Goal: Task Accomplishment & Management: Use online tool/utility

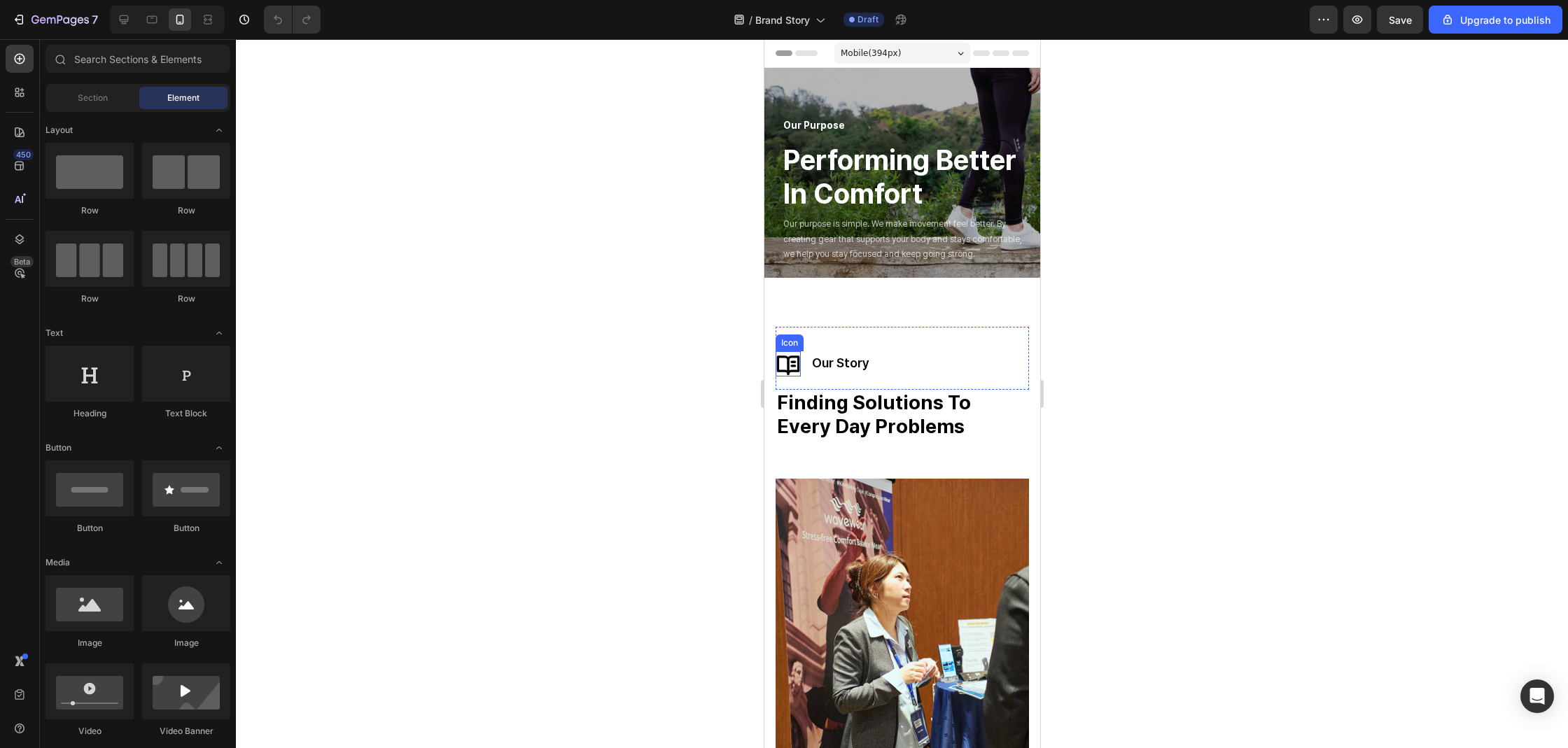
click at [775, 368] on icon at bounding box center [787, 364] width 25 height 25
click at [784, 365] on icon at bounding box center [787, 364] width 25 height 25
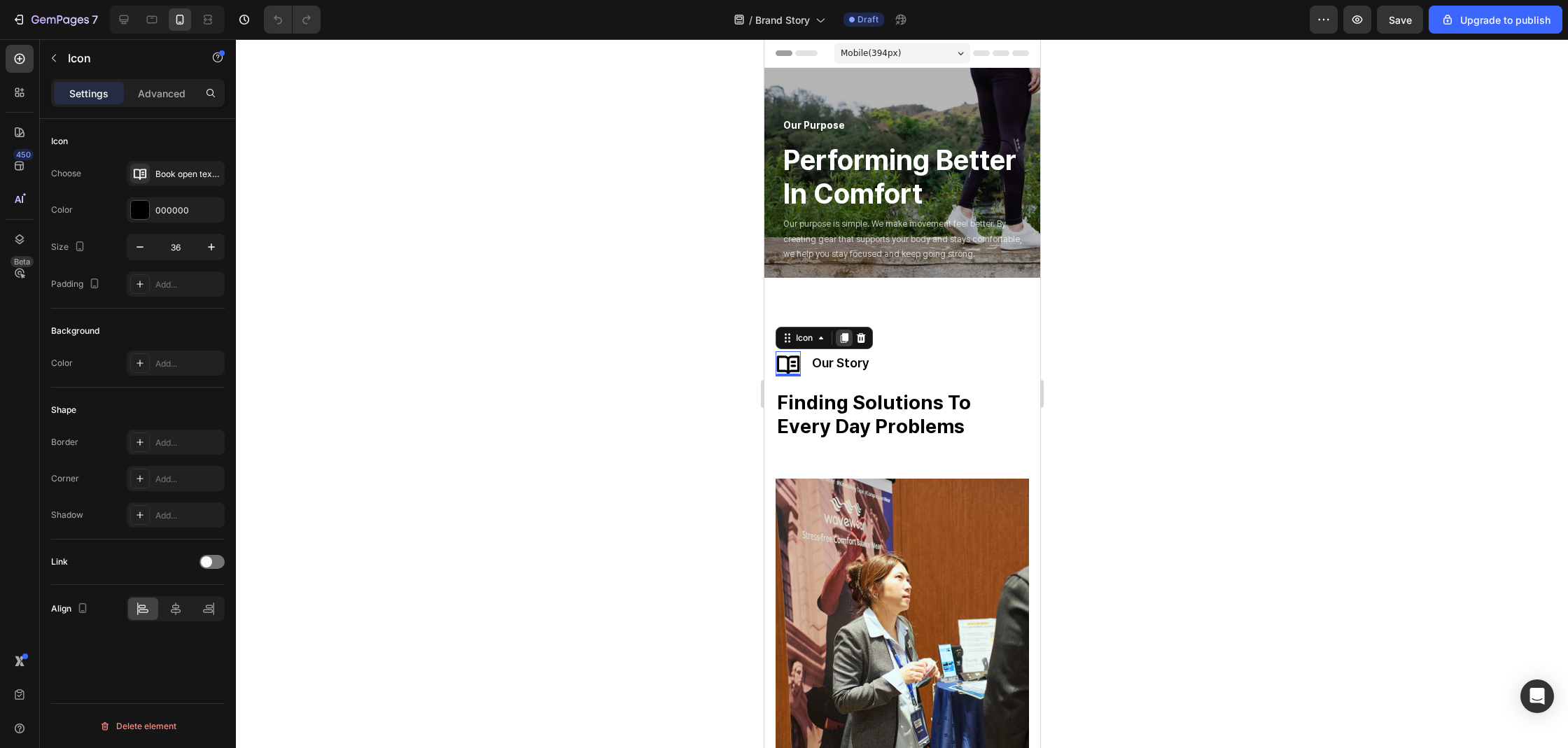
click at [844, 342] on icon at bounding box center [844, 338] width 11 height 11
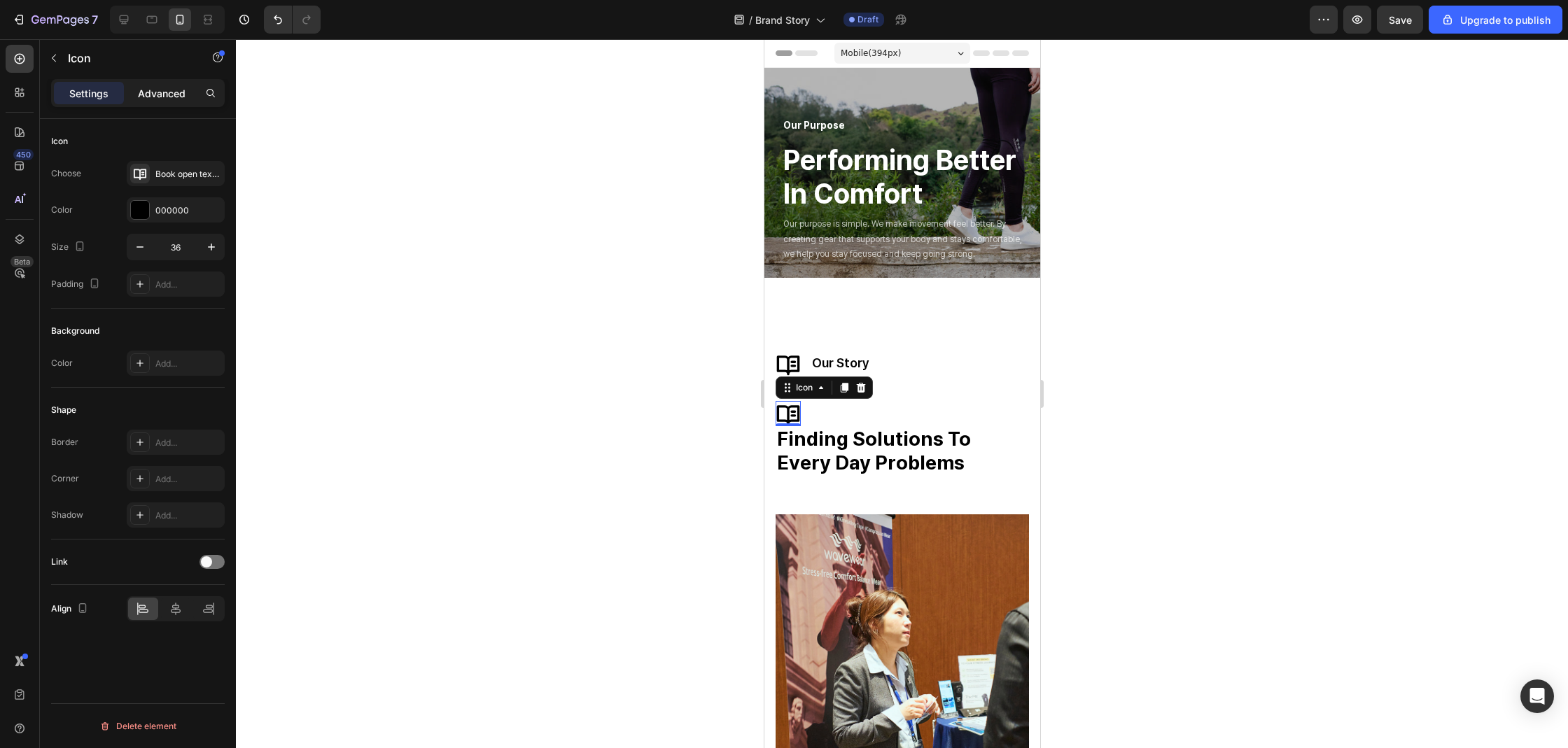
click at [182, 94] on p "Advanced" at bounding box center [161, 93] width 48 height 14
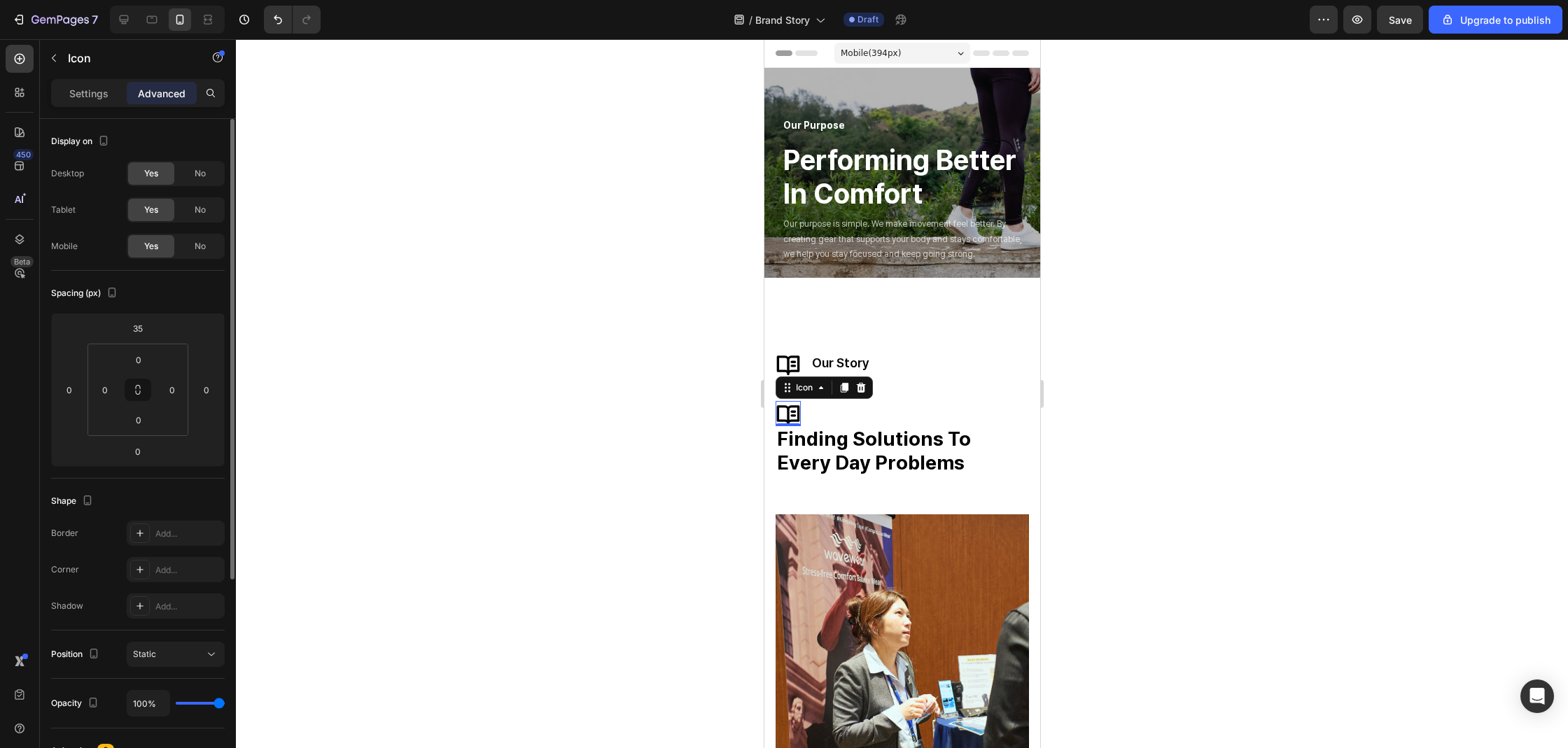
click at [178, 479] on div "Display on Desktop Yes No Tablet Yes No Mobile Yes No" at bounding box center [138, 554] width 174 height 152
click at [185, 164] on div "No" at bounding box center [200, 173] width 46 height 22
click at [201, 205] on span "No" at bounding box center [200, 209] width 11 height 12
click at [694, 353] on div at bounding box center [902, 393] width 1332 height 709
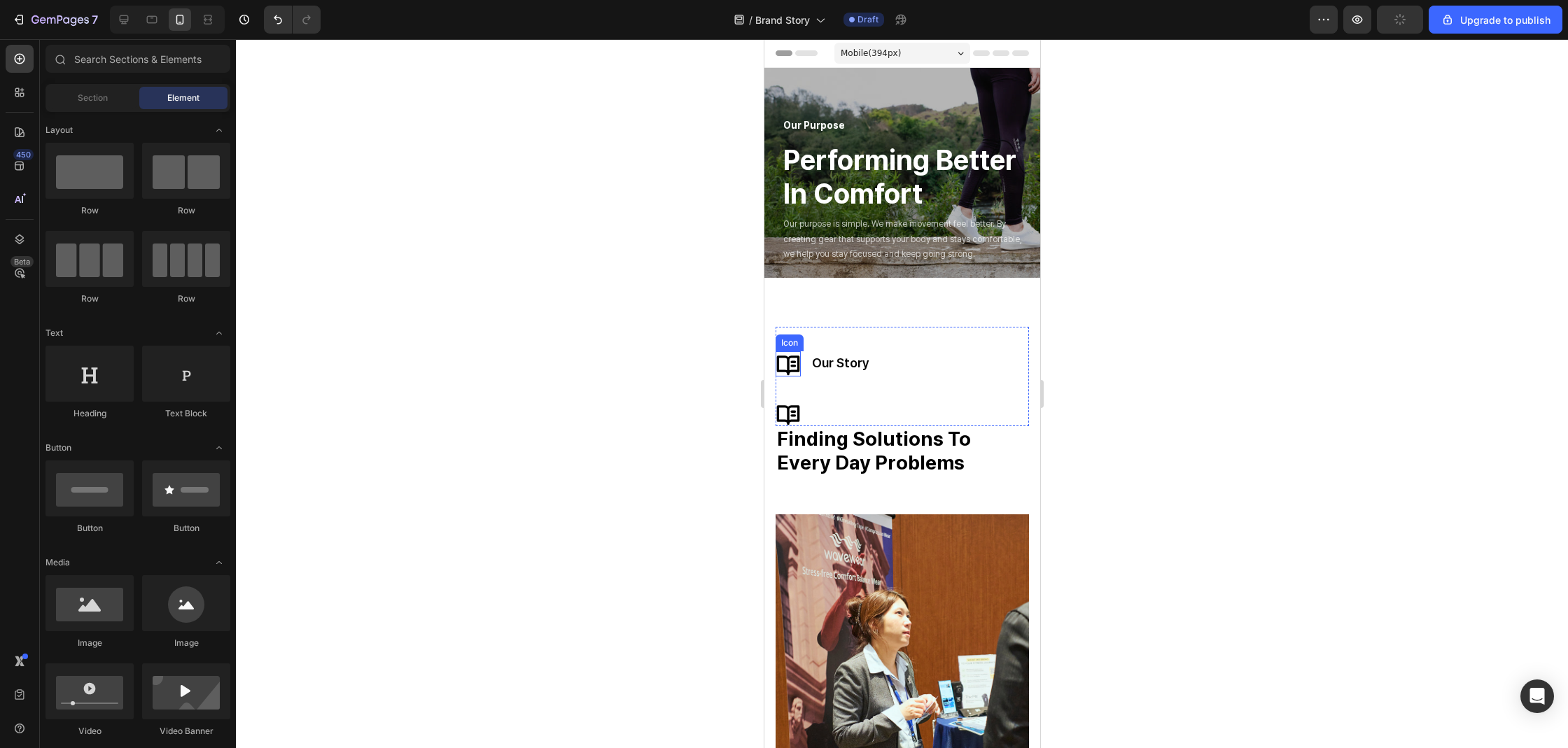
click at [788, 355] on icon at bounding box center [787, 364] width 25 height 25
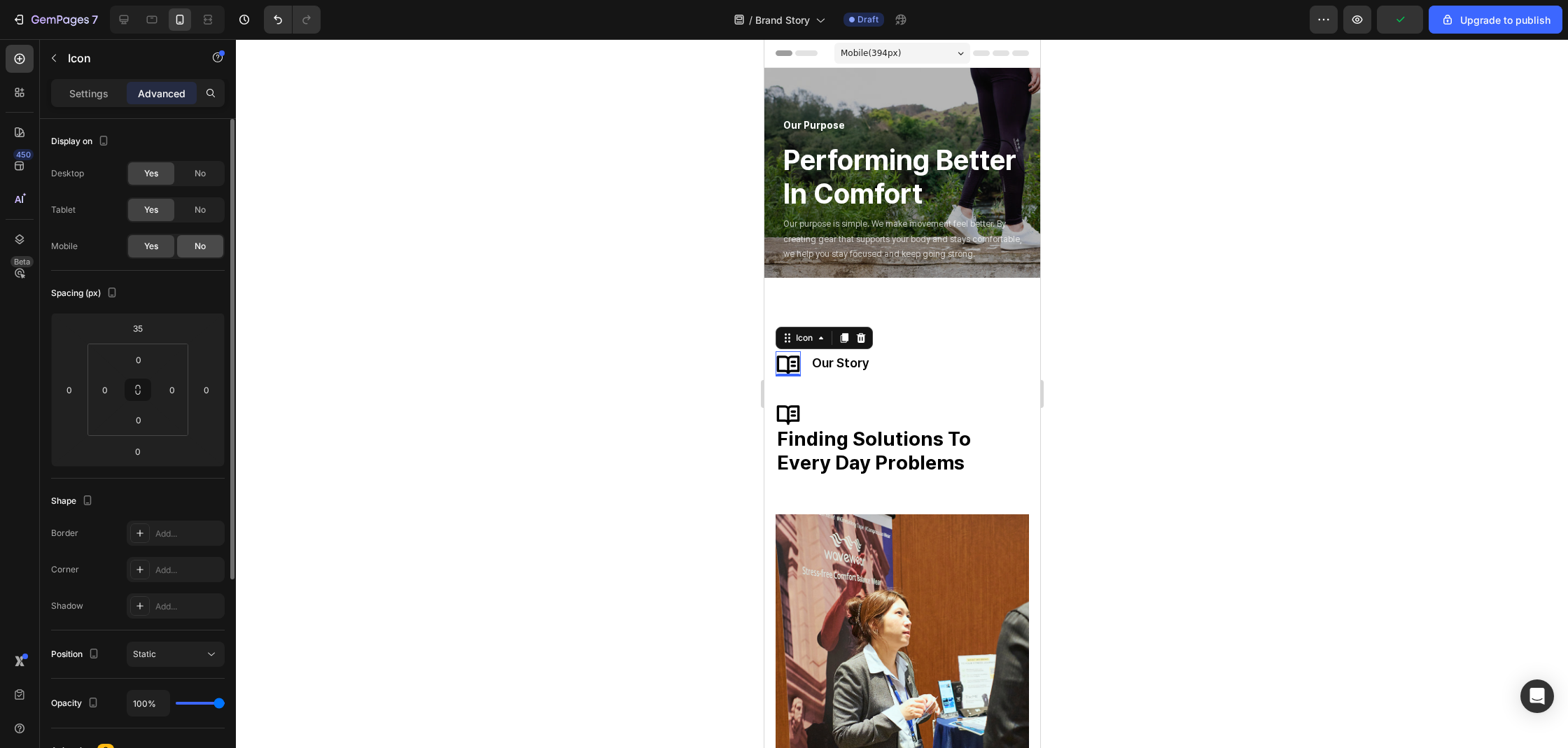
click at [199, 240] on span "No" at bounding box center [200, 246] width 11 height 12
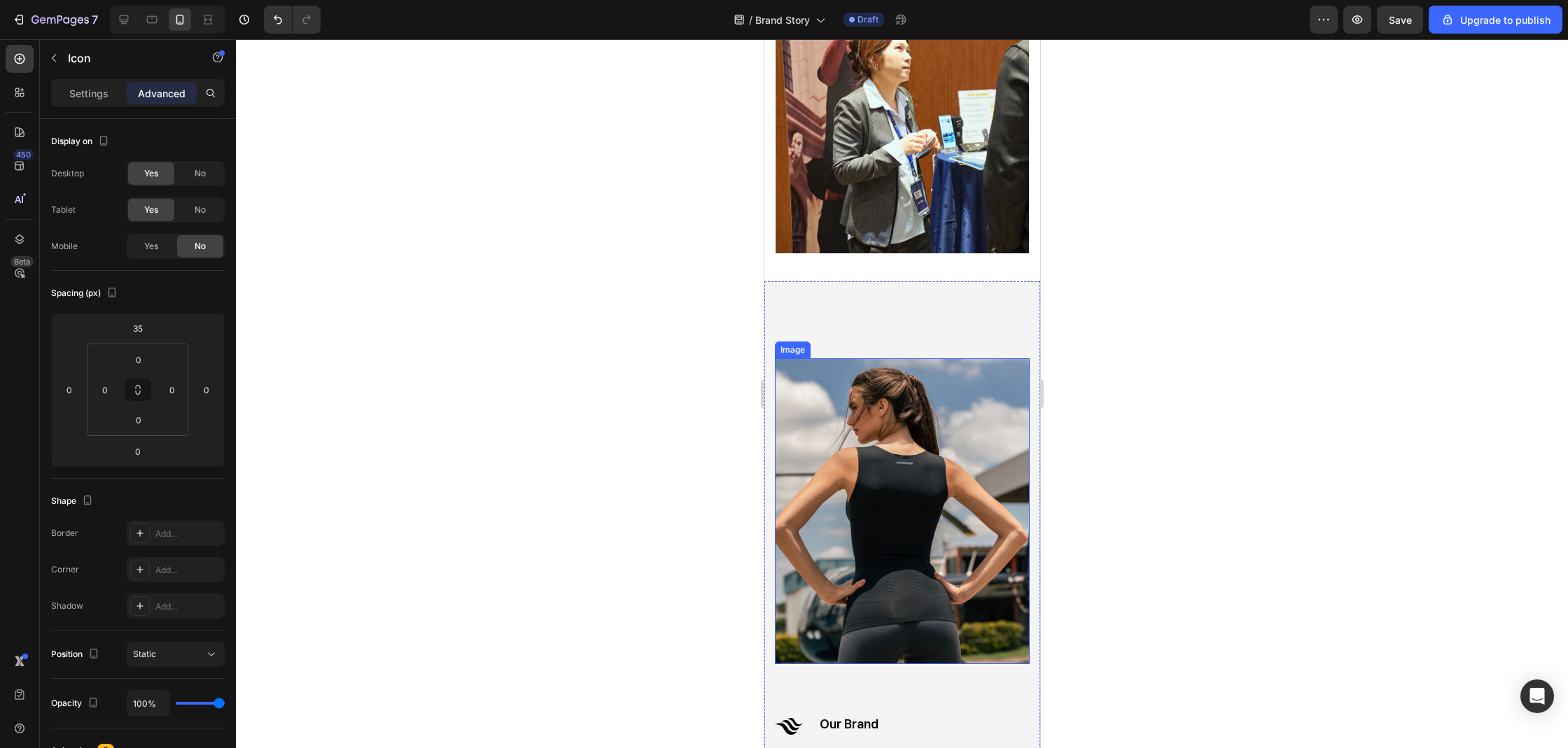
scroll to position [540, 0]
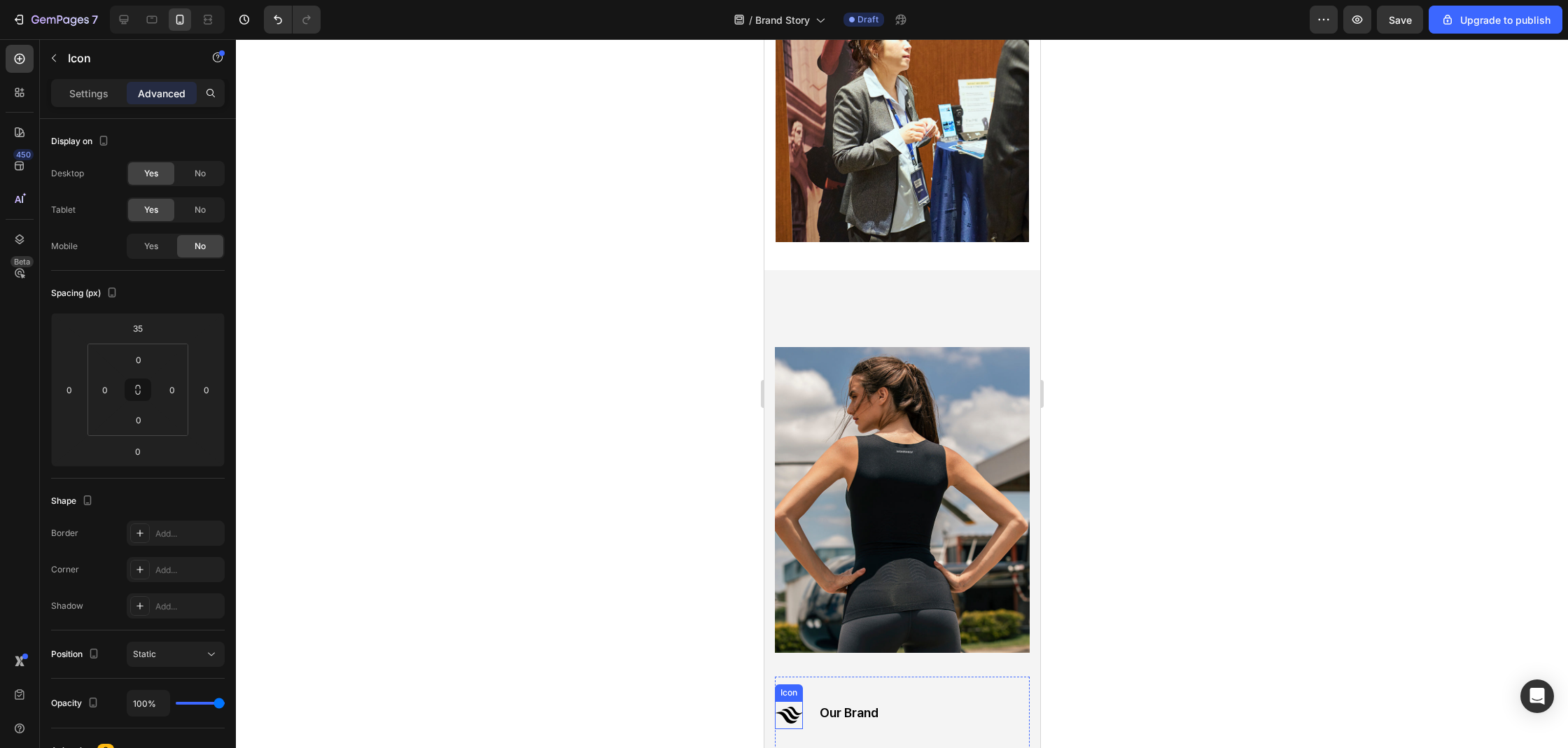
click at [778, 701] on icon at bounding box center [787, 715] width 28 height 28
click at [847, 683] on icon at bounding box center [843, 688] width 8 height 10
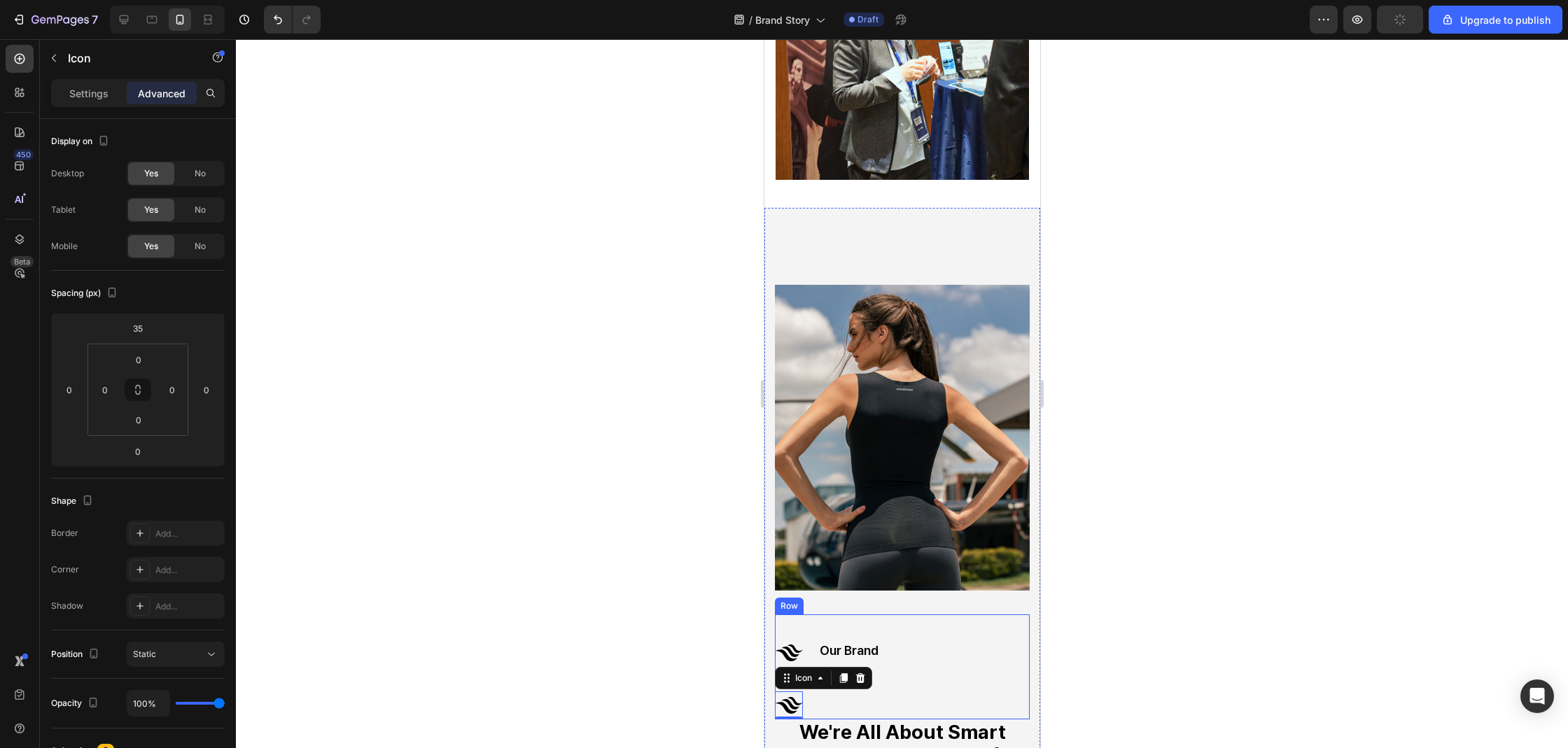
scroll to position [606, 0]
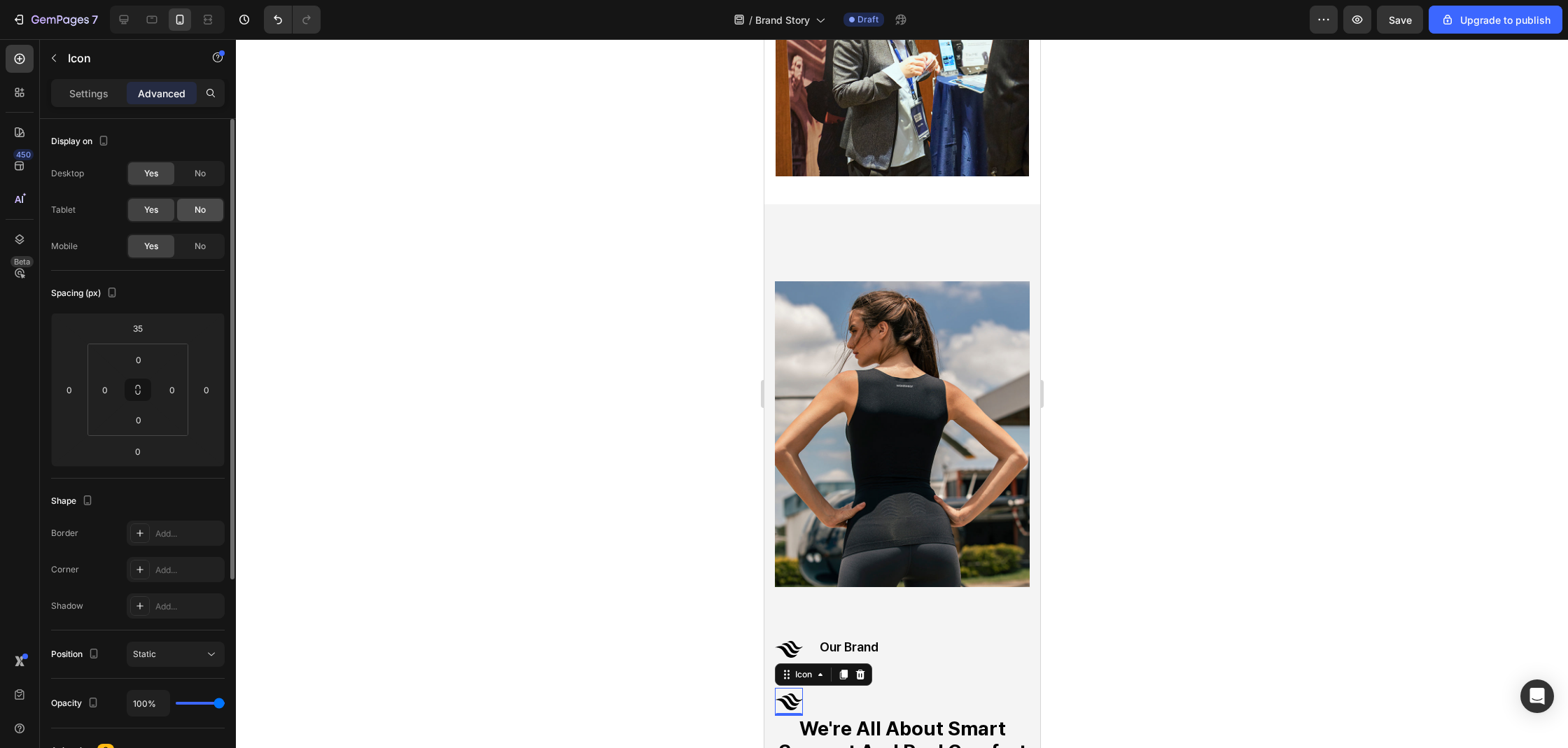
click at [202, 217] on div "No" at bounding box center [200, 209] width 46 height 22
click at [203, 178] on span "No" at bounding box center [200, 173] width 11 height 12
click at [552, 449] on div at bounding box center [902, 393] width 1332 height 709
click at [190, 243] on div "No" at bounding box center [200, 245] width 46 height 22
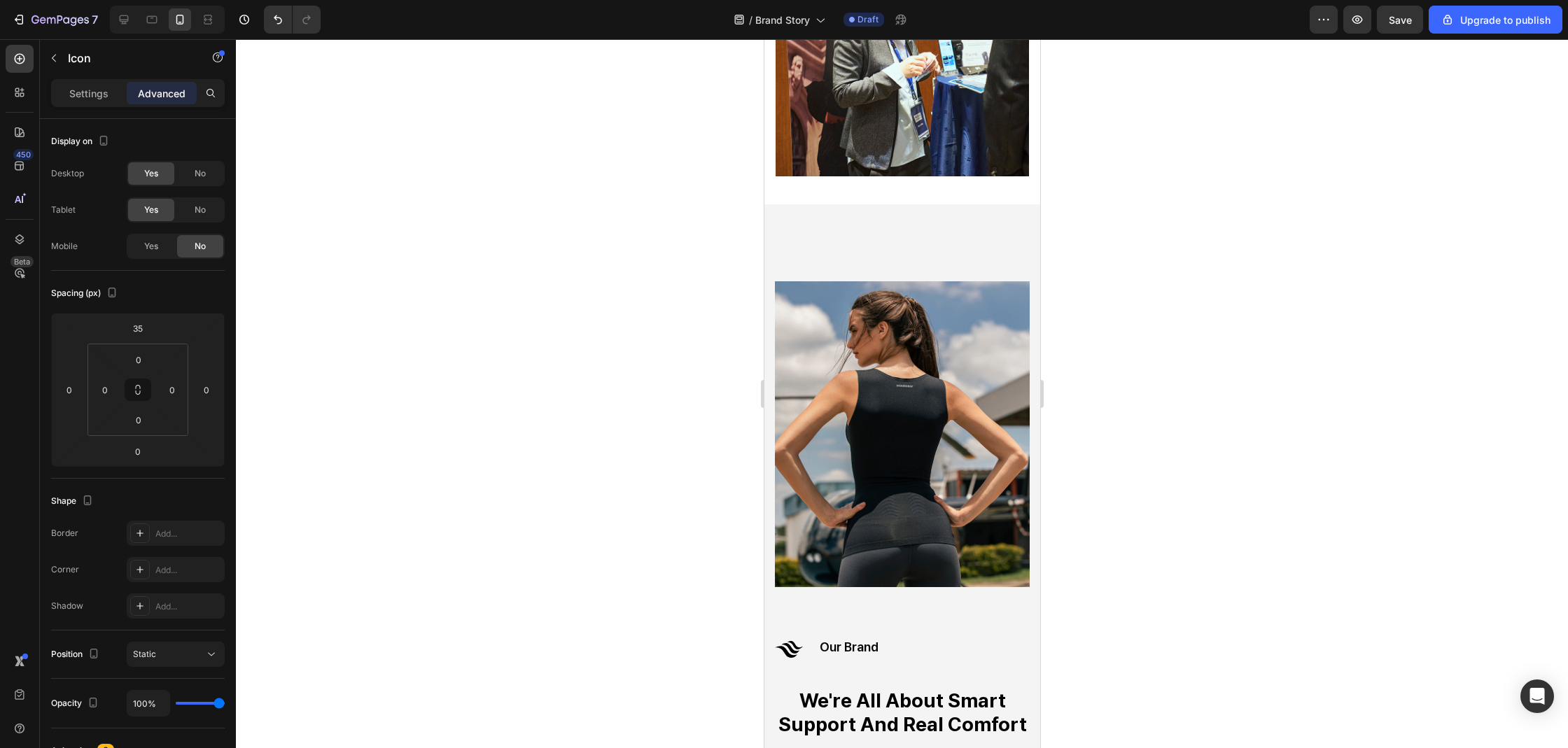
click at [400, 340] on div at bounding box center [902, 393] width 1332 height 709
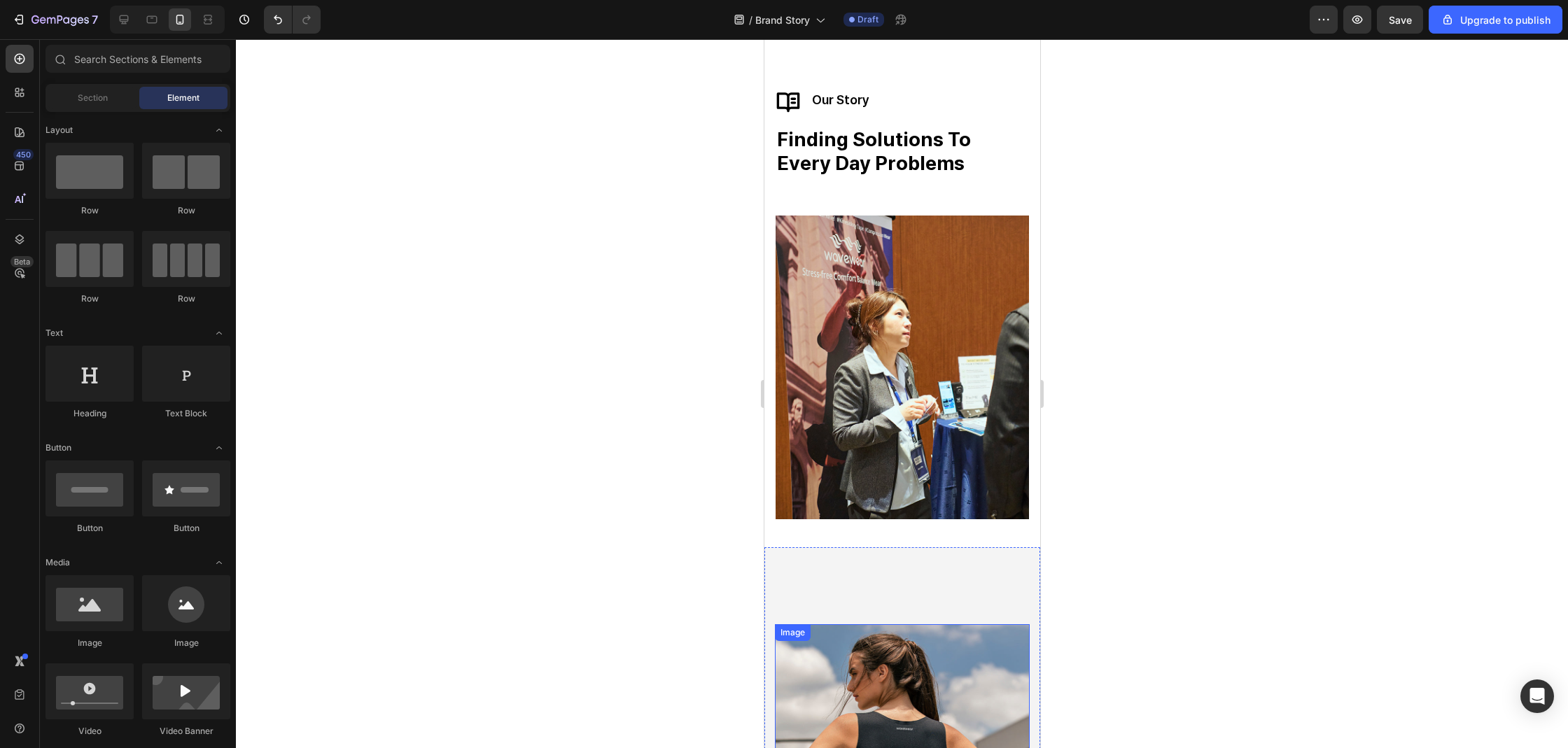
scroll to position [149, 0]
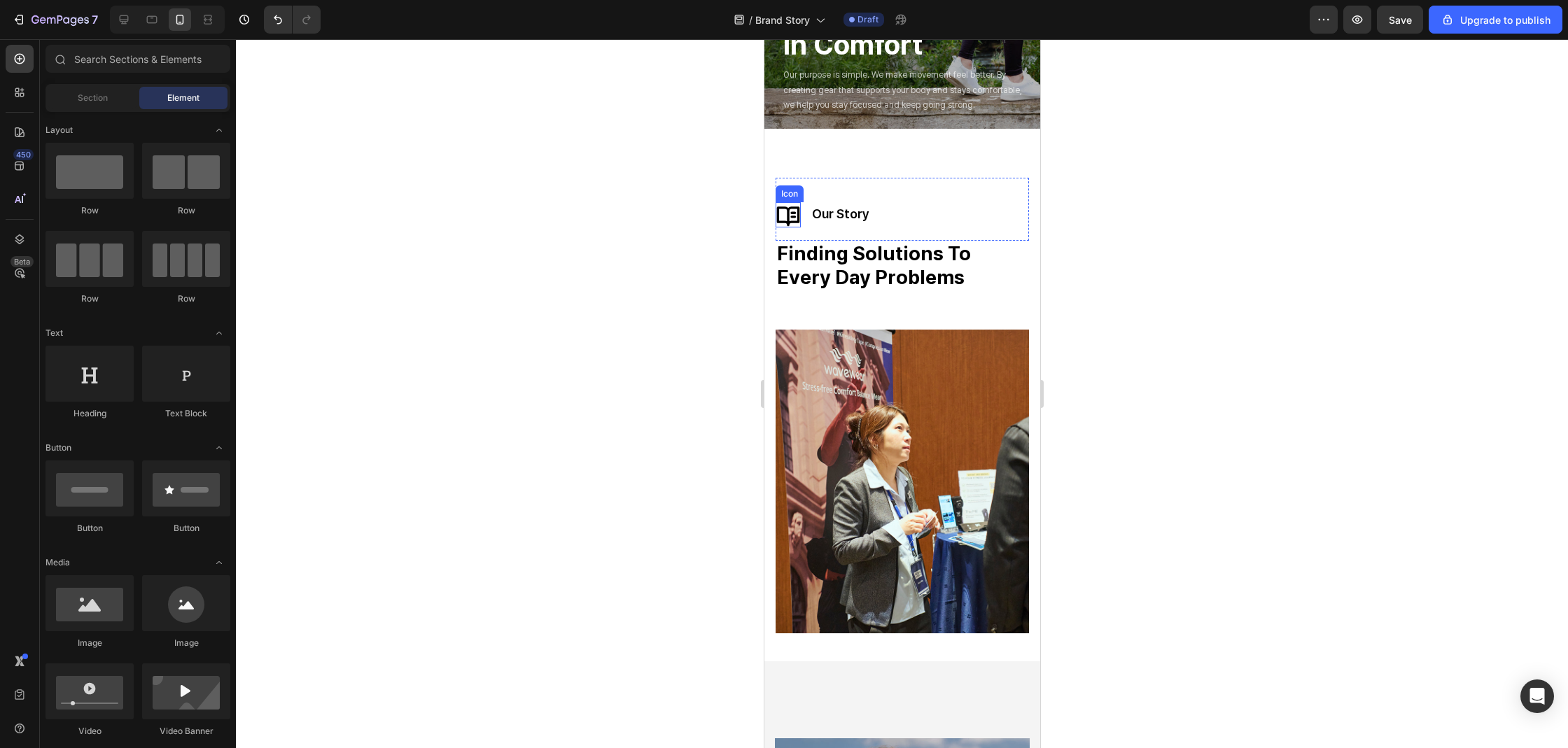
click at [799, 214] on icon at bounding box center [787, 215] width 25 height 25
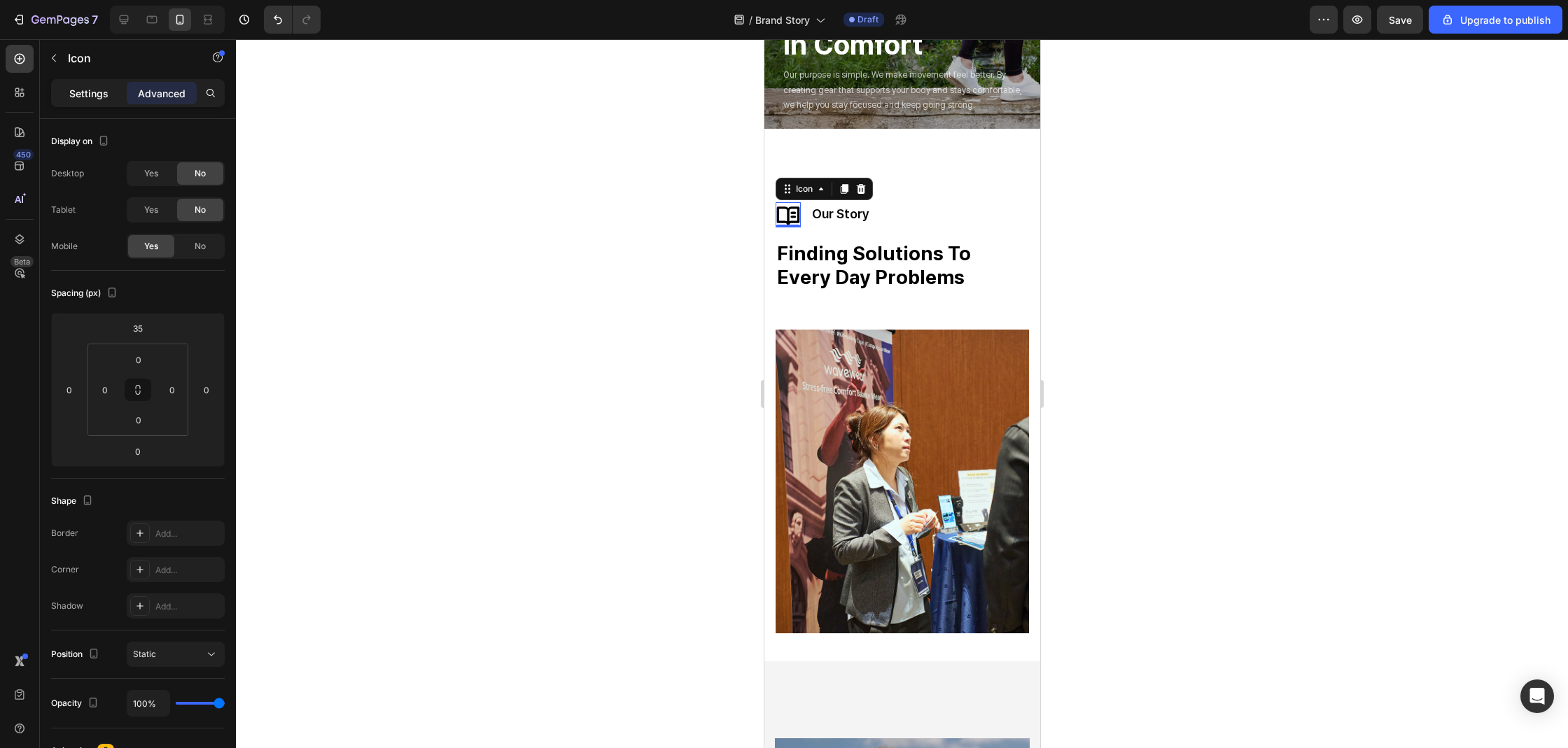
click at [108, 83] on div "Settings" at bounding box center [88, 93] width 70 height 22
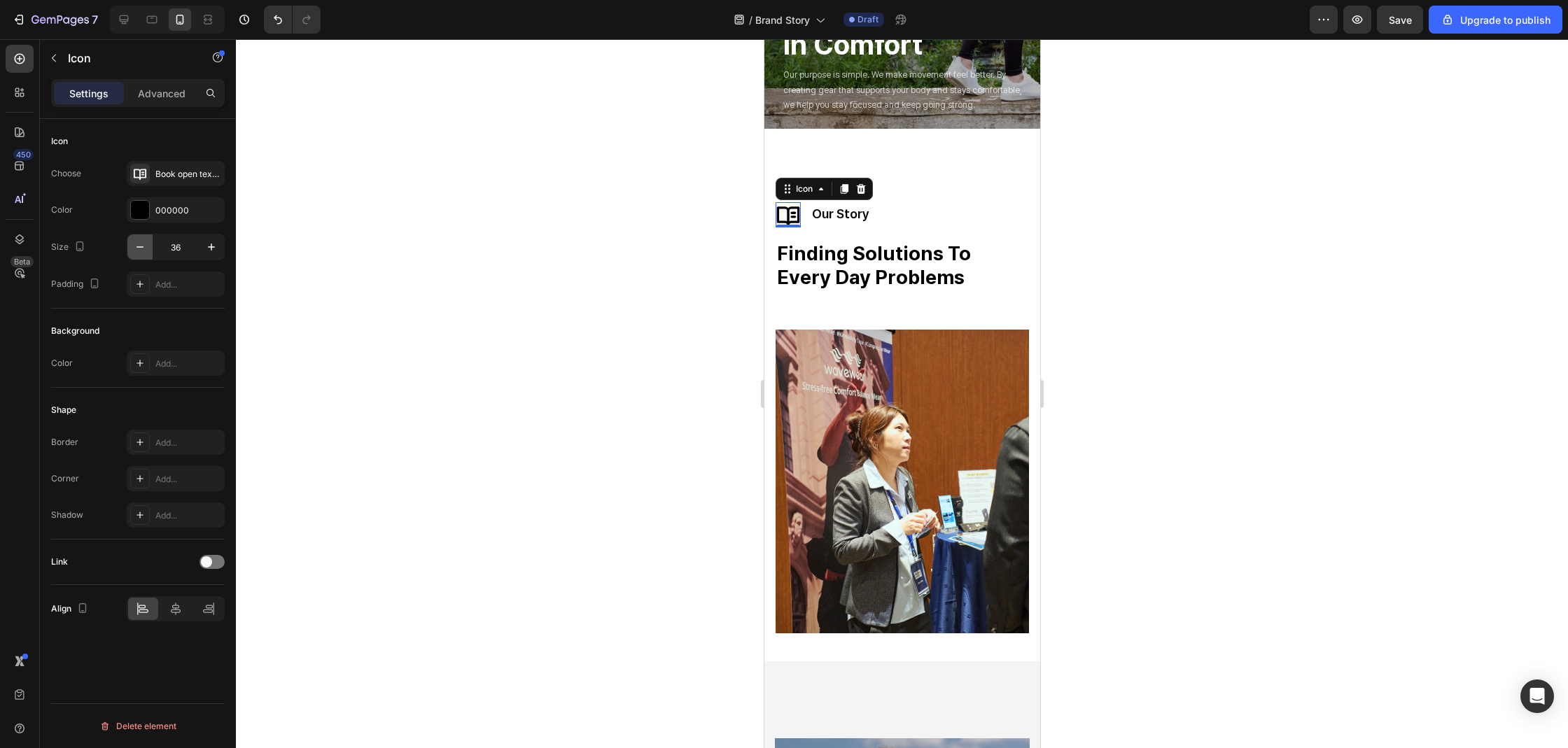
click at [141, 253] on icon "button" at bounding box center [139, 247] width 14 height 14
type input "32"
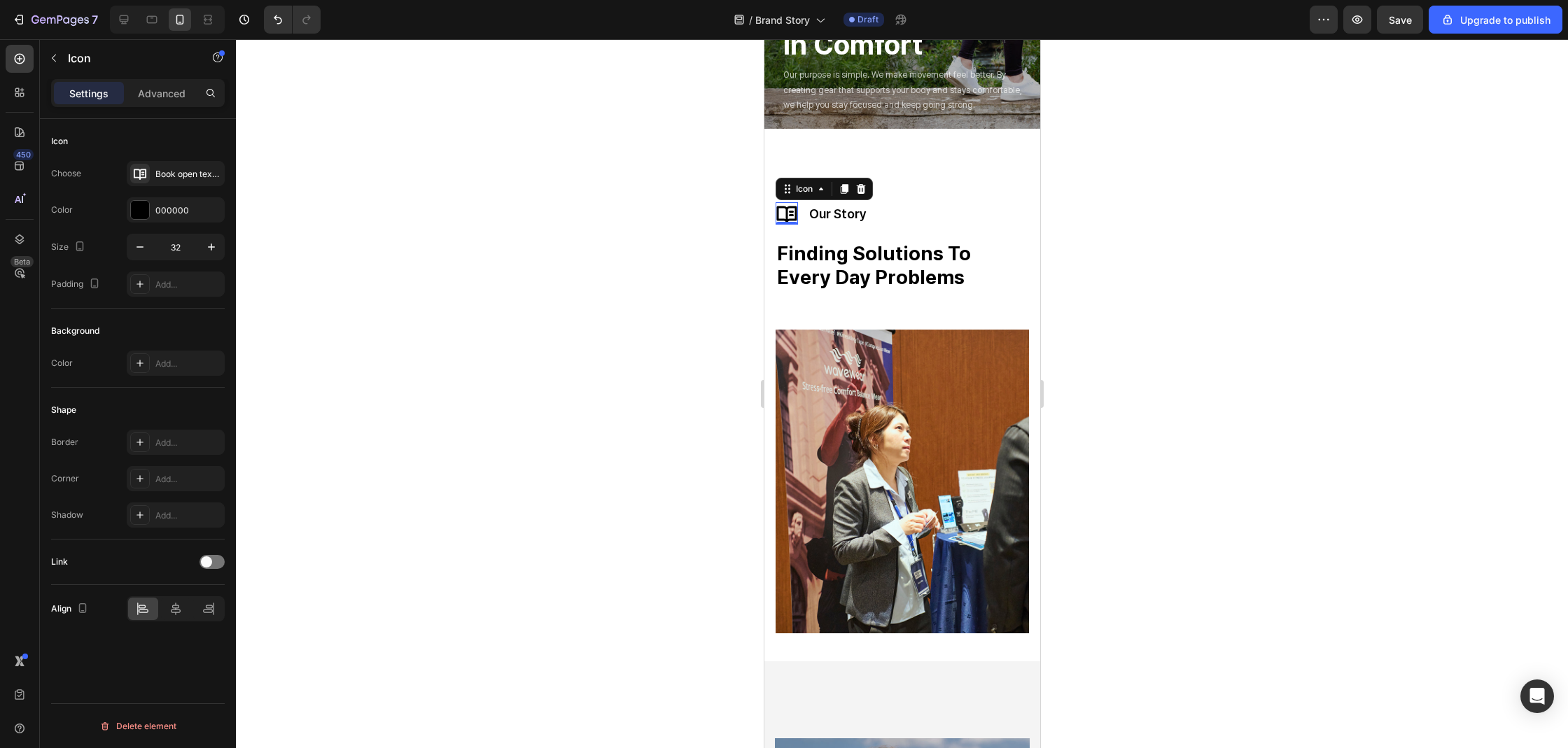
click at [436, 361] on div at bounding box center [902, 393] width 1332 height 709
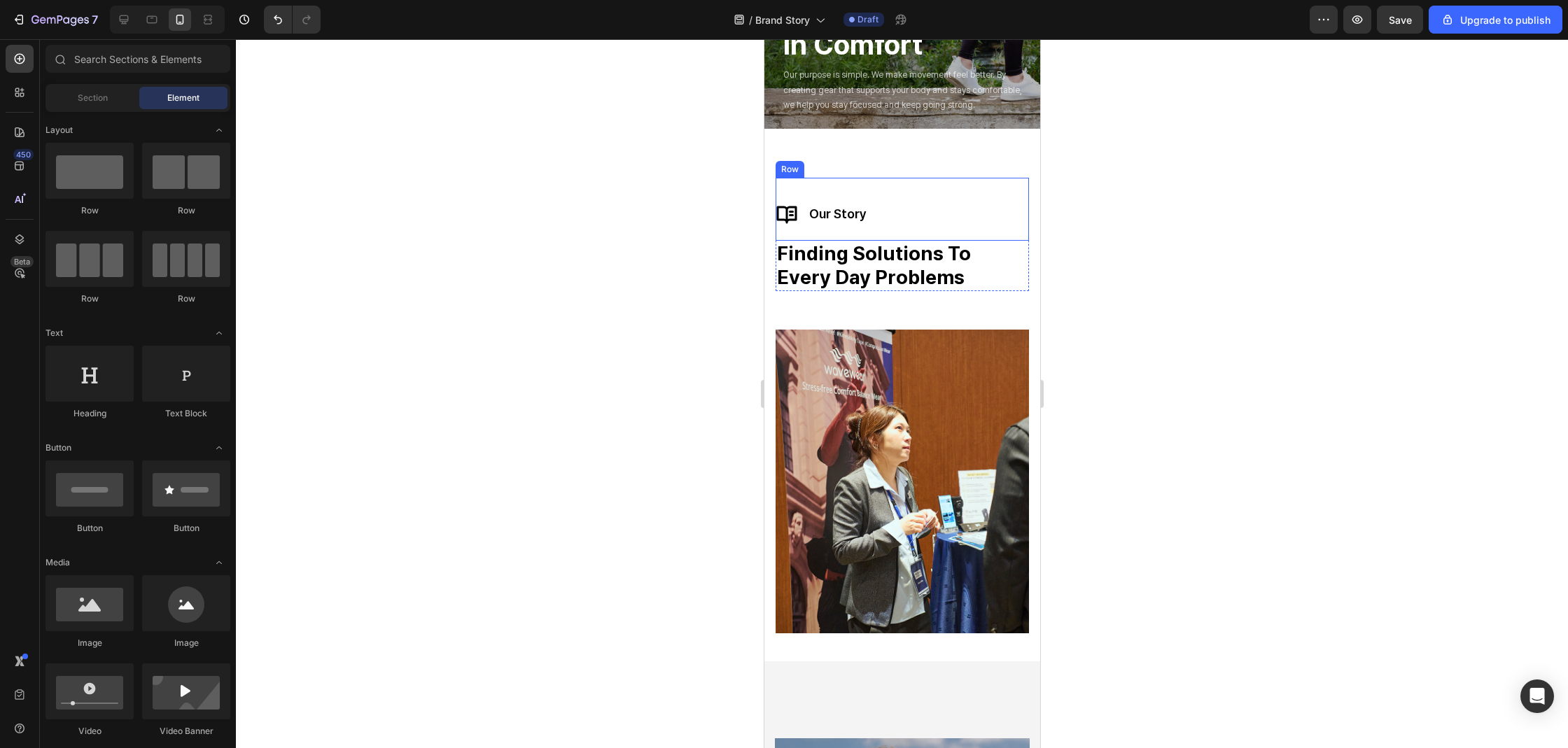
click at [883, 207] on div "Icon Icon our story Text block Row" at bounding box center [901, 209] width 253 height 63
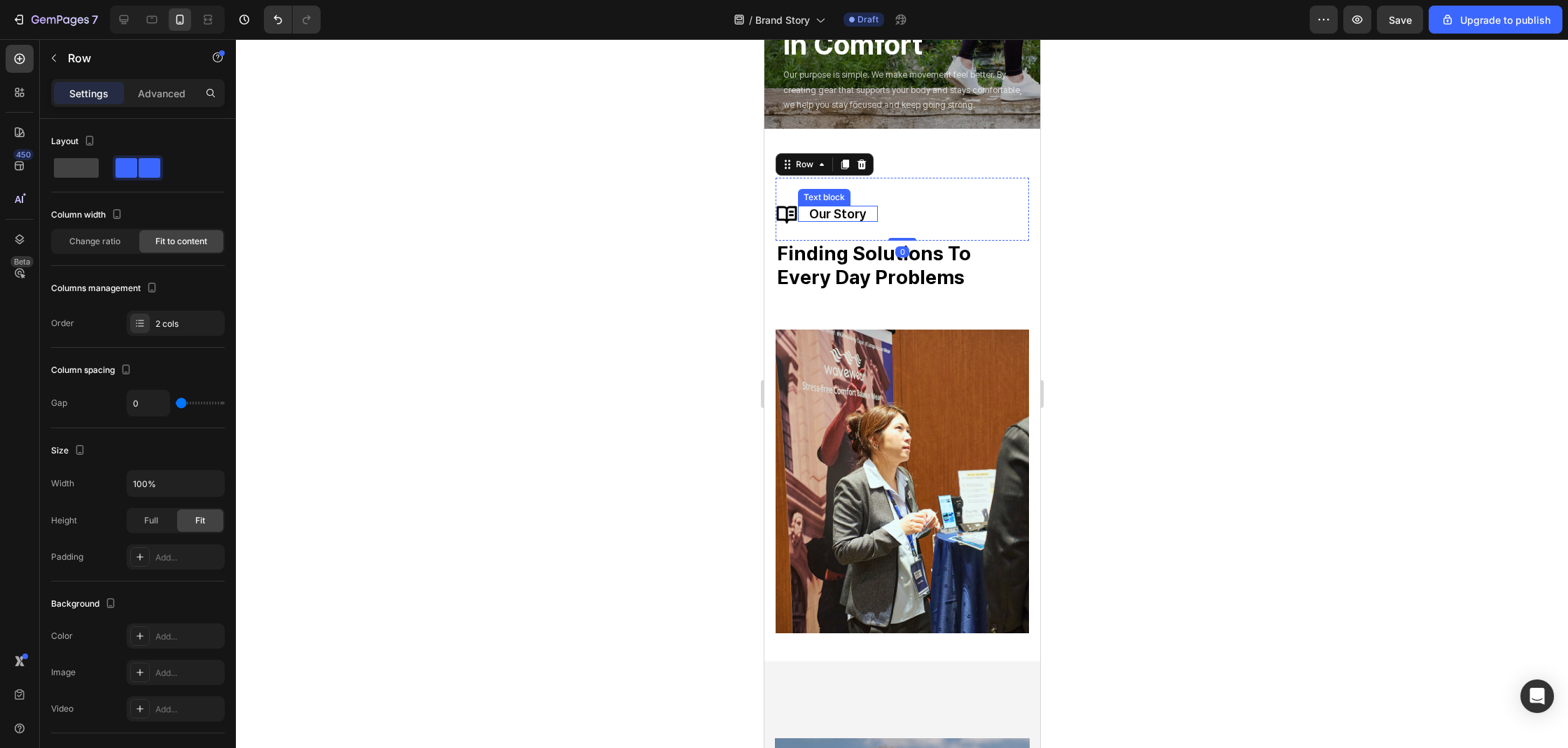
click at [799, 211] on div "our story" at bounding box center [837, 214] width 80 height 16
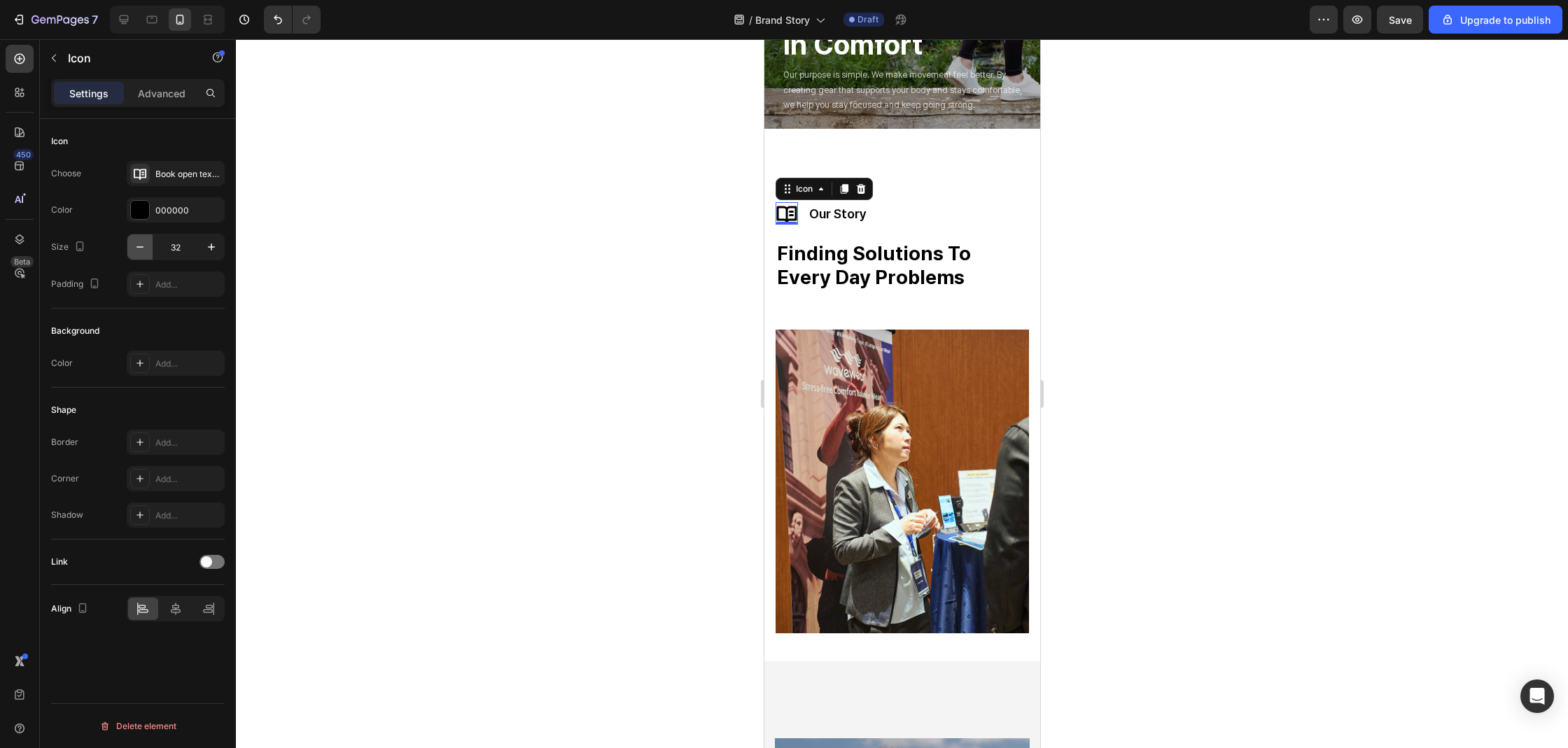
click at [140, 257] on button "button" at bounding box center [139, 247] width 25 height 25
click at [207, 245] on icon "button" at bounding box center [211, 247] width 14 height 14
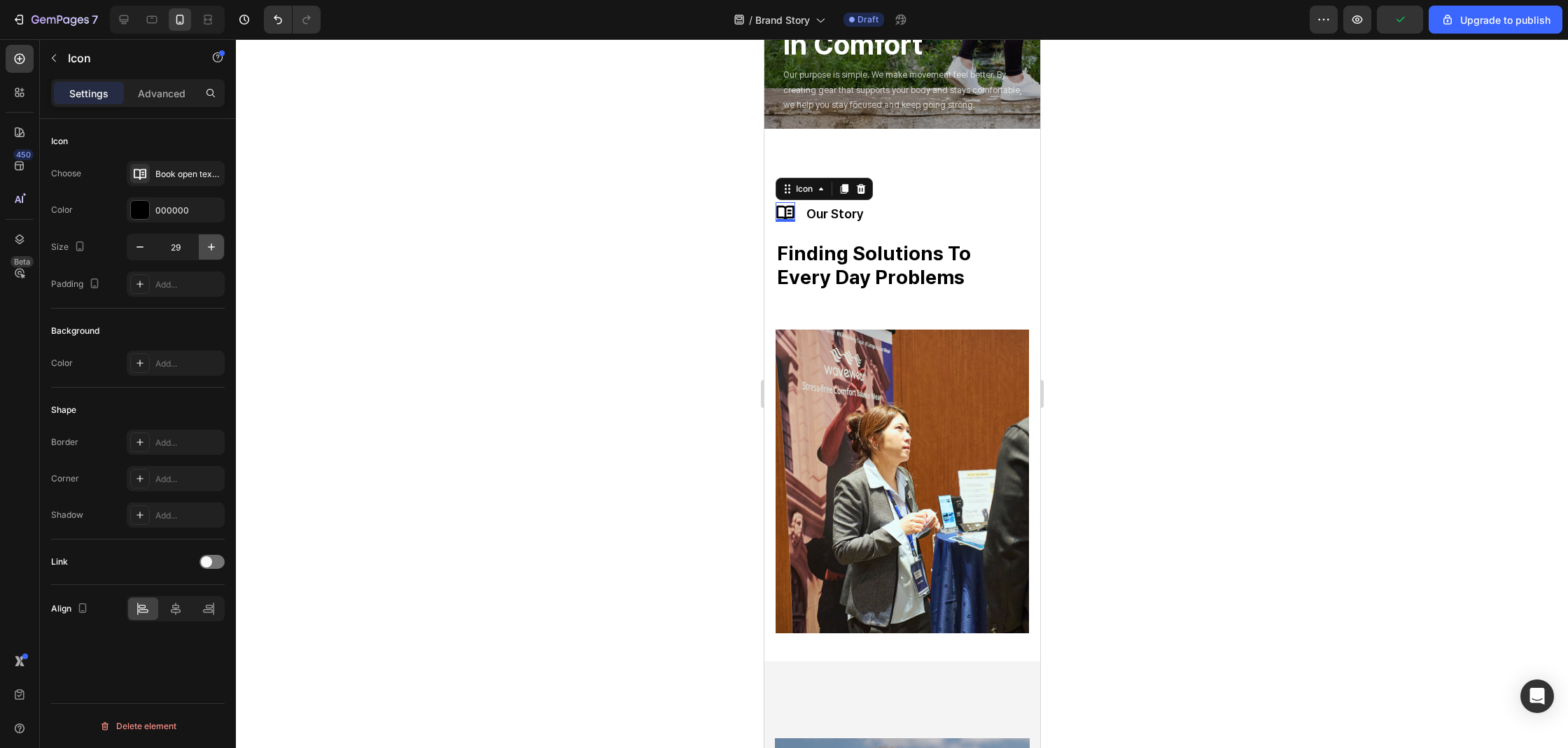
click at [207, 245] on icon "button" at bounding box center [211, 247] width 14 height 14
type input "30"
click at [881, 214] on div "Icon Icon 0 our story Text block Row" at bounding box center [901, 209] width 253 height 63
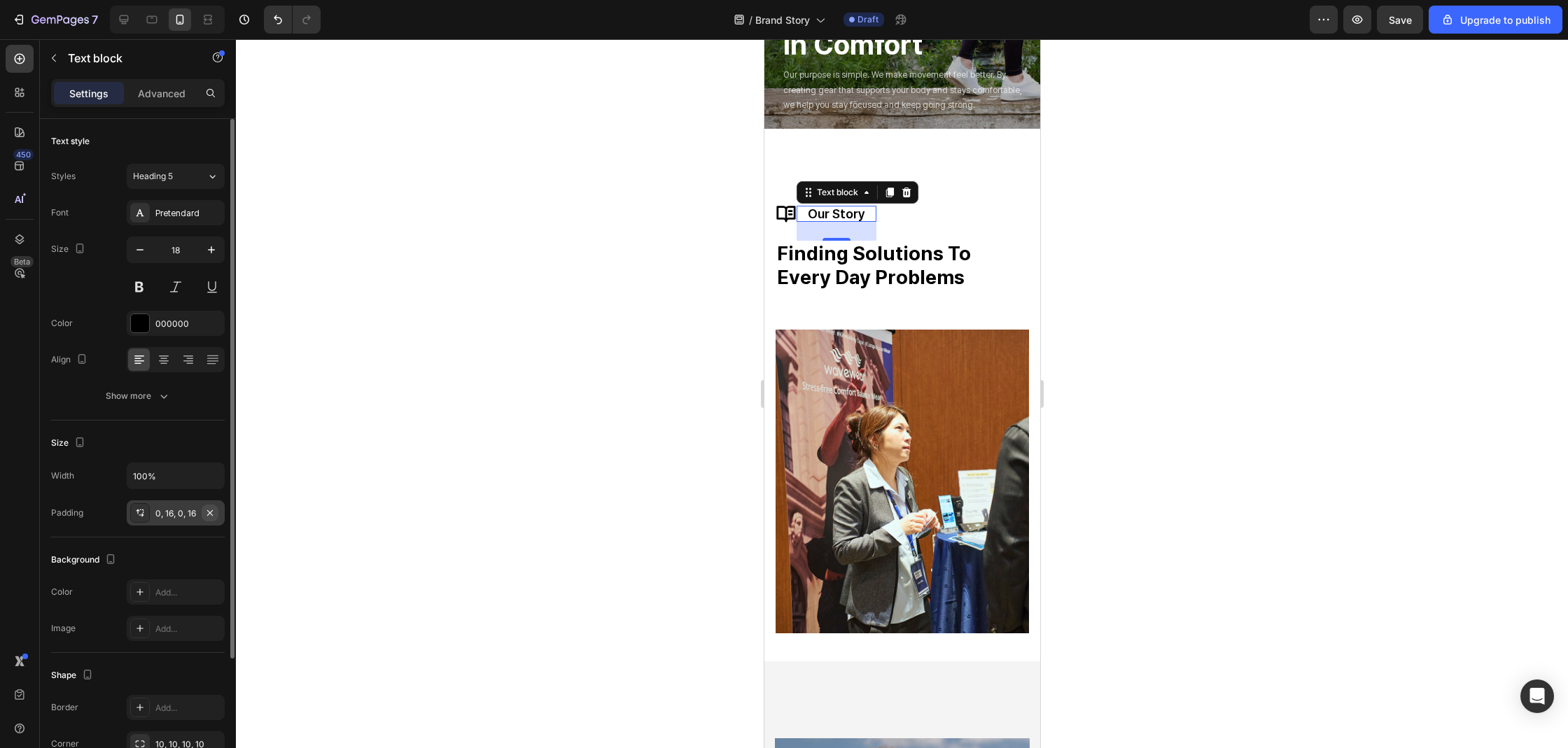
click at [206, 513] on icon "button" at bounding box center [210, 513] width 11 height 11
click at [930, 216] on div "Icon Icon our story Text block 27 Row" at bounding box center [901, 209] width 253 height 63
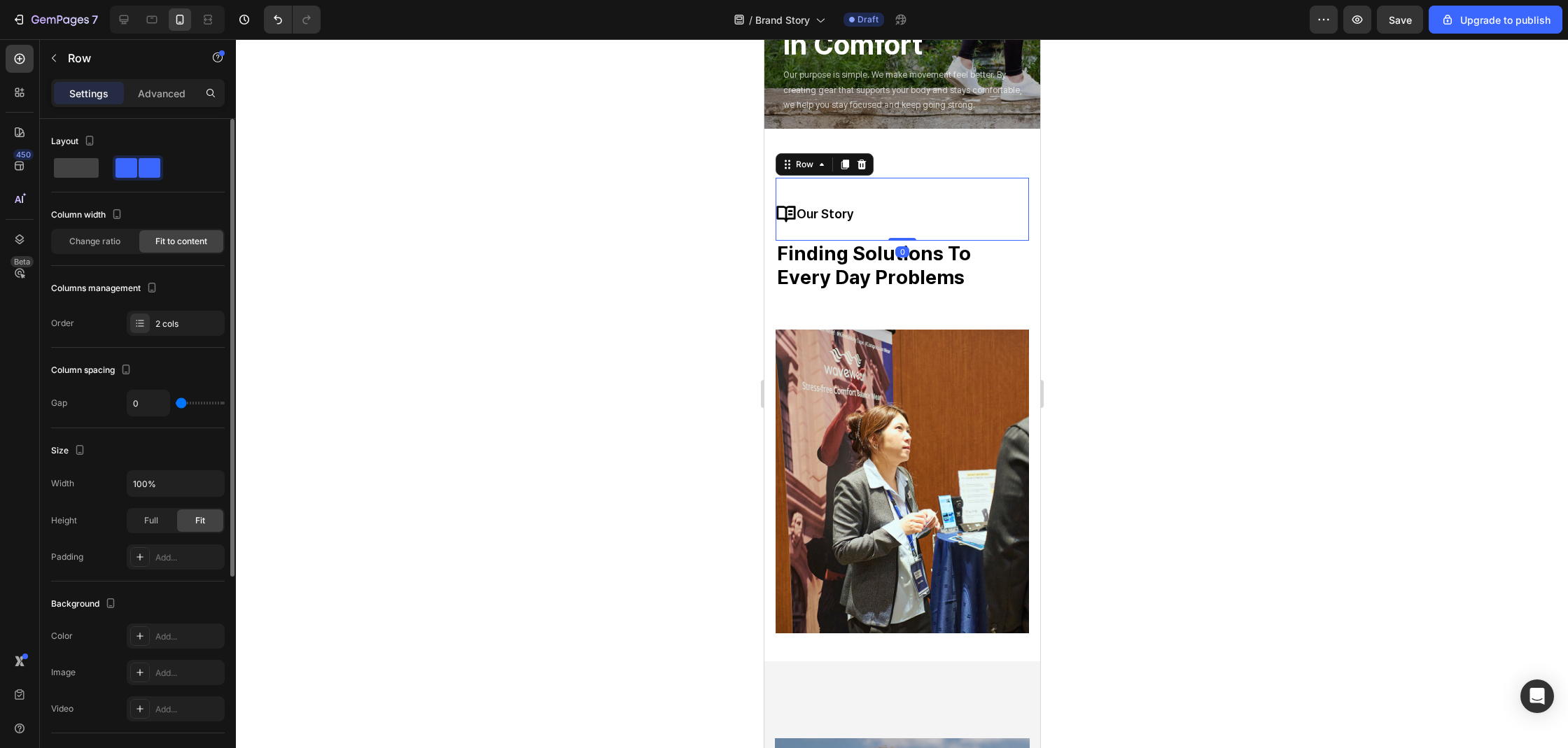
type input "20"
type input "21"
type input "22"
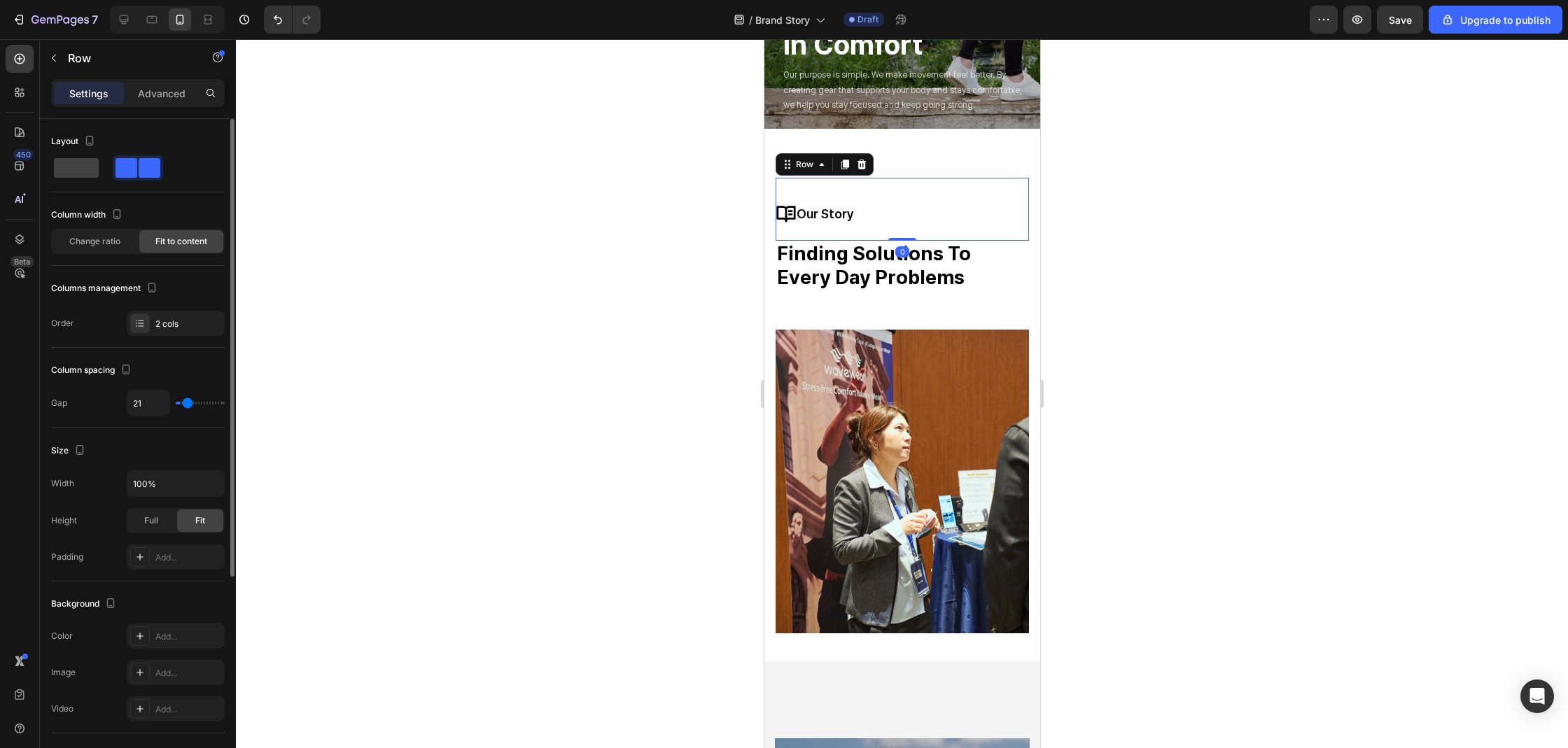
type input "22"
type input "23"
type input "20"
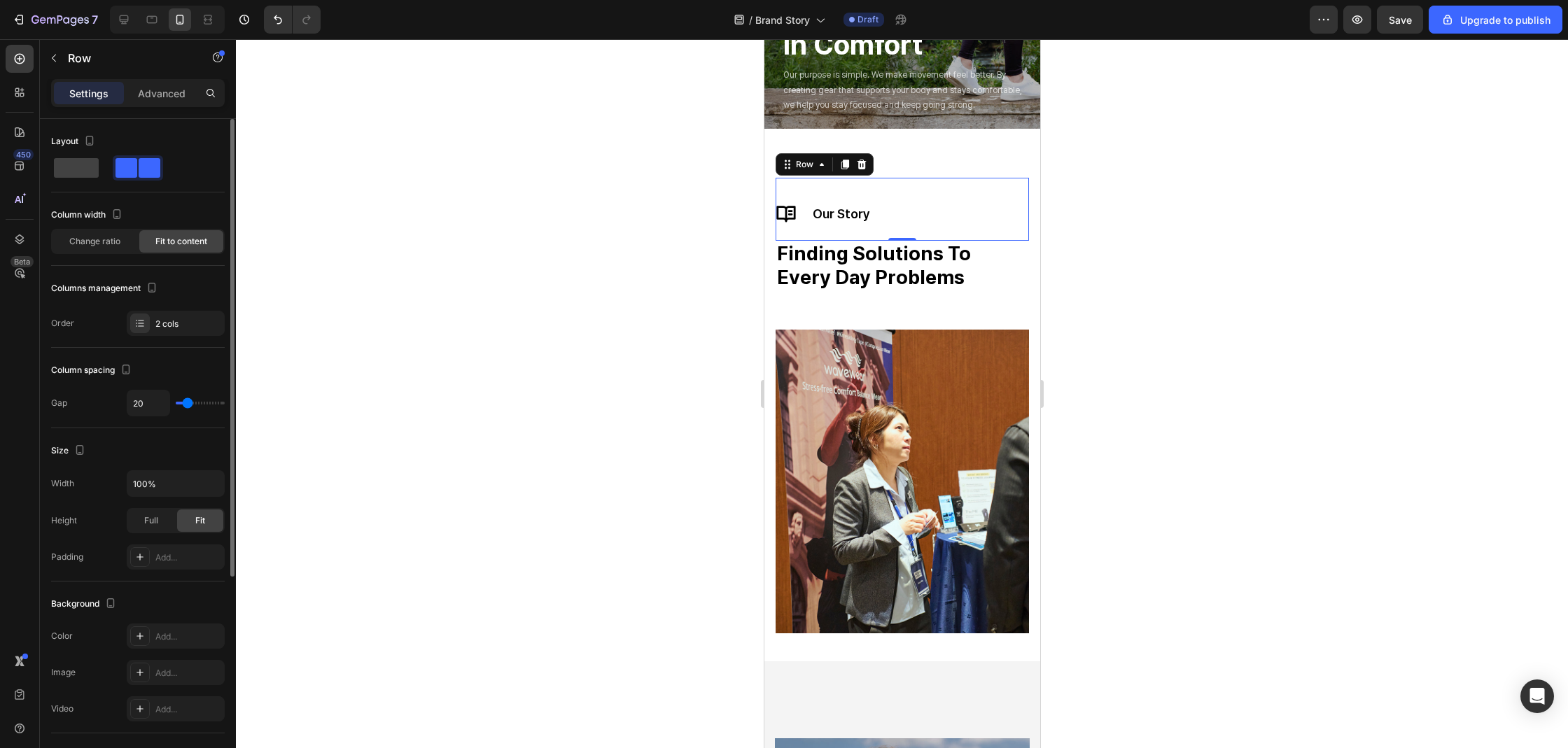
type input "18"
type input "12"
type input "7"
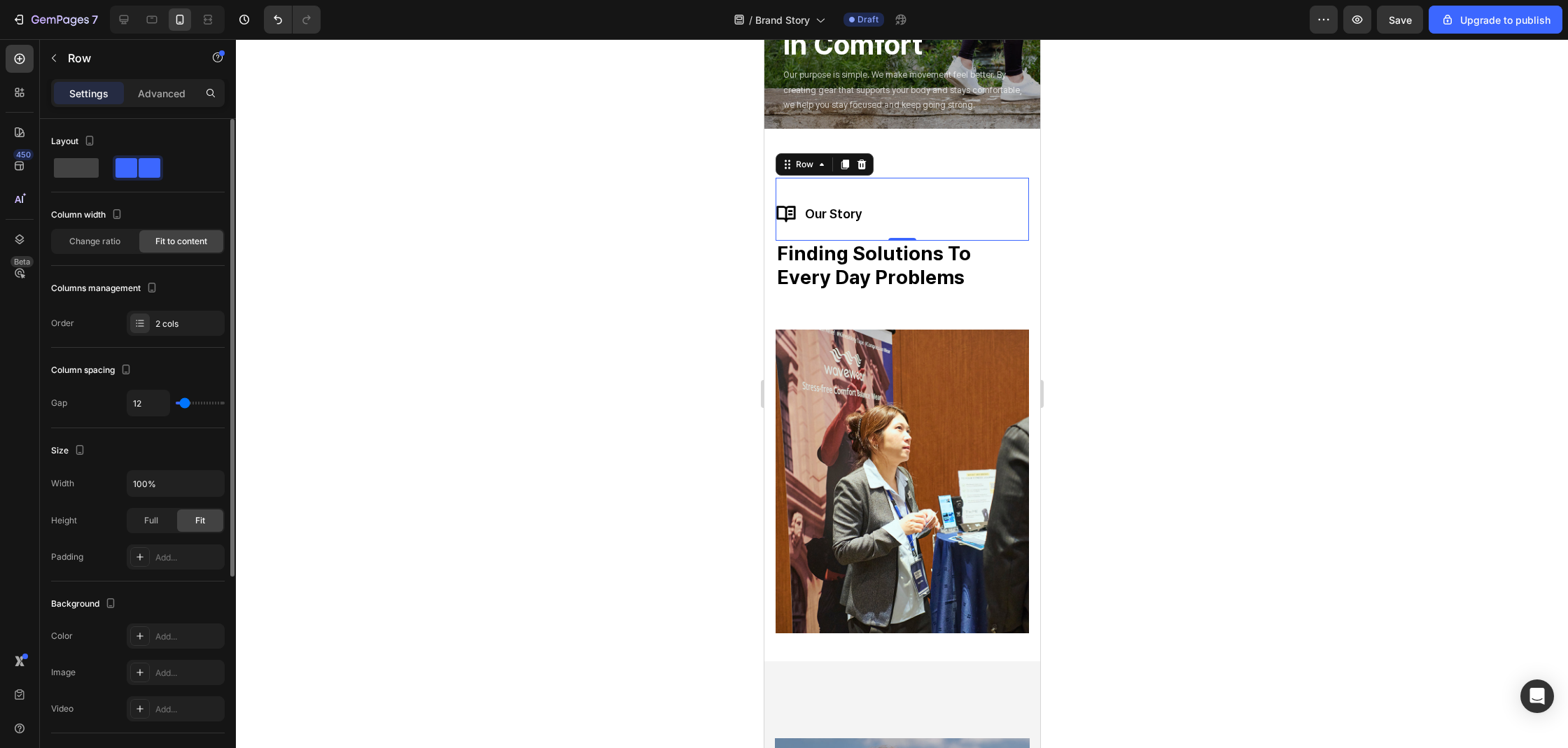
type input "7"
type input "6"
type input "8"
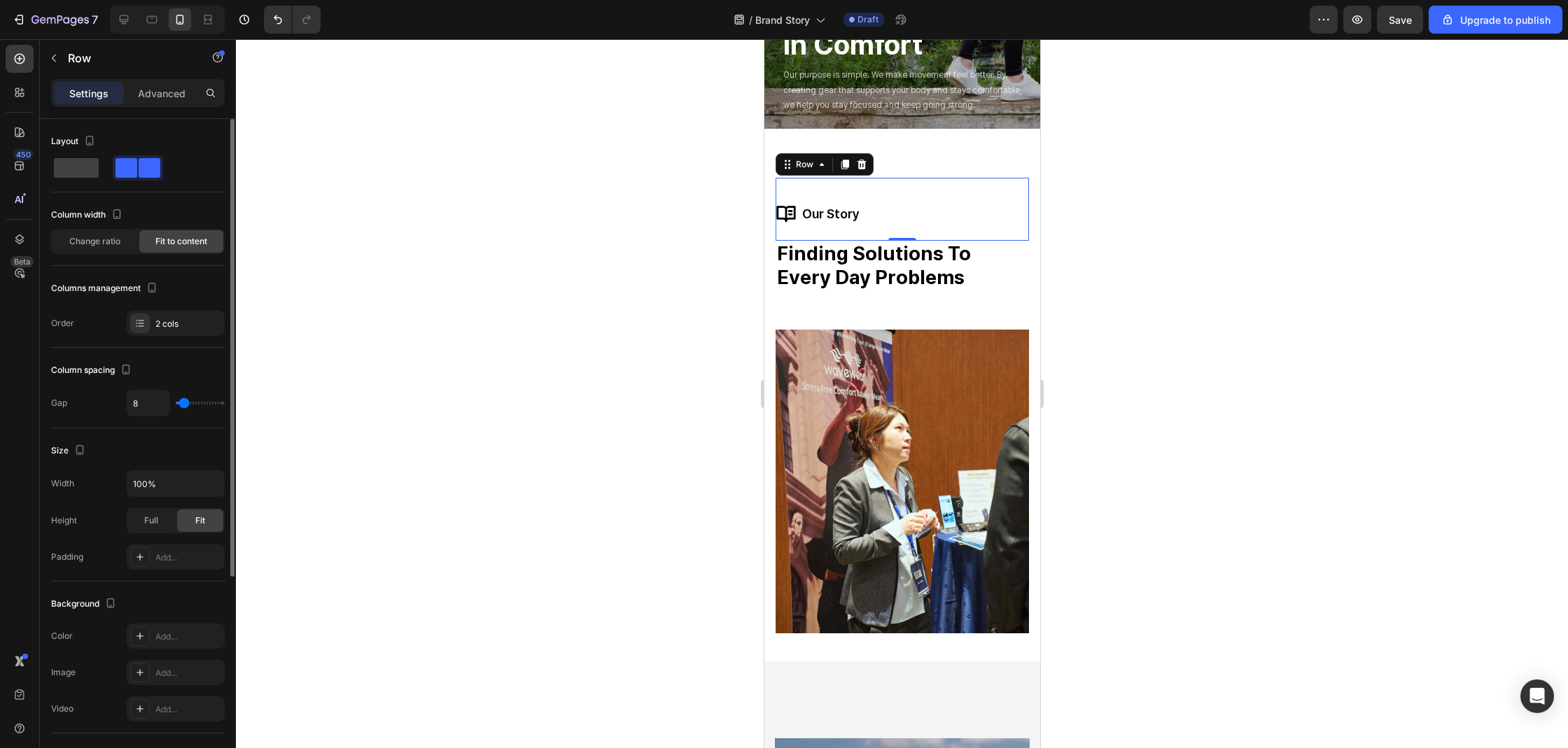
type input "10"
click at [184, 404] on input "range" at bounding box center [199, 403] width 49 height 3
click at [403, 368] on div at bounding box center [902, 393] width 1332 height 709
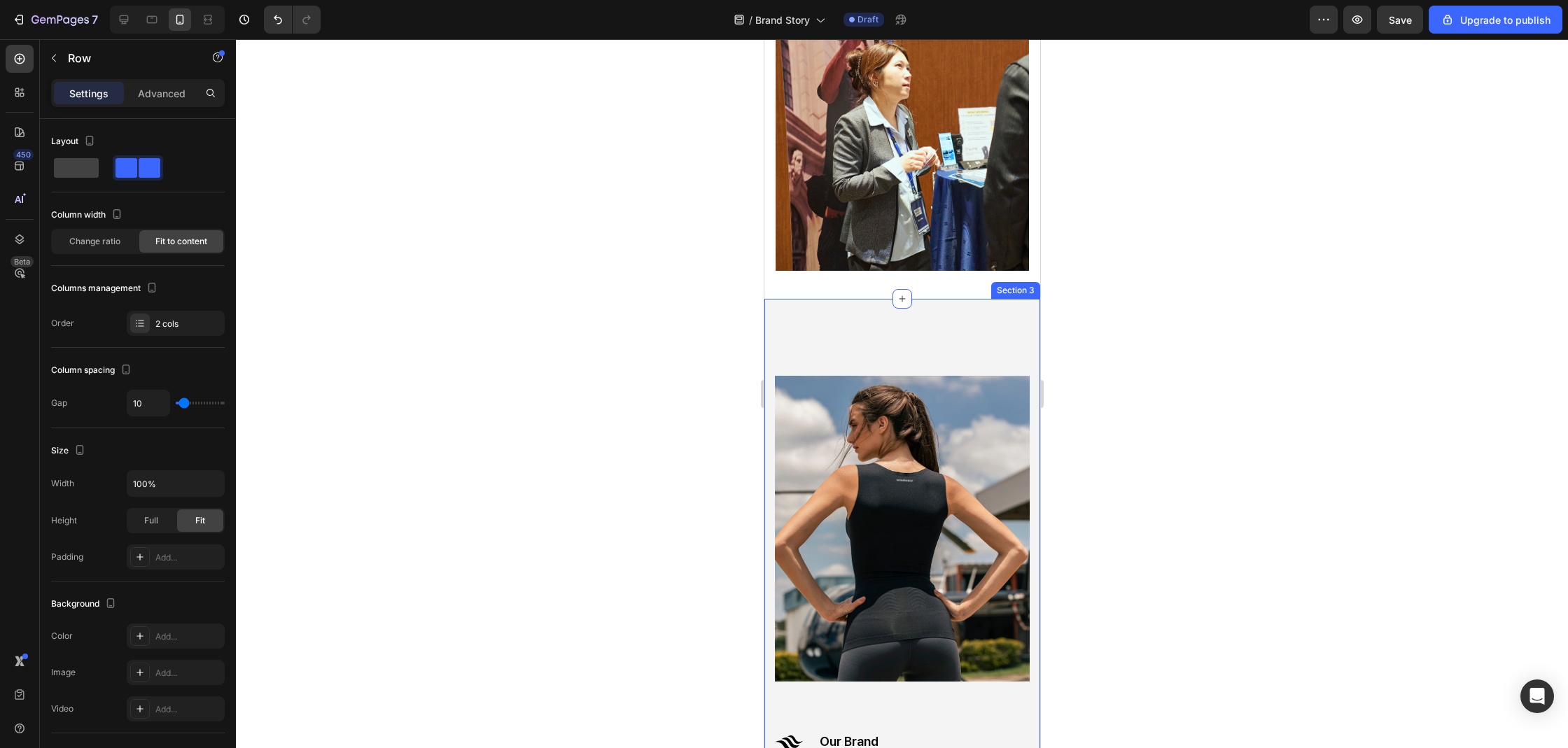
scroll to position [513, 0]
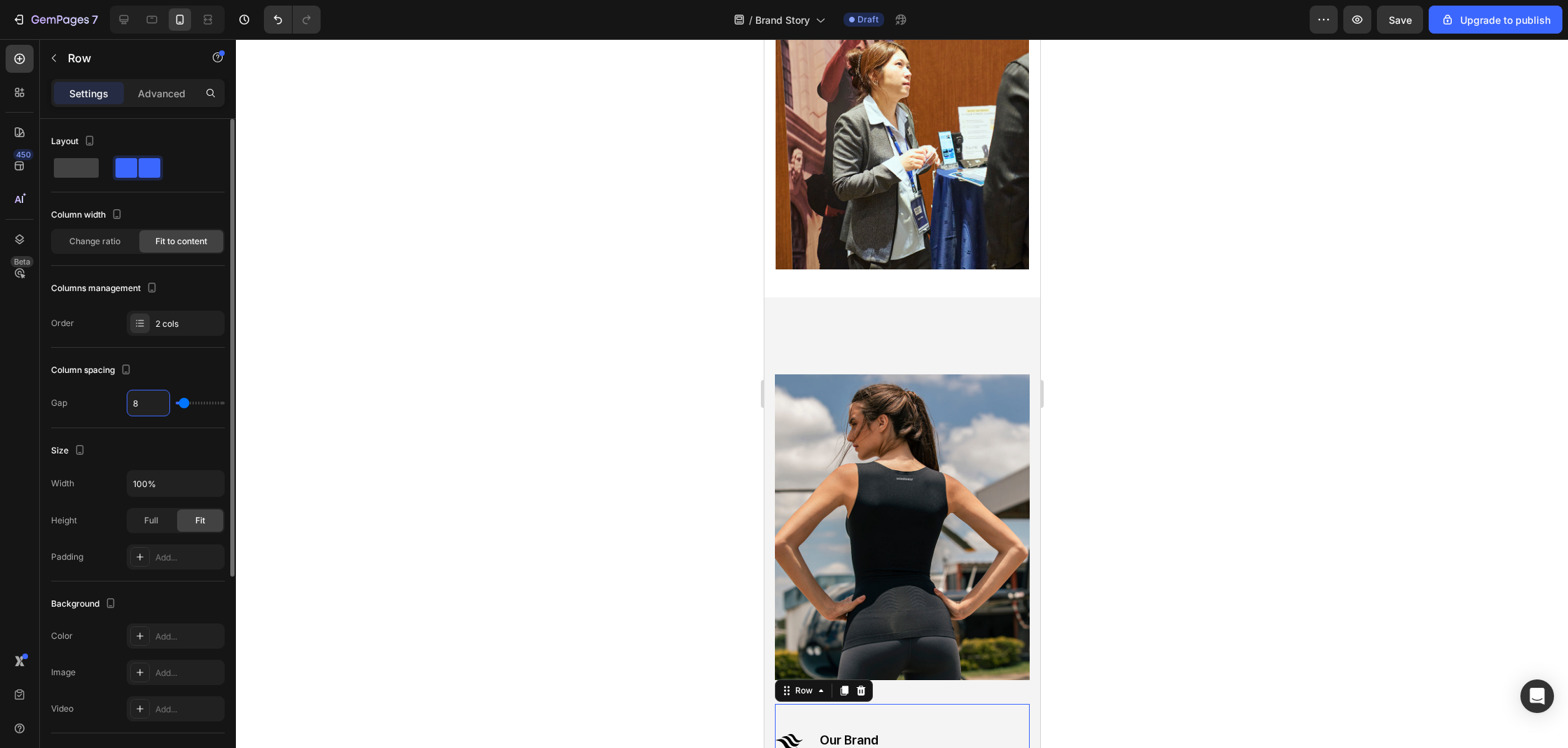
click at [153, 405] on input "8" at bounding box center [148, 403] width 42 height 25
type input "10"
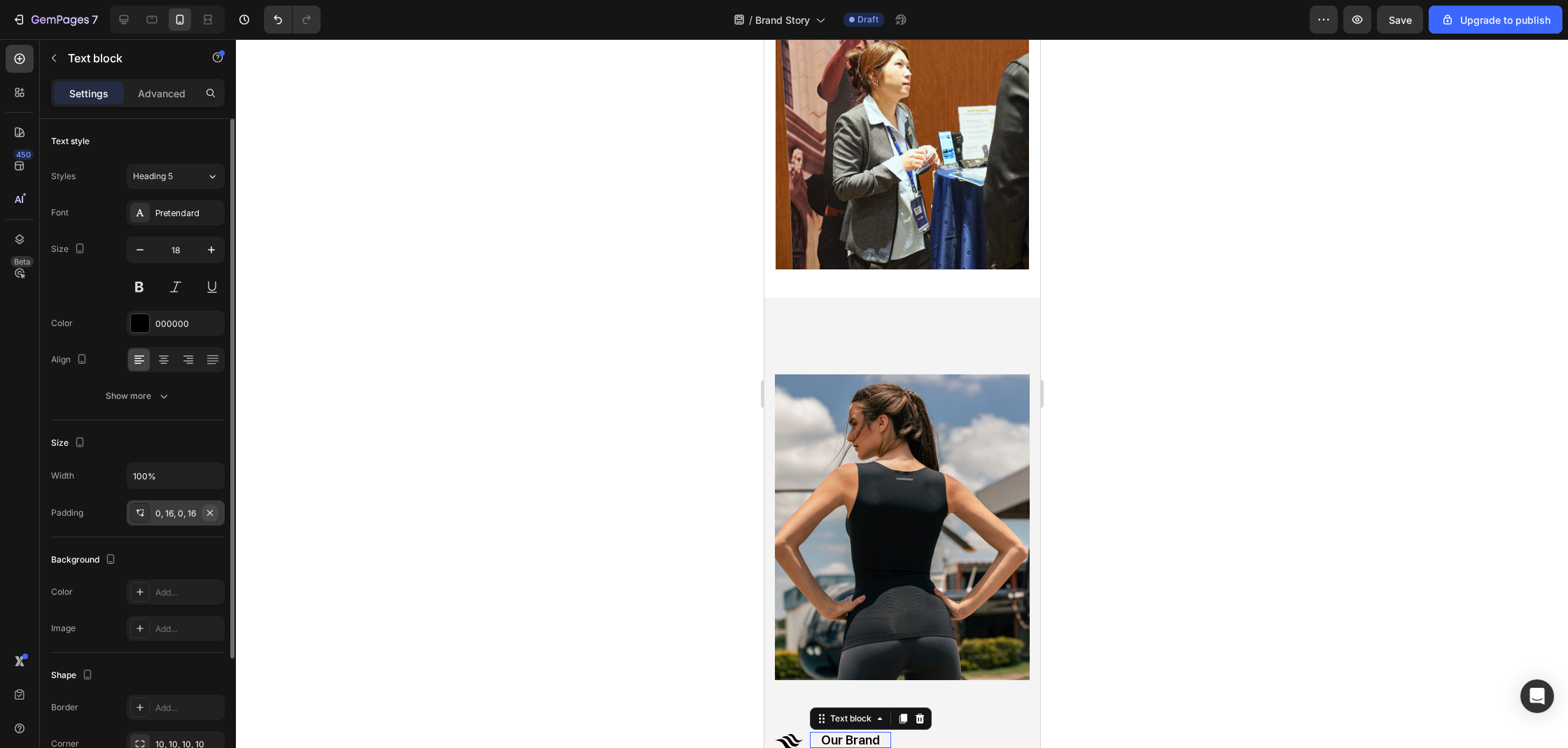
click at [214, 512] on icon "button" at bounding box center [210, 513] width 11 height 11
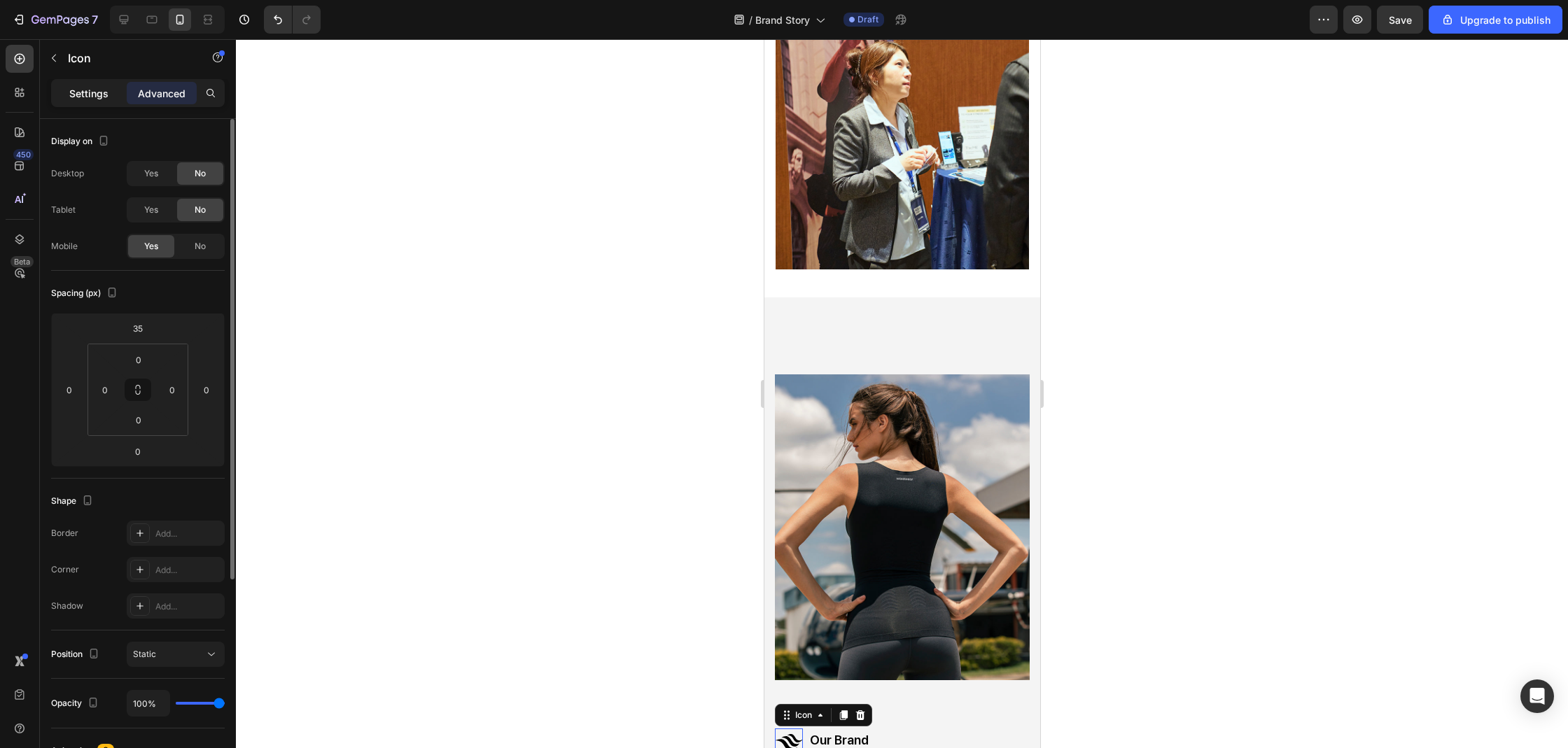
click at [93, 96] on p "Settings" at bounding box center [89, 93] width 39 height 14
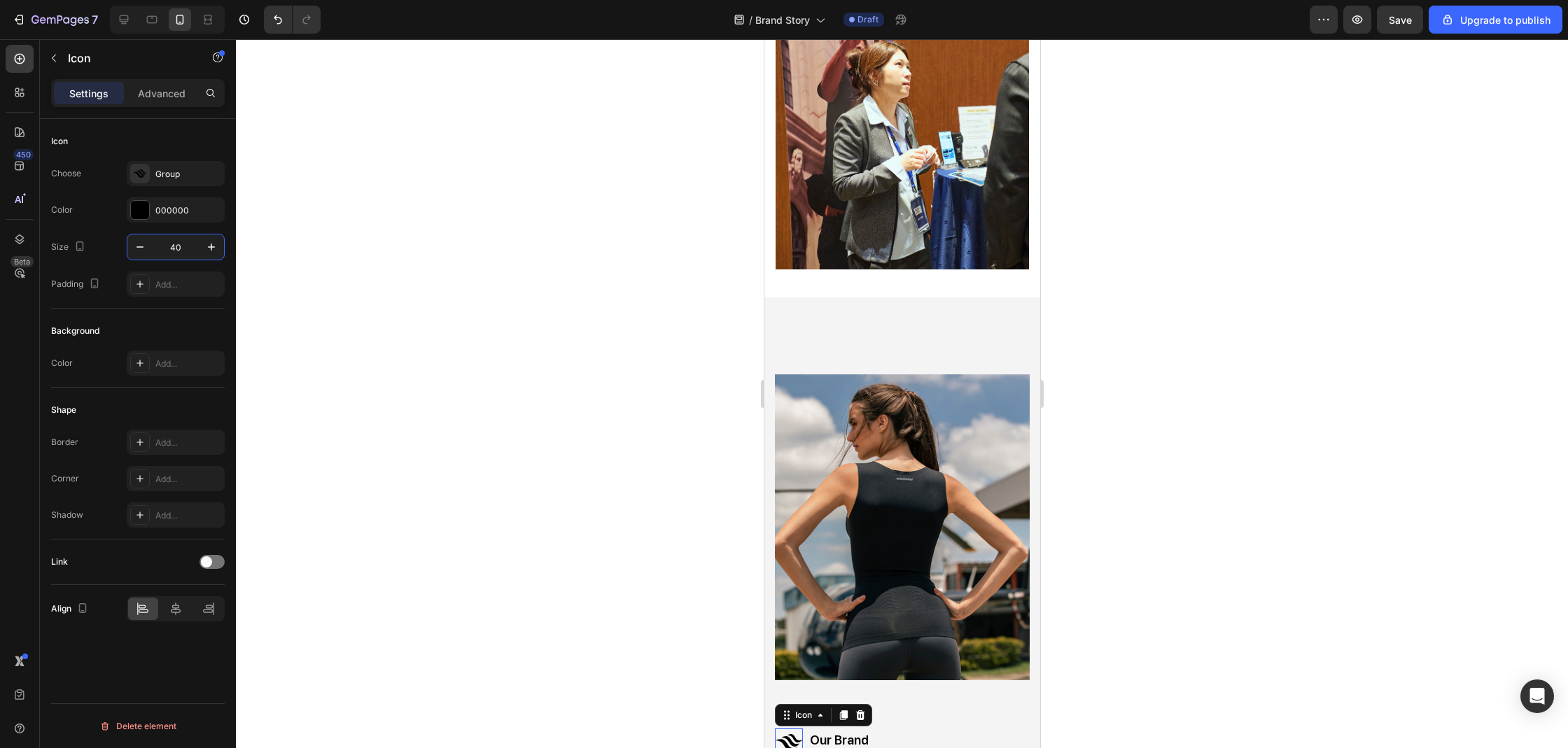
click at [178, 238] on input "40" at bounding box center [176, 247] width 46 height 25
type input "30"
click at [169, 94] on p "Advanced" at bounding box center [161, 93] width 48 height 14
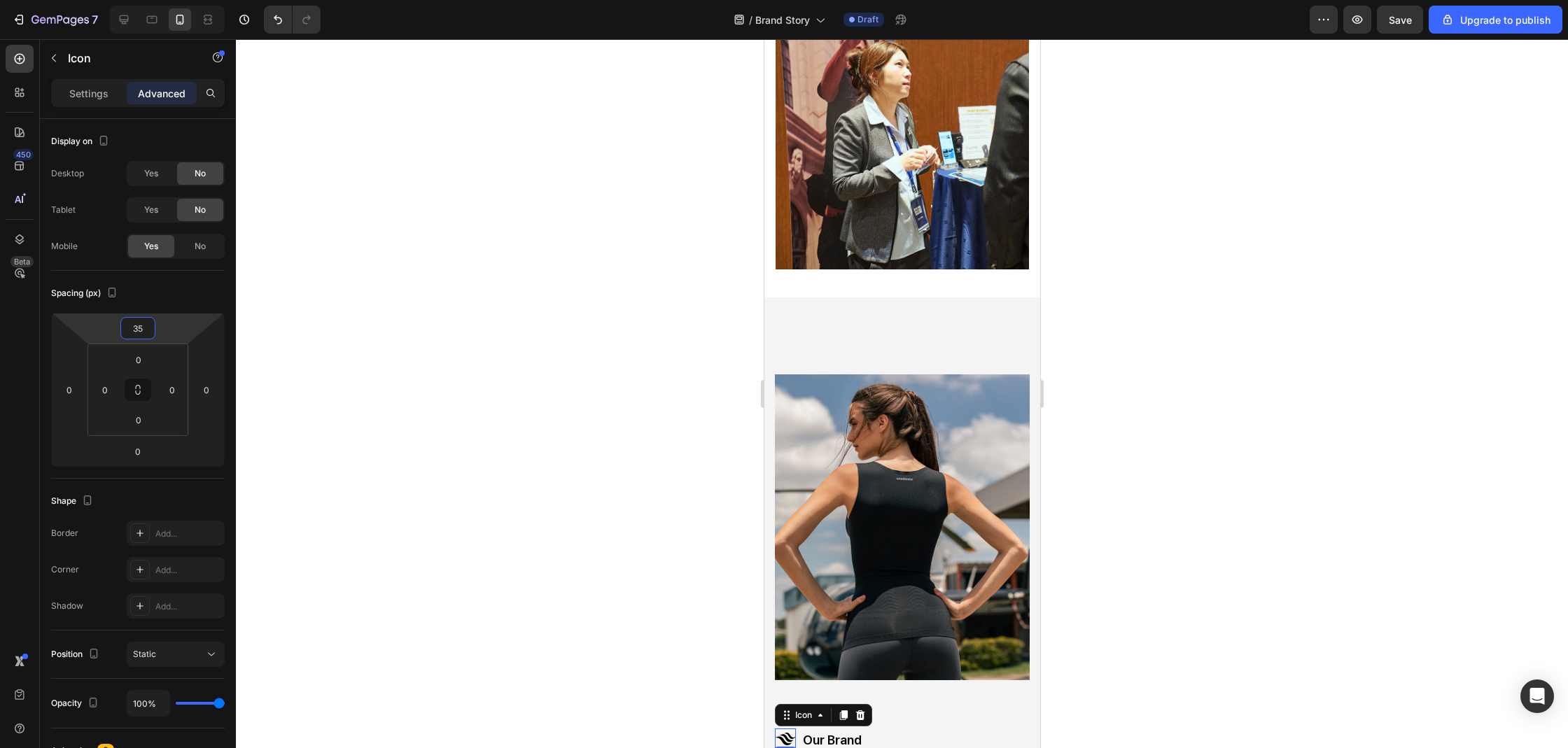
click at [140, 322] on input "35" at bounding box center [137, 328] width 28 height 21
type input "37"
click at [654, 484] on div at bounding box center [902, 393] width 1332 height 709
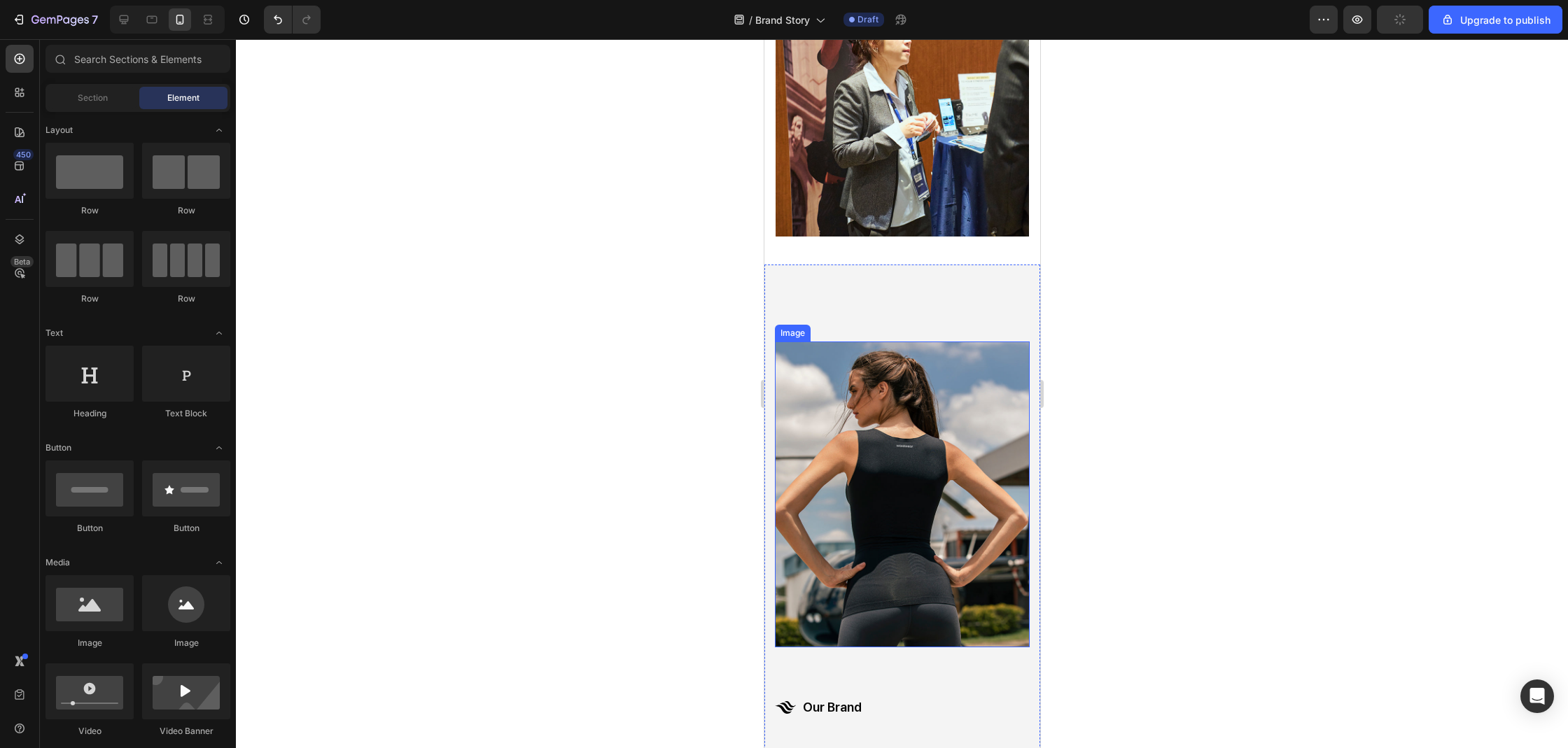
scroll to position [773, 0]
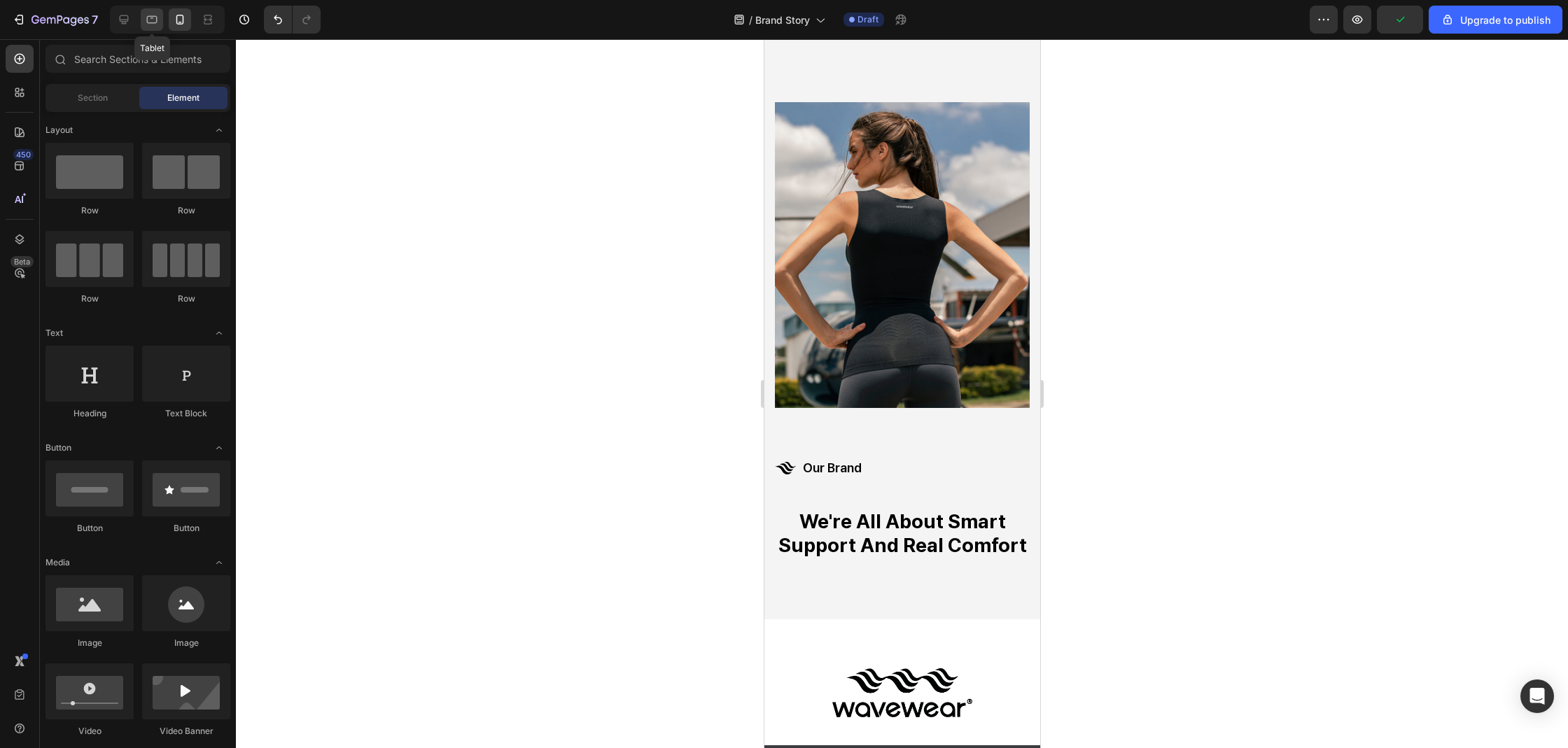
click at [158, 17] on div at bounding box center [151, 19] width 22 height 22
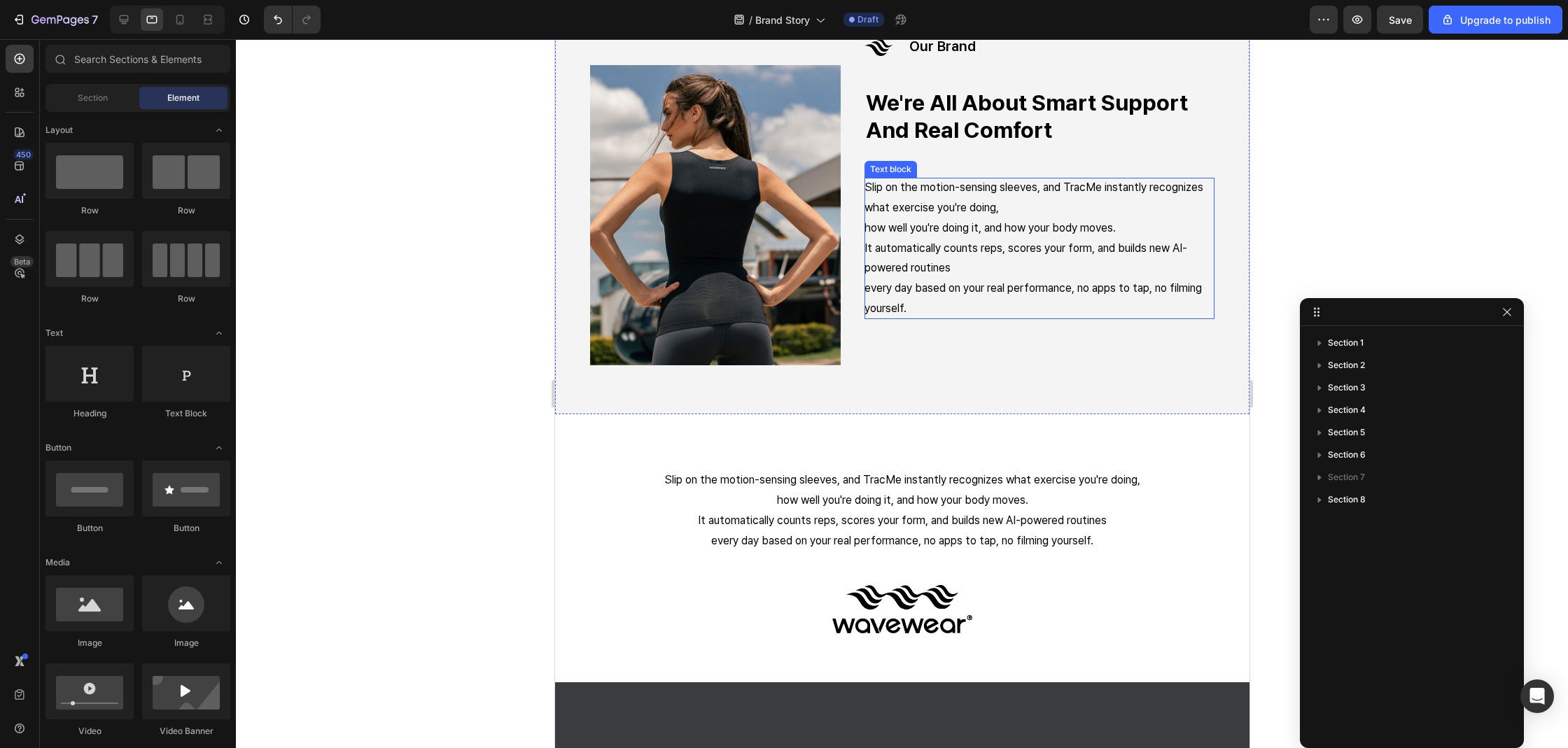
click at [1005, 250] on p "It automatically counts reps, scores your form, and builds new AI-powered routi…" at bounding box center [1038, 259] width 350 height 41
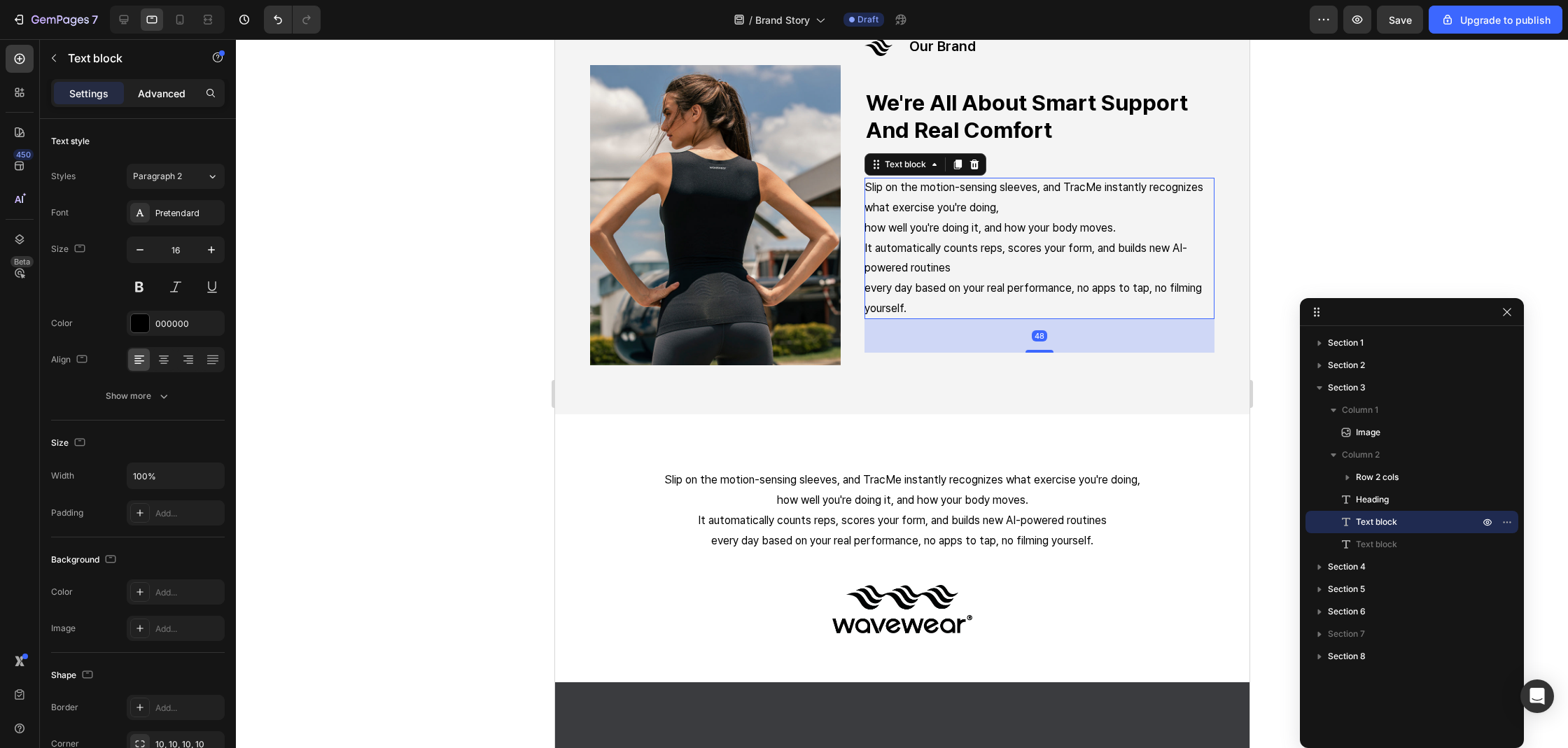
click at [178, 99] on p "Advanced" at bounding box center [161, 93] width 48 height 14
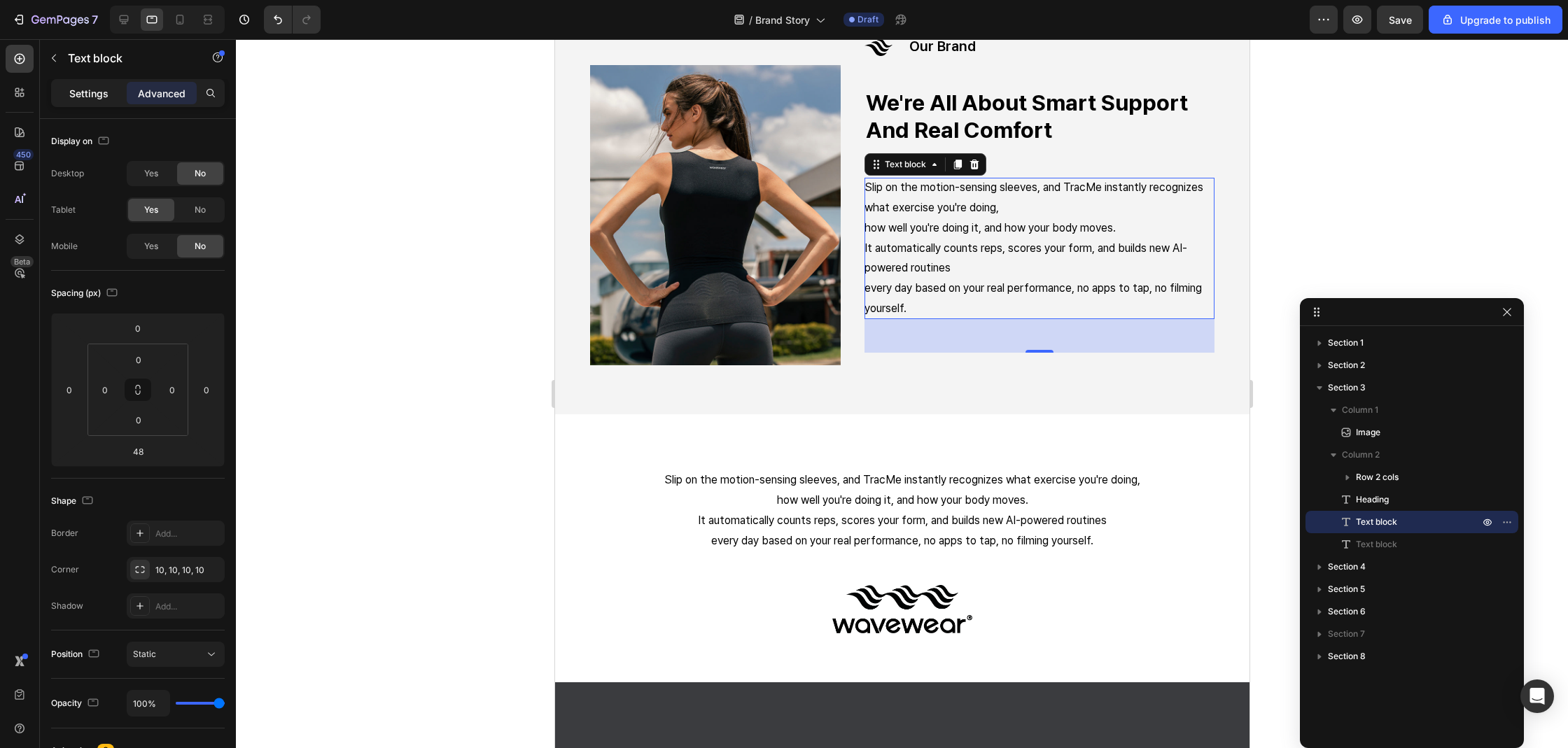
click at [69, 87] on div "Settings" at bounding box center [88, 93] width 70 height 22
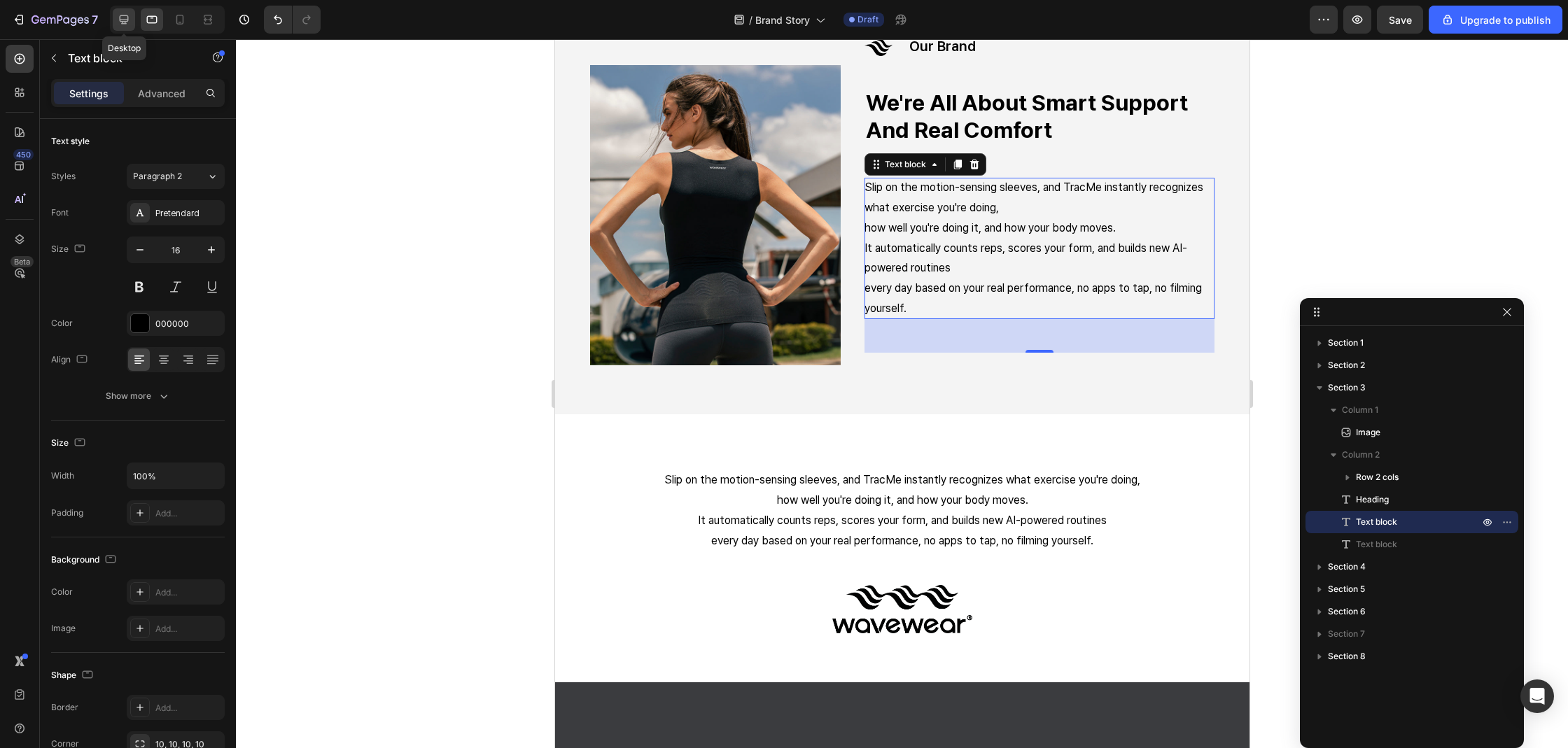
click at [118, 14] on icon at bounding box center [123, 19] width 14 height 14
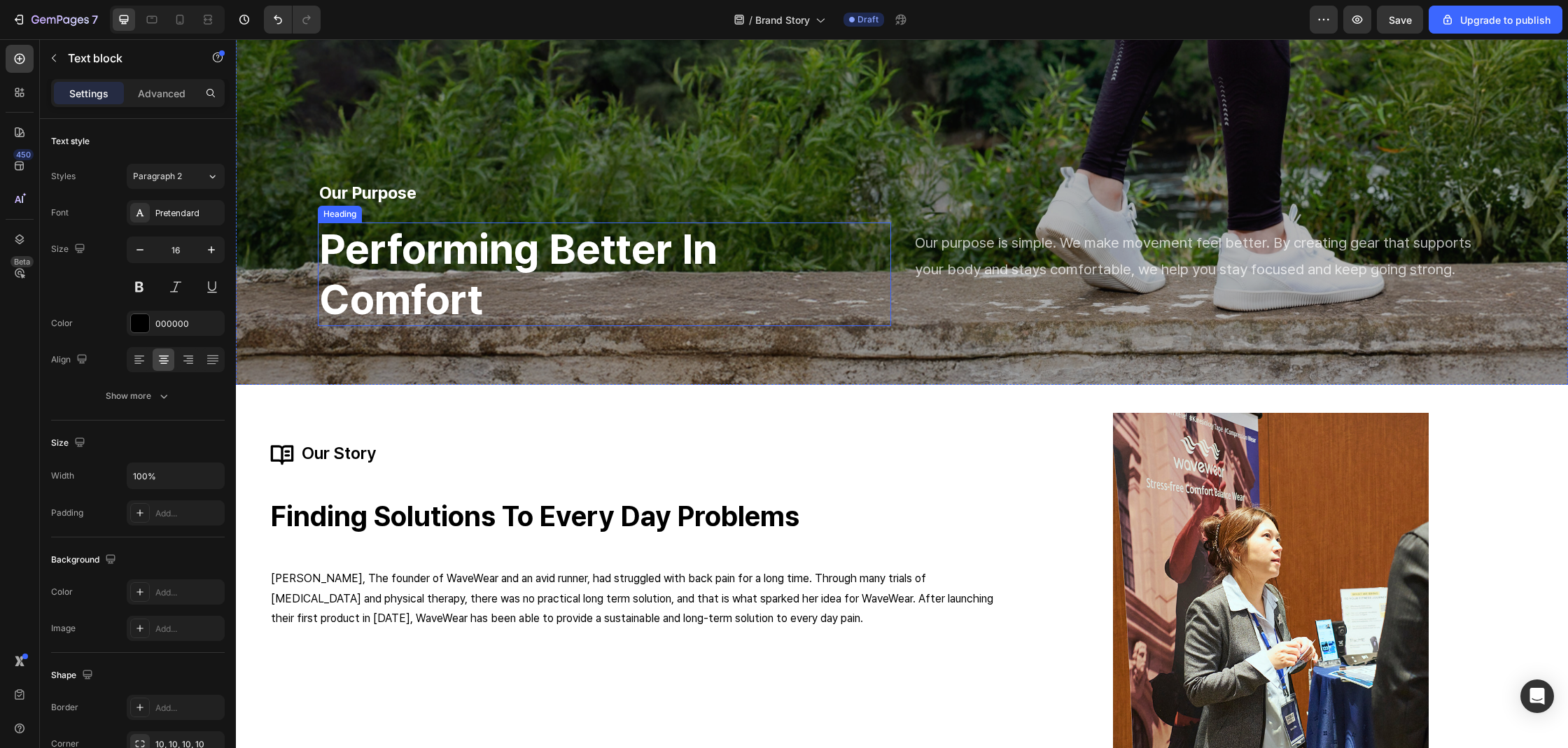
scroll to position [317, 0]
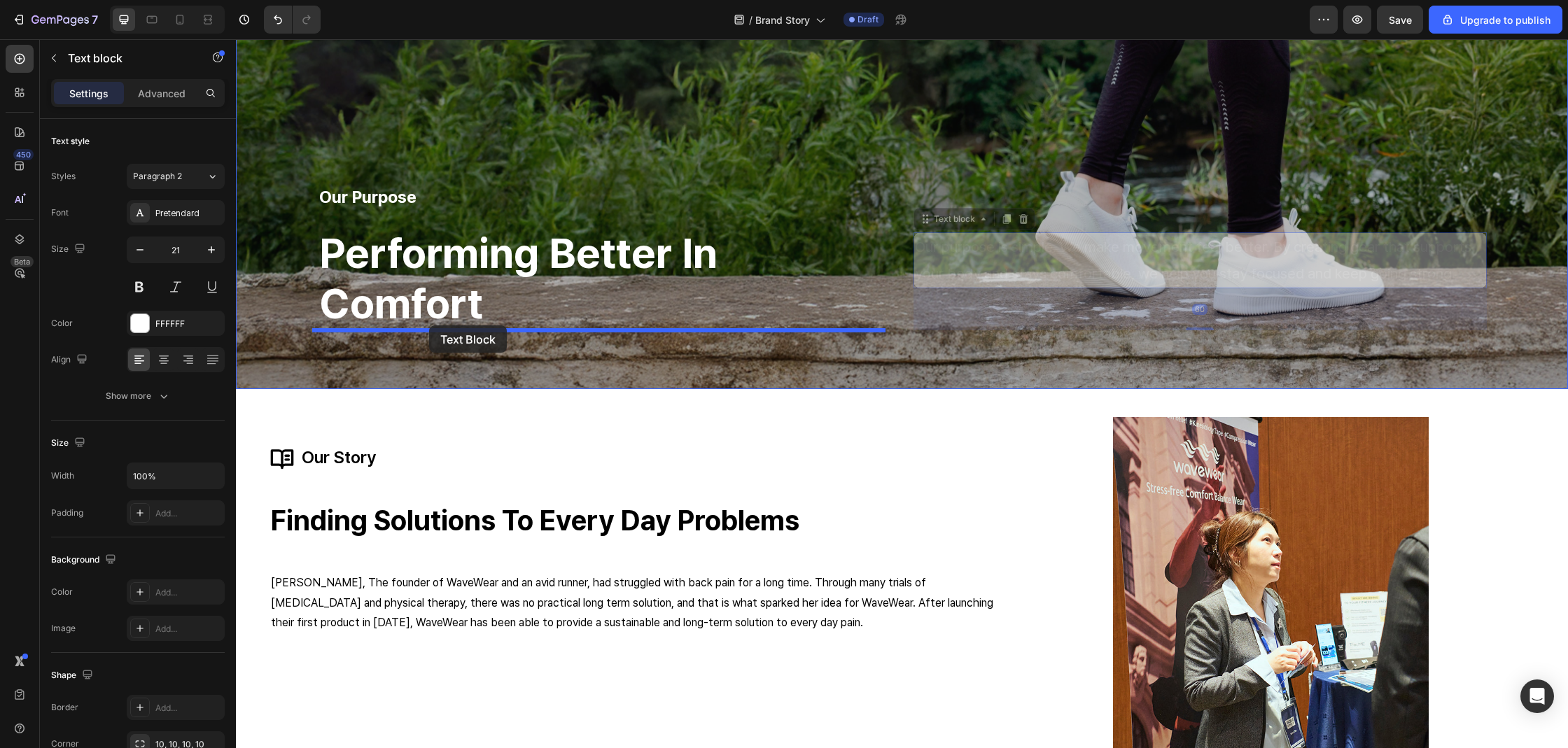
drag, startPoint x: 1015, startPoint y: 266, endPoint x: 429, endPoint y: 325, distance: 589.0
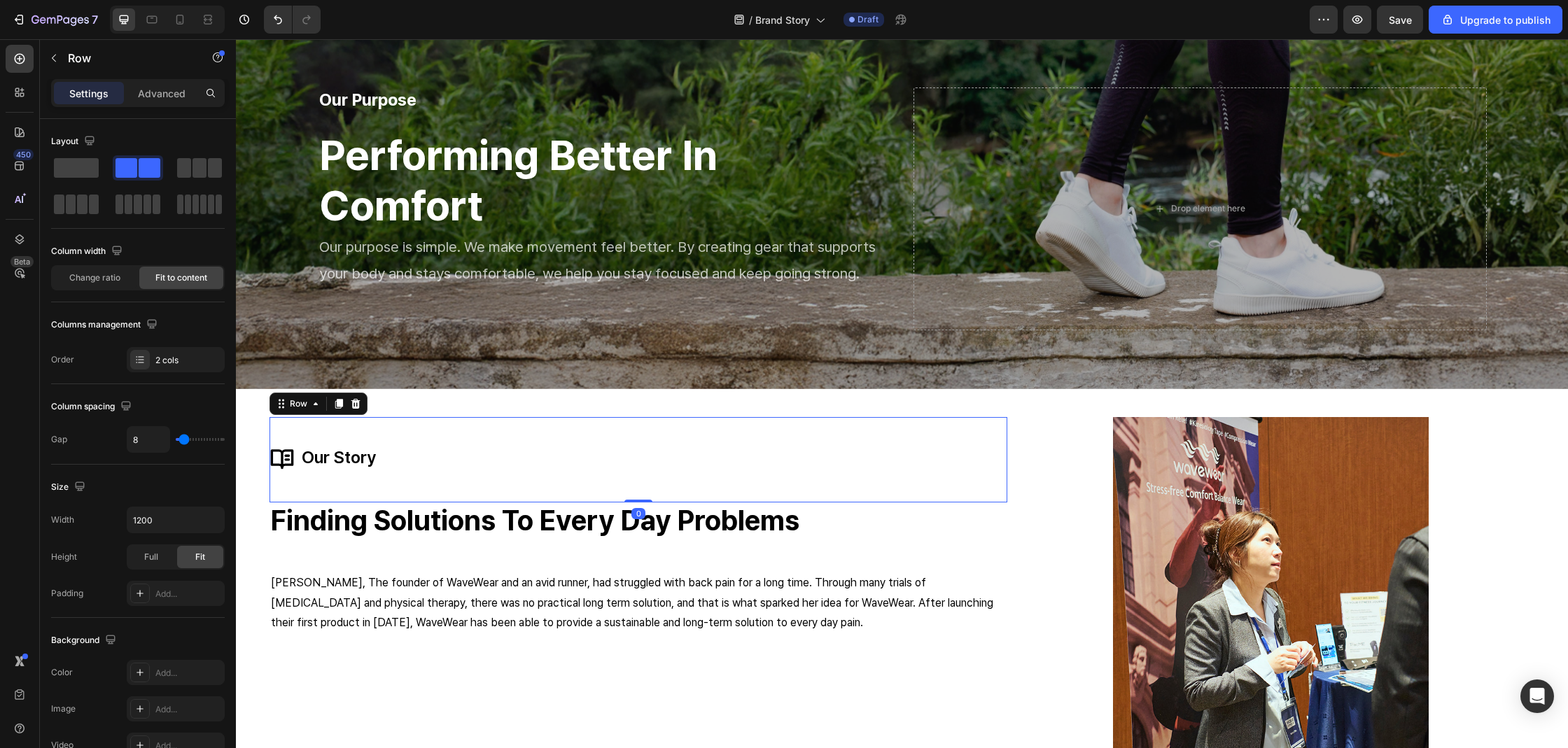
click at [935, 426] on div "Icon Icon our story Text block Row 0" at bounding box center [638, 459] width 738 height 85
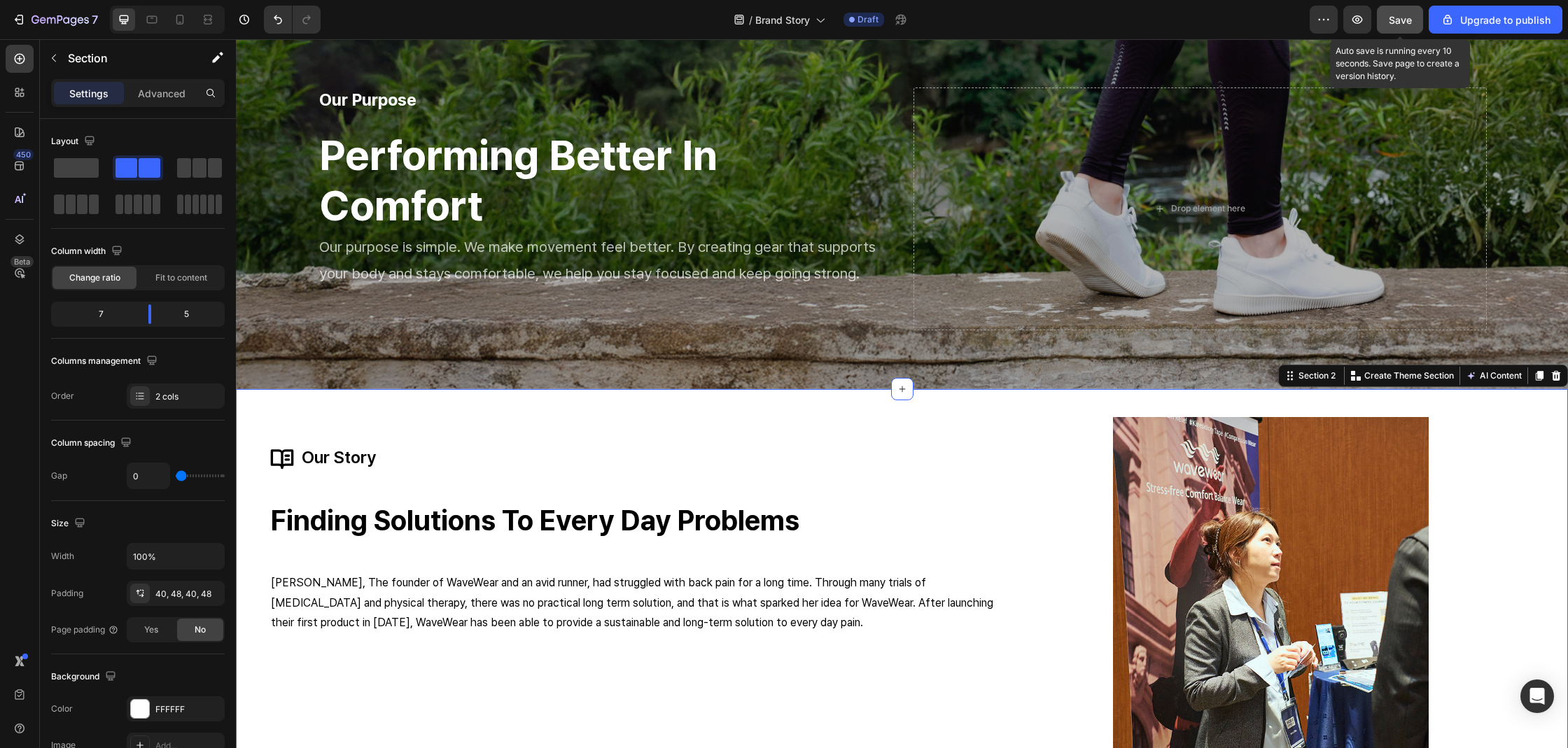
click at [1411, 20] on span "Save" at bounding box center [1400, 20] width 23 height 11
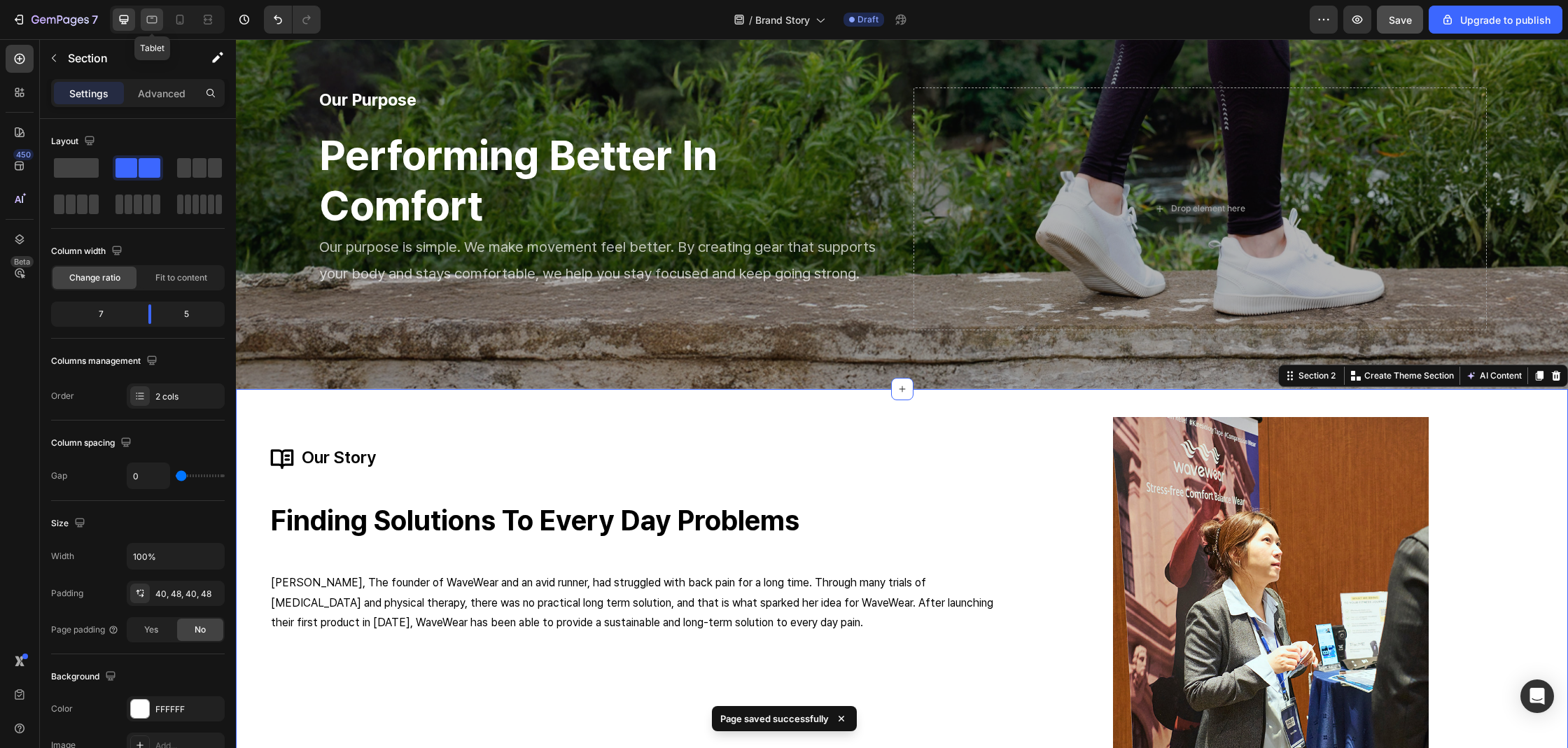
click at [158, 18] on div at bounding box center [151, 19] width 22 height 22
type input "15"
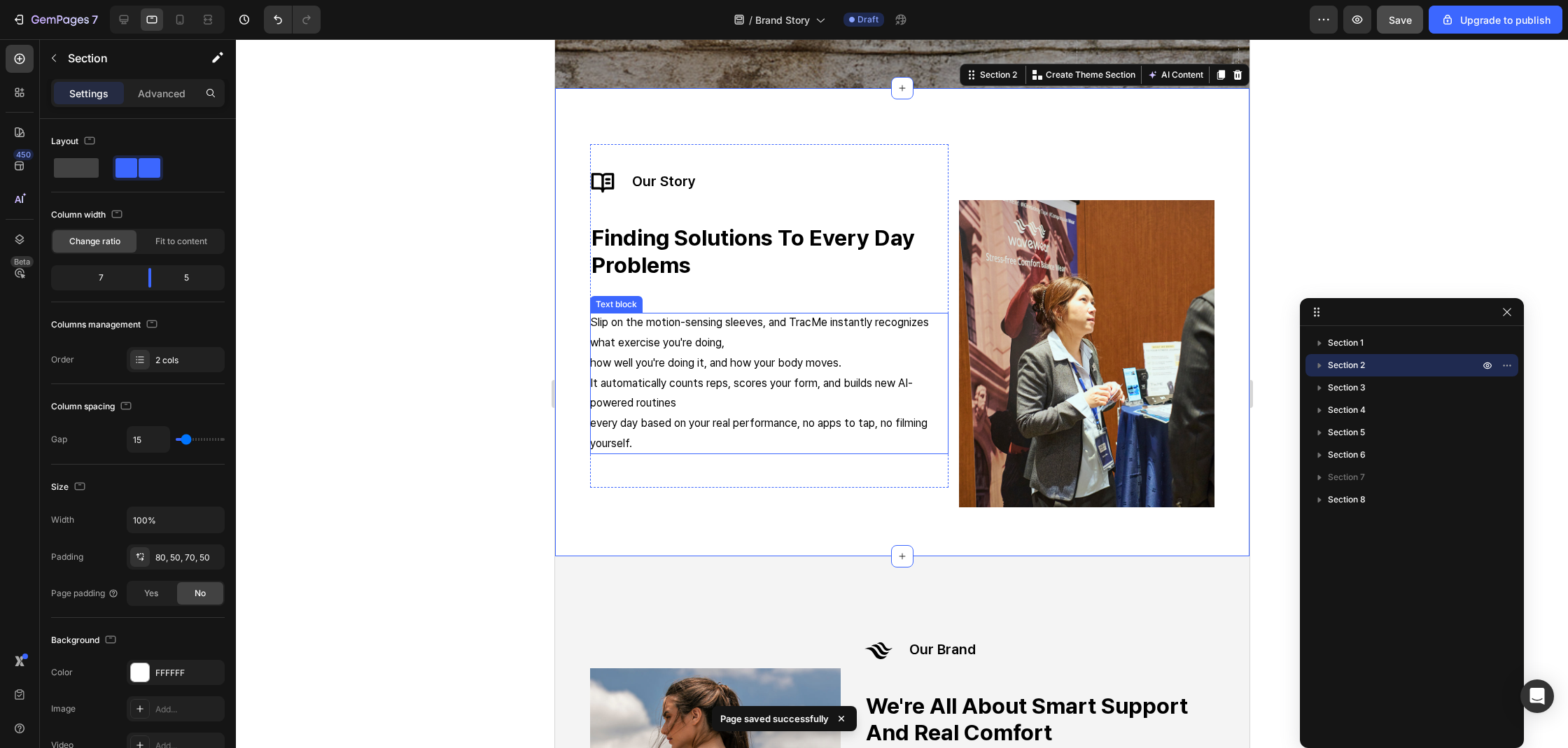
scroll to position [104, 0]
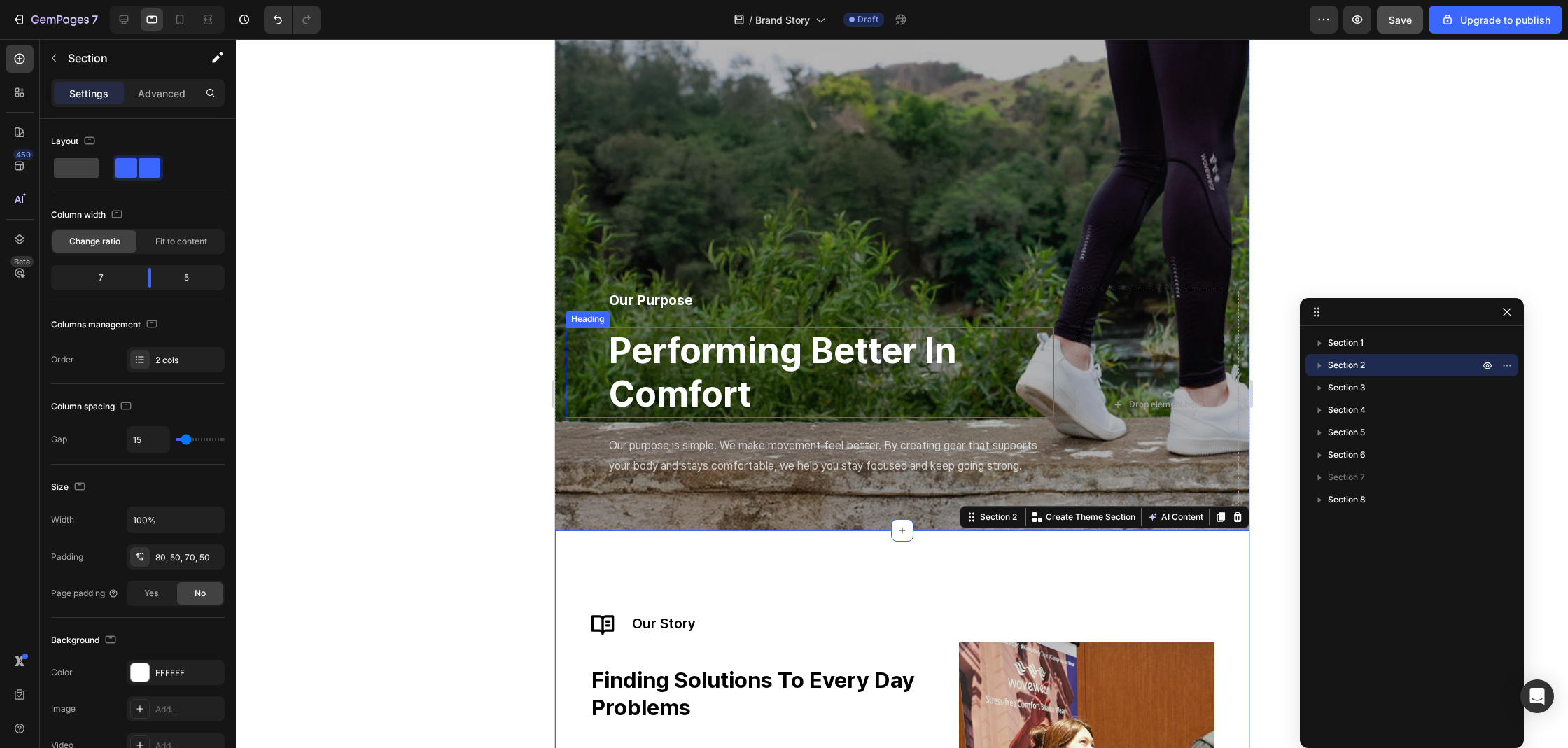
click at [690, 368] on strong "Performing Better In Comfort" at bounding box center [782, 372] width 347 height 87
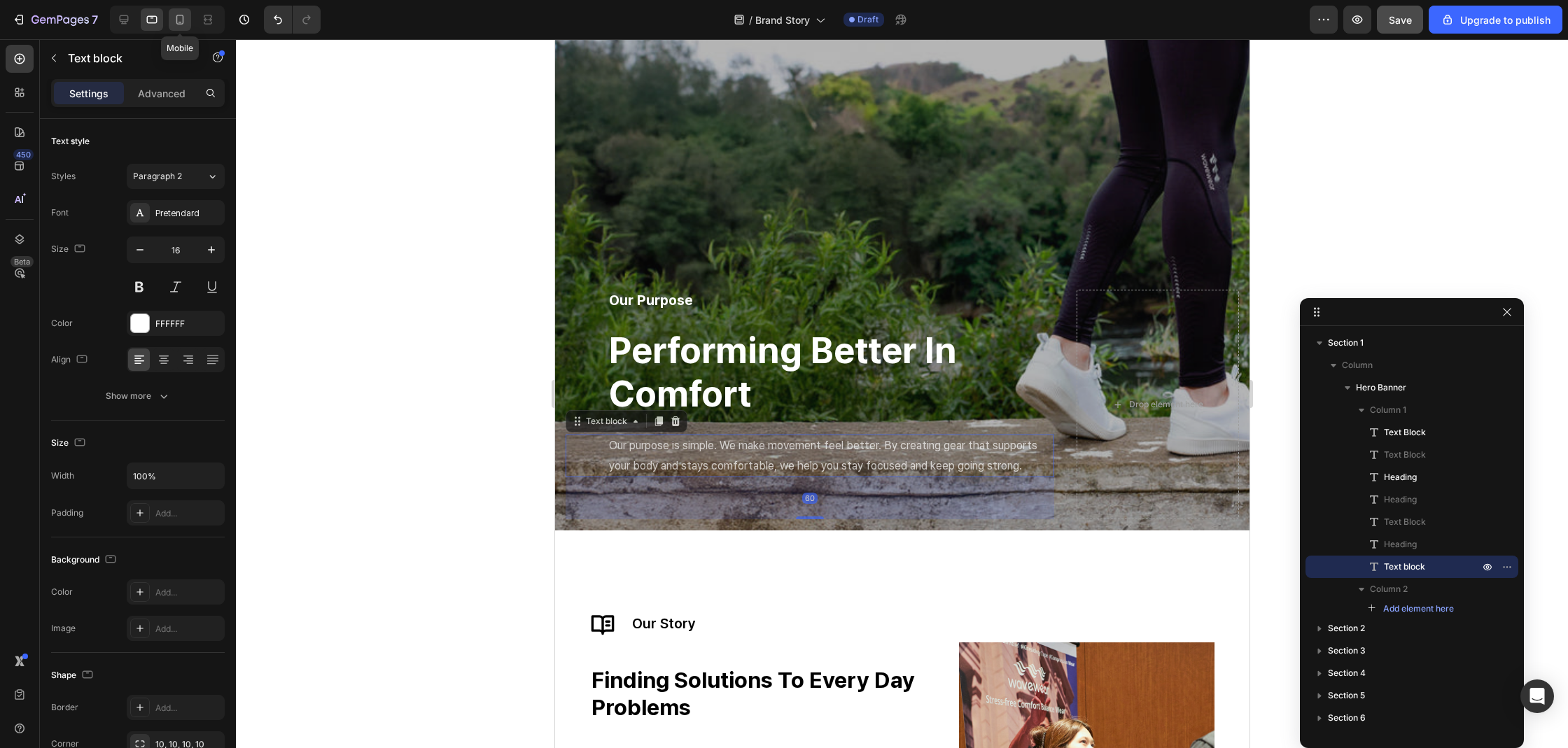
click at [182, 30] on div at bounding box center [179, 19] width 22 height 22
type input "12"
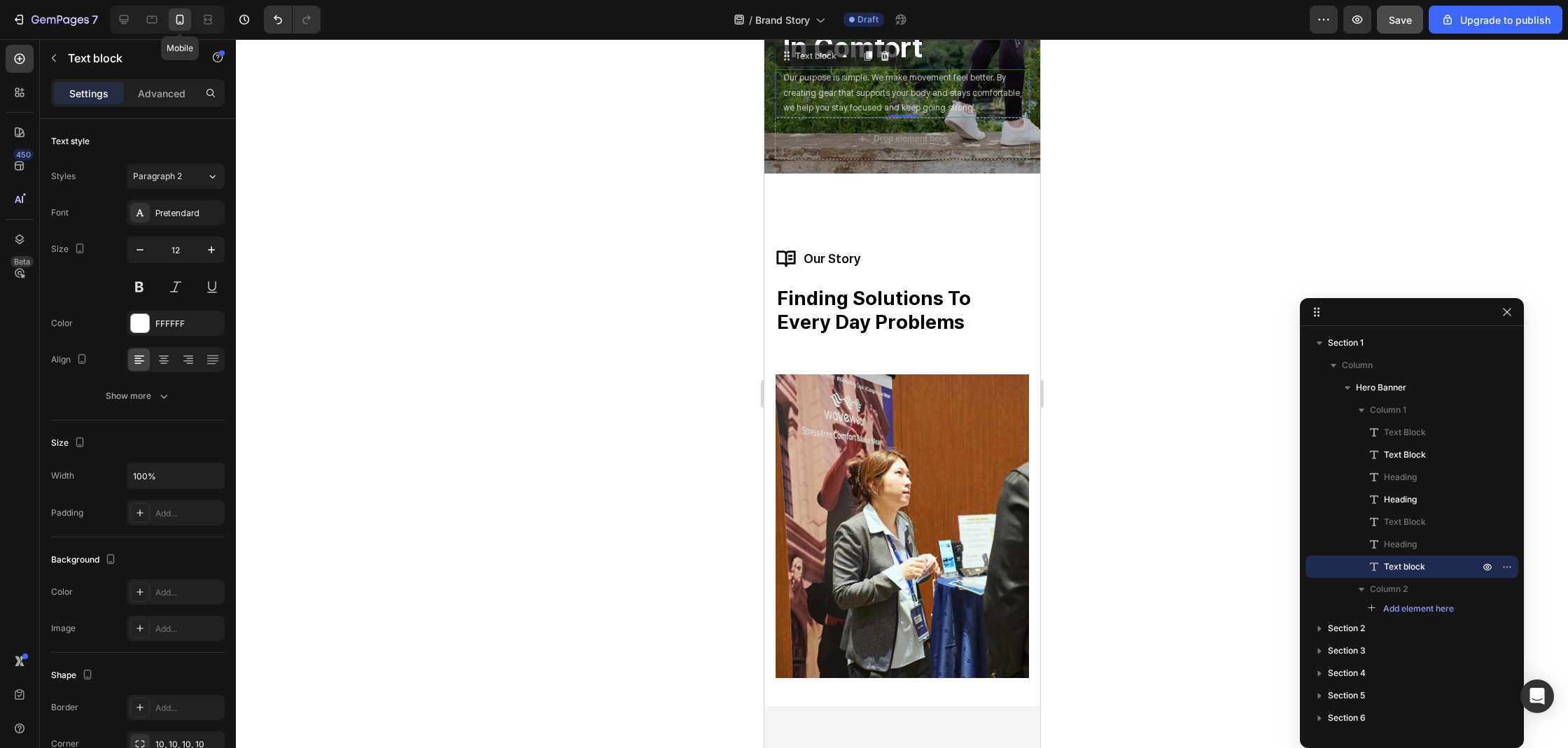
scroll to position [85, 0]
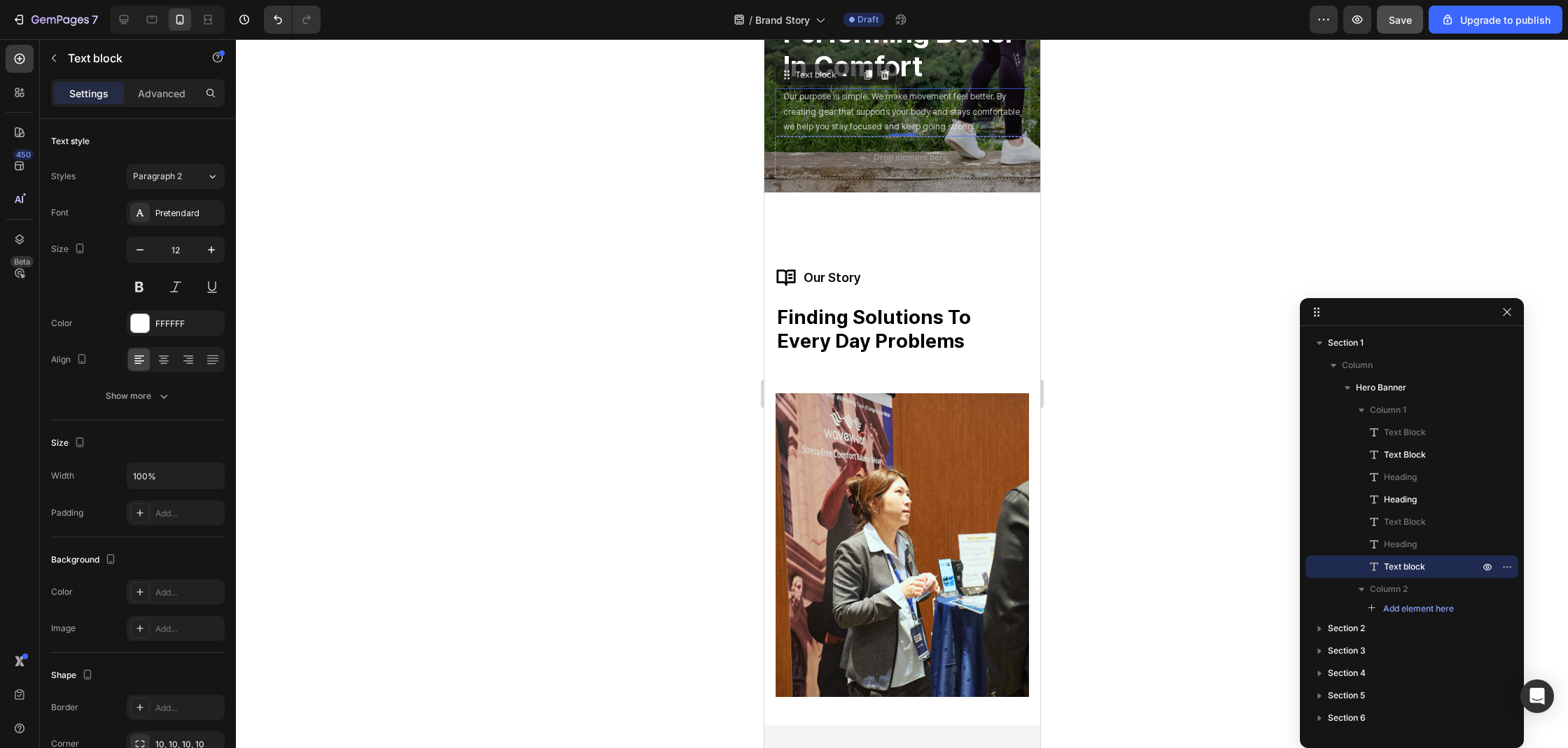
click at [1217, 188] on div at bounding box center [902, 393] width 1332 height 709
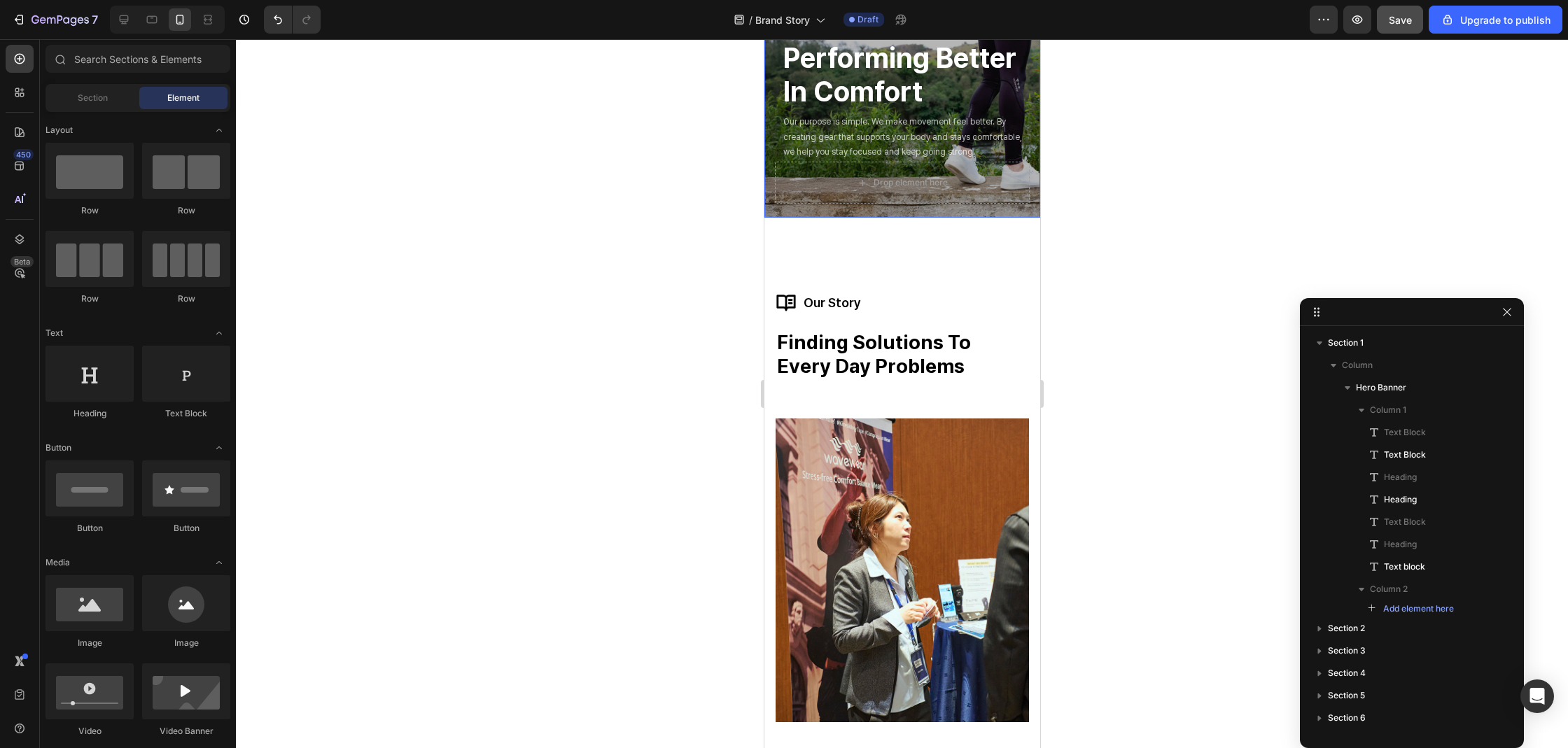
scroll to position [0, 0]
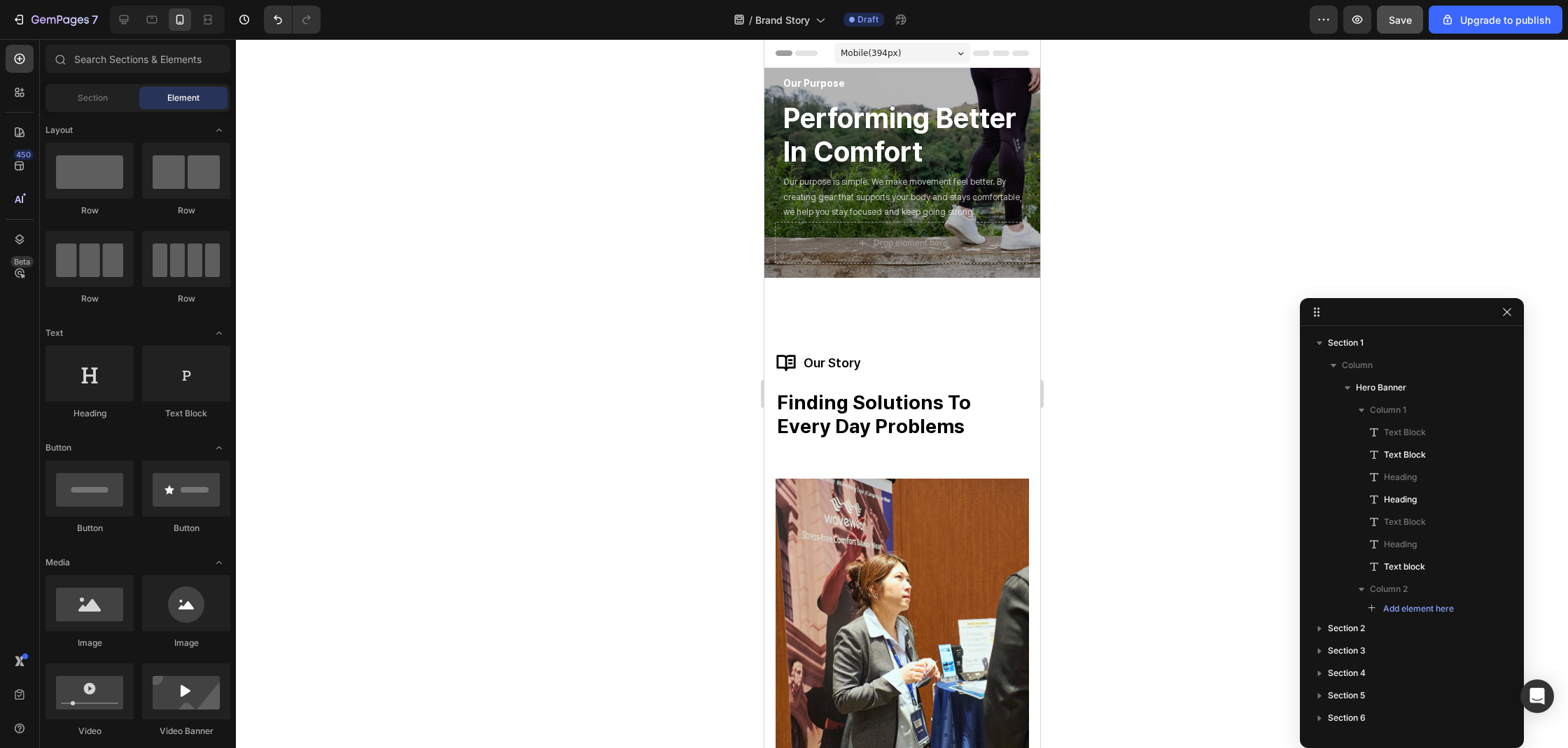
click at [1133, 192] on div at bounding box center [902, 393] width 1332 height 709
click at [133, 21] on div at bounding box center [123, 19] width 22 height 22
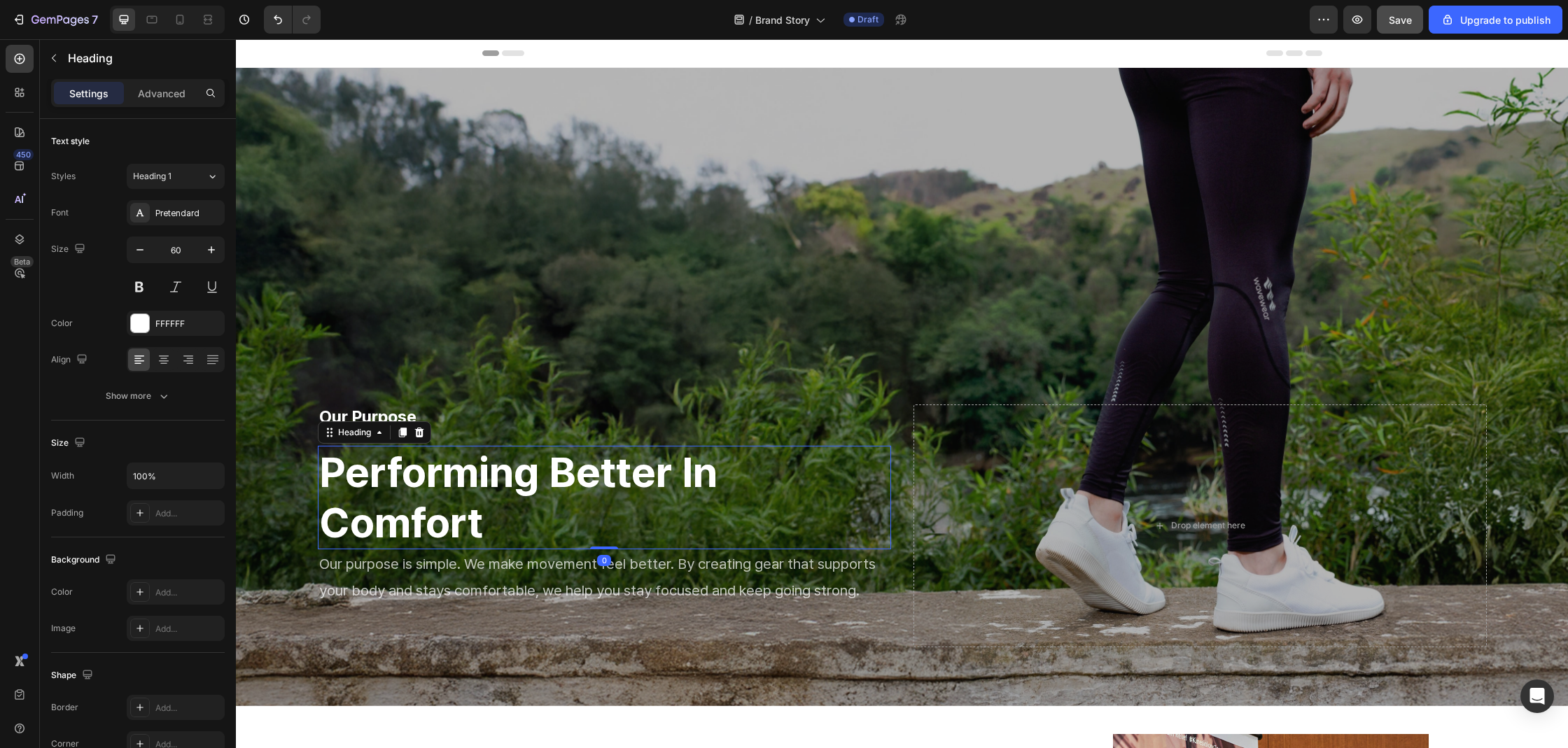
click at [418, 510] on h2 "performing better in comfort" at bounding box center [604, 497] width 574 height 104
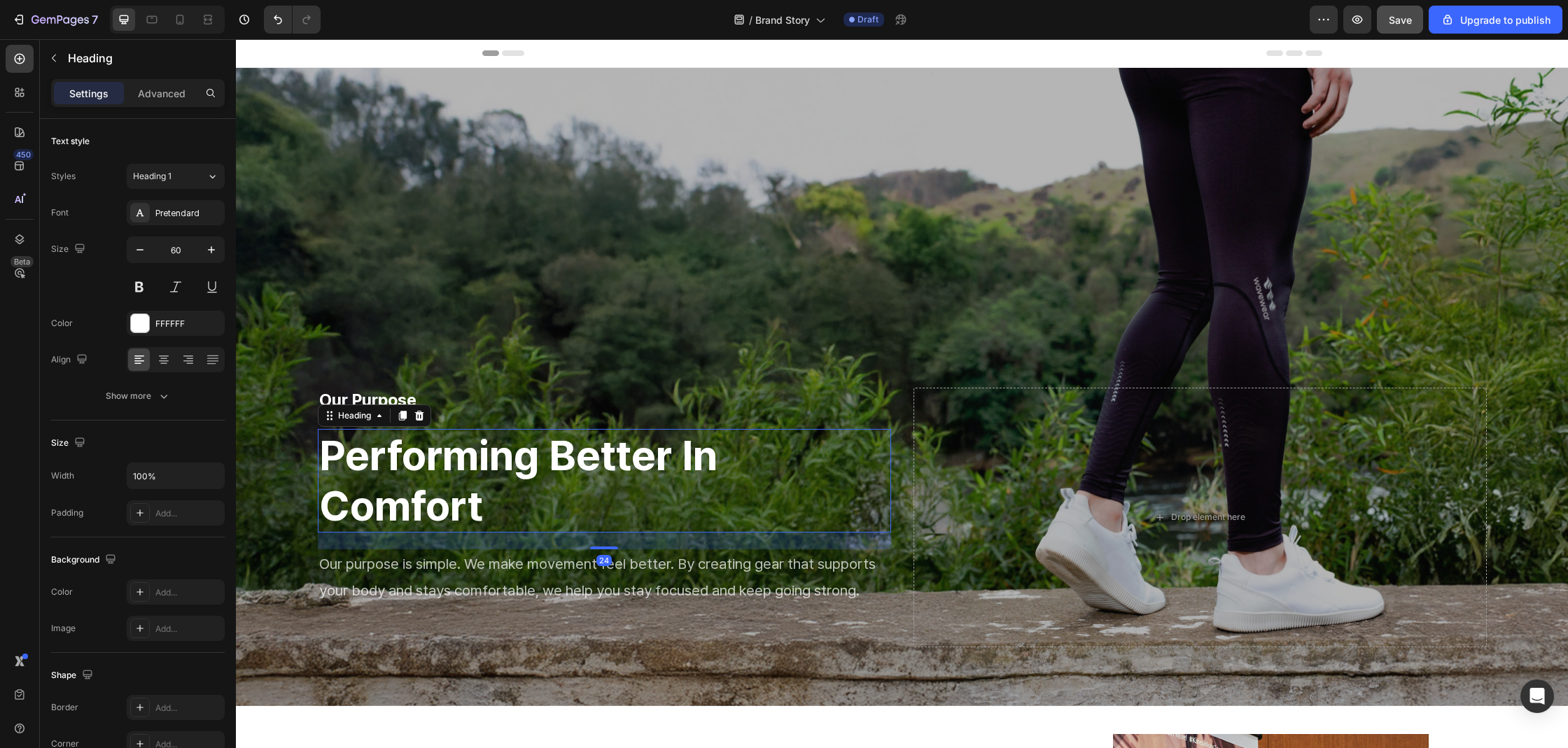
drag, startPoint x: 600, startPoint y: 547, endPoint x: 602, endPoint y: 564, distance: 17.1
click at [602, 532] on div "24" at bounding box center [604, 532] width 574 height 0
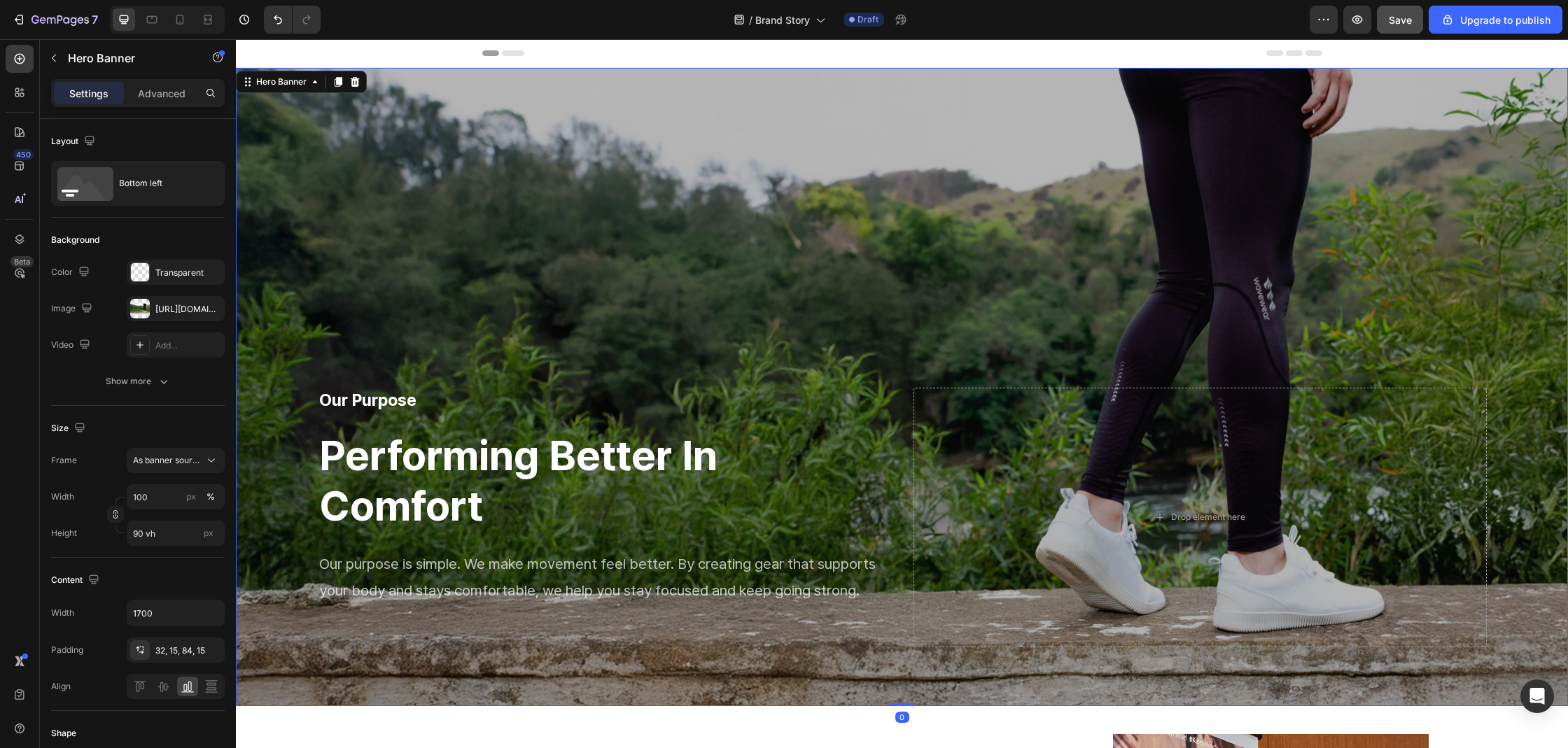
click at [600, 270] on div "Overlay" at bounding box center [902, 386] width 1332 height 638
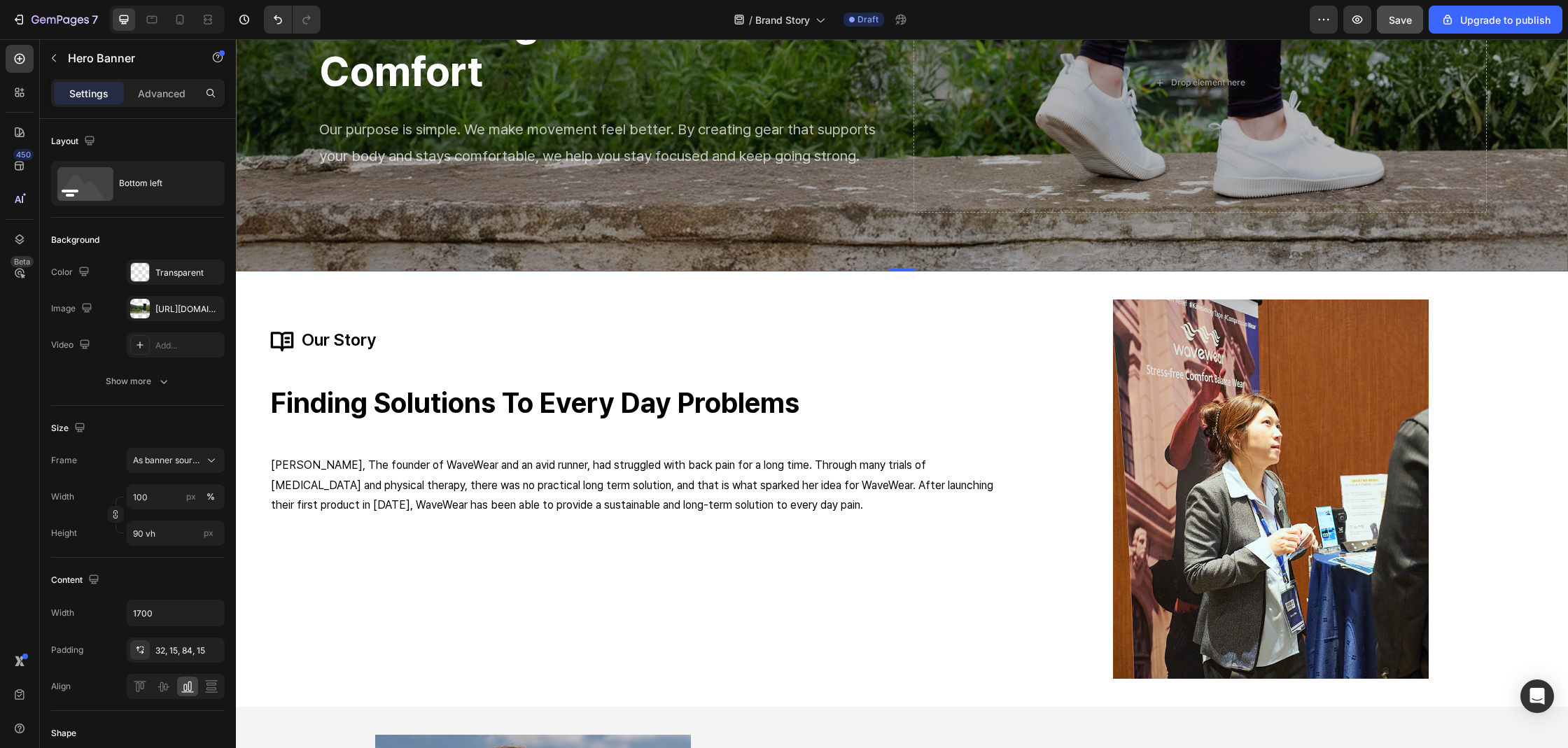
scroll to position [656, 0]
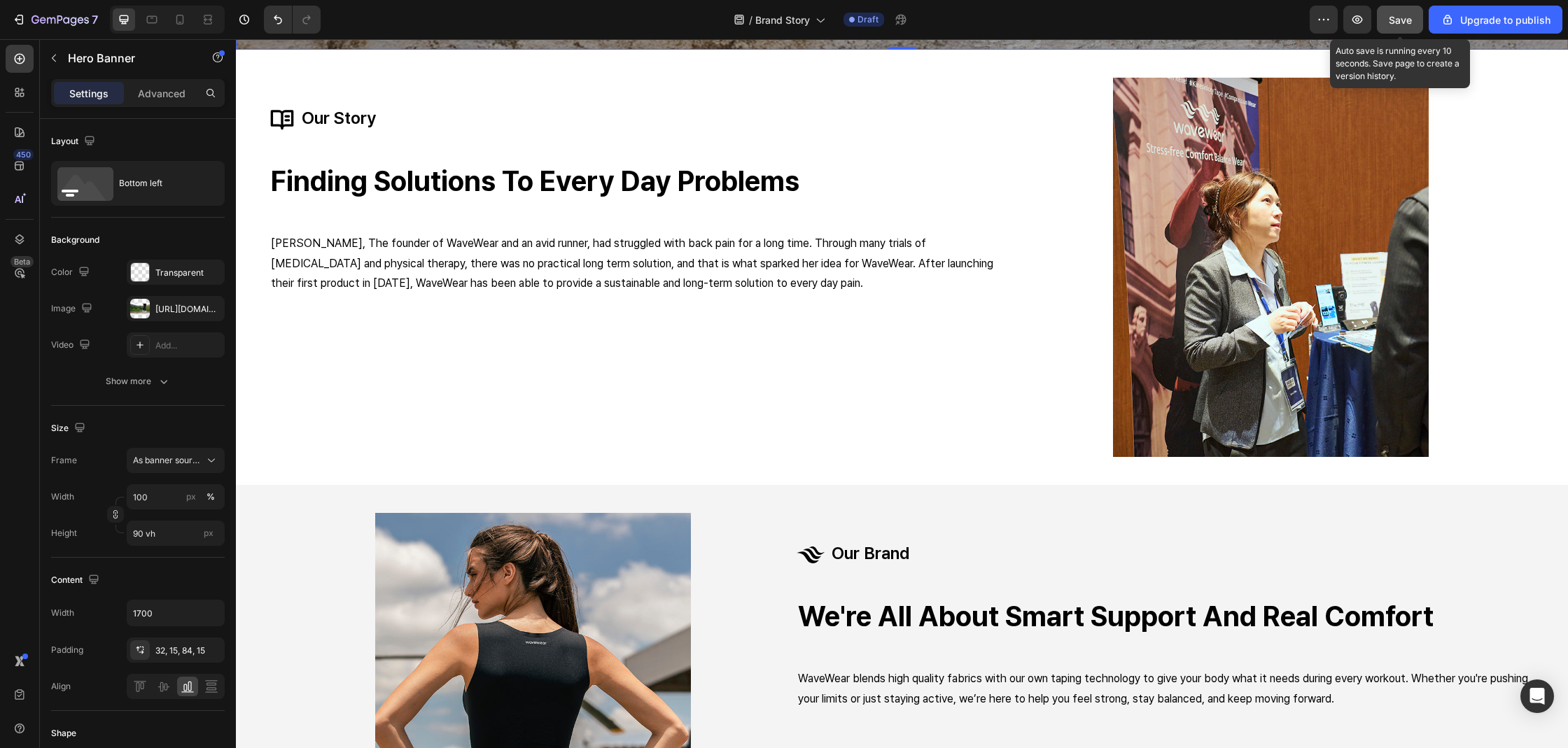
click at [1390, 24] on span "Save" at bounding box center [1400, 20] width 23 height 11
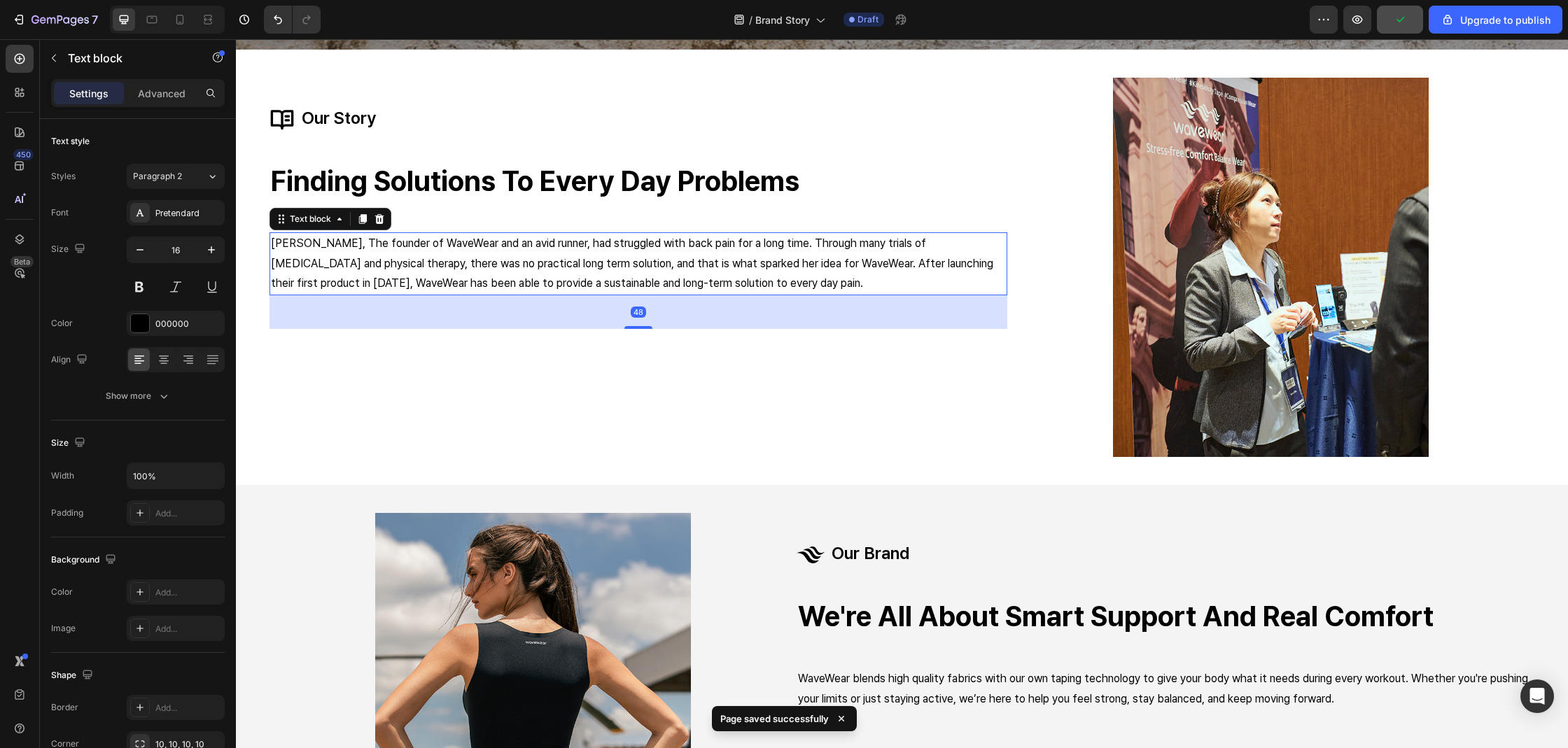
click at [566, 236] on p "Nancy Cho, The founder of WaveWear and an avid runner, had struggled with back …" at bounding box center [638, 263] width 735 height 60
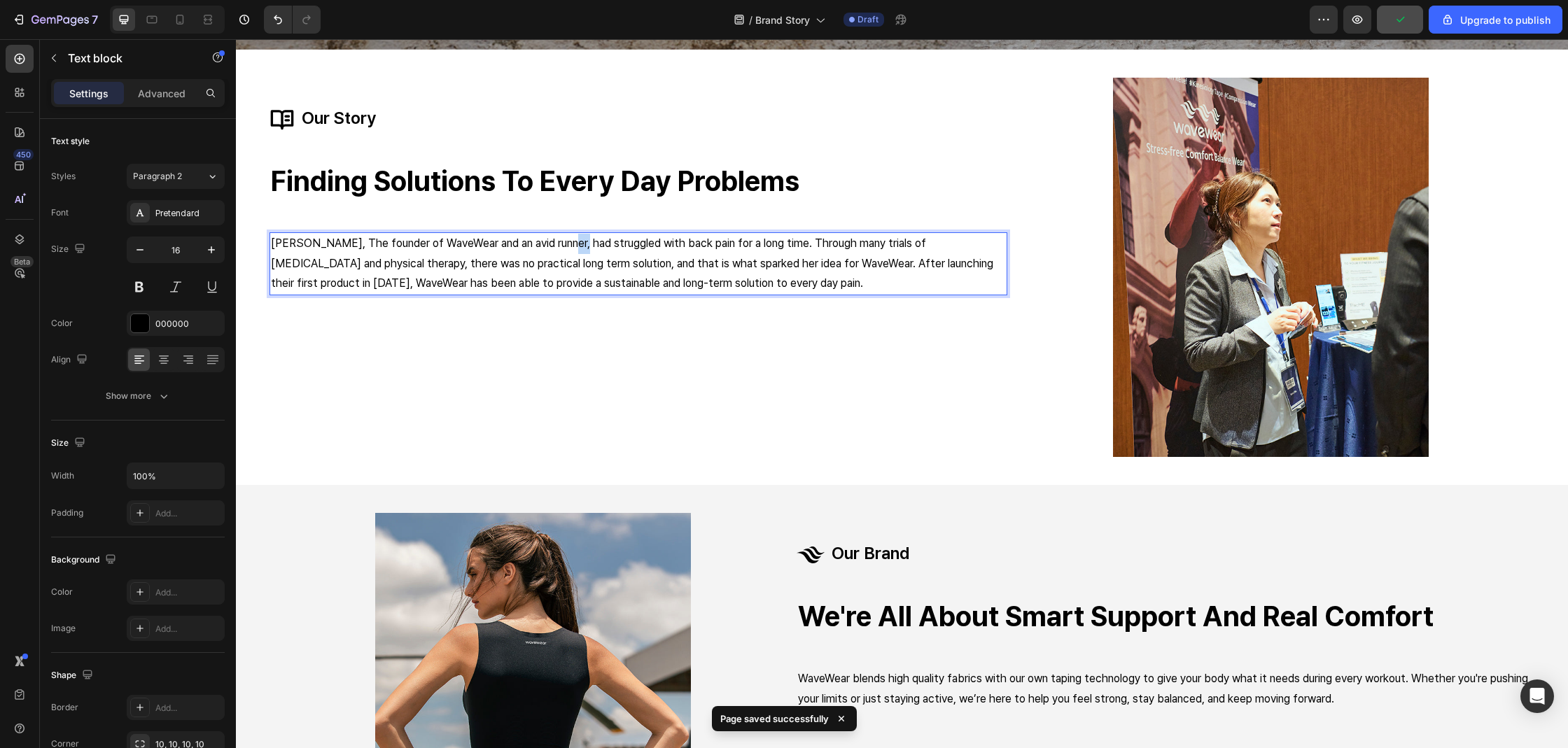
click at [566, 236] on p "Nancy Cho, The founder of WaveWear and an avid runner, had struggled with back …" at bounding box center [638, 263] width 735 height 60
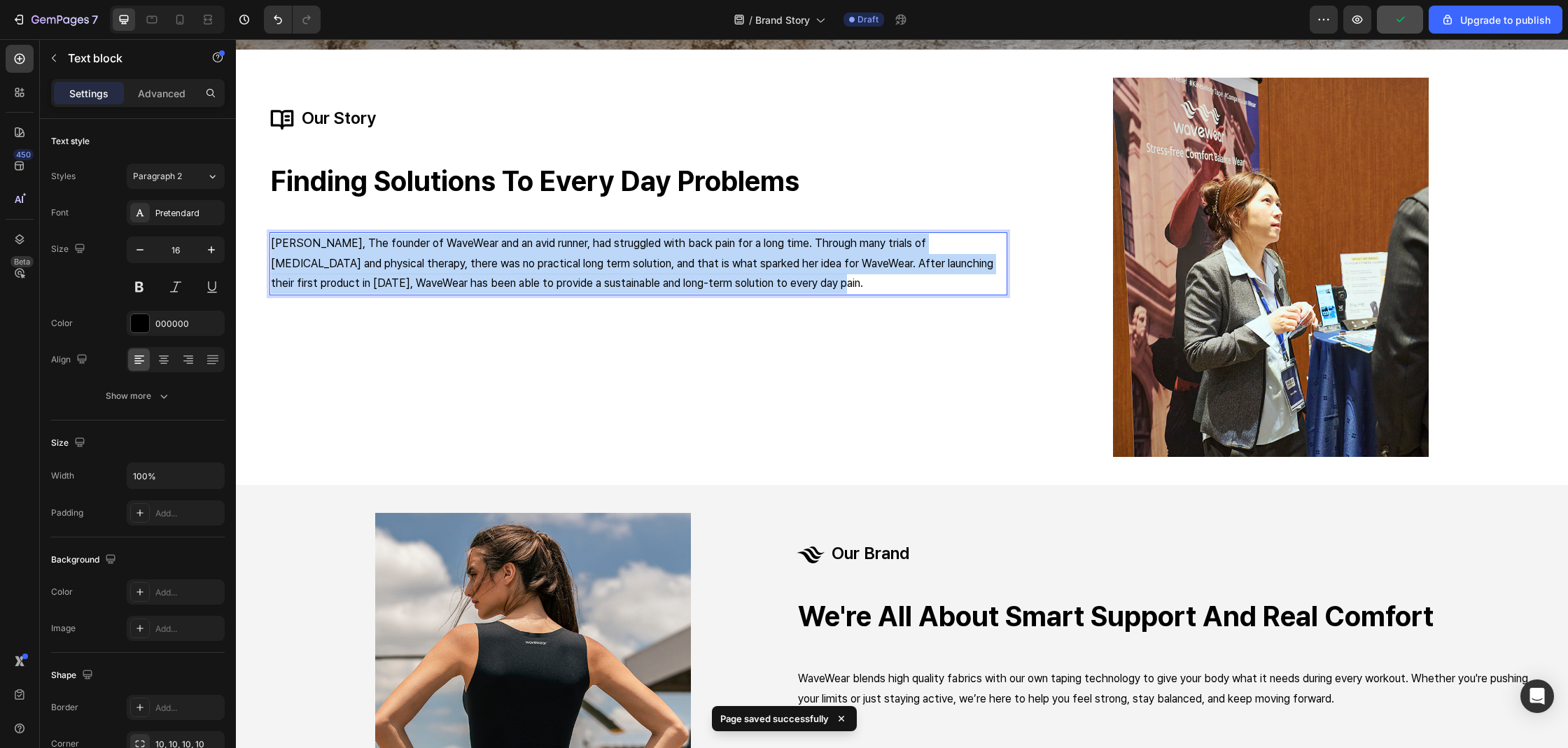
click at [566, 236] on p "Nancy Cho, The founder of WaveWear and an avid runner, had struggled with back …" at bounding box center [638, 263] width 735 height 60
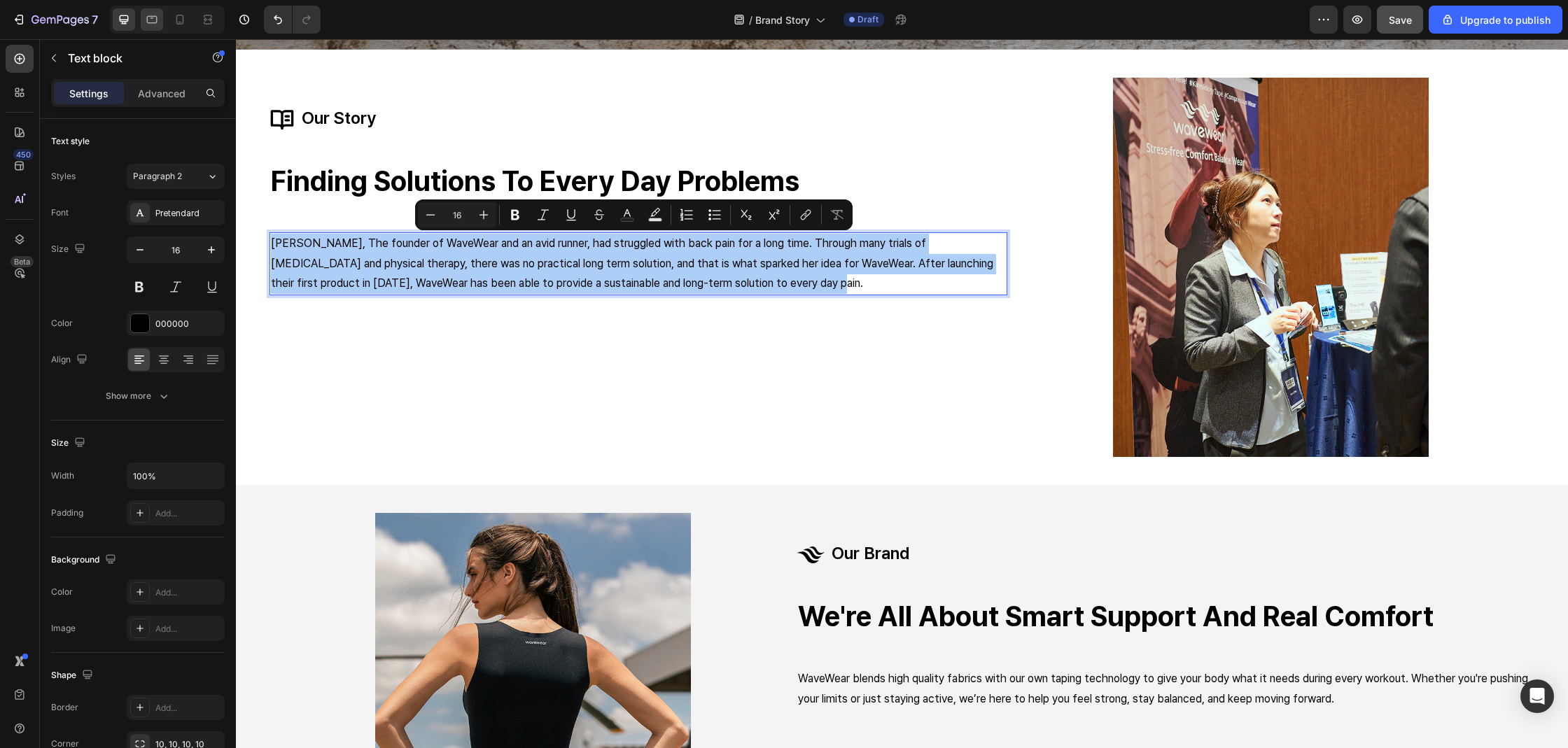
click at [148, 25] on icon at bounding box center [152, 19] width 14 height 14
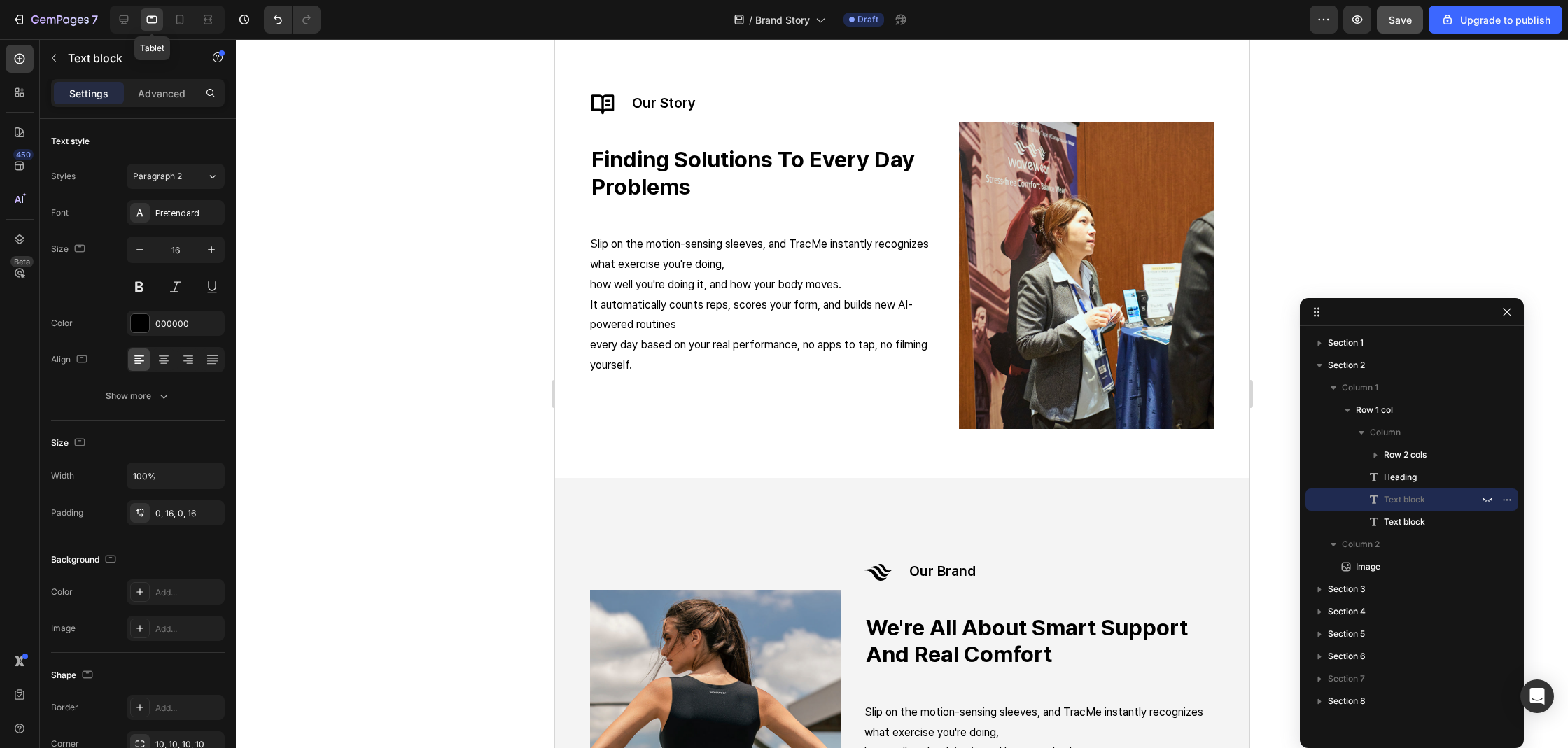
scroll to position [608, 0]
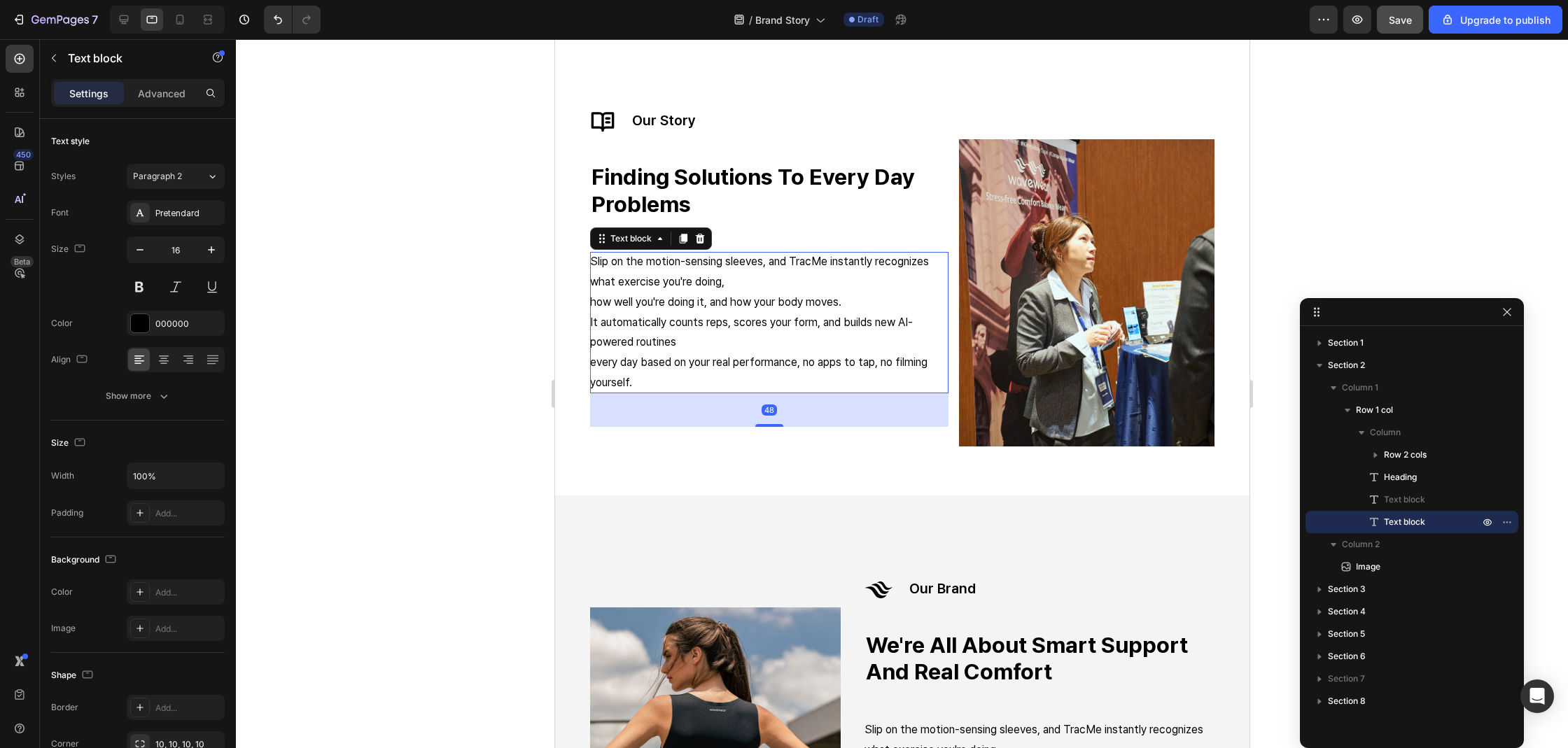
click at [608, 330] on p "It automatically counts reps, scores your form, and builds new AI-powered routi…" at bounding box center [767, 333] width 358 height 41
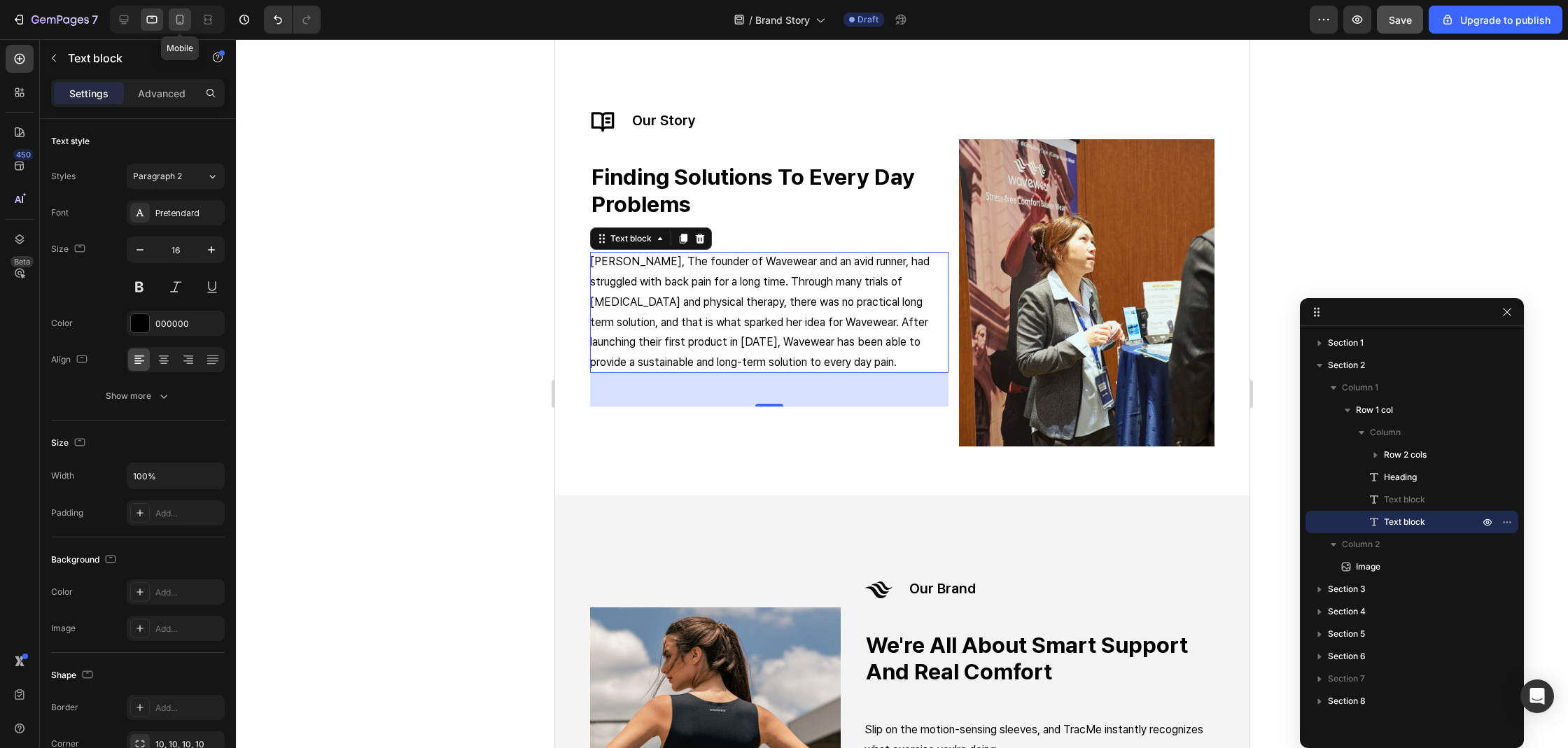
click at [185, 23] on icon at bounding box center [179, 19] width 14 height 14
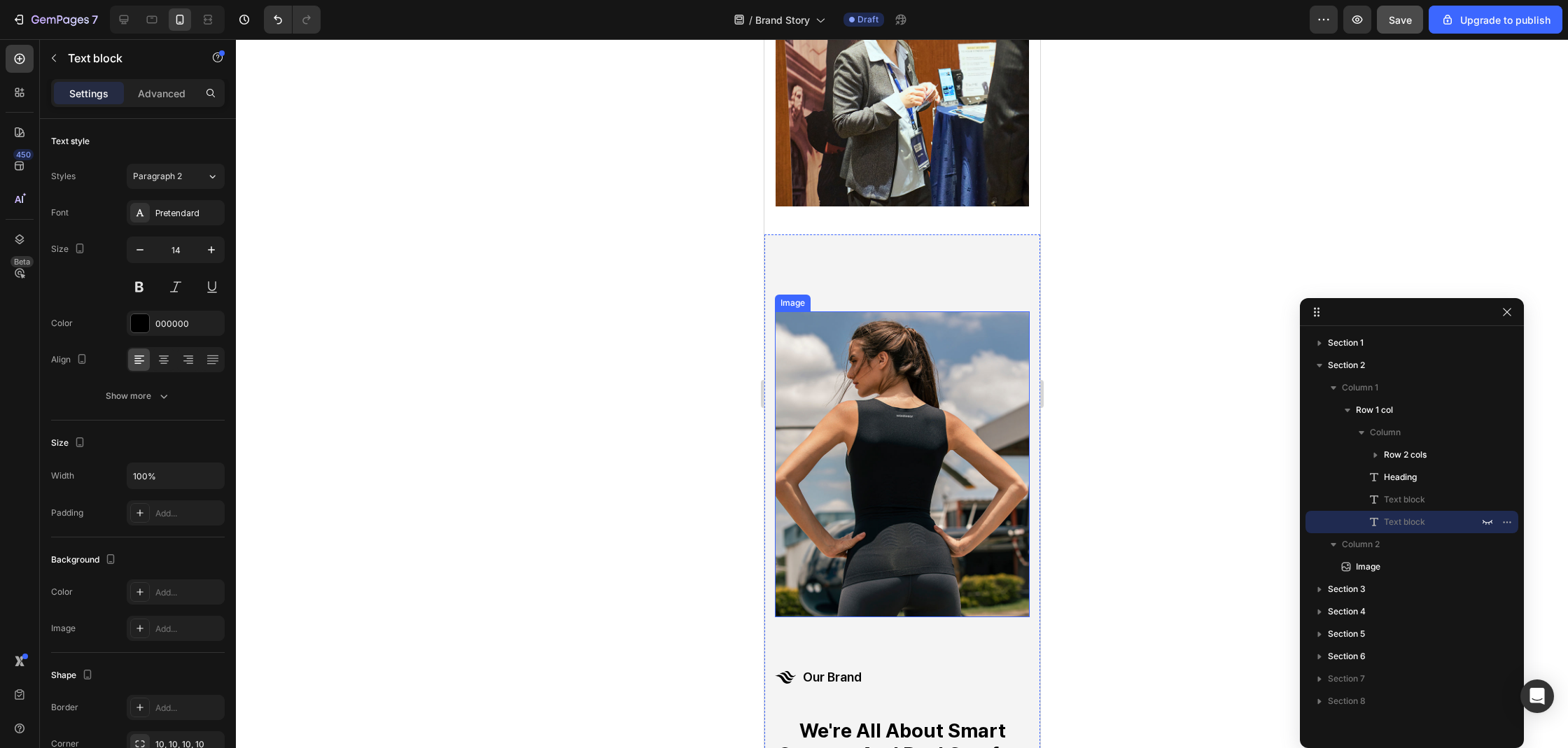
scroll to position [558, 0]
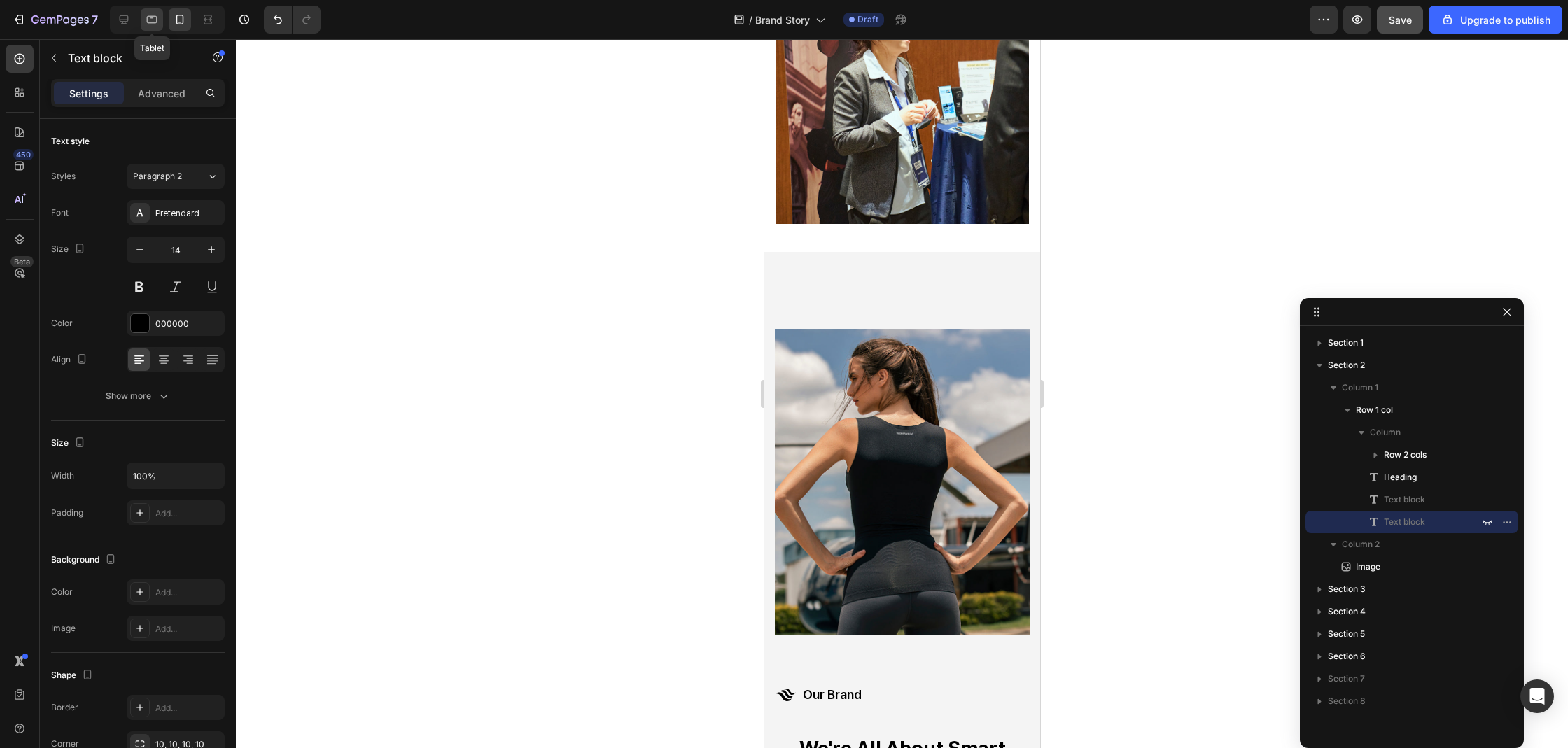
click at [157, 21] on icon at bounding box center [152, 19] width 14 height 14
type input "16"
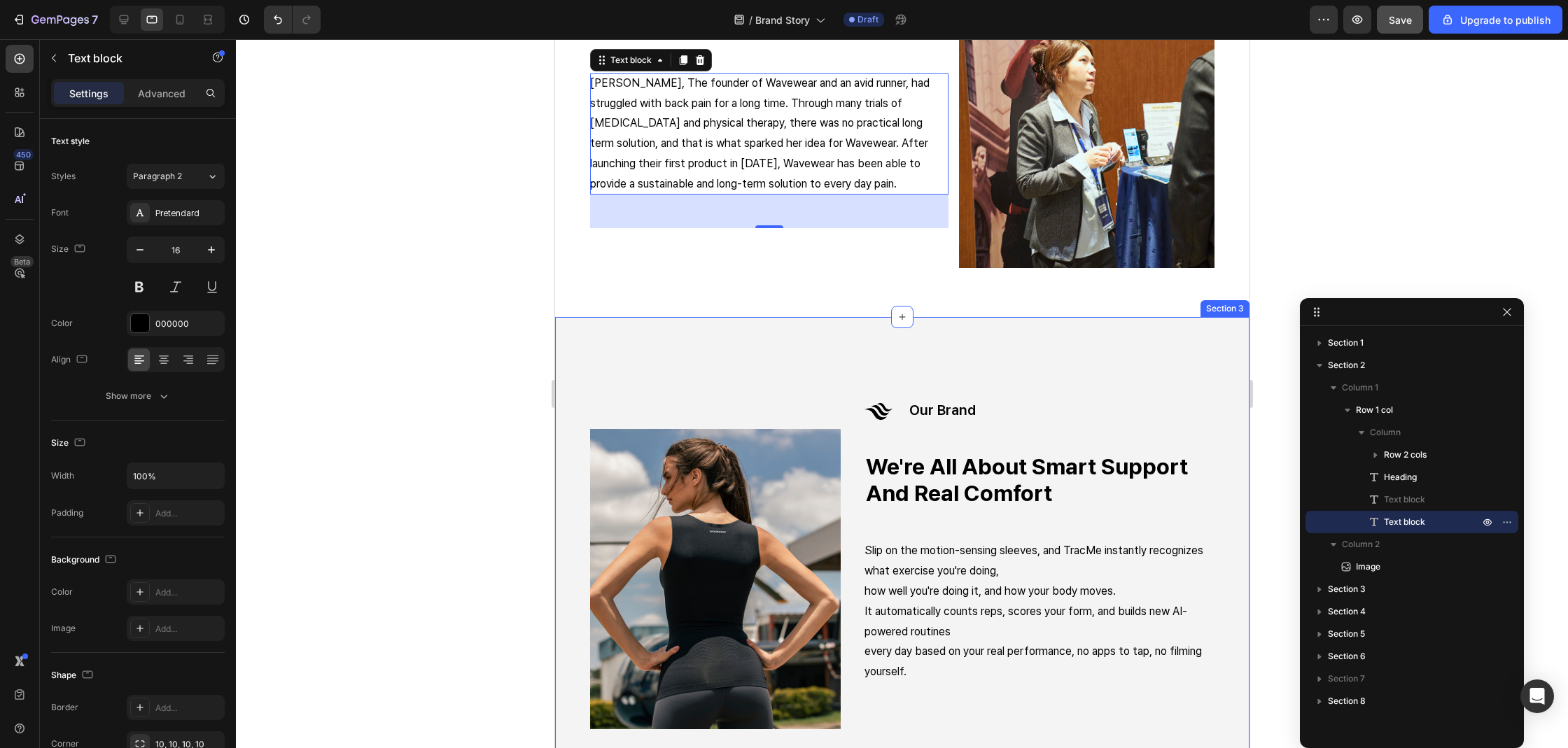
scroll to position [414, 0]
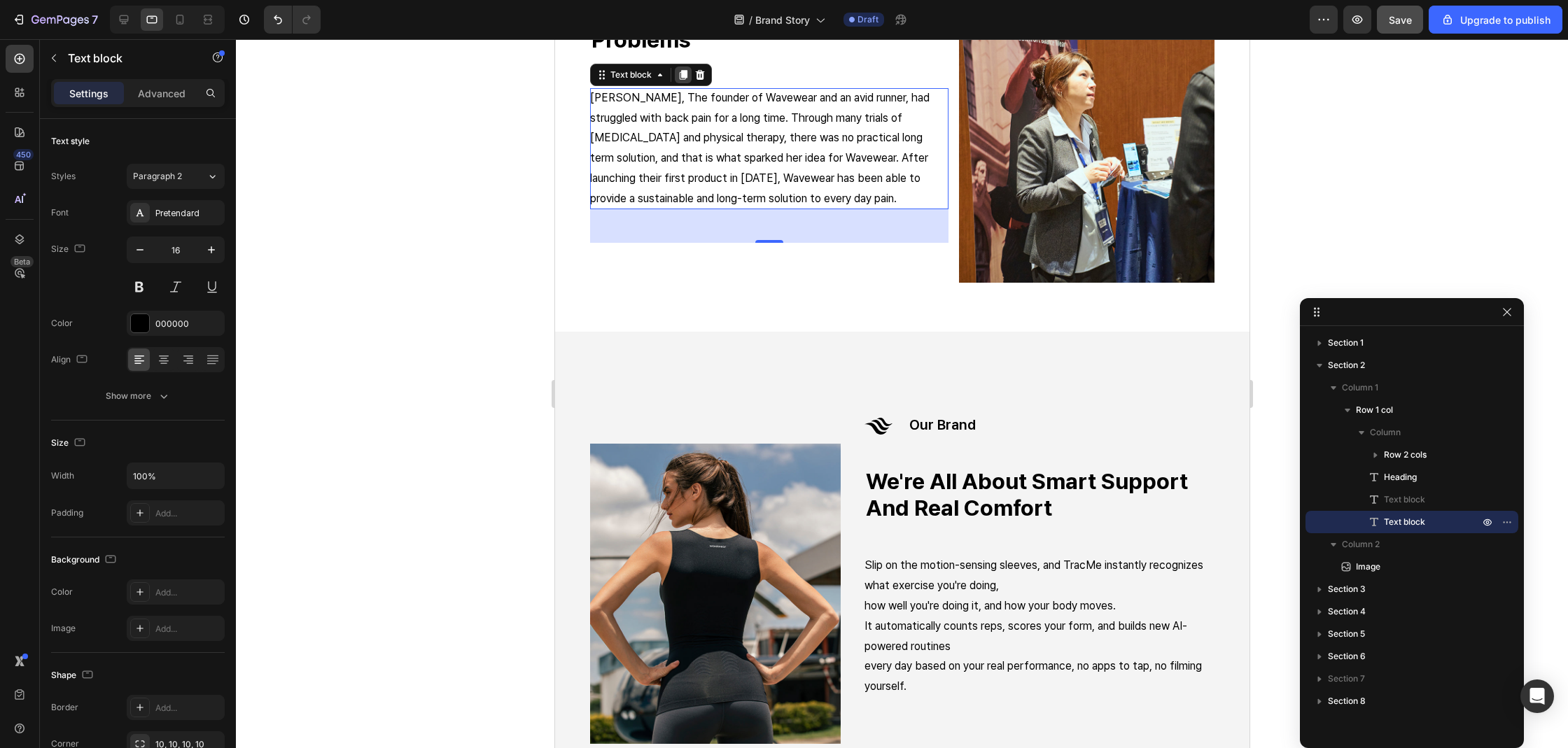
click at [681, 75] on icon at bounding box center [682, 74] width 8 height 10
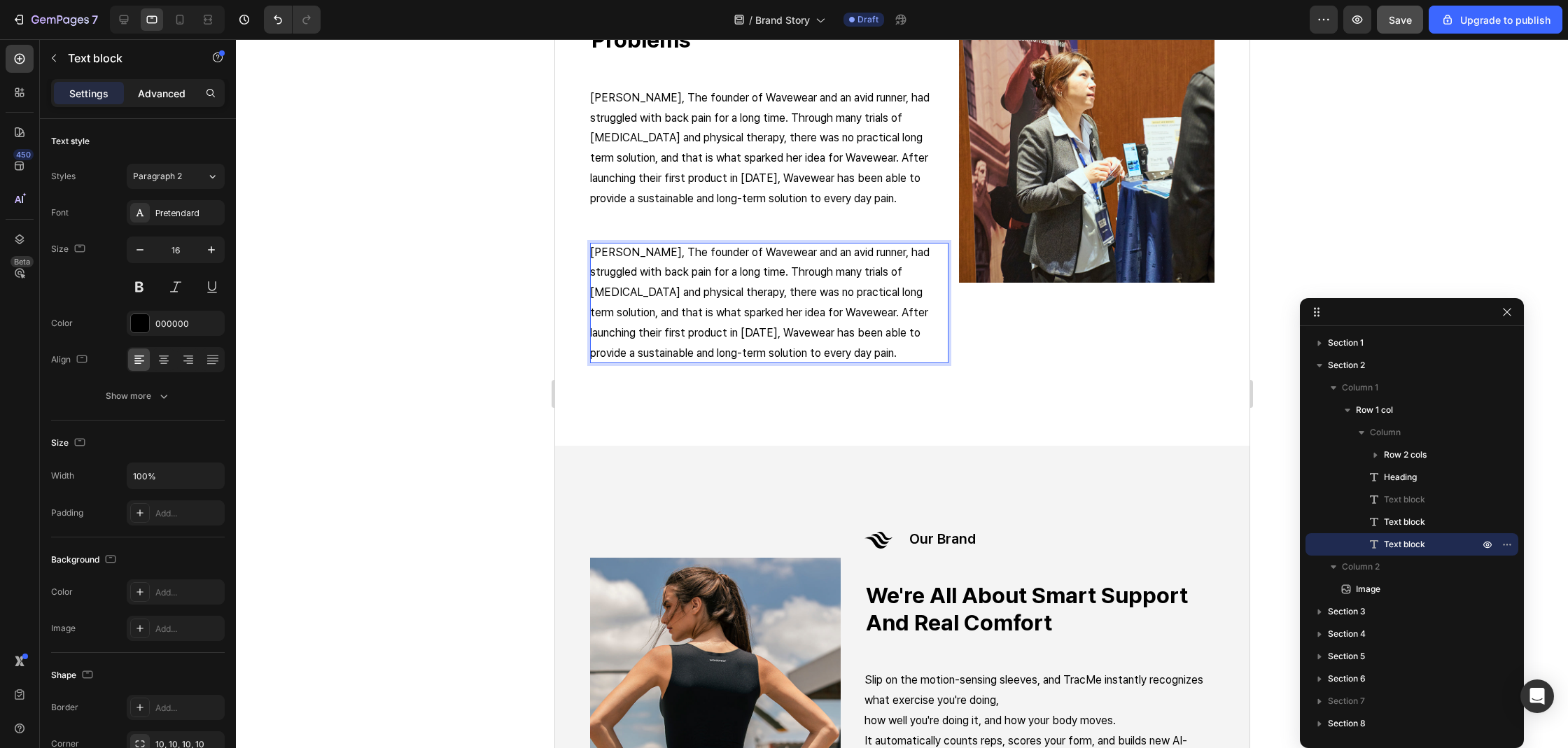
click at [182, 86] on p "Advanced" at bounding box center [161, 93] width 48 height 14
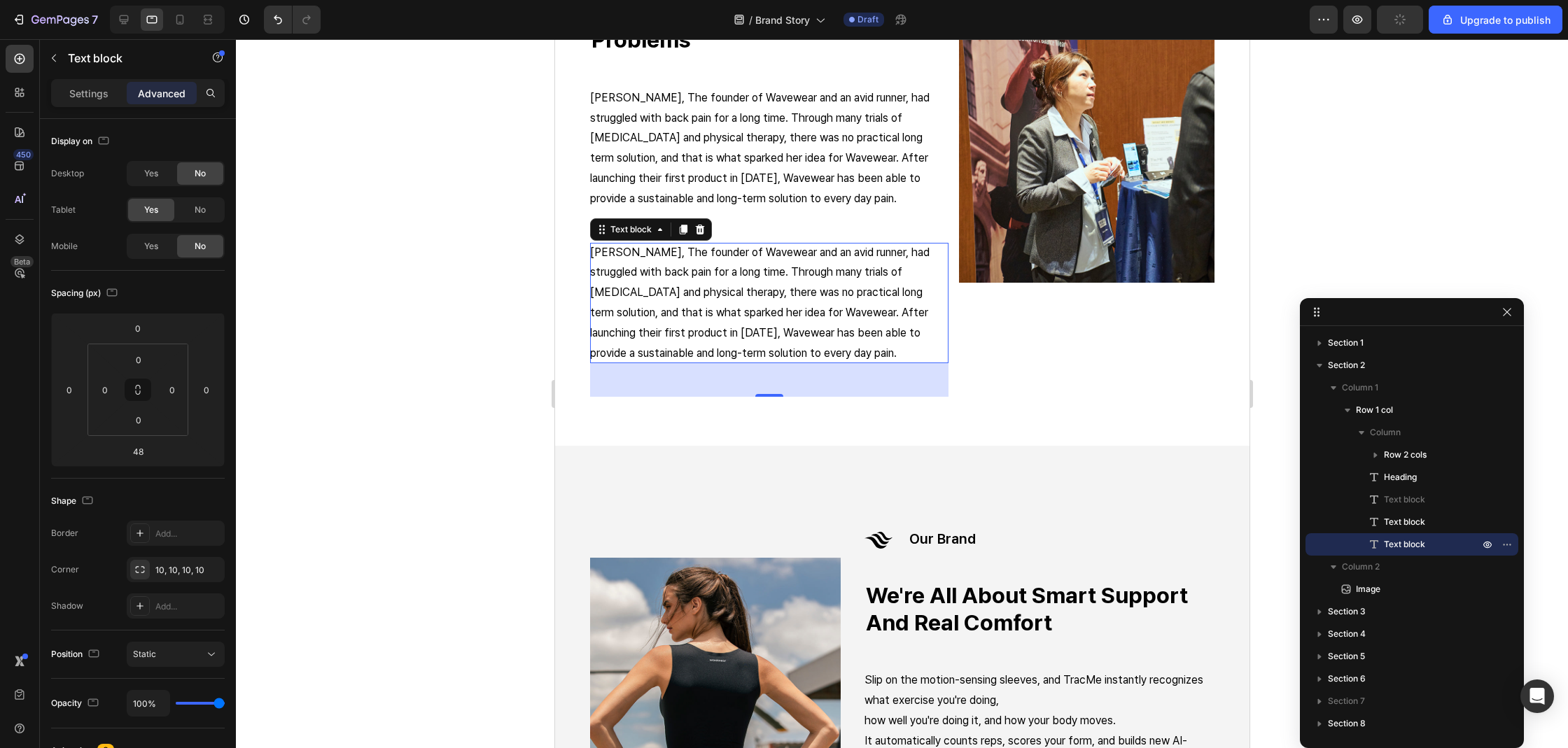
click at [176, 102] on div "Advanced" at bounding box center [161, 93] width 70 height 22
click at [150, 248] on span "Yes" at bounding box center [151, 246] width 14 height 12
click at [188, 218] on div "No" at bounding box center [200, 209] width 46 height 22
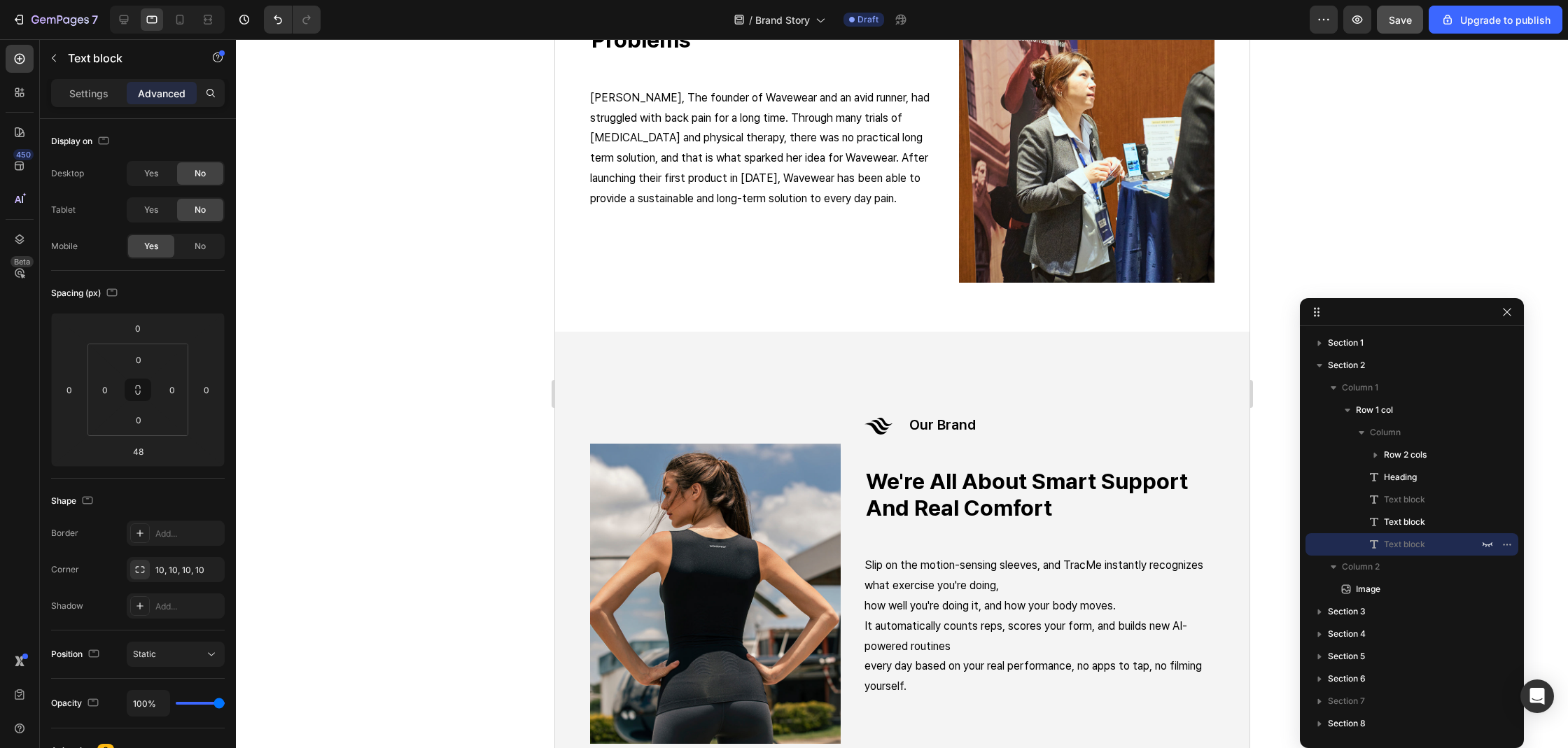
click at [1056, 596] on p "how well you're doing it, and how your body moves." at bounding box center [1038, 606] width 350 height 20
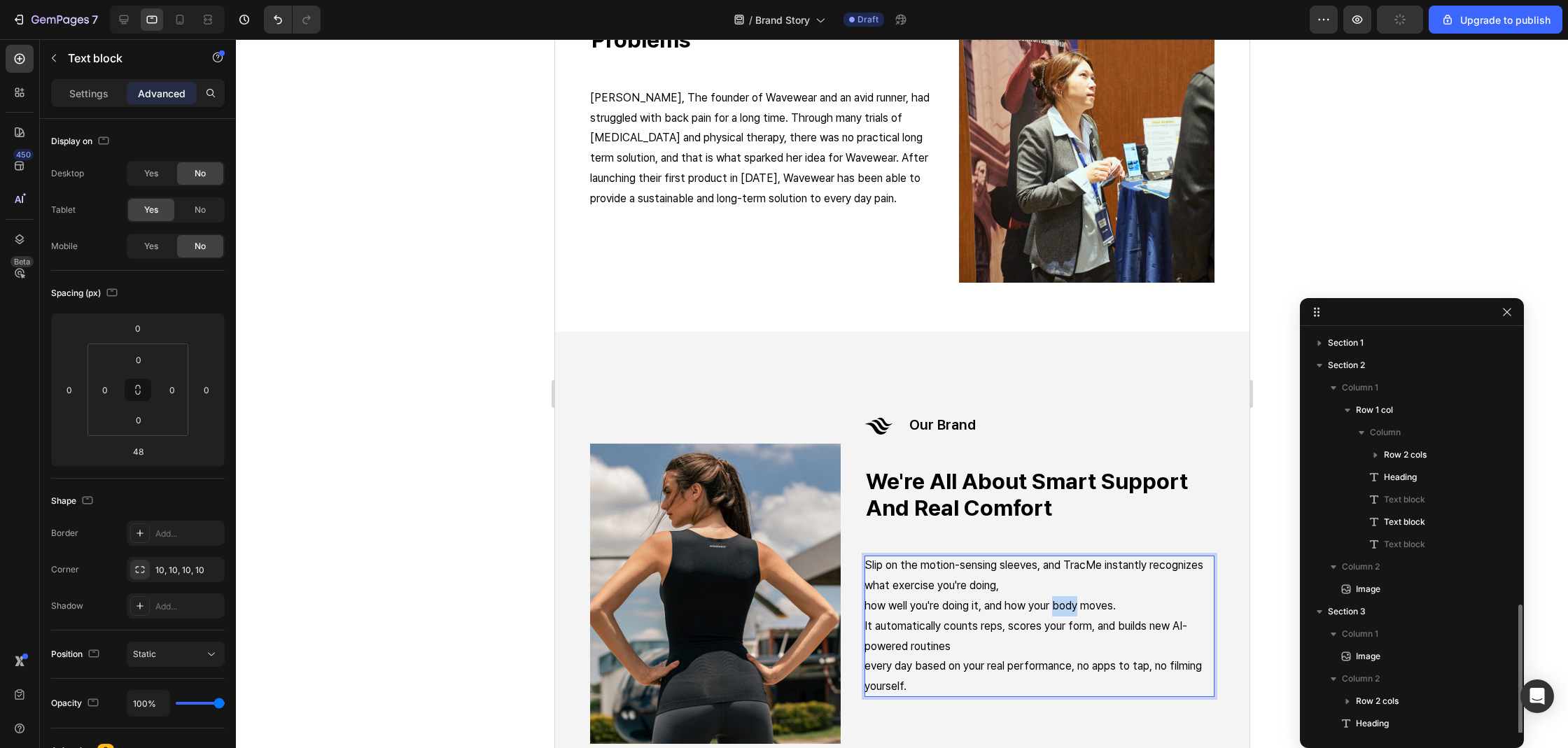
scroll to position [158, 0]
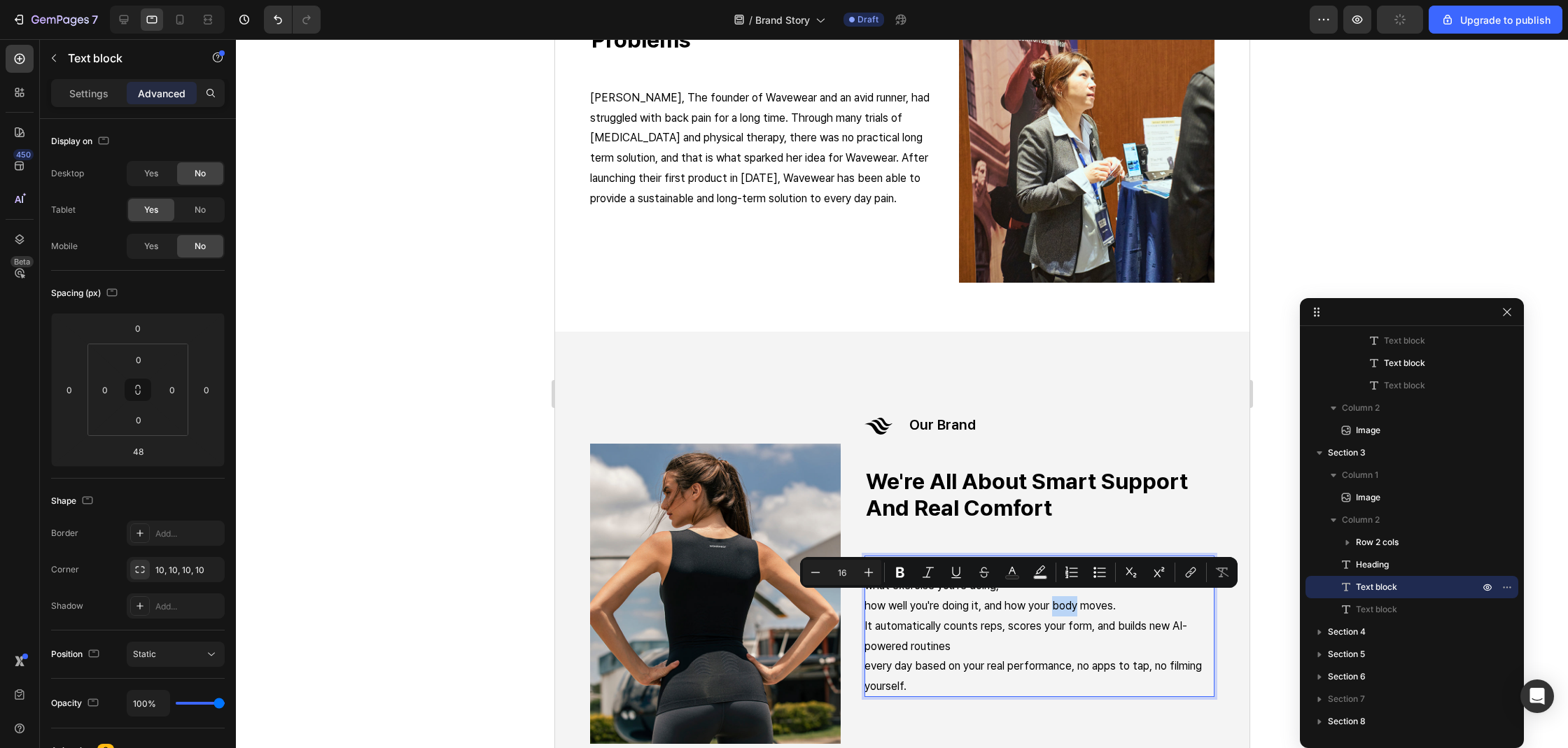
click at [1007, 638] on p "It automatically counts reps, scores your form, and builds new AI-powered routi…" at bounding box center [1038, 636] width 350 height 41
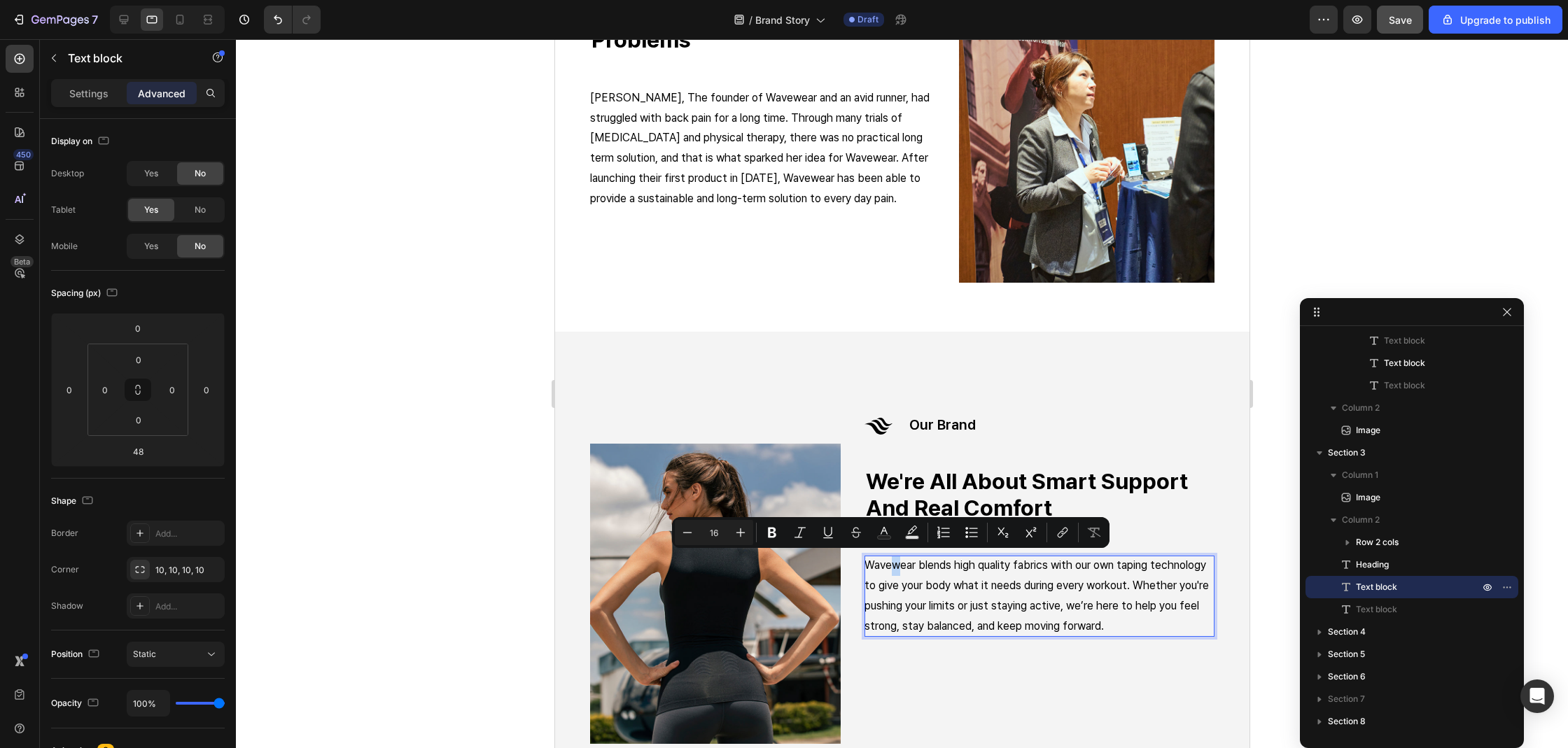
drag, startPoint x: 893, startPoint y: 561, endPoint x: 883, endPoint y: 561, distance: 10.0
click at [883, 561] on p "Wavewear blends high quality fabrics with our own taping technology to give you…" at bounding box center [1038, 595] width 350 height 80
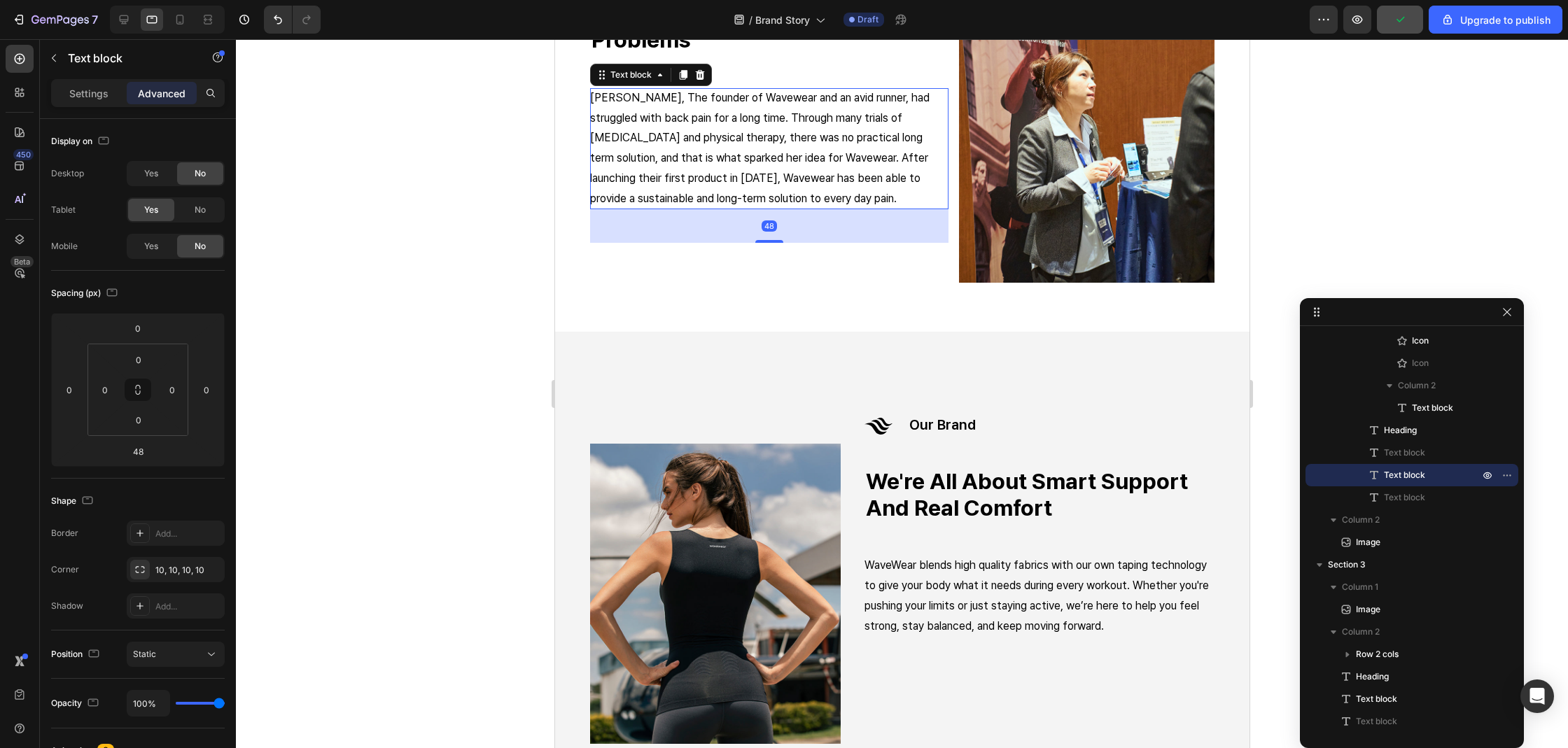
click at [743, 116] on p "Nancy Cho, The founder of Wavewear and an avid runner, had struggled with back …" at bounding box center [767, 148] width 358 height 121
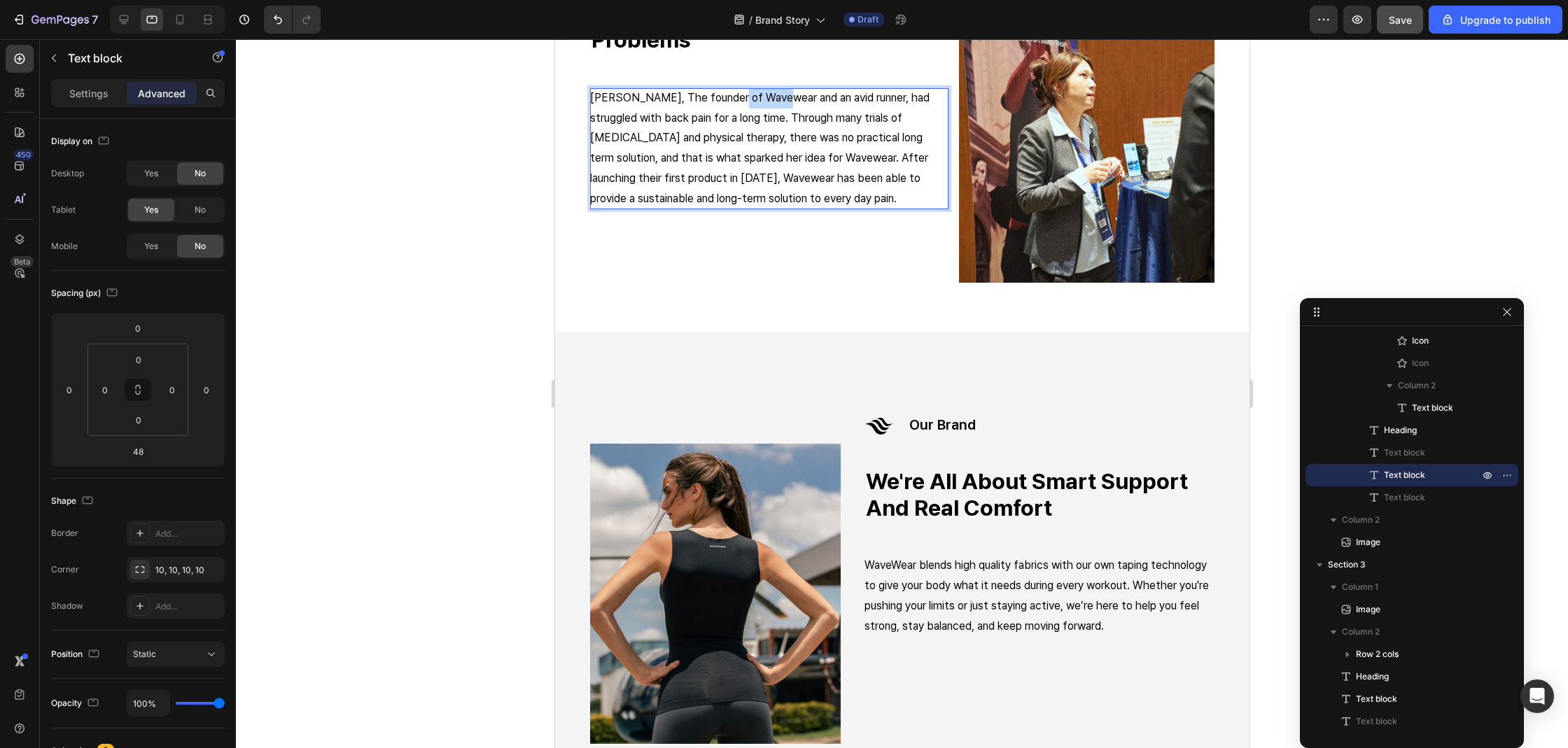
click at [757, 101] on p "Nancy Cho, The founder of Wavewear and an avid runner, had struggled with back …" at bounding box center [767, 148] width 358 height 121
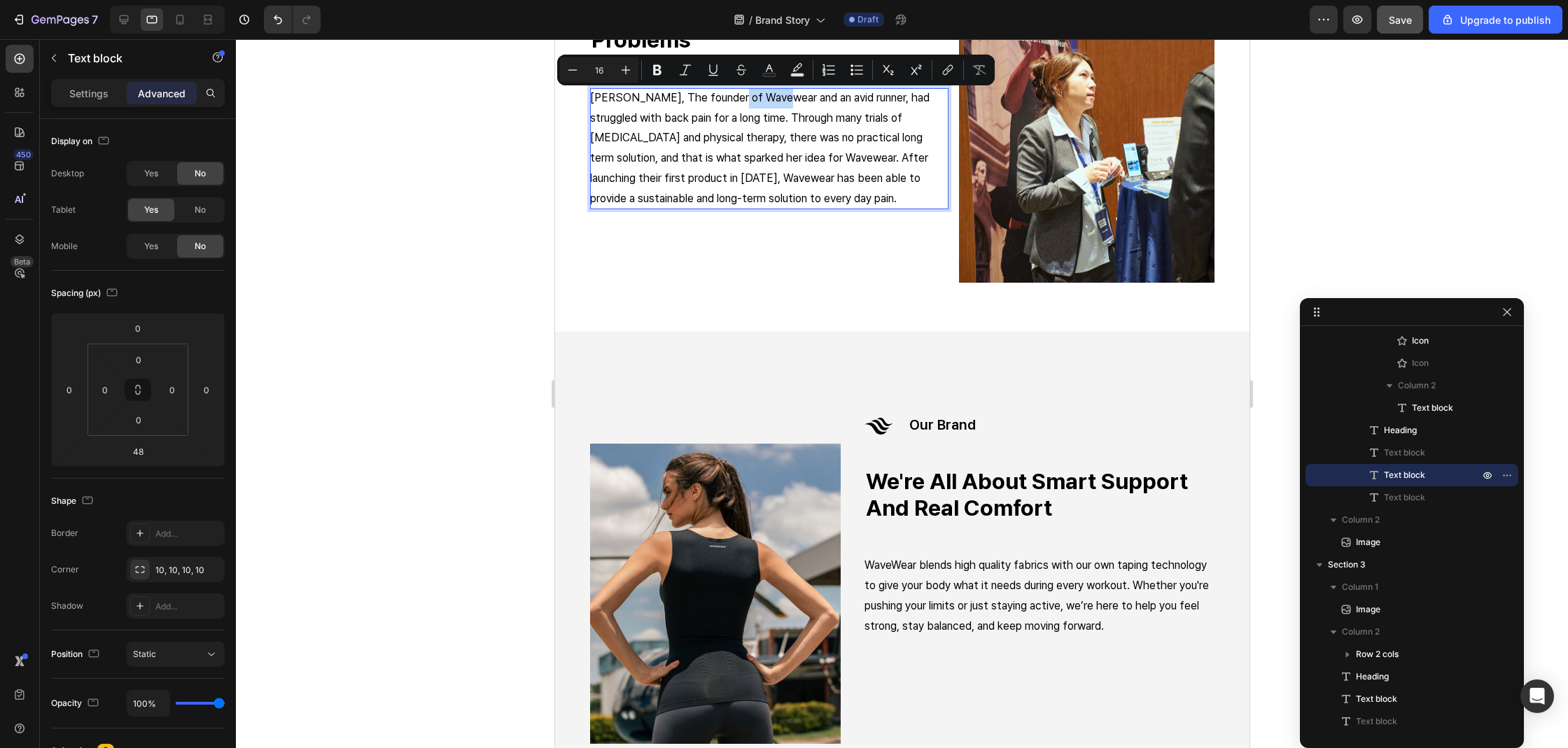
click at [761, 101] on p "Nancy Cho, The founder of Wavewear and an avid runner, had struggled with back …" at bounding box center [767, 148] width 358 height 121
click at [758, 99] on p "Nancy Cho, The founder of Wavewear and an avid runner, had struggled with back …" at bounding box center [767, 148] width 358 height 121
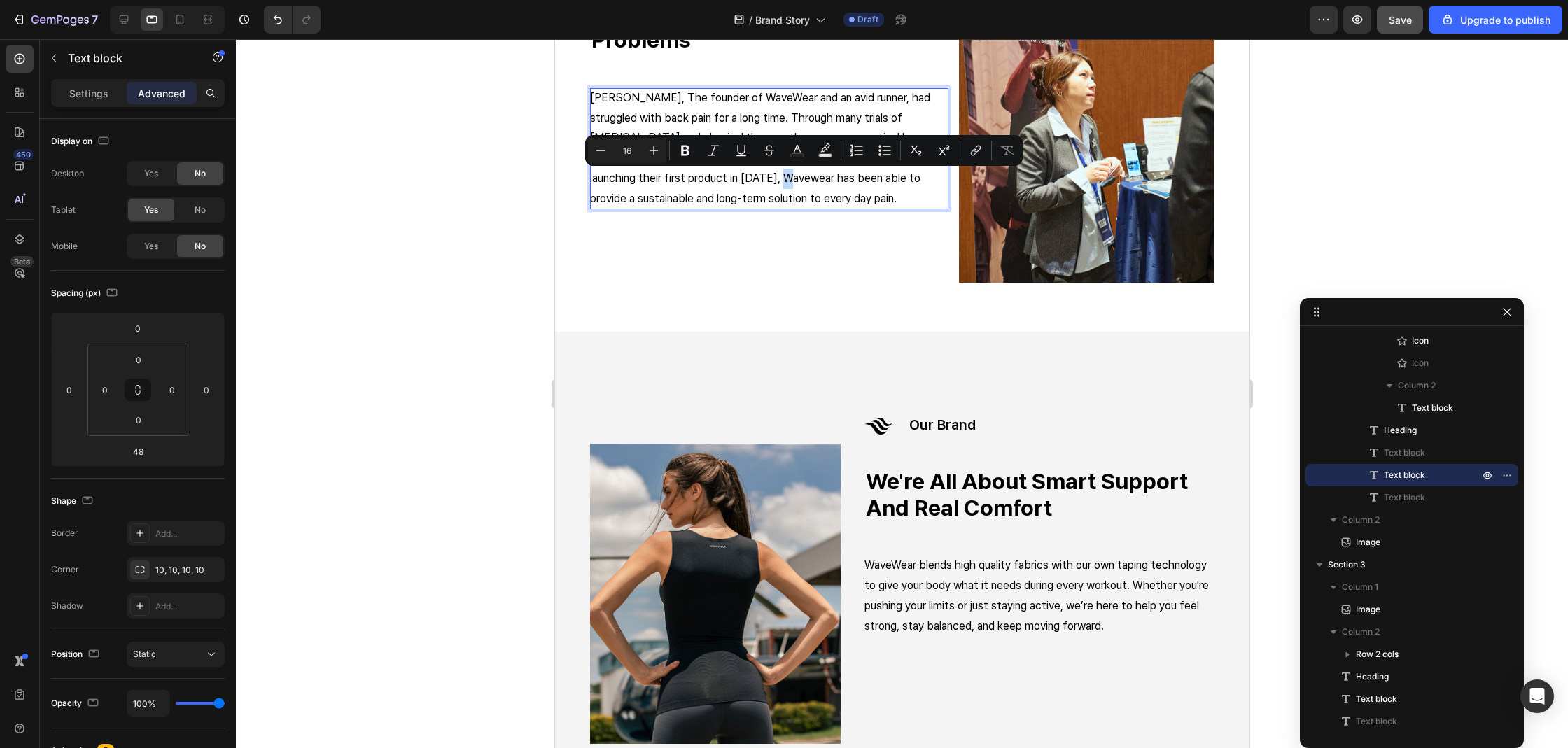
click at [801, 179] on p "Nancy Cho, The founder of WaveWear and an avid runner, had struggled with back …" at bounding box center [767, 148] width 358 height 121
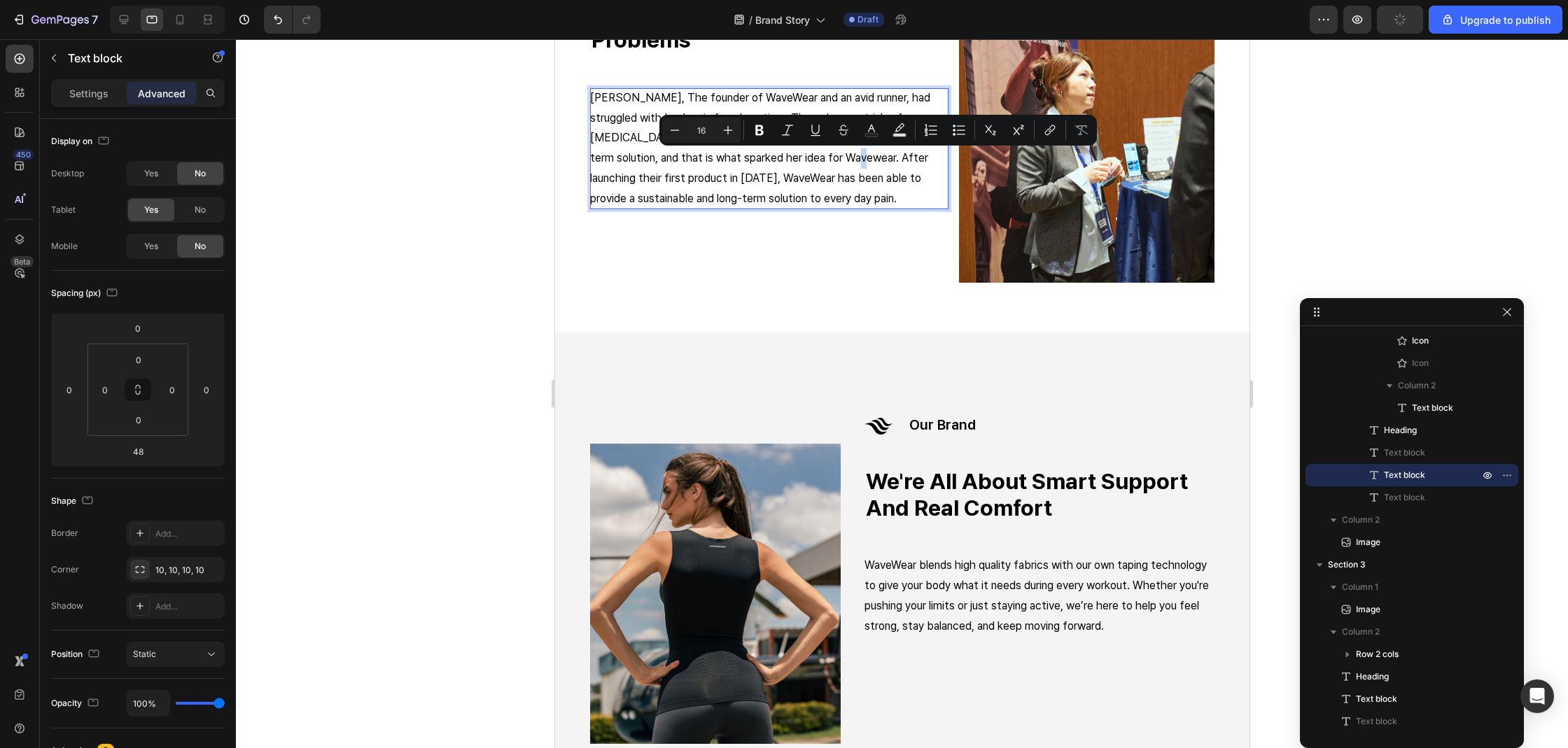
click at [873, 160] on p "Nancy Cho, The founder of WaveWear and an avid runner, had struggled with back …" at bounding box center [767, 148] width 358 height 121
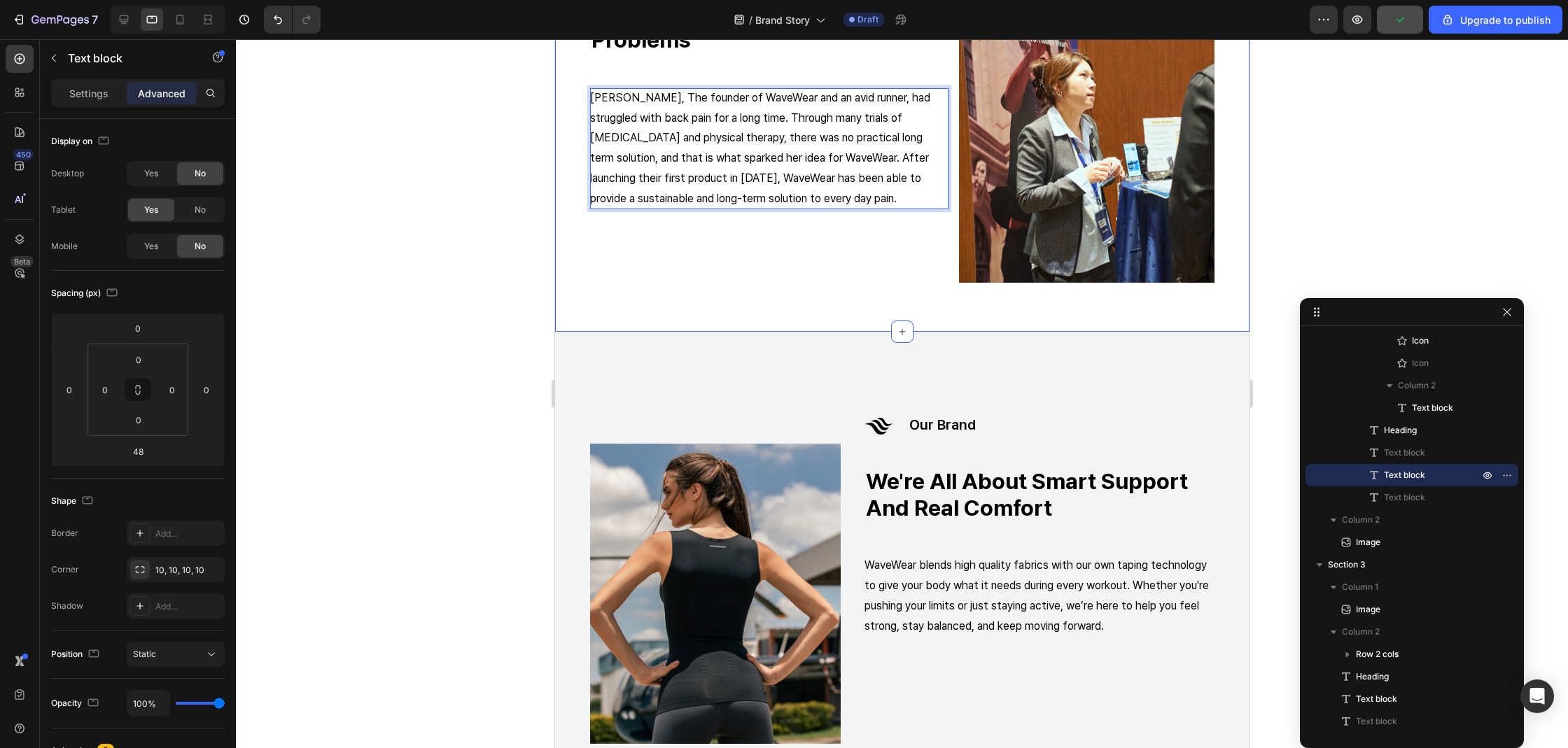
click at [852, 276] on div "Icon Icon our story Text block Row finding solutions to every day problems Head…" at bounding box center [767, 101] width 358 height 364
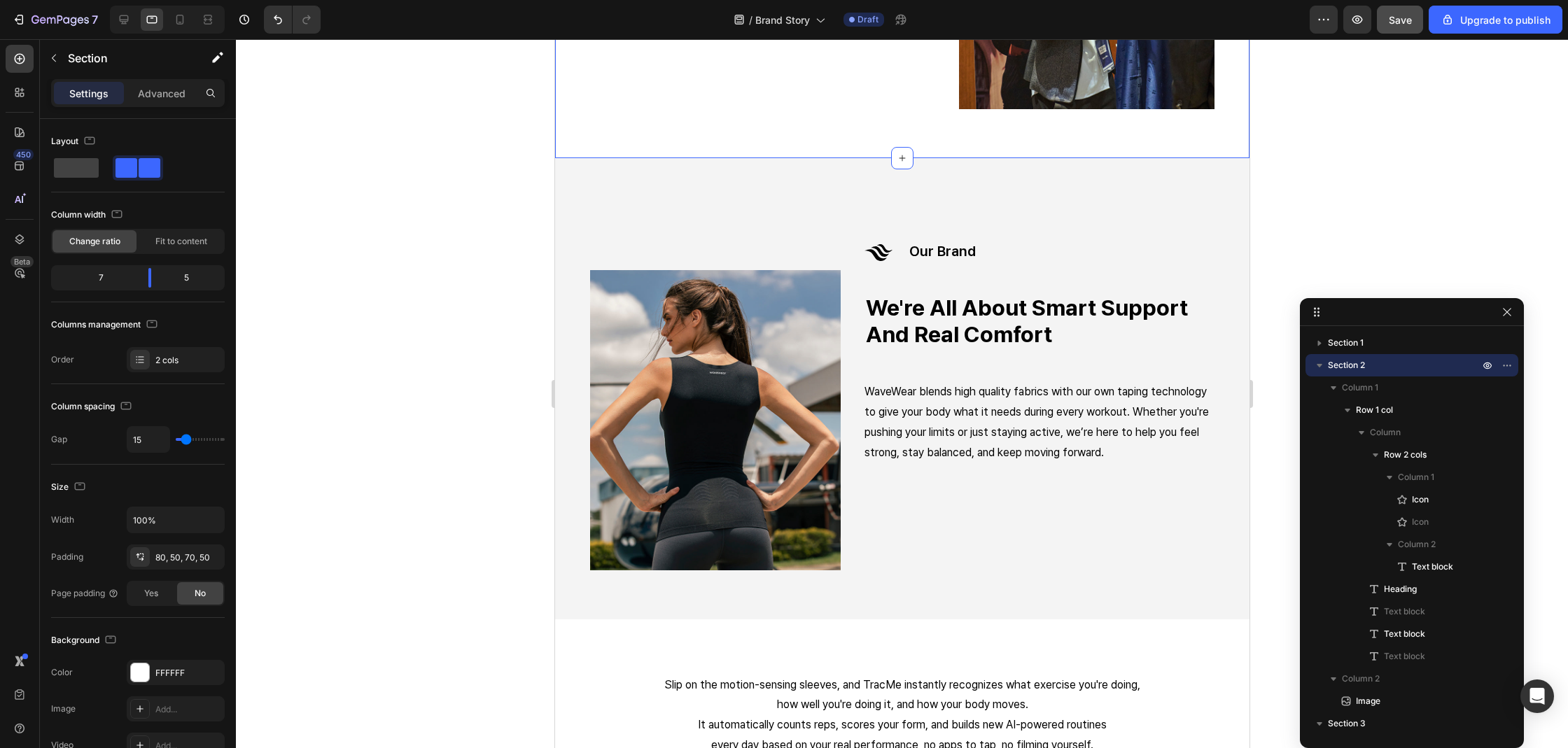
scroll to position [259, 0]
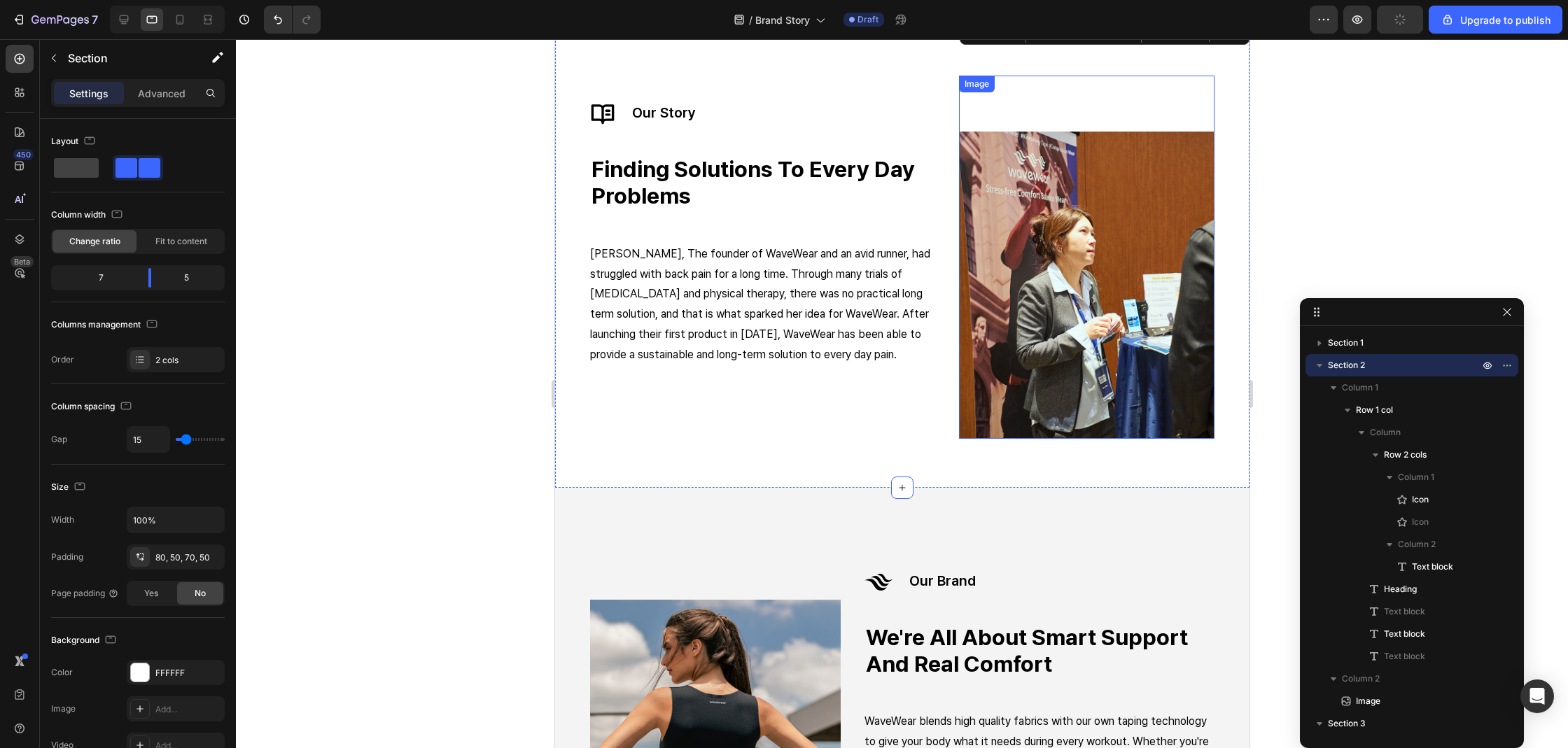
click at [1125, 312] on img at bounding box center [1086, 285] width 256 height 307
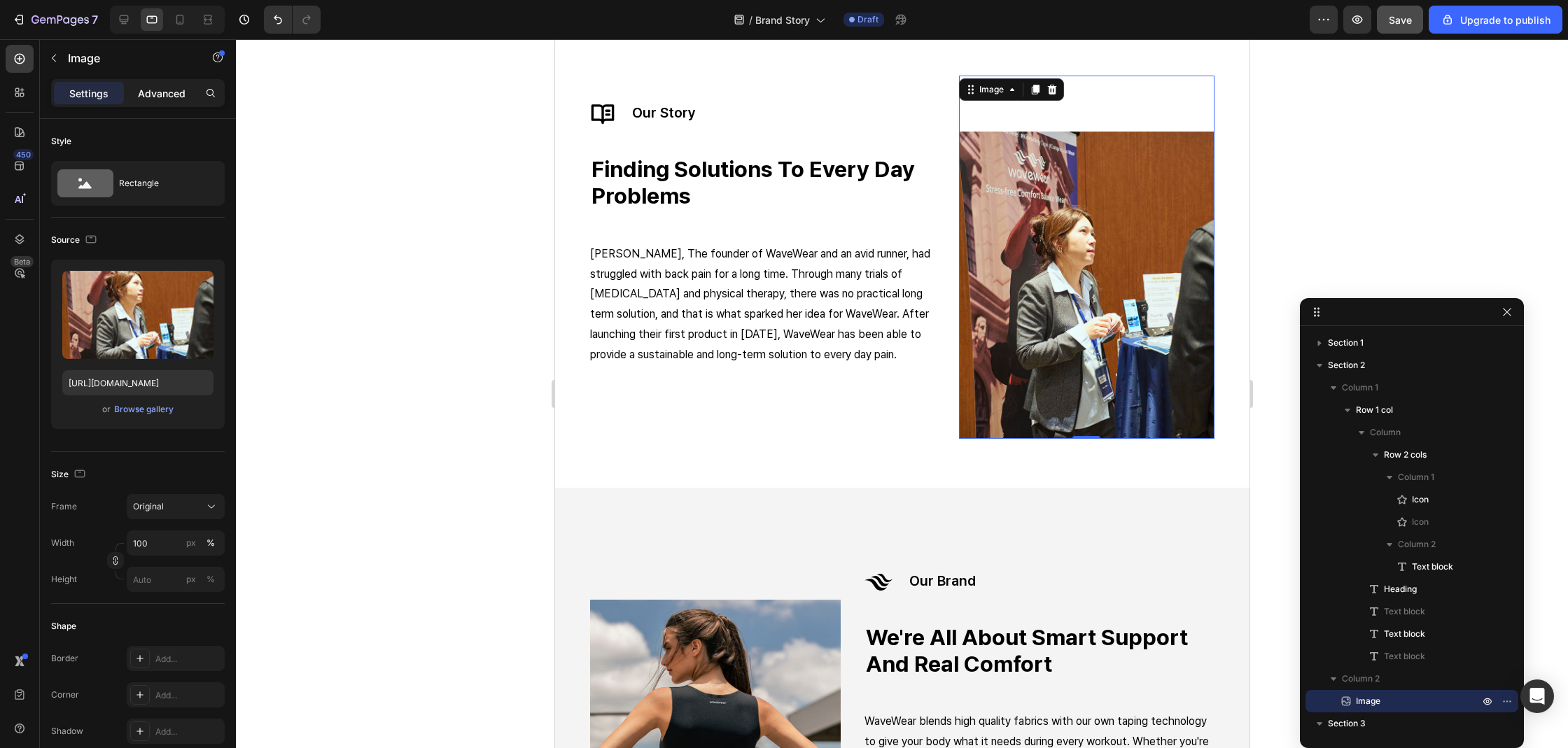
click at [146, 98] on p "Advanced" at bounding box center [161, 93] width 48 height 14
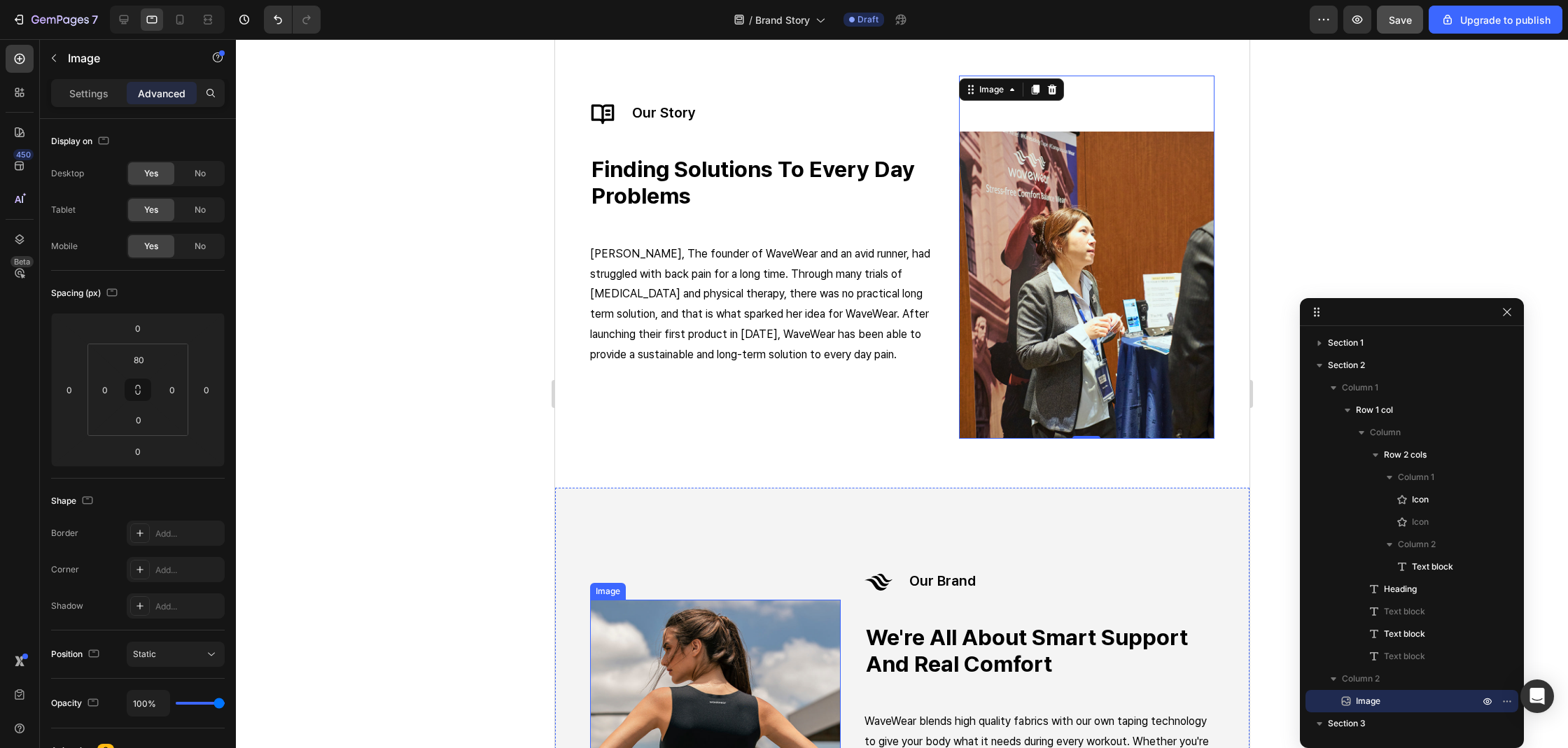
click at [755, 623] on img at bounding box center [714, 749] width 251 height 301
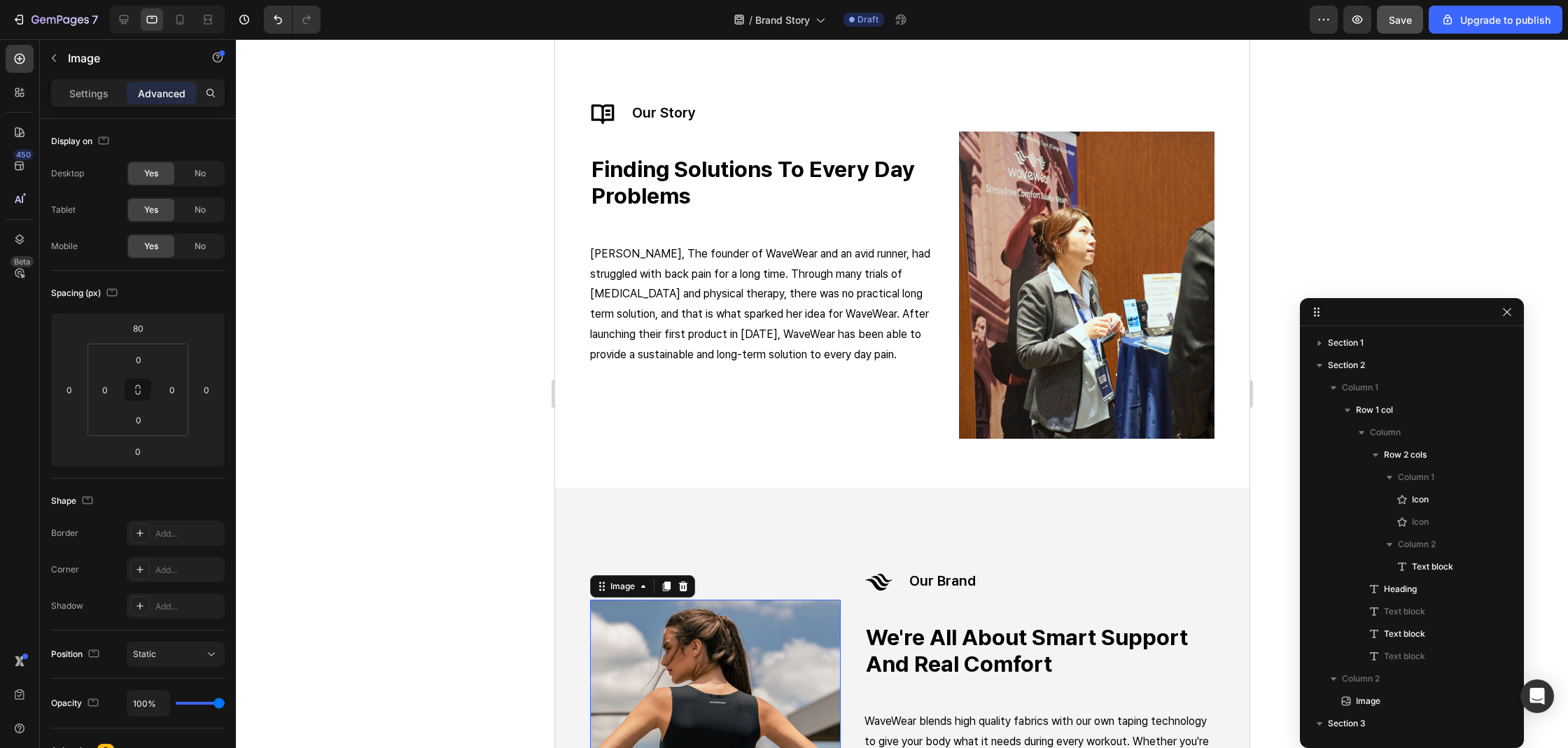
scroll to position [275, 0]
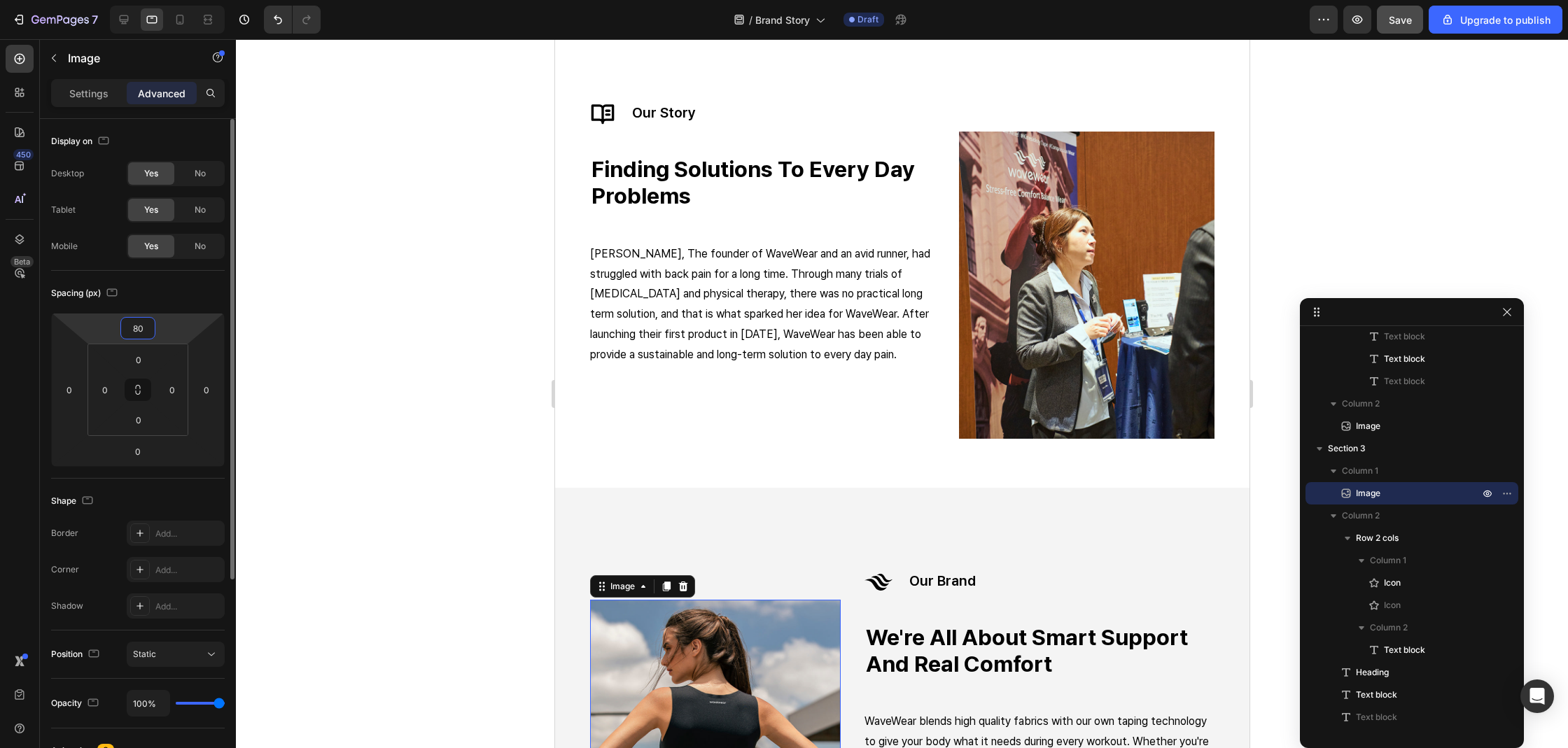
click at [143, 331] on input "80" at bounding box center [137, 328] width 28 height 21
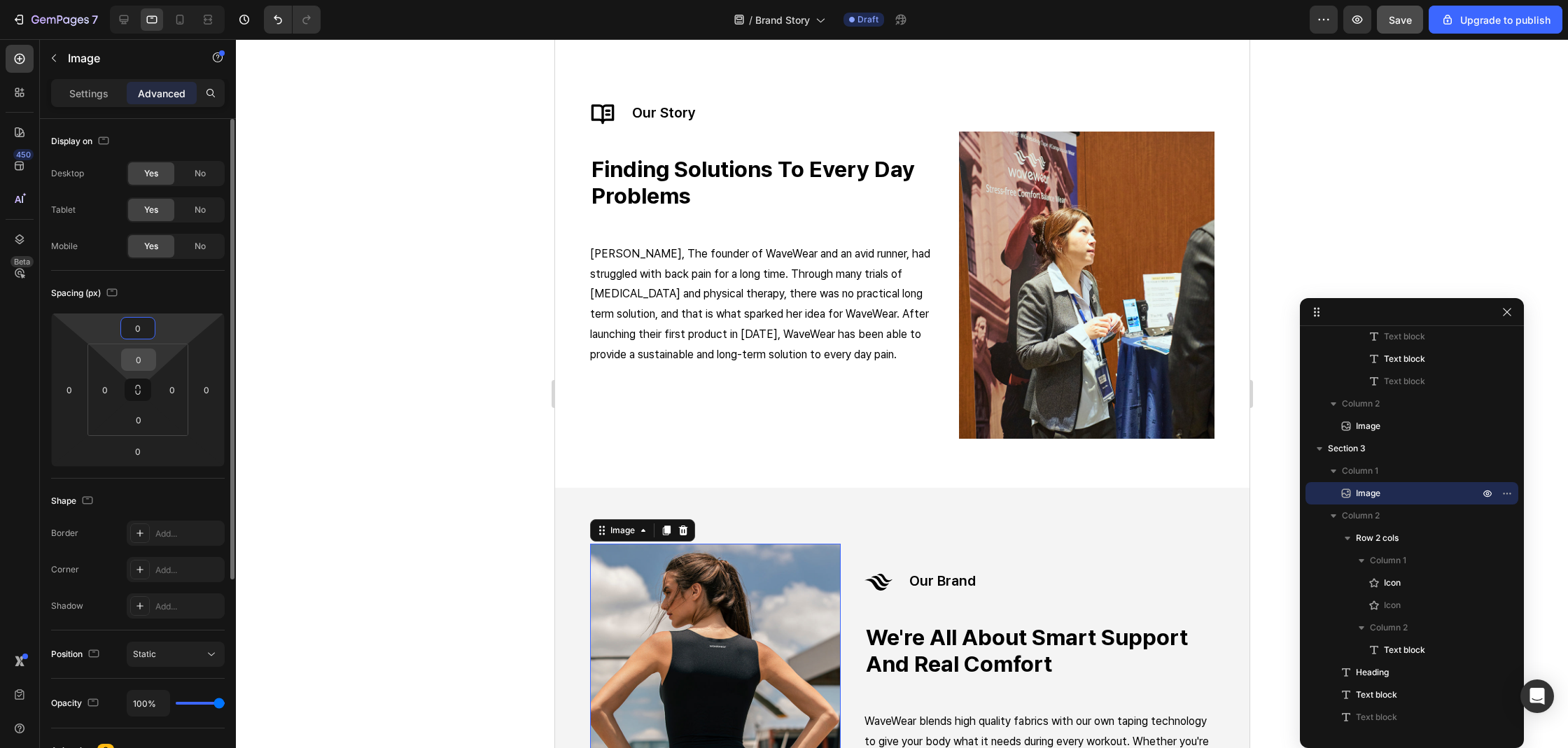
type input "0"
click at [153, 364] on div "0" at bounding box center [138, 359] width 35 height 22
click at [144, 361] on input "0" at bounding box center [138, 360] width 28 height 21
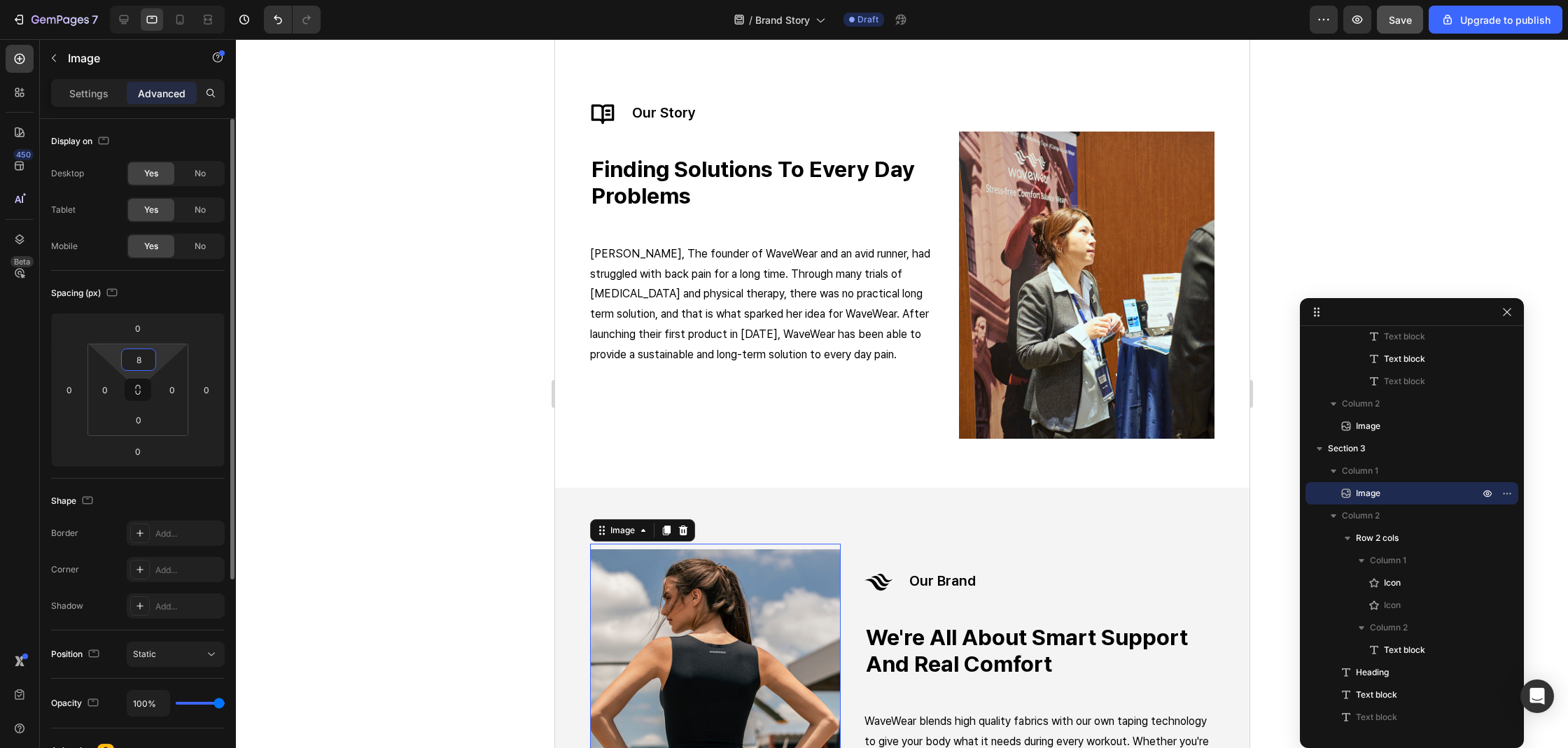
type input "80"
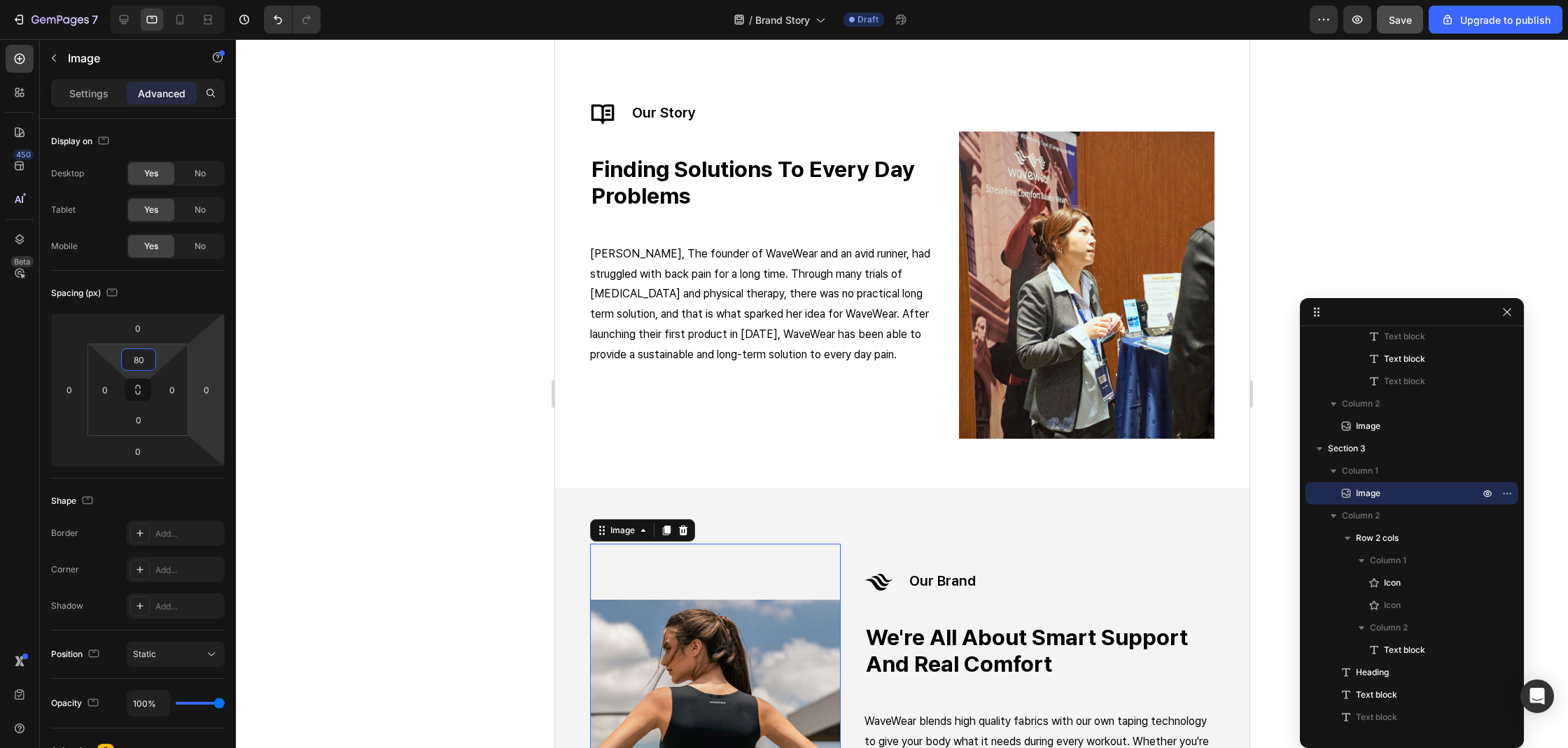
click at [272, 516] on div at bounding box center [902, 393] width 1332 height 709
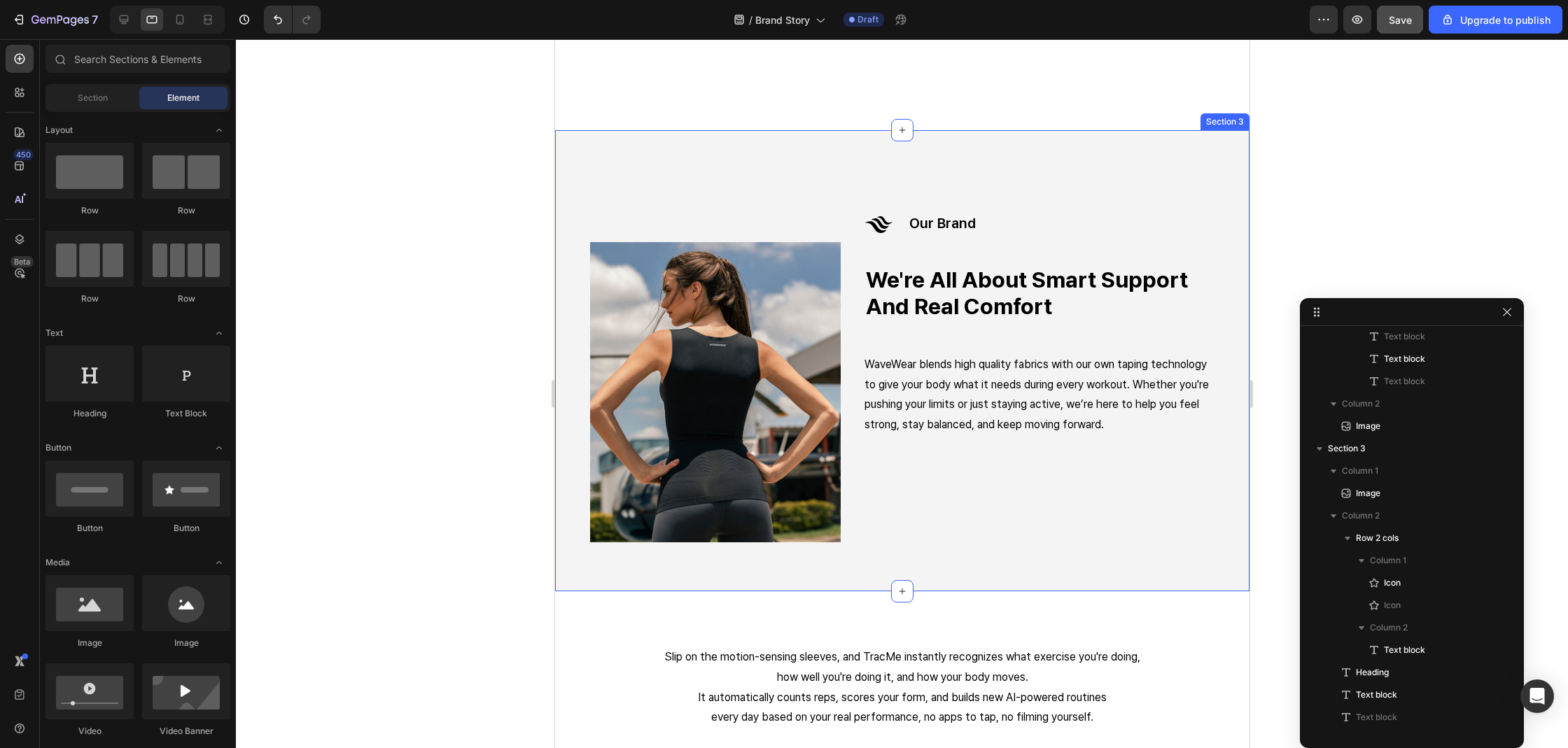
scroll to position [758, 0]
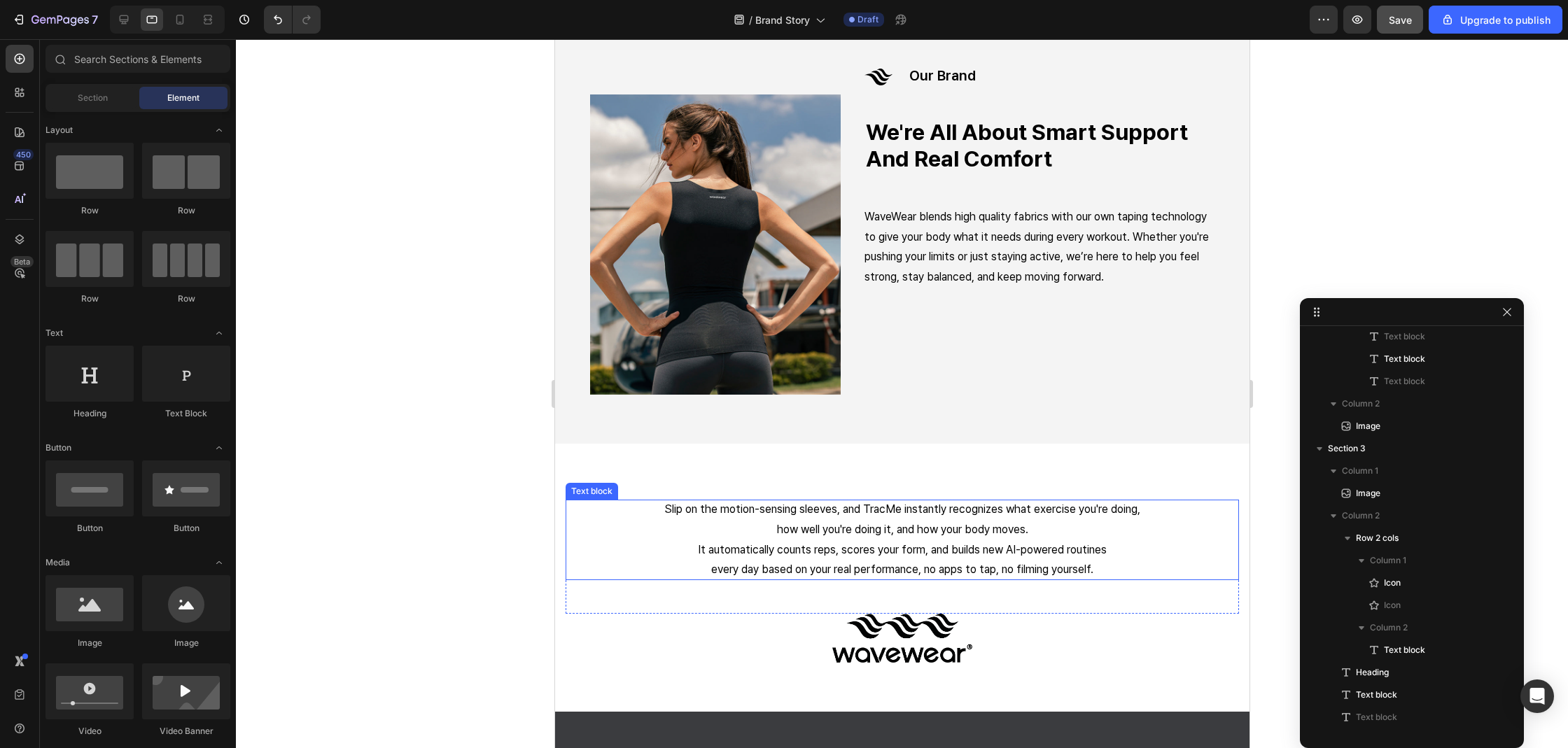
click at [879, 540] on p "It automatically counts reps, scores your form, and builds new AI-powered routi…" at bounding box center [902, 550] width 651 height 20
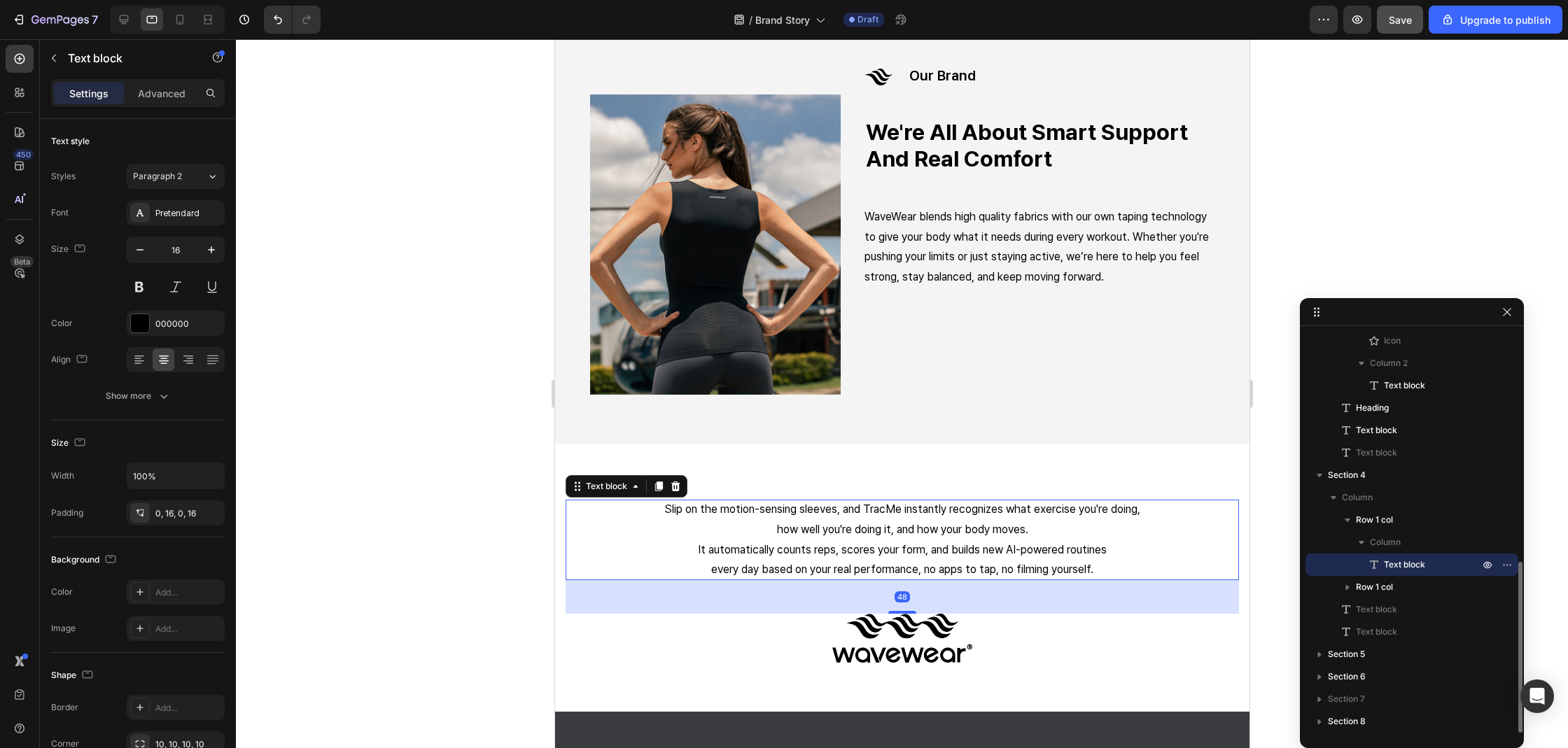
click at [879, 540] on p "It automatically counts reps, scores your form, and builds new AI-powered routi…" at bounding box center [902, 550] width 651 height 20
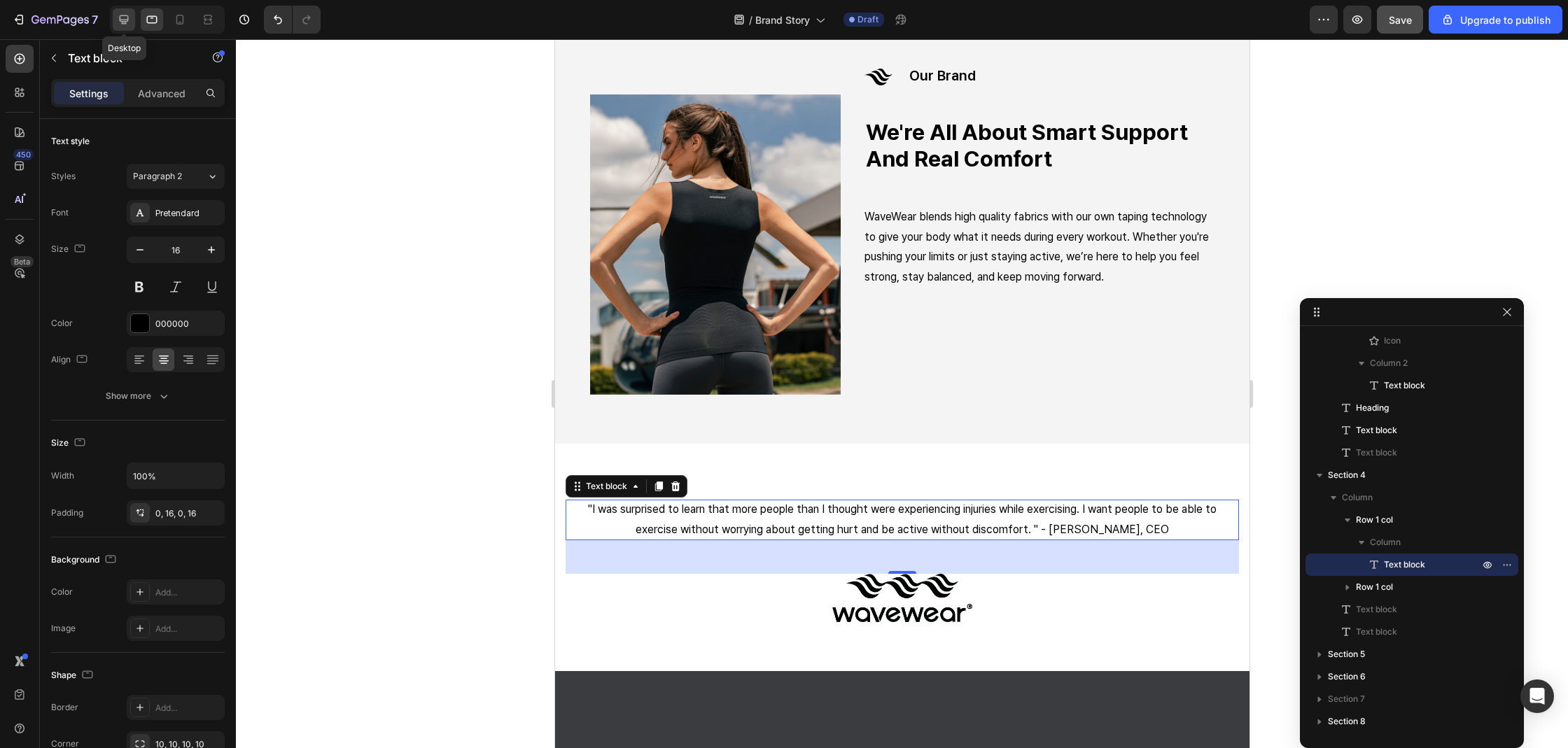
drag, startPoint x: 123, startPoint y: 14, endPoint x: 133, endPoint y: 25, distance: 14.9
click at [123, 14] on icon at bounding box center [123, 19] width 14 height 14
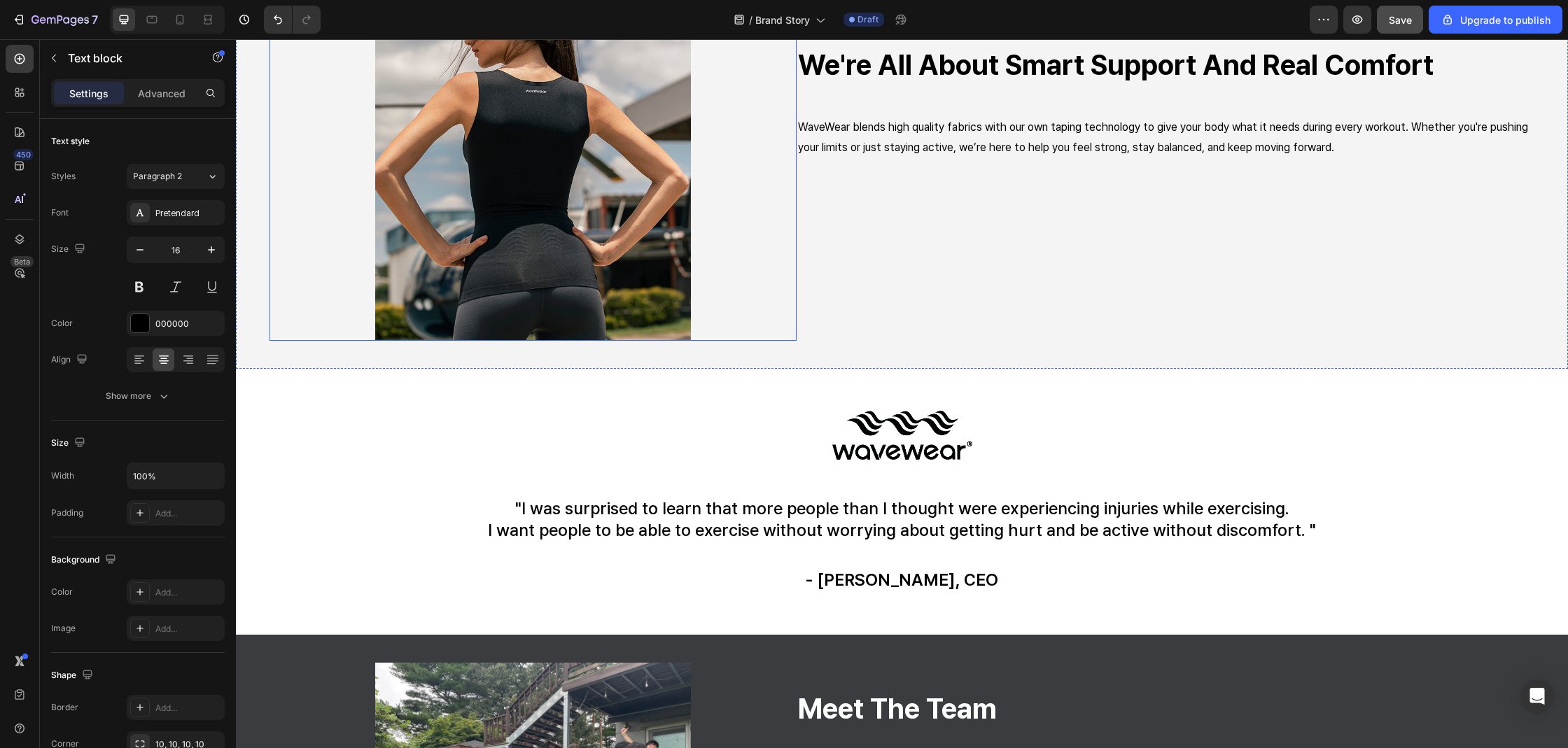
scroll to position [709, 0]
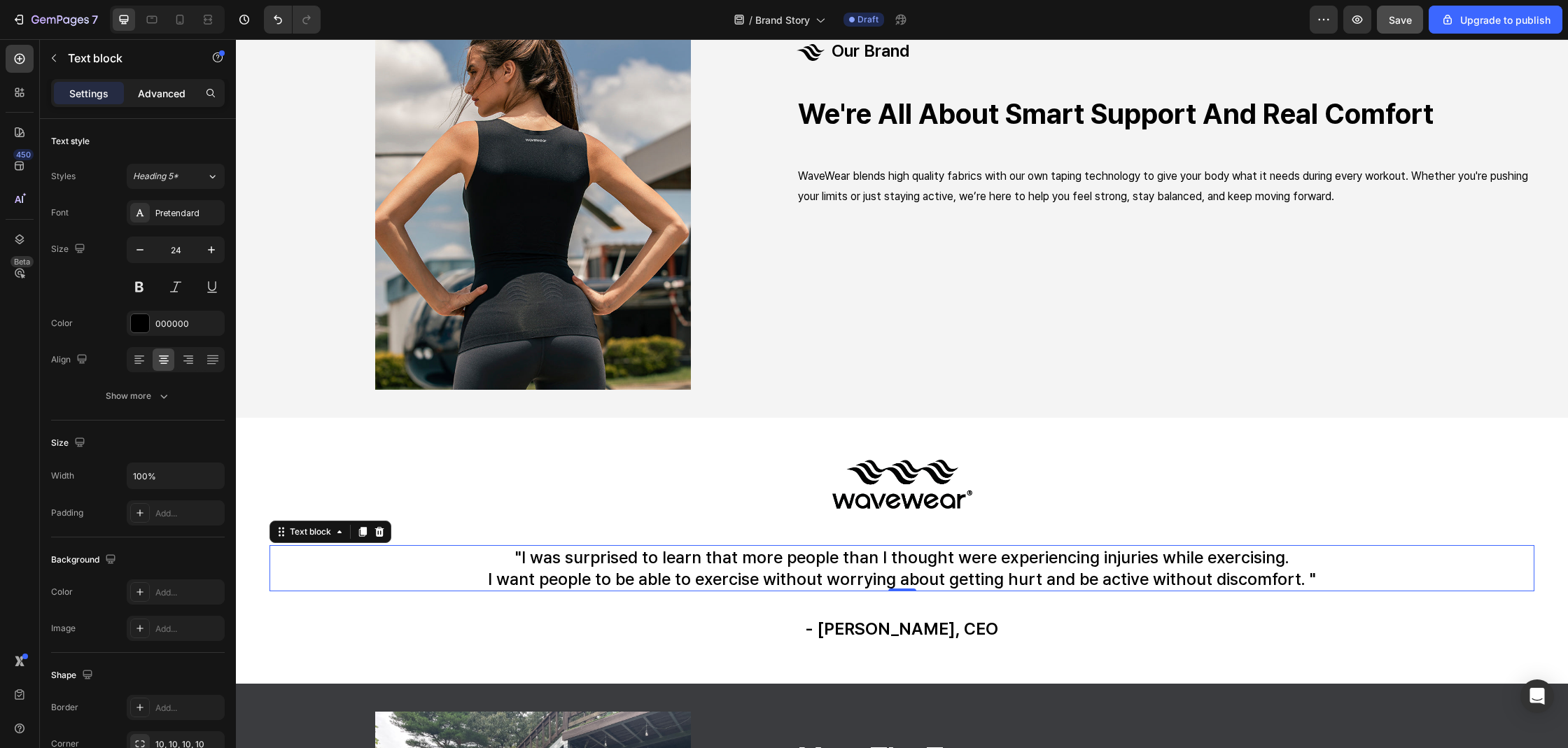
click at [145, 91] on p "Advanced" at bounding box center [161, 93] width 48 height 14
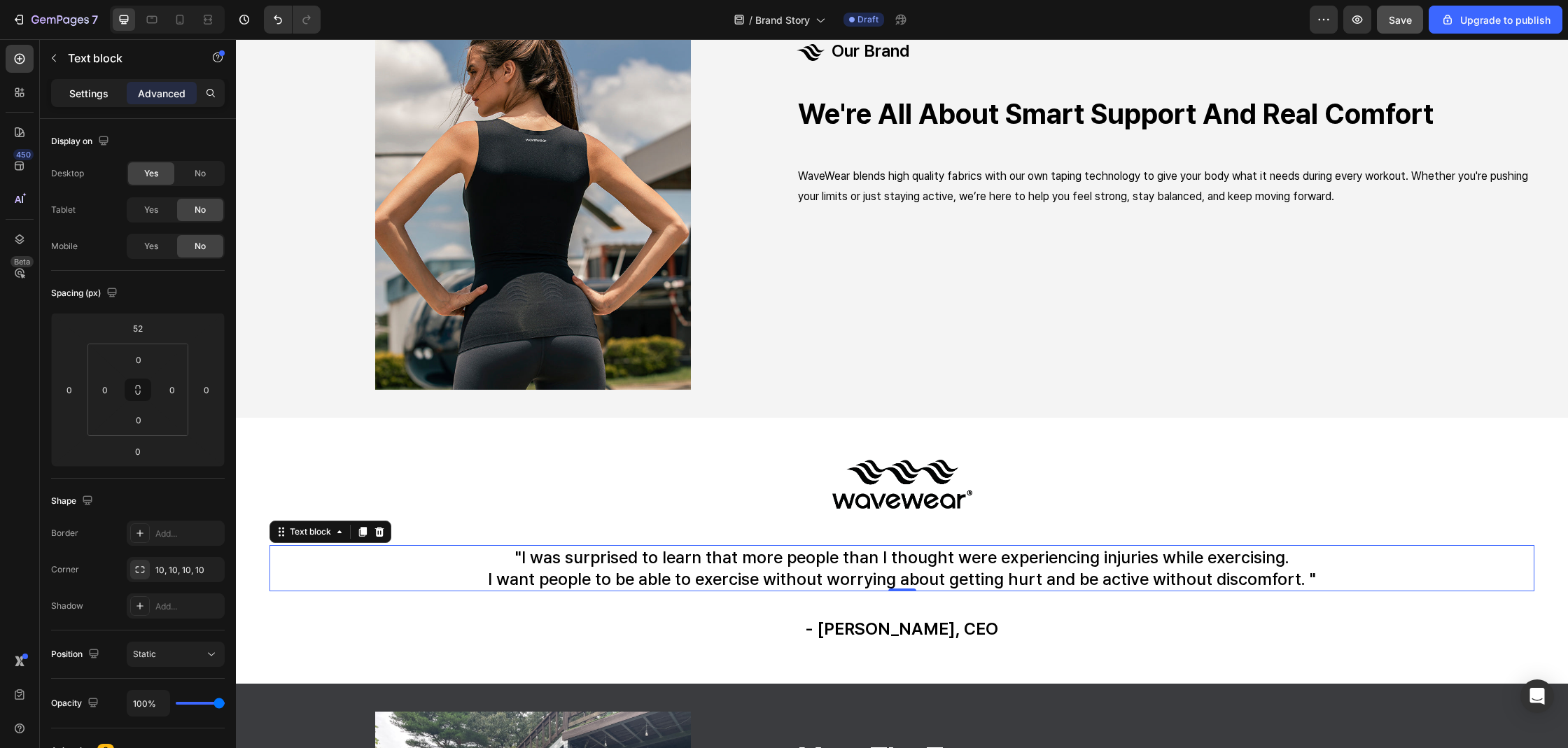
click at [109, 92] on div "Settings" at bounding box center [88, 93] width 70 height 22
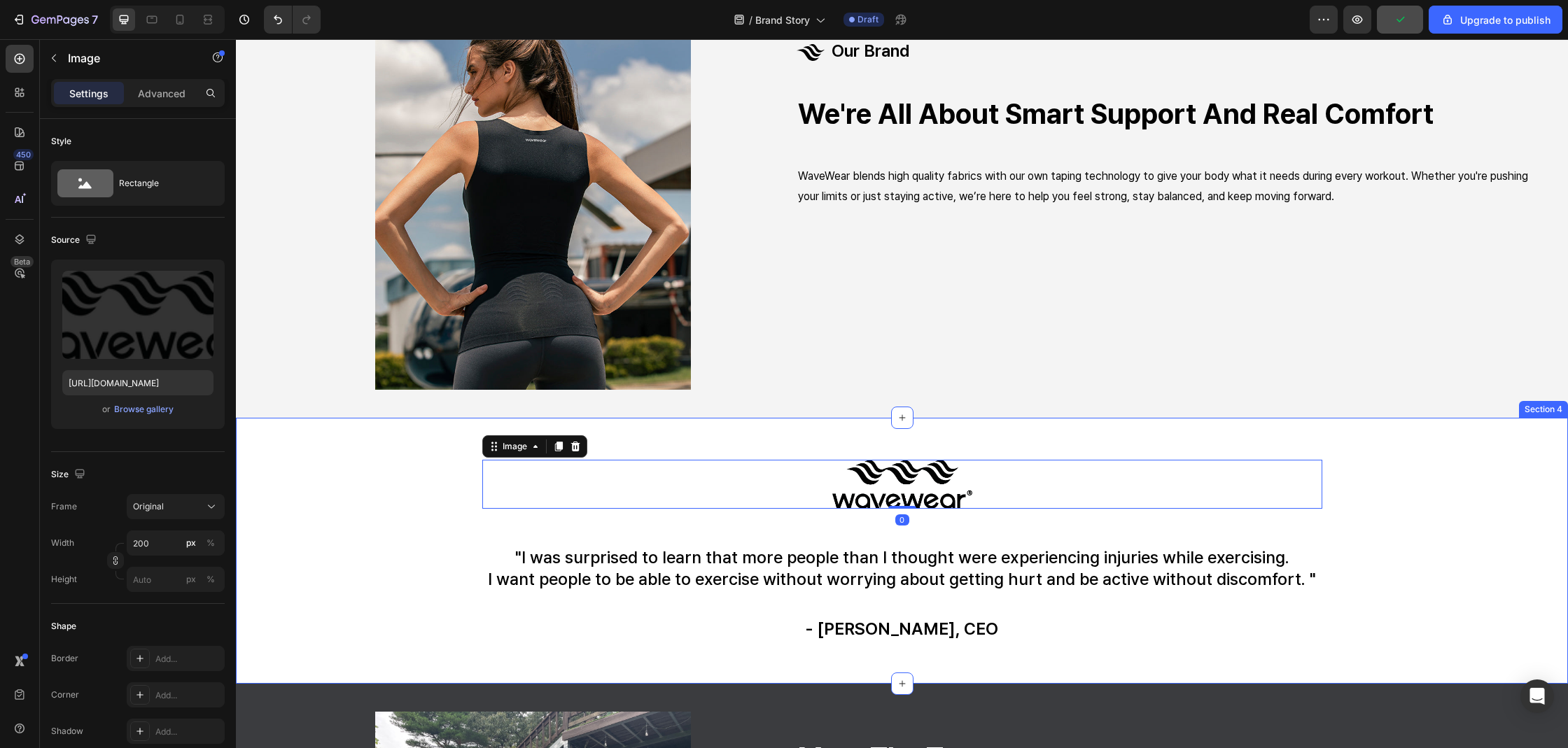
click at [676, 423] on div ""I was surprised to learn that more people than I thought were experiencing inj…" at bounding box center [902, 551] width 1332 height 265
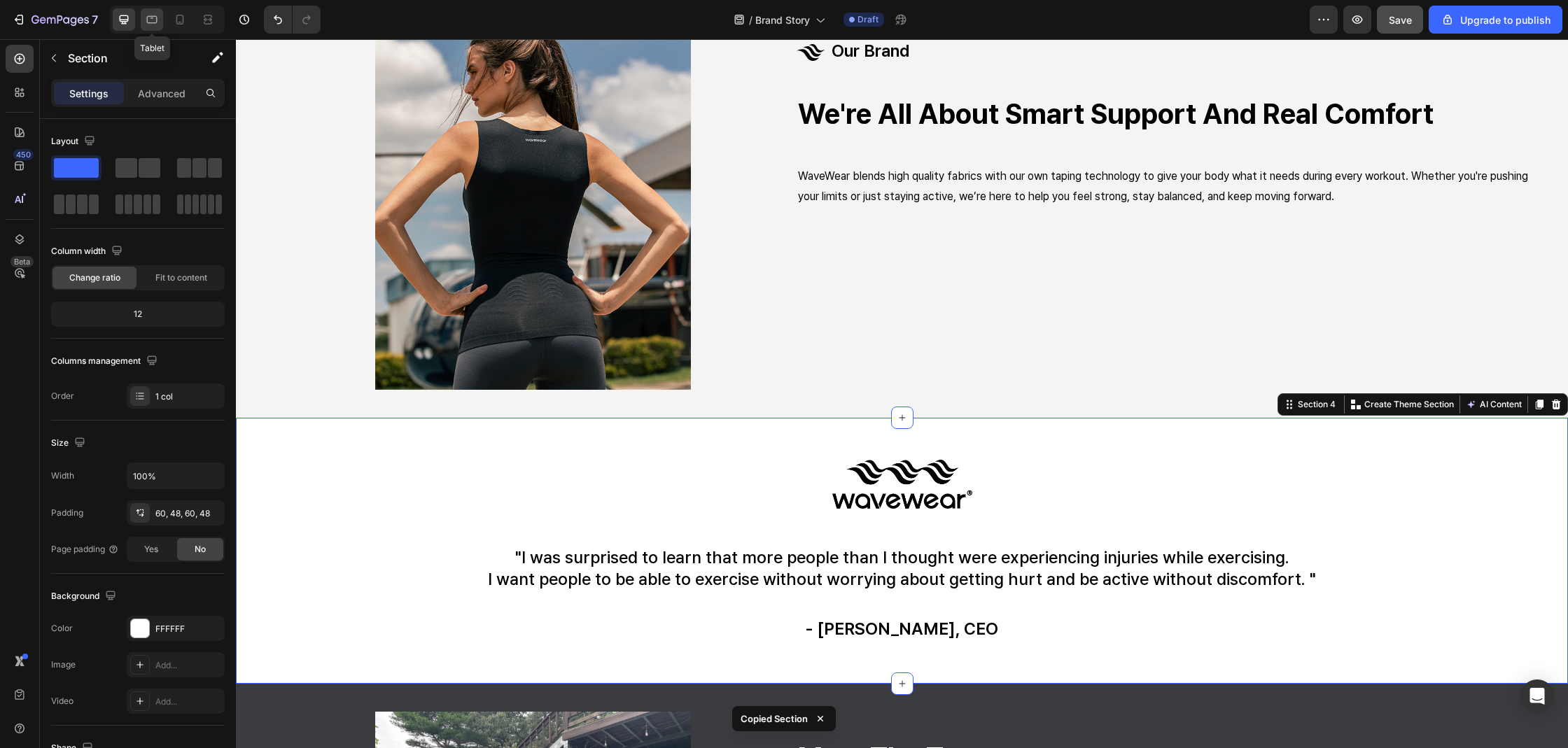
click at [149, 17] on icon at bounding box center [152, 19] width 14 height 14
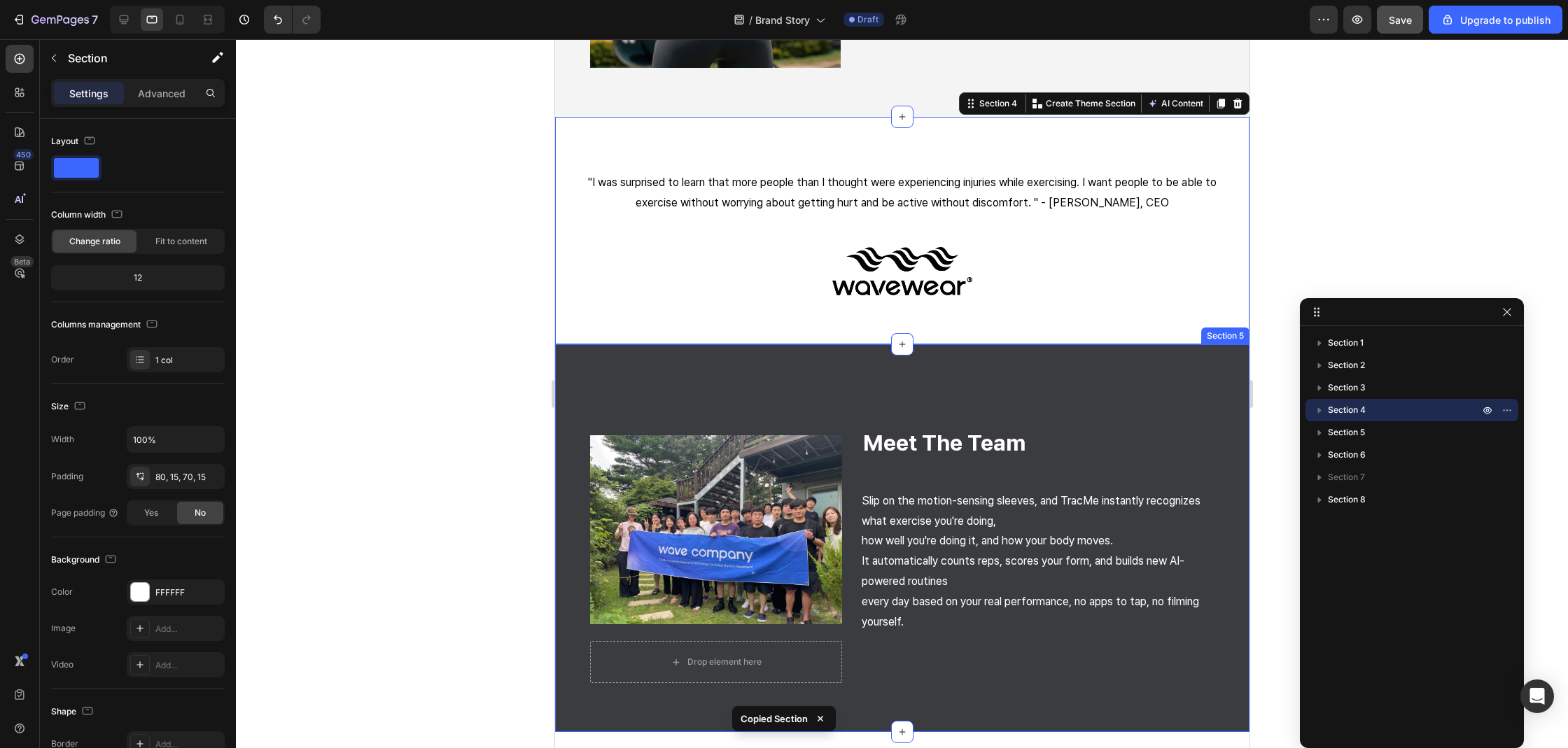
scroll to position [1108, 0]
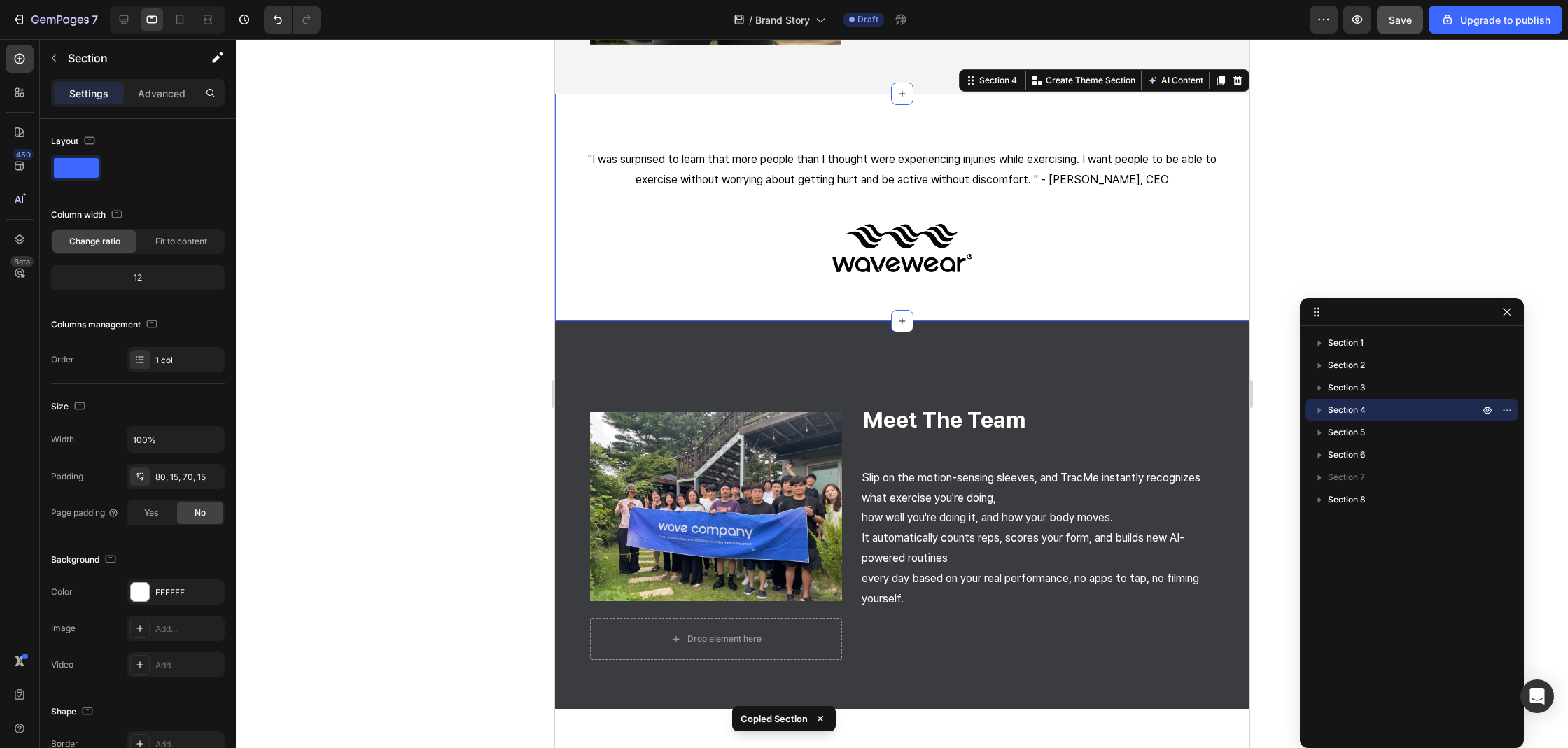
click at [698, 295] on div ""I was surprised to learn that more people than I thought were experiencing inj…" at bounding box center [901, 207] width 694 height 227
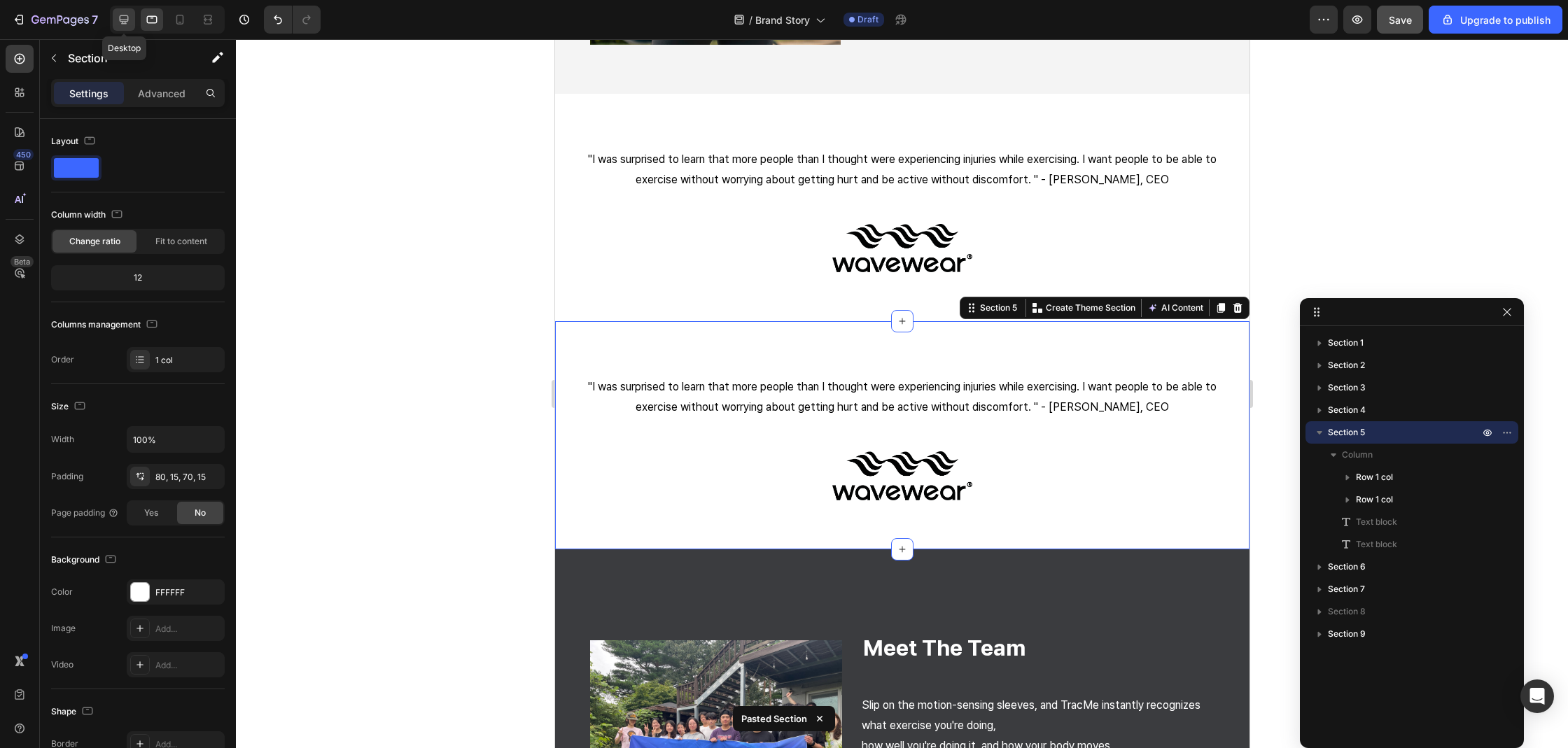
click at [122, 28] on div at bounding box center [123, 19] width 22 height 22
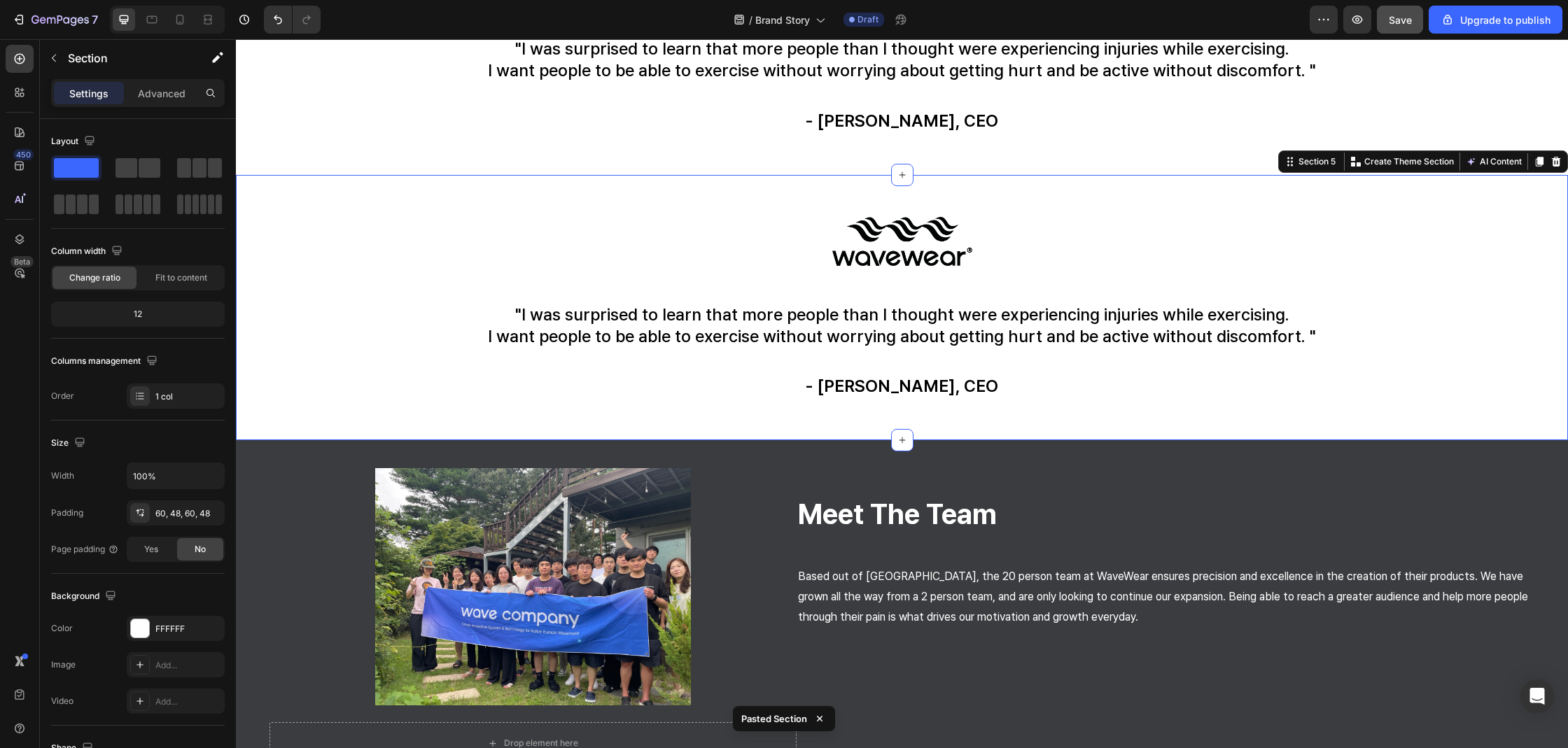
scroll to position [1230, 0]
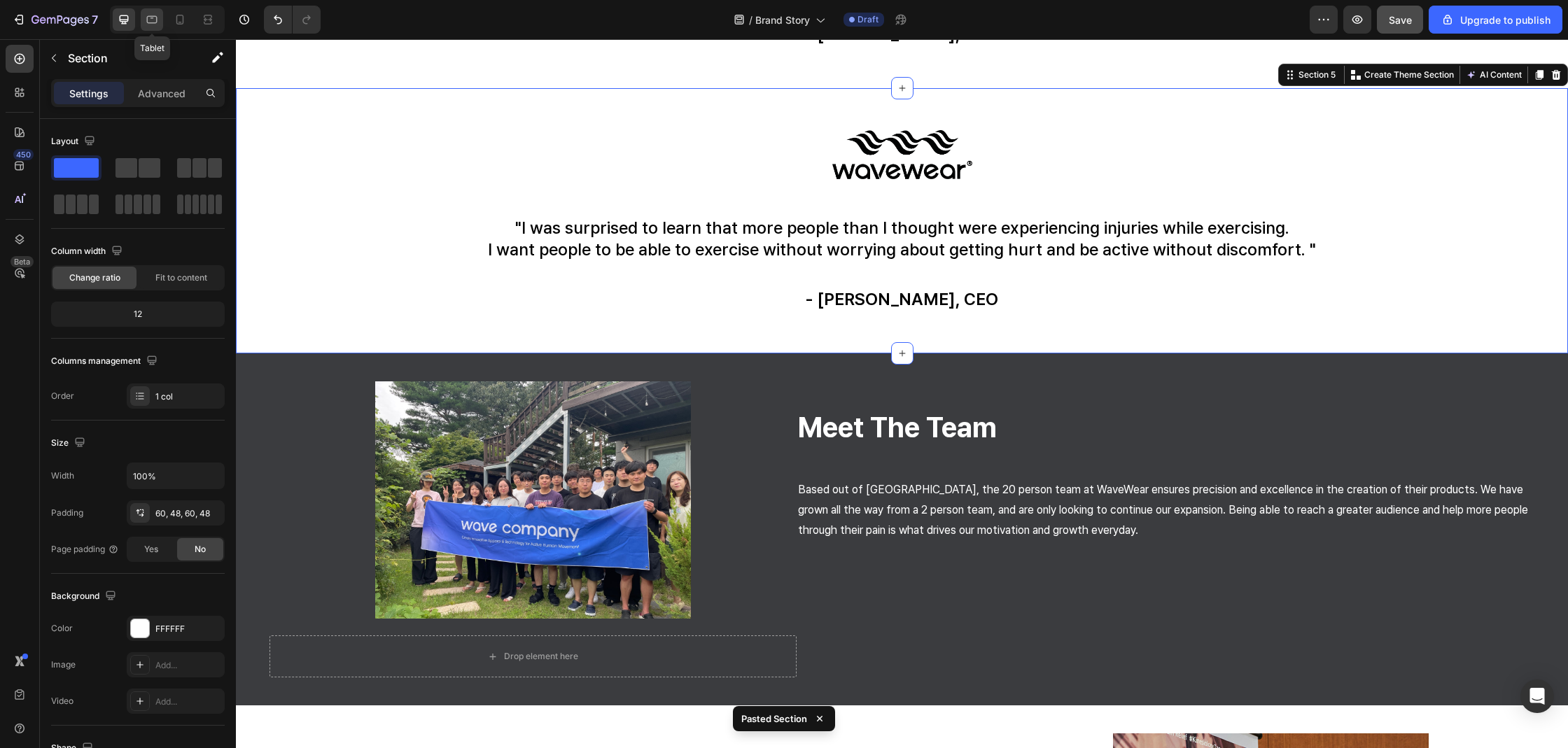
click at [157, 11] on div at bounding box center [151, 19] width 22 height 22
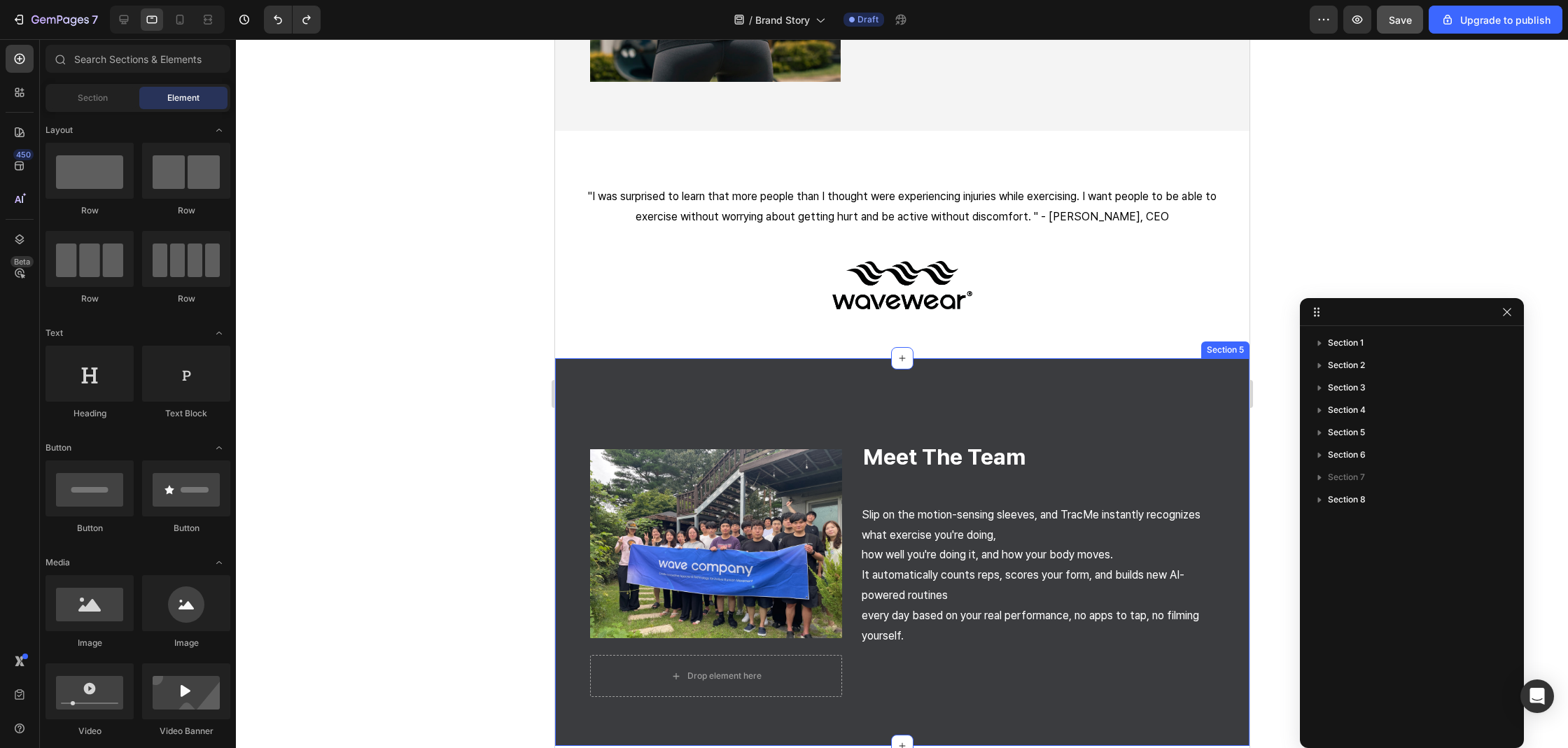
scroll to position [1068, 0]
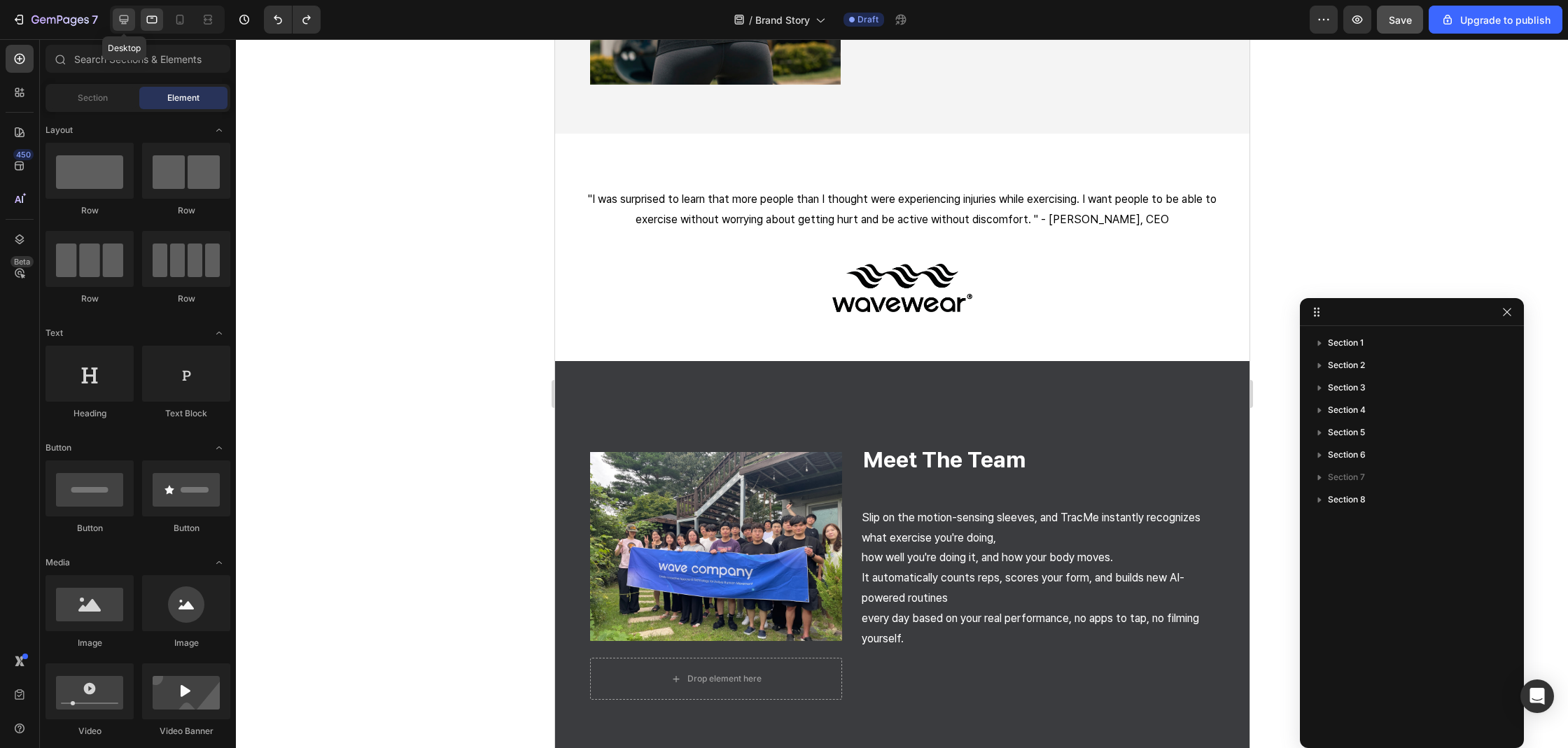
click at [126, 17] on icon at bounding box center [123, 19] width 14 height 14
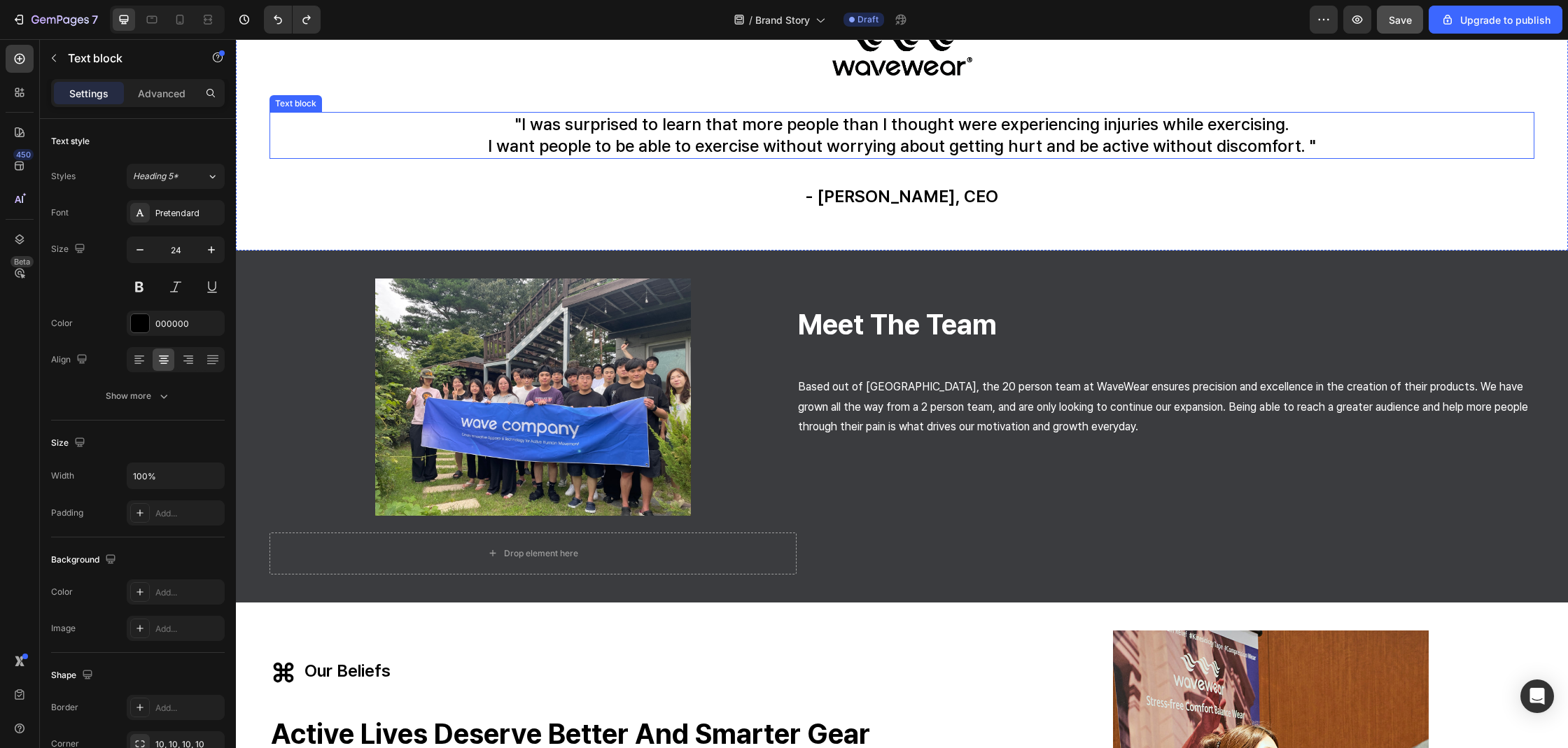
click at [720, 122] on p ""I was surprised to learn that more people than I thought were experiencing inj…" at bounding box center [902, 124] width 1262 height 22
click at [358, 99] on icon at bounding box center [363, 99] width 11 height 11
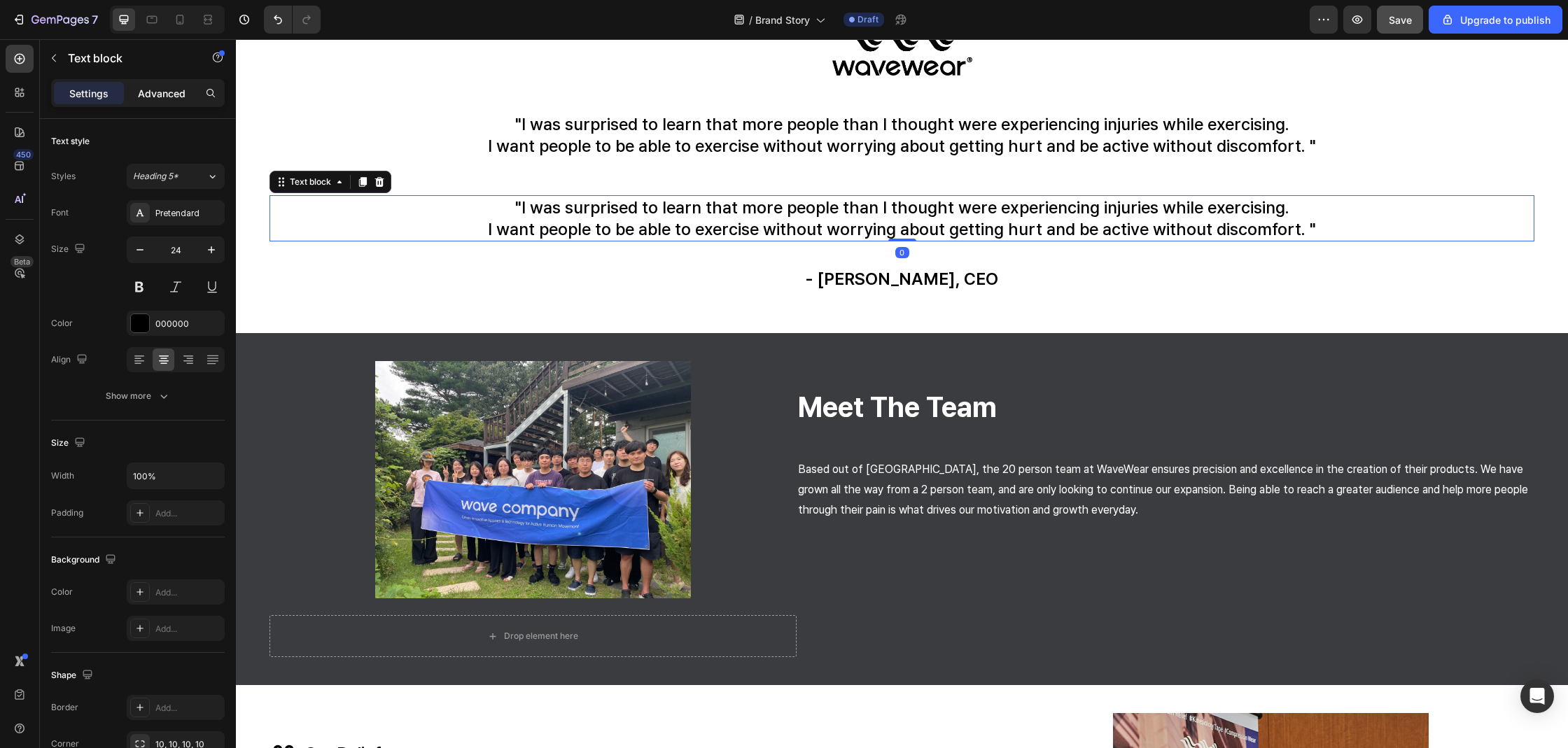
click at [173, 100] on p "Advanced" at bounding box center [161, 93] width 48 height 14
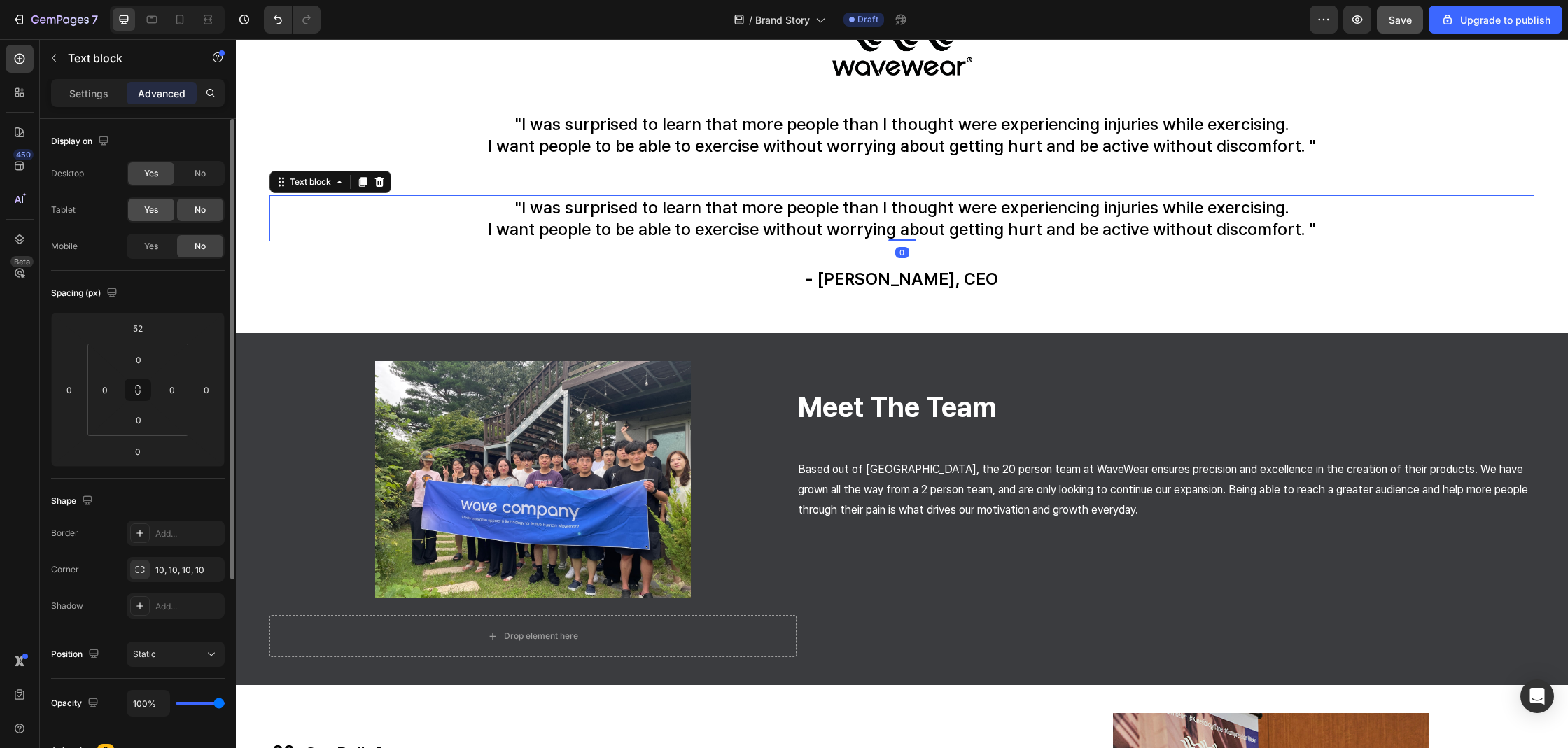
click at [149, 203] on div "Yes" at bounding box center [151, 209] width 46 height 22
click at [221, 174] on div "No" at bounding box center [200, 173] width 46 height 22
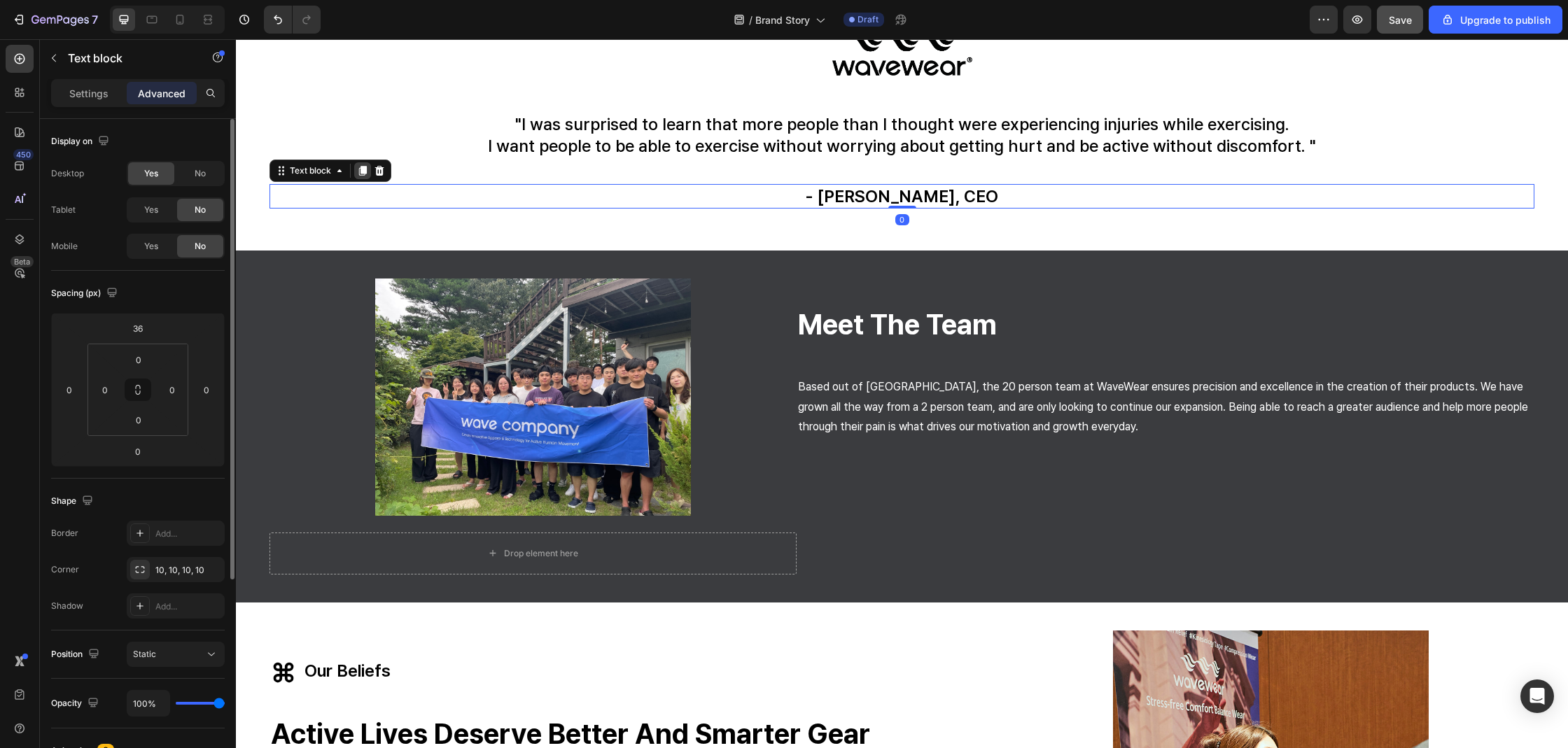
click at [361, 171] on icon at bounding box center [363, 171] width 8 height 10
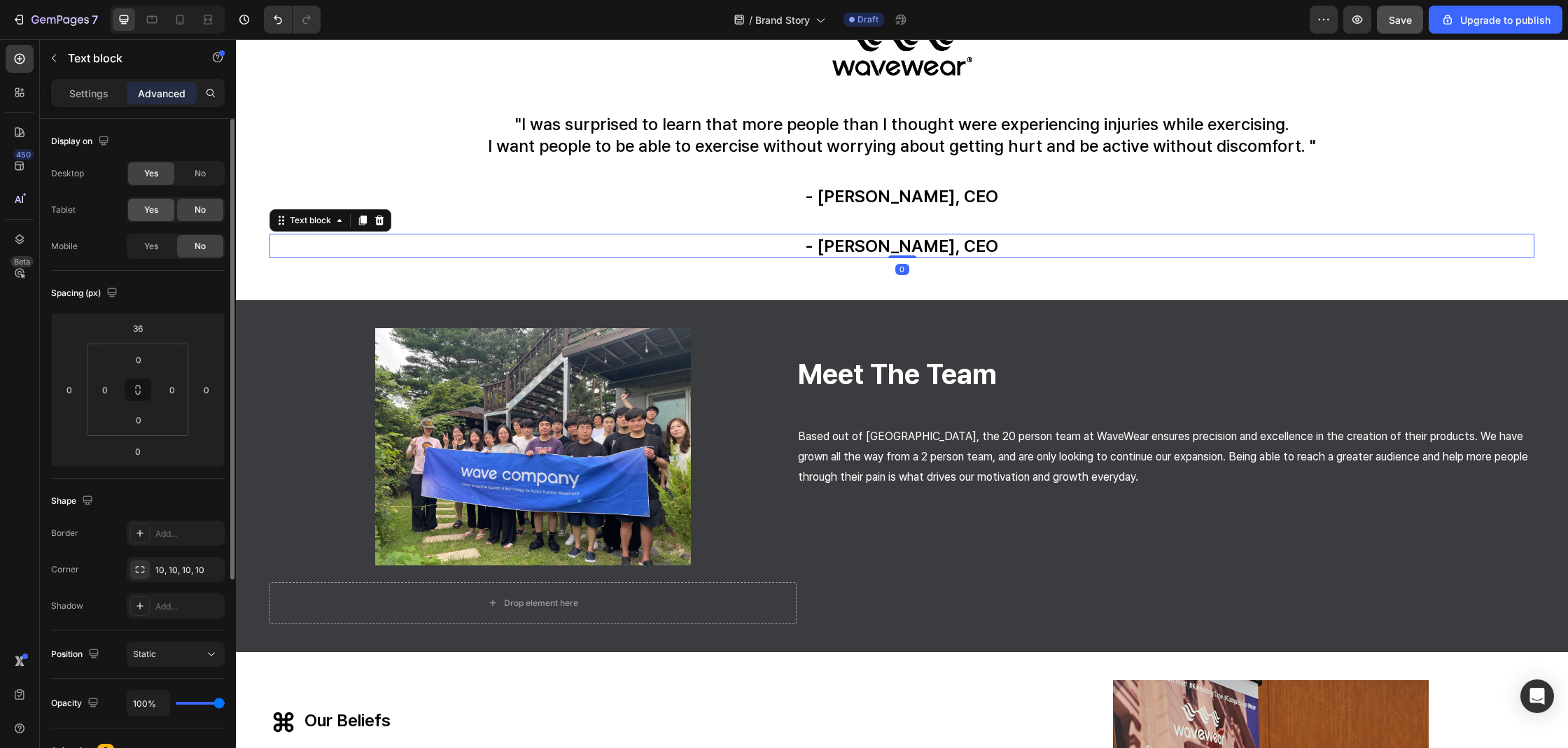
click at [156, 198] on div "Yes" at bounding box center [151, 209] width 46 height 22
click at [186, 184] on div "No" at bounding box center [200, 173] width 46 height 22
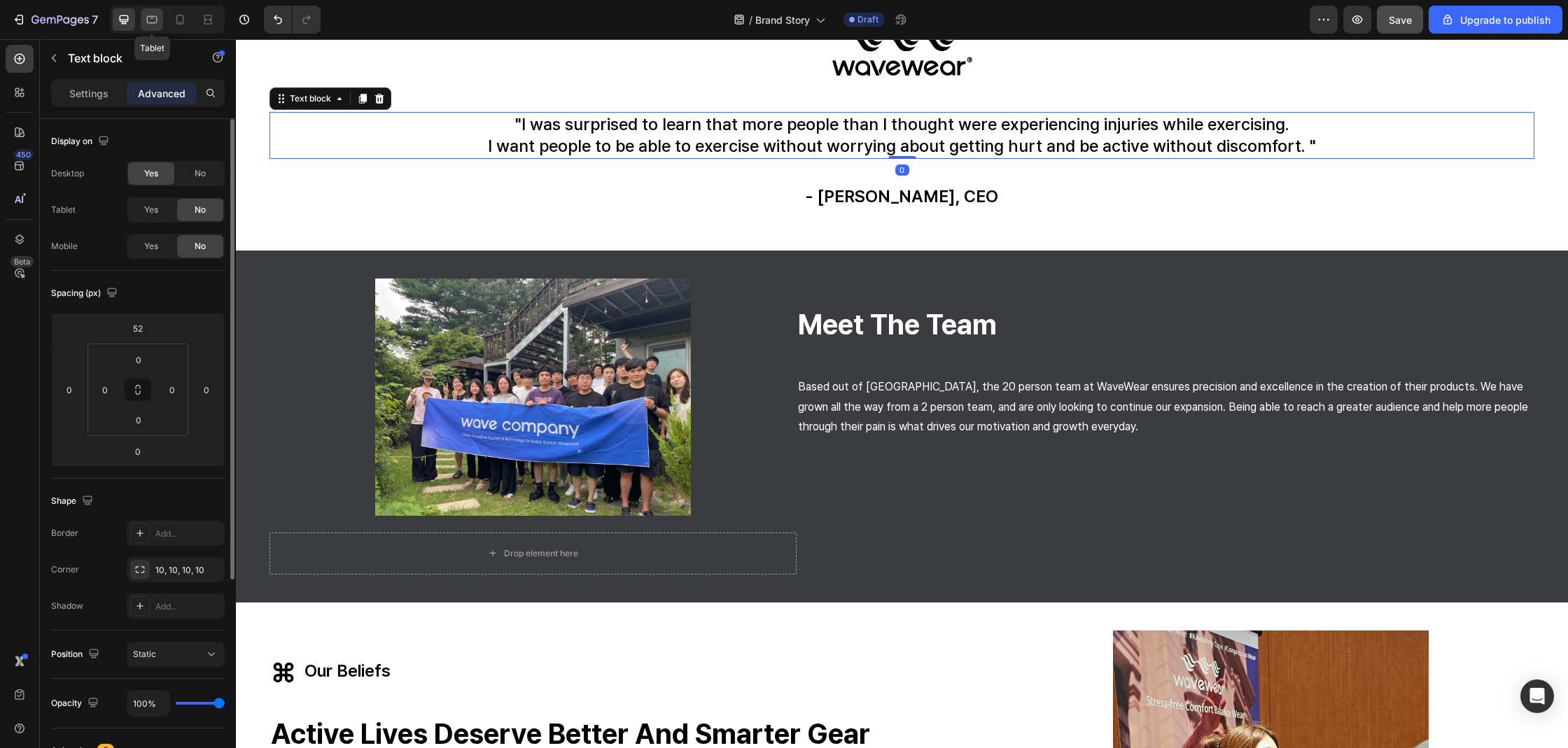
click at [148, 23] on icon at bounding box center [152, 19] width 14 height 14
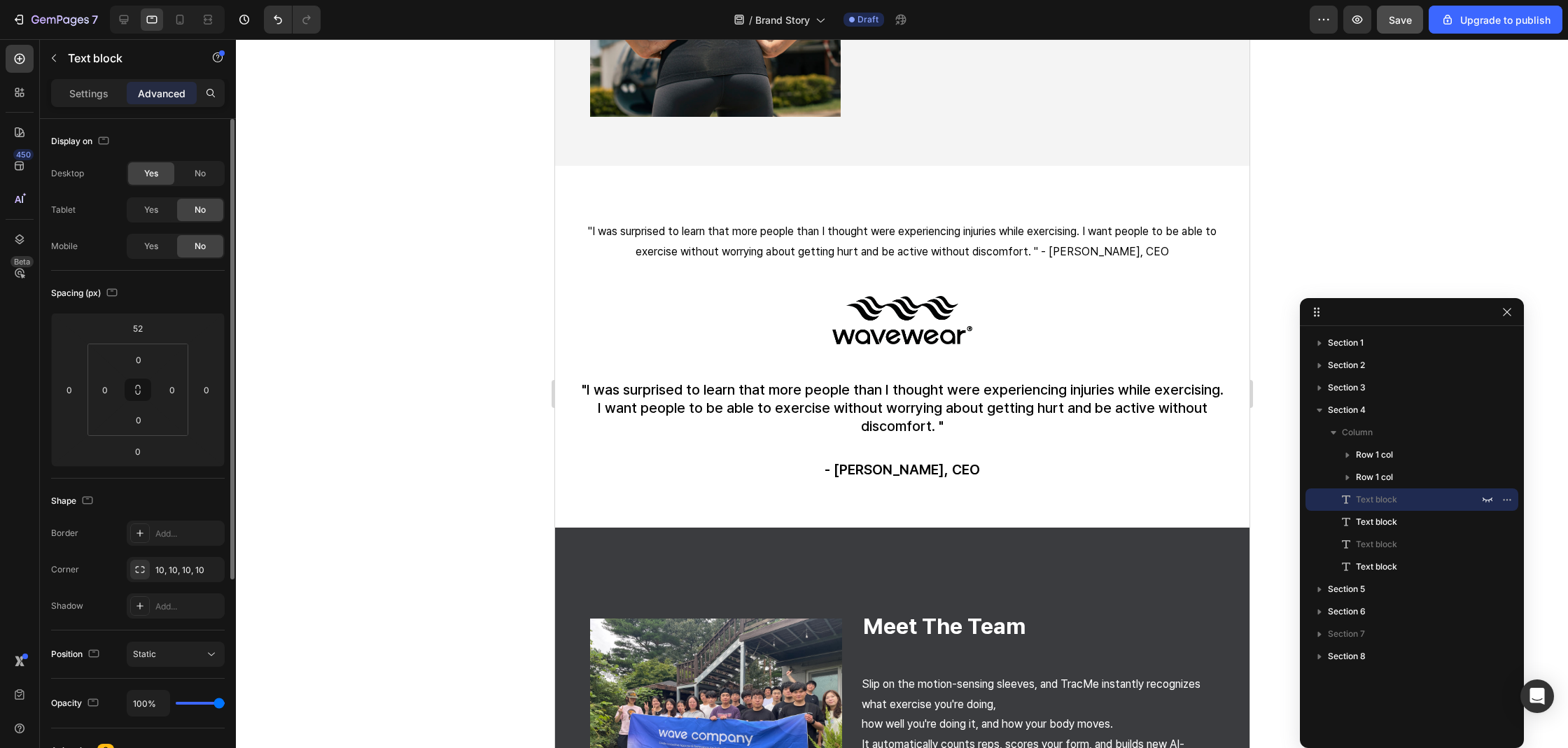
scroll to position [1019, 0]
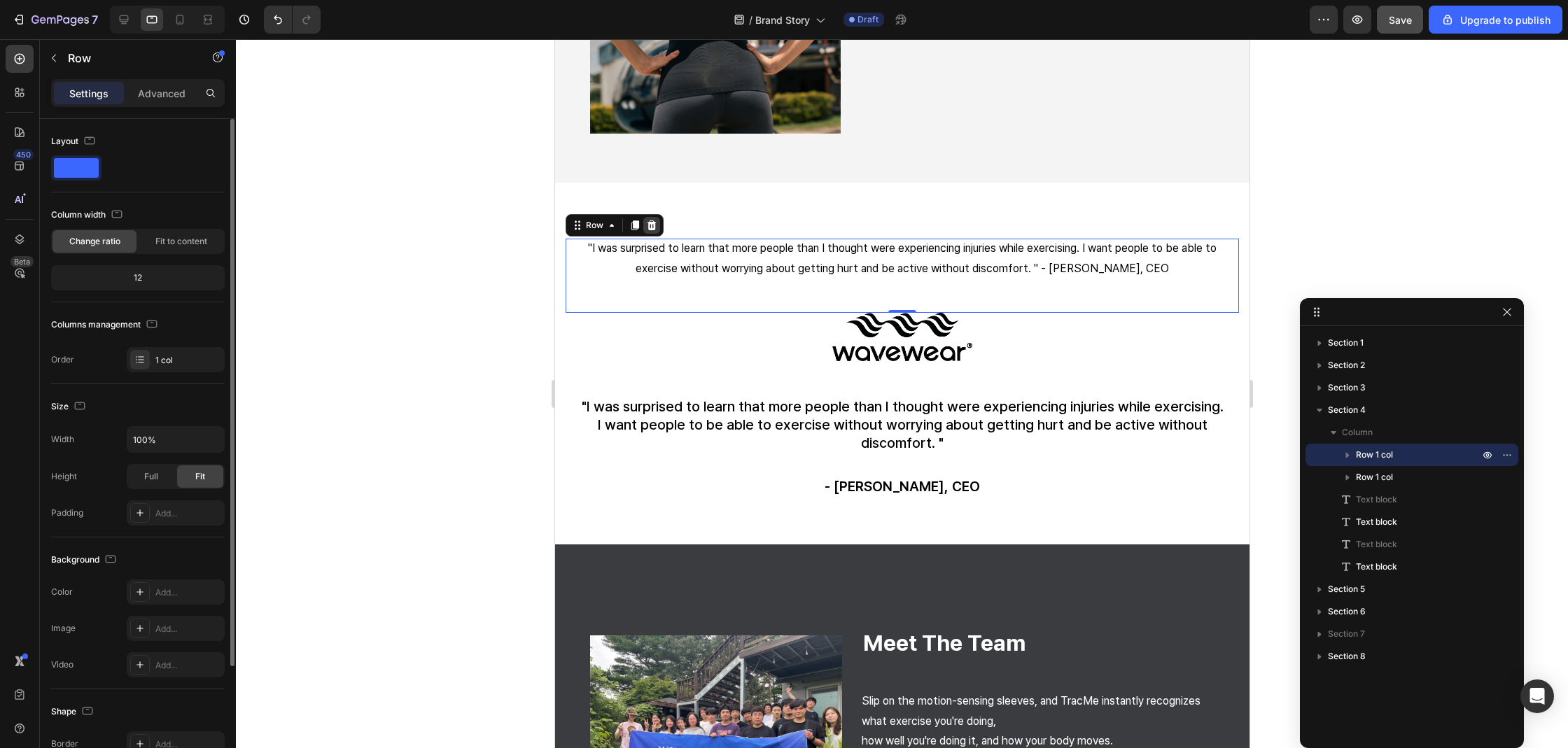
click at [649, 219] on icon at bounding box center [651, 225] width 11 height 11
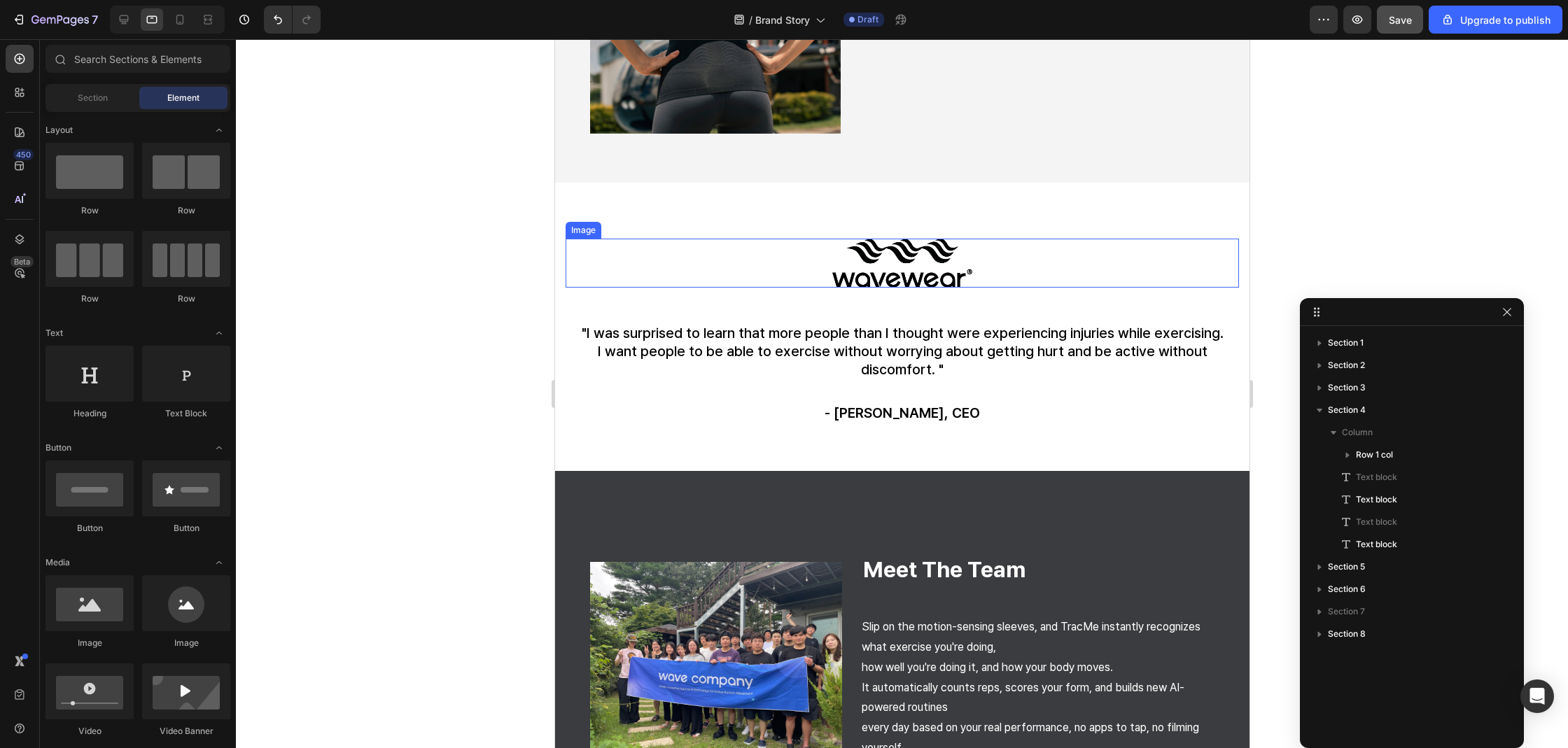
click at [876, 250] on img at bounding box center [901, 262] width 140 height 49
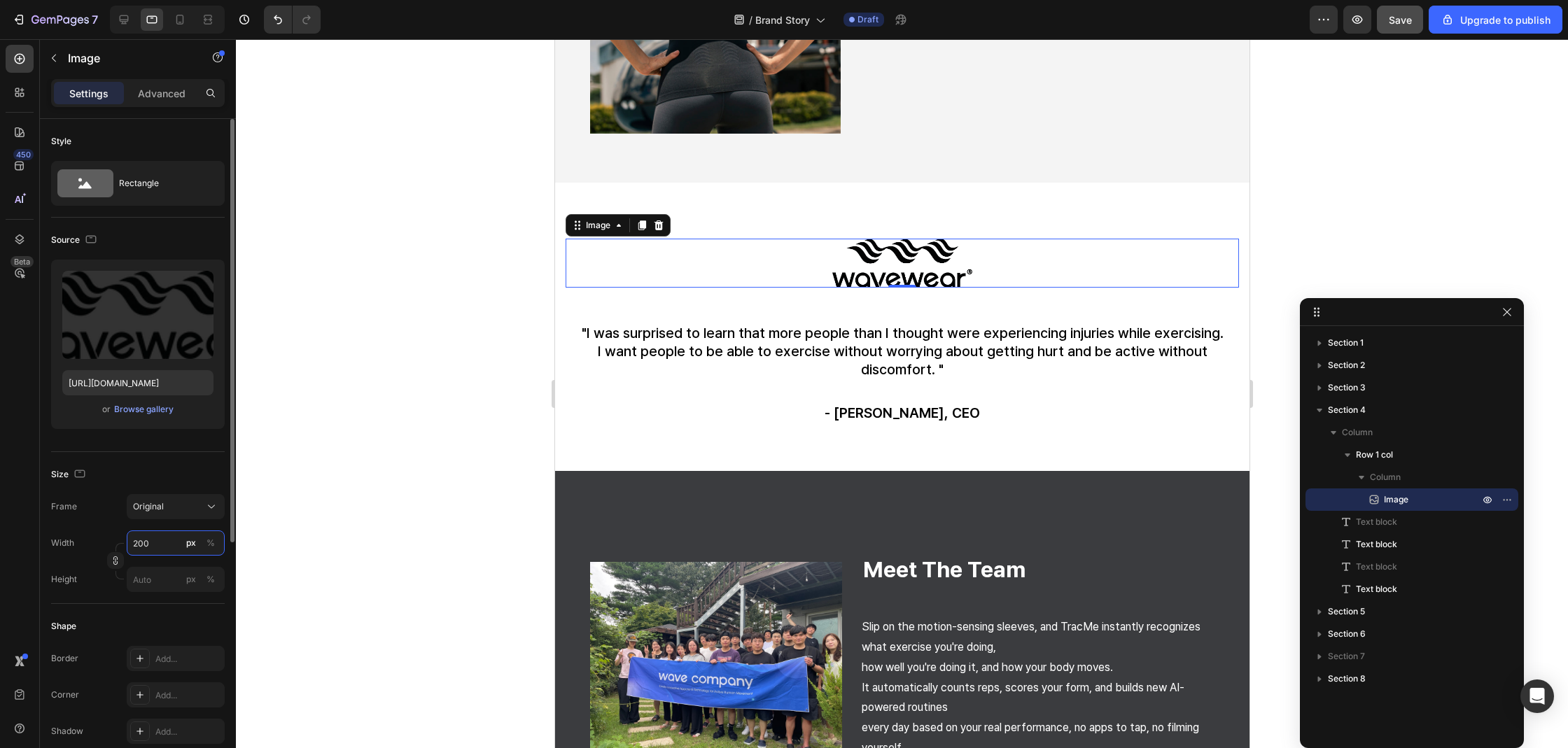
click at [152, 532] on input "200" at bounding box center [176, 543] width 98 height 25
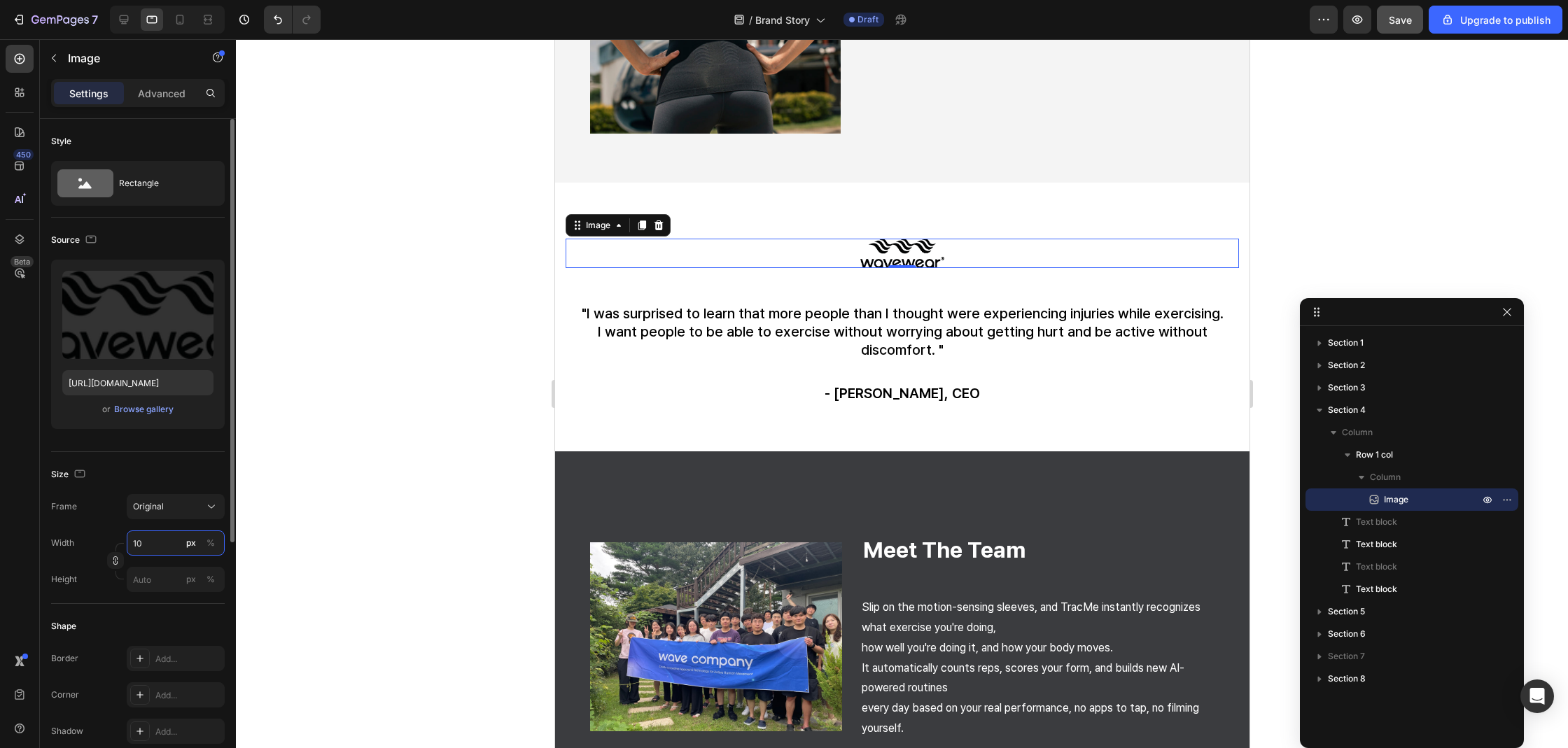
type input "150"
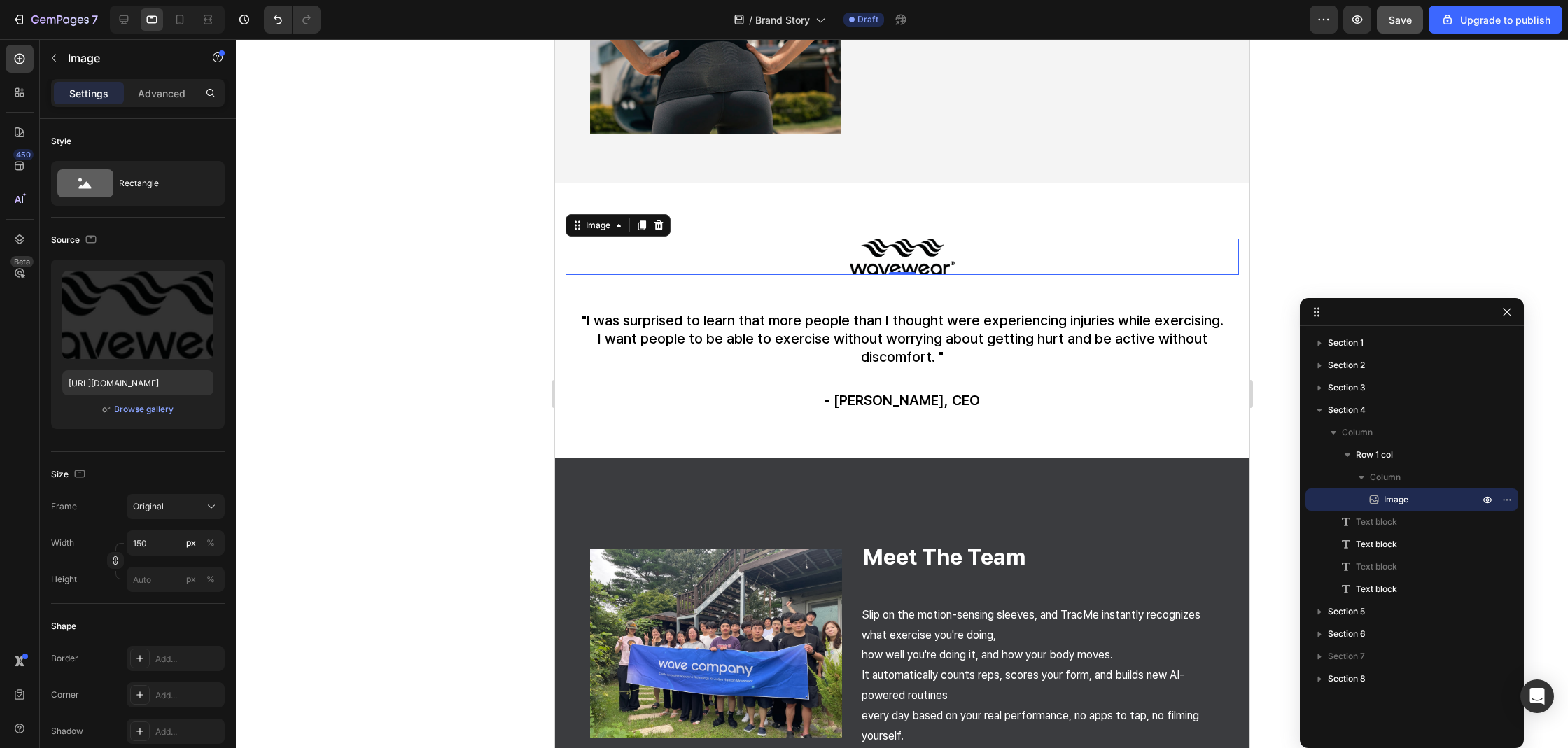
click at [539, 496] on div at bounding box center [902, 393] width 1332 height 709
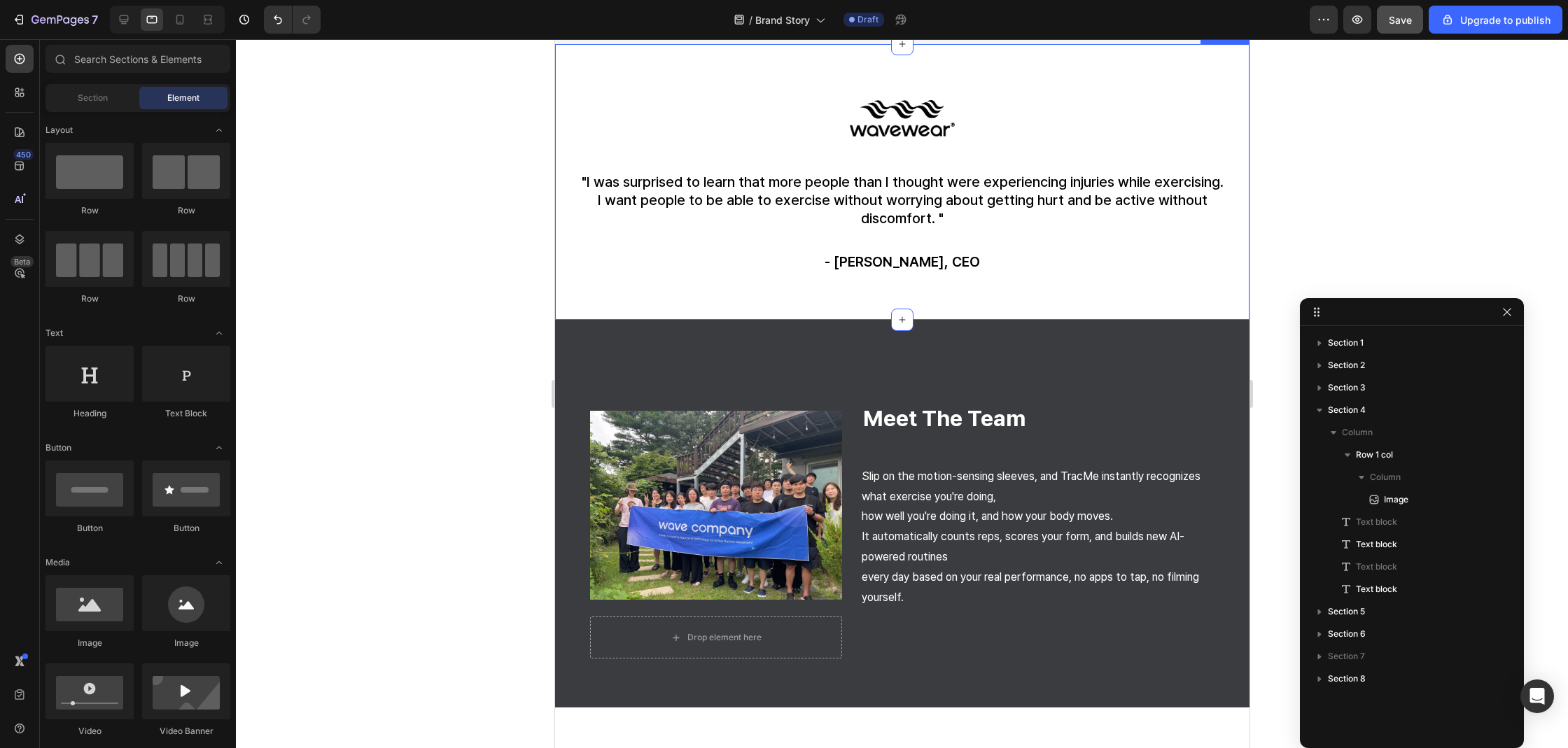
scroll to position [1158, 0]
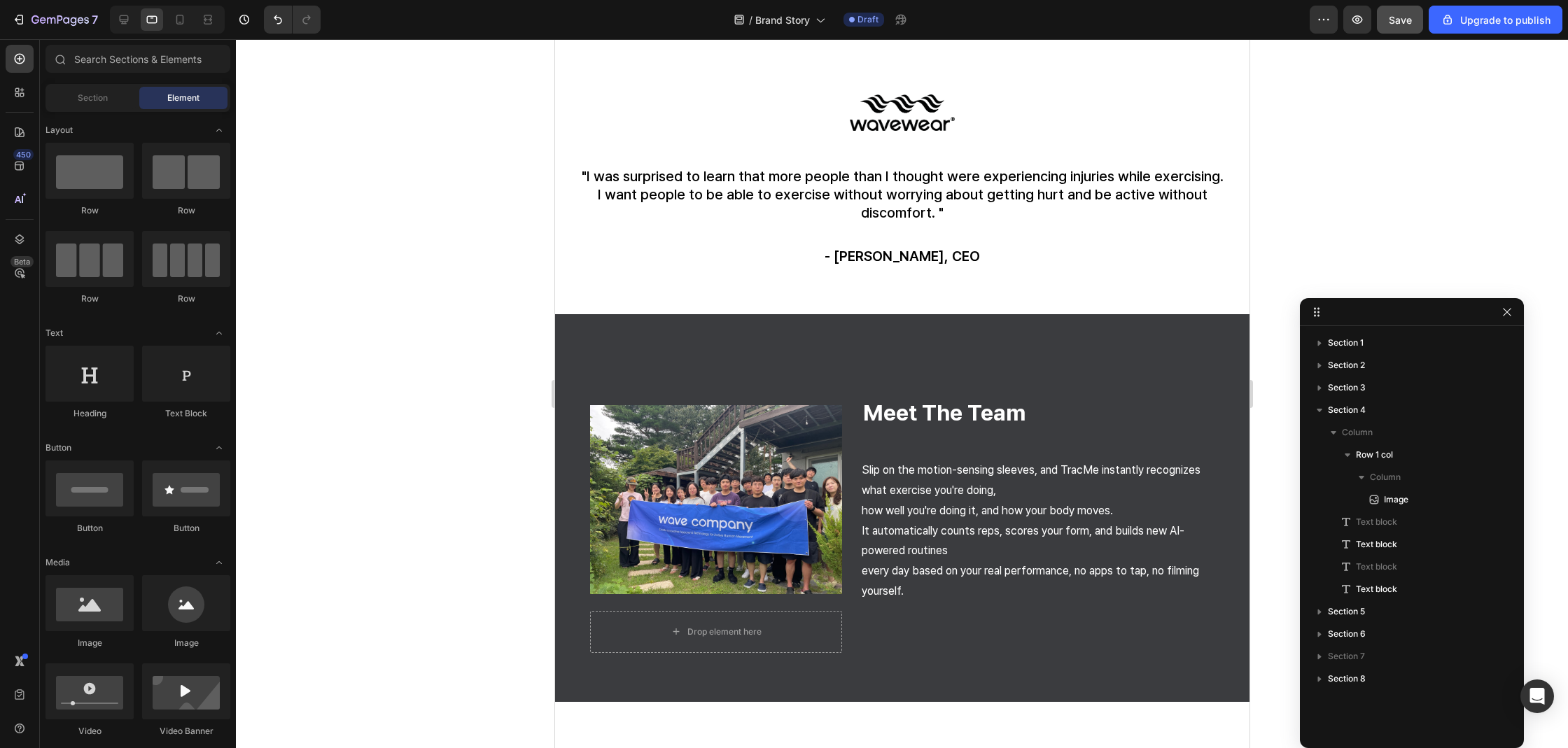
click at [925, 528] on p "It automatically counts reps, scores your form, and builds new AI-powered routi…" at bounding box center [1037, 541] width 353 height 41
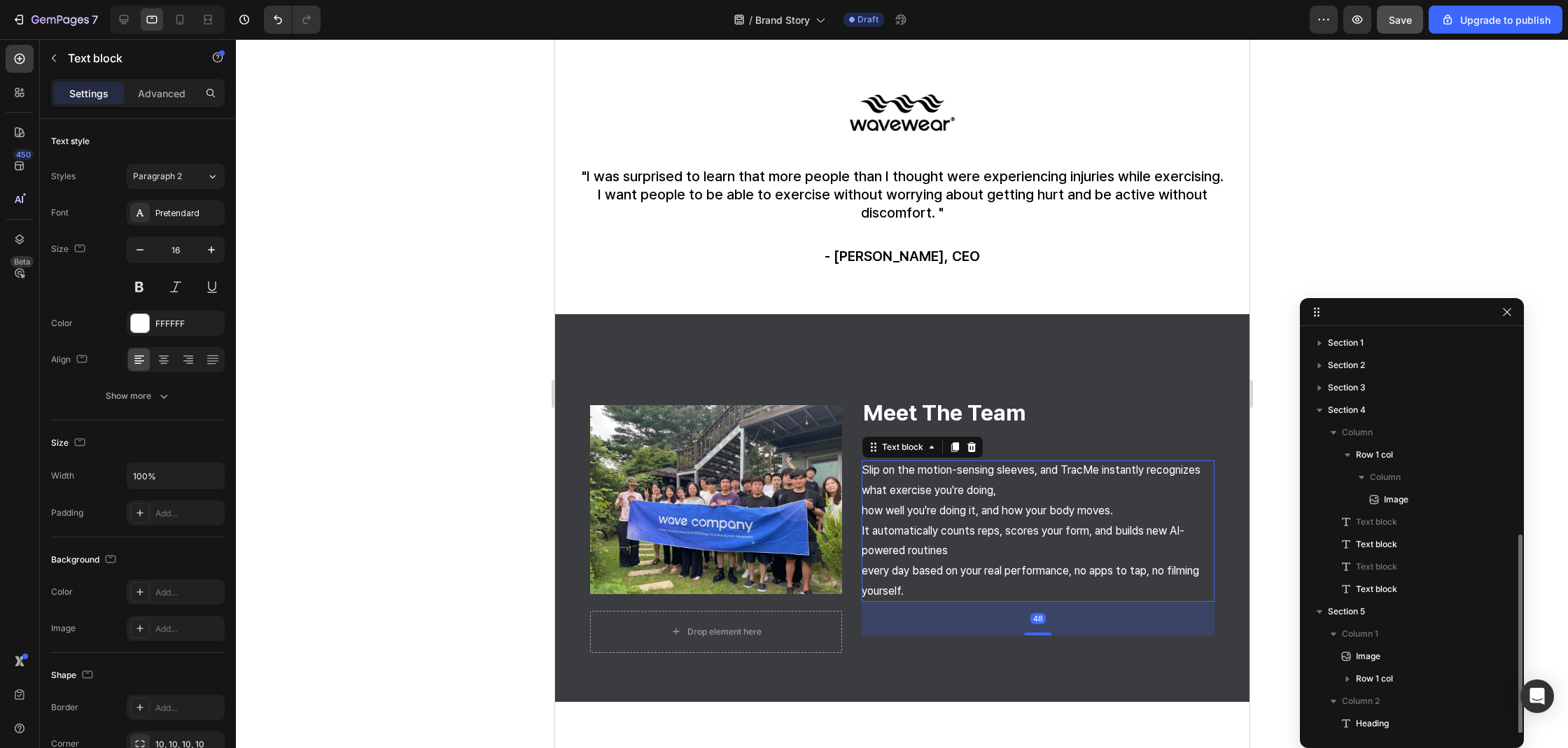
click at [925, 528] on p "It automatically counts reps, scores your form, and builds new AI-powered routi…" at bounding box center [1037, 541] width 353 height 41
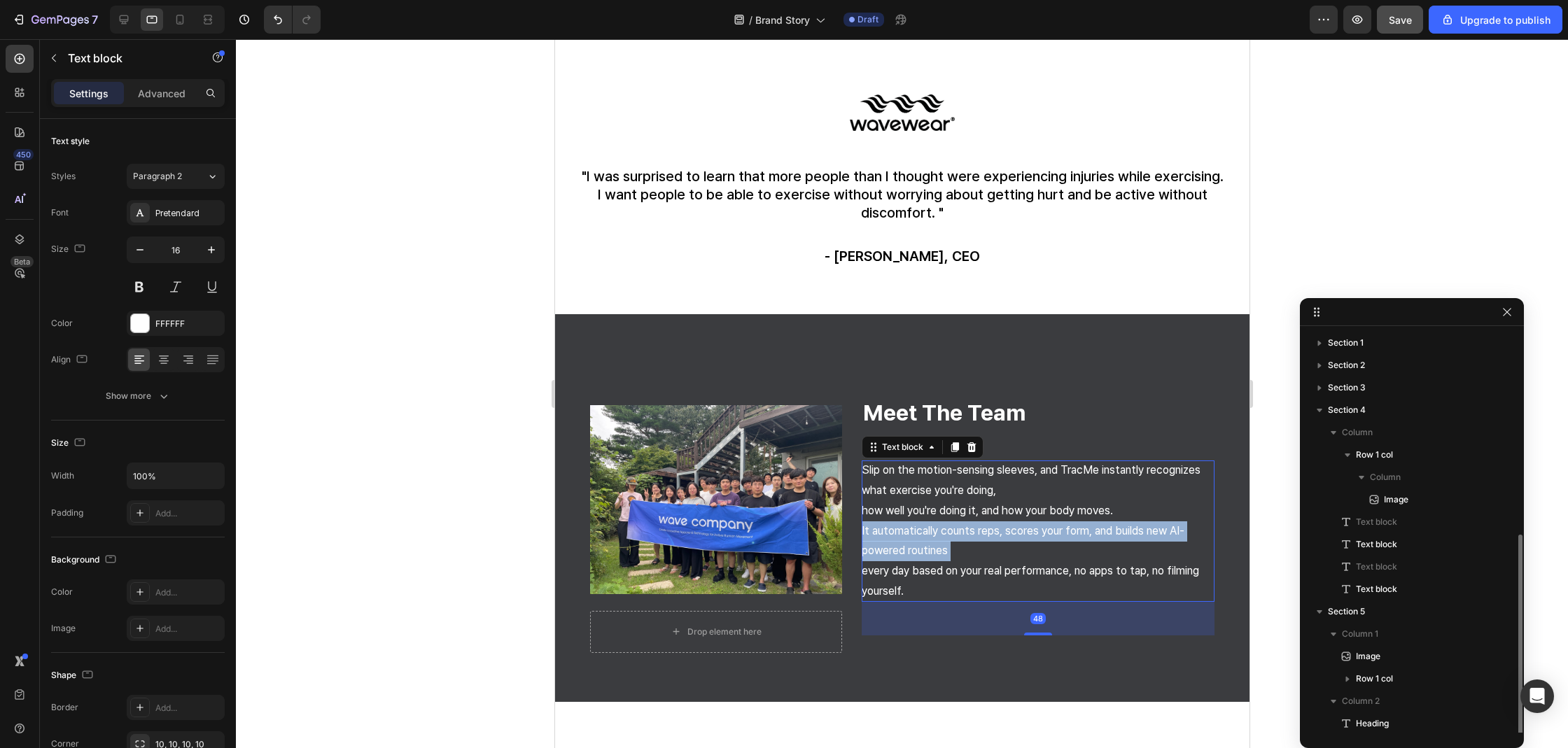
scroll to position [114, 0]
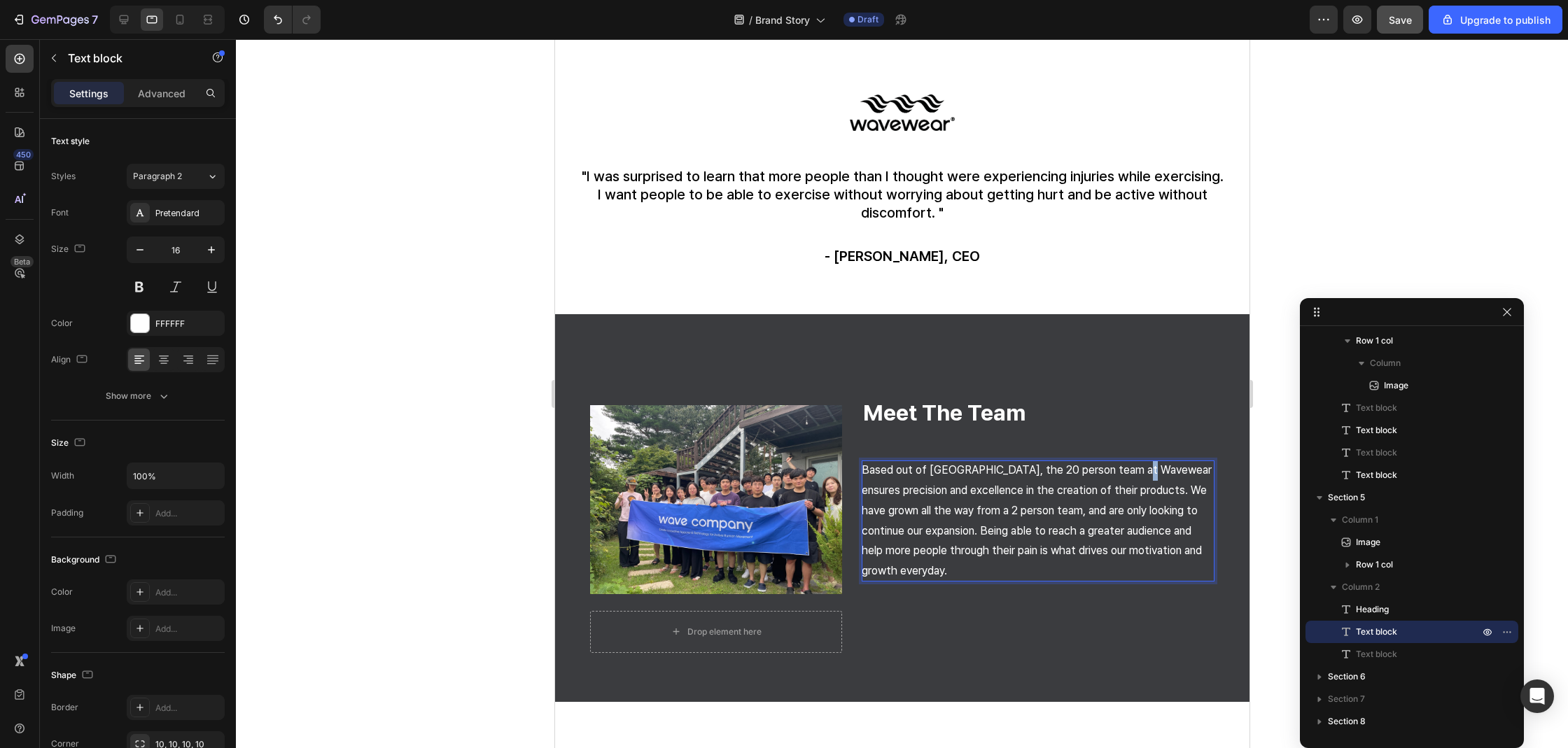
click at [1133, 471] on p "Based out of South Korea, the 20 person team at Wavewear ensures precision and …" at bounding box center [1037, 521] width 353 height 121
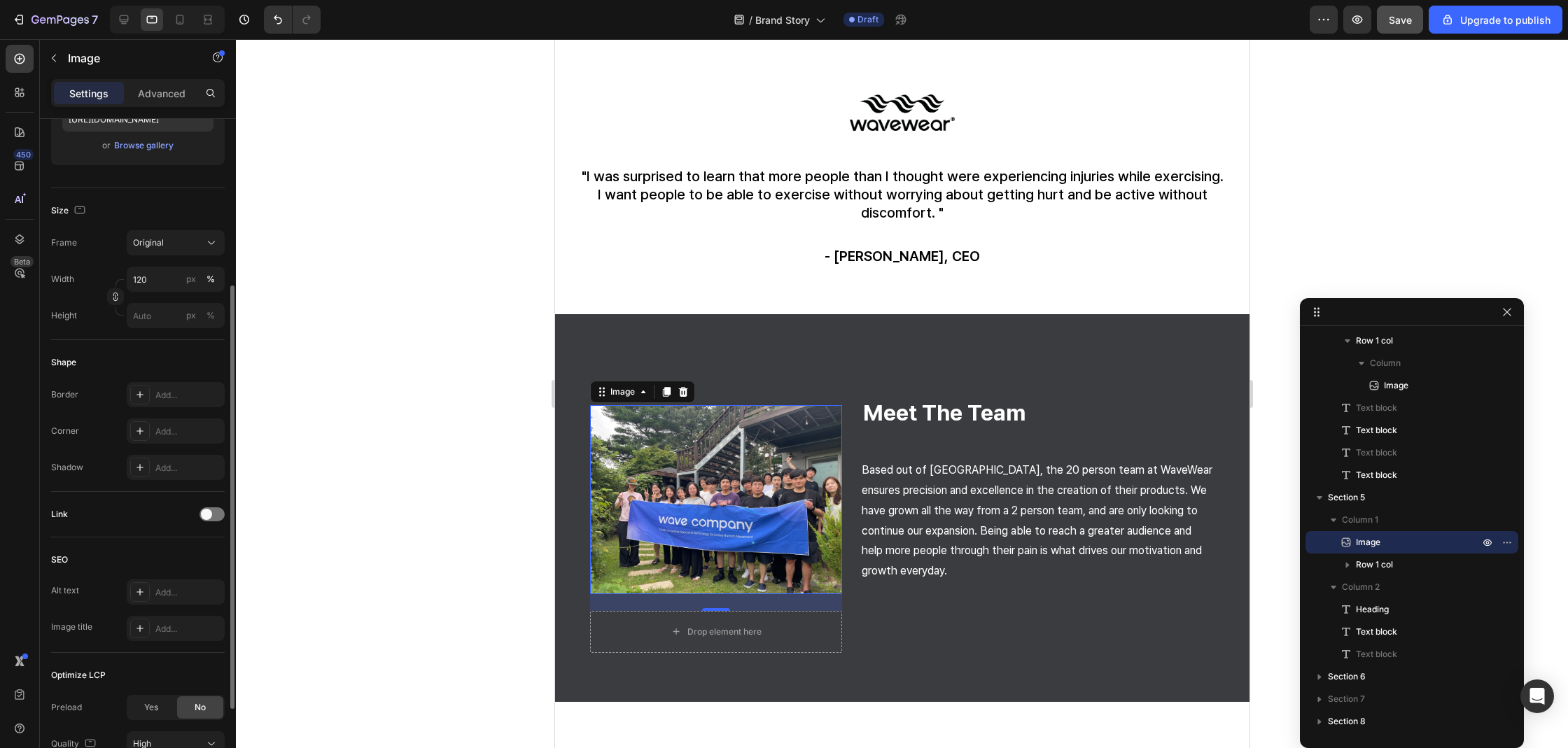
scroll to position [387, 0]
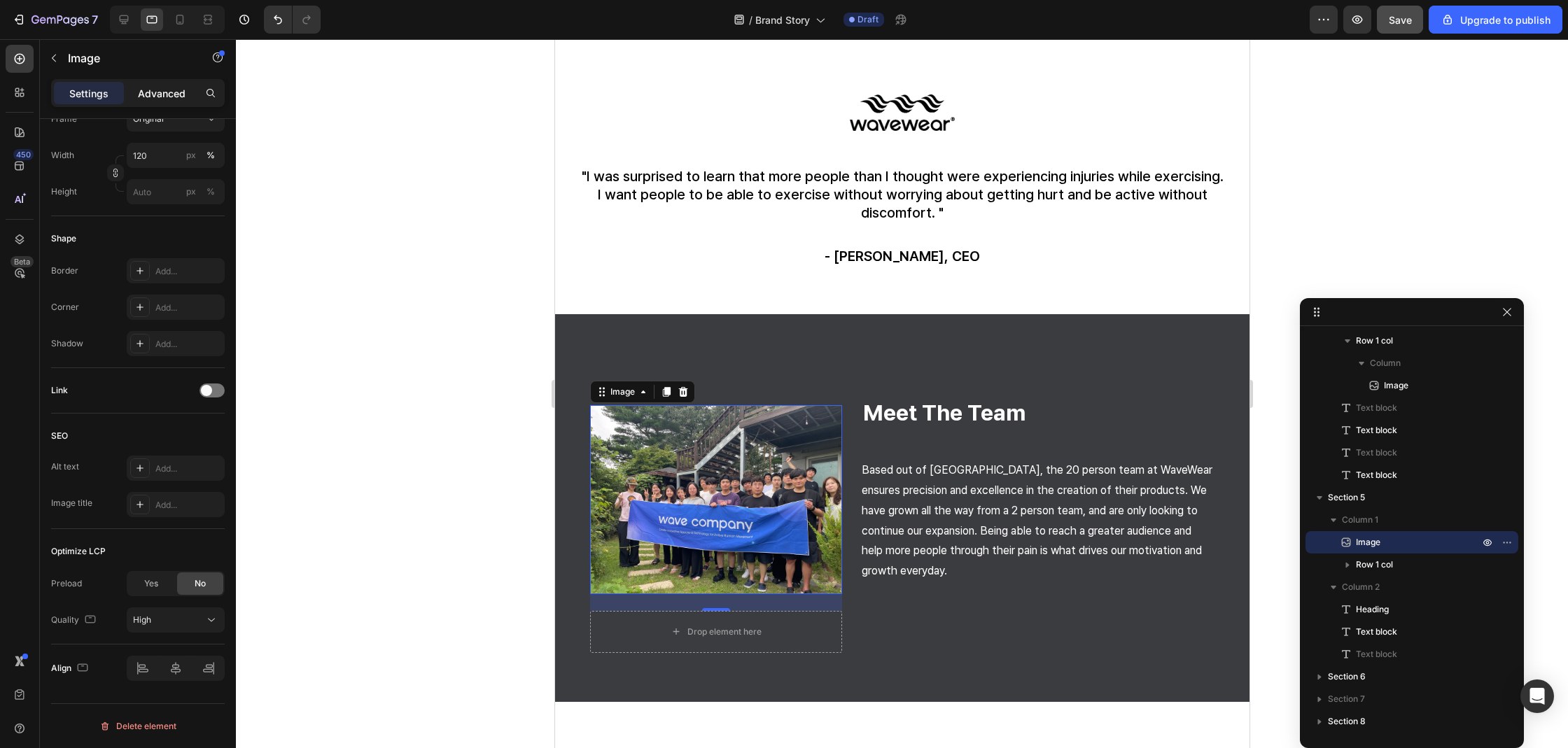
click at [146, 98] on p "Advanced" at bounding box center [161, 93] width 48 height 14
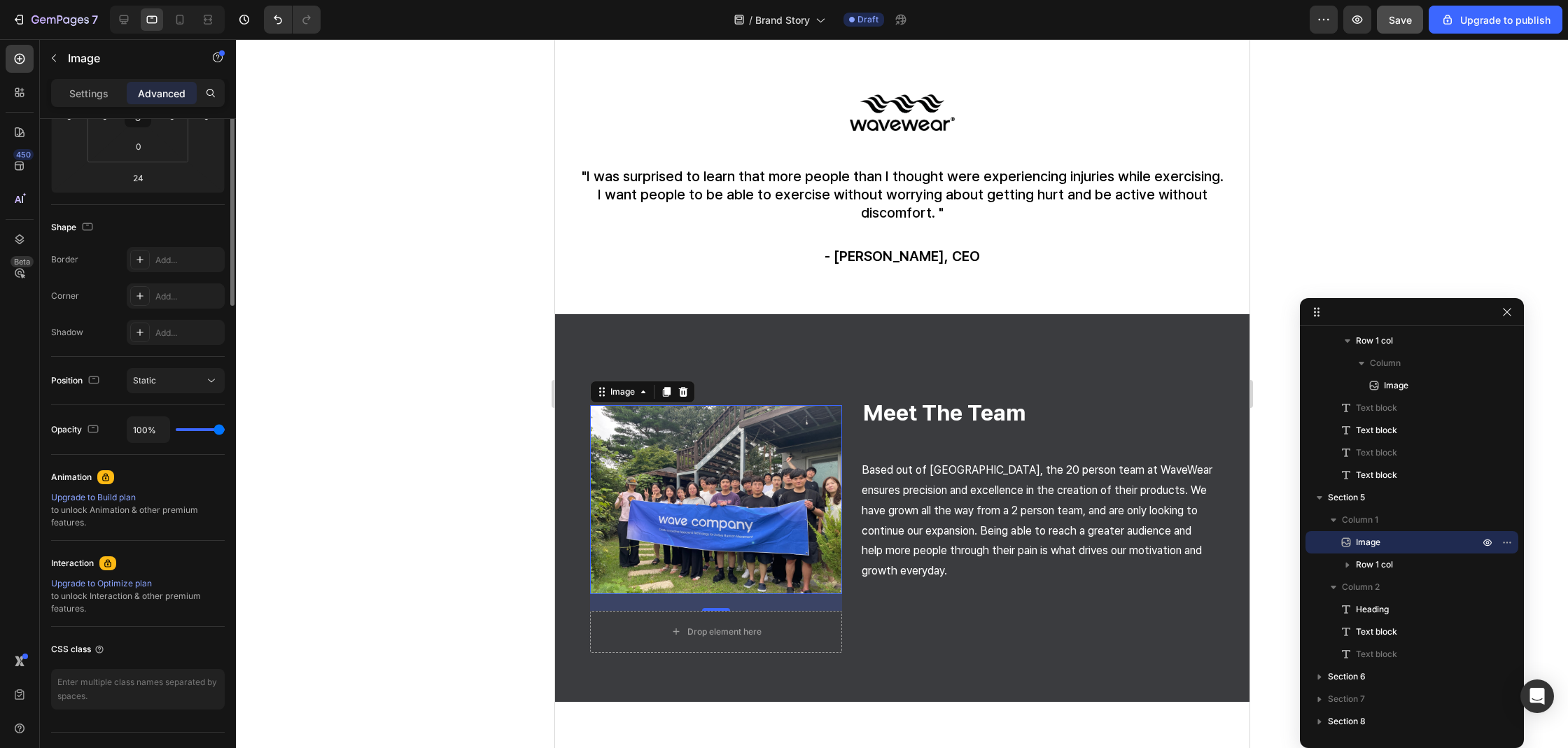
scroll to position [0, 0]
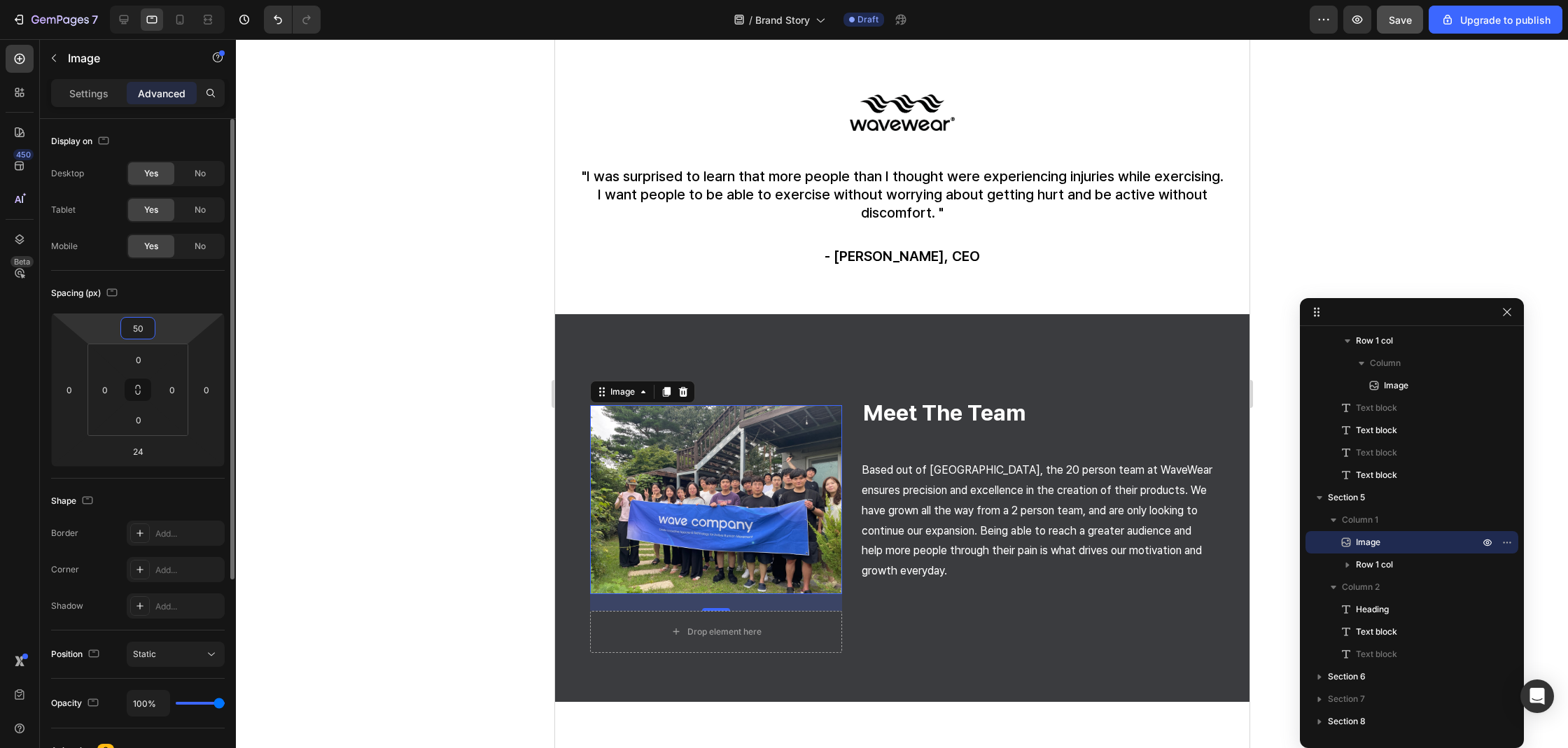
click at [142, 333] on input "50" at bounding box center [137, 328] width 28 height 21
type input "80"
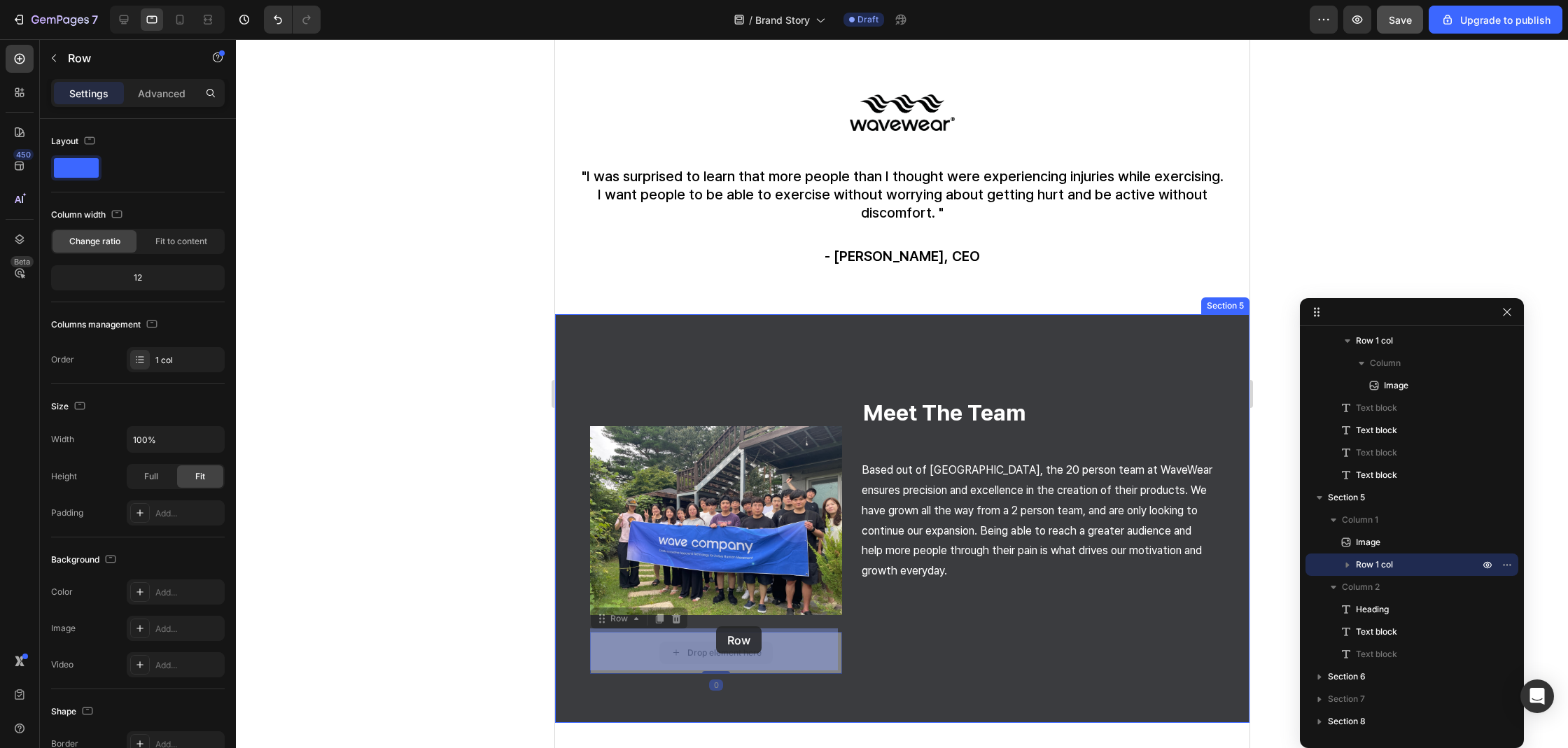
click at [715, 626] on div "Tablet ( 992 px) iPhone 13 Mini iPhone 13 Pro iPhone 11 Pro Max iPhone 15 Pro M…" at bounding box center [901, 342] width 694 height 2922
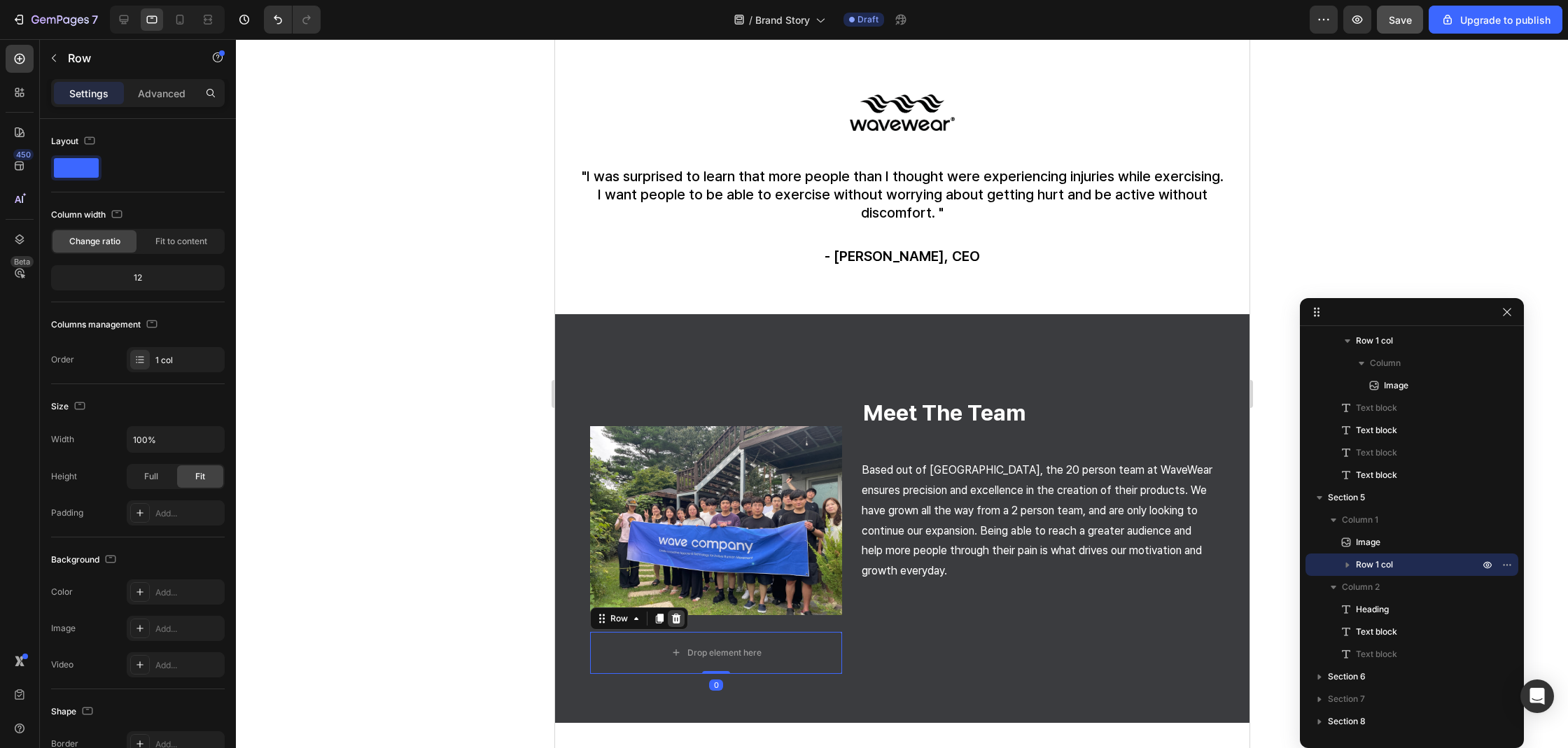
click at [671, 613] on icon at bounding box center [676, 618] width 11 height 11
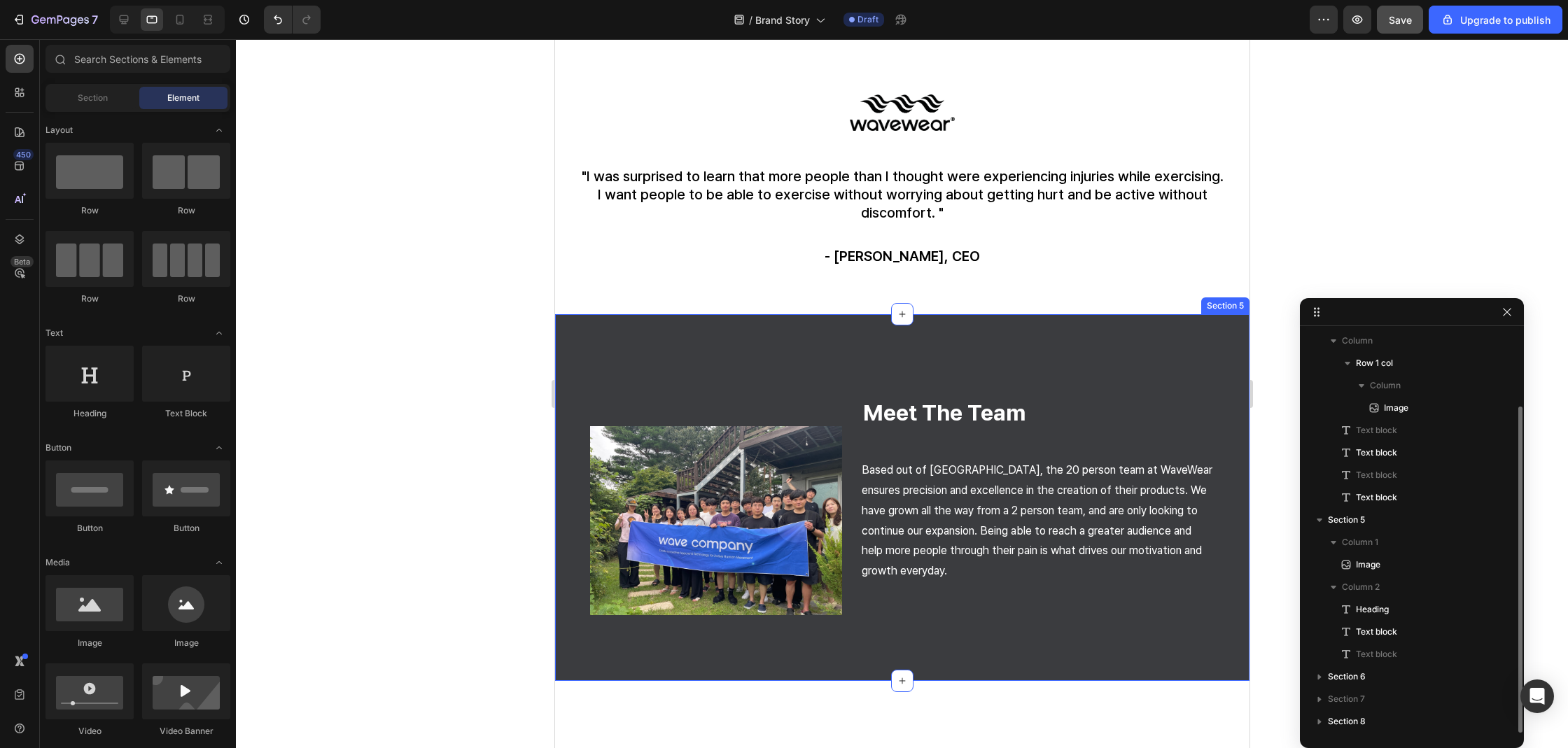
scroll to position [92, 0]
click at [720, 594] on img at bounding box center [715, 521] width 252 height 189
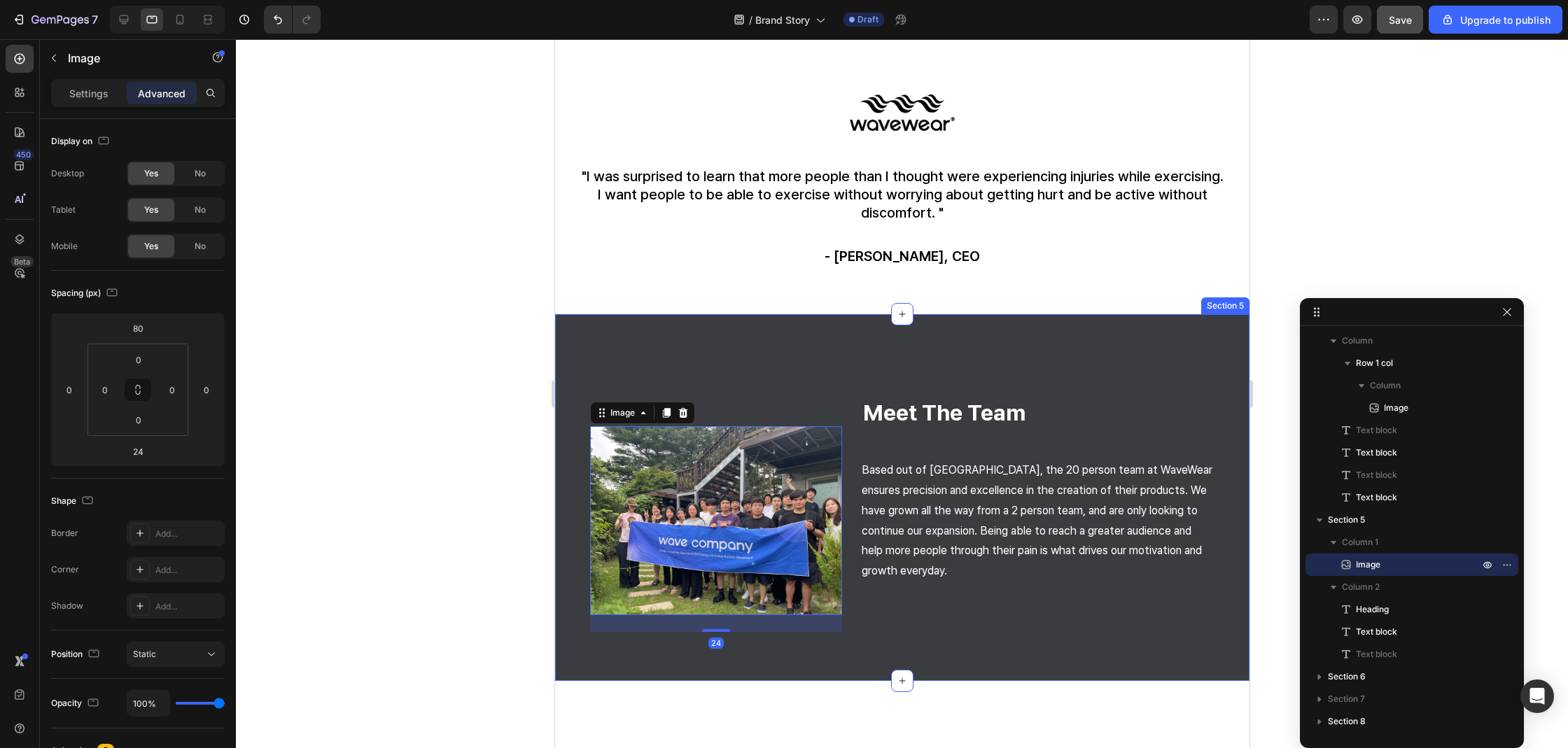
click at [791, 327] on div "Image 24 meet the team Heading Based out of South Korea, the 20 person team at …" at bounding box center [901, 497] width 694 height 366
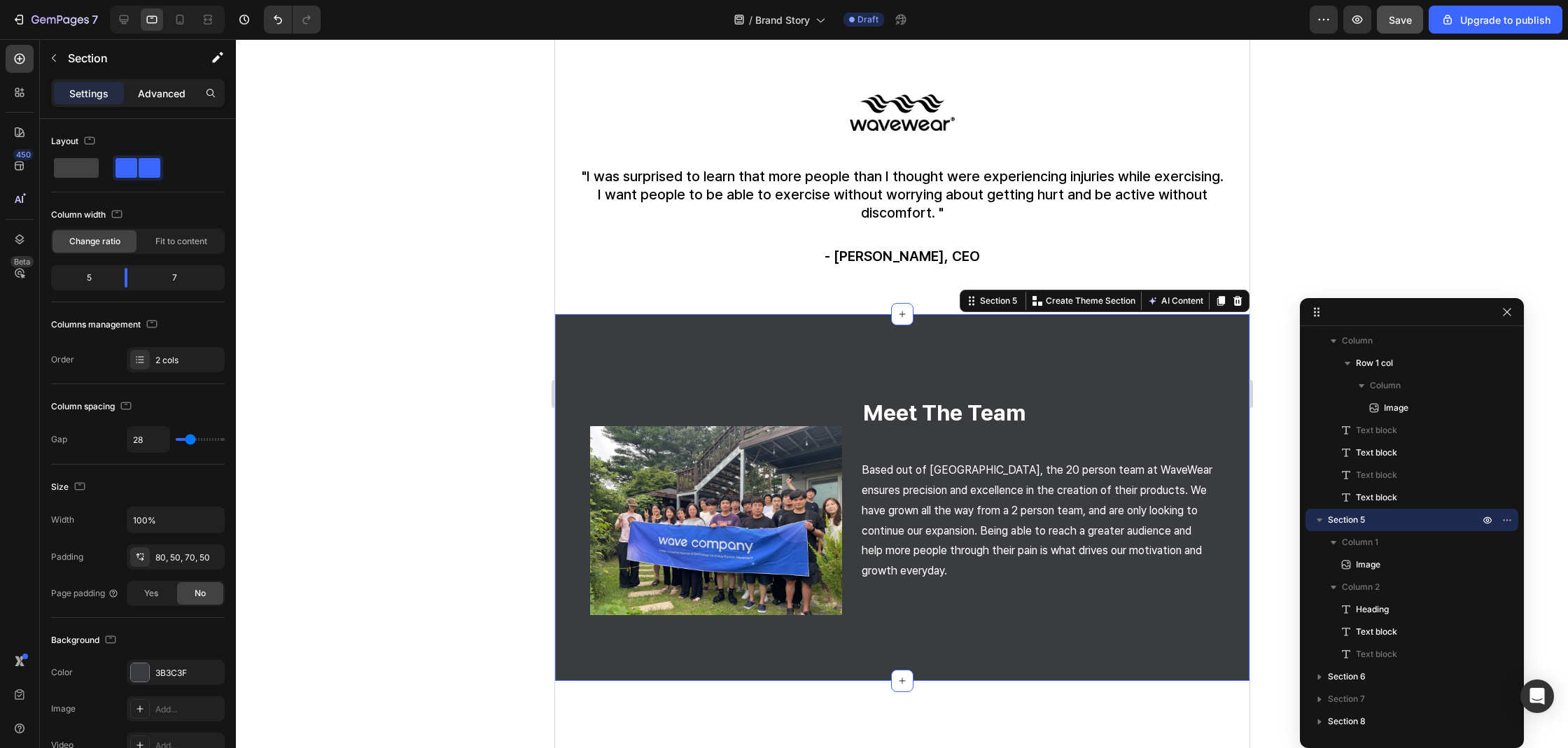
click at [183, 103] on div "Advanced" at bounding box center [161, 93] width 70 height 22
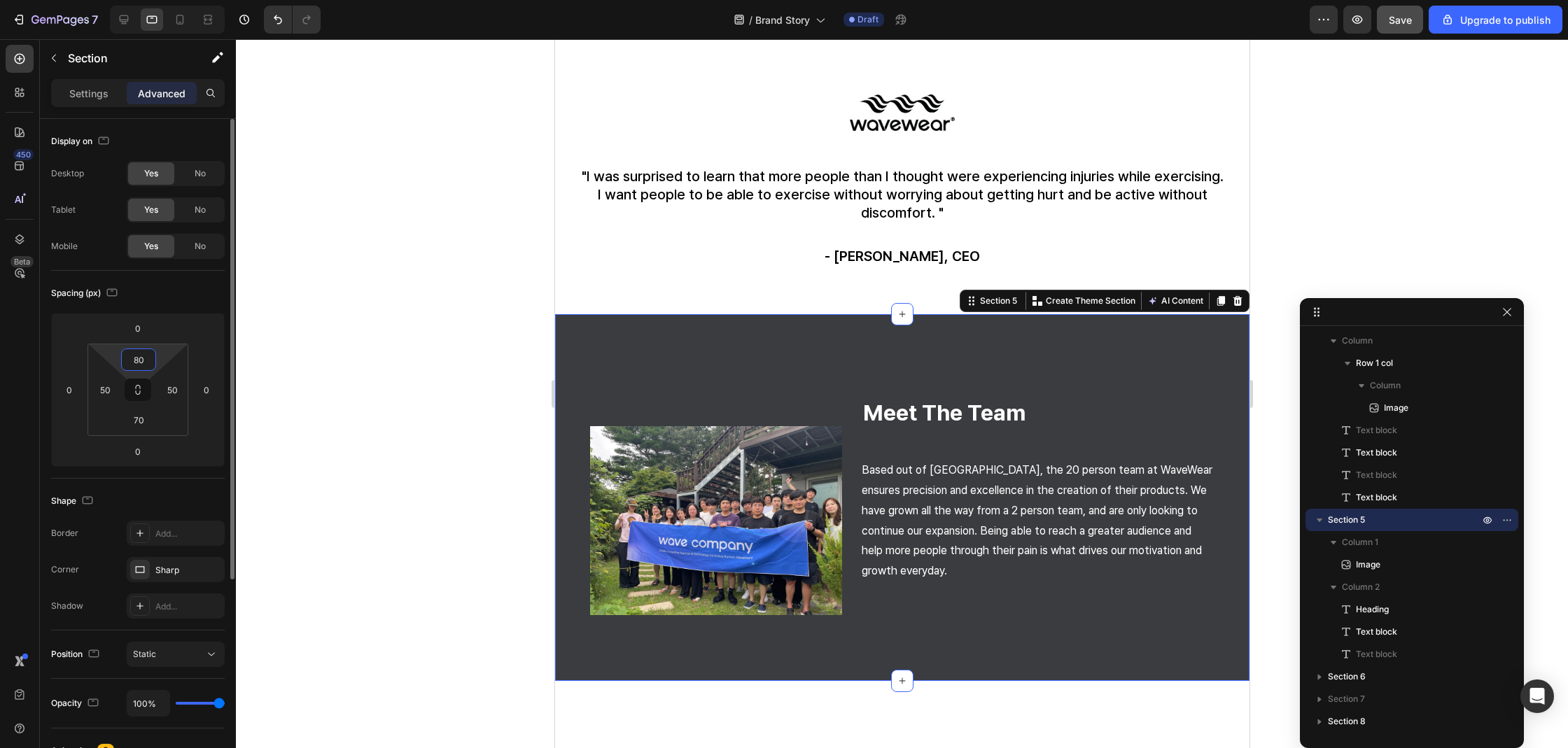
click at [135, 355] on input "80" at bounding box center [138, 360] width 28 height 21
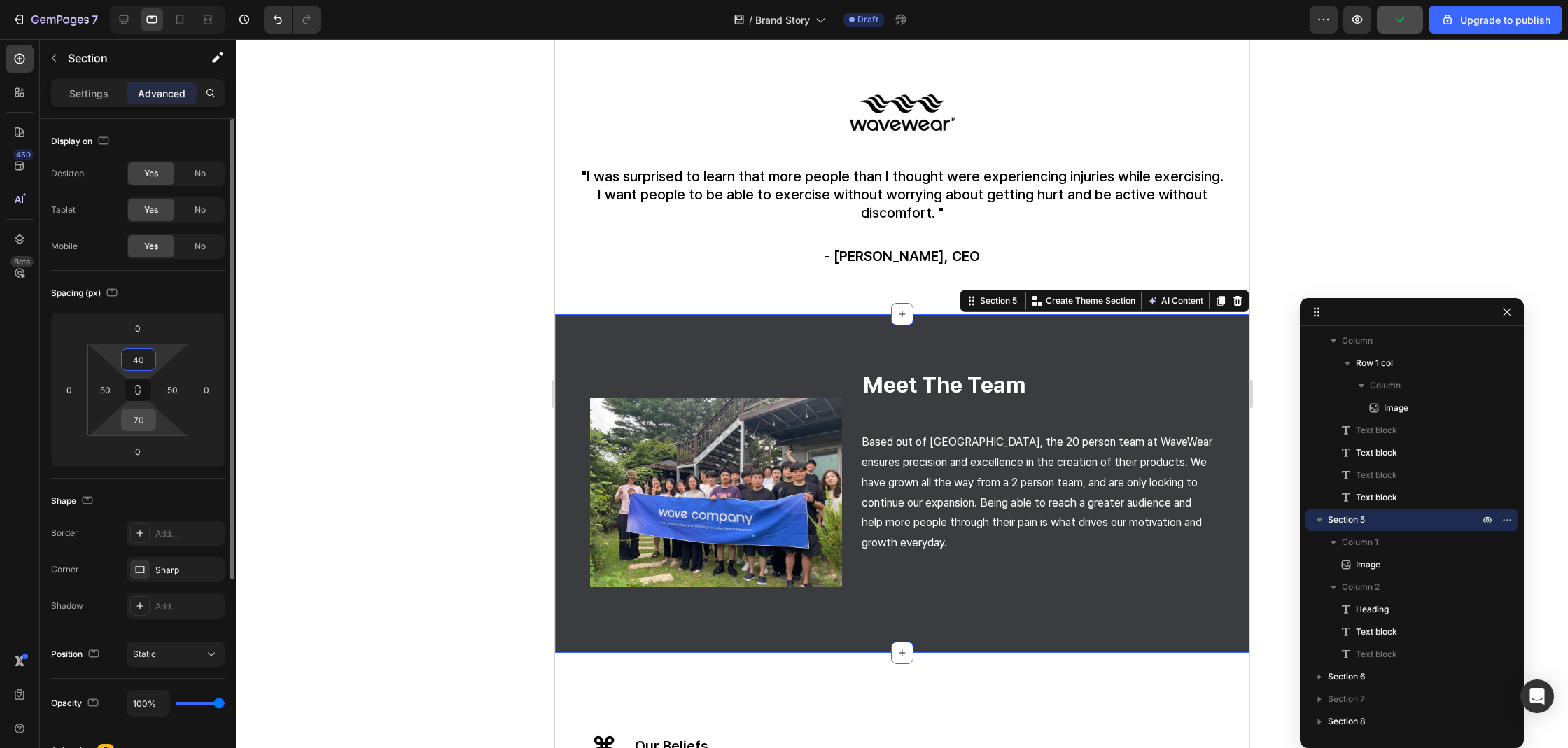
type input "40"
click at [142, 420] on input "70" at bounding box center [138, 420] width 28 height 21
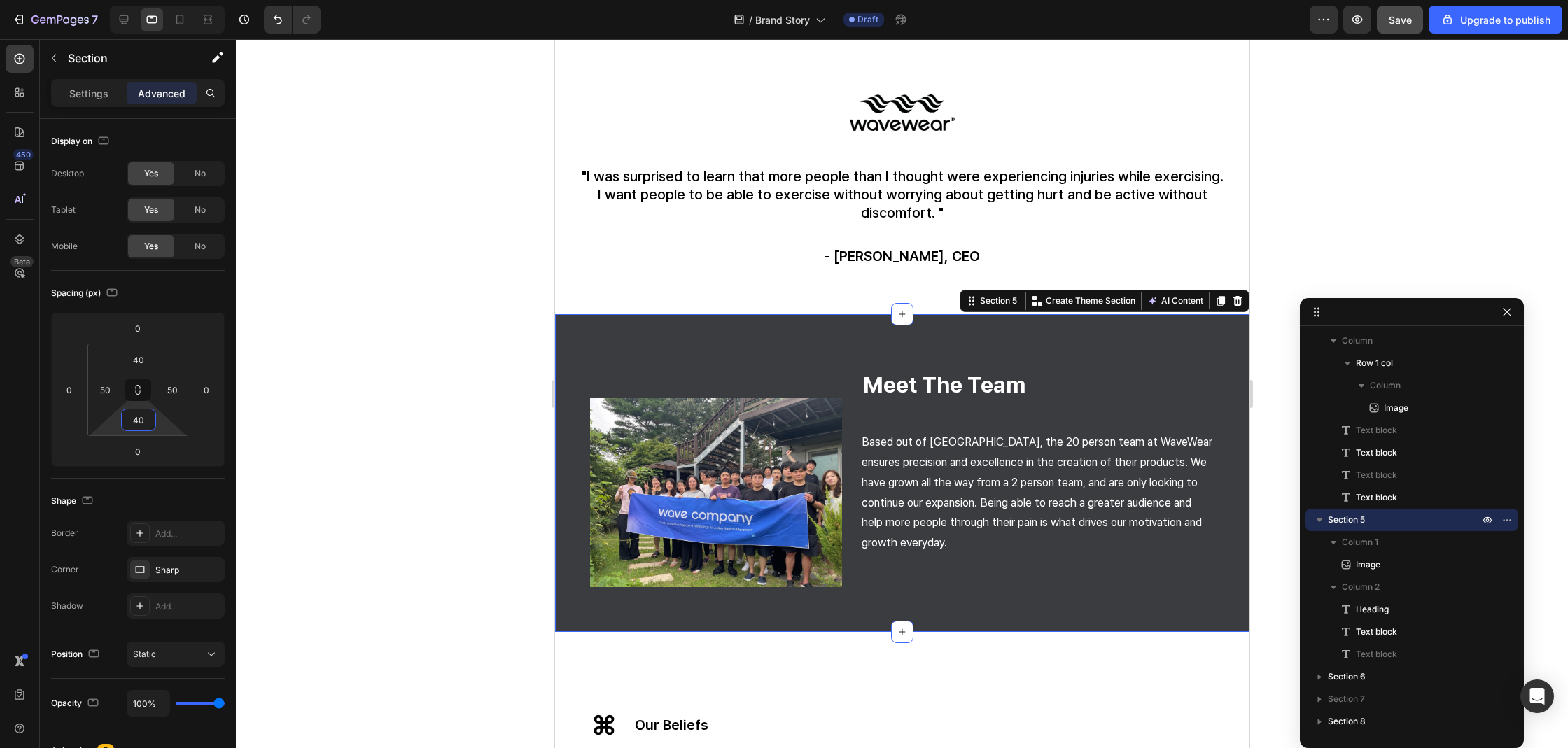
type input "4"
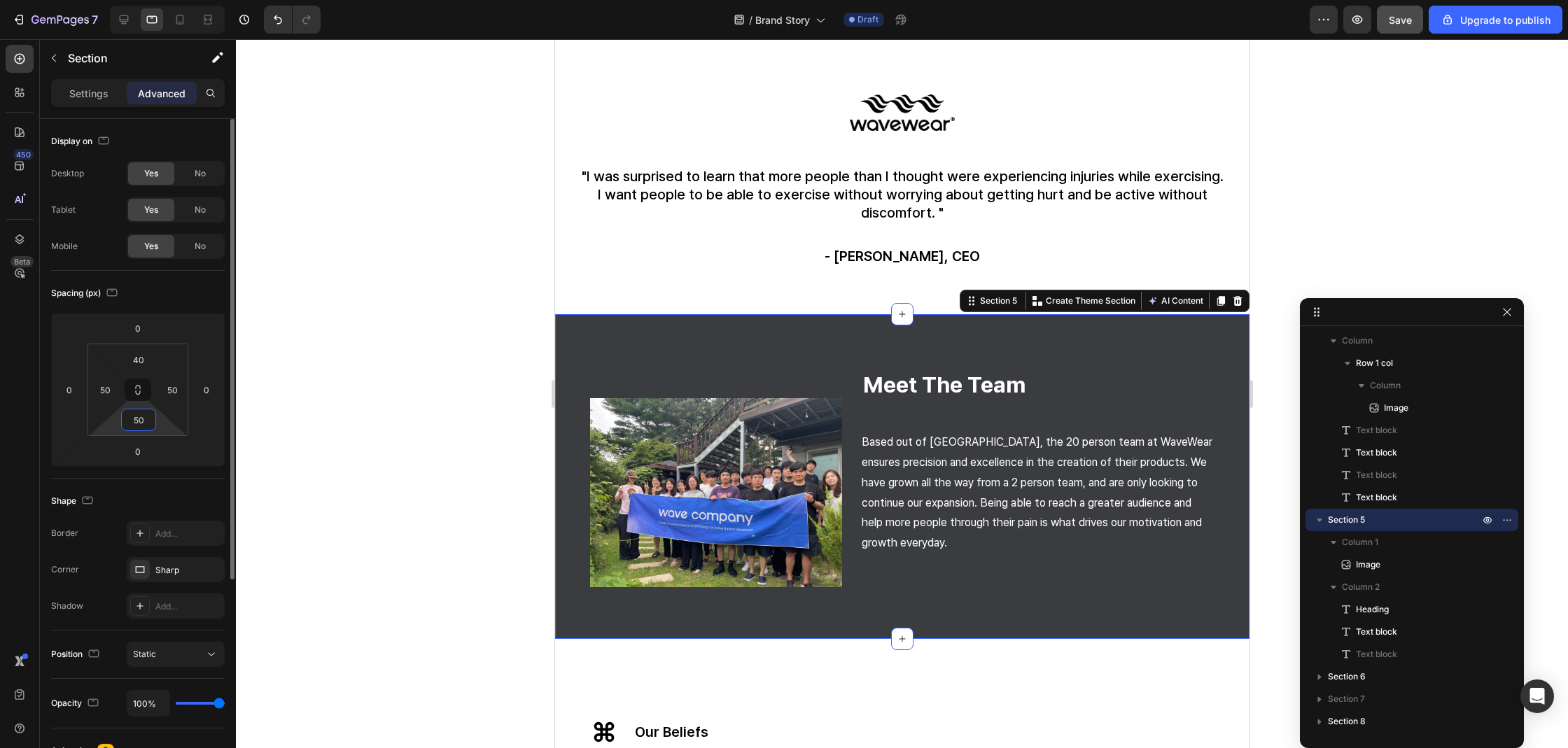
click at [138, 419] on input "50" at bounding box center [138, 420] width 28 height 21
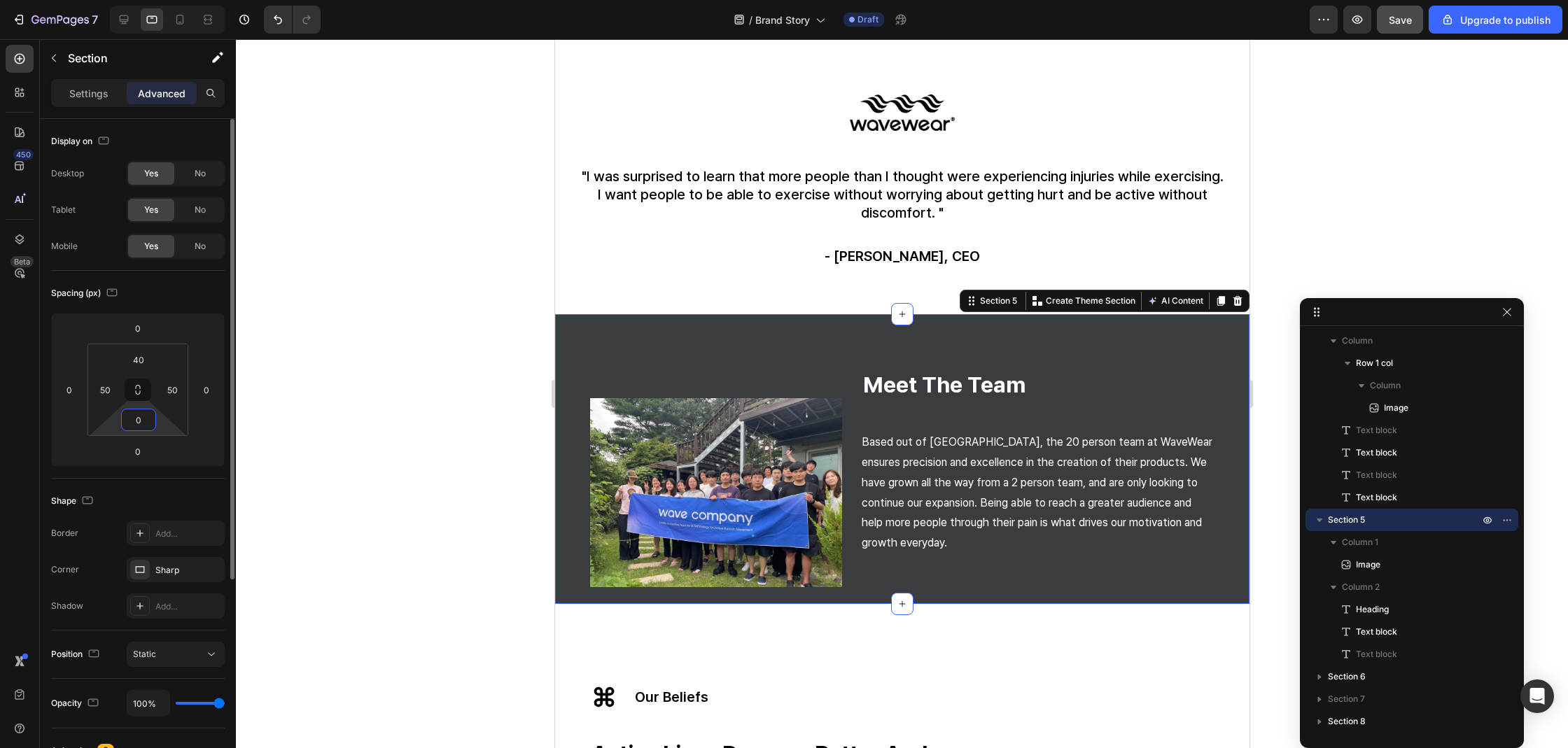
type input "70"
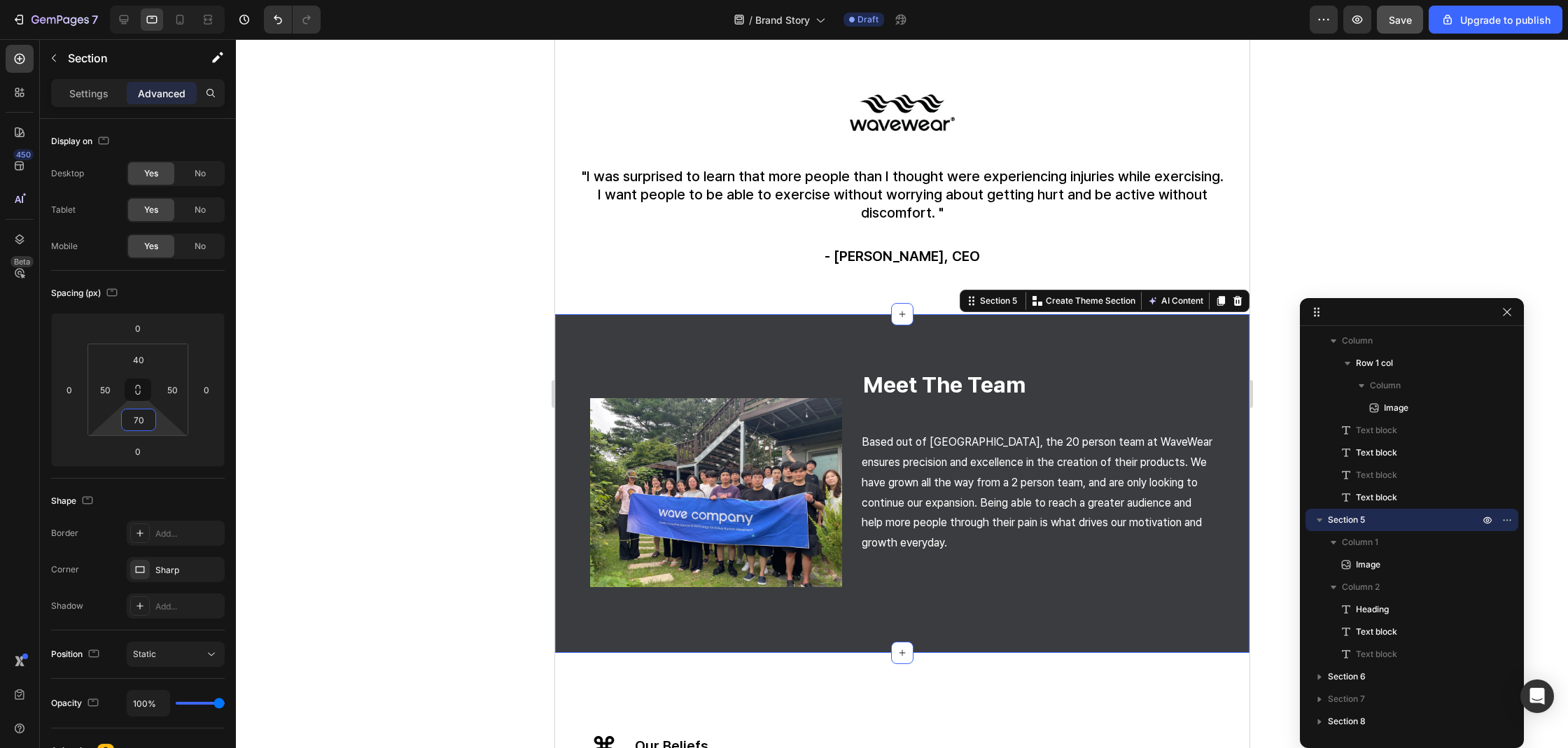
click at [422, 359] on div at bounding box center [902, 393] width 1332 height 709
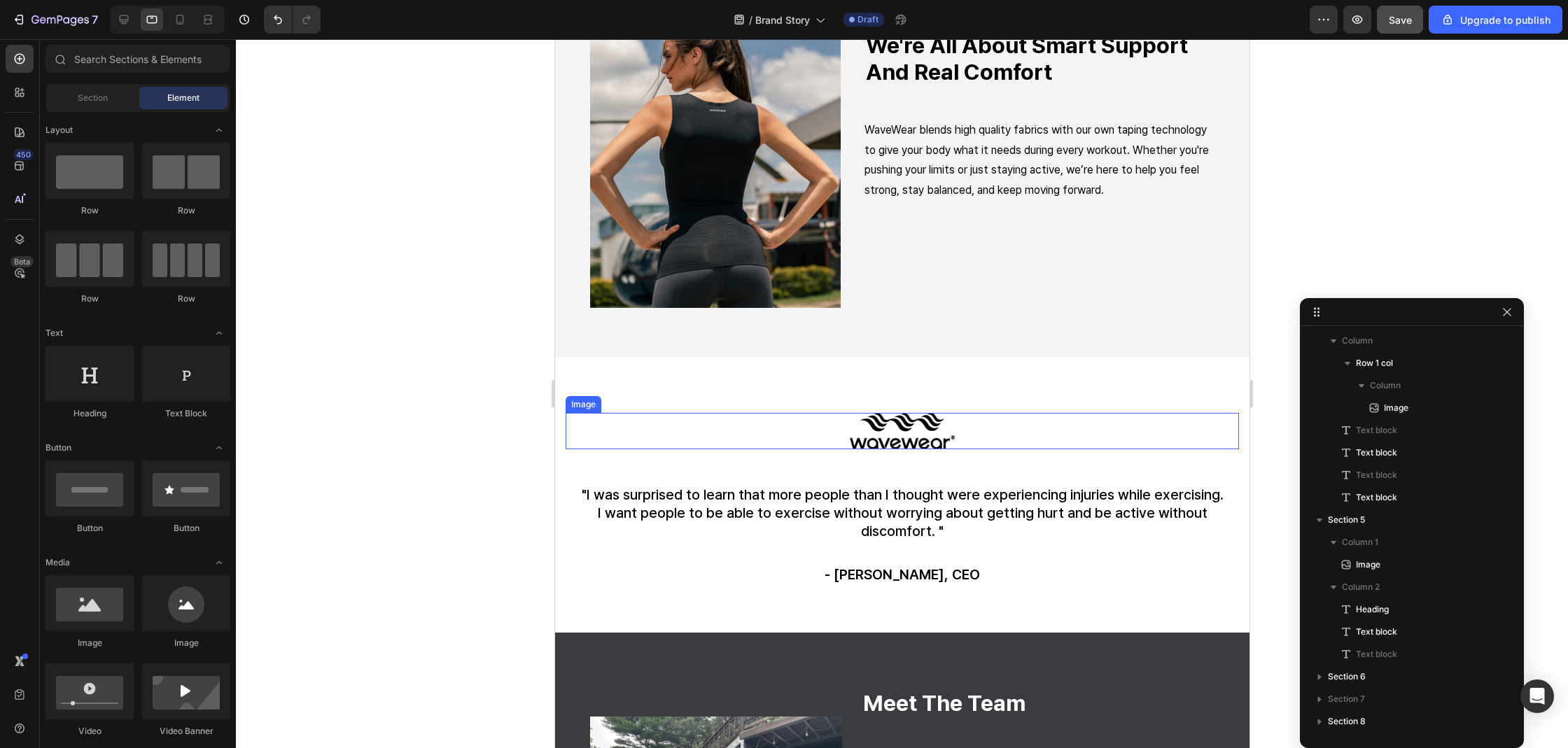
scroll to position [405, 0]
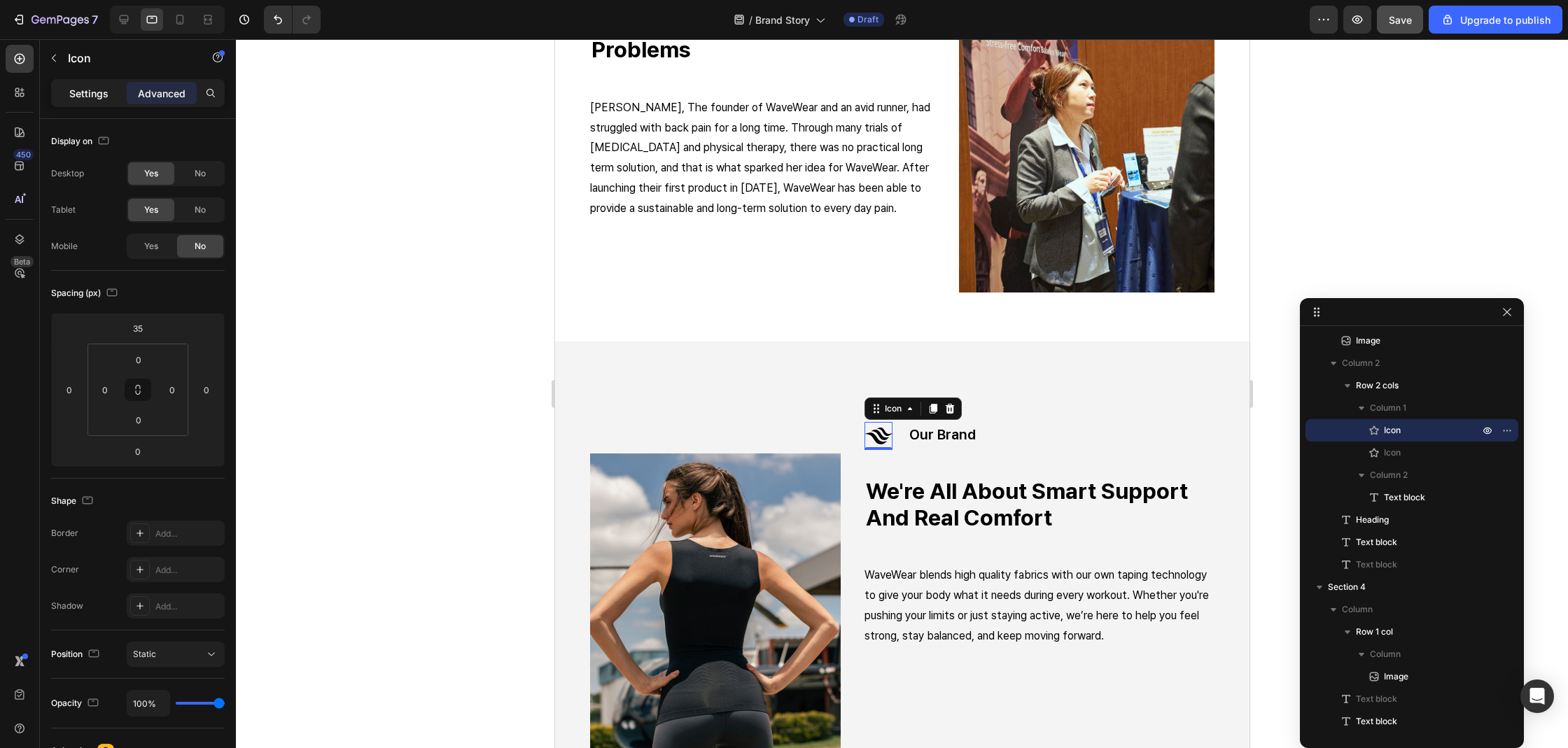
click at [106, 101] on div "Settings" at bounding box center [88, 93] width 70 height 22
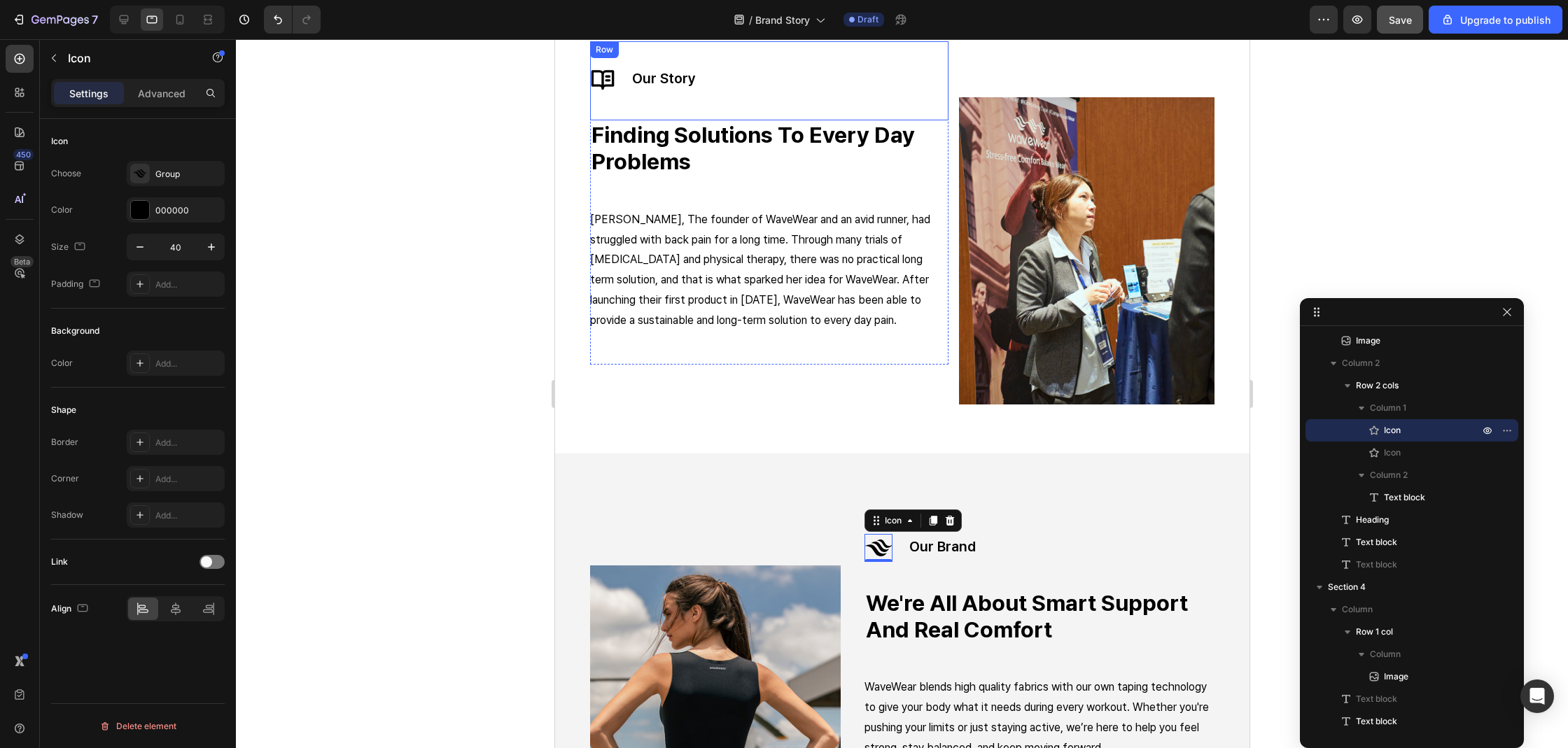
scroll to position [285, 0]
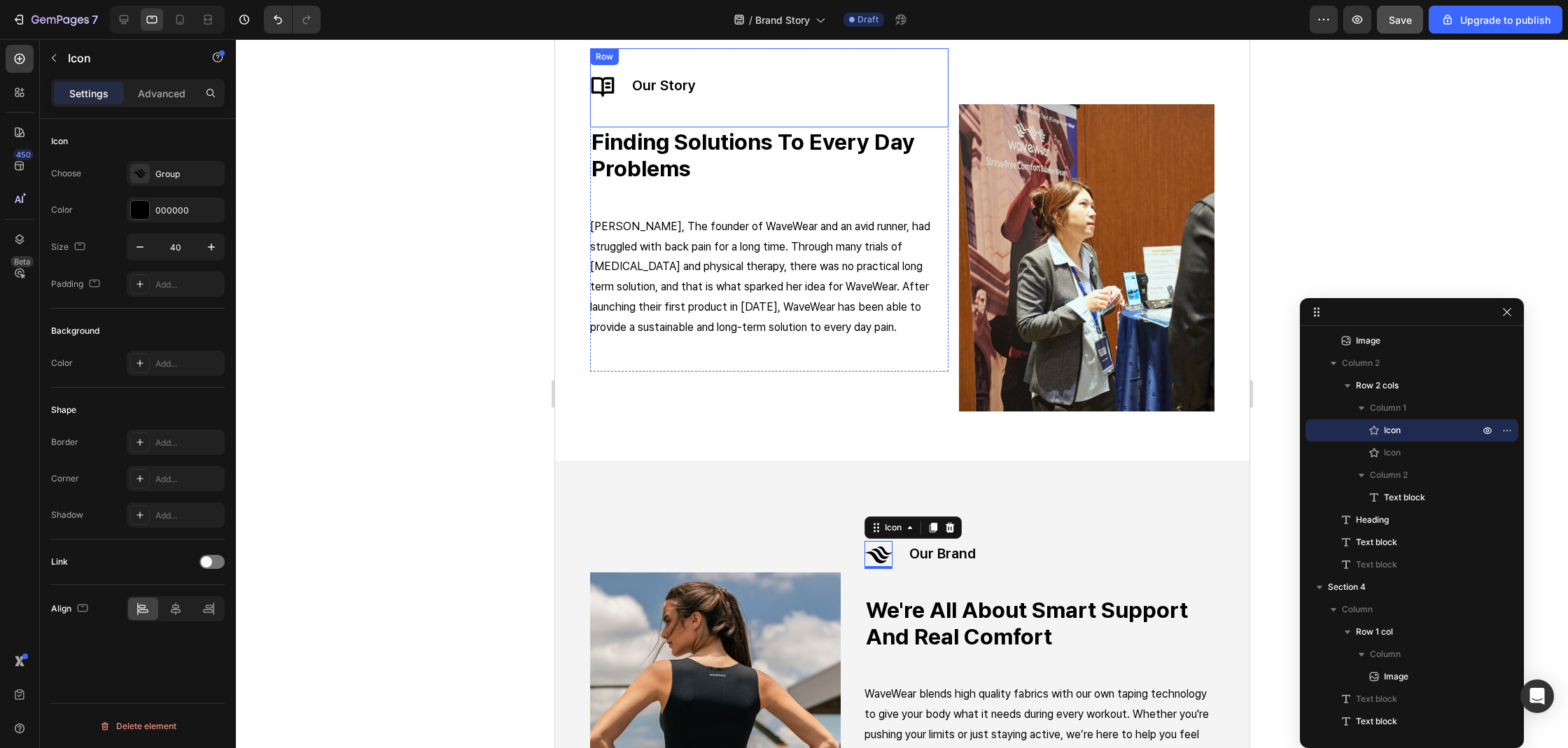
click at [596, 100] on div "Icon Icon" at bounding box center [601, 88] width 25 height 79
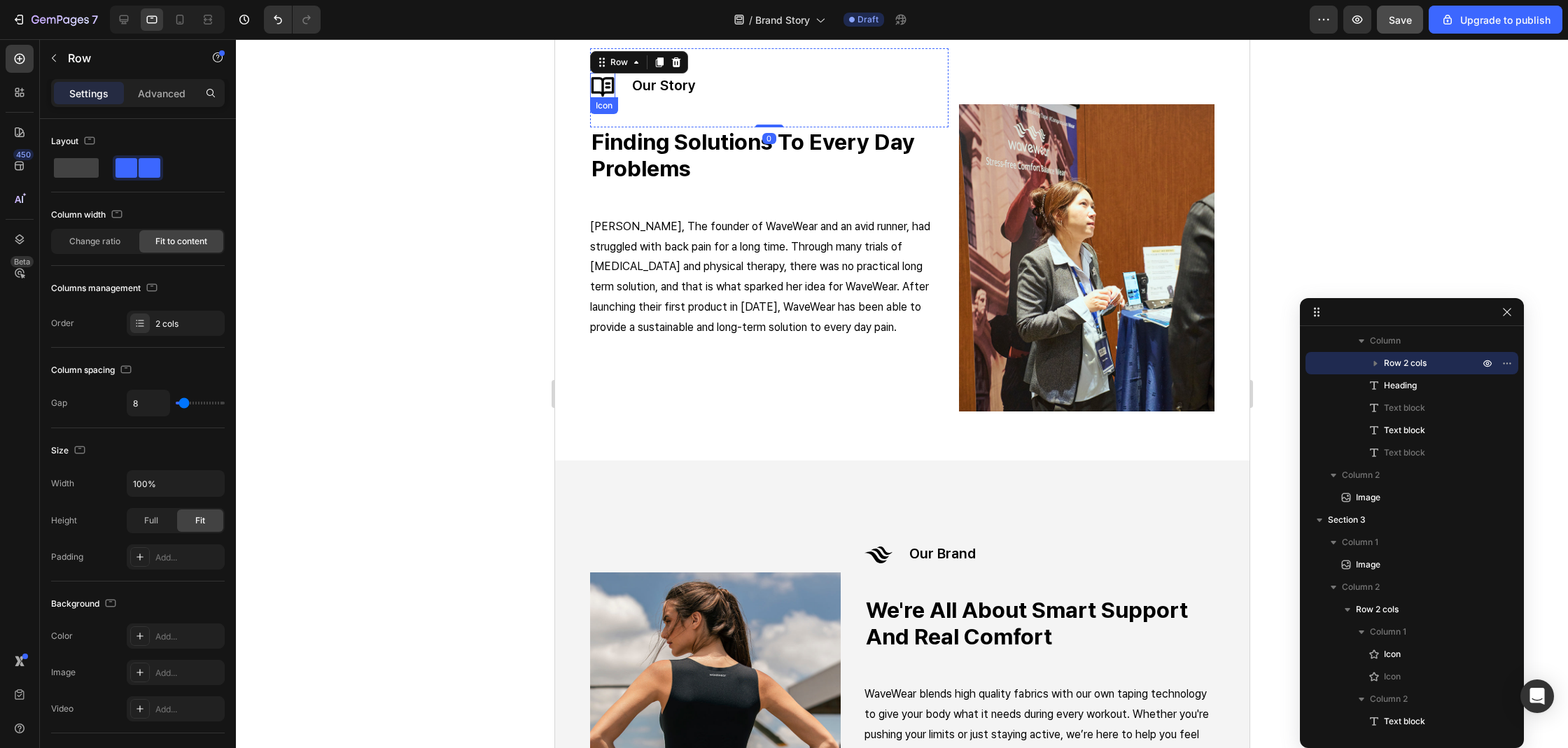
click at [602, 95] on div "Icon" at bounding box center [601, 85] width 25 height 25
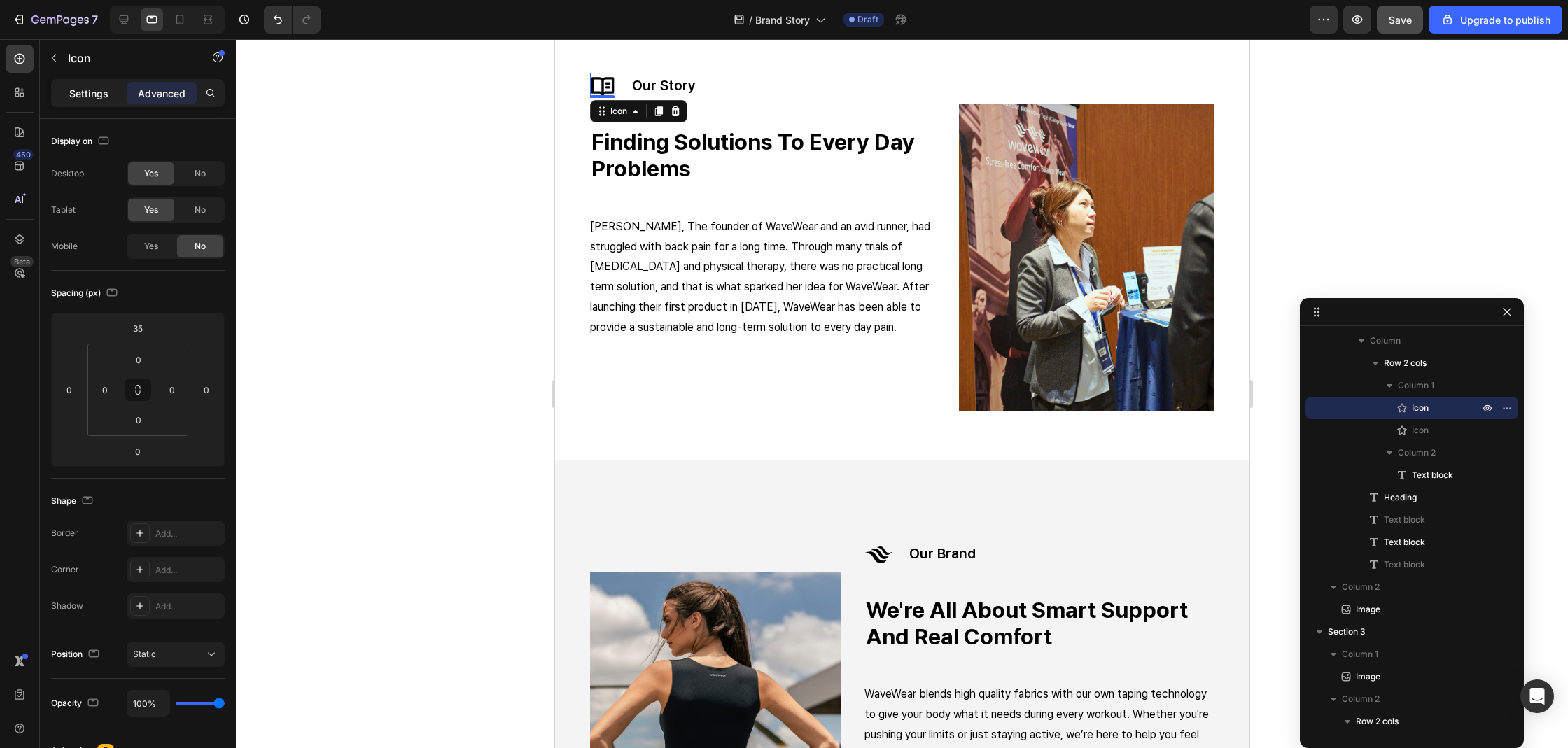
click at [98, 92] on p "Settings" at bounding box center [89, 93] width 39 height 14
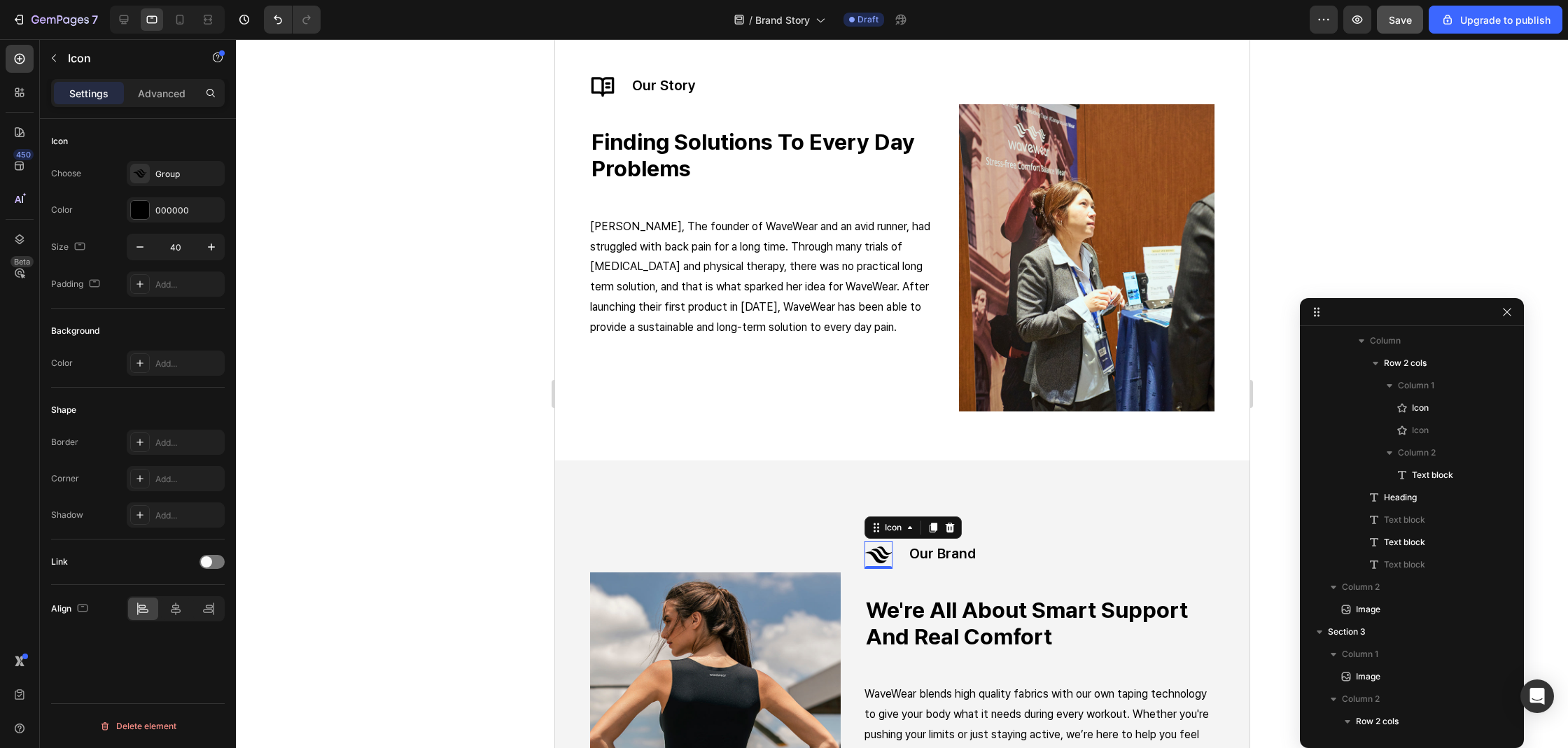
scroll to position [364, 0]
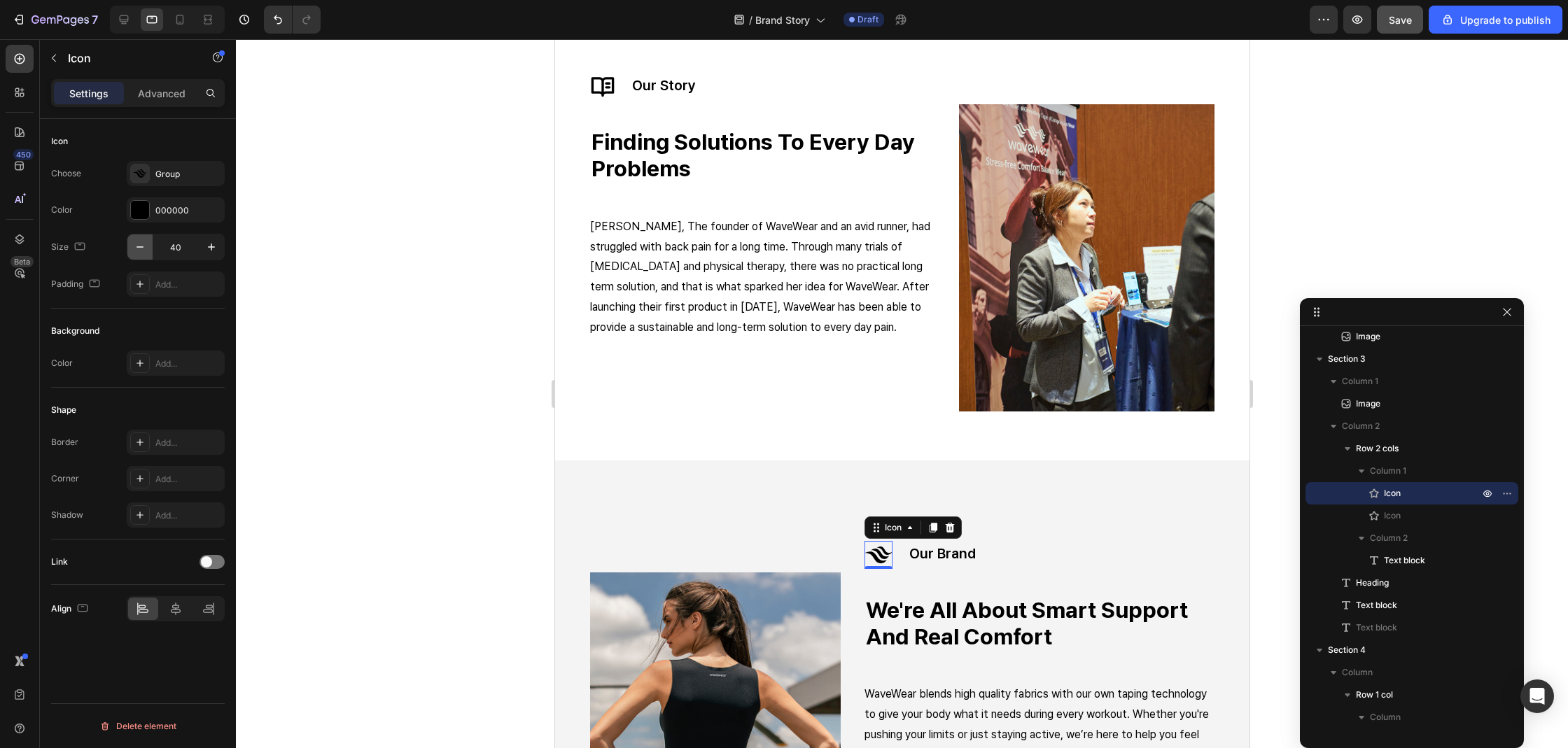
click at [140, 256] on button "button" at bounding box center [139, 247] width 25 height 25
type input "39"
click at [350, 372] on div at bounding box center [902, 393] width 1332 height 709
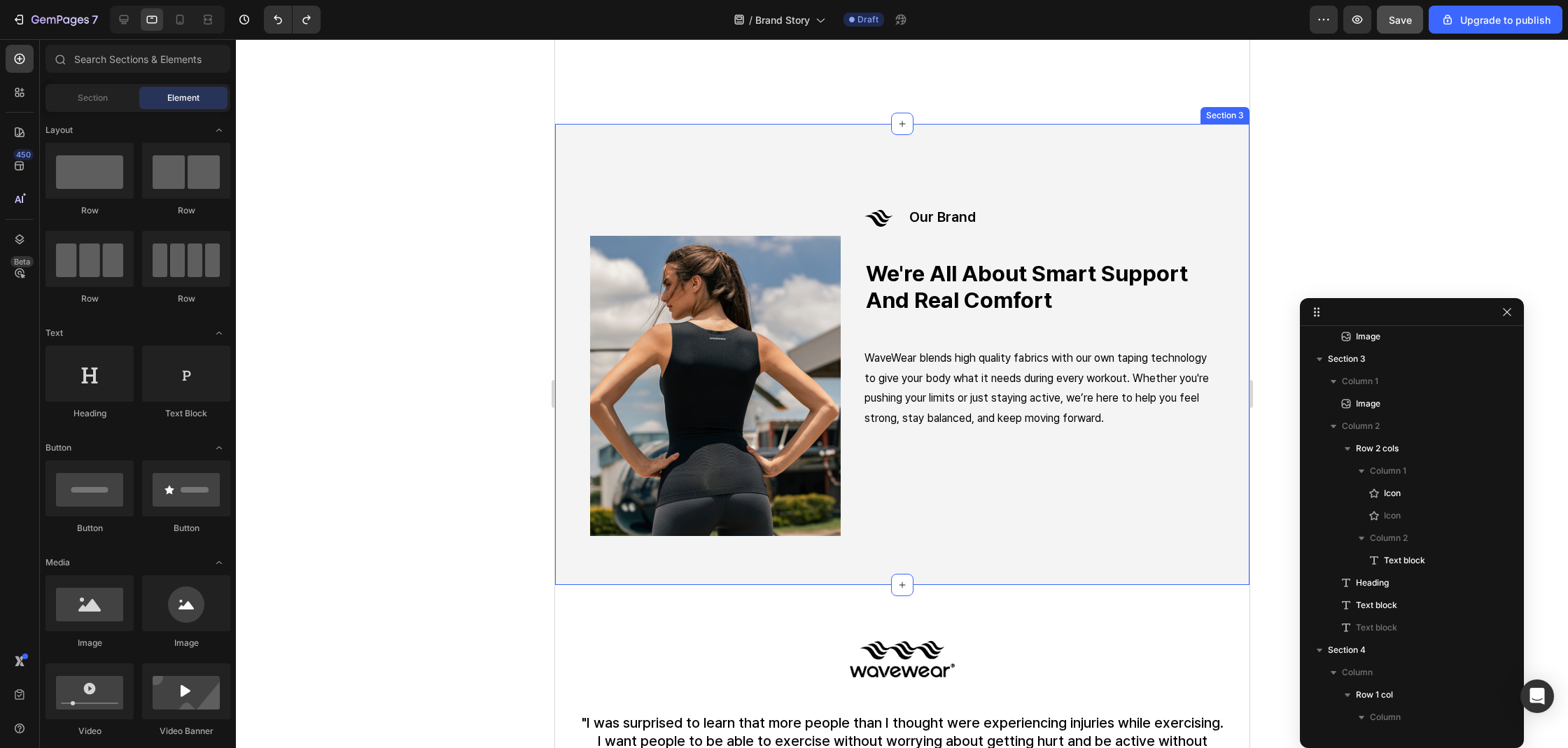
scroll to position [764, 0]
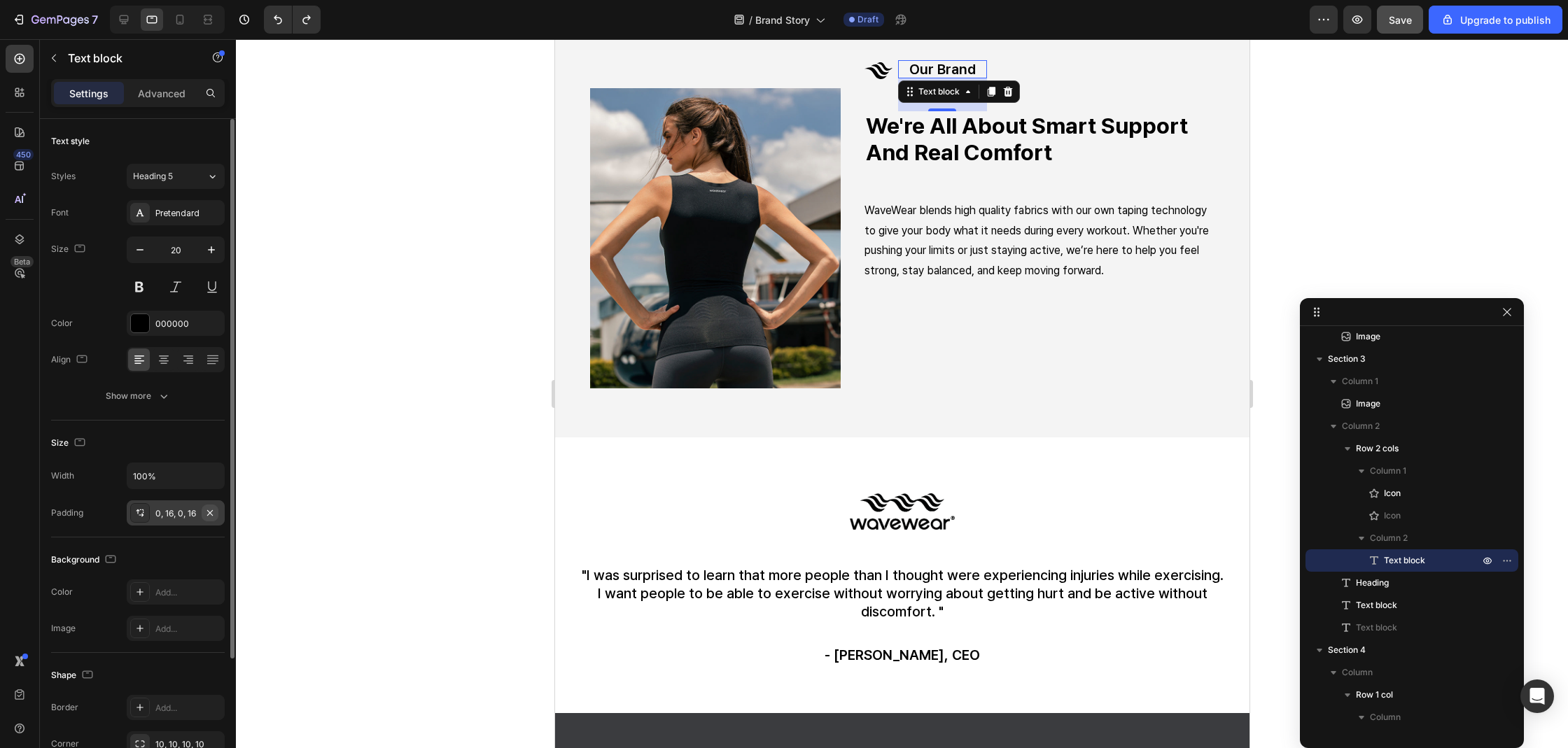
click at [212, 515] on icon "button" at bounding box center [210, 513] width 11 height 11
click at [296, 476] on div at bounding box center [902, 393] width 1332 height 709
click at [970, 88] on div "Text block" at bounding box center [938, 92] width 74 height 17
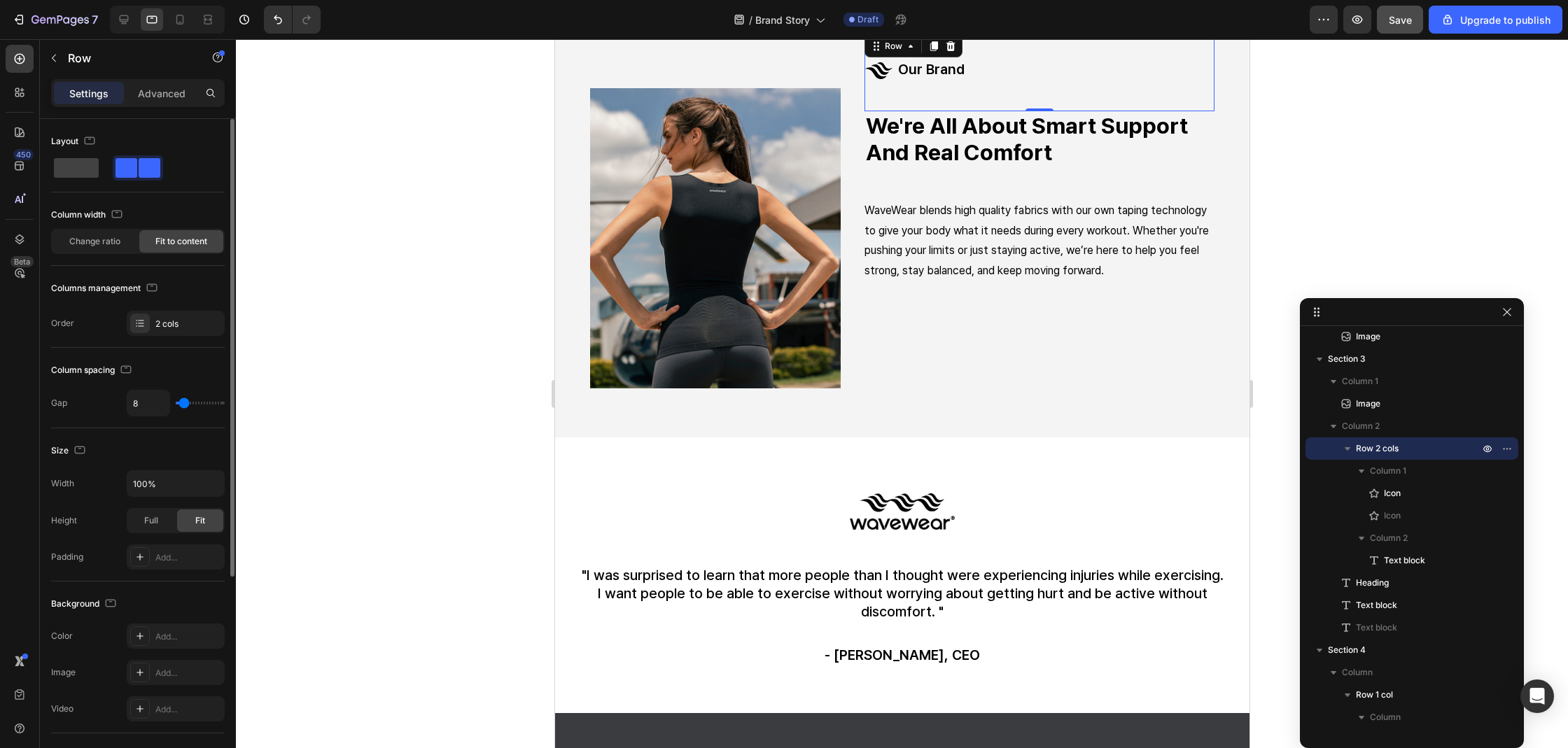
type input "18"
type input "19"
type input "20"
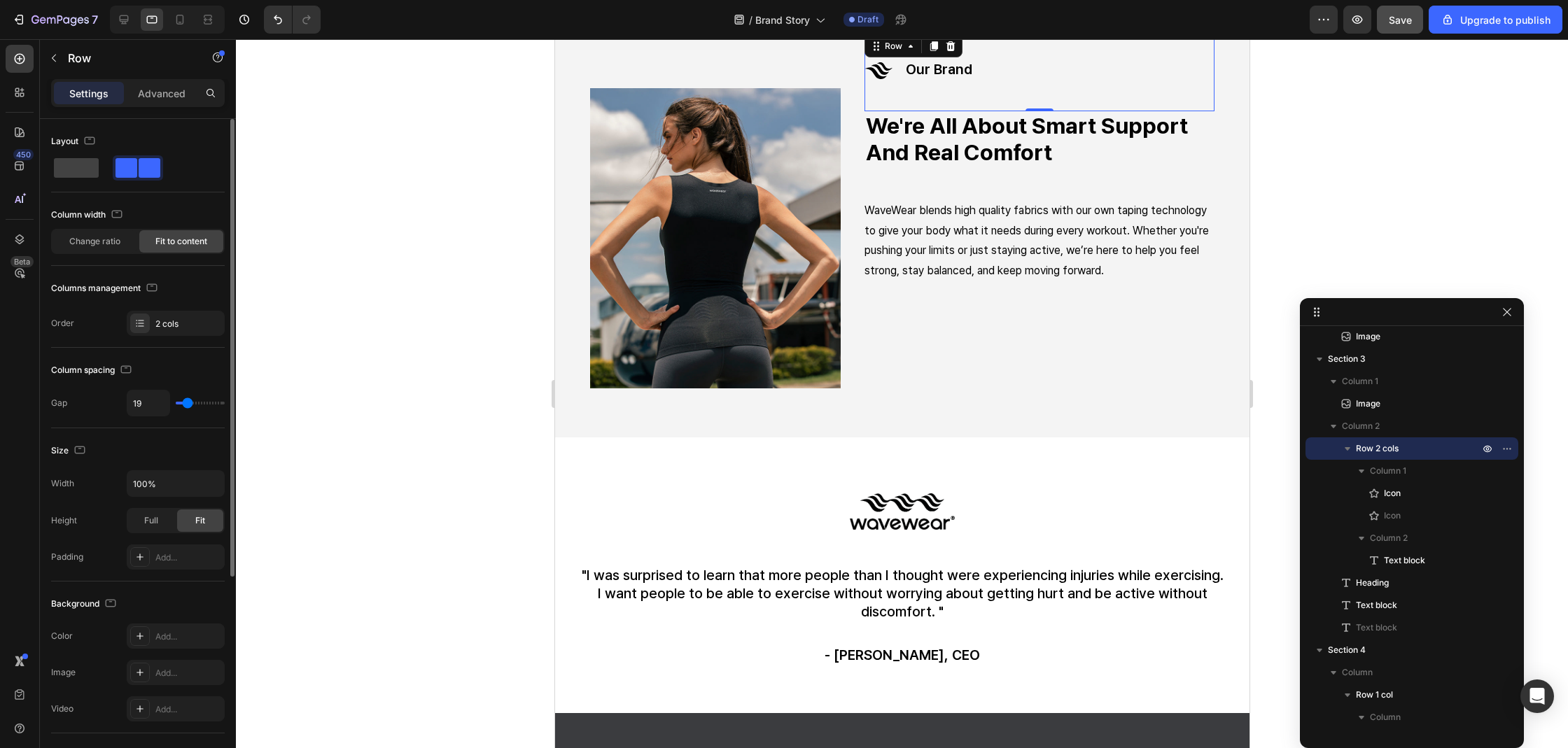
type input "20"
type input "19"
type input "18"
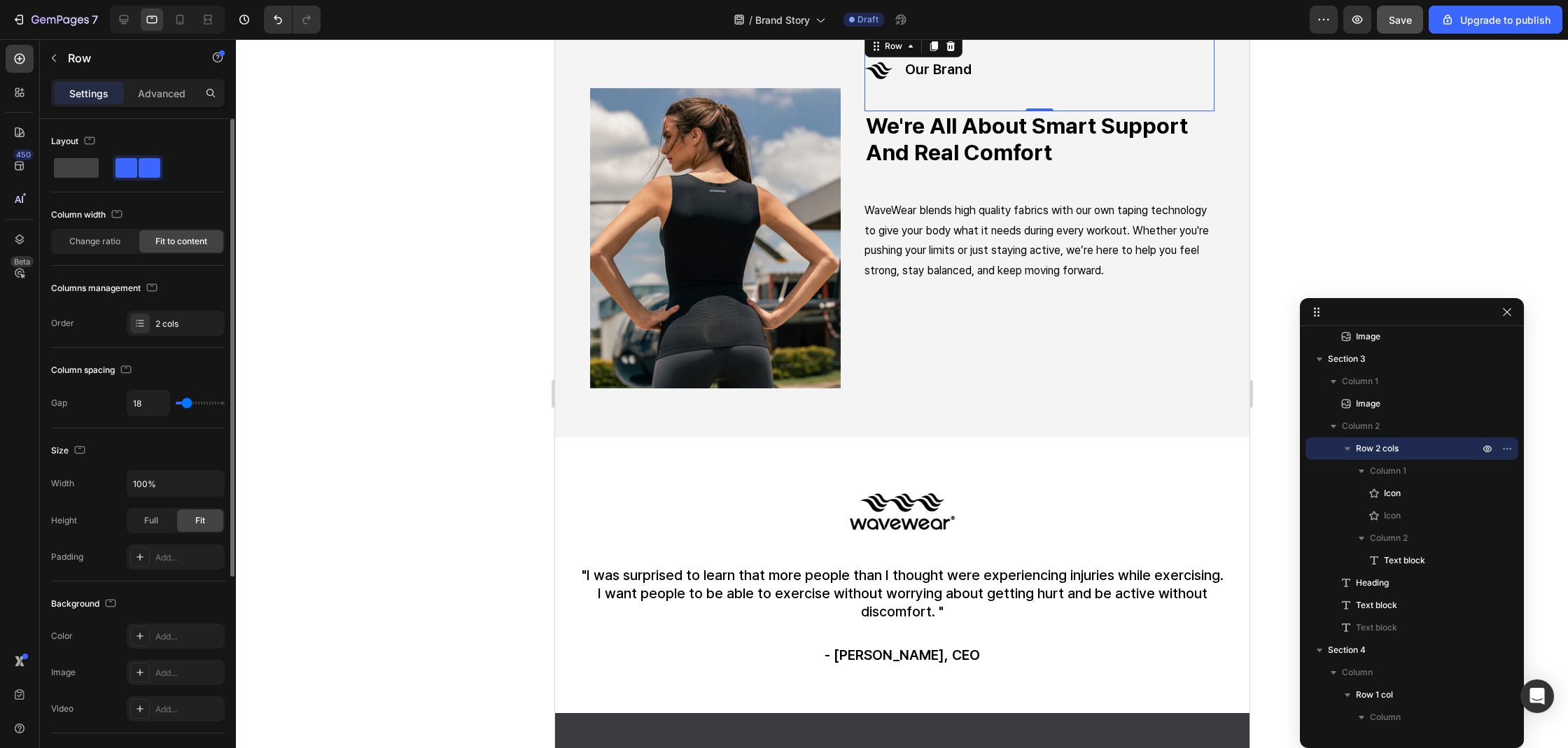
type input "17"
click at [186, 403] on input "range" at bounding box center [199, 403] width 49 height 3
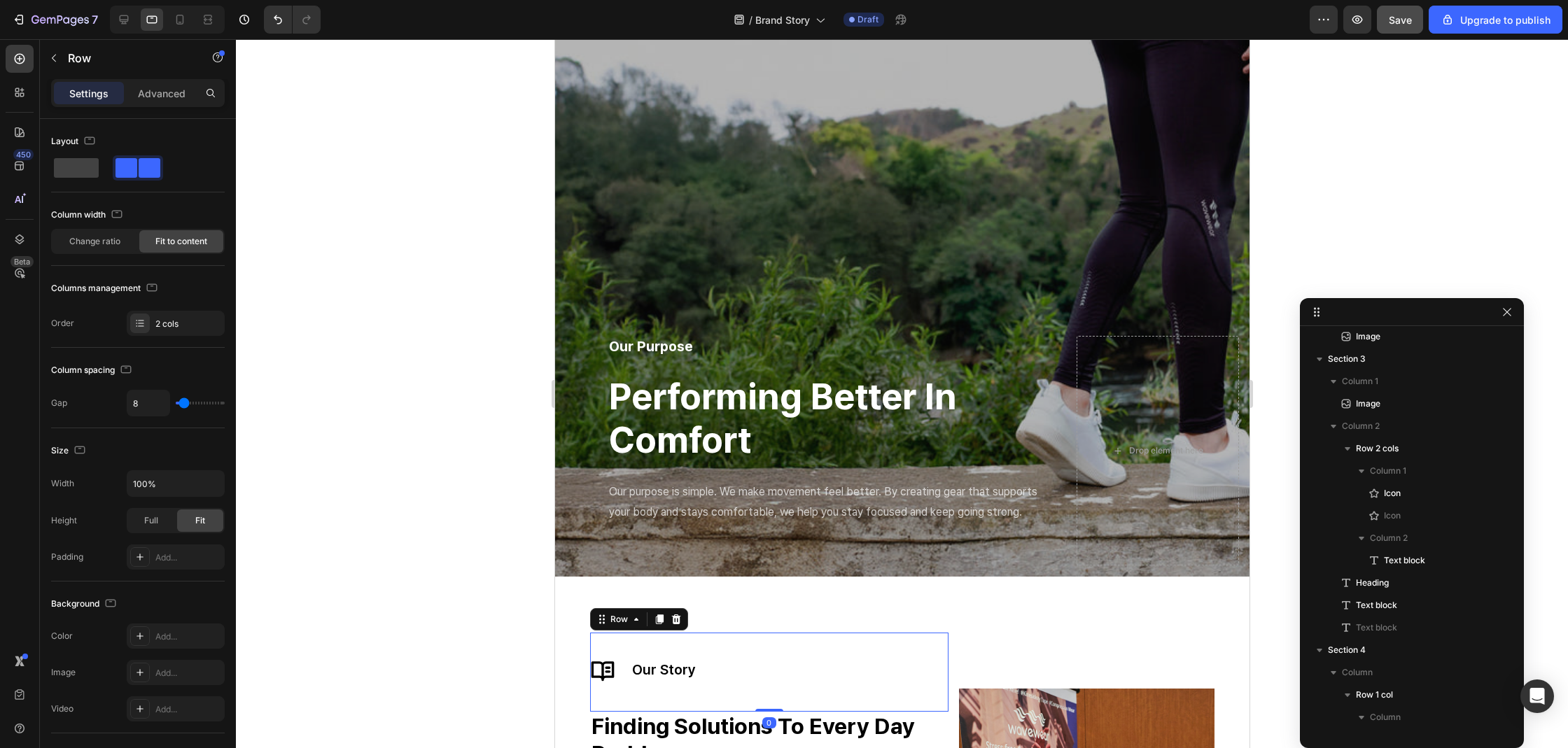
scroll to position [0, 0]
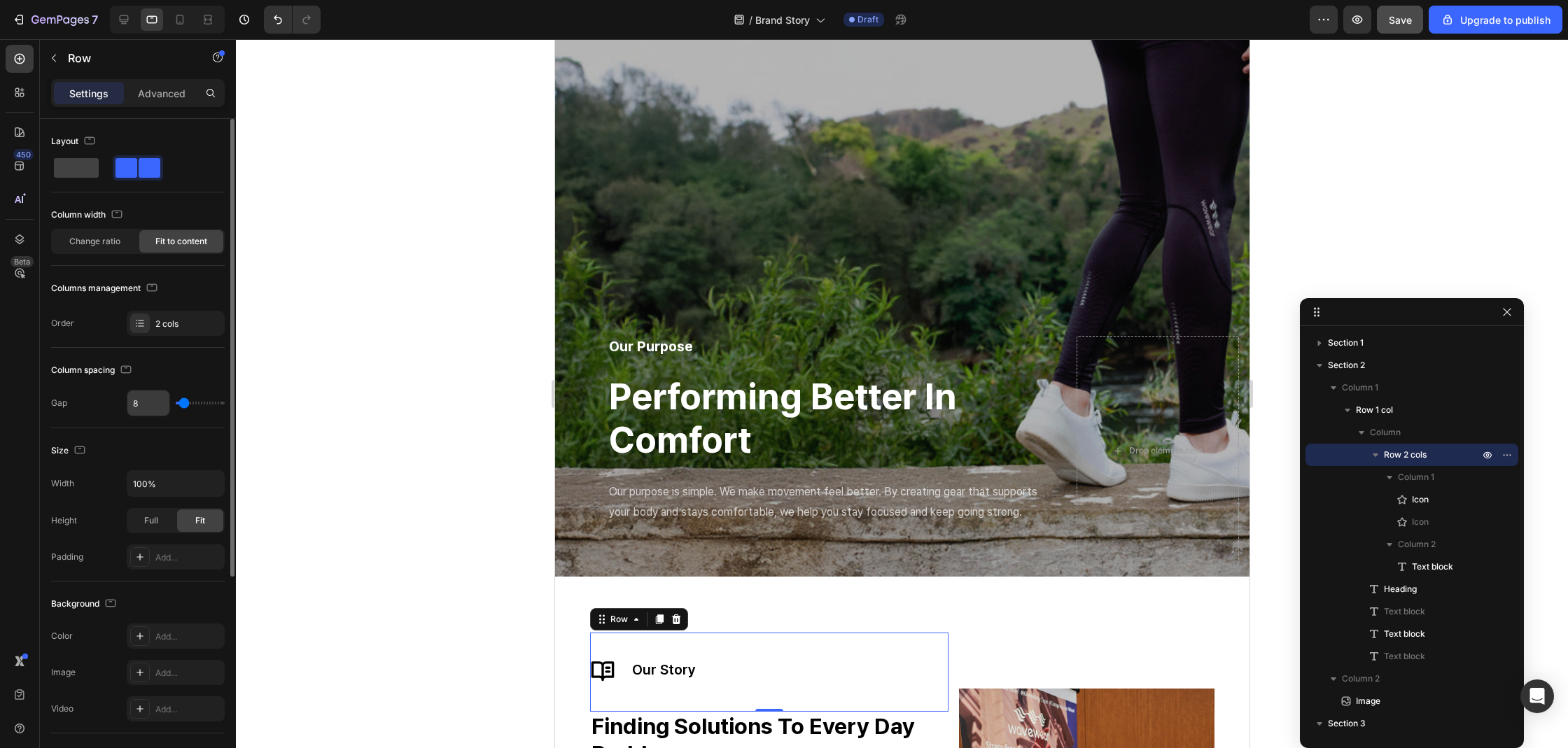
click at [151, 400] on input "8" at bounding box center [148, 403] width 42 height 25
type input "1"
type input "17"
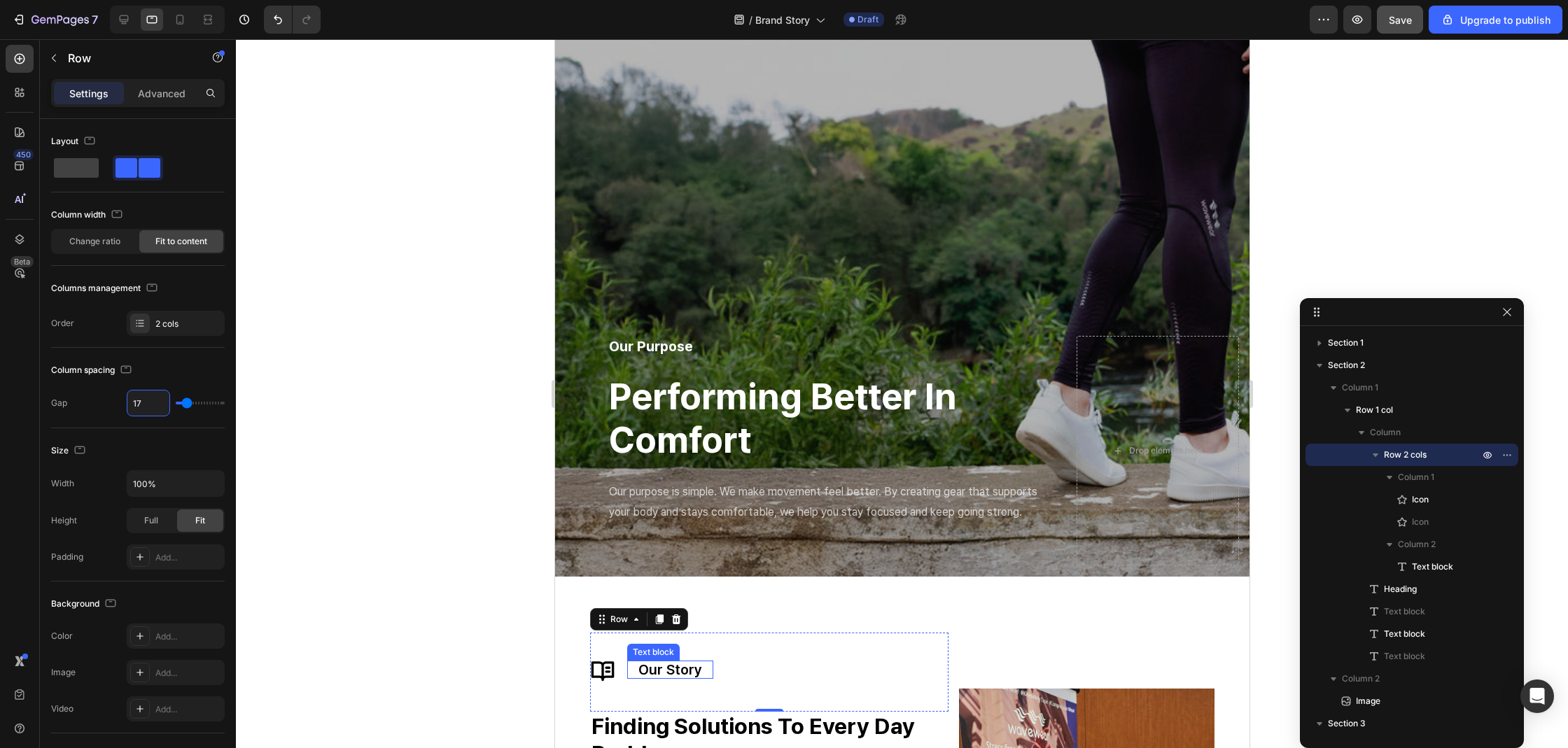
click at [673, 673] on p "our story" at bounding box center [669, 669] width 64 height 18
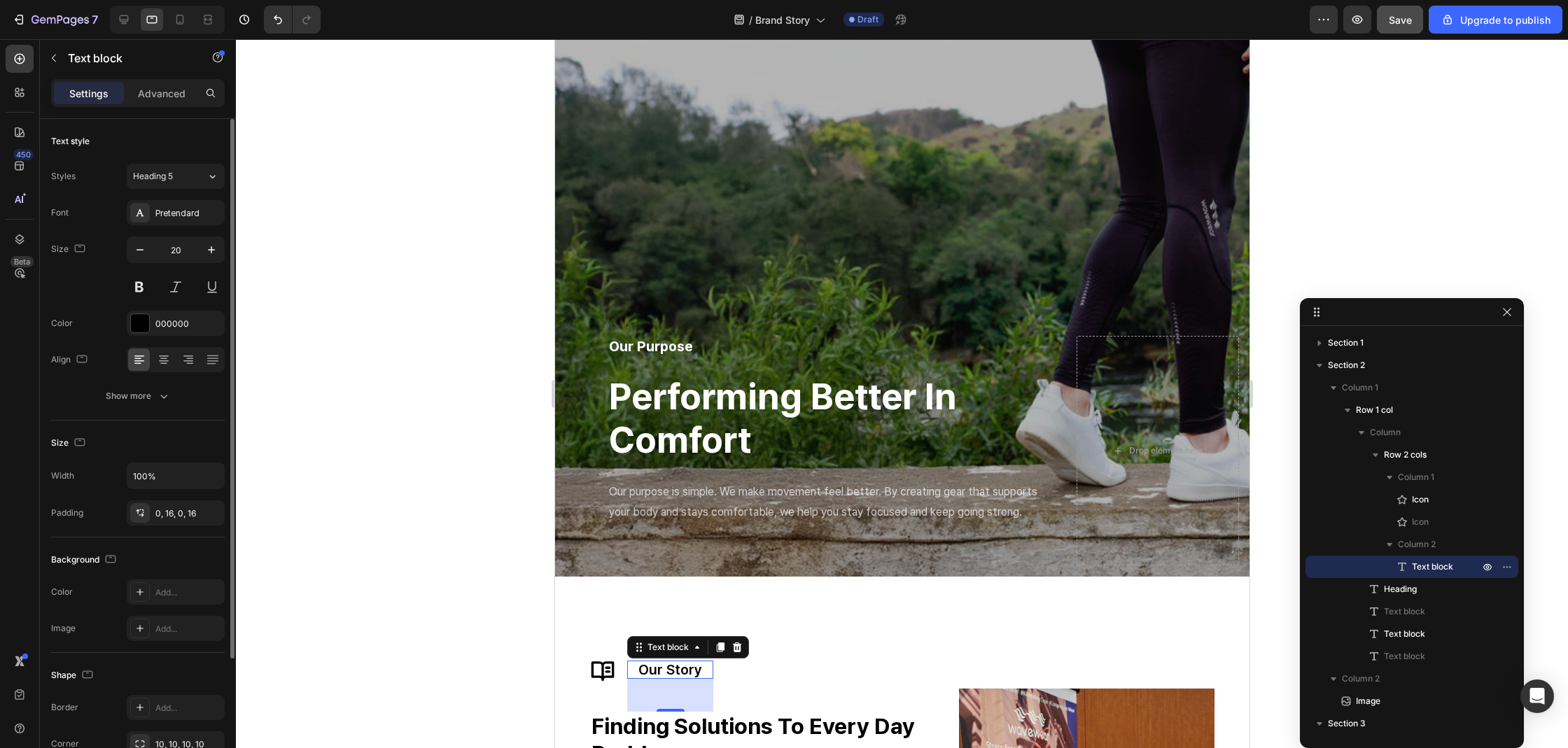
scroll to position [160, 0]
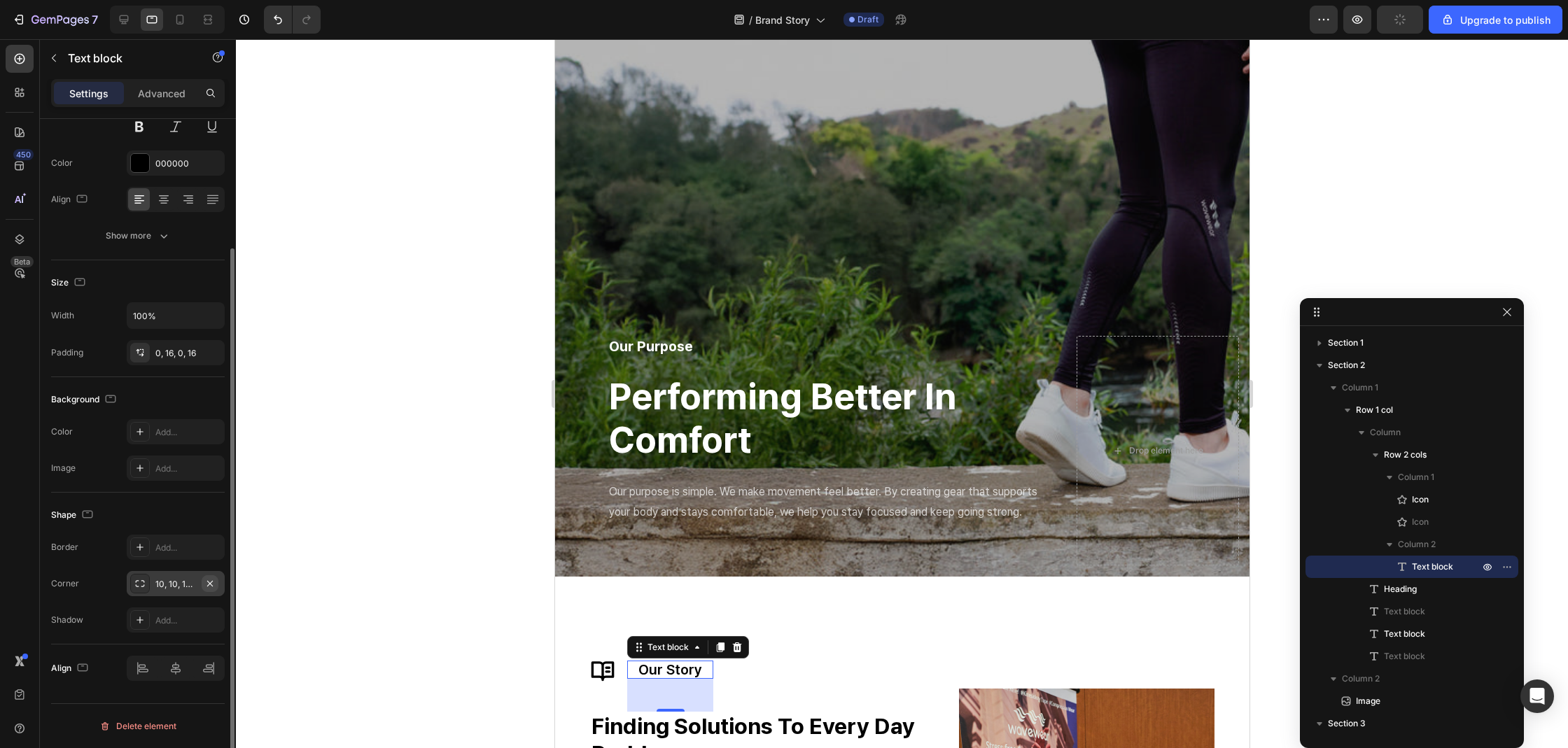
click at [212, 581] on icon "button" at bounding box center [210, 584] width 11 height 11
click at [172, 94] on p "Advanced" at bounding box center [161, 93] width 48 height 14
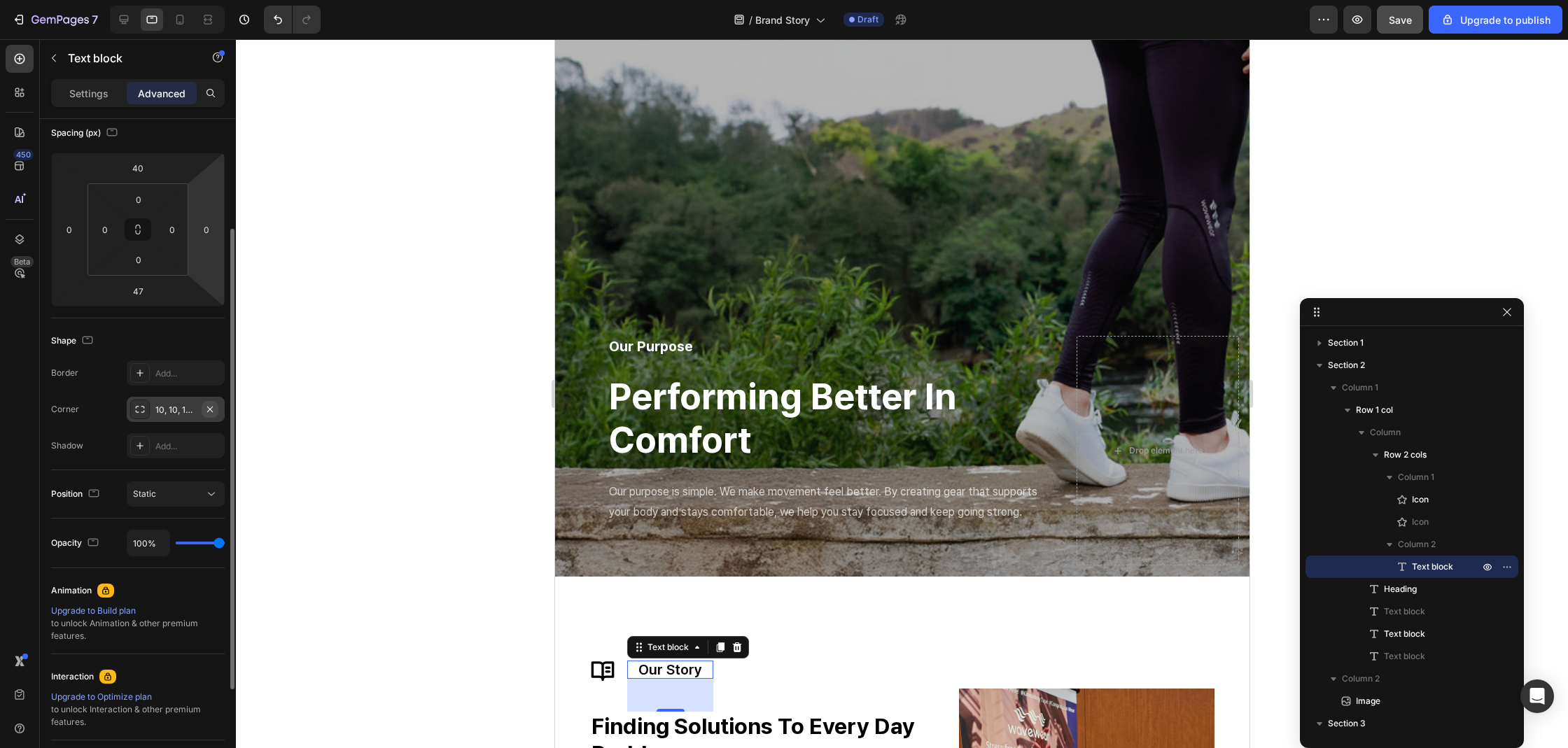
click at [214, 410] on icon "button" at bounding box center [210, 409] width 11 height 11
click at [98, 96] on p "Settings" at bounding box center [89, 93] width 39 height 14
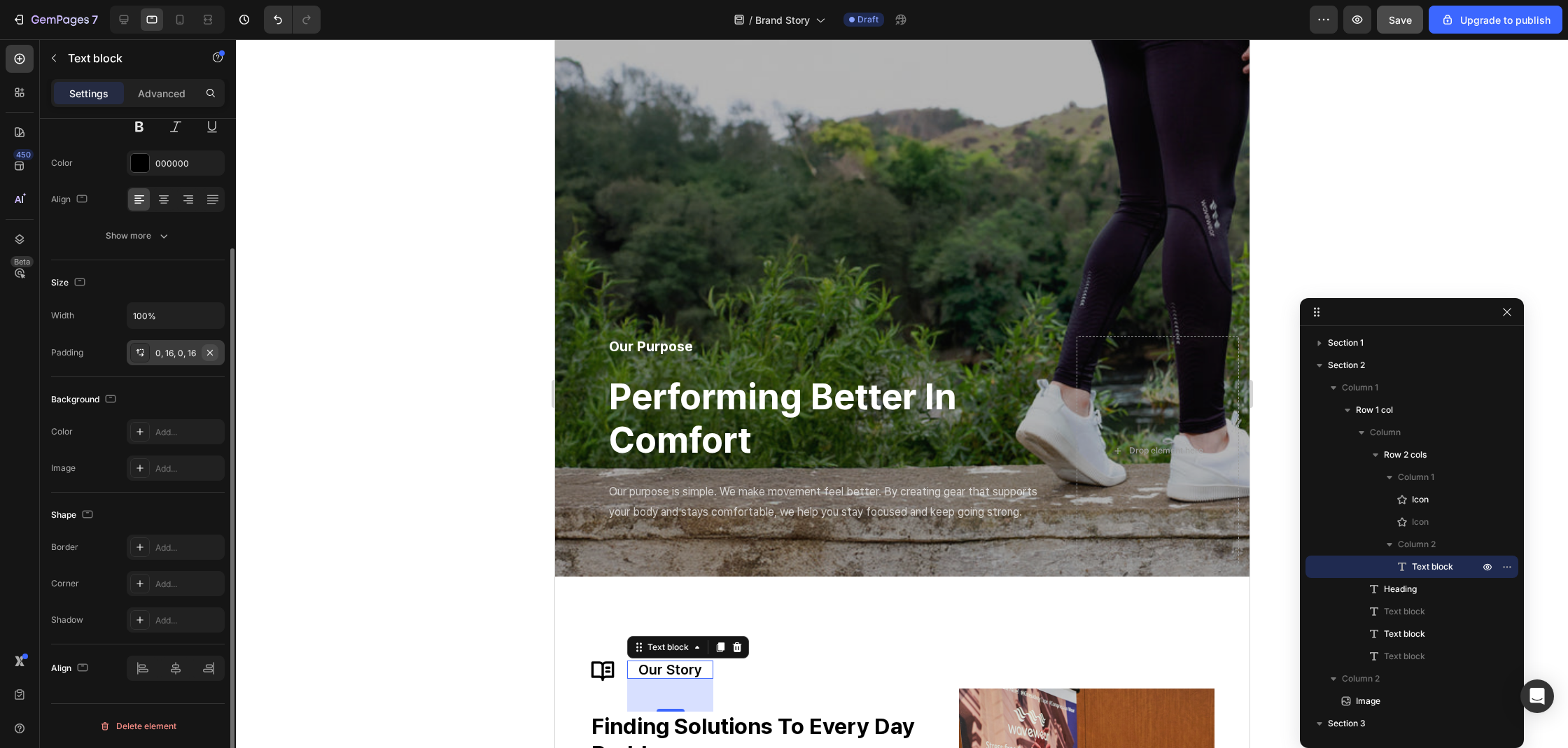
click at [209, 352] on icon "button" at bounding box center [210, 353] width 11 height 11
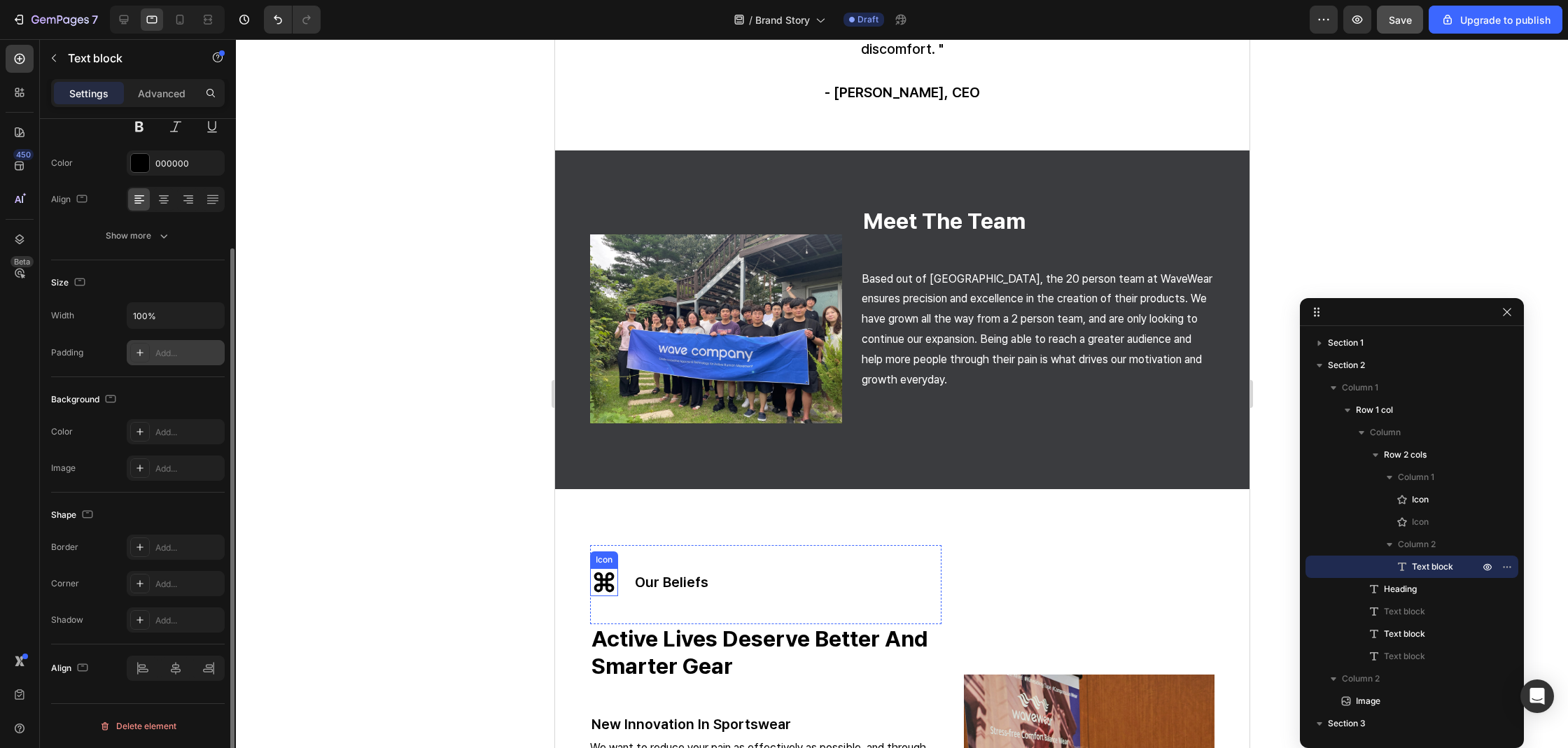
scroll to position [0, 0]
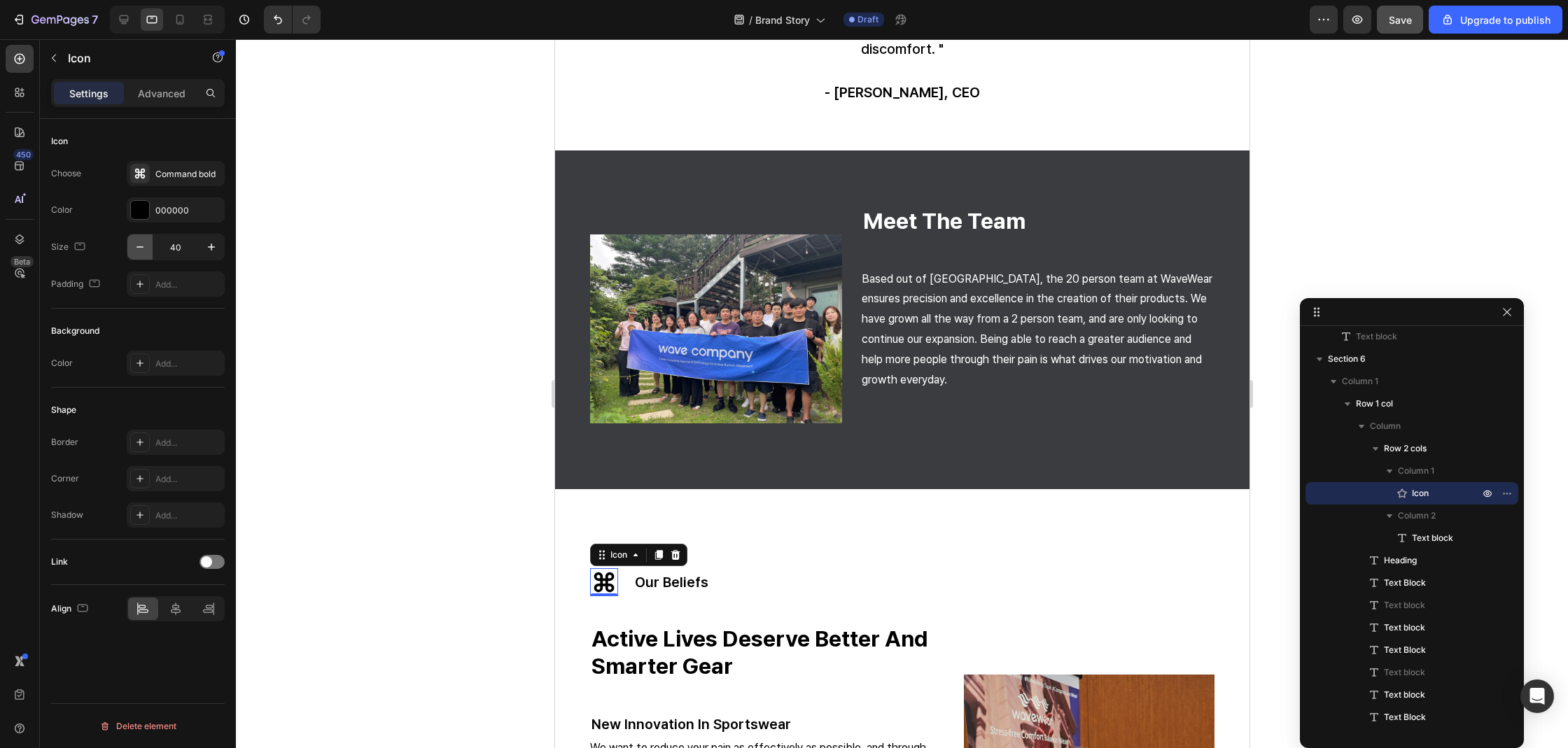
click at [146, 245] on icon "button" at bounding box center [139, 247] width 14 height 14
type input "37"
click at [152, 92] on p "Advanced" at bounding box center [161, 93] width 48 height 14
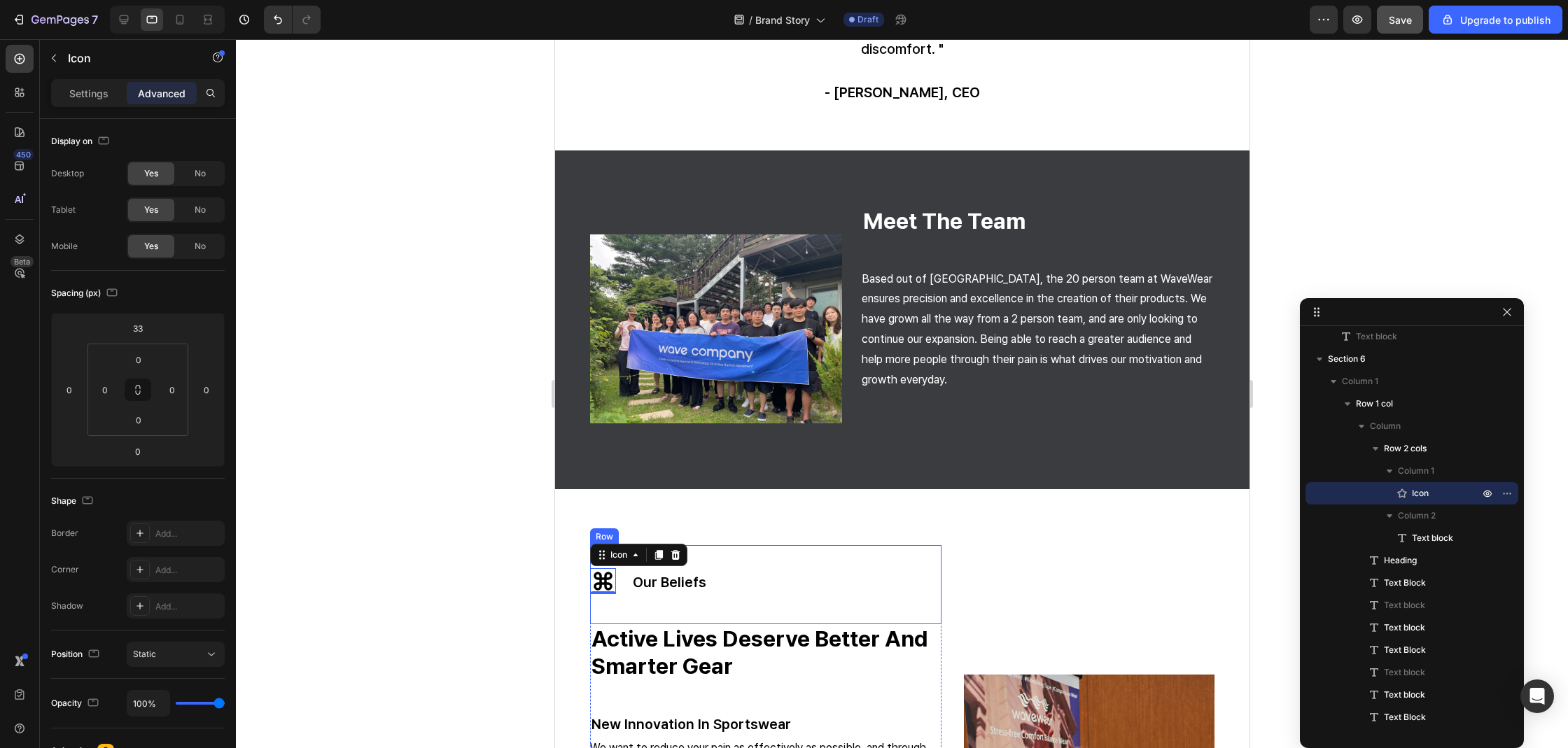
click at [746, 587] on div "Icon 0 our beliefs Text block Row" at bounding box center [764, 584] width 351 height 79
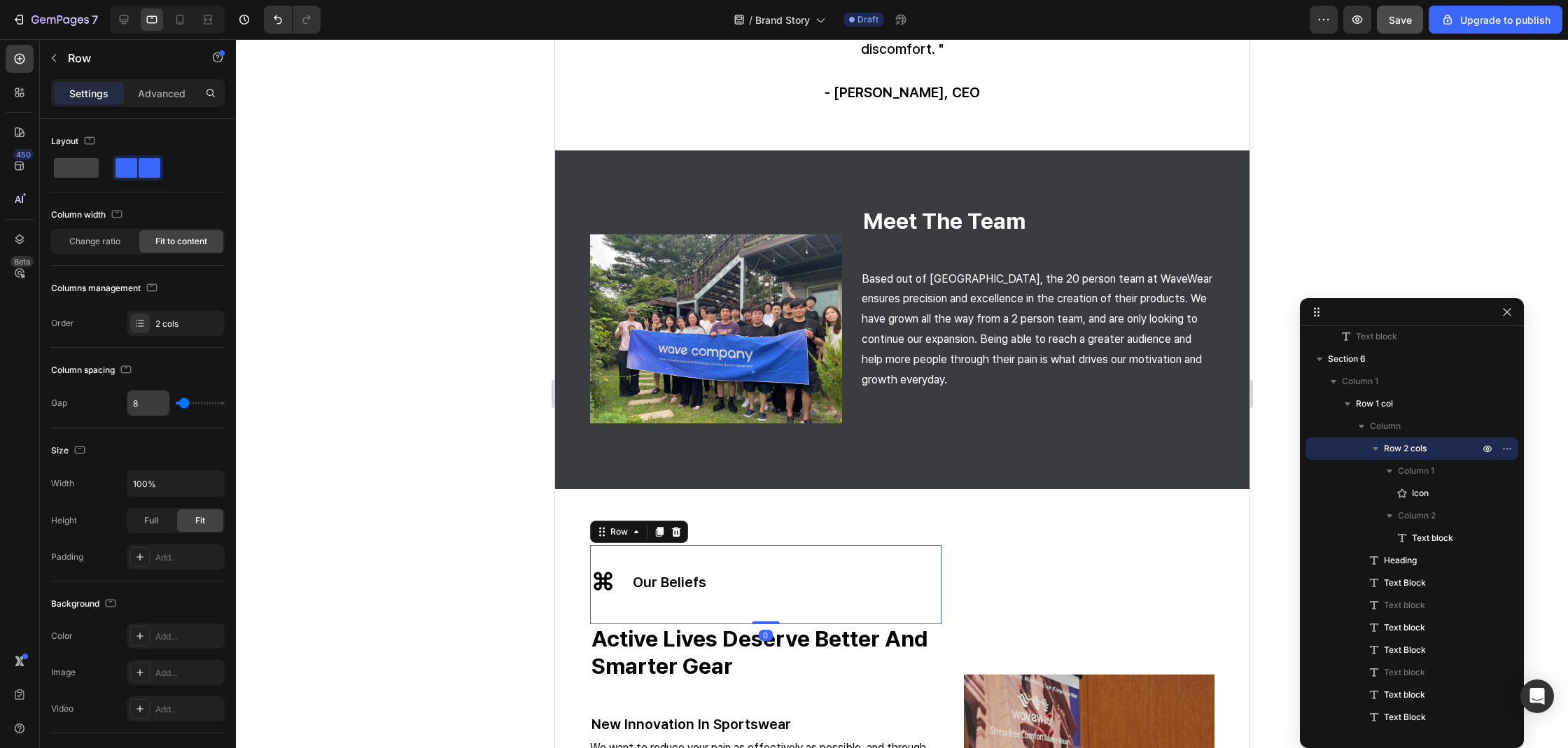
click at [161, 400] on input "8" at bounding box center [148, 403] width 42 height 25
type input "1"
type input "17"
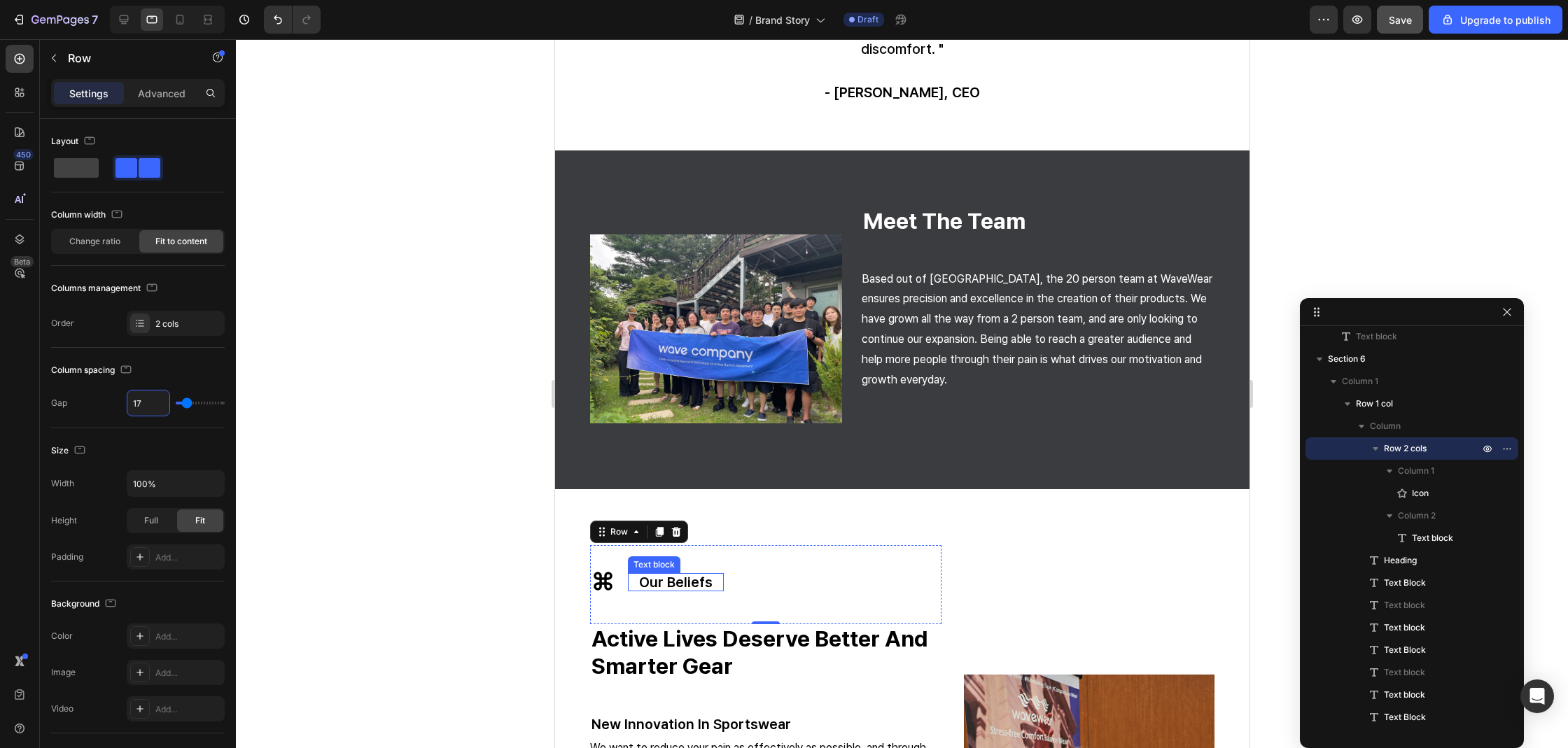
click at [670, 581] on p "our beliefs" at bounding box center [675, 582] width 73 height 18
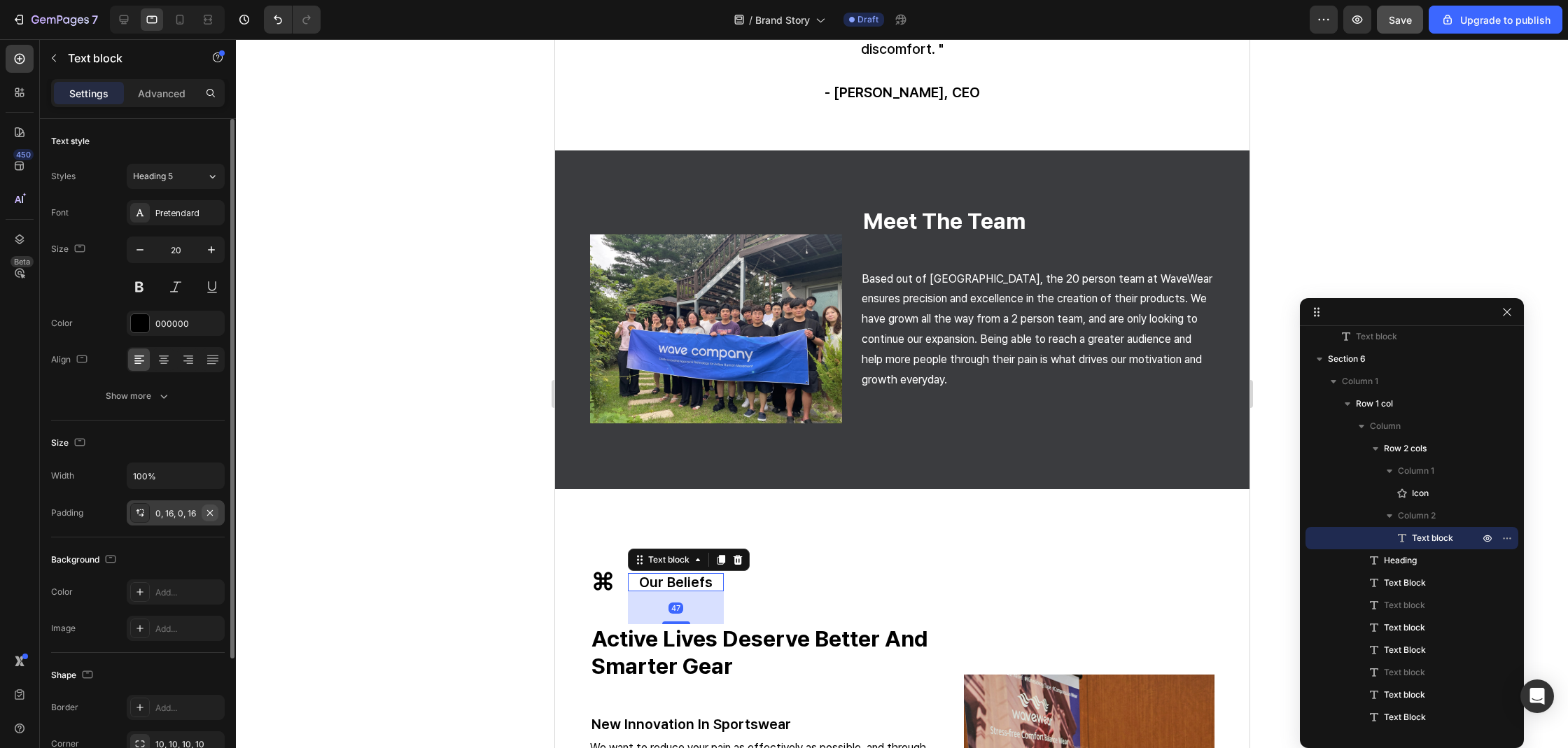
click at [212, 514] on icon "button" at bounding box center [210, 513] width 11 height 11
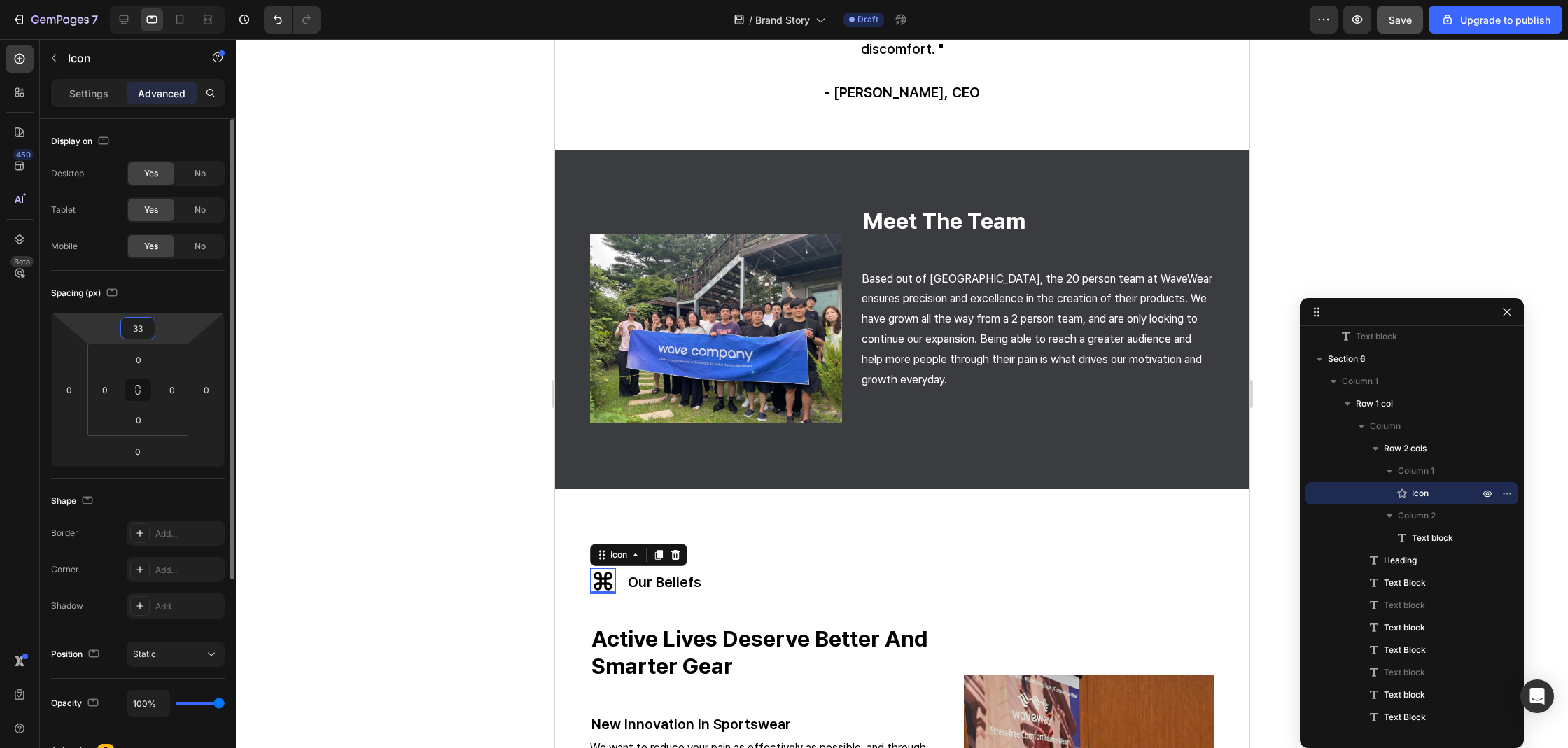
click at [140, 322] on input "33" at bounding box center [137, 328] width 28 height 21
type input "34"
click at [557, 545] on div "Icon 0 our beliefs Text block Row active lives deserve better and smarter gear …" at bounding box center [901, 758] width 694 height 538
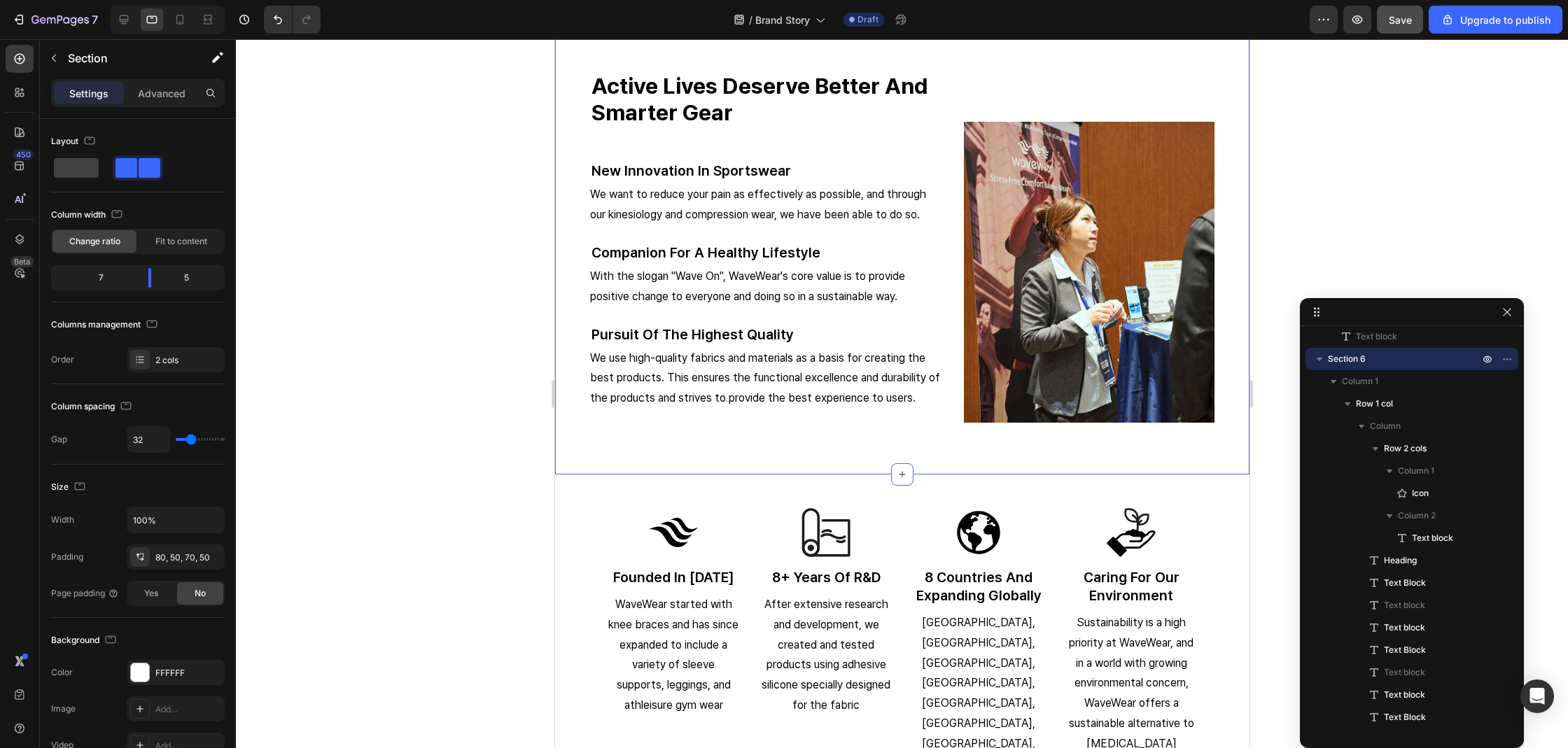
scroll to position [2250, 0]
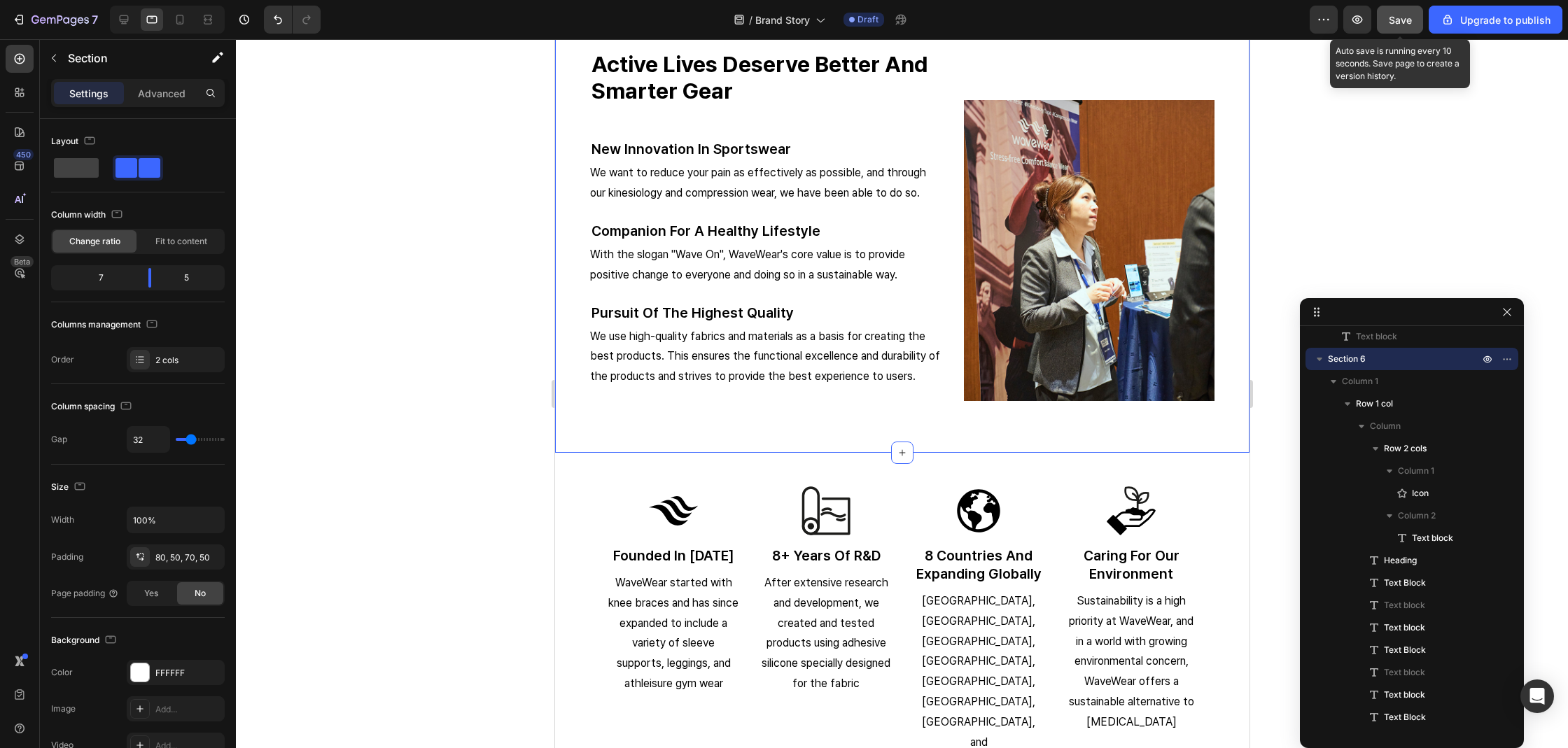
click at [1405, 31] on button "Save" at bounding box center [1399, 19] width 46 height 28
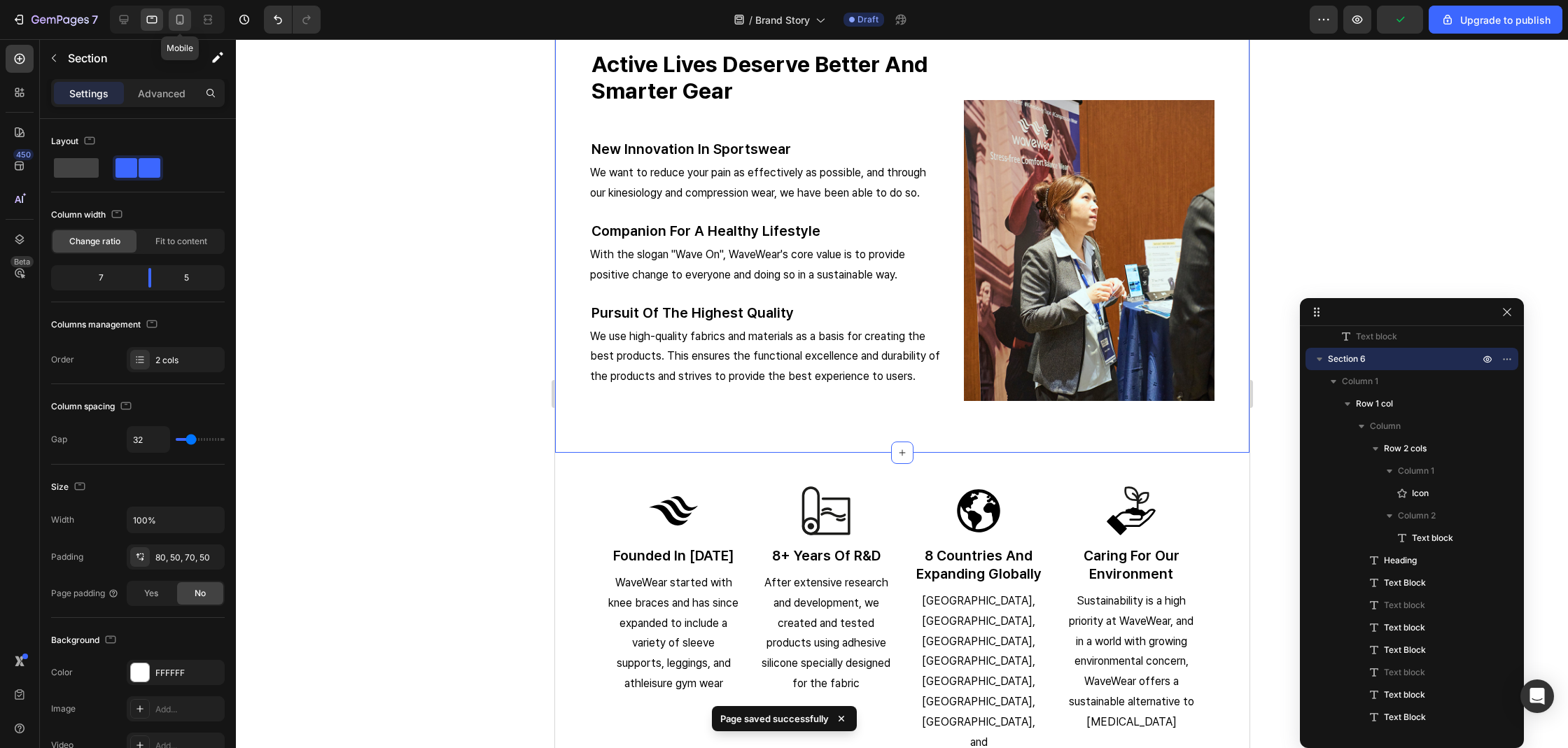
click at [181, 24] on icon at bounding box center [180, 19] width 8 height 10
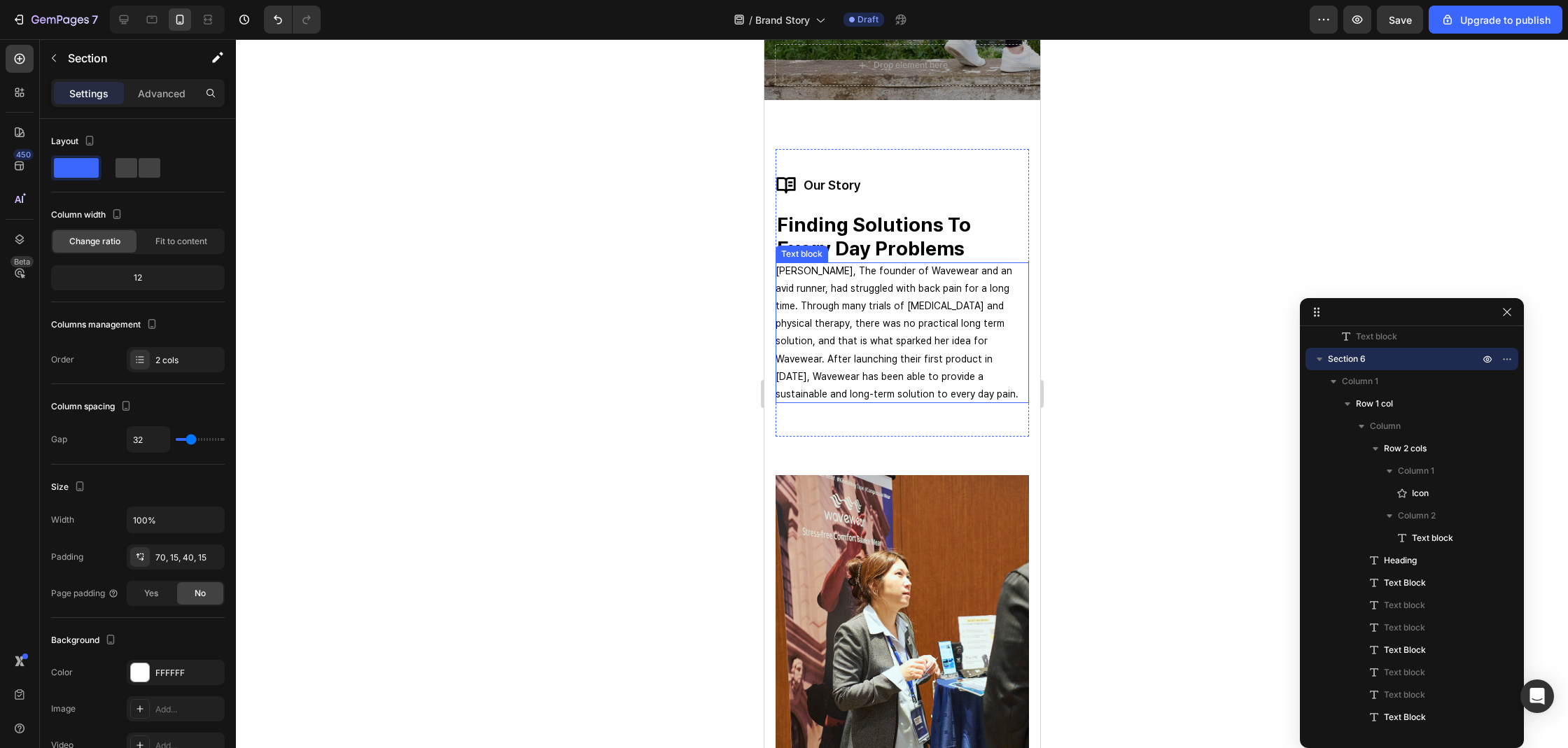
scroll to position [163, 0]
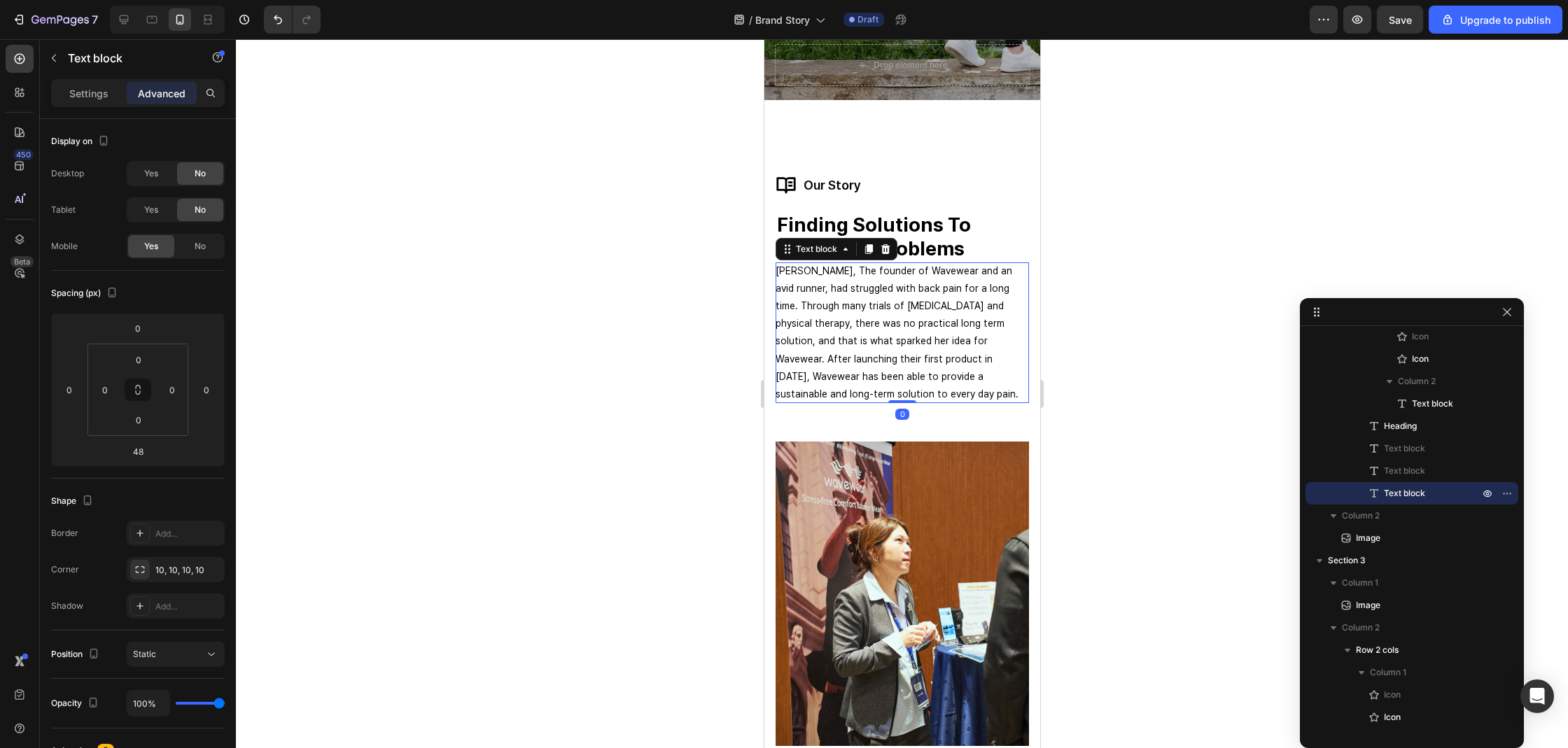
drag, startPoint x: 895, startPoint y: 431, endPoint x: 893, endPoint y: 387, distance: 44.0
click at [893, 387] on div "Nancy Cho, The founder of Wavewear and an avid runner, had struggled with back …" at bounding box center [901, 333] width 253 height 141
type input "0"
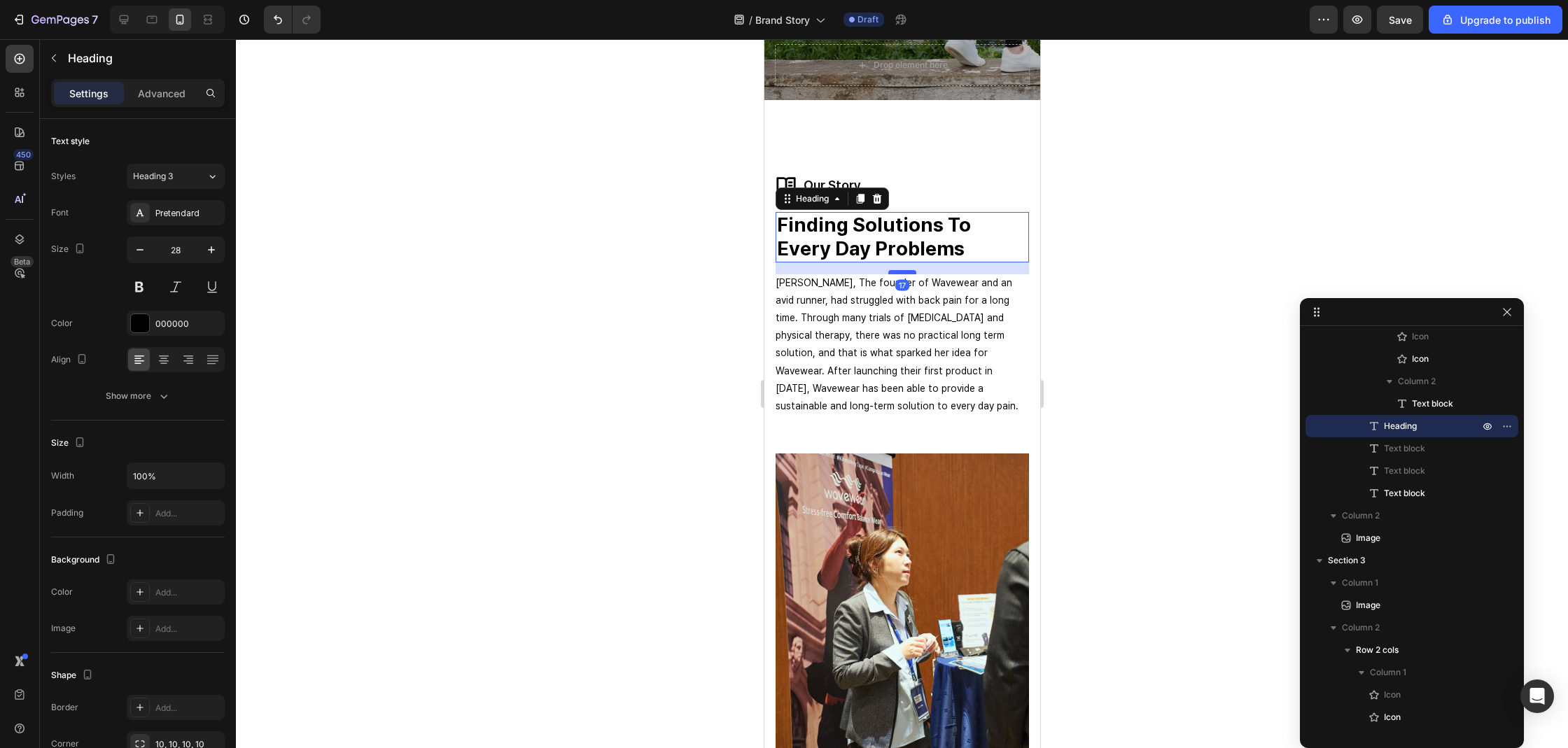
drag, startPoint x: 901, startPoint y: 260, endPoint x: 903, endPoint y: 272, distance: 12.2
click at [903, 272] on div at bounding box center [901, 272] width 28 height 4
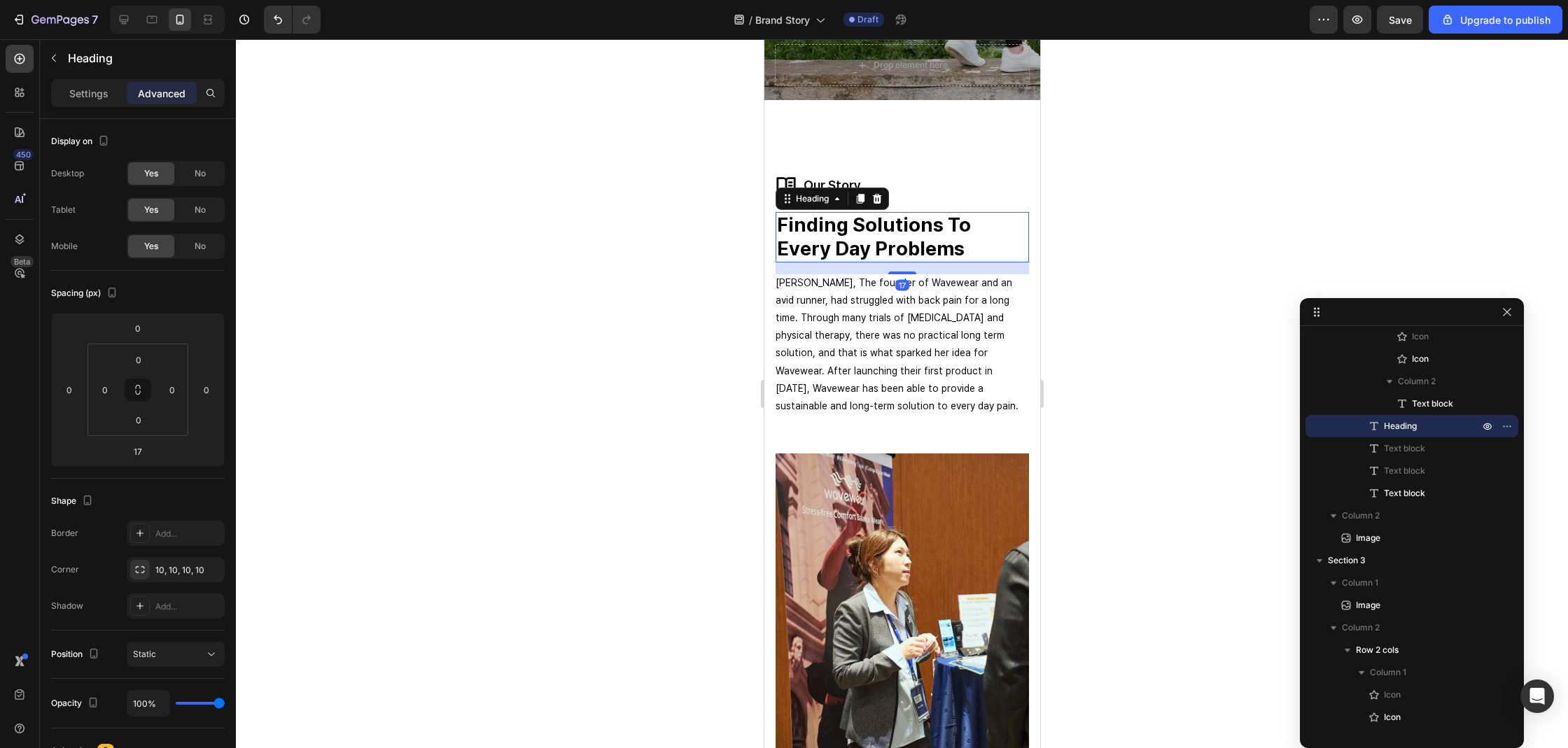
click at [1141, 270] on div at bounding box center [902, 393] width 1332 height 709
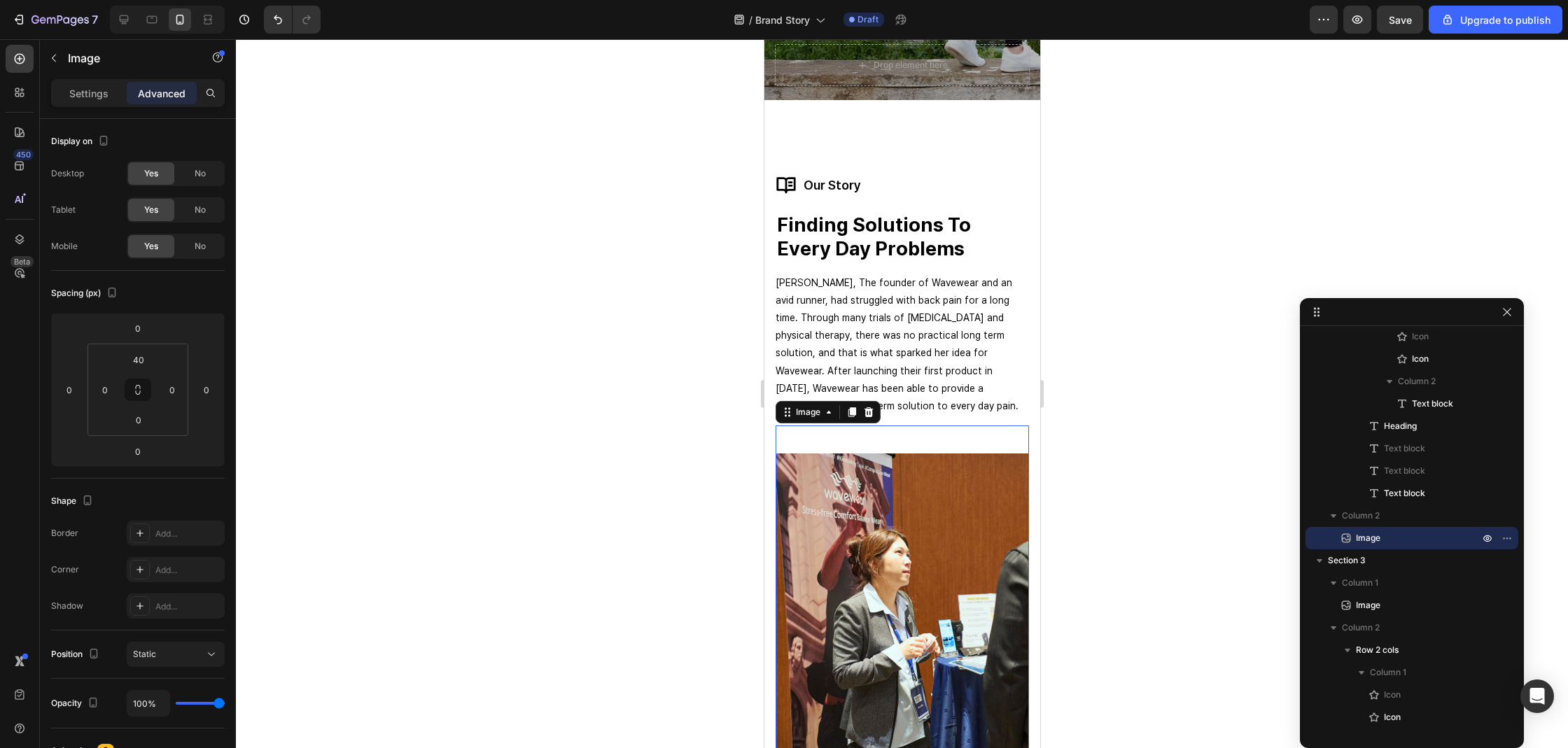
click at [851, 475] on img at bounding box center [901, 605] width 253 height 303
click at [1103, 405] on div at bounding box center [902, 393] width 1332 height 709
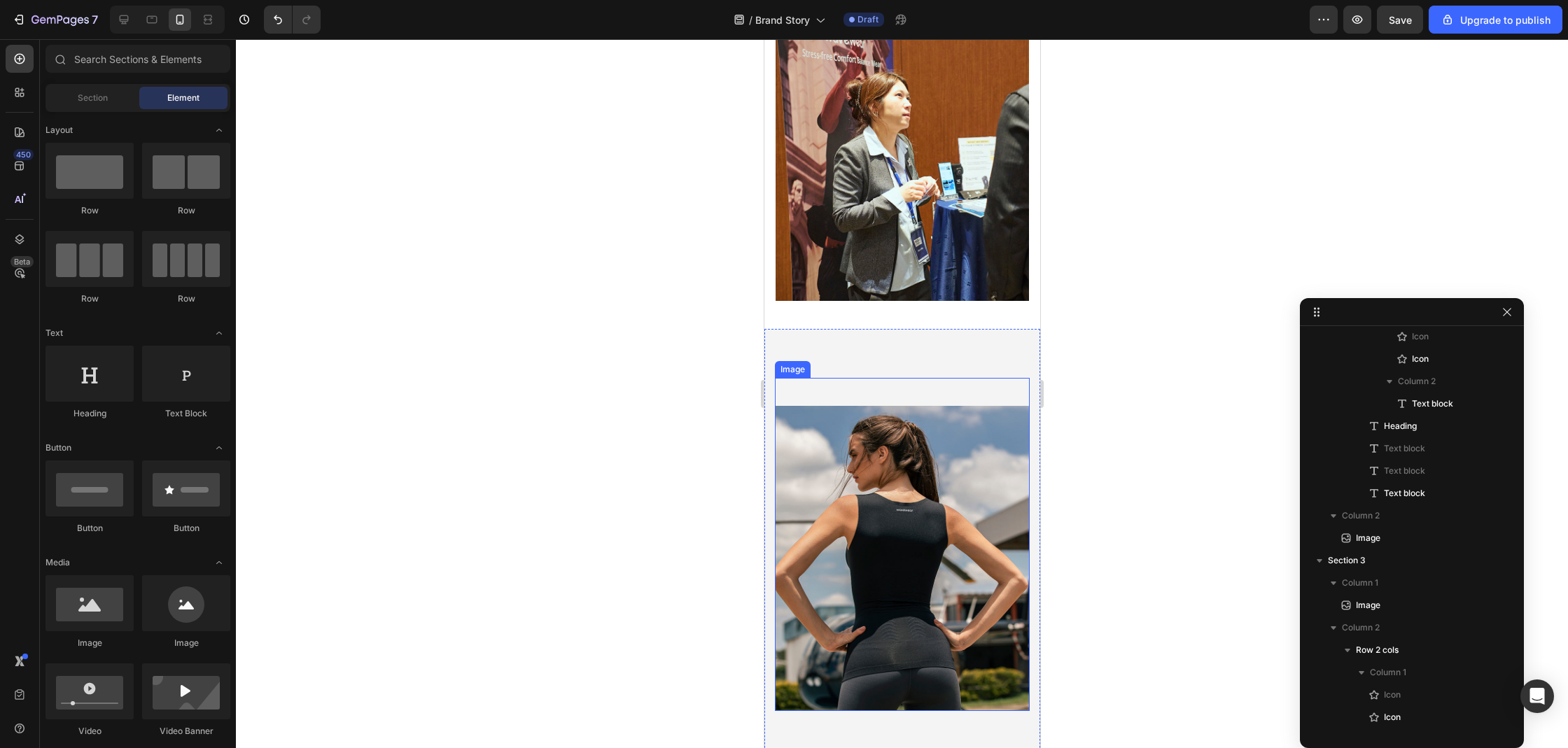
scroll to position [872, 0]
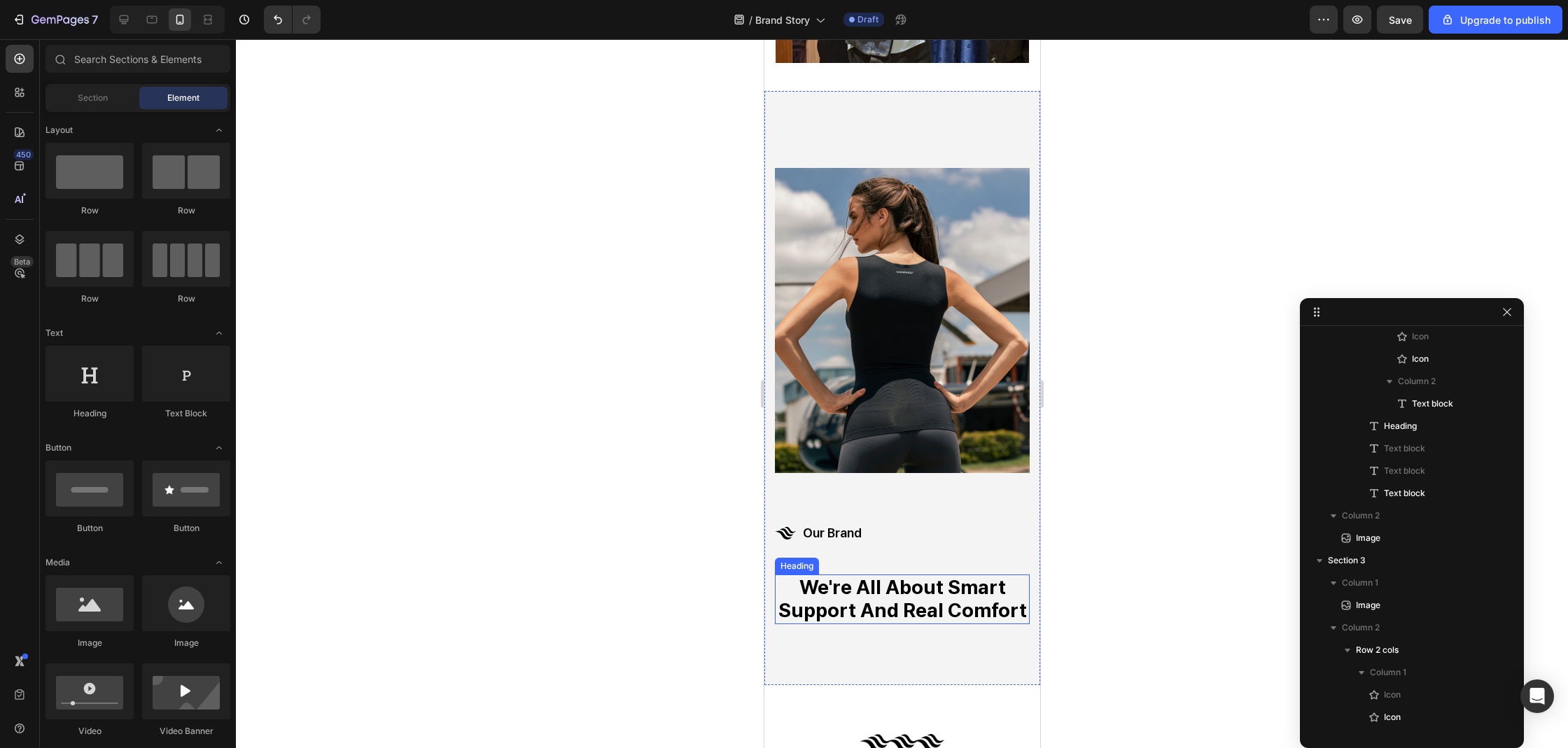
click at [849, 591] on strong "we're all about smart support and real comfort" at bounding box center [902, 599] width 248 height 48
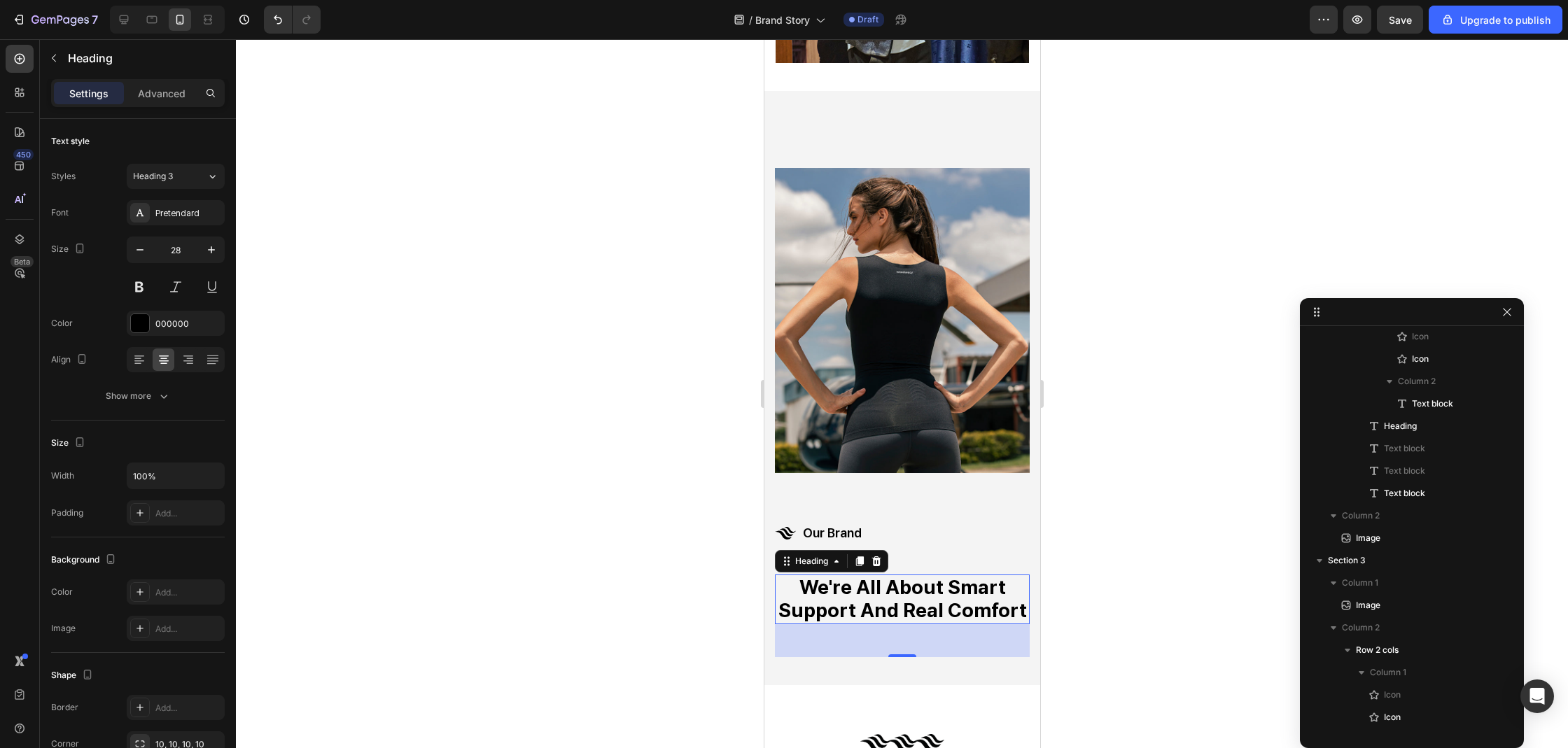
scroll to position [454, 0]
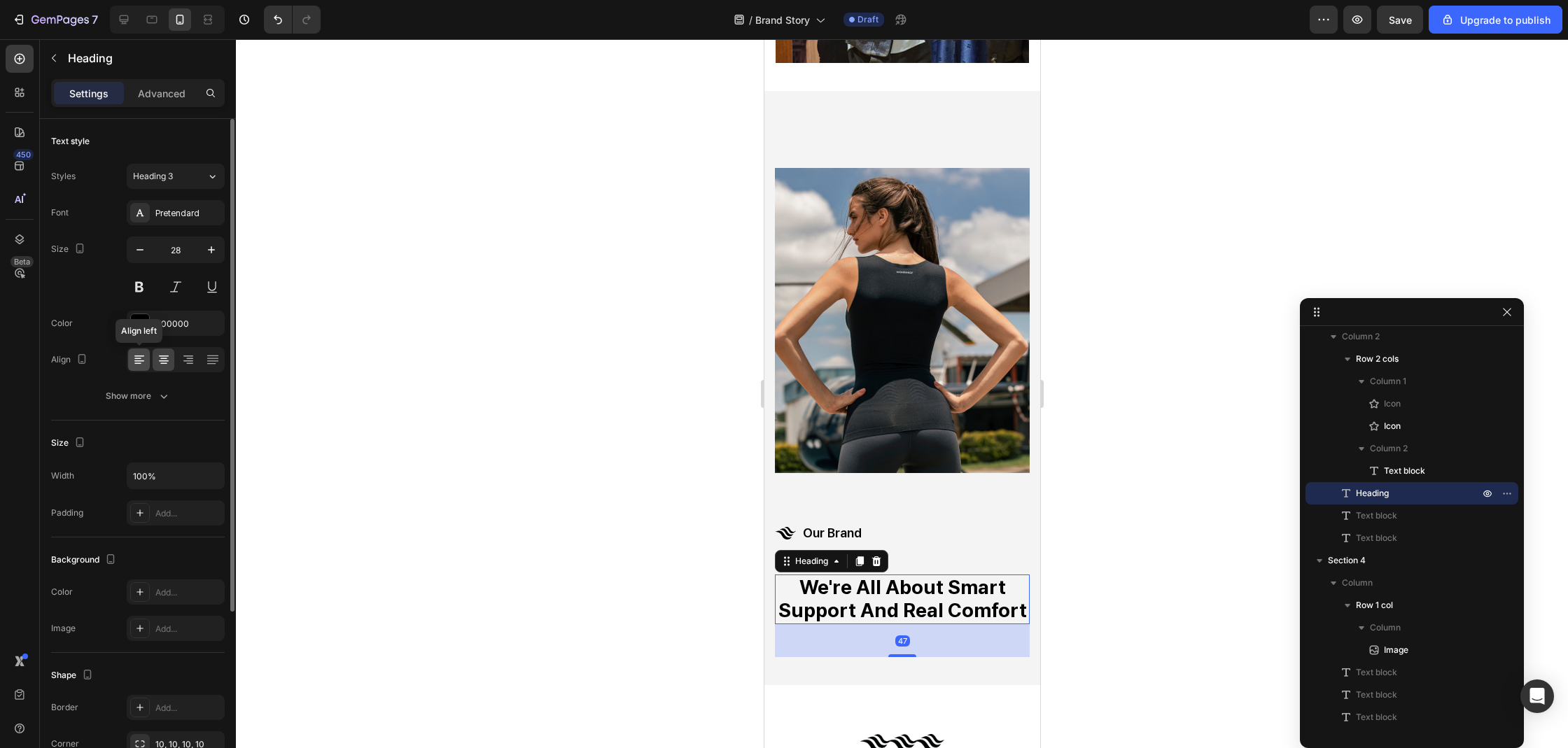
click at [146, 363] on div at bounding box center [138, 359] width 22 height 22
click at [524, 469] on div at bounding box center [902, 393] width 1332 height 709
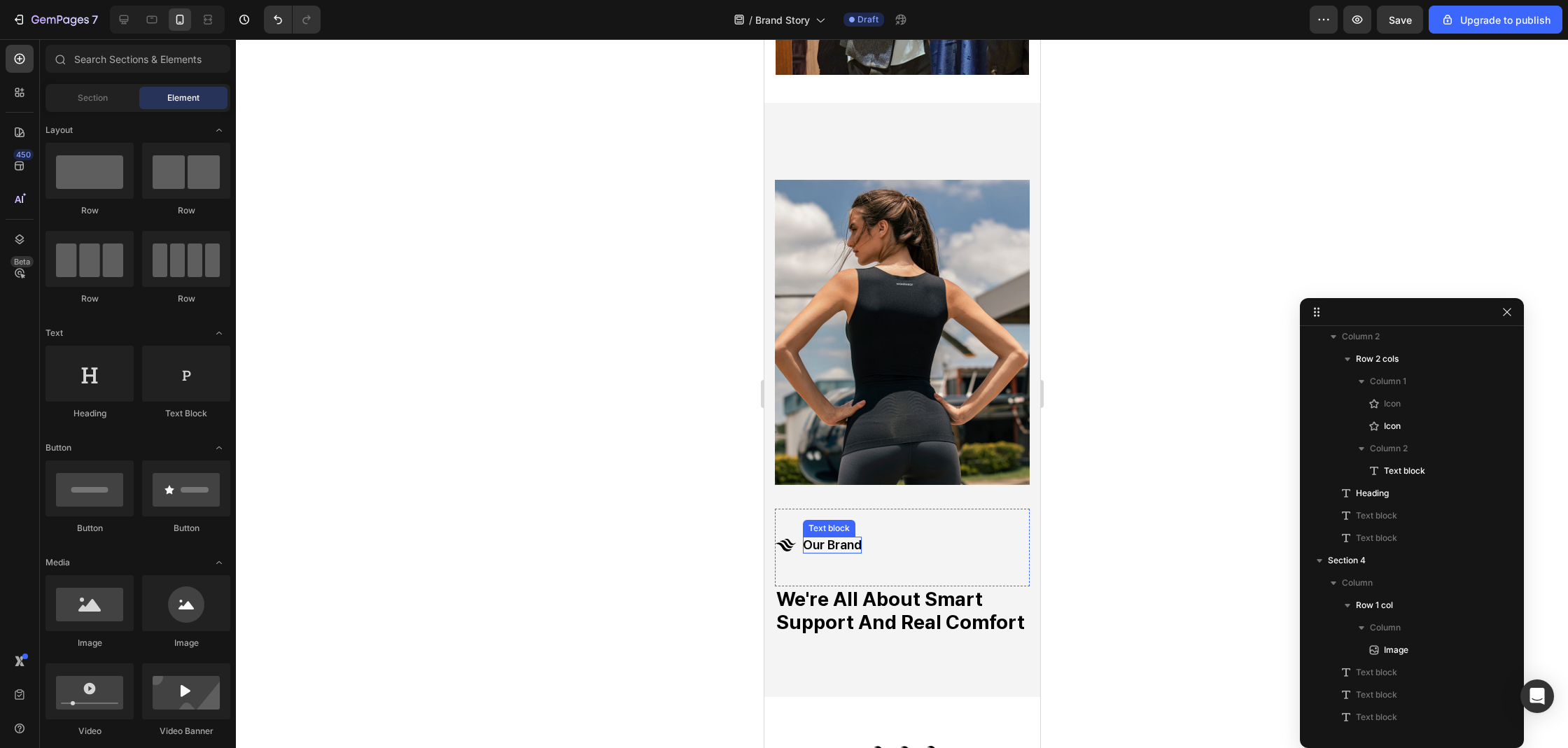
scroll to position [854, 0]
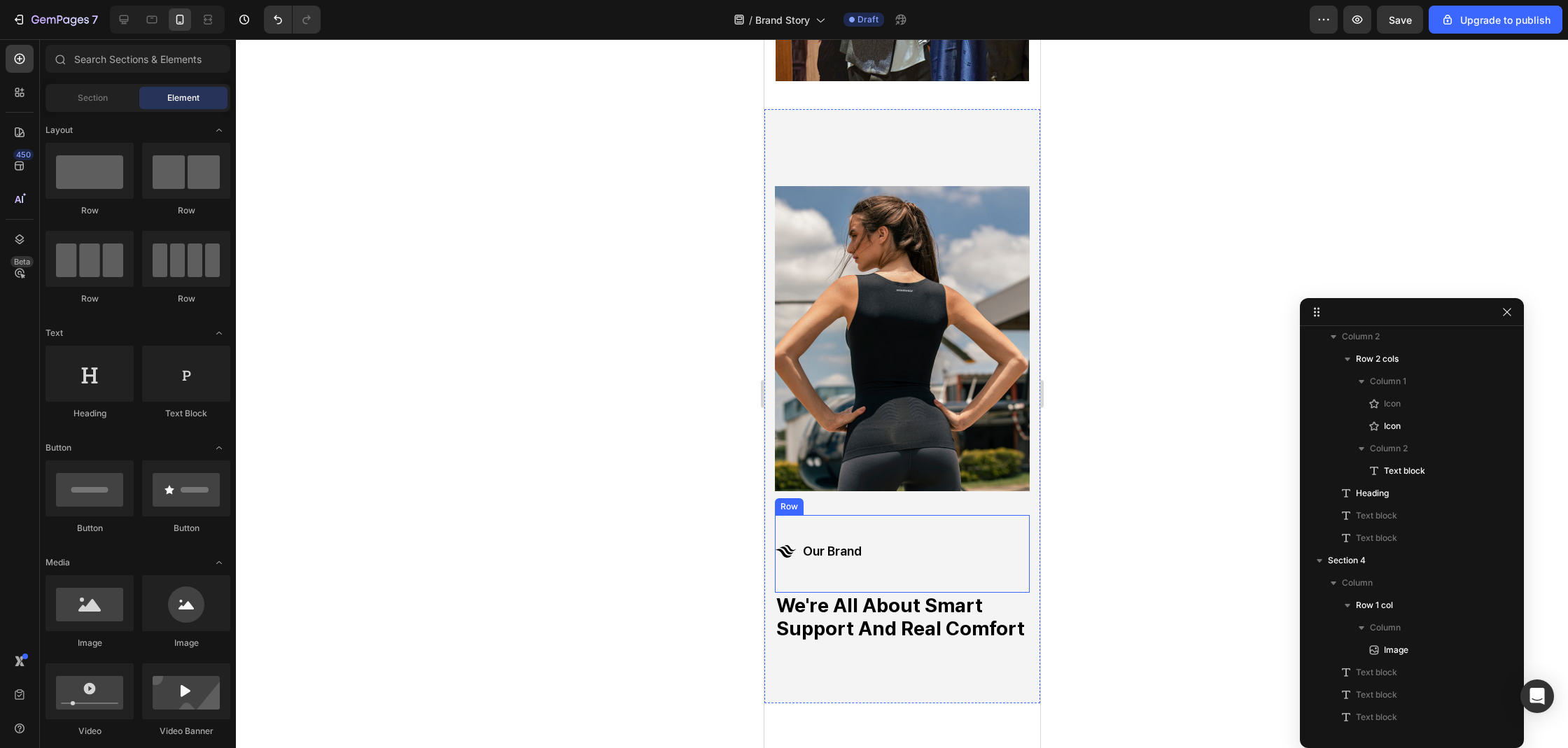
click at [868, 531] on div "Icon Icon our brand Text block Row" at bounding box center [901, 553] width 255 height 77
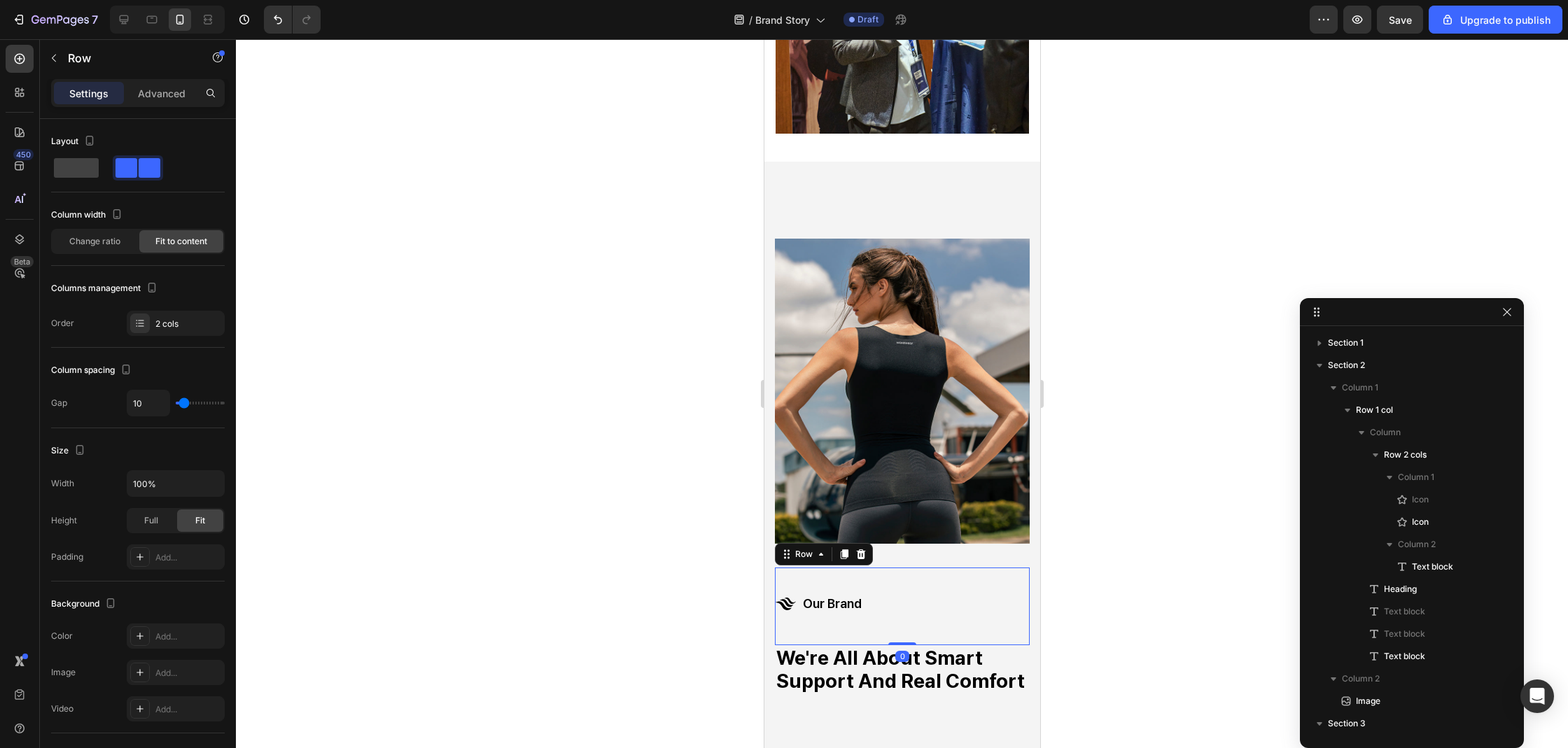
scroll to position [320, 0]
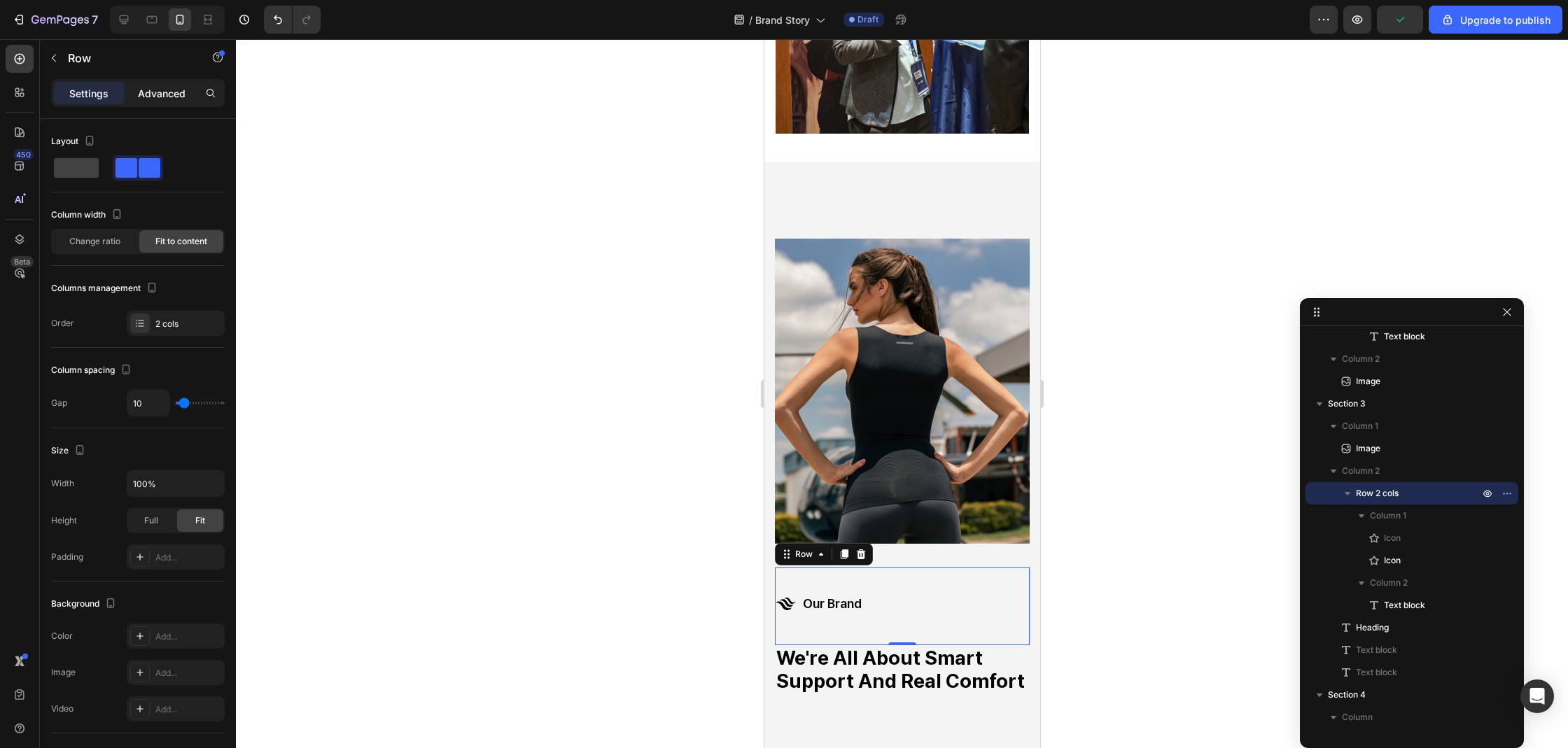
click at [147, 96] on p "Advanced" at bounding box center [161, 93] width 48 height 14
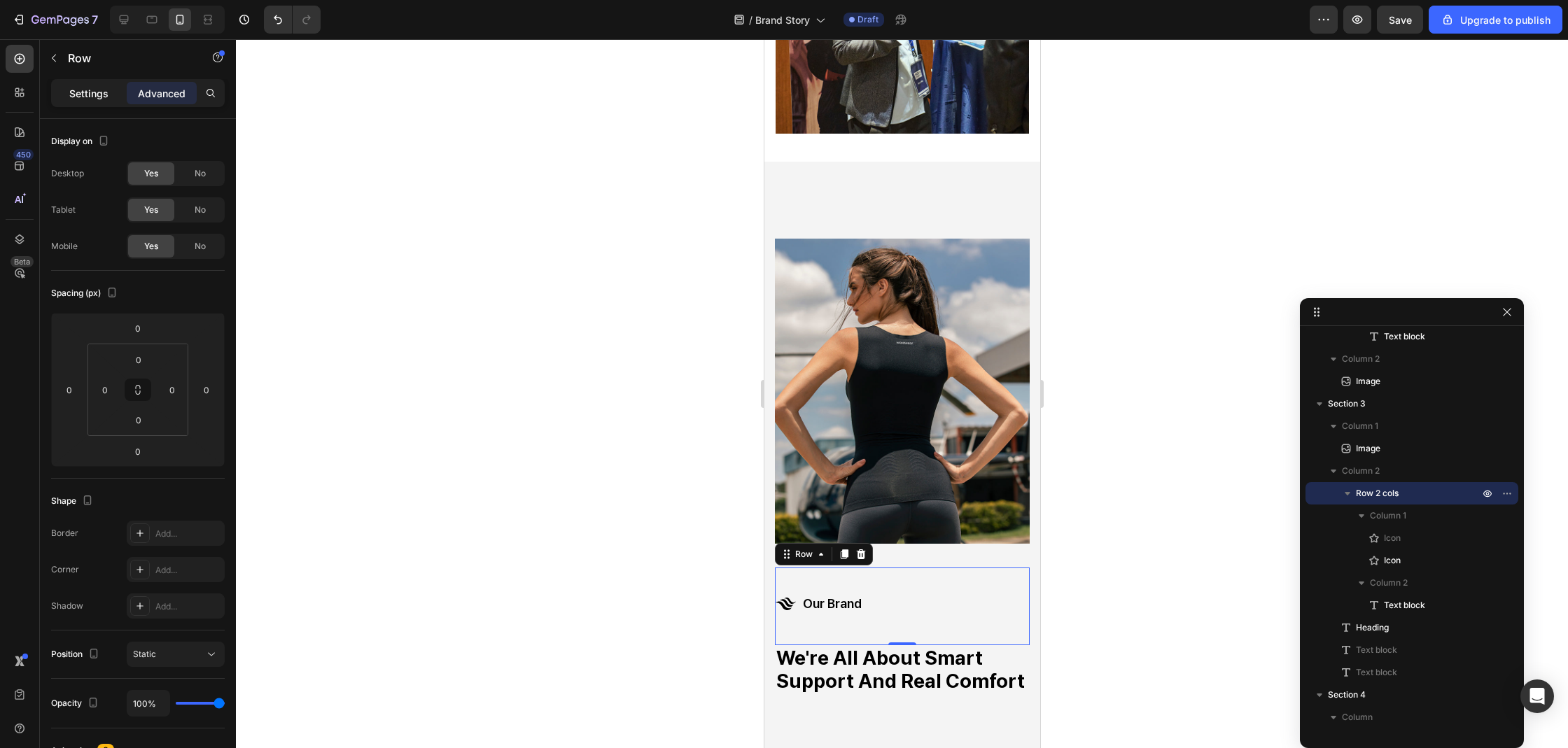
click at [78, 91] on p "Settings" at bounding box center [89, 93] width 39 height 14
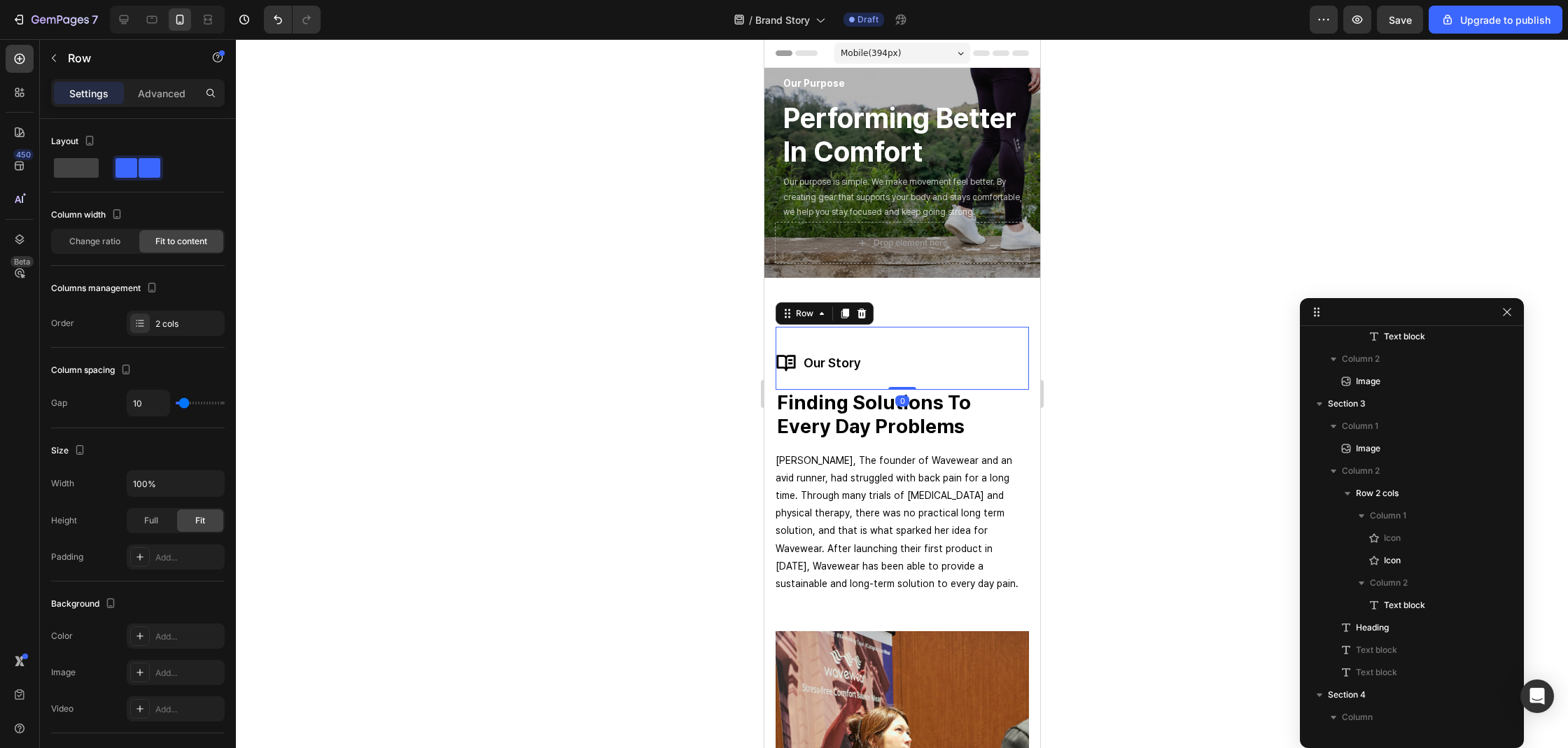
scroll to position [0, 0]
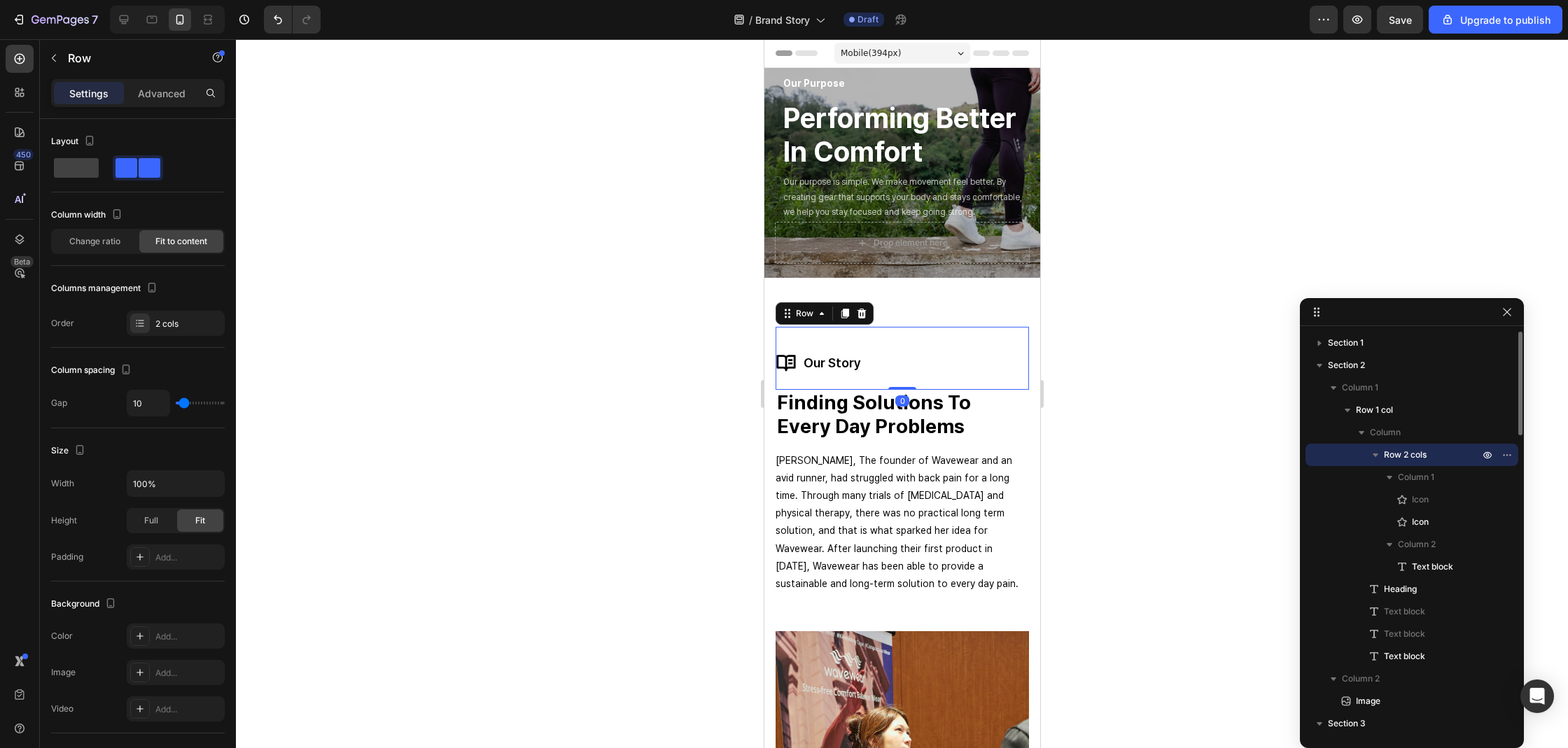
click at [842, 373] on div "our story Text block" at bounding box center [831, 358] width 57 height 63
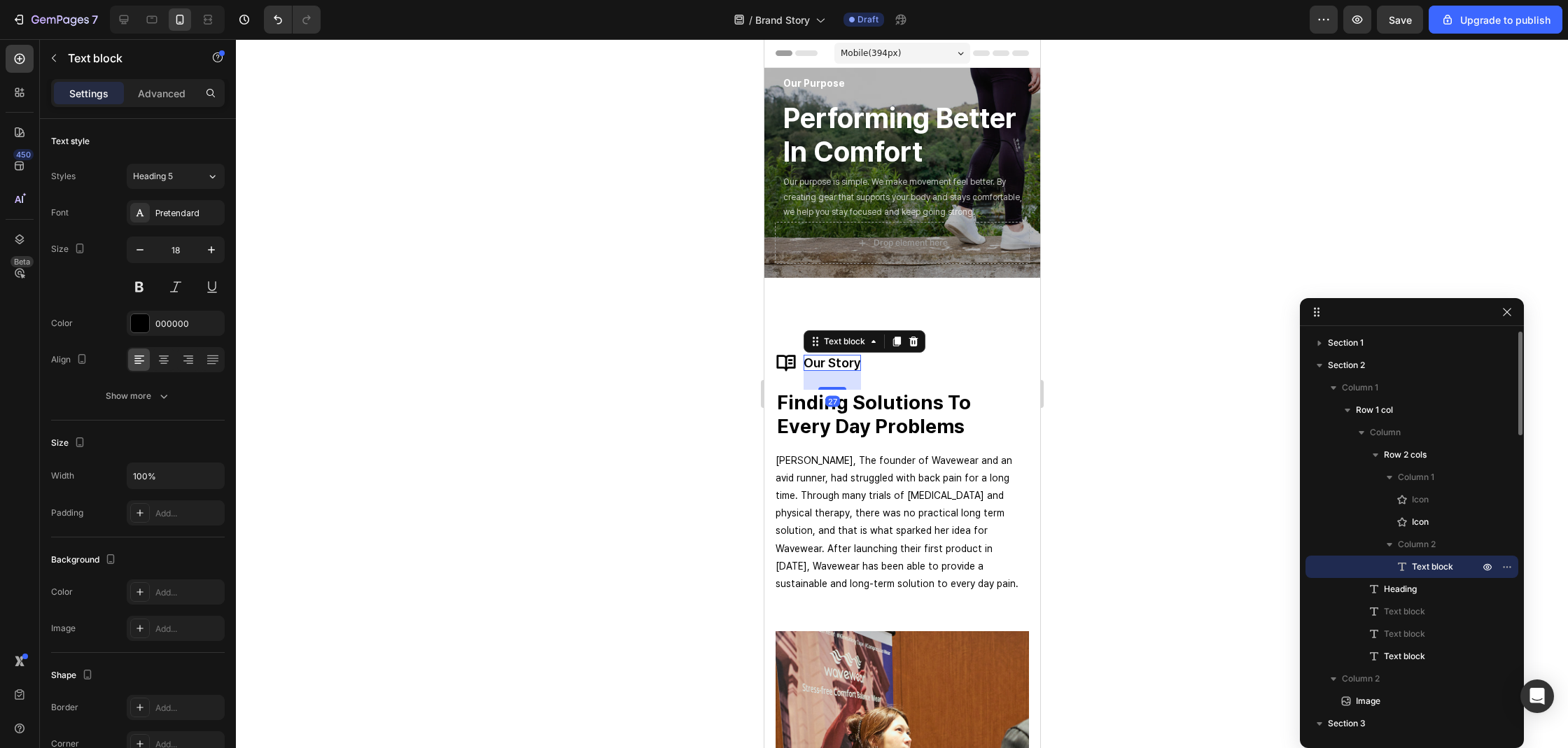
click at [849, 369] on p "our story" at bounding box center [831, 363] width 57 height 16
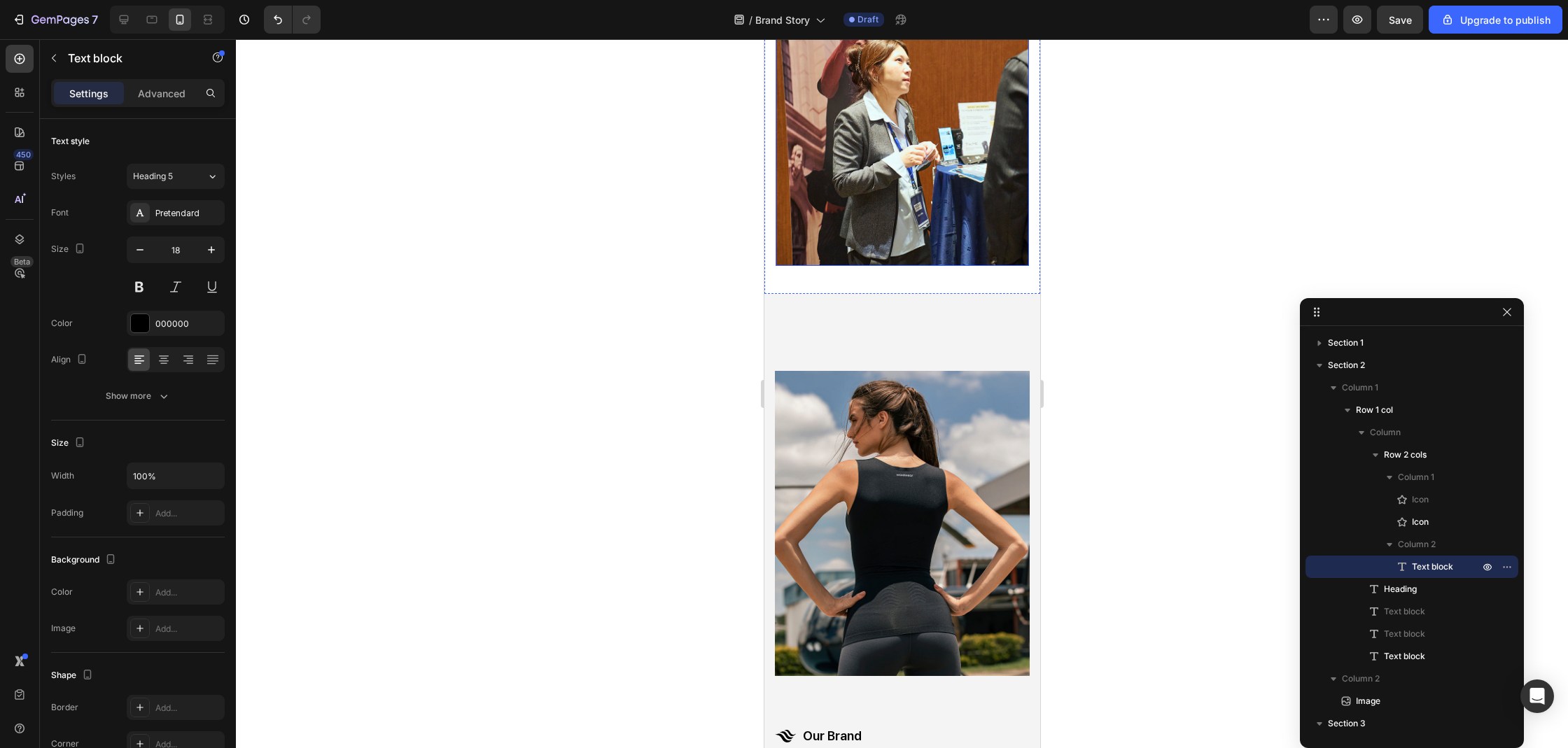
scroll to position [861, 0]
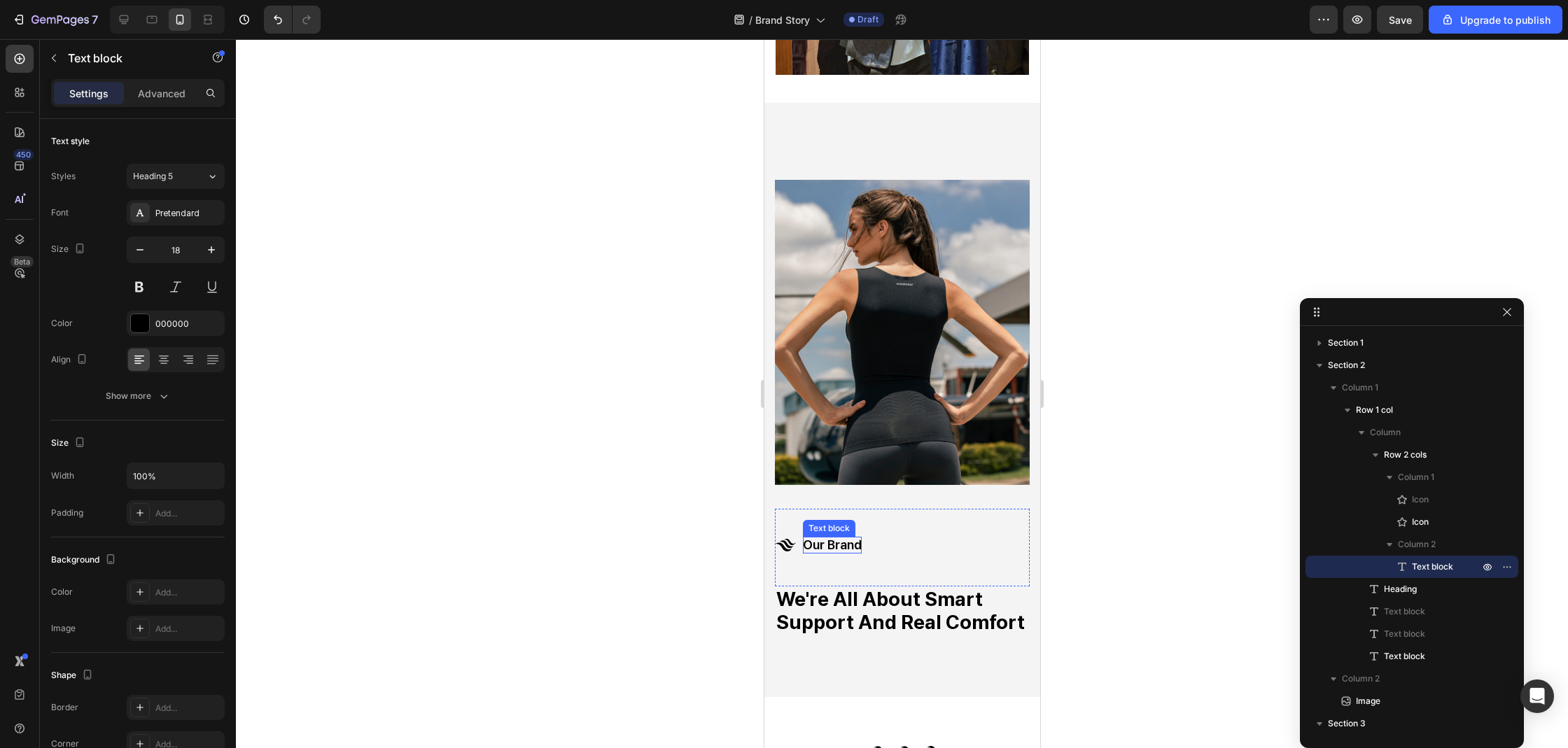
click at [844, 536] on p "our brand" at bounding box center [831, 544] width 59 height 16
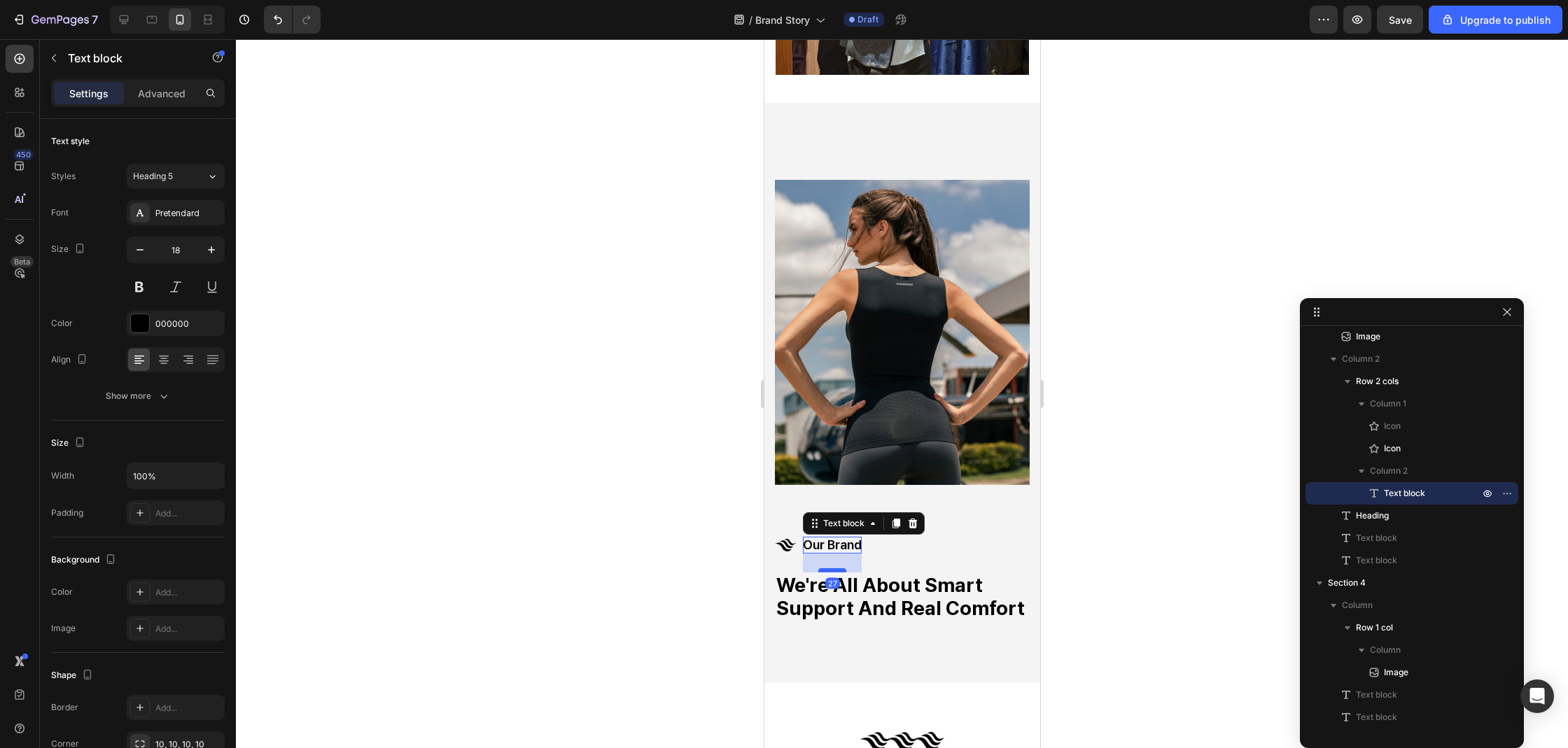
drag, startPoint x: 834, startPoint y: 559, endPoint x: 841, endPoint y: 545, distance: 15.7
click at [841, 568] on div at bounding box center [831, 570] width 28 height 4
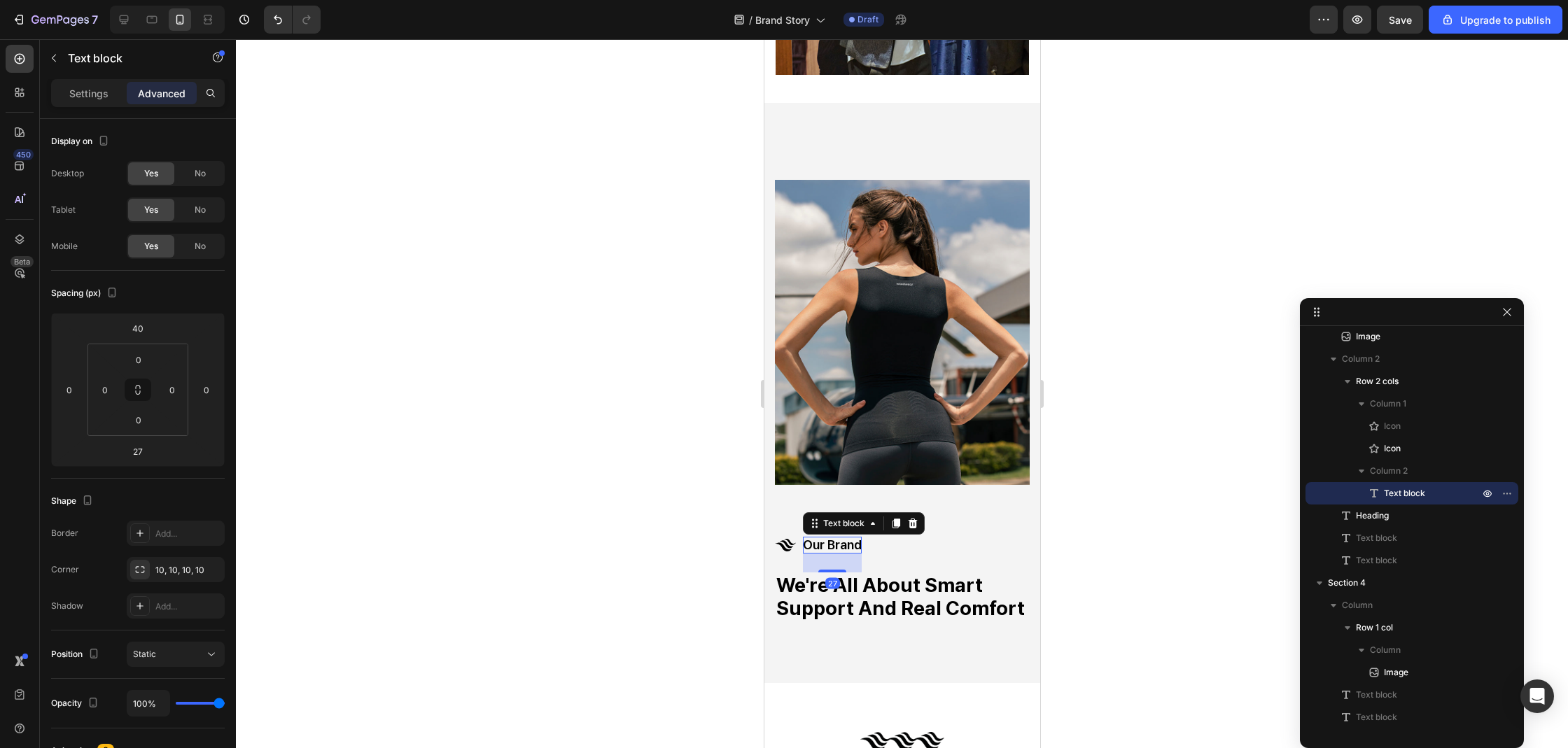
click at [685, 550] on div at bounding box center [902, 393] width 1332 height 709
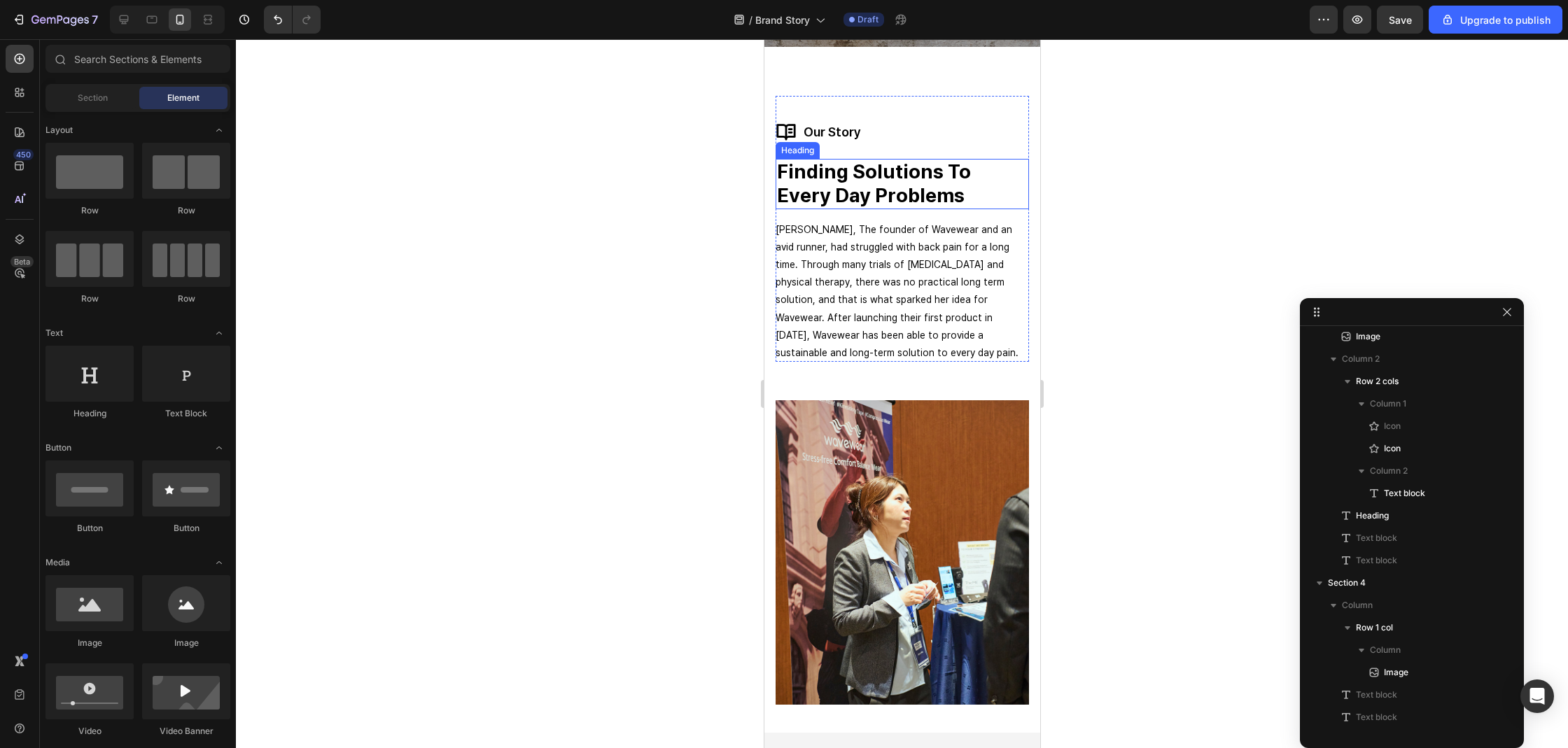
scroll to position [95, 0]
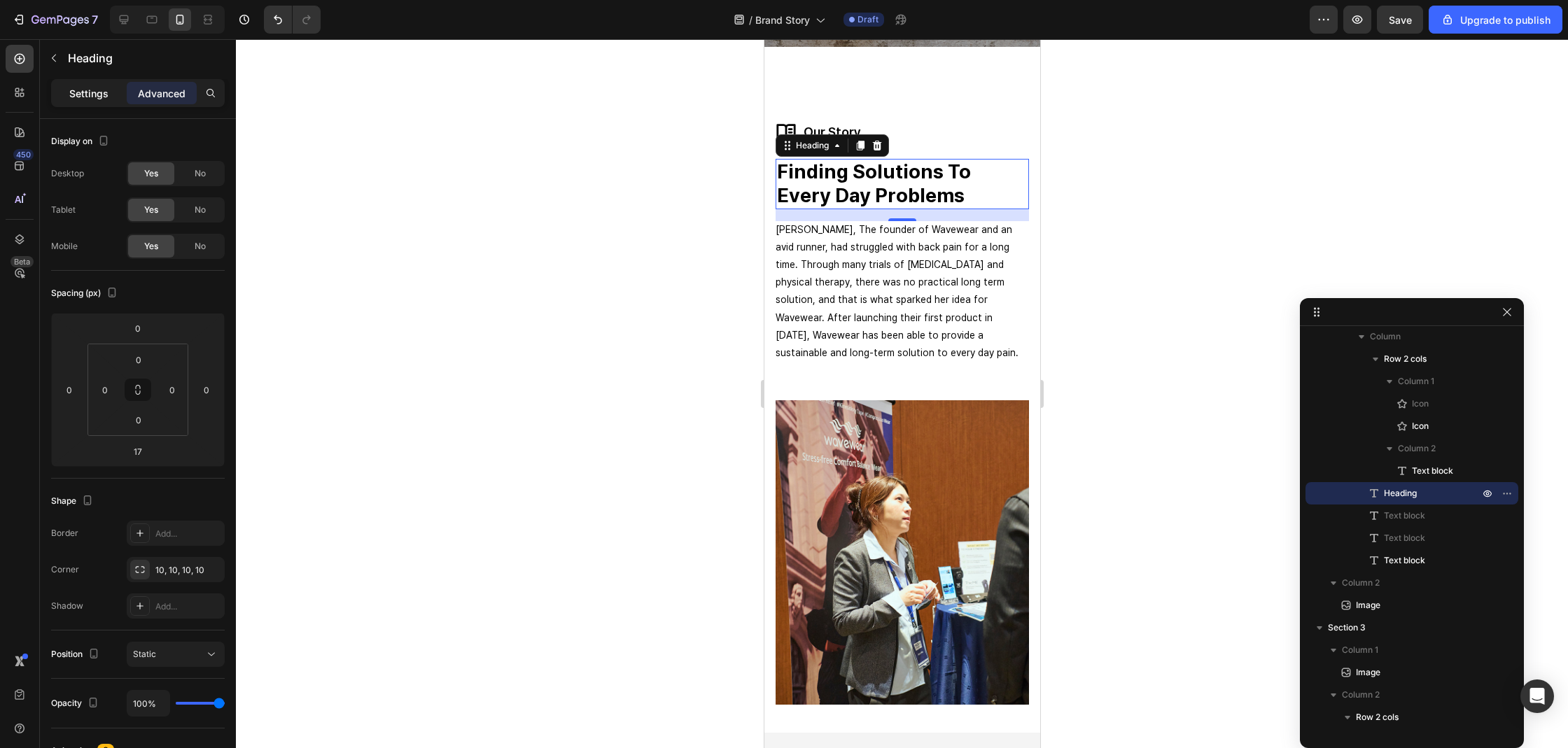
click at [114, 95] on div "Settings" at bounding box center [88, 93] width 70 height 22
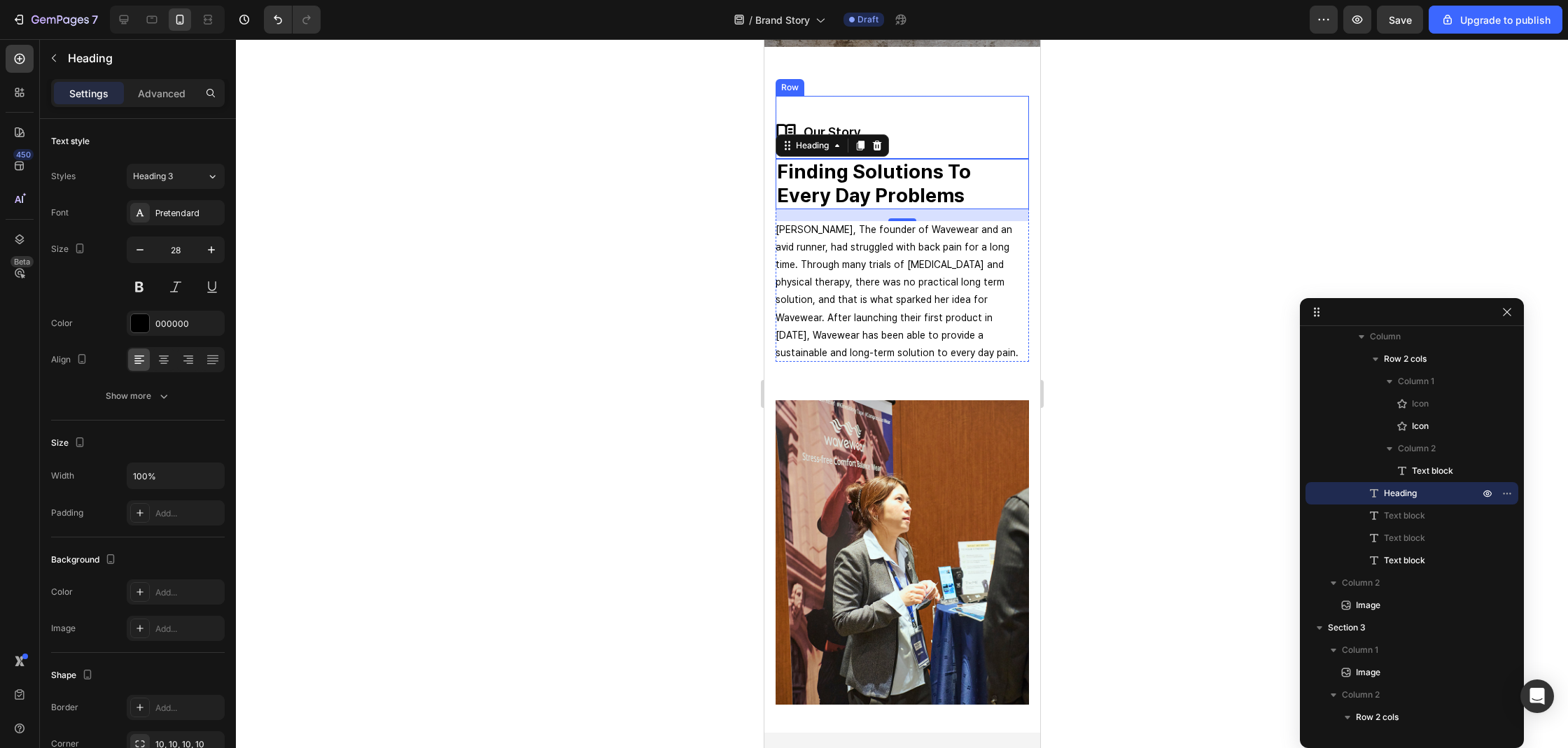
click at [1001, 118] on div "Icon Icon our story Text block Row" at bounding box center [901, 127] width 253 height 63
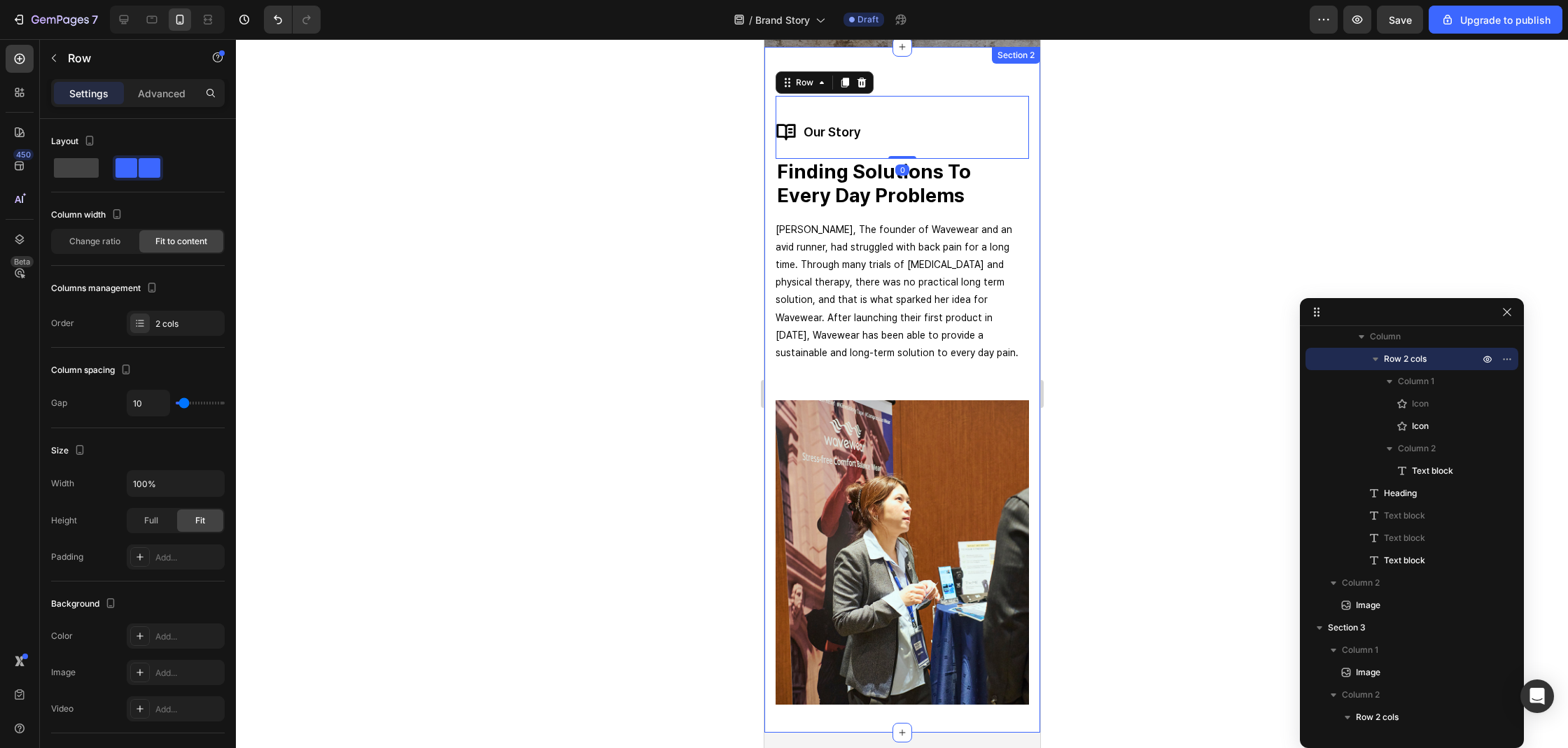
click at [1022, 188] on div "Icon Icon our story Text block Row 0 finding solutions to every day problems He…" at bounding box center [901, 389] width 276 height 686
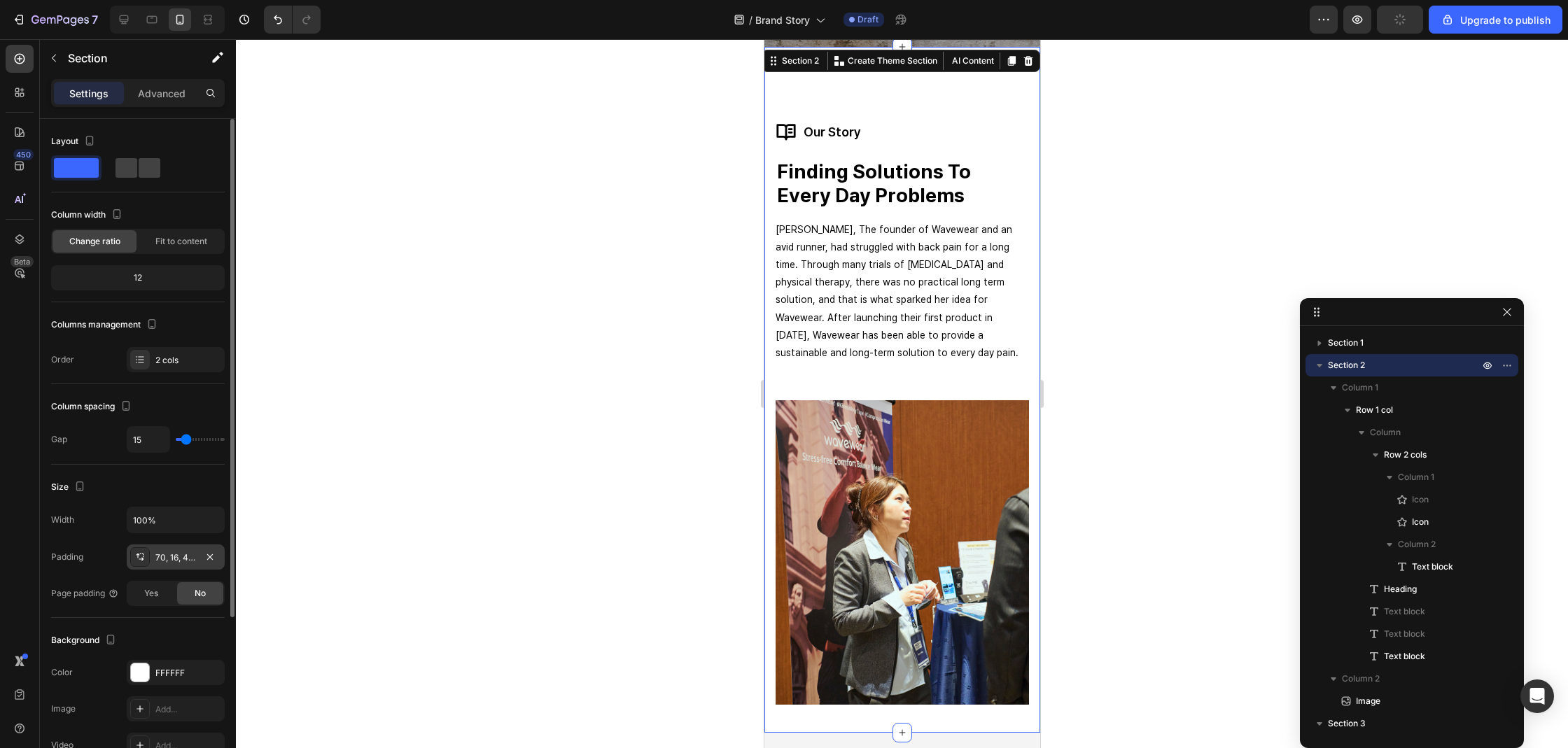
click at [143, 560] on icon at bounding box center [140, 557] width 11 height 11
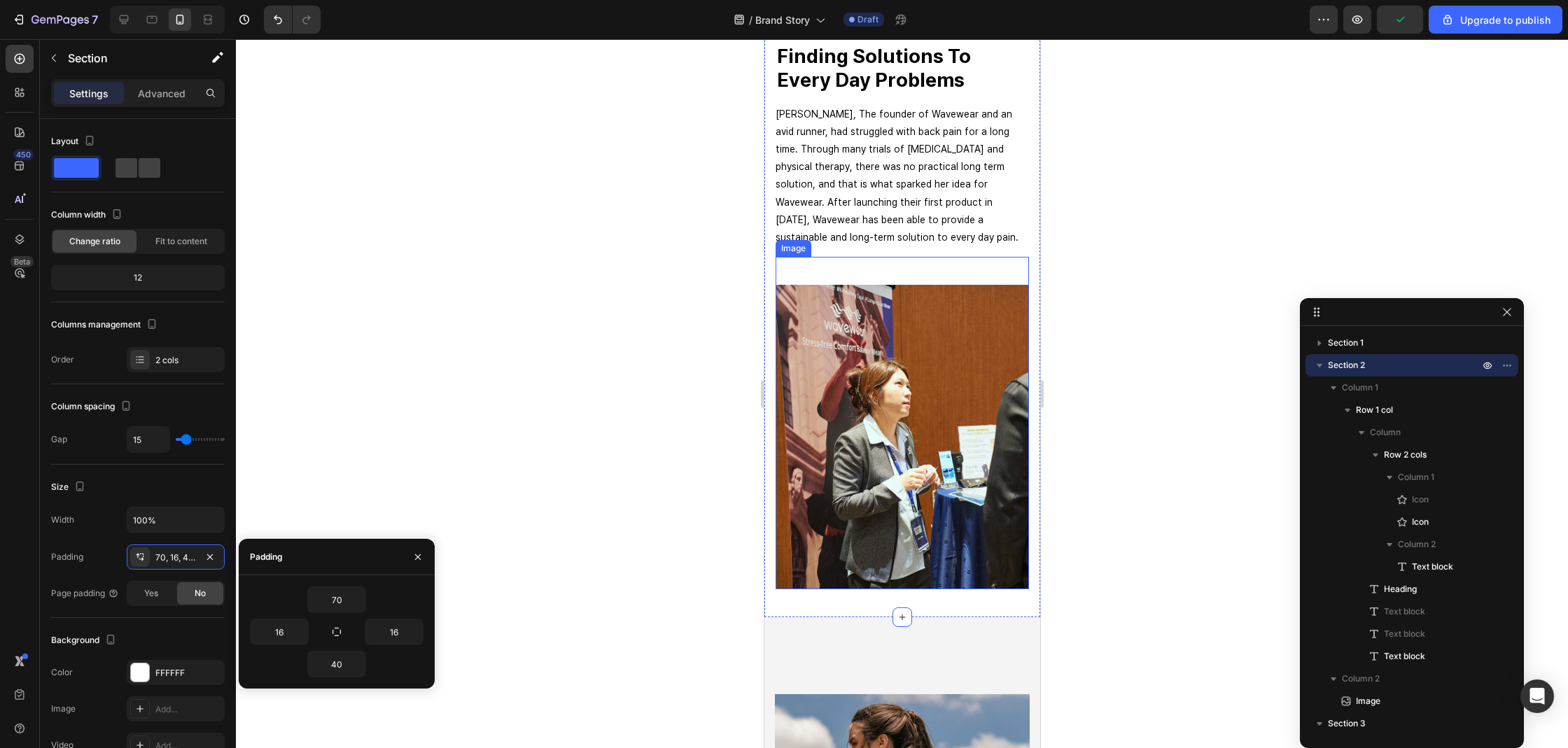
scroll to position [792, 0]
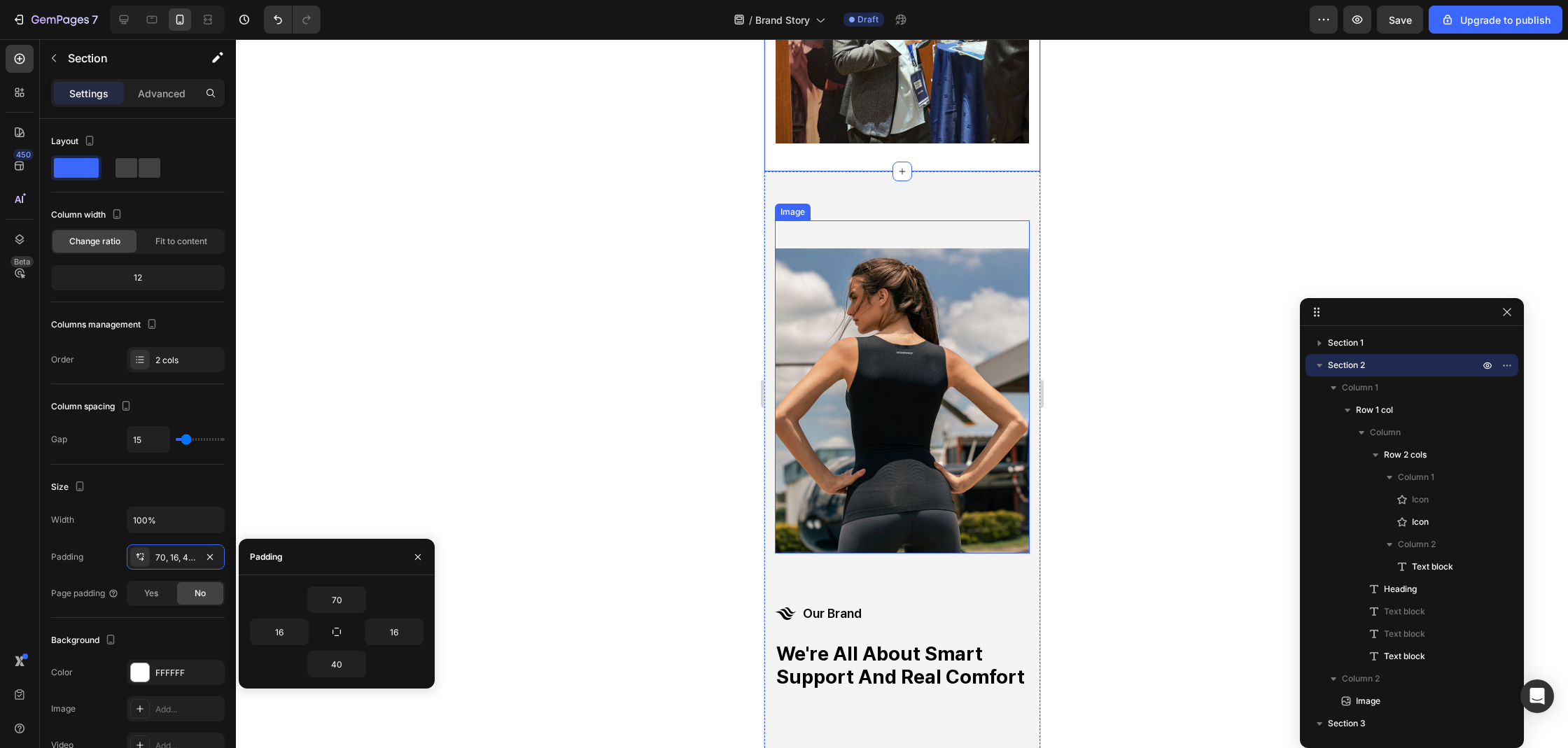
click at [914, 220] on div "Image" at bounding box center [901, 387] width 255 height 334
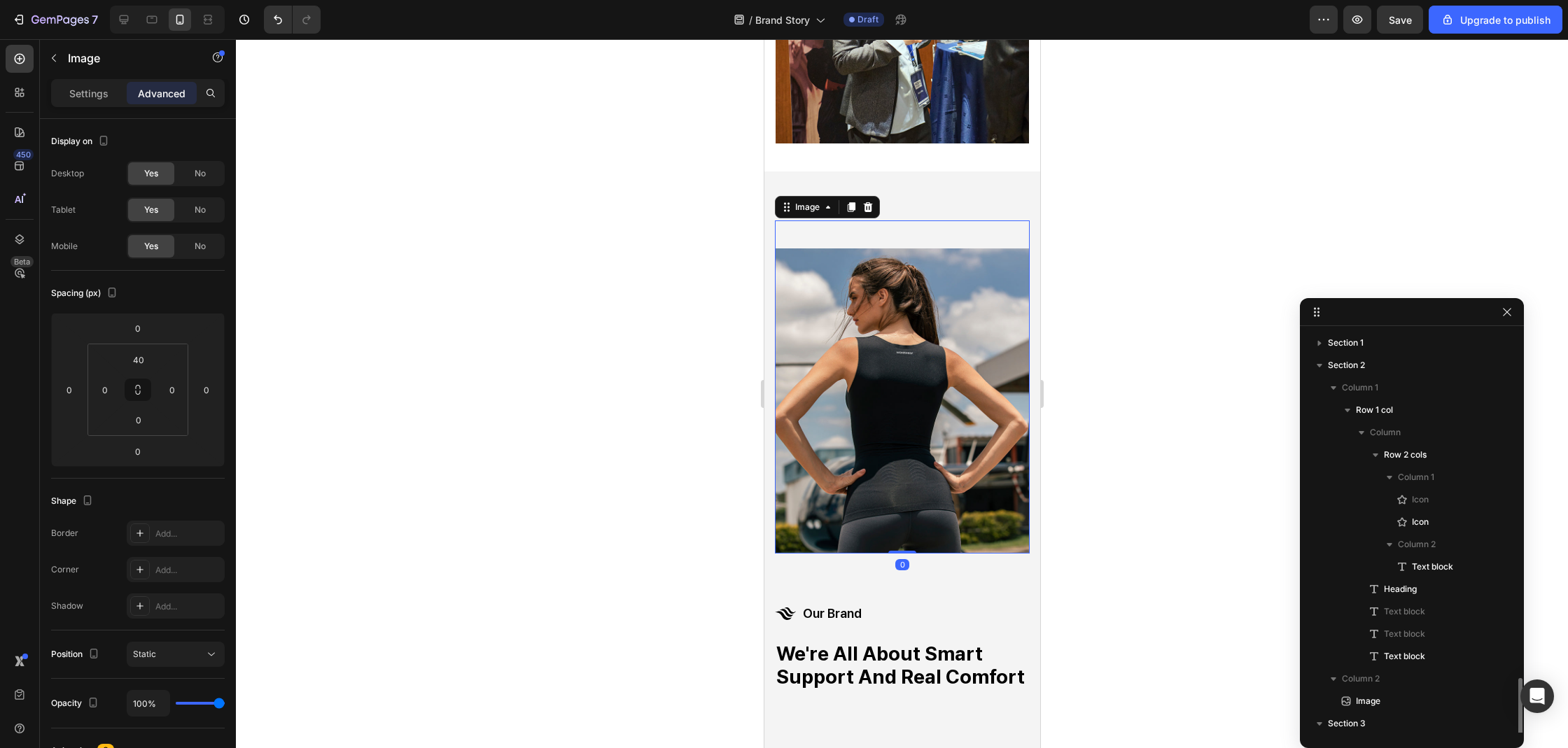
scroll to position [275, 0]
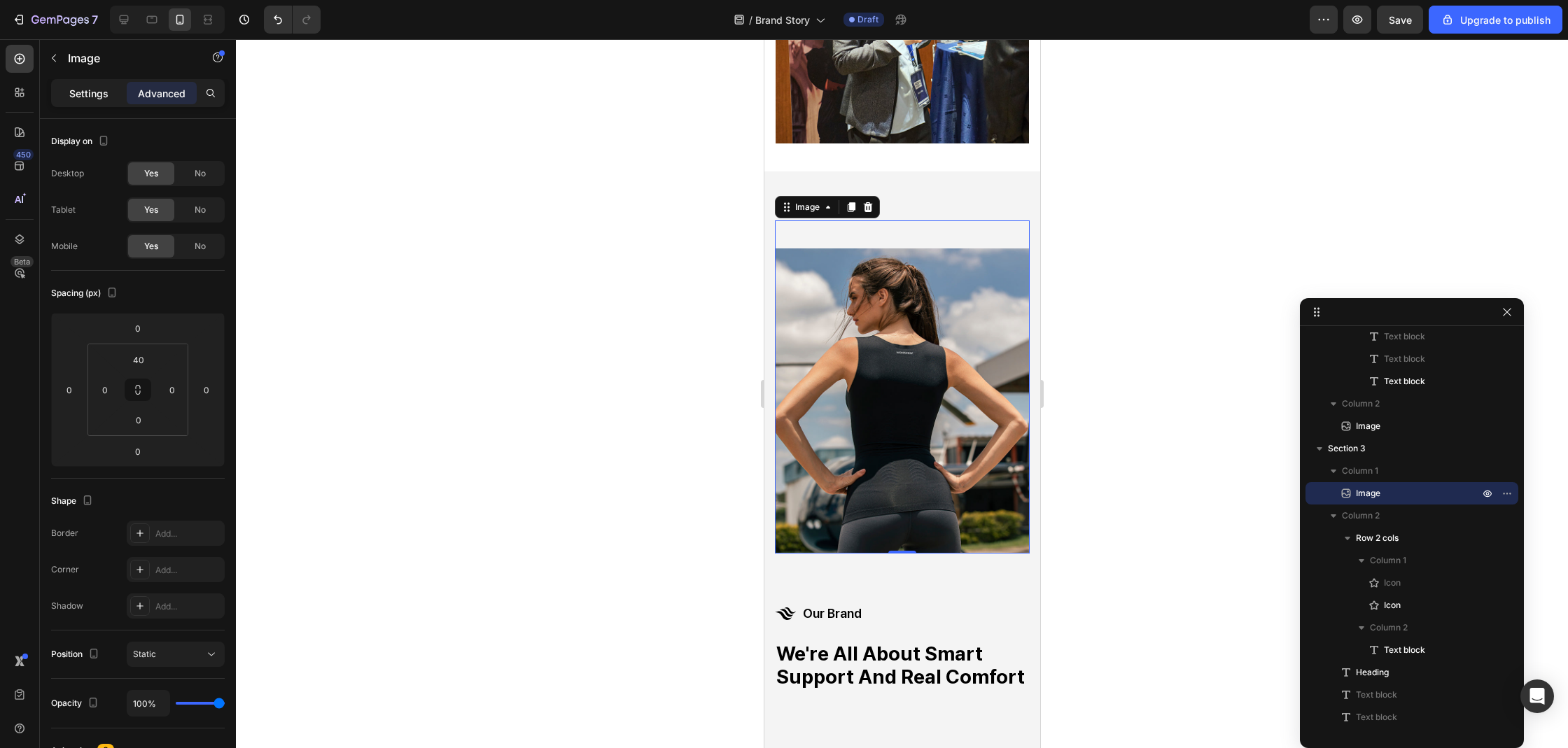
click at [104, 98] on p "Settings" at bounding box center [89, 93] width 39 height 14
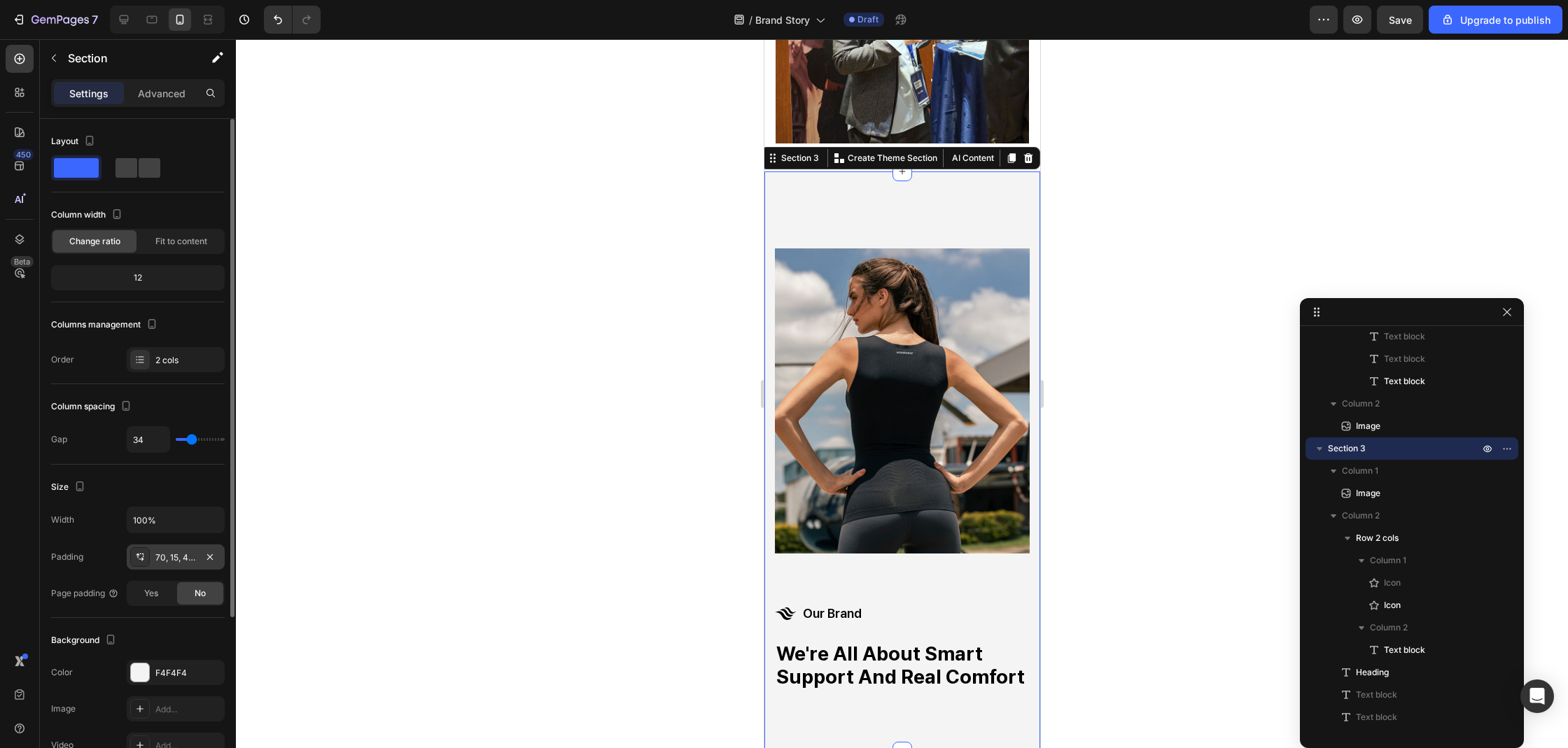
click at [172, 561] on div "70, 15, 40, 15" at bounding box center [176, 557] width 41 height 12
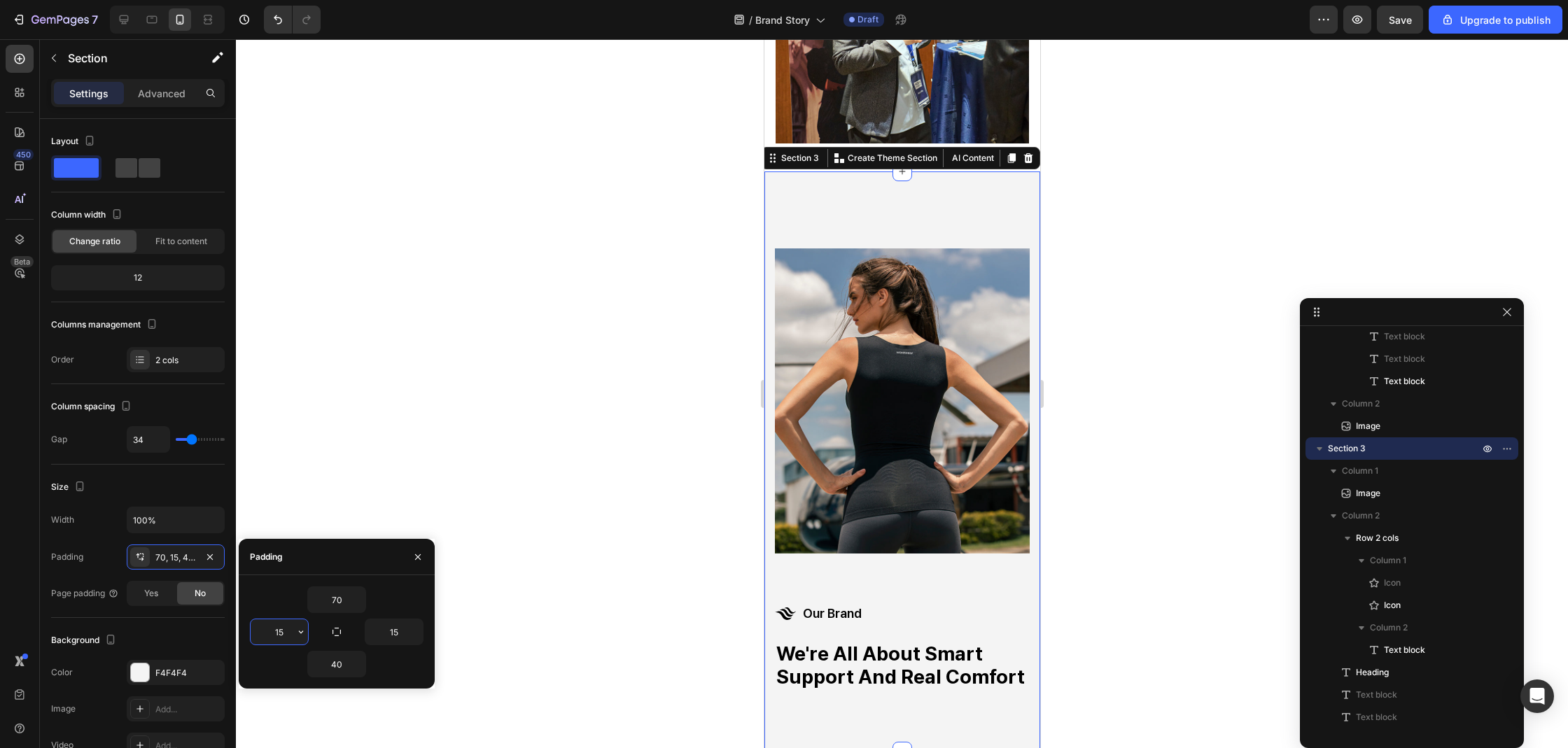
click at [282, 623] on input "15" at bounding box center [280, 632] width 57 height 25
type input "16"
click at [392, 629] on input "15" at bounding box center [394, 632] width 57 height 25
type input "16"
click at [579, 591] on div at bounding box center [902, 393] width 1332 height 709
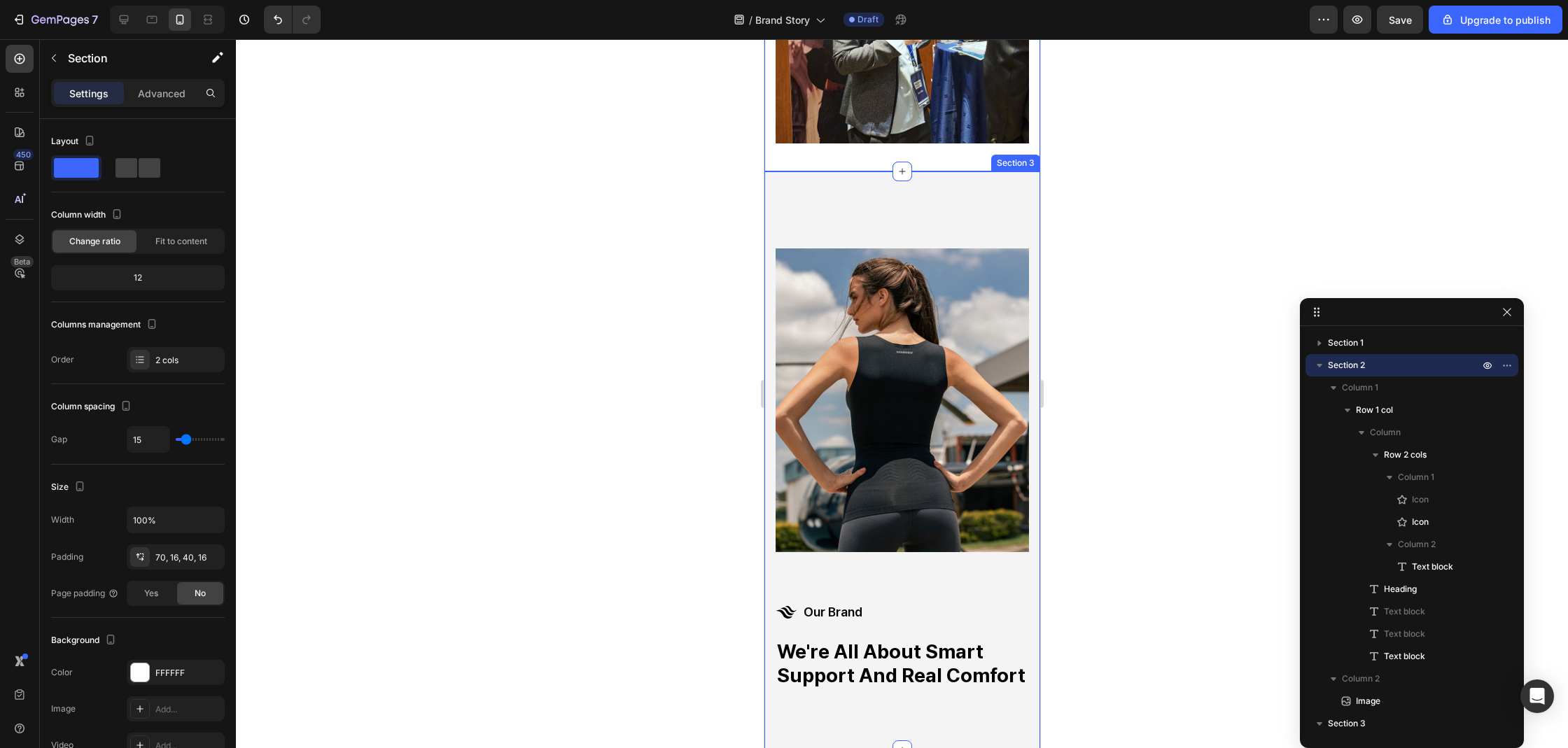
click at [1007, 200] on div "Image Icon Icon our brand Text block Row we're all about smart support and real…" at bounding box center [901, 461] width 276 height 578
click at [925, 202] on div "Image Icon Icon our brand Text block Row we're all about smart support and real…" at bounding box center [901, 461] width 276 height 578
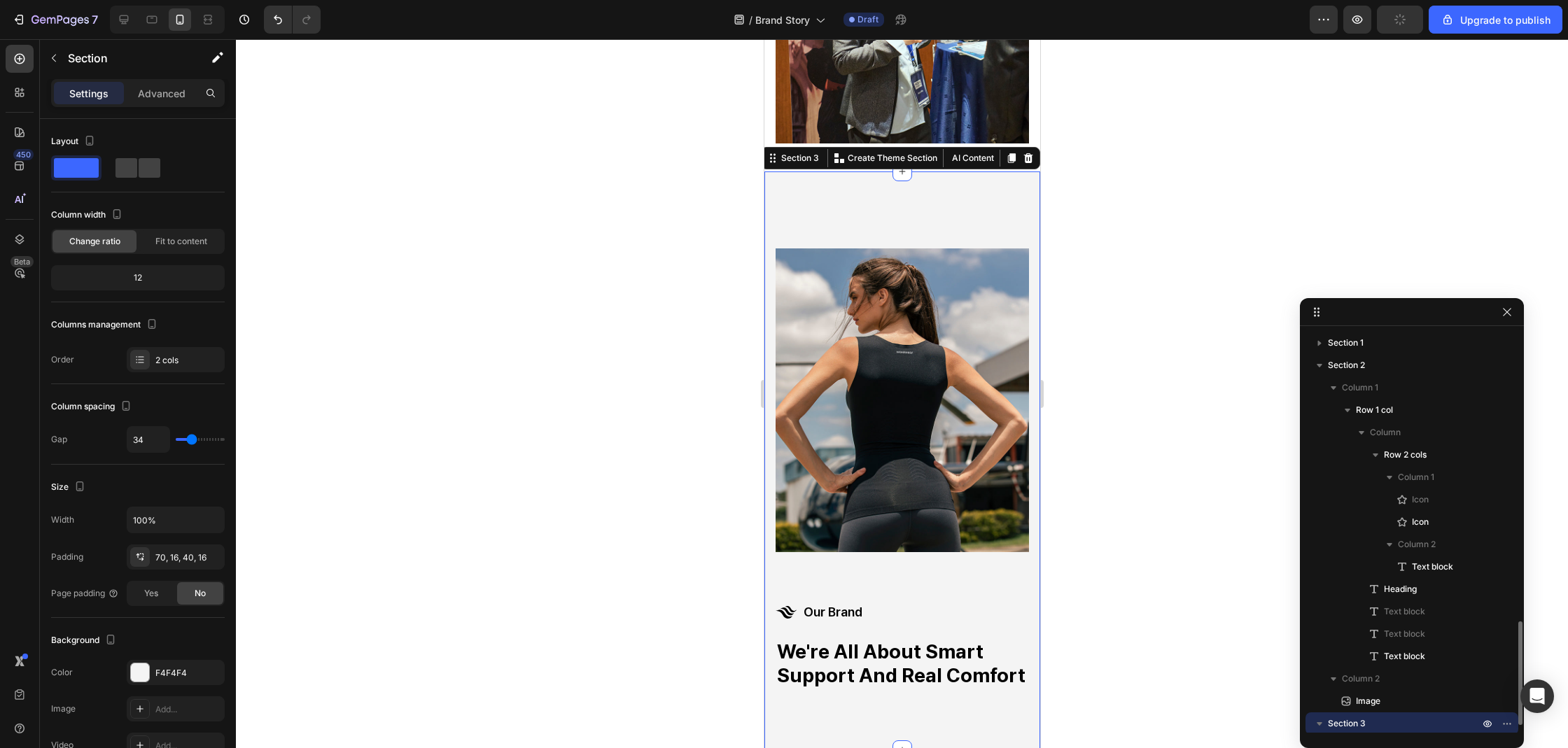
scroll to position [230, 0]
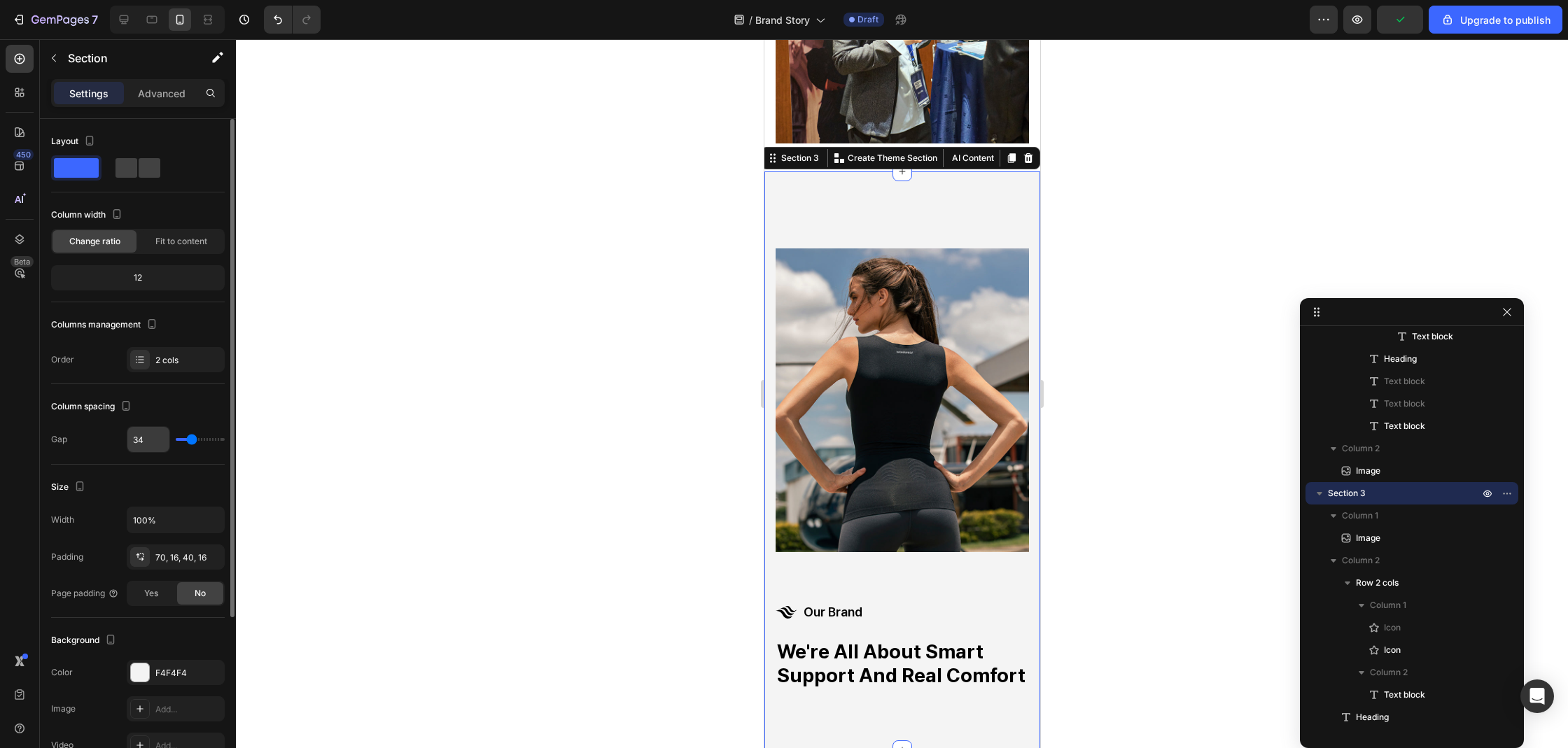
click at [153, 437] on input "34" at bounding box center [148, 439] width 42 height 25
type input "1"
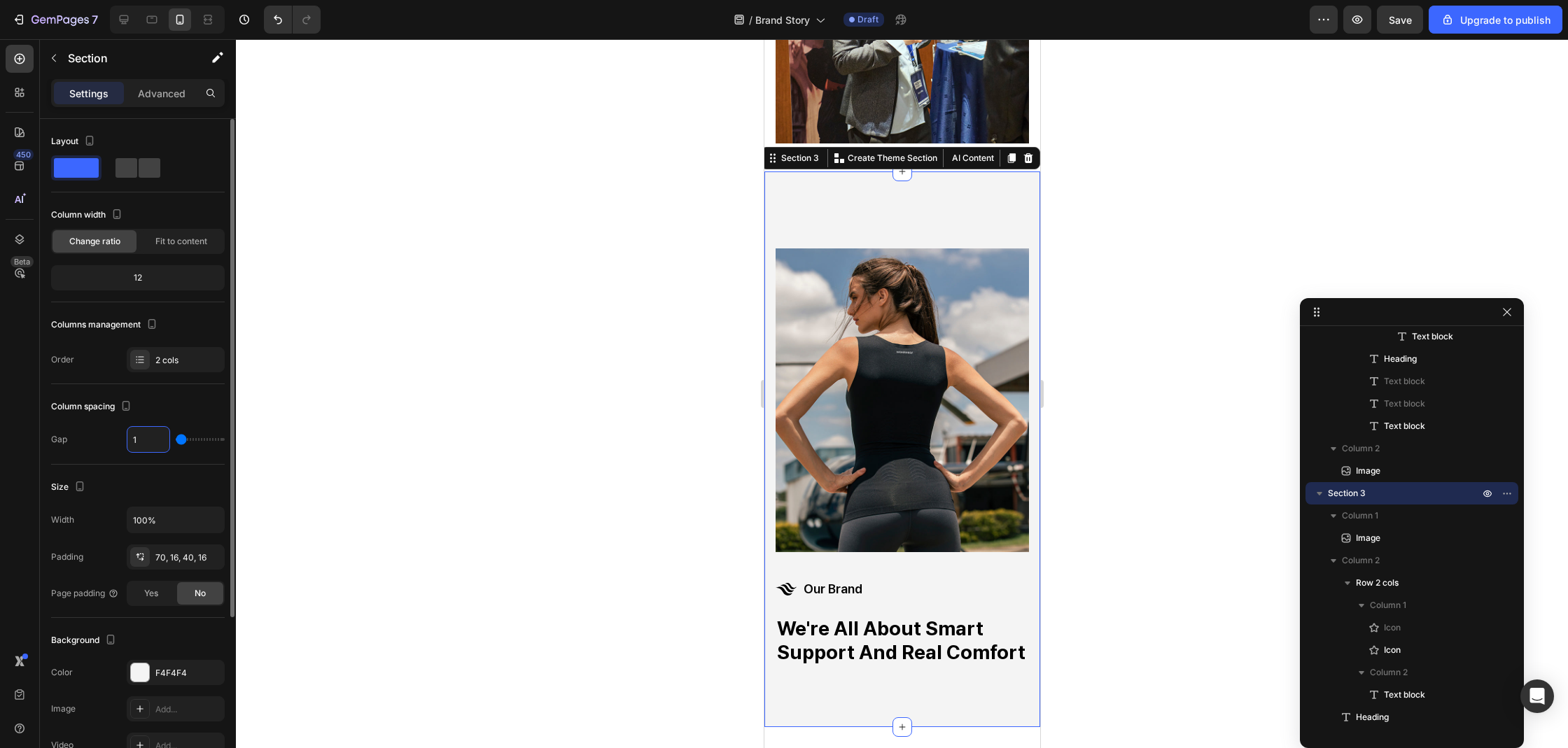
type input "15"
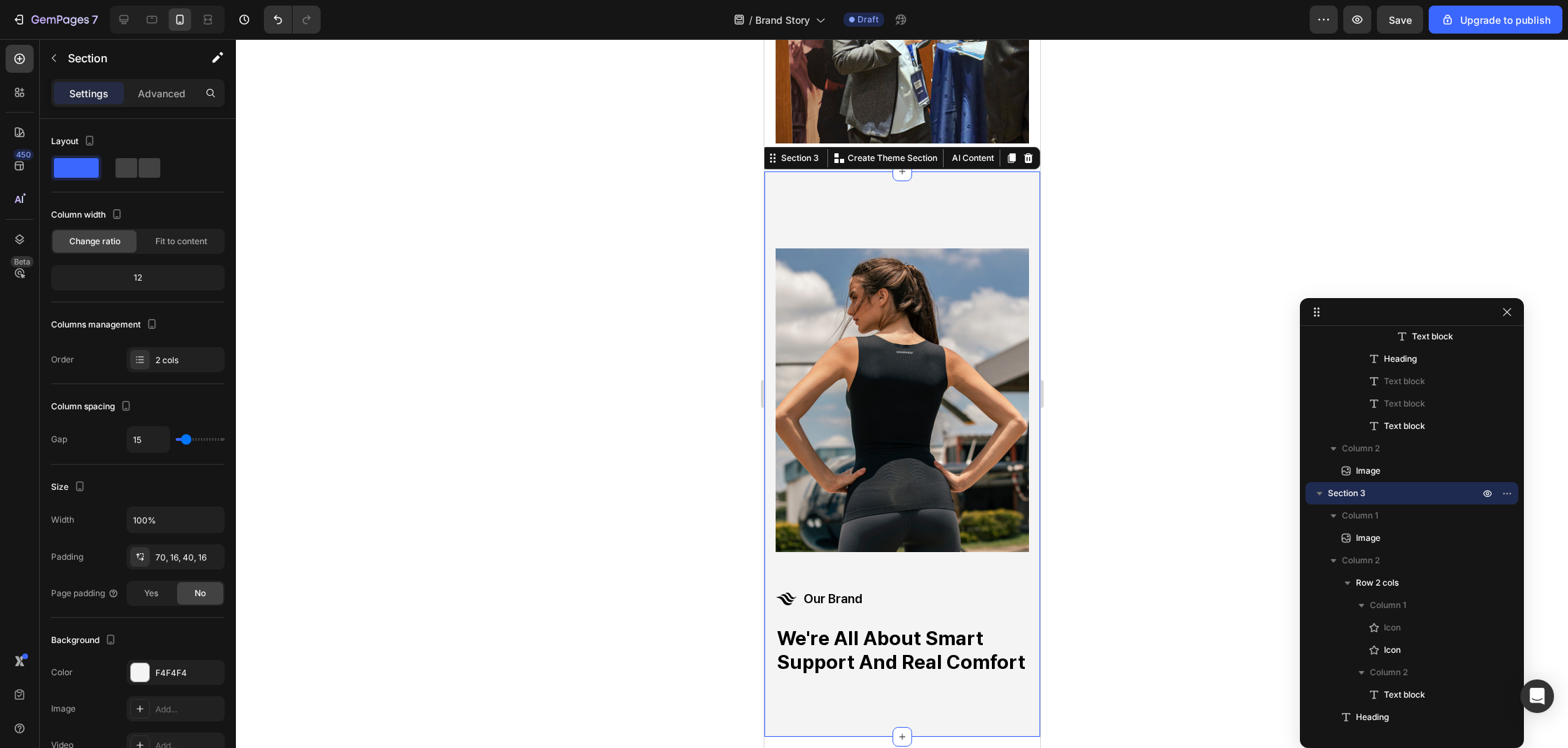
click at [1106, 583] on div at bounding box center [902, 393] width 1332 height 709
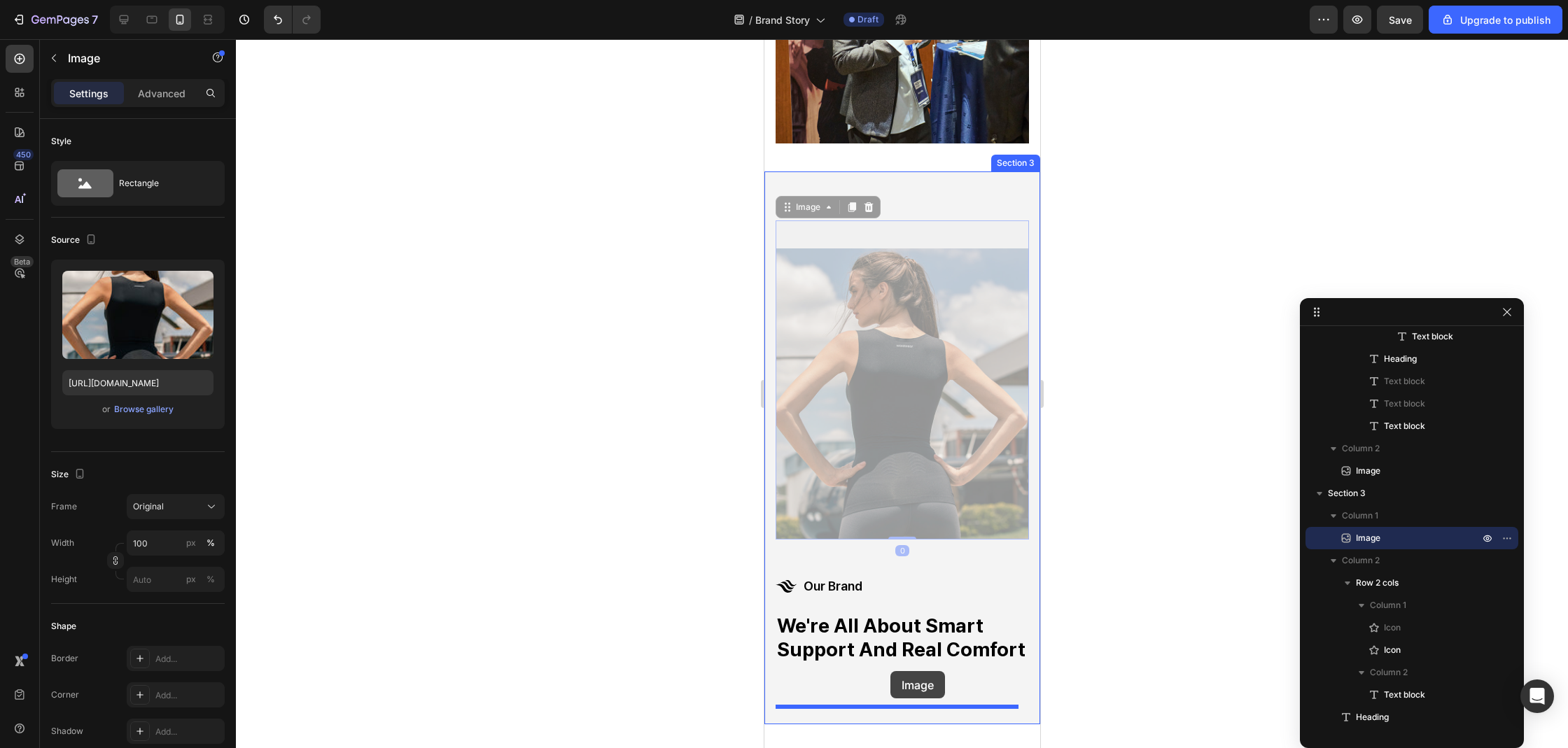
drag, startPoint x: 907, startPoint y: 387, endPoint x: 889, endPoint y: 671, distance: 284.6
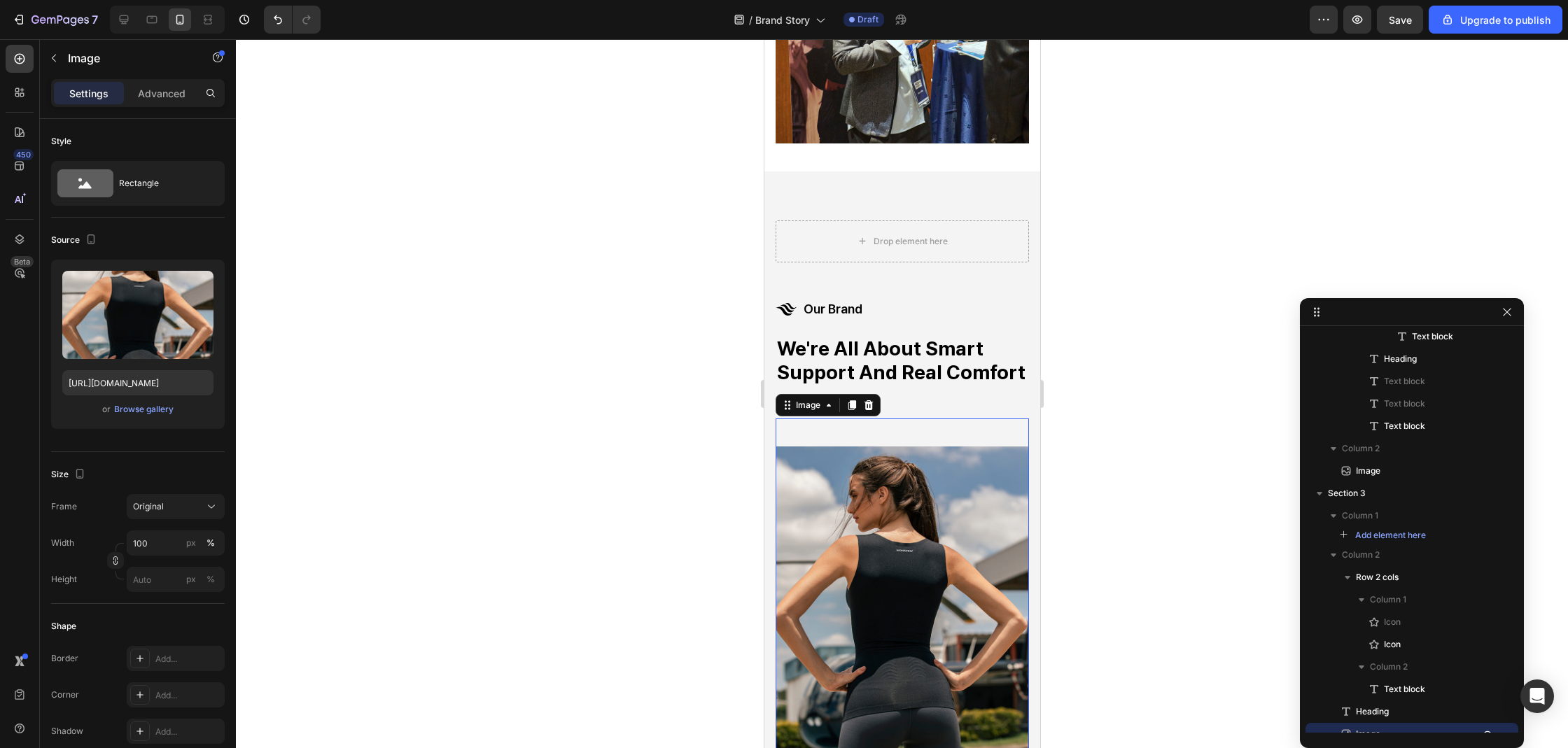
click at [1130, 405] on div at bounding box center [902, 393] width 1332 height 709
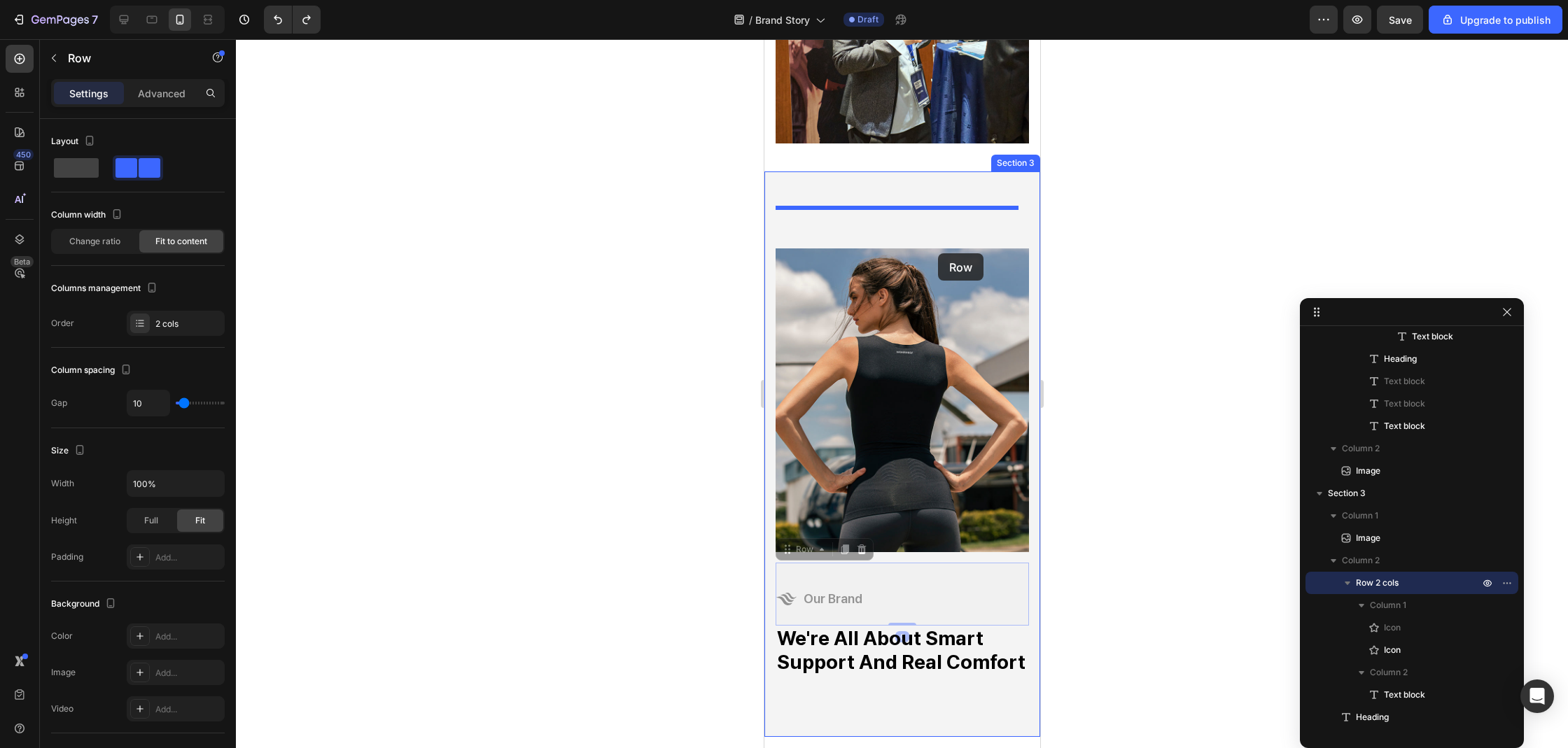
drag, startPoint x: 954, startPoint y: 568, endPoint x: 937, endPoint y: 251, distance: 317.5
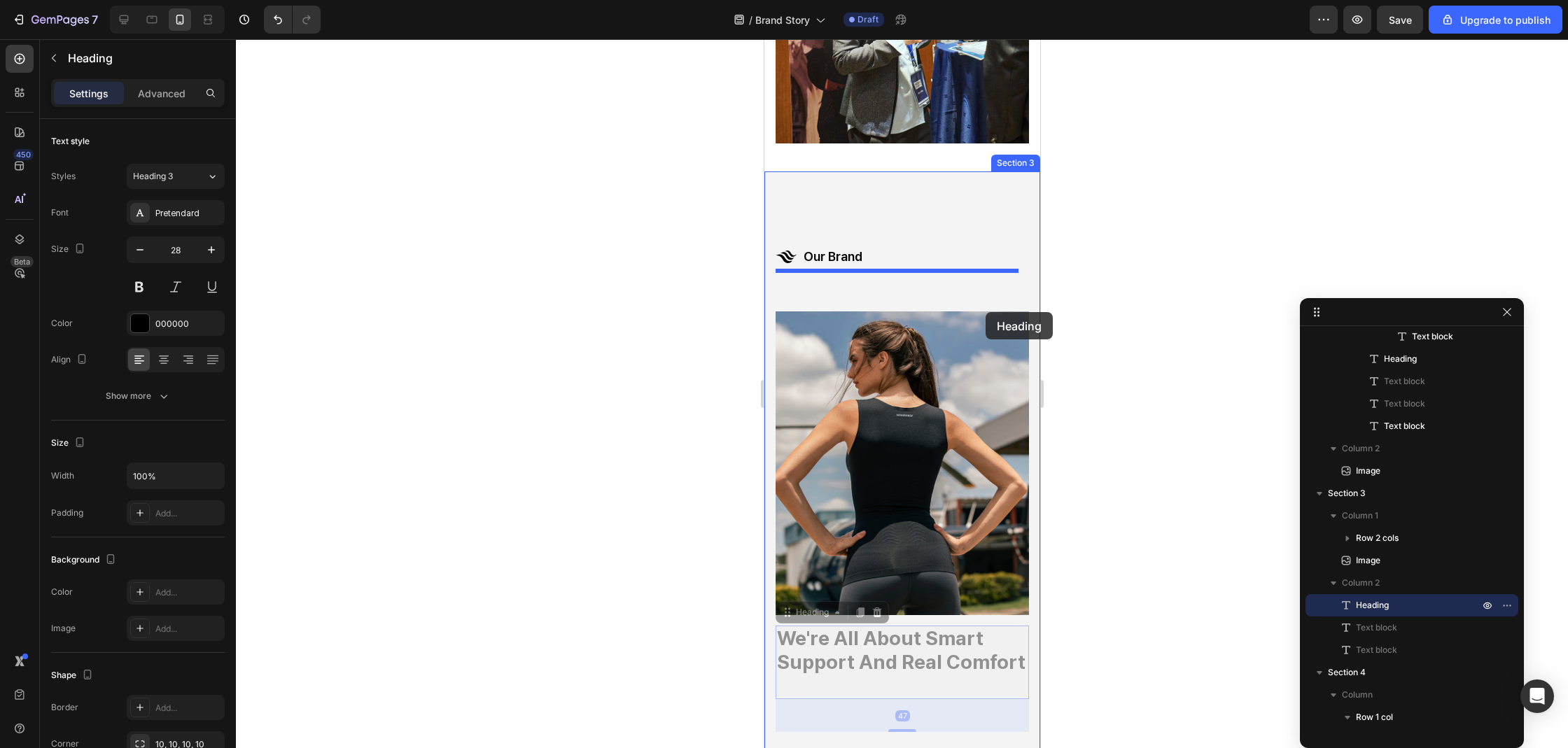
drag, startPoint x: 970, startPoint y: 630, endPoint x: 985, endPoint y: 312, distance: 318.4
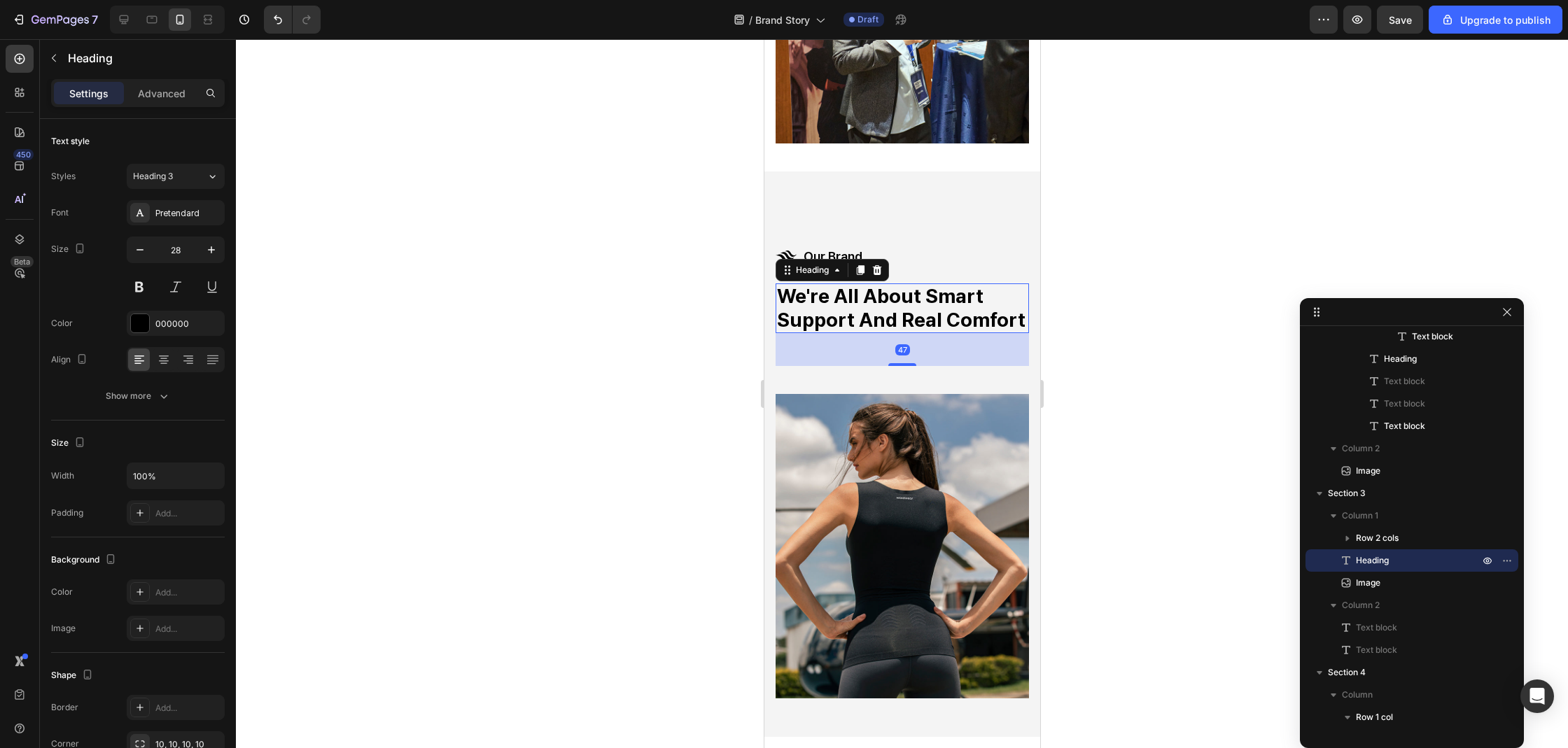
click at [1091, 363] on div at bounding box center [902, 393] width 1332 height 709
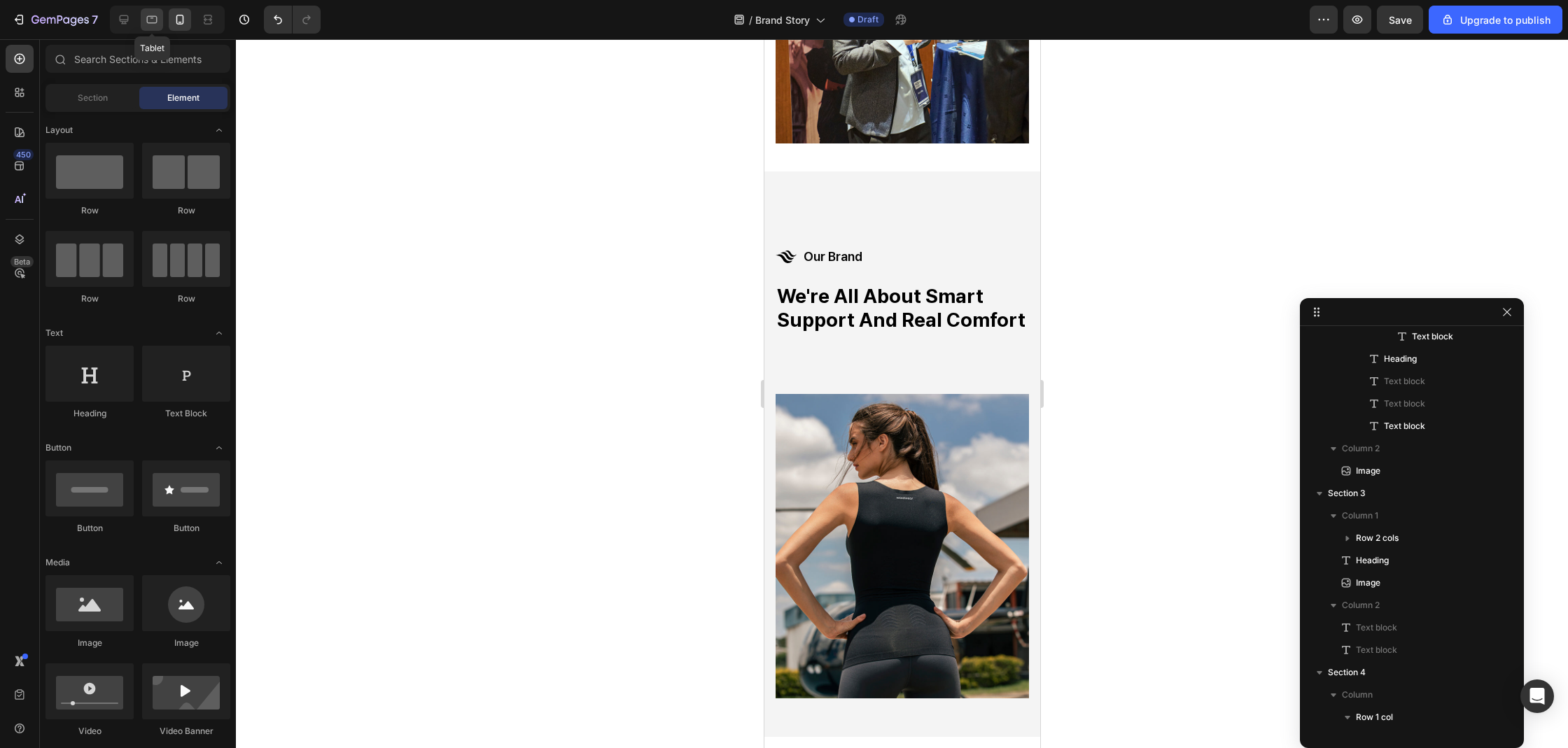
click at [156, 20] on icon at bounding box center [152, 19] width 14 height 14
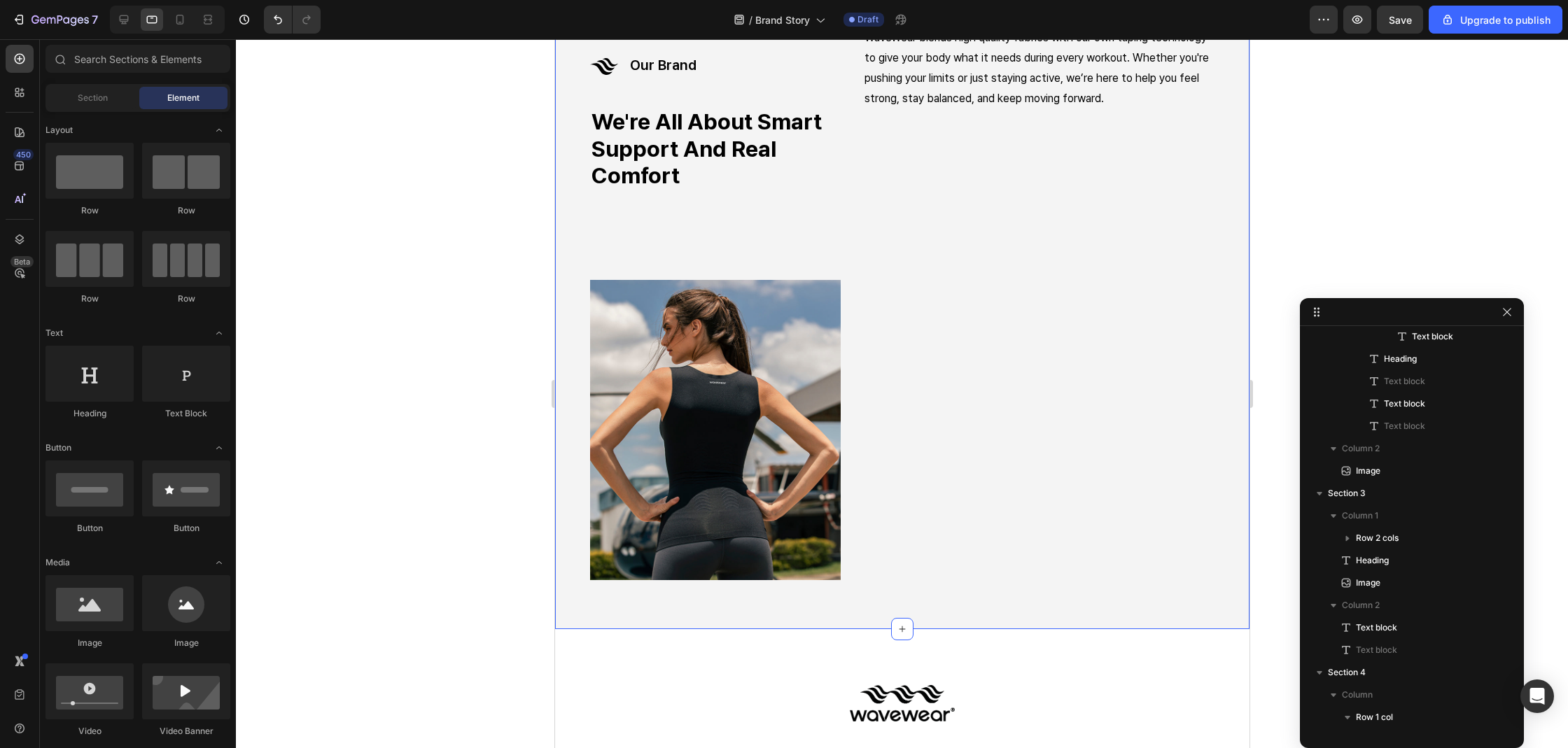
scroll to position [328, 0]
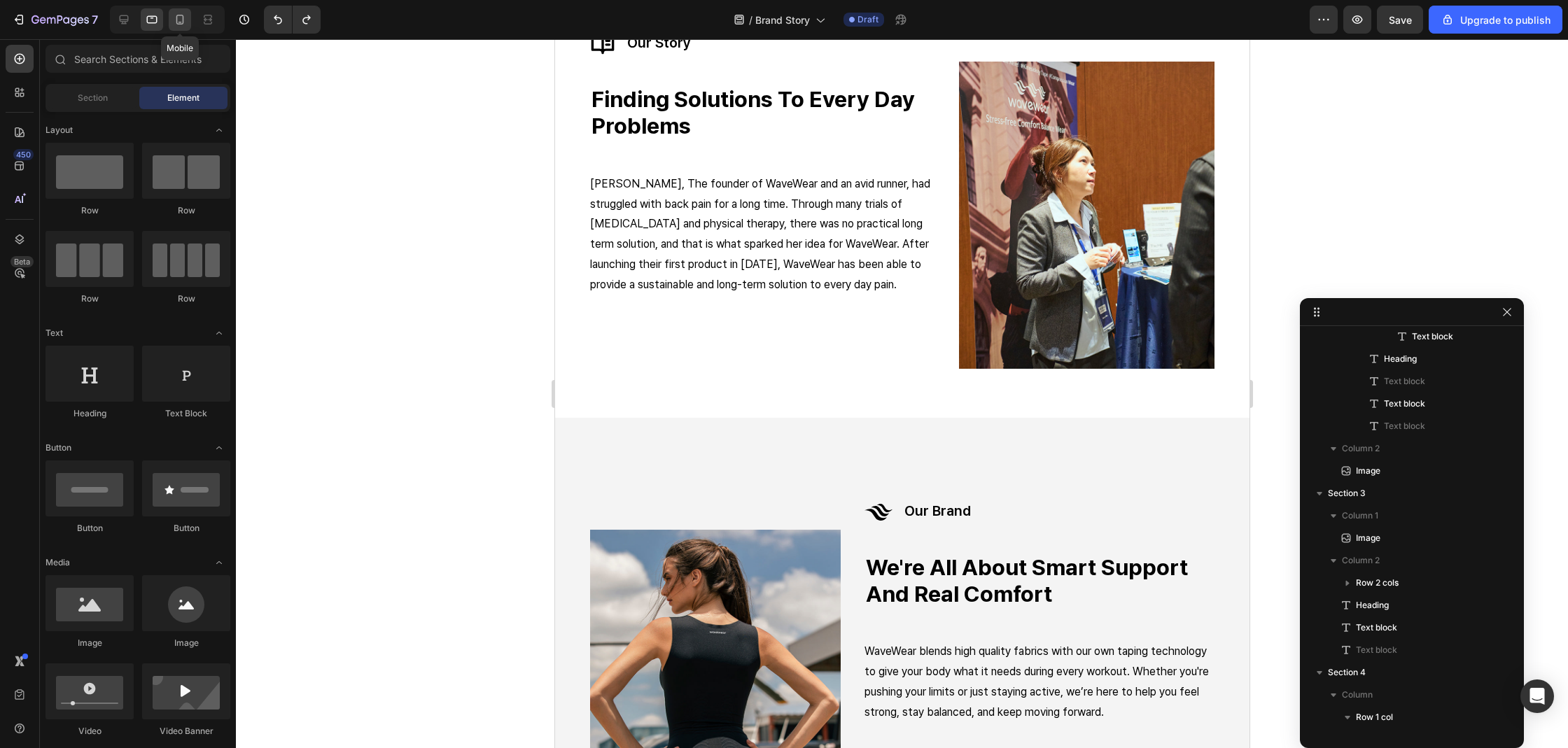
click at [189, 19] on div at bounding box center [179, 19] width 22 height 22
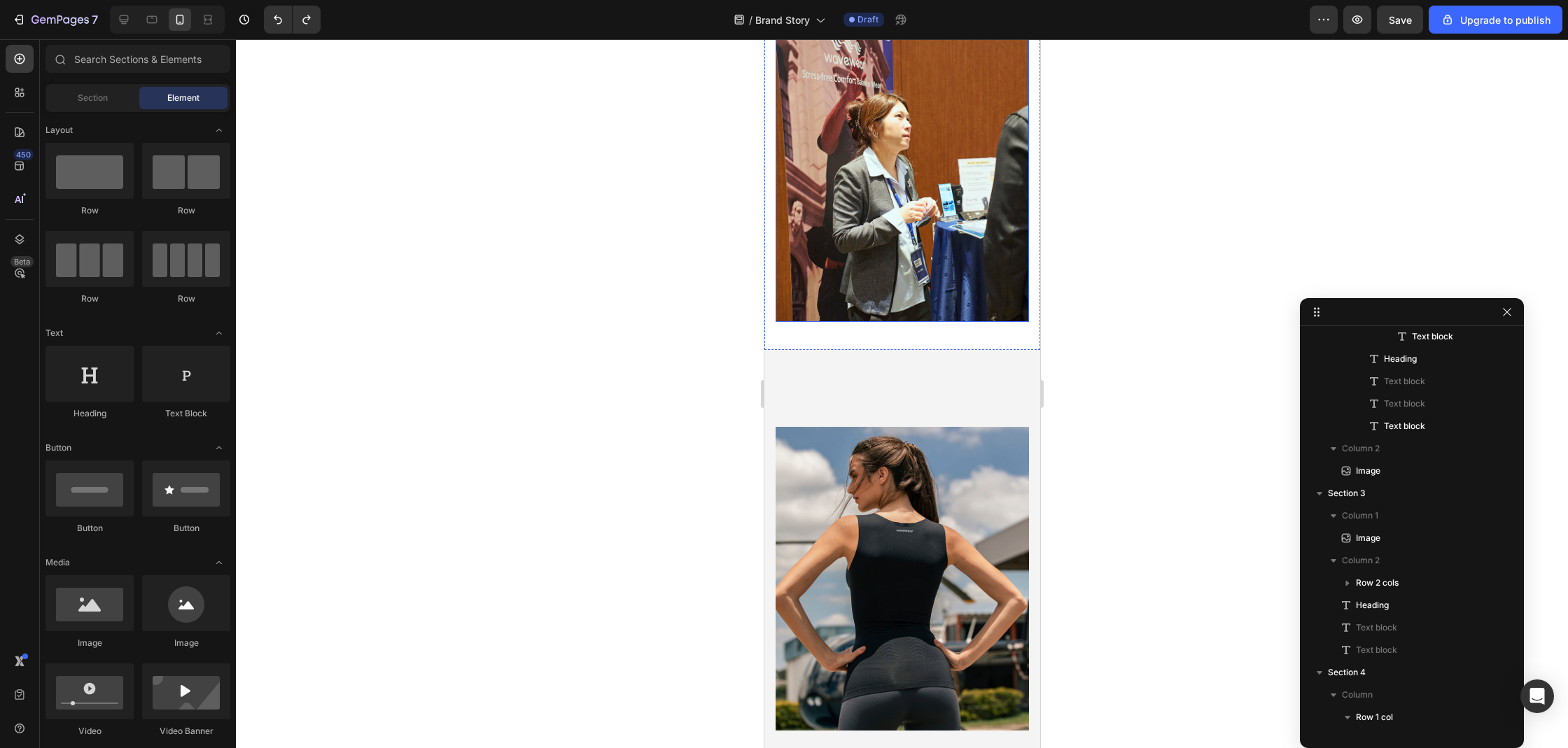
scroll to position [747, 0]
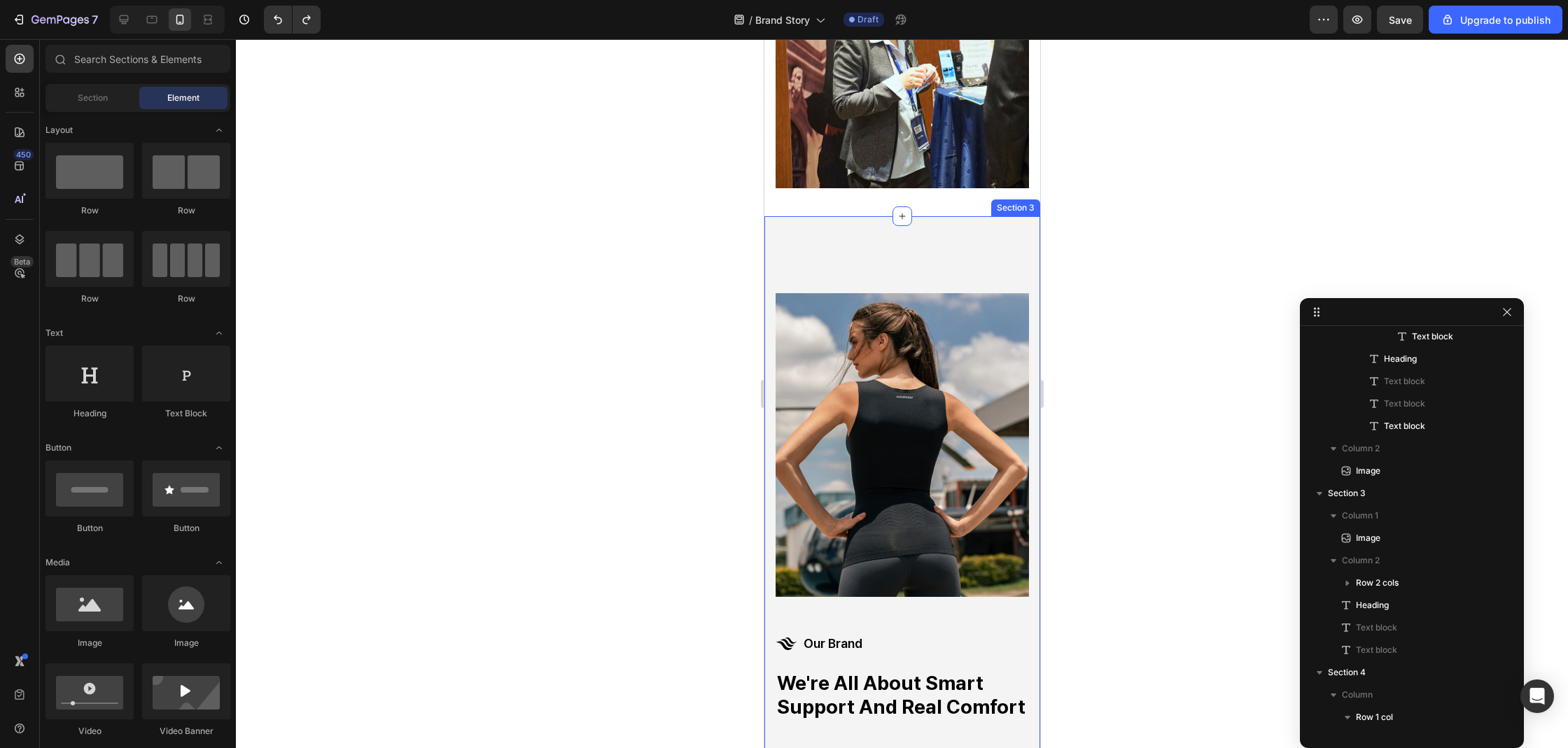
click at [860, 228] on div "Image Icon Icon our brand Text block Row we're all about smart support and real…" at bounding box center [901, 499] width 276 height 566
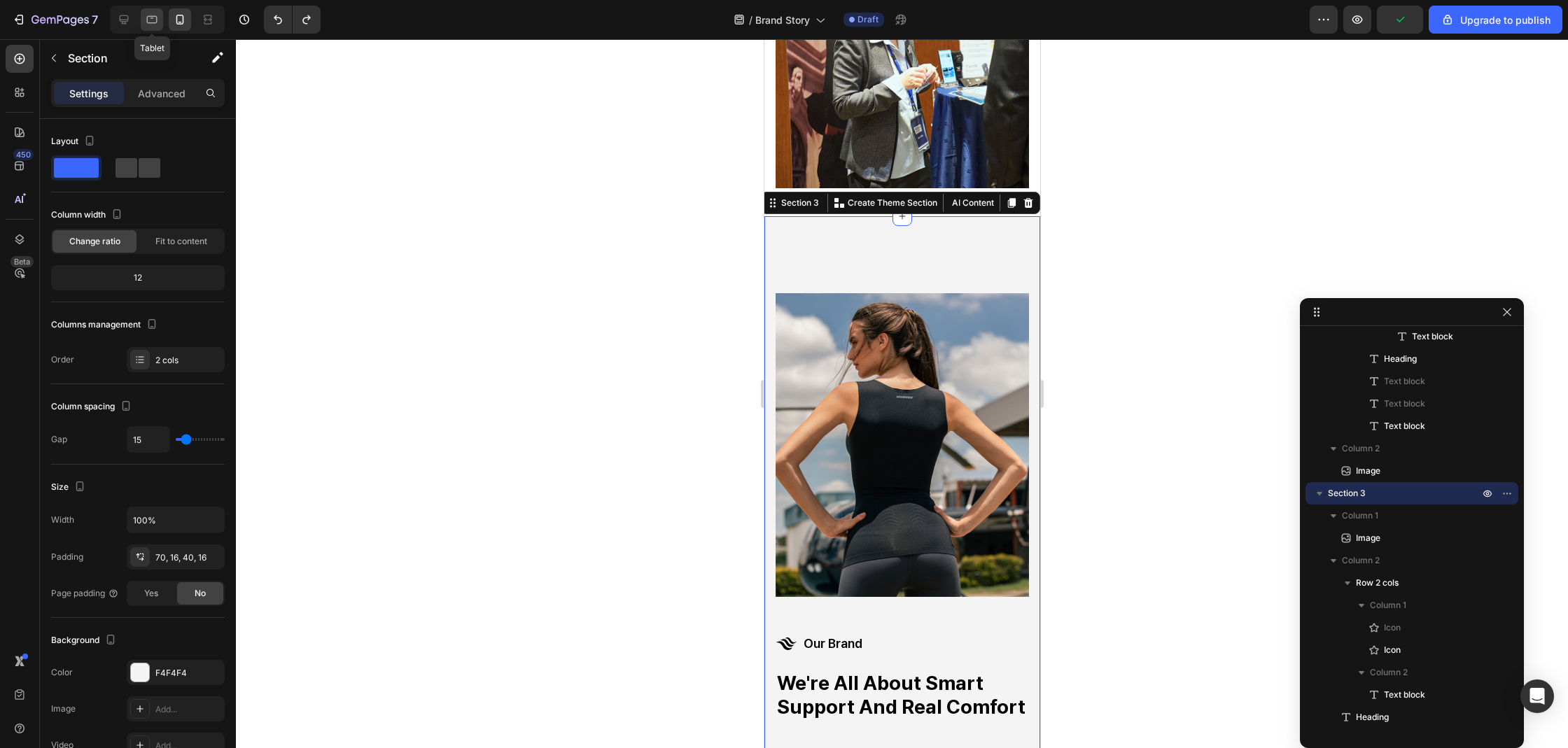
click at [150, 22] on icon at bounding box center [152, 20] width 10 height 8
type input "34"
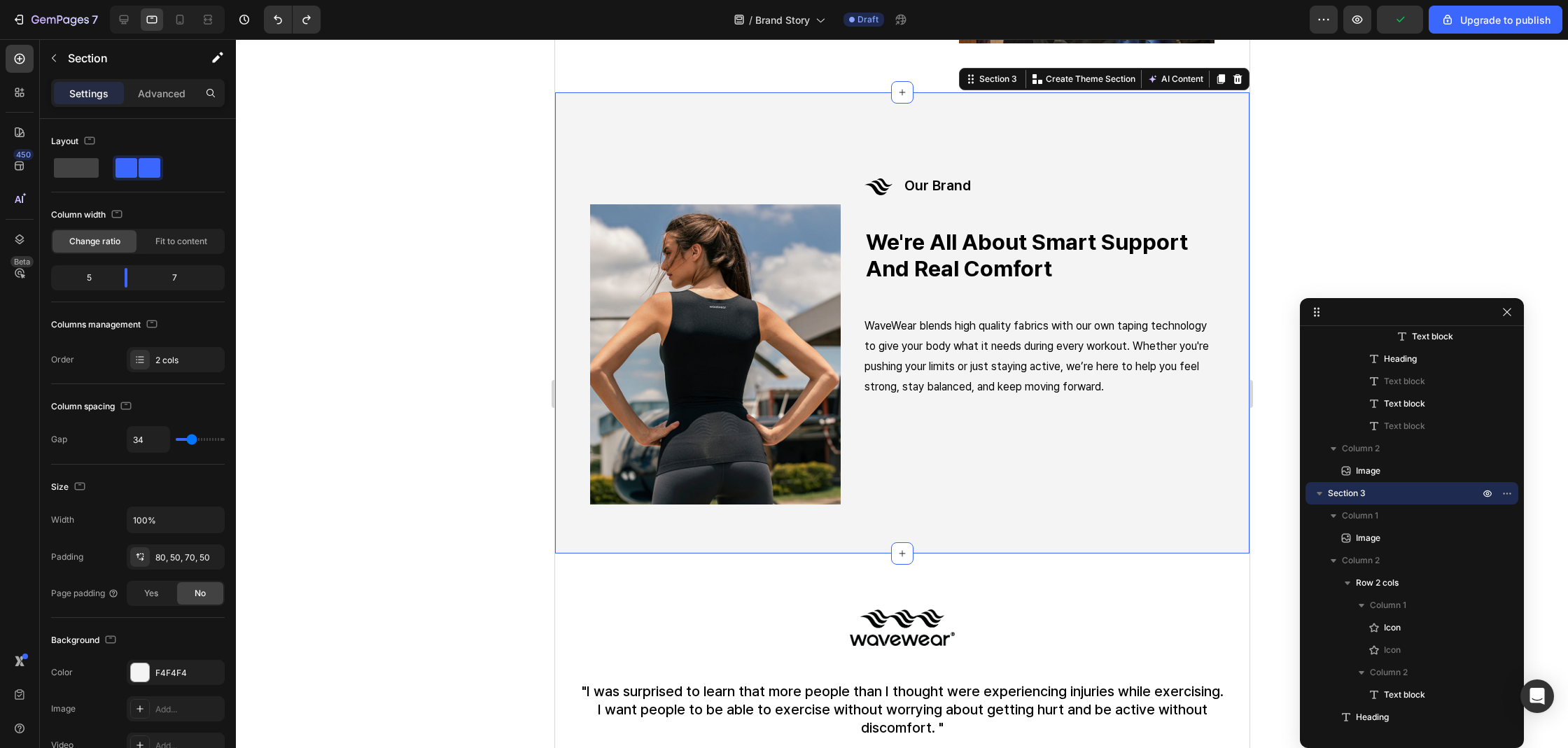
scroll to position [652, 0]
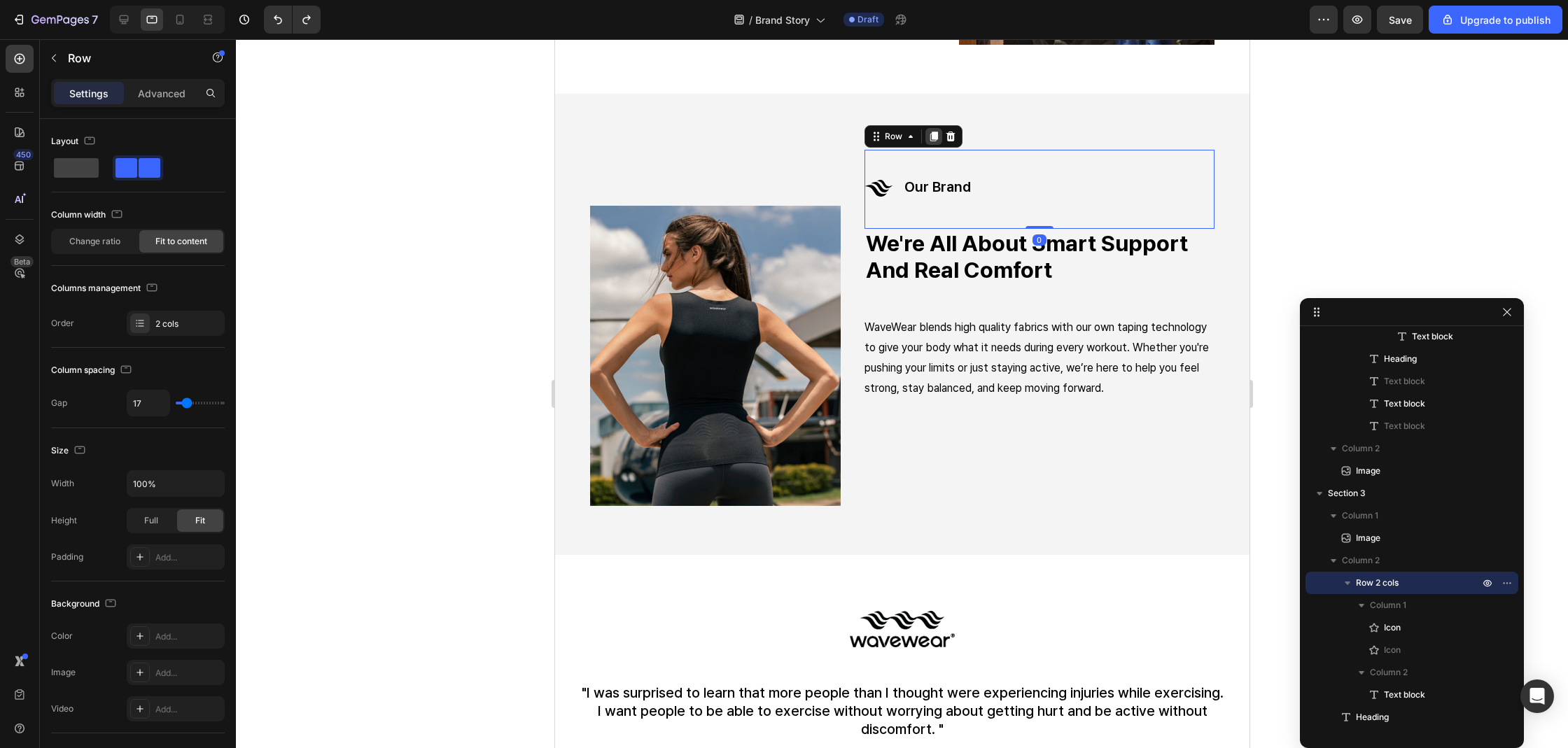
click at [934, 130] on div at bounding box center [933, 136] width 17 height 17
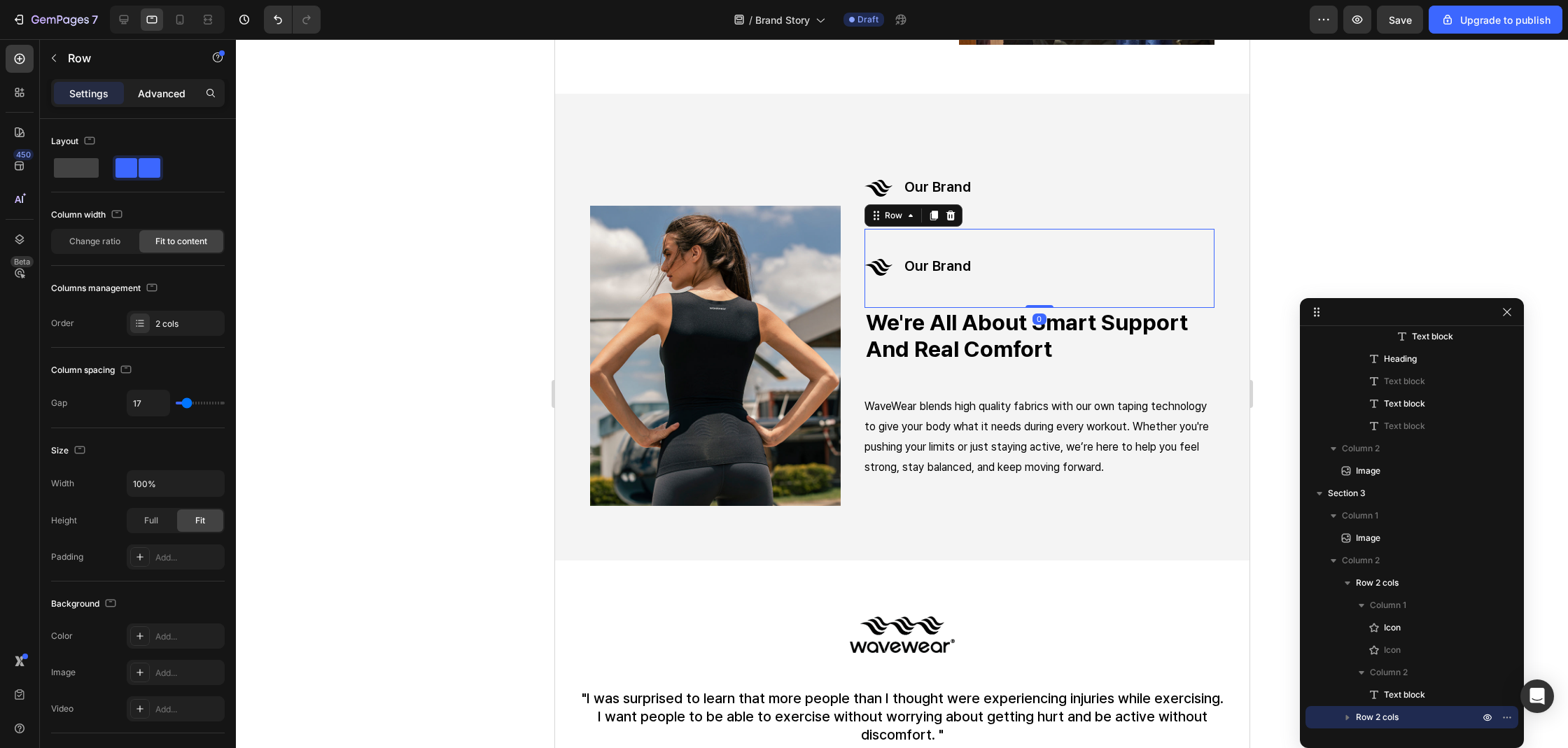
click at [172, 101] on div "Advanced" at bounding box center [161, 93] width 70 height 22
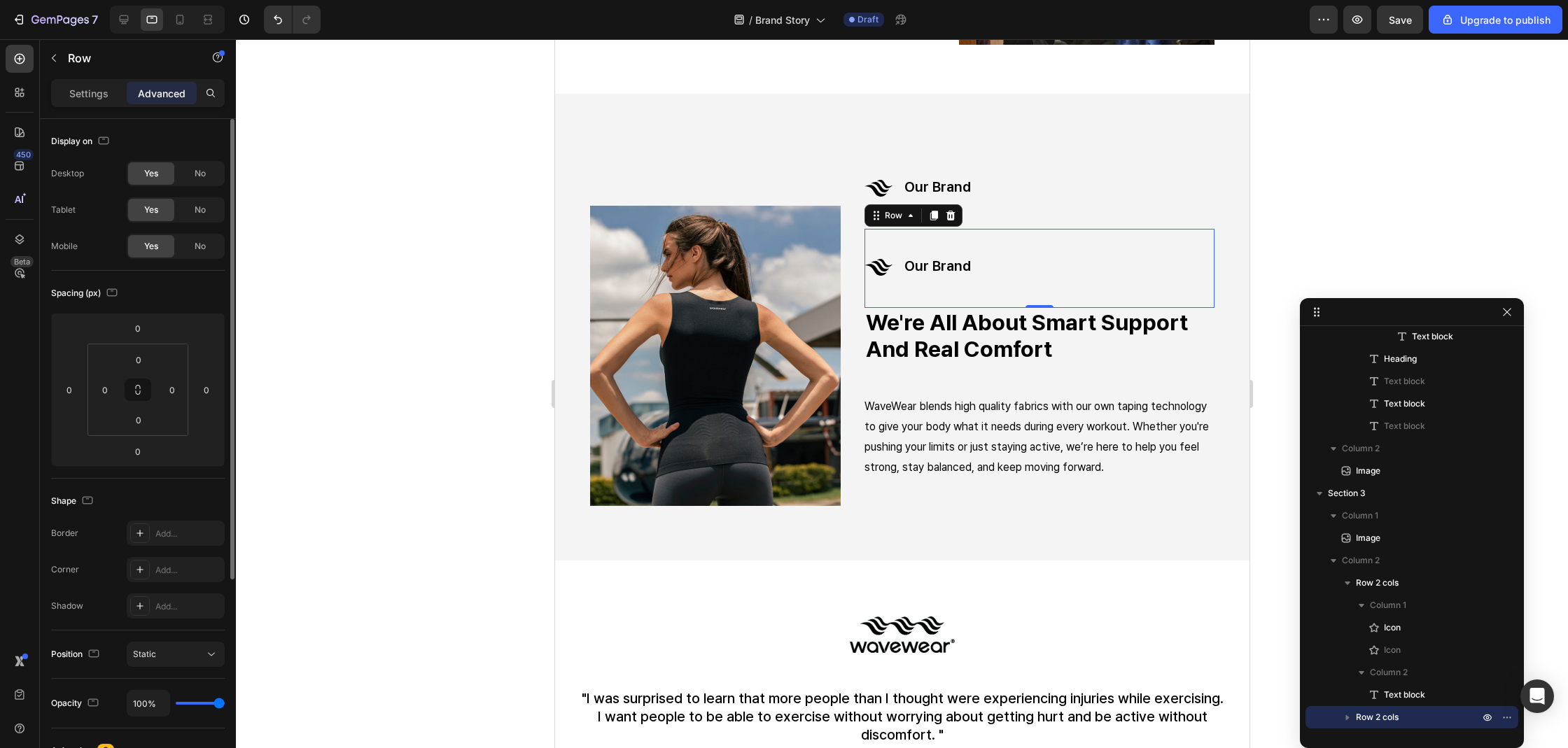
click at [189, 223] on div "Desktop Yes No Tablet Yes No Mobile Yes No" at bounding box center [138, 210] width 174 height 98
click at [190, 205] on div "No" at bounding box center [200, 209] width 46 height 22
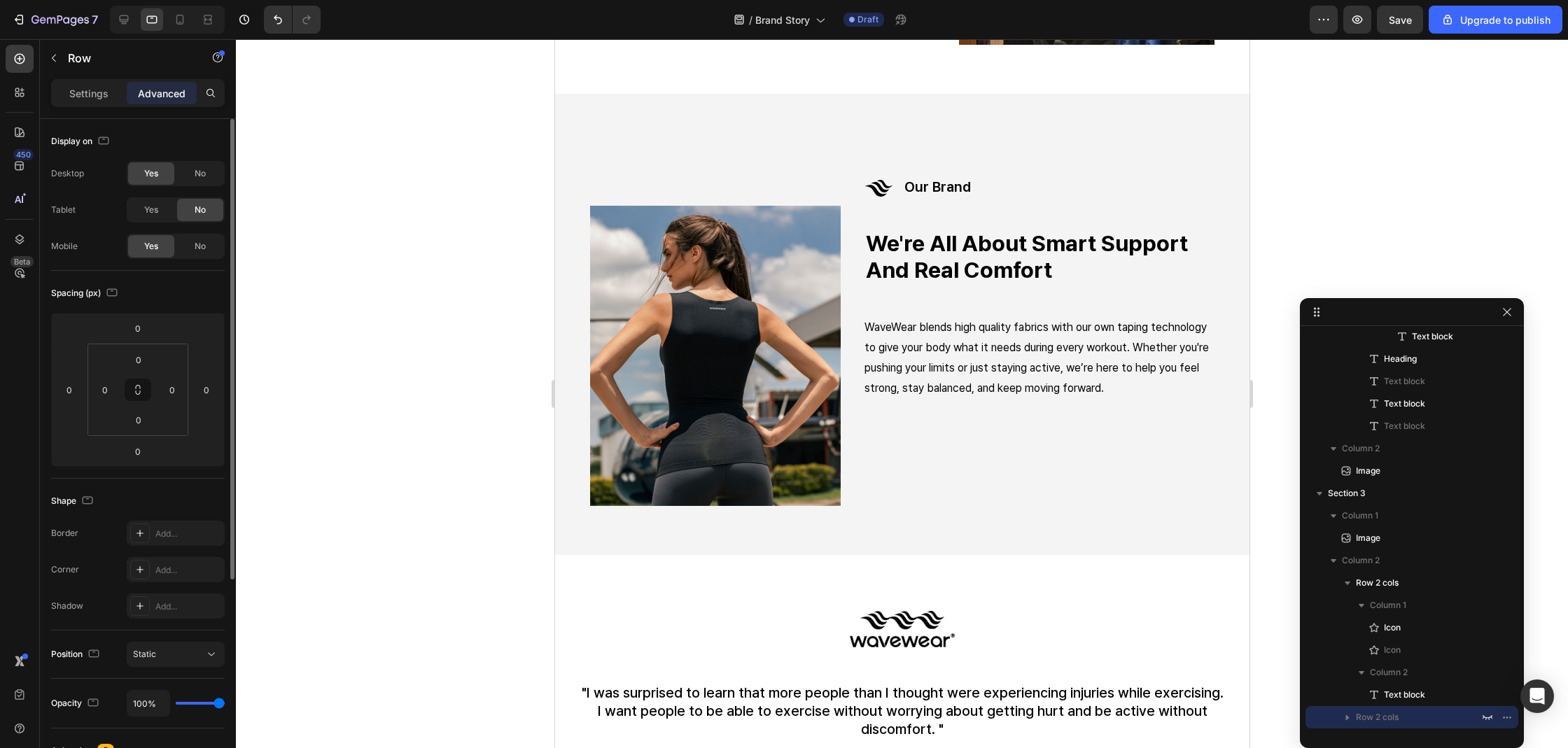
click at [195, 186] on div "Desktop Yes No Tablet Yes No Mobile Yes No" at bounding box center [138, 210] width 174 height 98
click at [199, 183] on div "No" at bounding box center [200, 173] width 46 height 22
click at [969, 183] on div "Icon Icon our brand Text block Row" at bounding box center [1038, 189] width 350 height 79
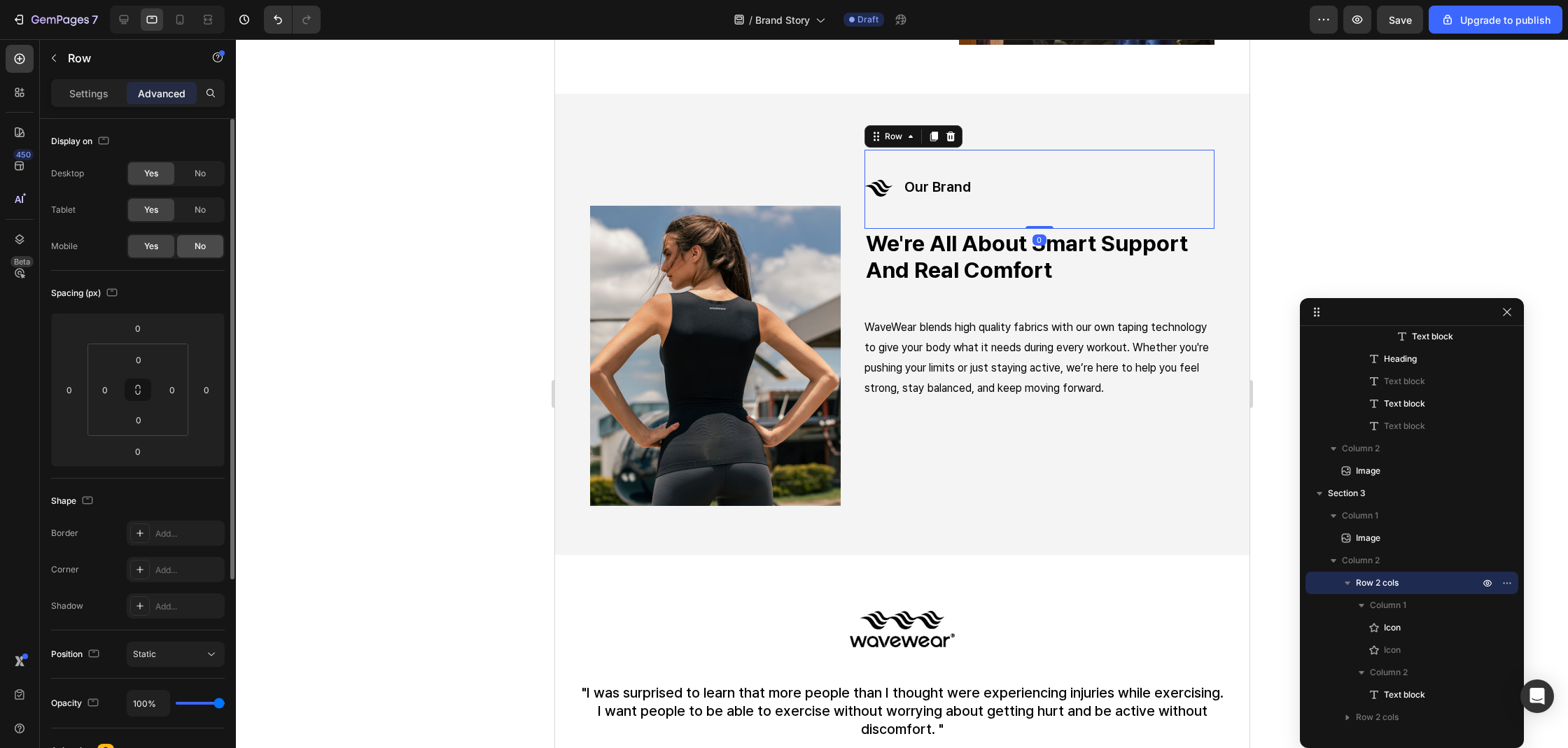
click at [191, 246] on div "No" at bounding box center [200, 245] width 46 height 22
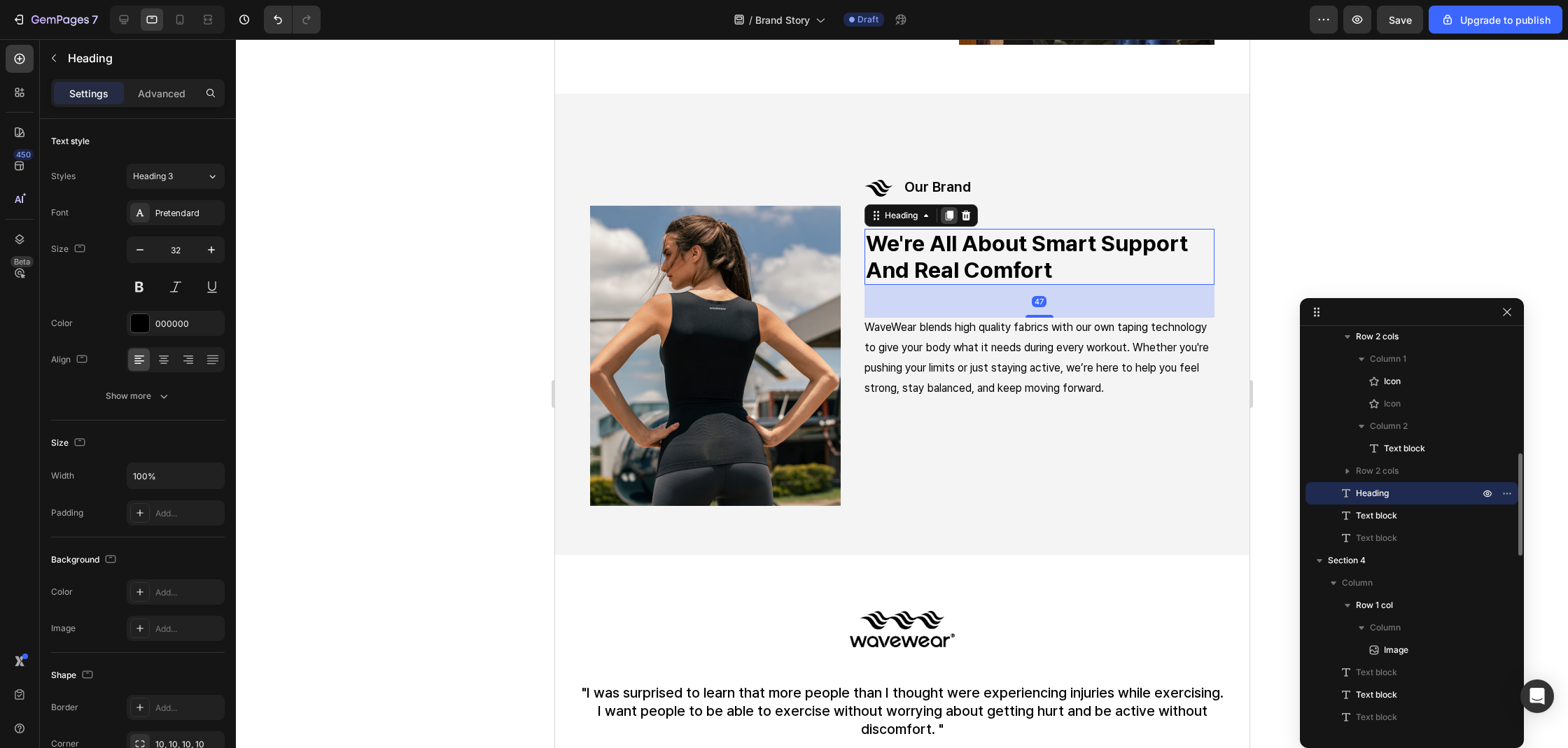
click at [949, 212] on icon at bounding box center [949, 216] width 11 height 11
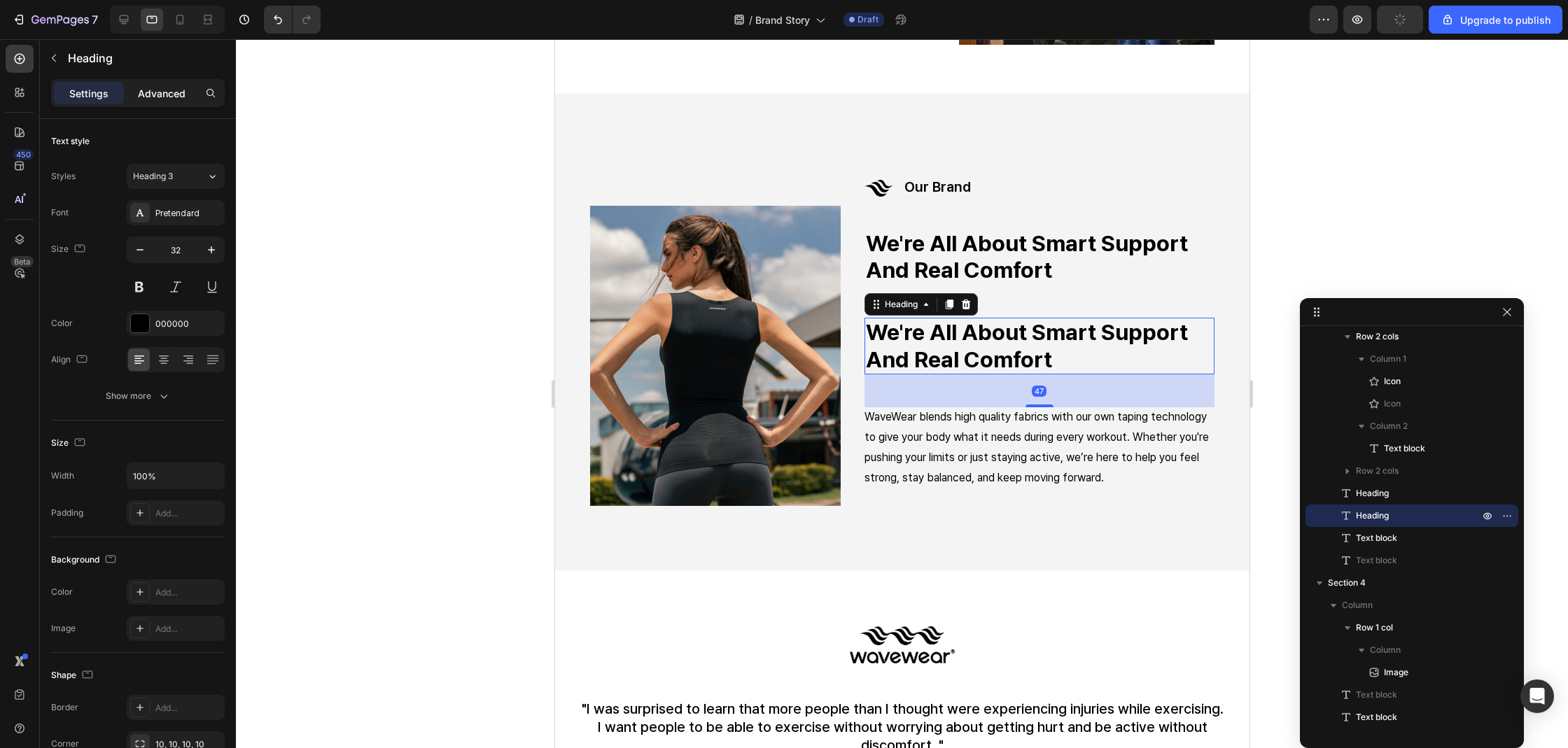
click at [154, 97] on p "Advanced" at bounding box center [161, 93] width 48 height 14
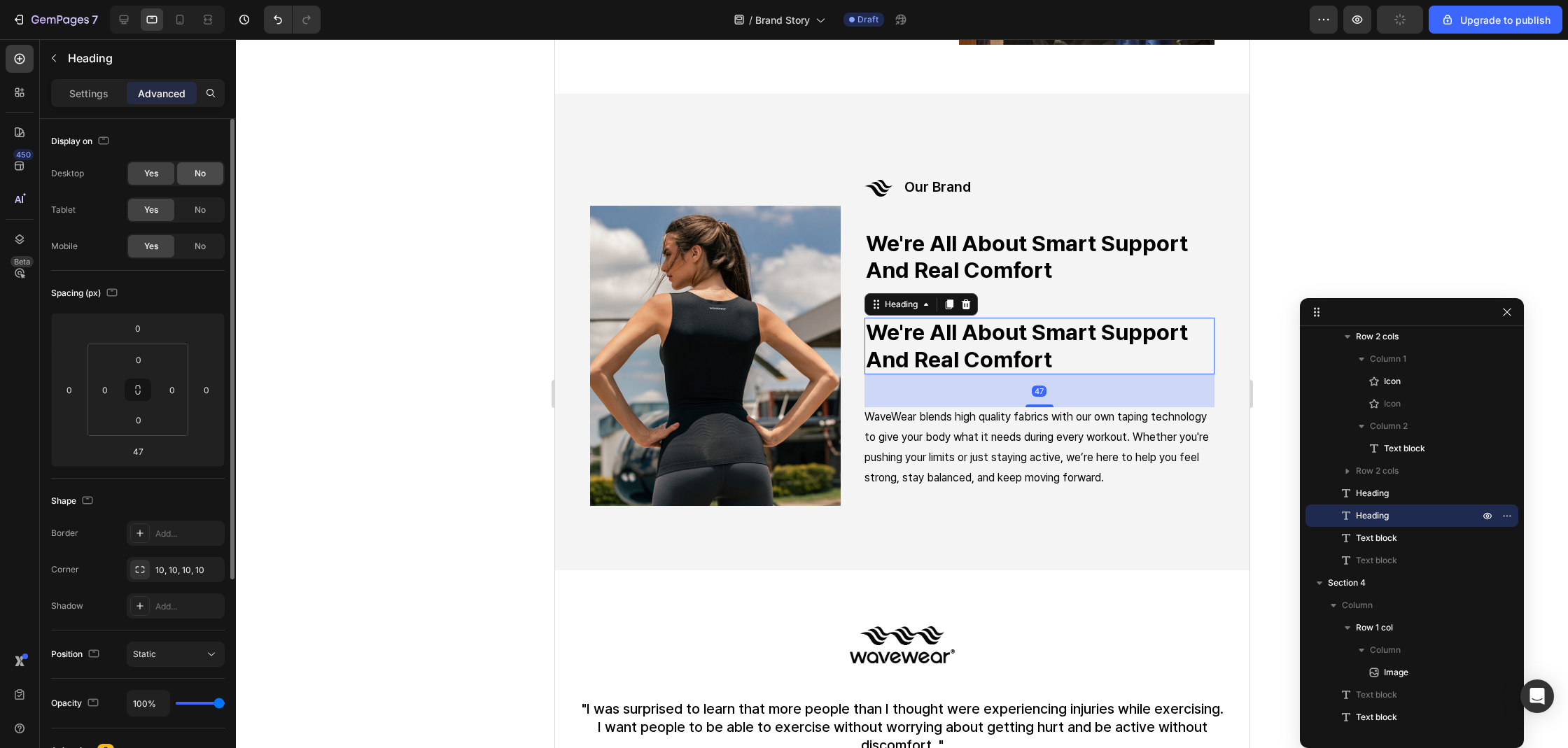
click at [192, 182] on div "No" at bounding box center [200, 173] width 46 height 22
click at [195, 206] on span "No" at bounding box center [200, 209] width 11 height 12
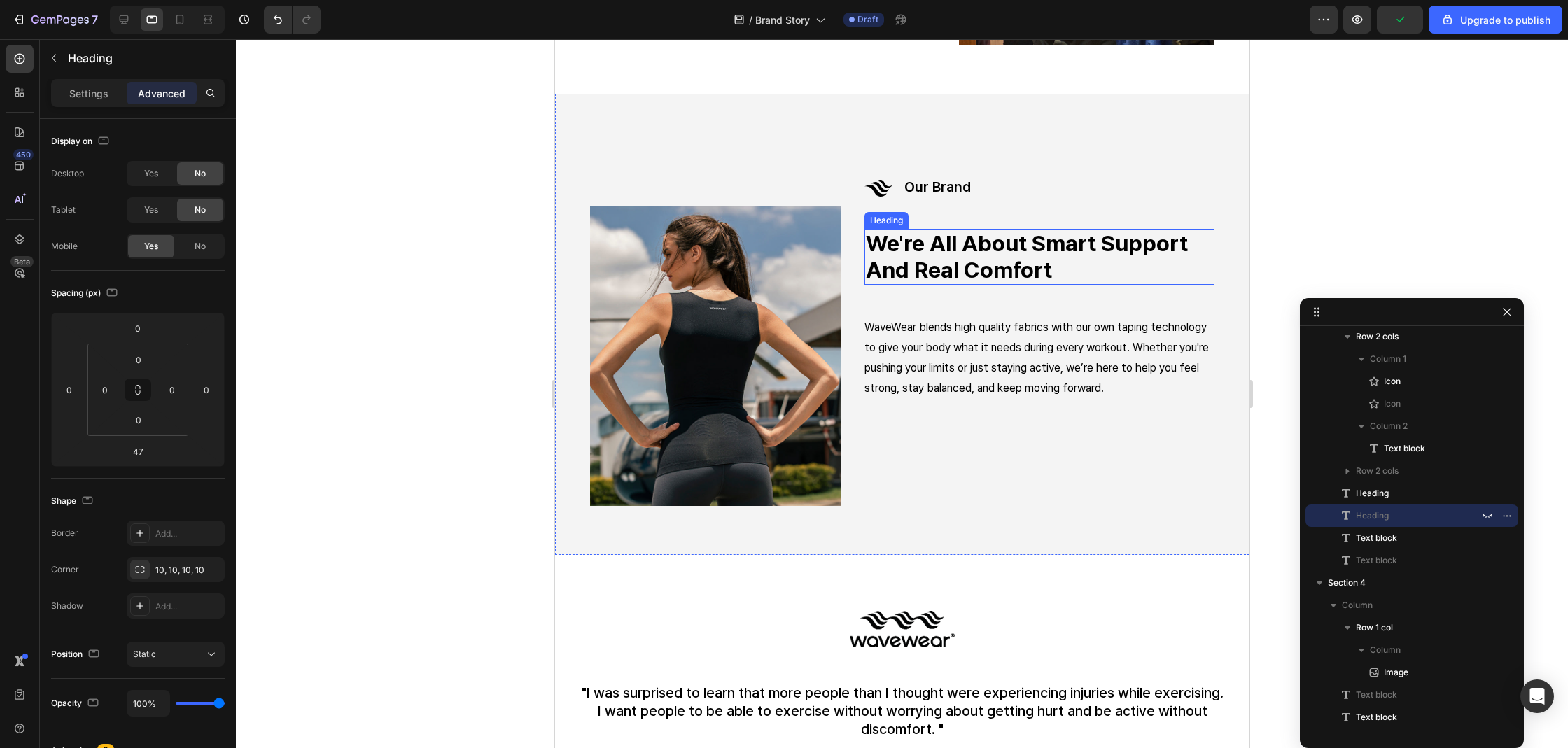
click at [994, 254] on strong "we're all about smart support and real comfort" at bounding box center [1025, 257] width 322 height 53
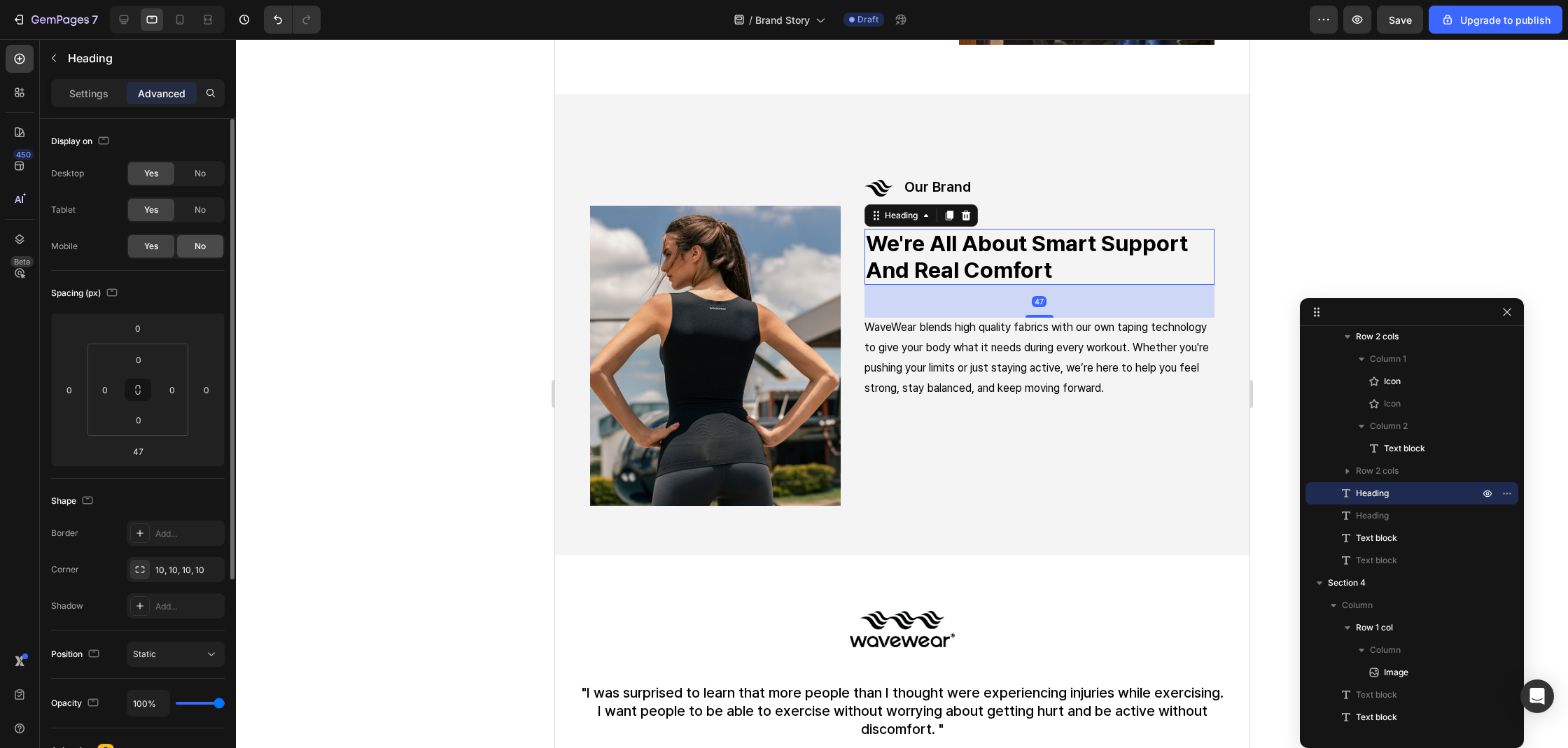
click at [209, 241] on div "No" at bounding box center [200, 245] width 46 height 22
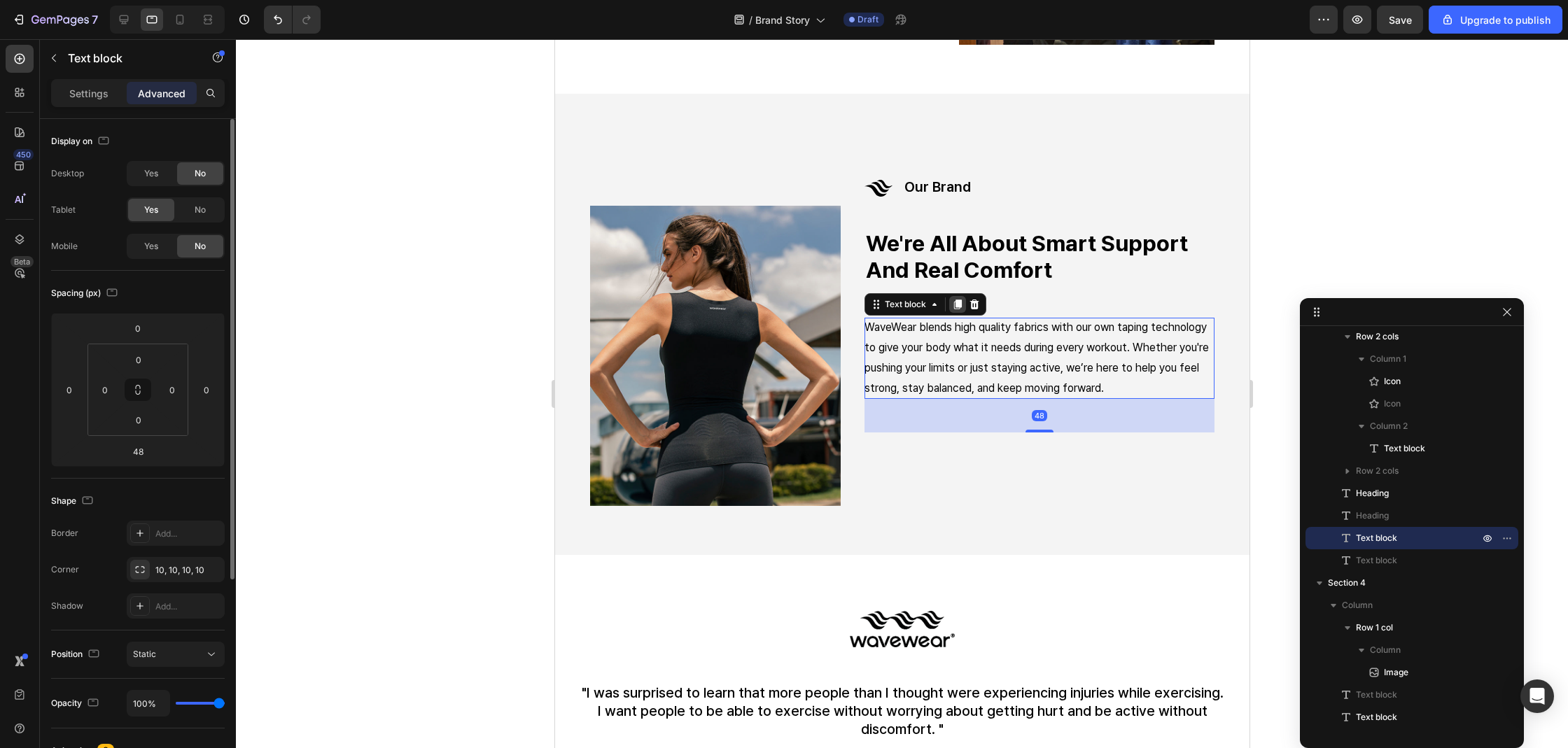
click at [956, 299] on icon at bounding box center [957, 304] width 11 height 11
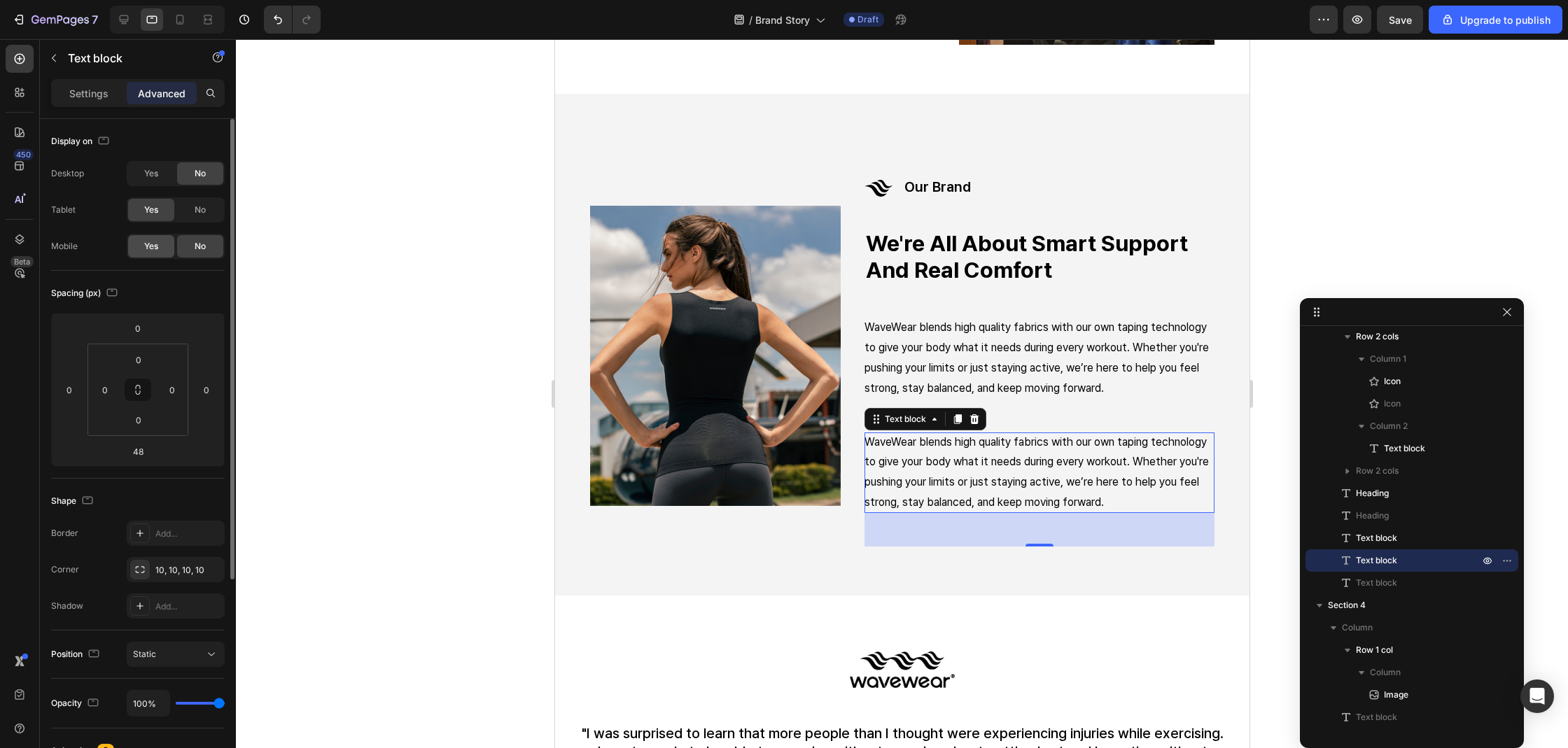
click at [151, 245] on span "Yes" at bounding box center [151, 246] width 14 height 12
click at [197, 214] on span "No" at bounding box center [200, 209] width 11 height 12
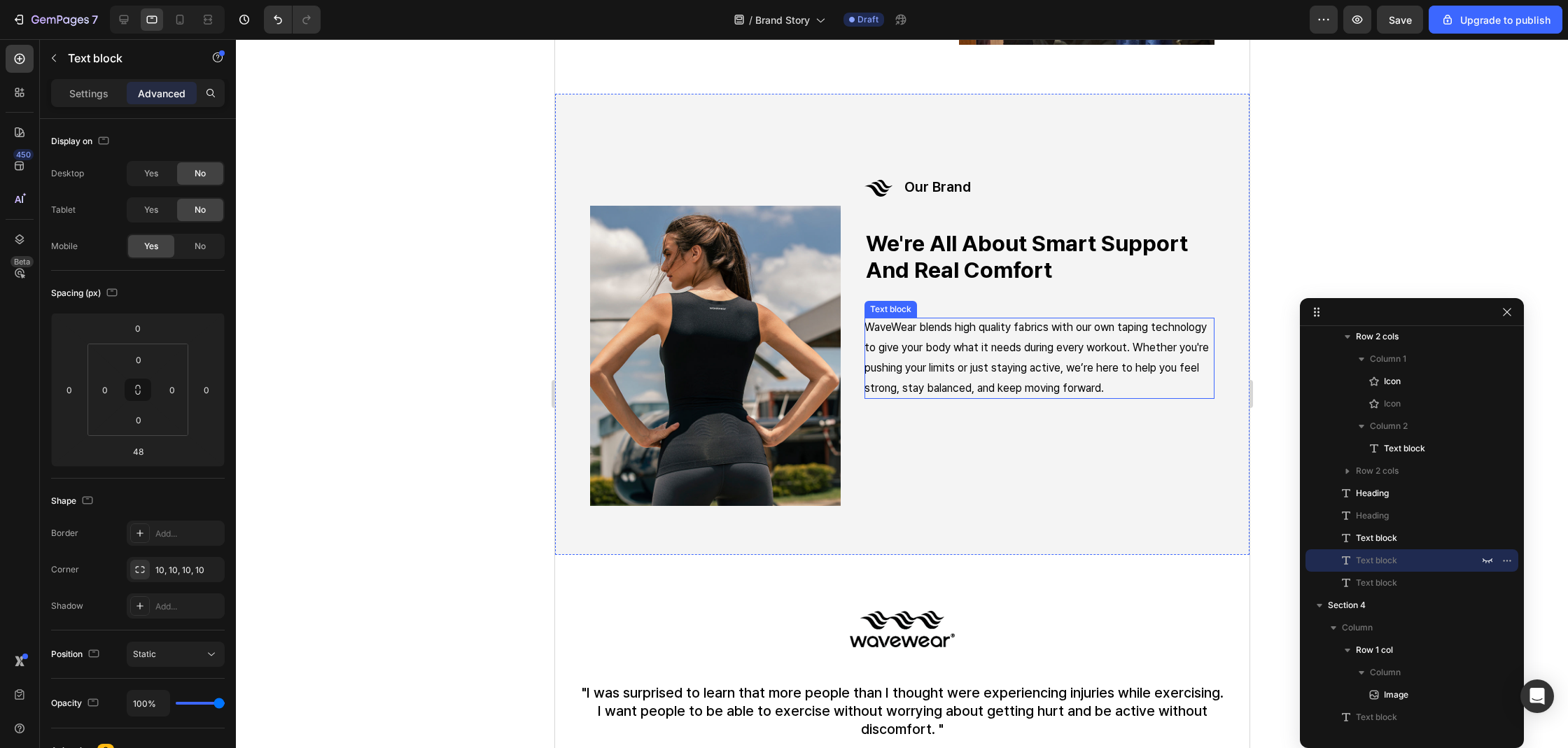
click at [980, 369] on p "WaveWear blends high quality fabrics with our own taping technology to give you…" at bounding box center [1038, 358] width 350 height 80
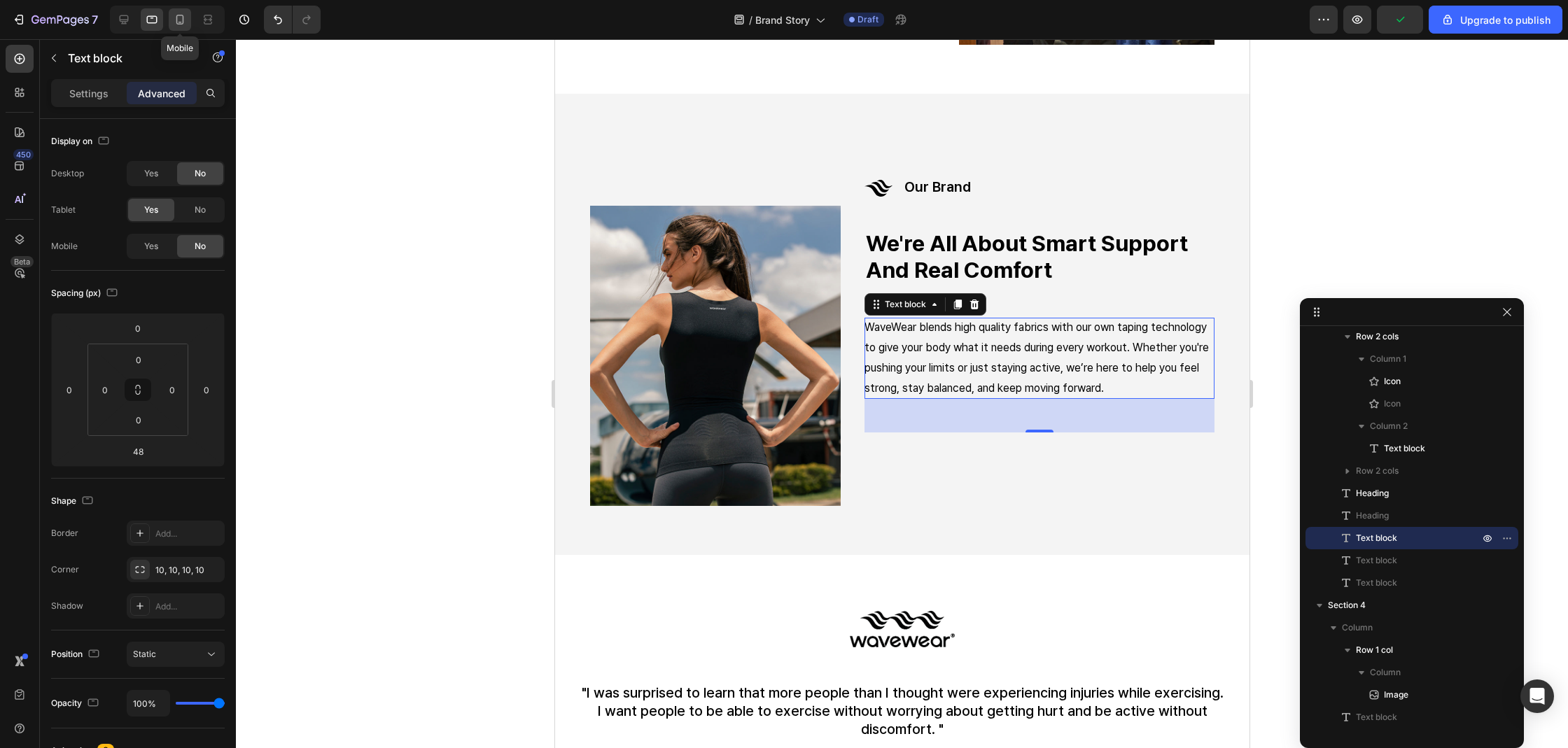
click at [179, 18] on icon at bounding box center [179, 19] width 14 height 14
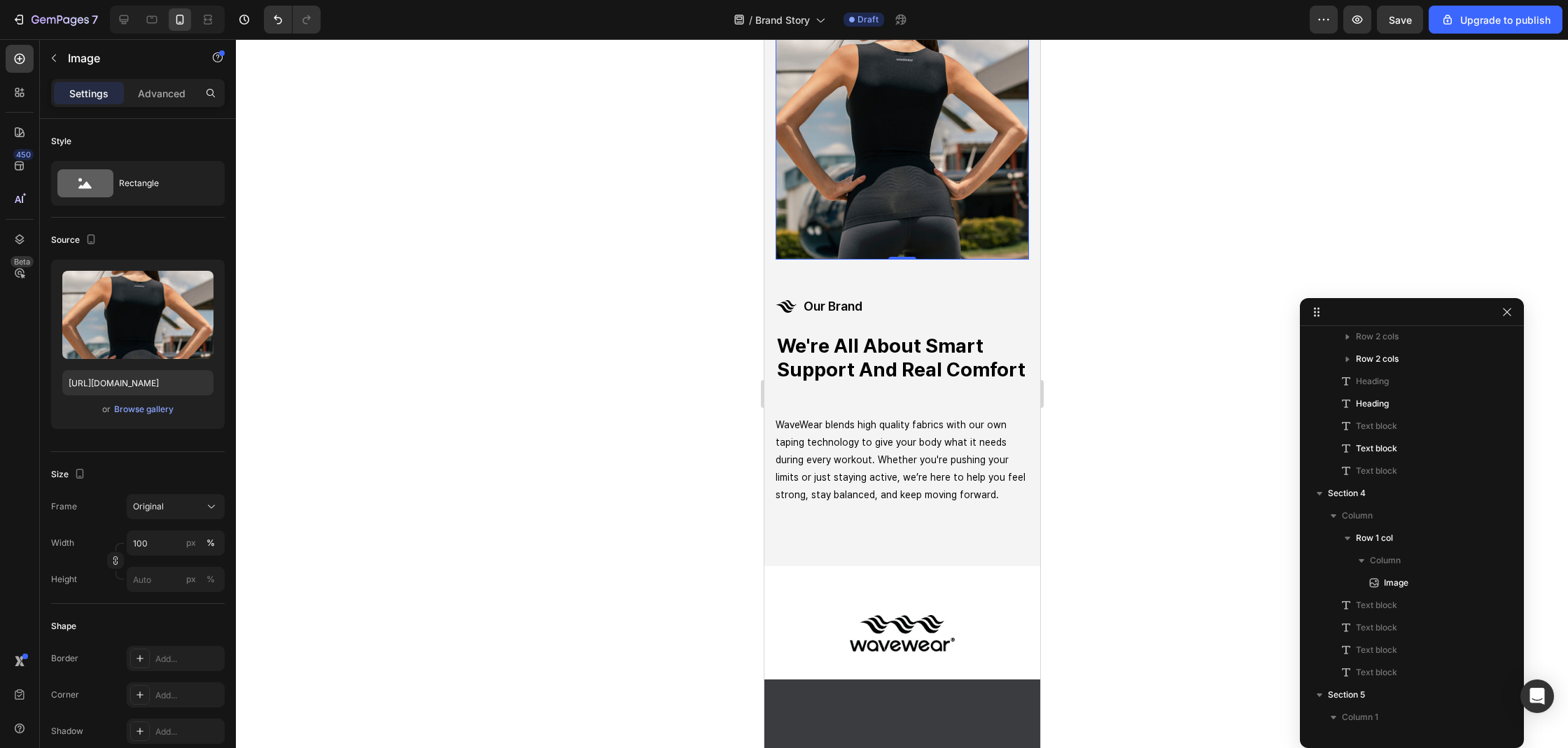
scroll to position [275, 0]
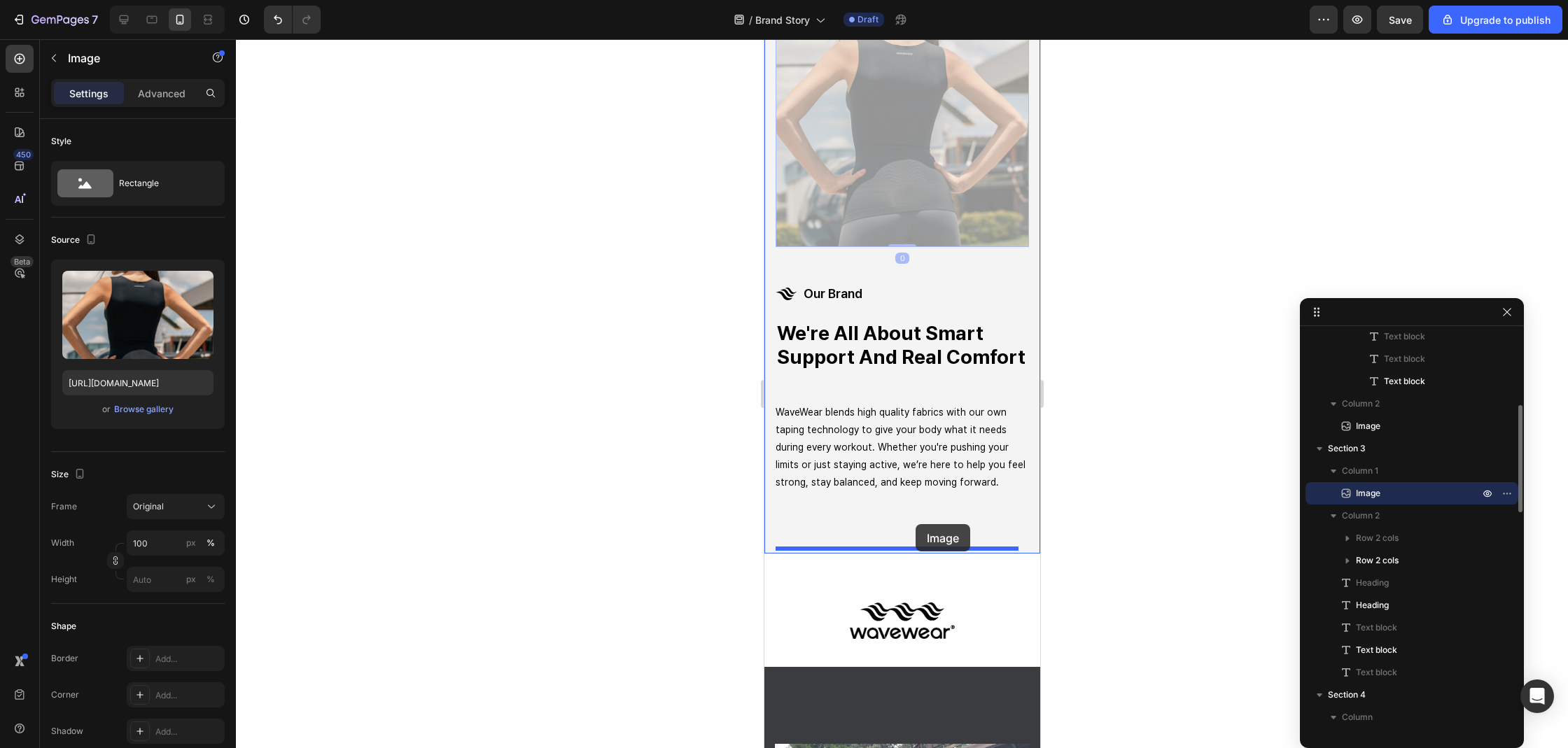
drag, startPoint x: 854, startPoint y: 119, endPoint x: 914, endPoint y: 524, distance: 409.4
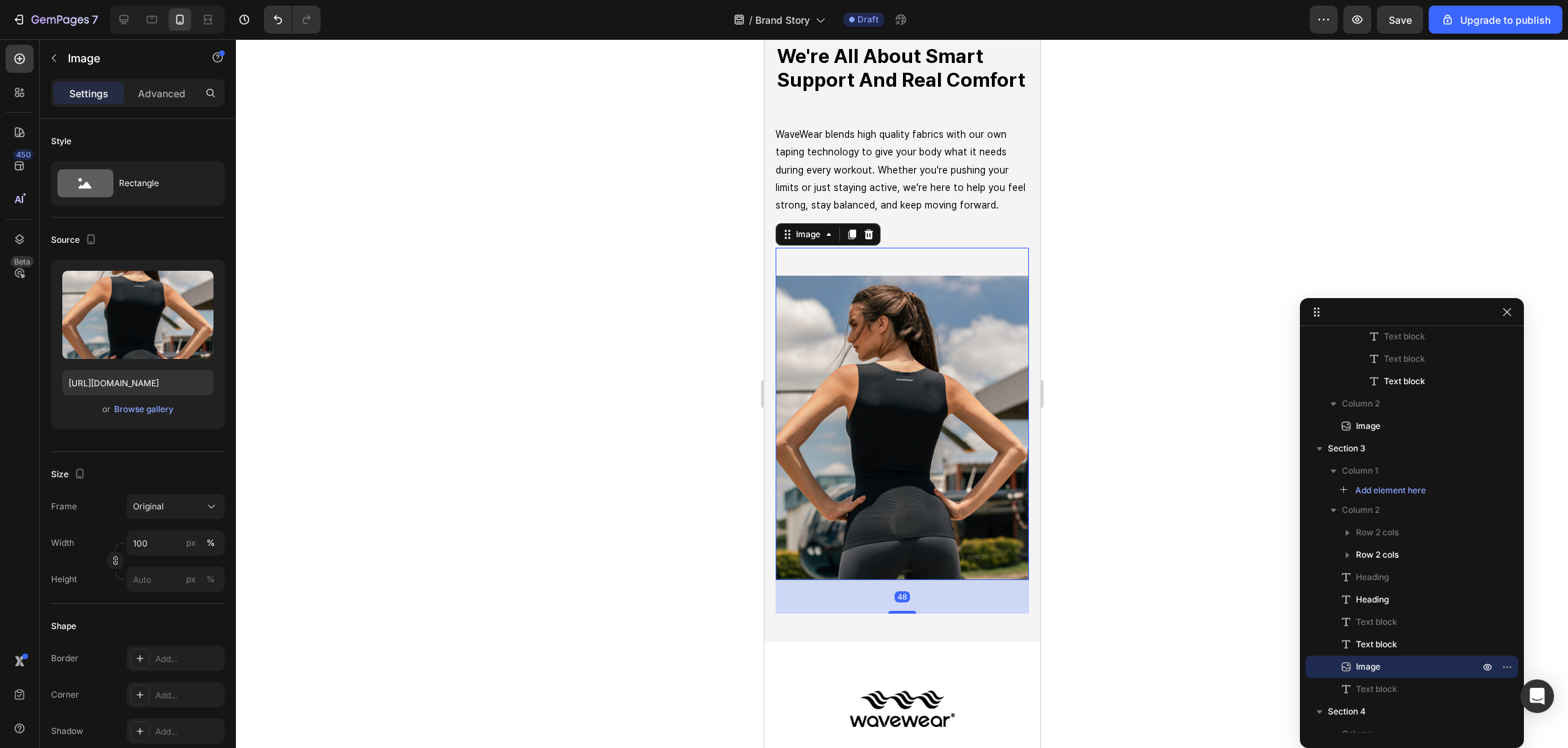
click at [1139, 422] on div at bounding box center [902, 393] width 1332 height 709
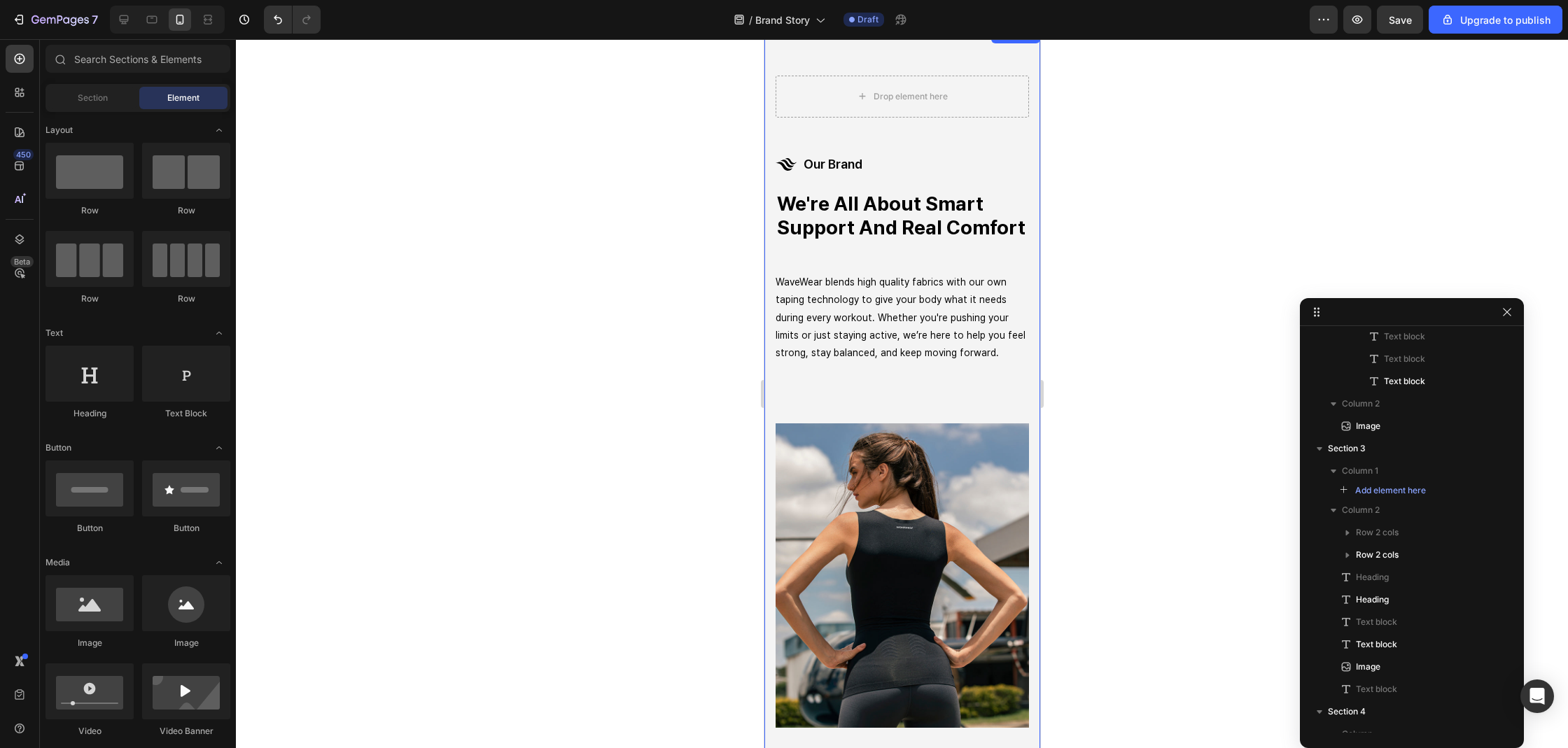
scroll to position [835, 0]
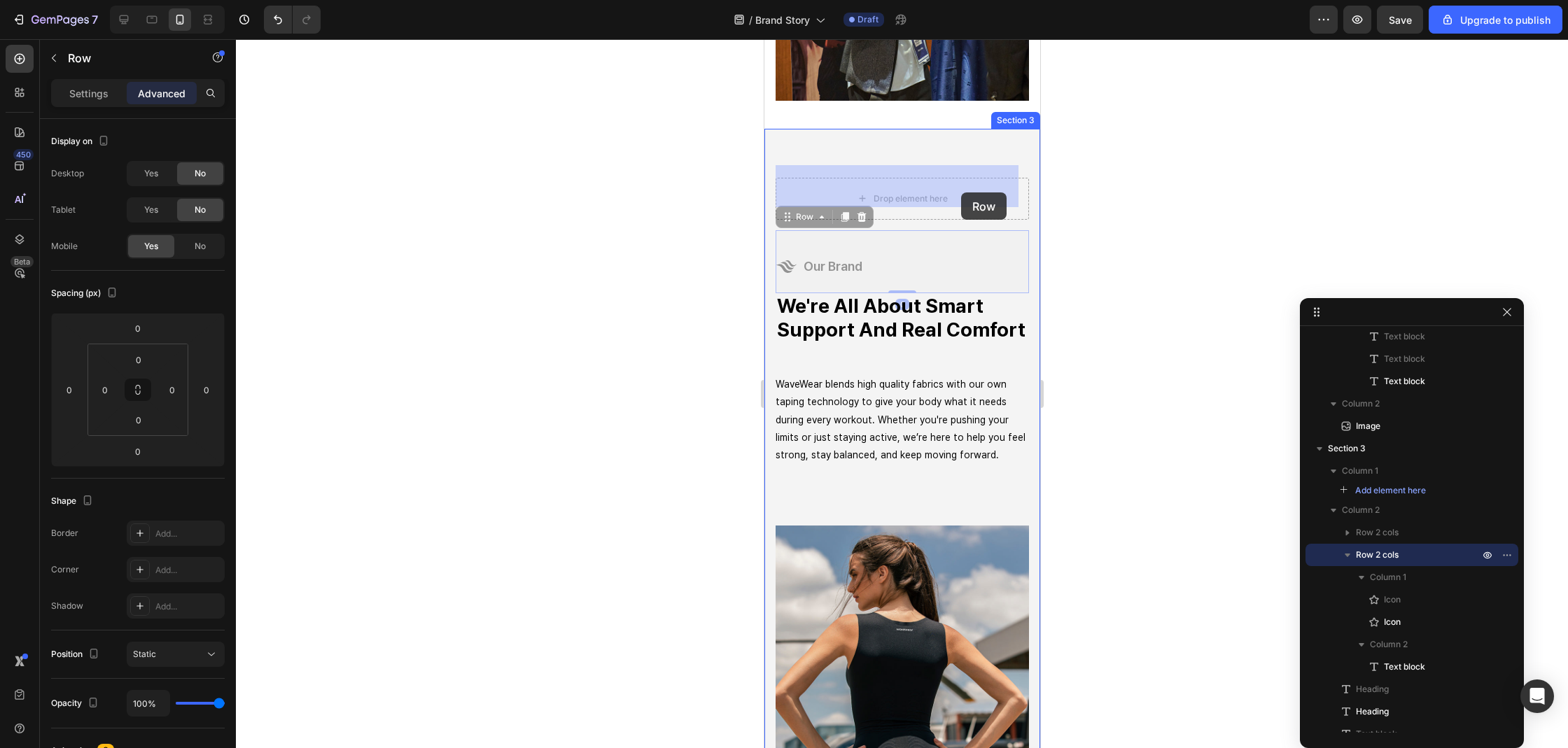
drag, startPoint x: 959, startPoint y: 248, endPoint x: 960, endPoint y: 188, distance: 60.0
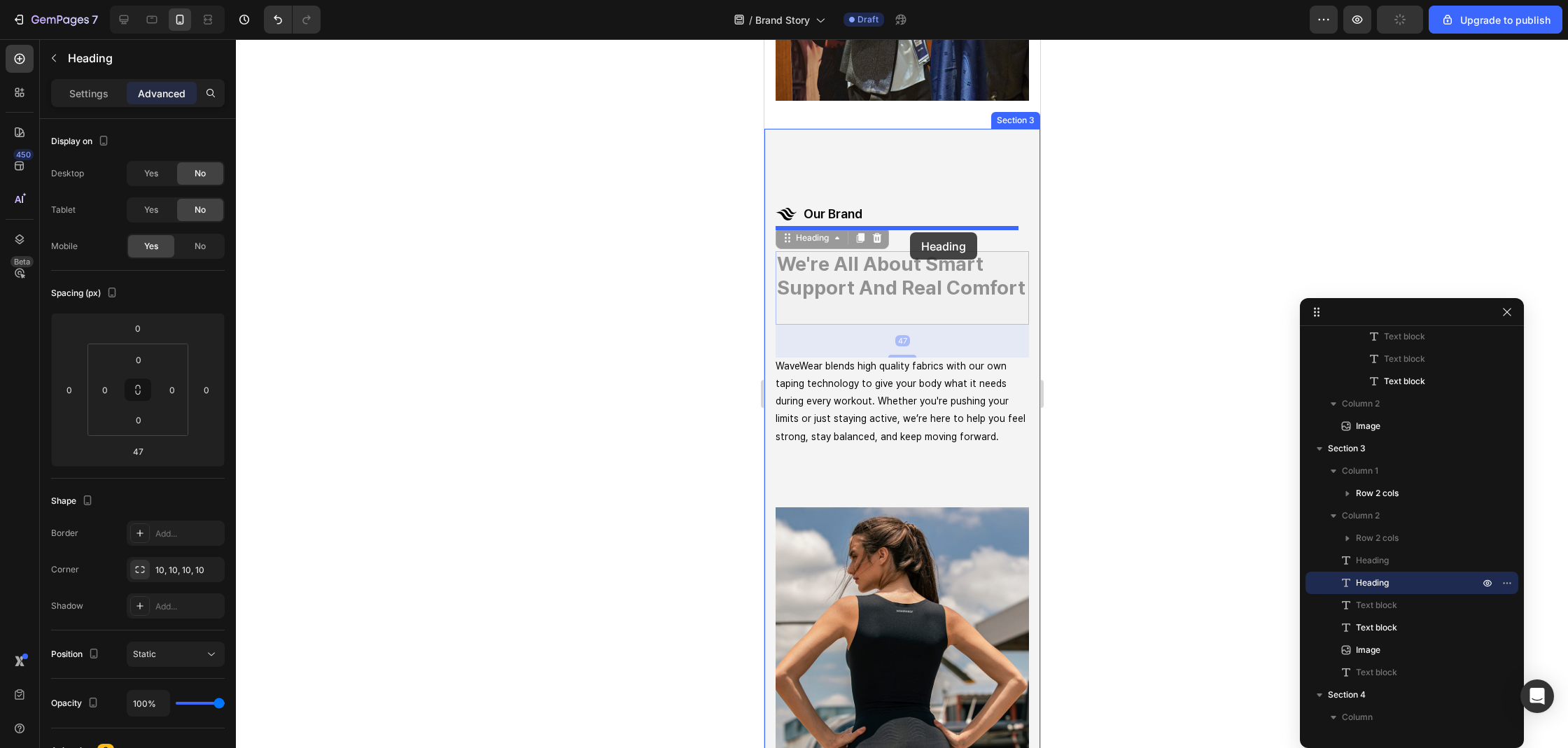
drag, startPoint x: 919, startPoint y: 279, endPoint x: 909, endPoint y: 232, distance: 48.1
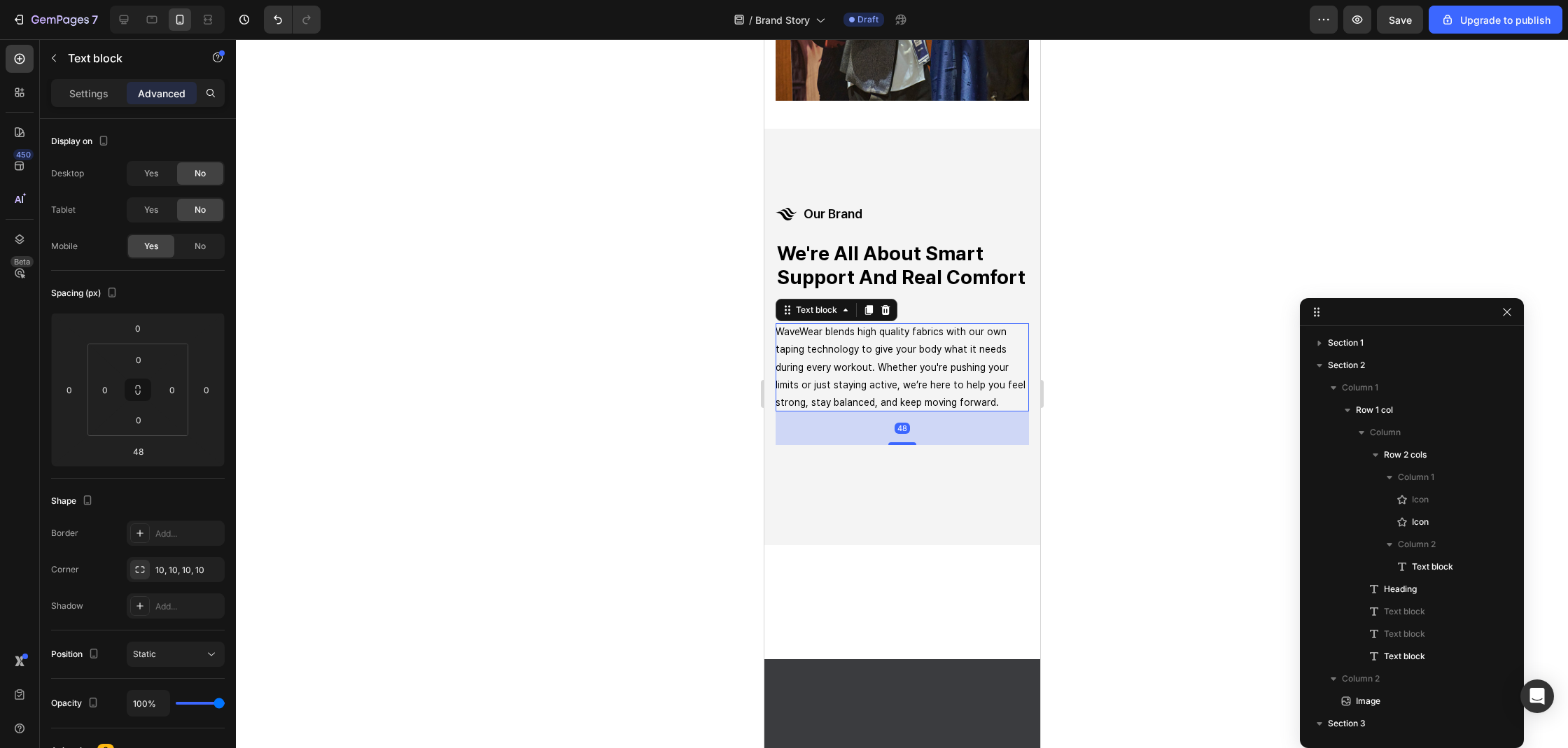
scroll to position [275, 0]
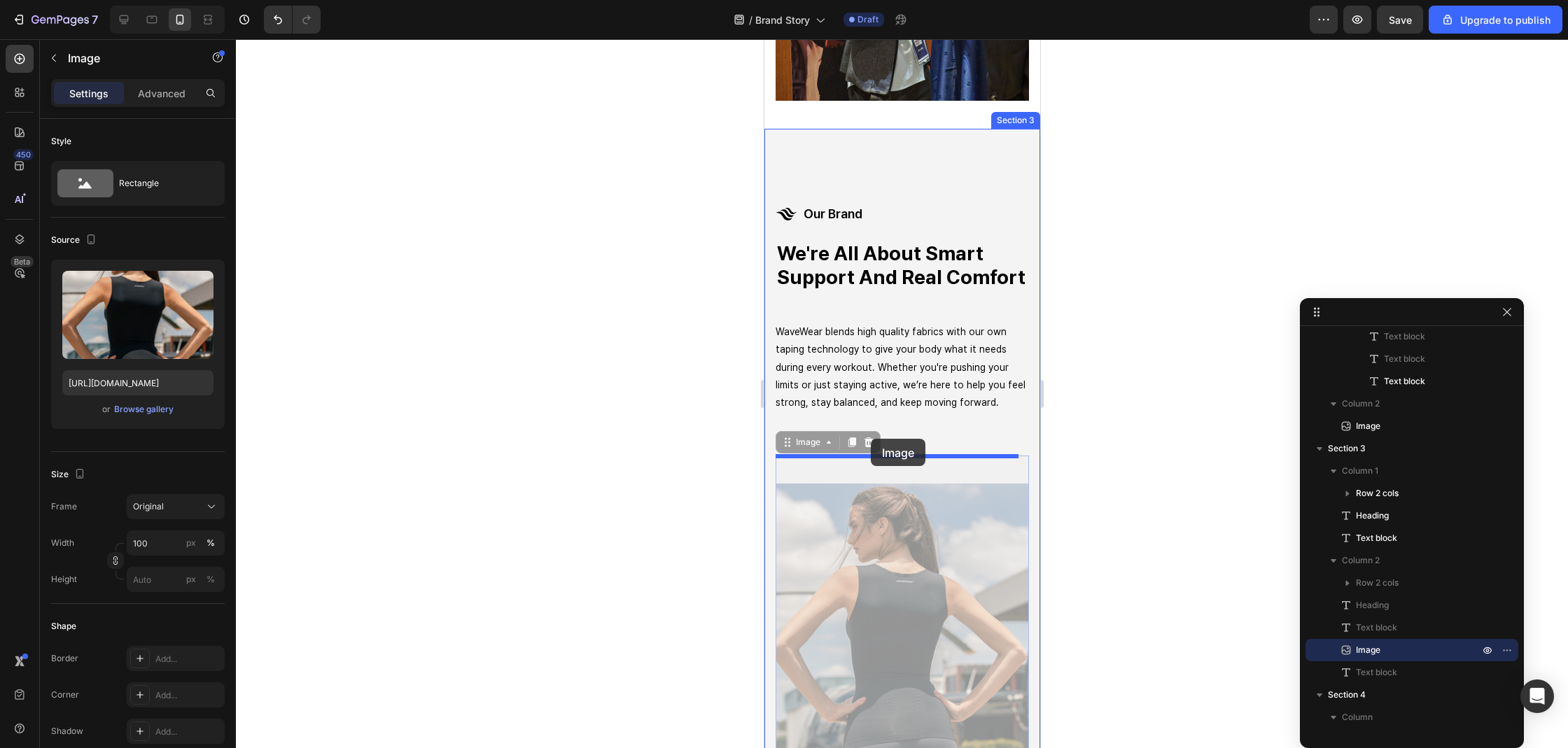
drag, startPoint x: 859, startPoint y: 492, endPoint x: 870, endPoint y: 439, distance: 54.1
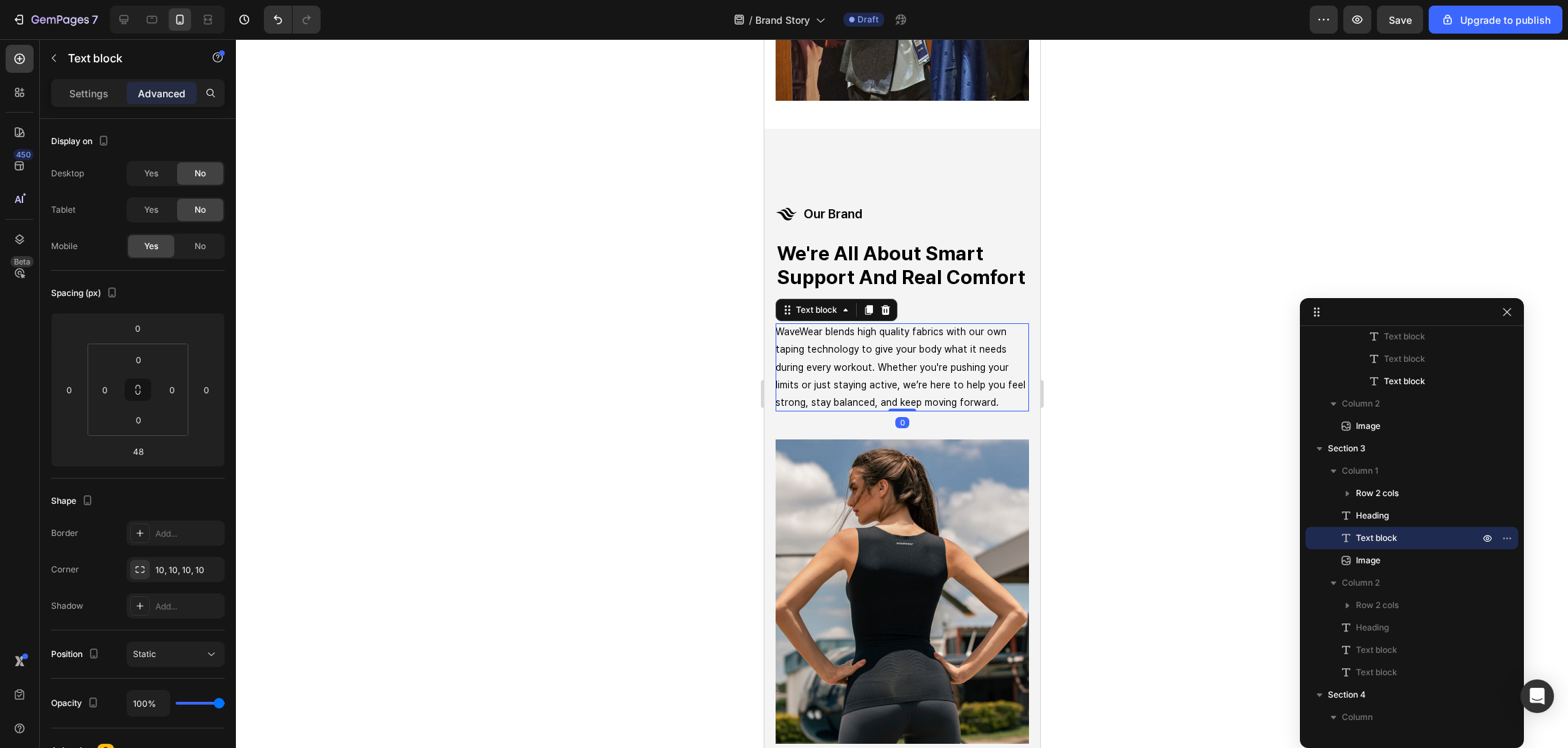
drag, startPoint x: 894, startPoint y: 452, endPoint x: 1009, endPoint y: 398, distance: 127.0
click at [930, 398] on div "WaveWear blends high quality fabrics with our own taping technology to give you…" at bounding box center [901, 367] width 253 height 88
type input "0"
click at [1140, 424] on div at bounding box center [902, 393] width 1332 height 709
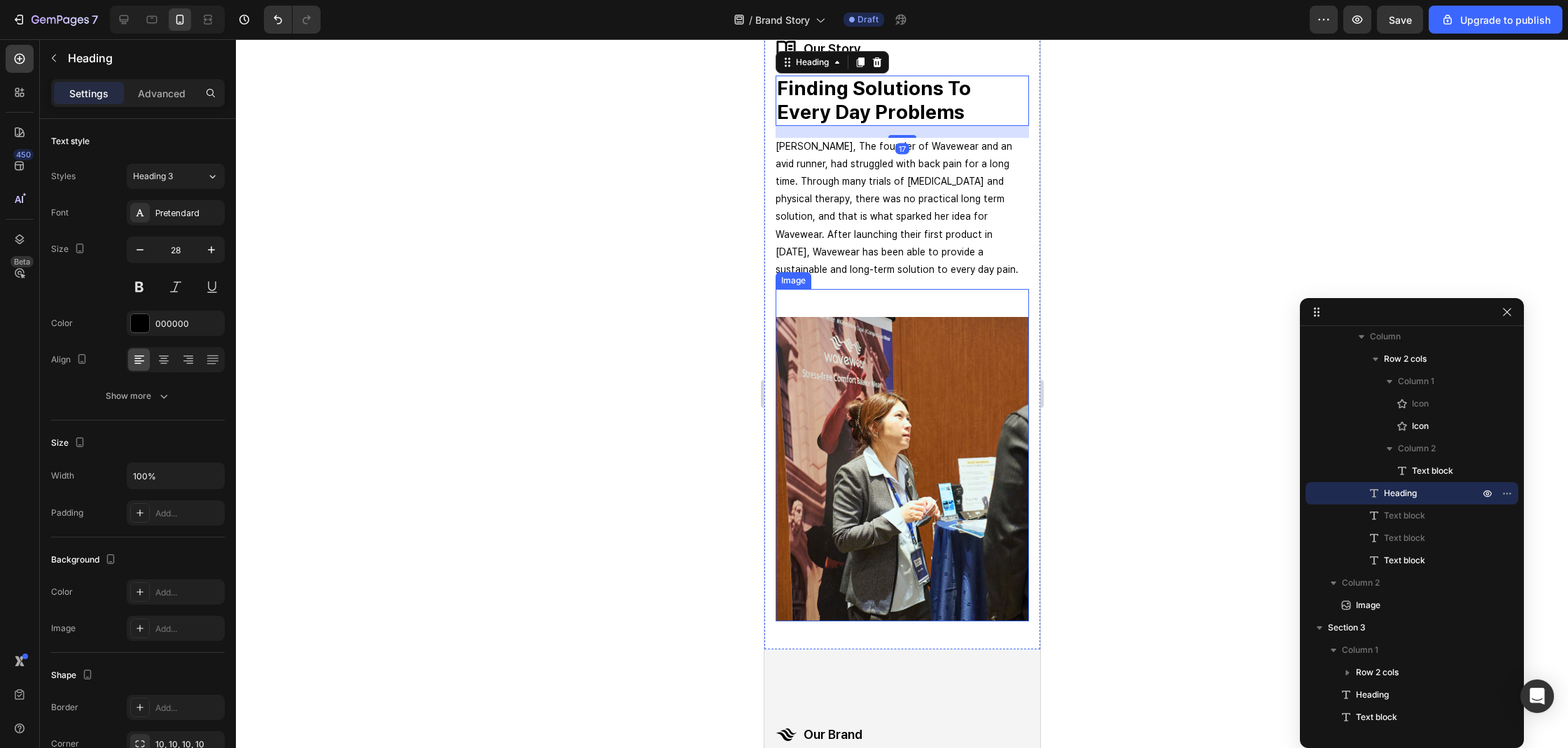
scroll to position [467, 0]
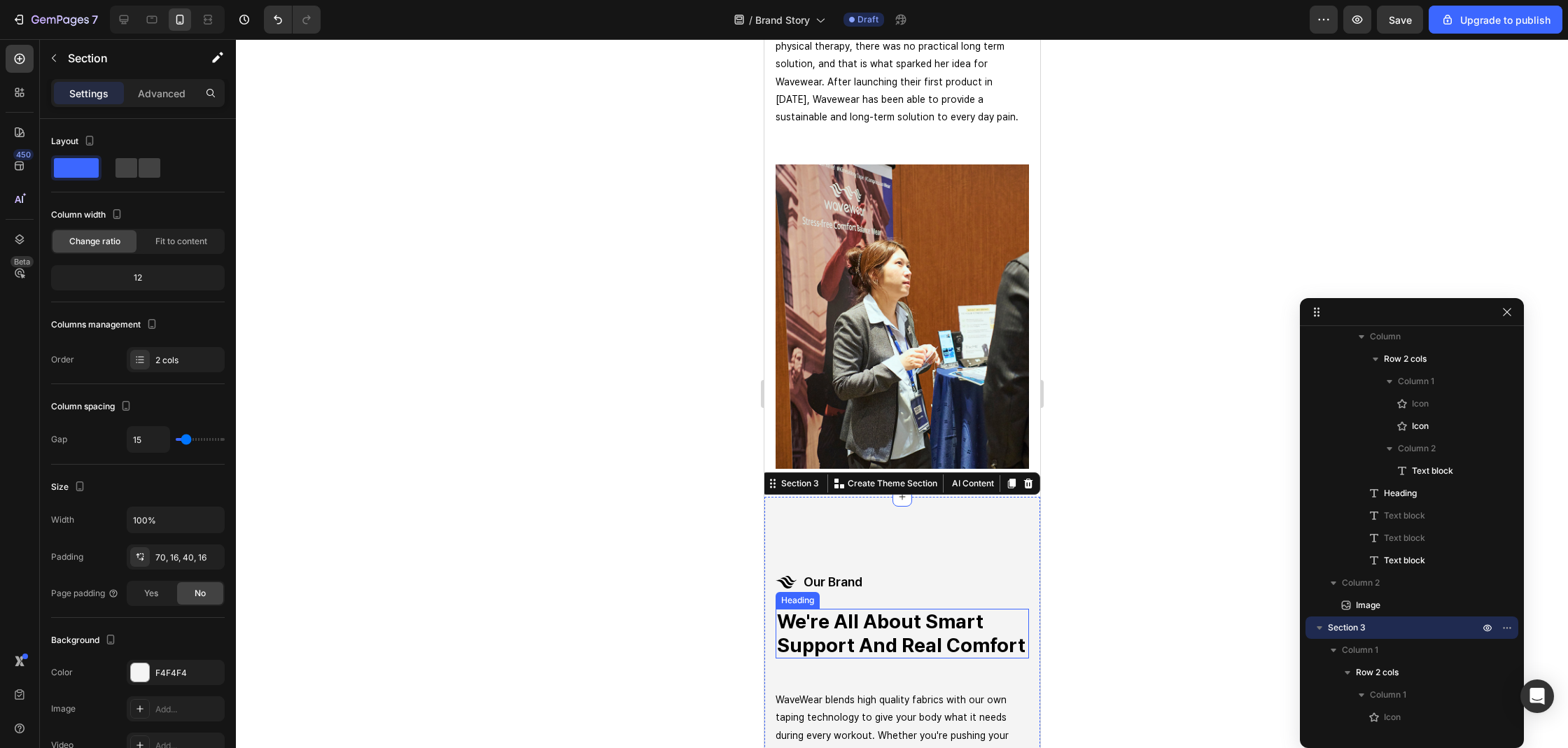
click at [833, 657] on strong "we're all about smart support and real comfort" at bounding box center [900, 634] width 248 height 48
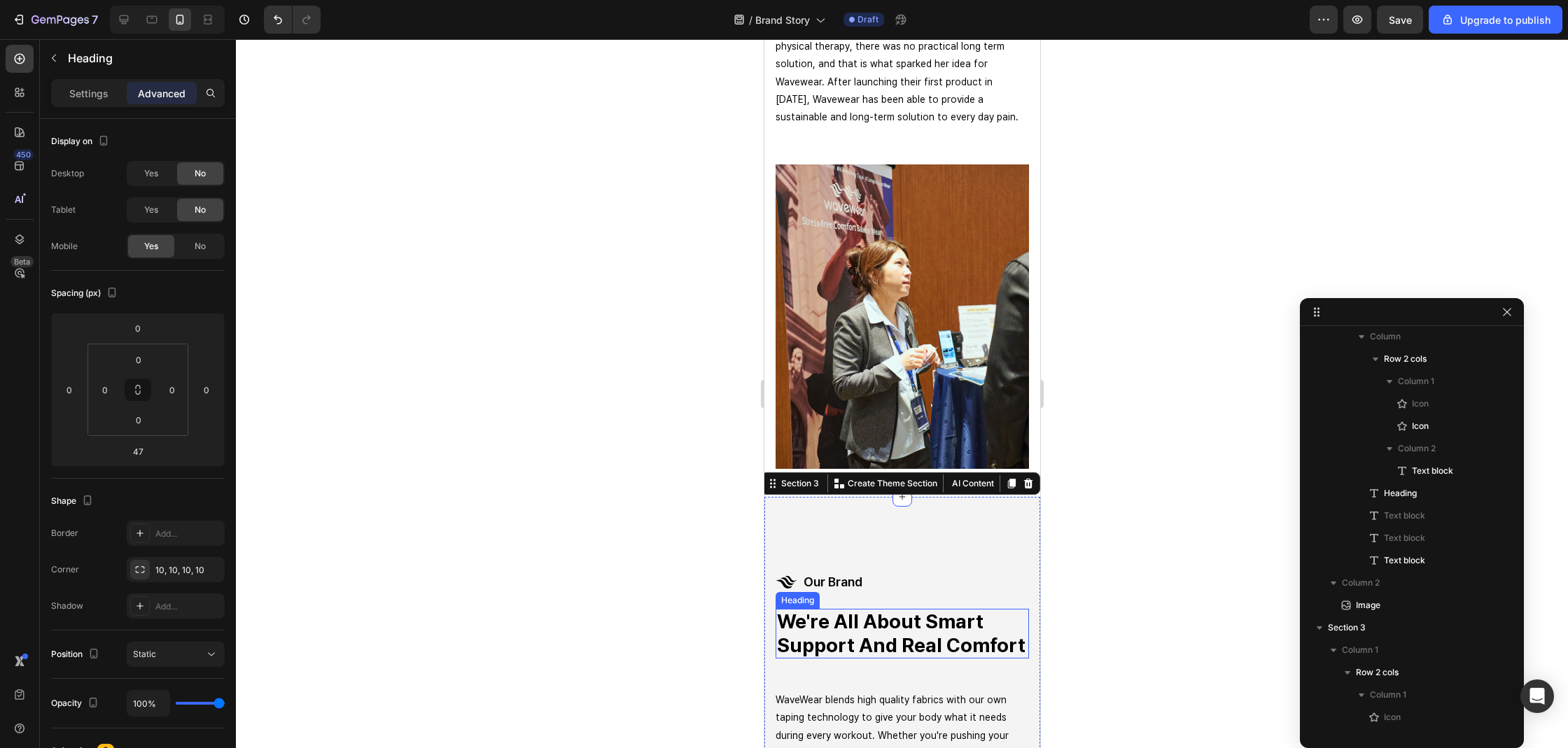
scroll to position [409, 0]
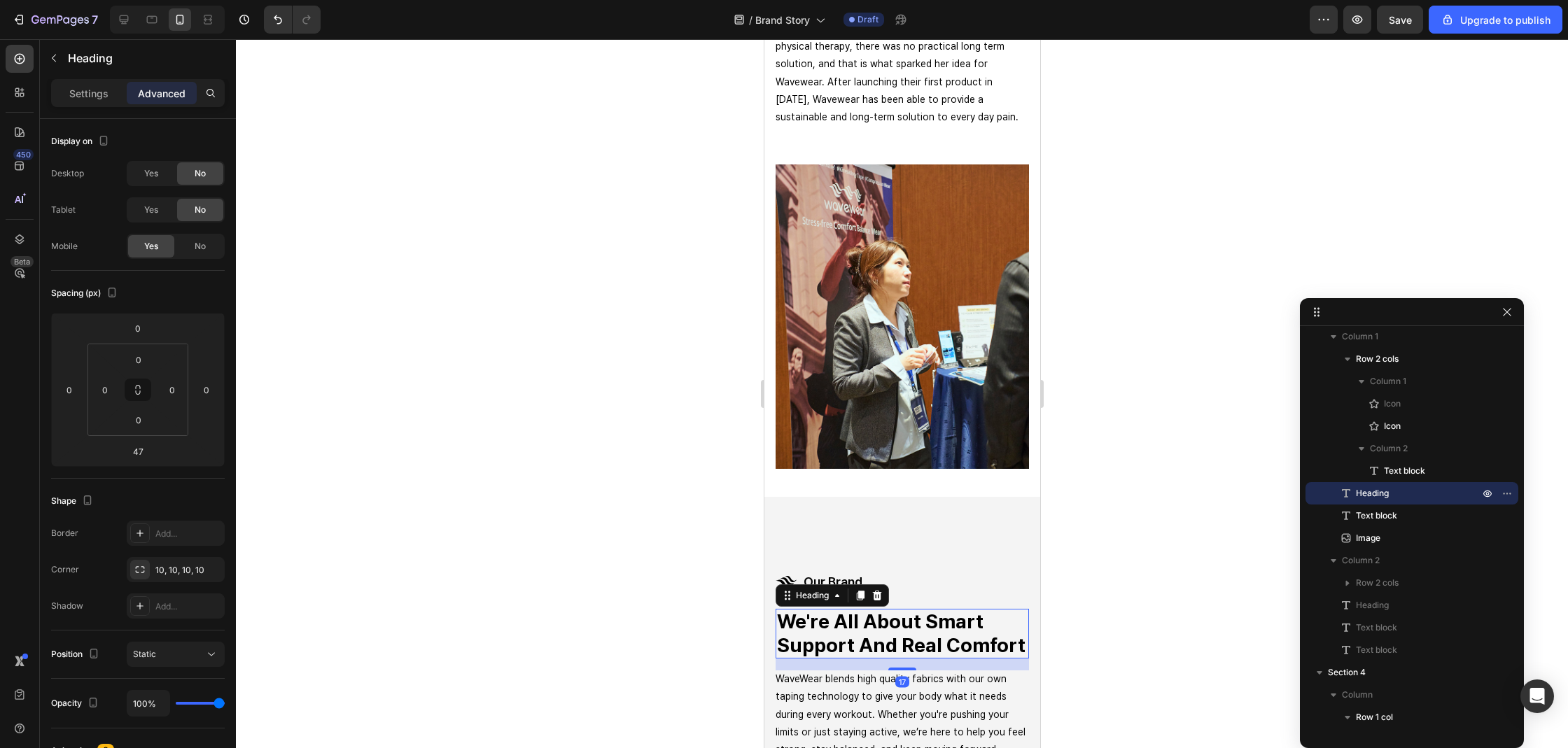
drag, startPoint x: 903, startPoint y: 700, endPoint x: 912, endPoint y: 679, distance: 22.8
click at [912, 658] on div "17" at bounding box center [901, 658] width 253 height 0
type input "17"
click at [1114, 637] on div at bounding box center [902, 393] width 1332 height 709
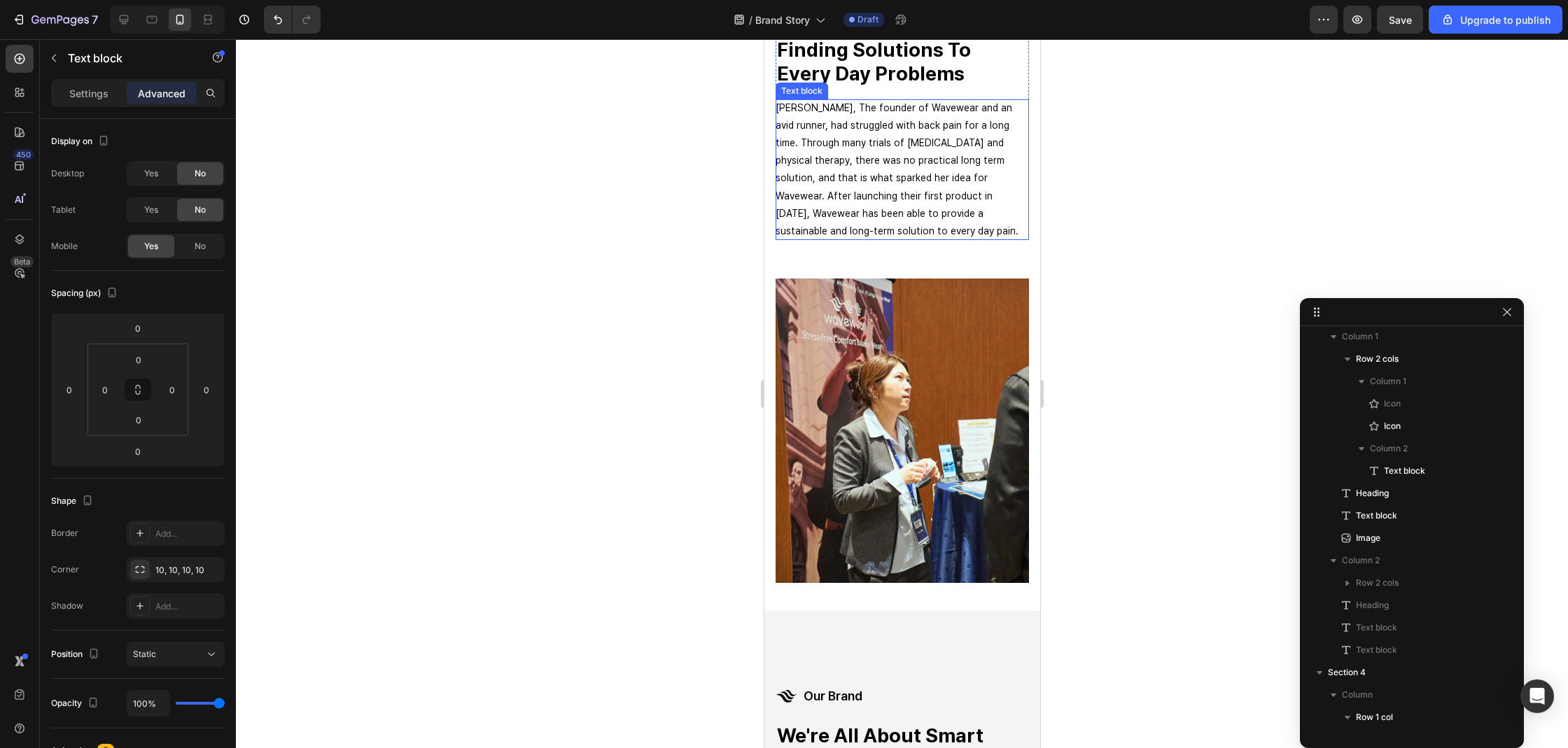
scroll to position [163, 0]
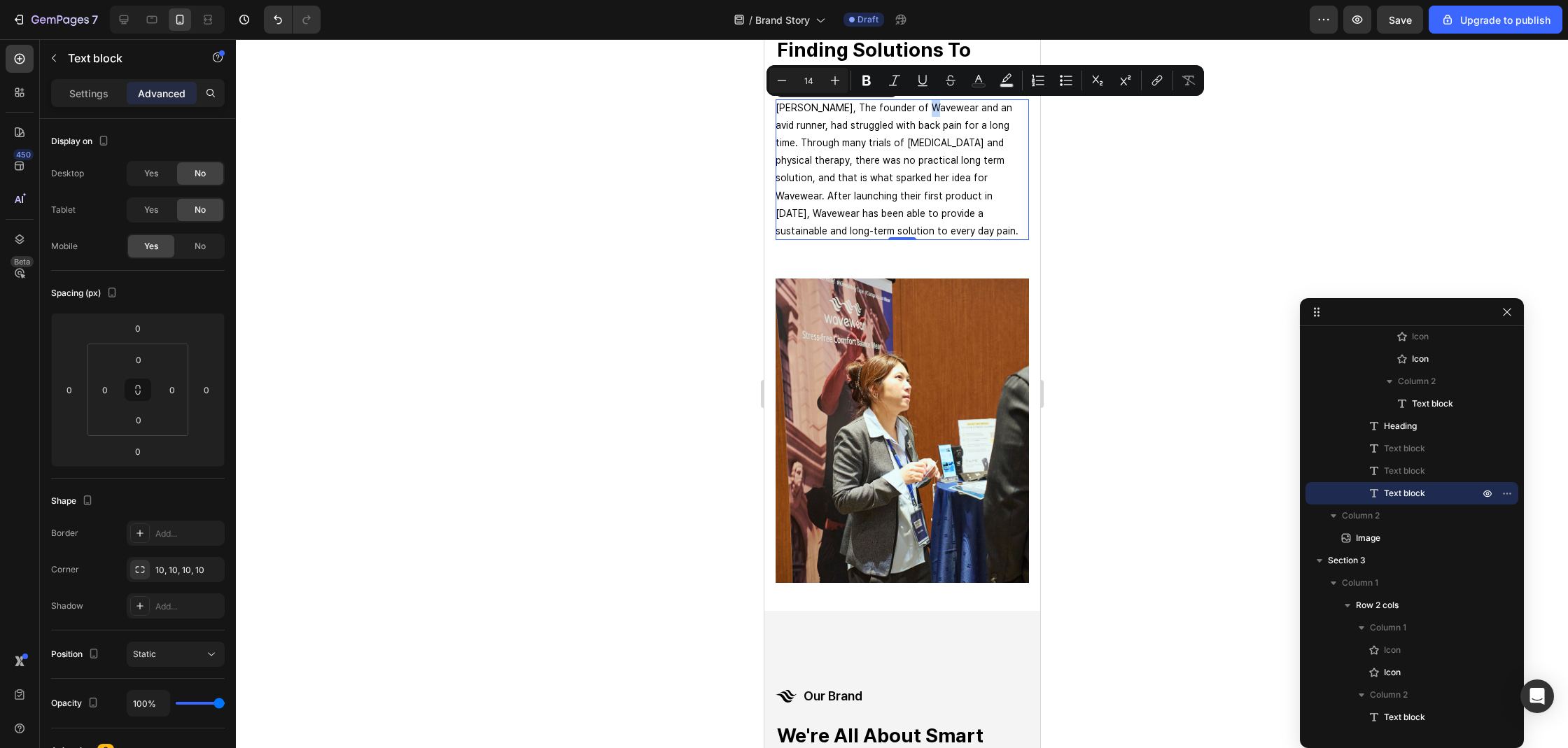
click at [921, 114] on p "Nancy Cho, The founder of Wavewear and an avid runner, had struggled with back …" at bounding box center [901, 170] width 253 height 141
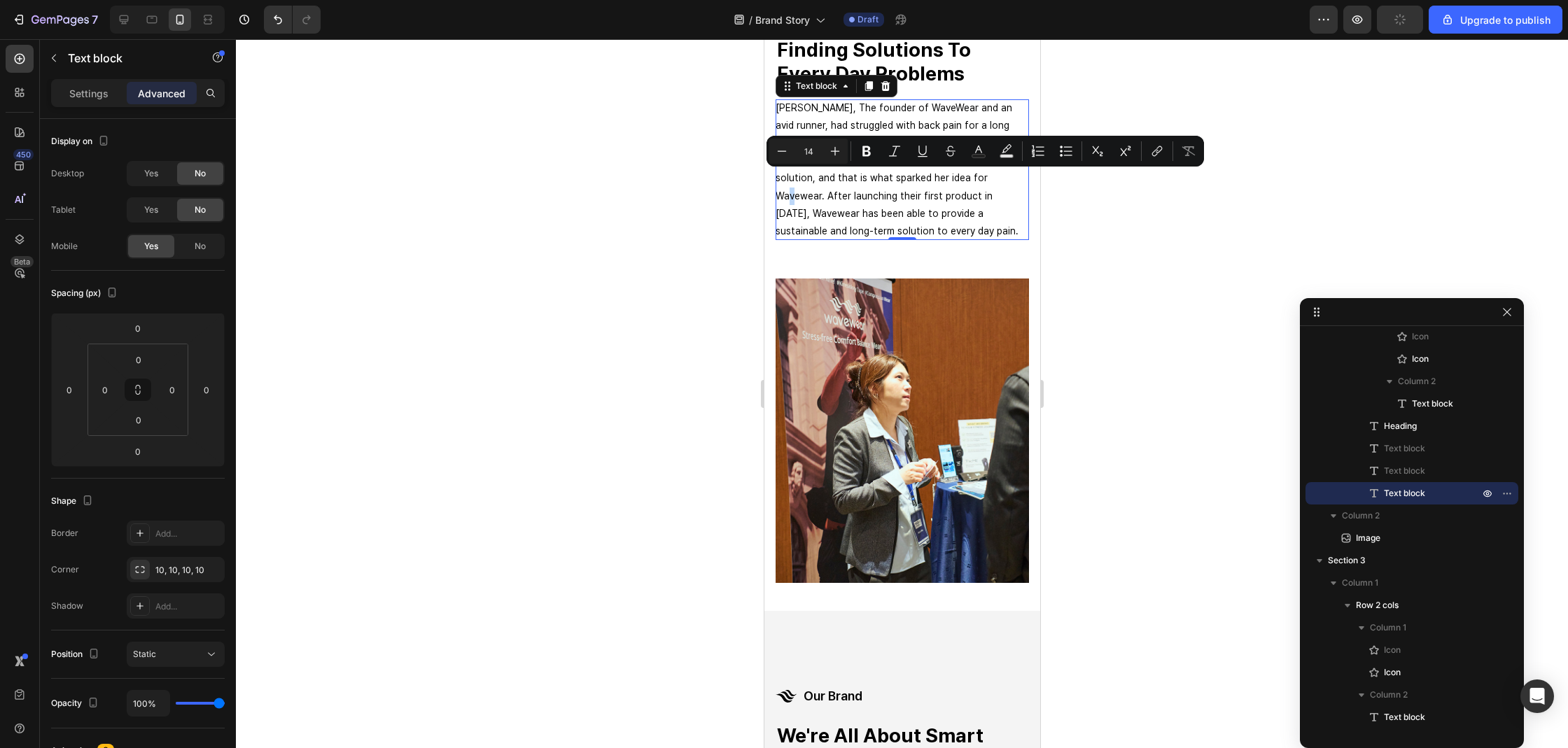
click at [944, 179] on p "Nancy Cho, The founder of WaveWear and an avid runner, had struggled with back …" at bounding box center [901, 170] width 253 height 141
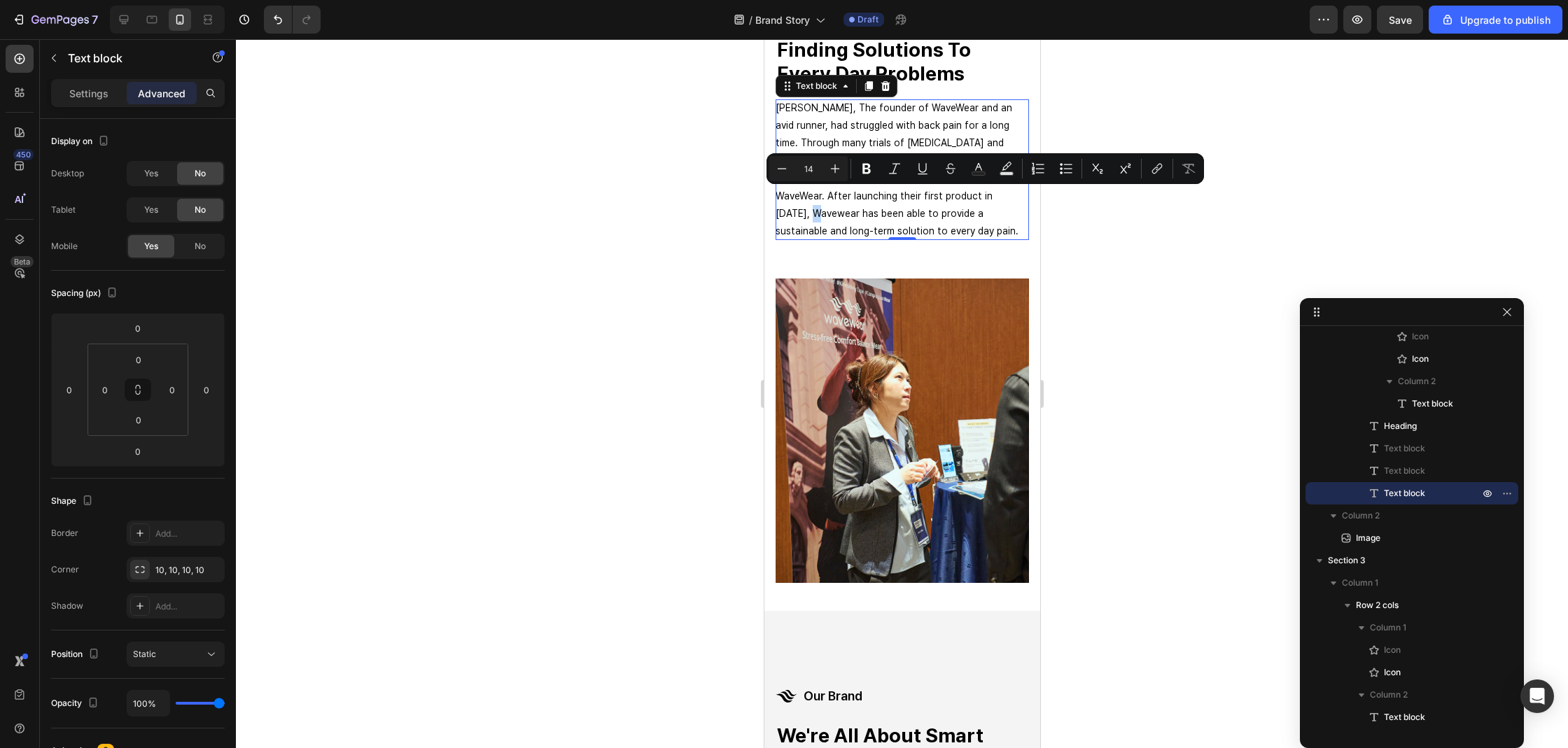
click at [961, 195] on p "Nancy Cho, The founder of WaveWear and an avid runner, had struggled with back …" at bounding box center [901, 170] width 253 height 141
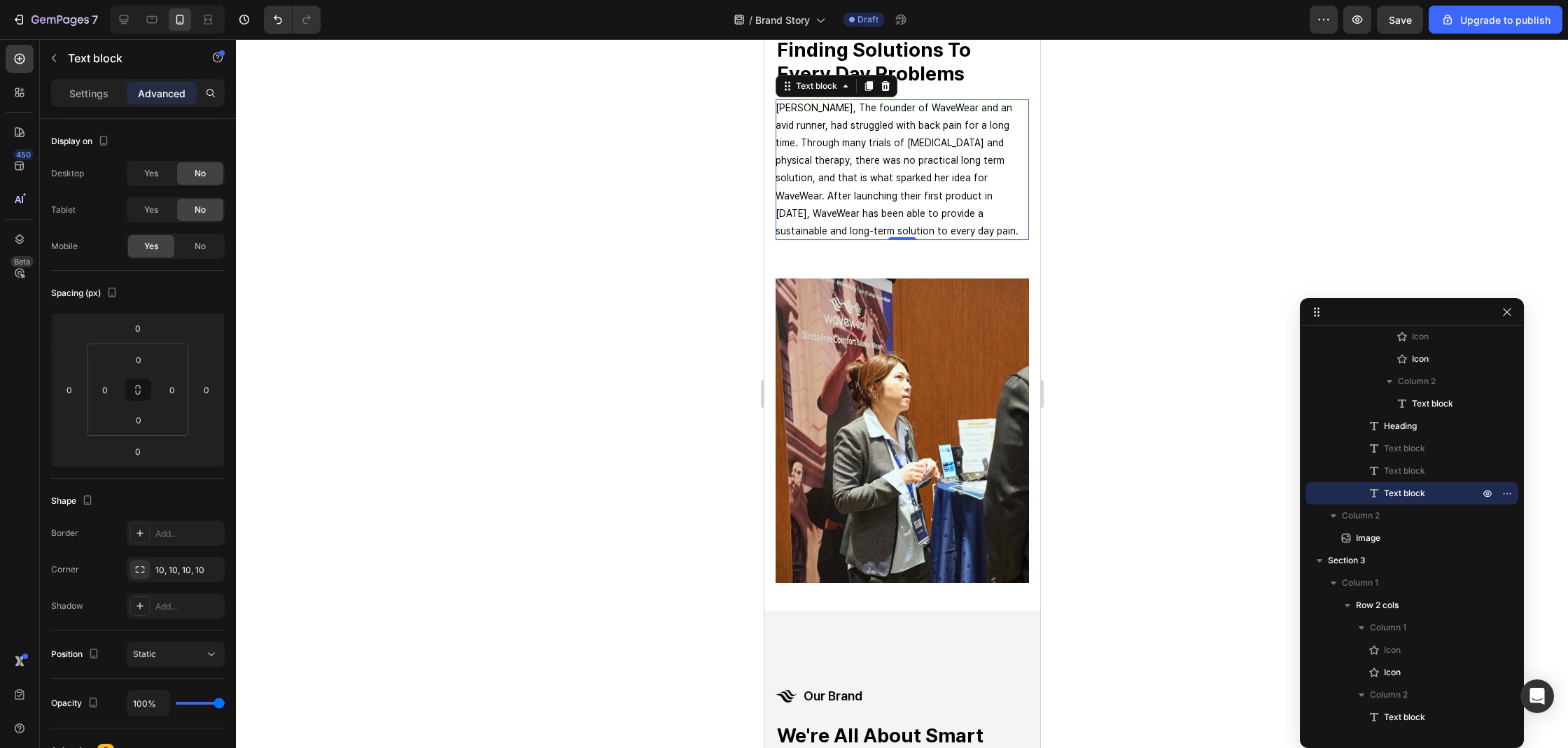
drag, startPoint x: 1135, startPoint y: 237, endPoint x: 267, endPoint y: 221, distance: 868.1
click at [1135, 237] on div at bounding box center [902, 393] width 1332 height 709
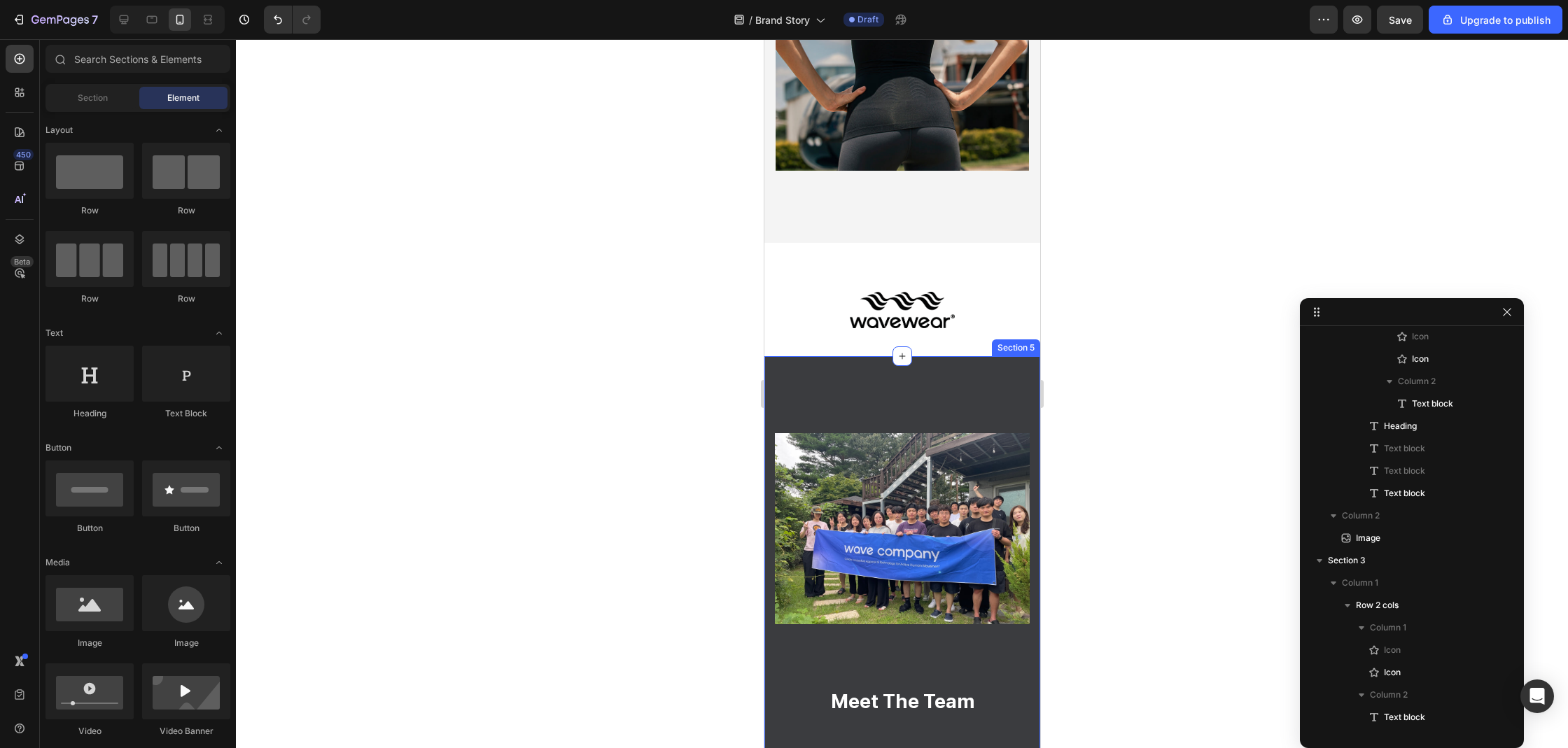
scroll to position [1438, 0]
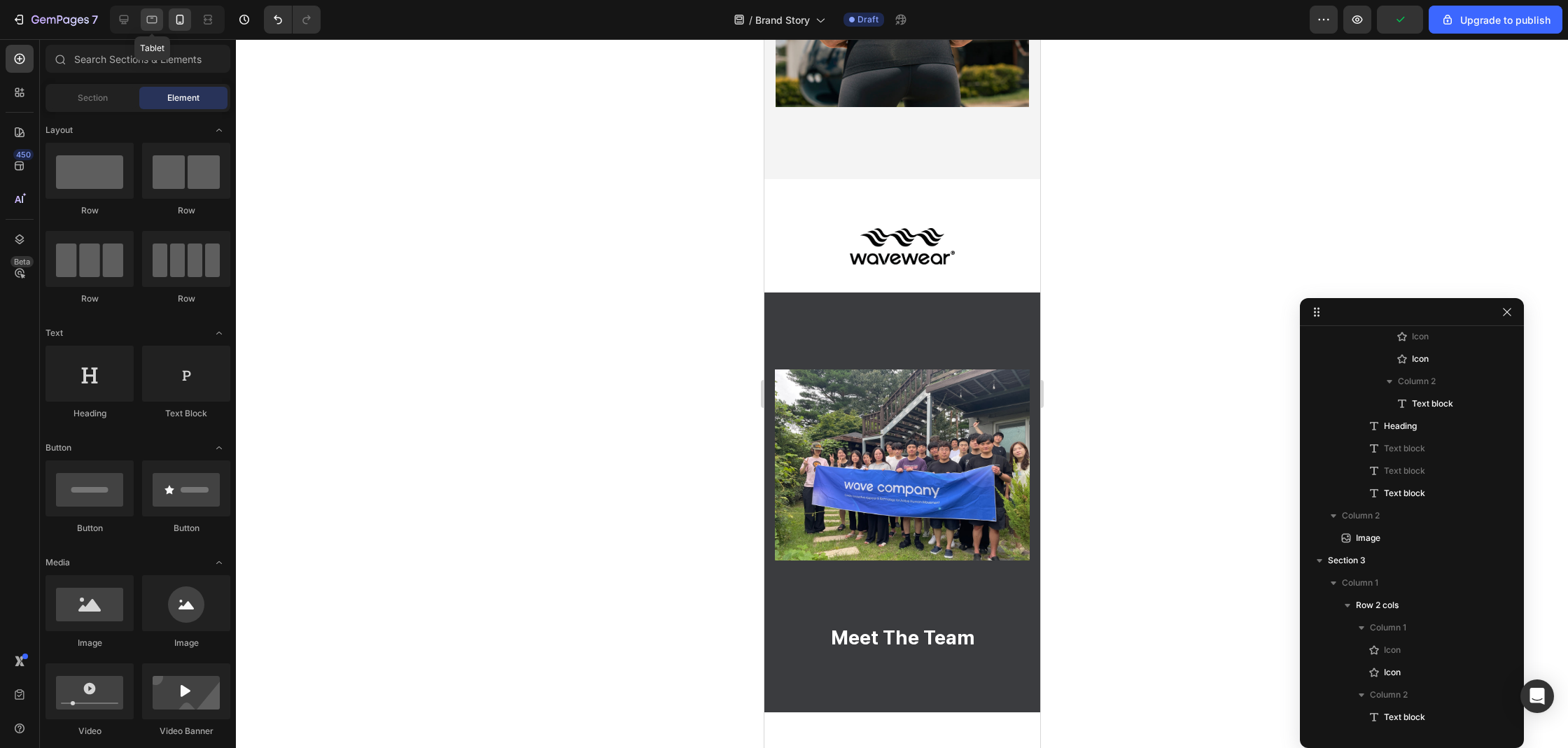
click at [155, 28] on div at bounding box center [151, 19] width 22 height 22
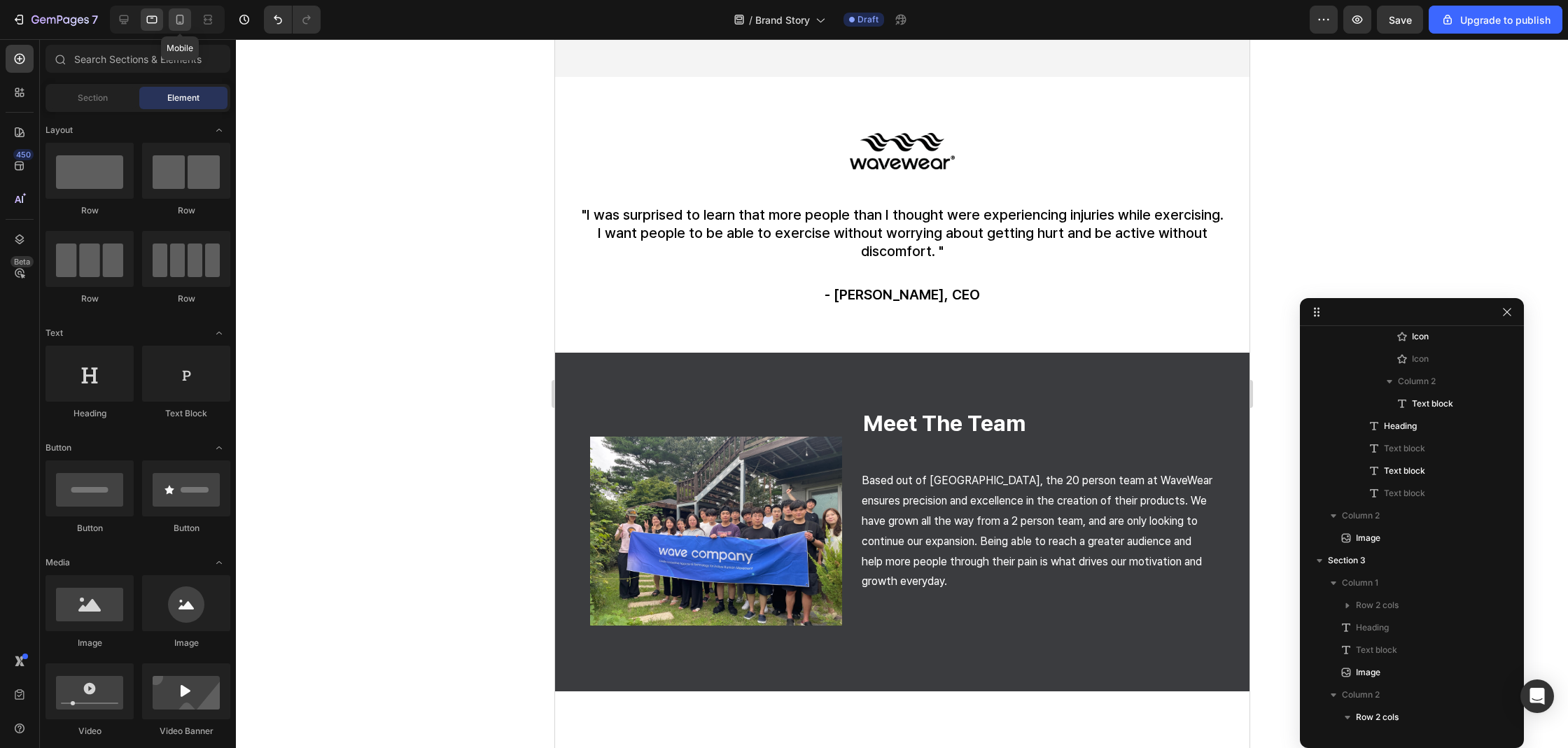
click at [186, 24] on icon at bounding box center [179, 19] width 14 height 14
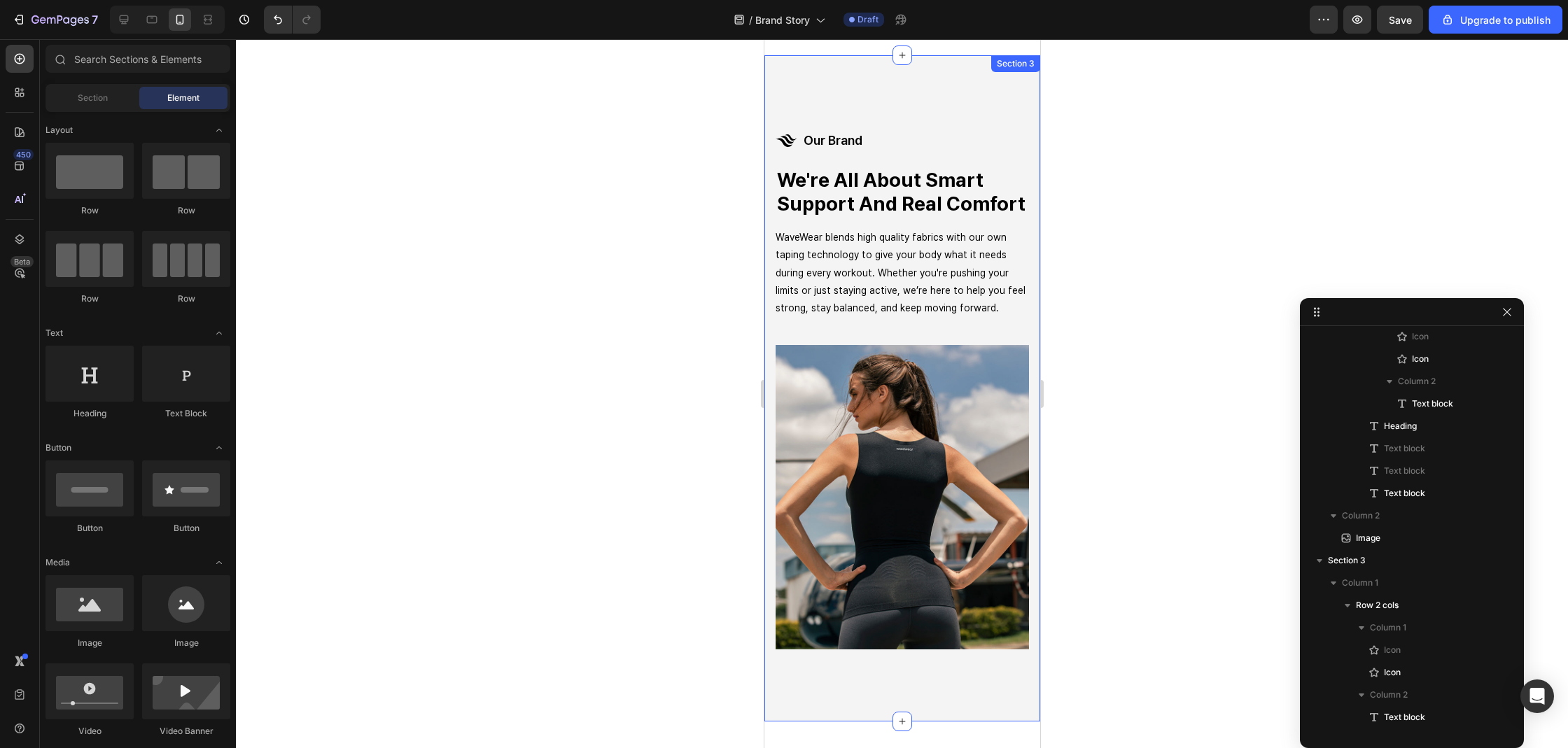
scroll to position [1313, 0]
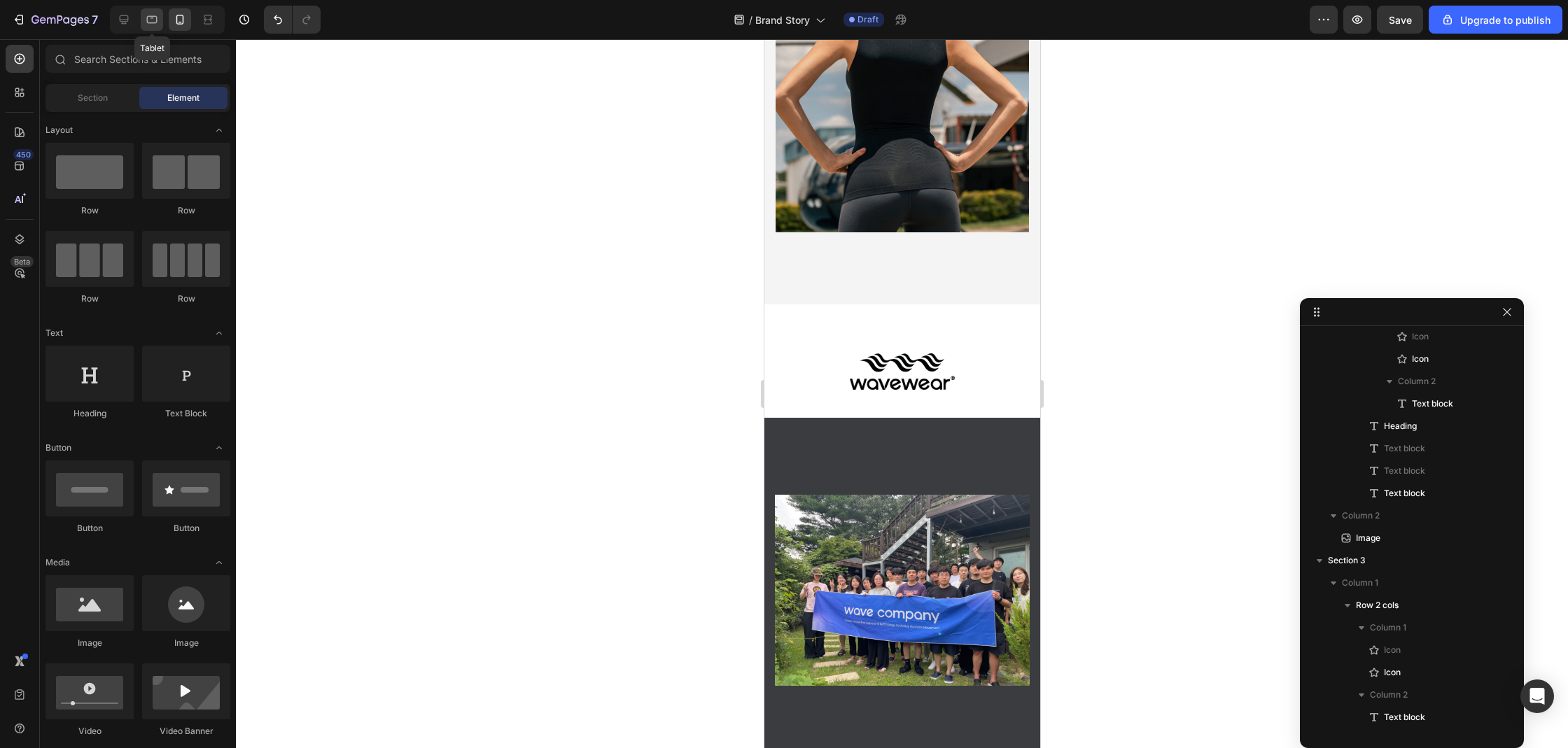
click at [157, 14] on icon at bounding box center [152, 19] width 14 height 14
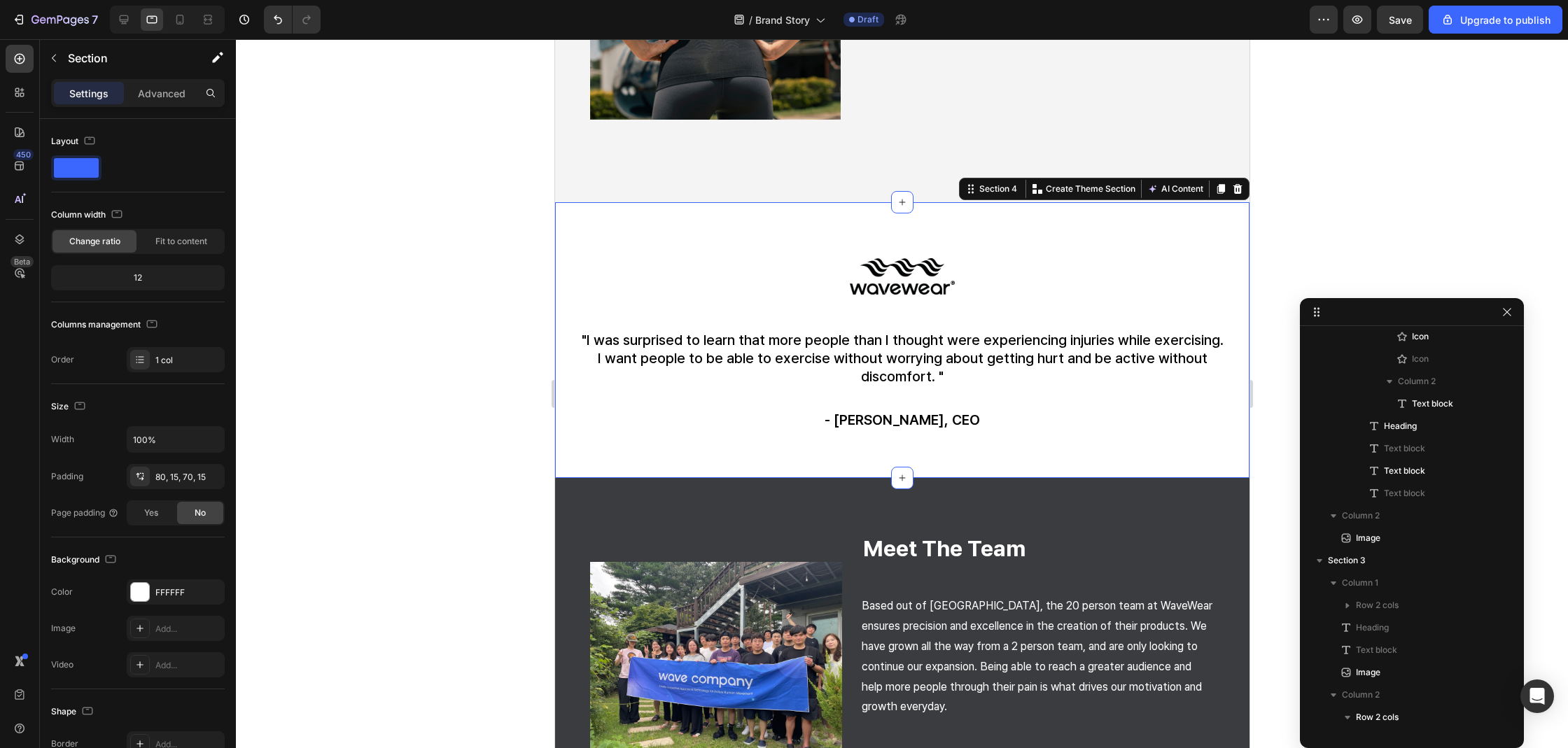
scroll to position [589, 0]
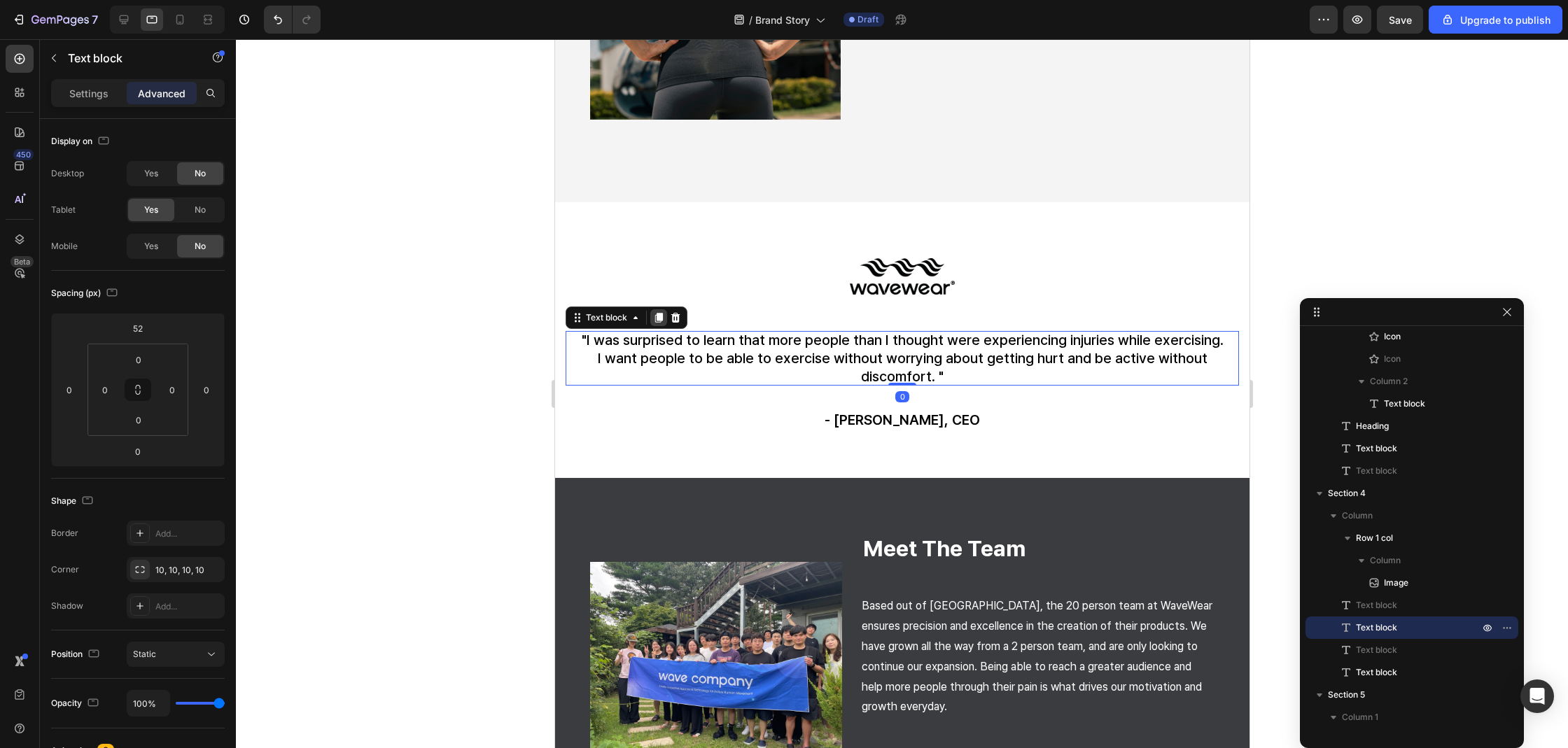
click at [660, 312] on icon at bounding box center [658, 318] width 11 height 11
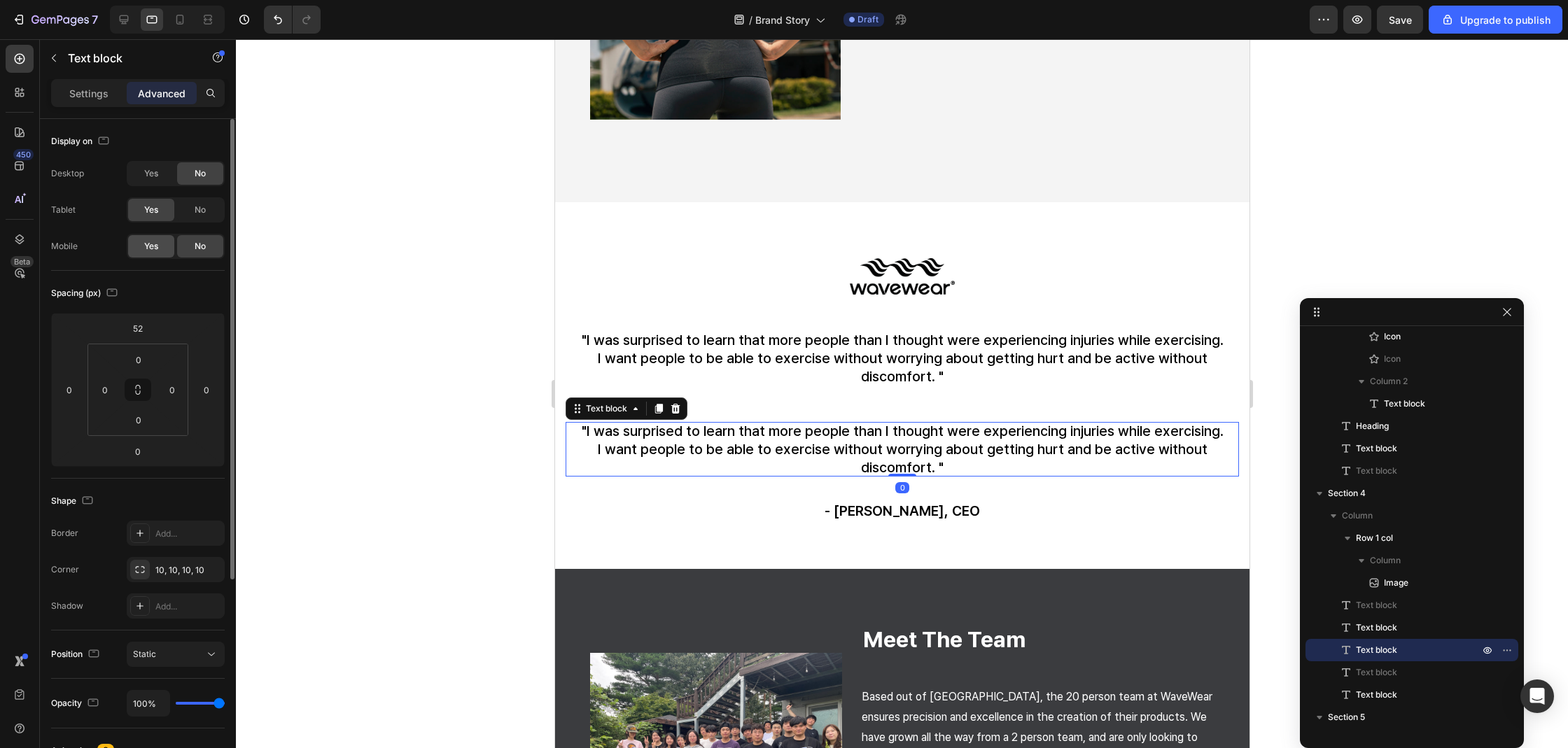
click at [152, 245] on span "Yes" at bounding box center [151, 246] width 14 height 12
click at [199, 218] on div "No" at bounding box center [200, 209] width 46 height 22
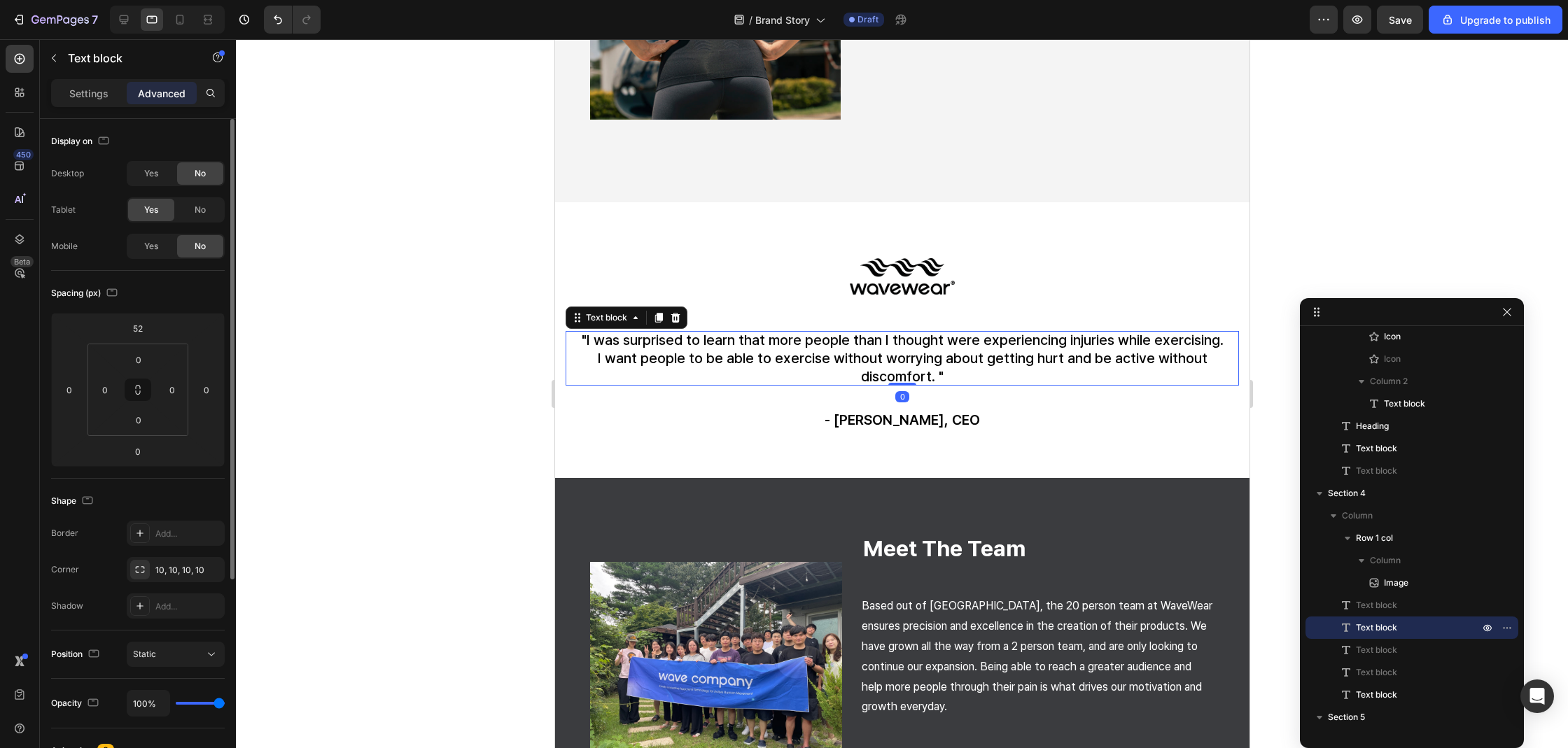
click at [700, 353] on p "I want people to be able to exercise without worrying about getting hurt and be…" at bounding box center [902, 367] width 651 height 36
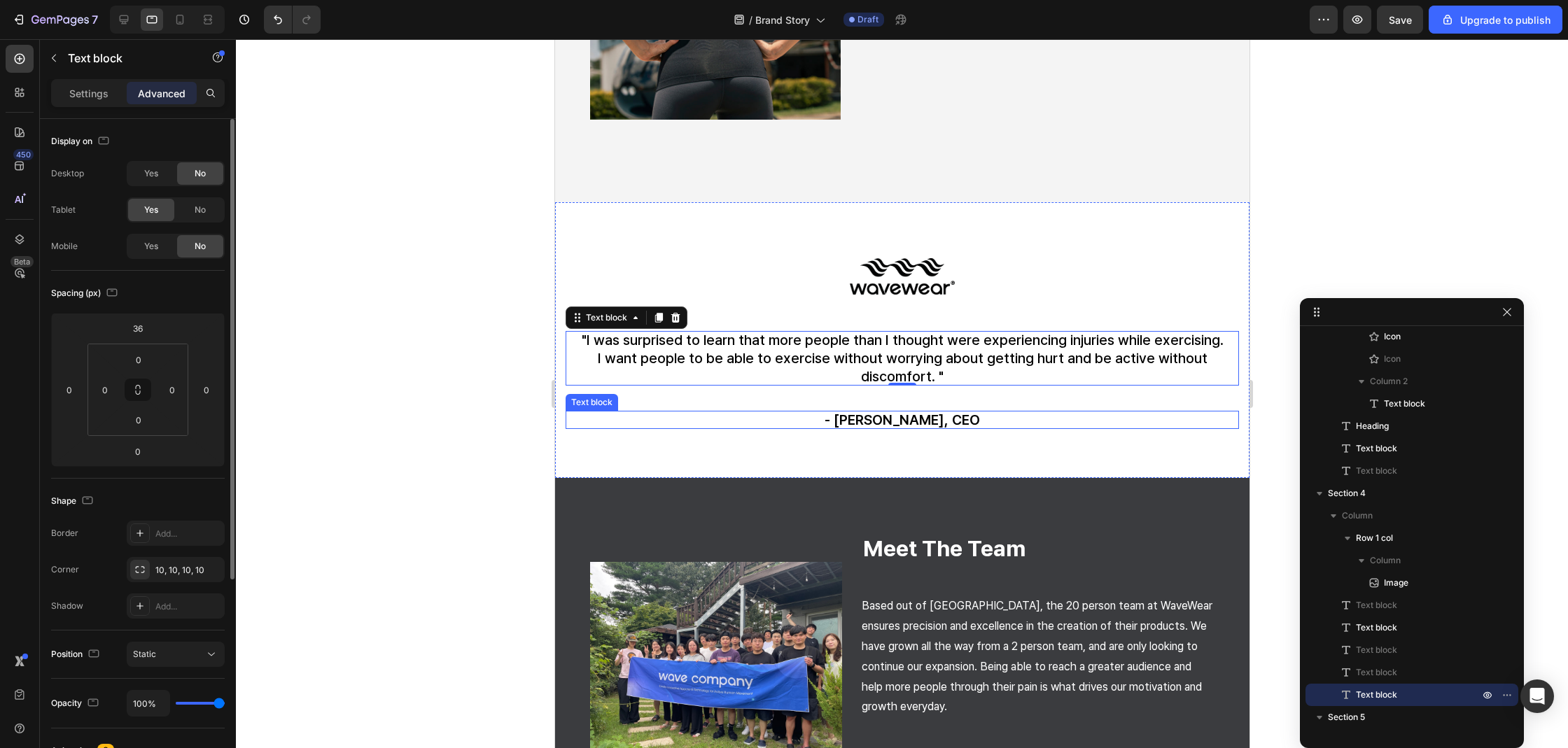
click at [863, 419] on p "- Nancy Cho, CEO" at bounding box center [902, 419] width 651 height 18
click at [659, 392] on icon at bounding box center [658, 398] width 11 height 11
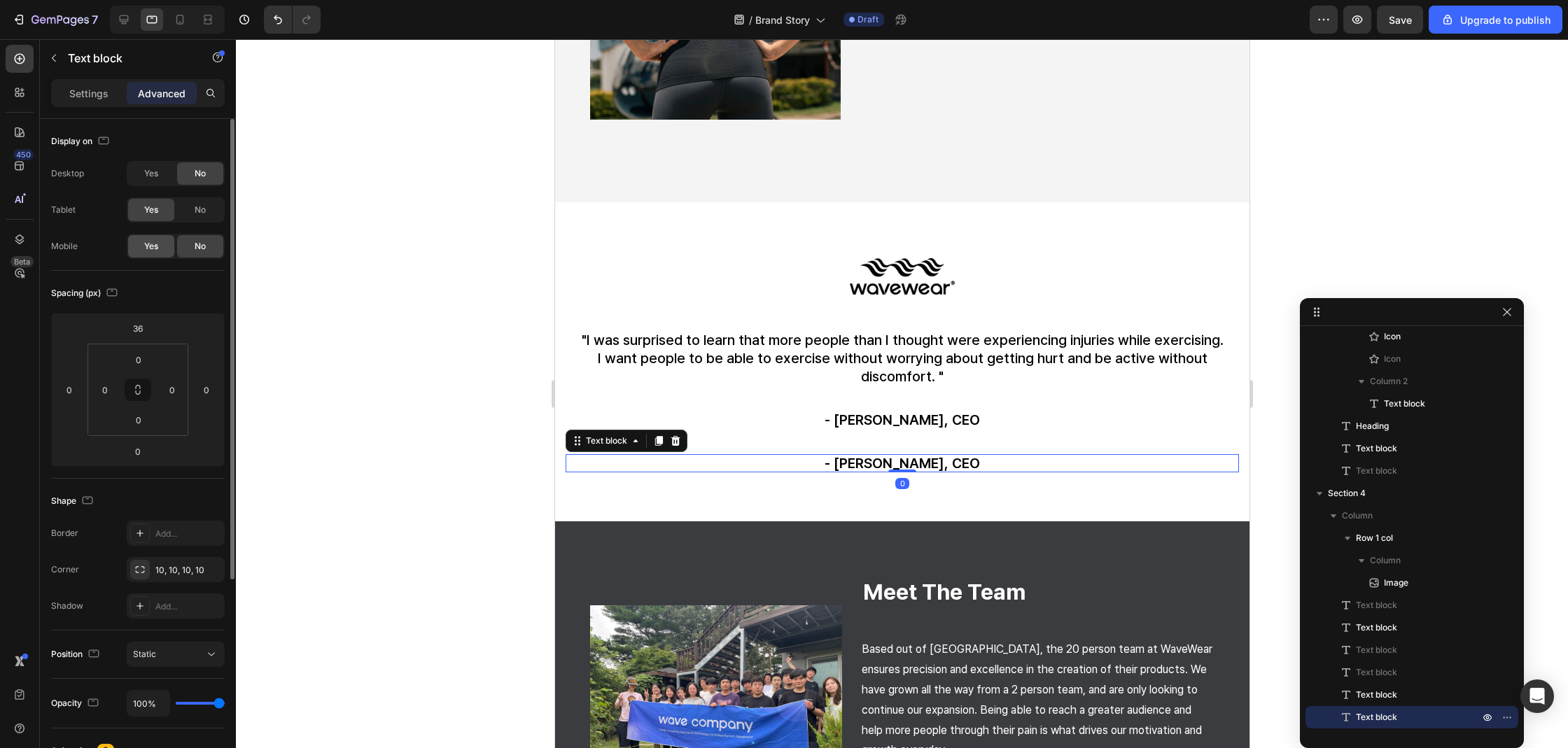
click at [151, 251] on span "Yes" at bounding box center [151, 246] width 14 height 12
click at [210, 218] on div "No" at bounding box center [200, 209] width 46 height 22
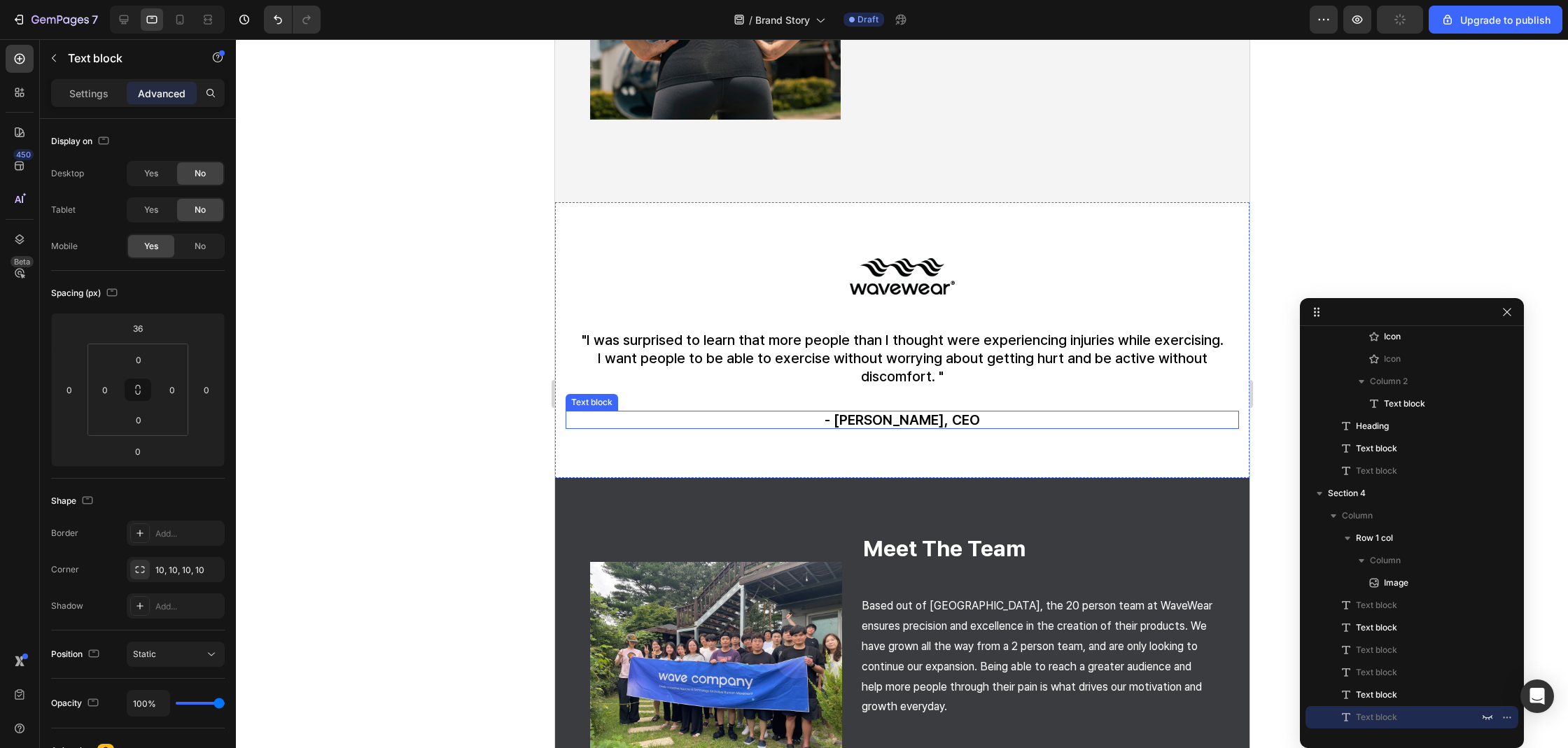
click at [891, 410] on p "- Nancy Cho, CEO" at bounding box center [902, 419] width 651 height 18
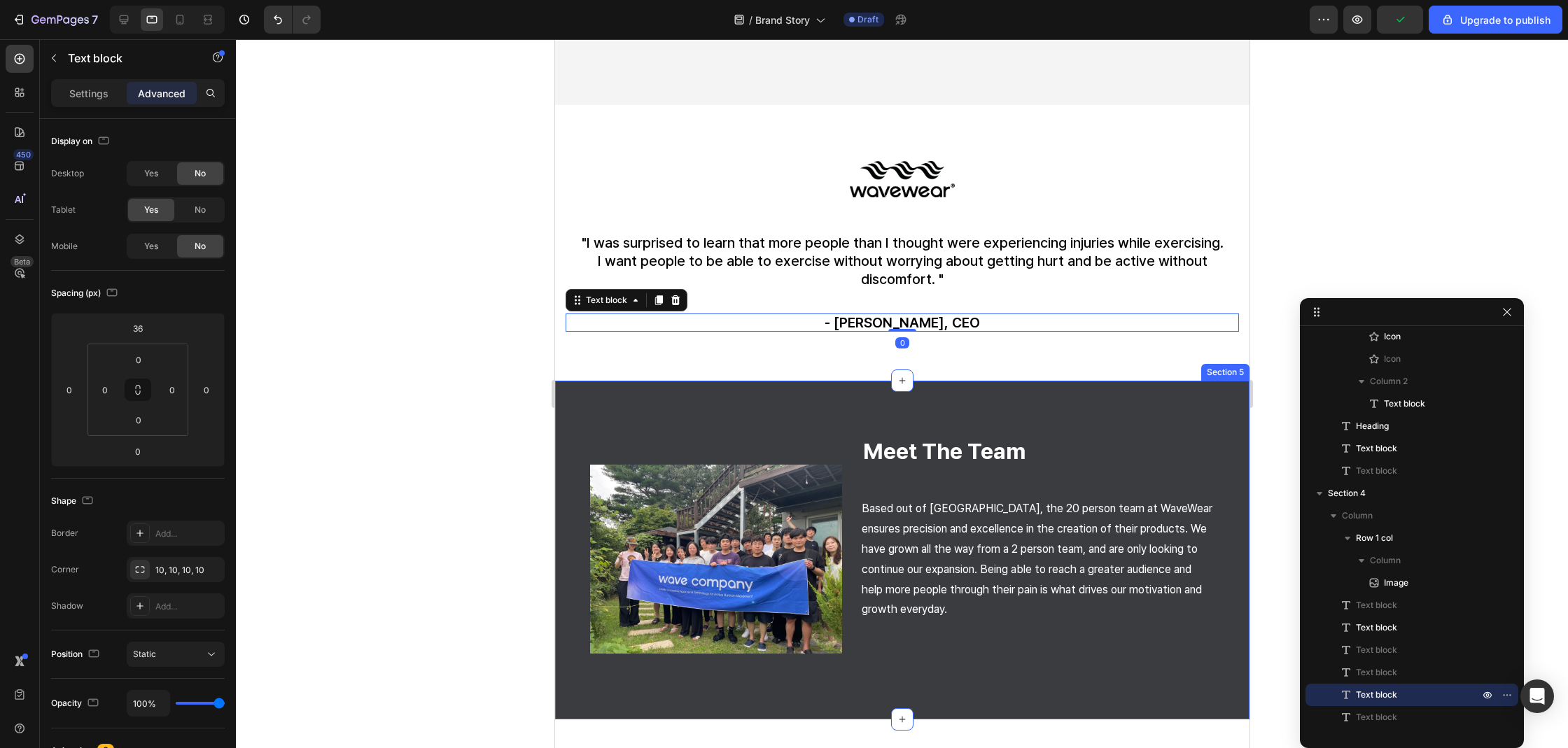
scroll to position [946, 0]
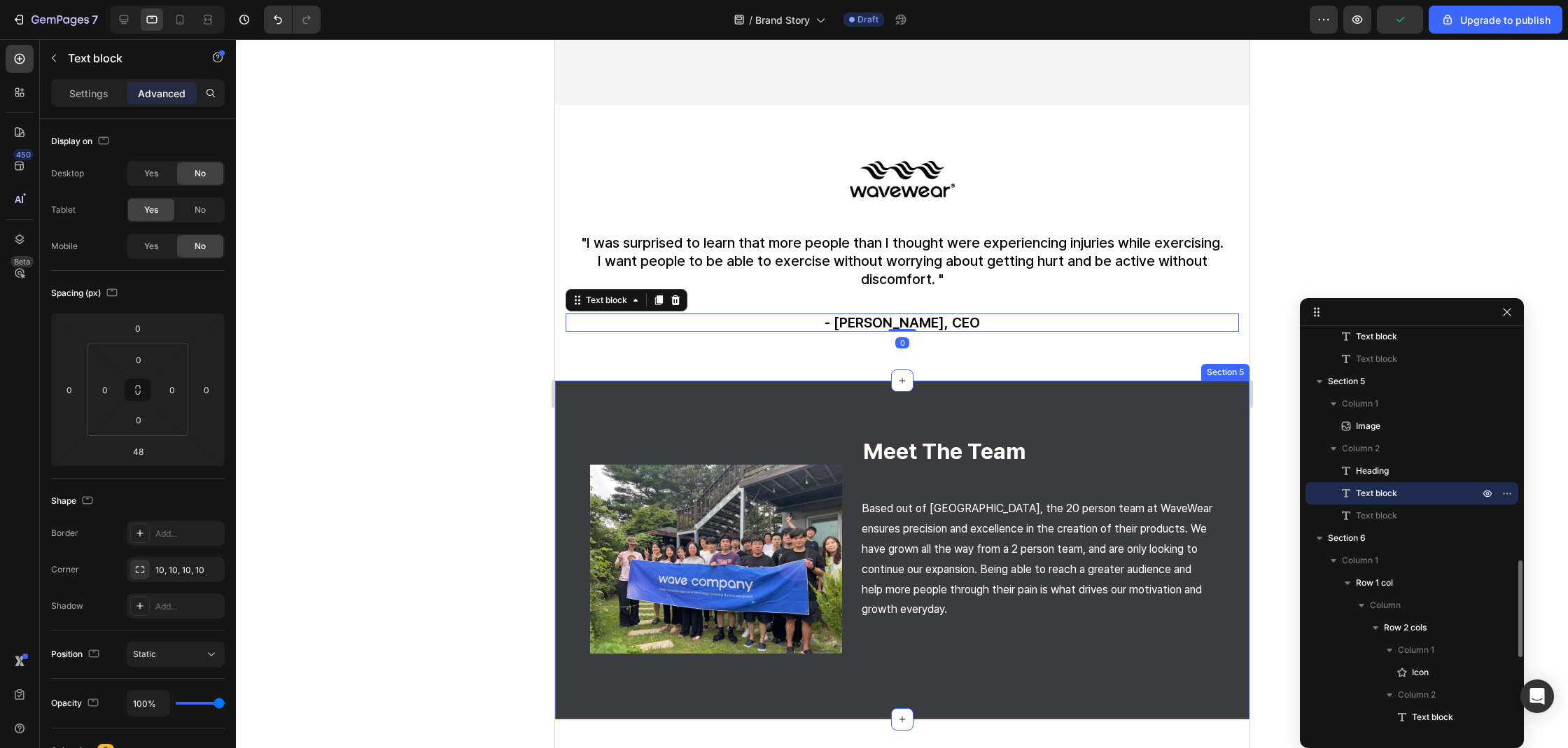
click at [907, 501] on p "Based out of South Korea, the 20 person team at WaveWear ensures precision and …" at bounding box center [1037, 559] width 353 height 121
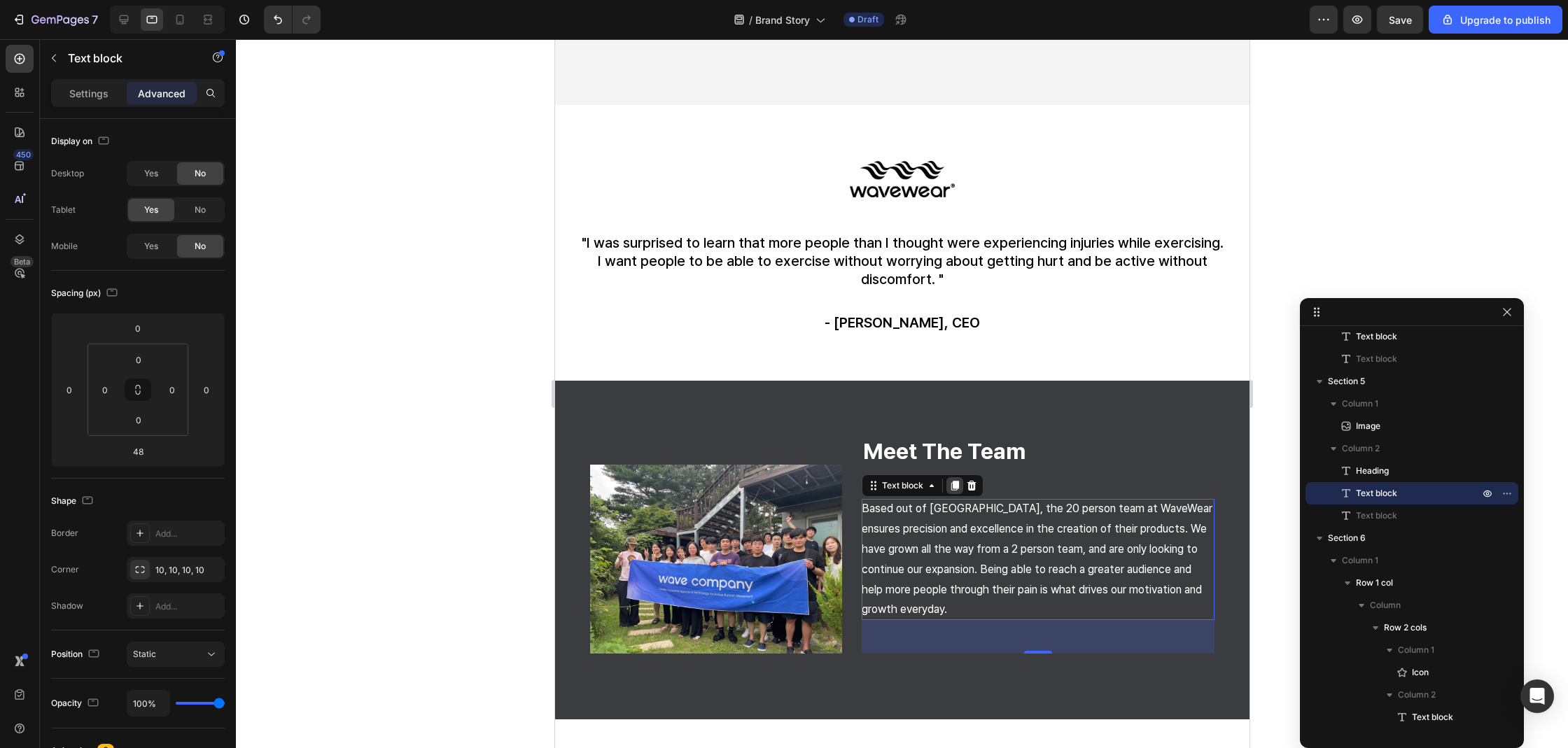
click at [949, 480] on icon at bounding box center [954, 486] width 11 height 11
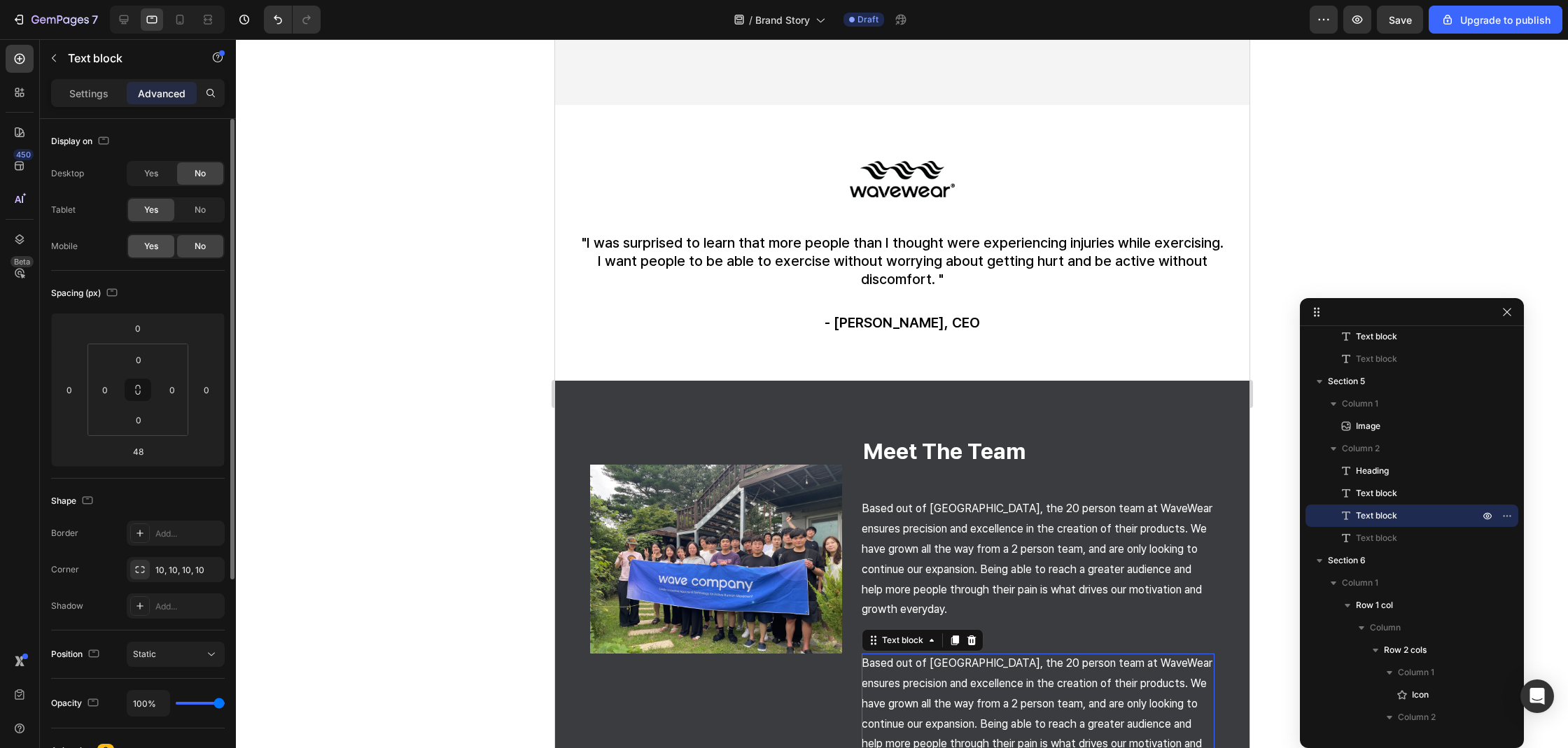
click at [142, 251] on div "Yes" at bounding box center [151, 245] width 46 height 22
click at [187, 214] on div "No" at bounding box center [200, 209] width 46 height 22
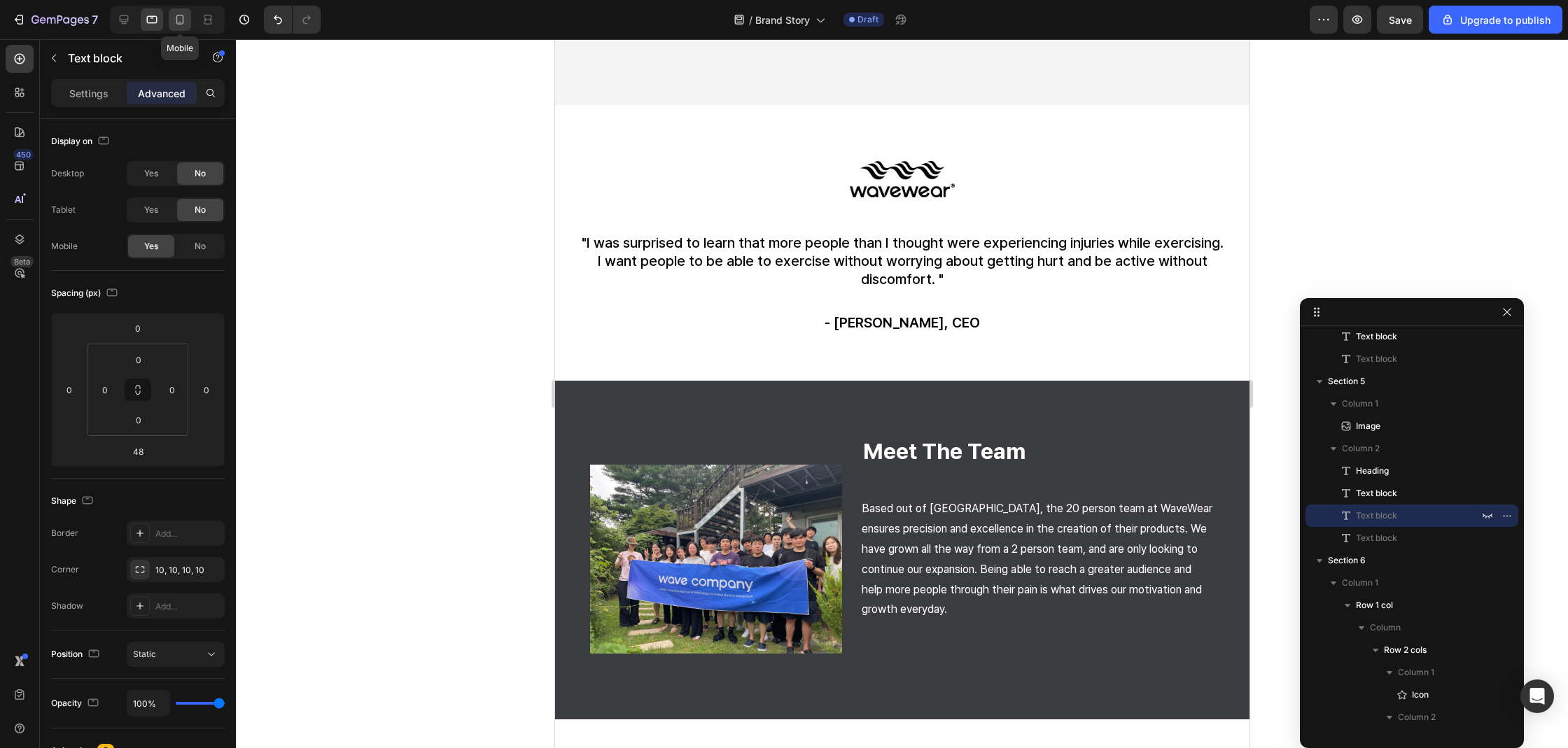
click at [173, 20] on icon at bounding box center [179, 19] width 14 height 14
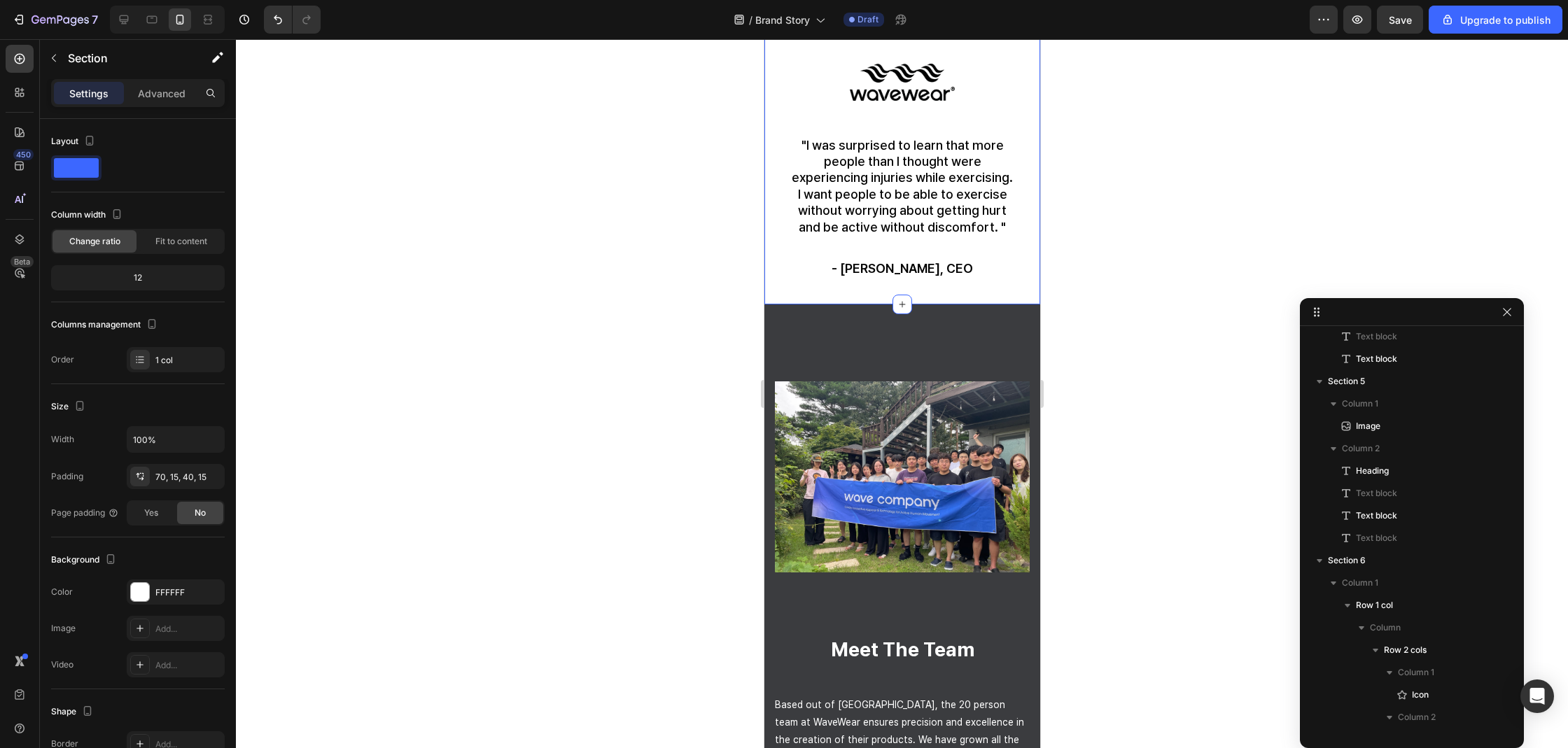
scroll to position [589, 0]
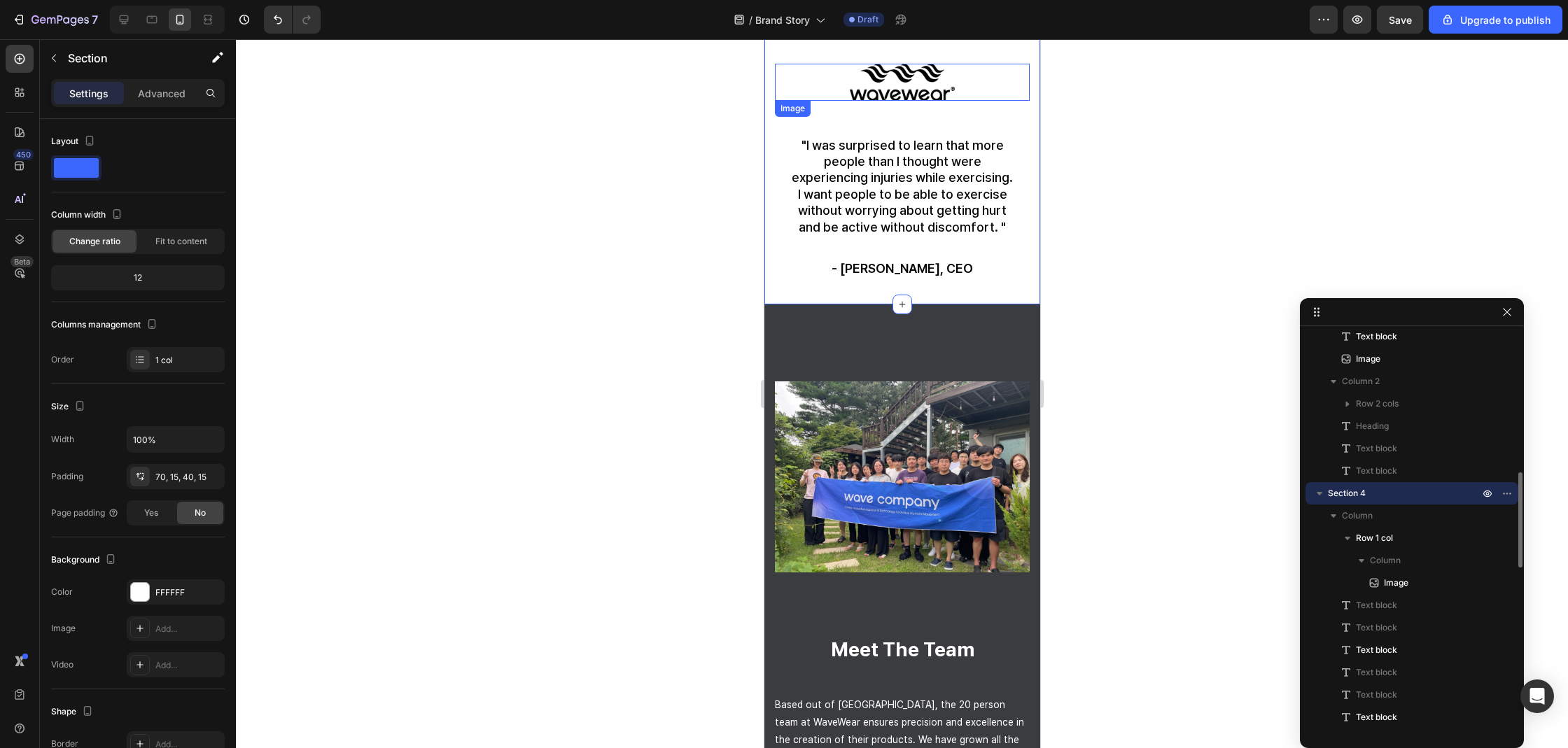
click at [897, 98] on img at bounding box center [902, 82] width 105 height 36
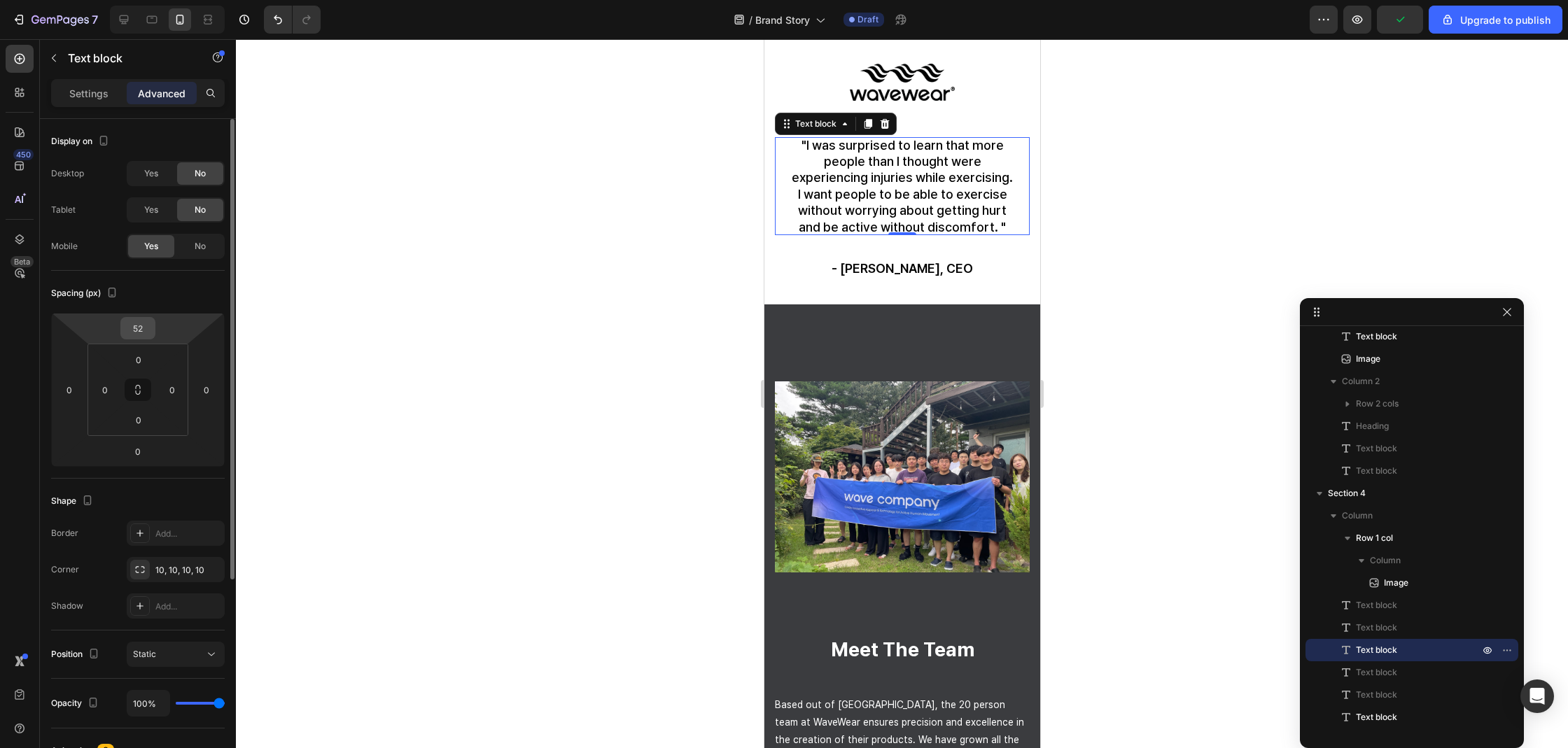
click at [140, 332] on input "52" at bounding box center [137, 328] width 28 height 21
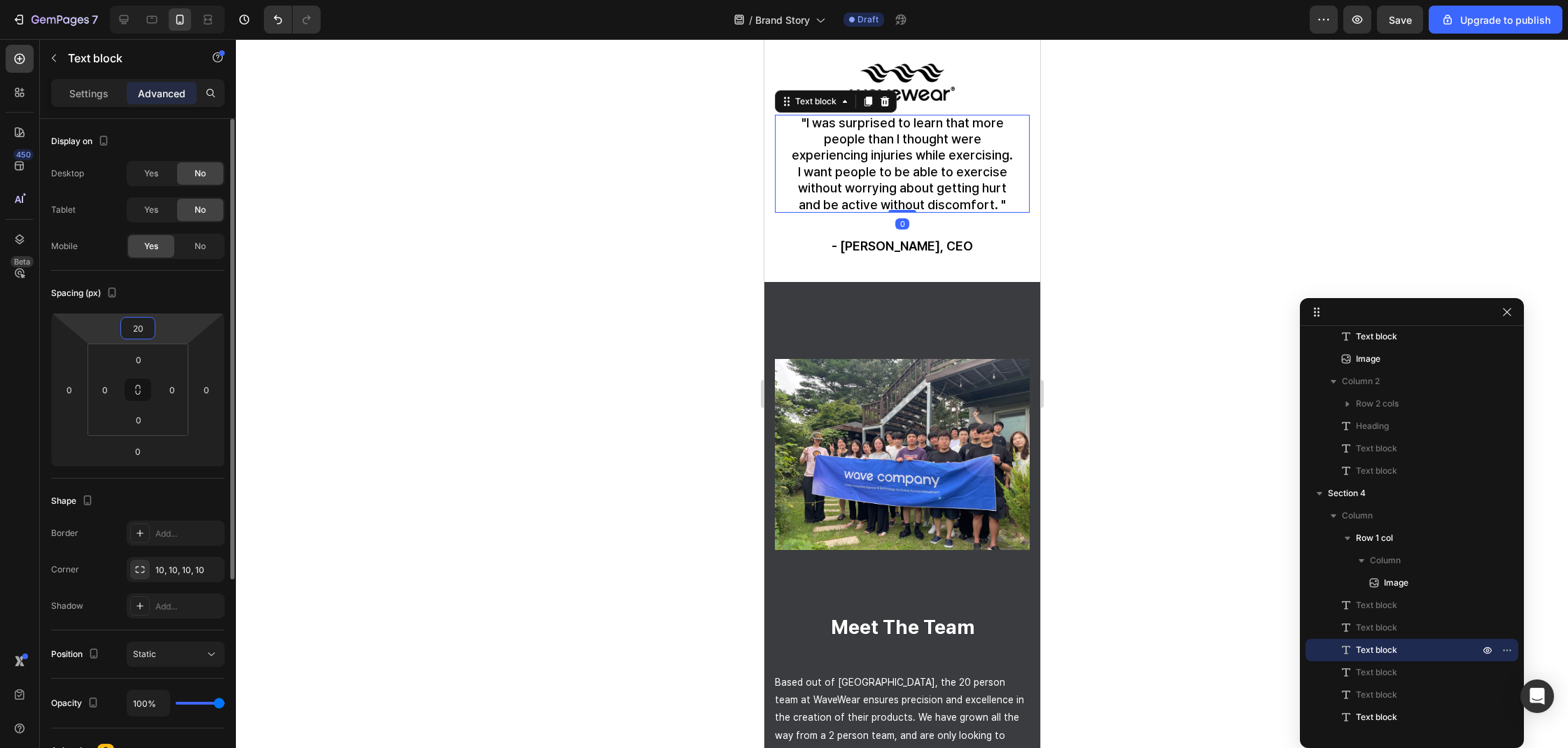
type input "20"
click at [1121, 157] on div at bounding box center [902, 393] width 1332 height 709
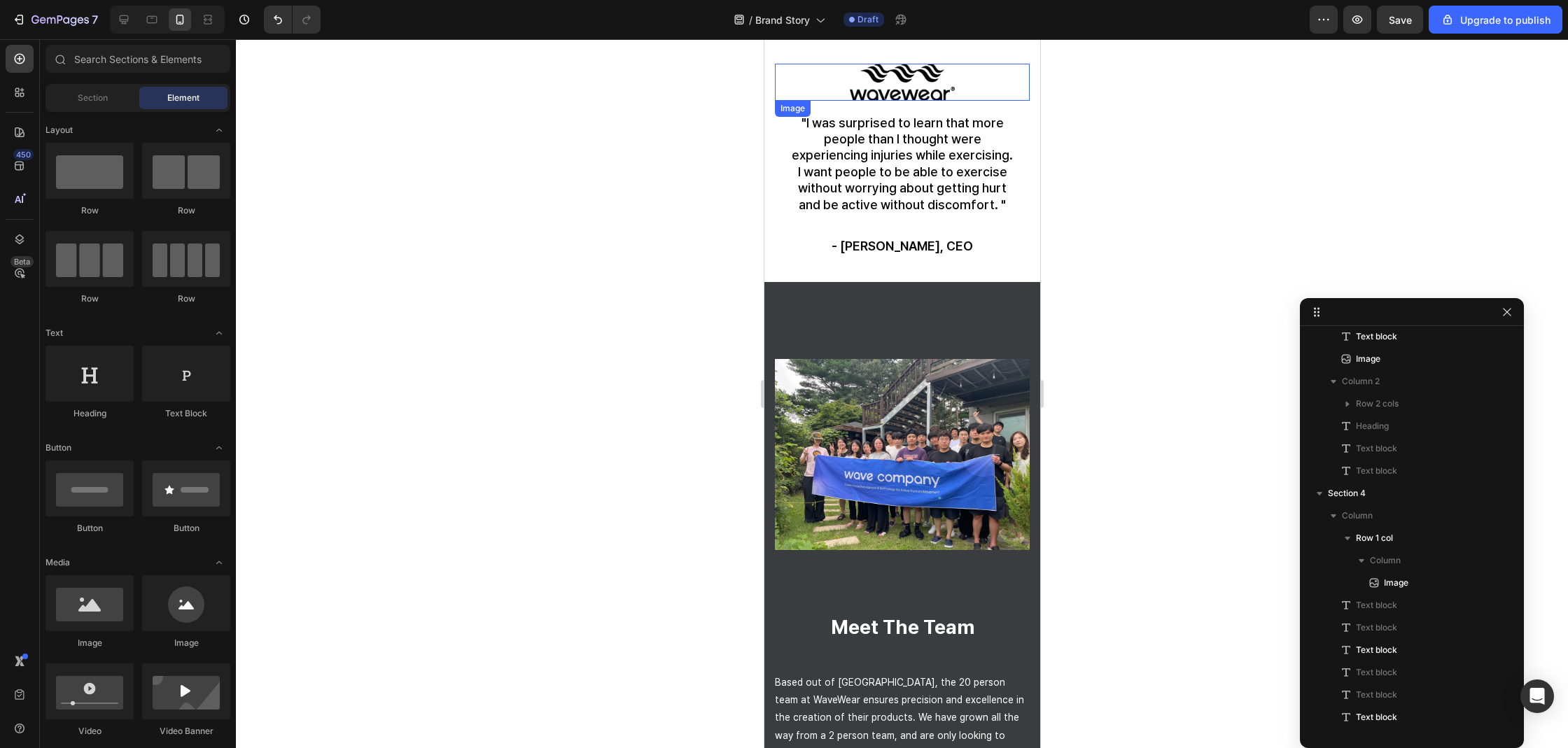
click at [899, 70] on img at bounding box center [902, 82] width 105 height 36
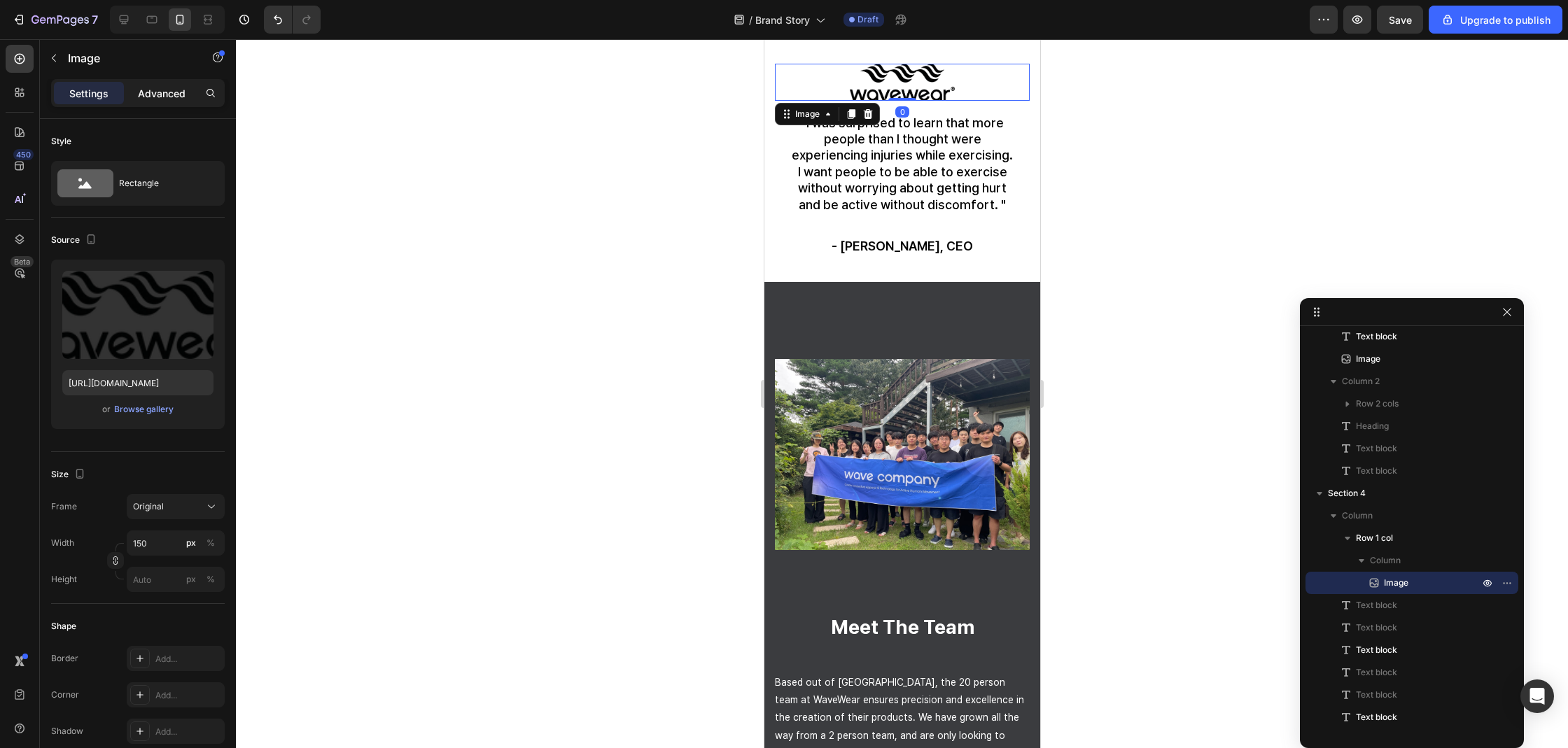
click at [156, 93] on p "Advanced" at bounding box center [161, 93] width 48 height 14
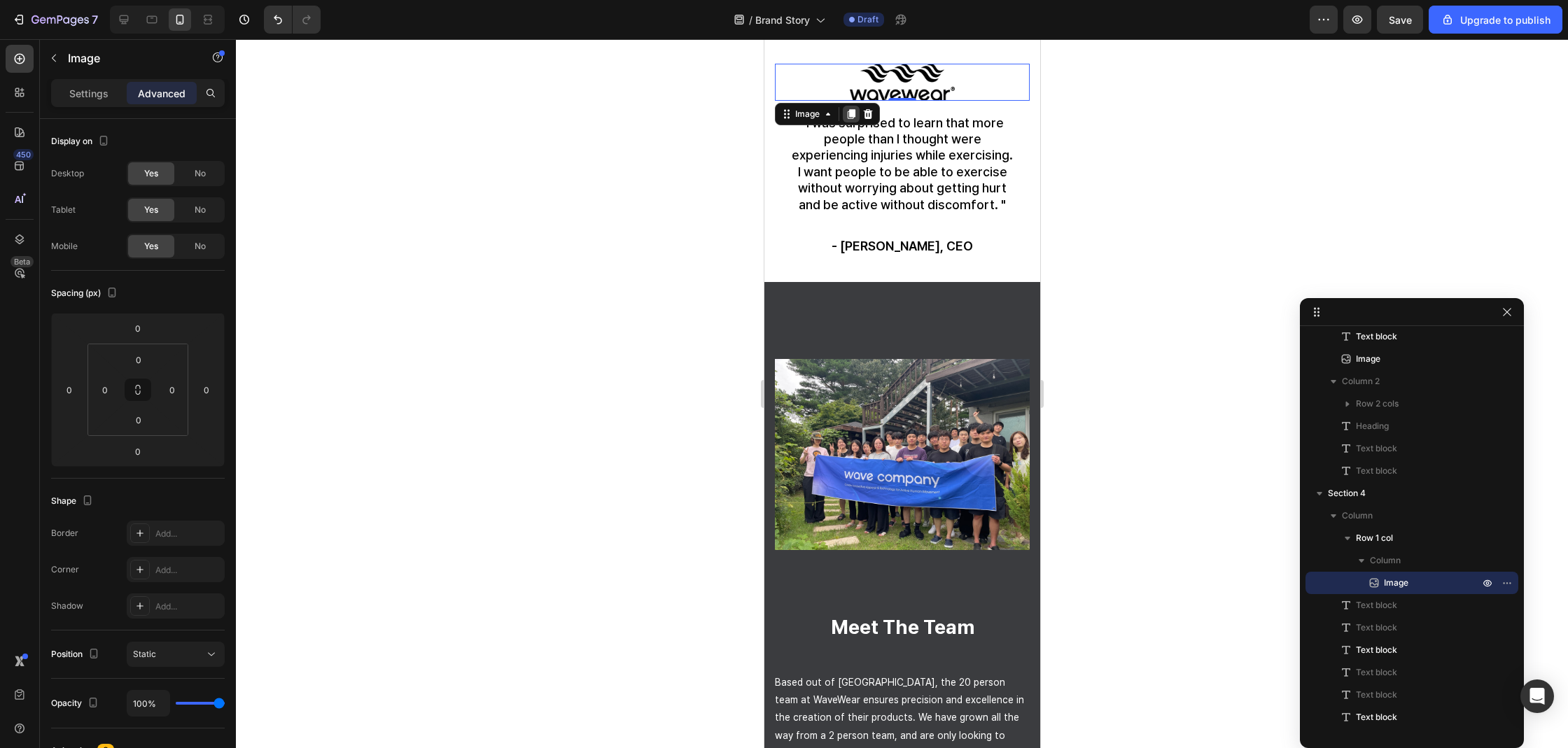
click at [844, 114] on div at bounding box center [850, 114] width 17 height 17
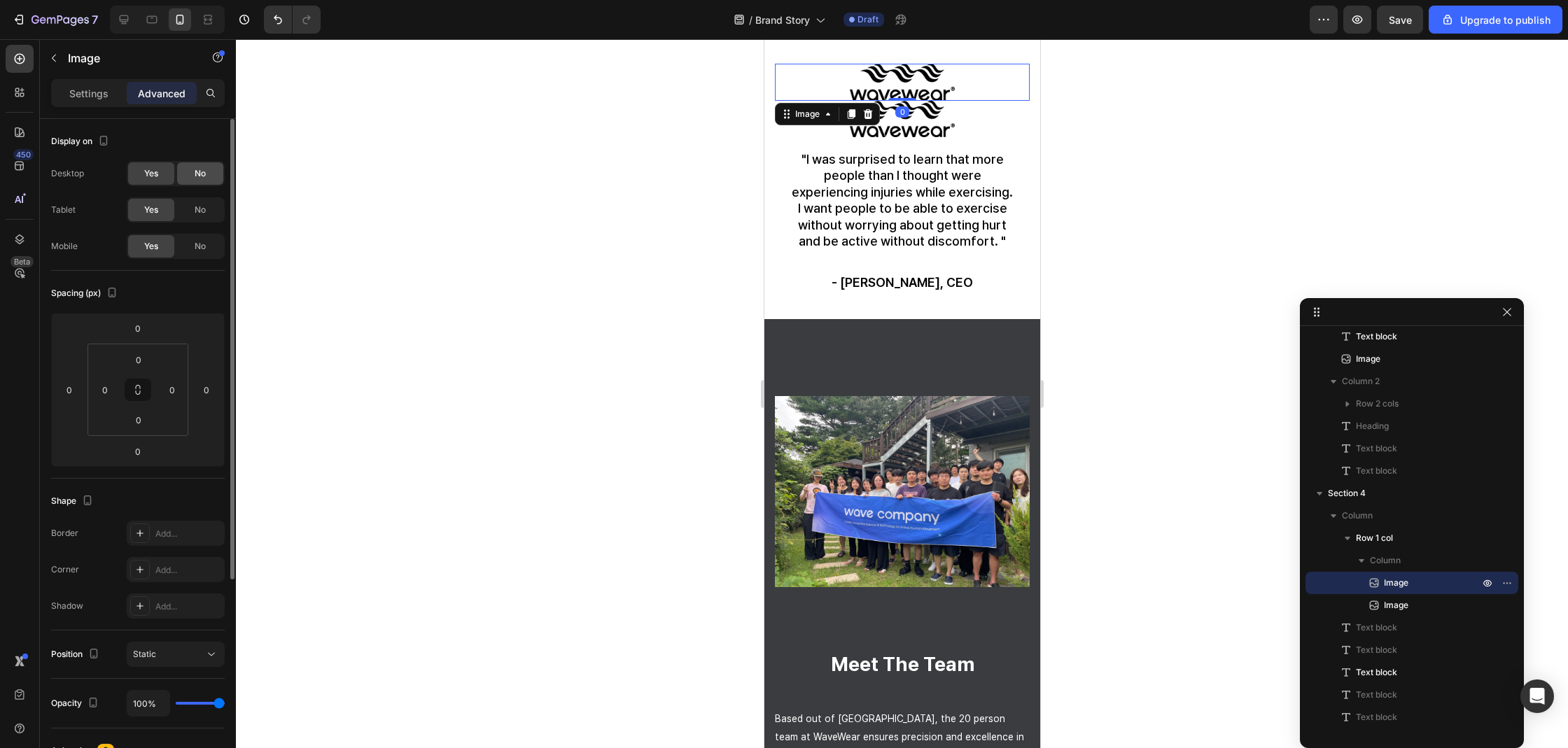
click at [205, 168] on span "No" at bounding box center [200, 173] width 11 height 12
click at [201, 206] on span "No" at bounding box center [200, 209] width 11 height 12
click at [161, 203] on div "Yes" at bounding box center [151, 209] width 46 height 22
click at [157, 183] on div "Yes" at bounding box center [151, 173] width 46 height 22
click at [188, 240] on div "No" at bounding box center [200, 245] width 46 height 22
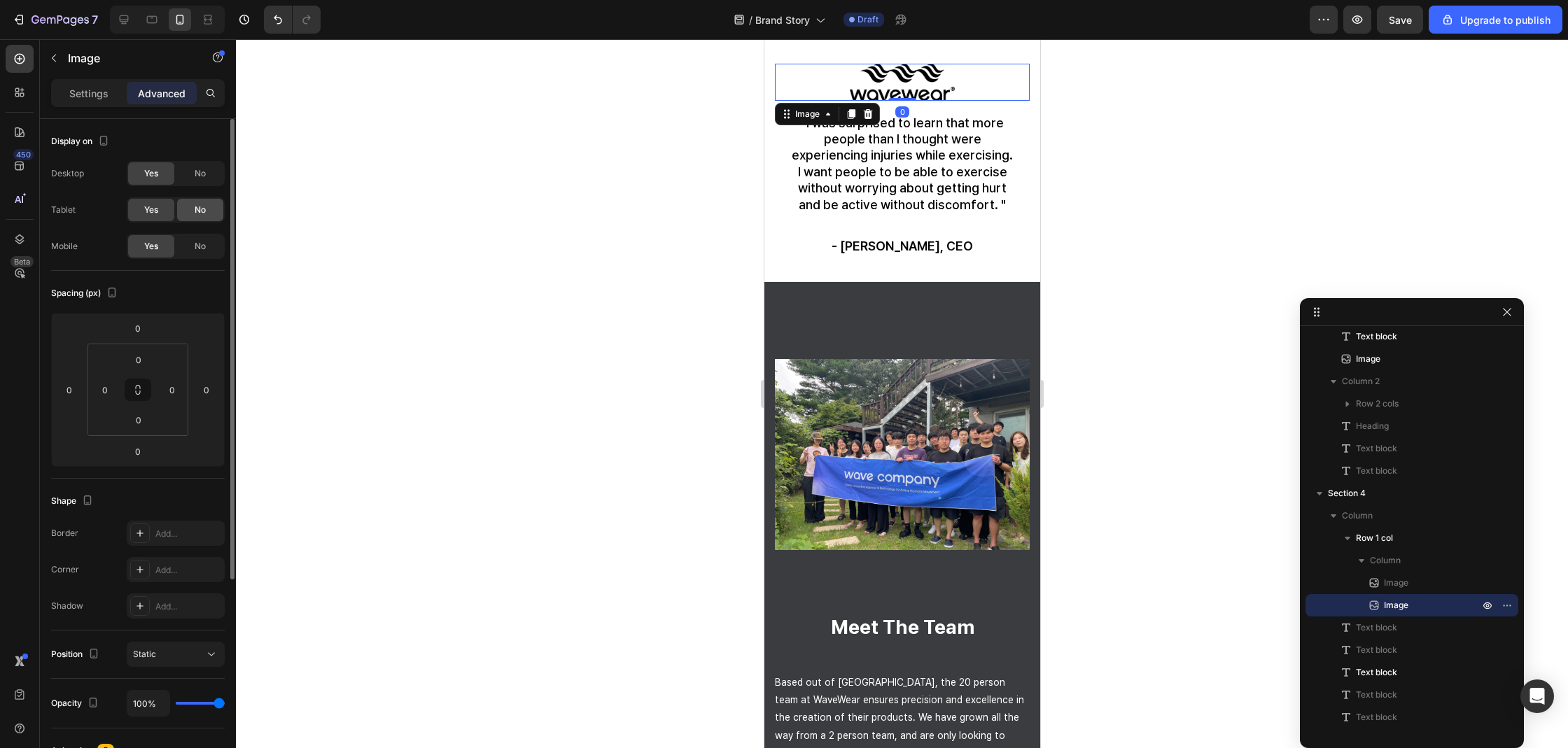
click at [188, 209] on div "No" at bounding box center [200, 209] width 46 height 22
click at [191, 179] on div "No" at bounding box center [200, 173] width 46 height 22
click at [87, 108] on div "Settings Advanced" at bounding box center [137, 99] width 196 height 40
click at [103, 104] on div "Settings Advanced" at bounding box center [138, 93] width 174 height 28
click at [98, 101] on div "Settings" at bounding box center [88, 93] width 70 height 22
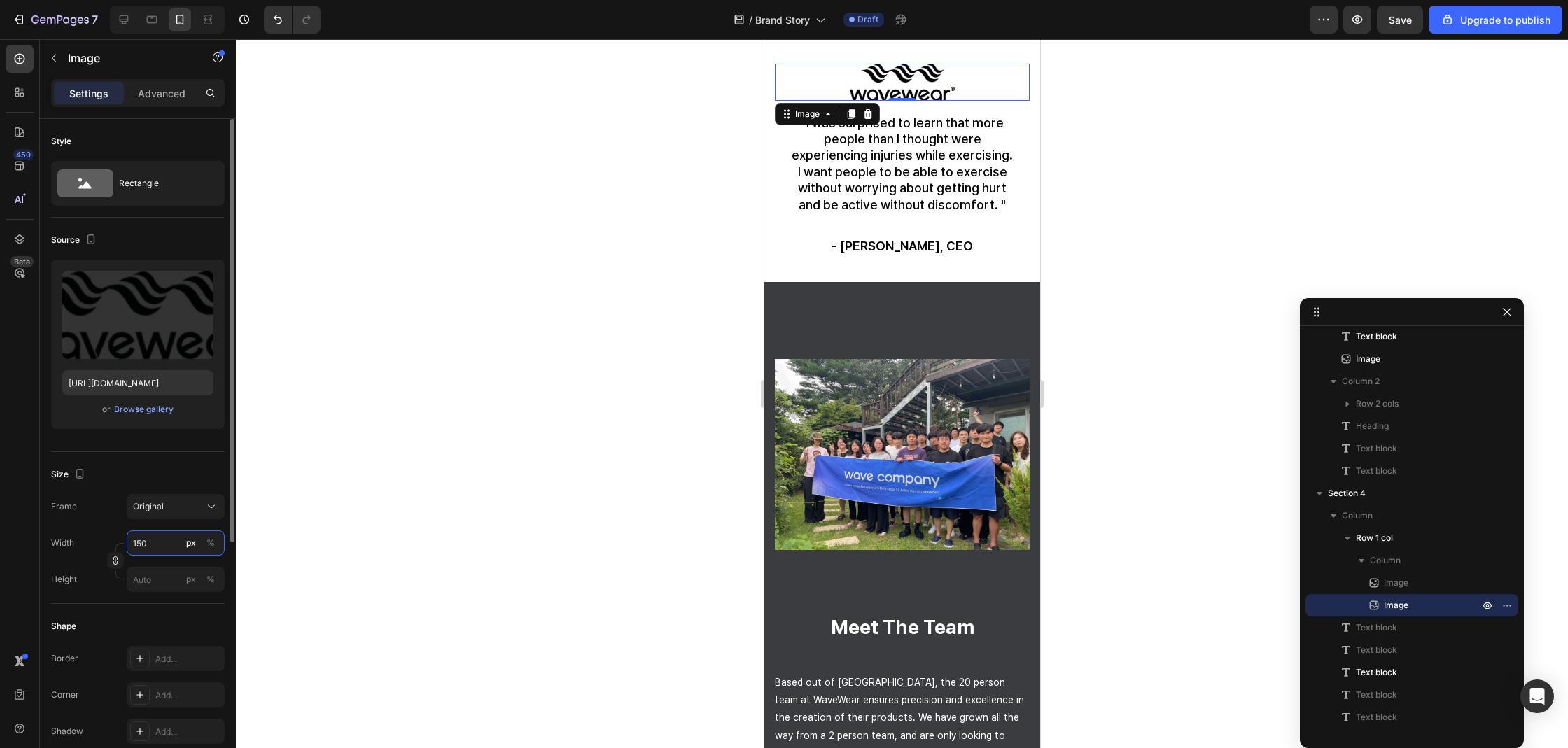
click at [140, 539] on input "150" at bounding box center [176, 543] width 98 height 25
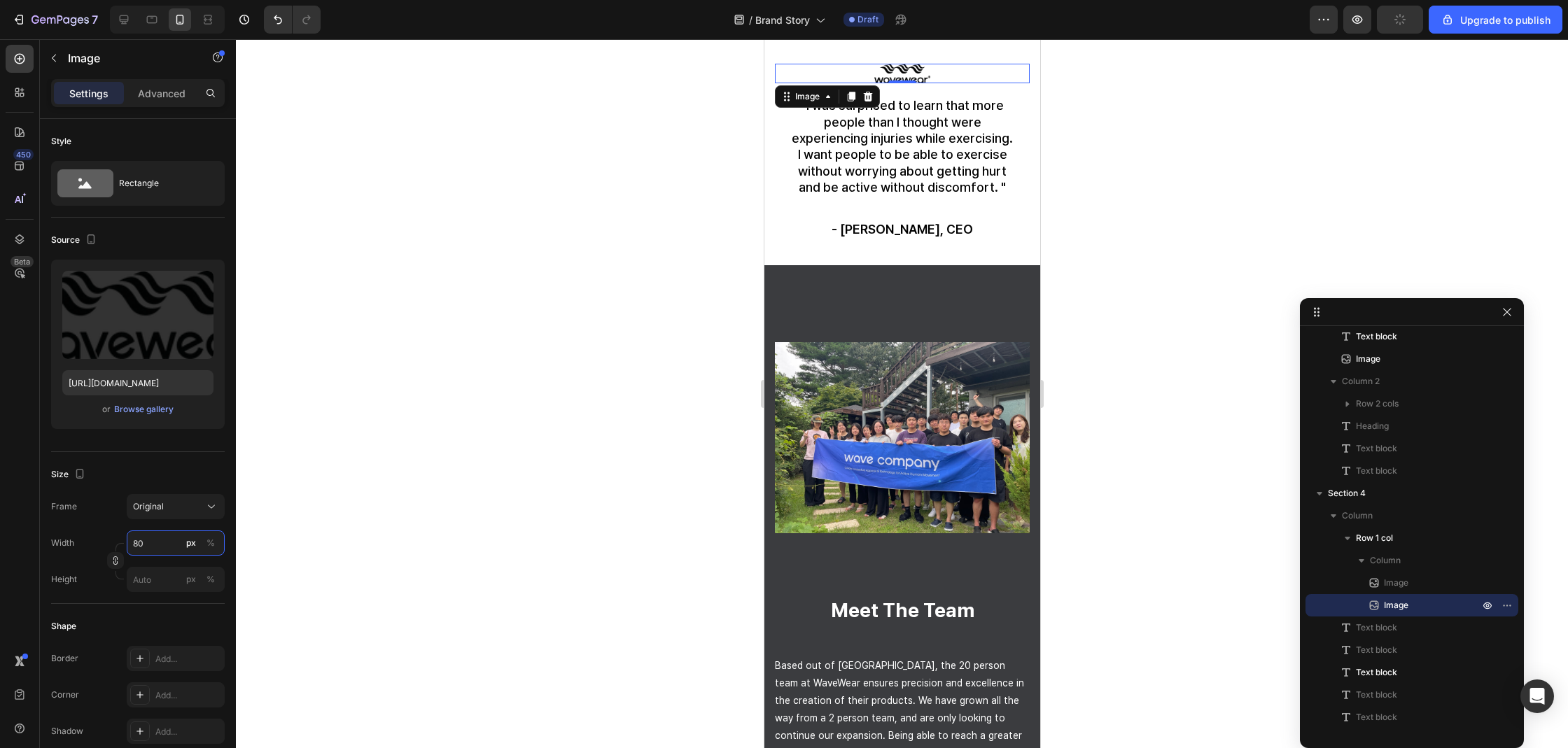
type input "8"
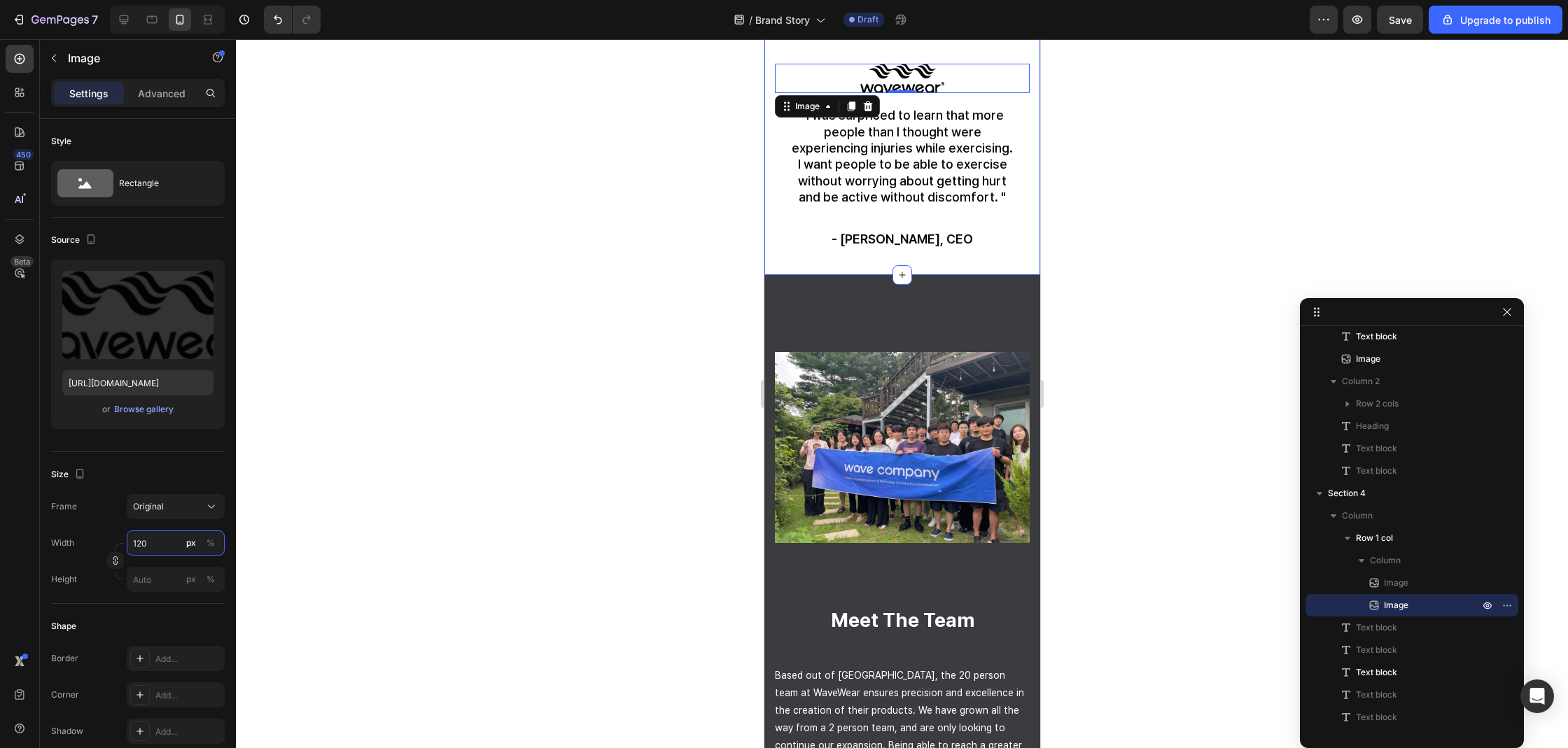
type input "120"
click at [602, 234] on div at bounding box center [902, 393] width 1332 height 709
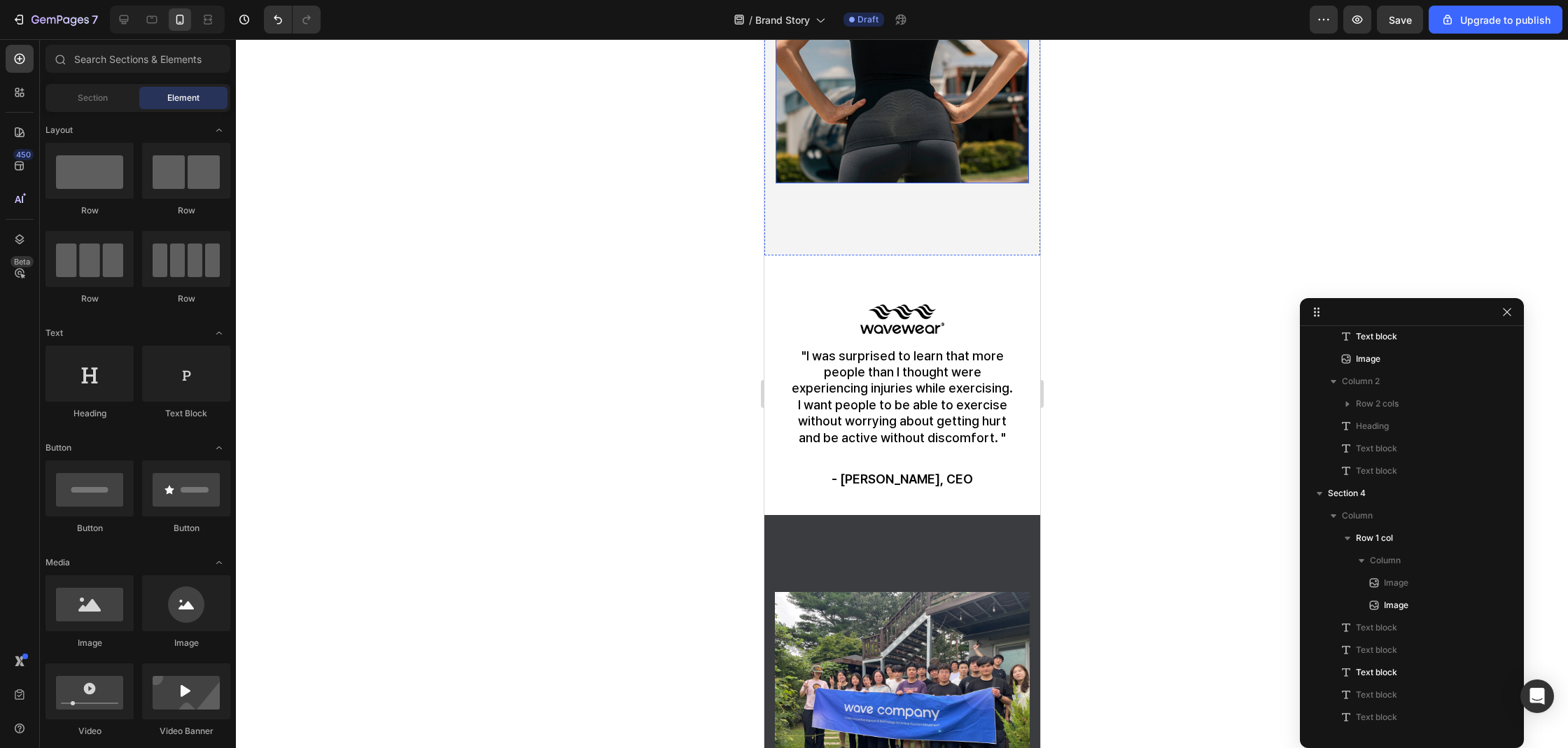
scroll to position [1368, 0]
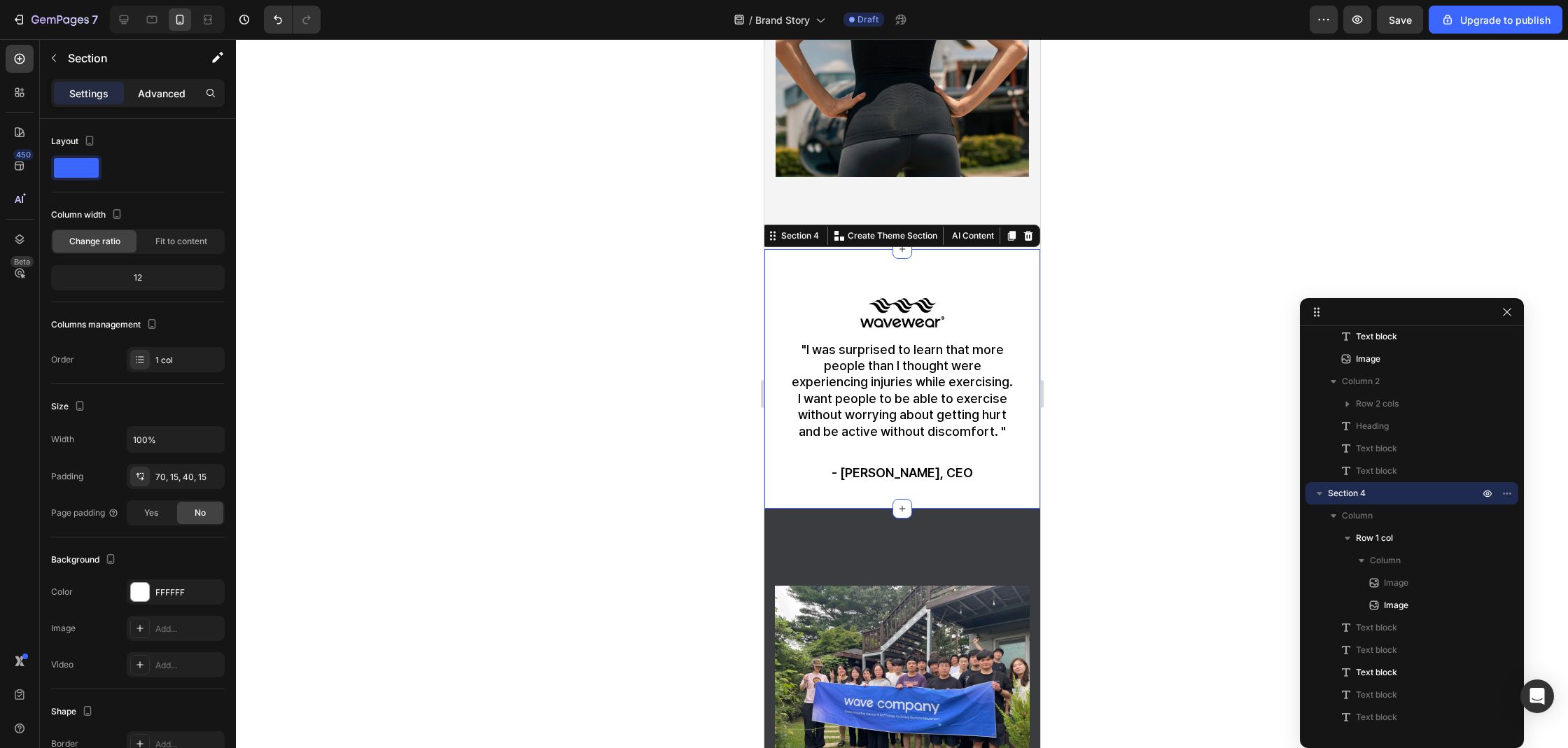
click at [159, 90] on p "Advanced" at bounding box center [161, 93] width 48 height 14
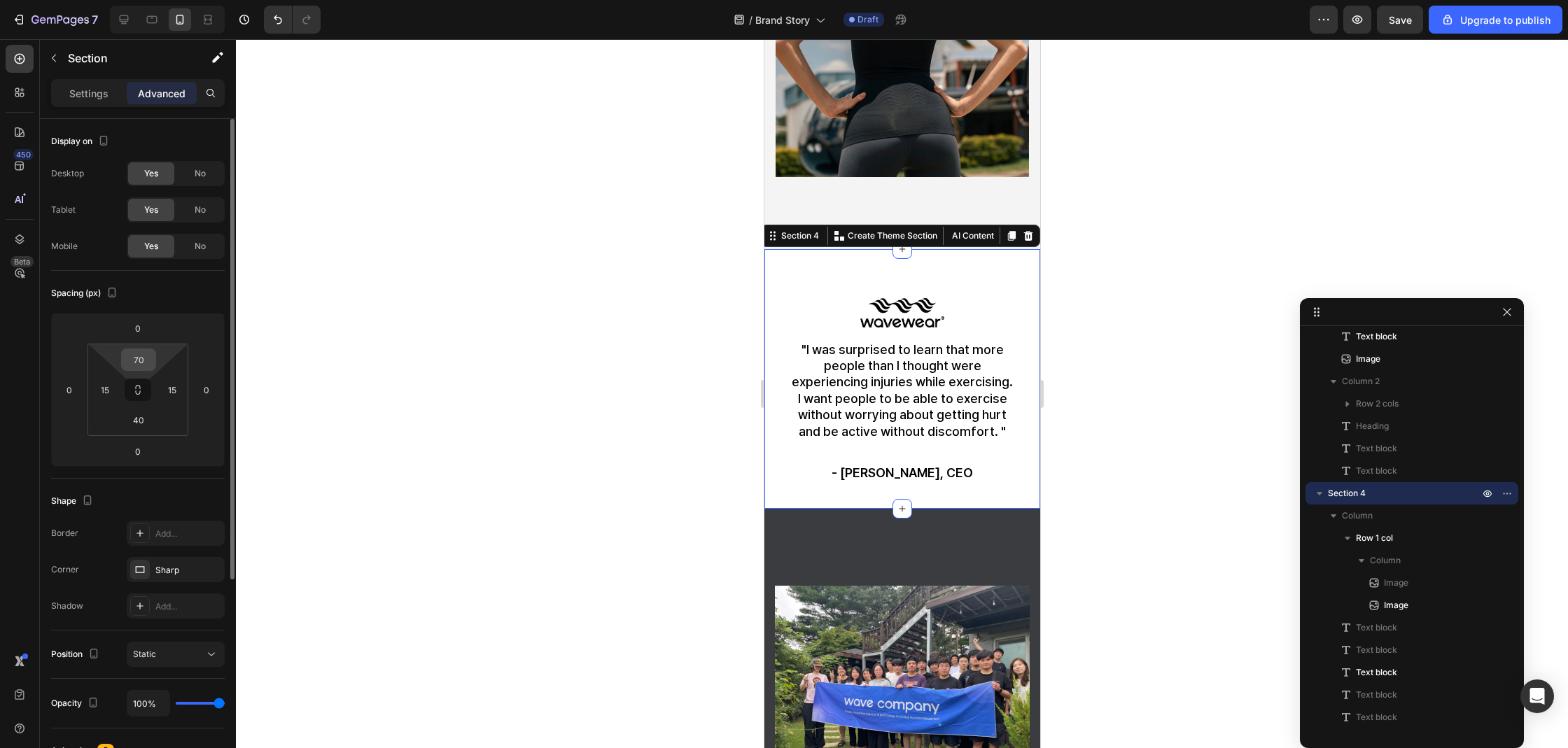
click at [140, 355] on input "70" at bounding box center [138, 360] width 28 height 21
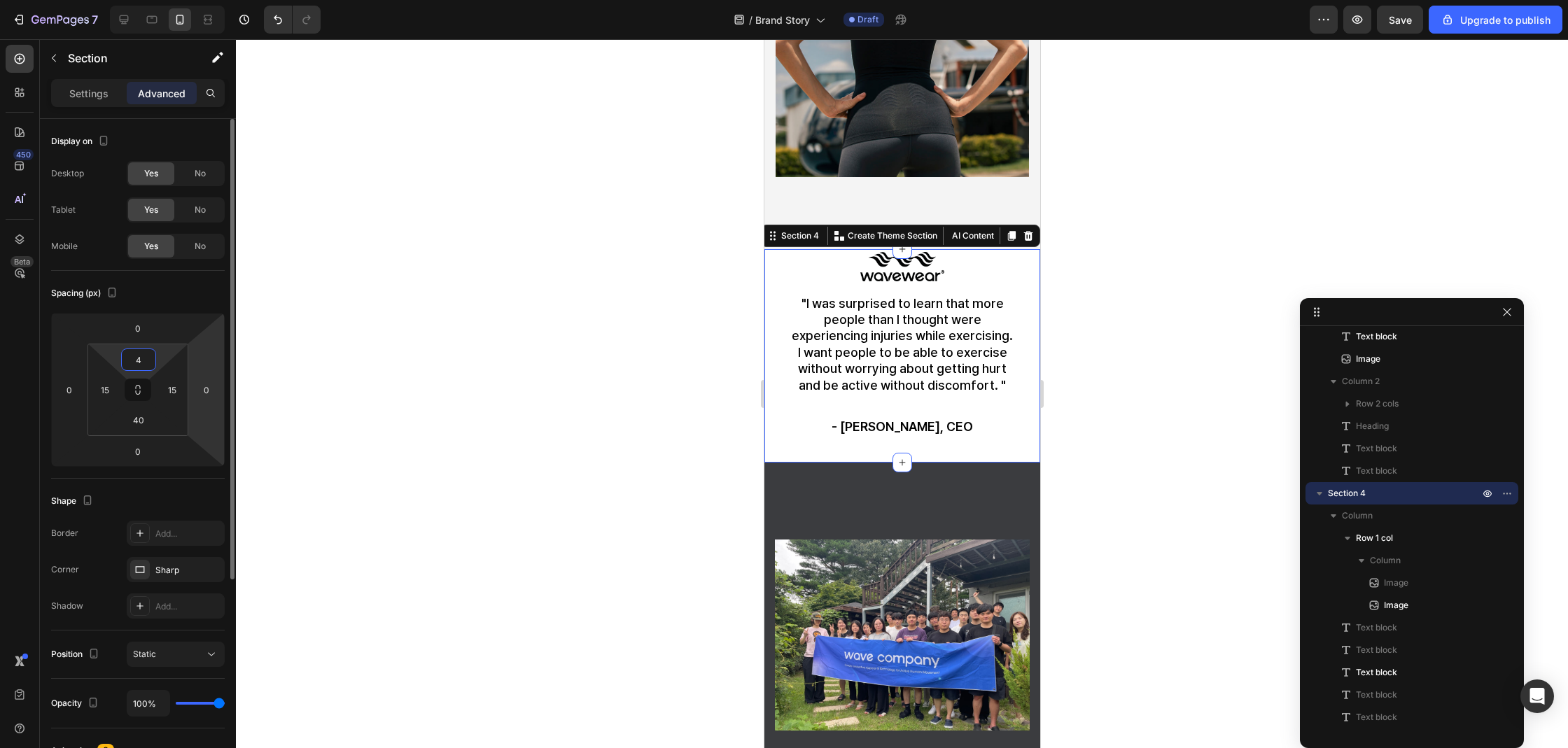
type input "40"
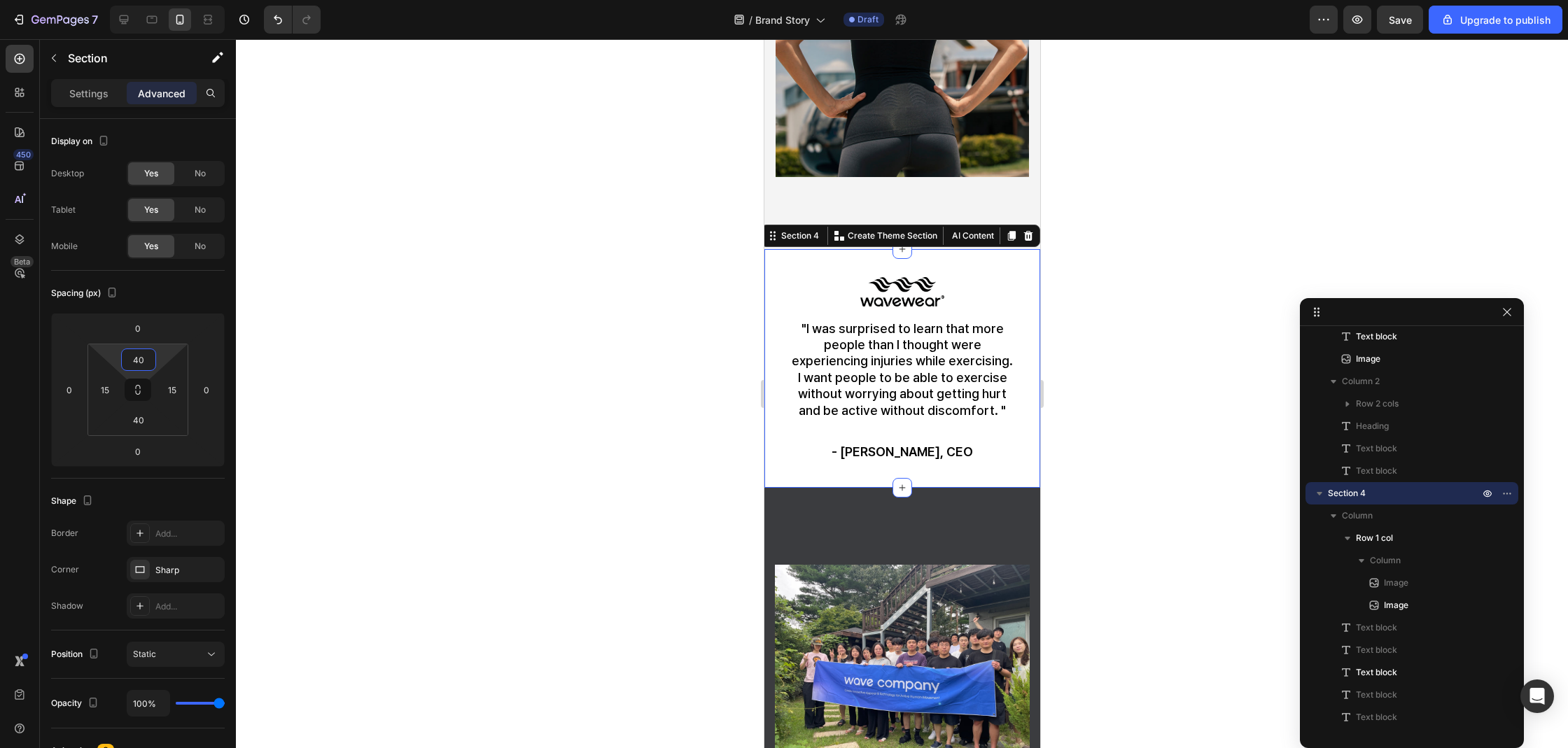
click at [476, 432] on div at bounding box center [902, 393] width 1332 height 709
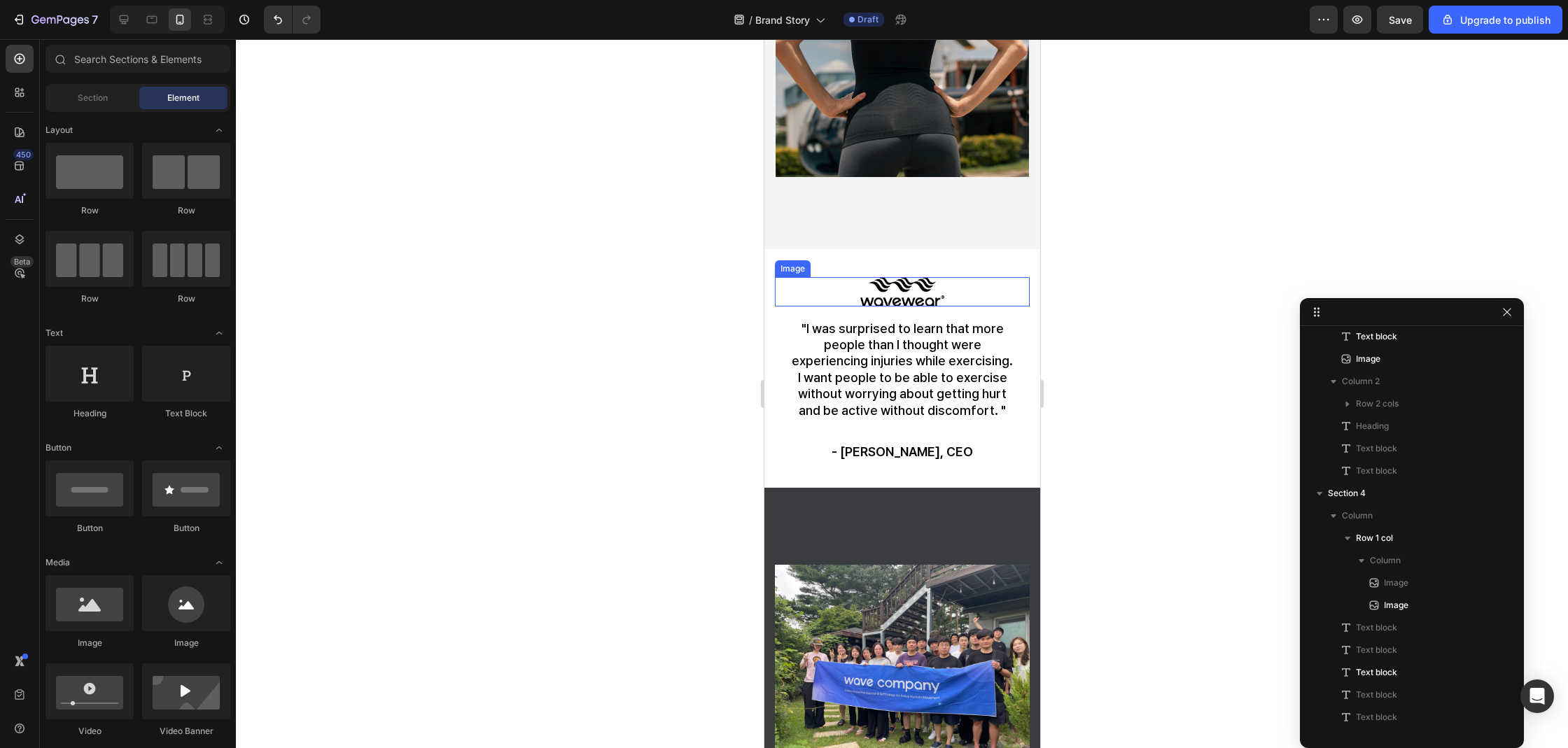
click at [881, 304] on img at bounding box center [902, 291] width 84 height 30
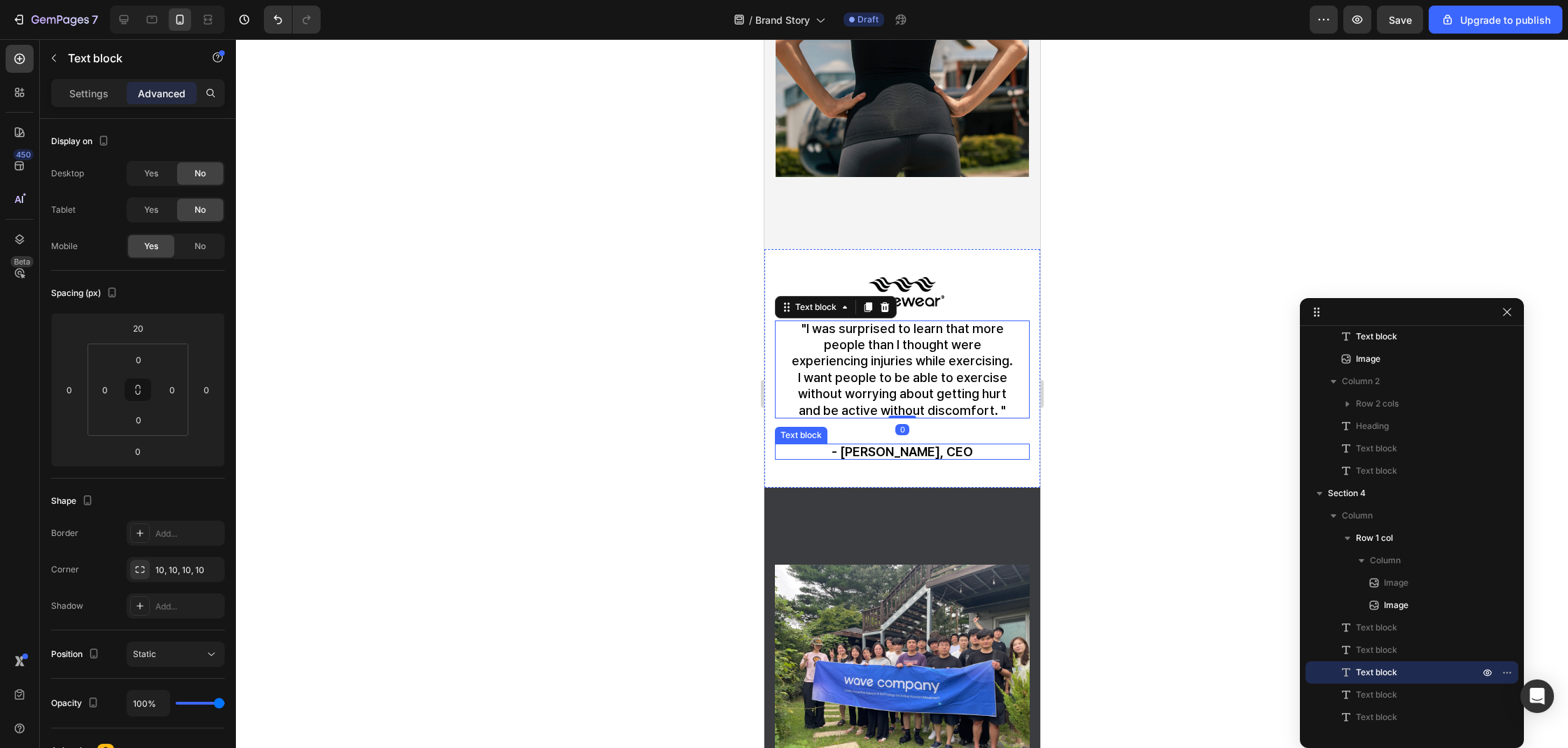
scroll to position [835, 0]
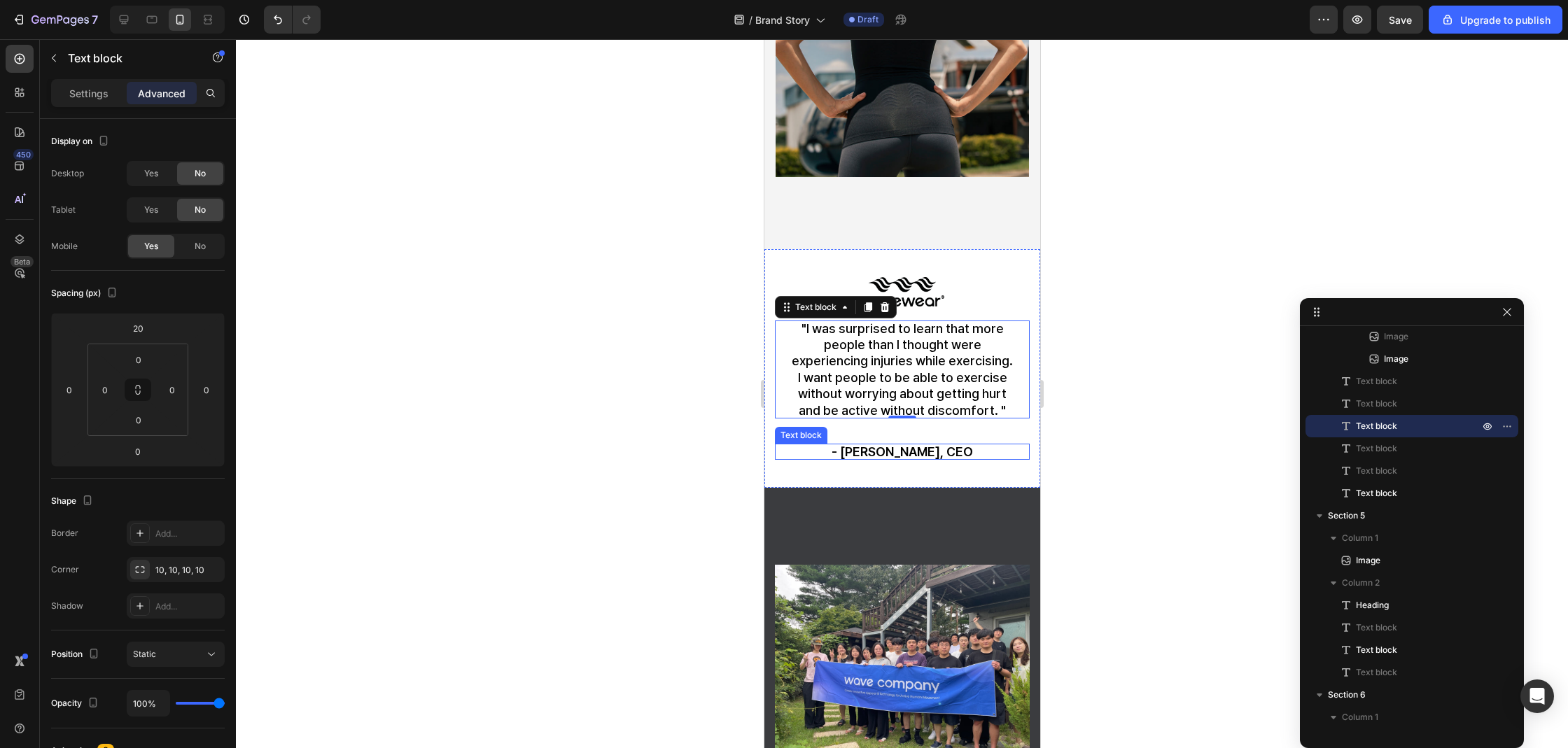
click at [952, 460] on p "- Nancy Cho, CEO" at bounding box center [901, 451] width 232 height 16
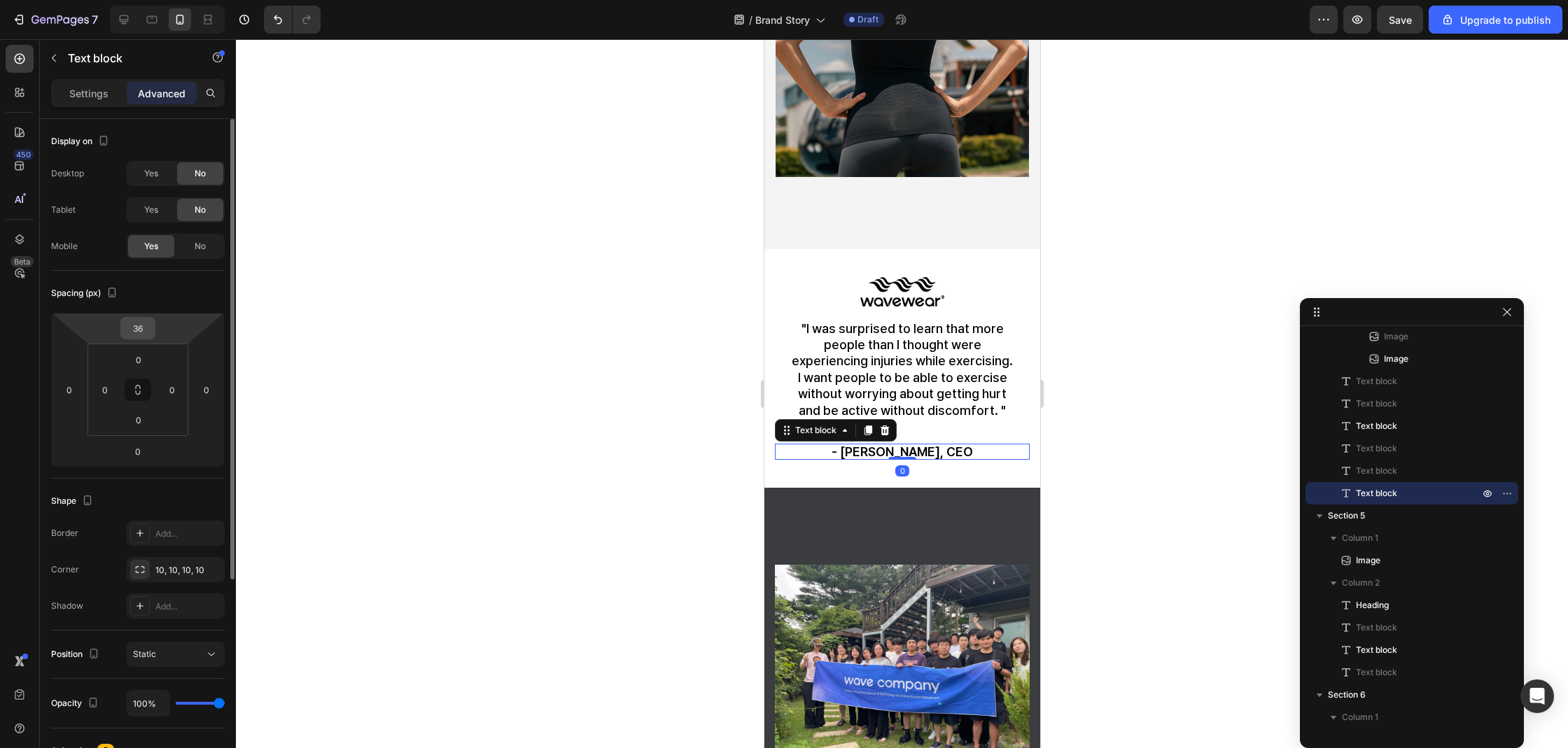
click at [139, 336] on input "36" at bounding box center [137, 328] width 28 height 21
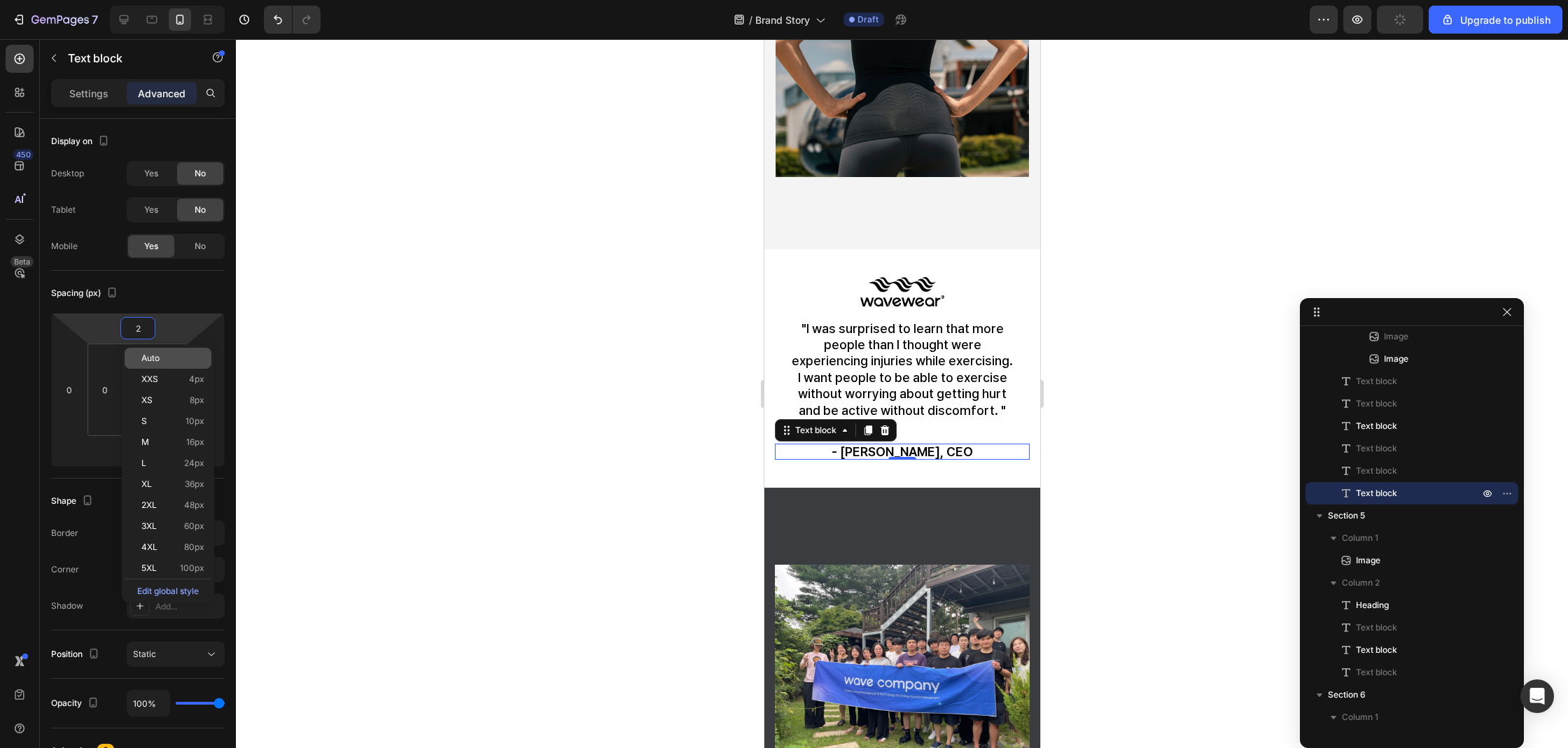
type input "20"
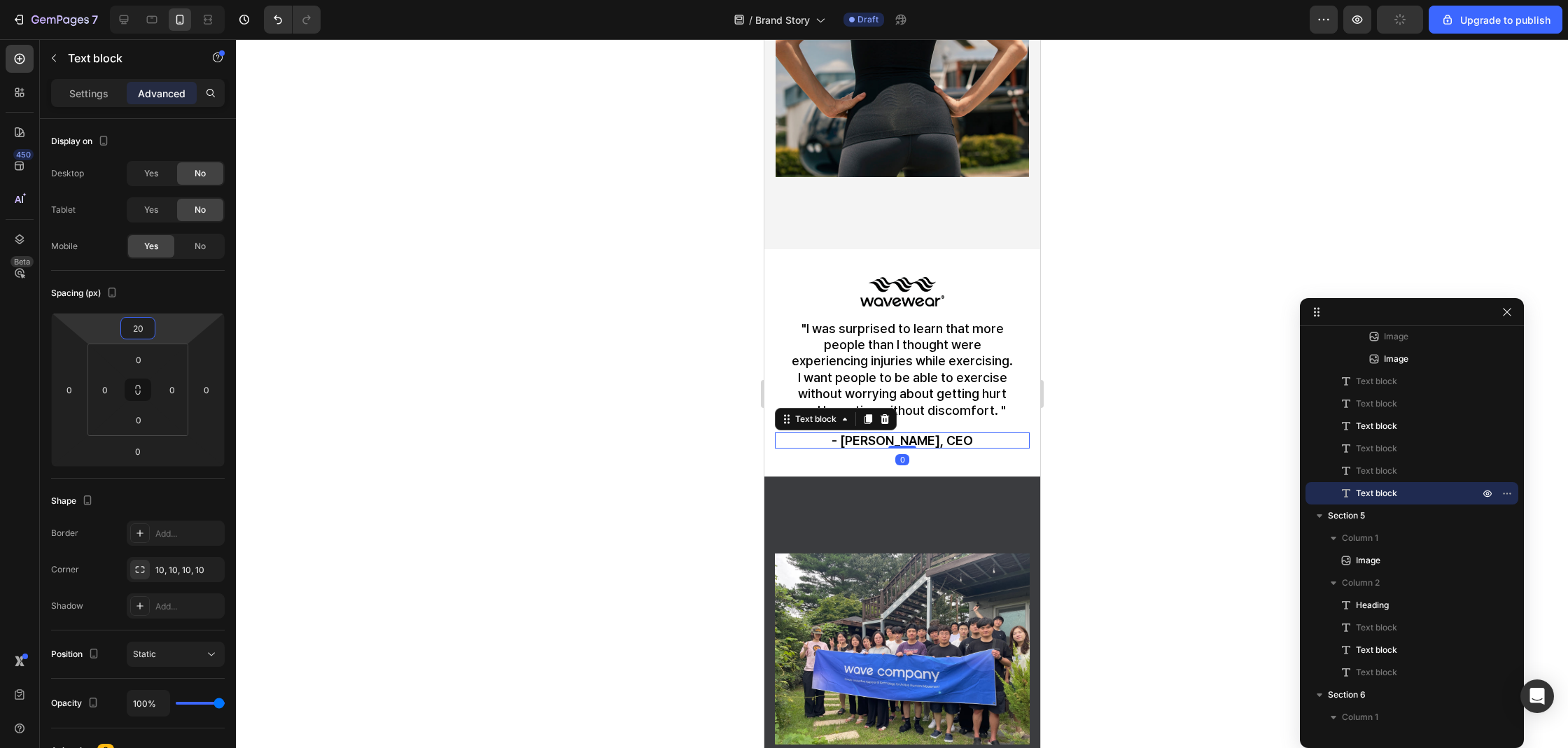
click at [1133, 416] on div at bounding box center [902, 393] width 1332 height 709
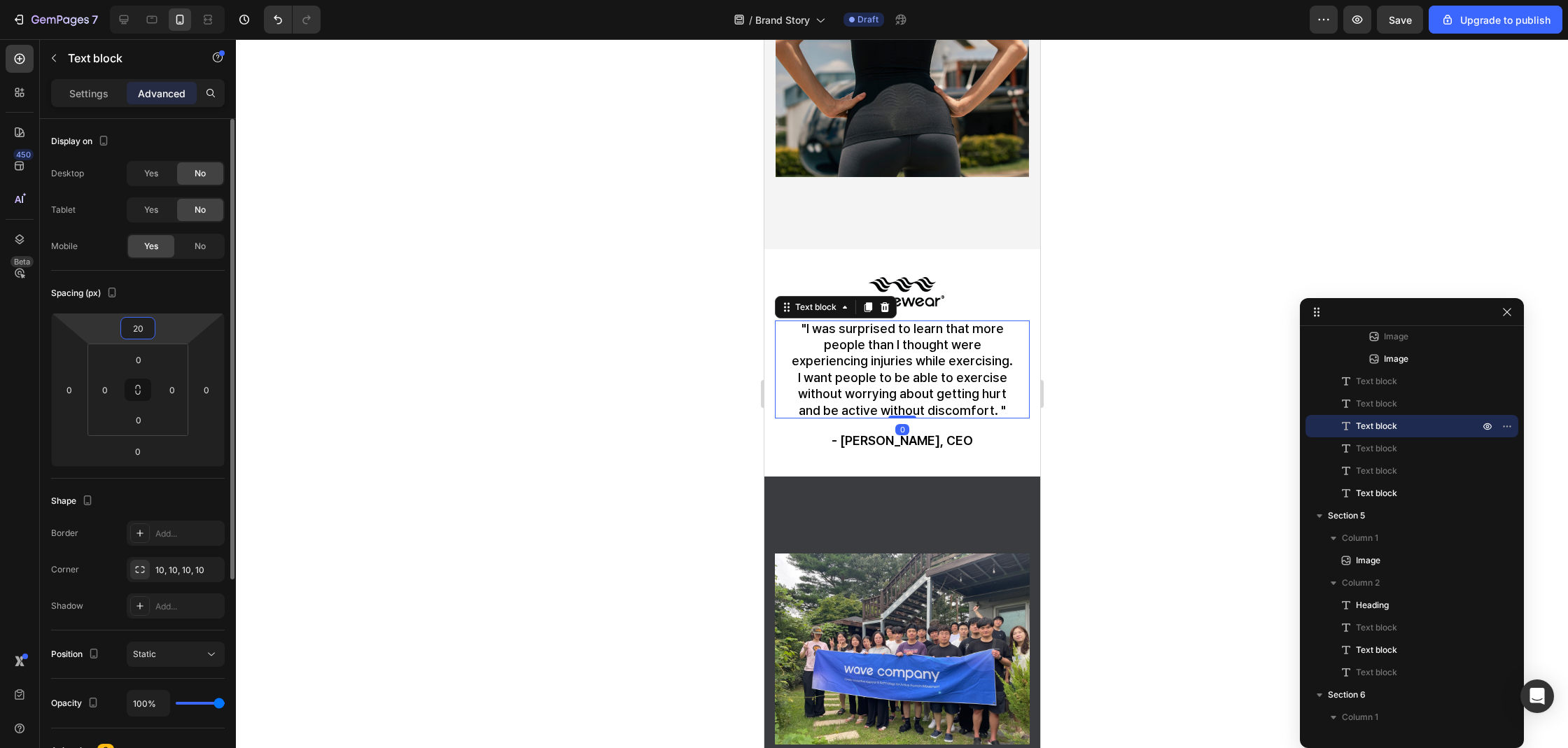
click at [136, 329] on input "20" at bounding box center [137, 328] width 28 height 21
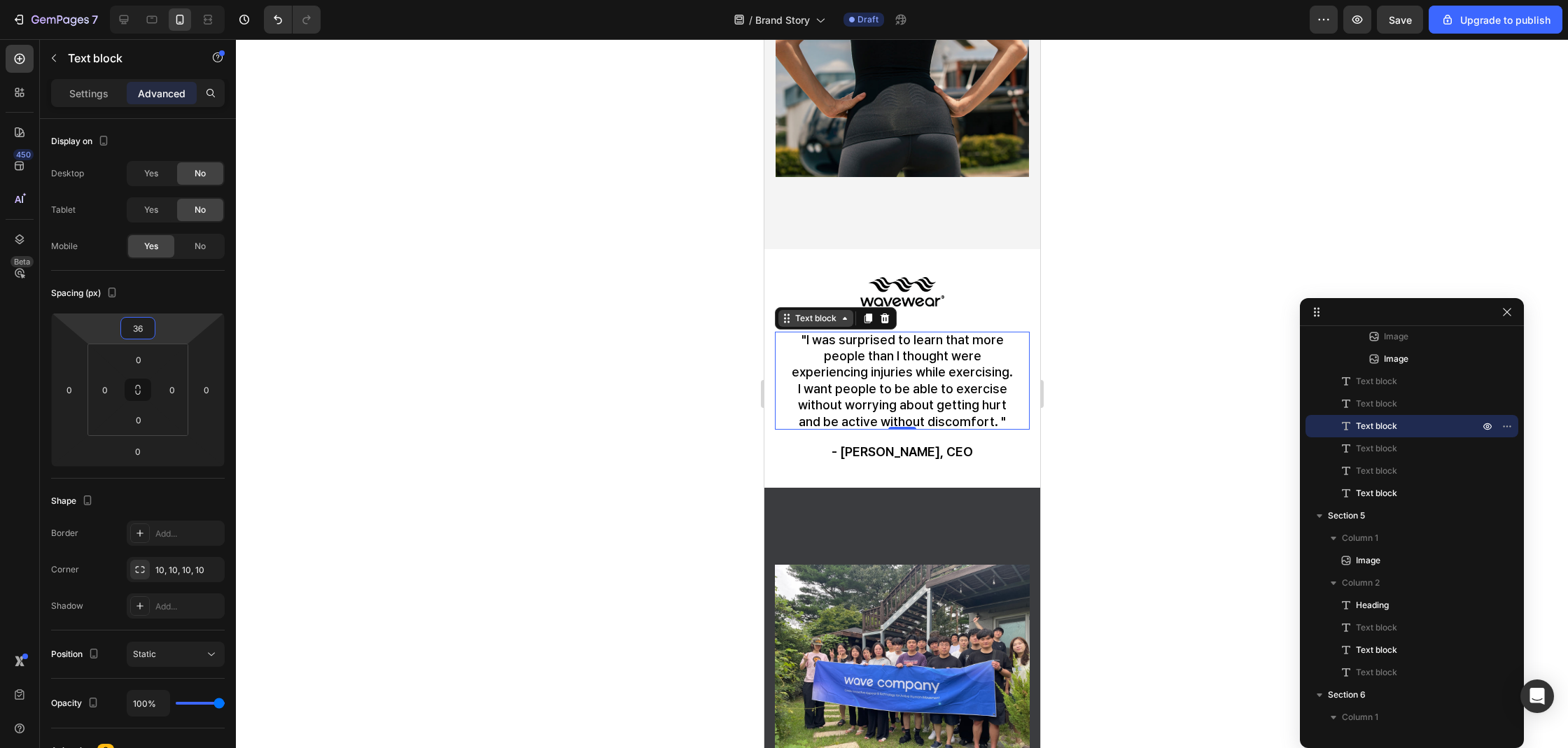
type input "36"
click at [778, 326] on div "Text block" at bounding box center [815, 319] width 74 height 17
click at [599, 329] on div at bounding box center [902, 393] width 1332 height 709
click at [115, 93] on div "Settings" at bounding box center [88, 93] width 70 height 22
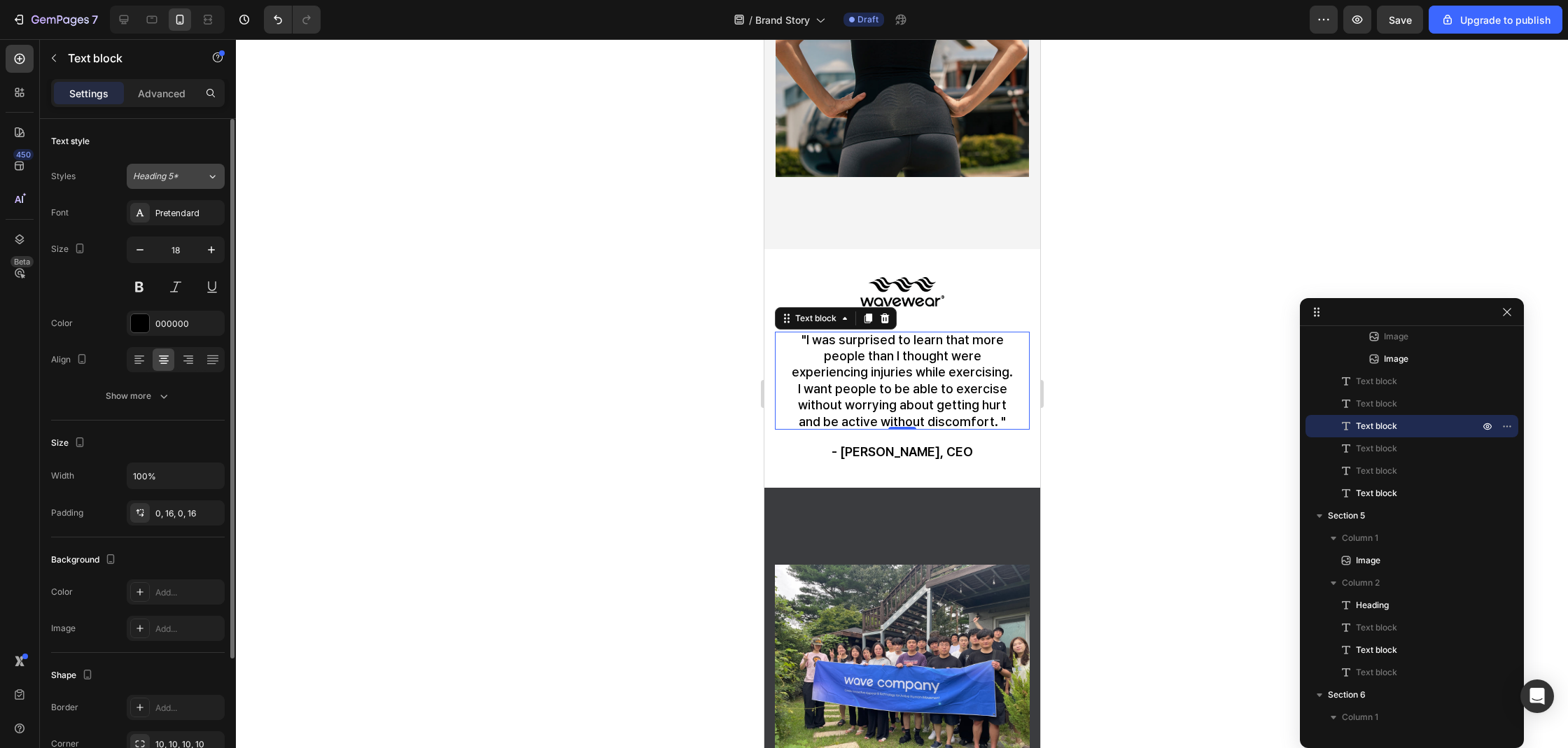
click at [186, 173] on div "Heading 5*" at bounding box center [160, 176] width 56 height 12
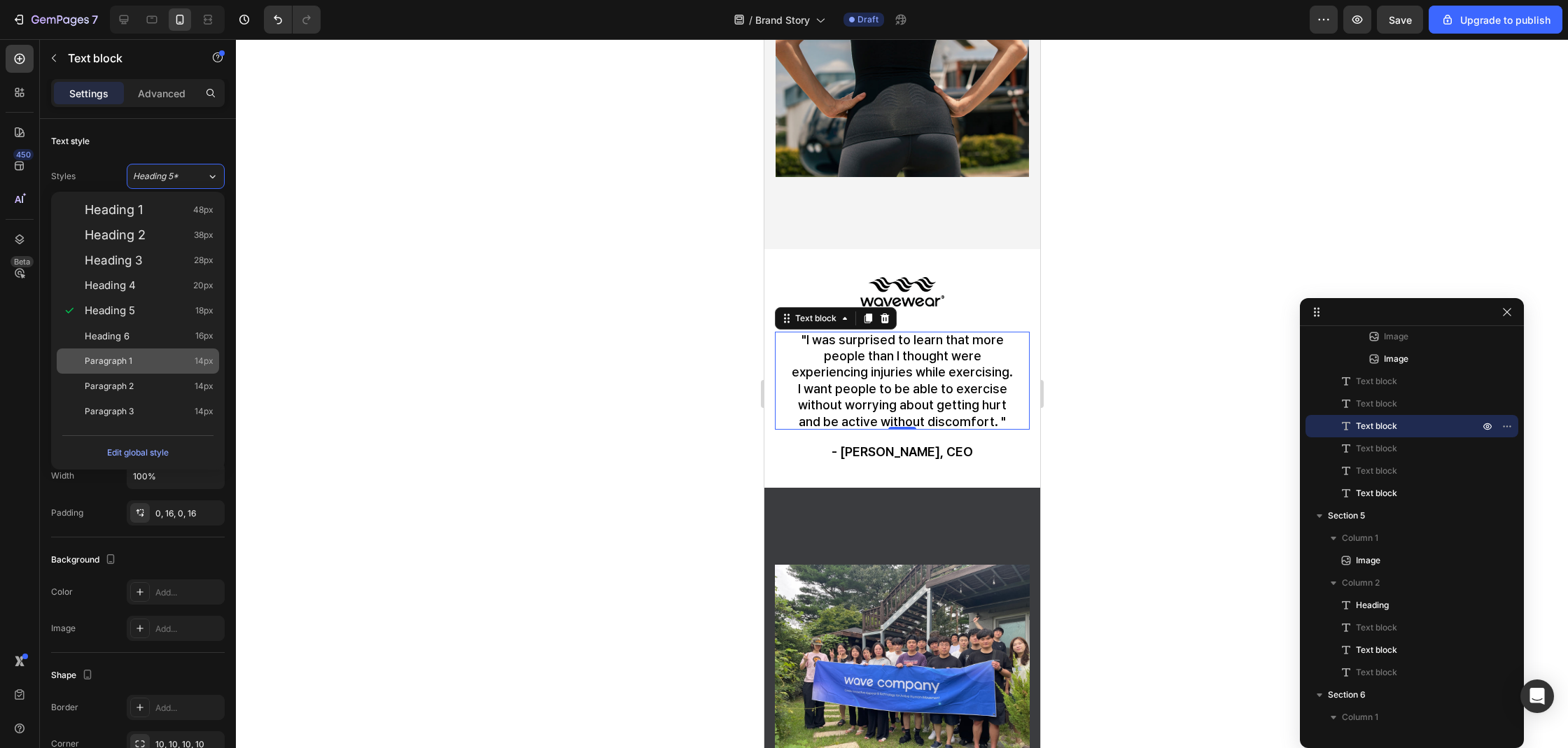
click at [141, 361] on div "Paragraph 1 14px" at bounding box center [149, 361] width 129 height 14
type input "14"
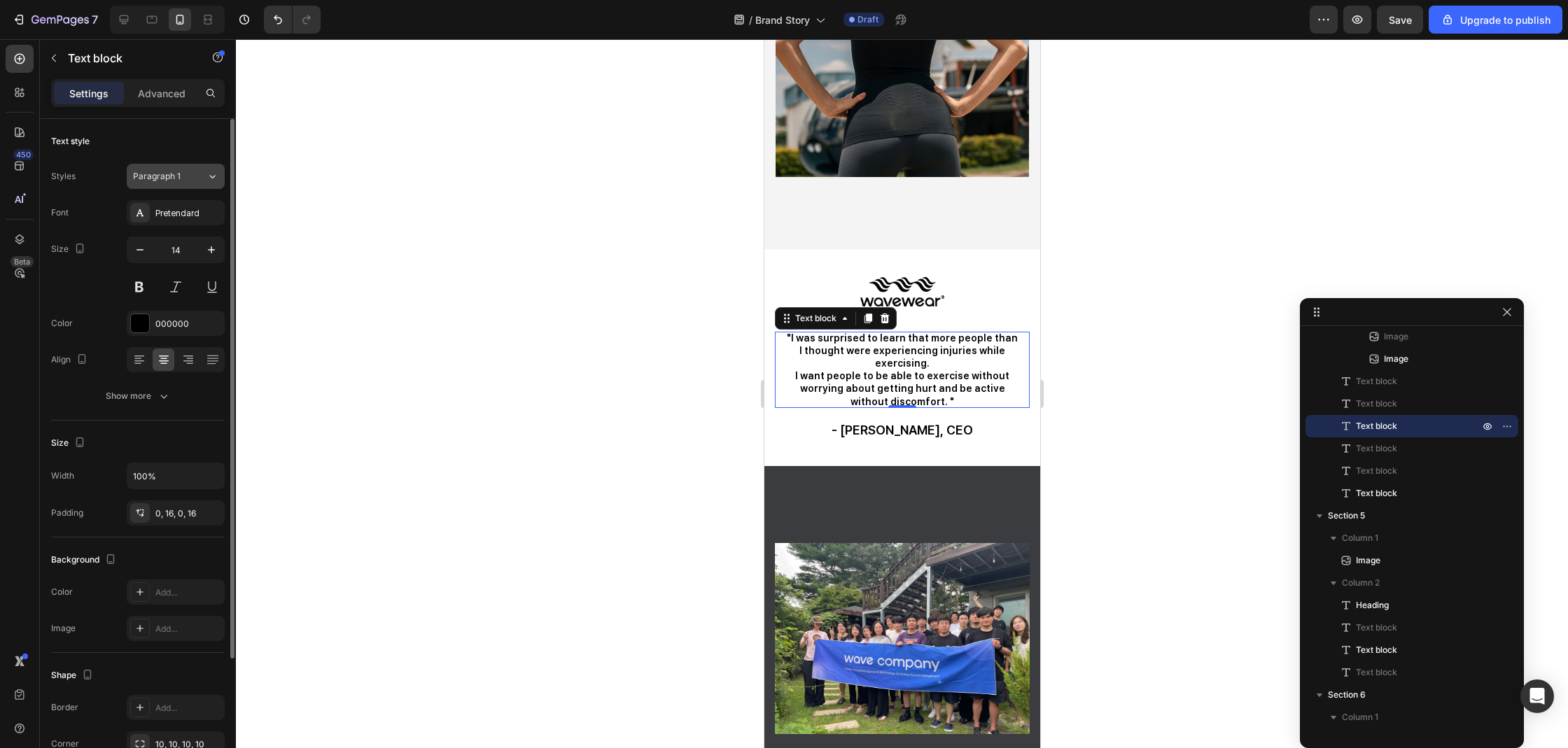
click at [154, 177] on span "Paragraph 1" at bounding box center [157, 176] width 48 height 12
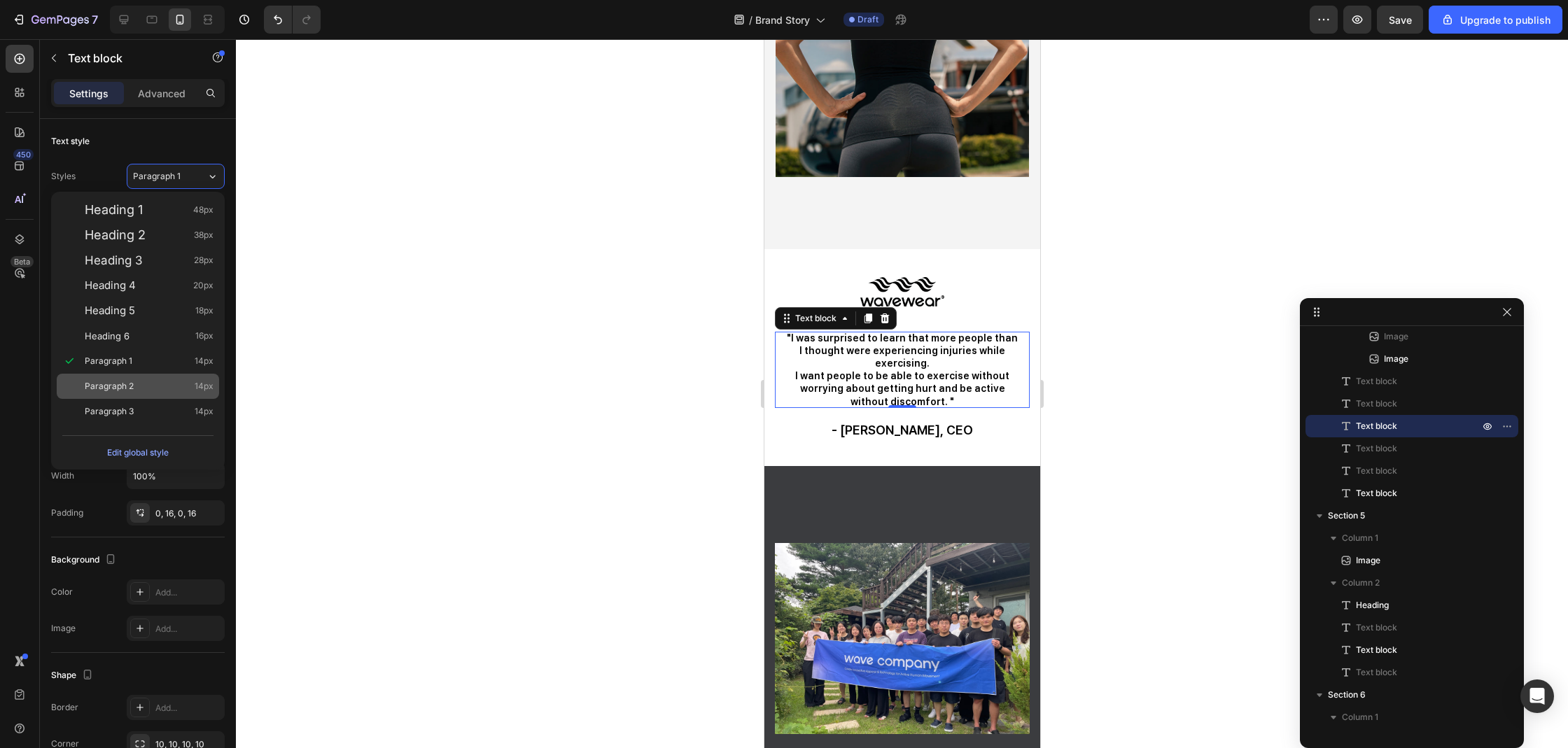
click at [154, 384] on div "Paragraph 2 14px" at bounding box center [149, 385] width 129 height 14
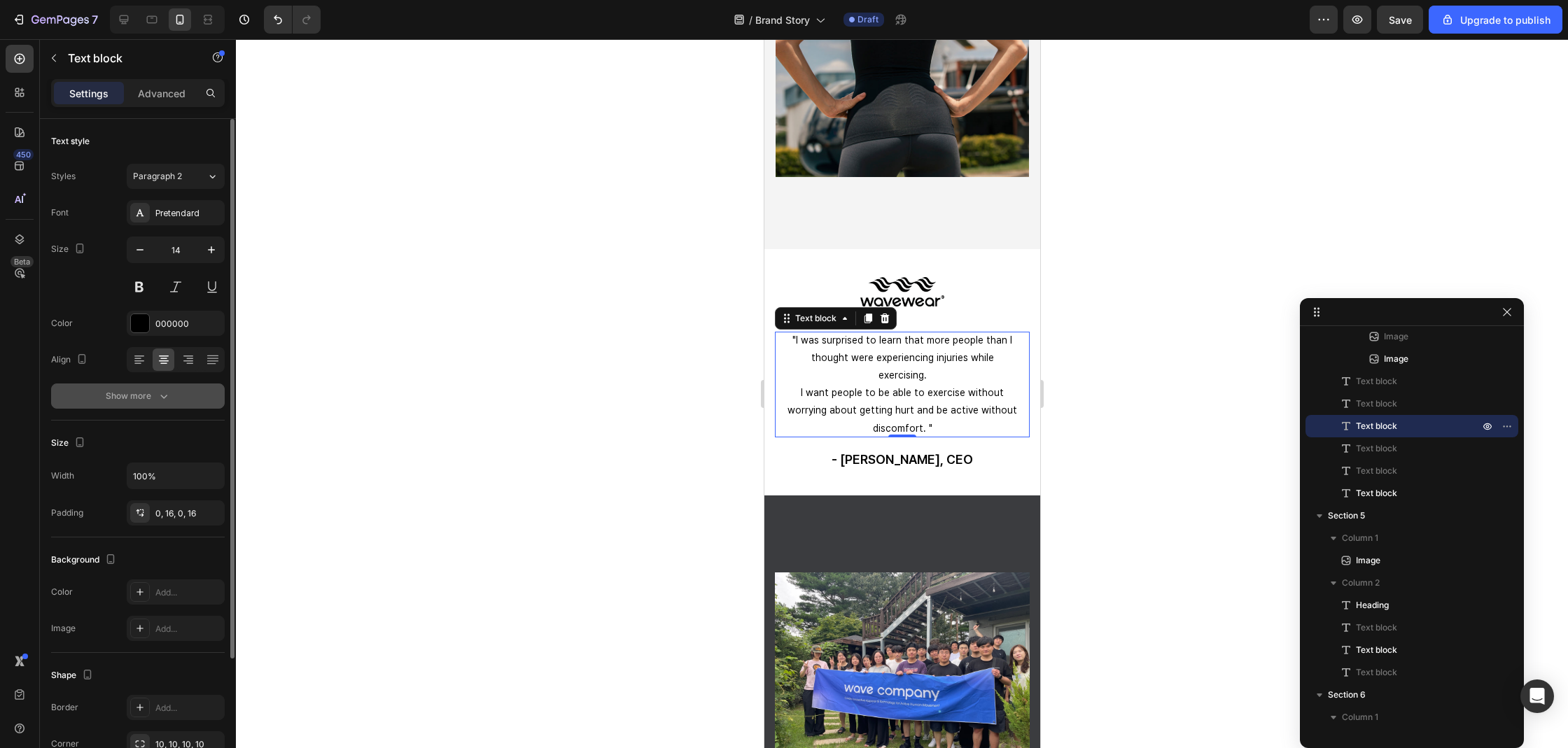
click at [108, 389] on div "Show more" at bounding box center [138, 396] width 65 height 14
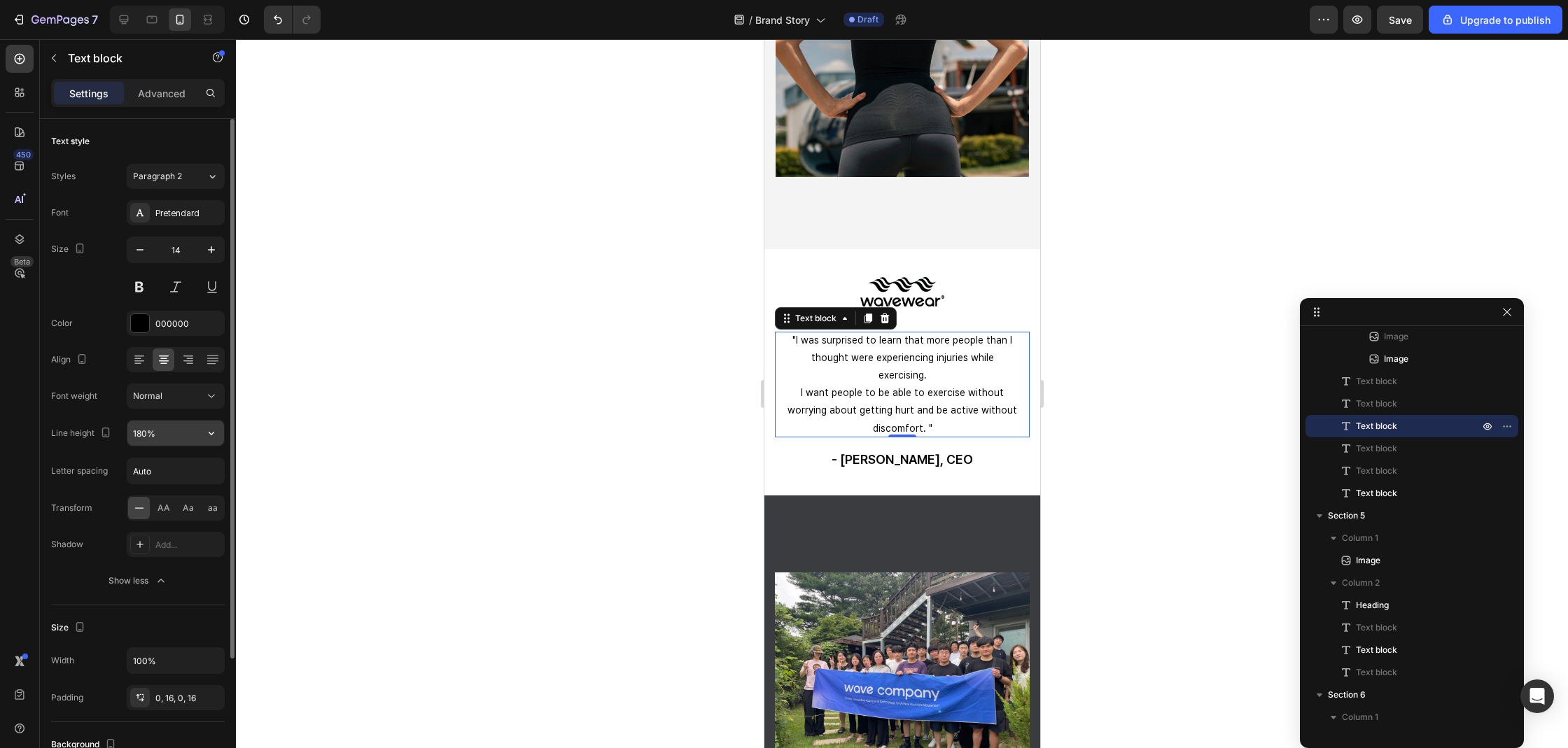
click at [136, 431] on input "180%" at bounding box center [175, 433] width 96 height 25
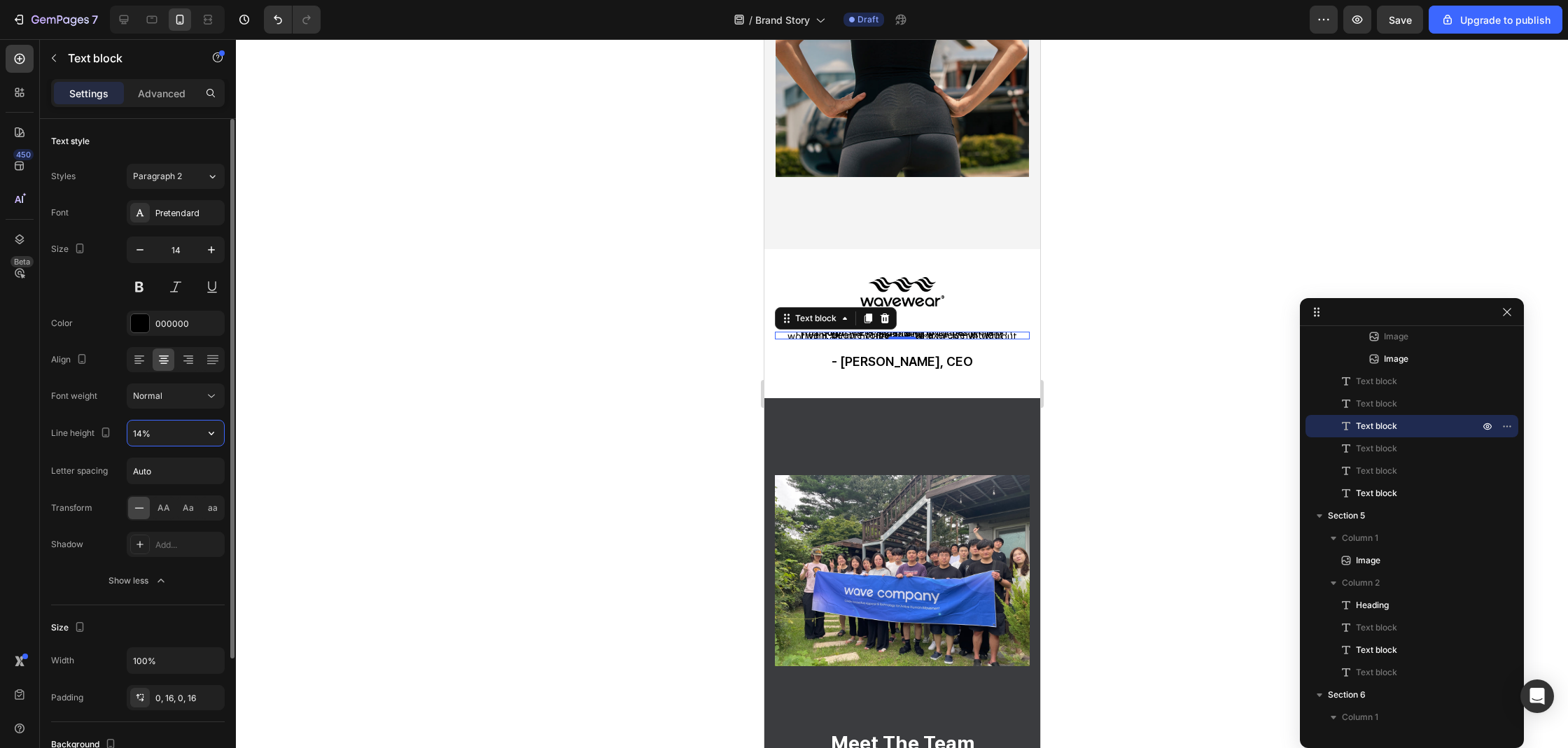
type input "140%"
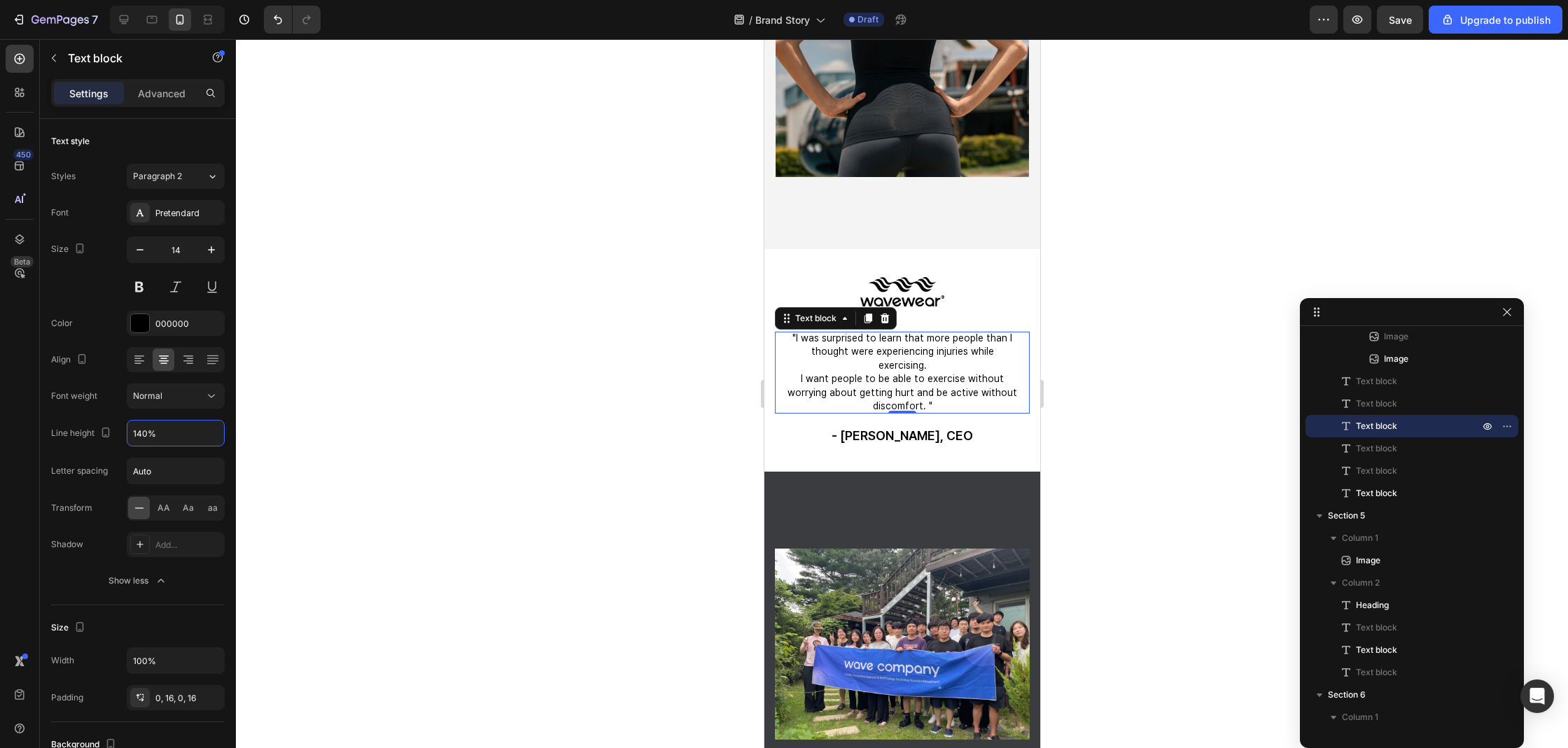
click at [532, 384] on div at bounding box center [902, 393] width 1332 height 709
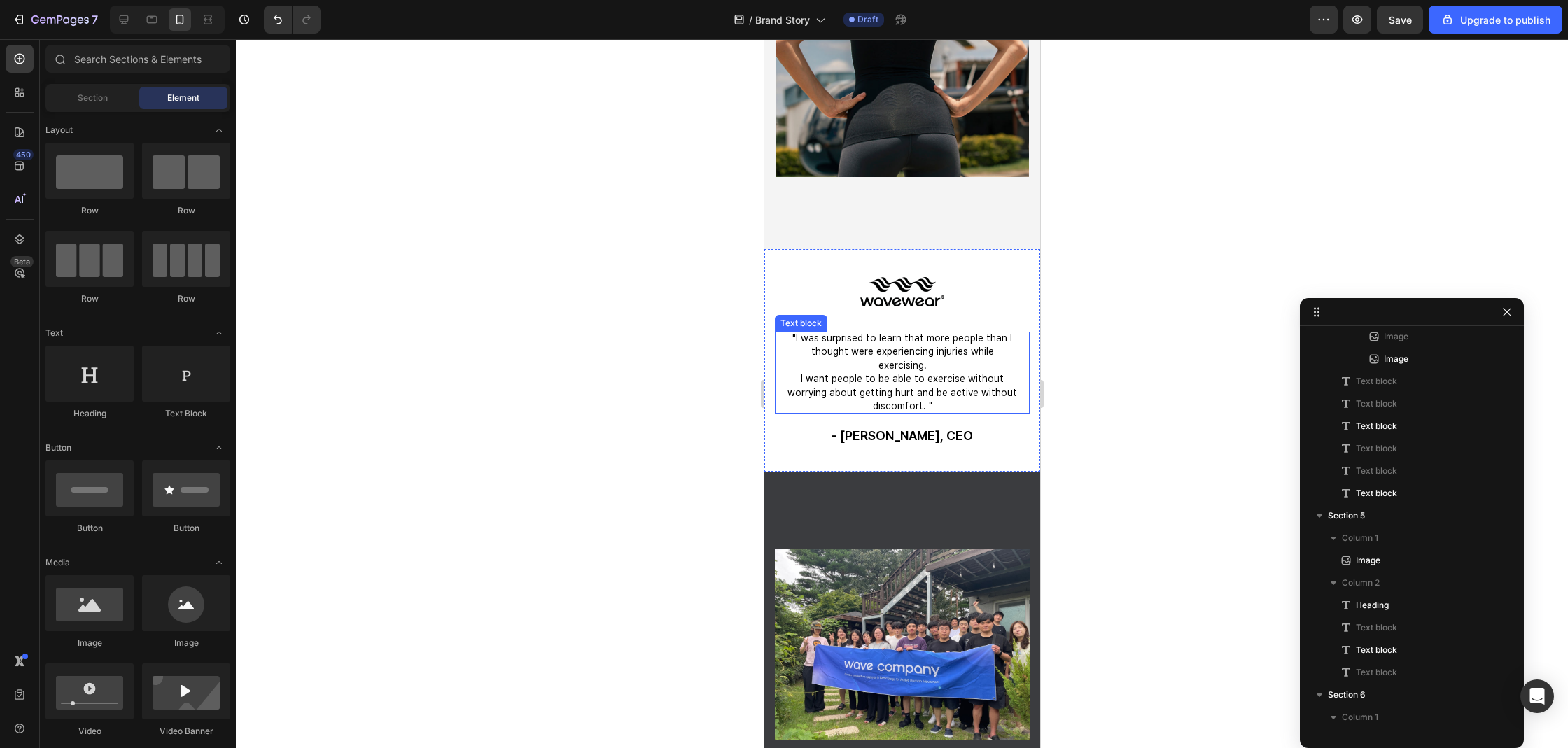
click at [851, 385] on p "I want people to be able to exercise without worrying about getting hurt and be…" at bounding box center [901, 392] width 232 height 41
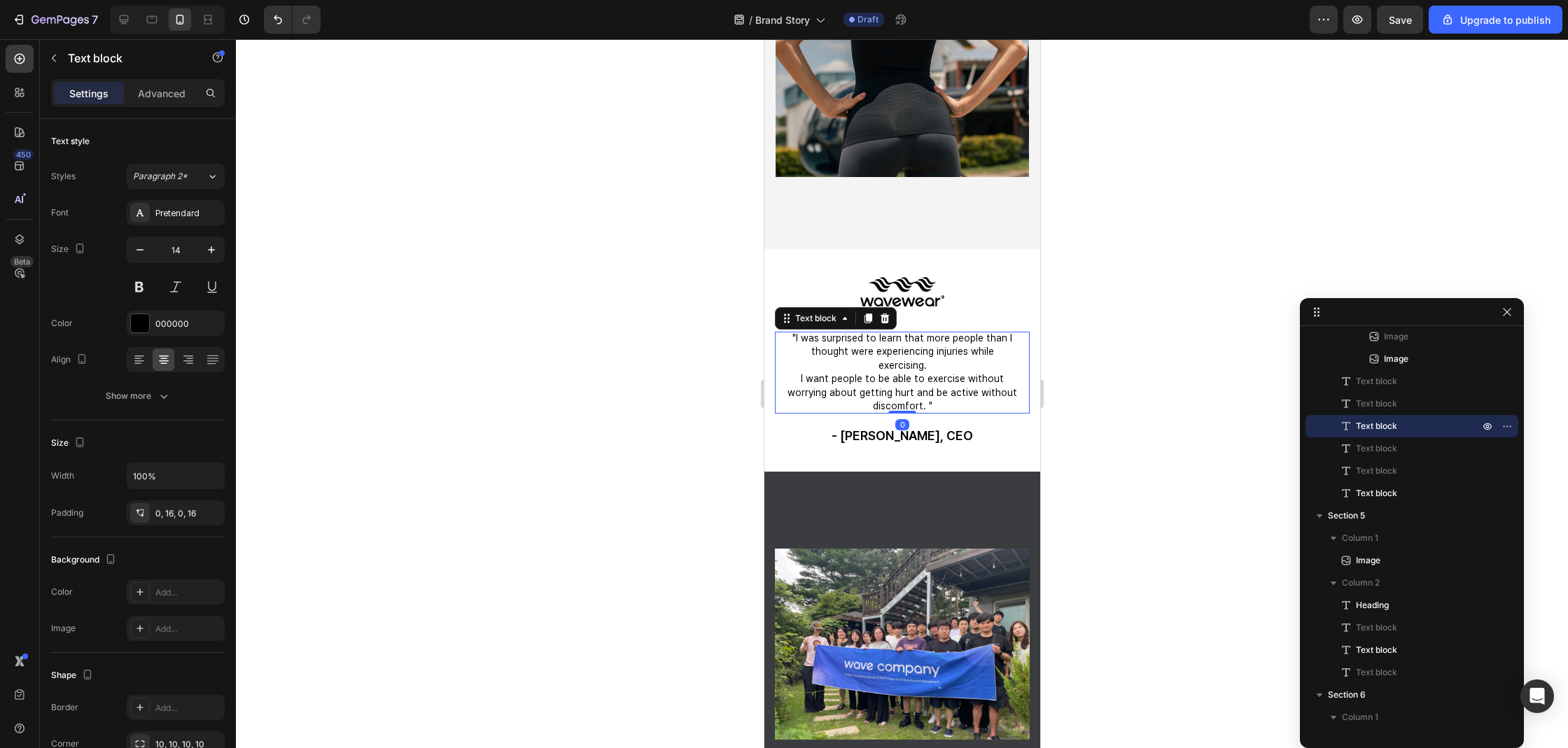
click at [851, 385] on p "I want people to be able to exercise without worrying about getting hurt and be…" at bounding box center [901, 392] width 232 height 41
click at [812, 387] on p "I want people to be able to exercise without worrying about getting hurt and be…" at bounding box center [901, 392] width 232 height 41
click at [801, 389] on p "I want people to be able to exercise without worrying about getting hurt and be…" at bounding box center [901, 392] width 232 height 41
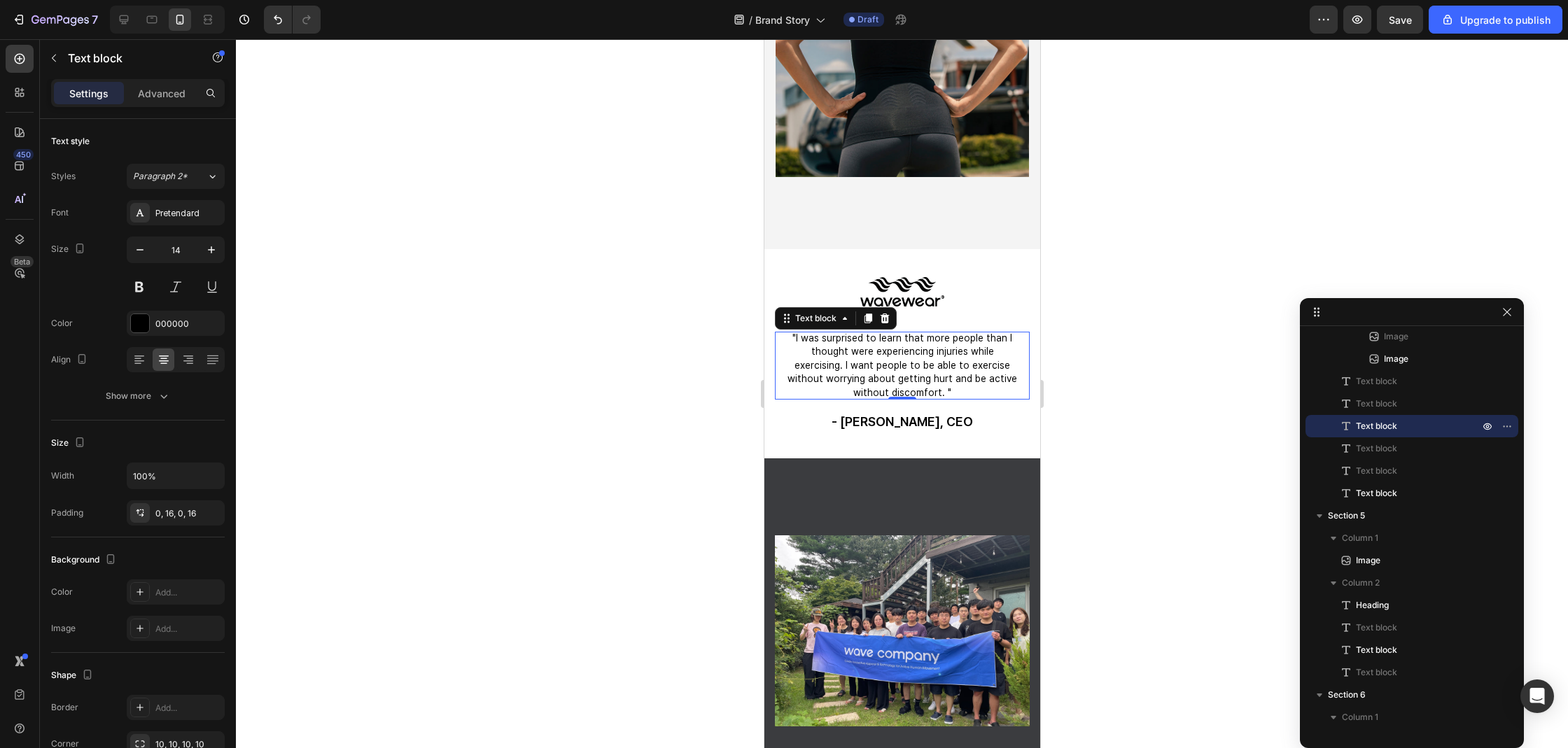
click at [583, 403] on div at bounding box center [902, 393] width 1332 height 709
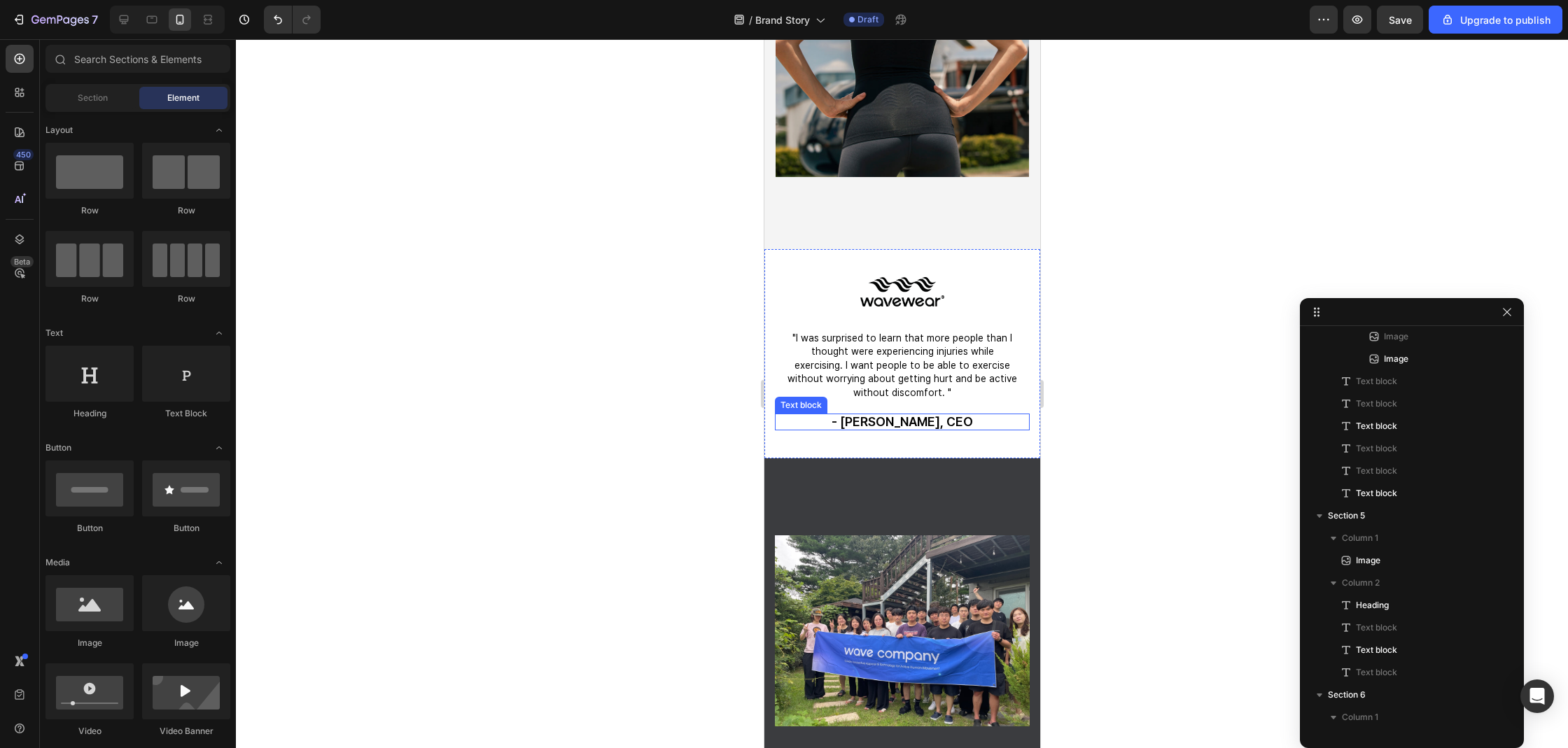
click at [883, 429] on p "- Nancy Cho, CEO" at bounding box center [901, 421] width 232 height 16
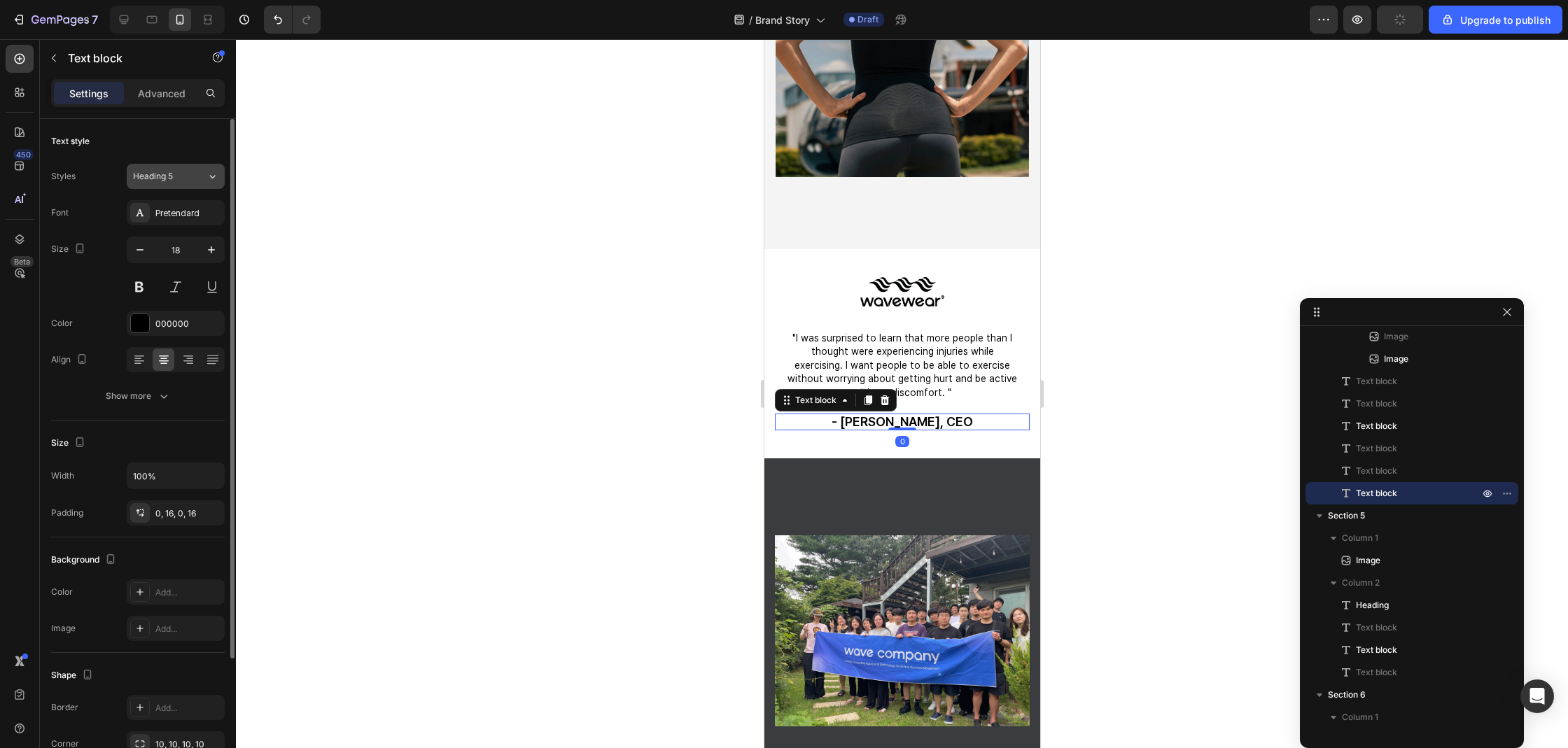
click at [170, 186] on button "Heading 5" at bounding box center [176, 177] width 98 height 25
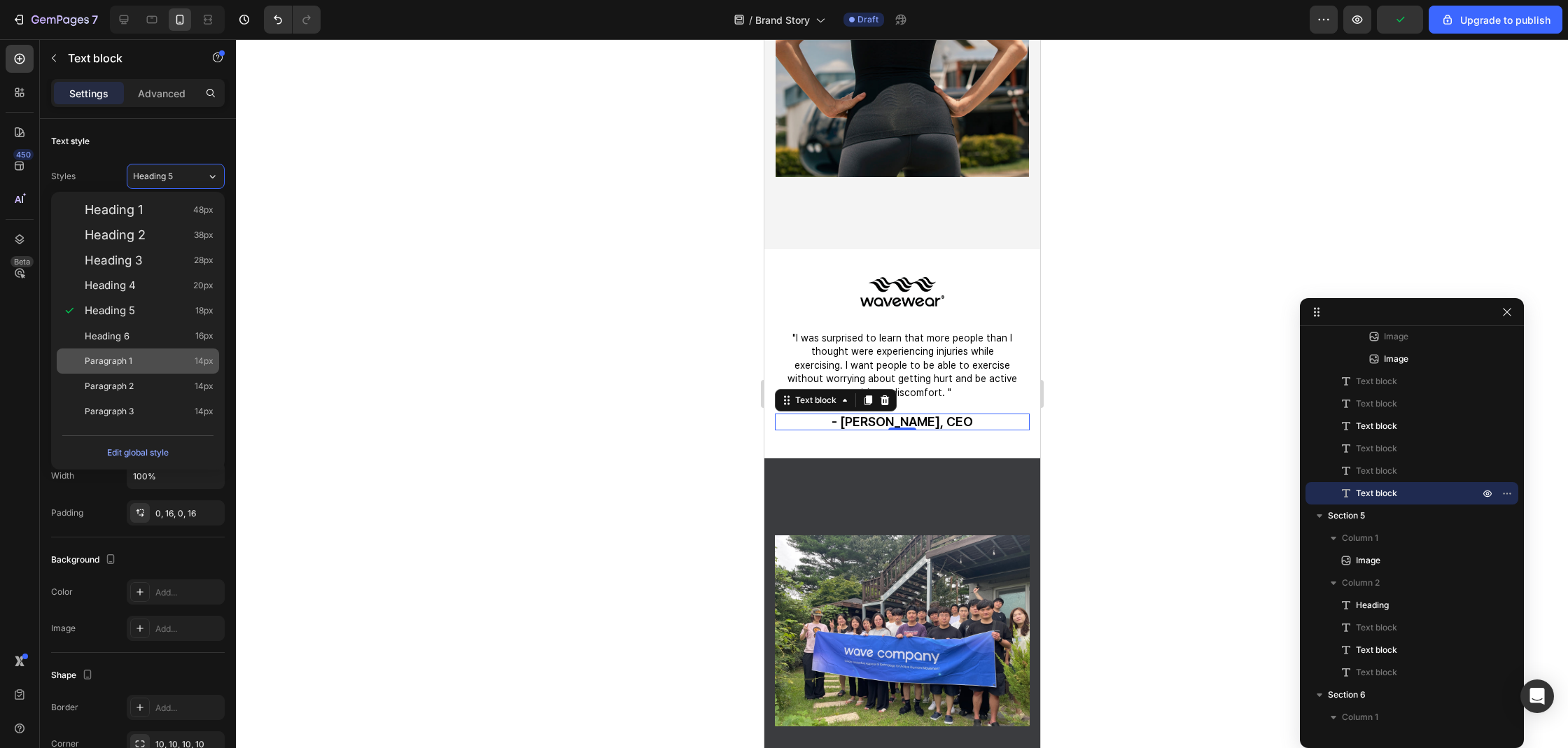
click at [145, 361] on div "Paragraph 1 14px" at bounding box center [149, 361] width 129 height 14
type input "14"
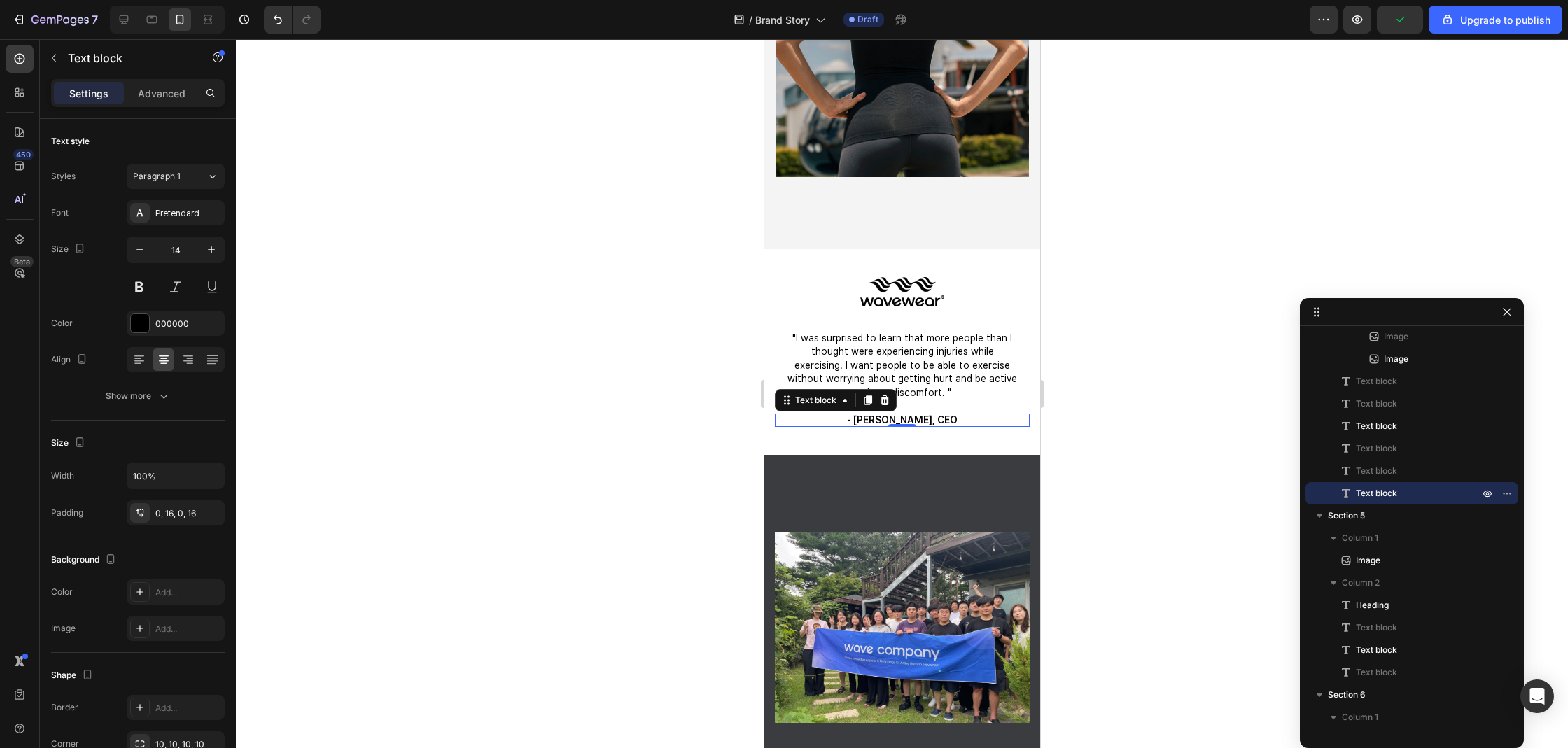
click at [439, 360] on div at bounding box center [902, 393] width 1332 height 709
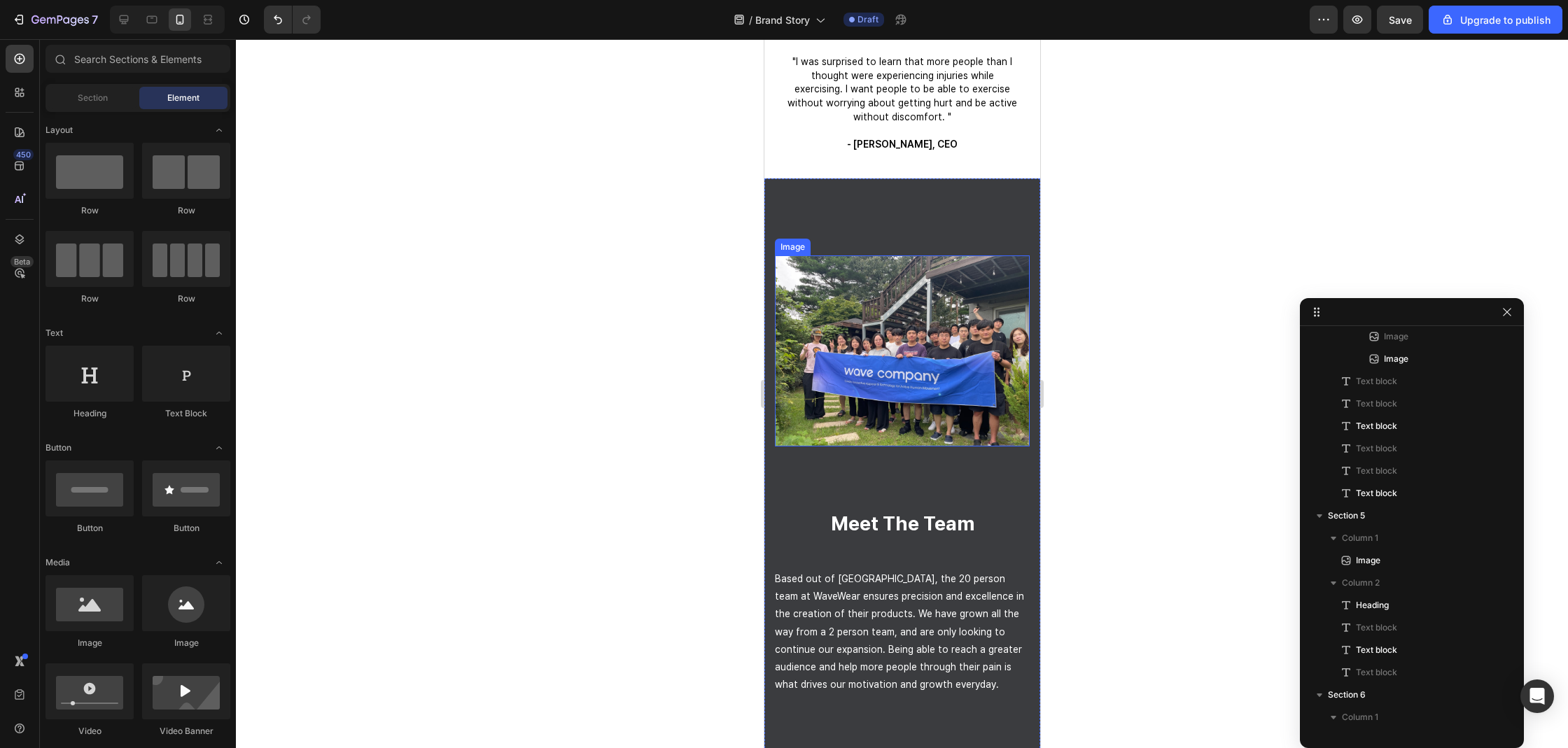
scroll to position [1788, 0]
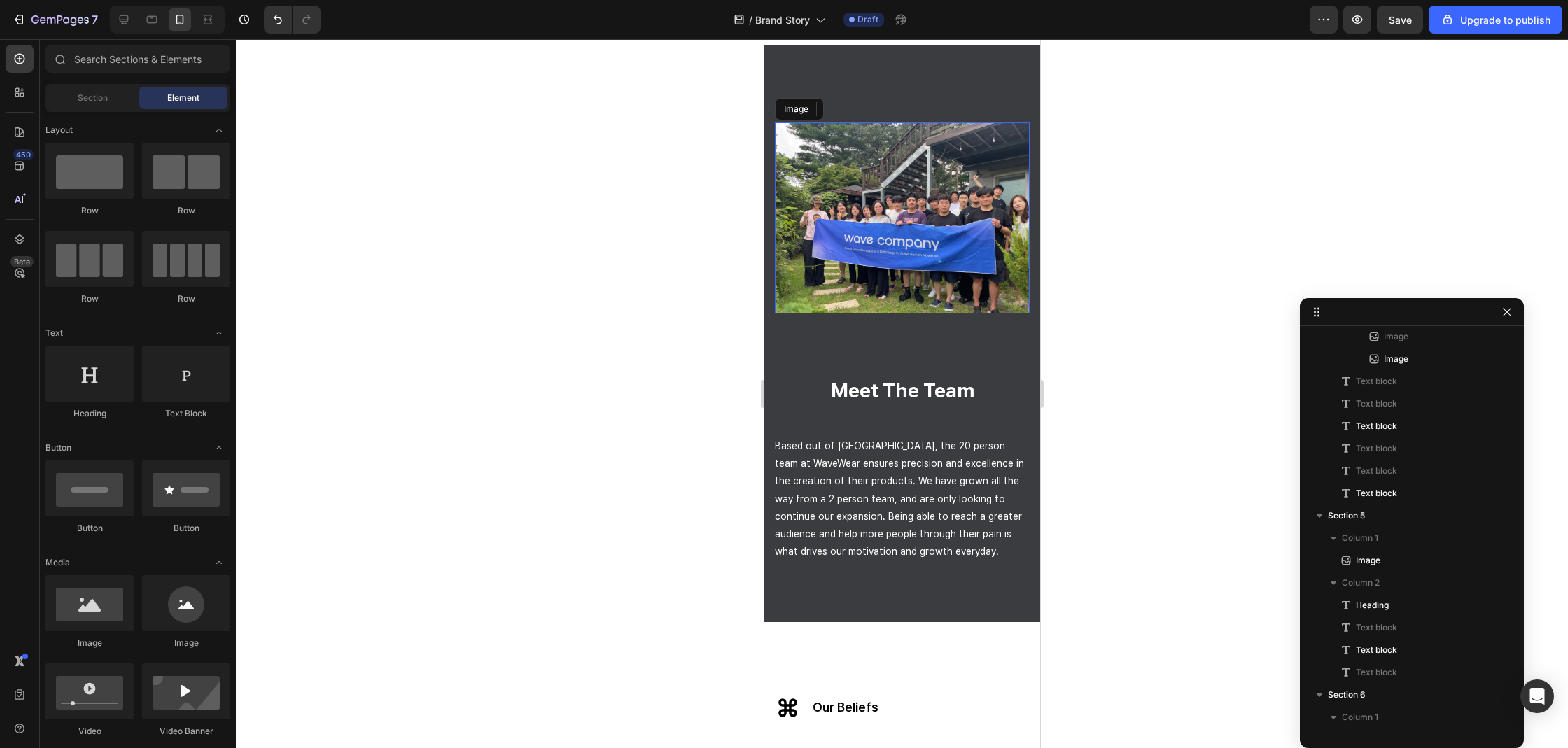
click at [858, 268] on img at bounding box center [901, 218] width 255 height 191
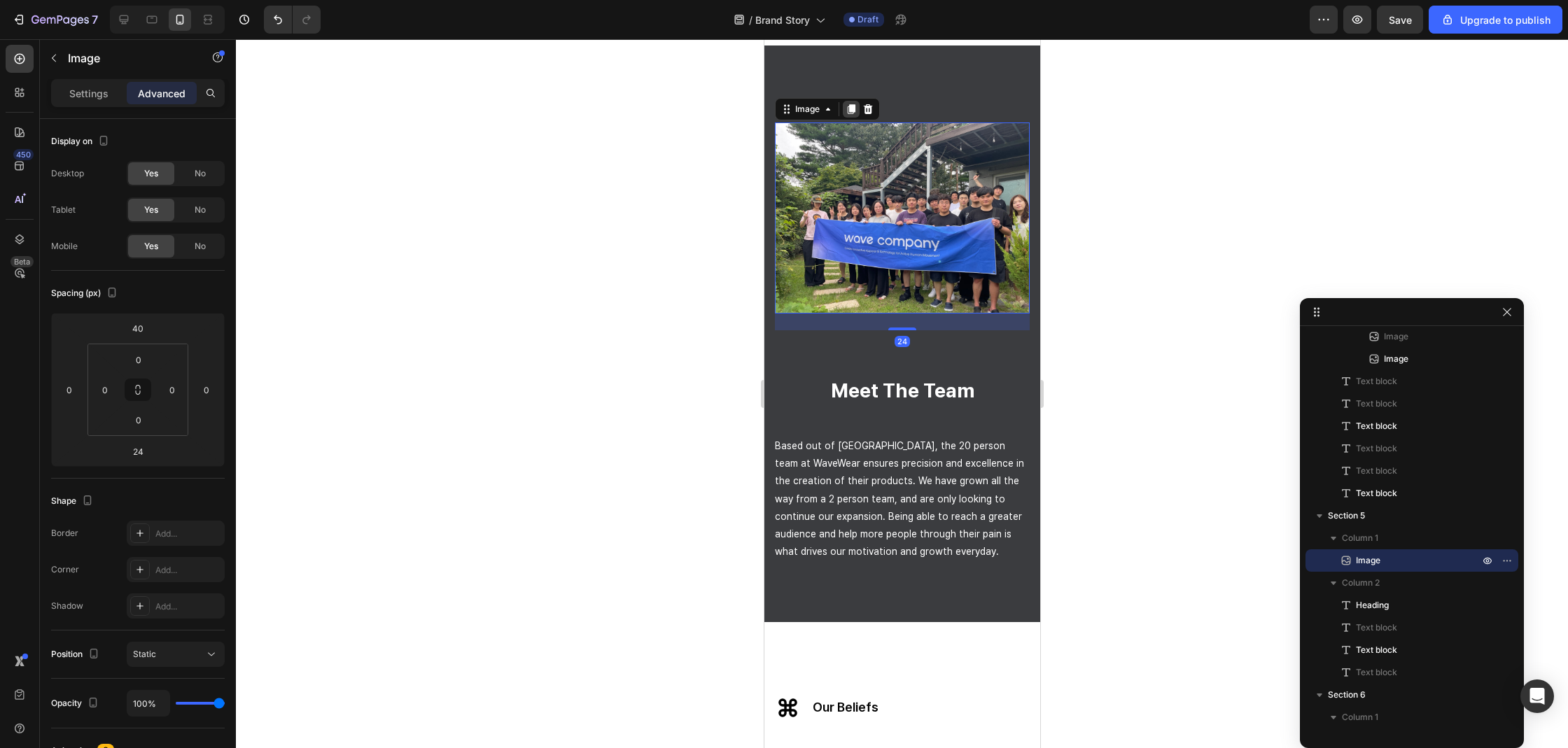
click at [851, 112] on icon at bounding box center [850, 110] width 8 height 10
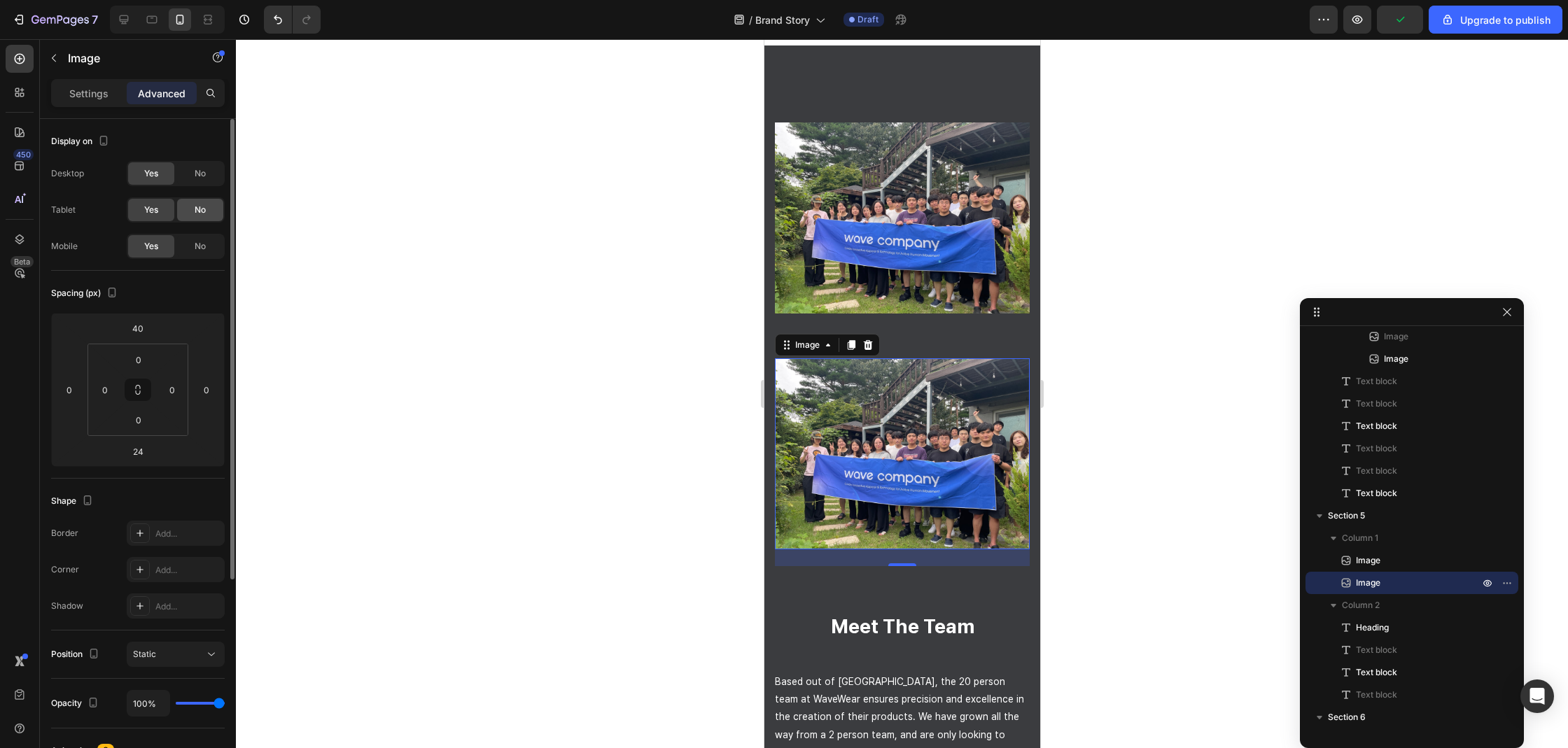
click at [203, 219] on div "No" at bounding box center [200, 209] width 46 height 22
click at [199, 170] on span "No" at bounding box center [200, 173] width 11 height 12
click at [871, 200] on img at bounding box center [901, 218] width 255 height 191
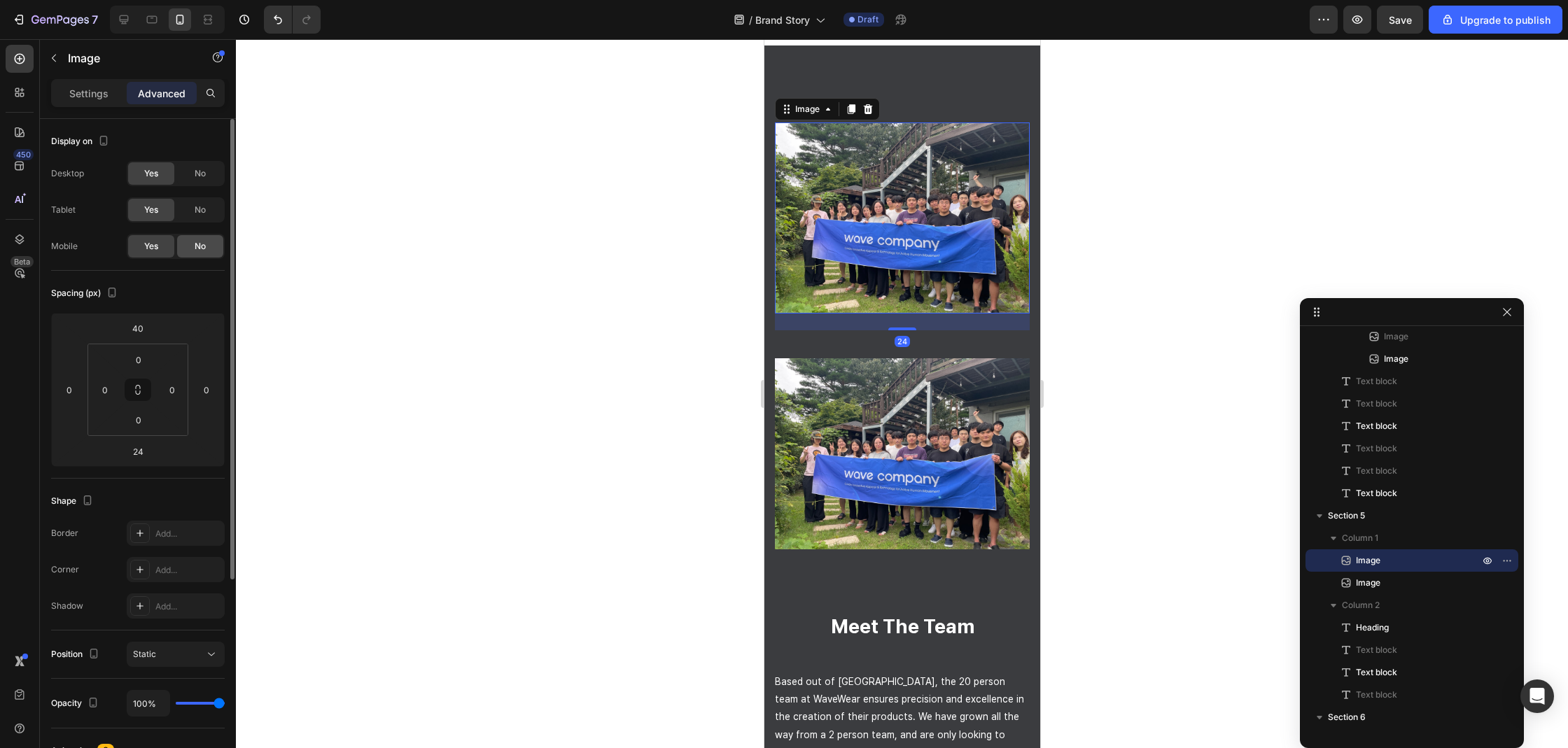
click at [199, 247] on span "No" at bounding box center [200, 246] width 11 height 12
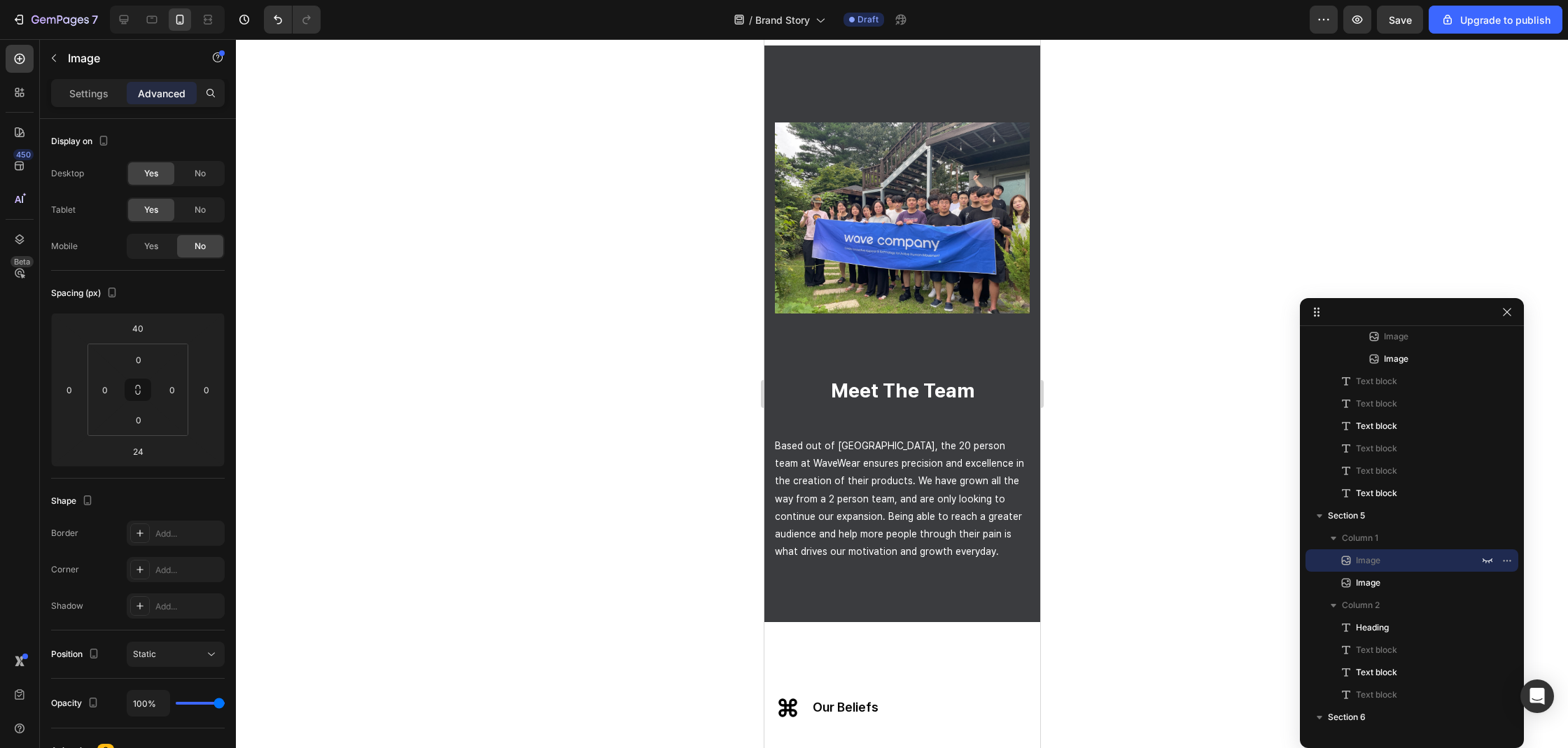
click at [492, 250] on div at bounding box center [902, 393] width 1332 height 709
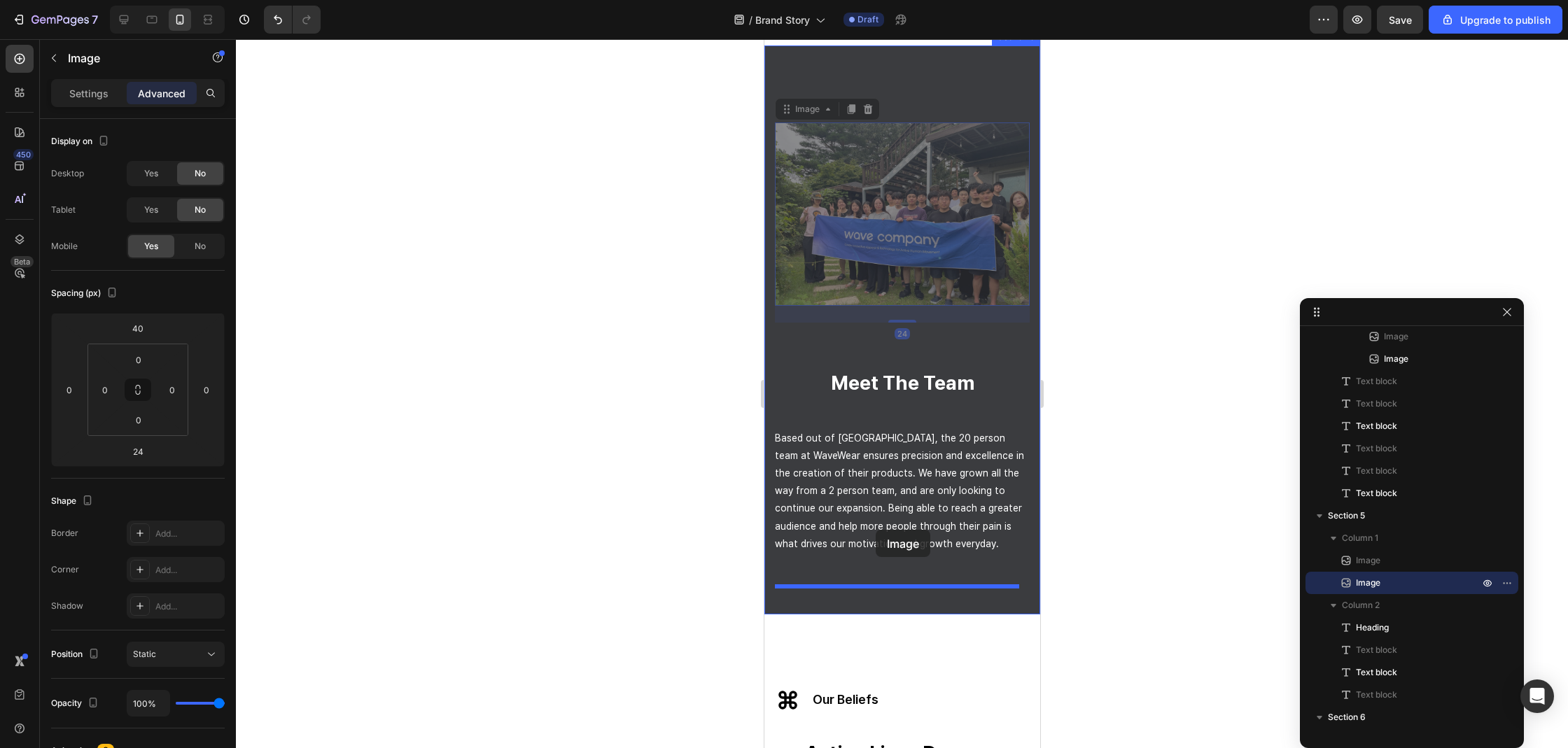
drag, startPoint x: 883, startPoint y: 193, endPoint x: 875, endPoint y: 530, distance: 337.1
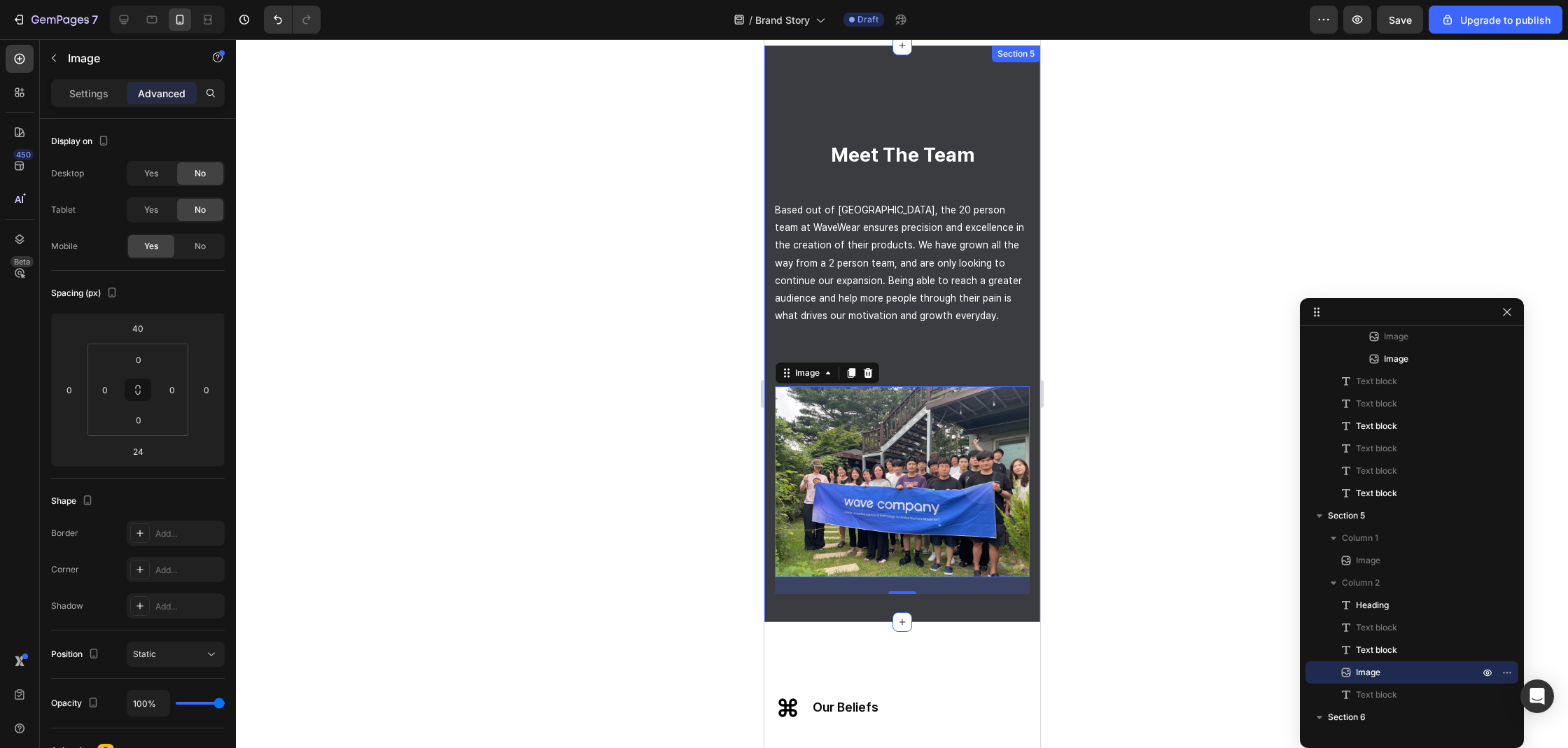
click at [893, 85] on div "Image meet the team Heading Based out of South Korea, the 20 person team at Wav…" at bounding box center [901, 334] width 276 height 576
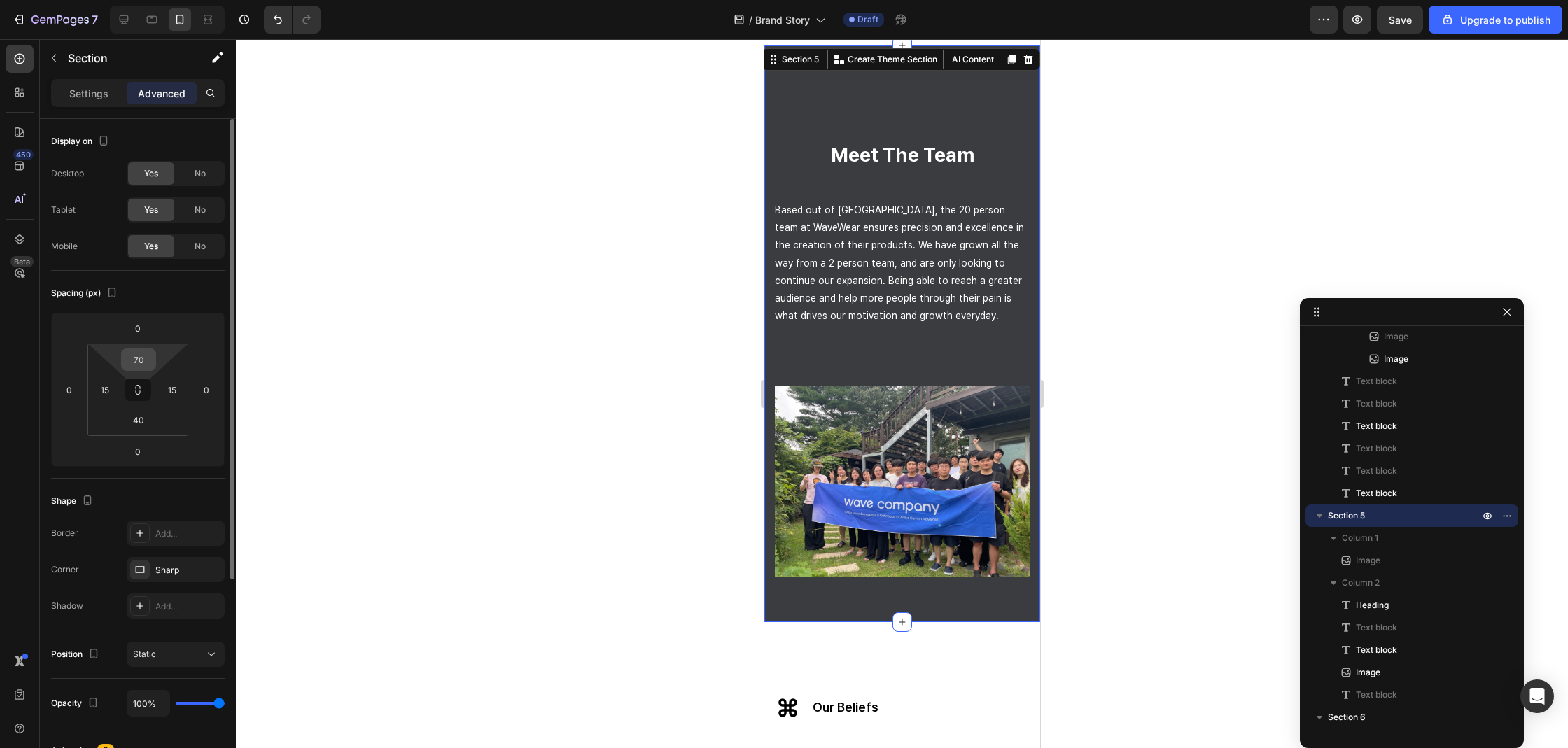
click at [147, 366] on input "70" at bounding box center [138, 360] width 28 height 21
type input "40"
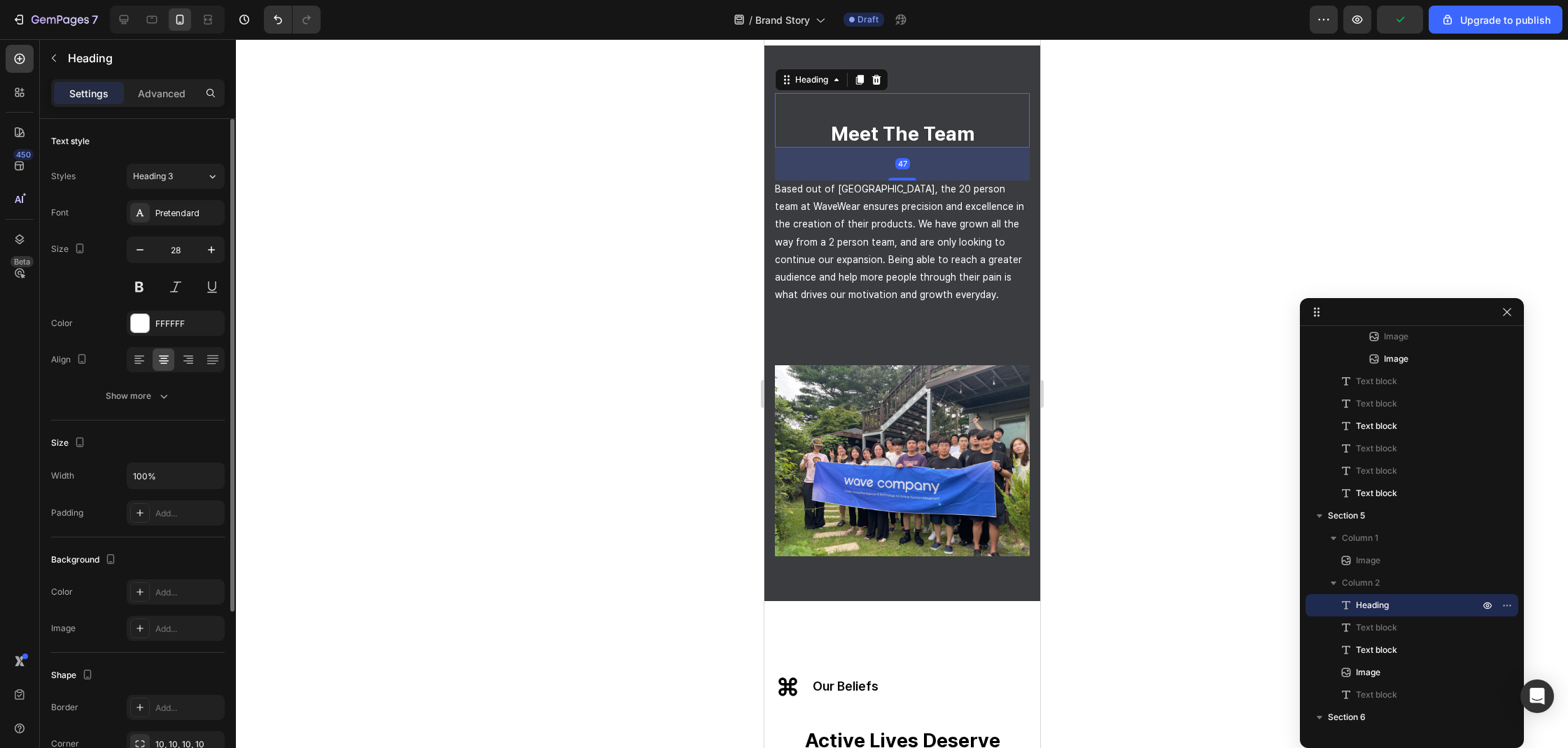
click at [941, 118] on div "meet the team Heading 47" at bounding box center [901, 120] width 255 height 54
click at [170, 83] on div "Advanced" at bounding box center [161, 93] width 70 height 22
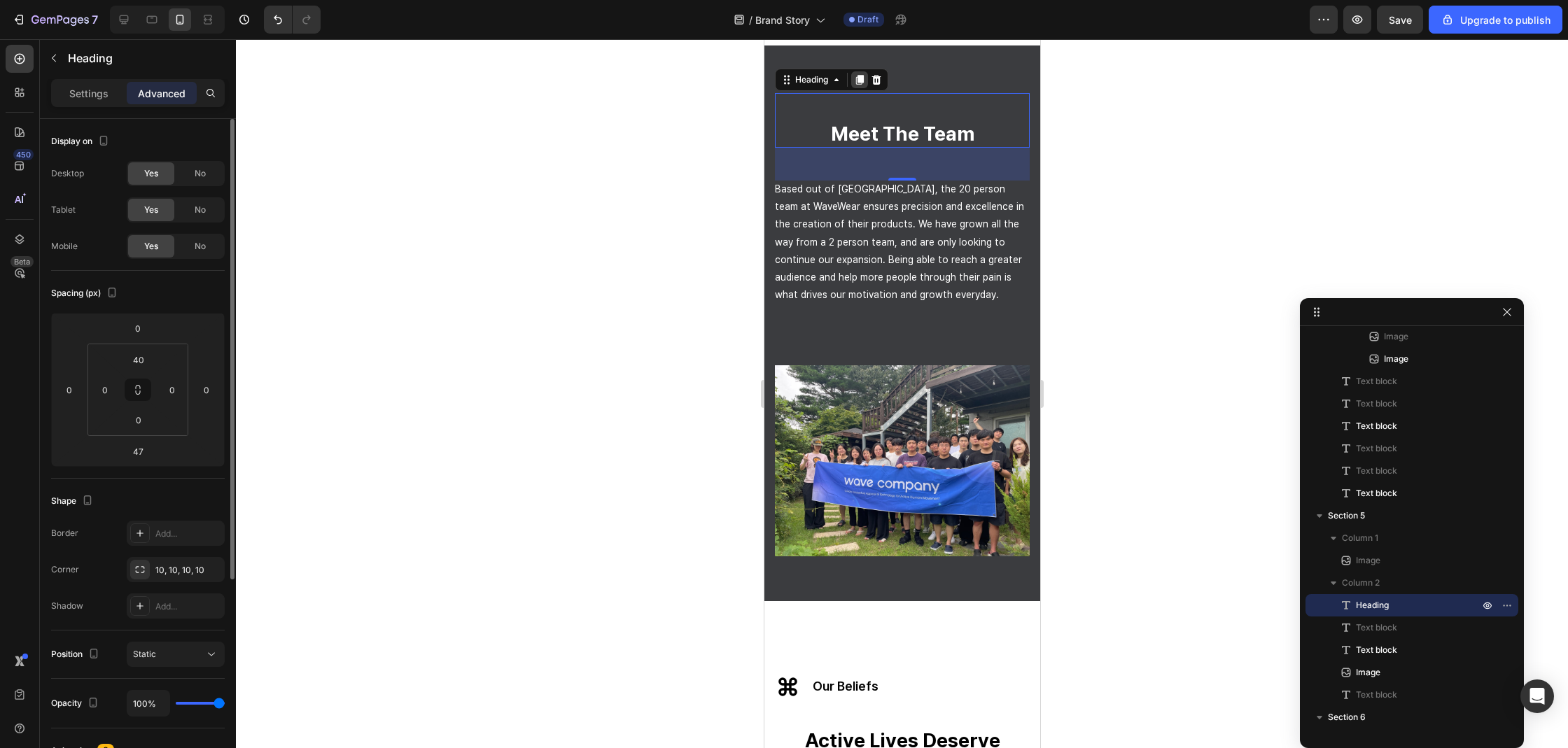
click at [857, 88] on div at bounding box center [859, 80] width 17 height 17
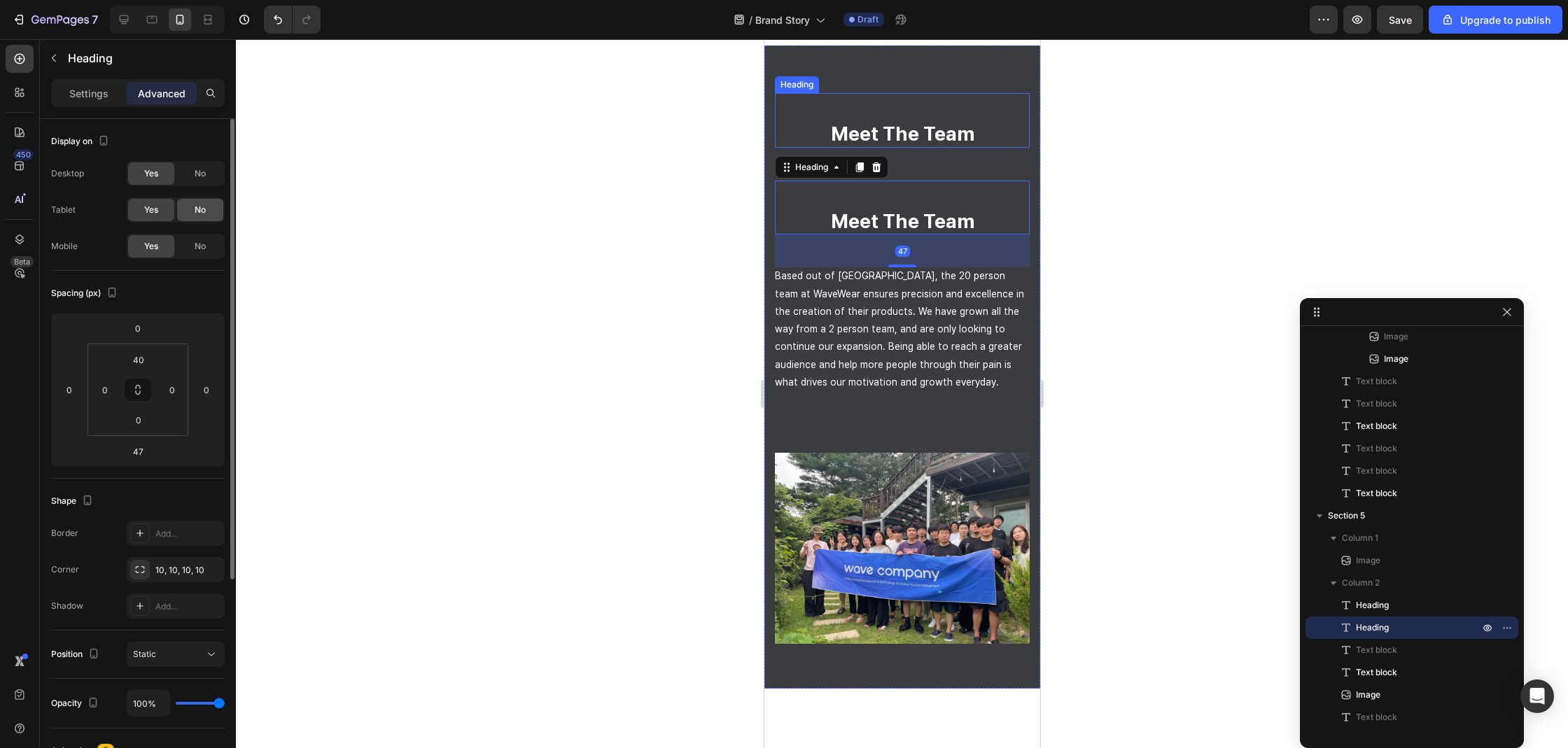
click at [206, 211] on div "No" at bounding box center [200, 209] width 46 height 22
click at [206, 167] on div "No" at bounding box center [200, 173] width 46 height 22
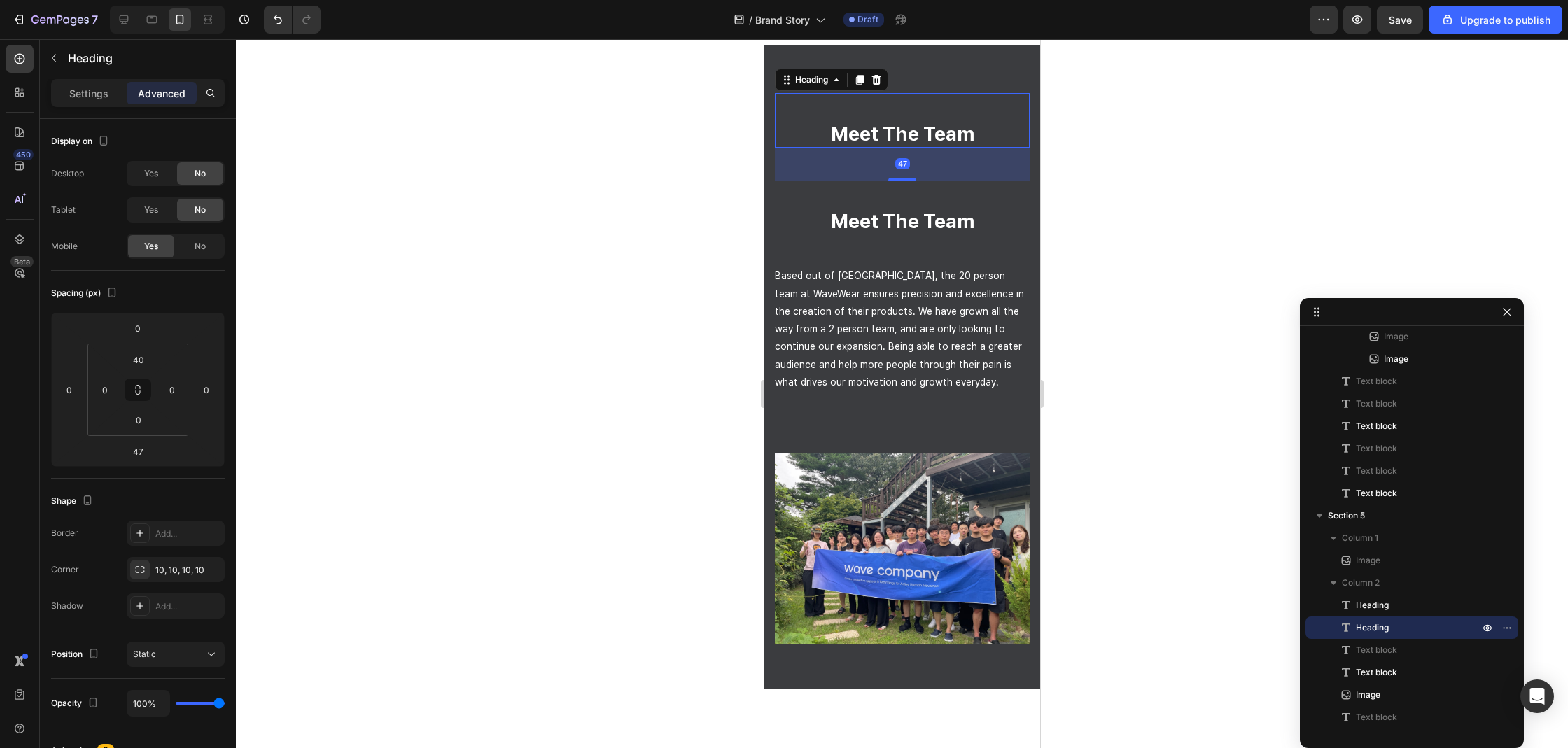
click at [941, 133] on strong "meet the team" at bounding box center [902, 134] width 143 height 24
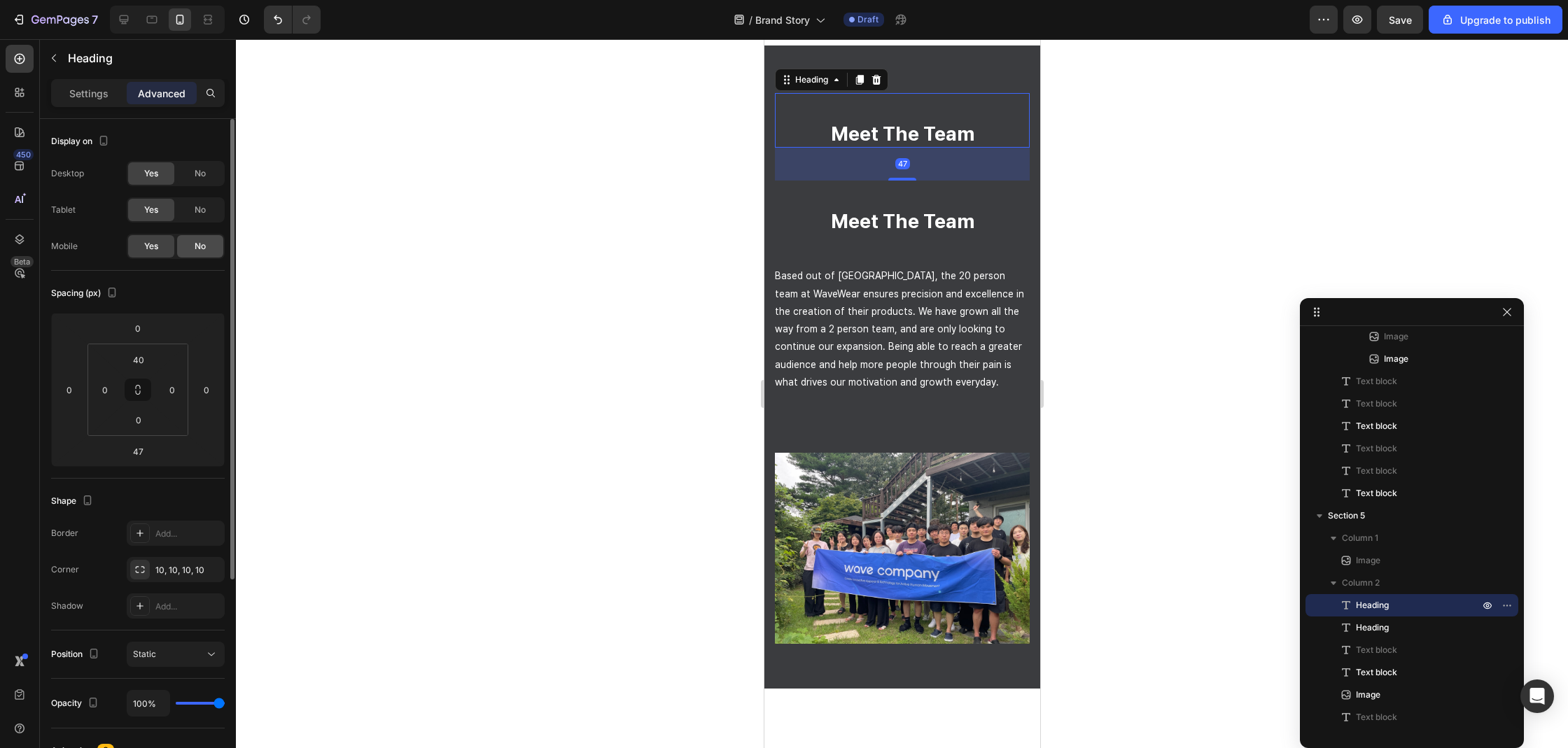
click at [198, 242] on span "No" at bounding box center [200, 246] width 11 height 12
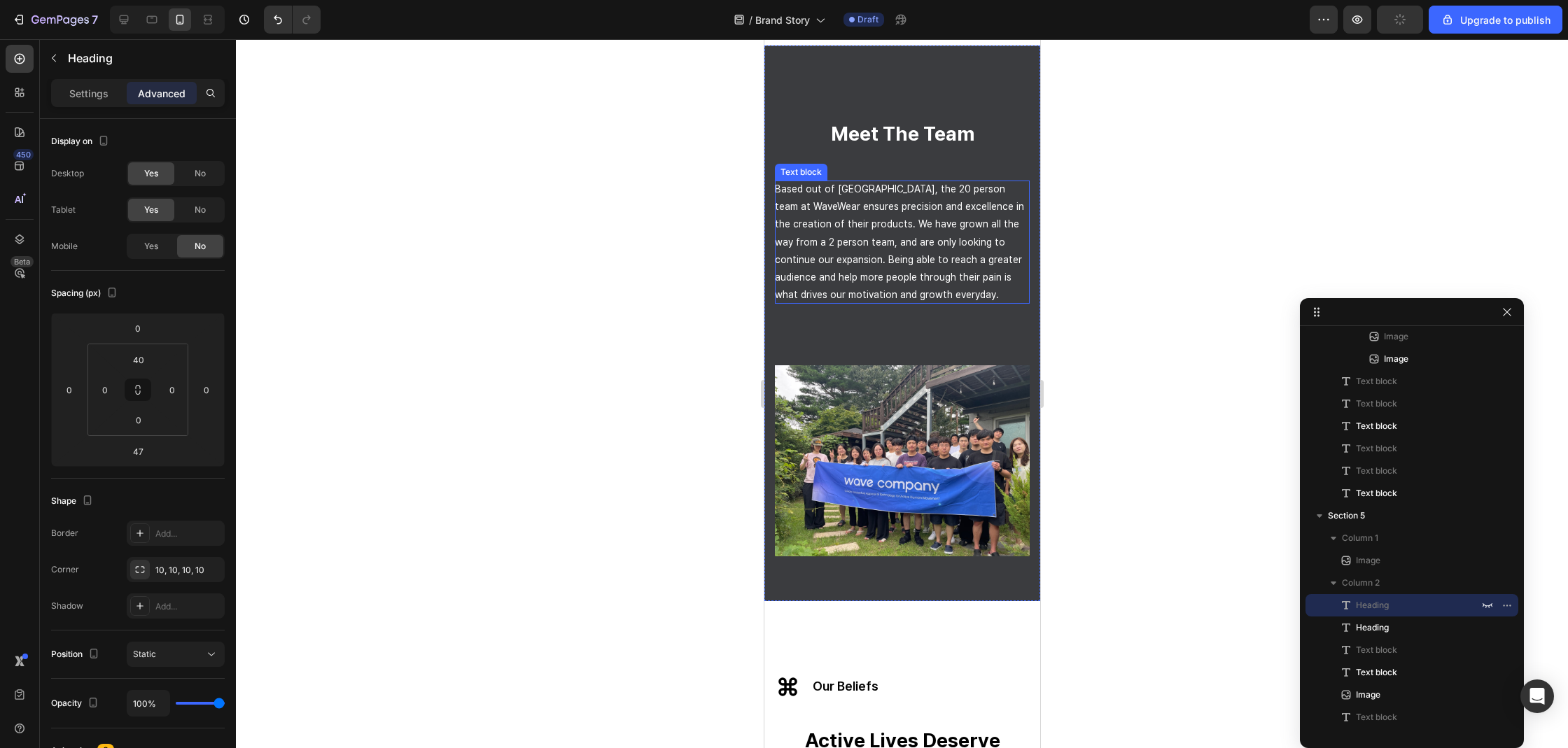
click at [884, 117] on div "meet the team Heading" at bounding box center [901, 120] width 255 height 54
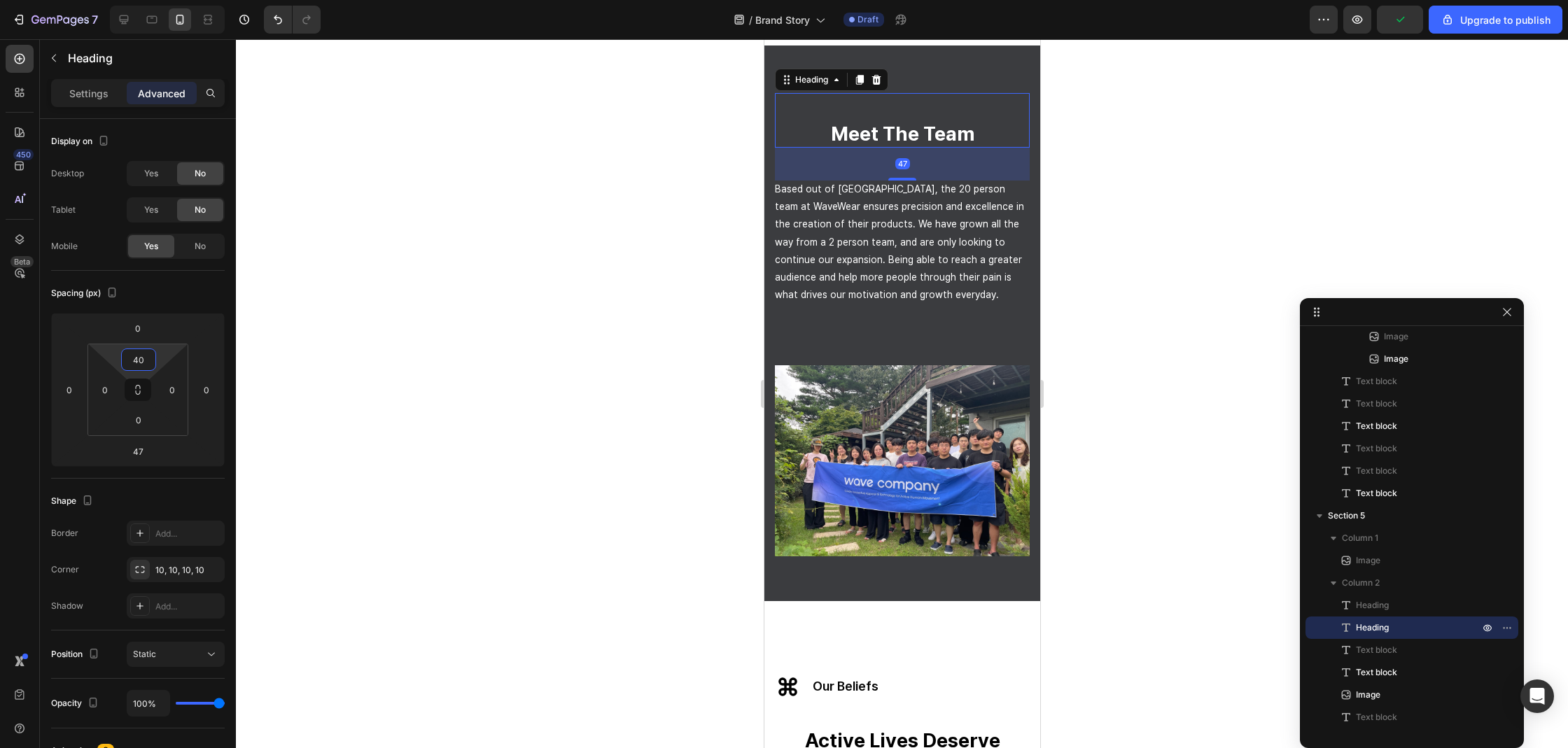
click at [147, 359] on input "40" at bounding box center [138, 360] width 28 height 21
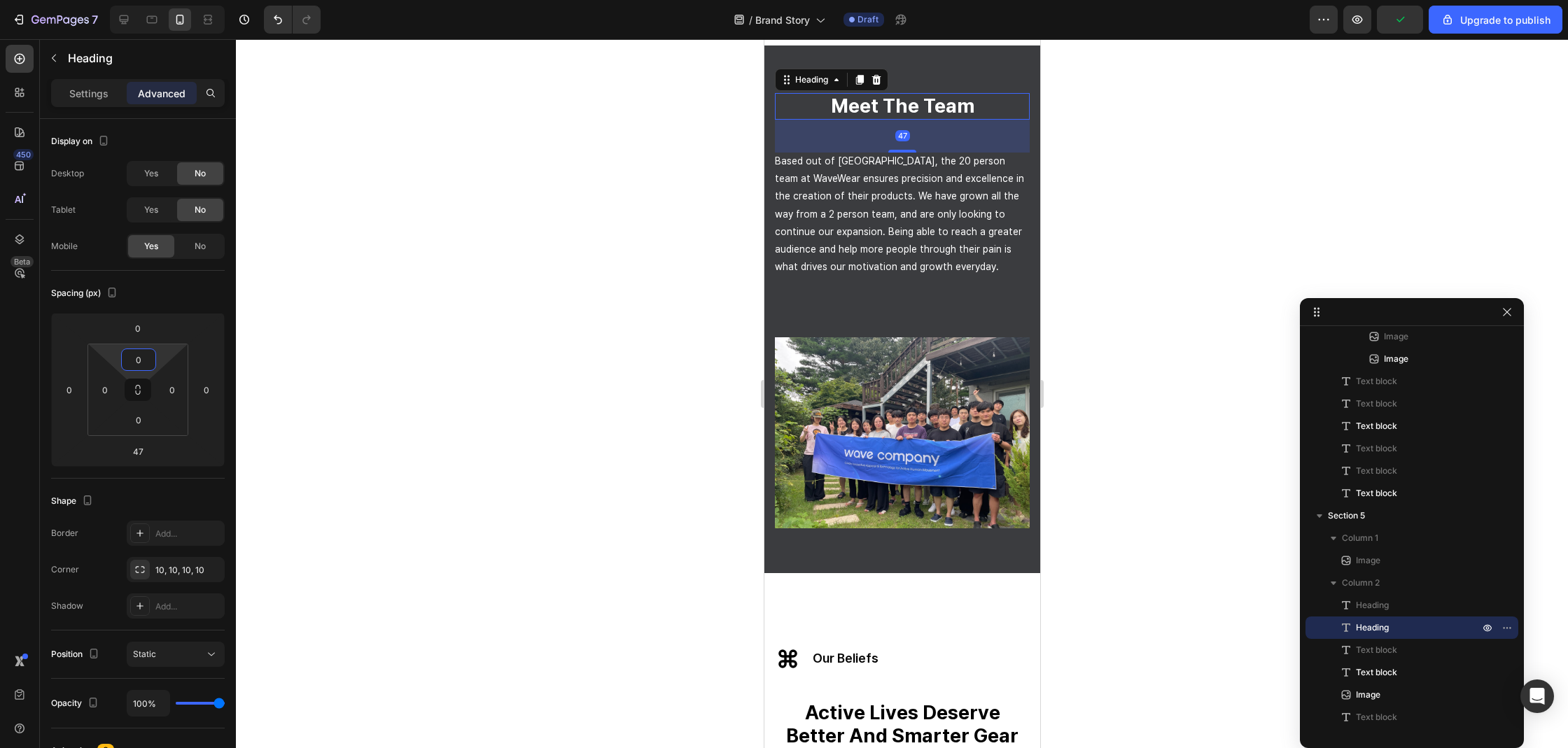
type input "0"
click at [146, 455] on input "47" at bounding box center [137, 451] width 28 height 21
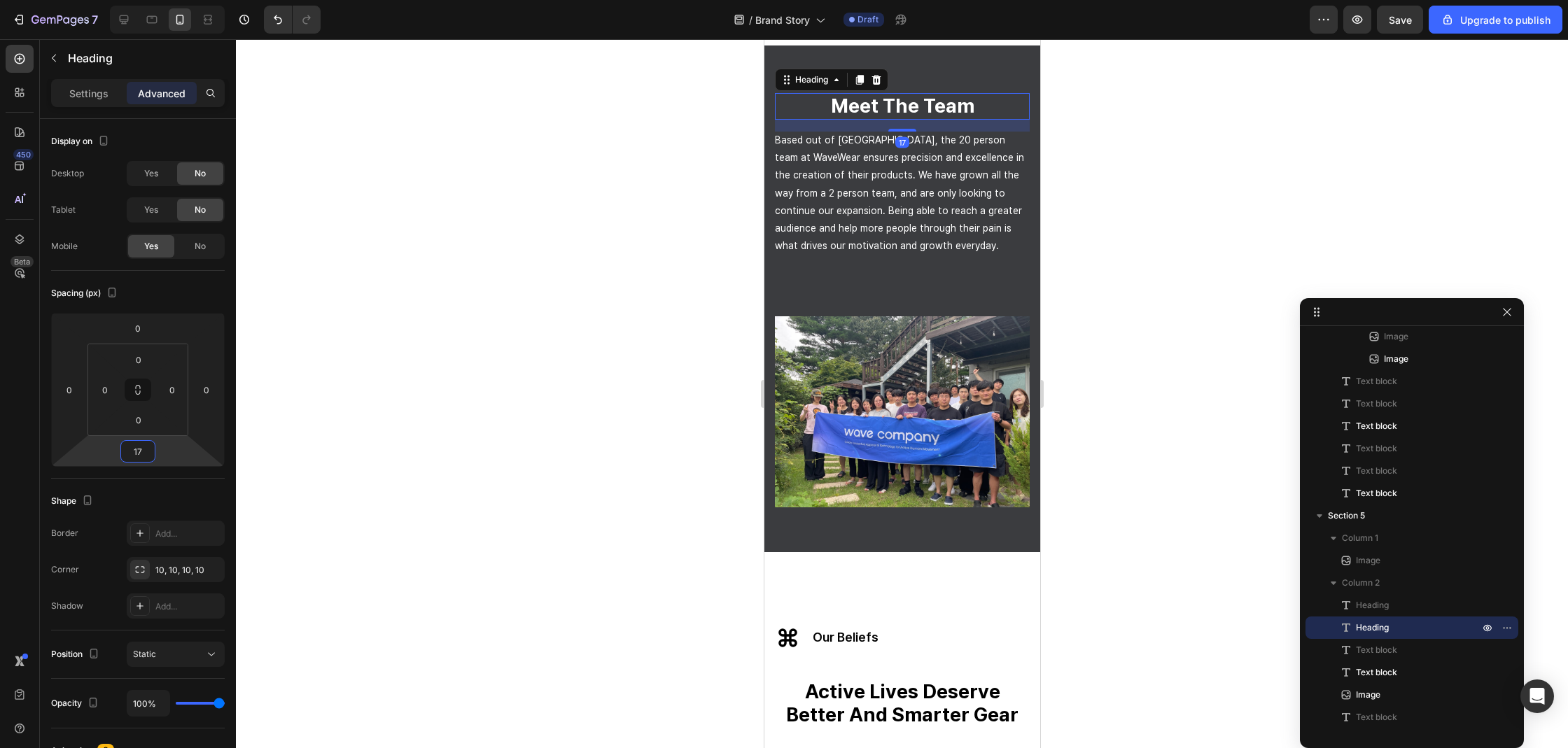
type input "17"
click at [1207, 274] on div at bounding box center [902, 393] width 1332 height 709
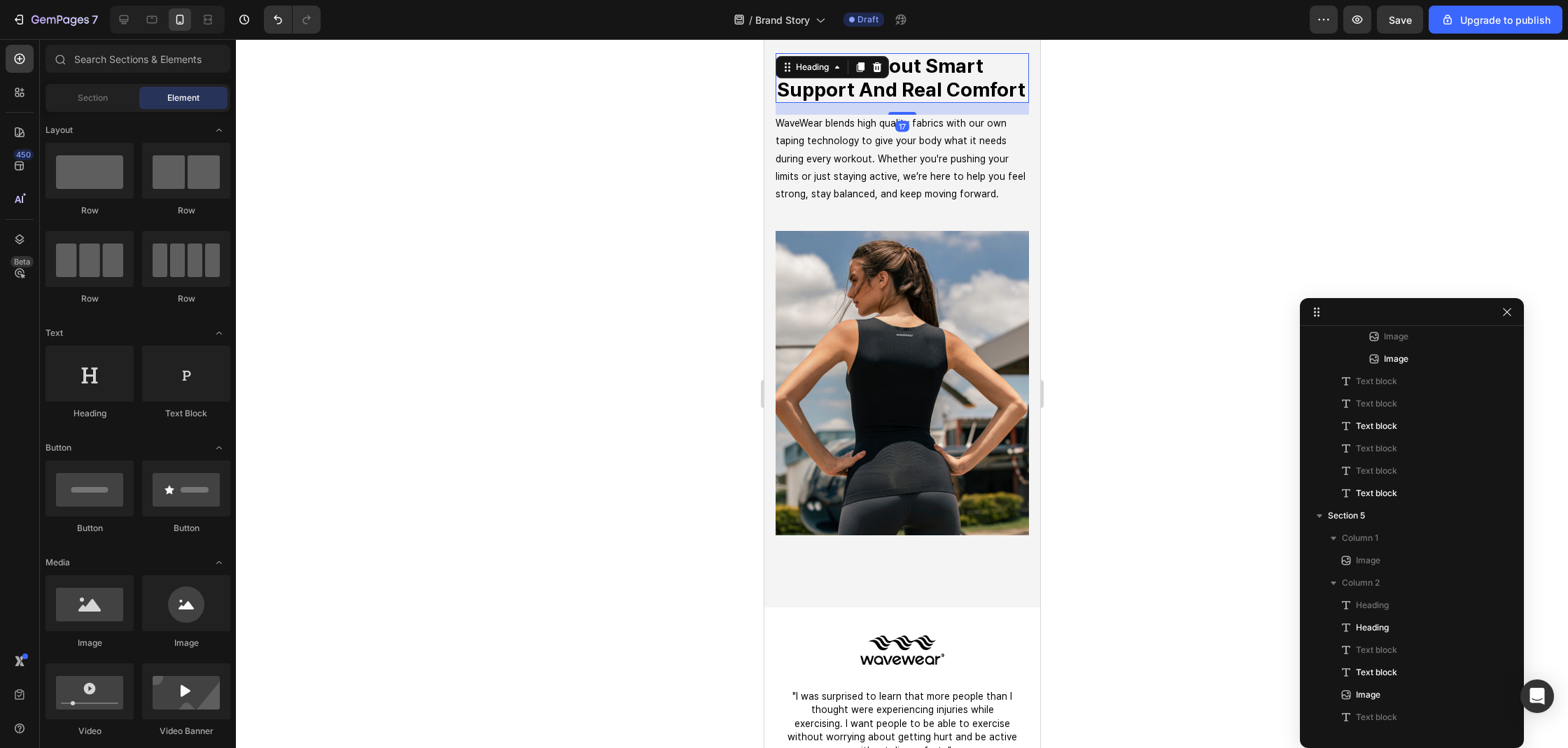
scroll to position [409, 0]
click at [822, 91] on strong "we're all about smart support and real comfort" at bounding box center [900, 77] width 248 height 48
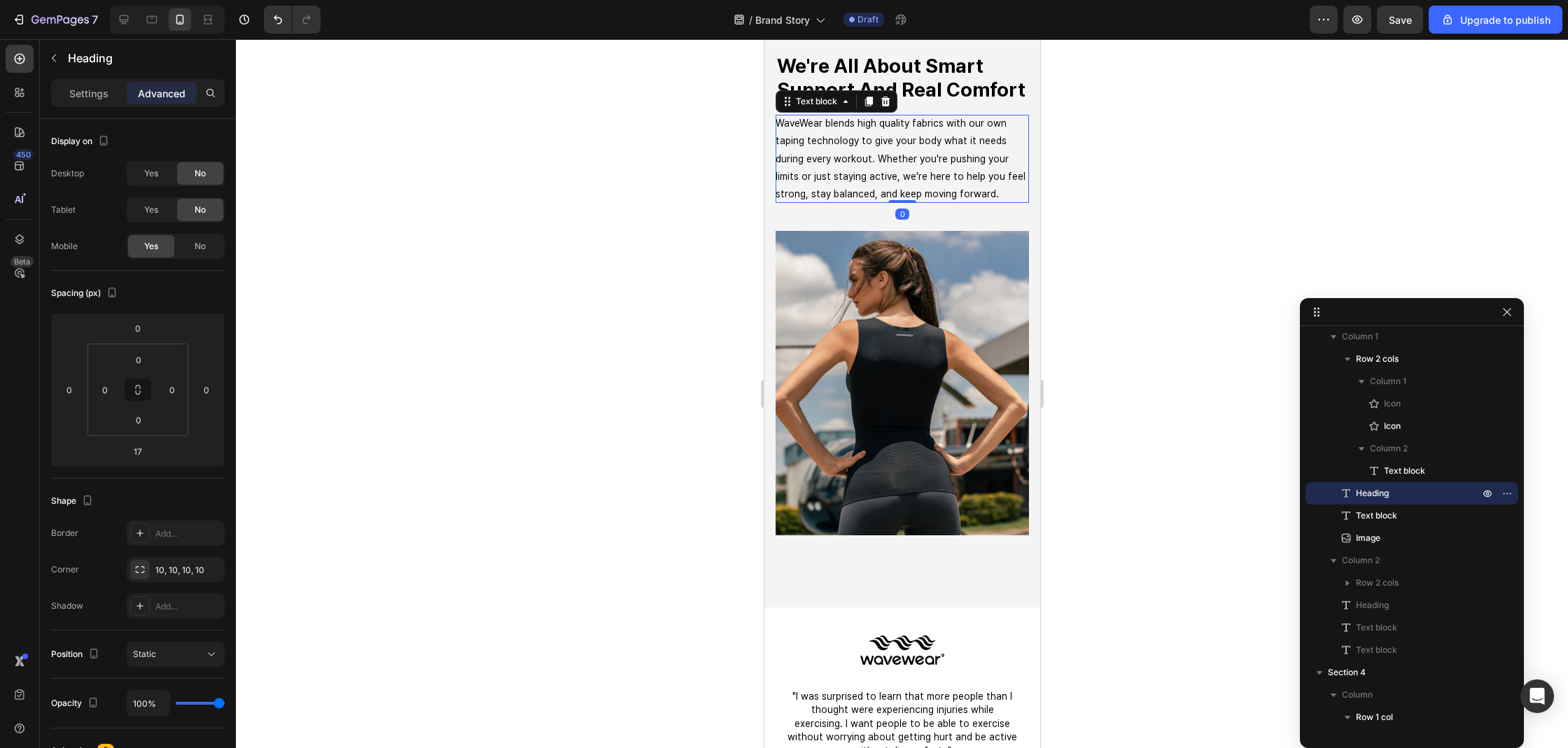
click at [838, 160] on p "WaveWear blends high quality fabrics with our own taping technology to give you…" at bounding box center [901, 158] width 253 height 88
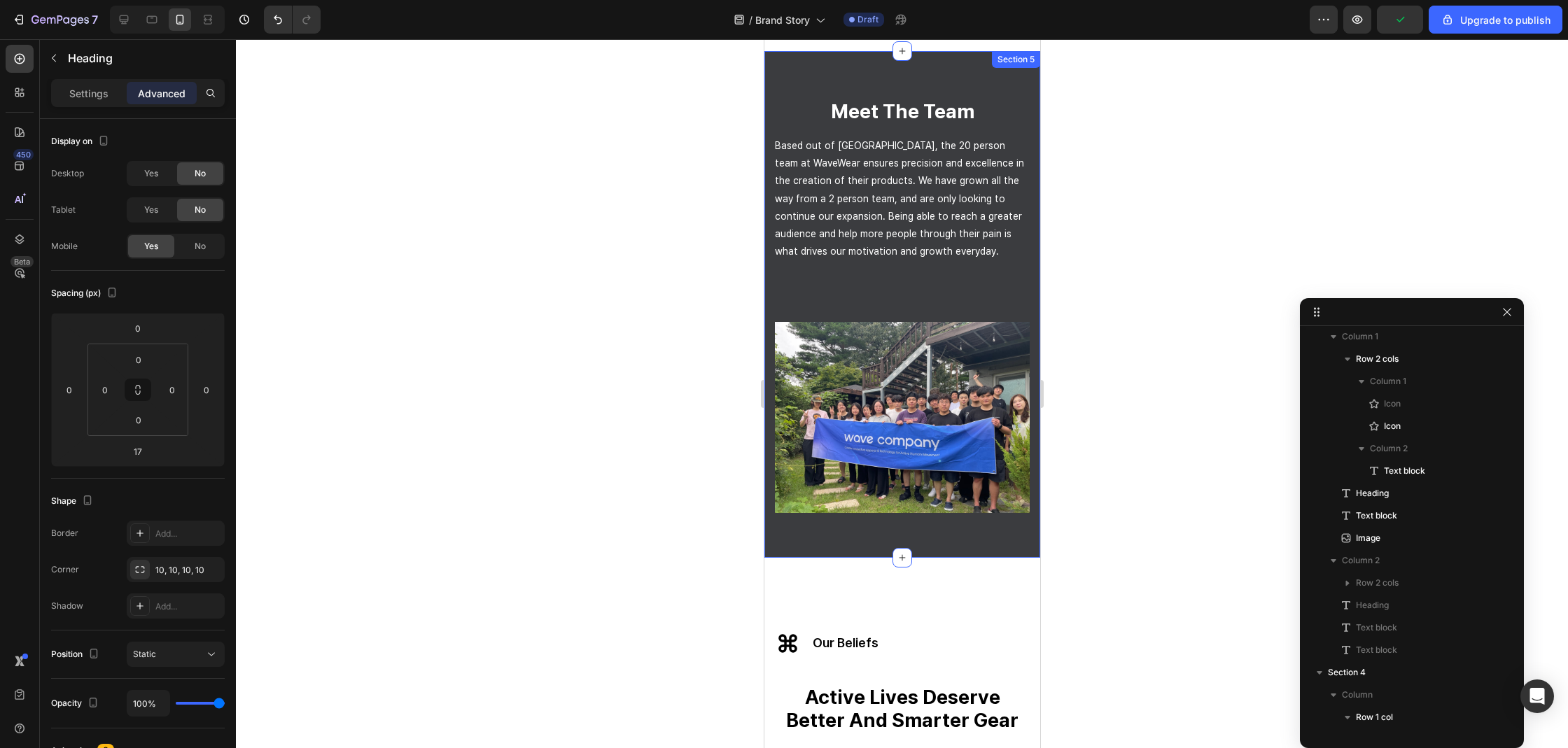
scroll to position [969, 0]
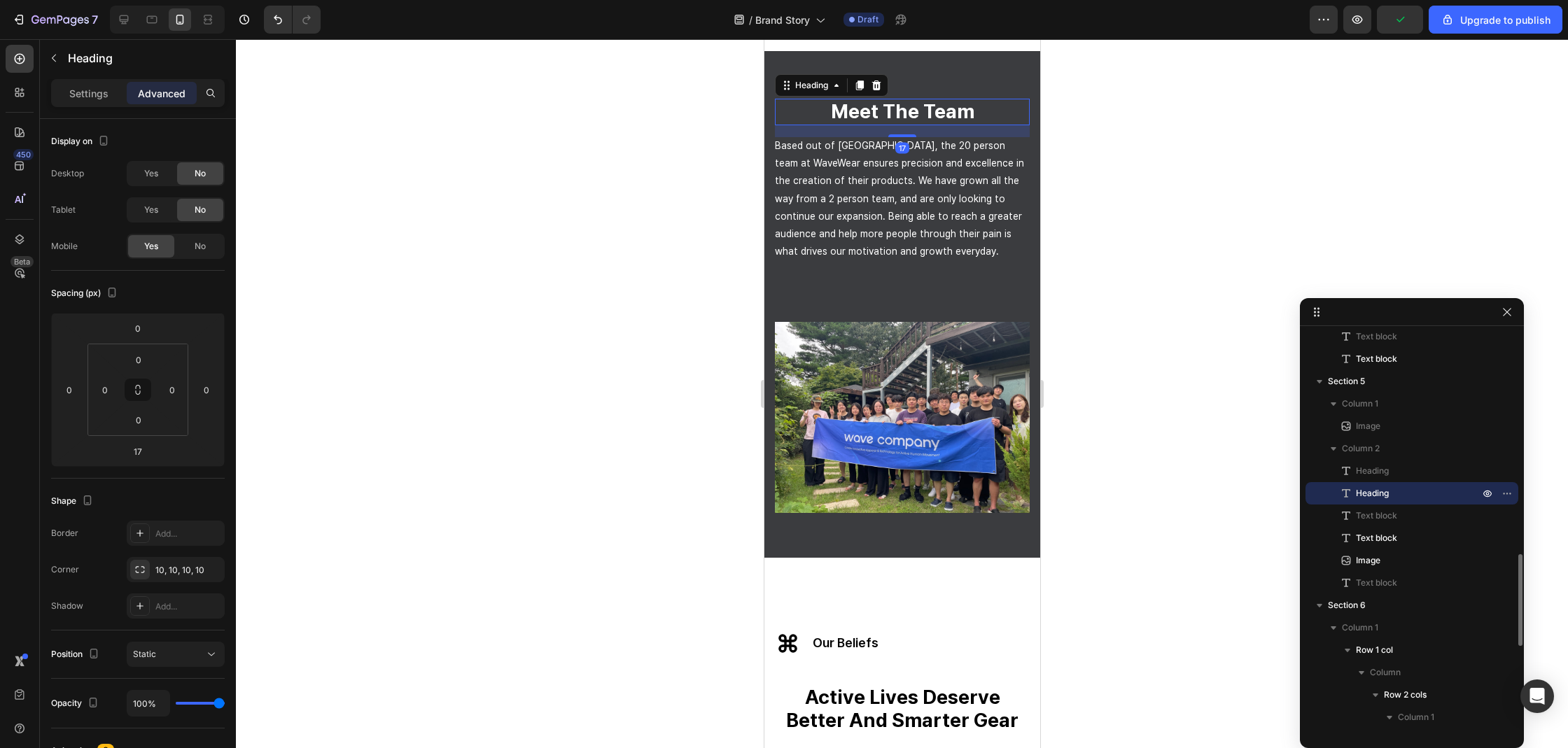
click at [845, 123] on strong "meet the team" at bounding box center [902, 111] width 143 height 24
click at [86, 91] on p "Settings" at bounding box center [89, 93] width 39 height 14
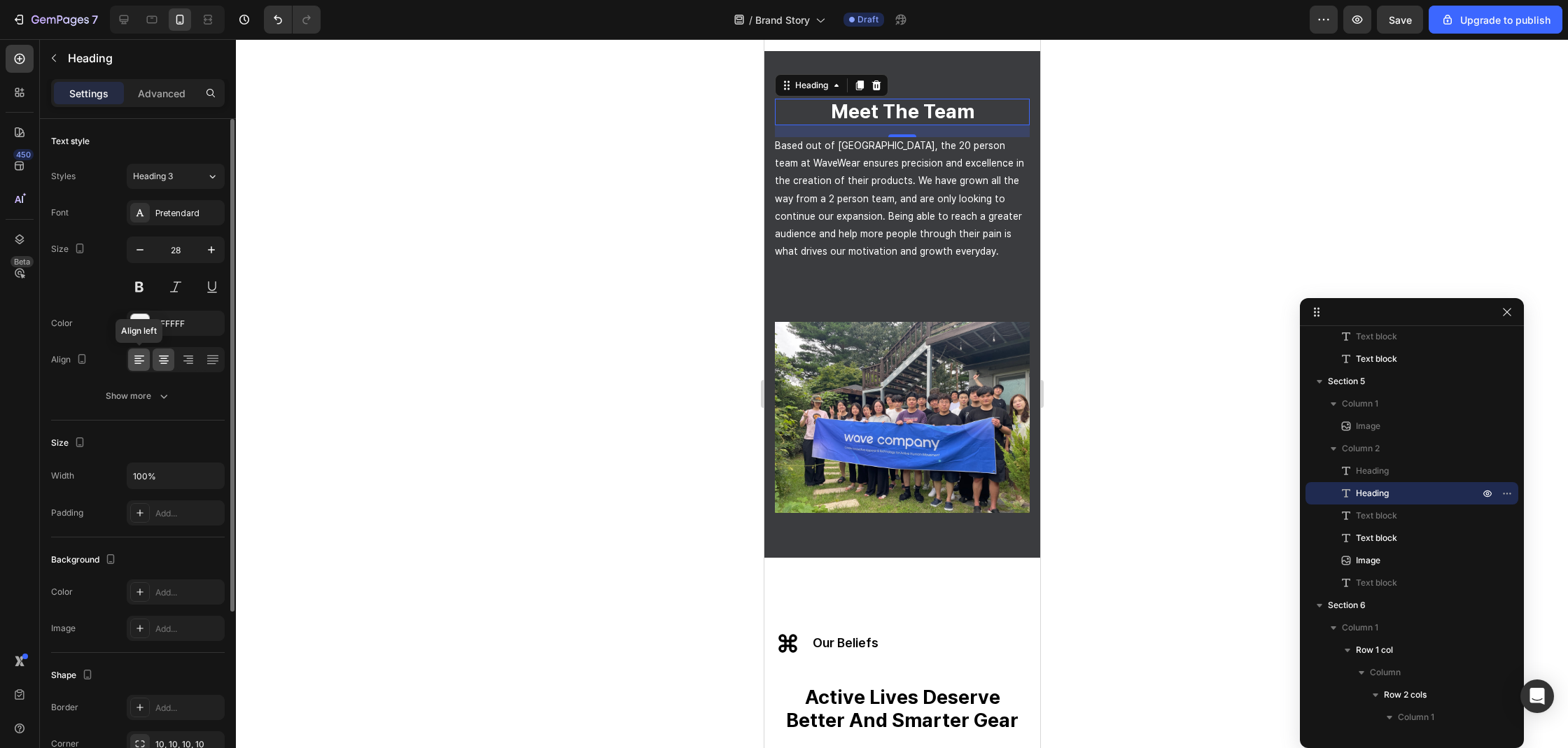
click at [145, 365] on icon at bounding box center [139, 360] width 14 height 14
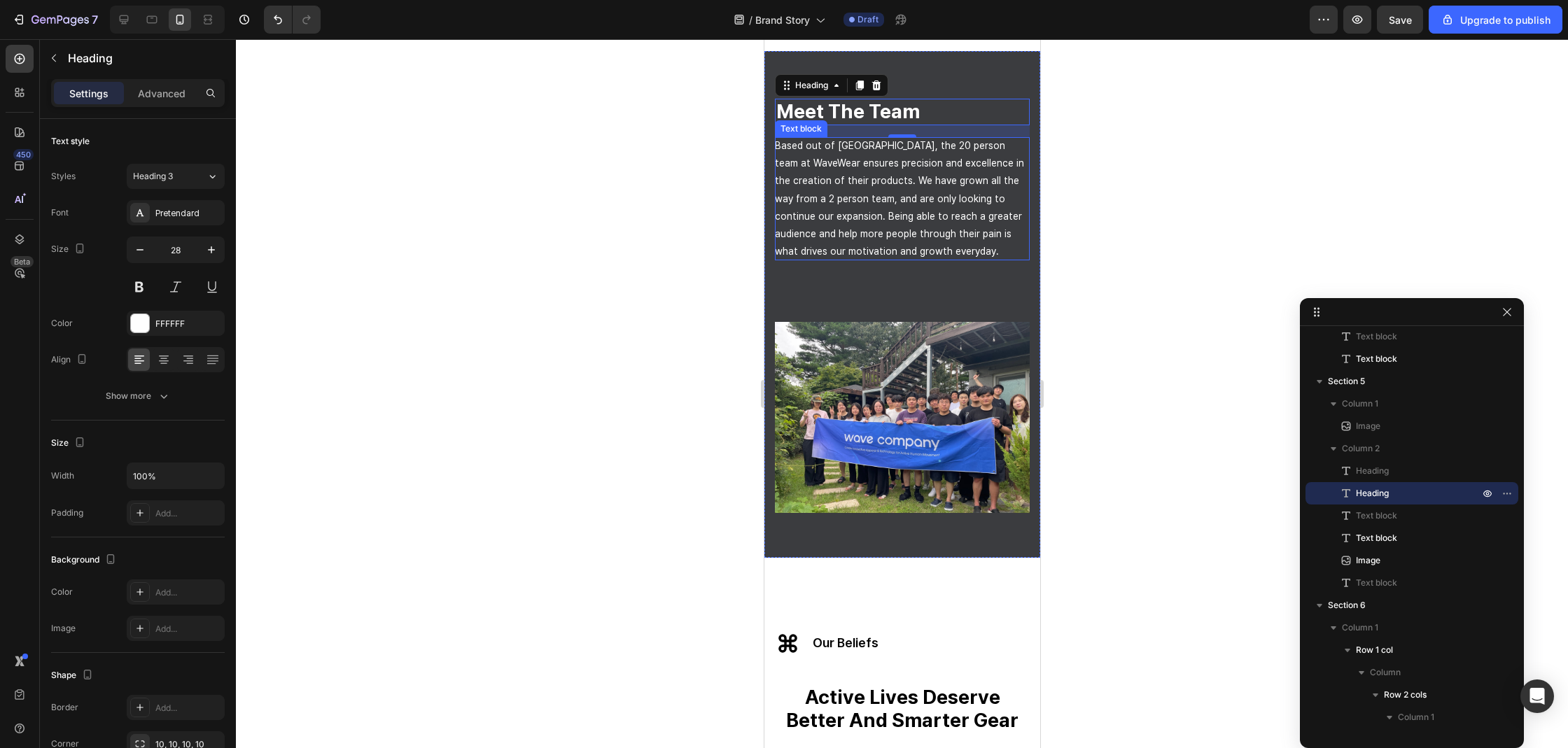
click at [826, 178] on p "Based out of South Korea, the 20 person team at WaveWear ensures precision and …" at bounding box center [901, 198] width 255 height 123
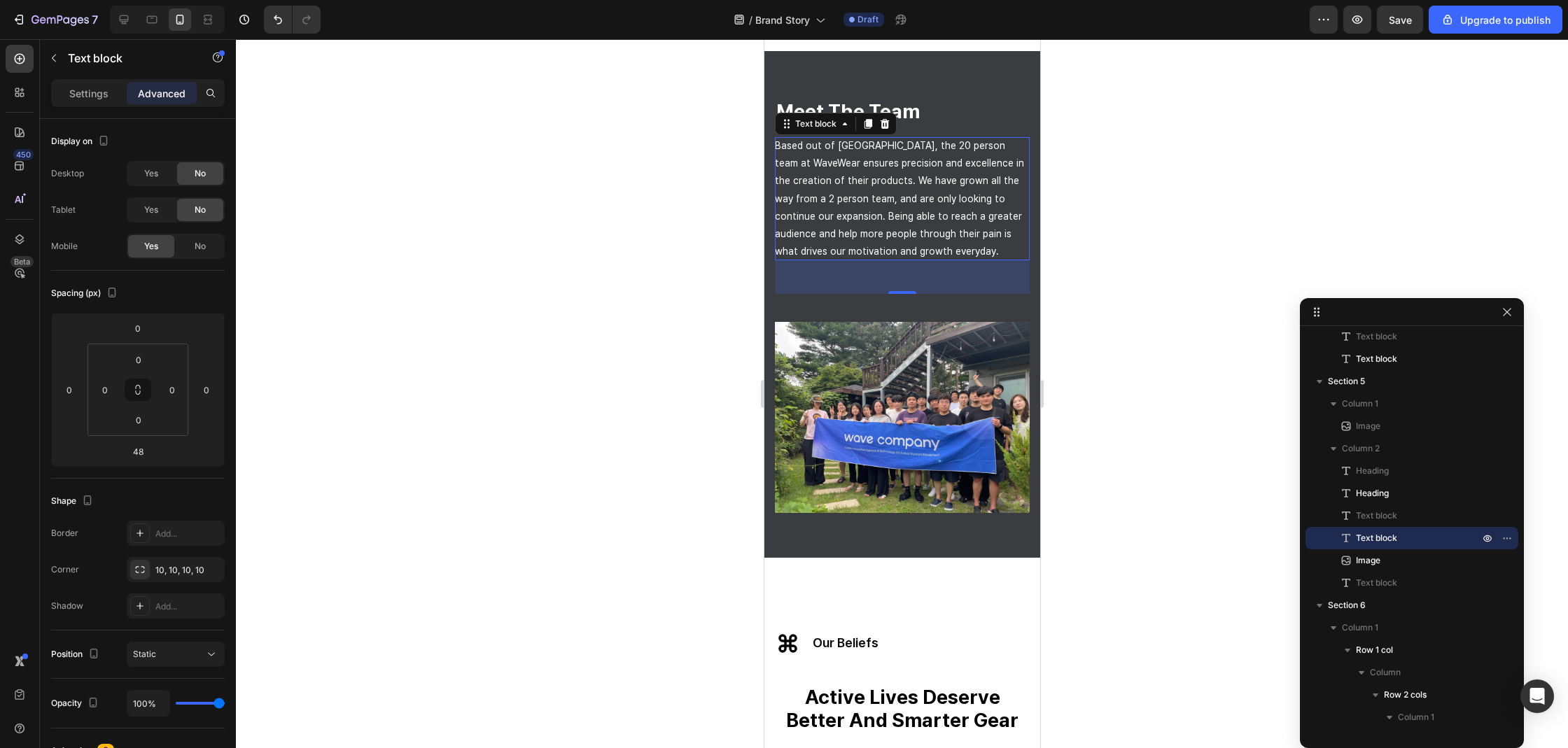
drag, startPoint x: 900, startPoint y: 290, endPoint x: 905, endPoint y: 269, distance: 21.6
click at [905, 269] on div "48" at bounding box center [901, 277] width 255 height 33
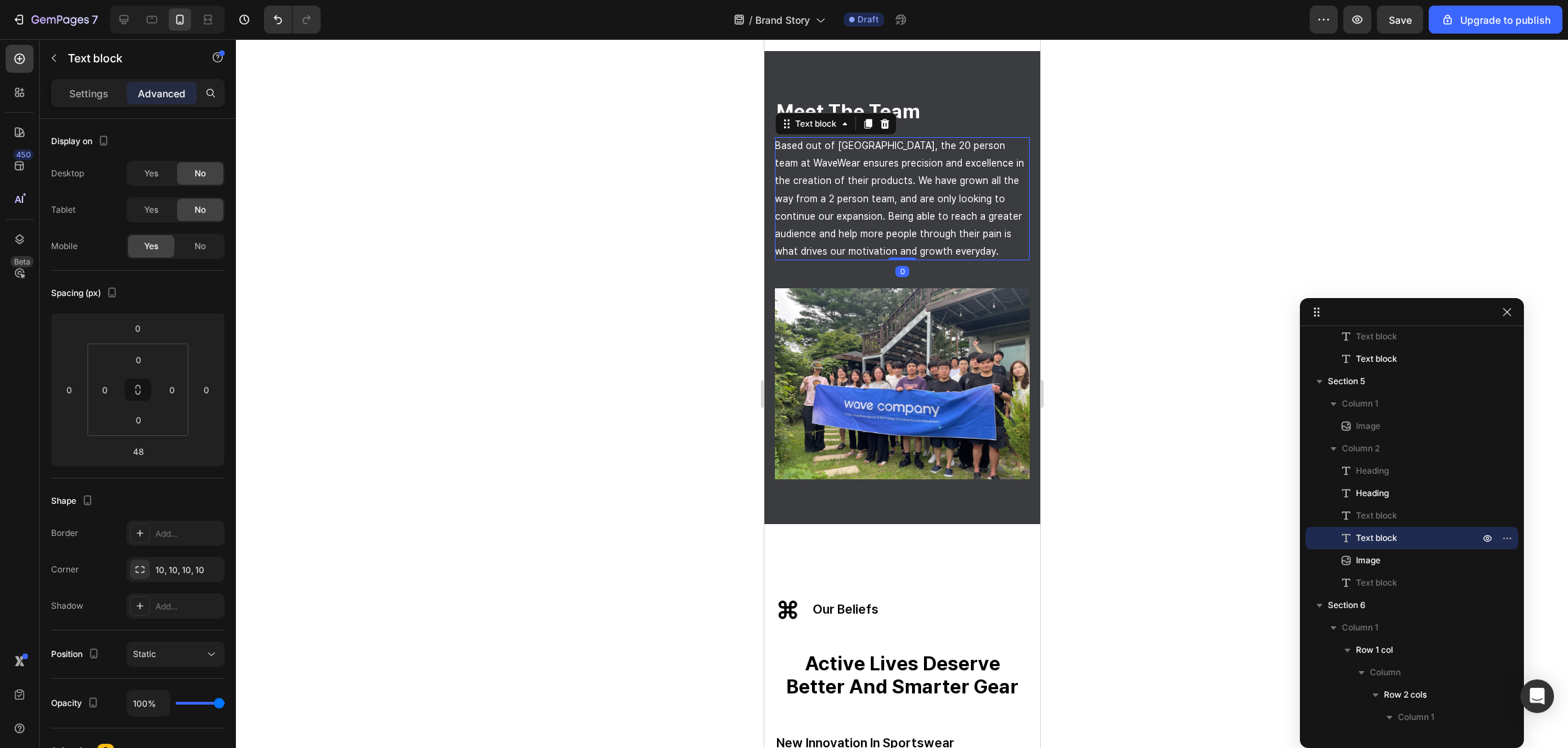
drag, startPoint x: 900, startPoint y: 291, endPoint x: 909, endPoint y: 232, distance: 59.7
click at [907, 234] on div "Based out of South Korea, the 20 person team at WaveWear ensures precision and …" at bounding box center [901, 198] width 255 height 123
type input "0"
click at [1100, 237] on div at bounding box center [902, 393] width 1332 height 709
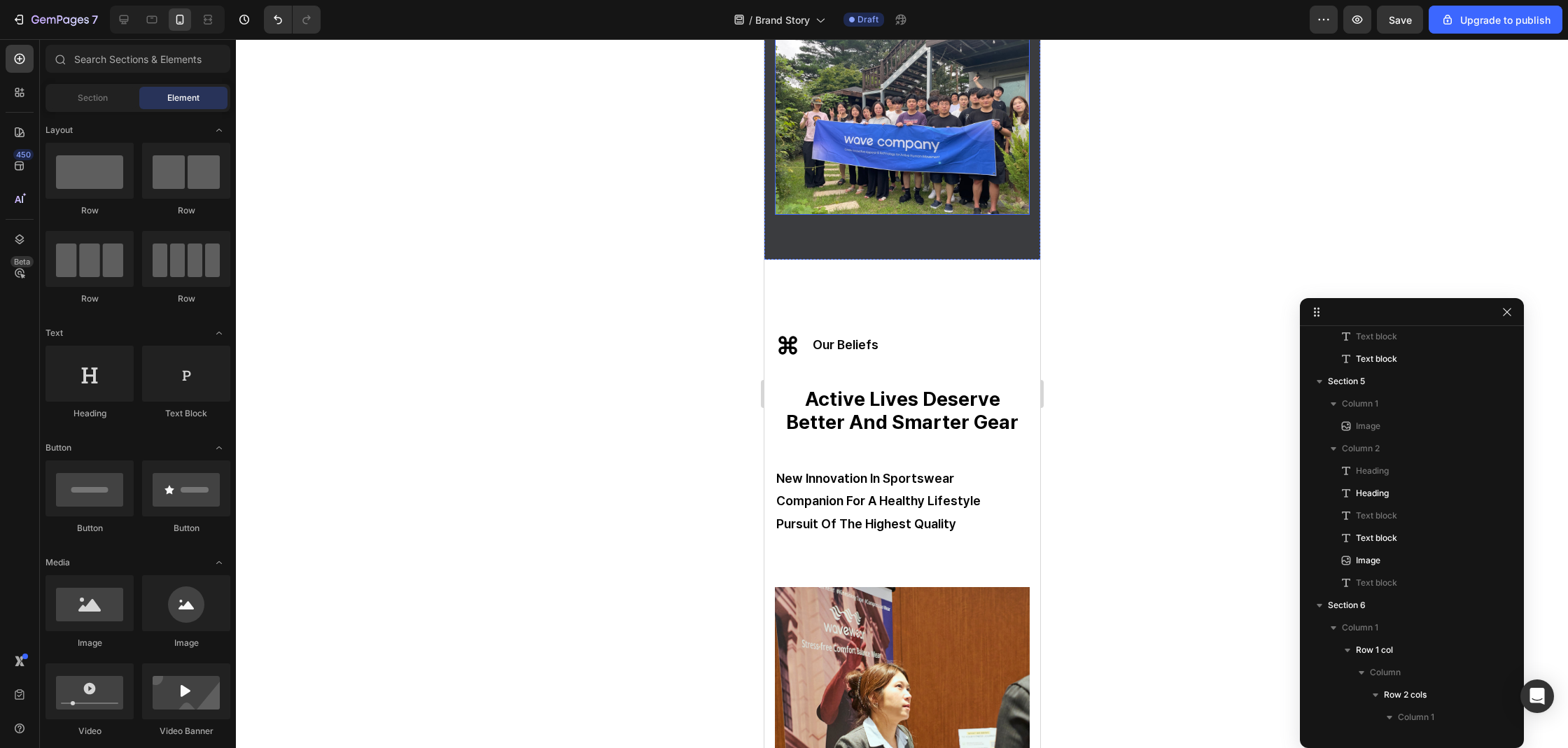
scroll to position [2055, 0]
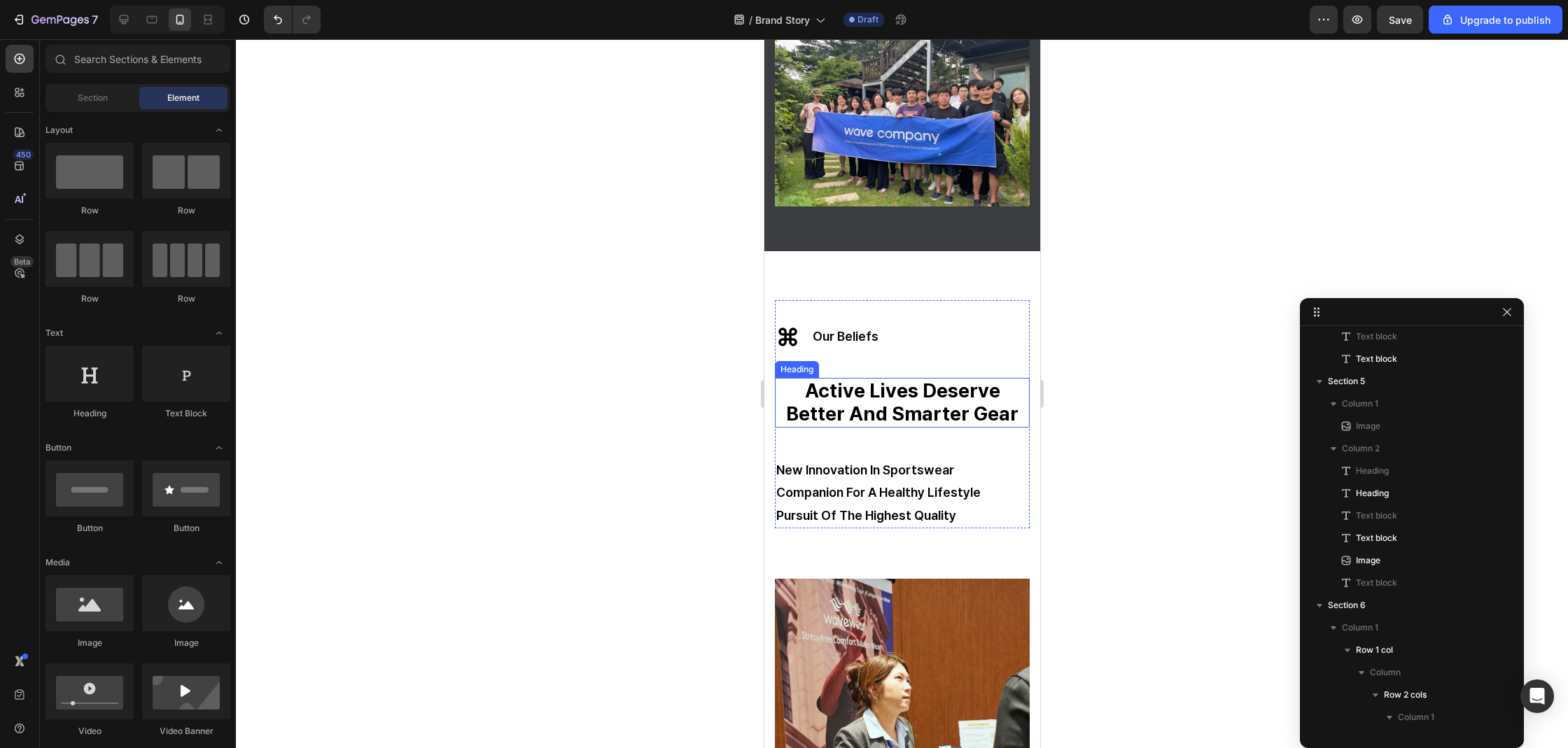
click at [858, 383] on strong "active lives deserve better and smarter gear" at bounding box center [901, 403] width 232 height 48
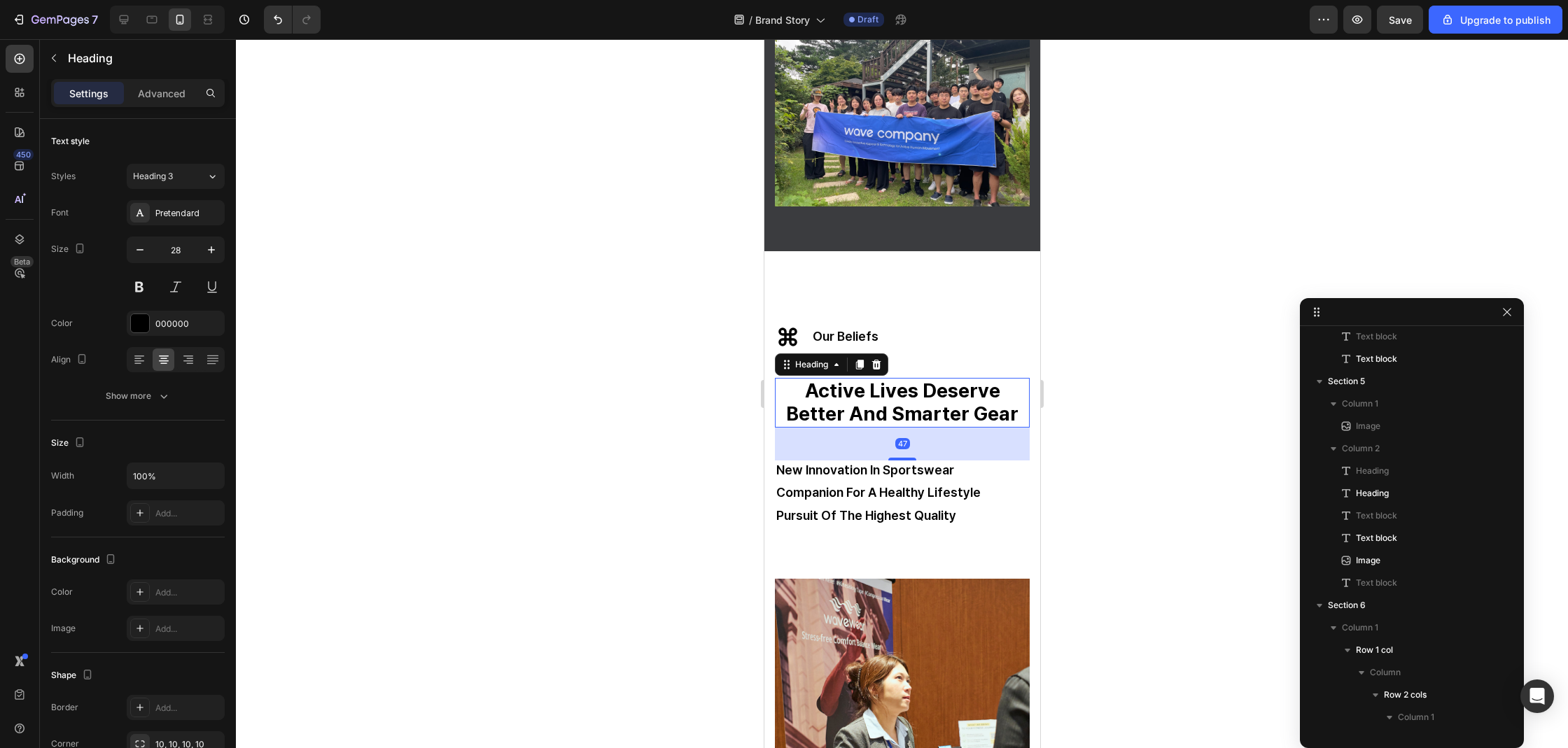
scroll to position [1282, 0]
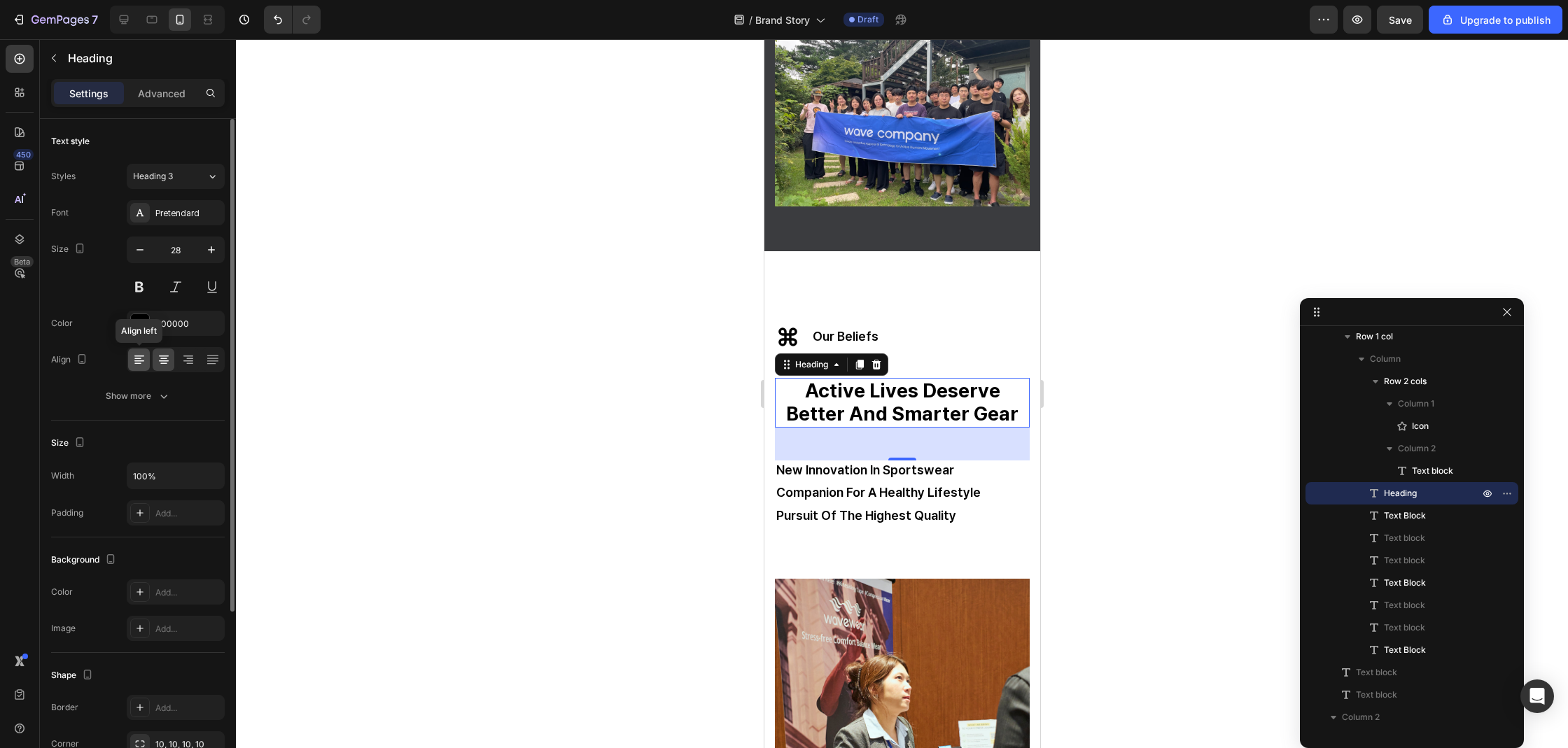
click at [133, 355] on icon at bounding box center [139, 360] width 14 height 14
click at [565, 278] on div at bounding box center [902, 393] width 1332 height 709
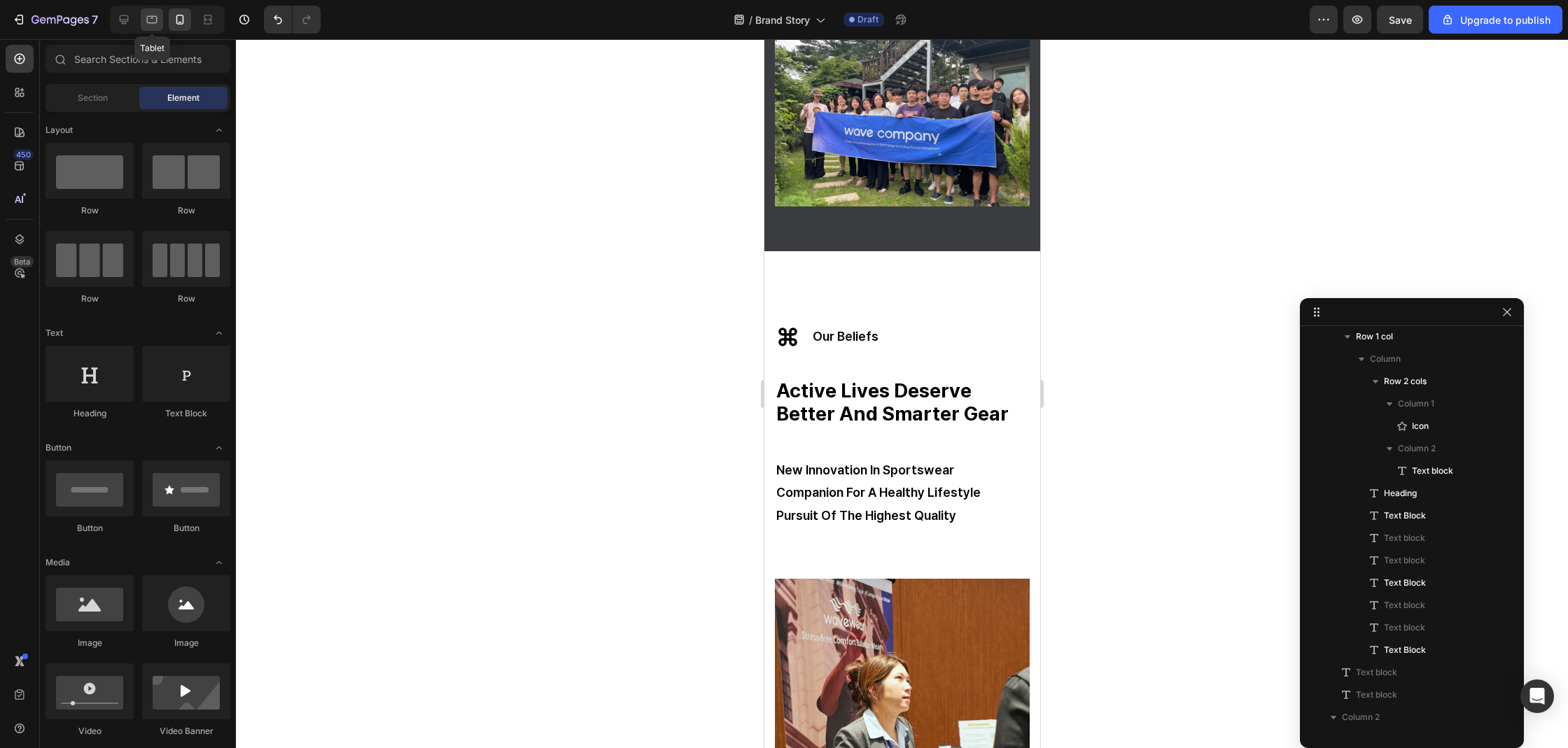
click at [147, 25] on icon at bounding box center [152, 19] width 14 height 14
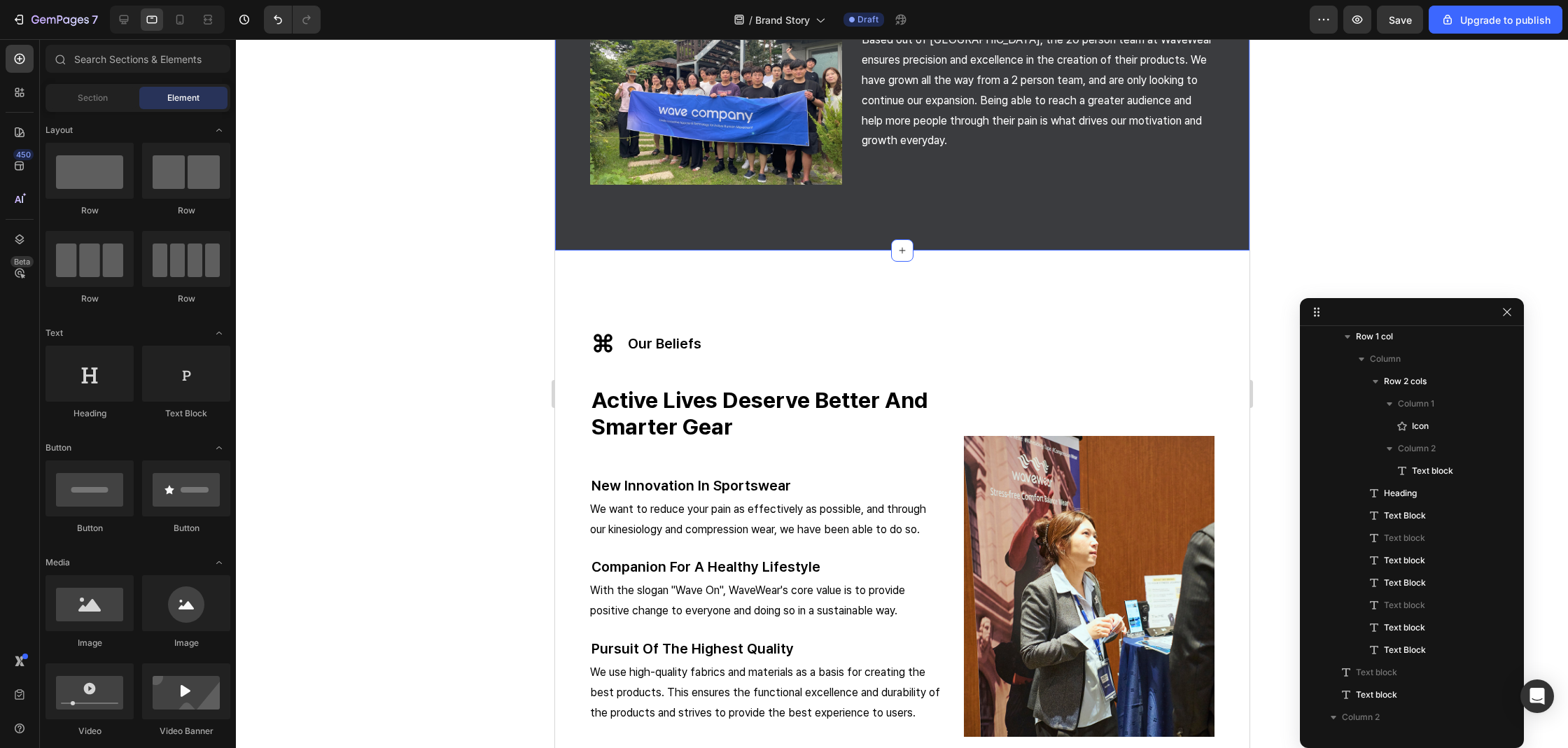
scroll to position [1740, 0]
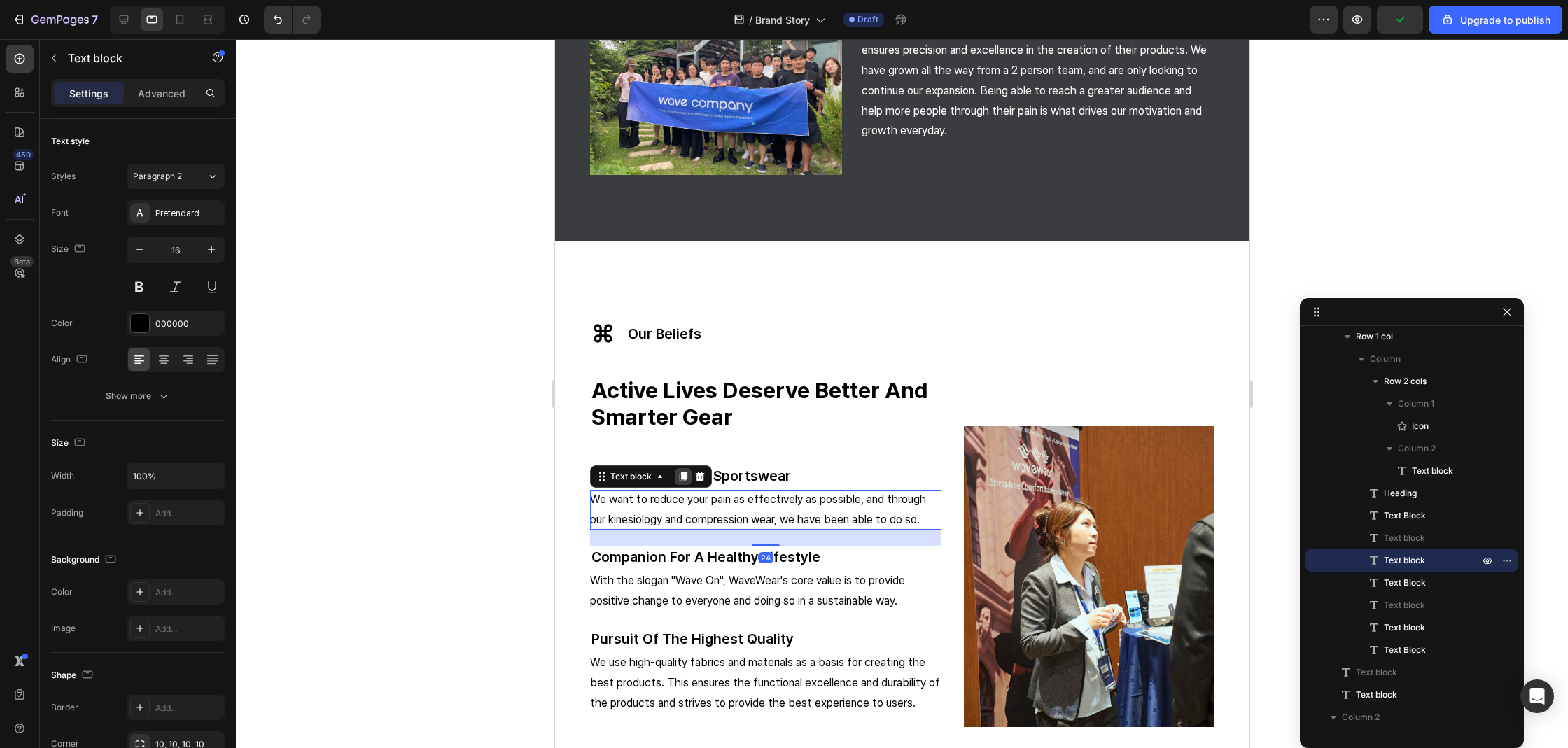
click at [684, 473] on icon at bounding box center [682, 476] width 8 height 10
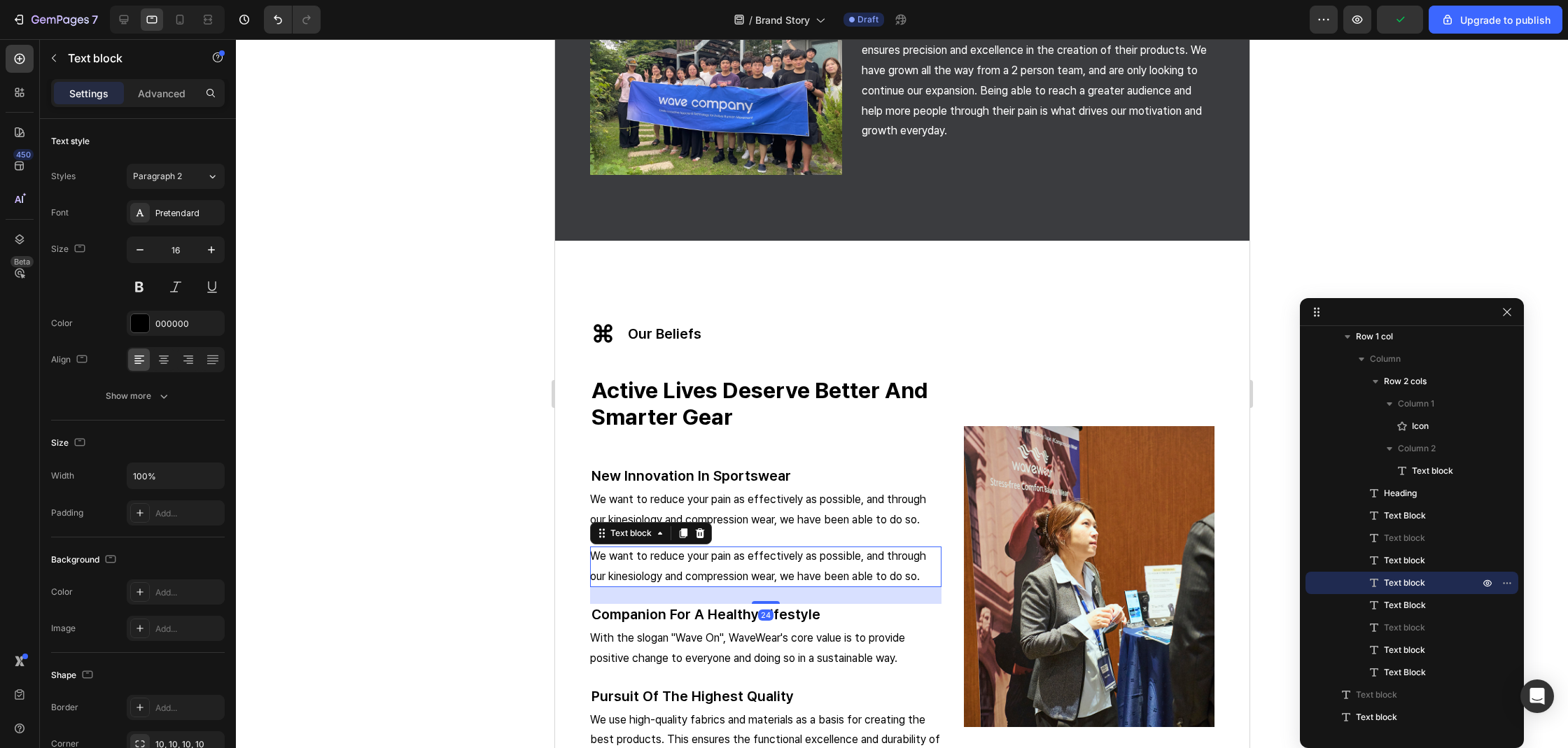
click at [184, 106] on div "Settings Advanced" at bounding box center [138, 93] width 174 height 28
click at [181, 104] on div "Settings Advanced" at bounding box center [138, 93] width 174 height 28
click at [178, 100] on p "Advanced" at bounding box center [161, 93] width 48 height 14
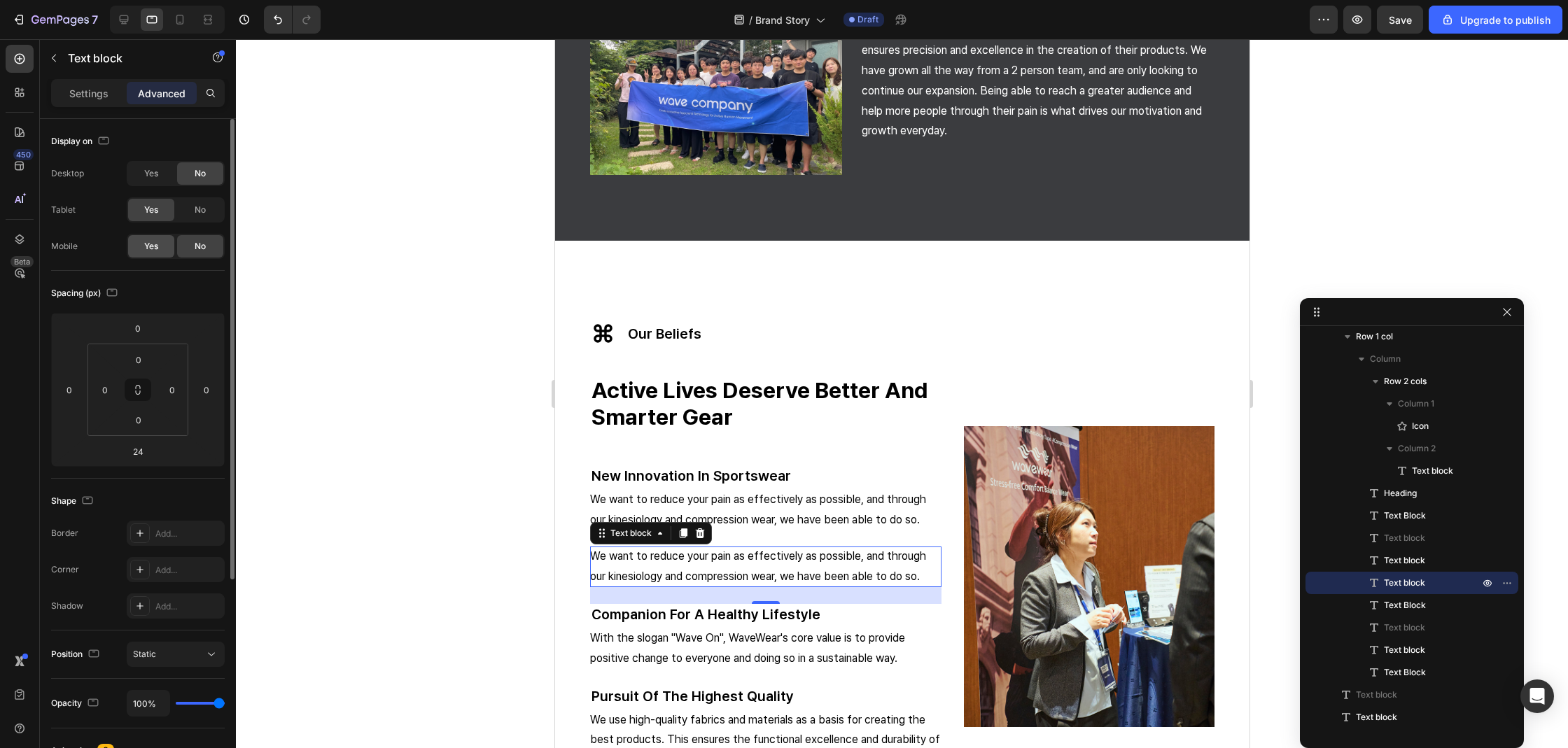
click at [159, 241] on div "Yes" at bounding box center [151, 245] width 46 height 22
click at [230, 207] on div at bounding box center [231, 349] width 8 height 461
click at [218, 211] on div "No" at bounding box center [200, 209] width 46 height 22
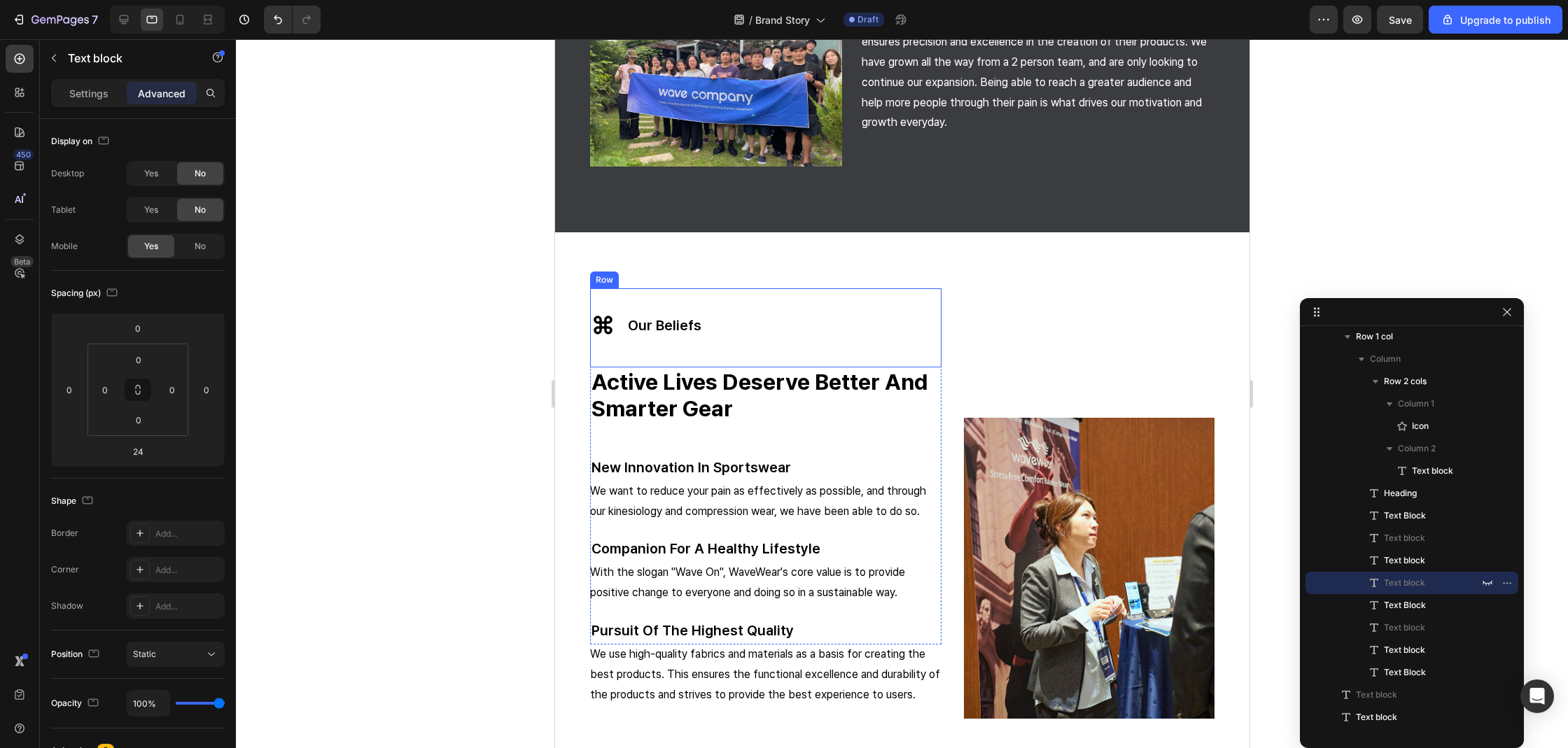
scroll to position [1785, 0]
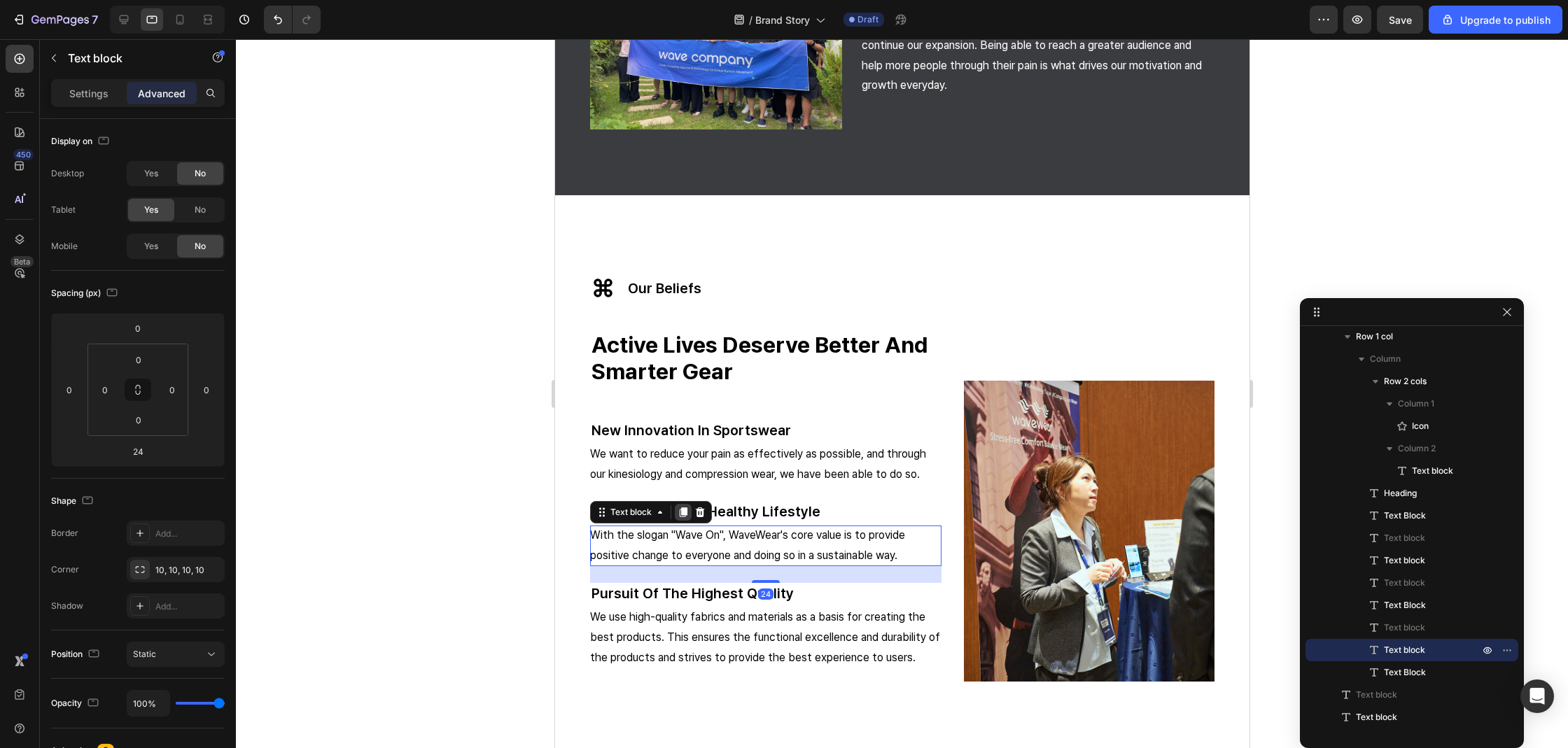
drag, startPoint x: 683, startPoint y: 509, endPoint x: 1056, endPoint y: 484, distance: 373.8
click at [683, 509] on icon at bounding box center [682, 512] width 8 height 10
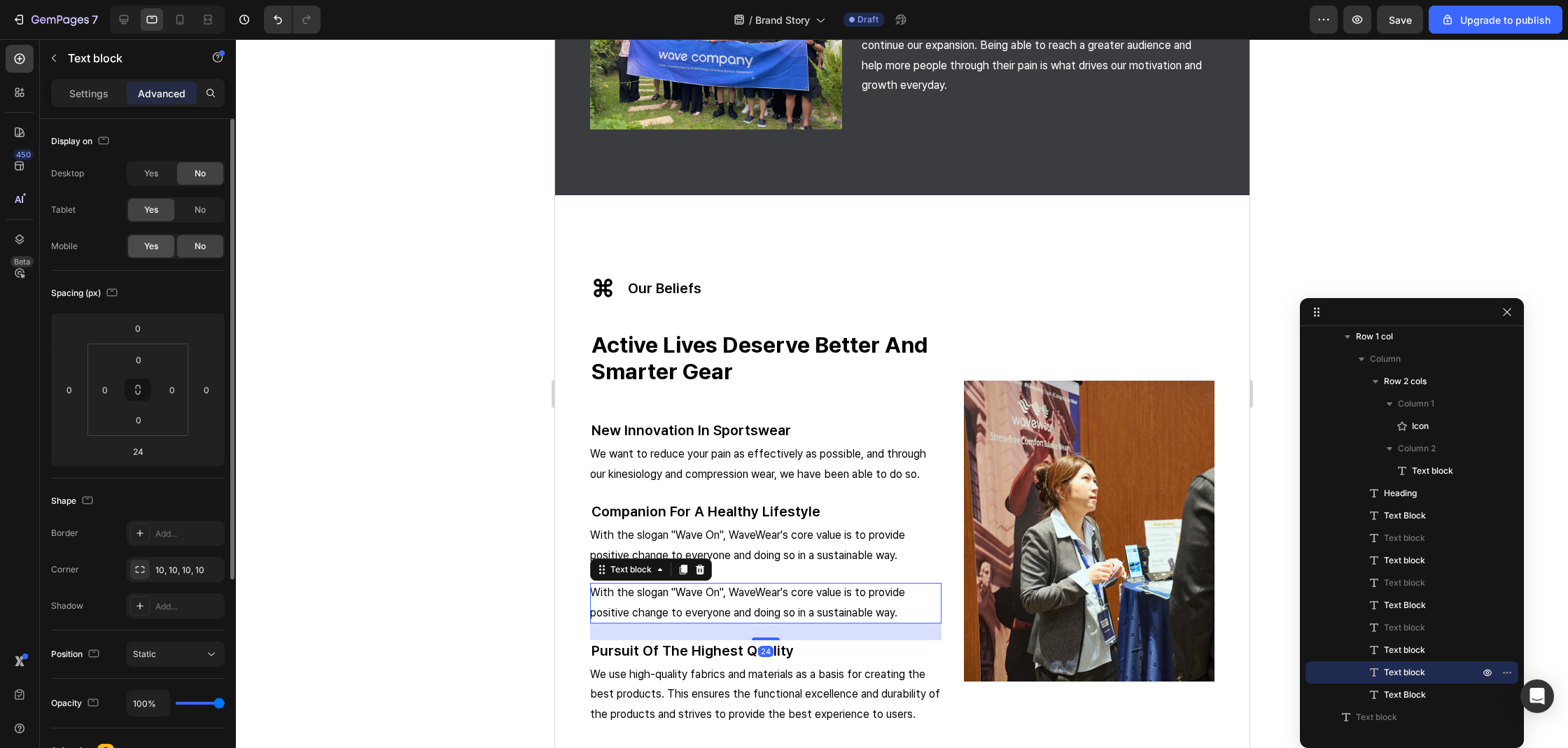
click at [145, 246] on span "Yes" at bounding box center [151, 246] width 14 height 12
click at [201, 205] on span "No" at bounding box center [200, 209] width 11 height 12
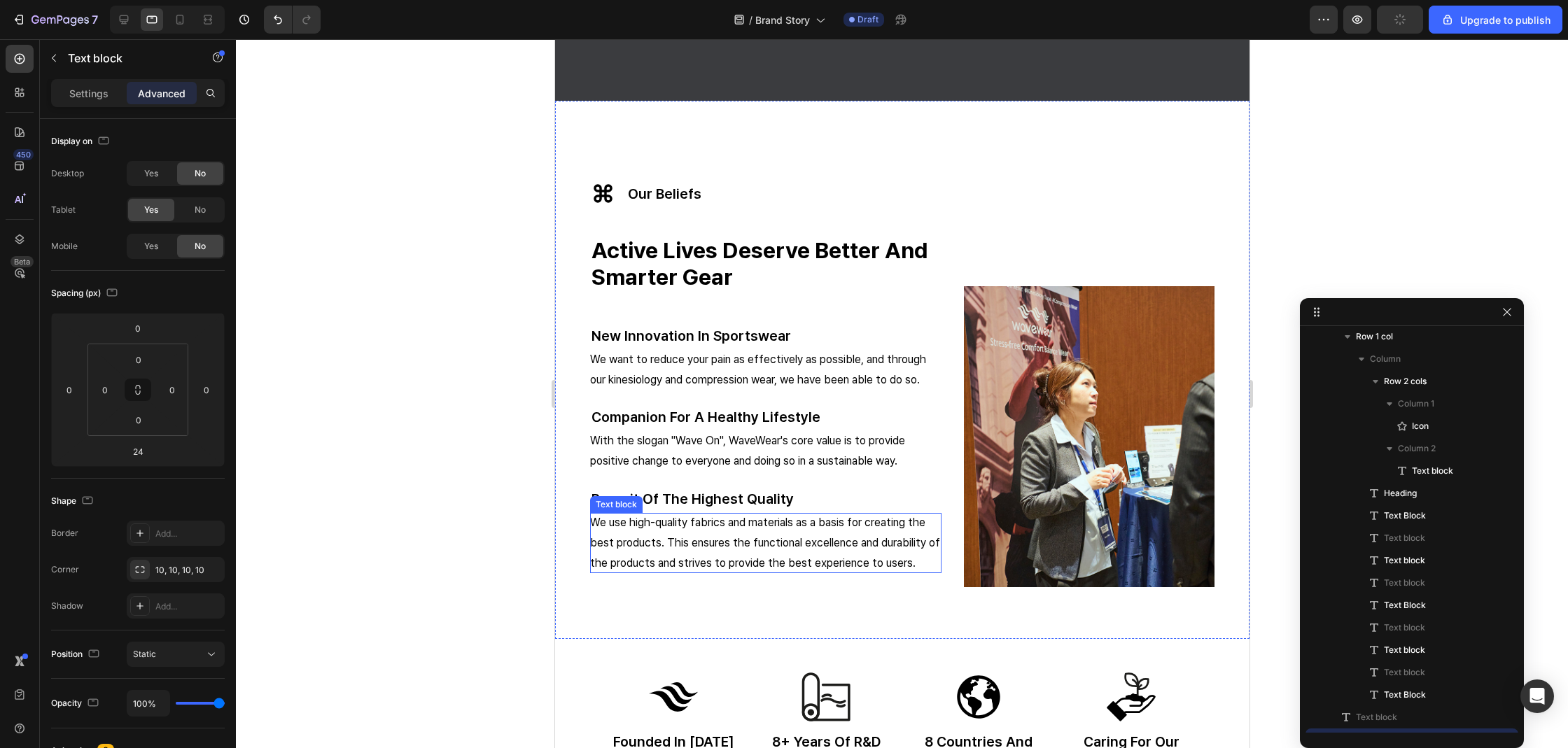
scroll to position [1390, 0]
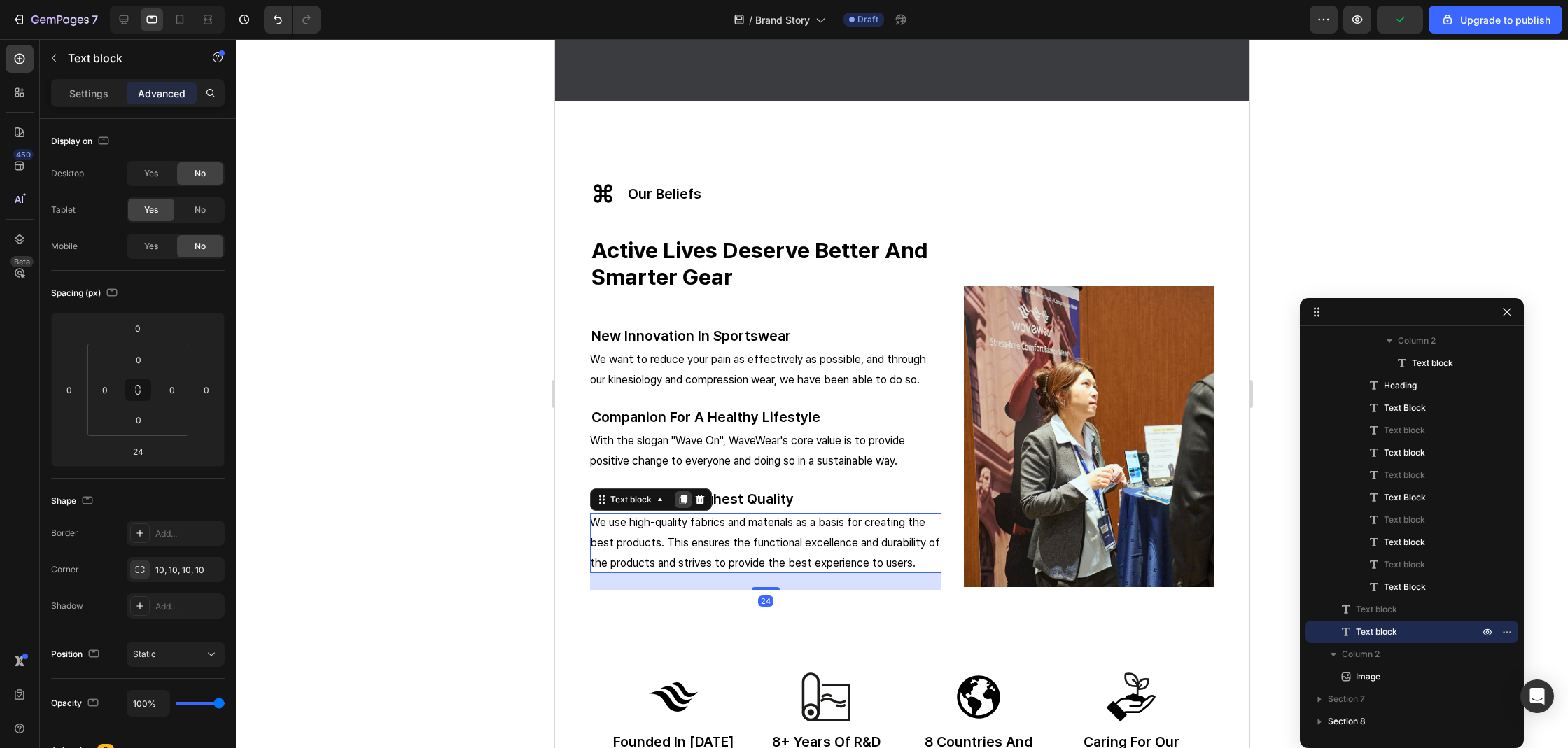
click at [687, 494] on icon at bounding box center [682, 500] width 11 height 11
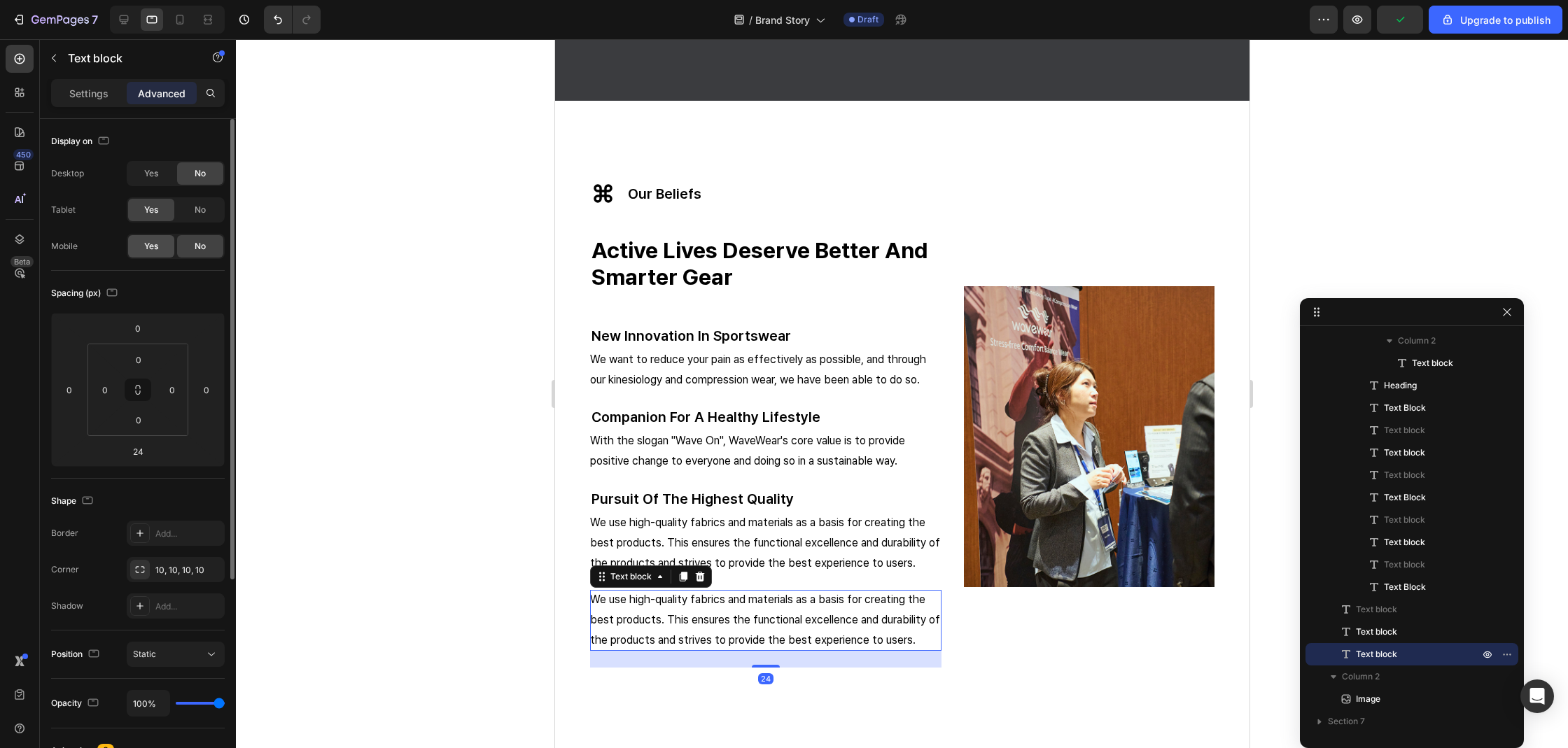
click at [150, 243] on span "Yes" at bounding box center [151, 246] width 14 height 12
click at [213, 217] on div "No" at bounding box center [200, 209] width 46 height 22
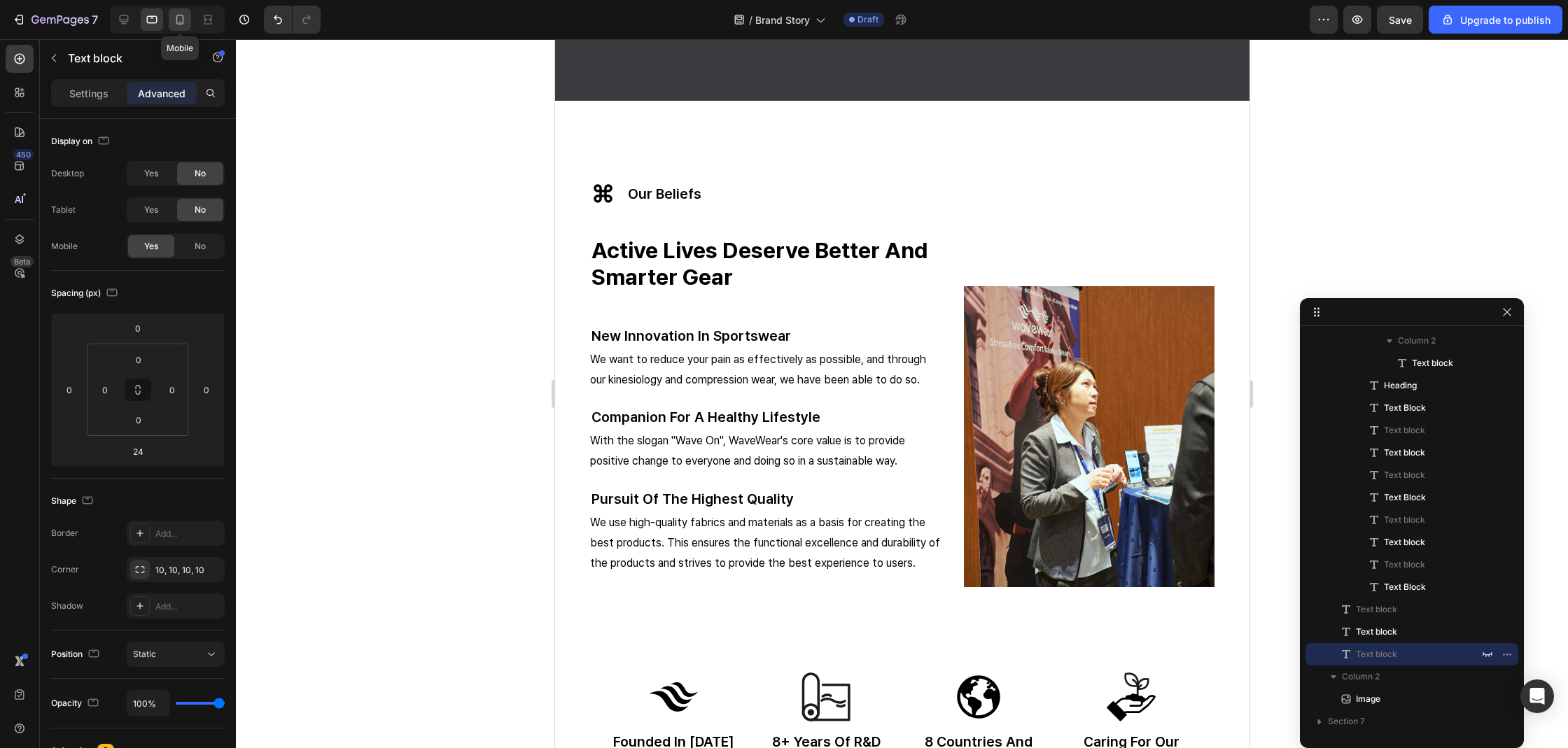
click at [189, 14] on div at bounding box center [179, 19] width 22 height 22
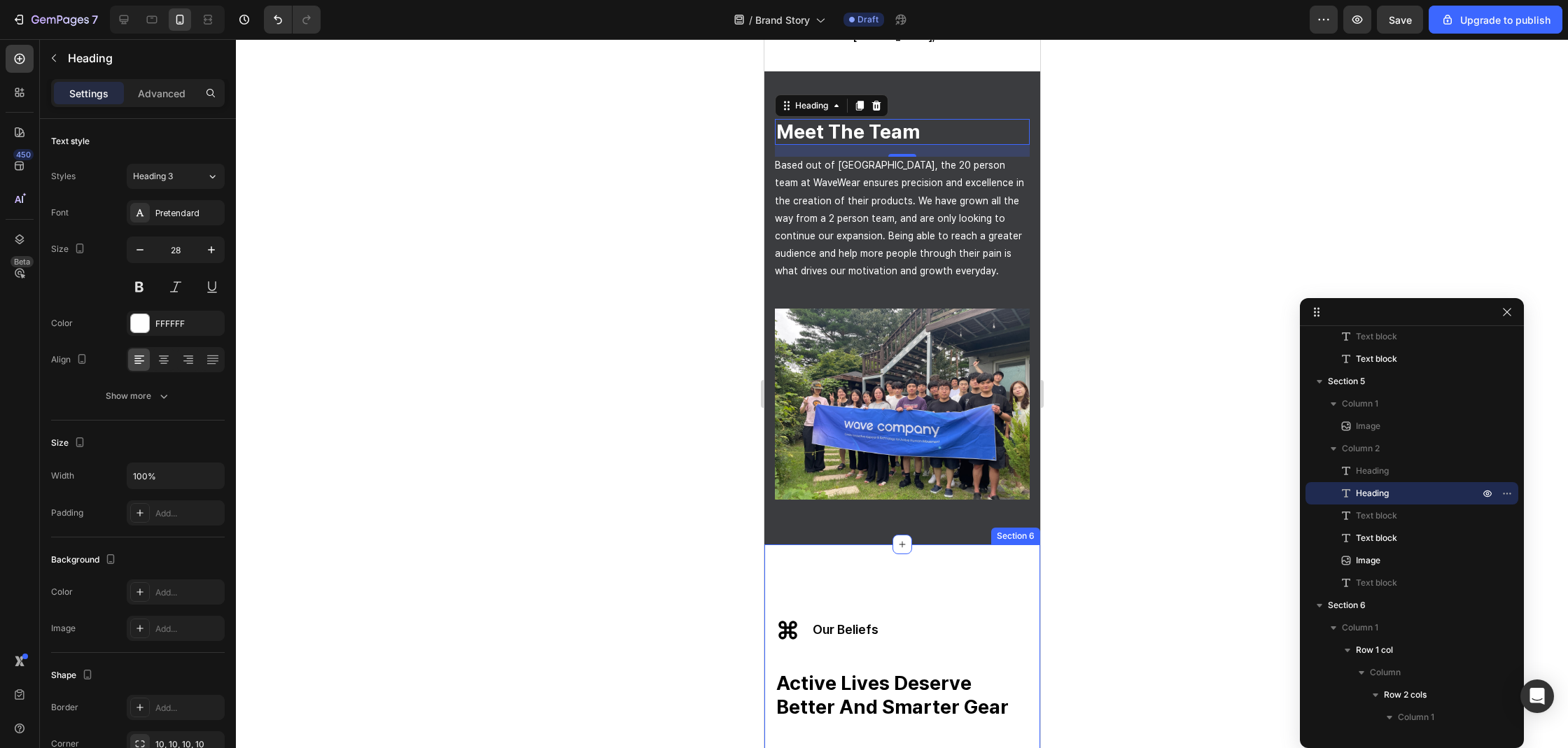
scroll to position [1515, 0]
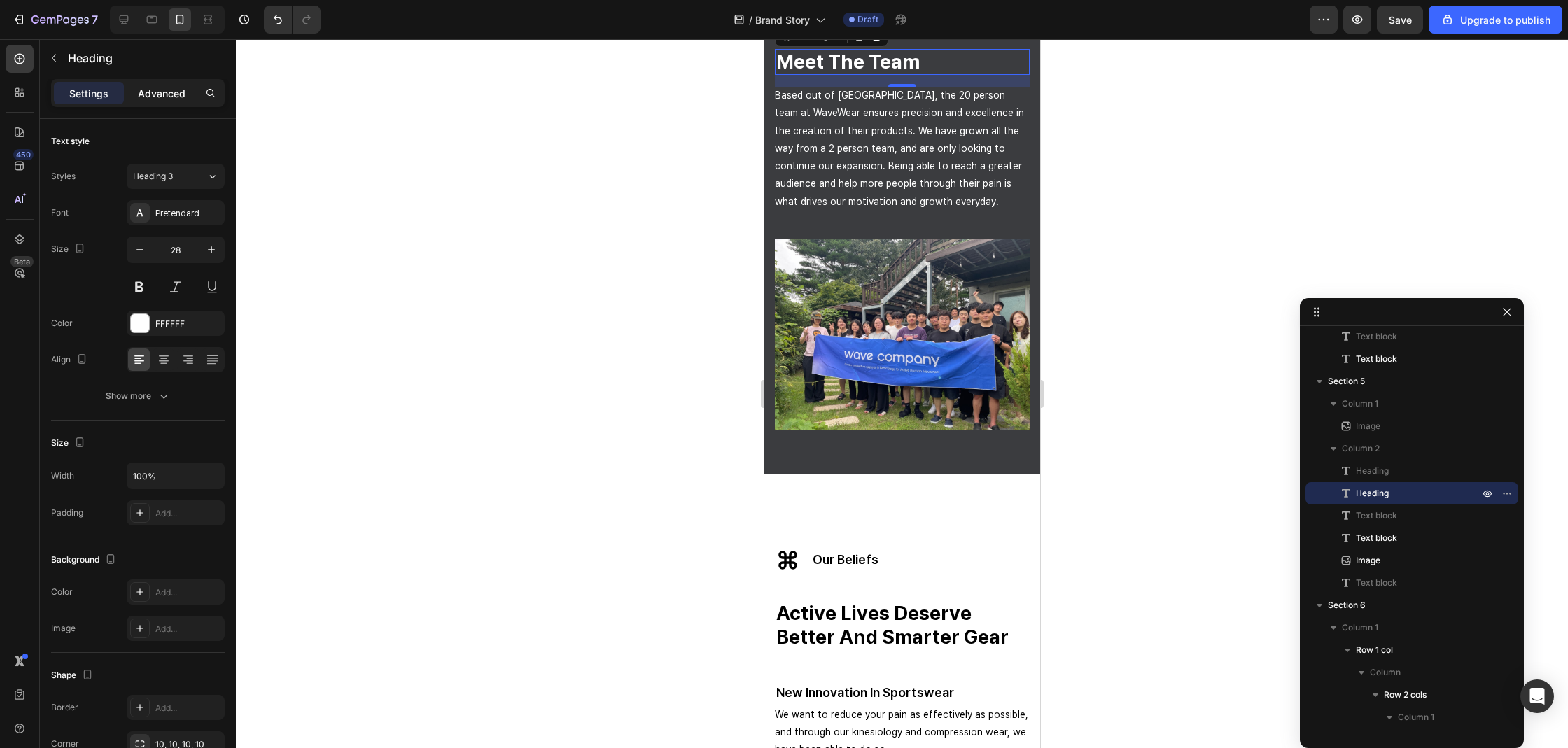
click at [172, 90] on p "Advanced" at bounding box center [161, 93] width 48 height 14
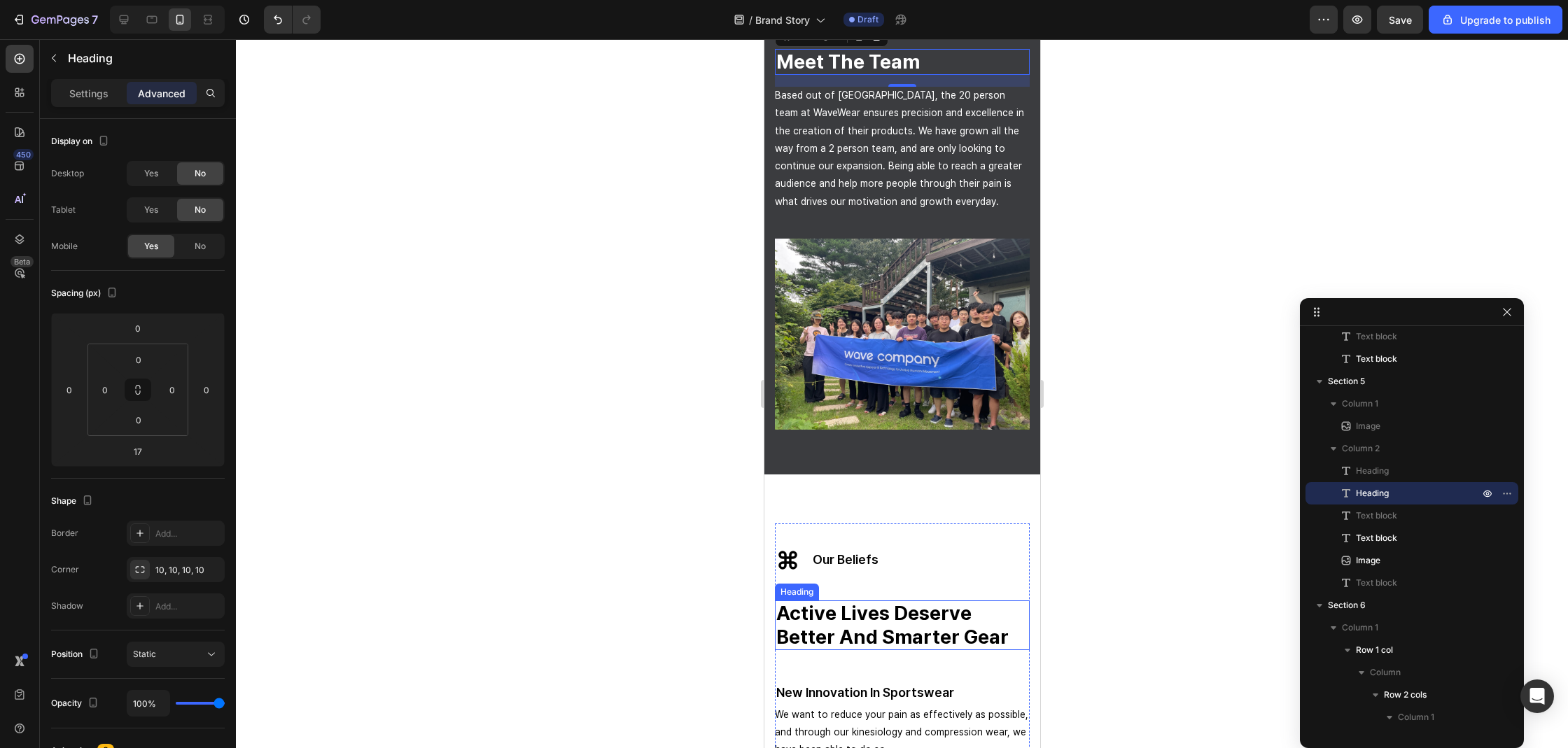
click at [849, 601] on strong "active lives deserve better and smarter gear" at bounding box center [891, 625] width 232 height 48
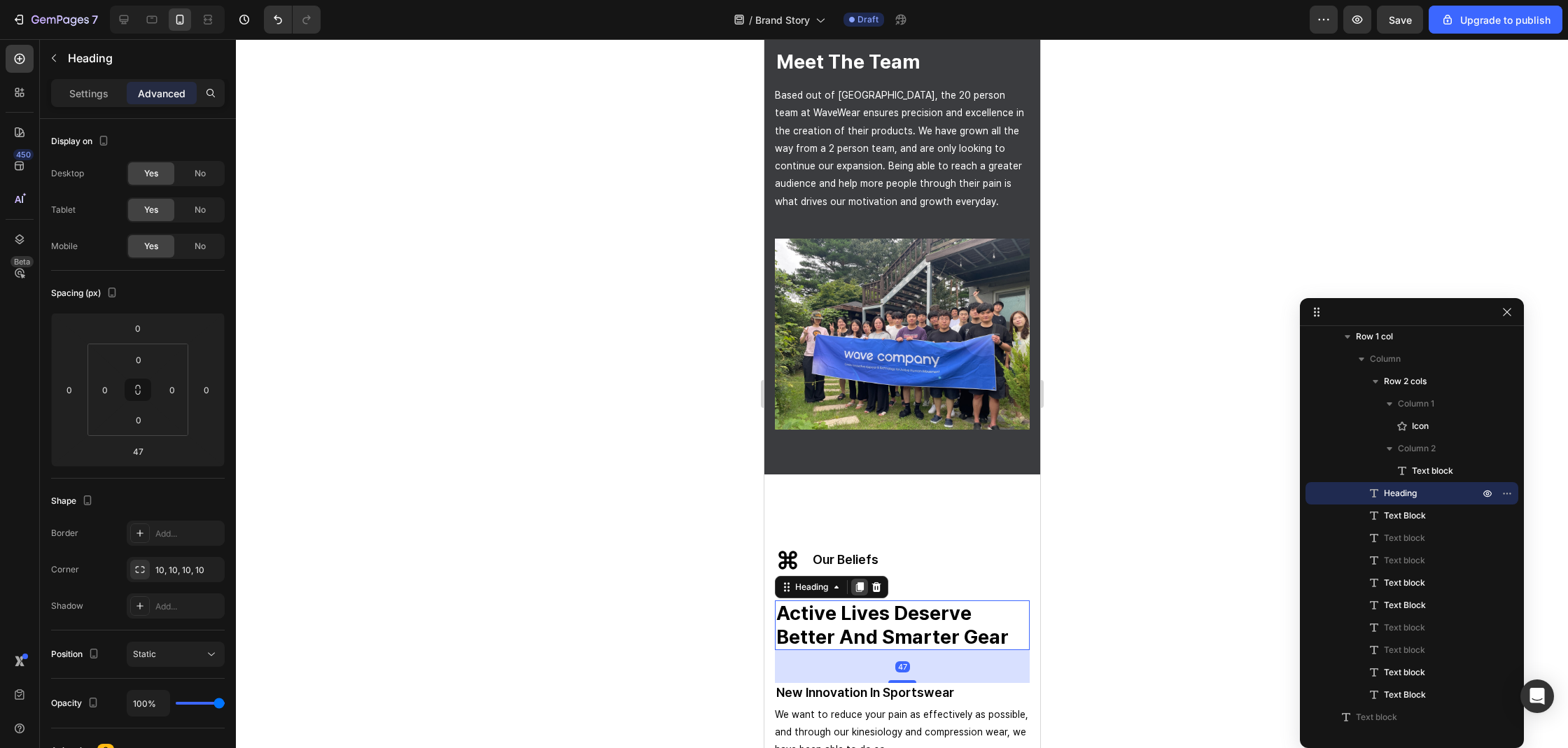
click at [858, 582] on icon at bounding box center [859, 587] width 8 height 10
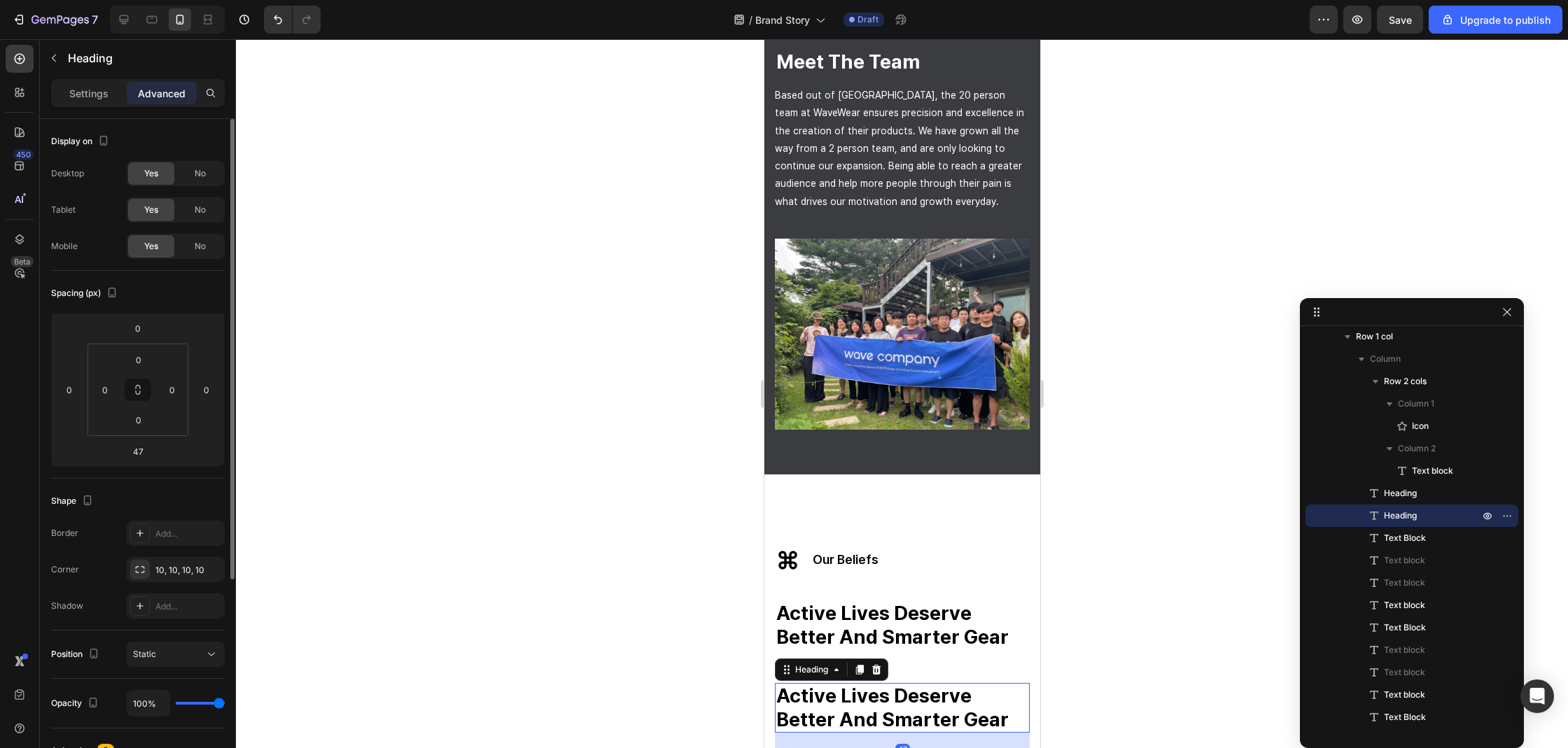
drag, startPoint x: 188, startPoint y: 243, endPoint x: 199, endPoint y: 198, distance: 46.3
click at [199, 198] on div "Desktop Yes No Tablet Yes No Mobile Yes No" at bounding box center [138, 210] width 174 height 98
click at [199, 212] on span "No" at bounding box center [200, 209] width 11 height 12
click at [204, 184] on div "No" at bounding box center [200, 173] width 46 height 22
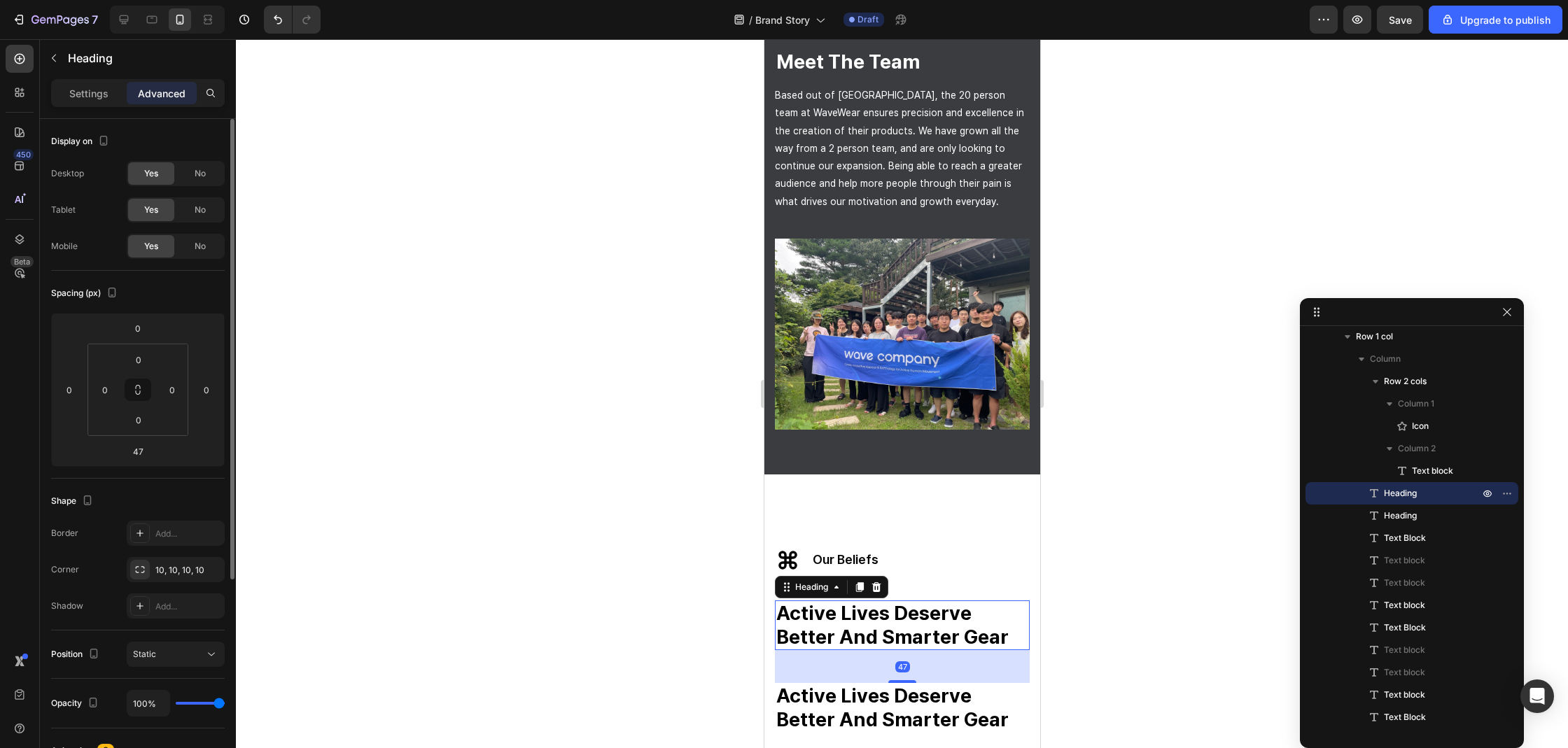
click at [916, 601] on strong "active lives deserve better and smarter gear" at bounding box center [891, 625] width 232 height 48
click at [199, 242] on span "No" at bounding box center [200, 246] width 11 height 12
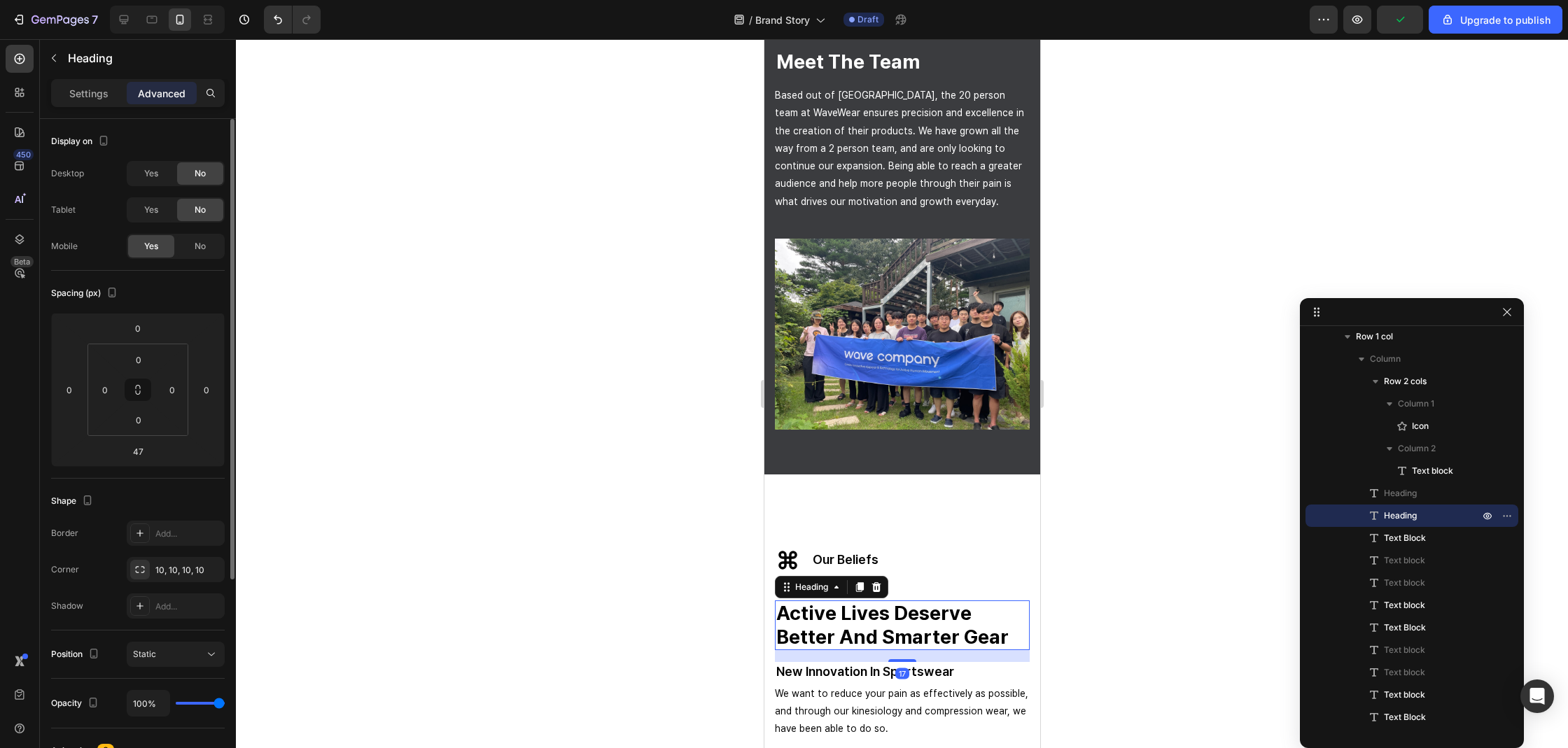
drag, startPoint x: 903, startPoint y: 672, endPoint x: 916, endPoint y: 651, distance: 24.7
click at [916, 650] on div "17" at bounding box center [901, 650] width 255 height 0
type input "17"
click at [1084, 634] on div at bounding box center [902, 393] width 1332 height 709
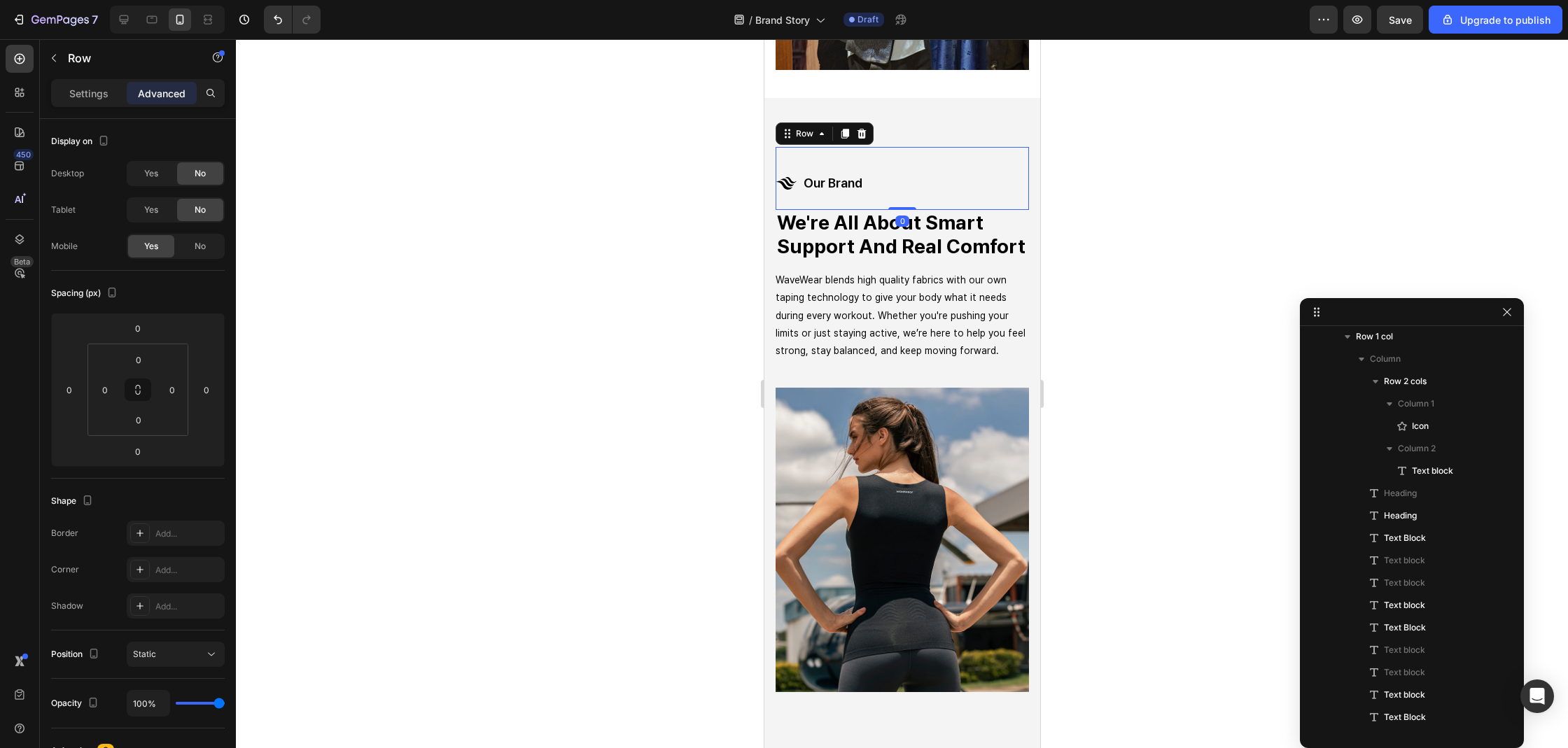
scroll to position [275, 0]
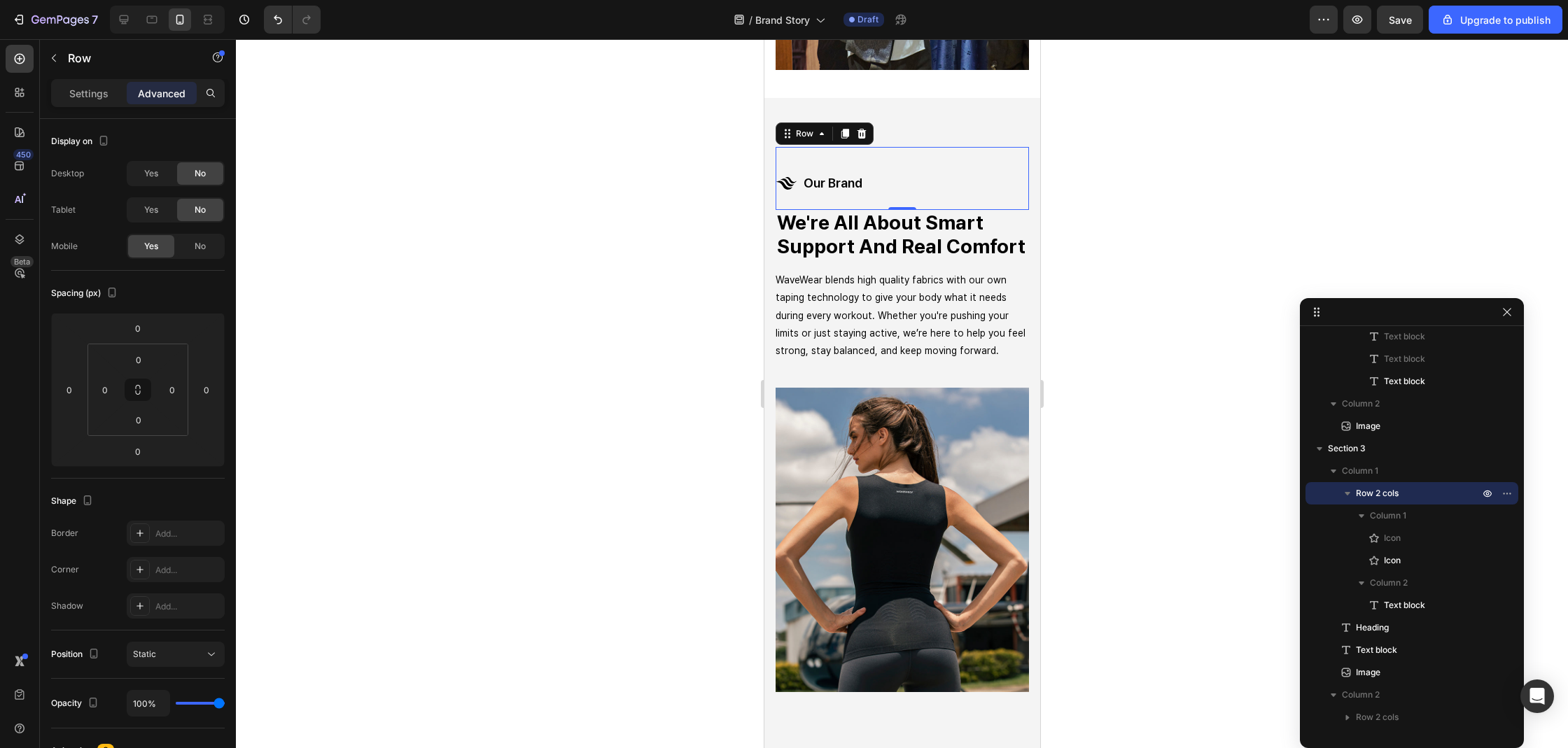
click at [934, 180] on div "Icon Icon our brand Text block Row 0" at bounding box center [901, 178] width 253 height 63
click at [70, 88] on p "Settings" at bounding box center [89, 93] width 39 height 14
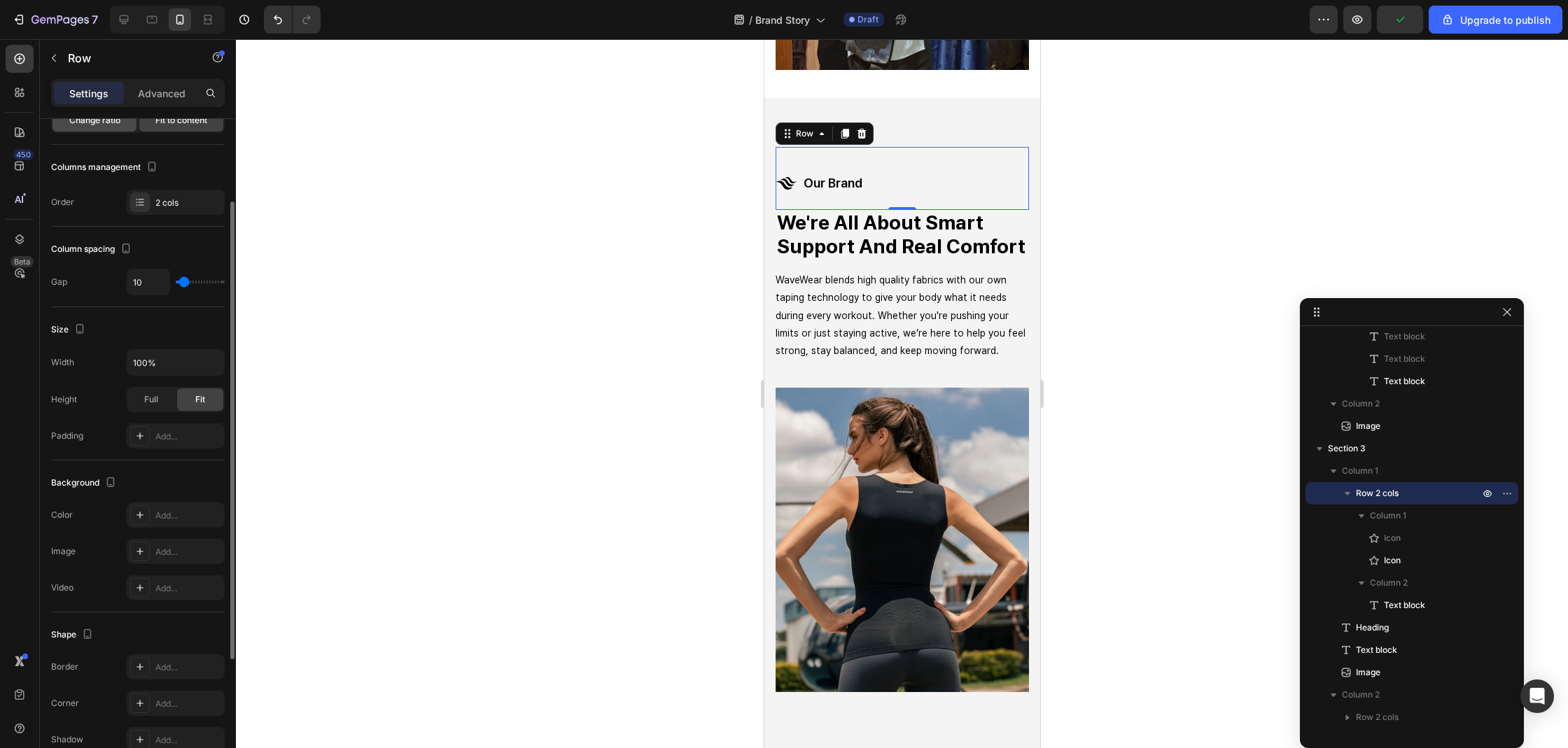
scroll to position [308, 0]
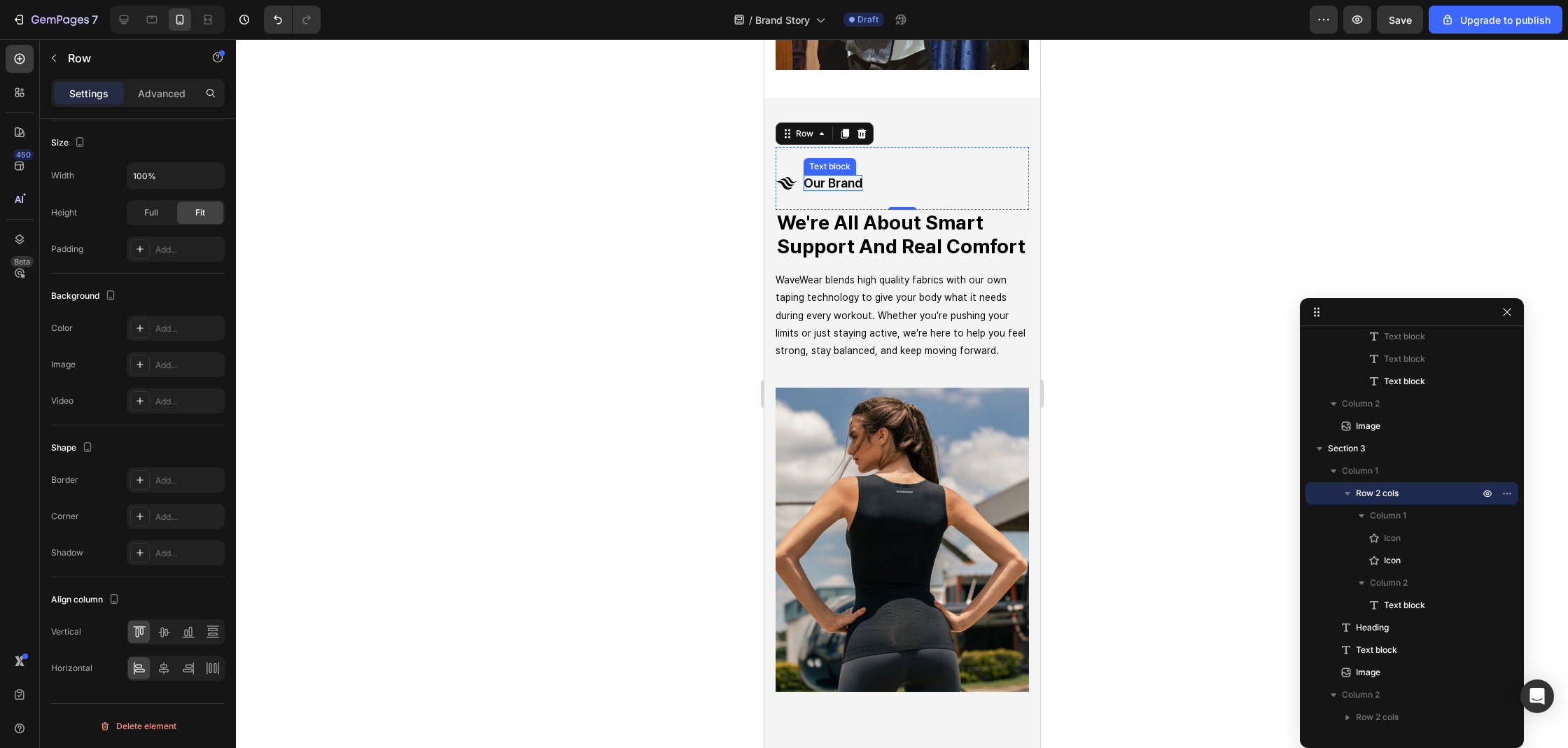
click at [826, 159] on div "our brand Text block" at bounding box center [832, 178] width 59 height 63
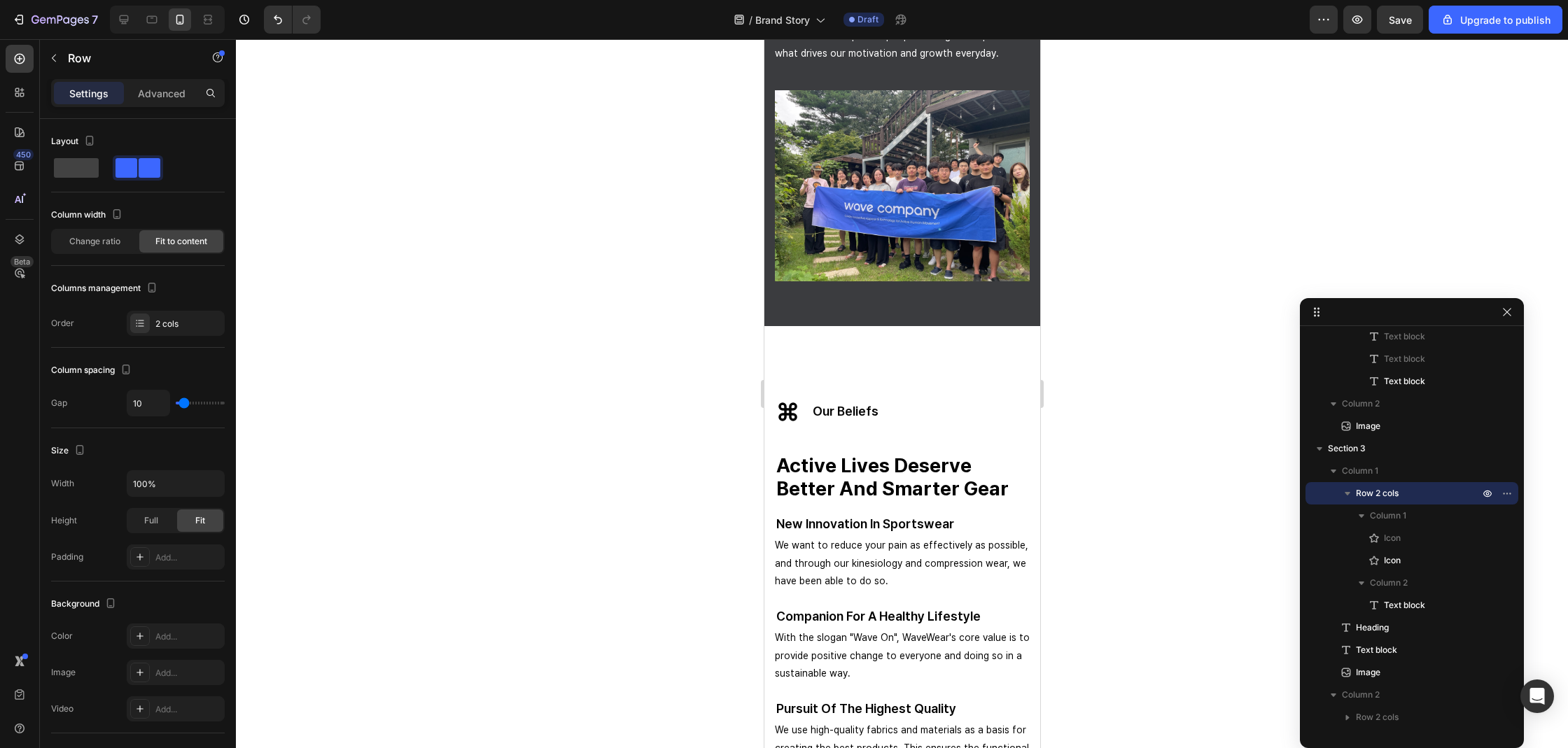
scroll to position [1990, 0]
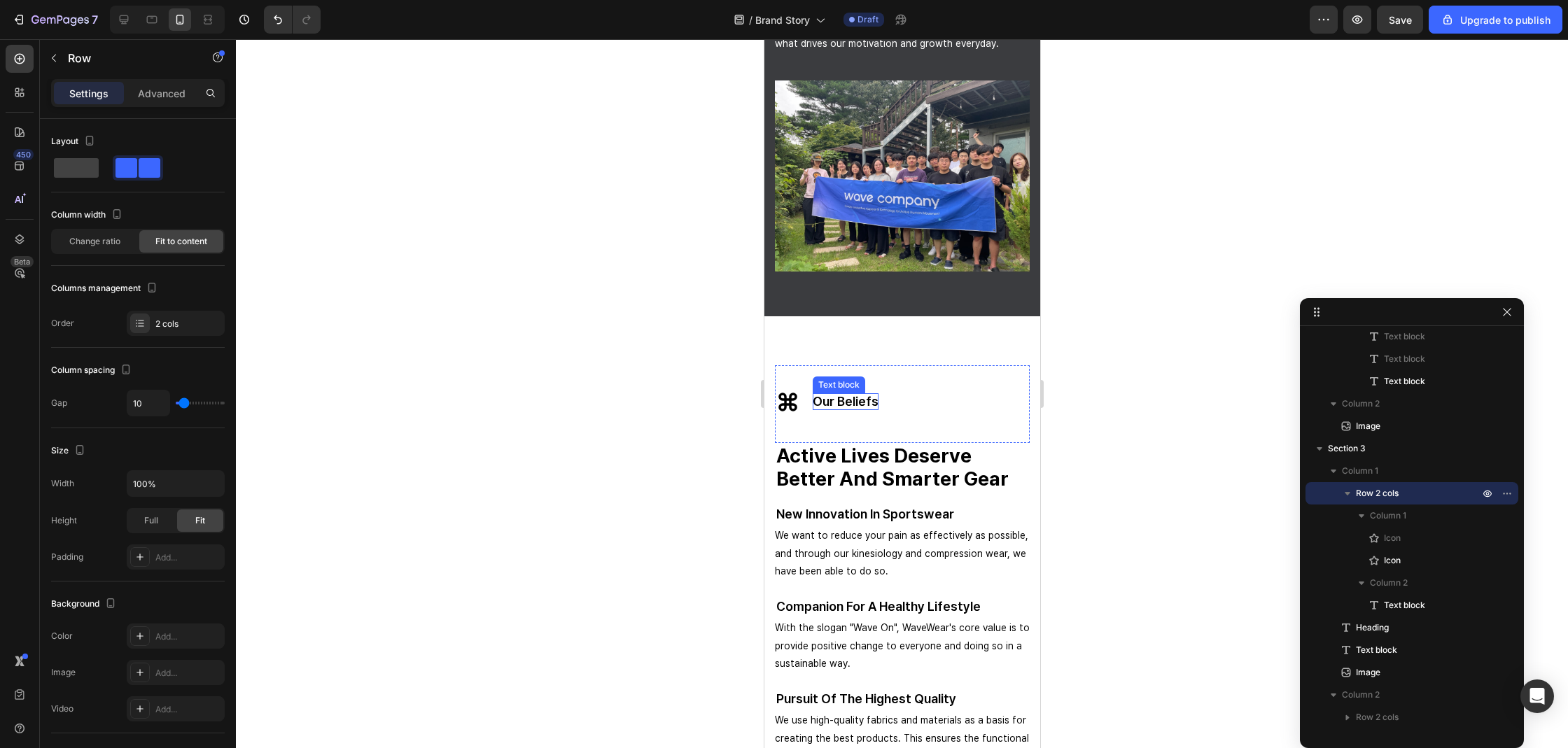
click at [847, 393] on p "our beliefs" at bounding box center [845, 401] width 66 height 16
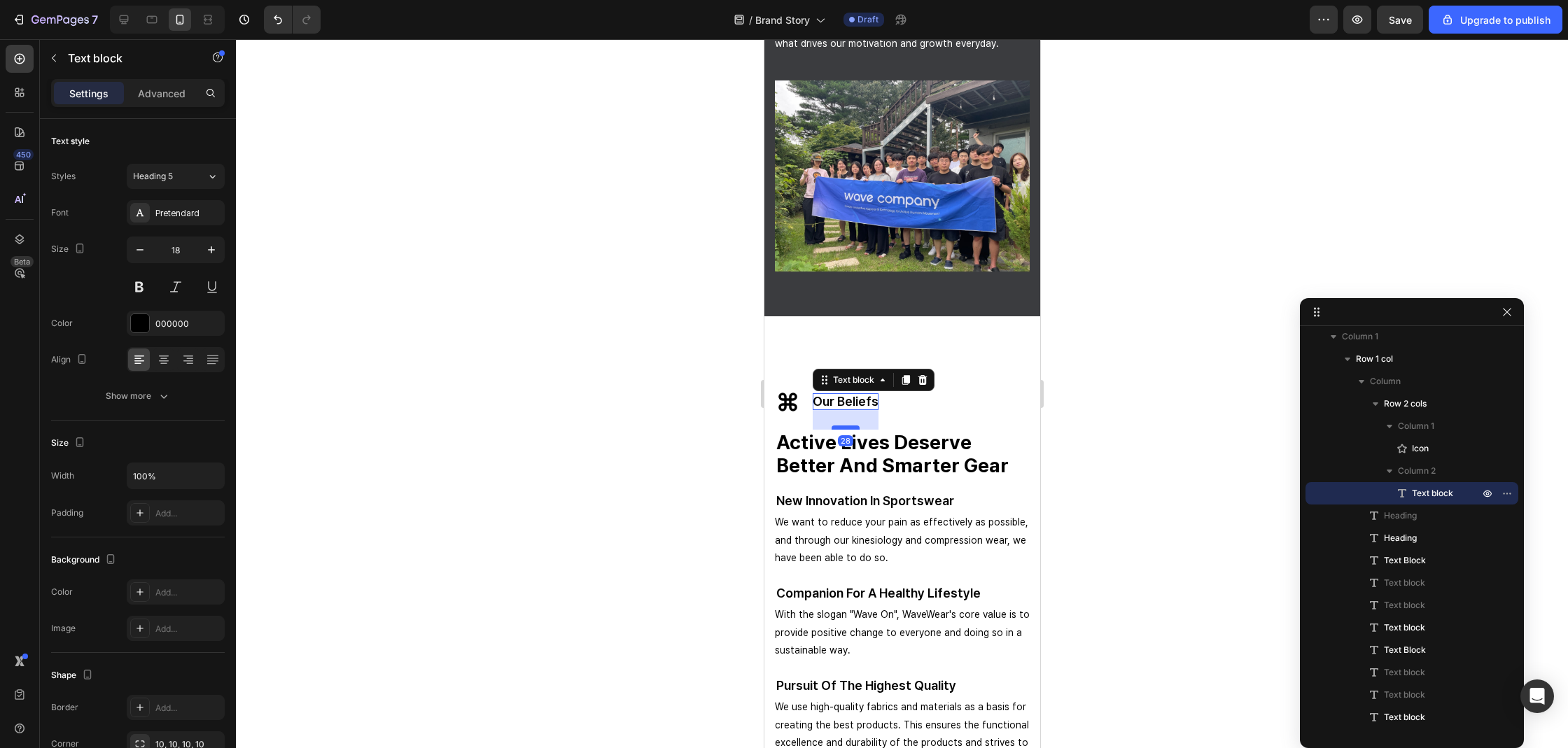
drag, startPoint x: 839, startPoint y: 432, endPoint x: 849, endPoint y: 420, distance: 15.6
click at [849, 426] on div at bounding box center [844, 427] width 28 height 4
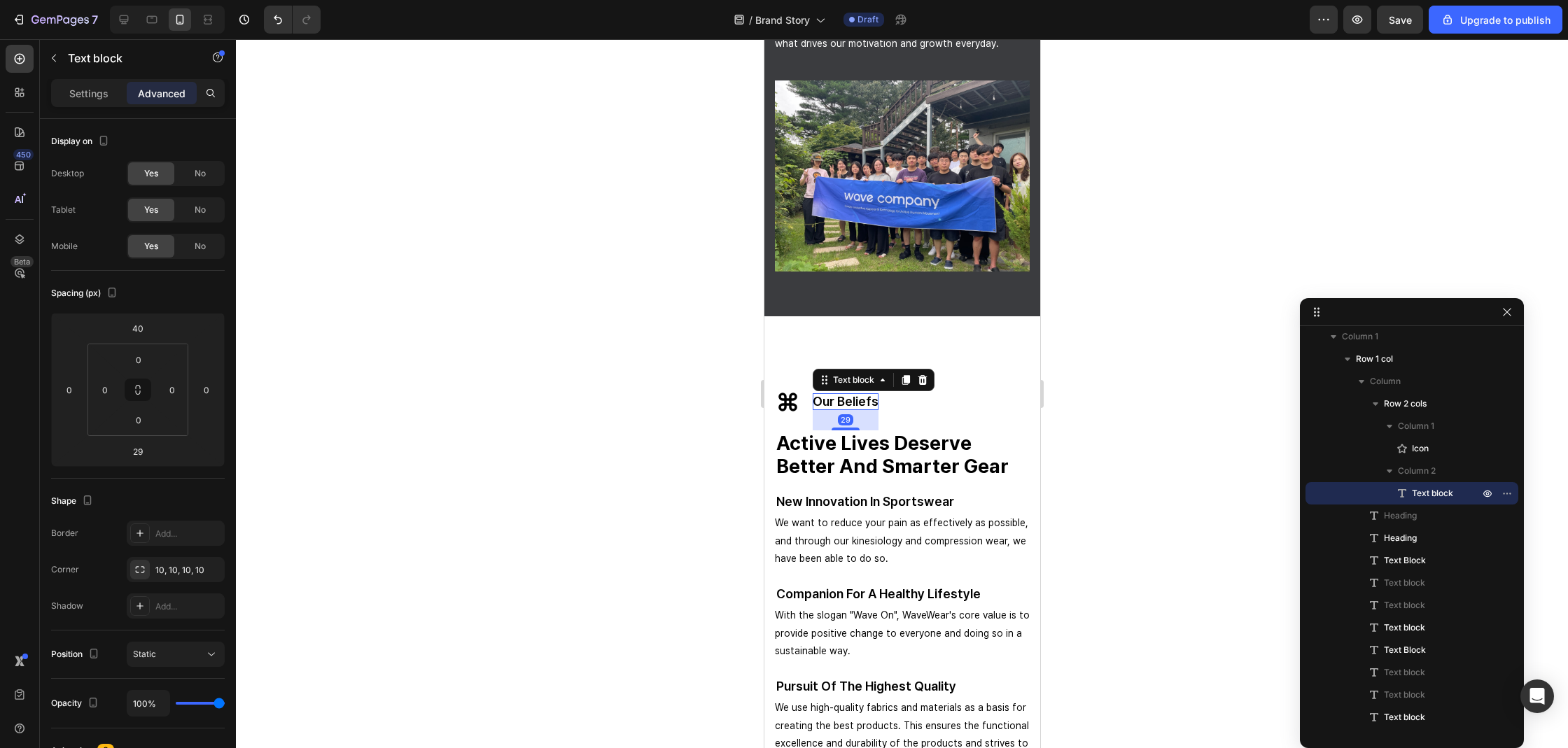
click at [636, 431] on div at bounding box center [902, 393] width 1332 height 709
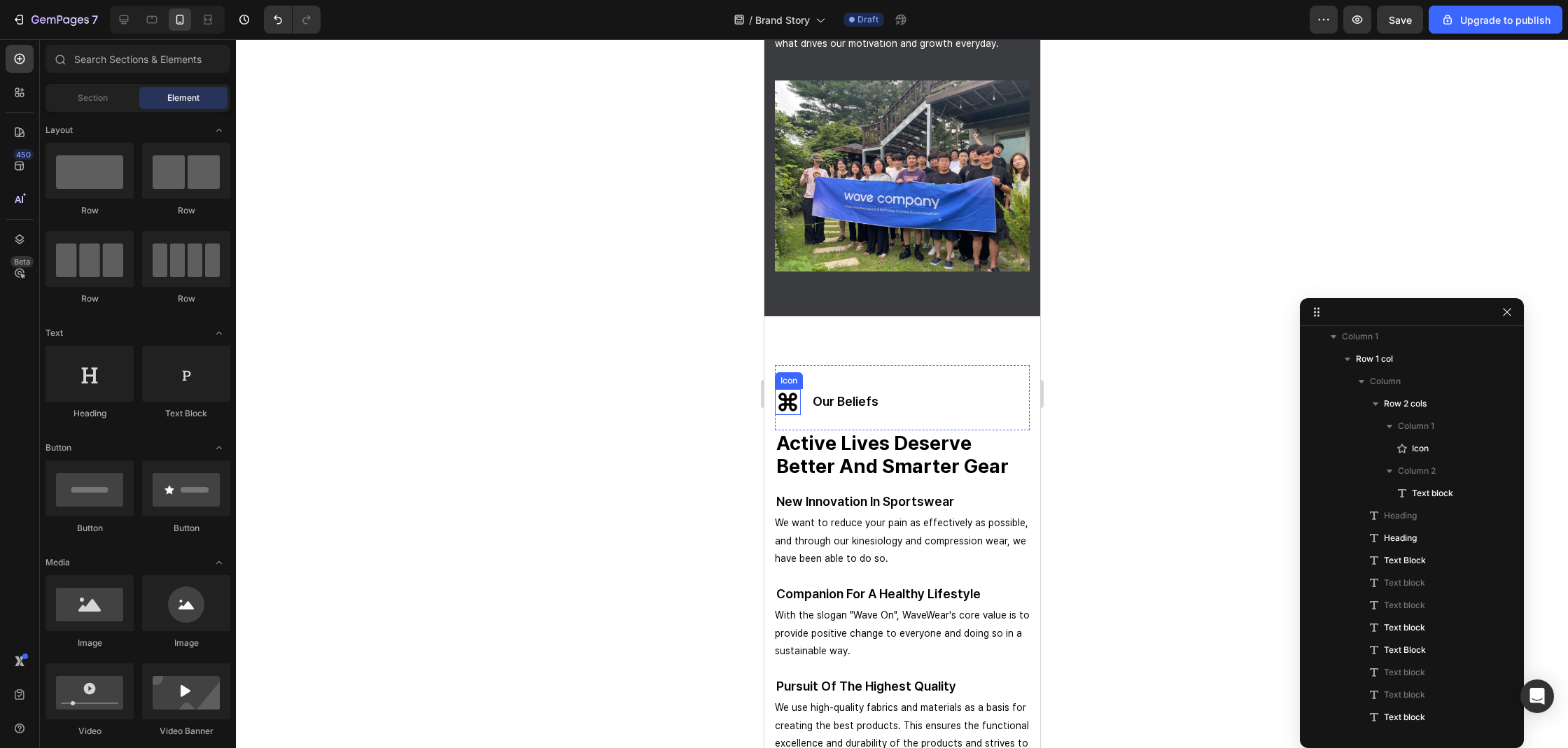
click at [783, 389] on icon at bounding box center [786, 402] width 26 height 26
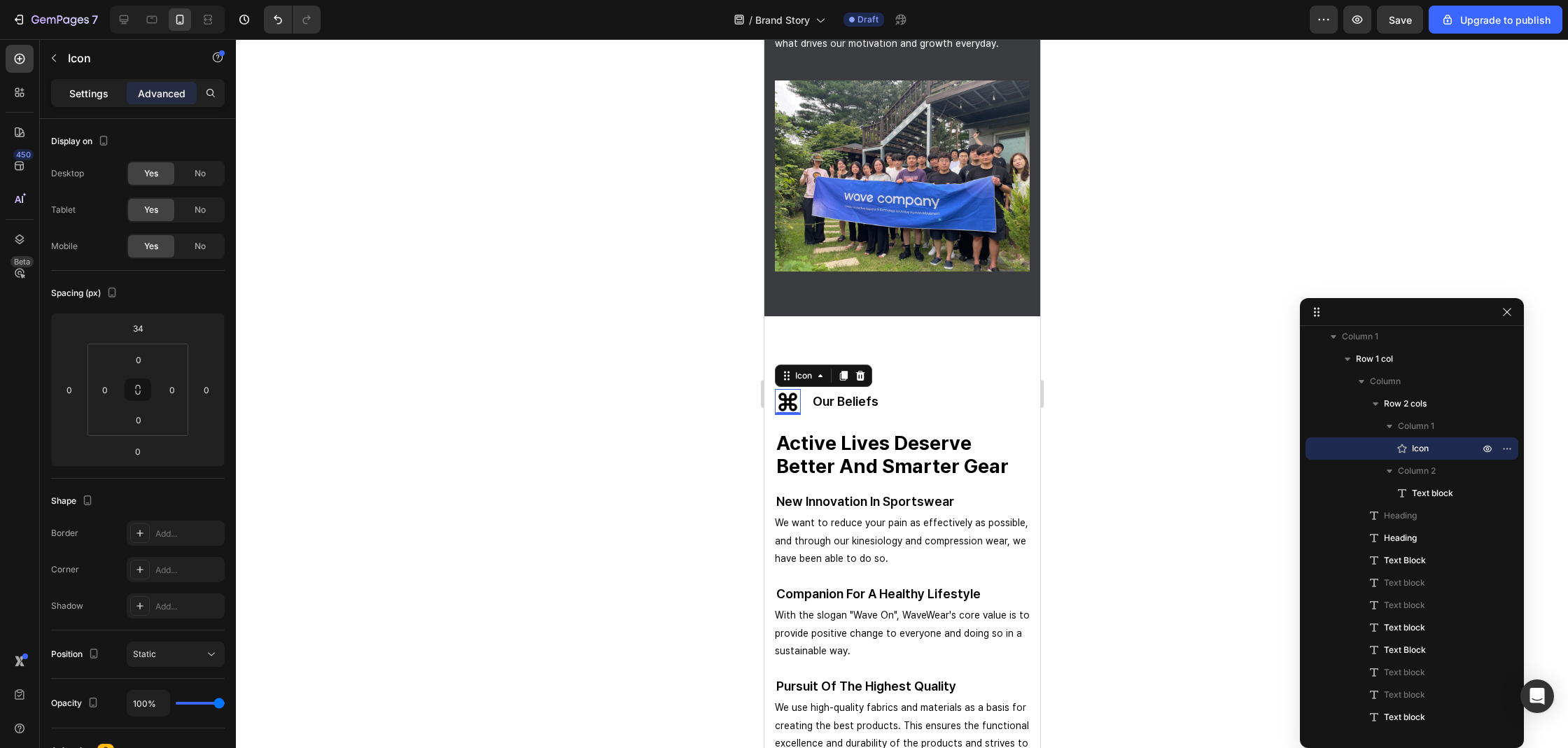
click at [101, 93] on p "Settings" at bounding box center [89, 93] width 39 height 14
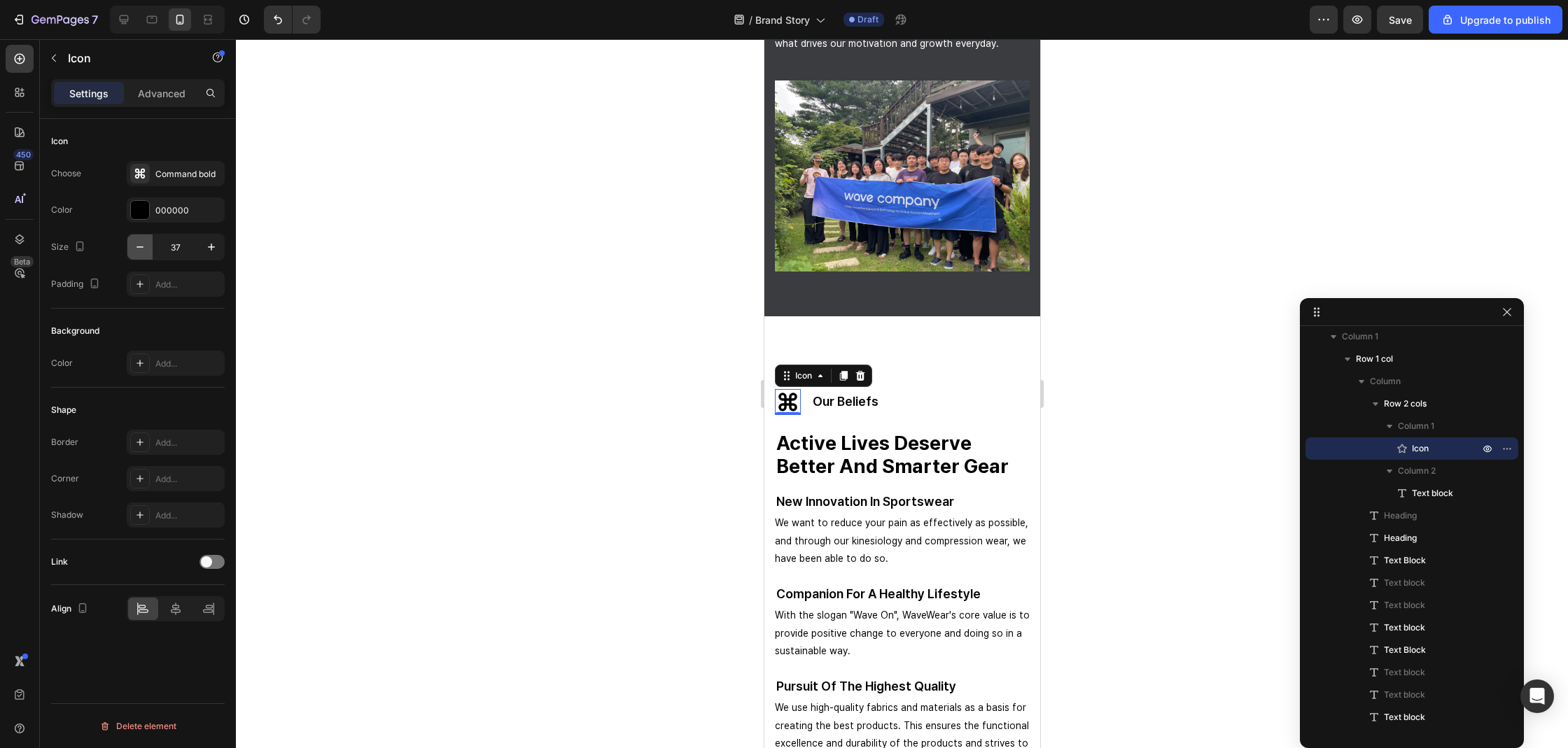
click at [146, 251] on icon "button" at bounding box center [139, 247] width 14 height 14
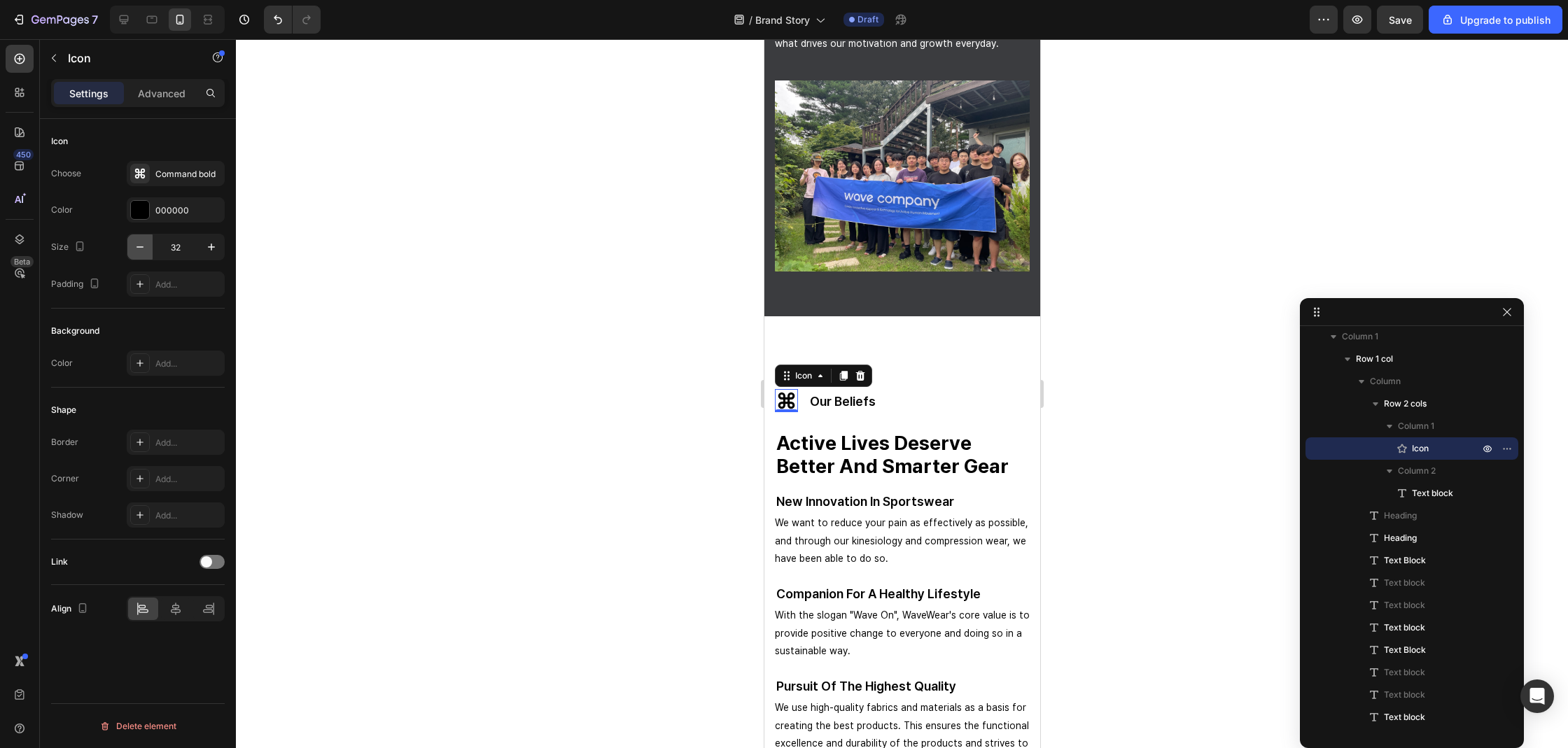
click at [146, 251] on icon "button" at bounding box center [139, 247] width 14 height 14
type input "30"
click at [182, 104] on div "Settings Advanced" at bounding box center [138, 93] width 174 height 28
click at [180, 97] on p "Advanced" at bounding box center [161, 93] width 48 height 14
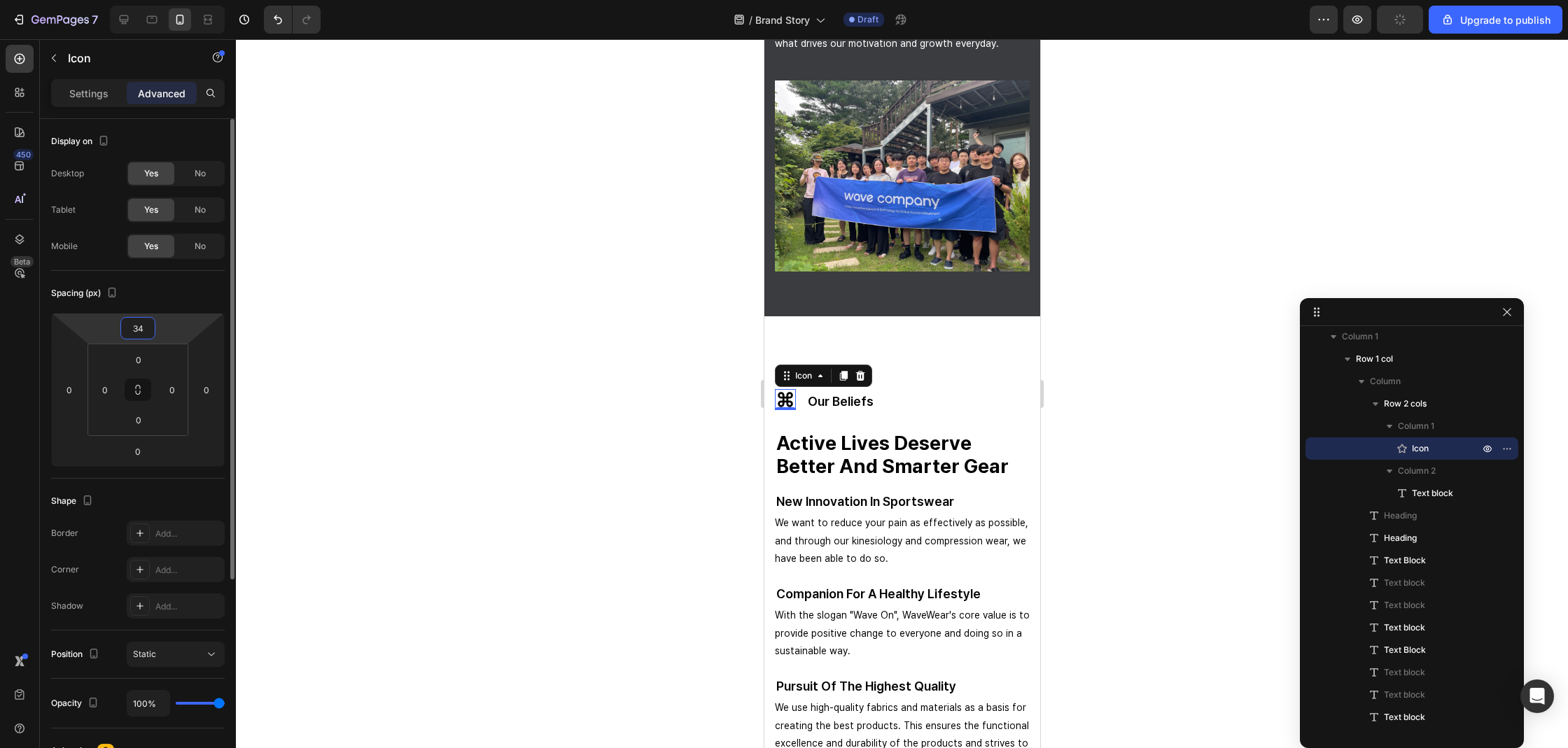
click at [146, 326] on input "34" at bounding box center [137, 328] width 28 height 21
type input "36"
click at [849, 393] on p "our beliefs" at bounding box center [840, 401] width 66 height 16
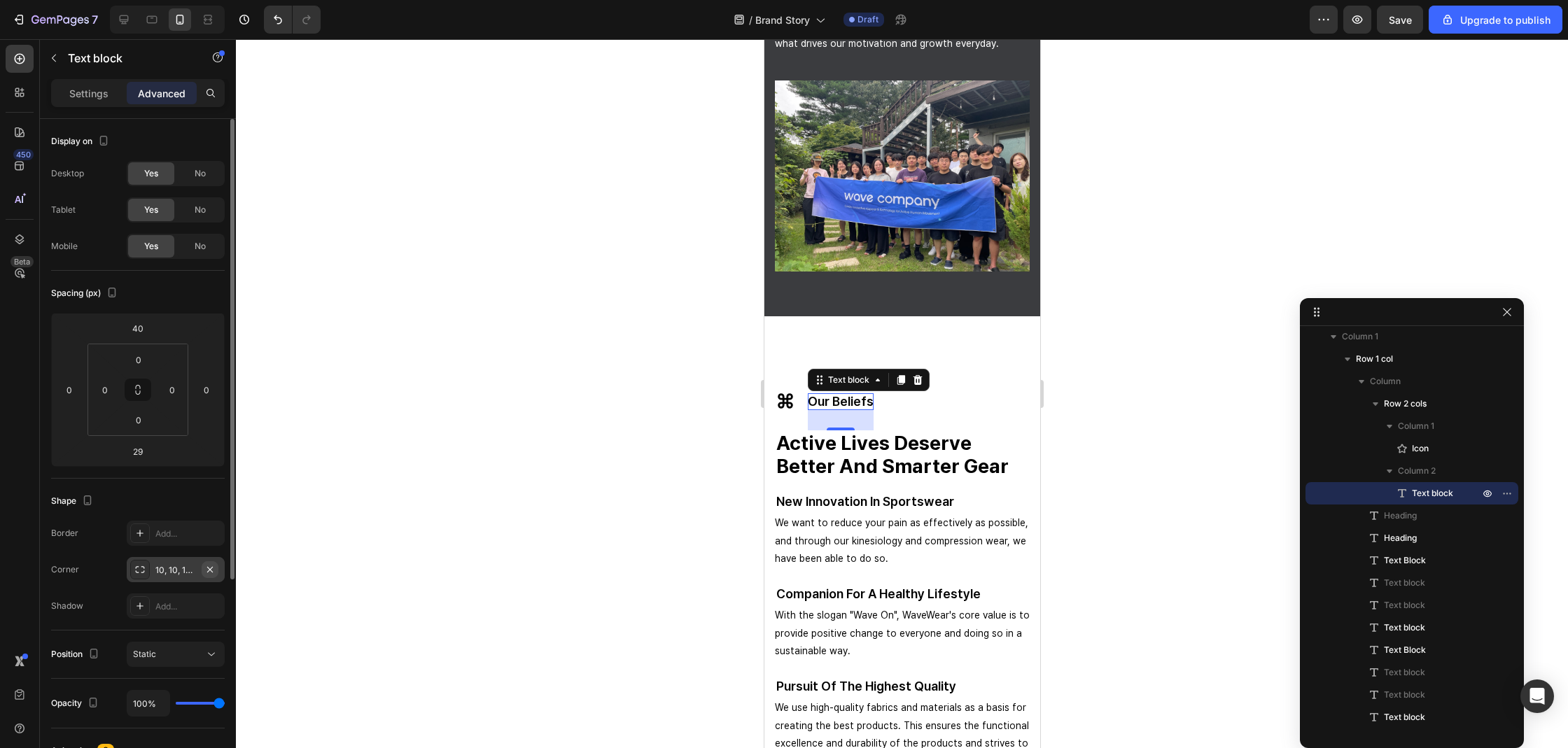
click at [214, 575] on button "button" at bounding box center [210, 570] width 17 height 17
click at [99, 87] on p "Settings" at bounding box center [89, 93] width 39 height 14
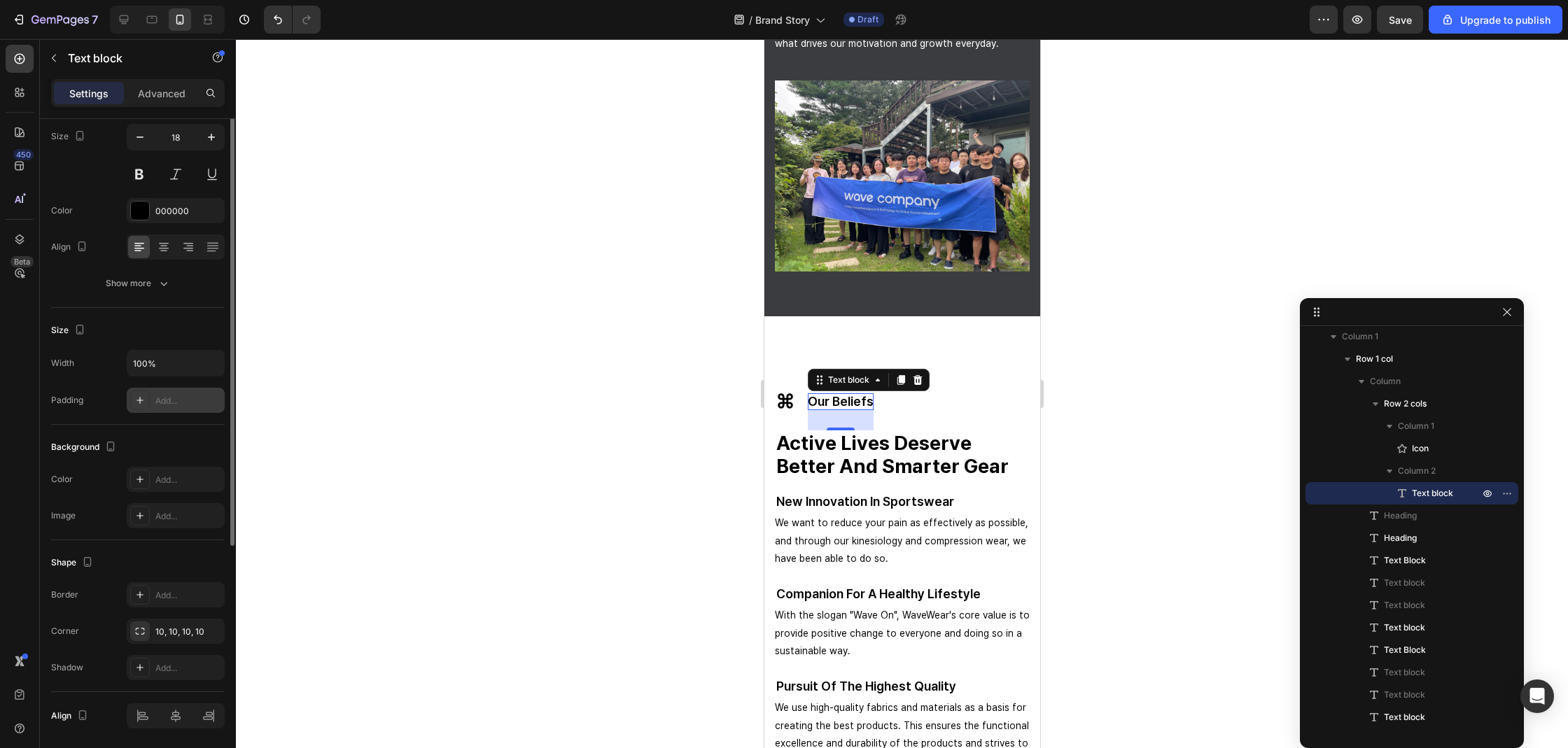
scroll to position [0, 0]
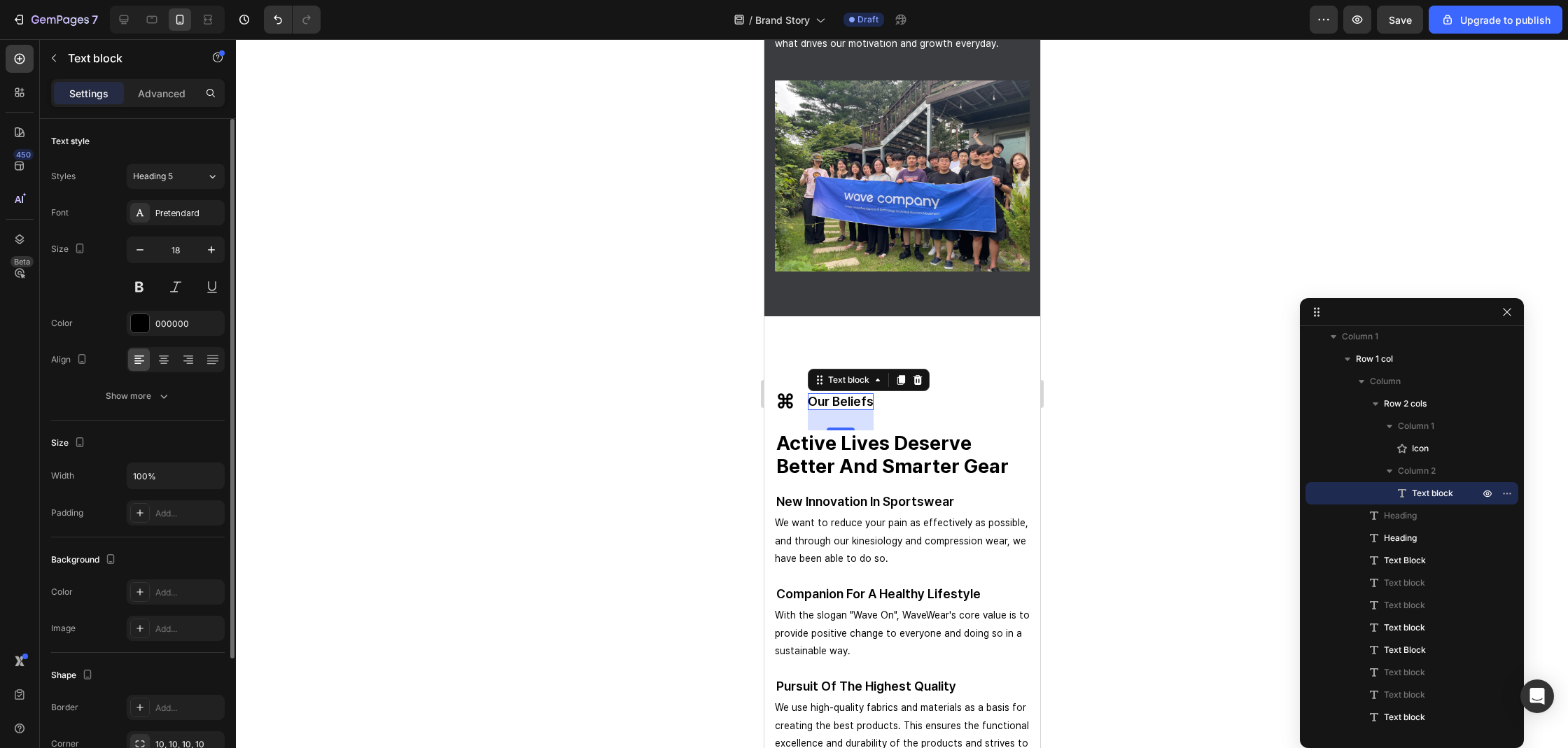
click at [533, 444] on div at bounding box center [902, 393] width 1332 height 709
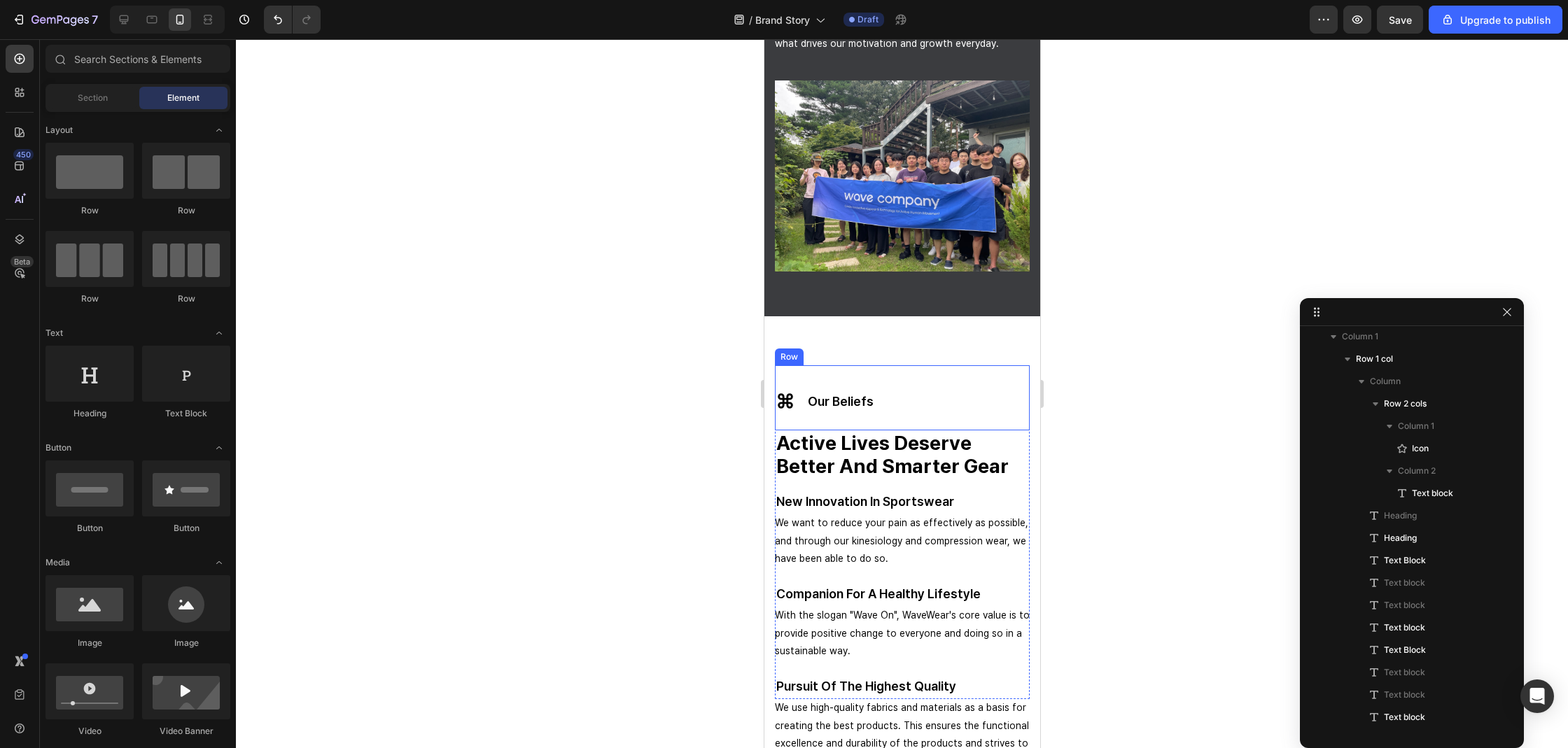
click at [930, 382] on div "Icon our beliefs Text block Row" at bounding box center [901, 397] width 255 height 64
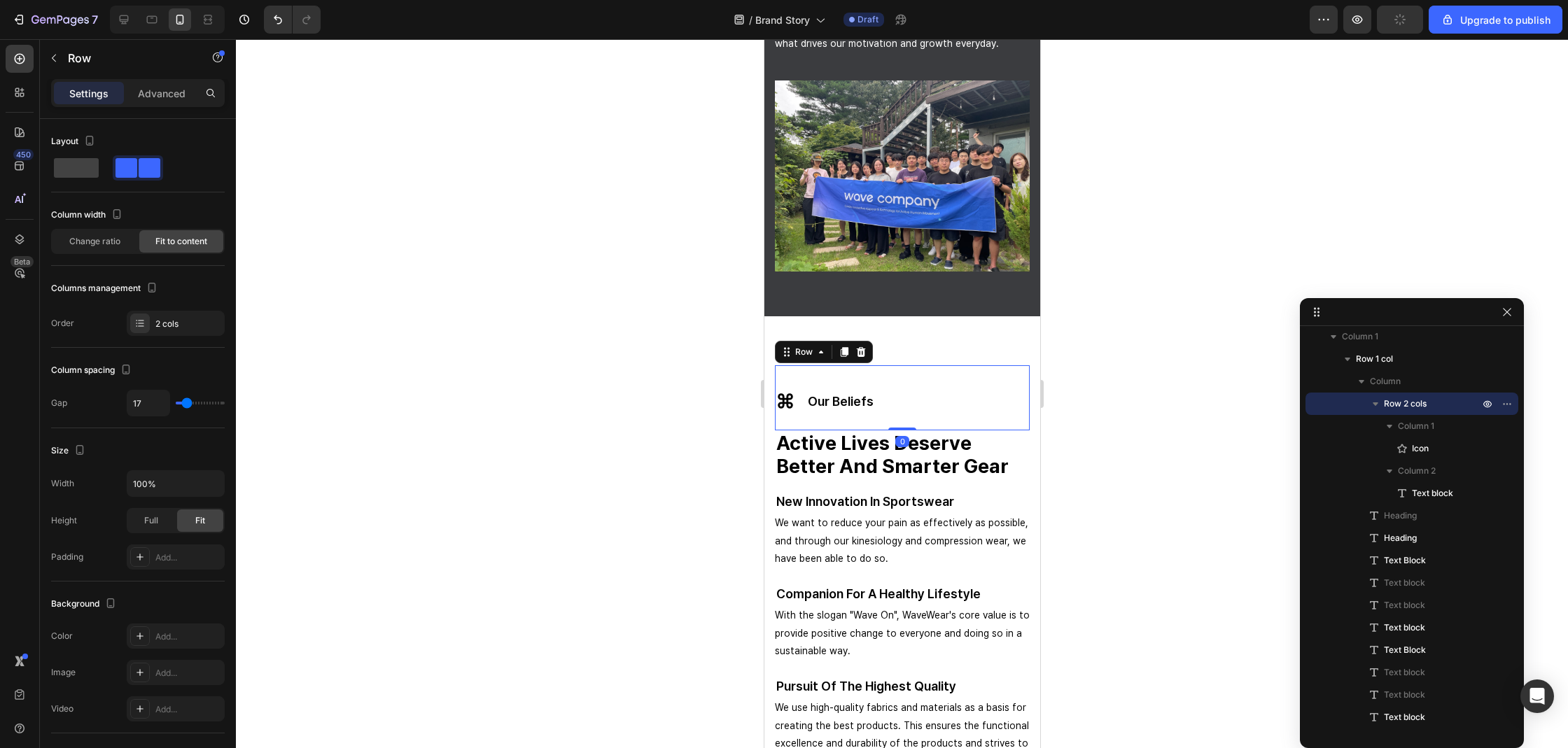
click at [652, 343] on div at bounding box center [902, 393] width 1332 height 709
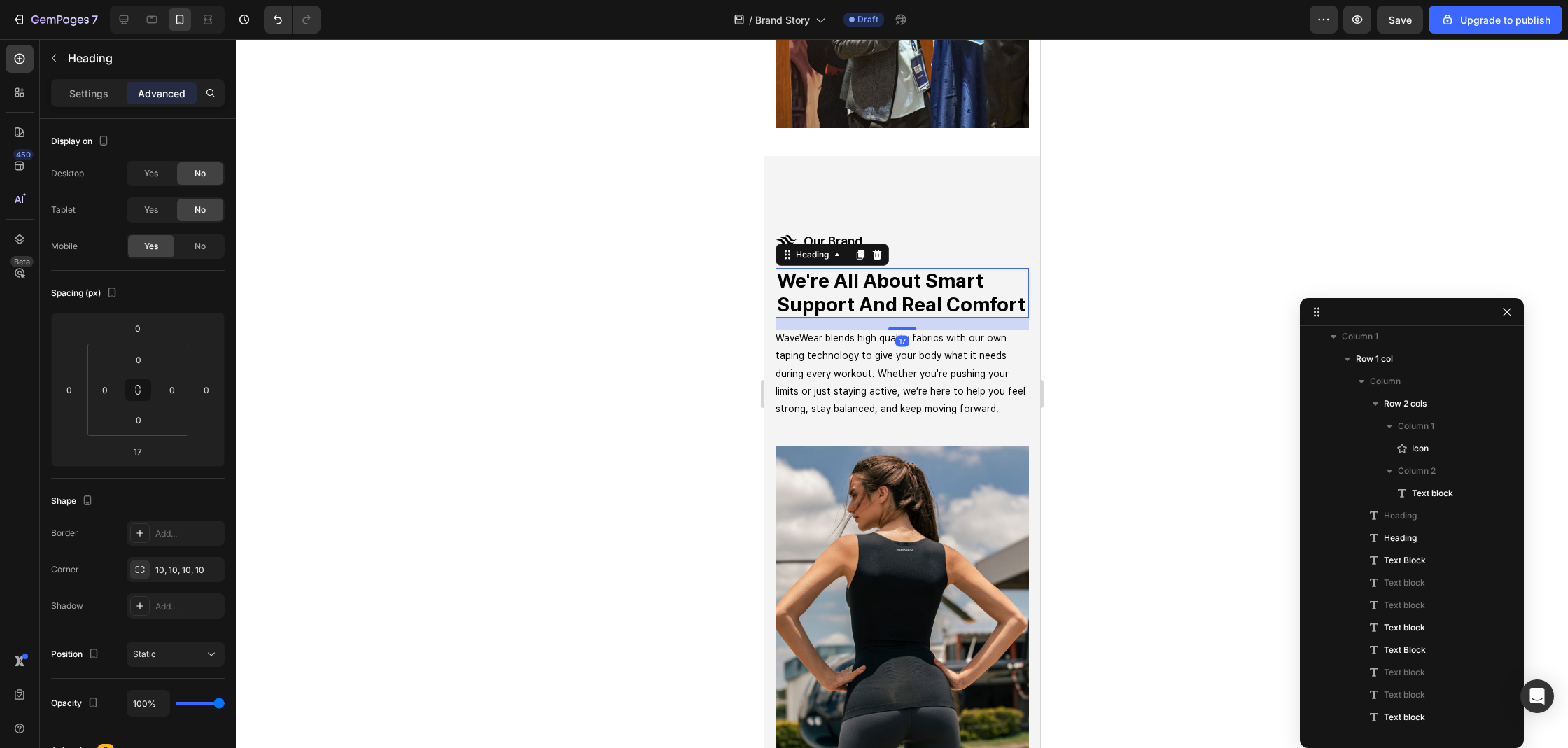
scroll to position [409, 0]
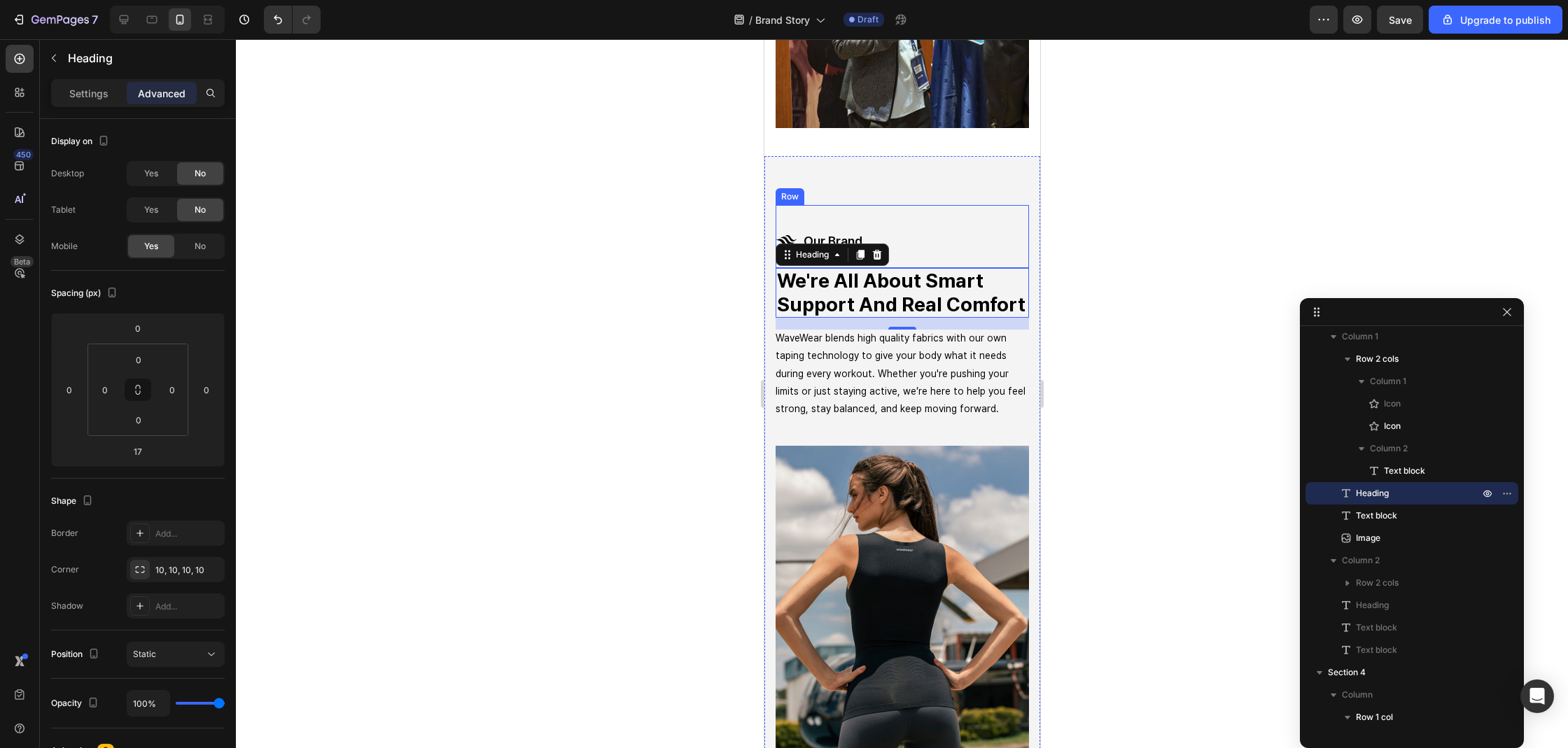
click at [976, 236] on div "Icon Icon our brand Text block Row" at bounding box center [901, 237] width 253 height 63
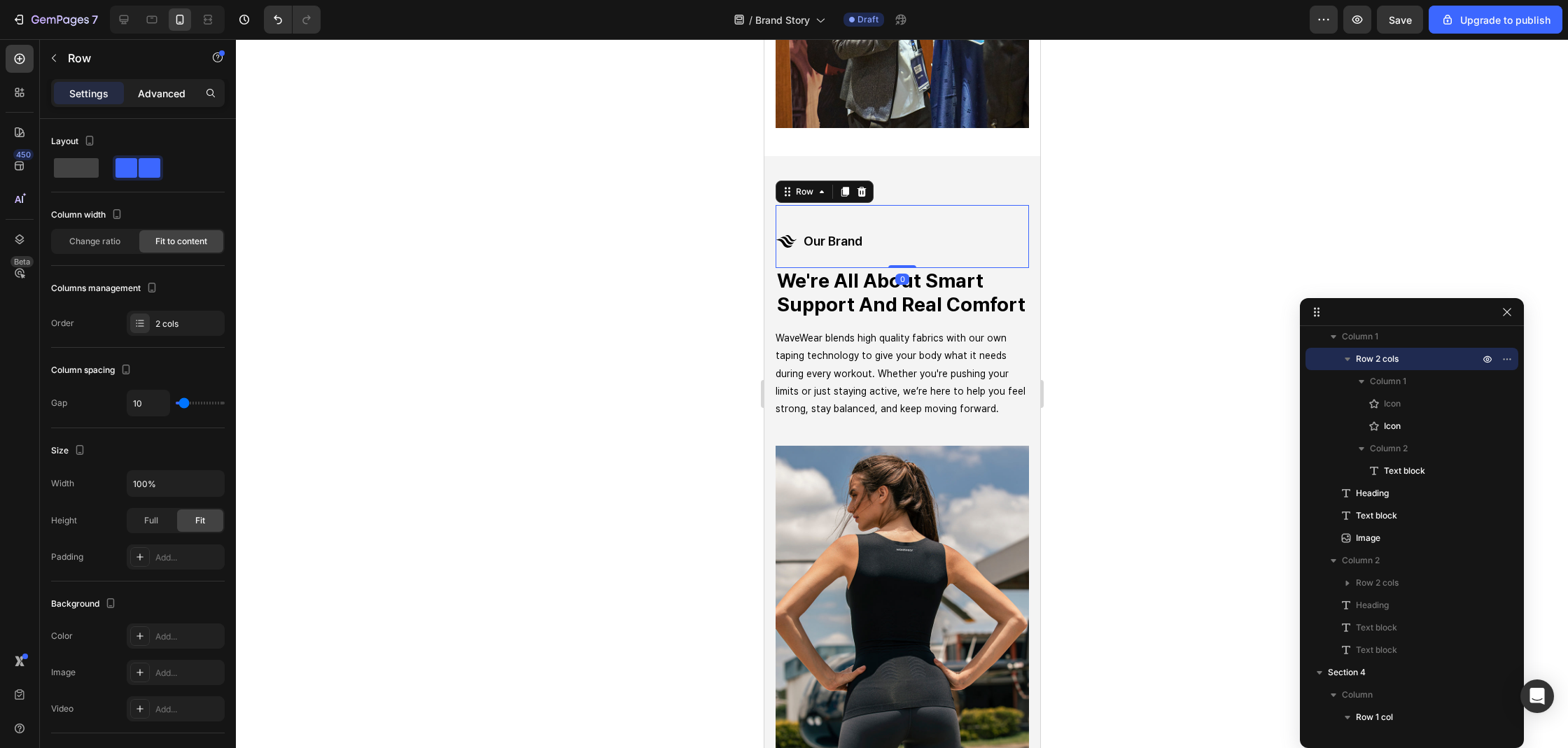
click at [163, 91] on p "Advanced" at bounding box center [161, 93] width 48 height 14
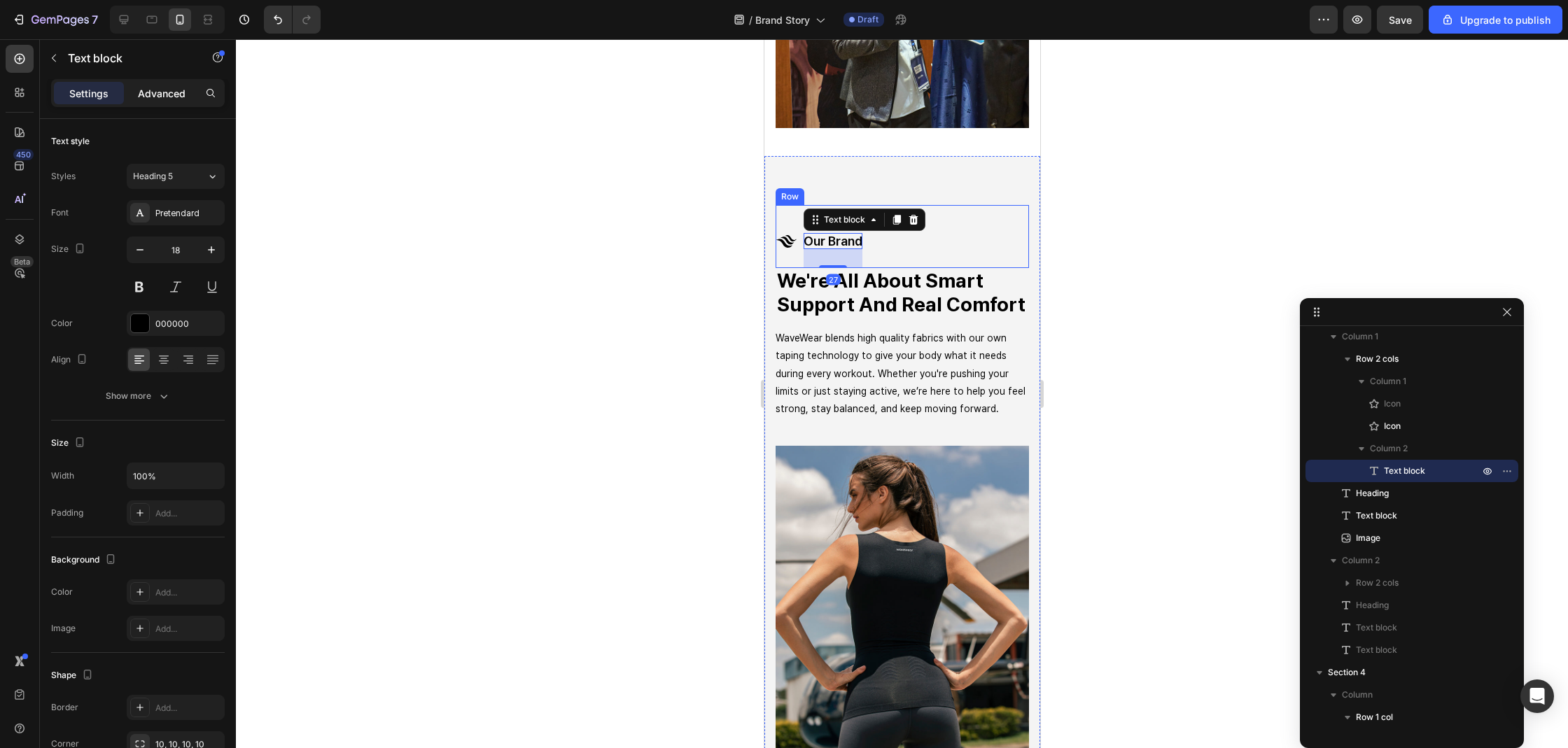
click at [162, 88] on p "Advanced" at bounding box center [161, 93] width 48 height 14
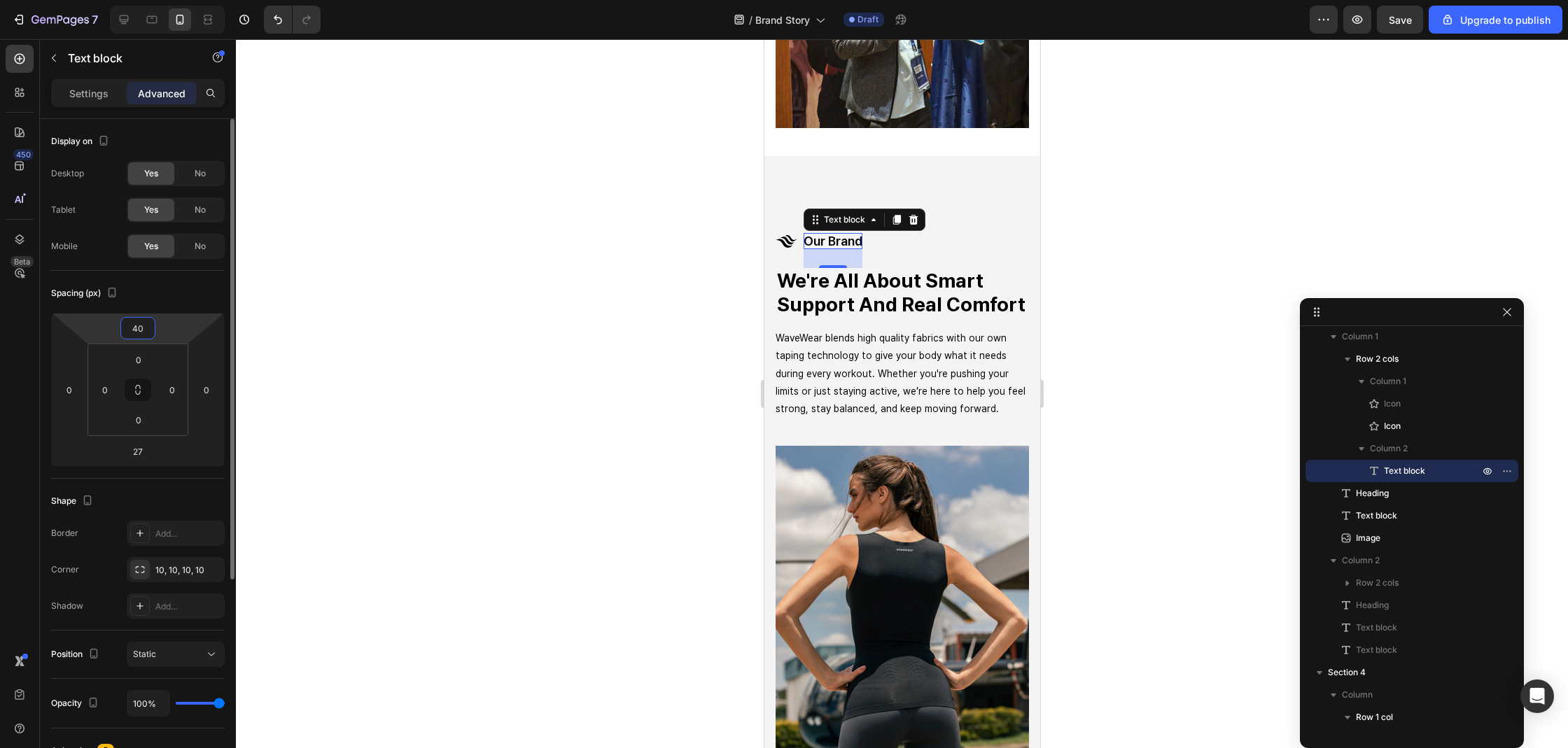
click at [148, 319] on input "40" at bounding box center [137, 328] width 28 height 21
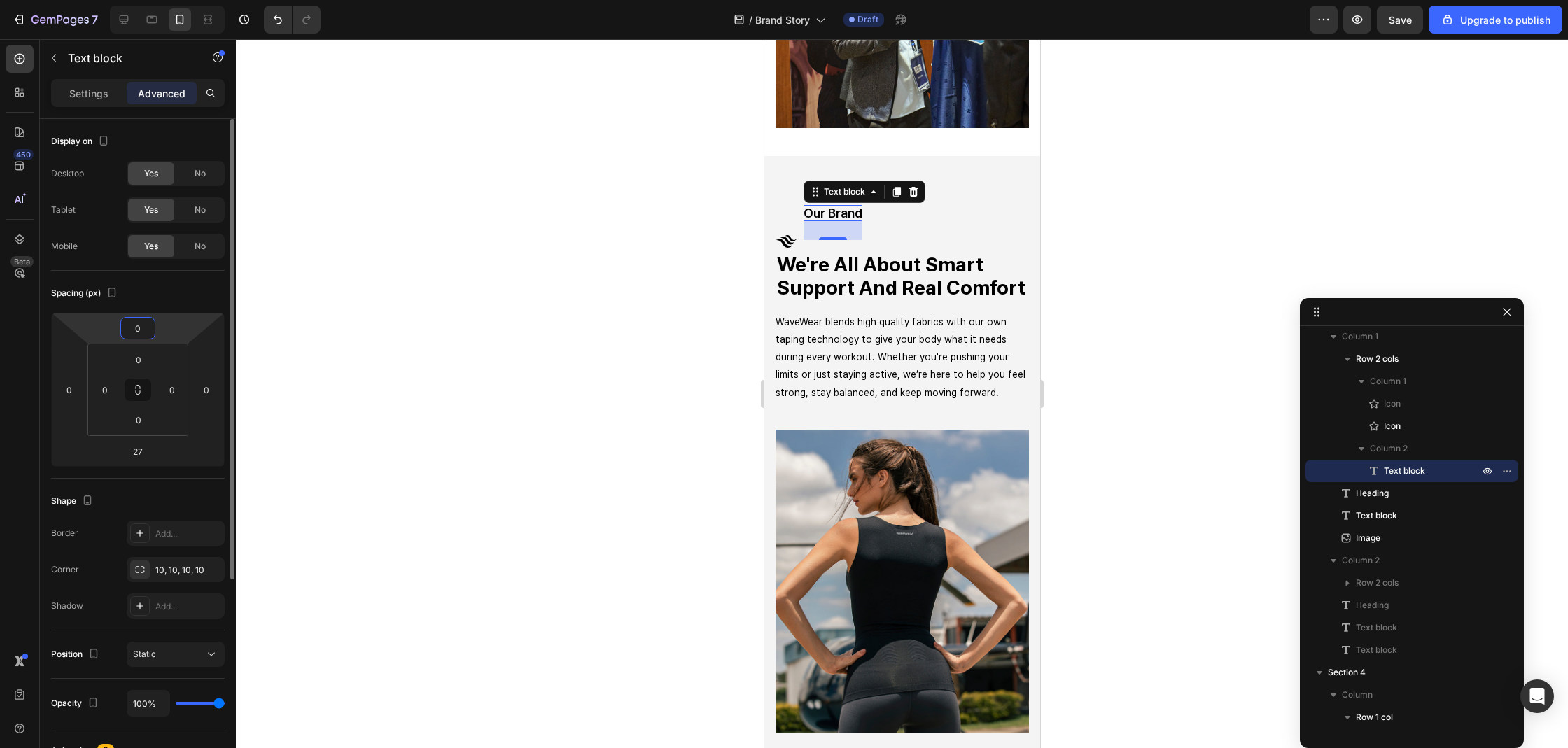
type input "0"
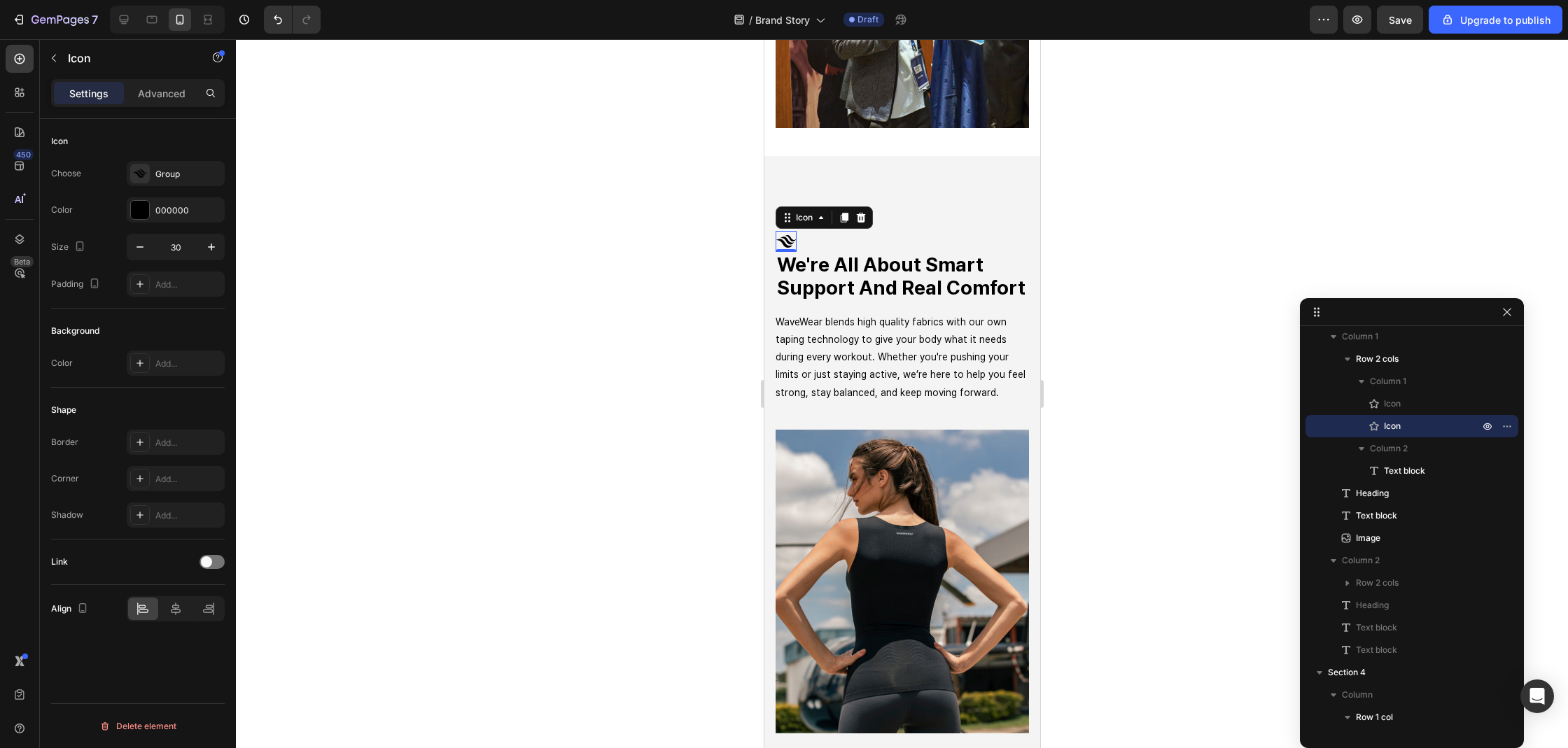
click at [785, 237] on icon at bounding box center [786, 240] width 13 height 8
click at [142, 94] on p "Advanced" at bounding box center [161, 93] width 48 height 14
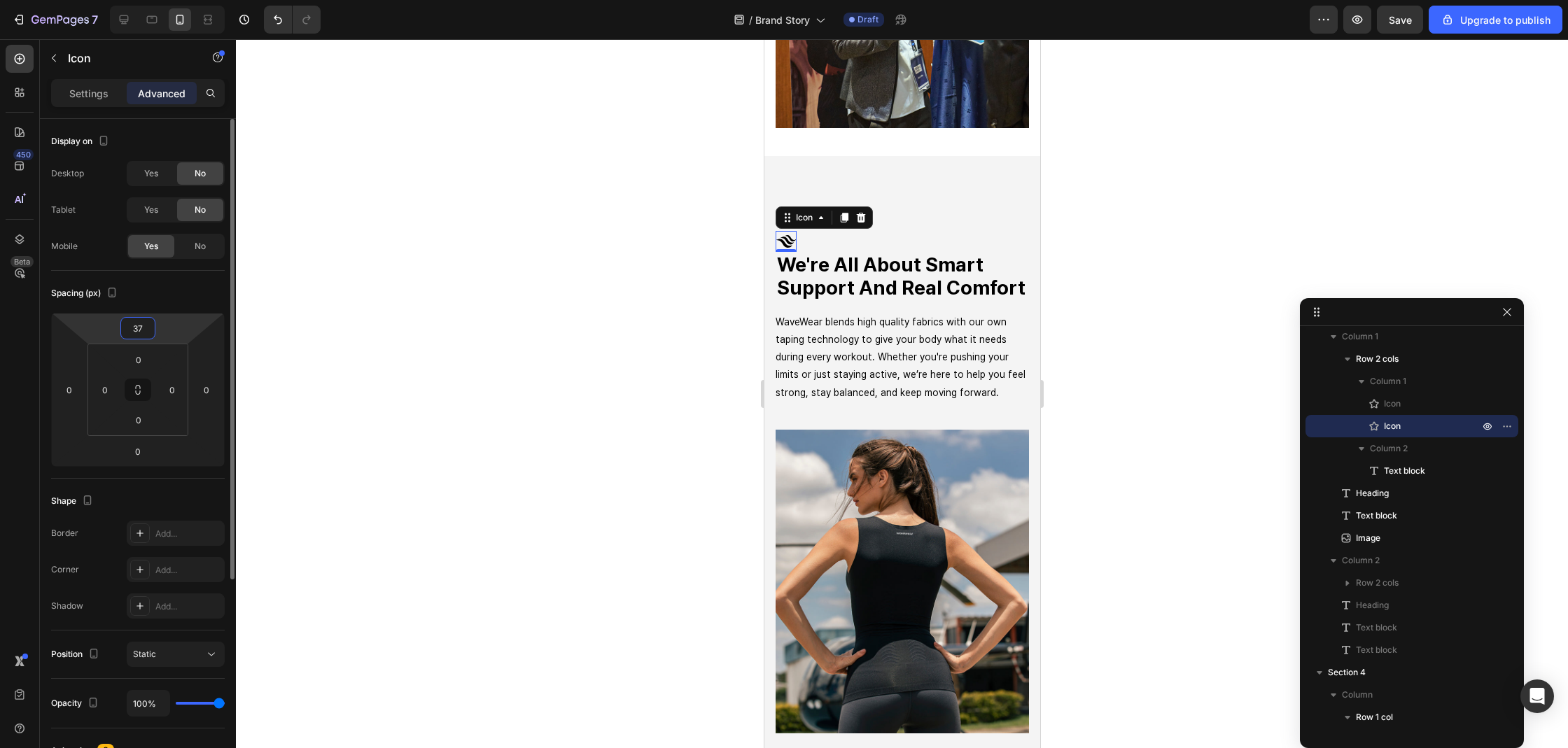
click at [139, 329] on input "37" at bounding box center [137, 328] width 28 height 21
type input "0"
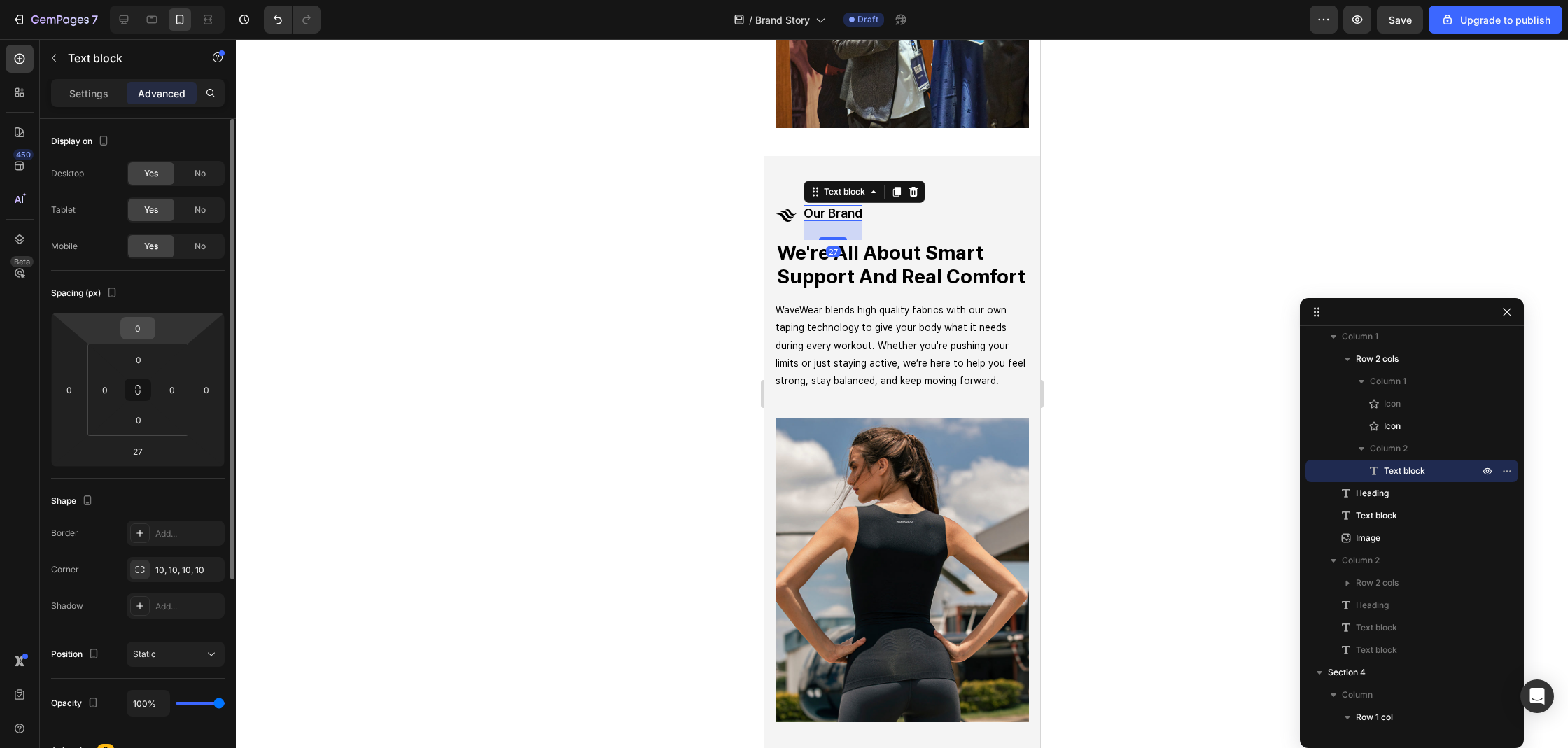
click at [139, 320] on input "0" at bounding box center [137, 328] width 28 height 21
type input "5"
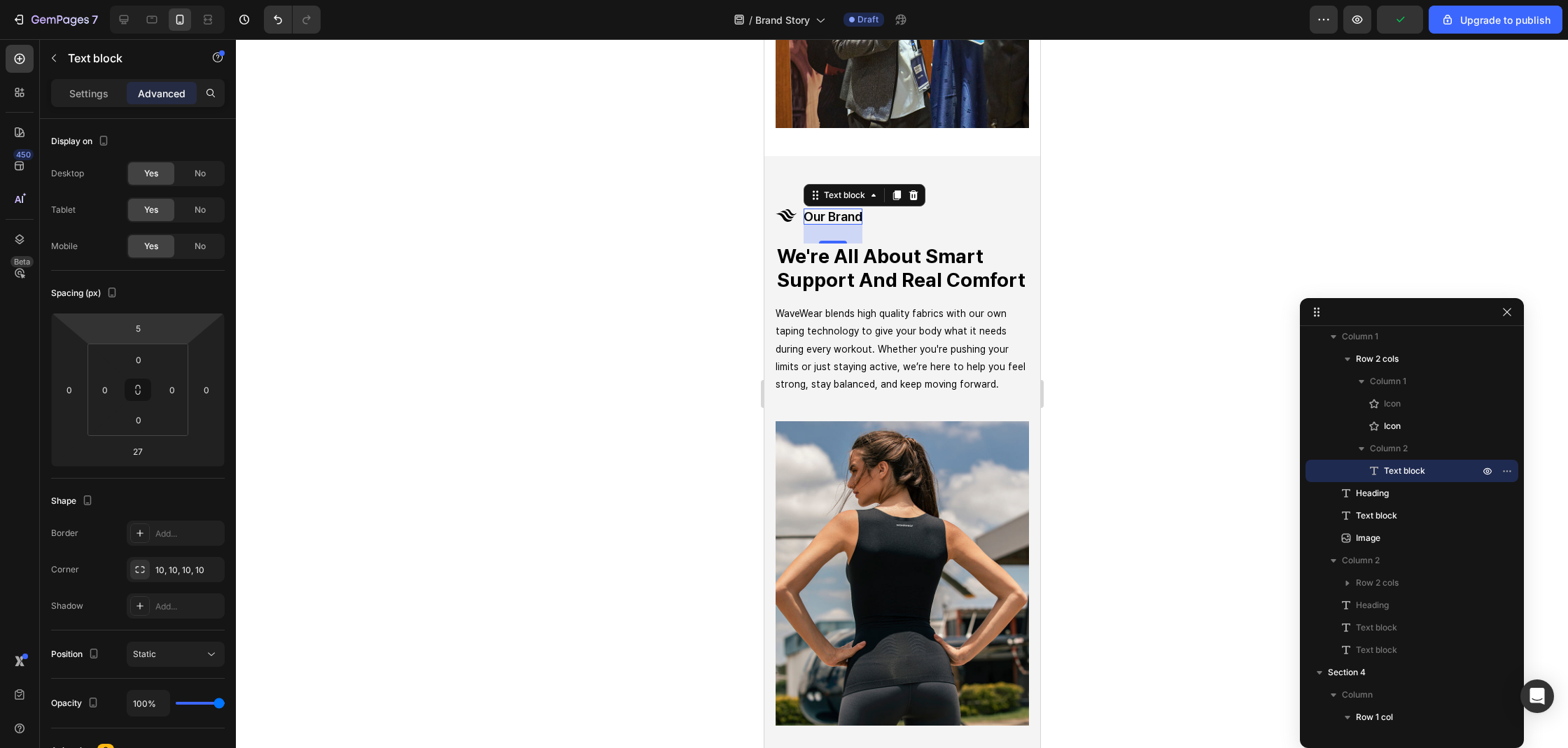
click at [626, 88] on div at bounding box center [902, 393] width 1332 height 709
click at [138, 317] on div "5" at bounding box center [137, 327] width 35 height 22
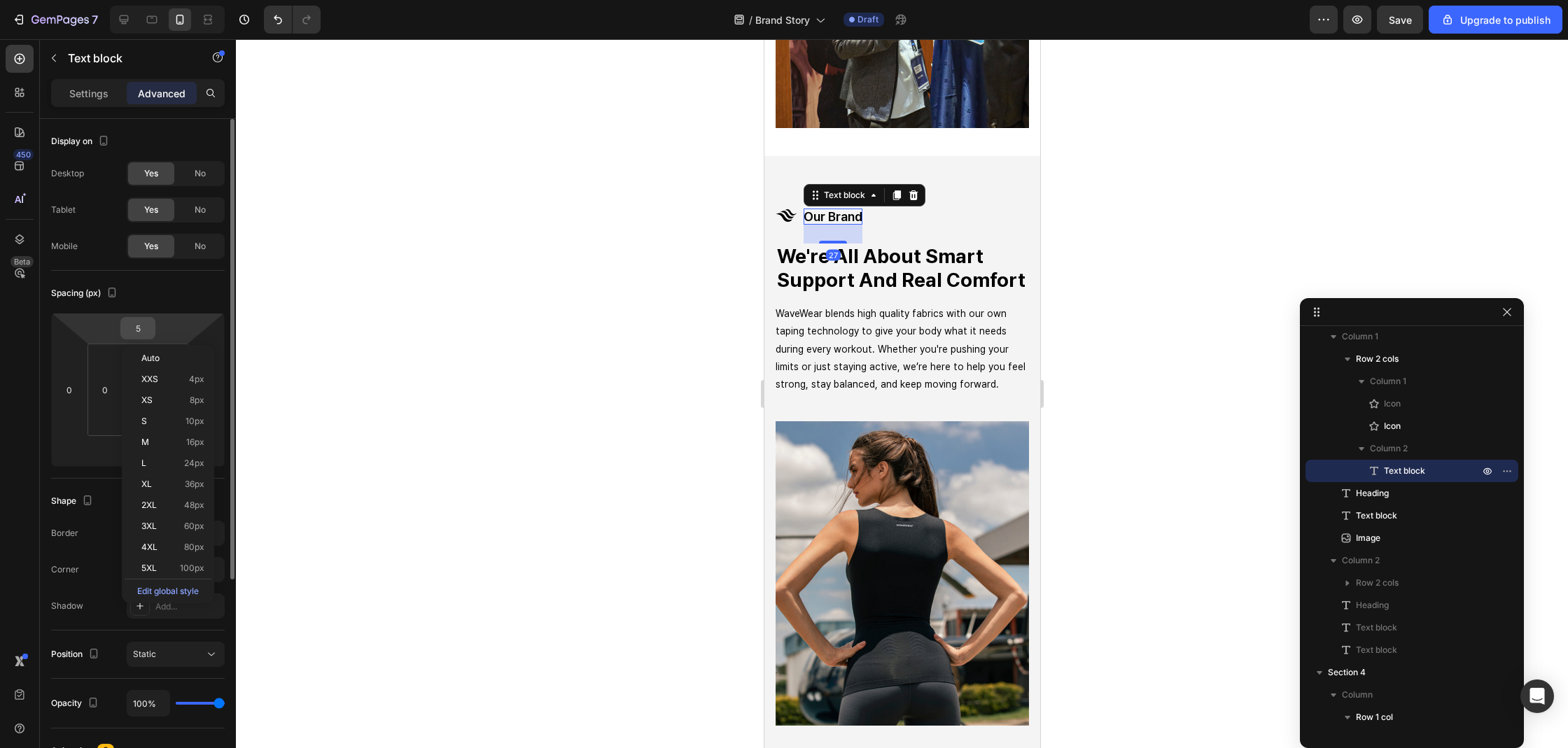
click at [140, 329] on input "5" at bounding box center [137, 328] width 28 height 21
type input "4"
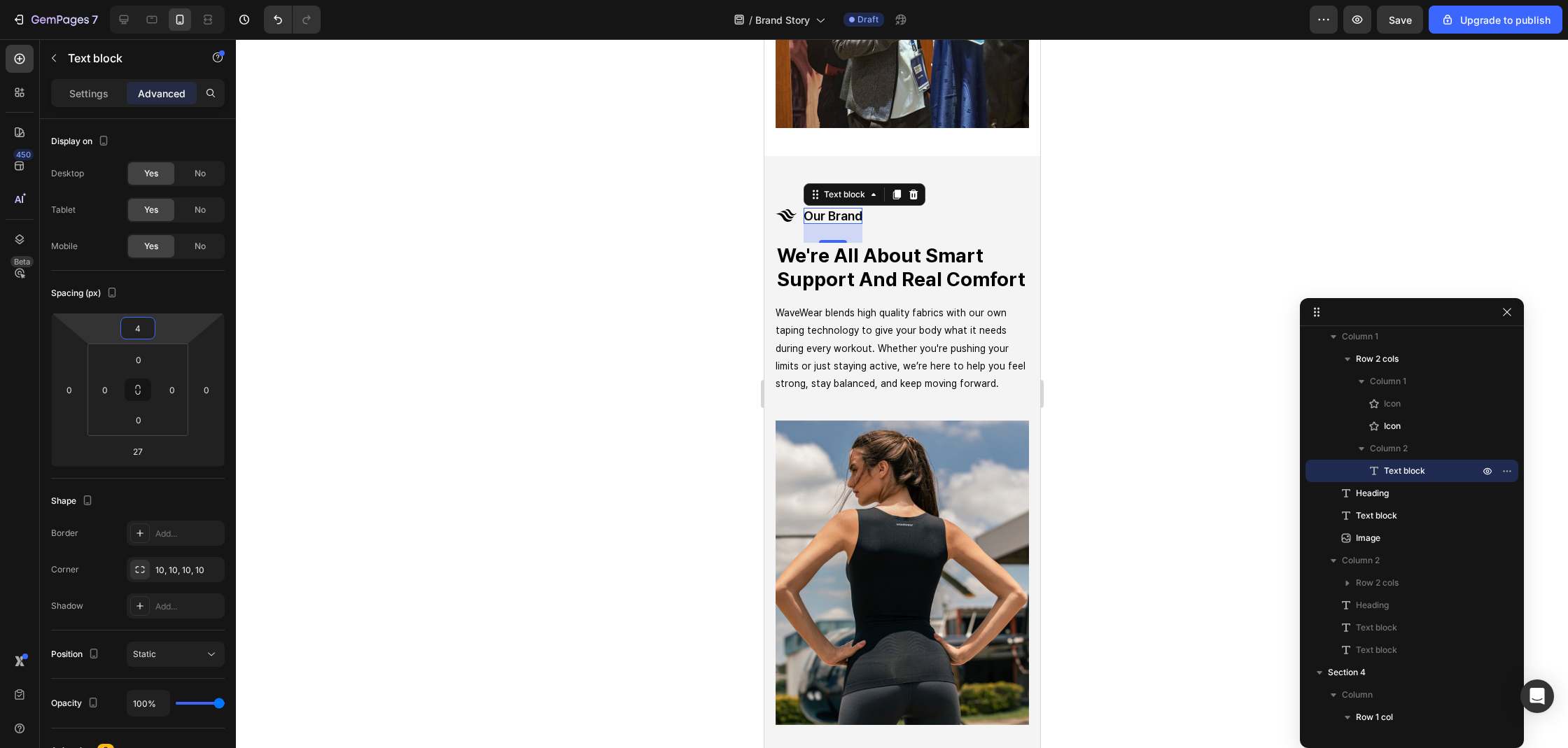
click at [487, 256] on div at bounding box center [902, 393] width 1332 height 709
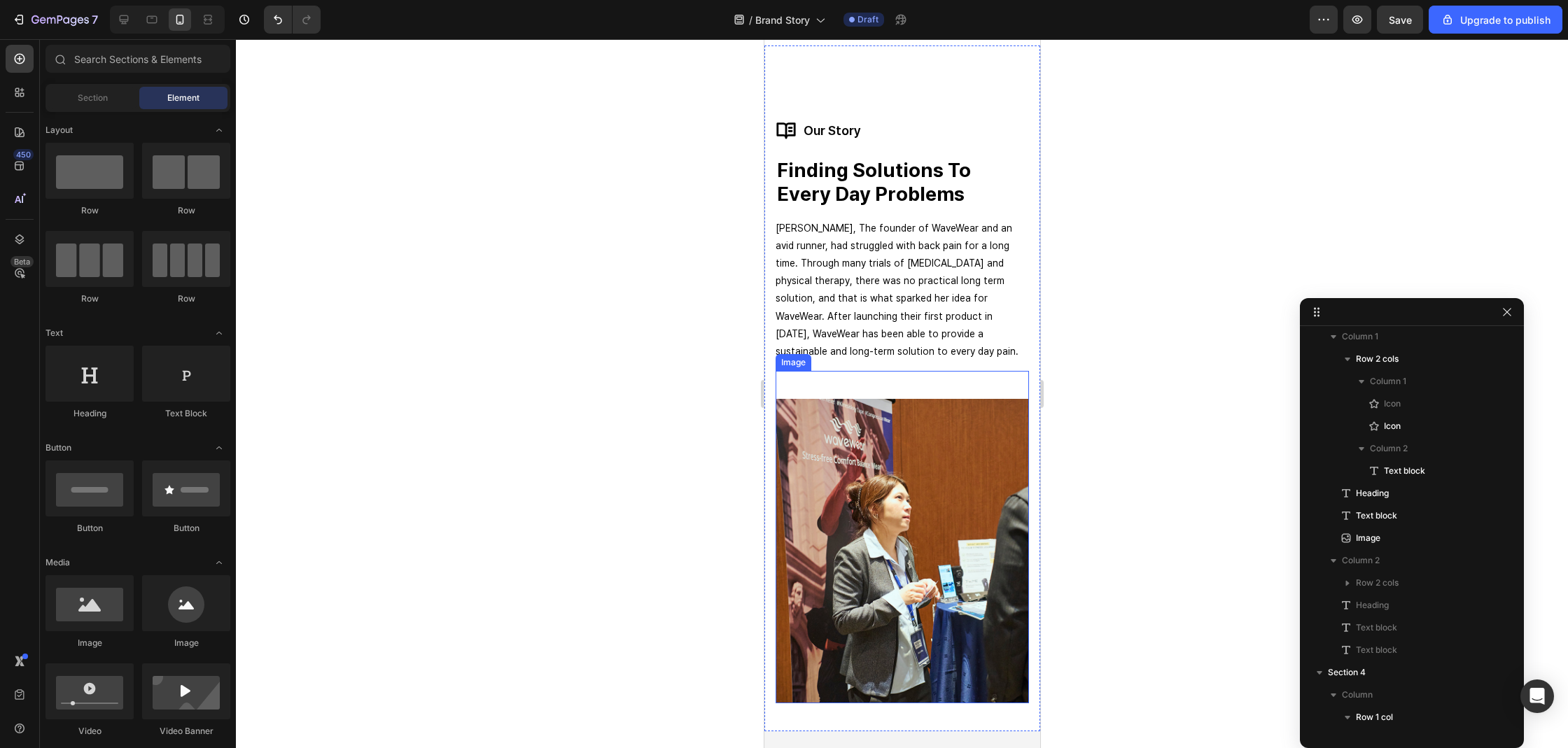
scroll to position [177, 0]
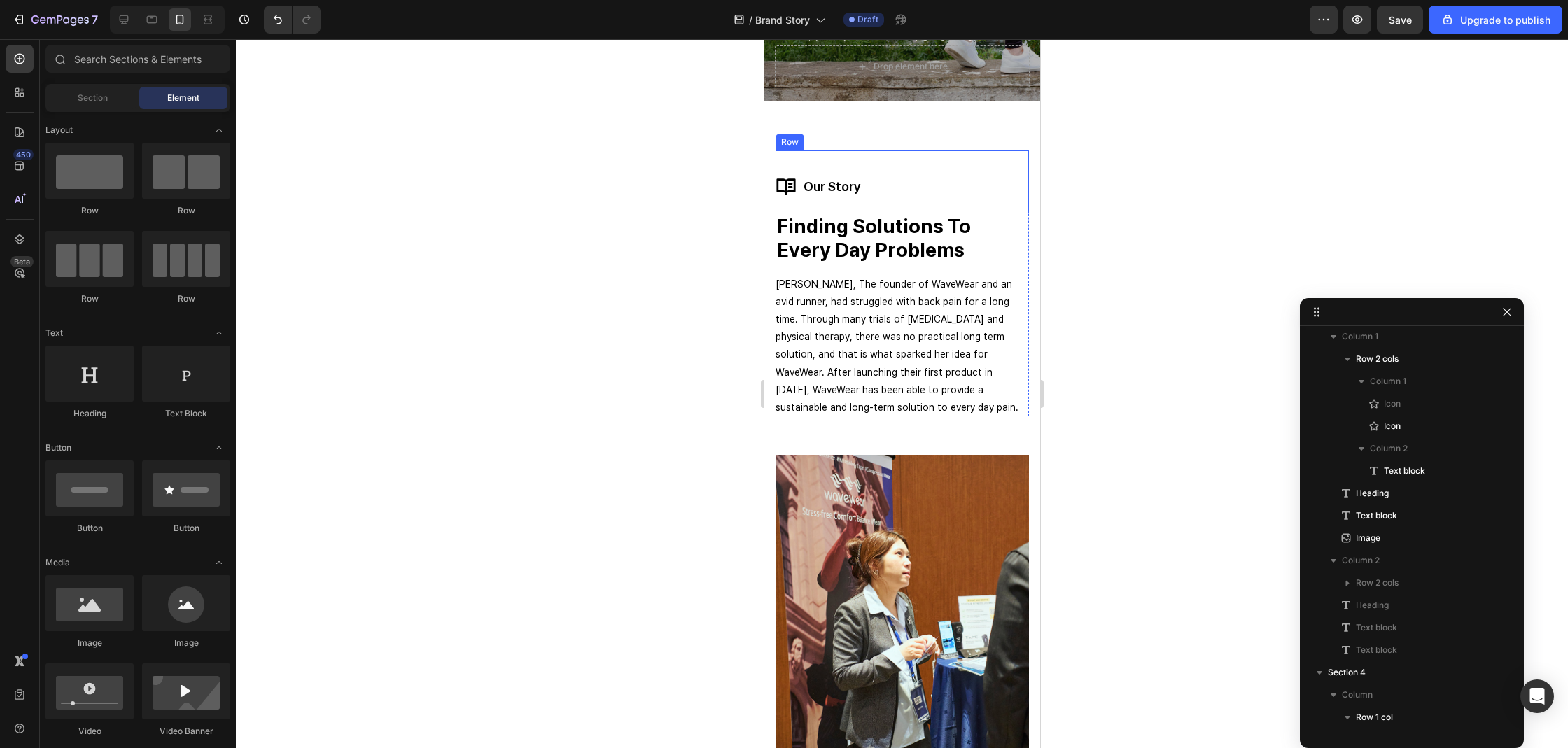
click at [835, 169] on div "our story Text block" at bounding box center [831, 182] width 57 height 63
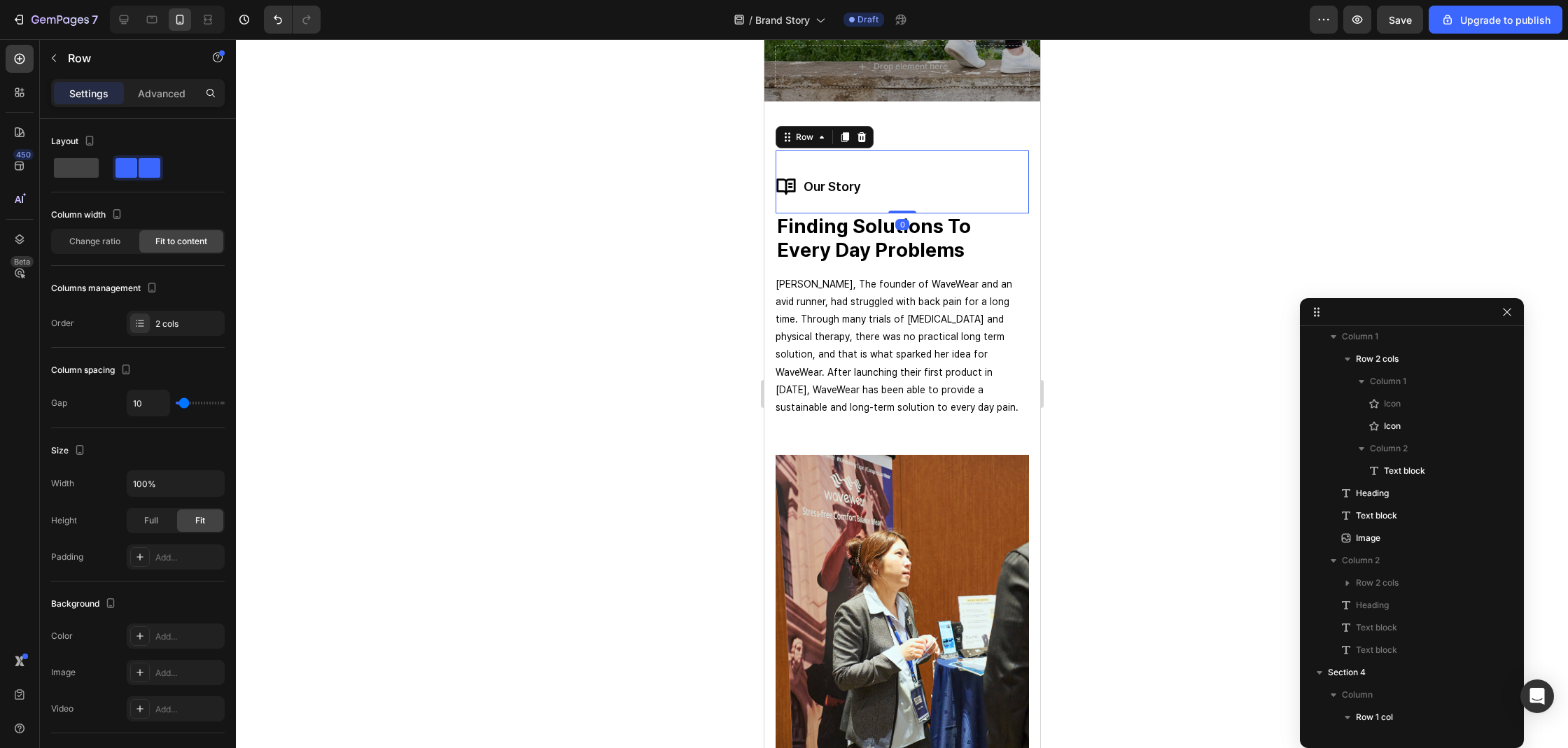
scroll to position [0, 0]
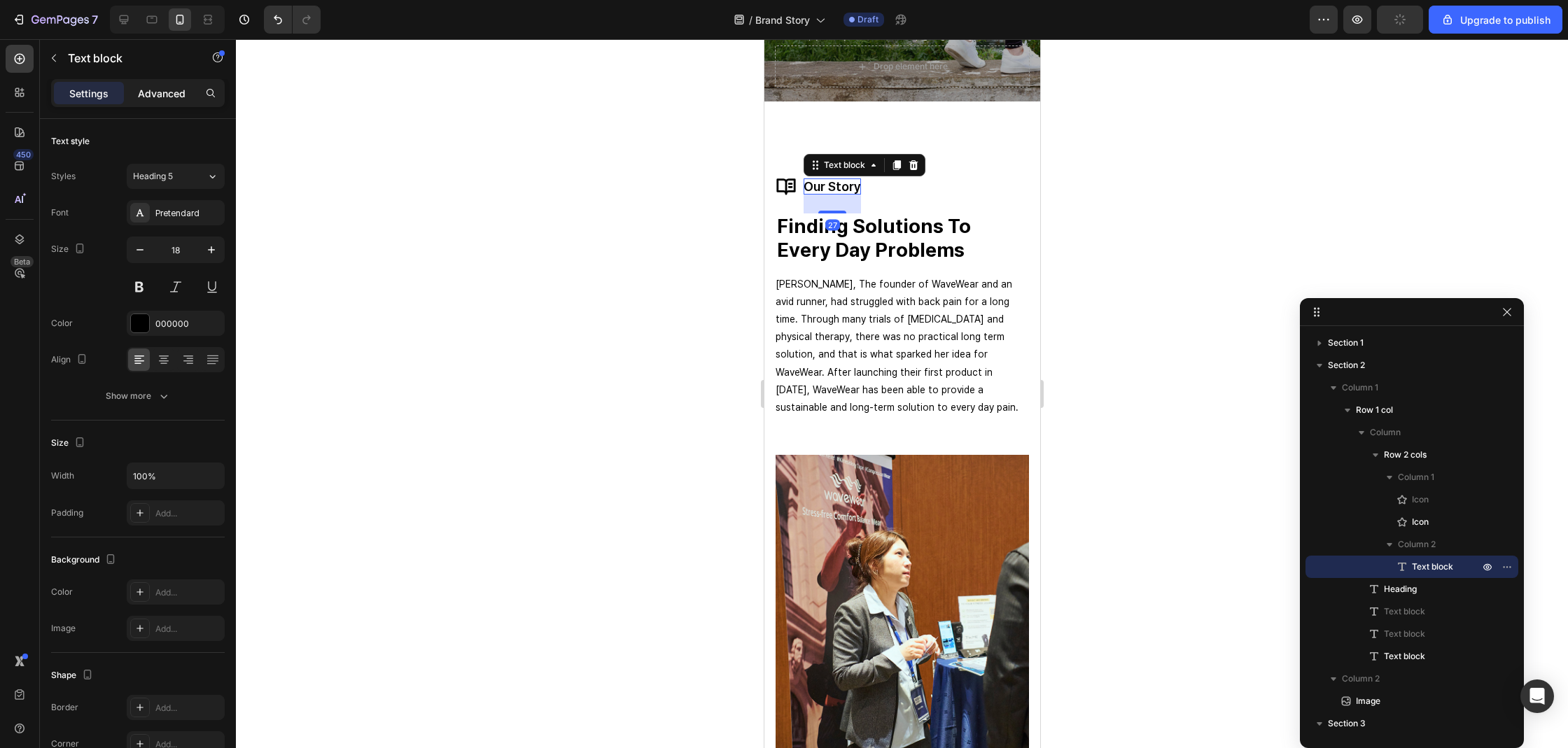
click at [166, 103] on div "Advanced" at bounding box center [161, 93] width 70 height 22
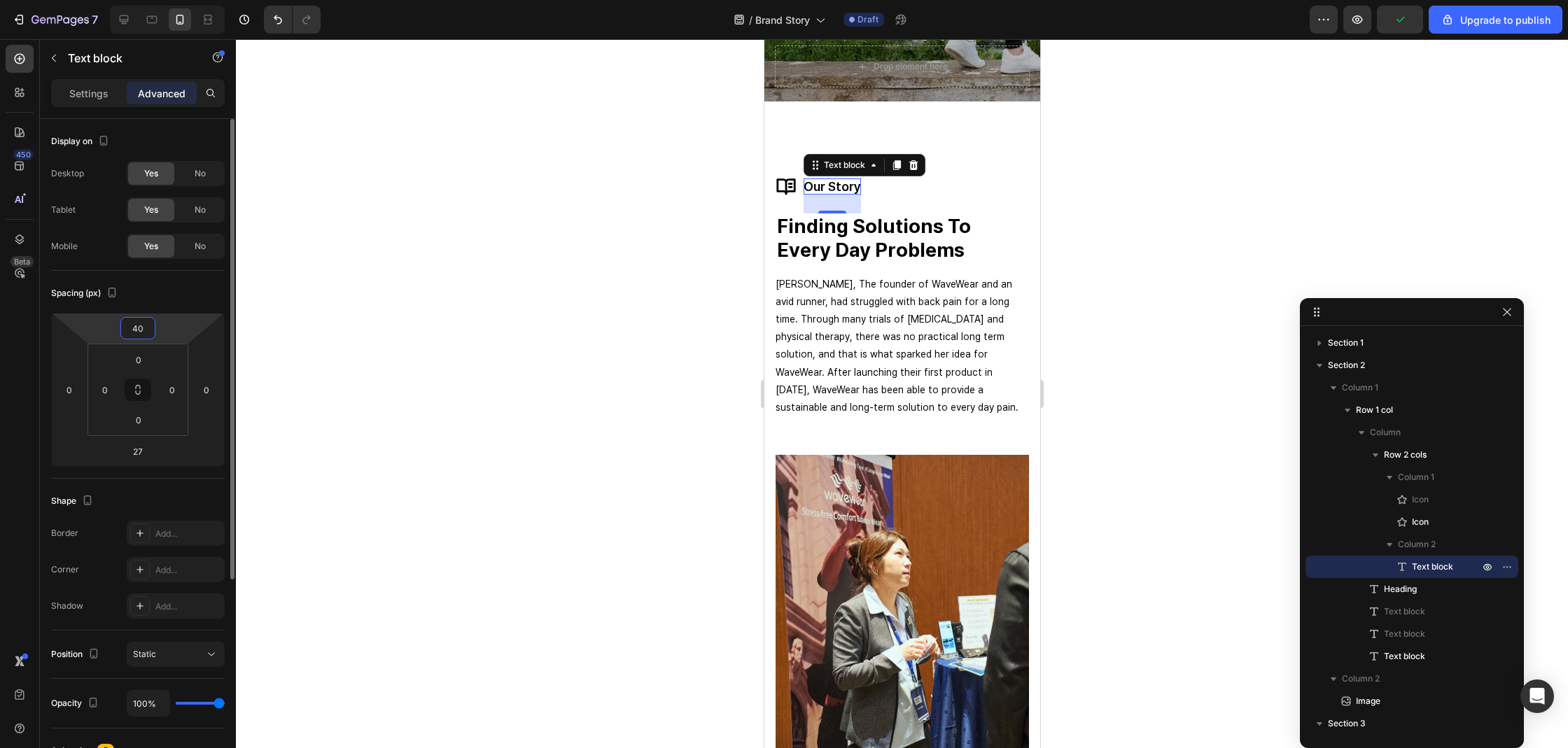
click at [151, 325] on input "40" at bounding box center [137, 328] width 28 height 21
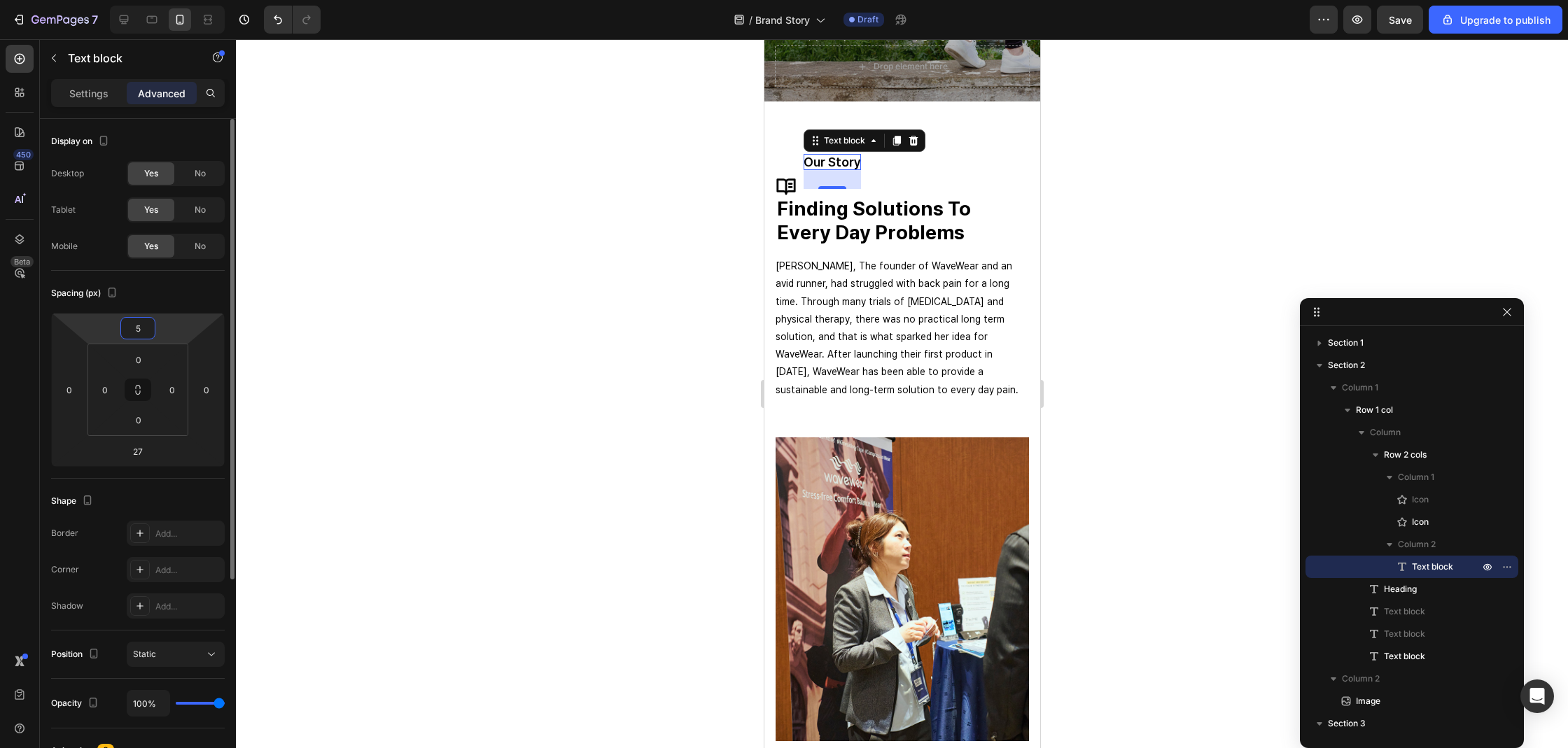
type input "5"
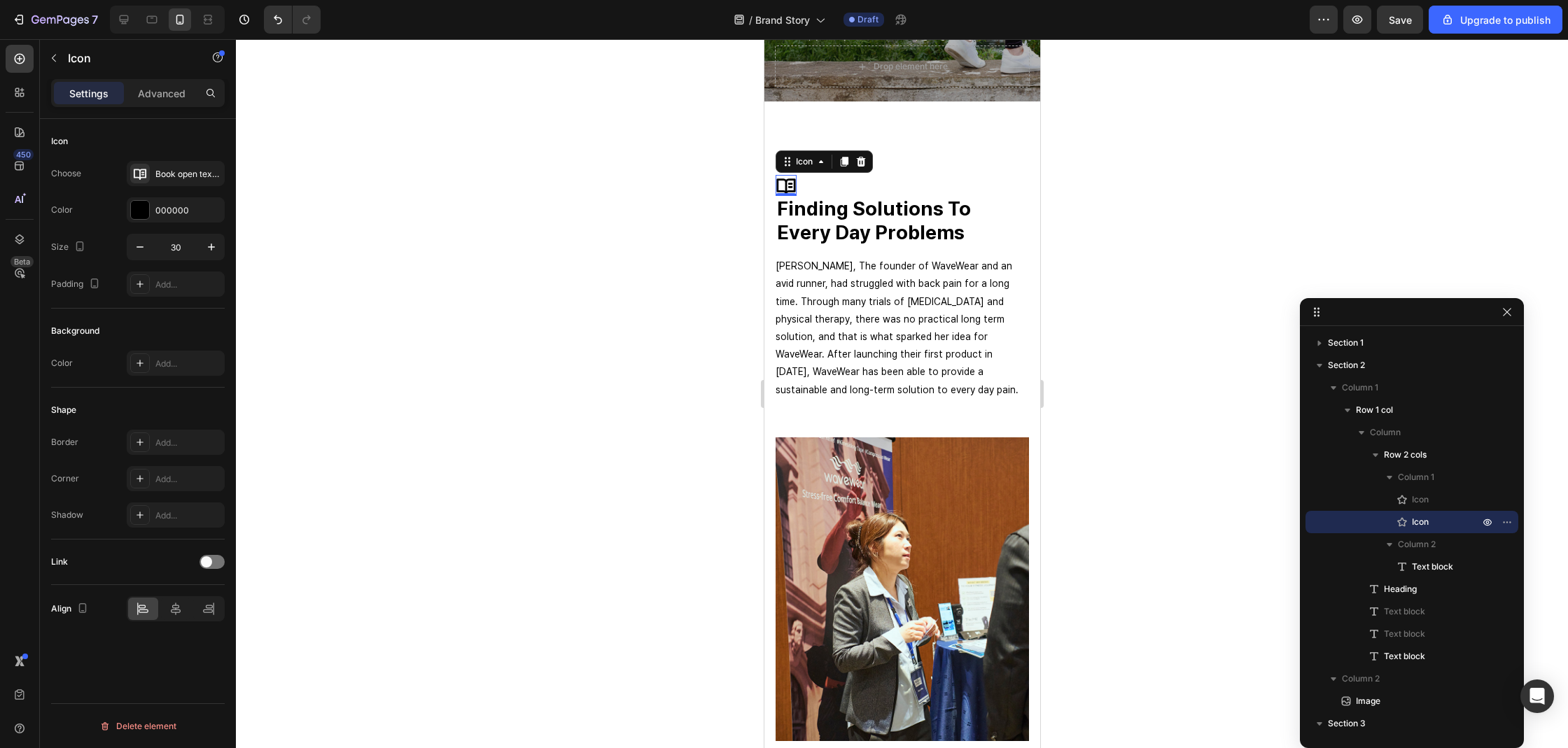
drag, startPoint x: 791, startPoint y: 187, endPoint x: 1526, endPoint y: 232, distance: 736.4
click at [791, 187] on icon at bounding box center [785, 185] width 21 height 21
click at [162, 95] on p "Advanced" at bounding box center [161, 93] width 48 height 14
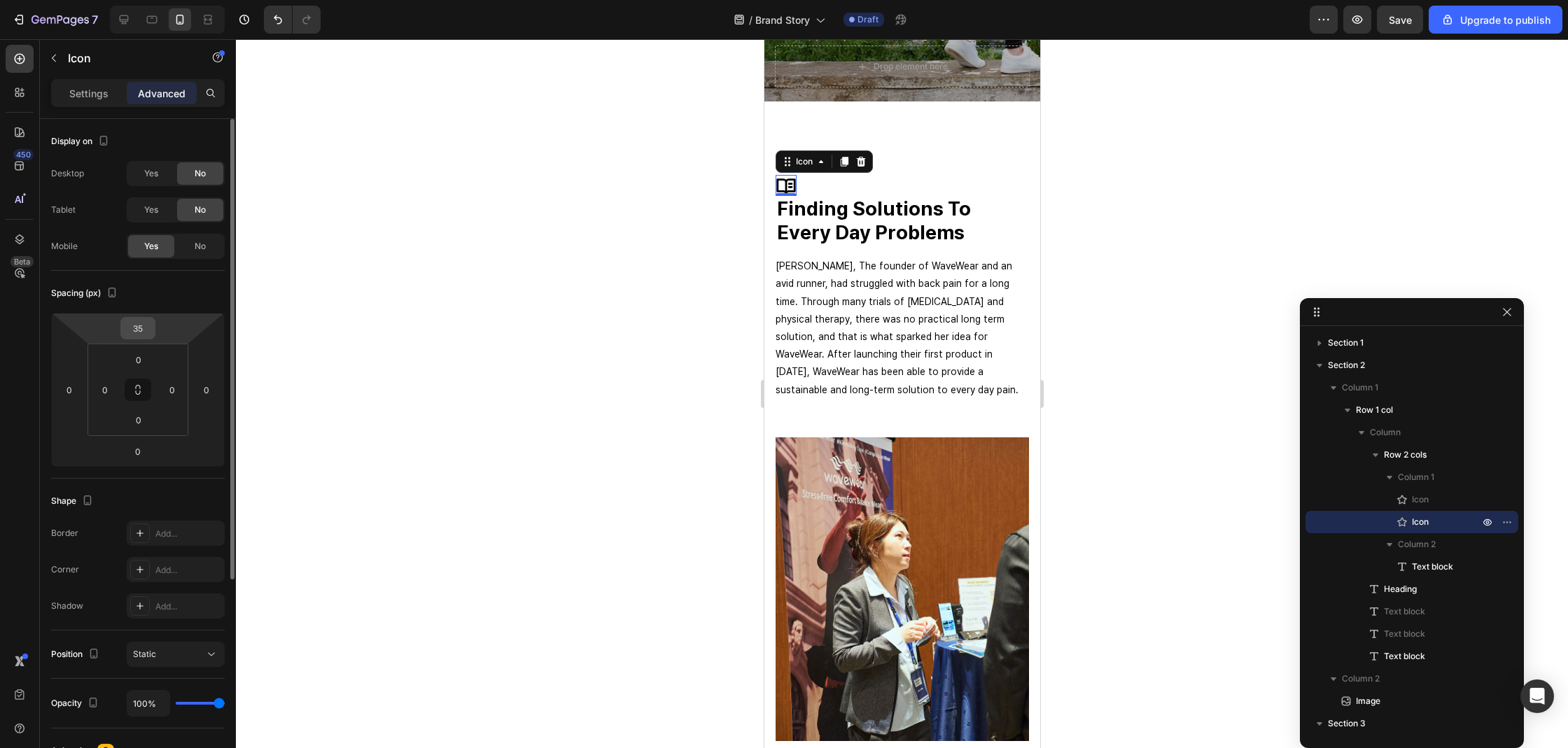
click at [147, 326] on input "35" at bounding box center [137, 328] width 28 height 21
type input "0"
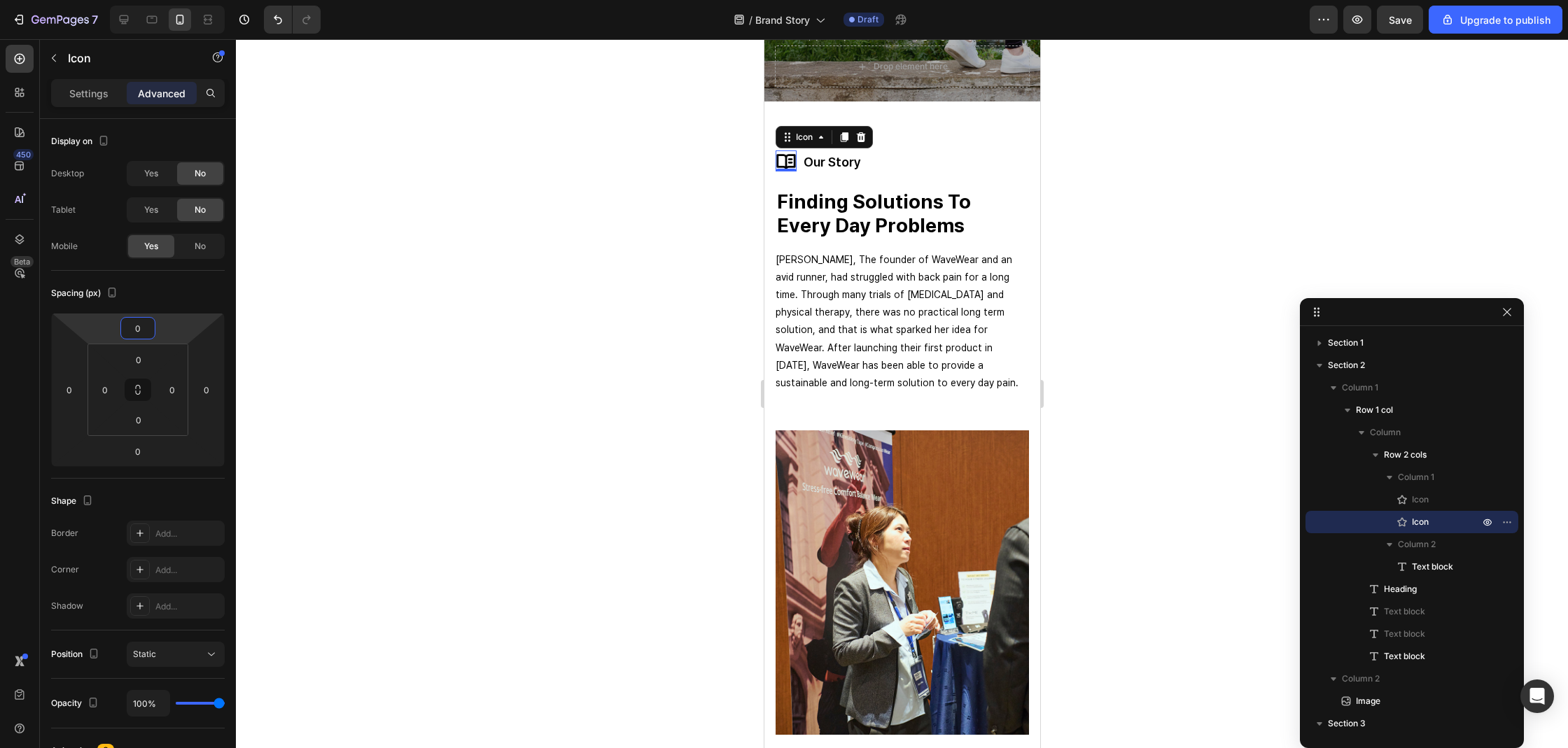
click at [632, 201] on div at bounding box center [902, 393] width 1332 height 709
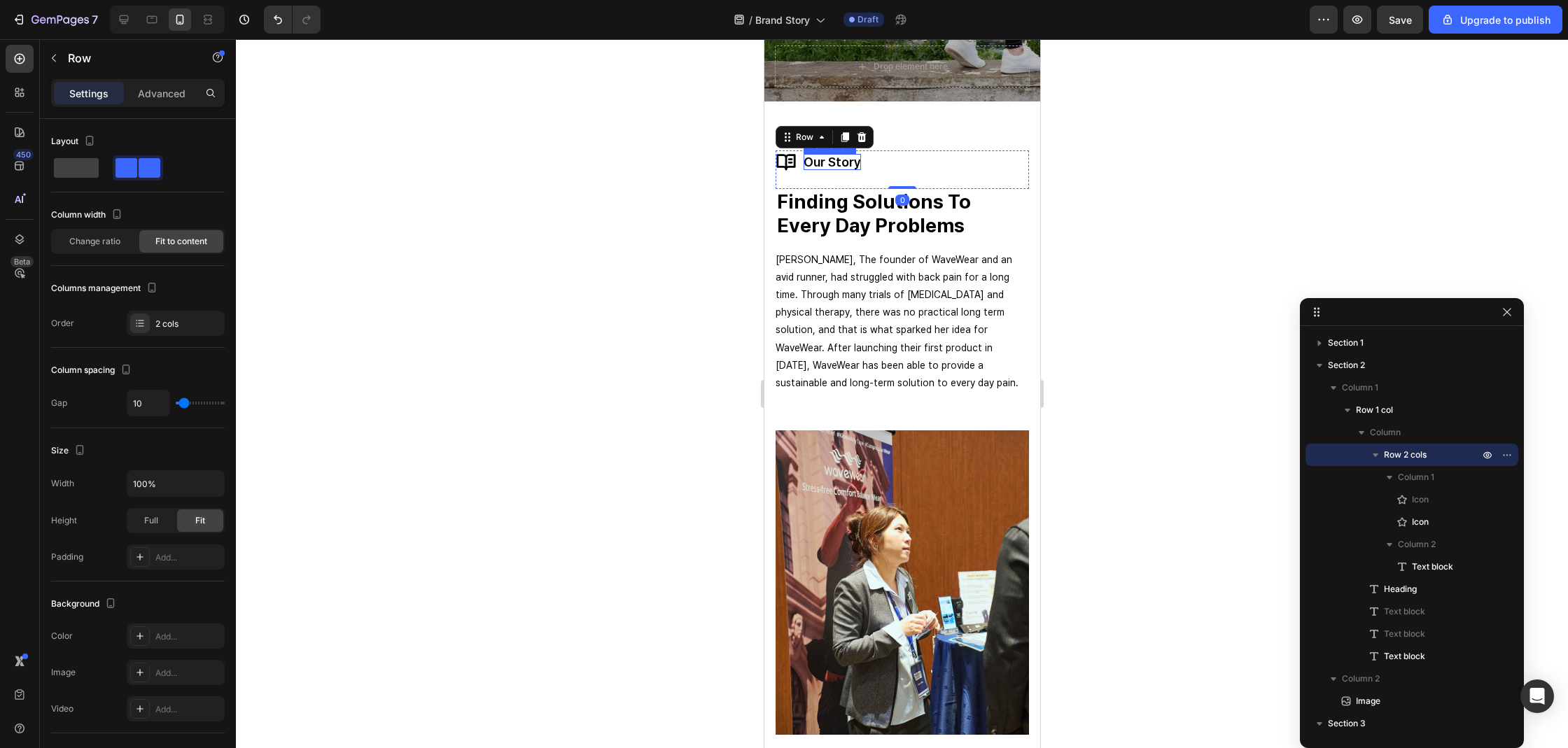
click at [826, 164] on p "our story" at bounding box center [831, 161] width 57 height 16
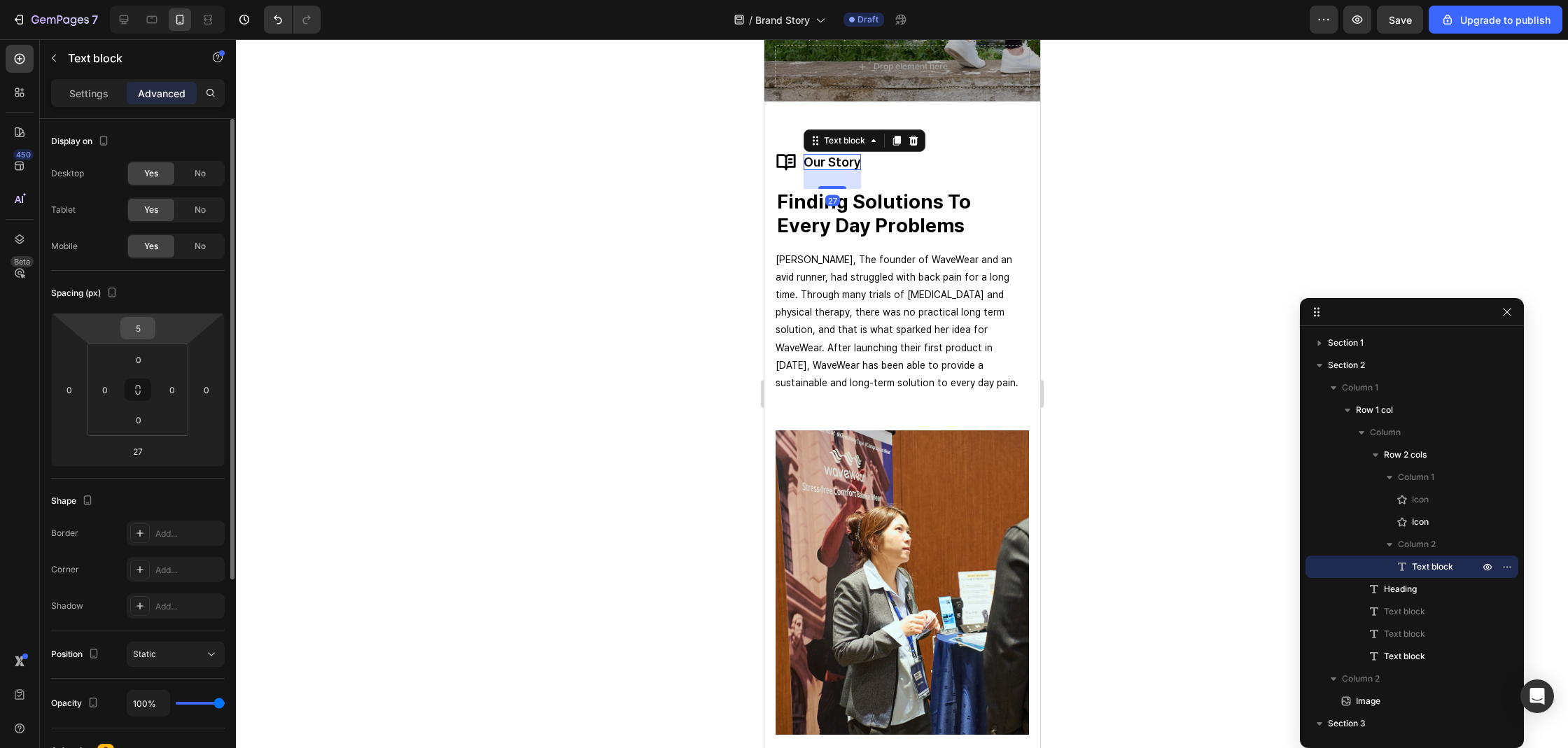
click at [137, 338] on input "5" at bounding box center [137, 328] width 28 height 21
type input "4"
click at [324, 312] on div at bounding box center [902, 393] width 1332 height 709
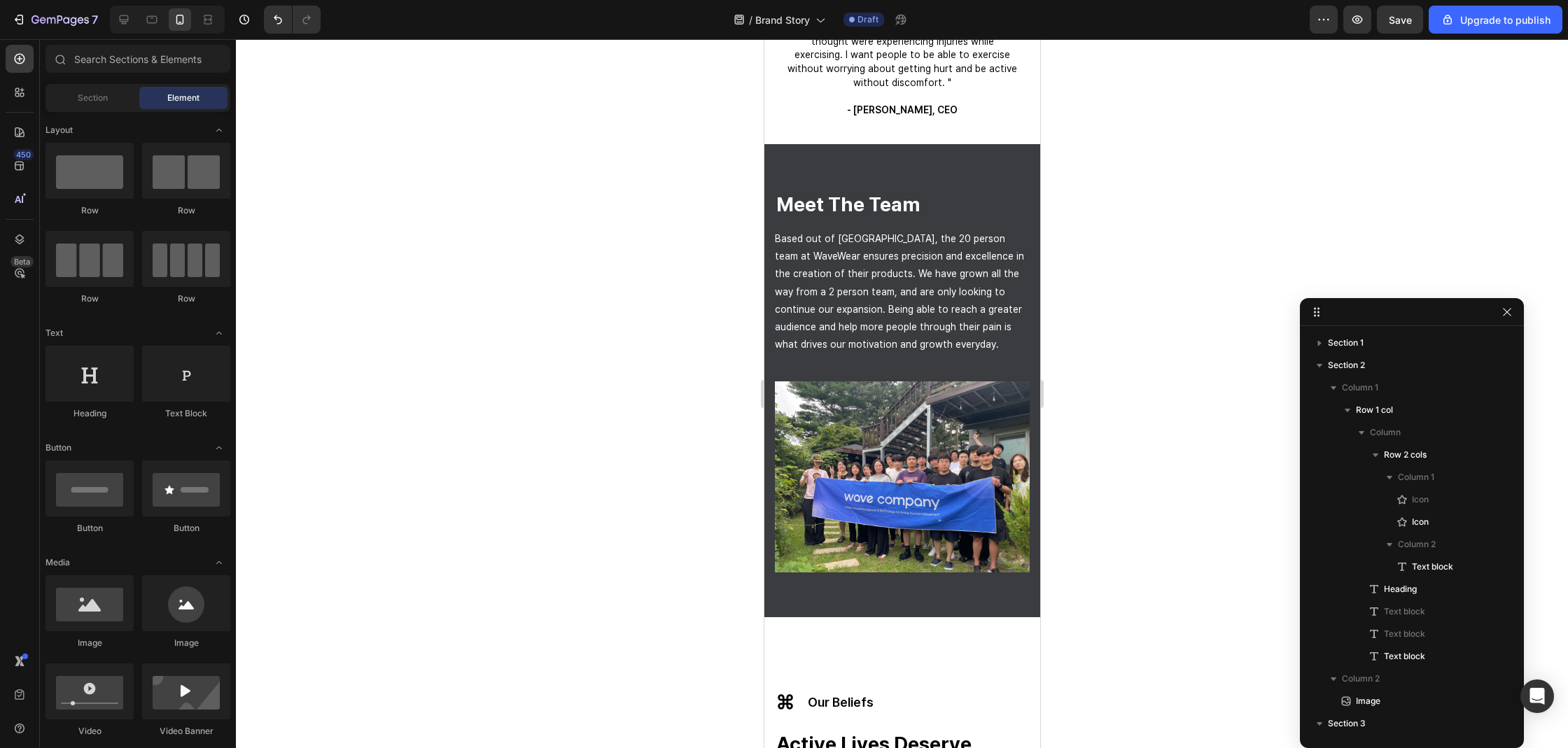
scroll to position [1901, 0]
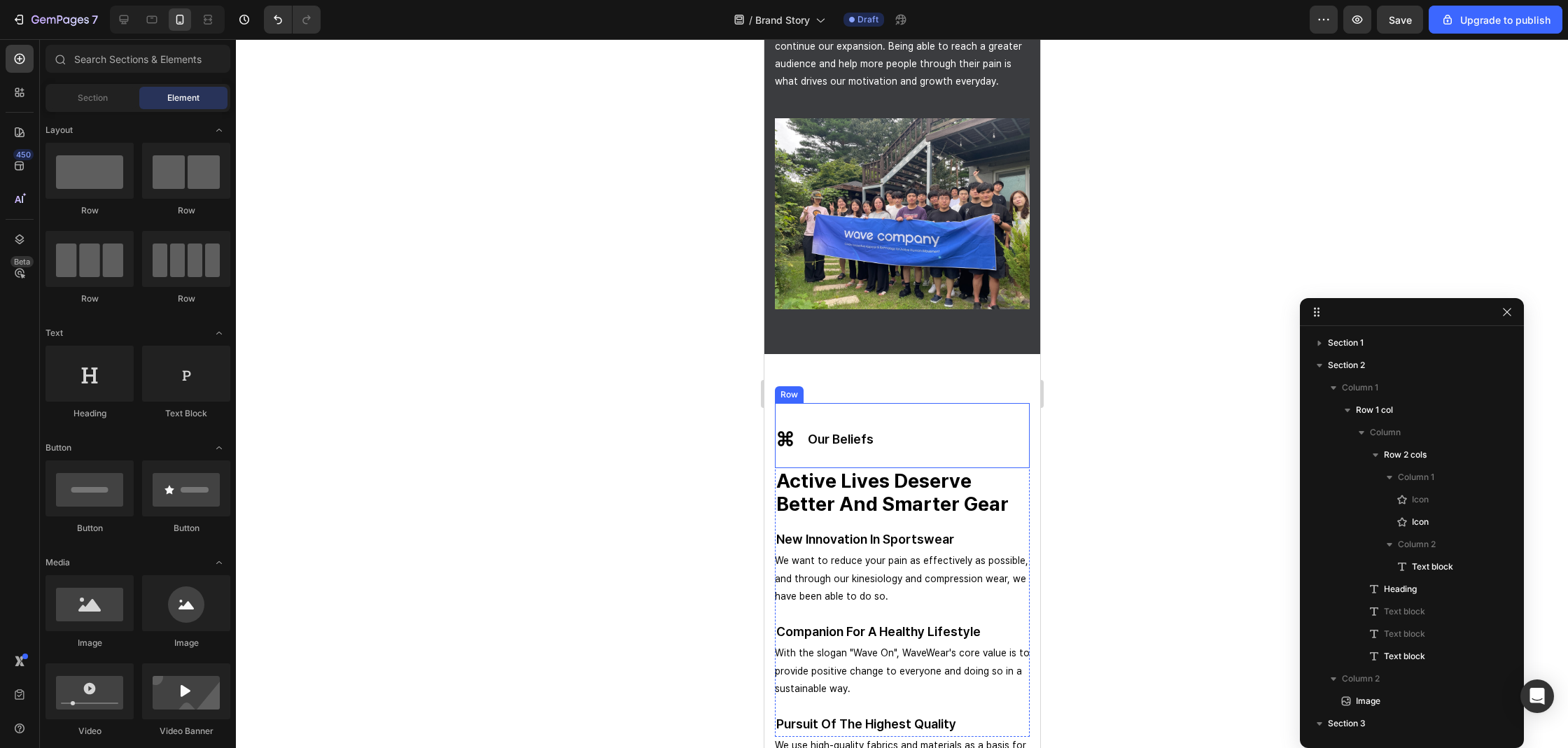
click at [815, 431] on p "our beliefs" at bounding box center [840, 439] width 66 height 16
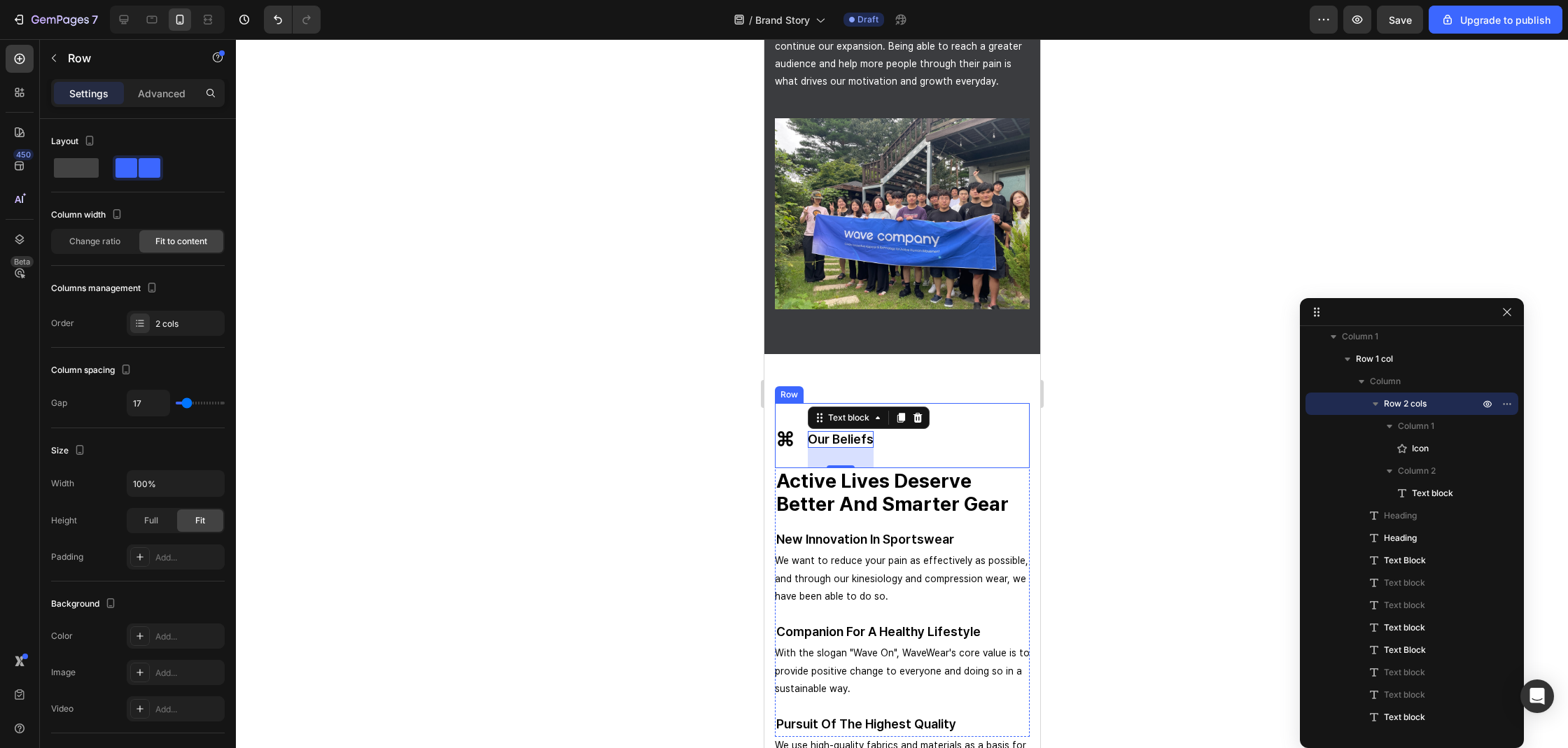
click at [954, 431] on div "Icon our beliefs Text block 29 Row" at bounding box center [901, 434] width 255 height 64
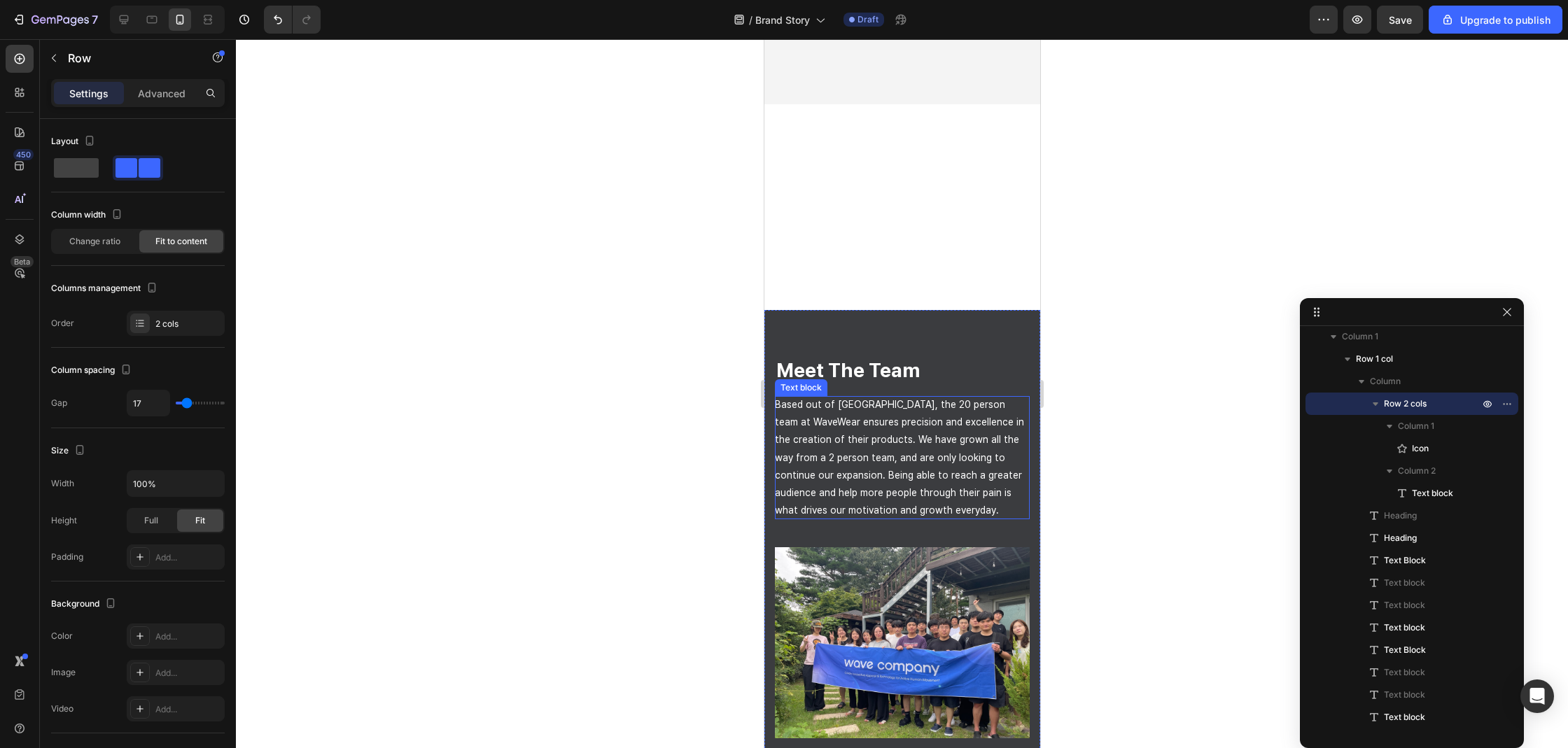
scroll to position [1932, 0]
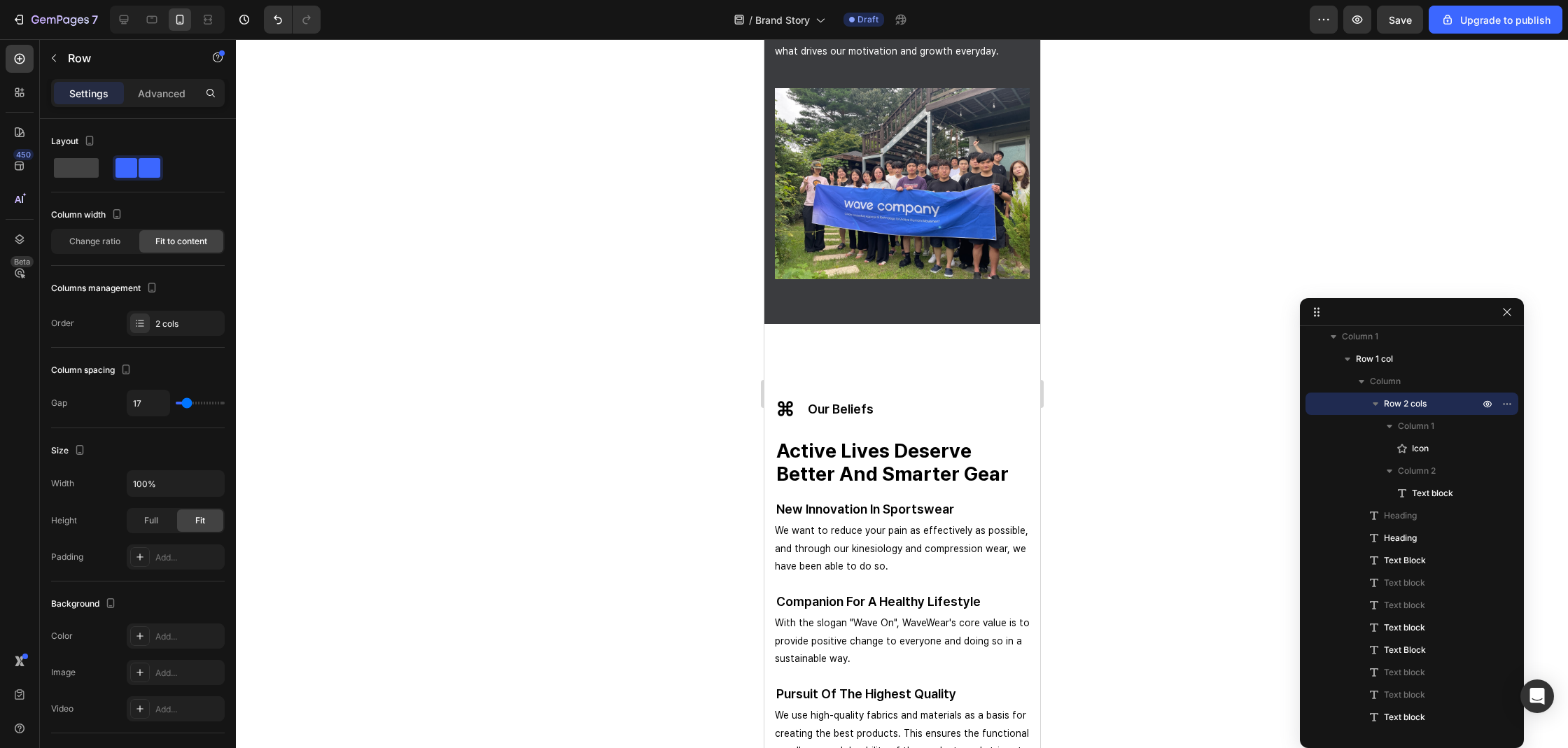
click at [930, 417] on div "Icon our beliefs Text block Row" at bounding box center [901, 405] width 255 height 64
click at [938, 387] on div "Icon our beliefs Text block Row" at bounding box center [901, 405] width 255 height 64
click at [862, 401] on p "our beliefs" at bounding box center [840, 408] width 66 height 16
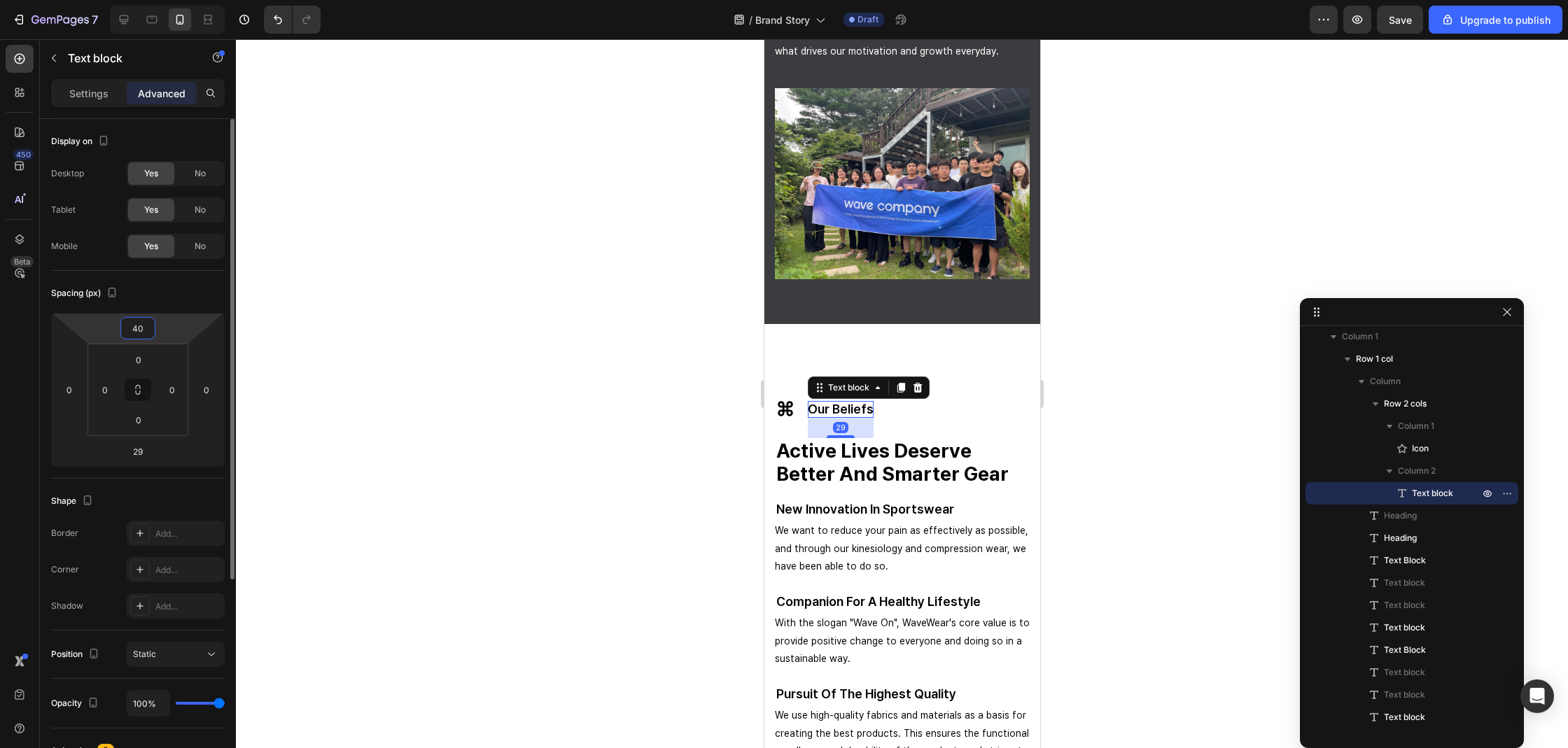
click at [133, 326] on input "40" at bounding box center [137, 328] width 28 height 21
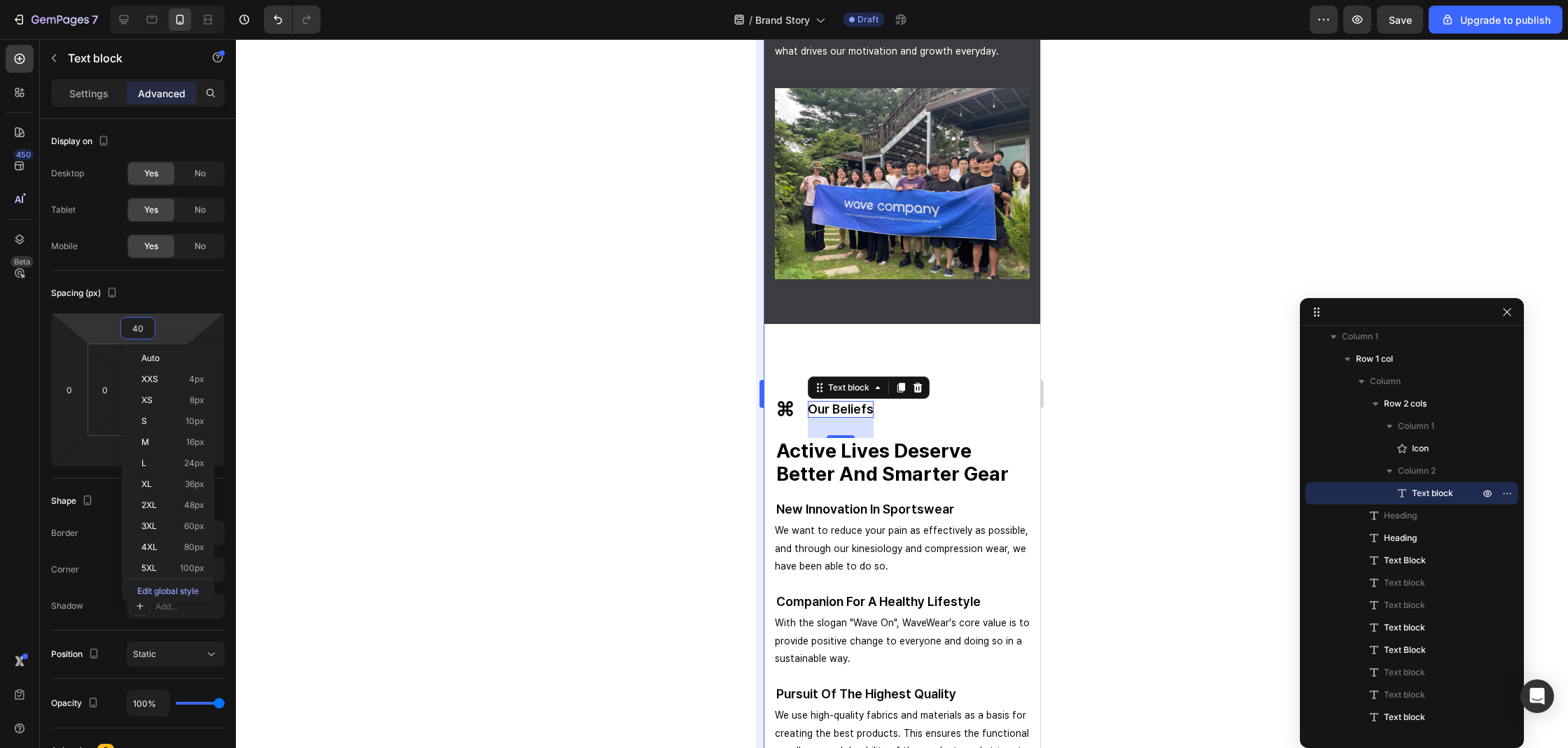
type input "4"
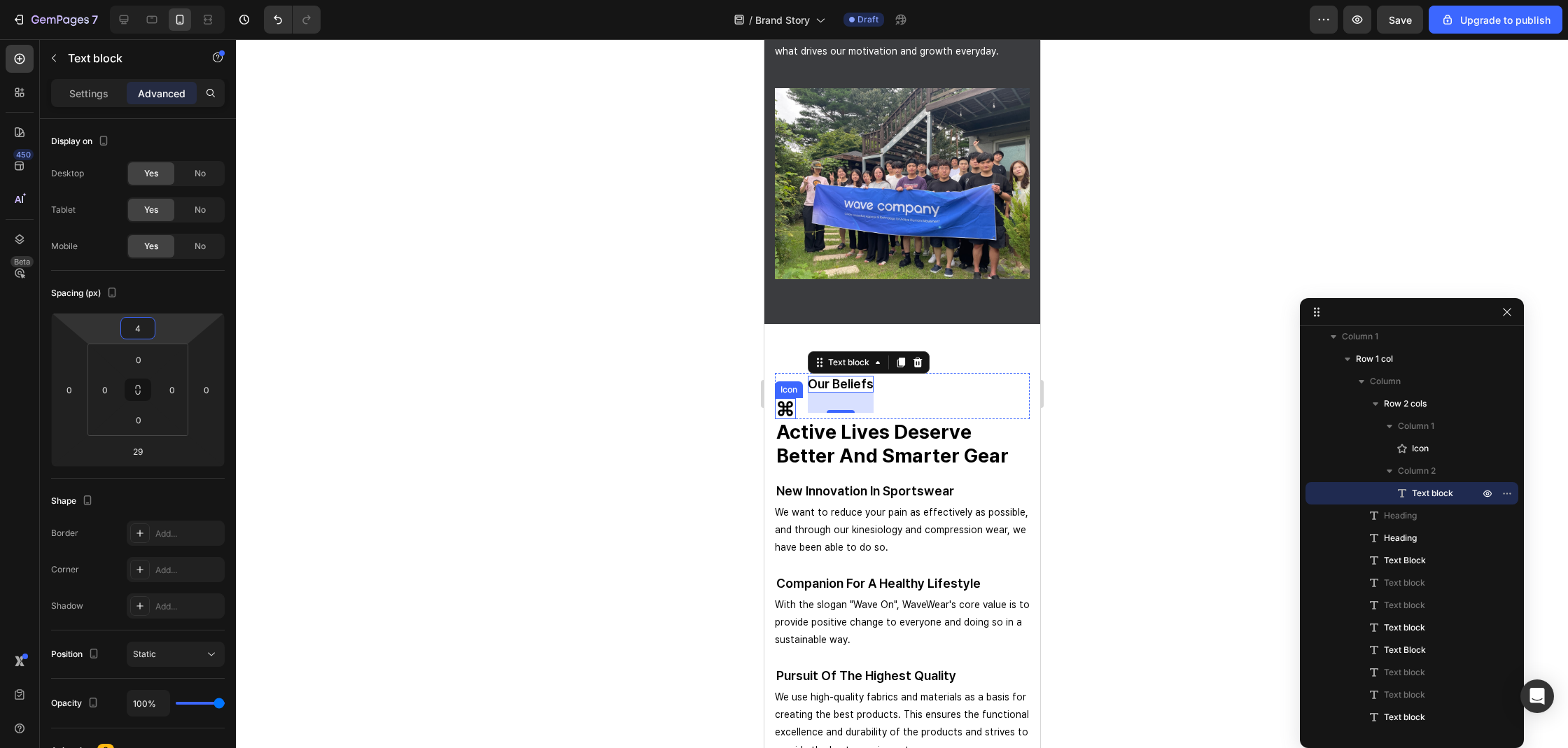
click at [784, 404] on icon at bounding box center [784, 408] width 21 height 21
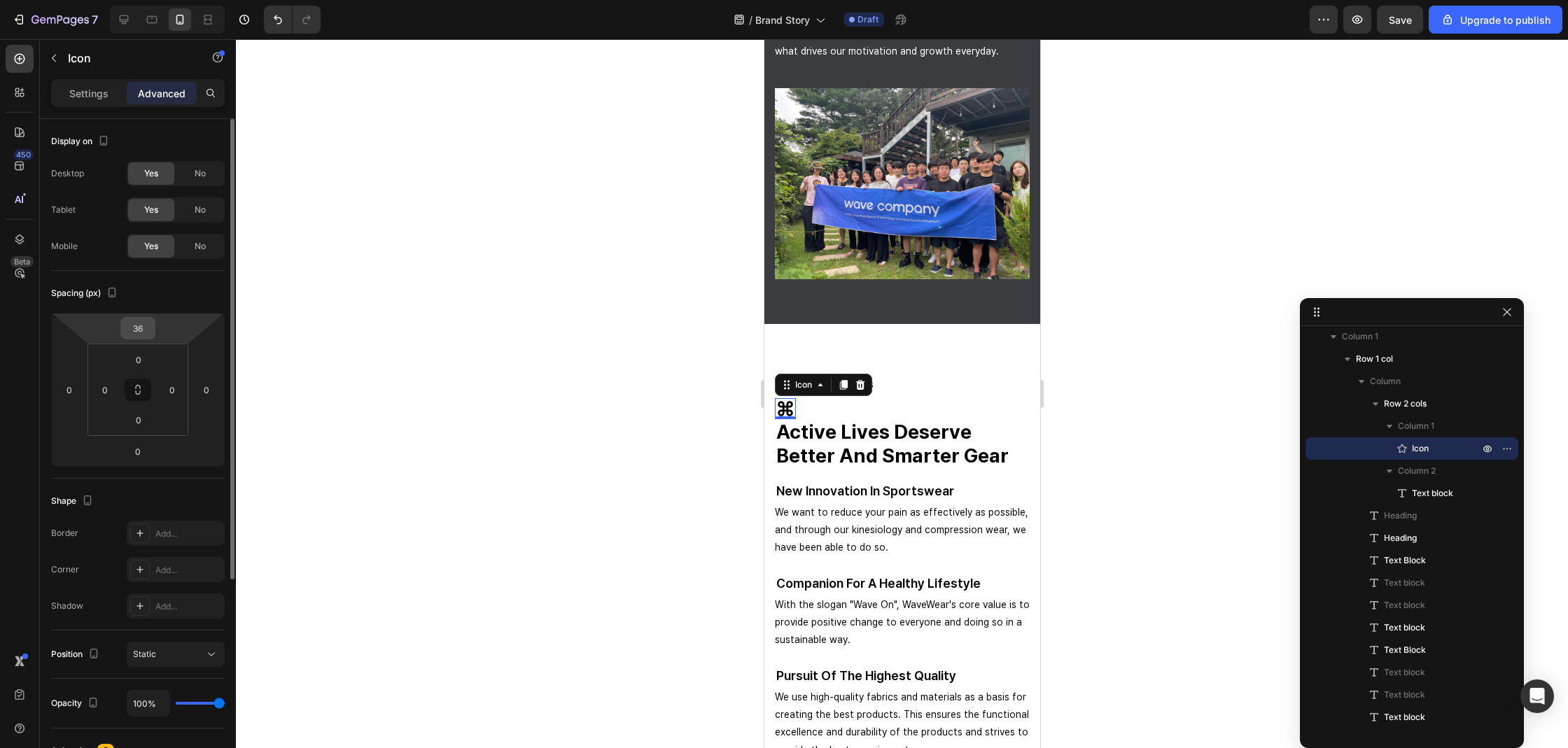
click at [143, 326] on input "36" at bounding box center [137, 328] width 28 height 21
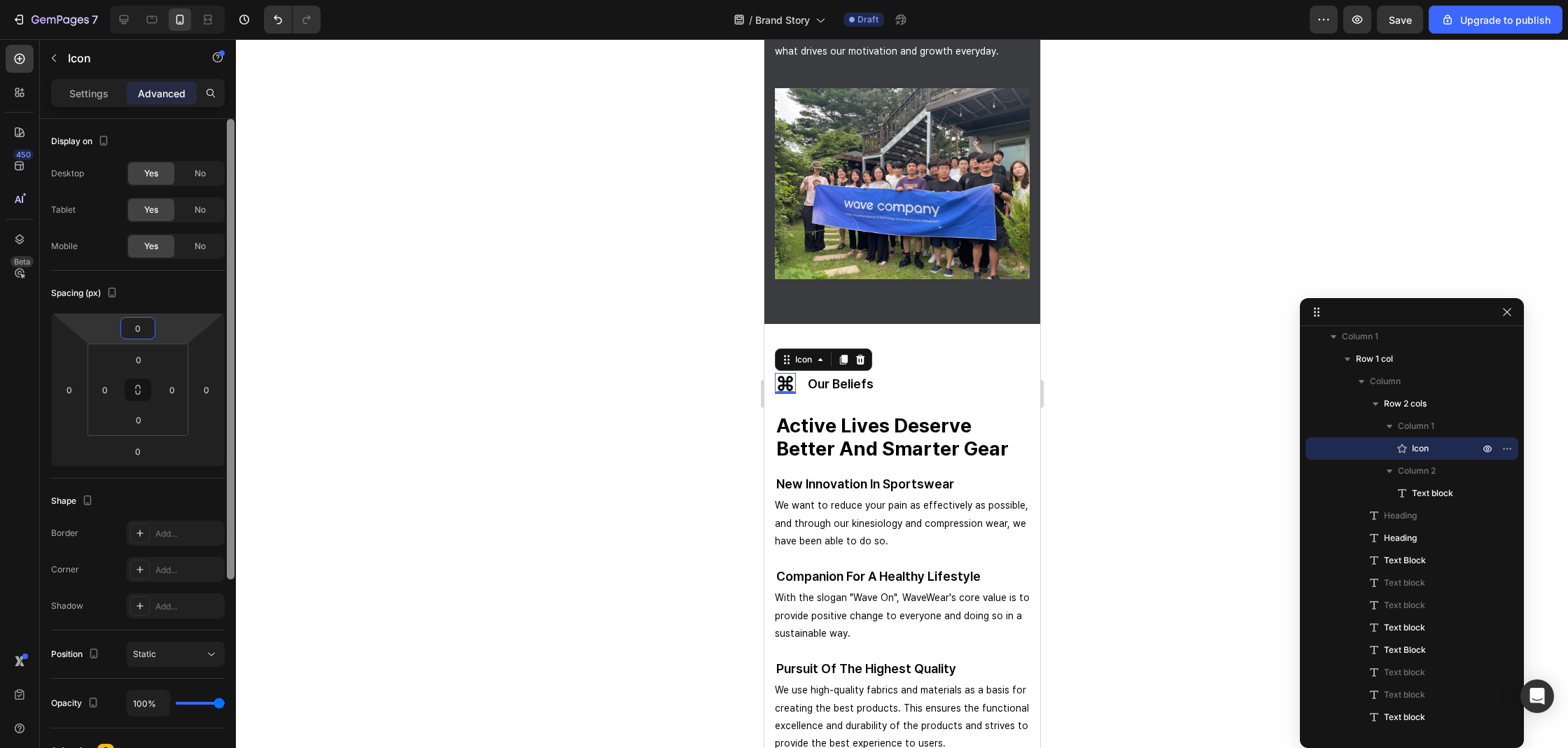
type input "0"
click at [944, 393] on div "Icon 0 our beliefs Text block Row" at bounding box center [901, 392] width 255 height 39
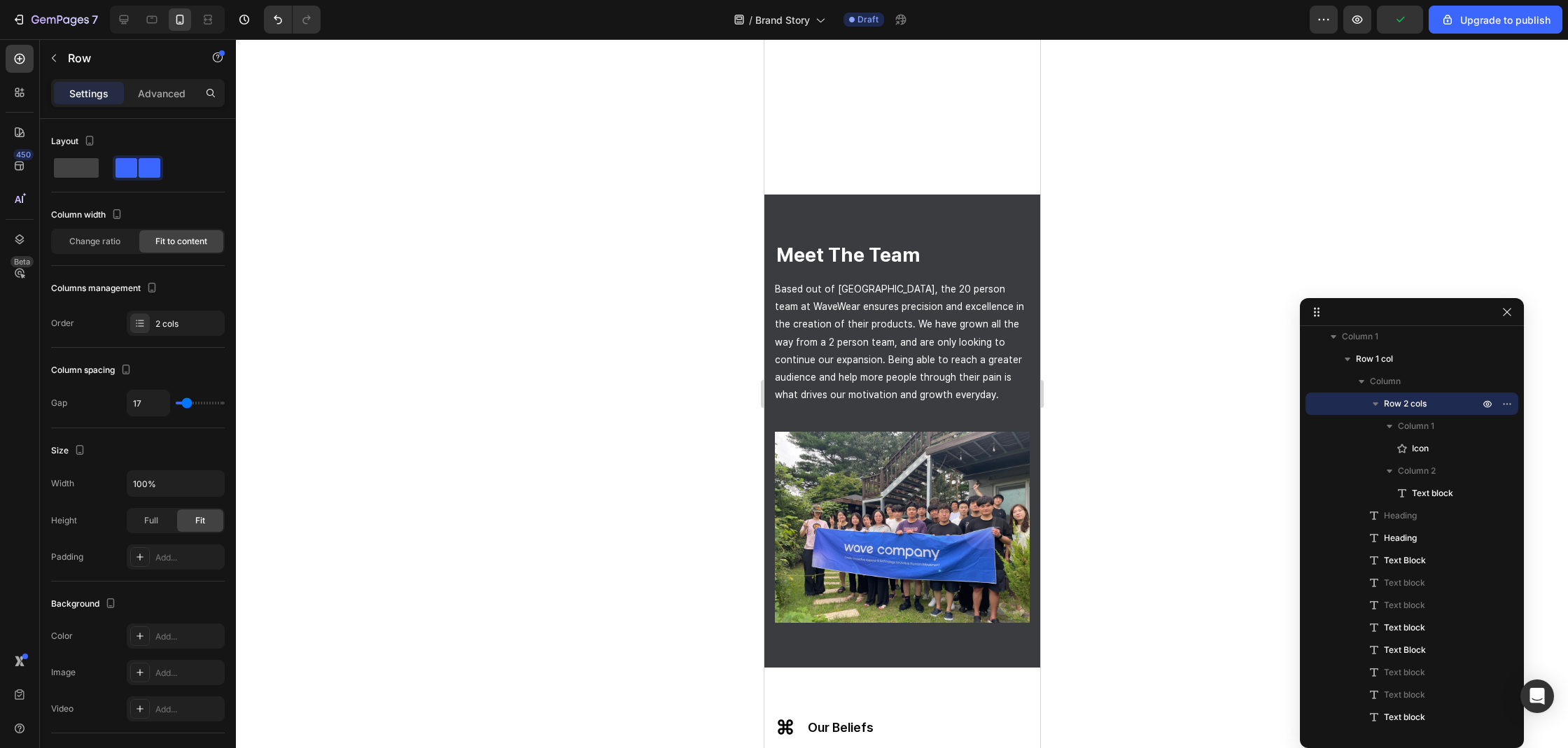
scroll to position [1834, 0]
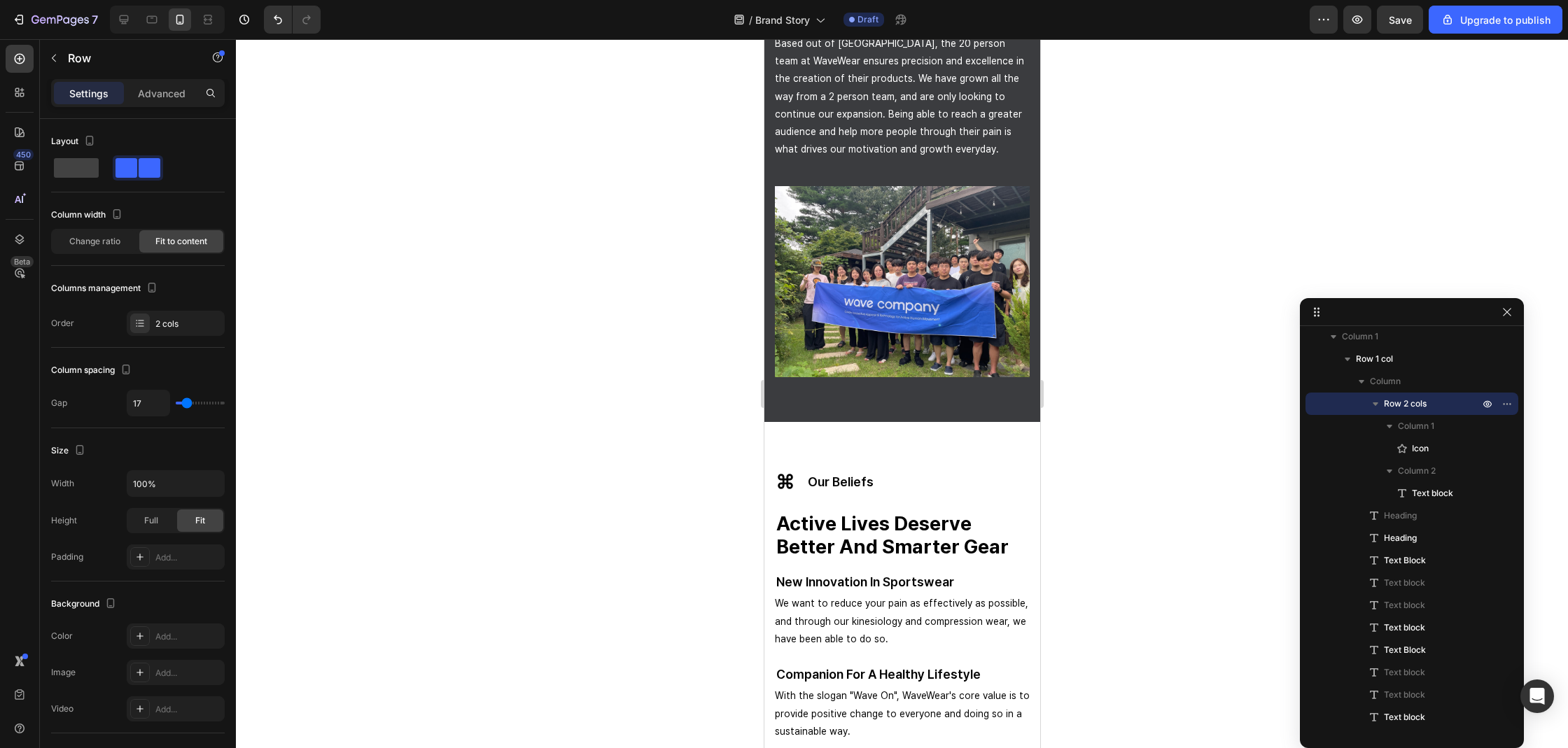
click at [902, 487] on div "Icon our beliefs Text block Row" at bounding box center [901, 490] width 255 height 39
click at [902, 471] on div "Icon our beliefs Text block Row" at bounding box center [901, 490] width 255 height 39
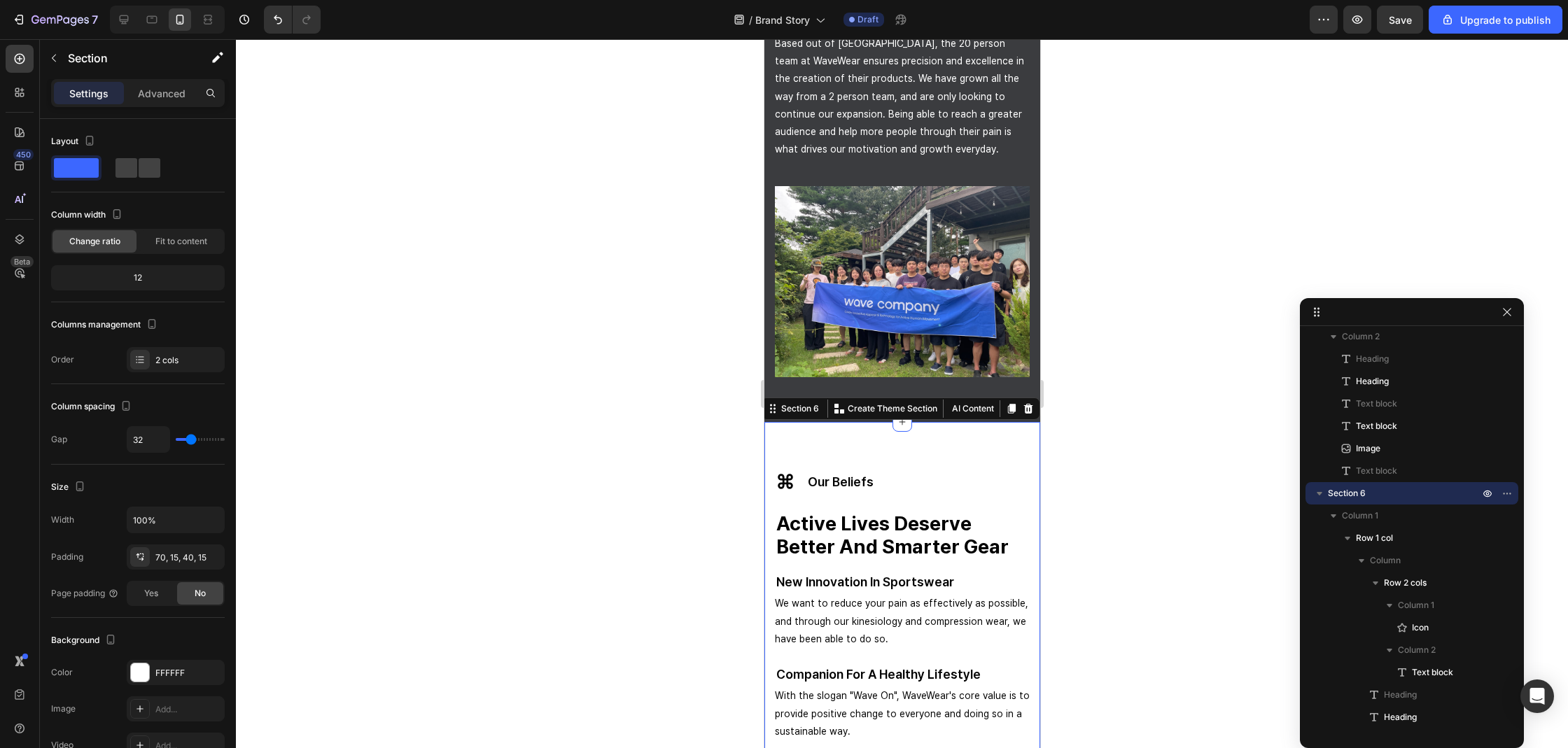
click at [937, 471] on div "Icon our beliefs Text block Row" at bounding box center [901, 490] width 255 height 39
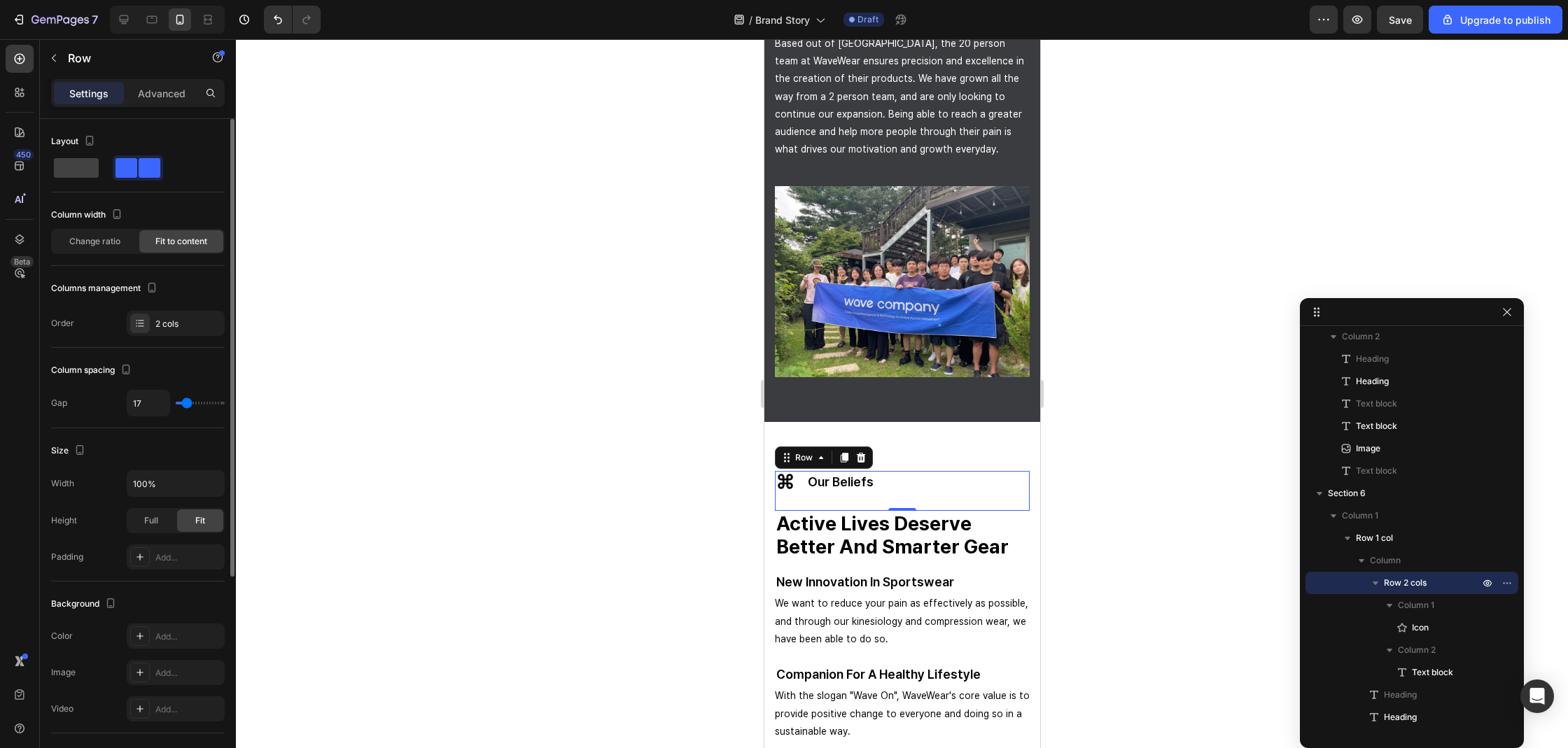
type input "24"
type input "23"
type input "22"
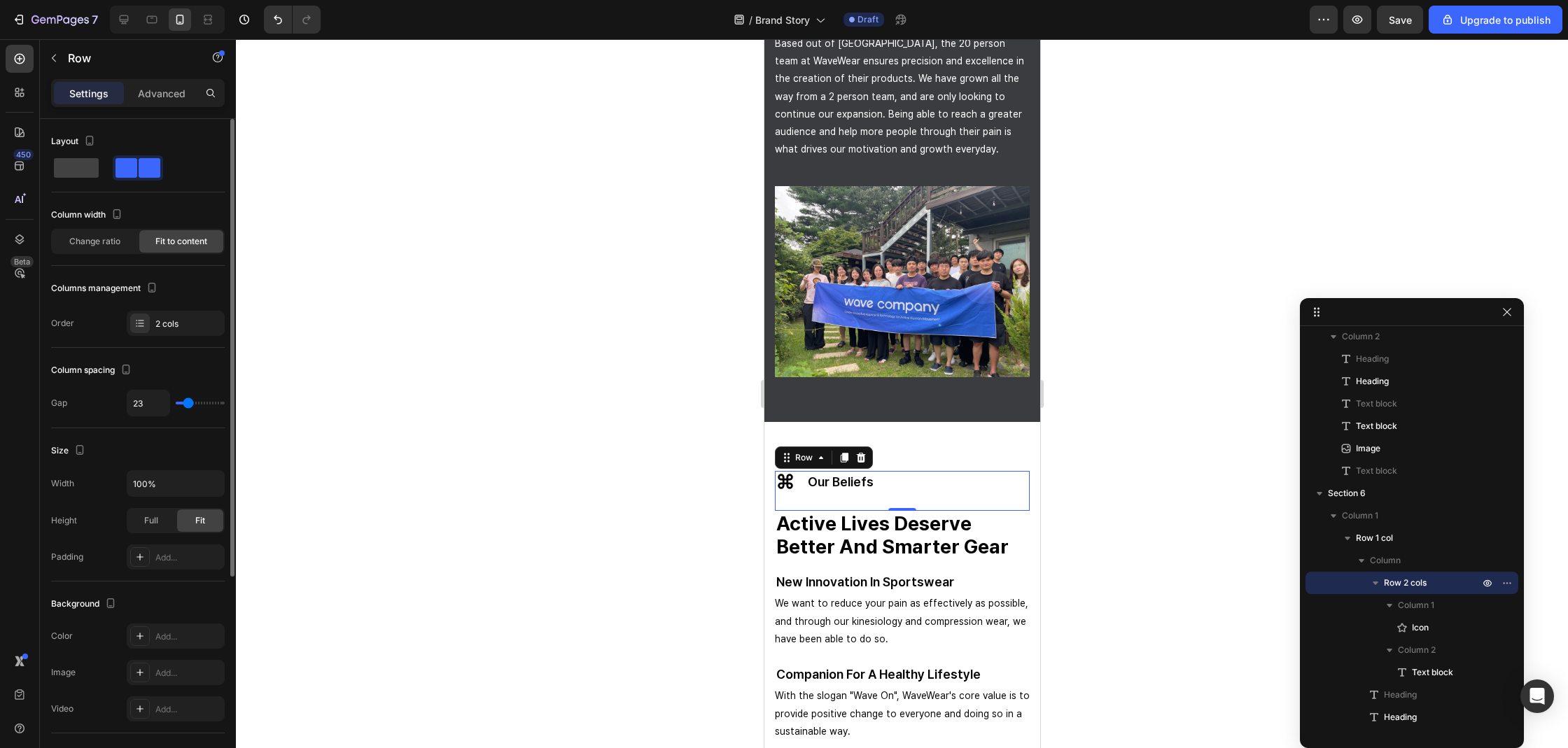
type input "22"
type input "21"
type input "20"
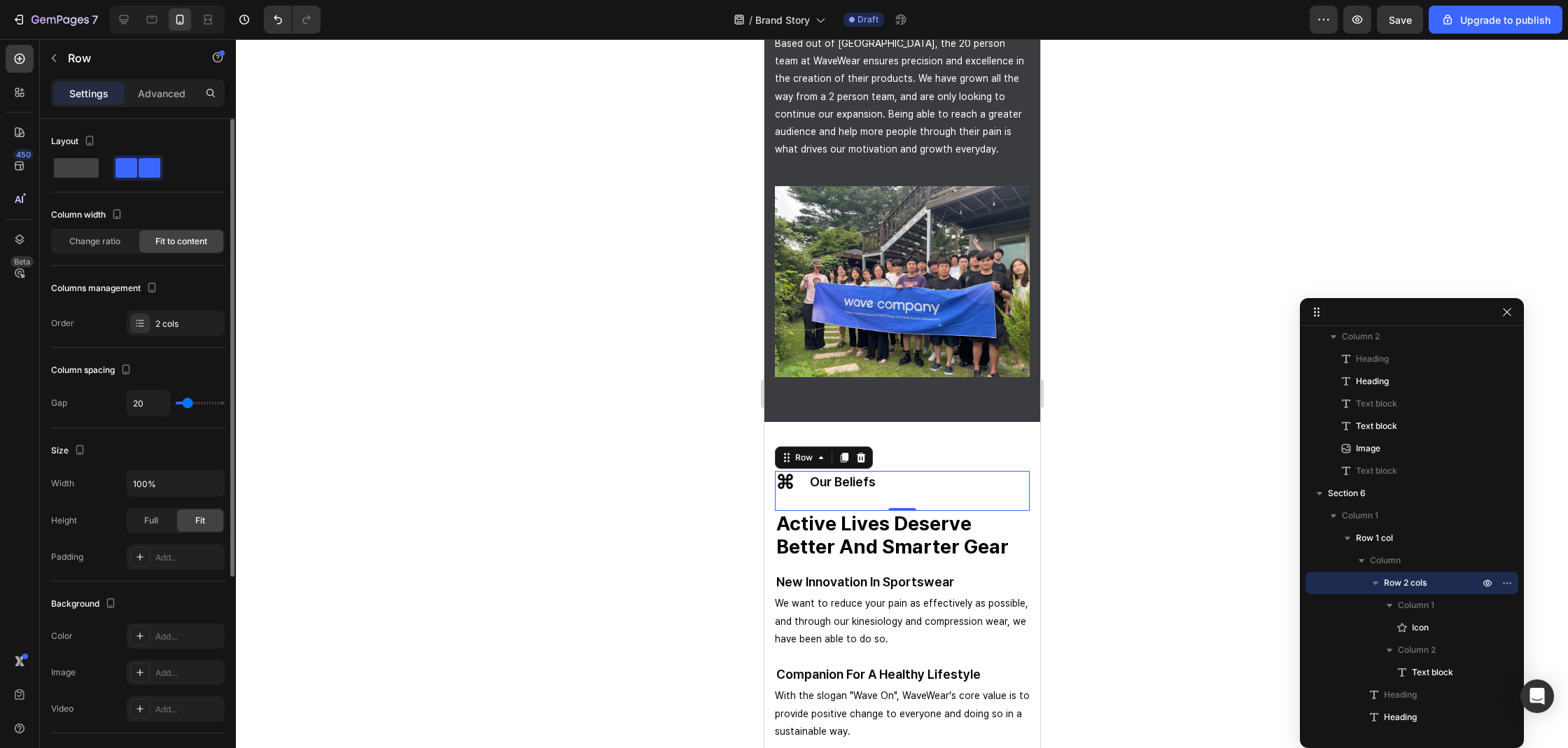
type input "16"
type input "13"
type input "12"
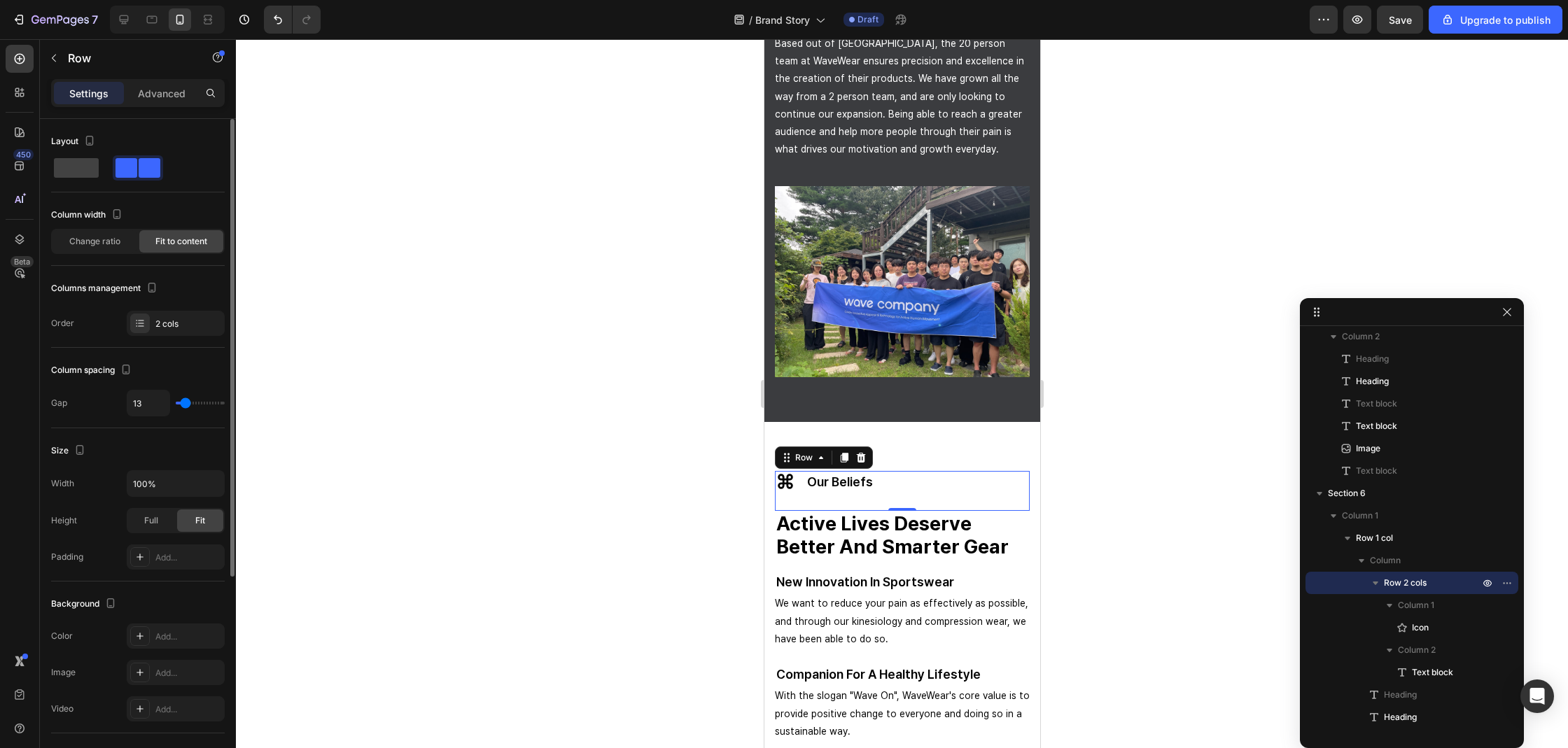
type input "12"
type input "9"
type input "10"
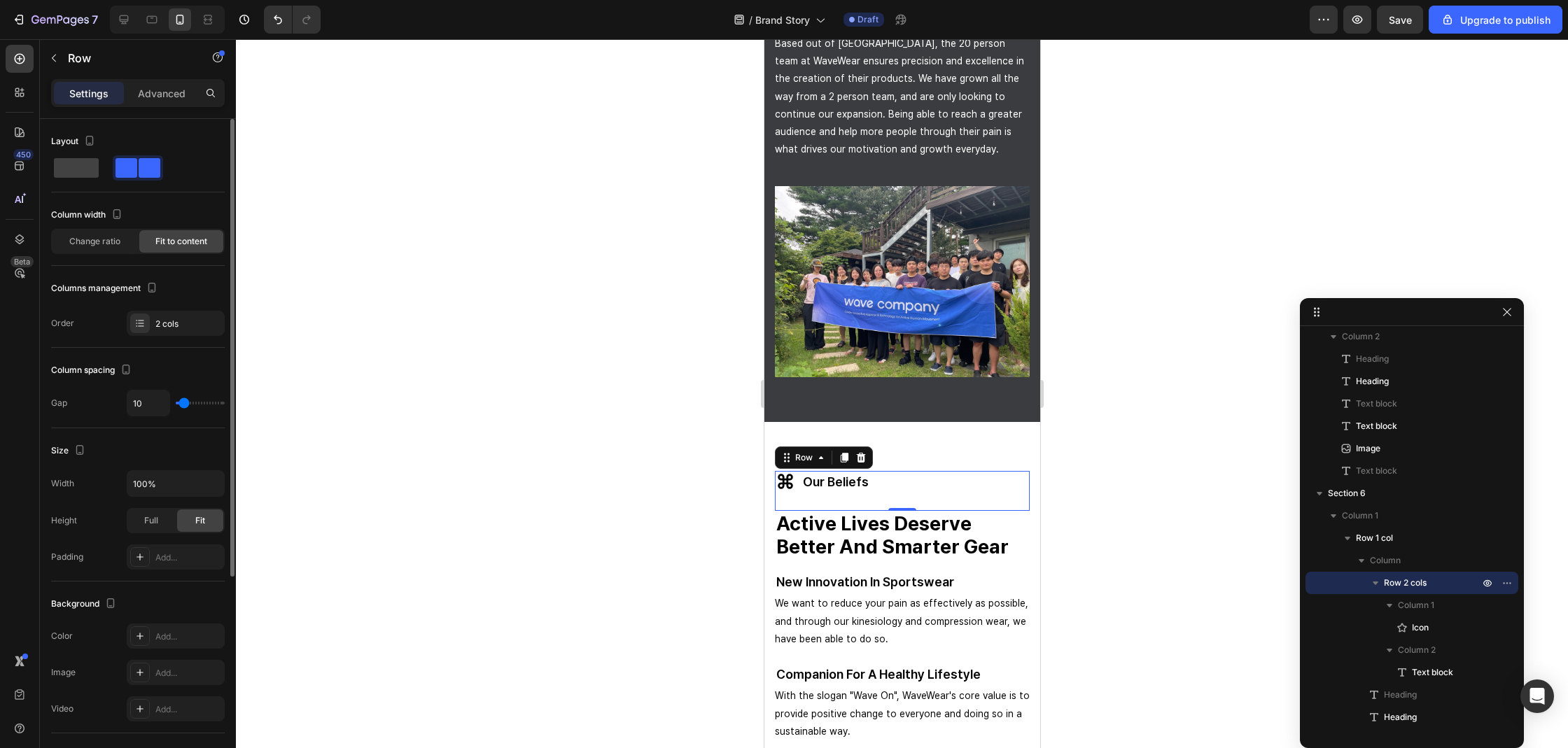
click at [184, 403] on input "range" at bounding box center [199, 403] width 49 height 3
click at [443, 428] on div at bounding box center [902, 393] width 1332 height 709
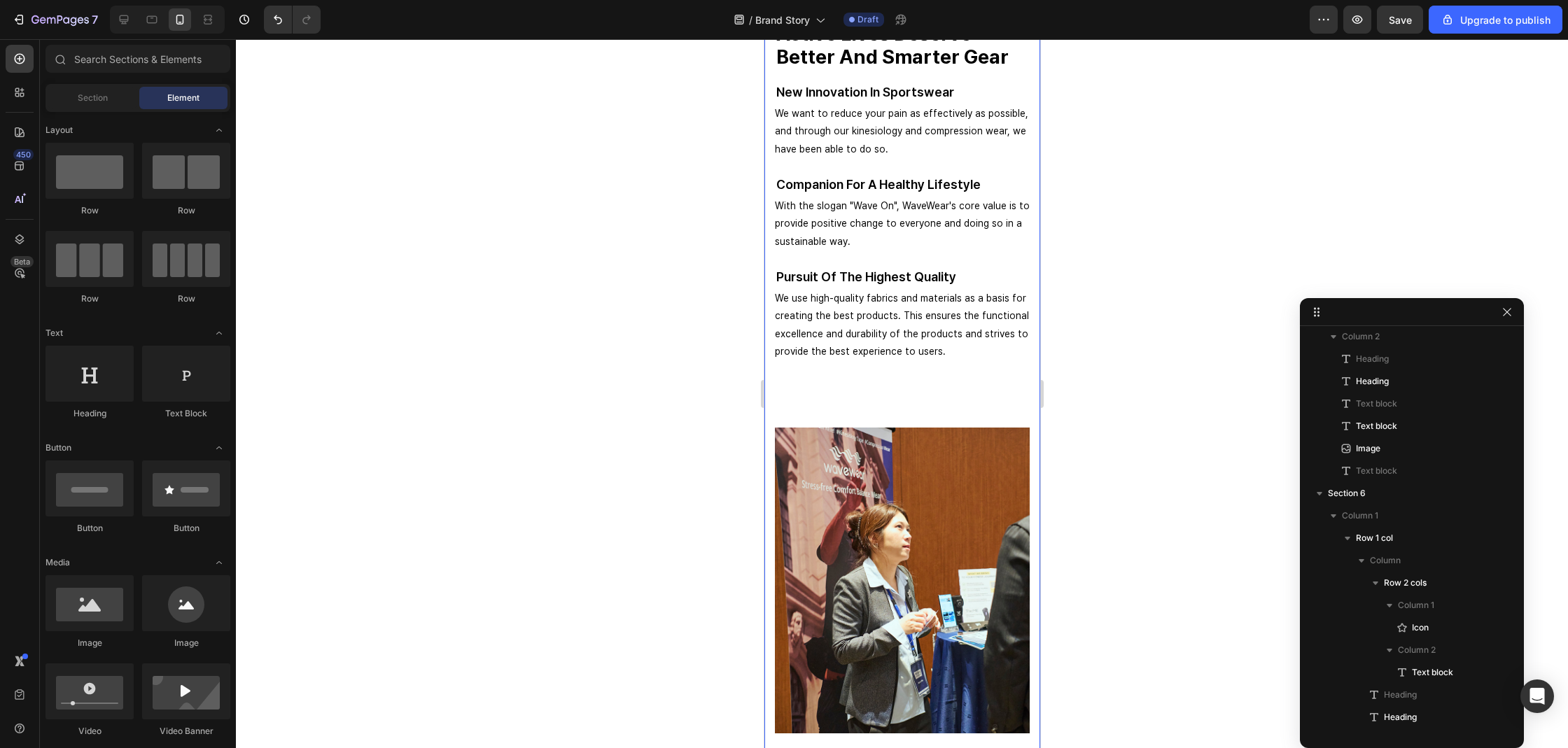
scroll to position [2565, 0]
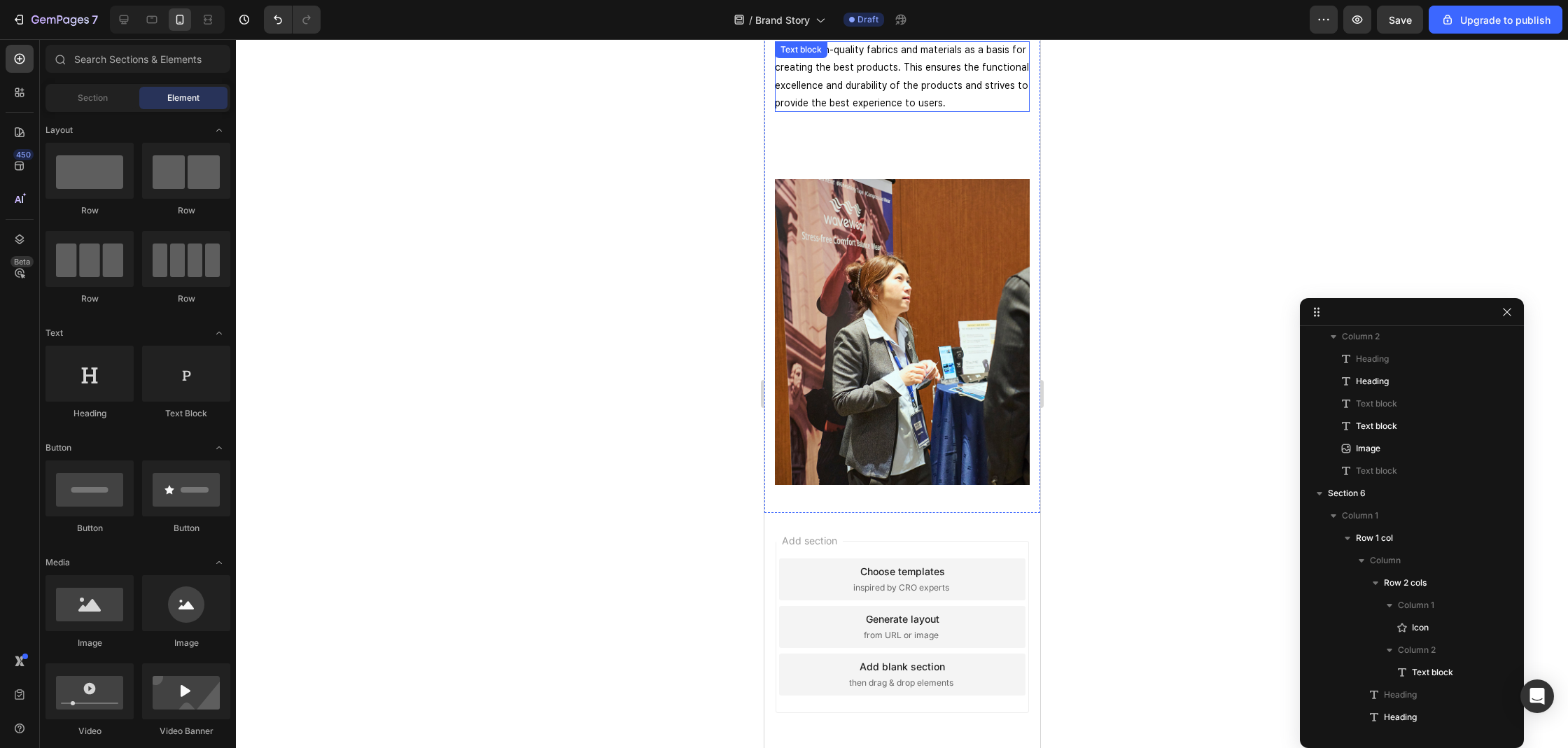
click at [882, 106] on p "We use high-quality fabrics and materials as a basis for creating the best prod…" at bounding box center [901, 76] width 255 height 71
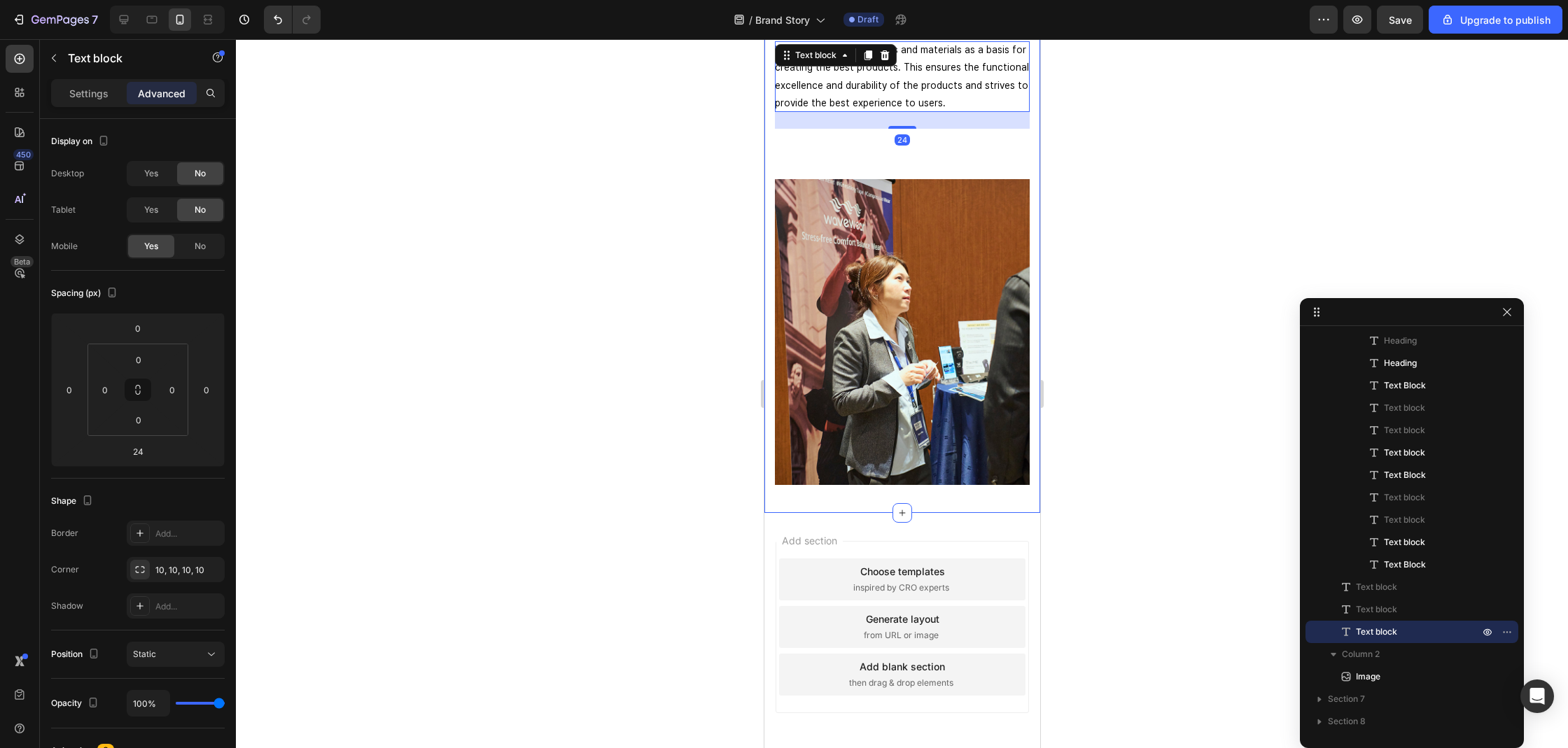
scroll to position [1081, 0]
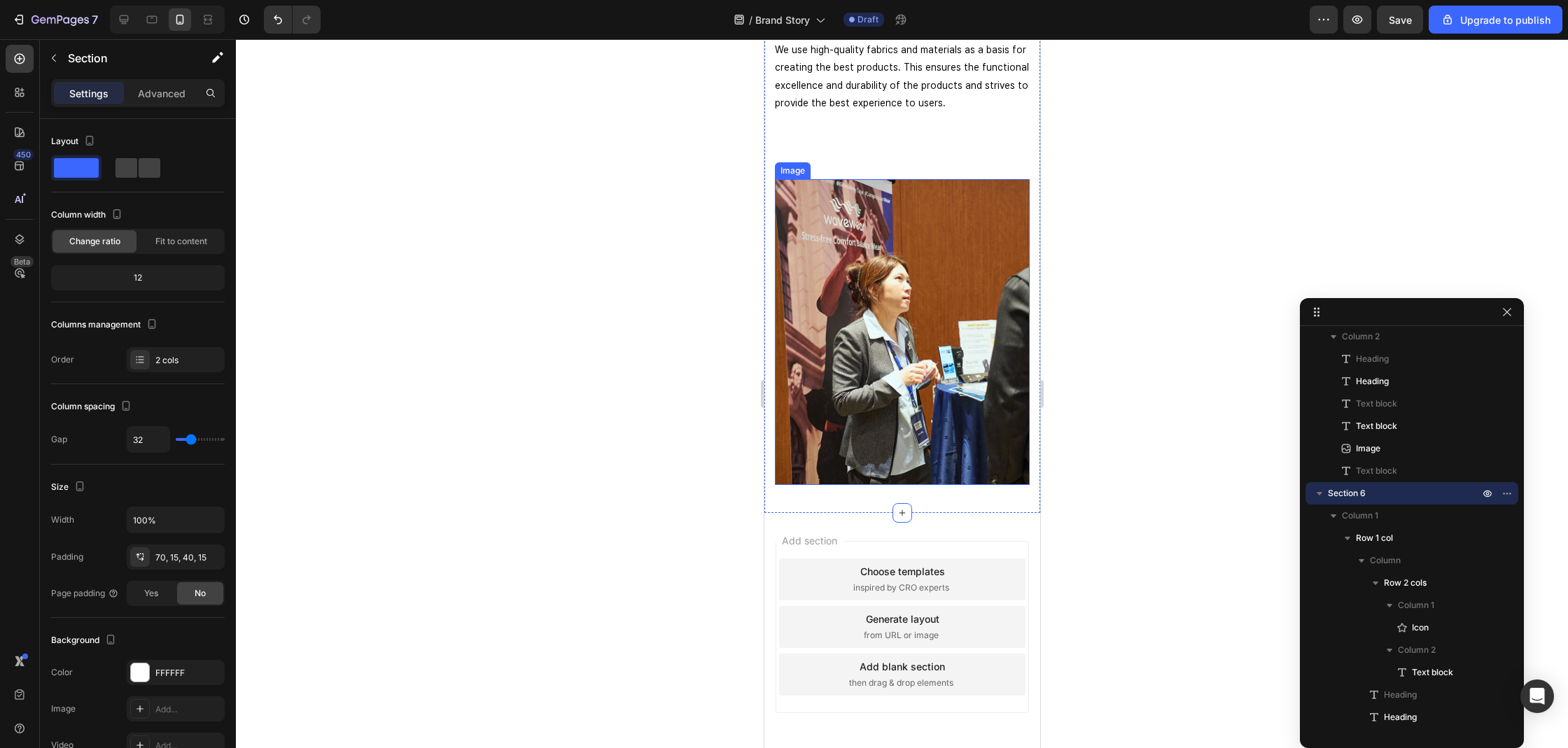
click at [899, 213] on img at bounding box center [901, 332] width 255 height 305
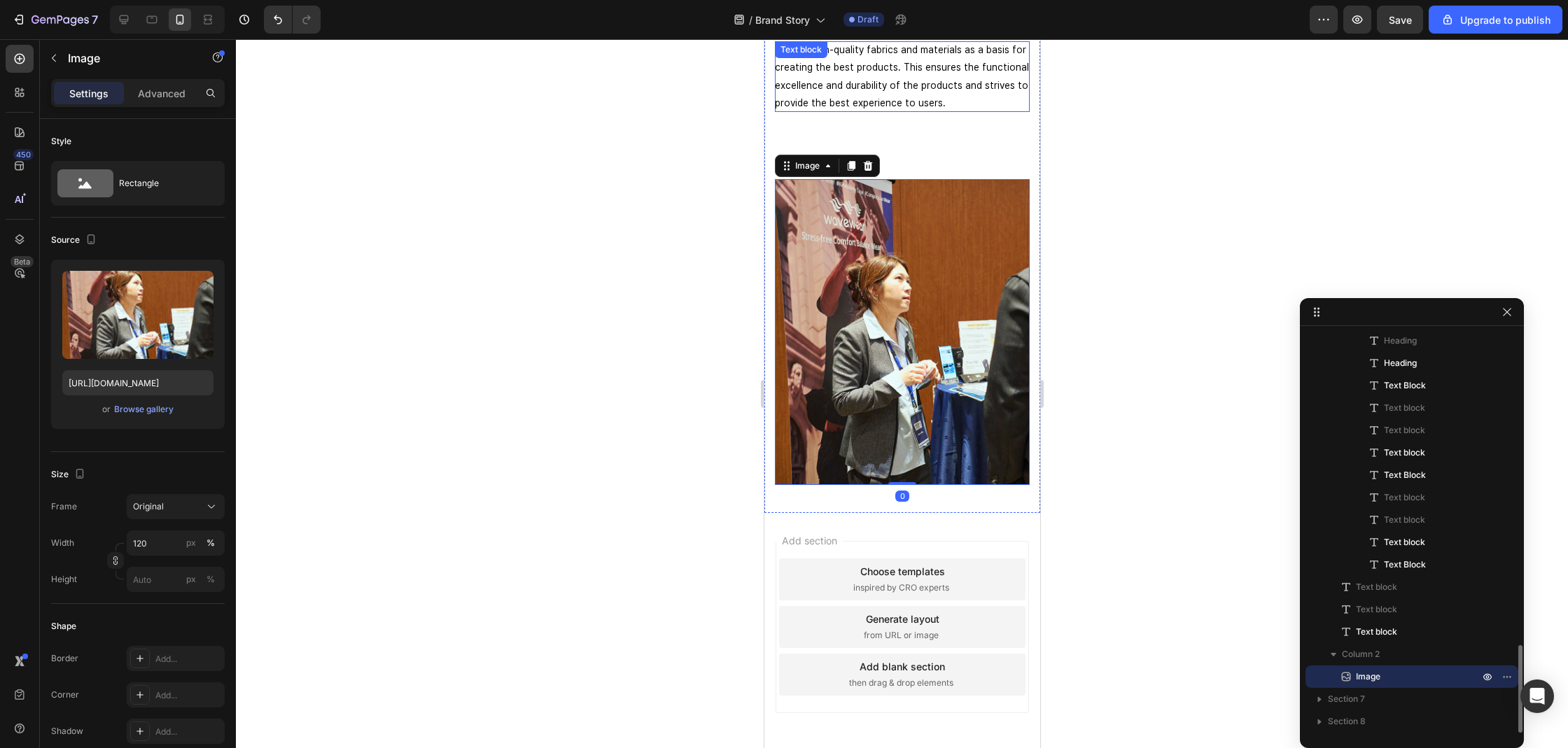
click at [893, 95] on p "We use high-quality fabrics and materials as a basis for creating the best prod…" at bounding box center [901, 76] width 255 height 71
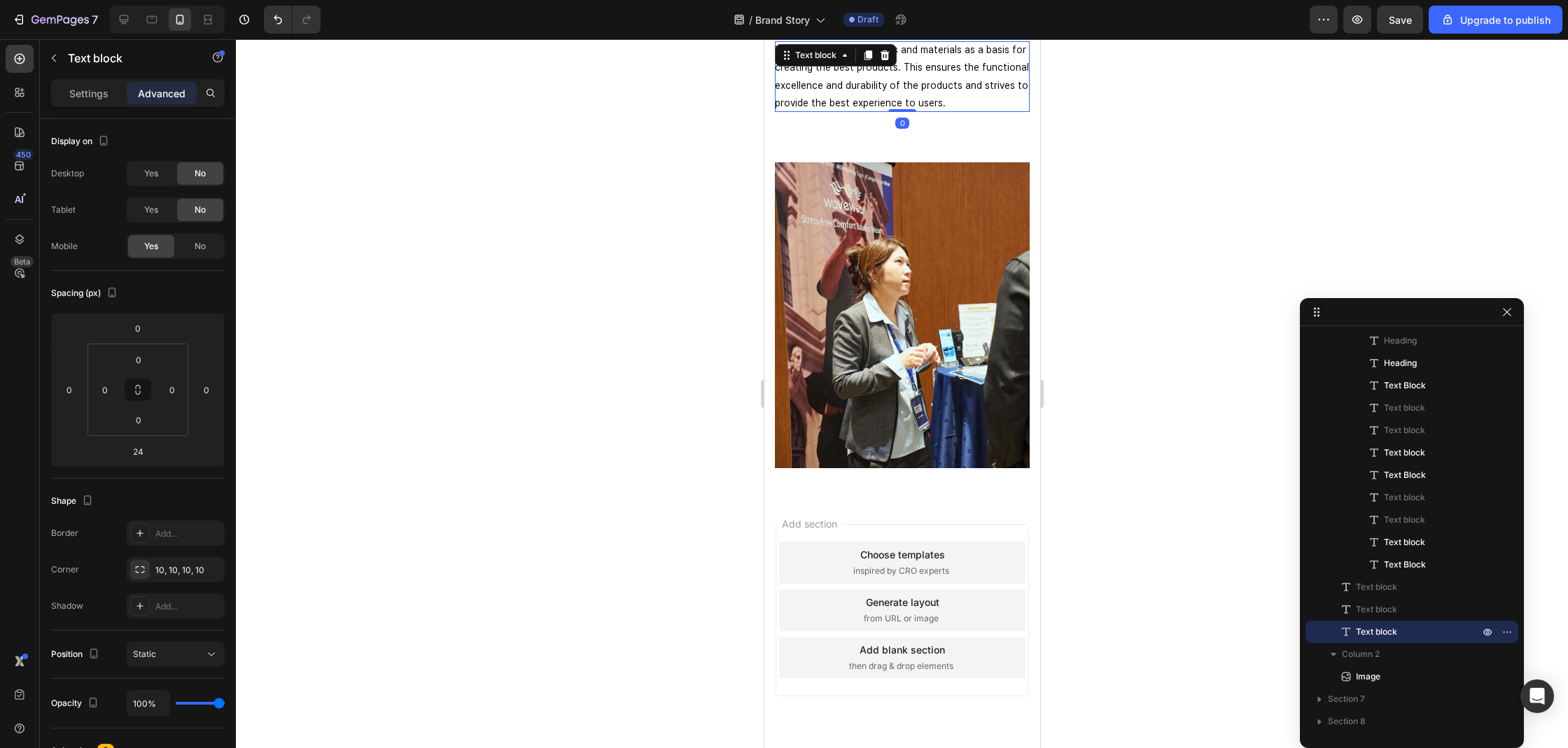
drag, startPoint x: 896, startPoint y: 126, endPoint x: 889, endPoint y: 120, distance: 9.2
click at [898, 94] on div "We use high-quality fabrics and materials as a basis for creating the best prod…" at bounding box center [901, 76] width 255 height 71
type input "0"
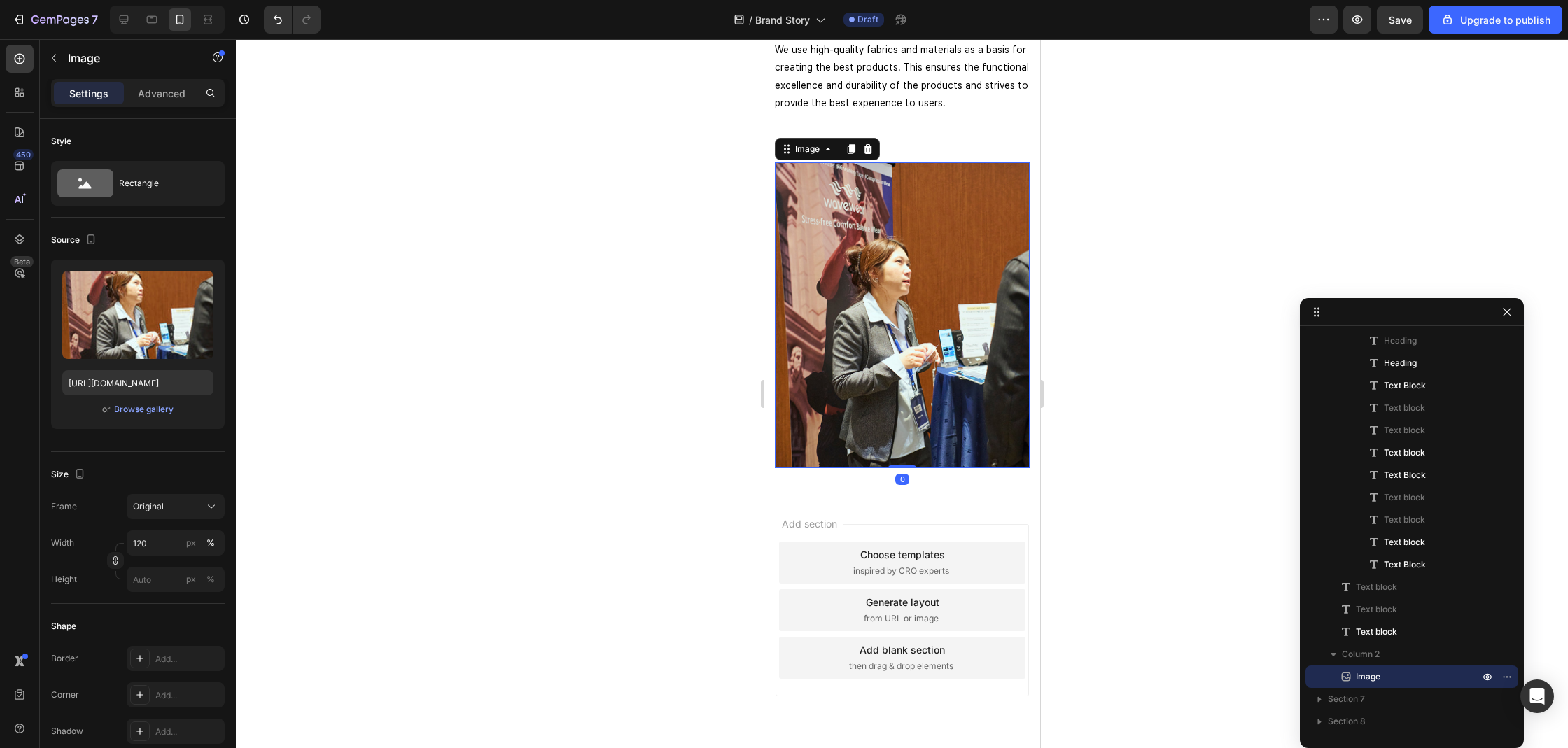
click at [152, 105] on div "Settings Advanced" at bounding box center [138, 93] width 174 height 28
click at [157, 98] on p "Advanced" at bounding box center [161, 93] width 48 height 14
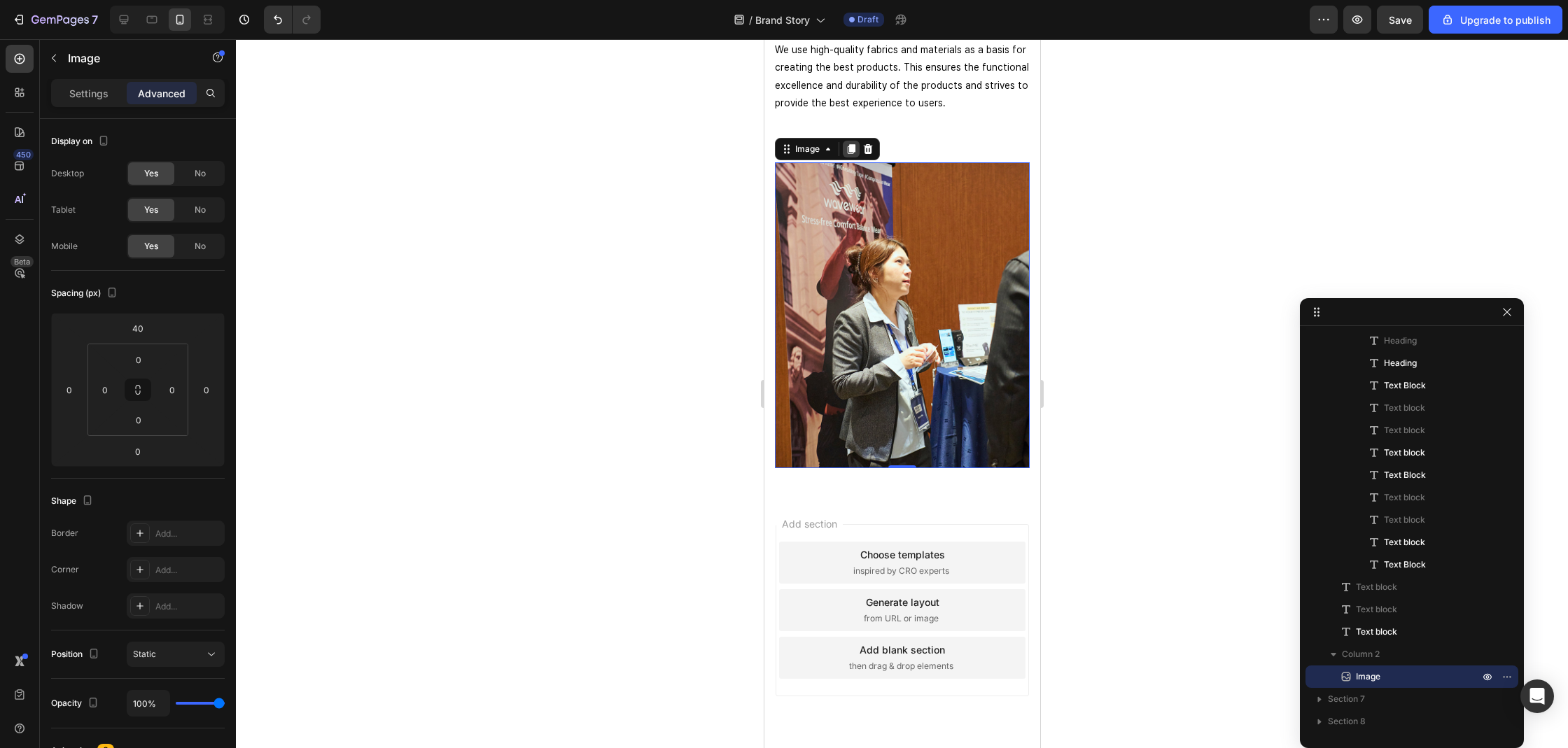
drag, startPoint x: 854, startPoint y: 146, endPoint x: 847, endPoint y: 148, distance: 7.3
click at [853, 146] on icon at bounding box center [850, 149] width 8 height 10
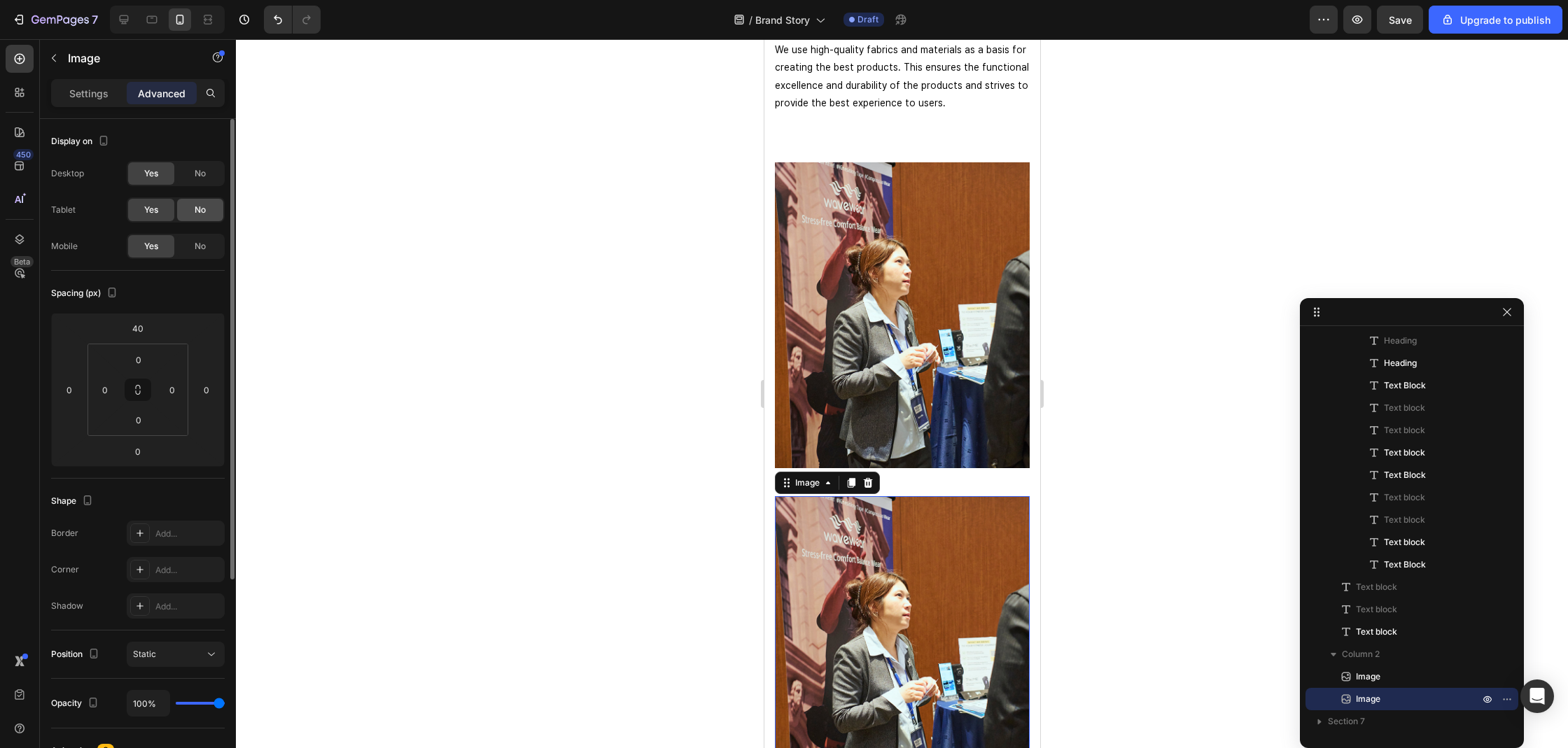
click at [209, 209] on div "No" at bounding box center [200, 209] width 46 height 22
click at [209, 180] on div "No" at bounding box center [200, 173] width 46 height 22
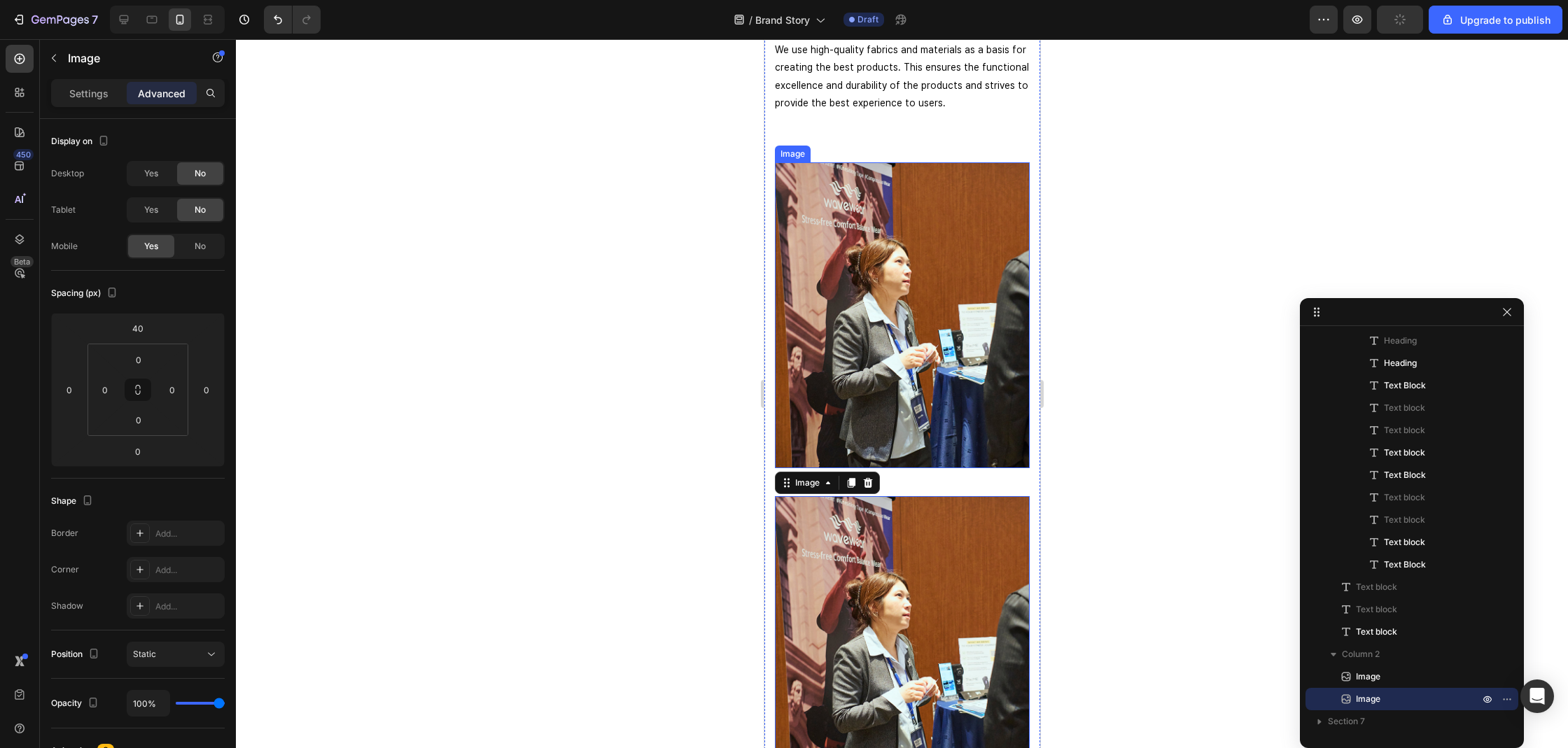
click at [794, 288] on img at bounding box center [901, 315] width 255 height 305
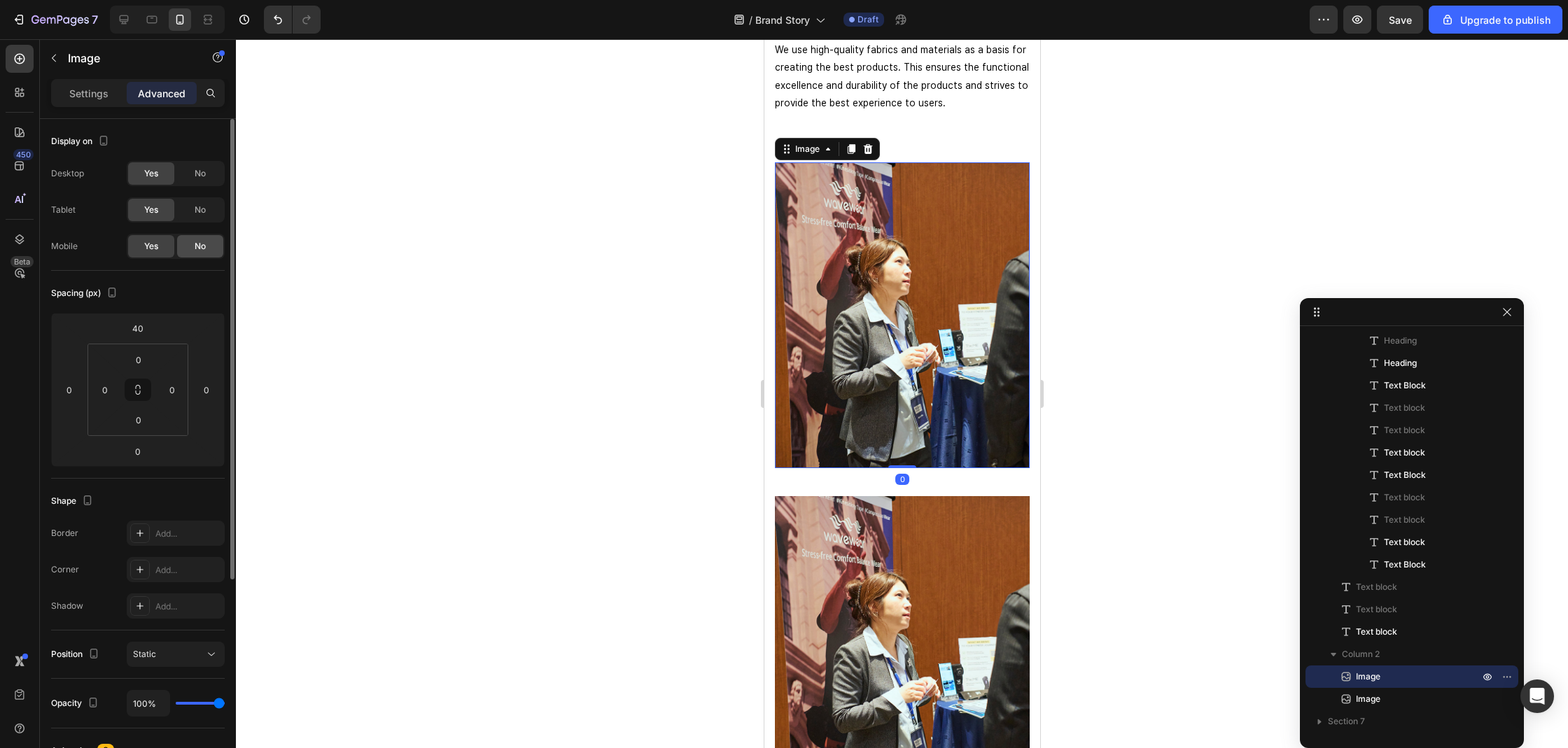
click at [209, 243] on div "No" at bounding box center [200, 245] width 46 height 22
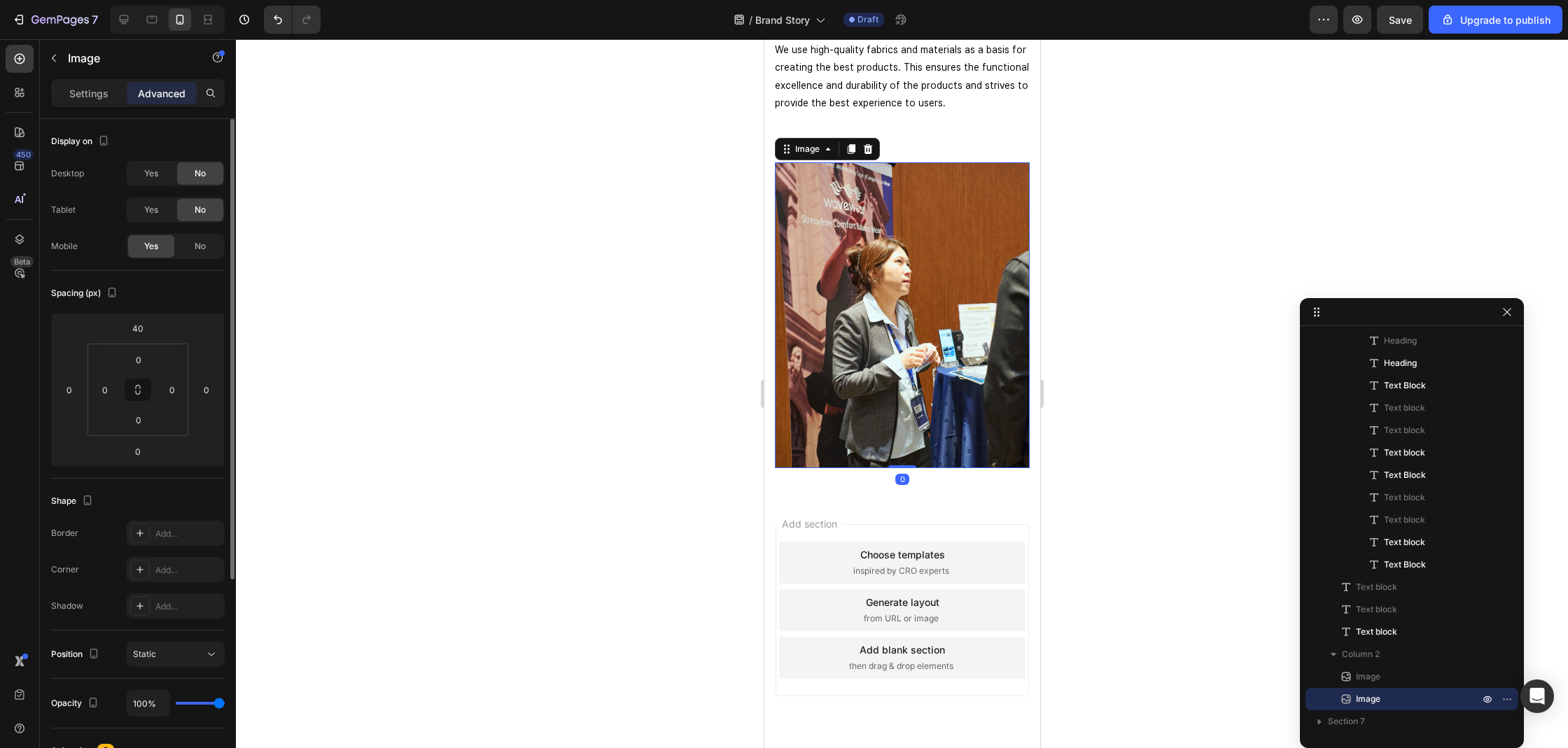
click at [841, 308] on img at bounding box center [901, 315] width 255 height 305
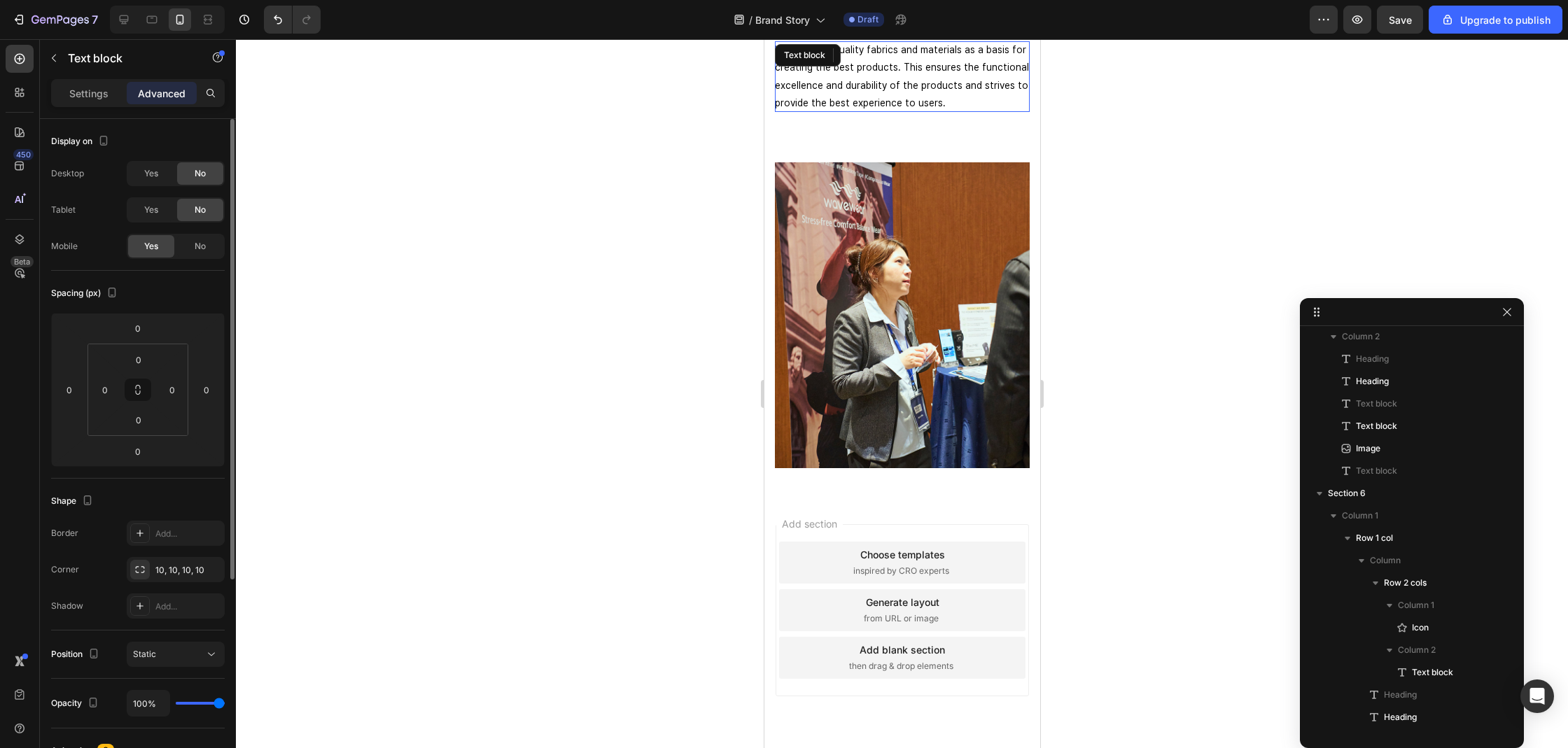
click at [907, 100] on p "We use high-quality fabrics and materials as a basis for creating the best prod…" at bounding box center [901, 76] width 255 height 71
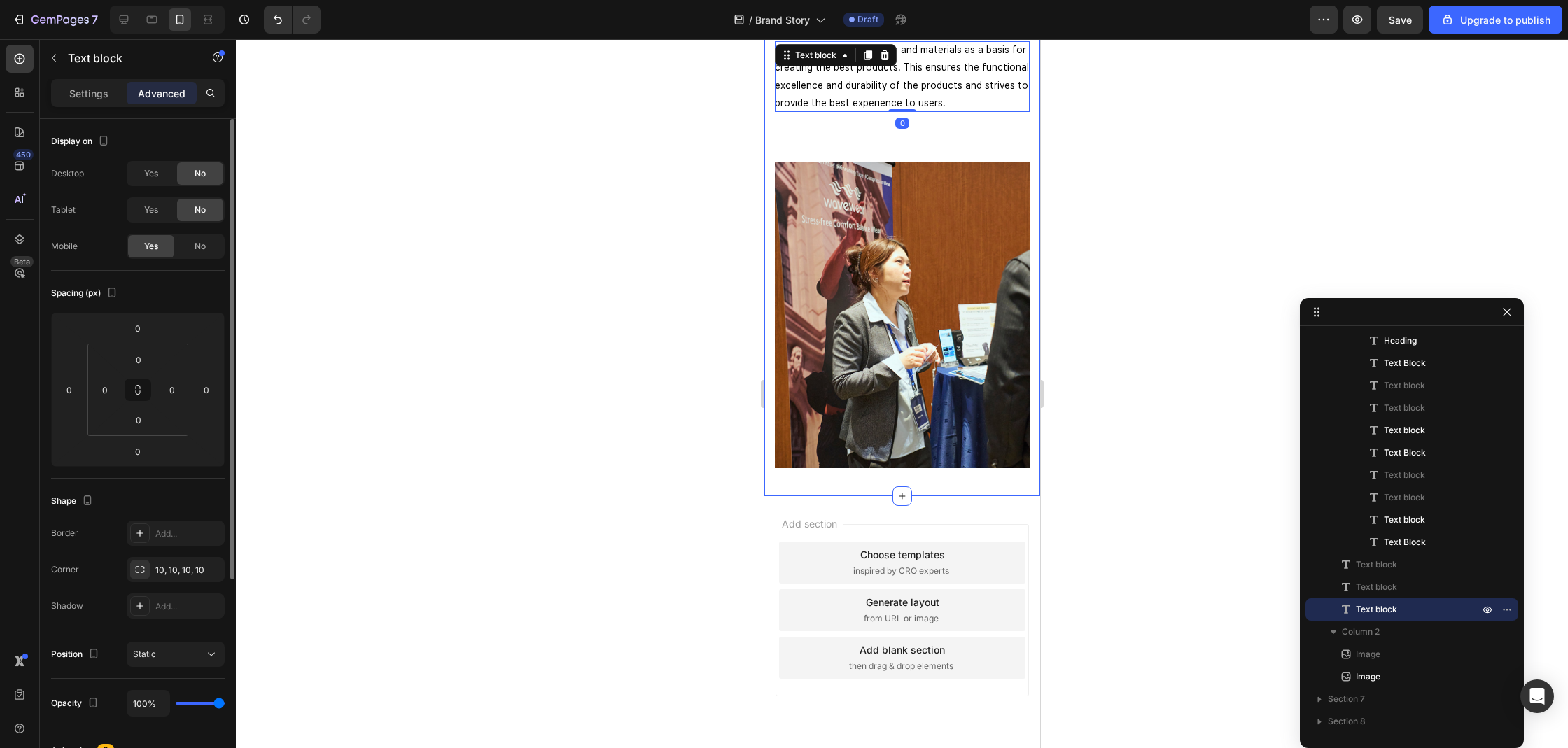
click at [900, 179] on img at bounding box center [901, 315] width 255 height 305
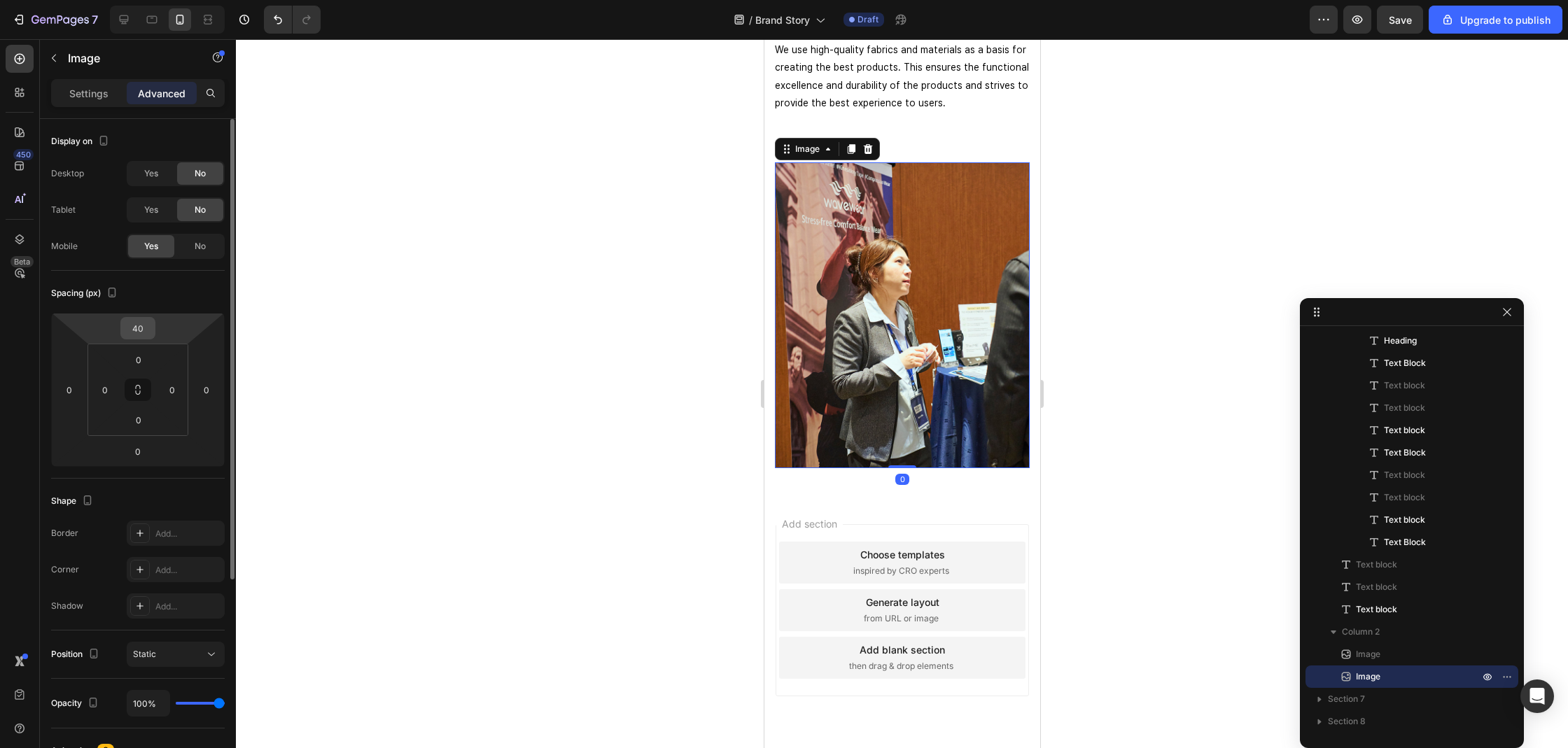
click at [144, 326] on input "40" at bounding box center [137, 328] width 28 height 21
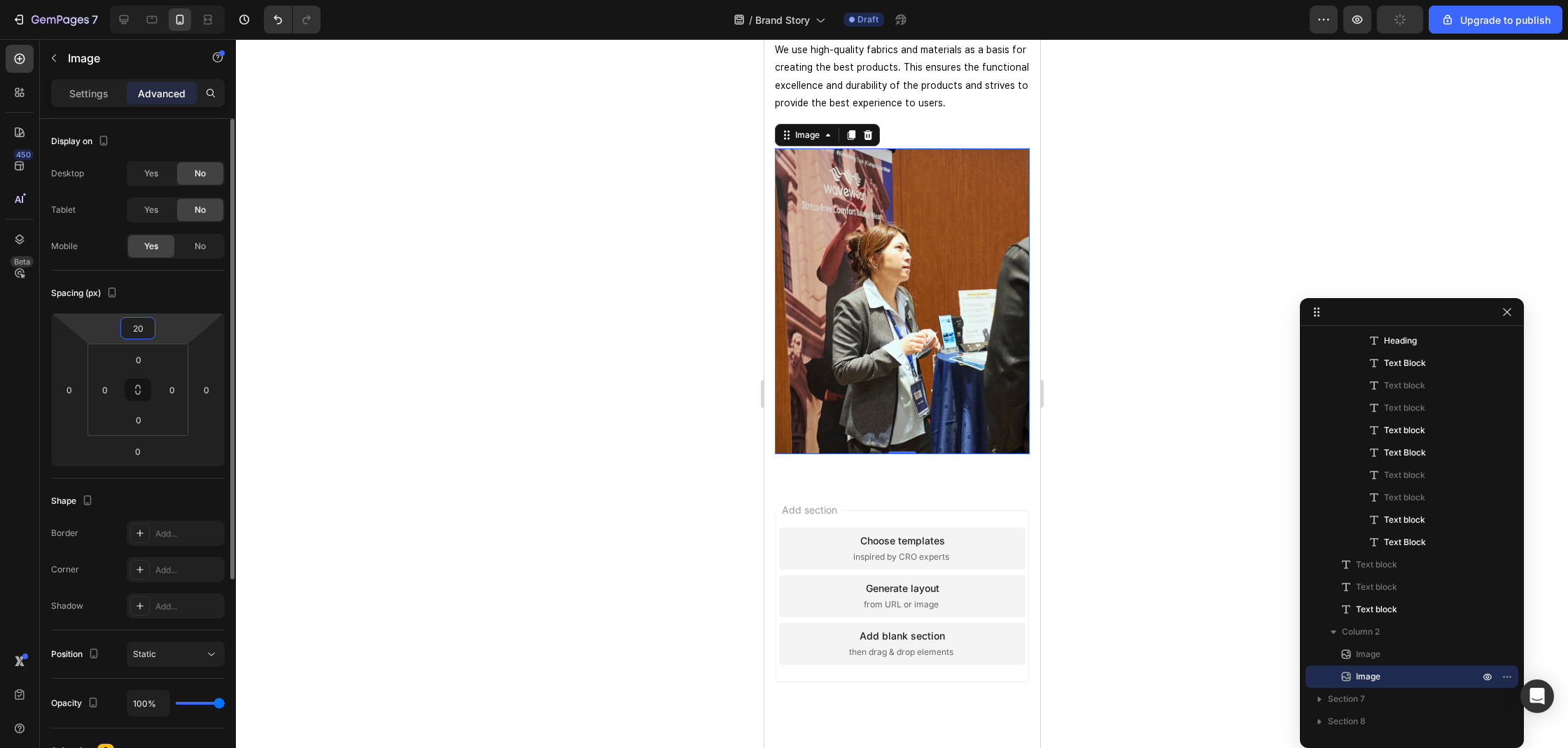
type input "2"
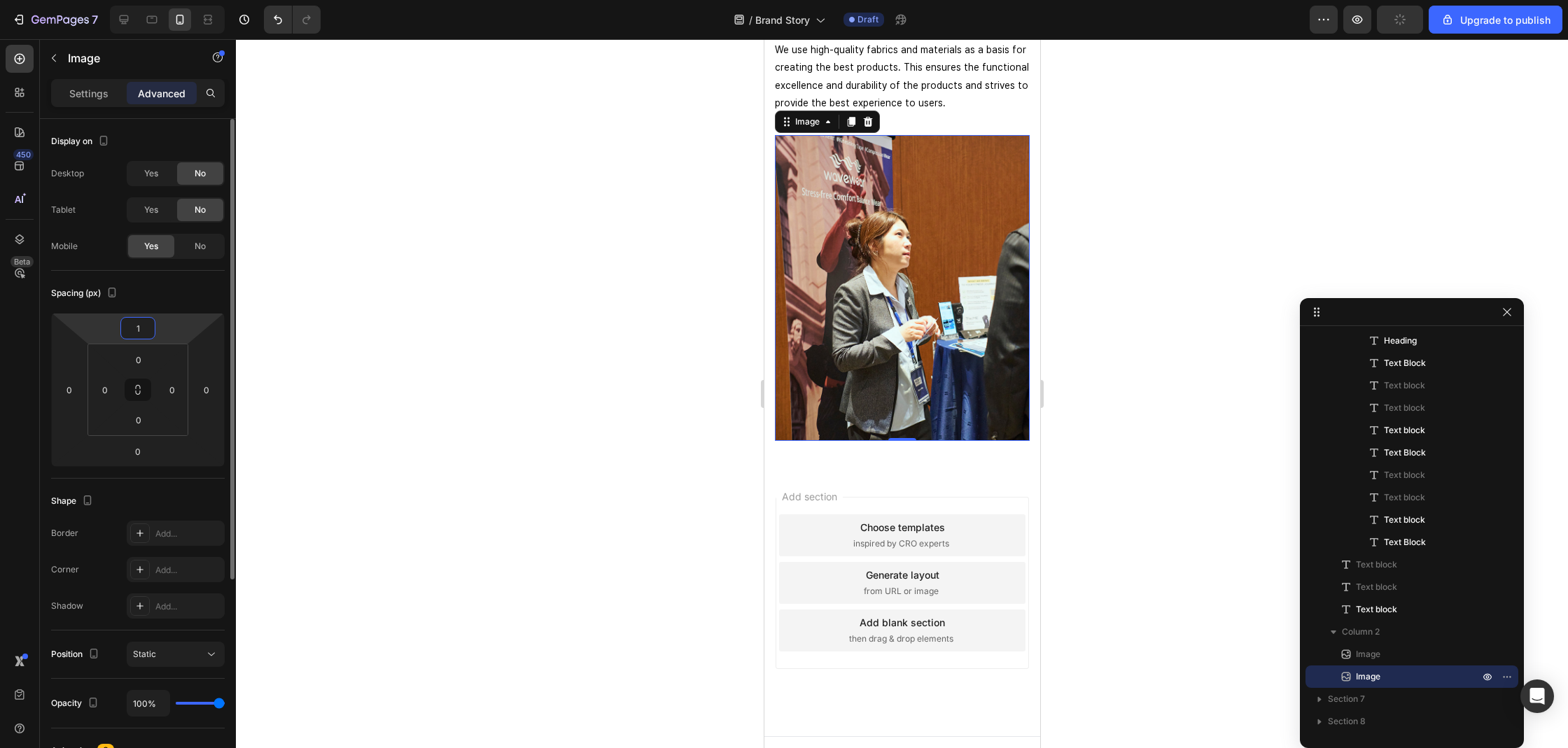
type input "10"
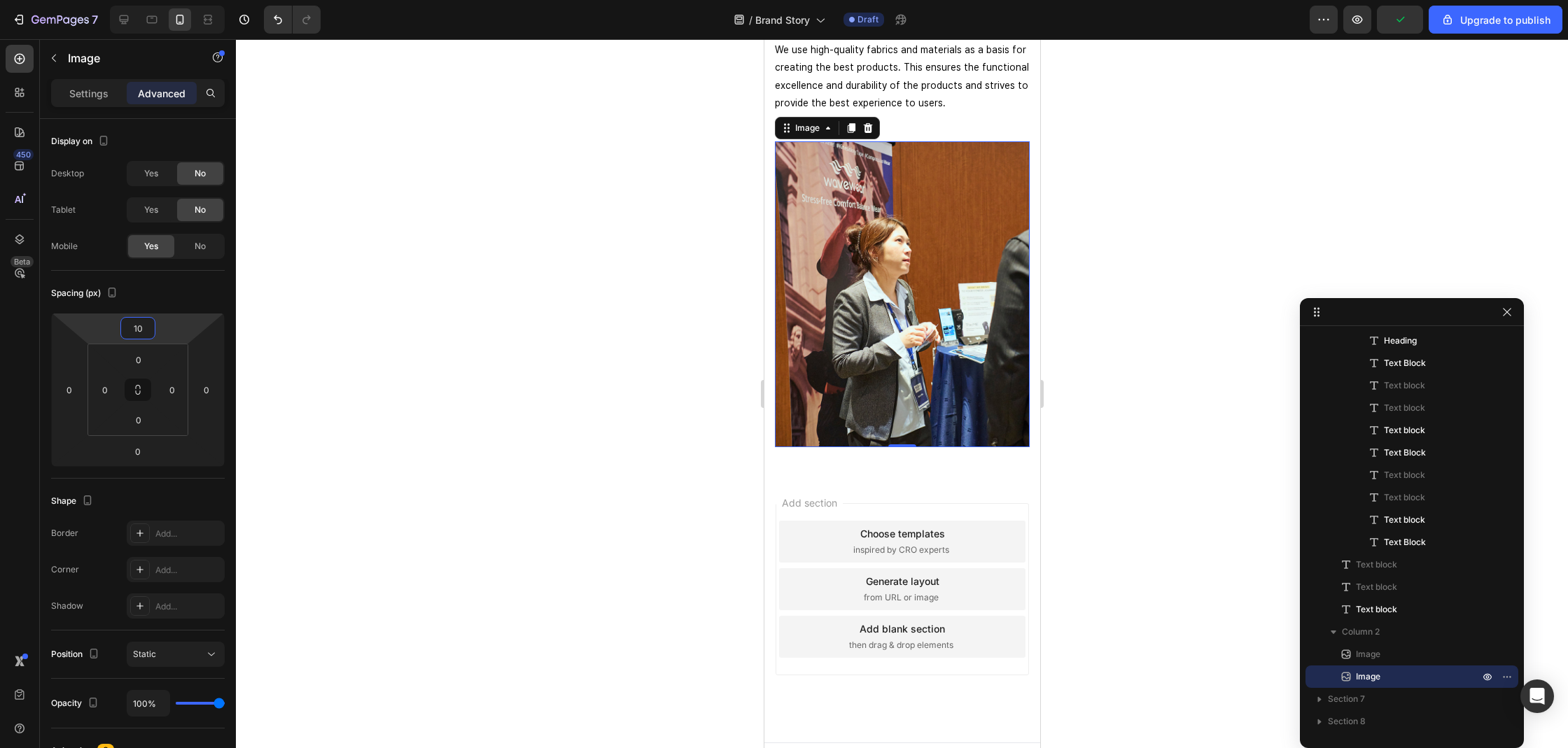
click at [648, 198] on div at bounding box center [902, 393] width 1332 height 709
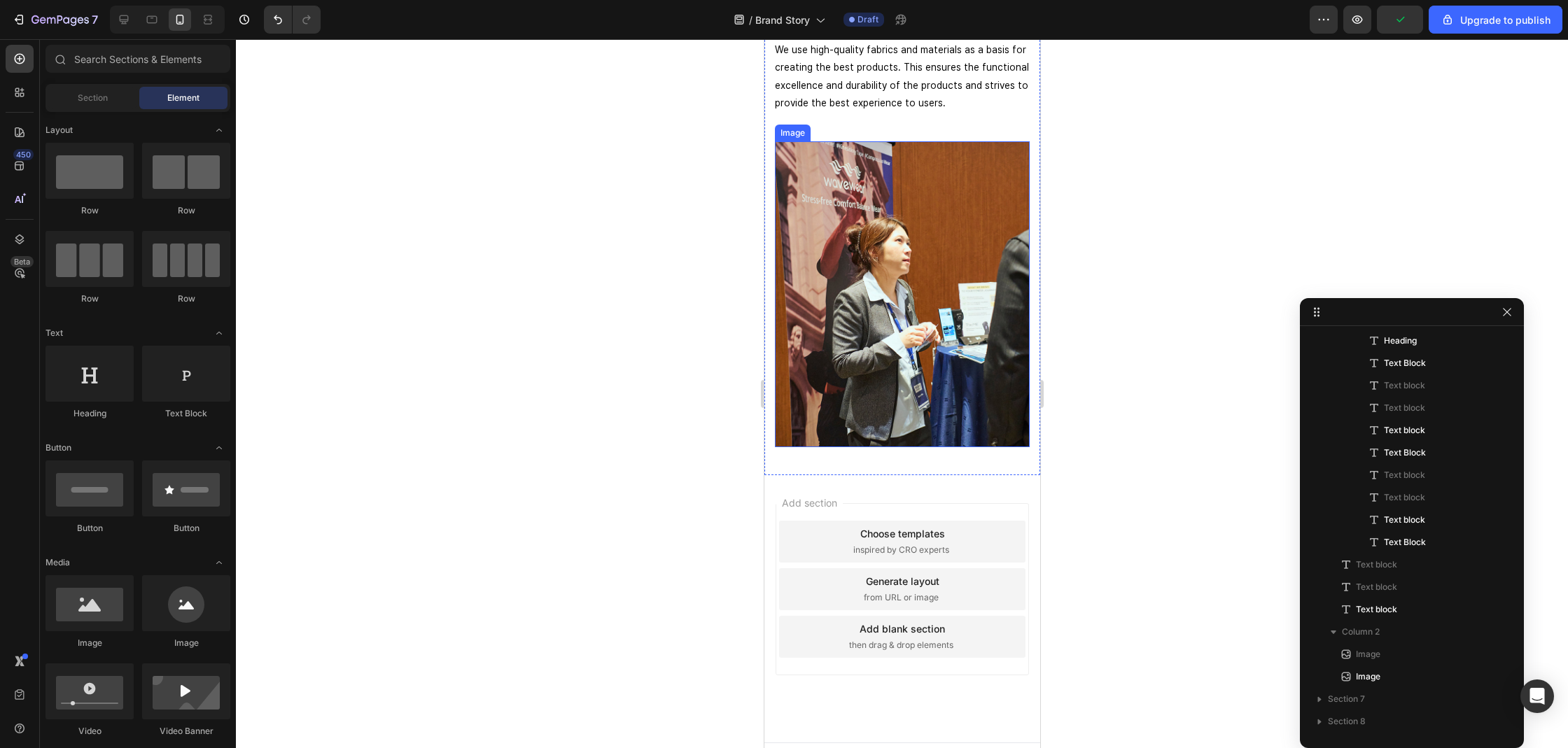
click at [844, 197] on img at bounding box center [901, 294] width 255 height 305
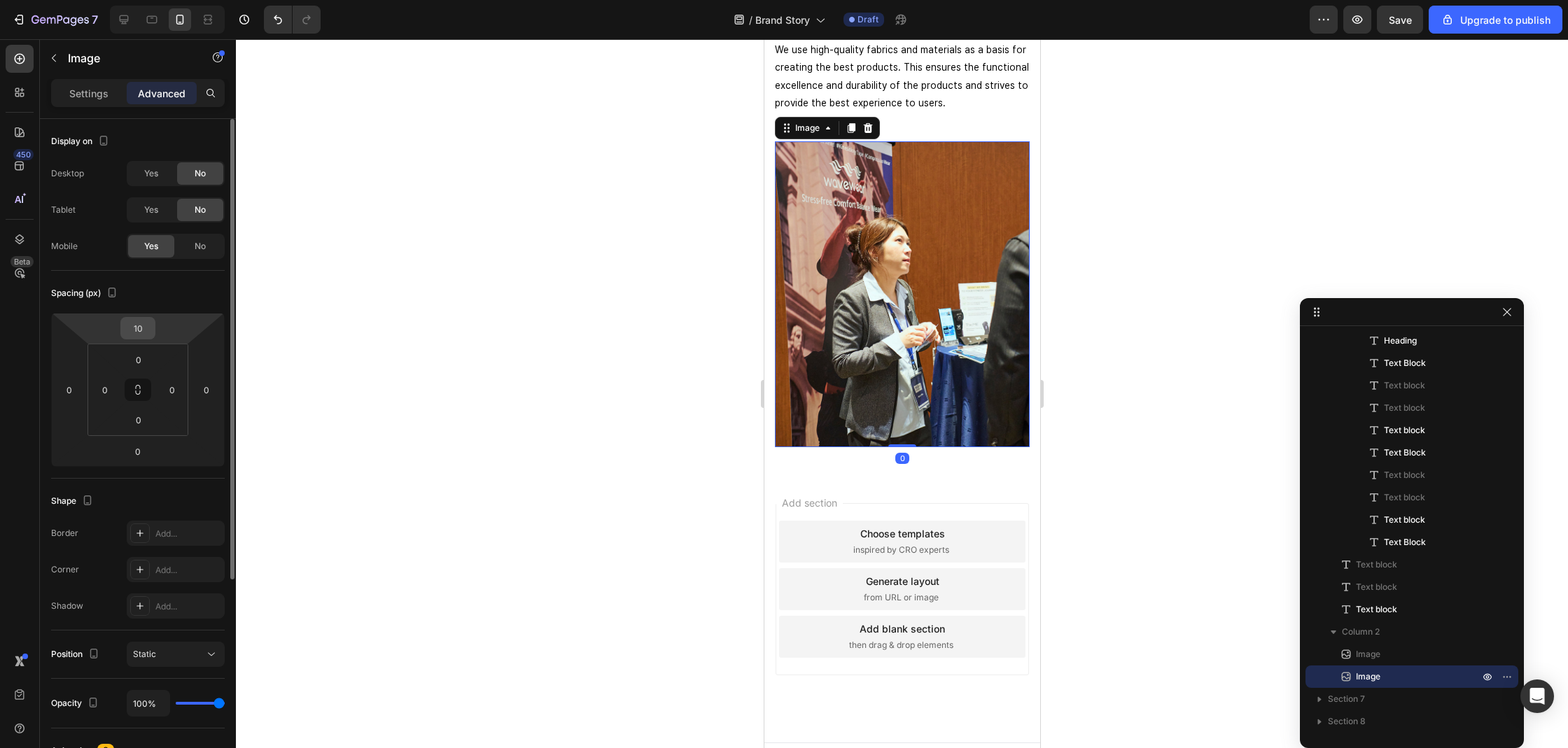
click at [143, 326] on input "10" at bounding box center [137, 328] width 28 height 21
type input "0"
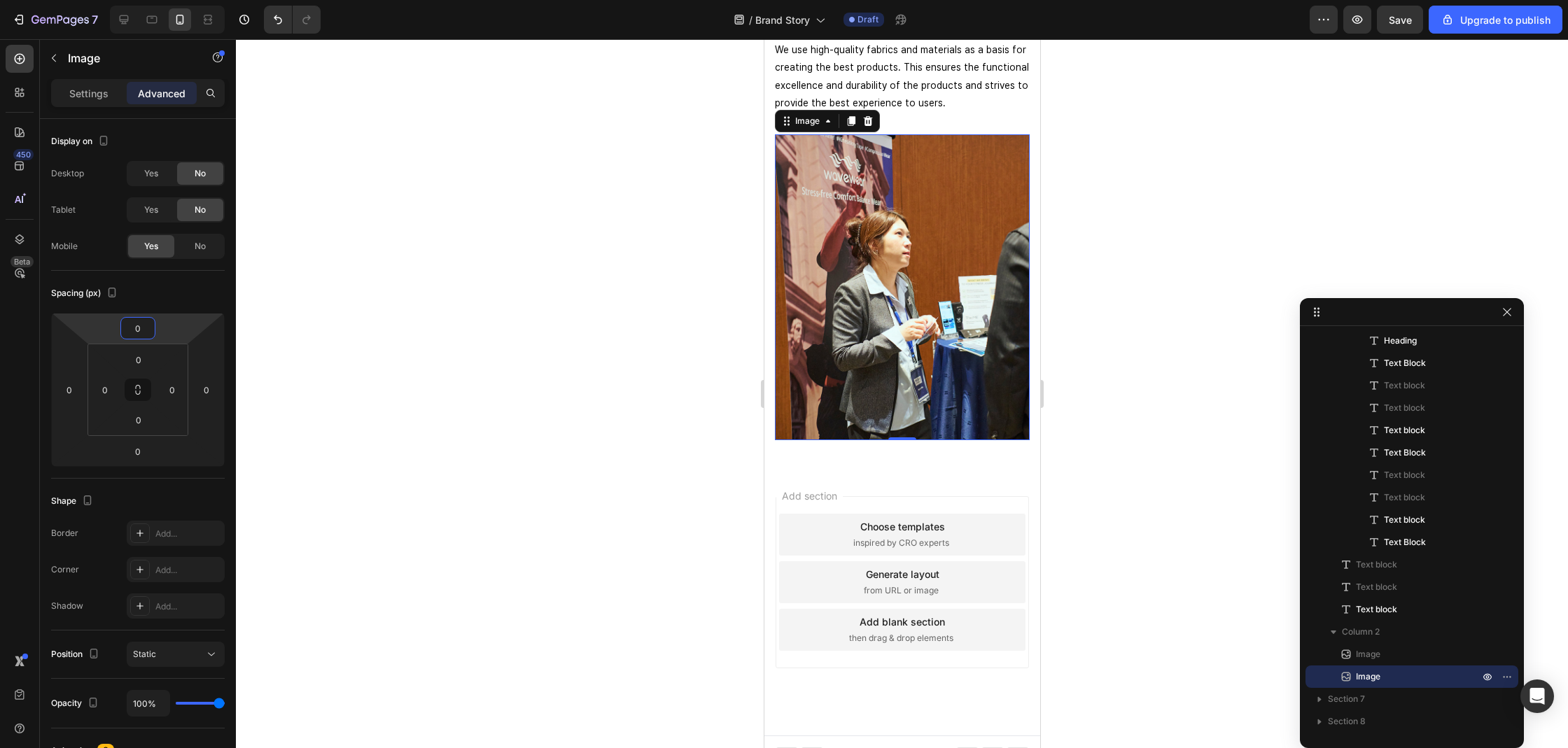
click at [577, 157] on div at bounding box center [902, 393] width 1332 height 709
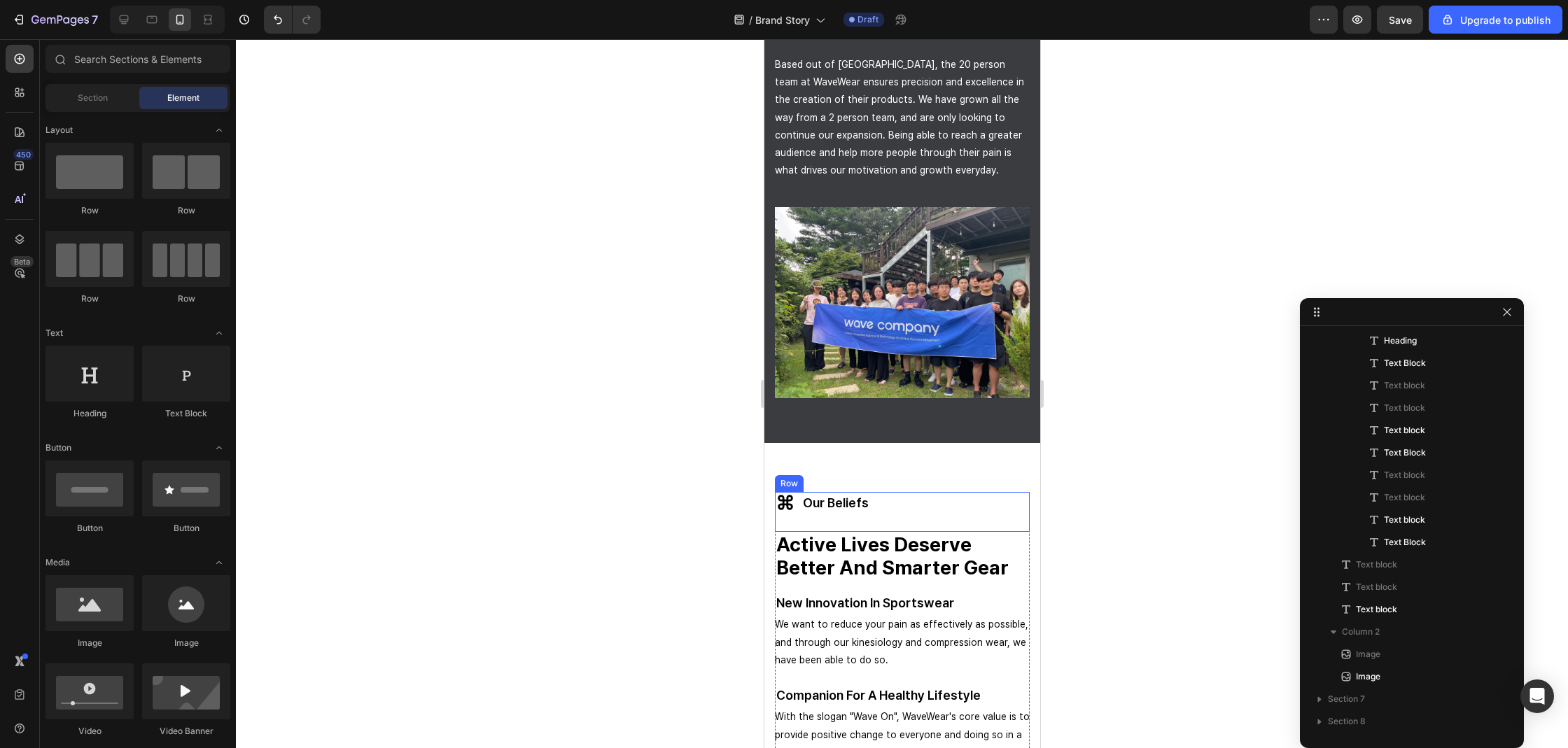
scroll to position [2008, 0]
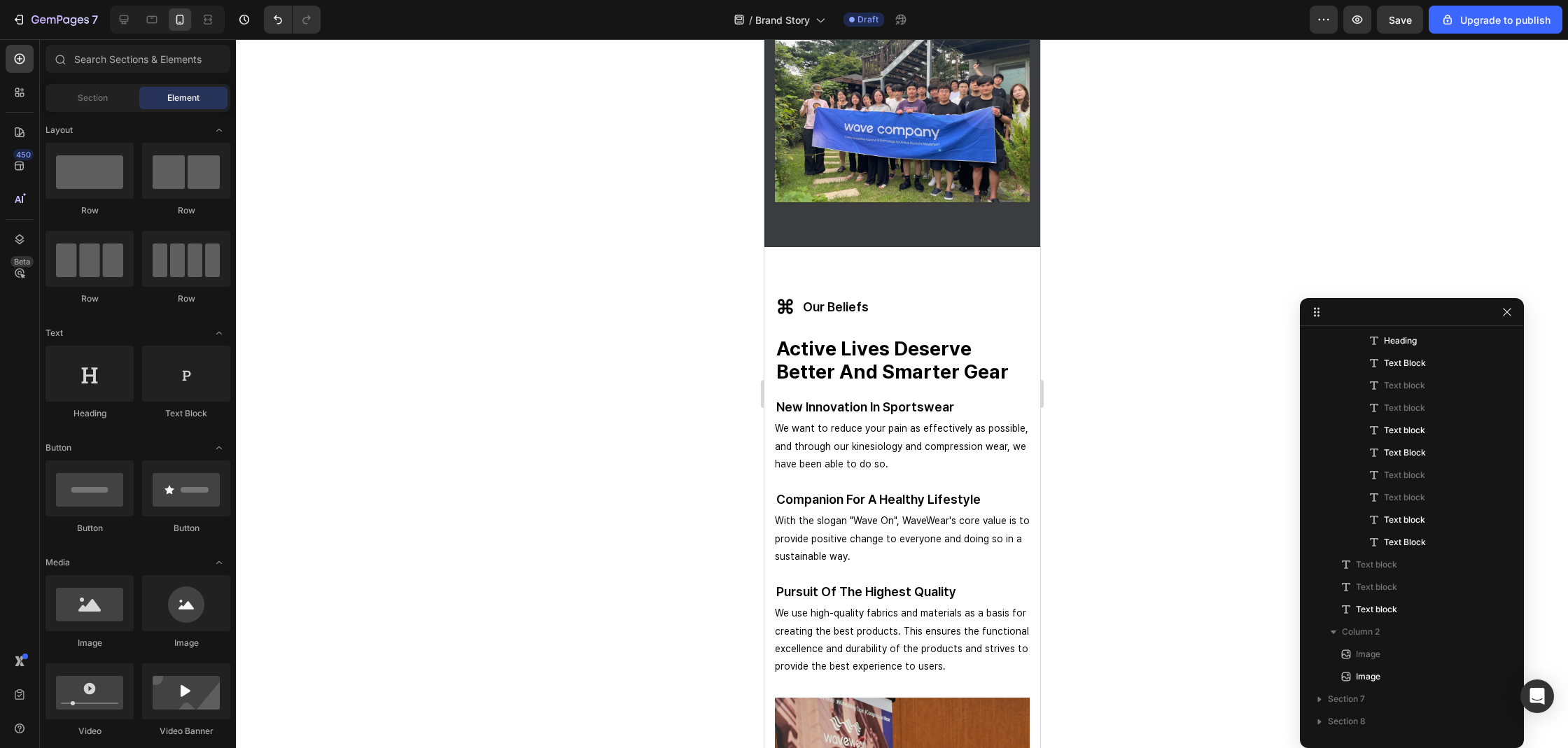
click at [1067, 367] on div at bounding box center [902, 393] width 1332 height 709
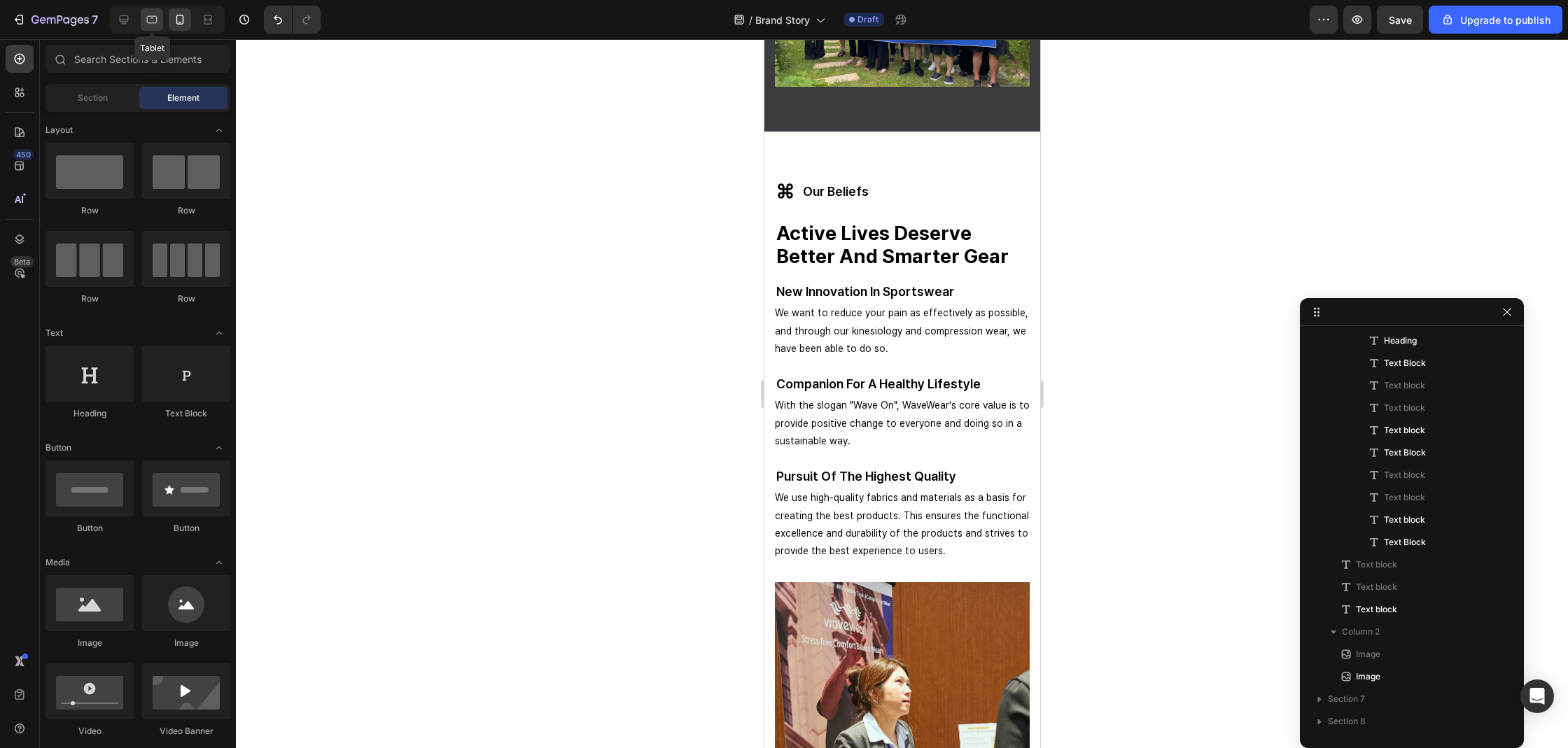
click at [161, 29] on div at bounding box center [151, 19] width 22 height 22
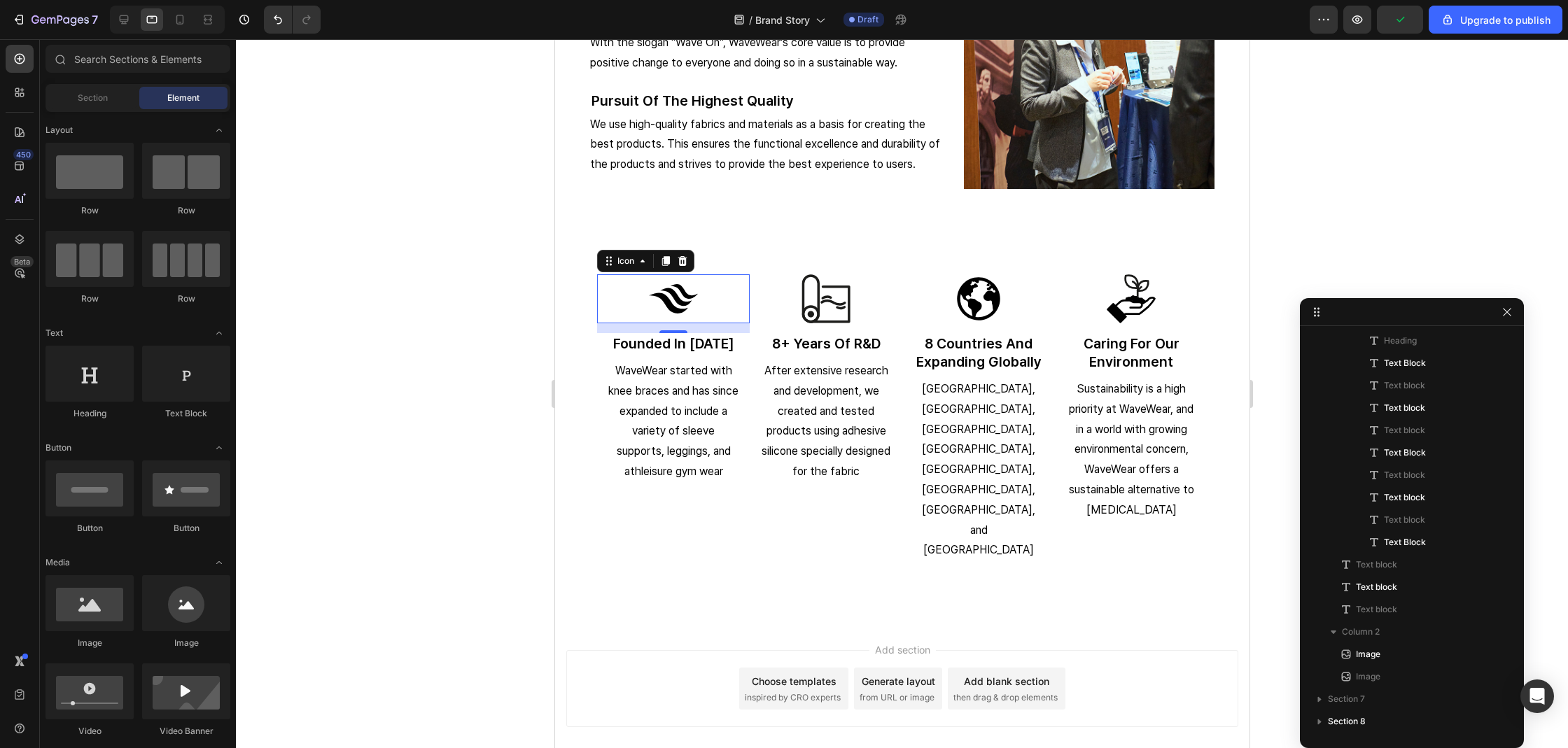
scroll to position [1775, 0]
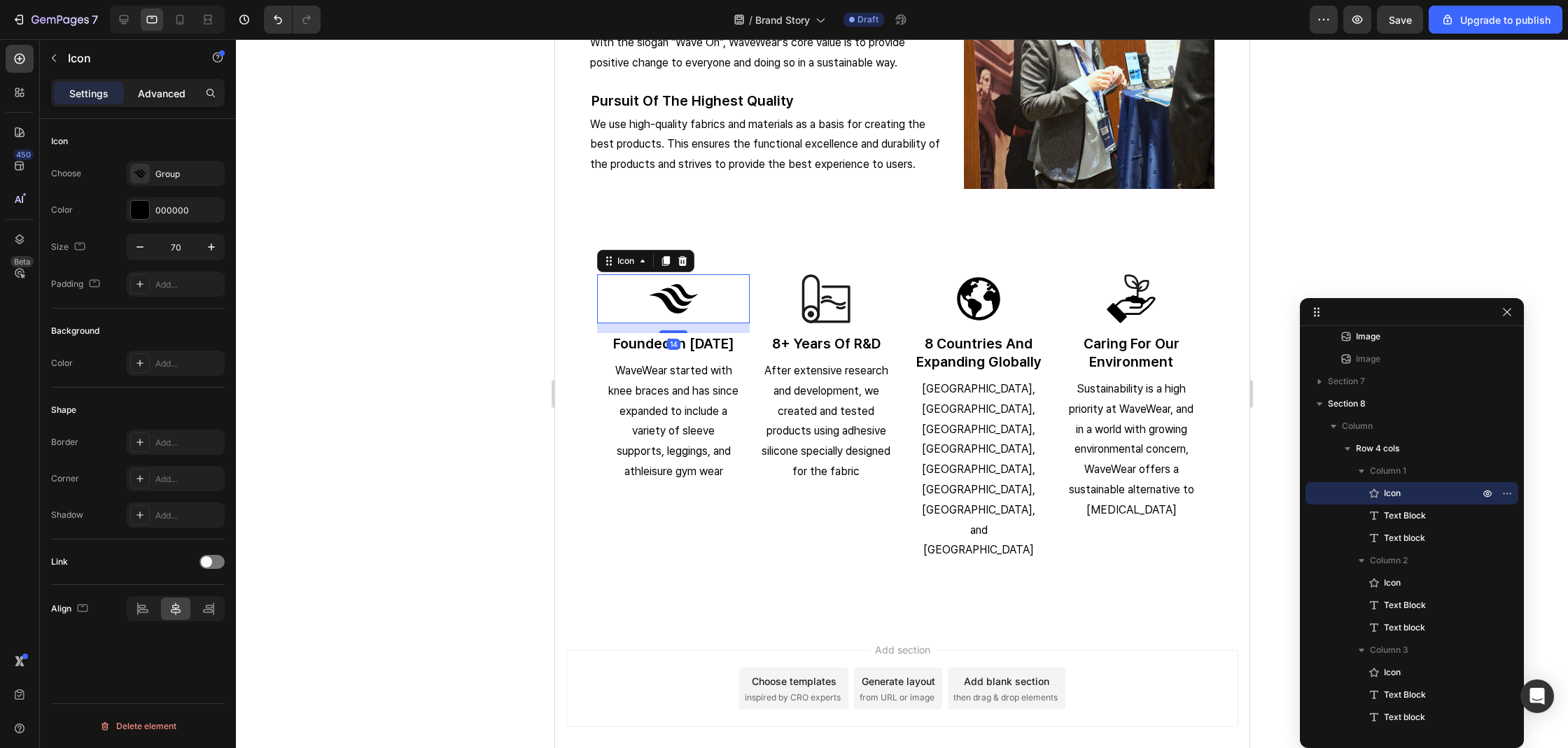
click at [160, 98] on p "Advanced" at bounding box center [161, 93] width 48 height 14
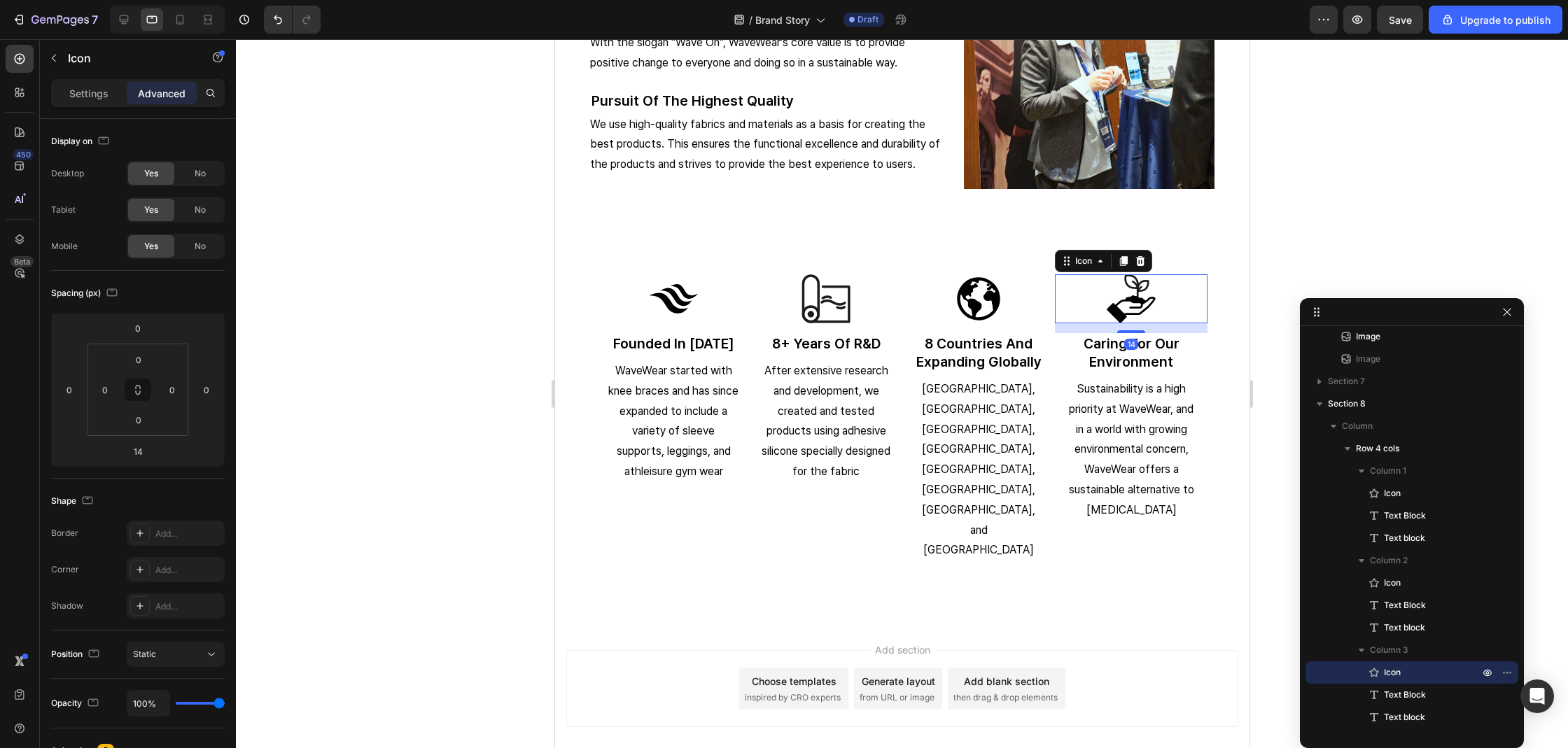
scroll to position [1860, 0]
click at [1085, 363] on p "caring for our environment" at bounding box center [1130, 353] width 150 height 36
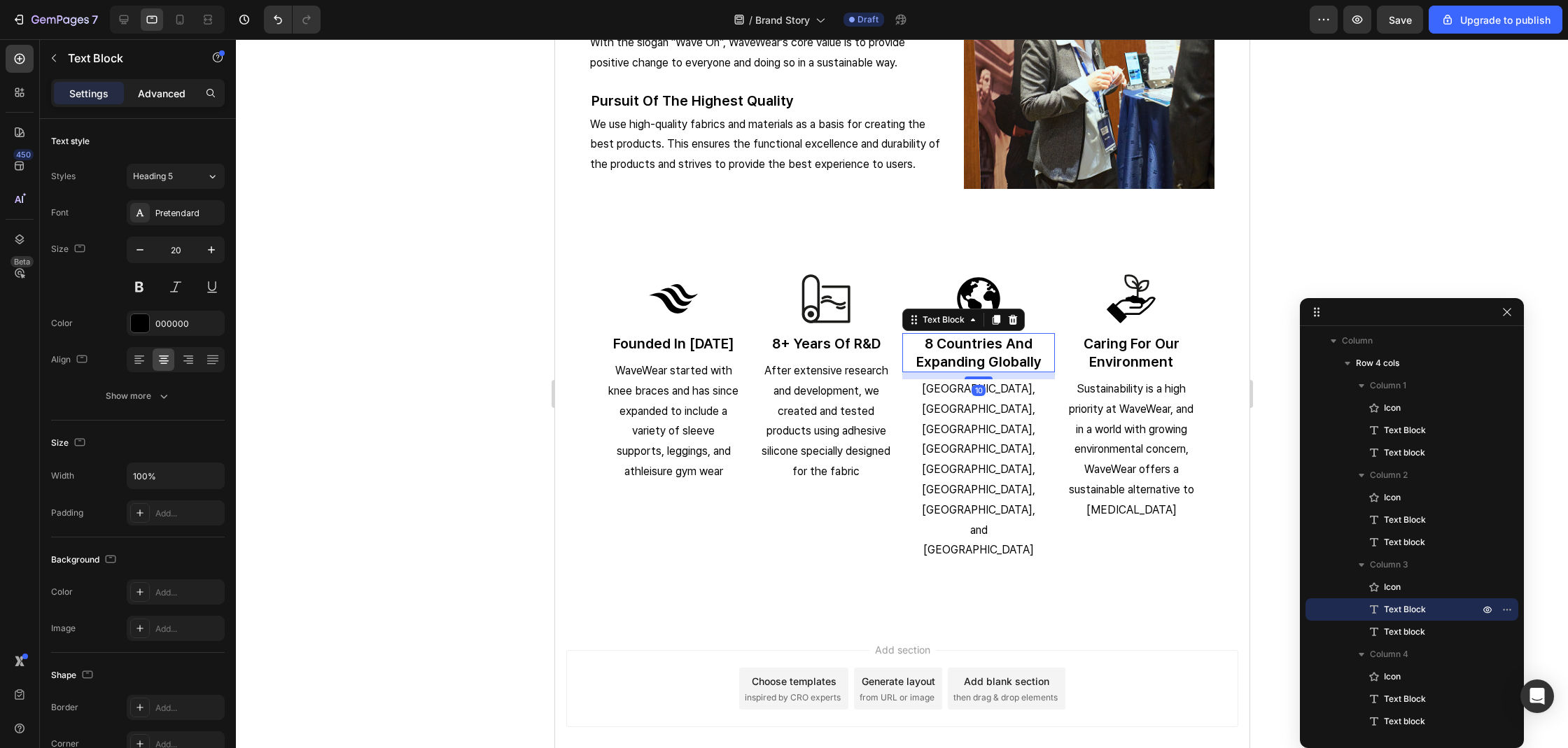
click at [137, 89] on p "Advanced" at bounding box center [161, 93] width 48 height 14
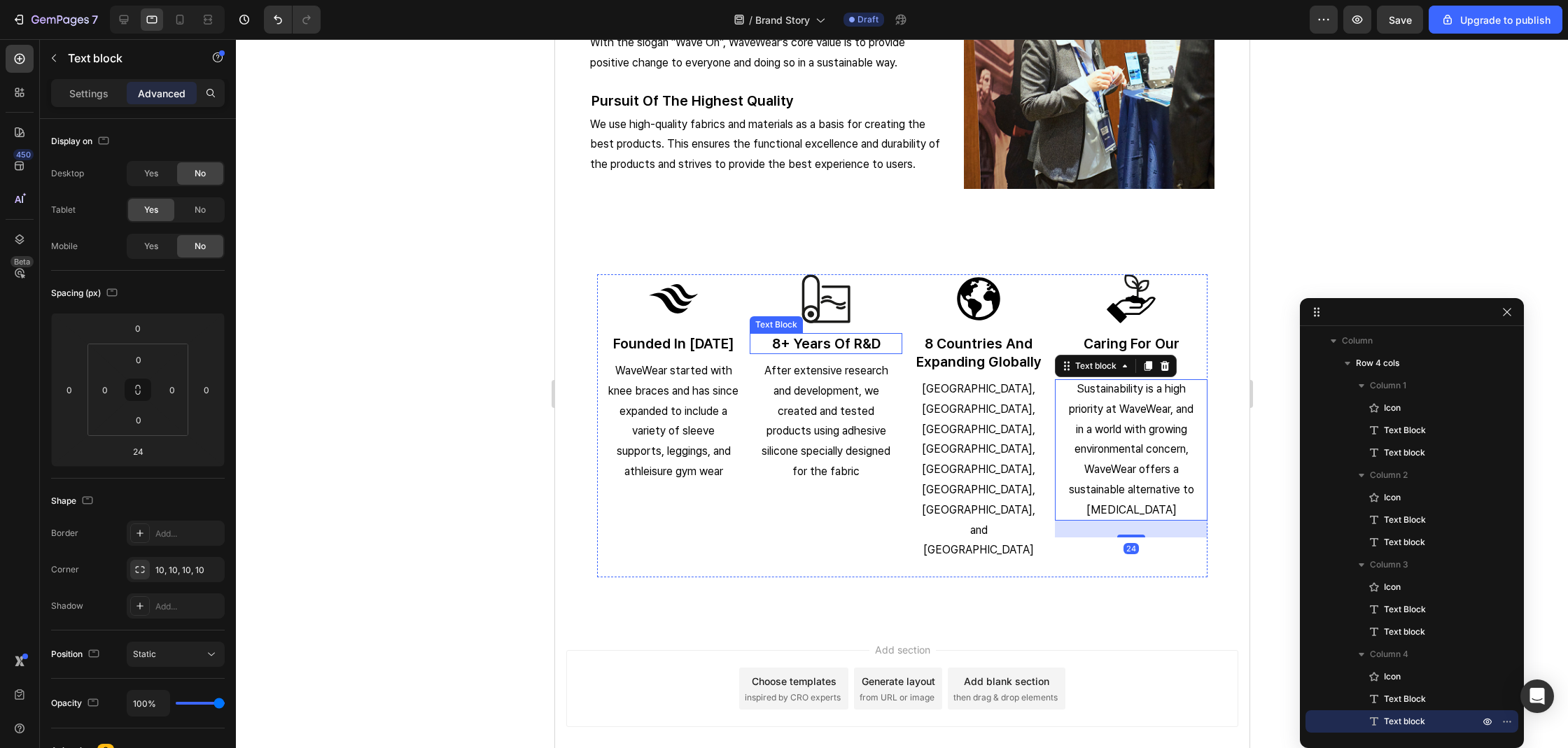
click at [765, 341] on p "8+ years of r&d" at bounding box center [825, 343] width 150 height 18
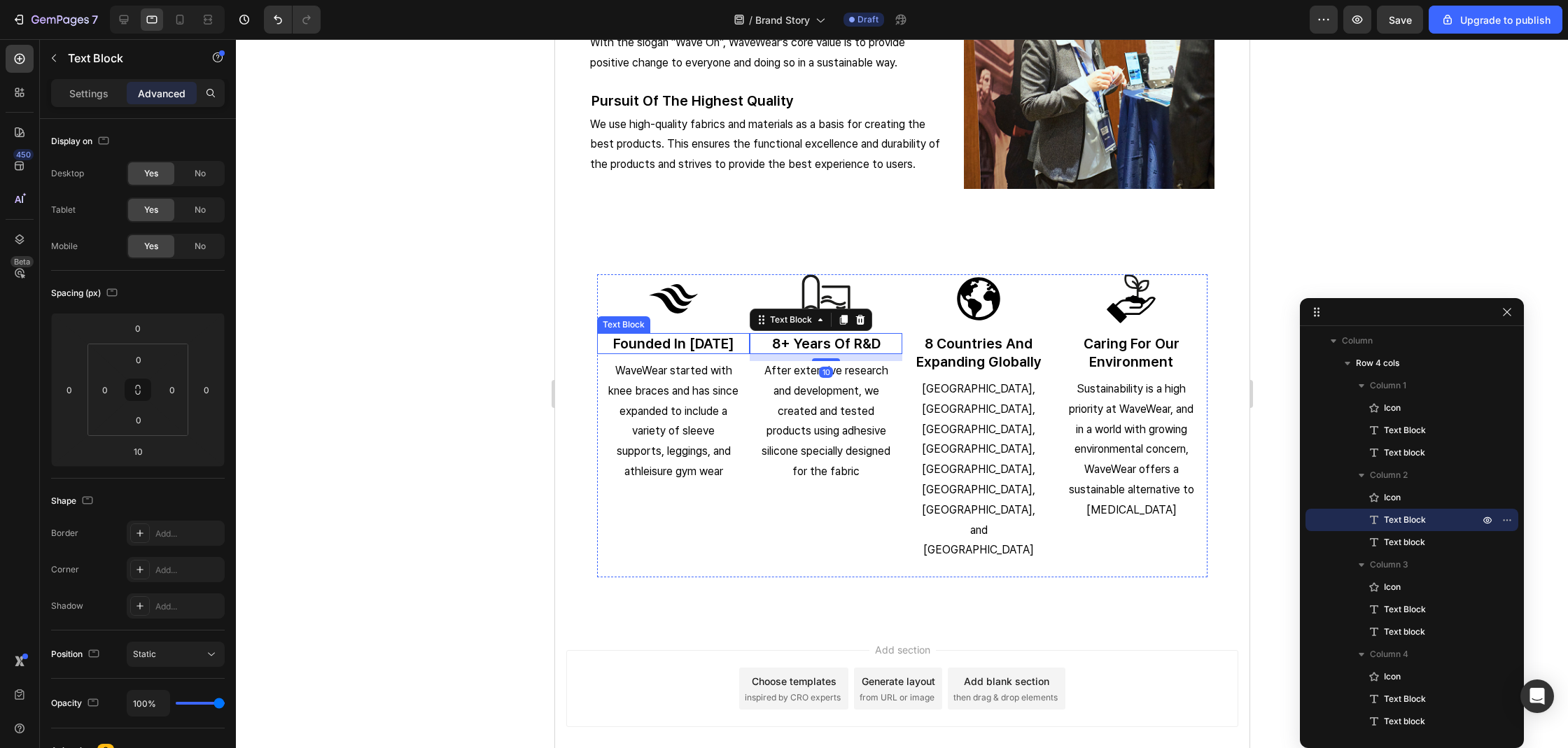
click at [703, 341] on p "founded in 2018" at bounding box center [672, 343] width 150 height 18
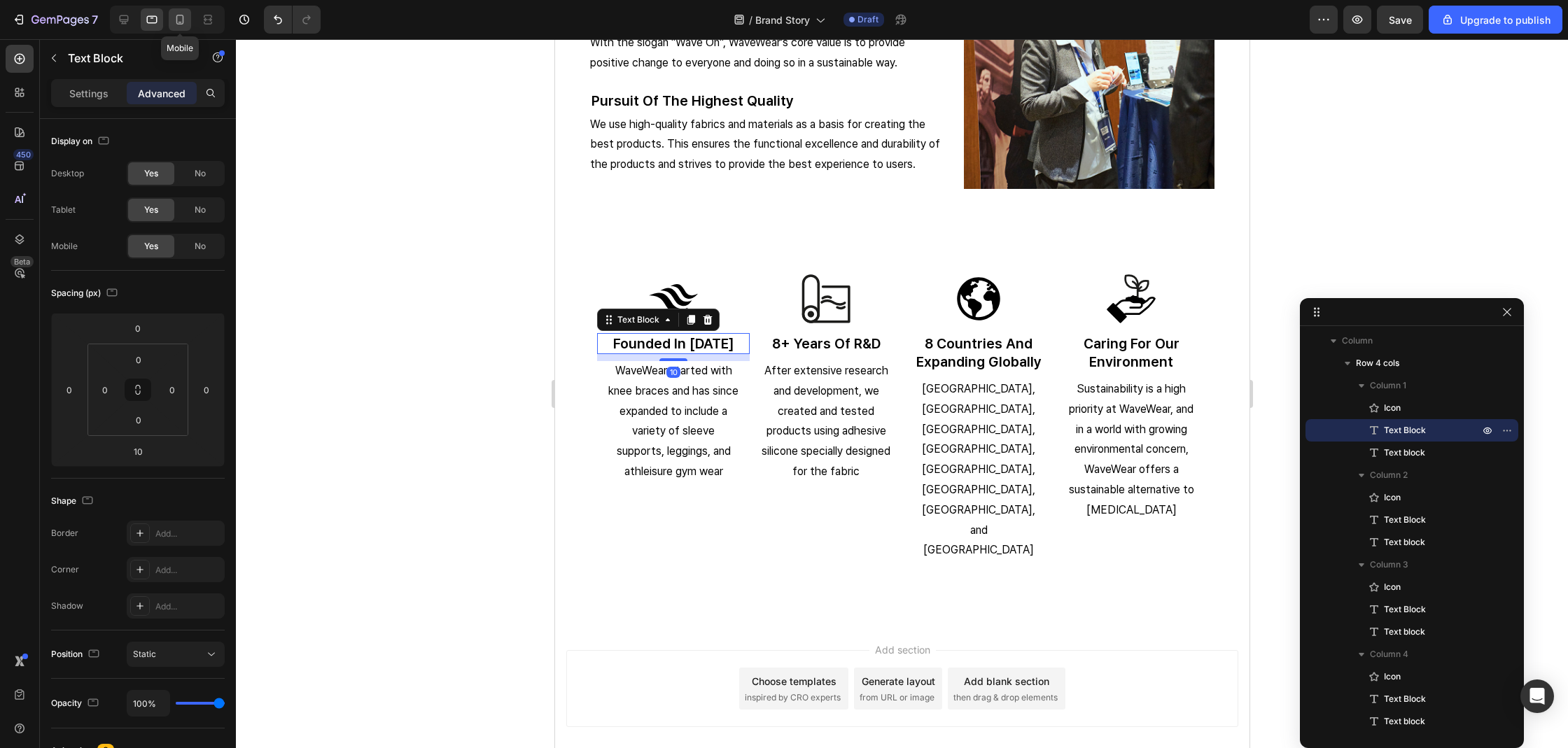
click at [174, 26] on icon at bounding box center [179, 19] width 14 height 14
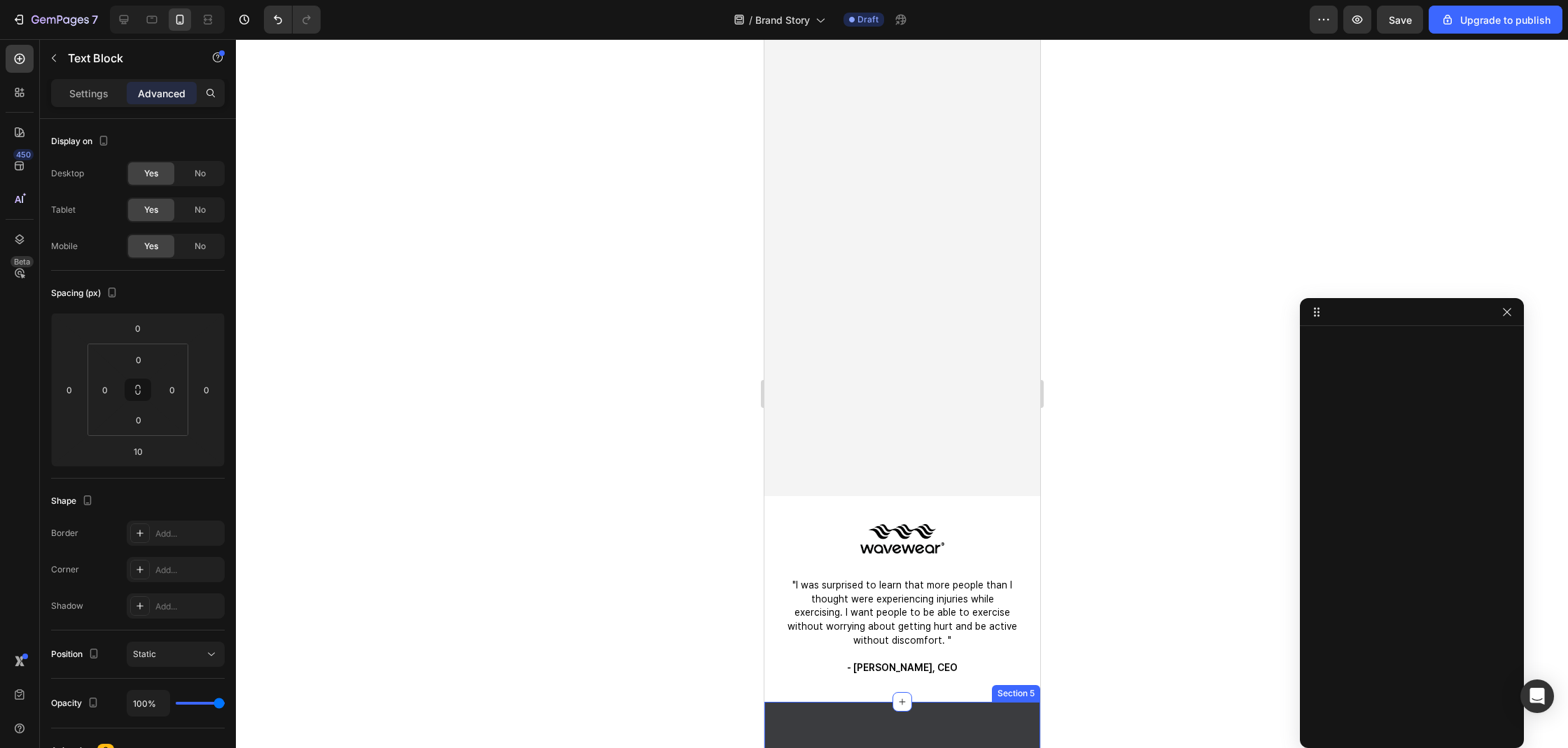
scroll to position [1058, 0]
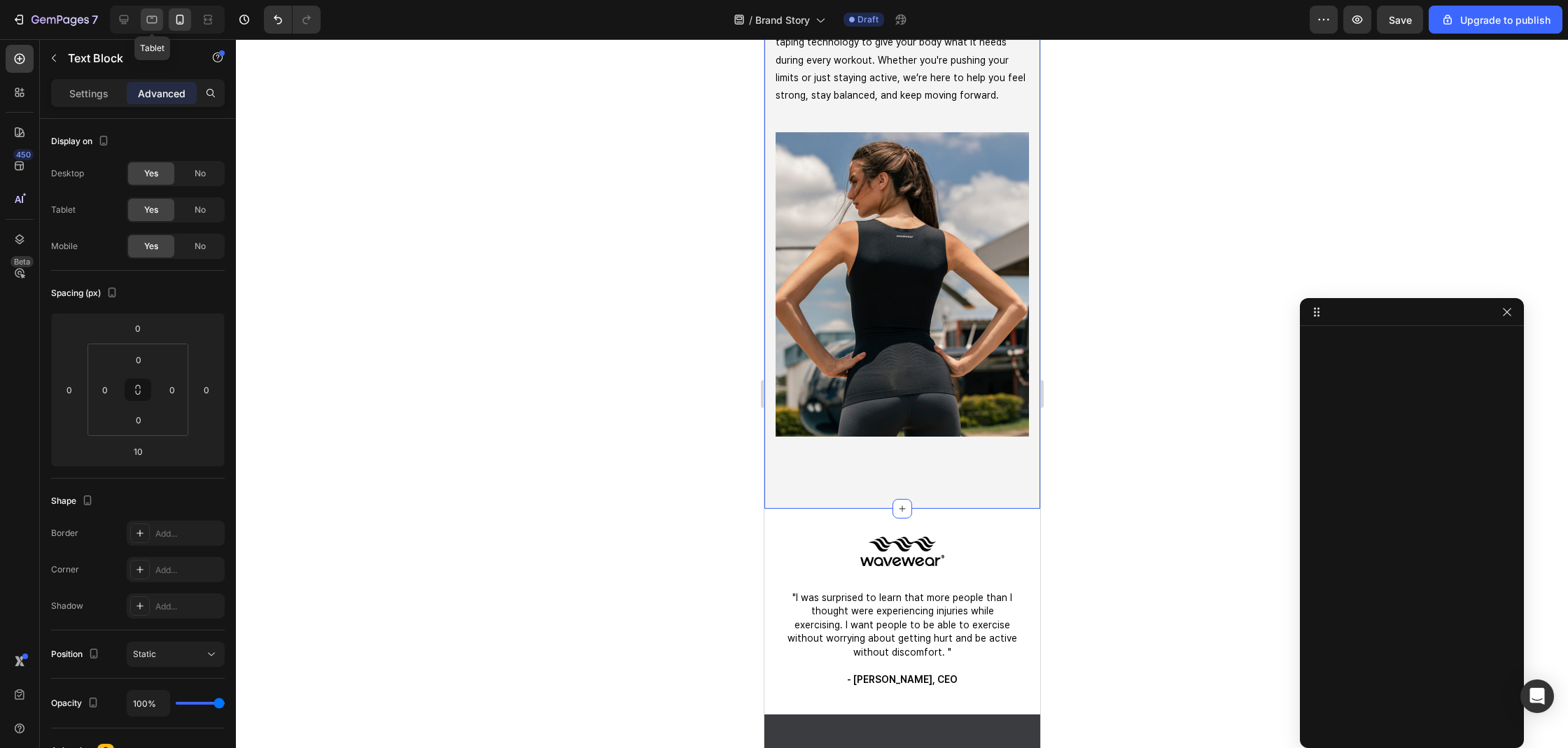
click at [161, 19] on div at bounding box center [151, 19] width 22 height 22
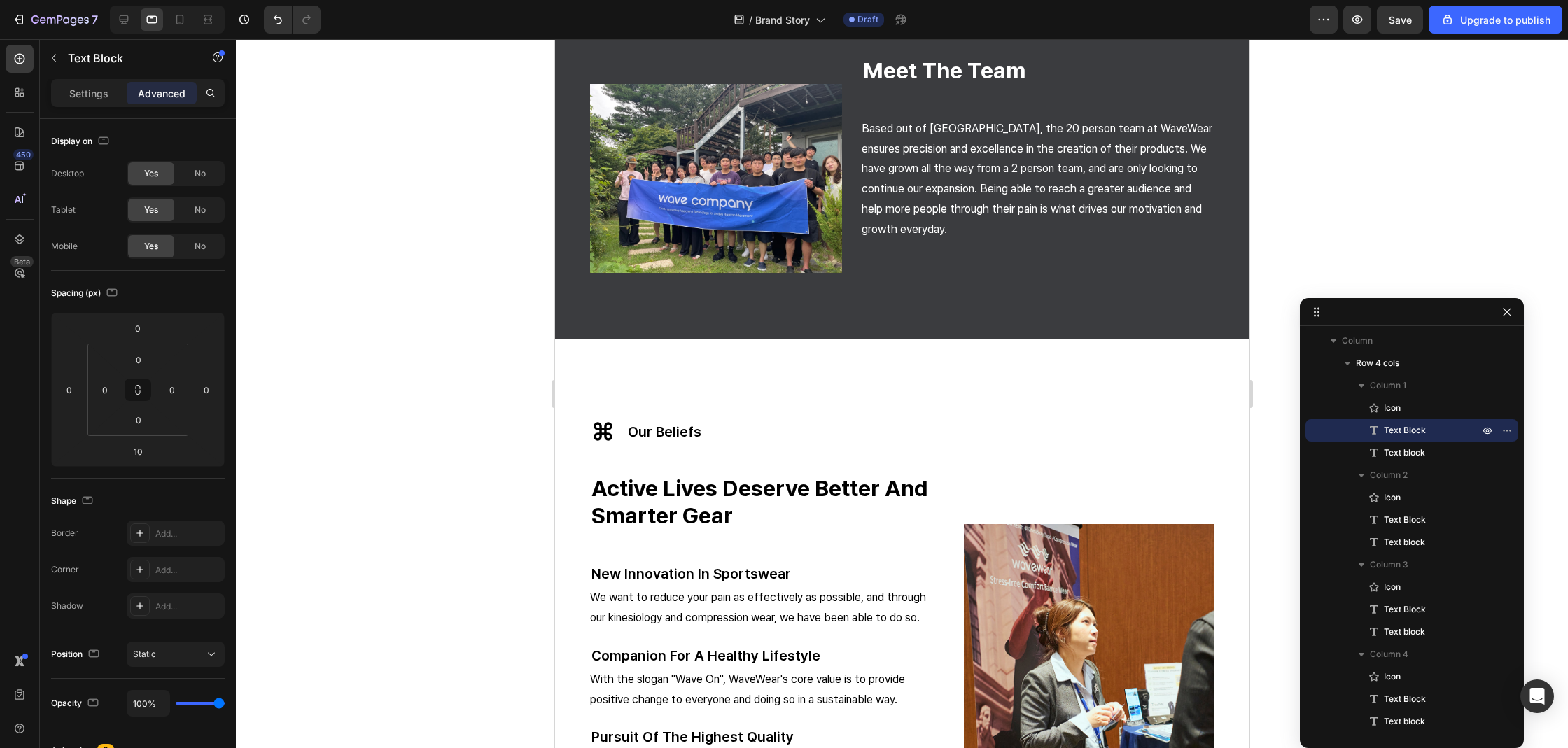
scroll to position [2358, 0]
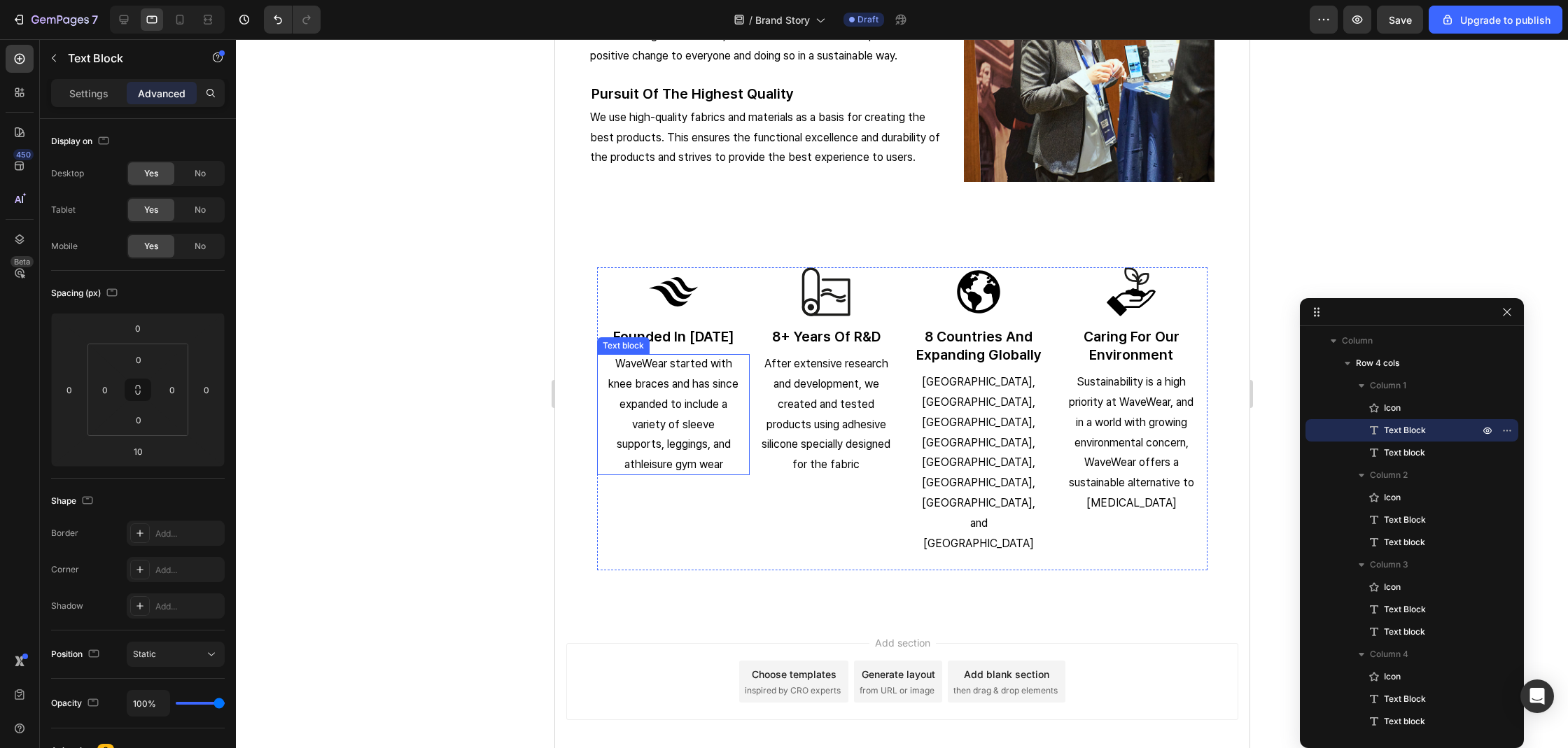
click at [700, 419] on p "WaveWear started with knee braces and has since expanded to include a variety o…" at bounding box center [673, 414] width 130 height 121
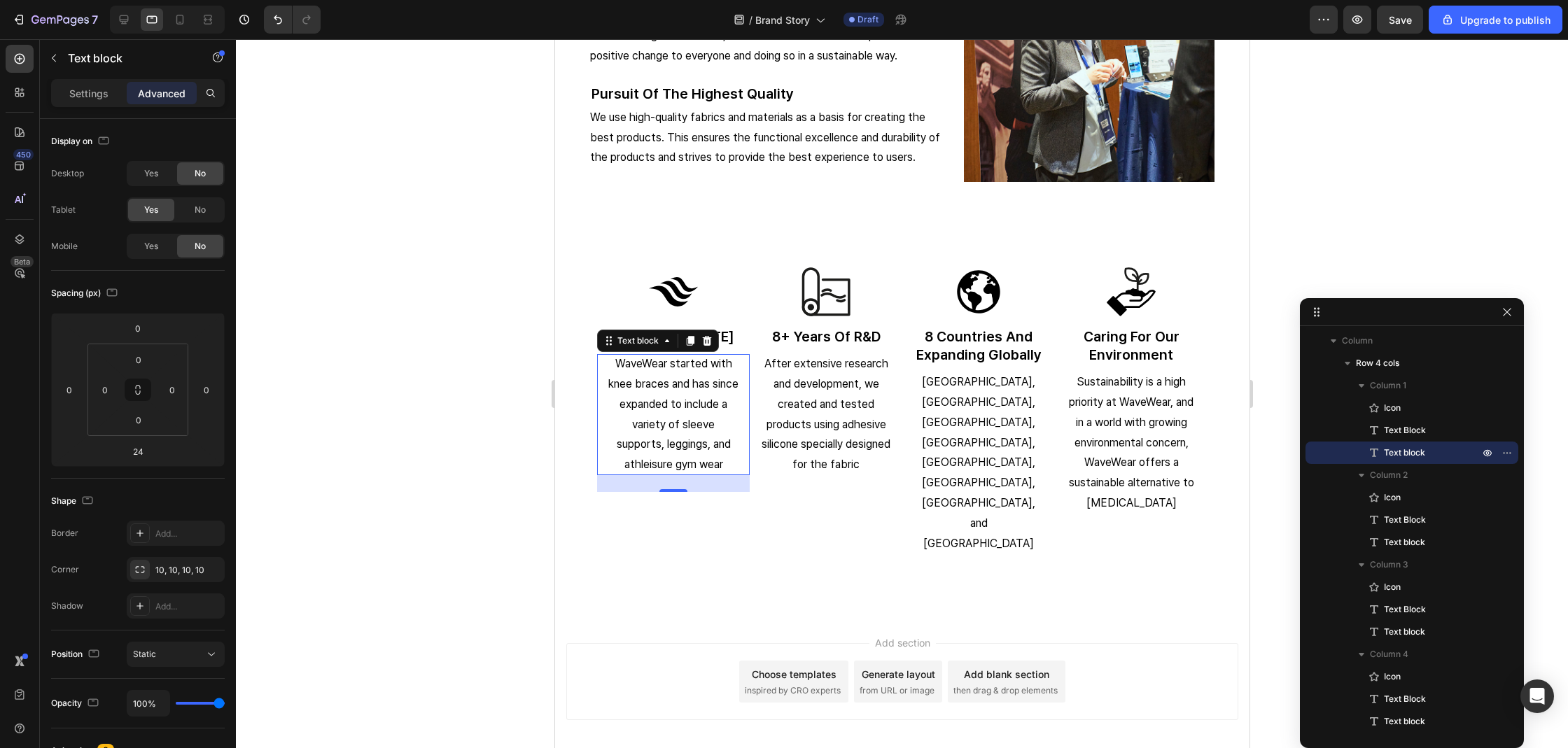
click at [111, 26] on div at bounding box center [167, 19] width 115 height 28
click at [116, 24] on div at bounding box center [123, 19] width 22 height 22
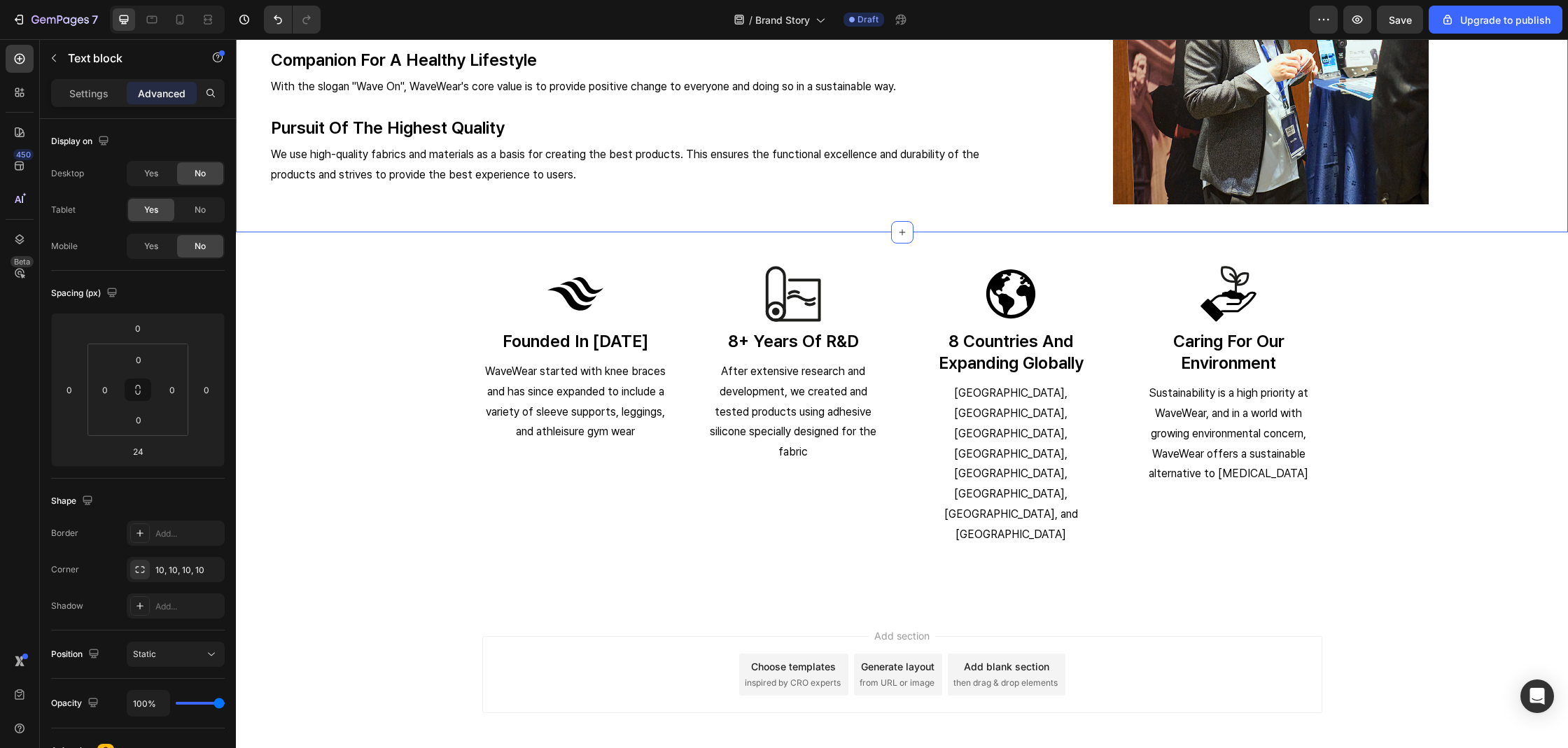
scroll to position [2068, 0]
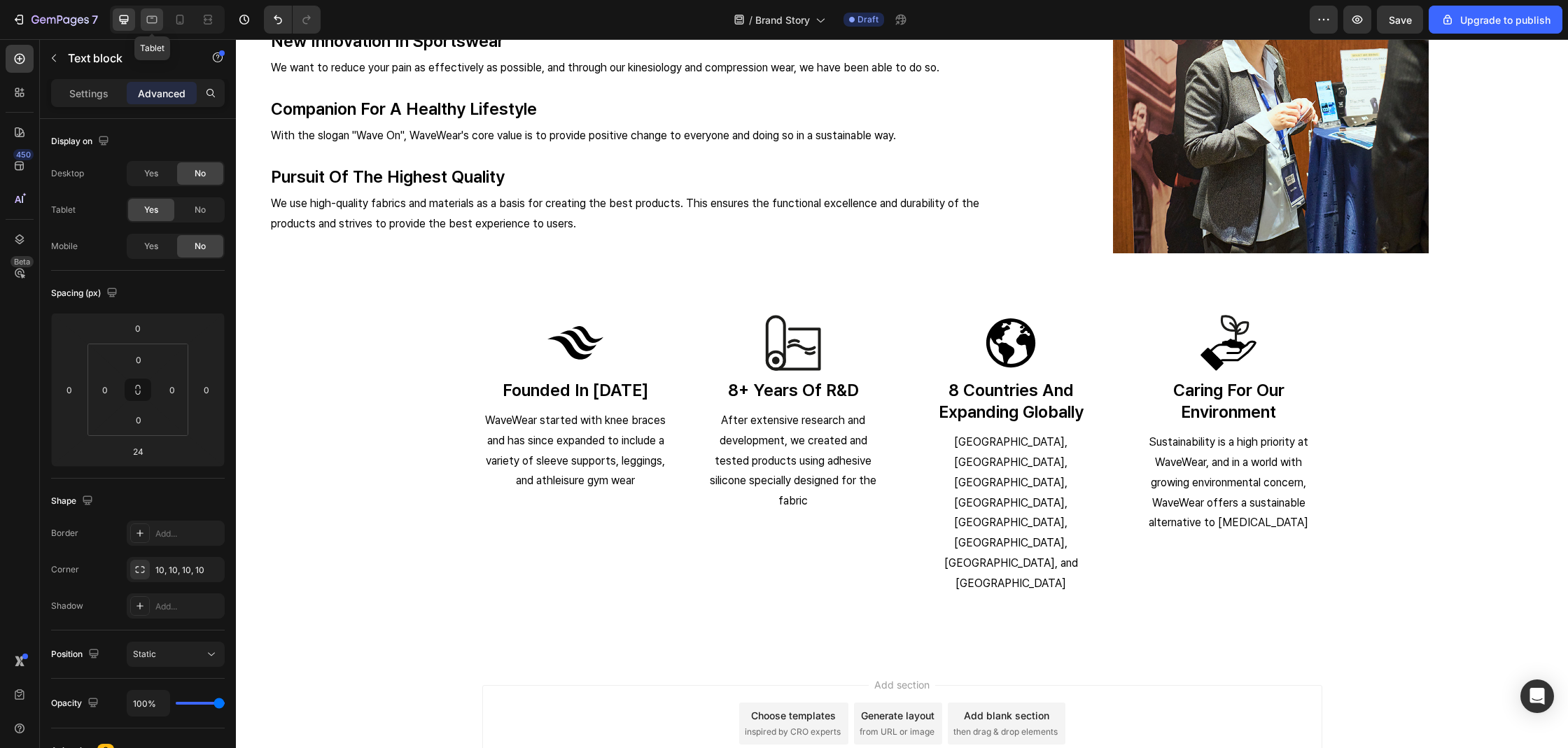
click at [153, 21] on icon at bounding box center [152, 19] width 14 height 14
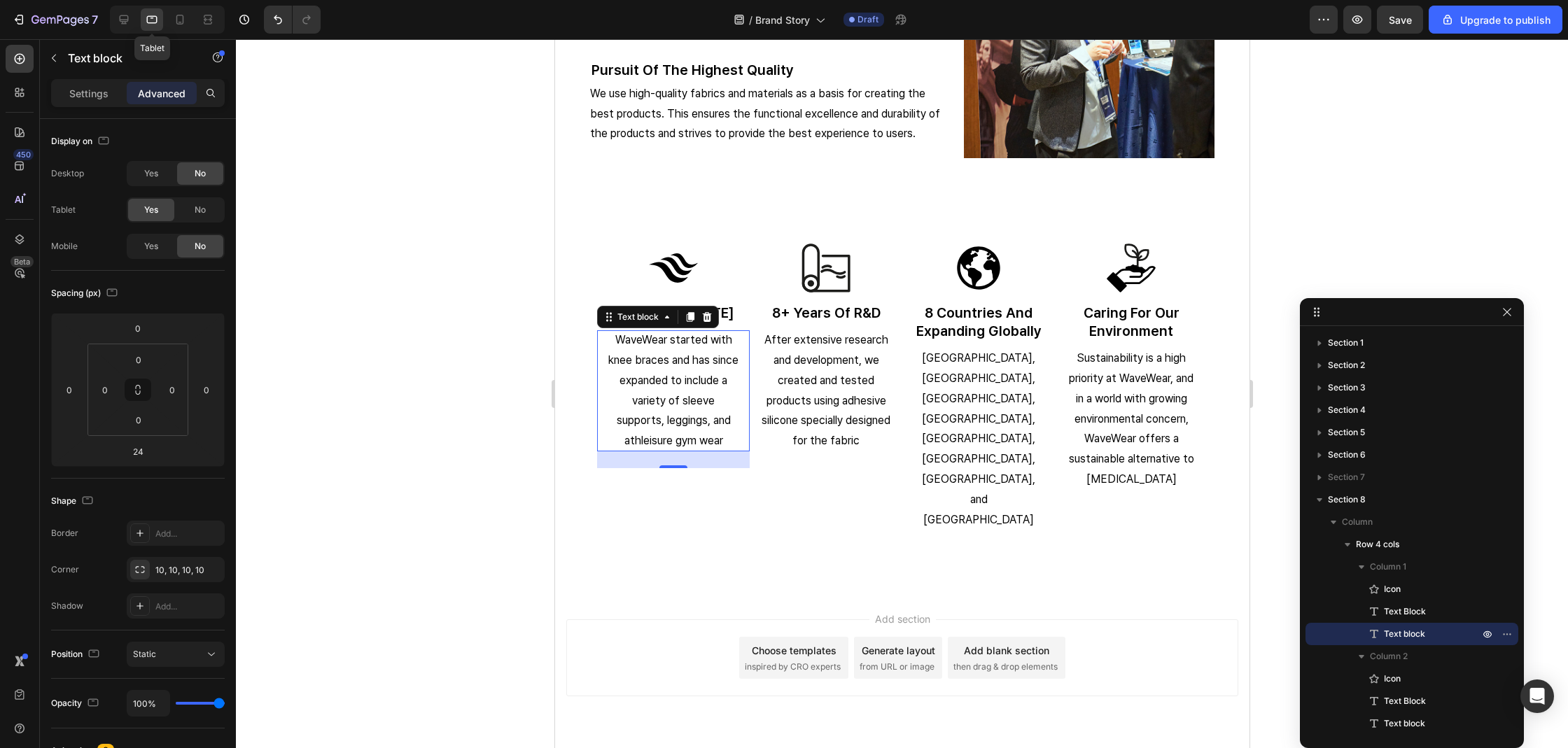
scroll to position [2387, 0]
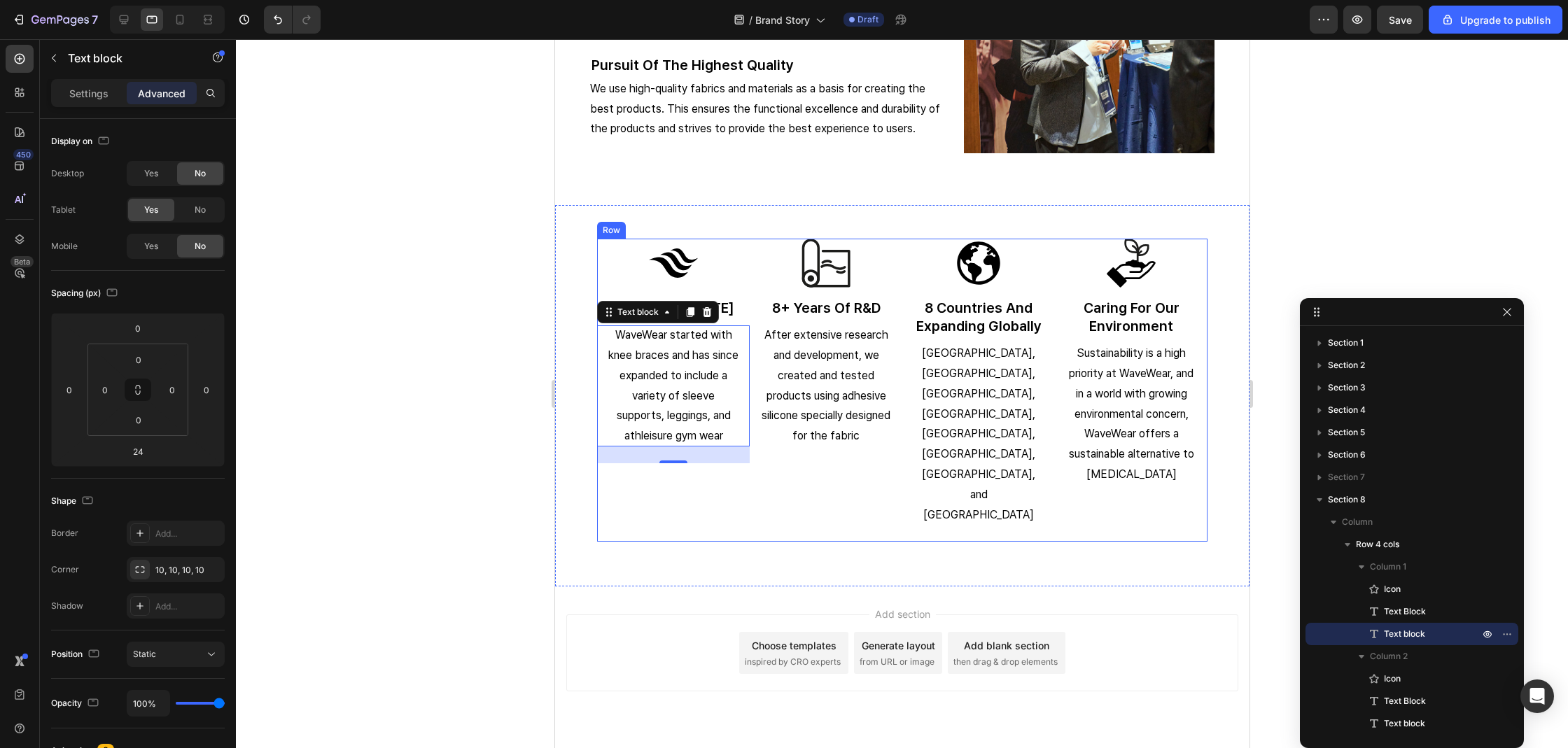
click at [952, 465] on div "Icon 8 countries and expanding globally Text Block South Korea, UK, USA, Irelan…" at bounding box center [978, 390] width 153 height 303
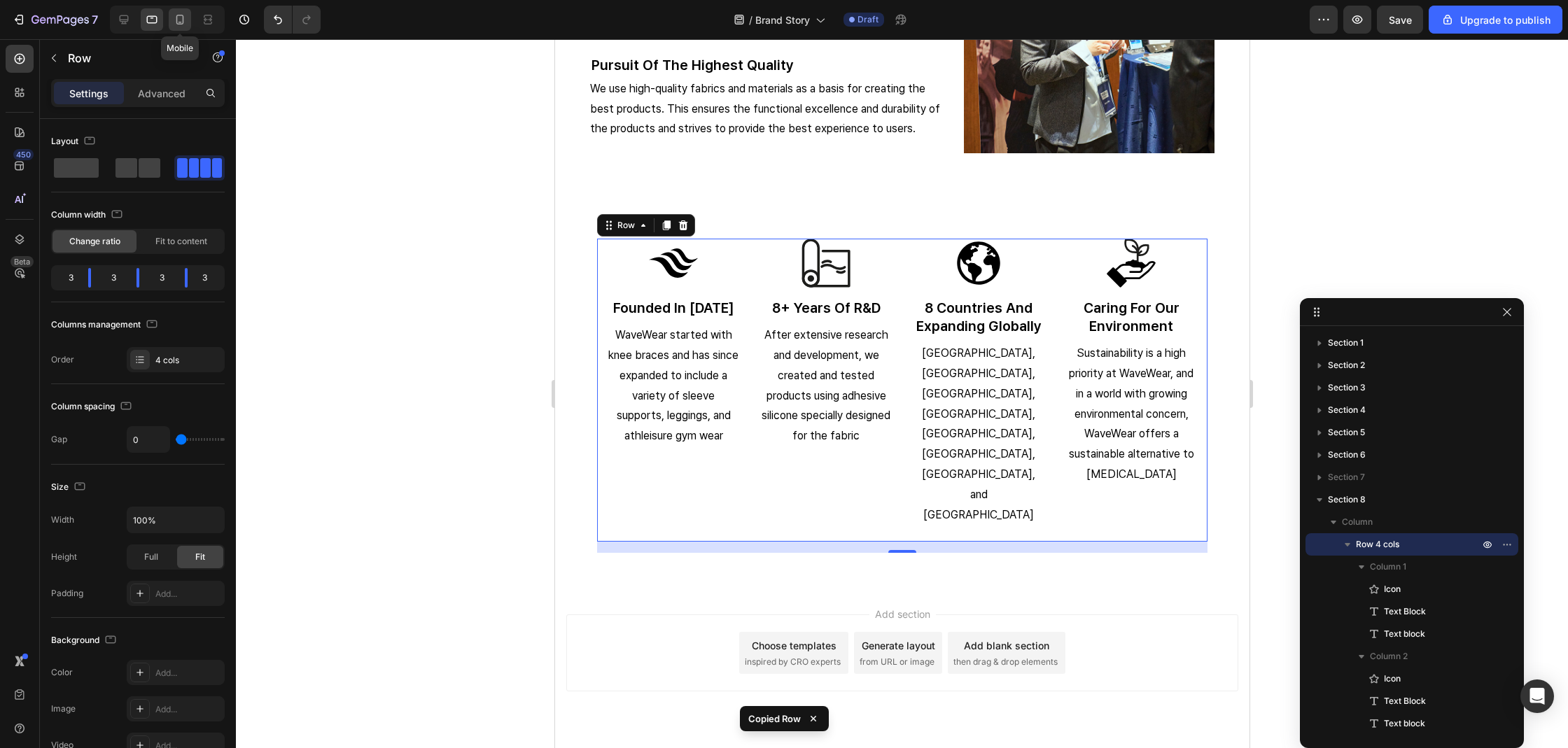
click at [189, 28] on div at bounding box center [179, 19] width 22 height 22
type input "16"
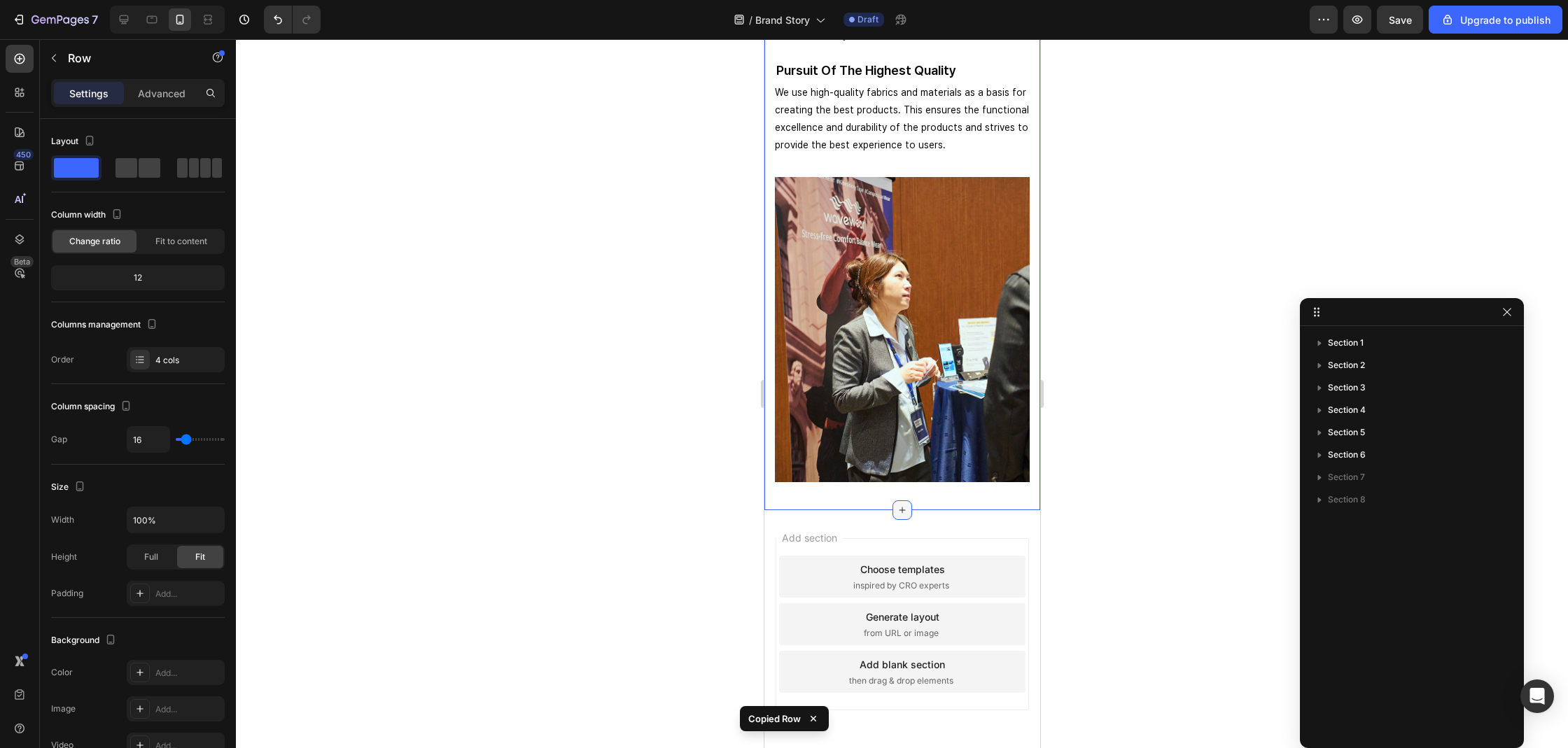
scroll to position [2202, 0]
click at [895, 514] on div "Add section Choose templates inspired by CRO experts Generate layout from URL o…" at bounding box center [901, 644] width 276 height 267
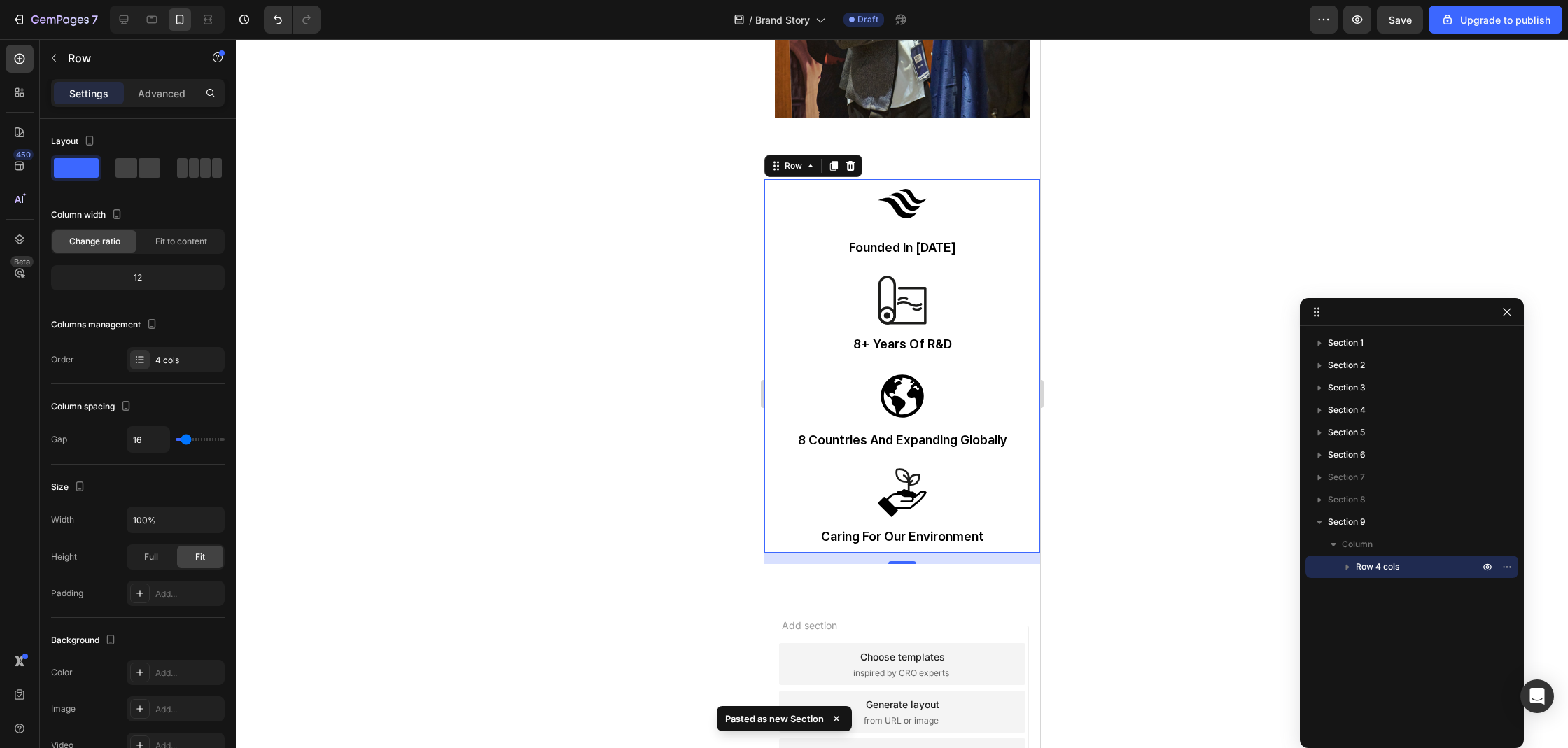
scroll to position [2498, 0]
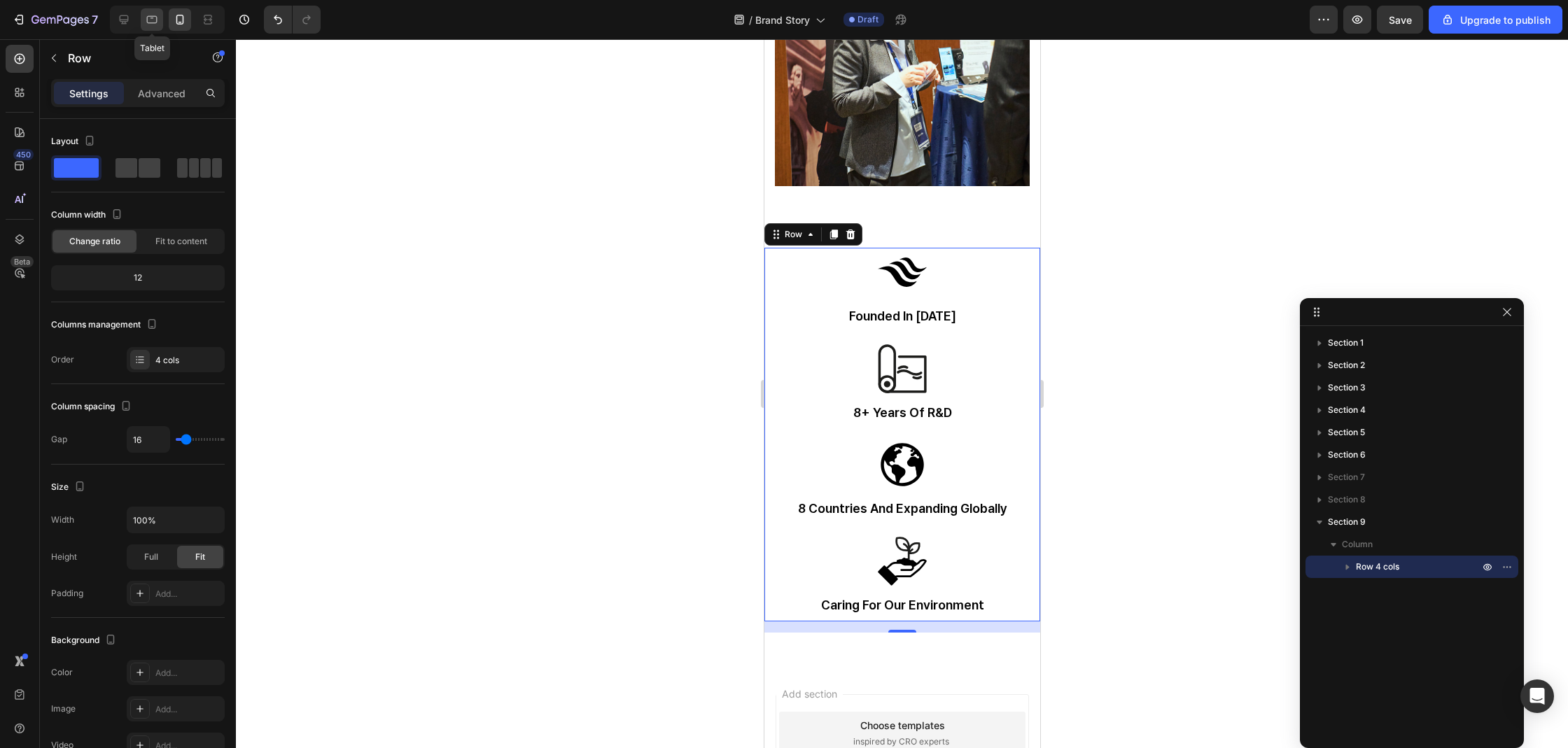
click at [151, 26] on icon at bounding box center [152, 19] width 14 height 14
type input "0"
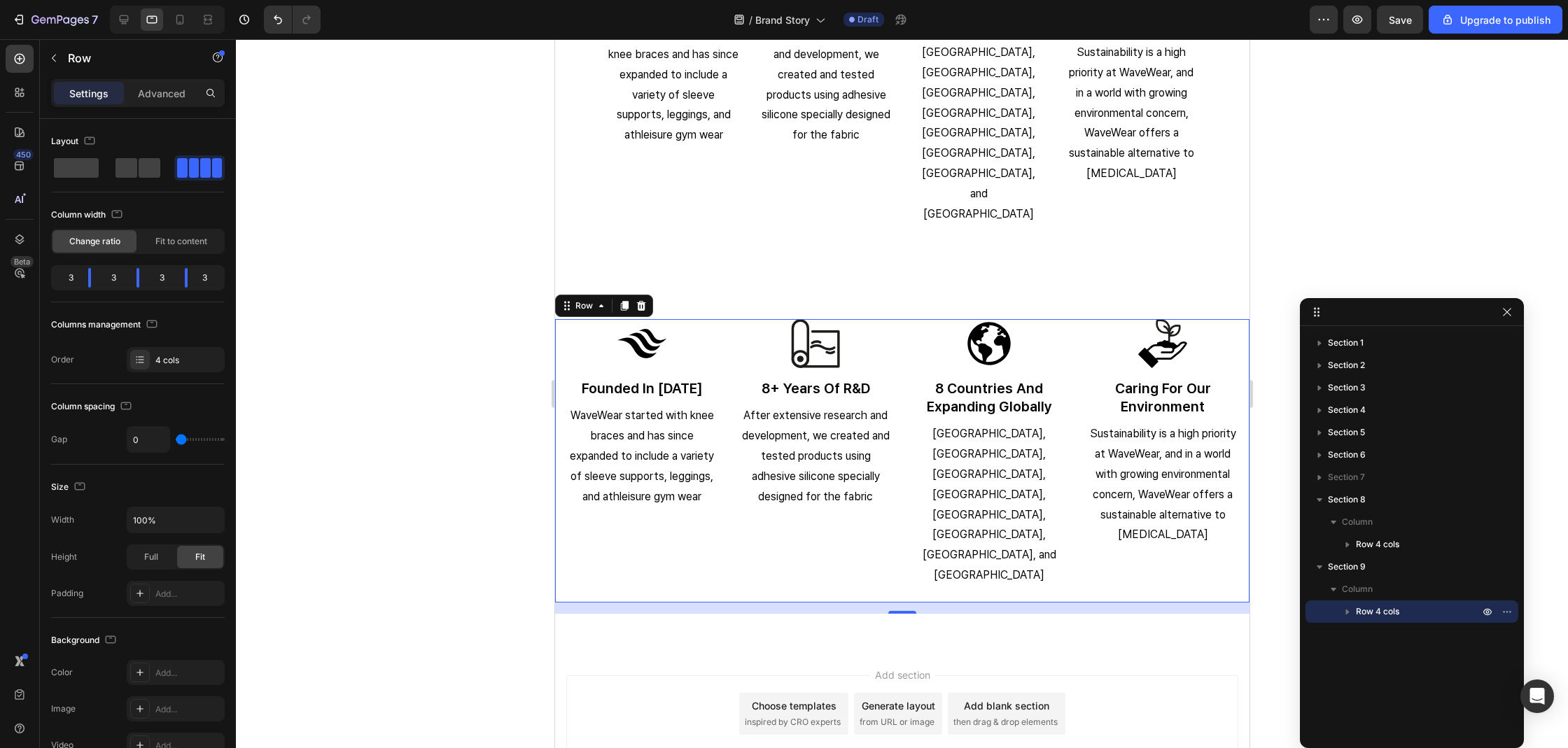
scroll to position [2728, 0]
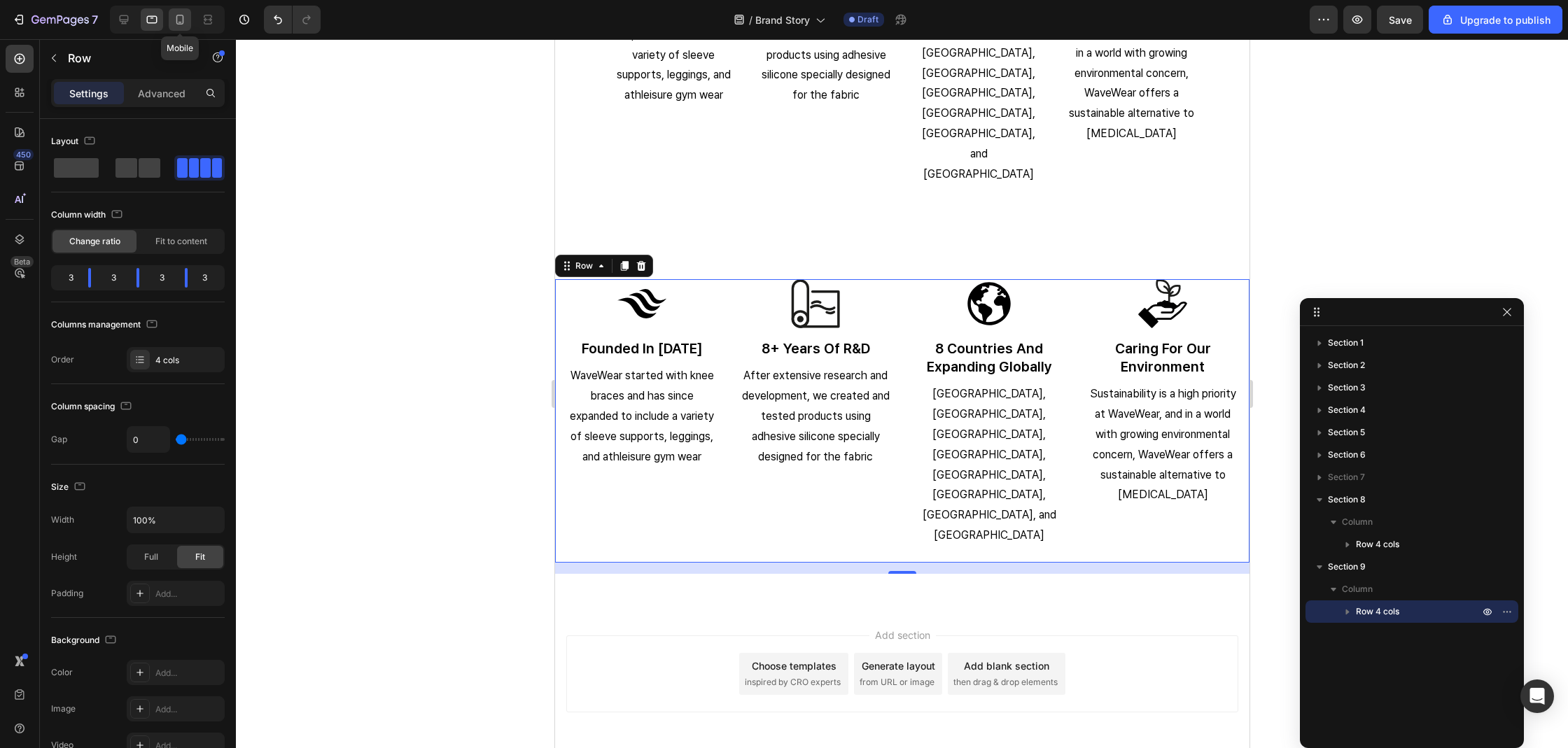
click at [176, 17] on icon at bounding box center [179, 19] width 14 height 14
type input "16"
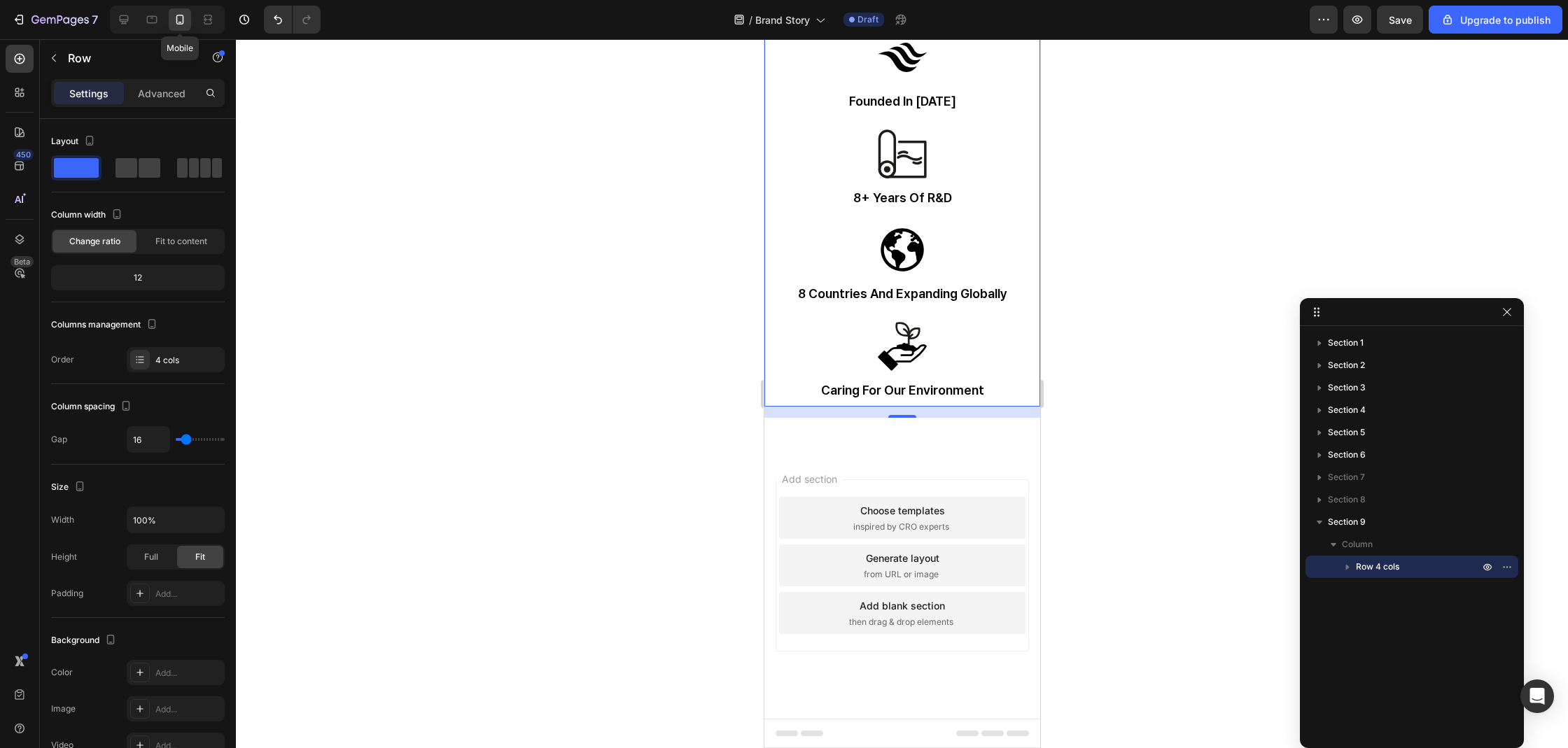
scroll to position [2700, 0]
click at [171, 99] on p "Advanced" at bounding box center [161, 93] width 48 height 14
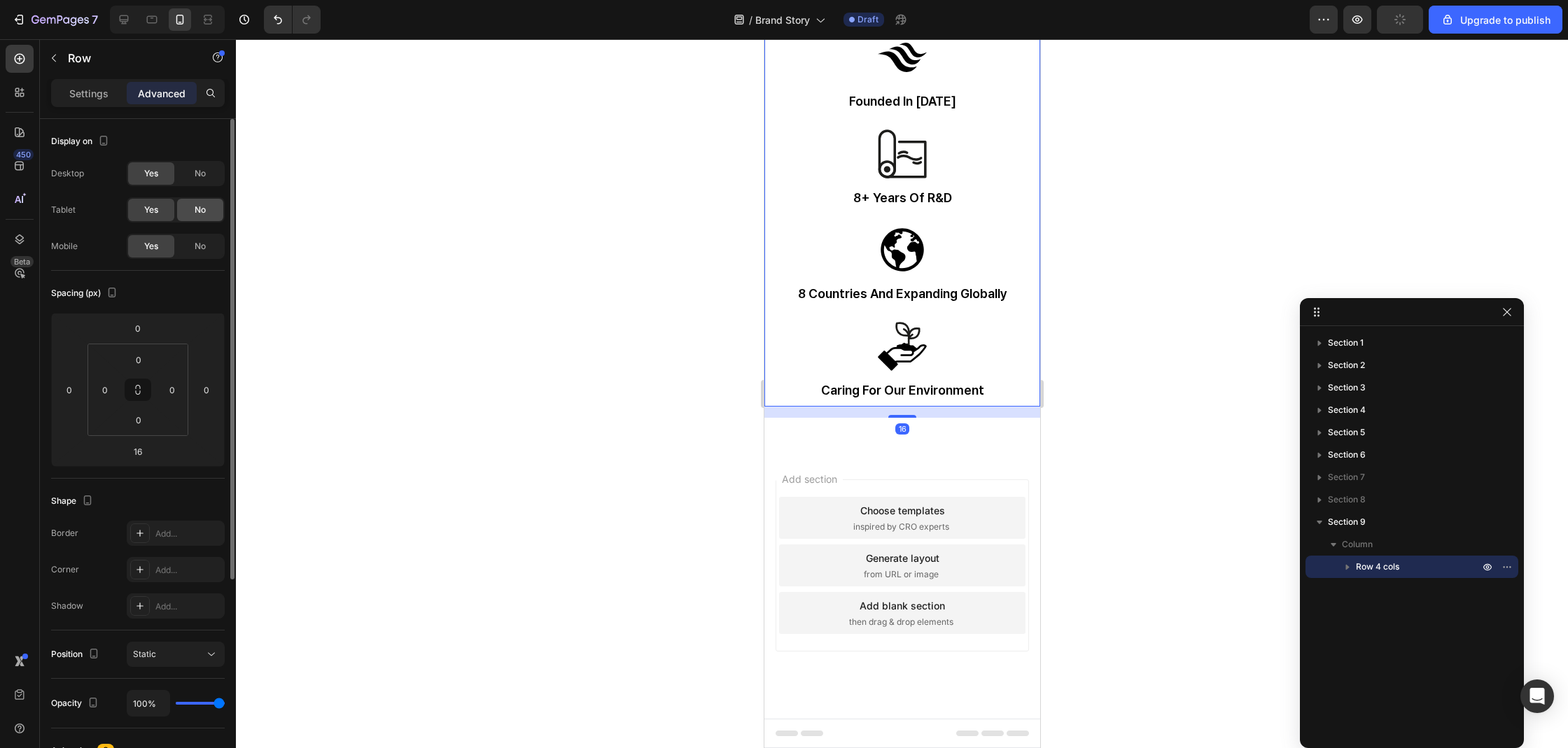
click at [192, 203] on div "No" at bounding box center [200, 209] width 46 height 22
click at [195, 174] on span "No" at bounding box center [200, 173] width 11 height 12
click at [154, 28] on div at bounding box center [151, 19] width 22 height 22
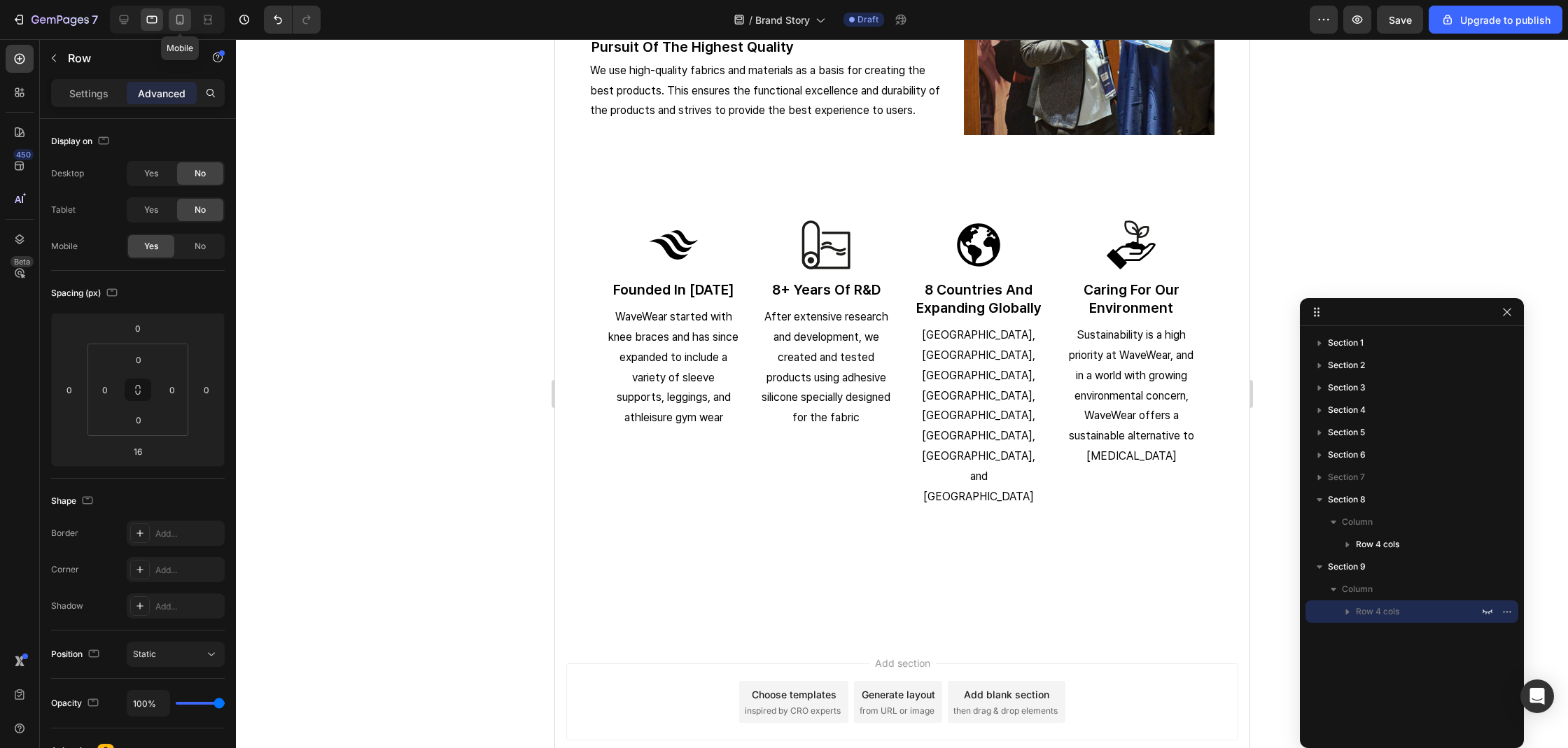
click at [177, 21] on icon at bounding box center [180, 19] width 8 height 10
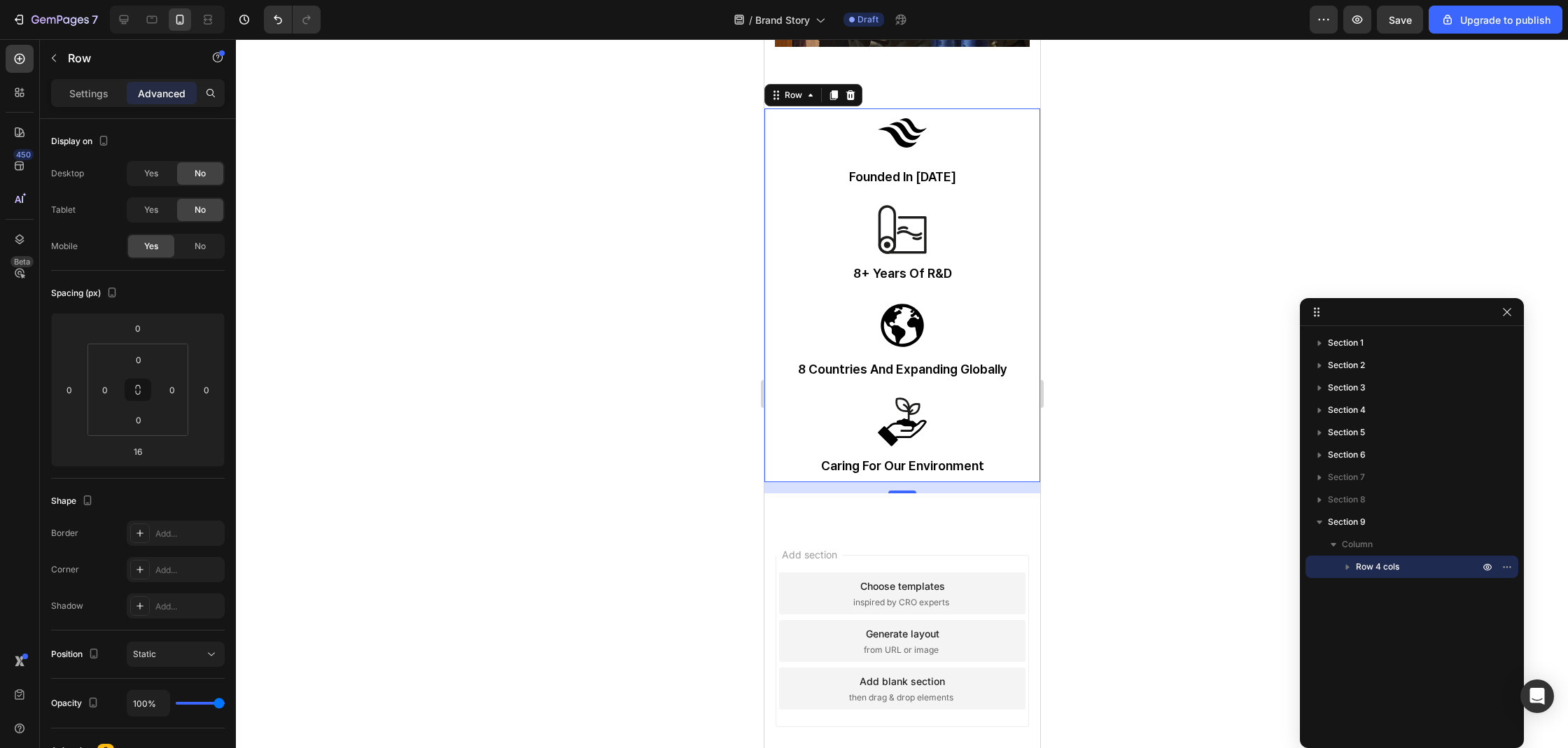
scroll to position [2645, 0]
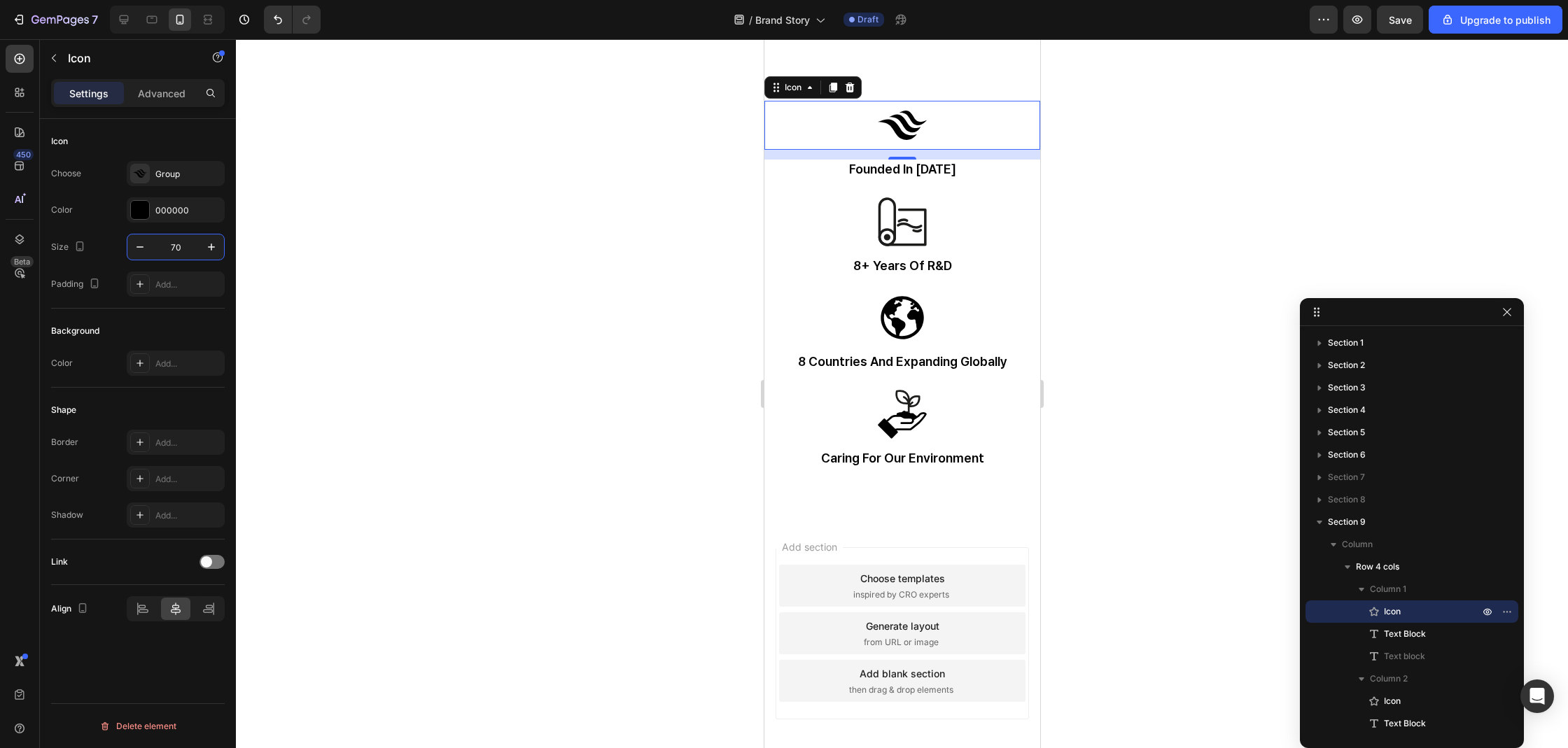
click at [175, 241] on input "70" at bounding box center [176, 247] width 46 height 25
click at [409, 279] on div at bounding box center [902, 393] width 1332 height 709
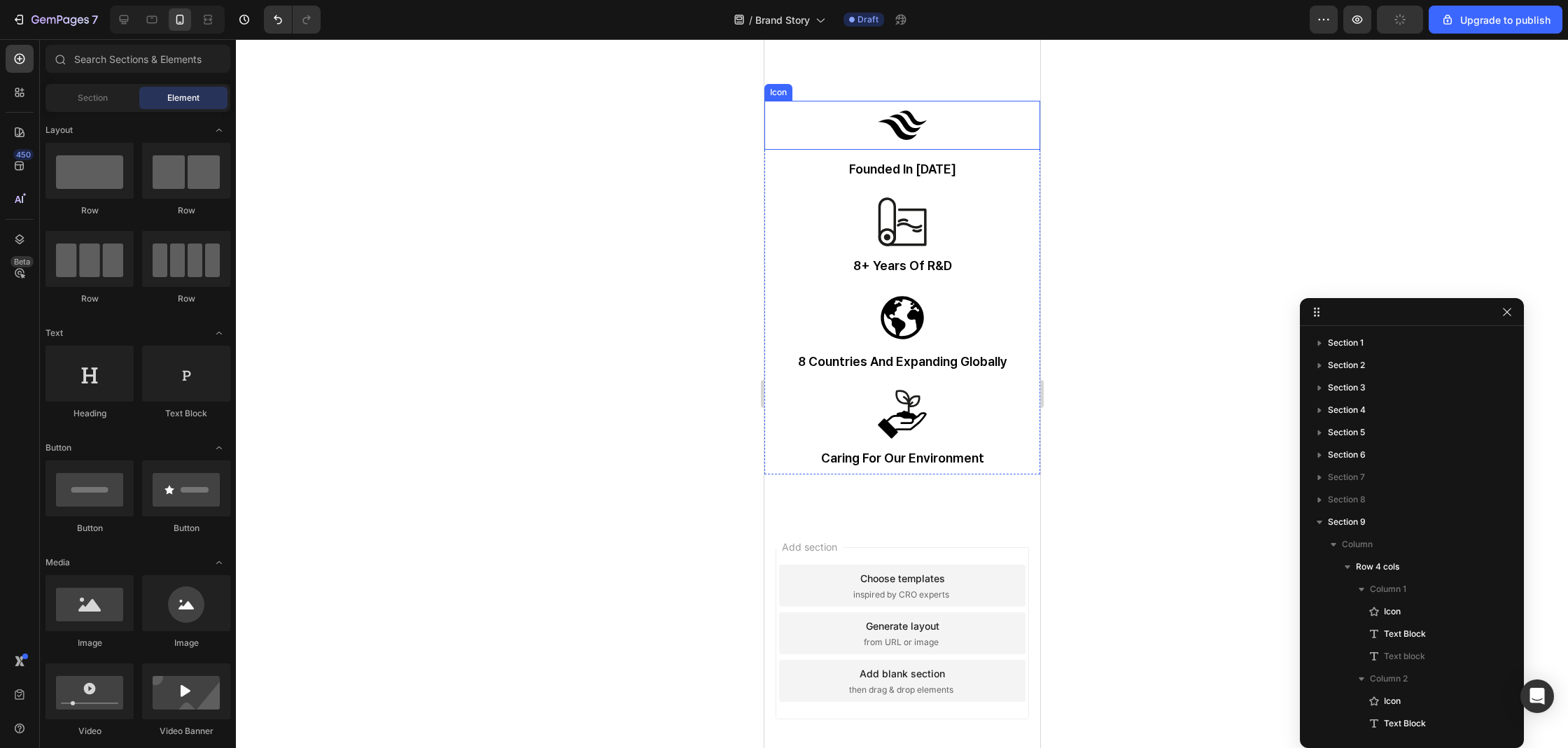
click at [899, 131] on icon at bounding box center [901, 125] width 49 height 49
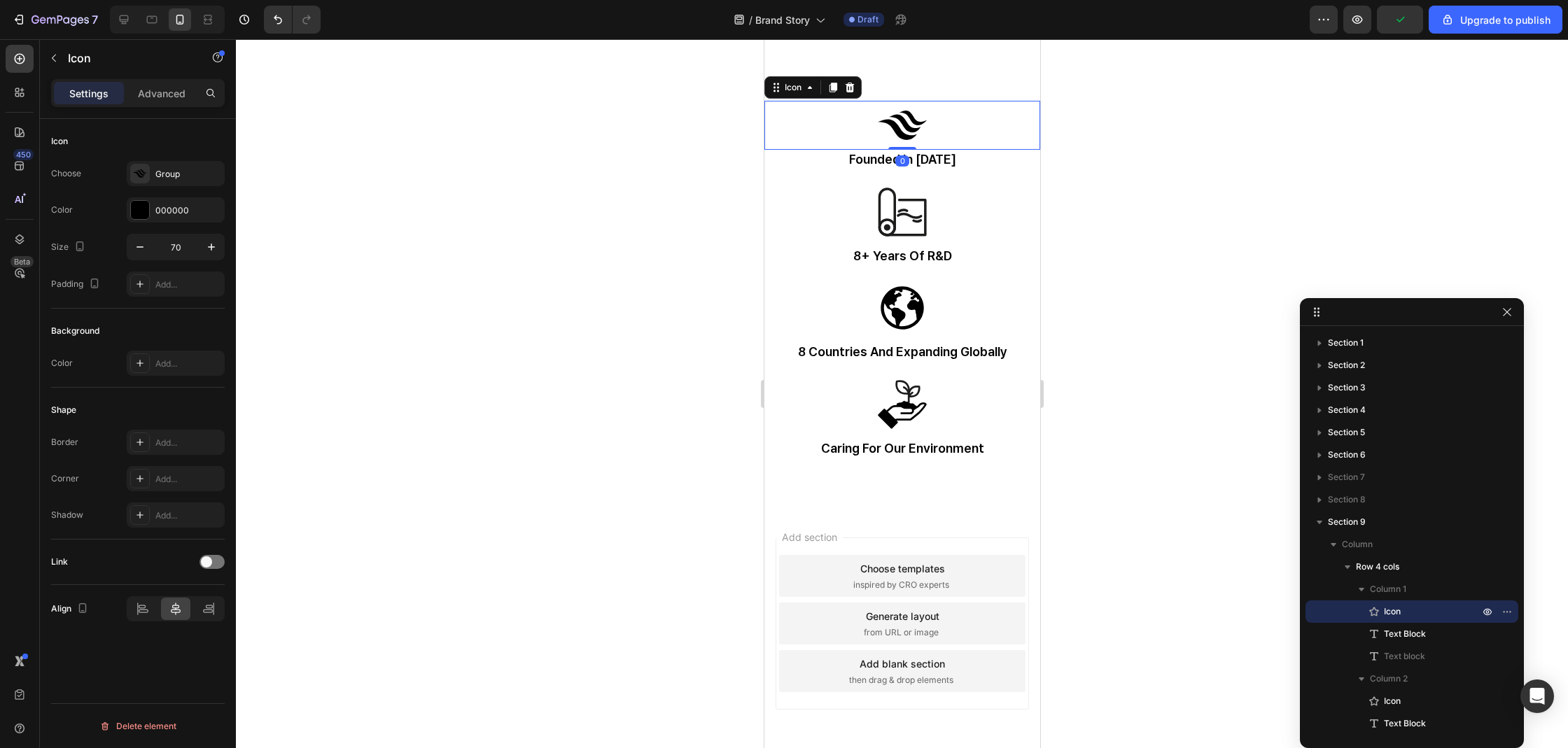
drag, startPoint x: 900, startPoint y: 146, endPoint x: 904, endPoint y: 125, distance: 21.4
click at [904, 125] on div "Icon 0" at bounding box center [901, 125] width 276 height 49
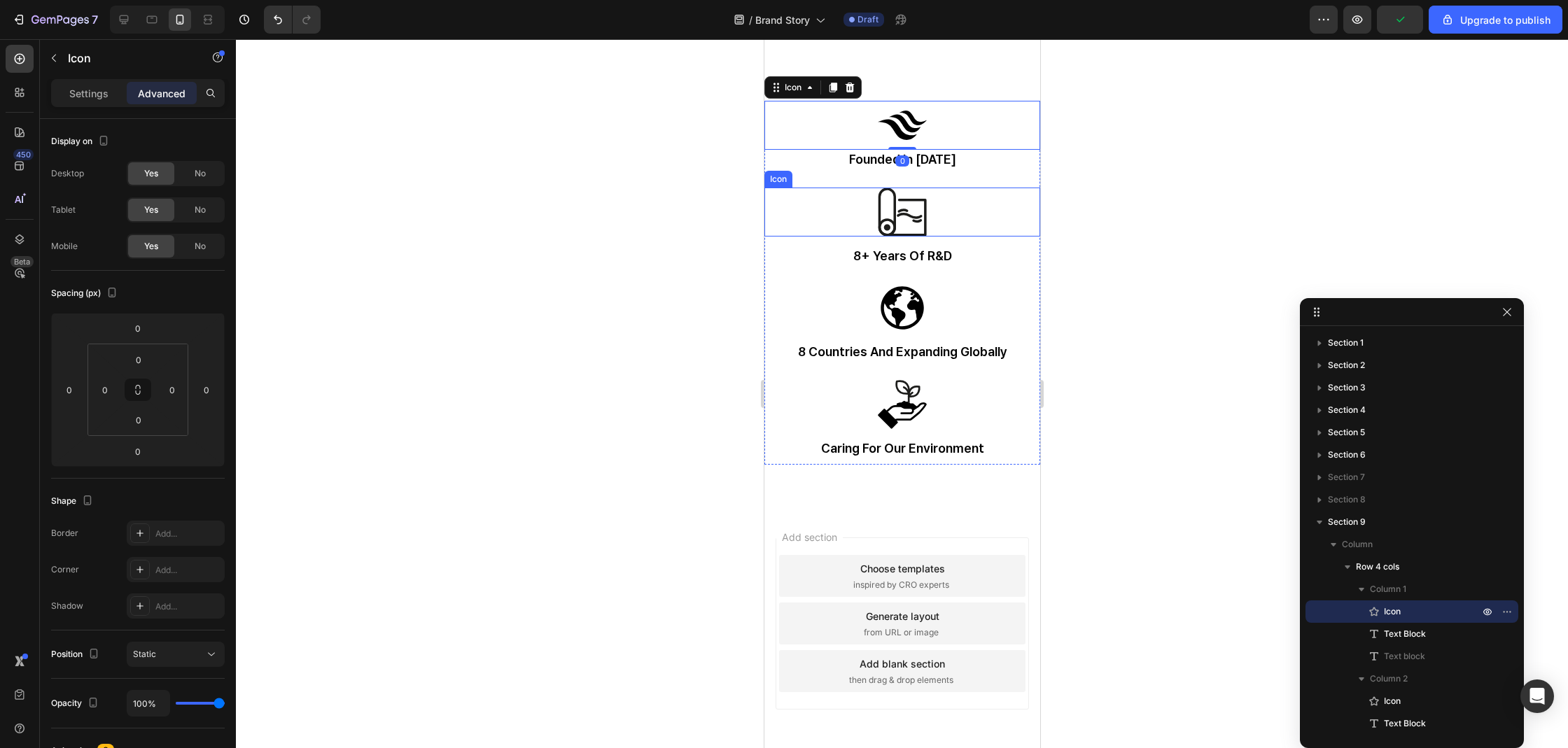
click at [909, 198] on icon at bounding box center [901, 212] width 49 height 49
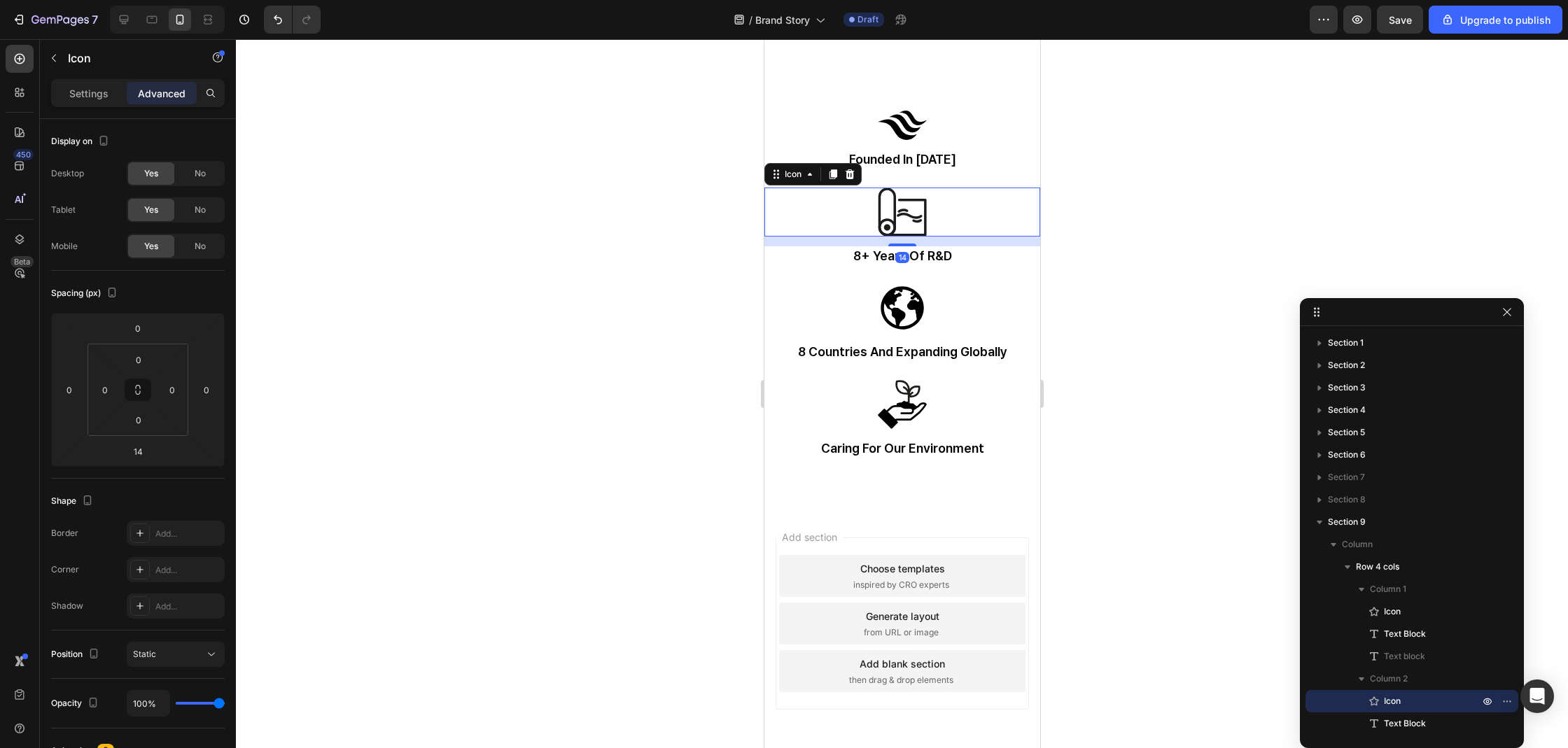
click at [1164, 220] on div at bounding box center [902, 393] width 1332 height 709
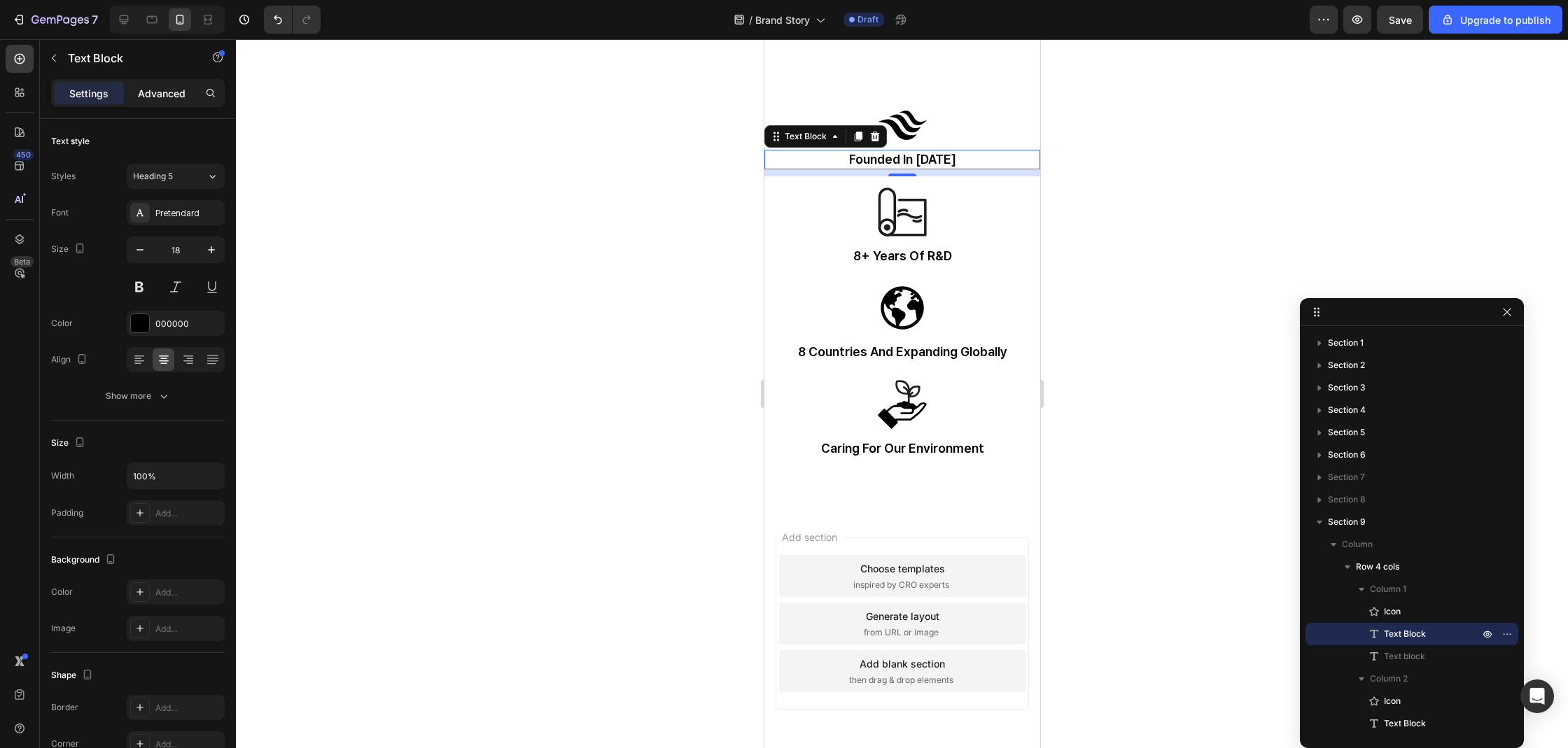
click at [165, 86] on p "Advanced" at bounding box center [161, 93] width 48 height 14
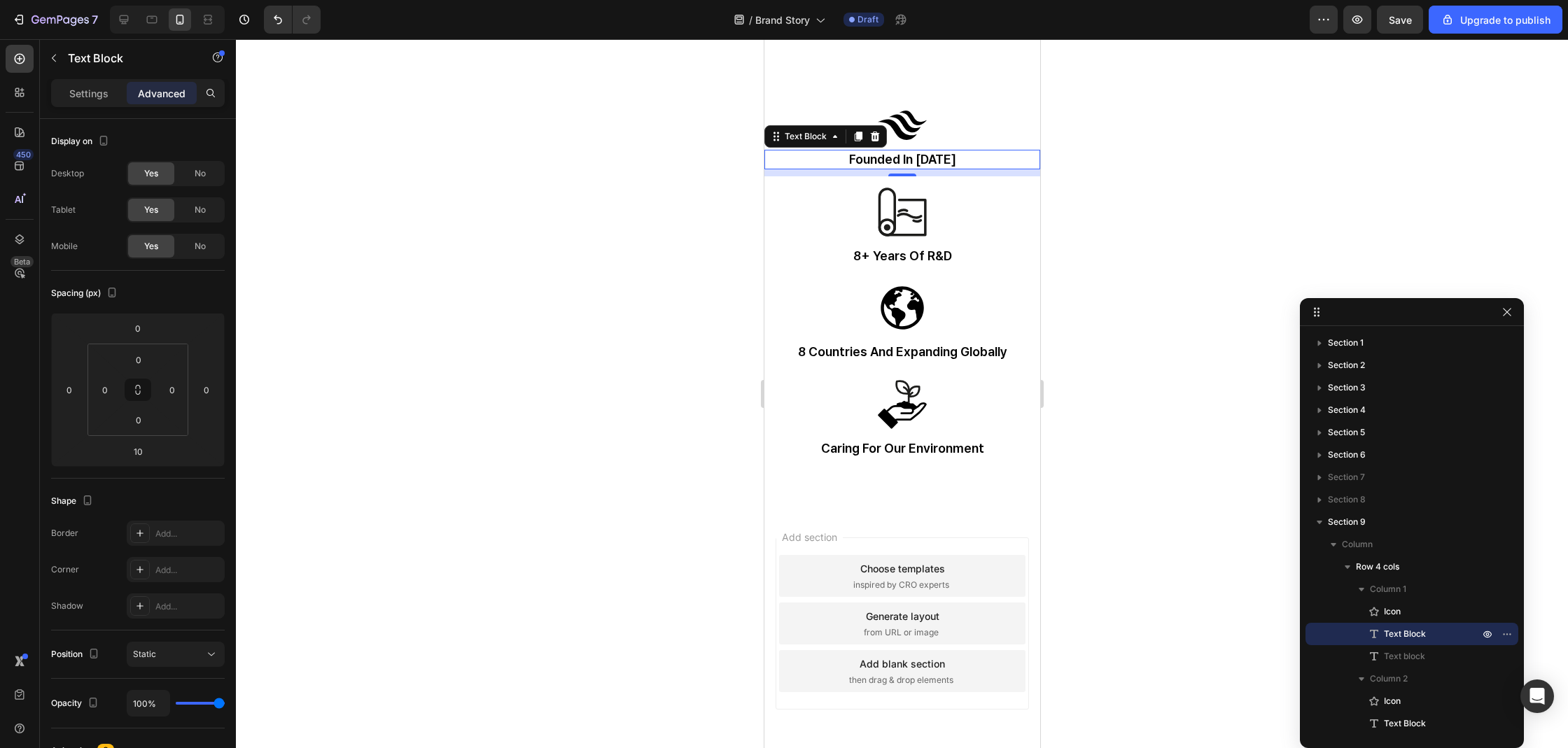
click at [1178, 286] on div at bounding box center [902, 393] width 1332 height 709
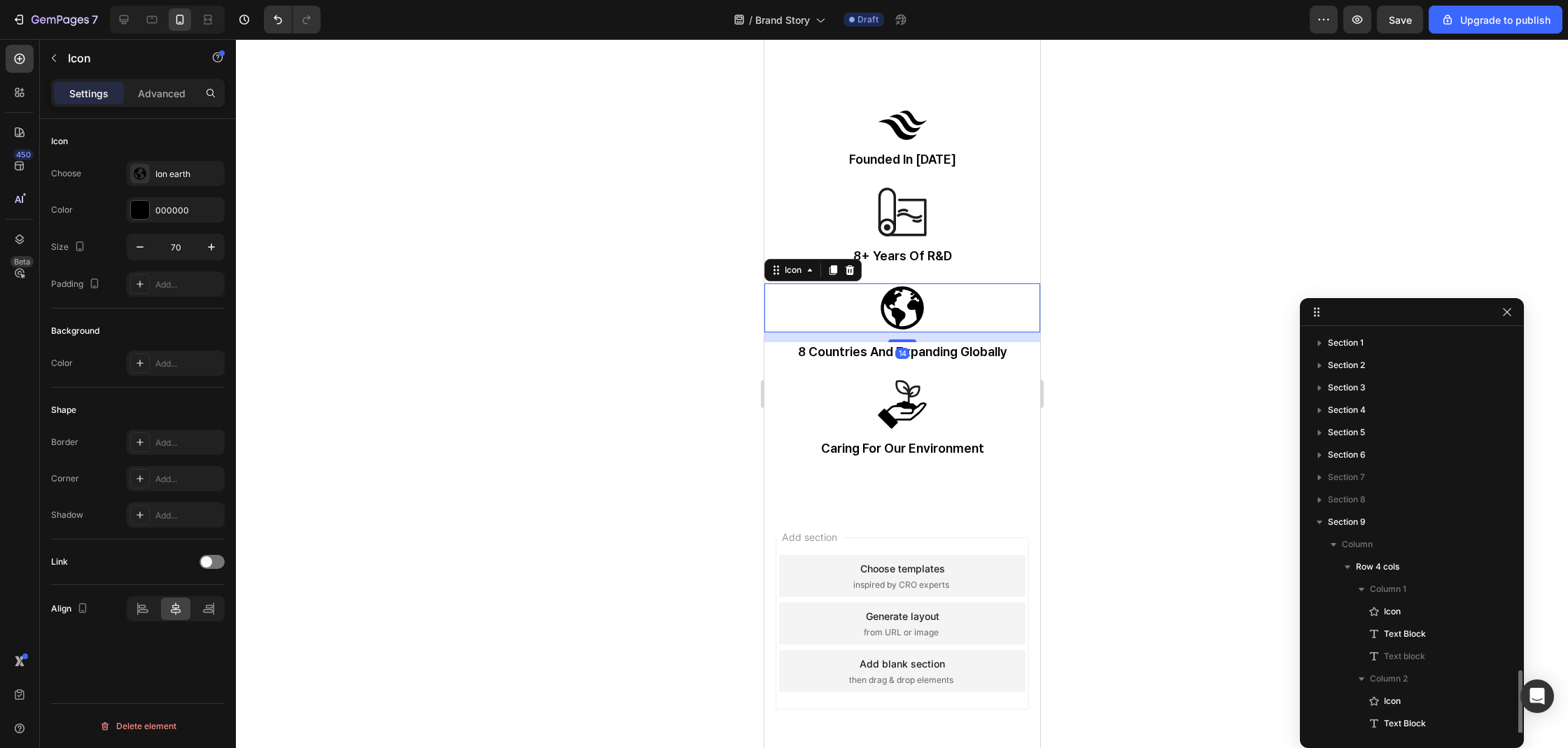
click at [905, 299] on icon at bounding box center [901, 307] width 49 height 49
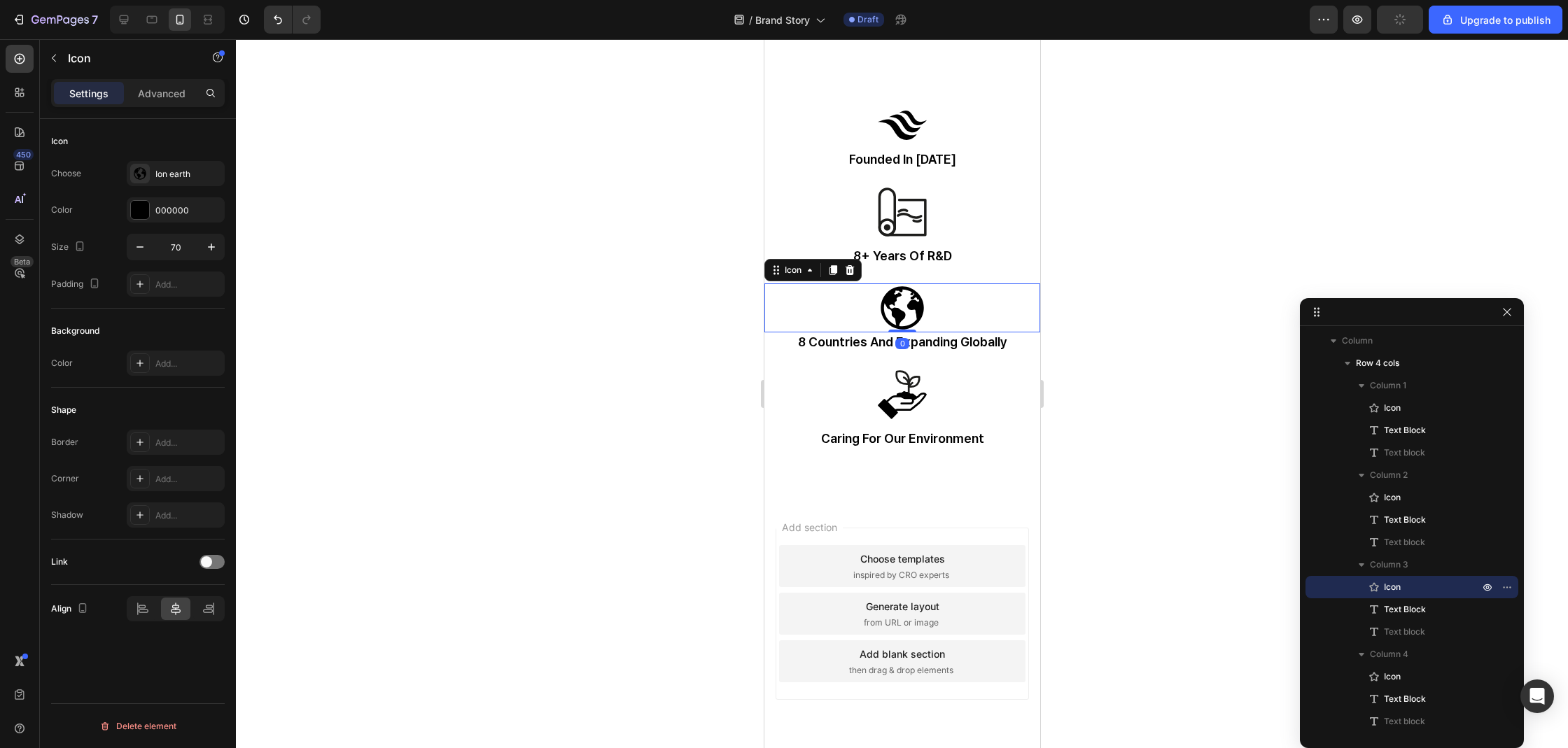
drag, startPoint x: 904, startPoint y: 327, endPoint x: 932, endPoint y: 308, distance: 33.8
click at [909, 311] on div "Icon 0" at bounding box center [901, 307] width 276 height 49
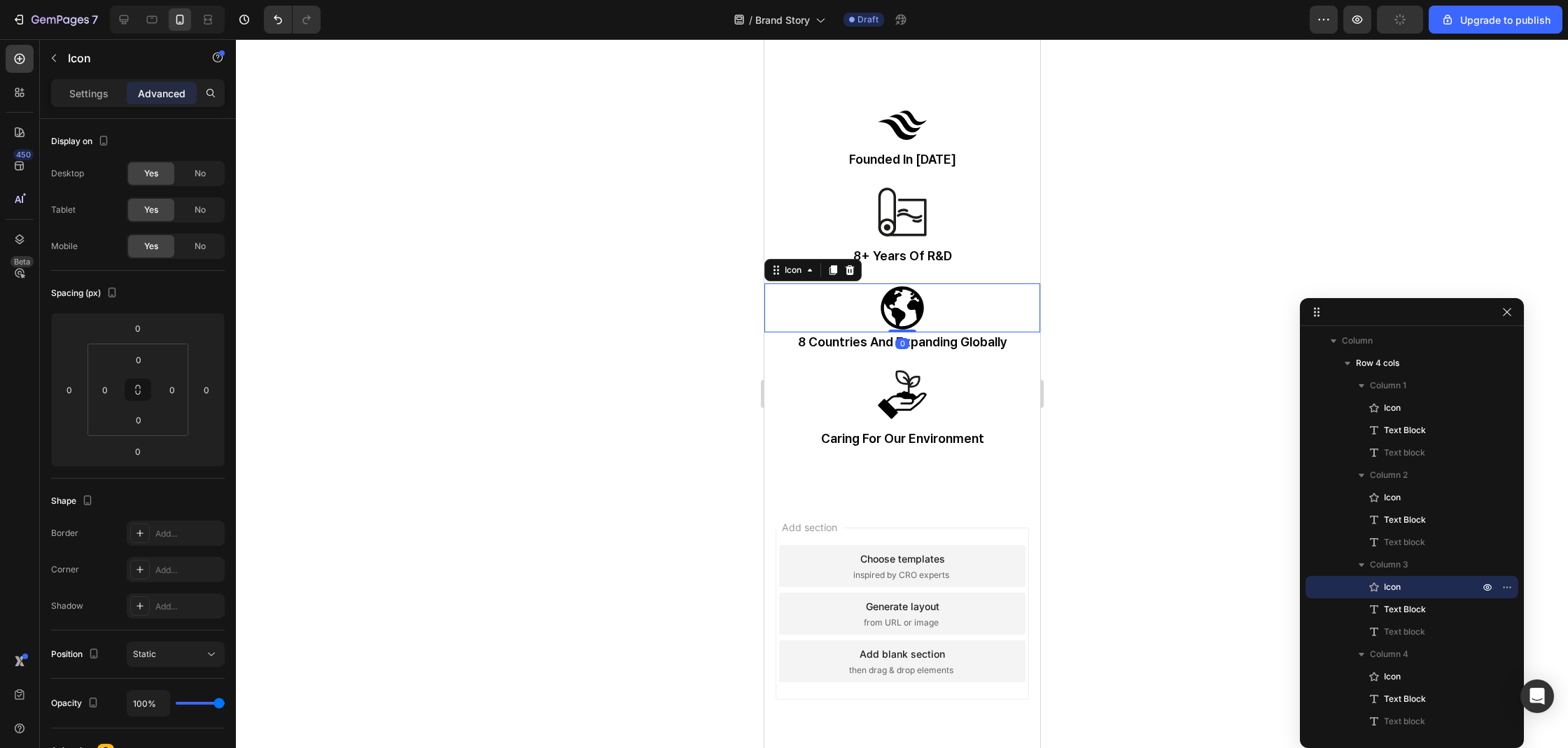
click at [1180, 309] on div at bounding box center [902, 393] width 1332 height 709
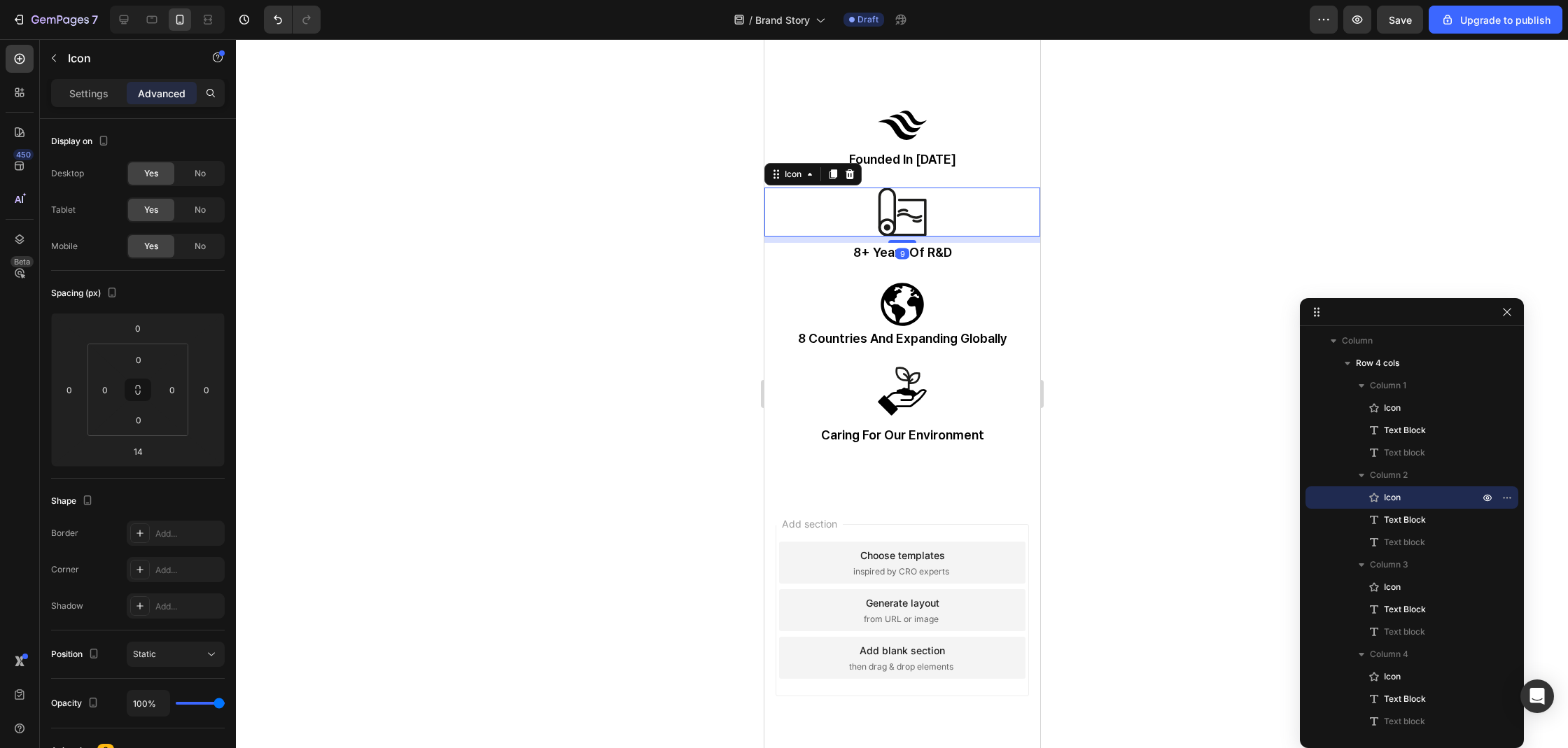
drag, startPoint x: 896, startPoint y: 231, endPoint x: 927, endPoint y: 221, distance: 32.6
click at [899, 240] on div at bounding box center [901, 241] width 28 height 3
type input "8"
click at [1088, 221] on div at bounding box center [902, 393] width 1332 height 709
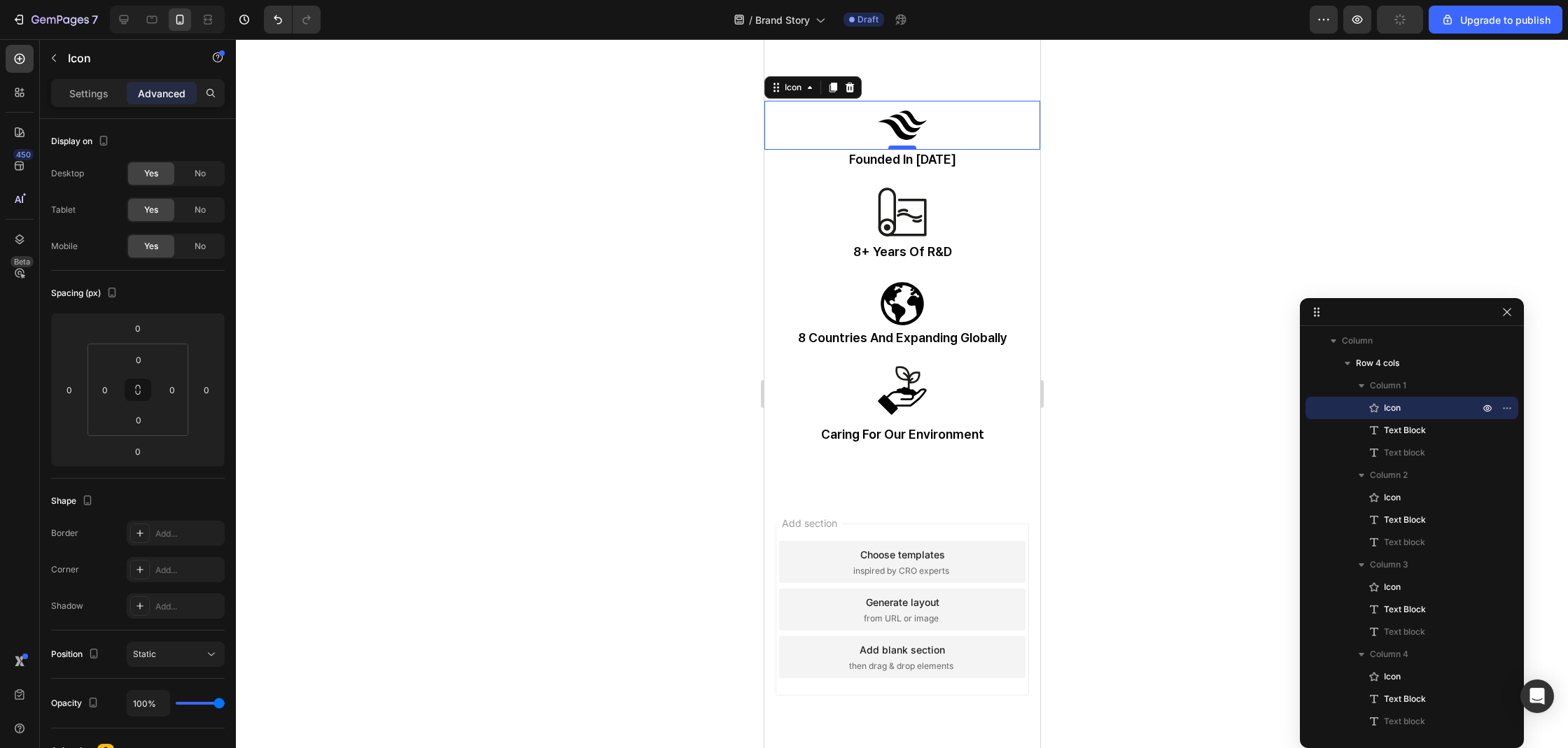
click at [900, 146] on div at bounding box center [901, 148] width 28 height 4
click at [1186, 239] on div at bounding box center [902, 393] width 1332 height 709
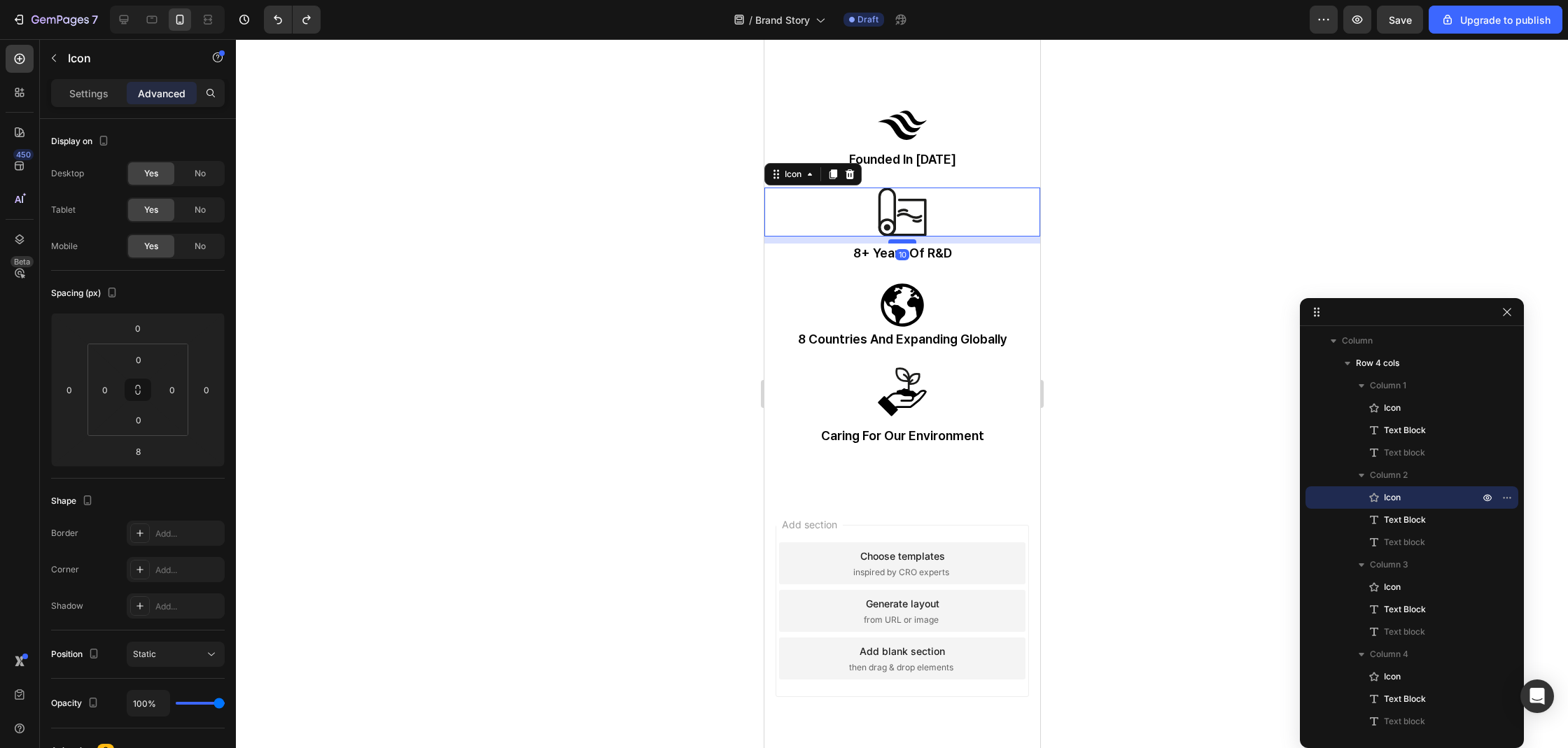
click at [901, 239] on div at bounding box center [901, 241] width 28 height 4
type input "10"
click at [1126, 249] on div at bounding box center [902, 393] width 1332 height 709
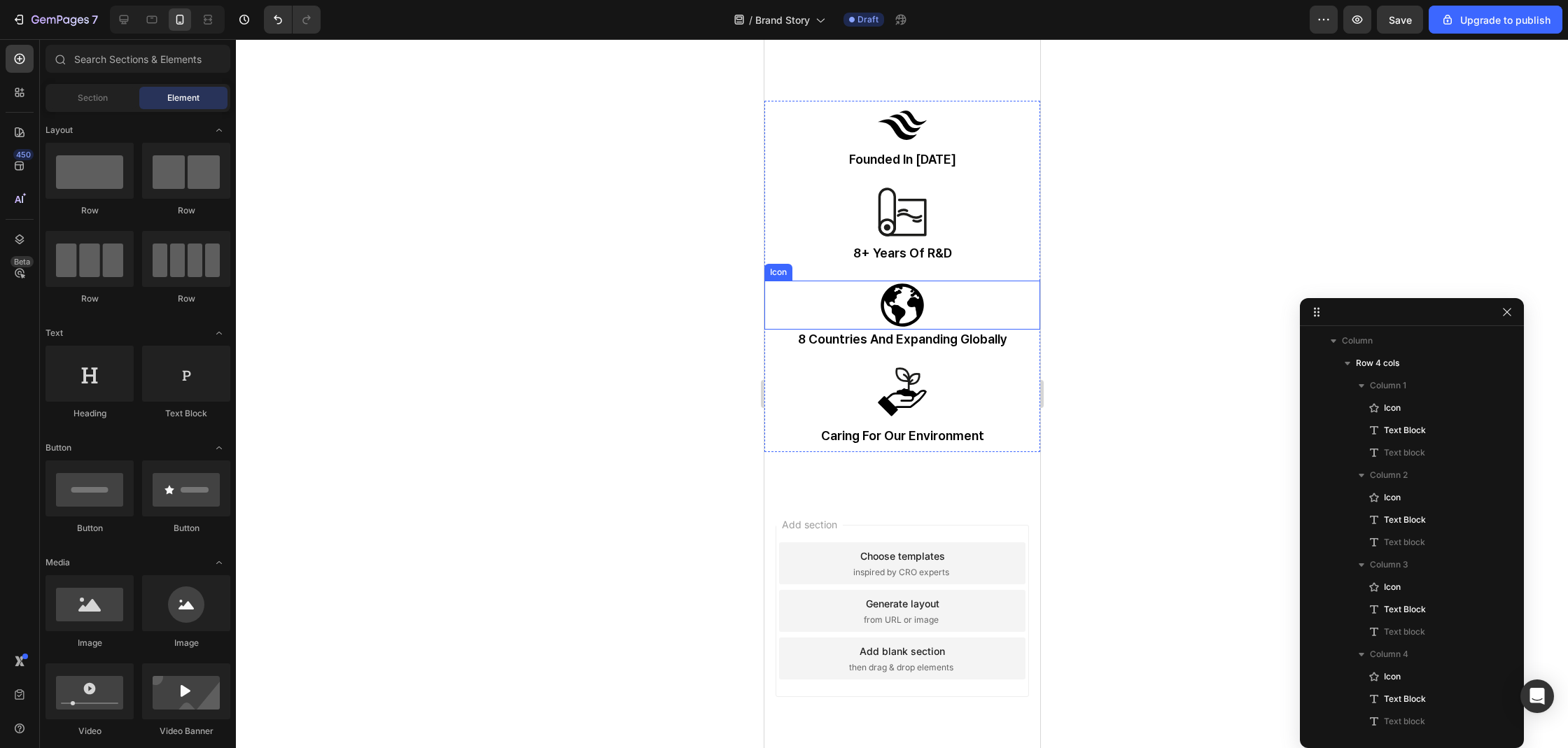
click at [863, 313] on div "Icon" at bounding box center [901, 304] width 276 height 49
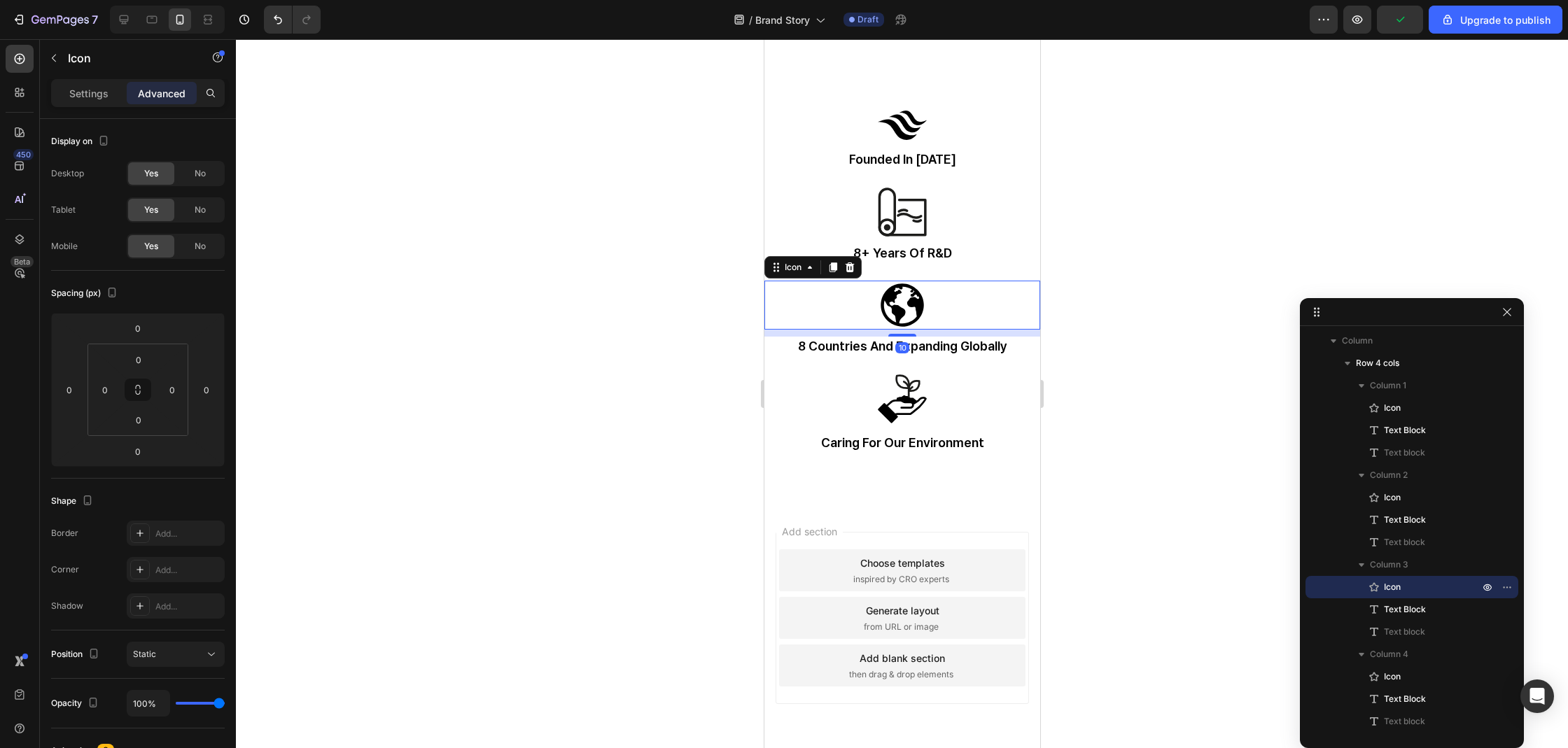
drag, startPoint x: 901, startPoint y: 312, endPoint x: 902, endPoint y: 319, distance: 7.1
click at [902, 329] on div "10" at bounding box center [901, 329] width 276 height 0
type input "10"
click at [1086, 317] on div at bounding box center [902, 393] width 1332 height 709
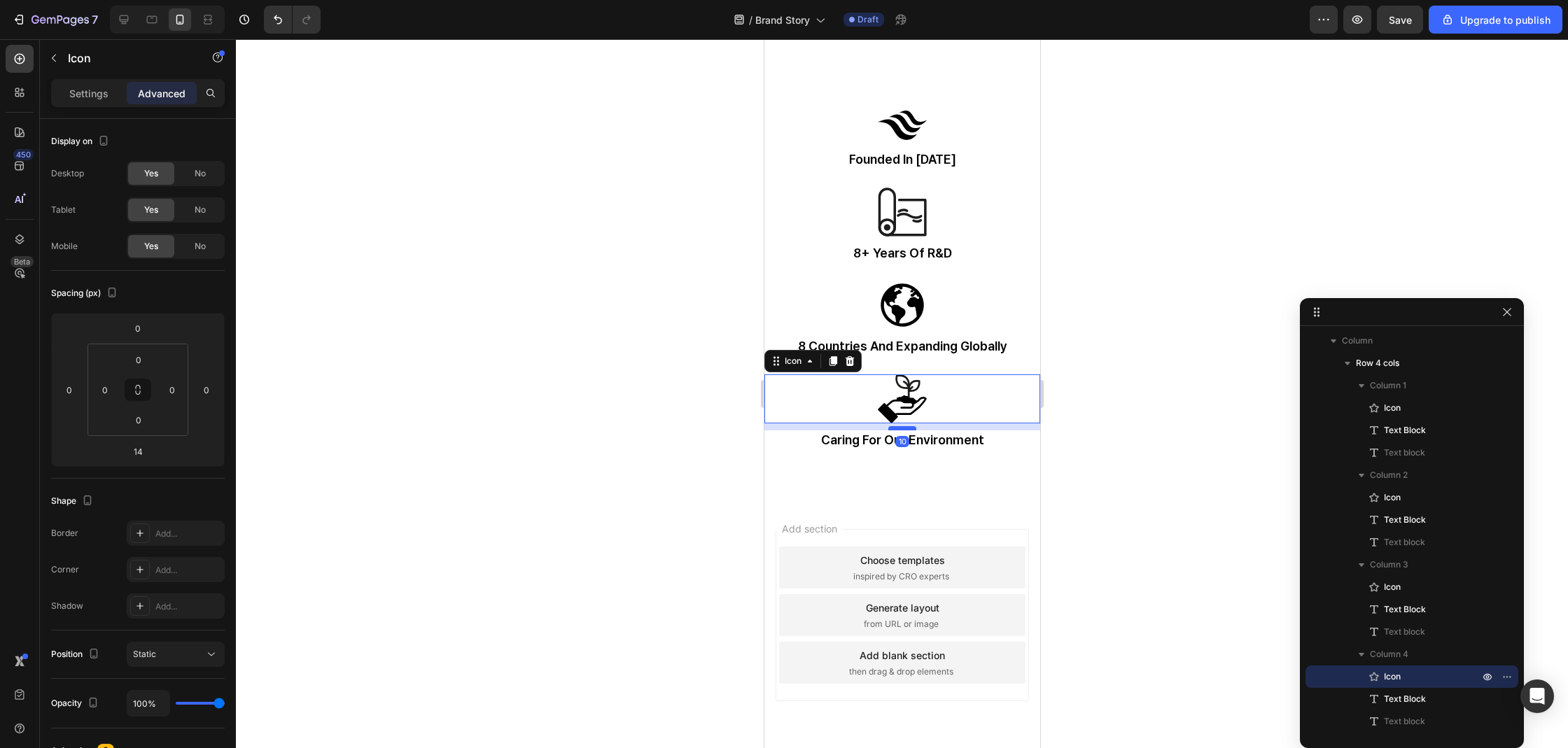
click at [900, 426] on div at bounding box center [901, 428] width 28 height 4
type input "10"
click at [1130, 408] on div at bounding box center [902, 393] width 1332 height 709
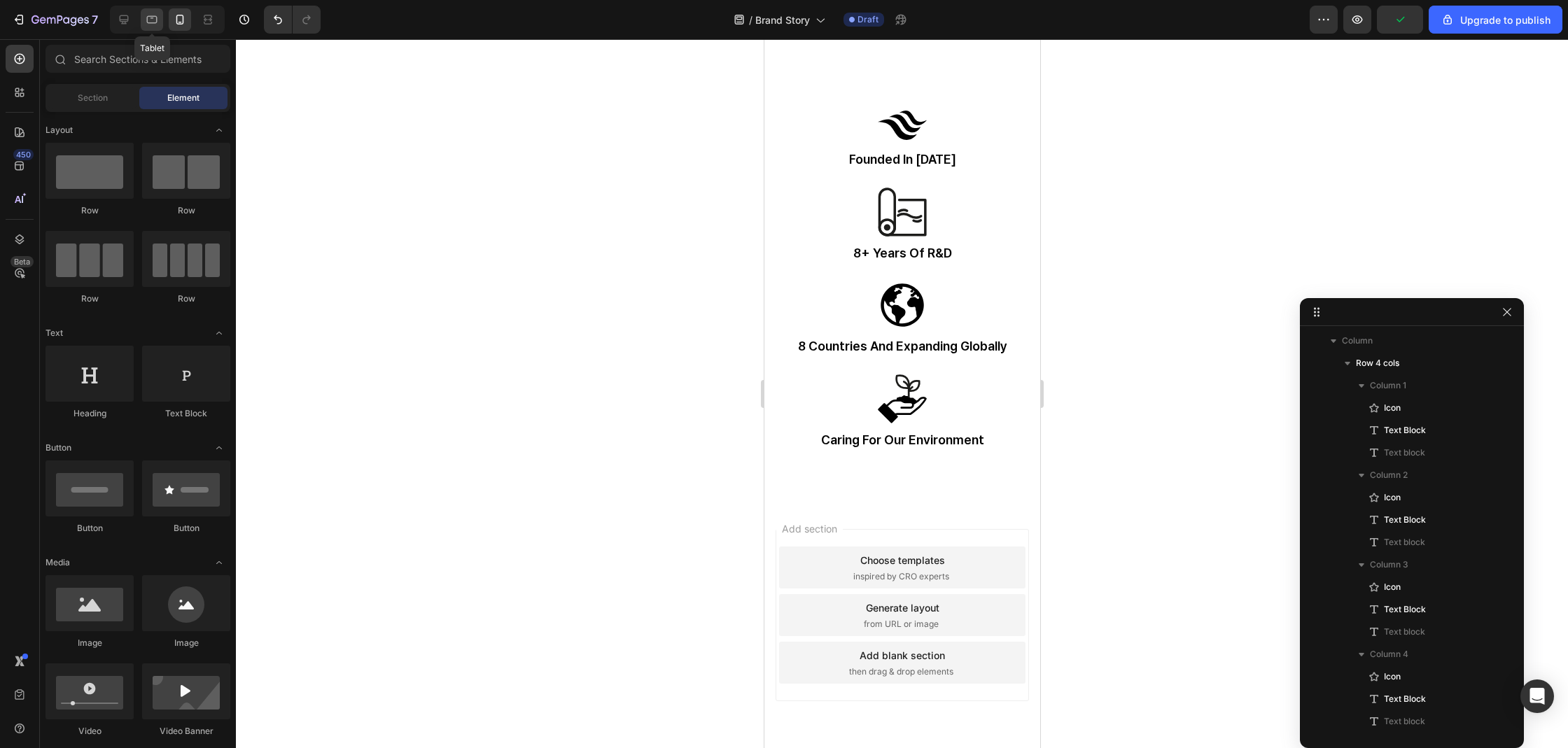
click at [150, 18] on icon at bounding box center [152, 19] width 14 height 14
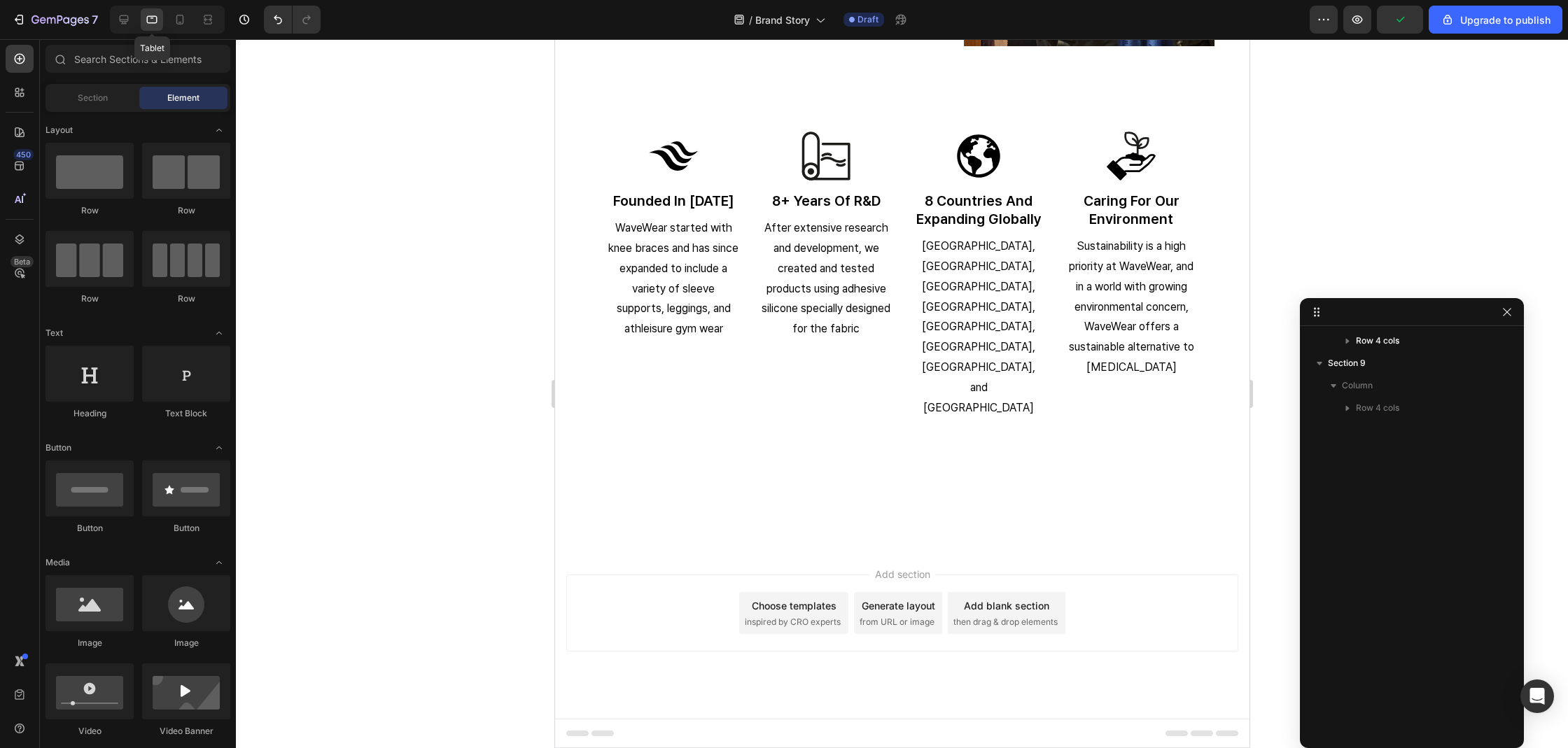
scroll to position [2454, 0]
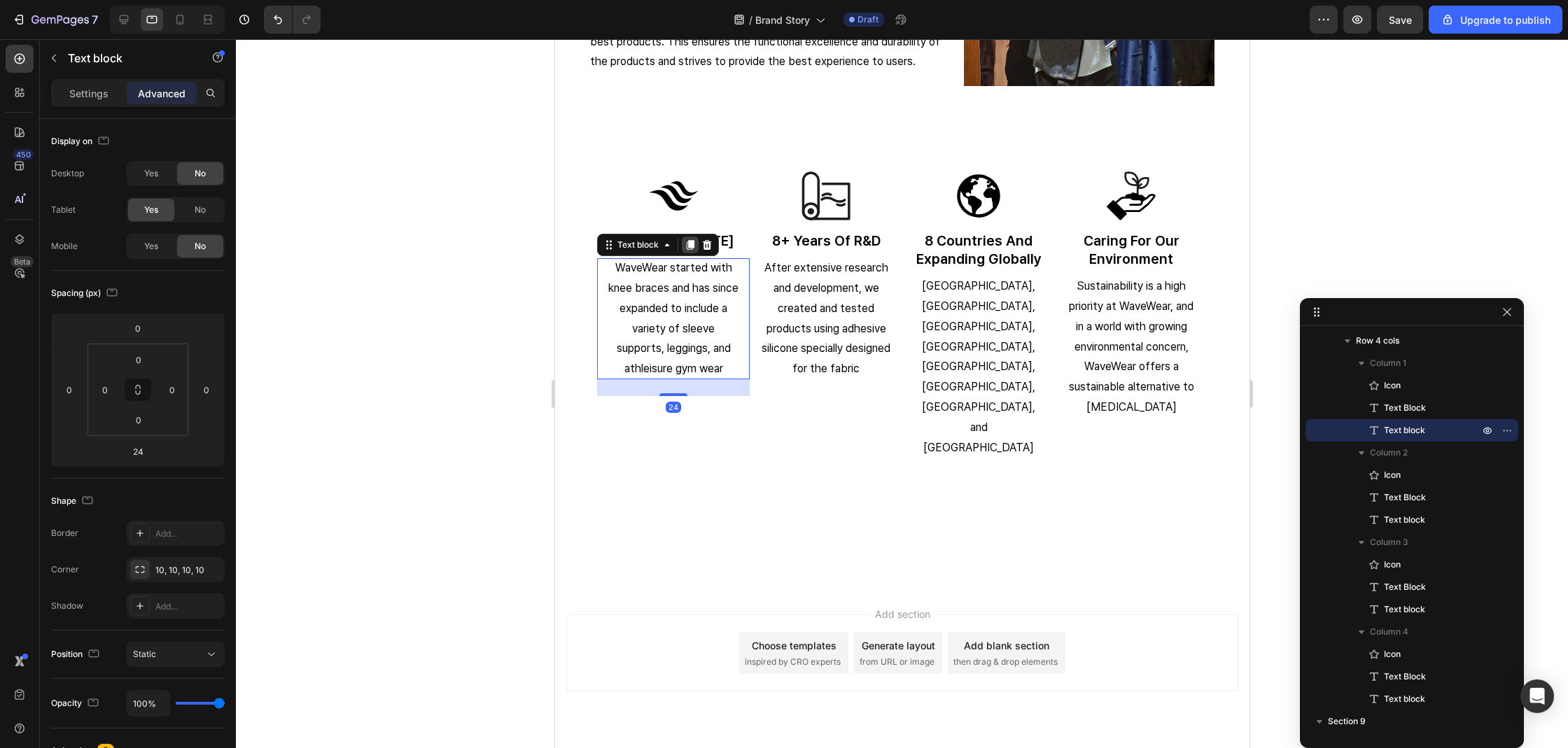
click at [692, 247] on icon at bounding box center [690, 245] width 8 height 10
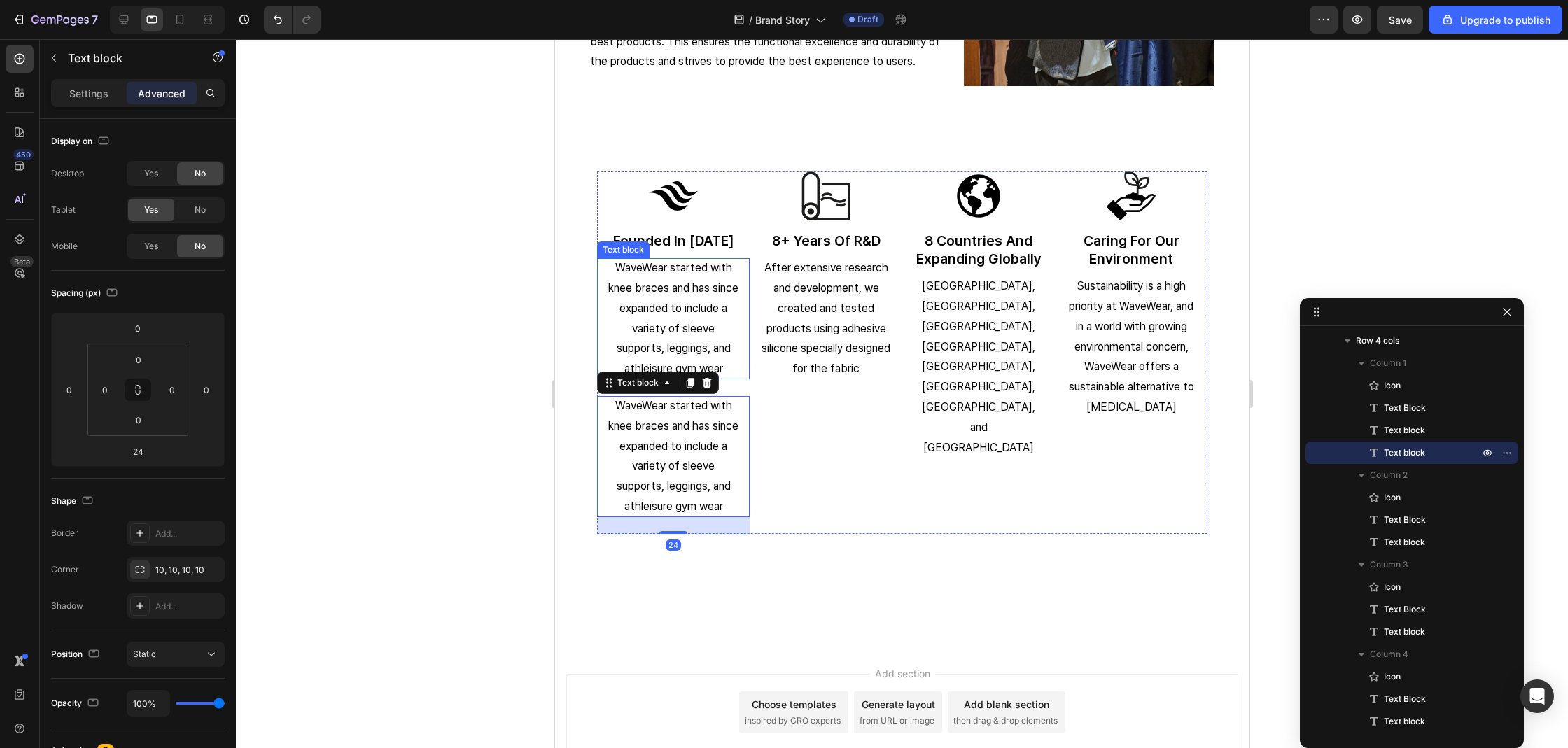
scroll to position [2494, 0]
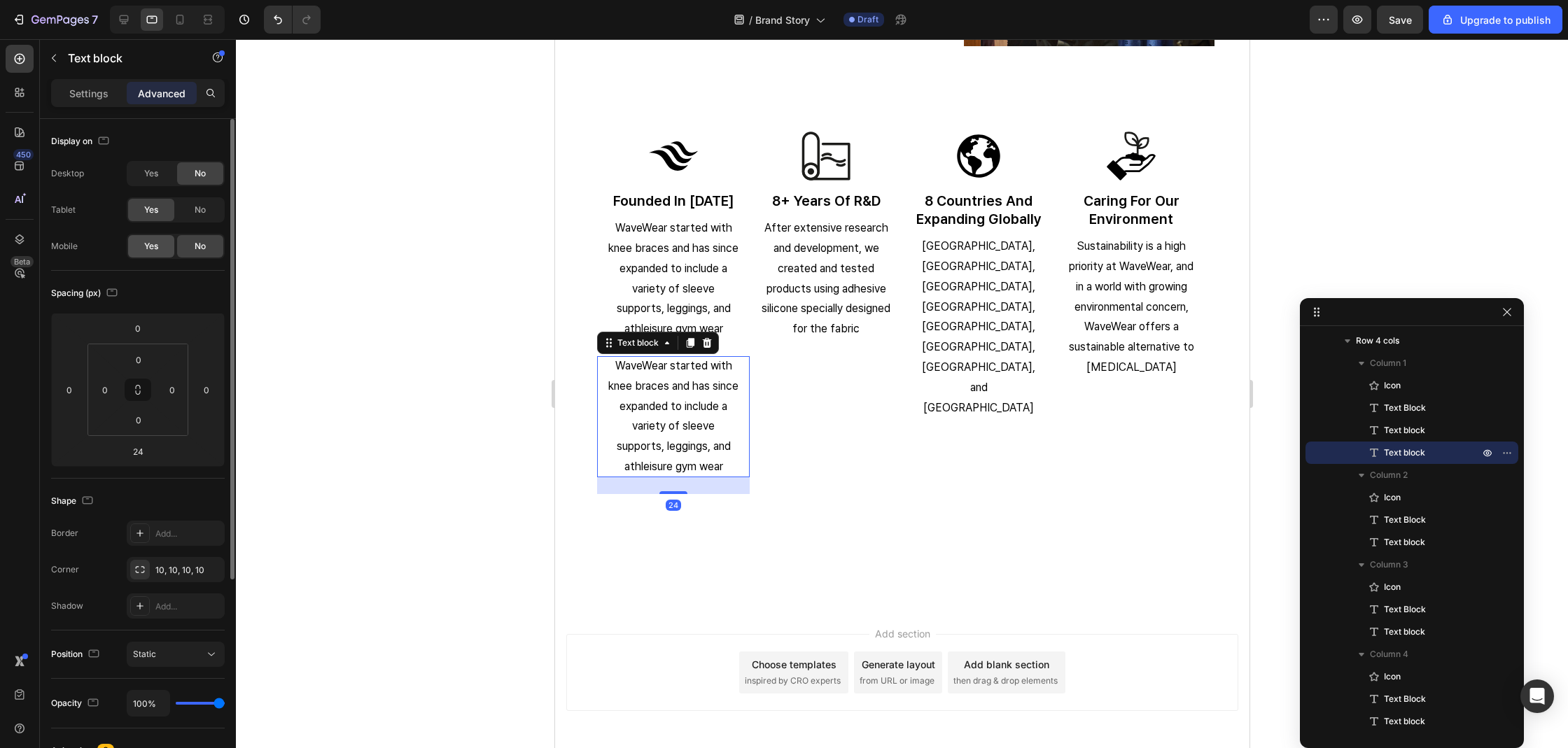
click at [163, 245] on div "Yes" at bounding box center [151, 245] width 46 height 22
click at [193, 217] on div "No" at bounding box center [200, 209] width 46 height 22
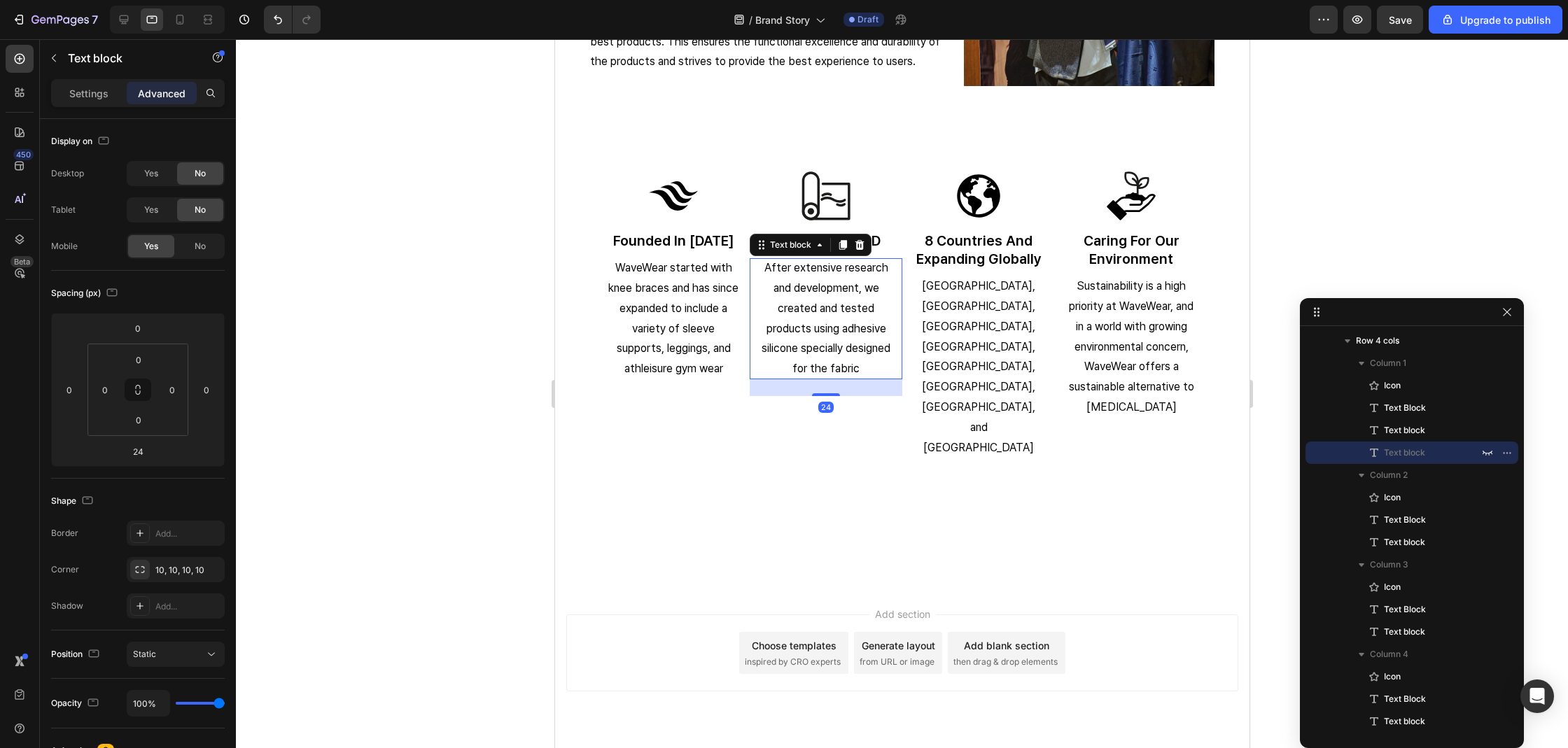
click at [860, 342] on p "After extensive research and development, we created and tested products using …" at bounding box center [825, 319] width 130 height 121
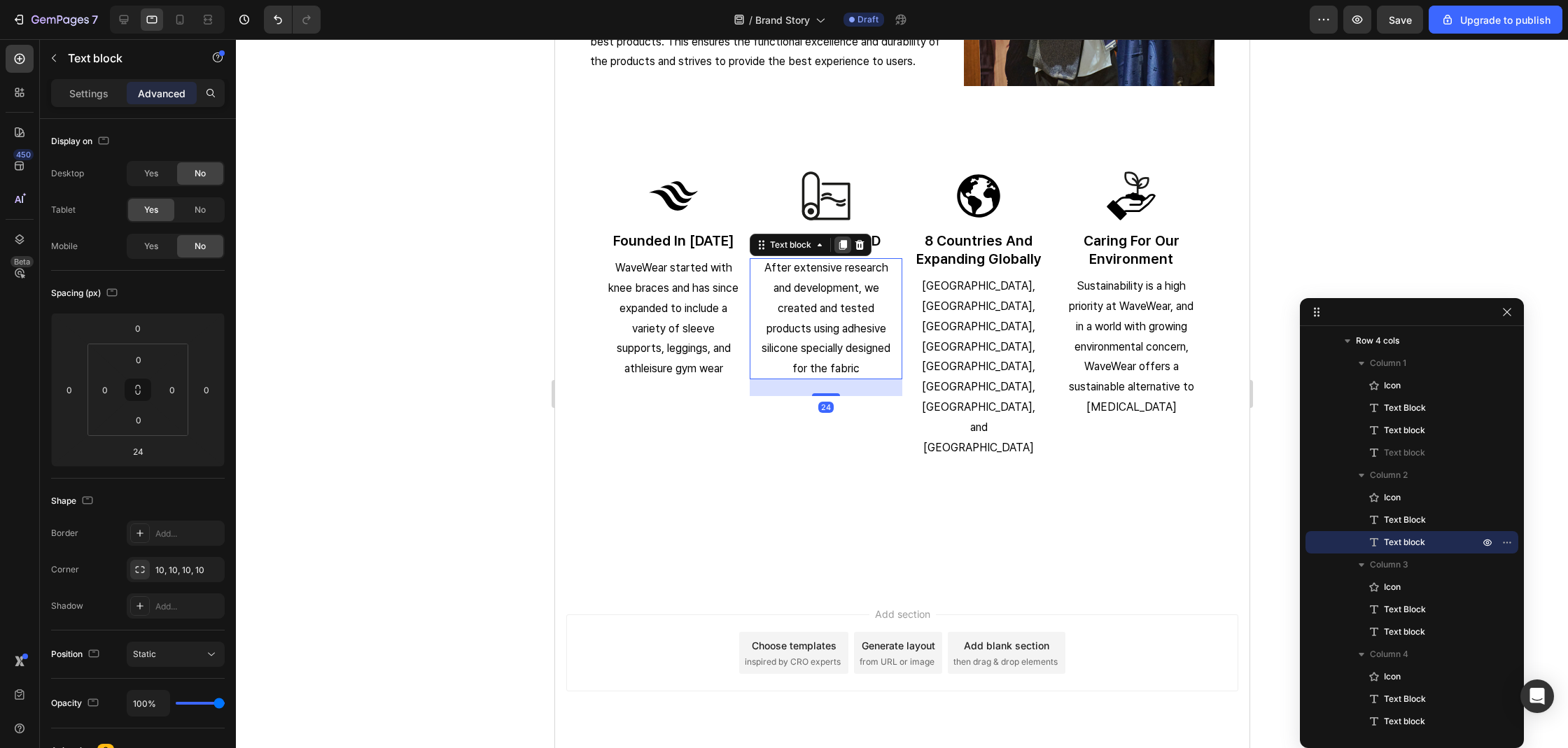
drag, startPoint x: 840, startPoint y: 245, endPoint x: 1009, endPoint y: 285, distance: 173.7
click at [840, 245] on icon at bounding box center [843, 245] width 8 height 10
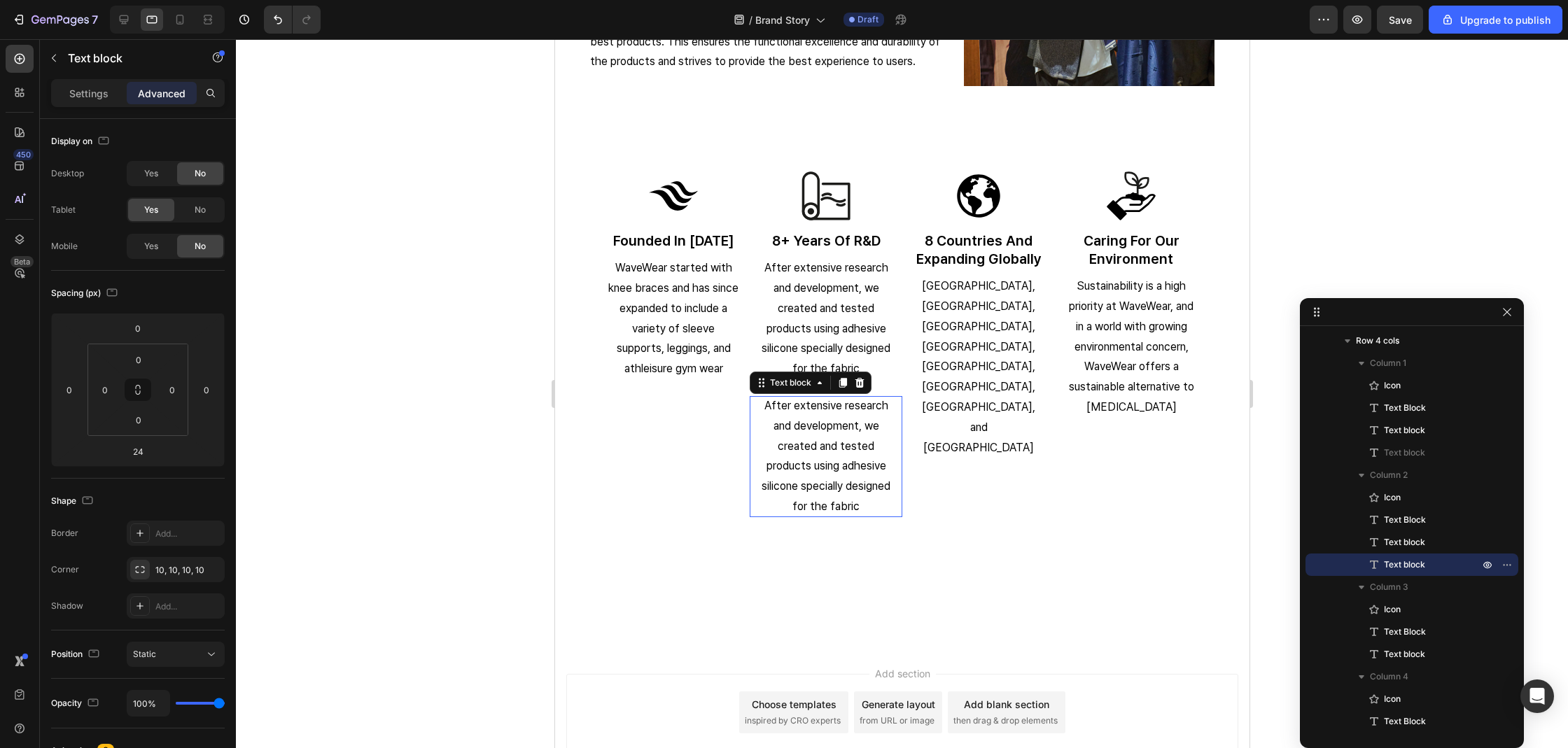
scroll to position [2494, 0]
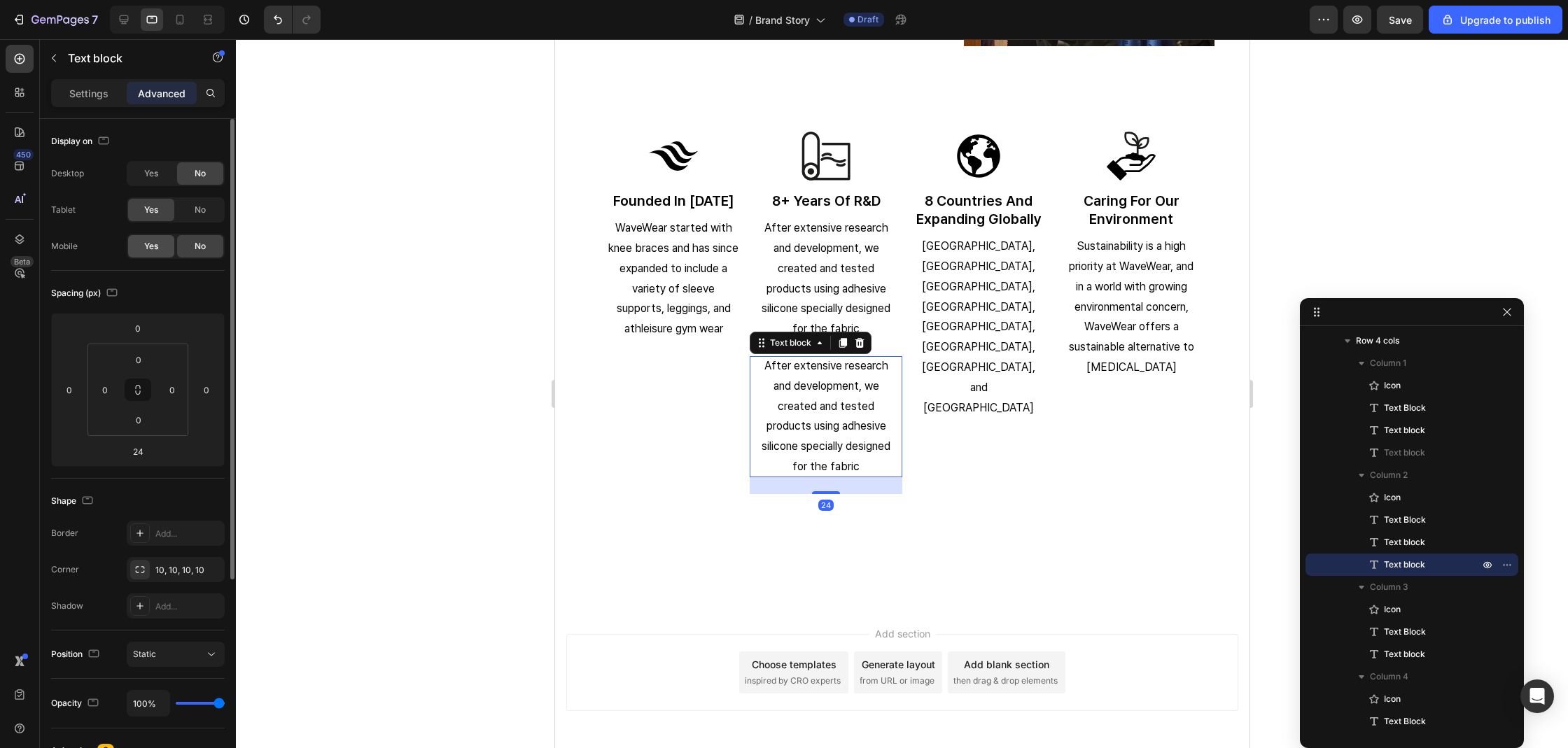
drag, startPoint x: 158, startPoint y: 240, endPoint x: 179, endPoint y: 231, distance: 22.8
click at [158, 239] on div "Yes" at bounding box center [151, 245] width 46 height 22
click at [189, 218] on div "No" at bounding box center [200, 209] width 46 height 22
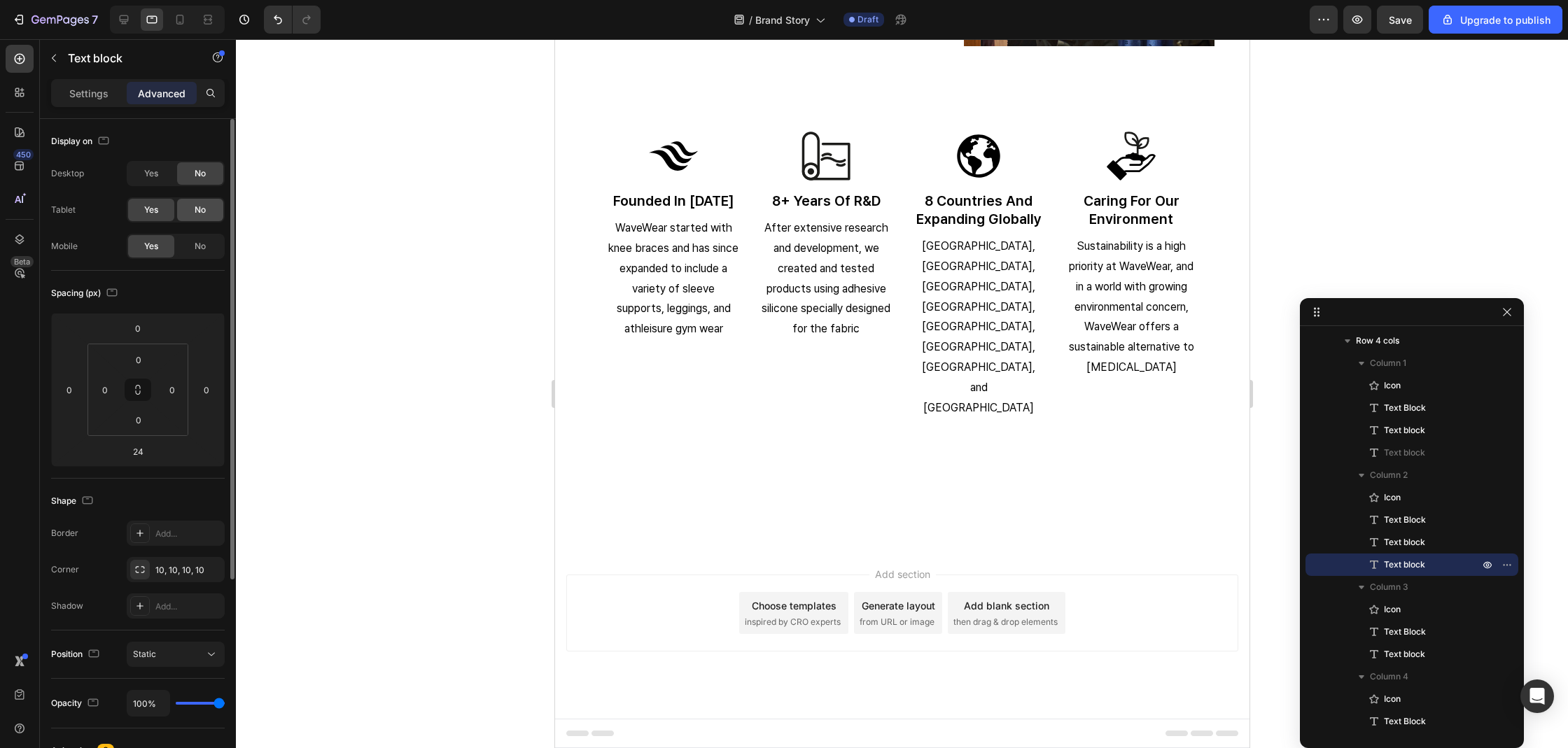
scroll to position [2454, 0]
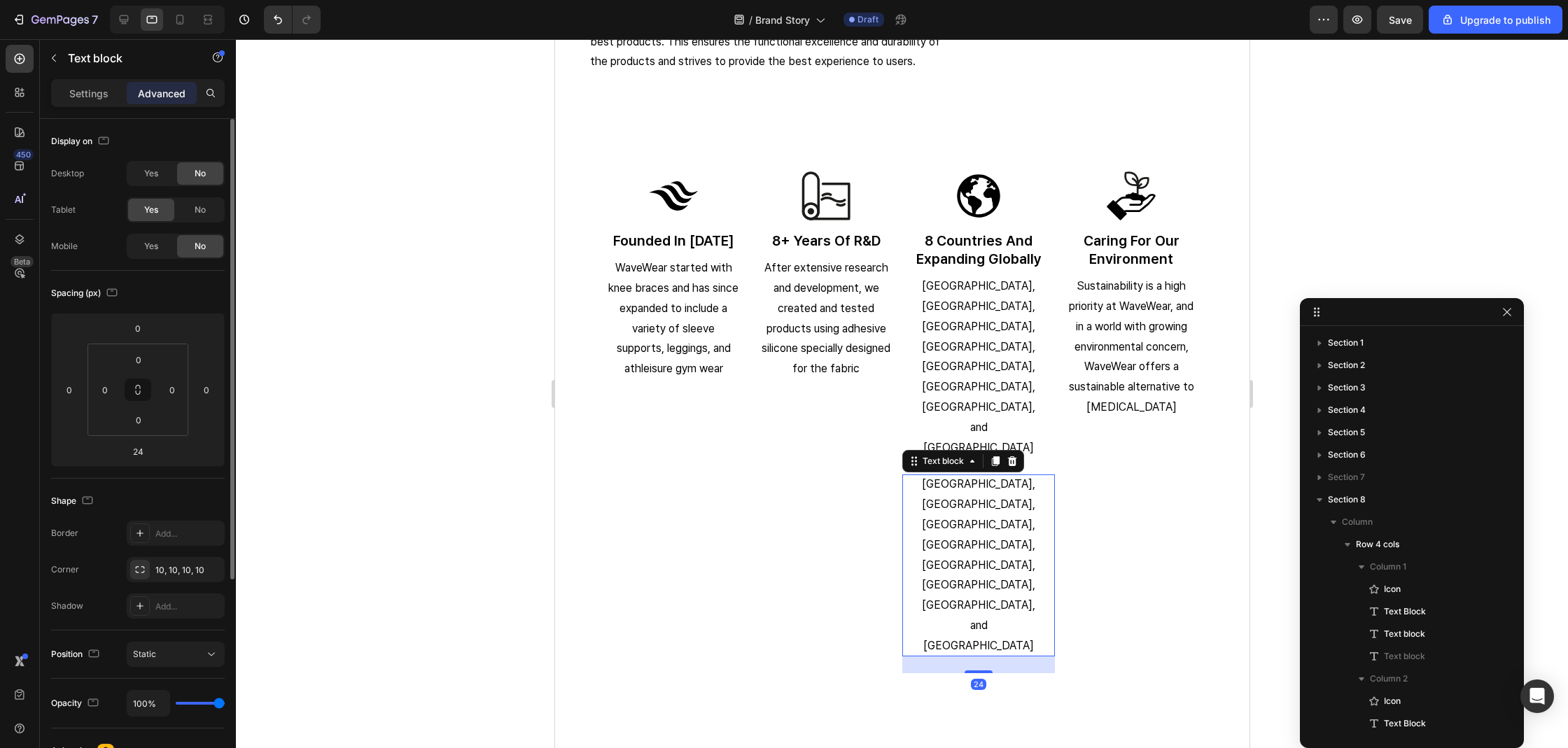
scroll to position [203, 0]
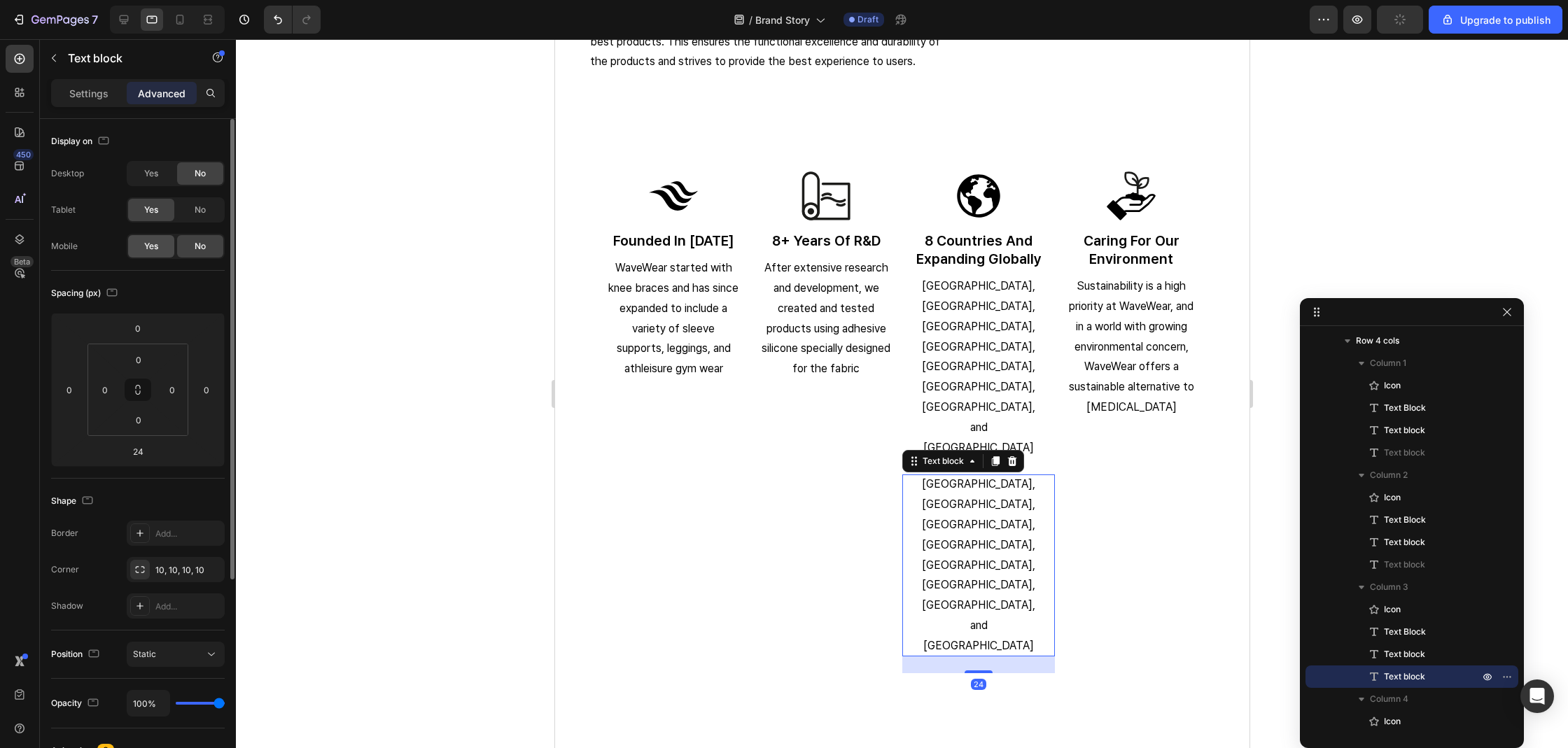
click at [152, 253] on div "Yes" at bounding box center [151, 245] width 46 height 22
click at [203, 212] on span "No" at bounding box center [200, 209] width 11 height 12
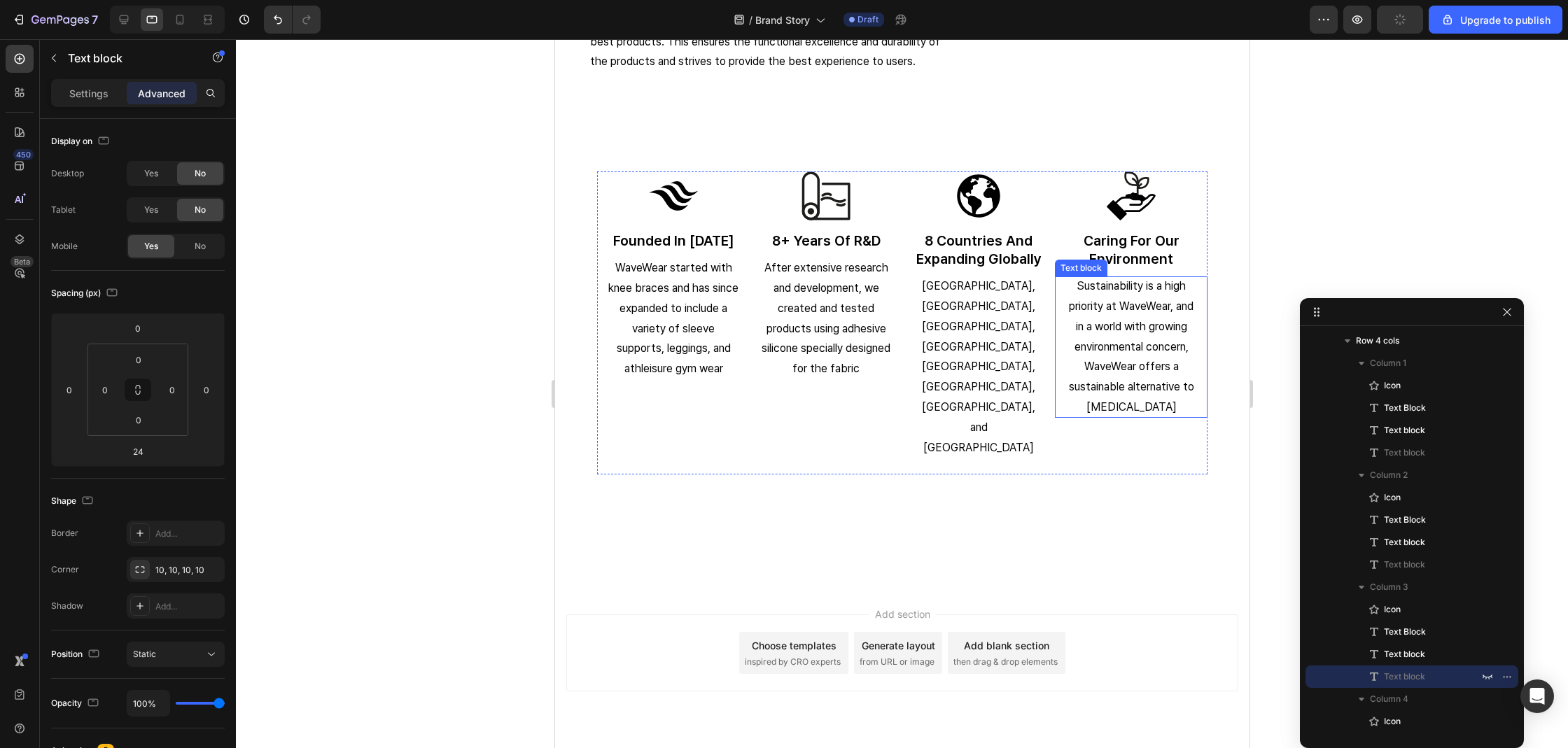
click at [1166, 295] on p "Sustainability is a high priority at WaveWear, and in a world with growing envi…" at bounding box center [1130, 347] width 130 height 141
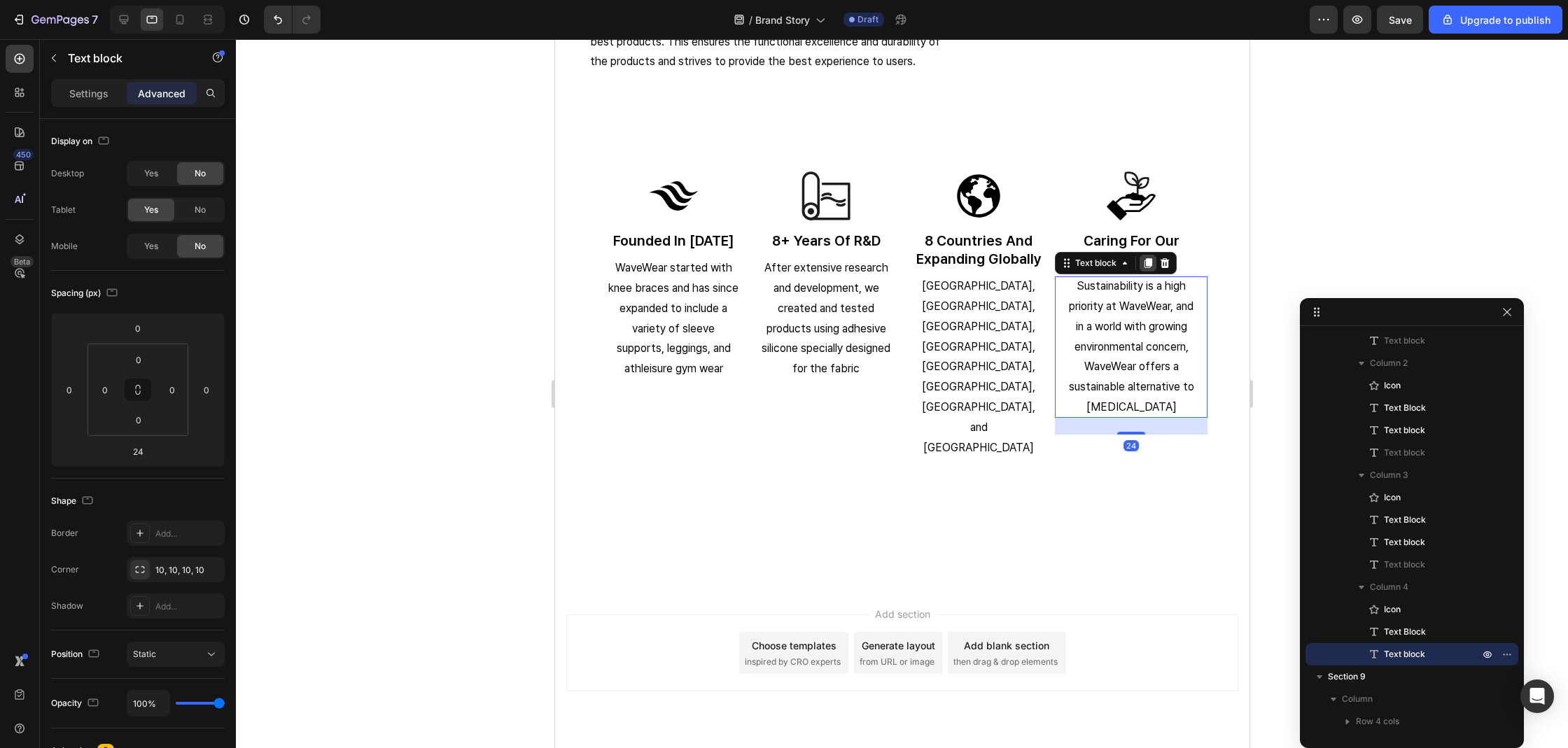
click at [1143, 260] on icon at bounding box center [1147, 263] width 8 height 10
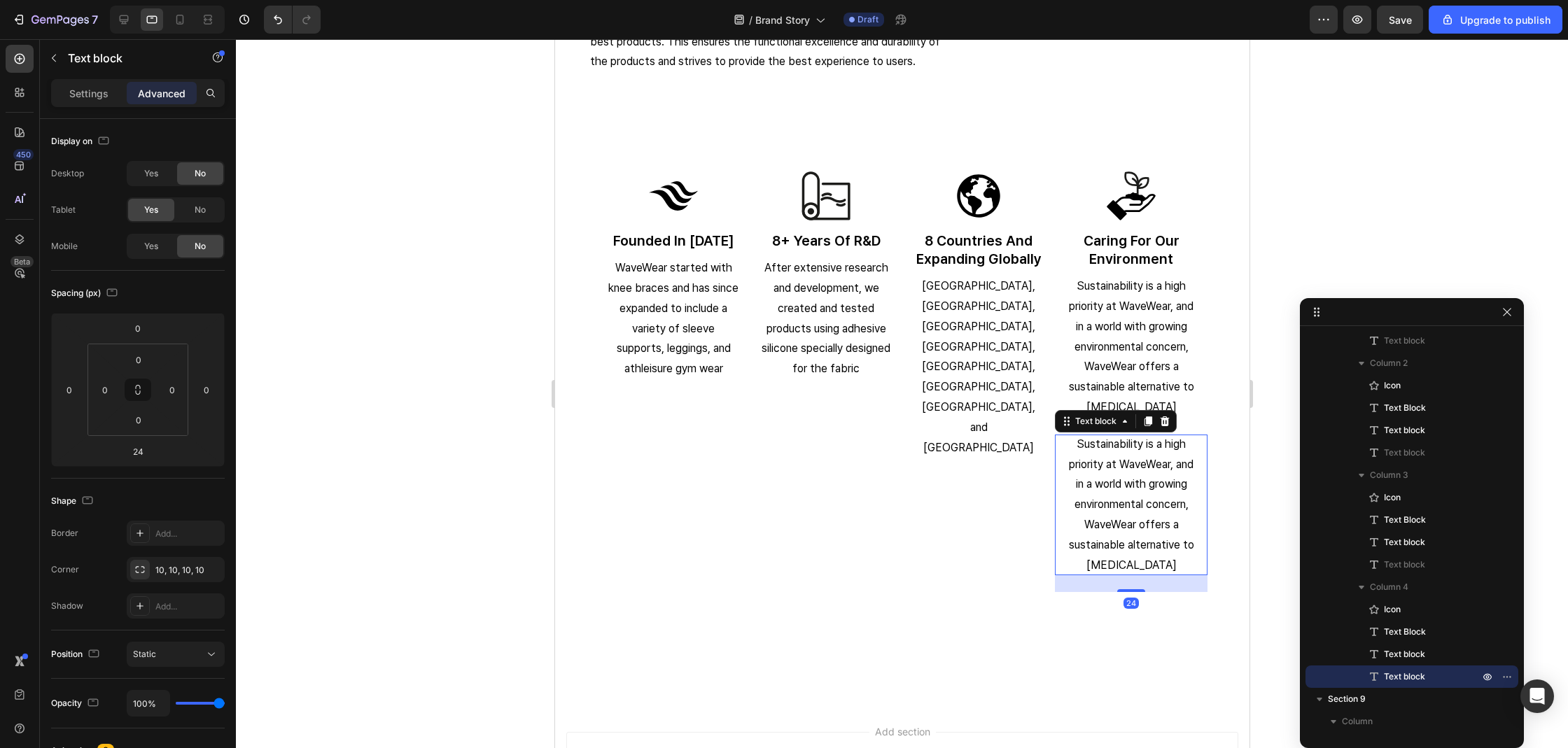
scroll to position [2494, 0]
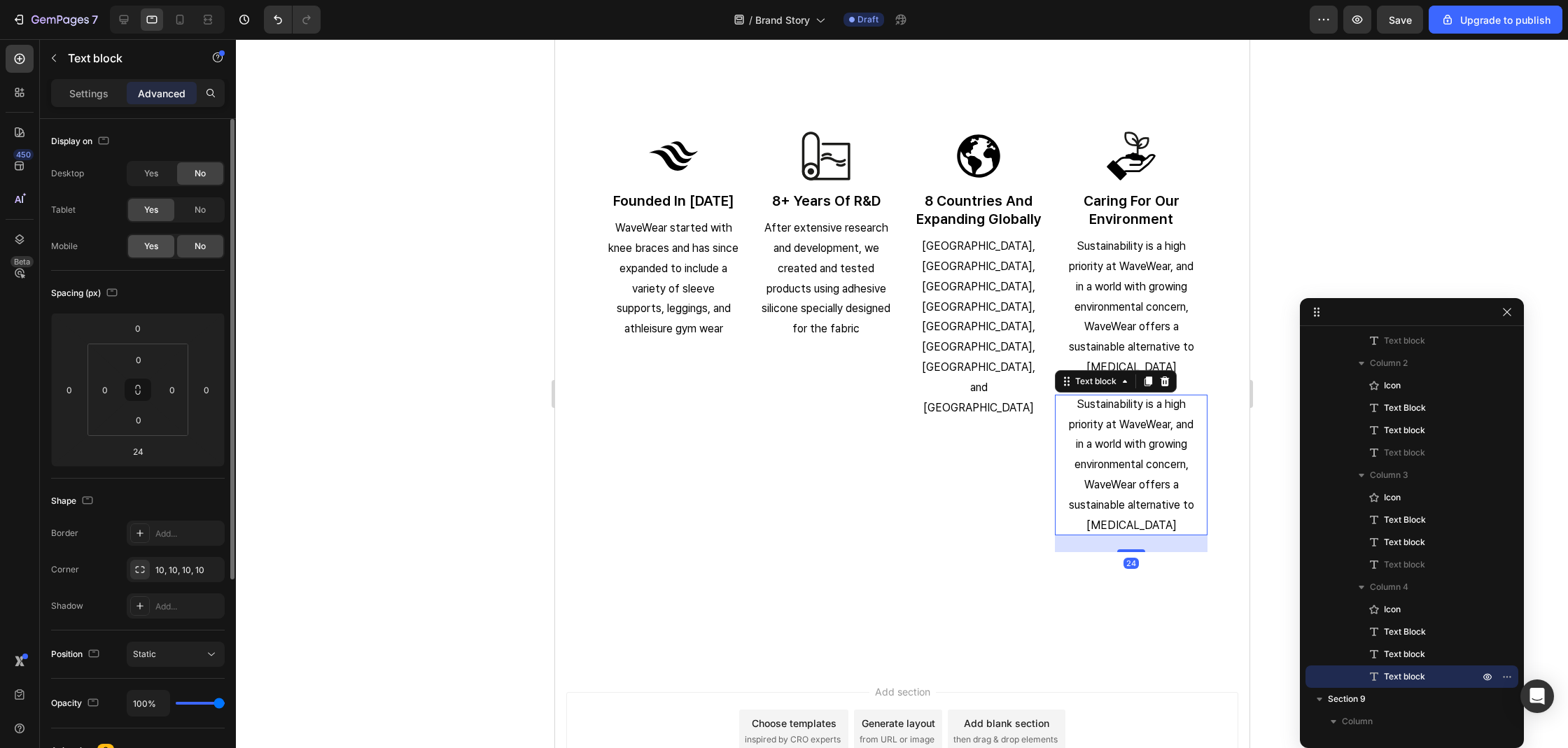
click at [149, 241] on span "Yes" at bounding box center [151, 246] width 14 height 12
click at [215, 212] on div "No" at bounding box center [200, 209] width 46 height 22
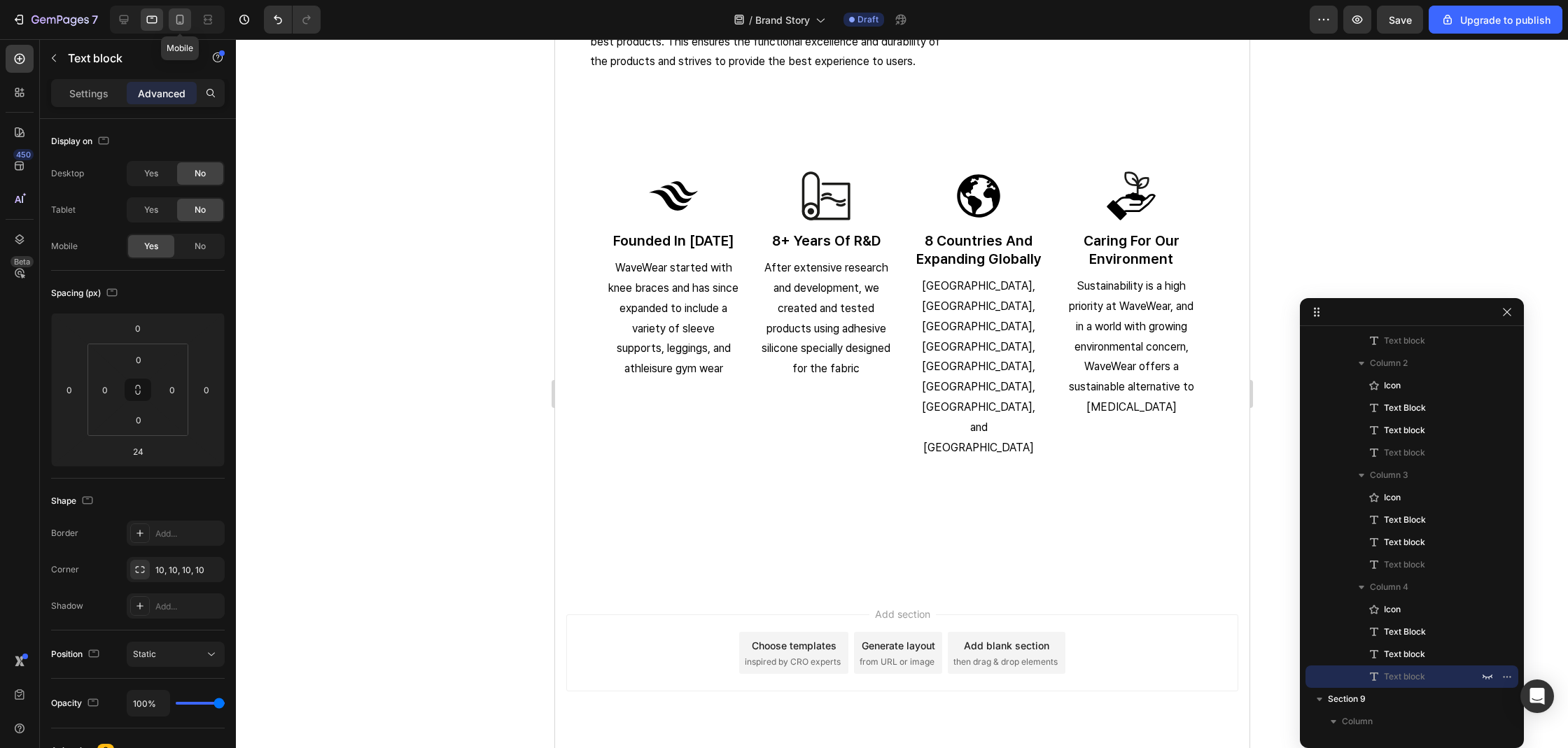
click at [182, 22] on icon at bounding box center [179, 19] width 14 height 14
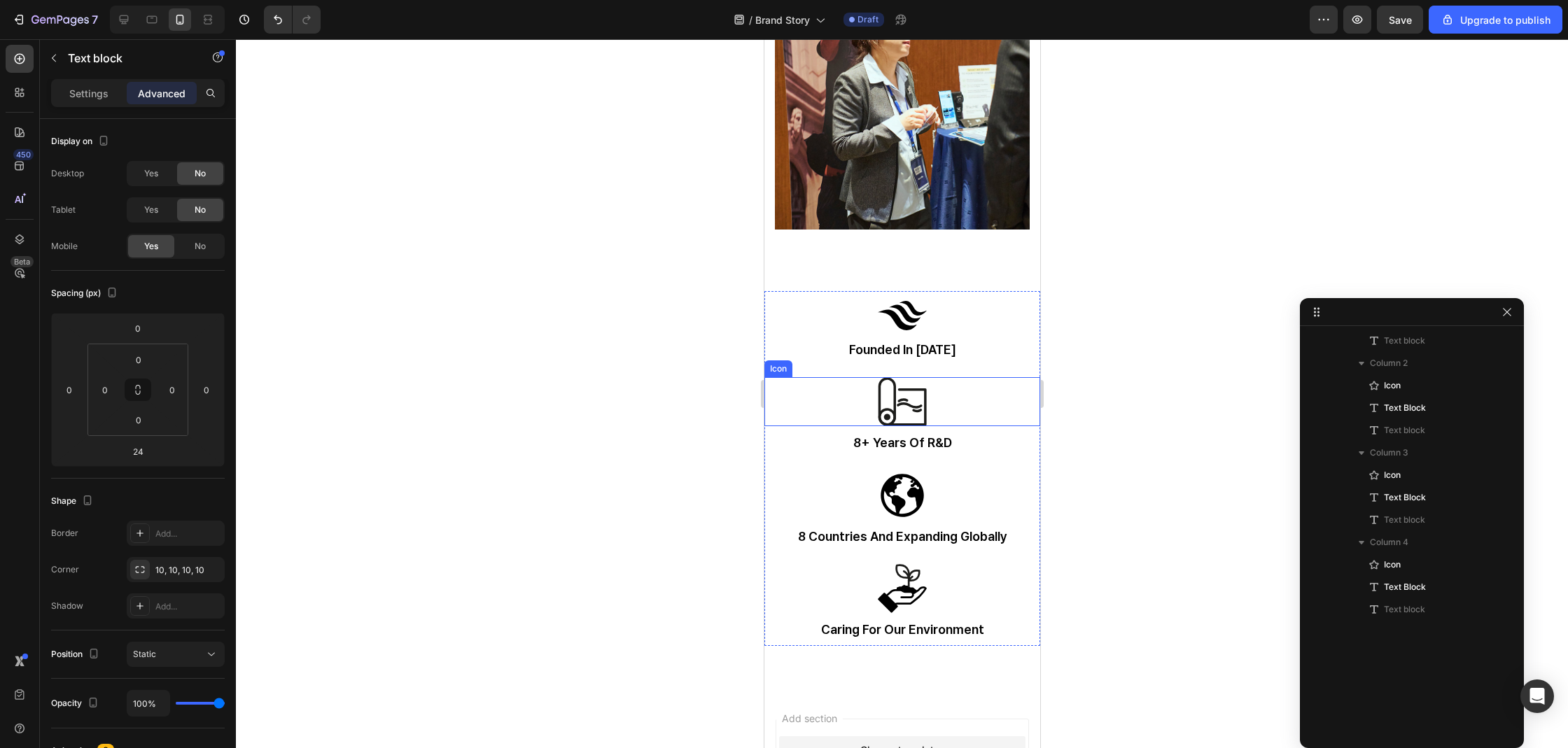
scroll to position [3002, 0]
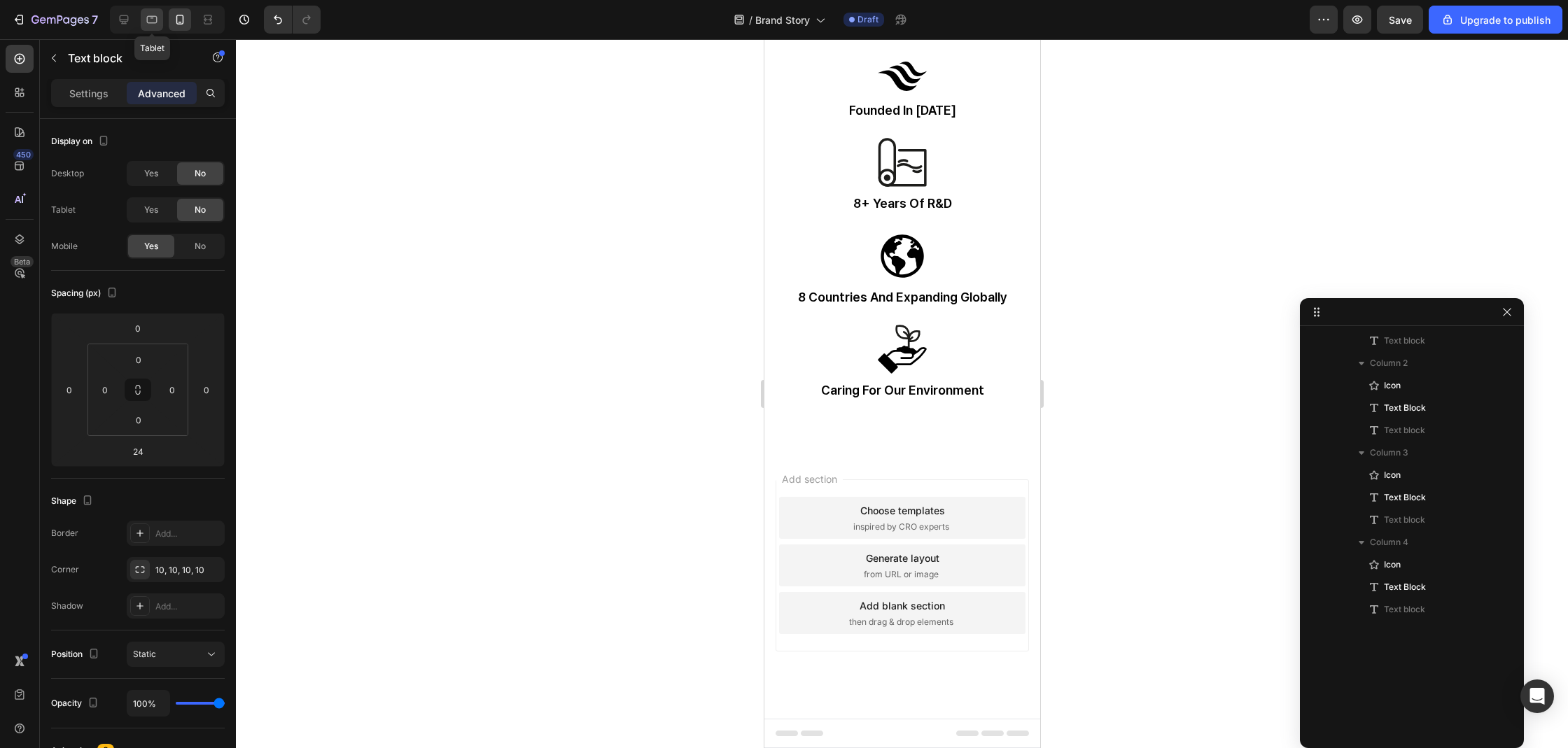
click at [153, 30] on div at bounding box center [151, 19] width 22 height 22
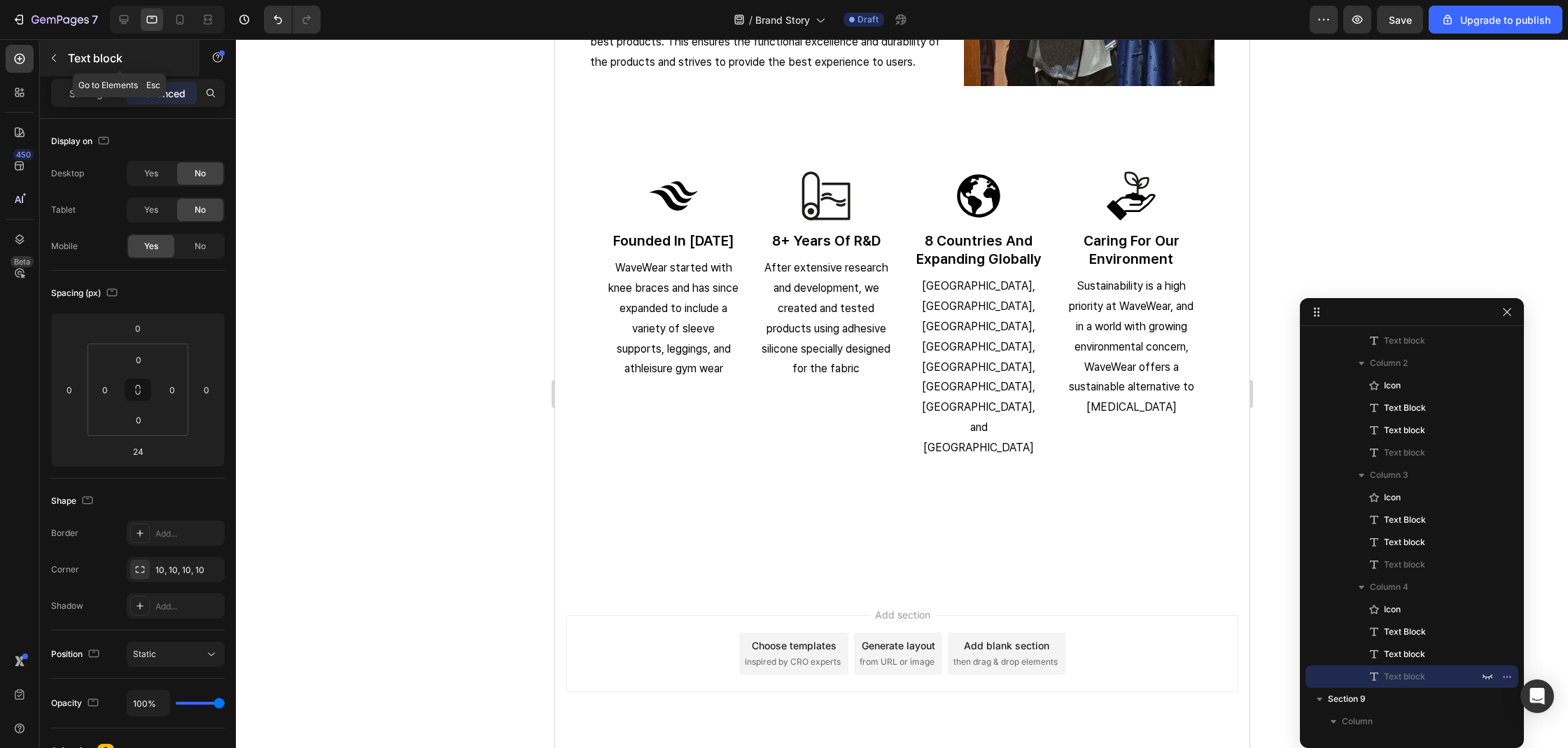
scroll to position [2725, 0]
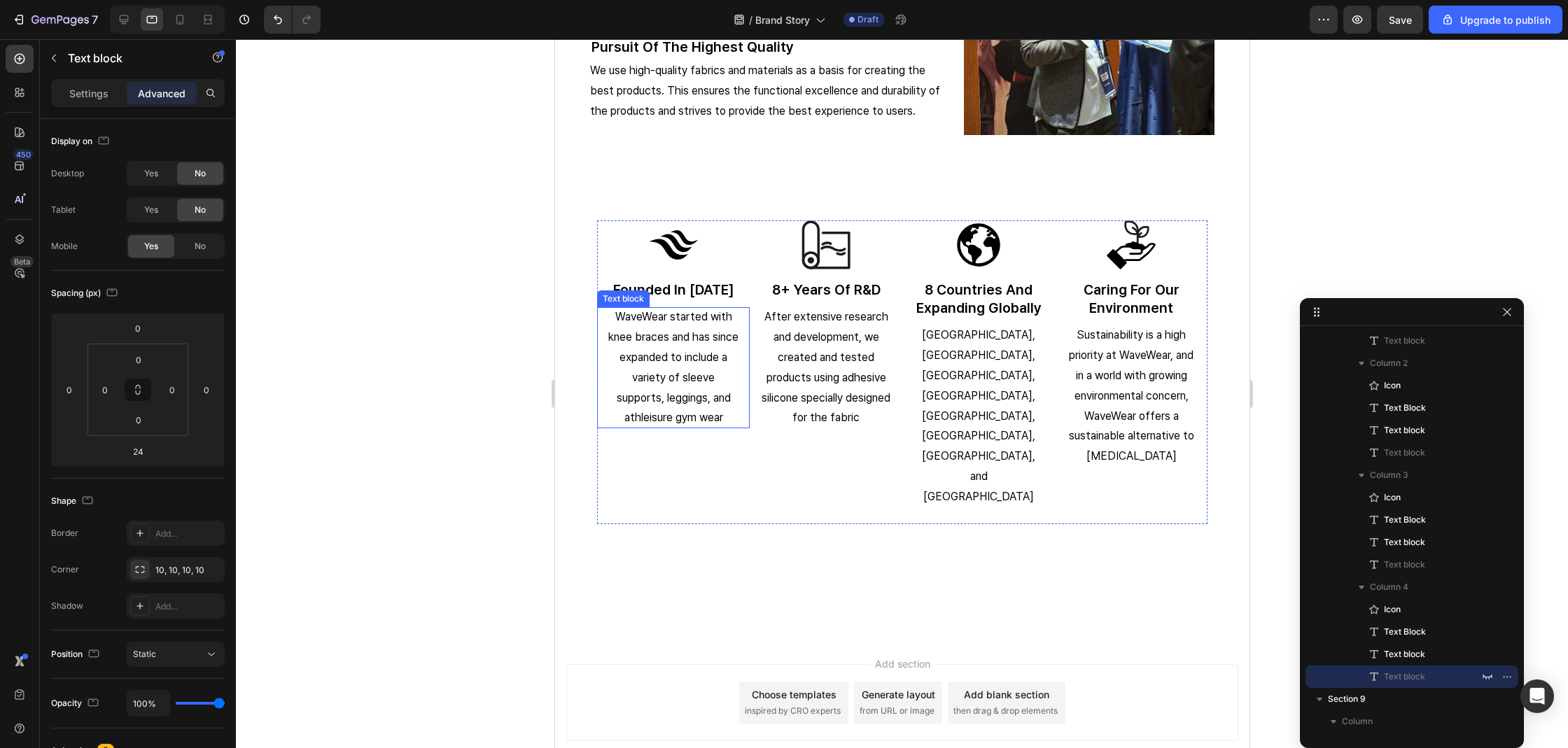
click at [672, 385] on p "WaveWear started with knee braces and has since expanded to include a variety o…" at bounding box center [673, 367] width 130 height 121
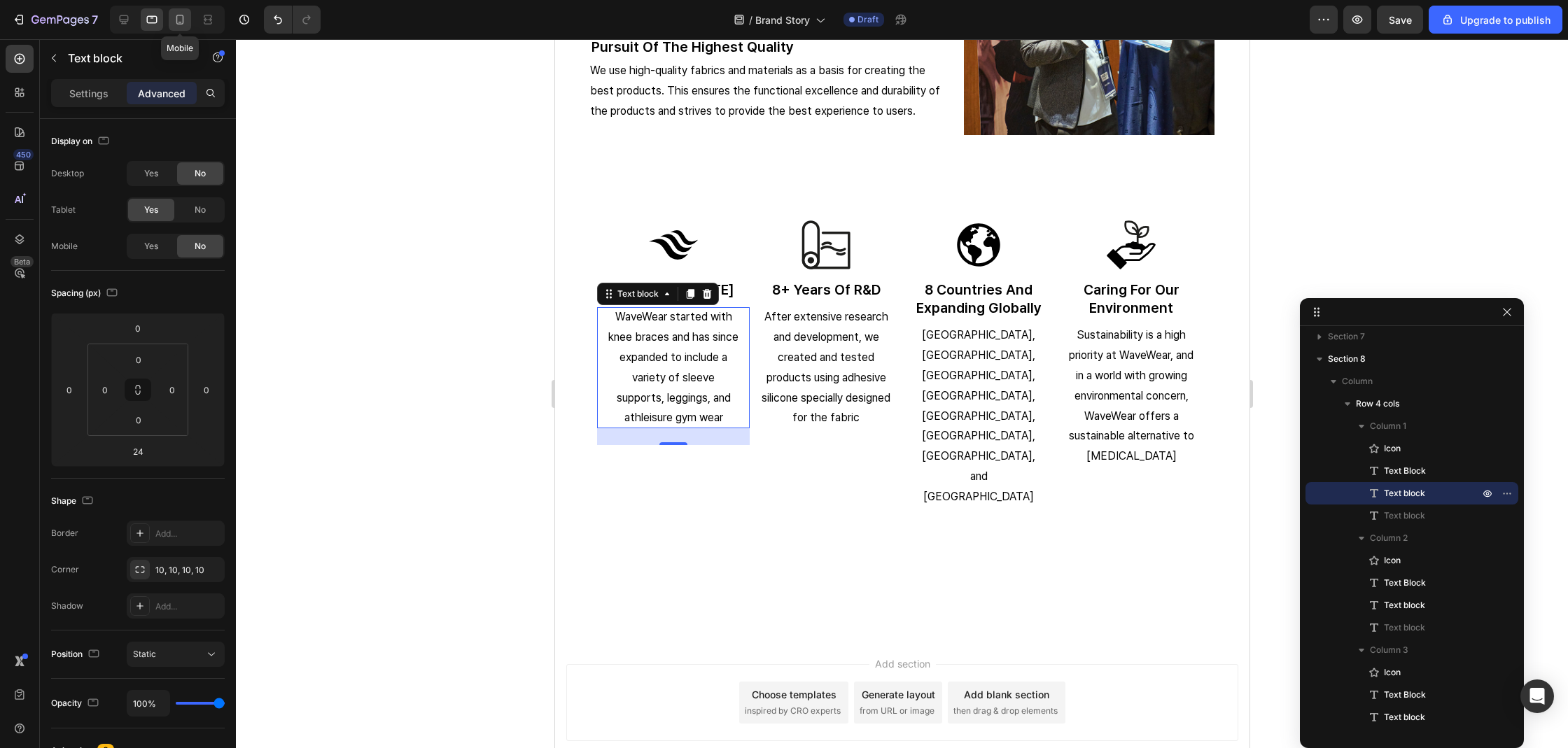
click at [182, 20] on icon at bounding box center [180, 19] width 8 height 10
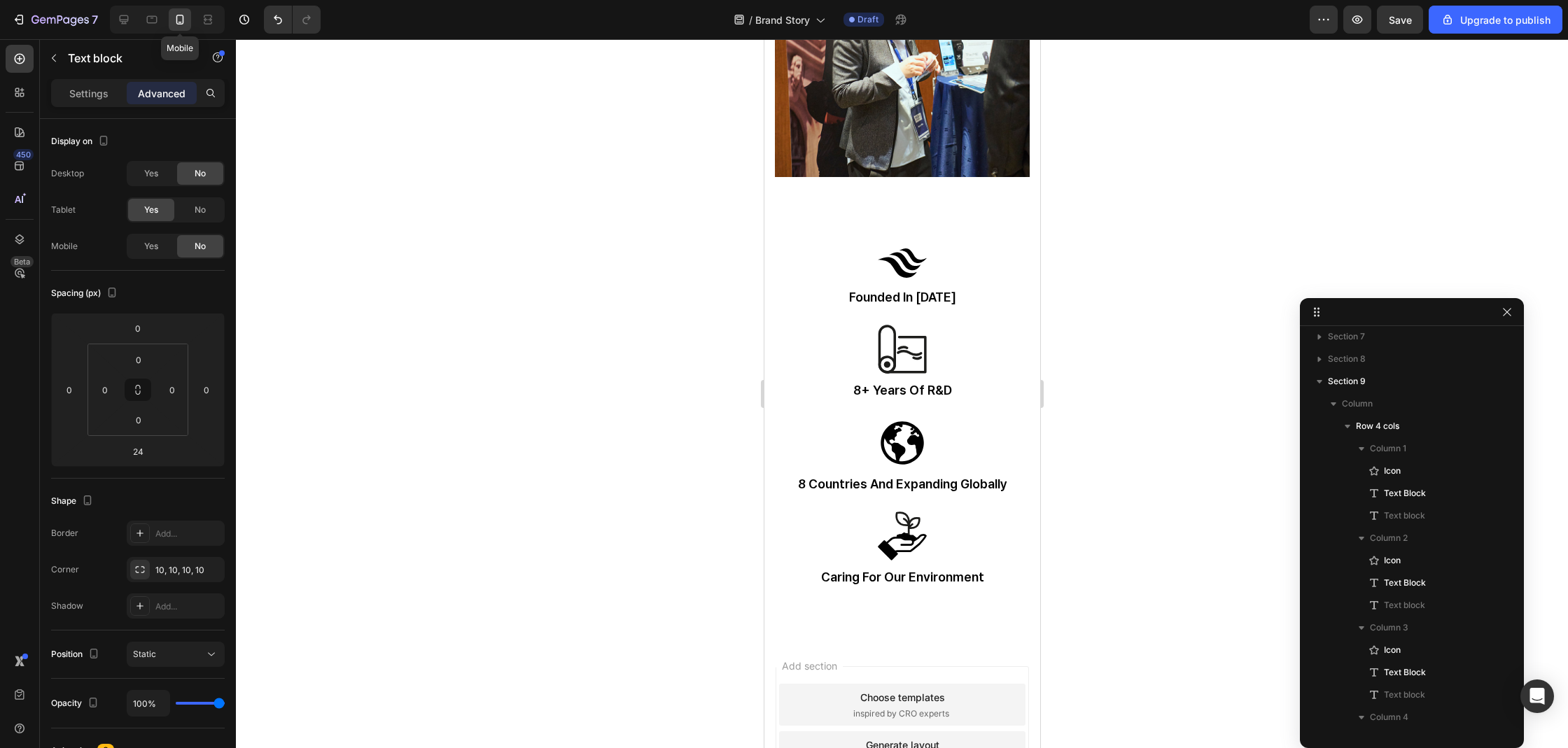
scroll to position [2811, 0]
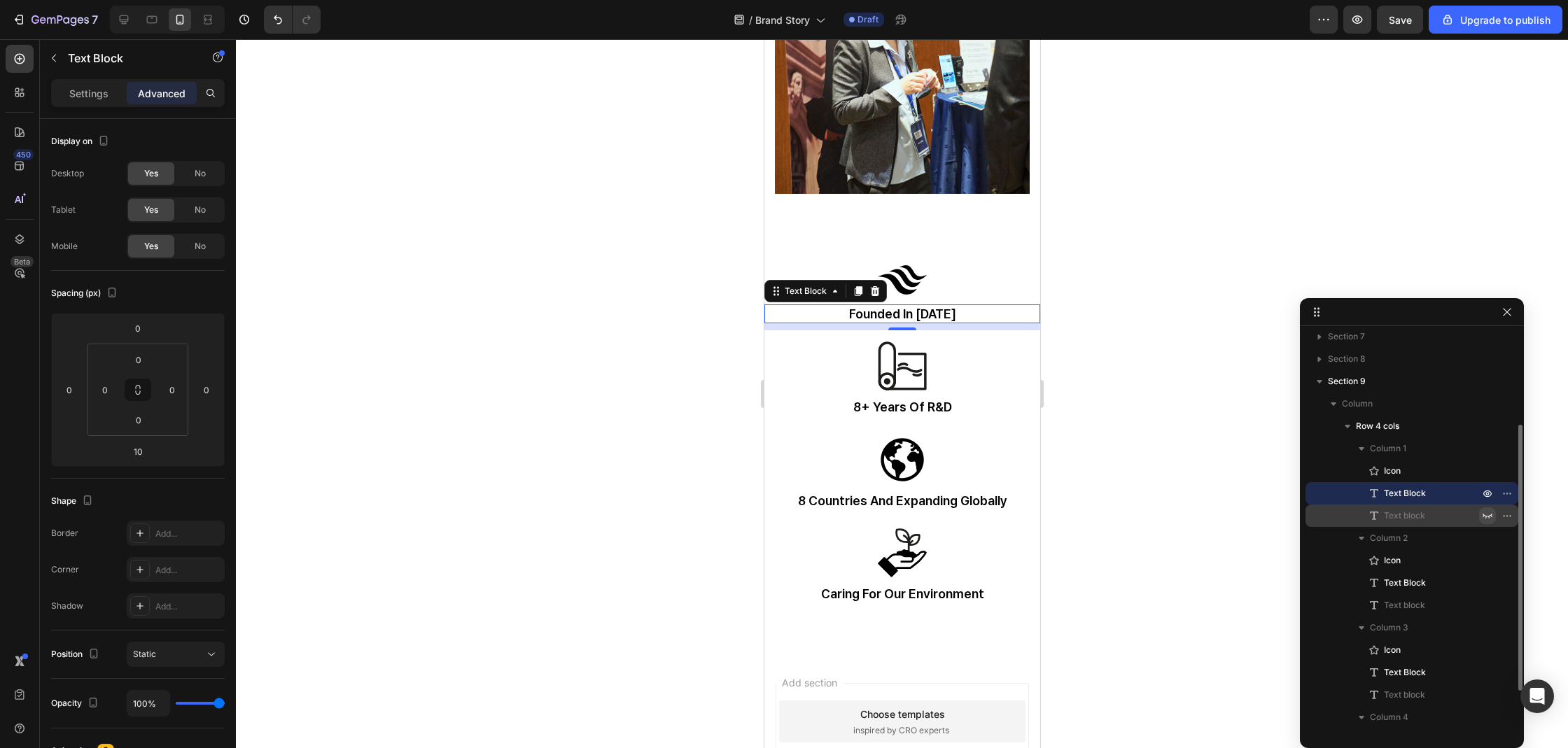
click at [1490, 515] on icon "button" at bounding box center [1487, 516] width 11 height 11
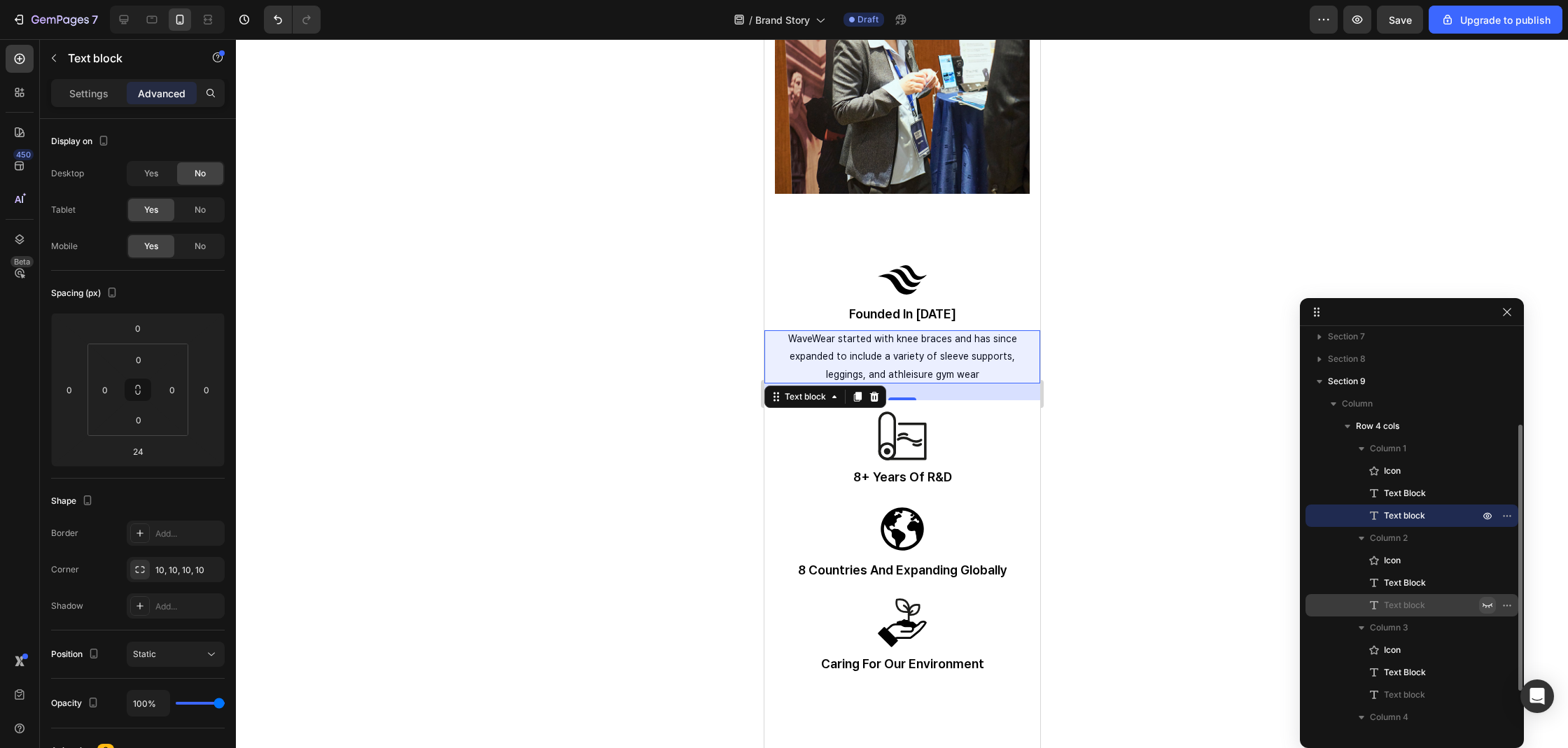
click at [1482, 605] on icon "button" at bounding box center [1487, 605] width 11 height 11
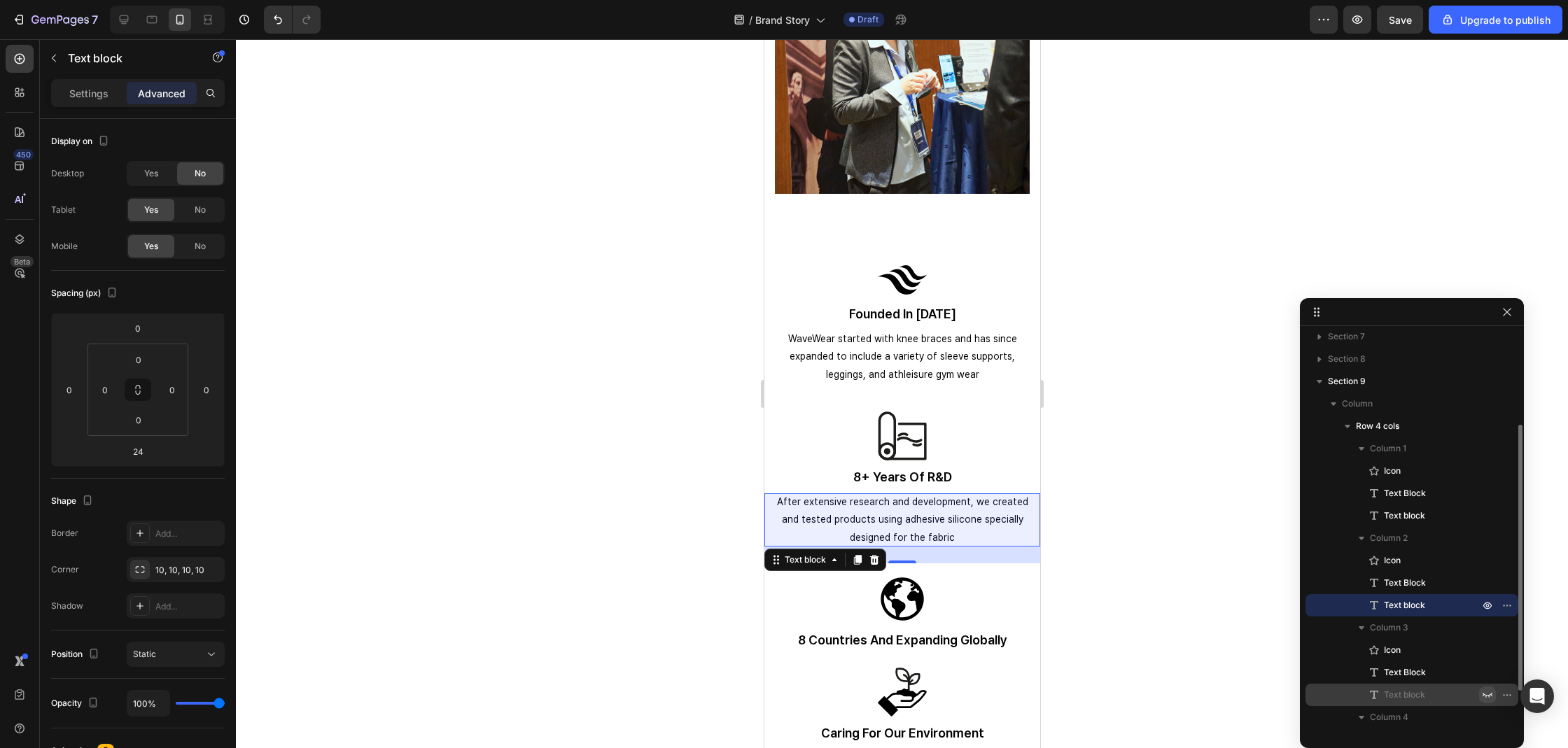
click at [1485, 696] on icon "button" at bounding box center [1487, 695] width 11 height 11
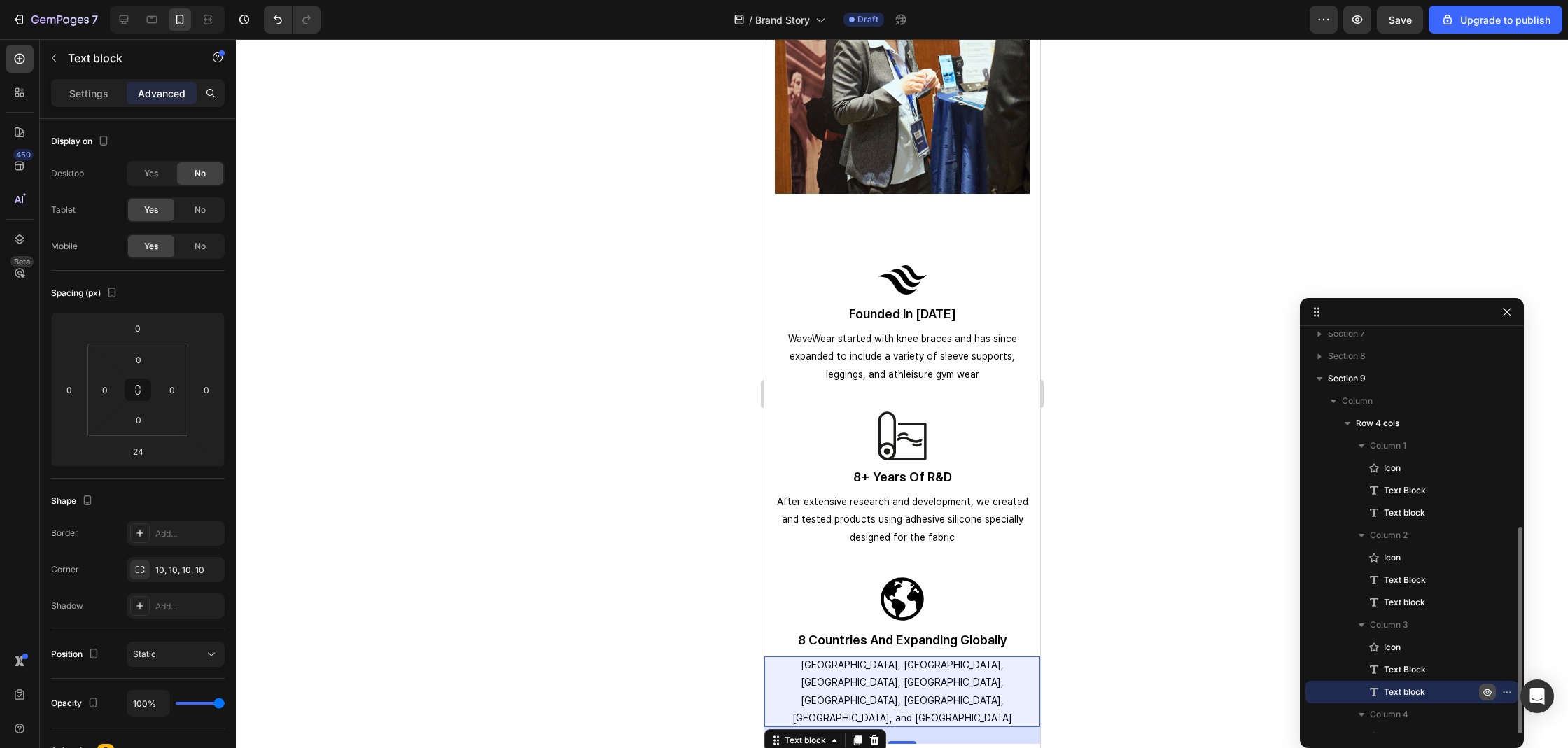
scroll to position [203, 0]
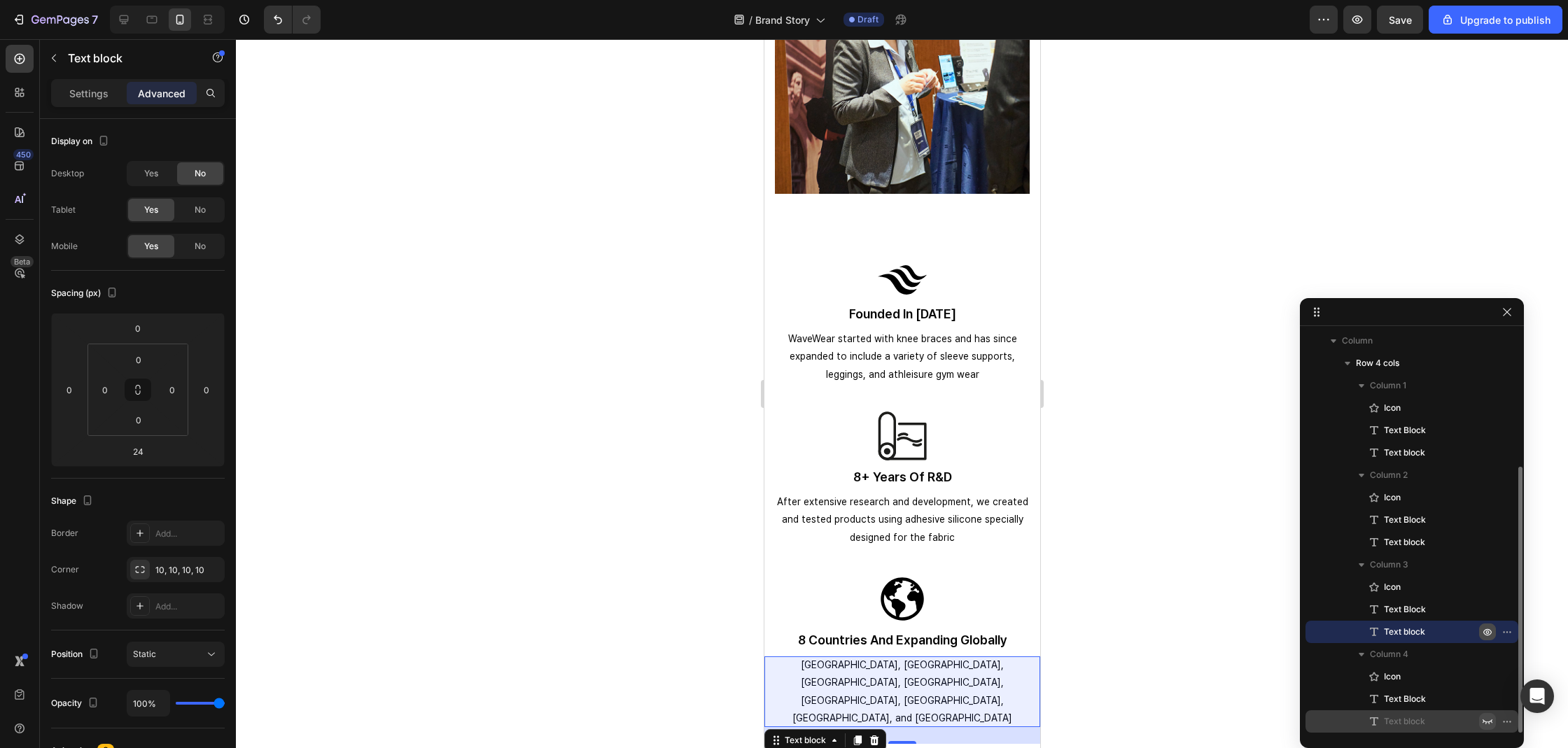
drag, startPoint x: 1490, startPoint y: 723, endPoint x: 1481, endPoint y: 722, distance: 9.1
click at [1490, 723] on icon "button" at bounding box center [1487, 721] width 11 height 11
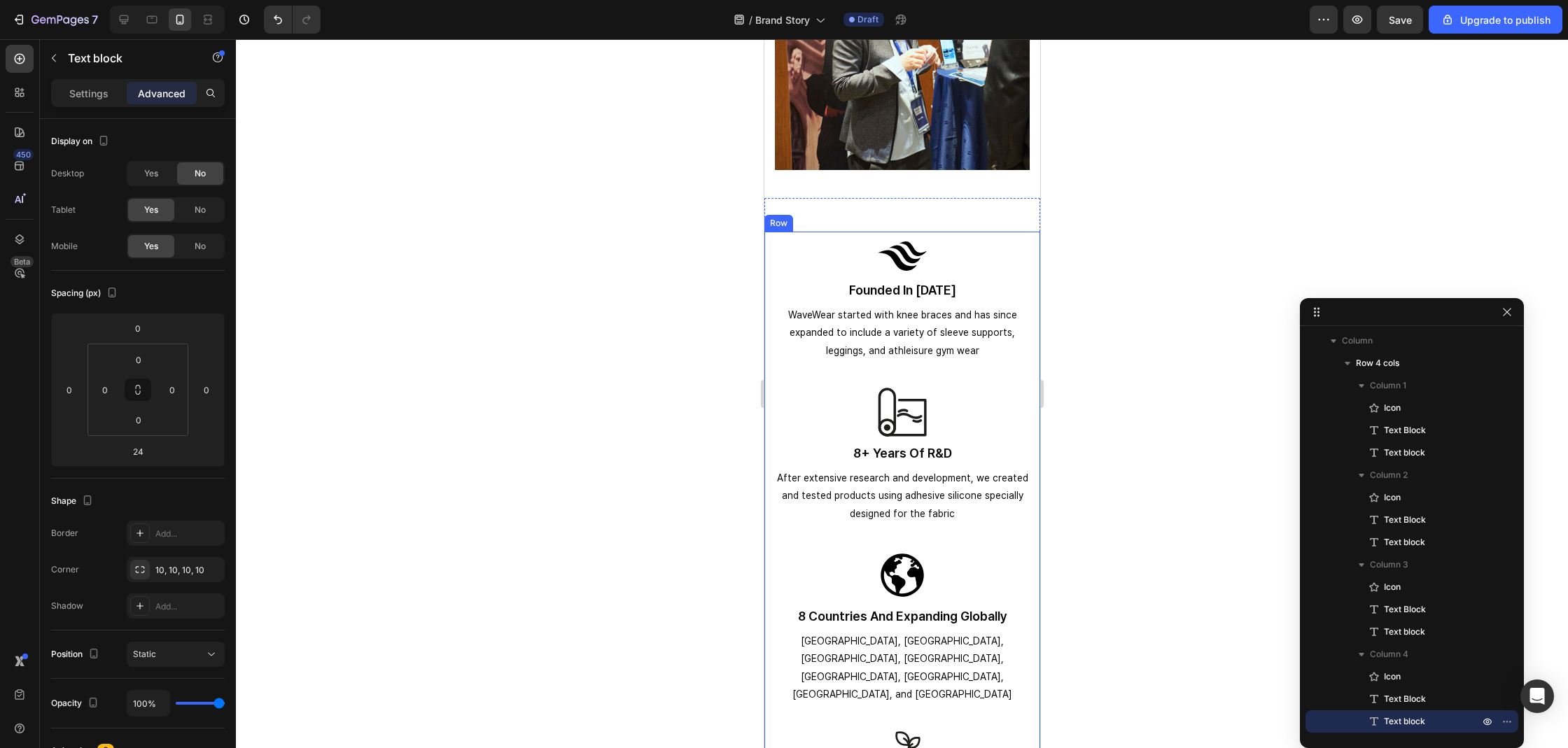
scroll to position [3021, 0]
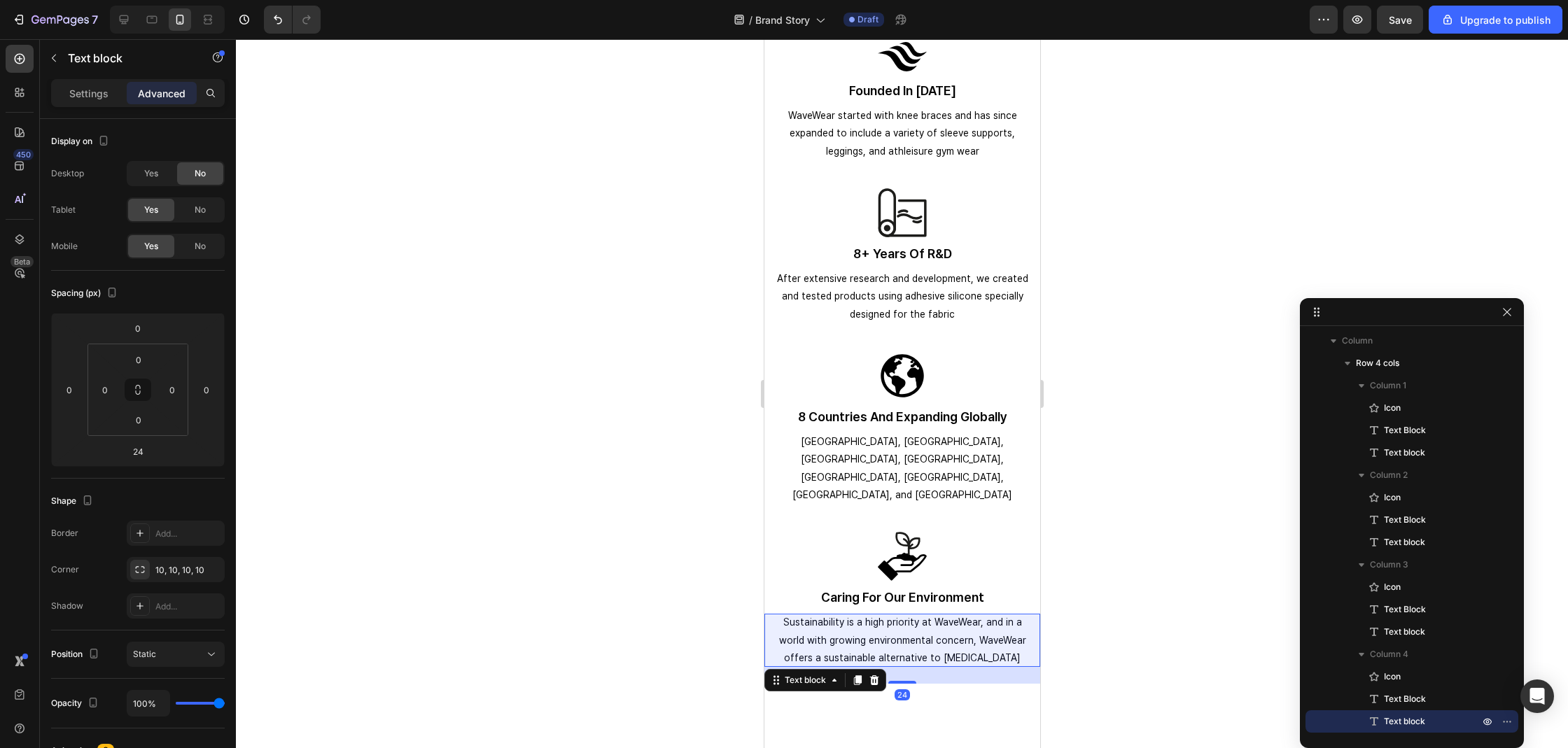
click at [1126, 497] on div at bounding box center [902, 393] width 1332 height 709
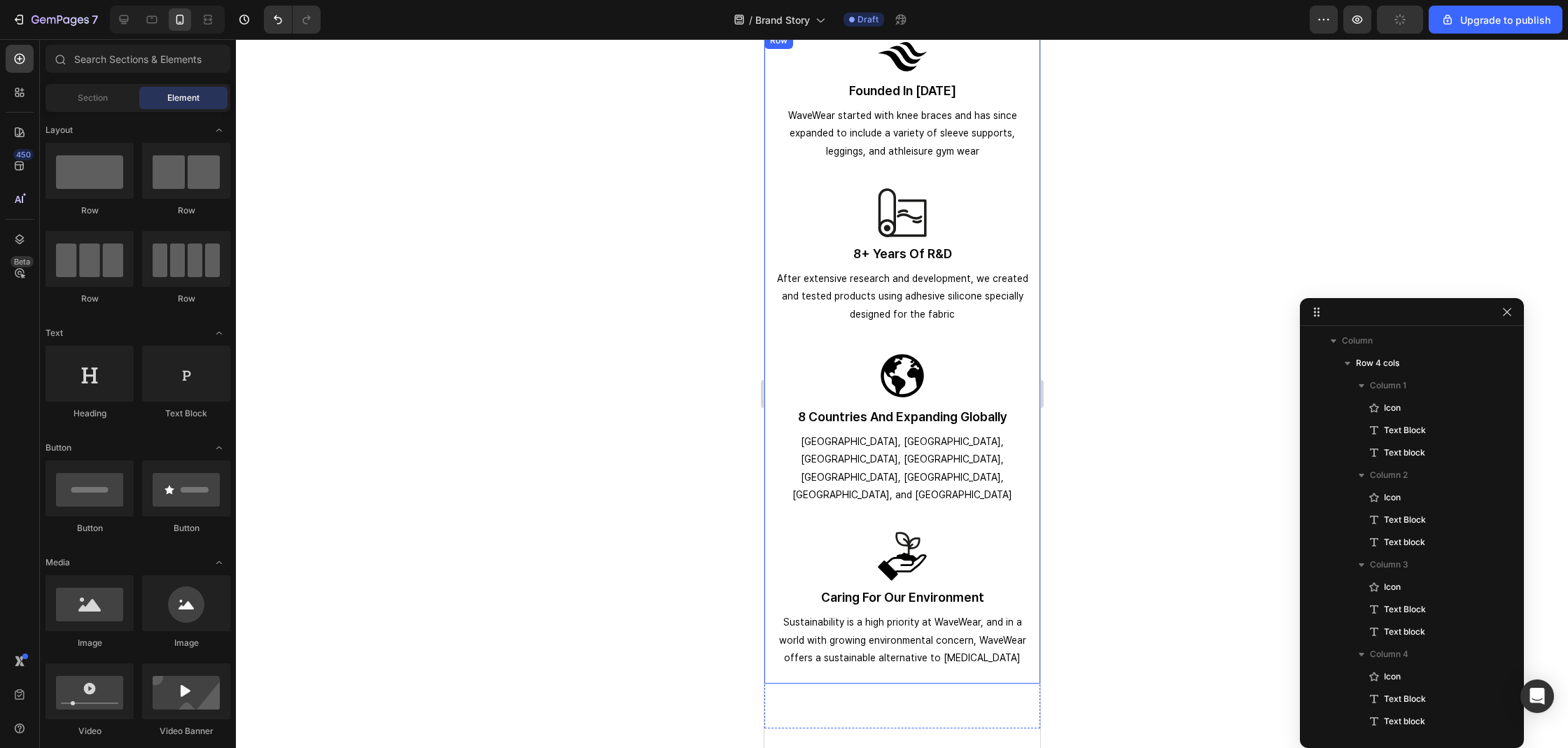
click at [944, 589] on p "caring for our environment" at bounding box center [902, 596] width 273 height 16
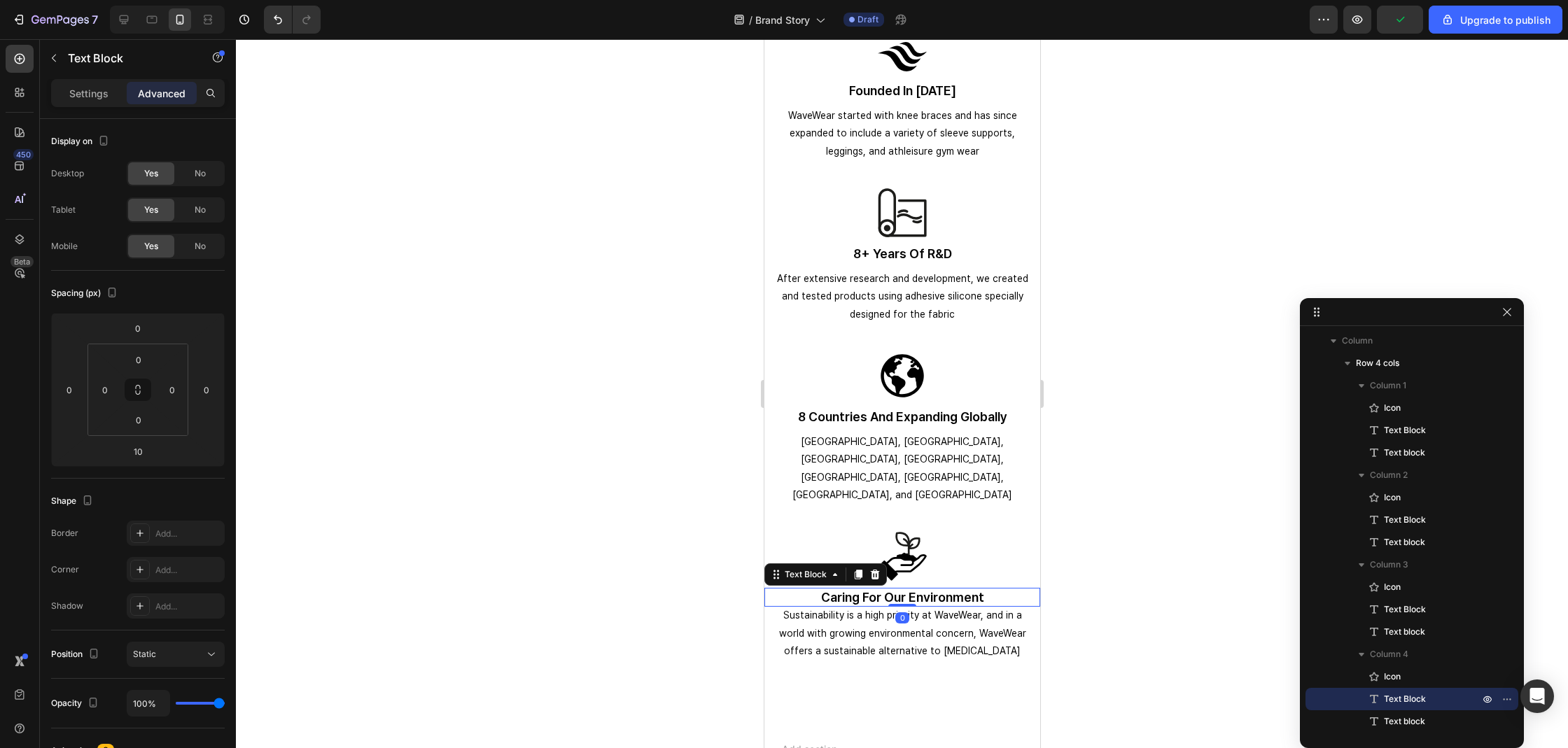
drag, startPoint x: 900, startPoint y: 576, endPoint x: 985, endPoint y: 551, distance: 88.6
click at [905, 588] on div "caring for our environment Text Block 0" at bounding box center [901, 597] width 276 height 19
type input "0"
click at [1119, 545] on div at bounding box center [902, 393] width 1332 height 709
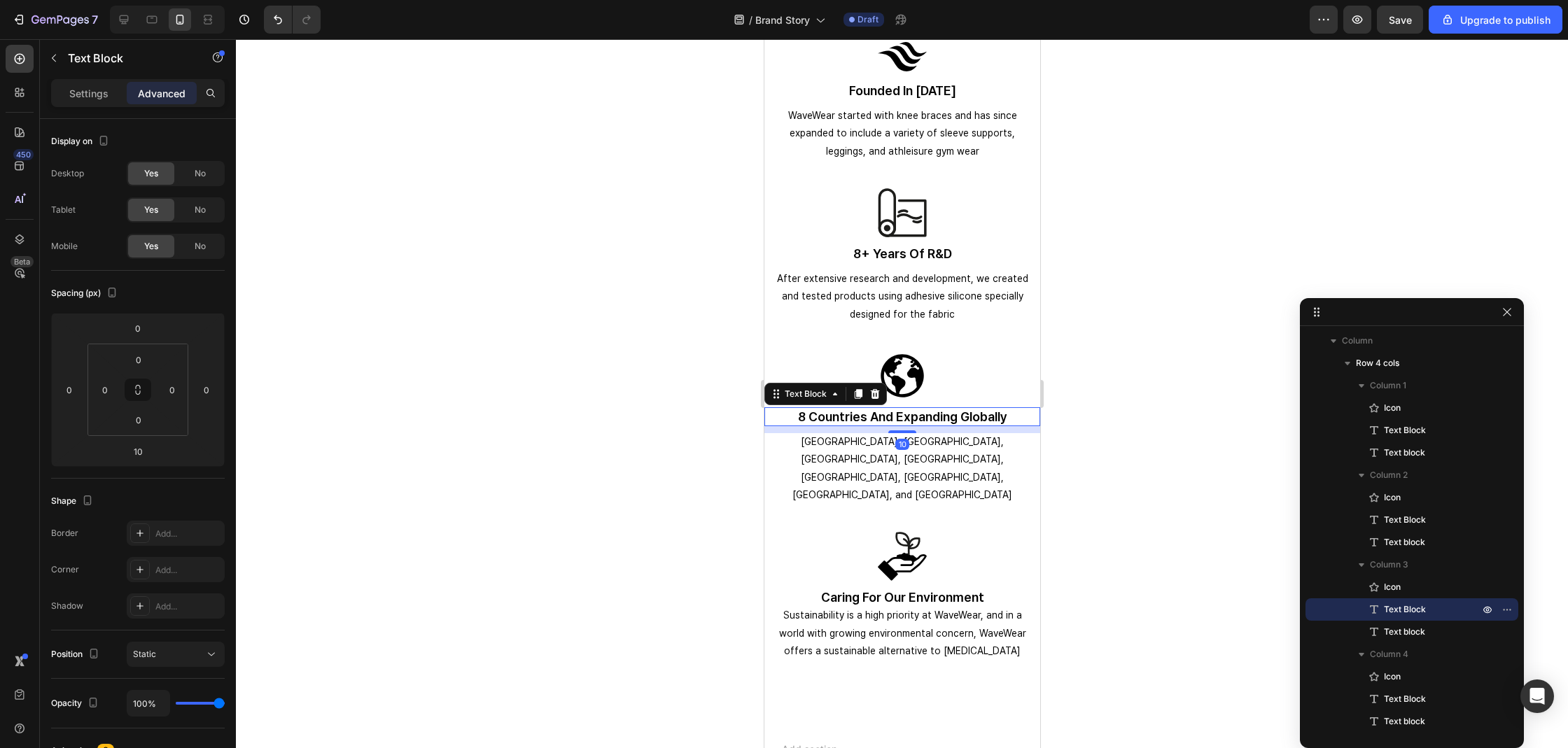
click at [923, 419] on p "8 countries and expanding globally" at bounding box center [902, 416] width 273 height 16
drag, startPoint x: 902, startPoint y: 431, endPoint x: 914, endPoint y: 405, distance: 28.6
click at [911, 405] on div "Icon 8 countries and expanding globally Text Block 0 South Korea, UK, USA, Irel…" at bounding box center [901, 432] width 276 height 162
type input "0"
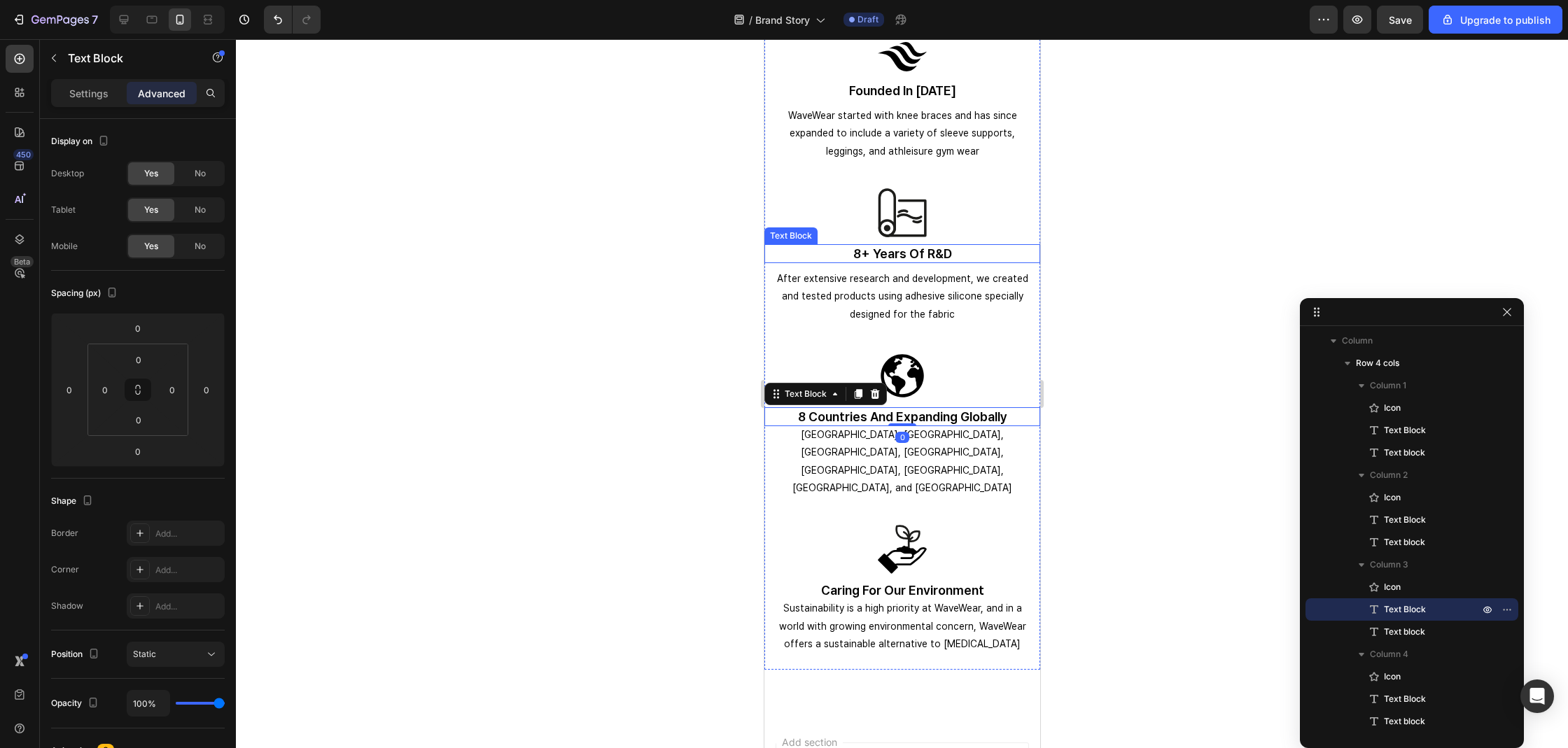
click at [895, 253] on p "8+ years of r&d" at bounding box center [902, 253] width 273 height 16
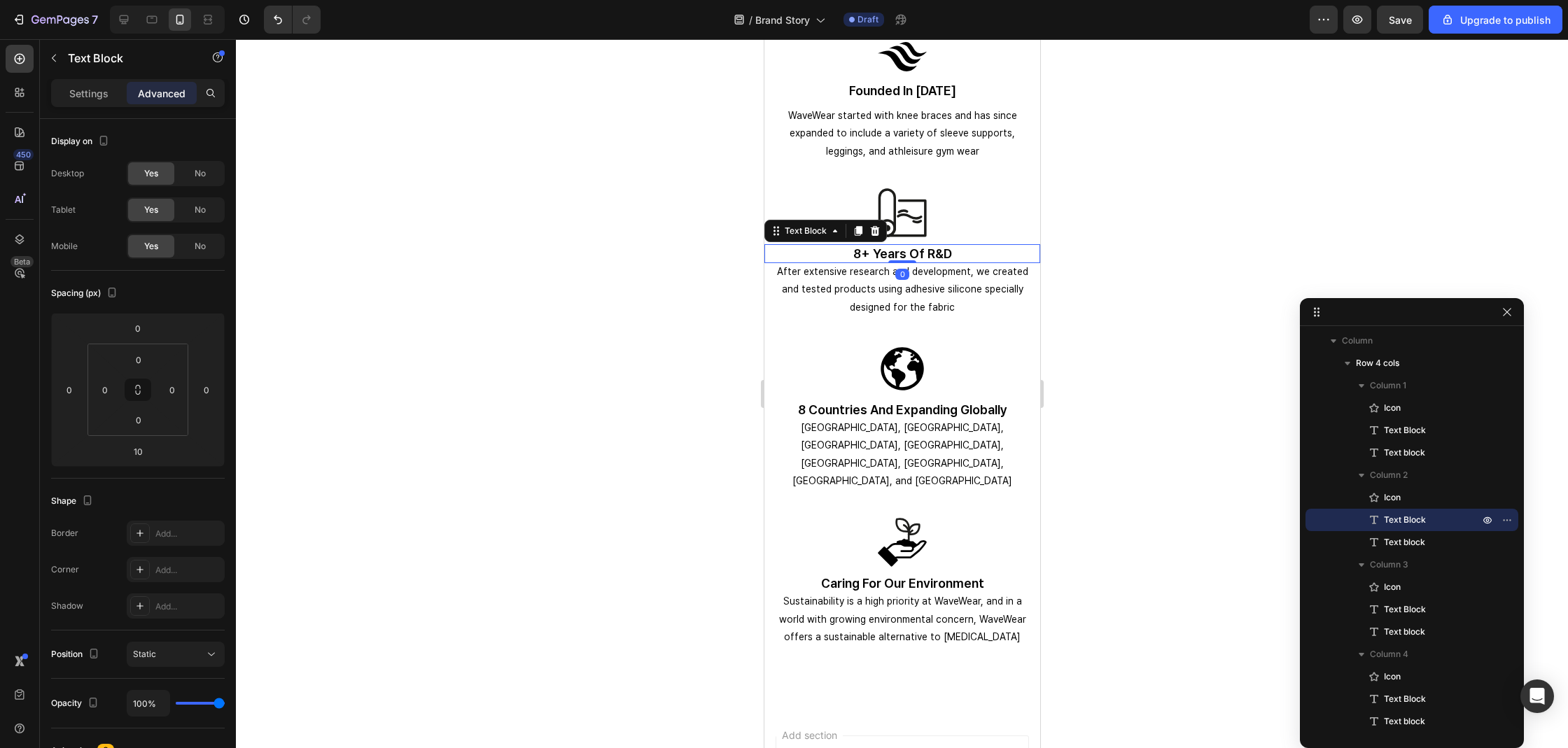
drag, startPoint x: 905, startPoint y: 268, endPoint x: 905, endPoint y: 240, distance: 28.0
click at [905, 240] on div "Icon 8+ years of r&d Text Block 0 After extensive research and development, we …" at bounding box center [901, 260] width 276 height 145
type input "0"
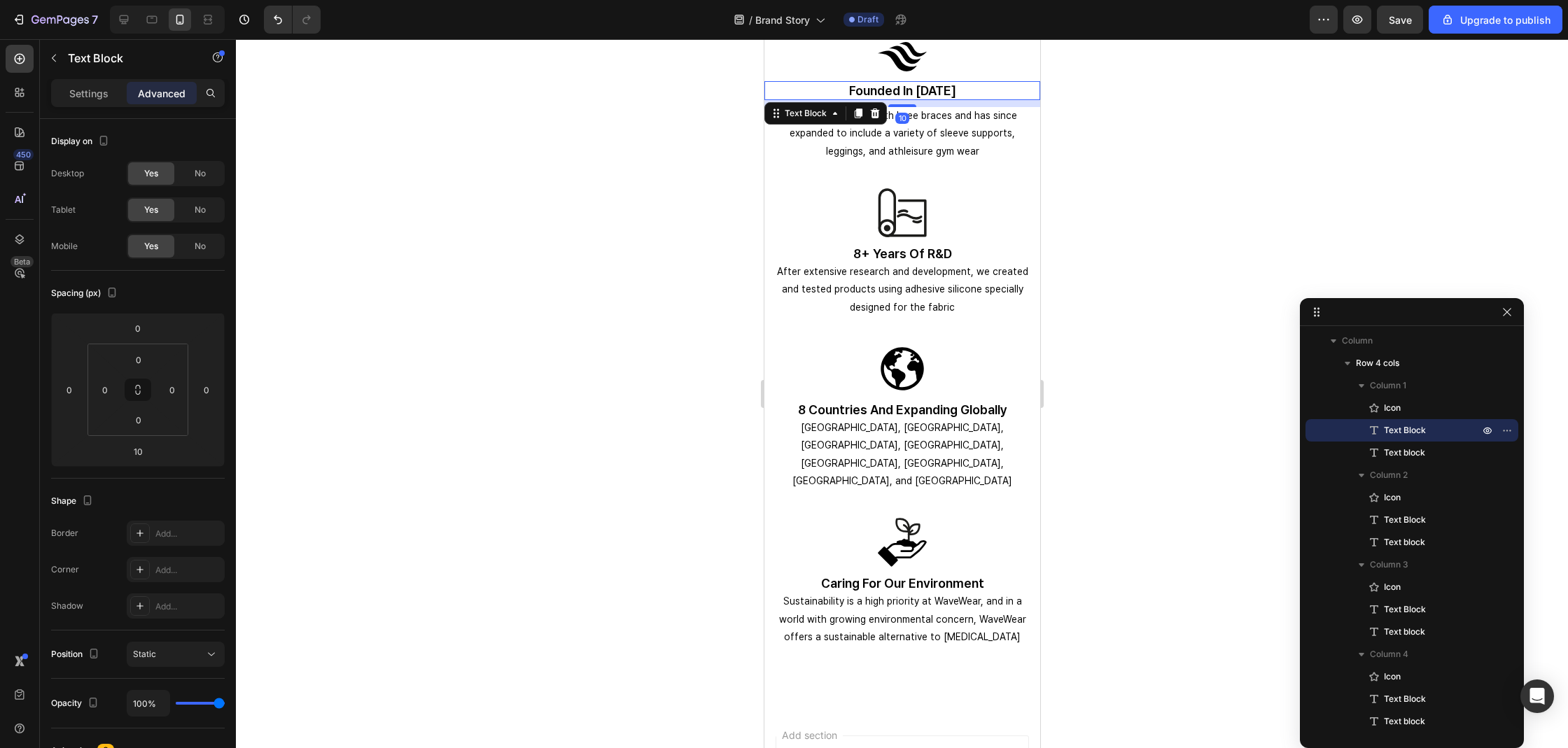
click at [904, 95] on p "founded in 2018" at bounding box center [902, 91] width 273 height 16
drag, startPoint x: 896, startPoint y: 105, endPoint x: 926, endPoint y: 90, distance: 33.5
click at [919, 91] on div "founded in 2018 Text Block 4" at bounding box center [901, 91] width 276 height 19
type input "0"
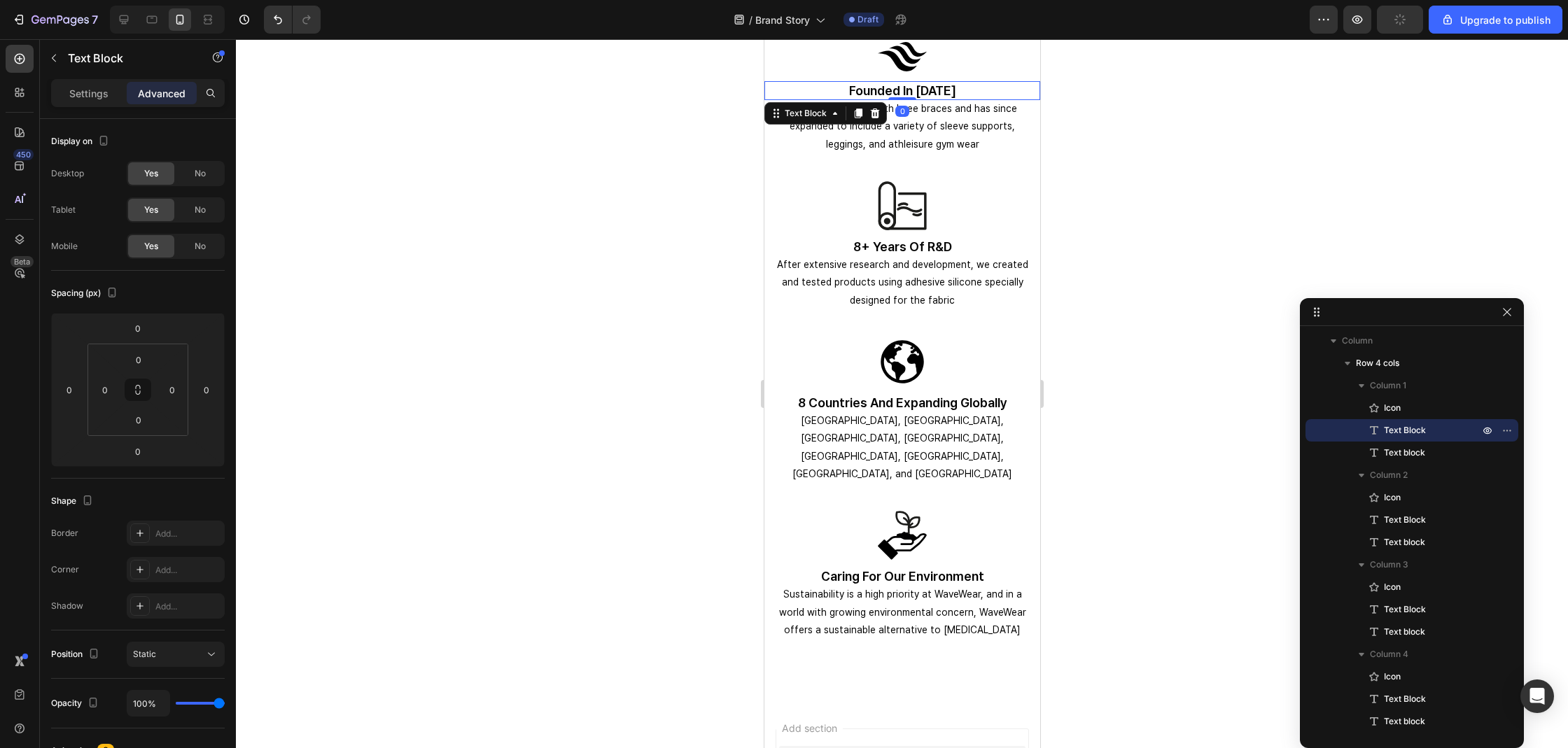
click at [1208, 112] on div at bounding box center [902, 393] width 1332 height 709
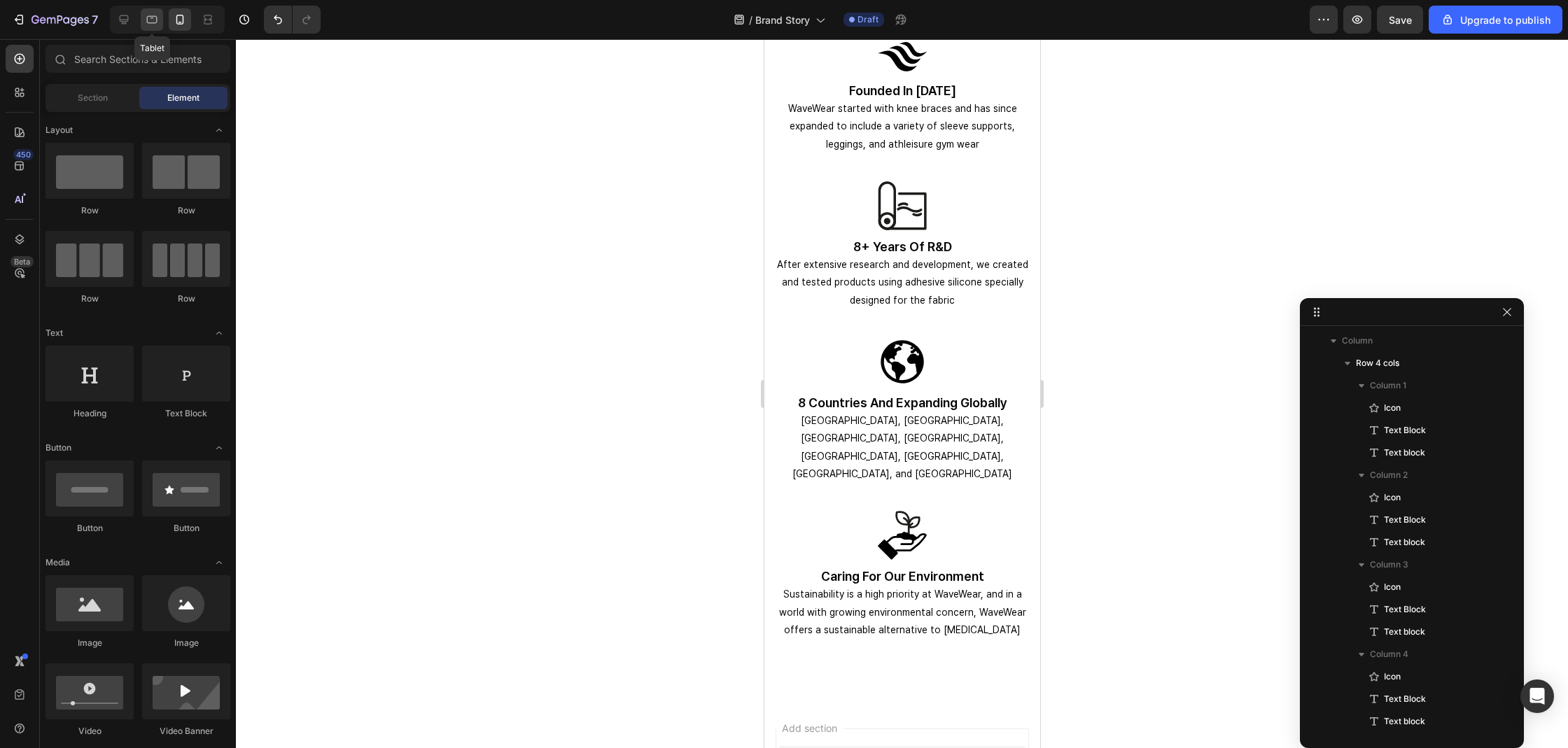
click at [160, 25] on div at bounding box center [151, 19] width 22 height 22
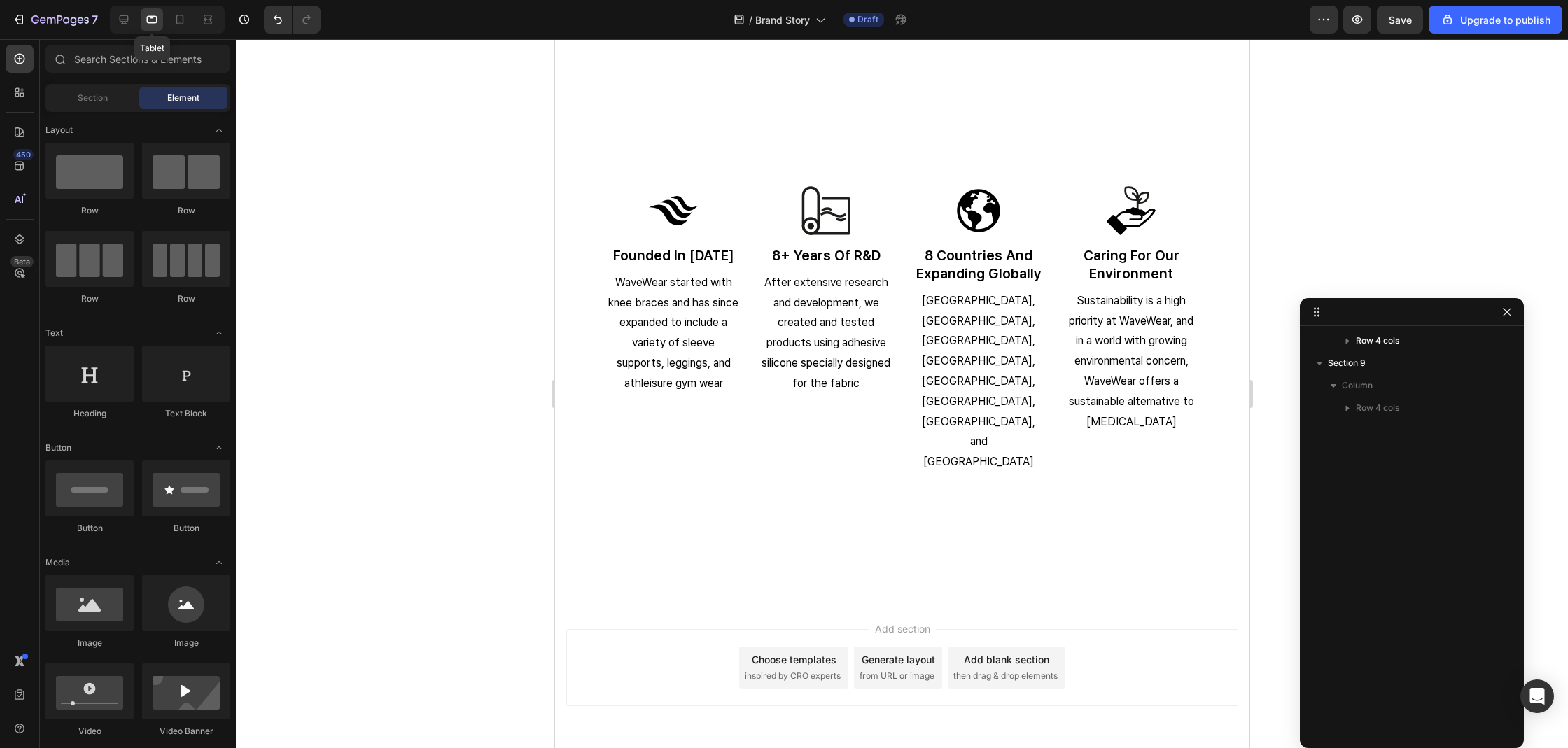
scroll to position [2774, 0]
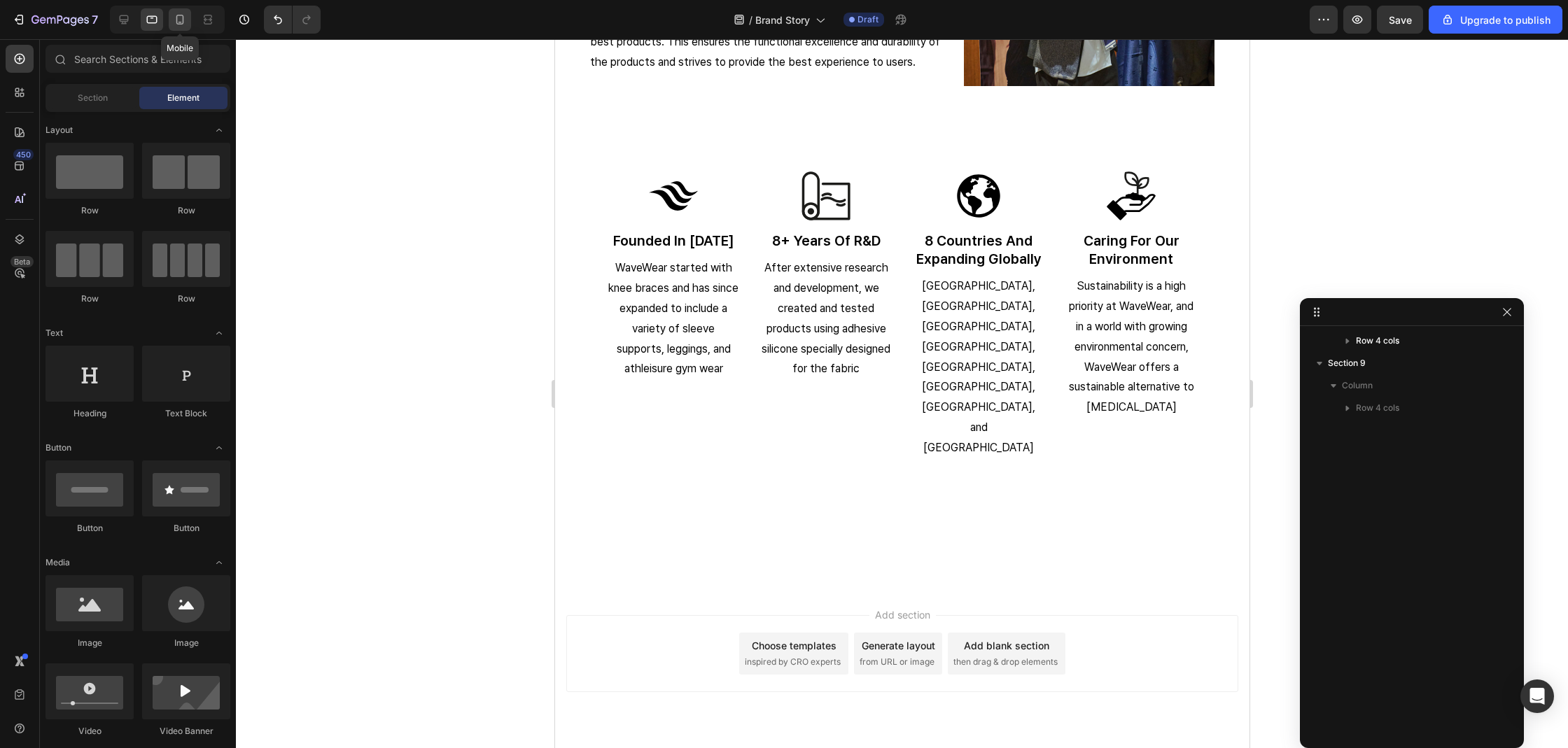
click at [182, 19] on icon at bounding box center [179, 19] width 14 height 14
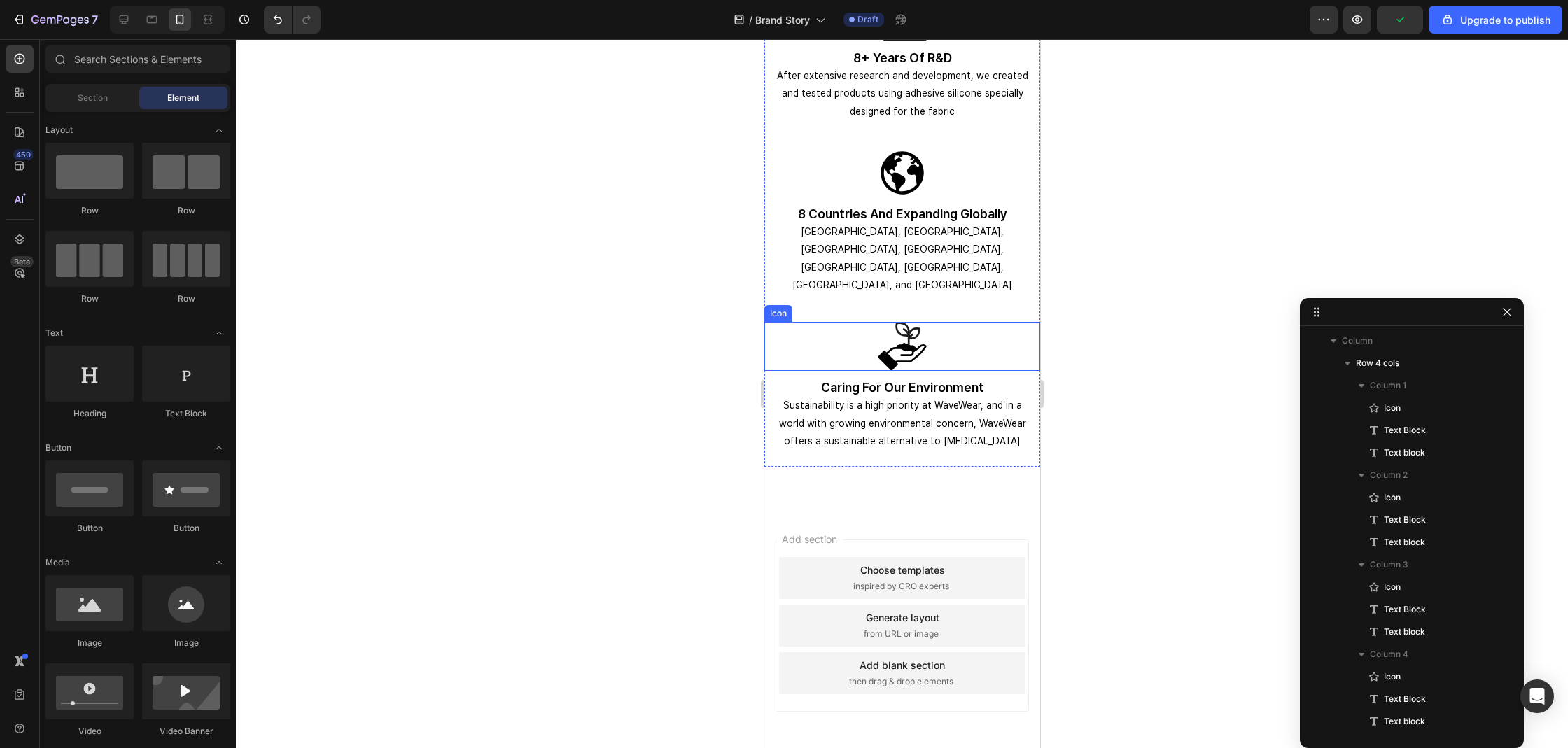
scroll to position [3234, 0]
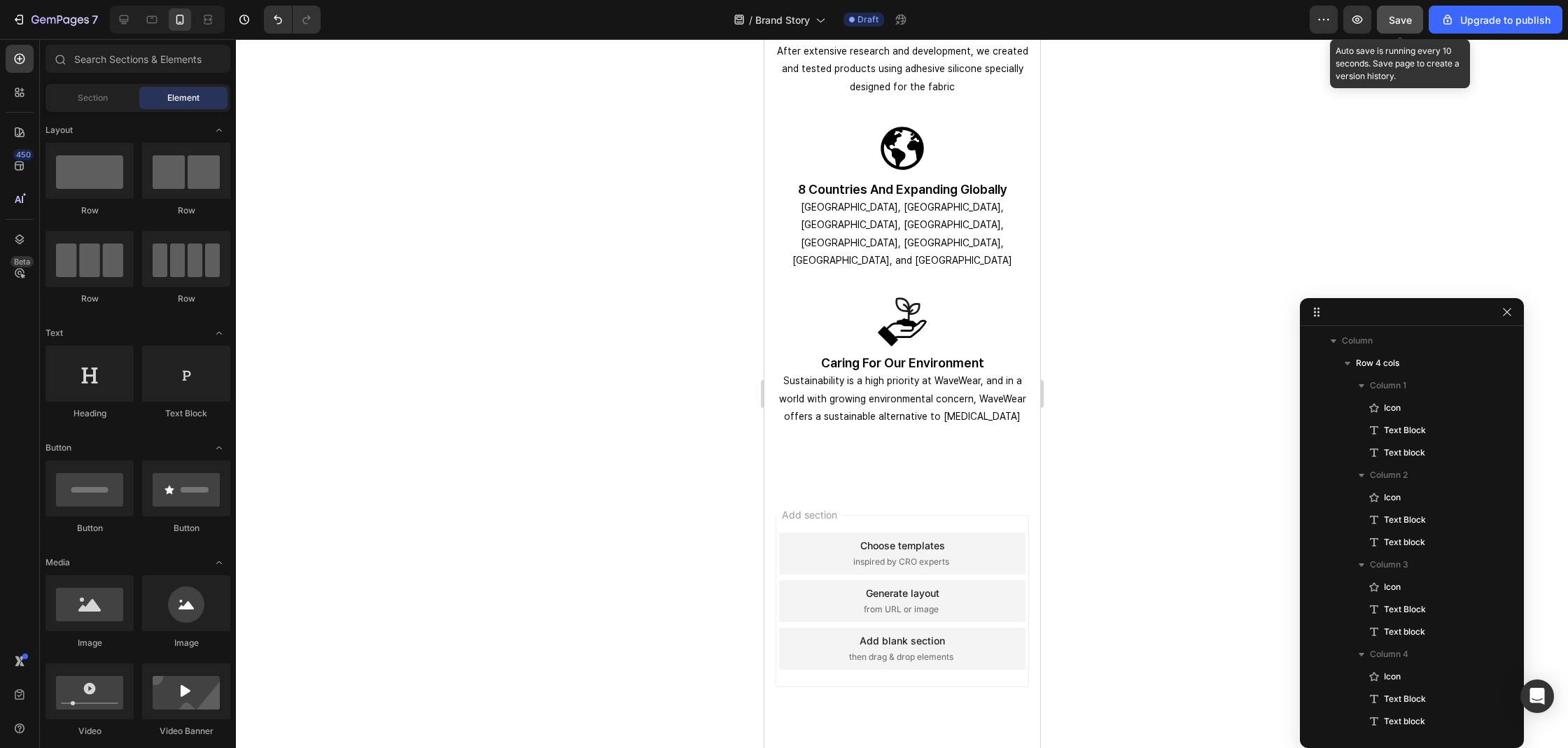
click at [1395, 18] on span "Save" at bounding box center [1400, 20] width 23 height 11
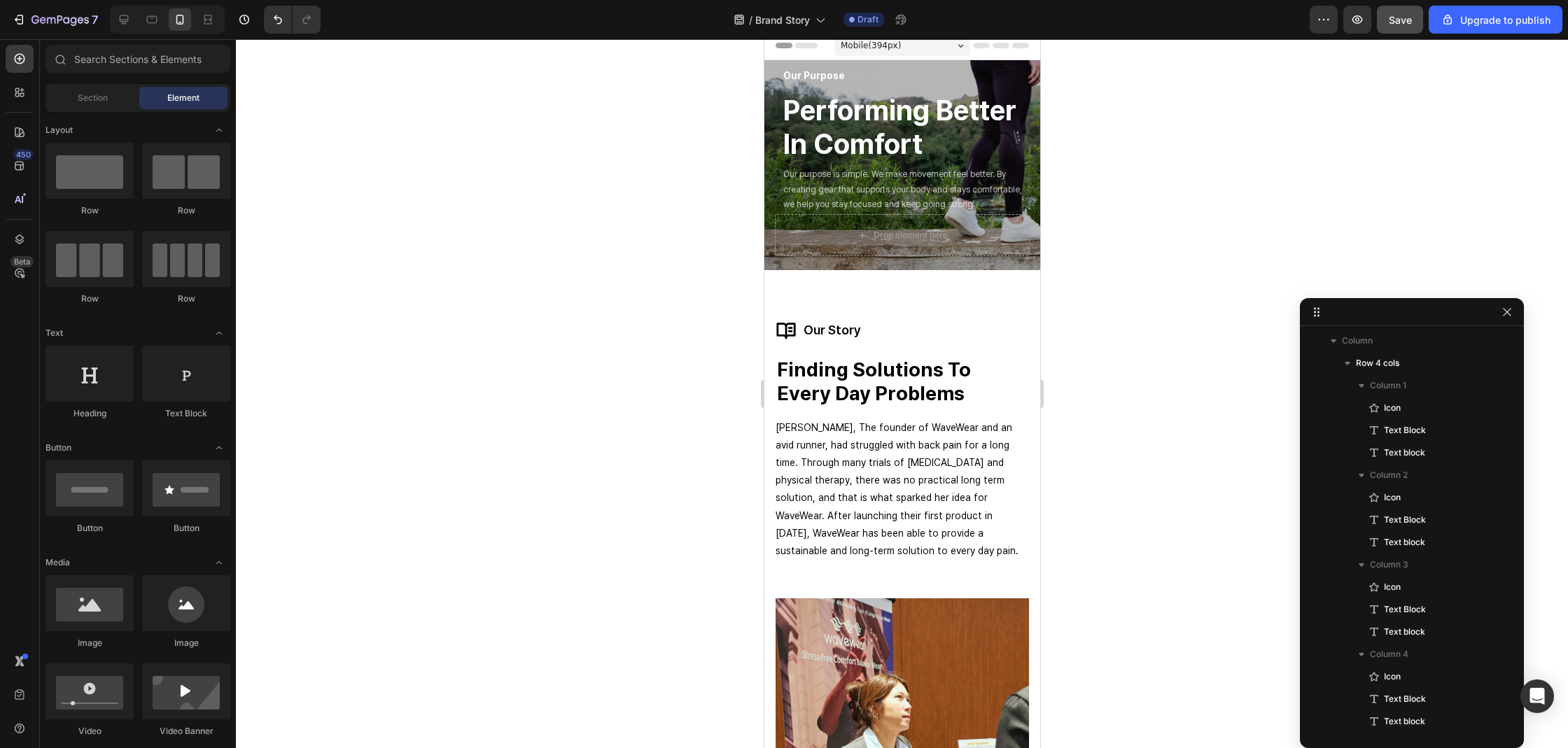
scroll to position [0, 0]
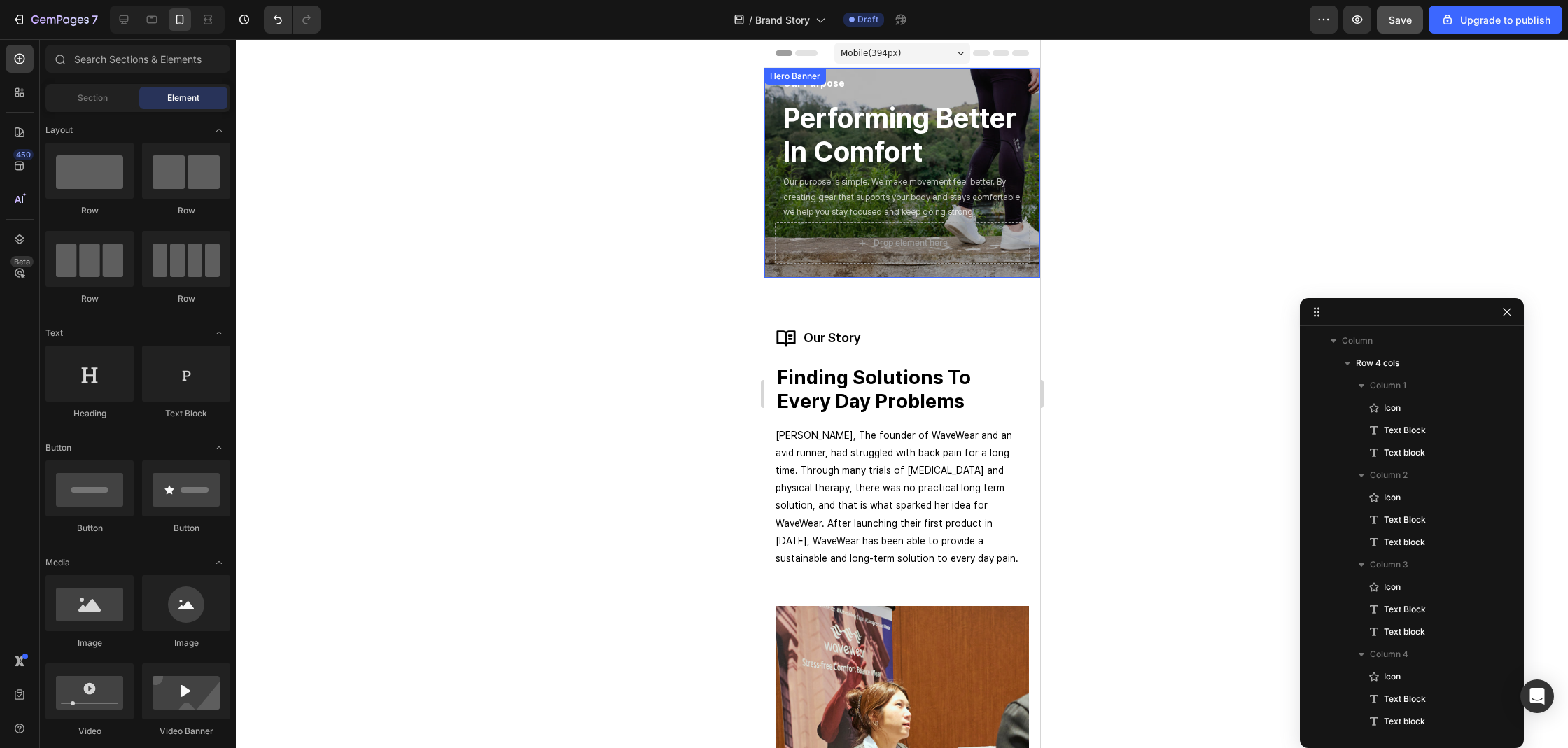
click at [884, 73] on div "our purpose Text Block our purpose Text Block Performing Better In Comfort Head…" at bounding box center [901, 171] width 276 height 214
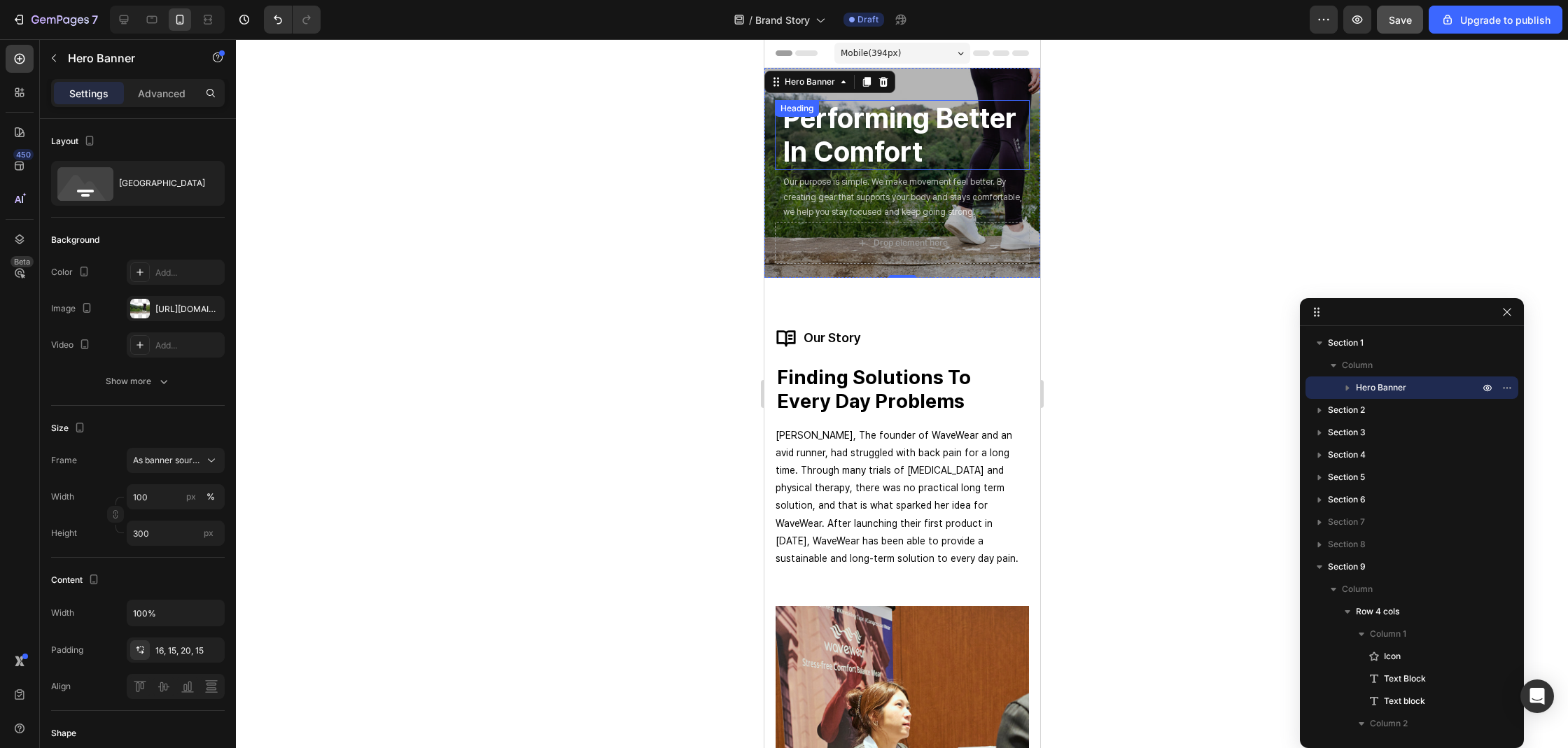
click at [884, 127] on h2 "performing better in comfort" at bounding box center [905, 135] width 248 height 70
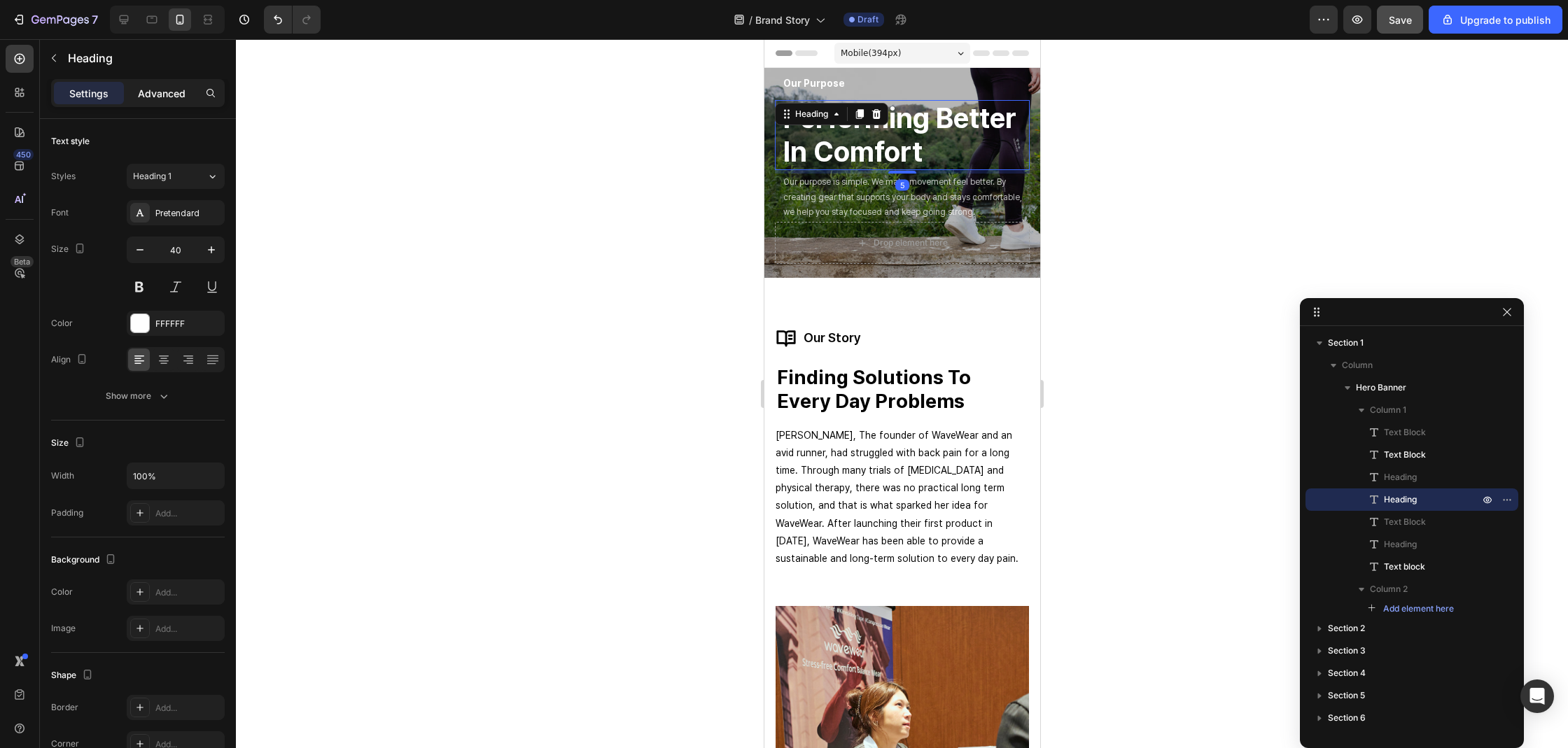
click at [164, 90] on p "Advanced" at bounding box center [161, 93] width 48 height 14
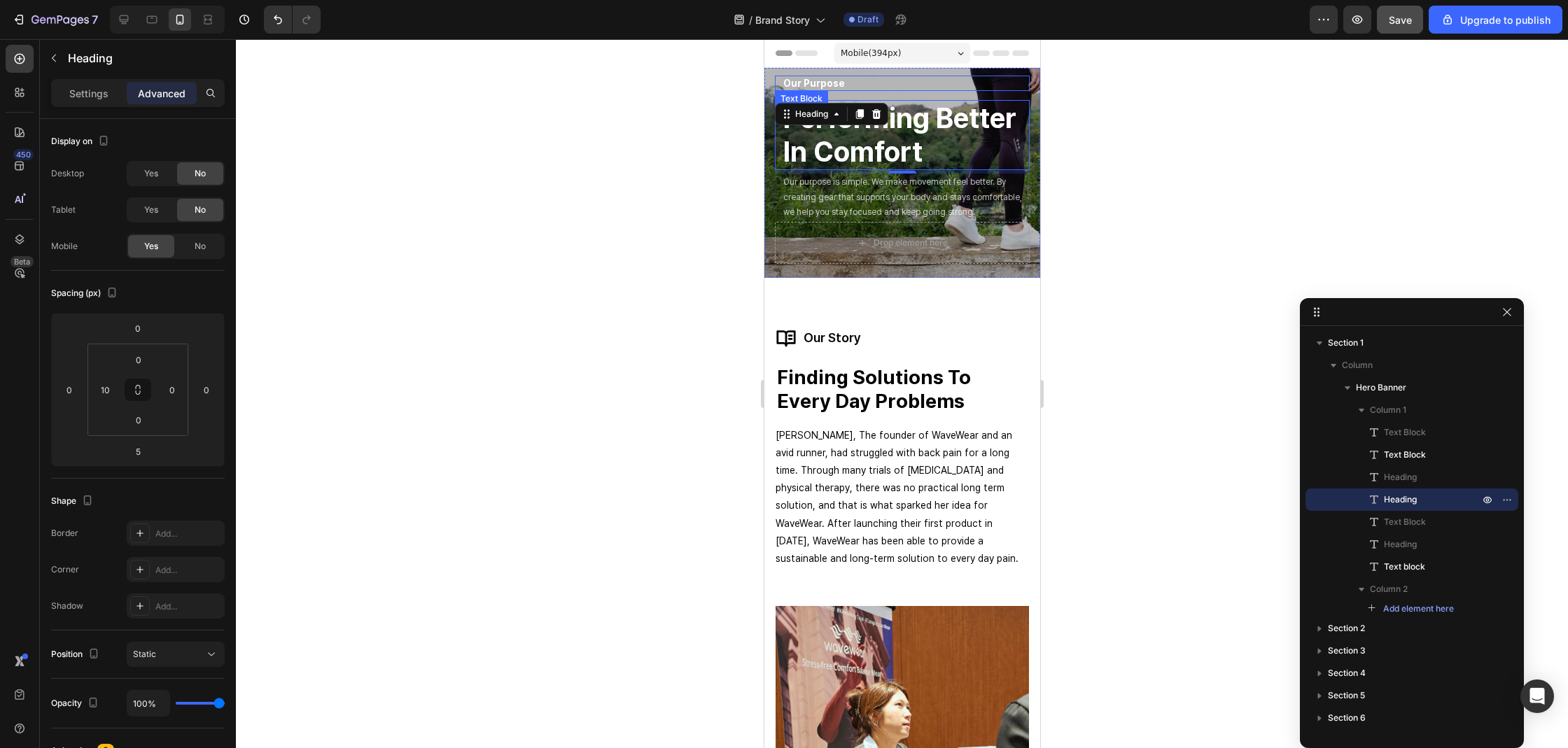
click at [788, 85] on strong "our purpose" at bounding box center [813, 83] width 62 height 11
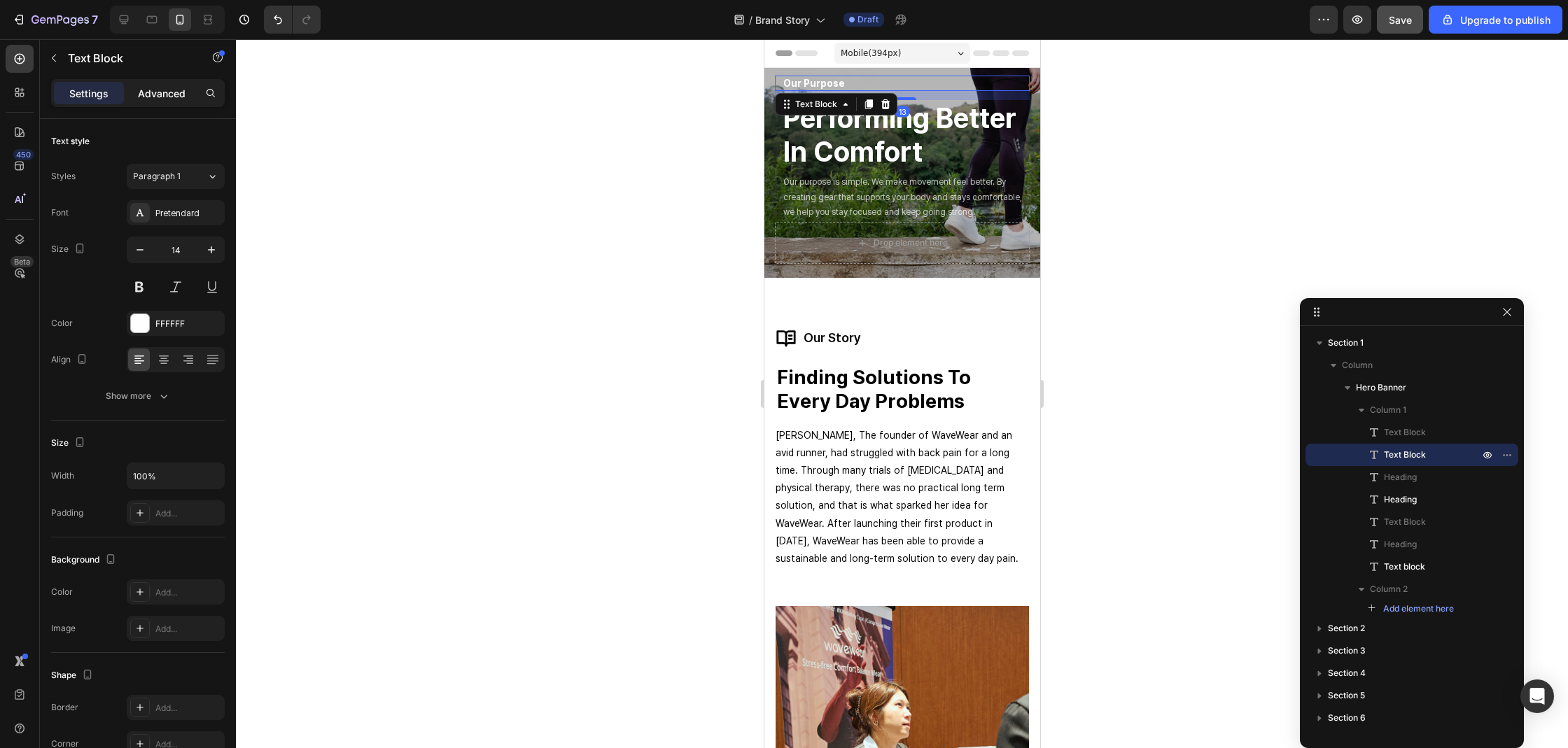
click at [170, 100] on div "Advanced" at bounding box center [161, 93] width 70 height 22
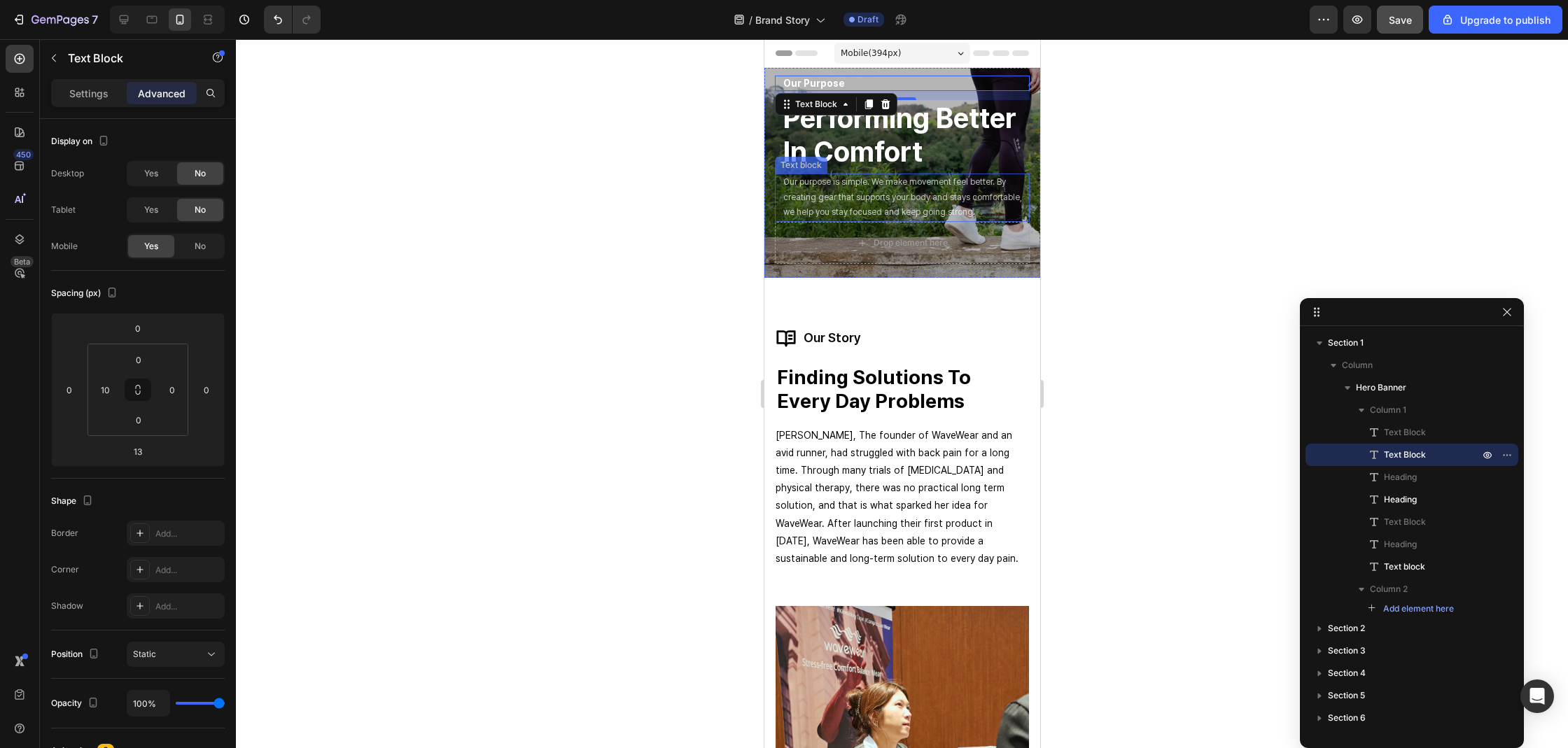
click at [881, 202] on p "Our purpose is simple. We make movement feel better. By creating gear that supp…" at bounding box center [905, 197] width 245 height 46
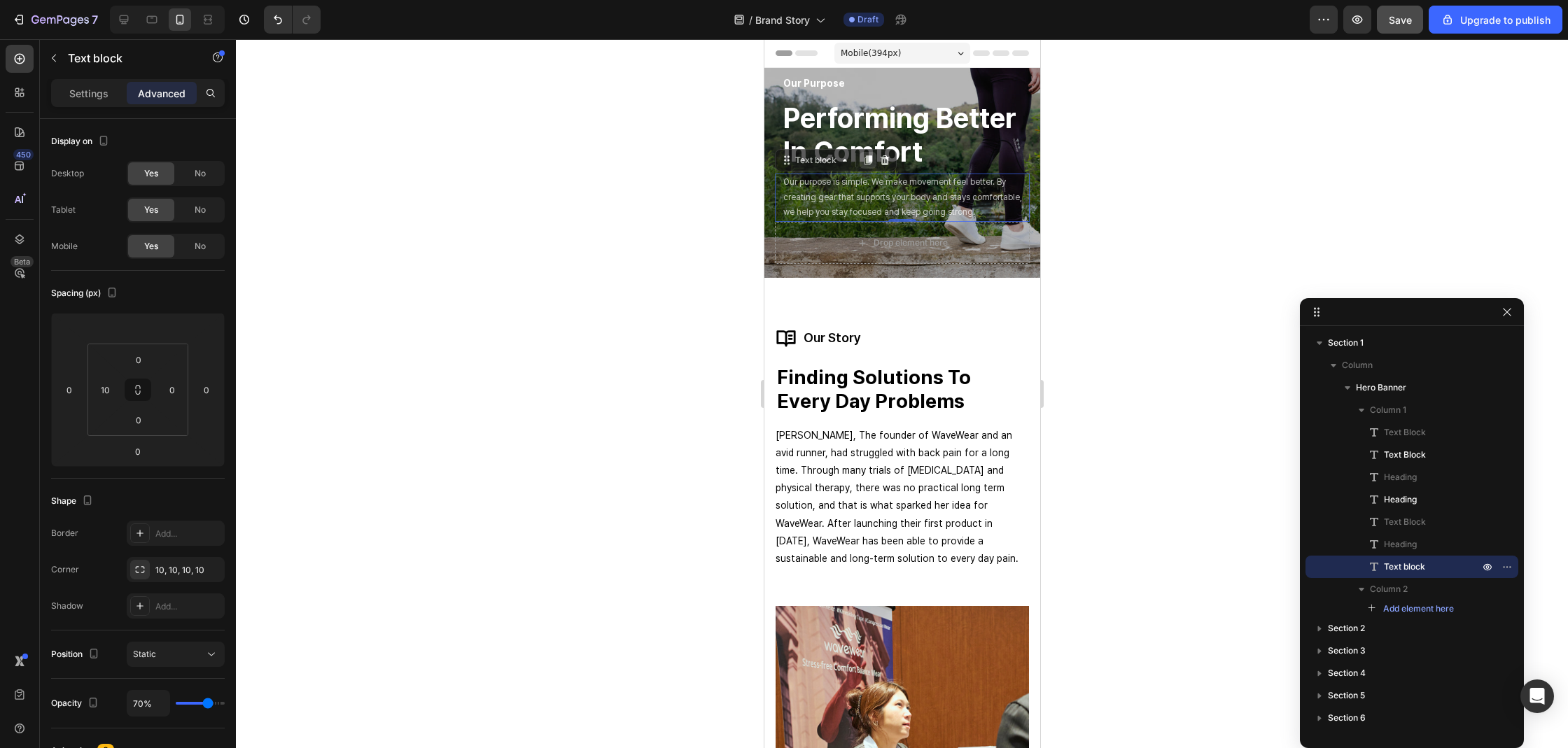
click at [867, 161] on icon at bounding box center [868, 160] width 8 height 10
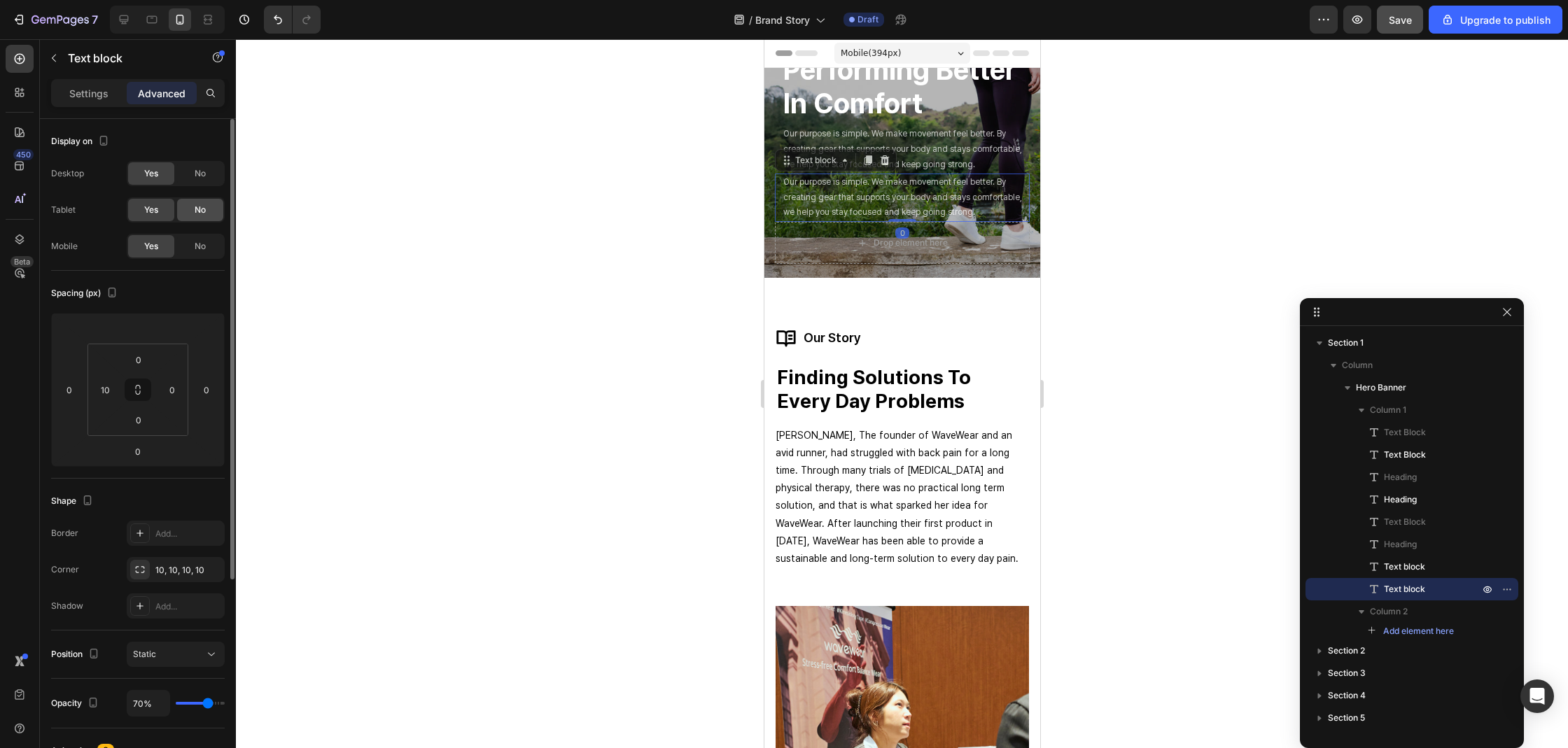
click at [182, 201] on div "No" at bounding box center [200, 209] width 46 height 22
drag, startPoint x: 188, startPoint y: 182, endPoint x: 494, endPoint y: 186, distance: 306.0
click at [188, 182] on div "No" at bounding box center [200, 173] width 46 height 22
click at [223, 245] on div "Yes No" at bounding box center [176, 246] width 98 height 25
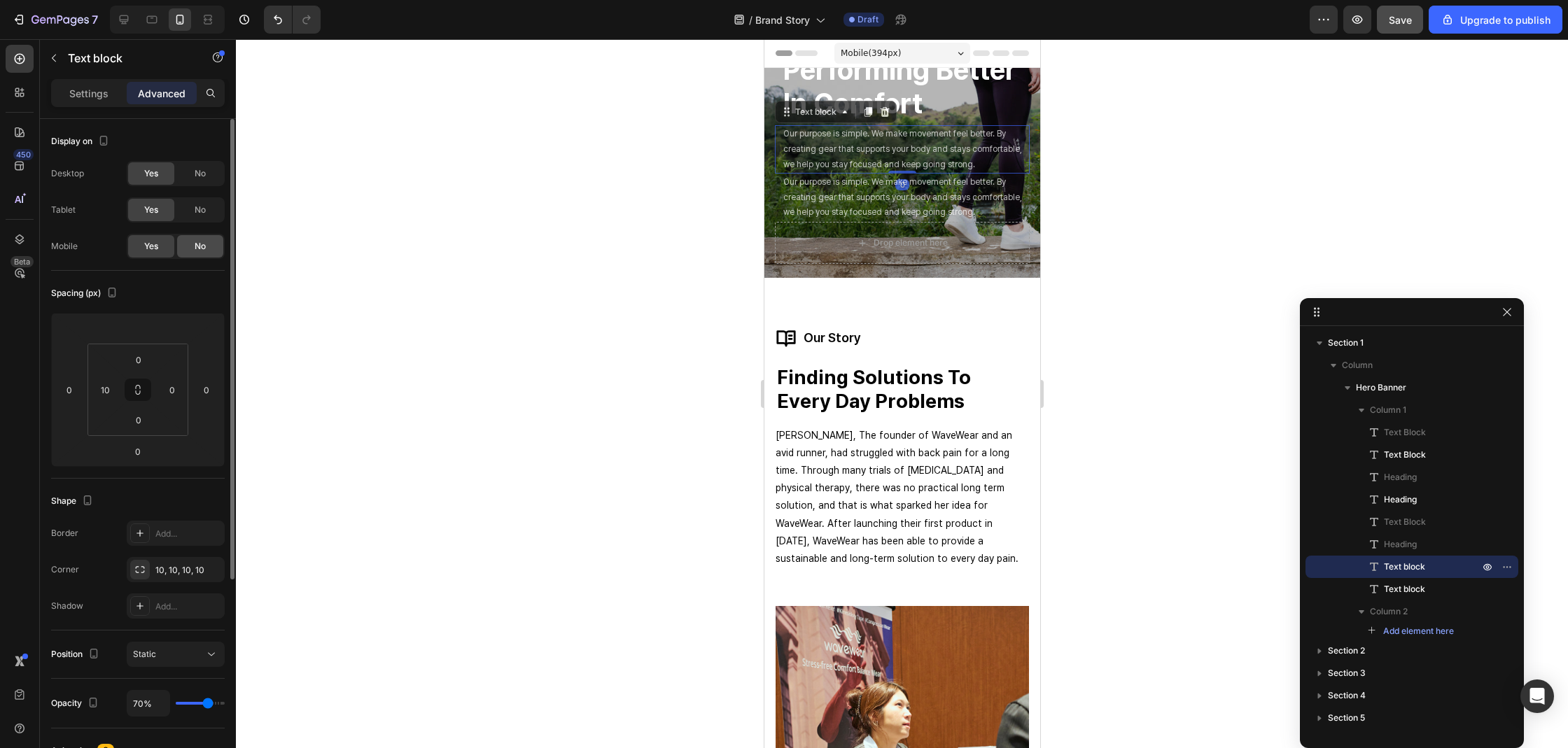
click at [212, 243] on div "No" at bounding box center [200, 245] width 46 height 22
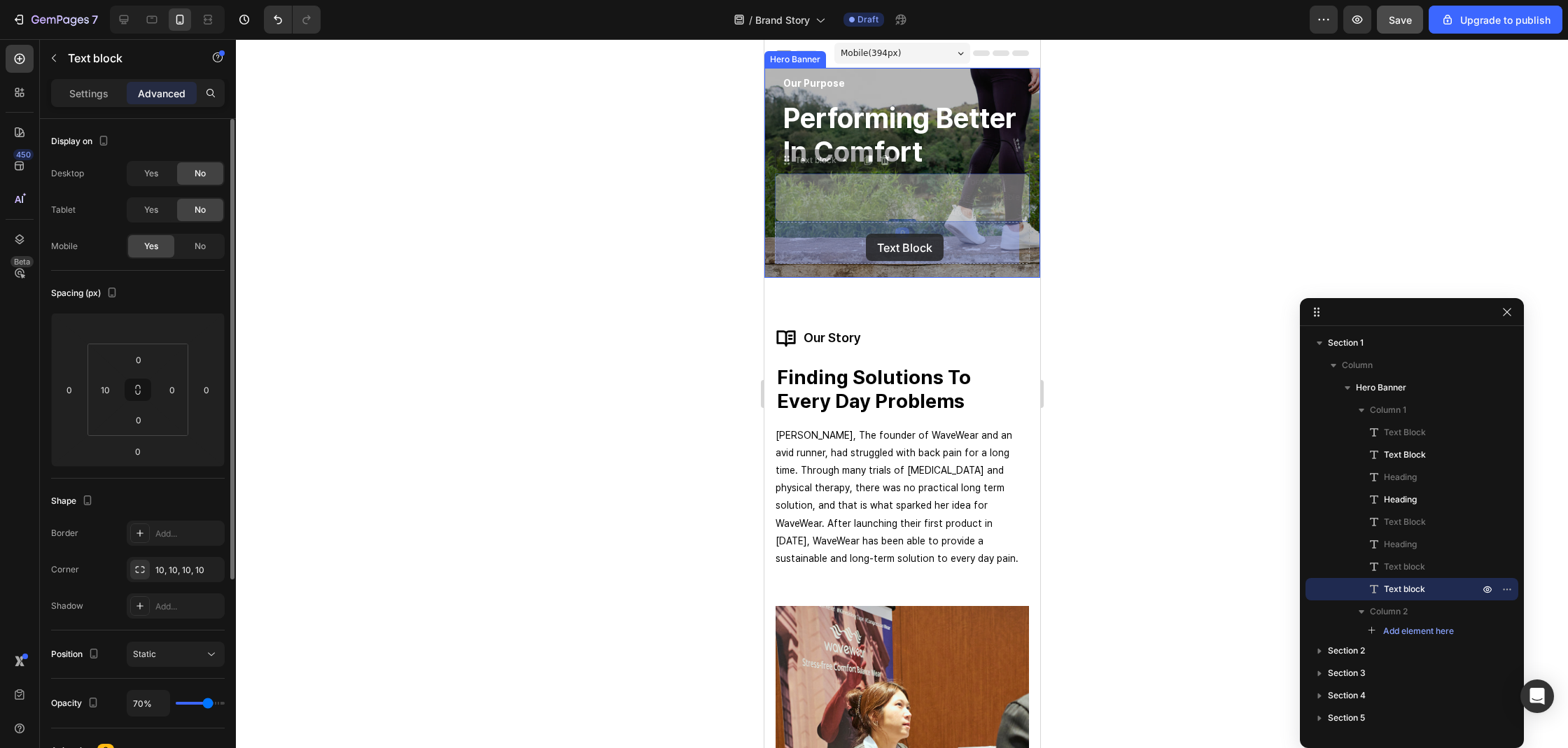
drag, startPoint x: 870, startPoint y: 200, endPoint x: 865, endPoint y: 234, distance: 34.4
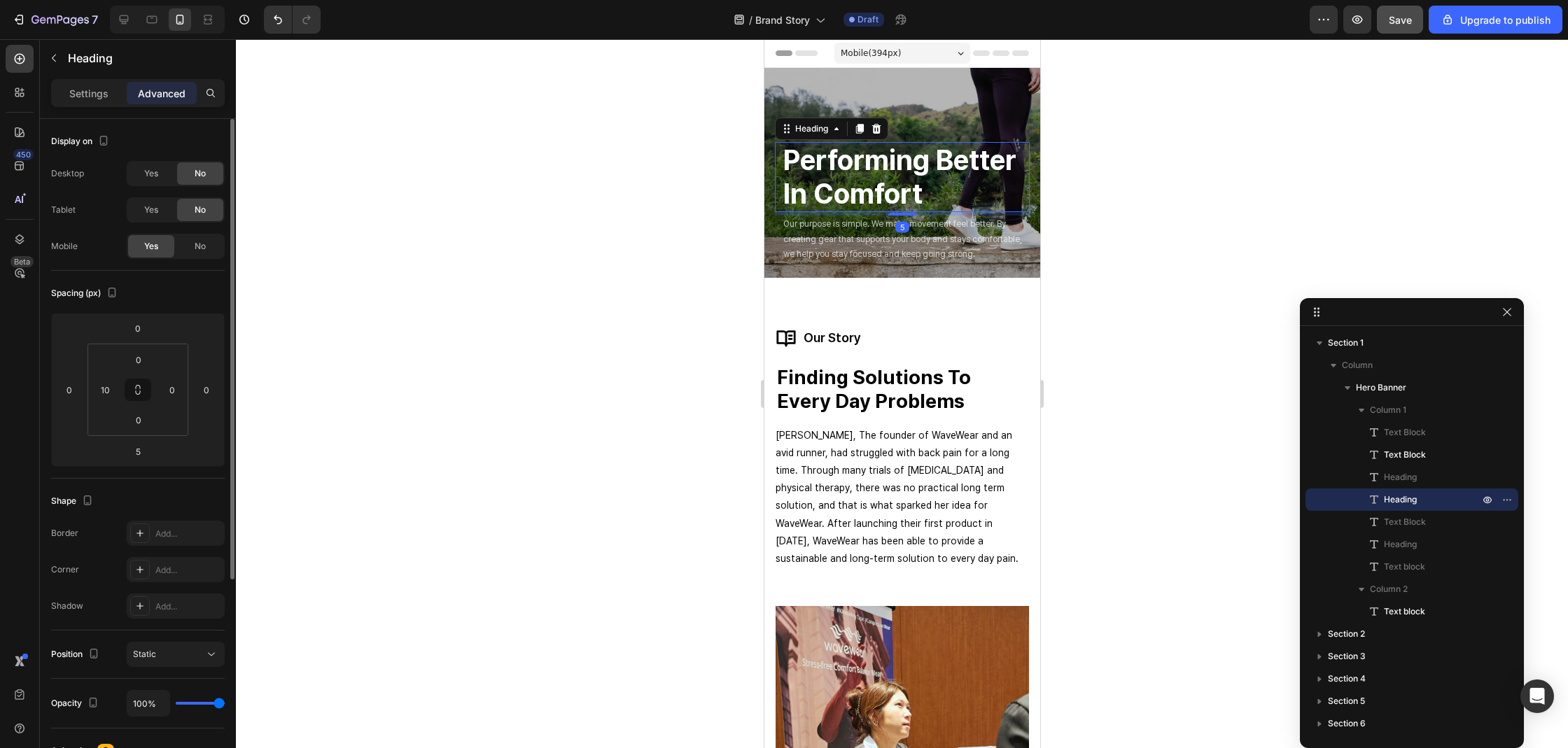
click at [1164, 153] on div at bounding box center [902, 393] width 1332 height 709
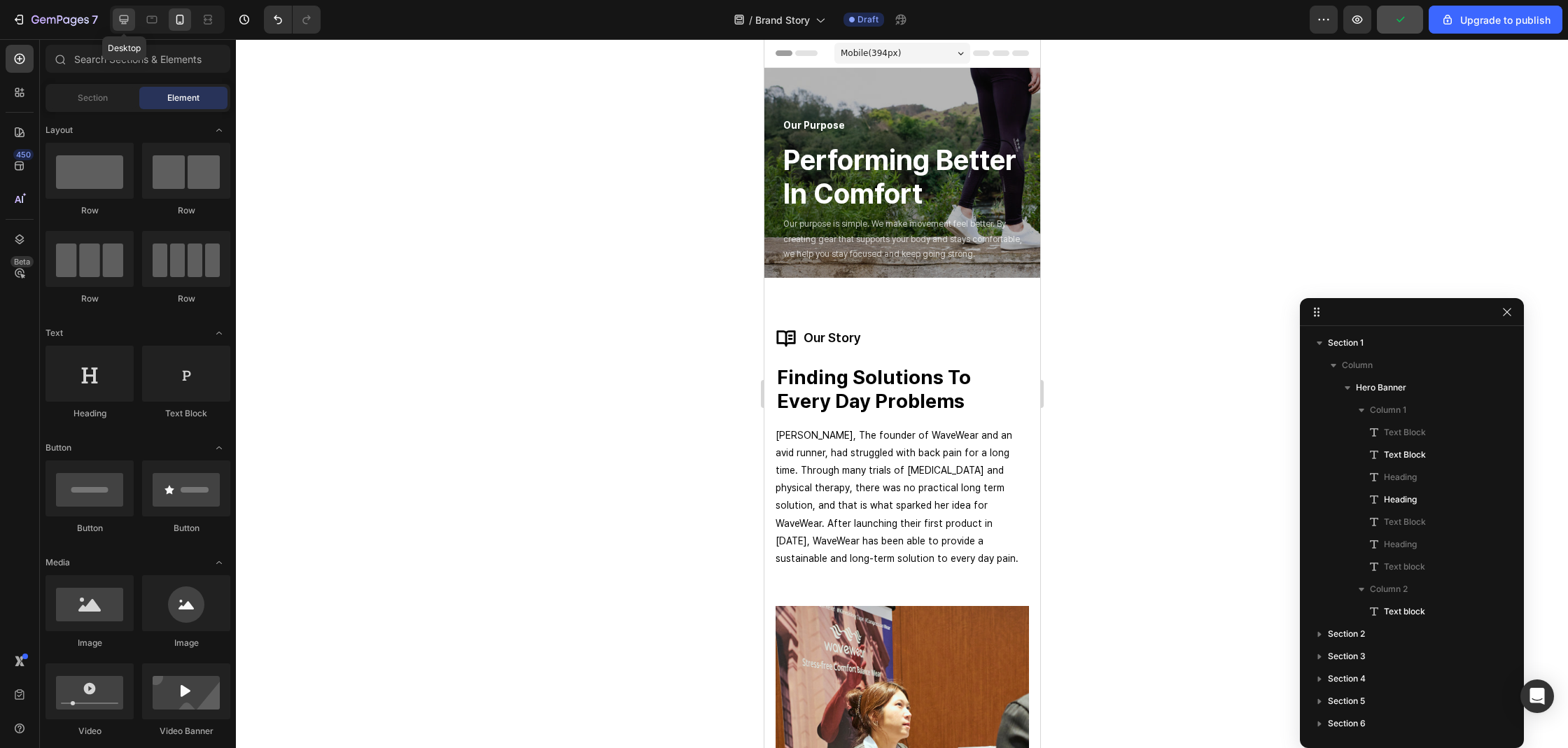
click at [130, 20] on icon at bounding box center [123, 19] width 14 height 14
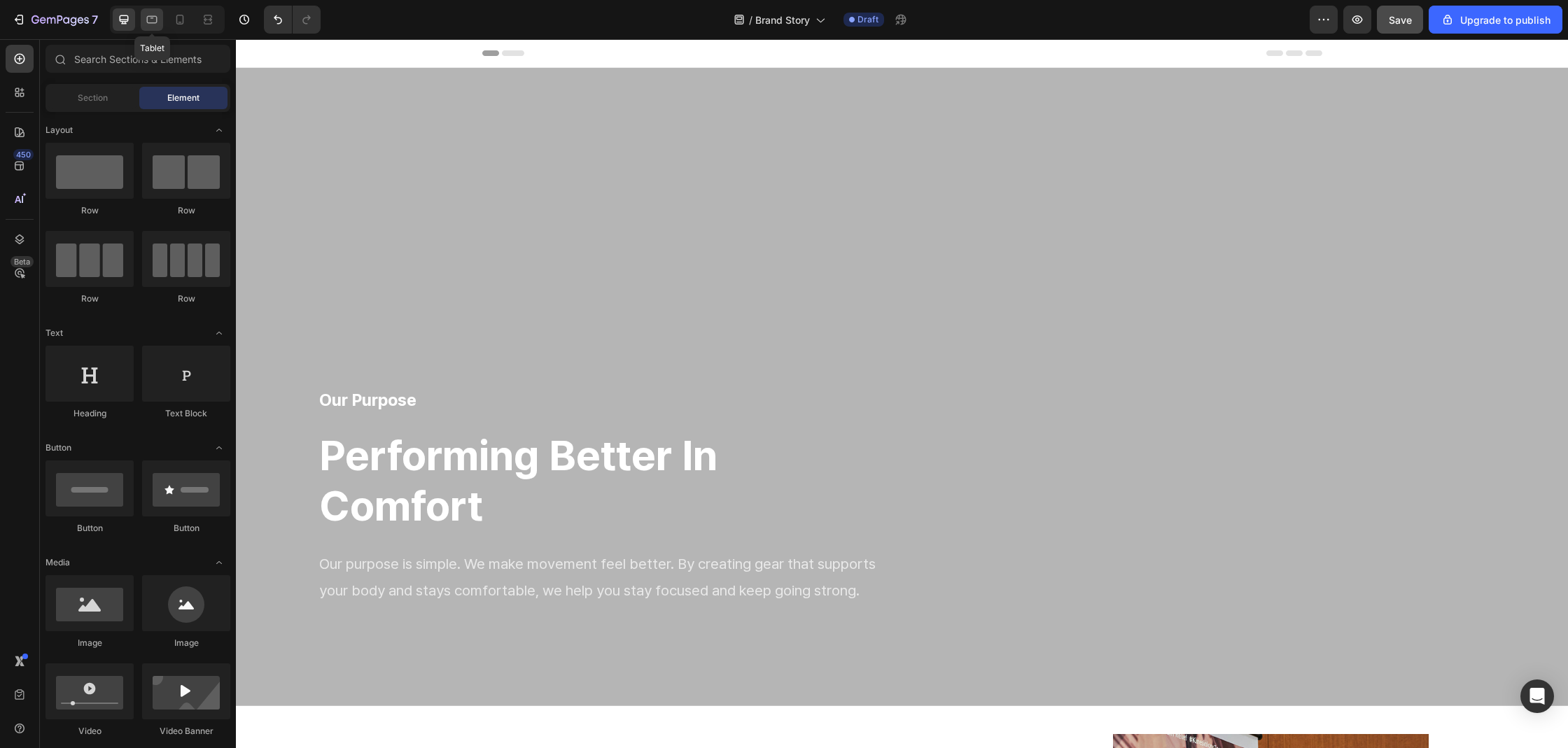
click at [153, 22] on icon at bounding box center [152, 19] width 14 height 14
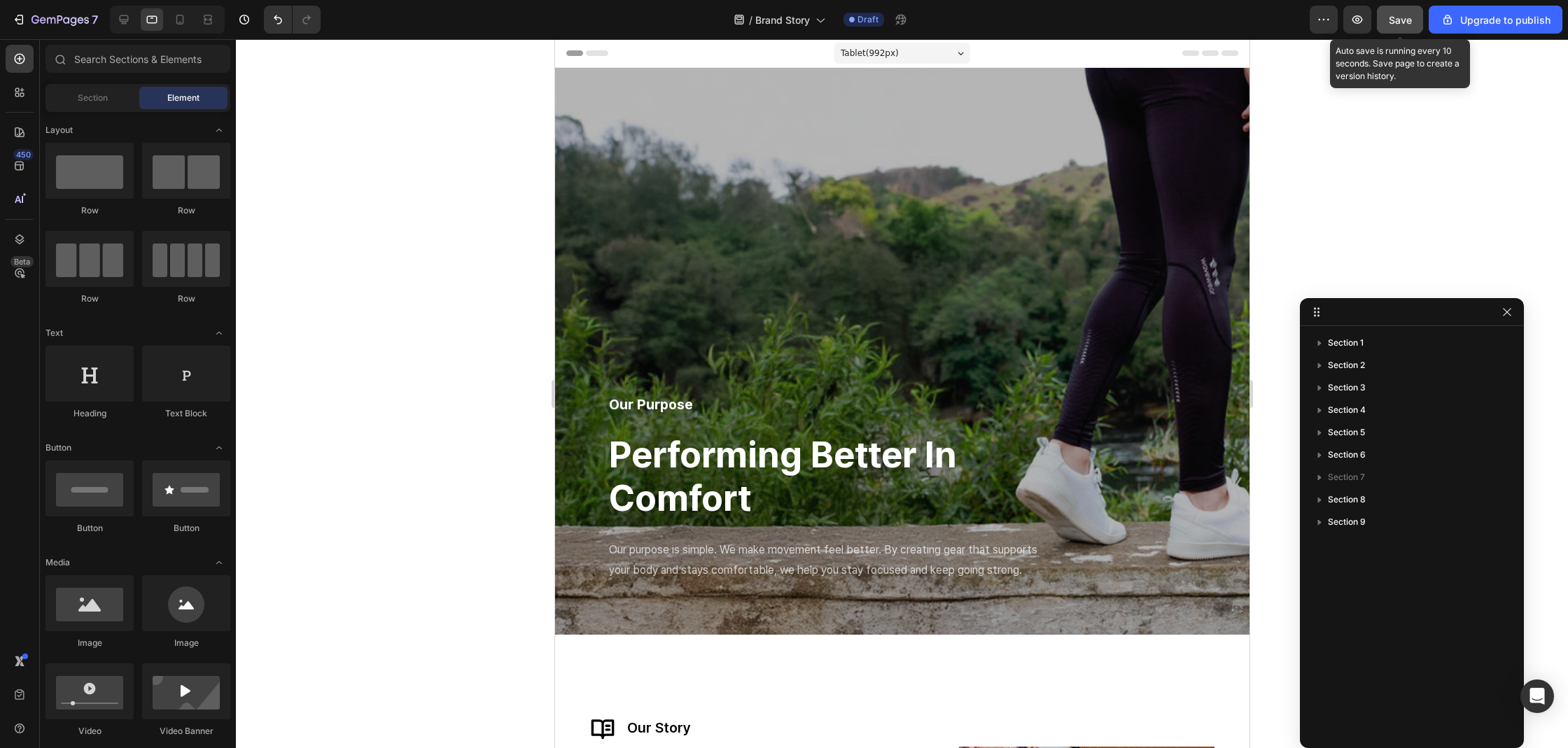
click at [1400, 26] on div "Save" at bounding box center [1400, 19] width 23 height 14
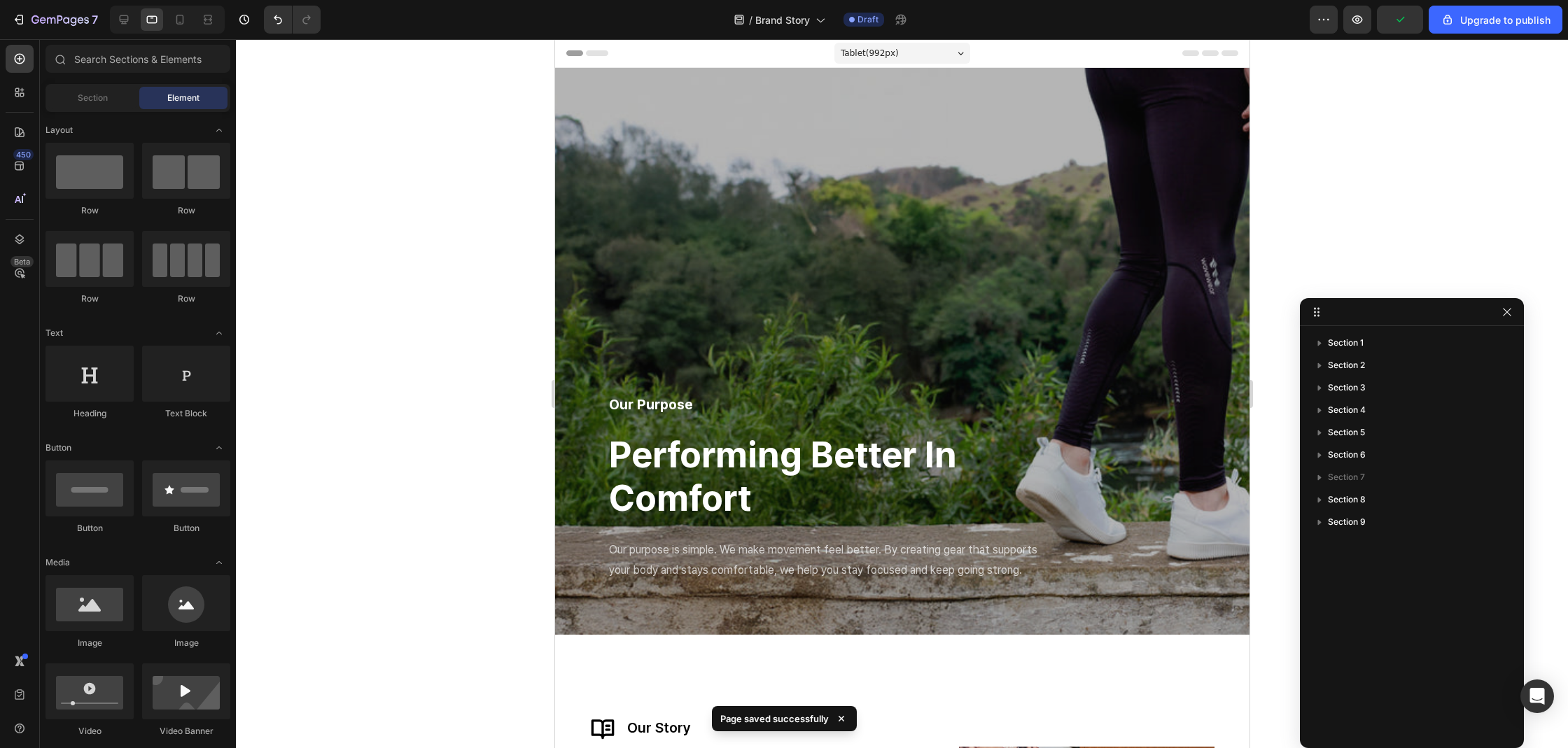
click at [192, 21] on div at bounding box center [167, 19] width 115 height 28
click at [184, 19] on icon at bounding box center [179, 19] width 14 height 14
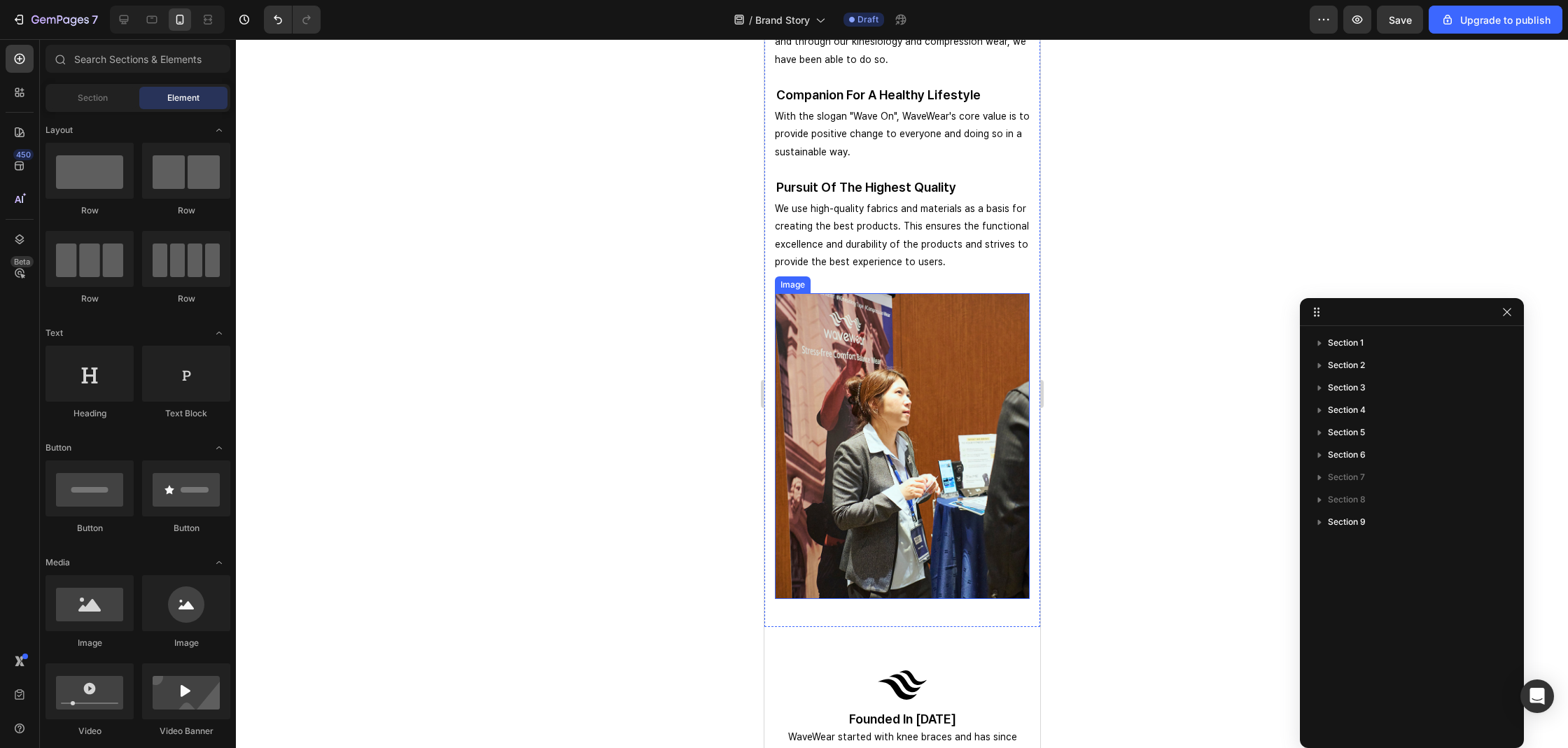
scroll to position [2407, 0]
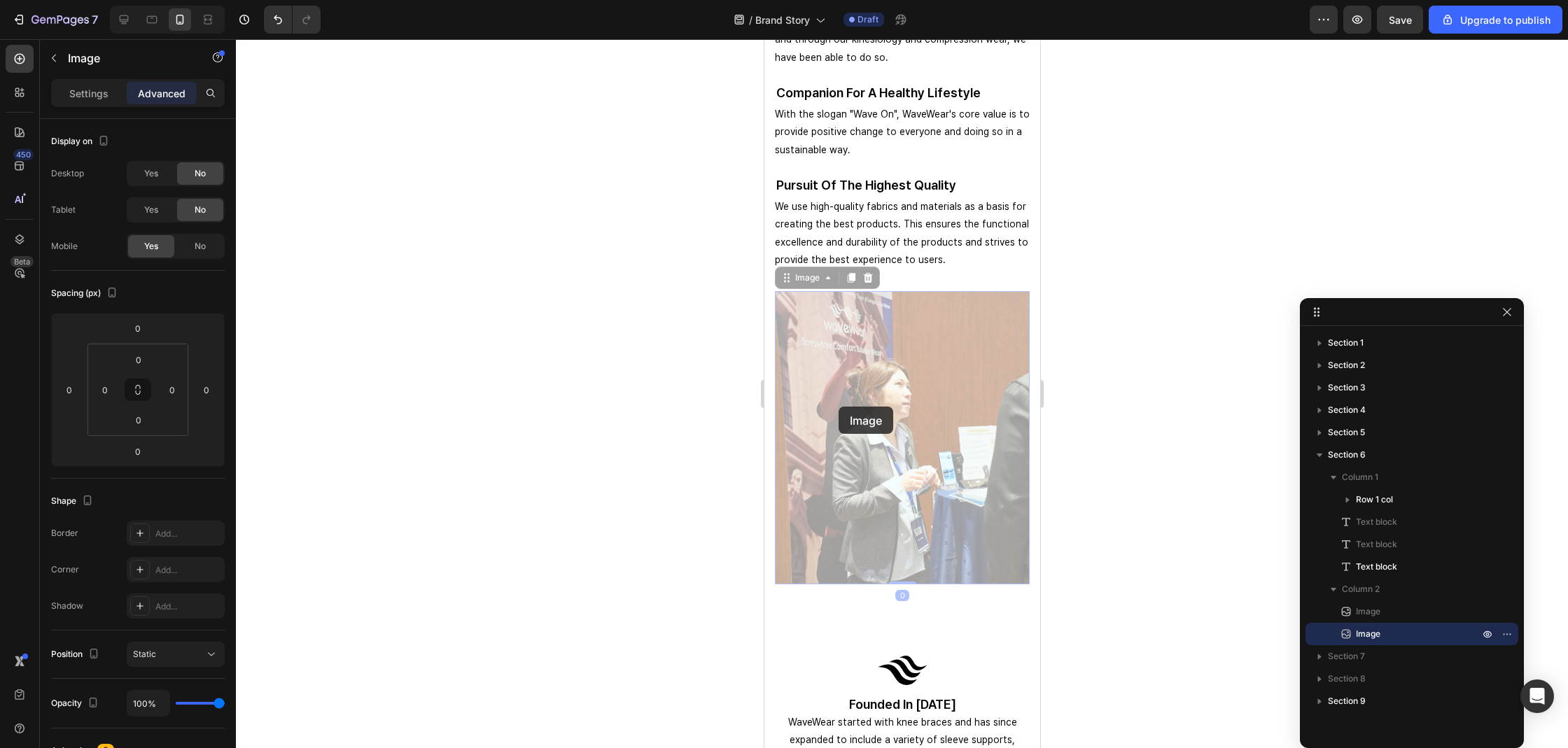
drag, startPoint x: 838, startPoint y: 406, endPoint x: 1315, endPoint y: 440, distance: 478.2
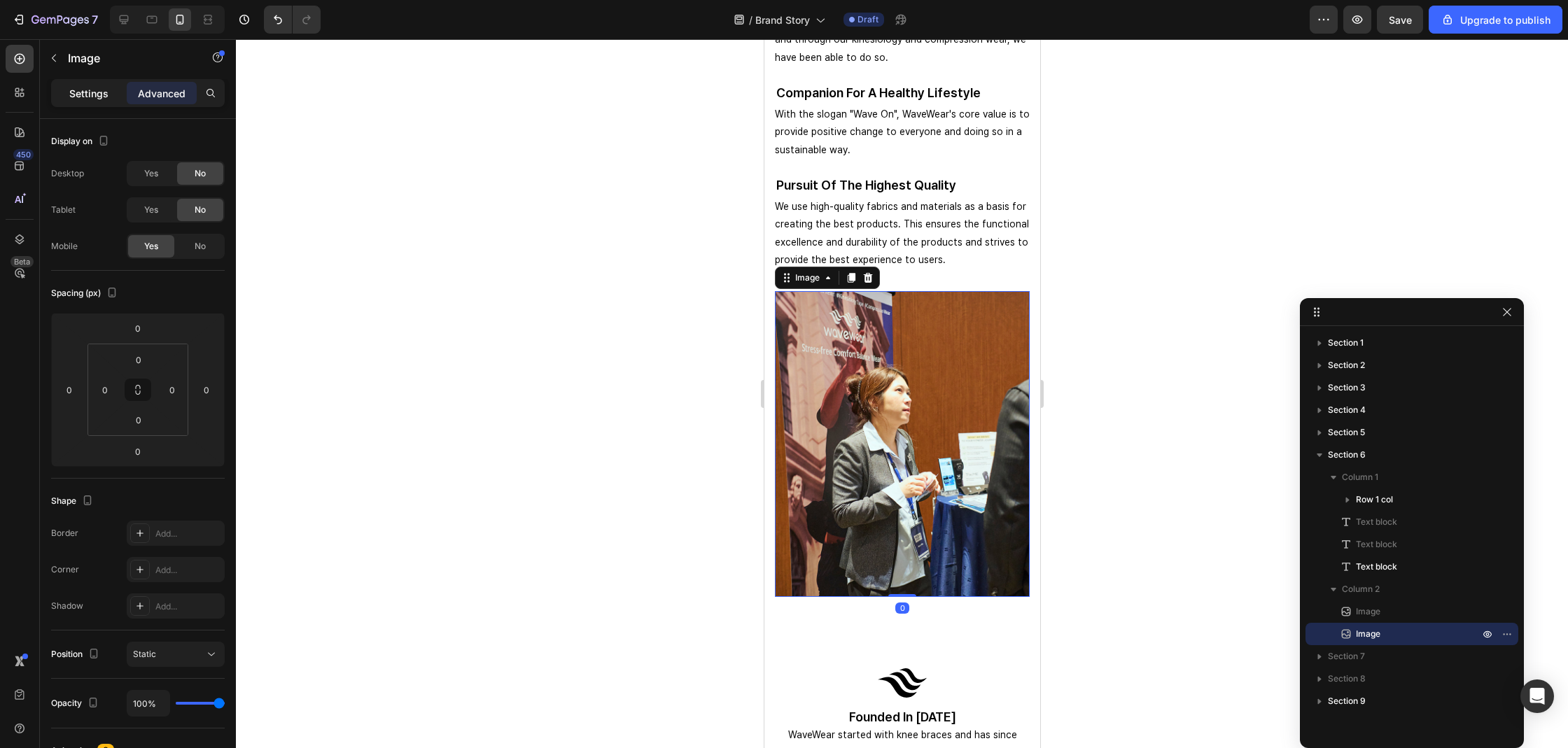
click at [94, 100] on p "Settings" at bounding box center [89, 93] width 39 height 14
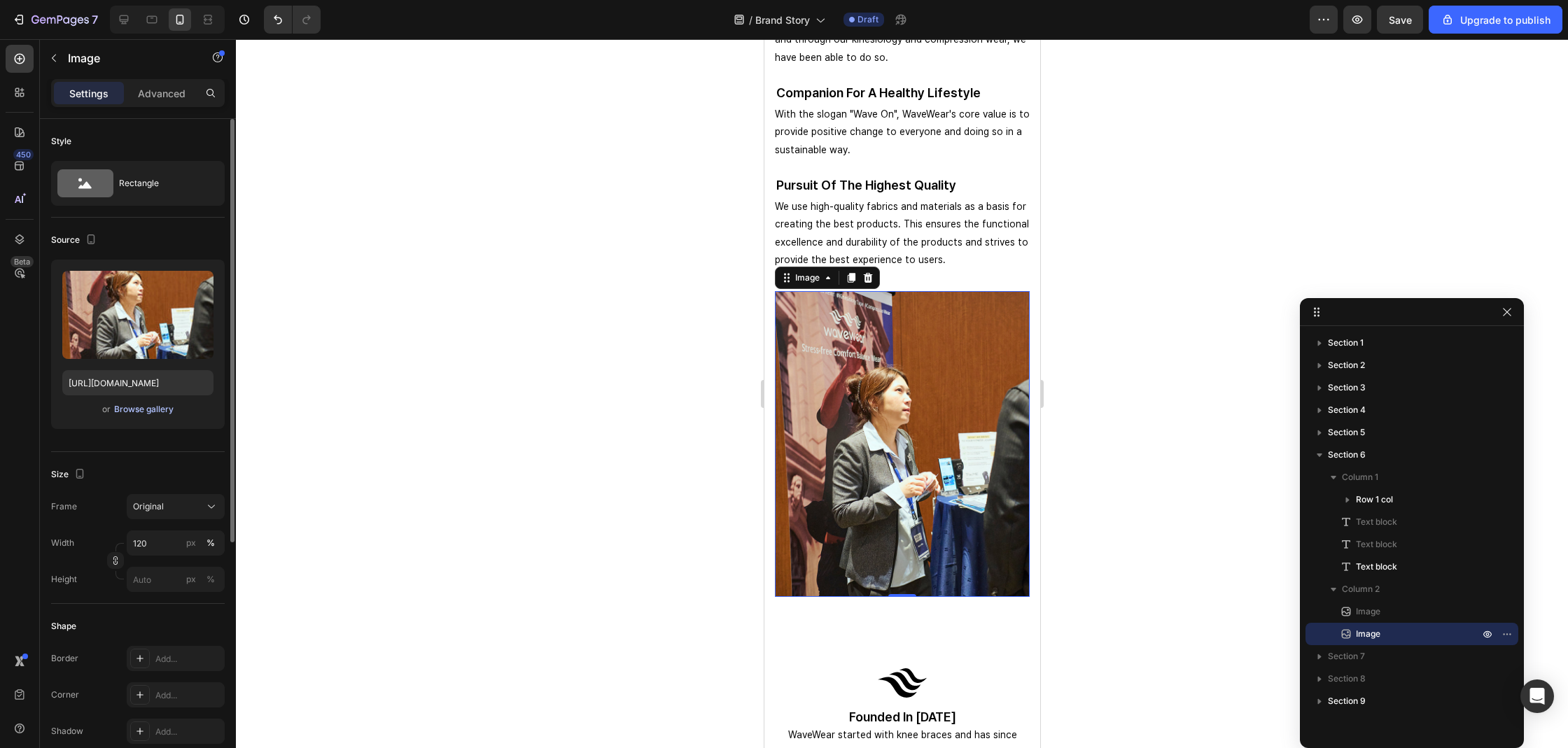
click at [140, 409] on div "Browse gallery" at bounding box center [144, 408] width 59 height 12
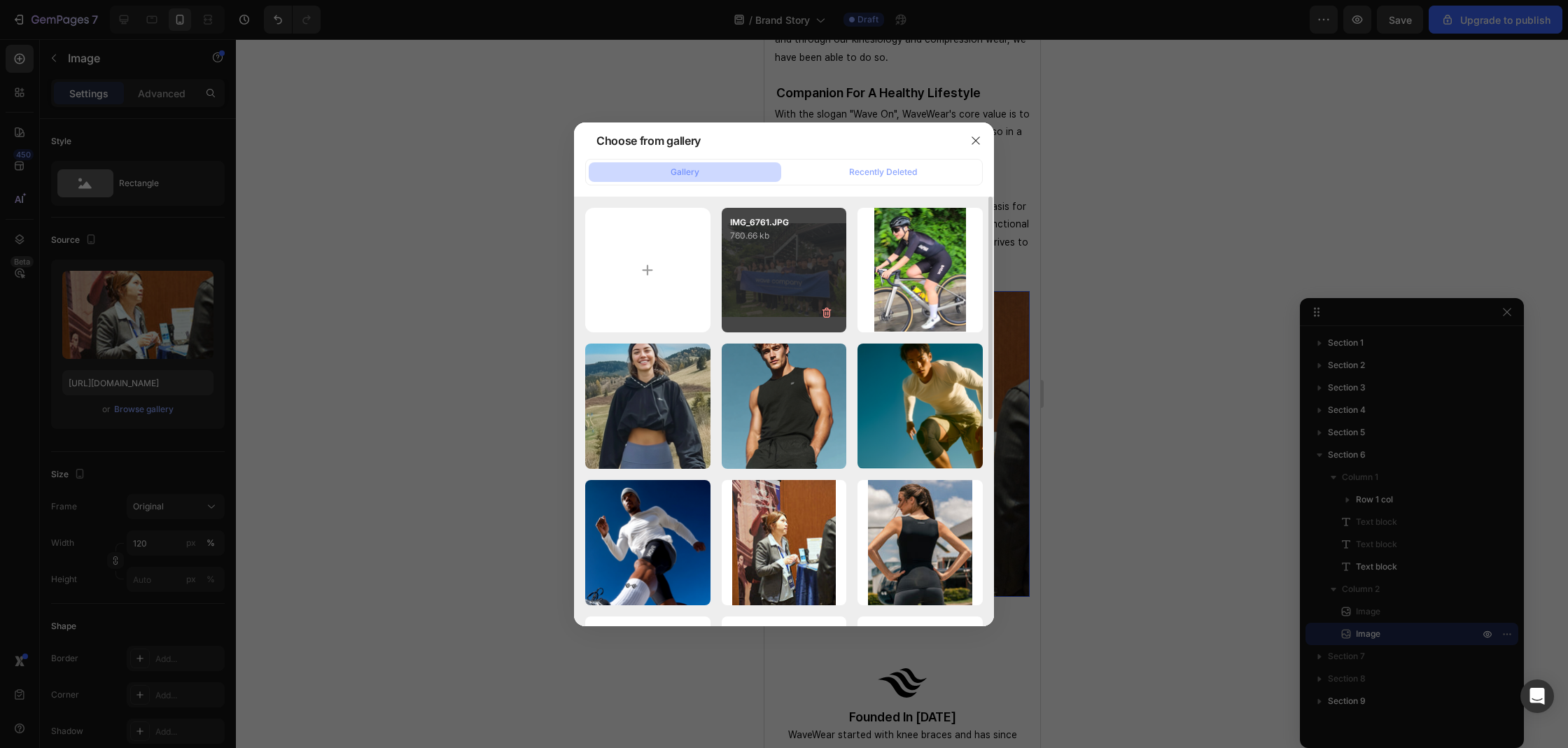
type input "C:\fakepath\20250602_상세페이지_K2_2.webp"
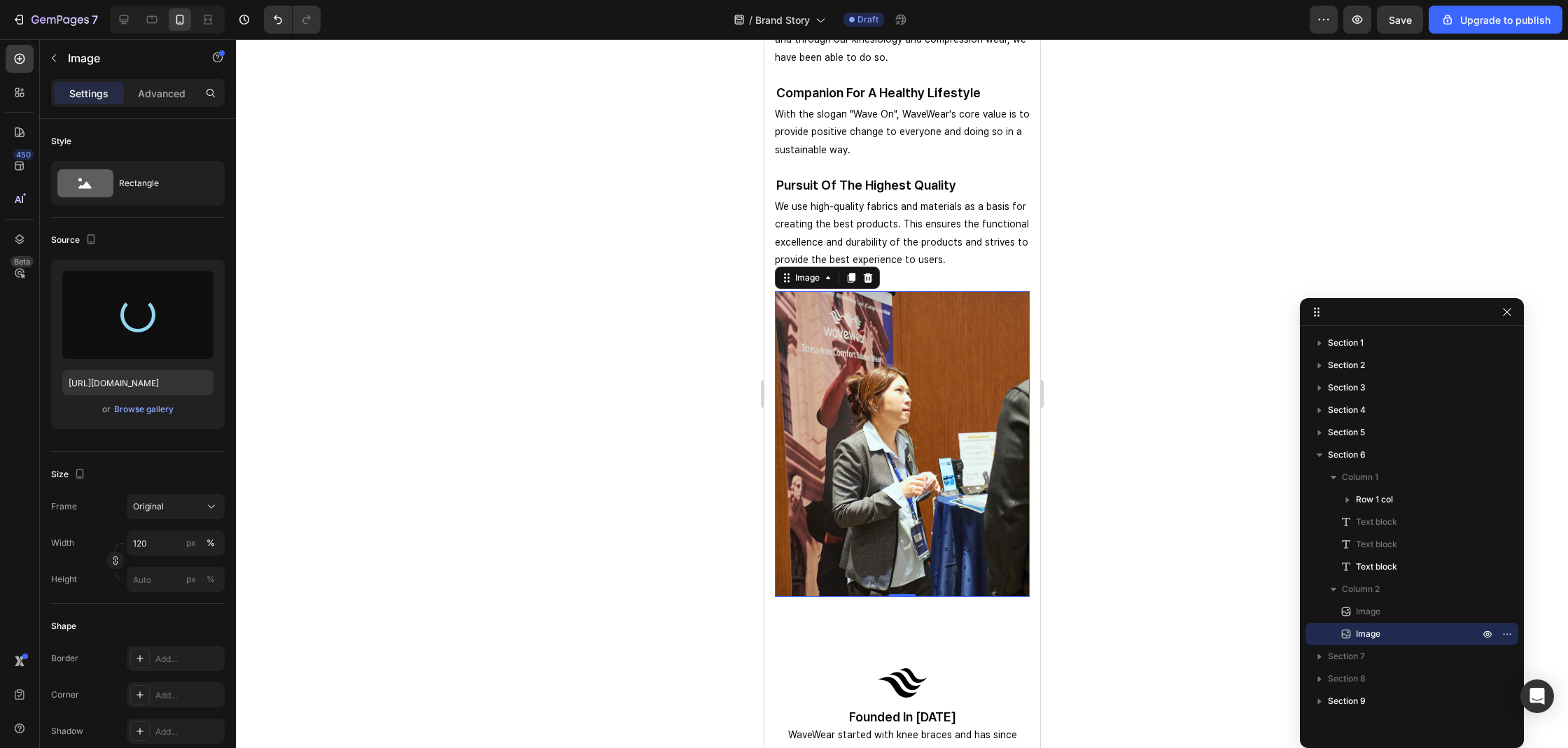
type input "https://cdn.shopify.com/s/files/1/0074/9882/5818/files/gempages_579737317355291…"
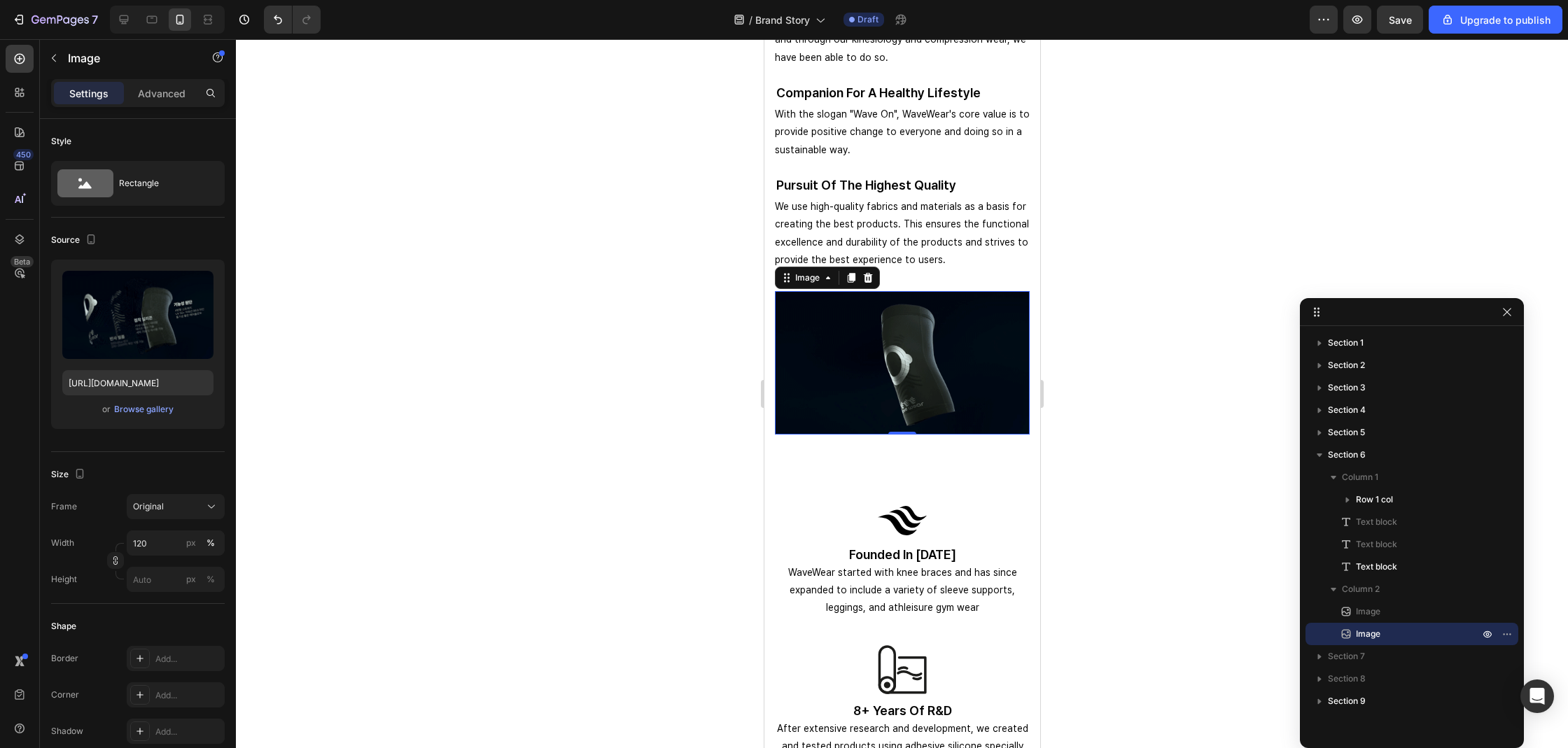
click at [1108, 304] on div at bounding box center [902, 393] width 1332 height 709
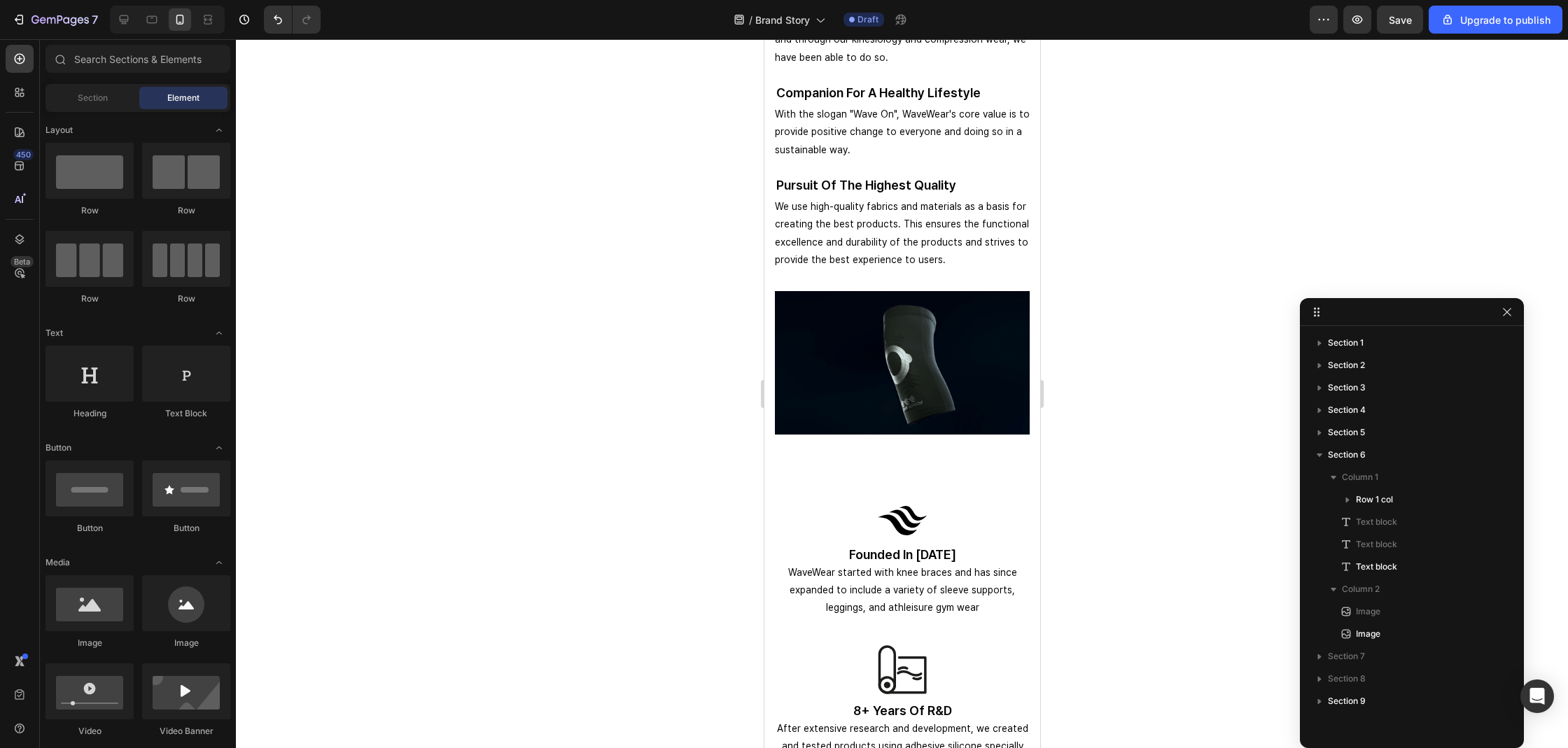
click at [868, 342] on img at bounding box center [901, 363] width 255 height 143
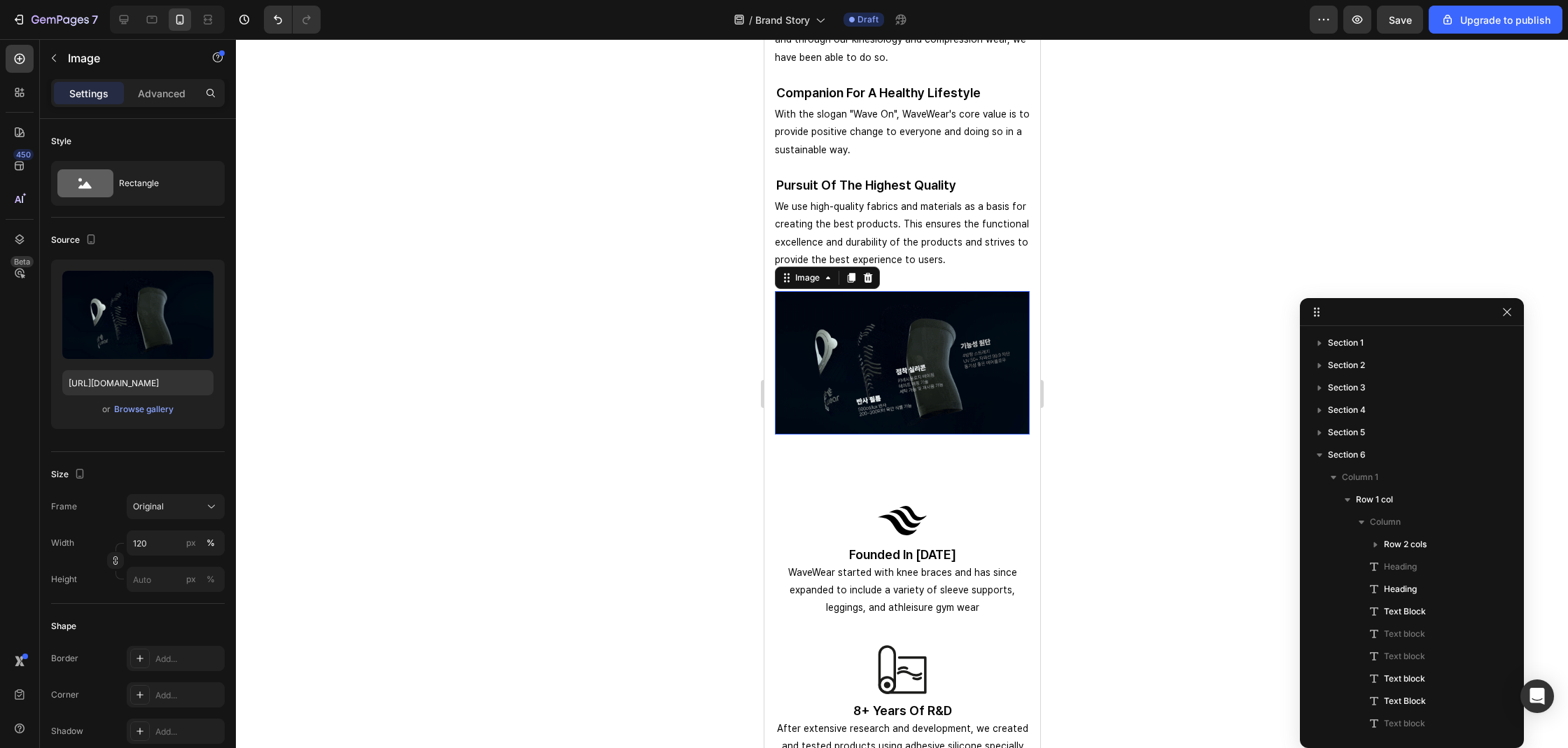
scroll to position [271, 0]
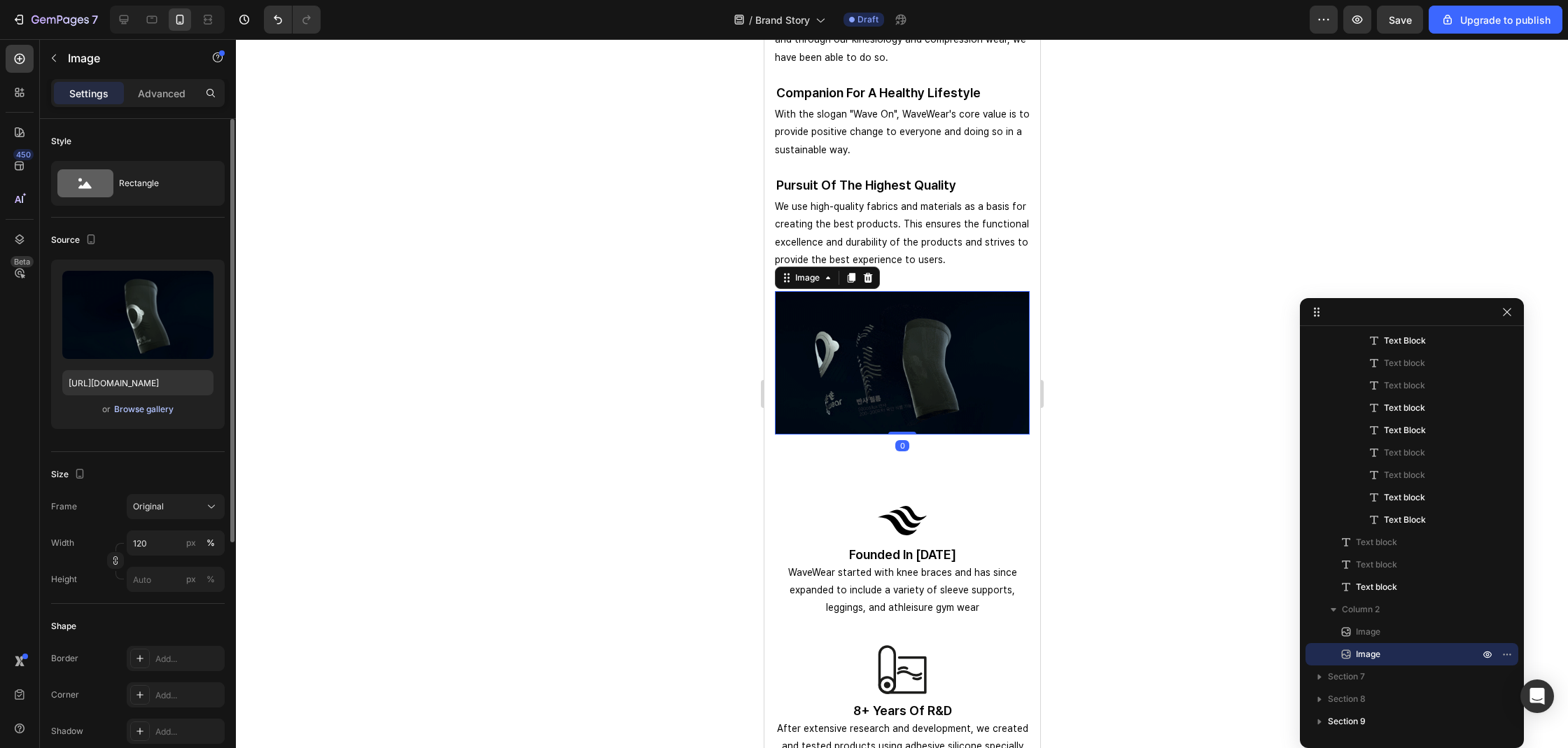
click at [120, 407] on div "Browse gallery" at bounding box center [144, 408] width 59 height 12
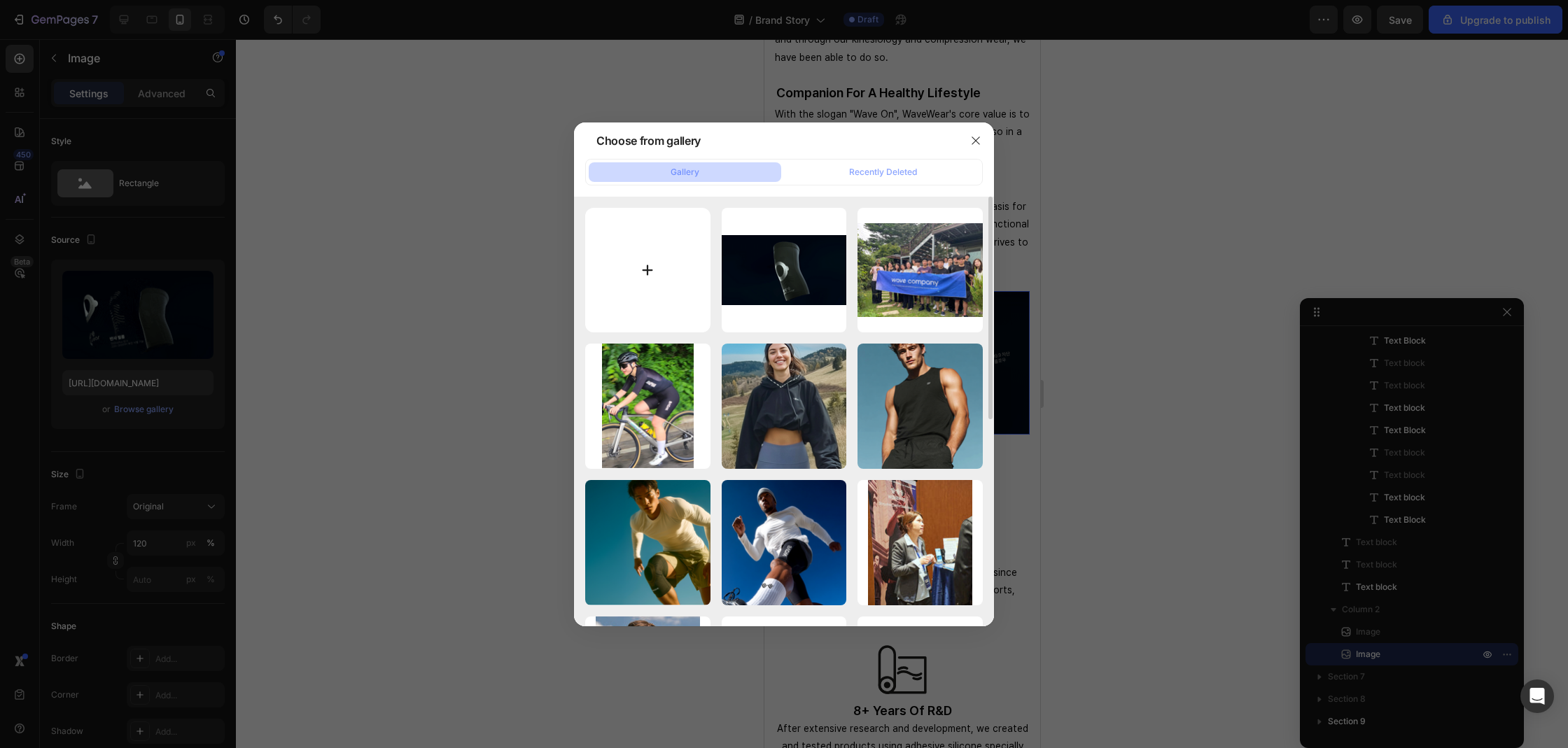
type input "C:\fakepath\20250604_webp_변환_12.webp"
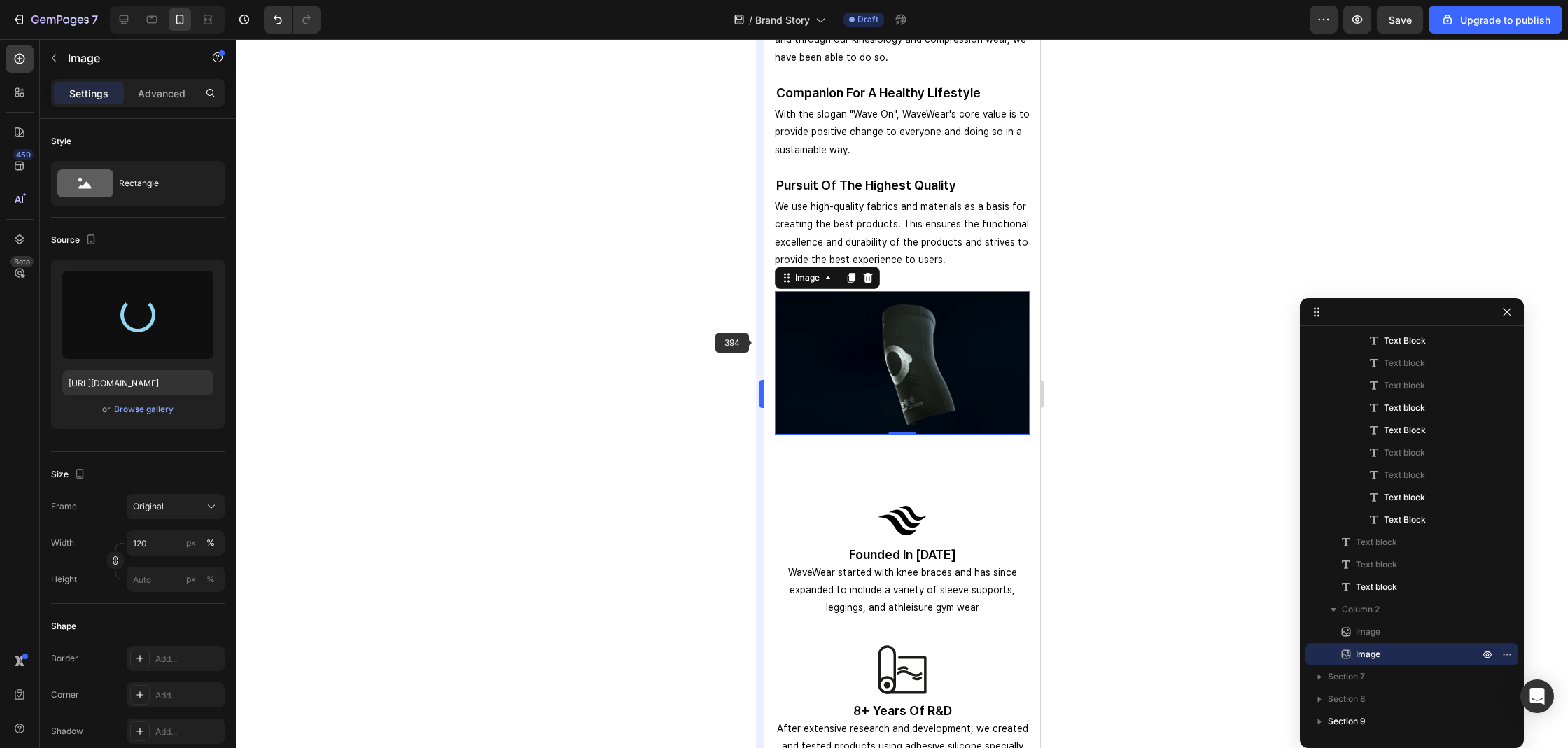
type input "https://cdn.shopify.com/s/files/1/0074/9882/5818/files/gempages_579737317355291…"
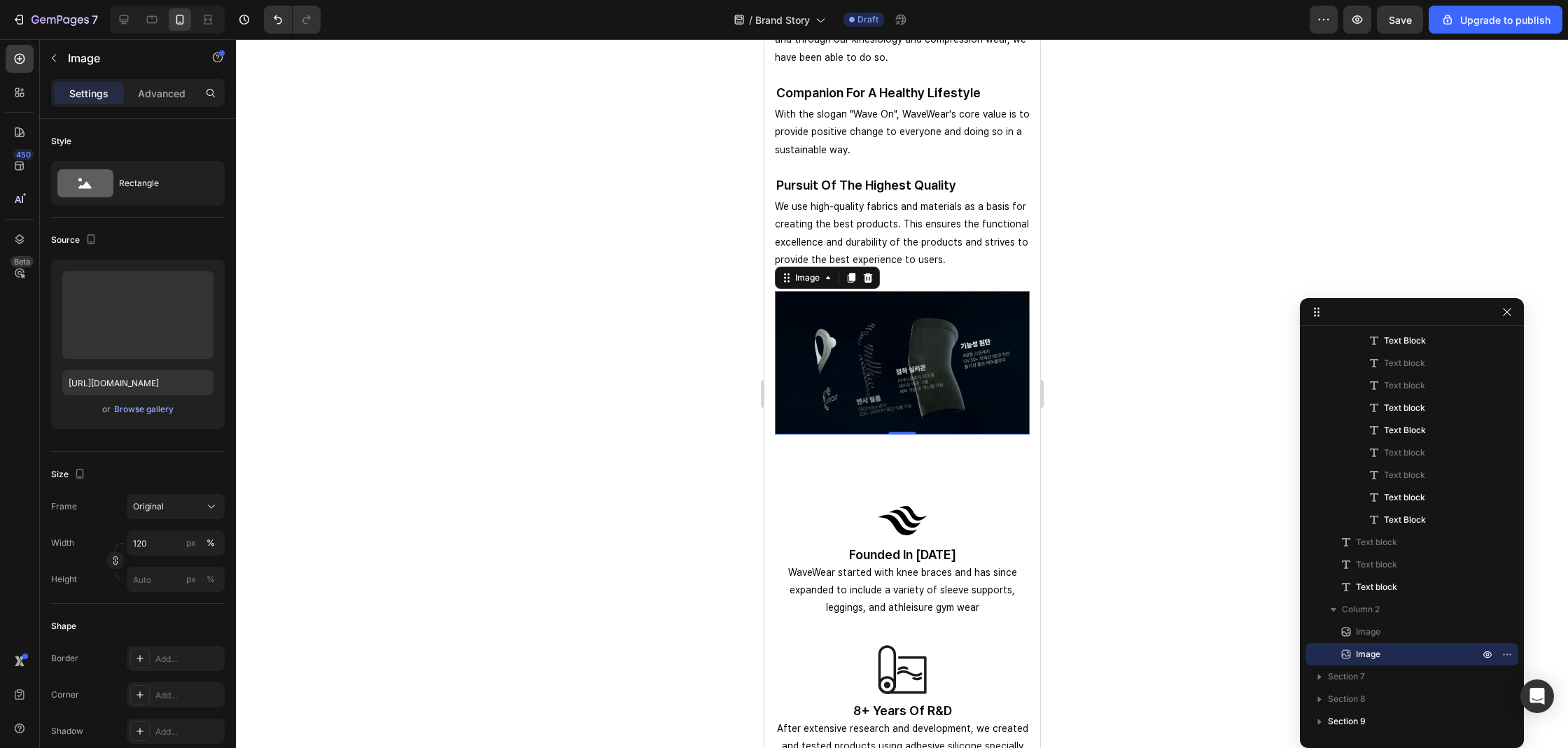
click at [697, 379] on div at bounding box center [902, 393] width 1332 height 709
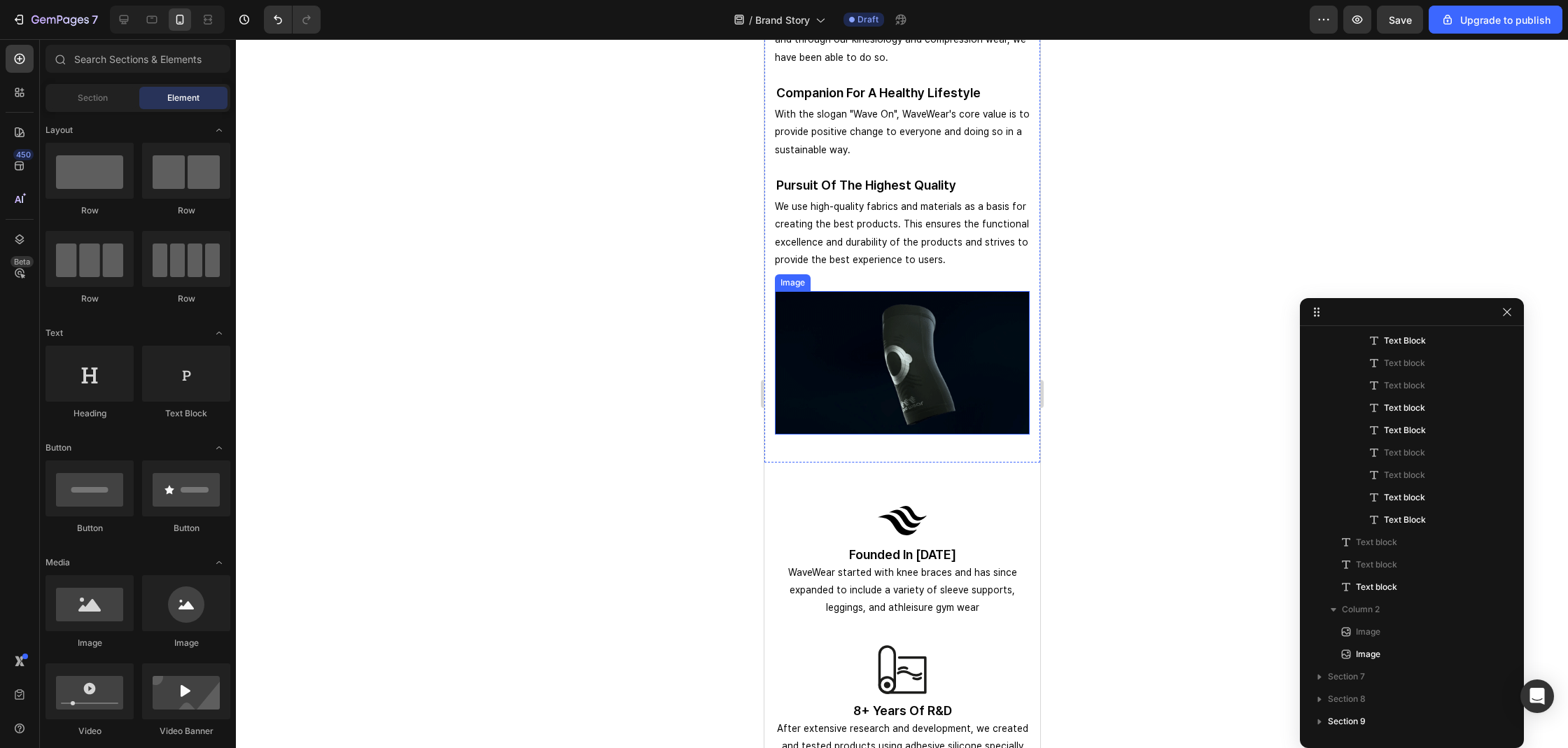
click at [830, 382] on img at bounding box center [901, 363] width 255 height 143
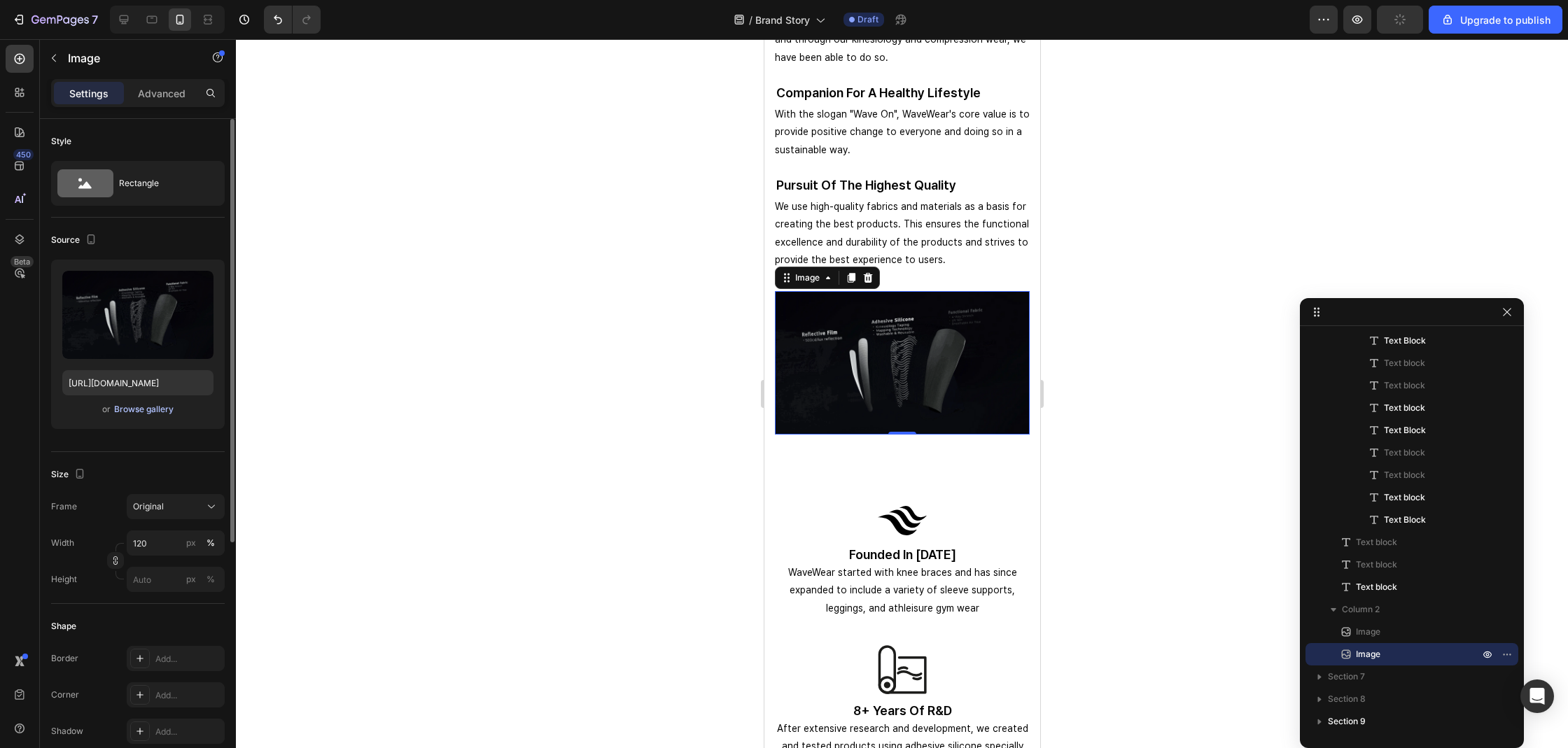
click at [115, 408] on div "Browse gallery" at bounding box center [144, 408] width 59 height 12
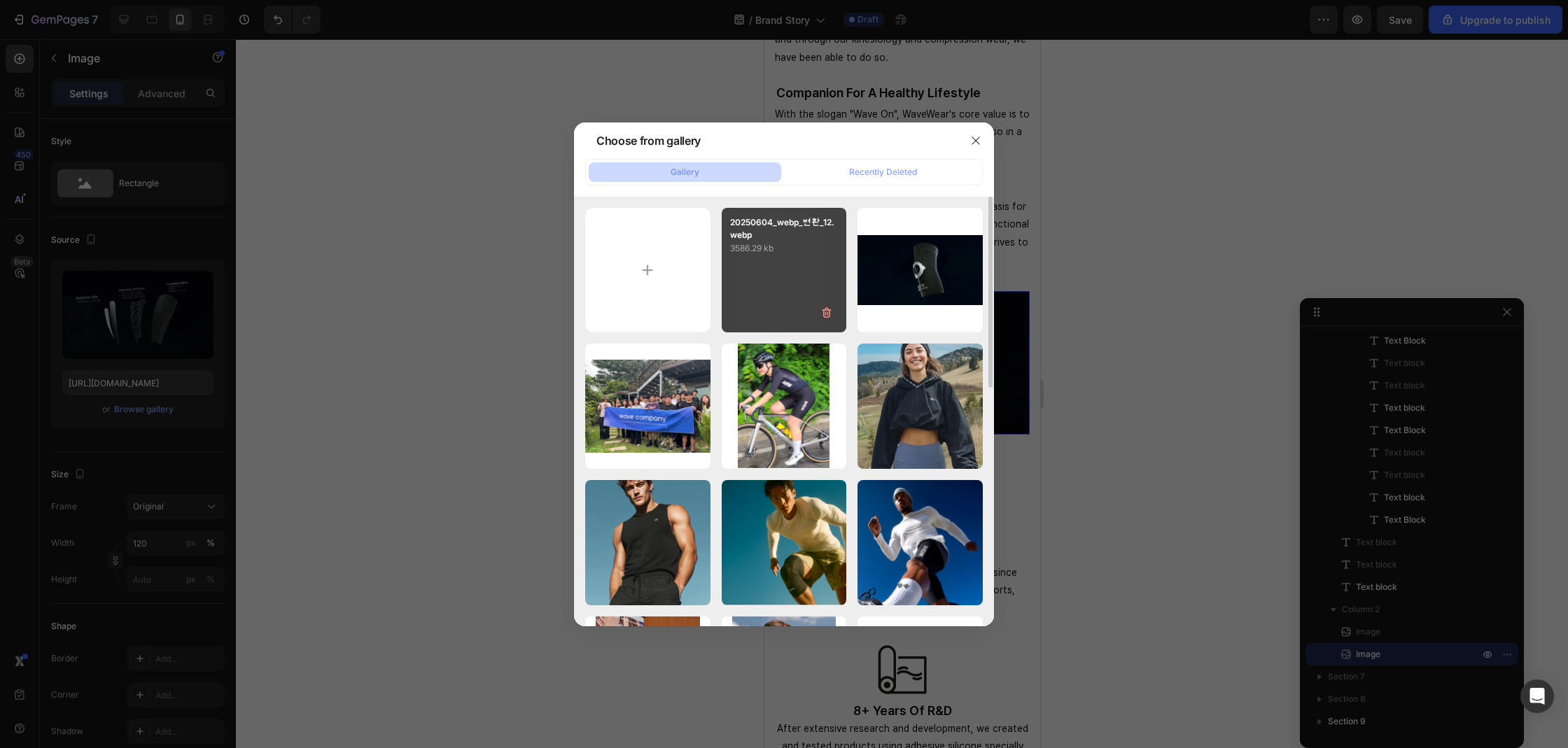
click at [739, 253] on p "3586.29 kb" at bounding box center [784, 248] width 109 height 14
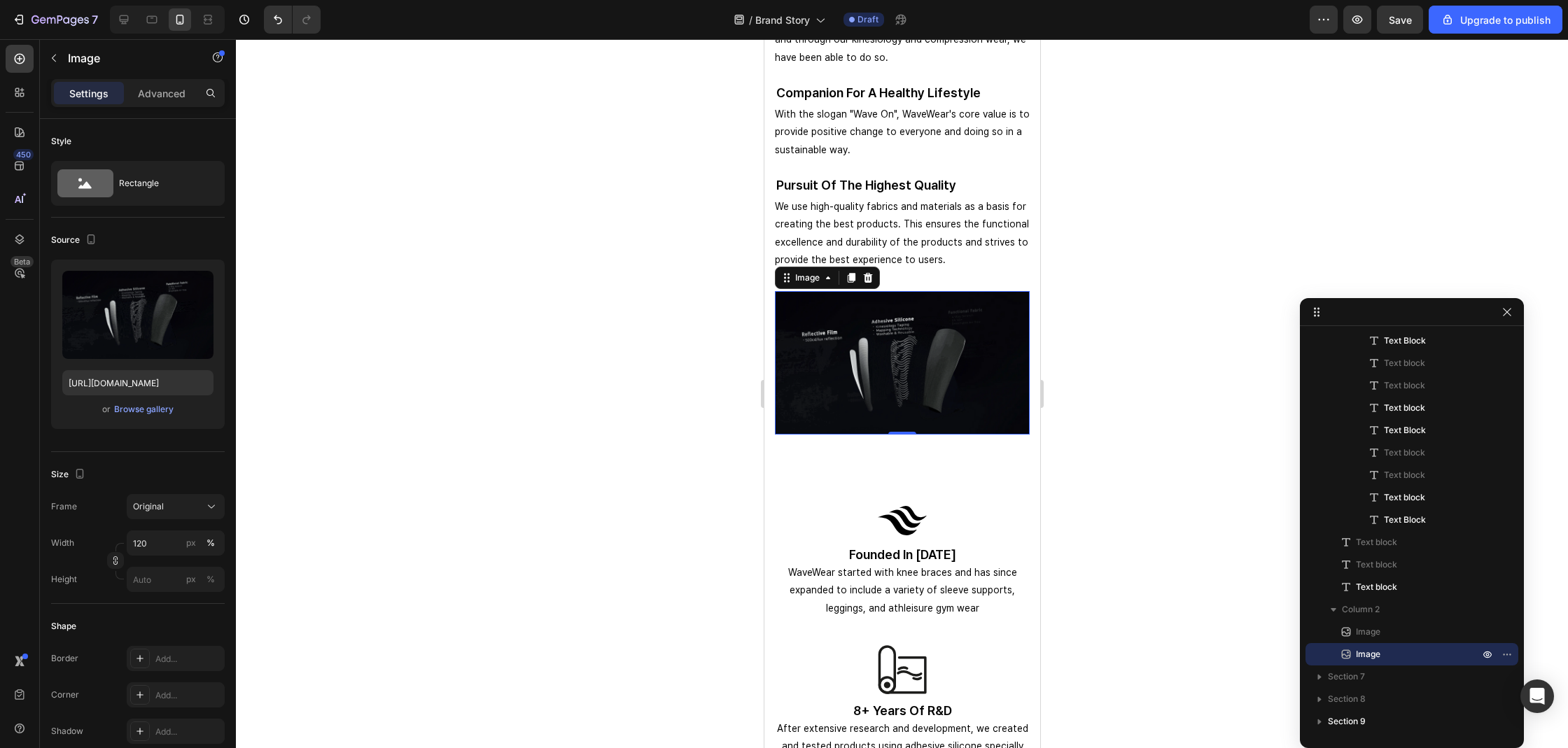
click at [509, 291] on div at bounding box center [902, 393] width 1332 height 709
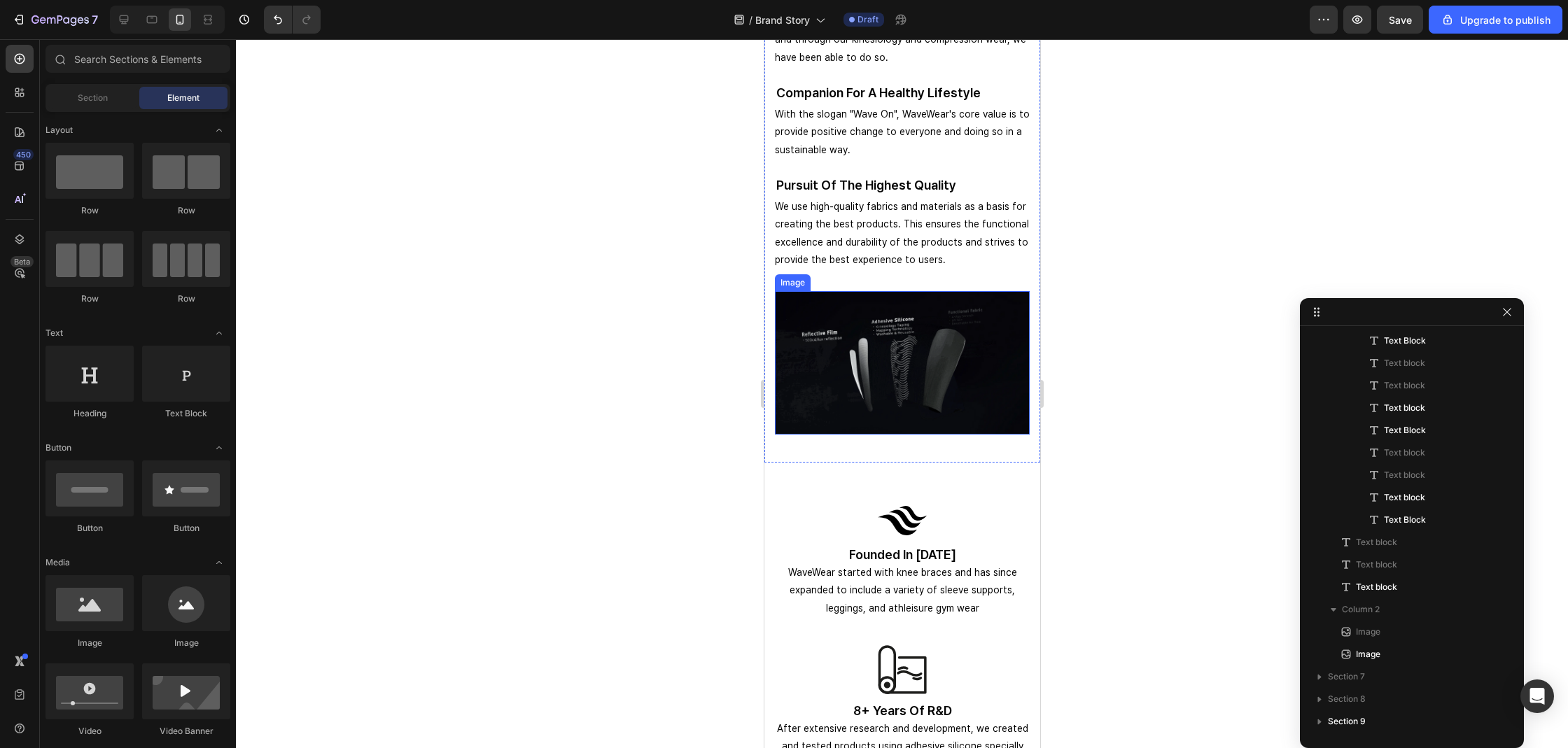
click at [803, 342] on img at bounding box center [901, 363] width 255 height 143
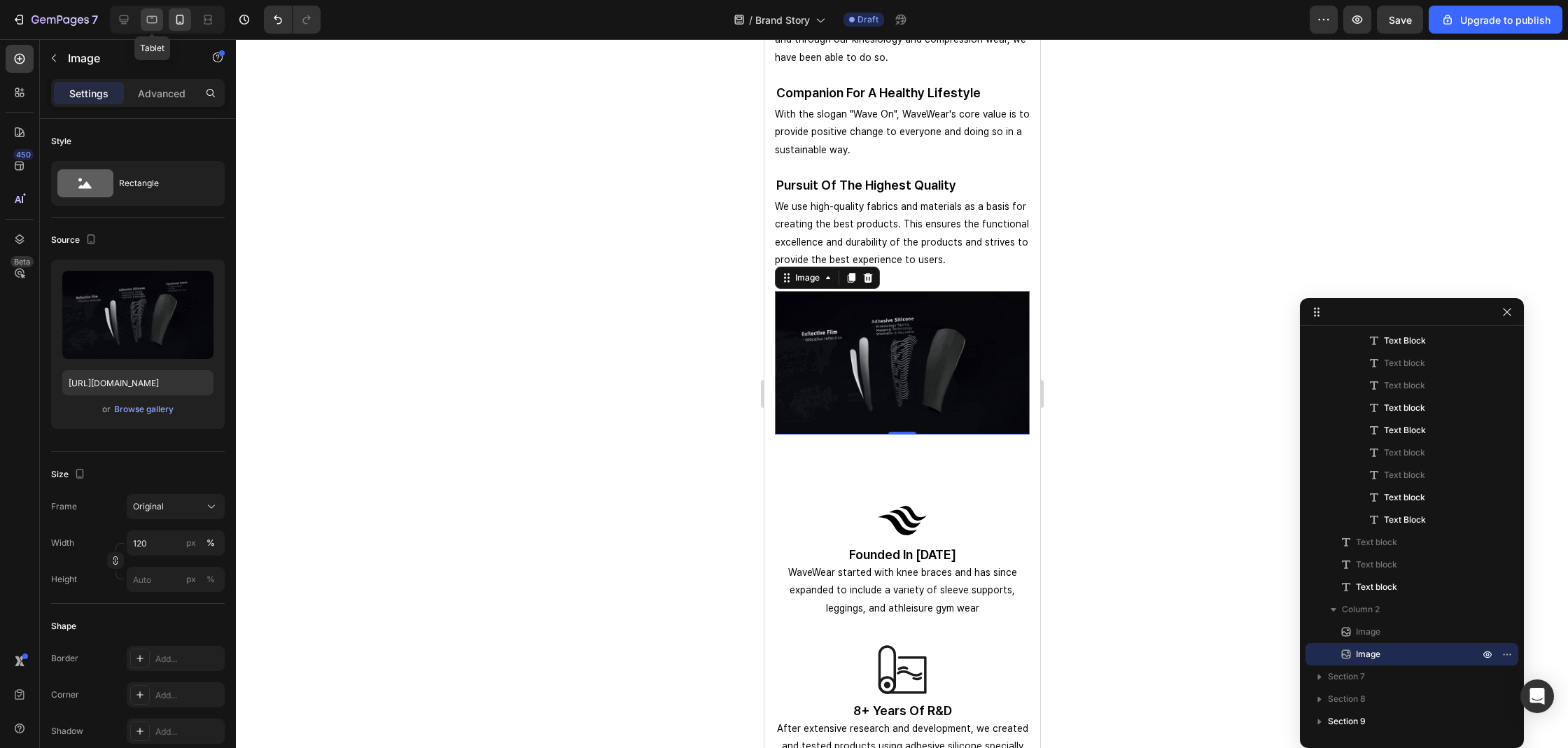
click at [151, 17] on icon at bounding box center [152, 20] width 10 height 8
type input "https://cdn.shopify.com/s/files/1/0074/9882/5818/files/gempages_579737317355291…"
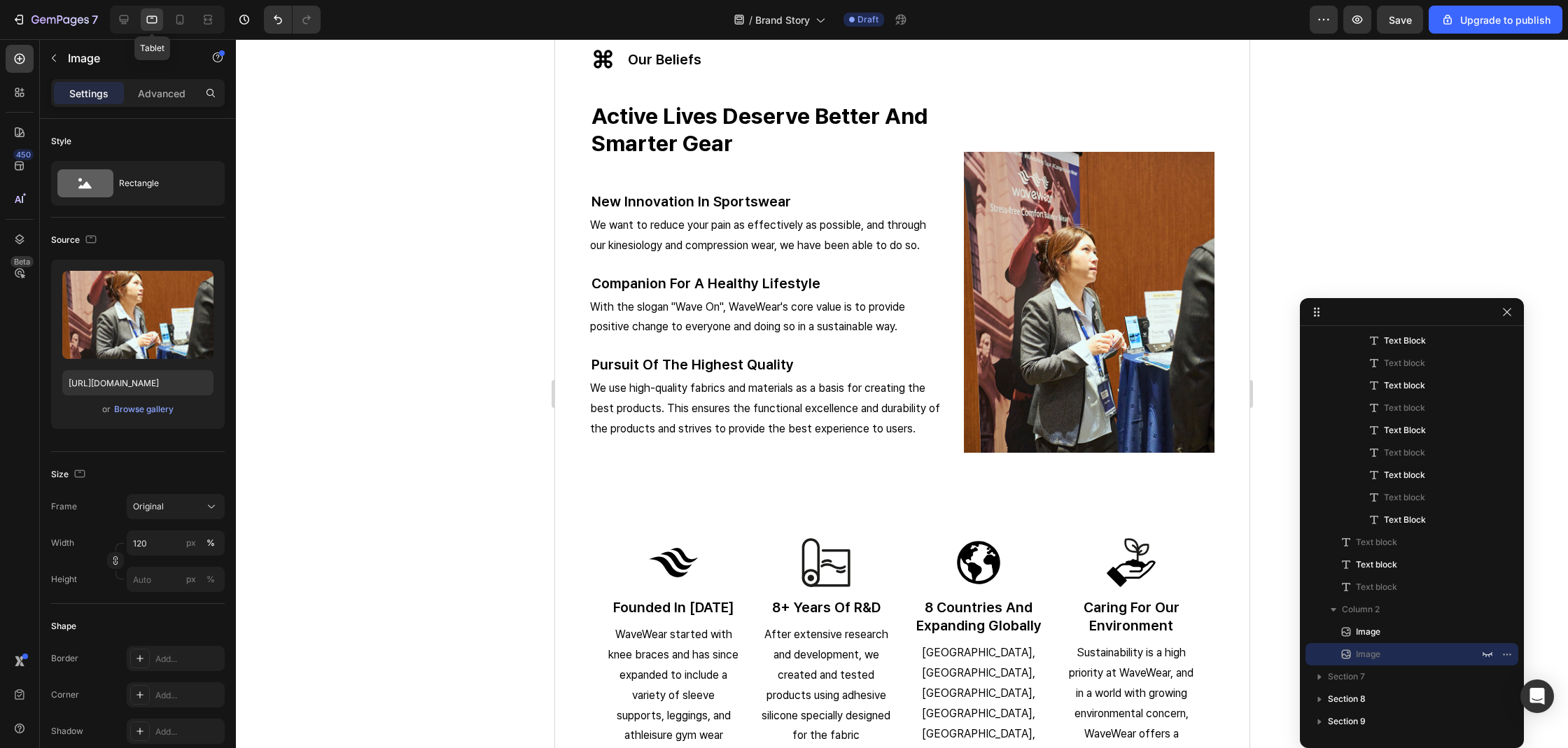
scroll to position [2358, 0]
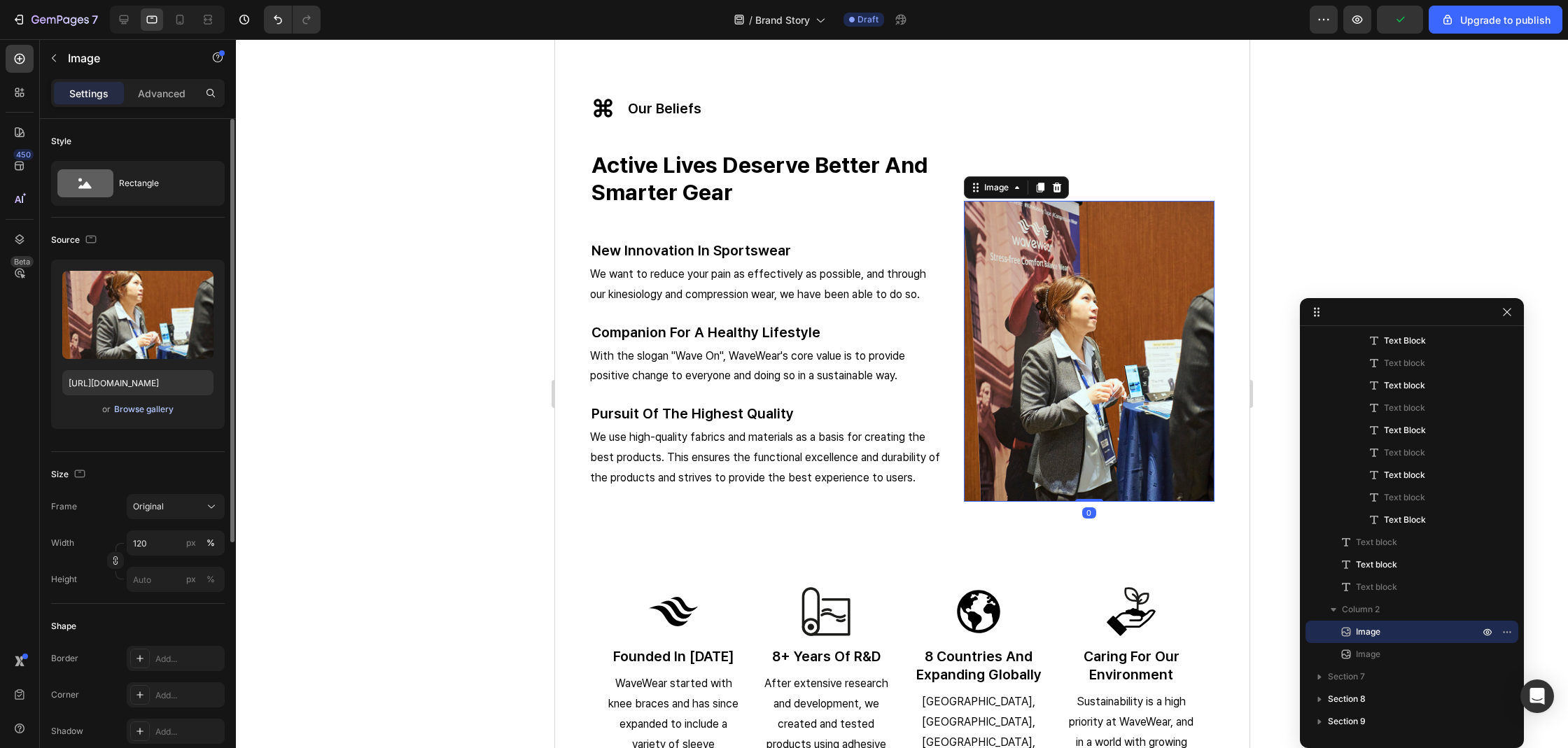
click at [159, 408] on div "Browse gallery" at bounding box center [144, 408] width 59 height 12
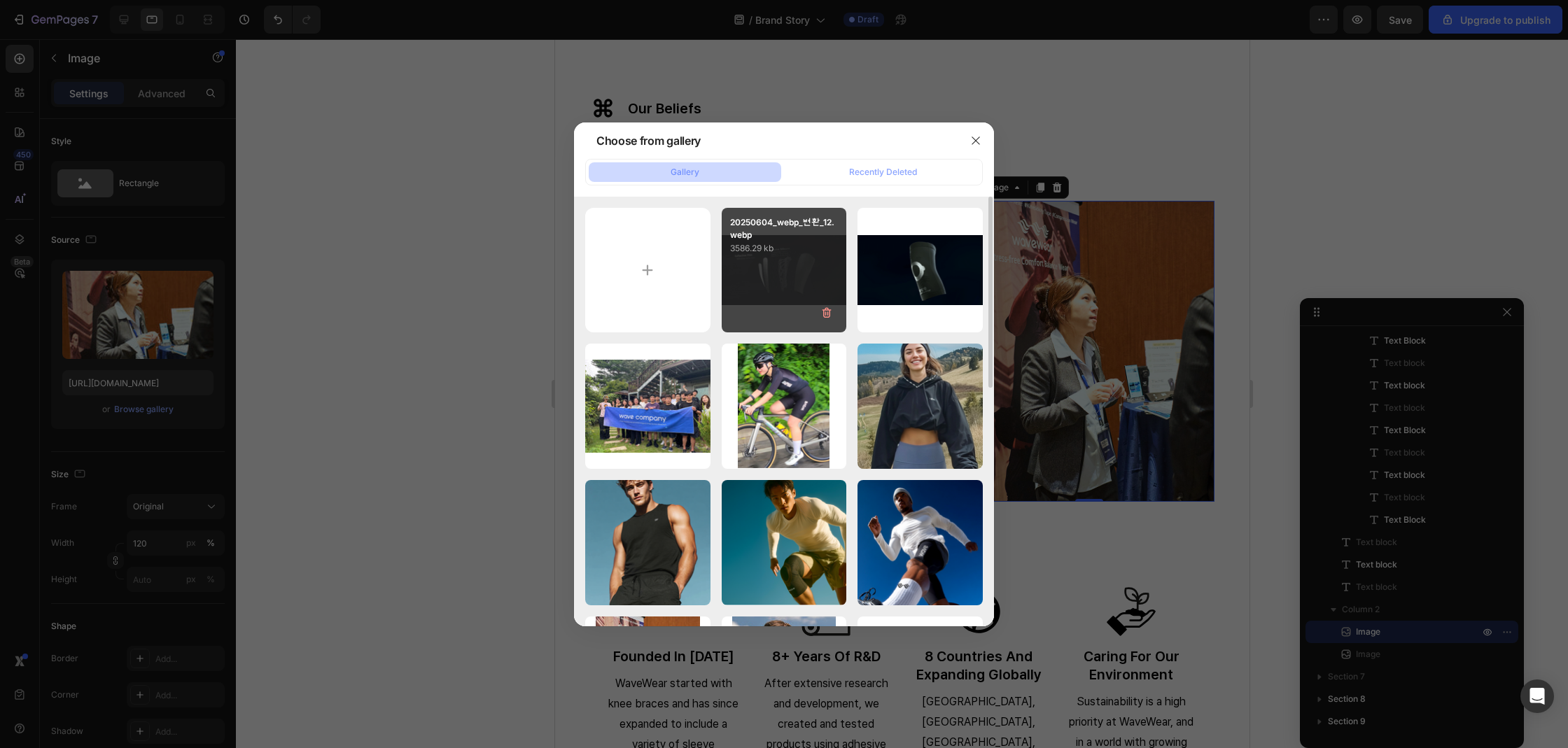
click at [818, 238] on p "20250604_webp_변환_12.webp" at bounding box center [784, 229] width 109 height 25
type input "https://cdn.shopify.com/s/files/1/0074/9882/5818/files/gempages_579737317355291…"
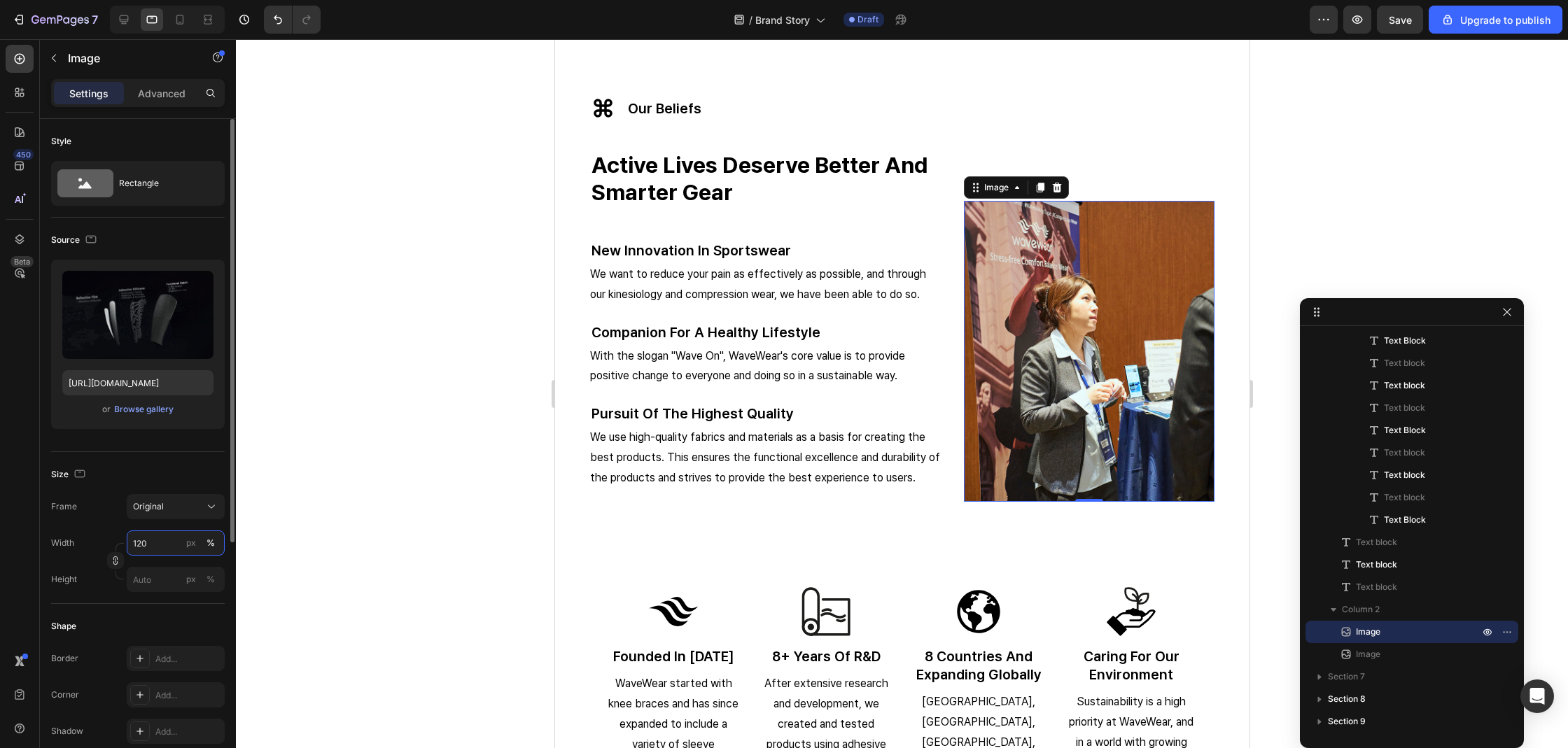
click at [154, 547] on input "120" at bounding box center [176, 543] width 98 height 25
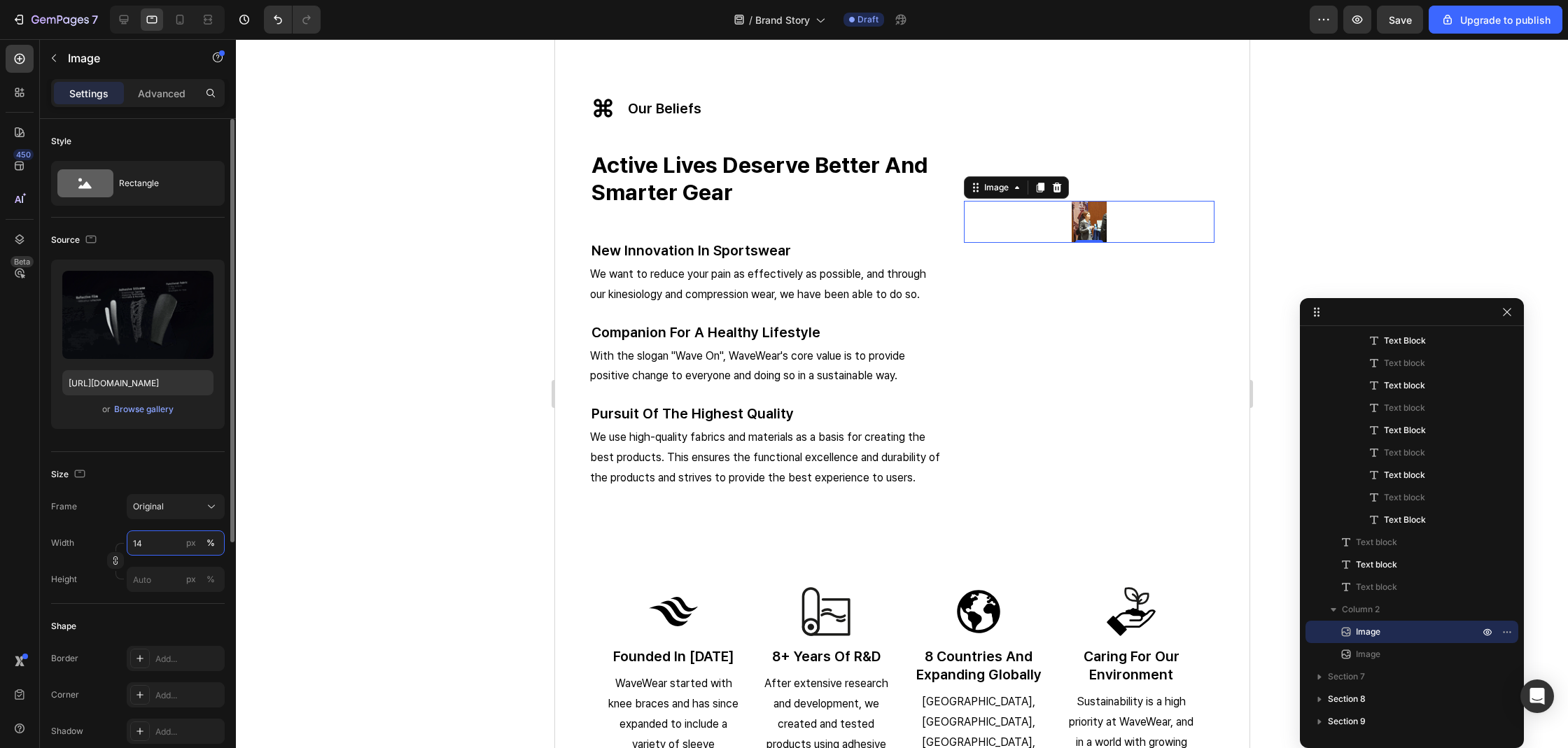
type input "1"
type input "2"
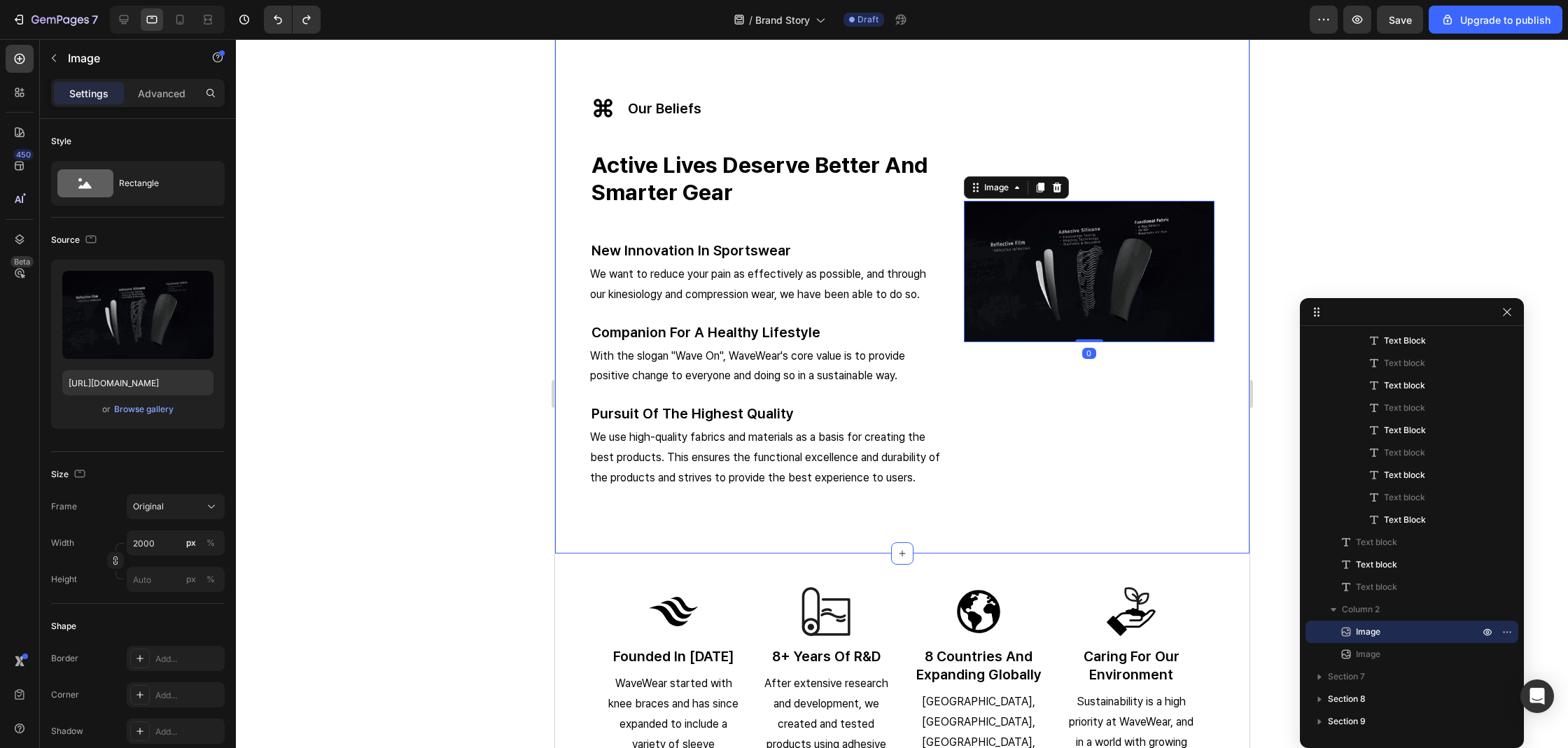
click at [1132, 176] on div "Image 0 Image" at bounding box center [1088, 288] width 251 height 433
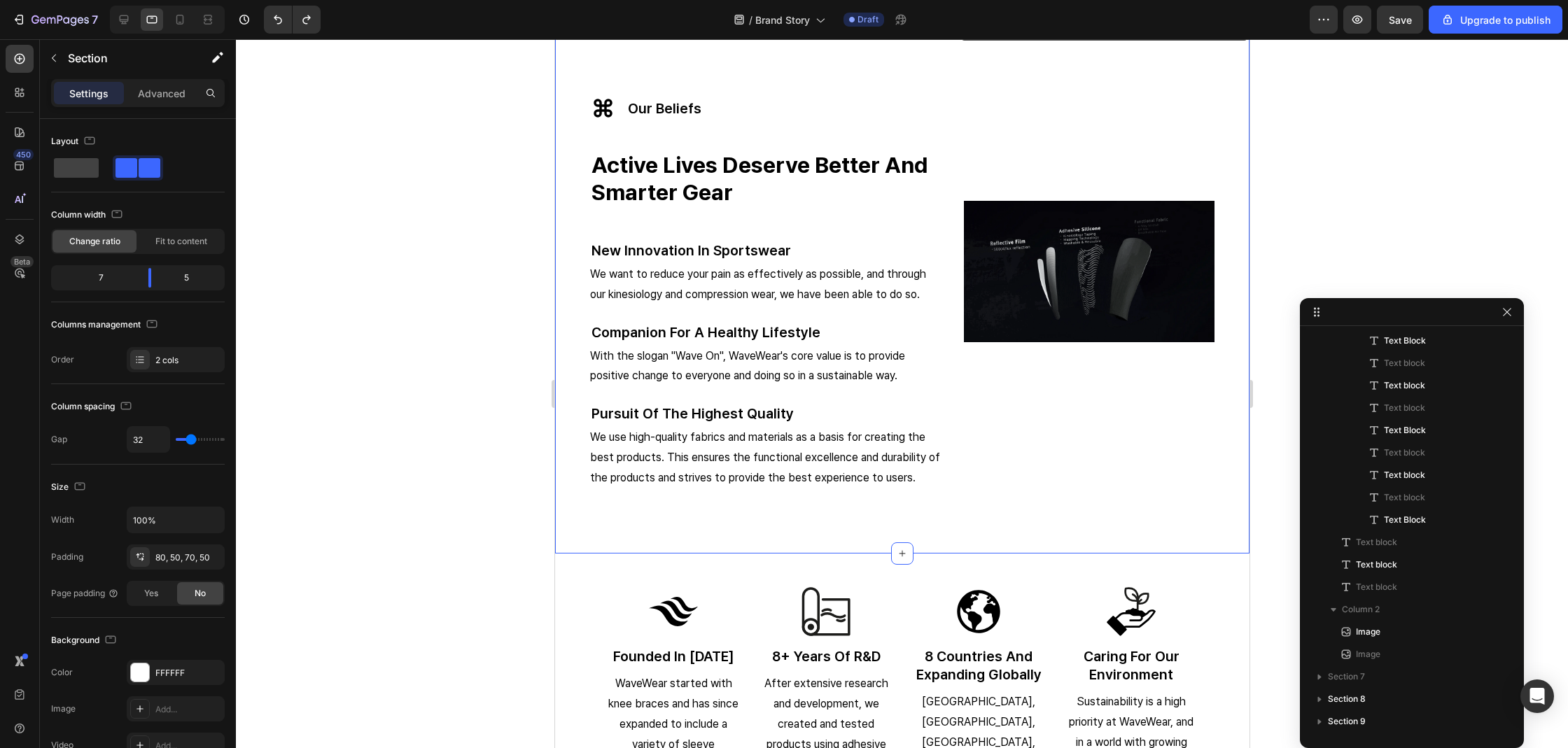
scroll to position [0, 0]
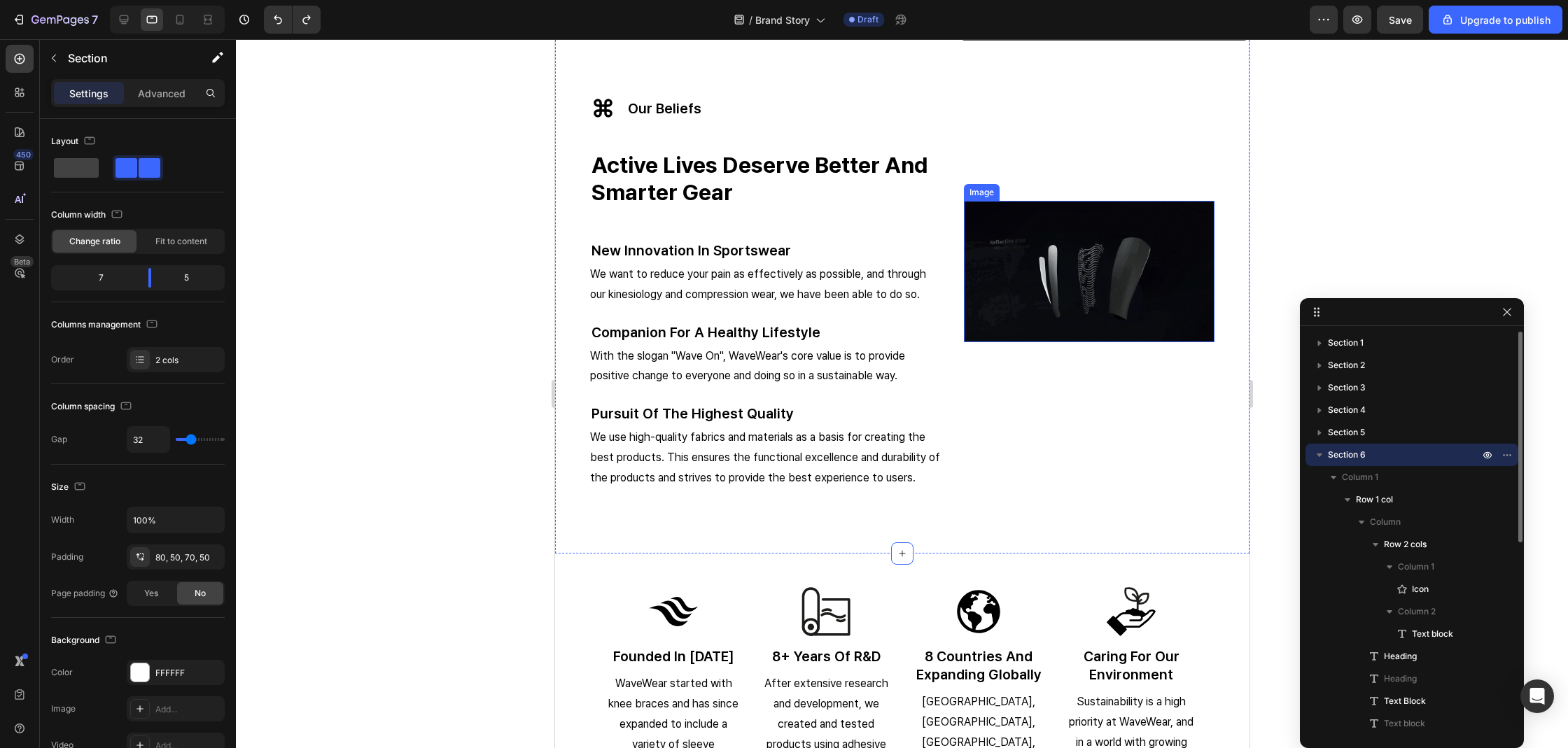
click at [1097, 243] on img at bounding box center [1088, 271] width 251 height 141
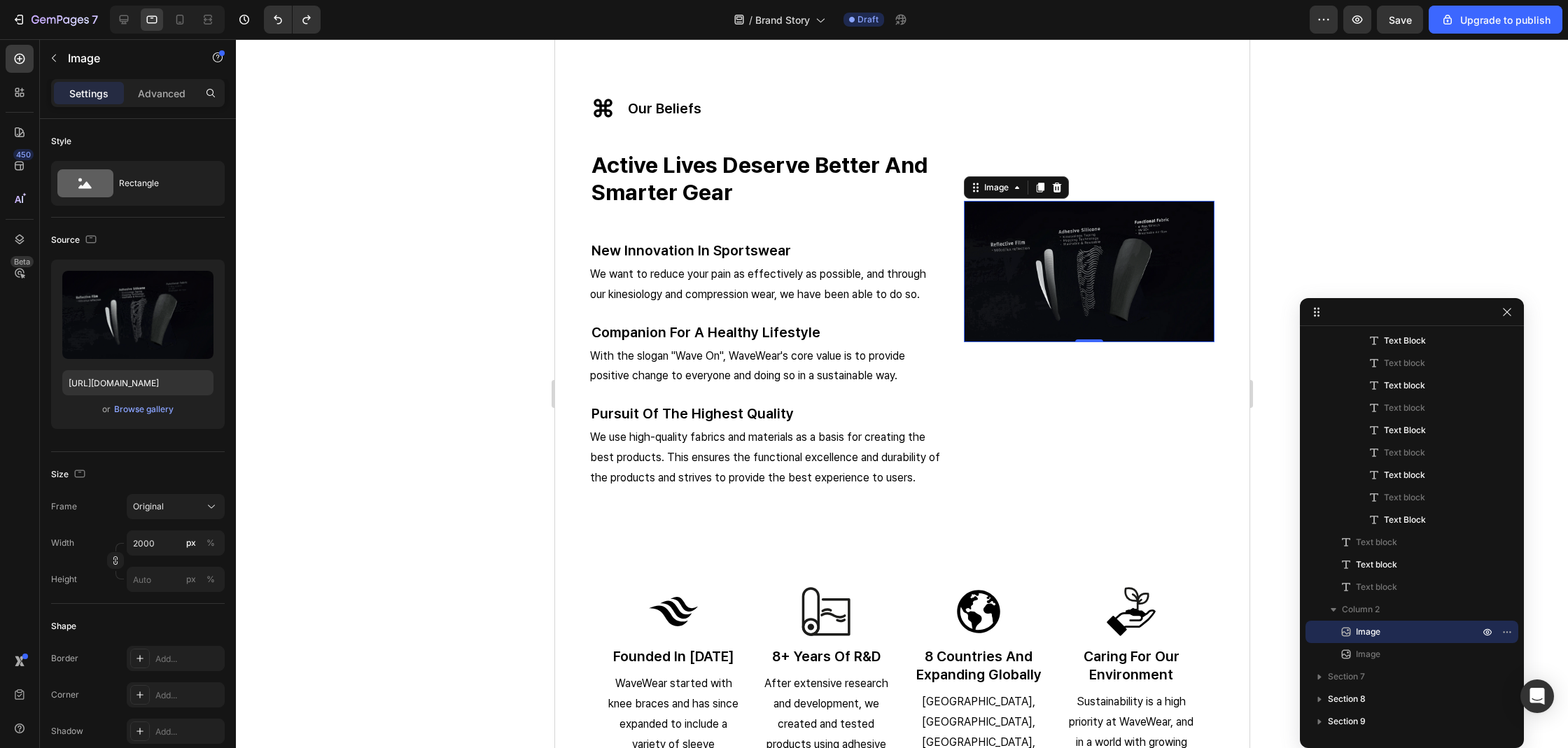
click at [136, 110] on div "Settings Advanced" at bounding box center [137, 99] width 196 height 40
click at [167, 88] on p "Advanced" at bounding box center [161, 93] width 48 height 14
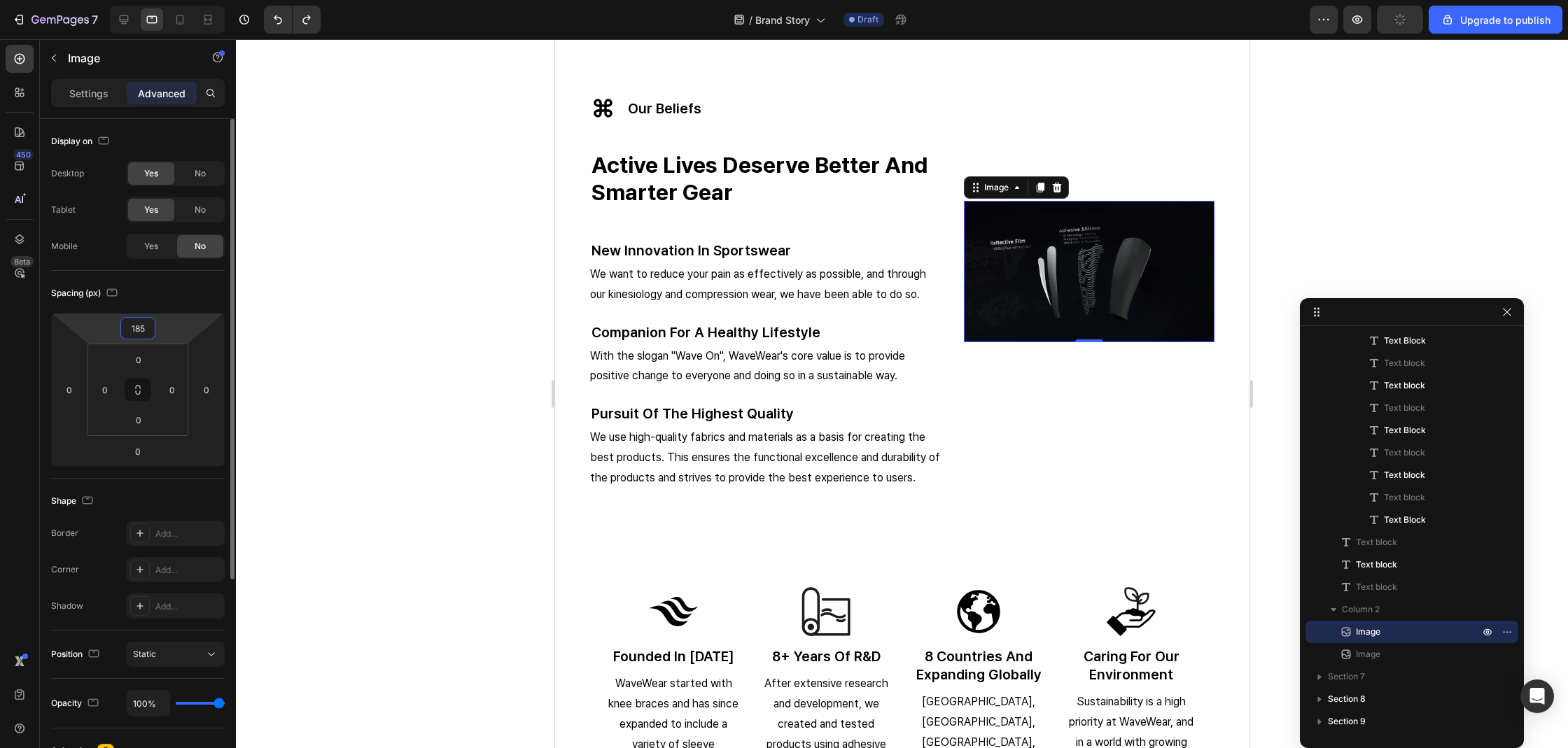
click at [146, 329] on input "185" at bounding box center [137, 328] width 28 height 21
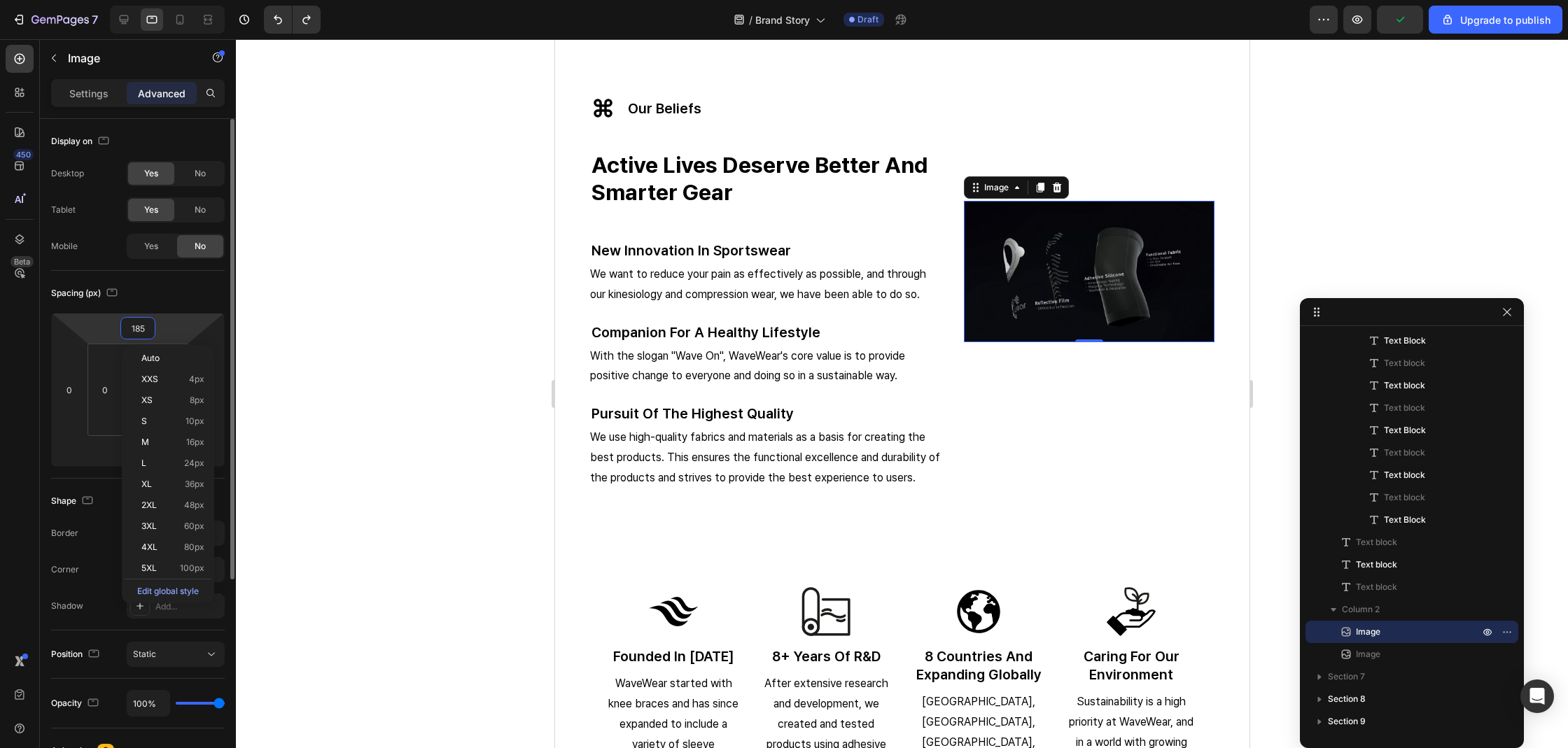
type input "0"
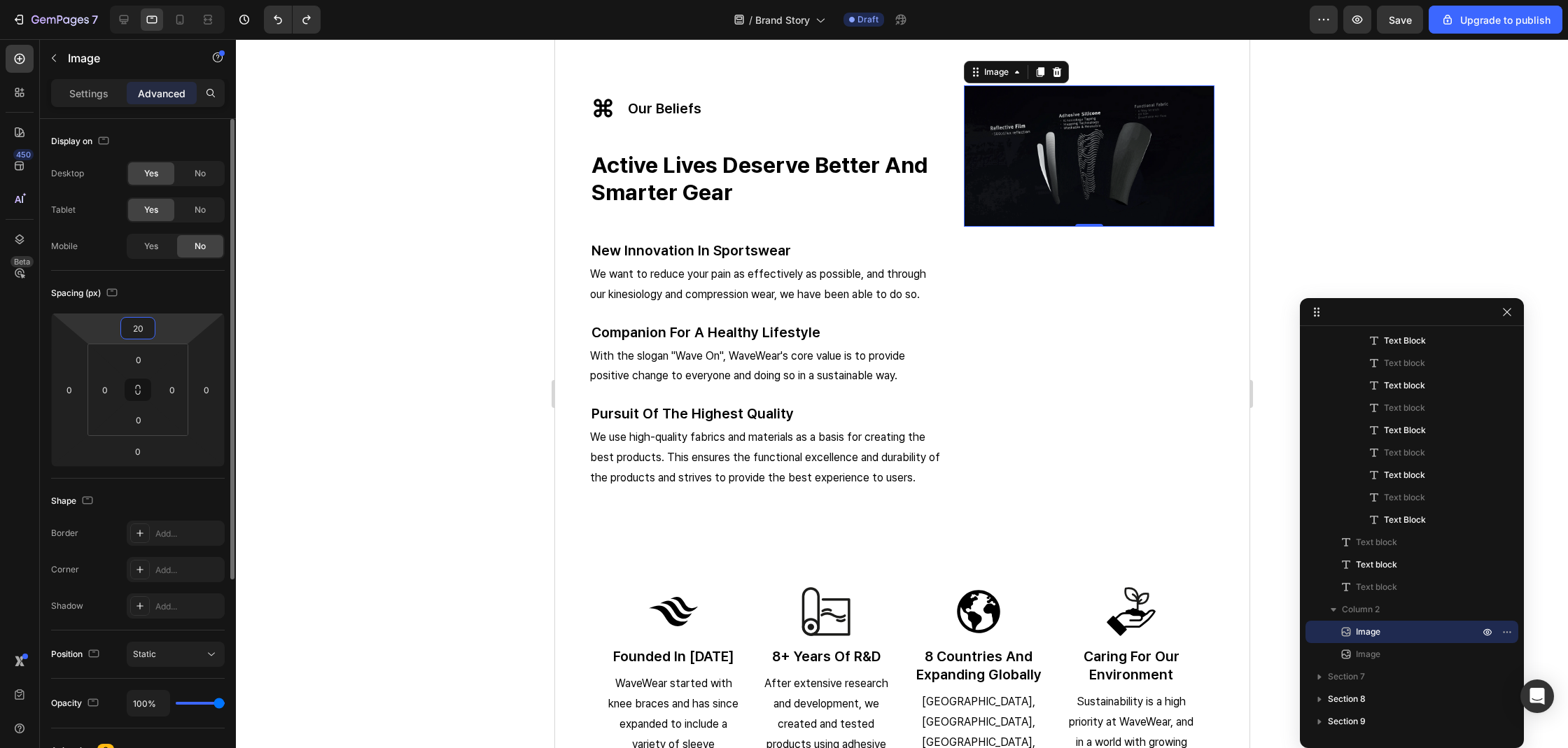
type input "2"
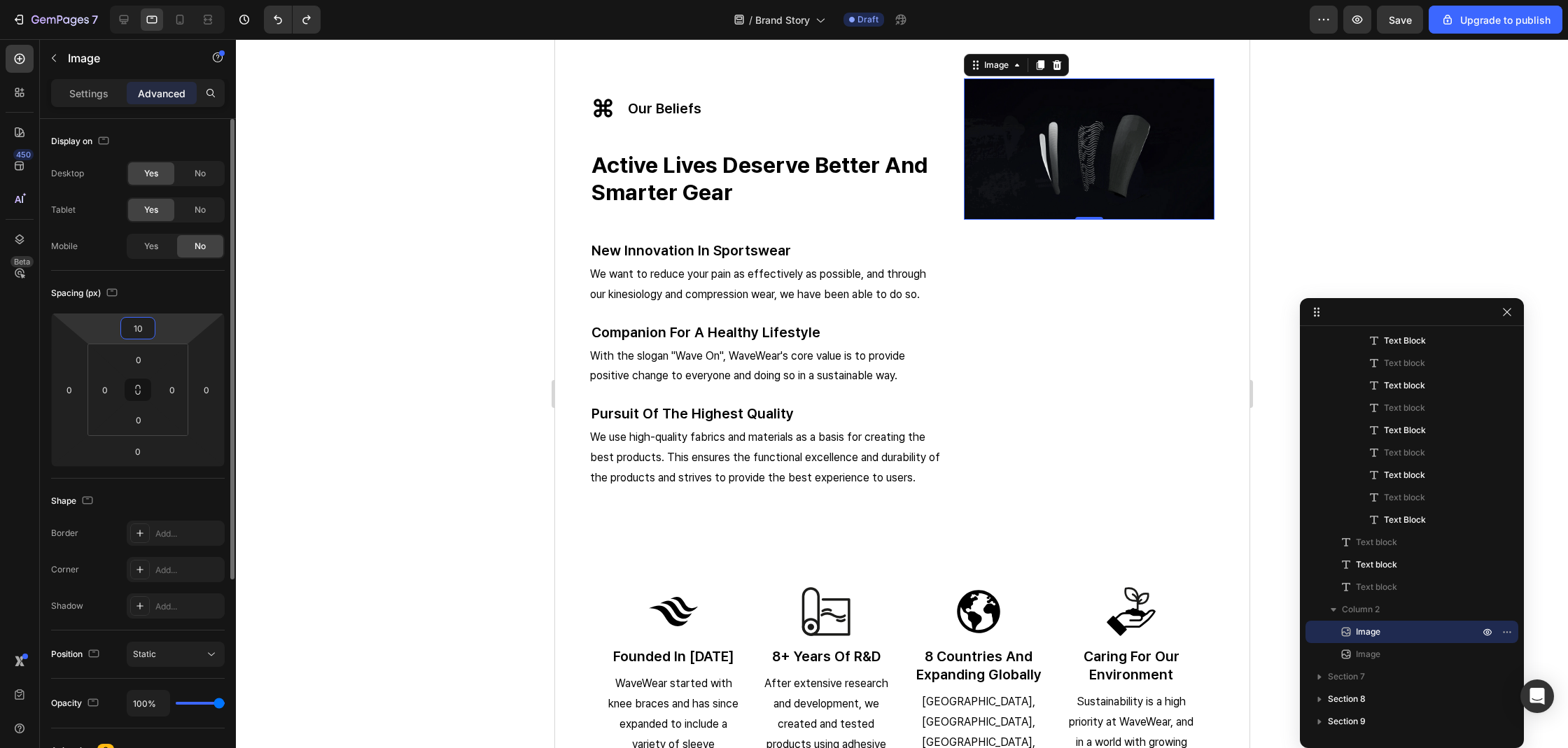
type input "1"
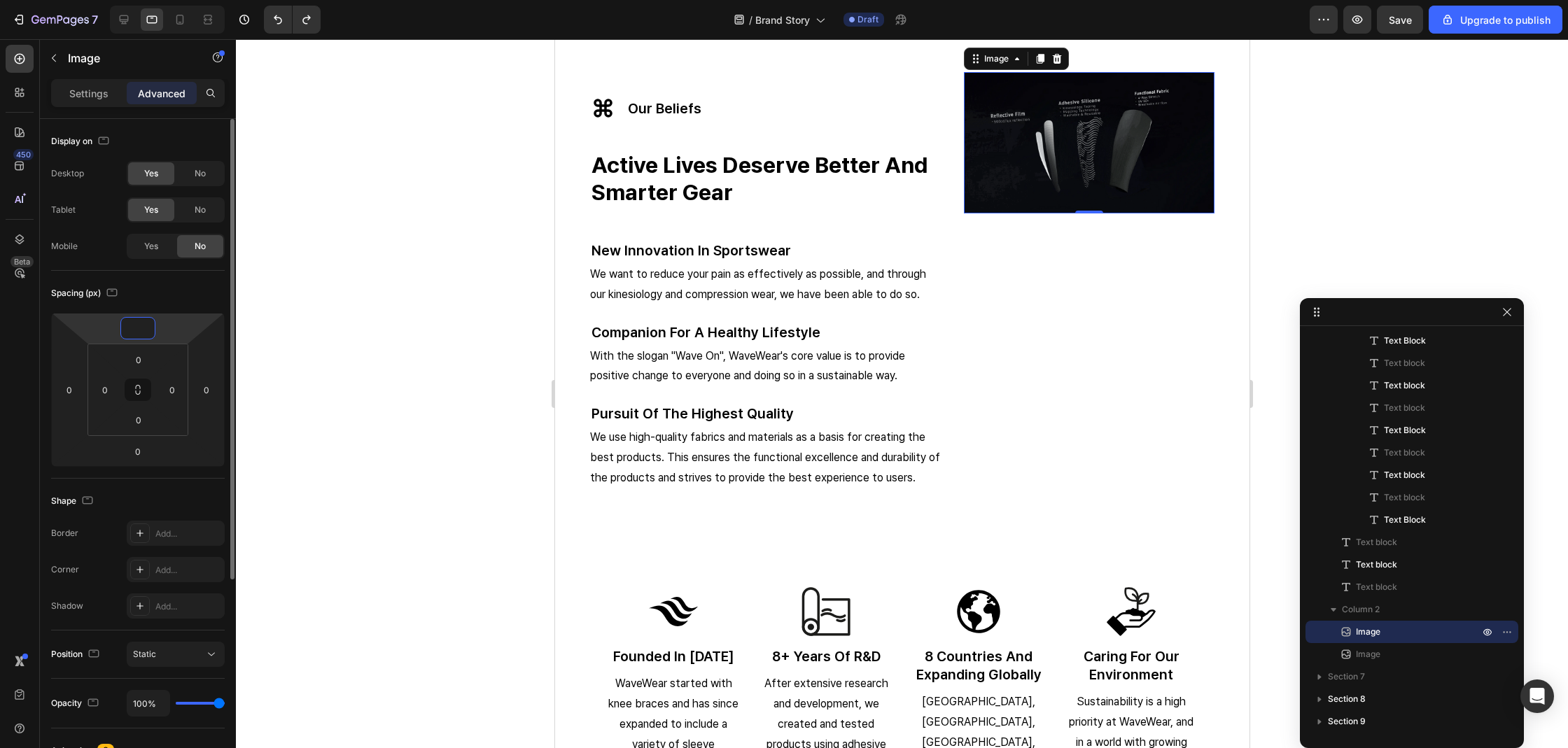
type input "1"
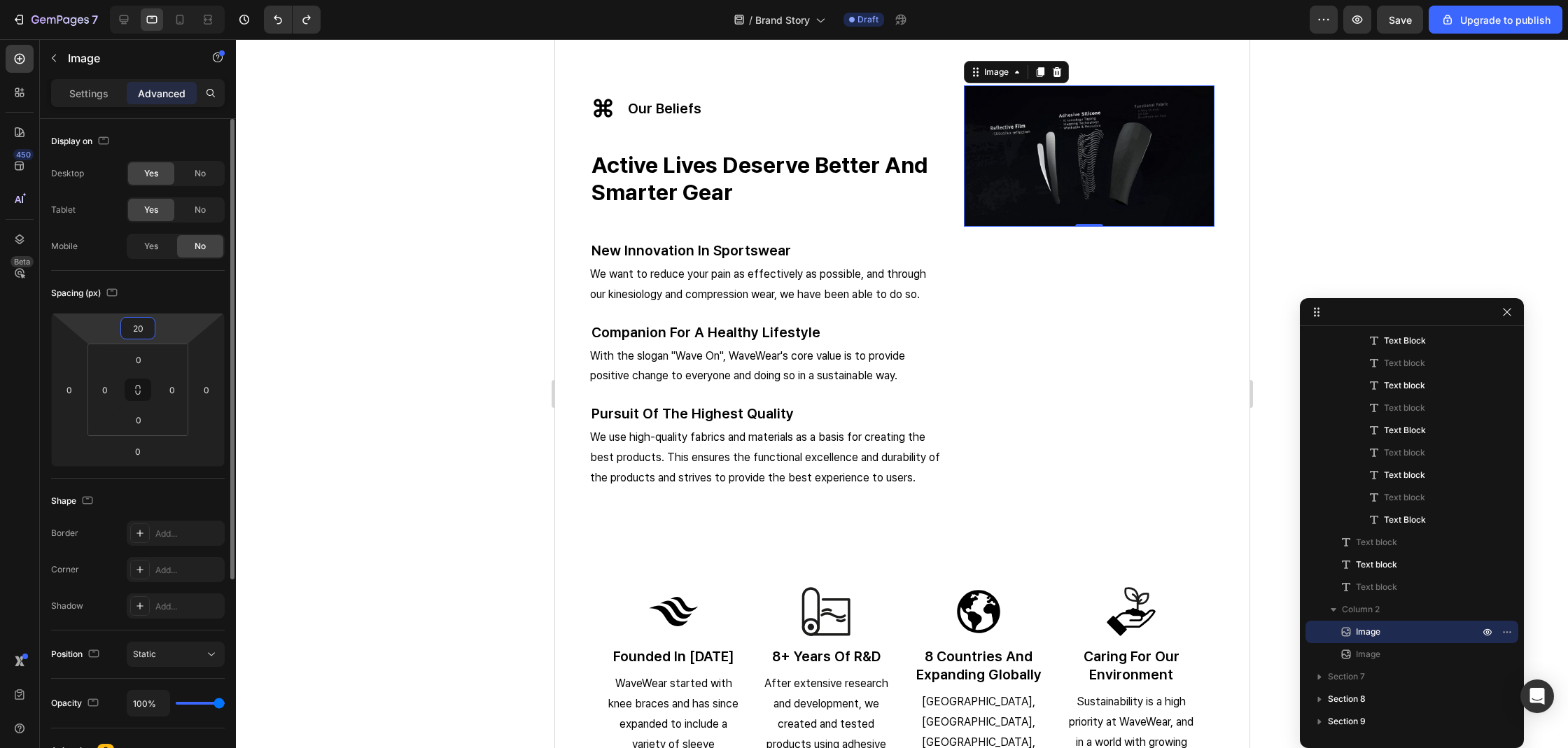
type input "2"
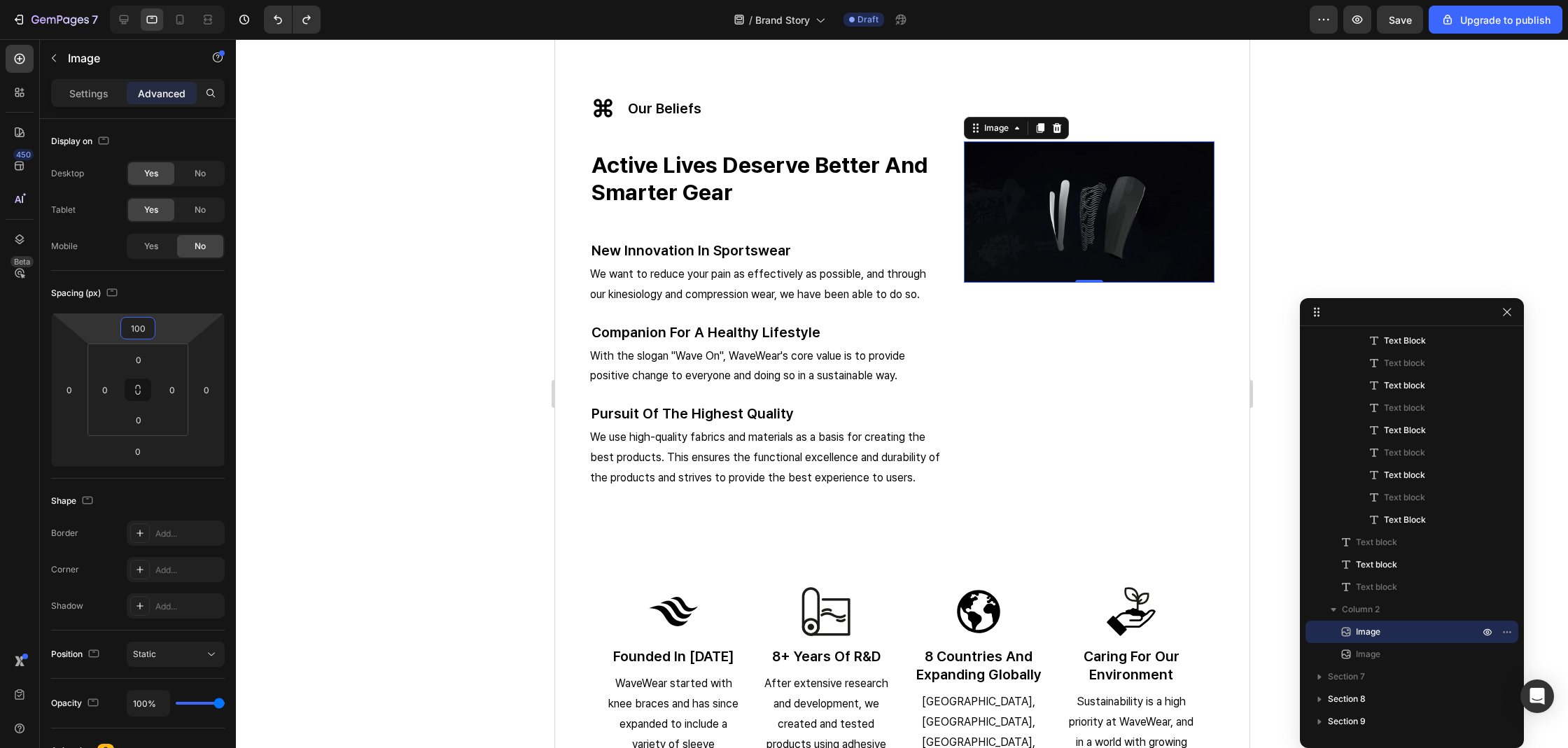
type input "100"
click at [1314, 172] on div at bounding box center [902, 393] width 1332 height 709
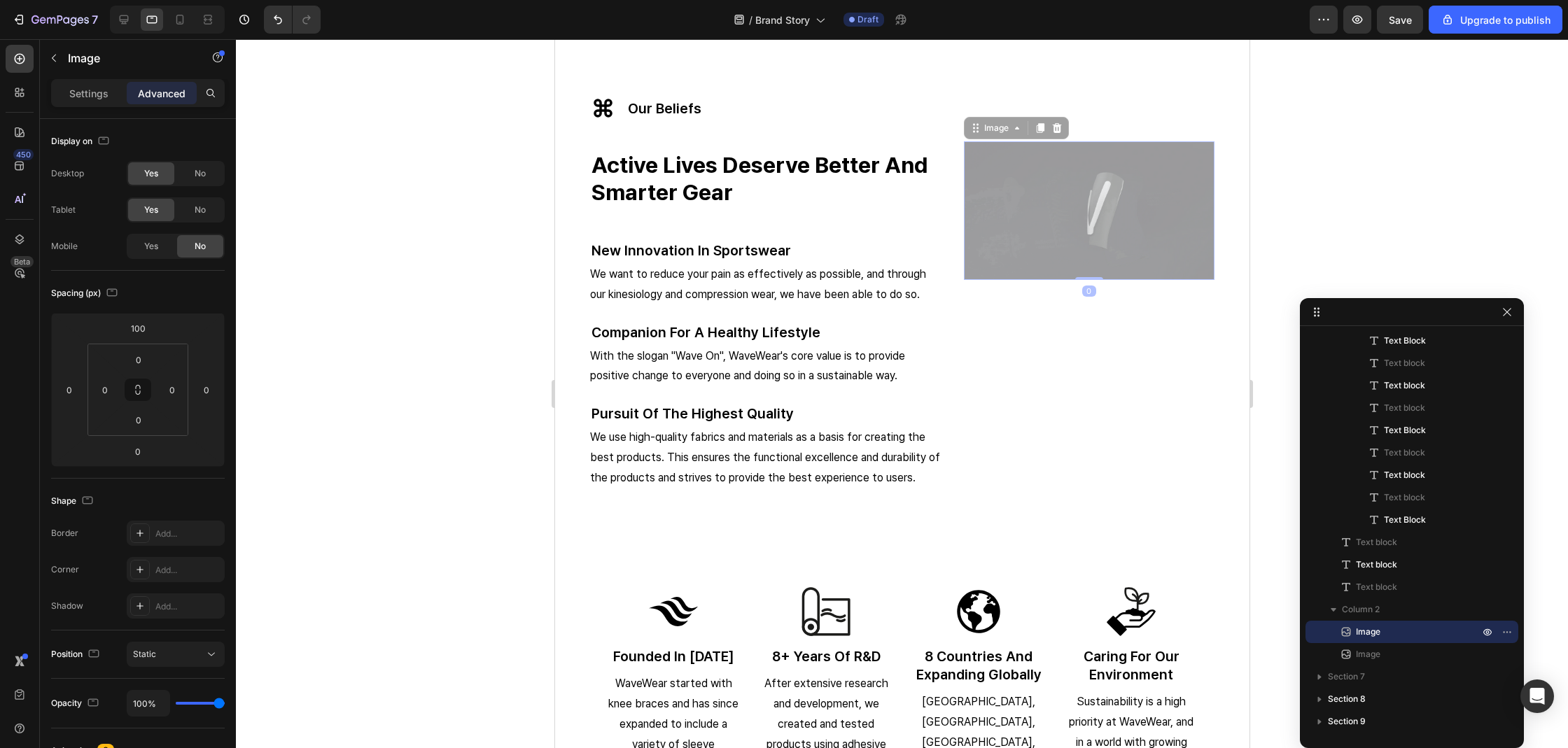
drag, startPoint x: 1026, startPoint y: 175, endPoint x: 872, endPoint y: 211, distance: 158.2
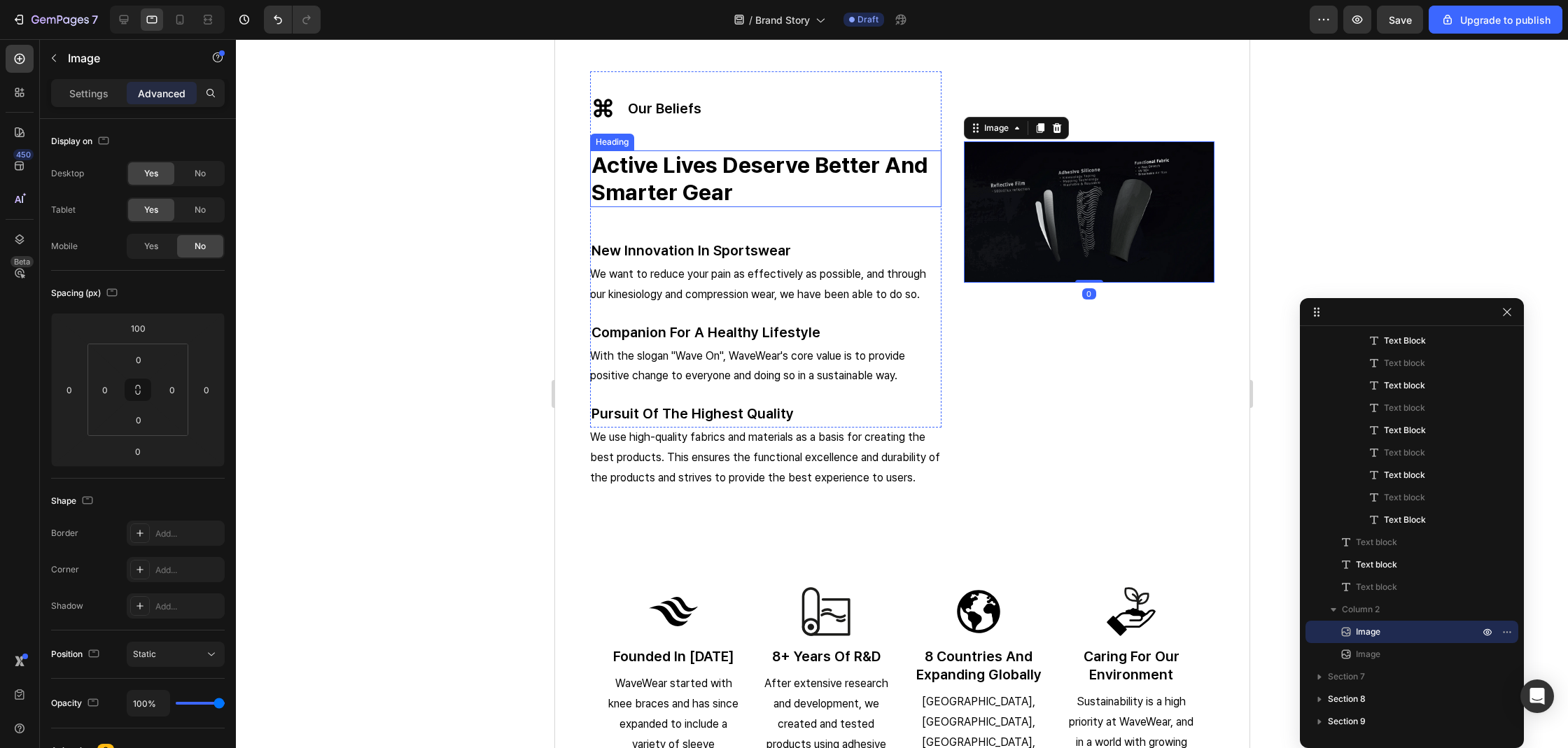
scroll to position [0, 0]
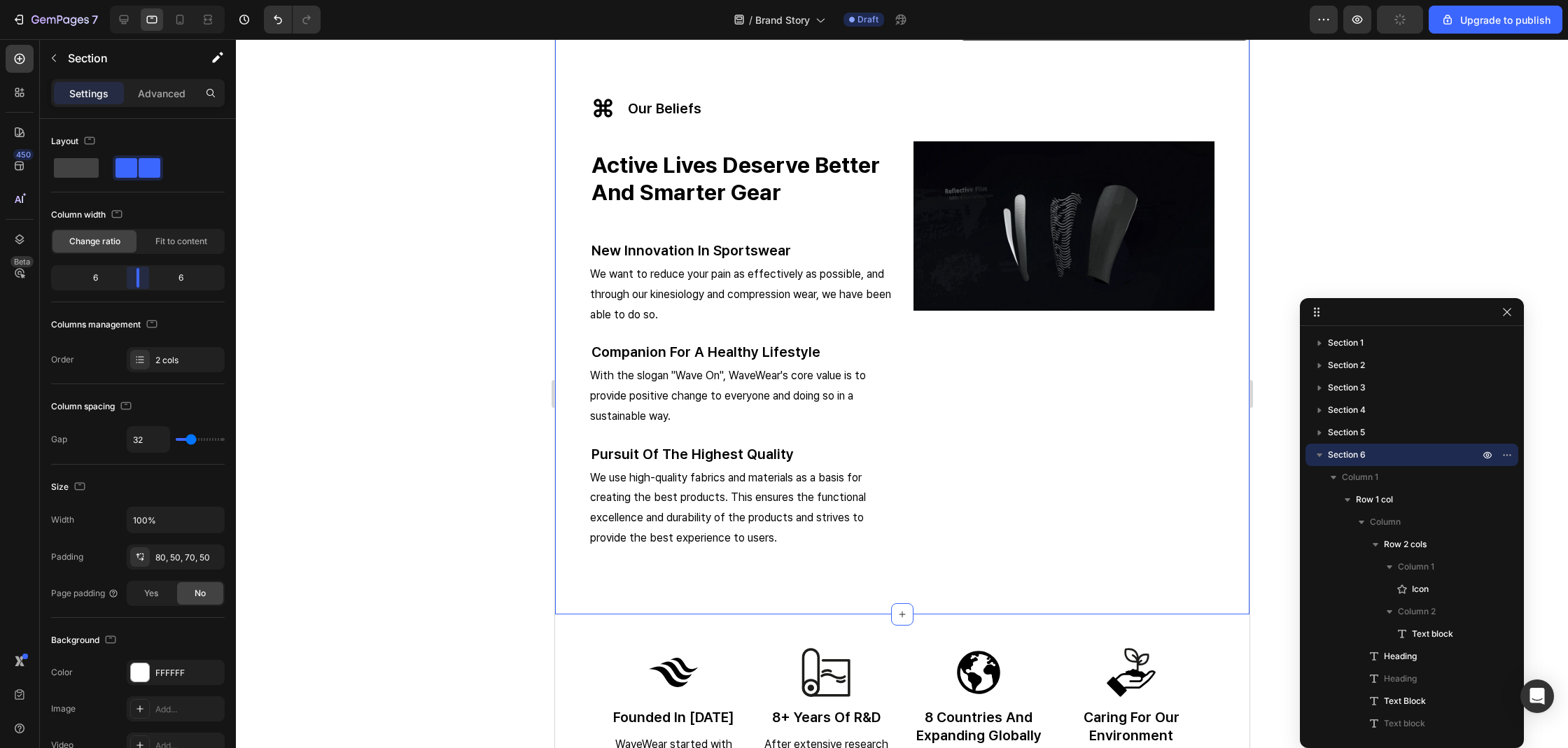
click at [137, 0] on body "7 / Brand Story Draft Preview Upgrade to publish 450 Beta Sections(18) Elements…" at bounding box center [784, 0] width 1568 height 0
click at [1049, 264] on img at bounding box center [1062, 225] width 301 height 169
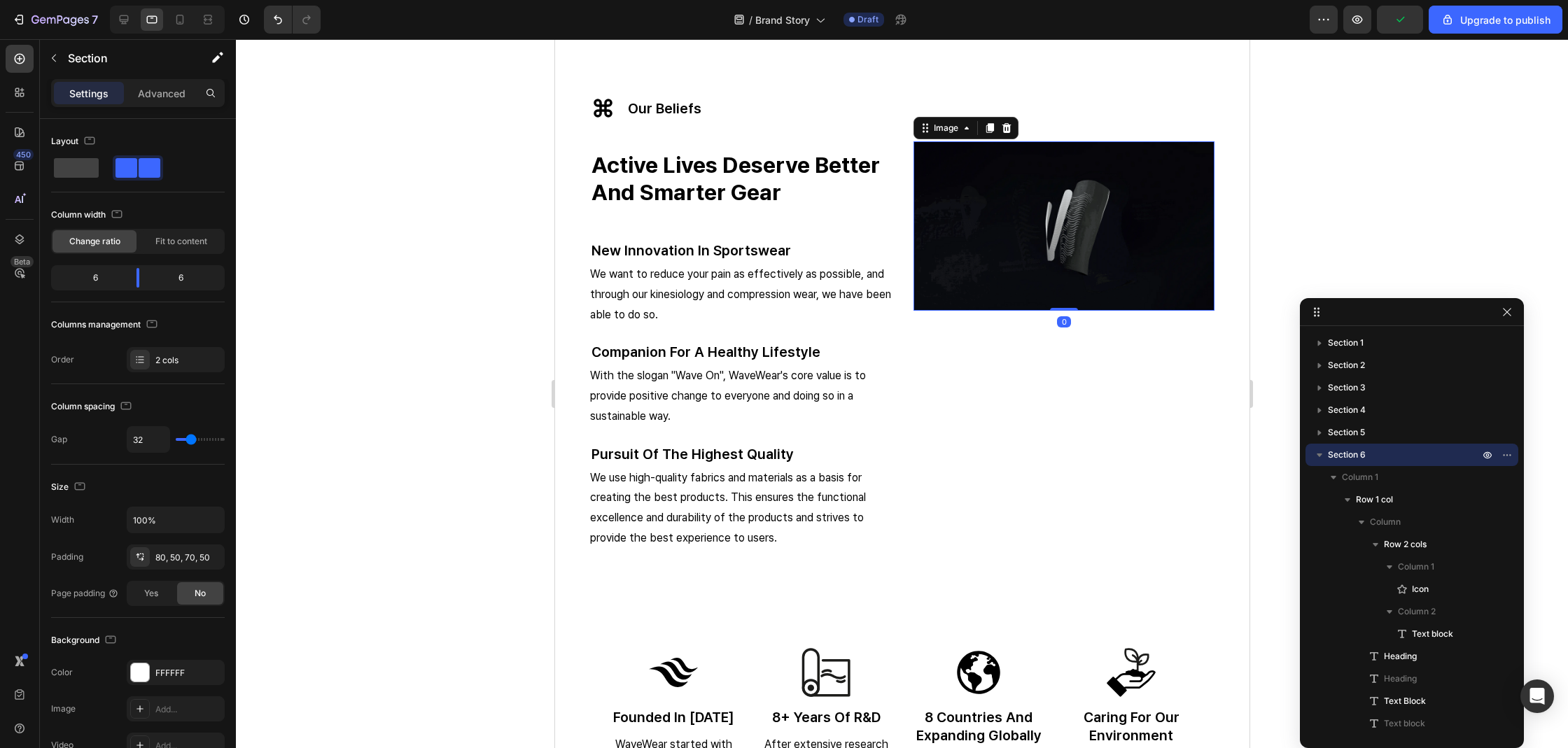
scroll to position [361, 0]
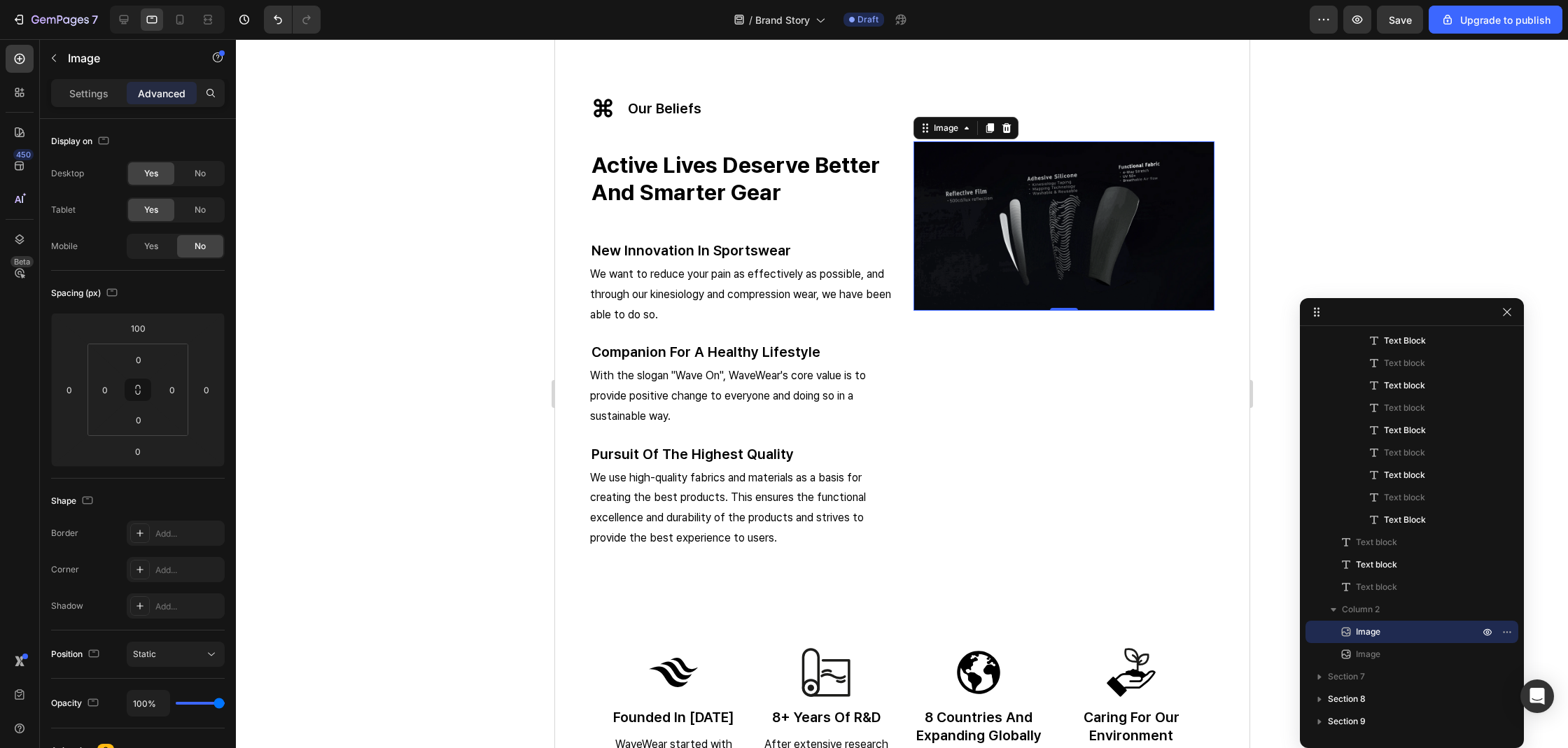
click at [275, 277] on div at bounding box center [902, 393] width 1332 height 709
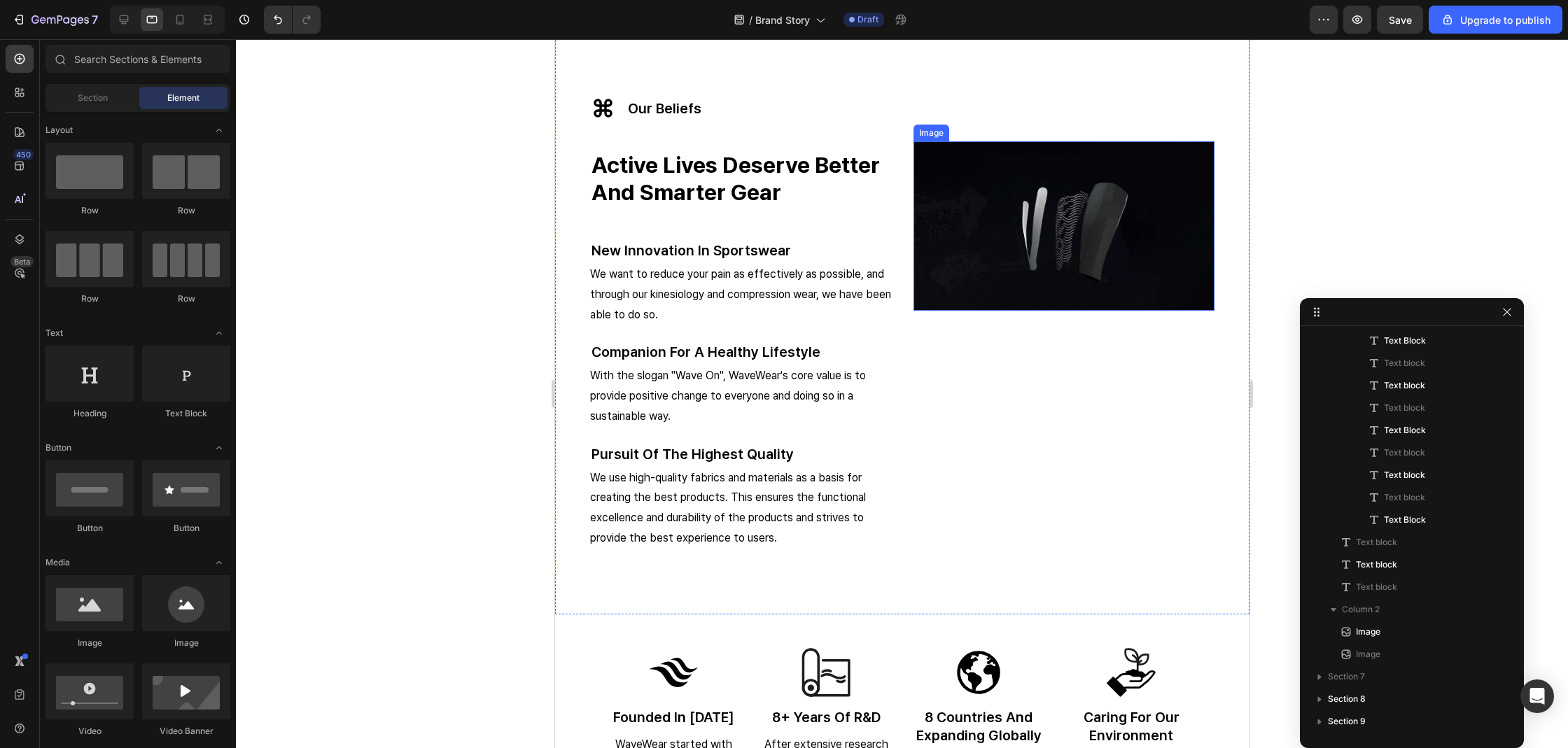
click at [1110, 206] on img at bounding box center [1062, 225] width 301 height 169
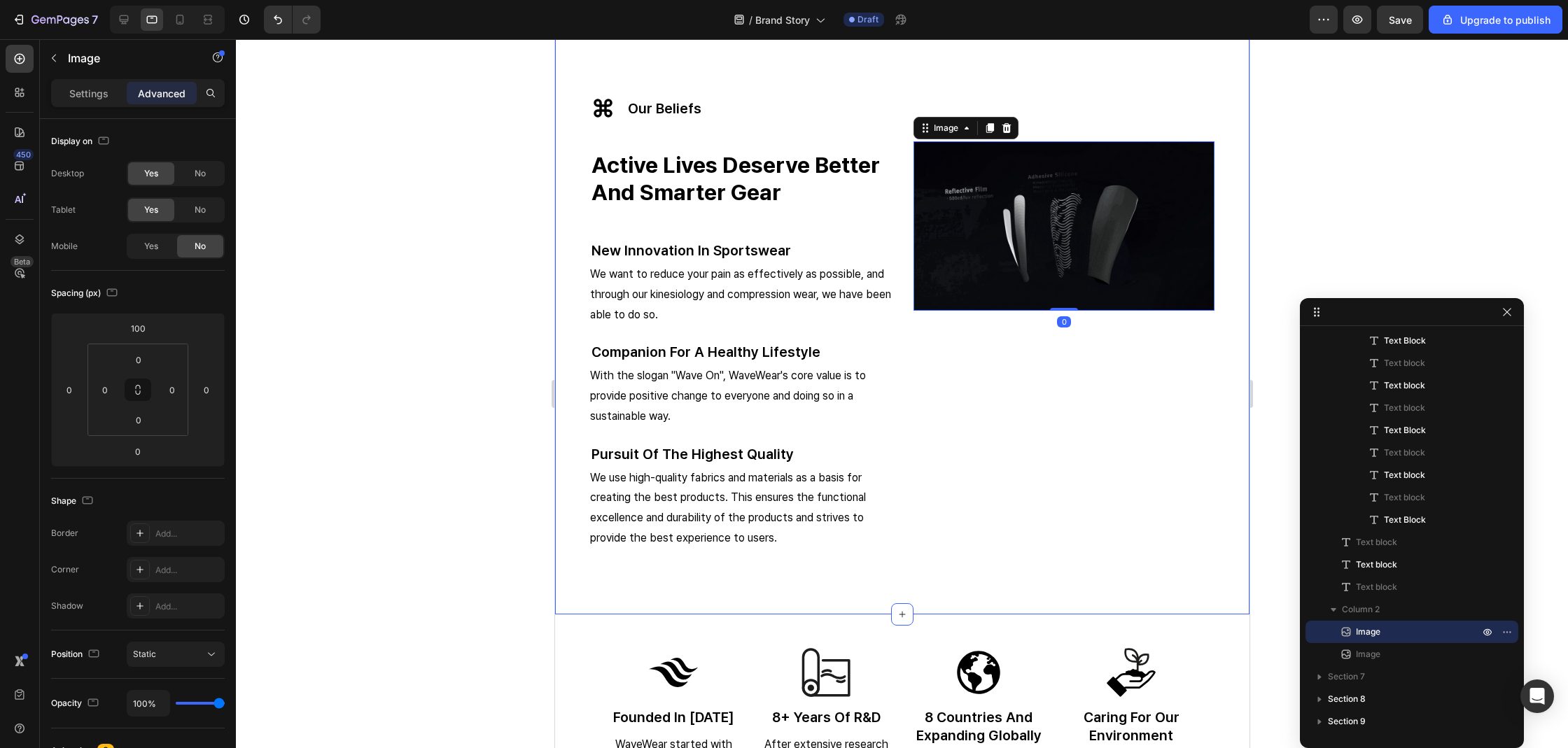
scroll to position [0, 0]
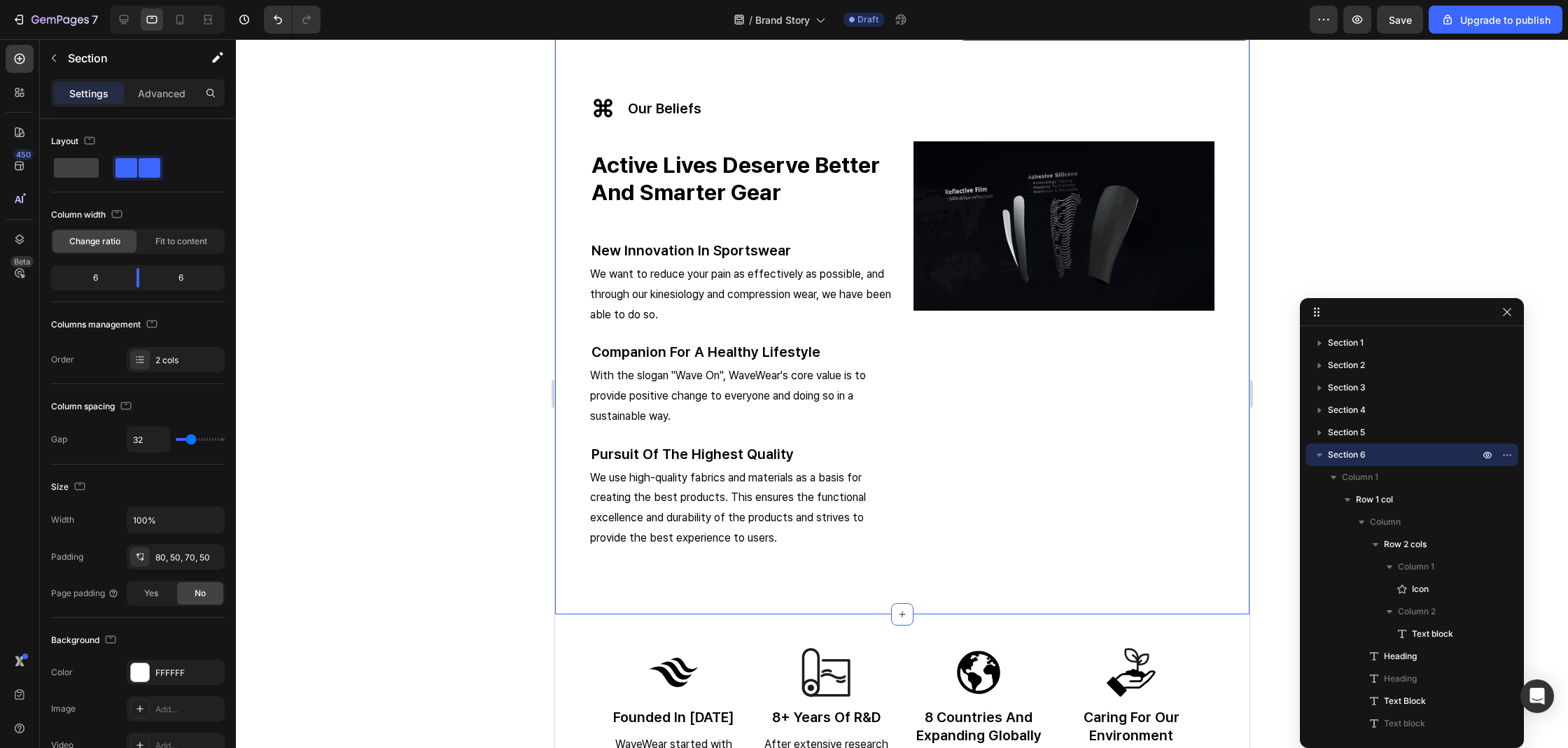
click at [972, 112] on div "Image Image" at bounding box center [1062, 319] width 301 height 494
type input "49"
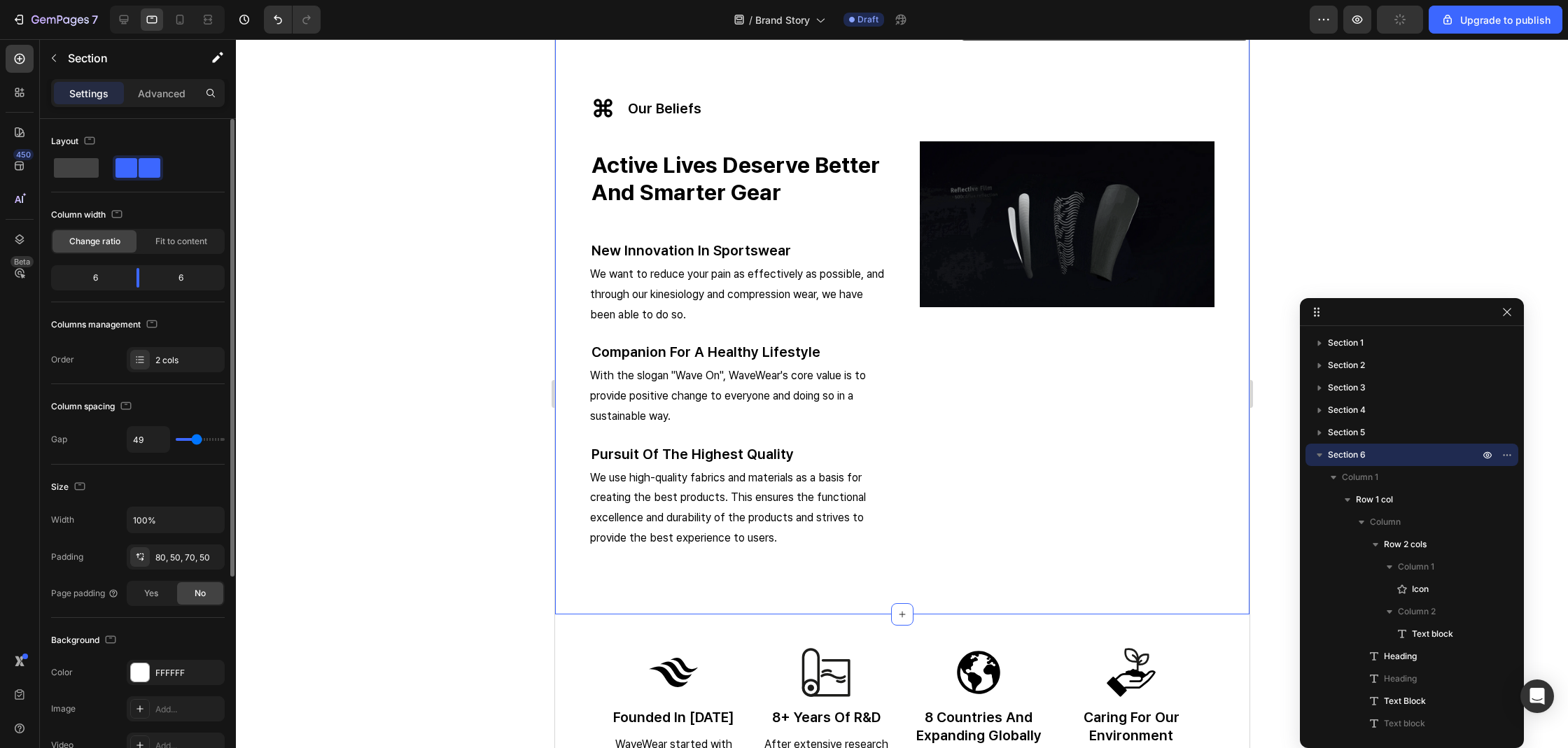
type input "52"
type input "55"
type input "52"
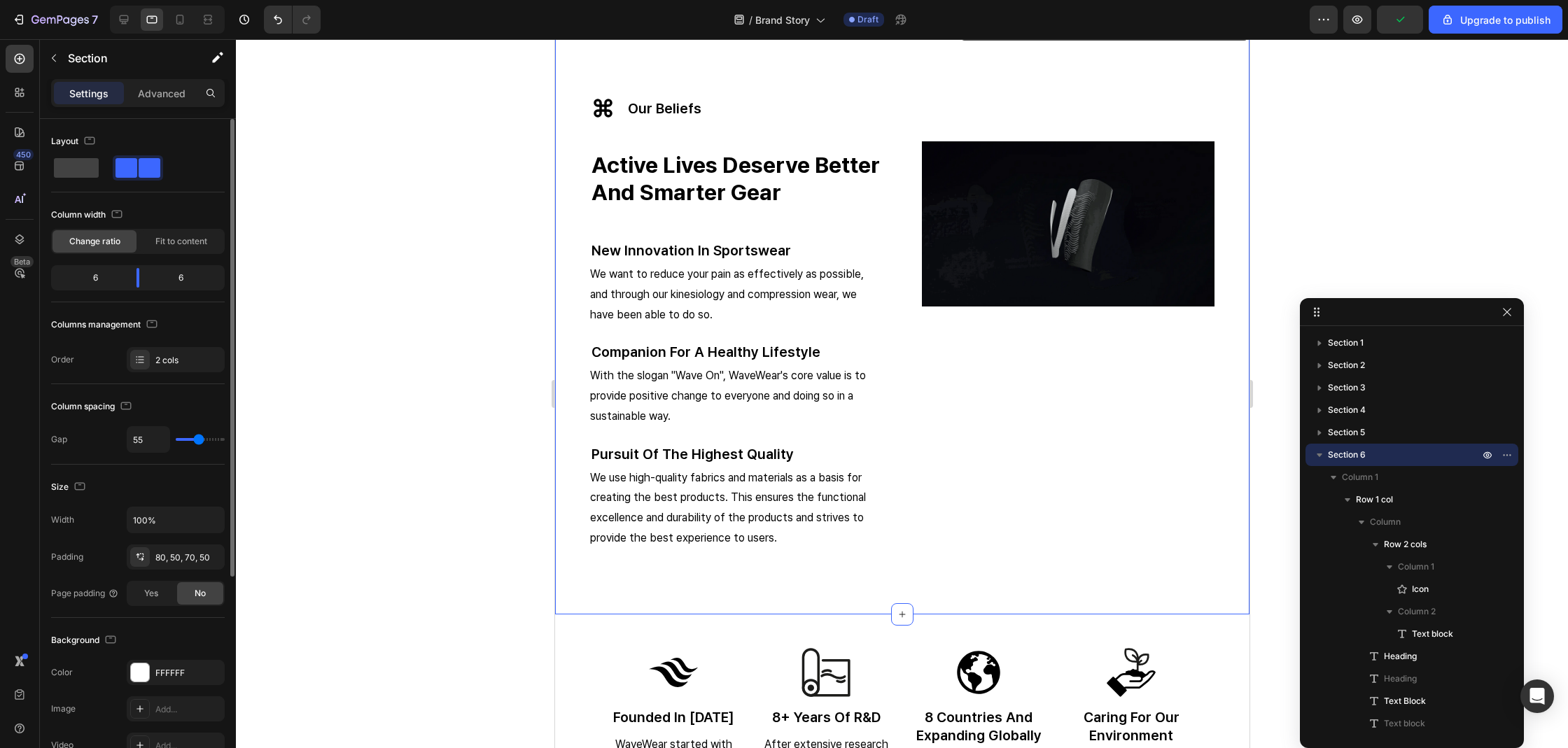
type input "52"
type input "51"
type input "49"
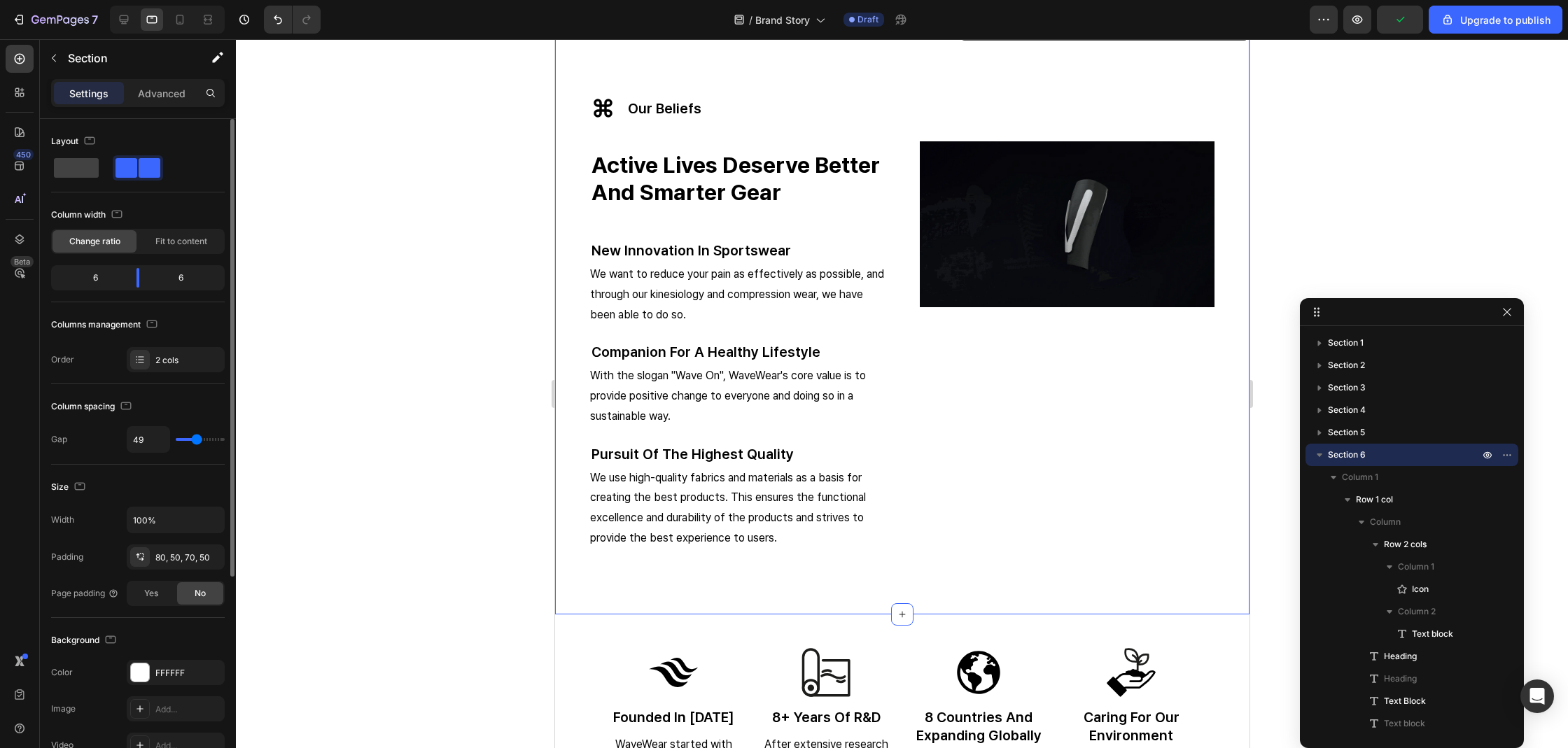
type input "47"
type input "43"
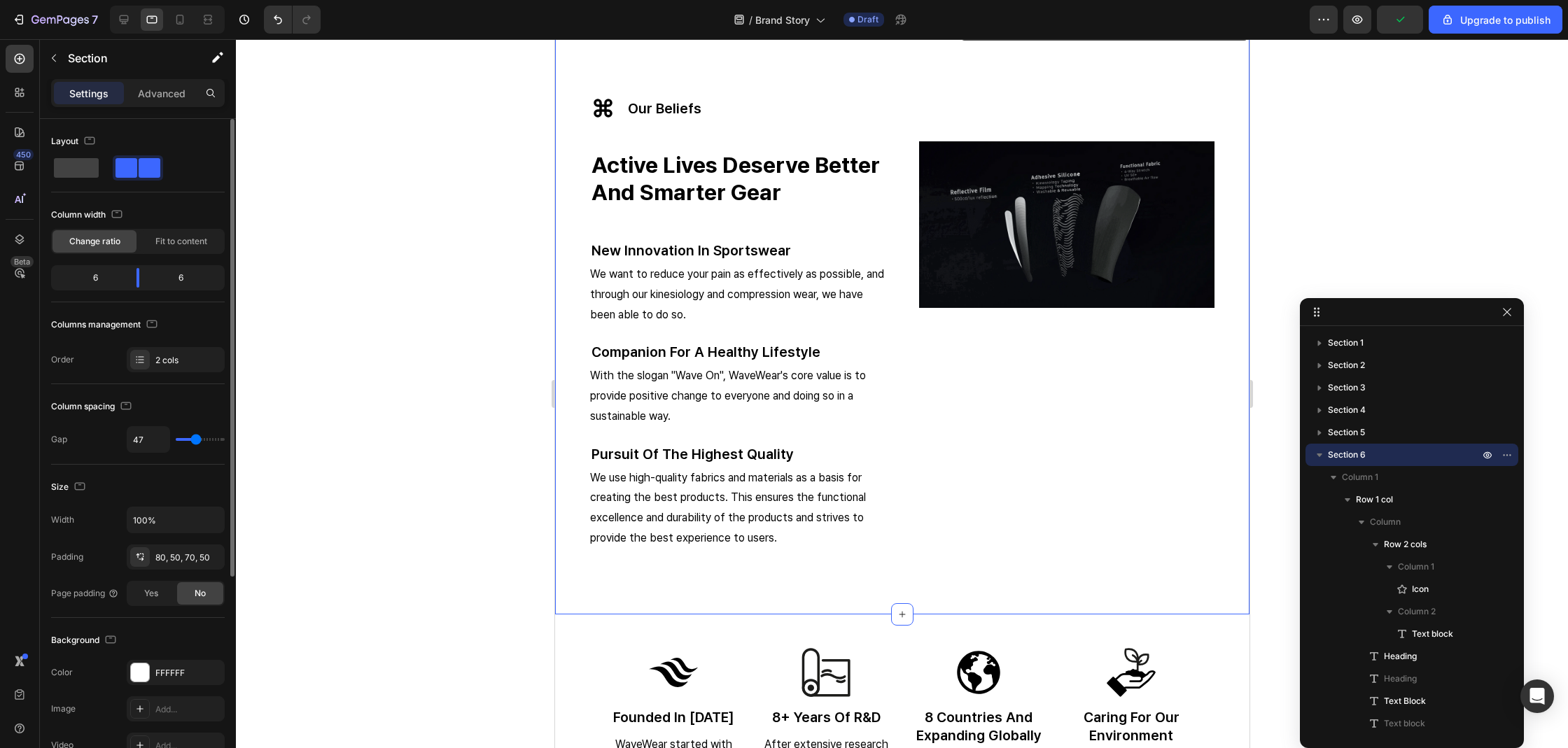
type input "43"
type input "41"
type input "39"
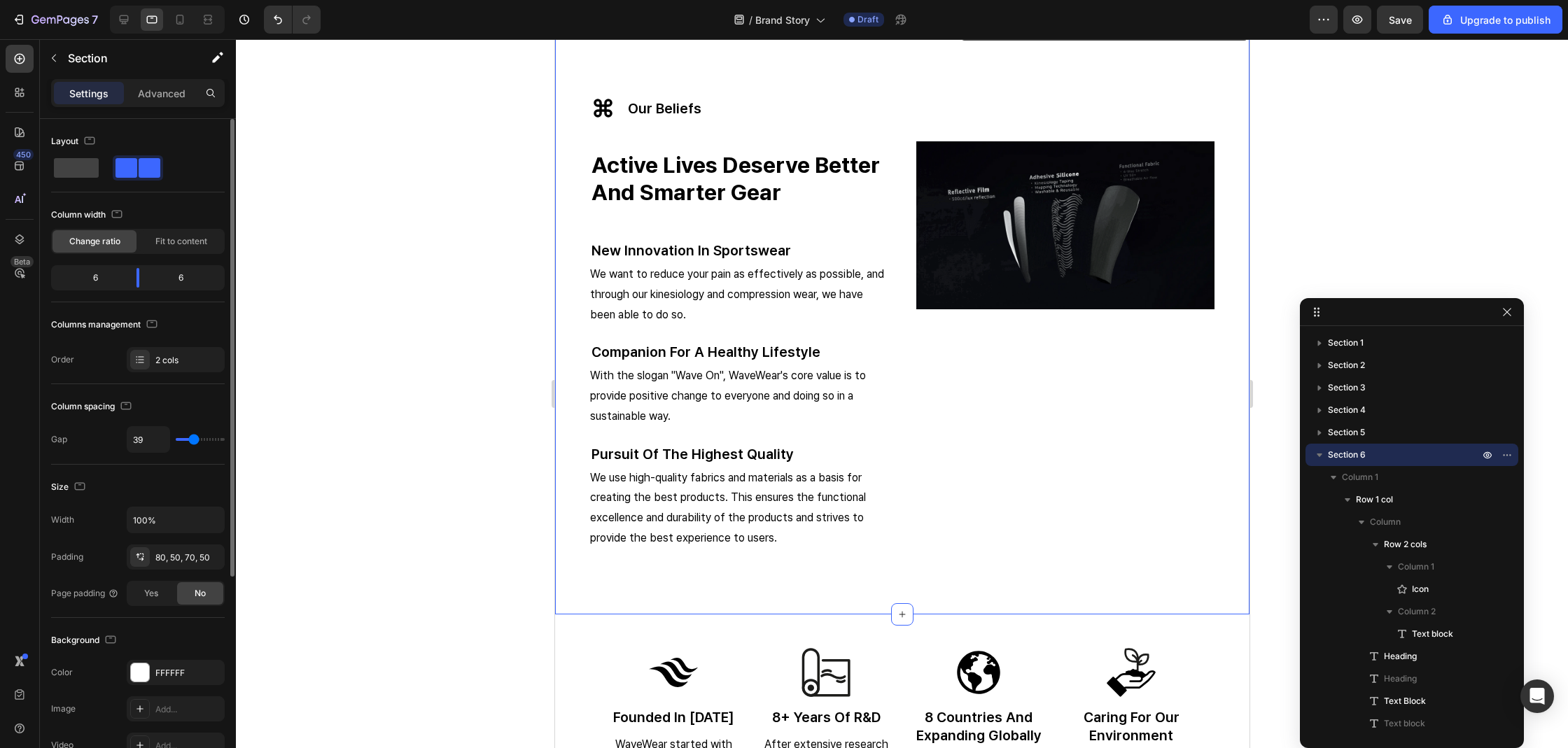
type input "34"
type input "33"
click at [192, 439] on input "range" at bounding box center [199, 439] width 49 height 3
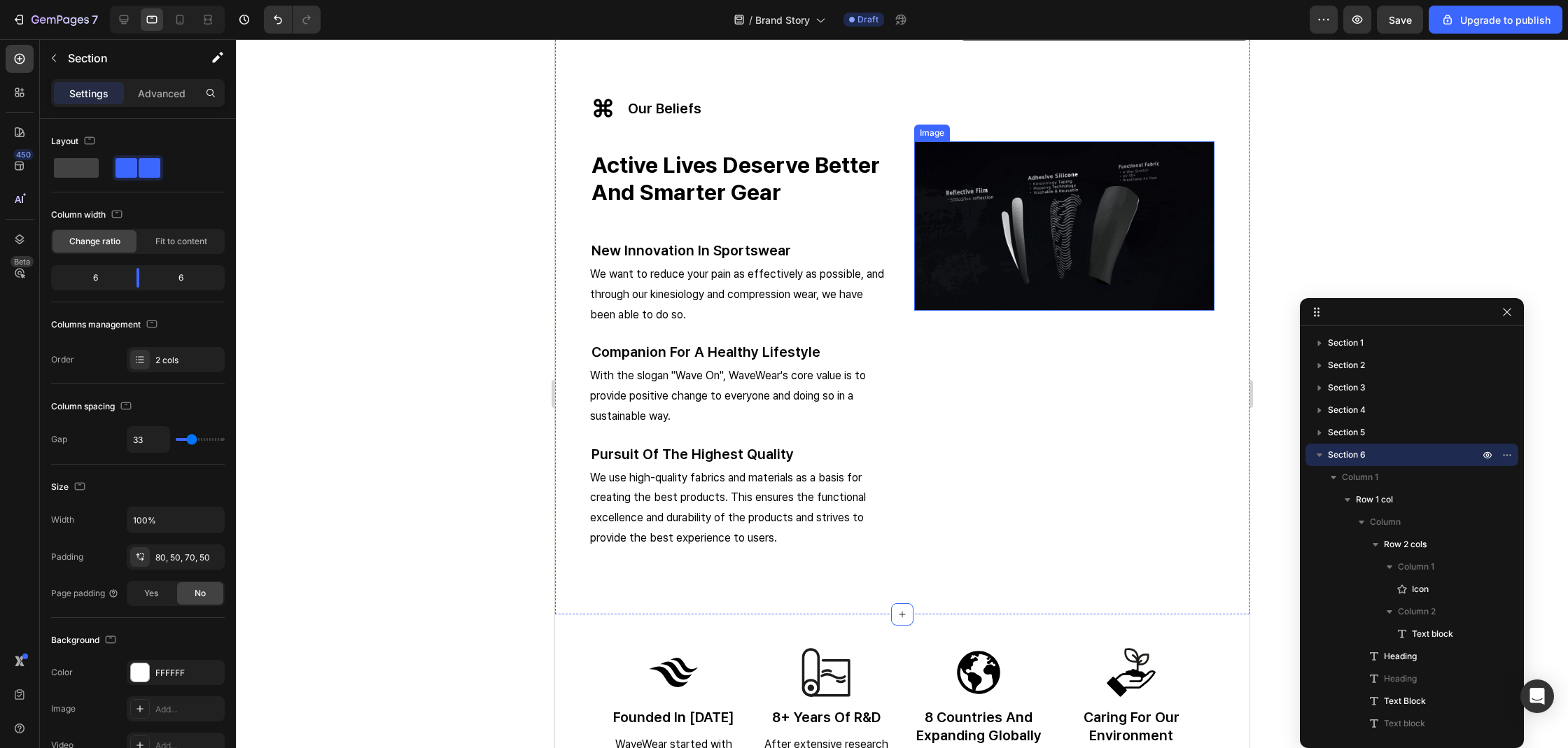
click at [928, 182] on img at bounding box center [1063, 225] width 301 height 169
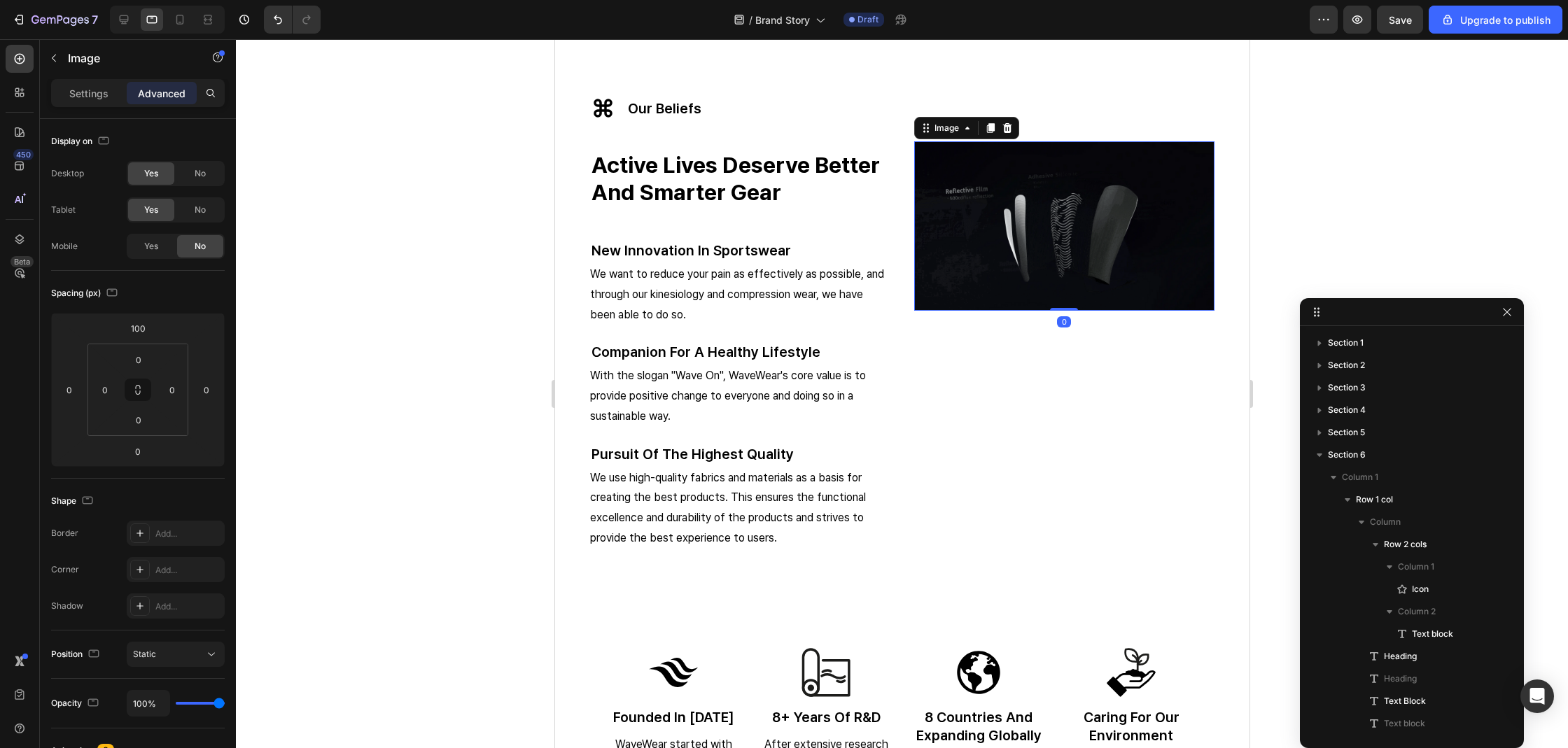
scroll to position [361, 0]
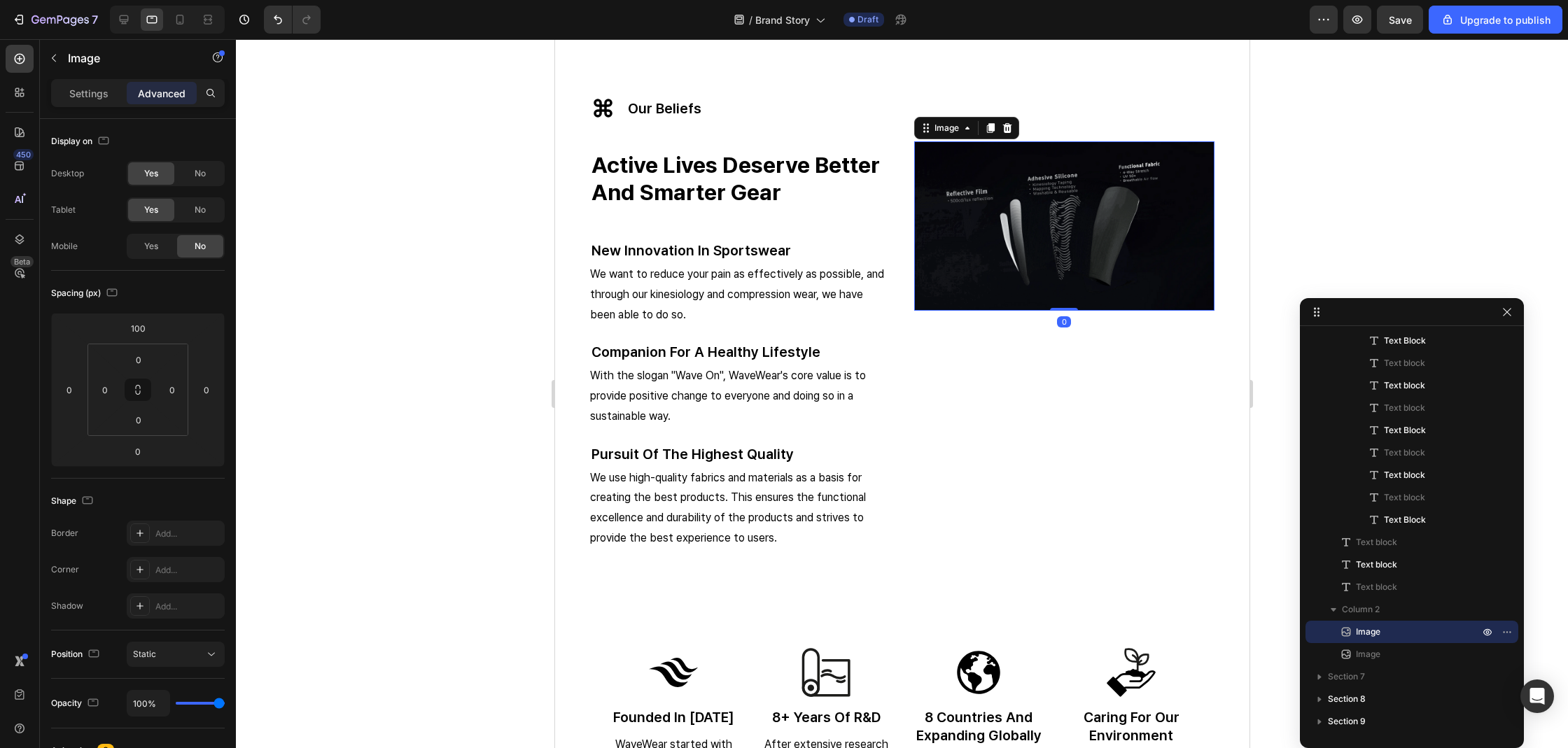
click at [397, 188] on div at bounding box center [902, 393] width 1332 height 709
click at [140, 329] on input "100" at bounding box center [137, 328] width 28 height 21
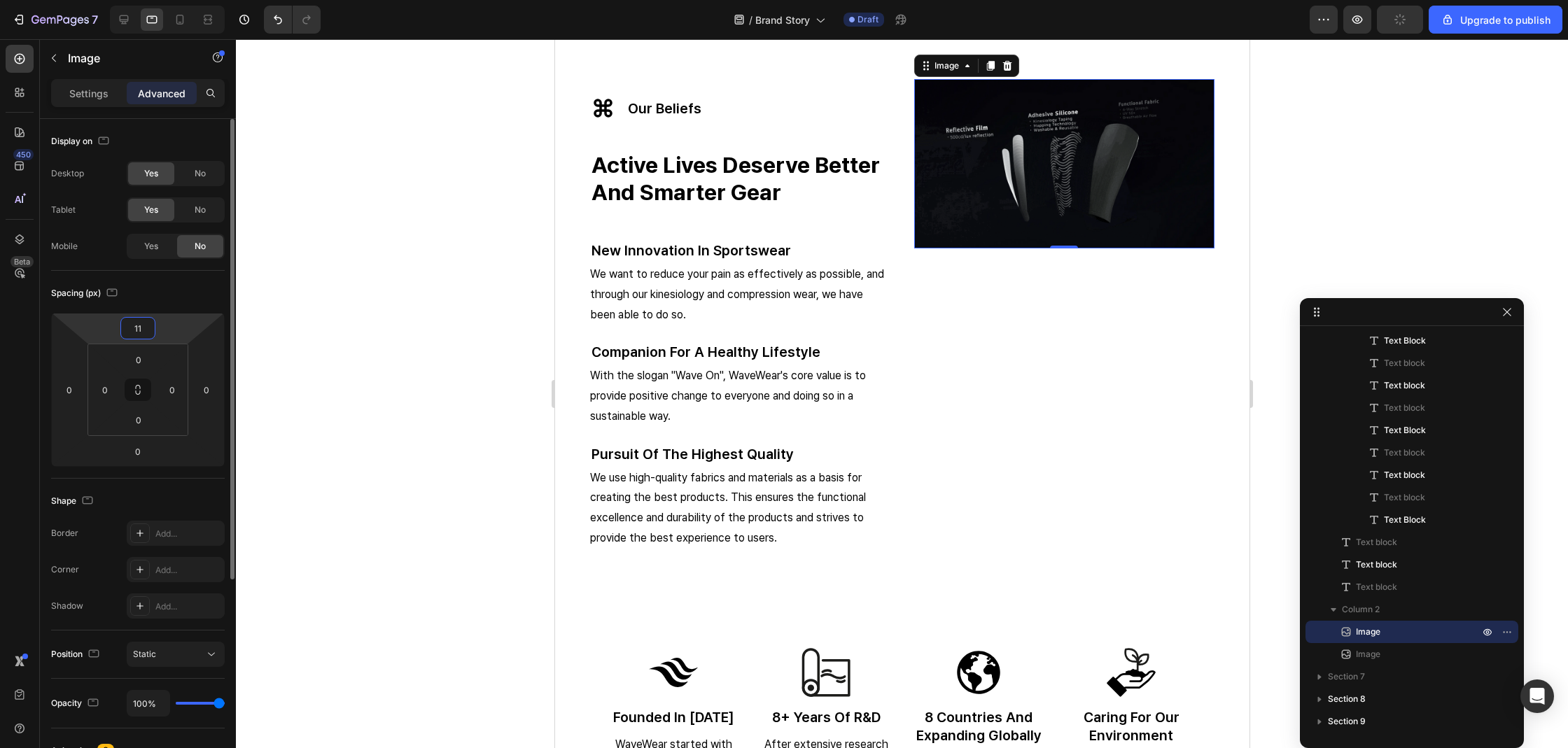
type input "110"
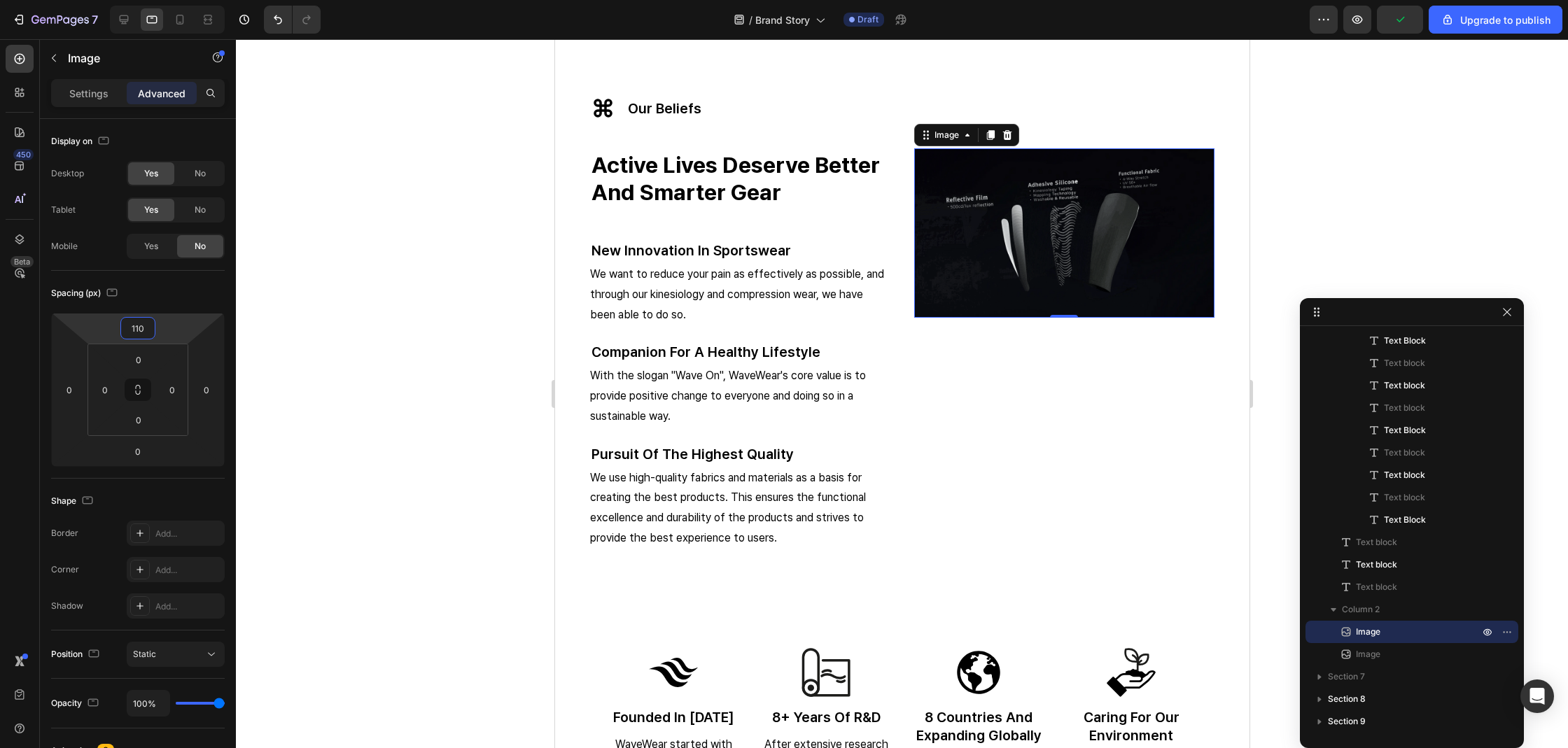
click at [416, 335] on div at bounding box center [902, 393] width 1332 height 709
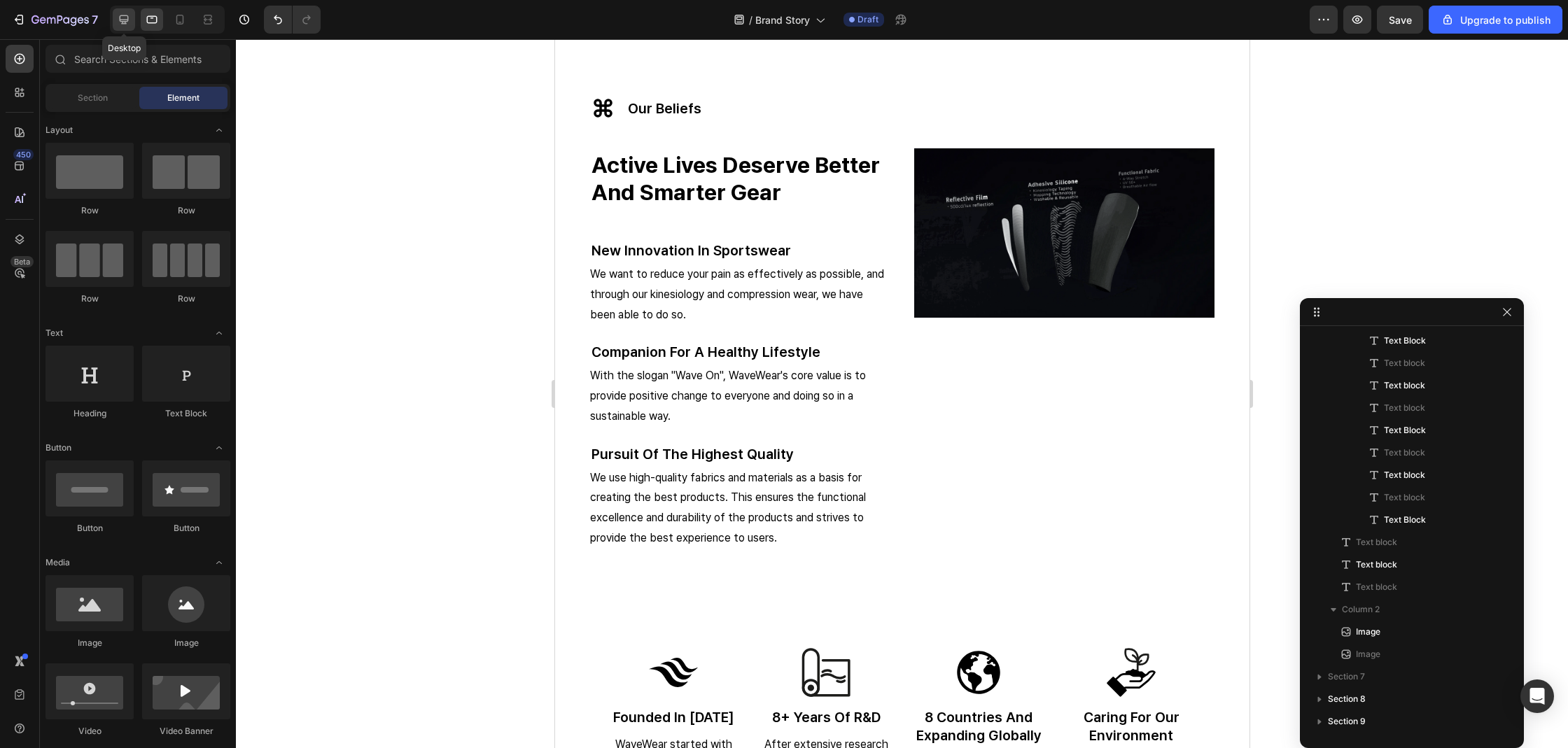
click at [126, 17] on icon at bounding box center [123, 19] width 14 height 14
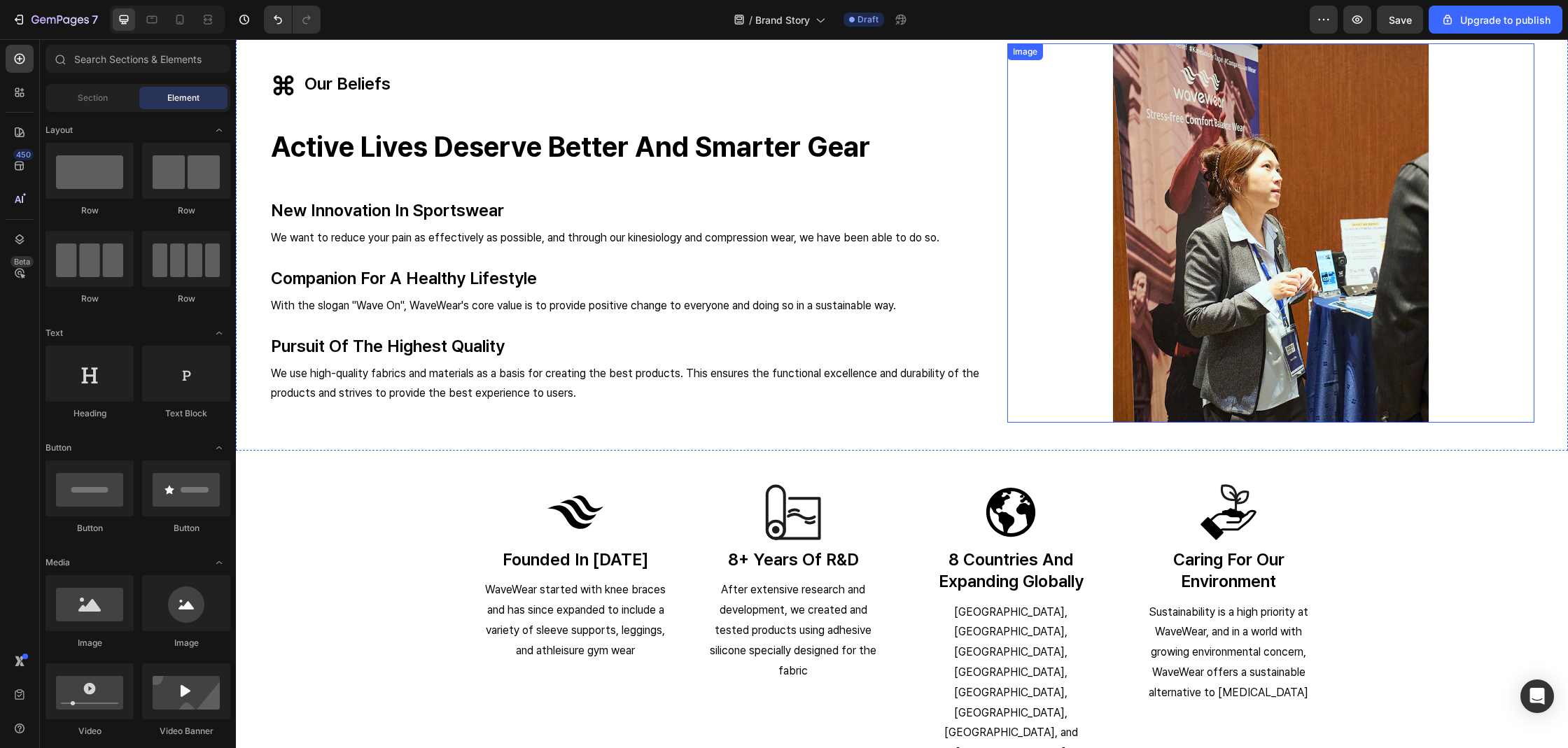
click at [1193, 253] on img at bounding box center [1270, 232] width 316 height 379
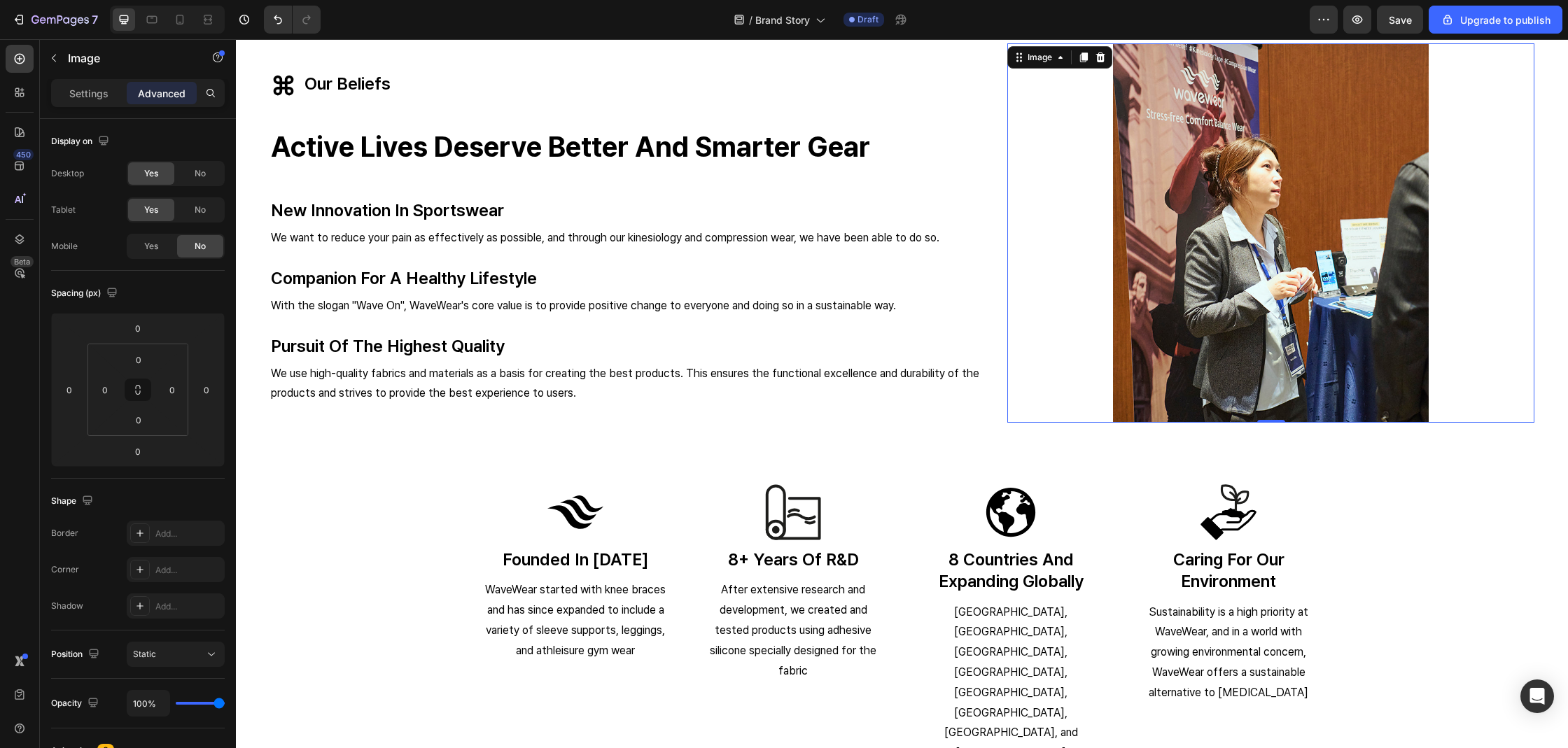
click at [140, 110] on div "Settings Advanced" at bounding box center [137, 99] width 196 height 40
click at [114, 103] on div "Settings" at bounding box center [88, 93] width 70 height 22
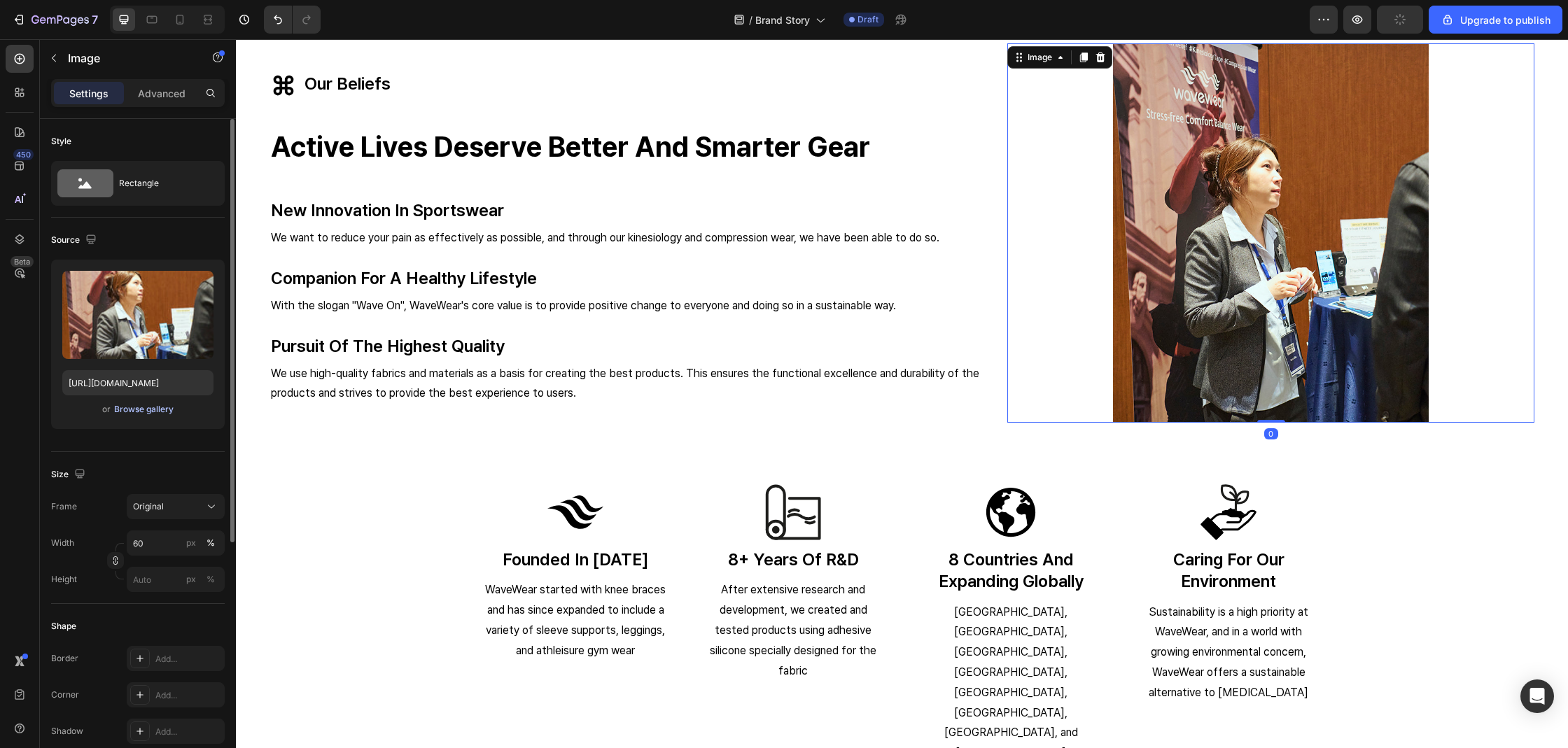
click at [127, 408] on div "Browse gallery" at bounding box center [144, 408] width 59 height 12
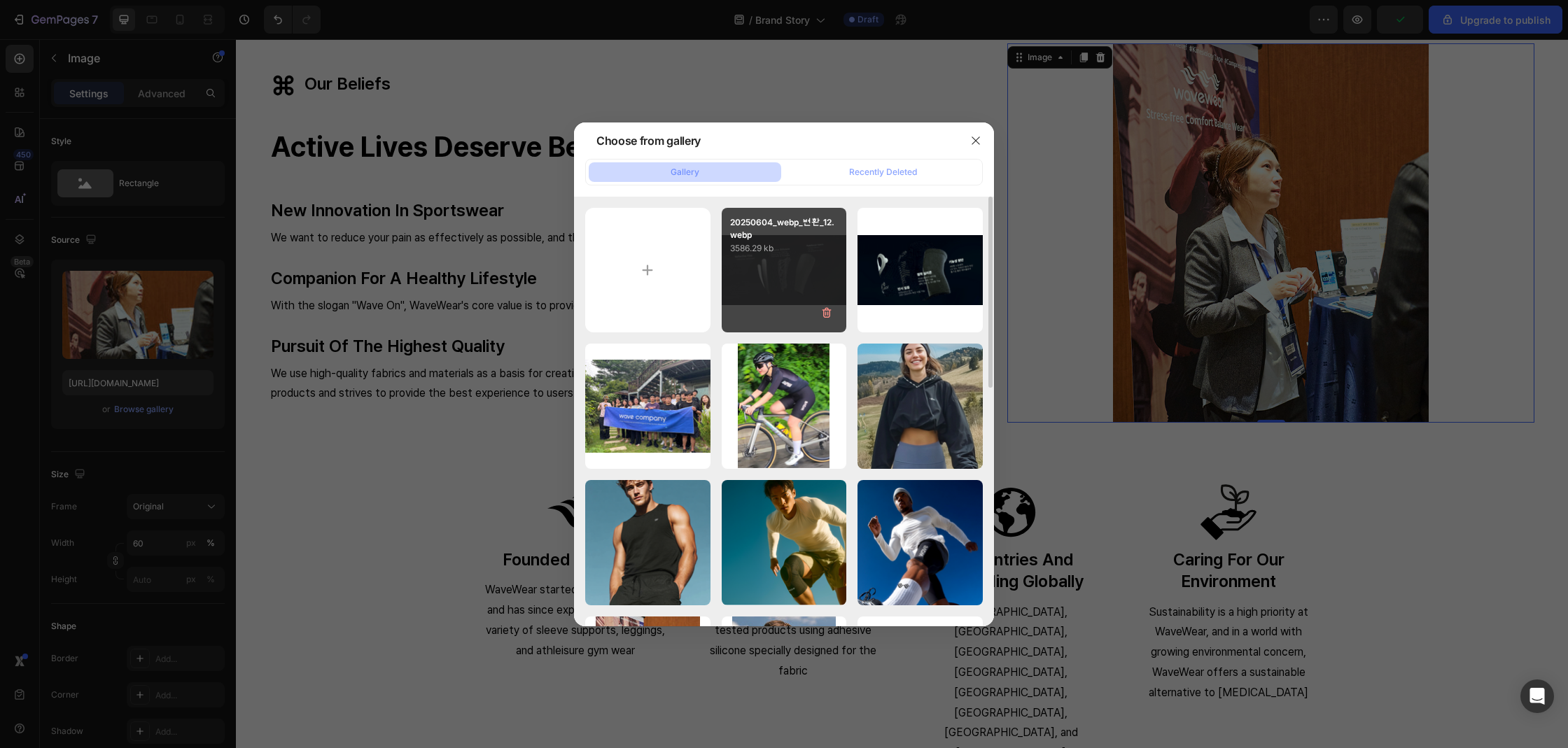
click at [765, 266] on div "20250604_webp_변환_12.webp 3586.29 kb" at bounding box center [784, 270] width 125 height 125
type input "https://cdn.shopify.com/s/files/1/0074/9882/5818/files/gempages_579737317355291…"
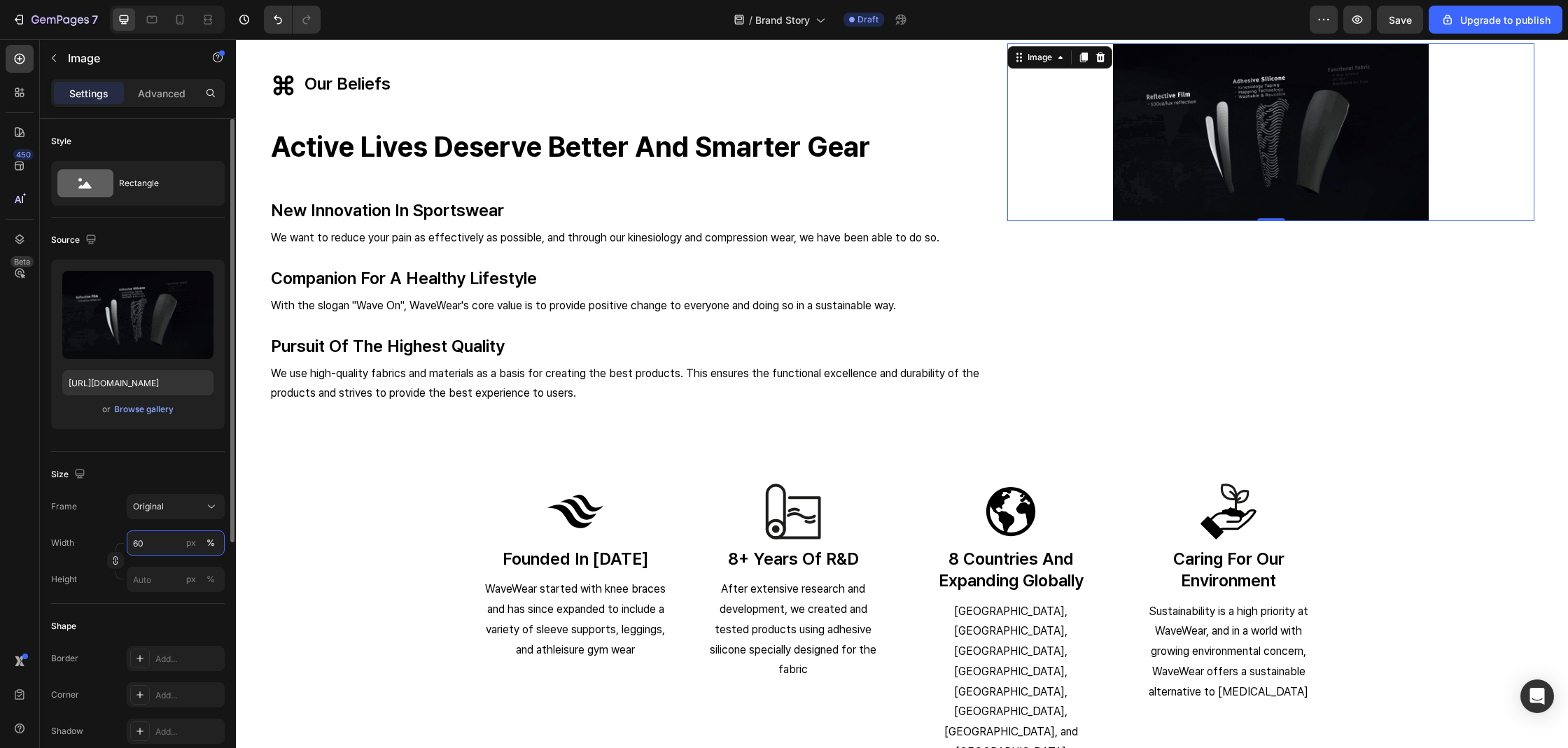
click at [154, 550] on input "60" at bounding box center [176, 543] width 98 height 25
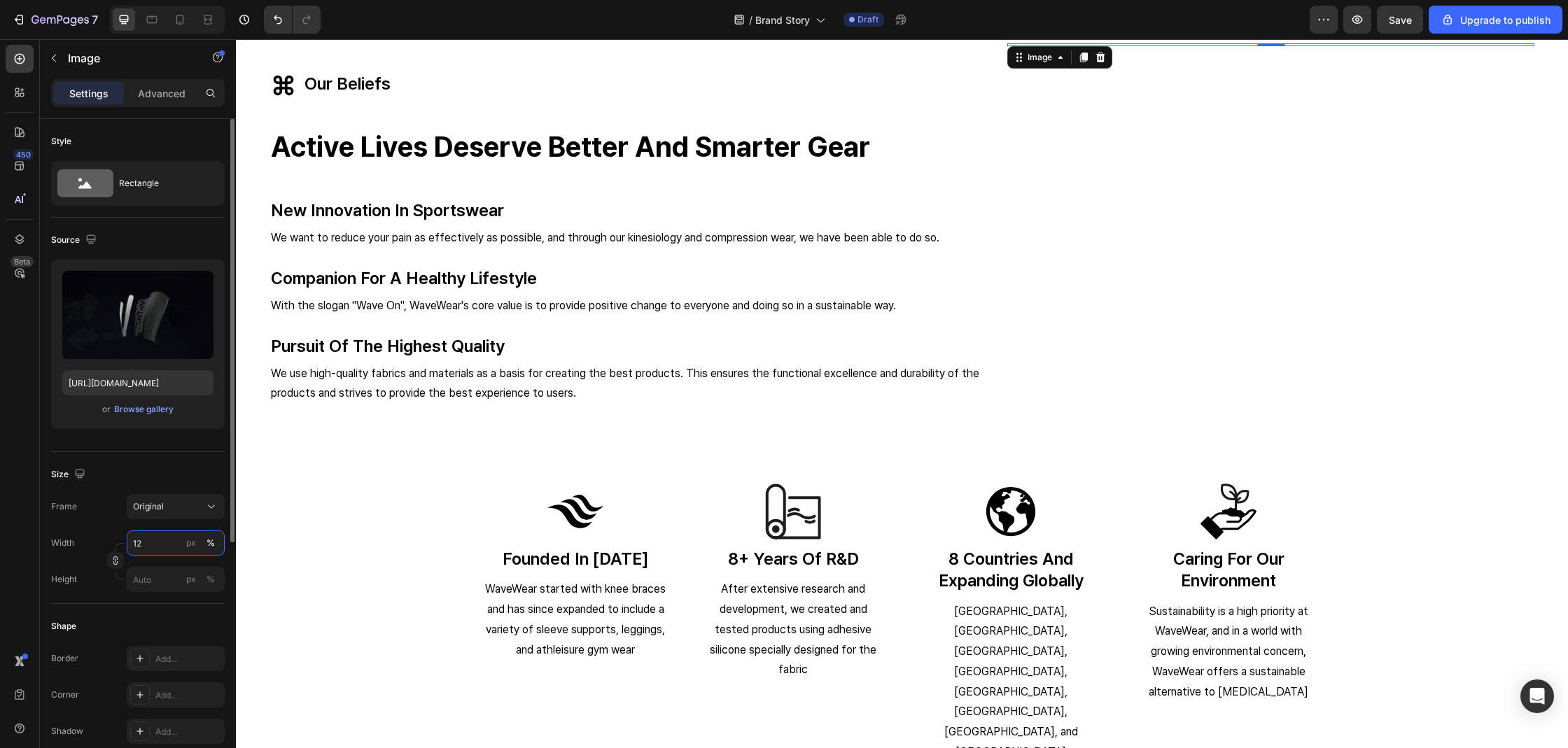
type input "120"
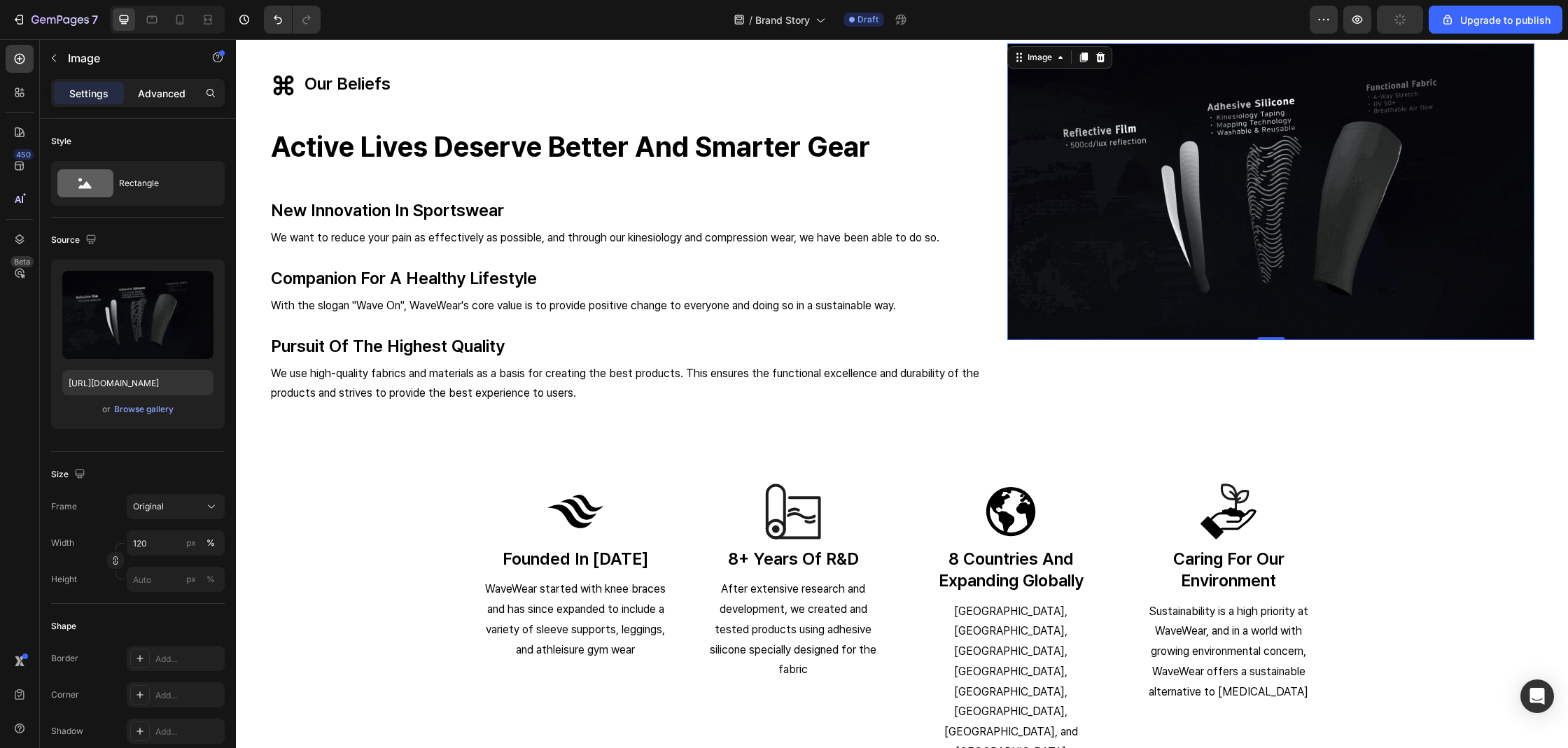
click at [148, 96] on p "Advanced" at bounding box center [161, 93] width 48 height 14
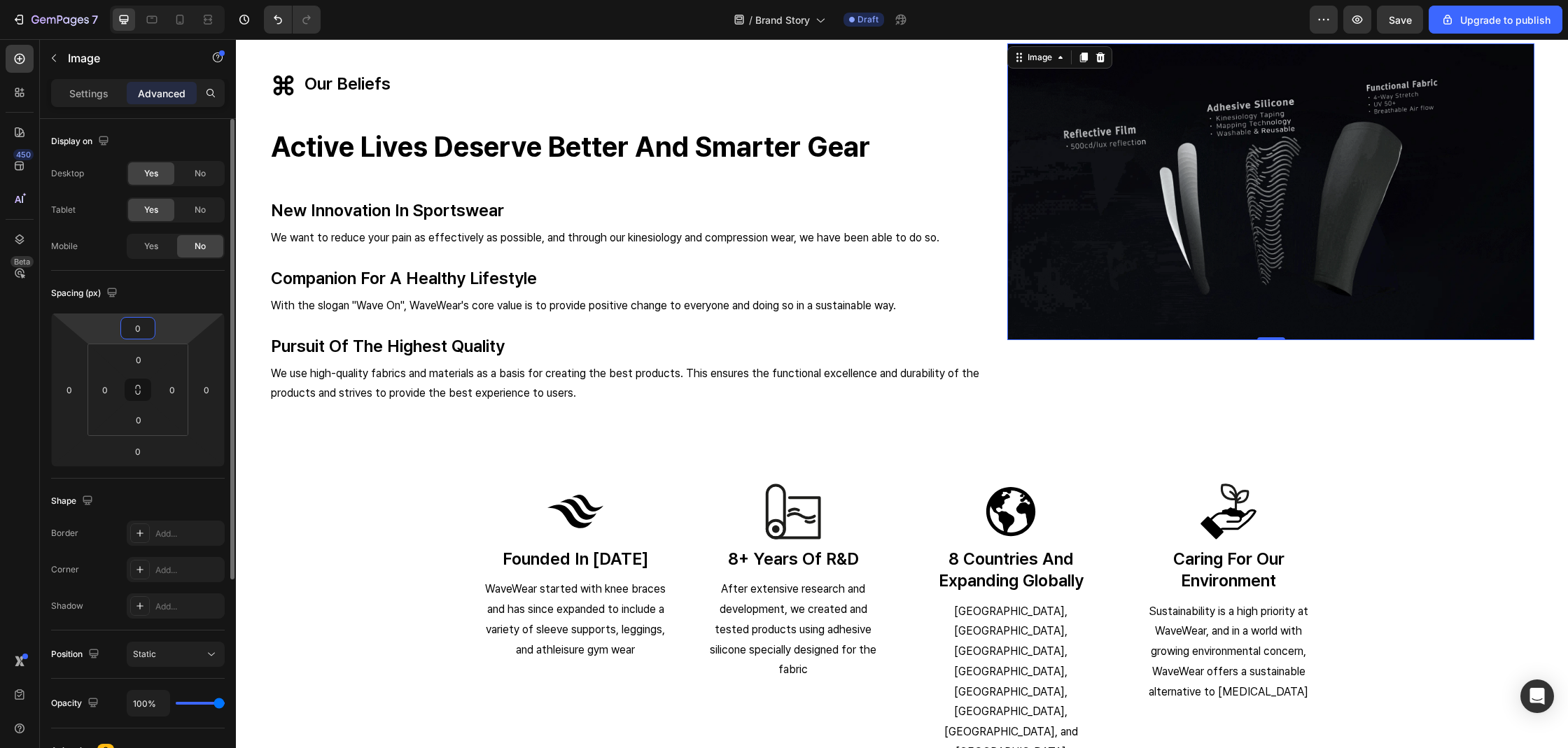
click at [140, 331] on input "0" at bounding box center [137, 328] width 28 height 21
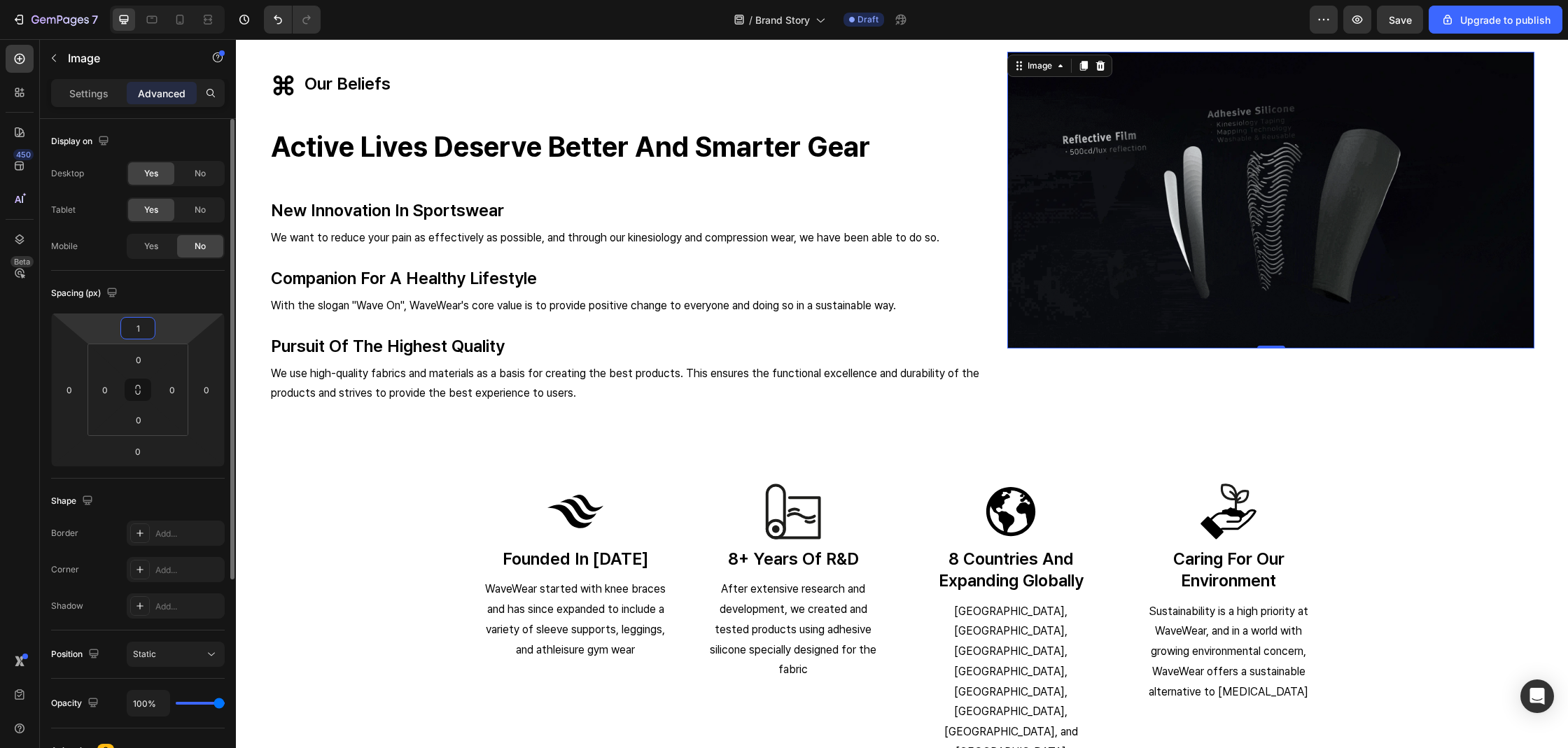
type input "11"
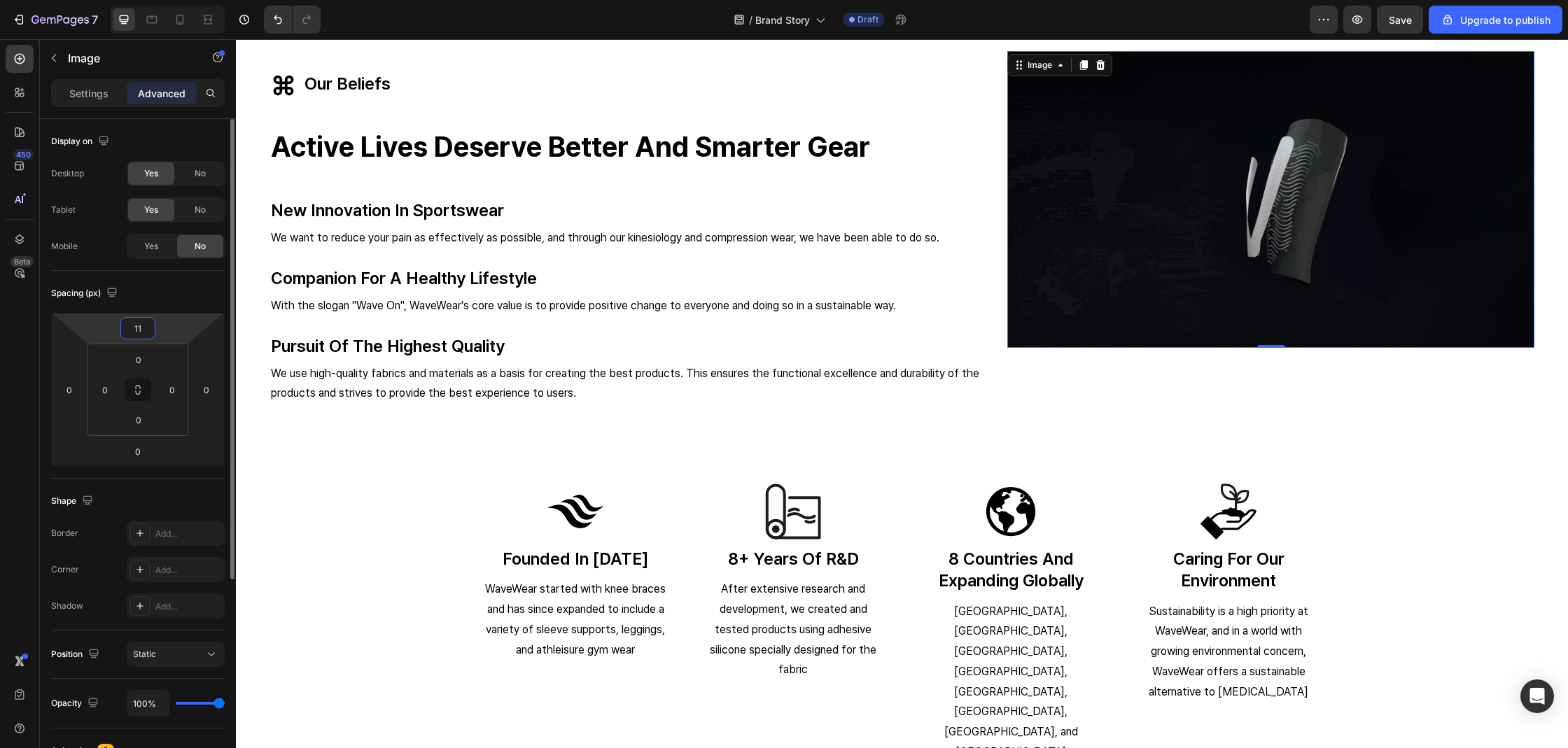
type input "110"
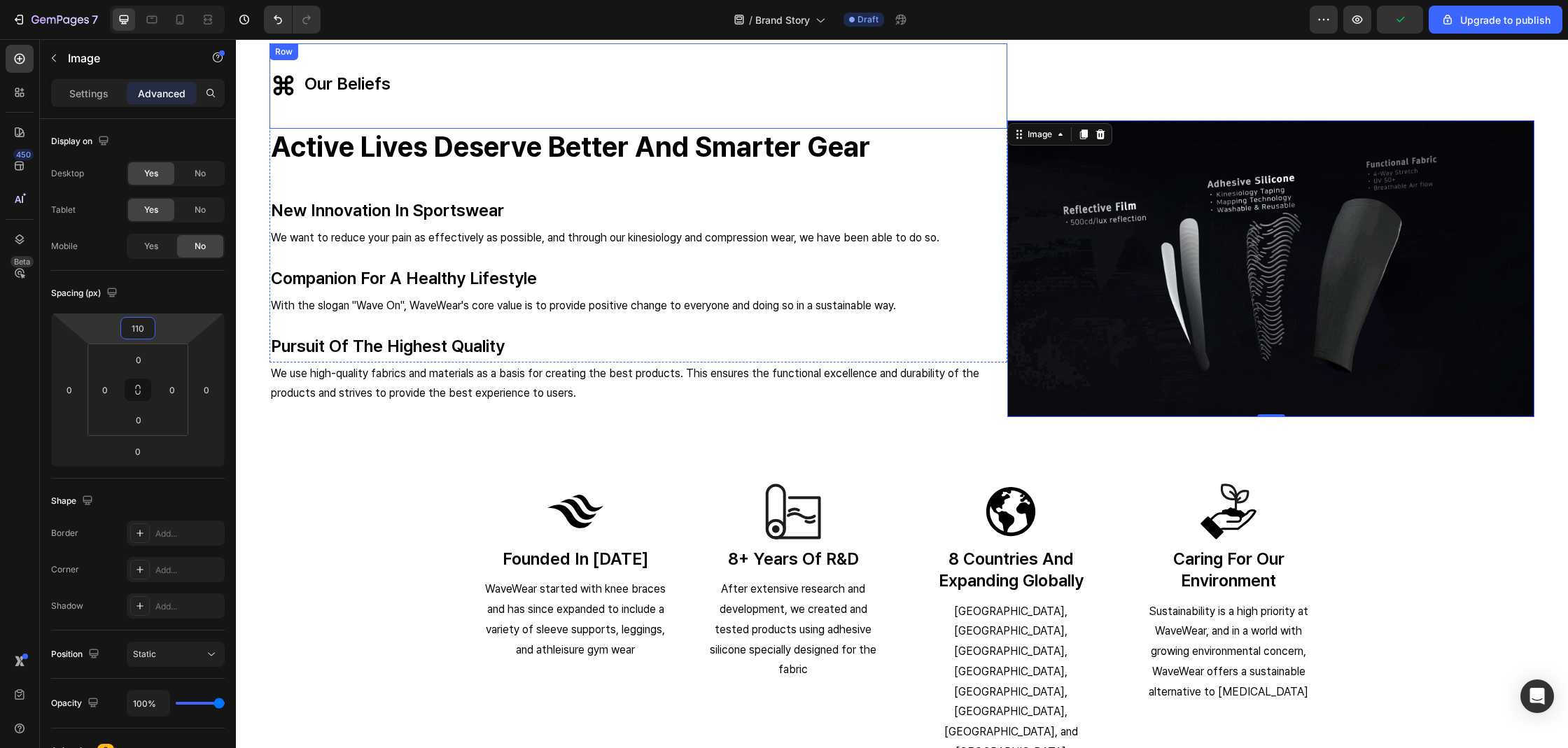
click at [928, 92] on div "Icon our beliefs Text block Row" at bounding box center [638, 85] width 738 height 85
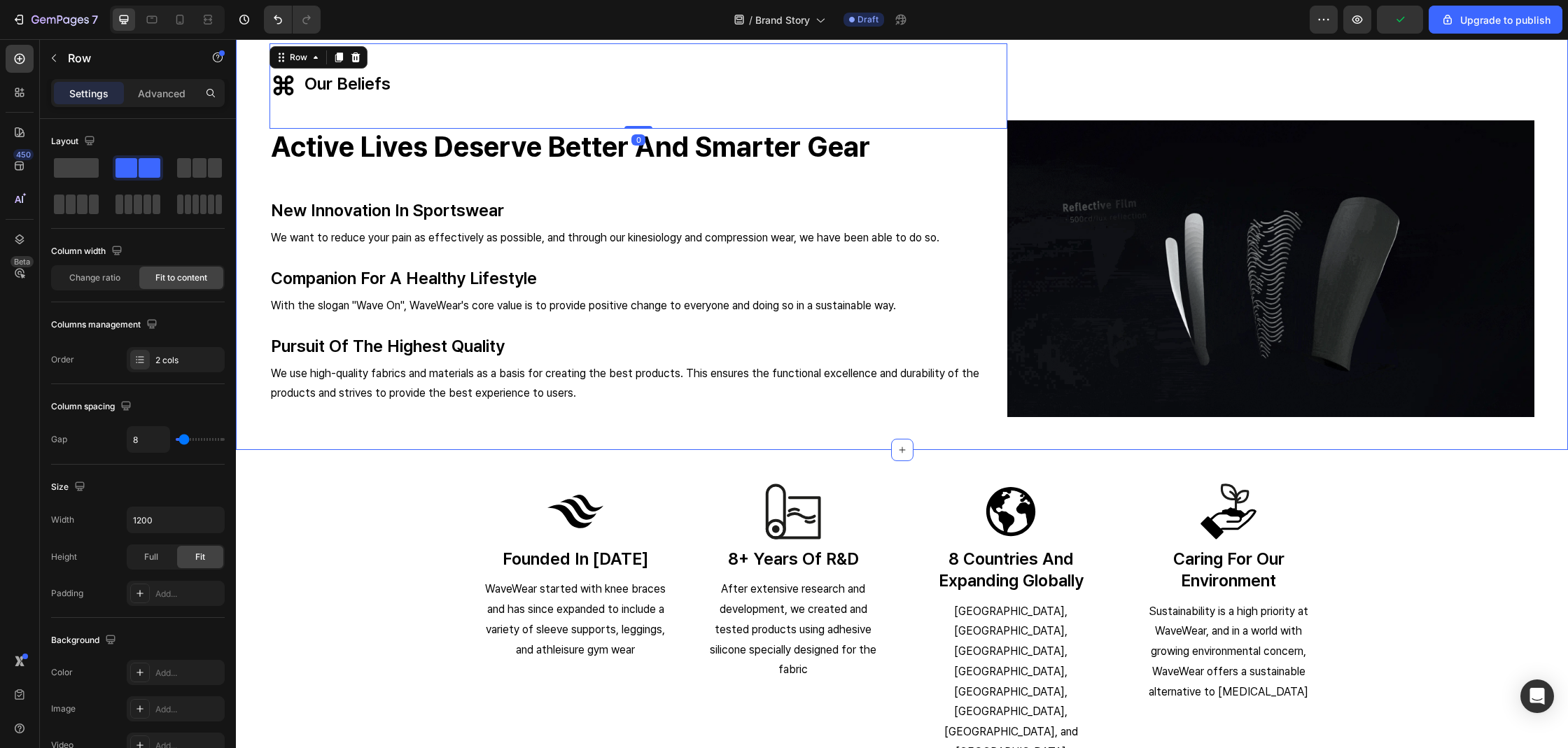
click at [1070, 76] on div "Image Image" at bounding box center [1270, 232] width 527 height 379
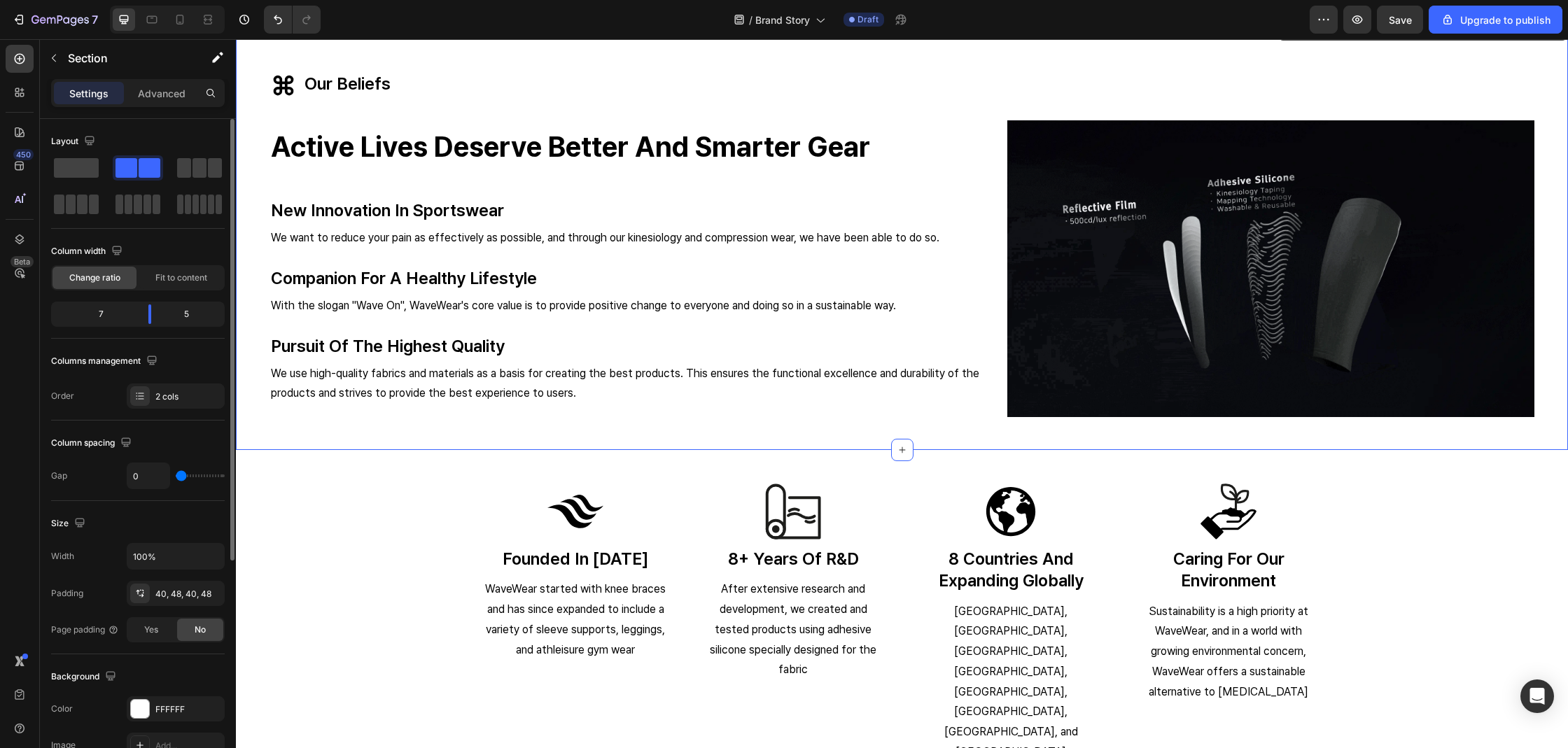
type input "3"
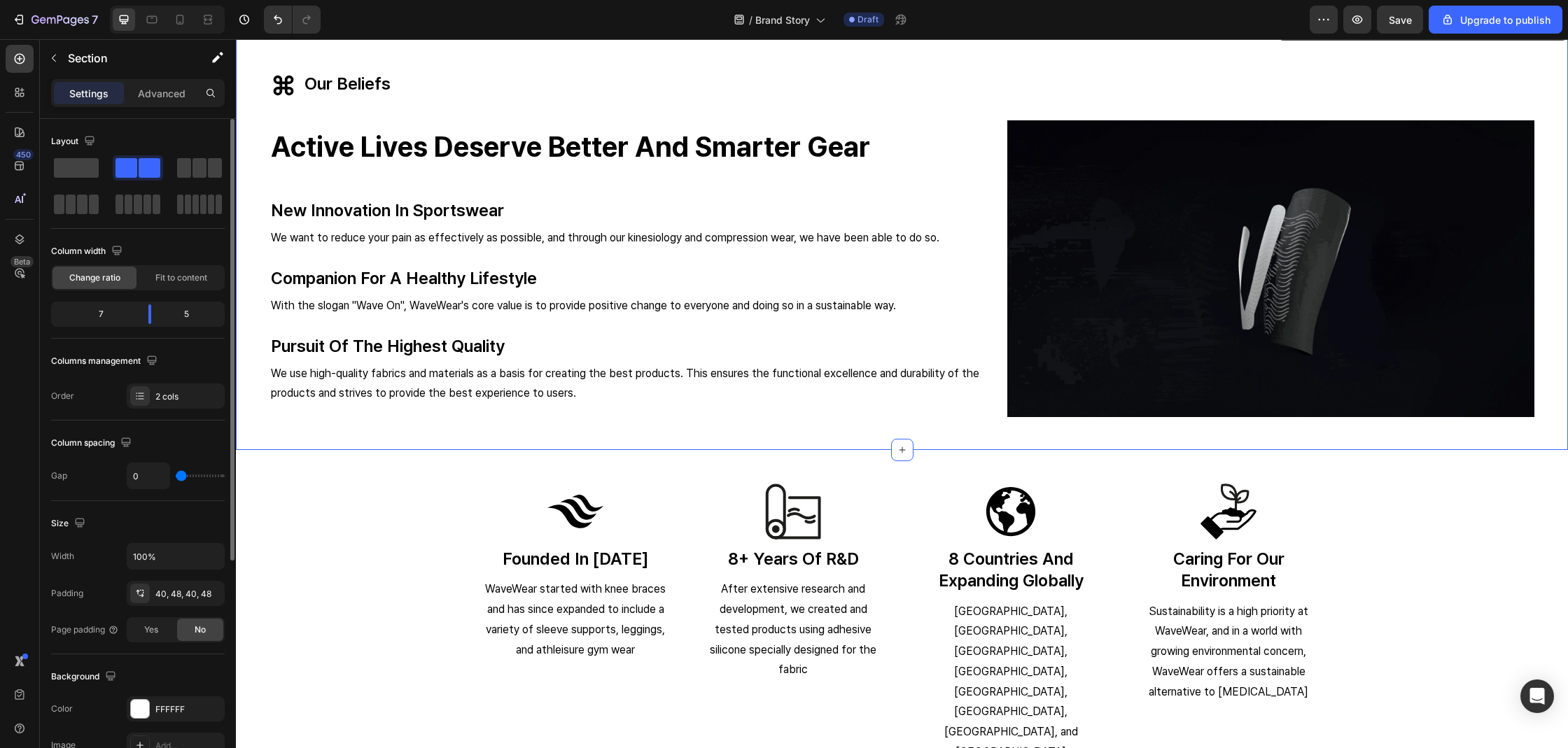
type input "3"
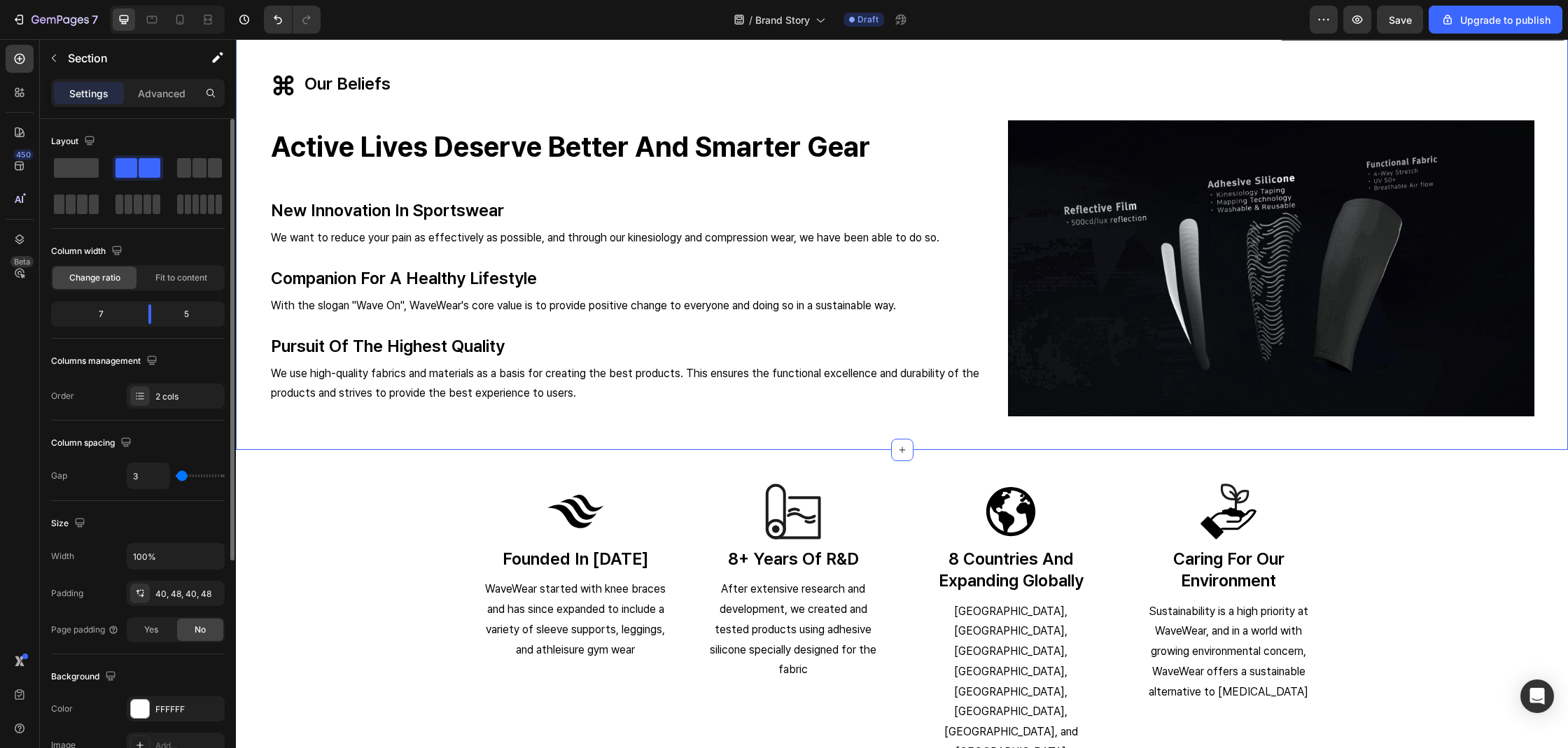
type input "17"
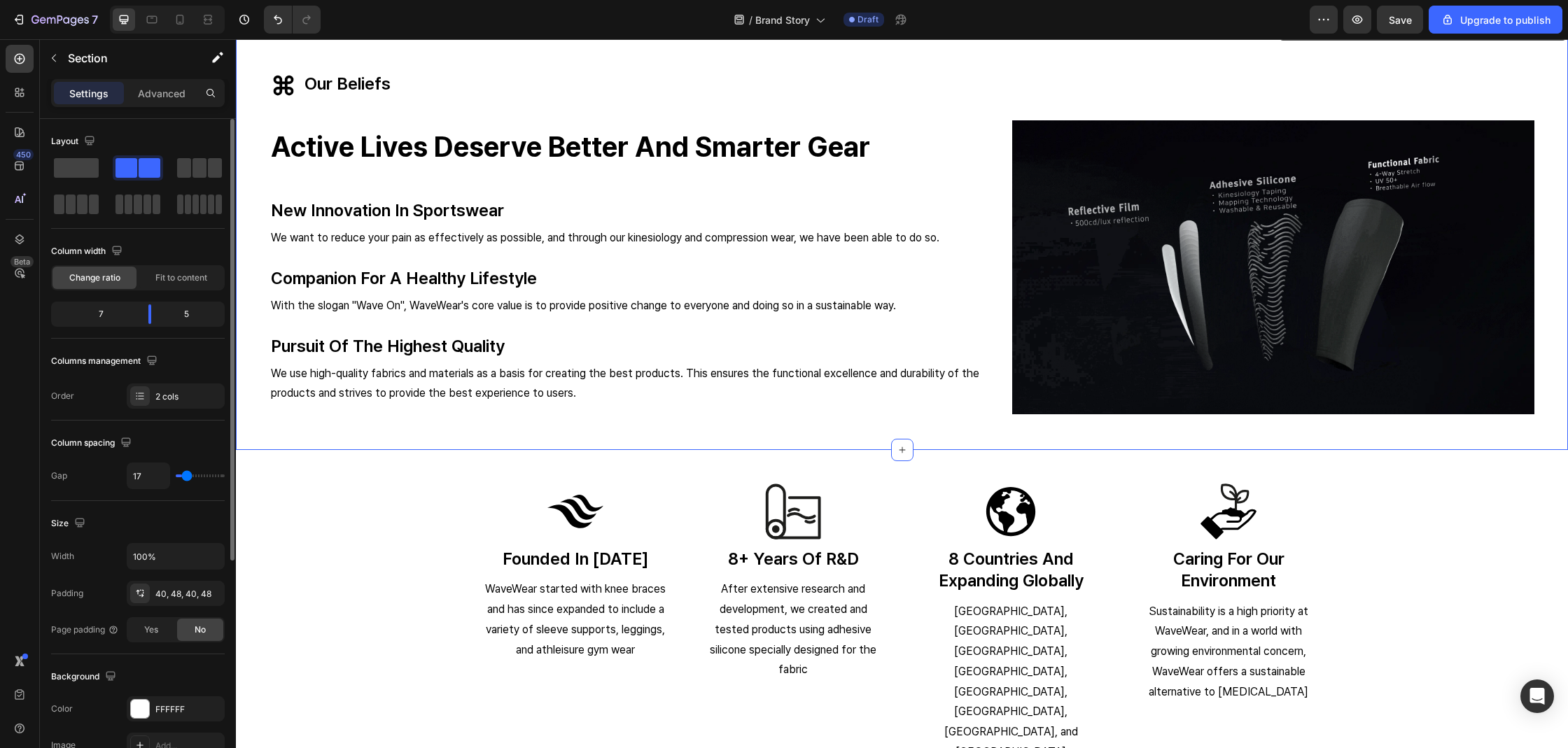
type input "18"
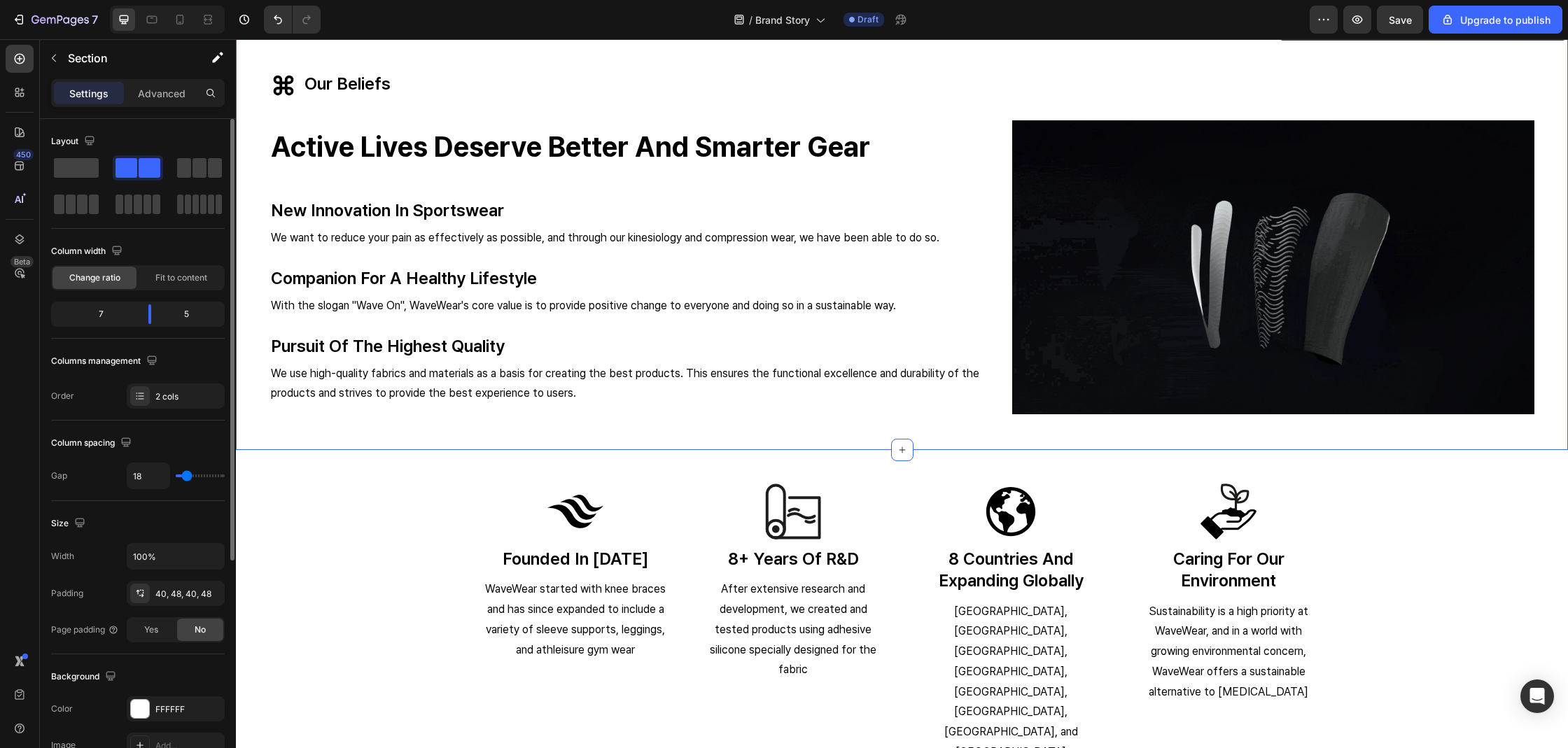
type input "19"
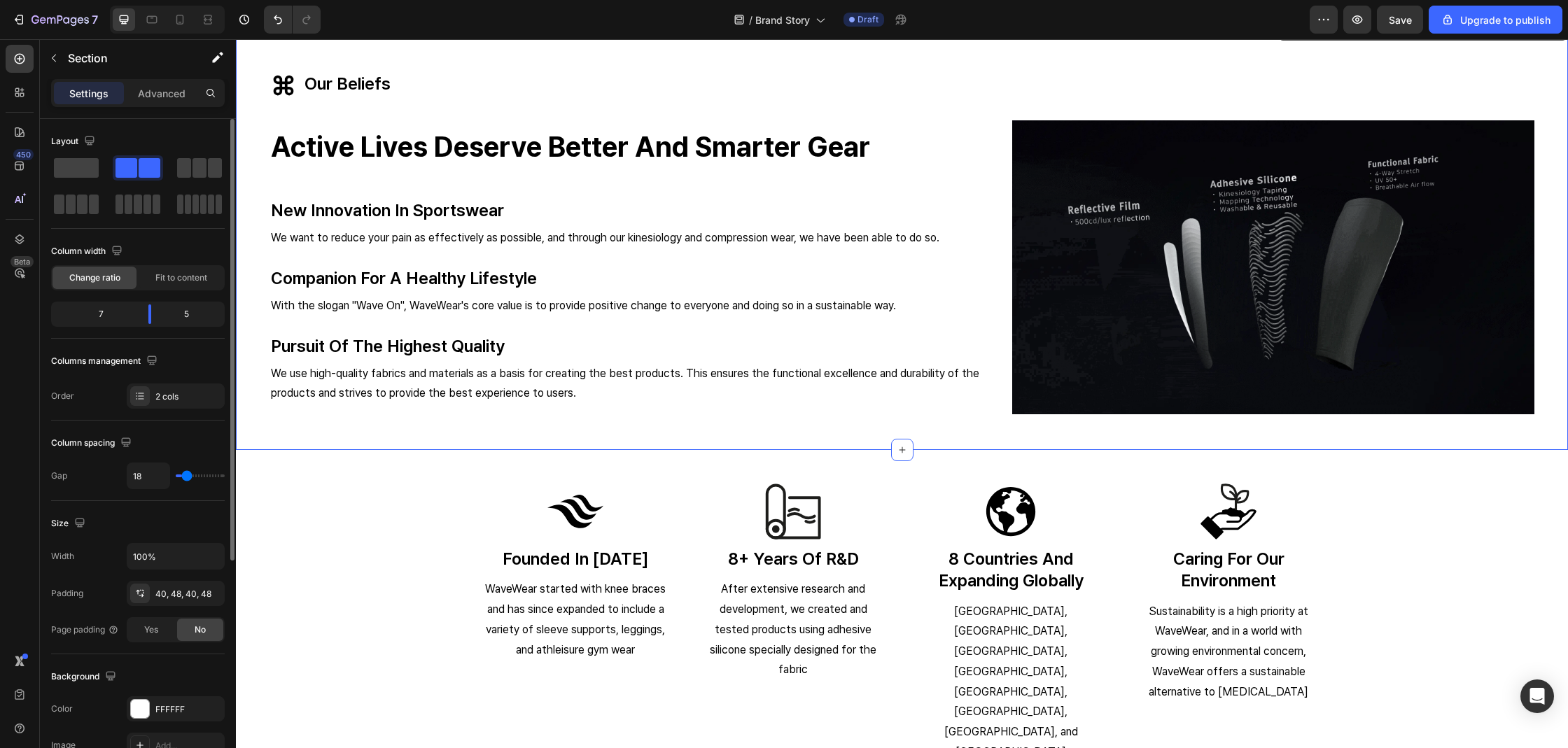
type input "19"
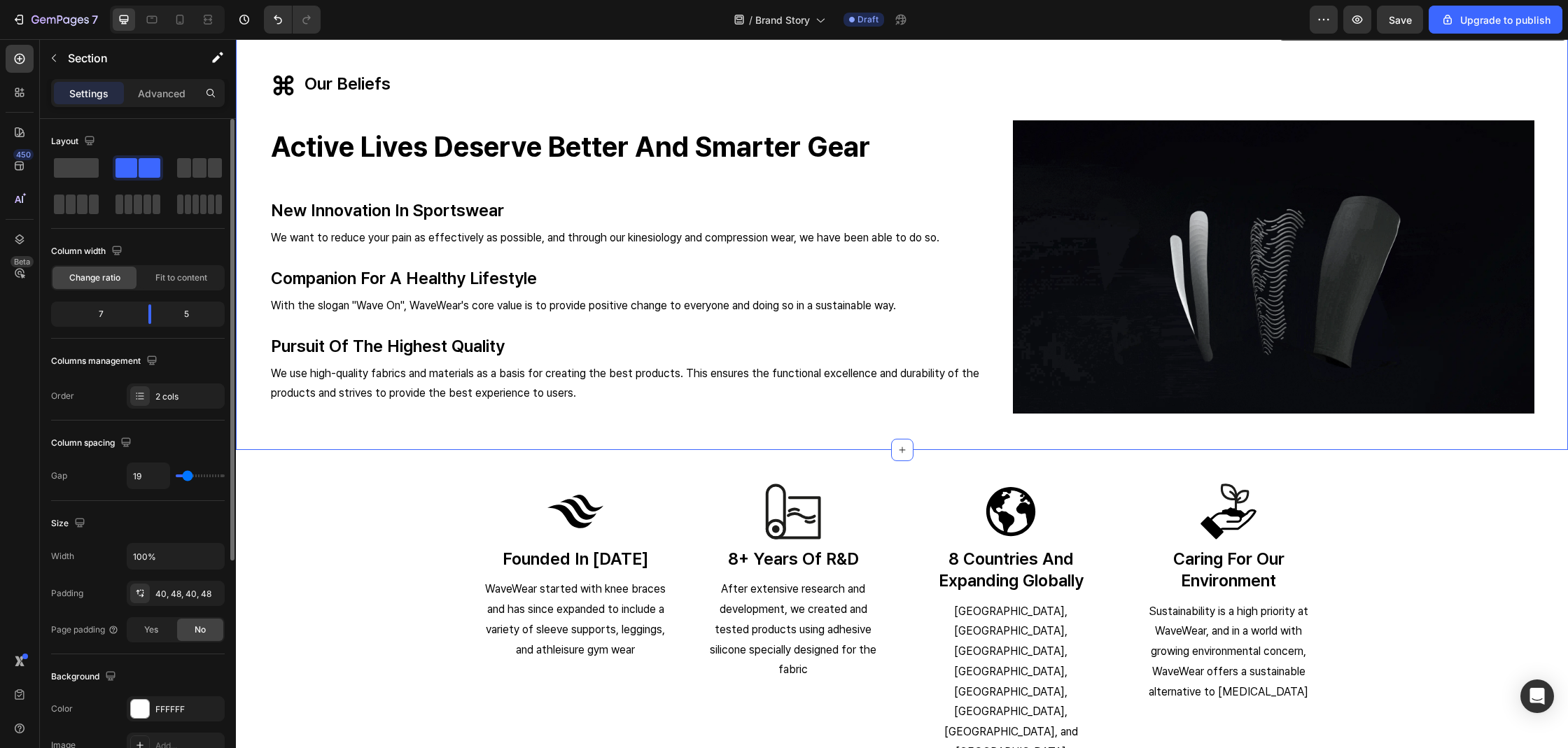
type input "20"
type input "19"
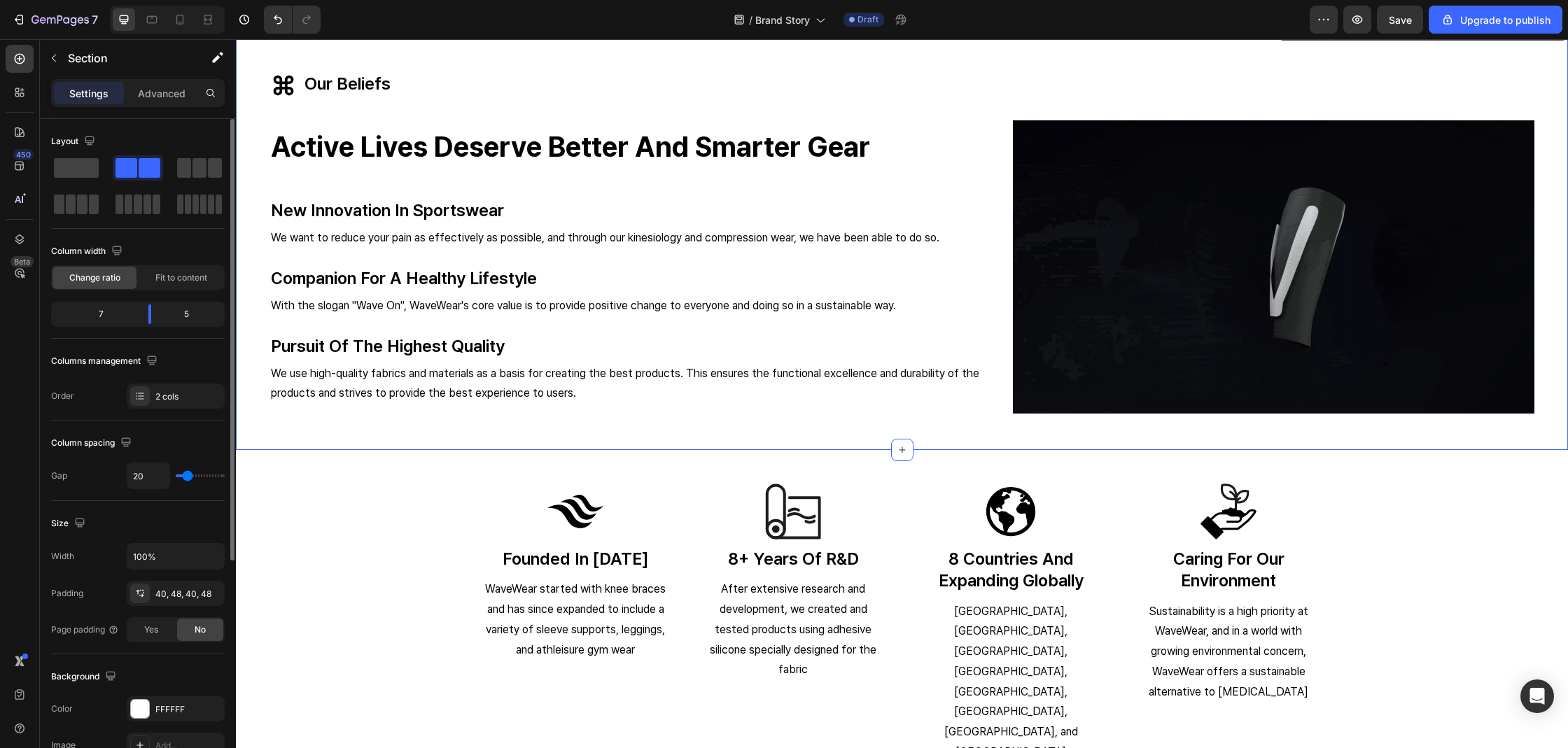
type input "19"
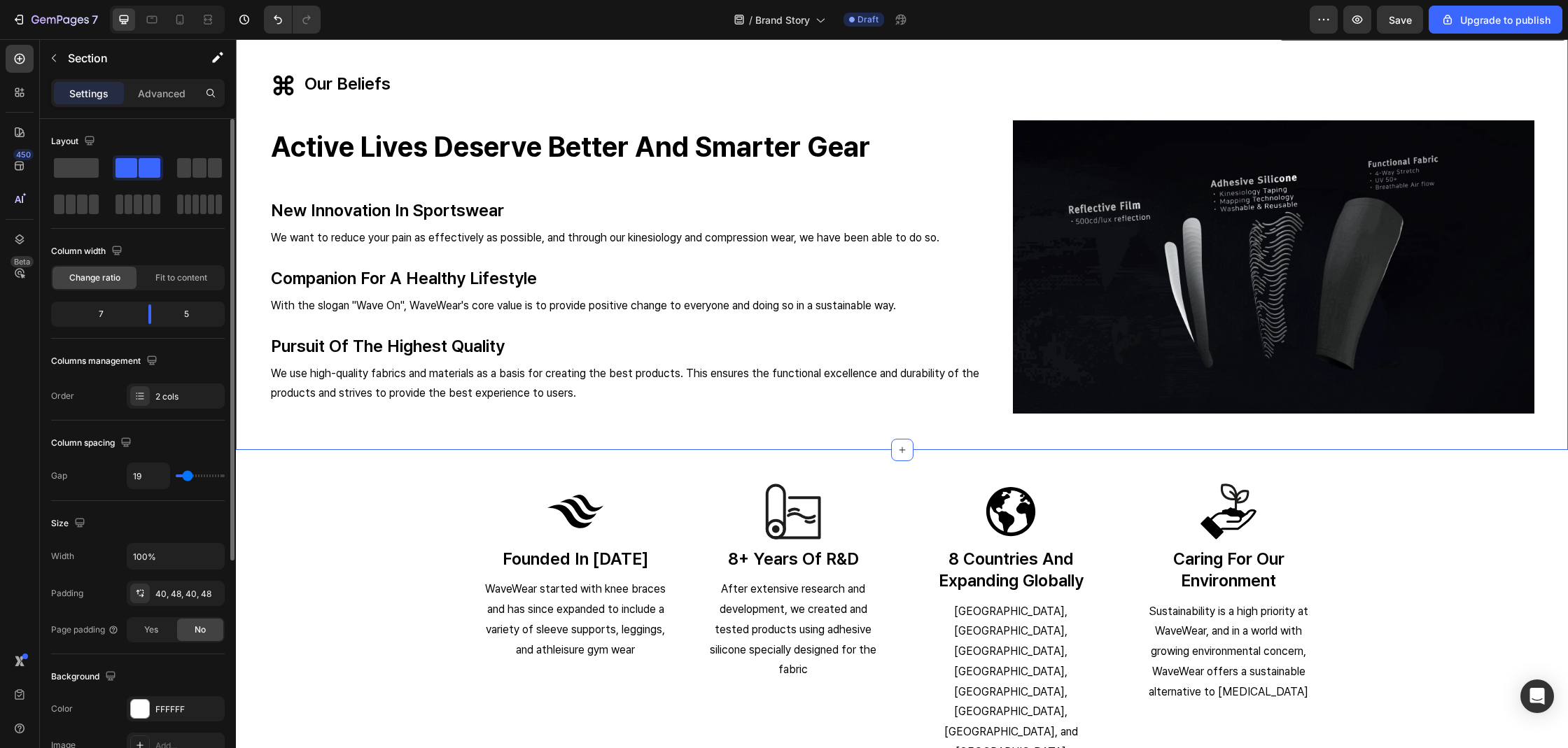
type input "18"
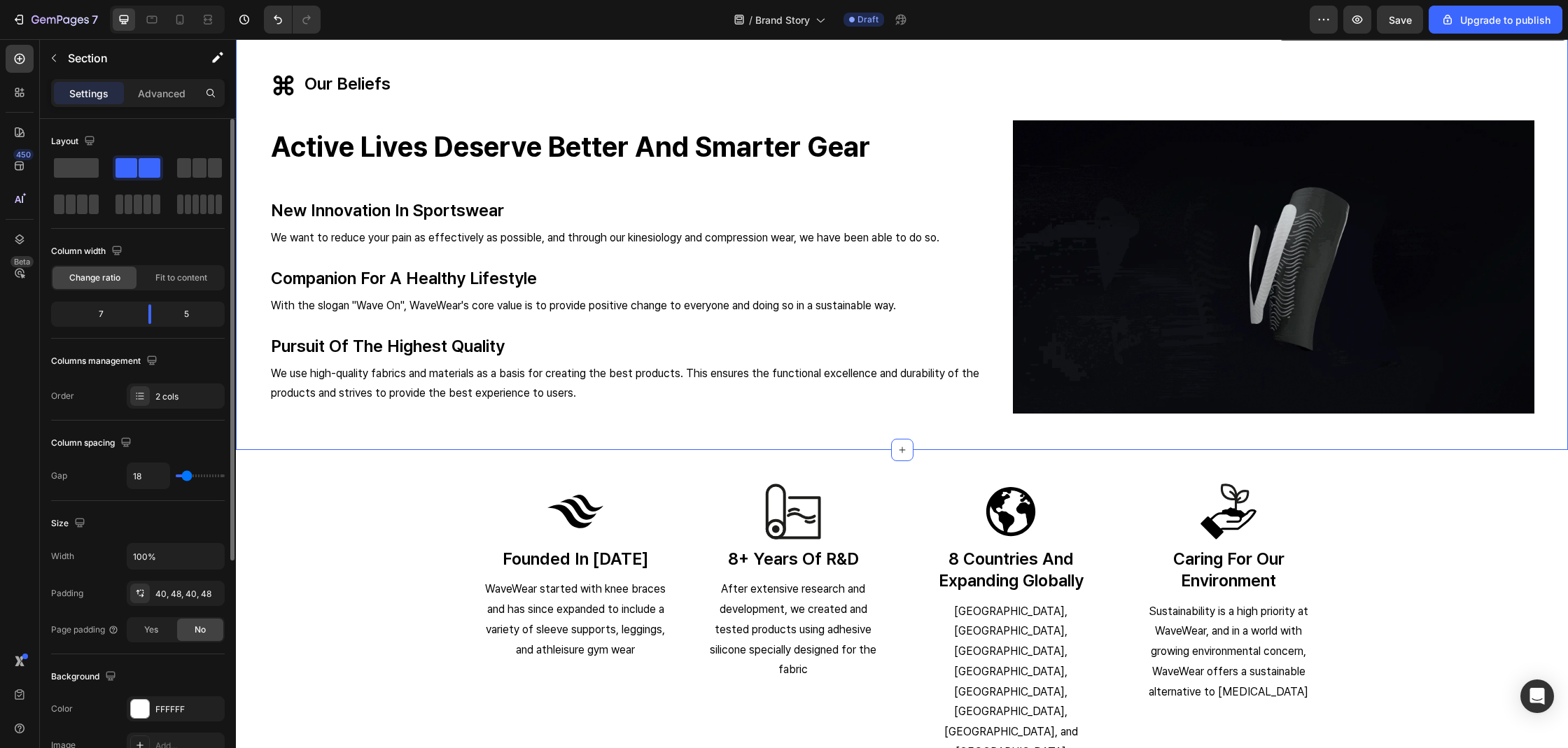
type input "0"
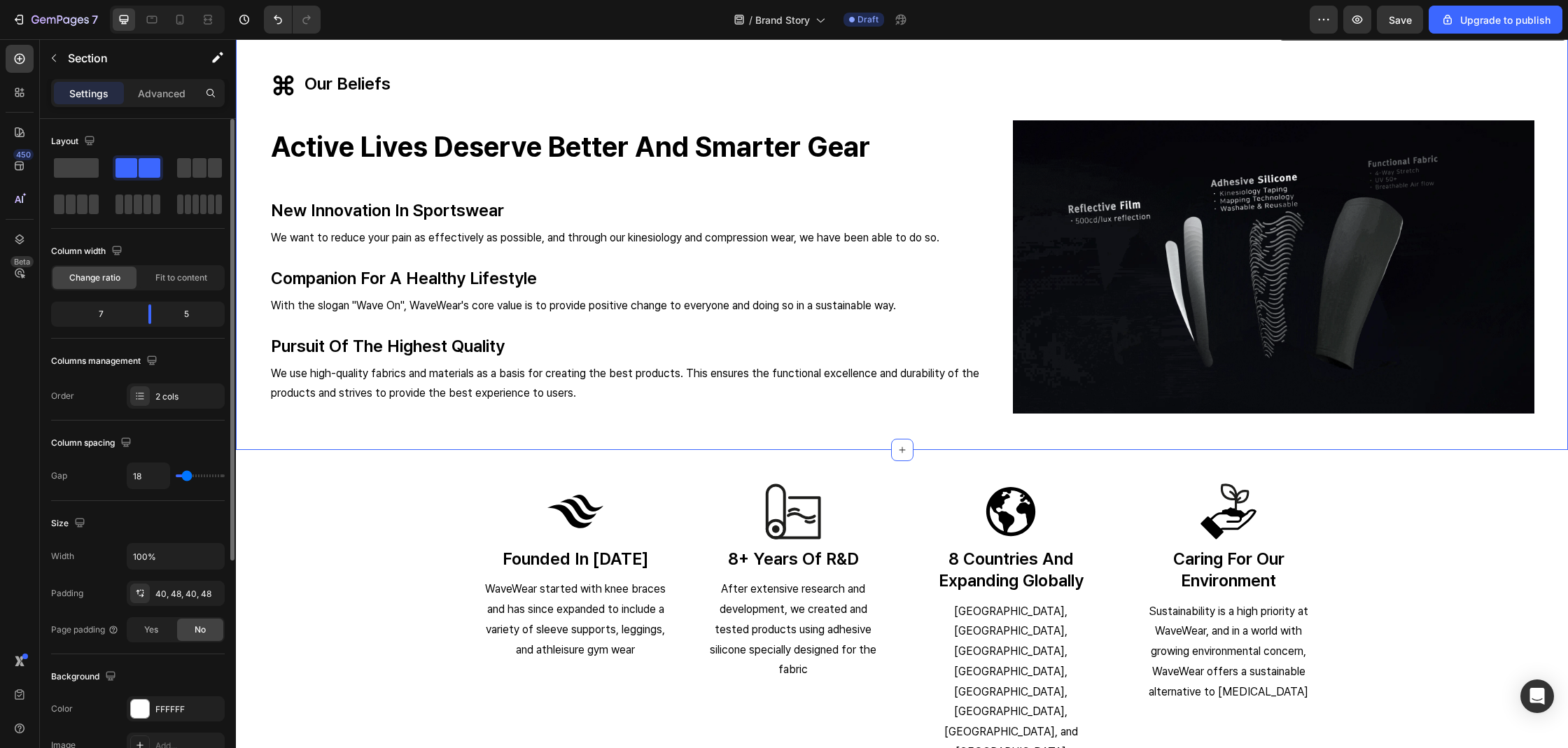
type input "0"
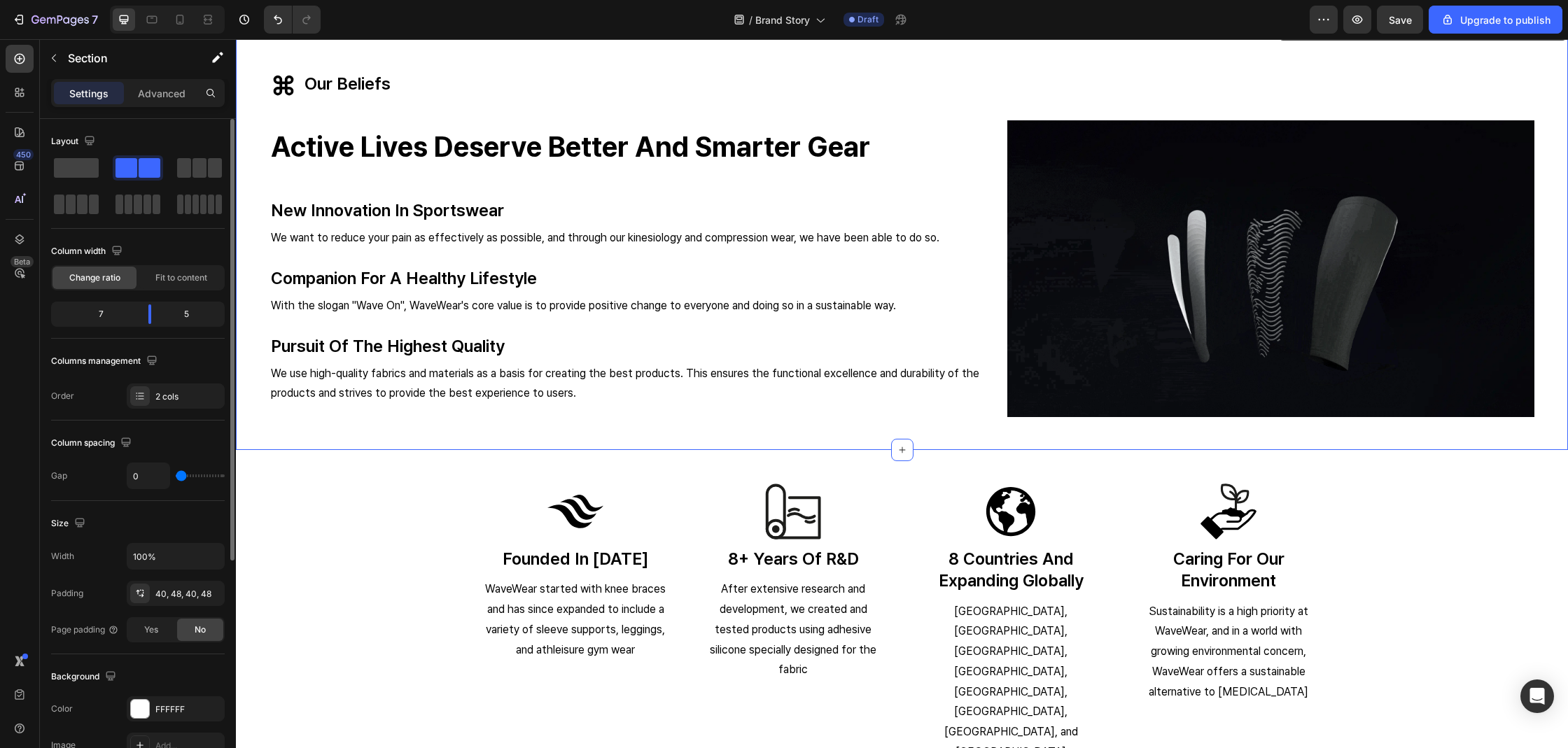
drag, startPoint x: 182, startPoint y: 479, endPoint x: 169, endPoint y: 481, distance: 13.2
click at [176, 477] on input "range" at bounding box center [199, 475] width 49 height 3
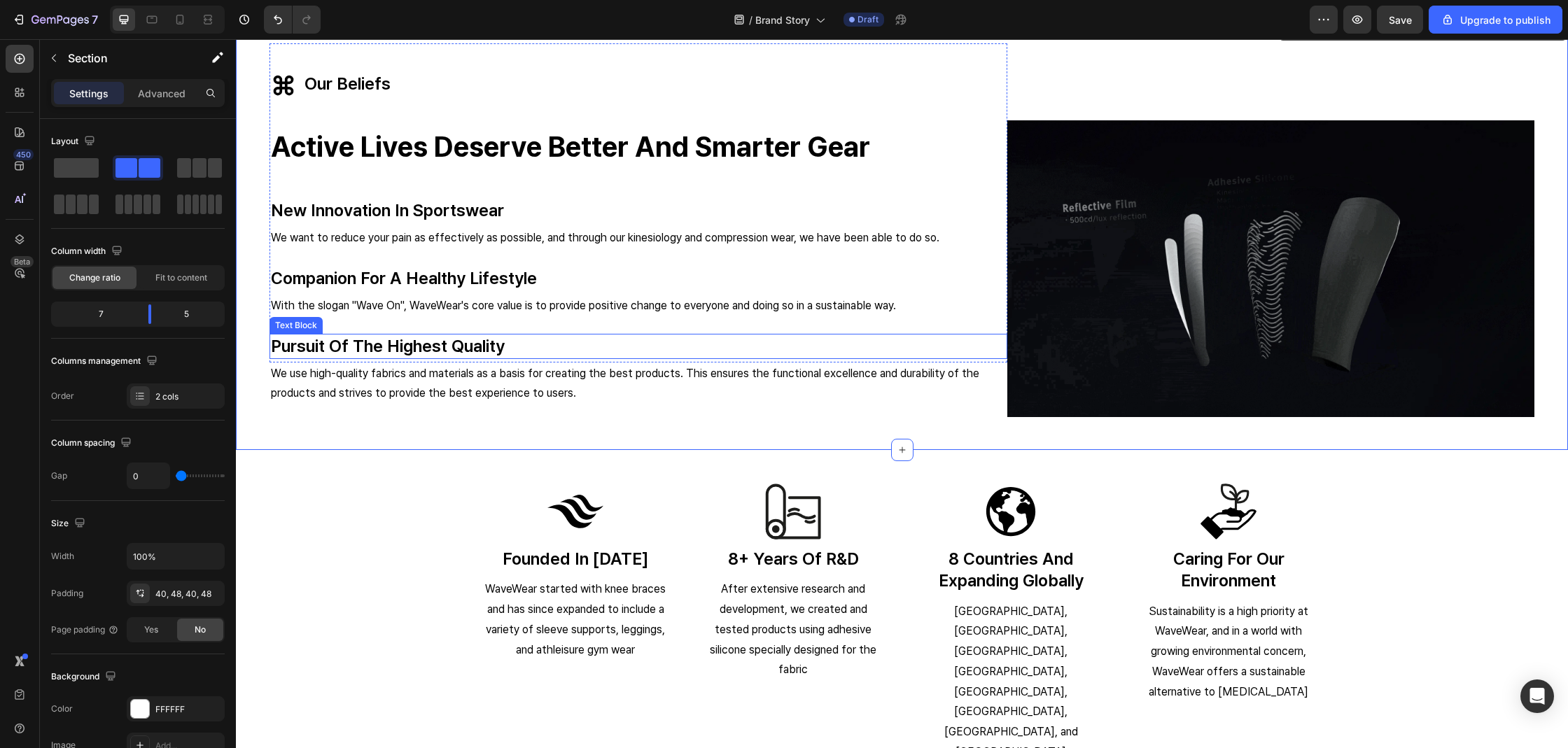
click at [927, 354] on p "pursuit of the highest quality" at bounding box center [638, 345] width 735 height 22
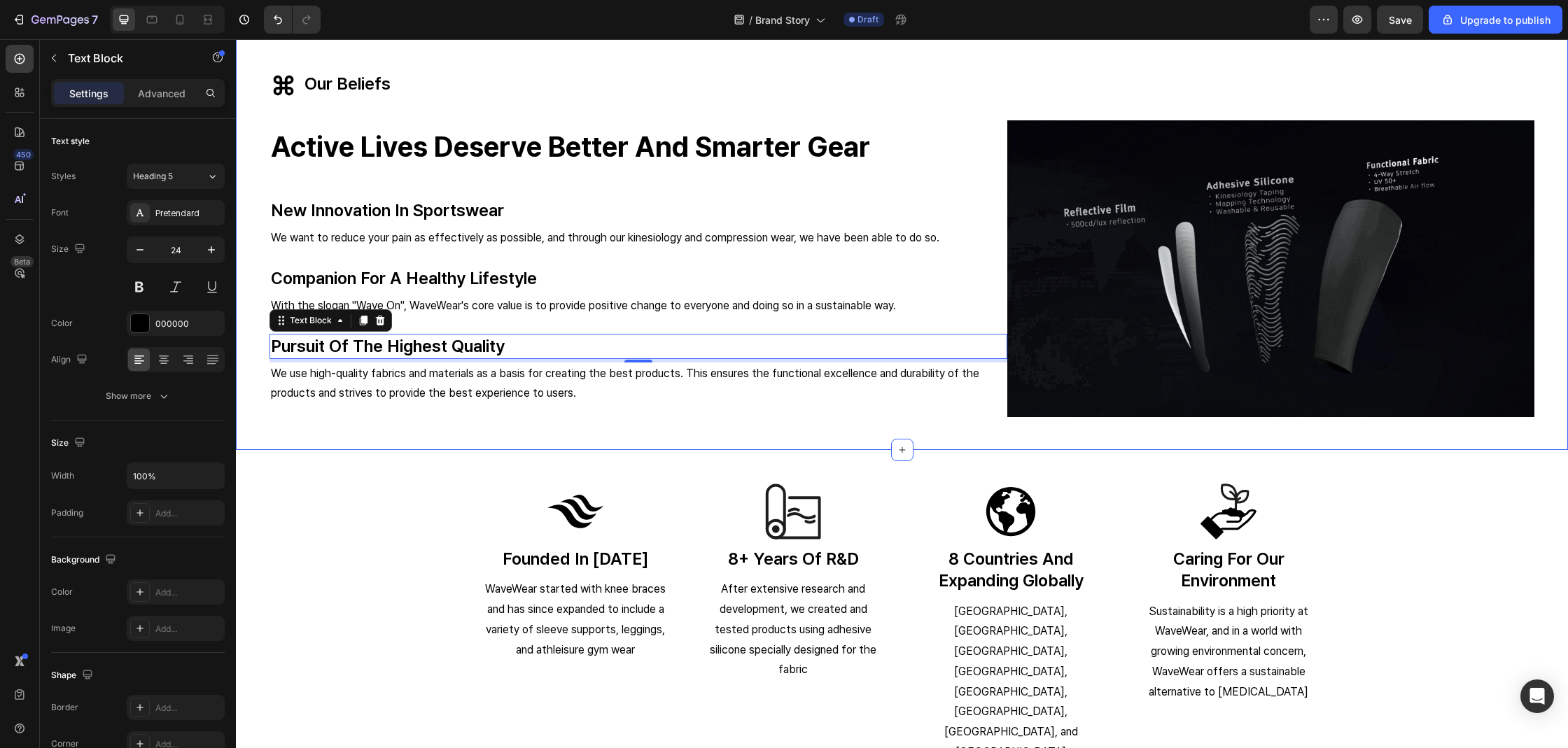
click at [1079, 67] on div "Image Image" at bounding box center [1270, 232] width 527 height 379
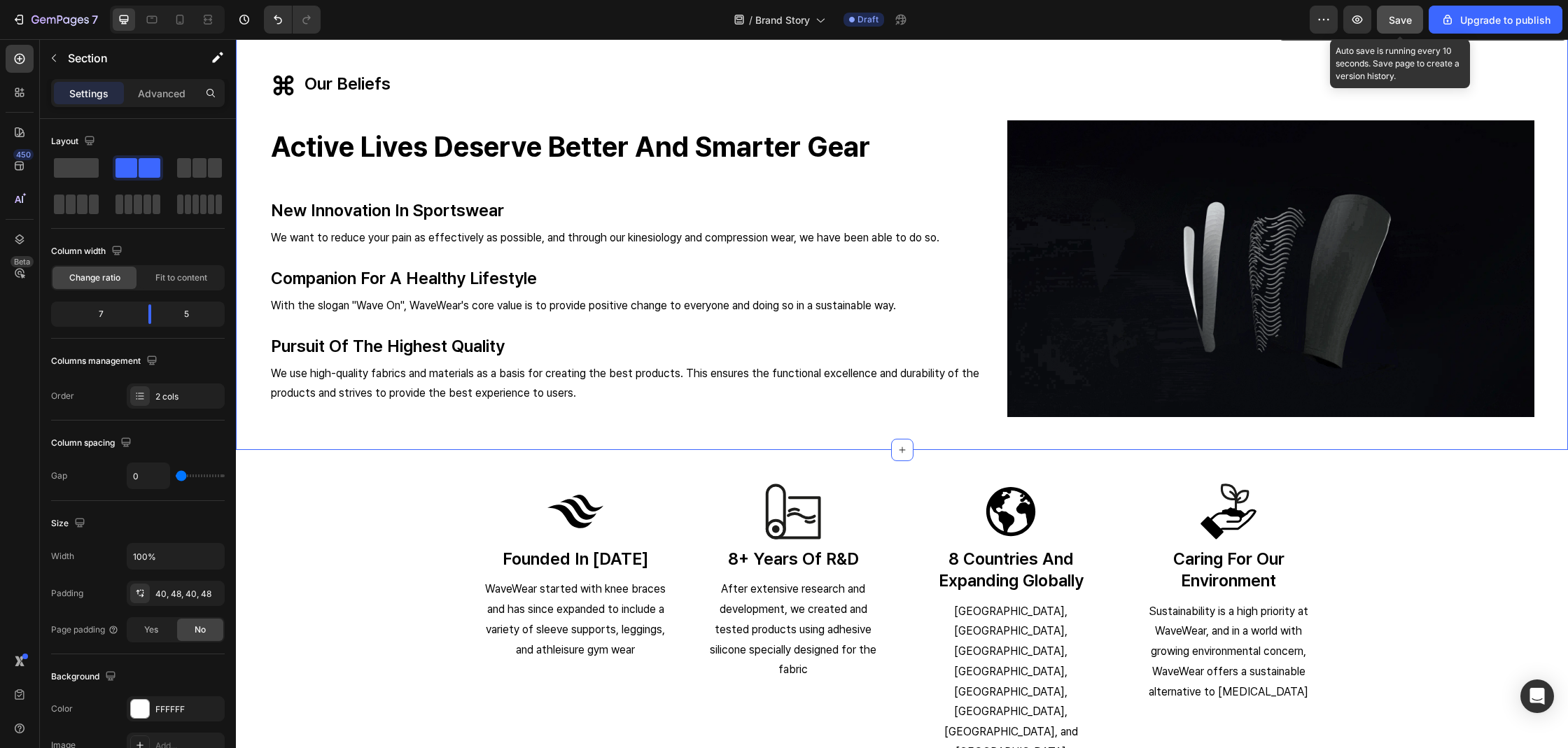
click at [1397, 27] on button "Save" at bounding box center [1399, 19] width 46 height 28
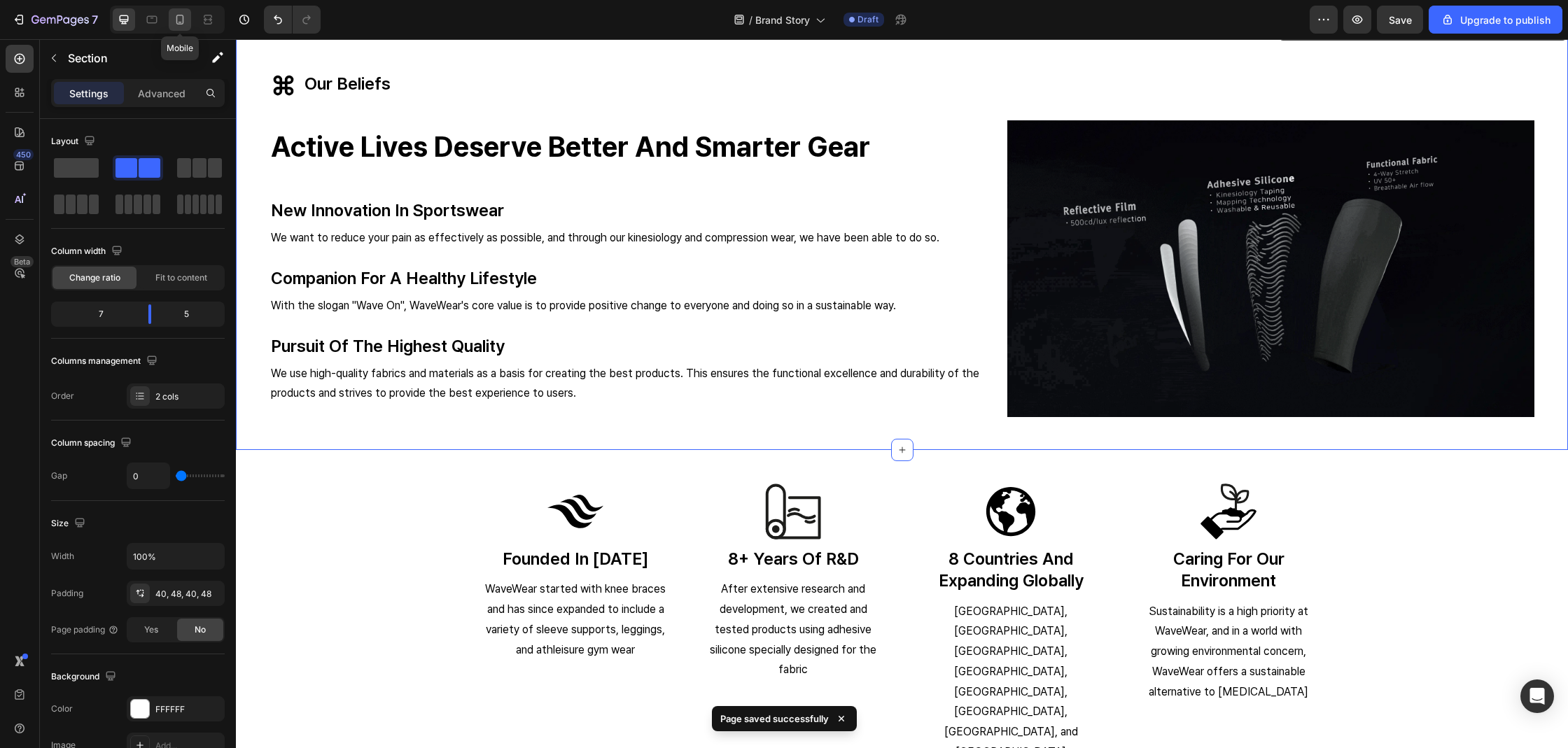
click at [172, 11] on div at bounding box center [179, 19] width 22 height 22
type input "33"
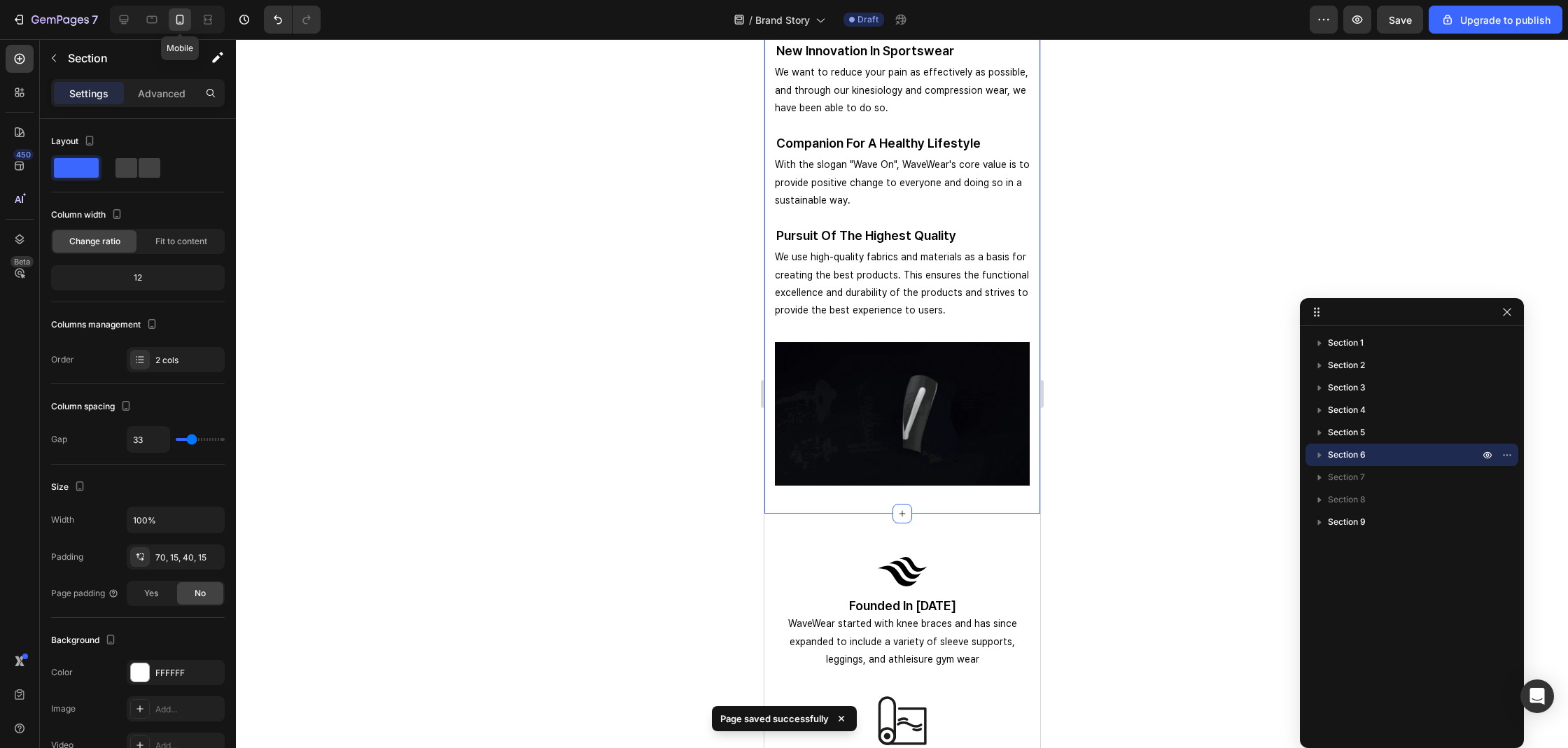
scroll to position [2160, 0]
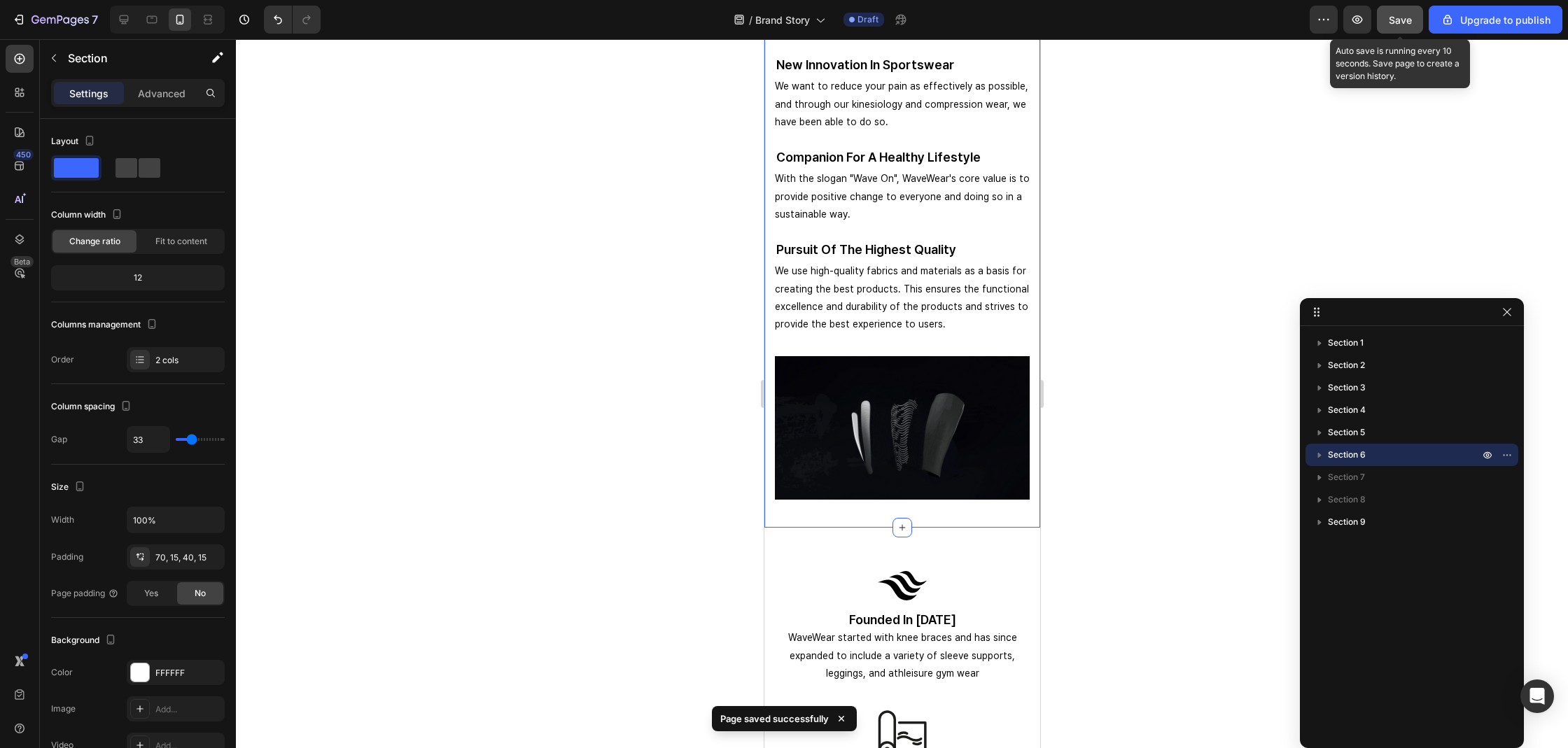
click at [1389, 22] on button "Save" at bounding box center [1399, 19] width 46 height 28
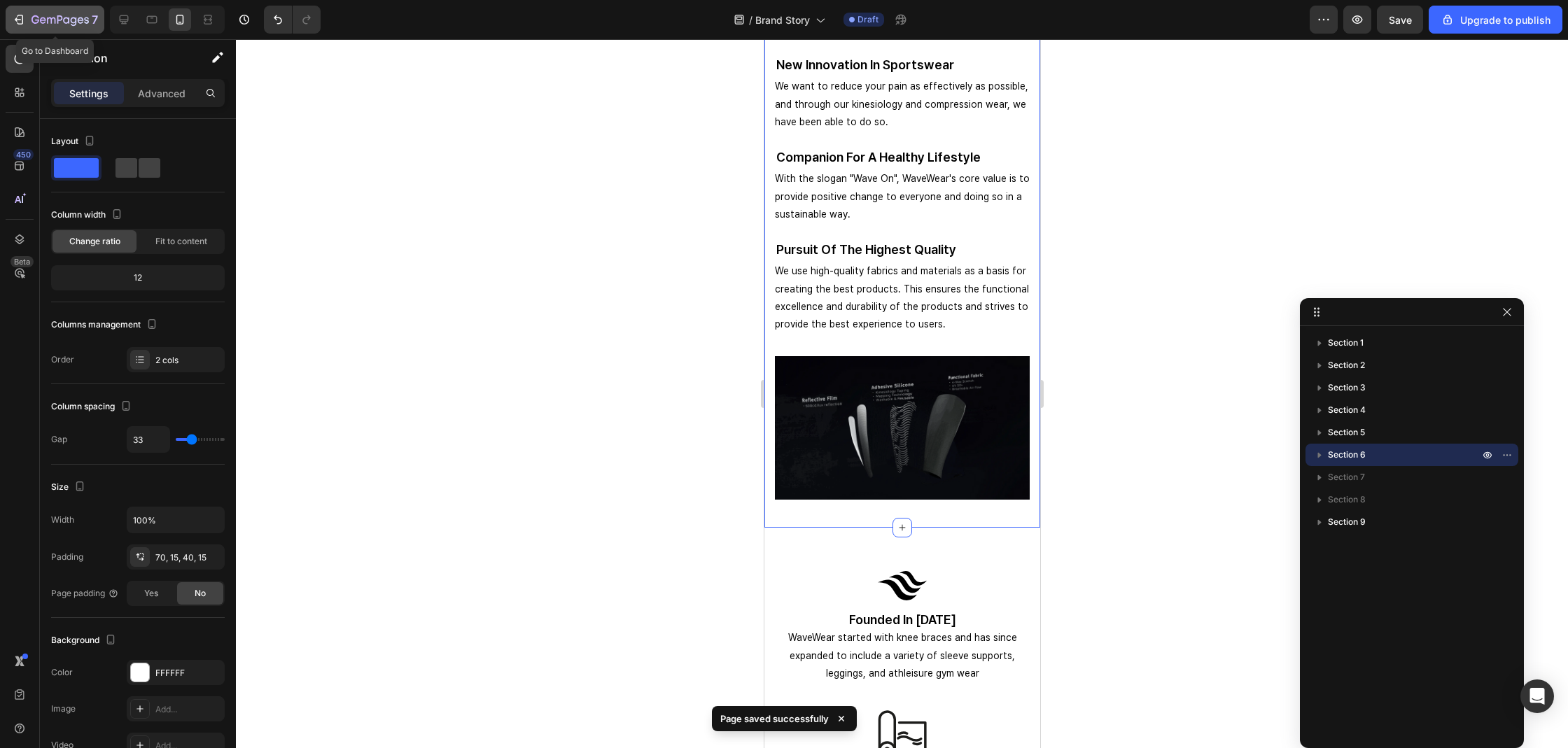
click at [73, 14] on icon "button" at bounding box center [60, 20] width 57 height 11
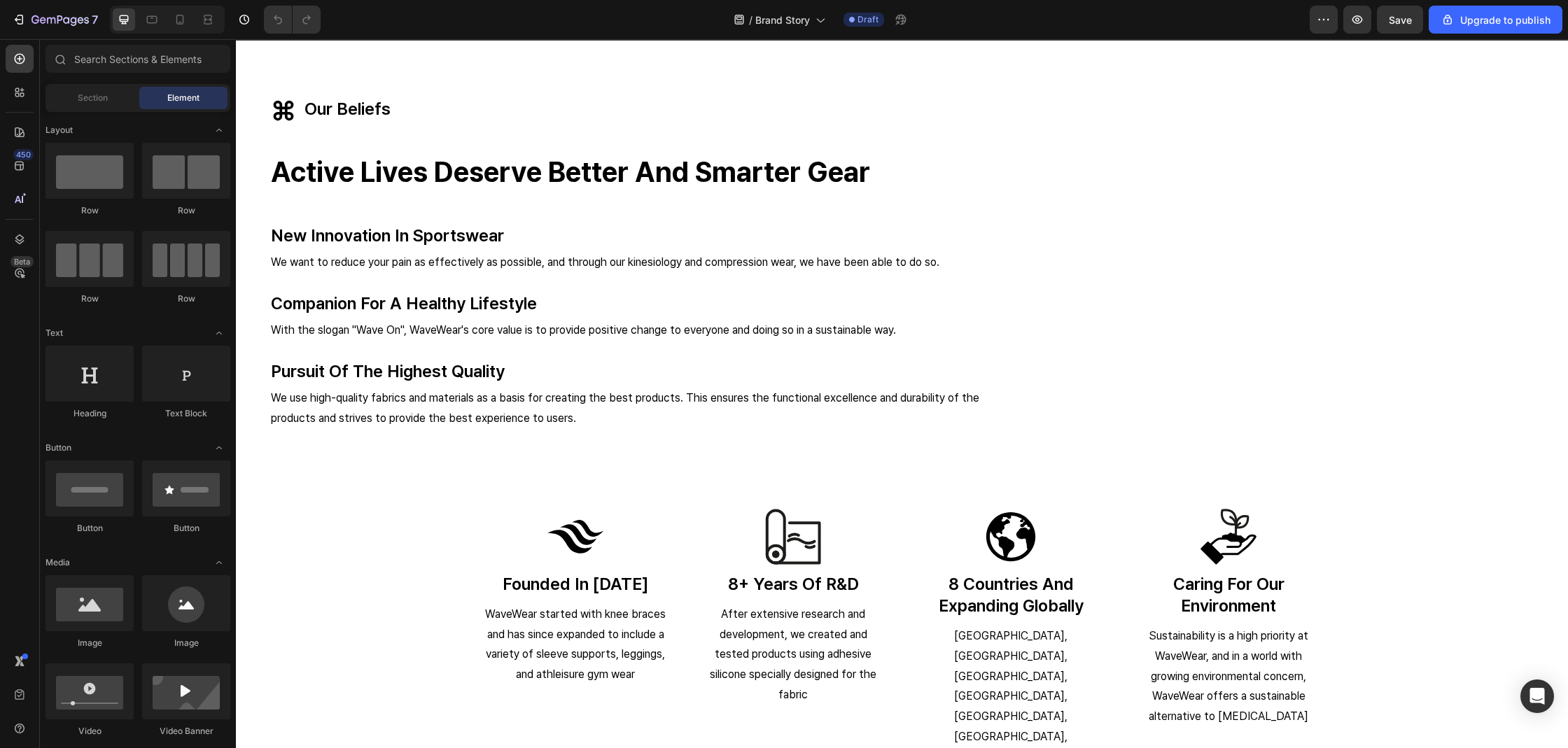
scroll to position [2430, 0]
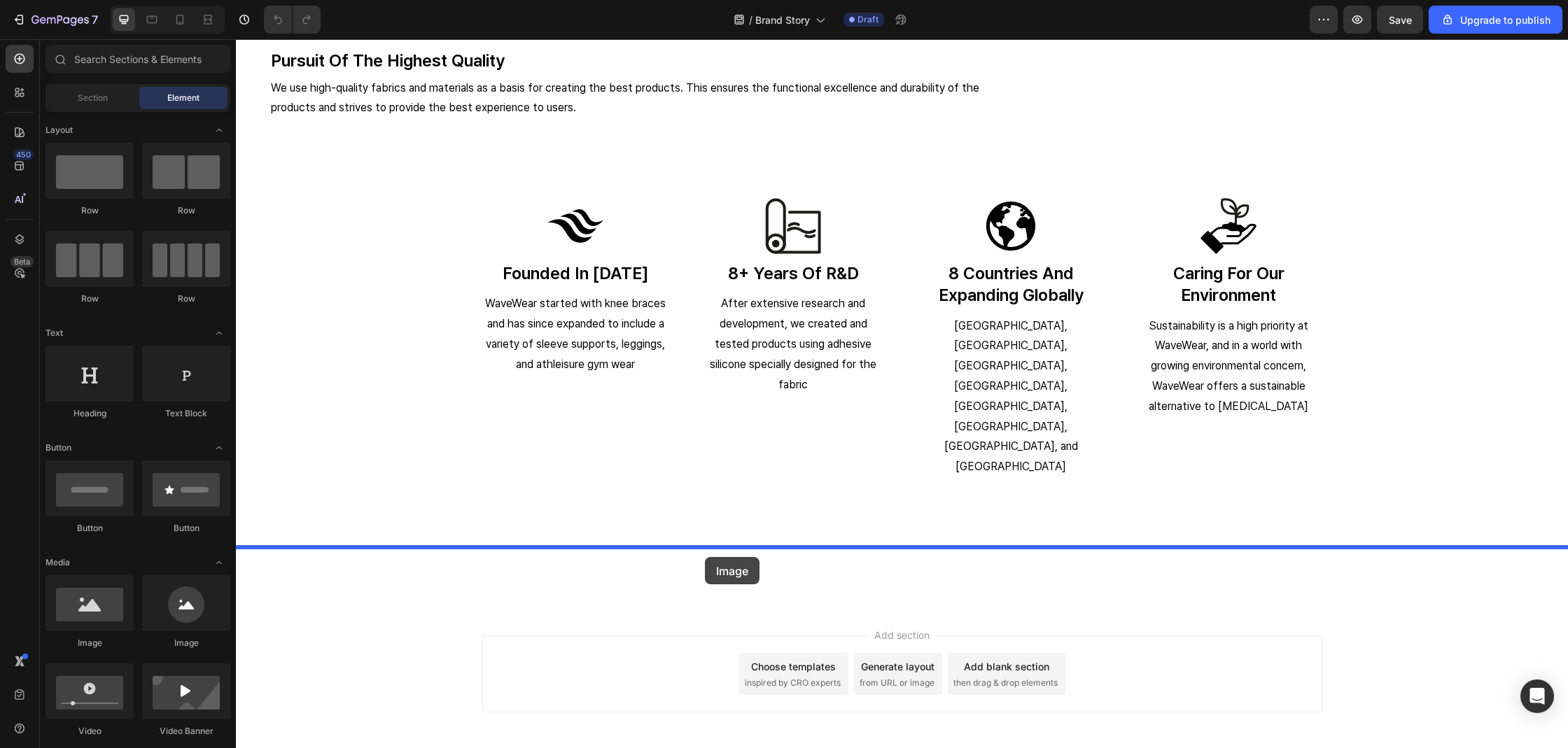
drag, startPoint x: 311, startPoint y: 652, endPoint x: 704, endPoint y: 557, distance: 404.3
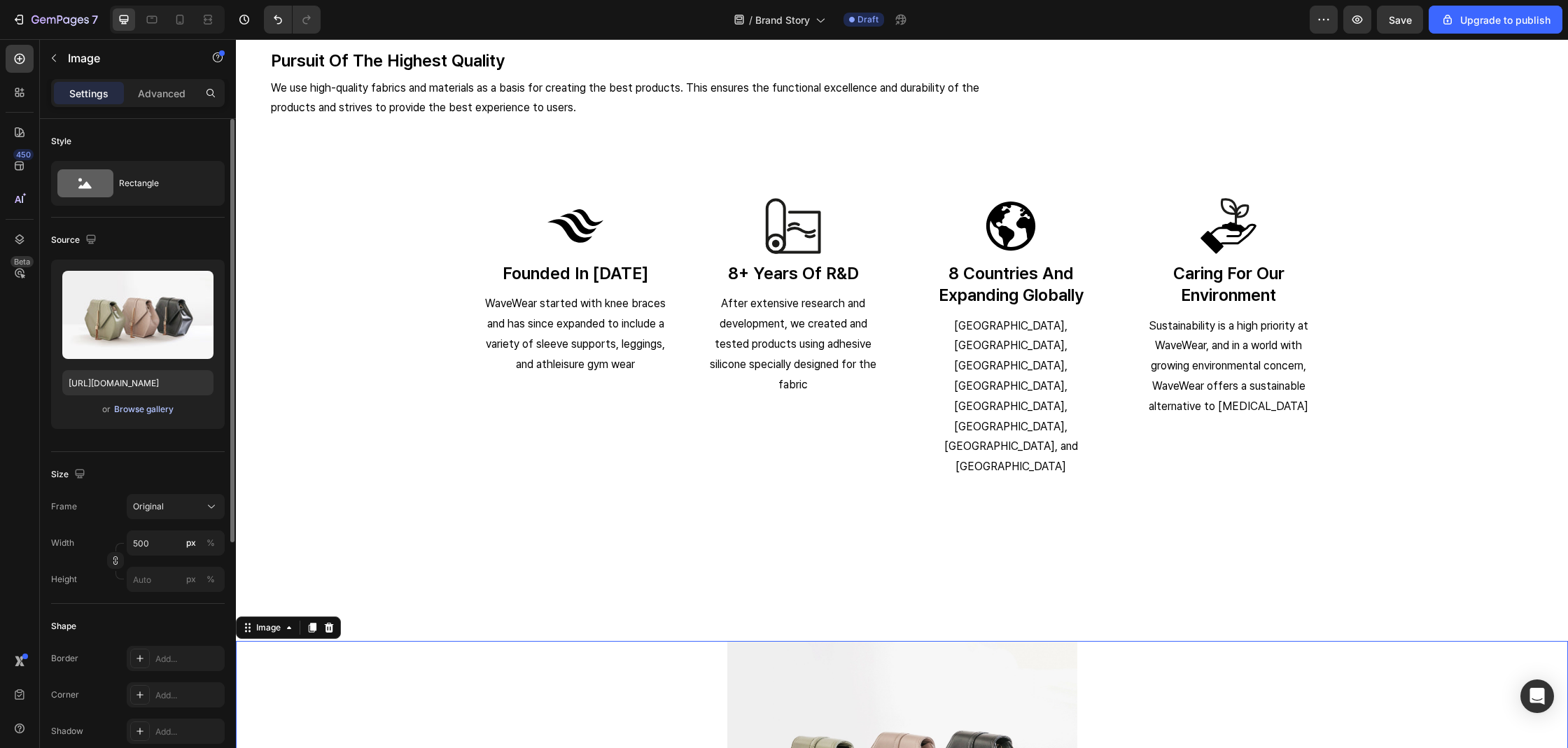
click at [153, 408] on div "Browse gallery" at bounding box center [144, 408] width 59 height 12
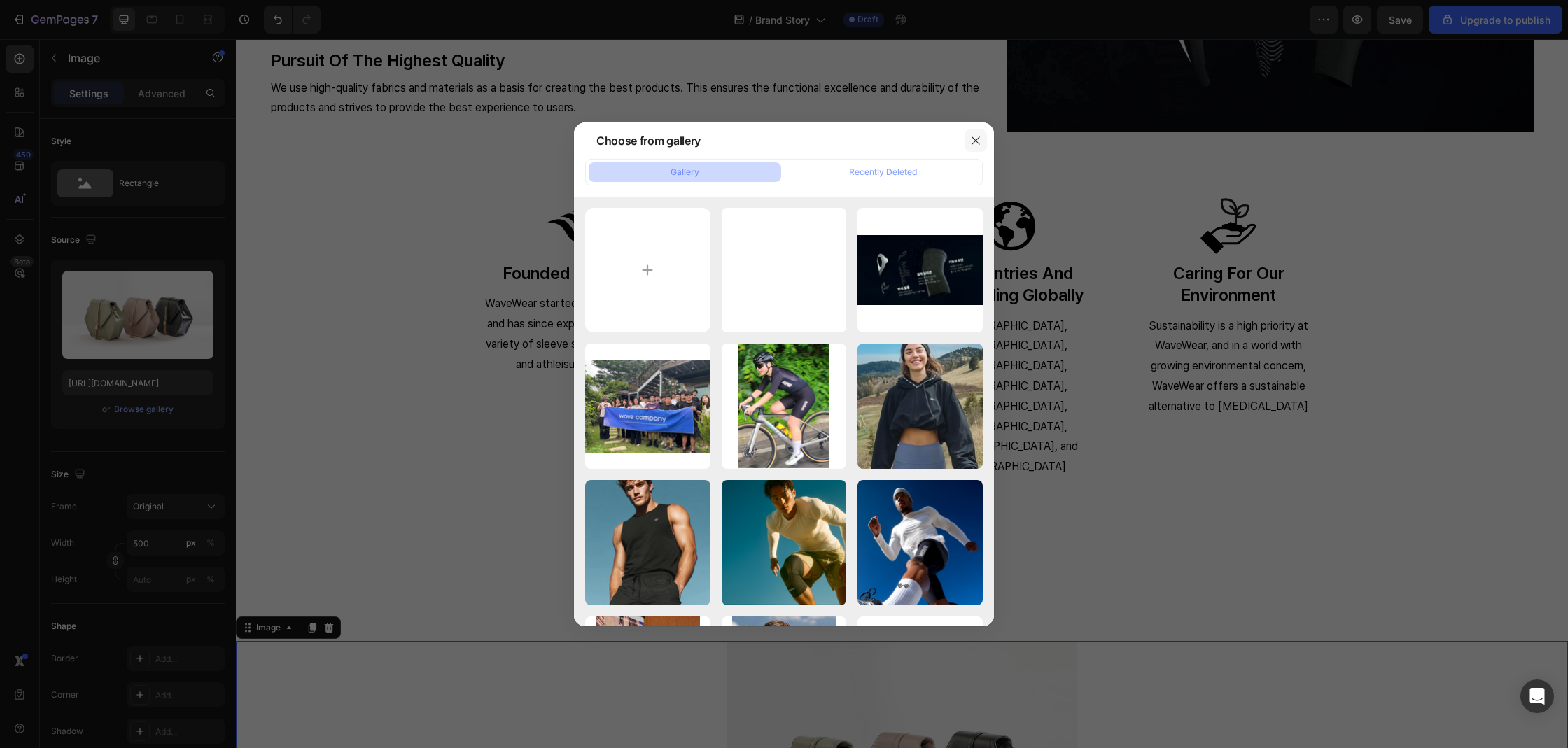
click at [974, 141] on icon "button" at bounding box center [975, 141] width 11 height 11
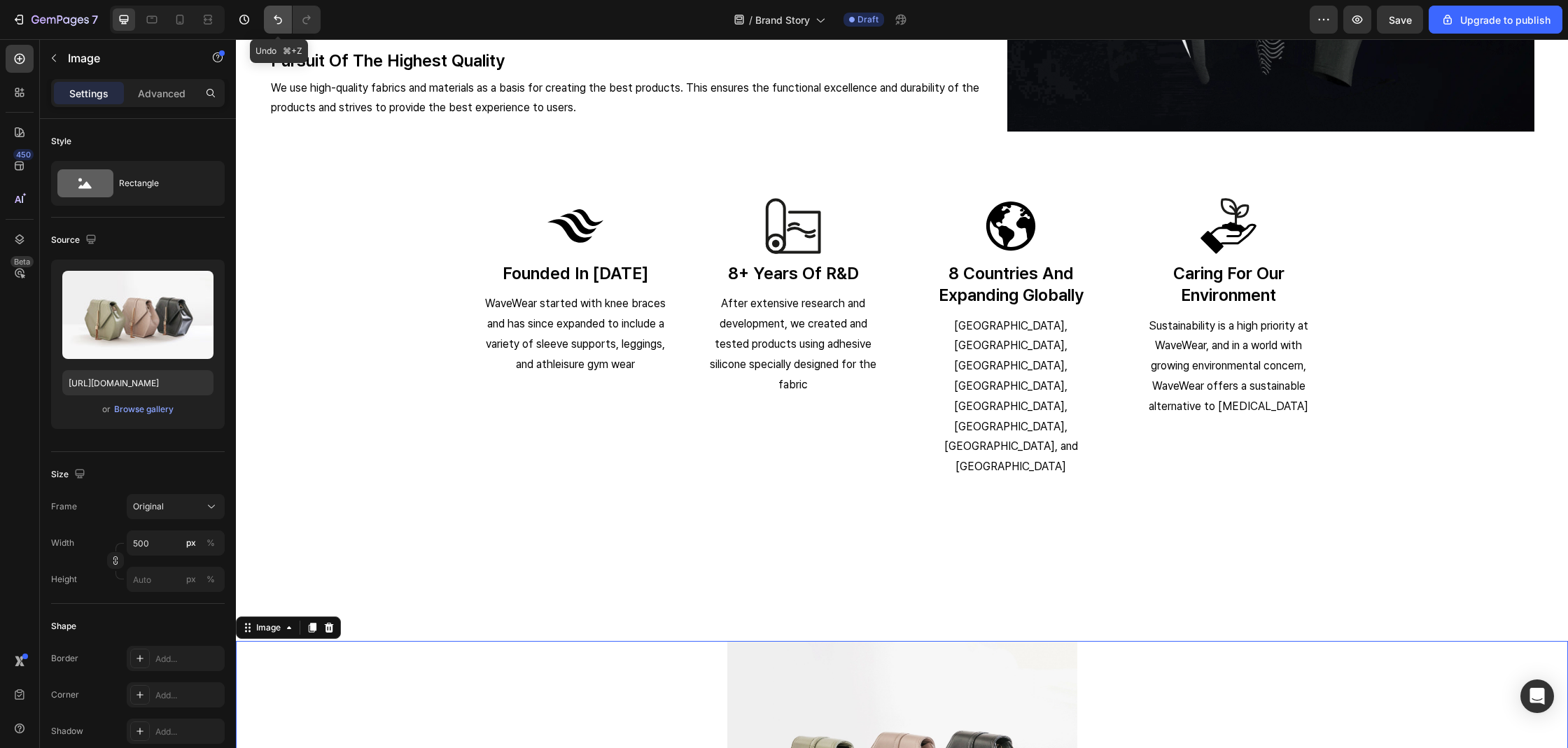
click at [279, 27] on button "Undo/Redo" at bounding box center [277, 19] width 28 height 28
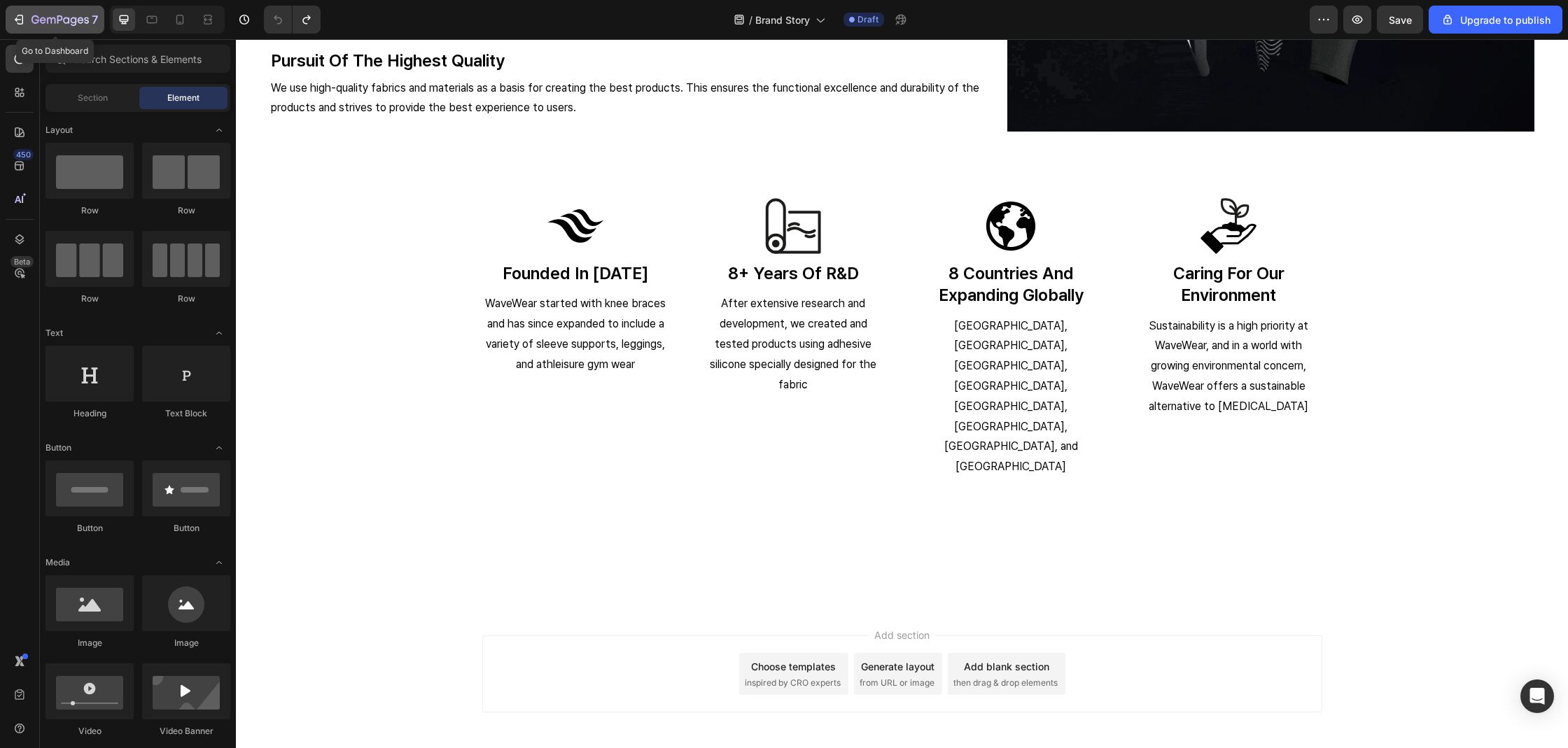
click at [56, 22] on icon "button" at bounding box center [60, 20] width 57 height 11
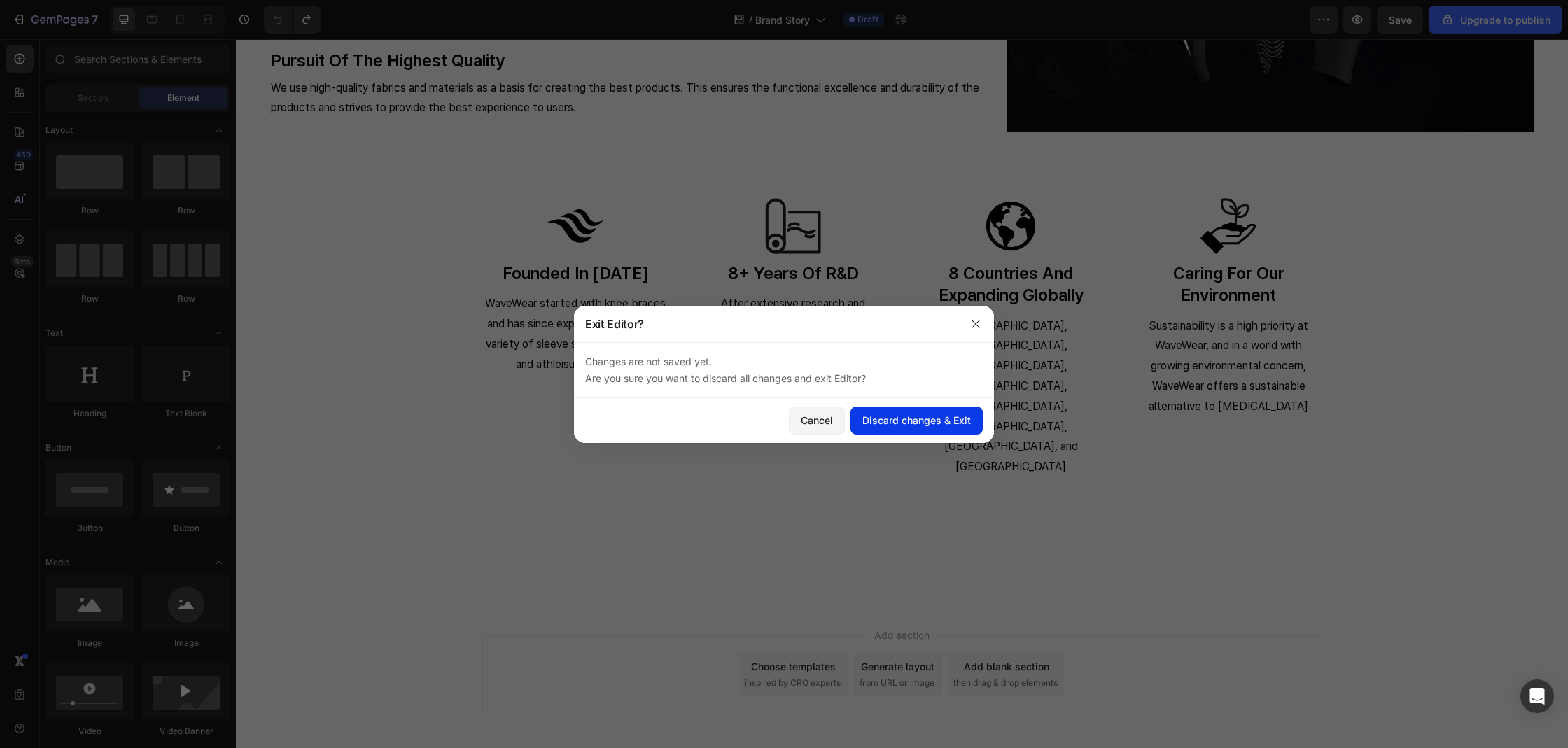
click at [870, 419] on div "Discard changes & Exit" at bounding box center [916, 420] width 109 height 14
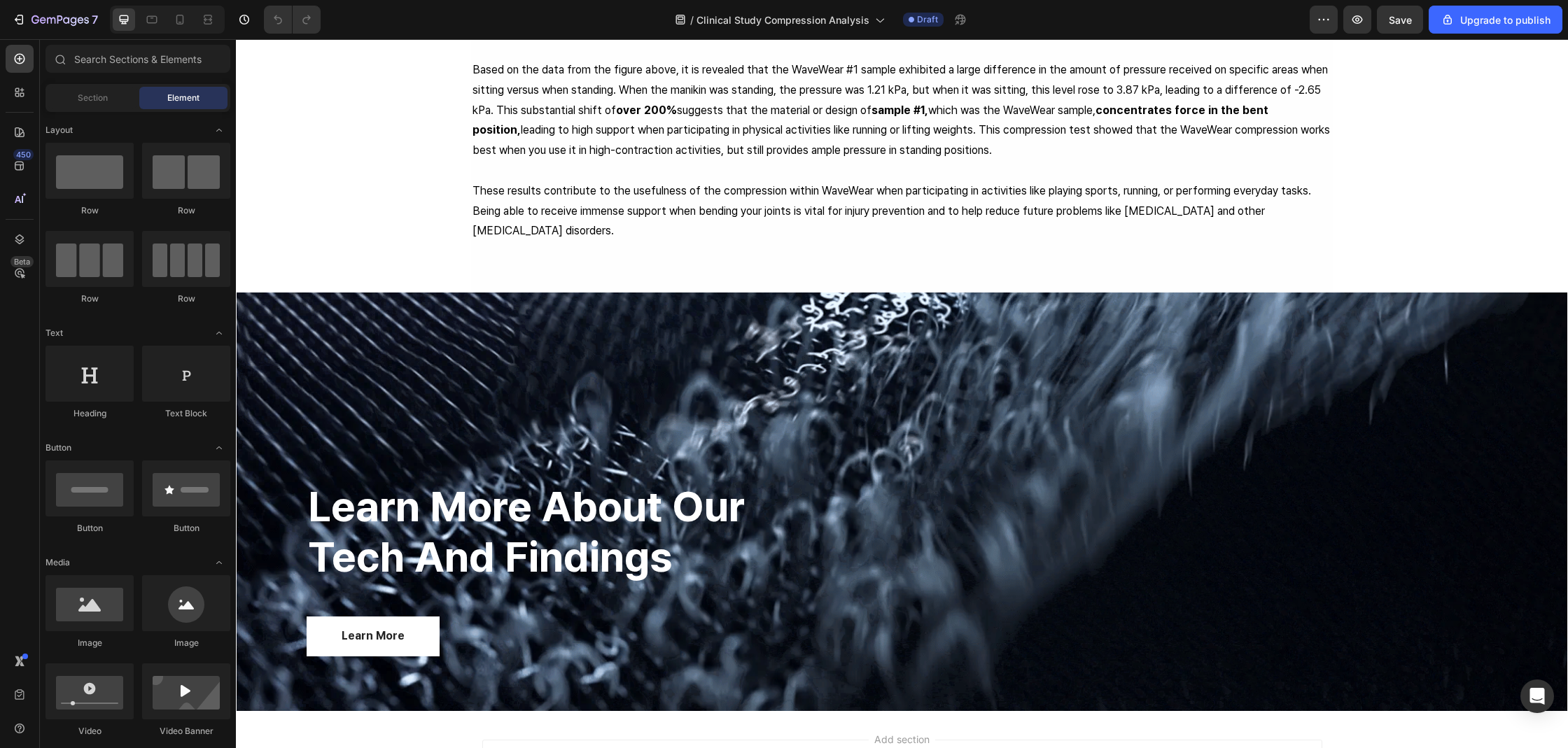
scroll to position [1723, 0]
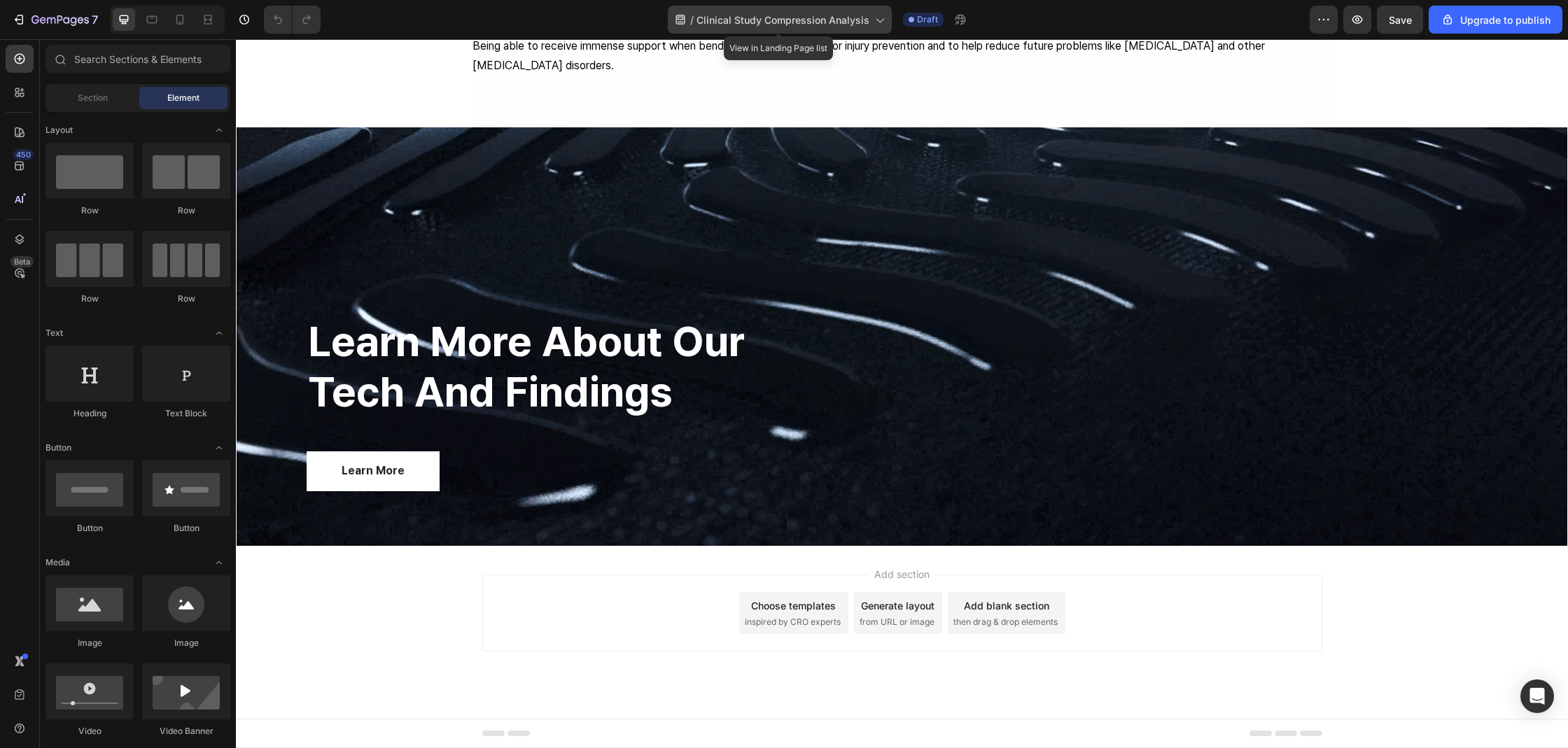
click at [844, 31] on div "/ Clinical Study Compression Analysis" at bounding box center [780, 19] width 224 height 28
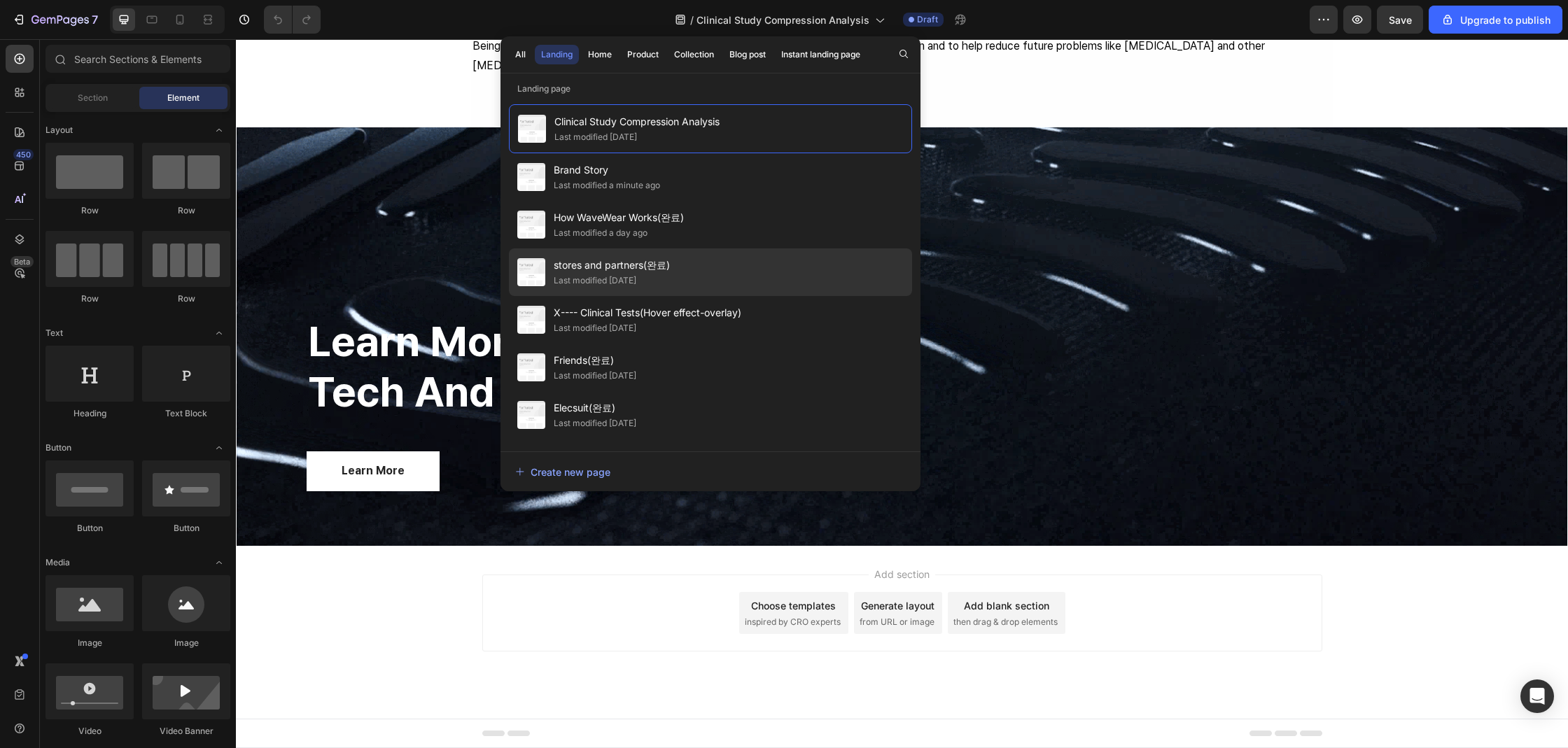
scroll to position [279, 0]
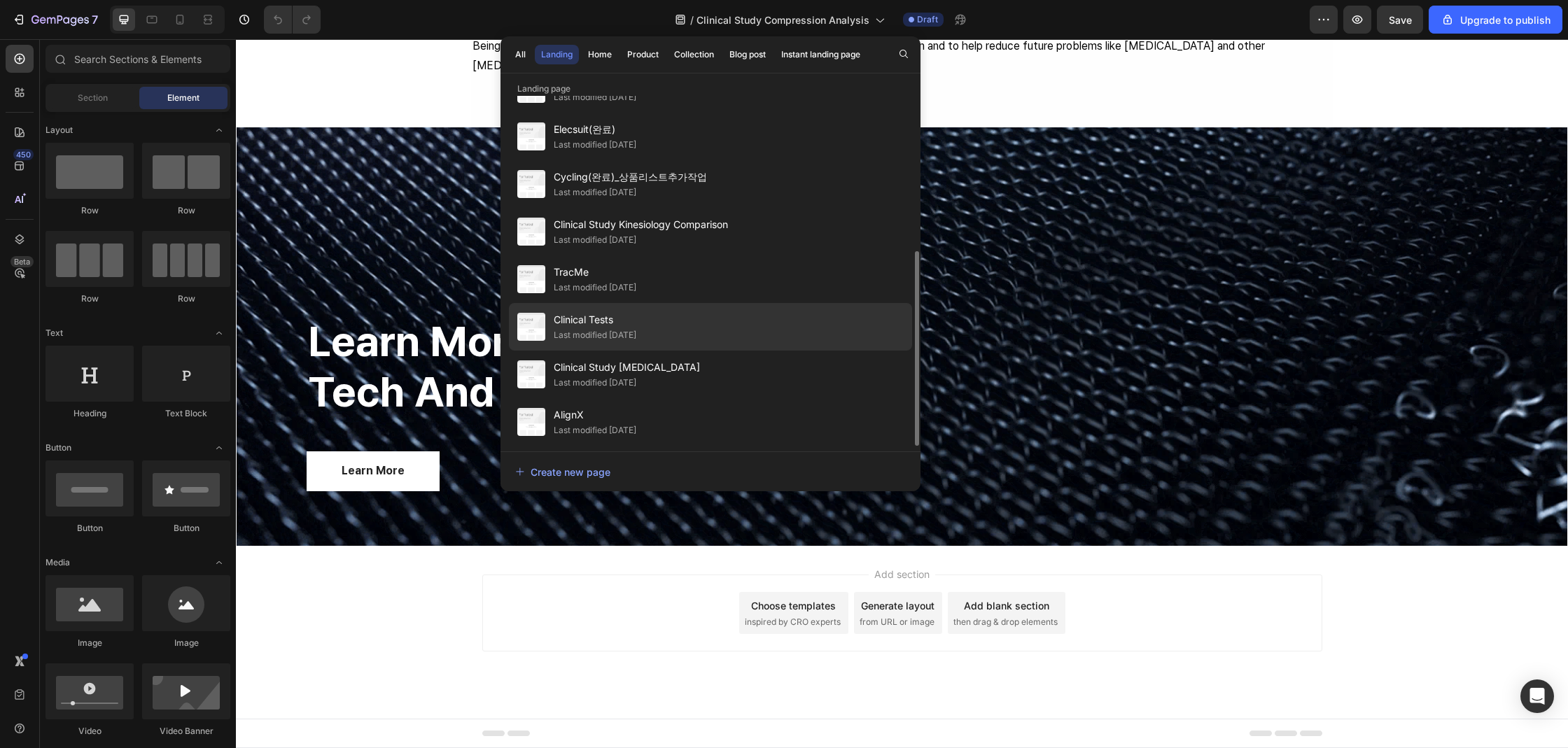
click at [682, 350] on div "Clinical Tests Last modified [DATE]" at bounding box center [710, 374] width 403 height 48
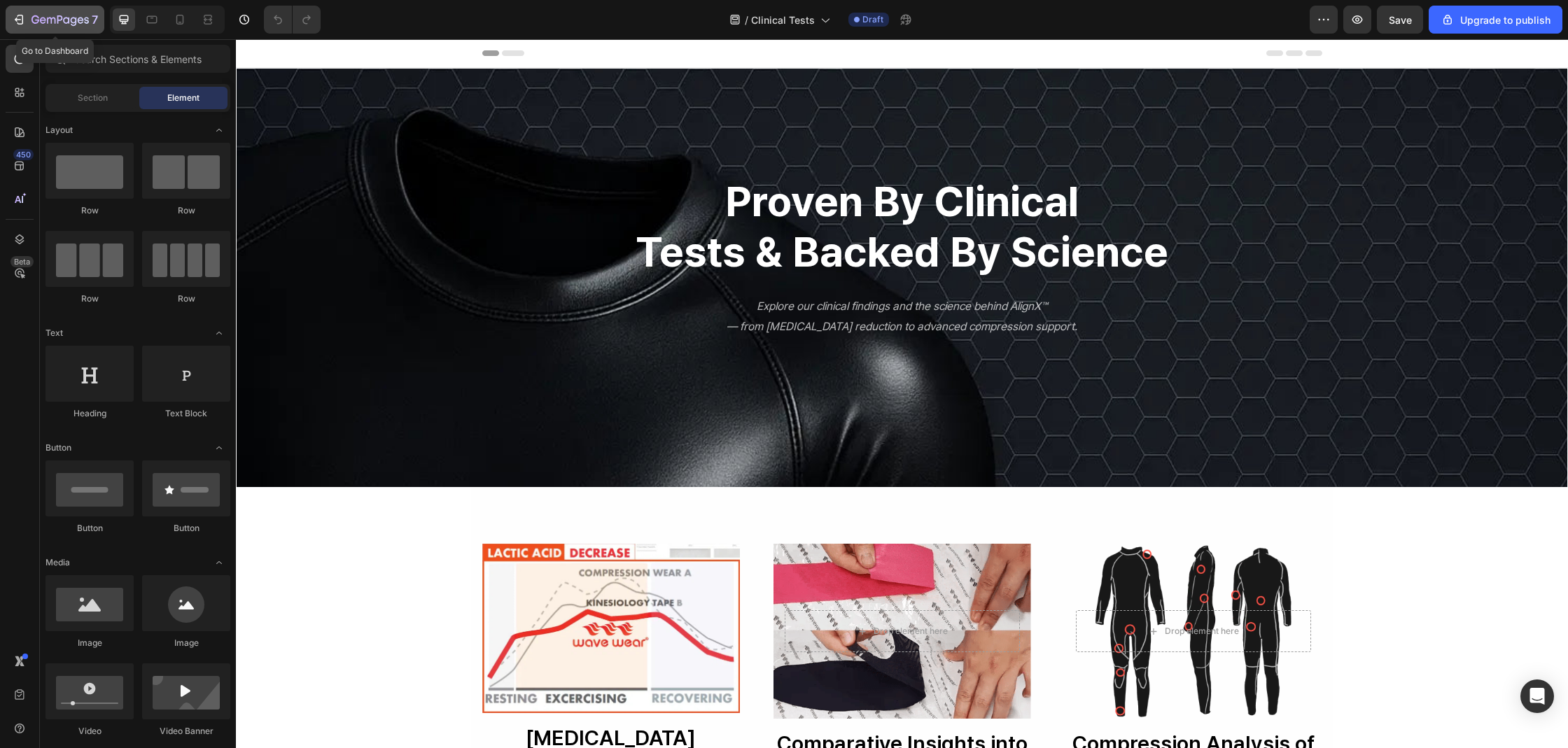
click at [63, 30] on button "7" at bounding box center [54, 19] width 98 height 28
click at [1040, 208] on h2 "proven by clinical tests & backed by science" at bounding box center [902, 226] width 819 height 104
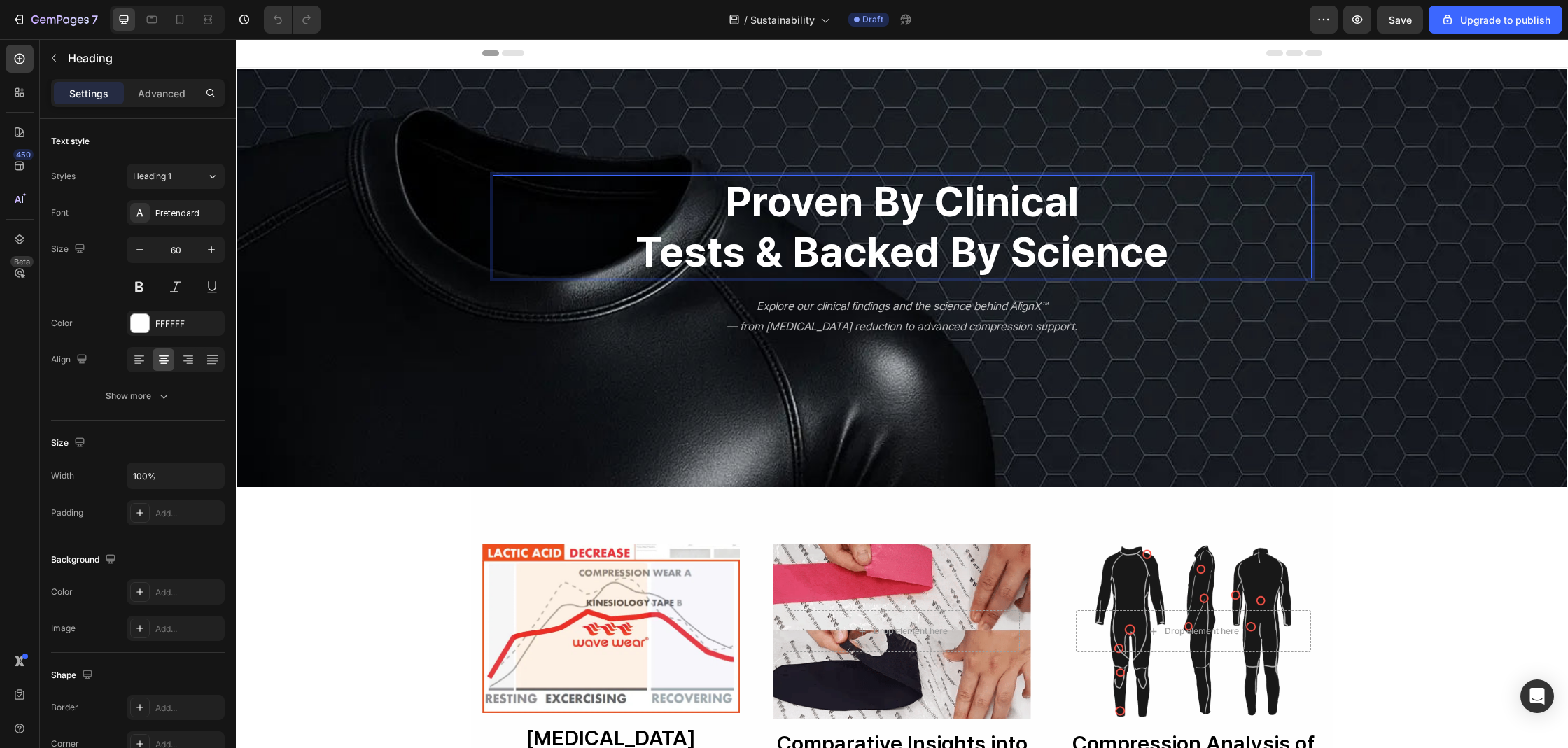
click at [1040, 208] on p "proven by clinical tests & backed by science" at bounding box center [902, 227] width 816 height 101
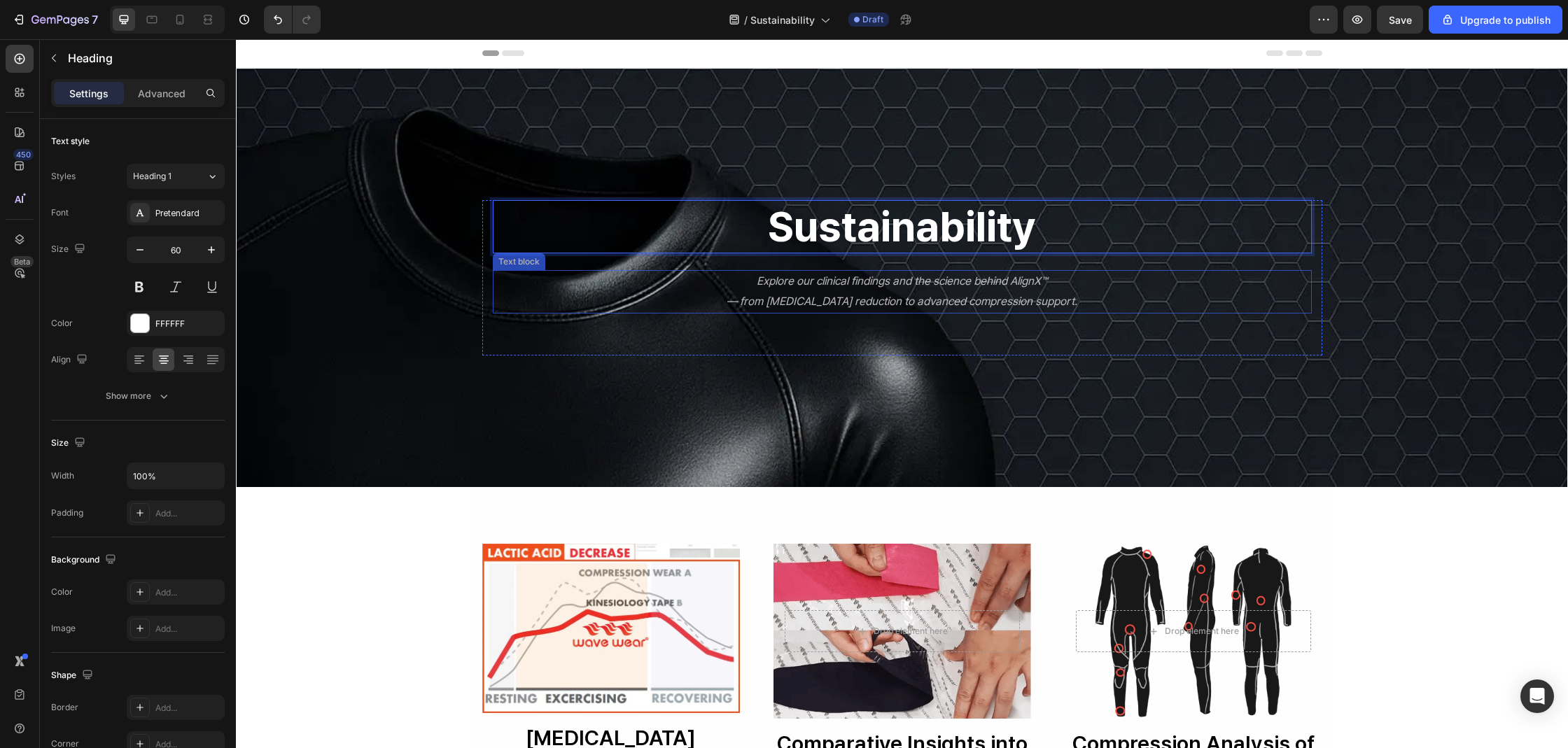
click at [974, 298] on icon "— from [MEDICAL_DATA] reduction to advanced compression support." at bounding box center [901, 301] width 350 height 13
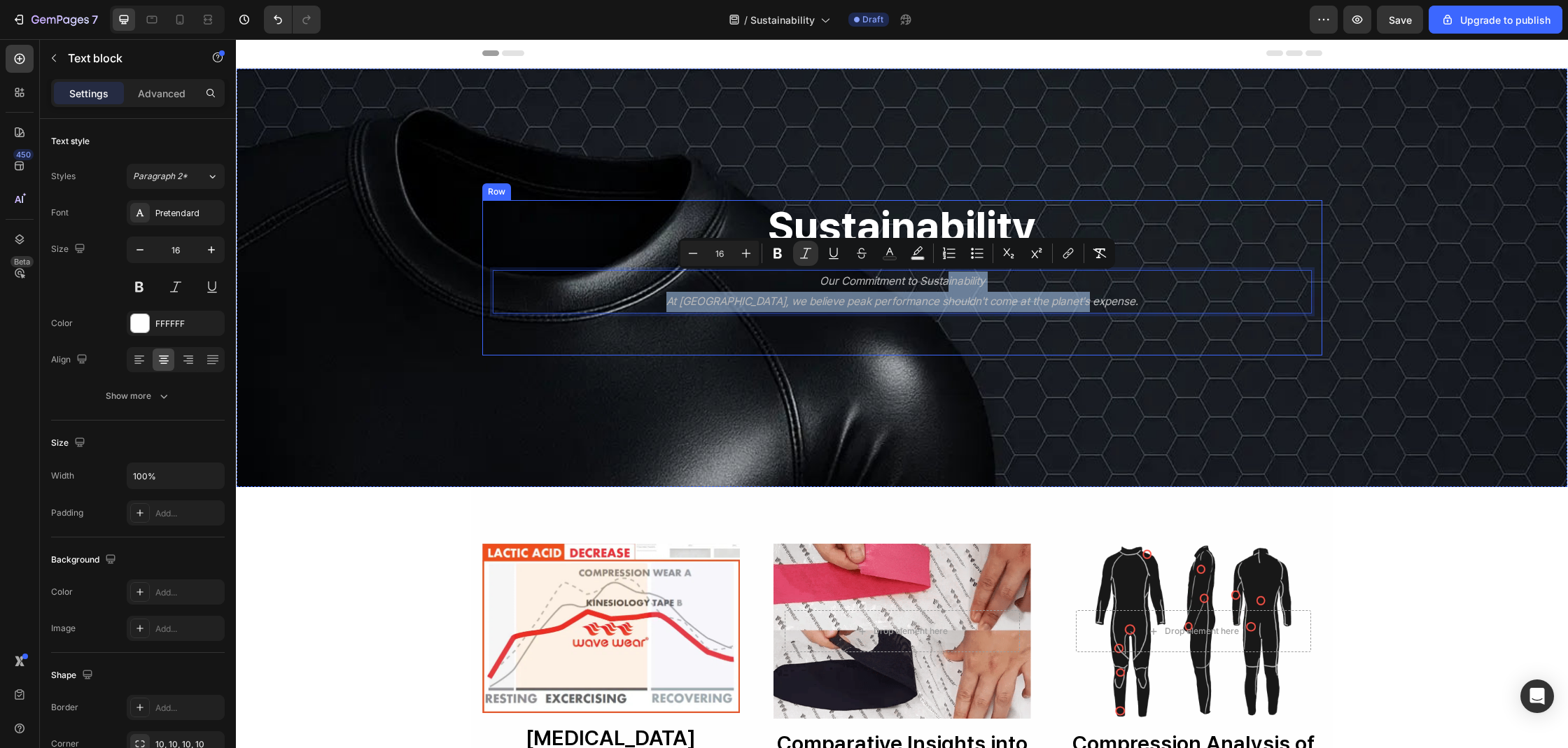
drag, startPoint x: 943, startPoint y: 288, endPoint x: 1153, endPoint y: 371, distance: 225.8
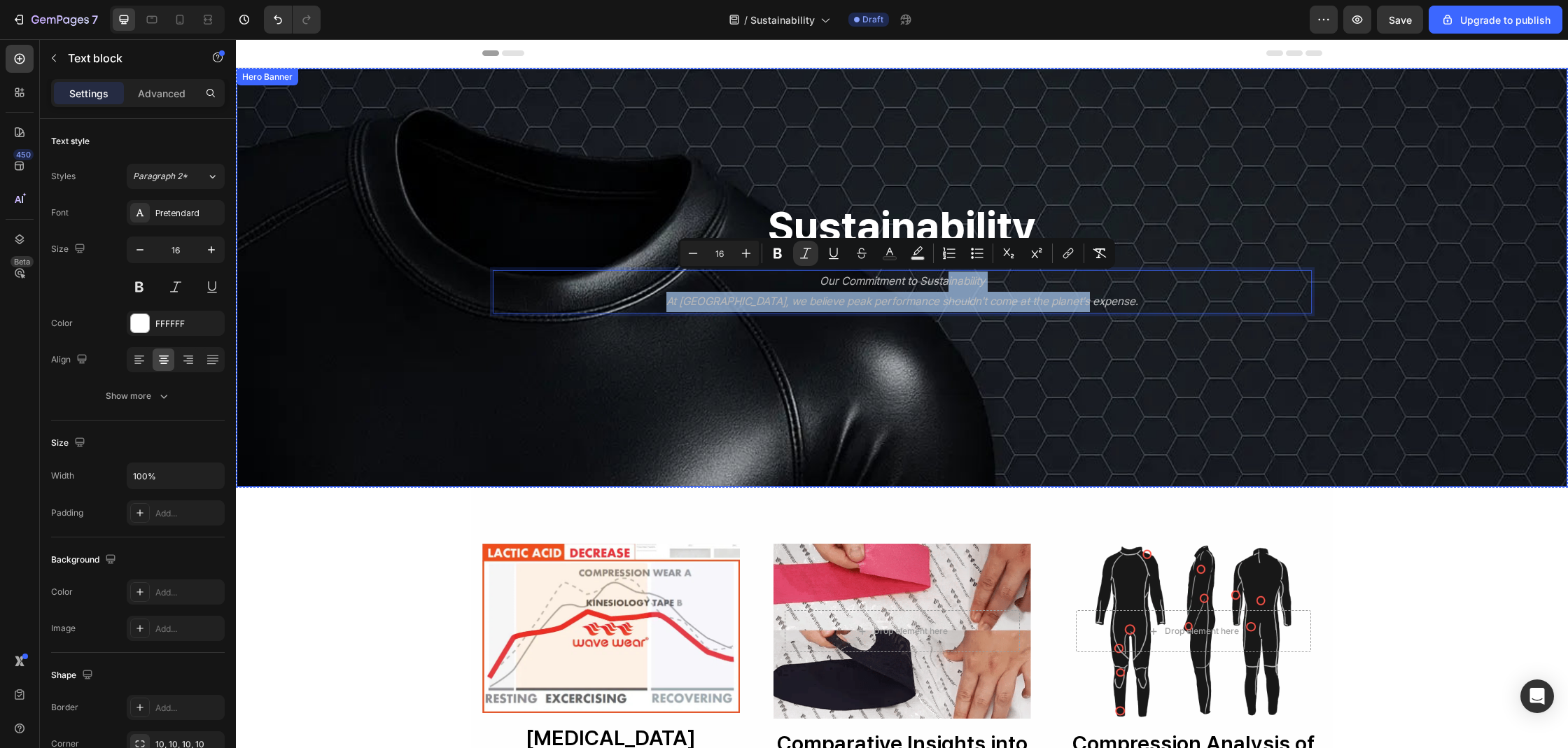
click at [1174, 378] on div "Overlay" at bounding box center [902, 278] width 1330 height 419
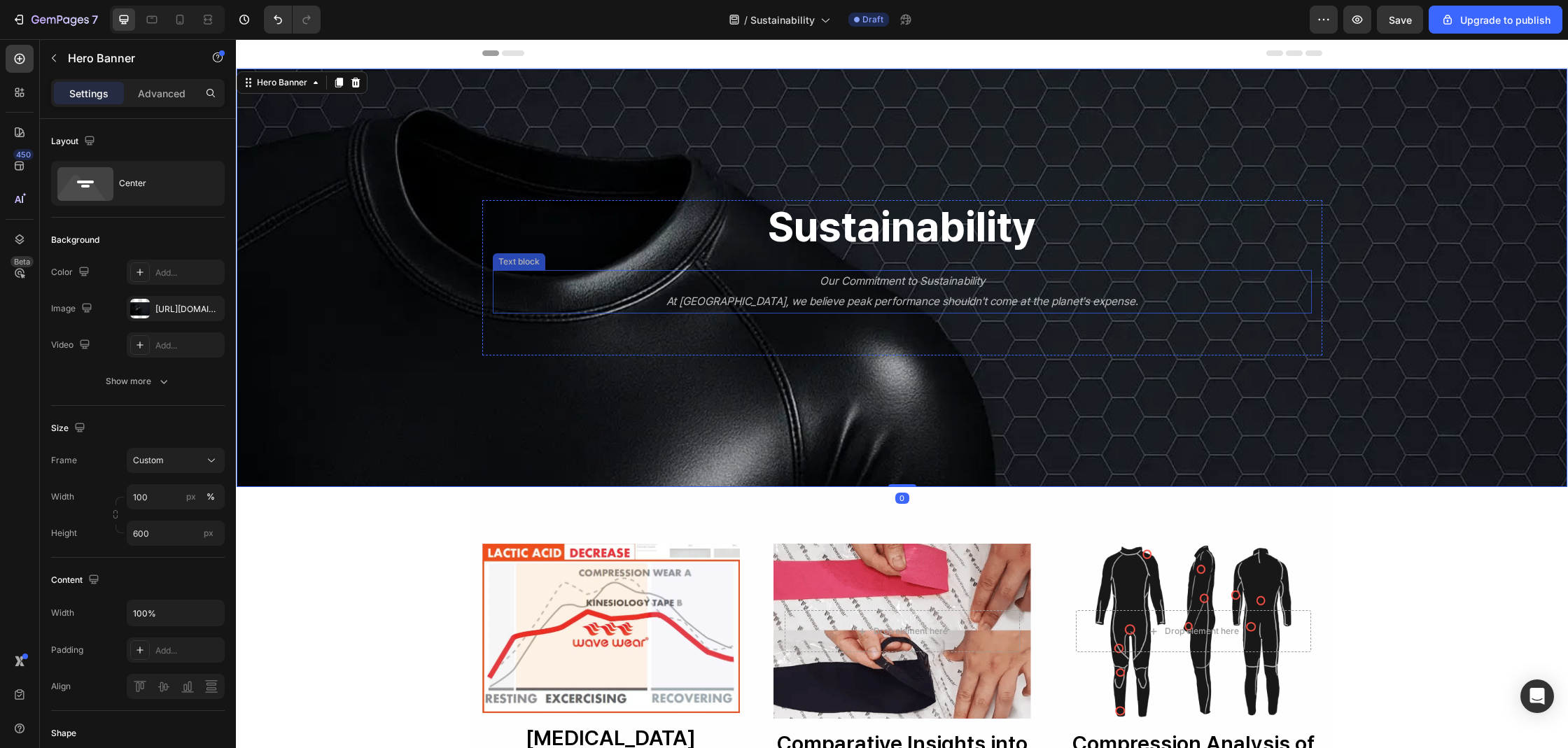
click at [1137, 310] on p "At [GEOGRAPHIC_DATA], we believe peak performance shouldn't come at the planet'…" at bounding box center [902, 301] width 816 height 20
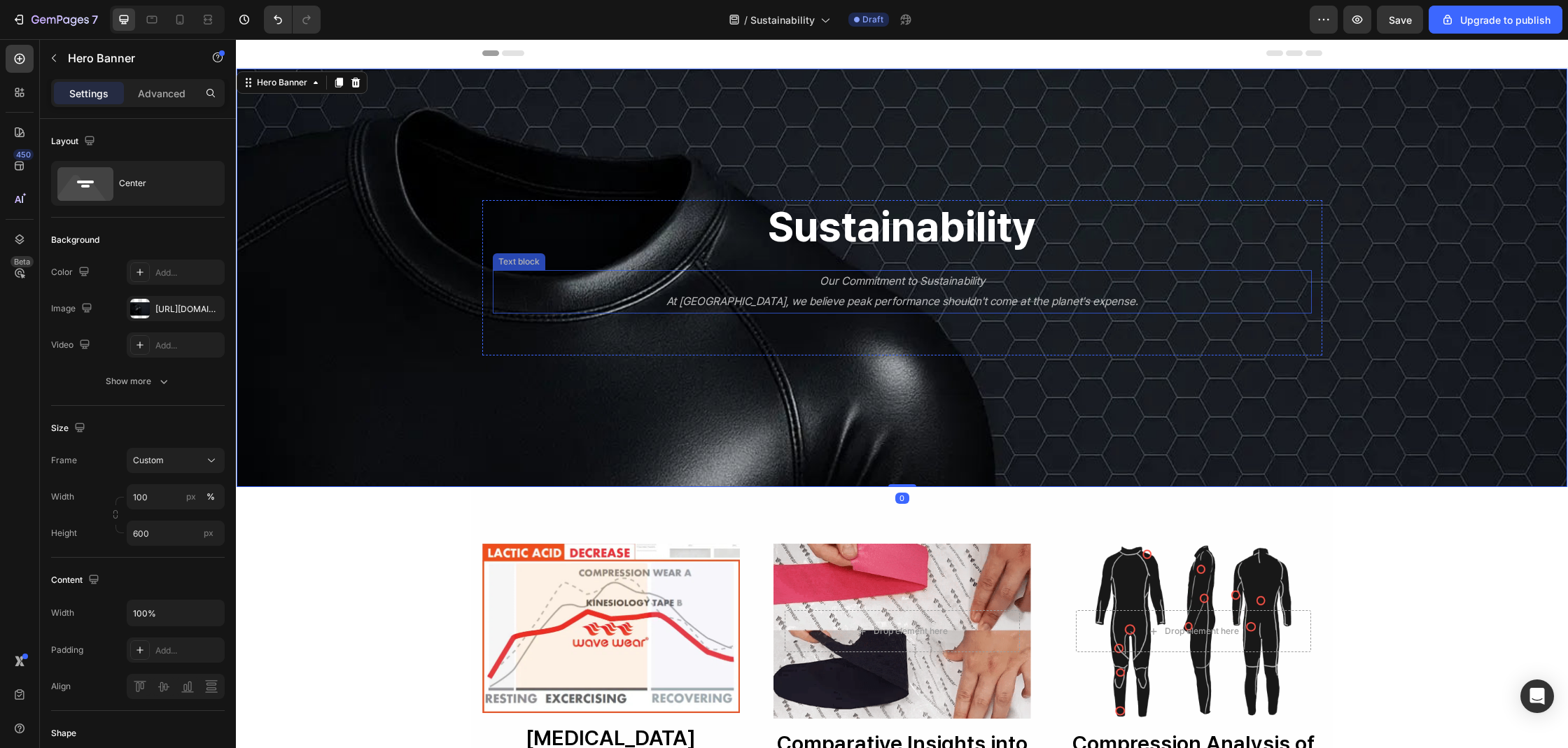
click at [902, 304] on icon "At [GEOGRAPHIC_DATA], we believe peak performance shouldn't come at the planet'…" at bounding box center [902, 301] width 471 height 13
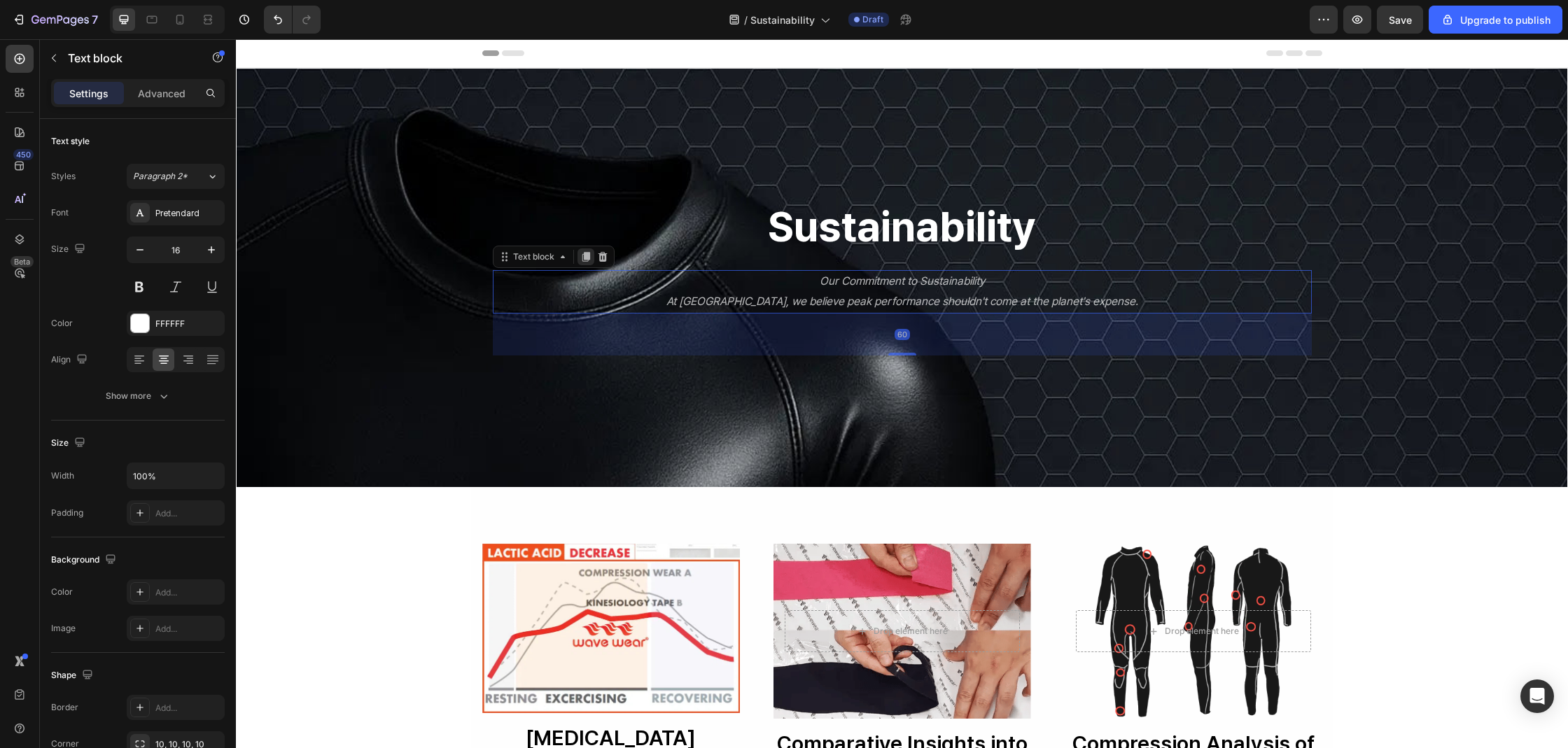
click at [581, 256] on icon at bounding box center [585, 257] width 8 height 10
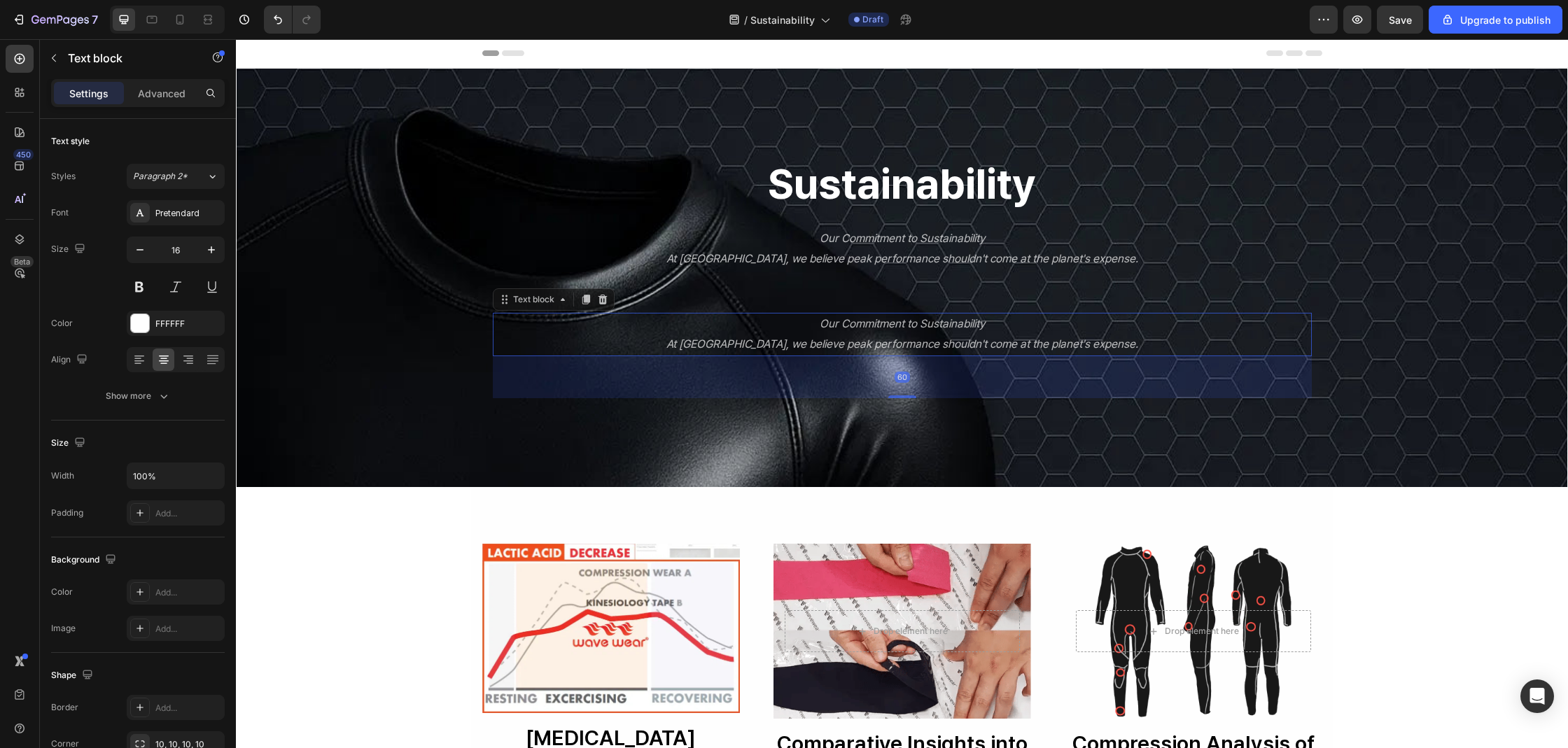
click at [867, 340] on icon "At [GEOGRAPHIC_DATA], we believe peak performance shouldn't come at the planet'…" at bounding box center [902, 343] width 471 height 13
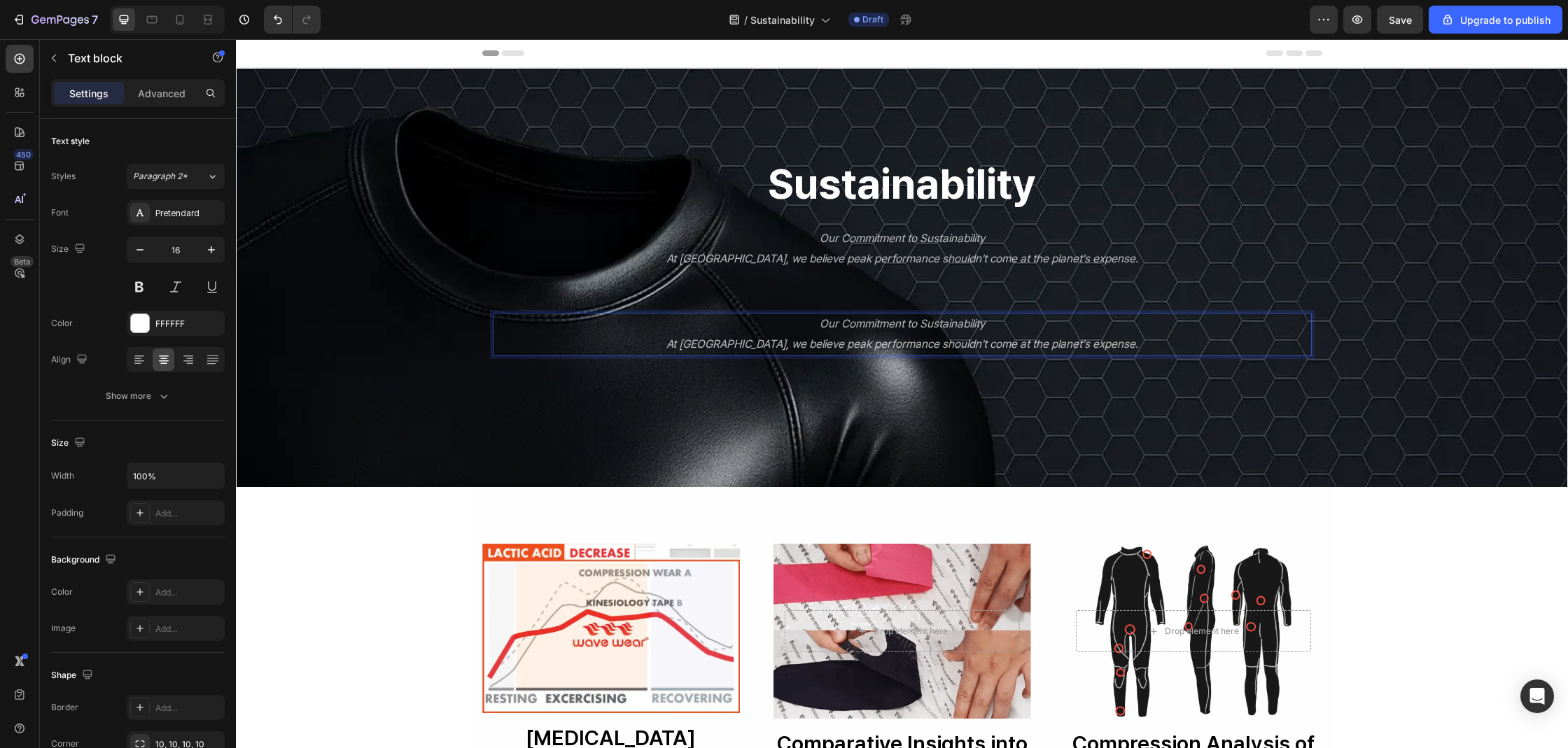
click at [867, 340] on icon "At [GEOGRAPHIC_DATA], we believe peak performance shouldn't come at the planet'…" at bounding box center [902, 343] width 471 height 13
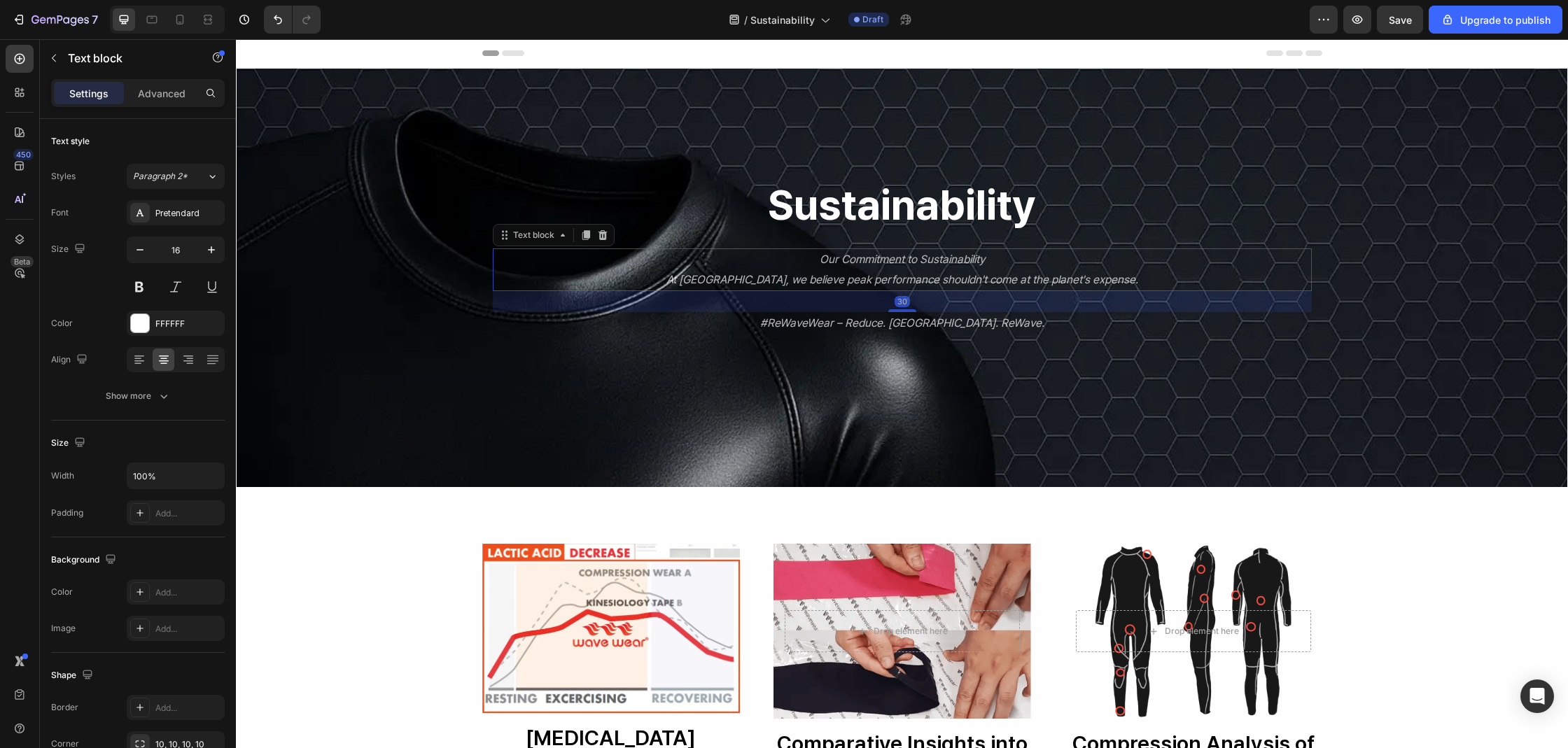
drag, startPoint x: 899, startPoint y: 321, endPoint x: 881, endPoint y: 360, distance: 43.0
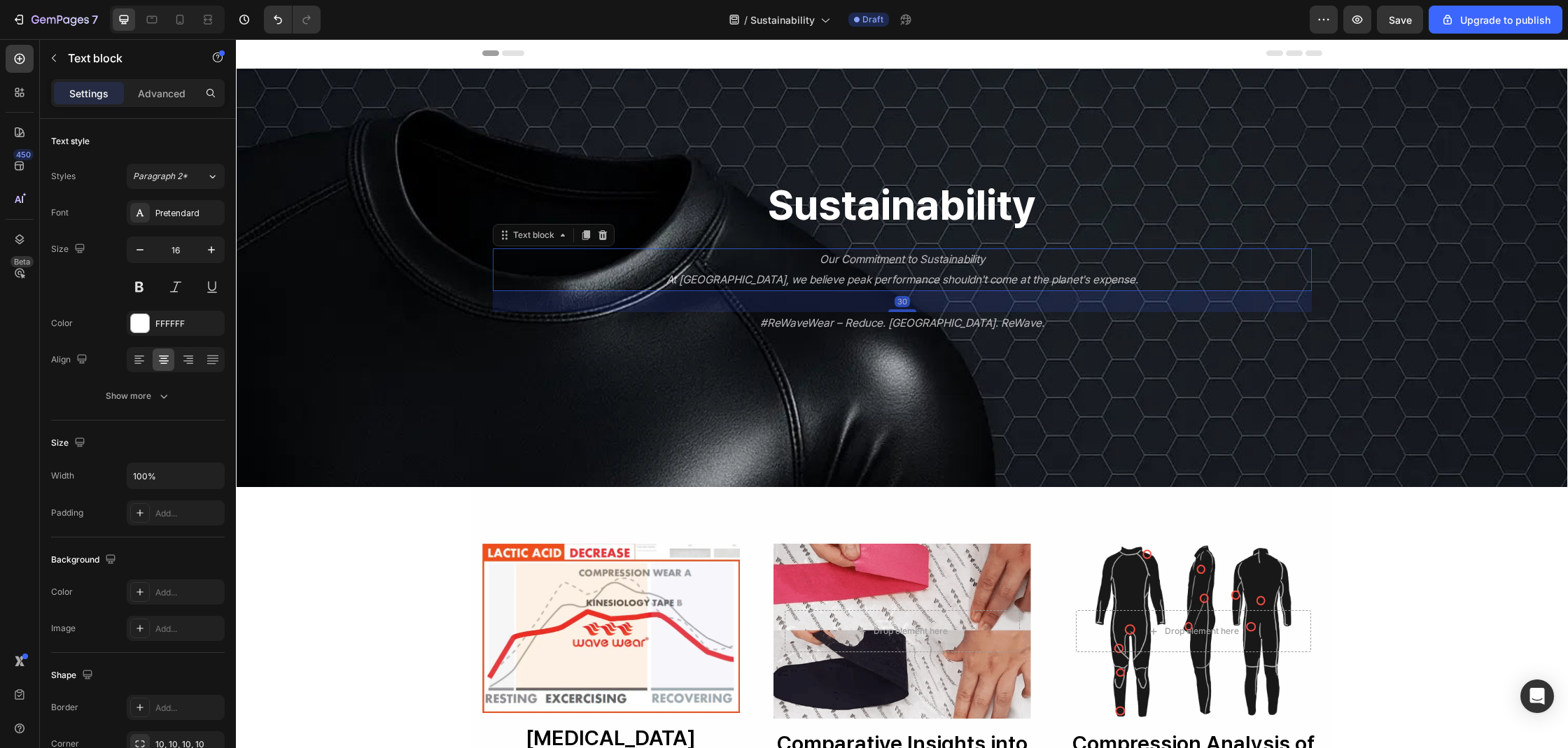
click at [904, 291] on div "30" at bounding box center [902, 291] width 819 height 0
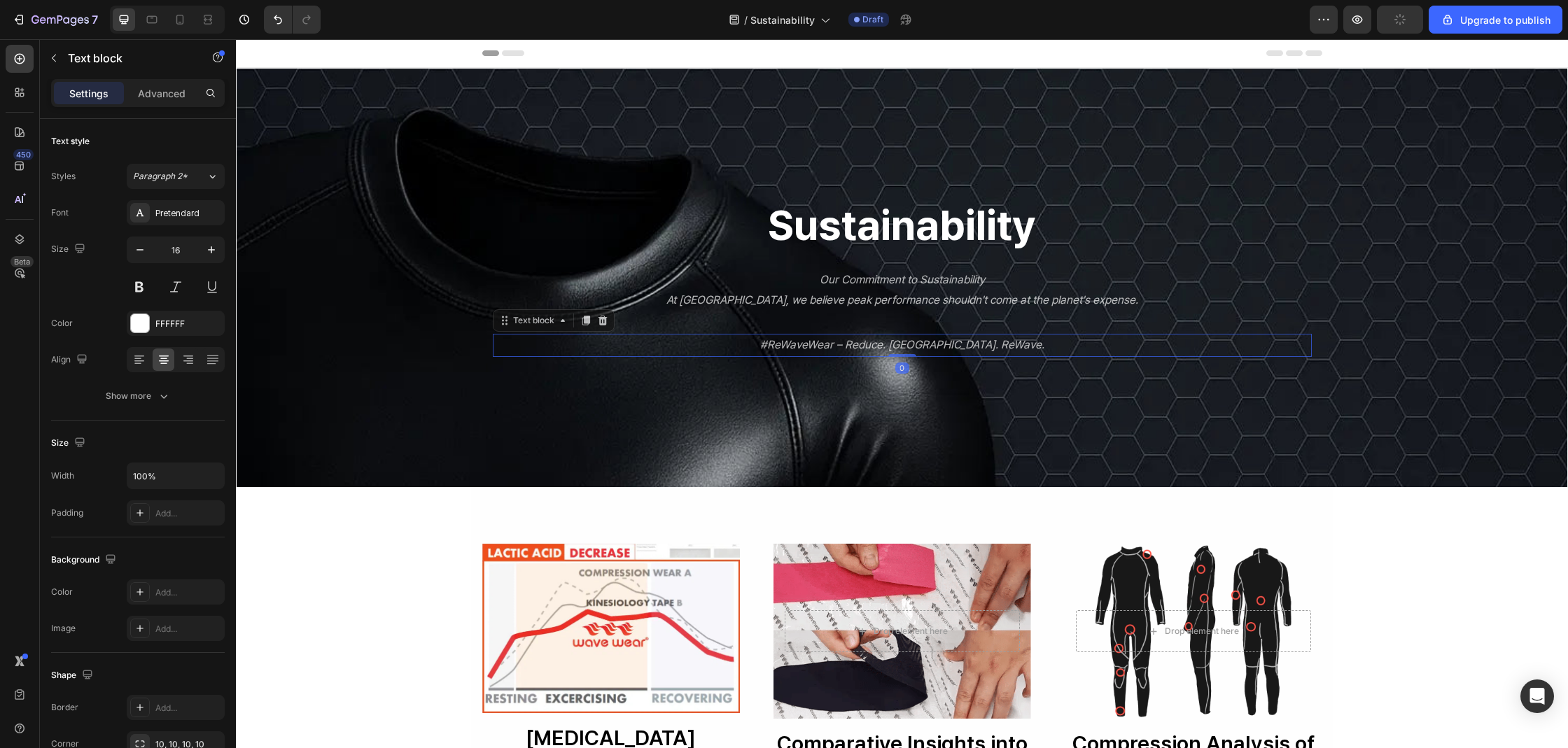
drag, startPoint x: 898, startPoint y: 377, endPoint x: 896, endPoint y: 321, distance: 56.0
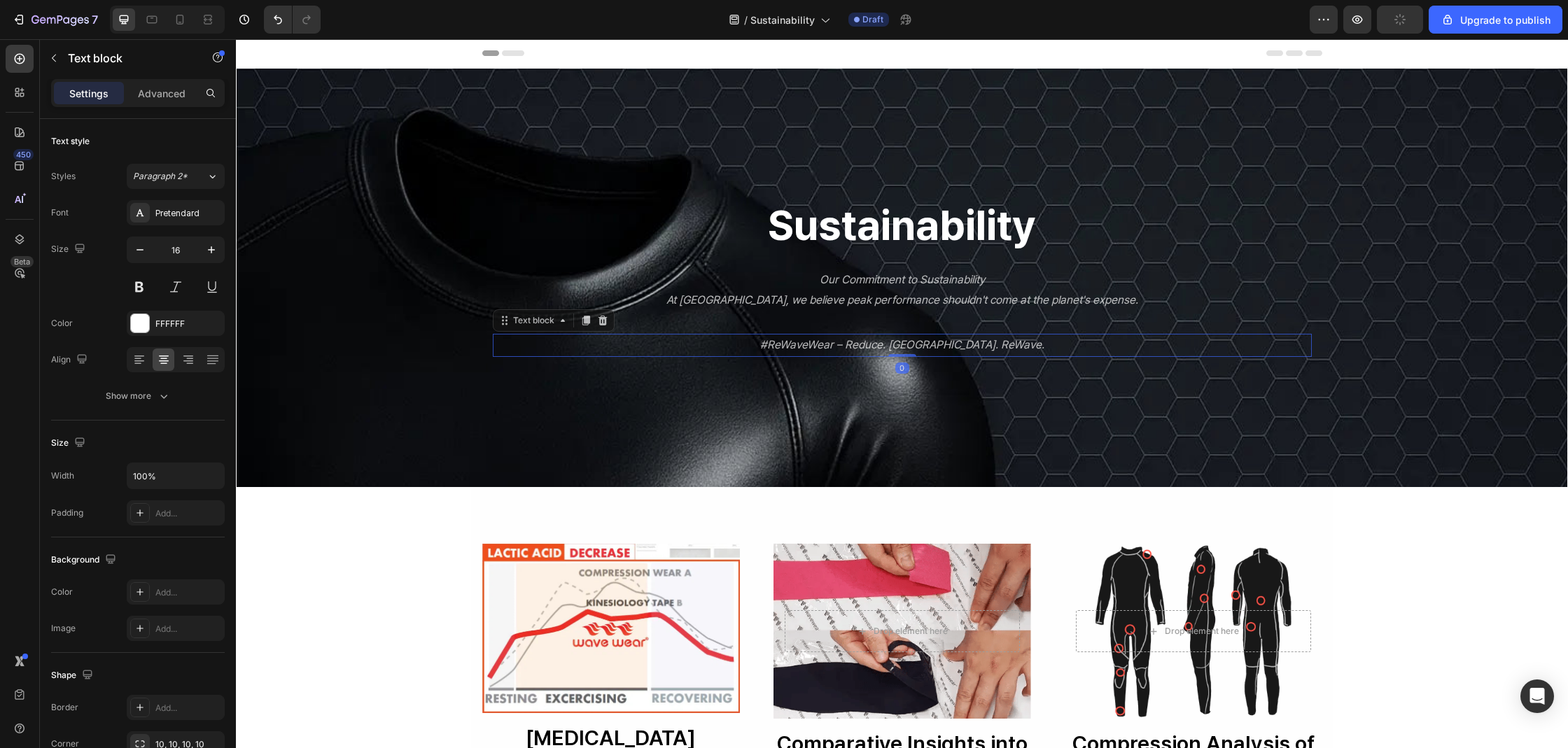
click at [896, 321] on div "Sustainability Heading Our Commitment to Sustainability At [GEOGRAPHIC_DATA], w…" at bounding box center [902, 277] width 819 height 157
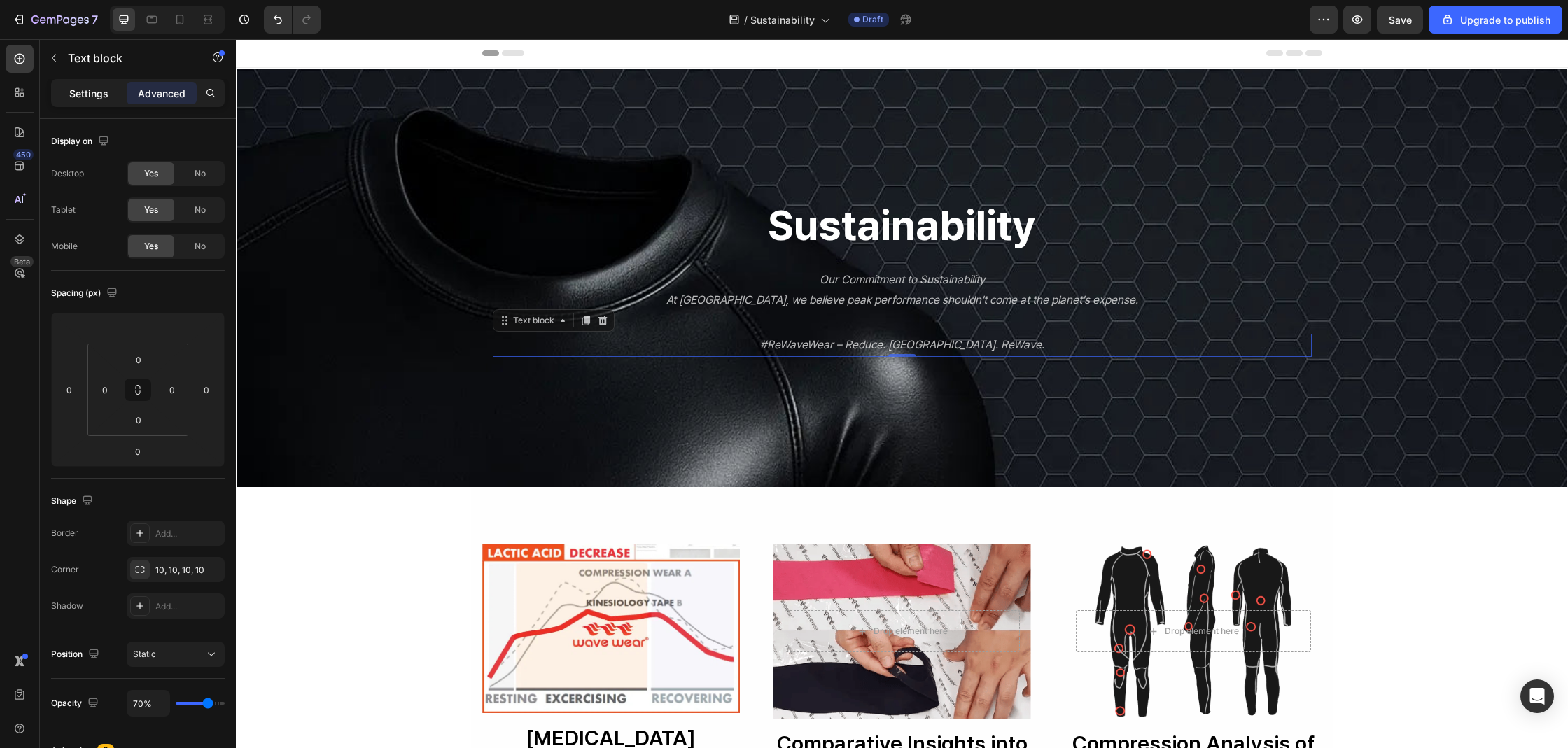
click at [80, 95] on p "Settings" at bounding box center [89, 93] width 39 height 14
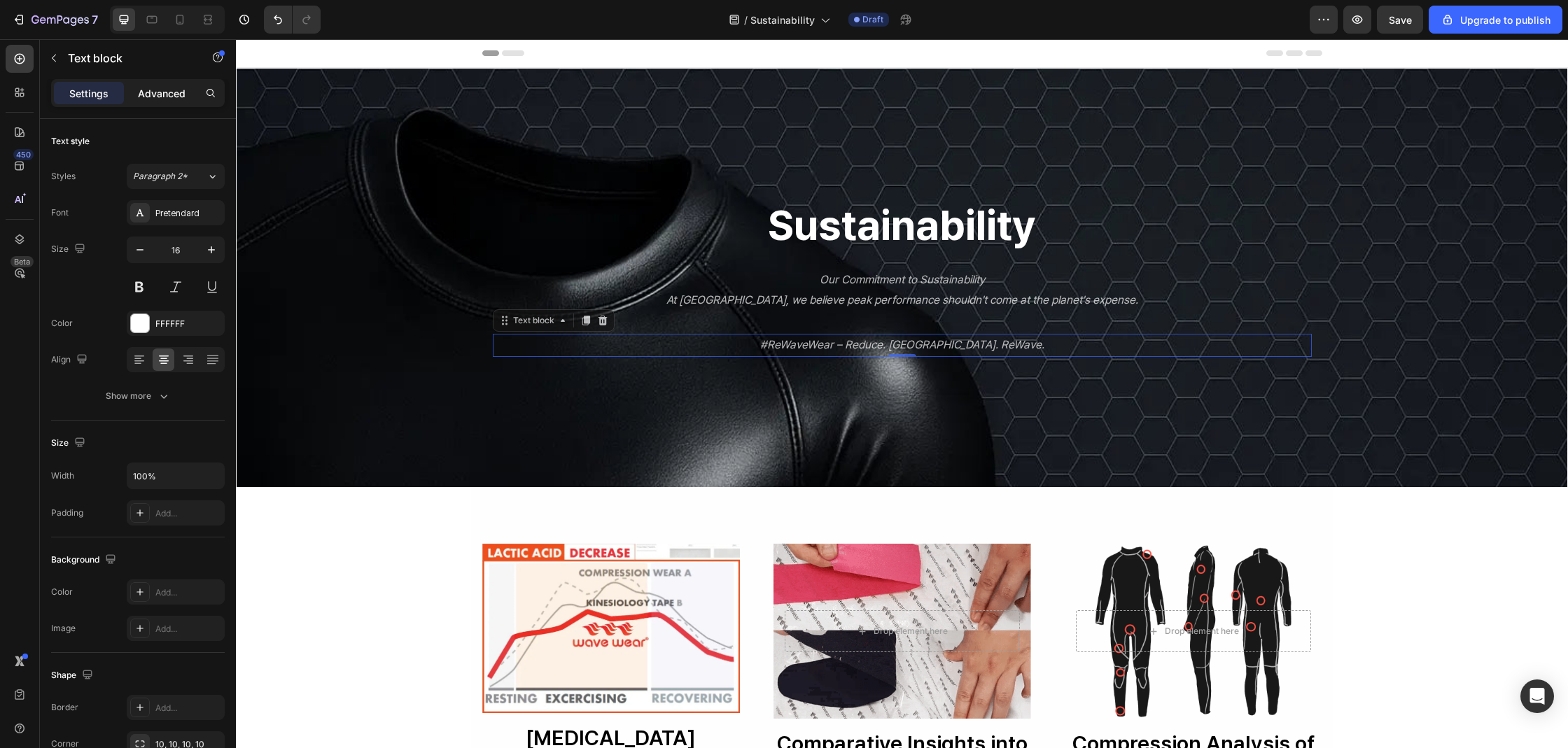
click at [153, 101] on div "Advanced" at bounding box center [161, 93] width 70 height 22
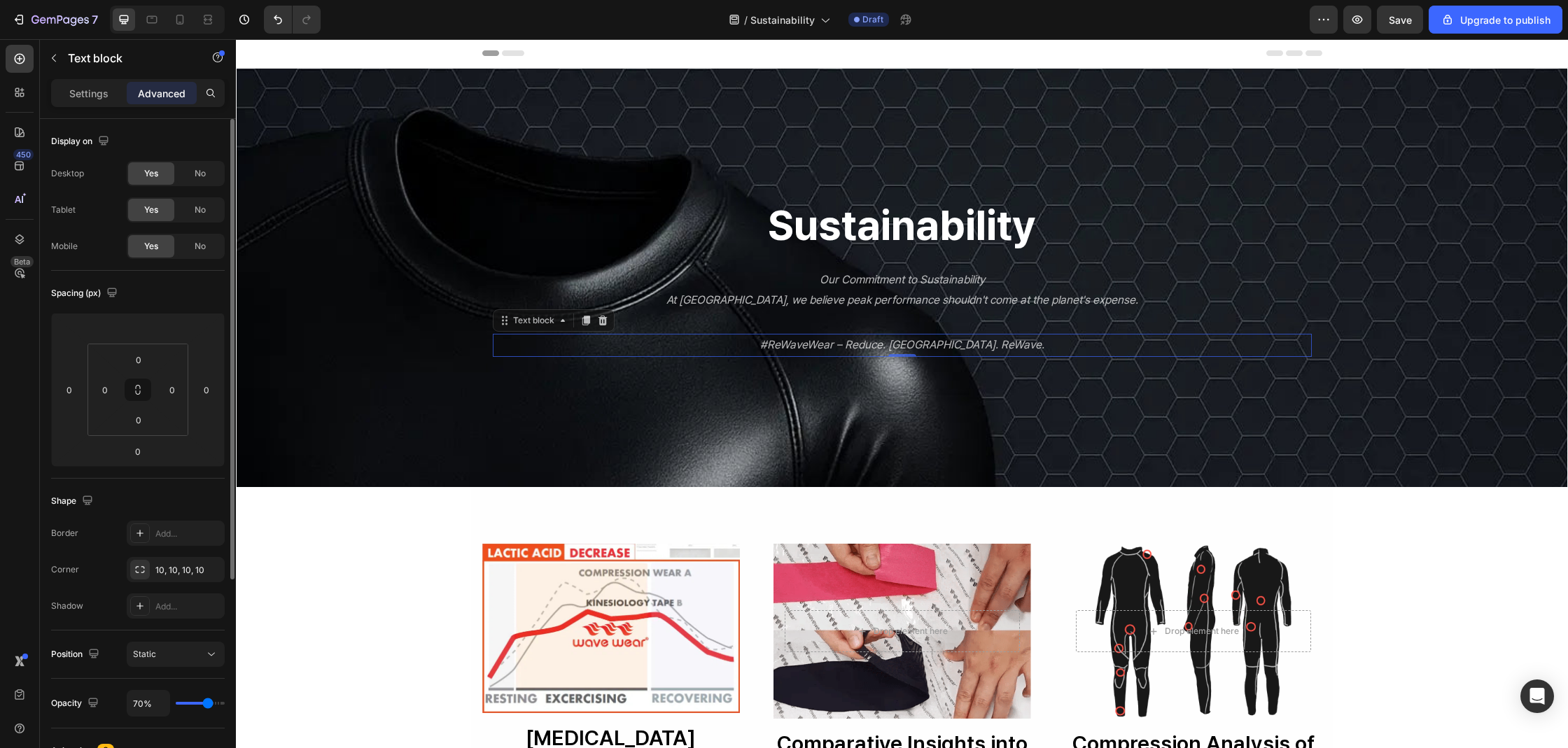
type input "72%"
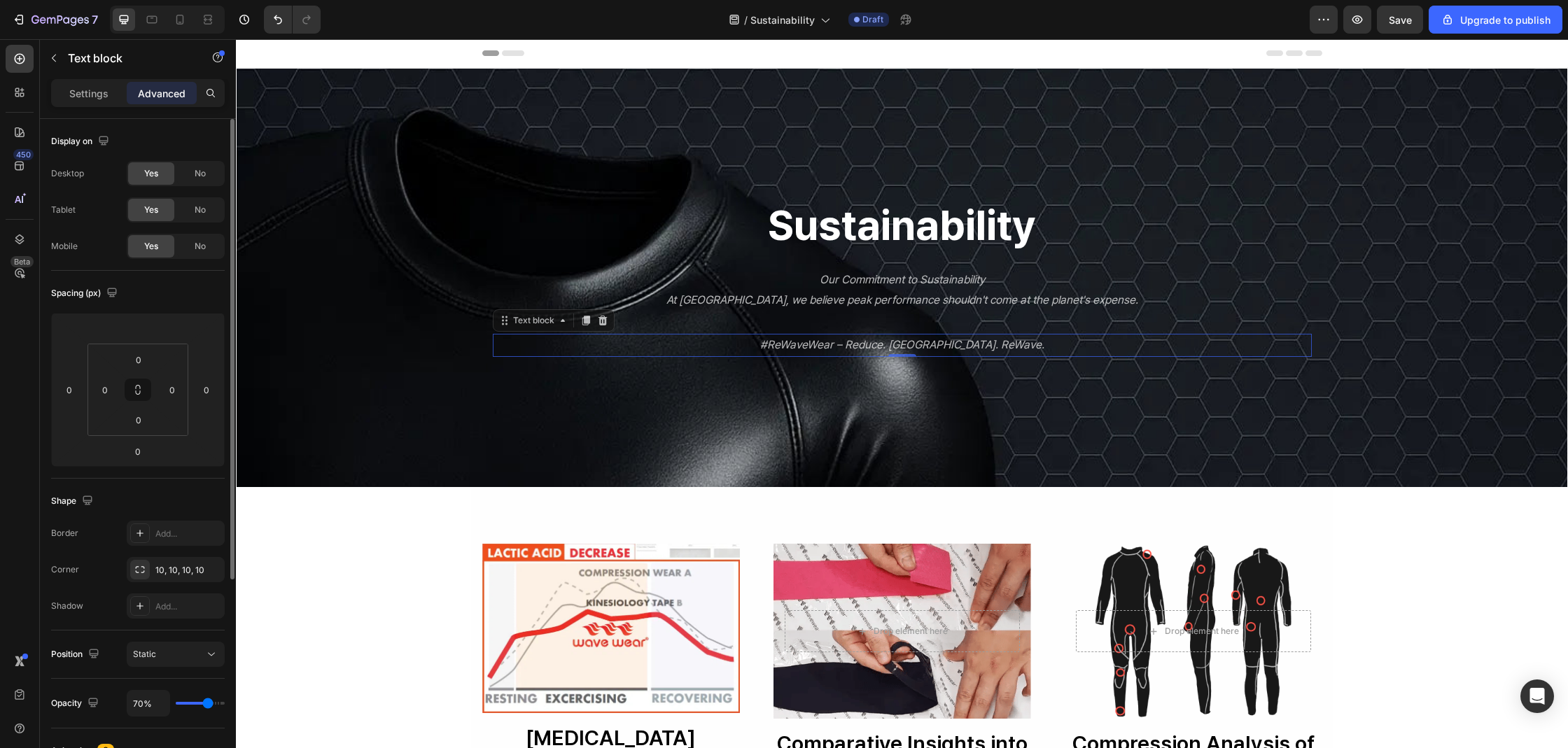
type input "72"
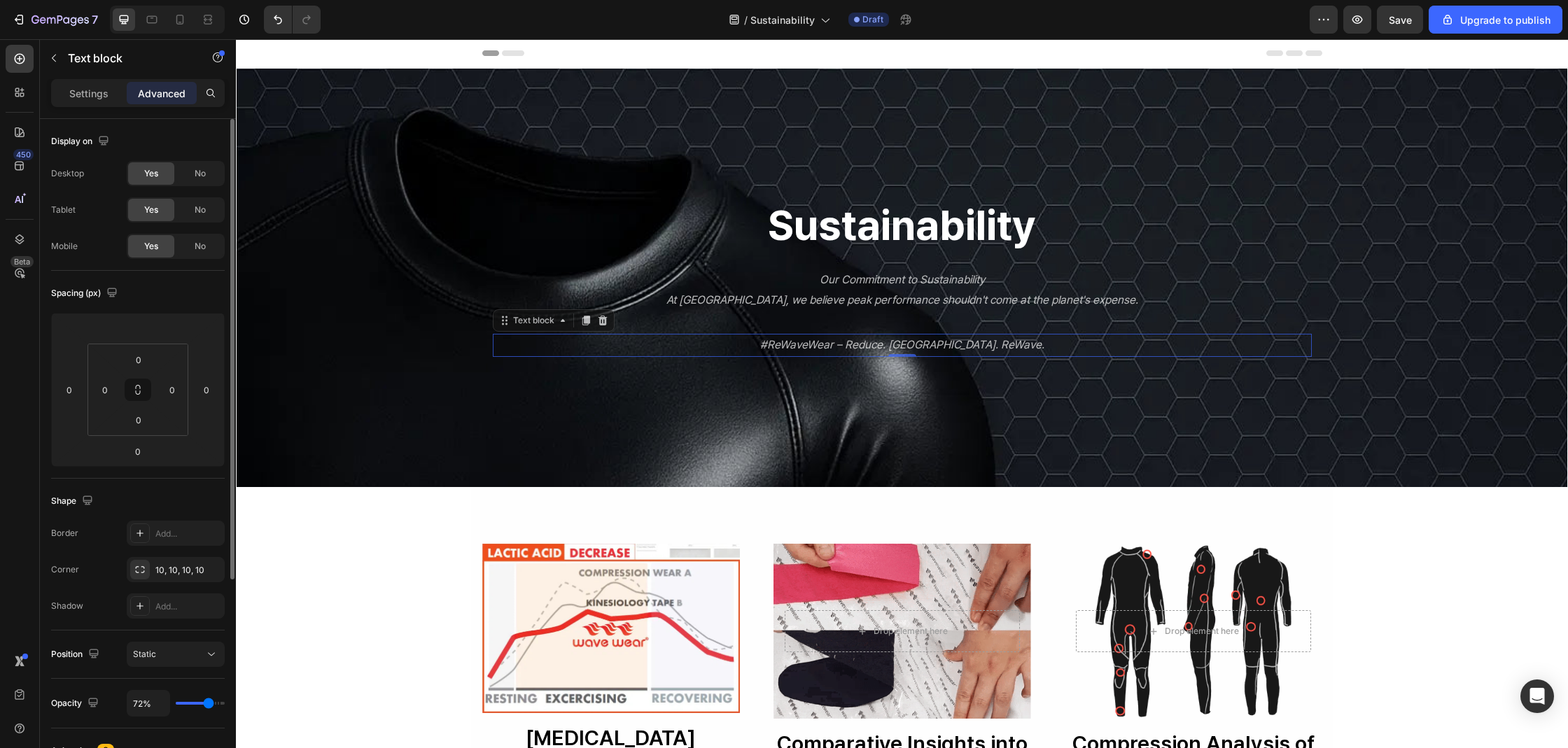
type input "73%"
type input "73"
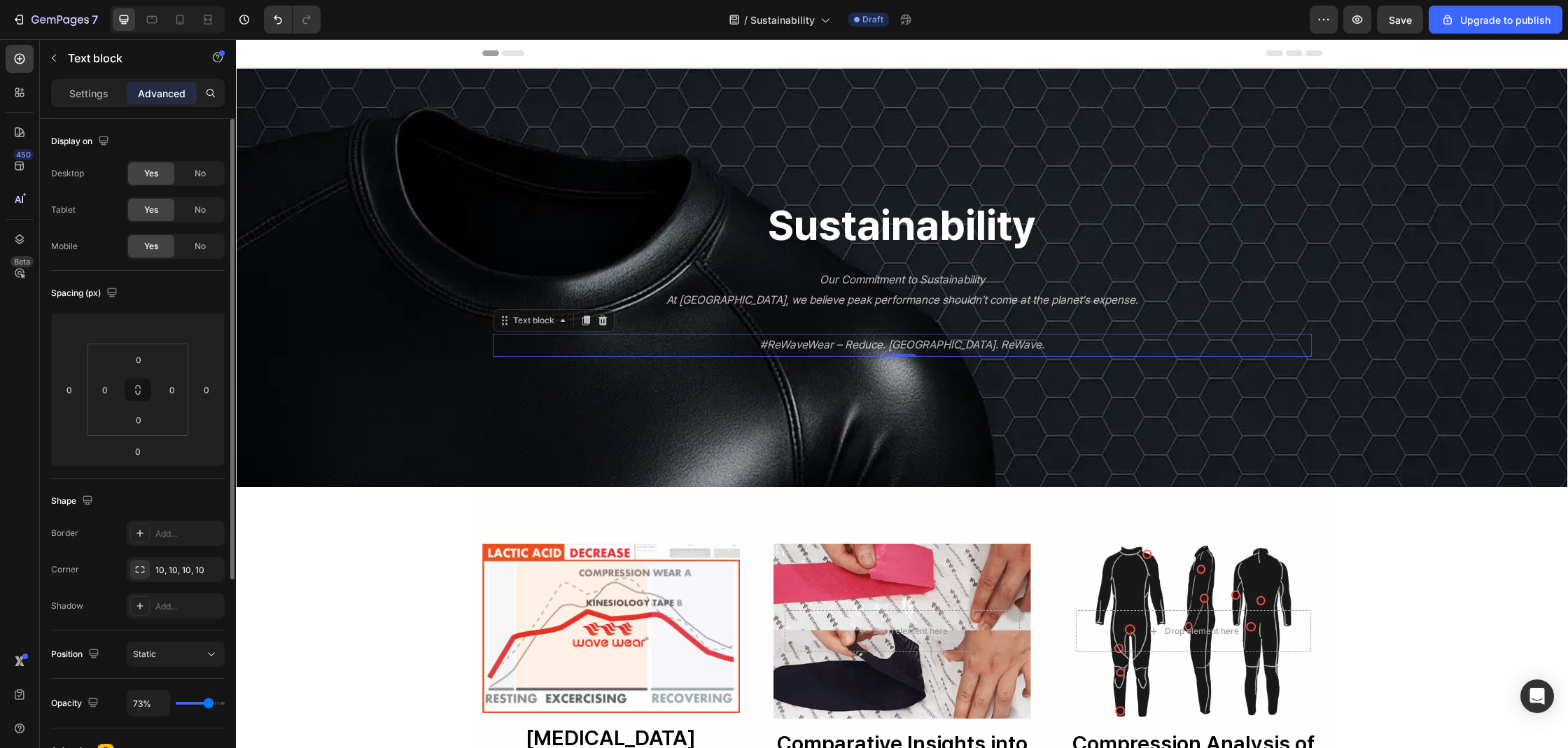
type input "77%"
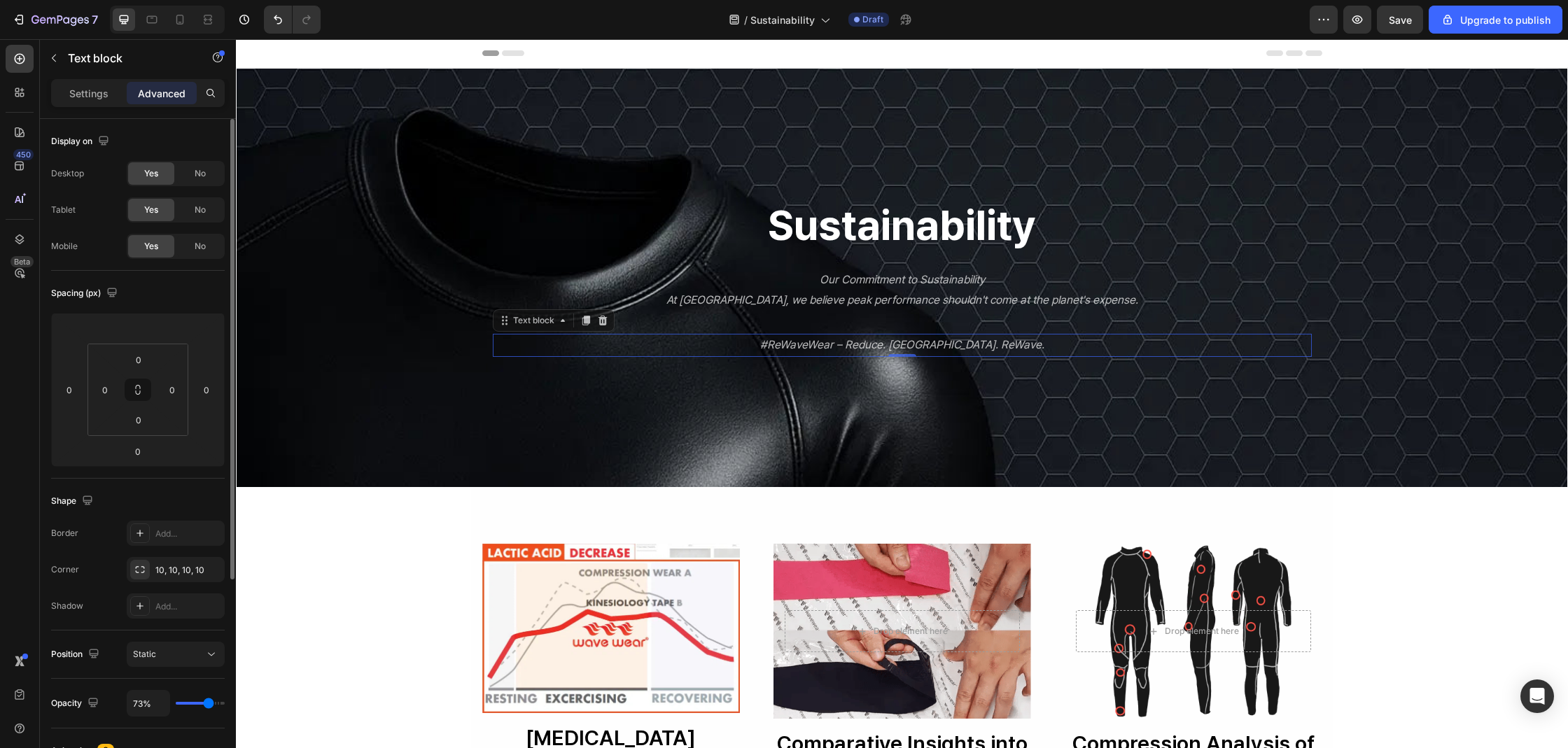
type input "77"
type input "79%"
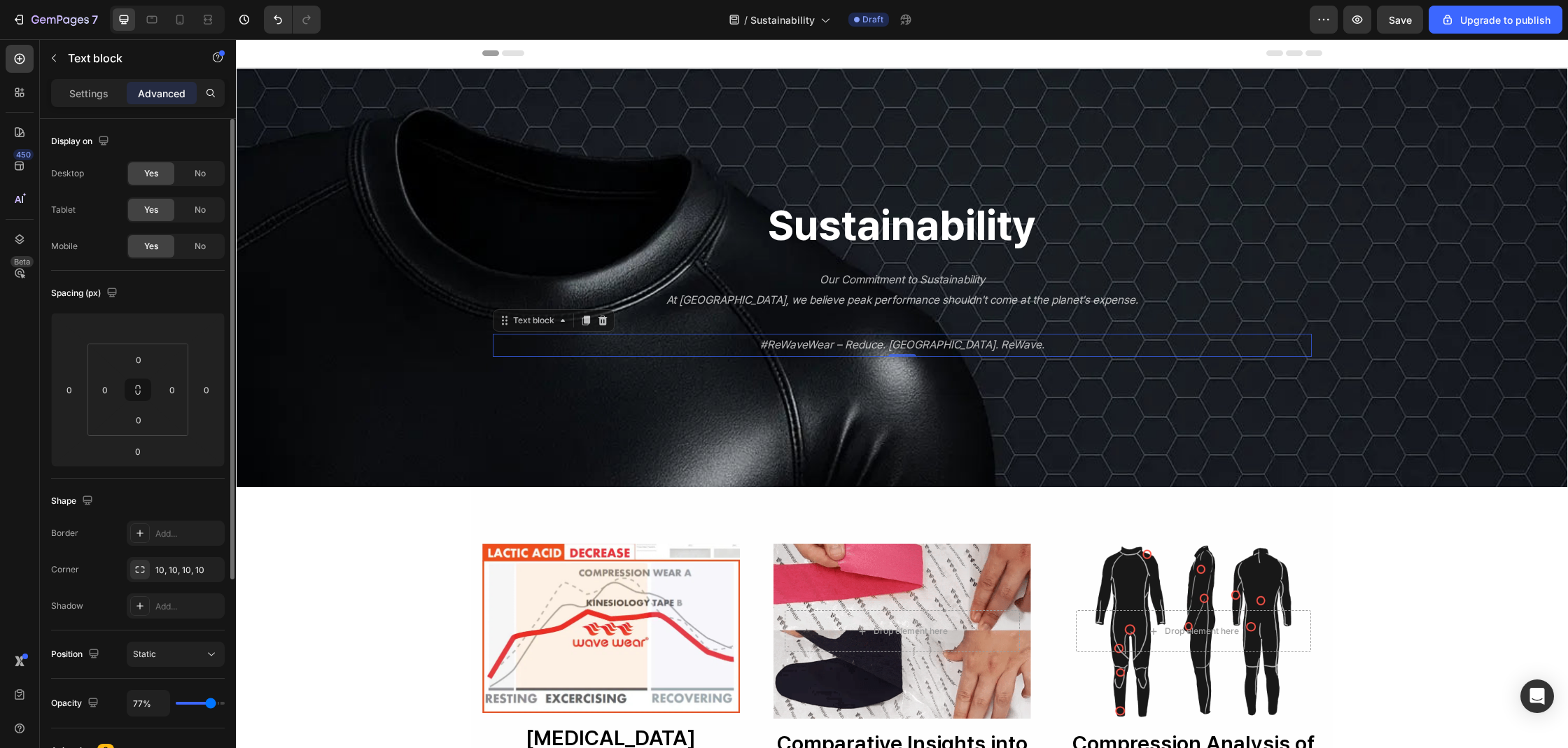
type input "79"
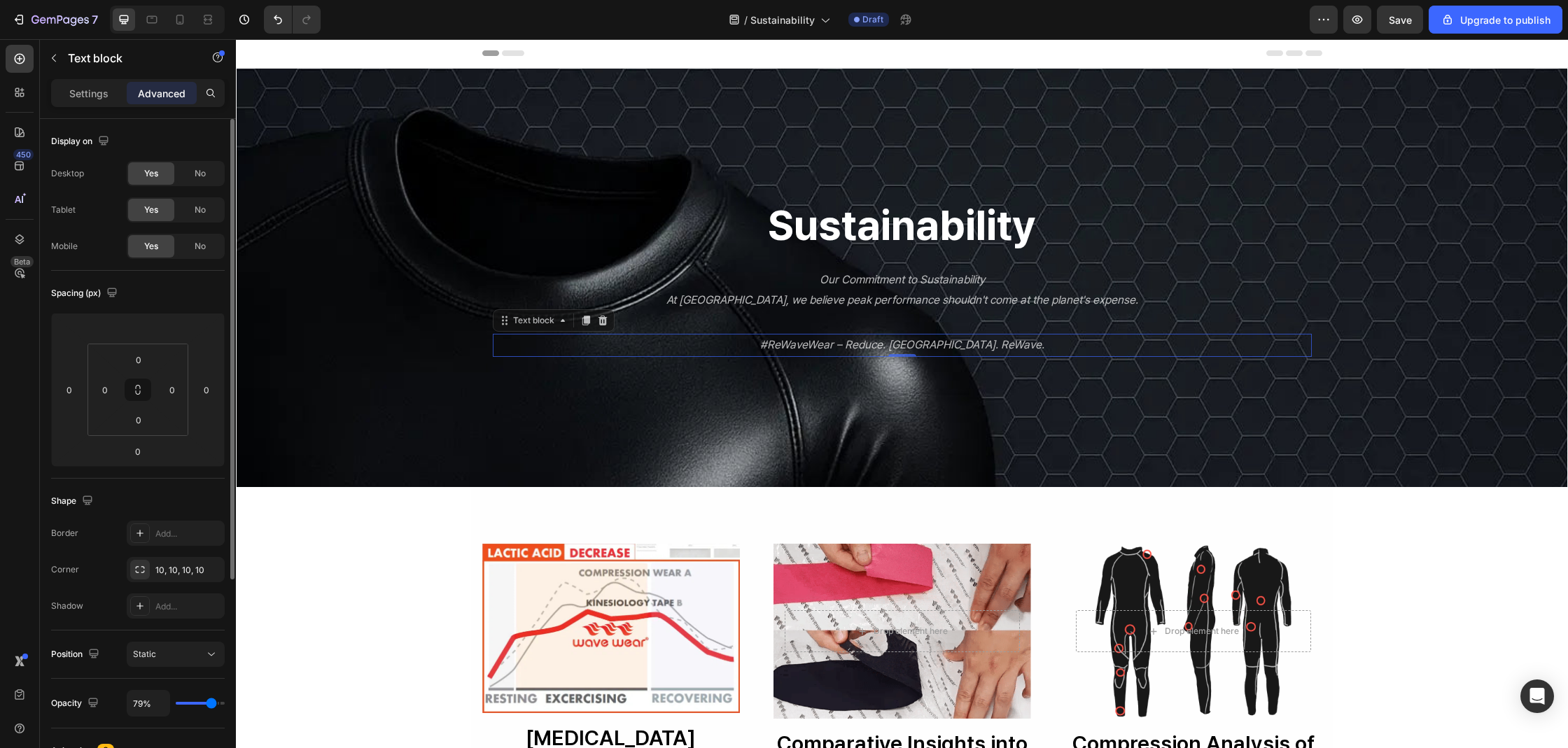
type input "81%"
type input "81"
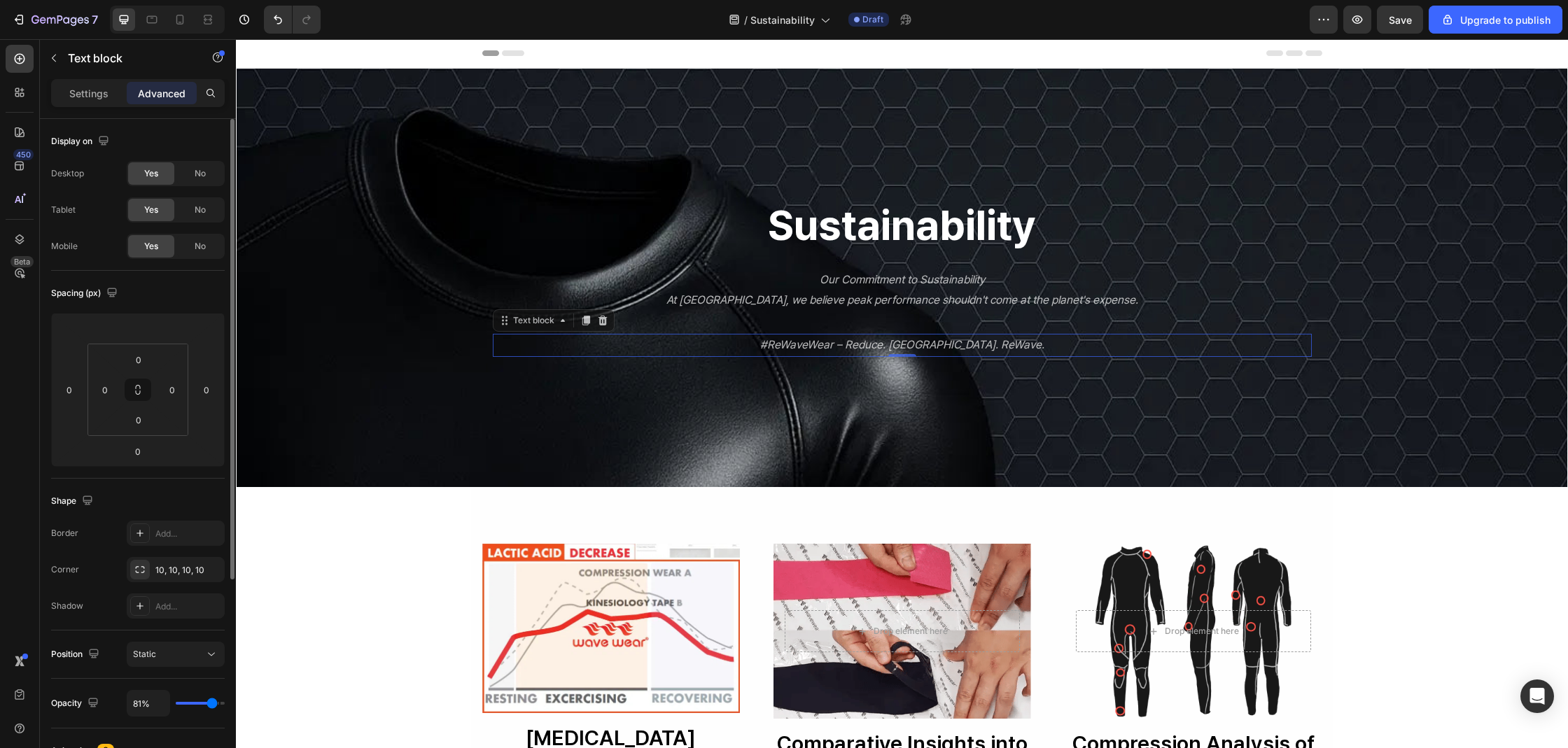
type input "82%"
type input "82"
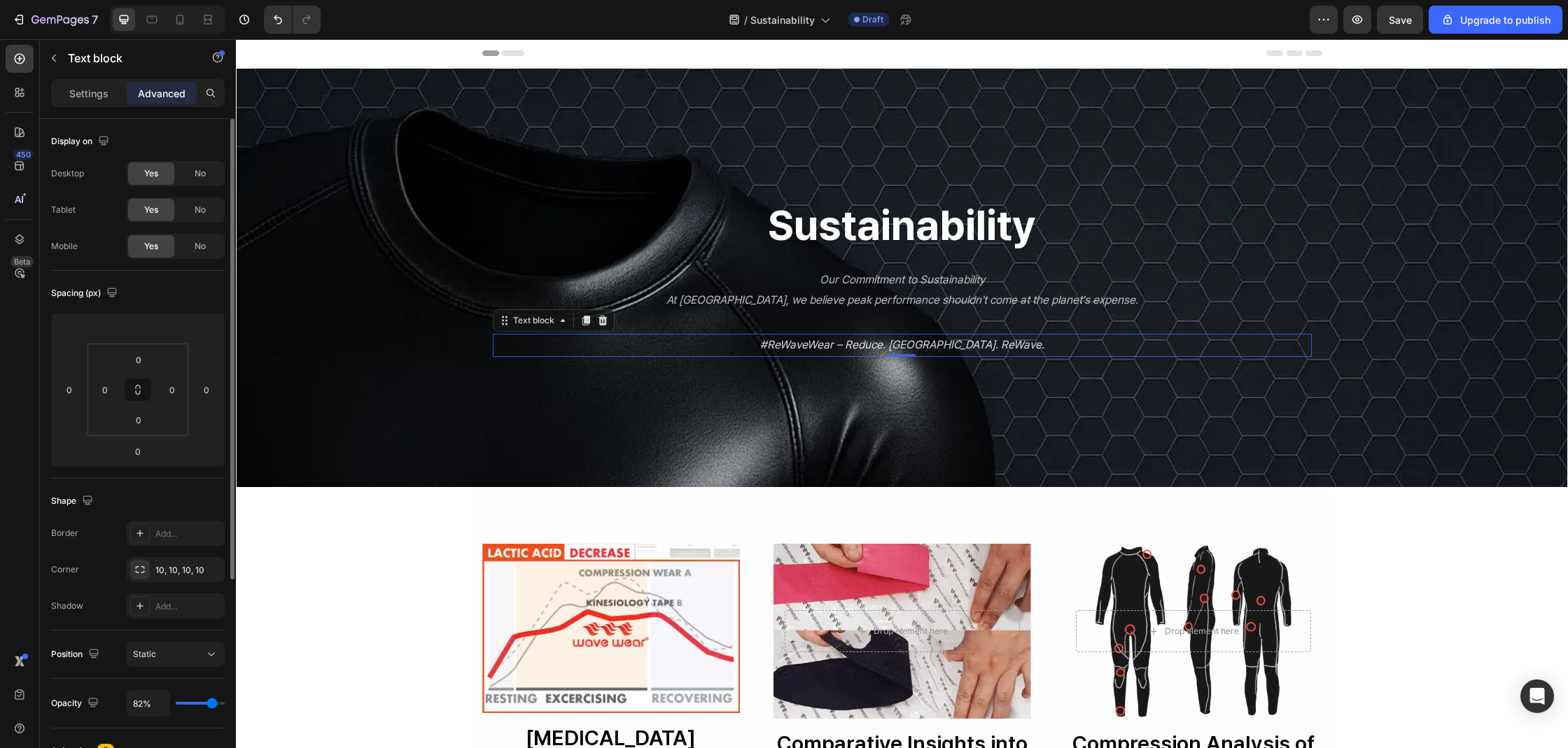
type input "100%"
drag, startPoint x: 212, startPoint y: 699, endPoint x: 13, endPoint y: 595, distance: 224.5
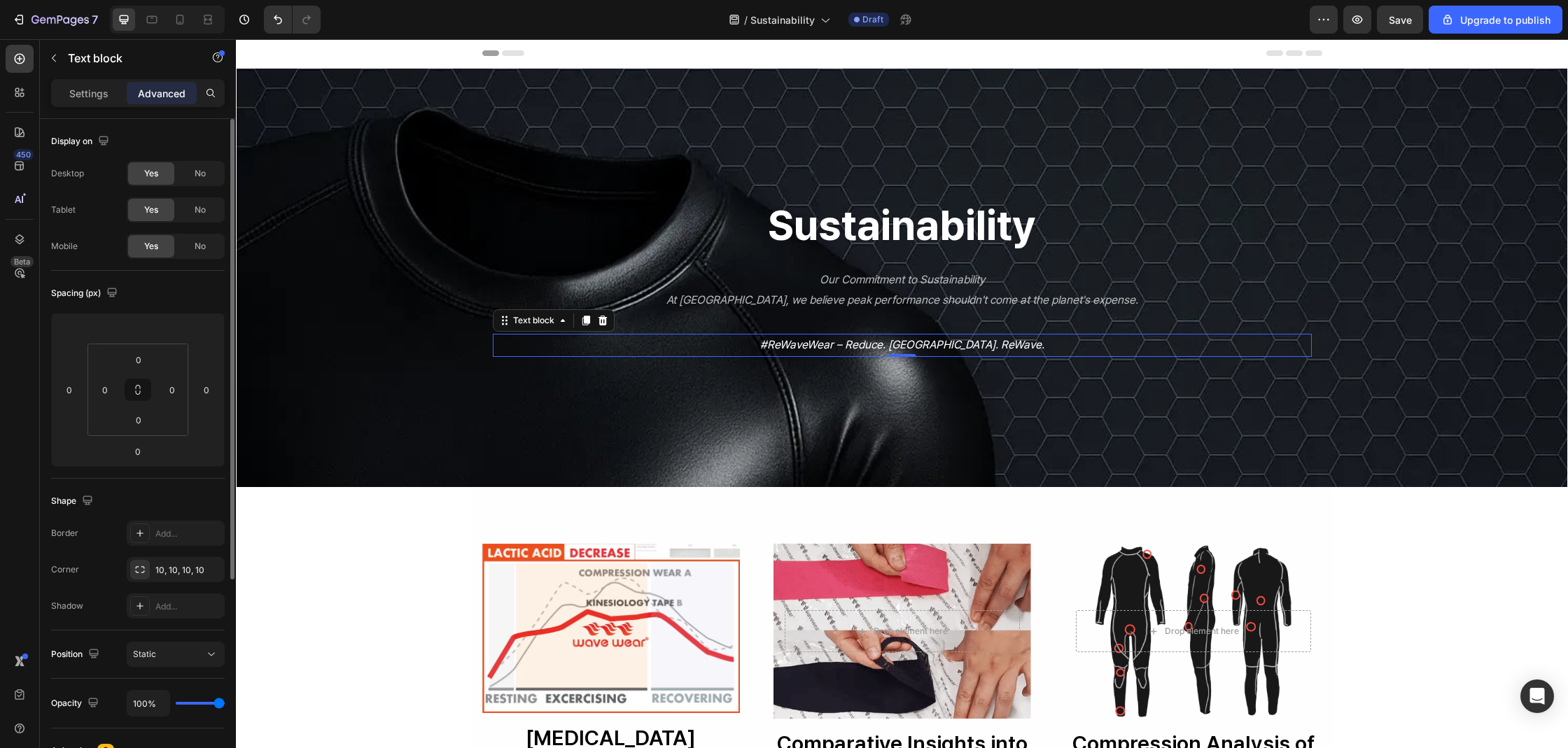
type input "100"
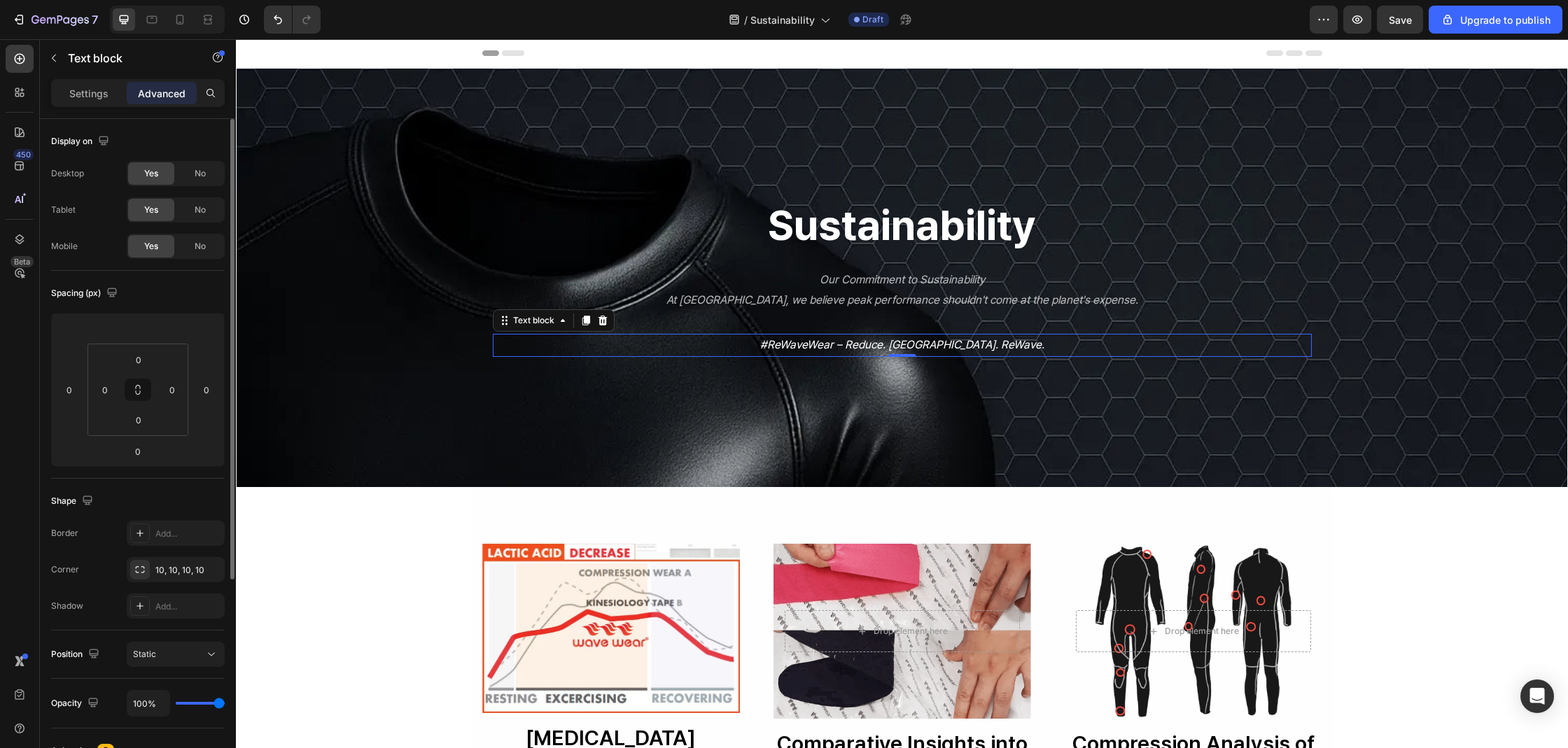
click at [224, 702] on input "range" at bounding box center [199, 703] width 49 height 3
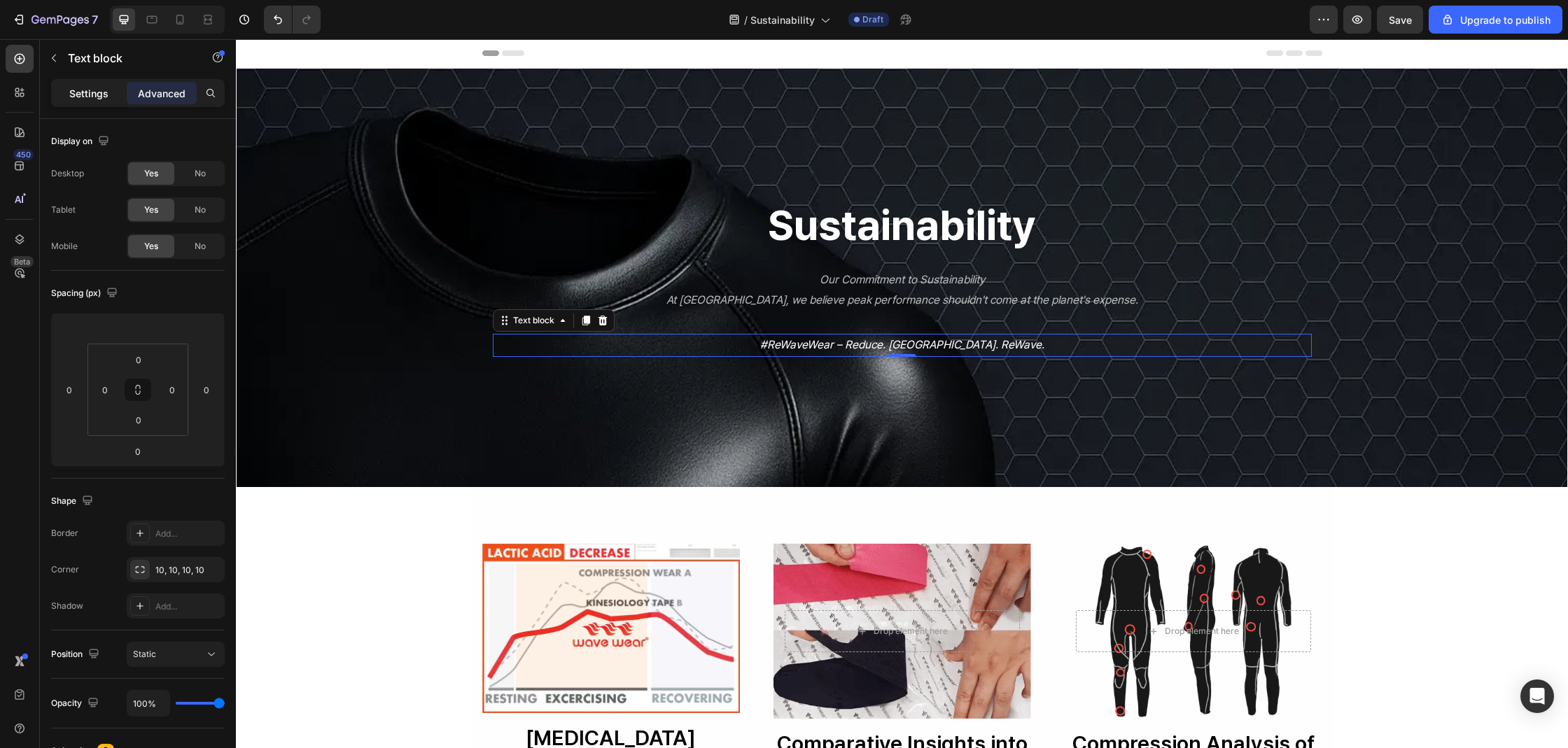
click at [94, 99] on p "Settings" at bounding box center [89, 93] width 39 height 14
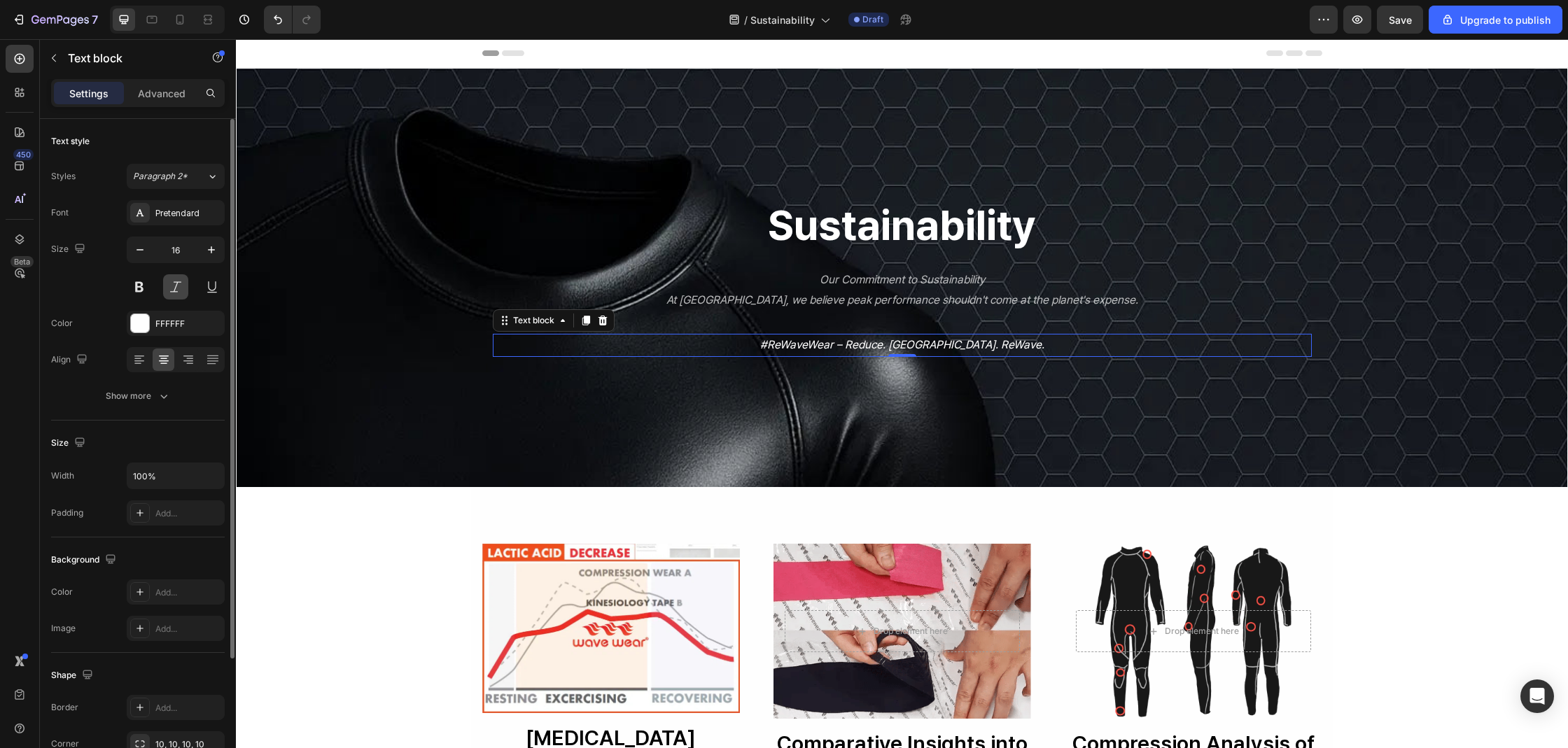
click at [170, 291] on button at bounding box center [176, 286] width 25 height 25
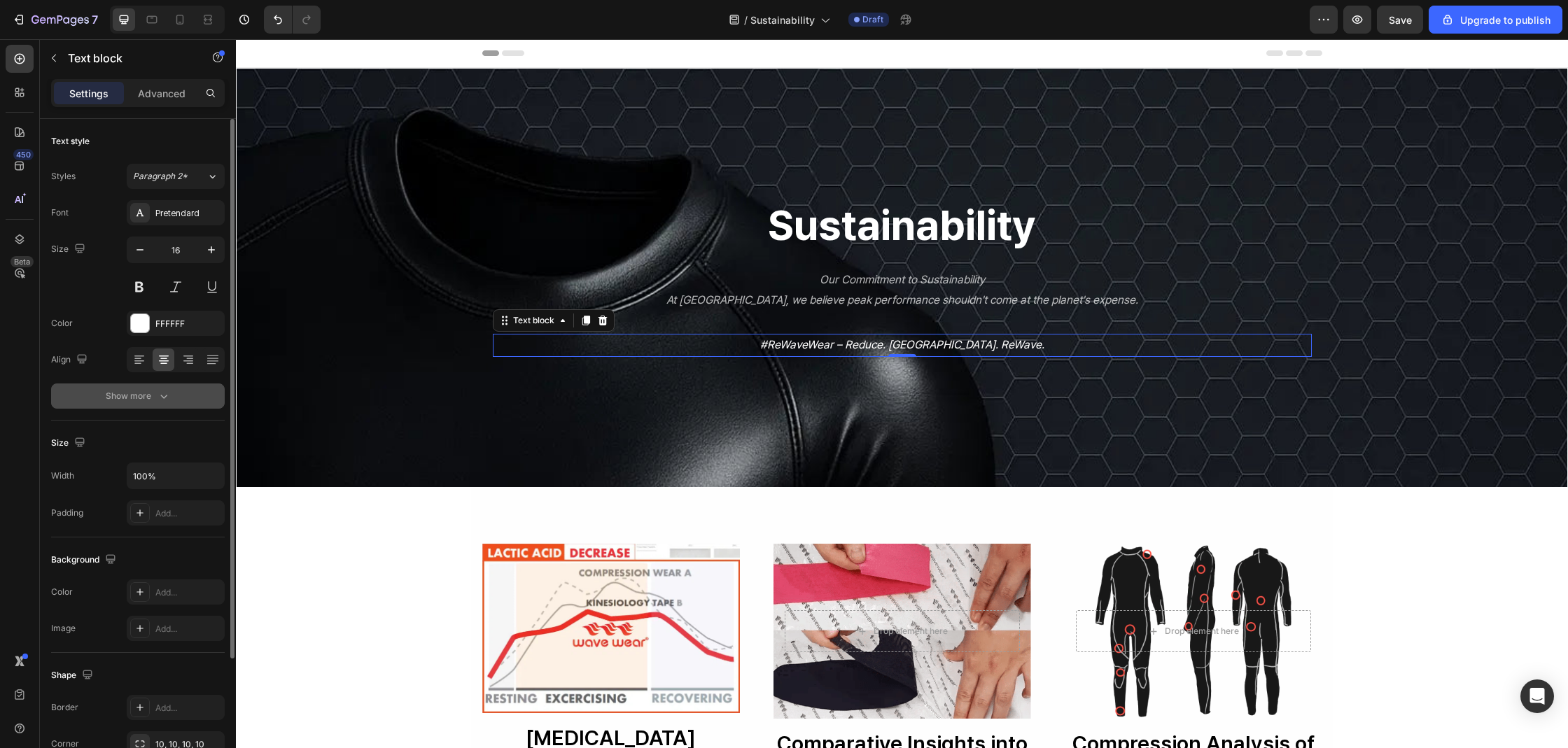
click at [154, 387] on button "Show more" at bounding box center [138, 396] width 174 height 25
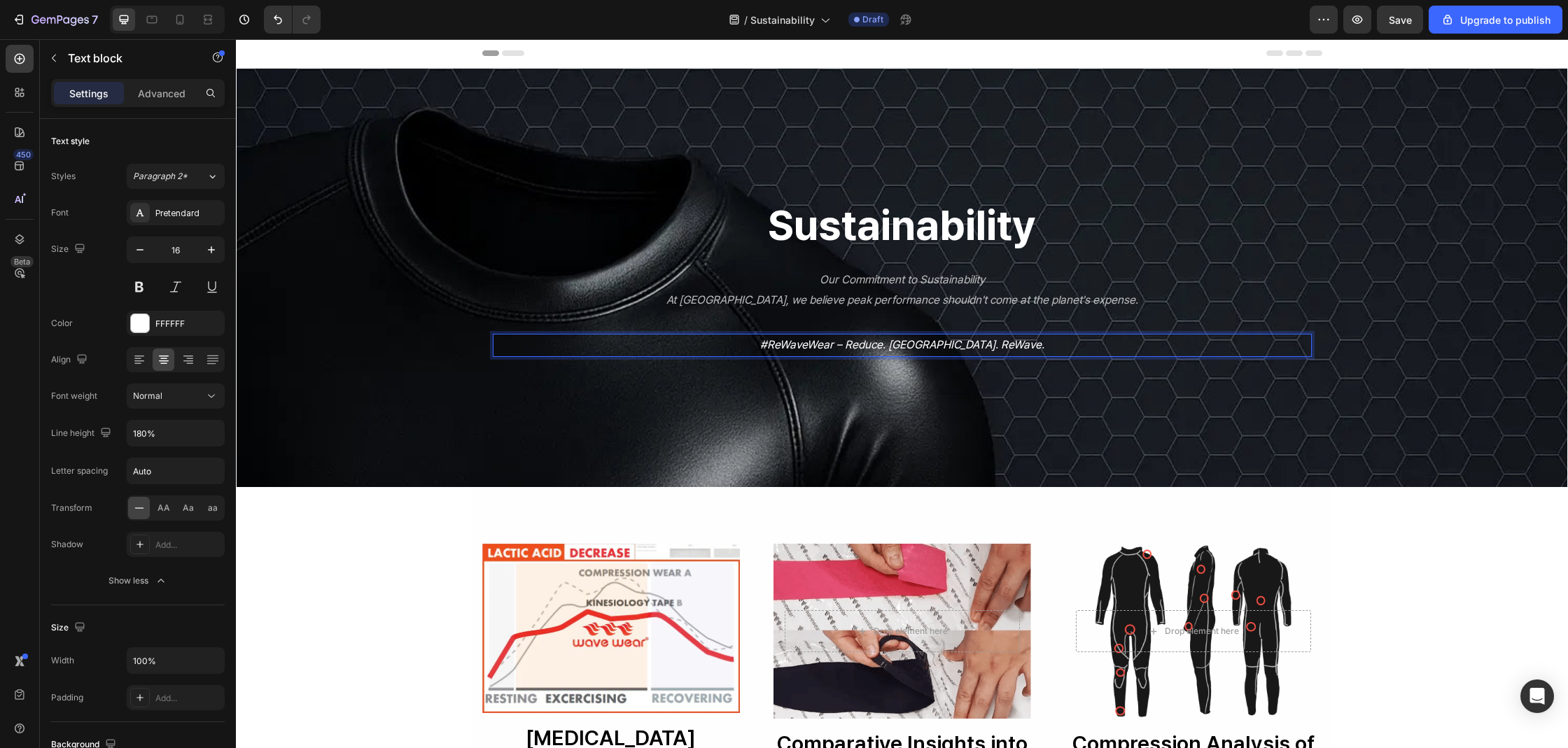
click at [856, 342] on icon "#ReWaveWear – Reduce. [GEOGRAPHIC_DATA]. ReWave." at bounding box center [902, 344] width 284 height 13
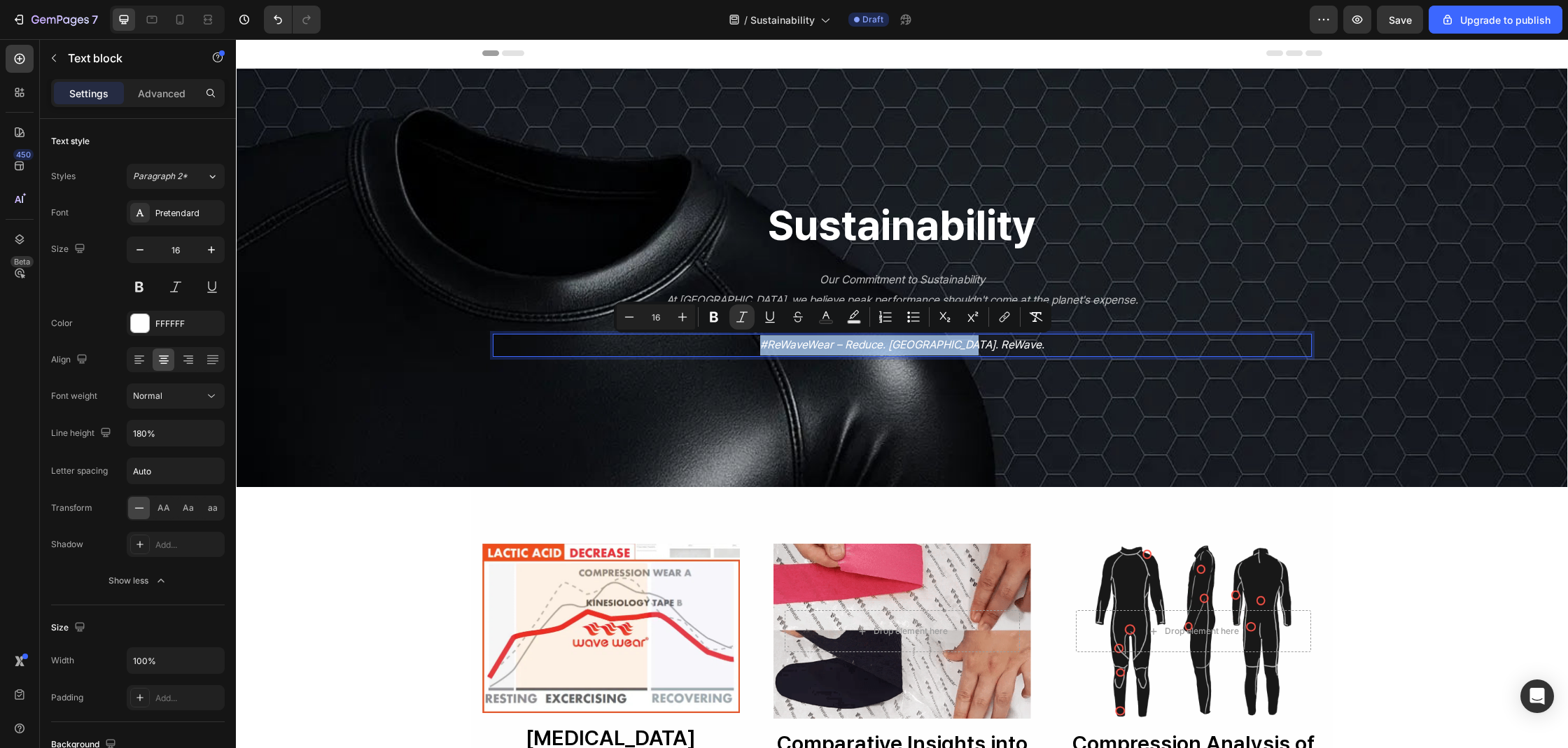
click at [856, 342] on icon "#ReWaveWear – Reduce. [GEOGRAPHIC_DATA]. ReWave." at bounding box center [902, 344] width 284 height 13
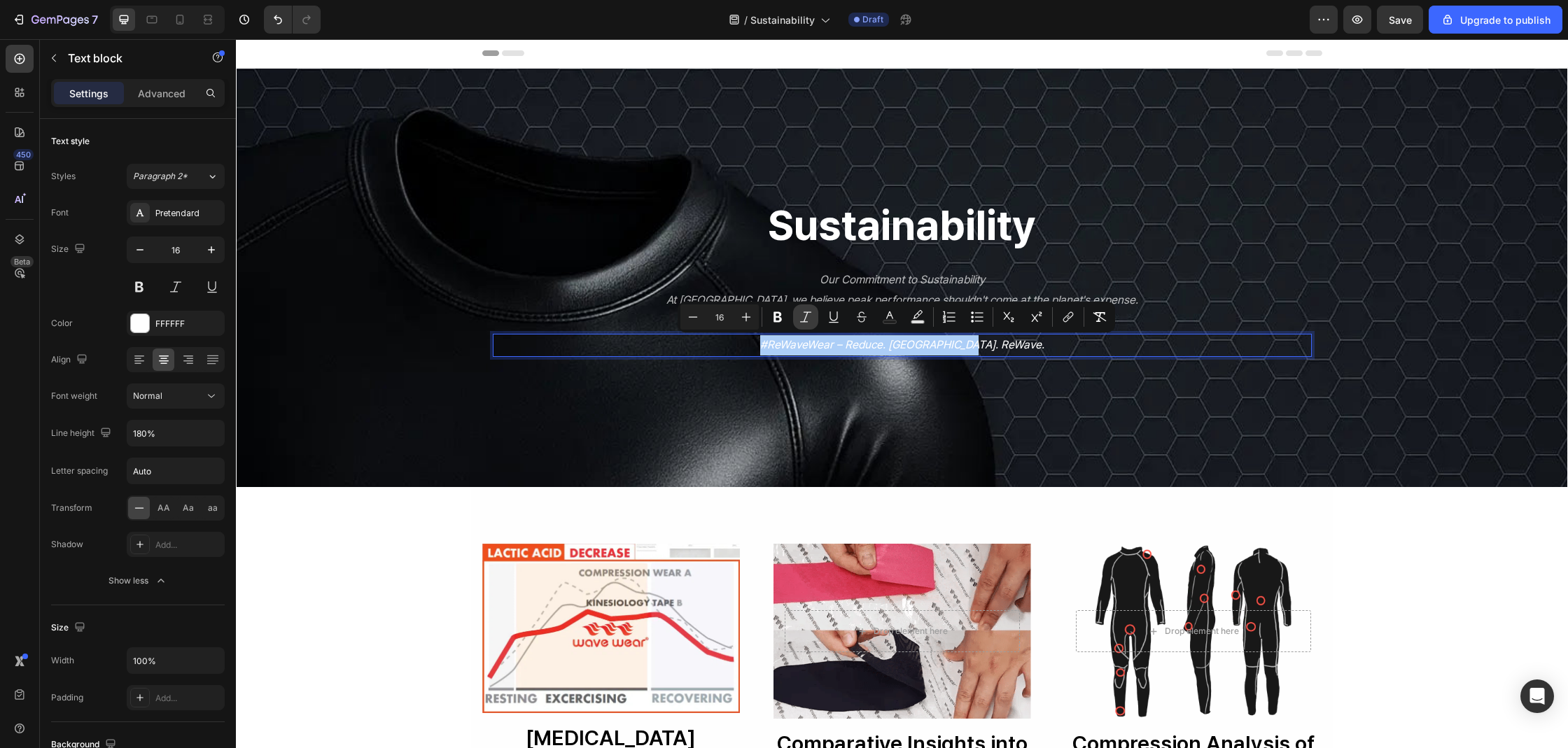
click at [801, 312] on icon "Editor contextual toolbar" at bounding box center [805, 317] width 14 height 14
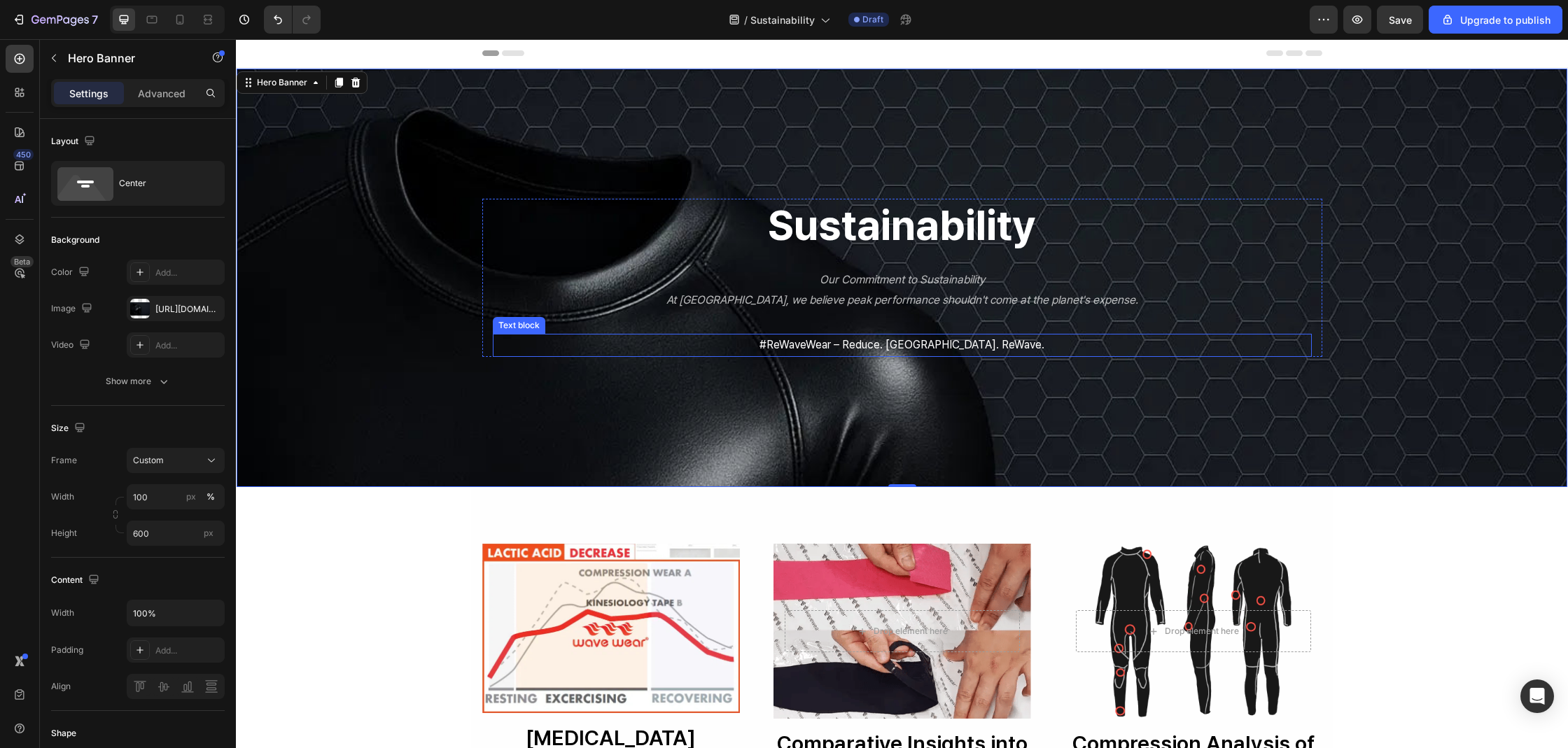
click at [804, 347] on p "#ReWaveWear – Reduce. [GEOGRAPHIC_DATA]. ReWave." at bounding box center [902, 344] width 816 height 20
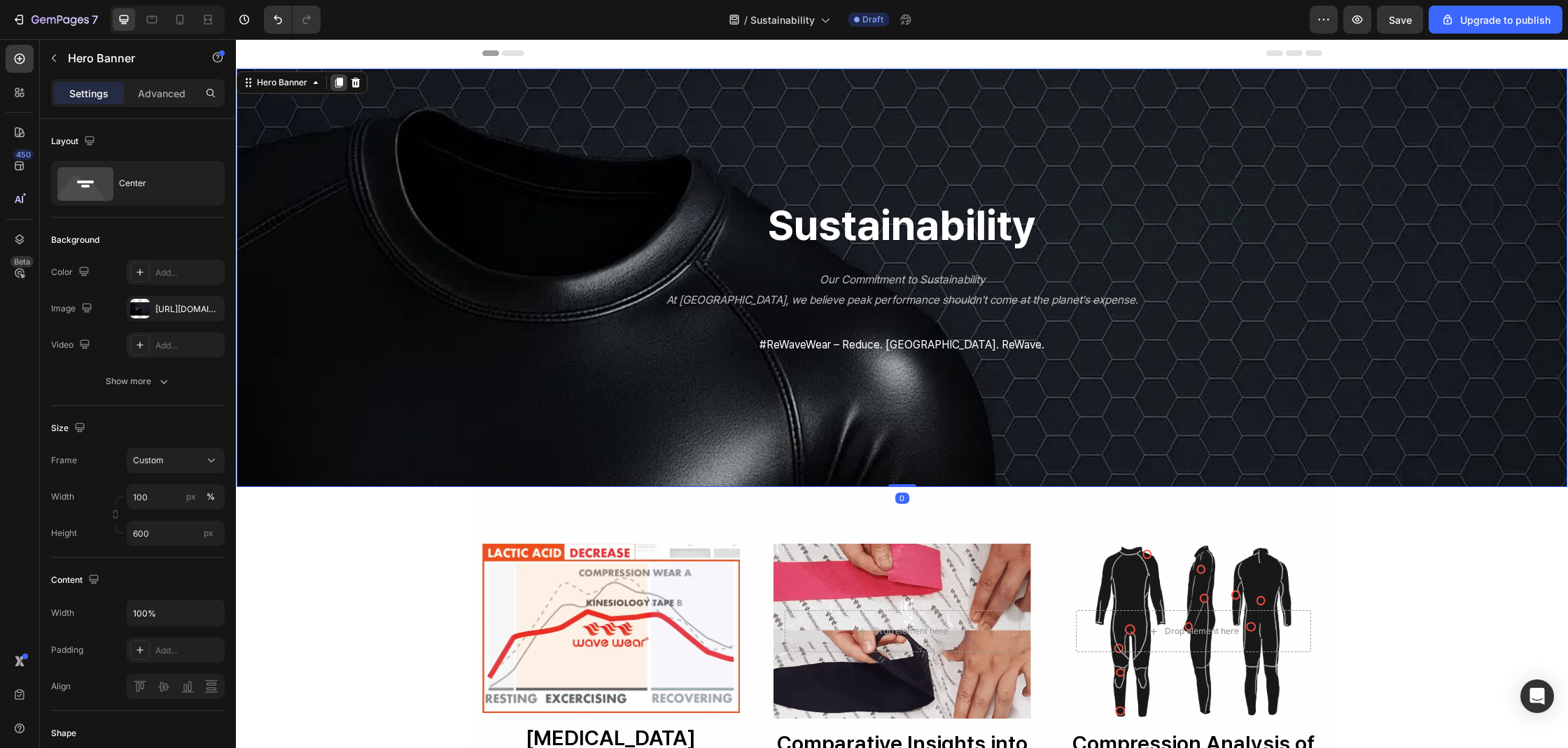
click at [340, 86] on icon at bounding box center [339, 83] width 11 height 11
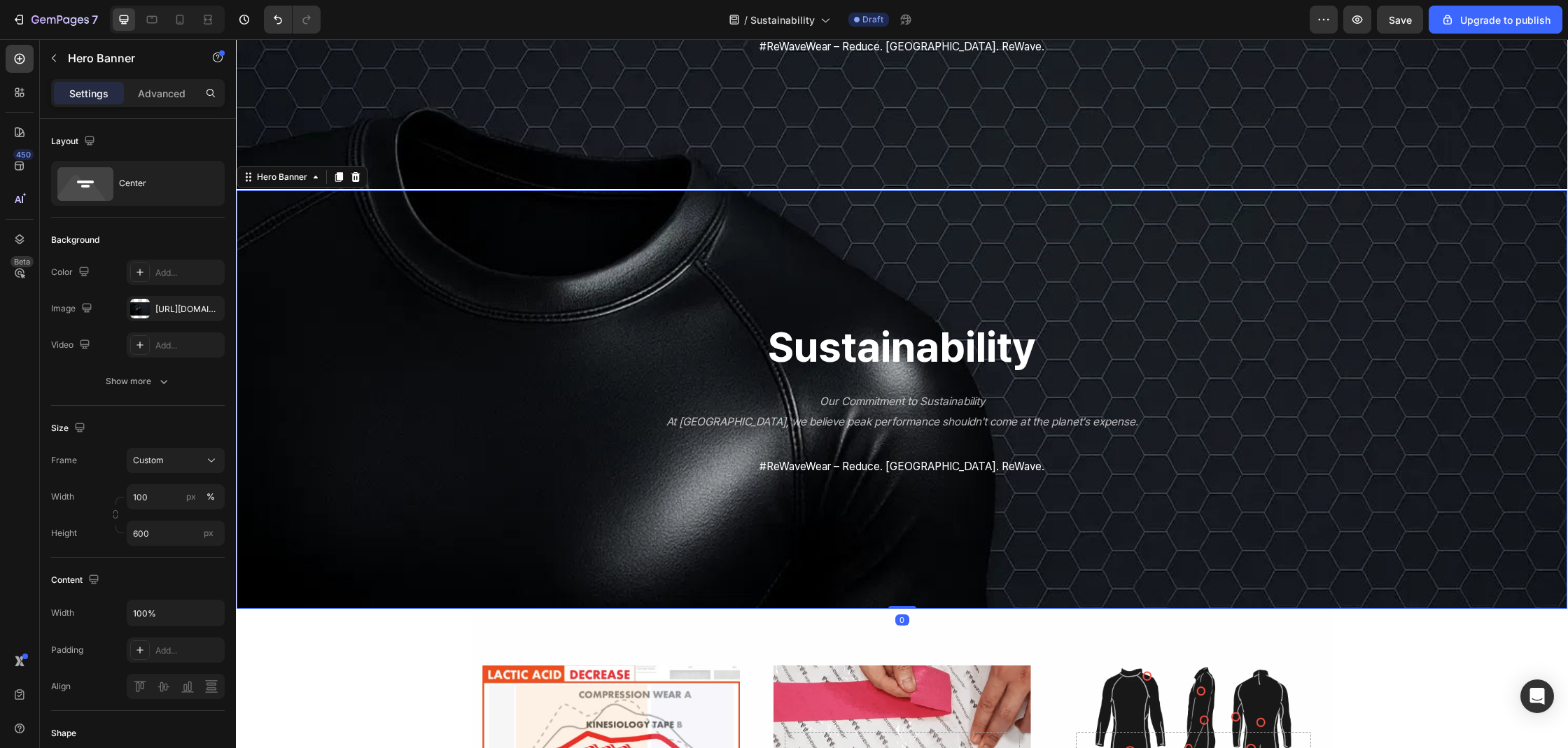
scroll to position [400, 0]
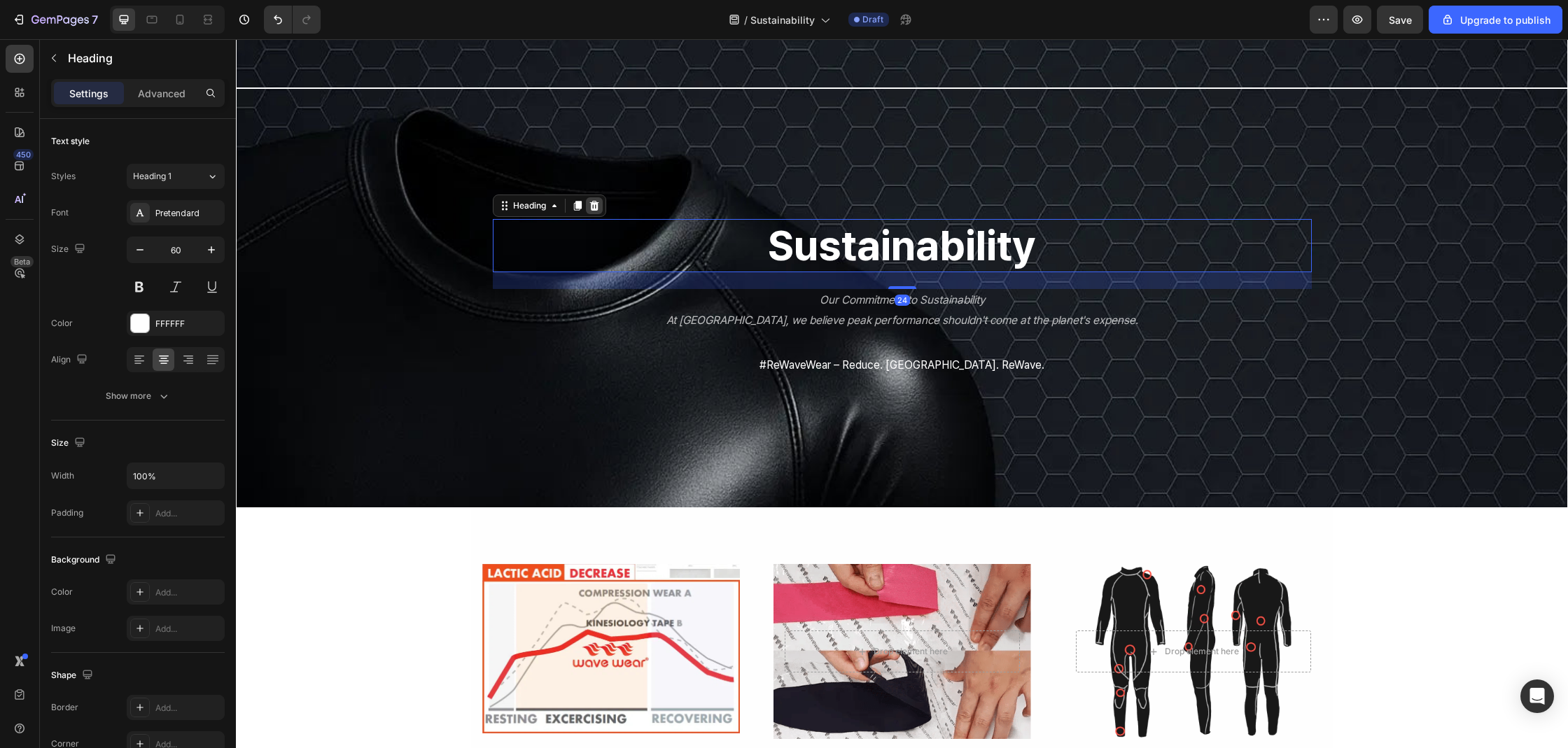
click at [590, 206] on icon at bounding box center [595, 206] width 11 height 11
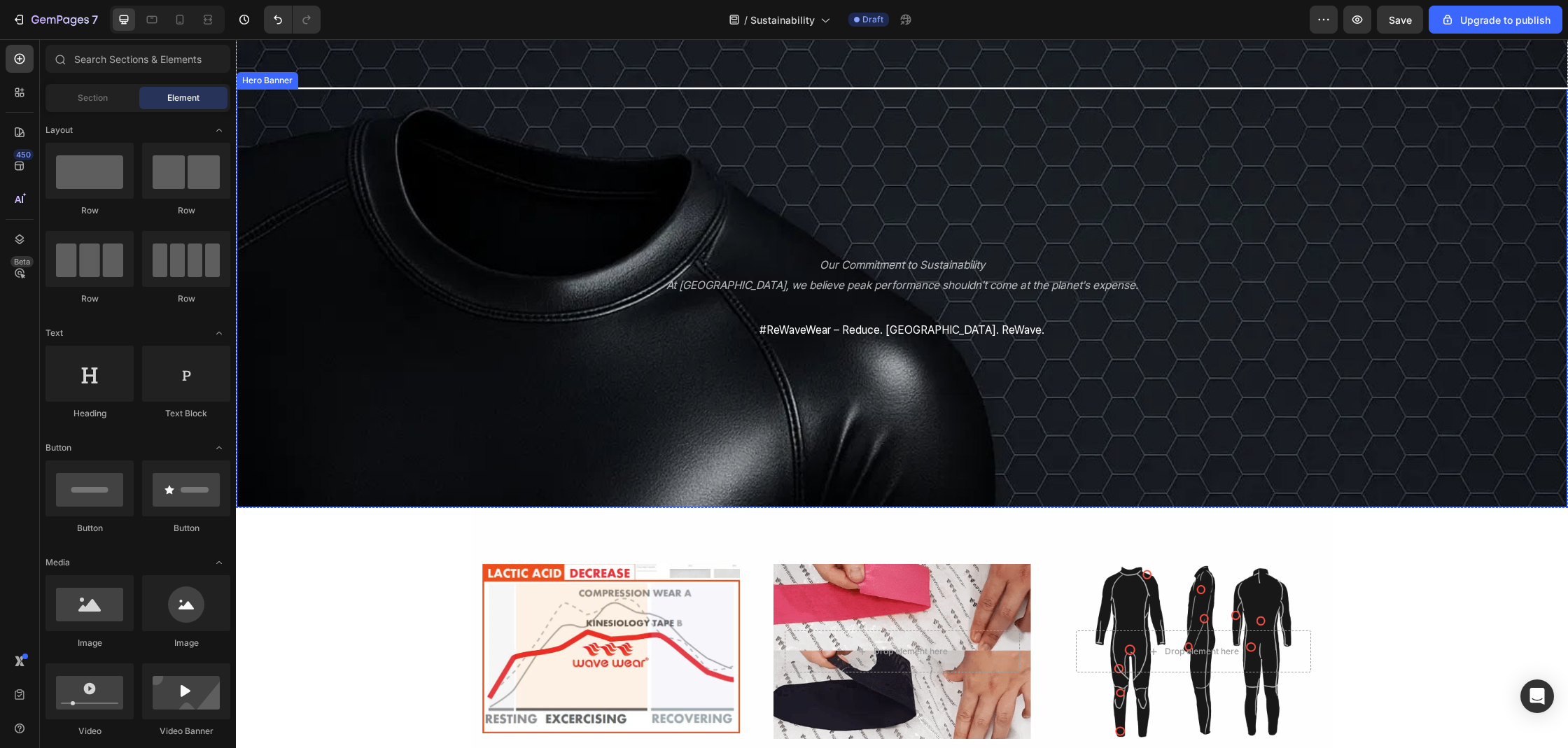
click at [688, 185] on div "Overlay" at bounding box center [902, 298] width 1330 height 419
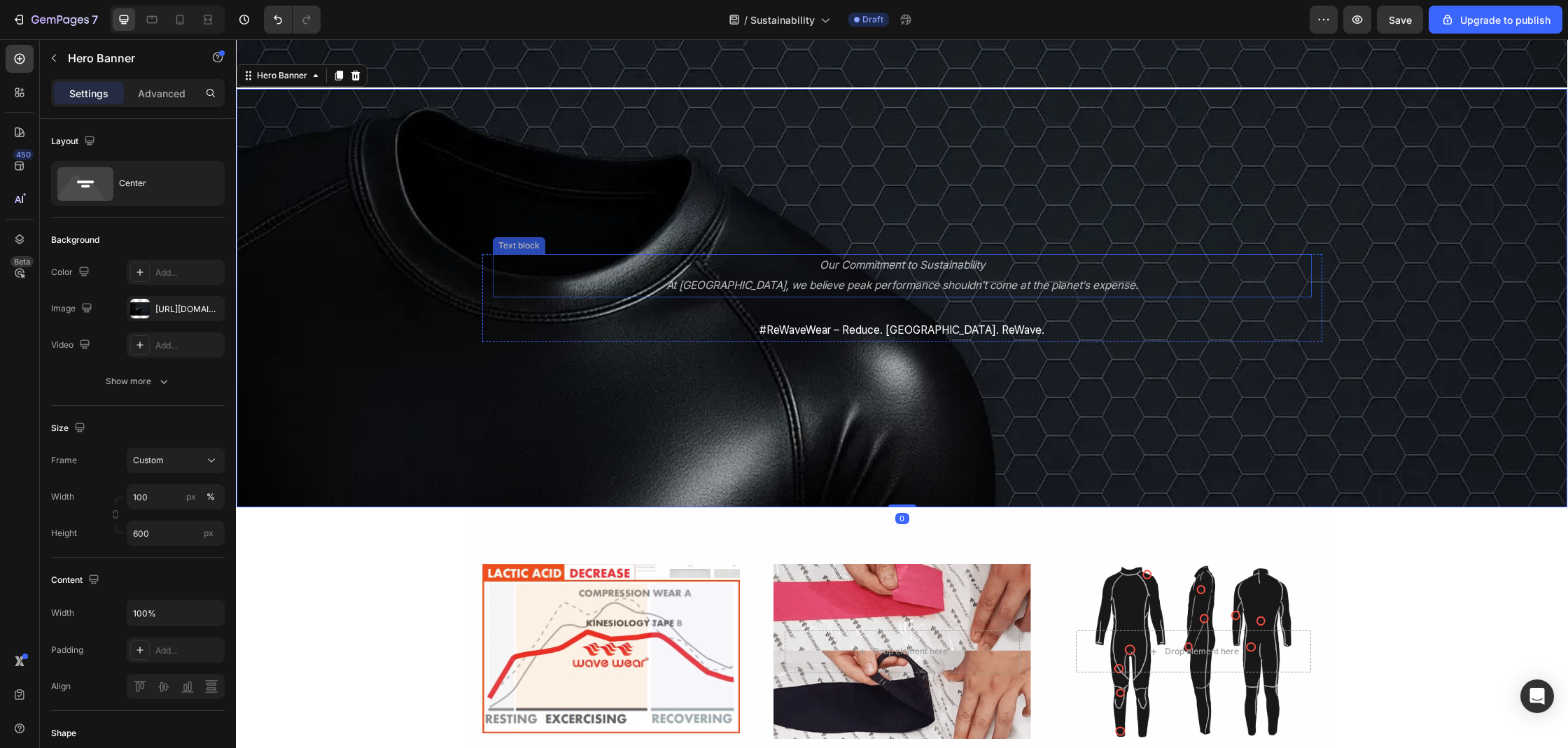
click at [820, 256] on p "Our Commitment to Sustainability" at bounding box center [902, 265] width 816 height 20
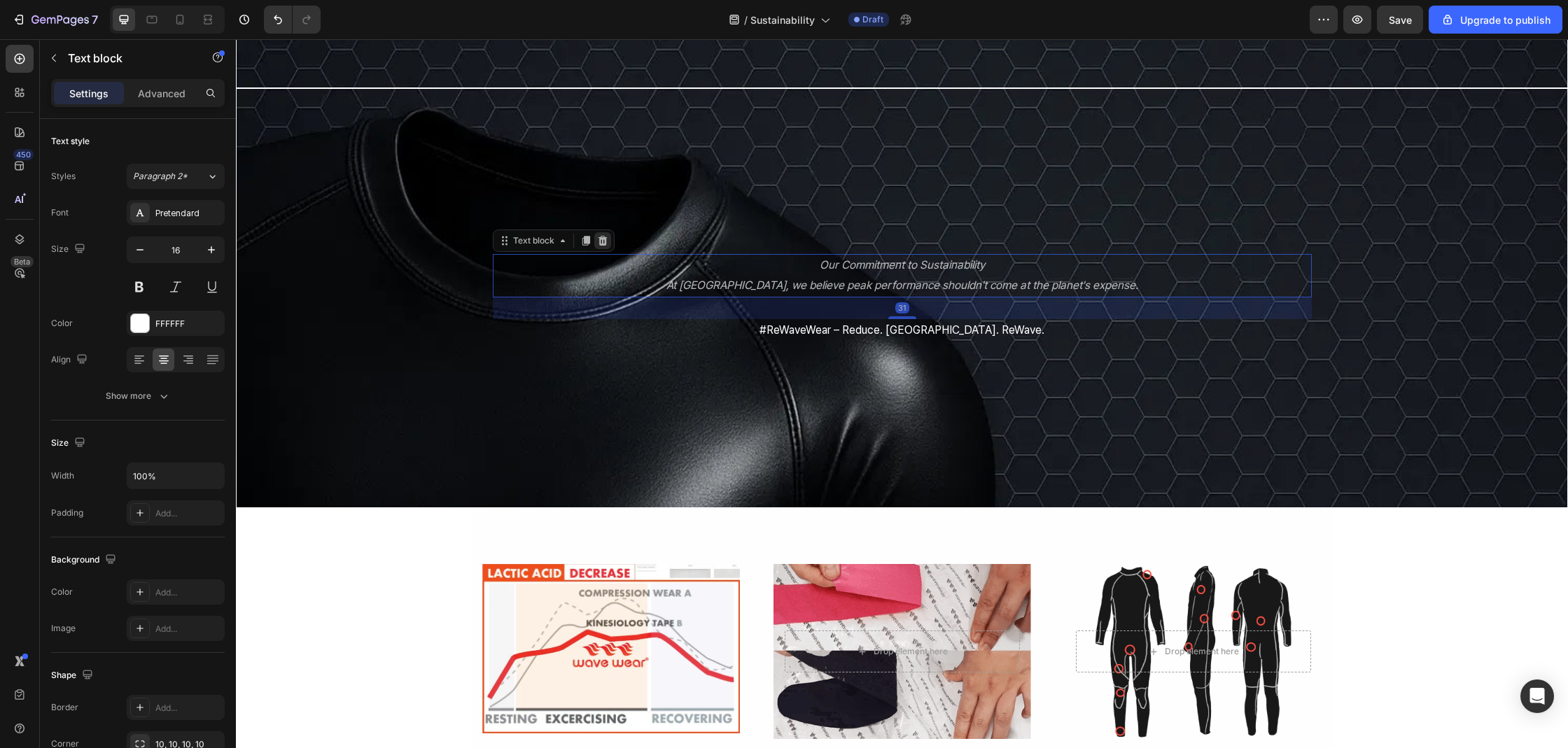
click at [600, 239] on icon at bounding box center [603, 240] width 11 height 11
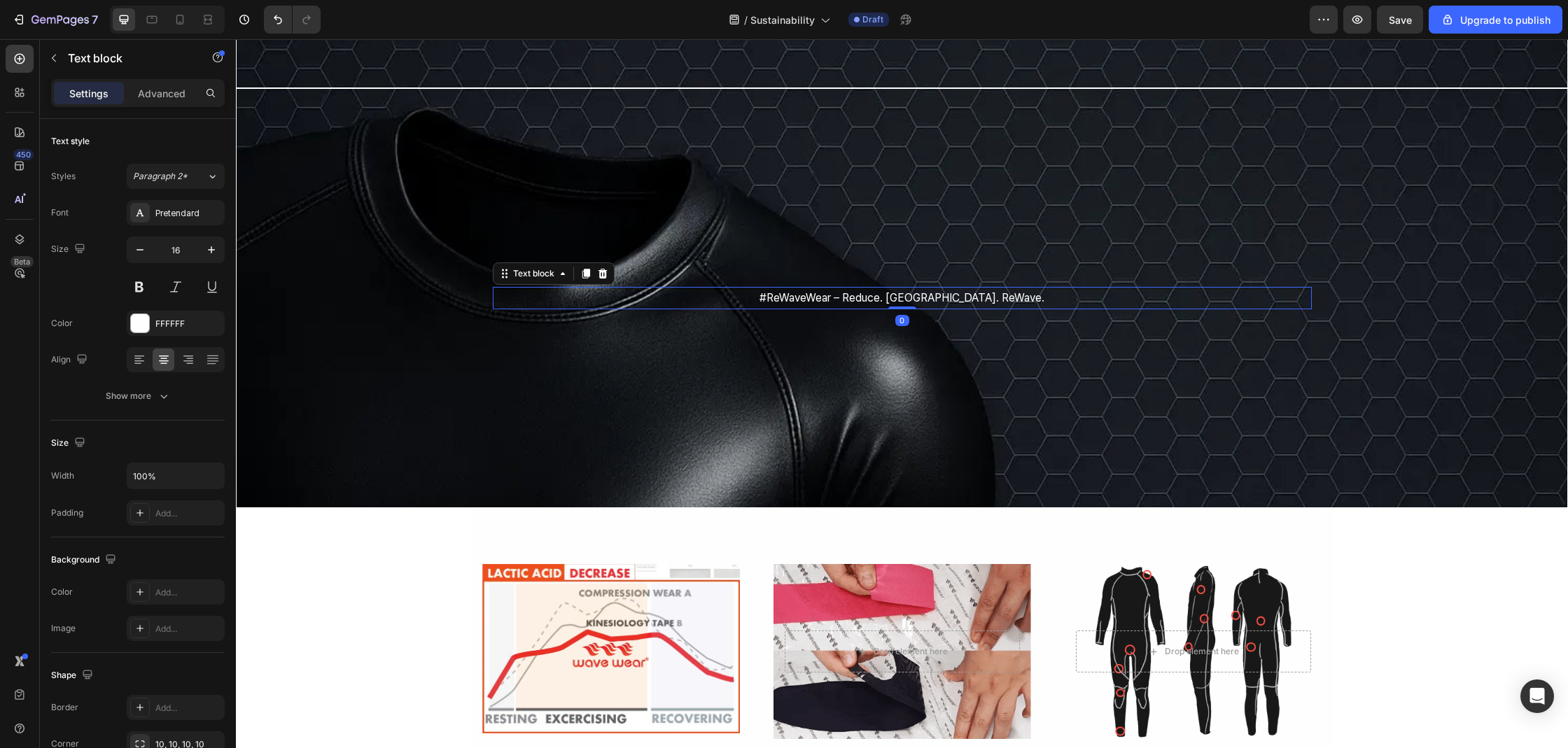
click at [838, 300] on p "#ReWaveWear – Reduce. [GEOGRAPHIC_DATA]. ReWave." at bounding box center [902, 298] width 816 height 20
click at [605, 272] on div at bounding box center [603, 274] width 17 height 17
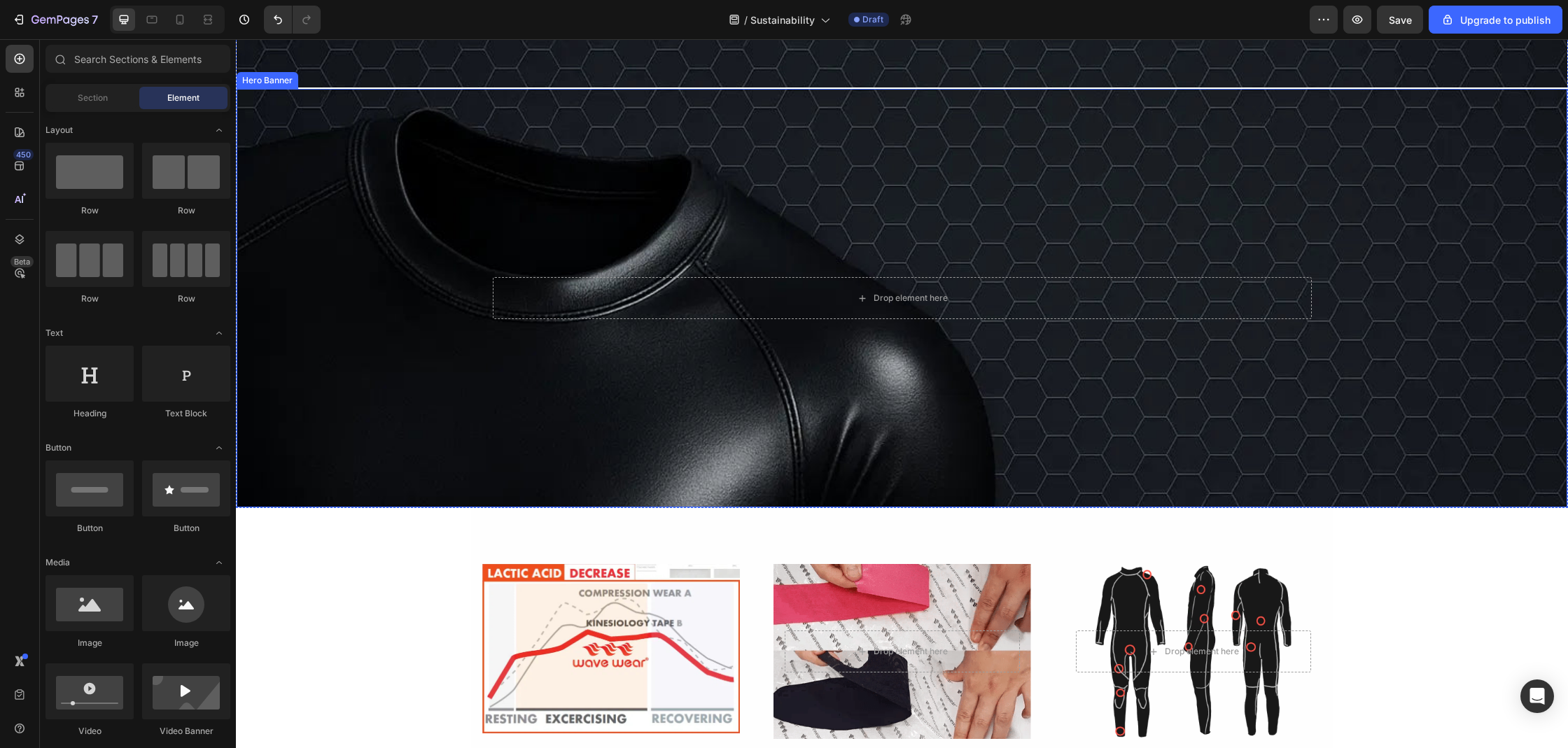
click at [602, 213] on div "Overlay" at bounding box center [902, 298] width 1330 height 419
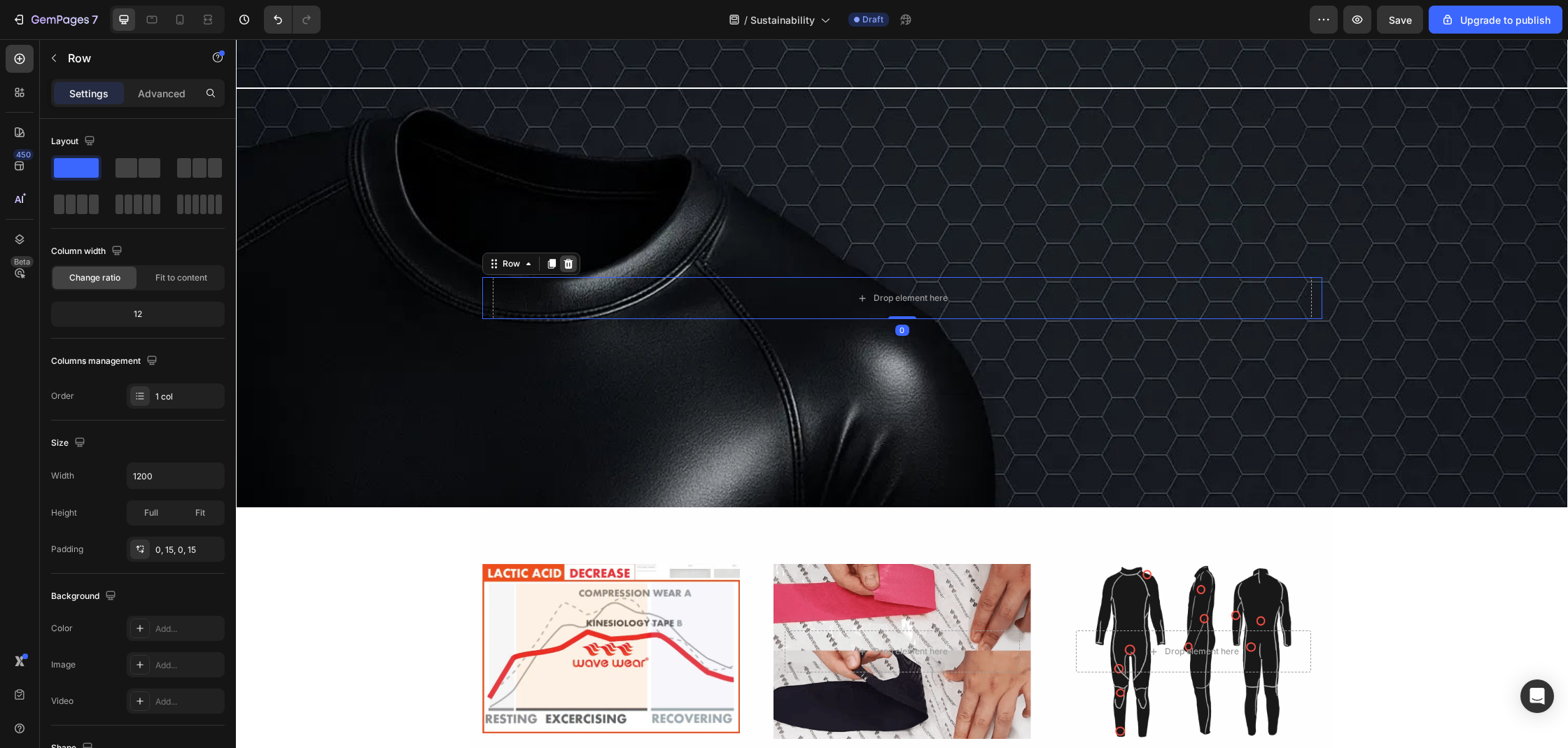
click at [563, 263] on icon at bounding box center [569, 264] width 11 height 11
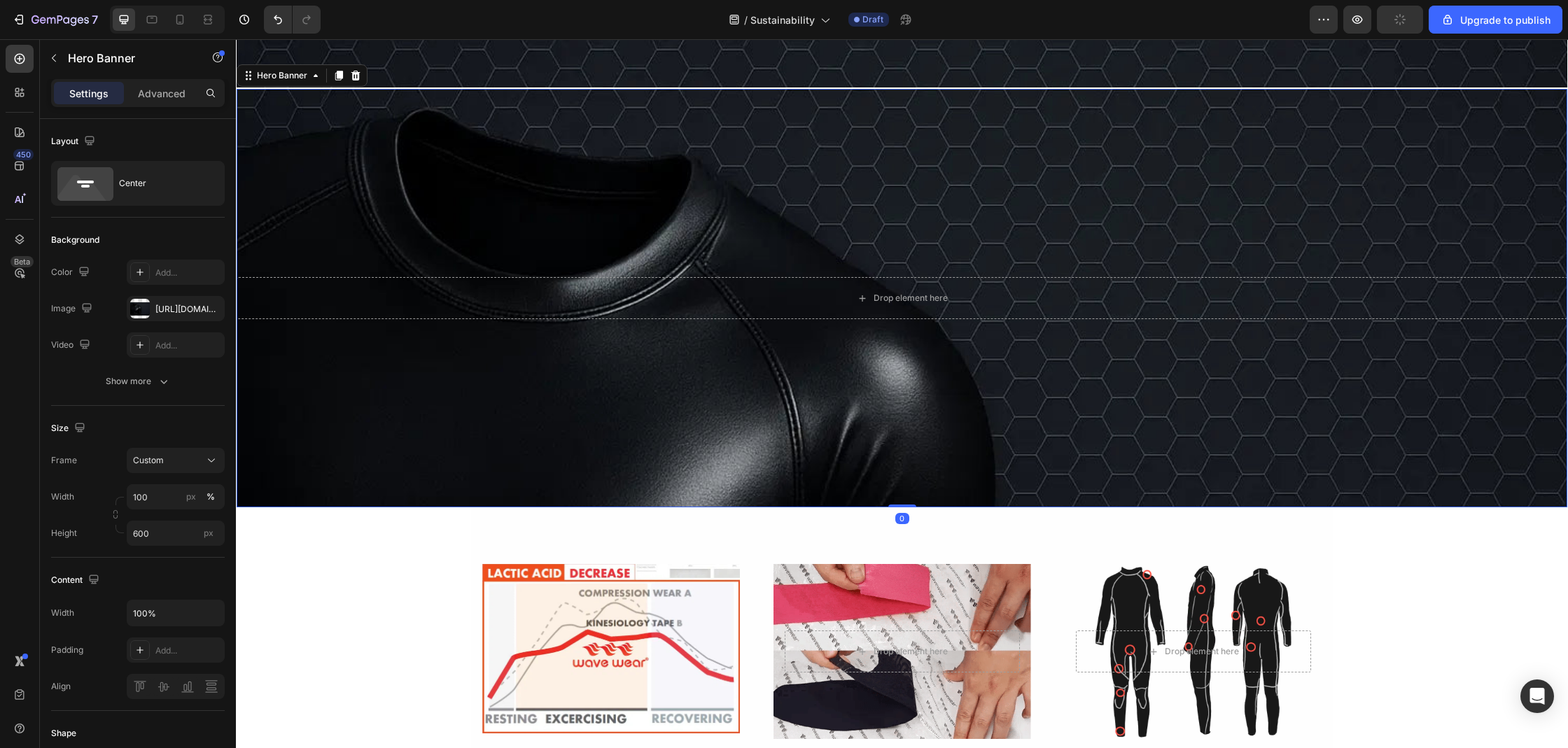
click at [561, 263] on div "Overlay" at bounding box center [902, 298] width 1330 height 419
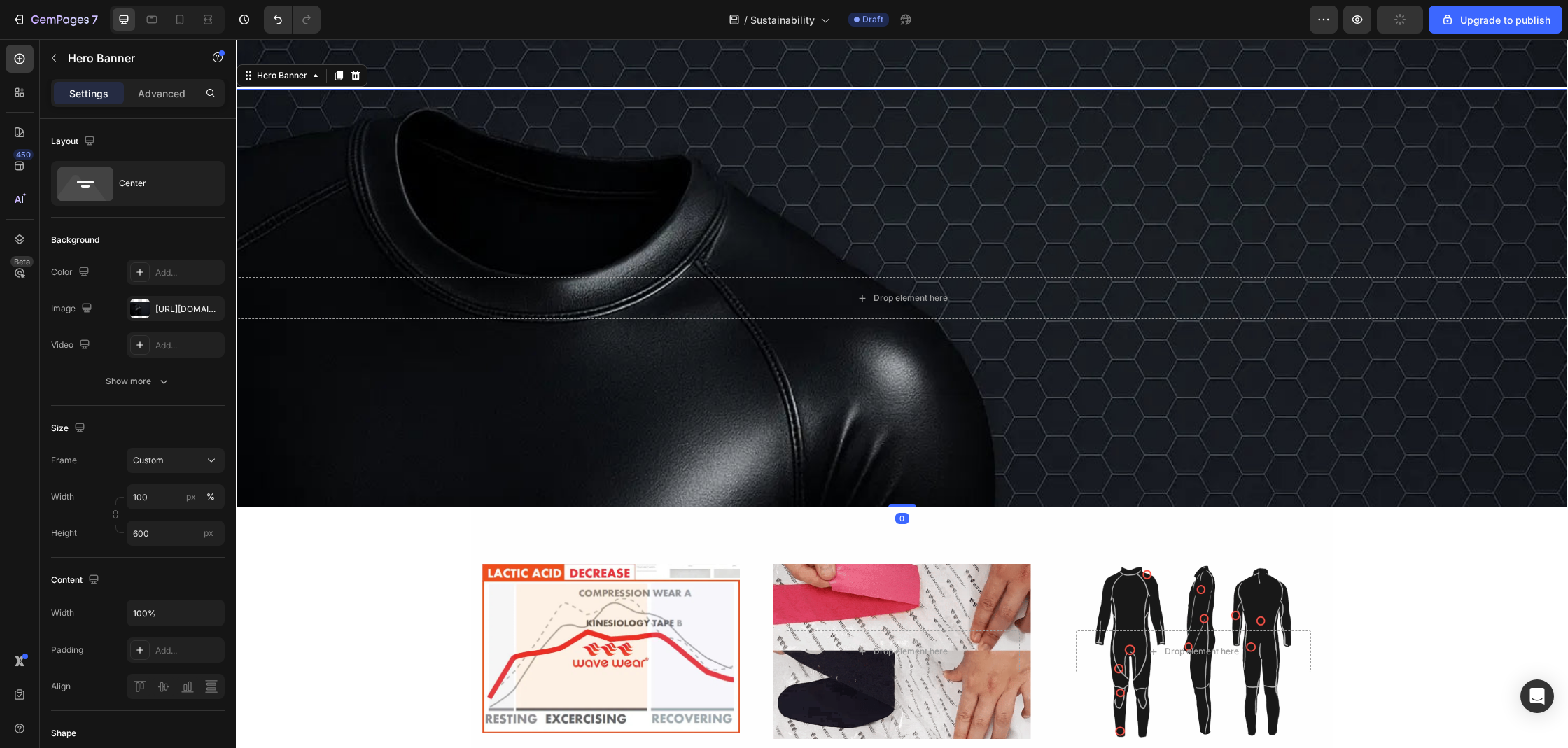
click at [565, 277] on div "Drop element here" at bounding box center [902, 298] width 1330 height 42
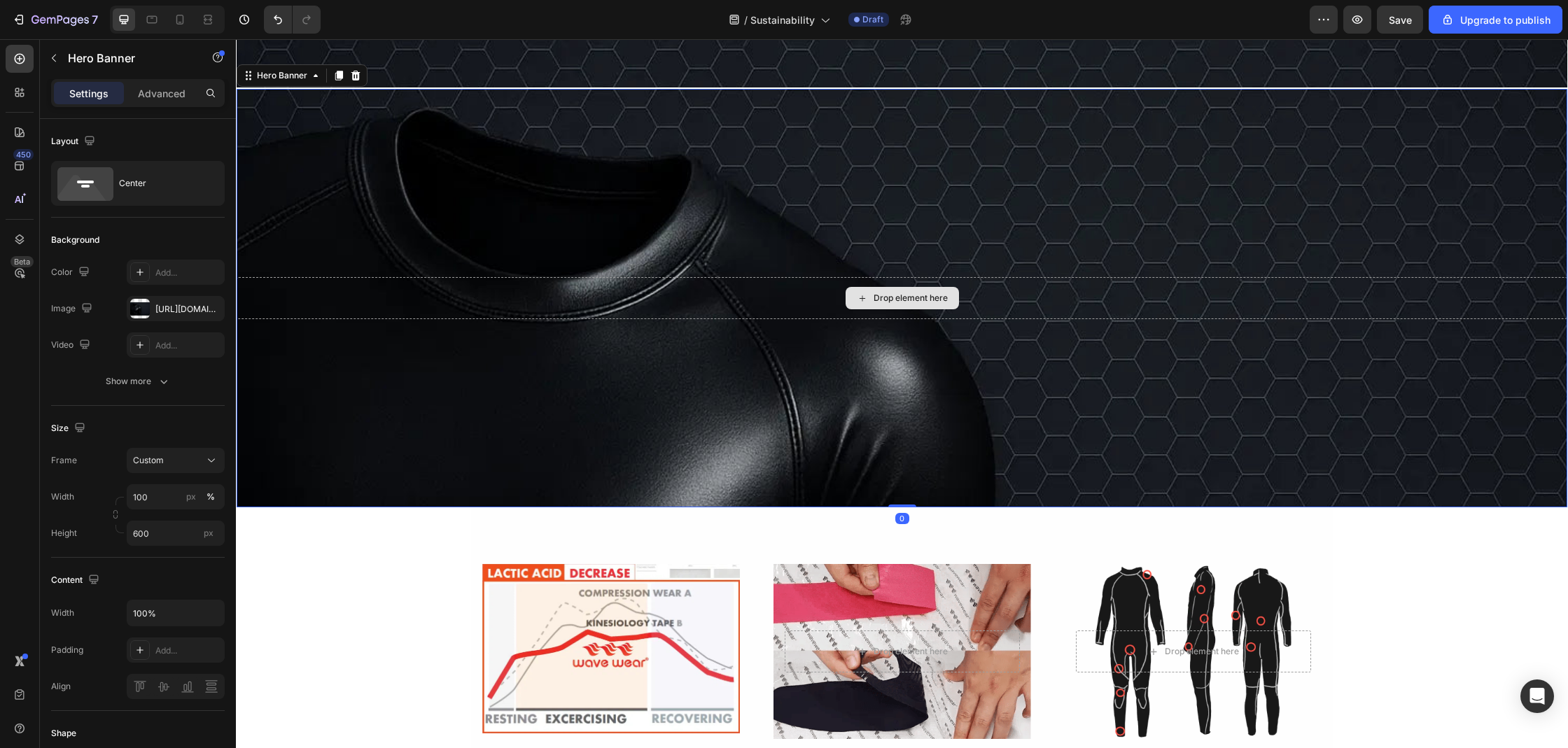
click at [554, 225] on div "Overlay" at bounding box center [902, 298] width 1330 height 419
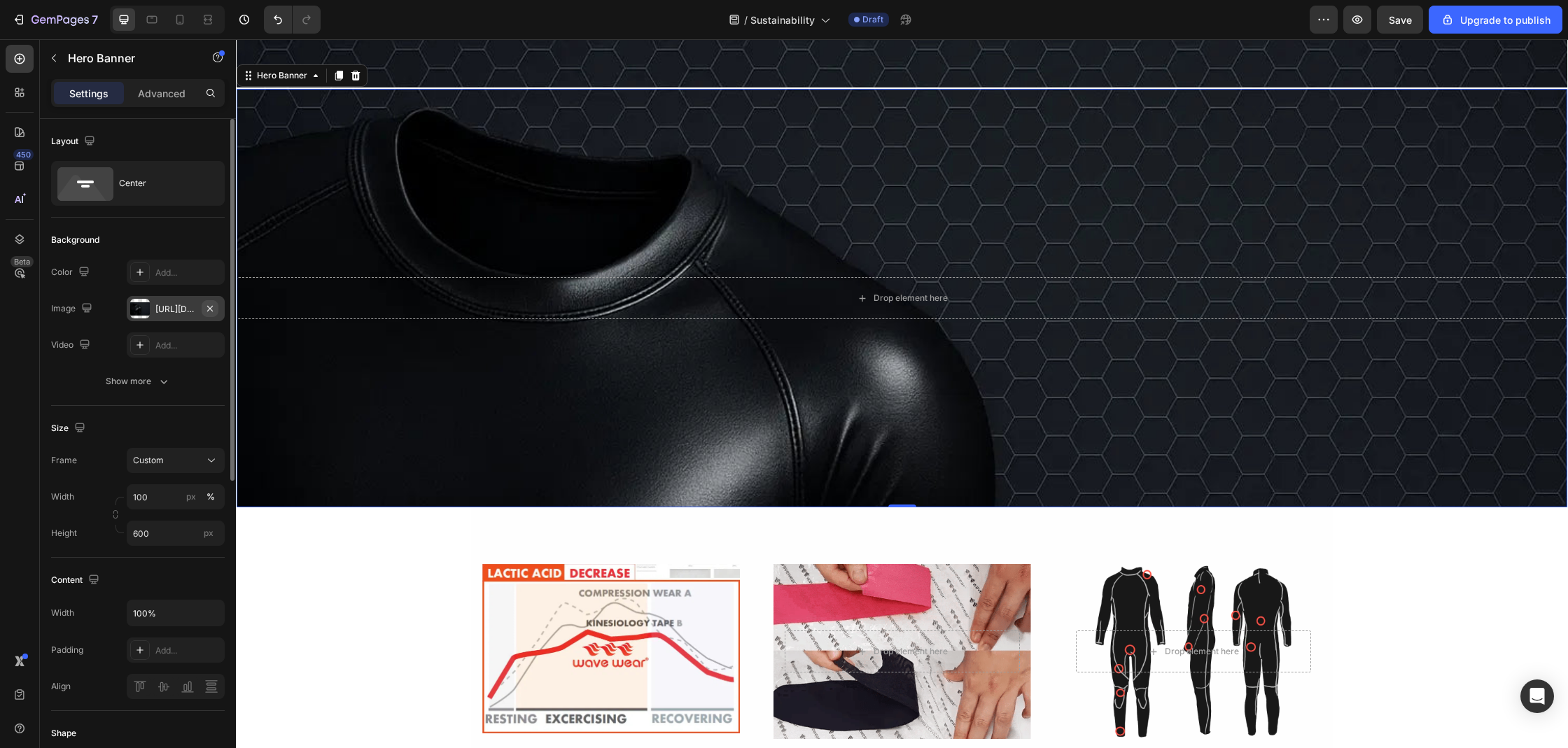
click at [211, 308] on icon "button" at bounding box center [210, 309] width 11 height 11
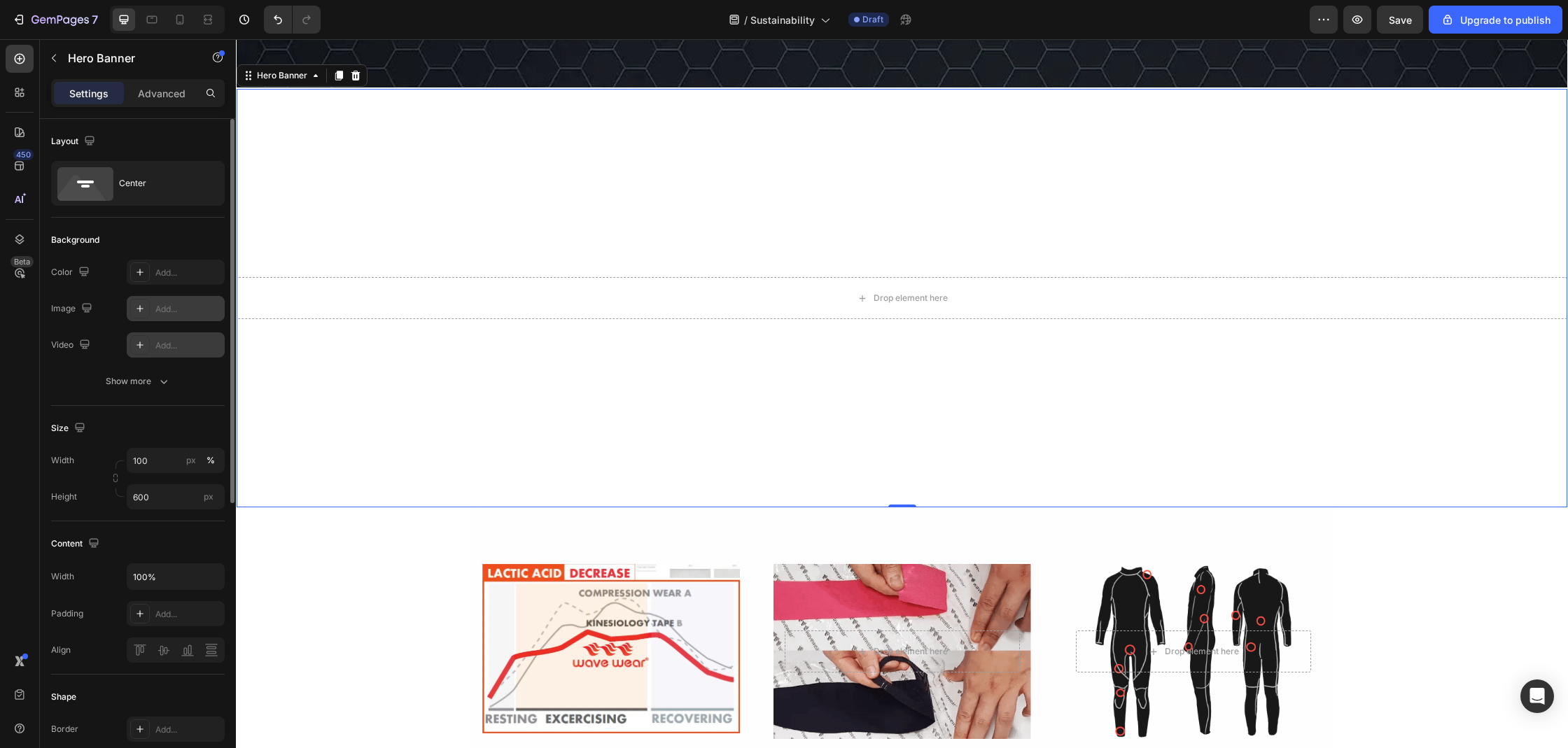
click at [193, 336] on div "Add..." at bounding box center [176, 344] width 98 height 25
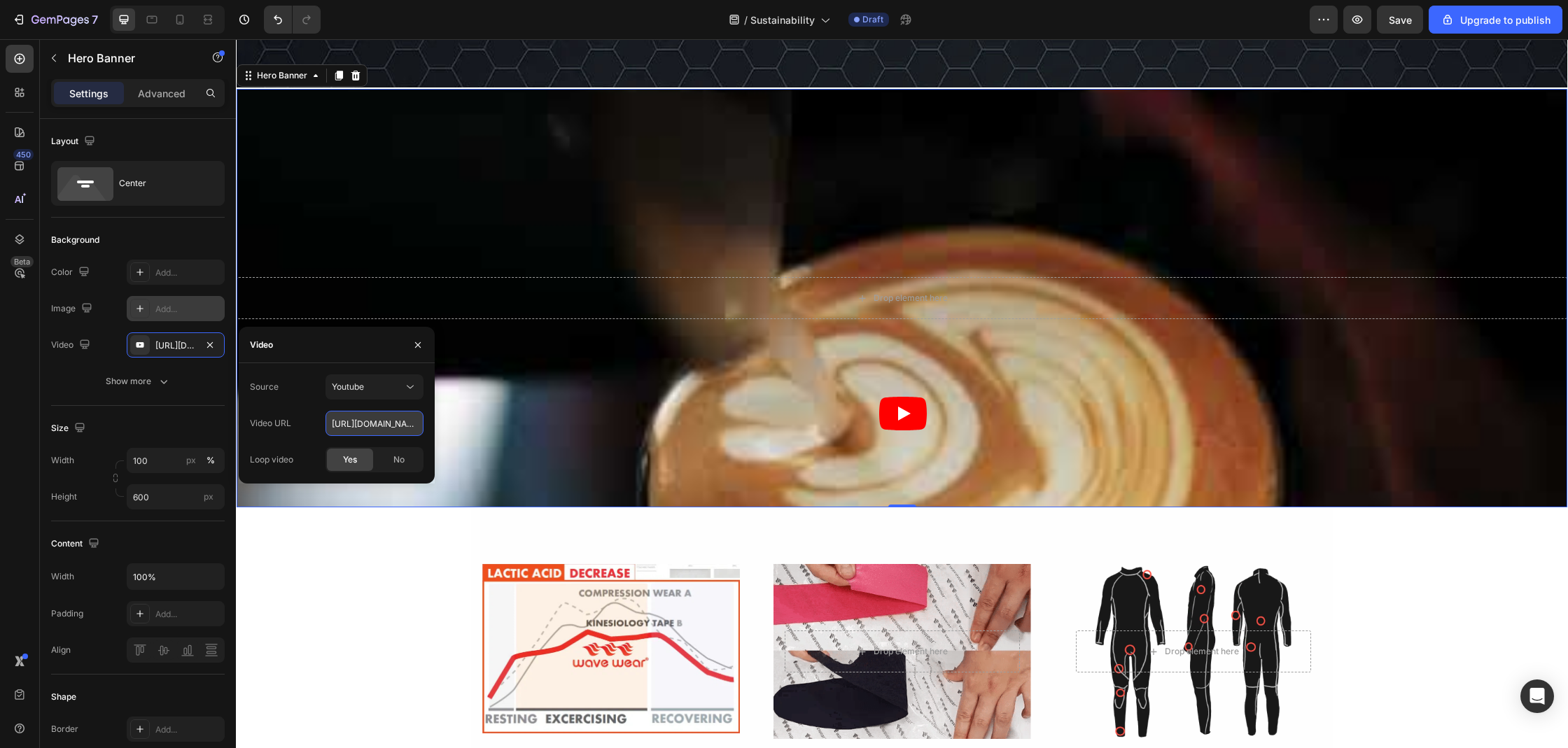
click at [359, 423] on input "[URL][DOMAIN_NAME]" at bounding box center [374, 423] width 98 height 25
paste input "wpC6rJNEEjE"
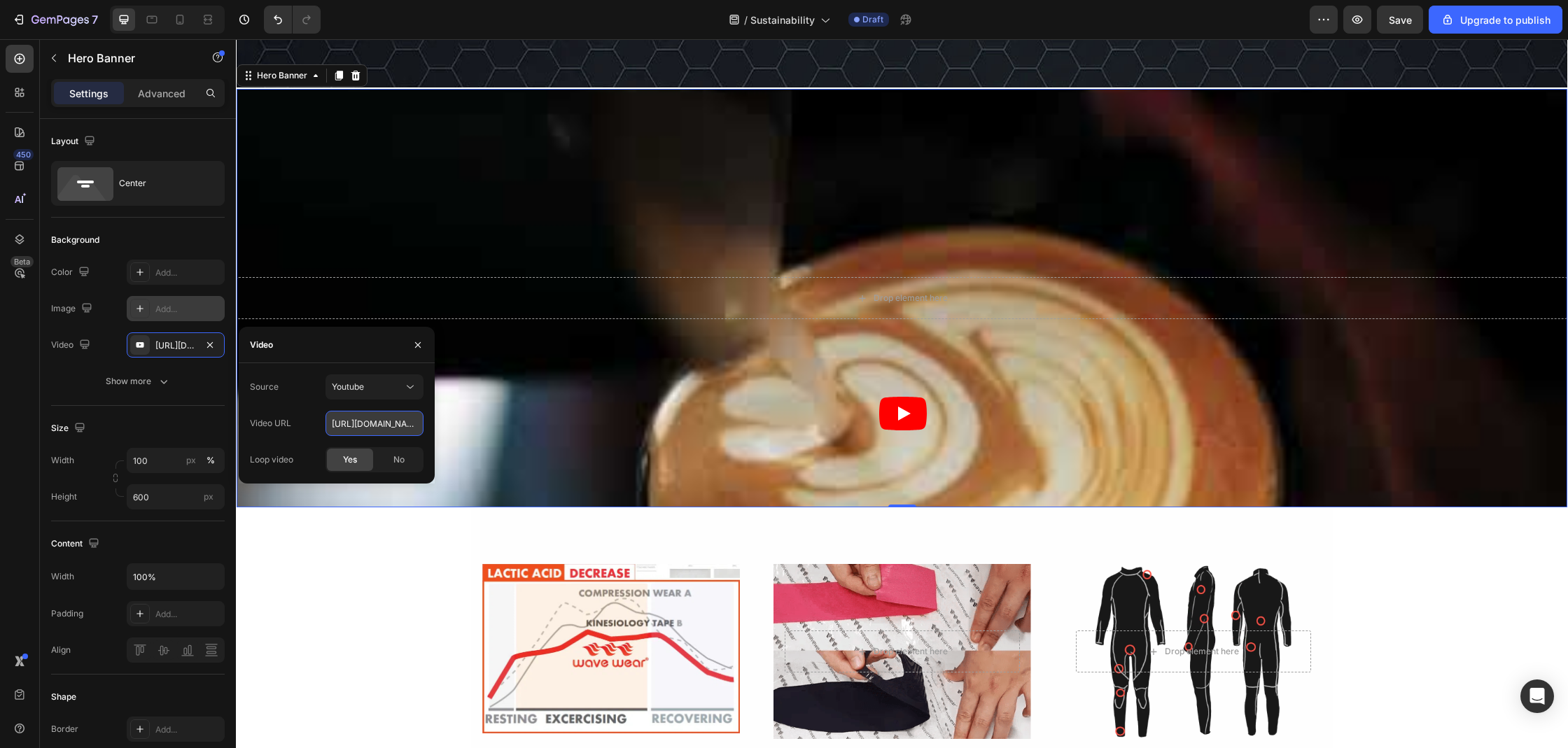
scroll to position [0, 35]
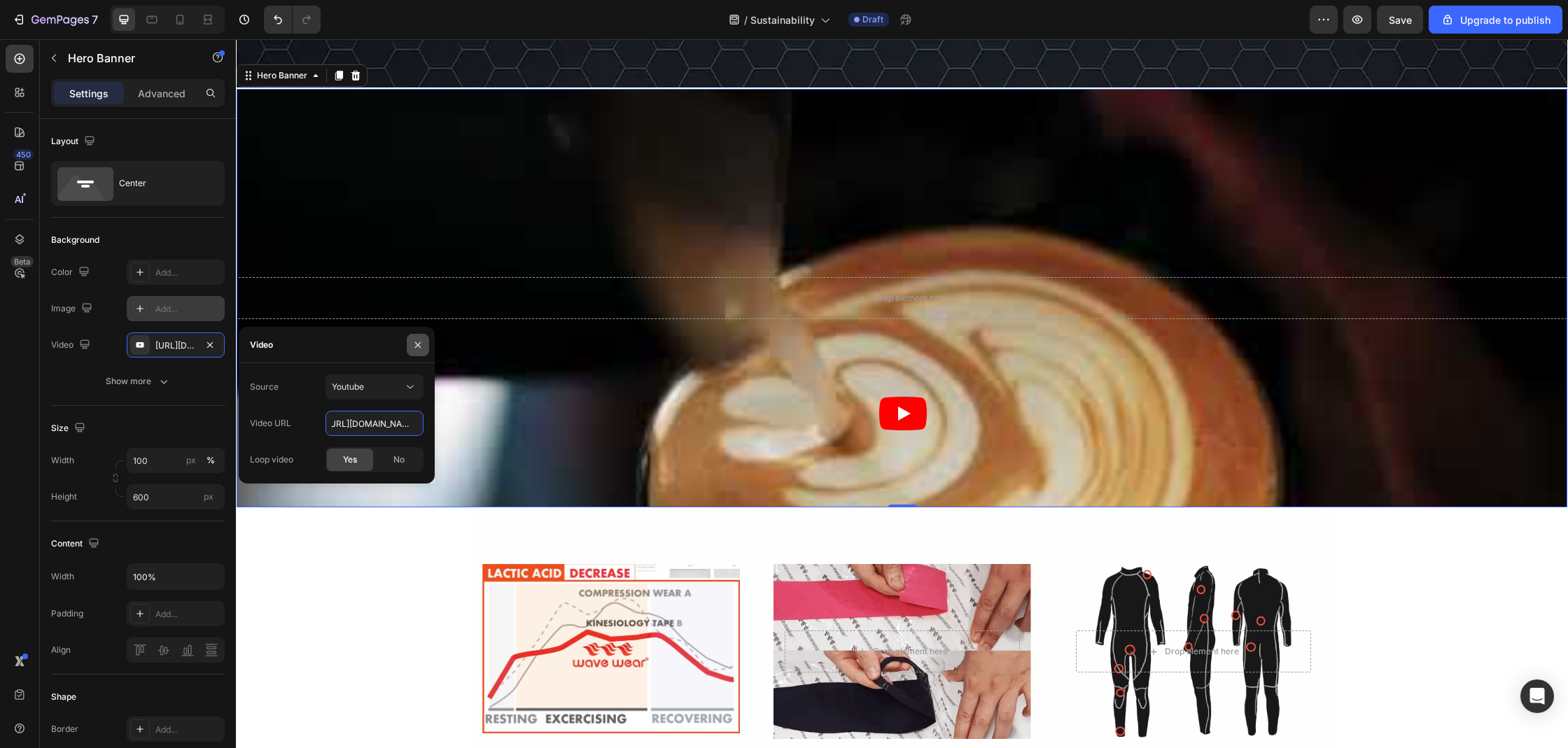
type input "[URL][DOMAIN_NAME]"
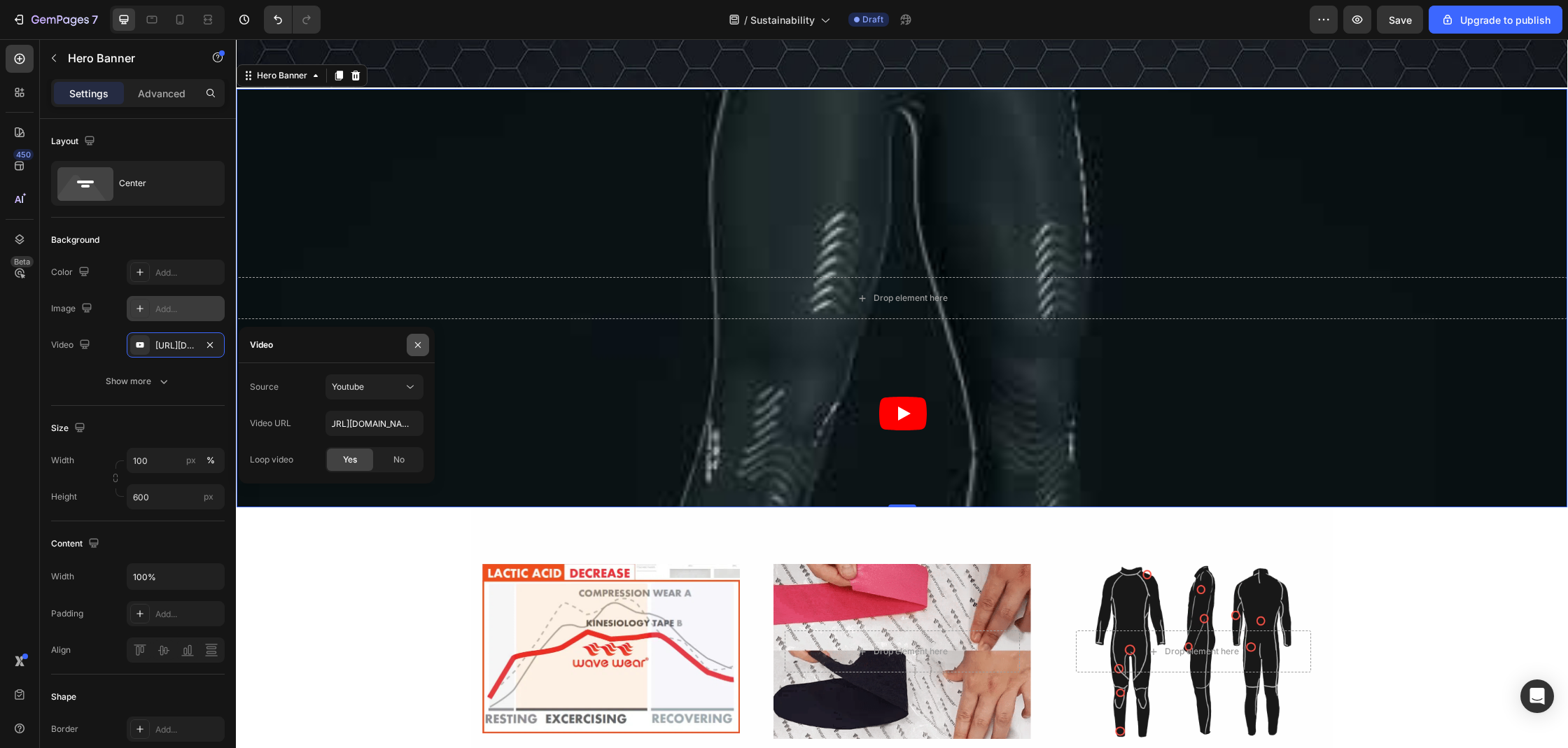
scroll to position [0, 0]
click at [421, 346] on icon "button" at bounding box center [418, 345] width 11 height 11
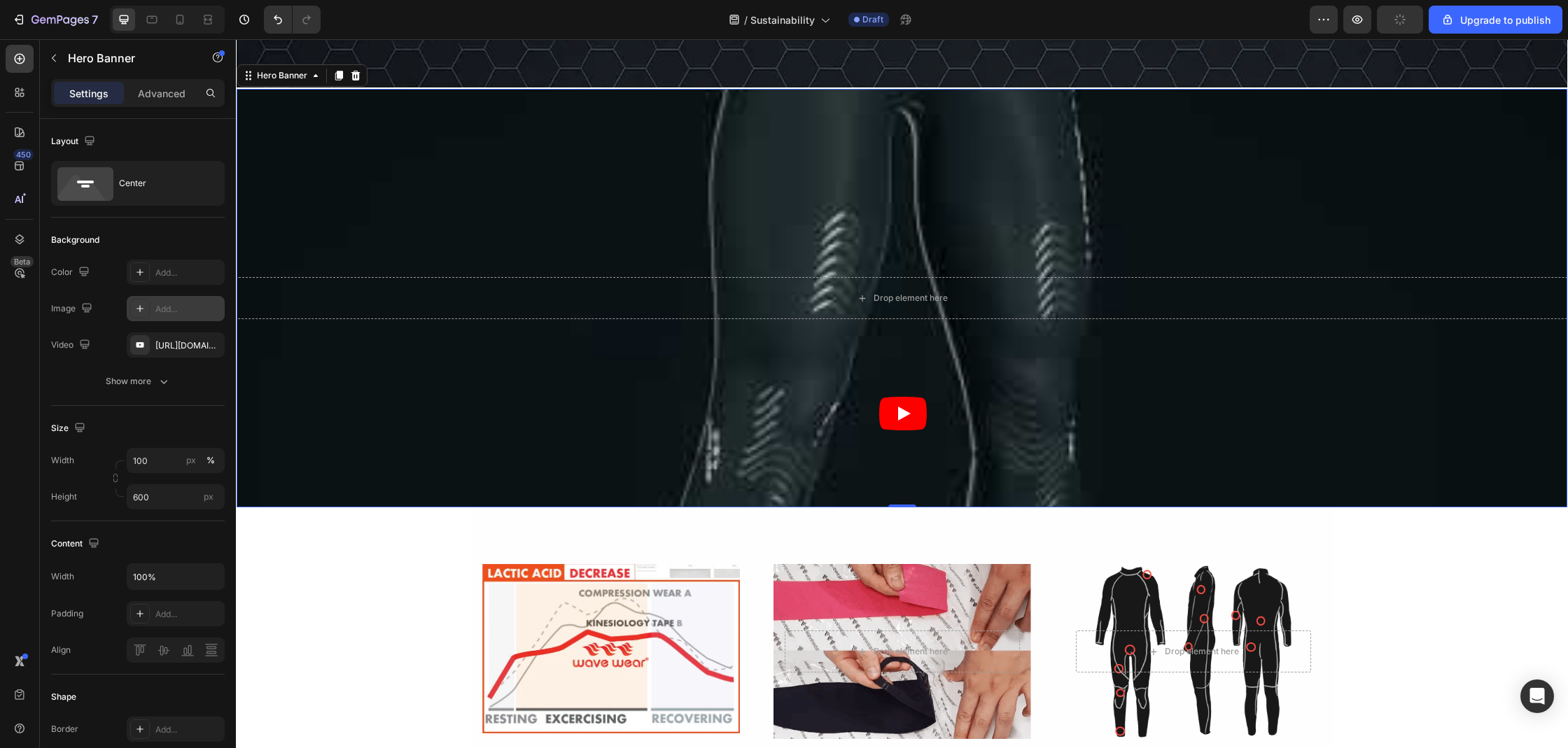
click at [904, 424] on div "Overlay" at bounding box center [902, 298] width 1330 height 419
click at [894, 419] on div "Overlay" at bounding box center [902, 298] width 1330 height 419
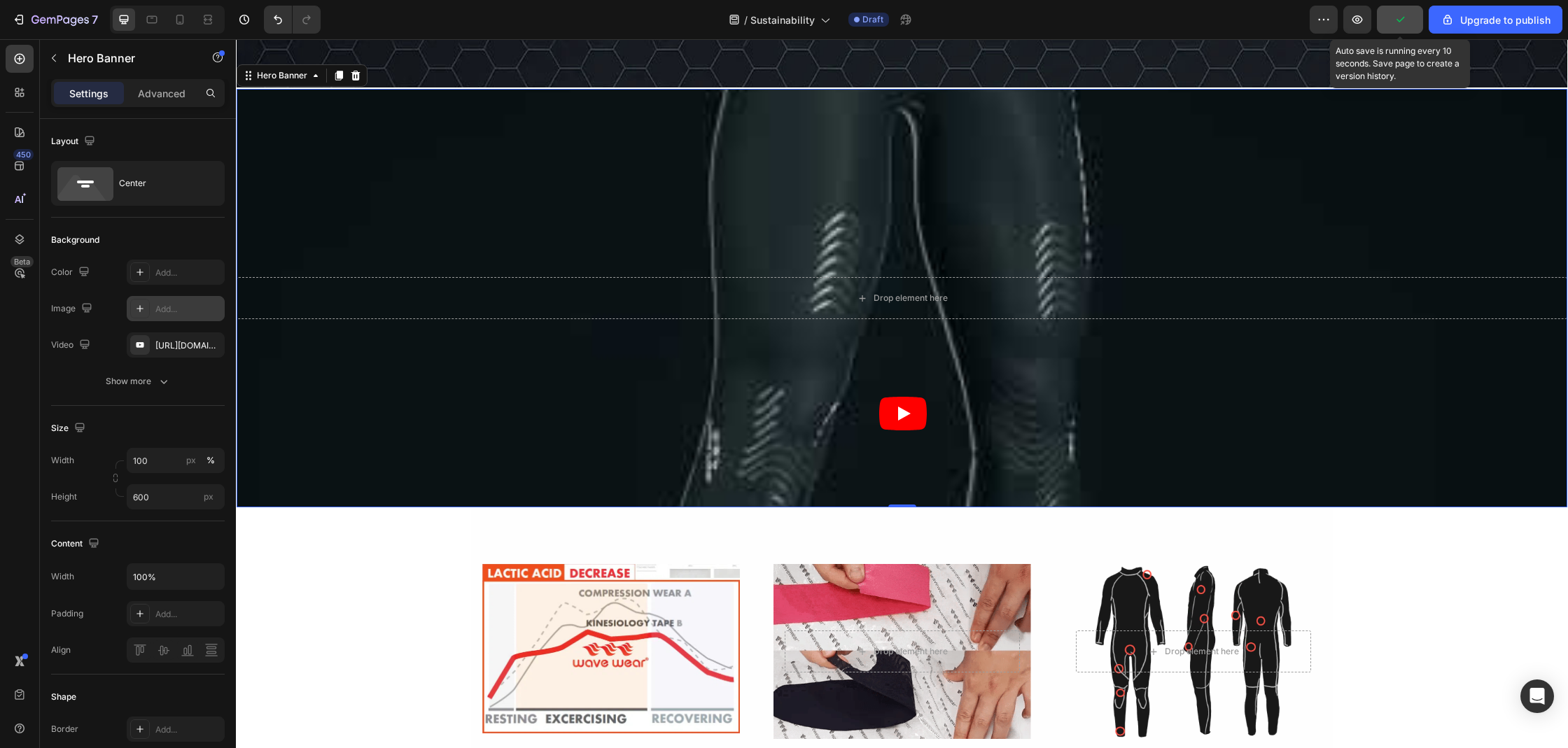
click at [1390, 20] on button "button" at bounding box center [1399, 19] width 46 height 28
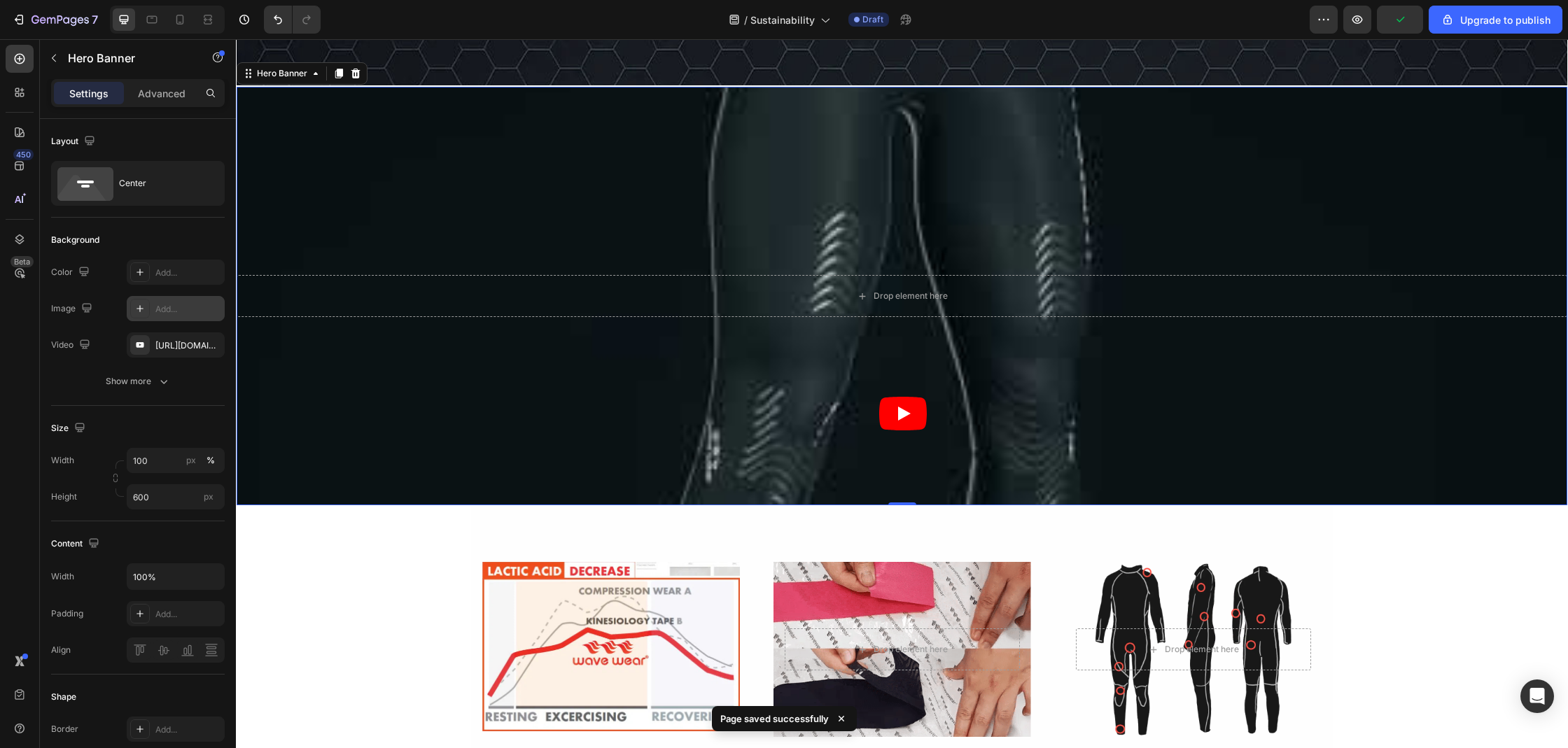
scroll to position [403, 0]
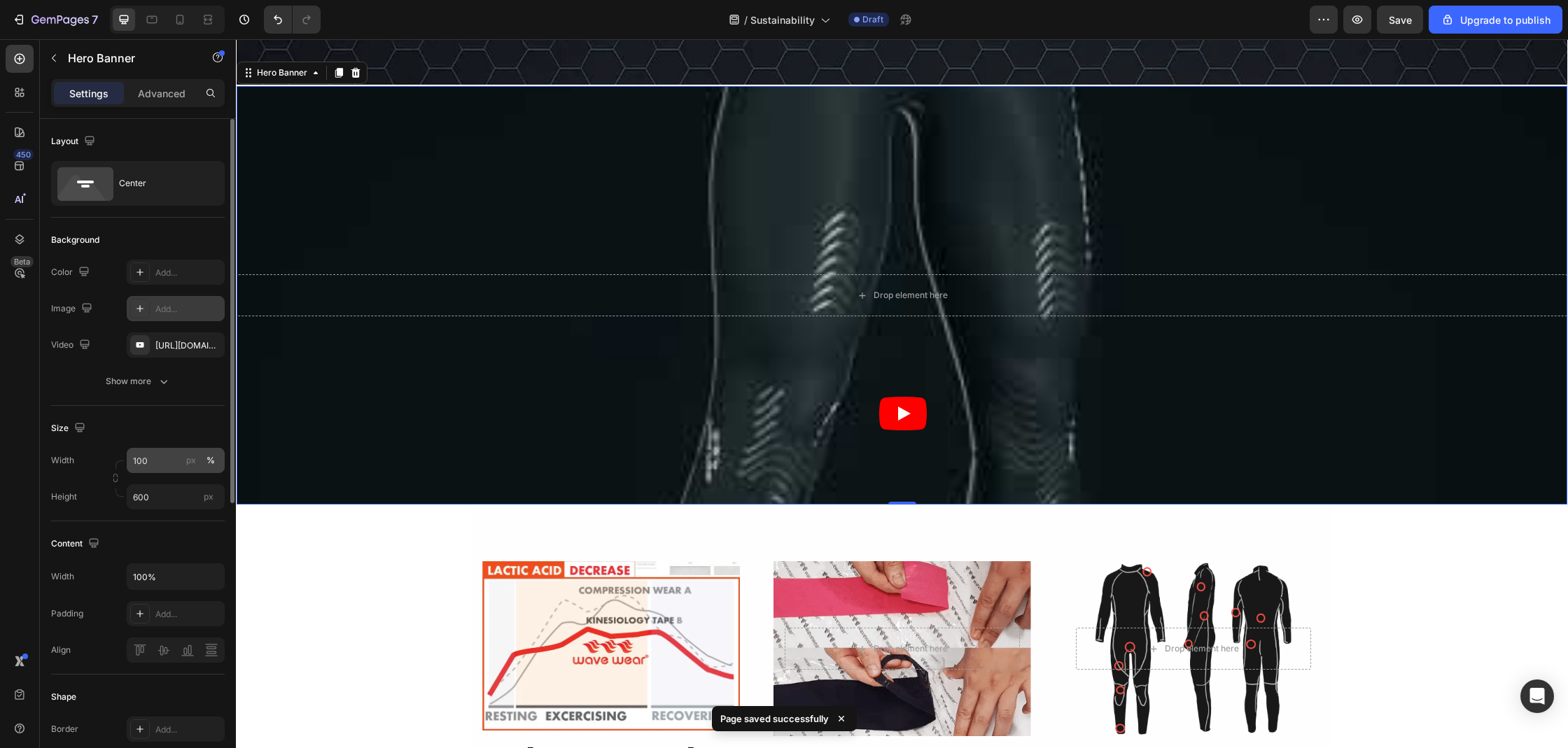
click at [189, 451] on div "px %" at bounding box center [200, 460] width 36 height 25
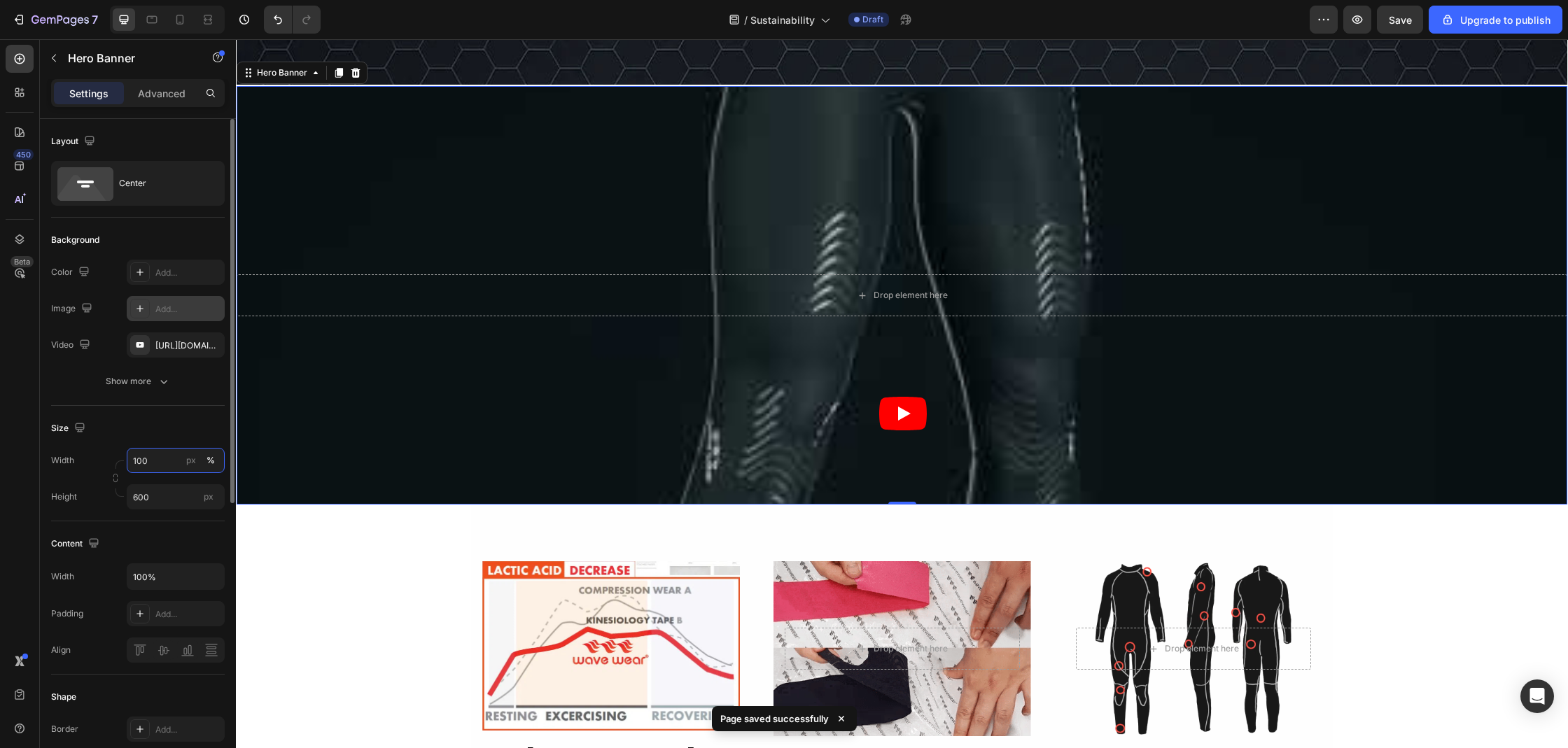
click at [189, 451] on input "100" at bounding box center [176, 460] width 98 height 25
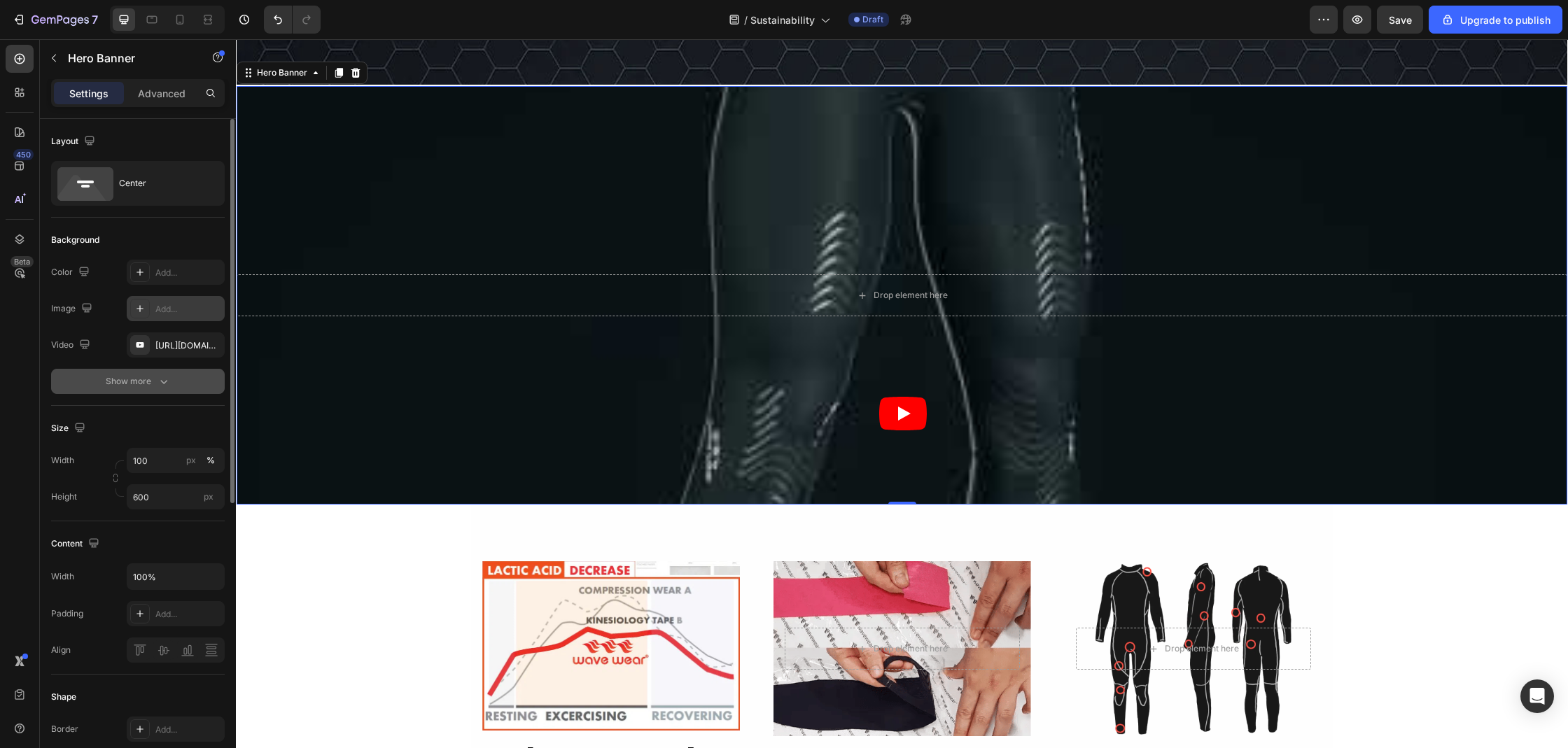
click at [161, 379] on icon "button" at bounding box center [163, 381] width 14 height 14
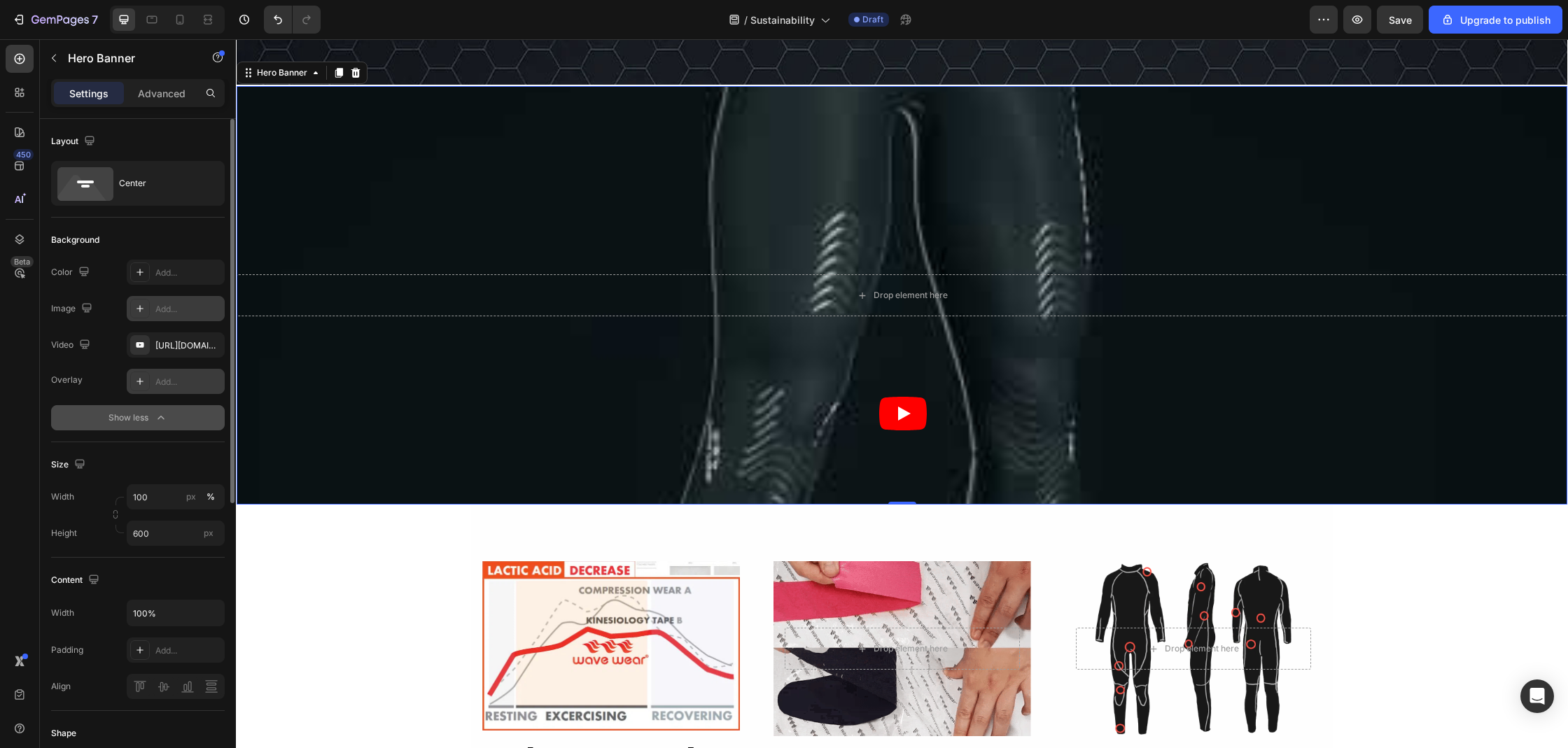
click at [165, 389] on div "Add..." at bounding box center [176, 381] width 98 height 25
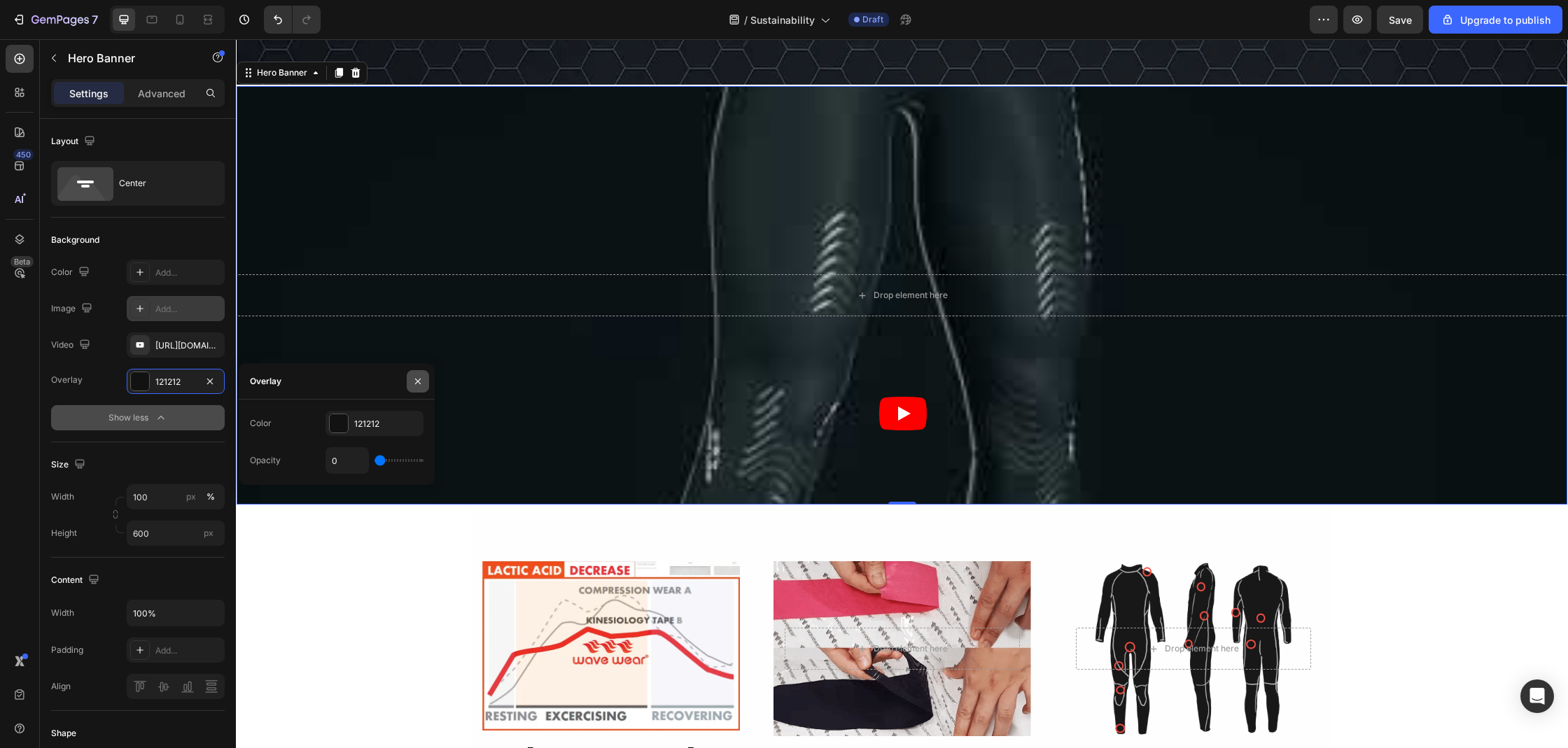
click at [410, 377] on button "button" at bounding box center [417, 381] width 22 height 22
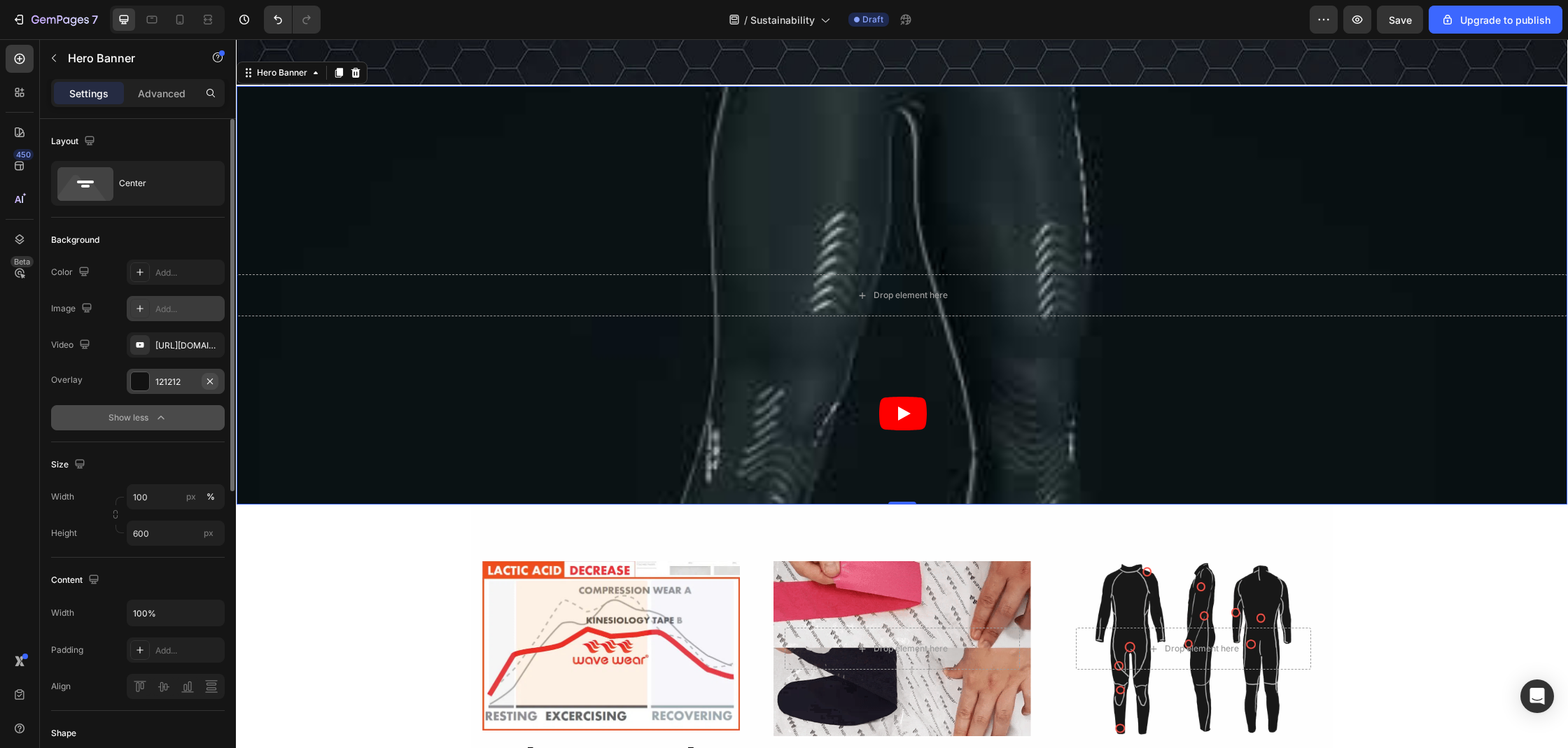
click at [211, 384] on icon "button" at bounding box center [210, 382] width 11 height 11
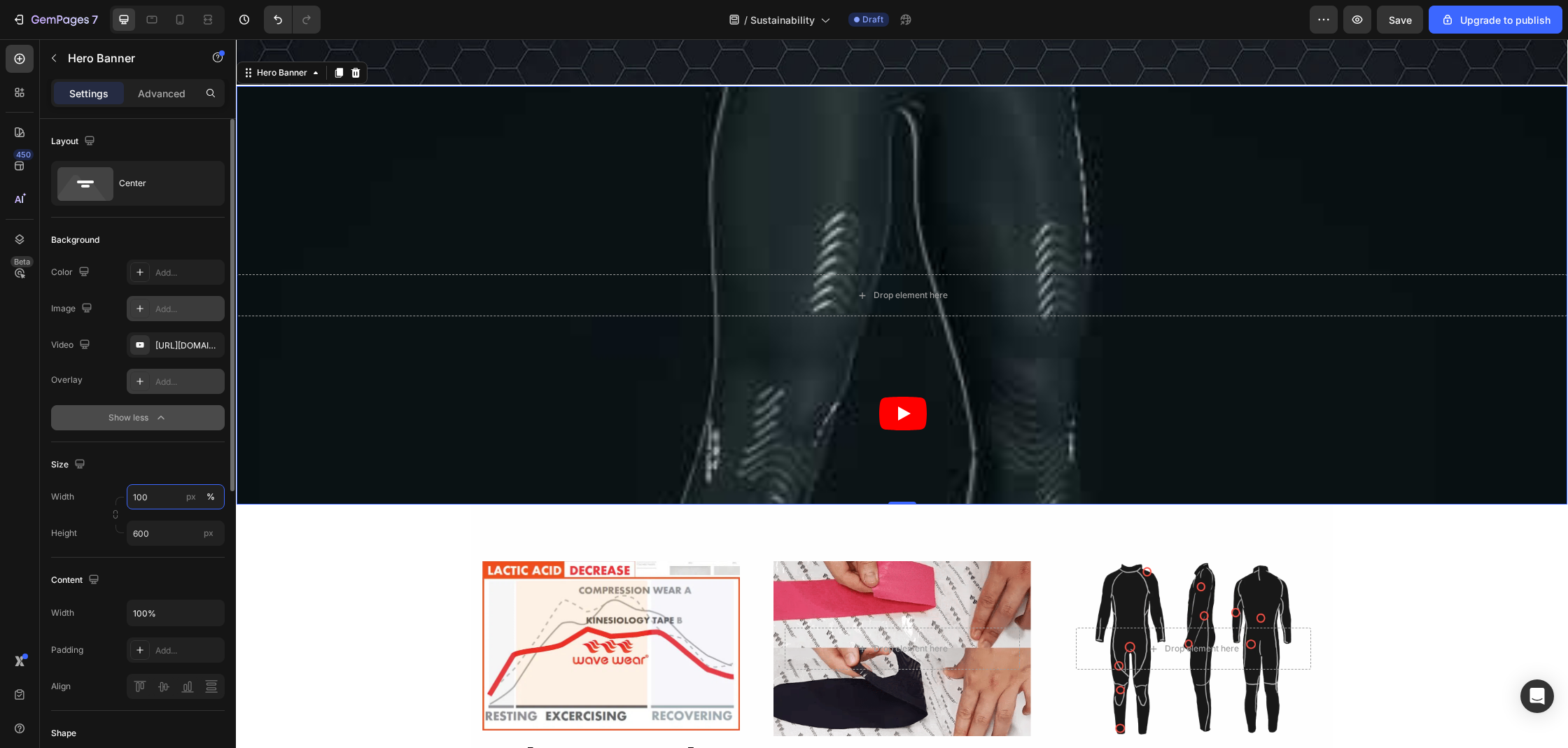
click at [144, 496] on input "100" at bounding box center [176, 496] width 98 height 25
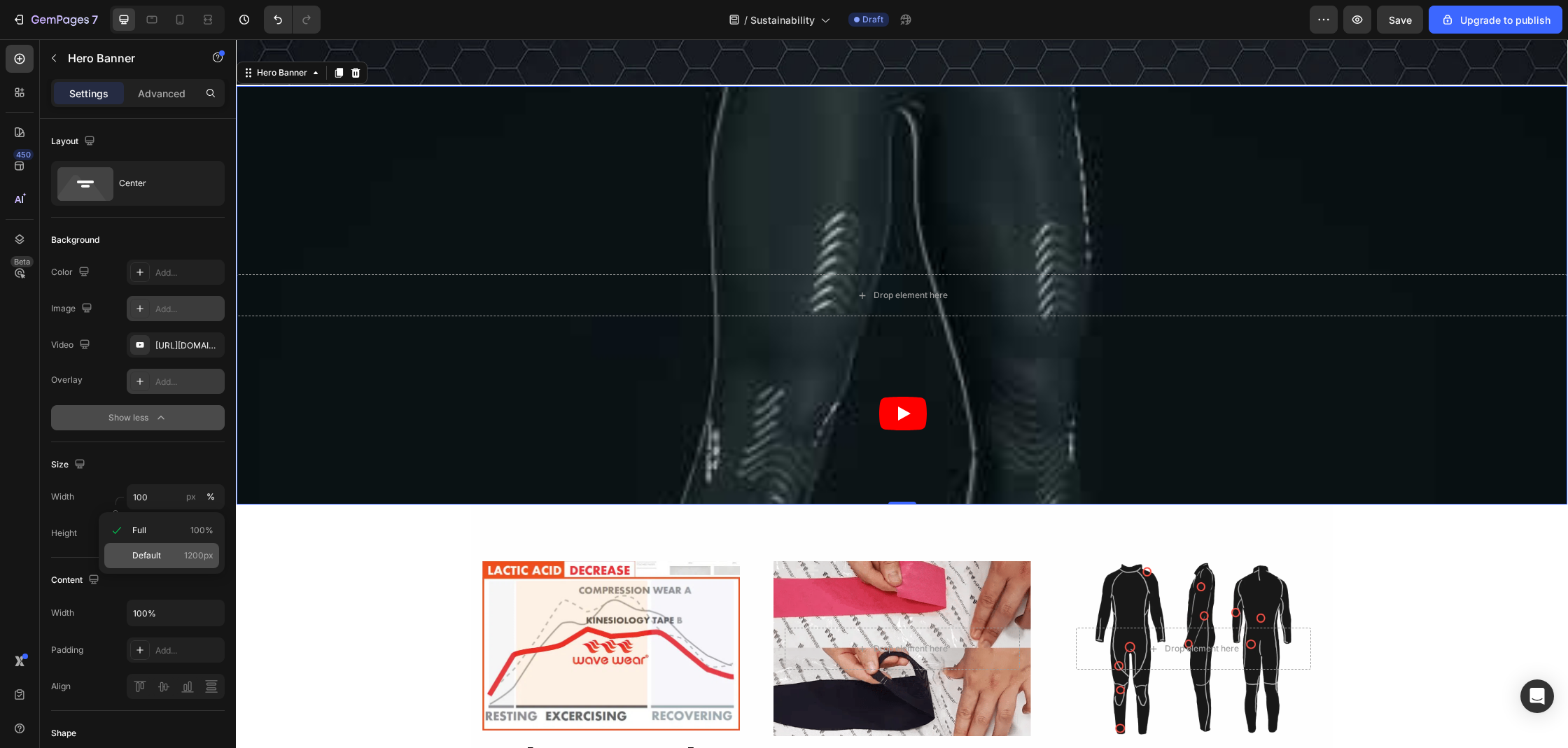
click at [152, 548] on div "Default 1200px" at bounding box center [161, 555] width 115 height 25
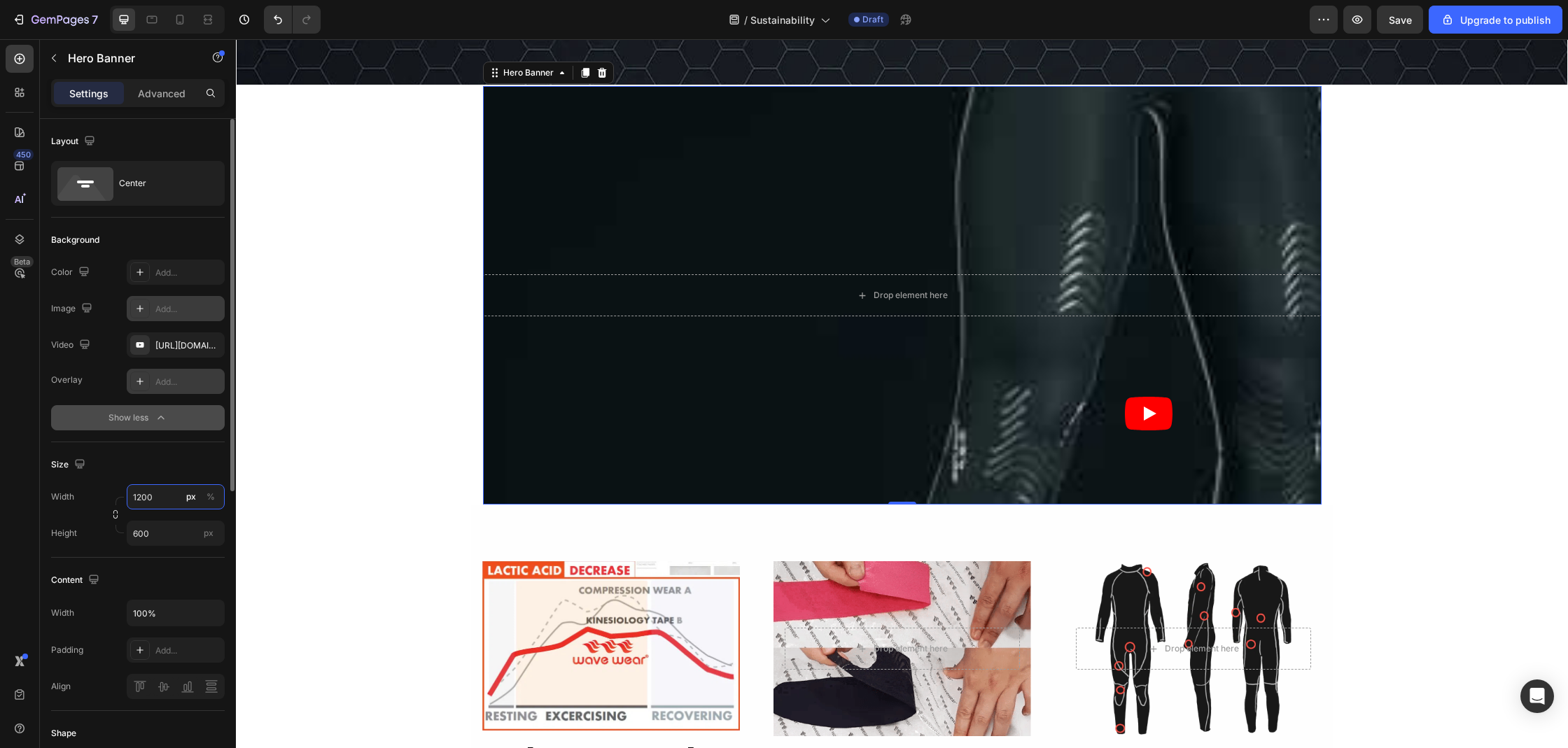
click at [160, 506] on input "1200" at bounding box center [176, 496] width 98 height 25
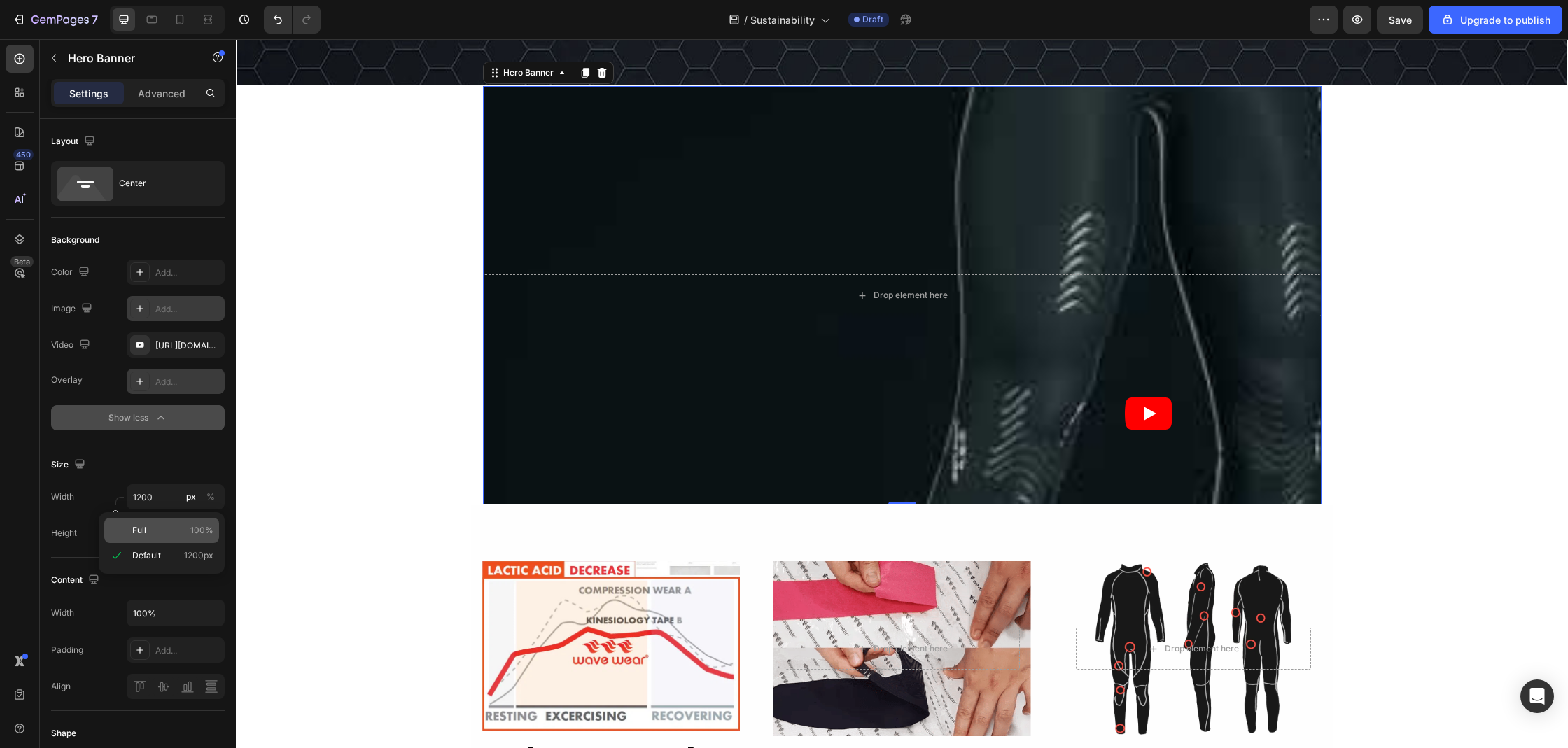
click at [158, 526] on p "Full 100%" at bounding box center [173, 530] width 81 height 12
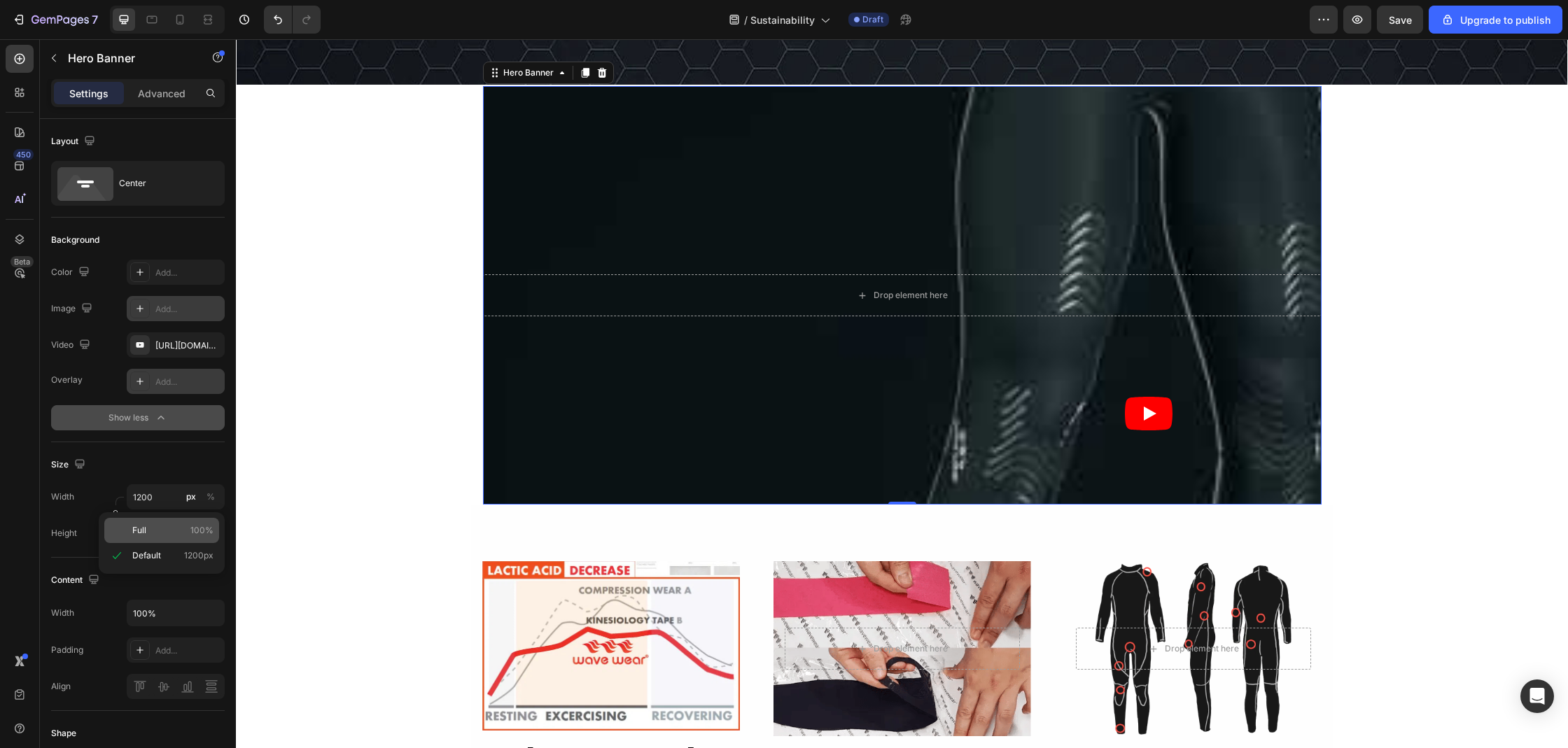
type input "100"
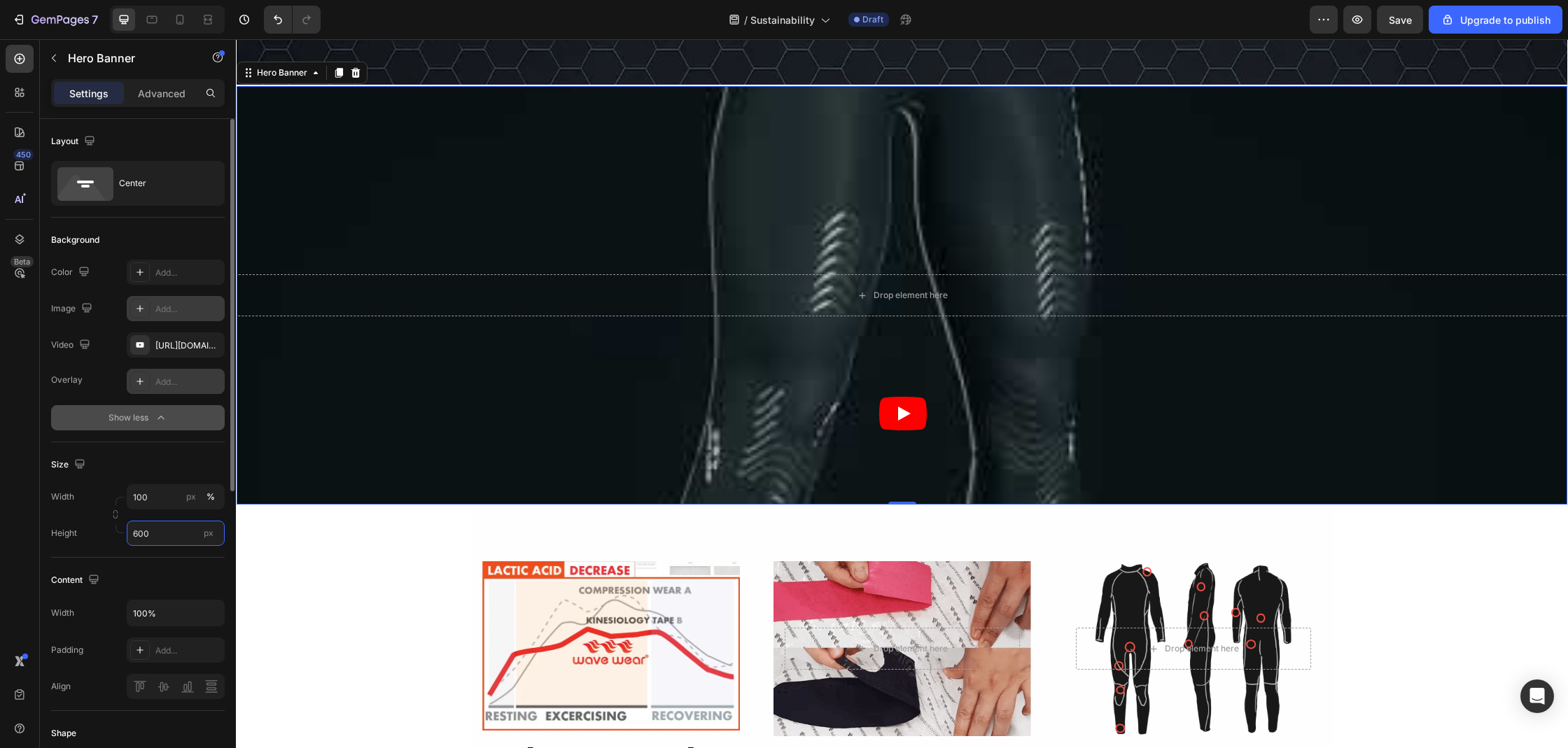
click at [161, 529] on input "600" at bounding box center [176, 533] width 98 height 25
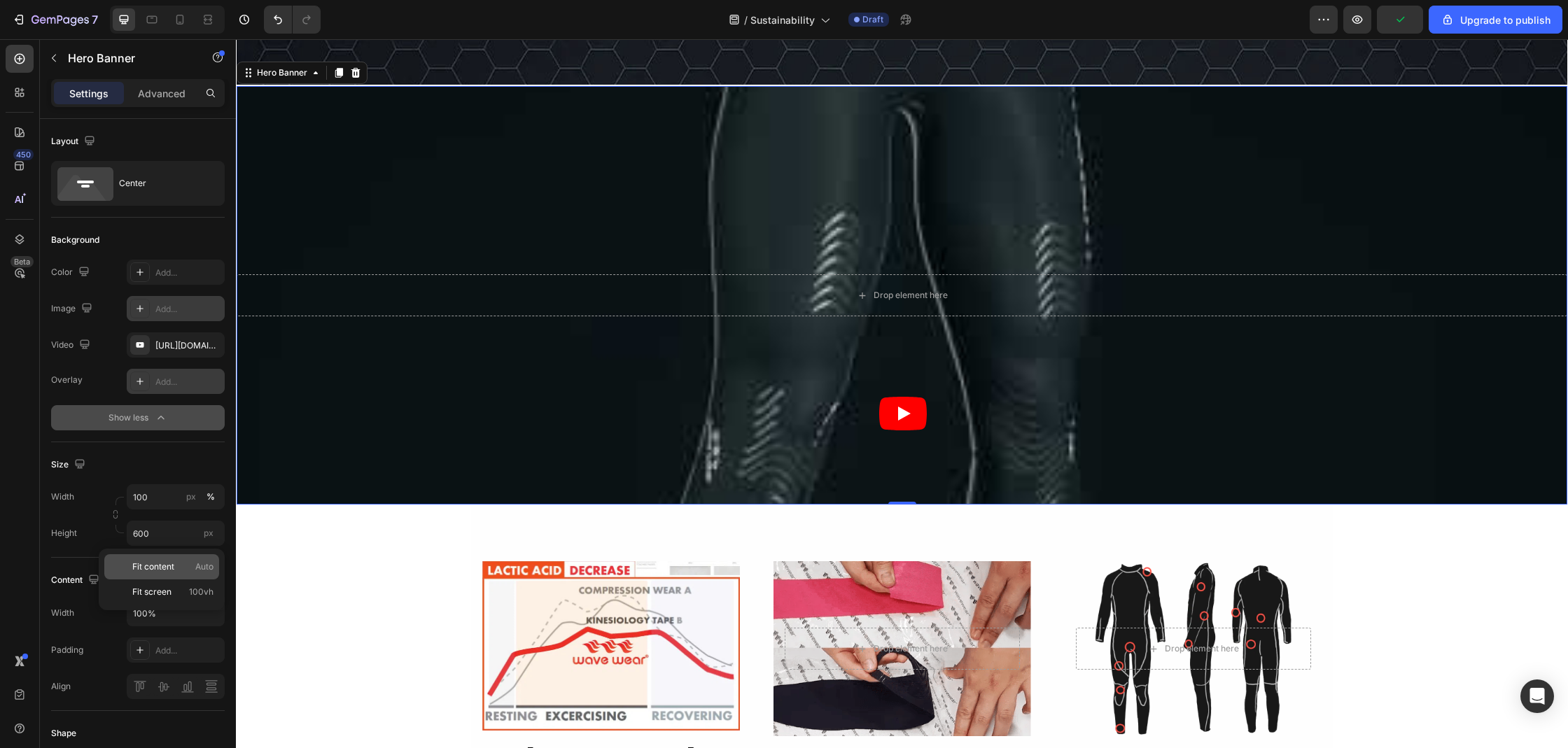
click at [162, 572] on span "Fit content" at bounding box center [154, 566] width 42 height 12
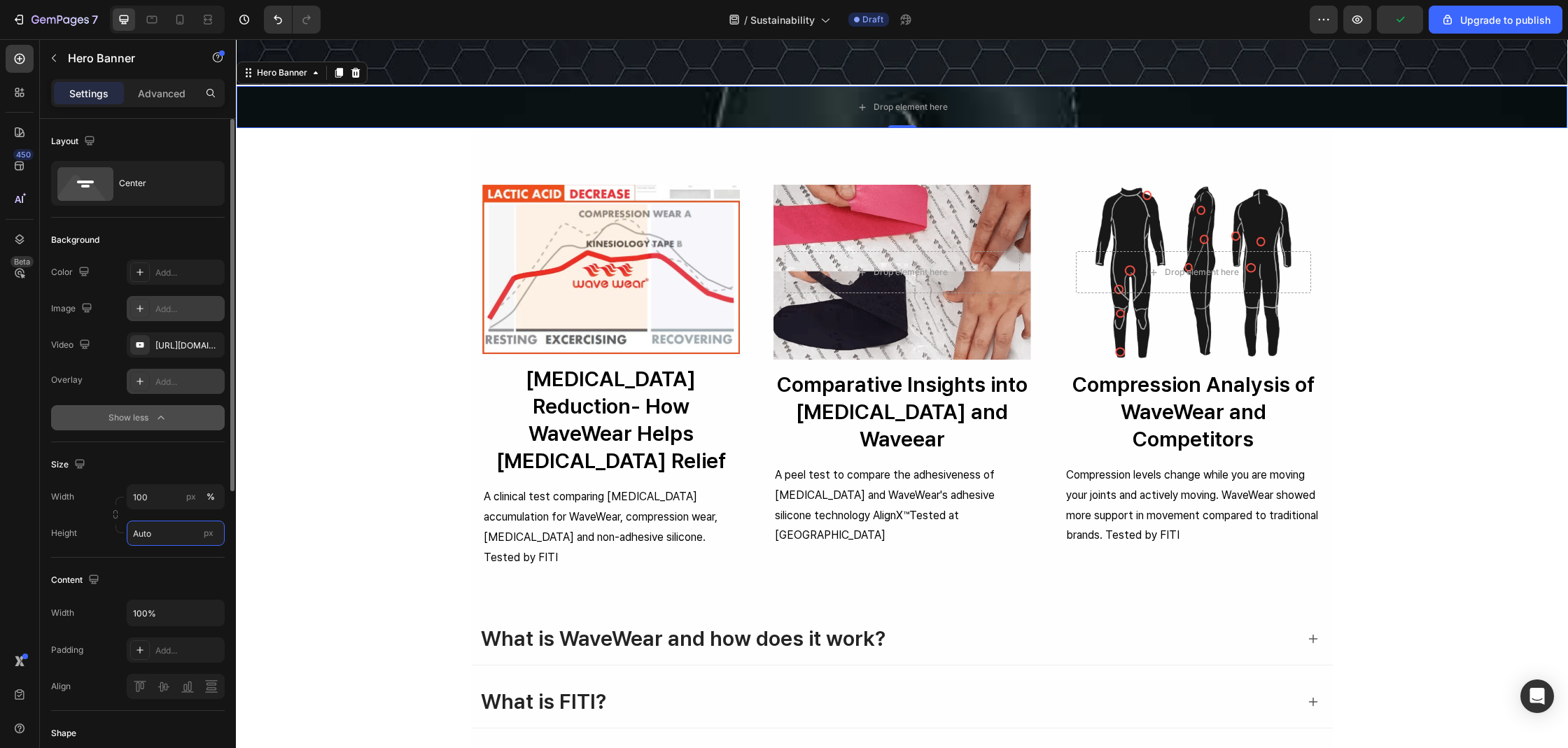
click at [164, 538] on input "Auto" at bounding box center [176, 533] width 98 height 25
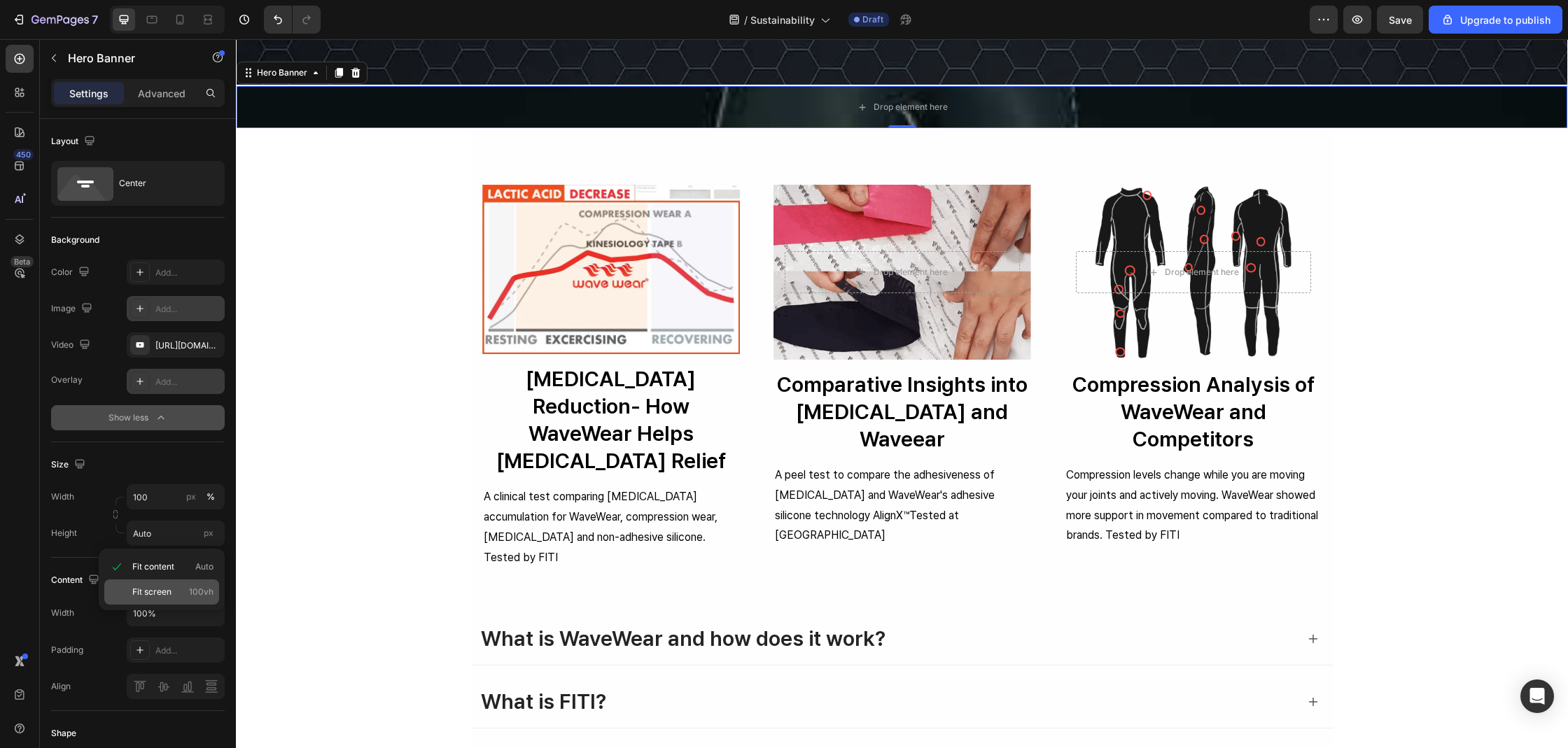
click at [159, 590] on span "Fit screen" at bounding box center [152, 592] width 39 height 12
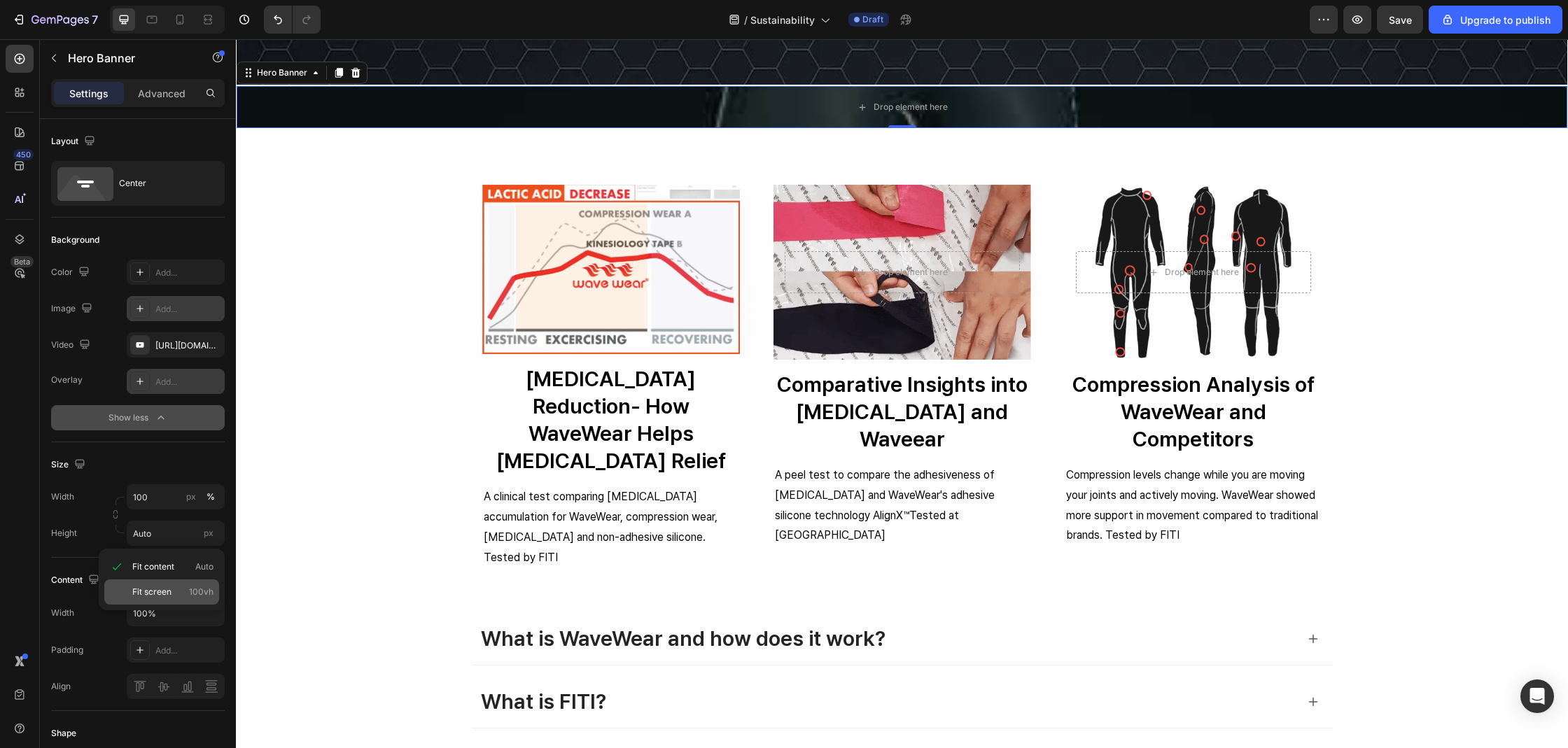
type input "100 vh"
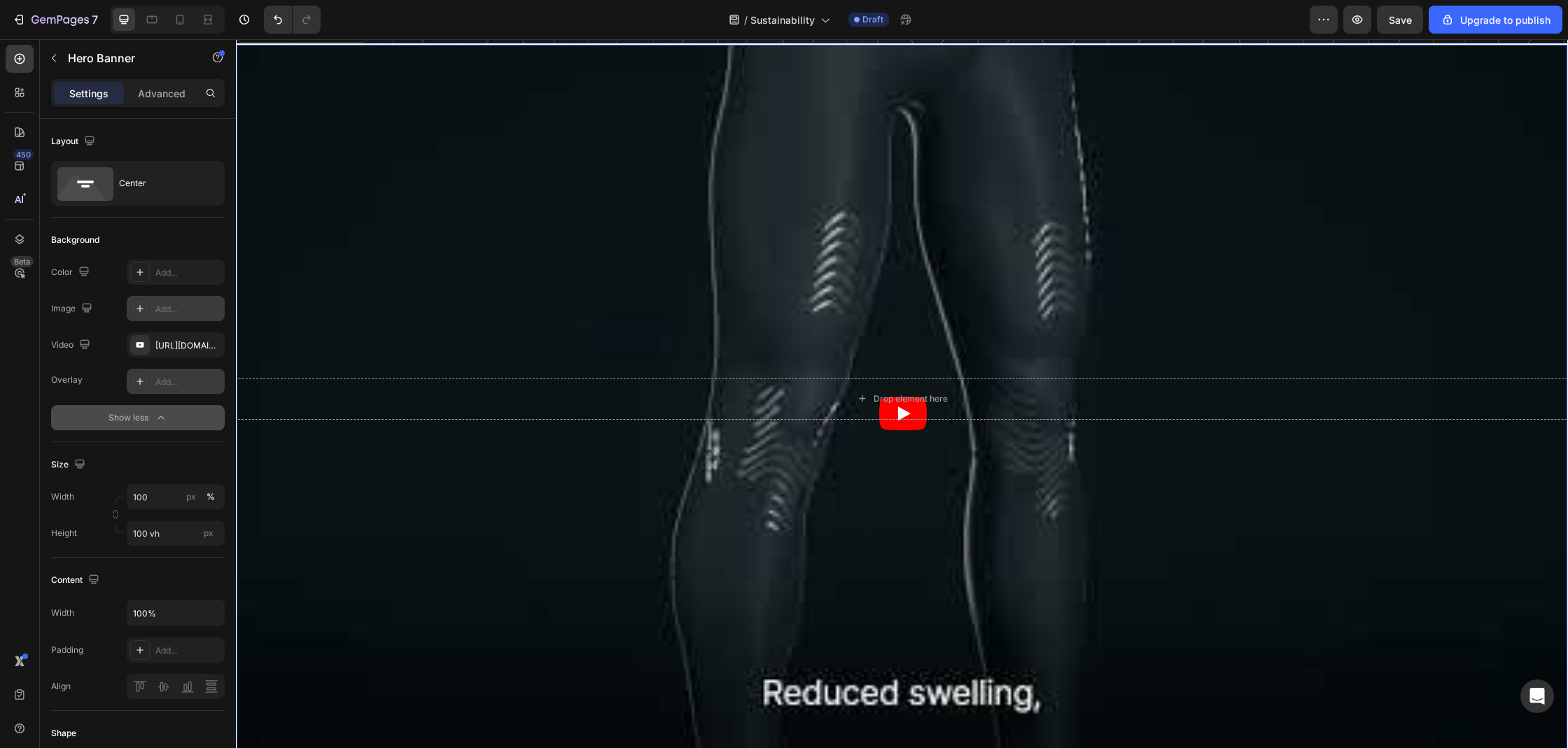
scroll to position [447, 0]
click at [151, 545] on input "100 vh" at bounding box center [176, 533] width 98 height 25
click at [194, 495] on div "px" at bounding box center [191, 496] width 10 height 12
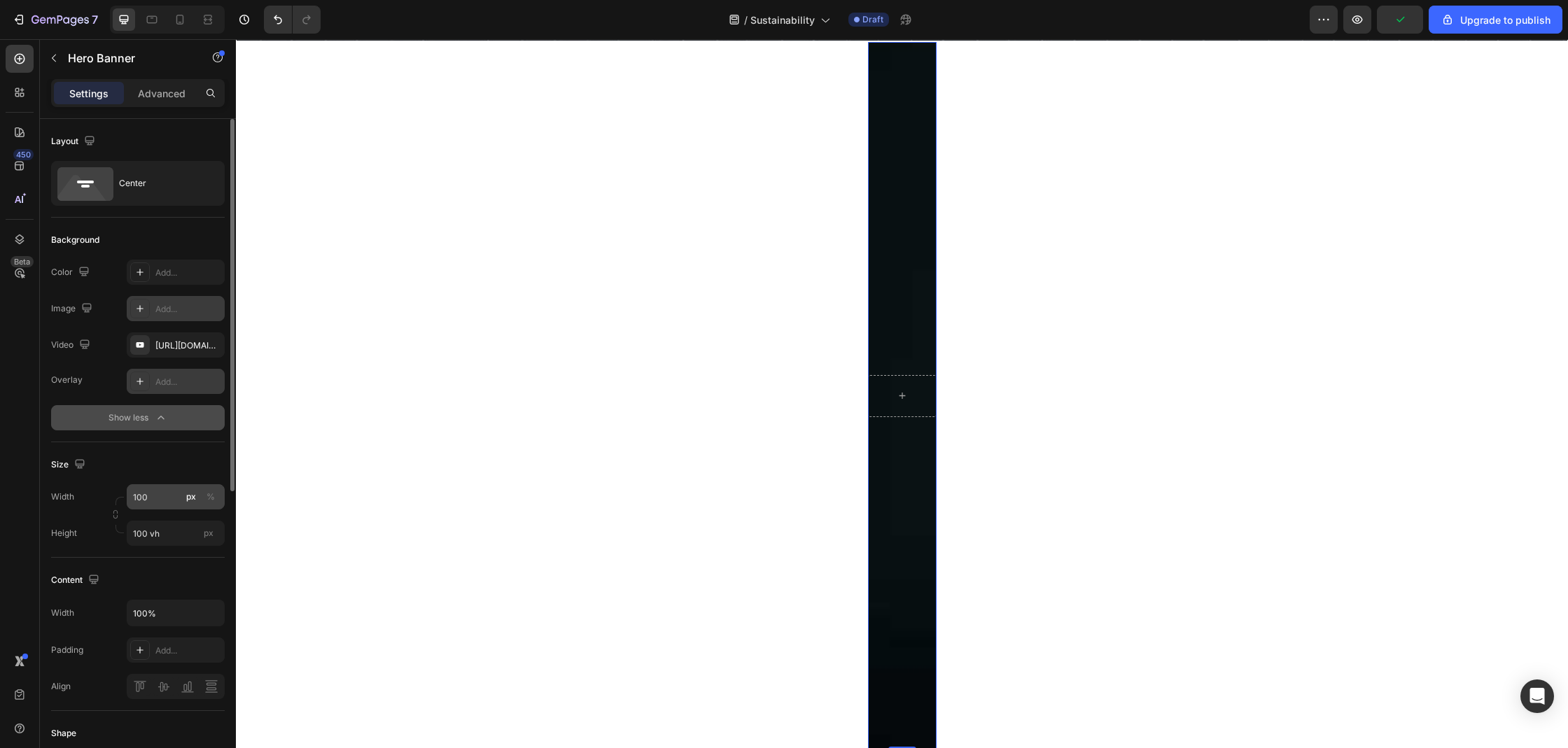
click at [182, 502] on div "px %" at bounding box center [200, 496] width 36 height 25
click at [182, 502] on input "100" at bounding box center [176, 496] width 98 height 25
click at [200, 497] on div "px %" at bounding box center [200, 496] width 36 height 25
click at [200, 497] on input "100" at bounding box center [176, 496] width 98 height 25
click at [206, 497] on button "%" at bounding box center [211, 497] width 17 height 17
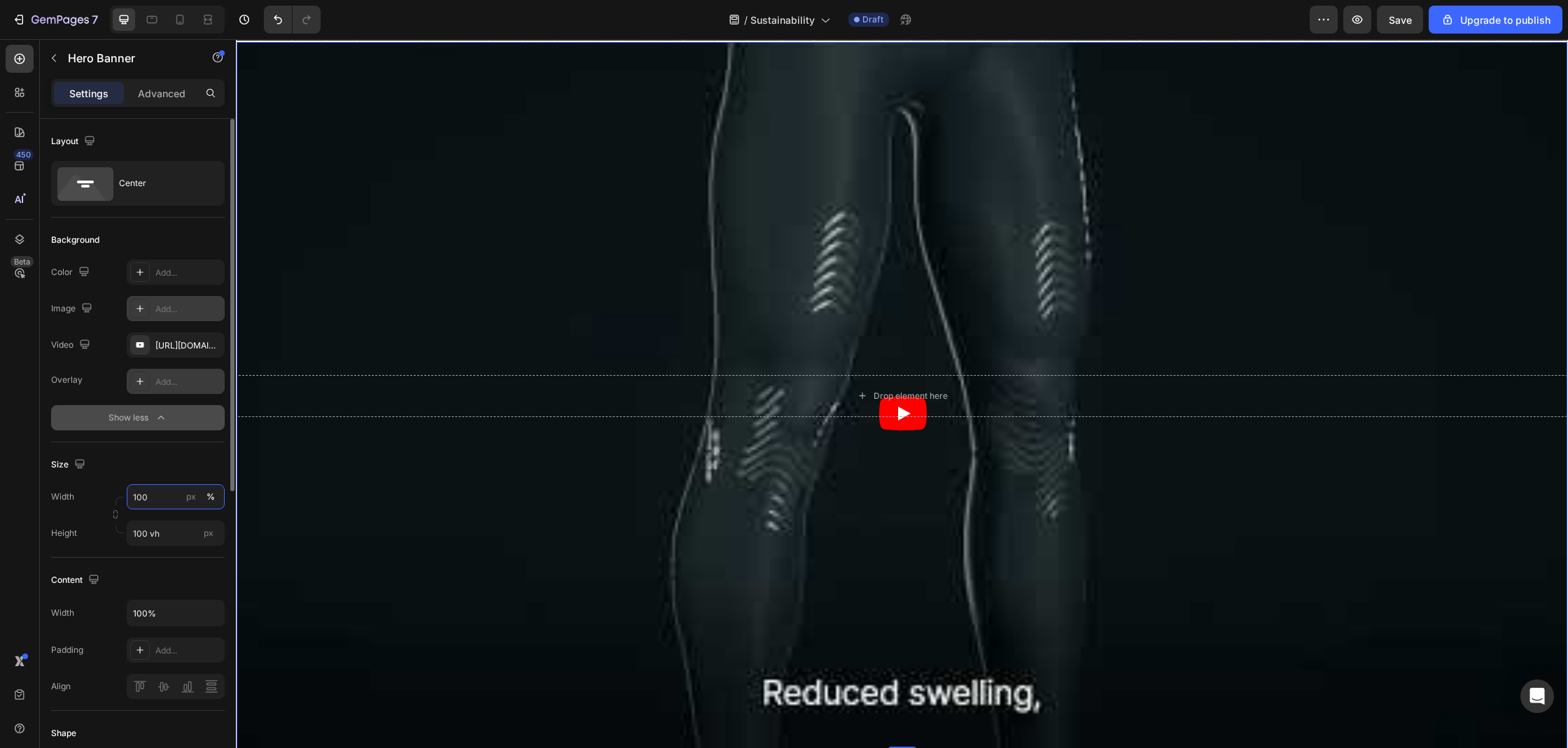
click at [170, 498] on input "100" at bounding box center [176, 496] width 98 height 25
click at [153, 548] on div "Default 1200px" at bounding box center [161, 555] width 115 height 25
type input "1200"
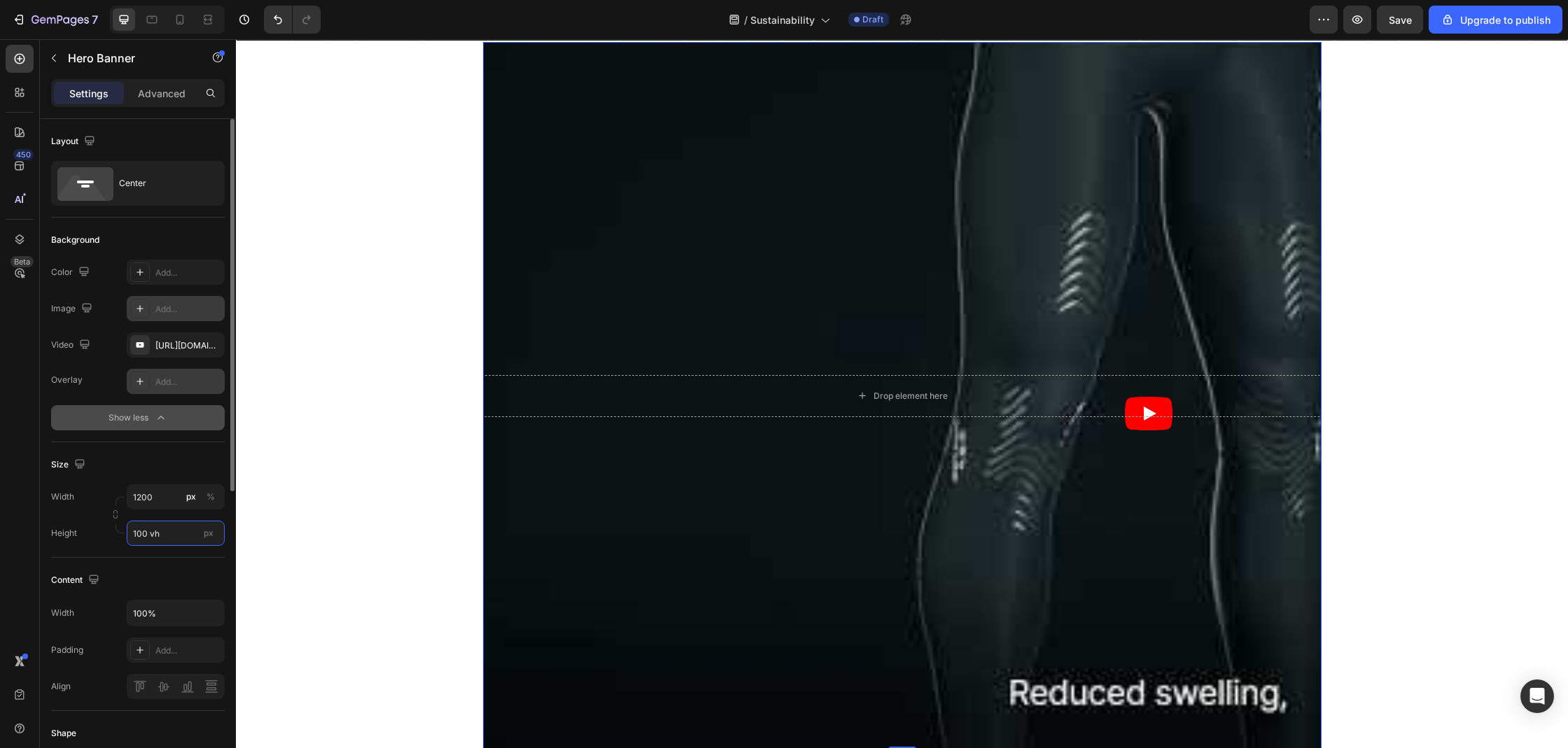
click at [157, 540] on input "100 vh" at bounding box center [176, 533] width 98 height 25
click at [167, 568] on span "Fit content" at bounding box center [154, 566] width 42 height 12
type input "Auto"
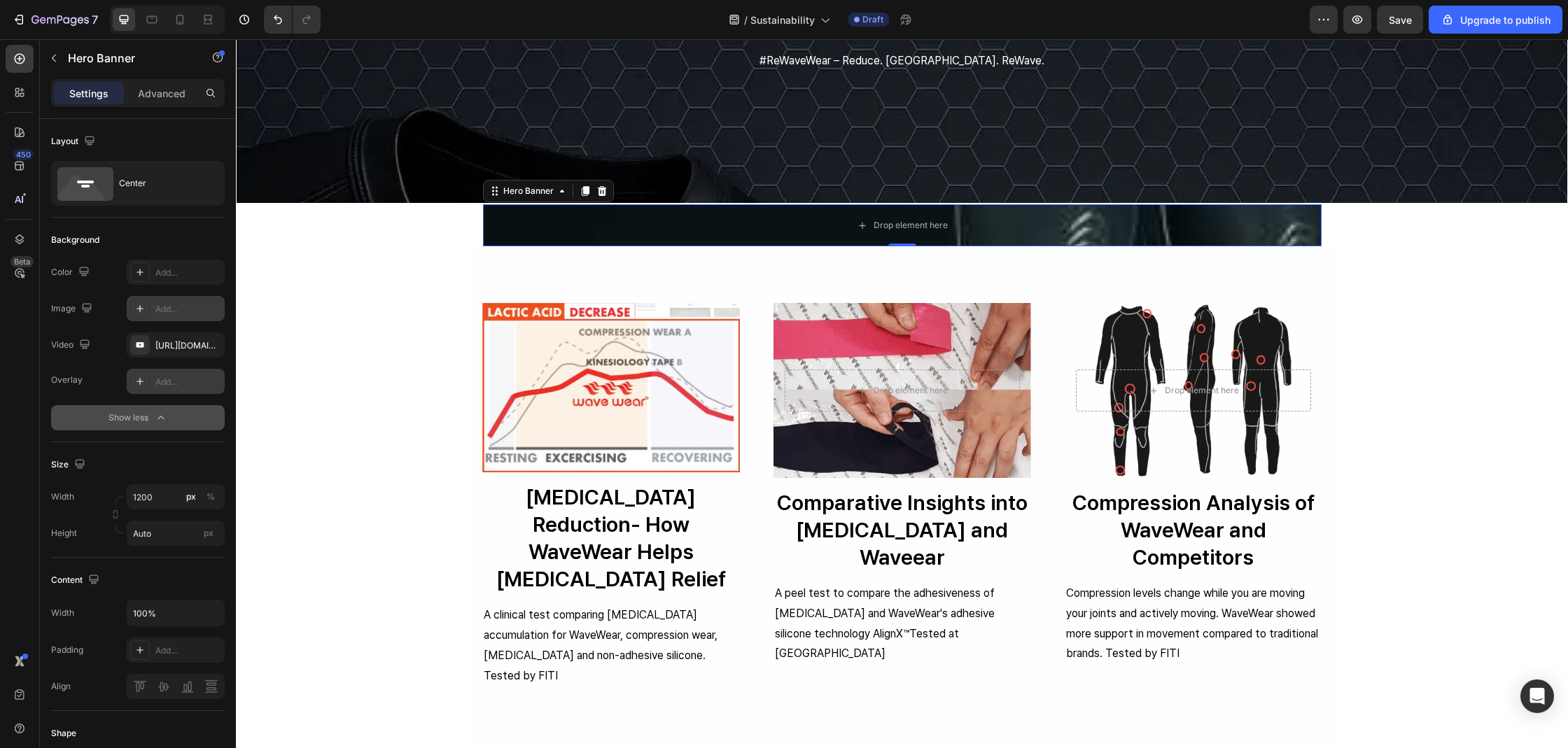
scroll to position [256, 0]
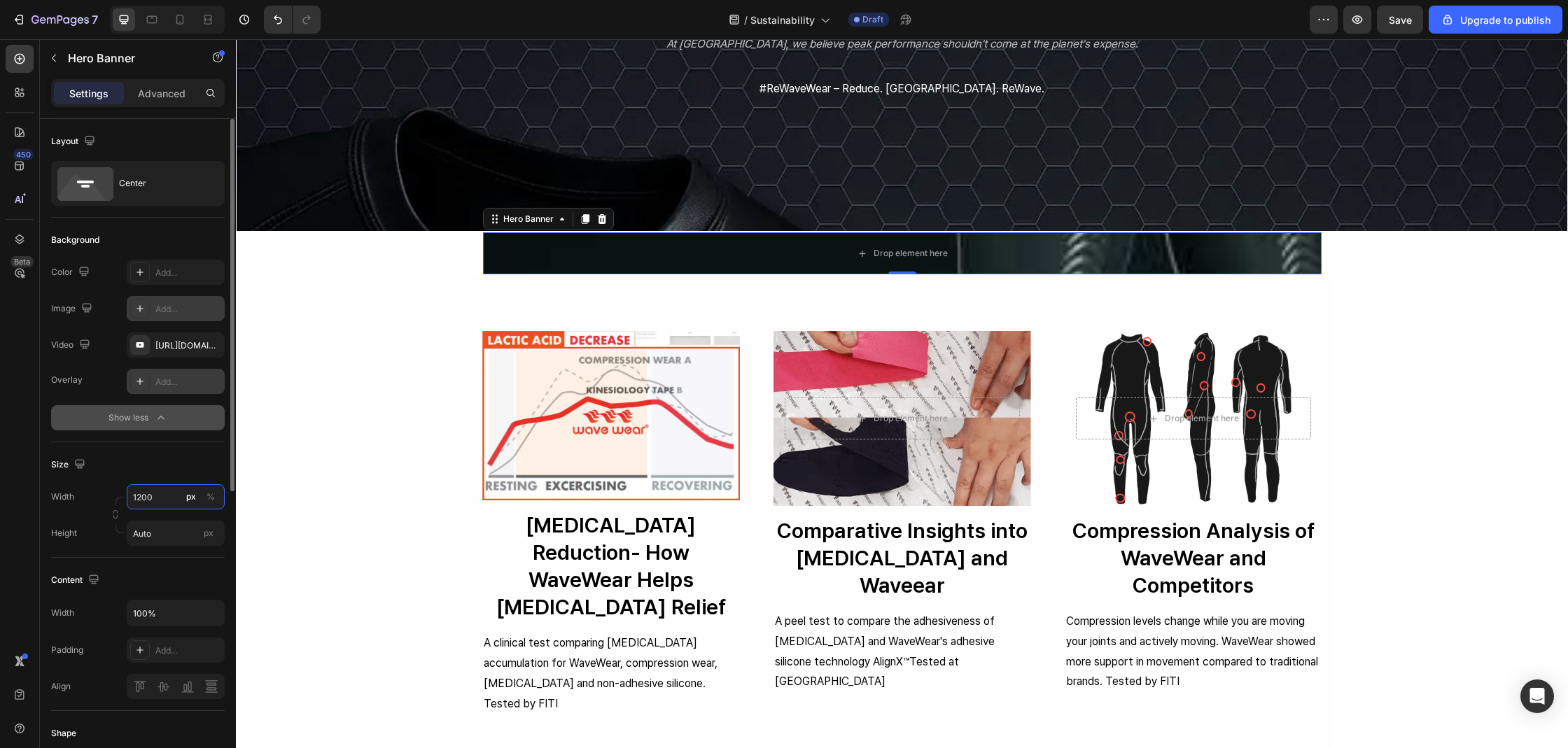
click at [179, 496] on input "1200" at bounding box center [176, 496] width 98 height 25
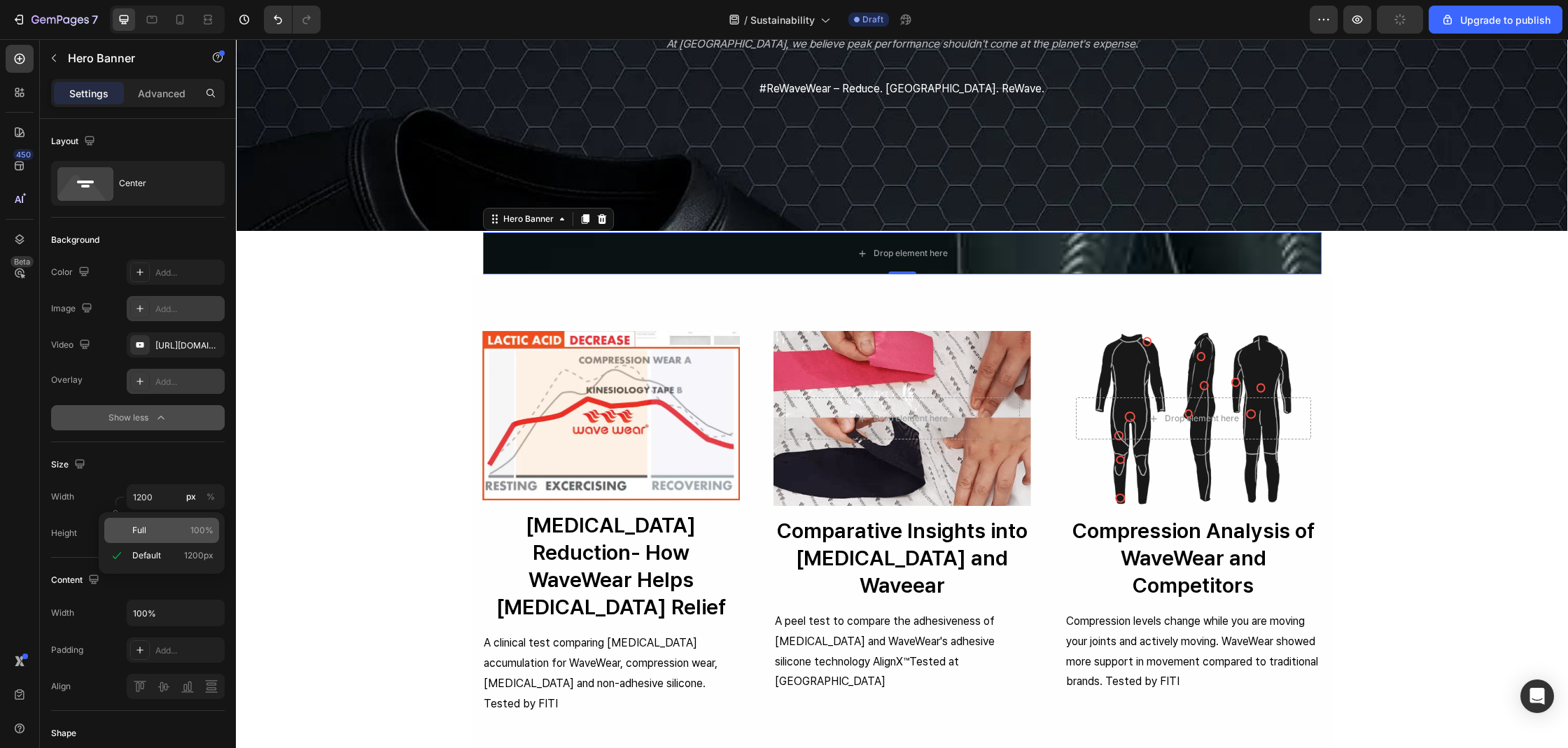
click at [148, 531] on p "Full 100%" at bounding box center [173, 530] width 81 height 12
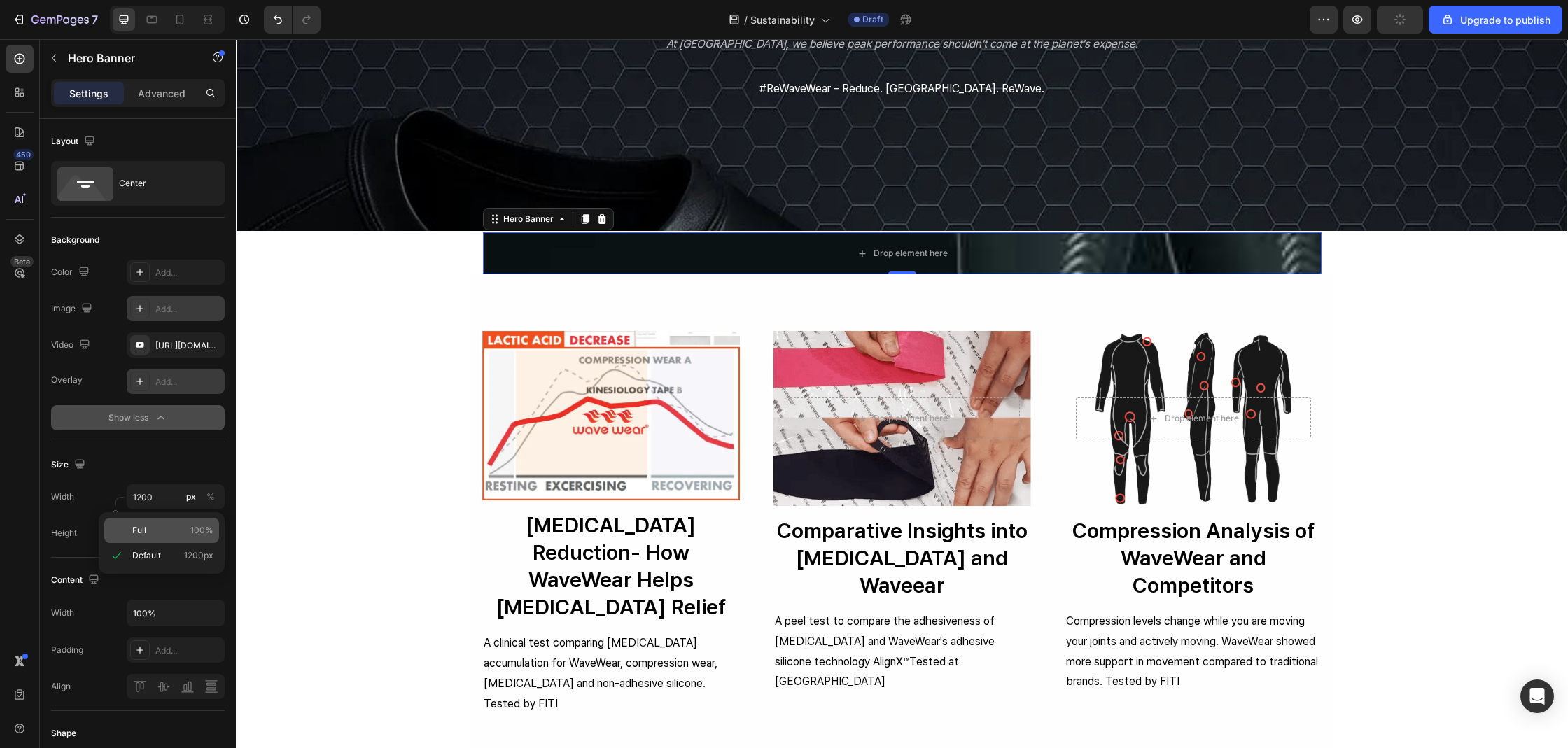
type input "100"
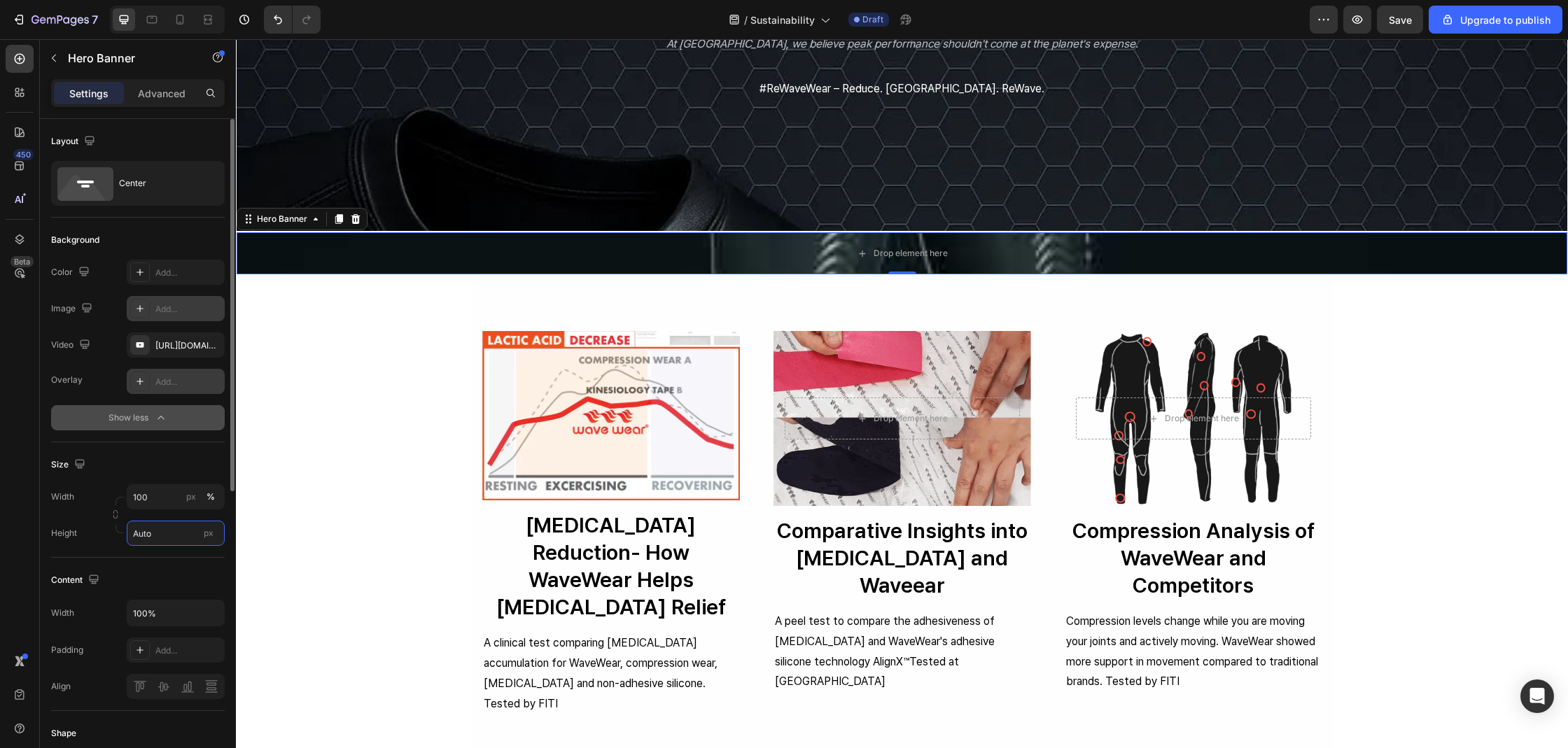
click at [147, 534] on input "Auto" at bounding box center [176, 533] width 98 height 25
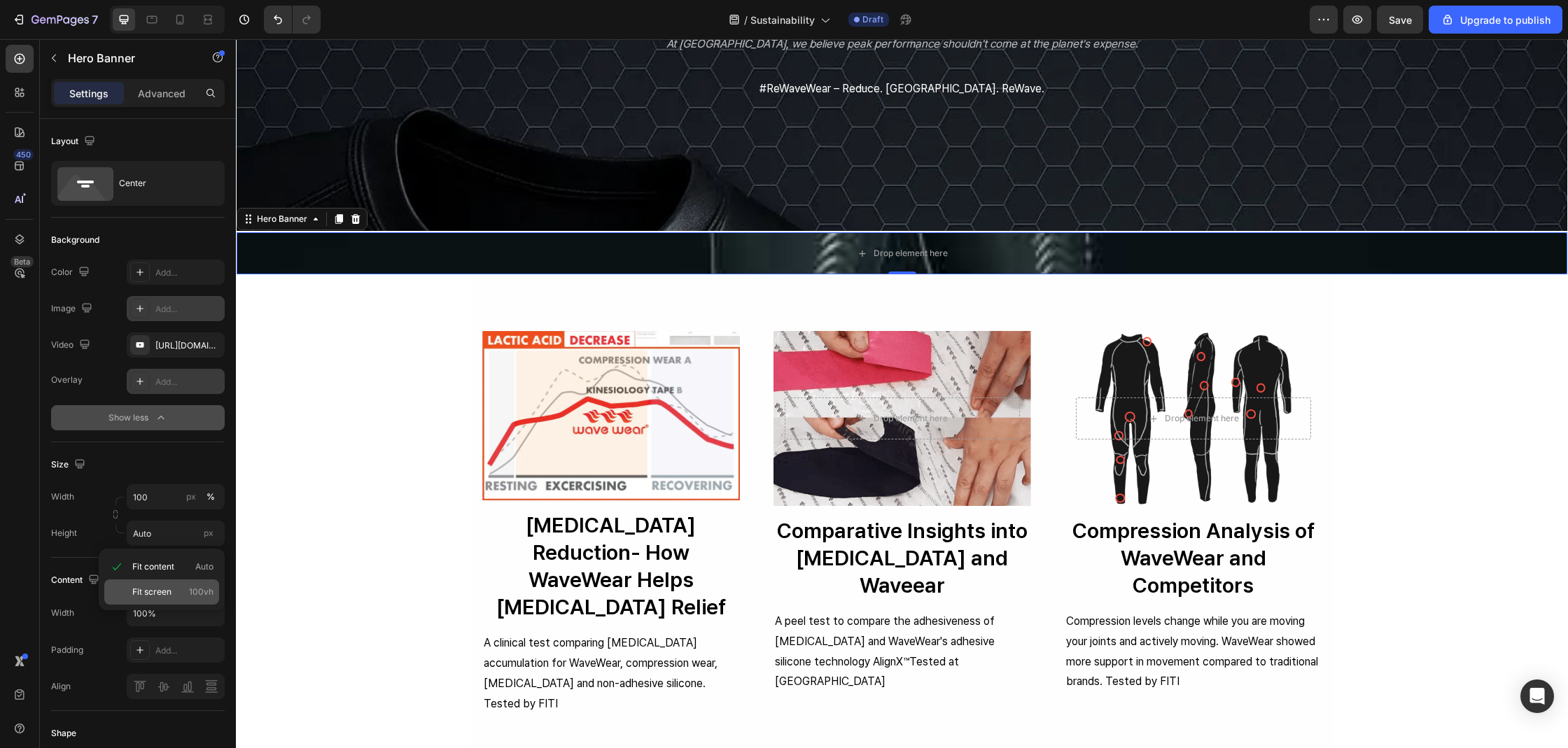
click at [164, 592] on span "Fit screen" at bounding box center [152, 592] width 39 height 12
type input "100 vh"
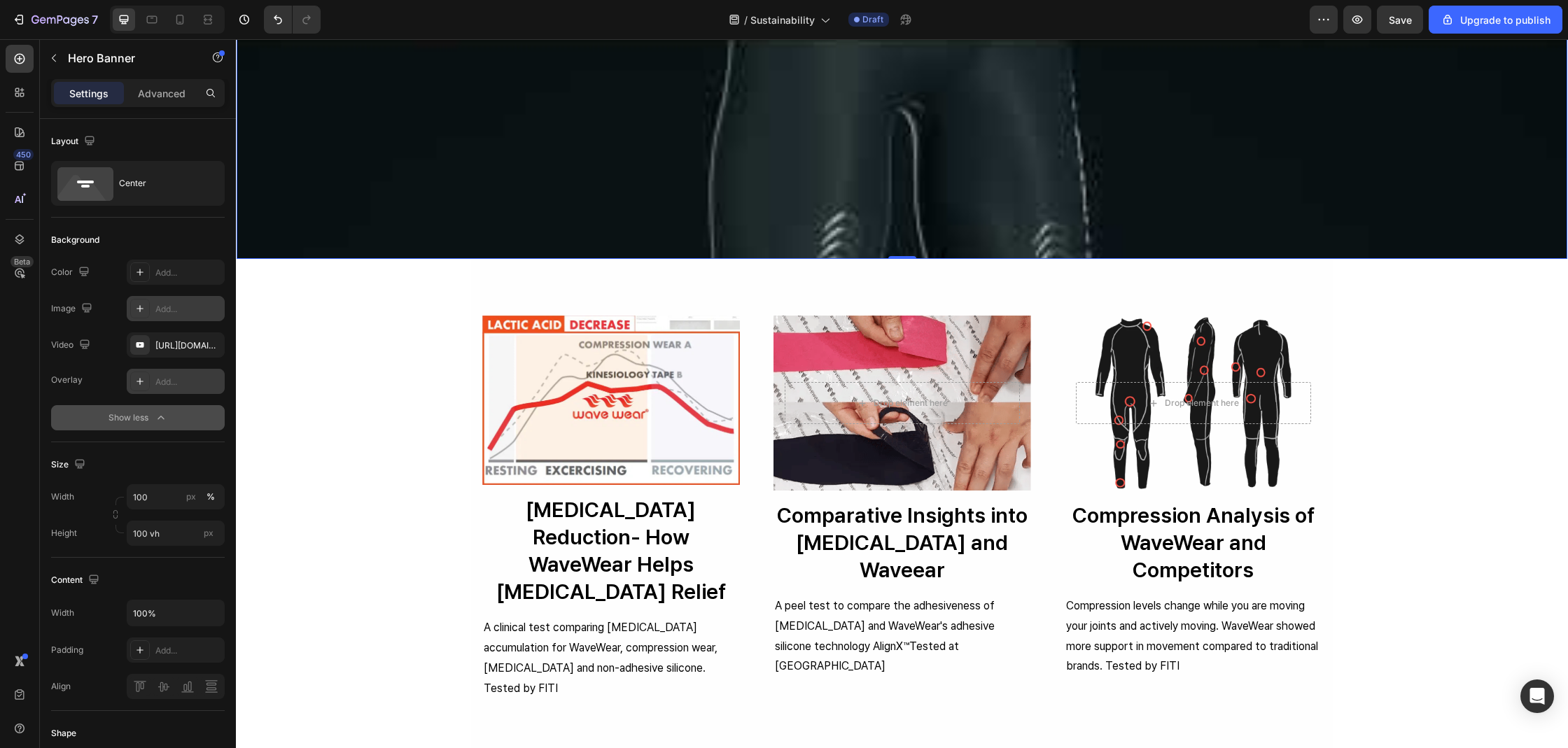
scroll to position [951, 0]
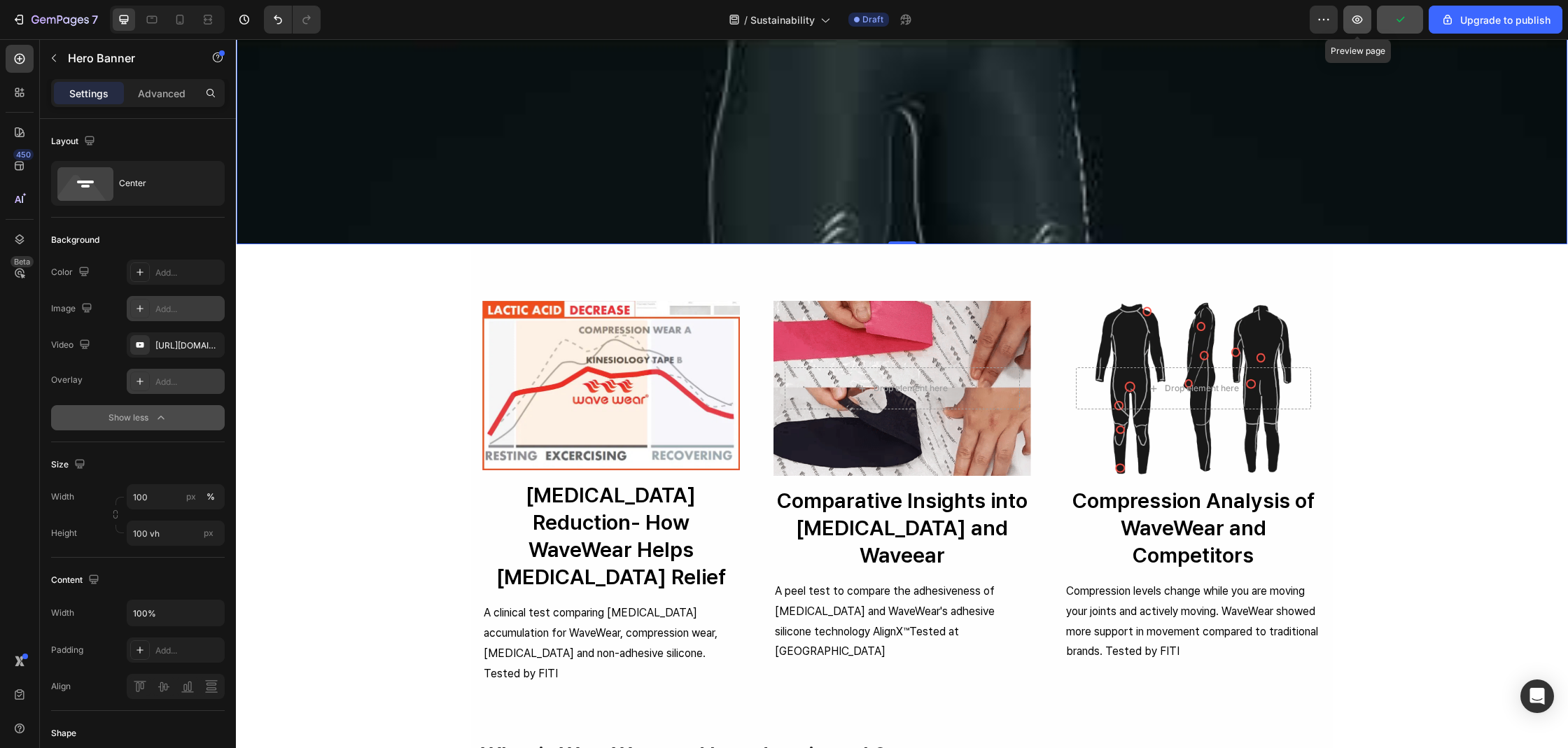
click at [1349, 19] on button "button" at bounding box center [1356, 19] width 28 height 28
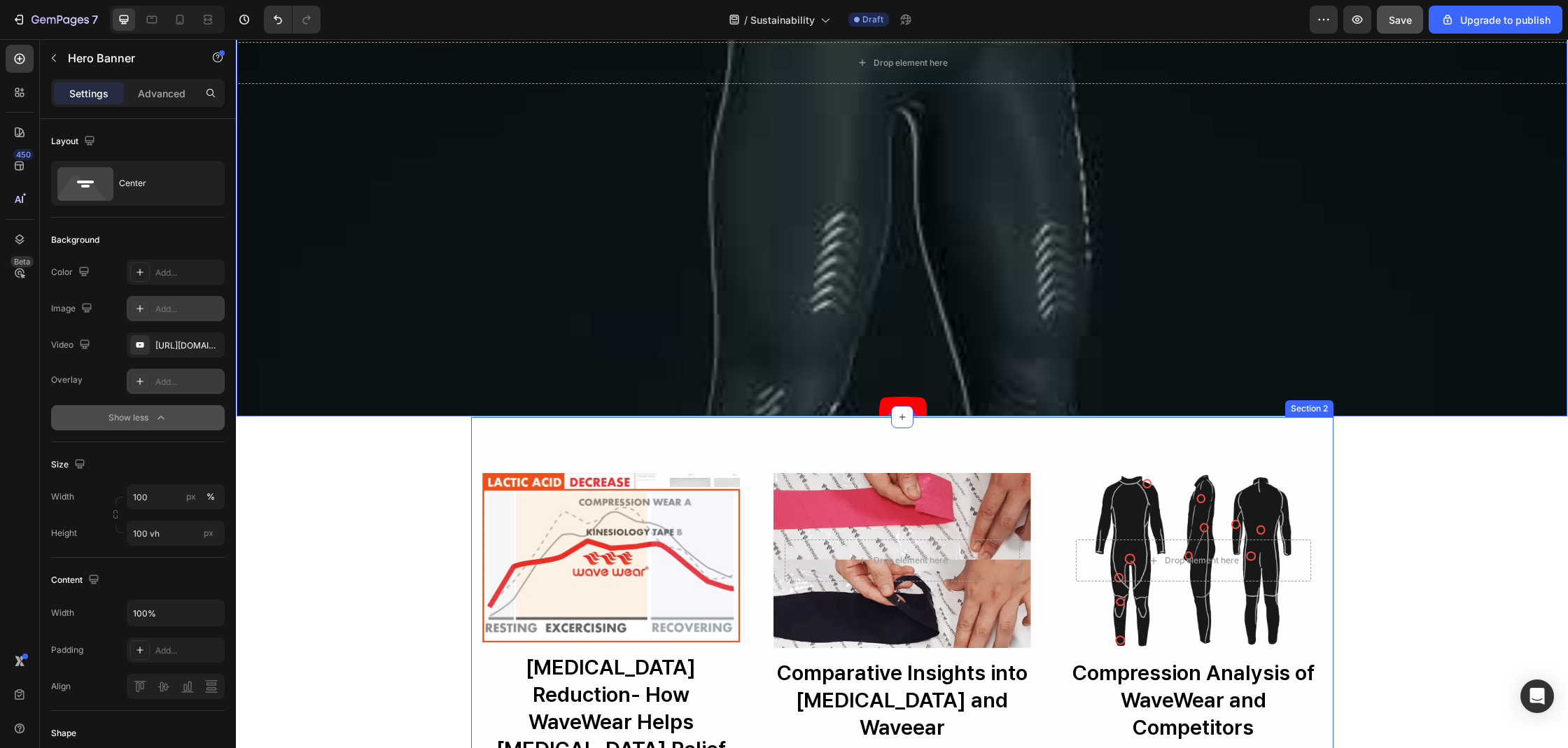
scroll to position [703, 0]
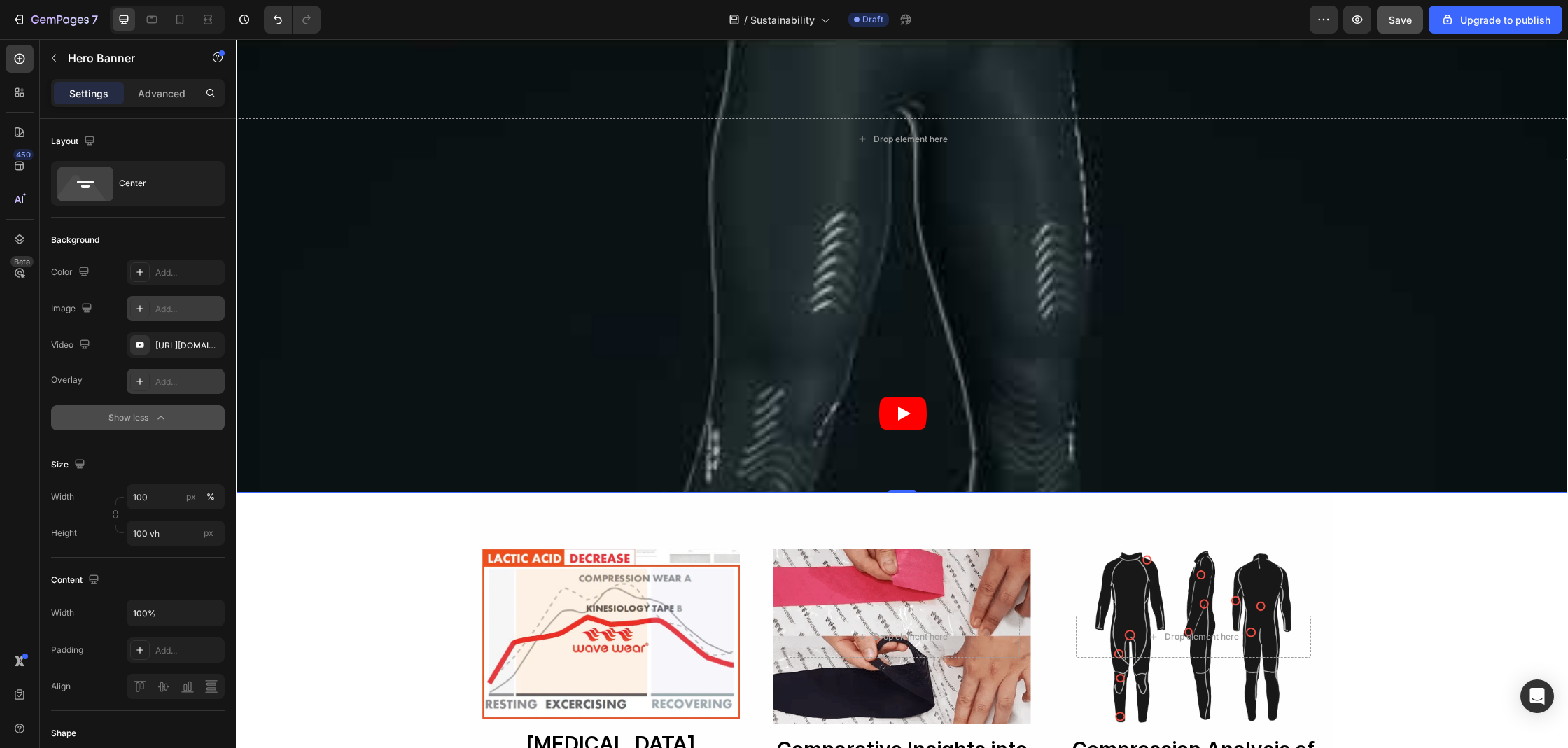
click at [604, 301] on div "Overlay" at bounding box center [902, 138] width 1330 height 707
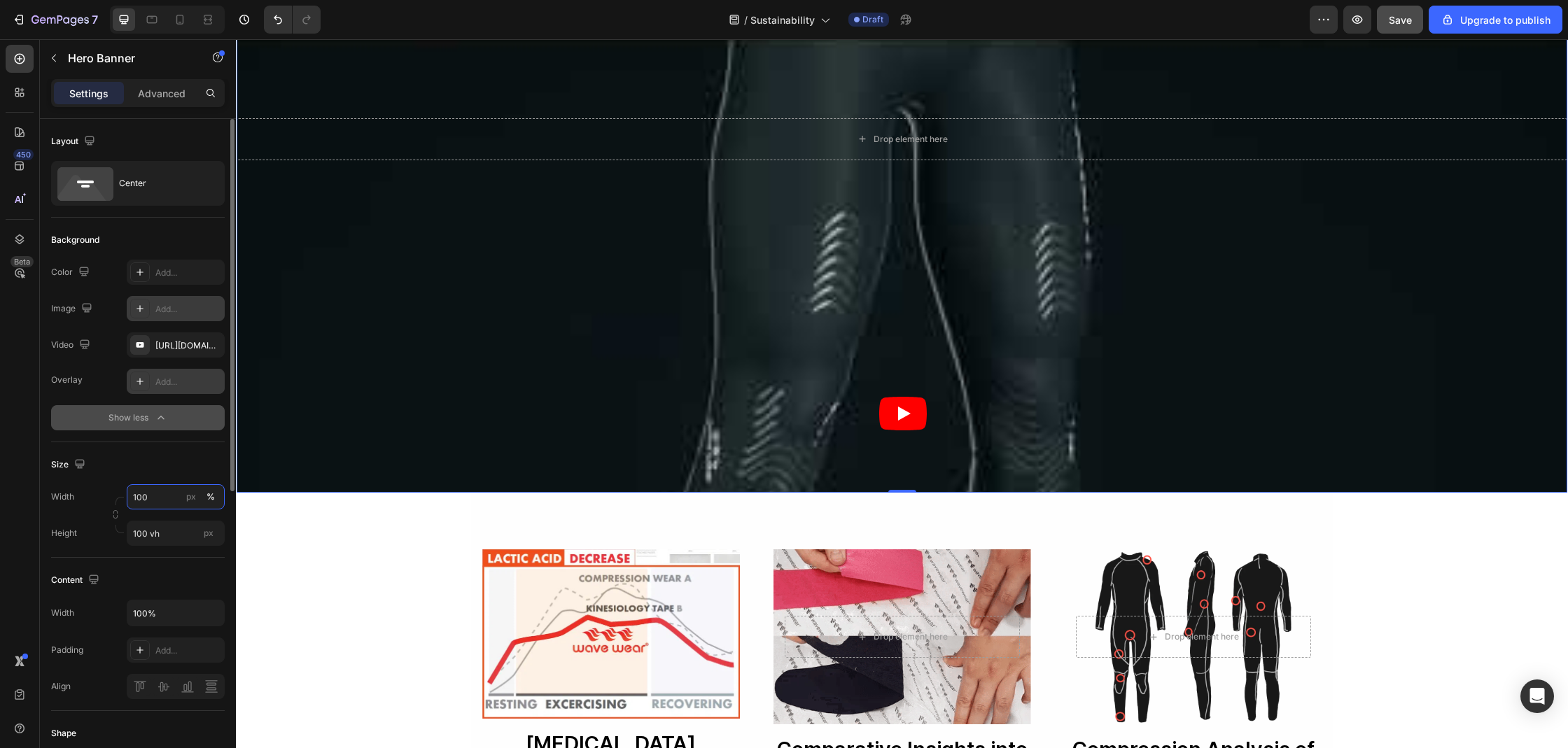
click at [132, 504] on input "100" at bounding box center [176, 496] width 98 height 25
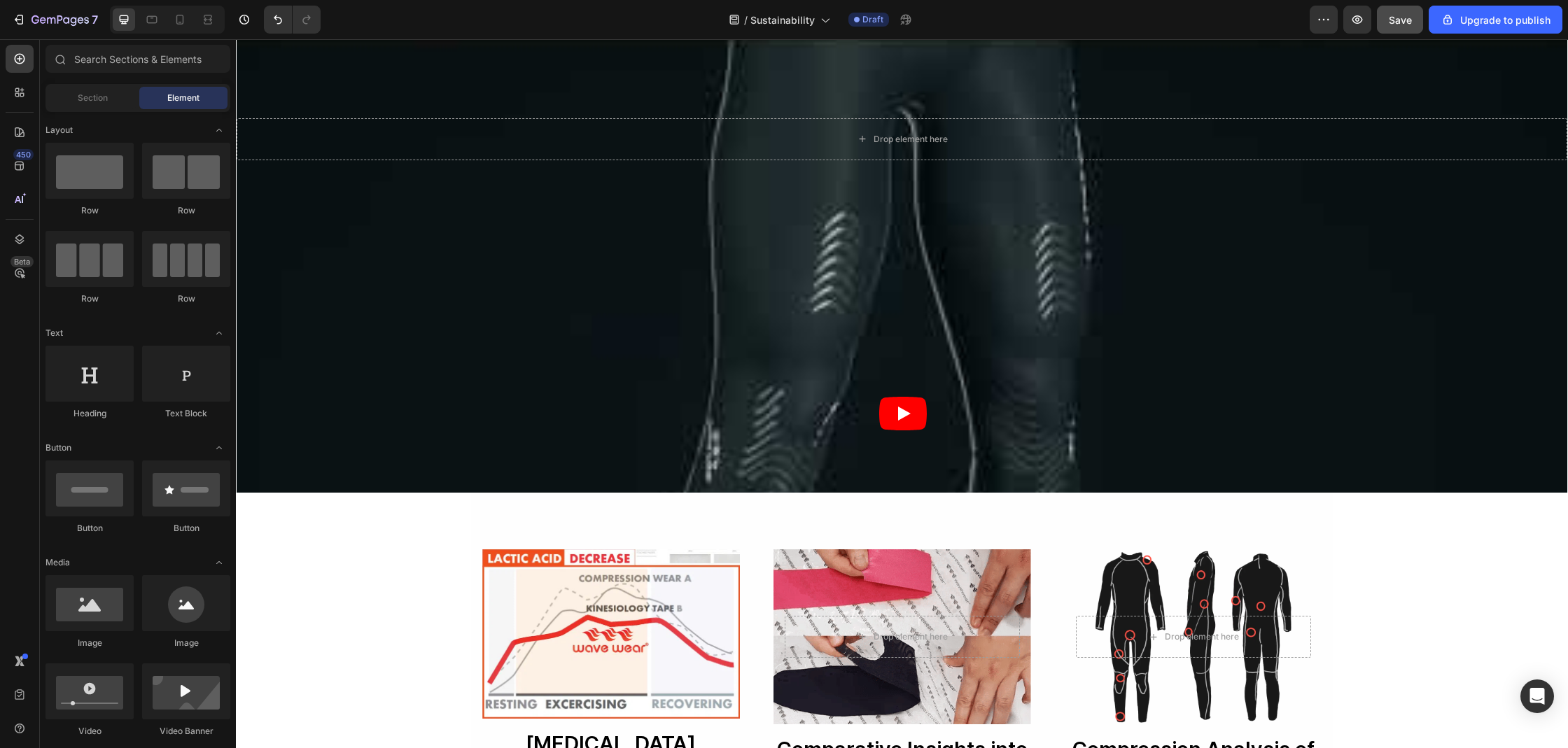
click at [254, 521] on div "Sustainability Heading Our Commitment to Sustainability At [GEOGRAPHIC_DATA], w…" at bounding box center [902, 725] width 1332 height 2722
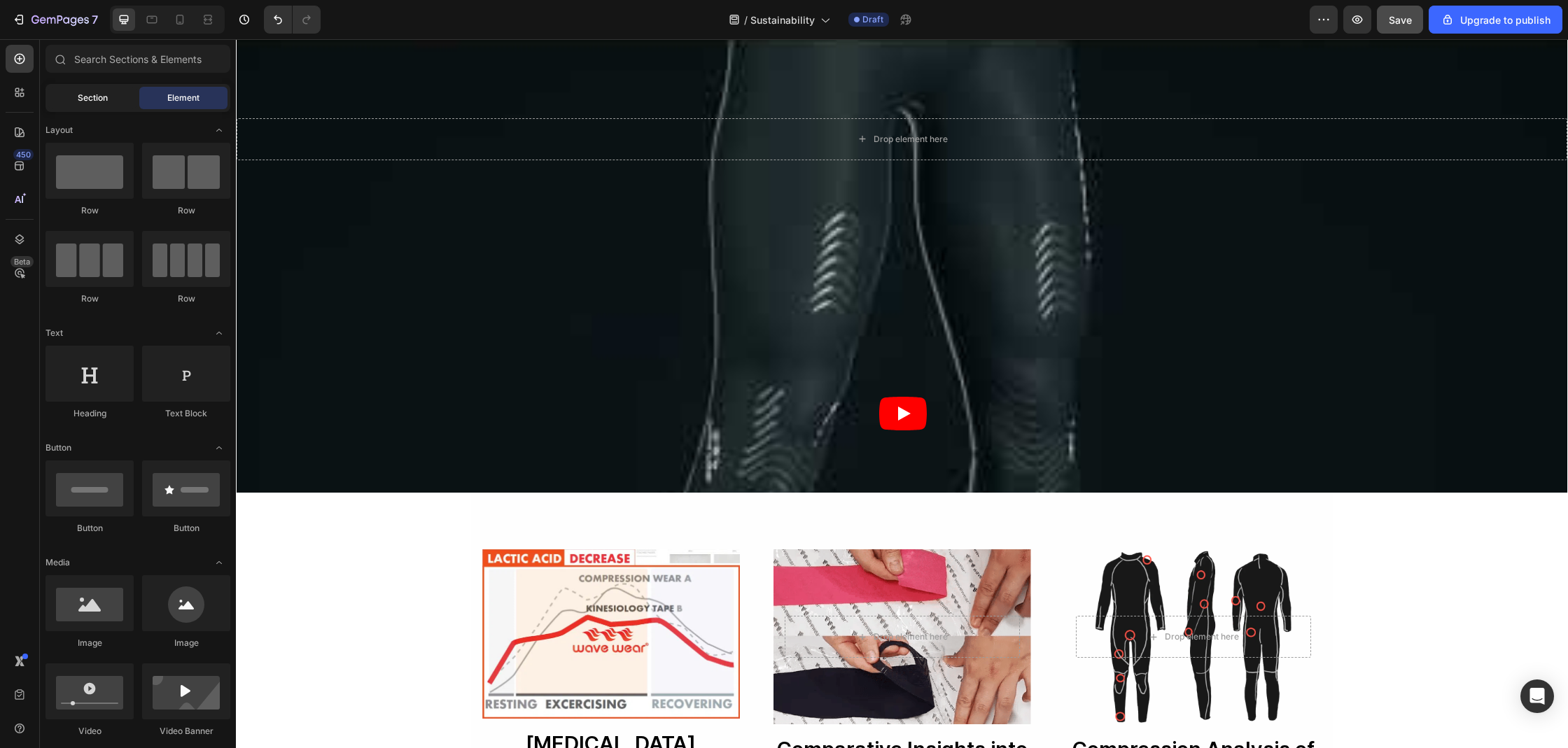
click at [88, 104] on span "Section" at bounding box center [93, 97] width 31 height 12
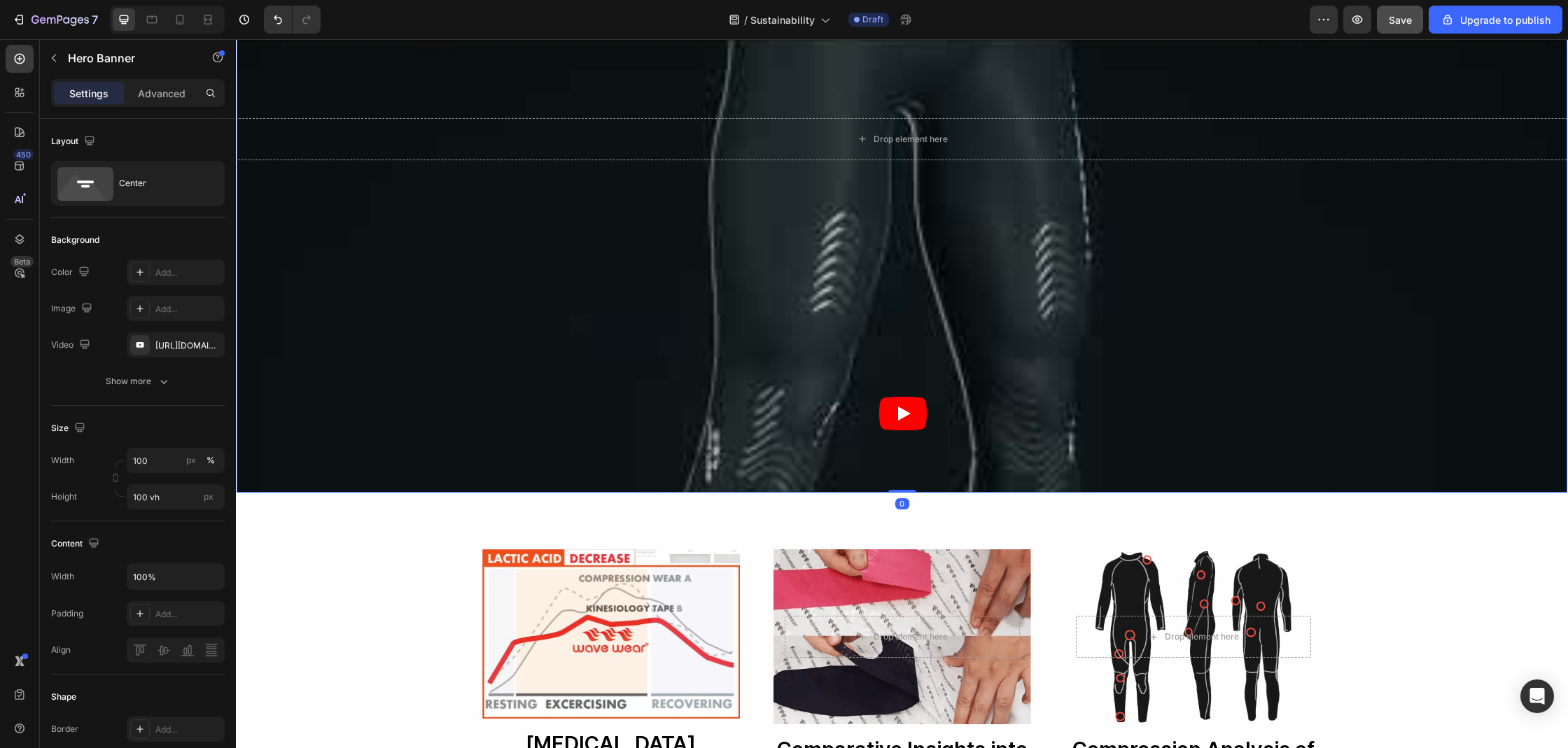
scroll to position [0, 0]
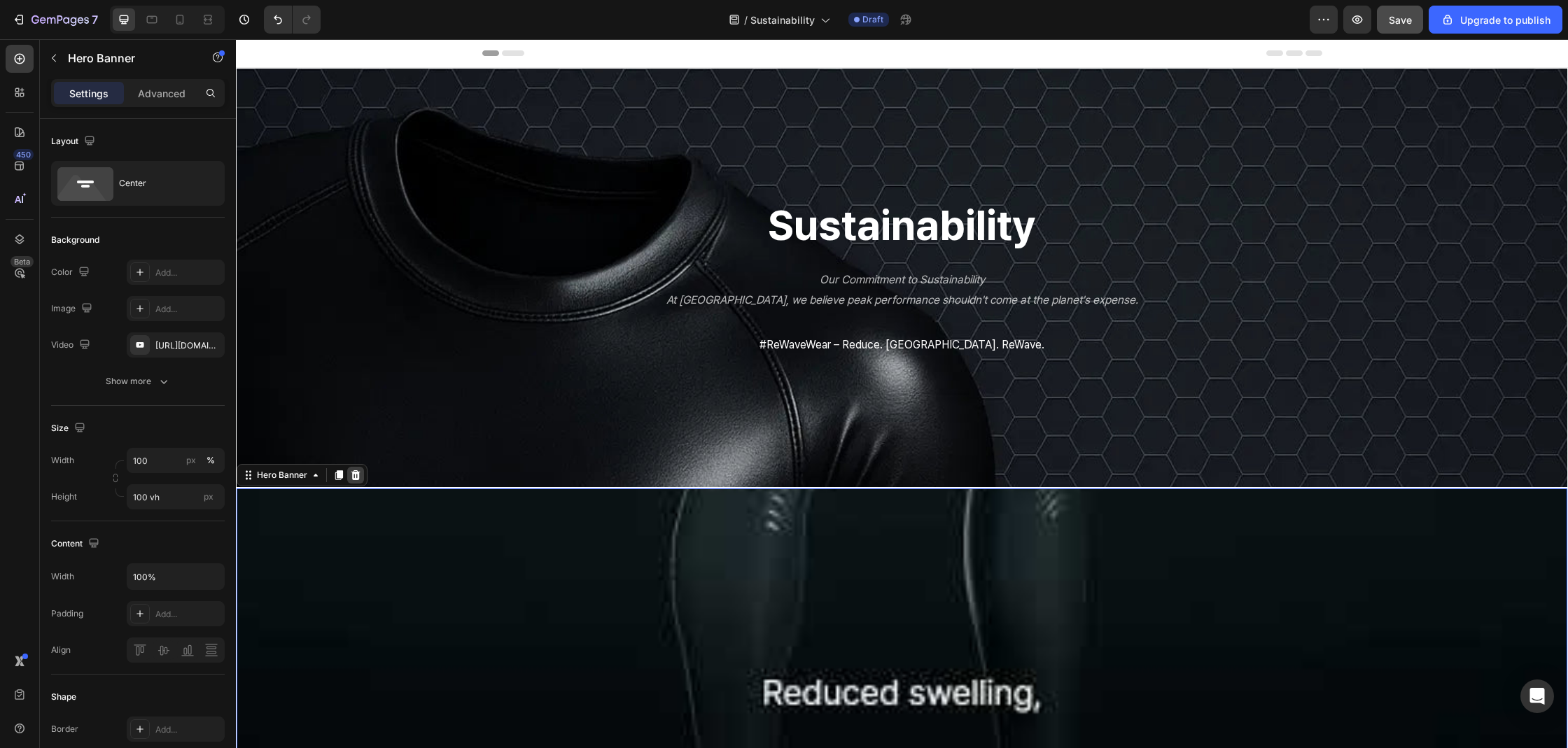
click at [356, 483] on div at bounding box center [356, 475] width 17 height 17
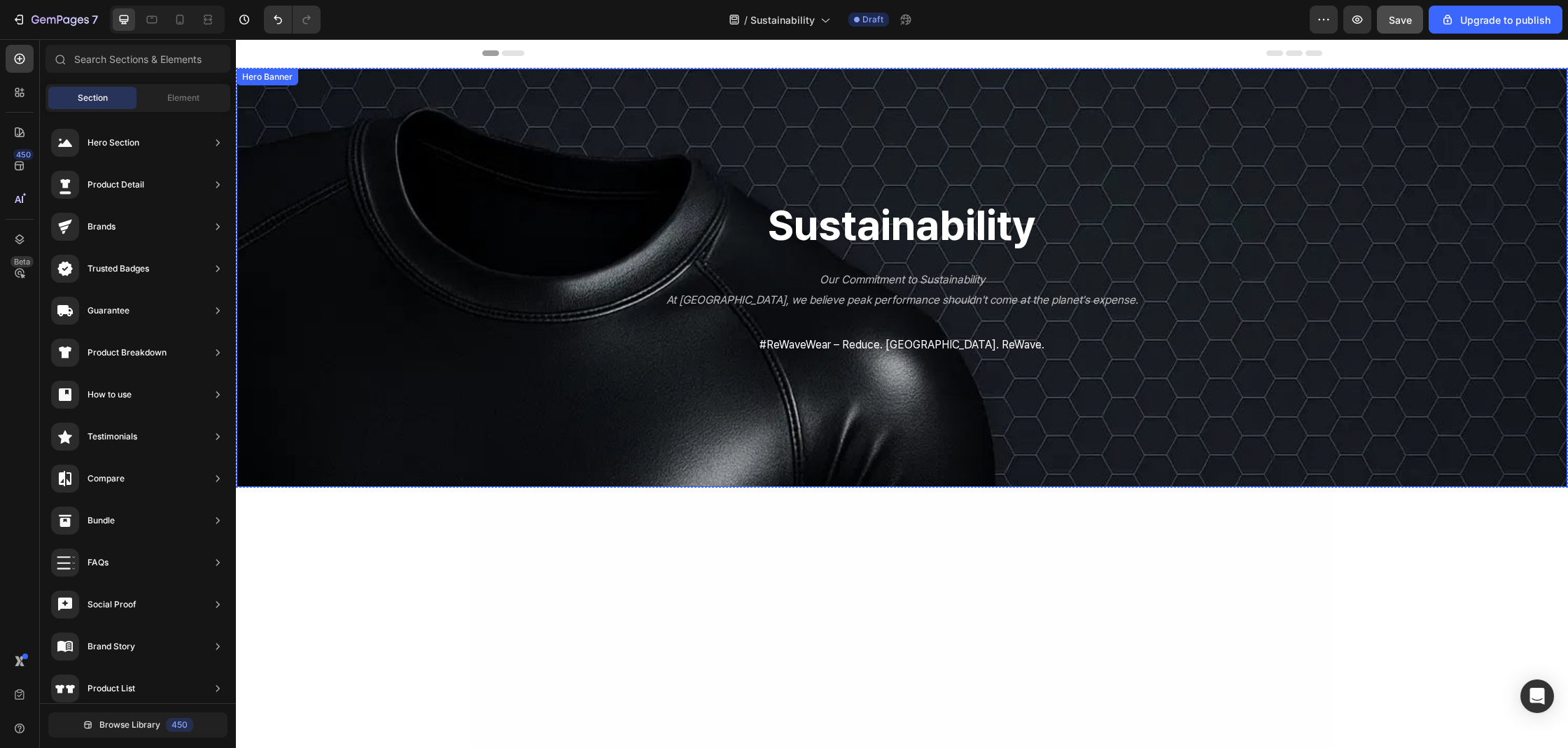
click at [419, 375] on div "Overlay" at bounding box center [902, 278] width 1330 height 419
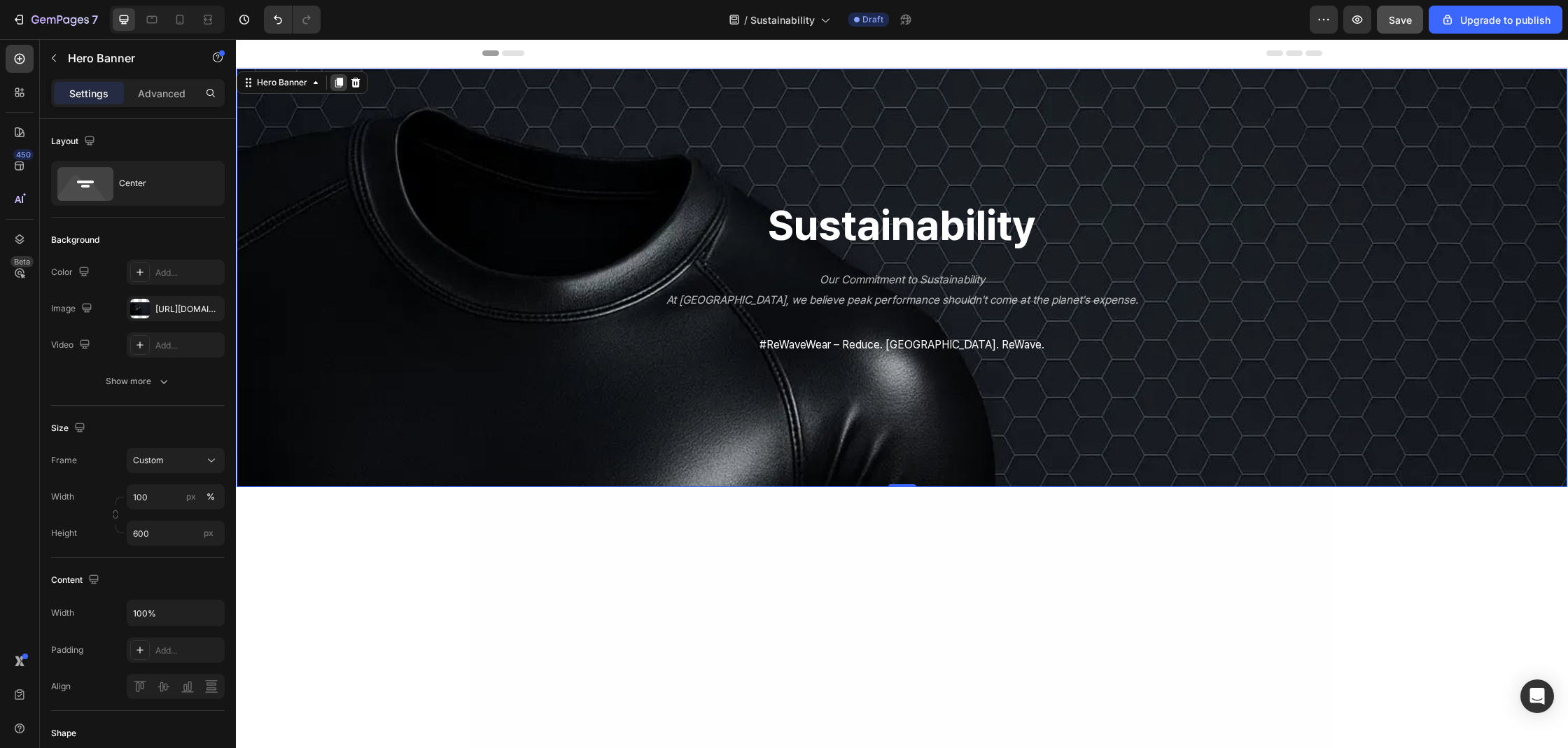
click at [343, 79] on icon at bounding box center [339, 83] width 11 height 11
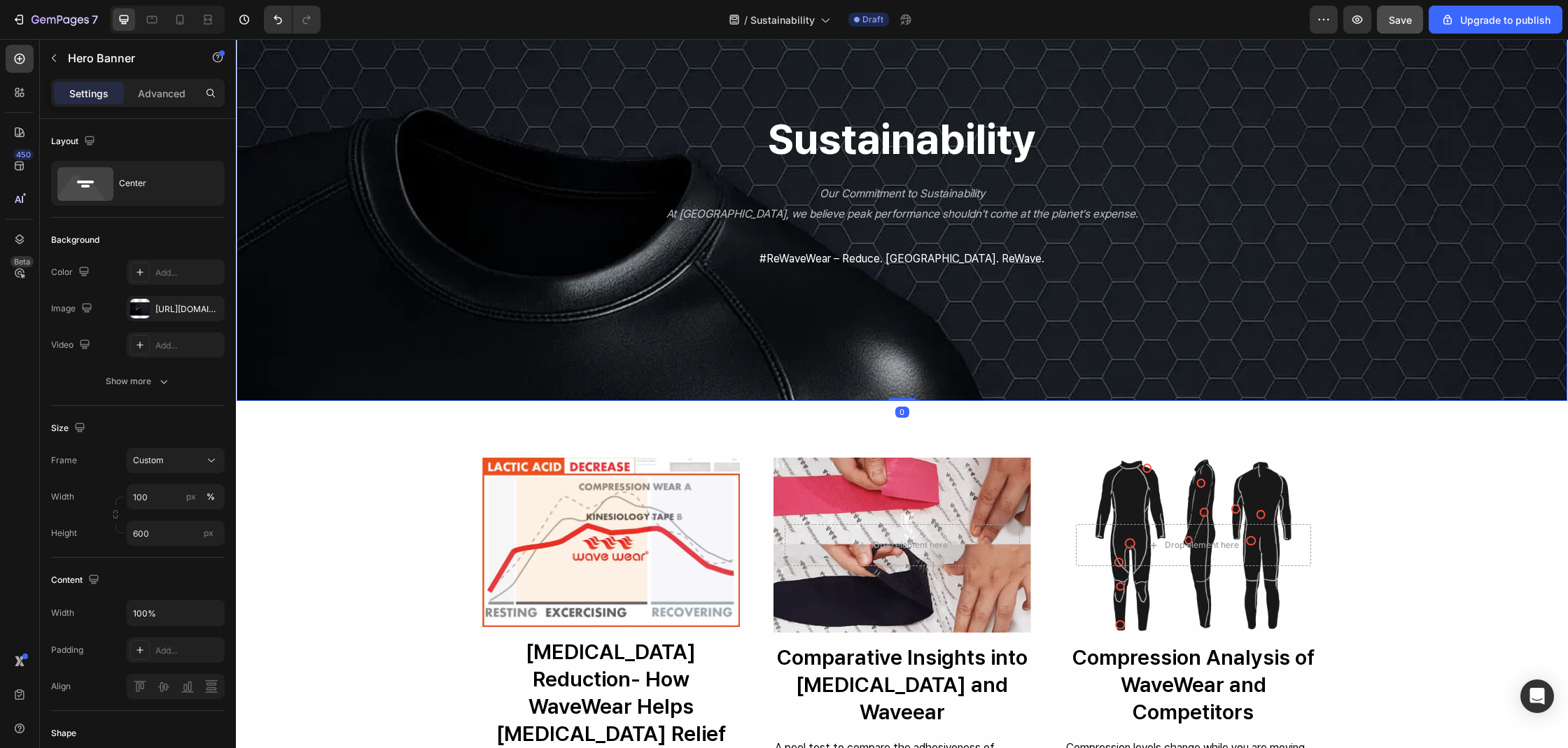
scroll to position [564, 0]
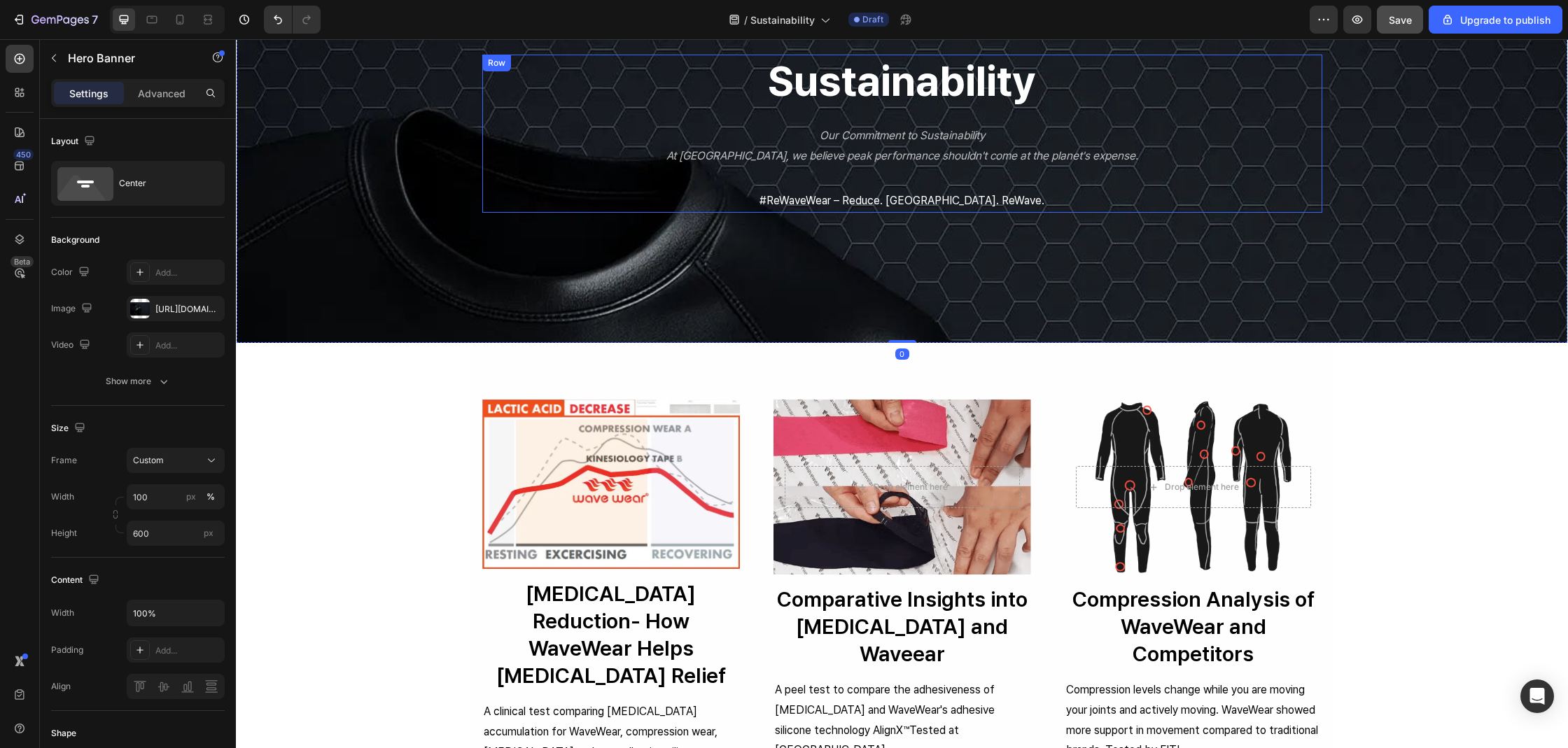
click at [845, 171] on div "sustainability Heading Our Commitment to Sustainability At [GEOGRAPHIC_DATA], w…" at bounding box center [902, 133] width 819 height 157
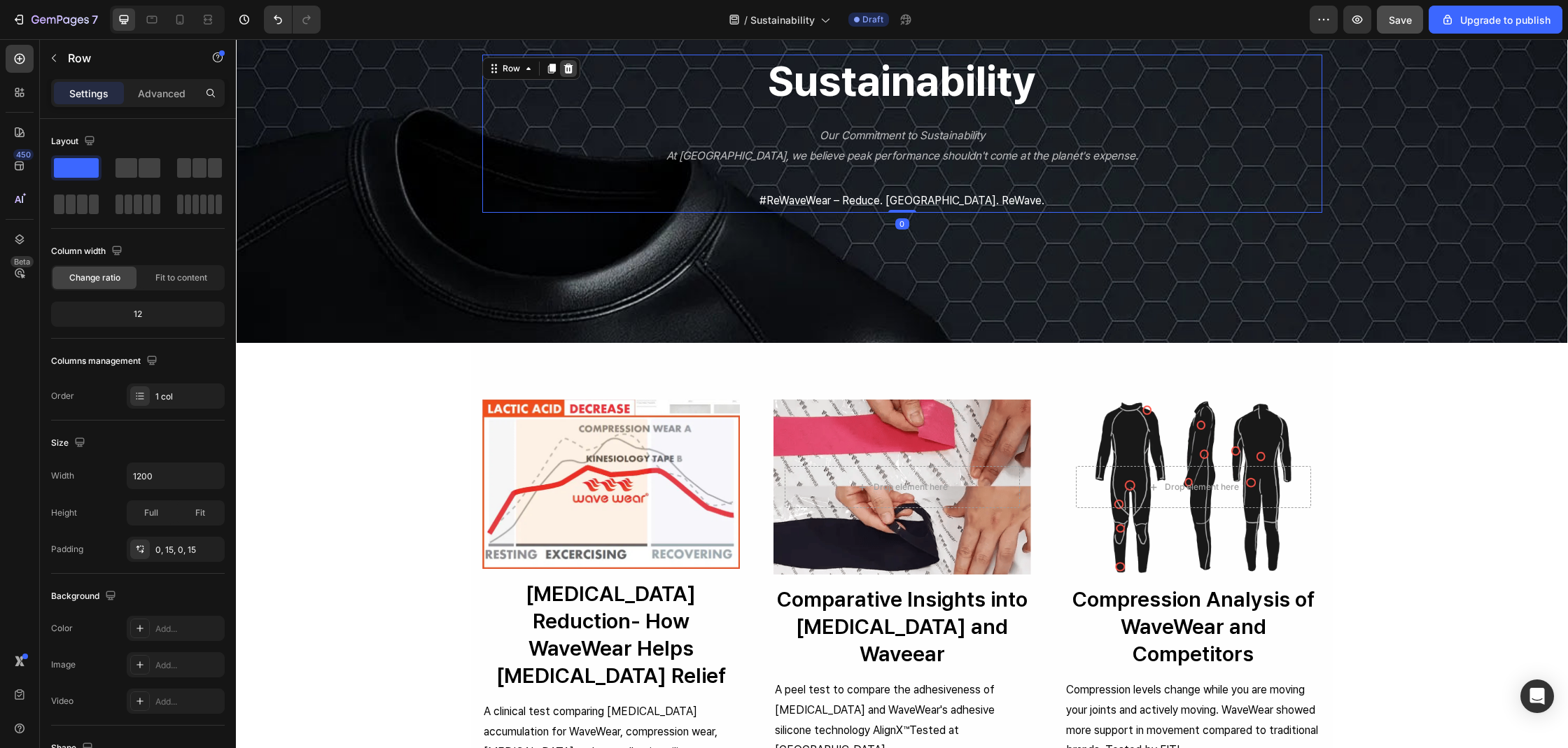
click at [566, 73] on icon at bounding box center [569, 69] width 11 height 11
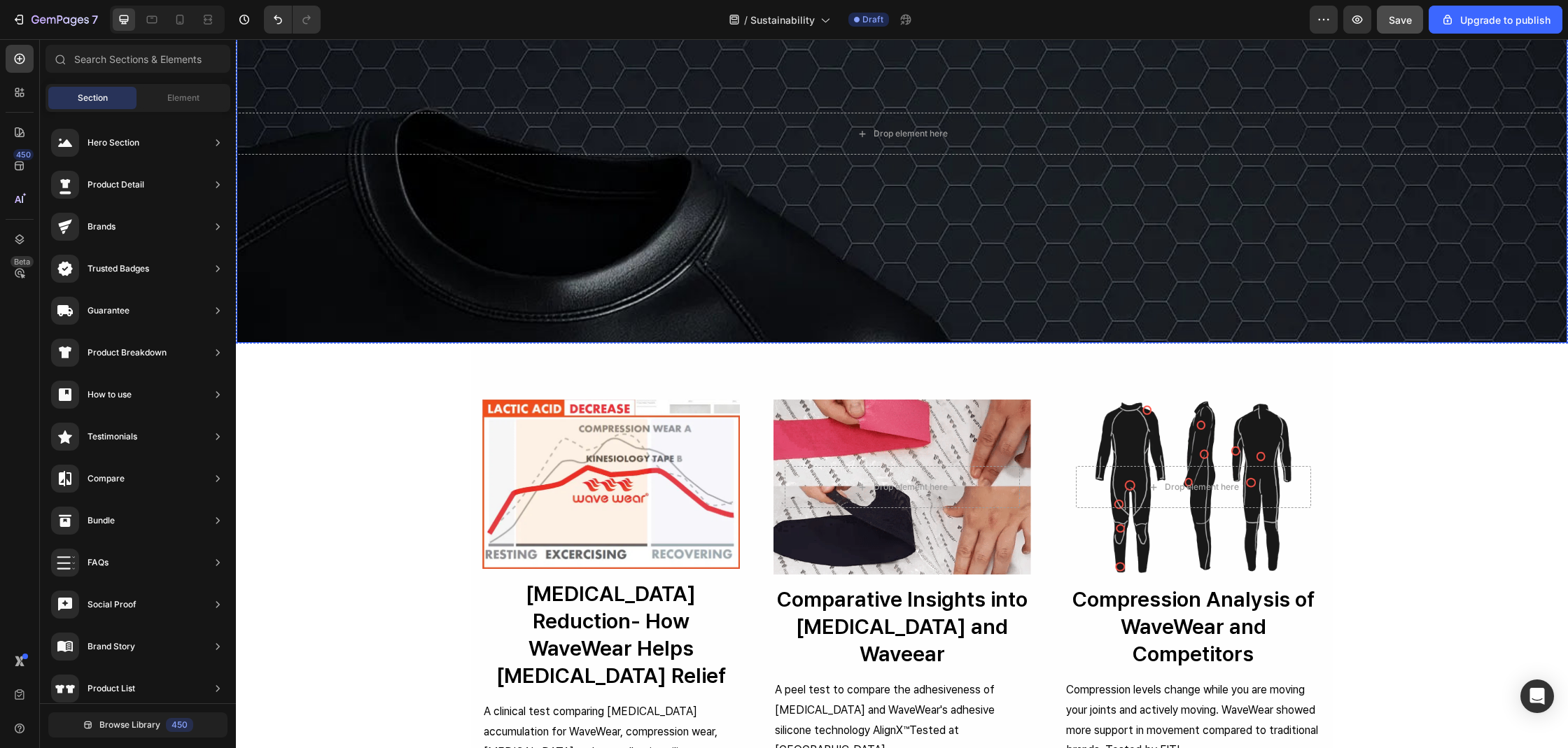
click at [562, 94] on div "Overlay" at bounding box center [902, 134] width 1330 height 419
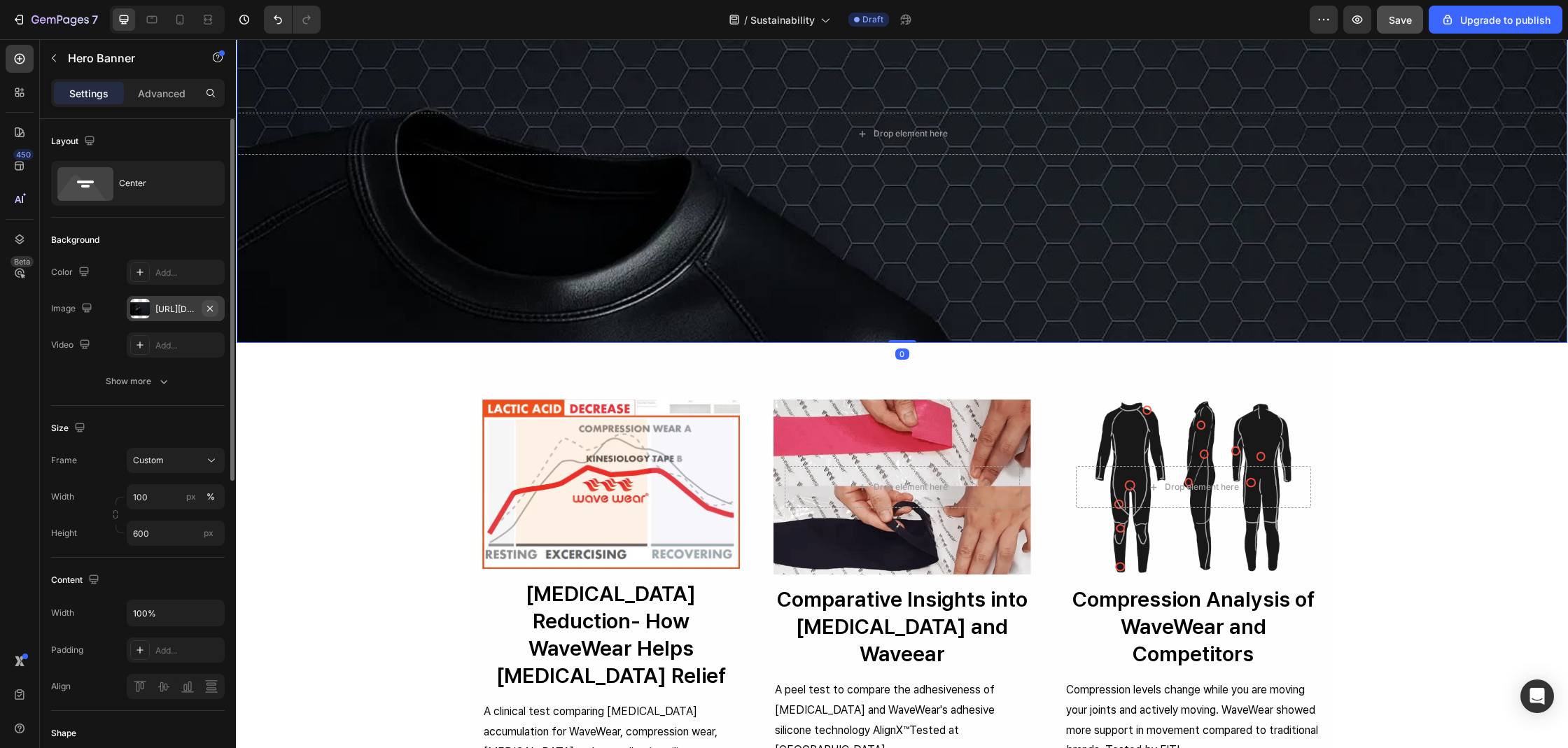
click at [217, 311] on button "button" at bounding box center [210, 309] width 17 height 17
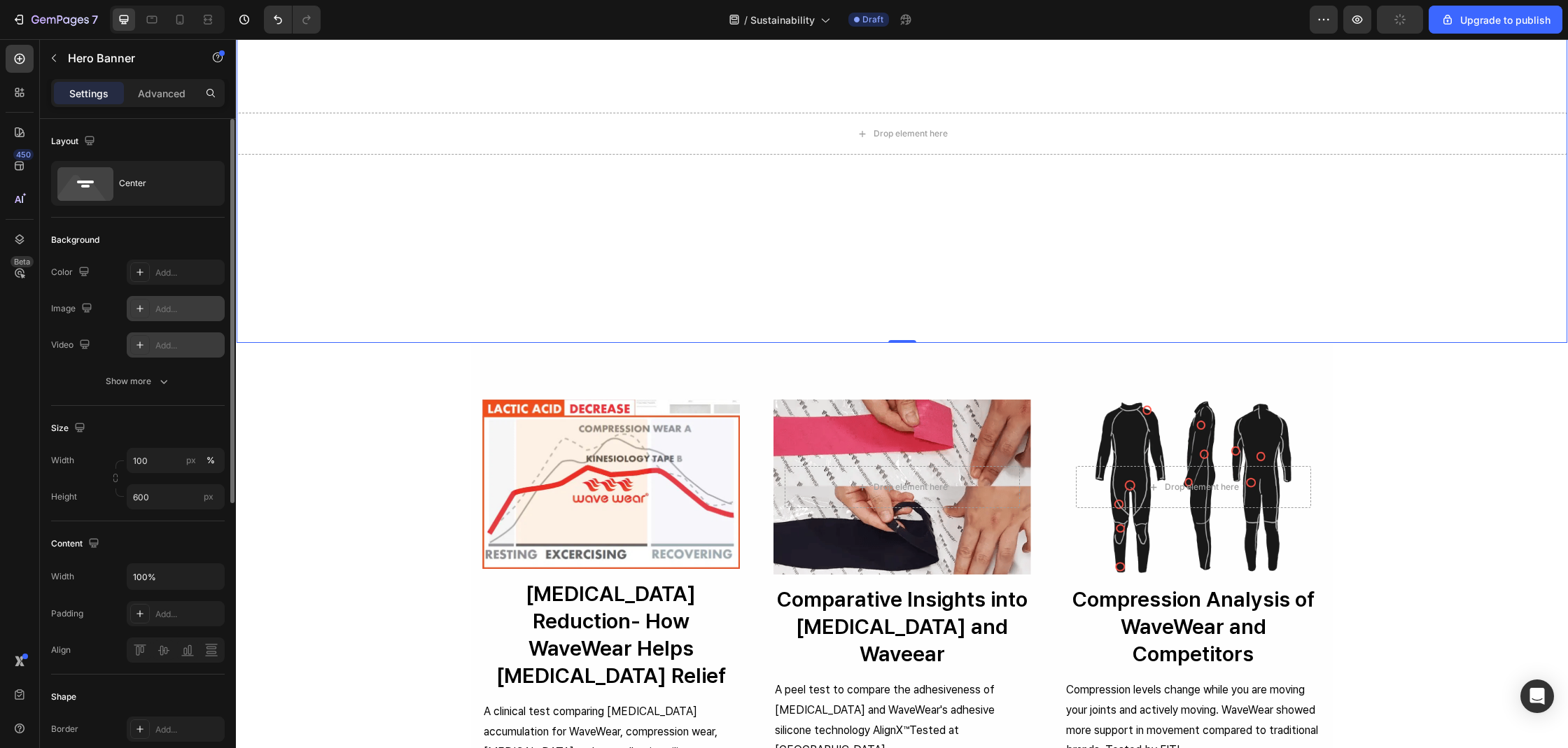
click at [201, 335] on div "Add..." at bounding box center [176, 344] width 98 height 25
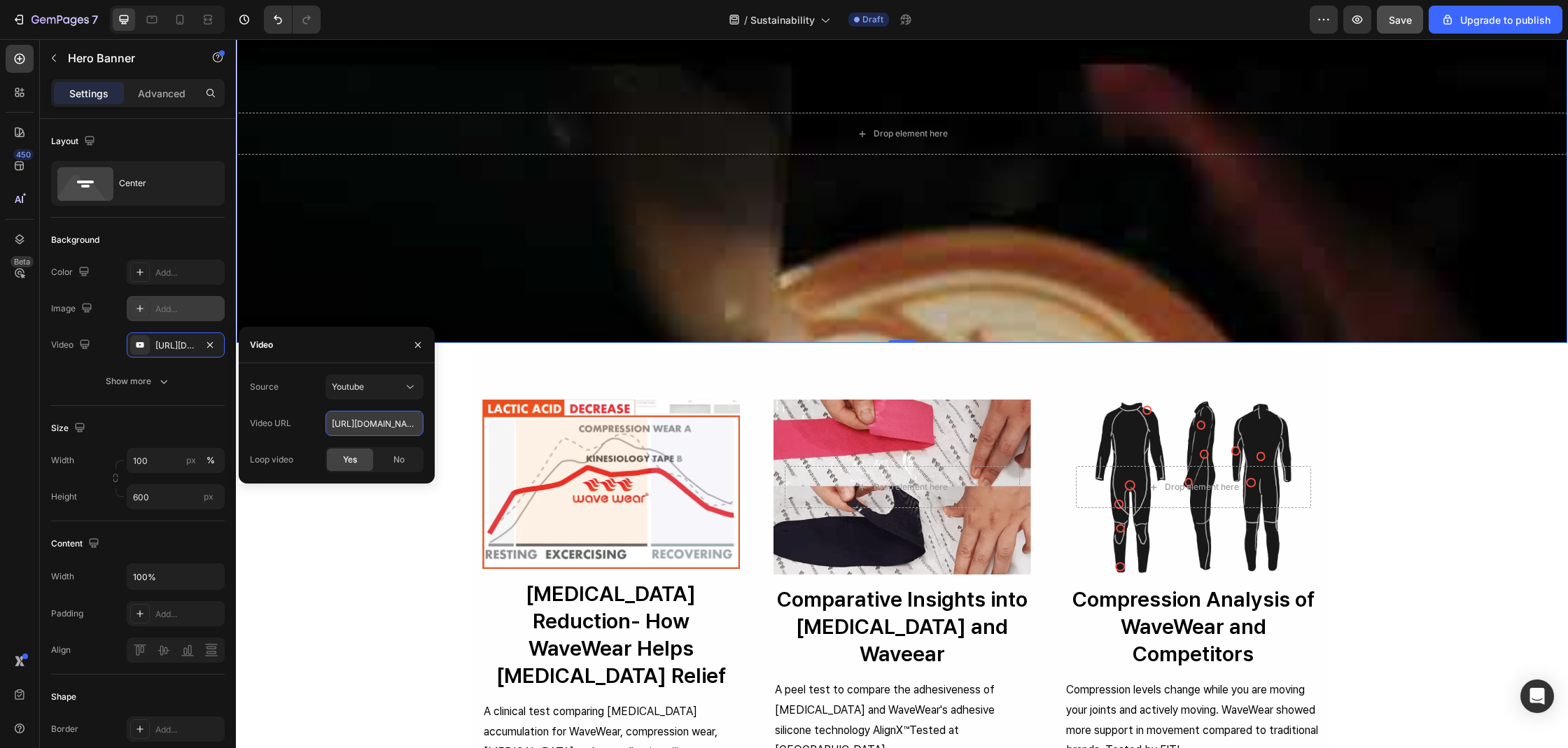
click at [359, 417] on input "[URL][DOMAIN_NAME]" at bounding box center [374, 423] width 98 height 25
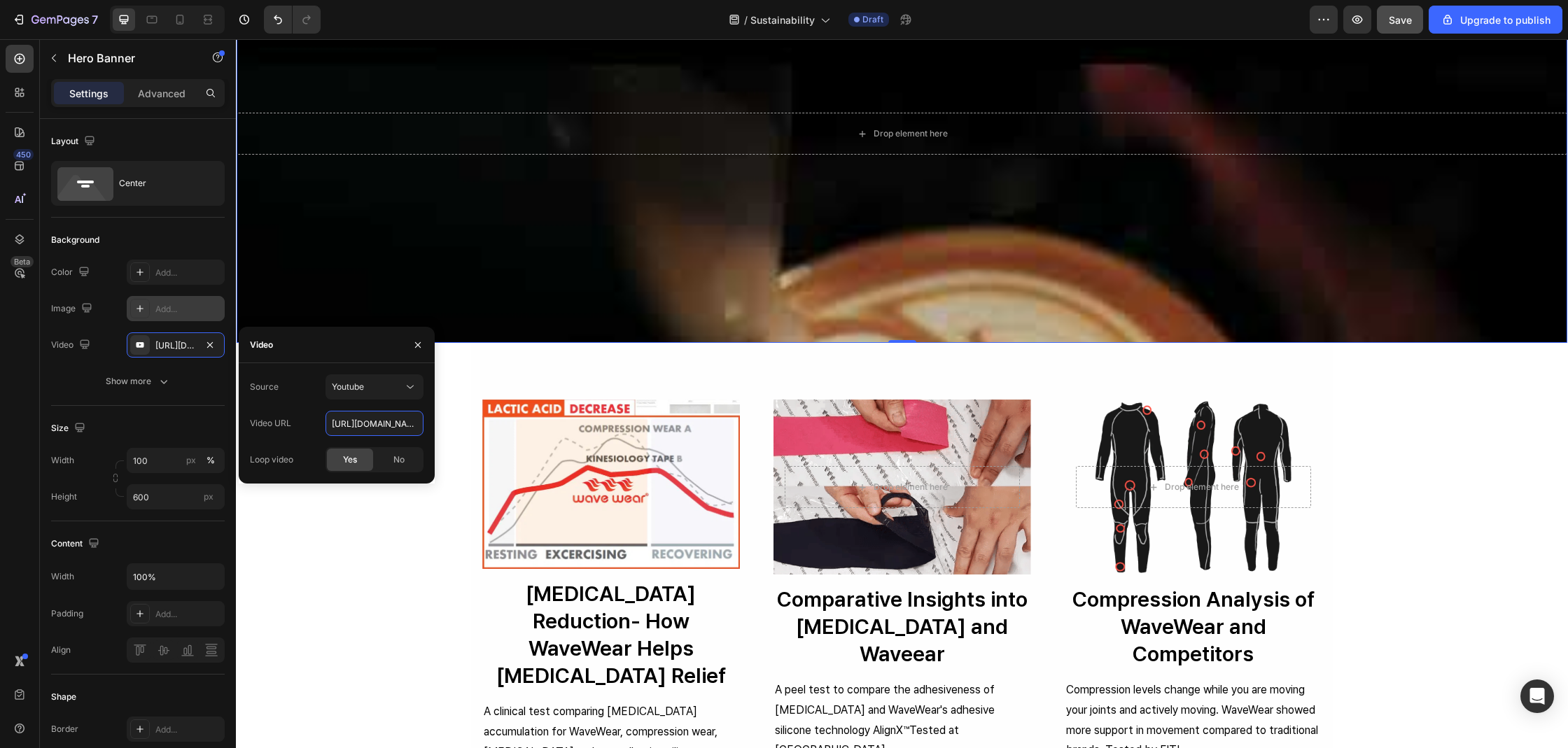
paste input "wpC6rJNEEjE"
type input "[URL][DOMAIN_NAME]"
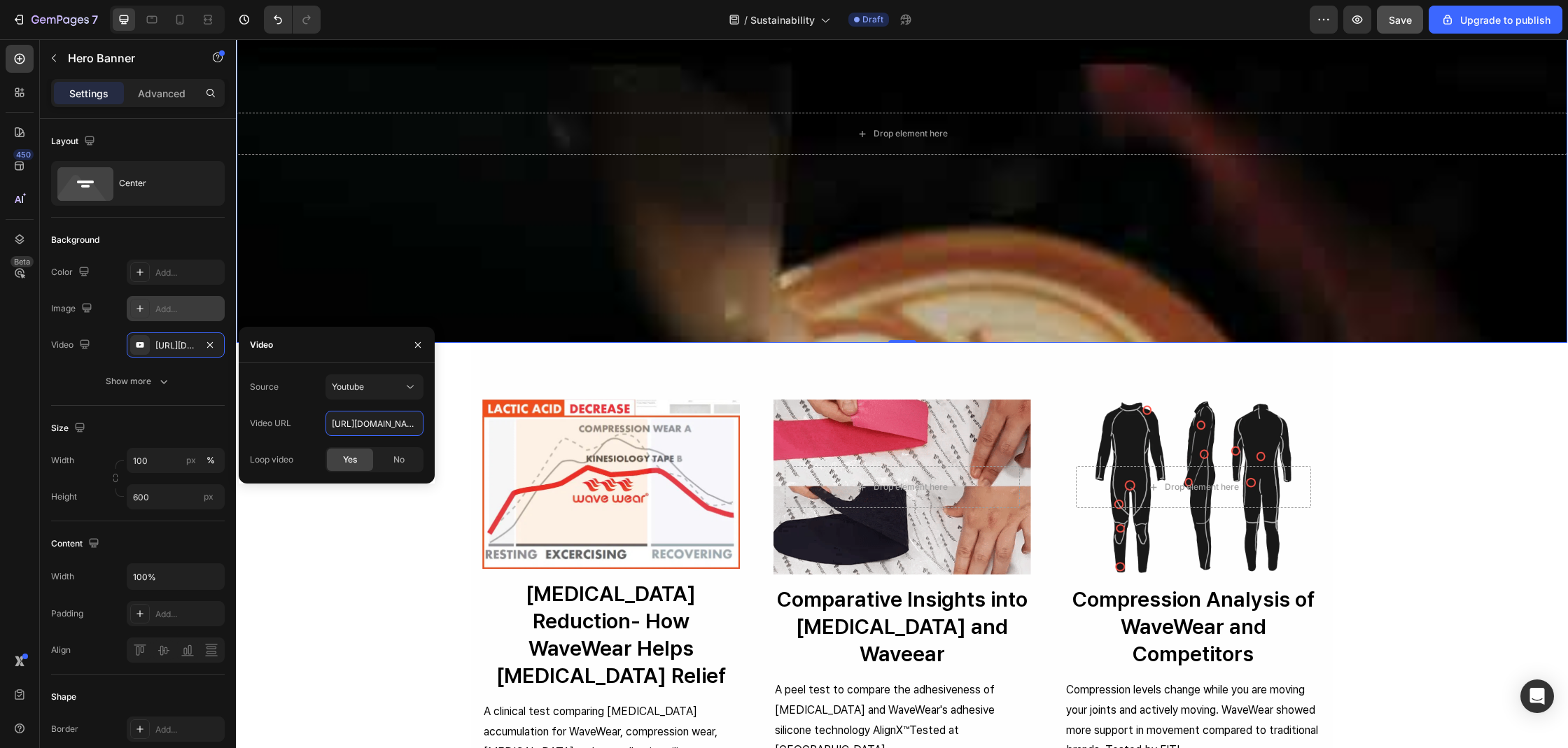
scroll to position [0, 35]
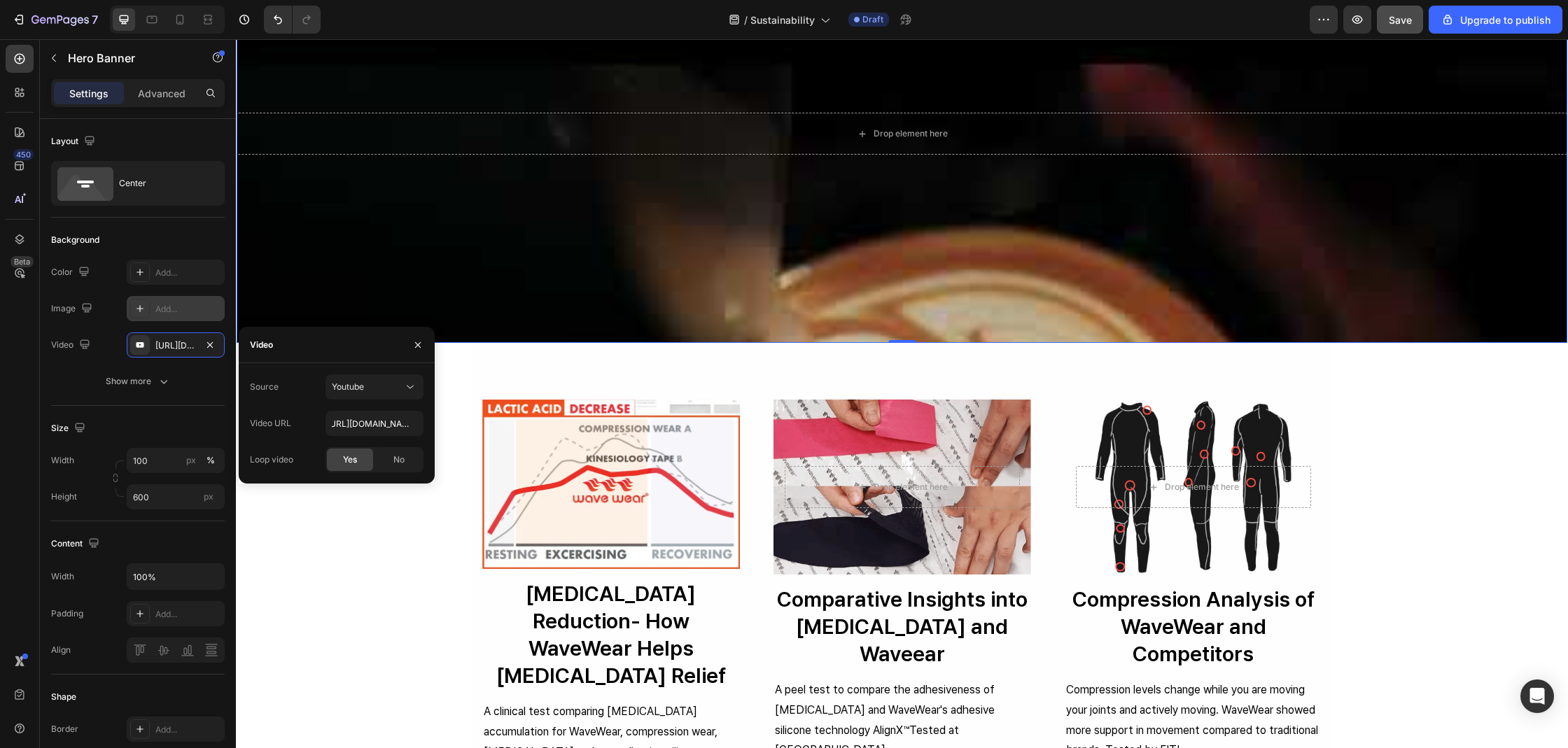
click at [351, 510] on div "Sustainability Heading Our Commitment to Sustainability At [GEOGRAPHIC_DATA], w…" at bounding box center [902, 720] width 1332 height 2433
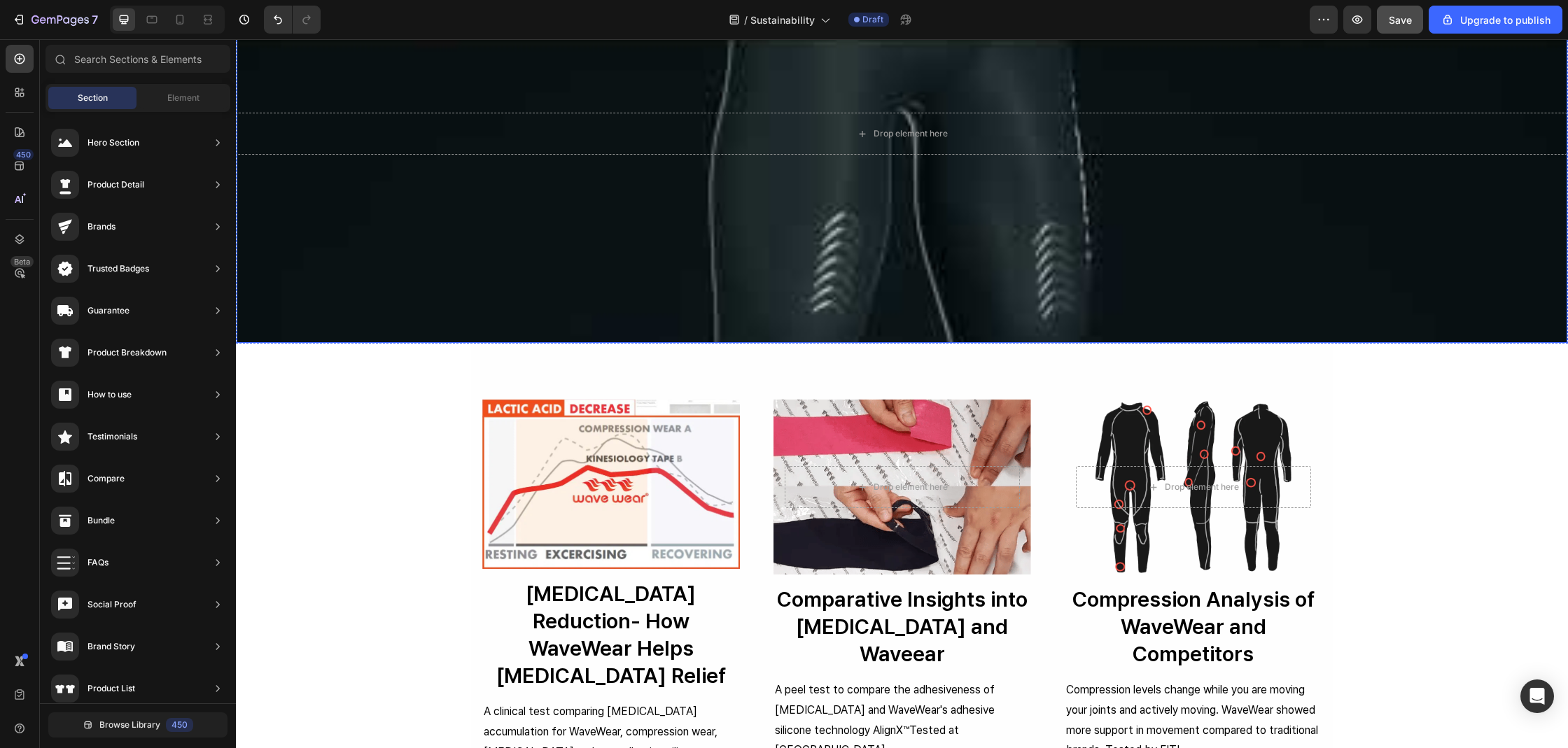
click at [526, 302] on div "Overlay" at bounding box center [902, 134] width 1330 height 419
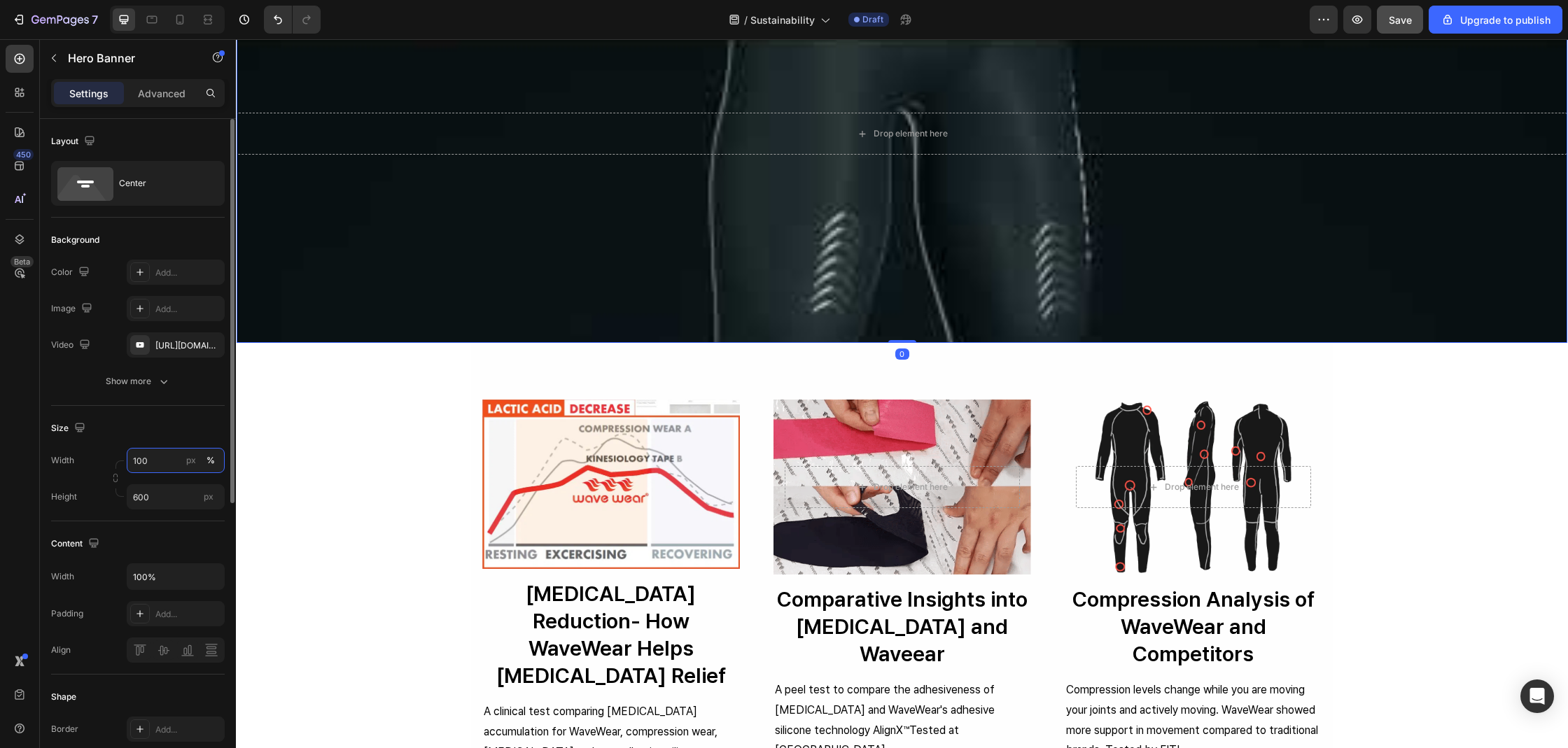
click at [169, 471] on input "100" at bounding box center [176, 460] width 98 height 25
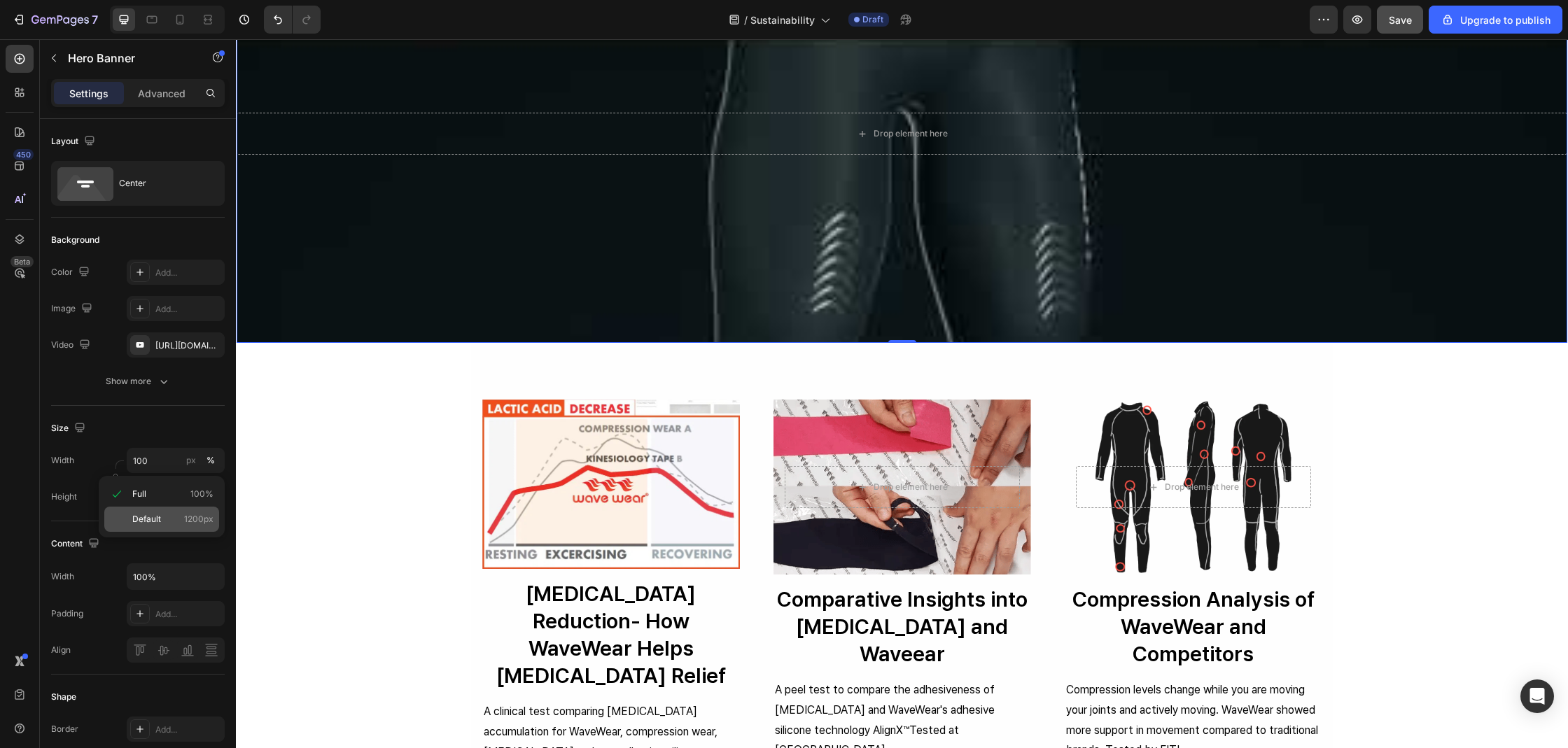
click at [174, 518] on p "Default 1200px" at bounding box center [173, 519] width 81 height 12
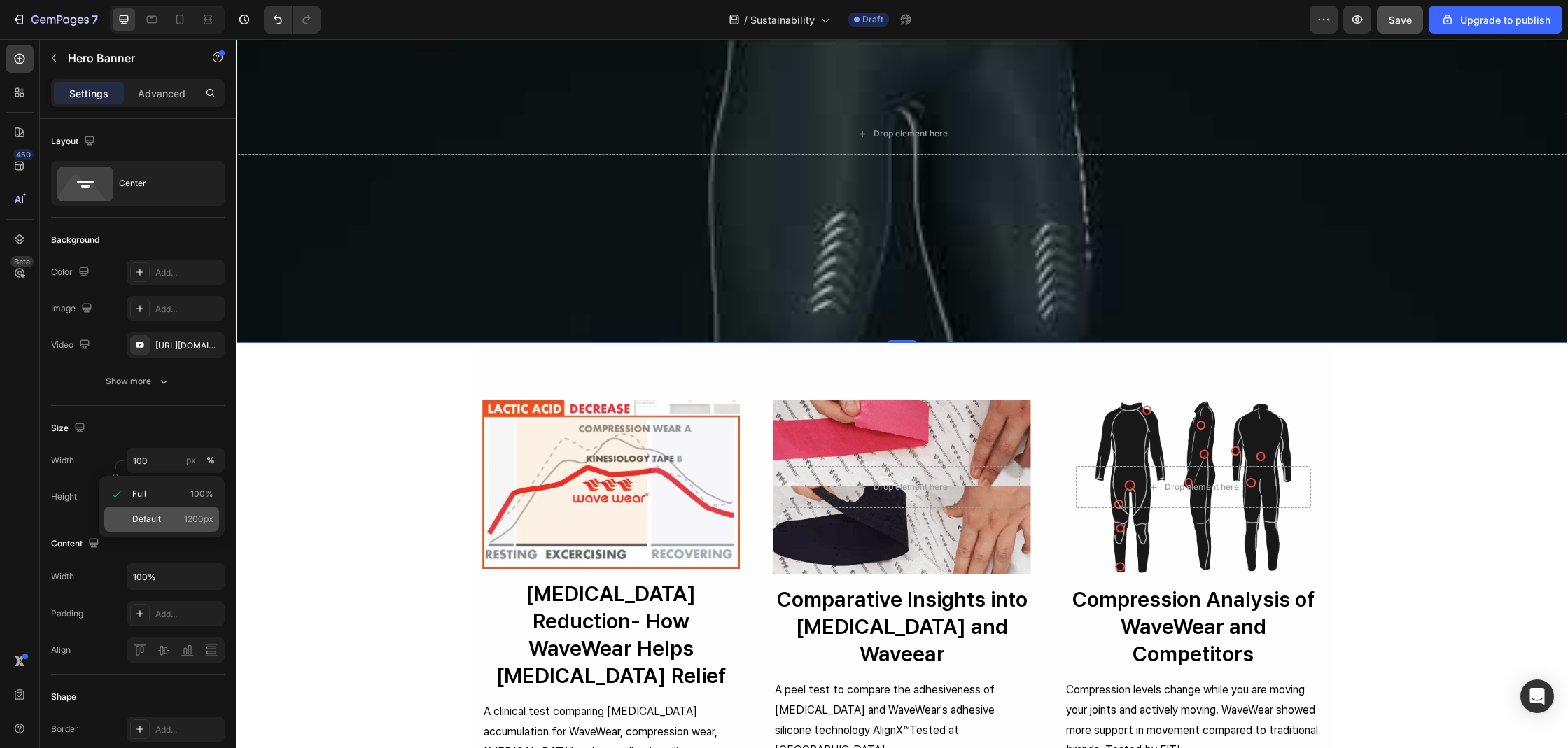
type input "1200"
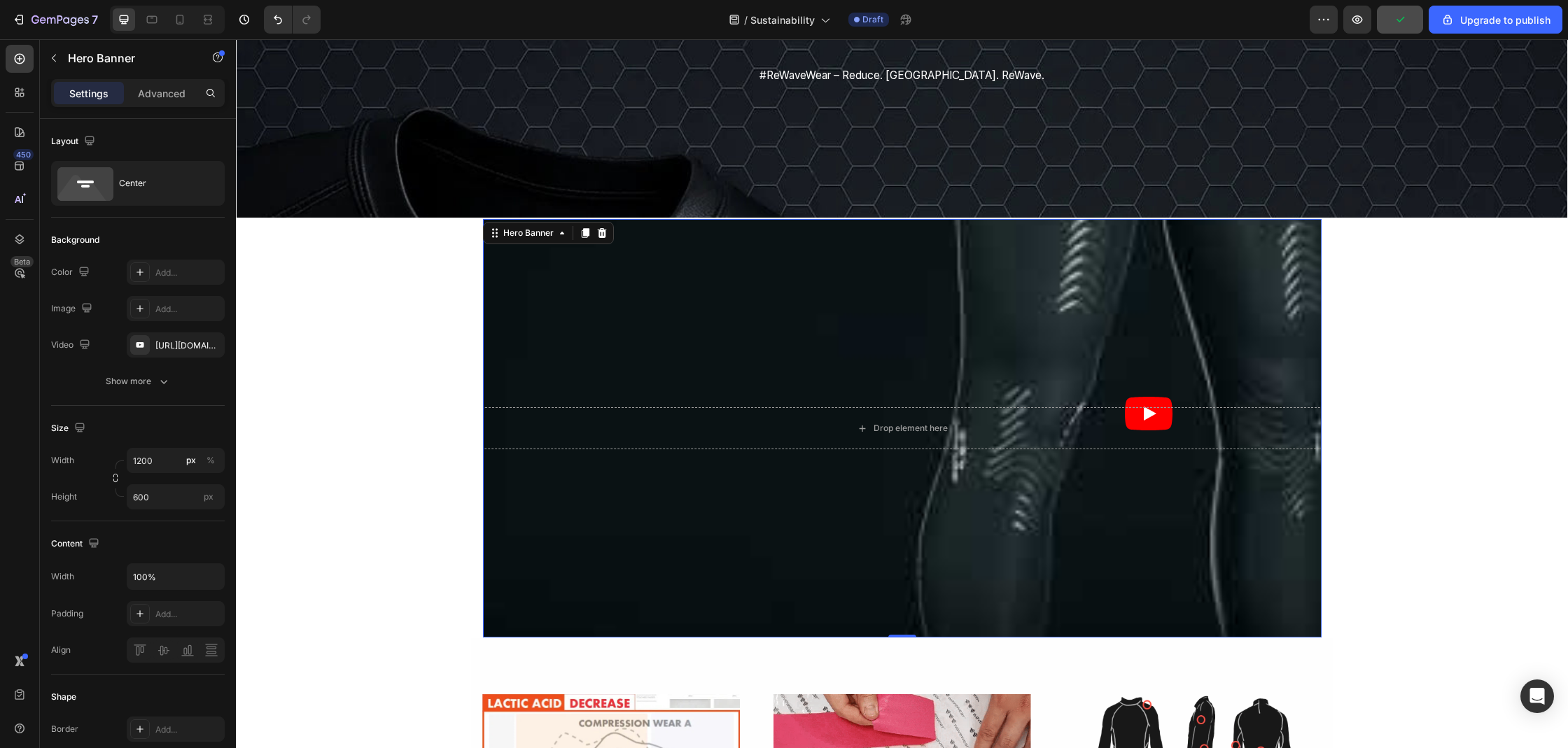
scroll to position [251, 0]
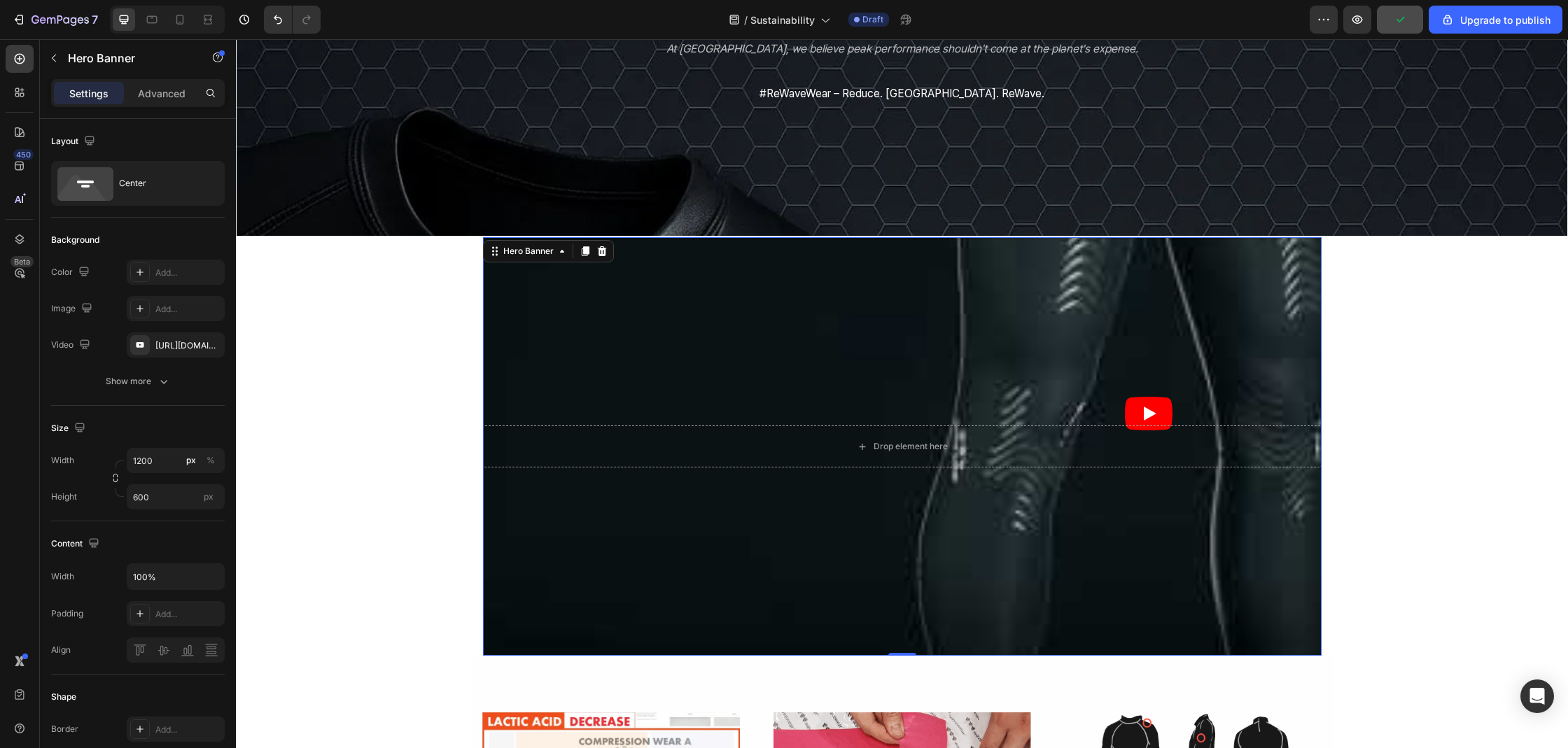
click at [1184, 381] on div "Overlay" at bounding box center [902, 447] width 839 height 419
click at [1387, 22] on button "Save" at bounding box center [1399, 19] width 46 height 28
click at [156, 498] on input "600" at bounding box center [176, 496] width 98 height 25
click at [169, 551] on span "Fit screen" at bounding box center [152, 555] width 39 height 12
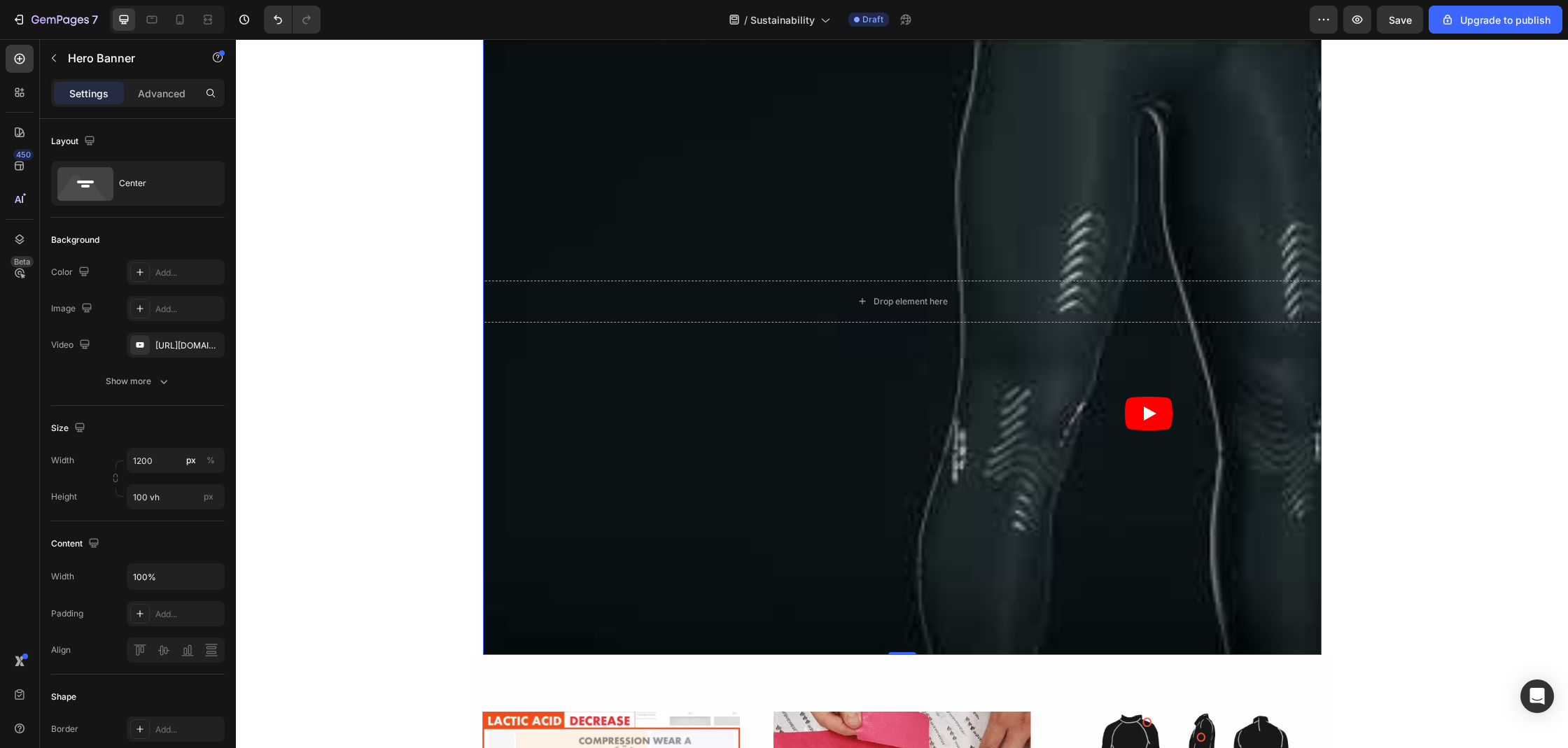
scroll to position [539, 0]
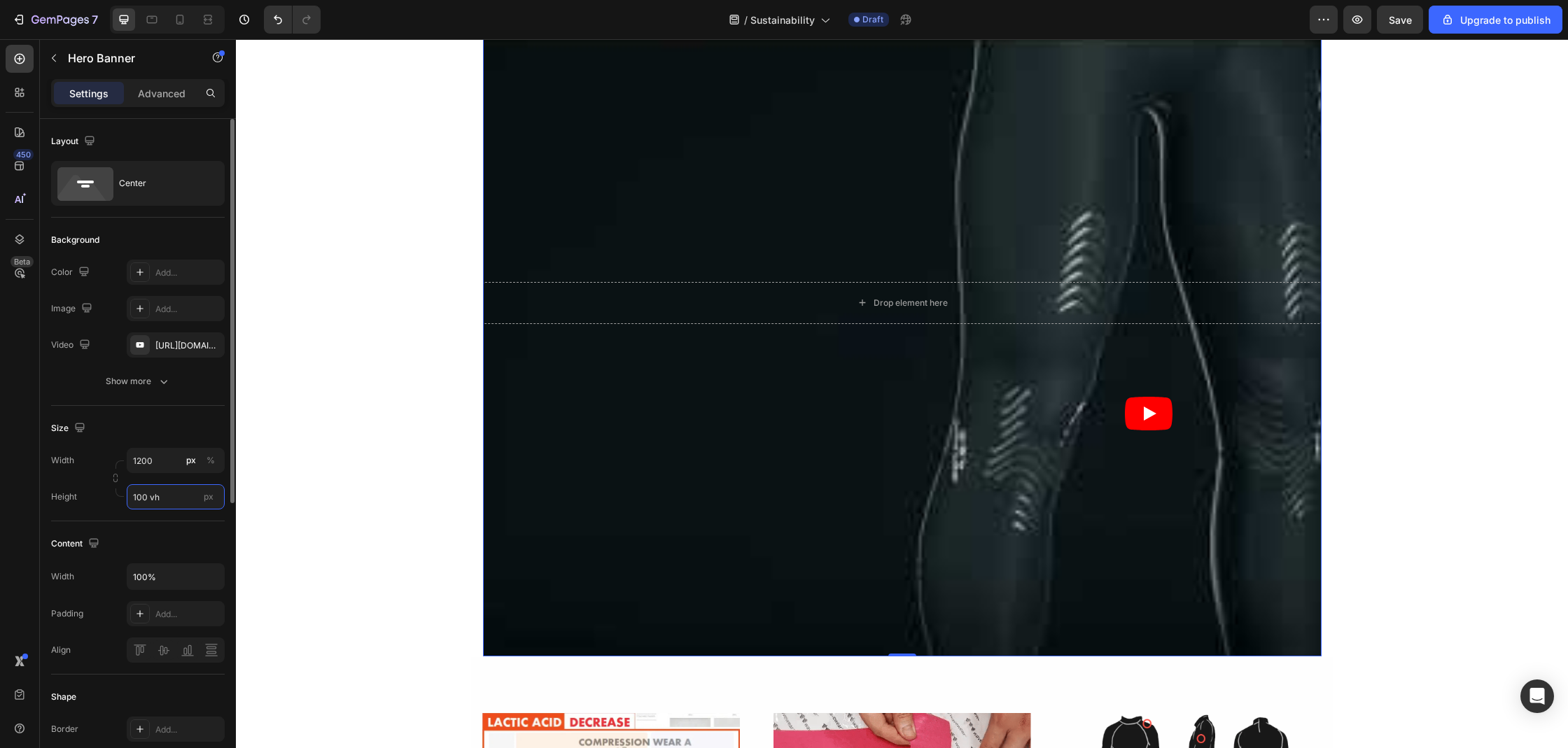
click at [163, 496] on input "100 vh" at bounding box center [176, 496] width 98 height 25
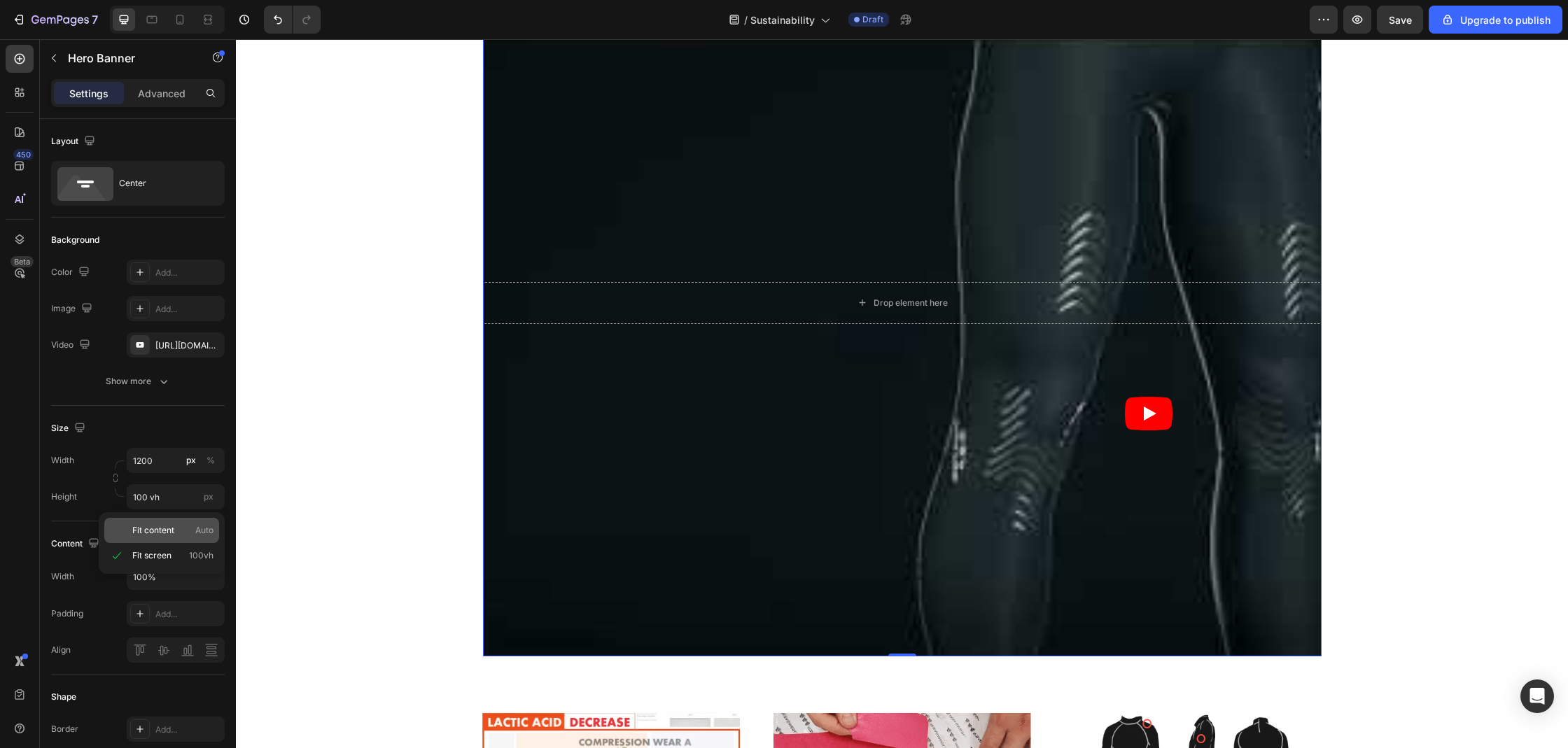
click at [177, 529] on p "Fit content Auto" at bounding box center [173, 530] width 81 height 12
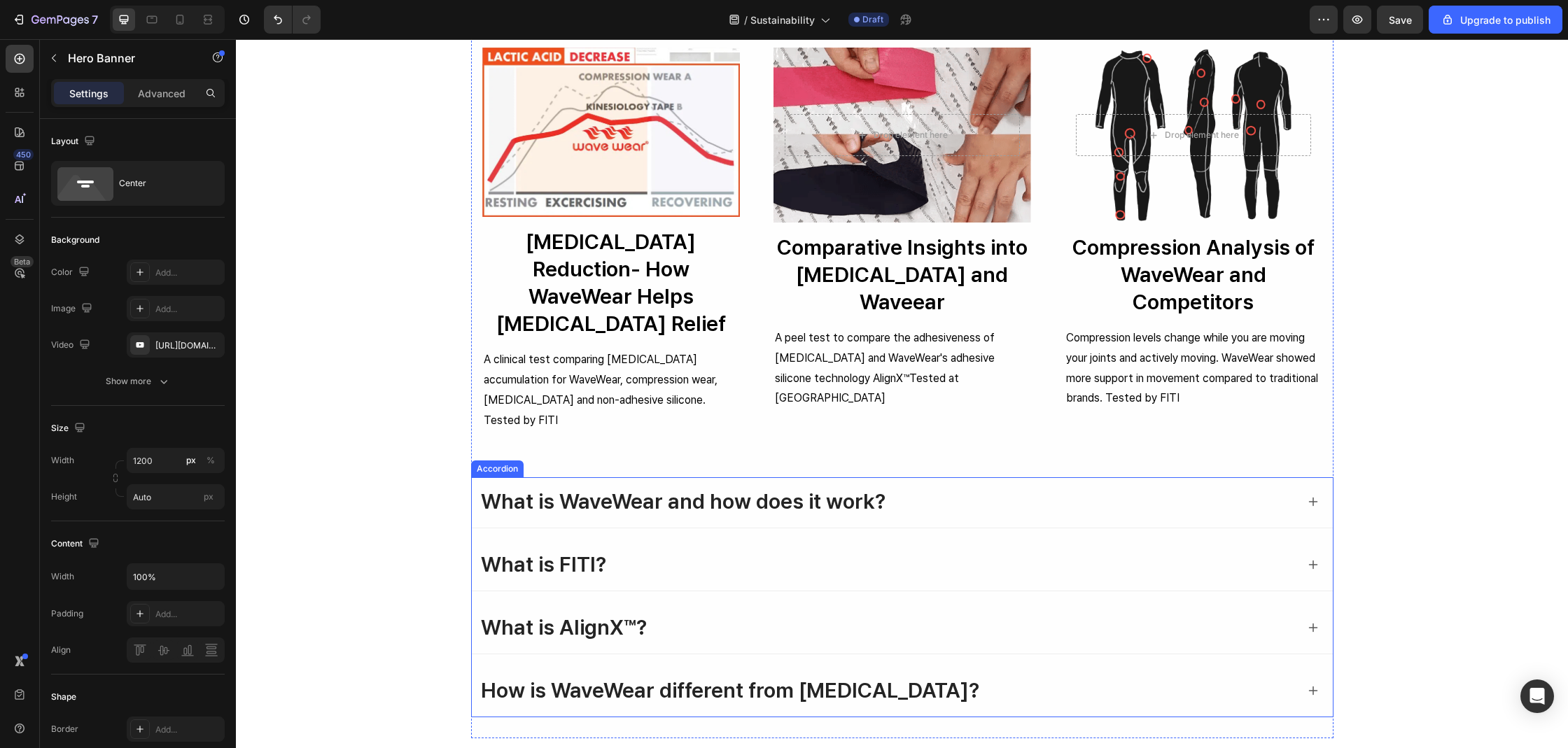
scroll to position [303, 0]
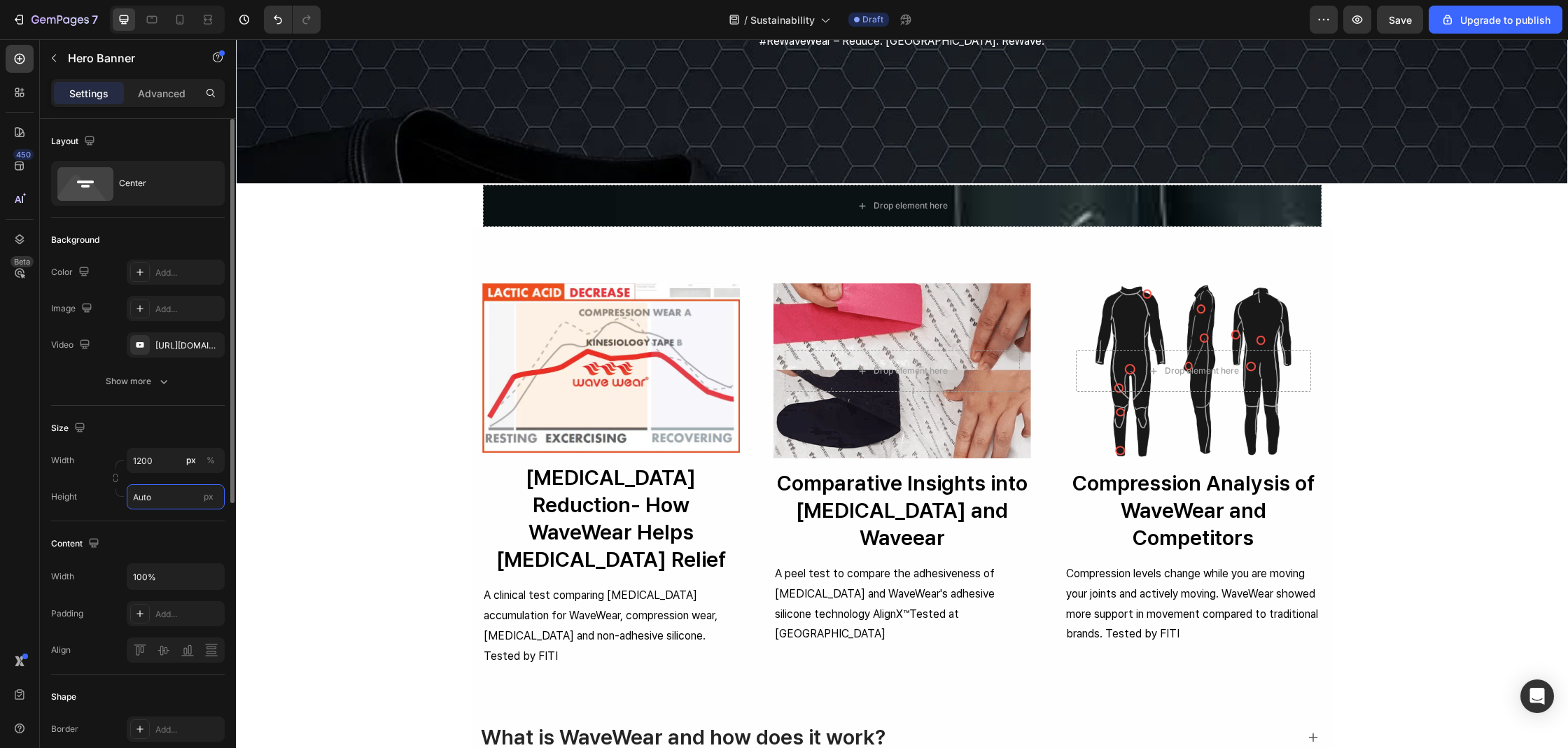
click at [164, 488] on input "Auto" at bounding box center [176, 496] width 98 height 25
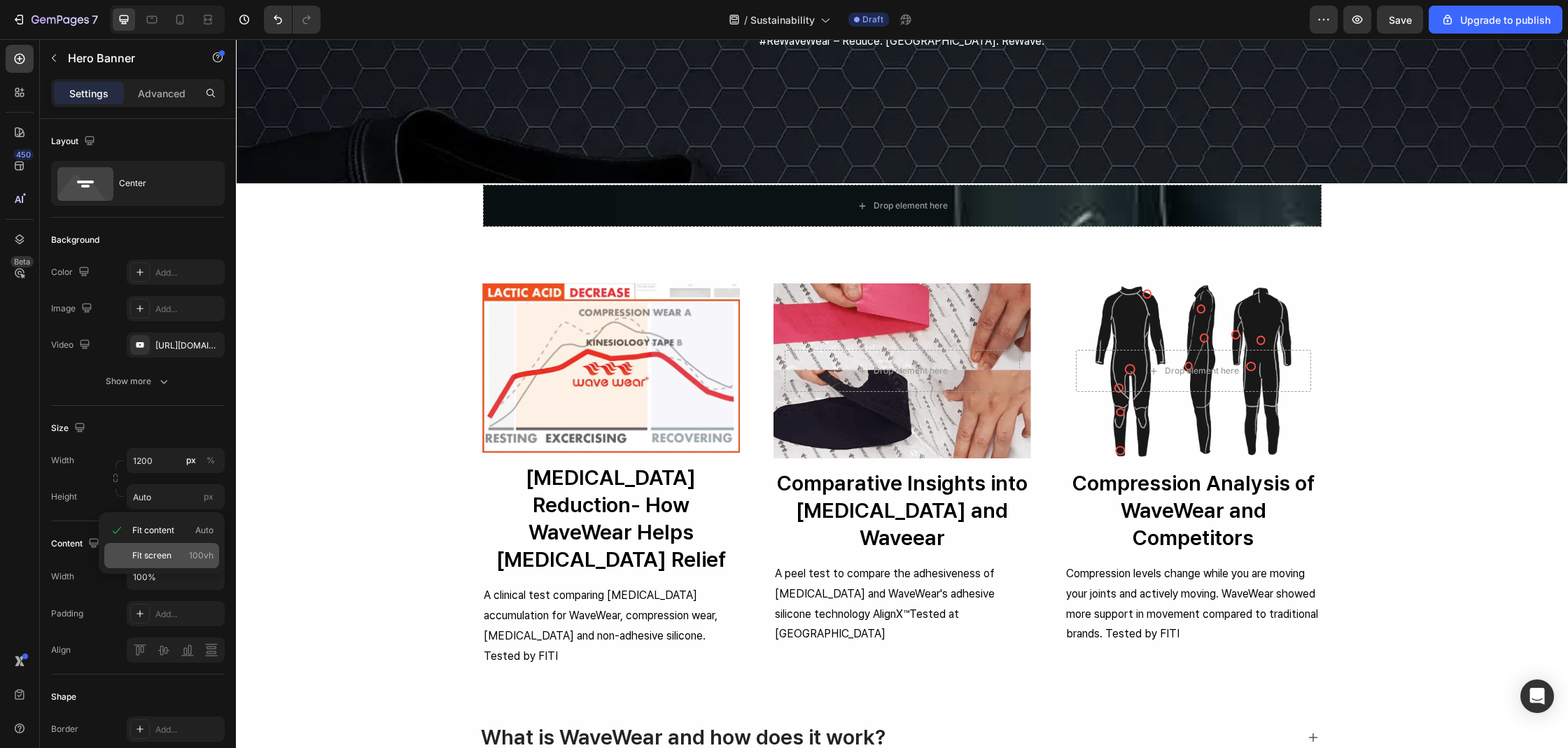
click at [171, 546] on div "Fit screen 100vh" at bounding box center [161, 555] width 115 height 25
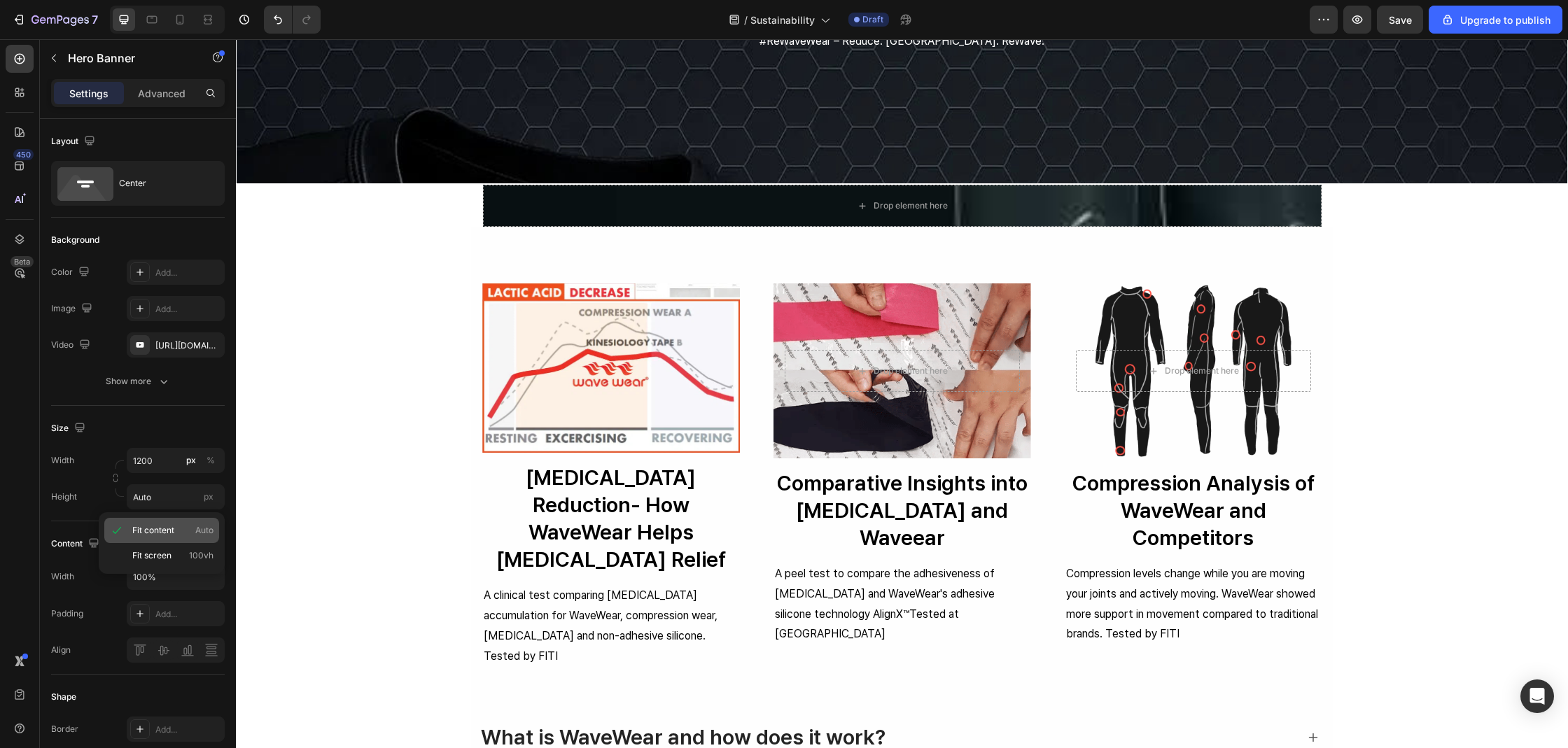
type input "100 vh"
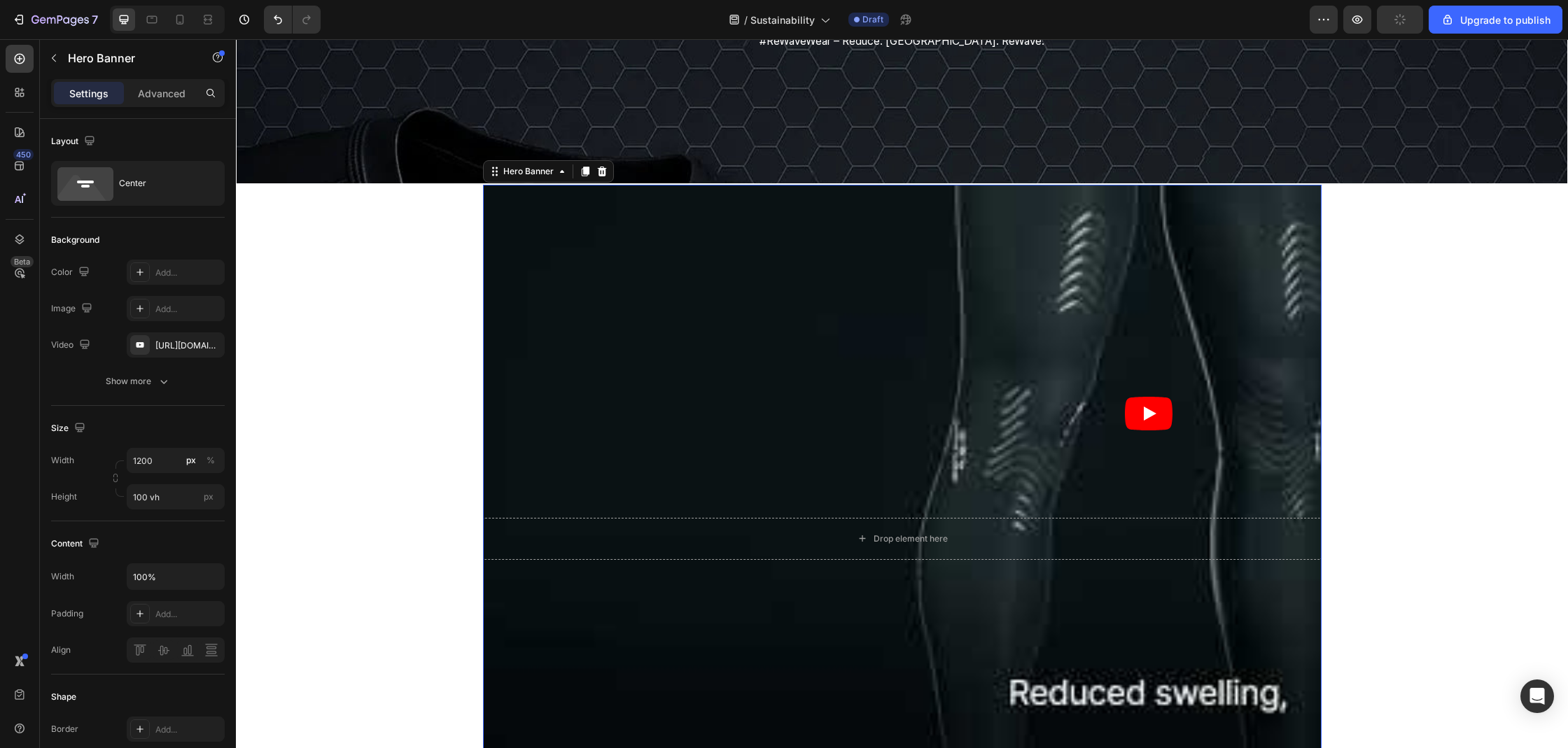
click at [1119, 390] on div "Overlay" at bounding box center [902, 538] width 839 height 707
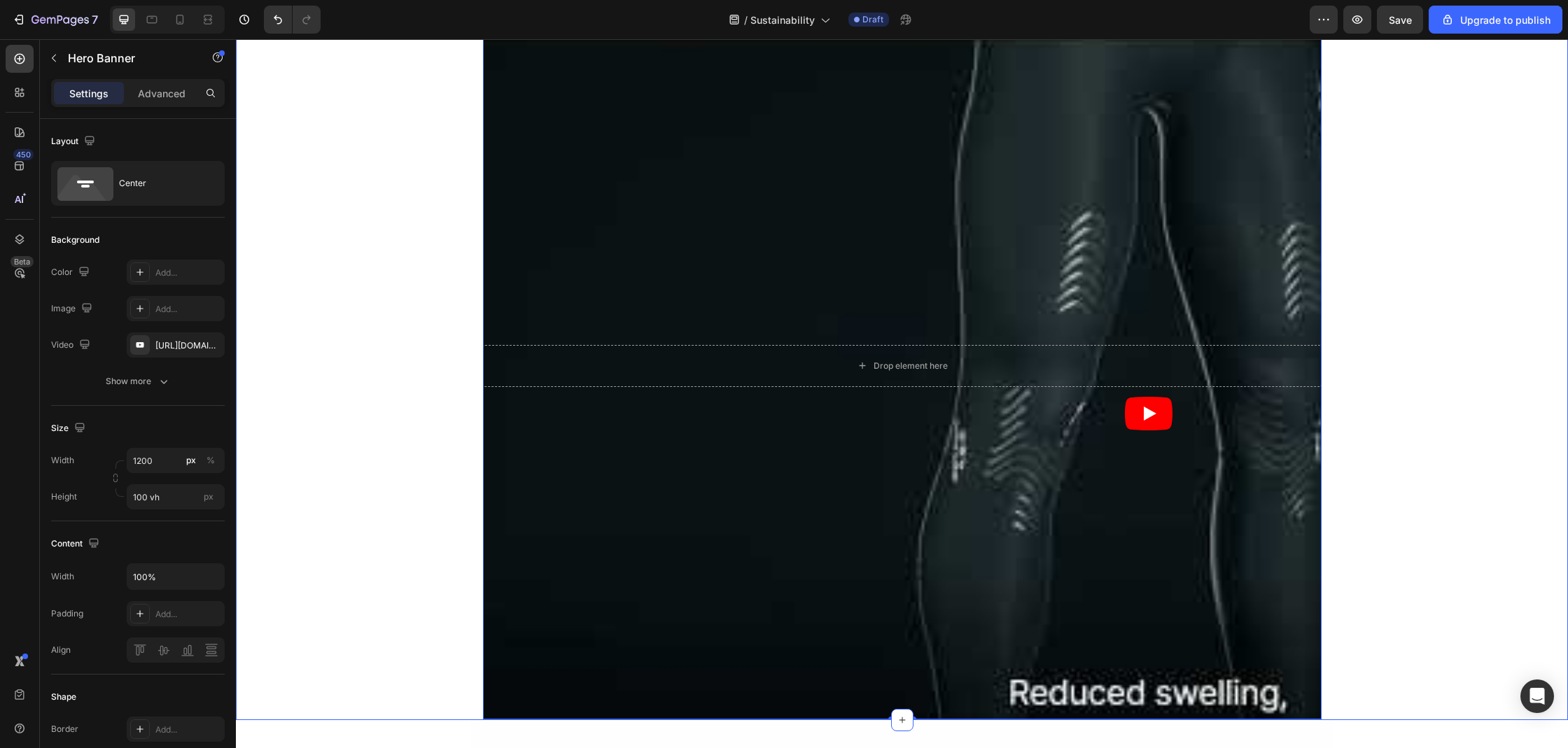
scroll to position [476, 0]
click at [1398, 19] on span "Save" at bounding box center [1400, 20] width 23 height 11
click at [167, 573] on input "100%" at bounding box center [175, 576] width 96 height 25
click at [196, 577] on input "100%" at bounding box center [175, 576] width 96 height 25
click at [210, 574] on icon "button" at bounding box center [211, 576] width 14 height 14
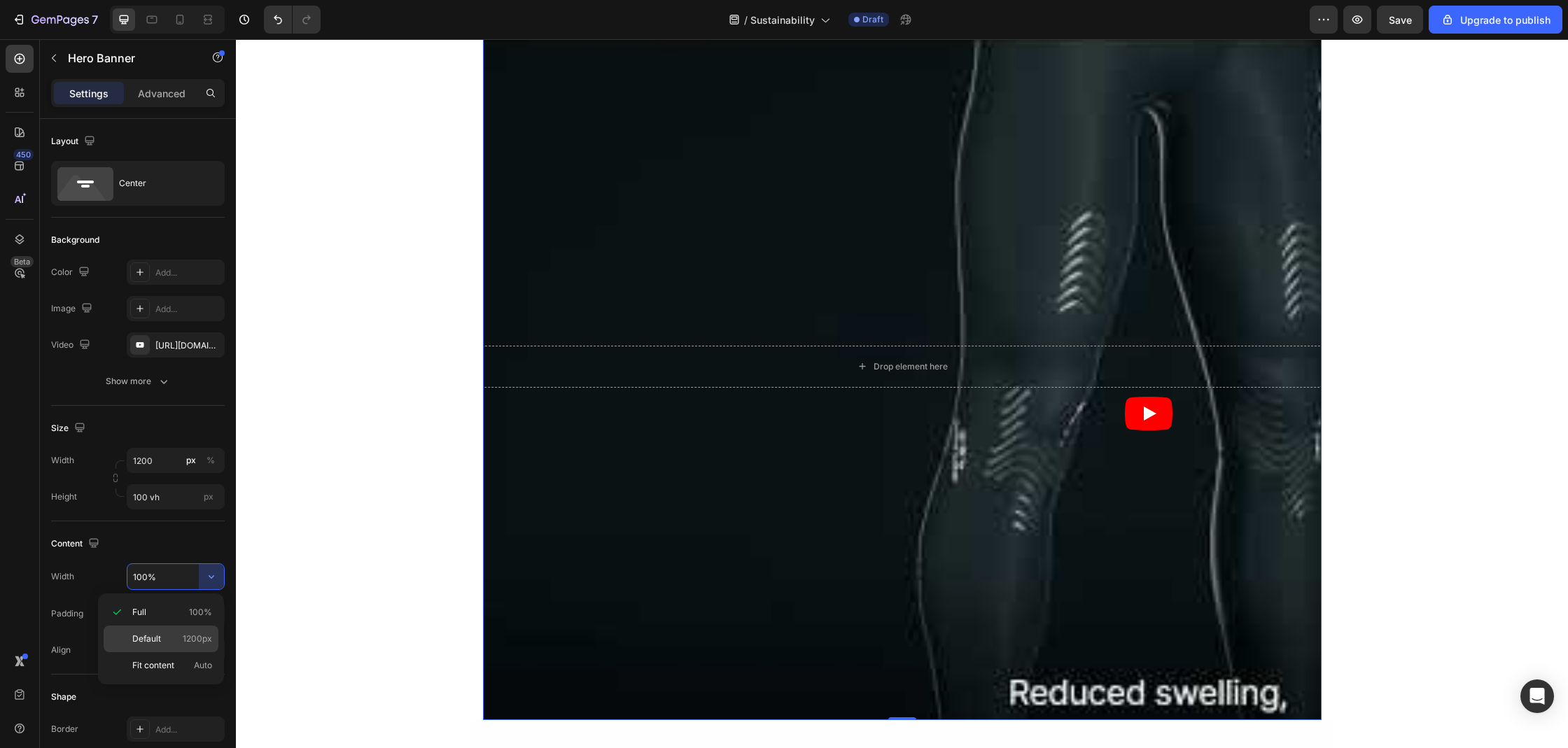
click at [154, 652] on div "Default 1200px" at bounding box center [161, 665] width 115 height 27
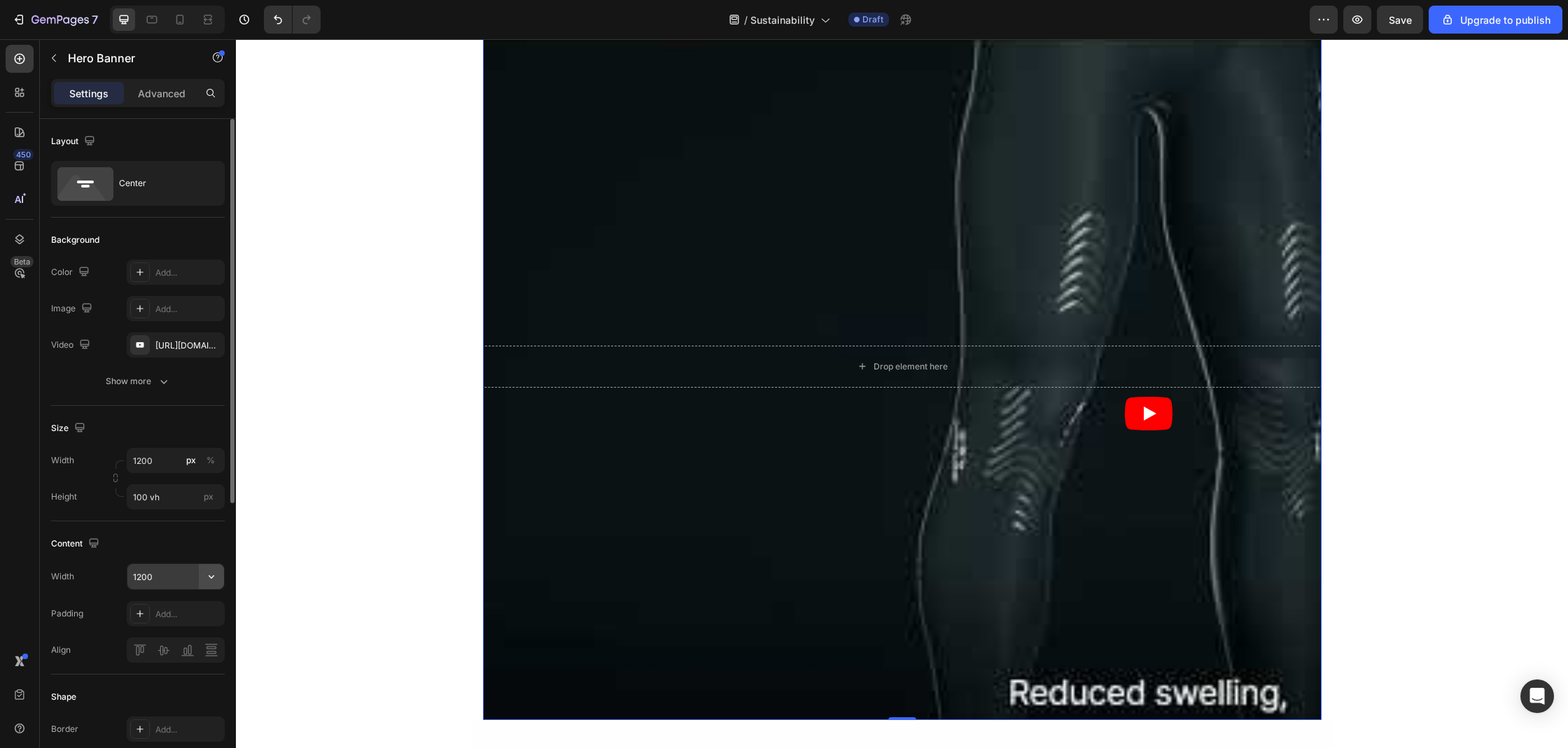
click at [214, 580] on icon "button" at bounding box center [211, 576] width 14 height 14
click at [146, 662] on span "Fit content" at bounding box center [154, 665] width 42 height 12
type input "Auto"
click at [188, 479] on div "Width 1200 px % Height 100 vh px" at bounding box center [138, 478] width 174 height 62
click at [211, 496] on span "px" at bounding box center [208, 496] width 10 height 10
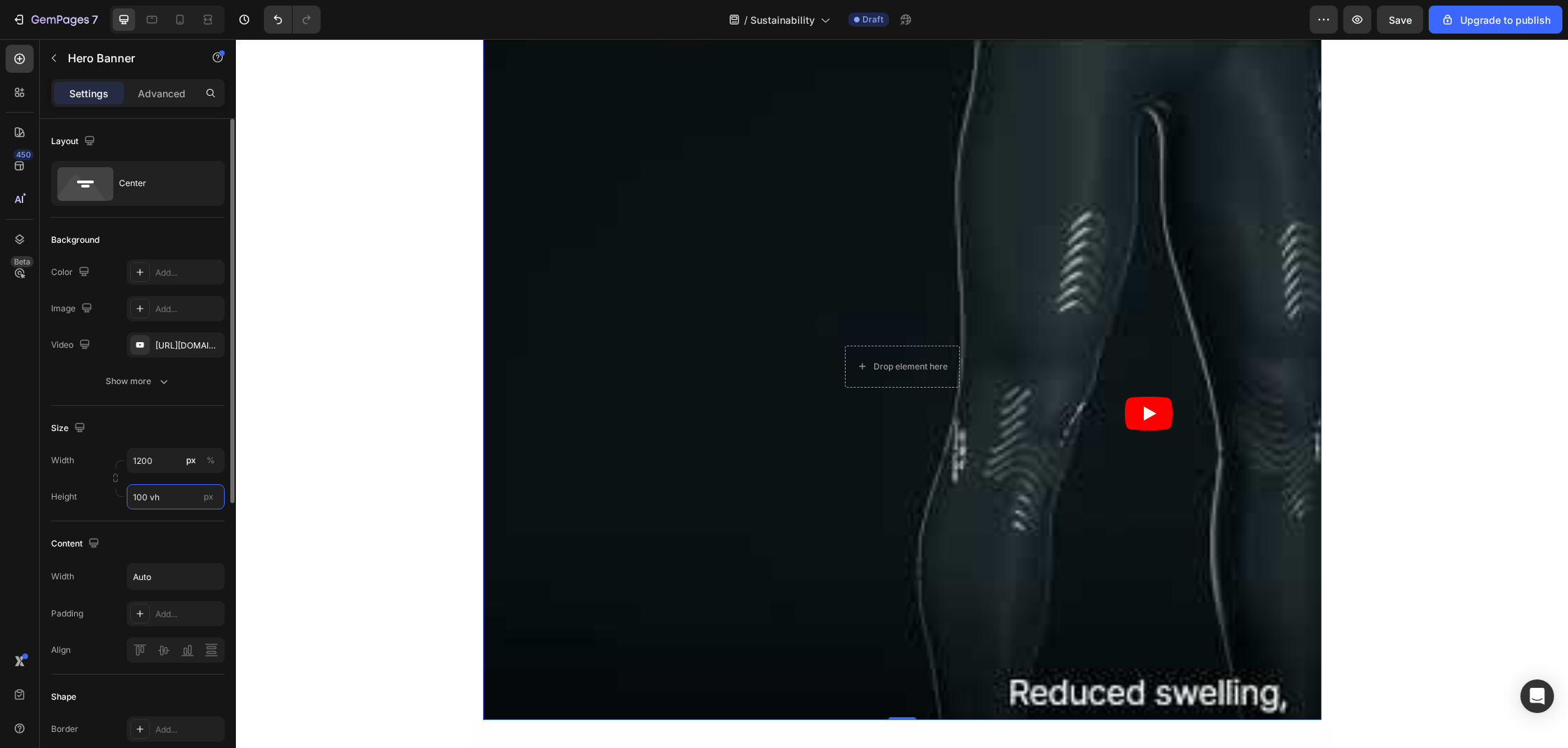
click at [211, 496] on input "100 vh" at bounding box center [176, 496] width 98 height 25
click at [199, 501] on div "px" at bounding box center [209, 496] width 21 height 18
click at [199, 501] on input "100 vh" at bounding box center [176, 496] width 98 height 25
click at [187, 503] on input "100 vh" at bounding box center [176, 496] width 98 height 25
click at [148, 533] on span "Fit content" at bounding box center [154, 530] width 42 height 12
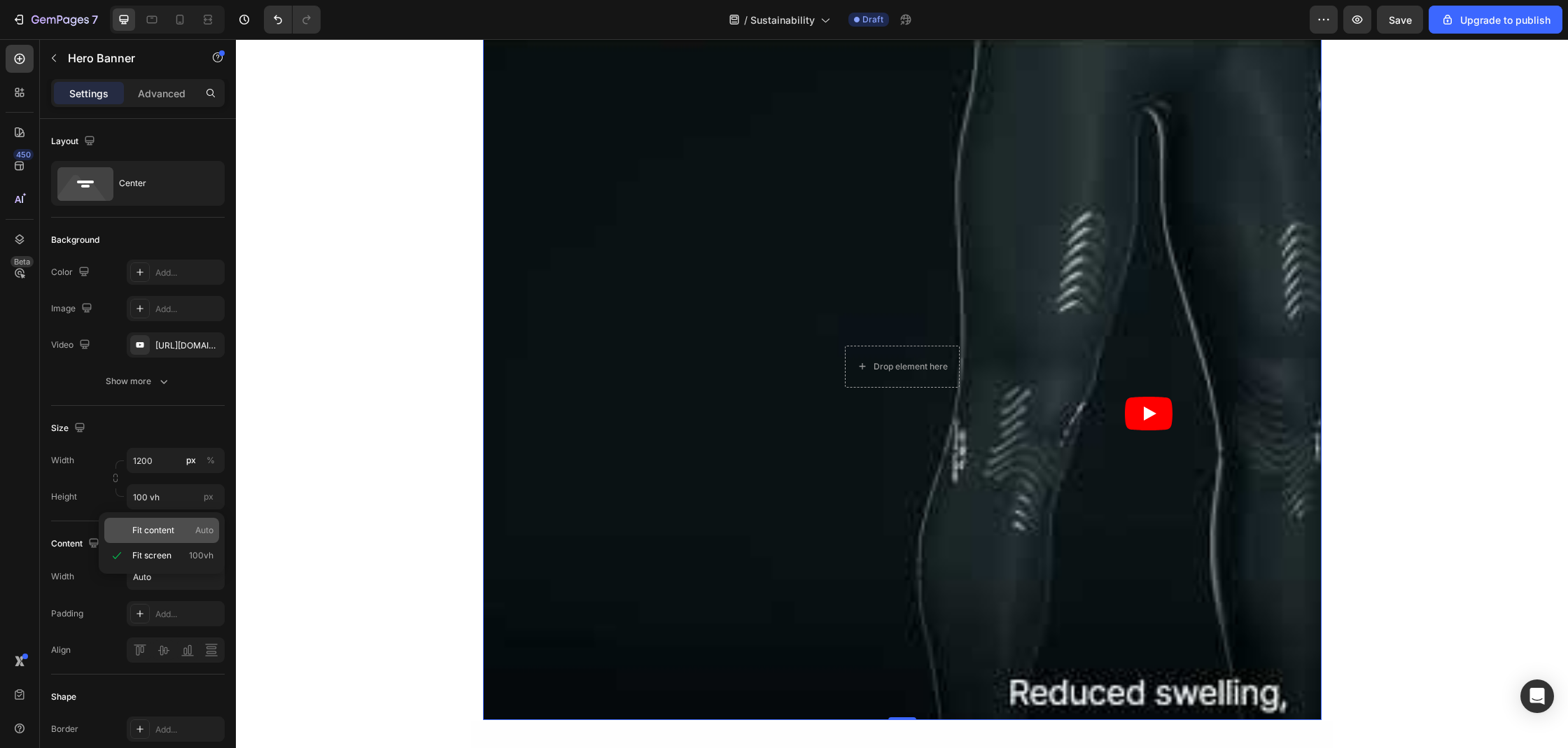
type input "Auto"
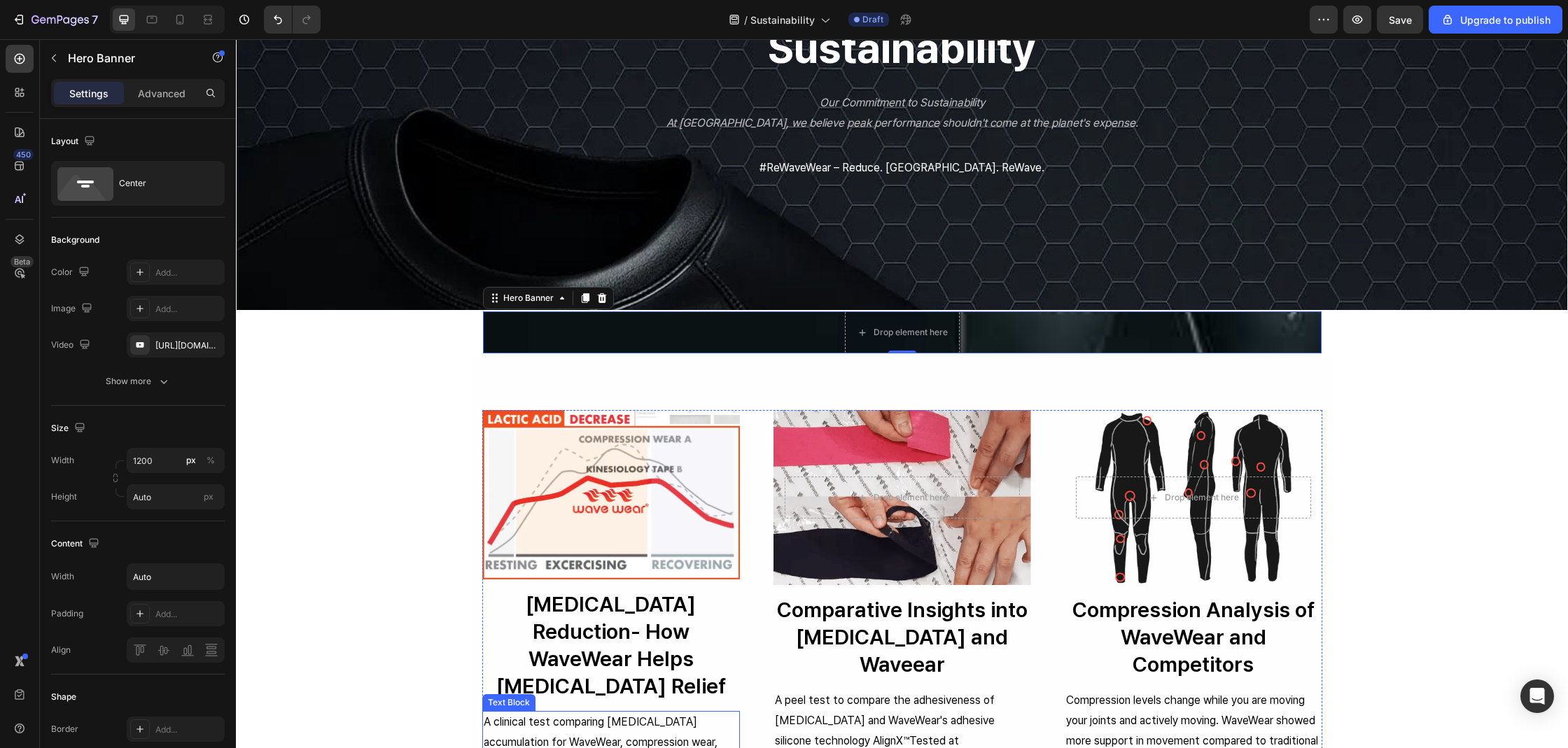
scroll to position [112, 0]
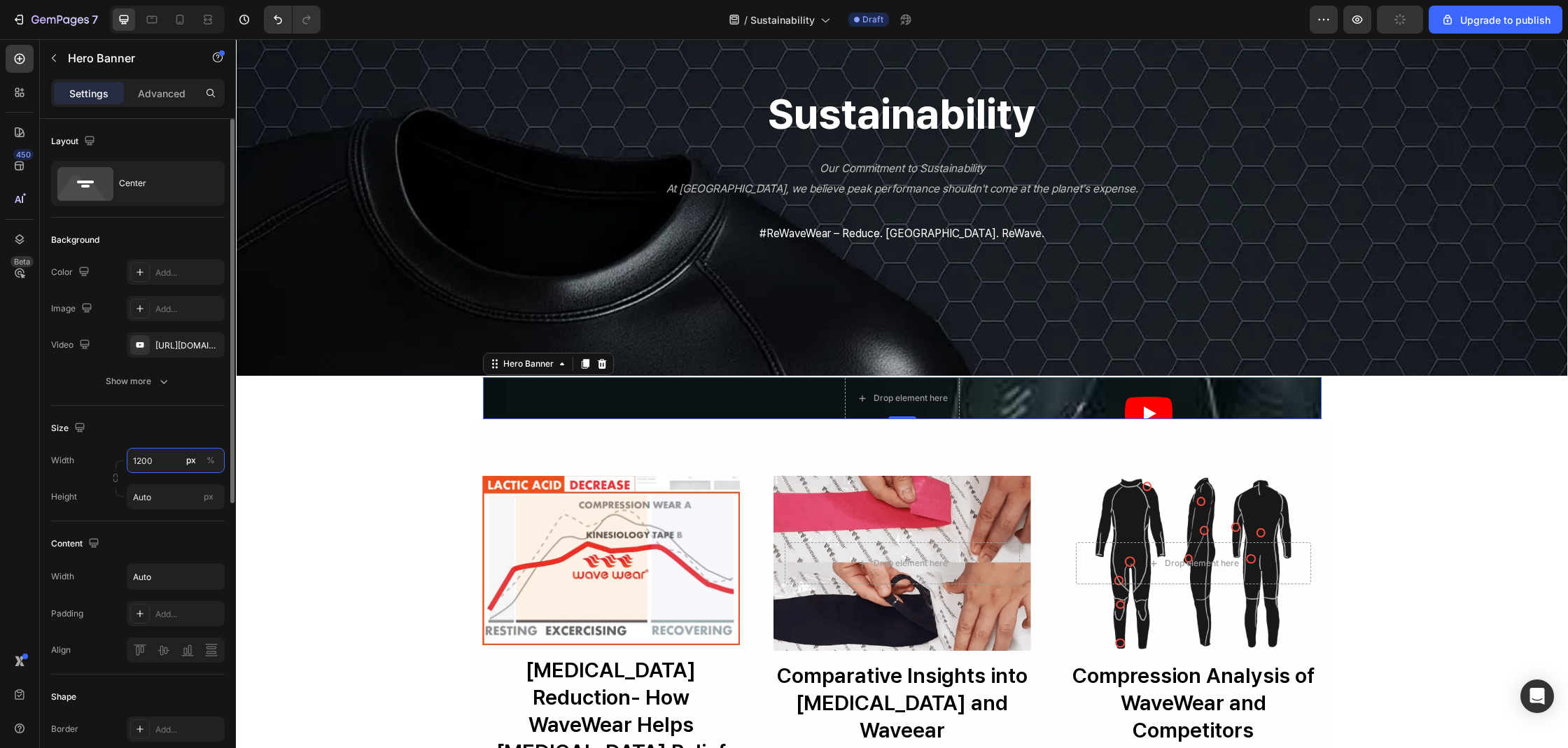
click at [157, 468] on input "1200" at bounding box center [176, 460] width 98 height 25
click at [169, 464] on input "1200" at bounding box center [176, 460] width 98 height 25
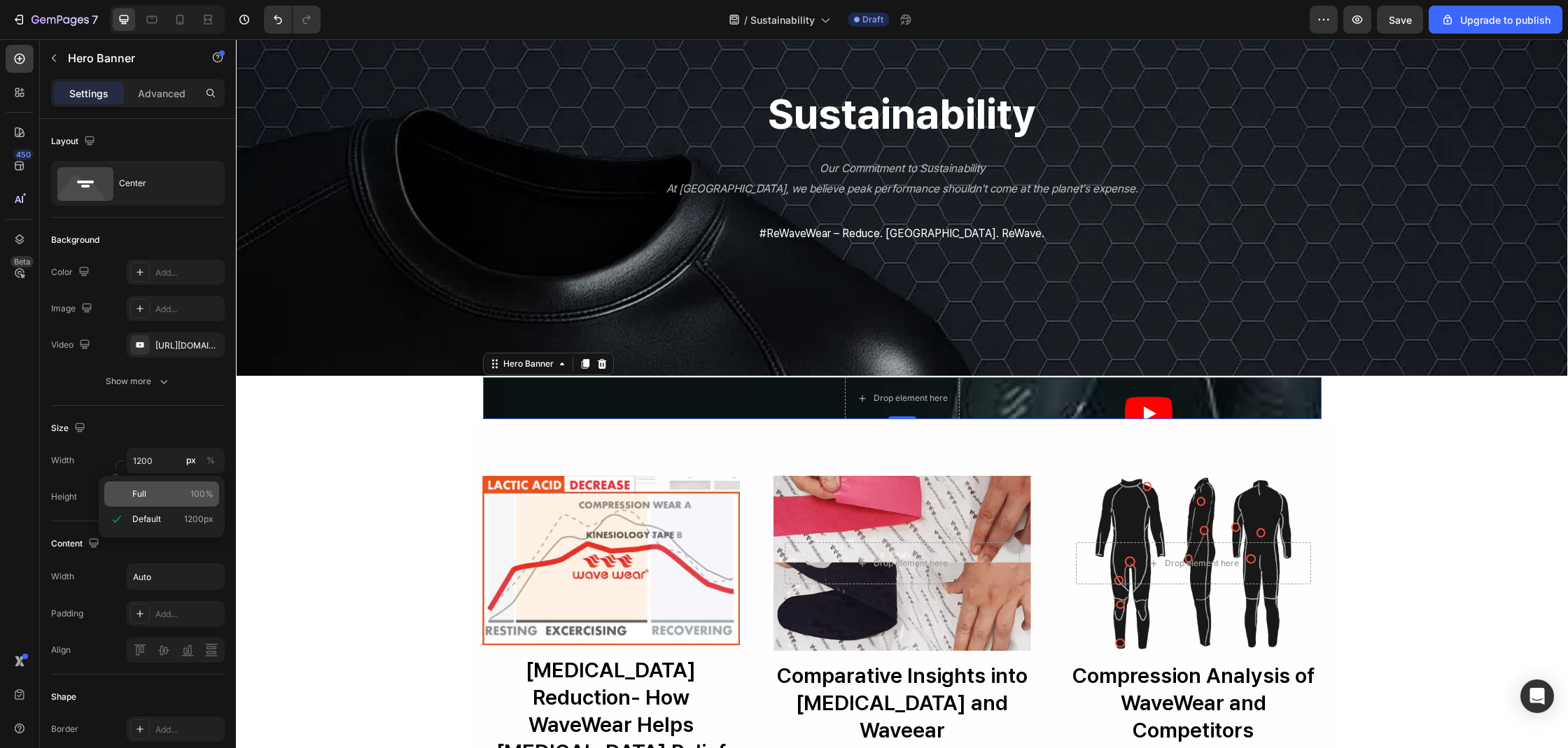
click at [150, 497] on p "Full 100%" at bounding box center [173, 493] width 81 height 12
type input "100"
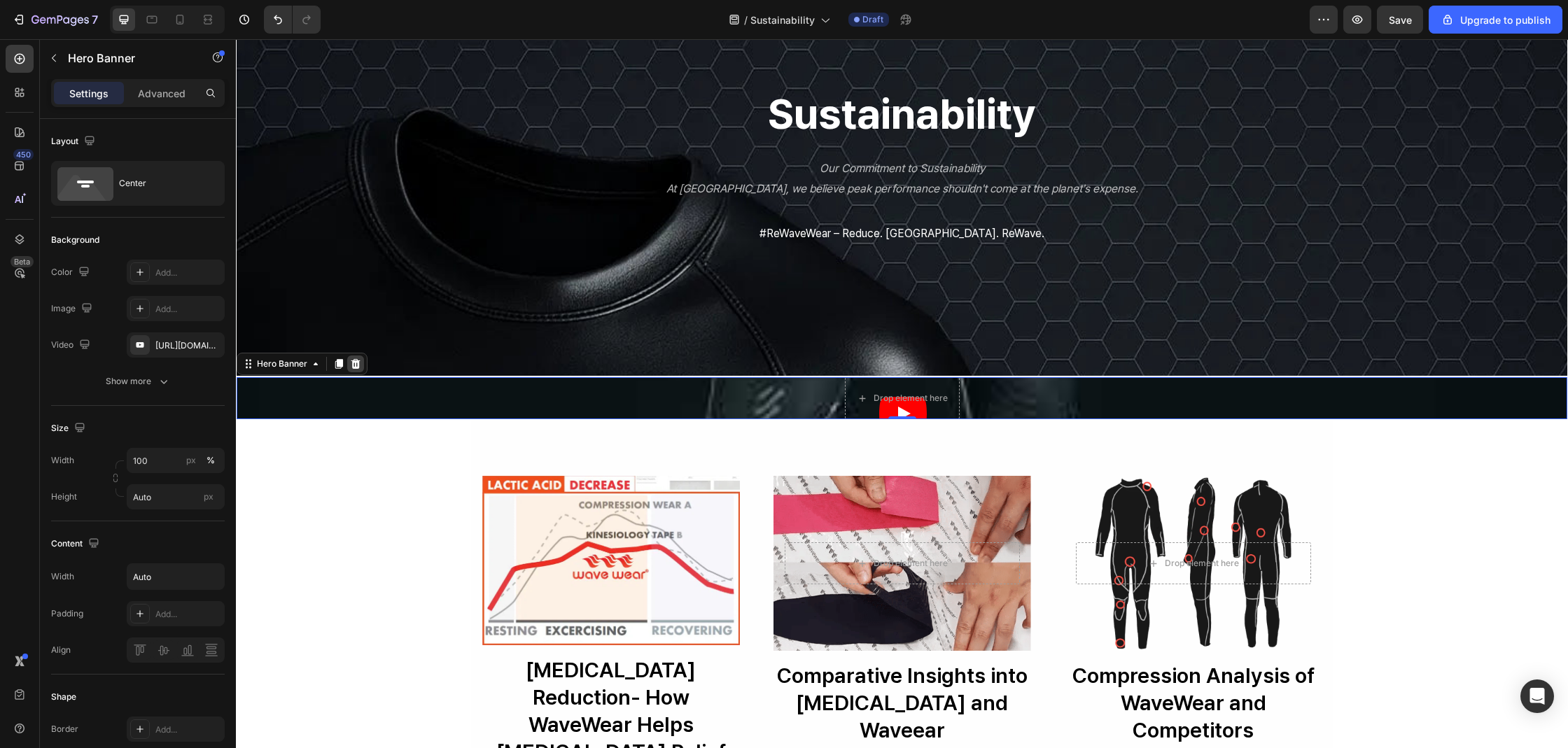
click at [351, 361] on icon at bounding box center [356, 364] width 11 height 11
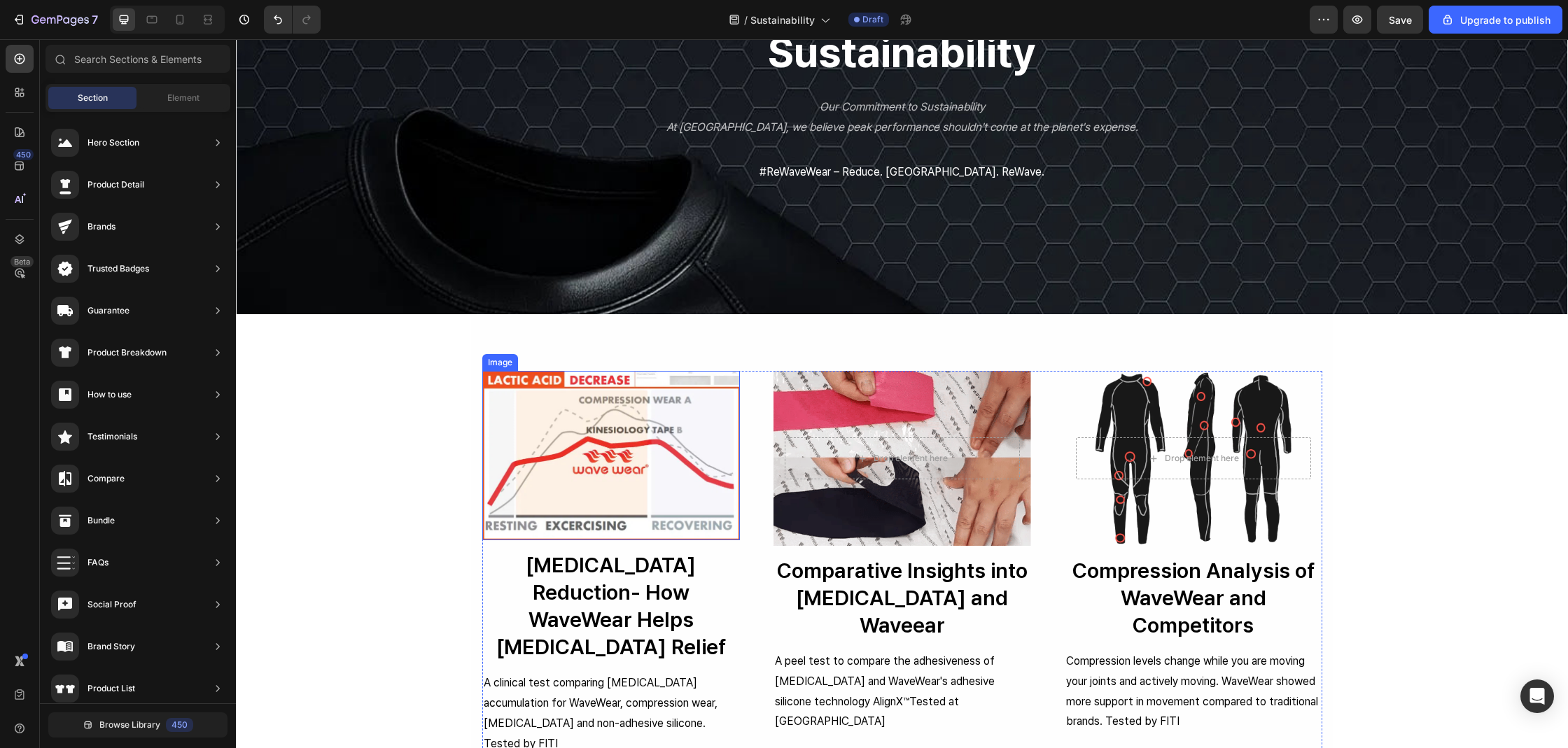
scroll to position [174, 0]
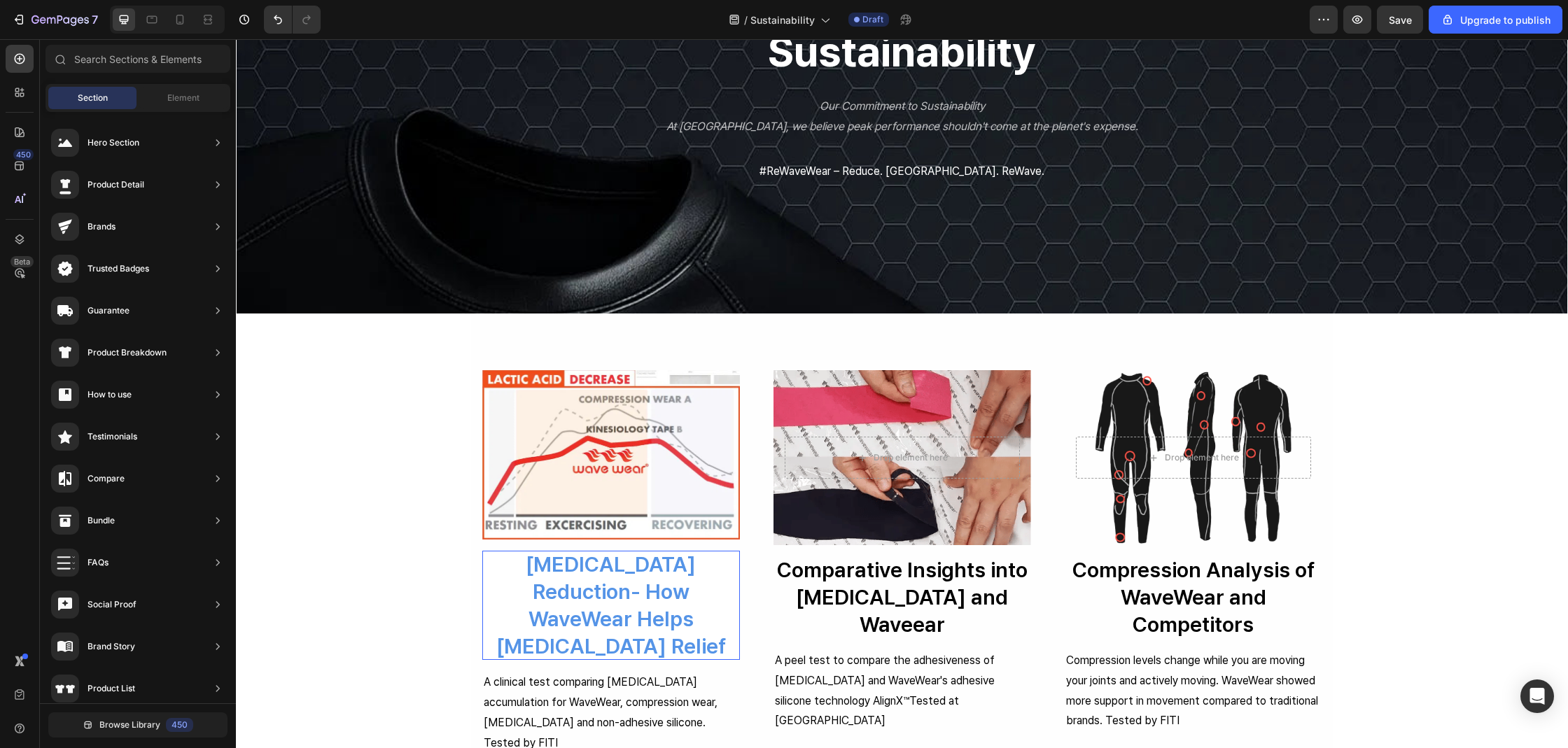
click at [673, 610] on p "[MEDICAL_DATA] Reduction- How WaveWear Helps [MEDICAL_DATA] Relief" at bounding box center [611, 605] width 258 height 109
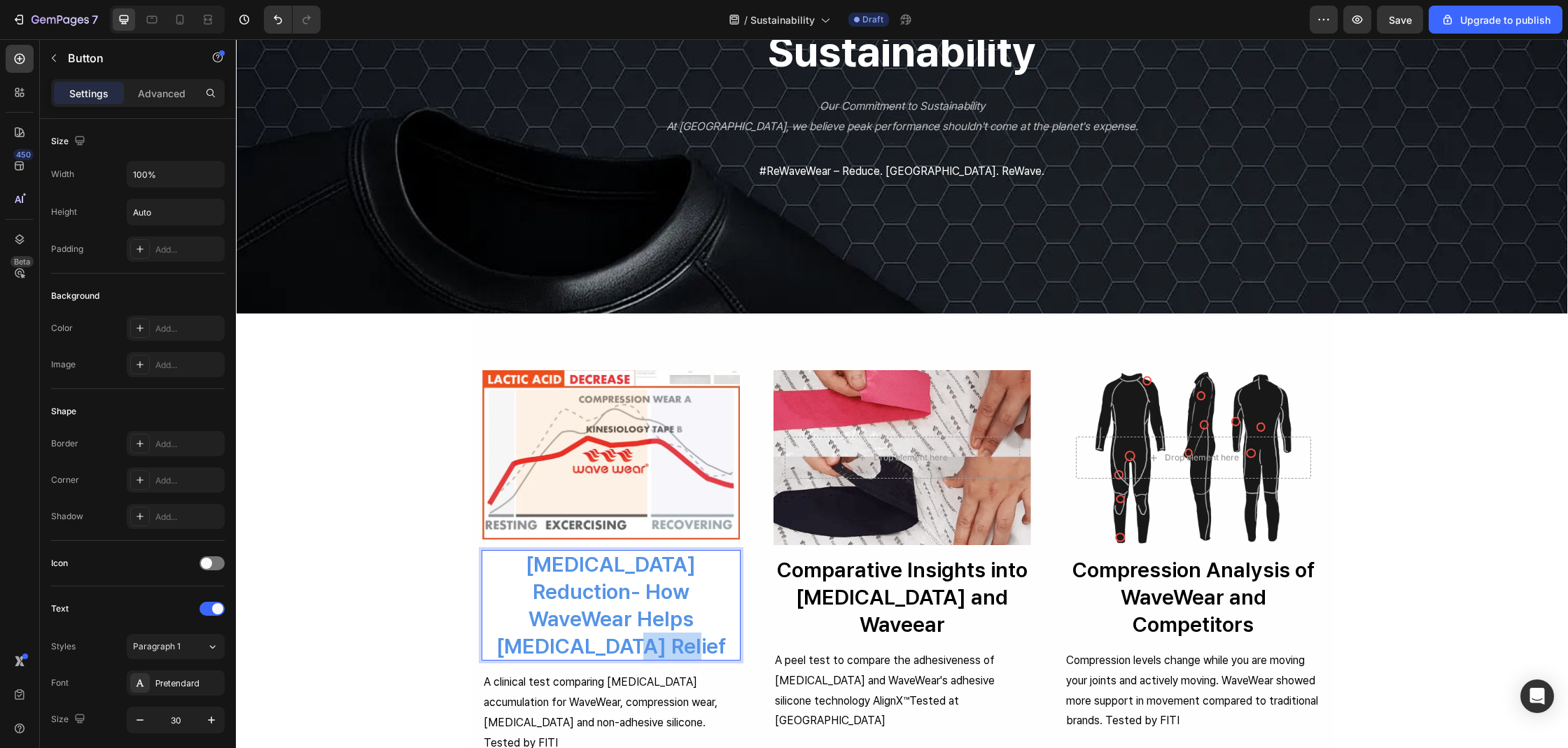
click at [673, 610] on p "[MEDICAL_DATA] Reduction- How WaveWear Helps [MEDICAL_DATA] Relief" at bounding box center [611, 605] width 258 height 109
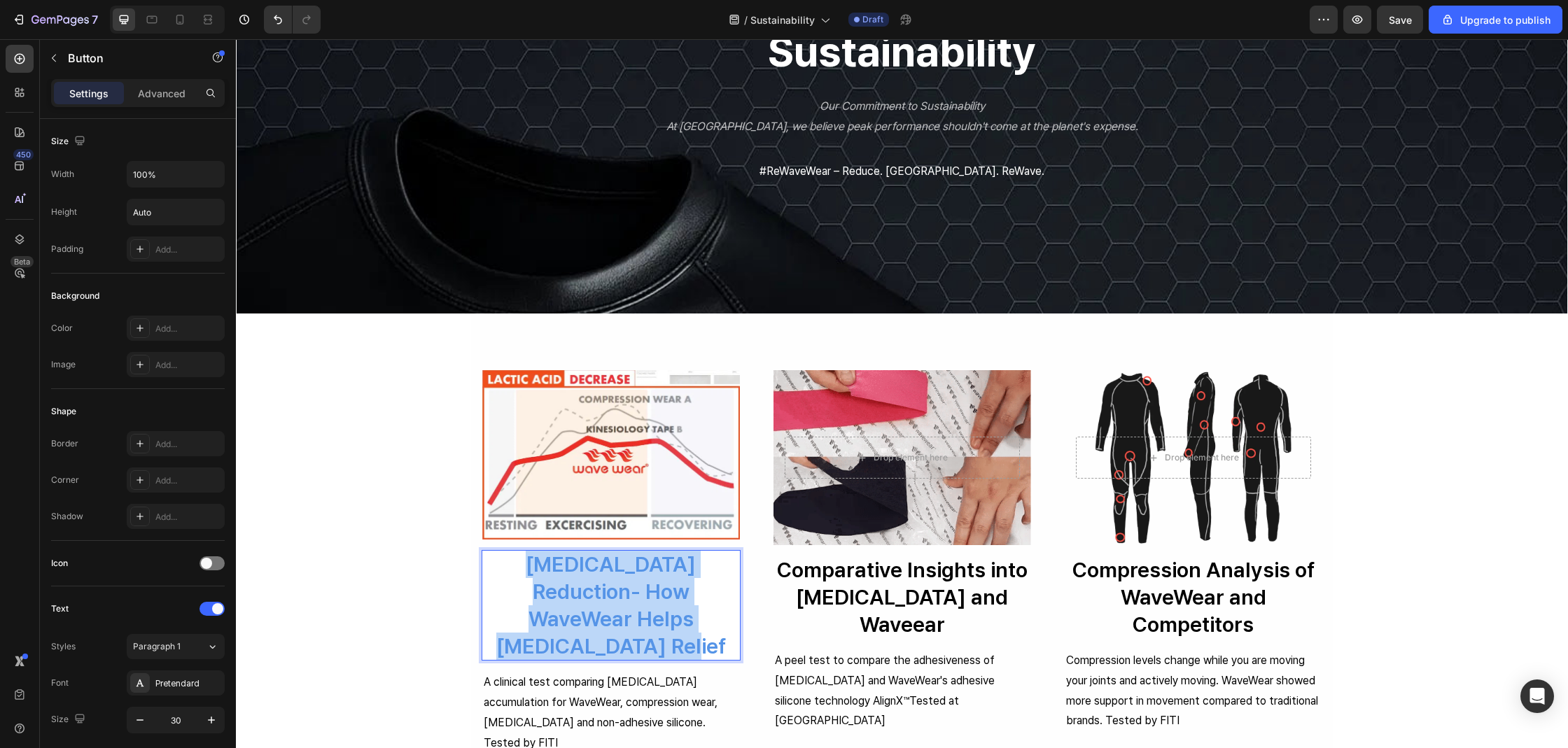
click at [673, 610] on p "[MEDICAL_DATA] Reduction- How WaveWear Helps [MEDICAL_DATA] Relief" at bounding box center [611, 605] width 258 height 109
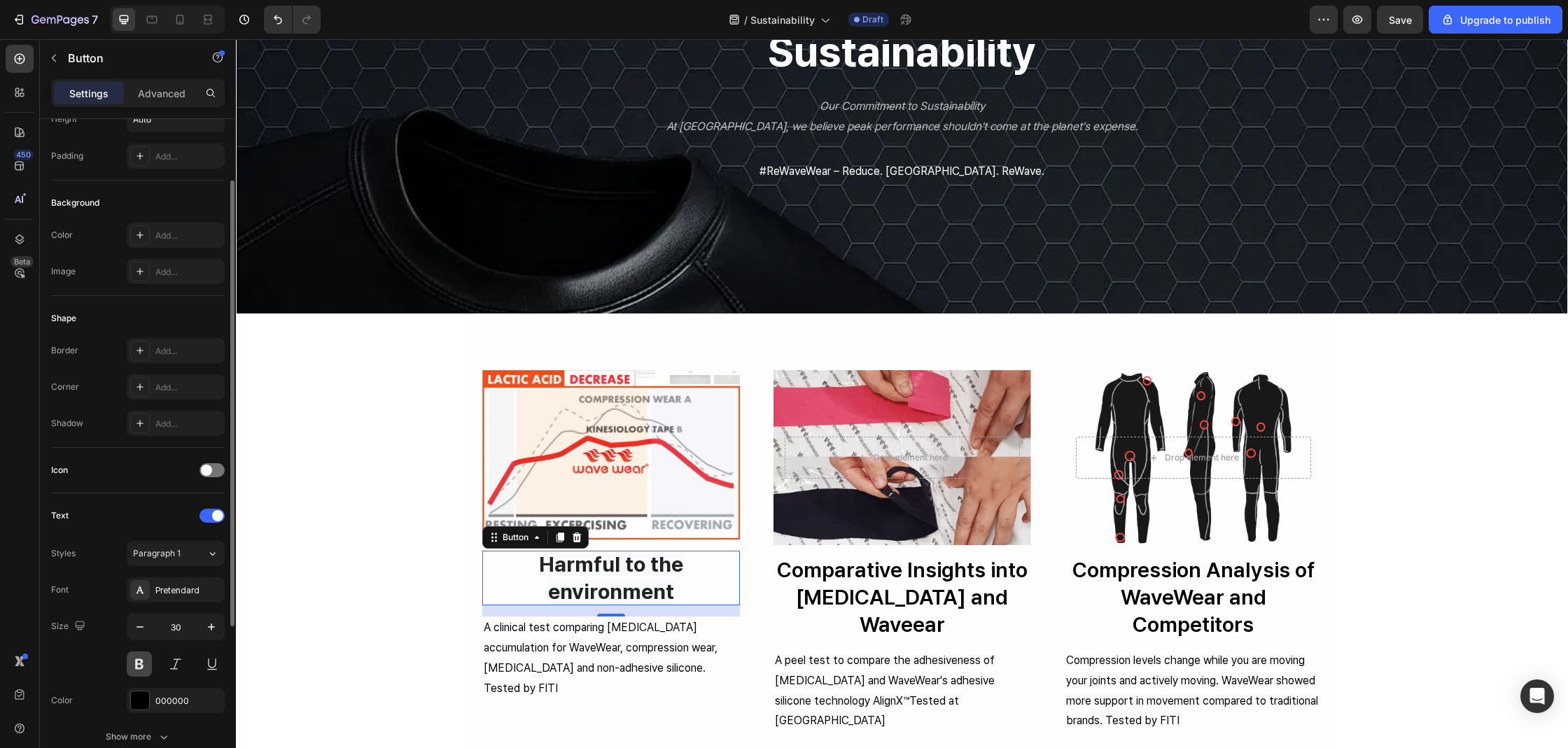
scroll to position [211, 0]
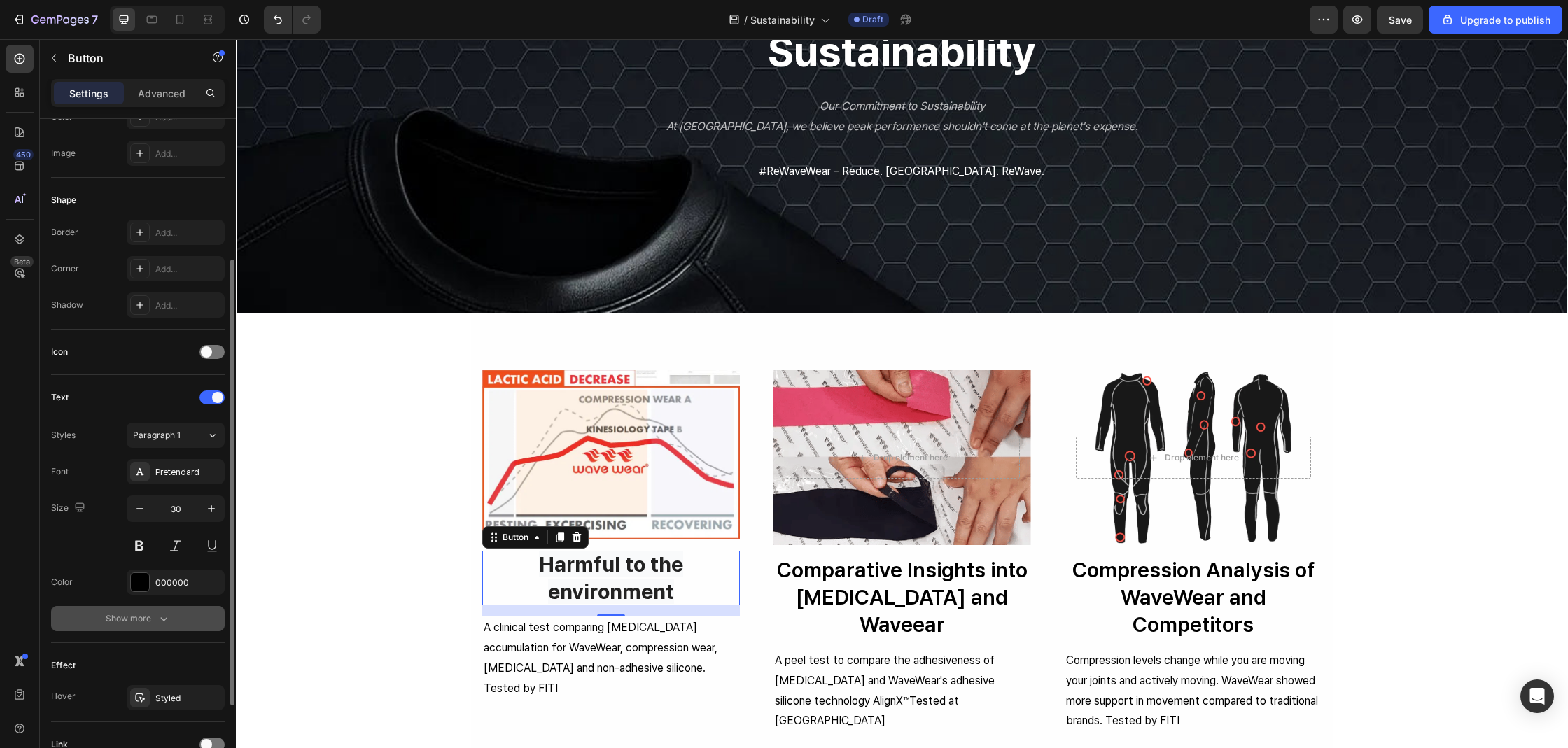
click at [136, 617] on div "Show more" at bounding box center [138, 618] width 65 height 14
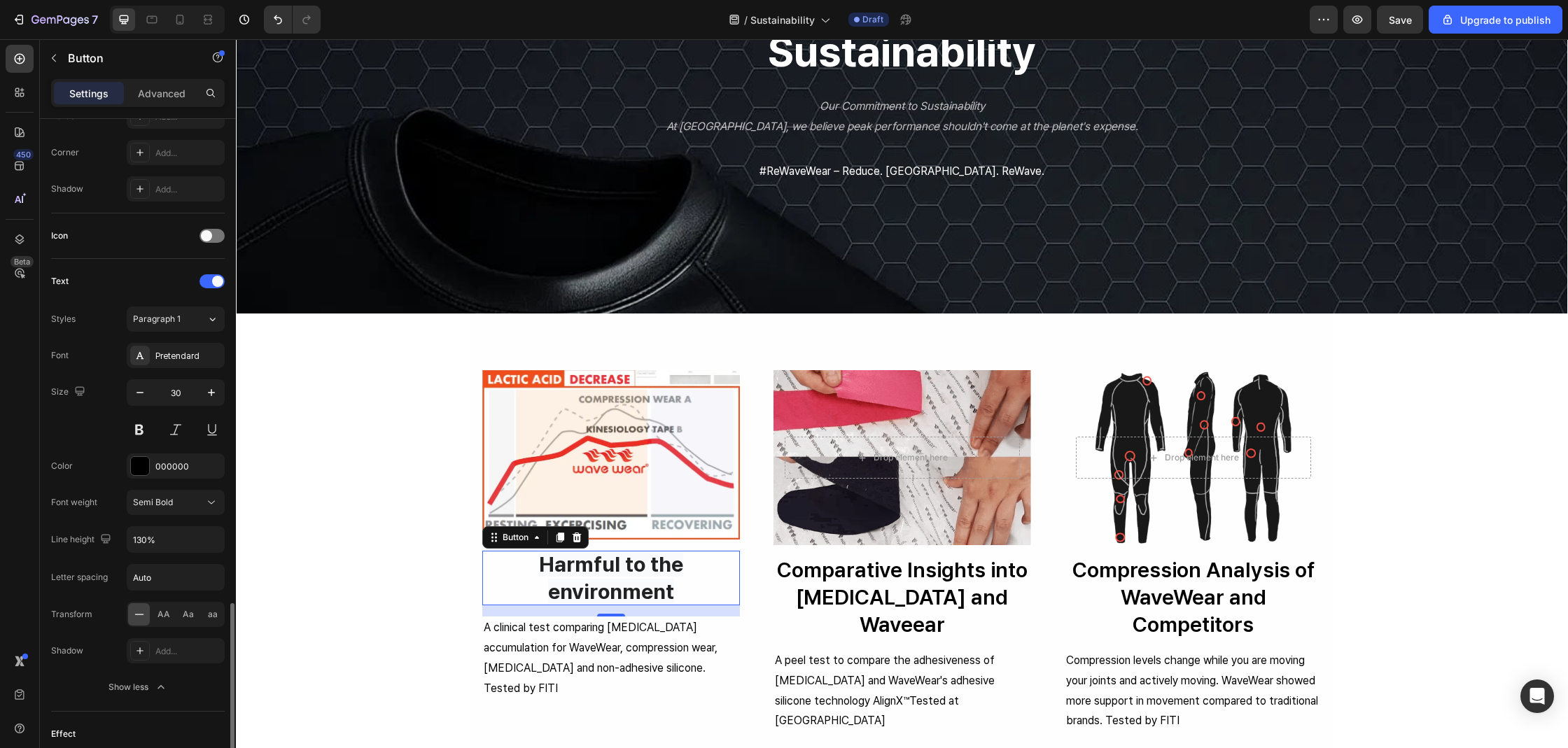
scroll to position [519, 0]
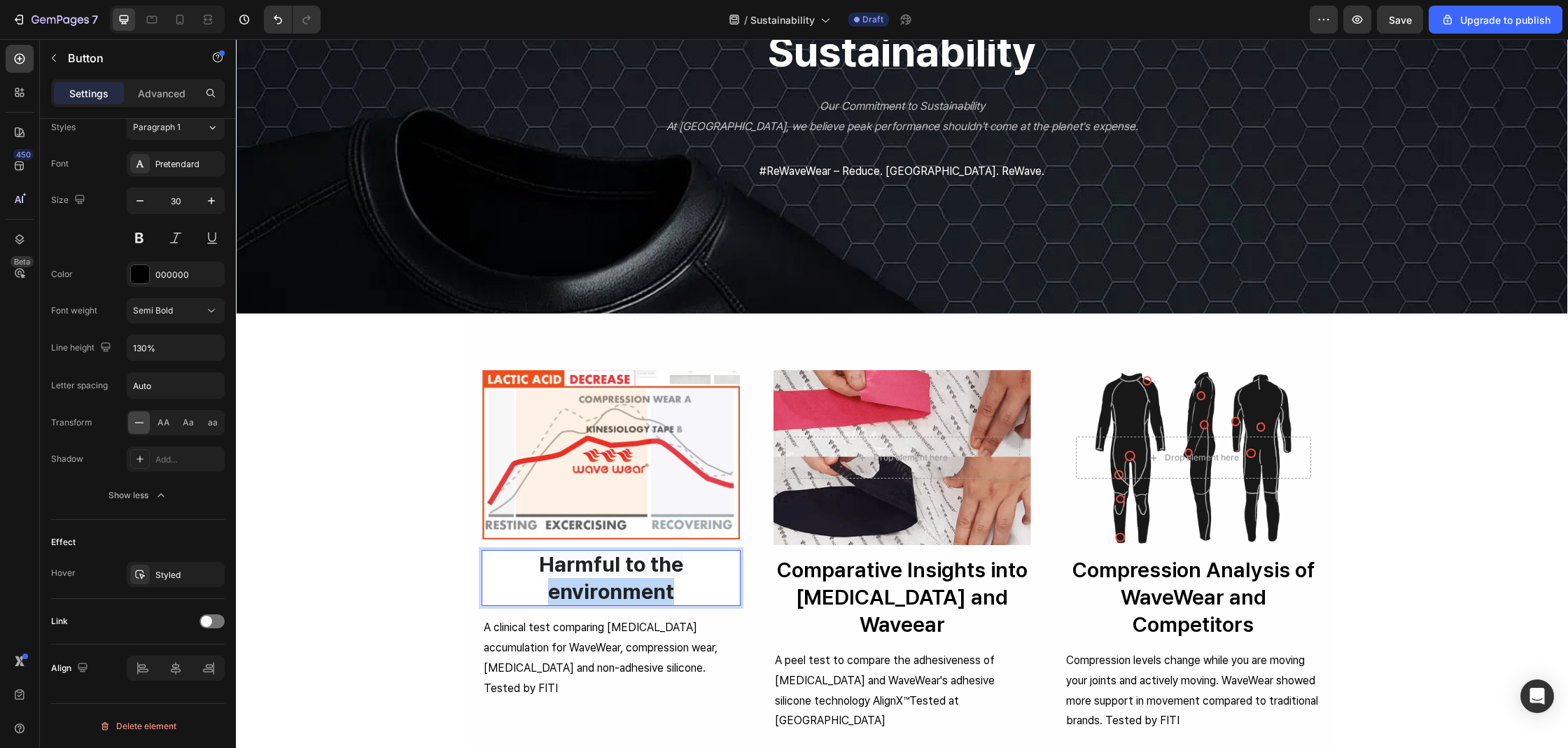
click at [539, 579] on p "Harmful to the environment" at bounding box center [611, 577] width 258 height 54
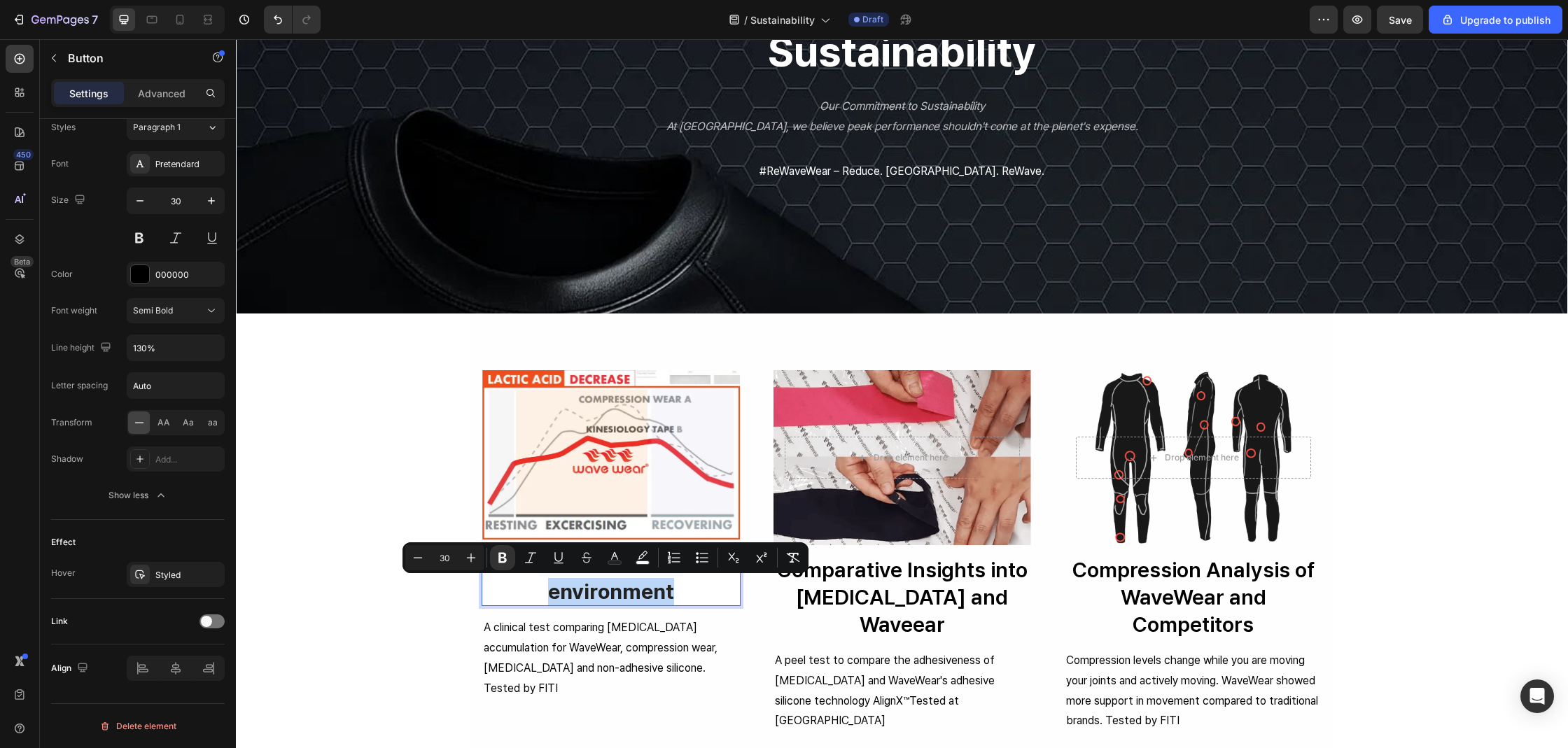
click at [549, 584] on strong "Harmful to the environment" at bounding box center [611, 577] width 144 height 52
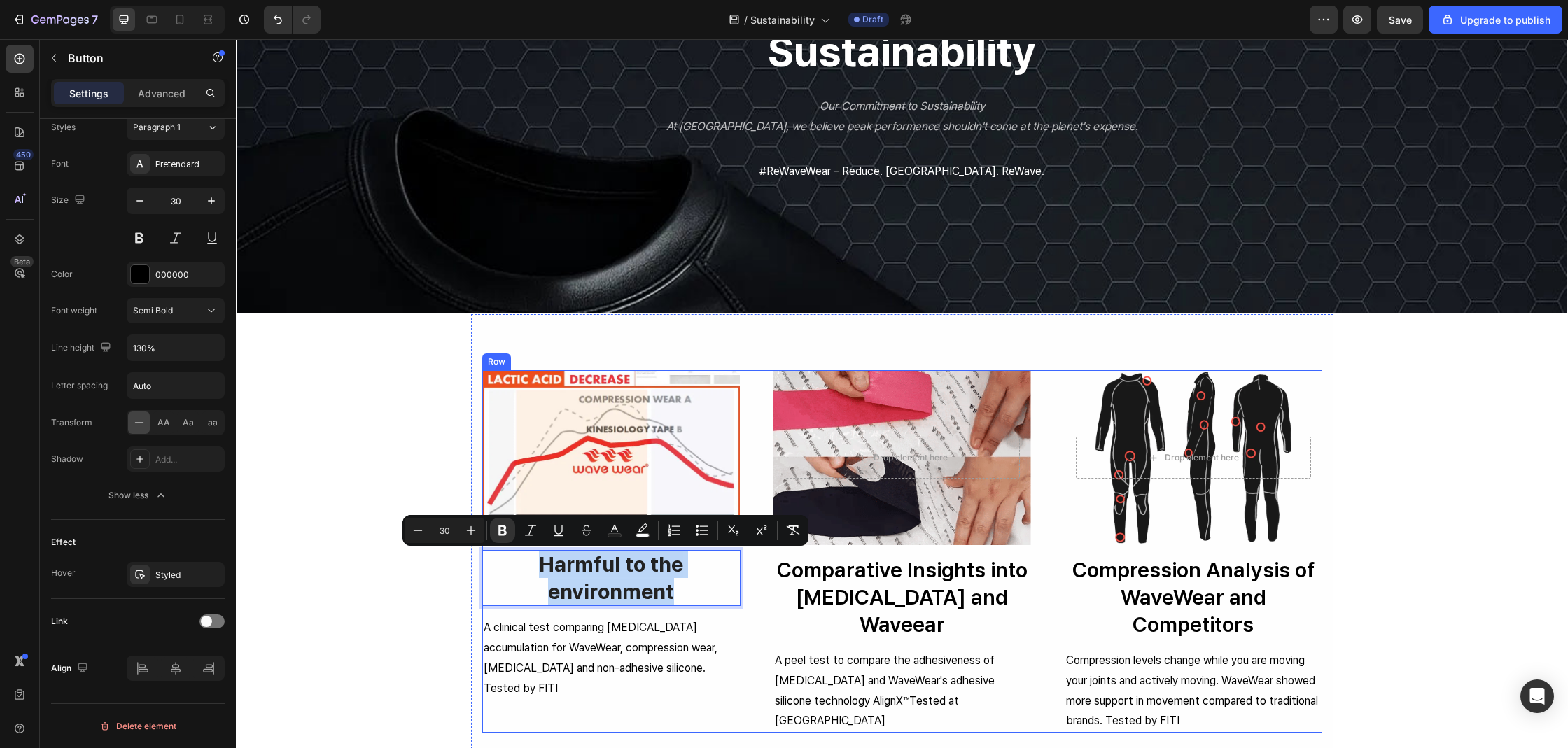
drag, startPoint x: 675, startPoint y: 586, endPoint x: 524, endPoint y: 547, distance: 156.0
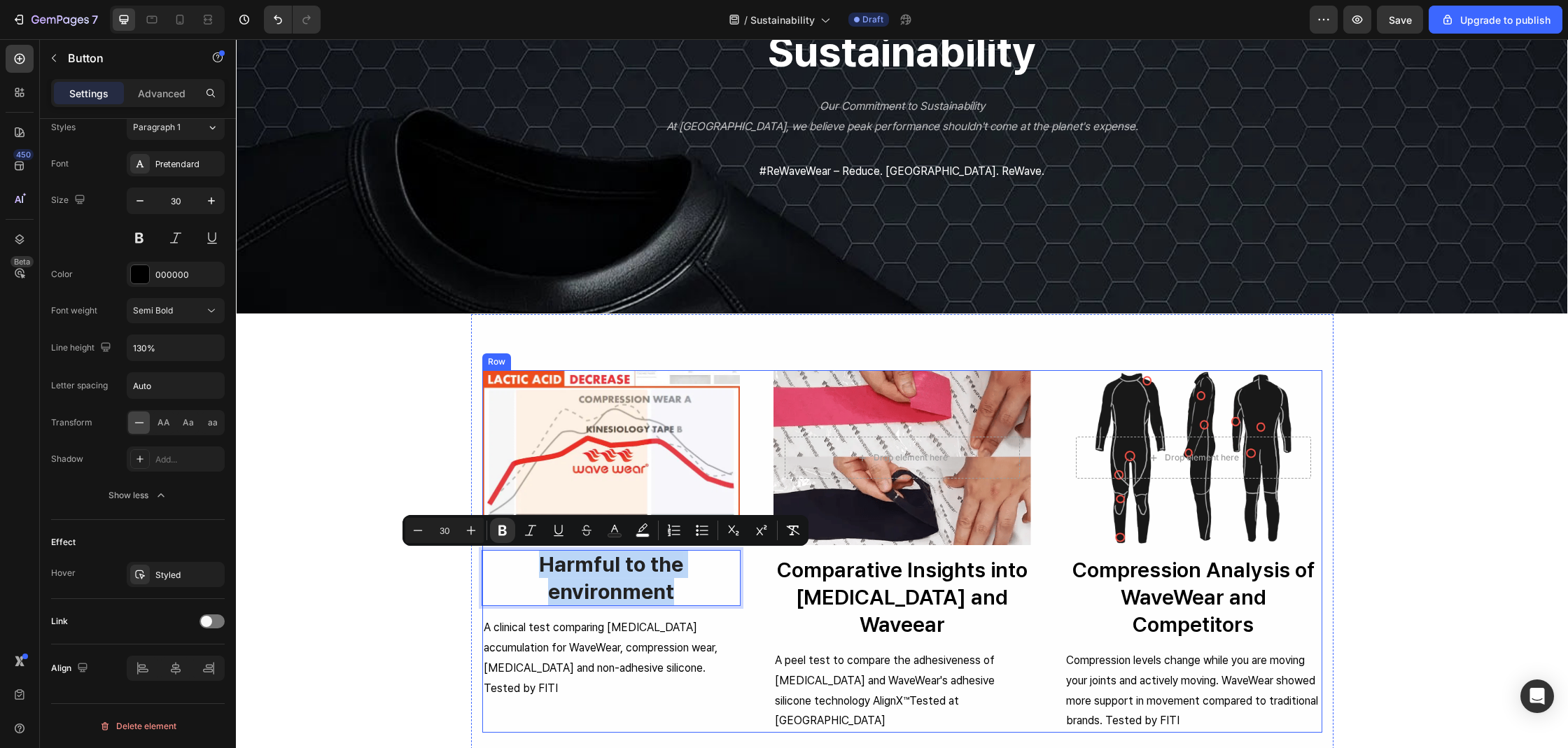
click at [524, 547] on div "Image Harmful to the environment Button 16 Lactic Acid Reduction- How WaveWear …" at bounding box center [611, 551] width 258 height 363
click at [644, 535] on rect "Editor contextual toolbar" at bounding box center [643, 536] width 13 height 4
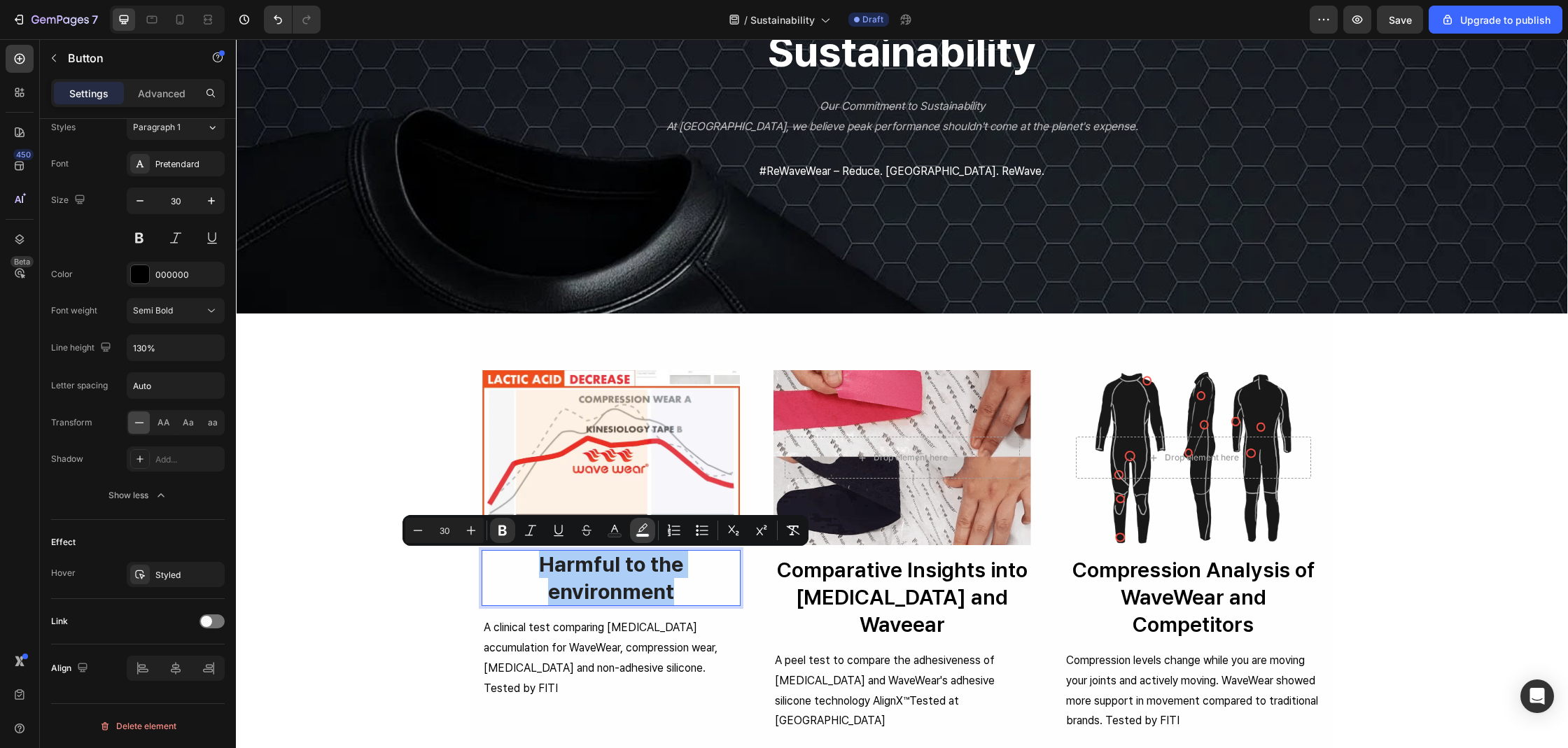
type input "F9FAFB"
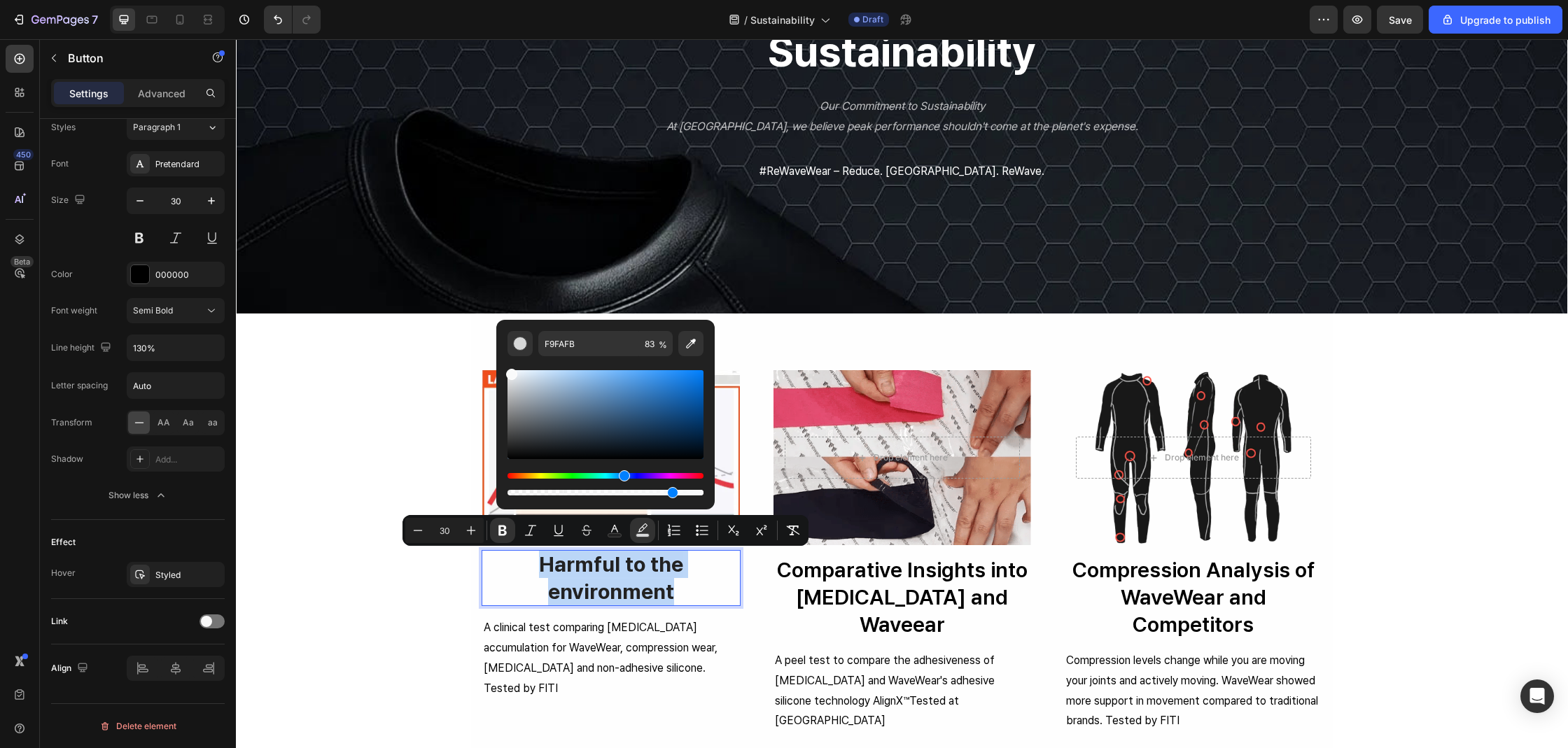
type input "23"
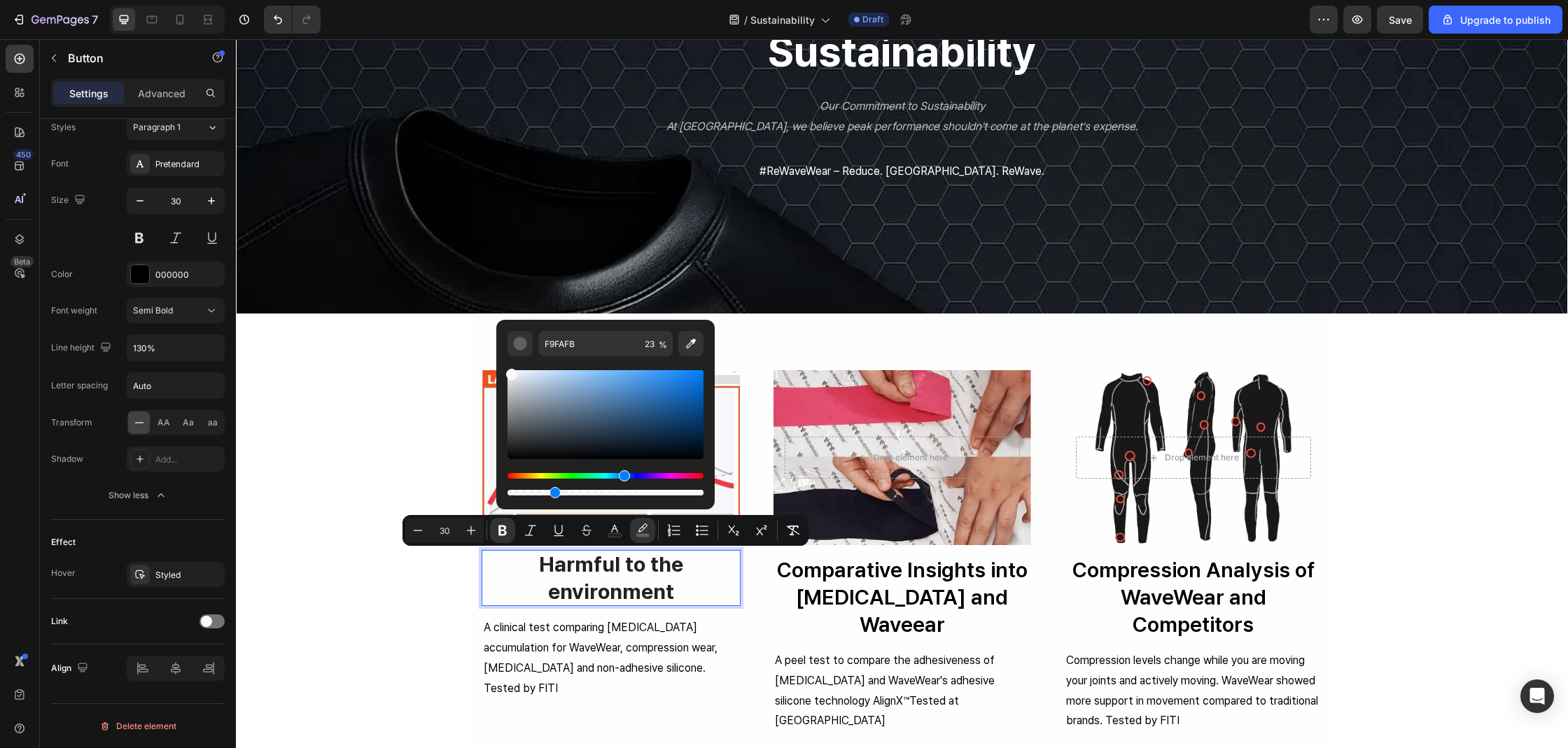
drag, startPoint x: 906, startPoint y: 531, endPoint x: 358, endPoint y: 495, distance: 549.2
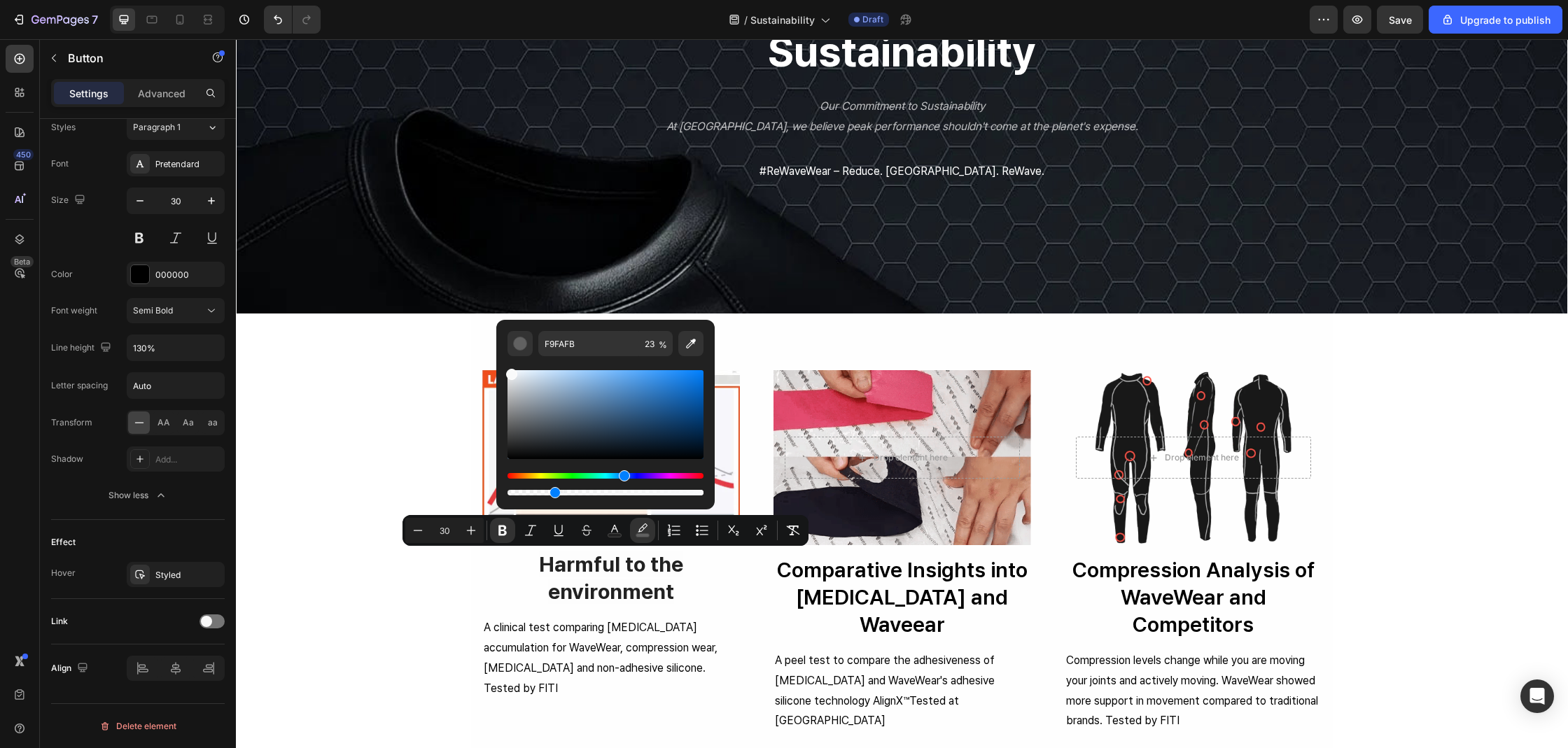
drag, startPoint x: 767, startPoint y: 525, endPoint x: 527, endPoint y: 488, distance: 242.8
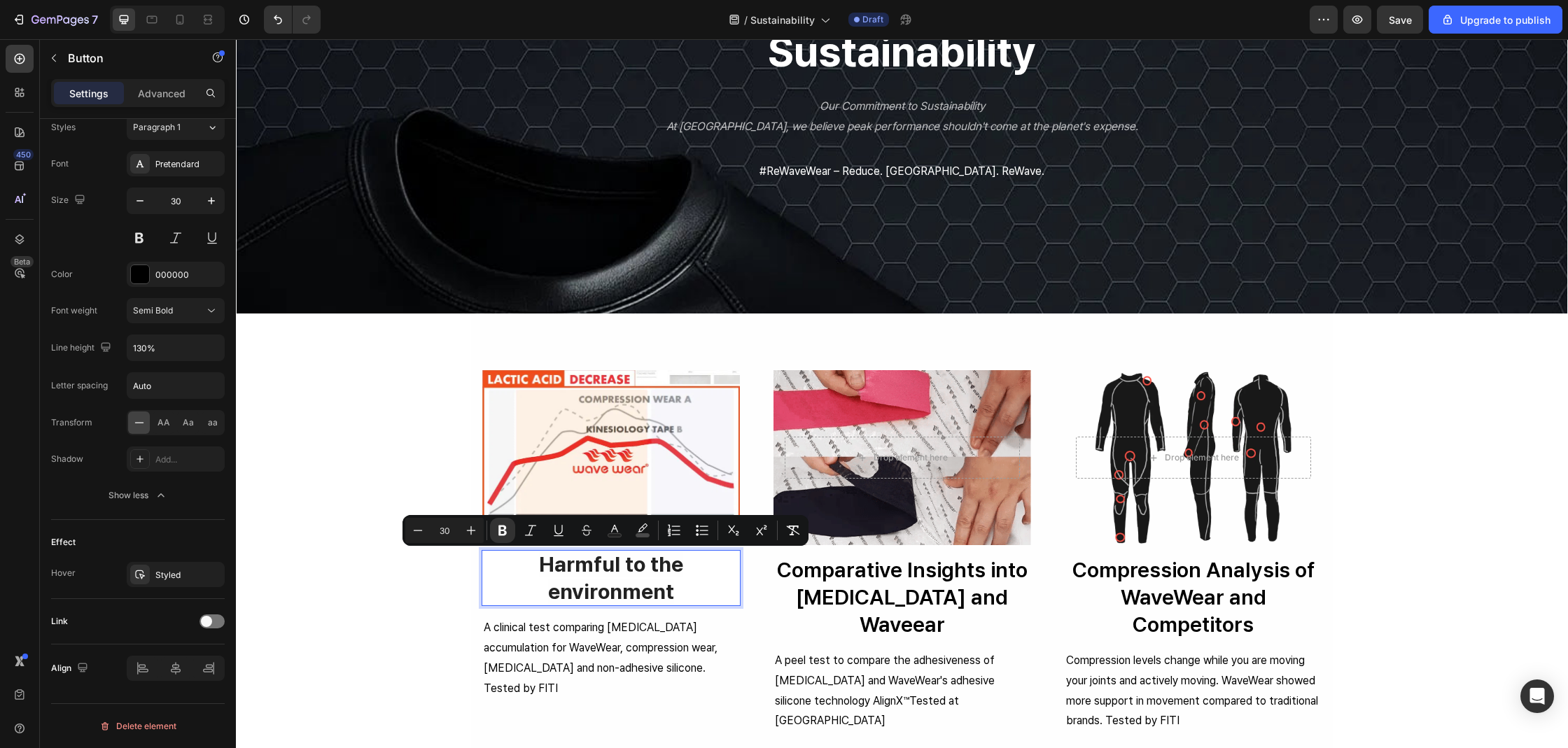
click at [578, 566] on strong "Harmful to the environment" at bounding box center [611, 577] width 144 height 52
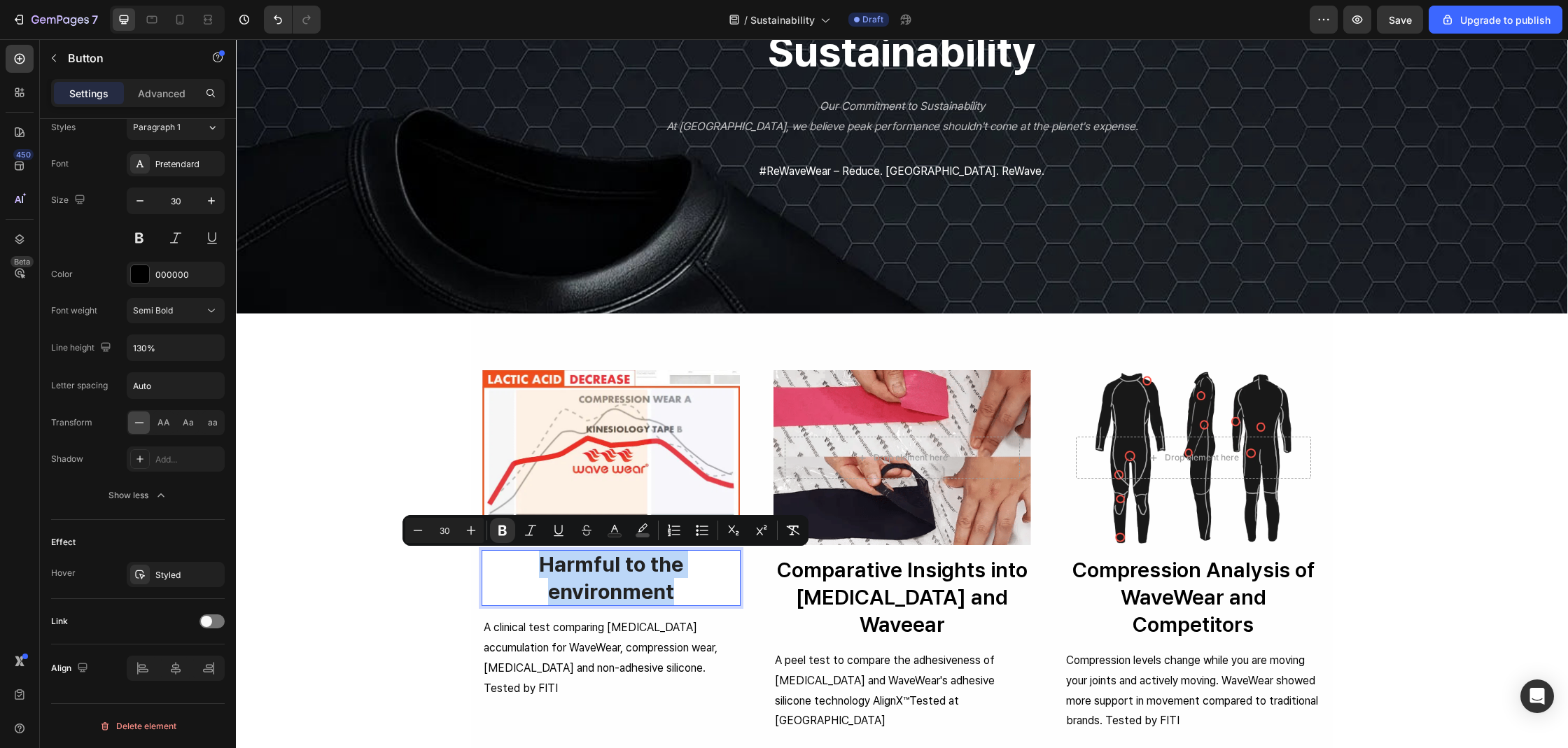
drag, startPoint x: 535, startPoint y: 564, endPoint x: 726, endPoint y: 599, distance: 194.2
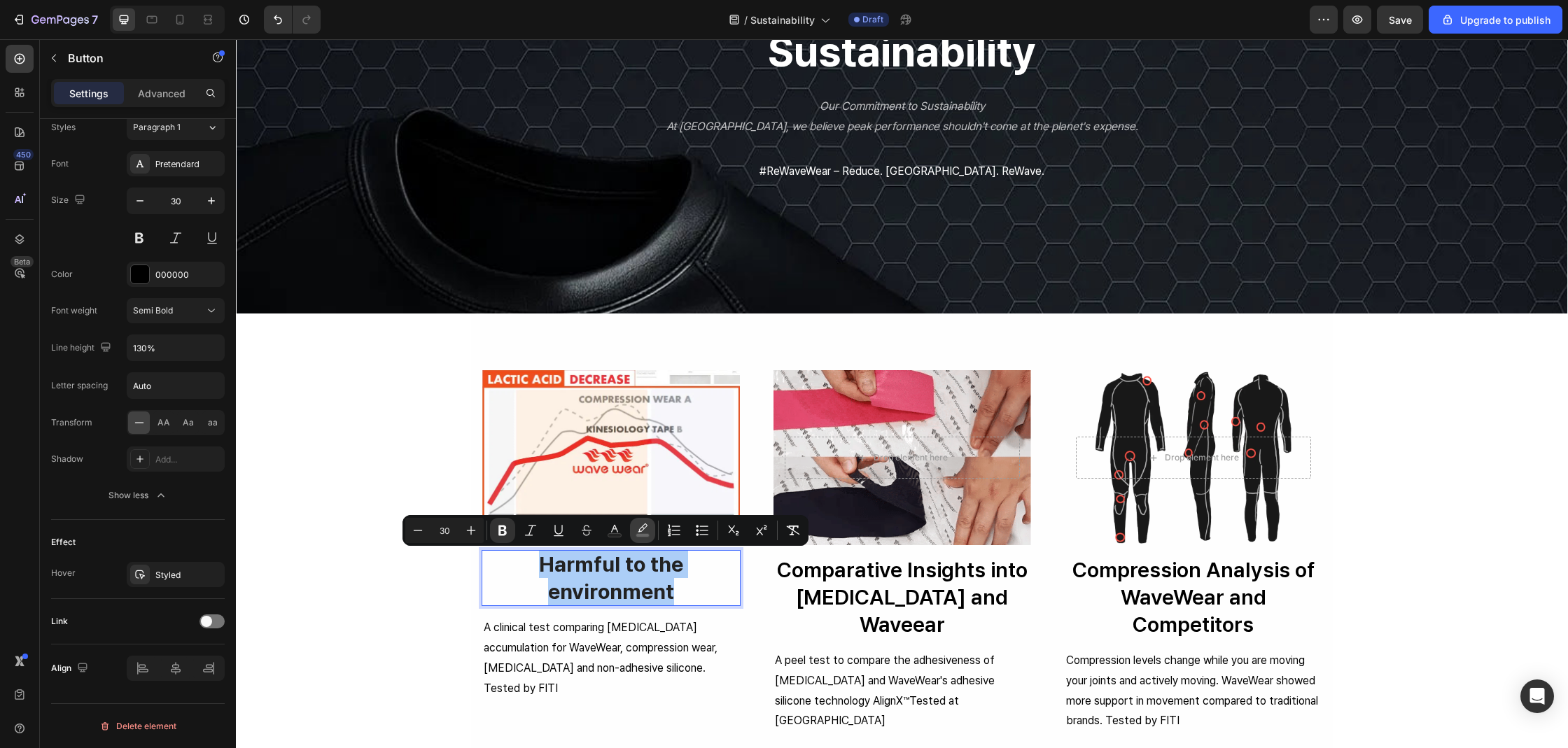
click at [641, 531] on icon "Editor contextual toolbar" at bounding box center [642, 528] width 10 height 9
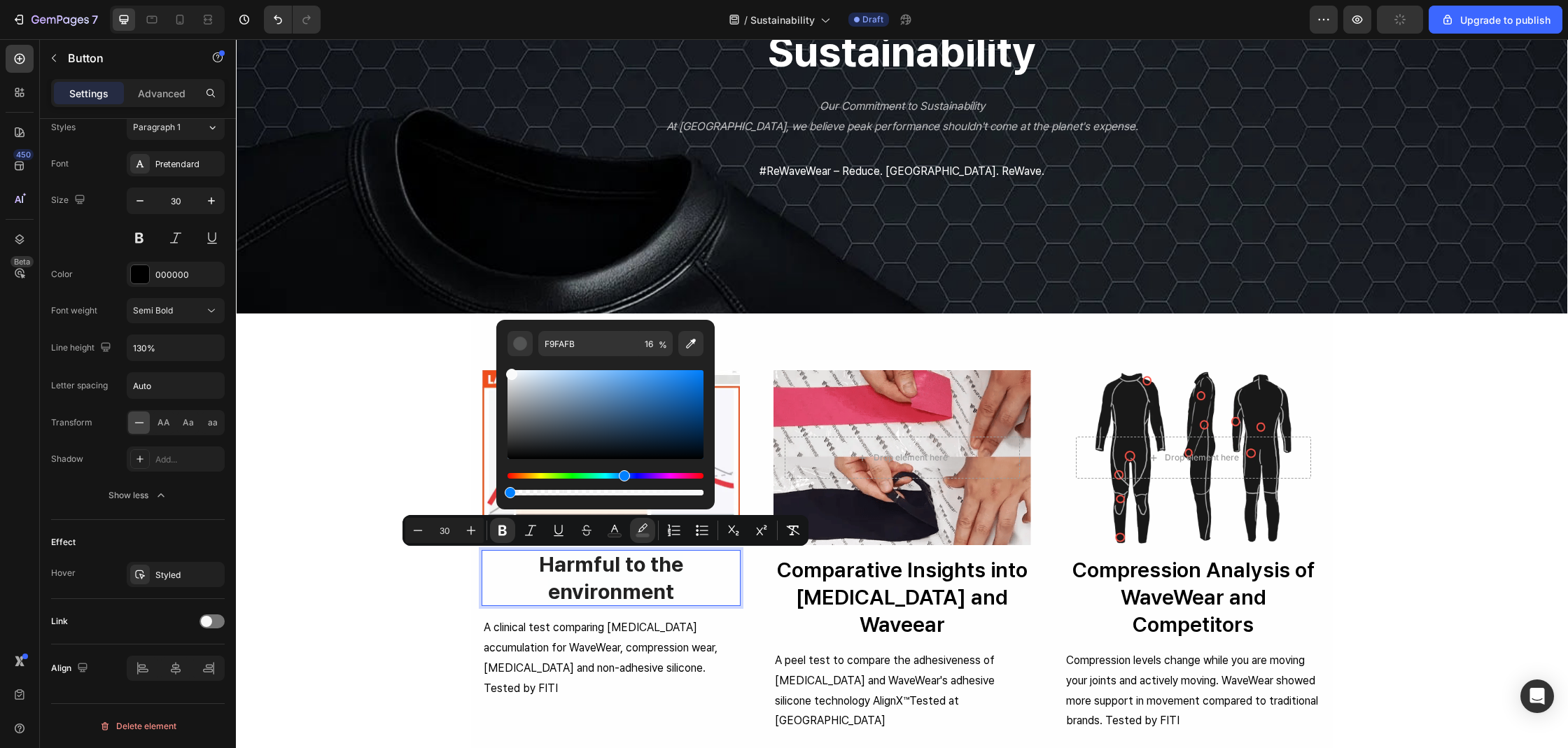
type input "0"
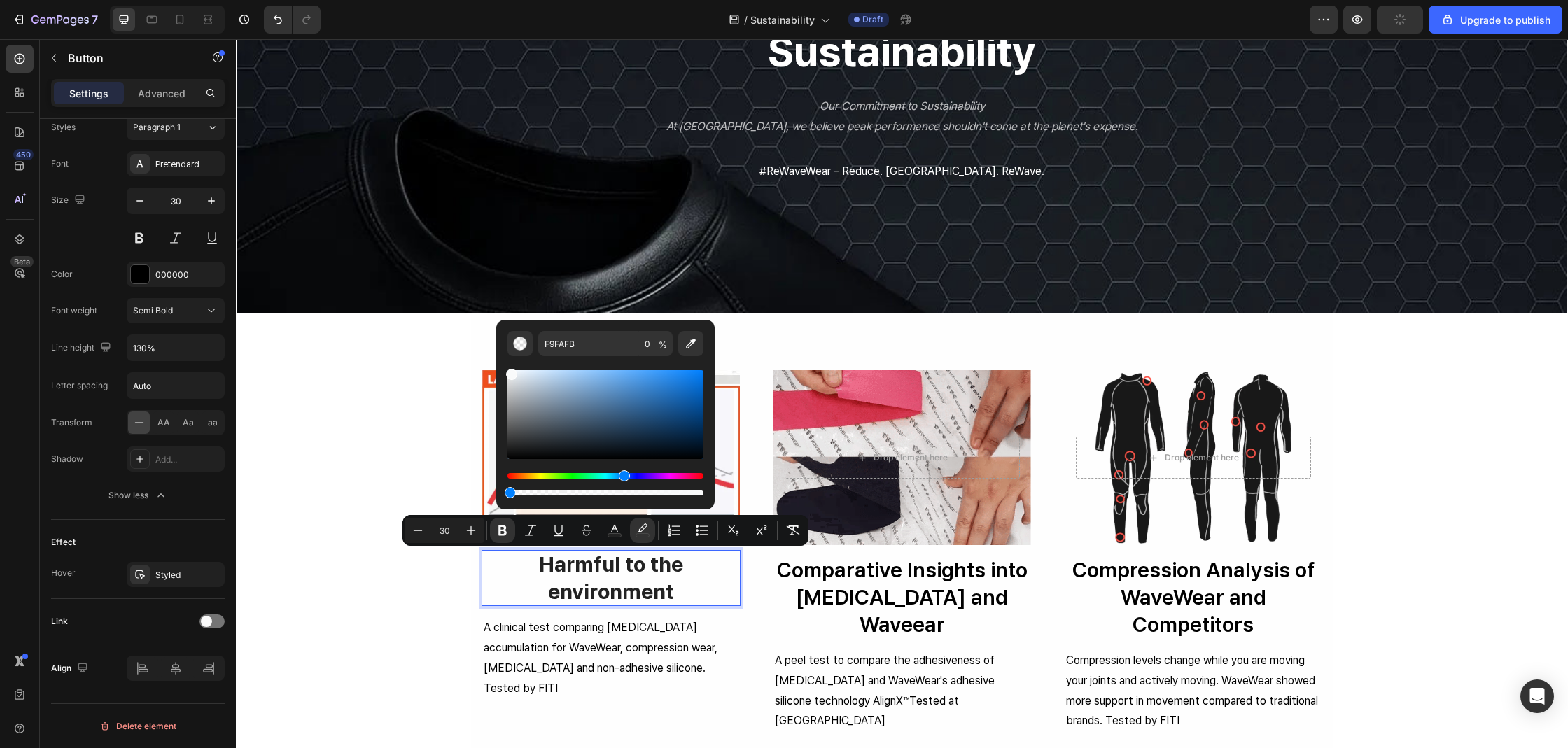
drag, startPoint x: 553, startPoint y: 489, endPoint x: 496, endPoint y: 492, distance: 57.1
click at [496, 492] on div "F9FAFB 0 %" at bounding box center [605, 408] width 219 height 178
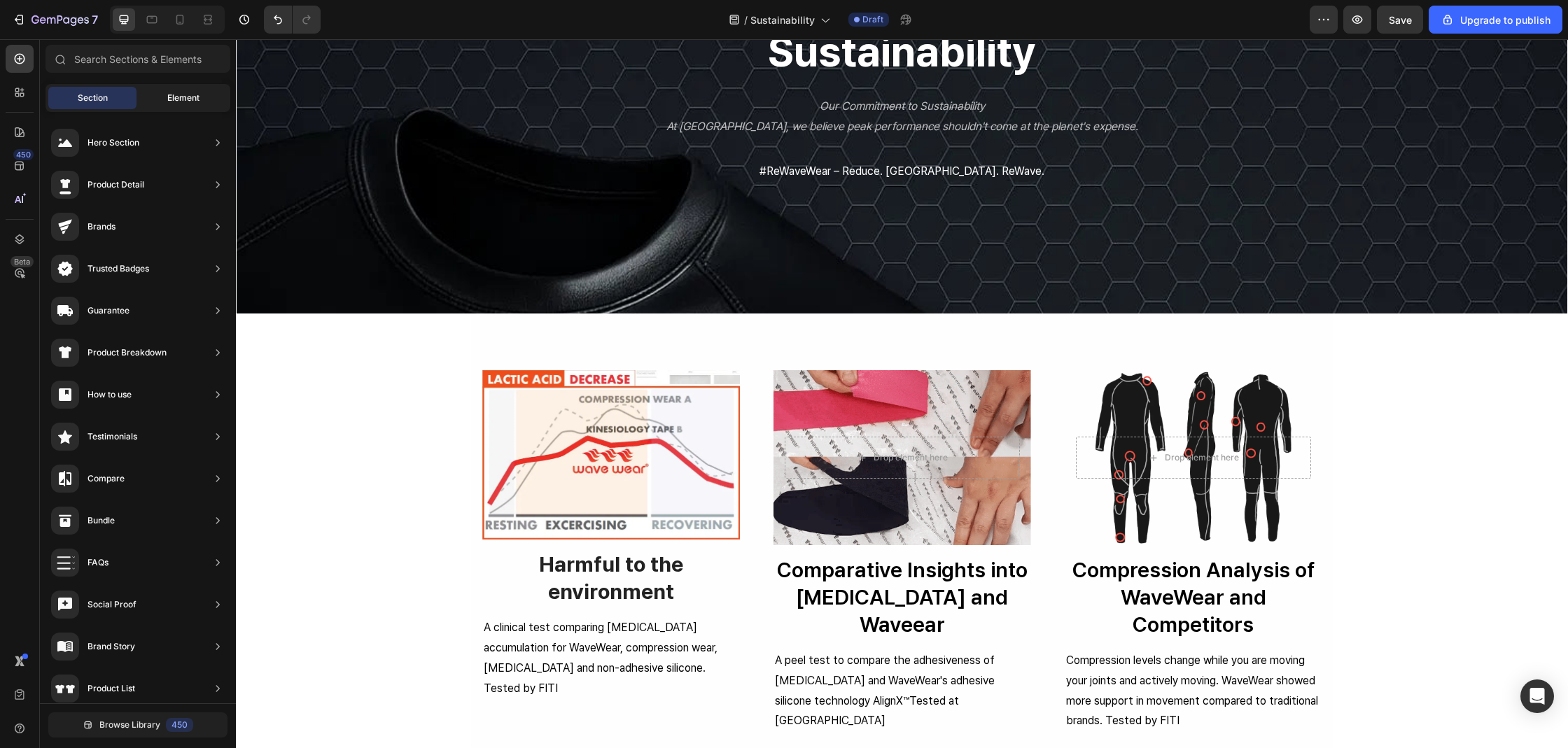
click at [221, 87] on div "Element" at bounding box center [183, 97] width 88 height 22
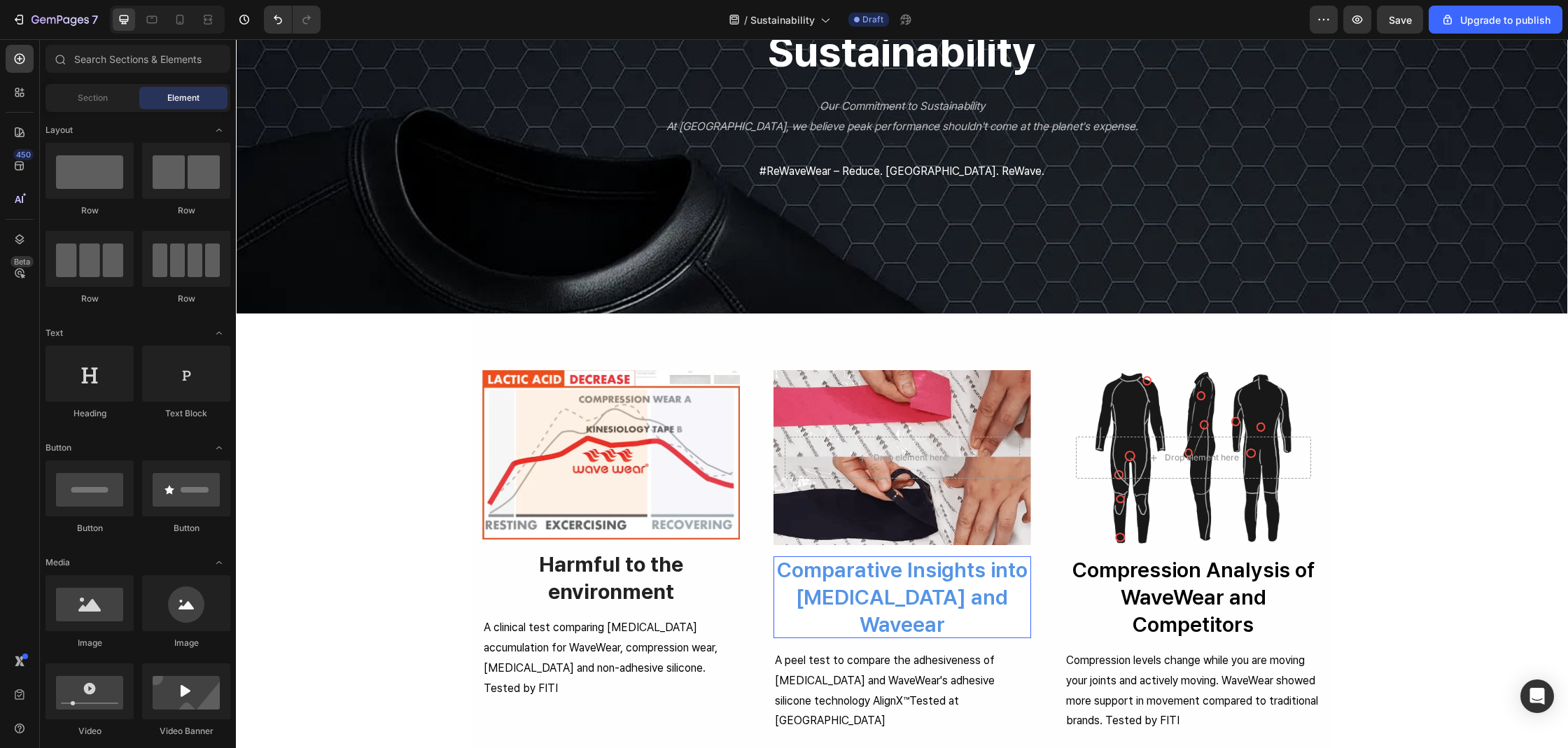
click at [956, 602] on p "Comparative Insights into Kinesiology Tape and Waveear" at bounding box center [902, 597] width 258 height 82
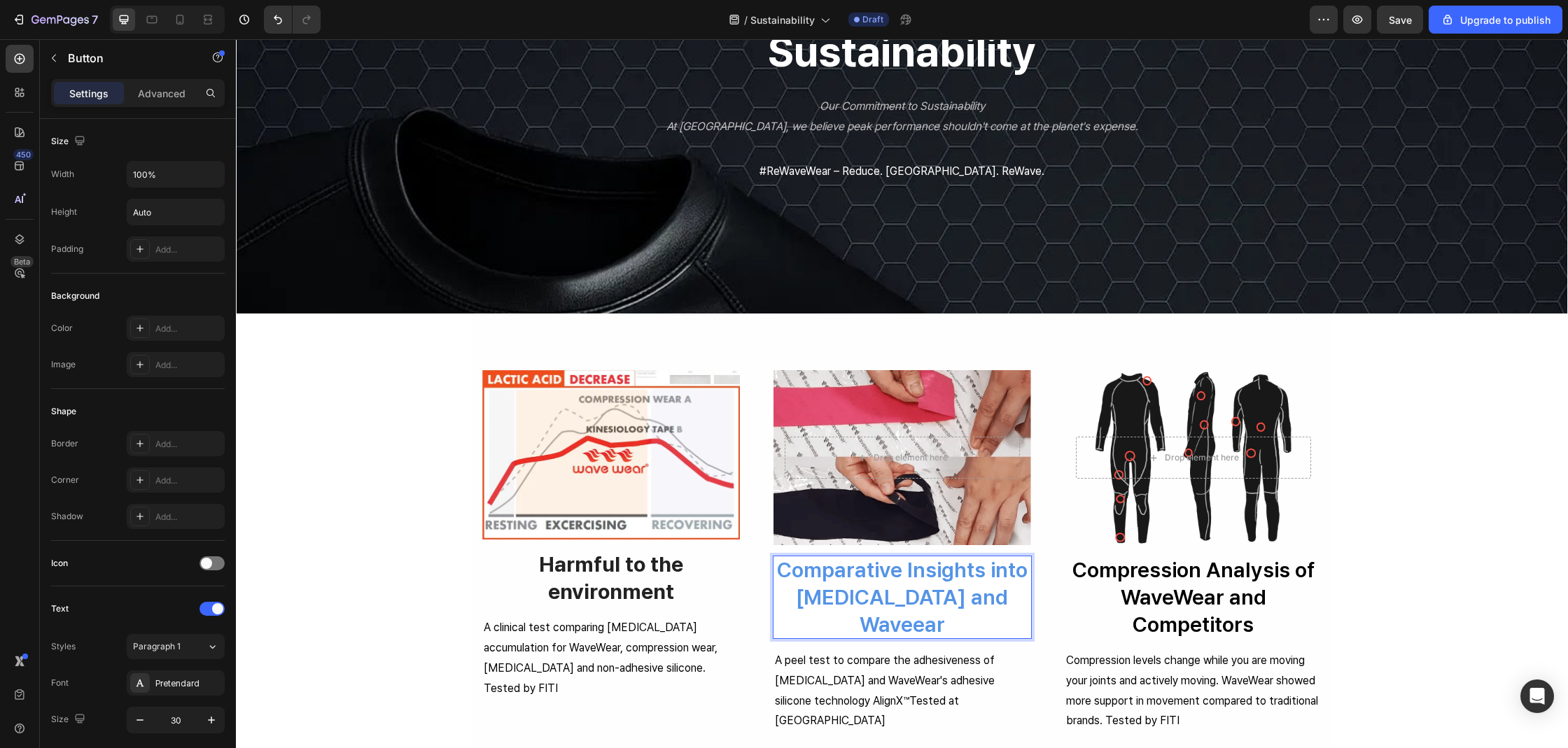
click at [956, 602] on p "Comparative Insights into Kinesiology Tape and Waveear" at bounding box center [902, 597] width 258 height 82
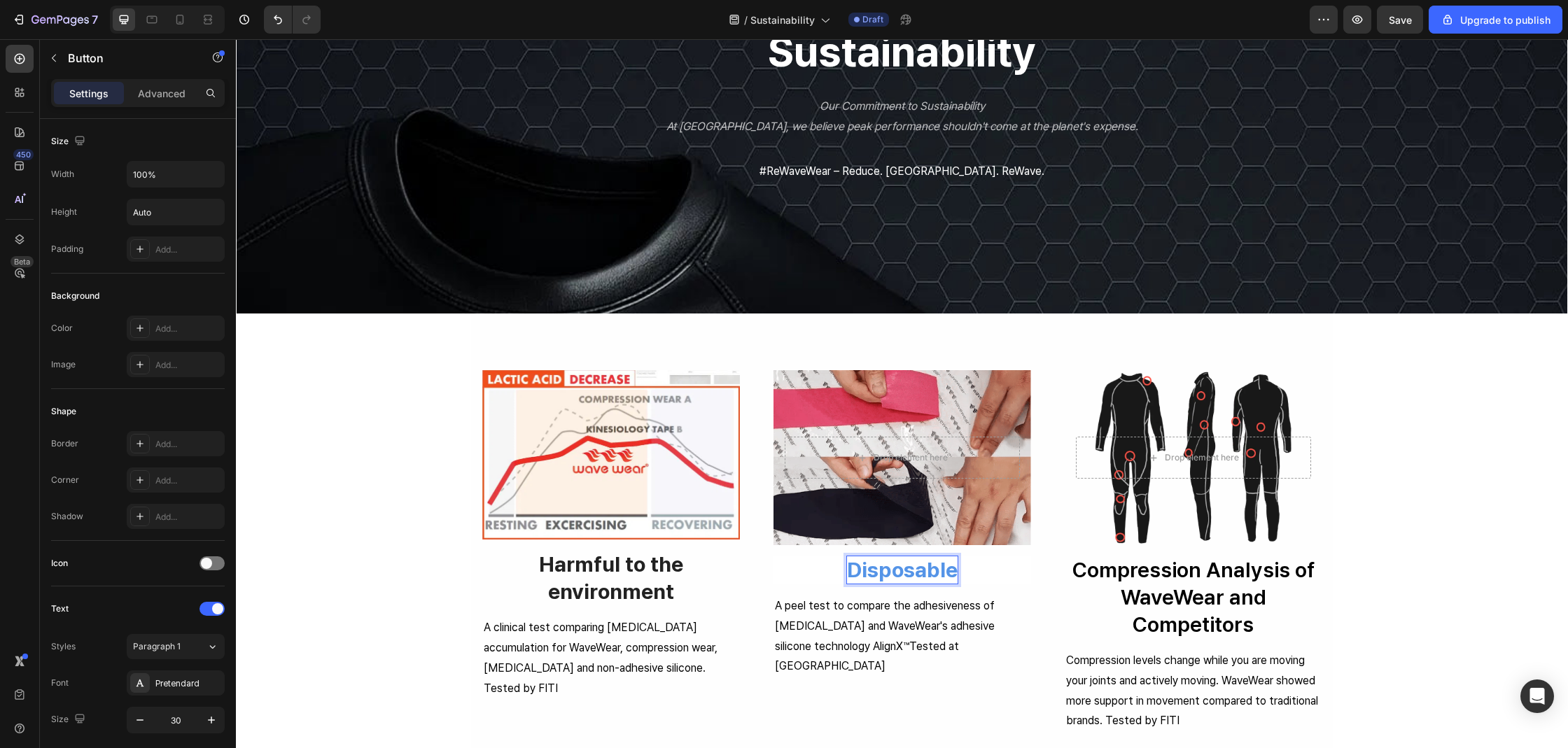
click at [984, 579] on button "Disposable" at bounding box center [902, 570] width 258 height 28
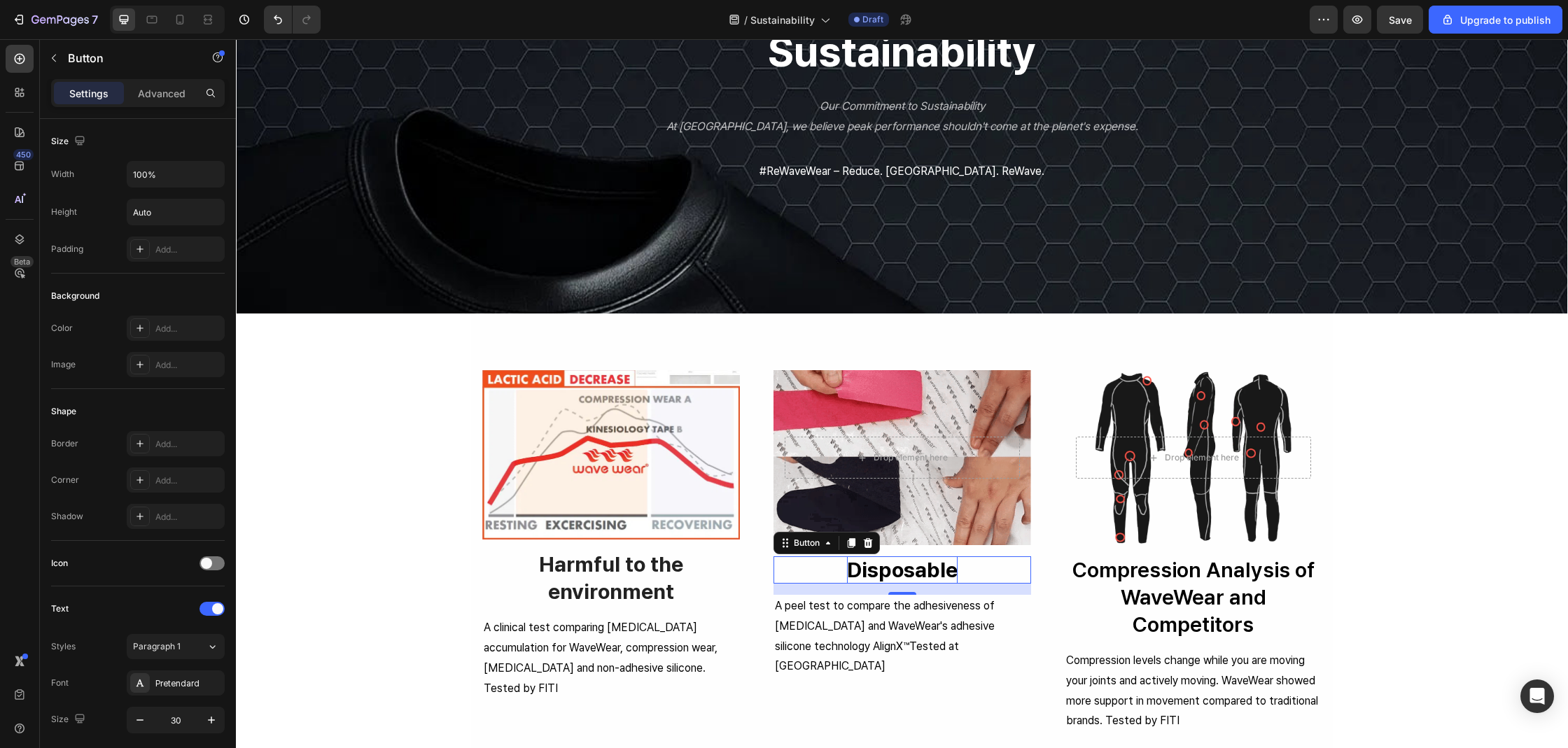
click at [911, 571] on strong "Disposable" at bounding box center [902, 570] width 111 height 25
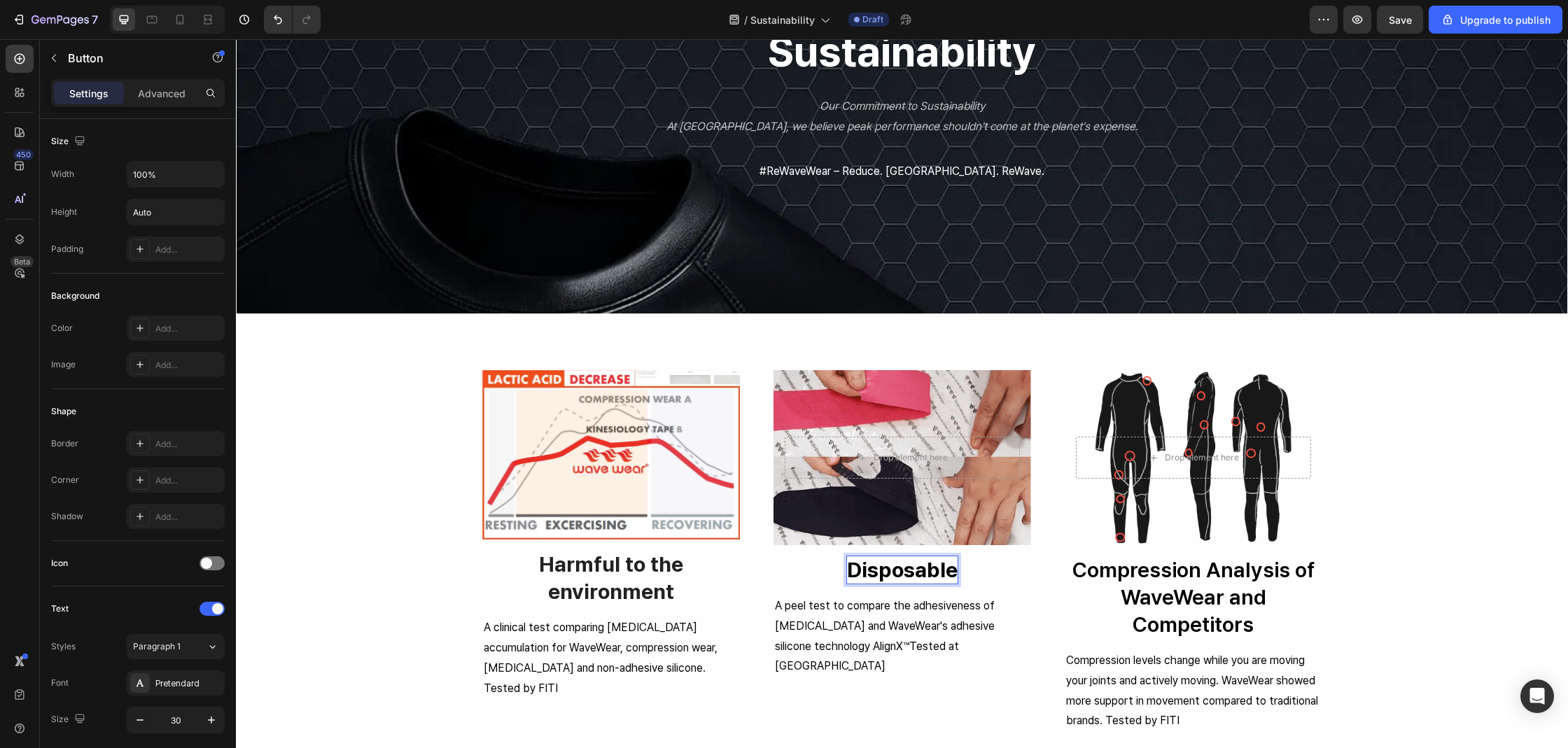
click at [909, 576] on strong "Disposable" at bounding box center [902, 570] width 111 height 25
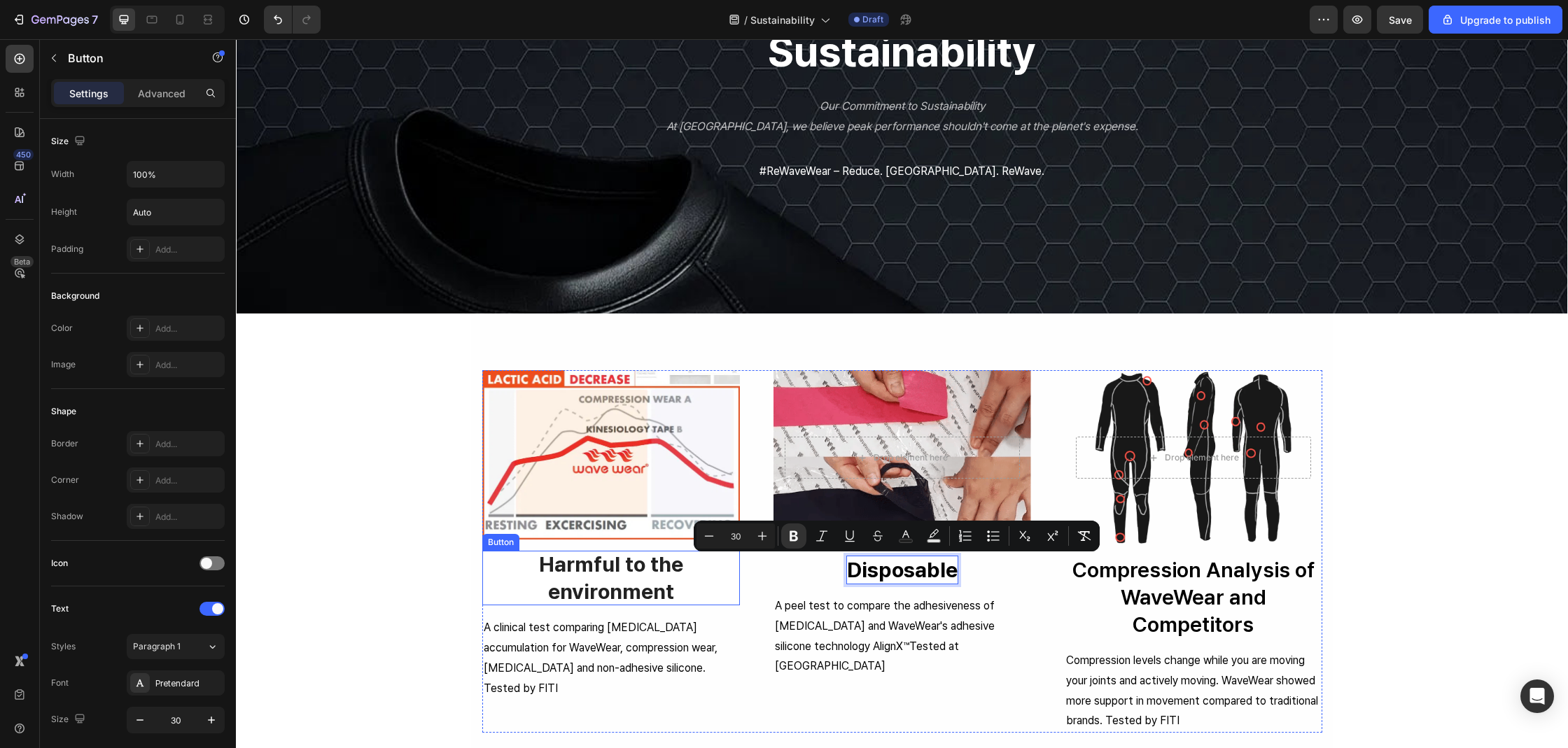
click at [554, 584] on strong "Harmful to the environment" at bounding box center [611, 577] width 144 height 52
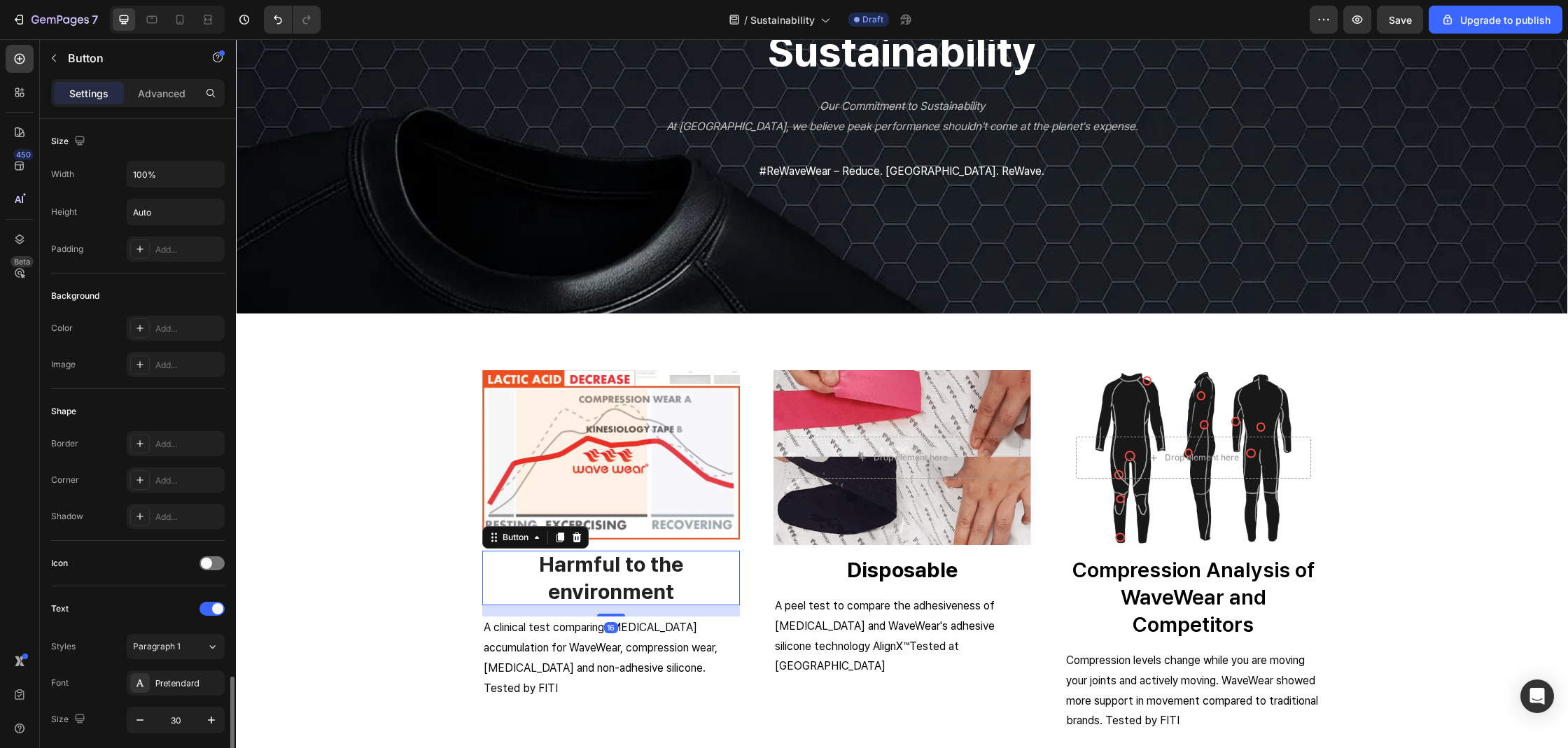
scroll to position [335, 0]
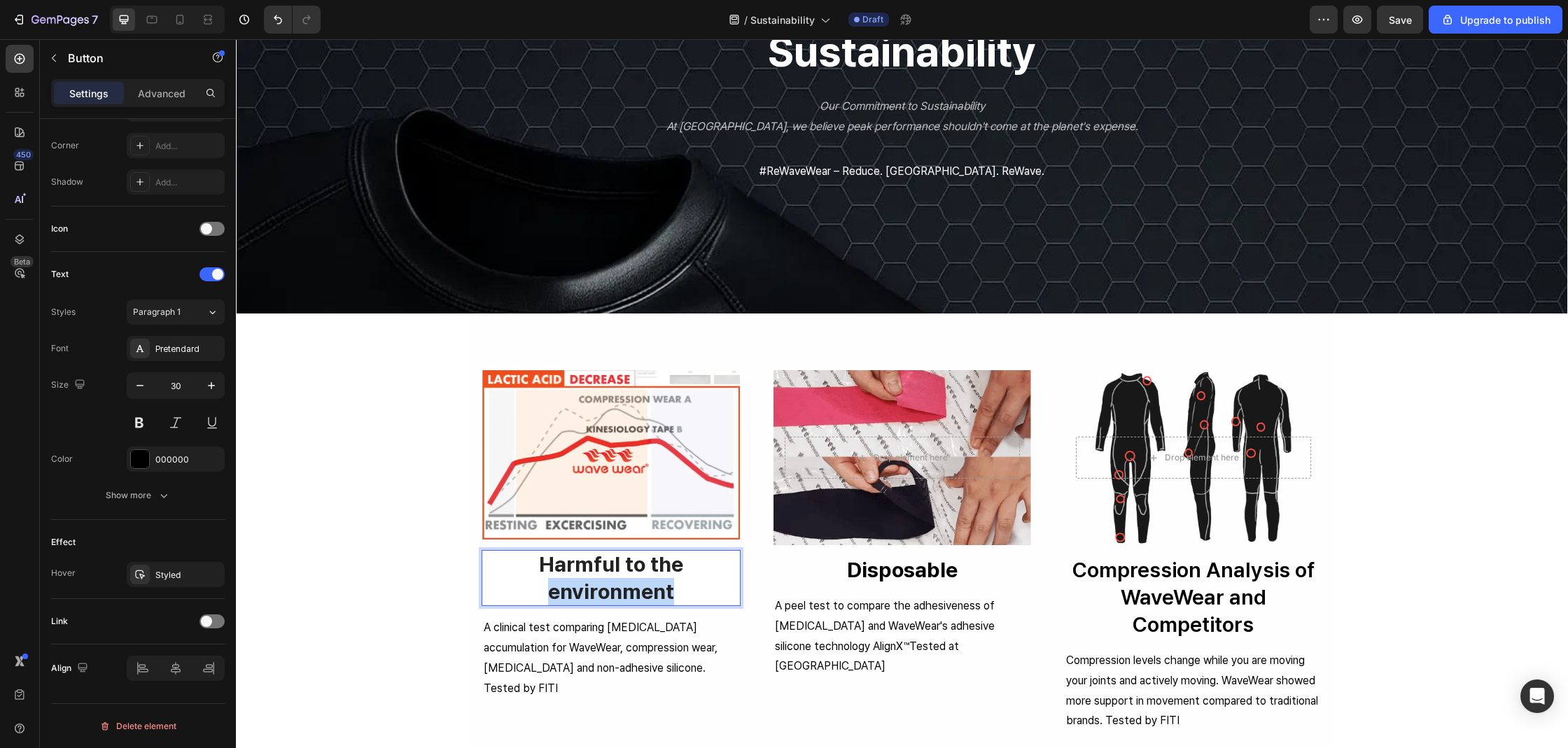
click at [568, 578] on p "Harmful to the environment" at bounding box center [611, 577] width 258 height 54
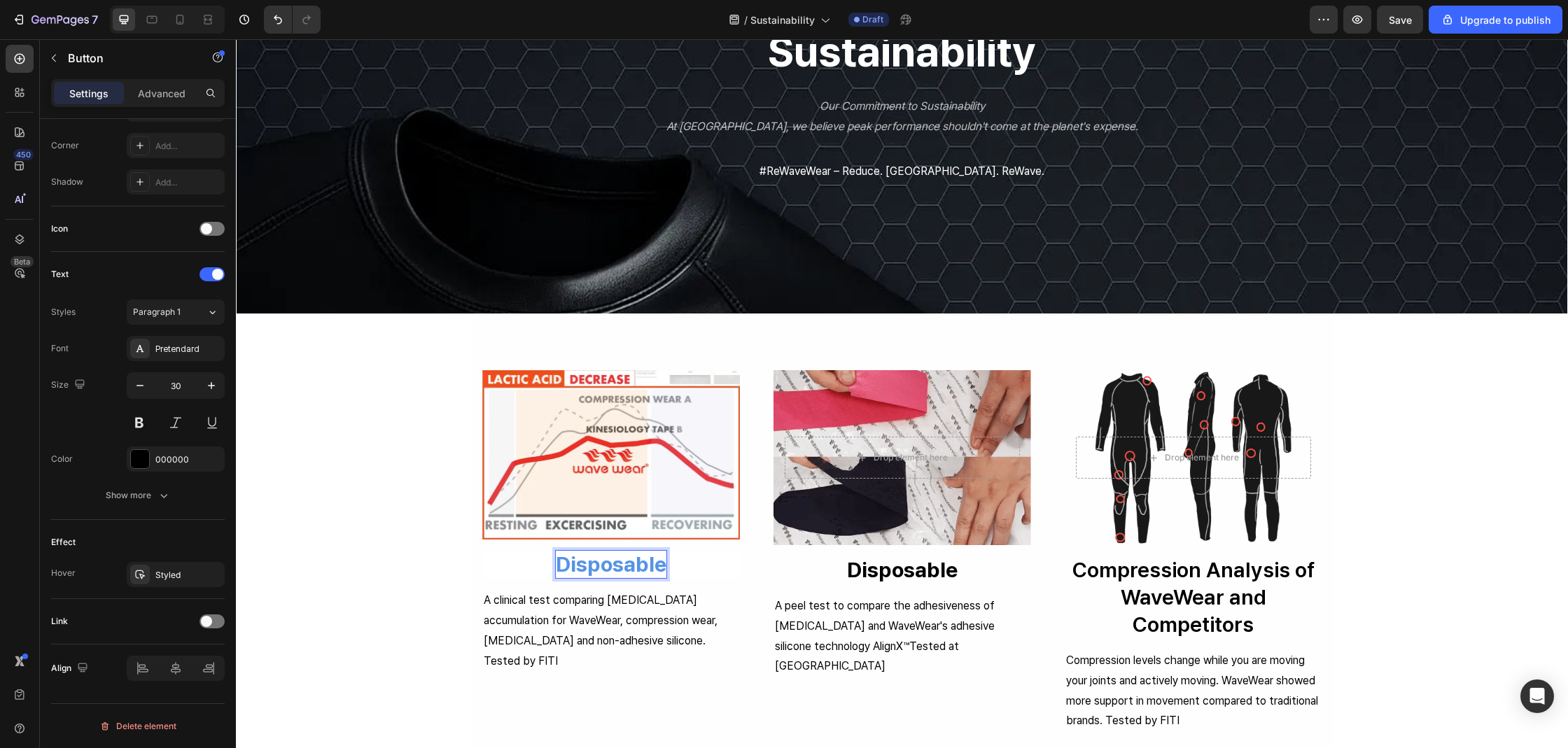
click at [626, 560] on strong "Disposable" at bounding box center [611, 564] width 111 height 25
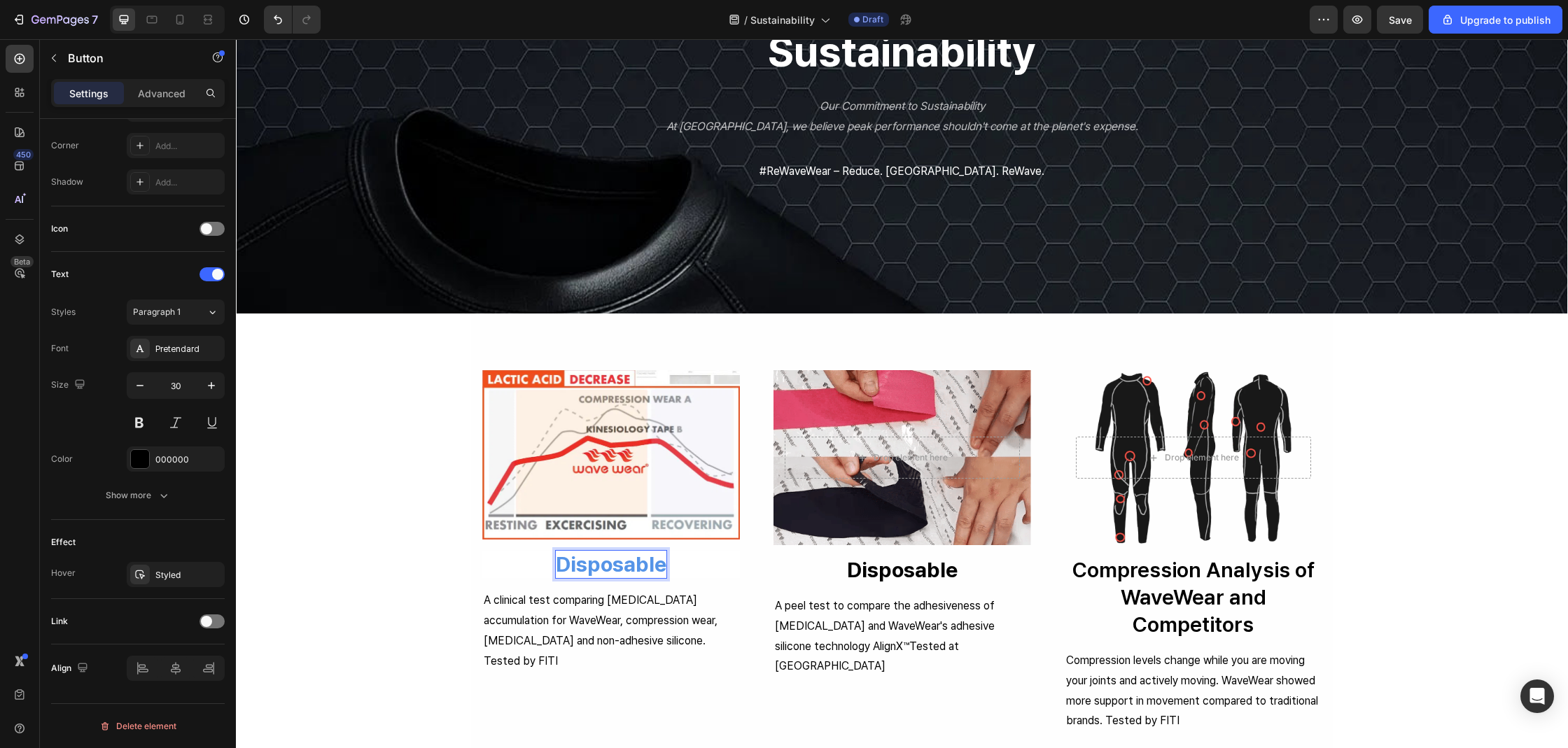
click at [626, 560] on strong "Disposable" at bounding box center [611, 564] width 111 height 25
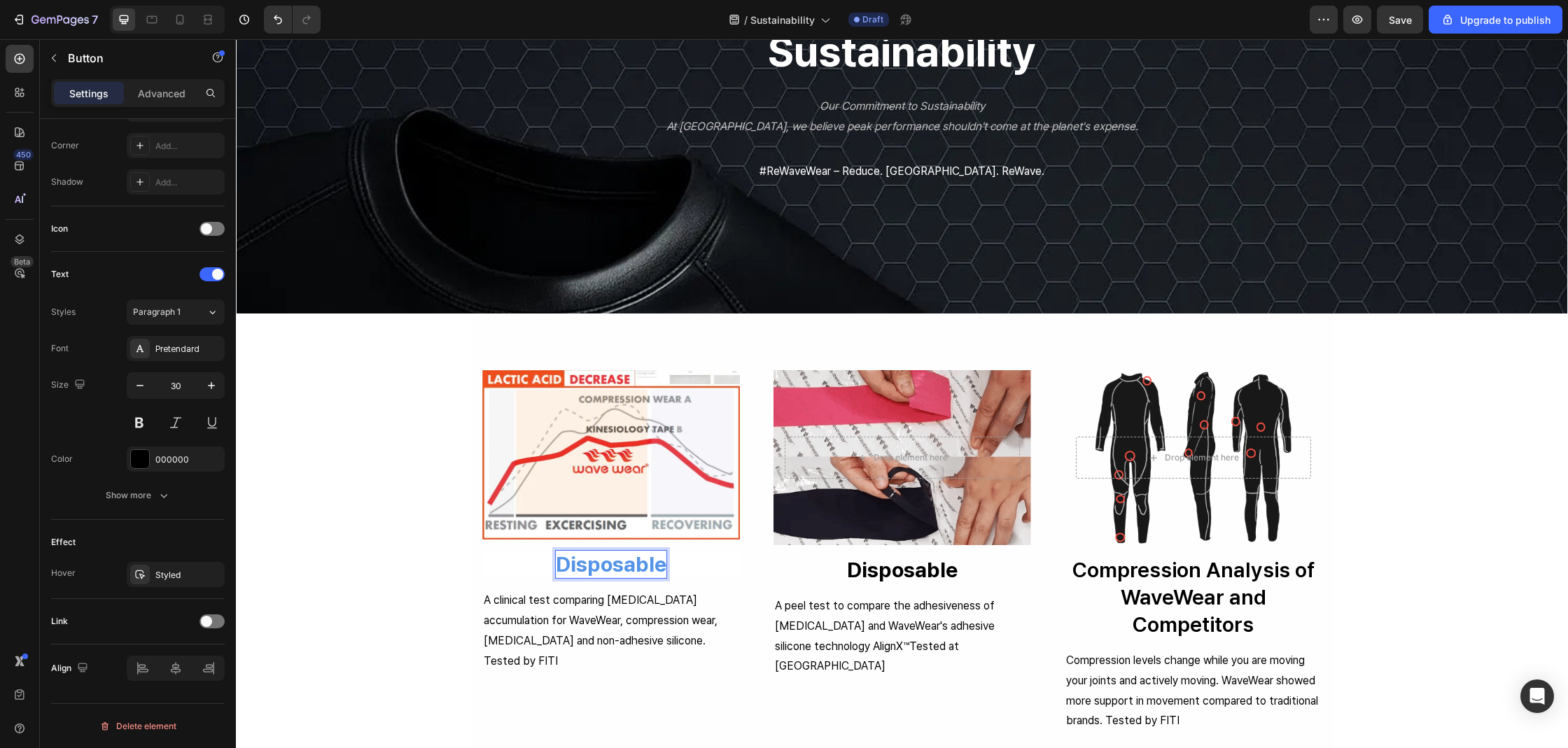
click at [626, 560] on strong "Disposable" at bounding box center [611, 564] width 111 height 25
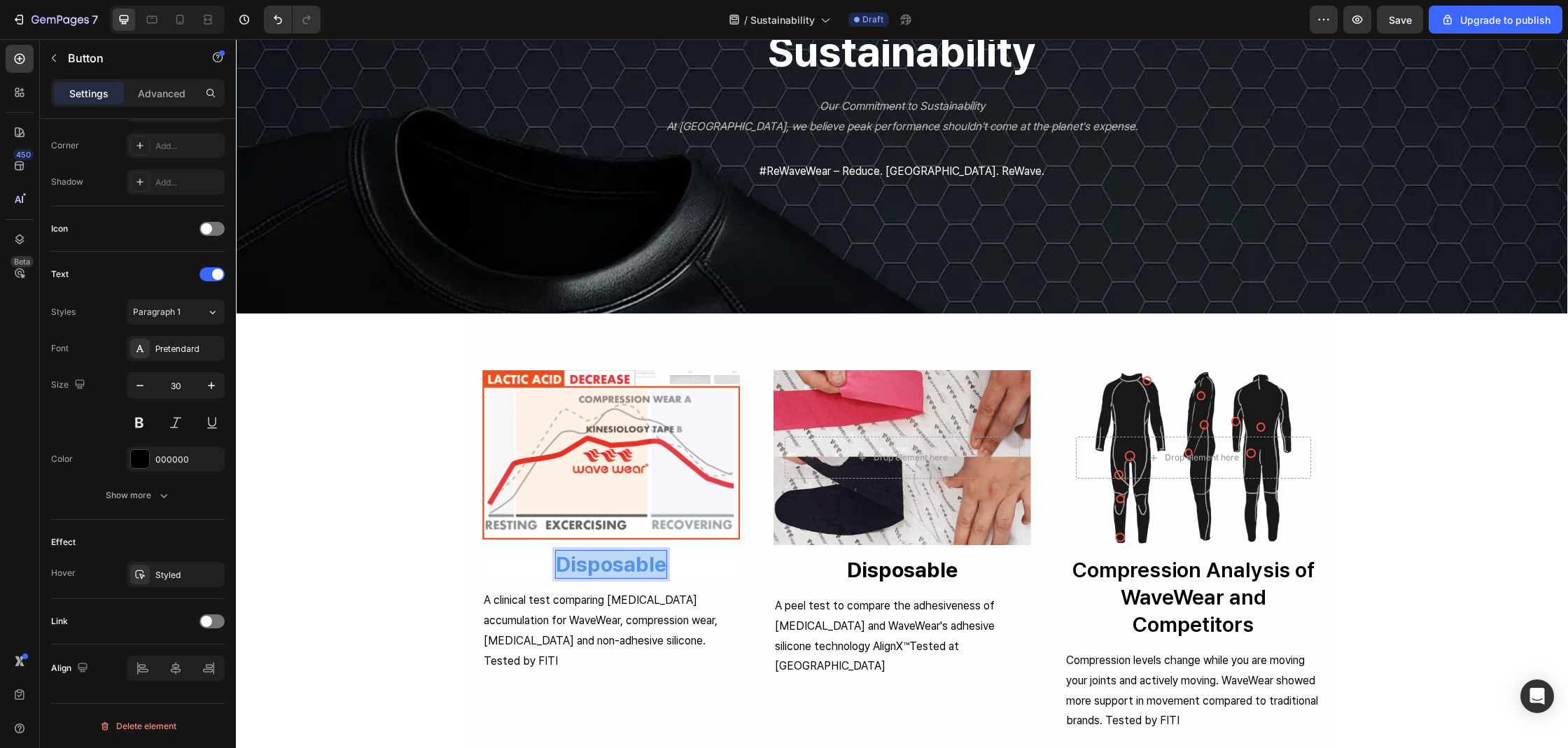
click at [626, 560] on strong "Disposable" at bounding box center [611, 564] width 111 height 25
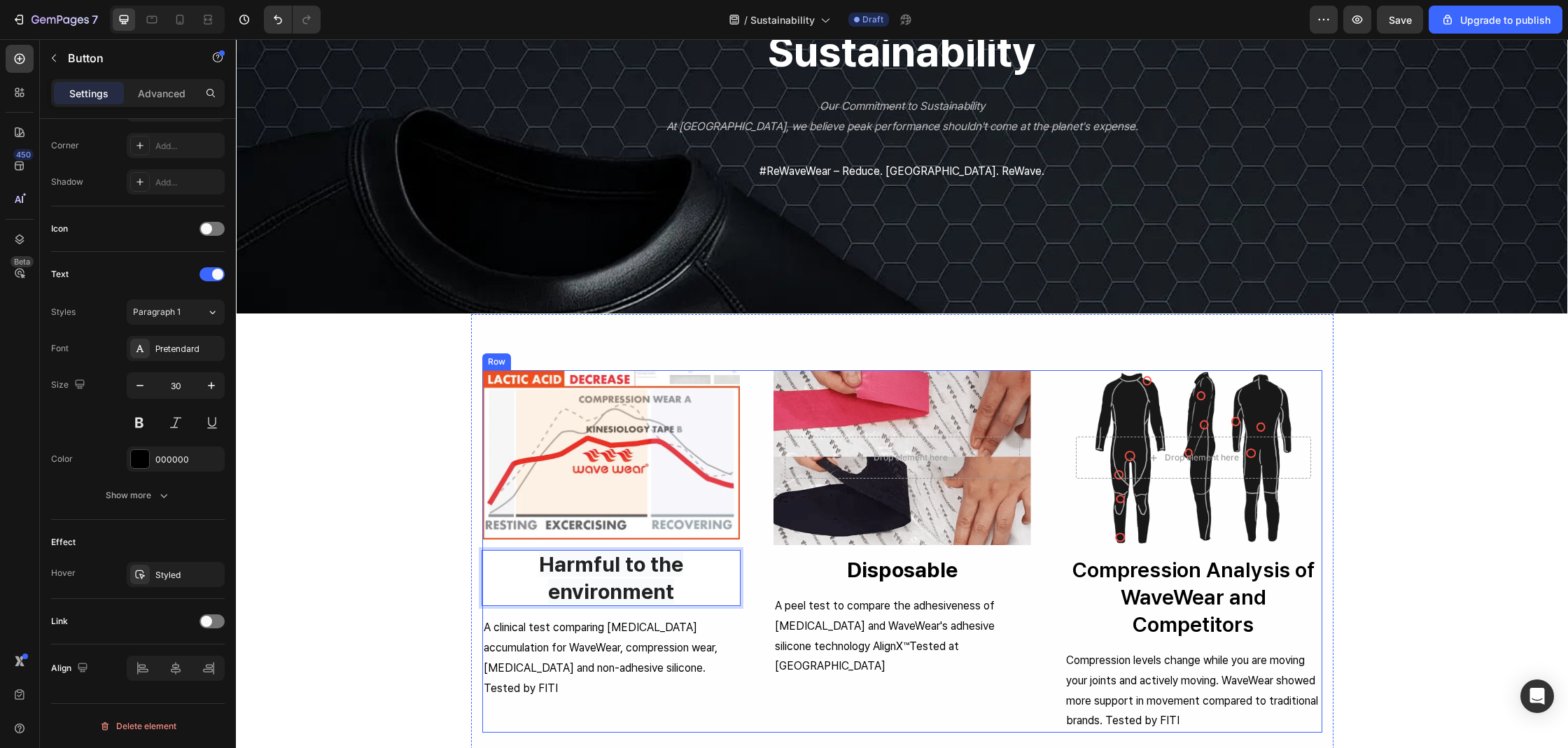
click at [773, 694] on div "Drop element here Hero Banner Disposable Button Comparative Insights into Kines…" at bounding box center [902, 551] width 258 height 363
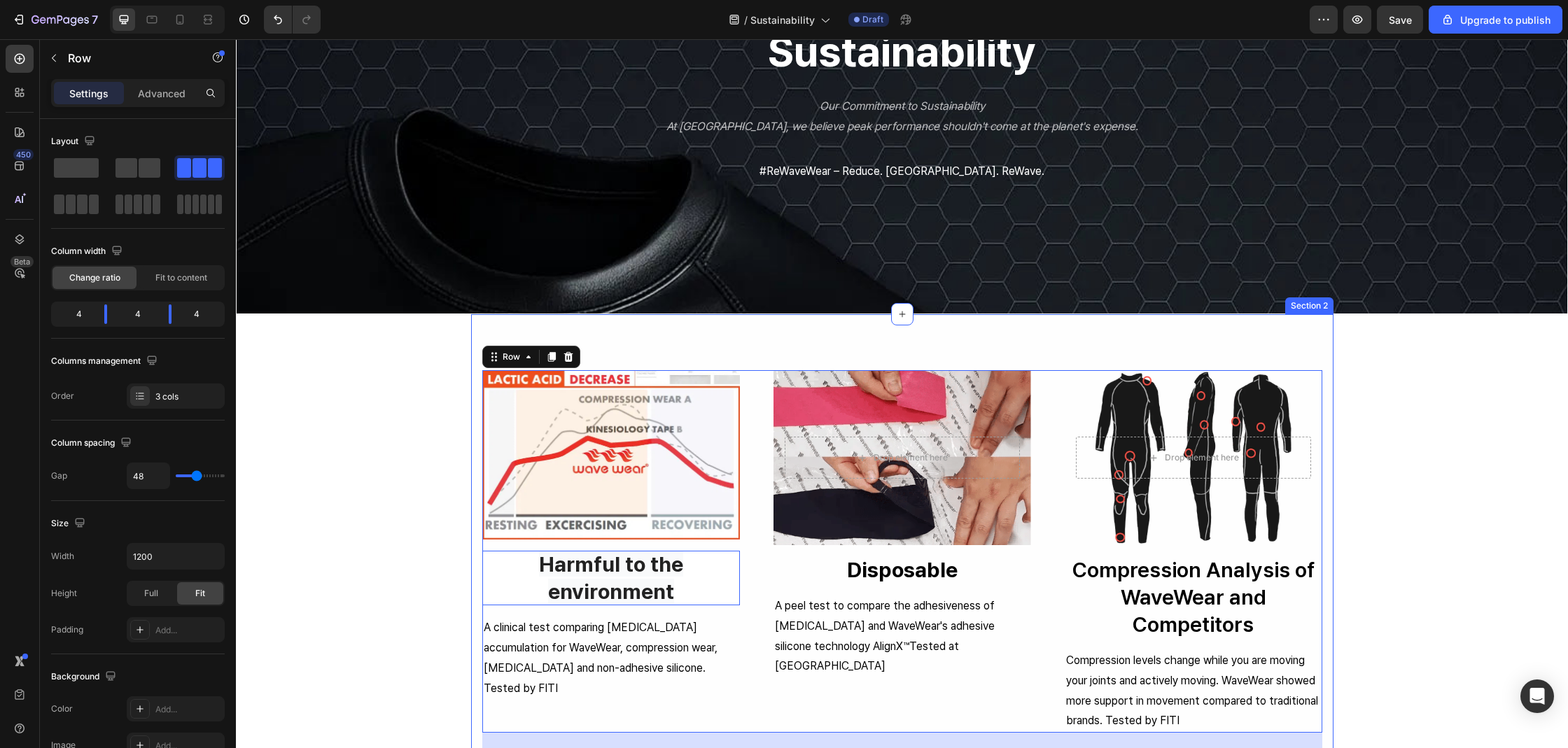
click at [471, 594] on div "Image Harmful to the environment Button Lactic Acid Reduction- How WaveWear Hel…" at bounding box center [902, 694] width 862 height 648
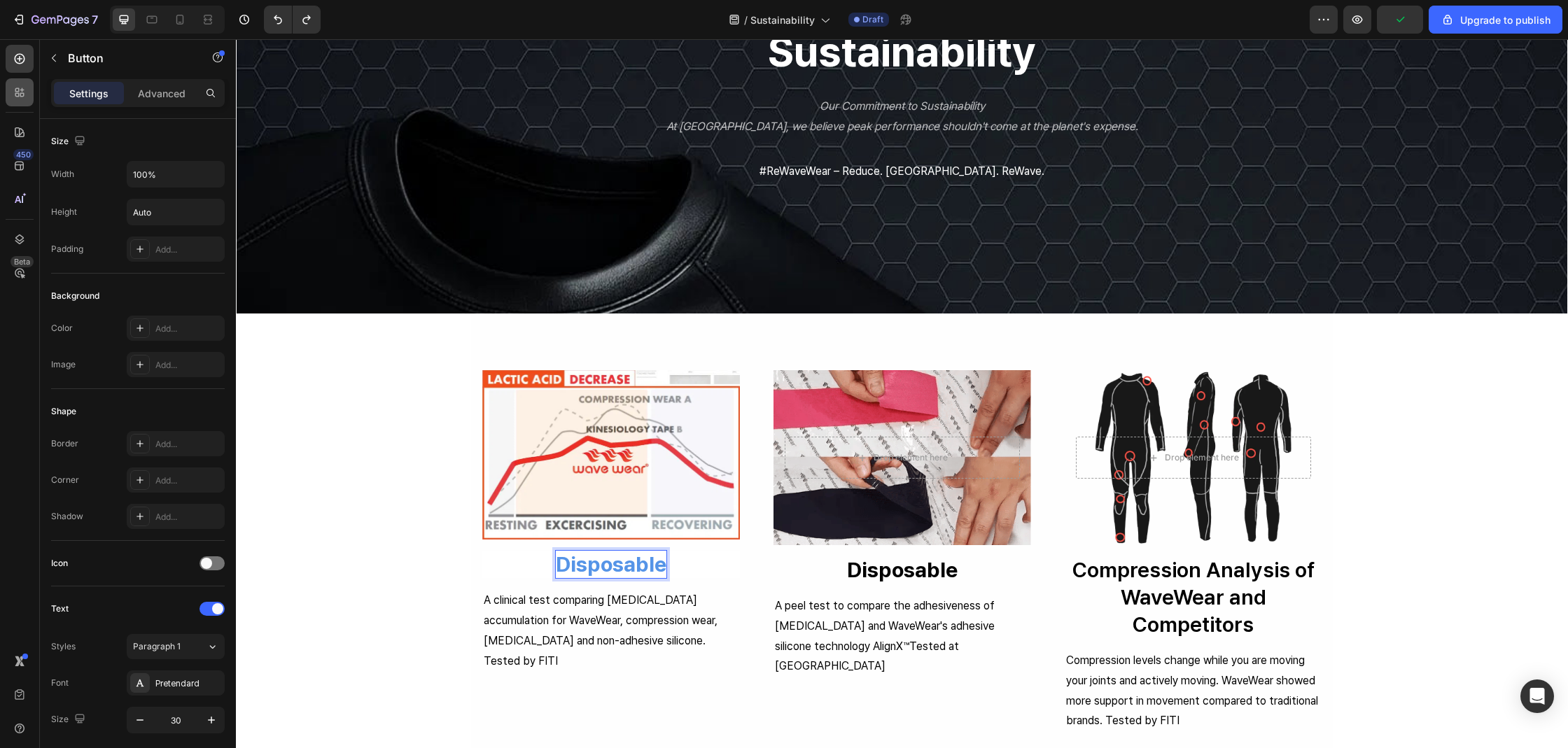
click at [15, 106] on div at bounding box center [19, 92] width 28 height 28
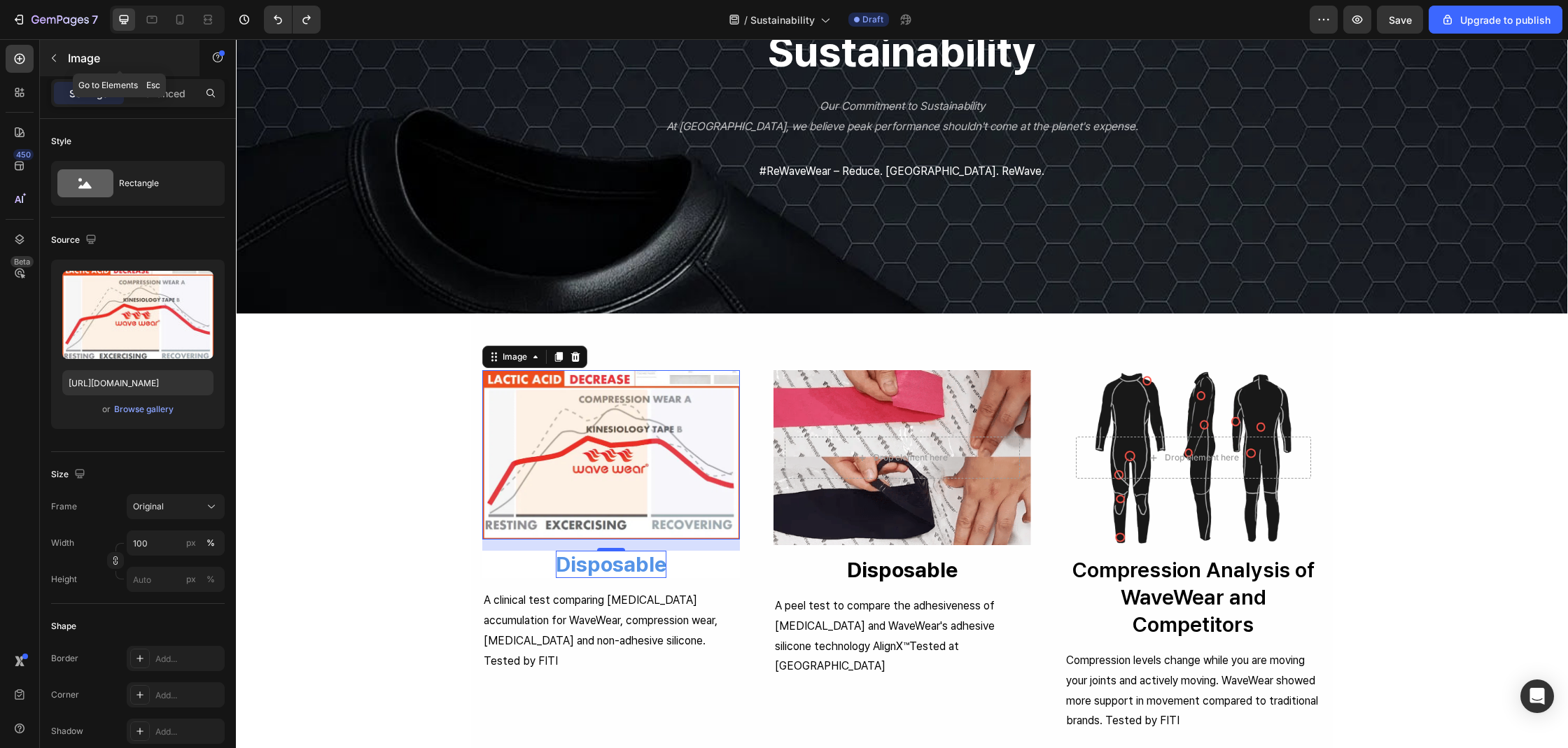
click at [73, 55] on p "Image" at bounding box center [127, 58] width 119 height 17
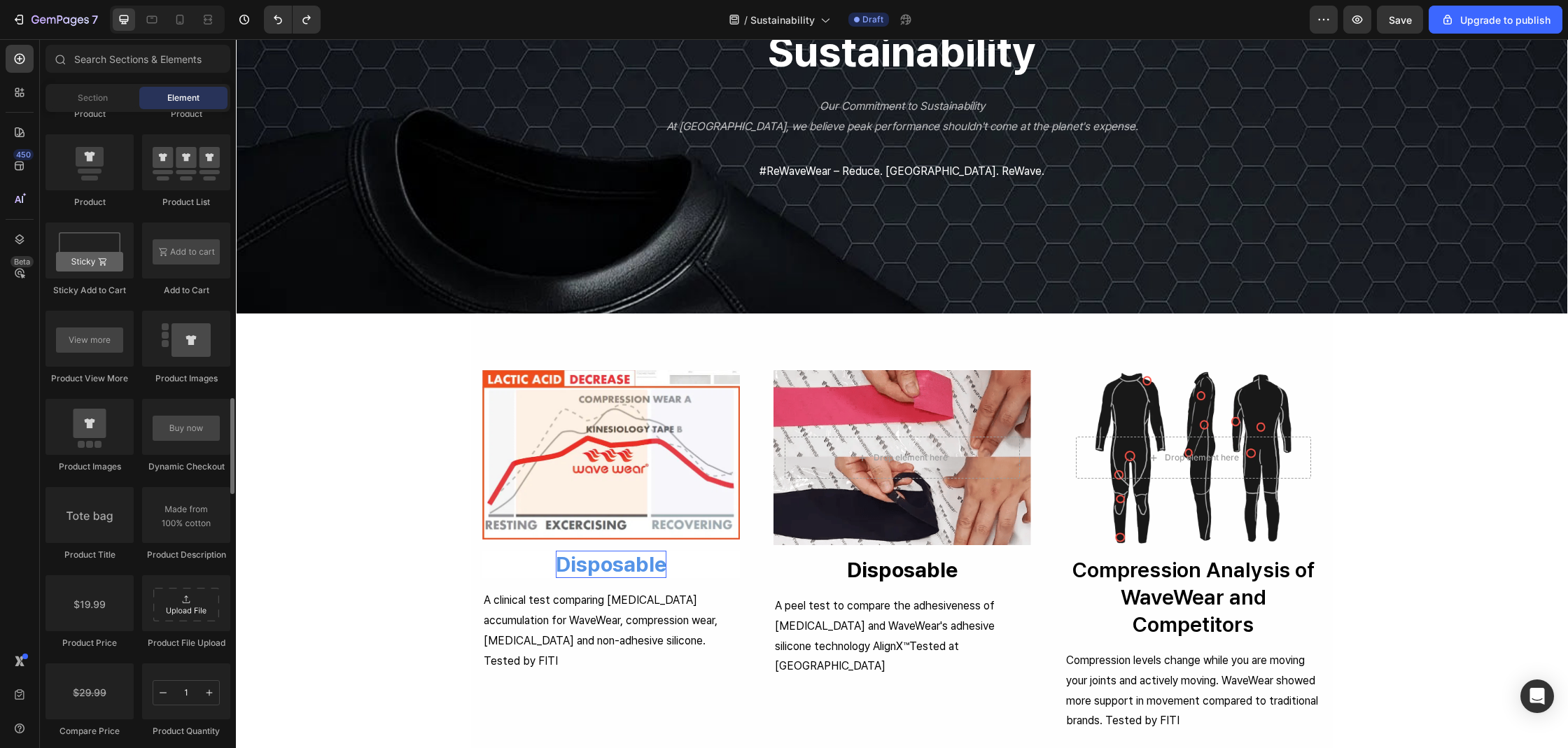
scroll to position [2504, 0]
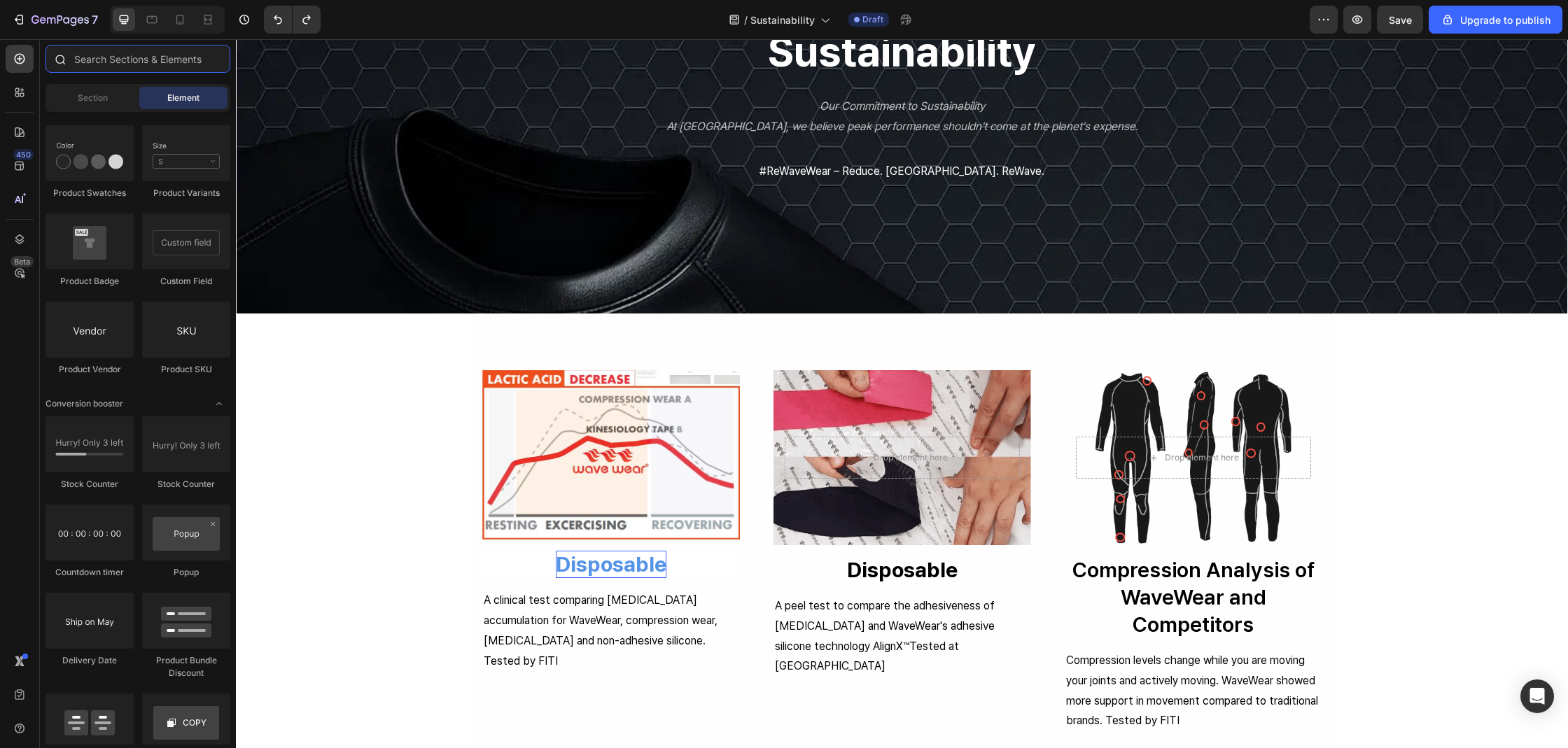
click at [136, 65] on input "text" at bounding box center [138, 58] width 185 height 28
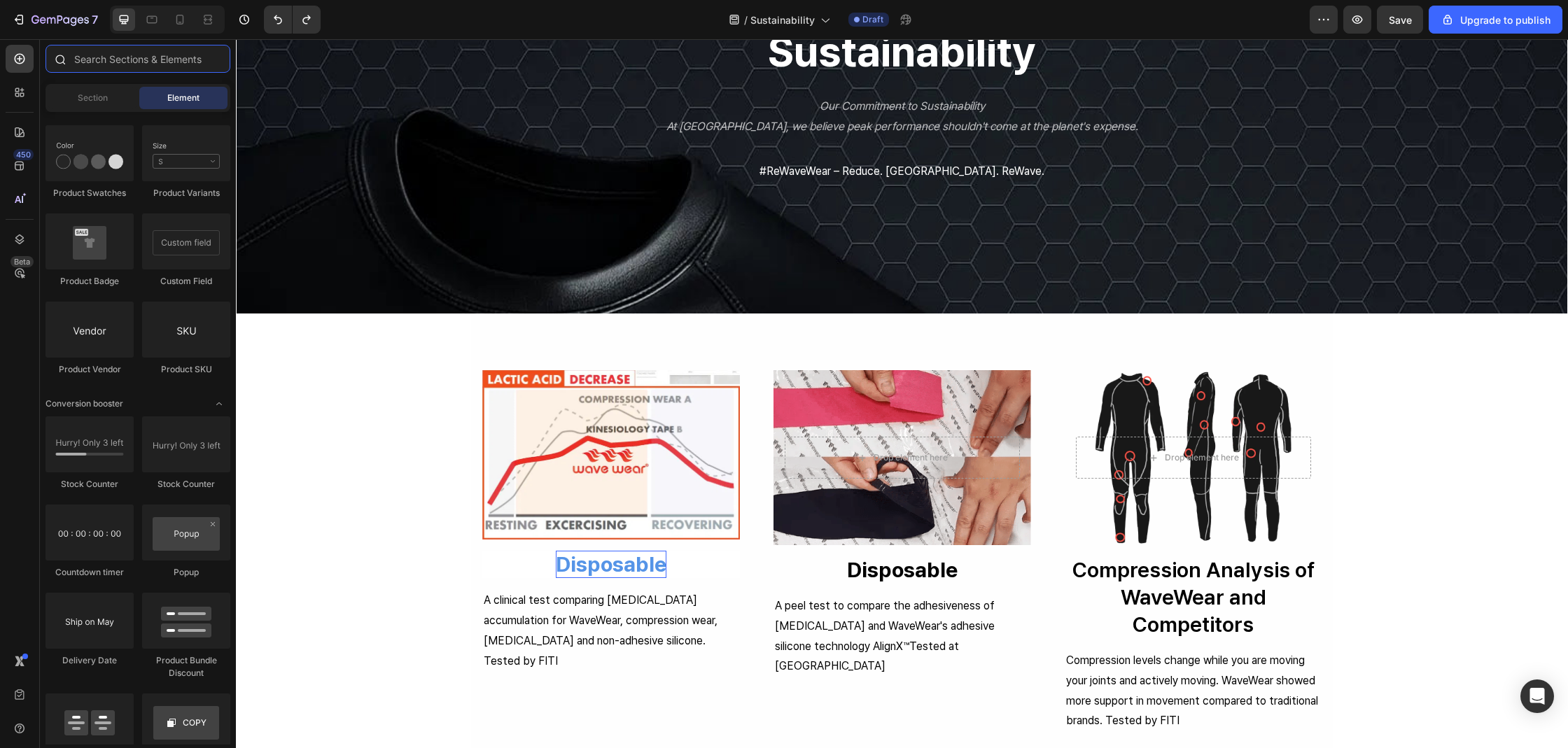
type input "ㅠ"
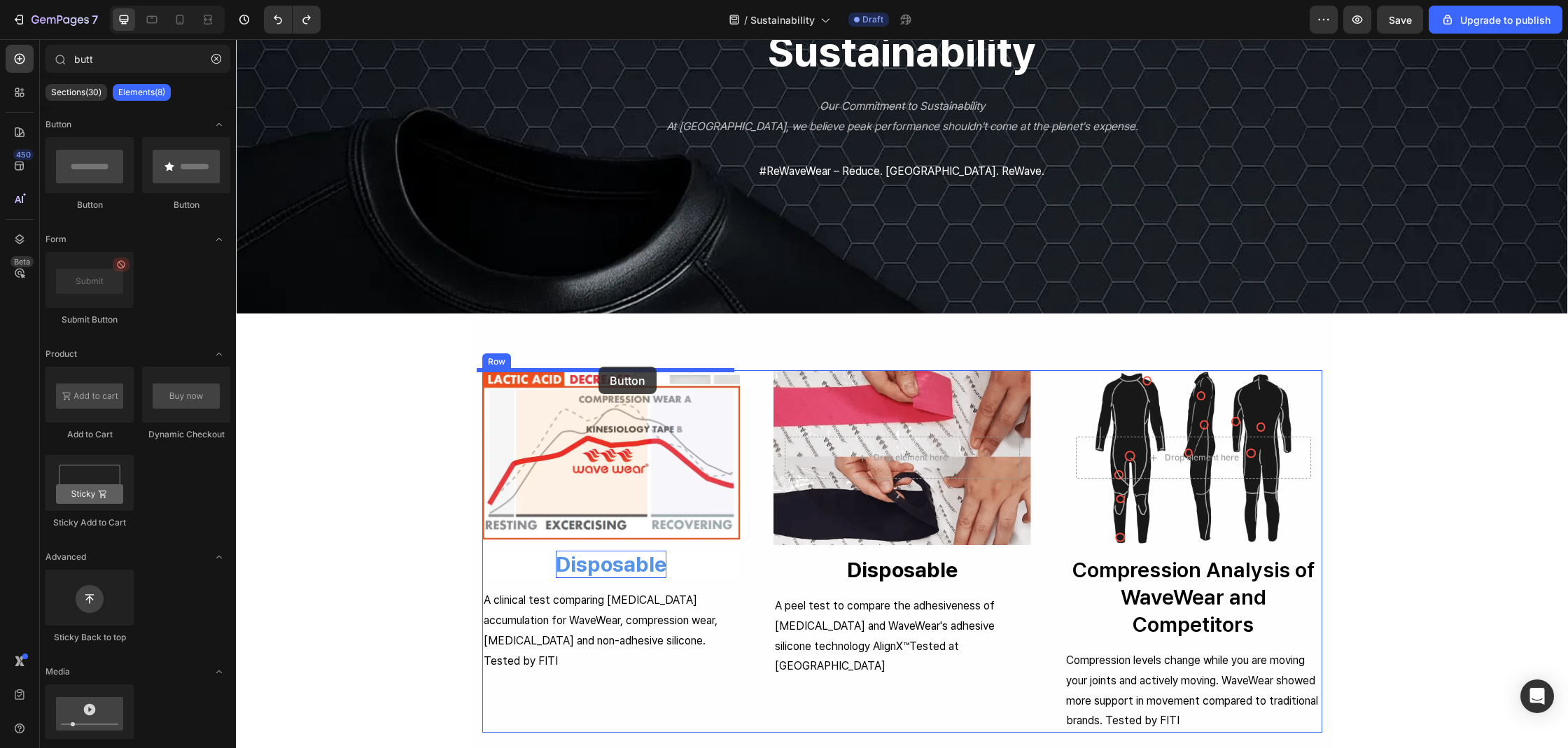
drag, startPoint x: 305, startPoint y: 218, endPoint x: 598, endPoint y: 366, distance: 328.3
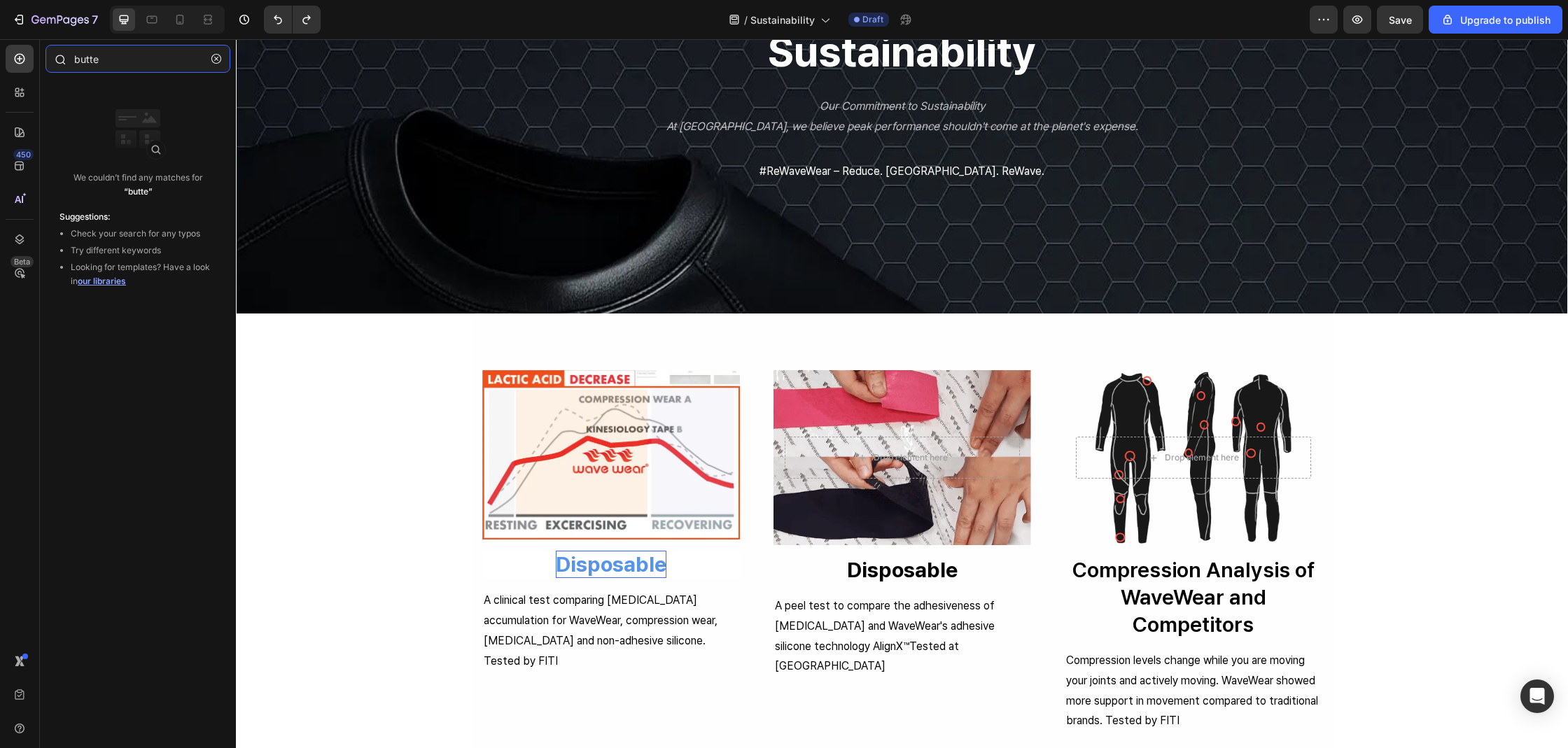
click at [128, 64] on input "butte" at bounding box center [138, 58] width 185 height 28
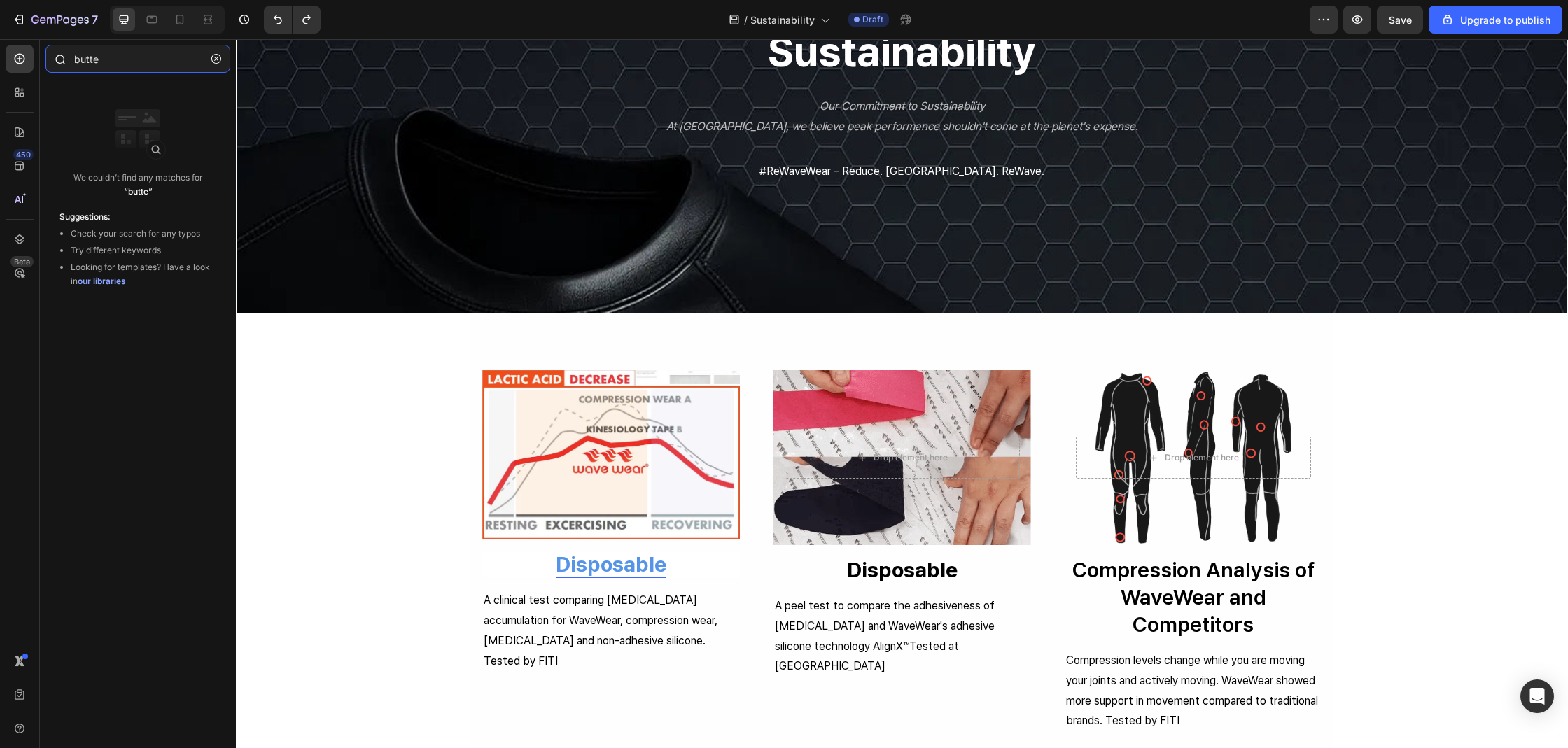
type input "butt"
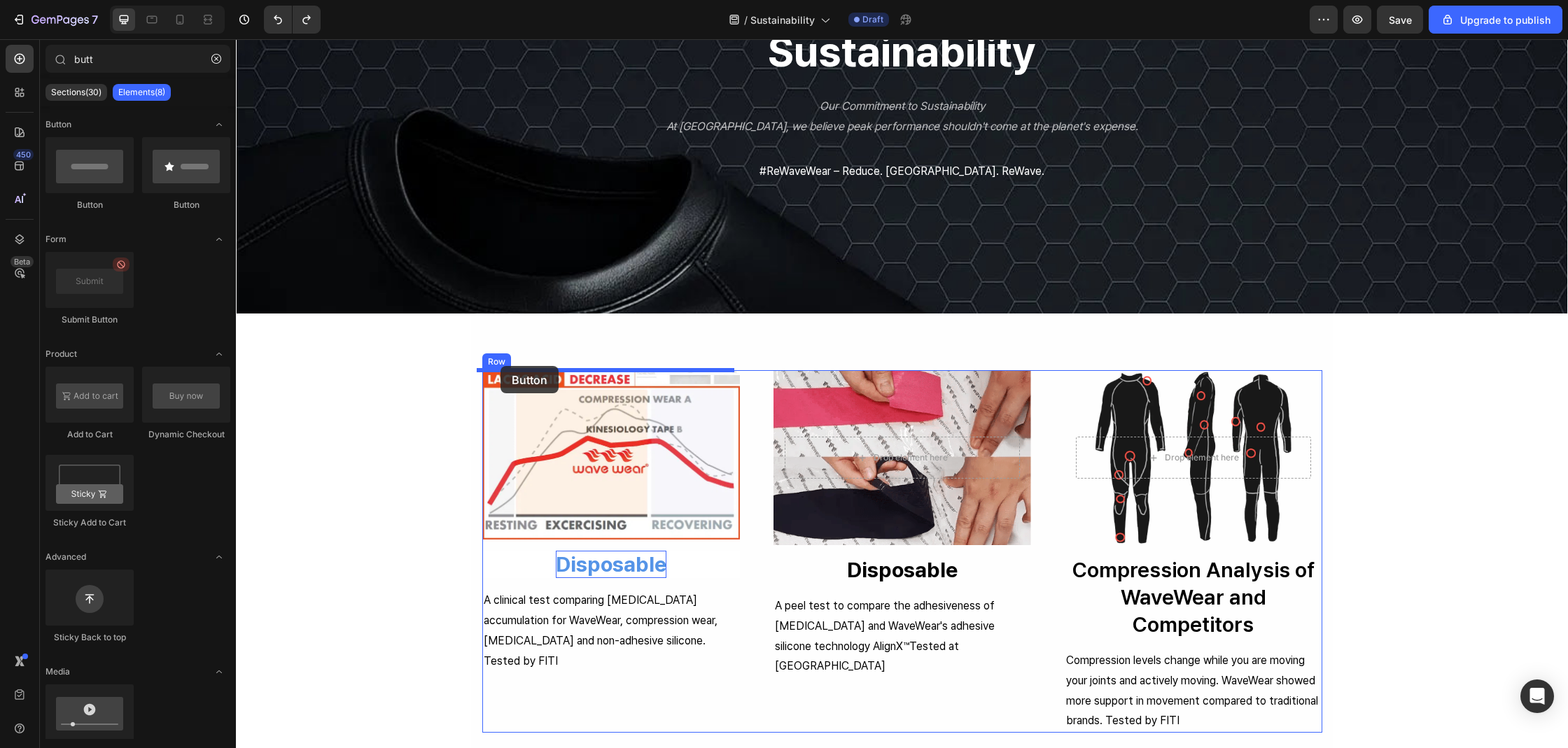
drag, startPoint x: 424, startPoint y: 217, endPoint x: 501, endPoint y: 366, distance: 167.7
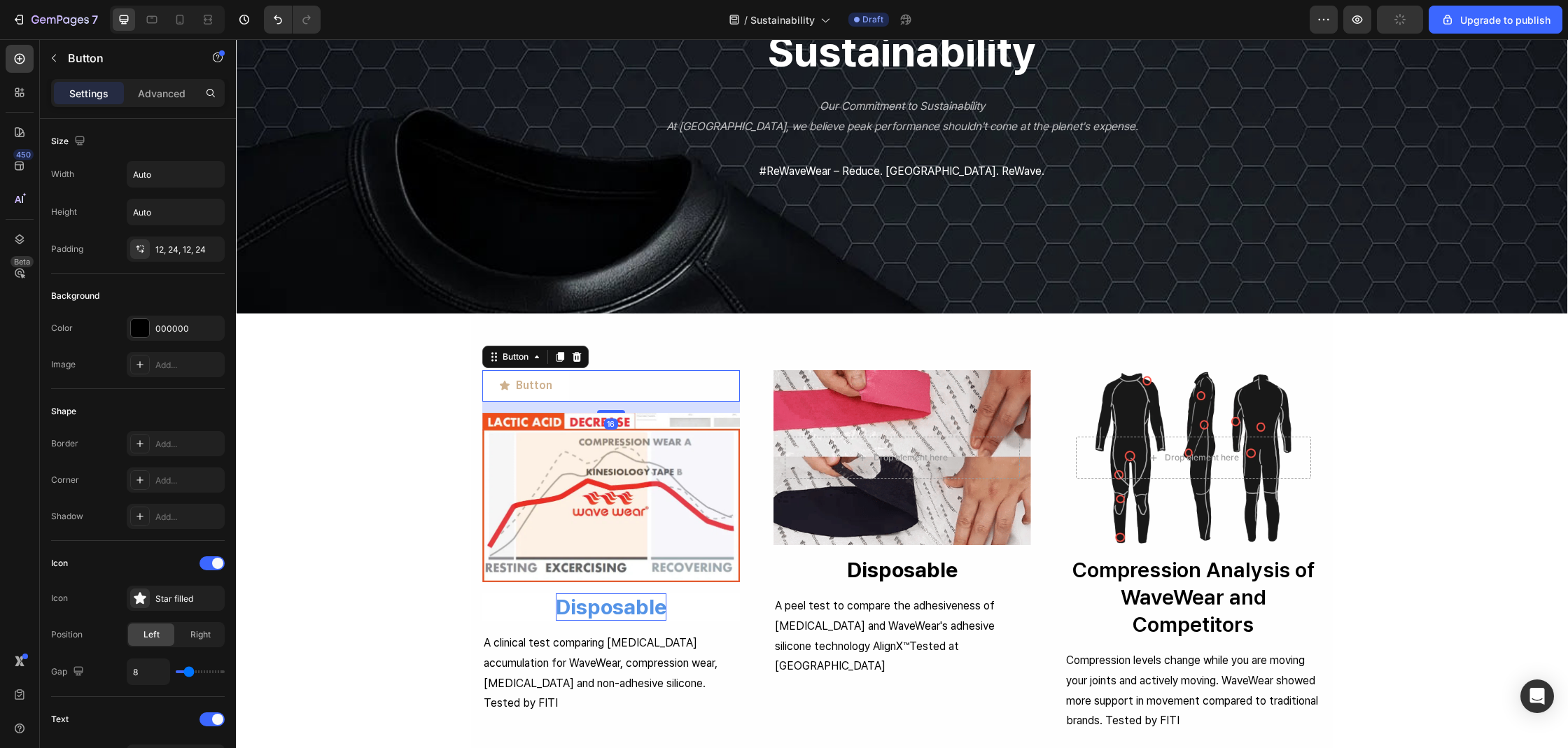
click at [551, 382] on button "Button" at bounding box center [525, 385] width 87 height 31
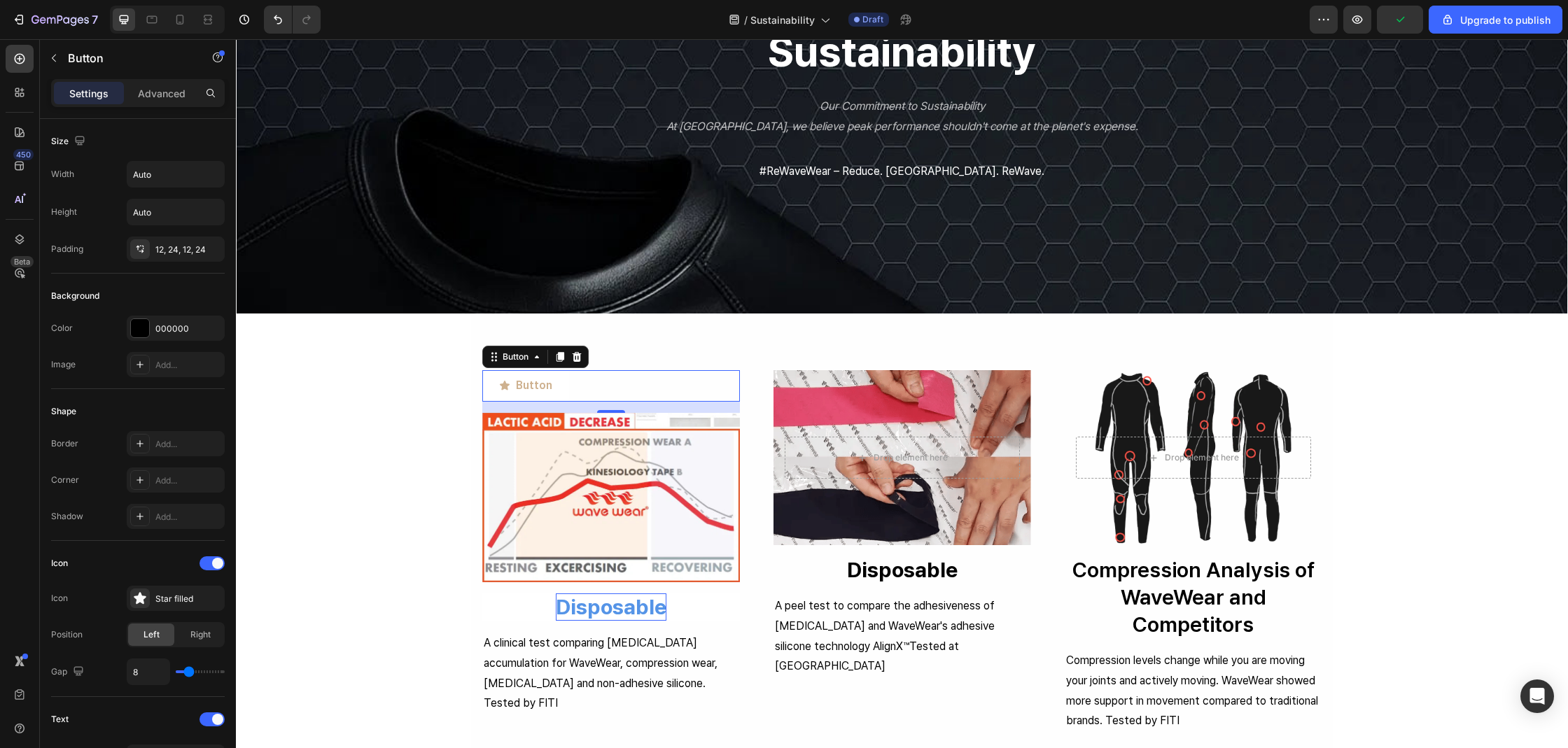
click at [503, 384] on icon "<p>Button</p>" at bounding box center [505, 385] width 10 height 10
click at [500, 384] on icon "<p>Button</p>" at bounding box center [505, 385] width 10 height 10
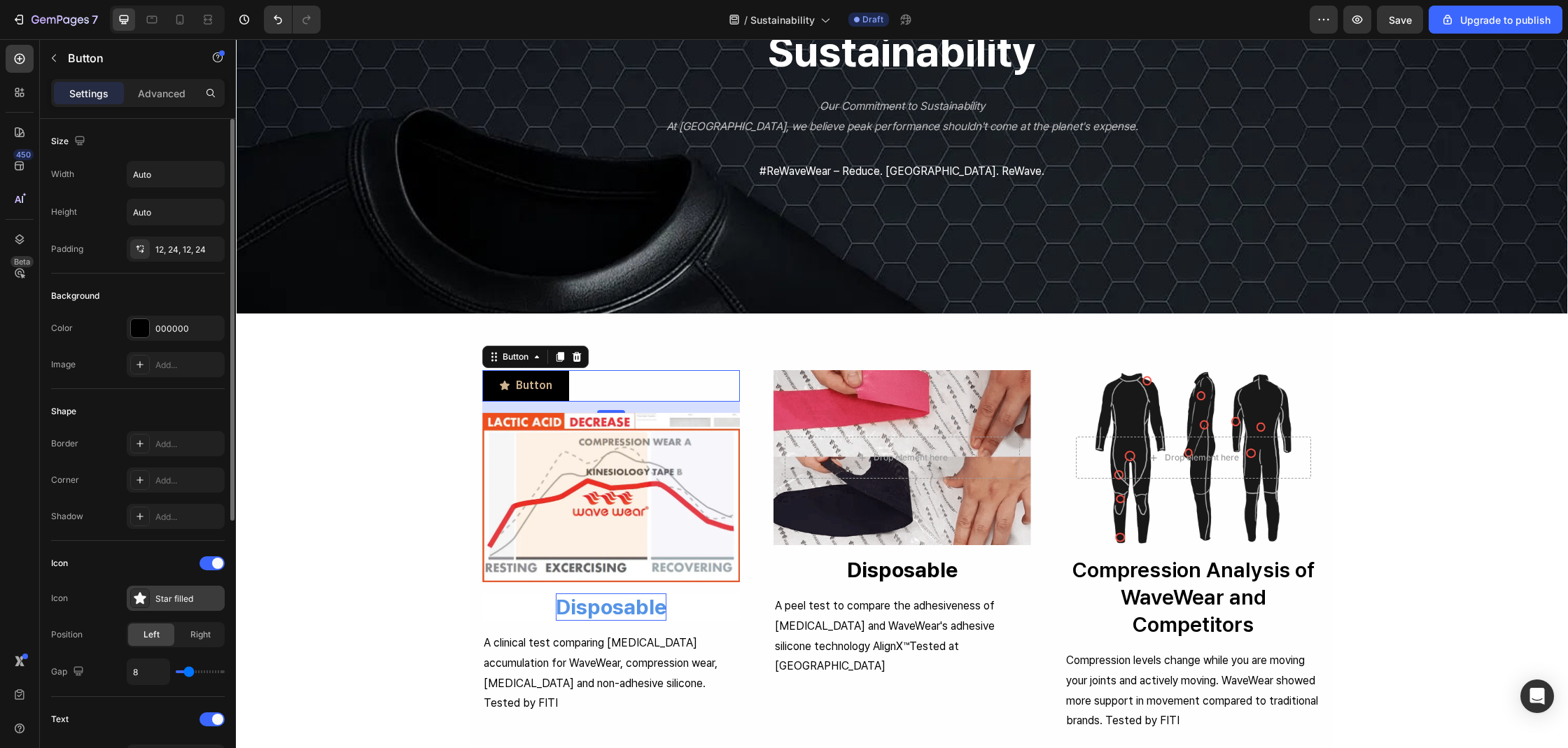
click at [145, 596] on icon at bounding box center [139, 597] width 11 height 11
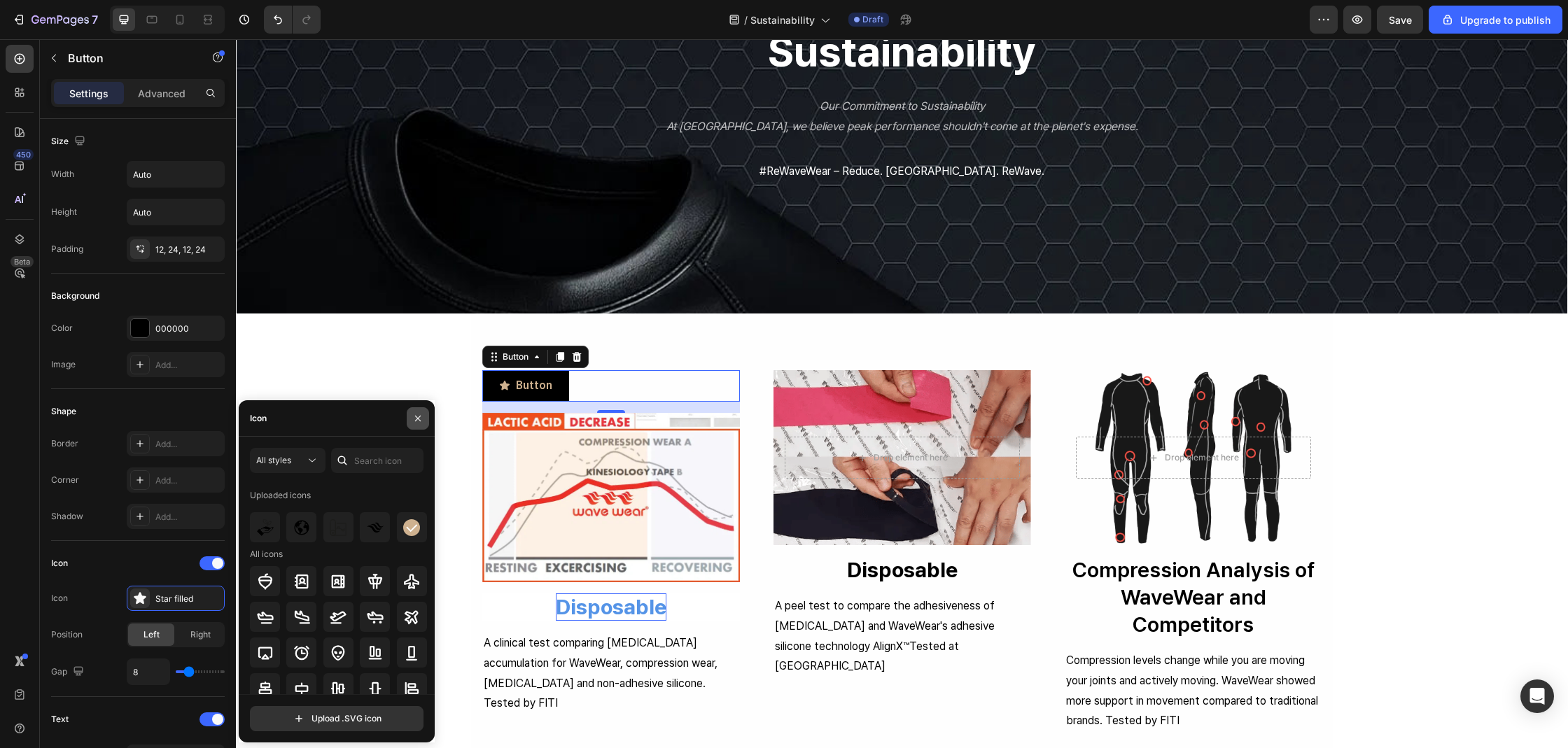
drag, startPoint x: 417, startPoint y: 420, endPoint x: 115, endPoint y: 398, distance: 302.8
click at [417, 420] on icon "button" at bounding box center [418, 419] width 11 height 11
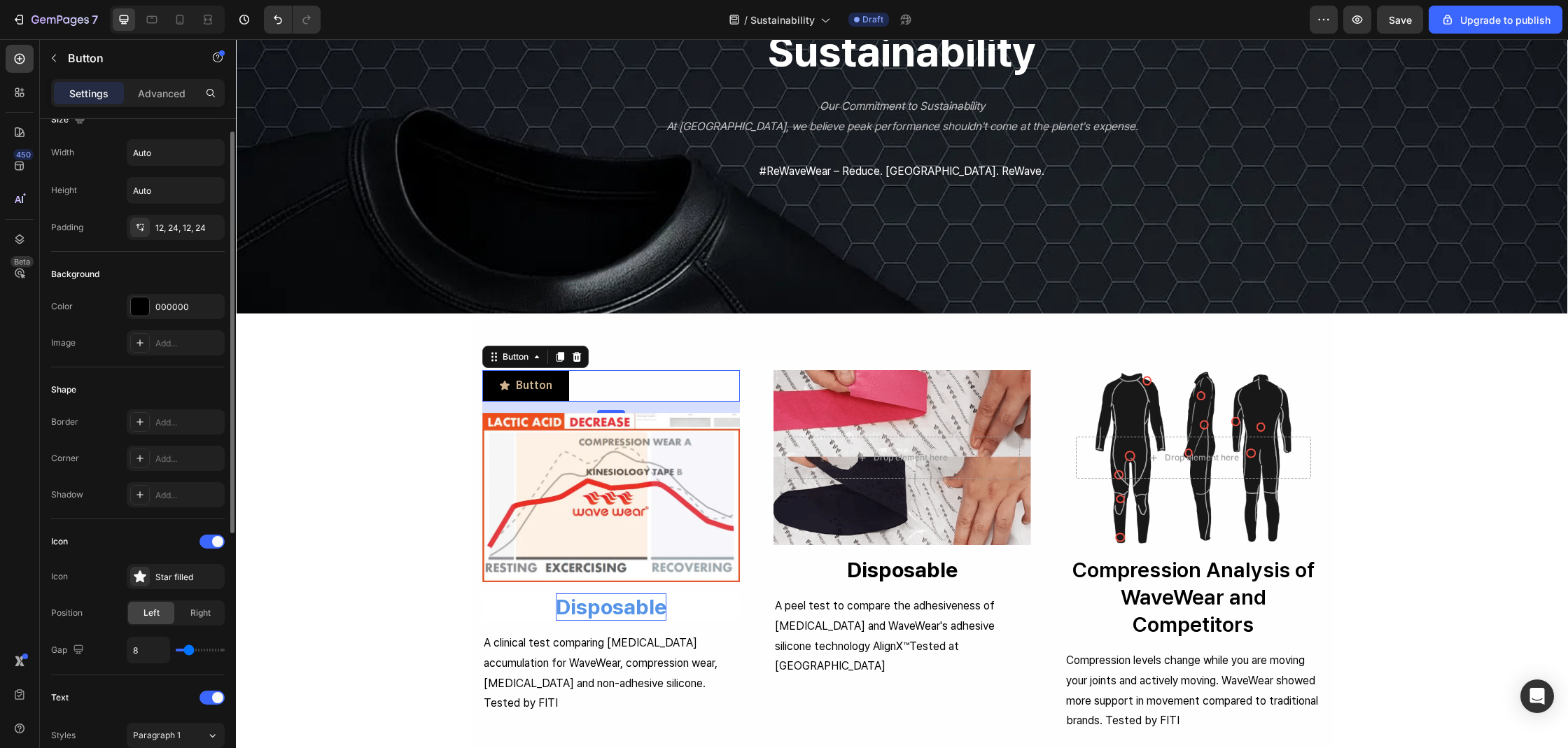
scroll to position [301, 0]
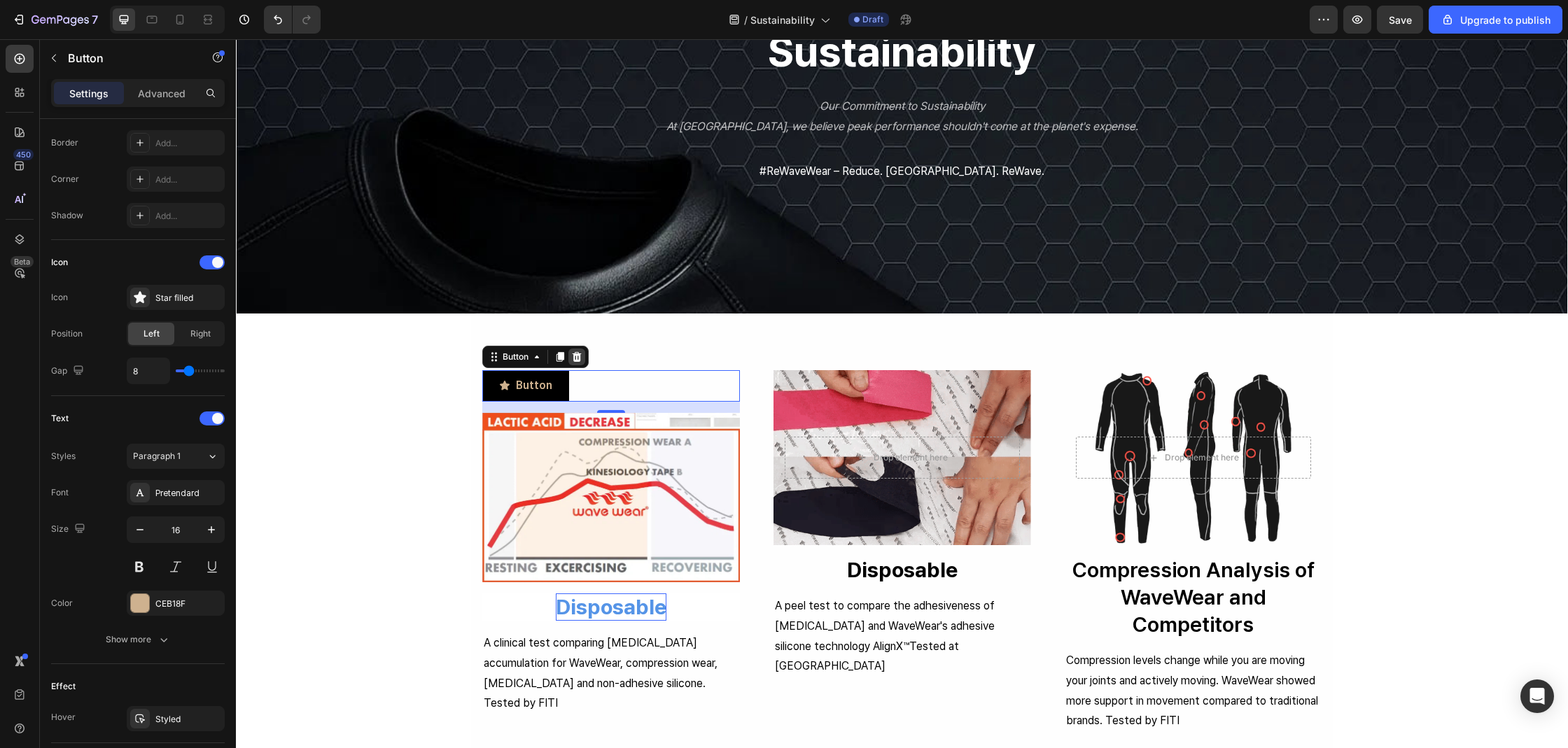
click at [575, 358] on icon at bounding box center [576, 357] width 10 height 10
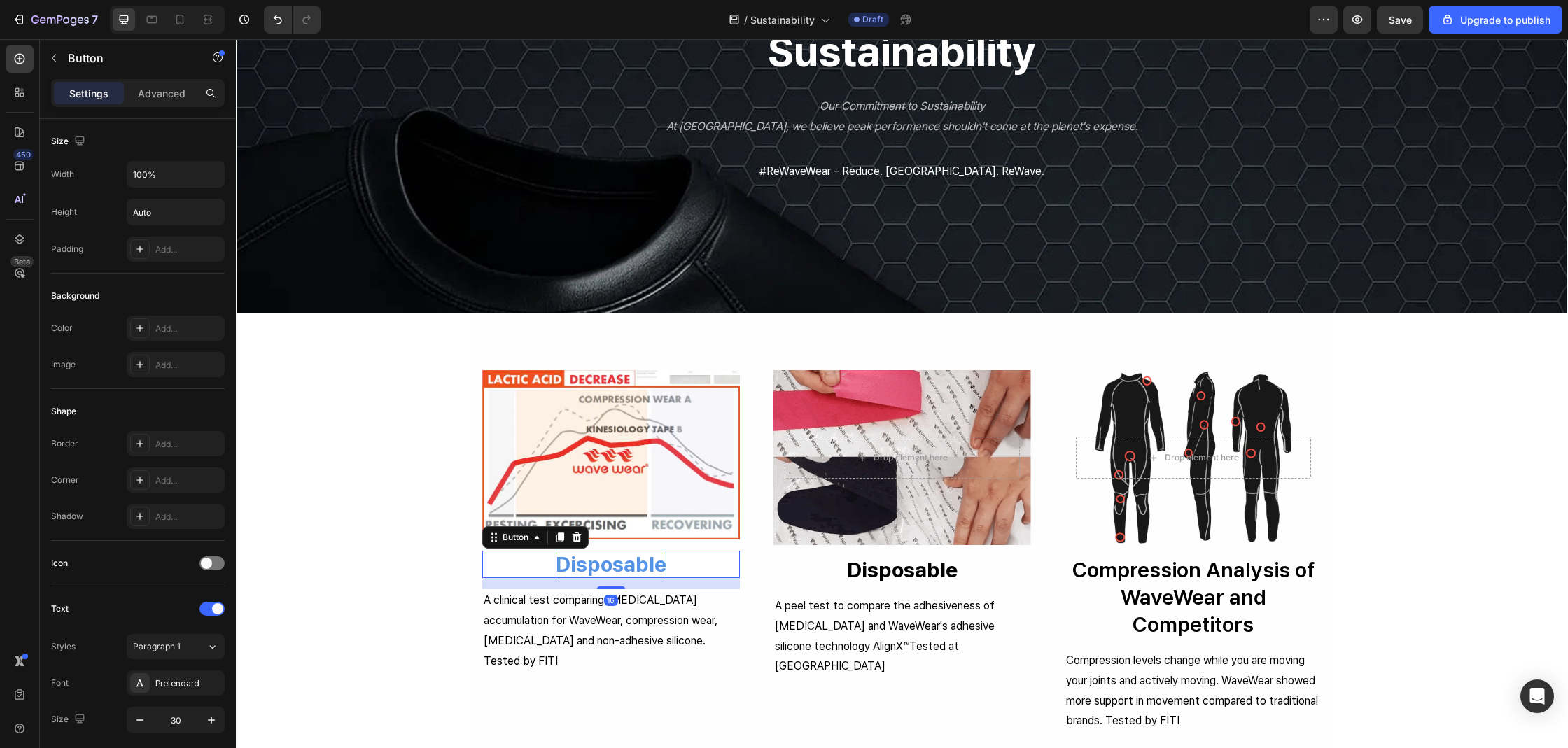
click at [629, 564] on strong "Disposable" at bounding box center [611, 564] width 111 height 25
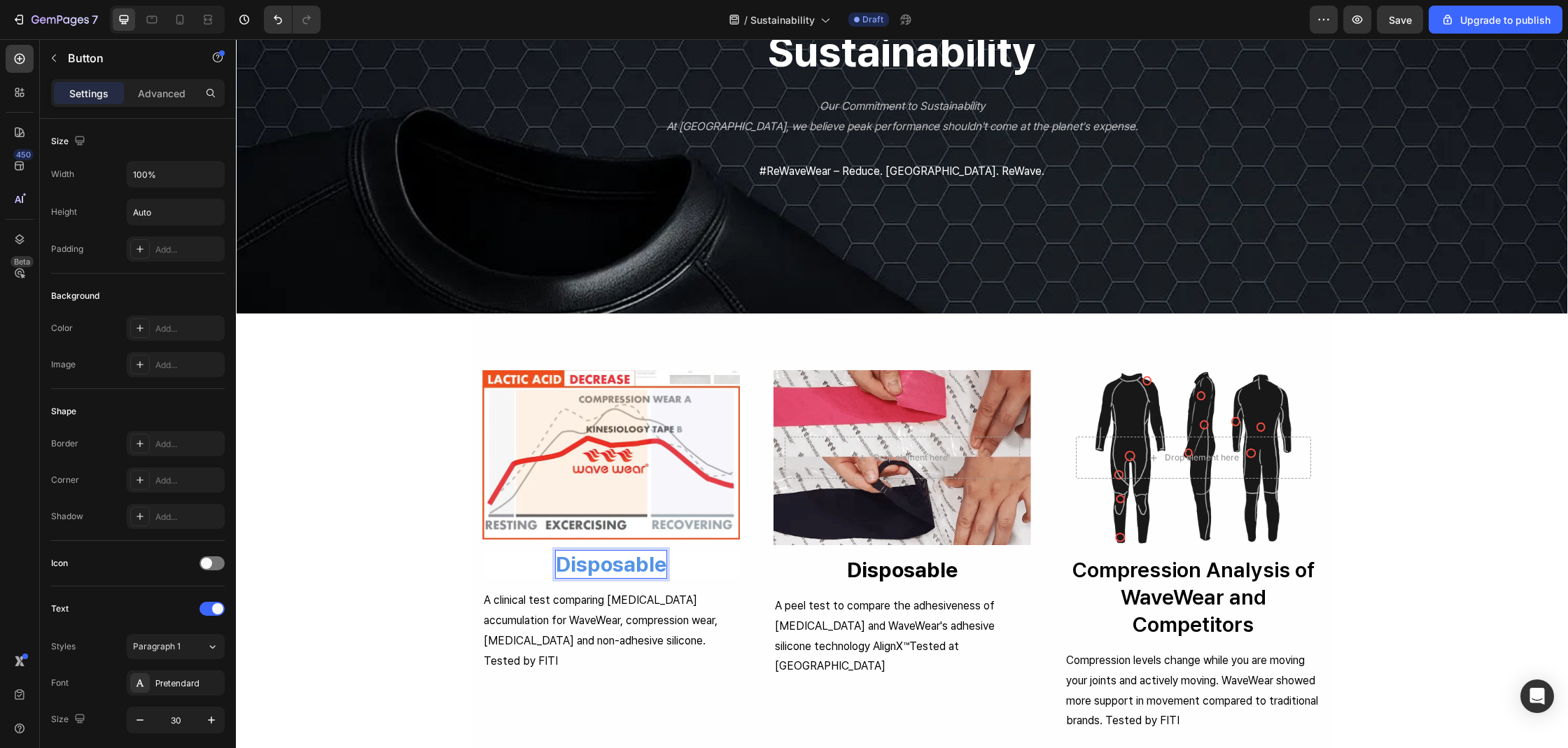
click at [629, 564] on strong "Disposable" at bounding box center [611, 564] width 111 height 25
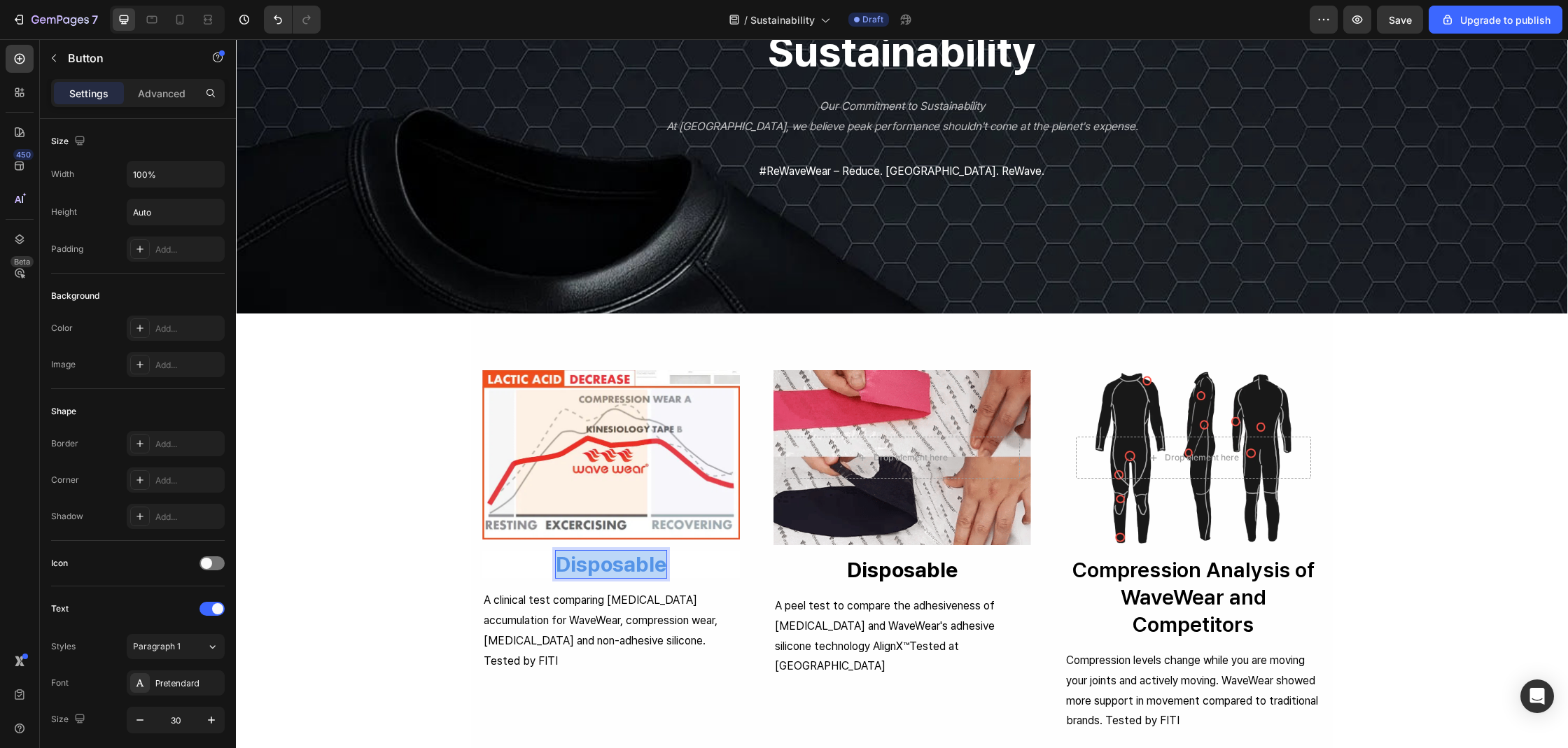
click at [629, 564] on strong "Disposable" at bounding box center [611, 564] width 111 height 25
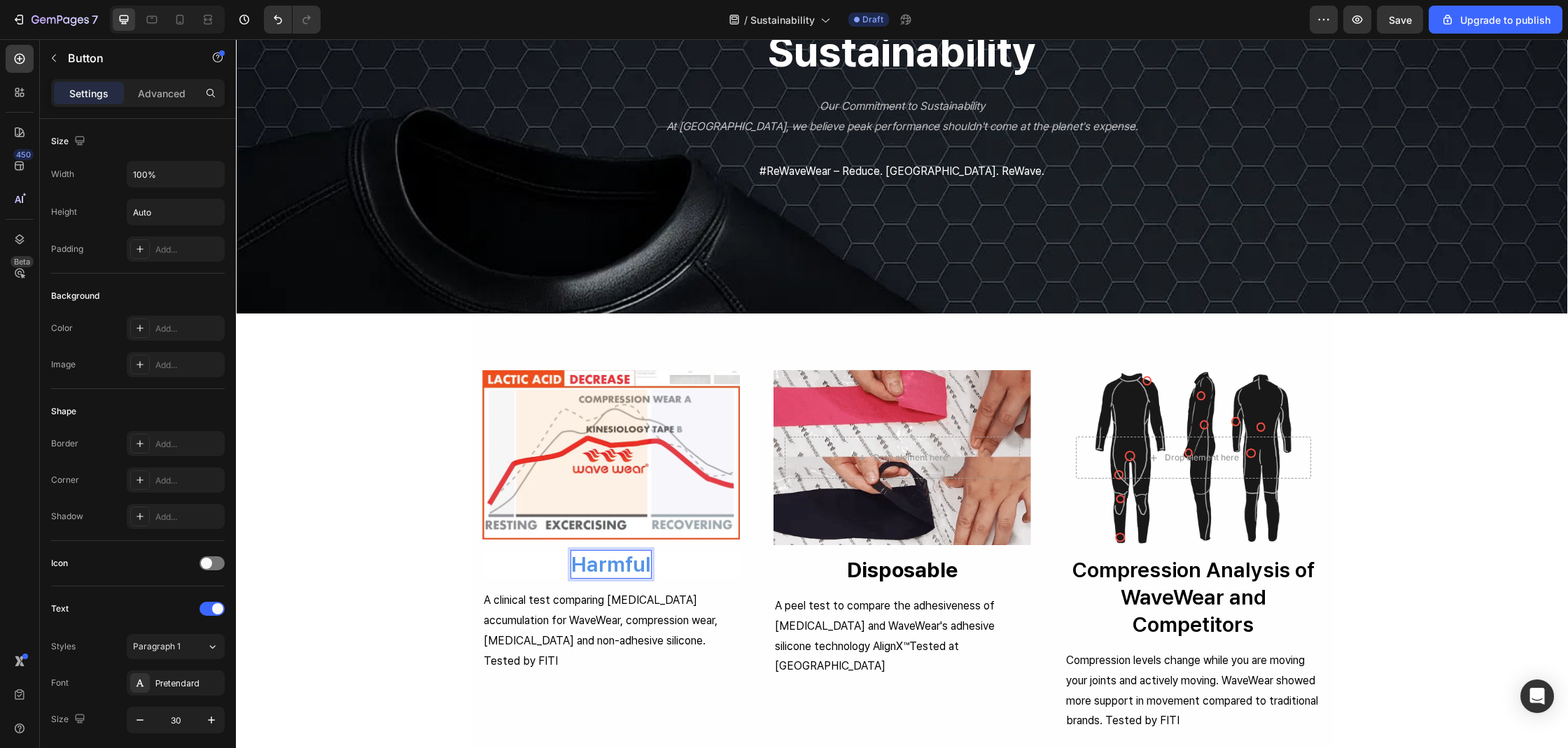
click at [482, 551] on button "Harmful" at bounding box center [611, 564] width 258 height 28
click at [482, 551] on button "Harmful to" at bounding box center [611, 564] width 258 height 28
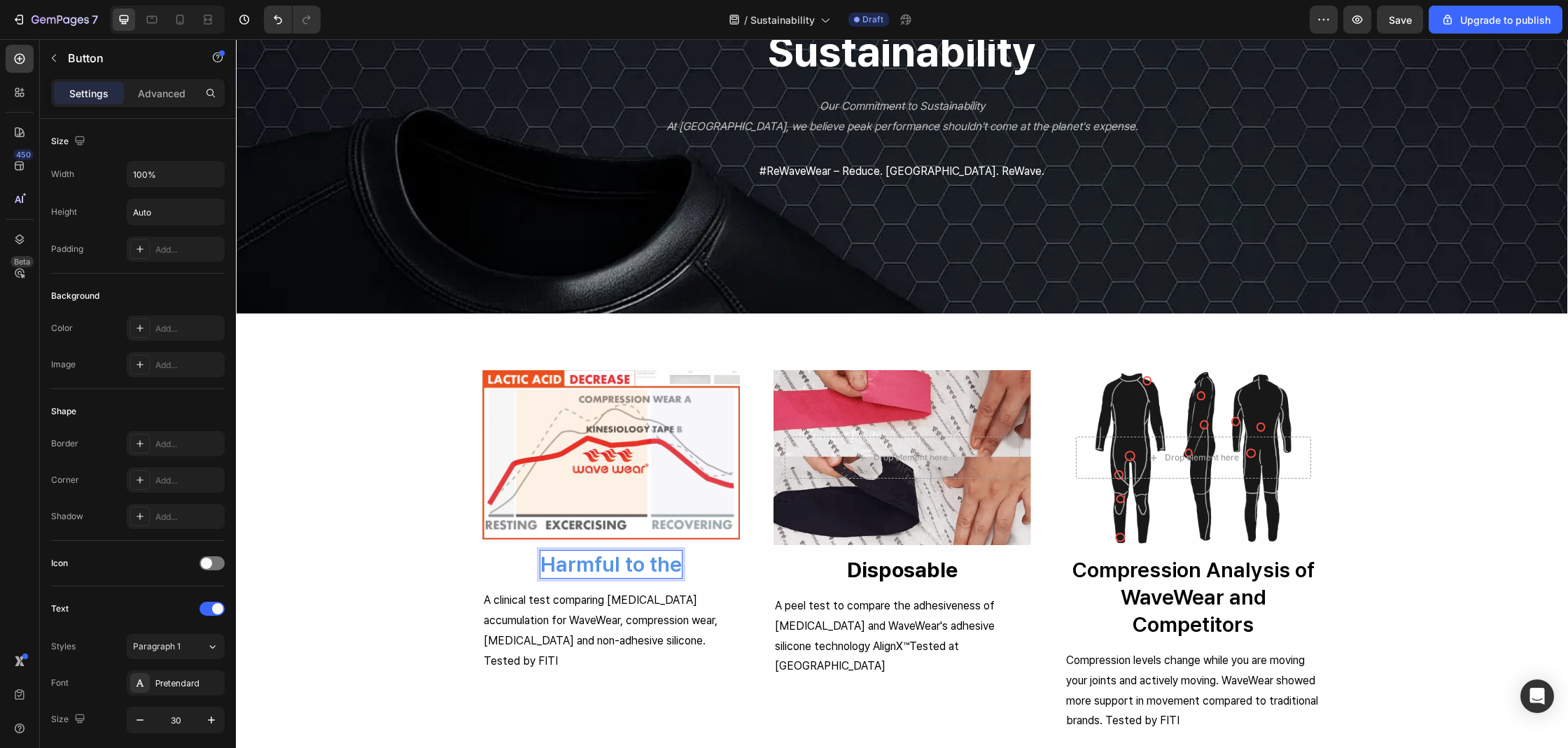
click at [482, 551] on button "Harmful to the" at bounding box center [611, 564] width 258 height 28
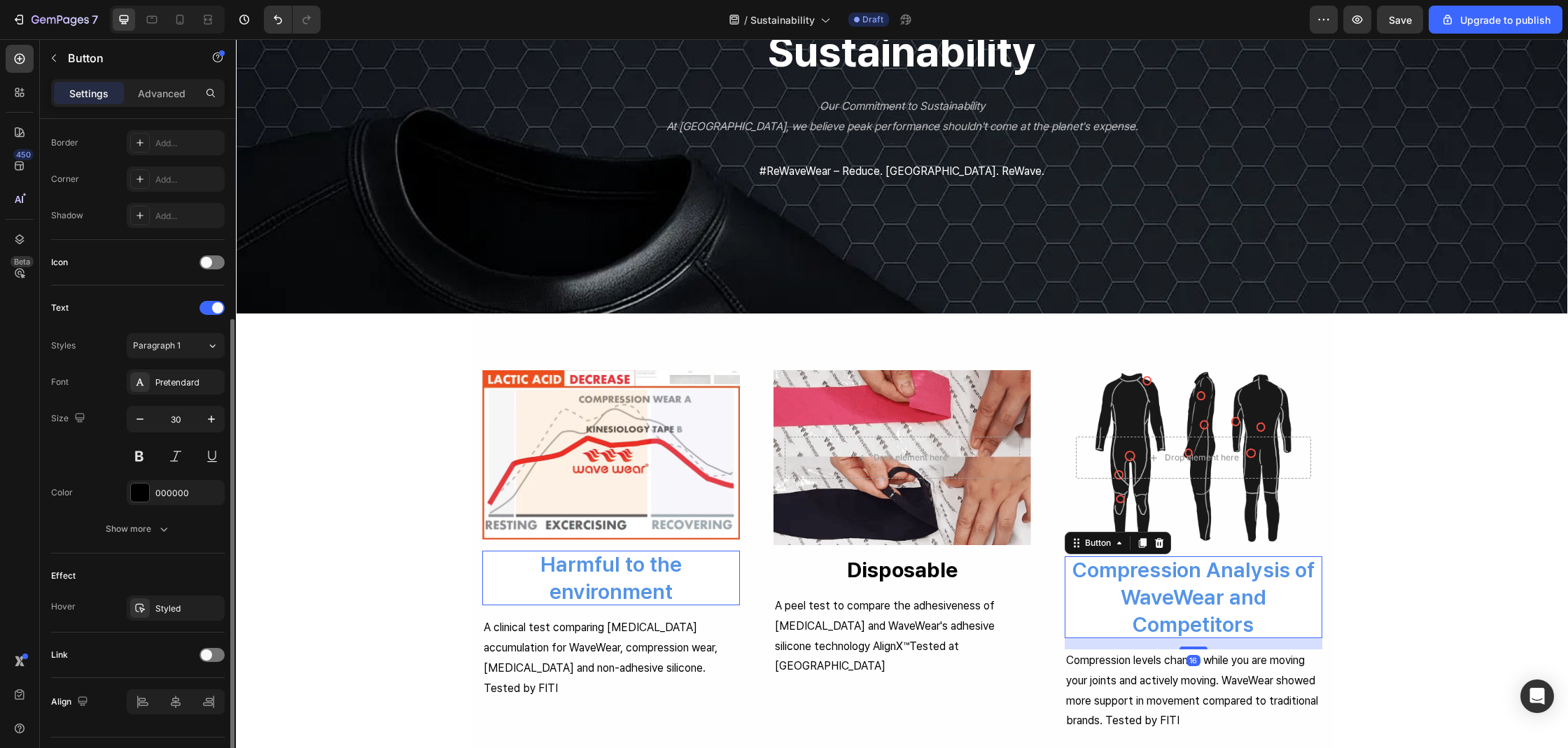
click at [1138, 592] on p "Compression Analysis of WaveWear and Competitors" at bounding box center [1193, 597] width 258 height 82
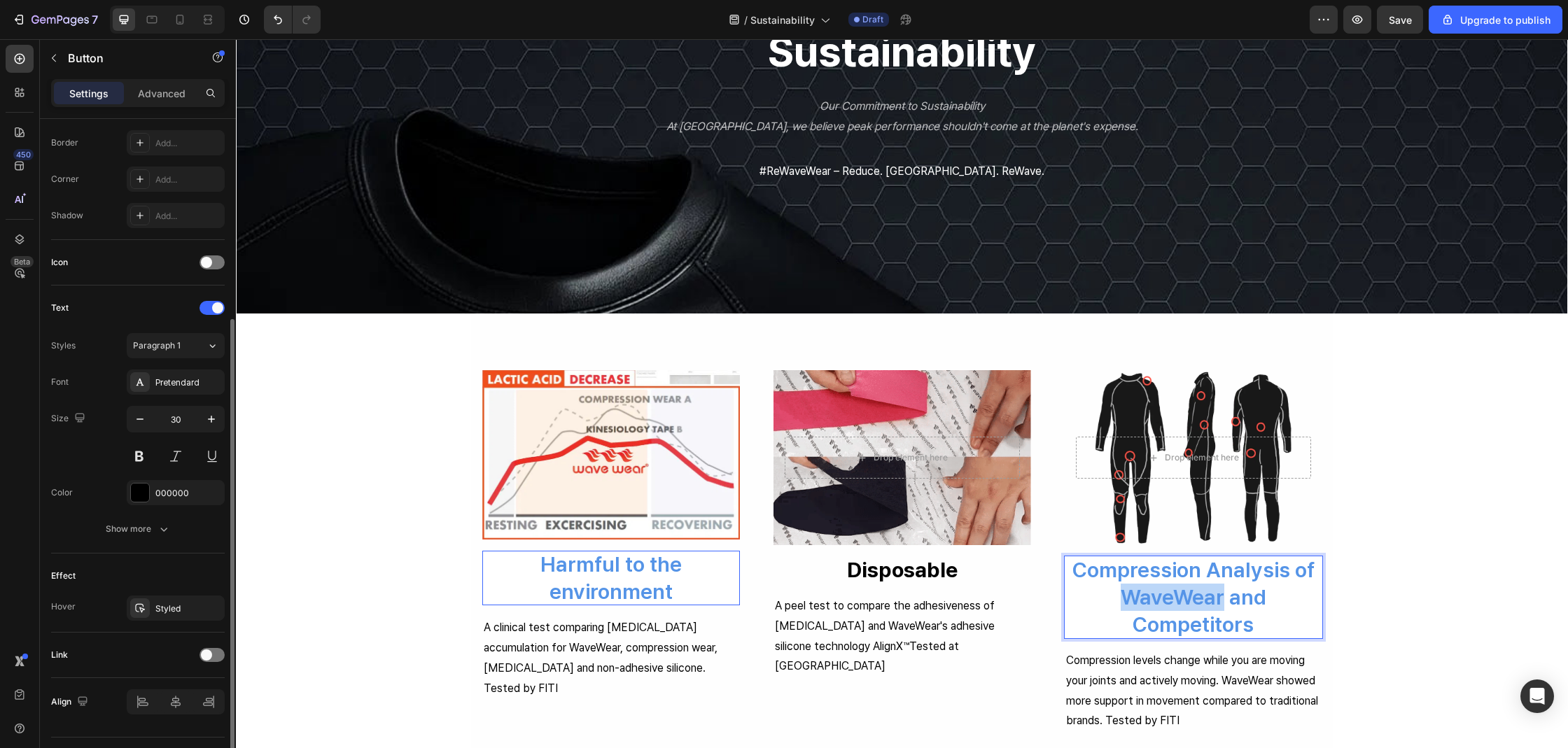
click at [1138, 592] on p "Compression Analysis of WaveWear and Competitors" at bounding box center [1193, 597] width 258 height 82
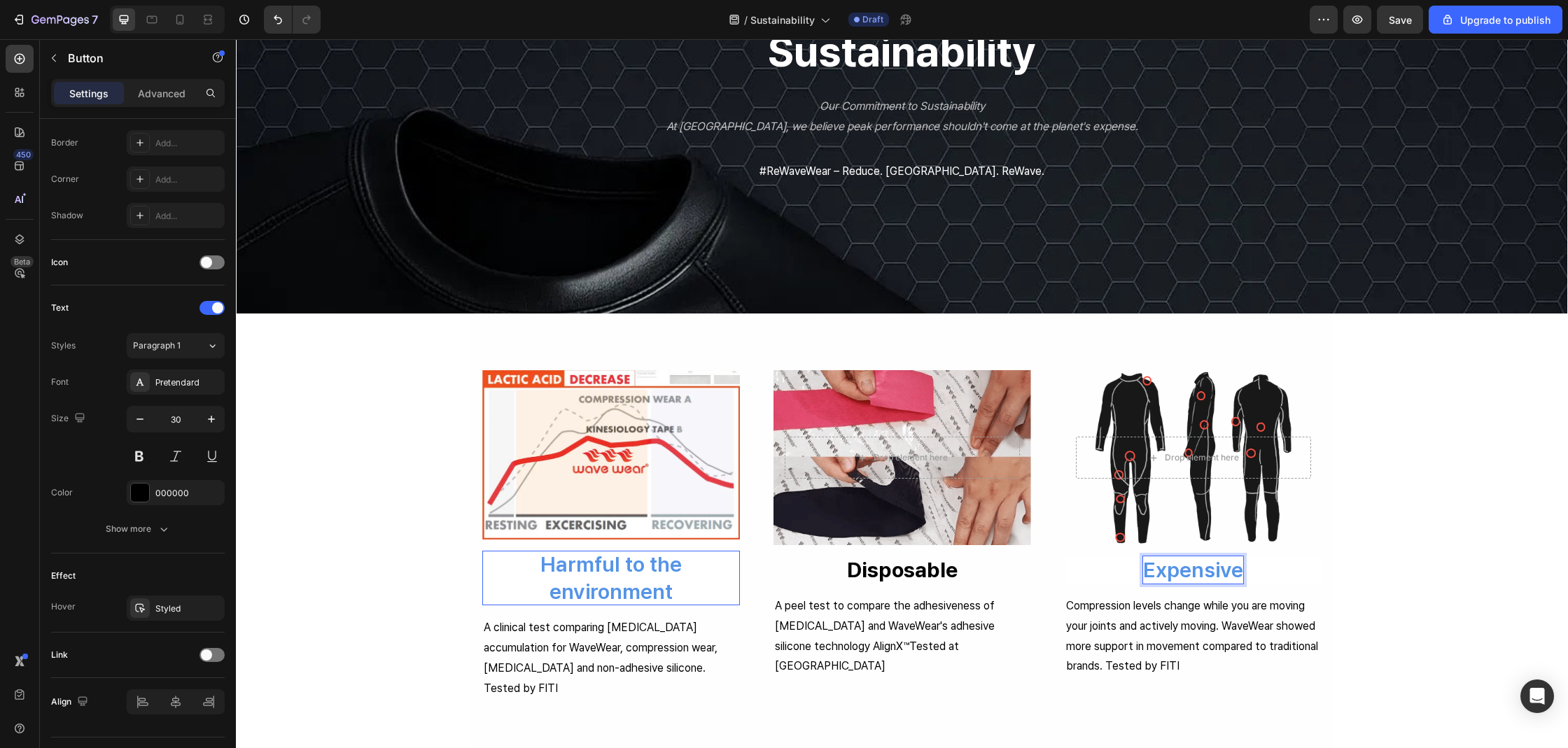
click at [1064, 556] on button "Expensive" at bounding box center [1193, 570] width 258 height 28
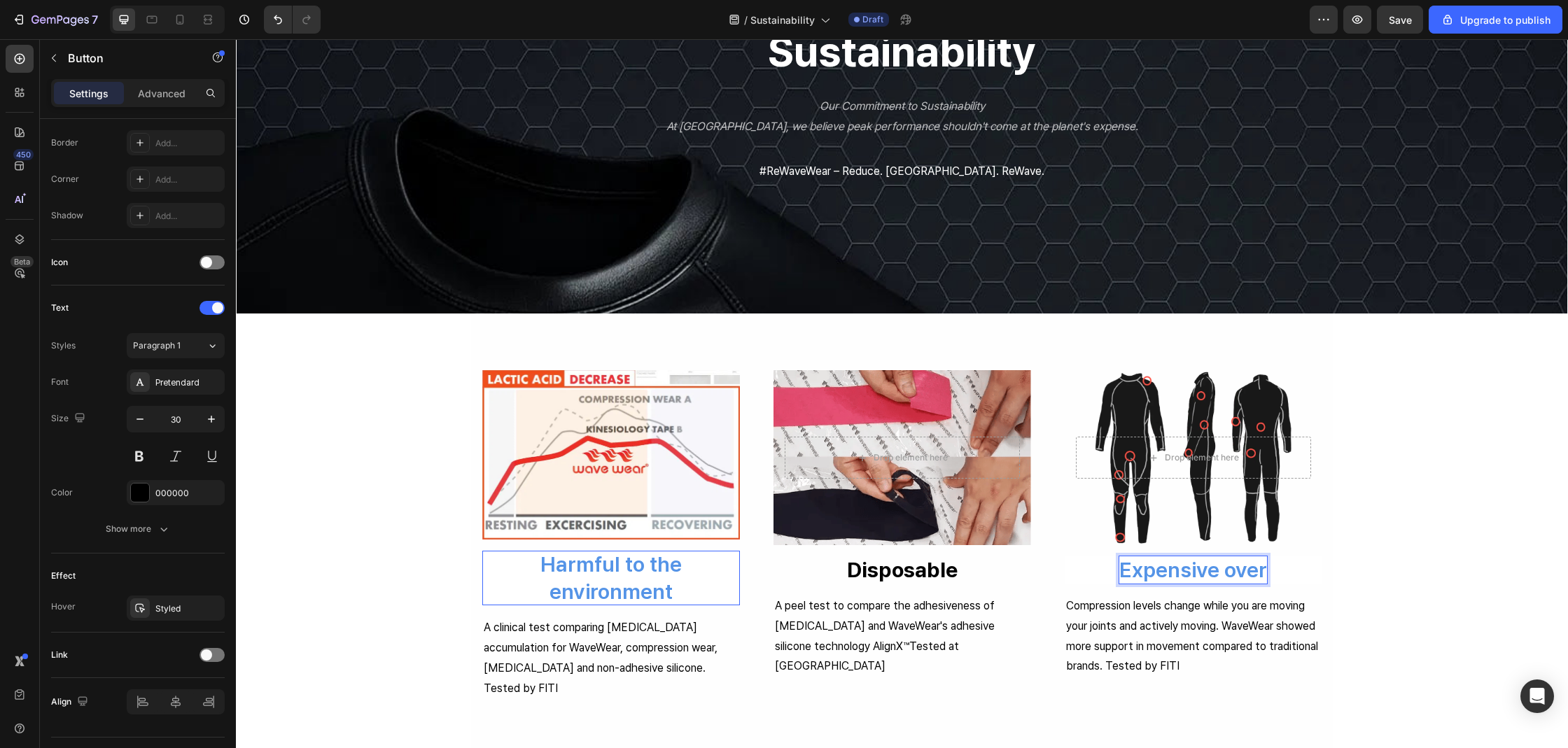
click at [1064, 556] on button "Expensive over" at bounding box center [1193, 570] width 258 height 28
click at [566, 641] on p "A clinical test comparing lactic acid accumulation for WaveWear, compression we…" at bounding box center [611, 658] width 255 height 80
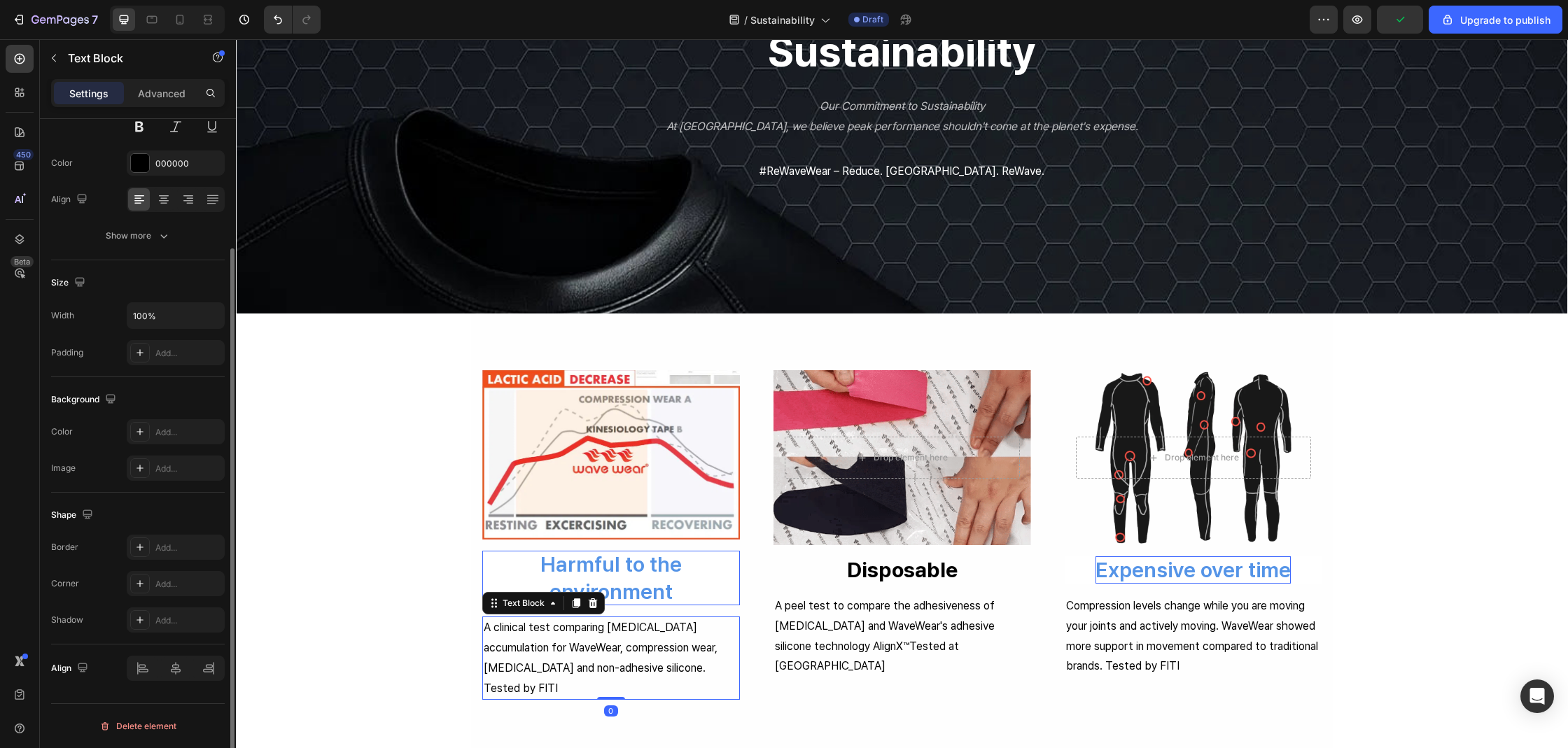
scroll to position [0, 0]
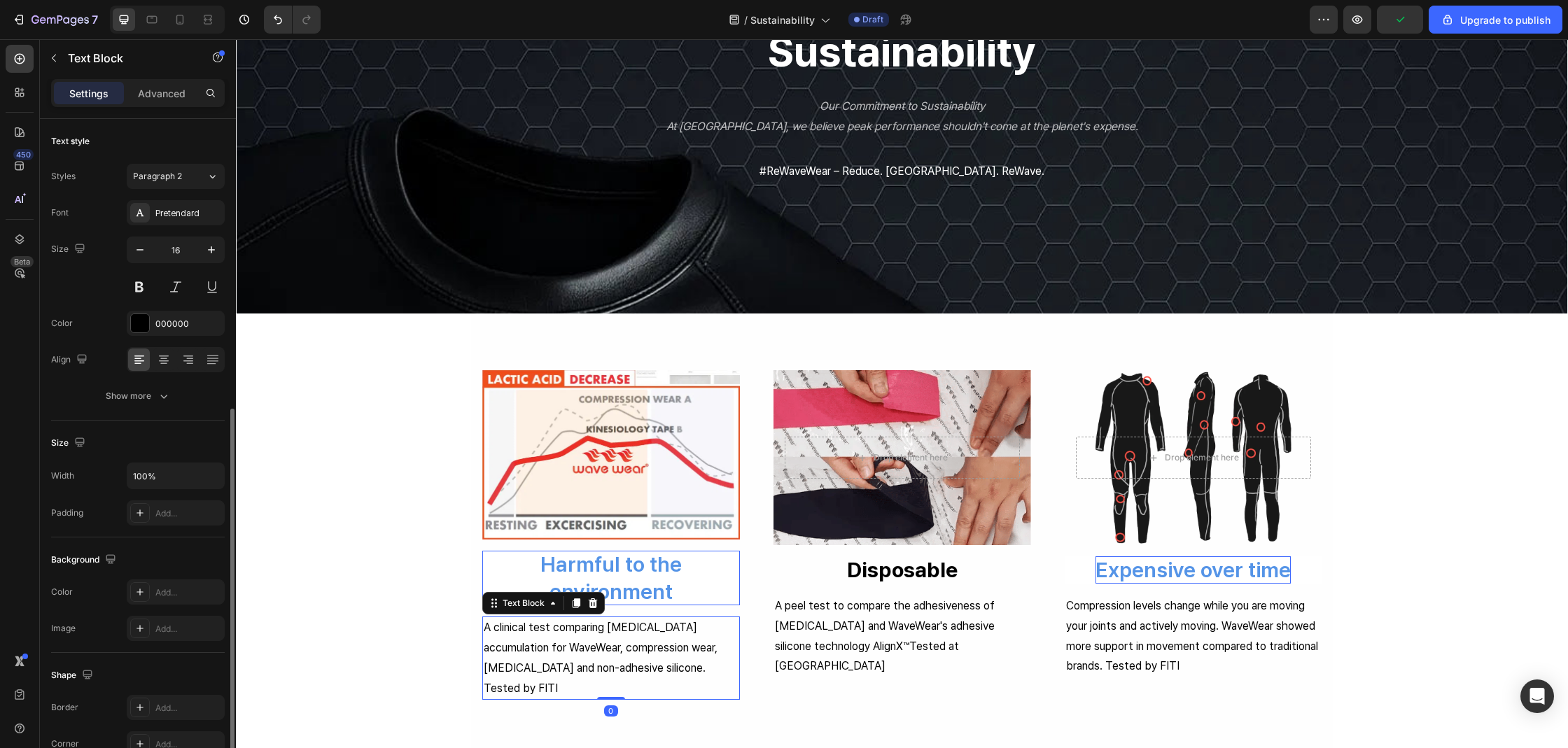
click at [566, 641] on p "A clinical test comparing lactic acid accumulation for WaveWear, compression we…" at bounding box center [611, 658] width 255 height 80
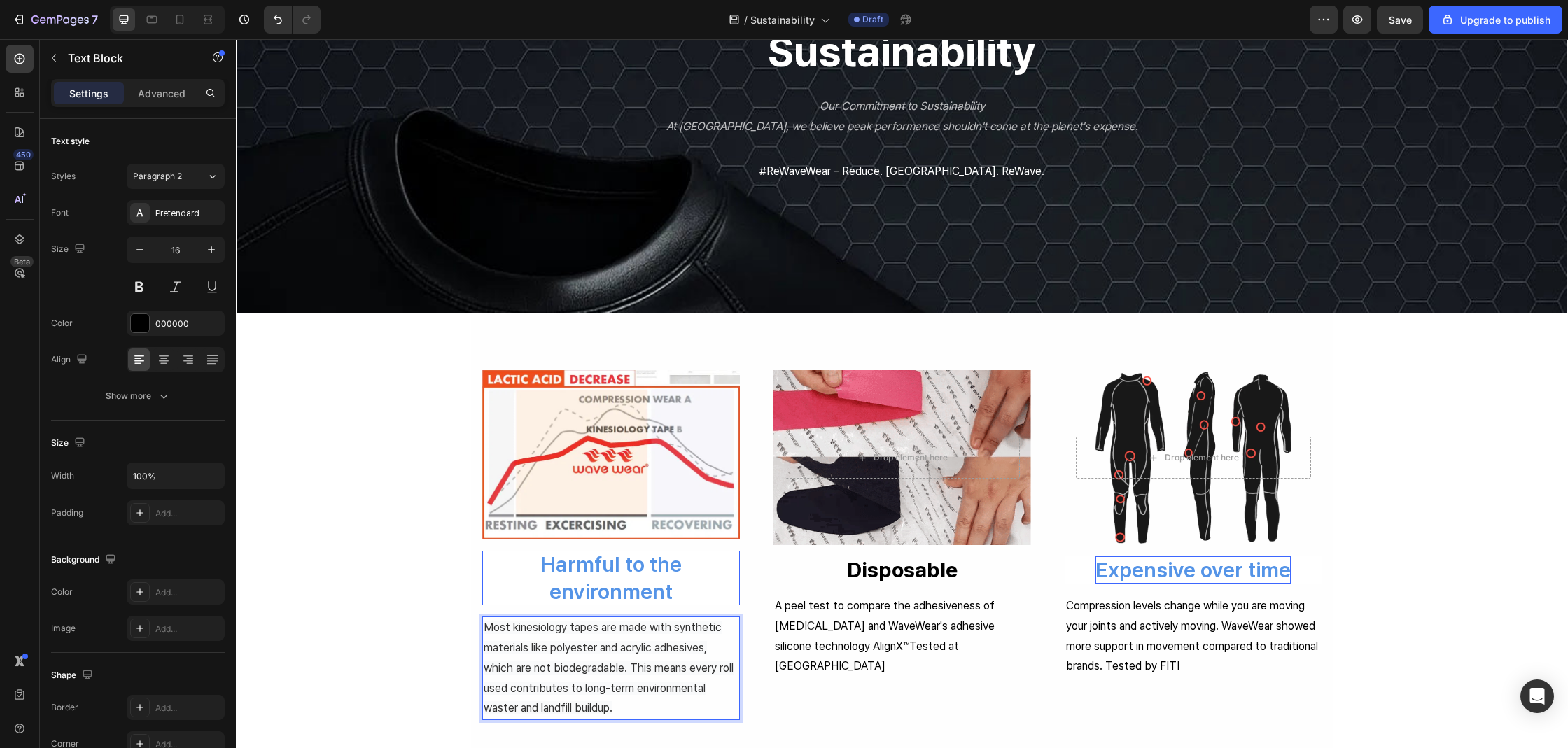
click at [896, 629] on p "A peel test to compare the adhesiveness of kinesiology tape and WaveWear's adhe…" at bounding box center [902, 636] width 255 height 80
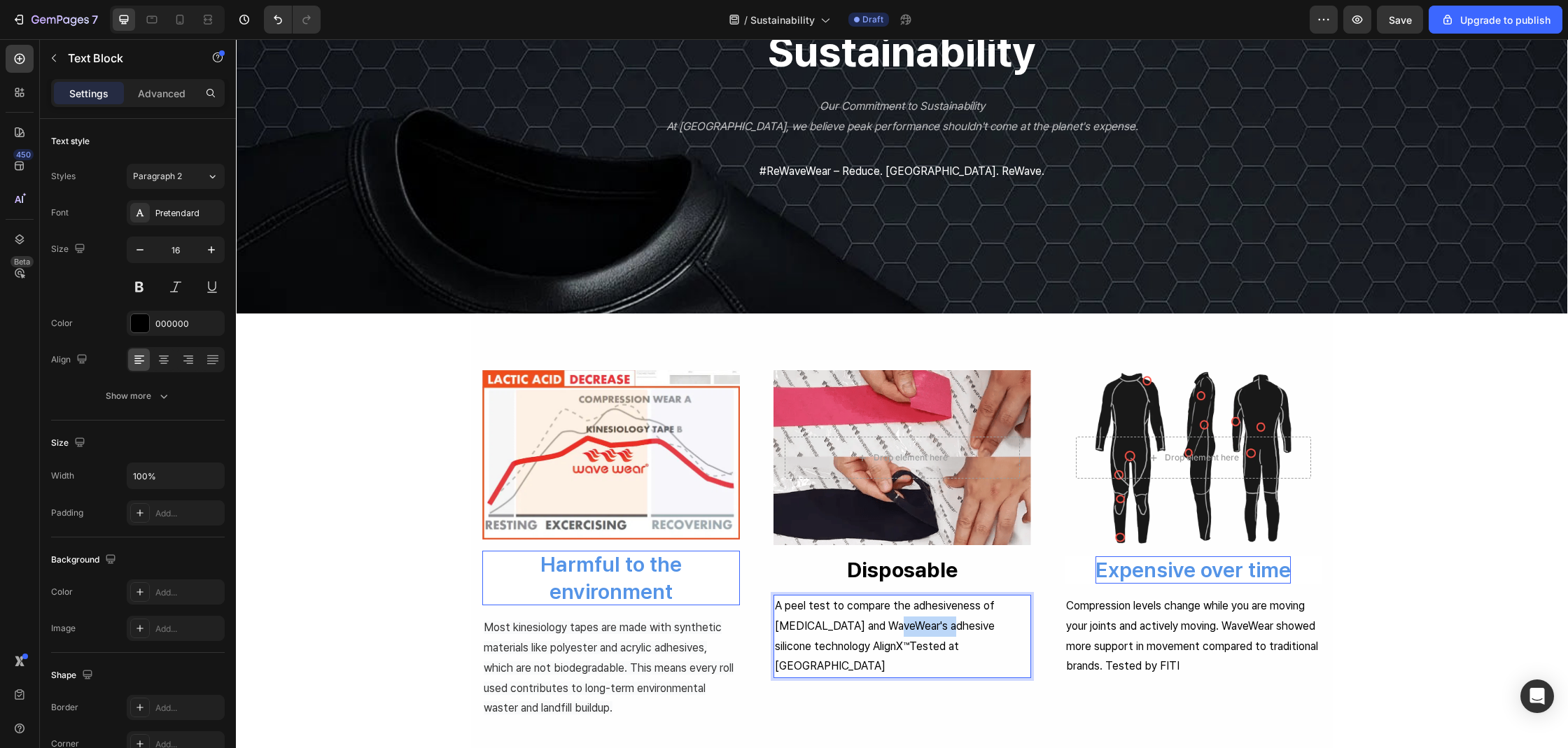
click at [896, 629] on p "A peel test to compare the adhesiveness of kinesiology tape and WaveWear's adhe…" at bounding box center [902, 636] width 255 height 80
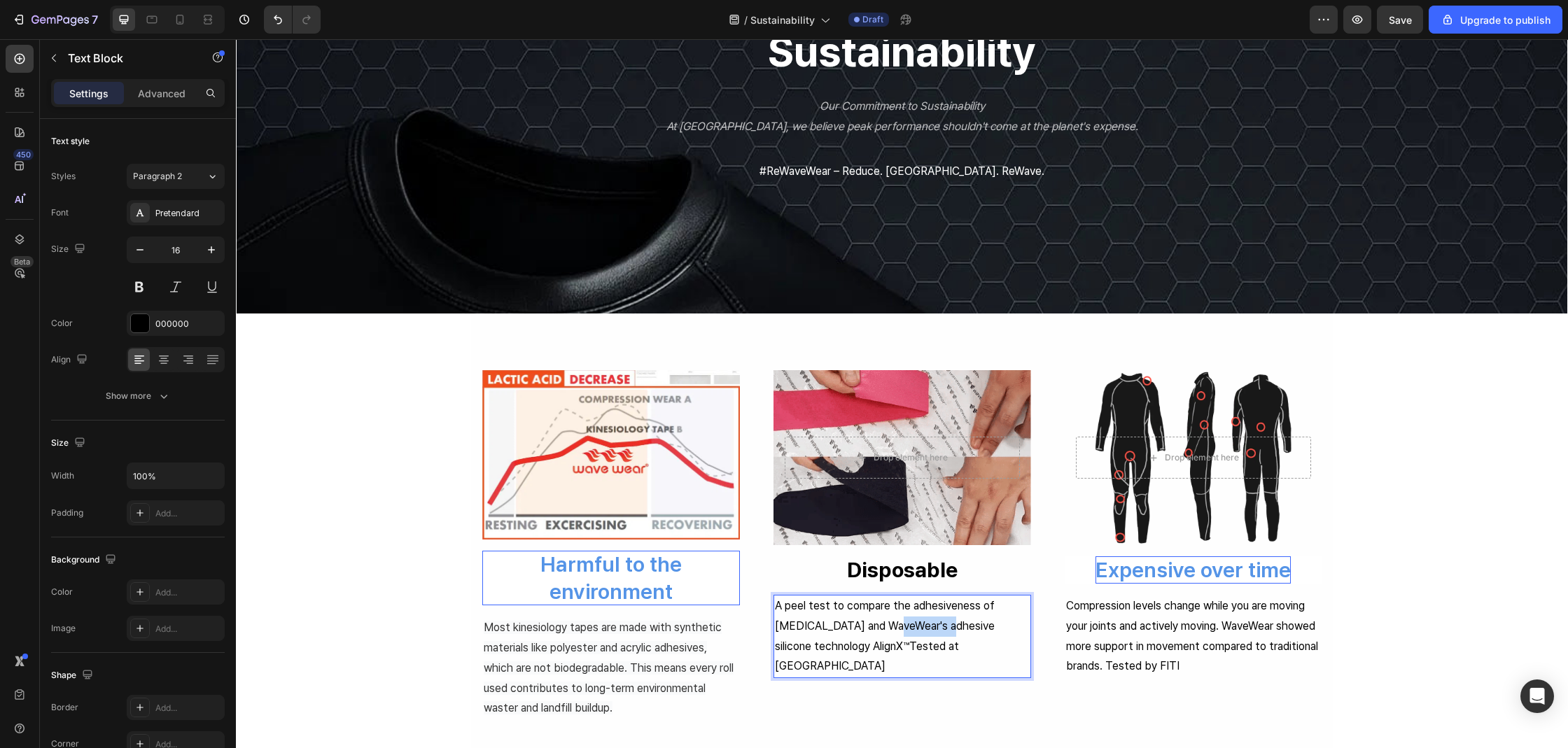
click at [896, 629] on p "A peel test to compare the adhesiveness of kinesiology tape and WaveWear's adhe…" at bounding box center [902, 636] width 255 height 80
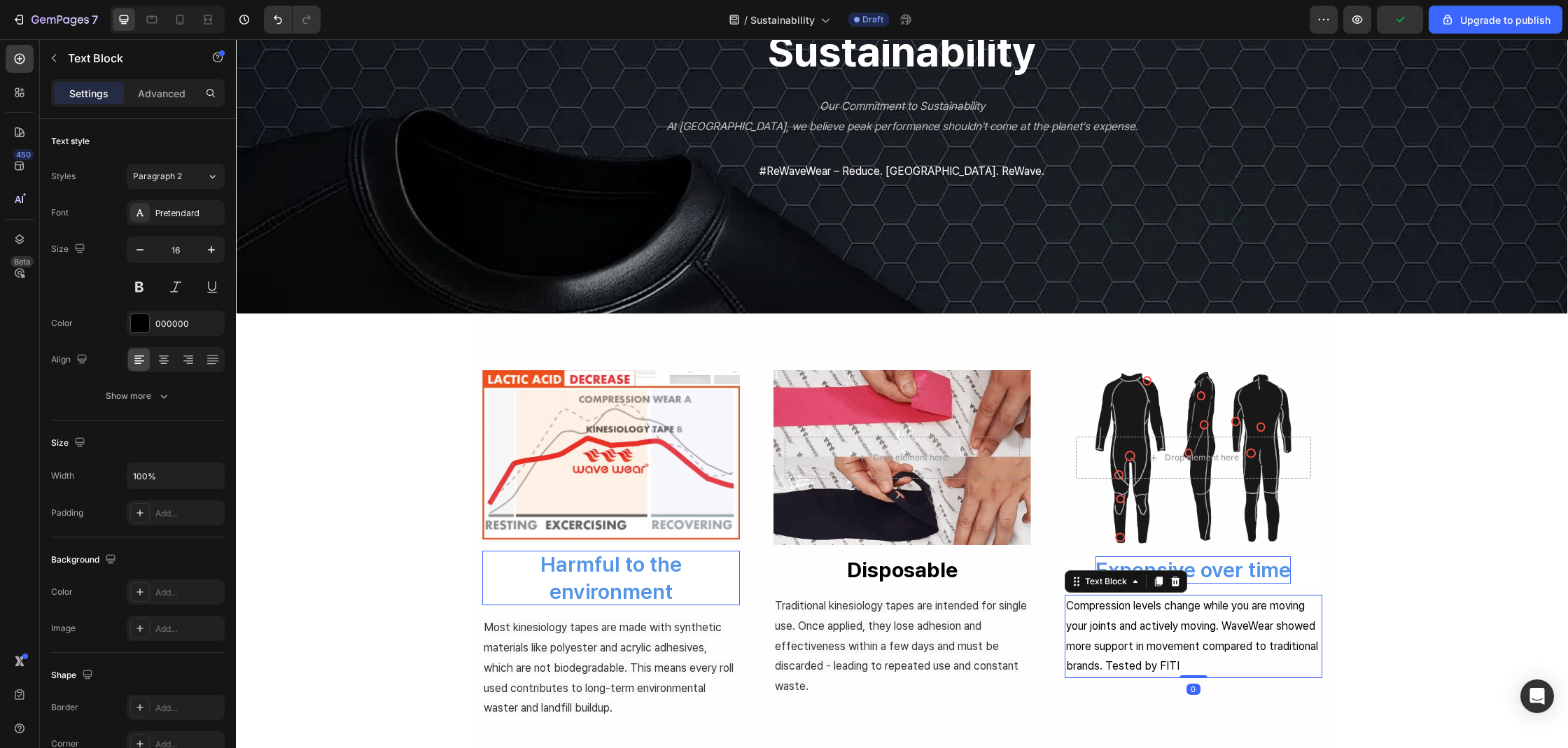
click at [1177, 634] on p "Compression levels change while you are moving your joints and actively moving.…" at bounding box center [1193, 636] width 255 height 80
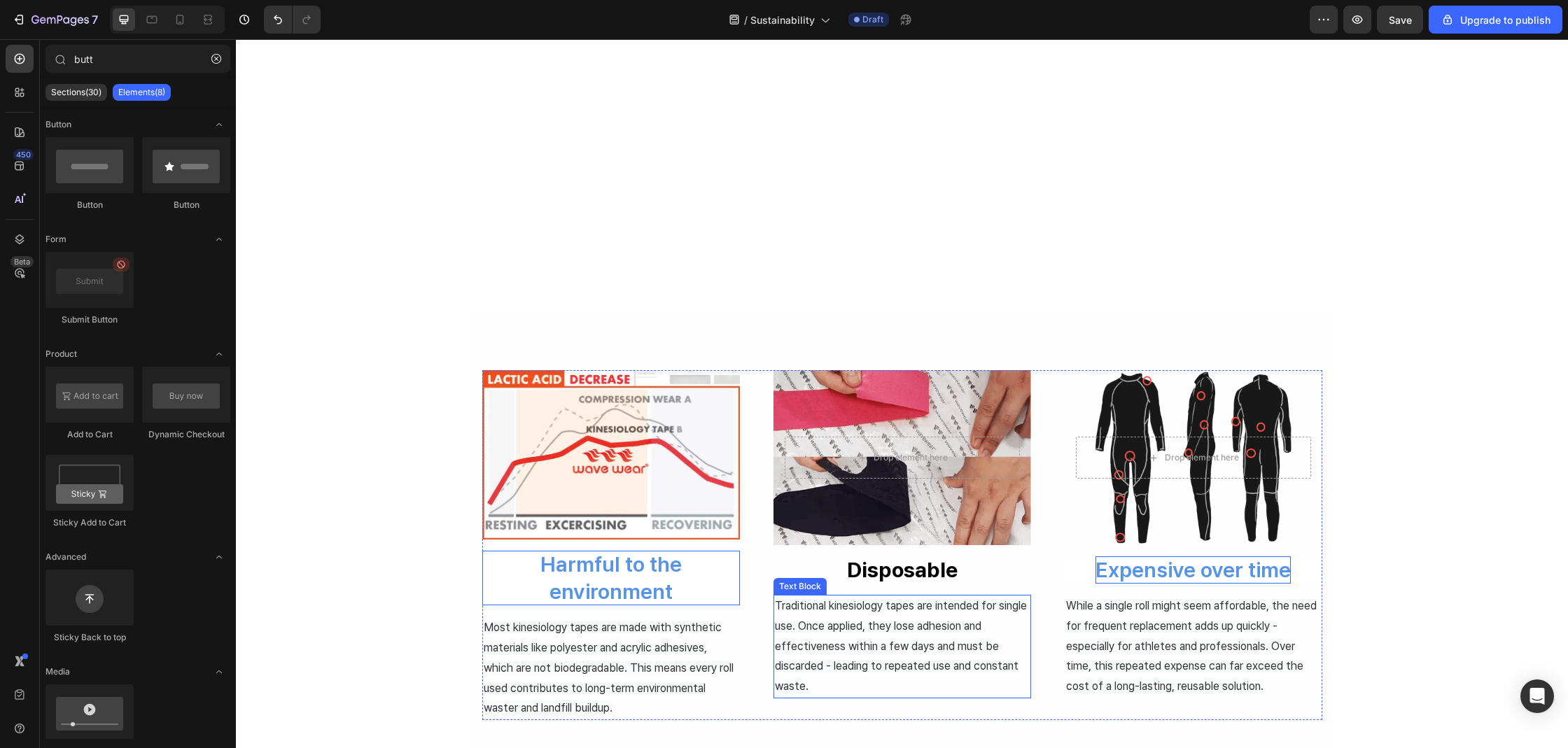
scroll to position [621, 0]
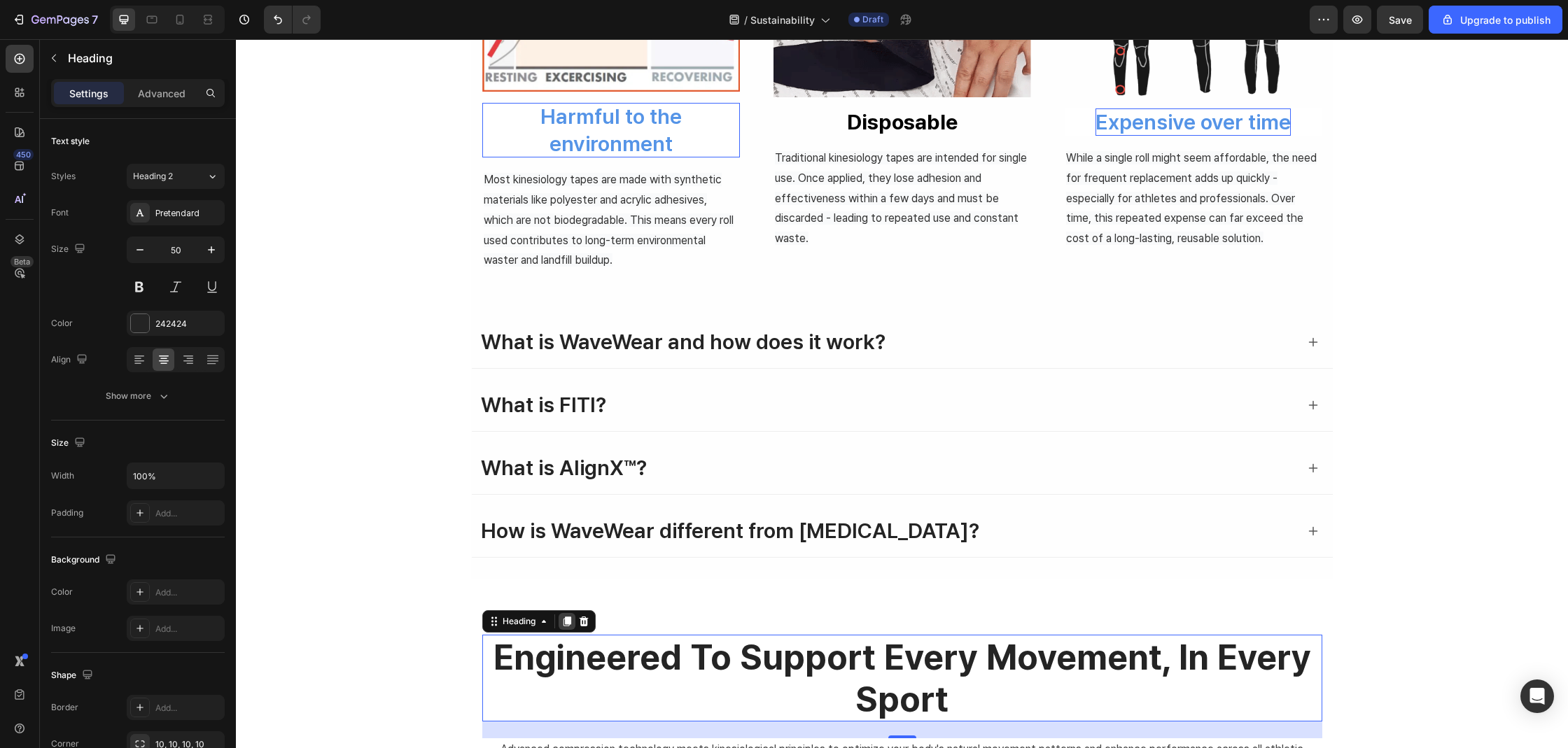
click at [563, 619] on icon at bounding box center [567, 621] width 8 height 10
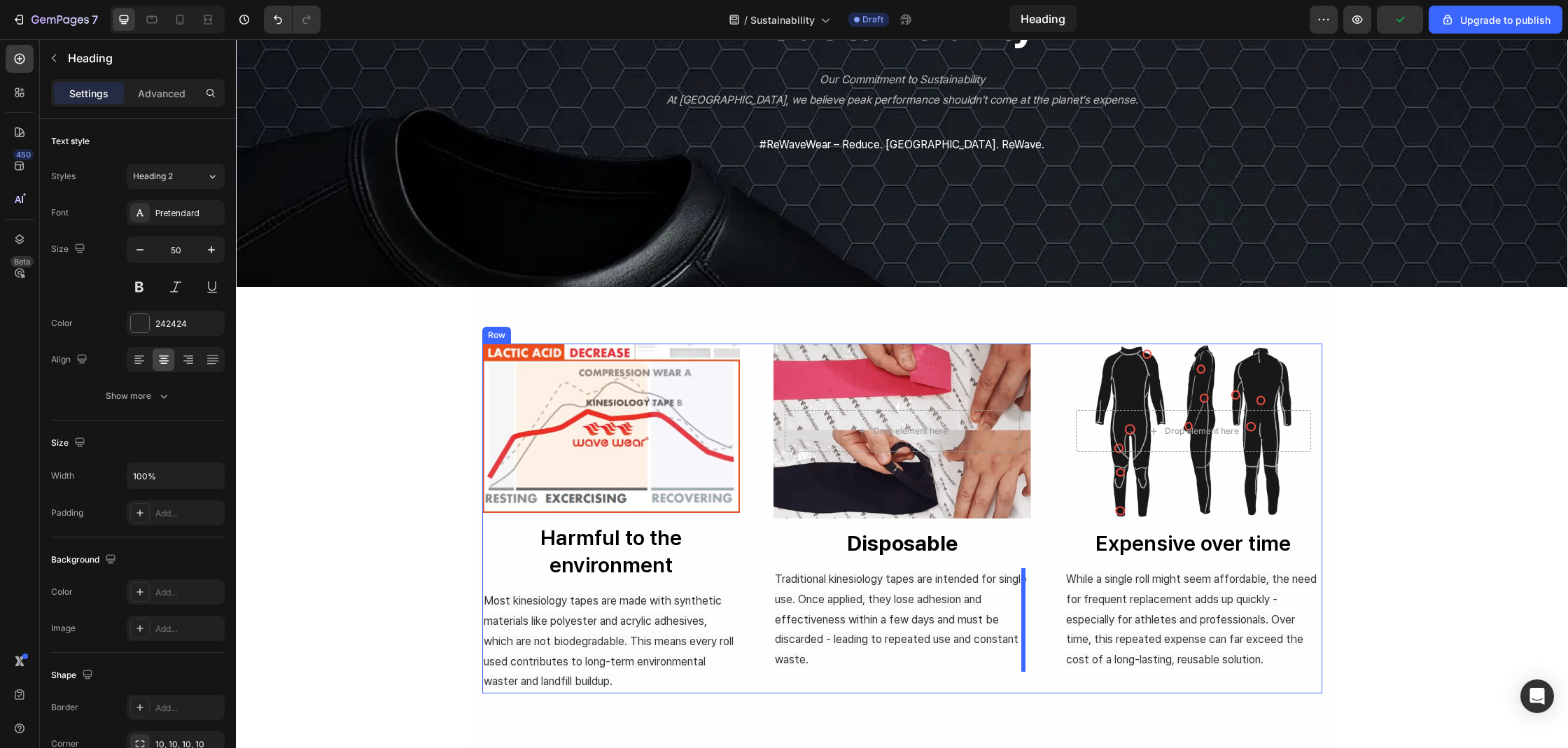
scroll to position [0, 0]
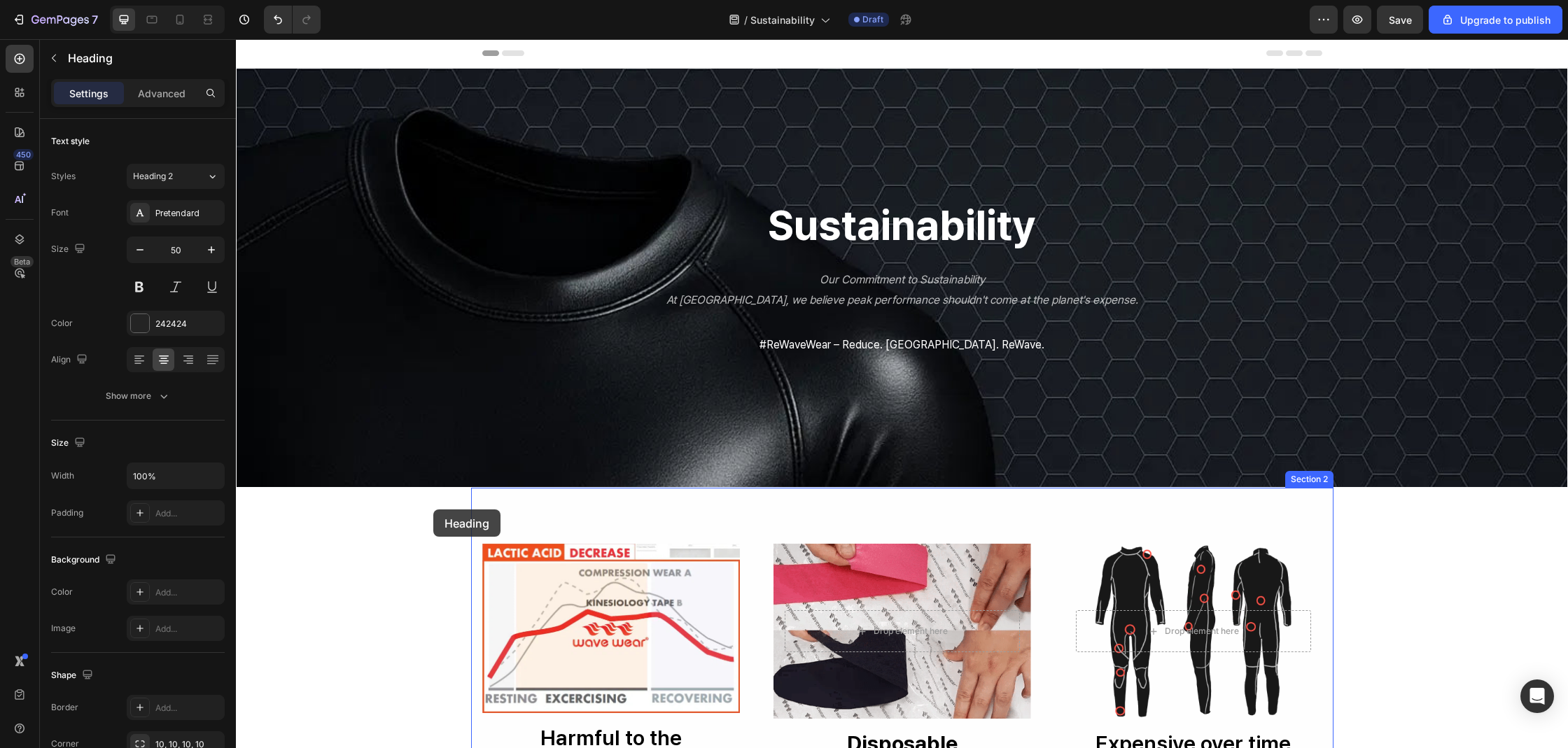
drag, startPoint x: 912, startPoint y: 563, endPoint x: 433, endPoint y: 509, distance: 482.0
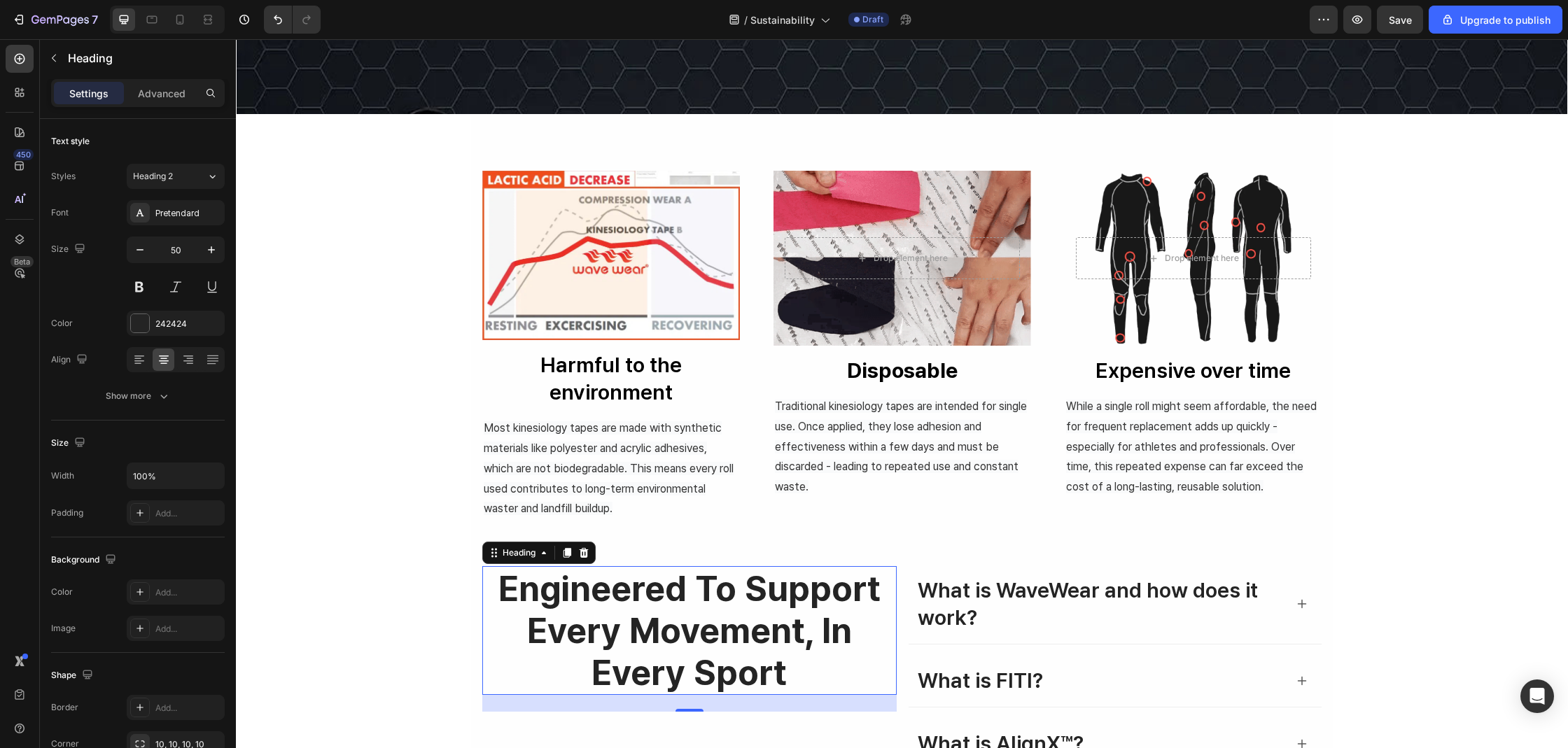
scroll to position [414, 0]
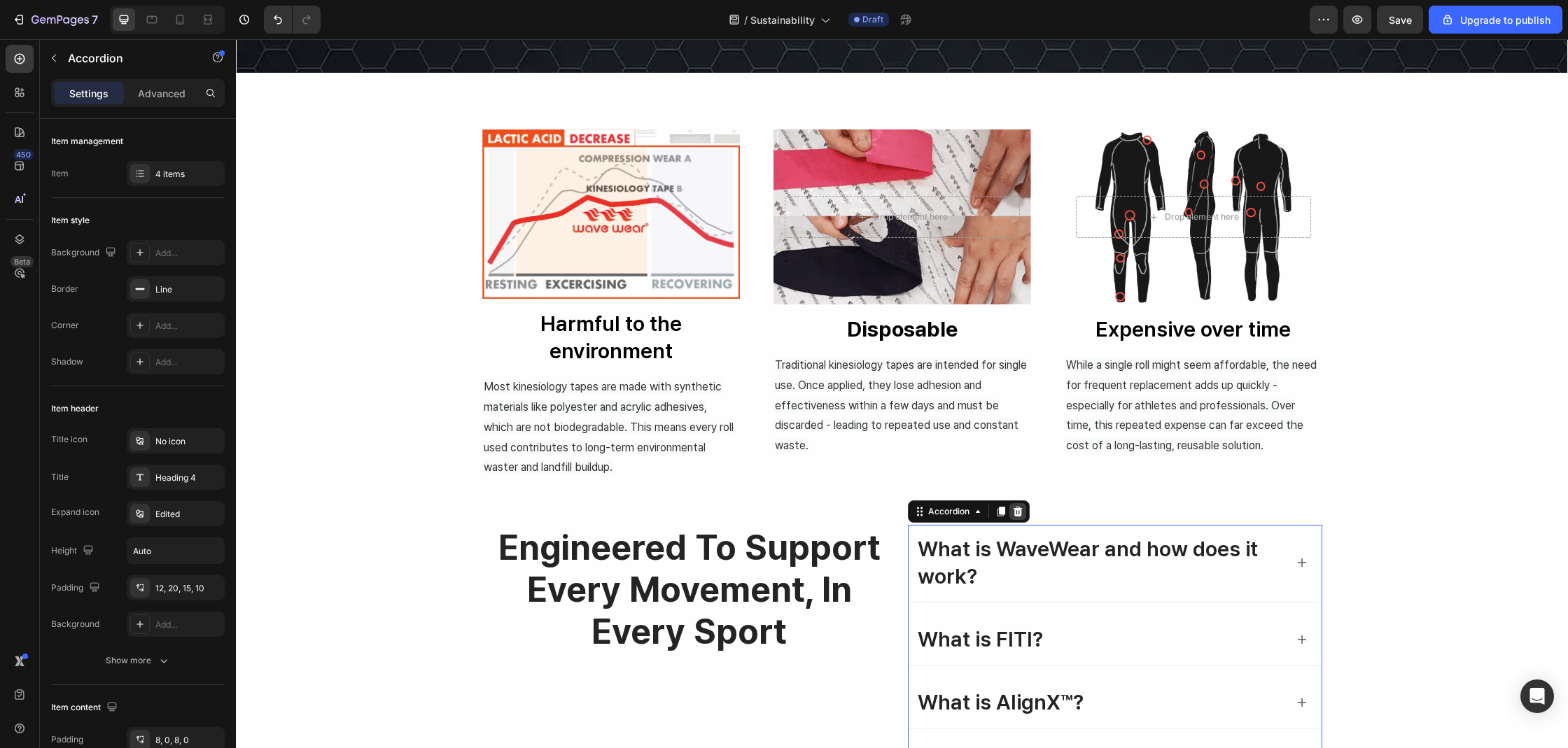
click at [1012, 512] on icon at bounding box center [1017, 511] width 11 height 11
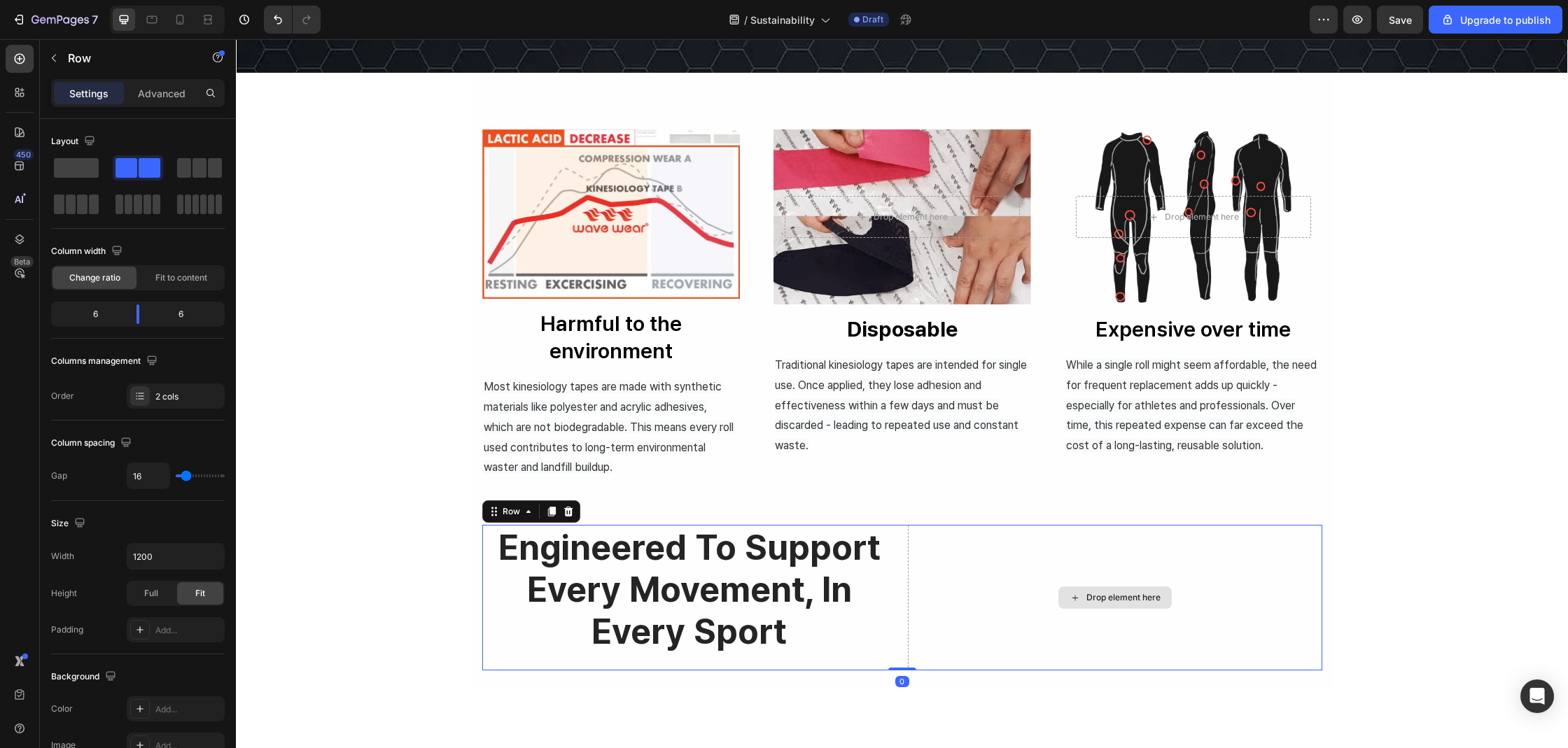
click at [975, 530] on div "Drop element here" at bounding box center [1115, 597] width 414 height 146
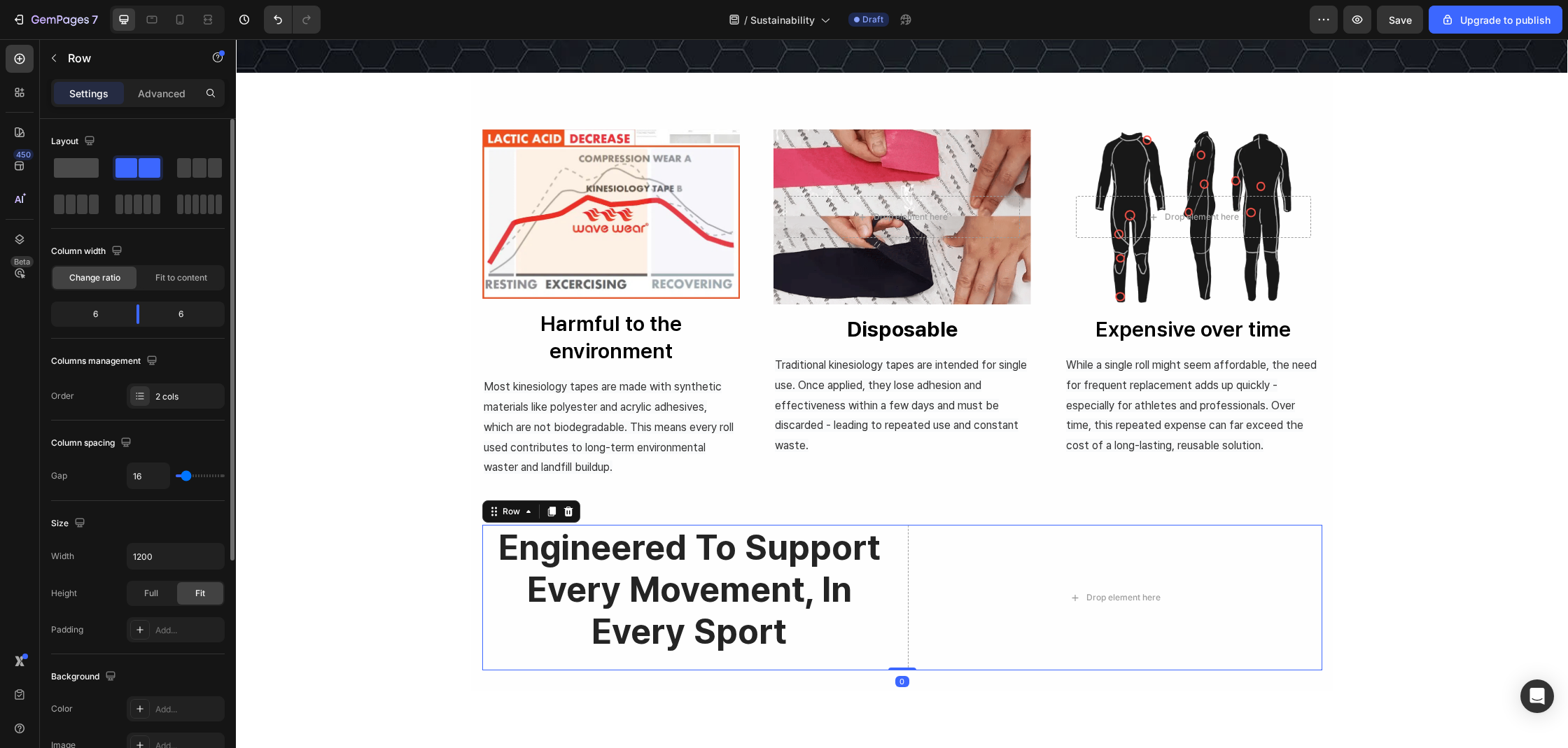
click at [113, 179] on div at bounding box center [137, 168] width 51 height 25
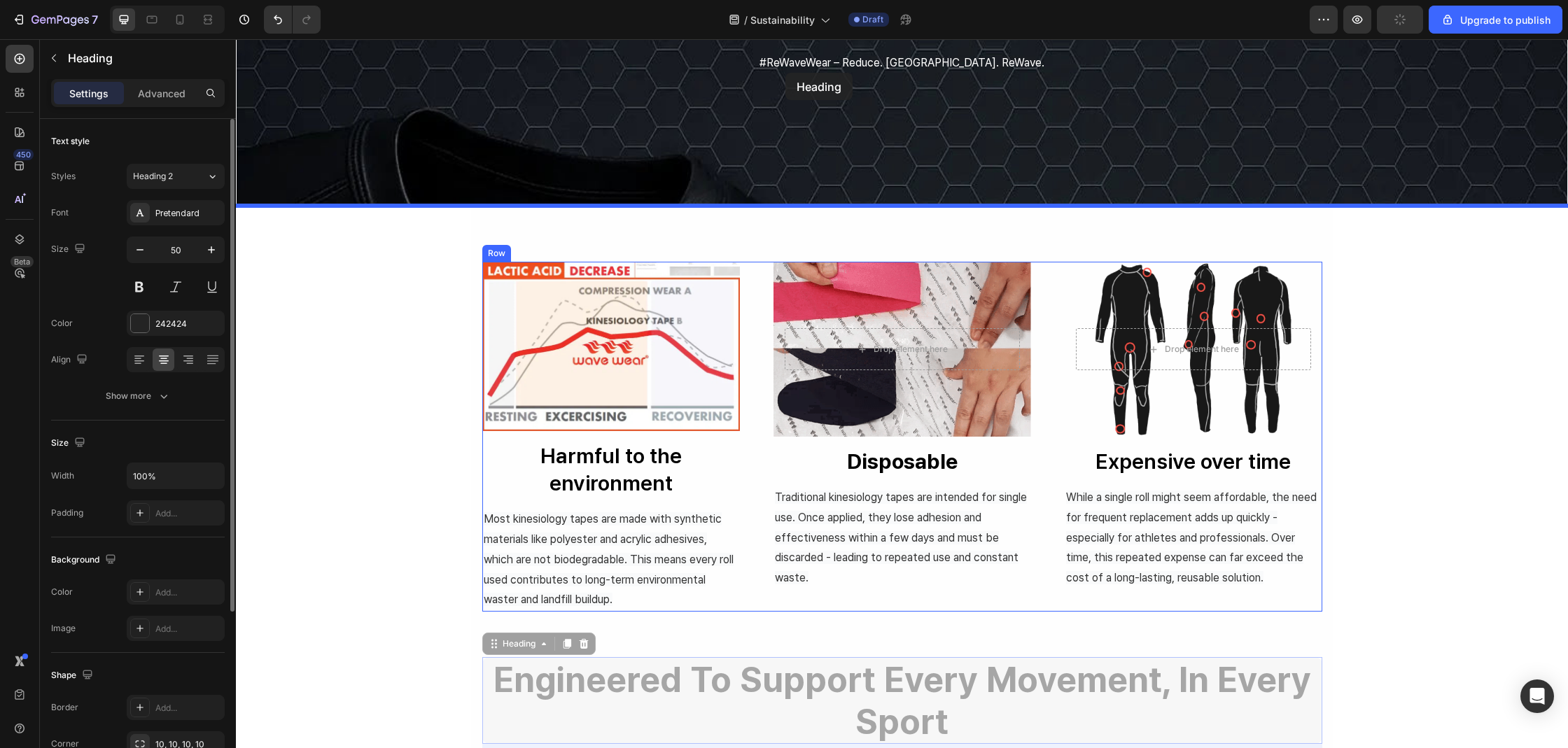
scroll to position [238, 0]
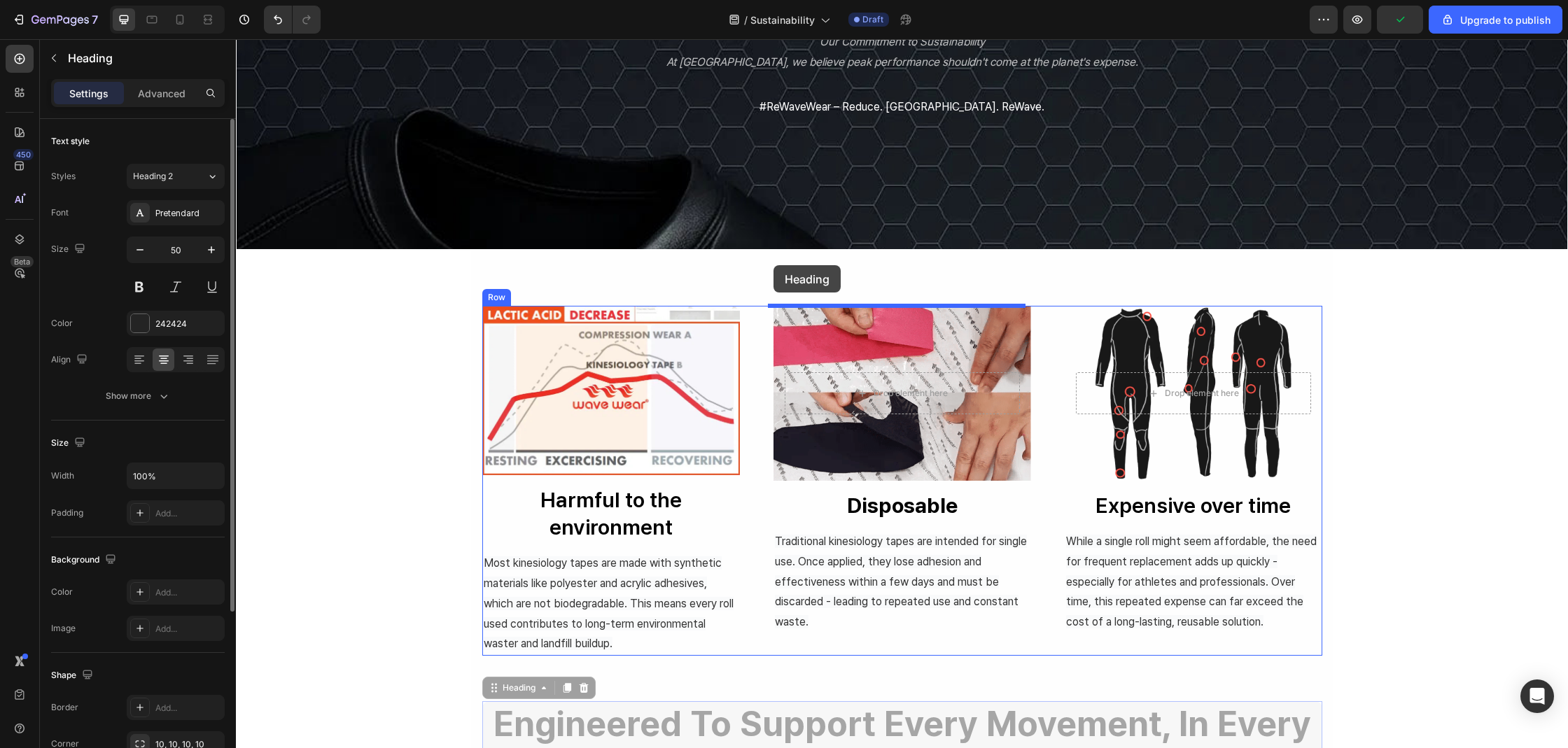
drag, startPoint x: 717, startPoint y: 526, endPoint x: 773, endPoint y: 265, distance: 266.9
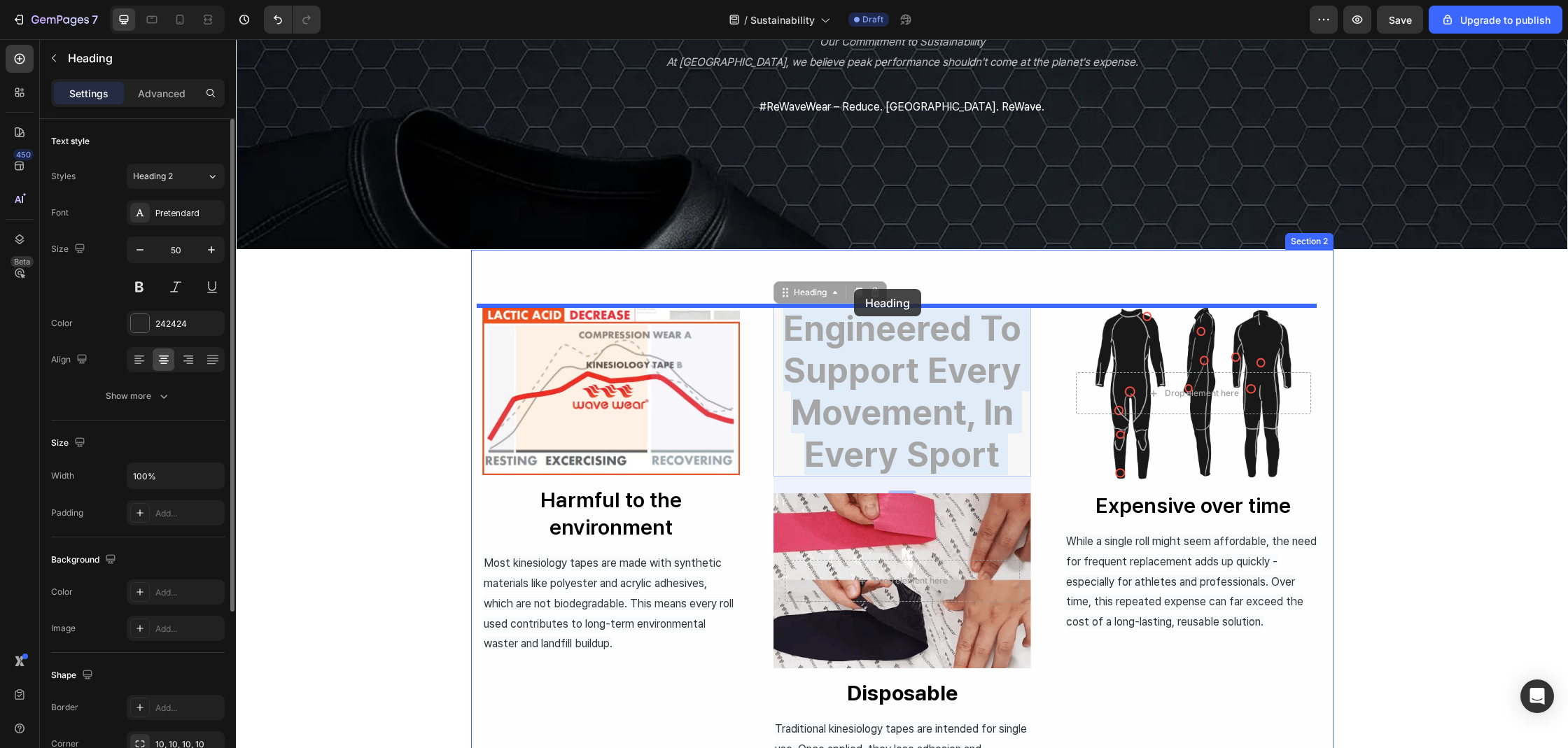
drag, startPoint x: 837, startPoint y: 310, endPoint x: 854, endPoint y: 289, distance: 27.0
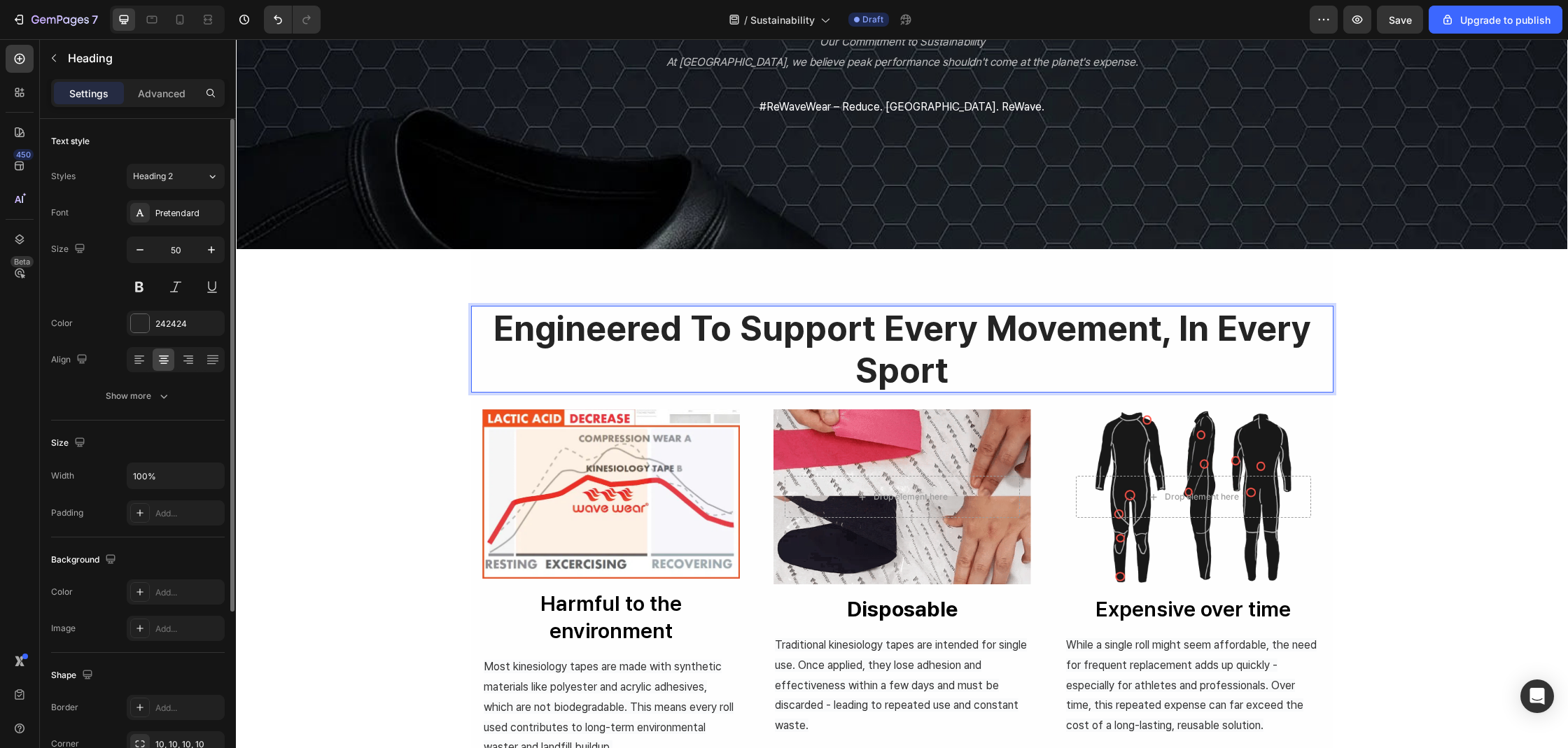
click at [838, 338] on h2 "engineered to support every movement, in every sport" at bounding box center [902, 348] width 862 height 87
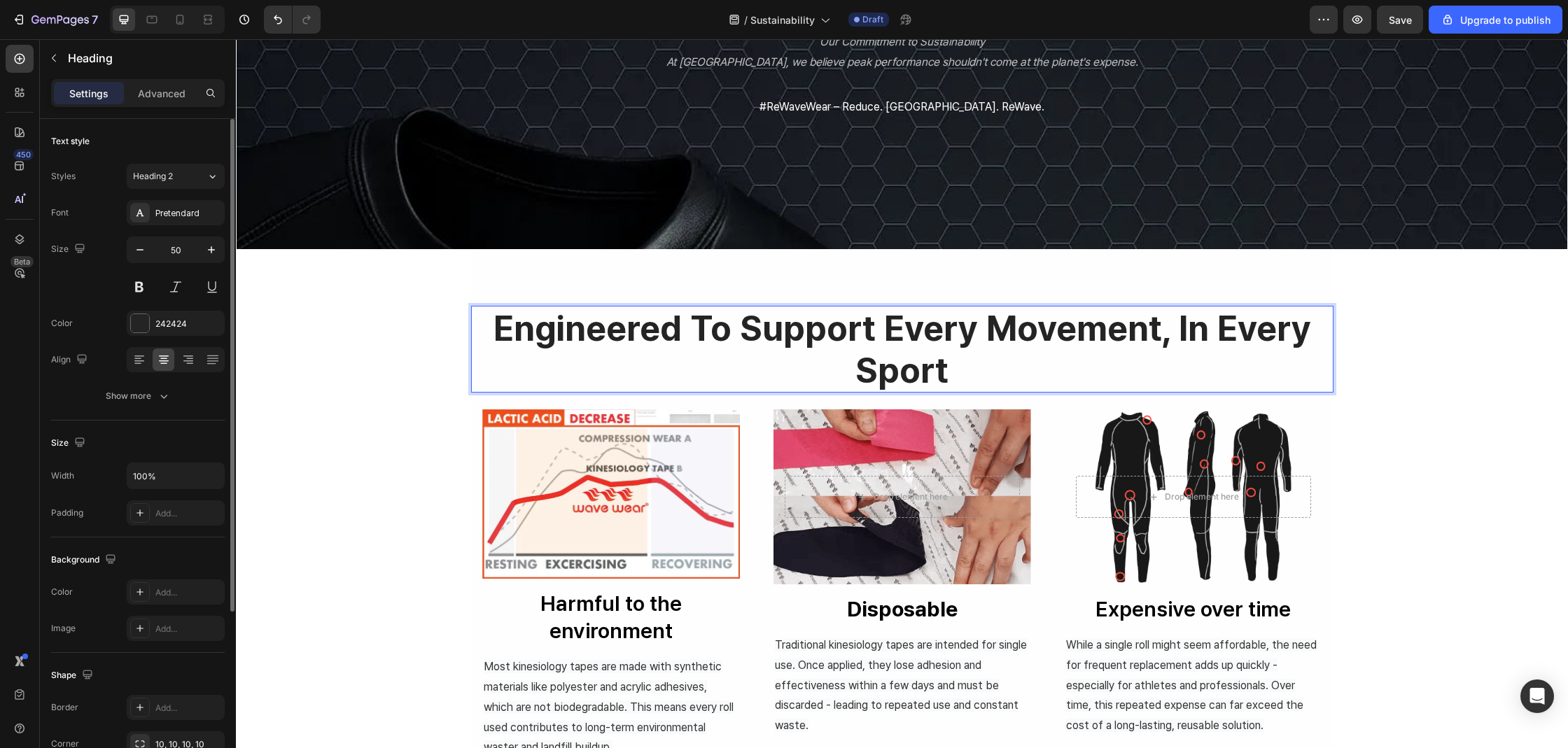
click at [886, 340] on p "engineered to support every movement, in every sport" at bounding box center [902, 349] width 860 height 84
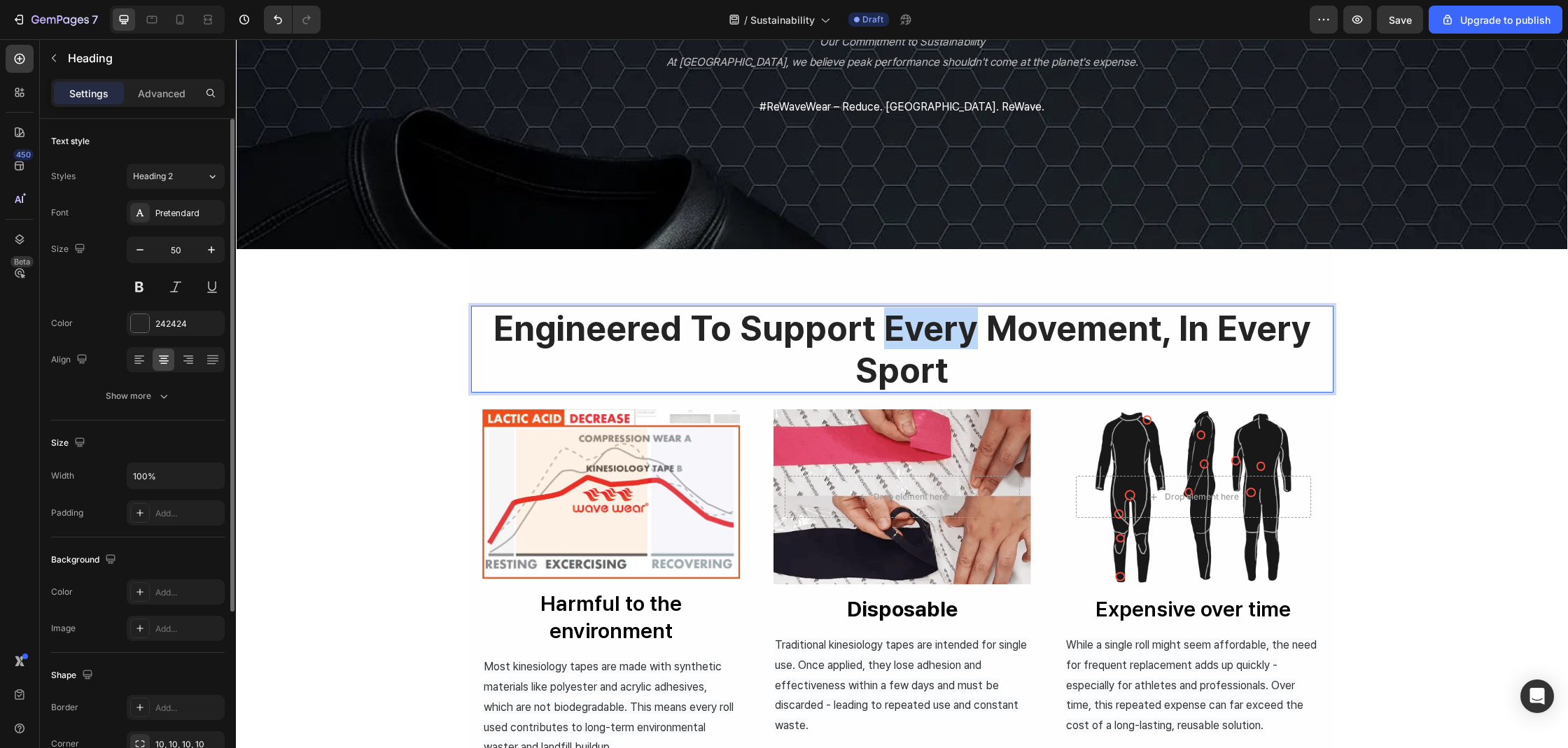
click at [886, 340] on p "engineered to support every movement, in every sport" at bounding box center [902, 349] width 860 height 84
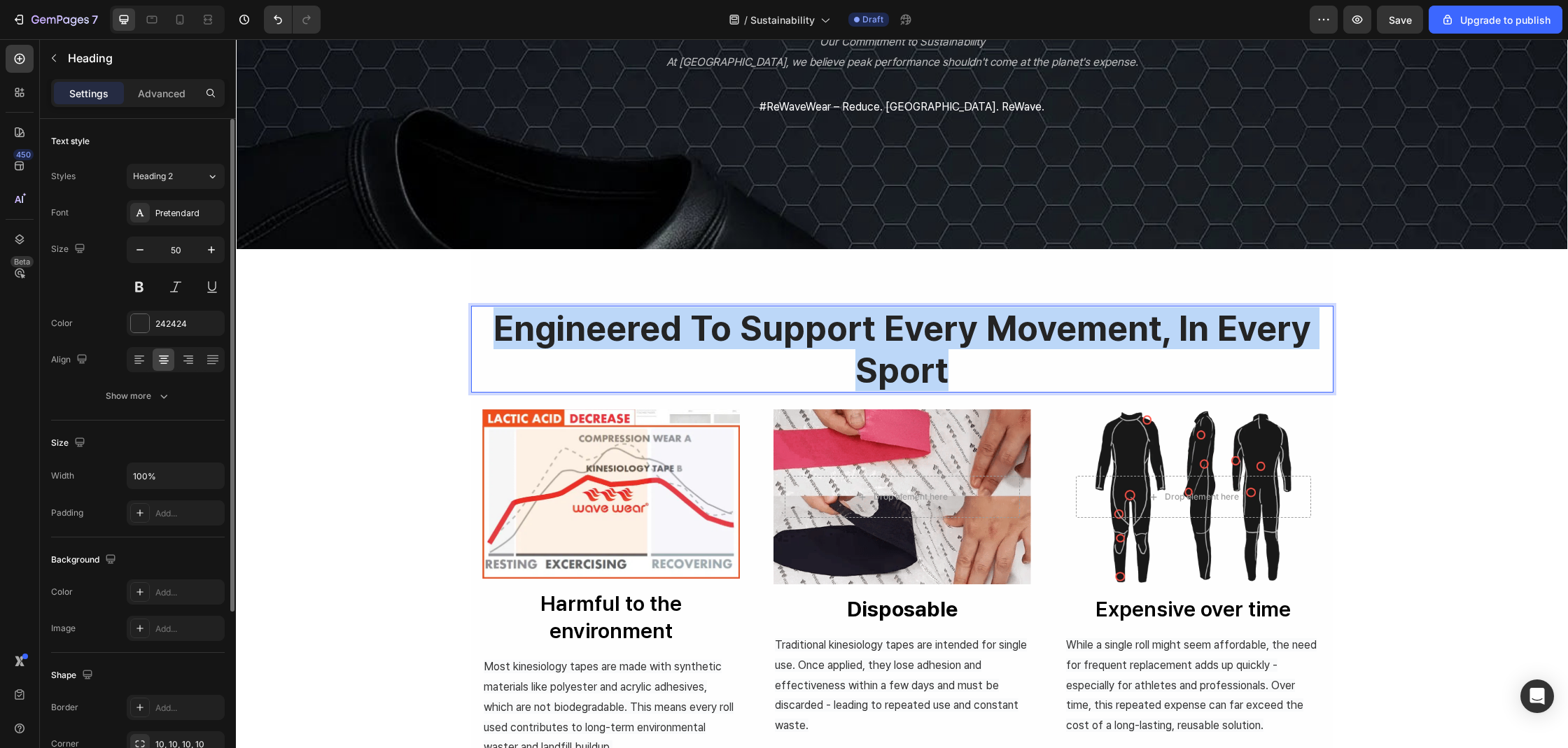
click at [886, 340] on p "engineered to support every movement, in every sport" at bounding box center [902, 349] width 860 height 84
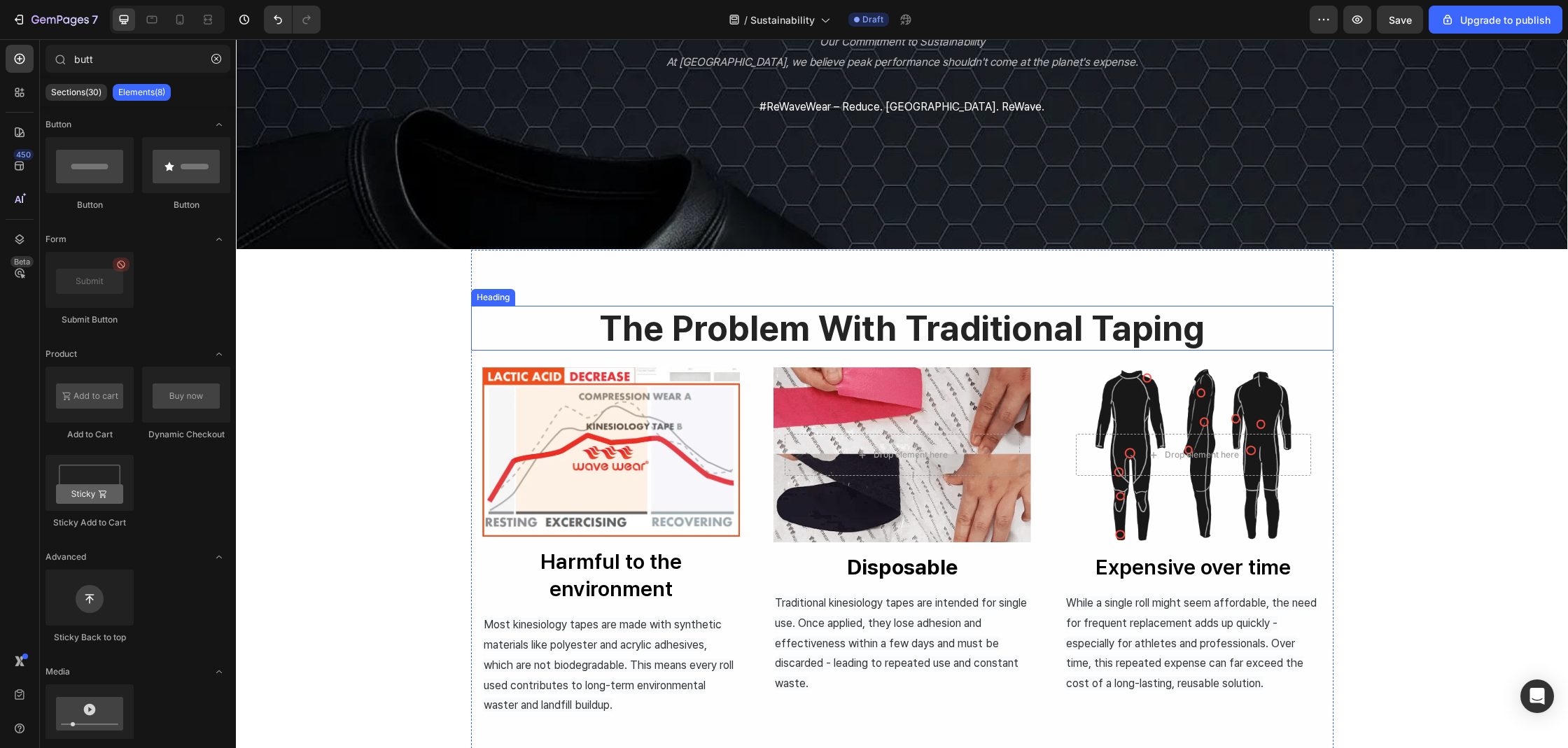
click at [964, 343] on p "the problem with traditional taping" at bounding box center [902, 328] width 860 height 42
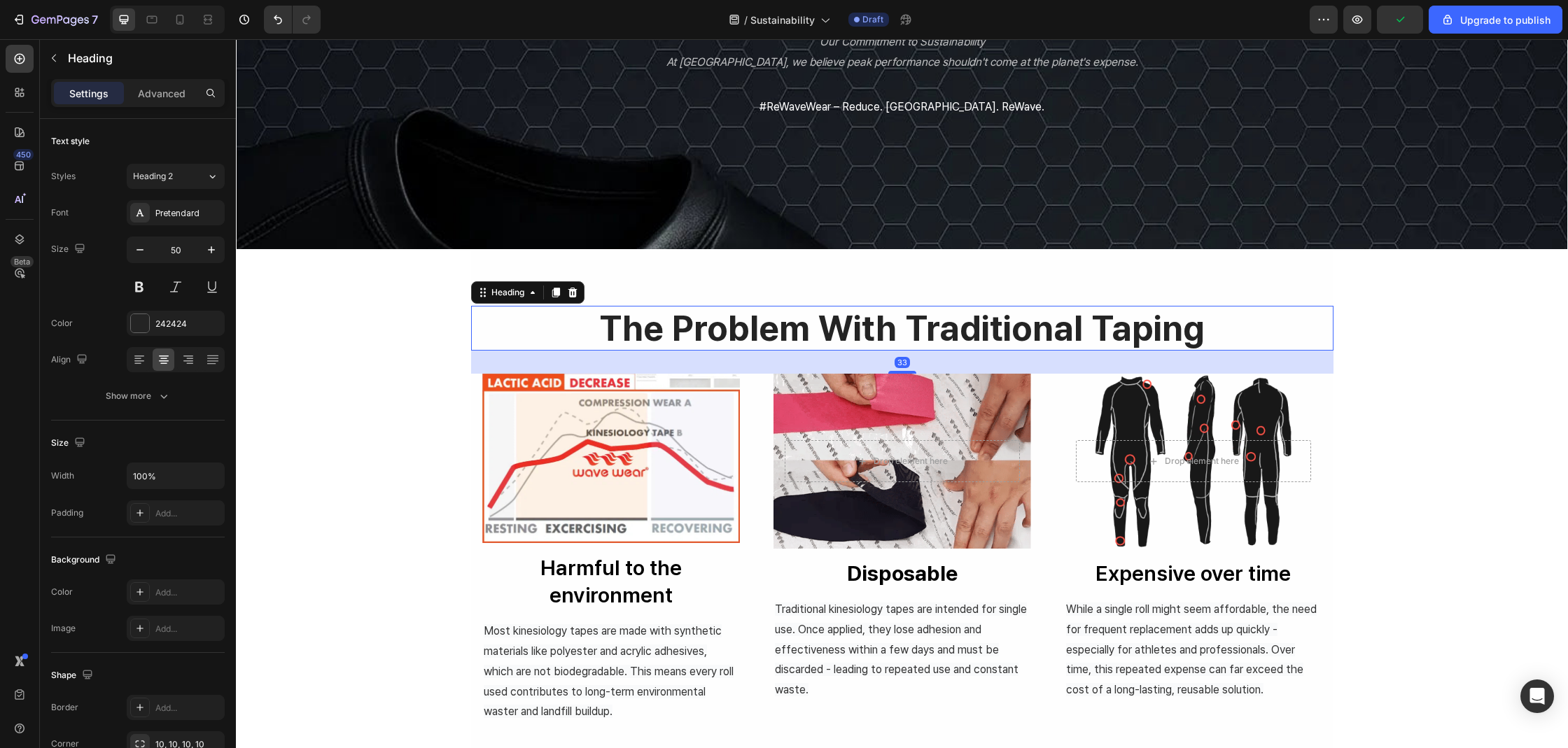
drag, startPoint x: 901, startPoint y: 366, endPoint x: 910, endPoint y: 372, distance: 10.8
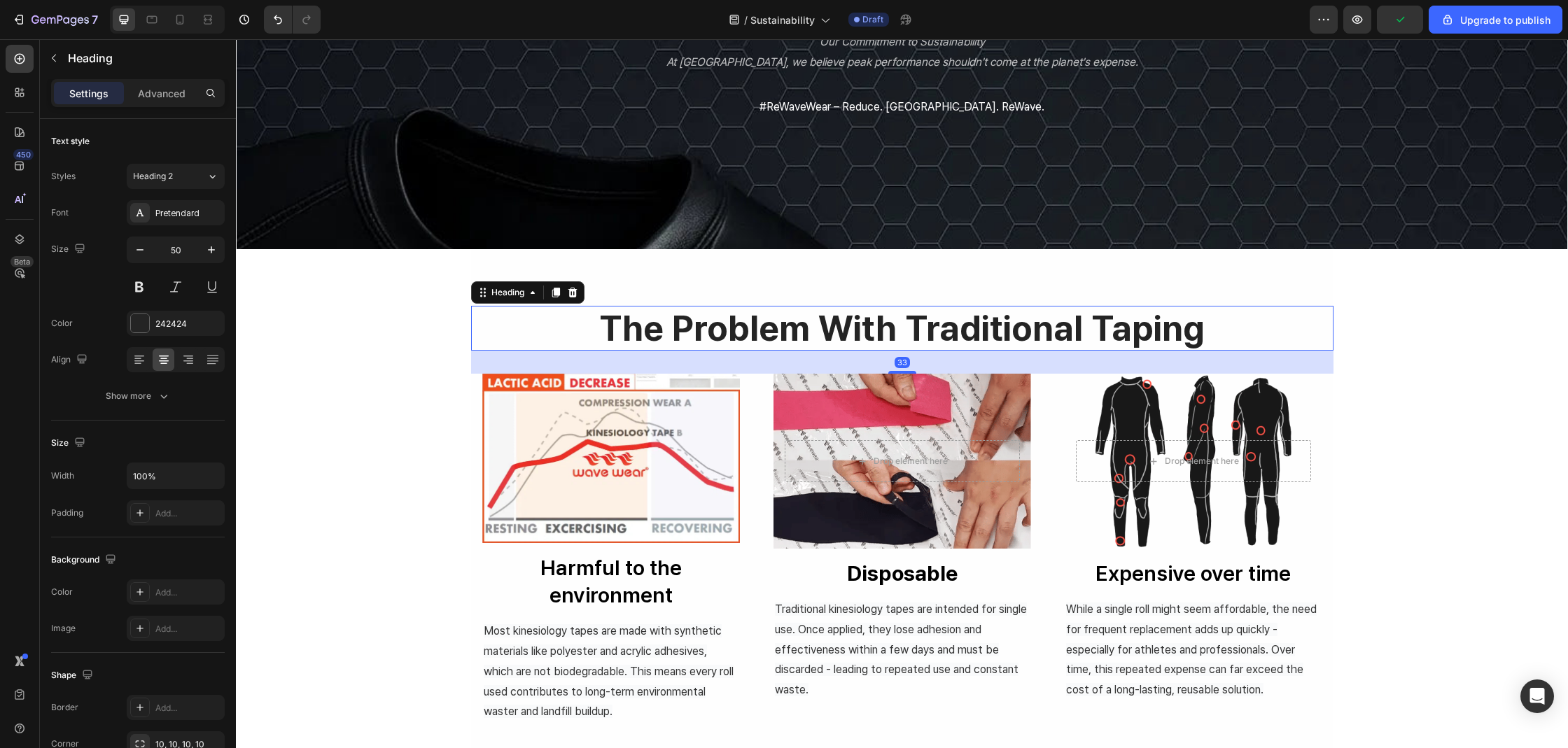
click at [910, 350] on div "33" at bounding box center [902, 350] width 862 height 0
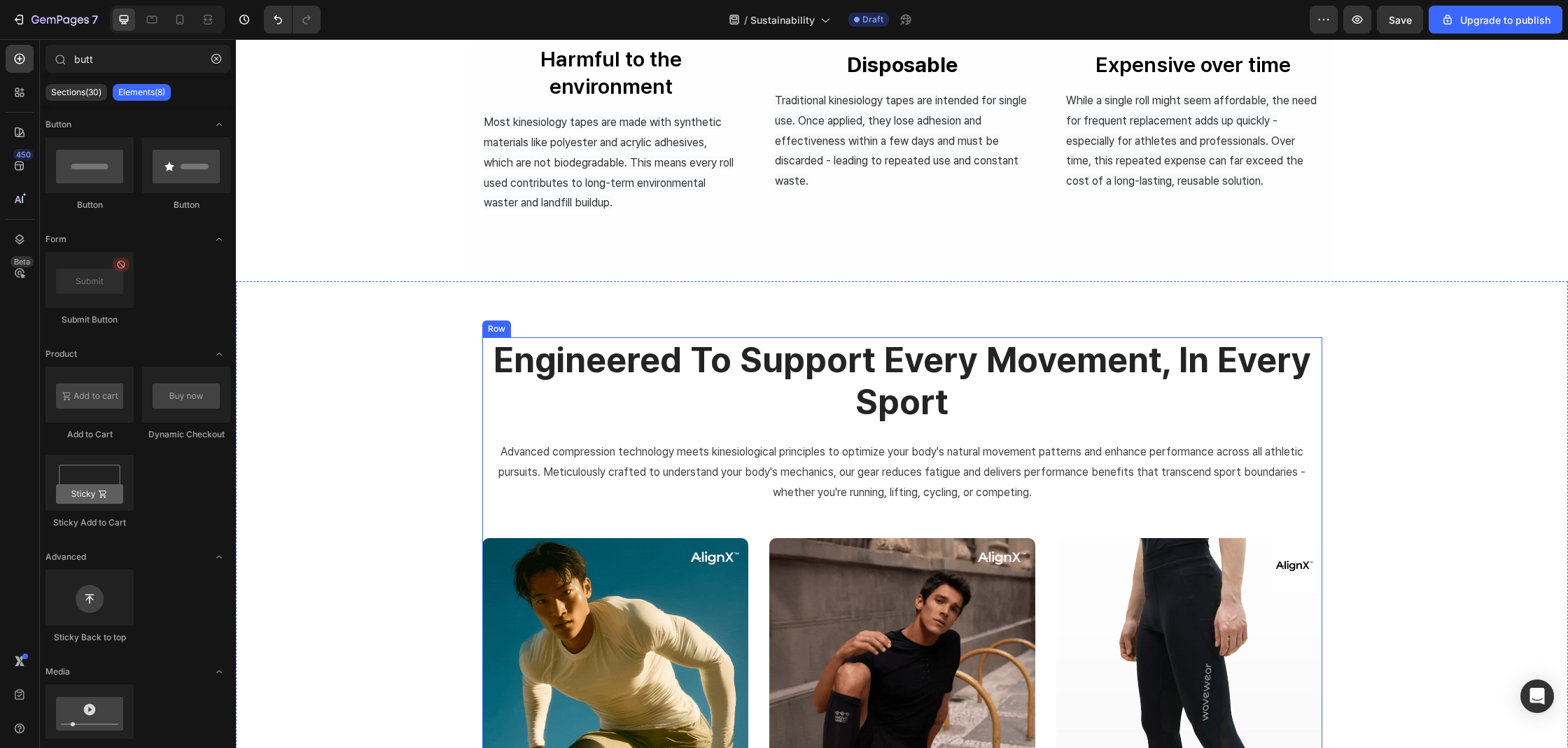
scroll to position [460, 0]
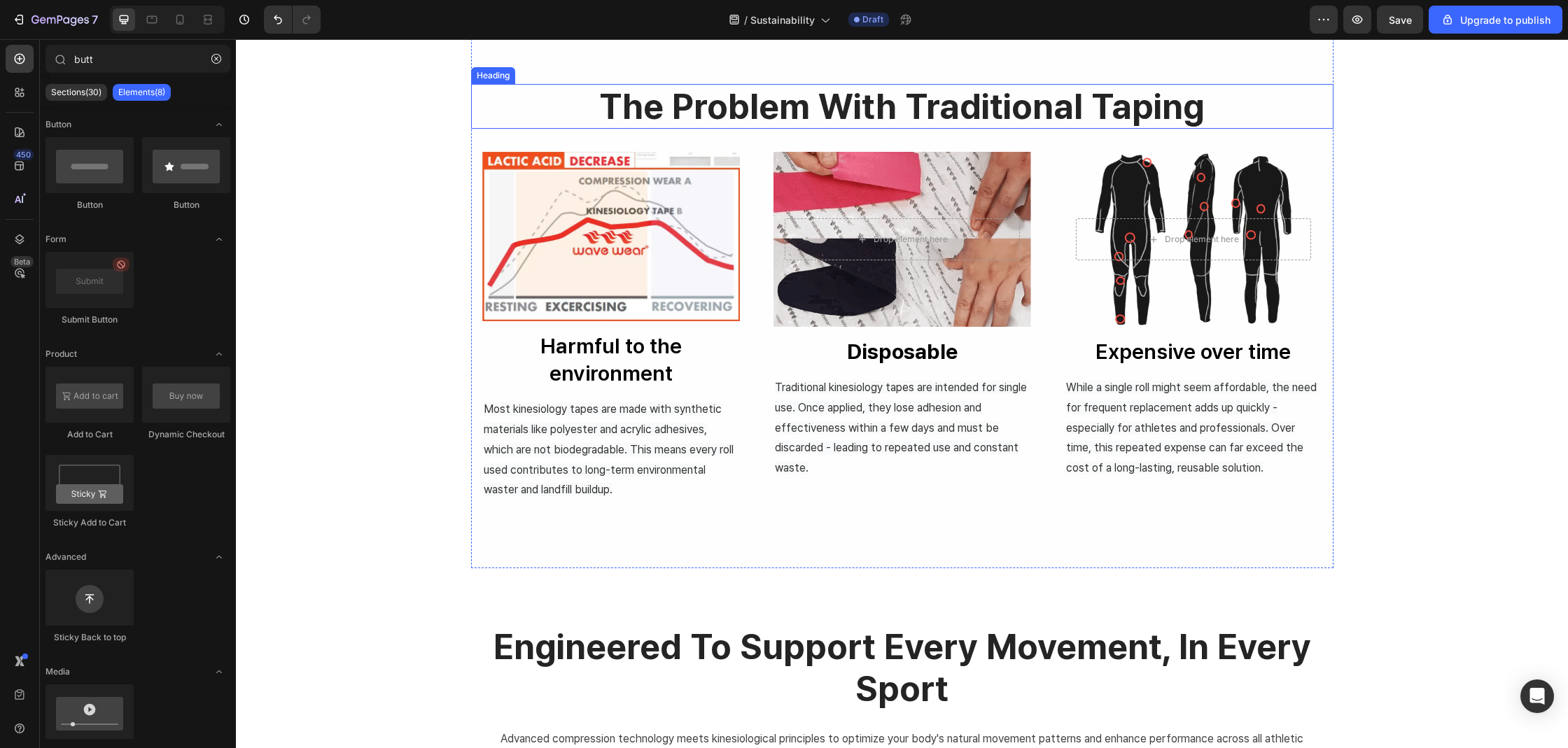
click at [977, 99] on h2 "the problem with traditional taping" at bounding box center [902, 106] width 862 height 45
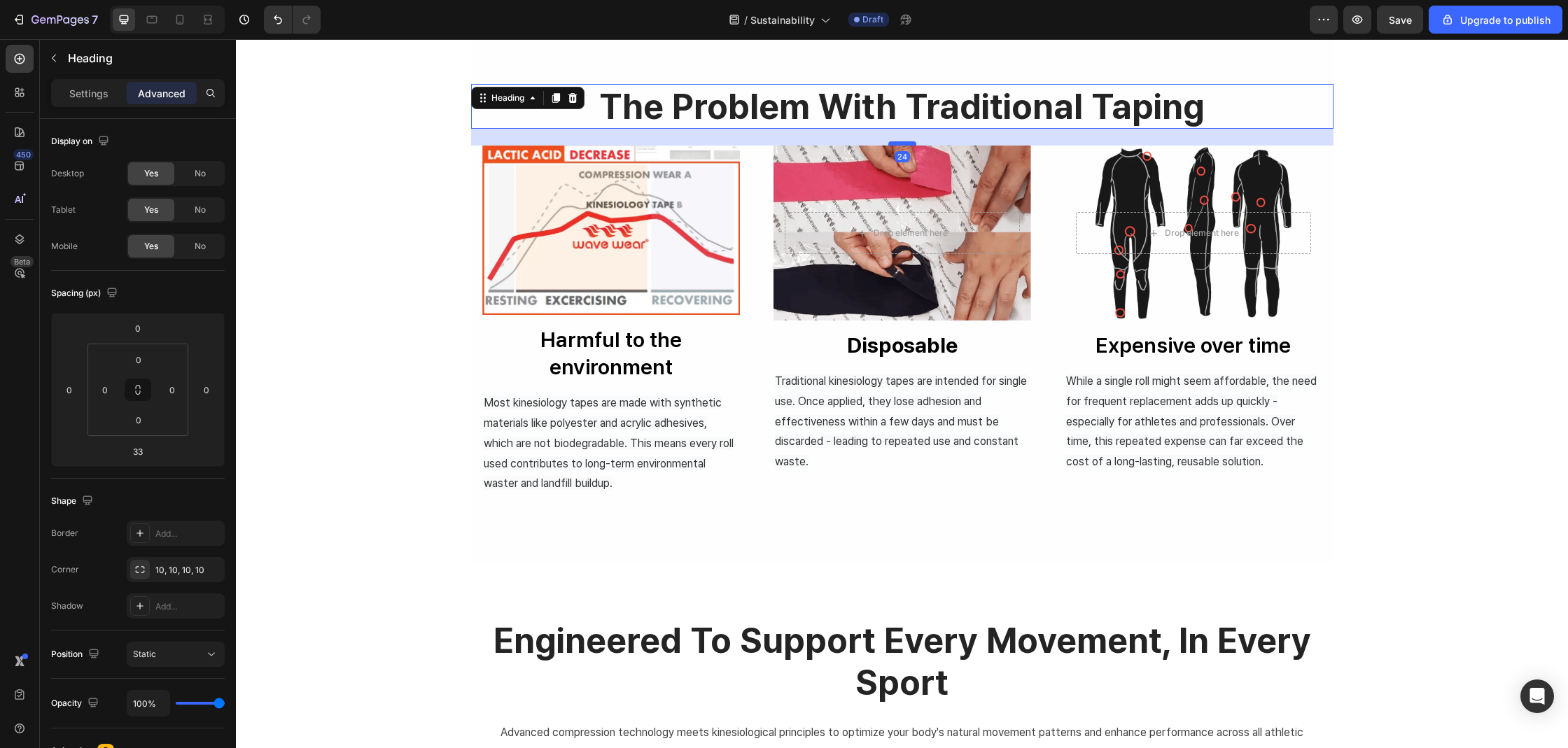
drag, startPoint x: 891, startPoint y: 151, endPoint x: 897, endPoint y: 144, distance: 9.2
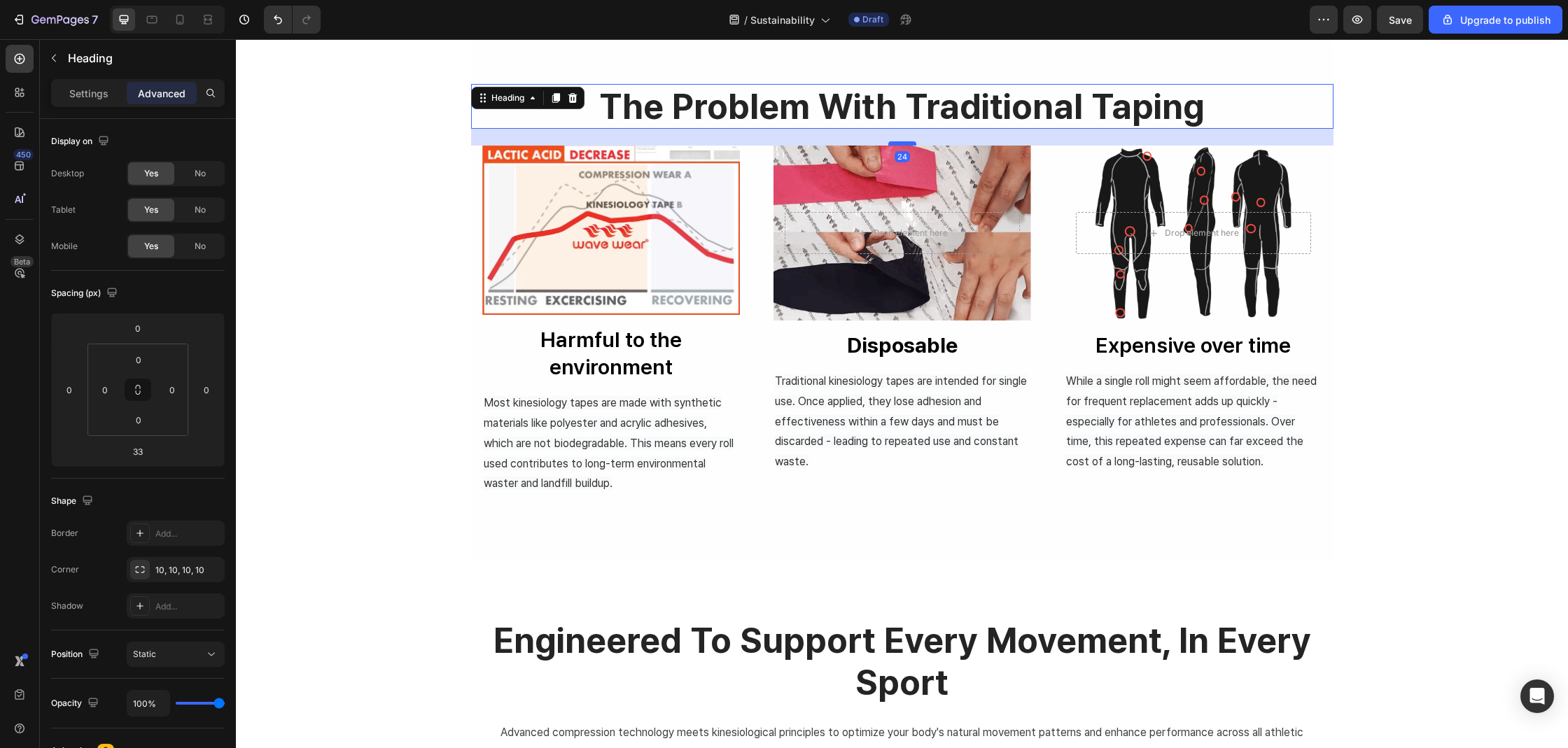
click at [897, 144] on div at bounding box center [902, 143] width 28 height 4
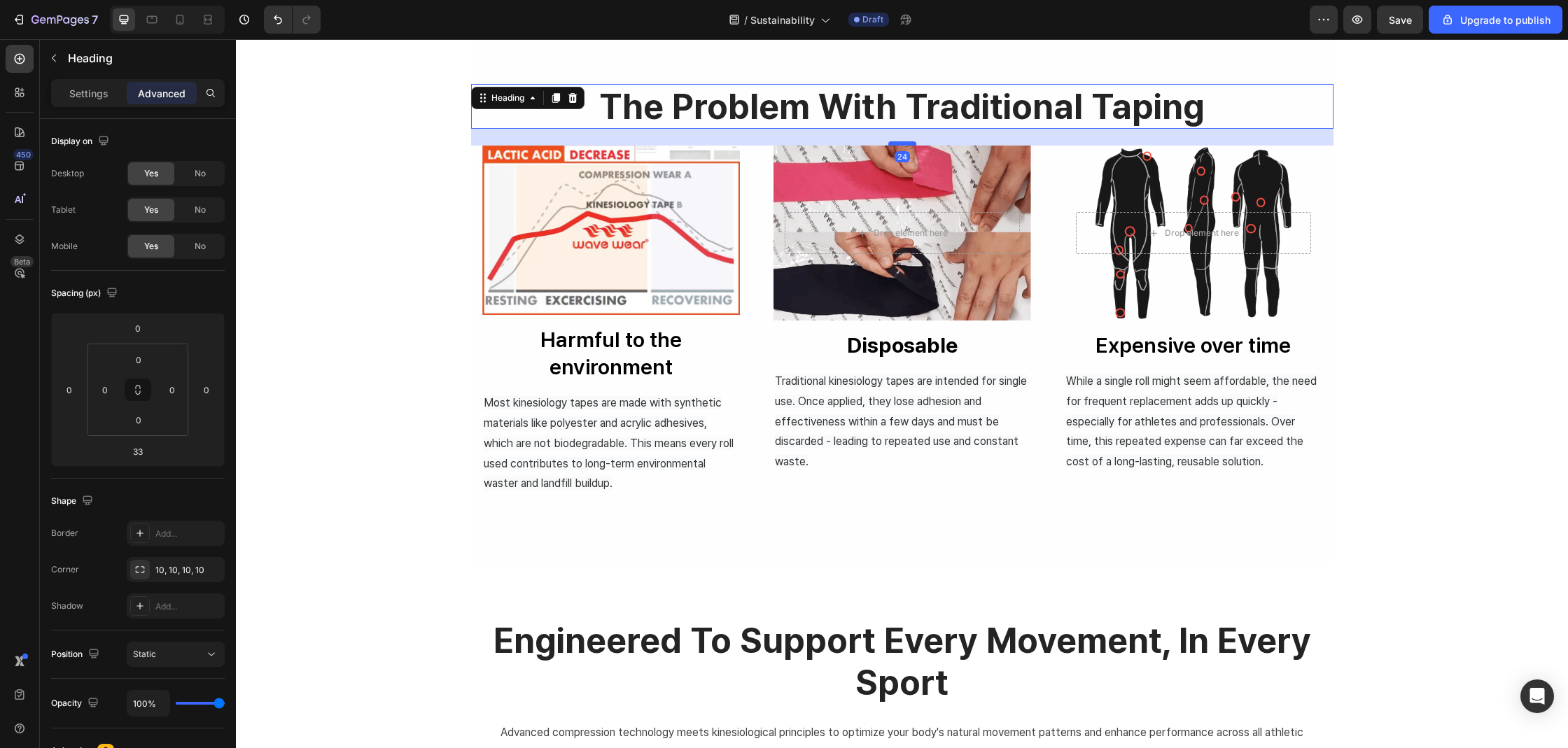
type input "24"
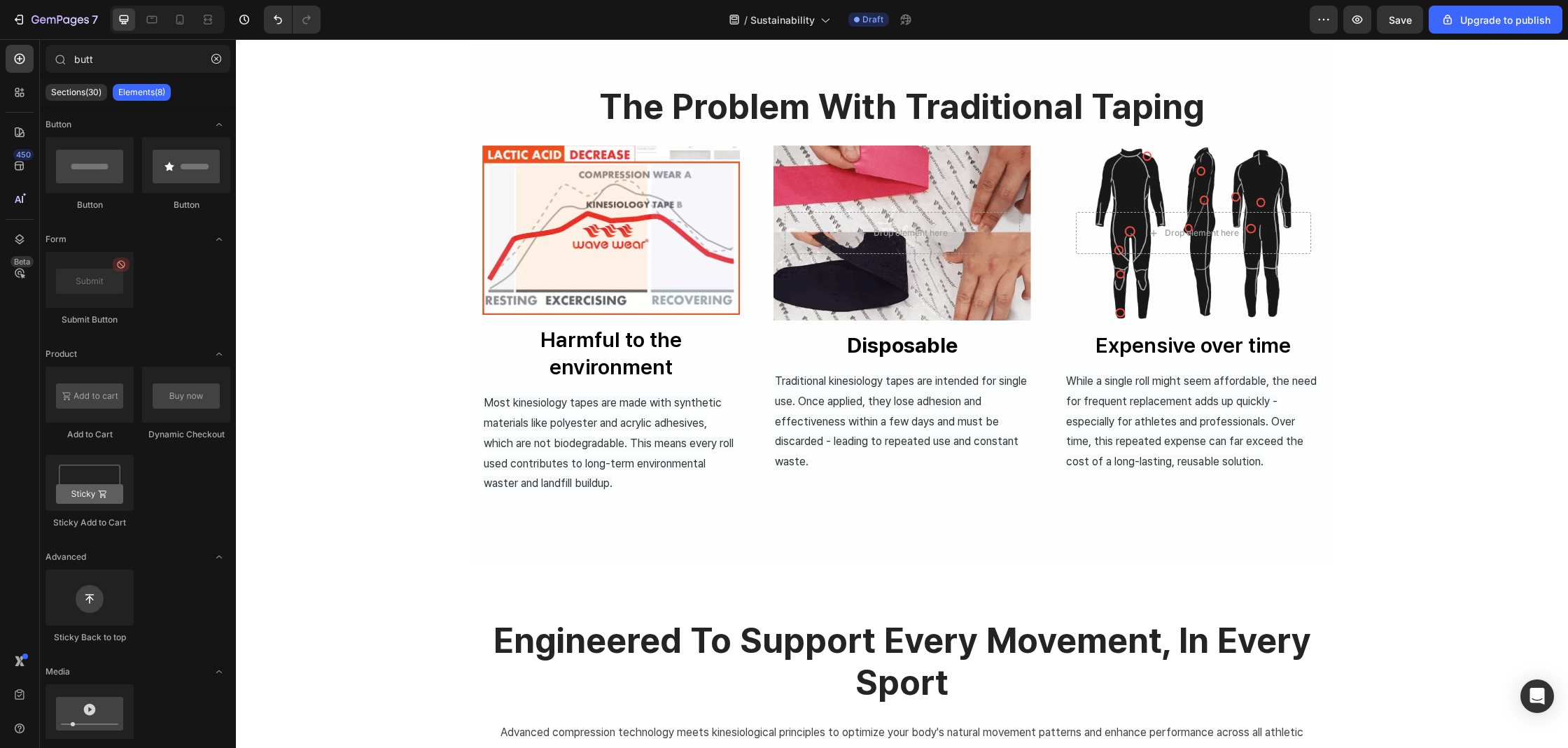
click at [432, 253] on div "the problem with traditional taping Heading Image Harmful to the environment Bu…" at bounding box center [902, 707] width 1332 height 2198
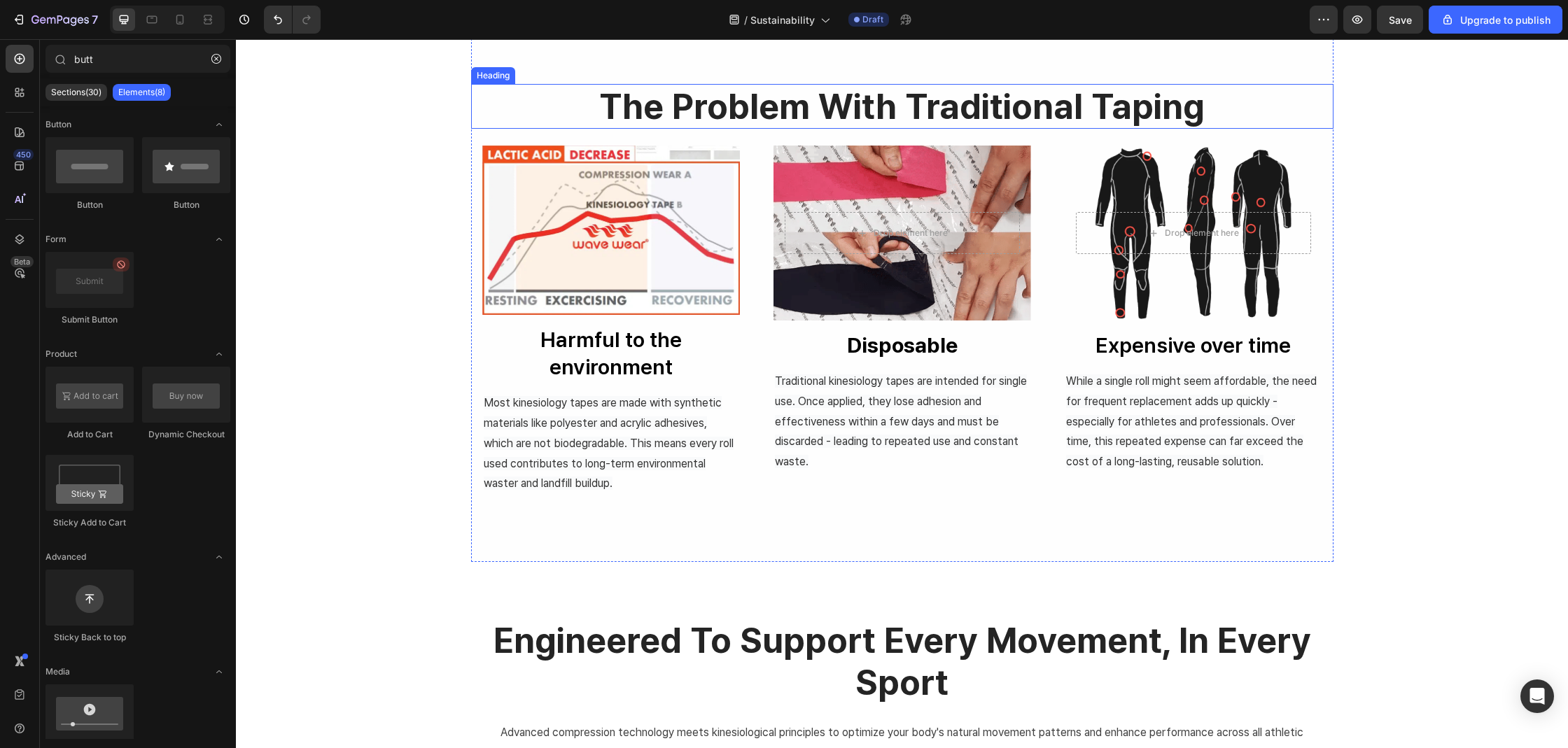
click at [772, 116] on h2 "the problem with traditional taping" at bounding box center [902, 106] width 862 height 45
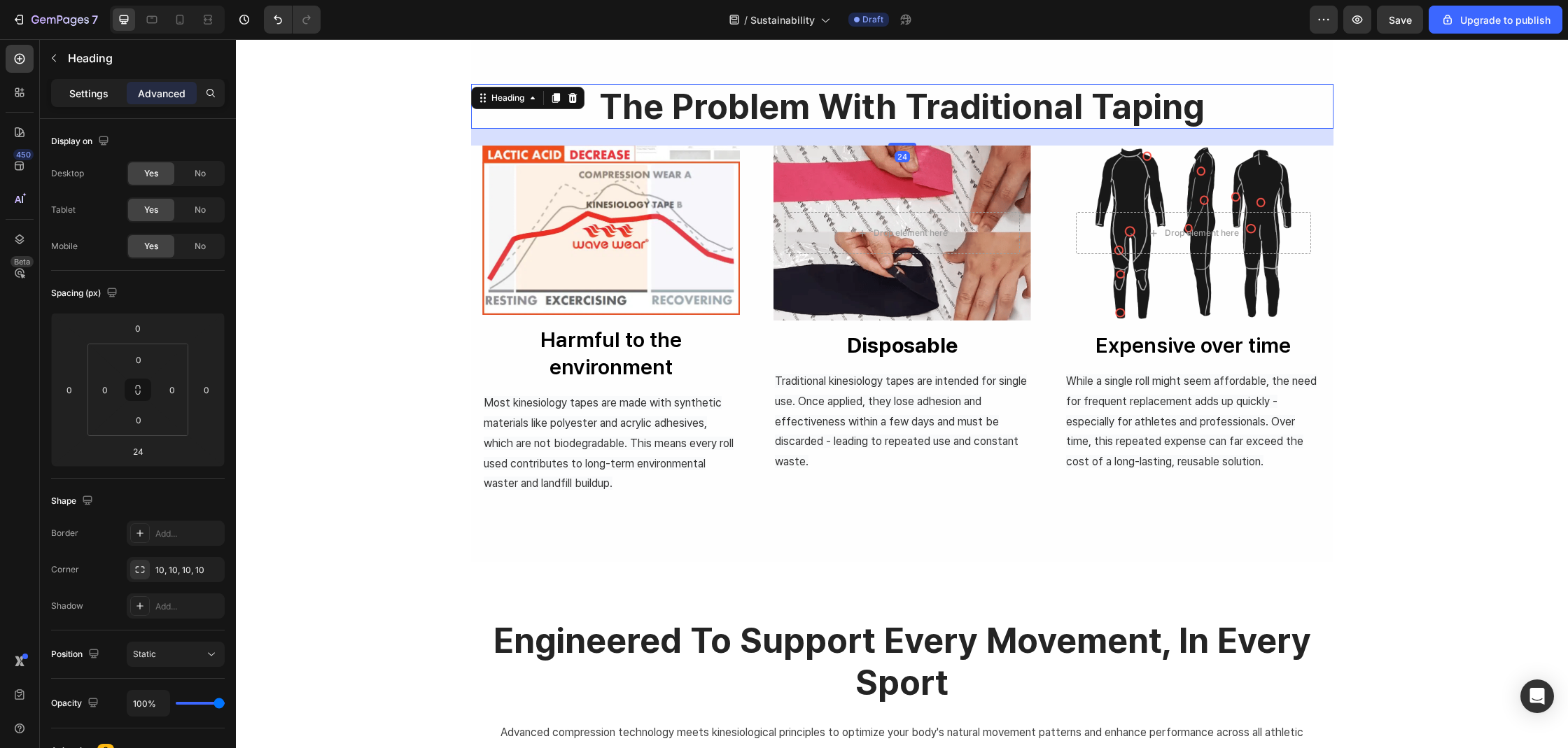
click at [120, 99] on div "Settings" at bounding box center [88, 93] width 70 height 22
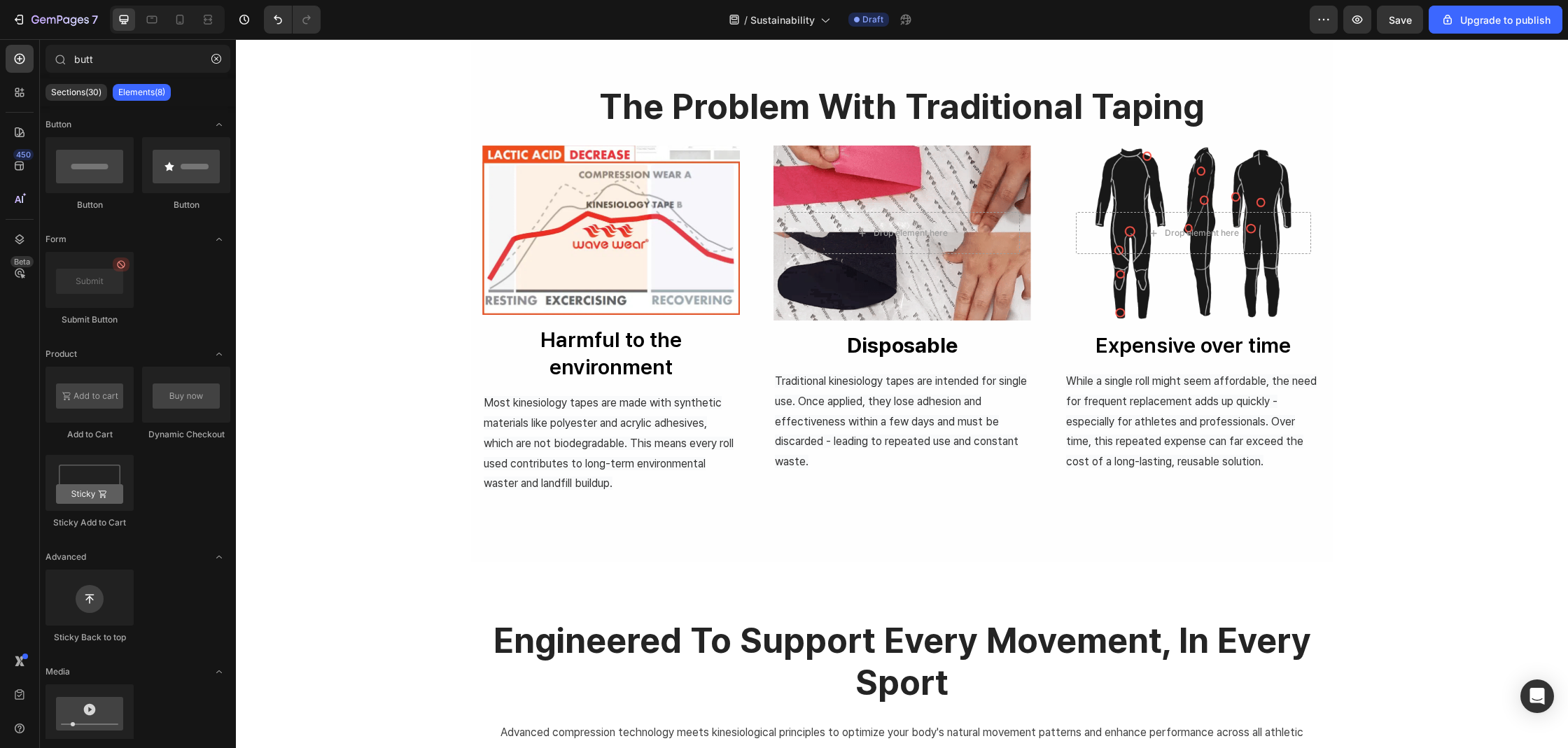
click at [1432, 189] on div "the problem with traditional taping Heading Image Harmful to the environment Bu…" at bounding box center [902, 707] width 1332 height 2198
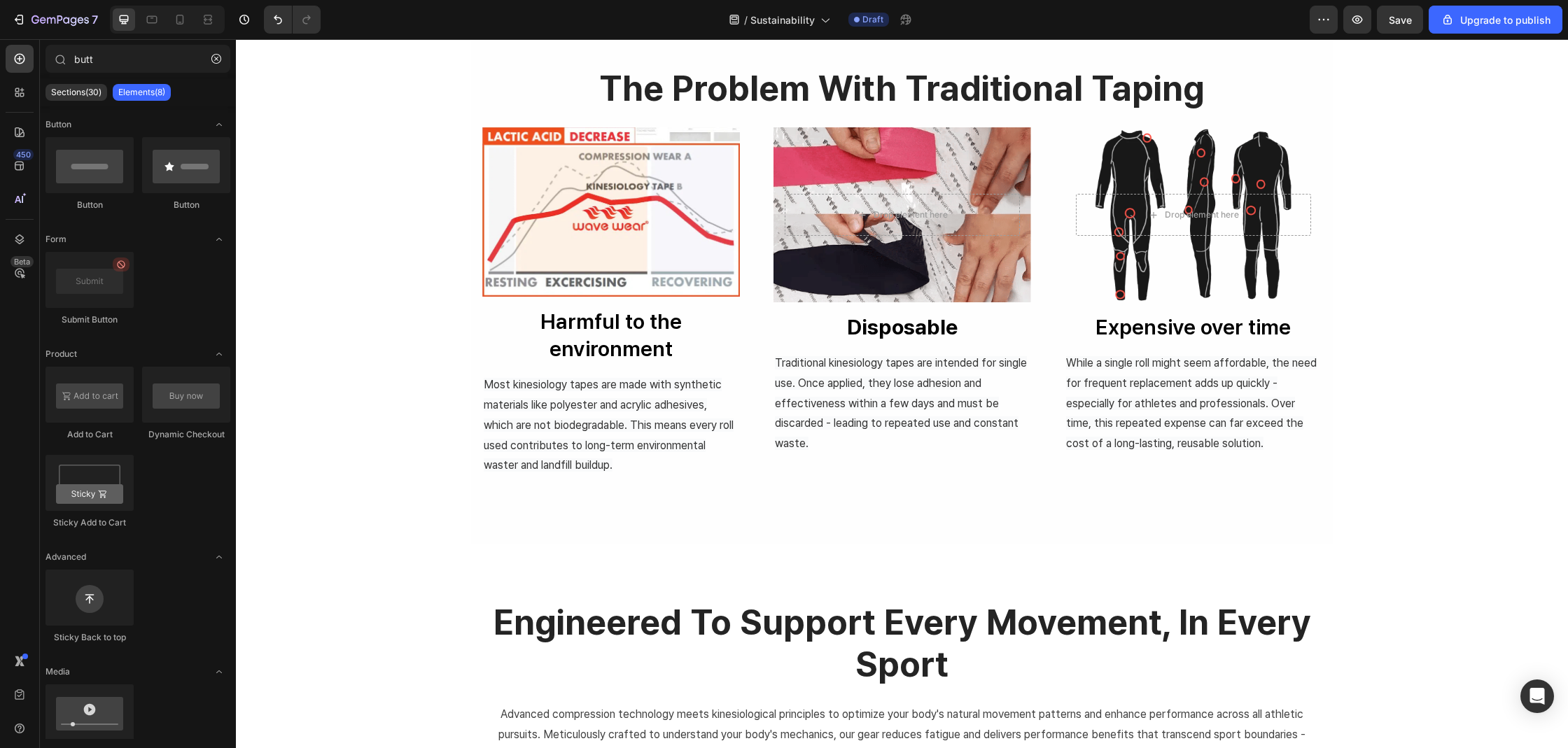
scroll to position [481, 0]
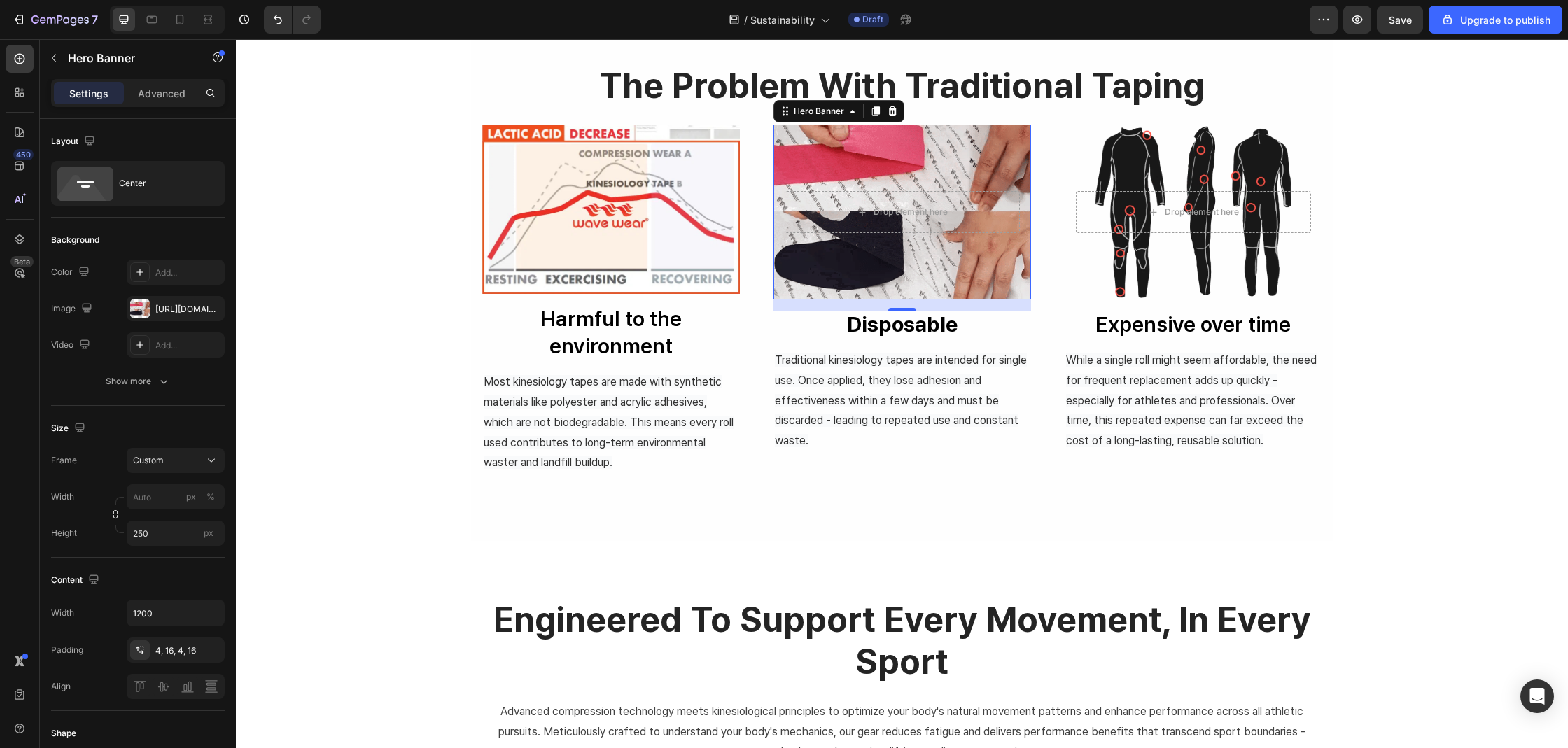
click at [392, 439] on div "the problem with traditional taping Heading Image Harmful to the environment Bu…" at bounding box center [902, 686] width 1332 height 2198
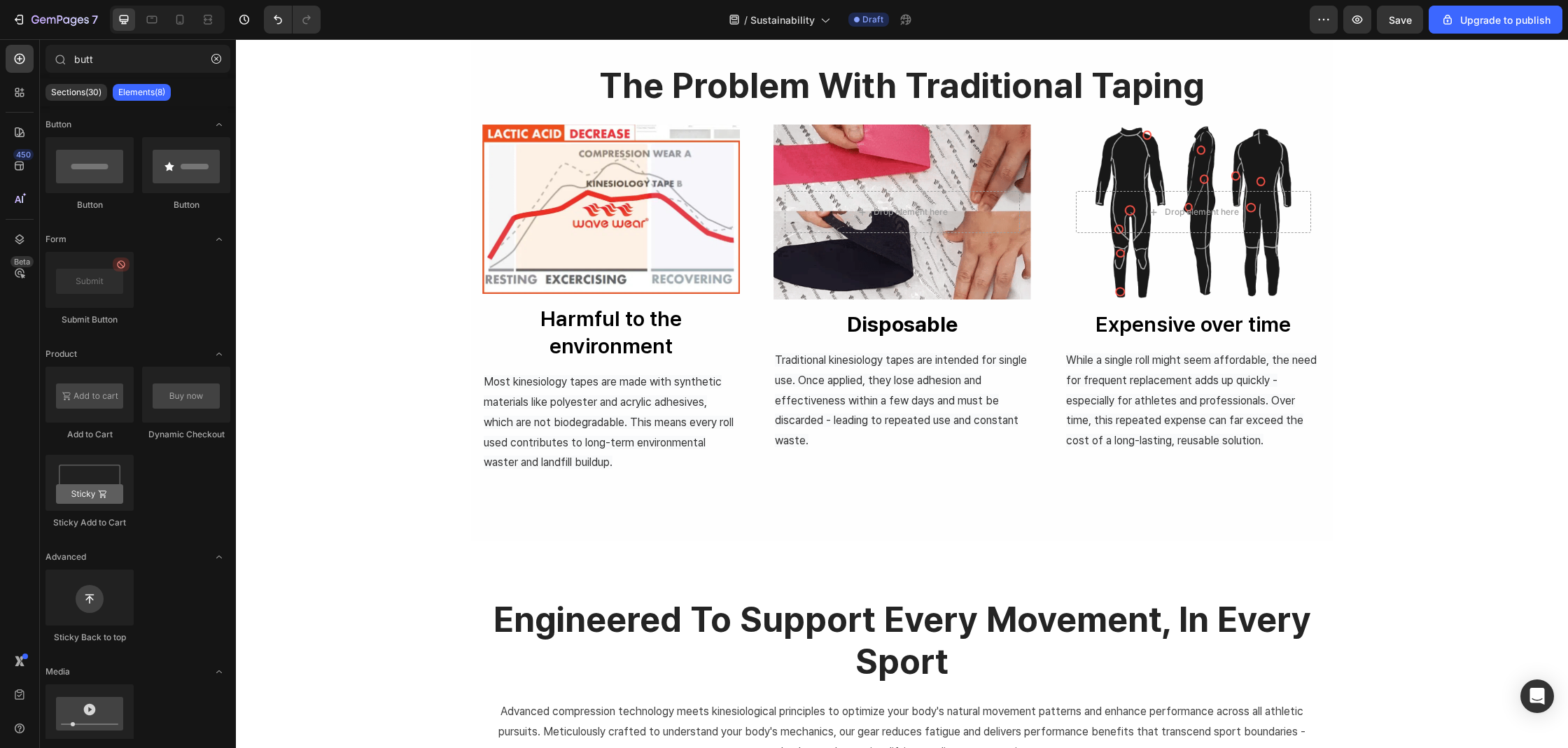
click at [1403, 391] on div "the problem with traditional taping Heading Image Harmful to the environment Bu…" at bounding box center [902, 686] width 1332 height 2198
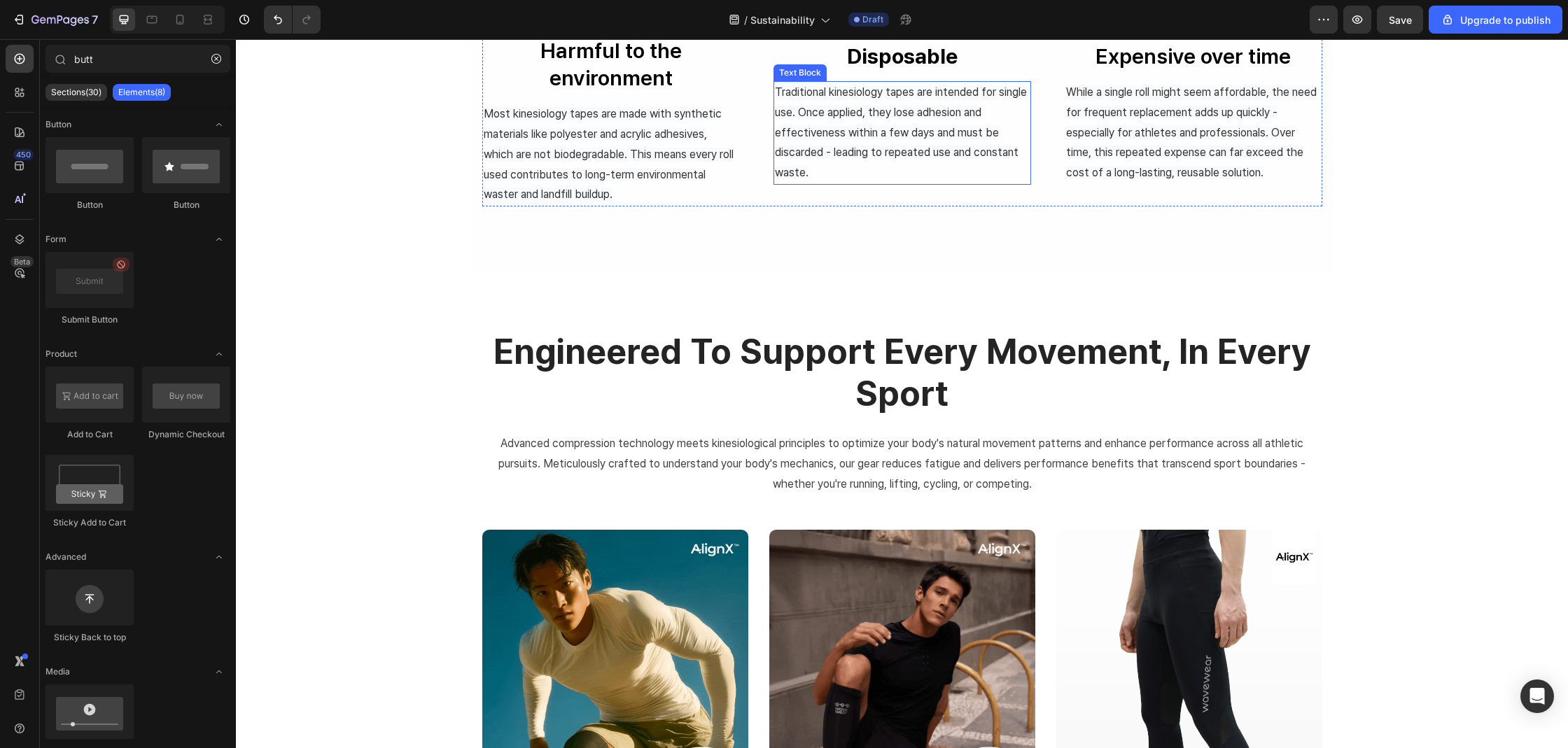
scroll to position [761, 0]
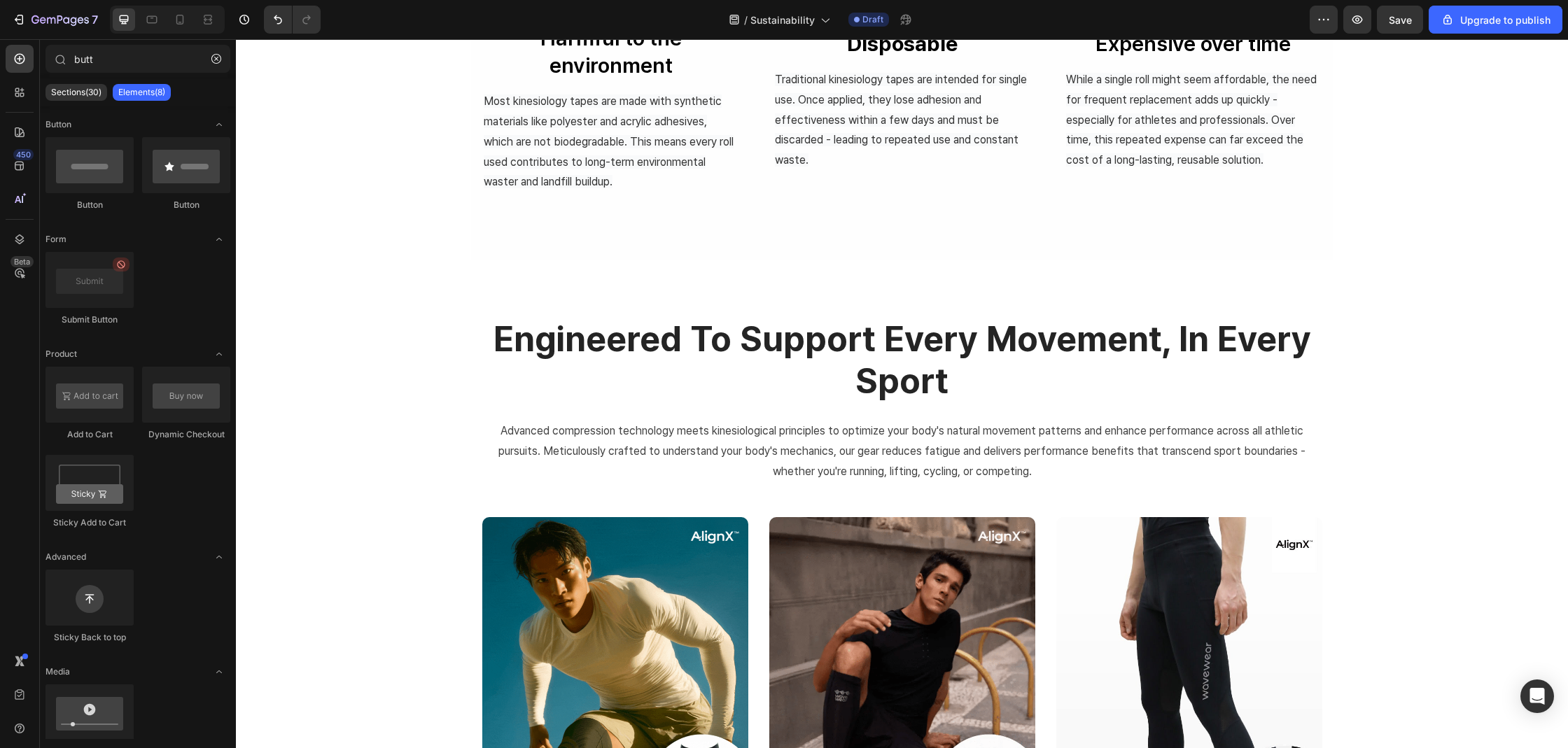
click at [755, 355] on h2 "engineered to support every movement, in every sport" at bounding box center [902, 359] width 840 height 87
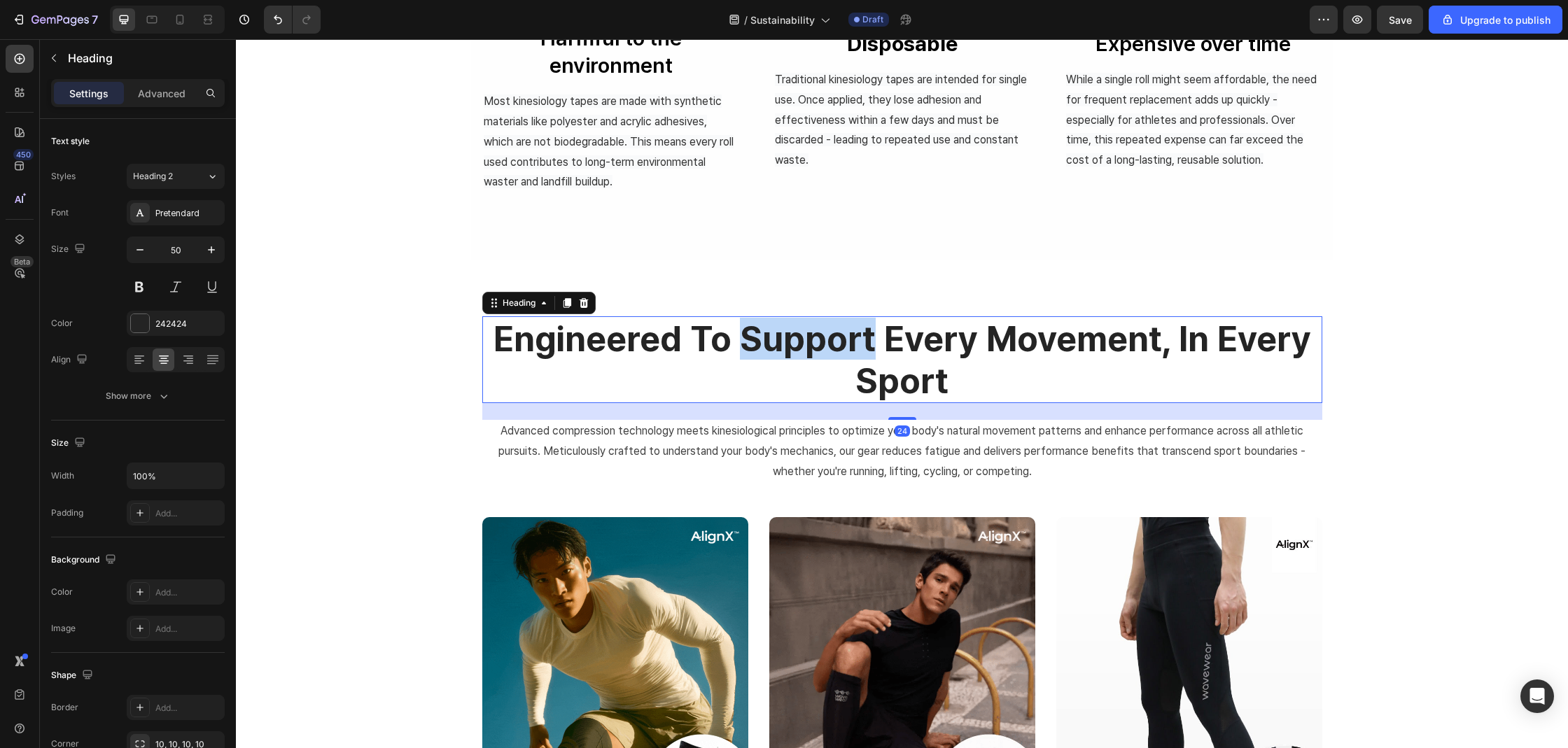
click at [755, 355] on h2 "engineered to support every movement, in every sport" at bounding box center [902, 359] width 840 height 87
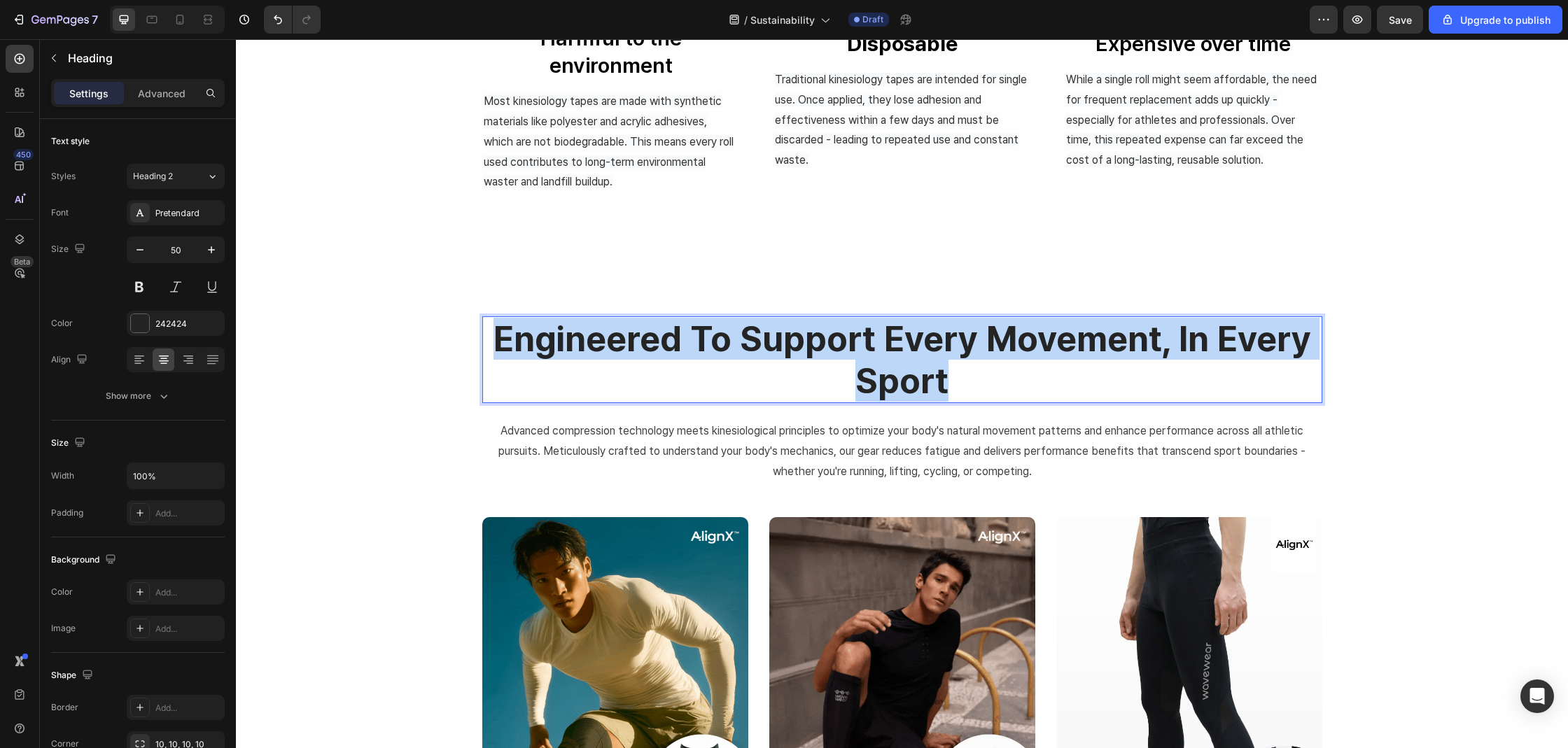
click at [755, 355] on p "engineered to support every movement, in every sport" at bounding box center [902, 360] width 837 height 84
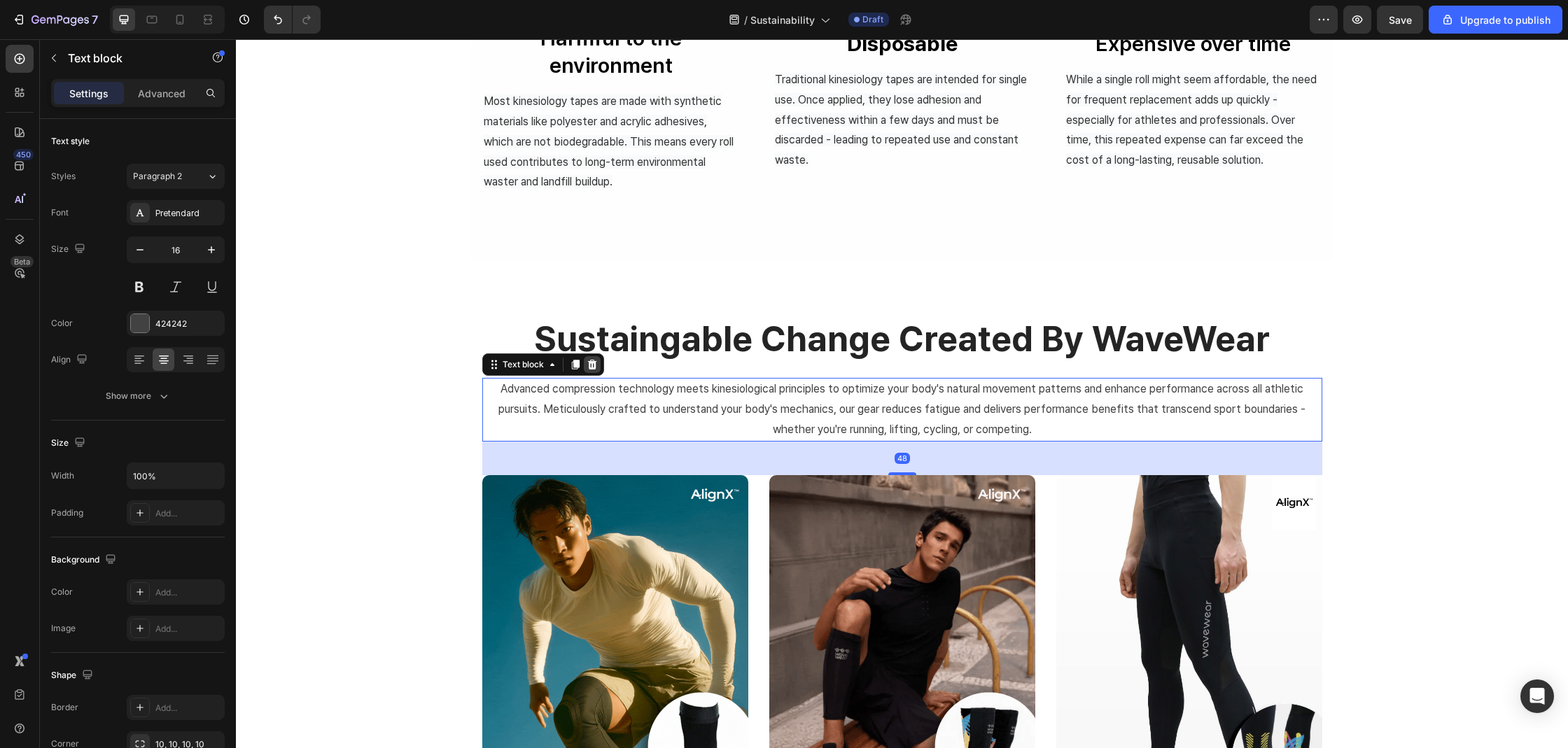
click at [594, 361] on div at bounding box center [593, 364] width 17 height 17
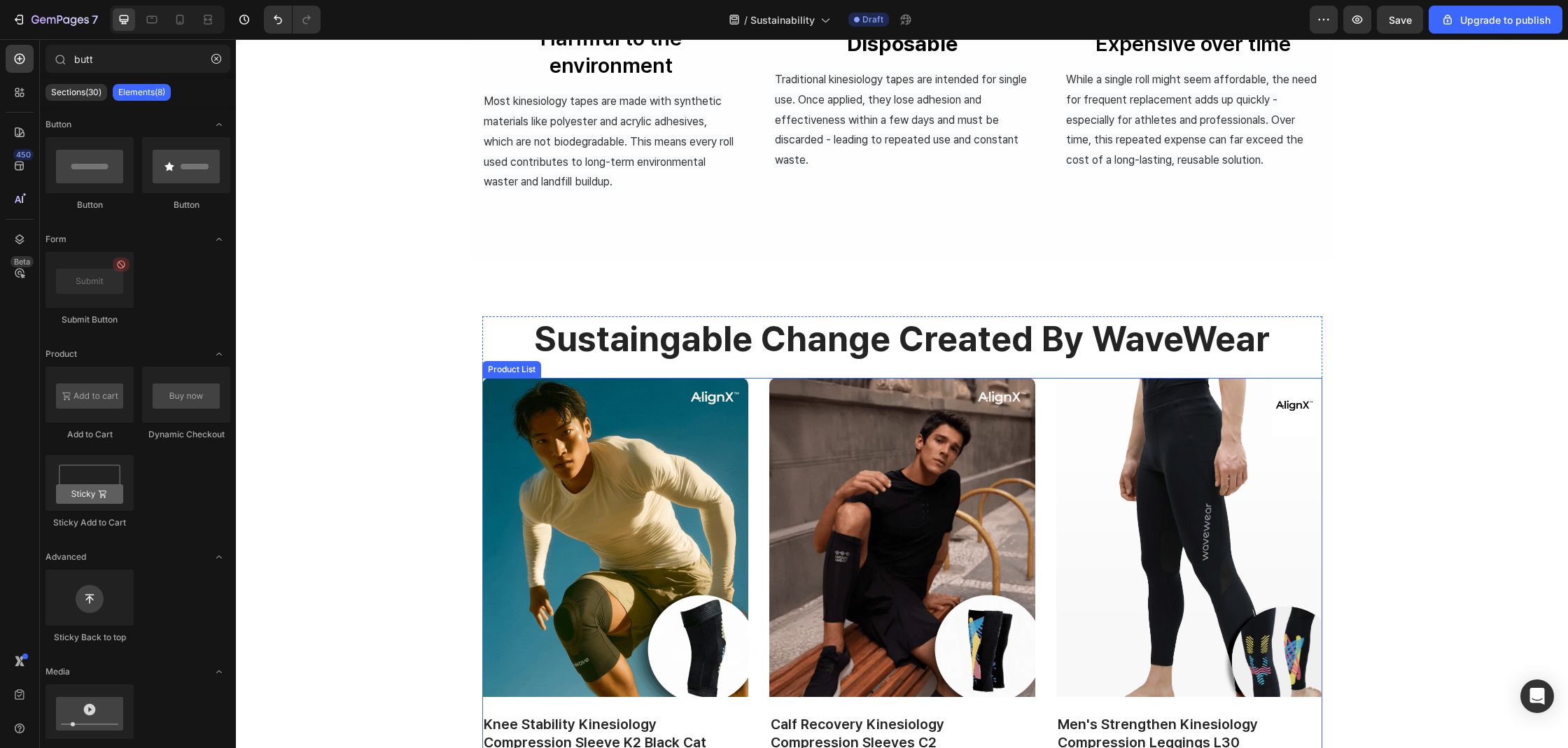
click at [756, 382] on div "(P) Images Knee Stability Kinesiology Compression Sleeve K2 Black Cat (P) Title…" at bounding box center [902, 582] width 840 height 408
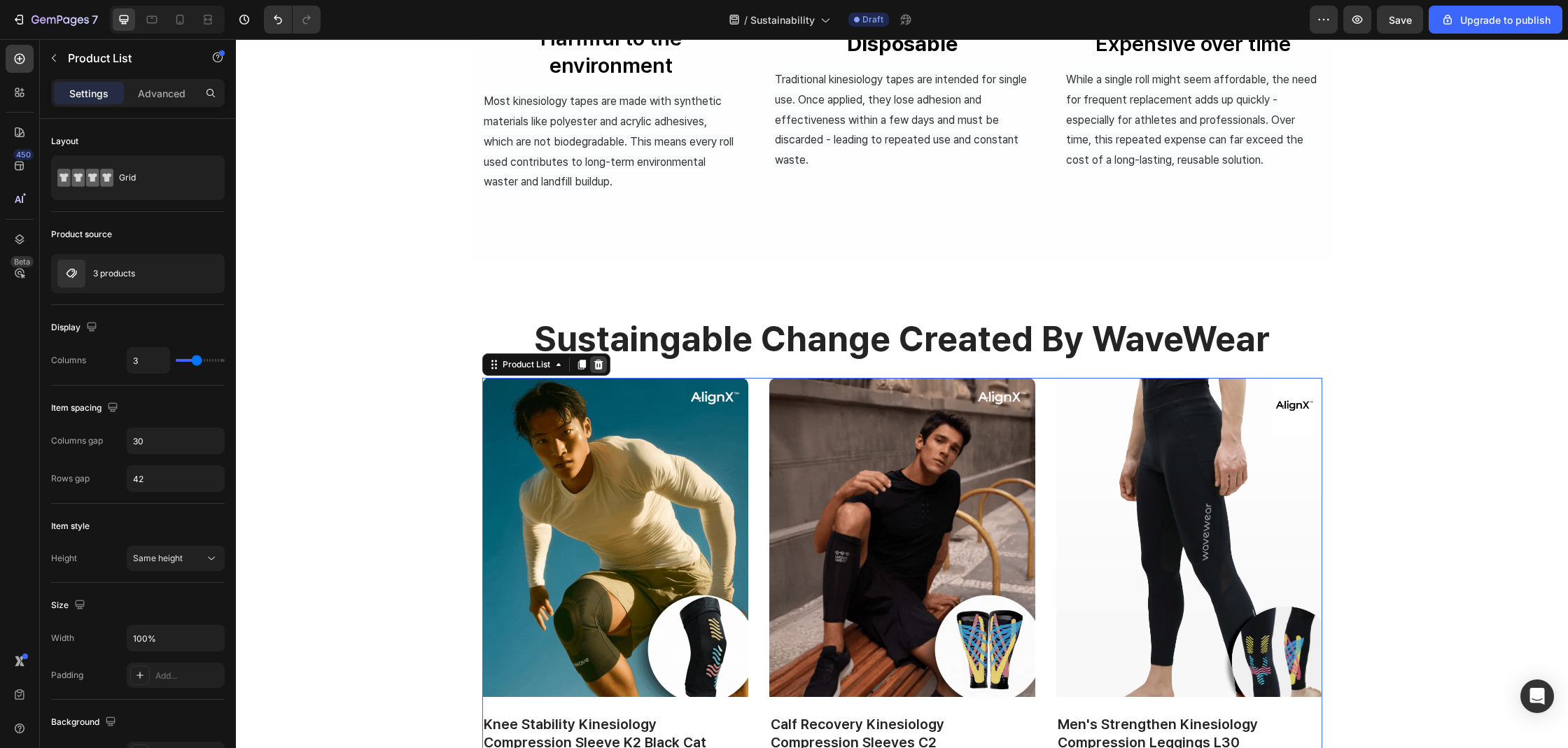
click at [598, 360] on div at bounding box center [598, 364] width 17 height 17
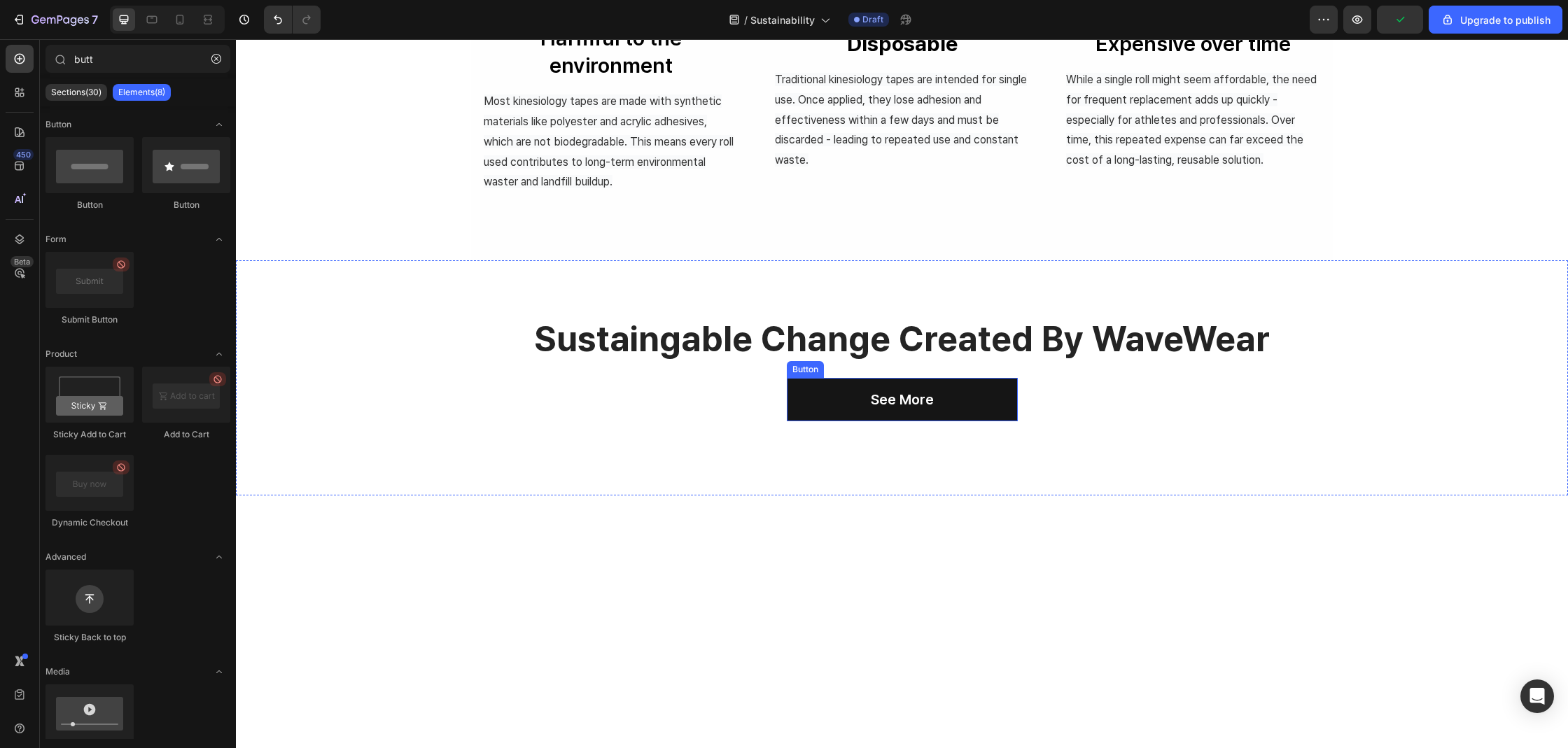
click at [968, 392] on button "see more" at bounding box center [902, 399] width 231 height 43
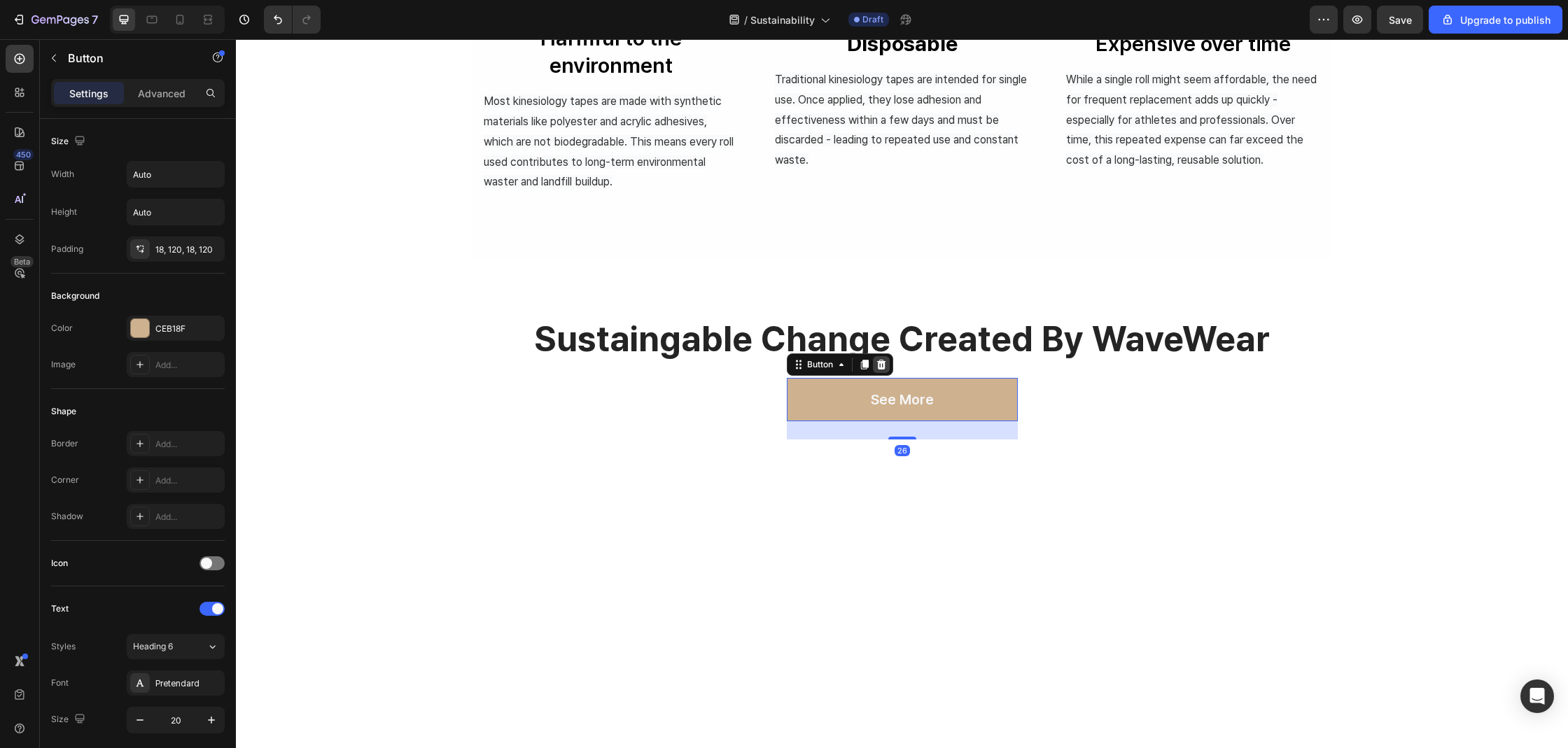
click at [882, 361] on icon at bounding box center [881, 364] width 11 height 11
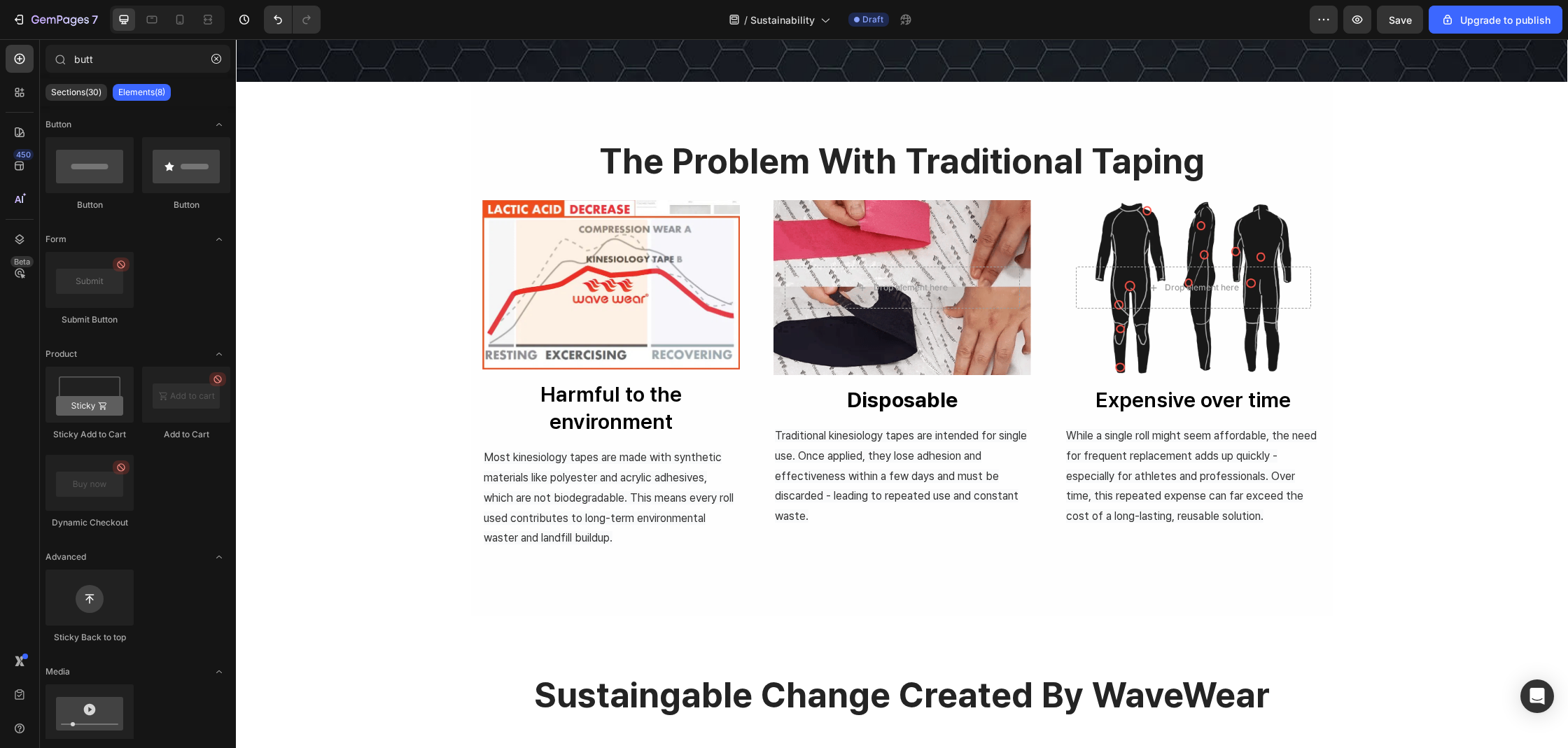
scroll to position [826, 0]
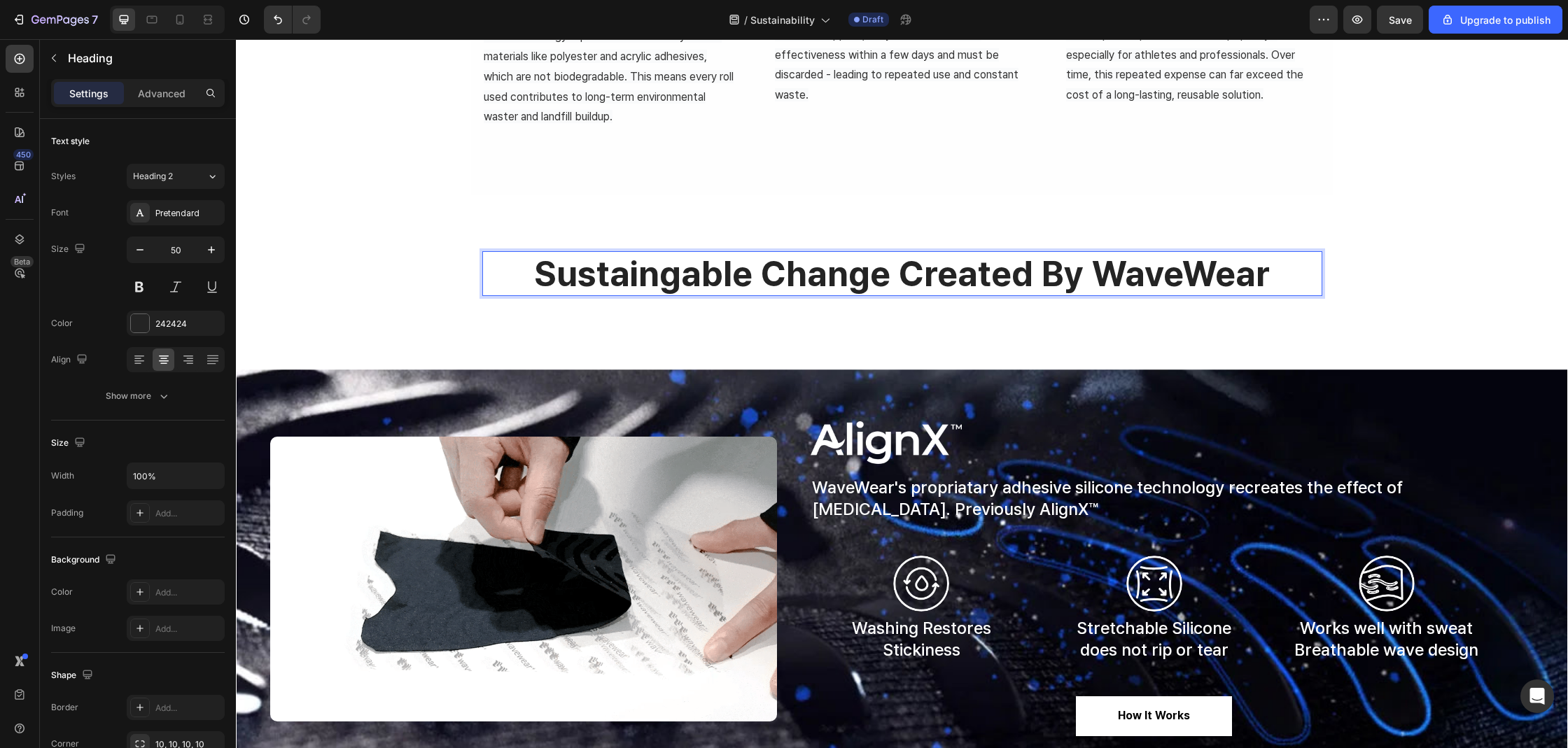
click at [674, 275] on p "sustaingable change created by waveWear" at bounding box center [902, 274] width 837 height 42
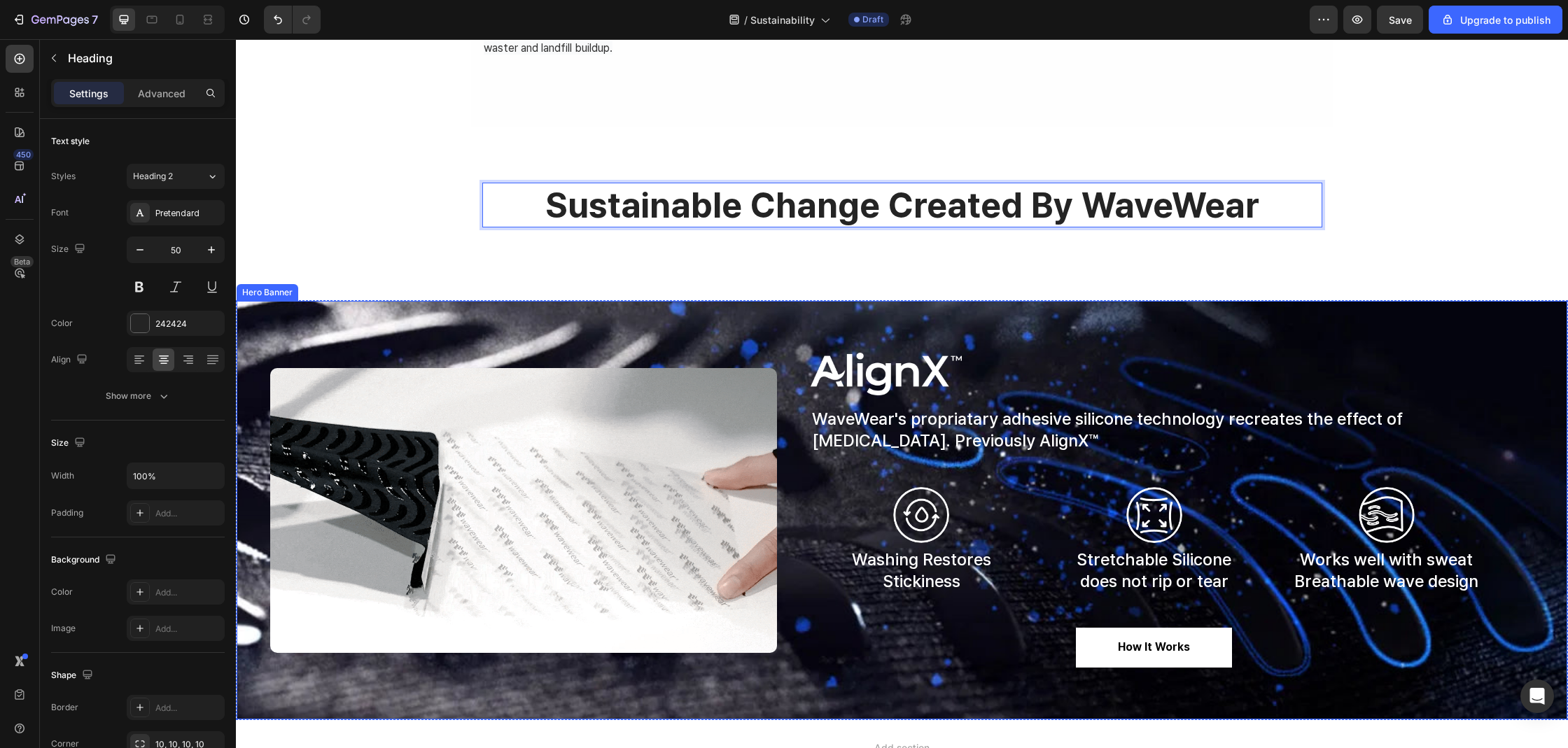
scroll to position [919, 0]
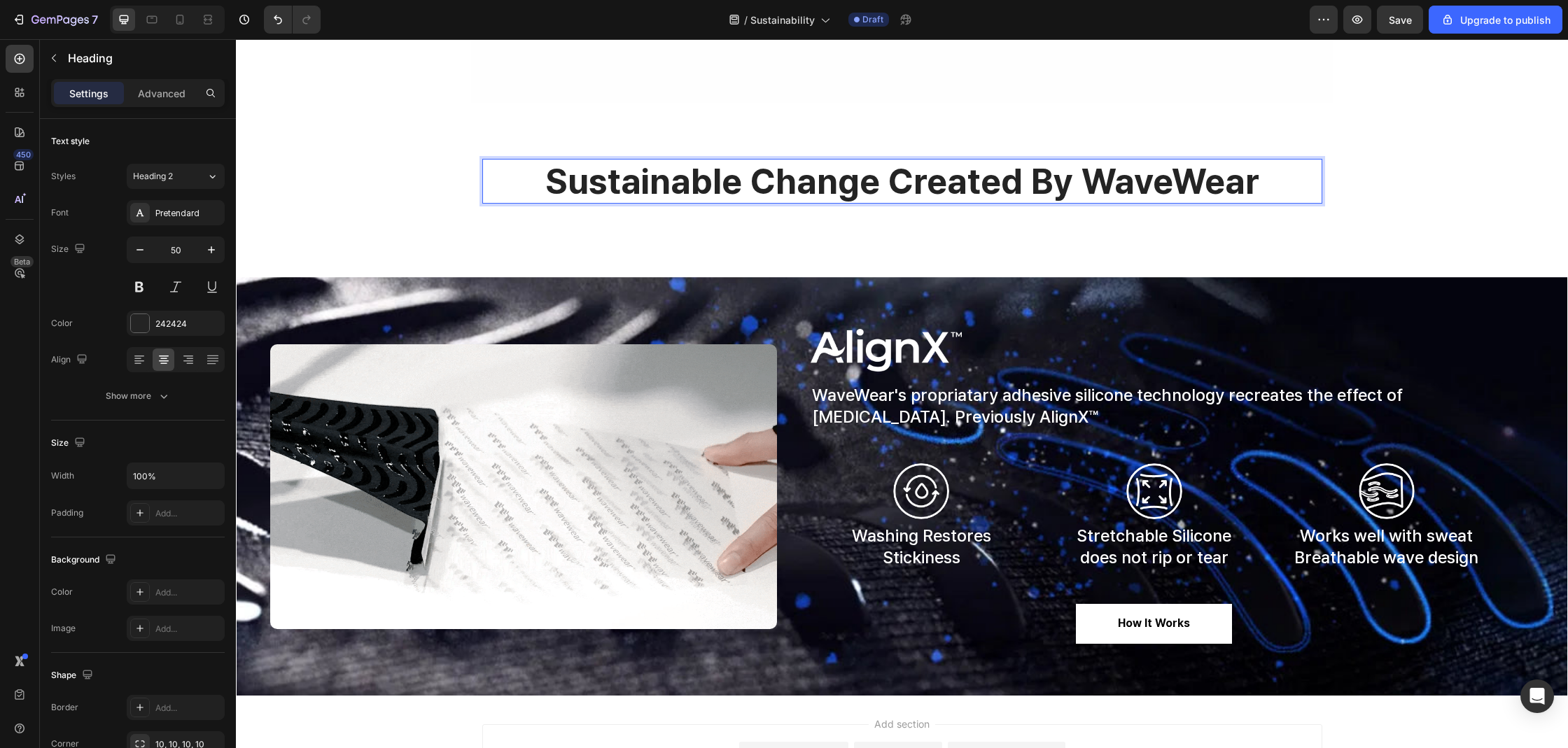
click at [963, 171] on p "sustainable change created by waveWear" at bounding box center [902, 181] width 837 height 42
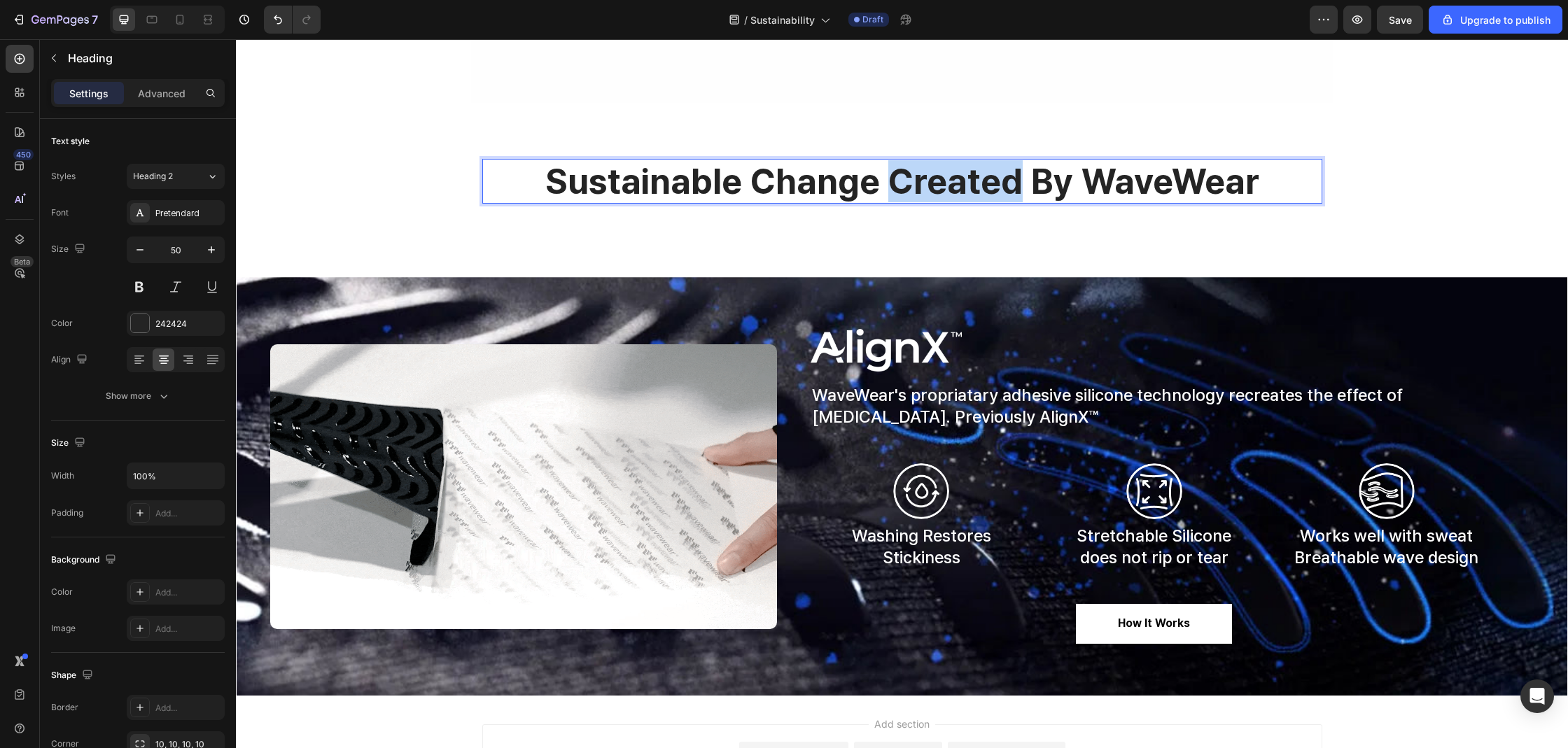
click at [963, 171] on p "sustainable change created by waveWear" at bounding box center [902, 181] width 837 height 42
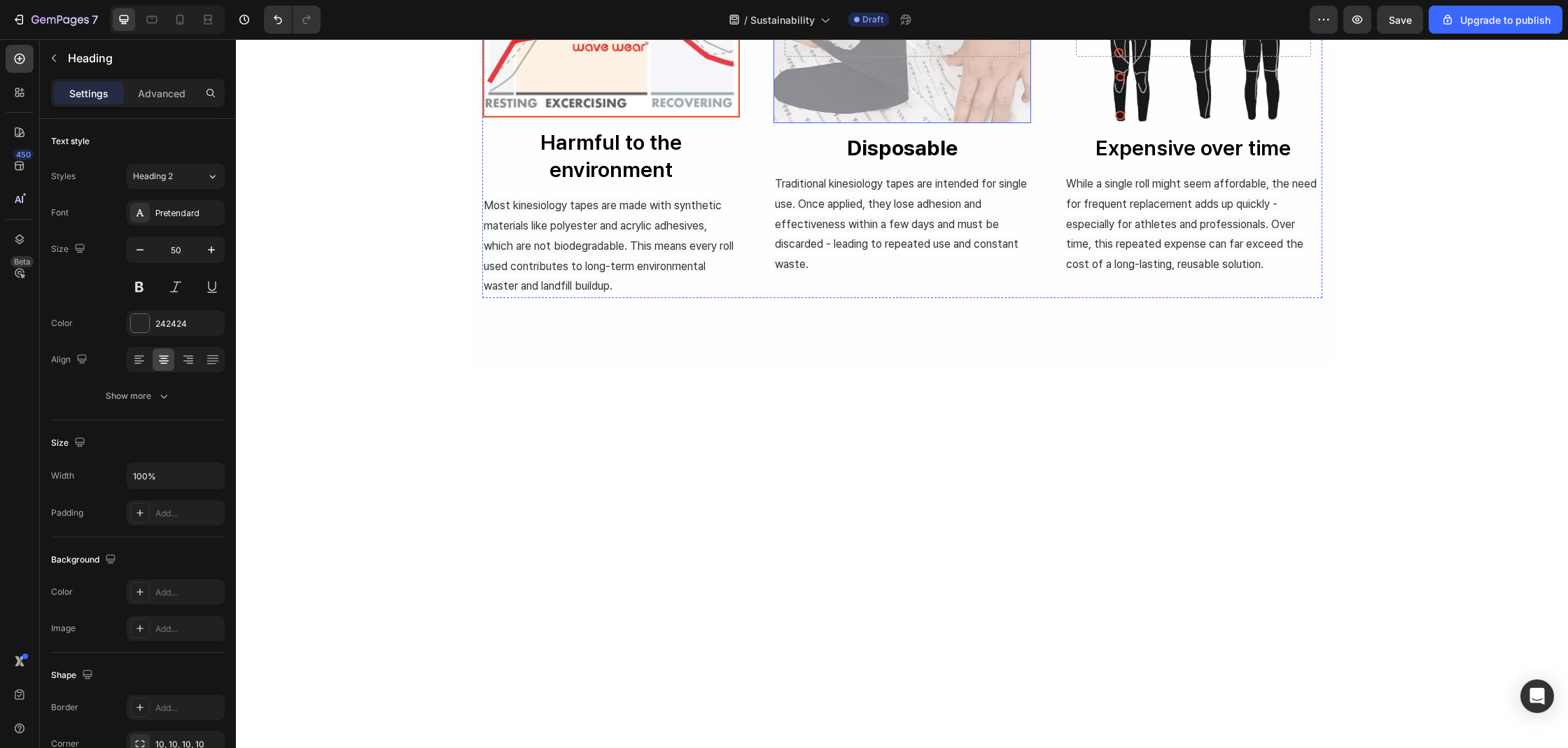
type input "16"
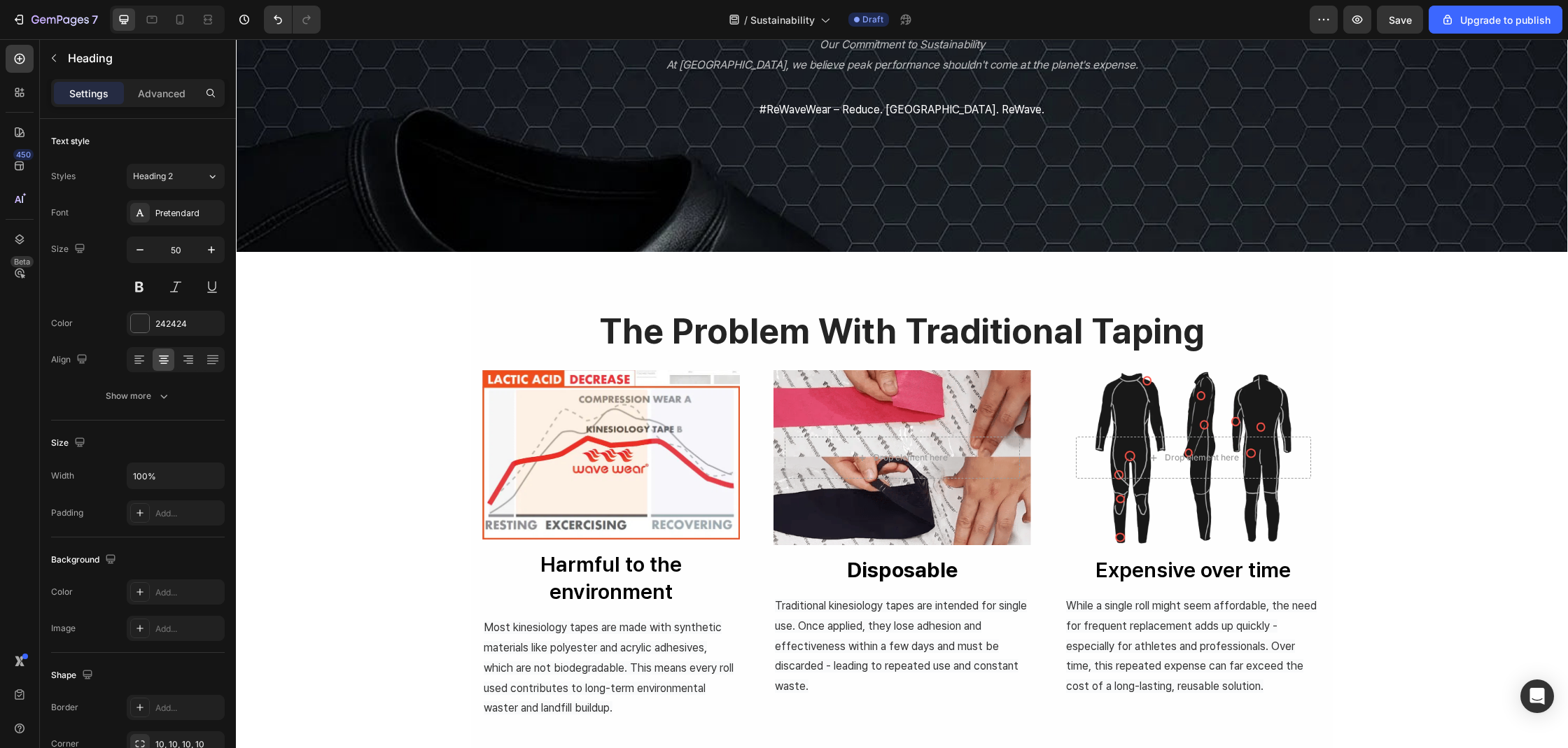
scroll to position [242, 0]
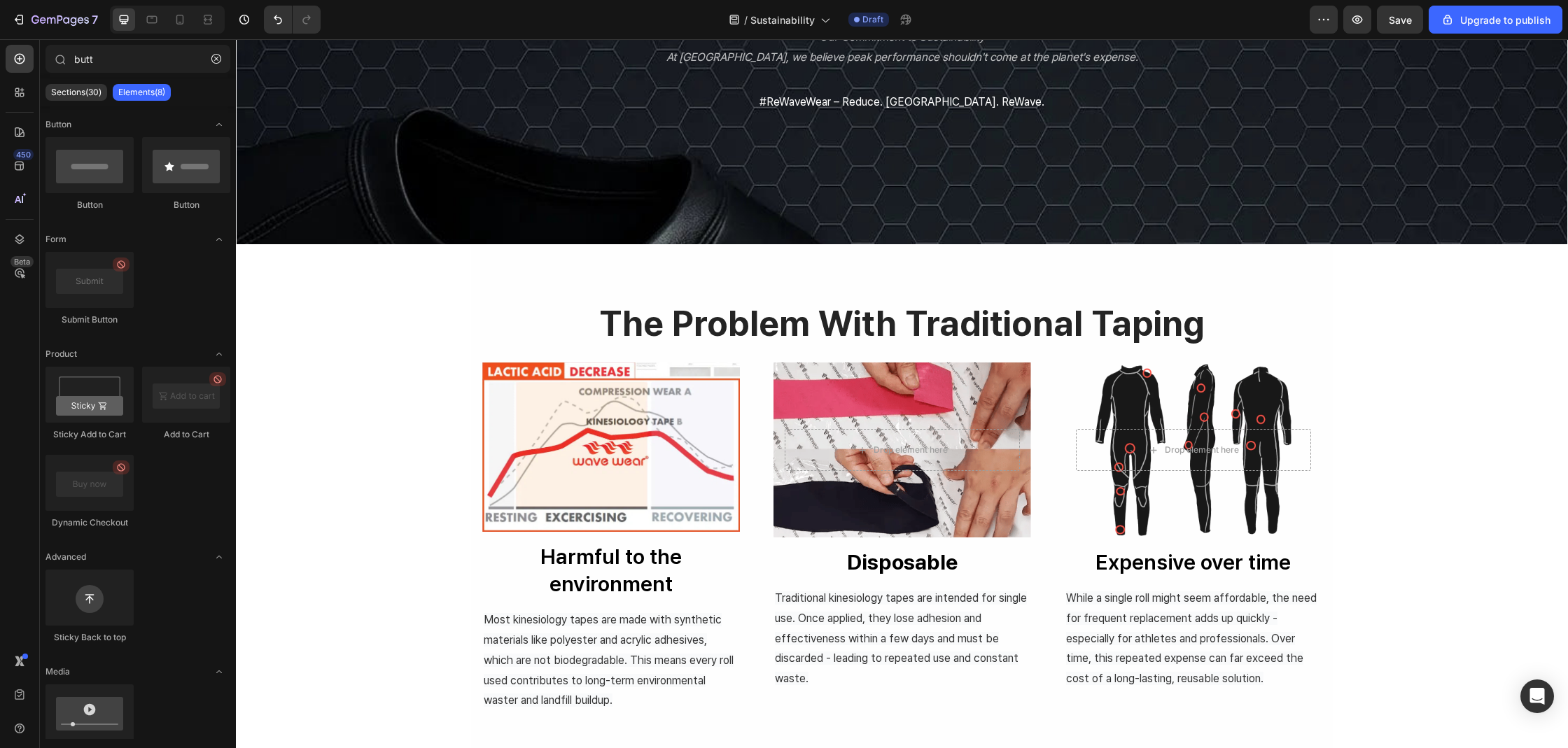
click at [1450, 428] on div "sustainability Heading Our Commitment to Sustainability At WaveWear, we believe…" at bounding box center [902, 598] width 1332 height 1547
drag, startPoint x: 450, startPoint y: 324, endPoint x: 395, endPoint y: 322, distance: 55.0
click at [448, 323] on div "sustainability Heading Our Commitment to Sustainability At WaveWear, we believe…" at bounding box center [902, 598] width 1332 height 1547
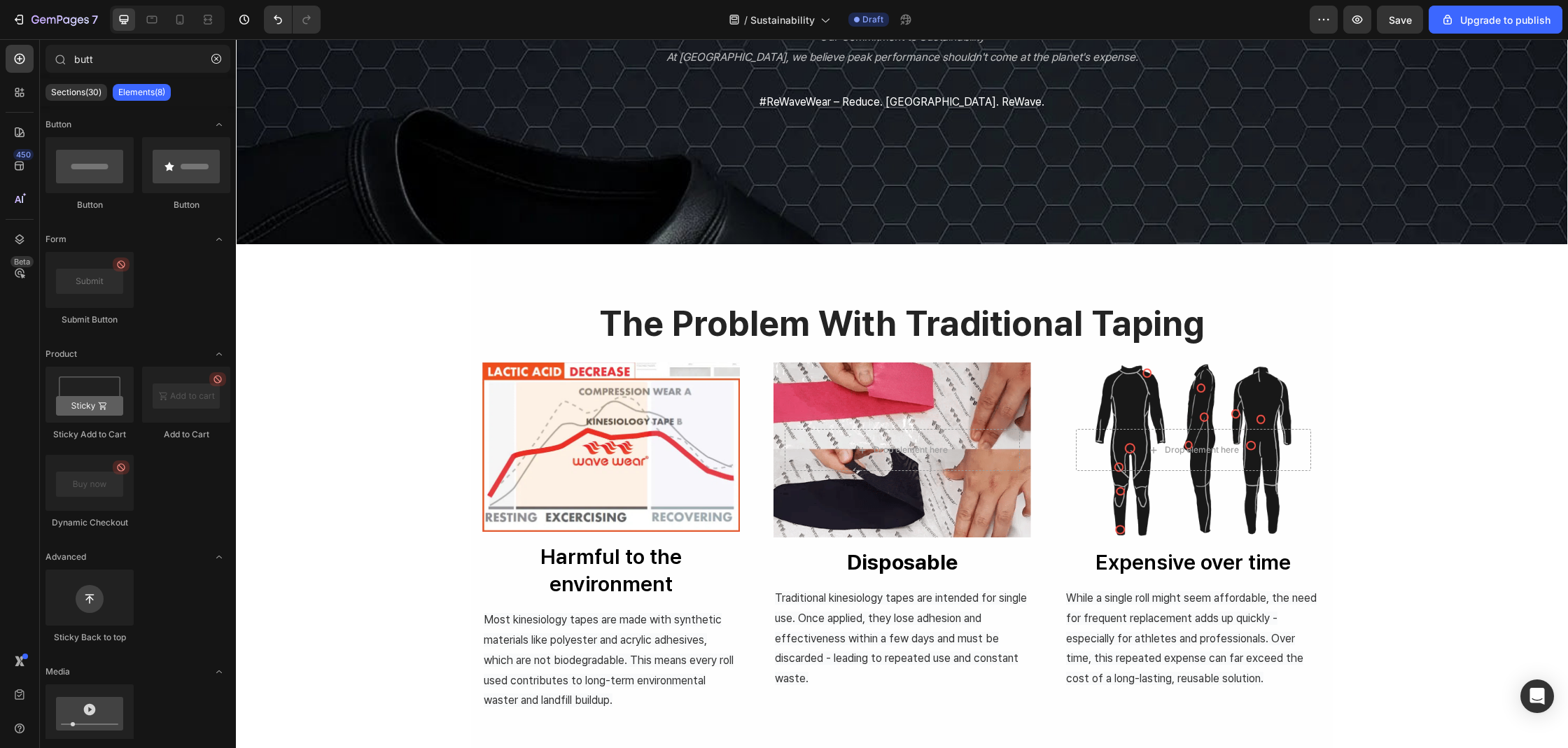
click at [364, 301] on div "sustainability Heading Our Commitment to Sustainability At WaveWear, we believe…" at bounding box center [902, 598] width 1332 height 1547
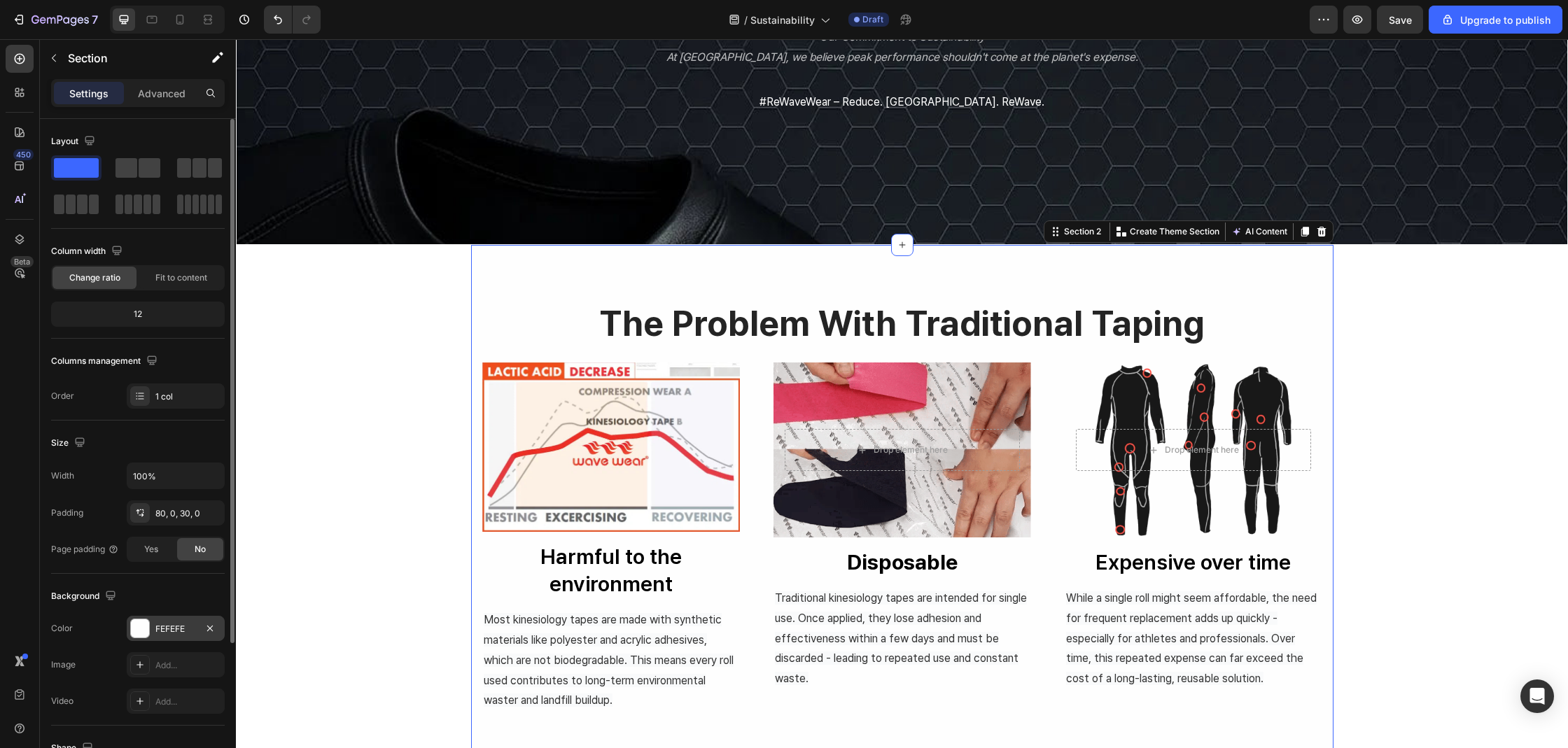
click at [147, 624] on div at bounding box center [139, 628] width 18 height 18
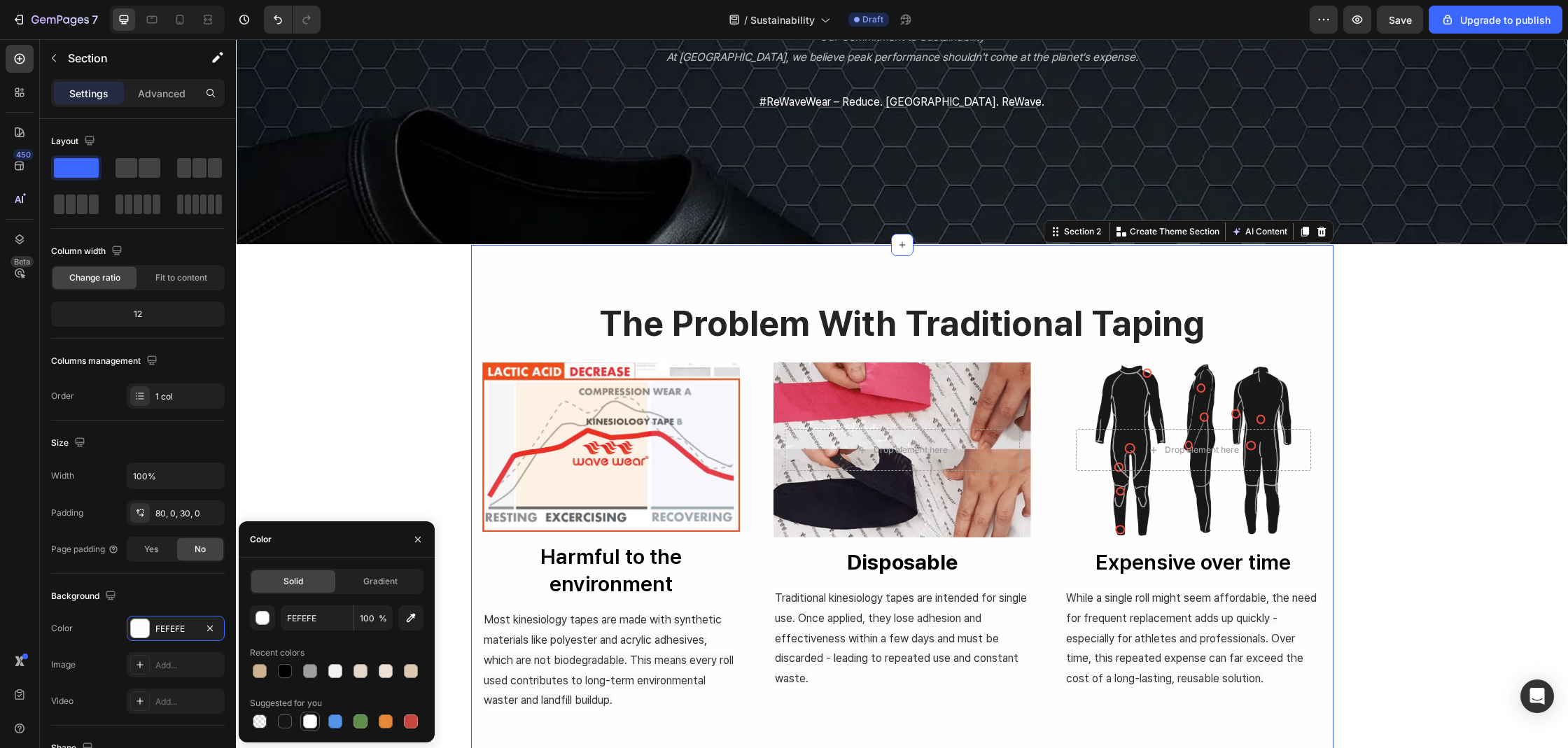
click at [310, 723] on div at bounding box center [310, 721] width 14 height 14
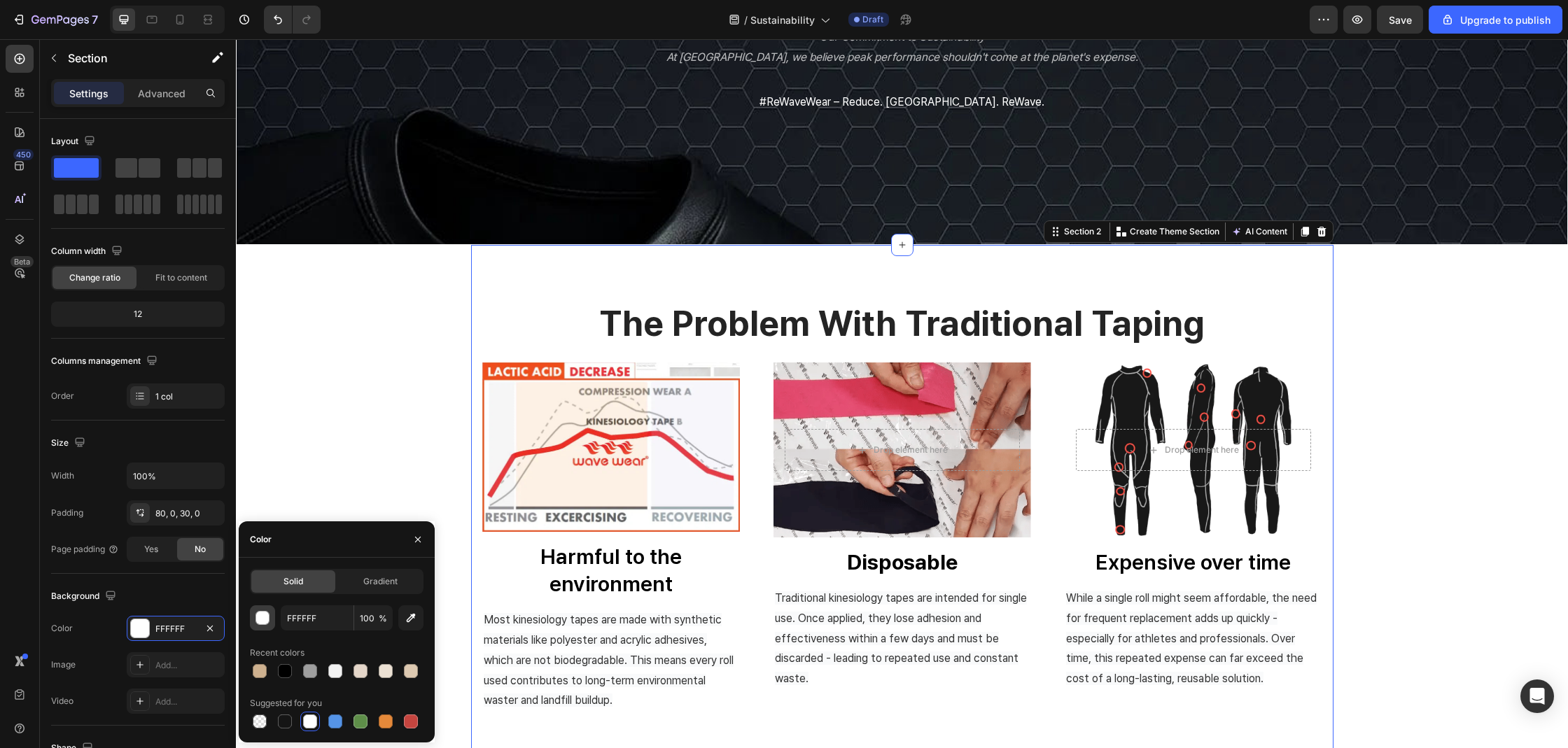
click at [261, 621] on div "button" at bounding box center [262, 618] width 14 height 14
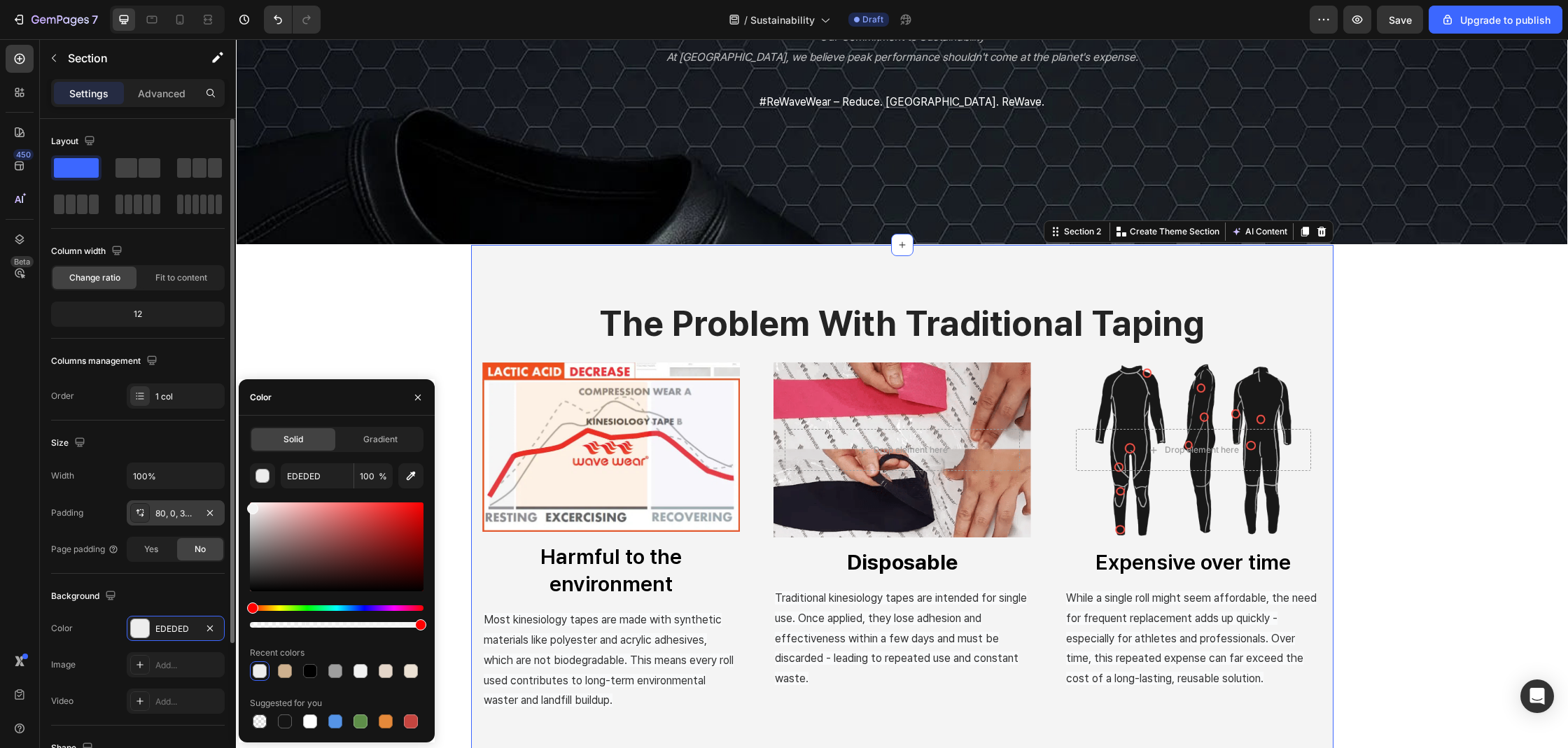
type input "F4F4F4"
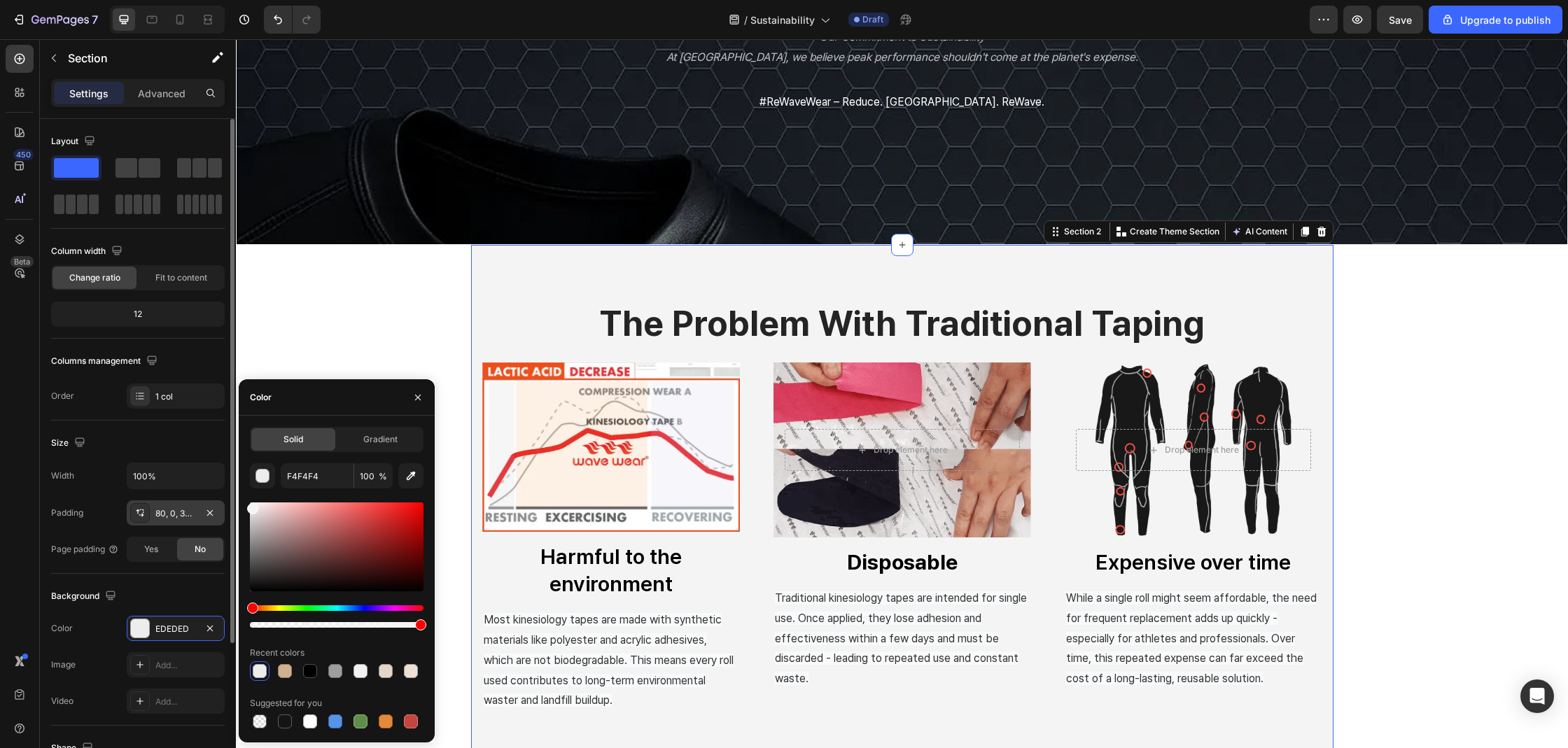
drag, startPoint x: 225, startPoint y: 509, endPoint x: 1, endPoint y: 437, distance: 235.3
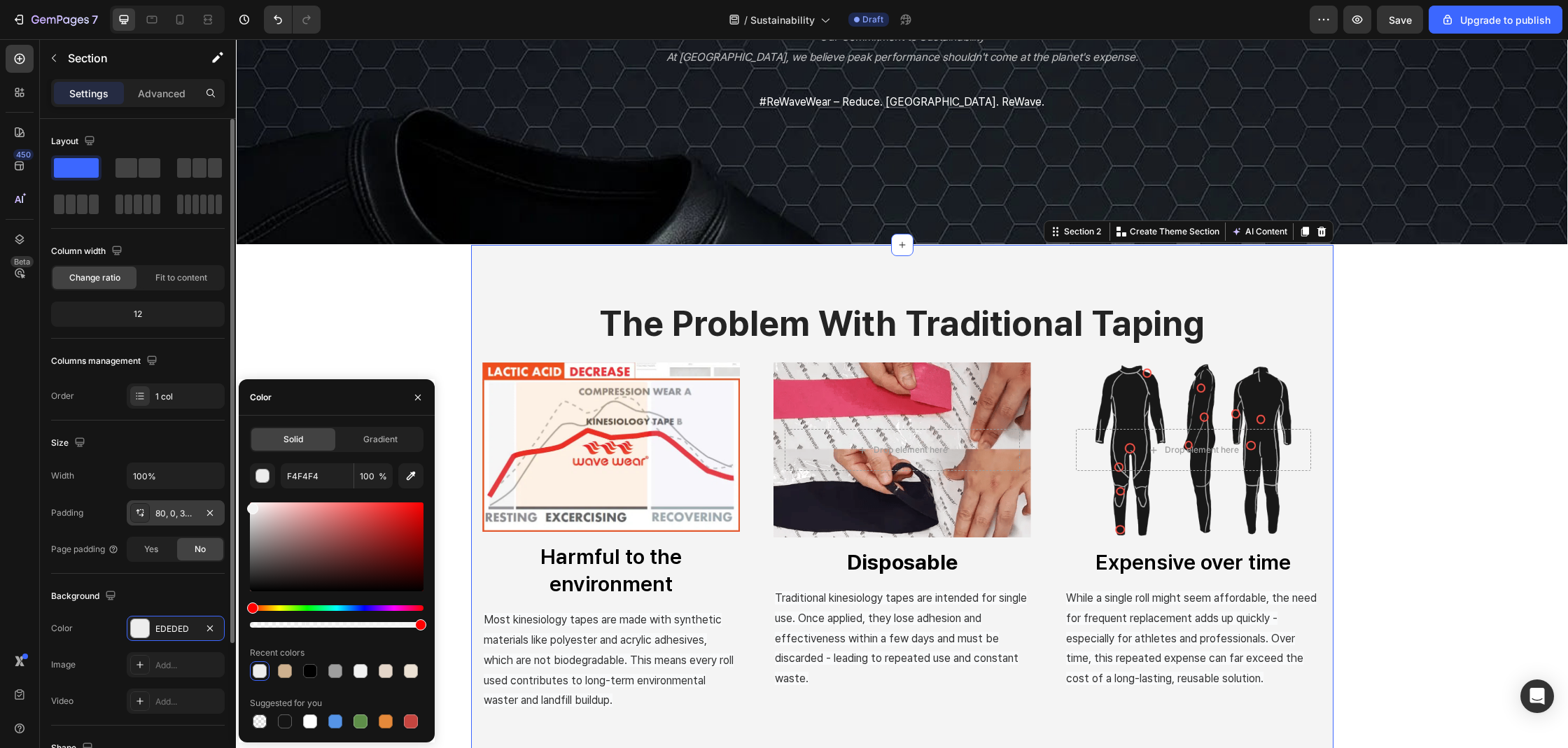
click at [220, 505] on div "450 Beta butt Sections(30) Elements(8) Button Button Button Form Submit Button …" at bounding box center [117, 393] width 236 height 709
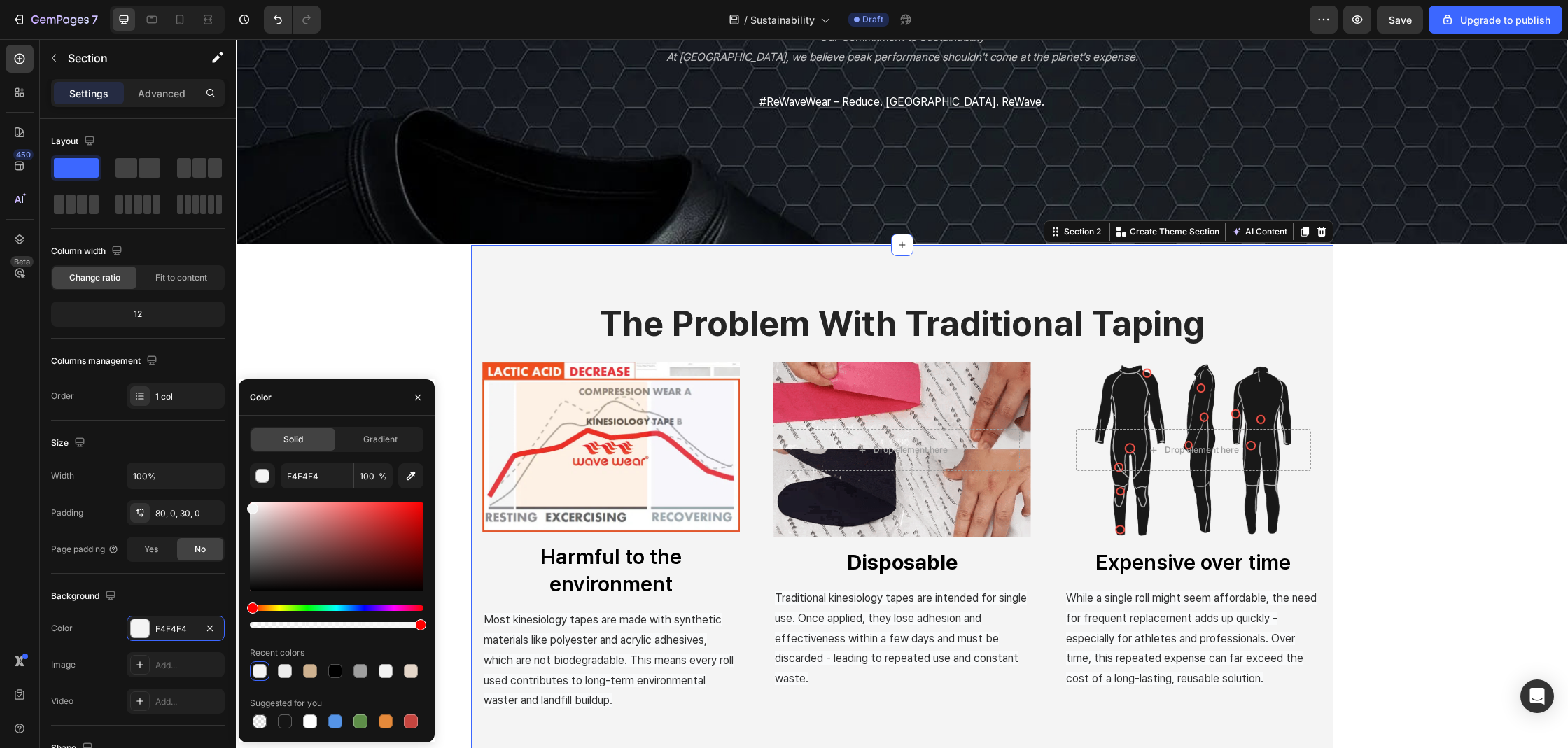
click at [266, 274] on div "sustainability Heading Our Commitment to Sustainability At WaveWear, we believe…" at bounding box center [902, 598] width 1332 height 1547
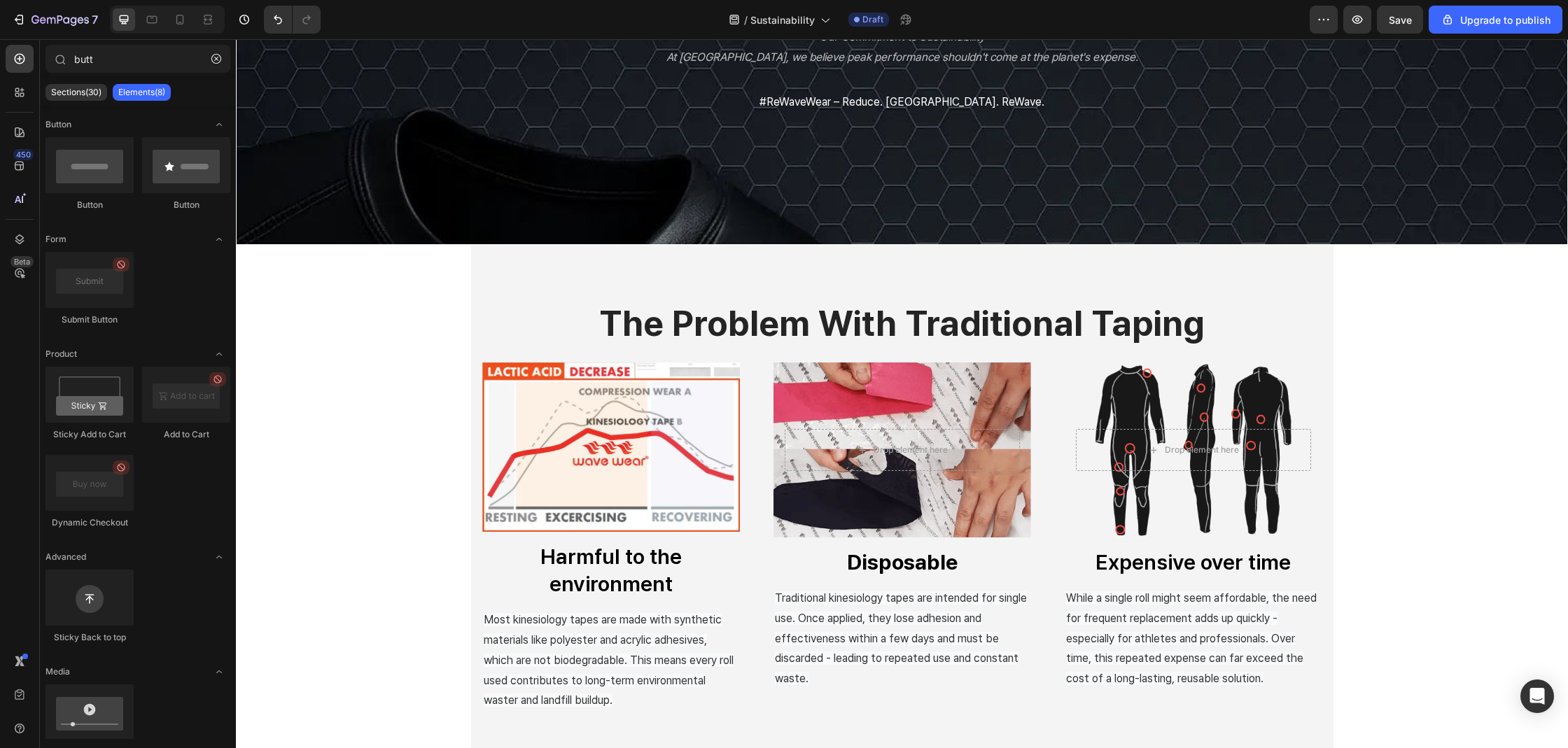
click at [368, 324] on div "sustainability Heading Our Commitment to Sustainability At WaveWear, we believe…" at bounding box center [902, 598] width 1332 height 1547
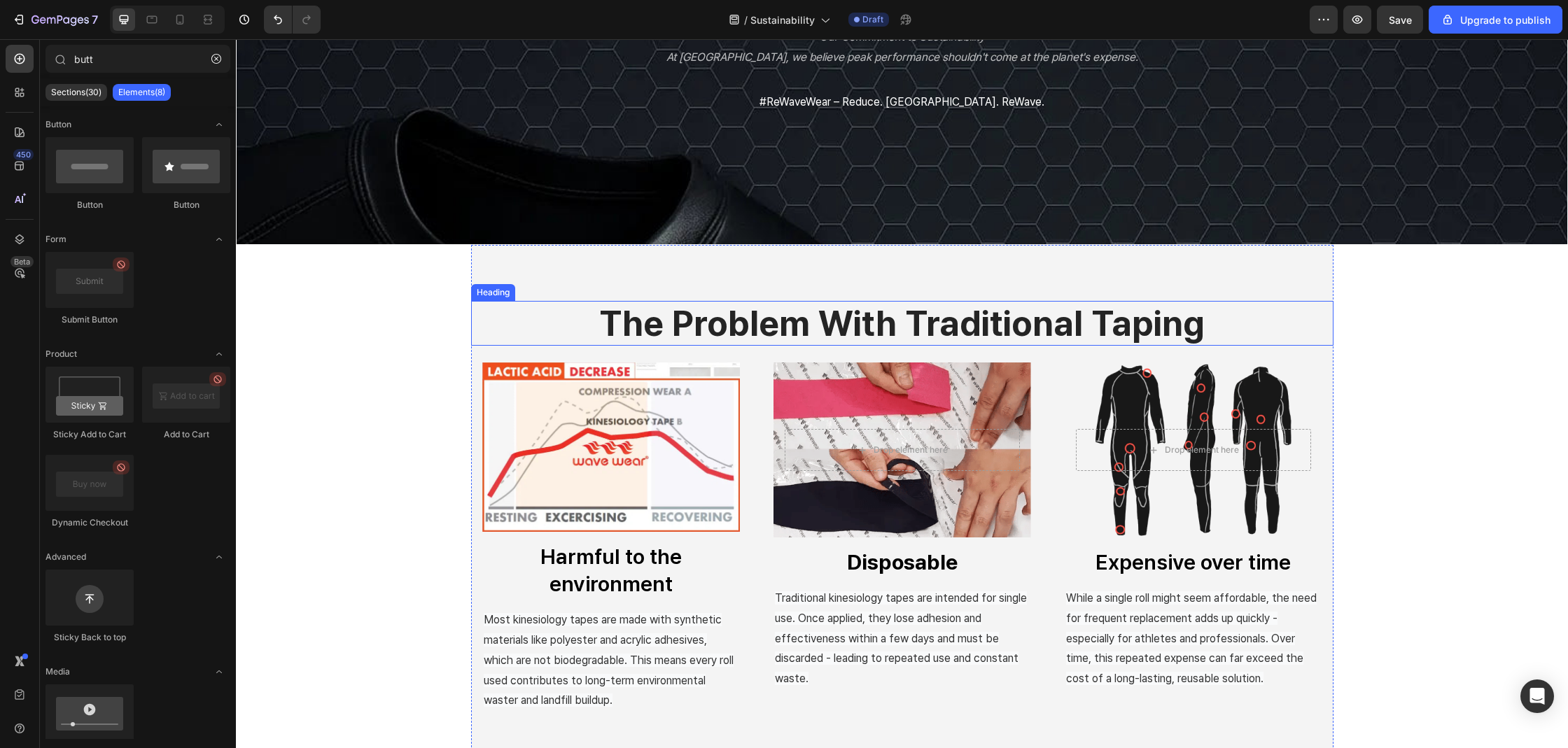
click at [595, 305] on h2 "the problem with traditional taping" at bounding box center [902, 322] width 862 height 45
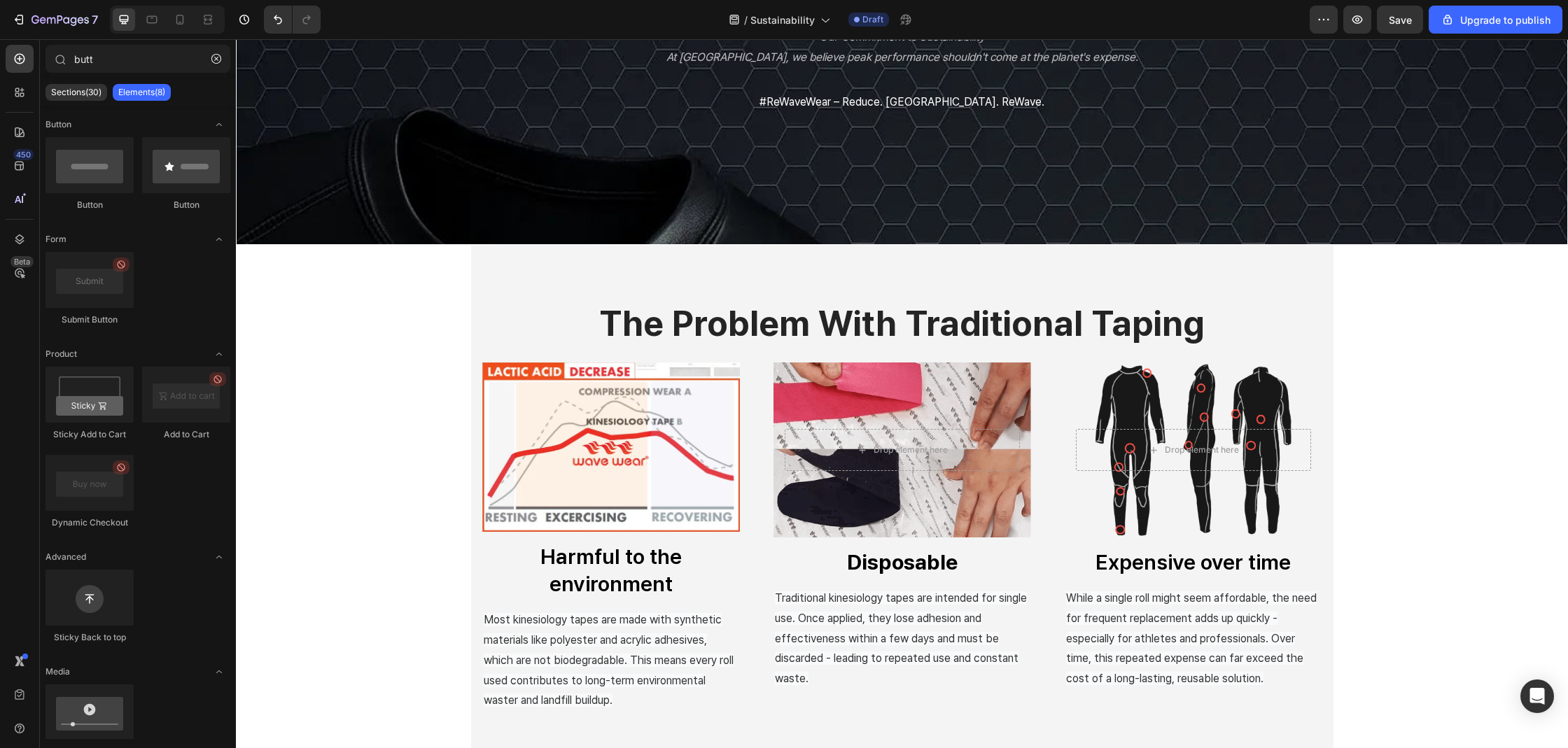
click at [1424, 338] on div "sustainability Heading Our Commitment to Sustainability At WaveWear, we believe…" at bounding box center [902, 598] width 1332 height 1547
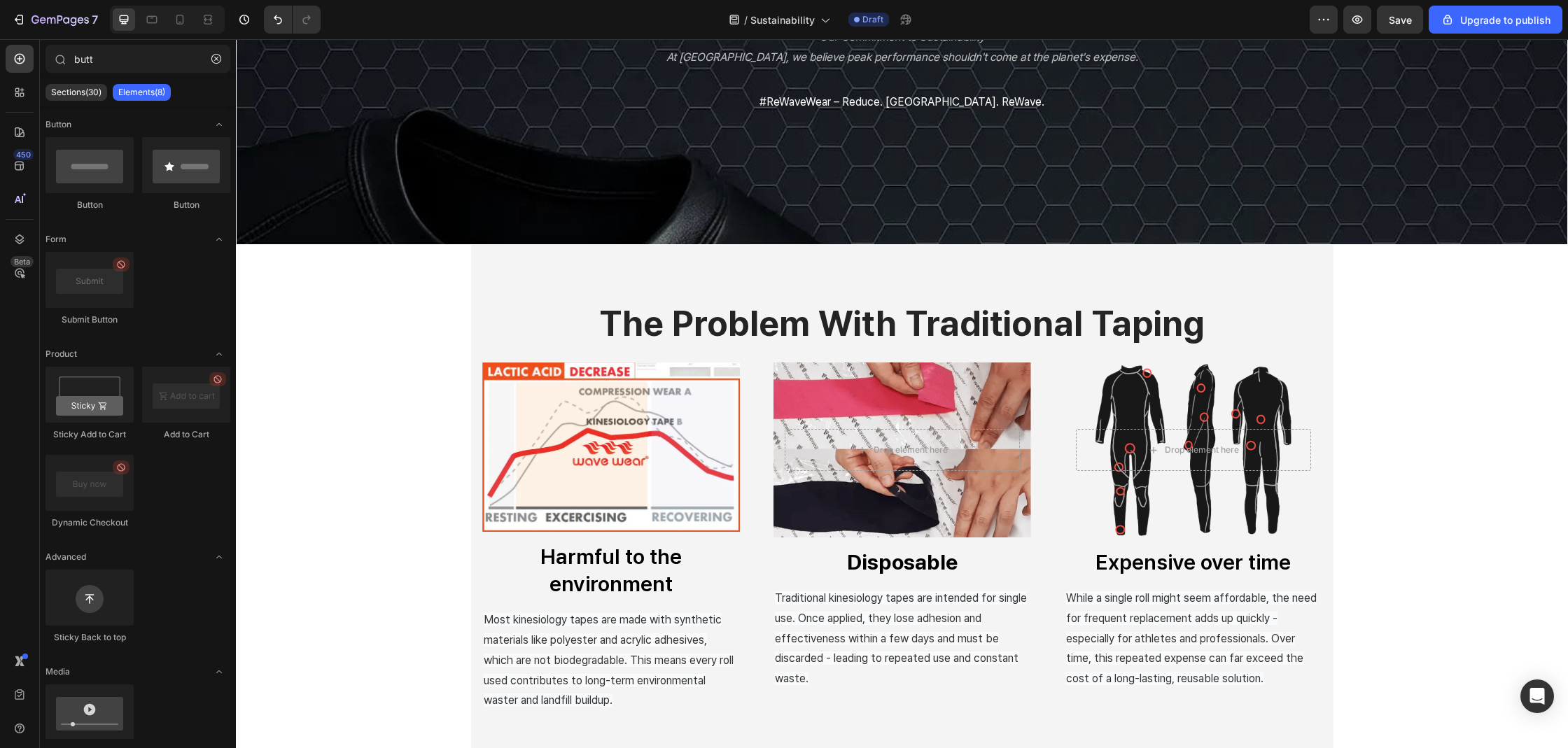
click at [1399, 344] on div "sustainability Heading Our Commitment to Sustainability At WaveWear, we believe…" at bounding box center [902, 598] width 1332 height 1547
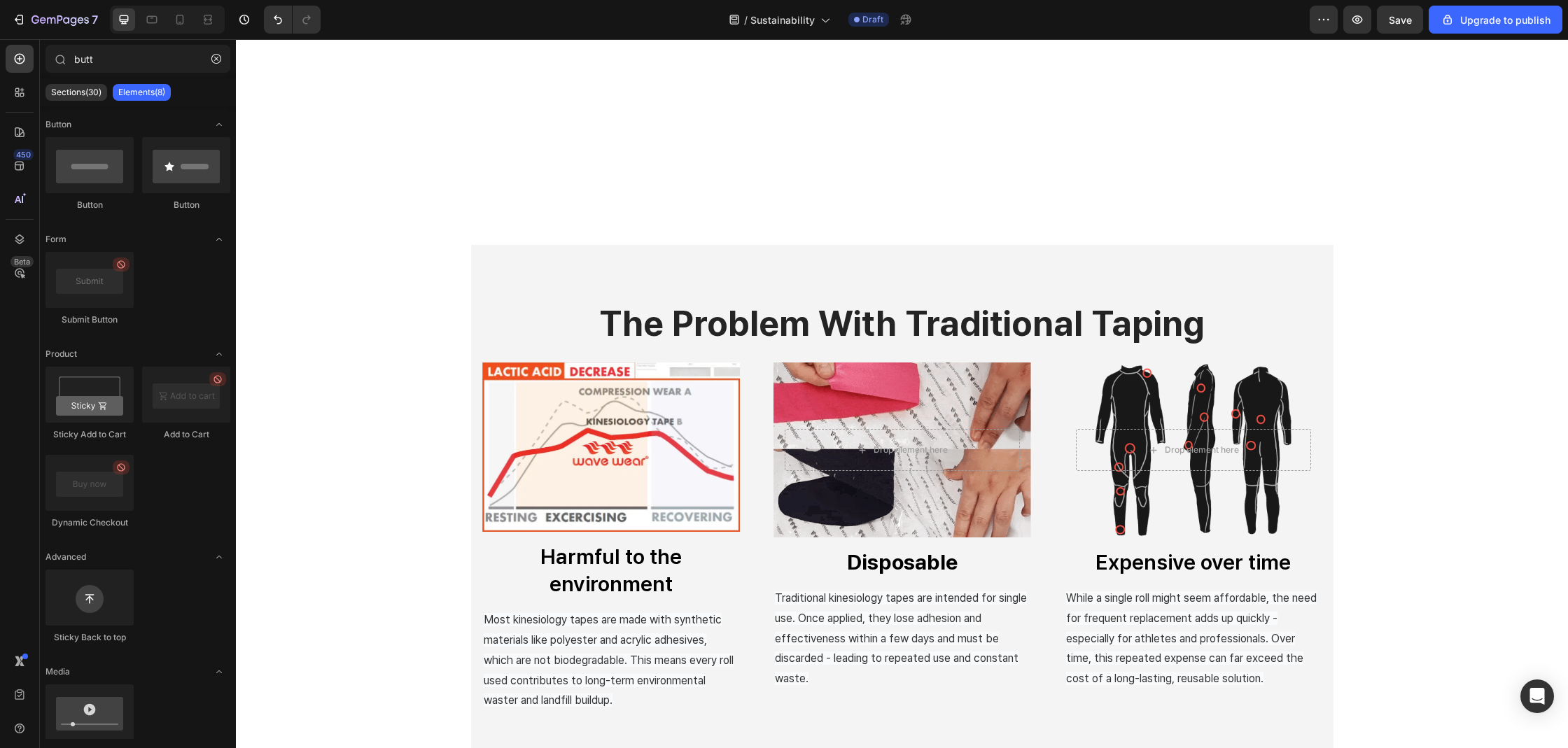
scroll to position [670, 0]
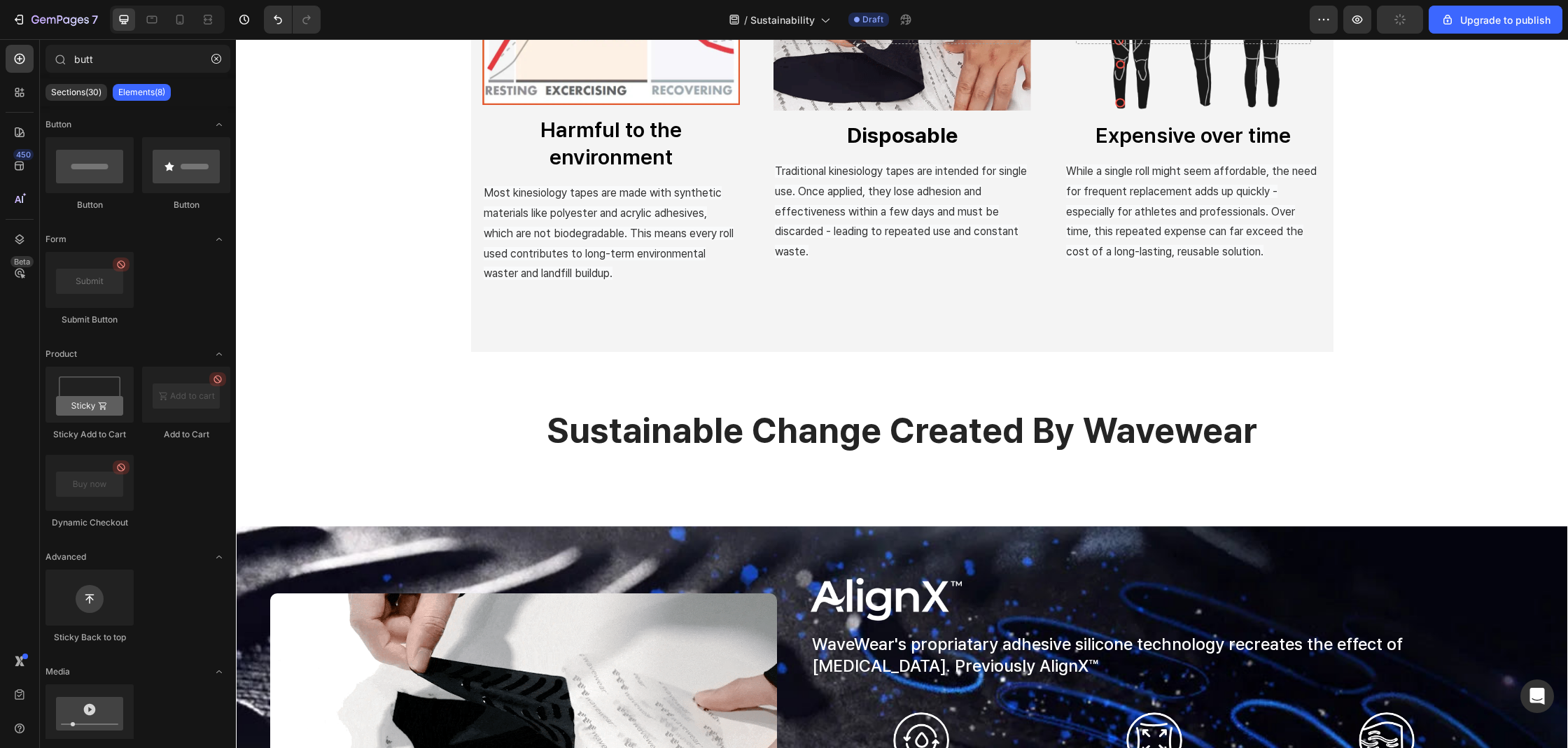
click at [458, 329] on div "the problem with traditional taping Heading Image Harmful to the environment Bu…" at bounding box center [902, 171] width 1332 height 1547
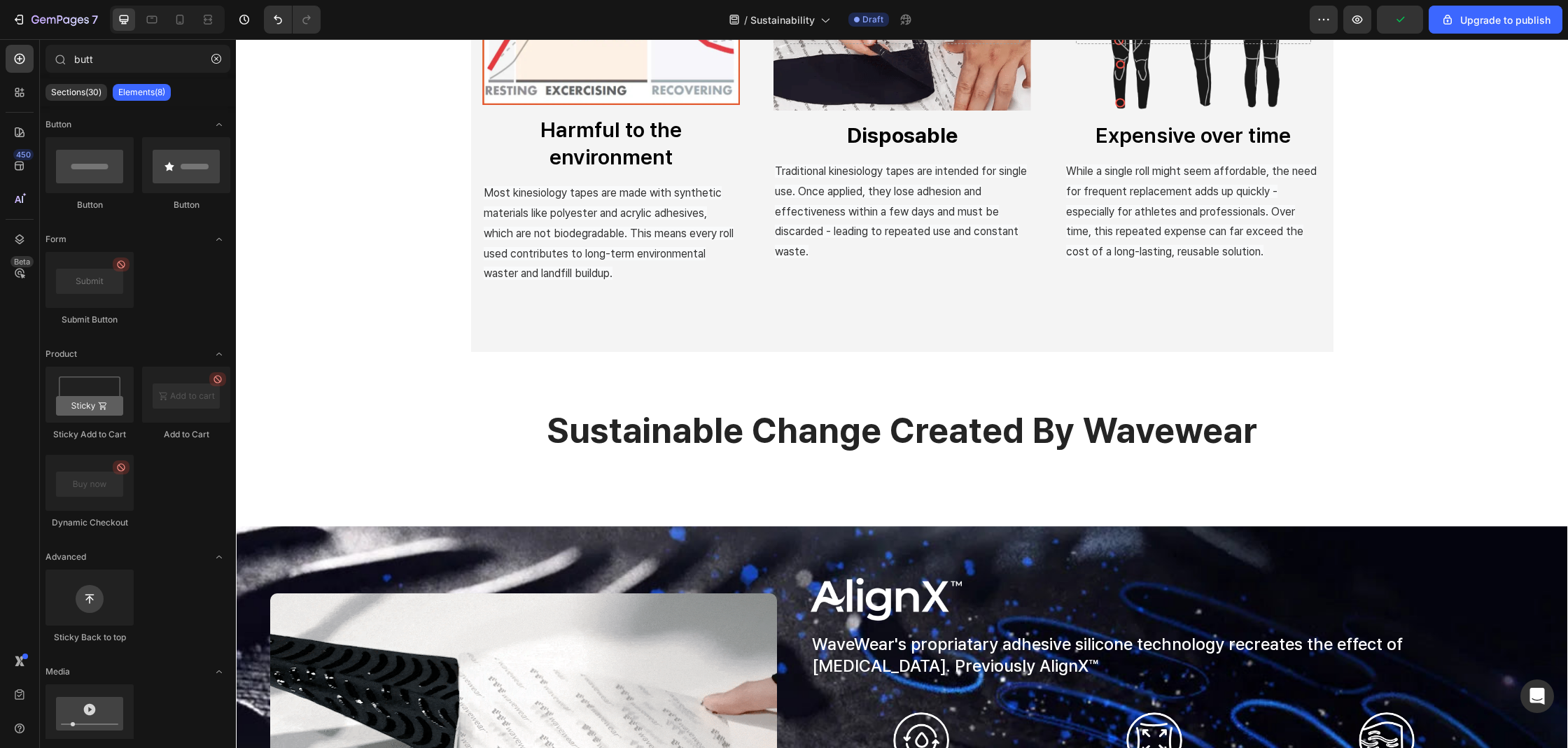
click at [388, 310] on div "the problem with traditional taping Heading Image Harmful to the environment Bu…" at bounding box center [902, 171] width 1332 height 1547
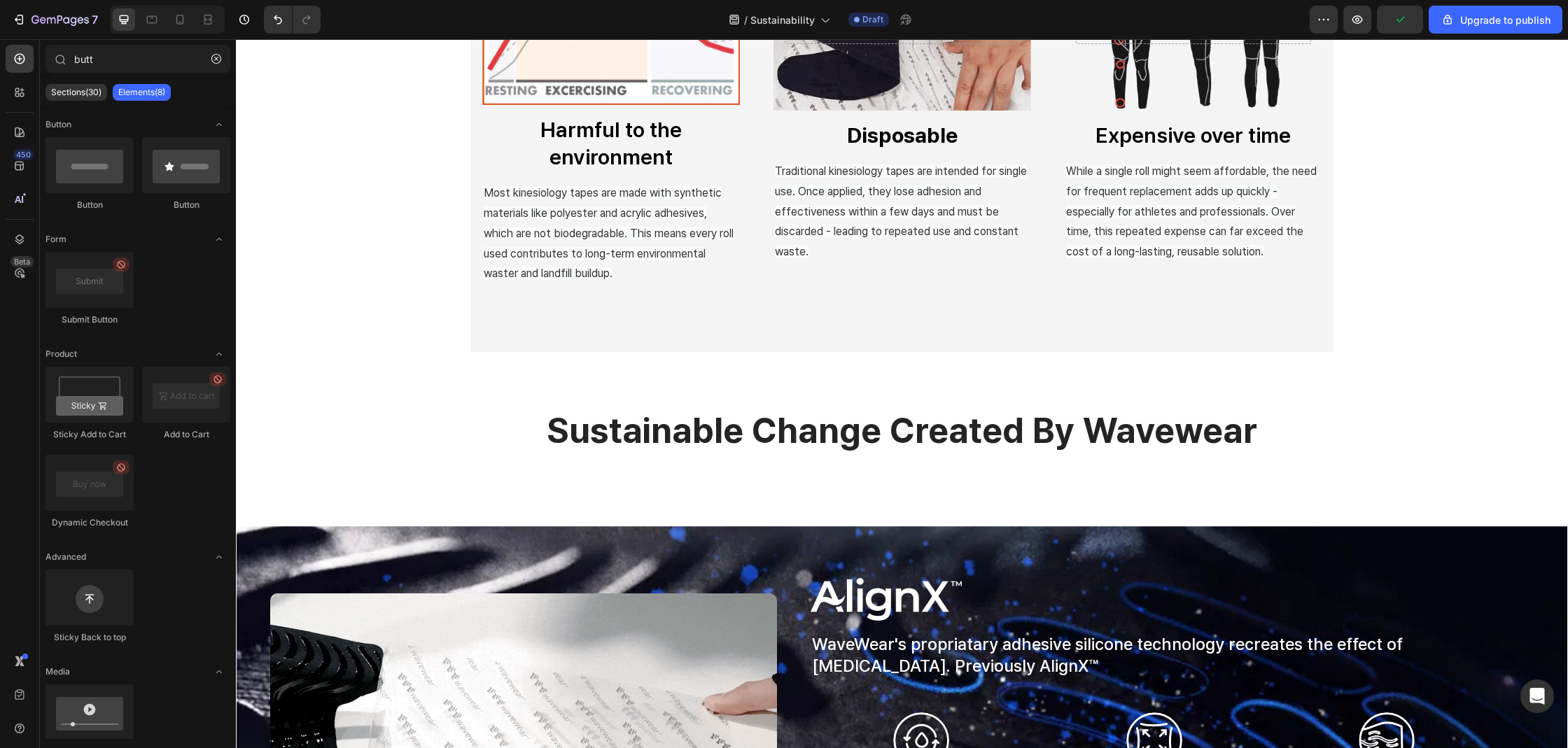
click at [400, 335] on div "the problem with traditional taping Heading Image Harmful to the environment Bu…" at bounding box center [902, 171] width 1332 height 1547
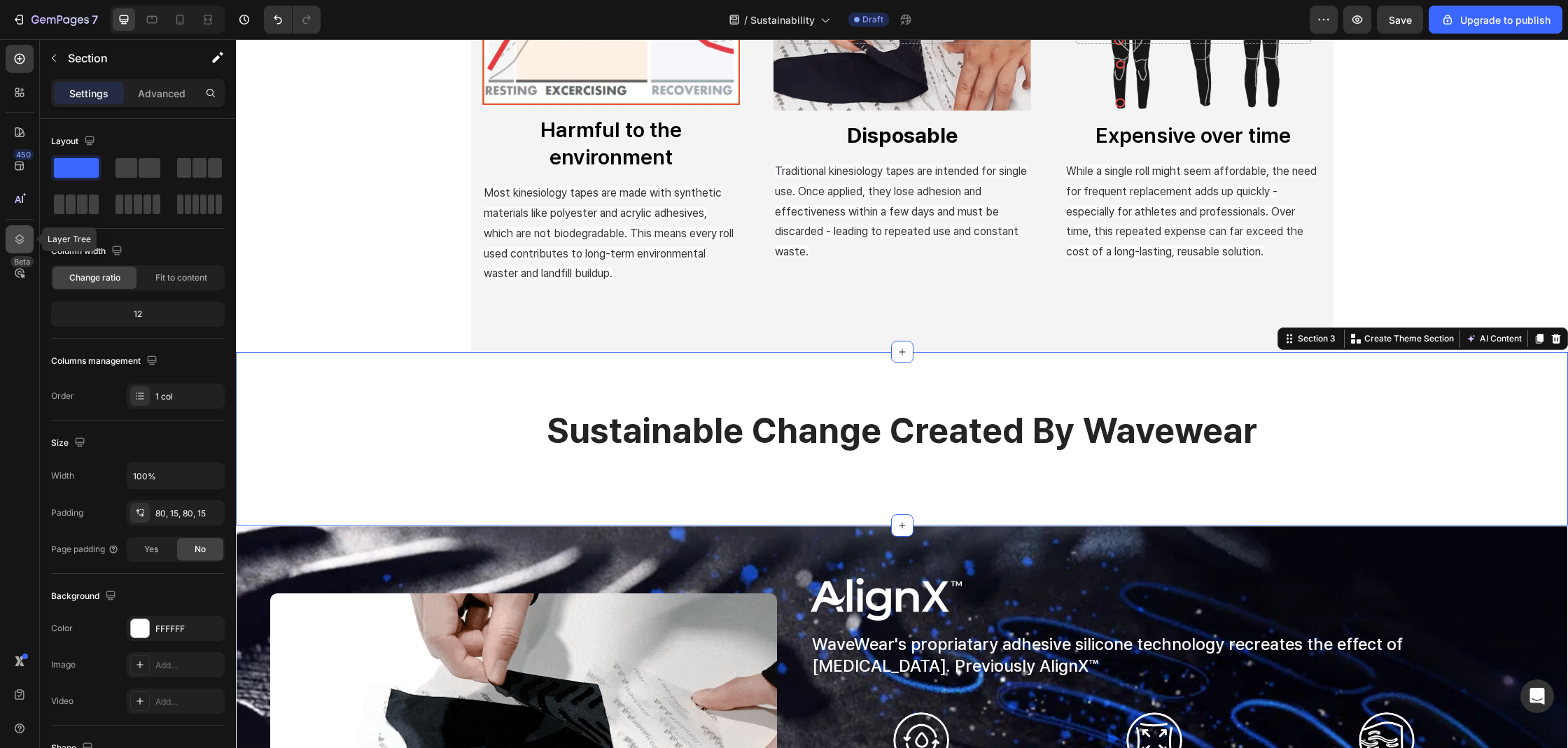
click at [22, 235] on icon at bounding box center [19, 239] width 14 height 14
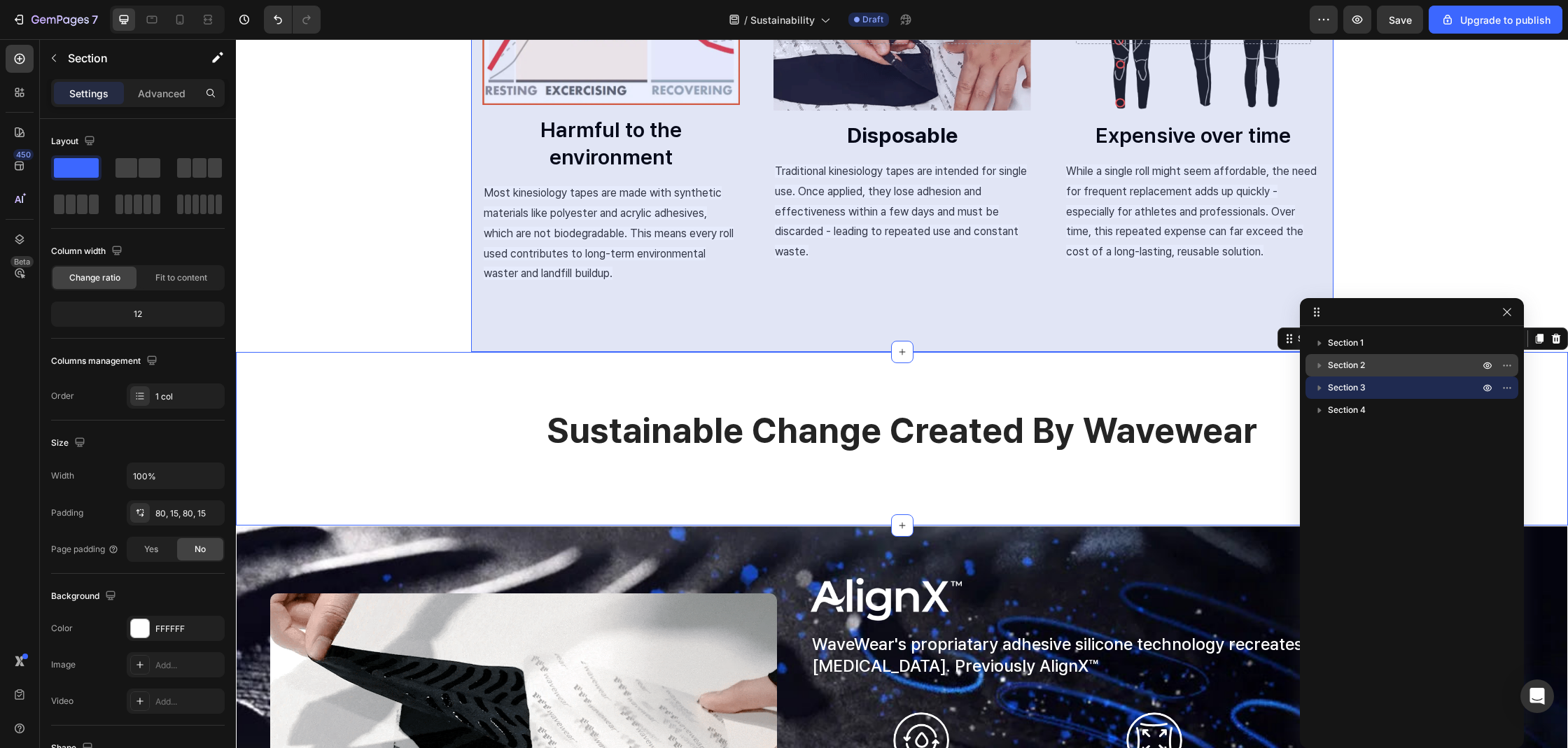
click at [1343, 366] on span "Section 2" at bounding box center [1346, 364] width 37 height 14
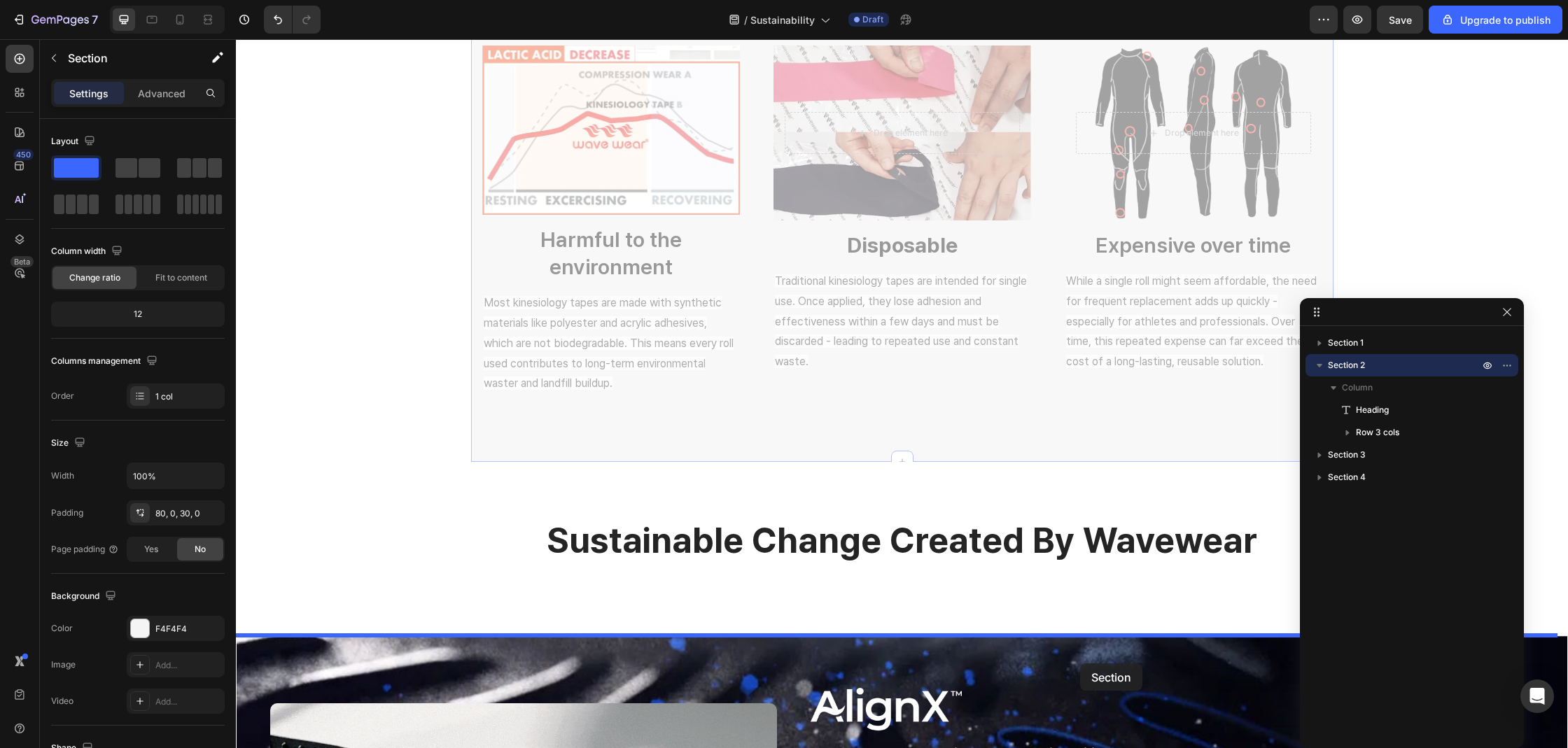
scroll to position [572, 0]
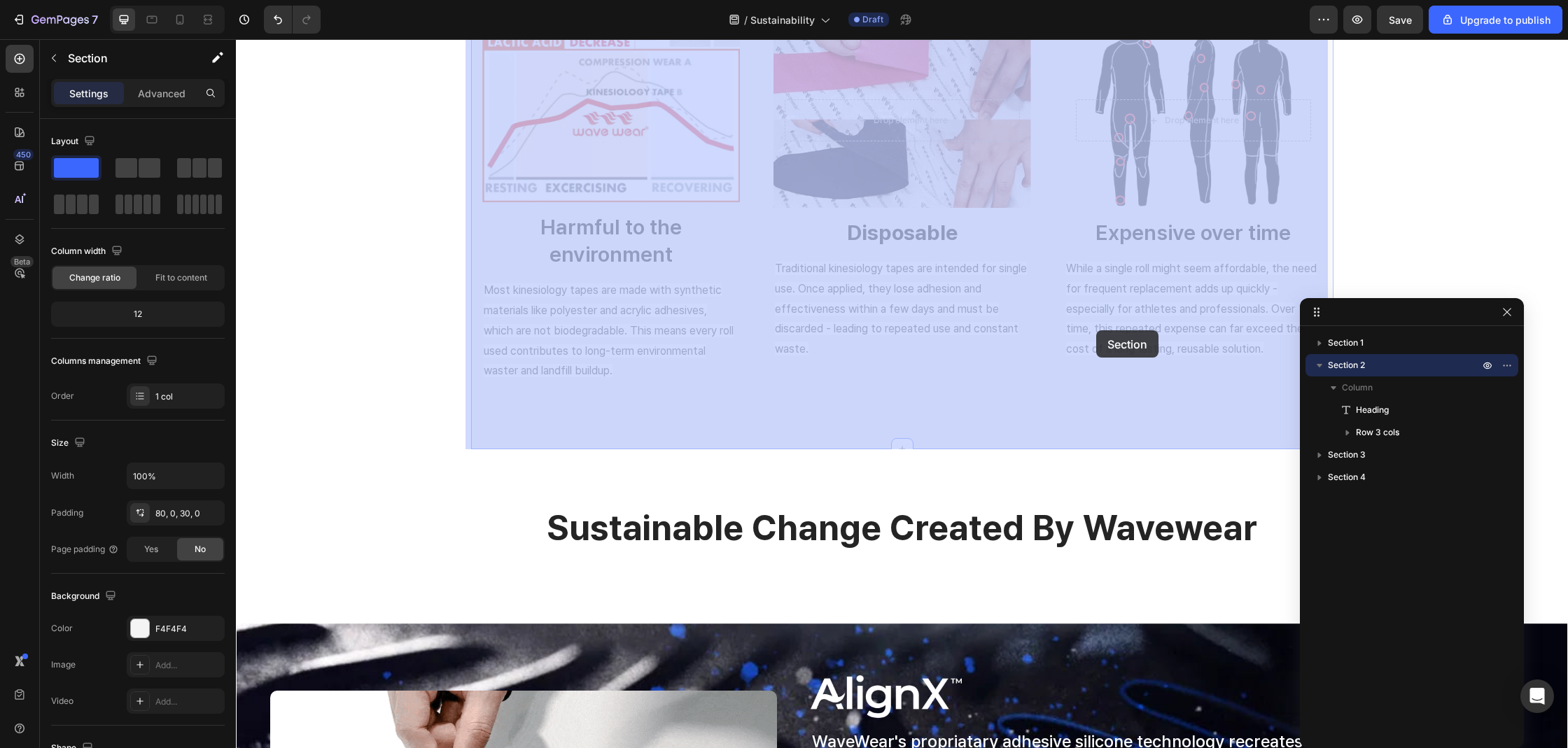
drag, startPoint x: 972, startPoint y: 122, endPoint x: 1096, endPoint y: 330, distance: 242.2
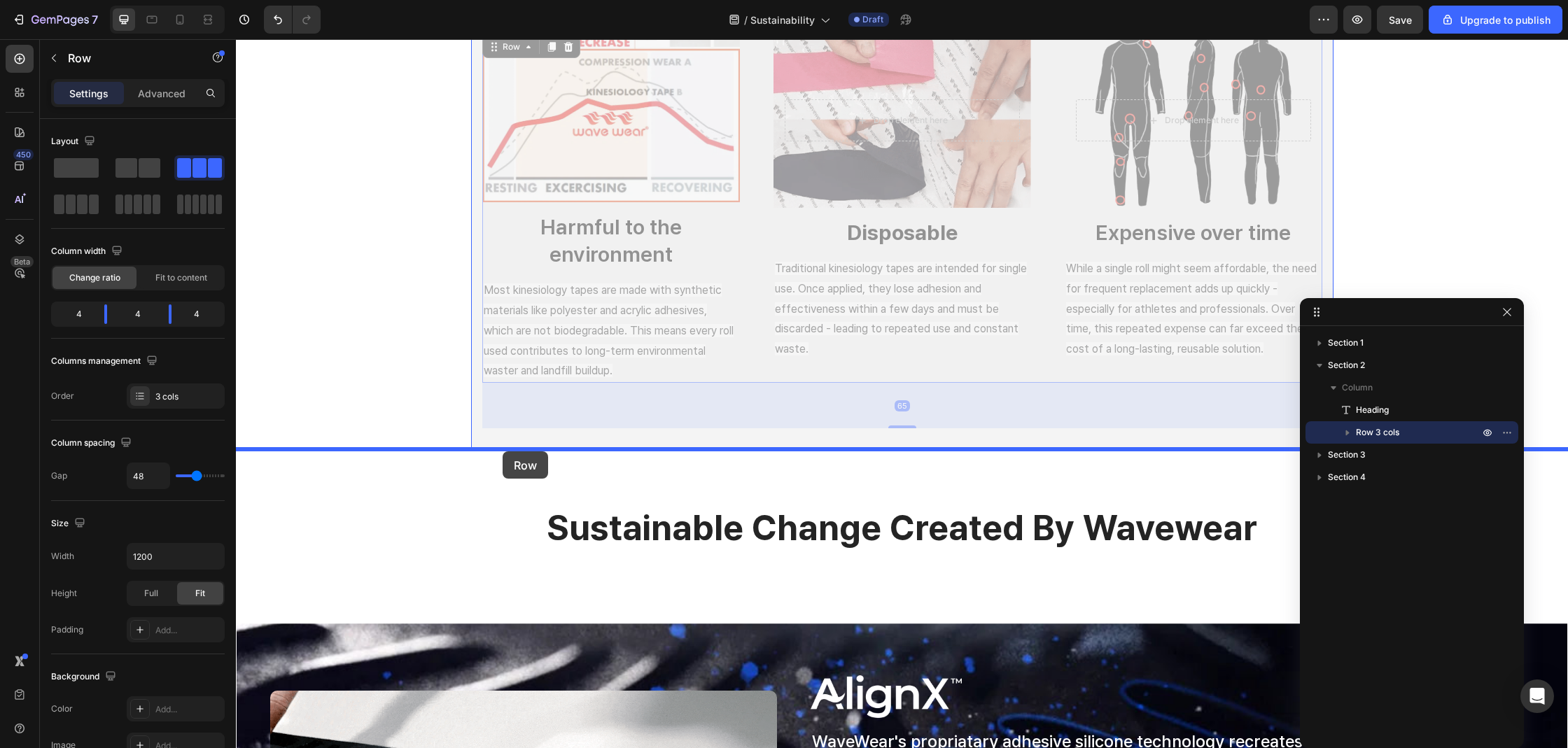
drag, startPoint x: 798, startPoint y: 383, endPoint x: 503, endPoint y: 451, distance: 302.7
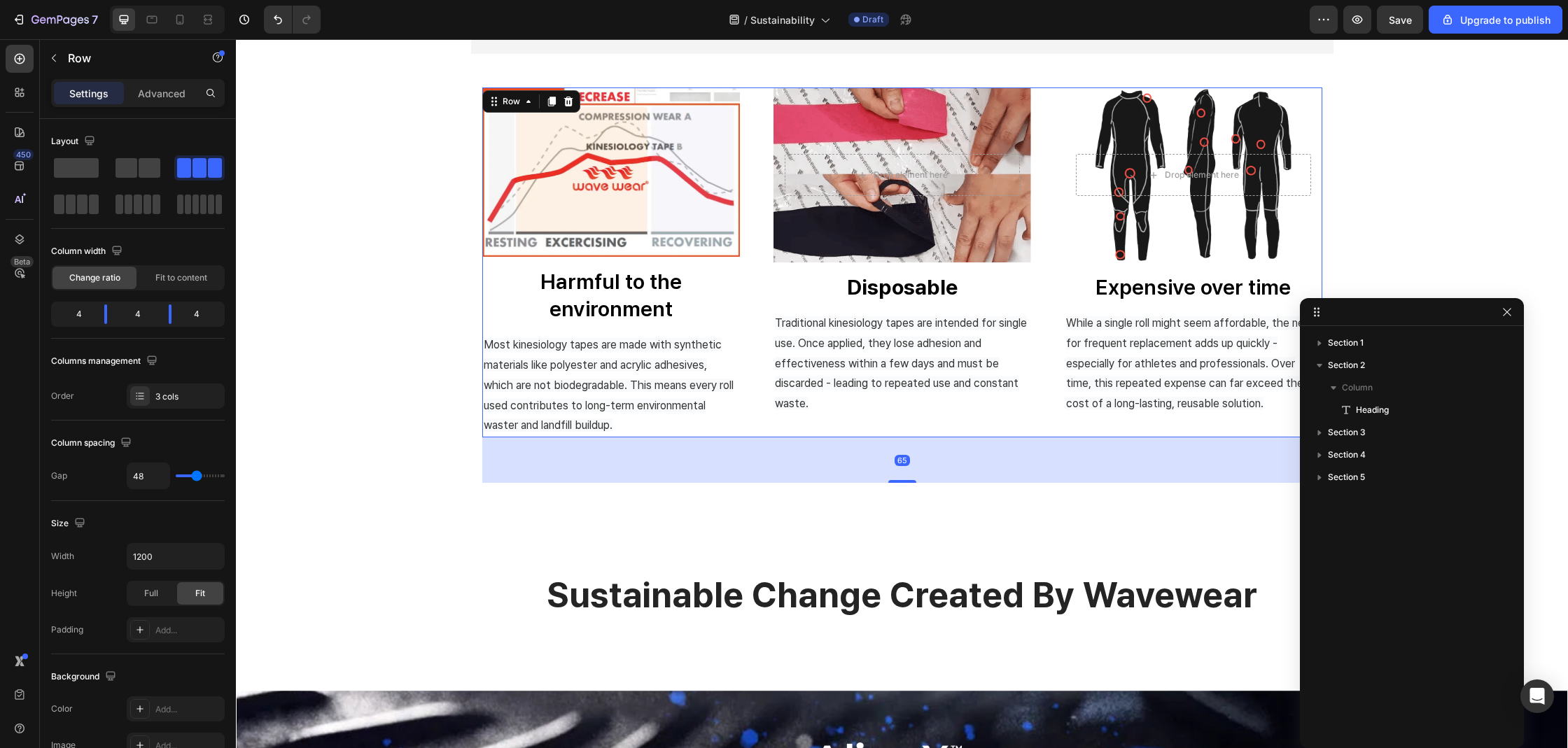
scroll to position [639, 0]
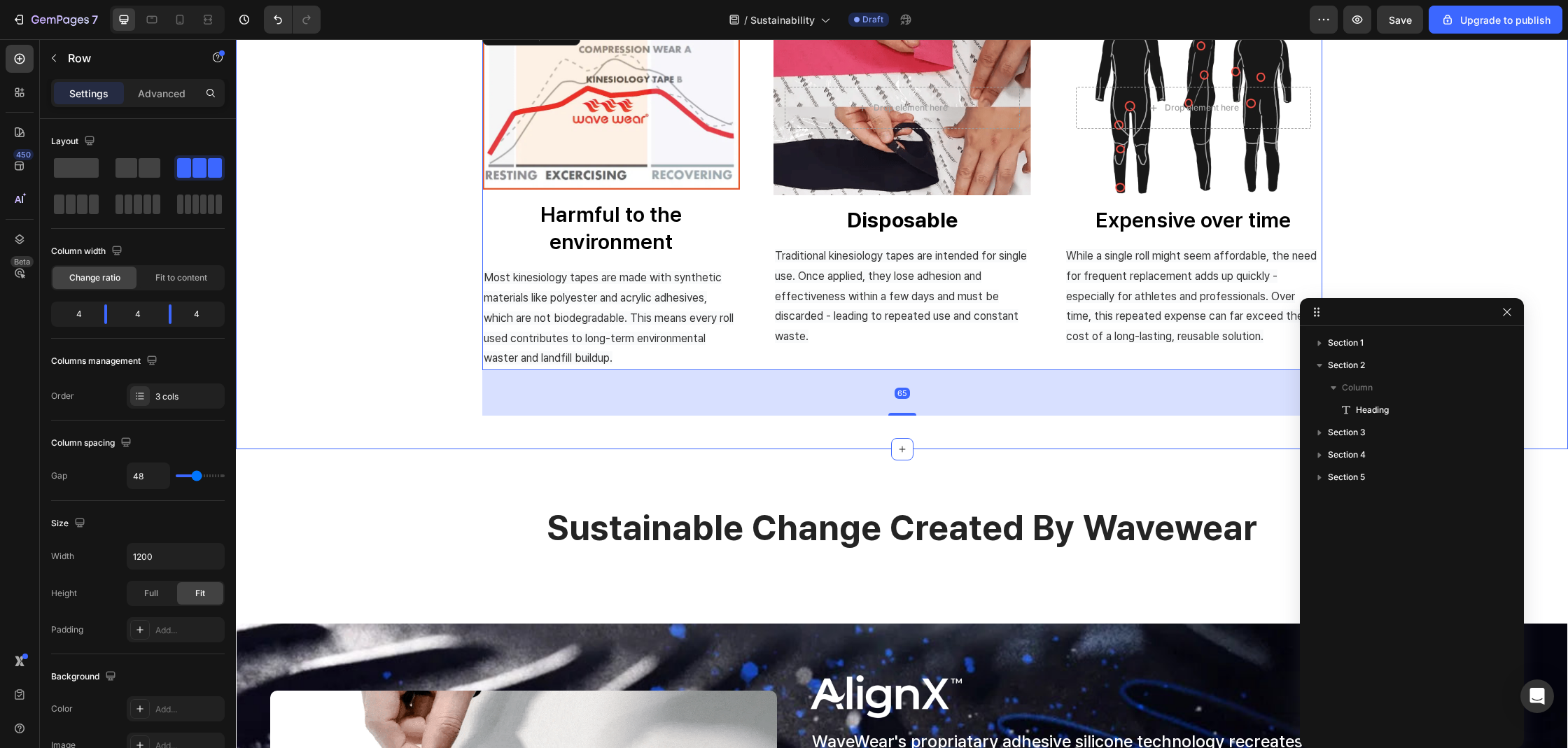
click at [398, 327] on div "Image Harmful to the environment Button Lactic Acid Reduction- How WaveWear Hel…" at bounding box center [902, 218] width 1332 height 395
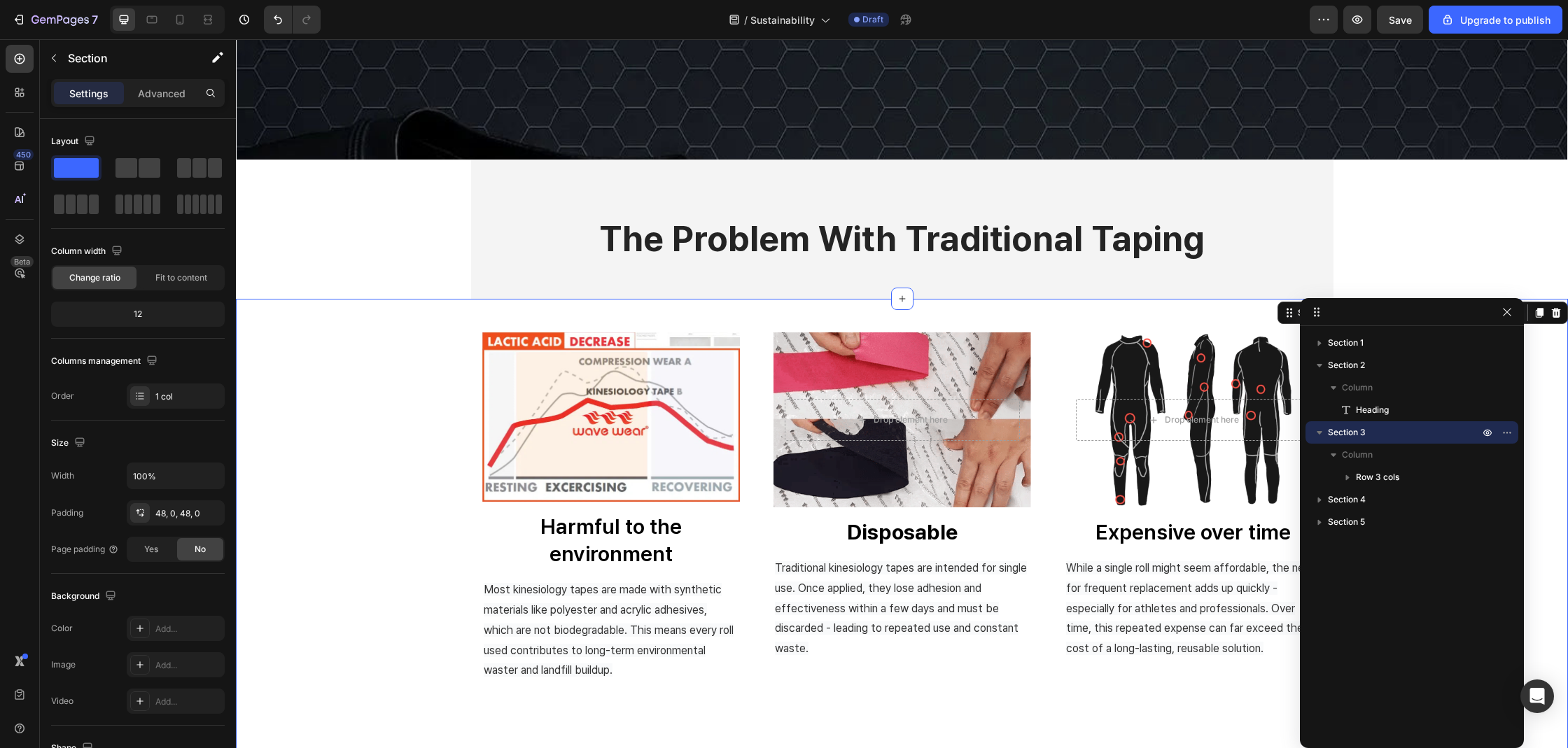
scroll to position [303, 0]
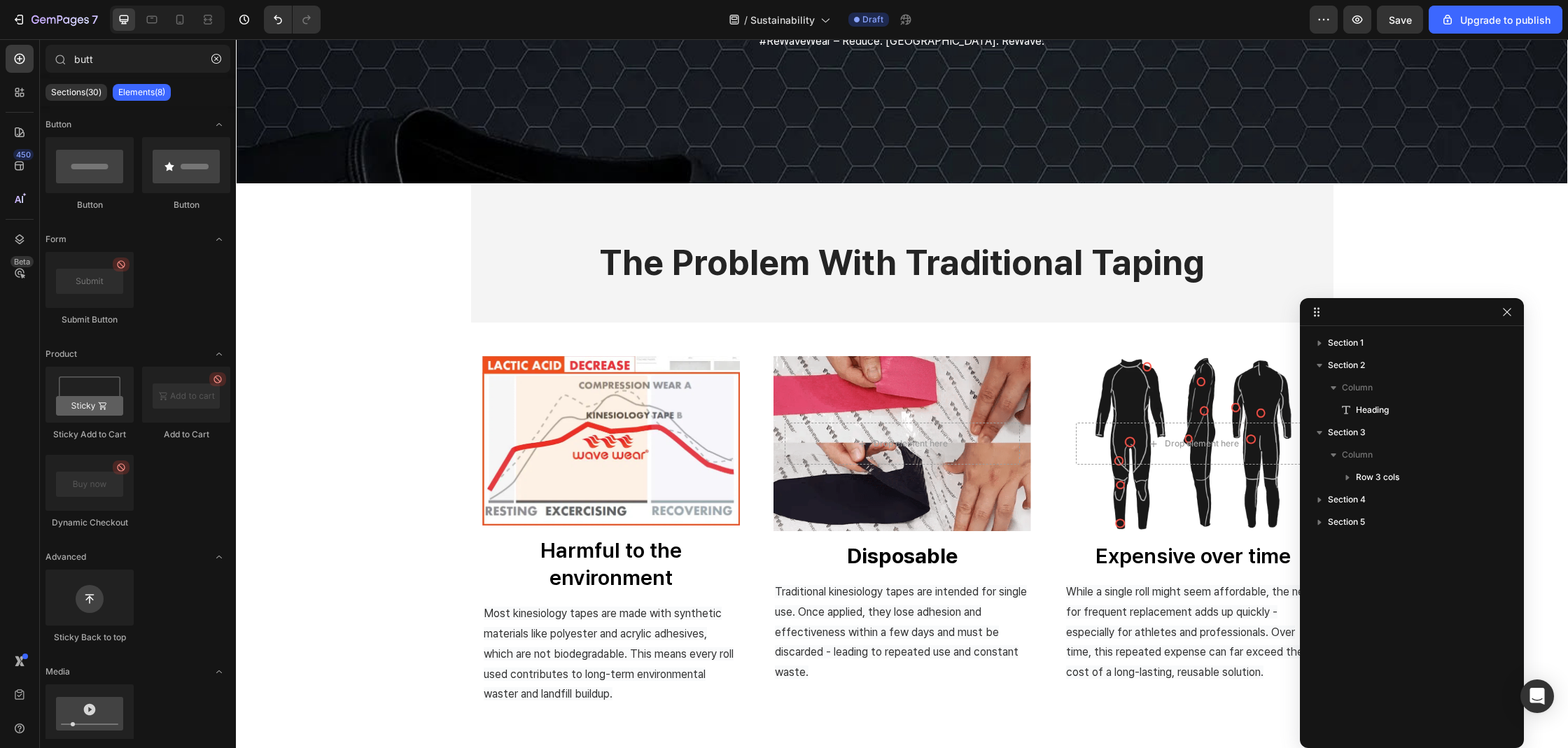
click at [347, 293] on div "sustainability Heading Our Commitment to Sustainability At WaveWear, we believe…" at bounding box center [902, 571] width 1332 height 1614
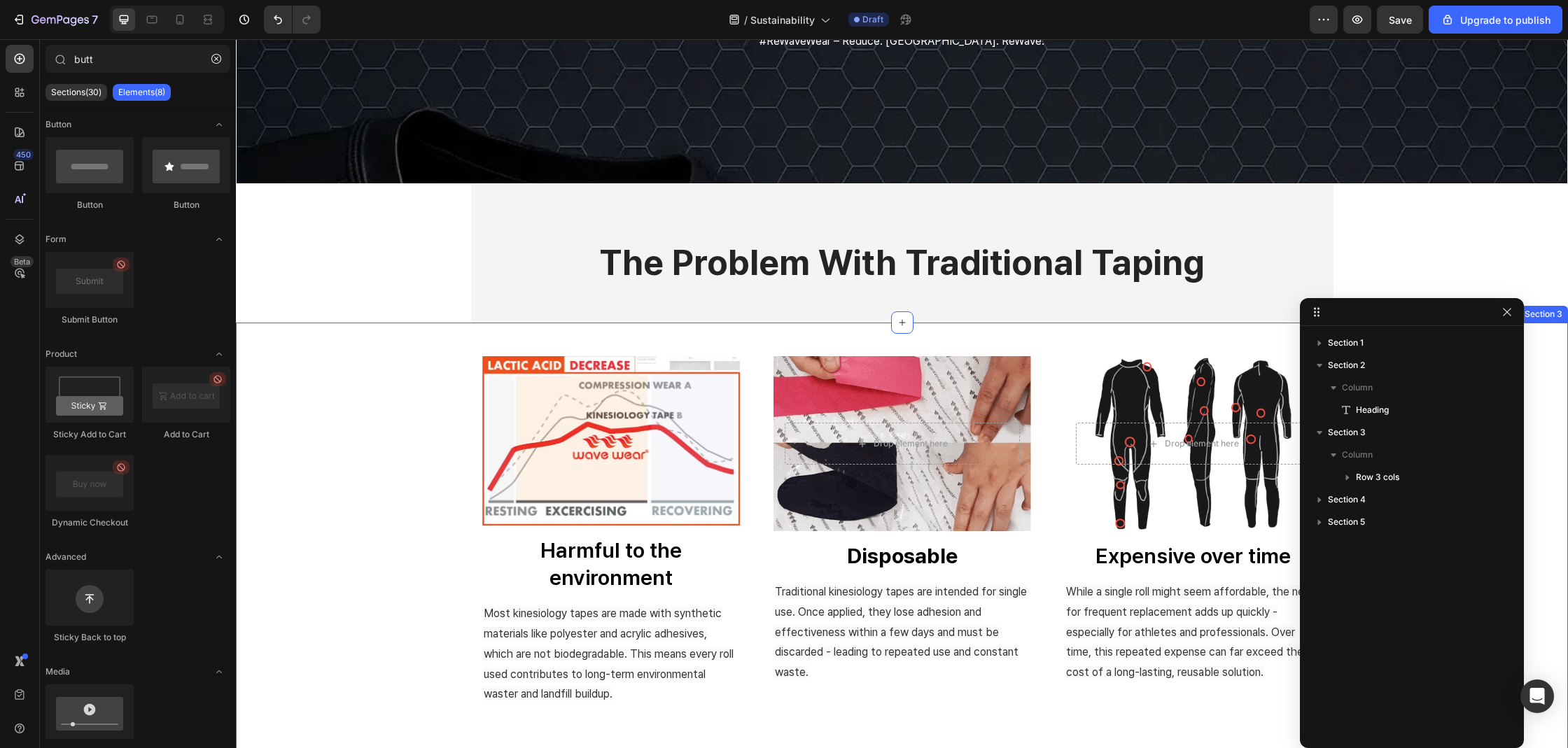
click at [335, 377] on div "Image Harmful to the environment Button Lactic Acid Reduction- How WaveWear Hel…" at bounding box center [902, 553] width 1332 height 395
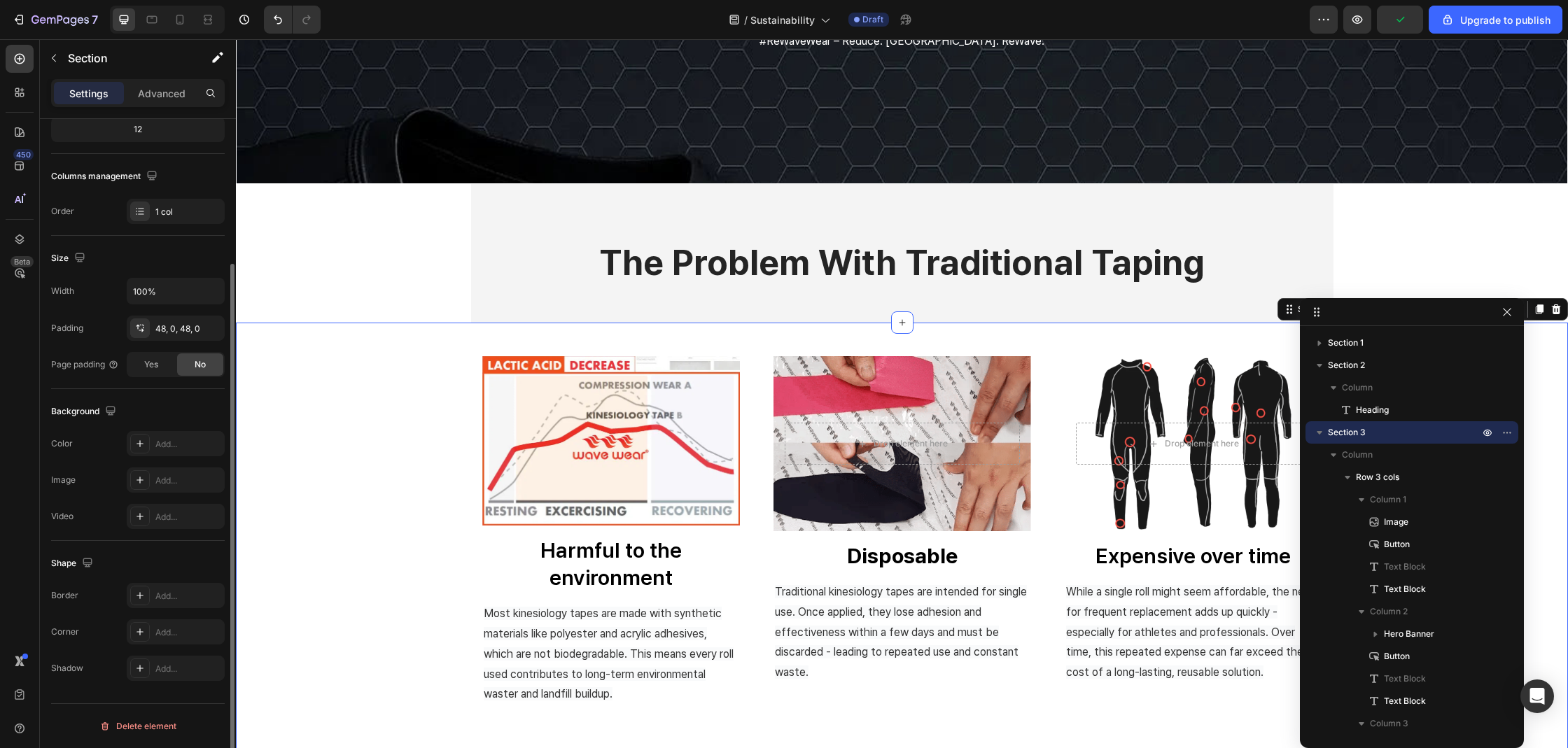
scroll to position [0, 0]
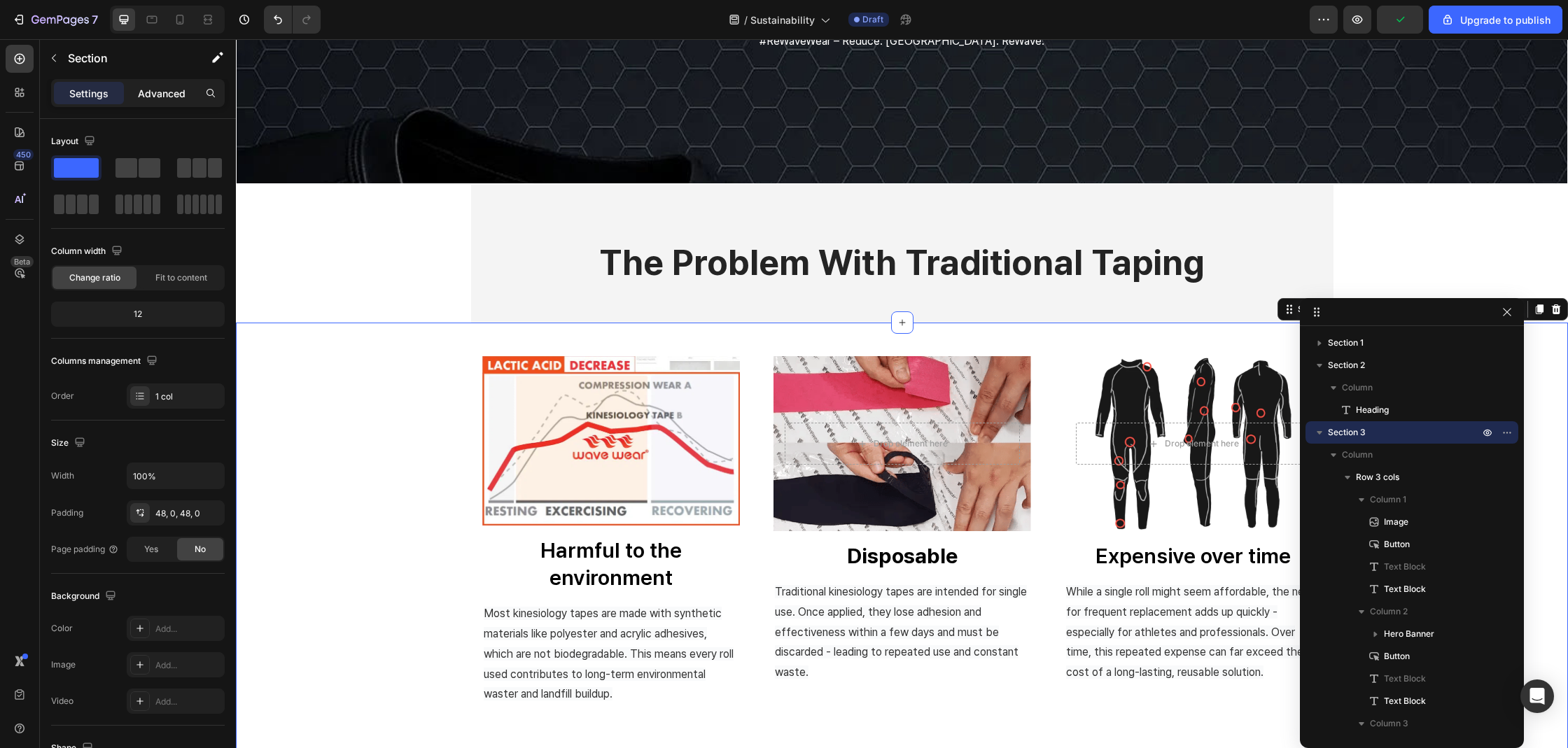
click at [164, 88] on p "Advanced" at bounding box center [161, 93] width 48 height 14
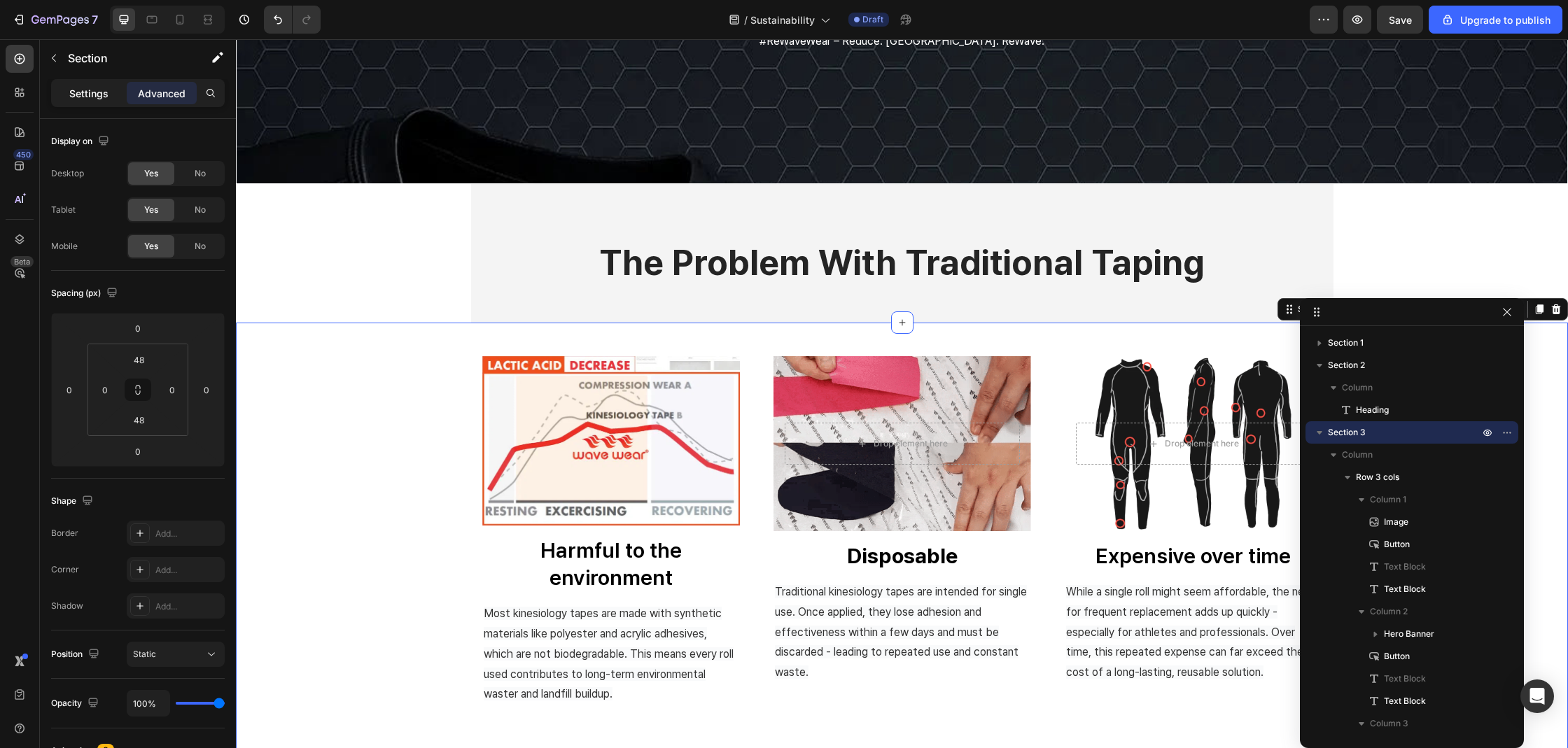
click at [80, 103] on div "Settings" at bounding box center [88, 93] width 70 height 22
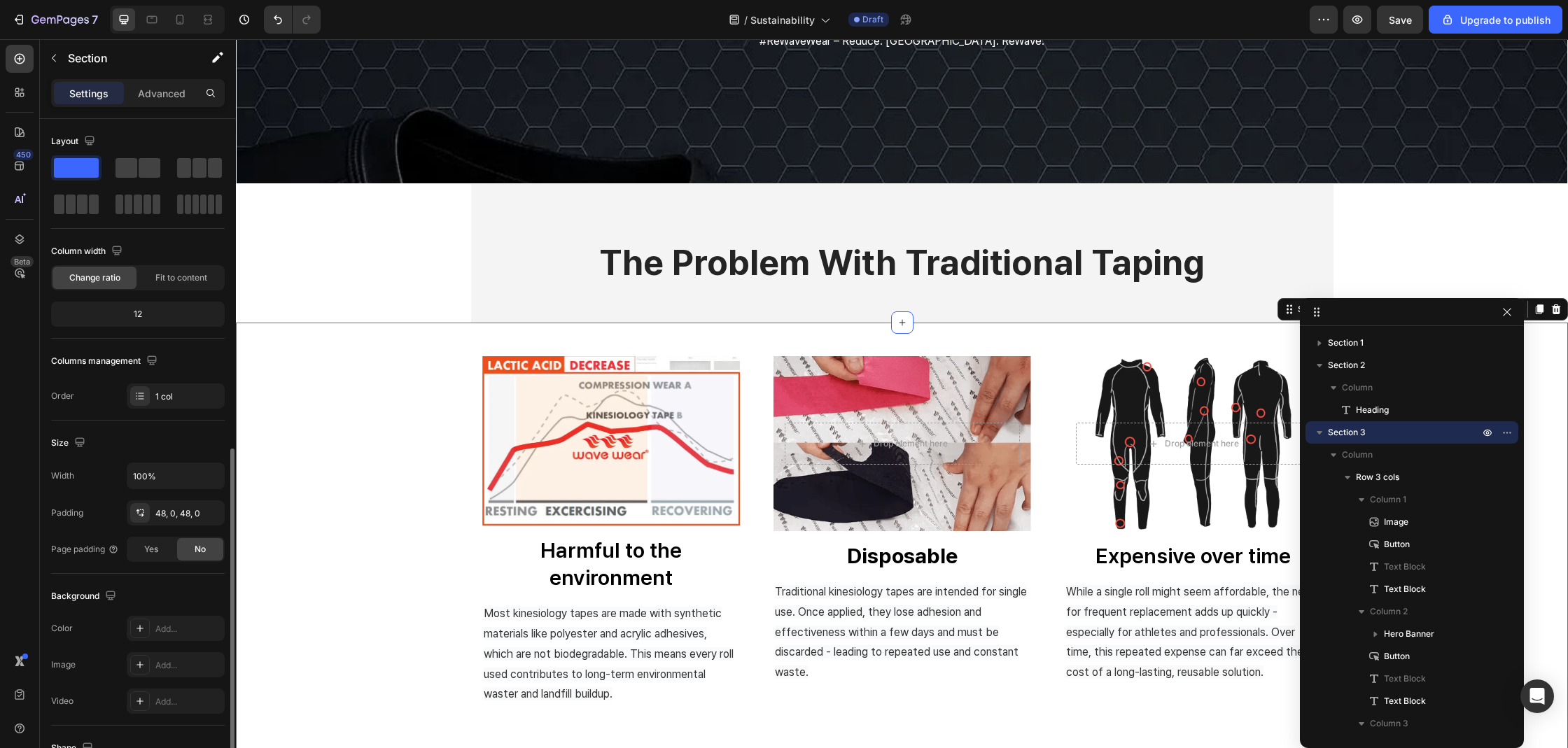
scroll to position [185, 0]
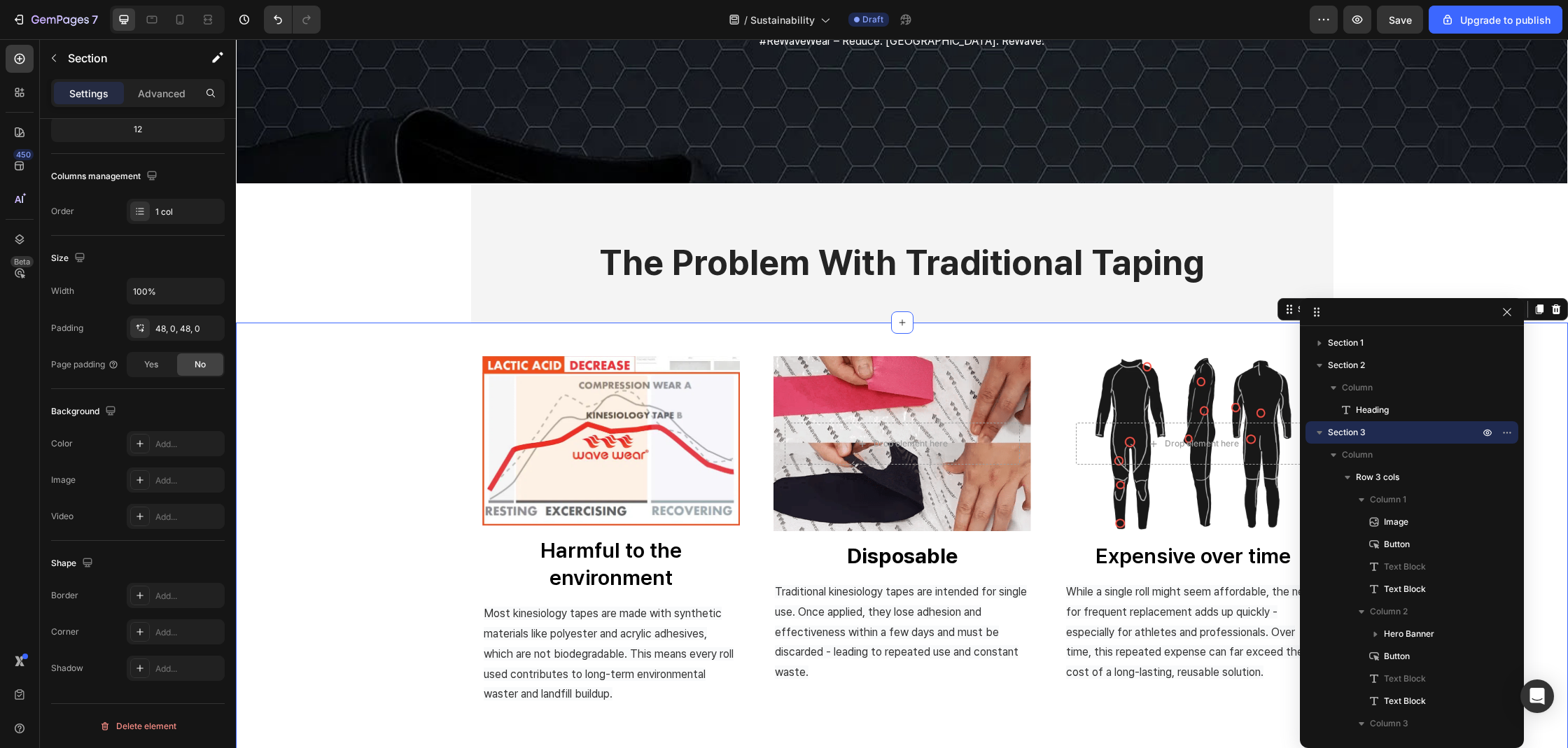
click at [364, 476] on div "Image Harmful to the environment Button Lactic Acid Reduction- How WaveWear Hel…" at bounding box center [902, 553] width 1332 height 395
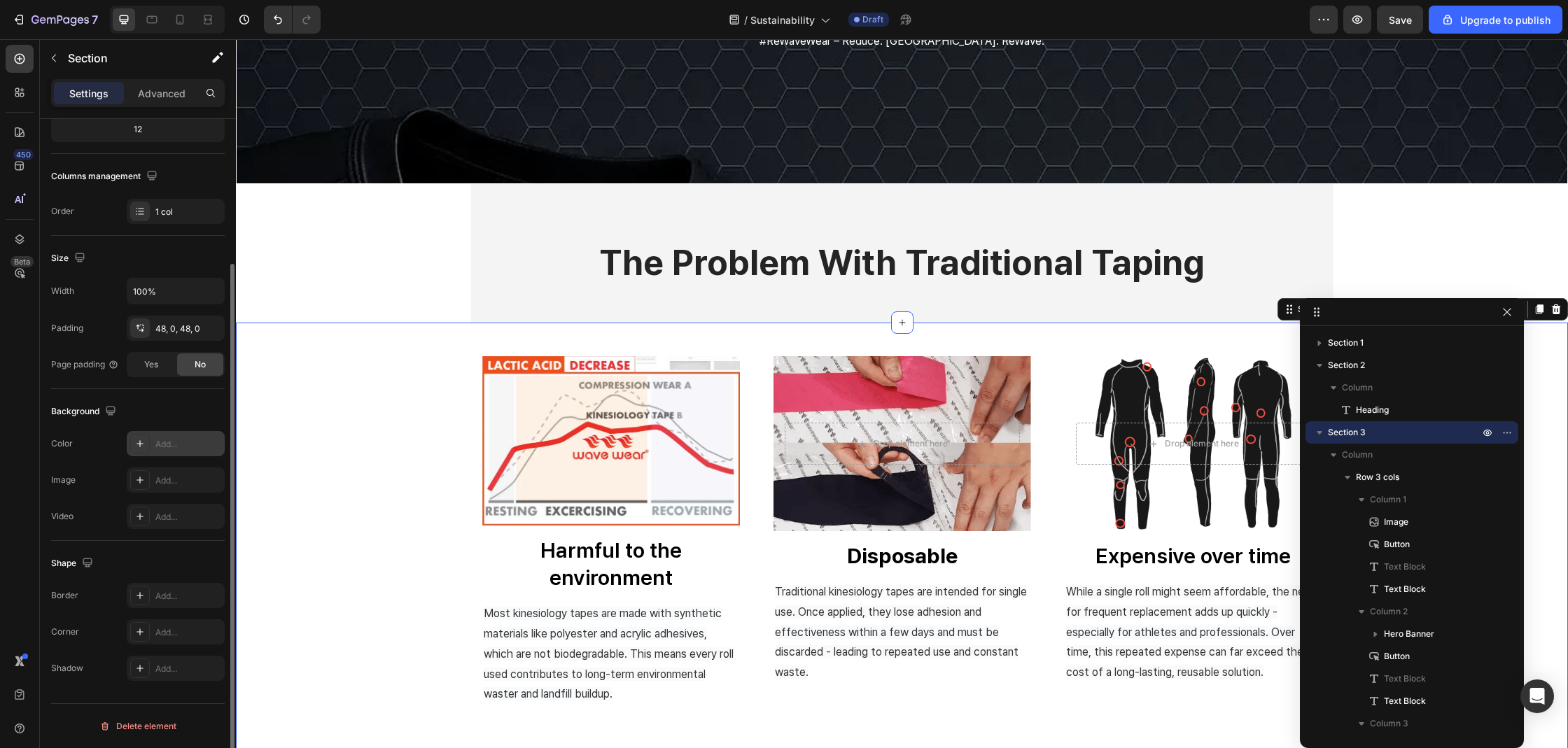
click at [143, 440] on icon at bounding box center [140, 444] width 11 height 11
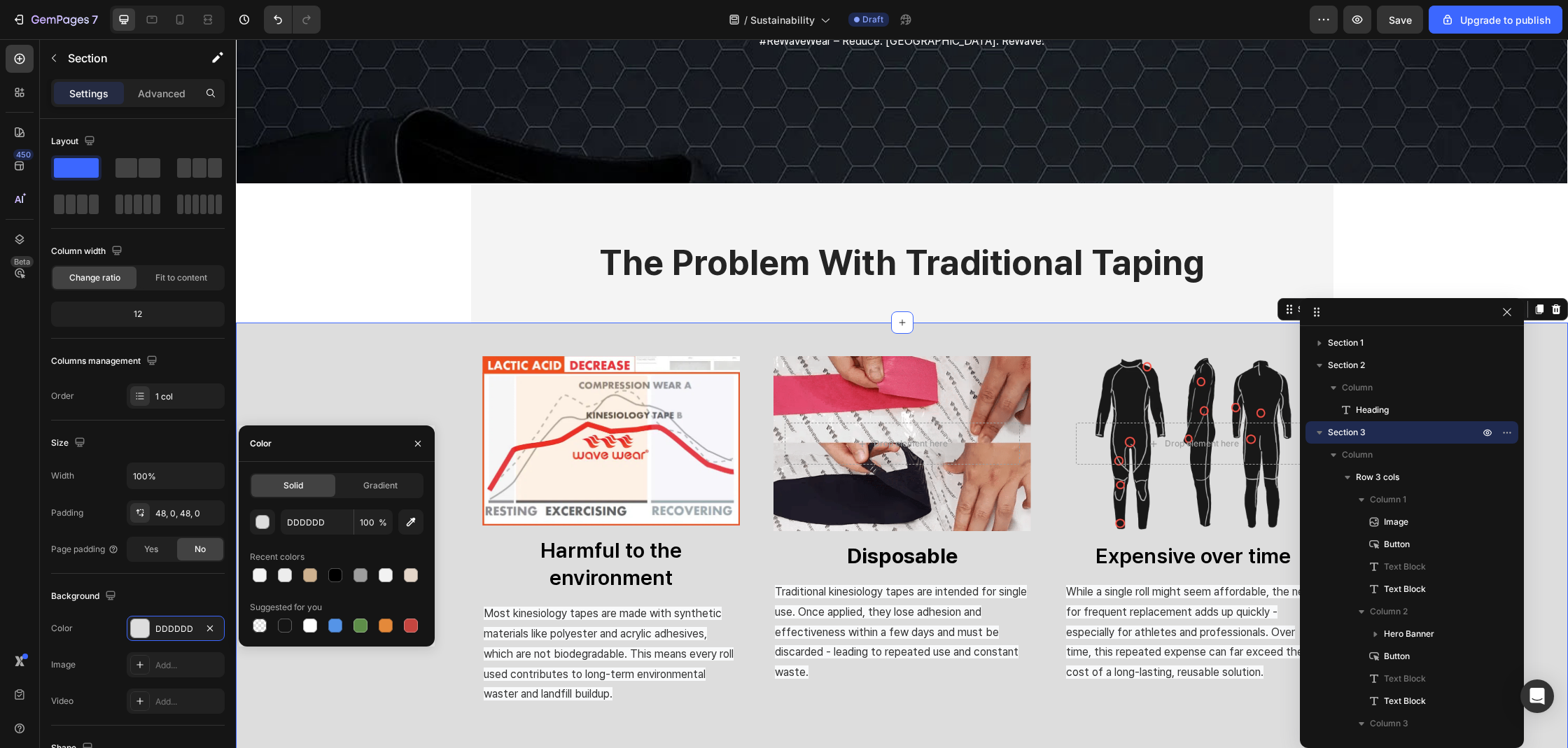
scroll to position [185, 0]
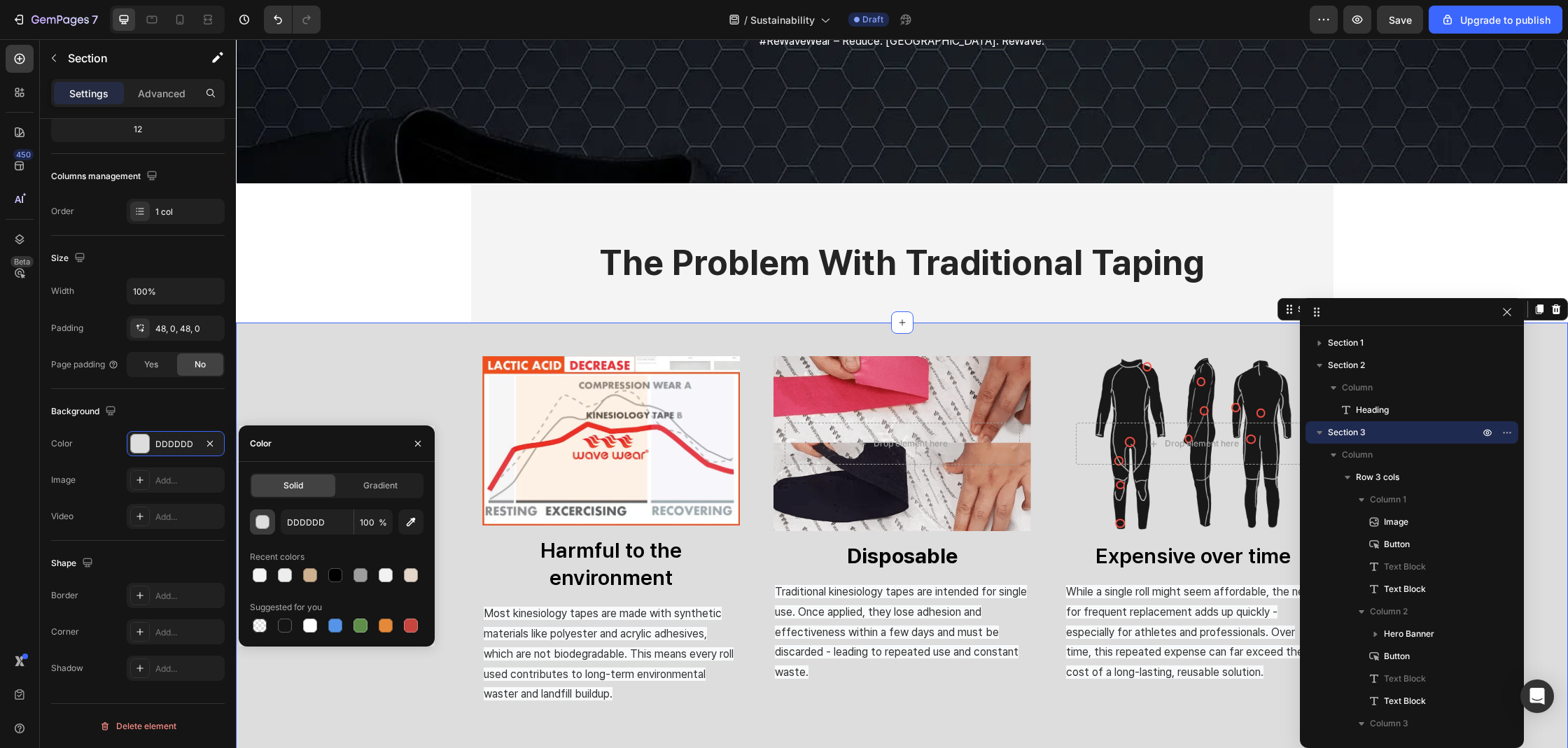
click at [269, 515] on div "button" at bounding box center [262, 522] width 14 height 14
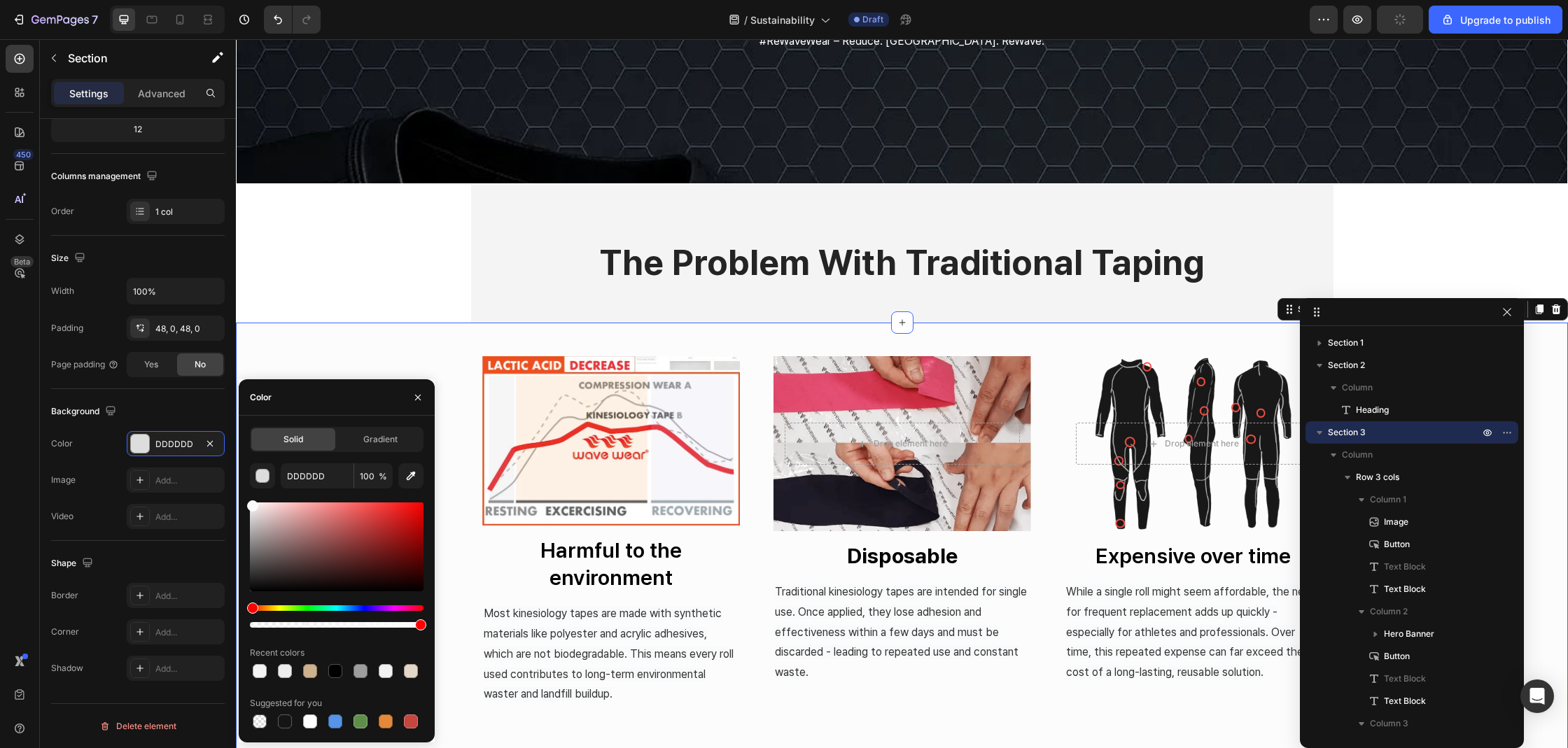
drag, startPoint x: 252, startPoint y: 510, endPoint x: 242, endPoint y: 503, distance: 12.2
click at [242, 503] on div "Solid Gradient DDDDDD 100 % Recent colors Suggested for you" at bounding box center [336, 578] width 196 height 304
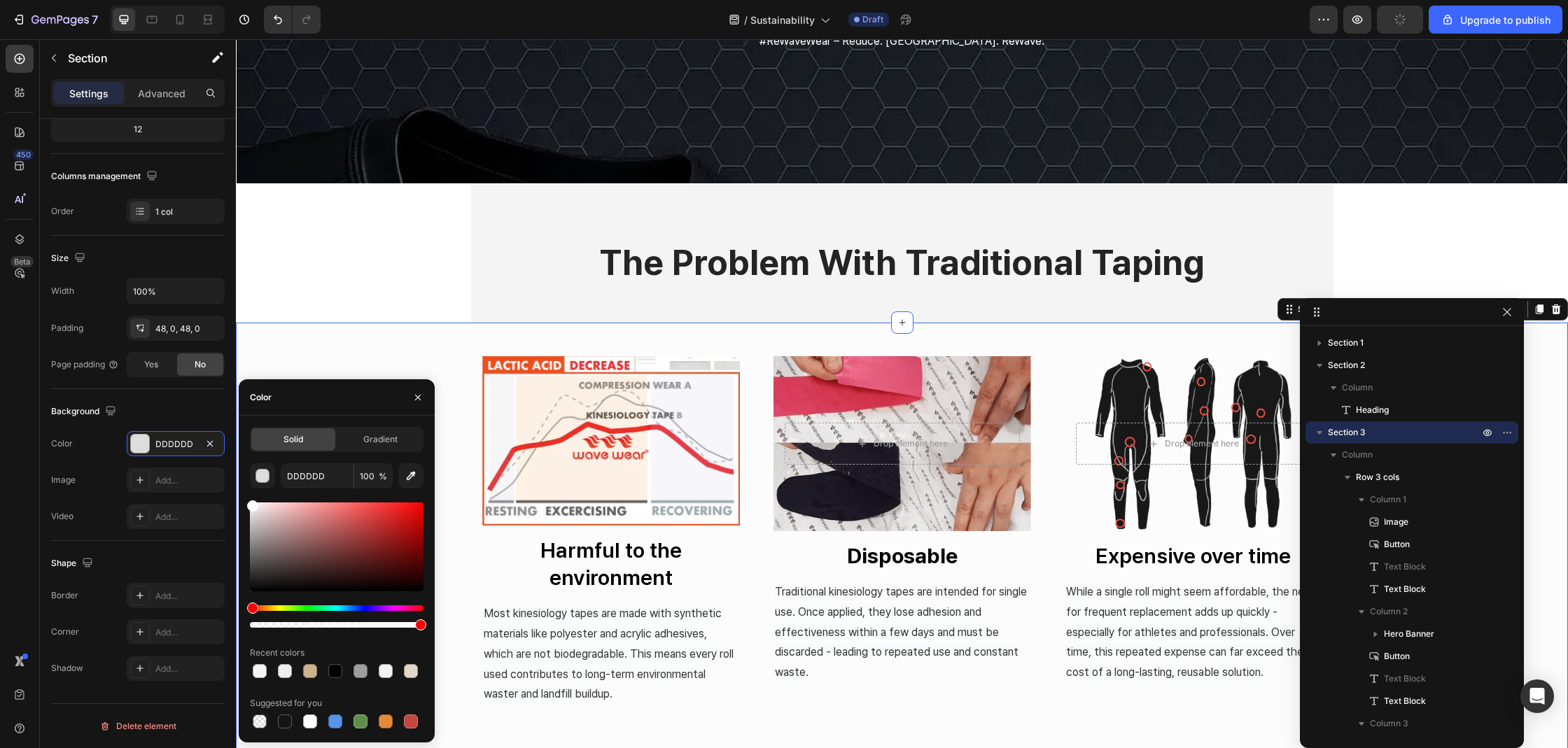
type input "FCFCFC"
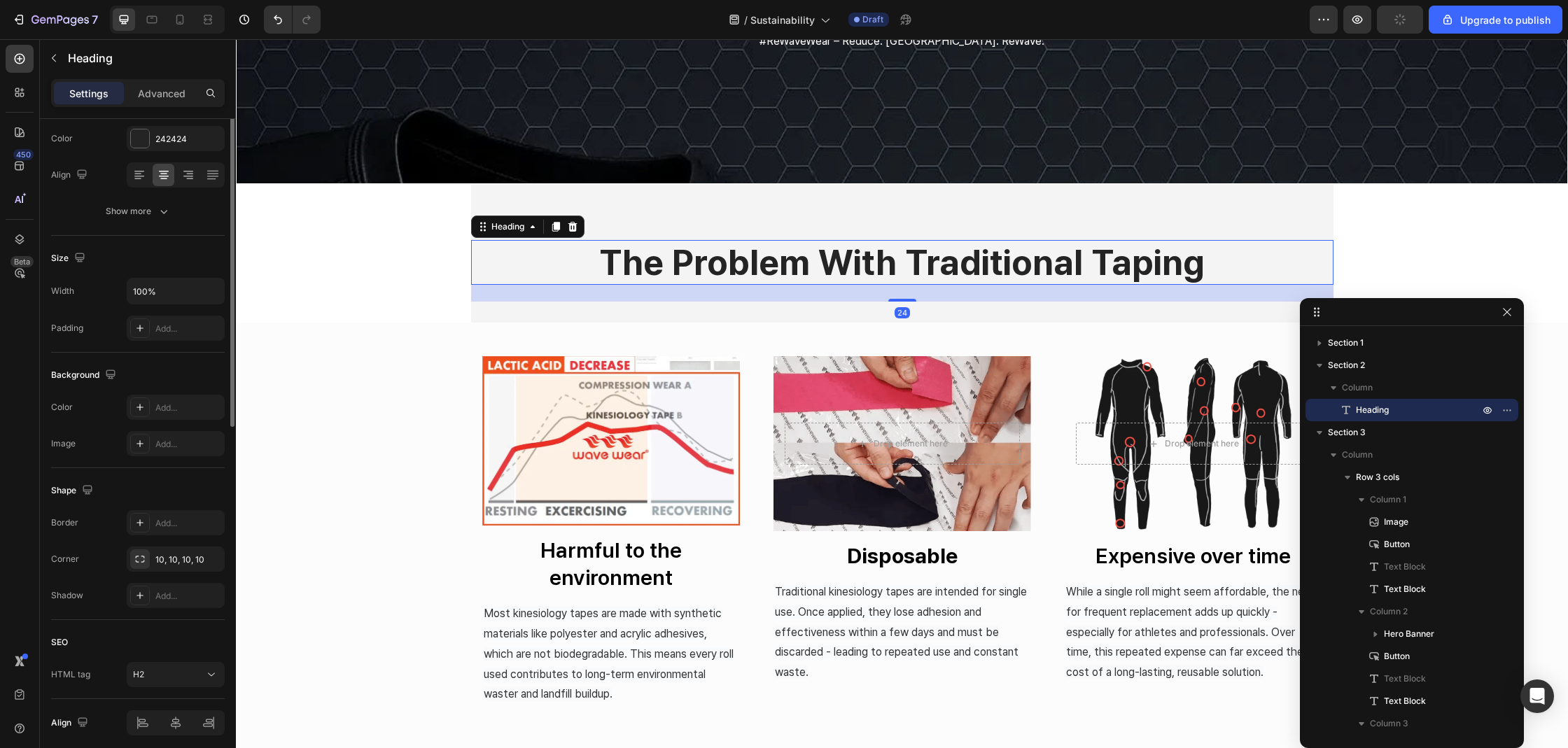
scroll to position [0, 0]
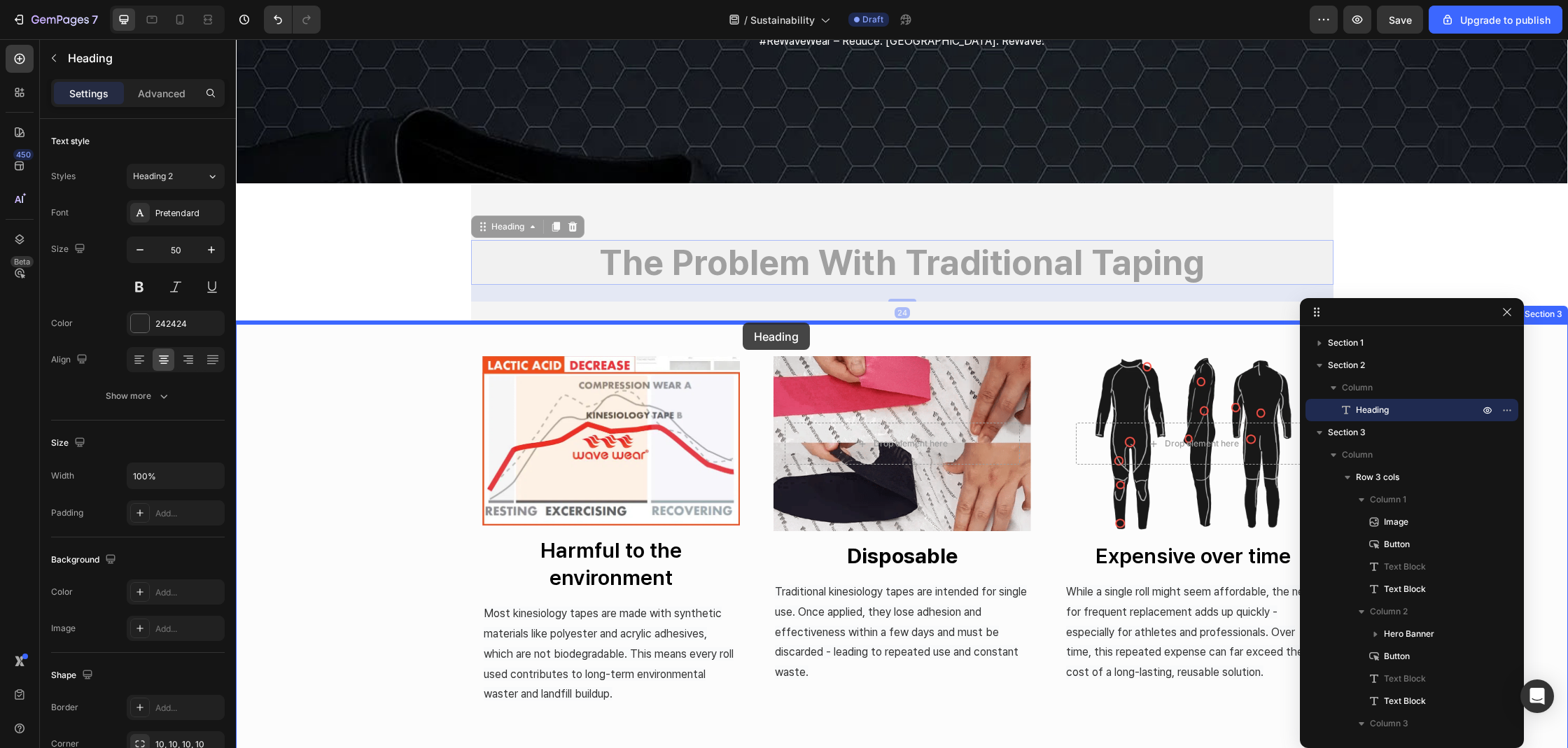
drag, startPoint x: 655, startPoint y: 260, endPoint x: 742, endPoint y: 322, distance: 106.8
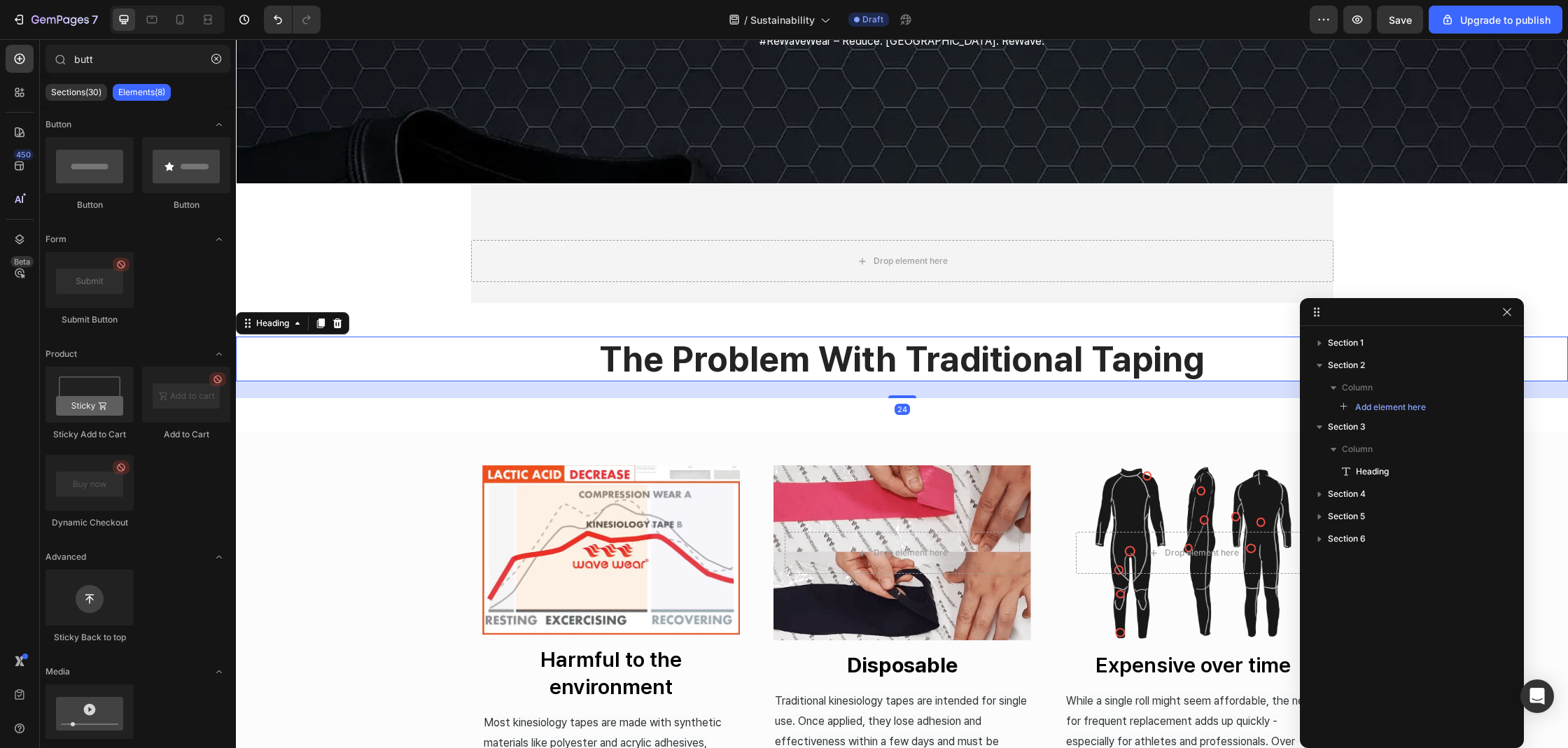
click at [450, 263] on div "sustainability Heading Our Commitment to Sustainability At [GEOGRAPHIC_DATA], w…" at bounding box center [902, 626] width 1332 height 1723
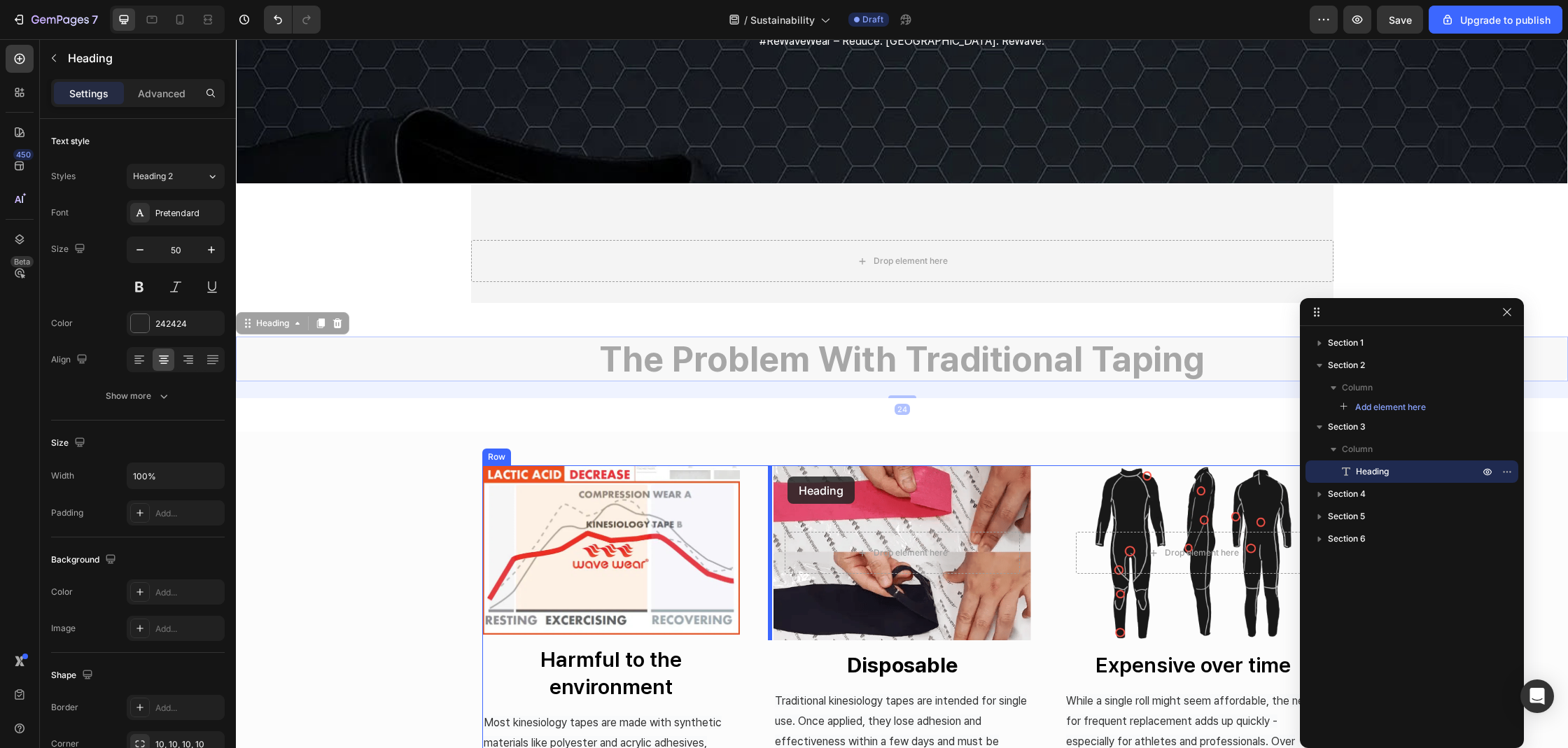
drag, startPoint x: 548, startPoint y: 340, endPoint x: 787, endPoint y: 476, distance: 275.0
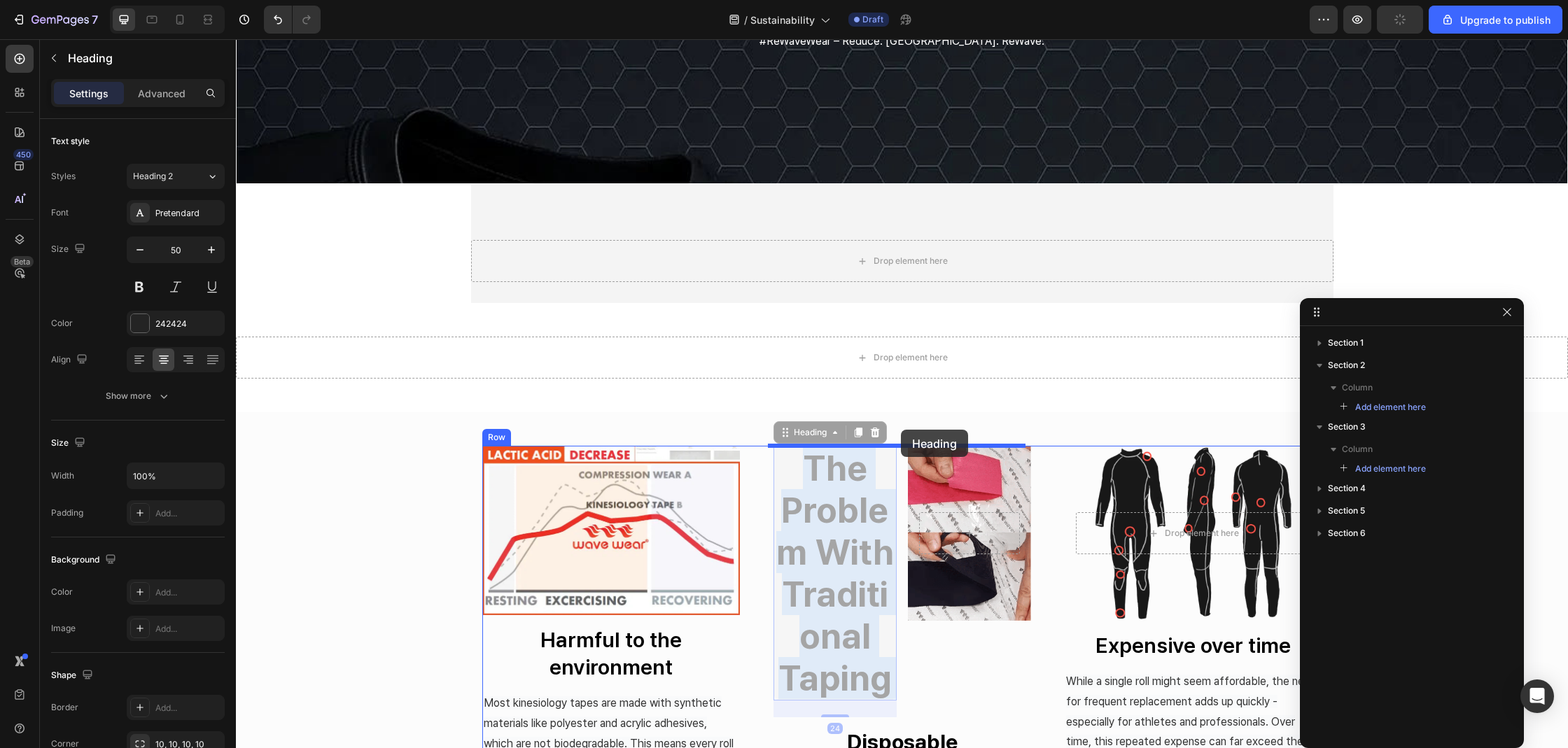
drag, startPoint x: 823, startPoint y: 488, endPoint x: 901, endPoint y: 429, distance: 97.8
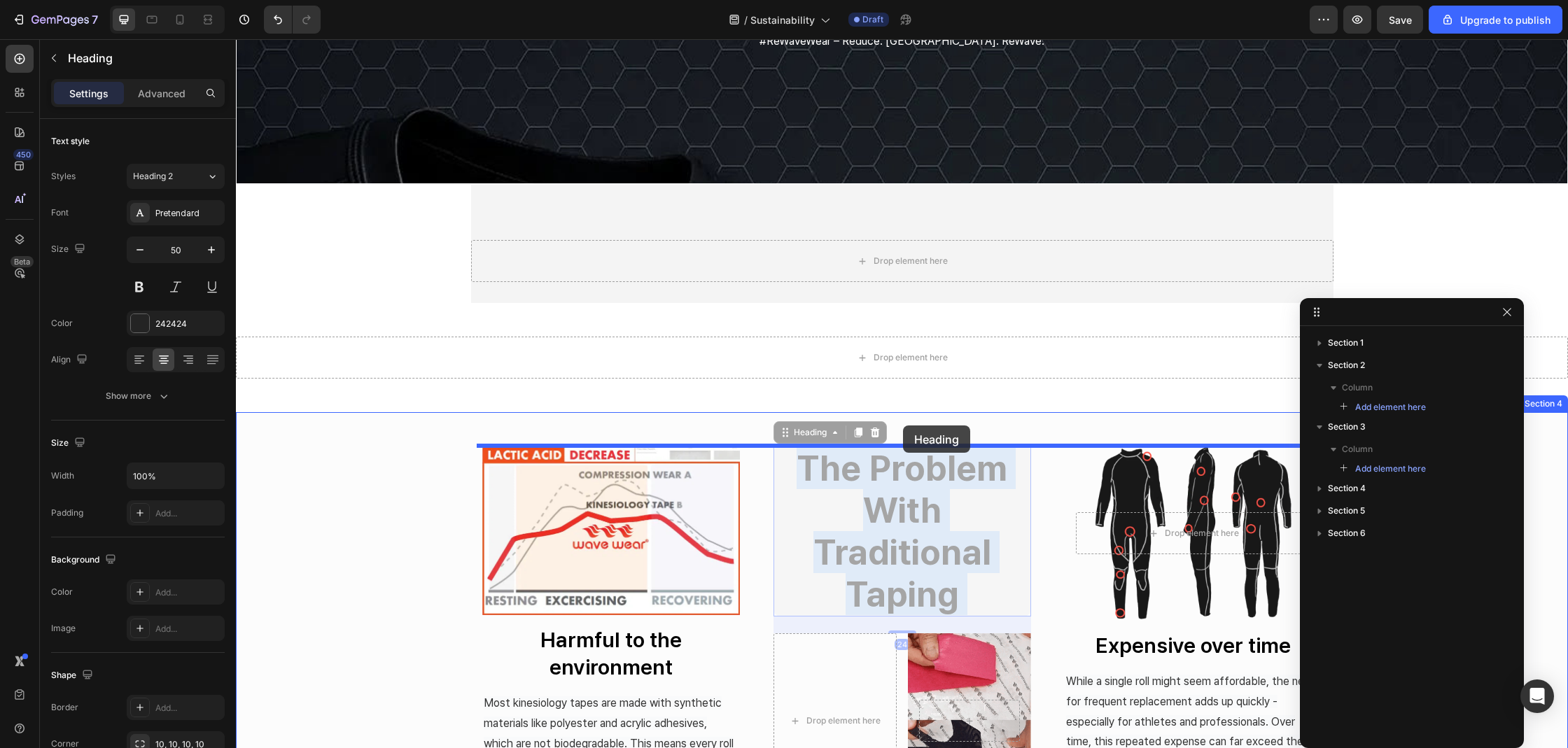
drag, startPoint x: 899, startPoint y: 518, endPoint x: 903, endPoint y: 426, distance: 92.1
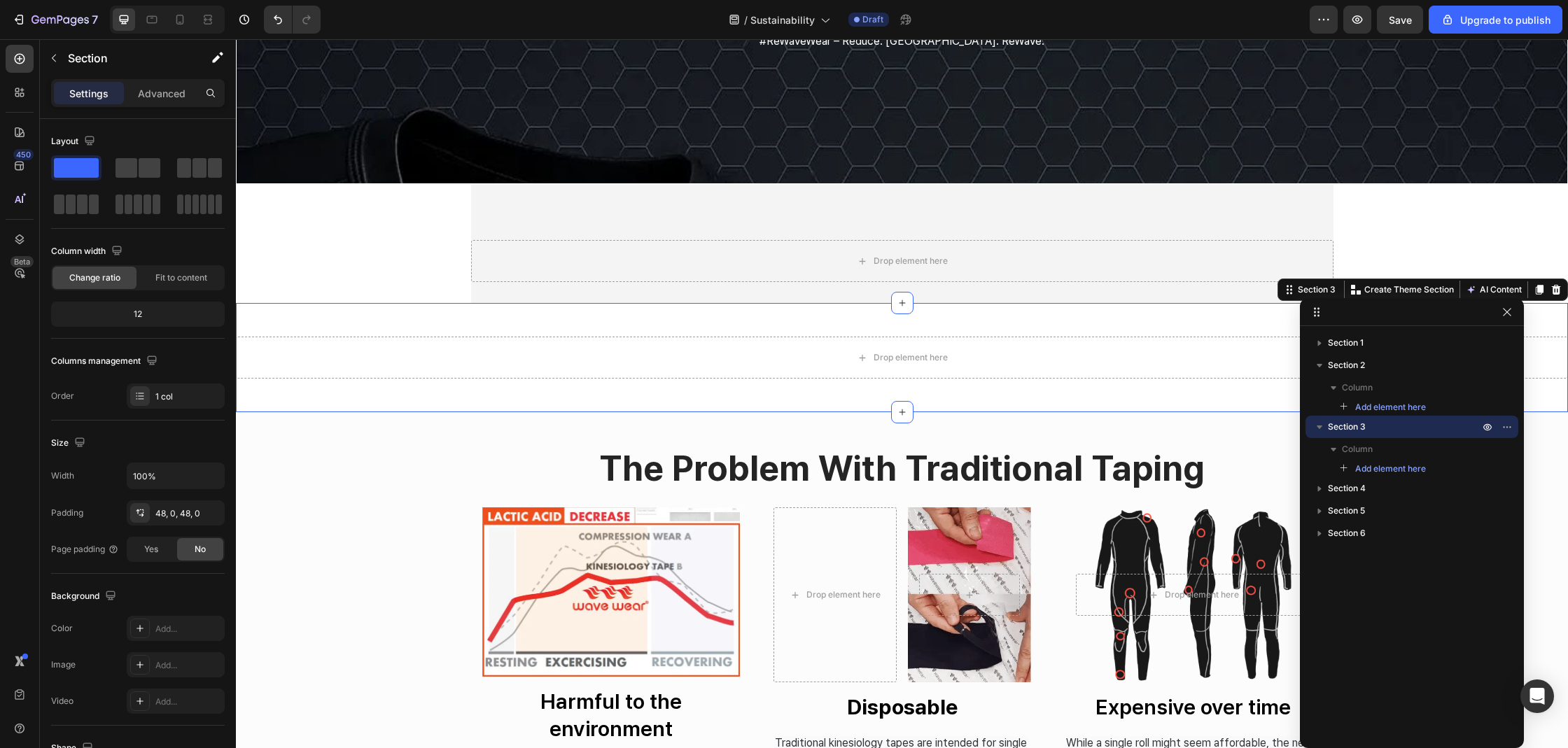
click at [452, 397] on div "Drop element here Section 3 You can create reusable sections Create Theme Secti…" at bounding box center [902, 358] width 1332 height 109
click at [1547, 298] on div "Section 3 You can create reusable sections Create Theme Section AI Content Writ…" at bounding box center [1422, 289] width 290 height 22
click at [1553, 295] on div at bounding box center [1556, 290] width 17 height 17
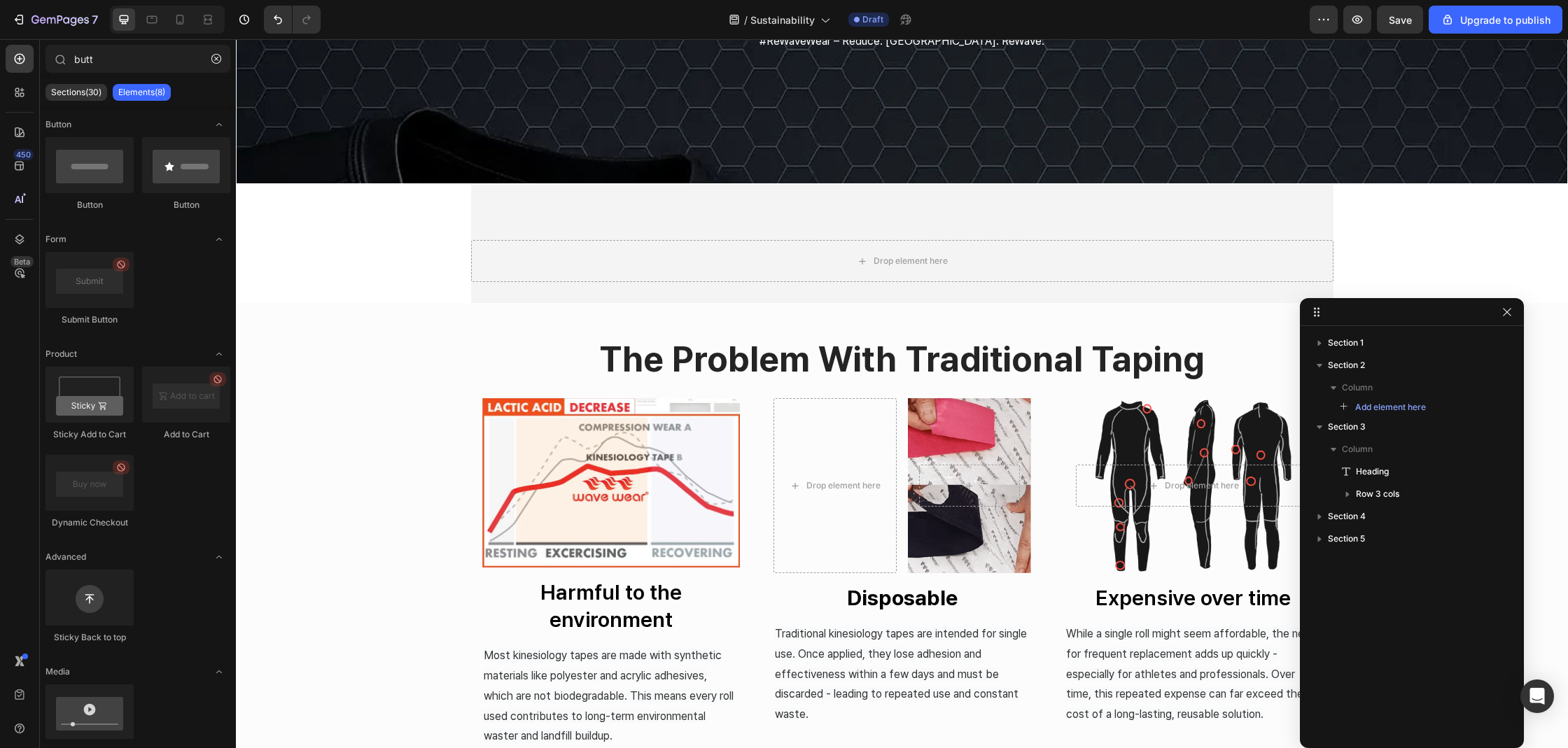
click at [1474, 248] on div "sustainability Heading Our Commitment to Sustainability At [GEOGRAPHIC_DATA], w…" at bounding box center [902, 592] width 1332 height 1656
click at [1236, 218] on div "Drop element here Section 2" at bounding box center [902, 243] width 862 height 119
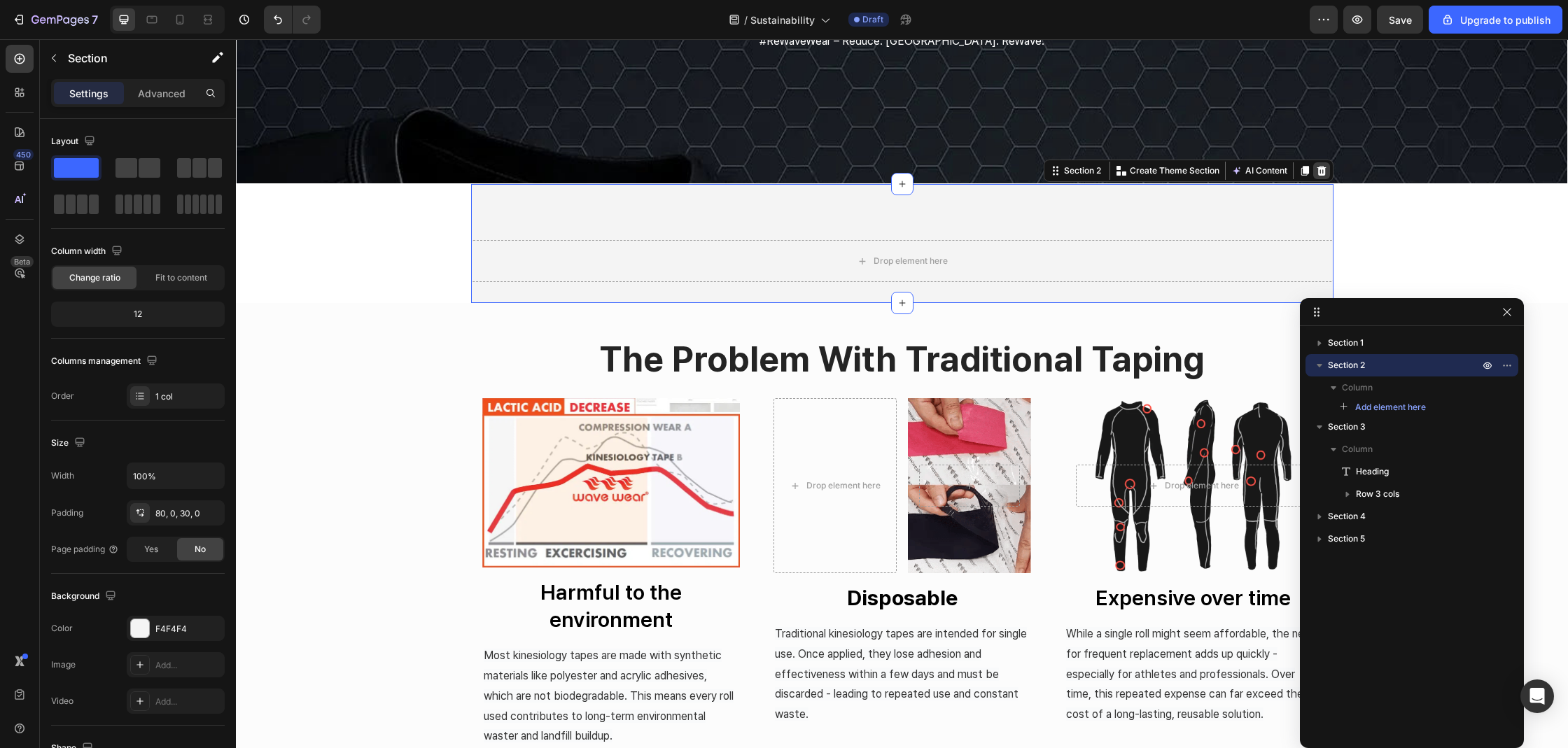
click at [1316, 167] on icon at bounding box center [1321, 171] width 10 height 10
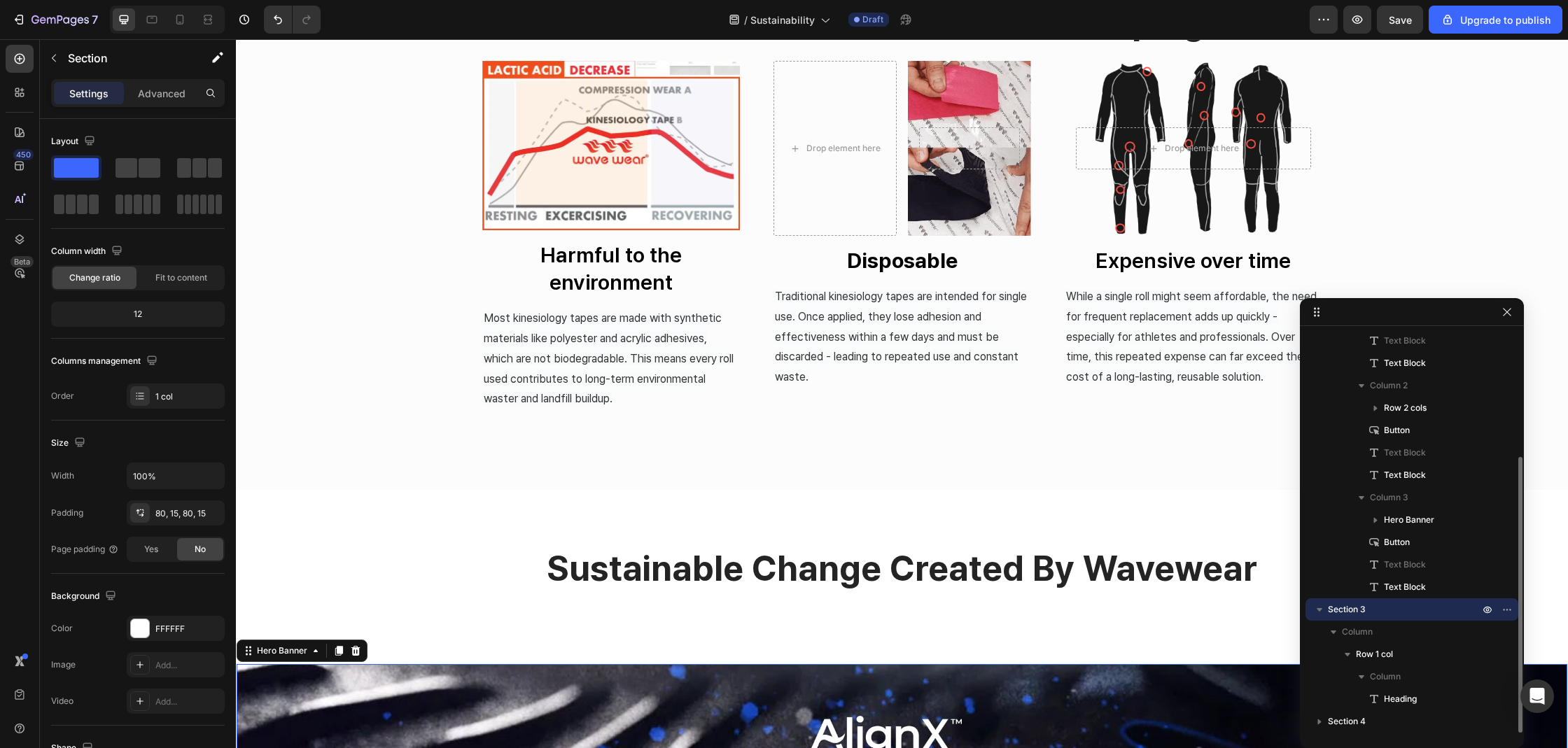
scroll to position [226, 0]
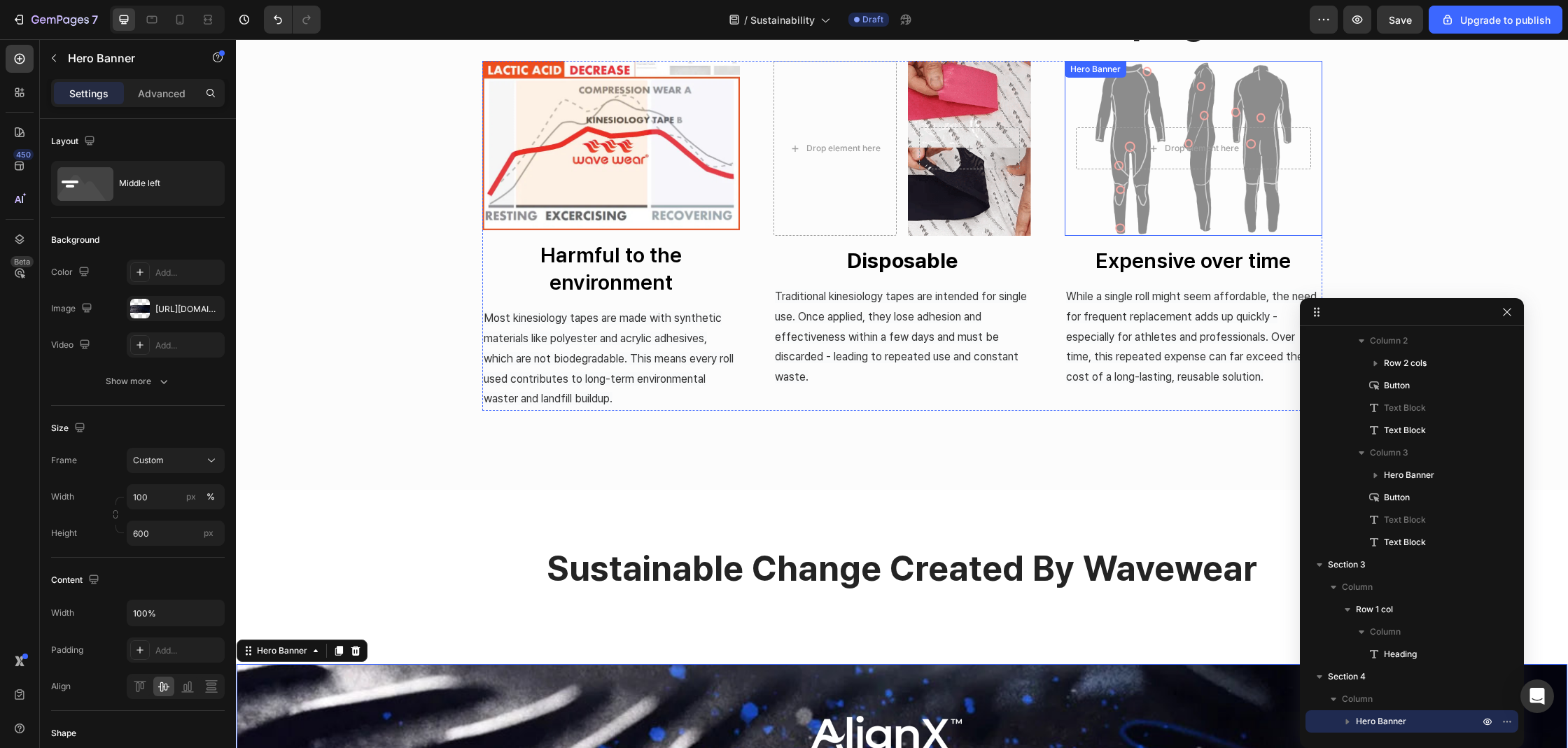
click at [1159, 198] on div "Overlay" at bounding box center [1193, 148] width 258 height 175
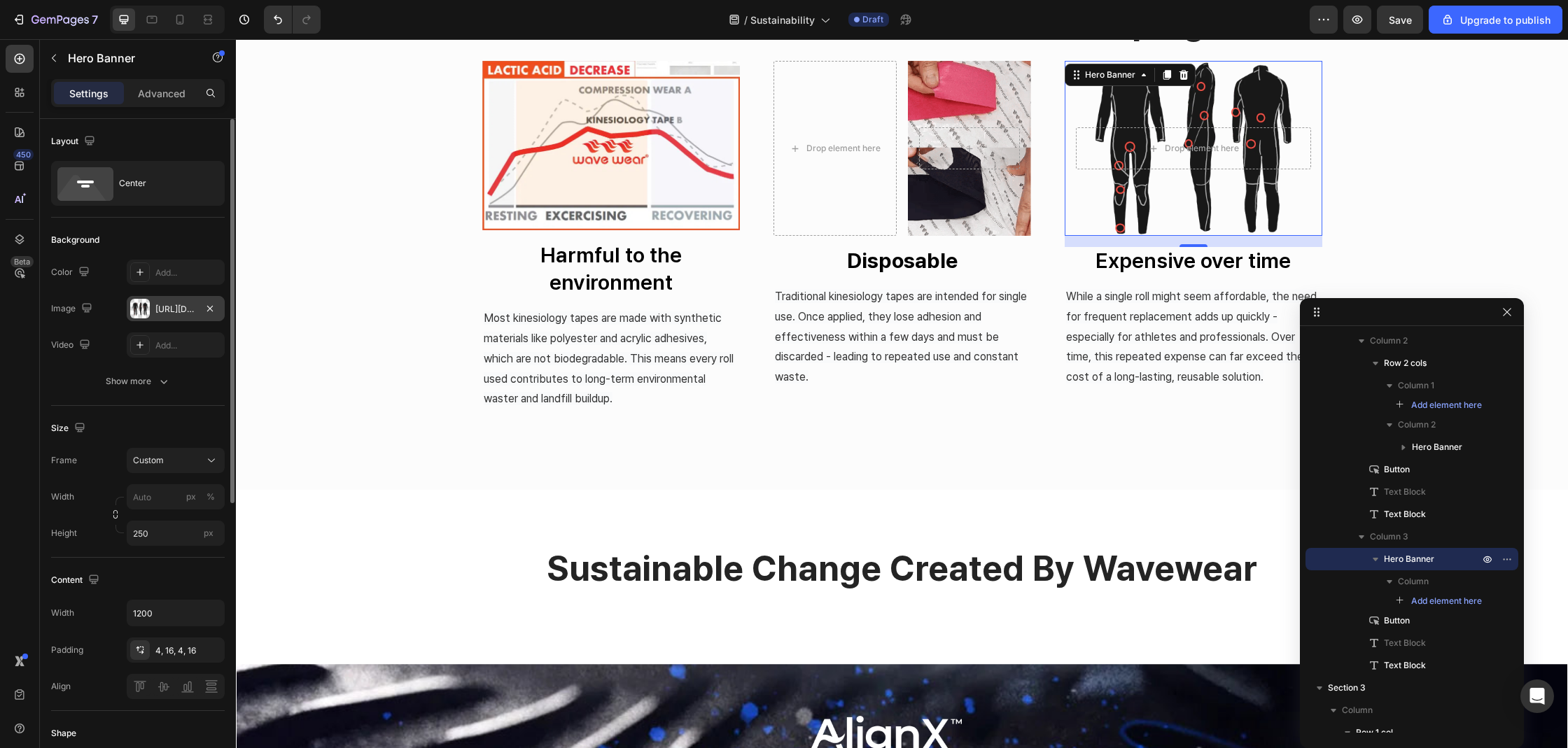
click at [141, 308] on div at bounding box center [139, 308] width 20 height 20
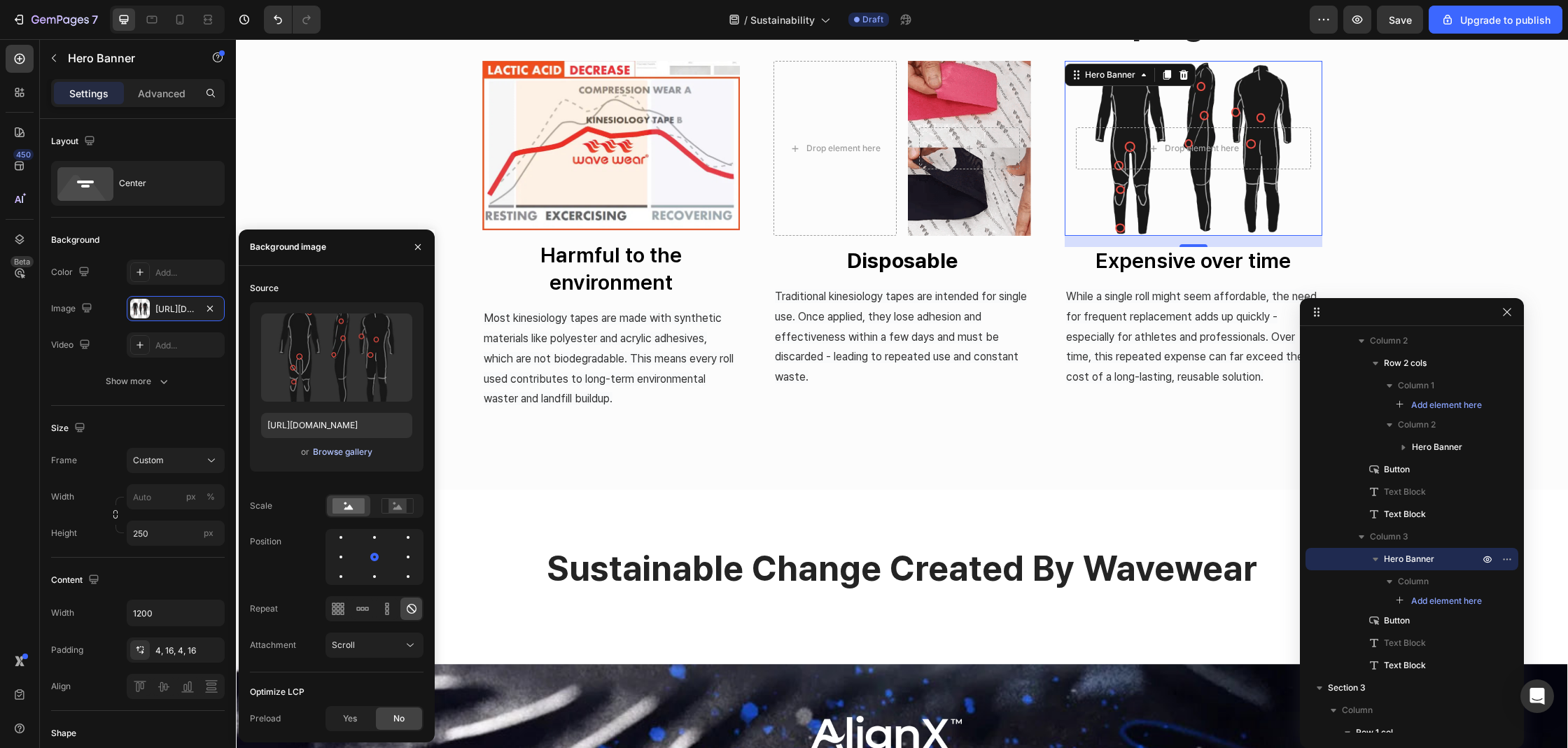
click at [346, 452] on div "Browse gallery" at bounding box center [343, 451] width 59 height 12
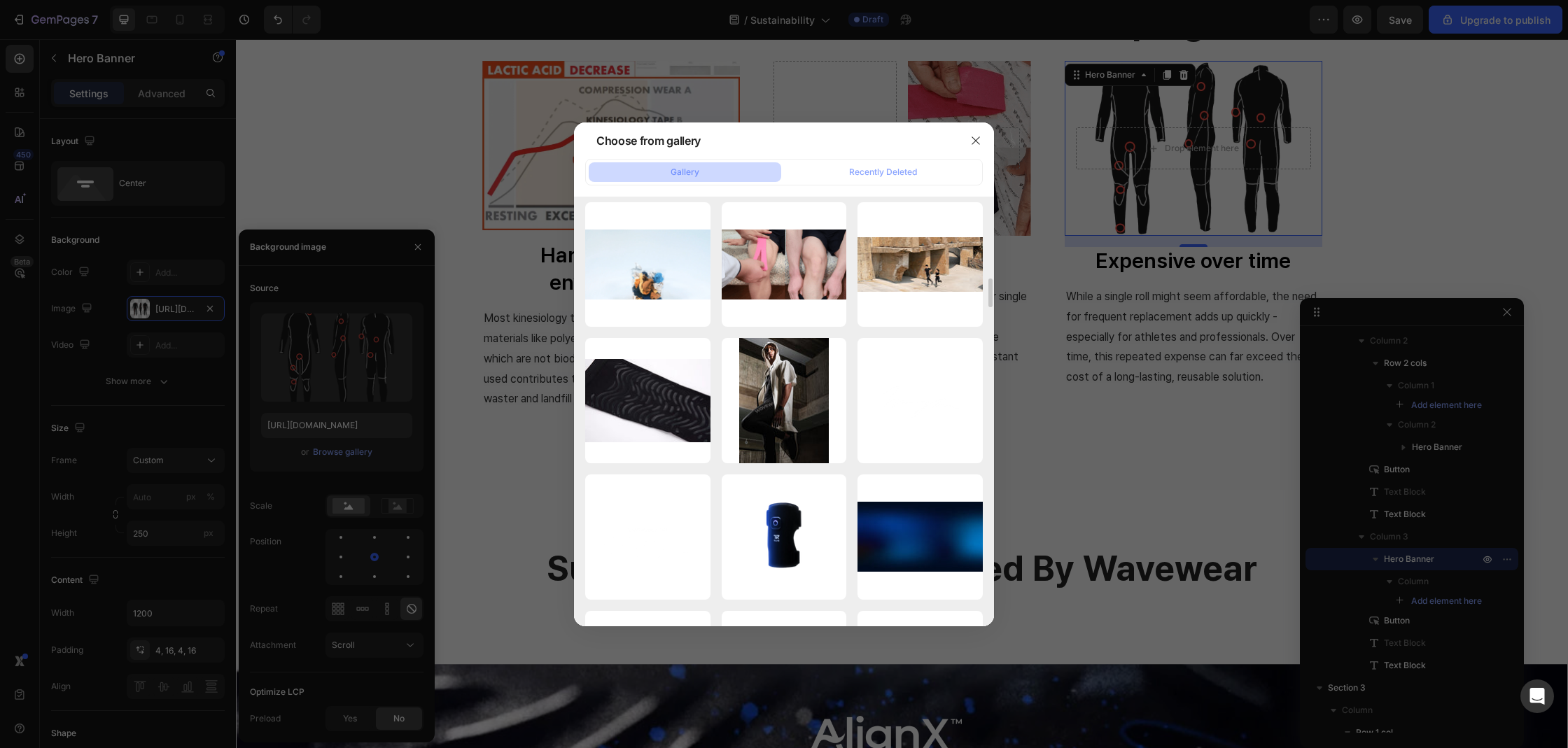
scroll to position [1106, 0]
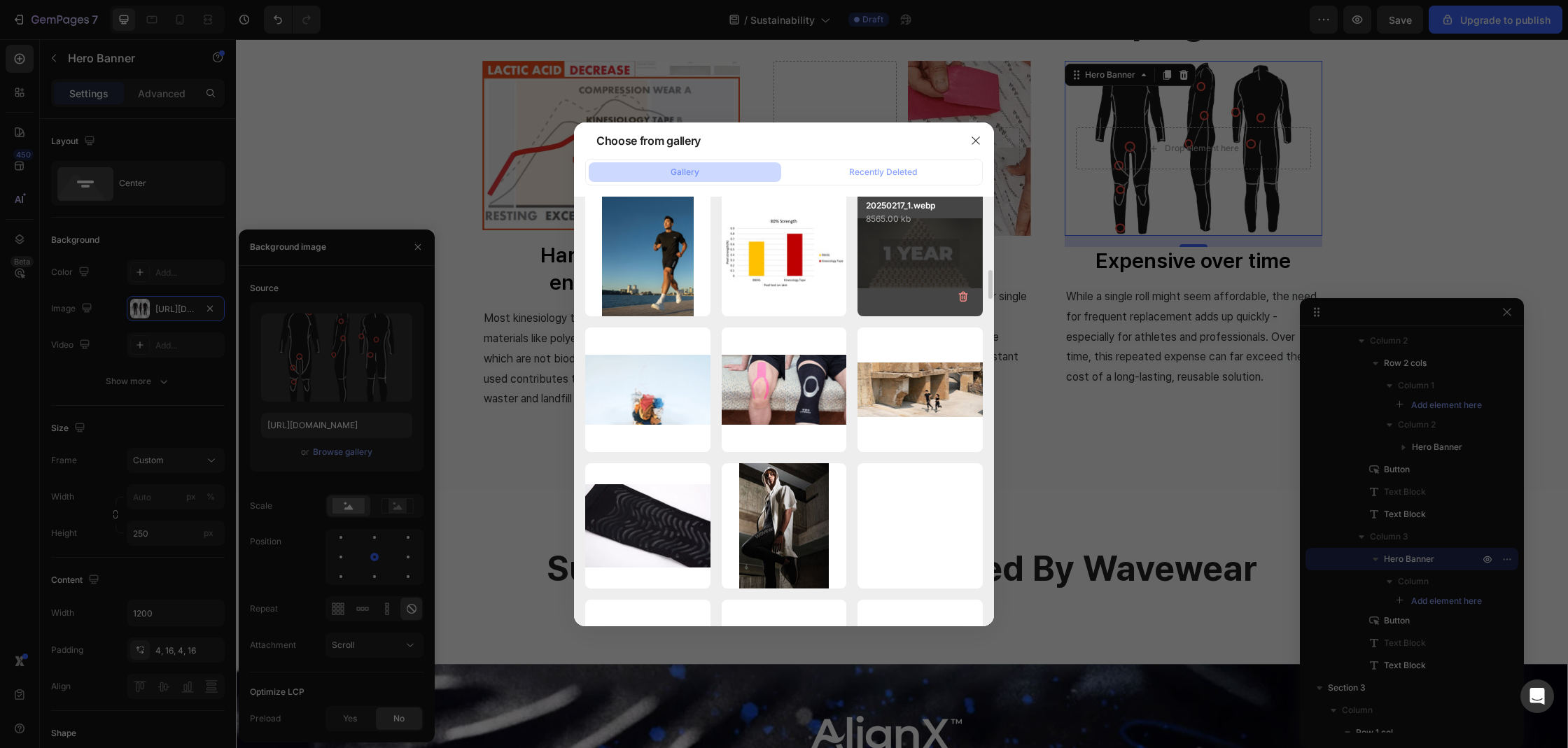
click at [914, 274] on div "20250217_1.webp 8565.00 kb" at bounding box center [919, 253] width 125 height 125
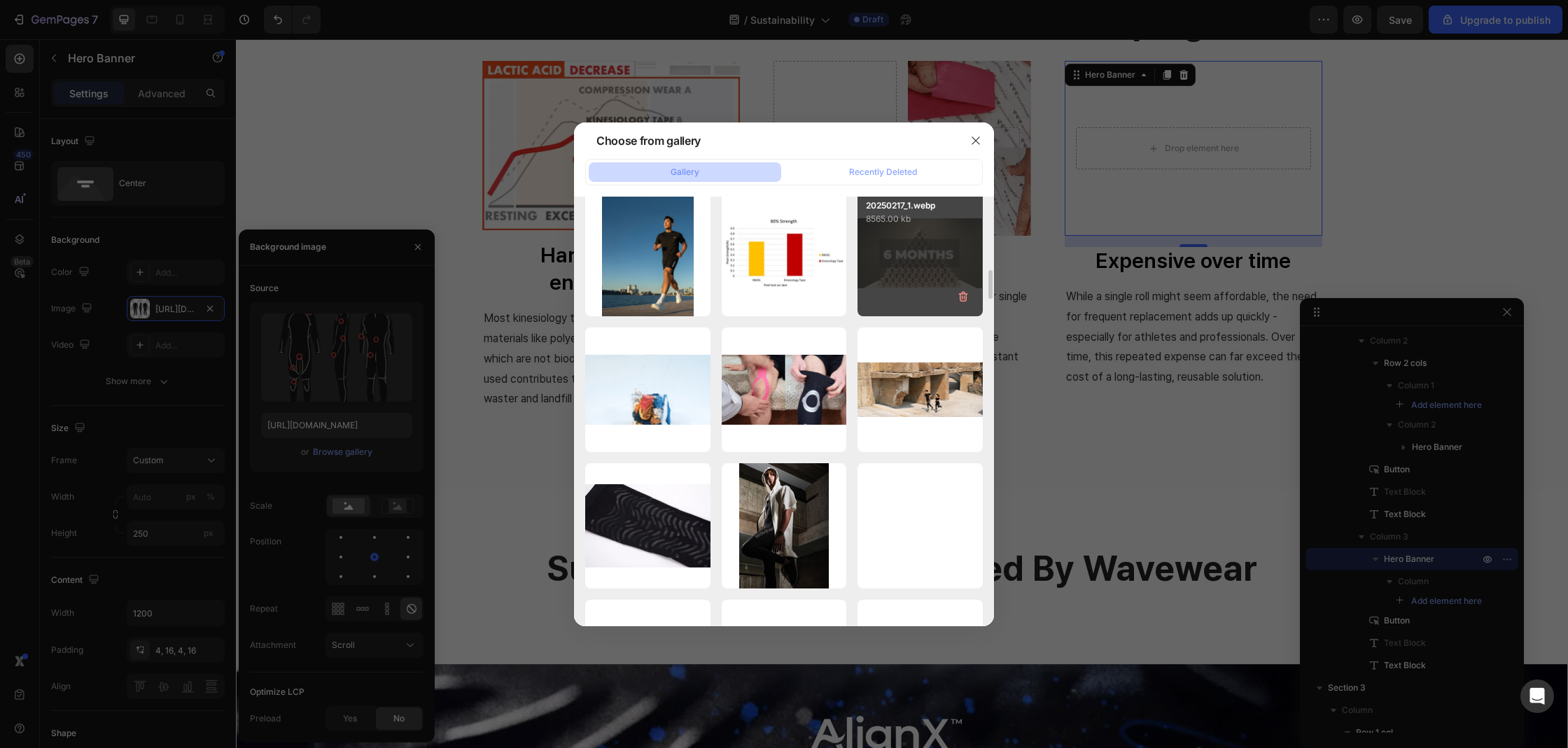
type input "[URL][DOMAIN_NAME]"
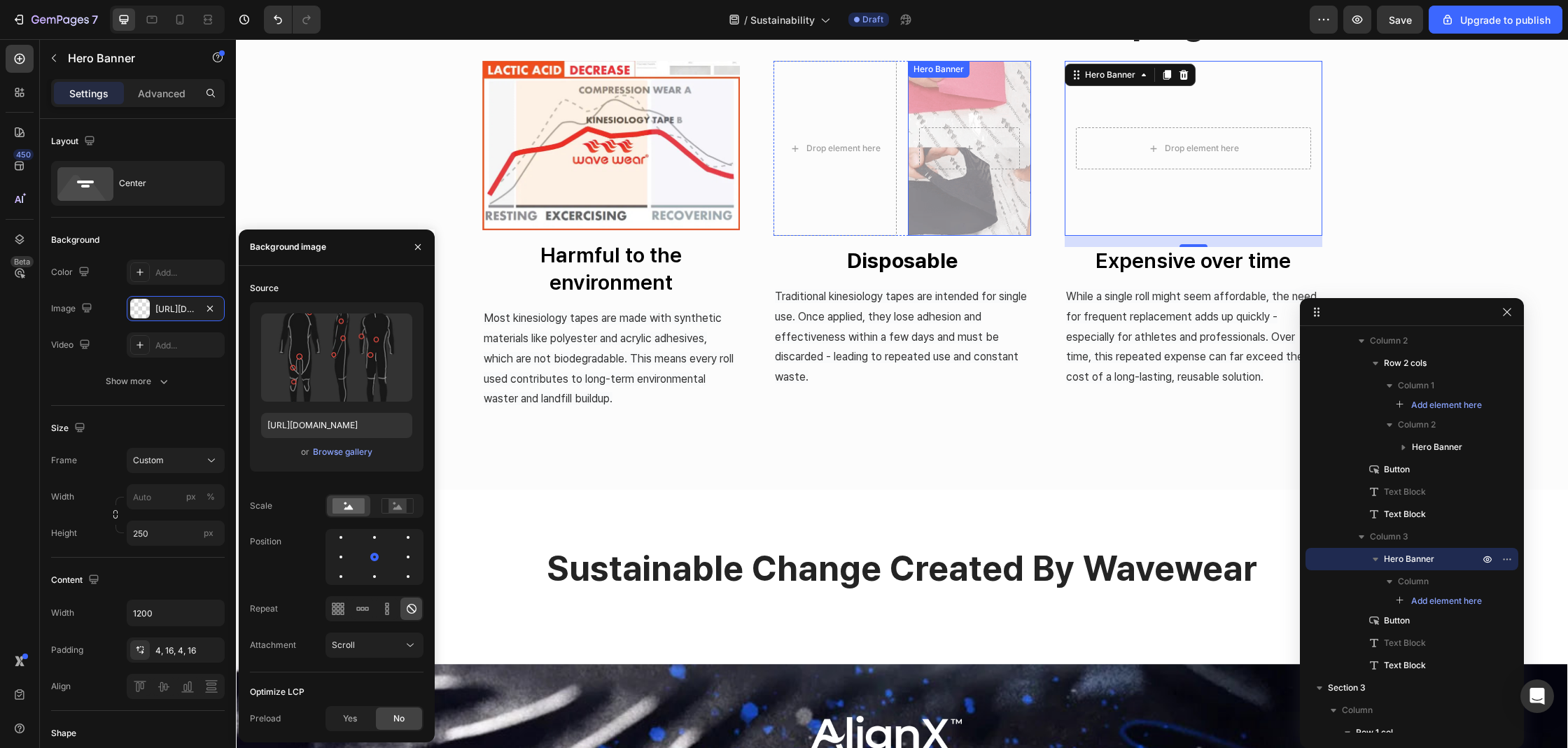
click at [993, 211] on div "Overlay" at bounding box center [969, 148] width 123 height 175
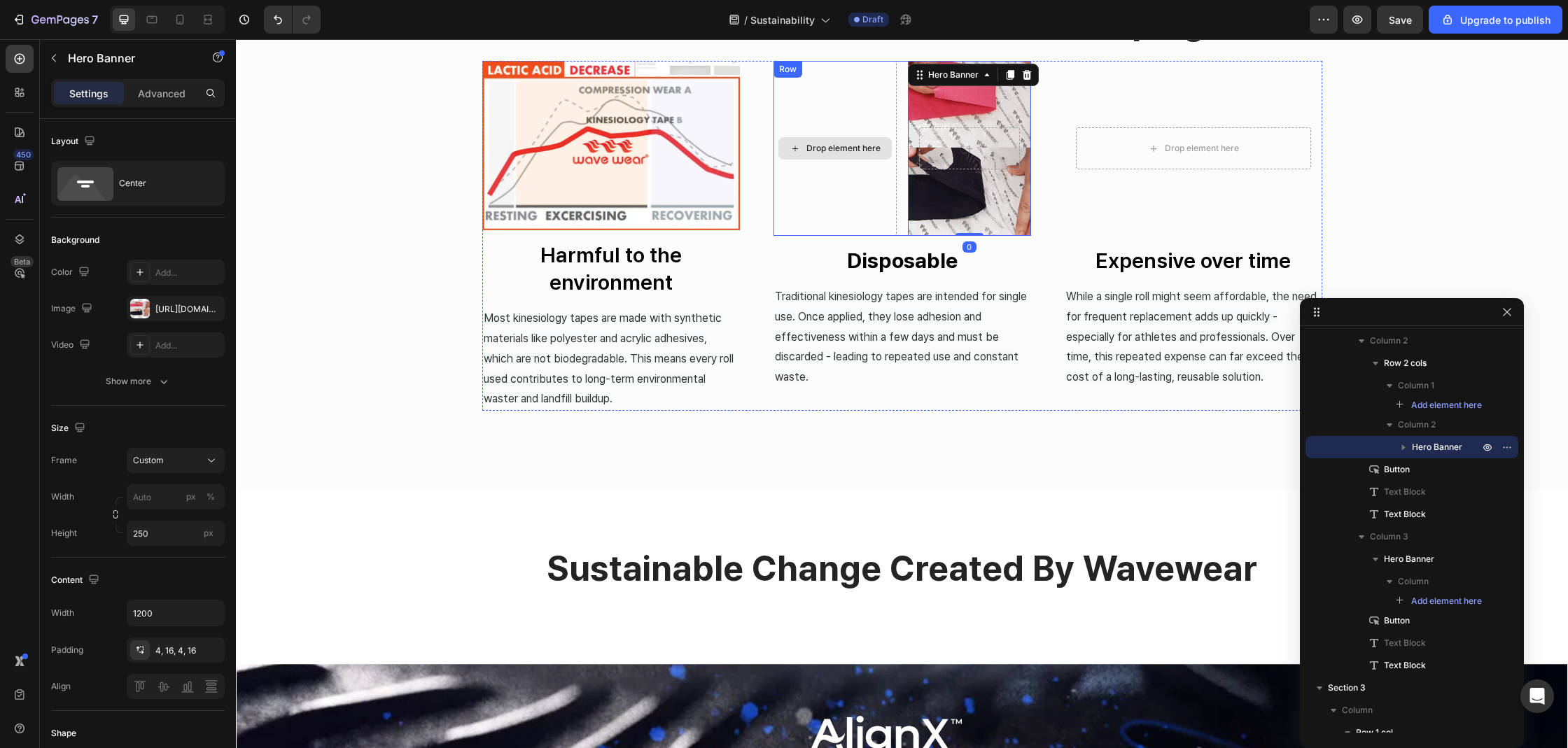
click at [868, 182] on div "Drop element here" at bounding box center [834, 148] width 123 height 175
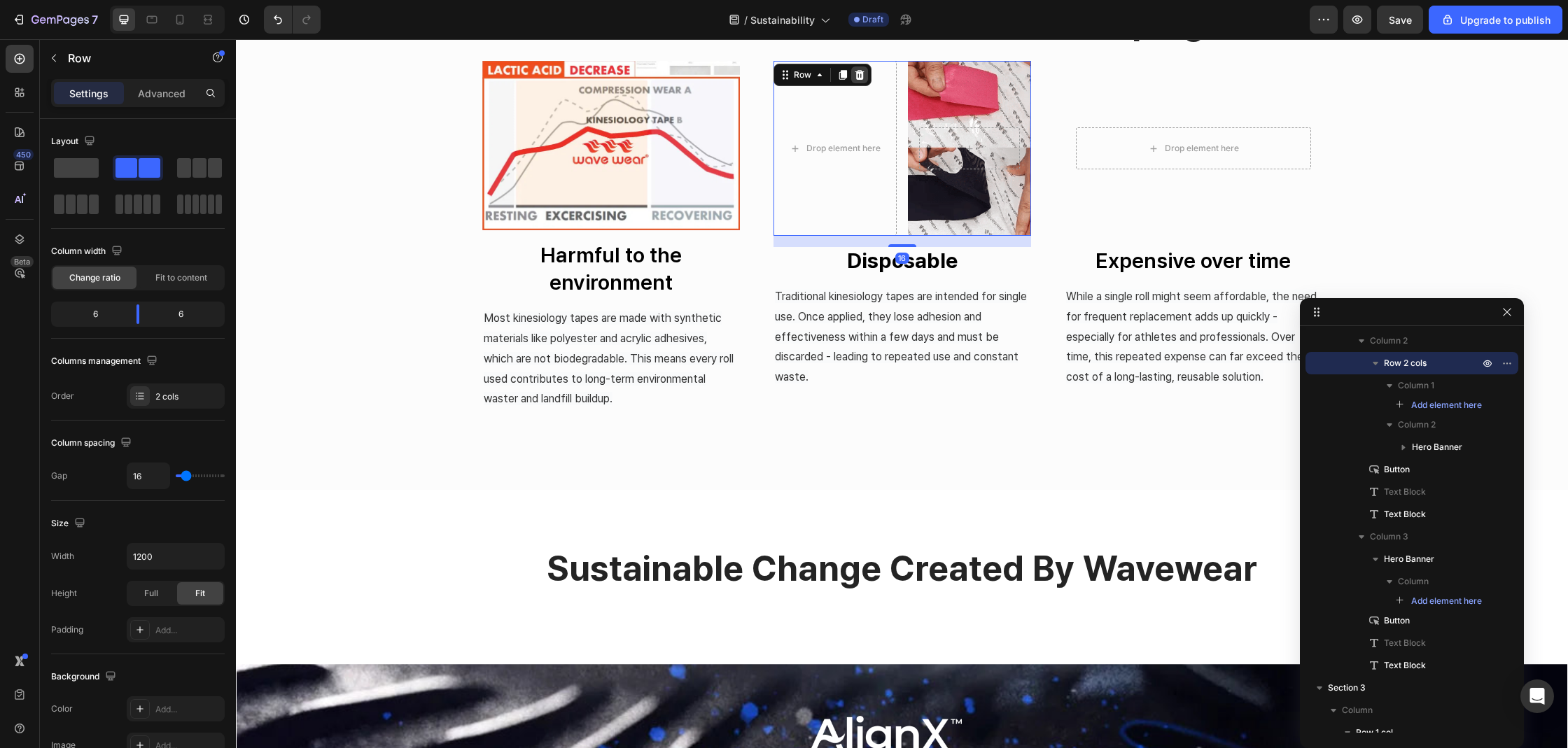
click at [857, 78] on icon at bounding box center [859, 74] width 10 height 10
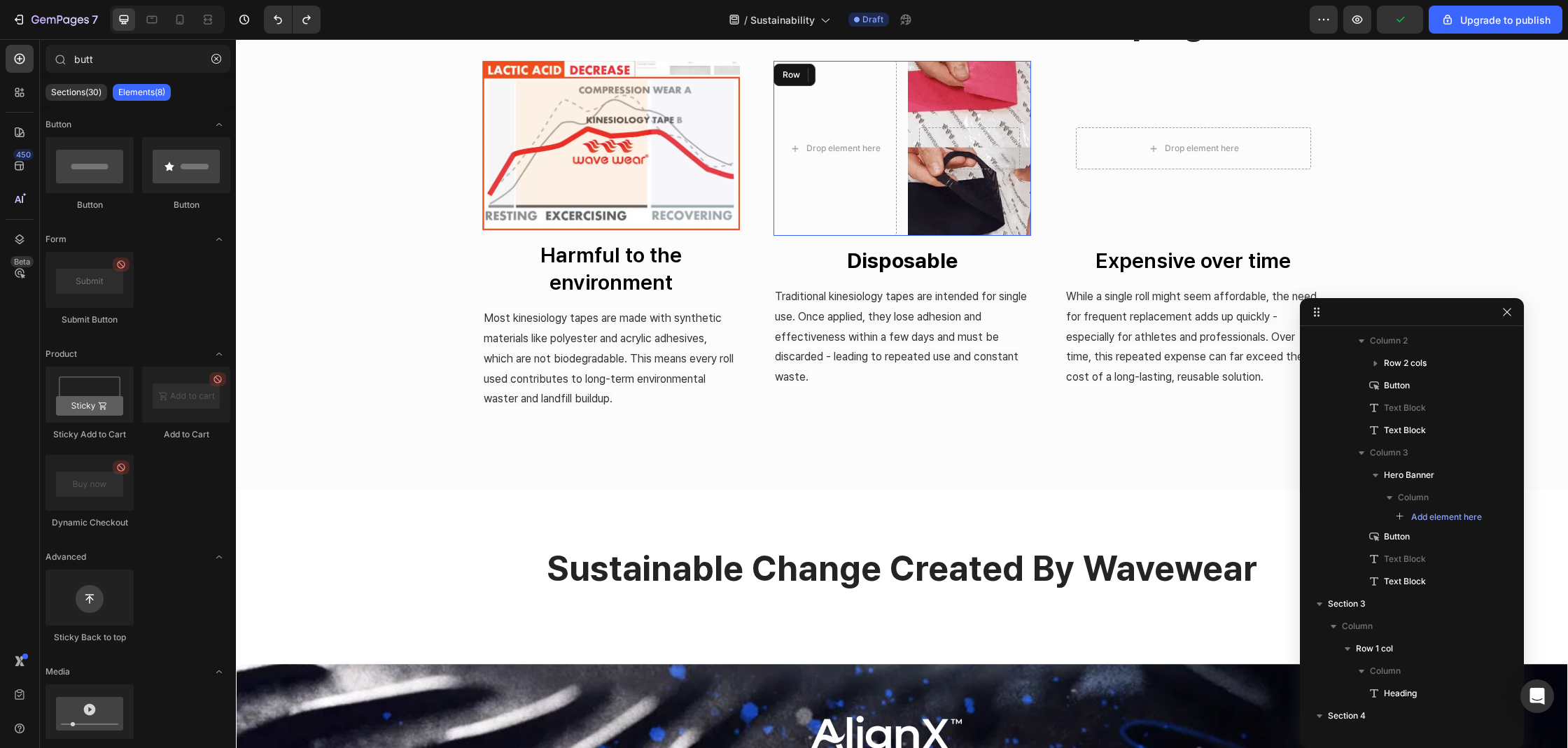
click at [857, 80] on div "Drop element here" at bounding box center [834, 148] width 123 height 175
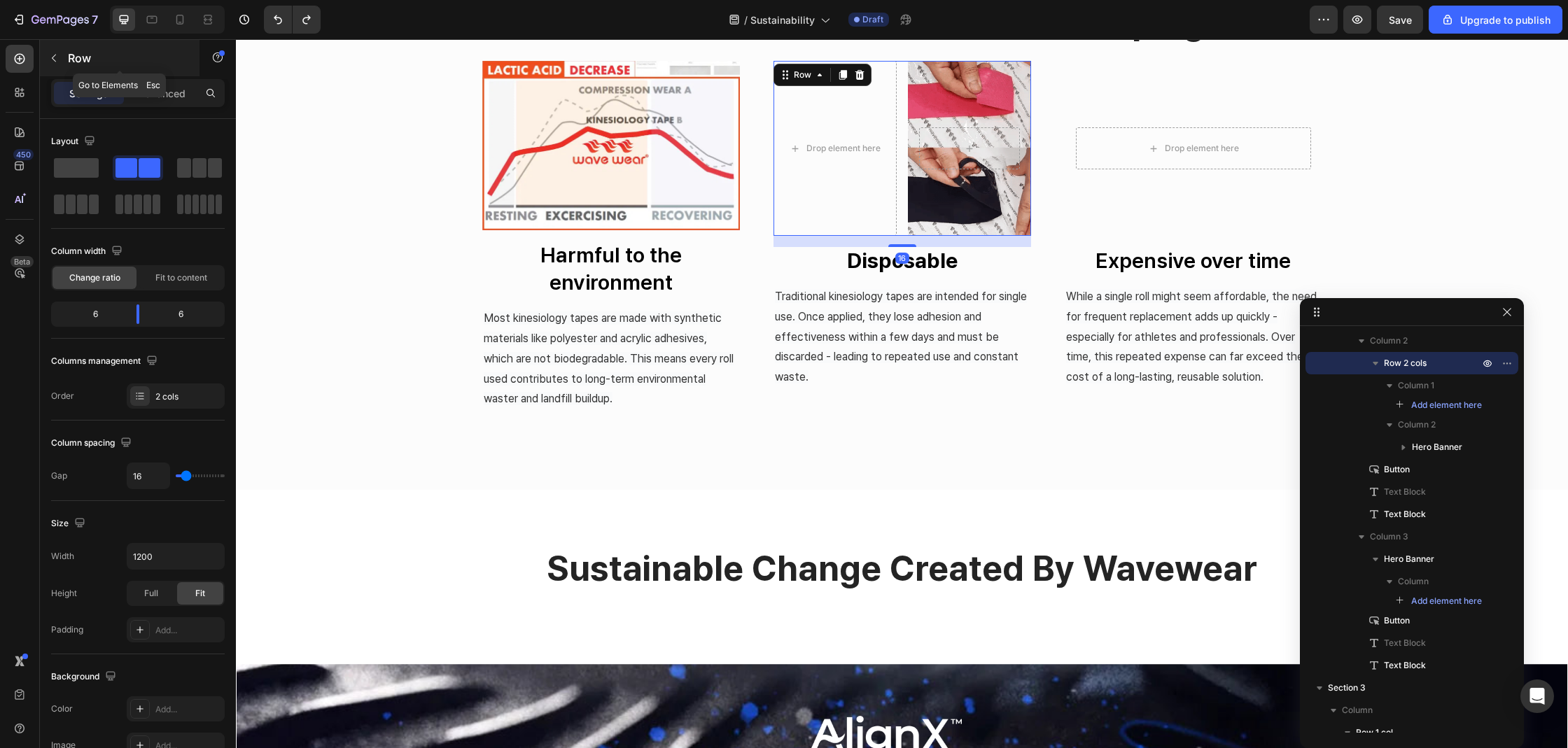
click at [73, 65] on p "Row" at bounding box center [127, 58] width 119 height 17
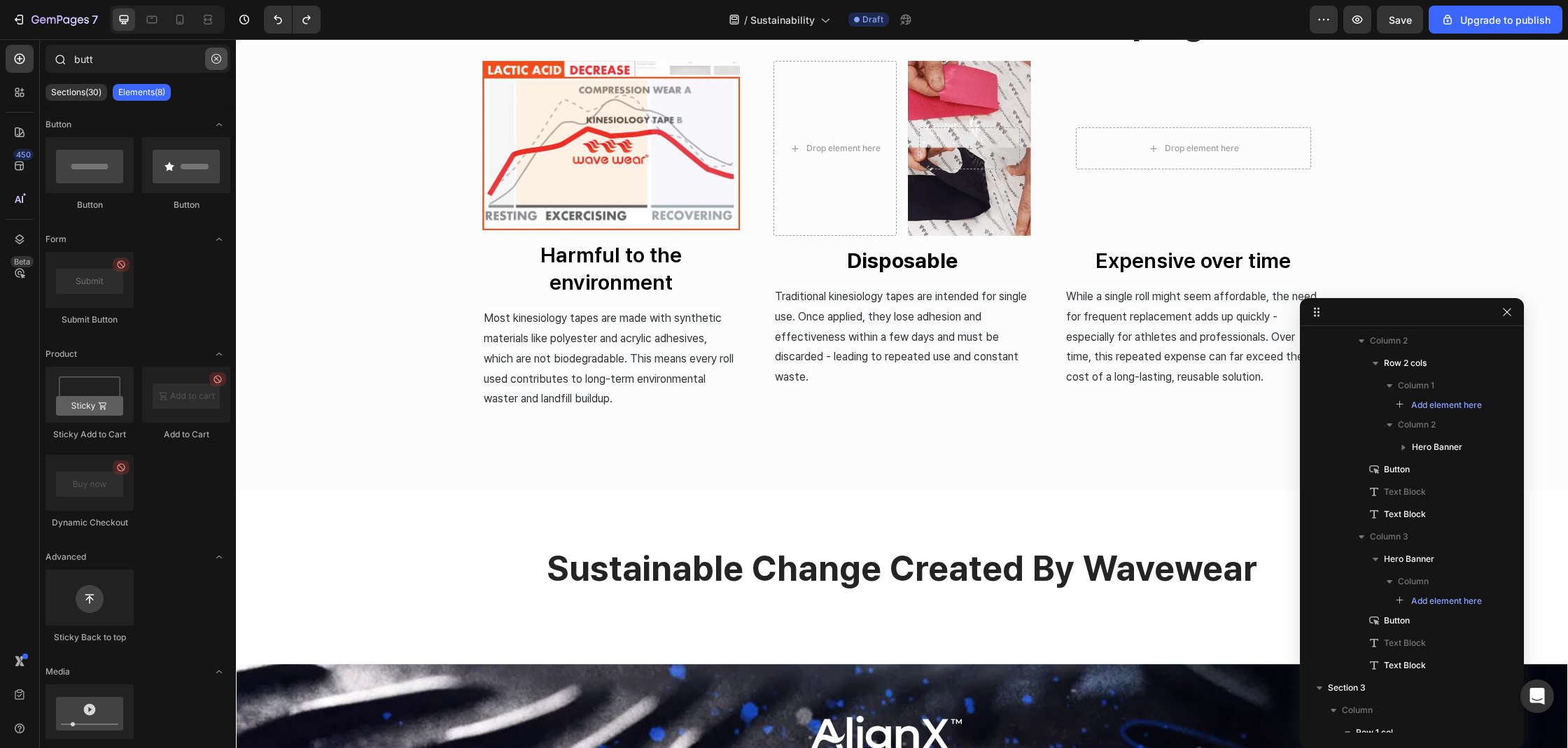
click at [220, 59] on icon "button" at bounding box center [216, 58] width 10 height 10
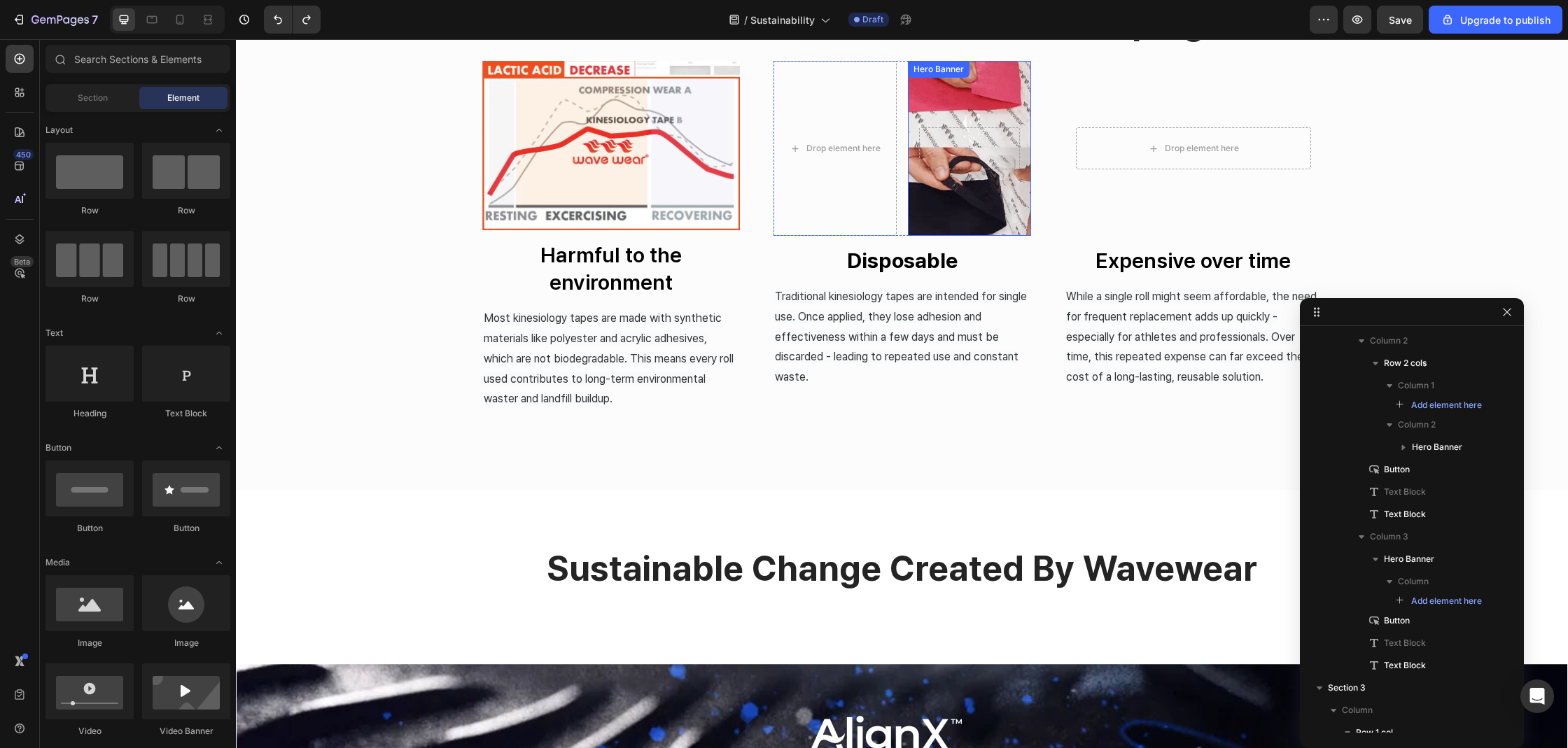
click at [1019, 127] on div at bounding box center [969, 149] width 123 height 48
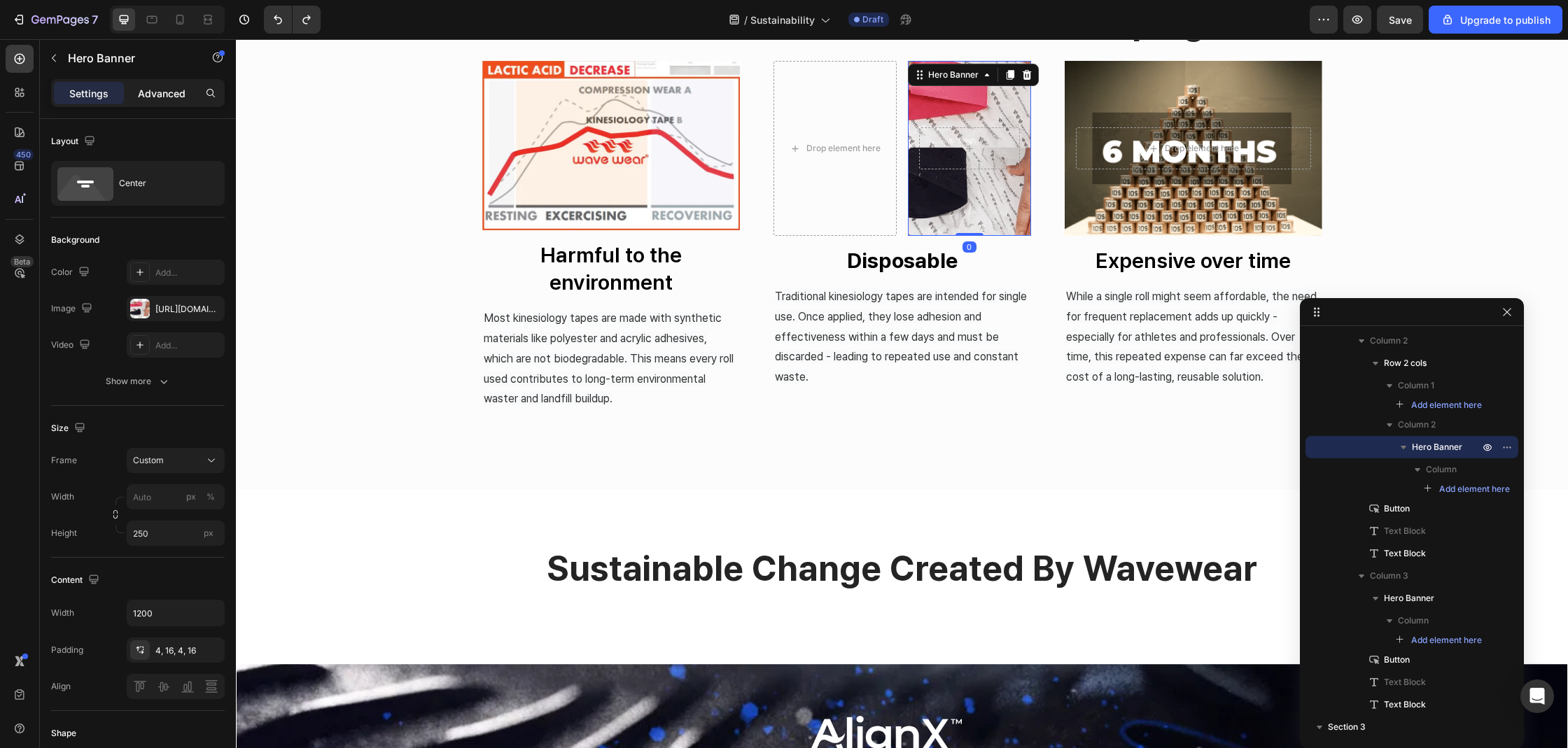
click at [135, 94] on div "Advanced" at bounding box center [161, 93] width 70 height 22
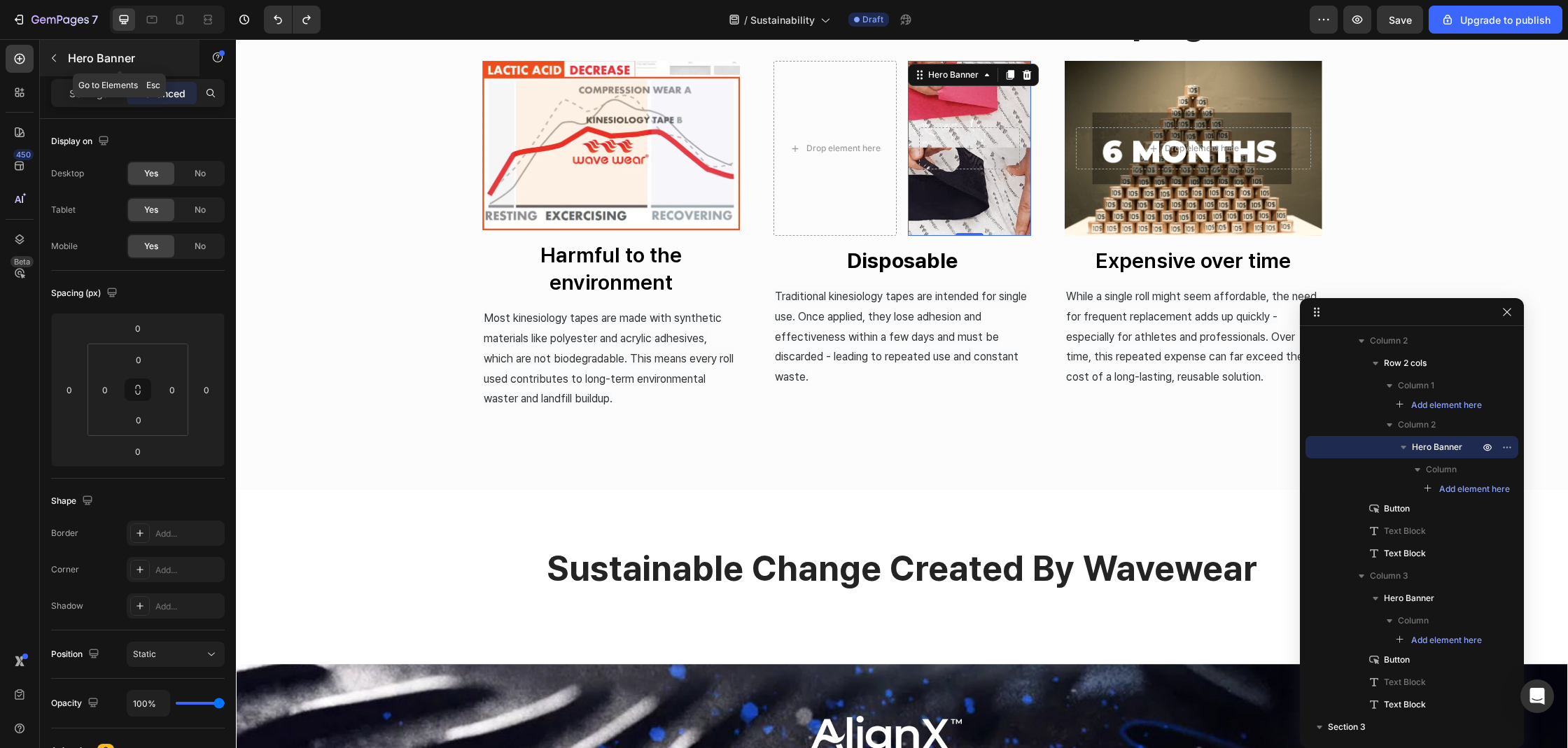
click at [77, 67] on div "Hero Banner" at bounding box center [119, 58] width 159 height 36
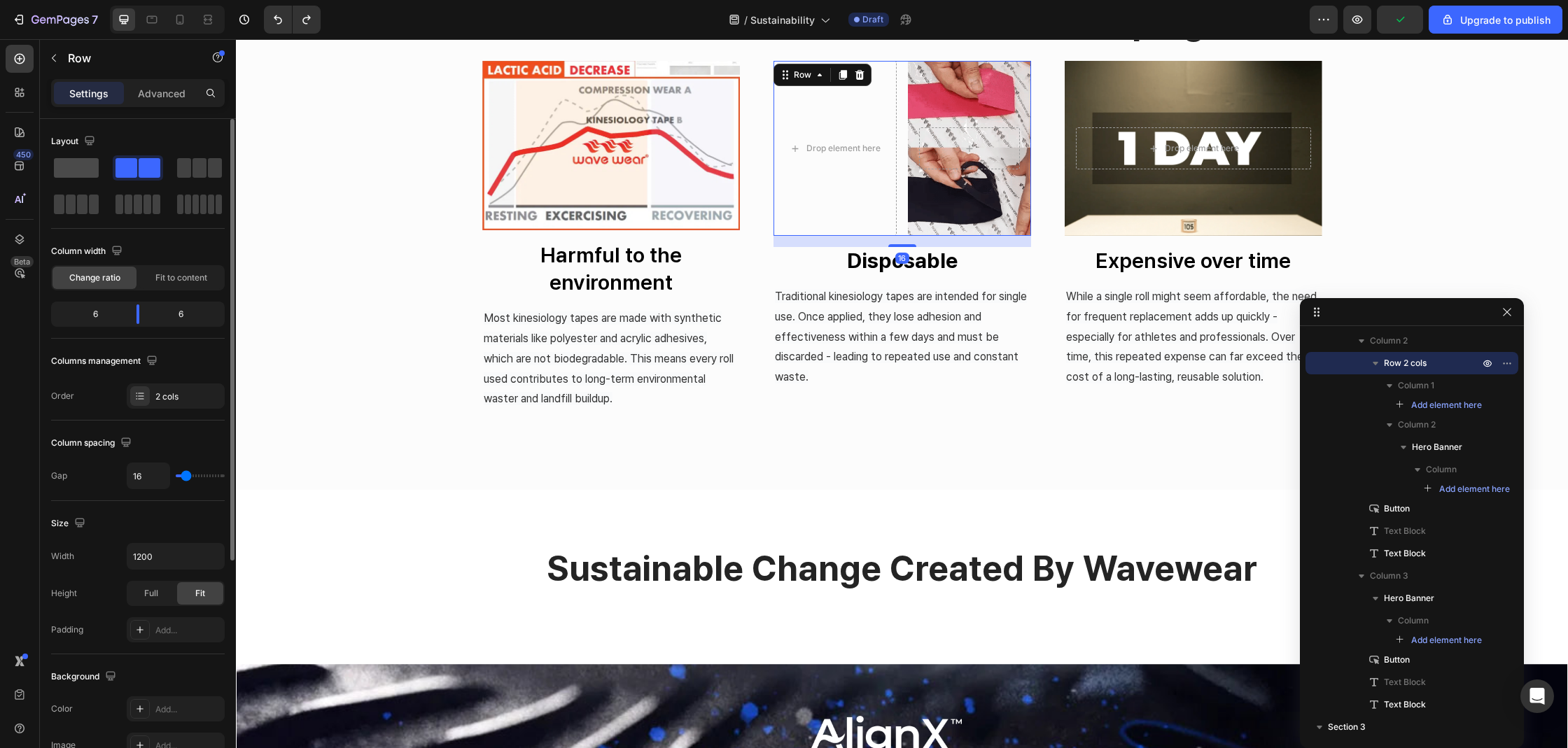
click at [84, 175] on span at bounding box center [75, 168] width 45 height 20
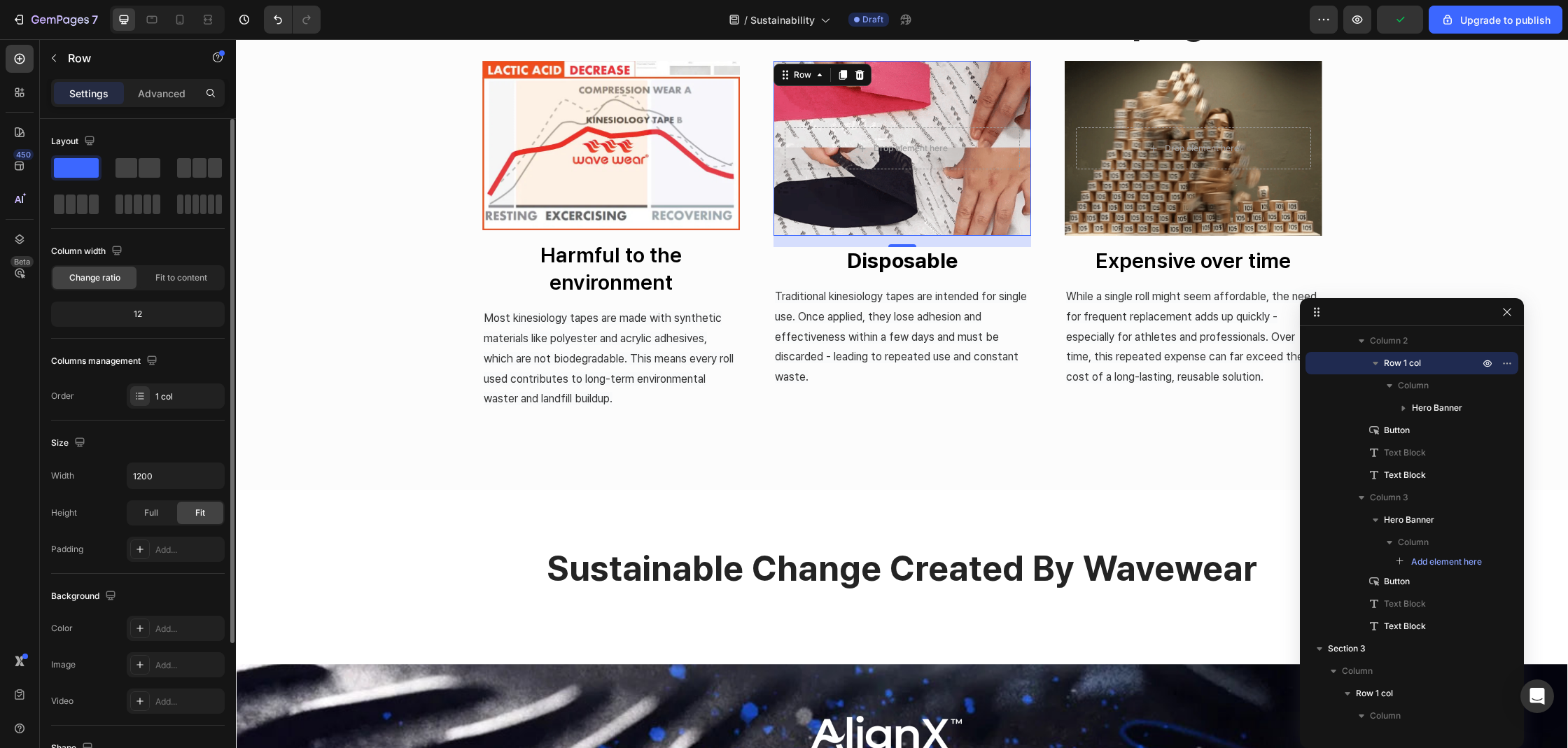
click at [84, 175] on span at bounding box center [75, 168] width 45 height 20
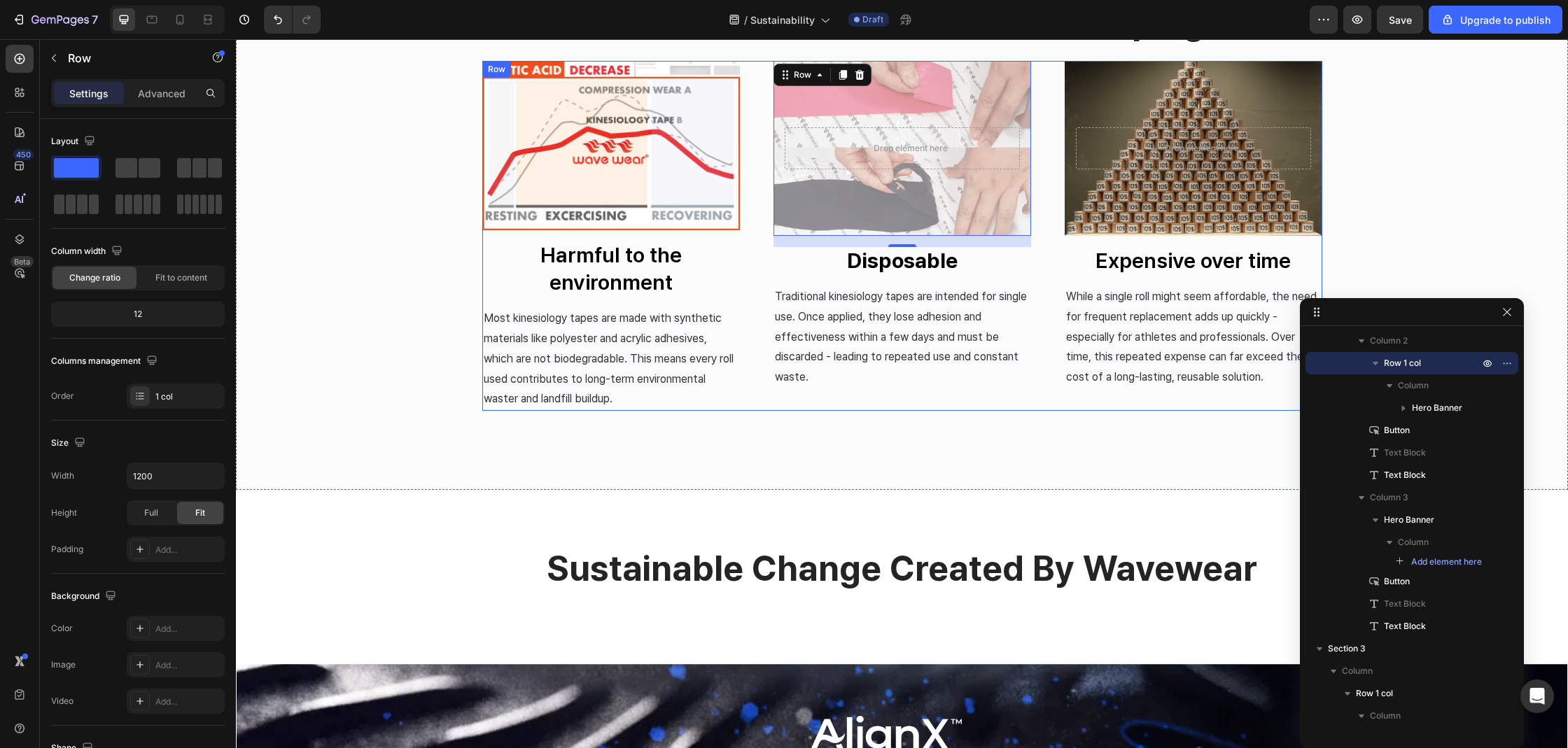
click at [904, 175] on div "Overlay" at bounding box center [902, 148] width 258 height 175
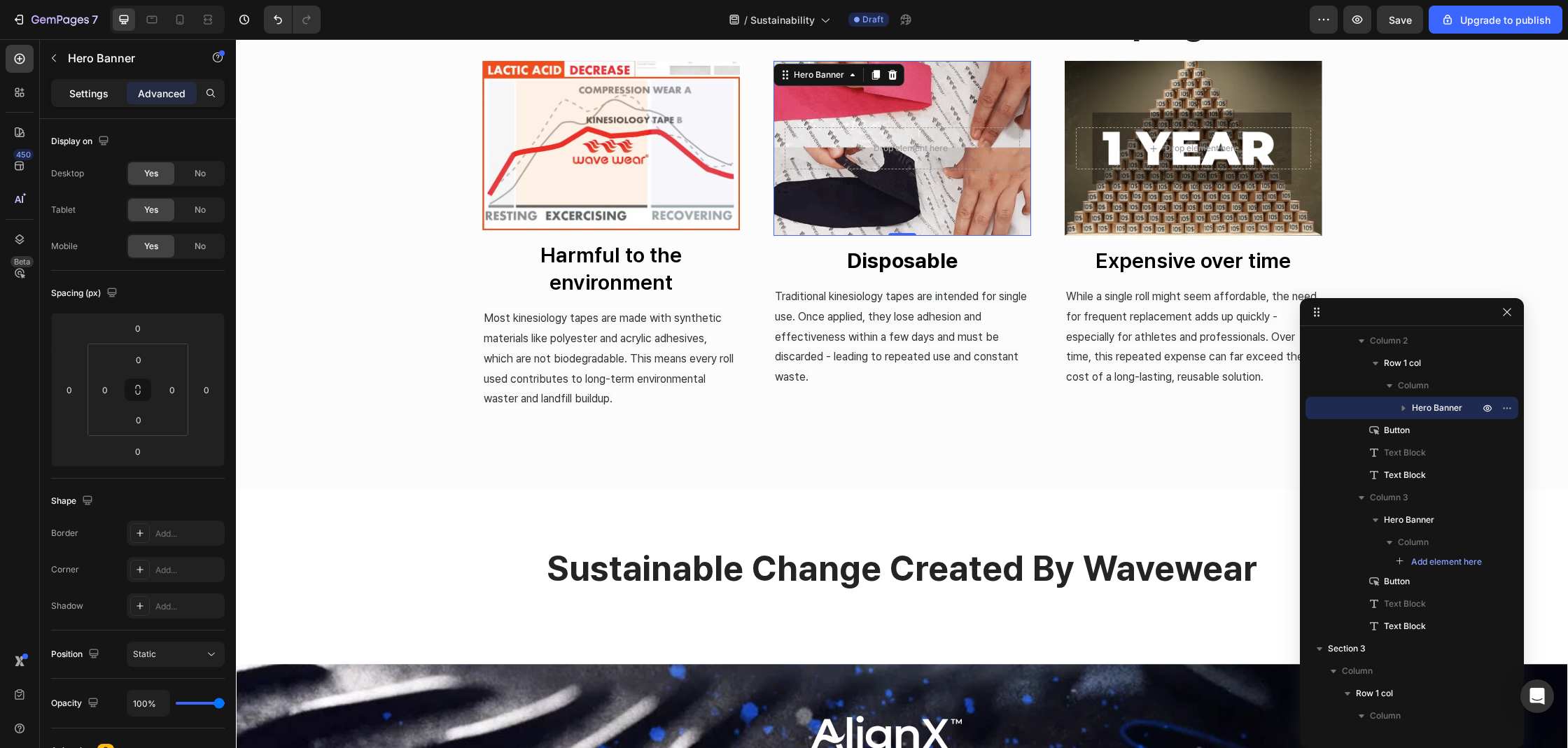
click at [73, 95] on p "Settings" at bounding box center [89, 93] width 39 height 14
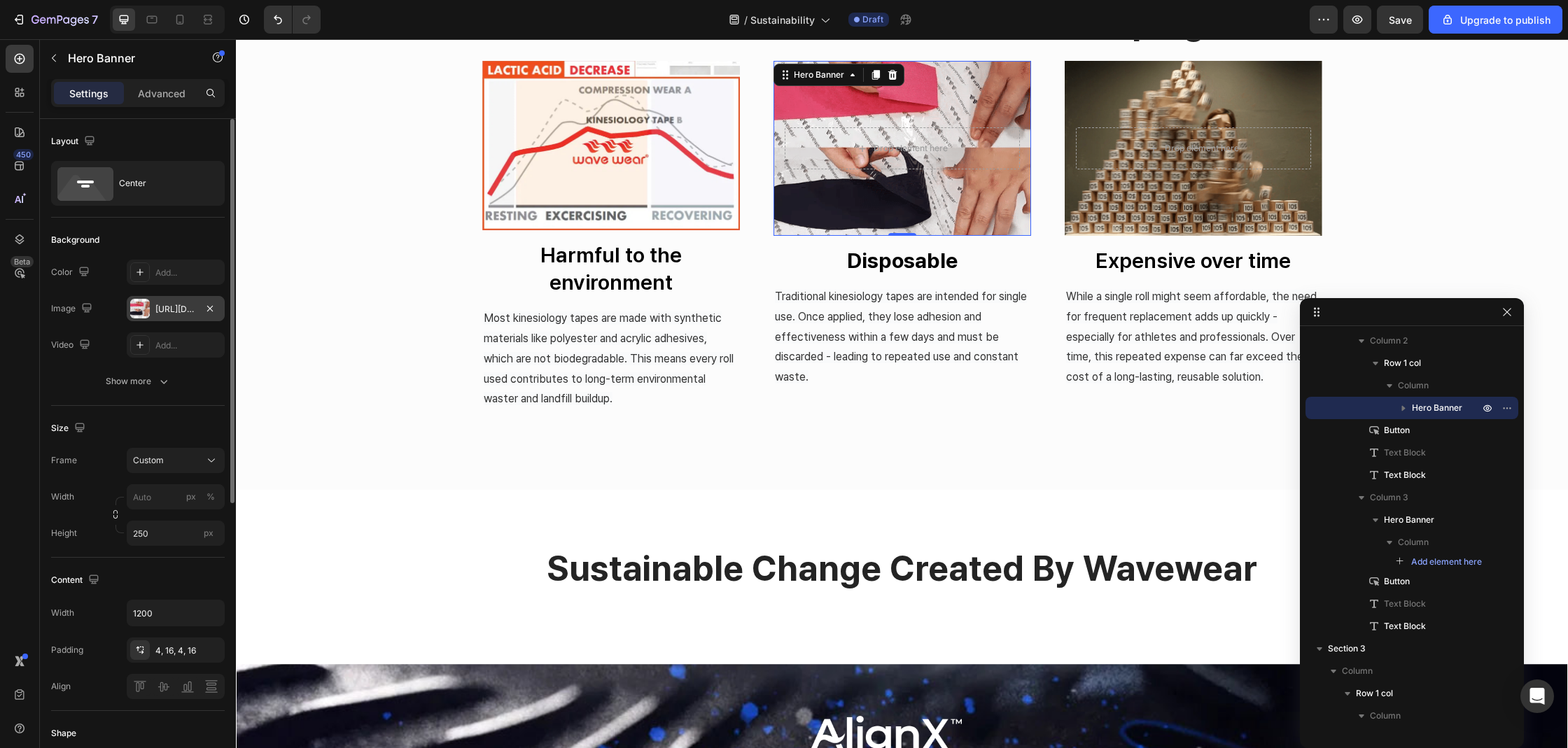
click at [141, 308] on div at bounding box center [139, 308] width 20 height 20
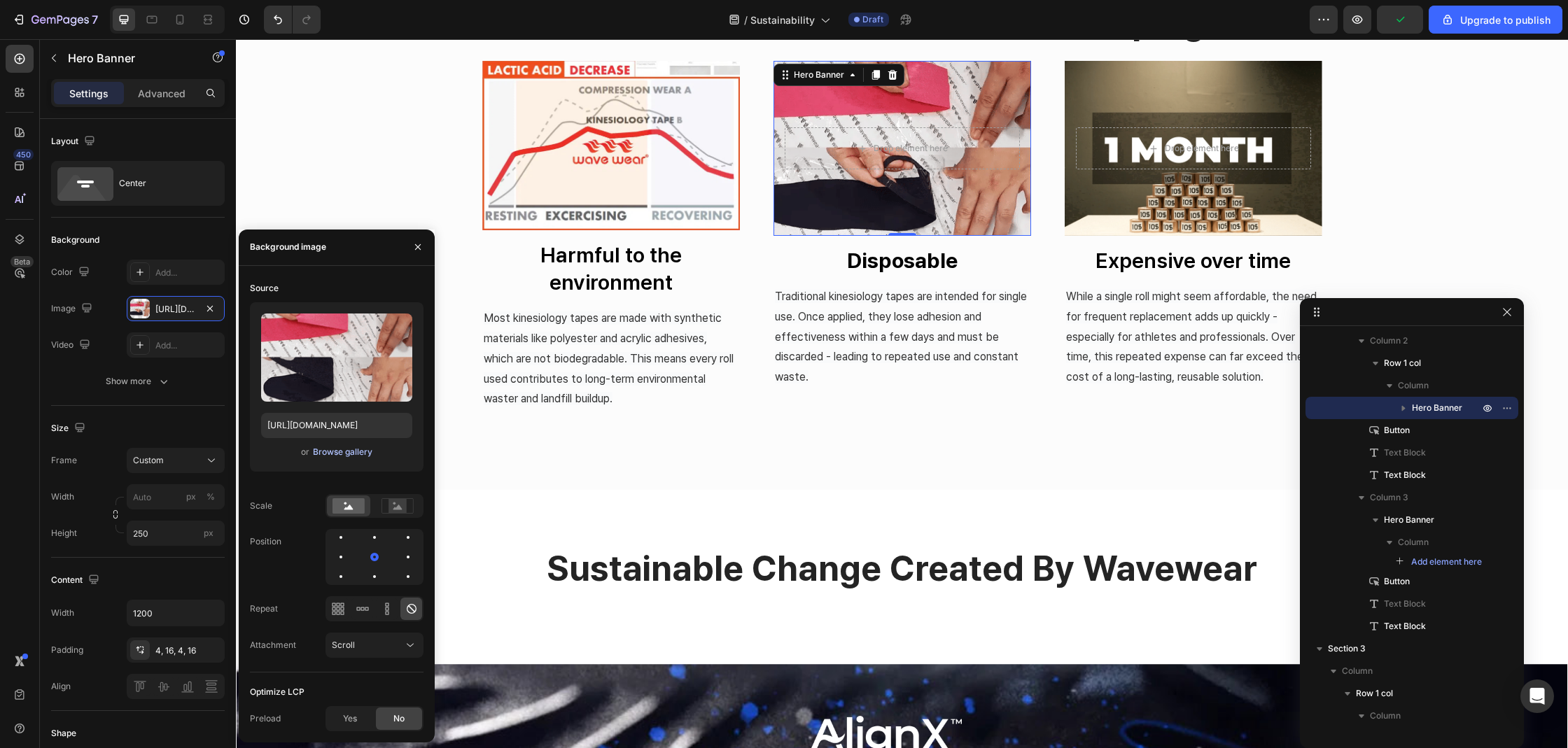
click at [345, 457] on div "Browse gallery" at bounding box center [343, 451] width 59 height 12
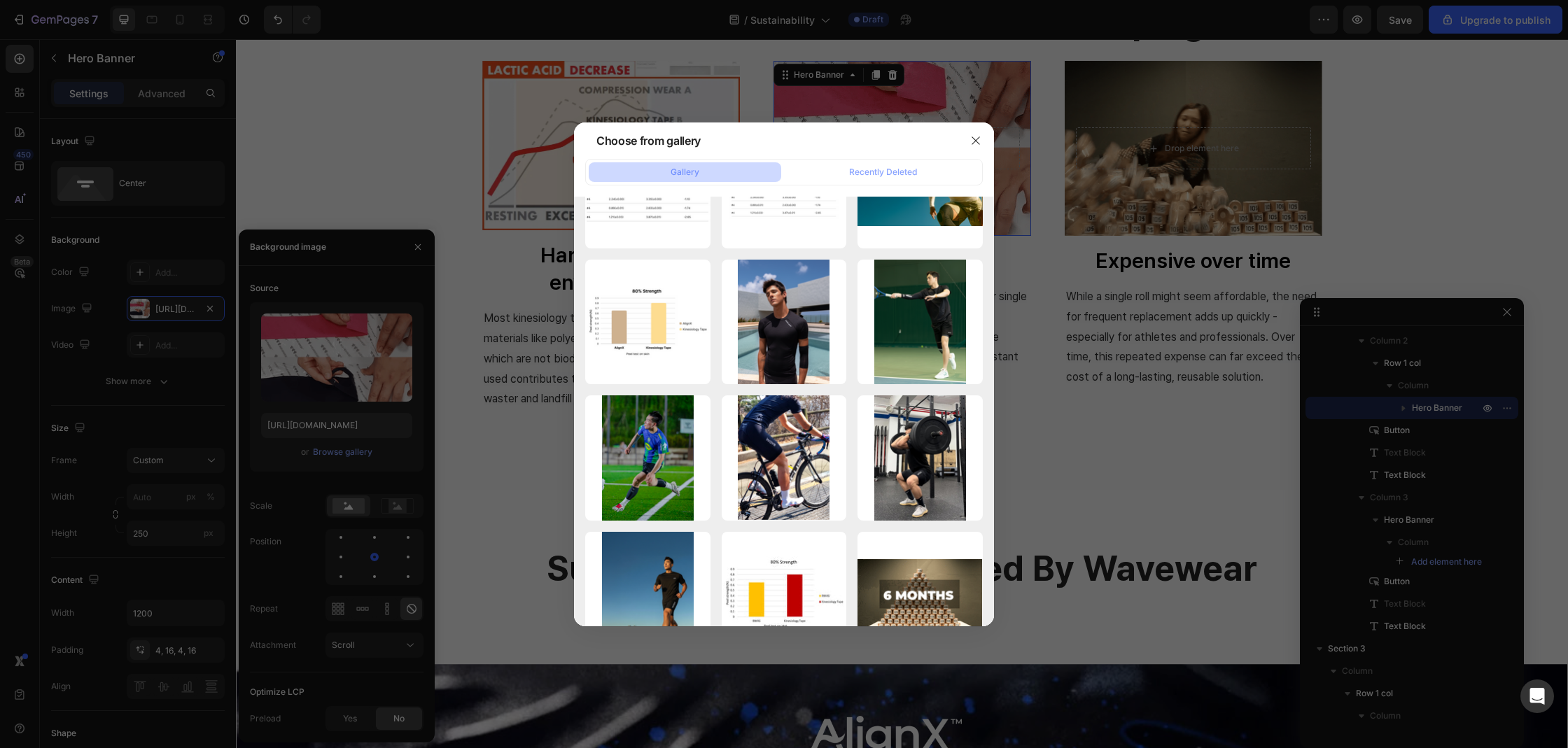
scroll to position [1002, 0]
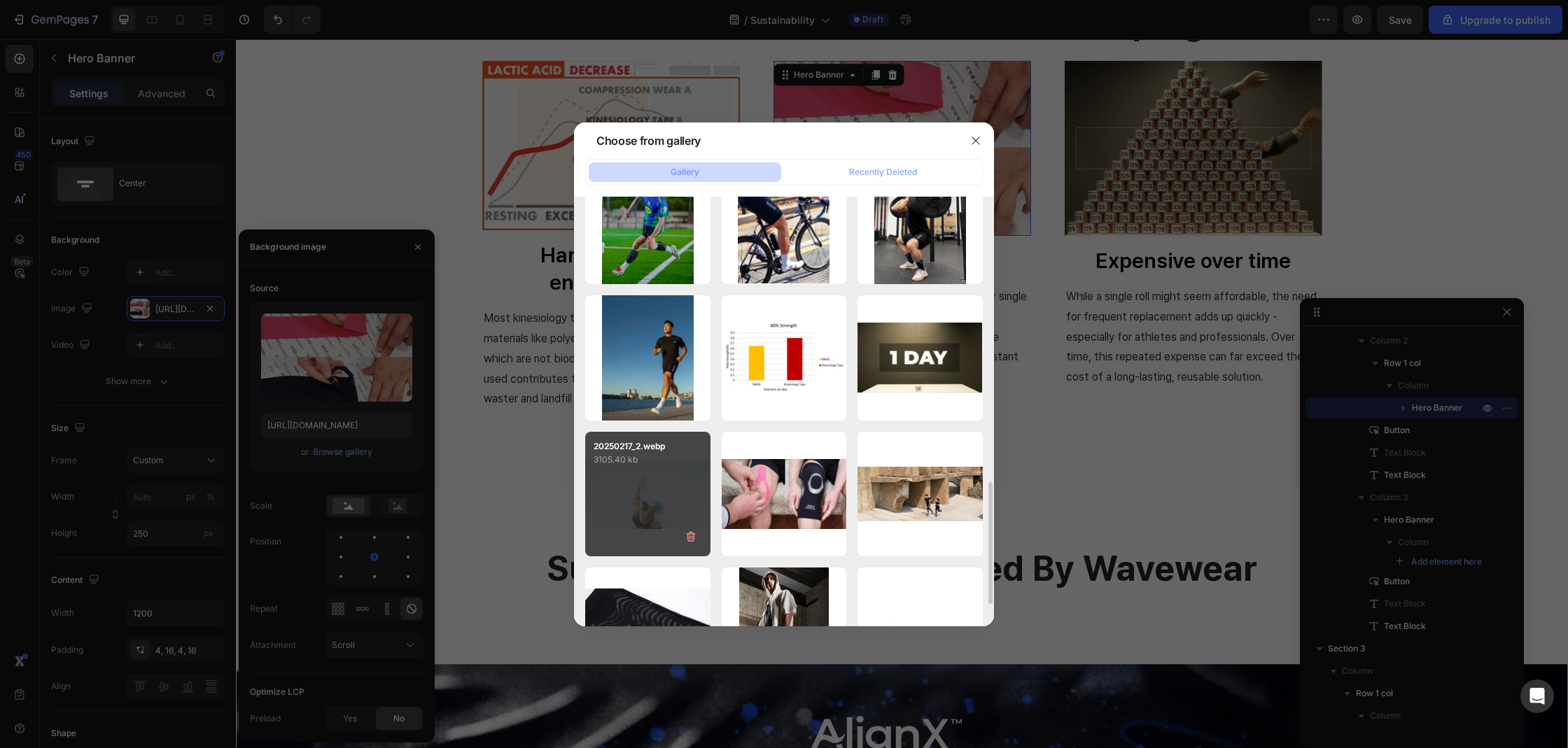
click at [681, 480] on div "20250217_2.webp 3105.40 kb" at bounding box center [647, 493] width 125 height 125
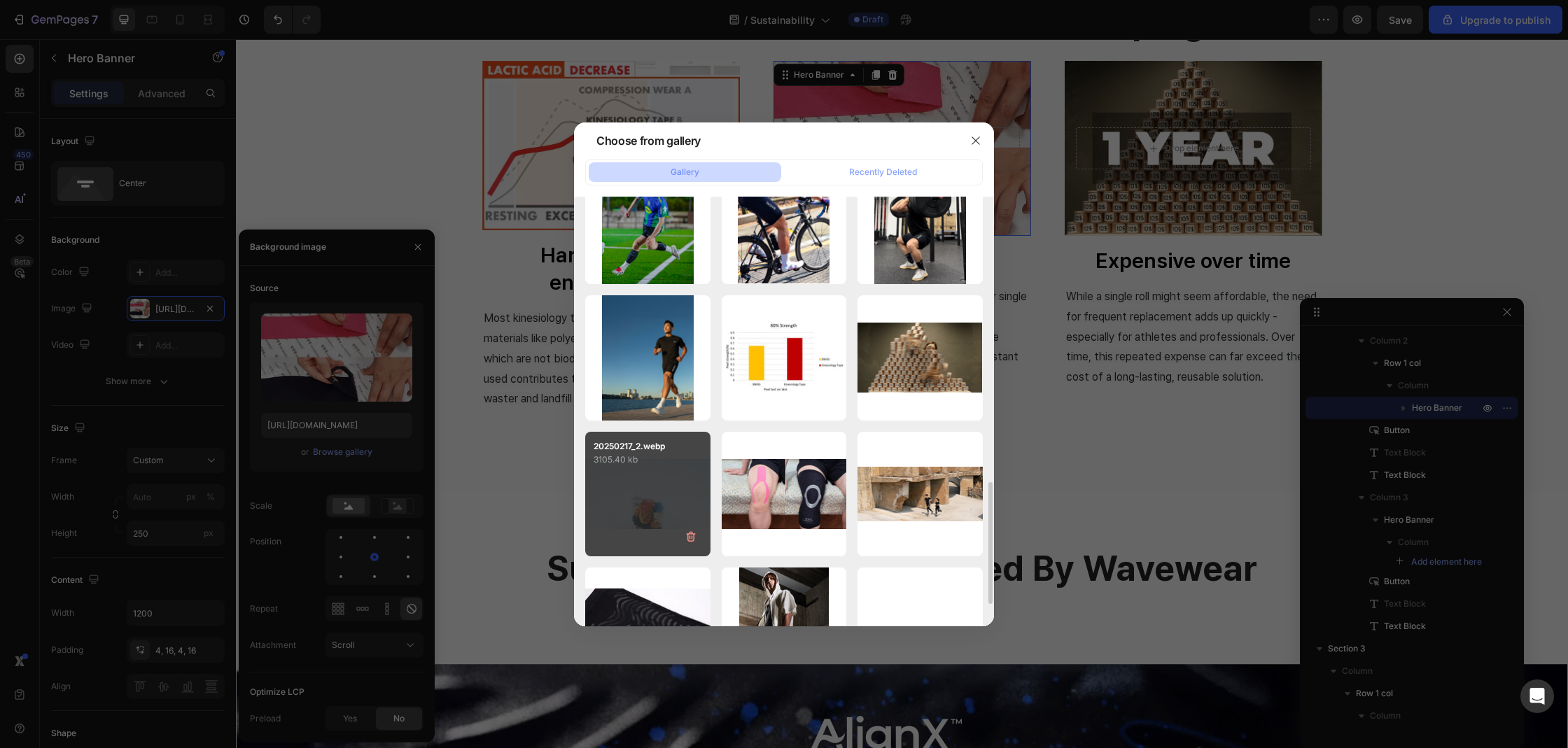
type input "[URL][DOMAIN_NAME]"
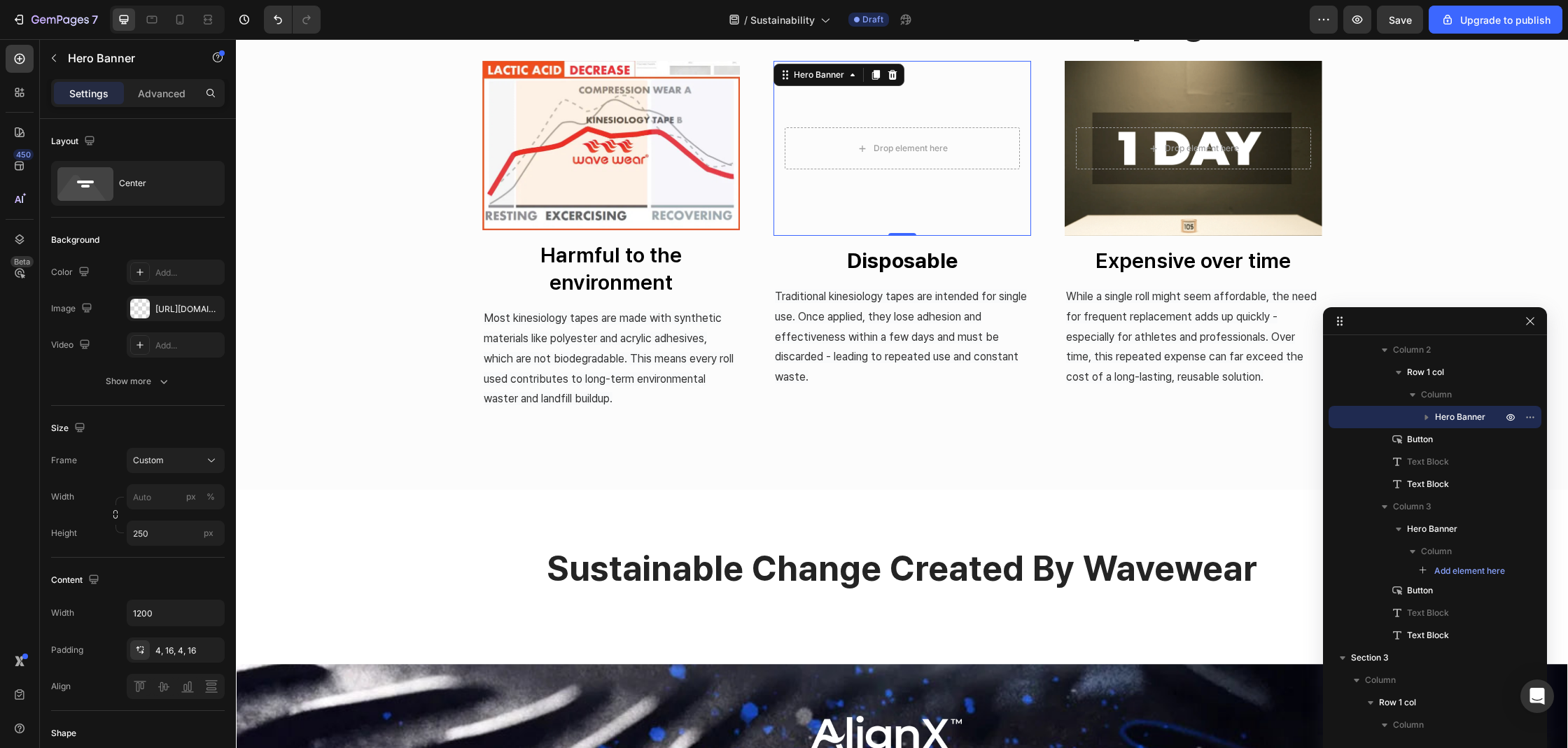
drag, startPoint x: 1317, startPoint y: 313, endPoint x: 1348, endPoint y: 324, distance: 32.9
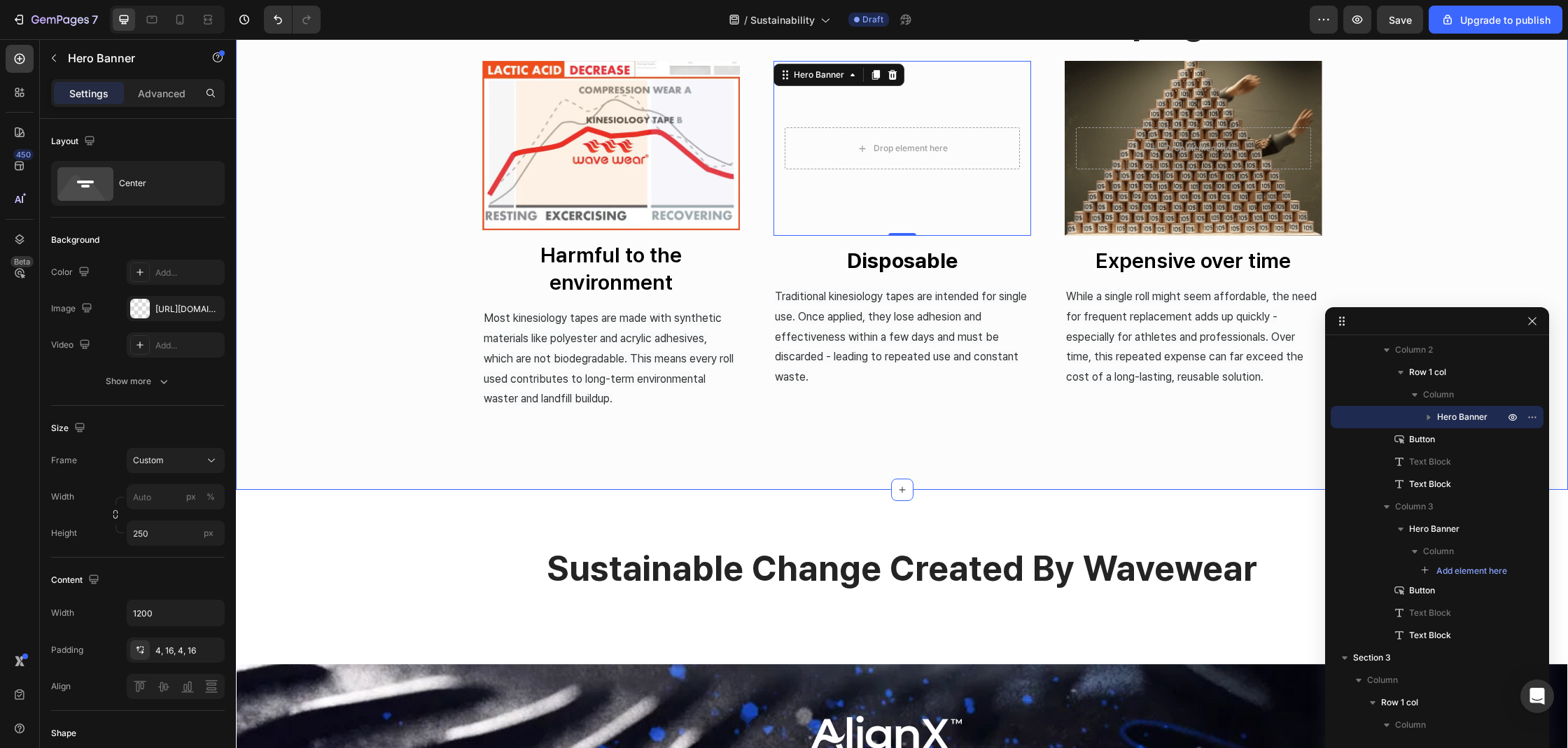
click at [1382, 288] on div "the problem with traditional taping Heading Image Harmful to the environment Bu…" at bounding box center [902, 227] width 1332 height 457
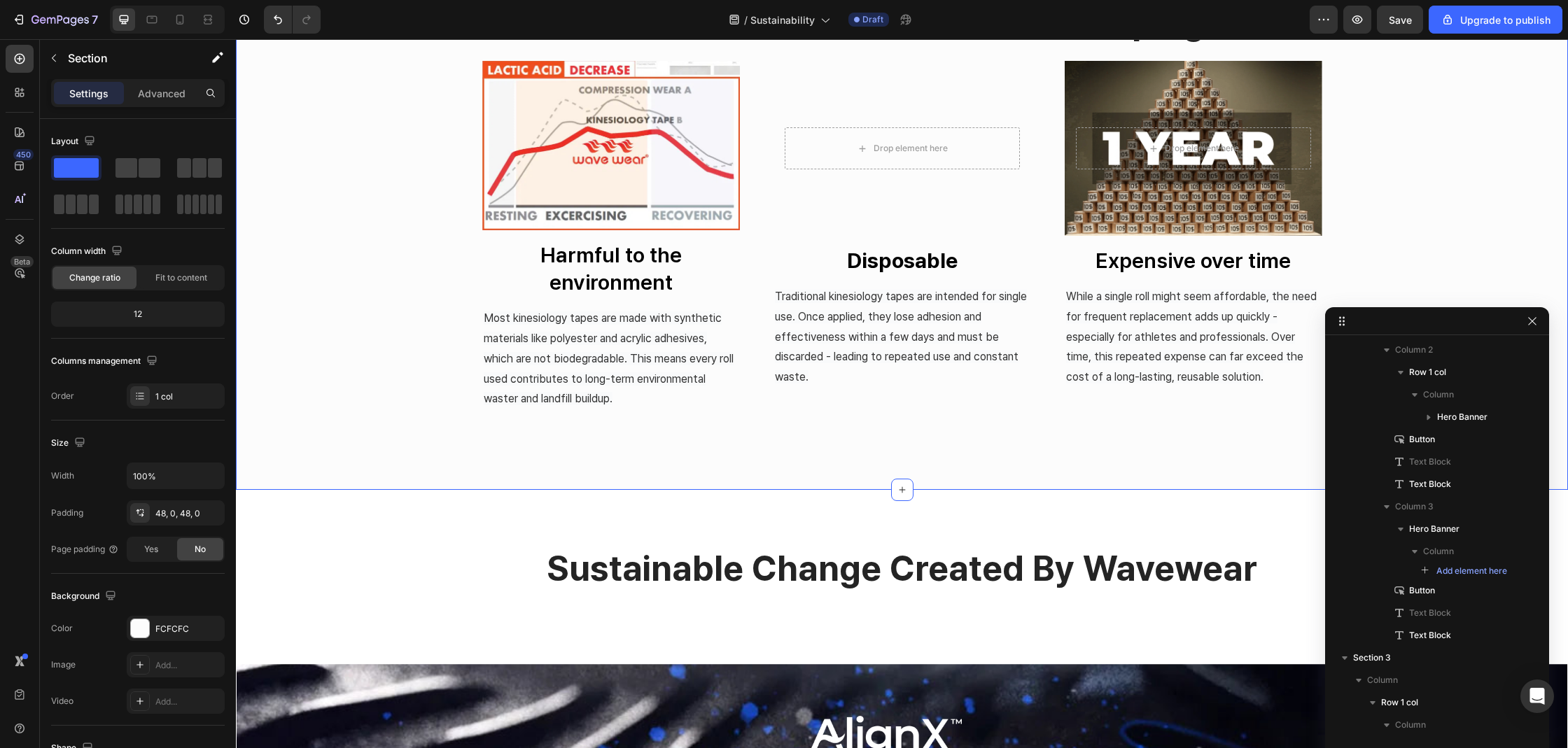
scroll to position [0, 0]
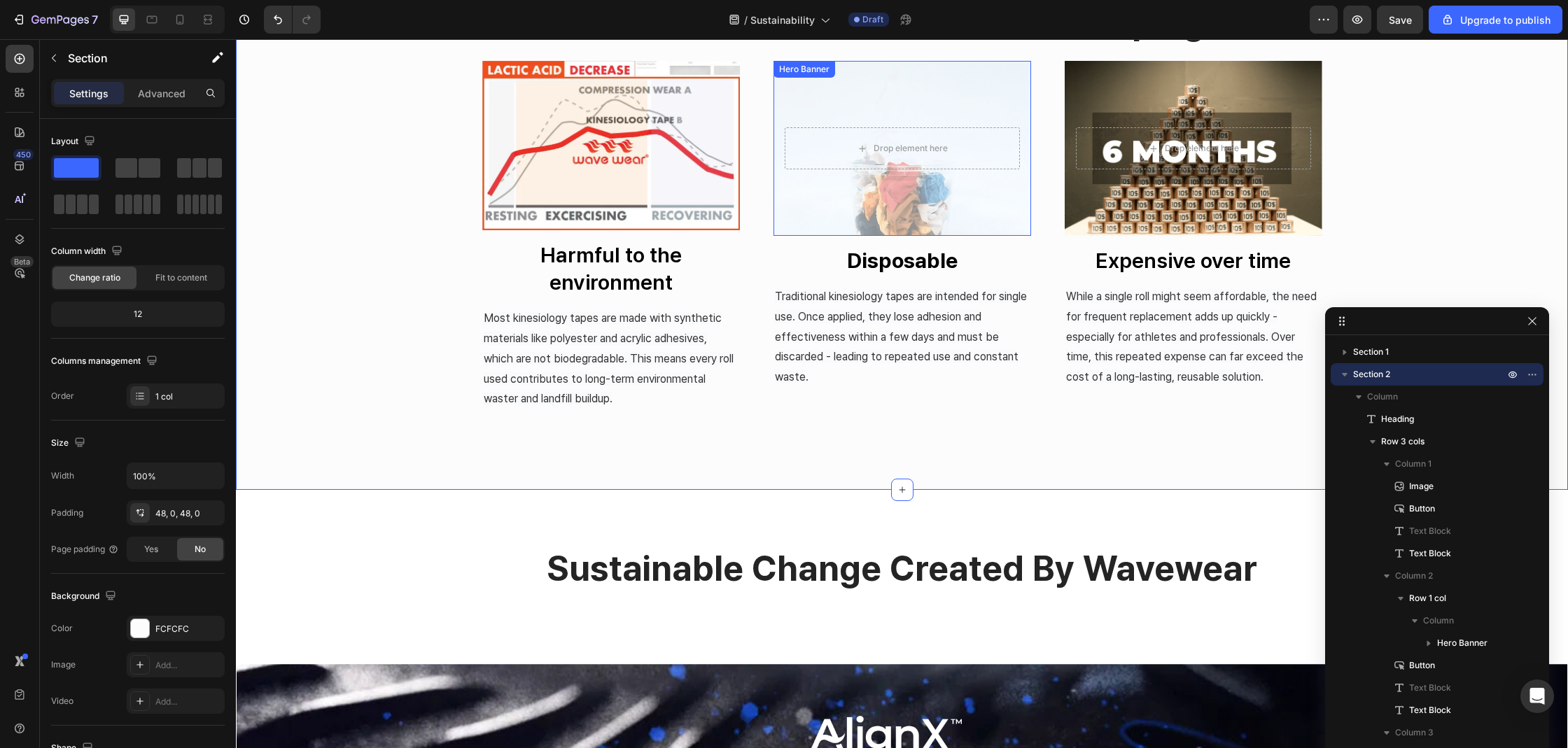
click at [812, 209] on div "Overlay" at bounding box center [902, 148] width 258 height 175
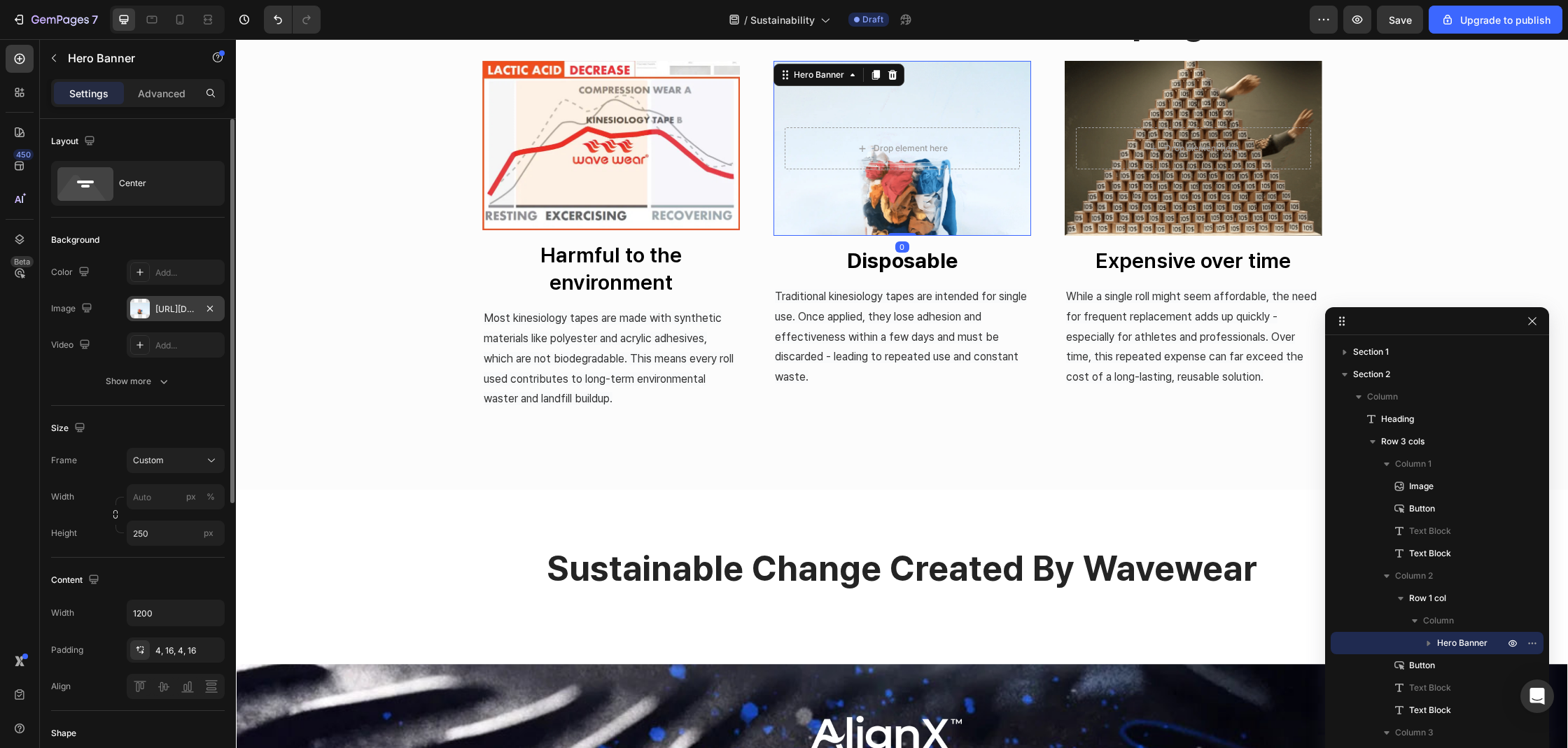
click at [133, 305] on div at bounding box center [139, 308] width 20 height 20
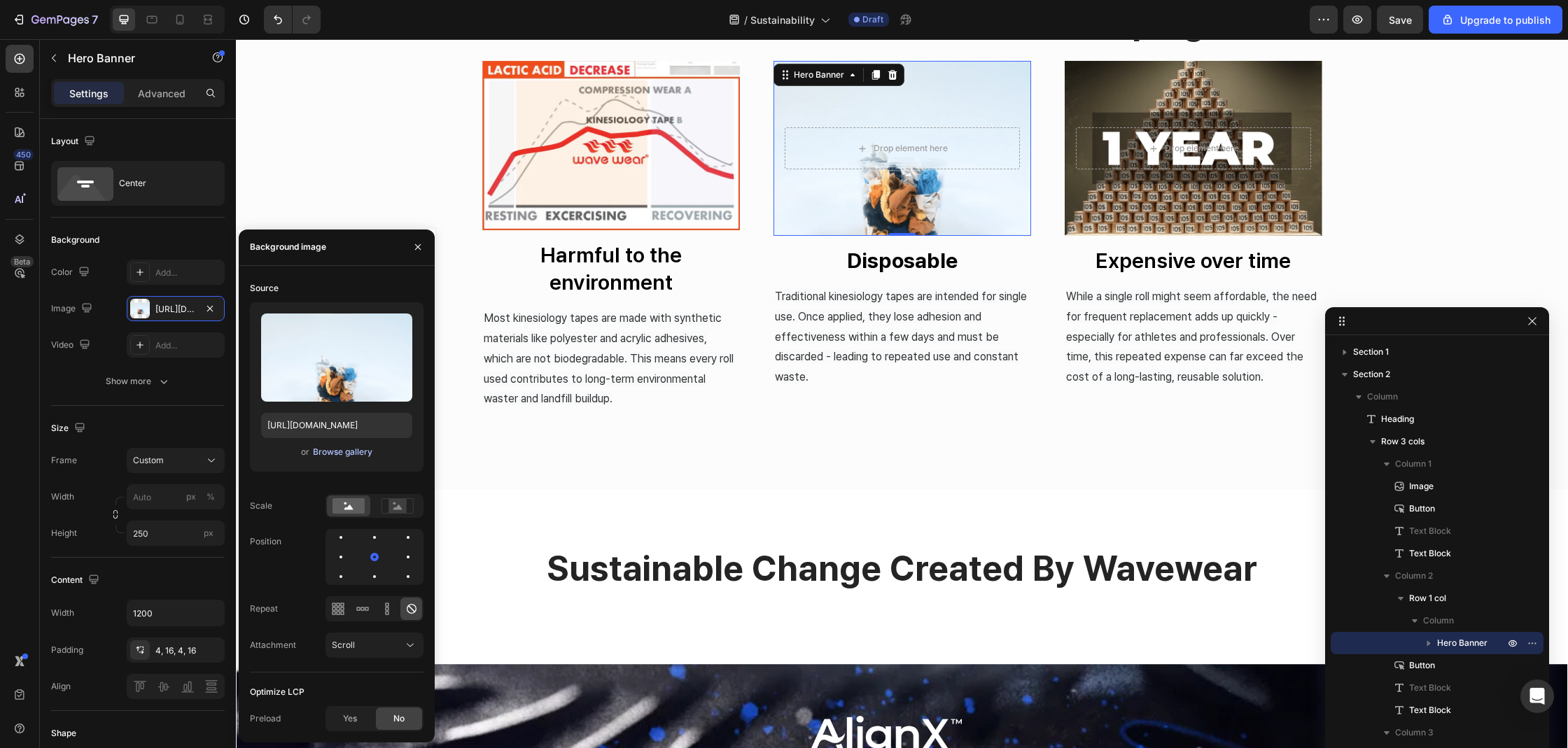
click at [340, 452] on div "Browse gallery" at bounding box center [343, 451] width 59 height 12
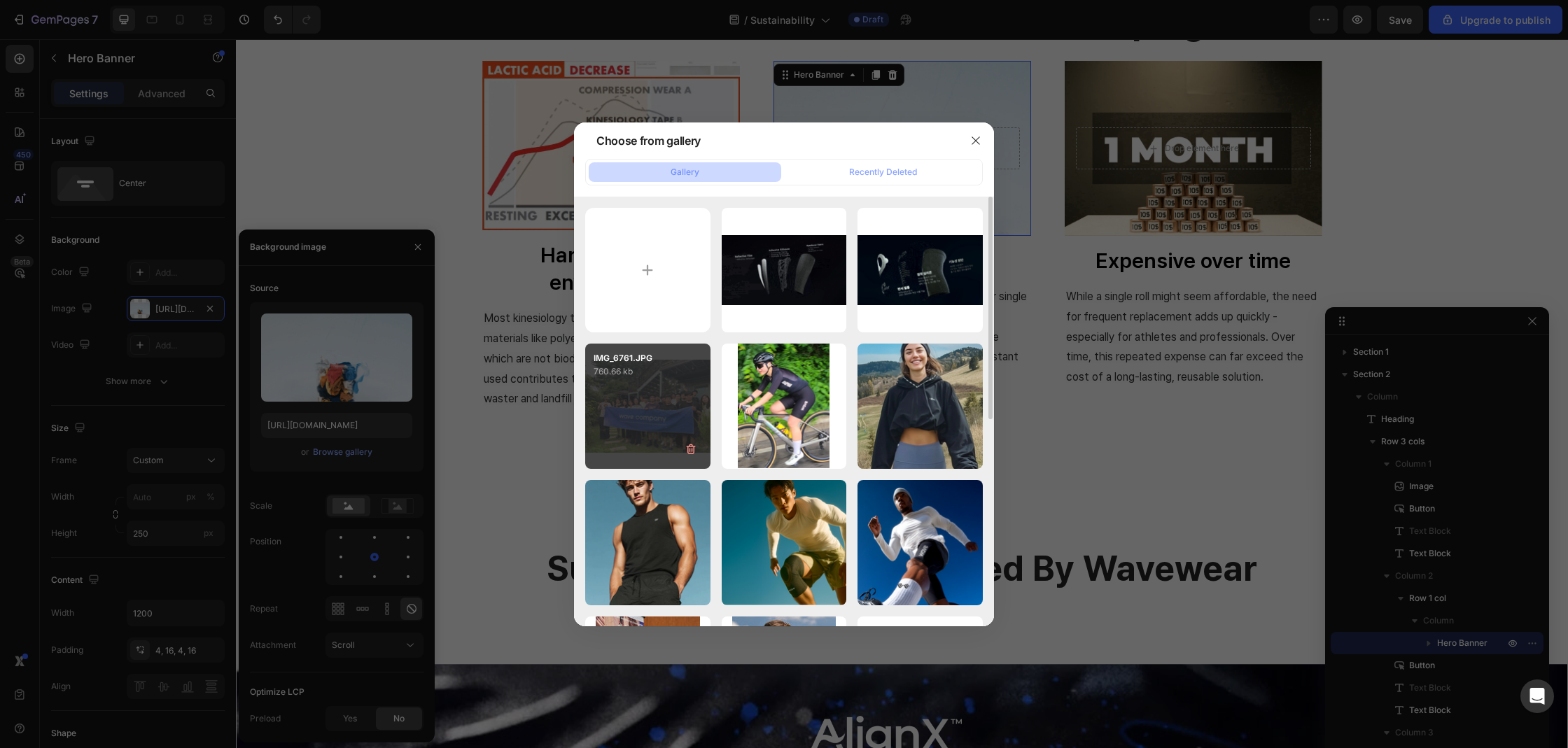
type input "C:\fakepath\2025020250826_젬페이지1.webp"
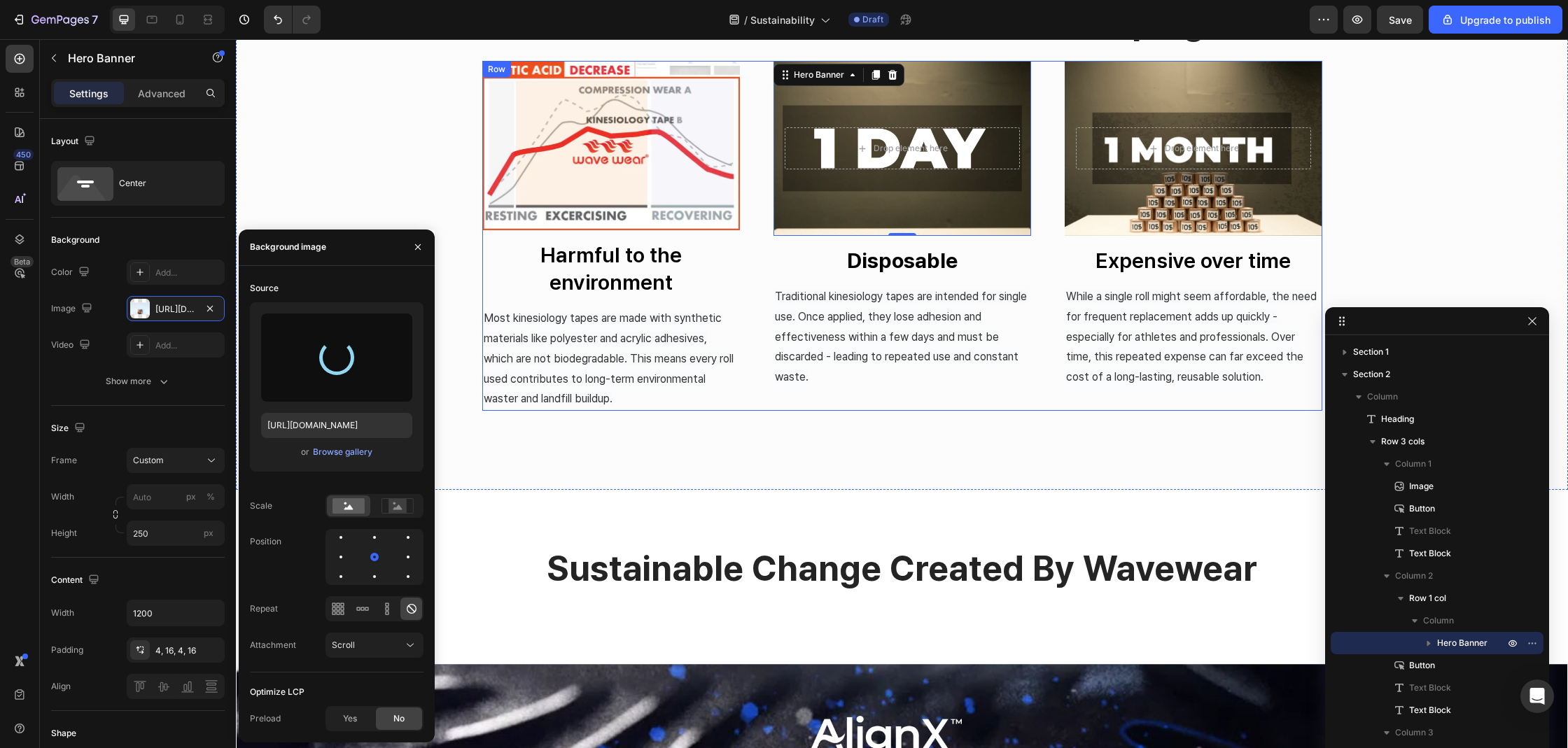
type input "[URL][DOMAIN_NAME]"
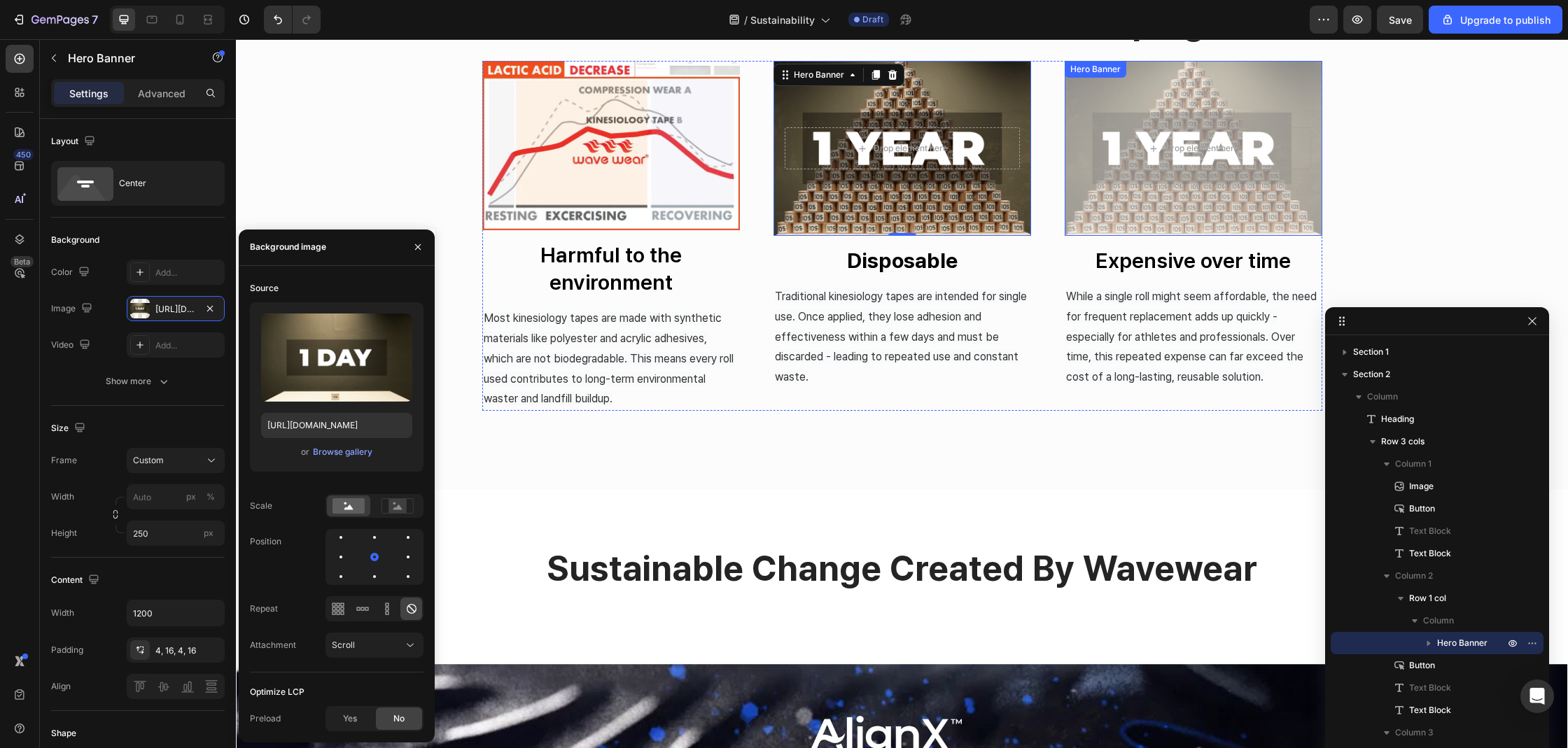
click at [1112, 227] on div "Overlay" at bounding box center [1193, 148] width 258 height 175
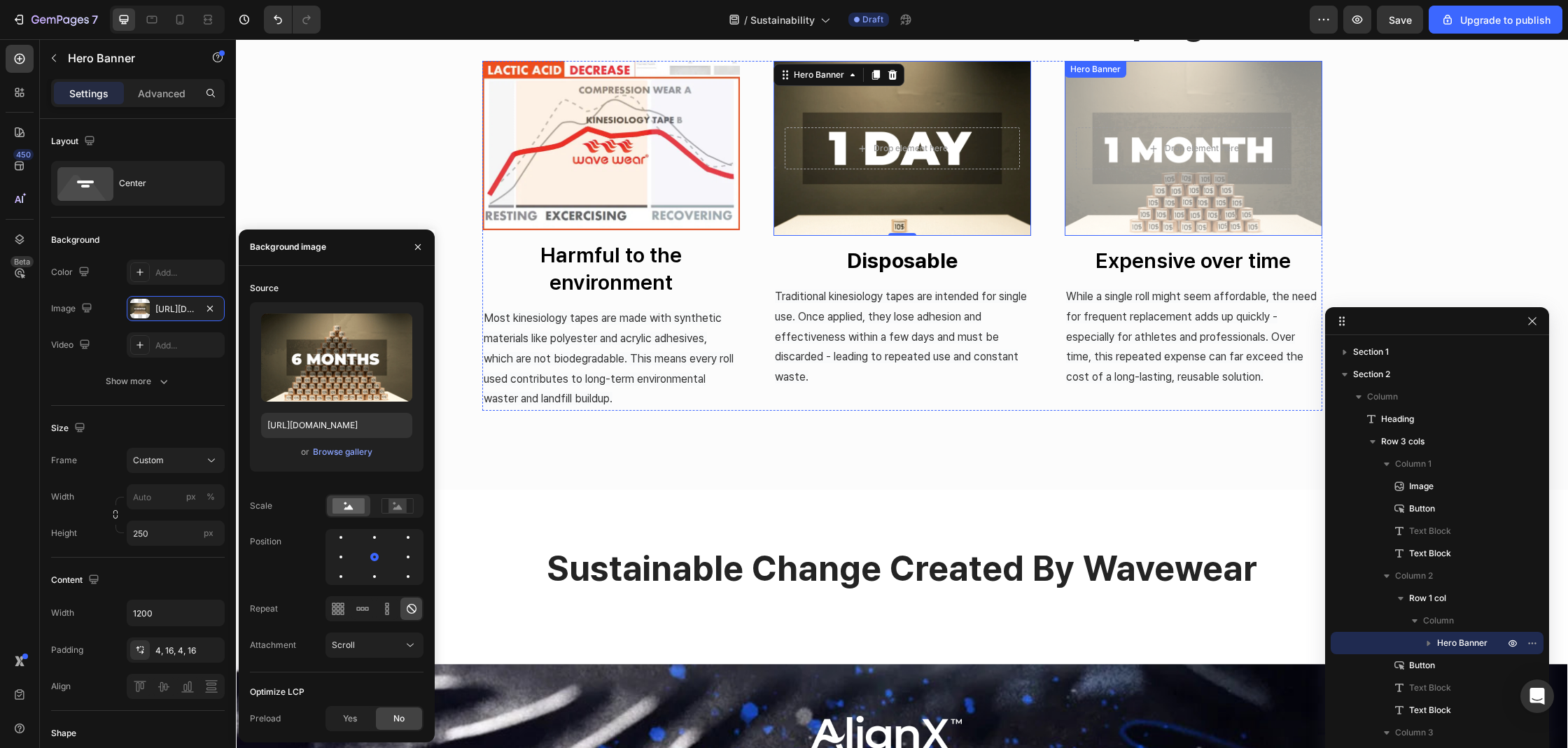
scroll to position [253, 0]
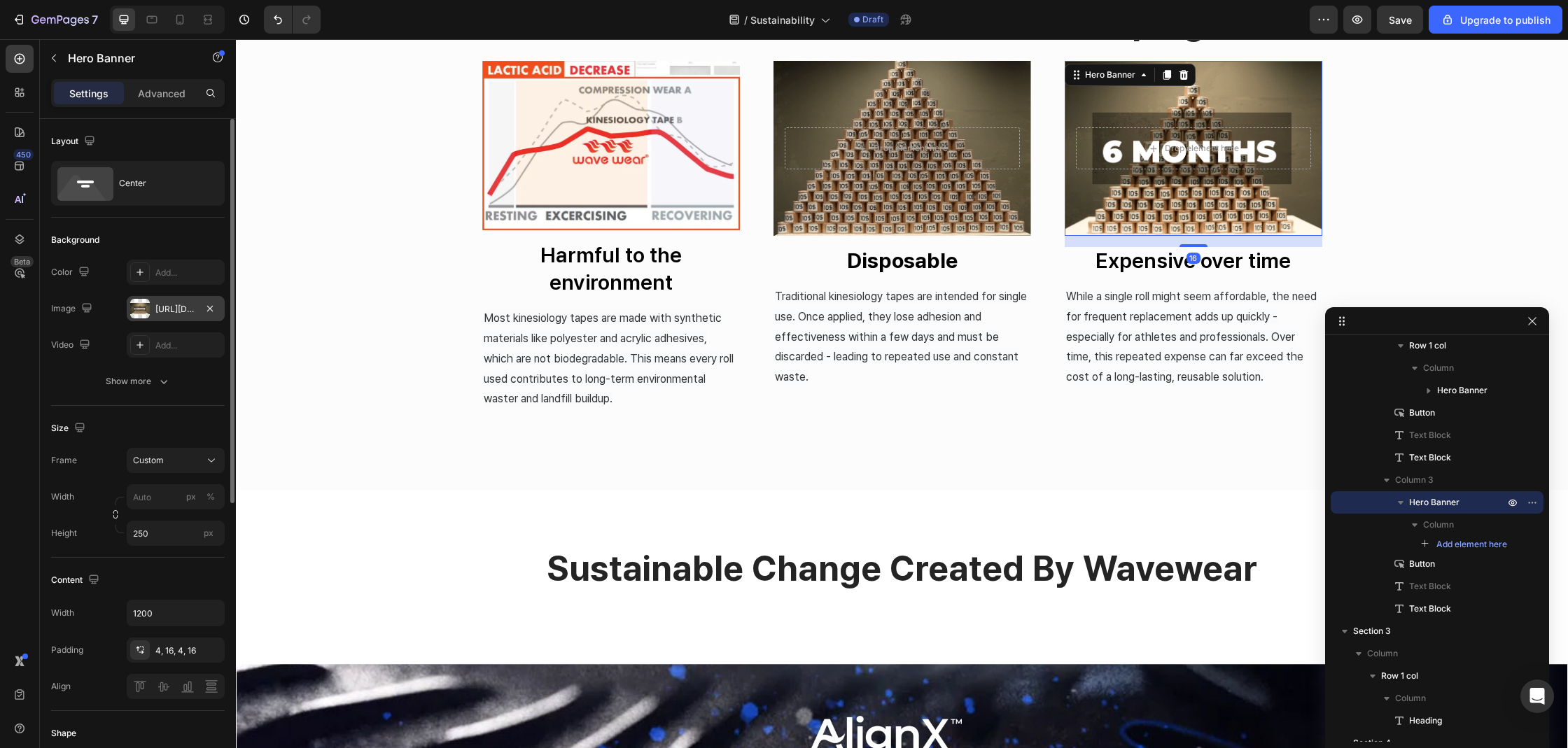
click at [137, 305] on div at bounding box center [139, 308] width 20 height 20
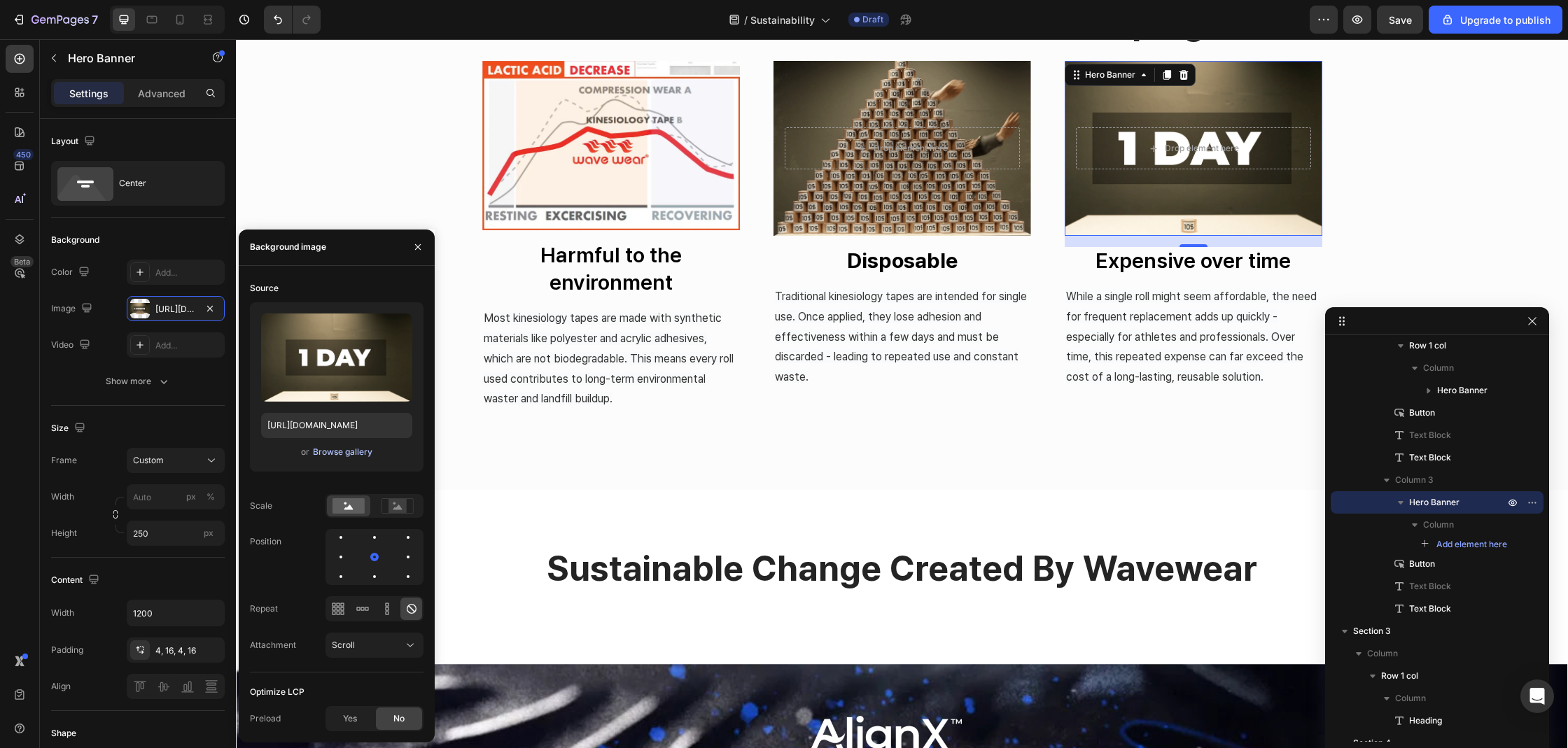
click at [329, 450] on div "Browse gallery" at bounding box center [343, 451] width 59 height 12
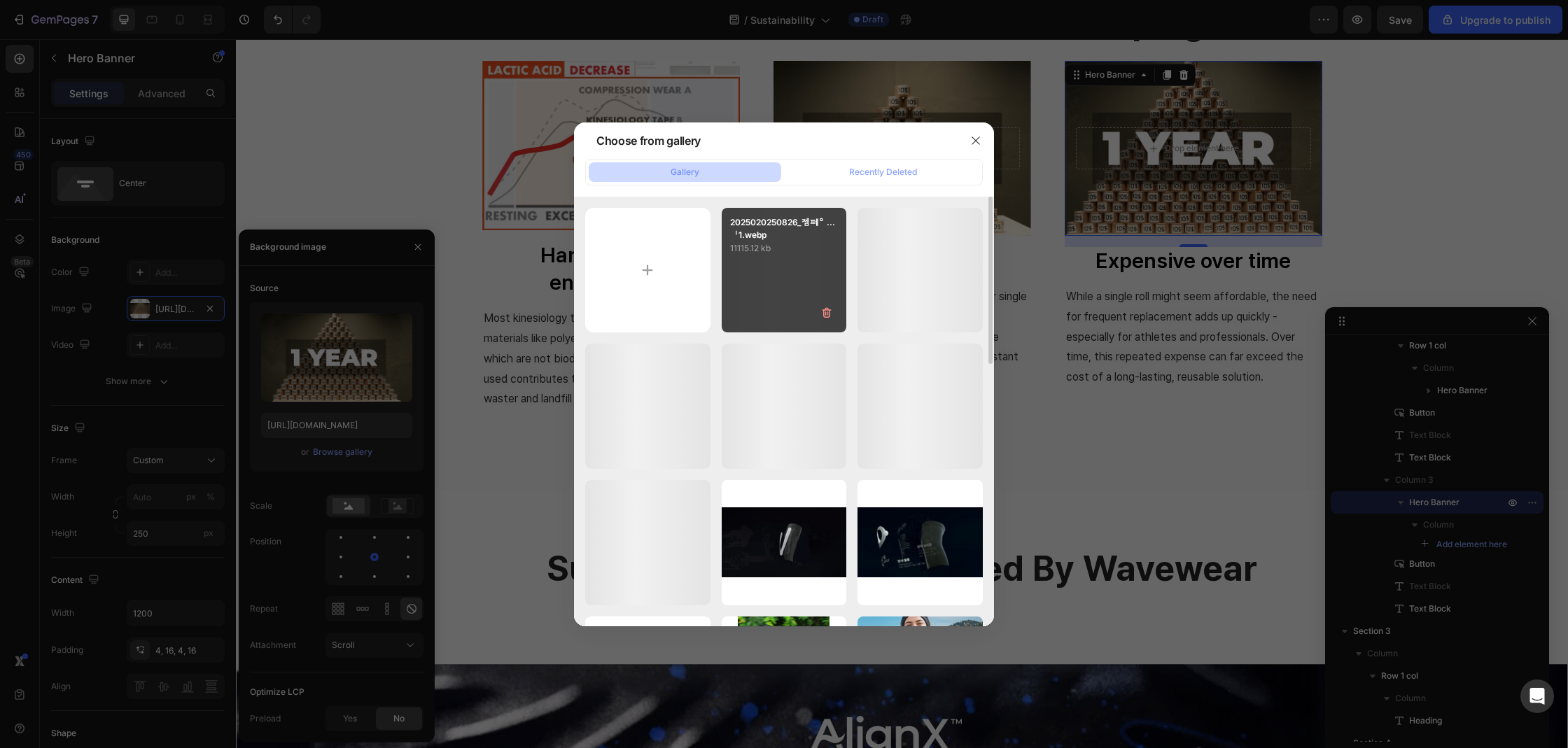
click at [788, 257] on div "2025020250826_젬페ᄋ...ᅵ1.webp 11115.12 kb" at bounding box center [784, 270] width 125 height 125
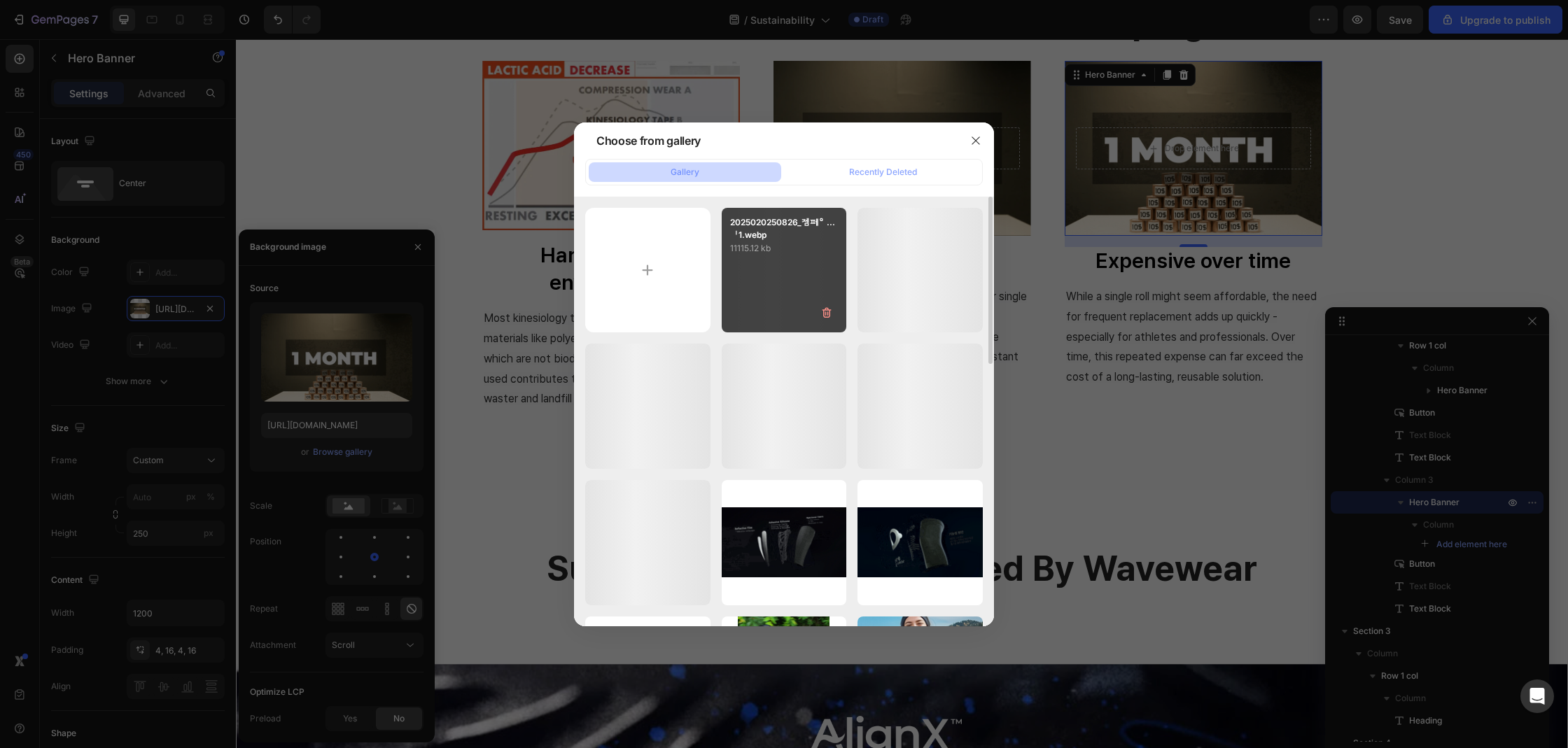
type input "[URL][DOMAIN_NAME]"
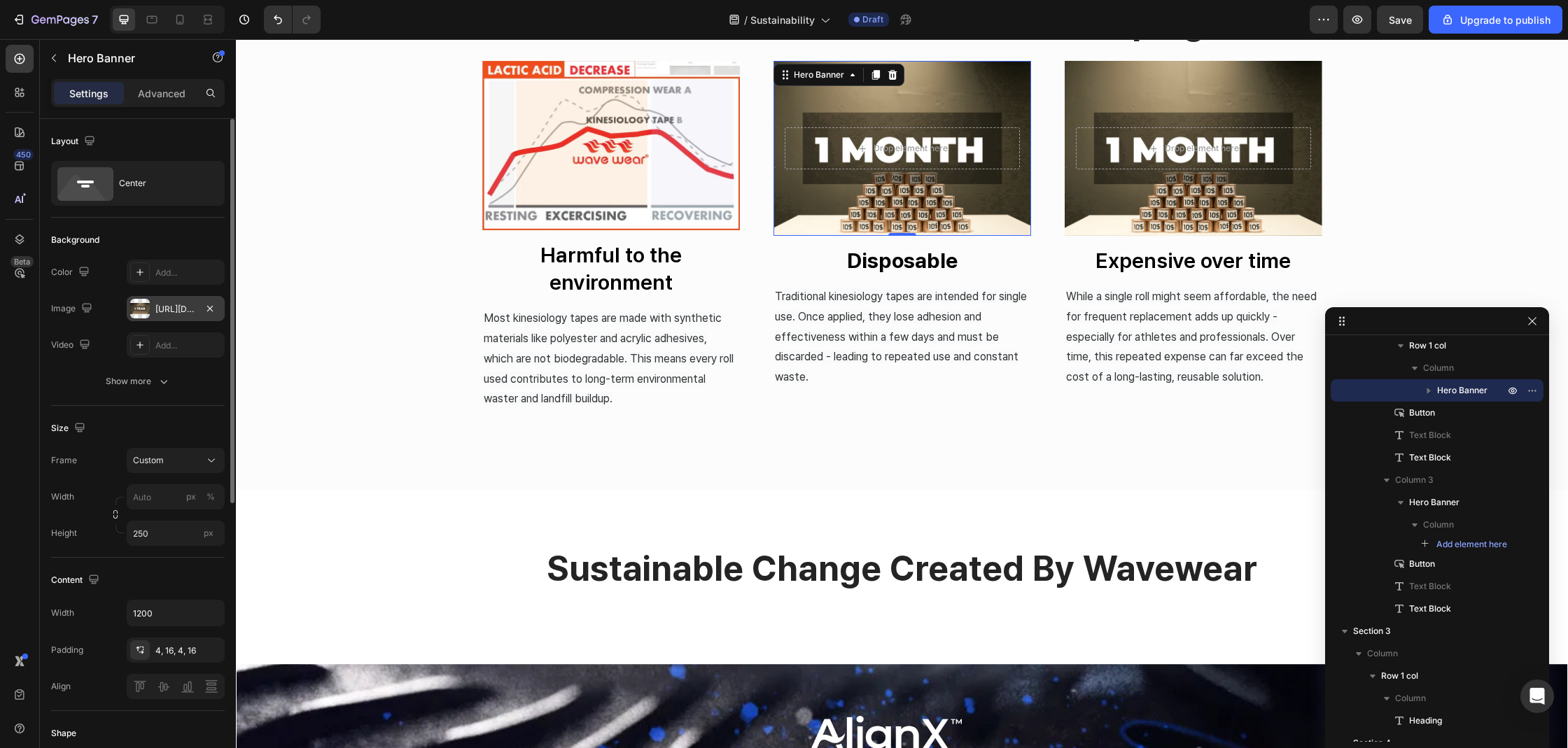
click at [152, 306] on div "[URL][DOMAIN_NAME]" at bounding box center [176, 308] width 98 height 25
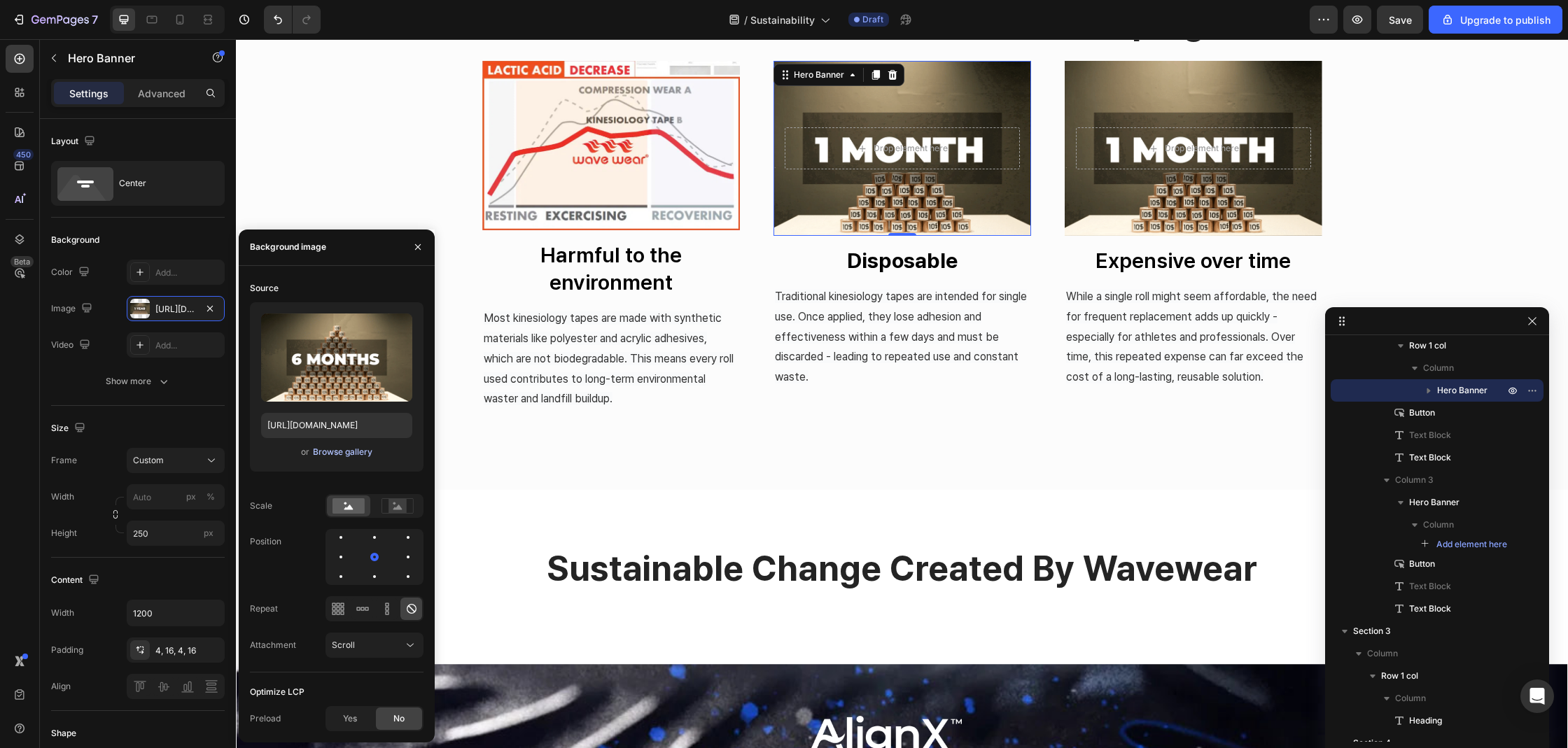
click at [366, 452] on div "Browse gallery" at bounding box center [343, 451] width 59 height 12
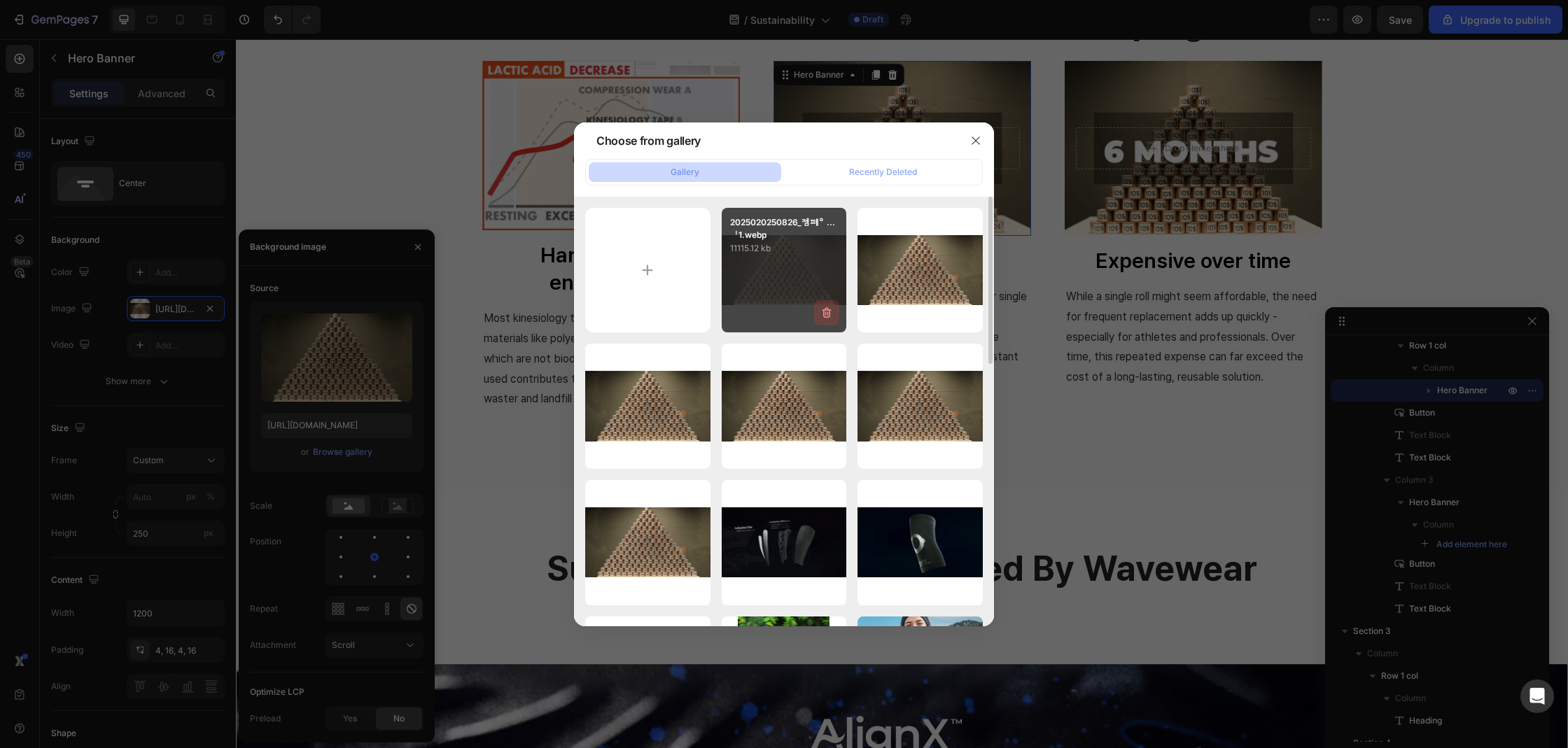
click at [830, 316] on icon "button" at bounding box center [826, 312] width 14 height 14
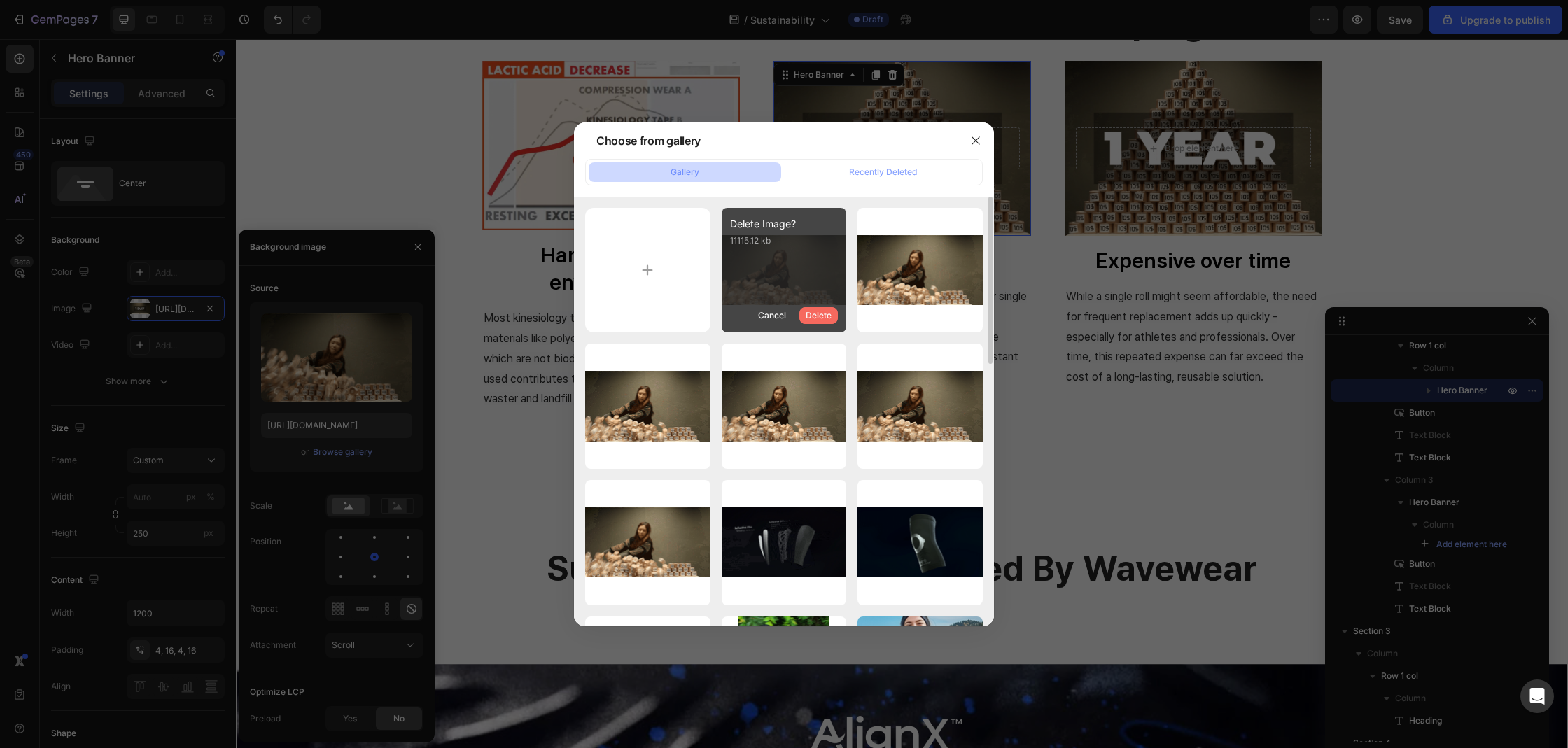
click at [827, 316] on div "Delete" at bounding box center [818, 315] width 26 height 12
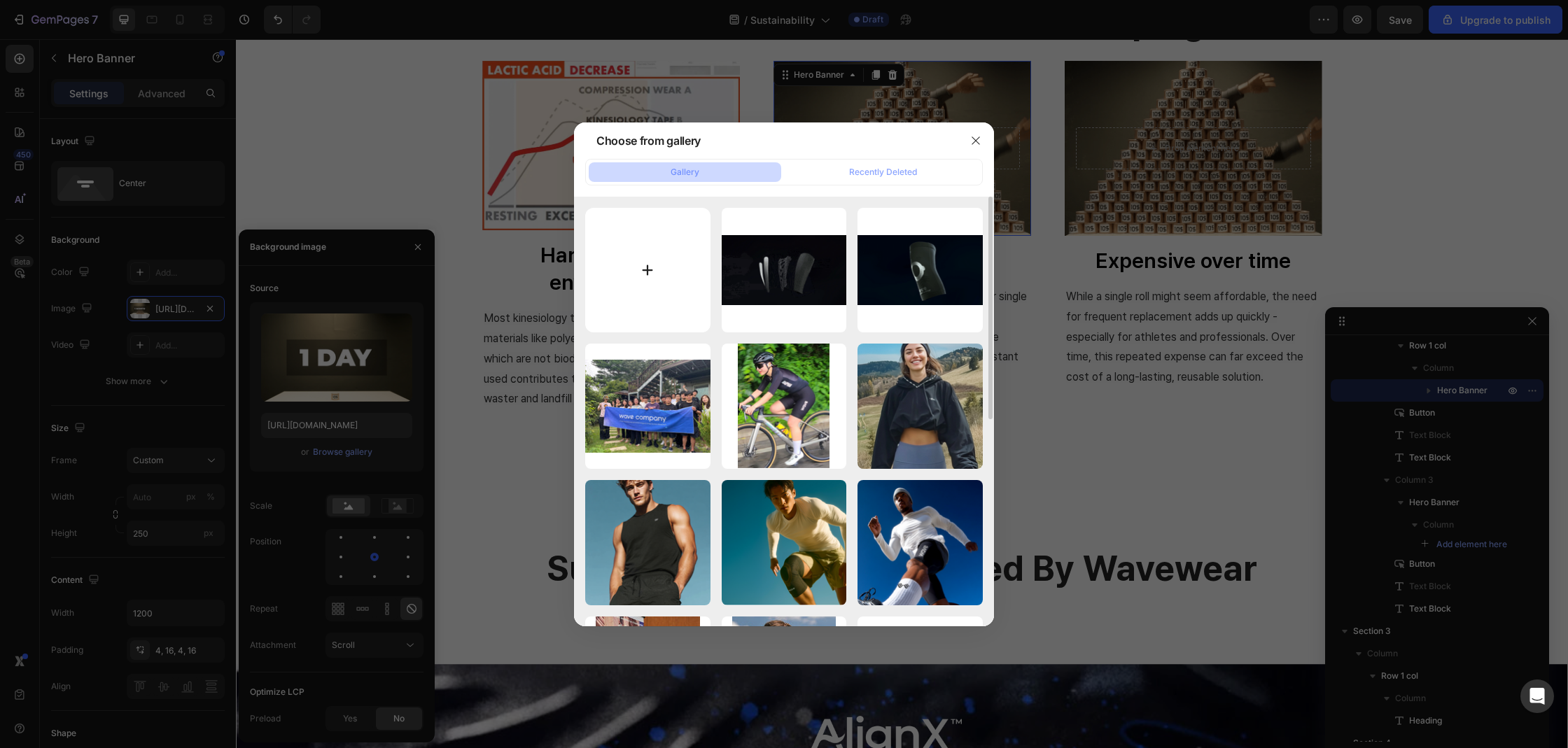
click at [660, 292] on input "file" at bounding box center [647, 270] width 125 height 125
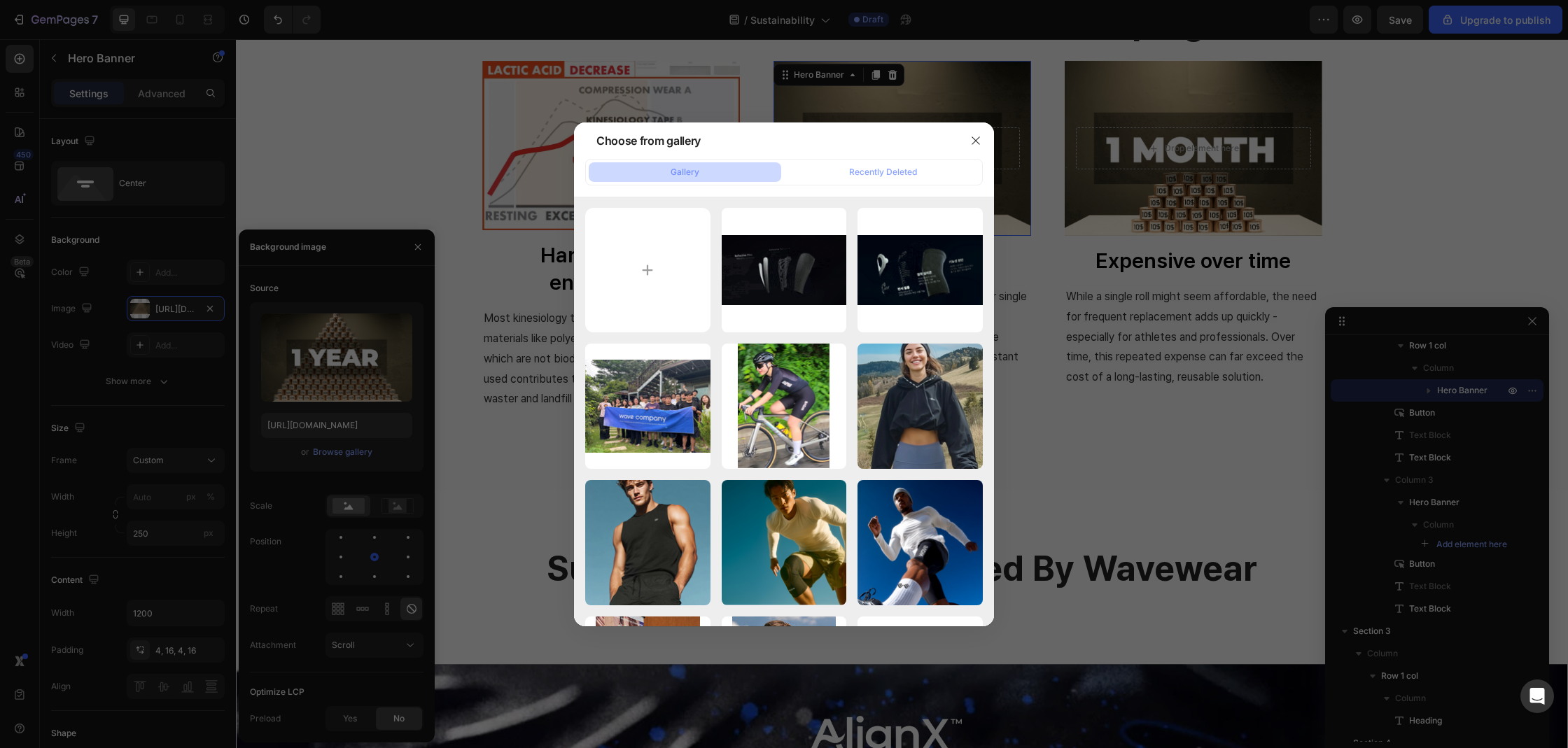
type input "C:\fakepath\2025020250826_젬페이지2.webp"
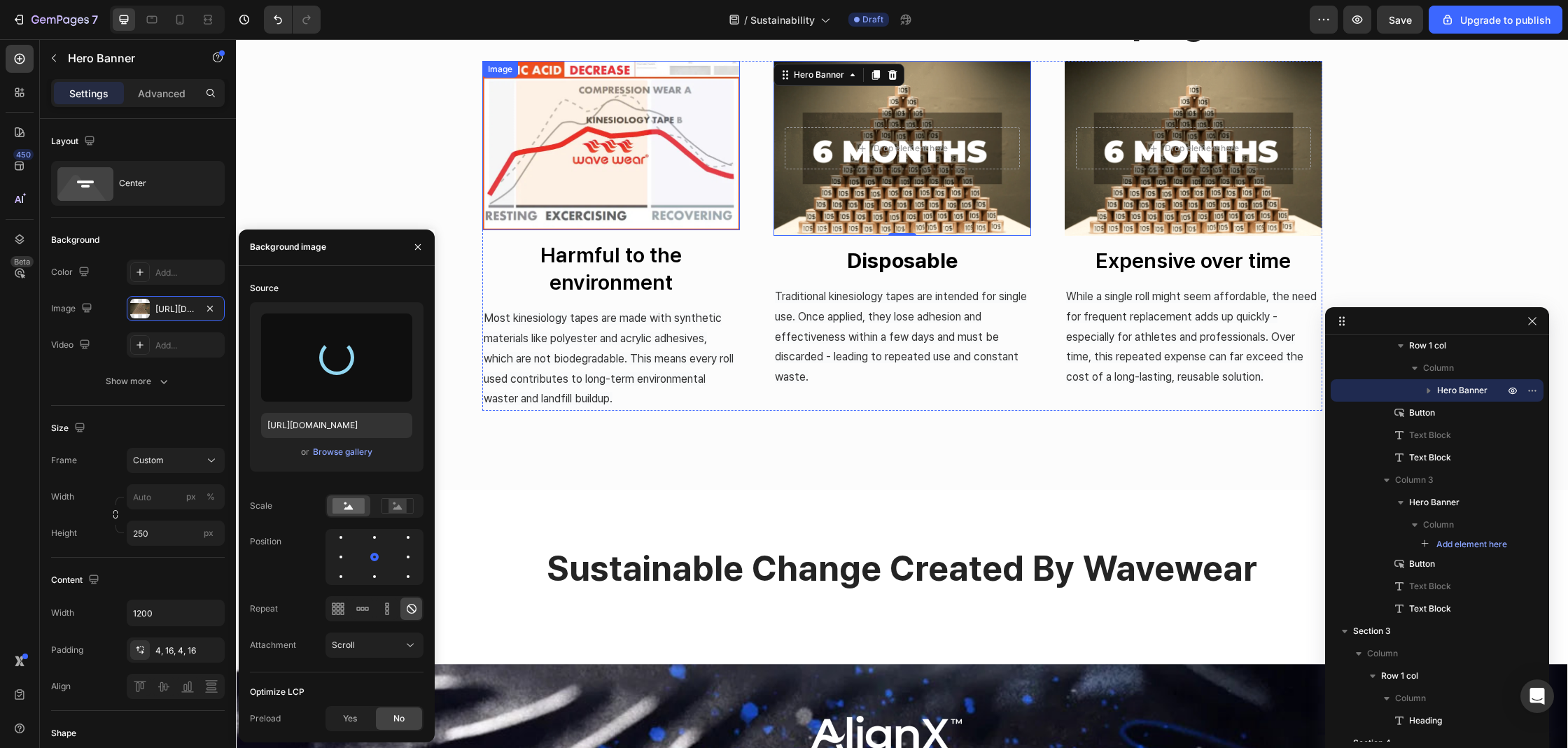
type input "[URL][DOMAIN_NAME]"
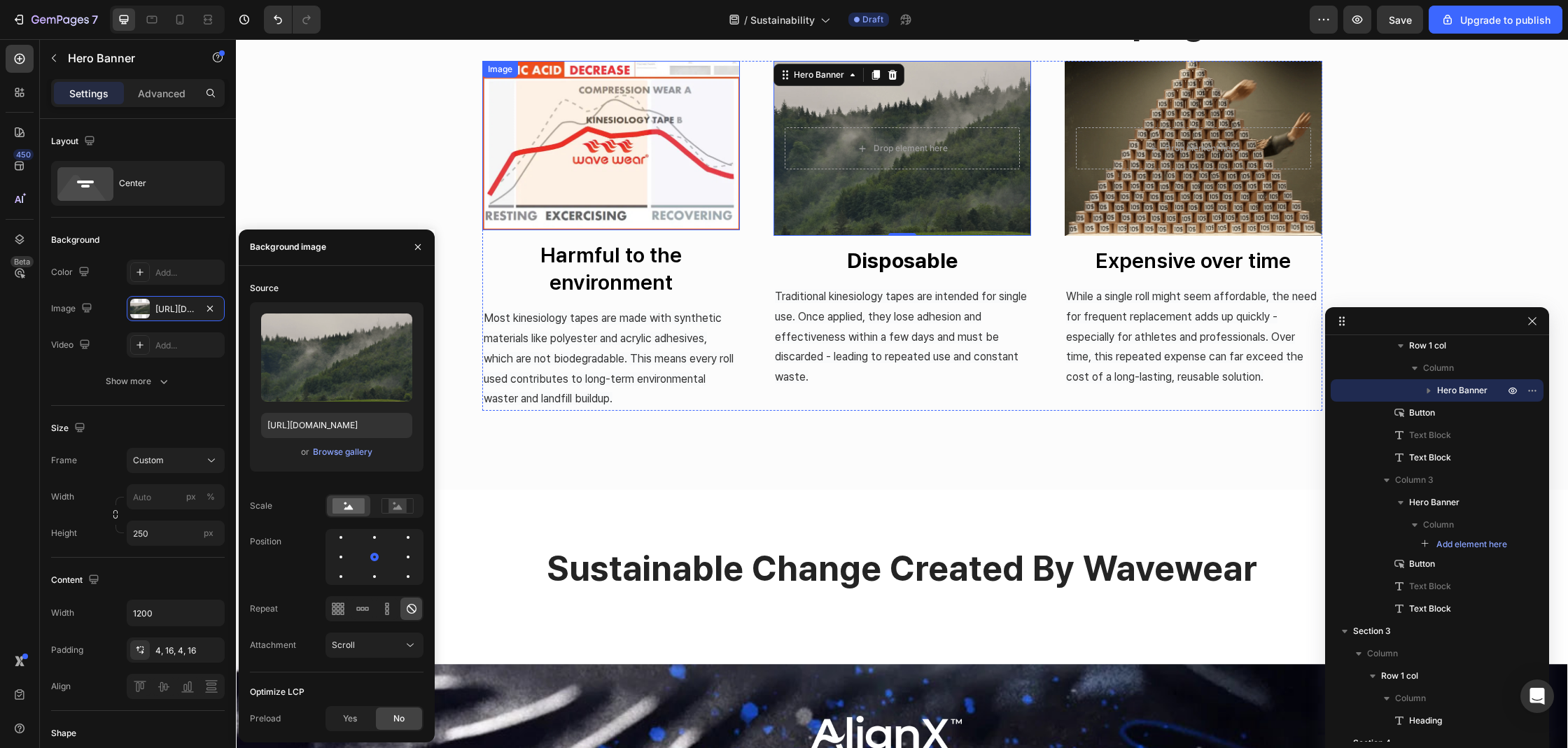
scroll to position [0, 0]
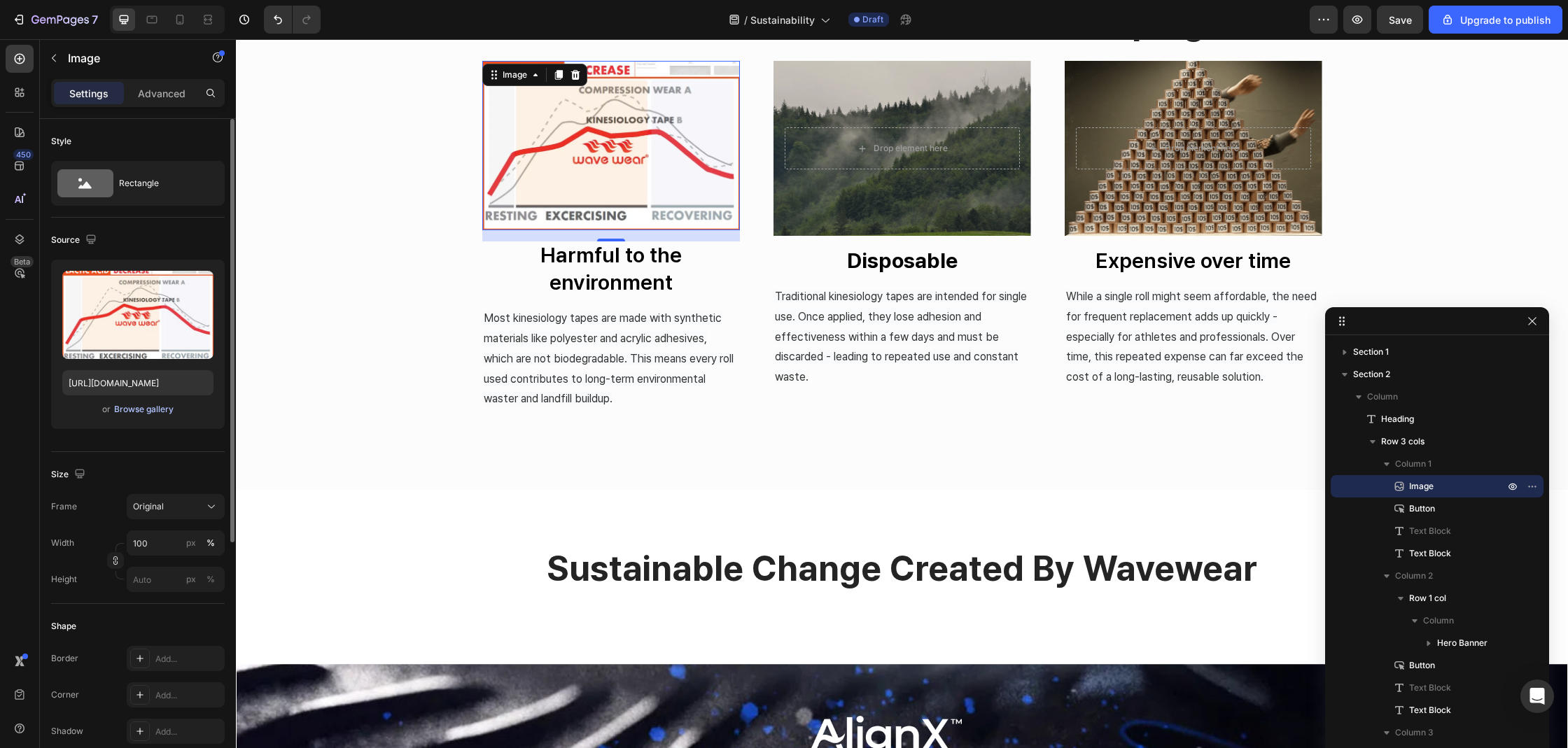
click at [144, 408] on div "Browse gallery" at bounding box center [144, 408] width 59 height 12
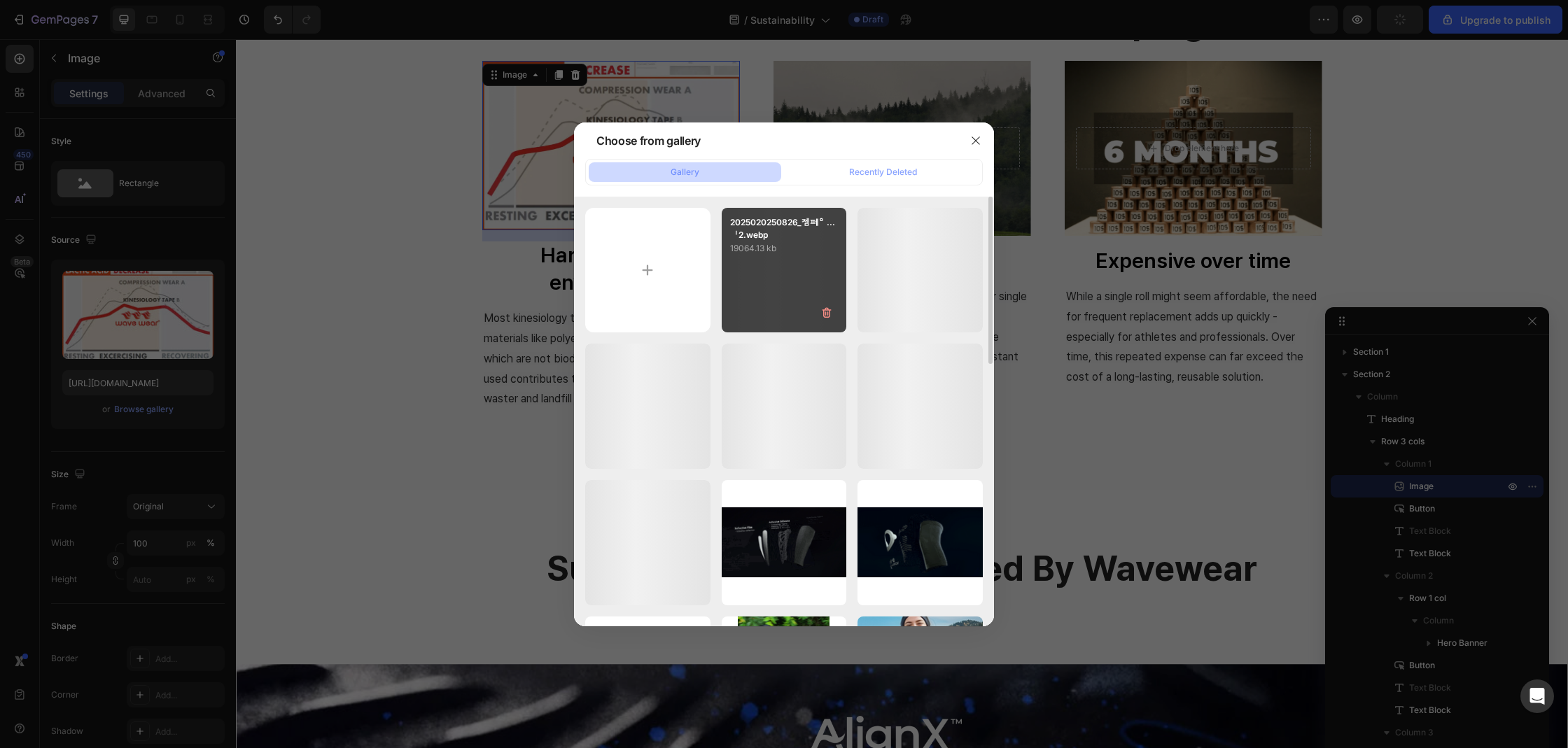
click at [814, 294] on div "2025020250826_젬페ᄋ...ᅵ2.webp 19064.13 kb" at bounding box center [784, 270] width 125 height 125
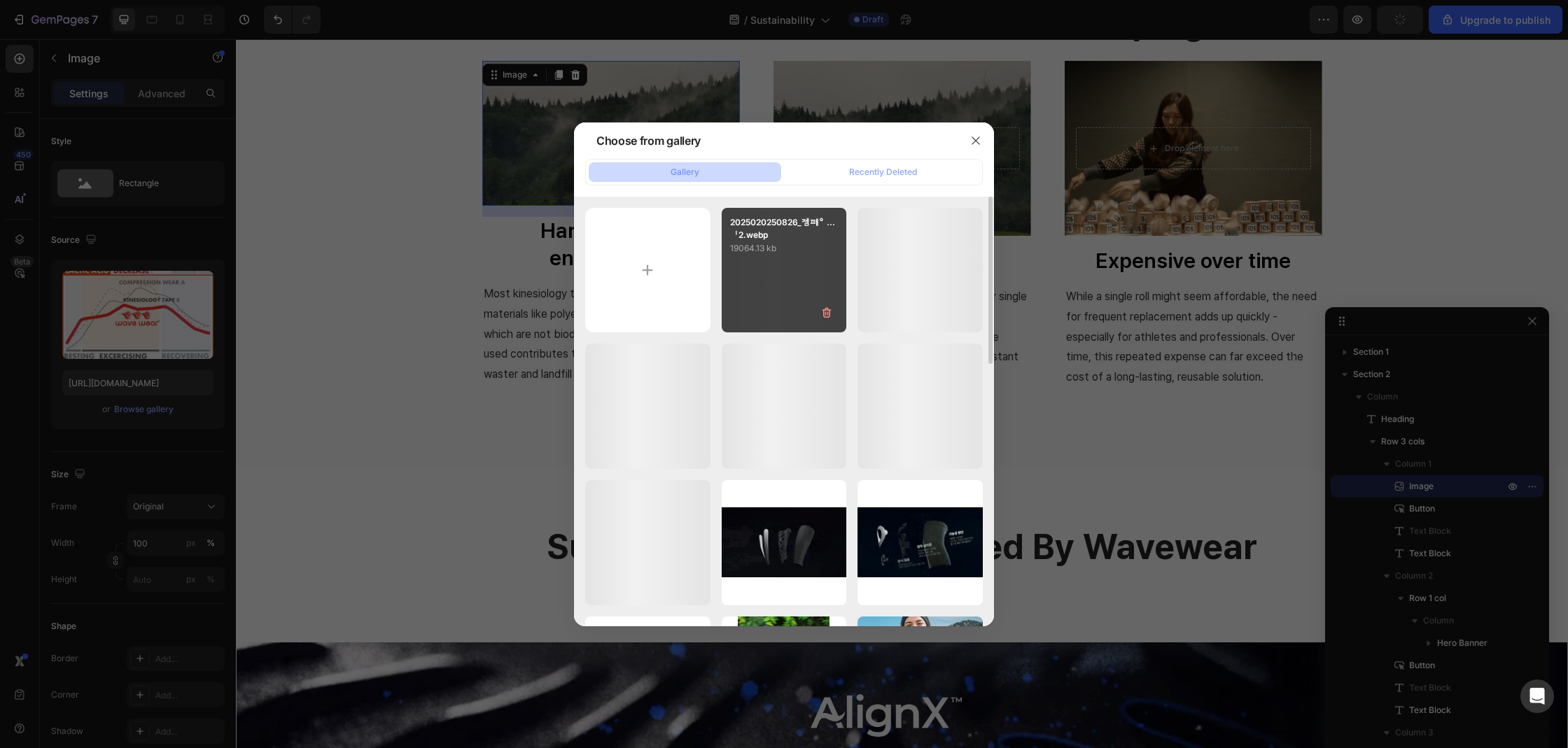
type input "[URL][DOMAIN_NAME]"
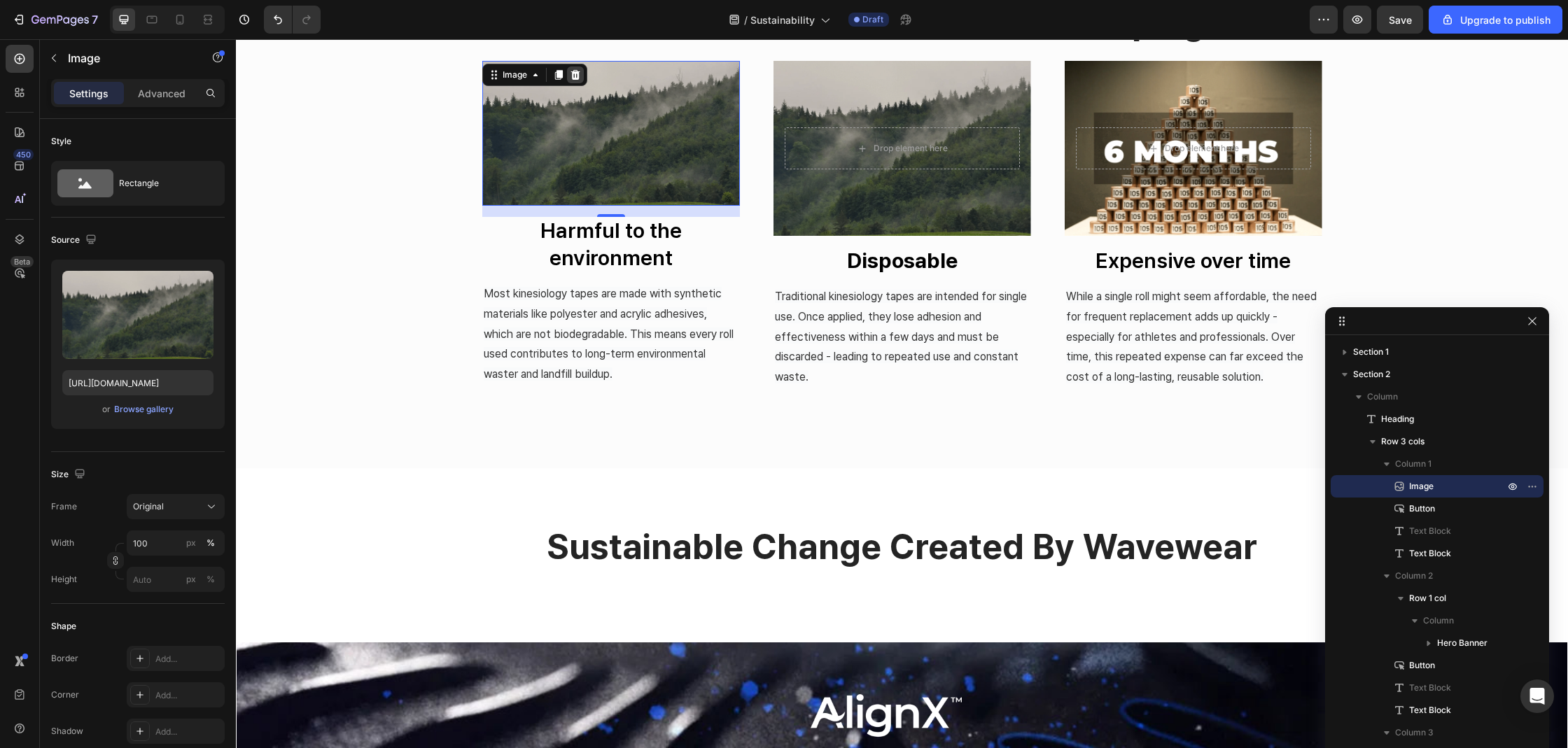
click at [570, 77] on icon at bounding box center [575, 75] width 11 height 11
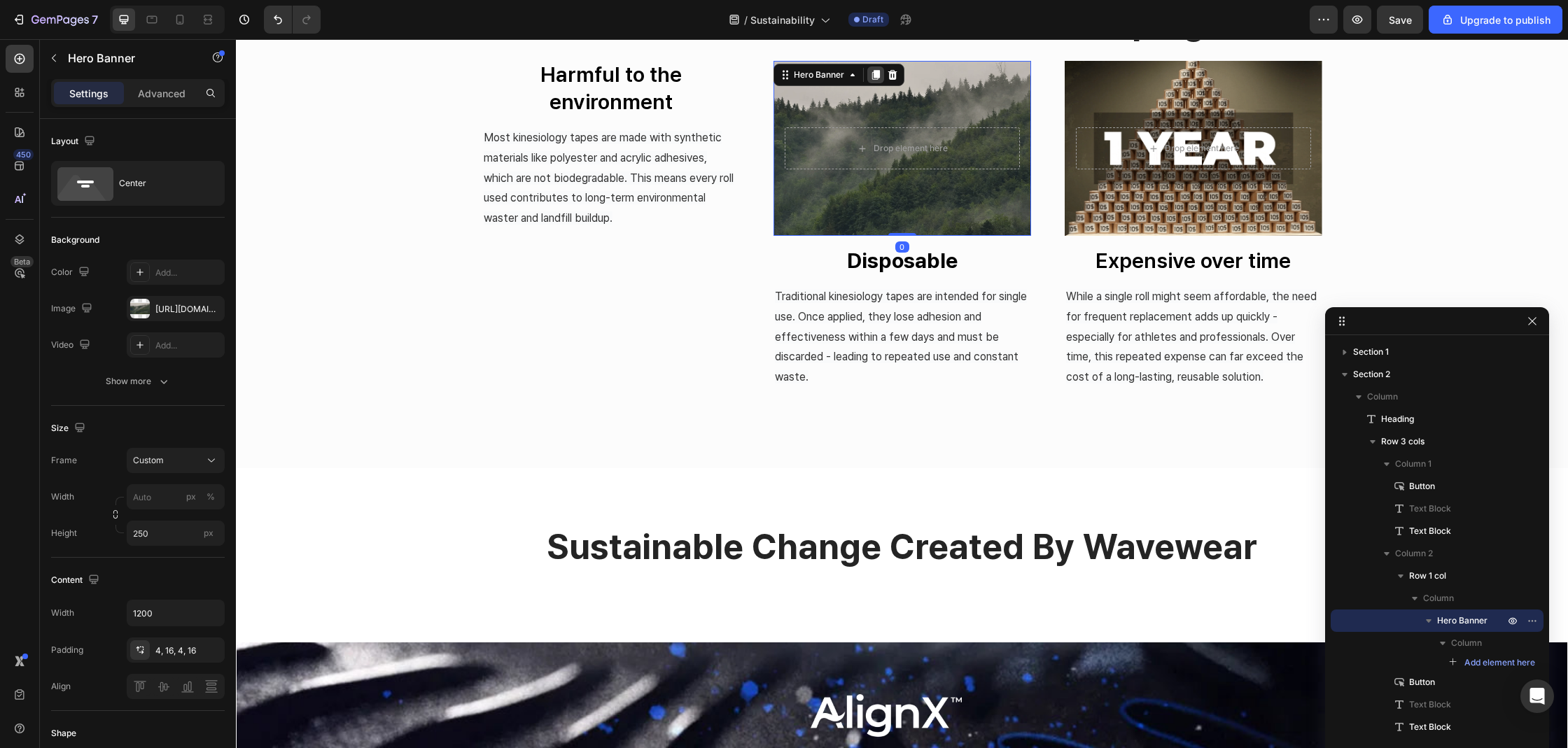
click at [873, 77] on icon at bounding box center [875, 74] width 8 height 10
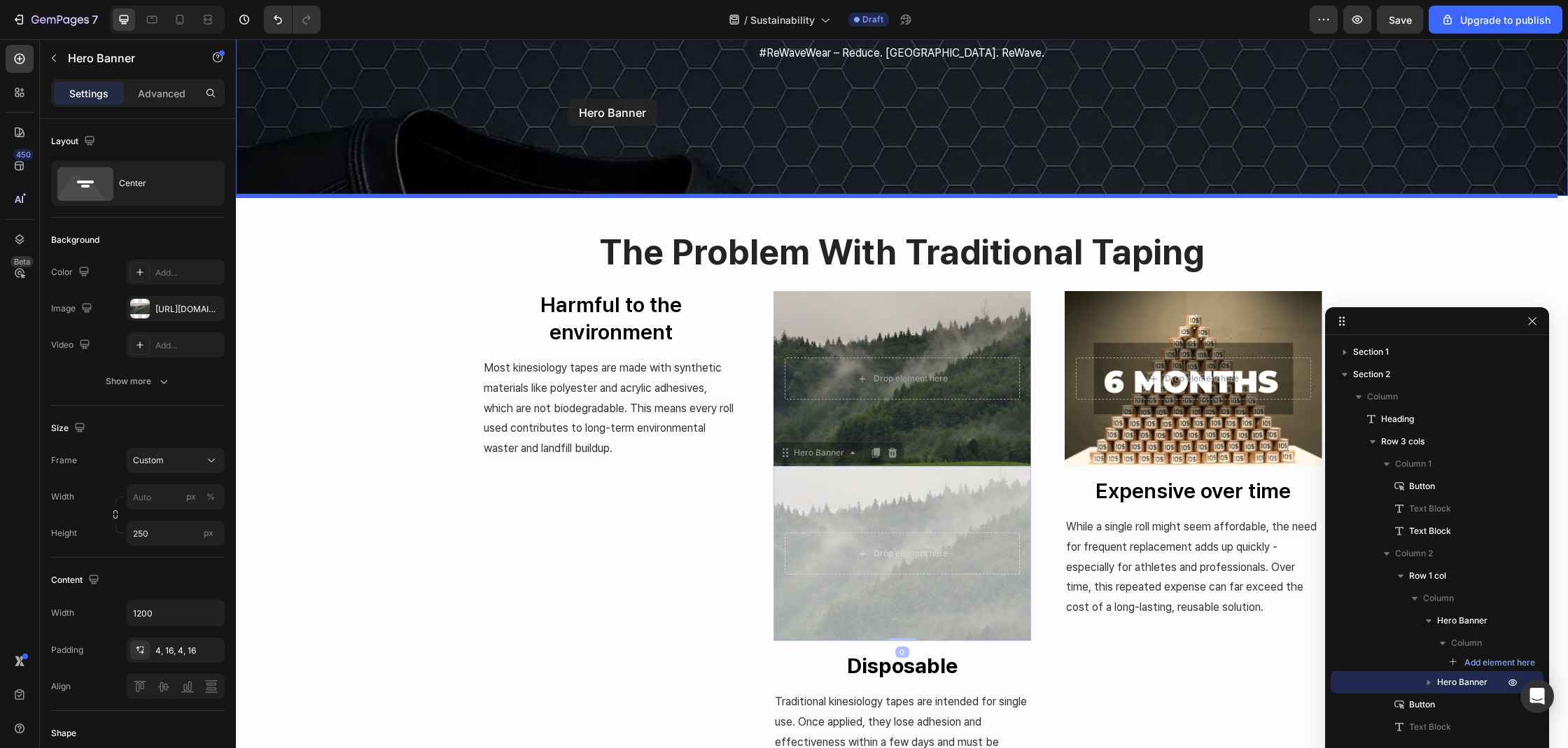
scroll to position [283, 0]
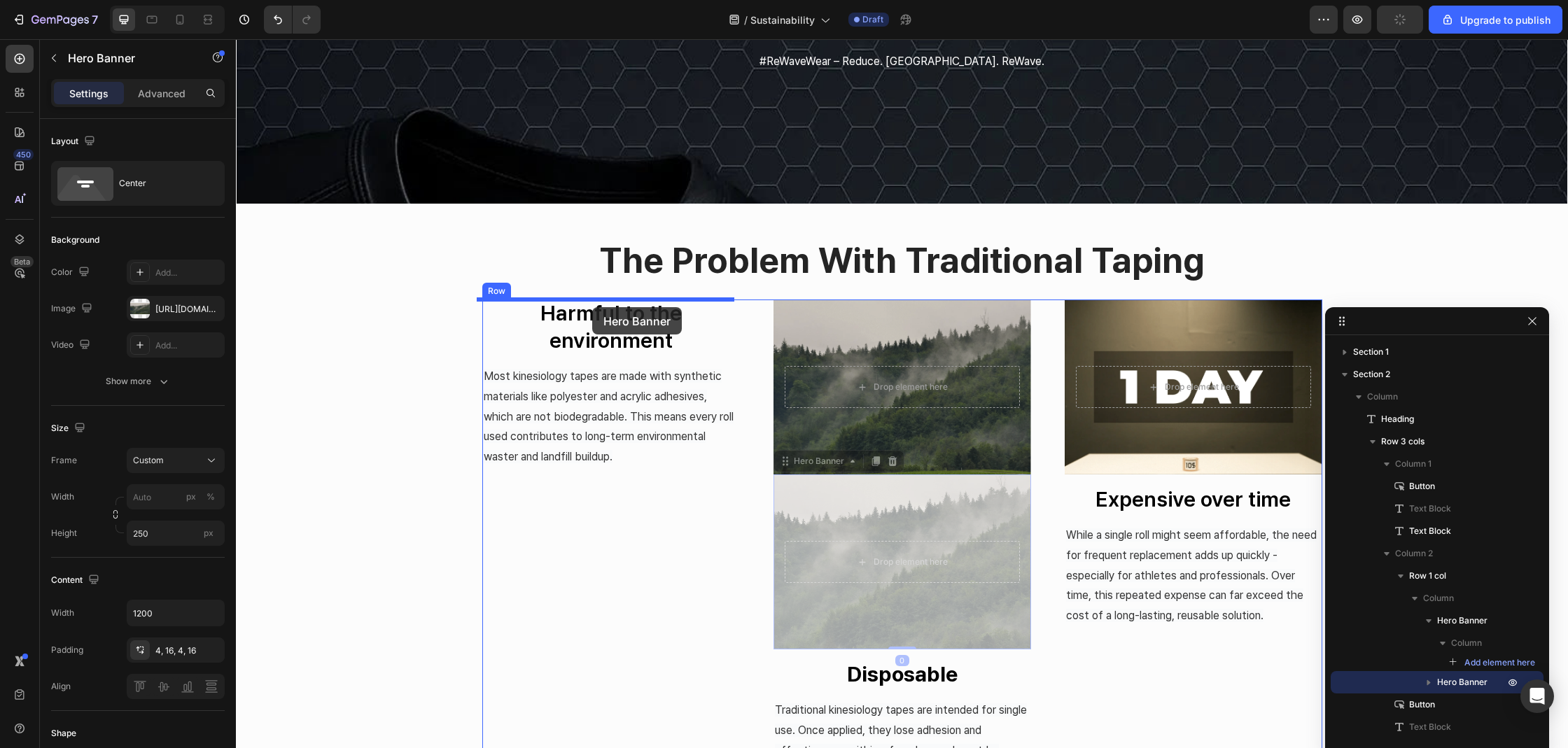
drag, startPoint x: 794, startPoint y: 256, endPoint x: 592, endPoint y: 307, distance: 208.3
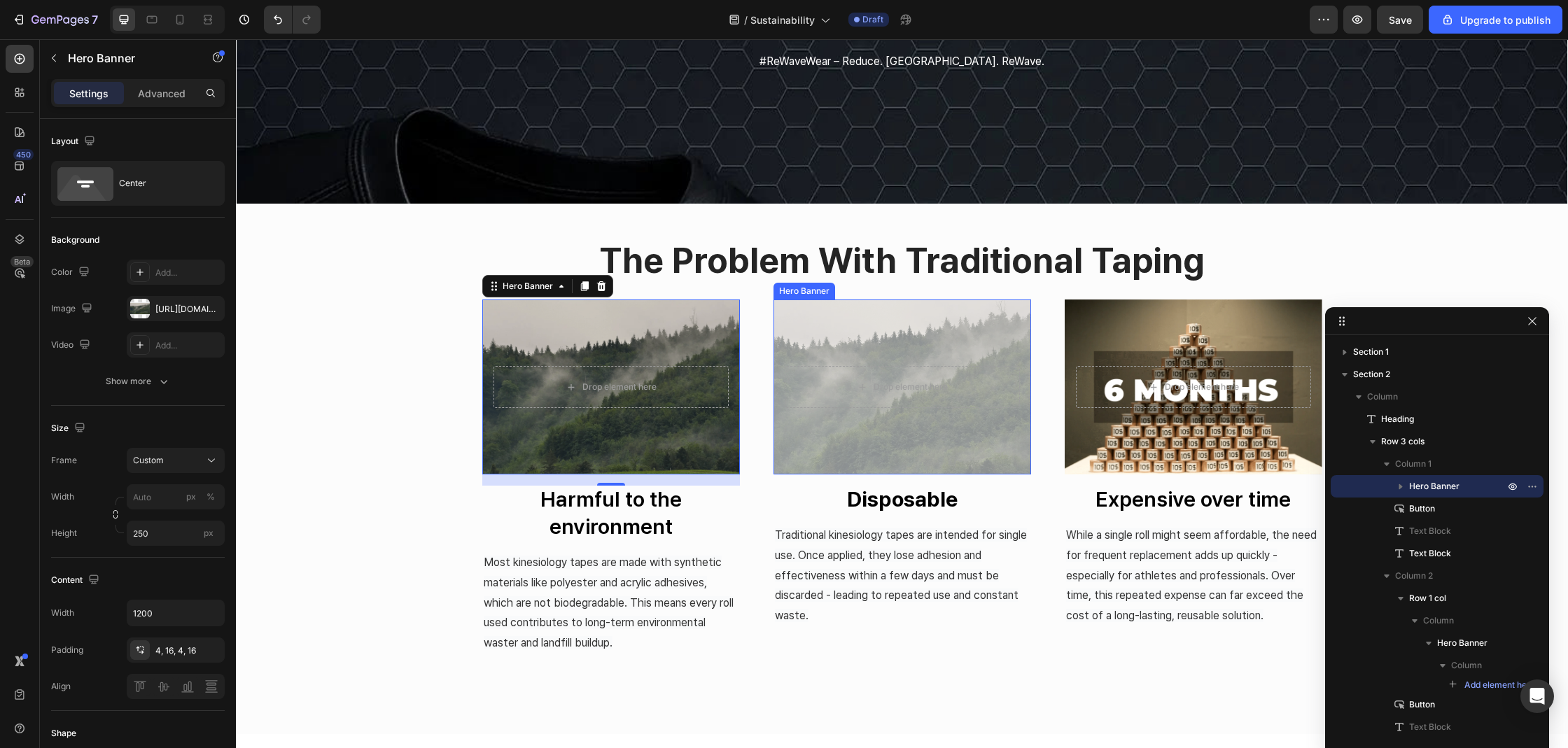
click at [859, 316] on div "Overlay" at bounding box center [902, 386] width 258 height 175
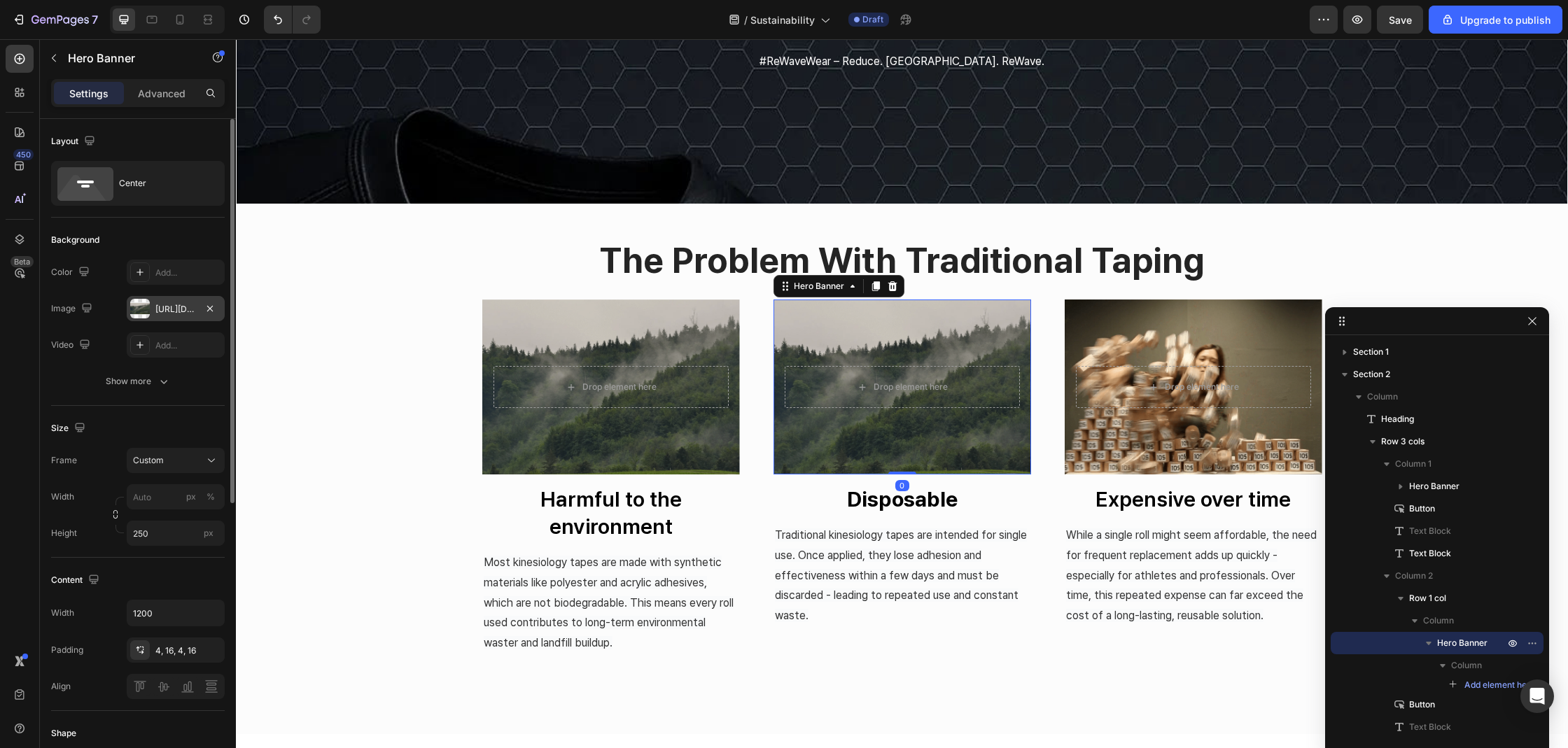
click at [151, 308] on div "[URL][DOMAIN_NAME]" at bounding box center [176, 308] width 98 height 25
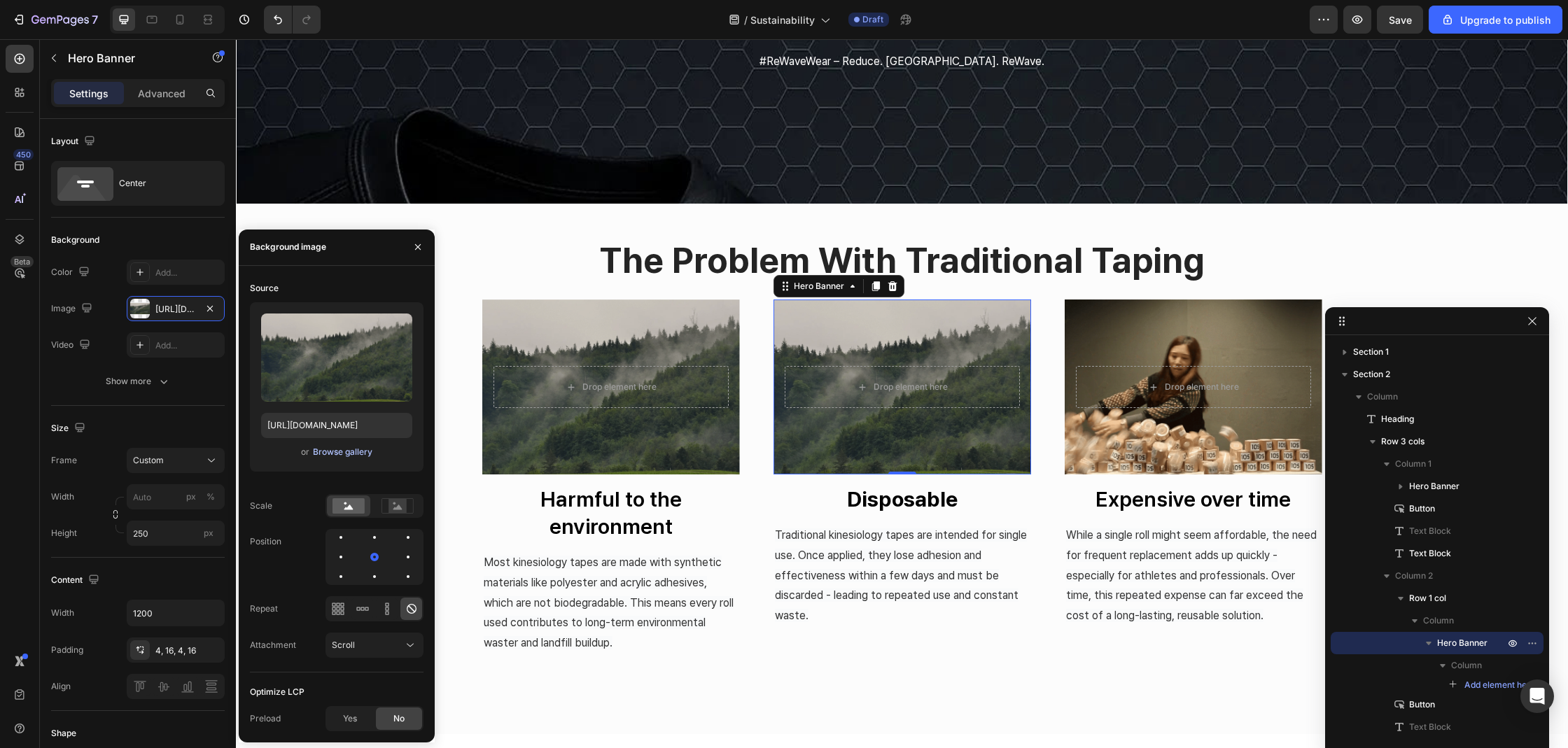
click at [336, 447] on div "Browse gallery" at bounding box center [343, 451] width 59 height 12
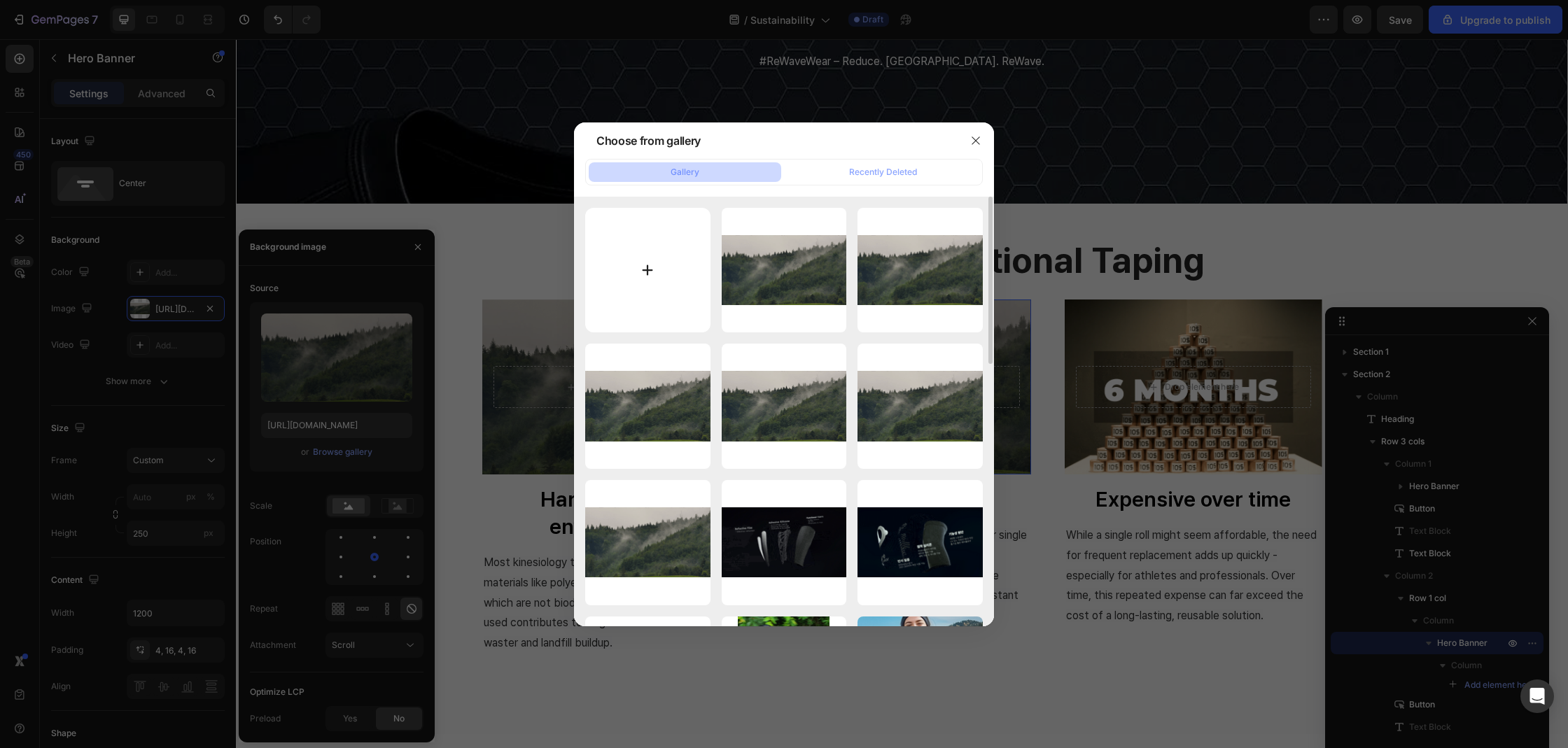
type input "C:\fakepath\20250826_젬페이지.webp"
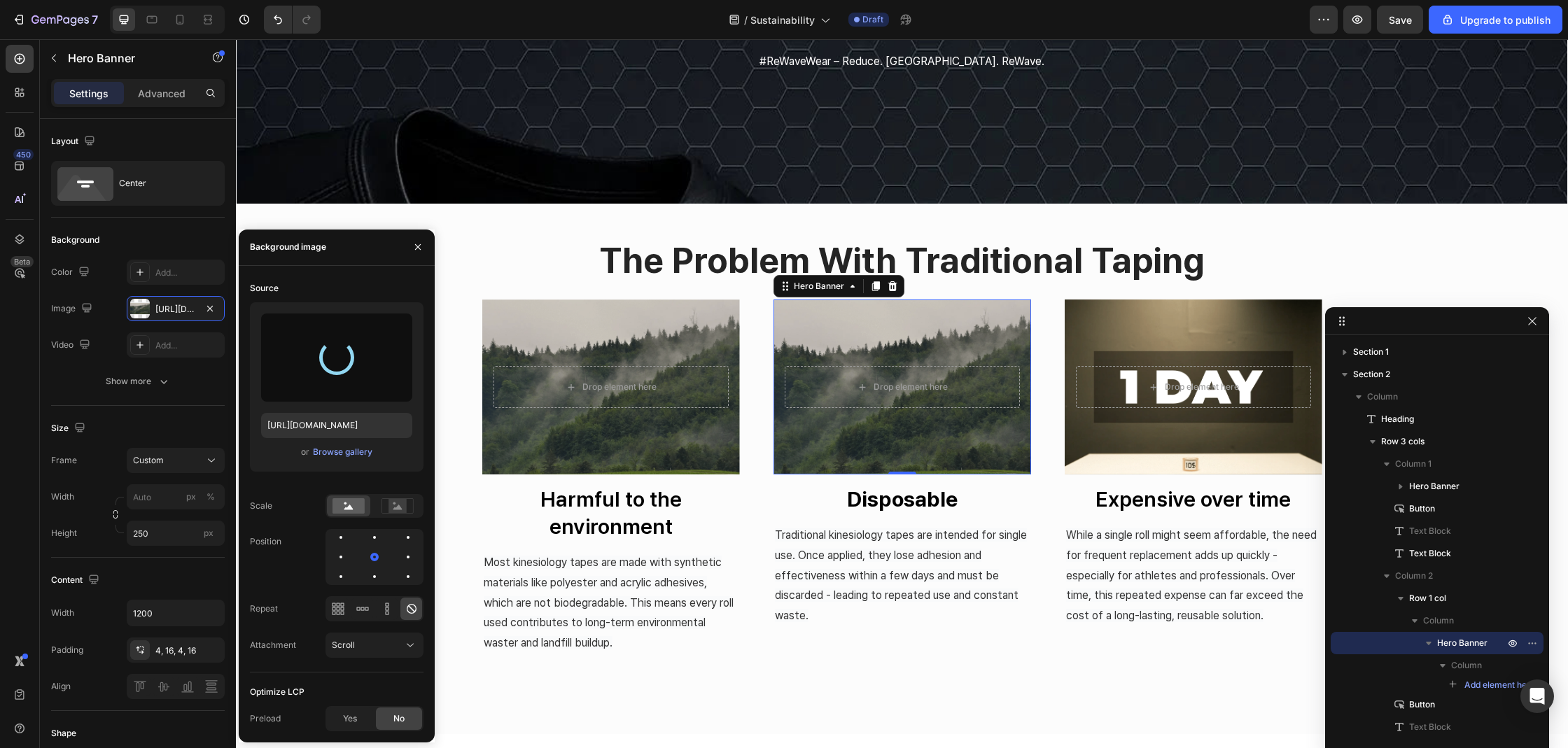
type input "[URL][DOMAIN_NAME]"
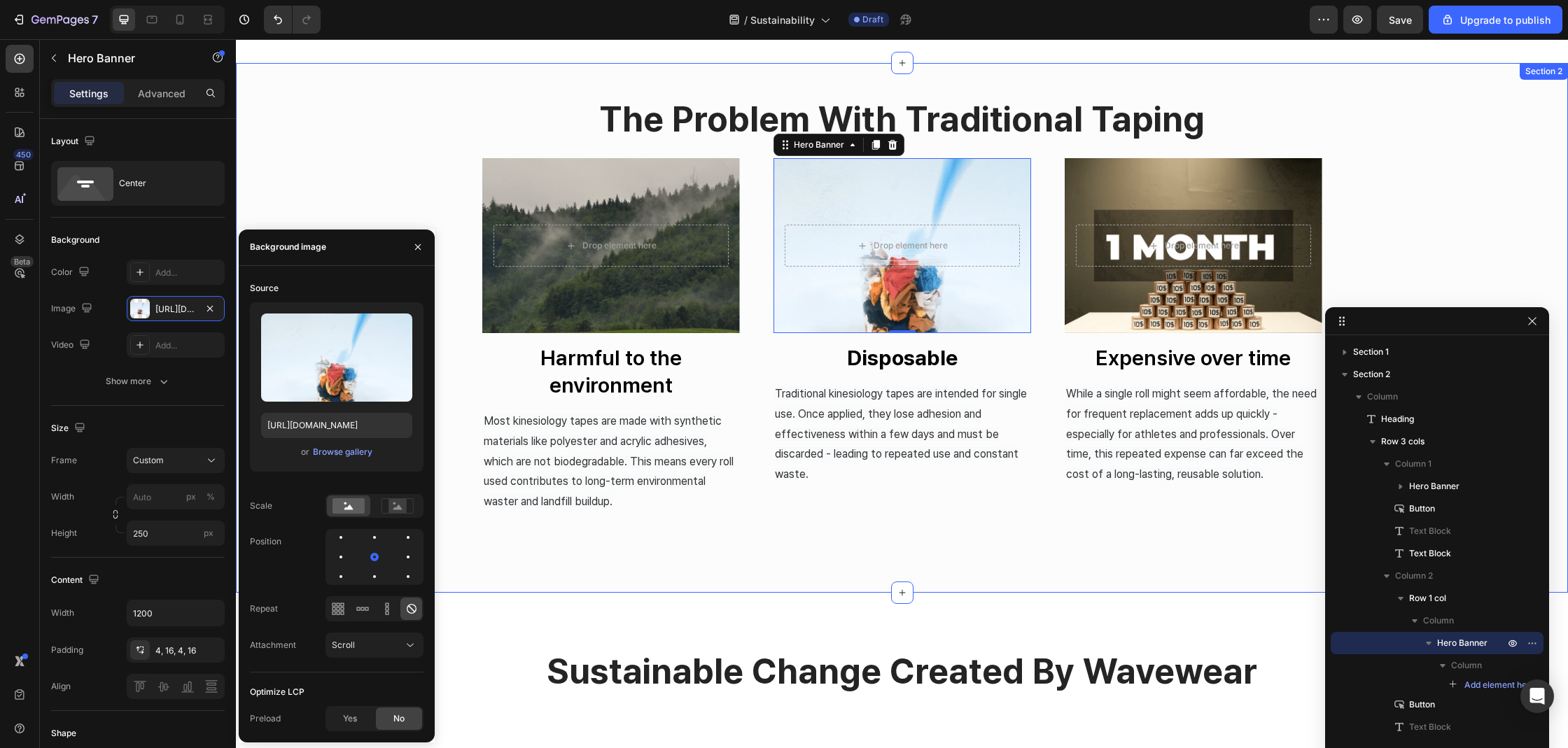
scroll to position [590, 0]
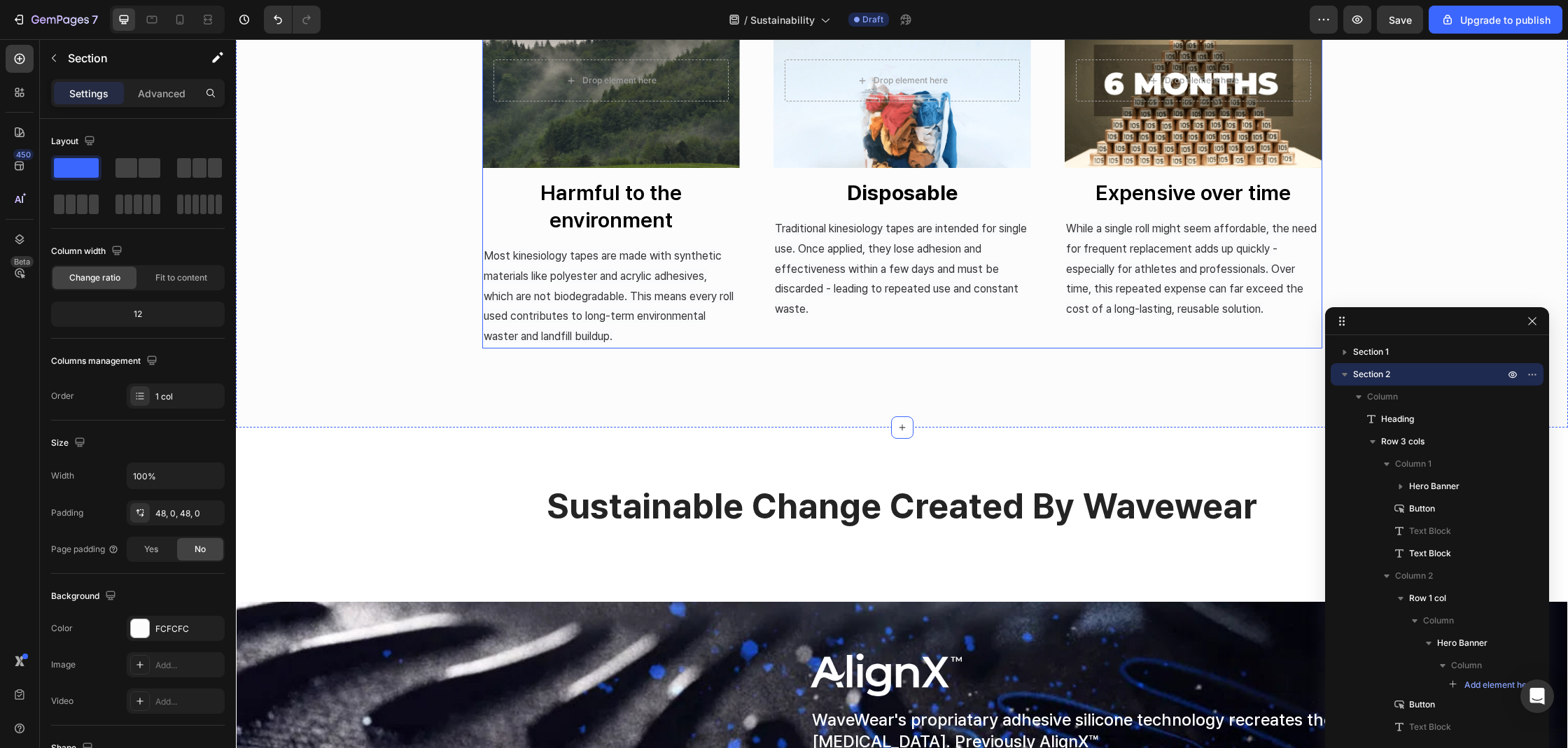
click at [1169, 338] on div "Drop element here Hero Banner Expensive over time Button Compression Analysis o…" at bounding box center [1193, 171] width 258 height 356
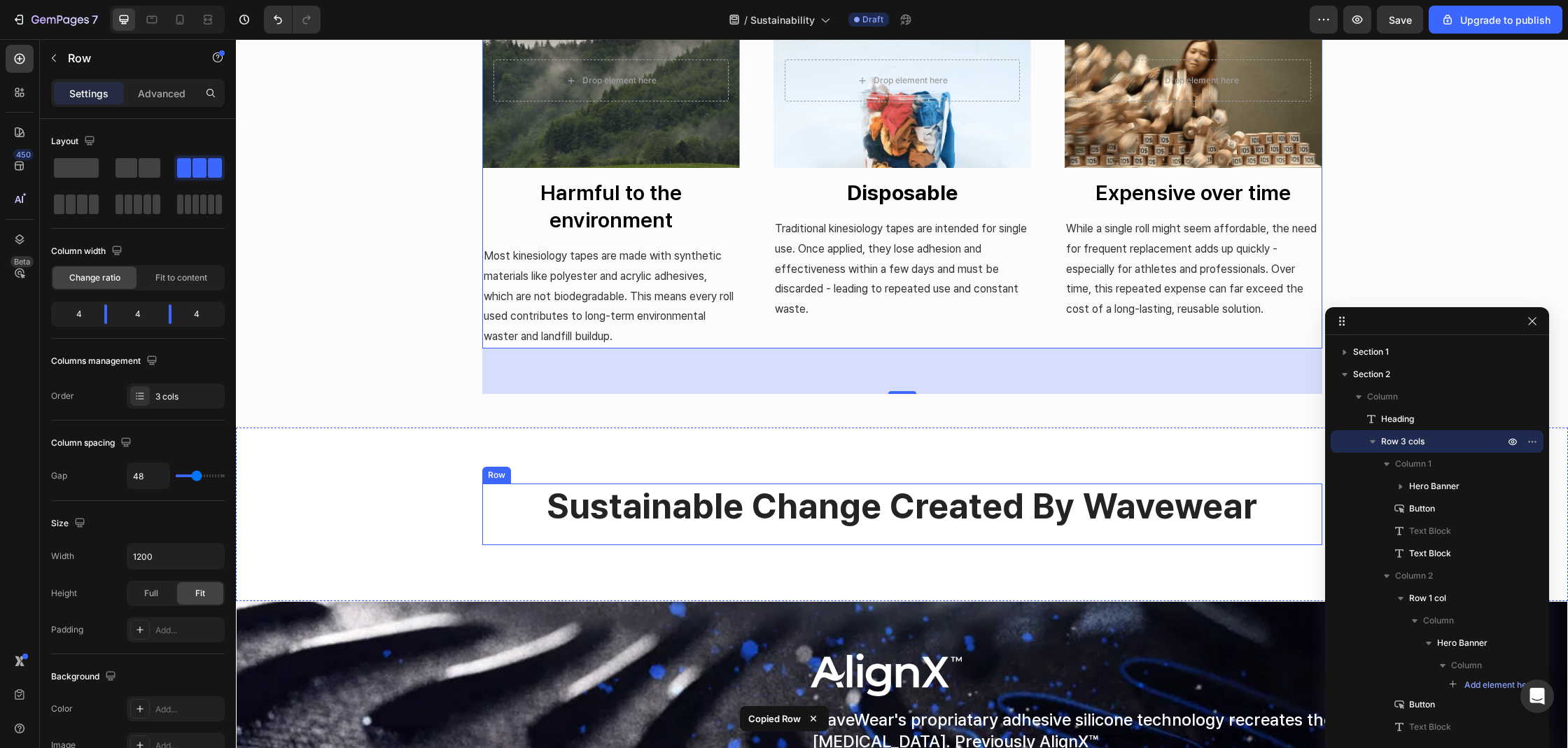
click at [1118, 530] on div "sustainable change created by wavewear Heading" at bounding box center [902, 514] width 840 height 62
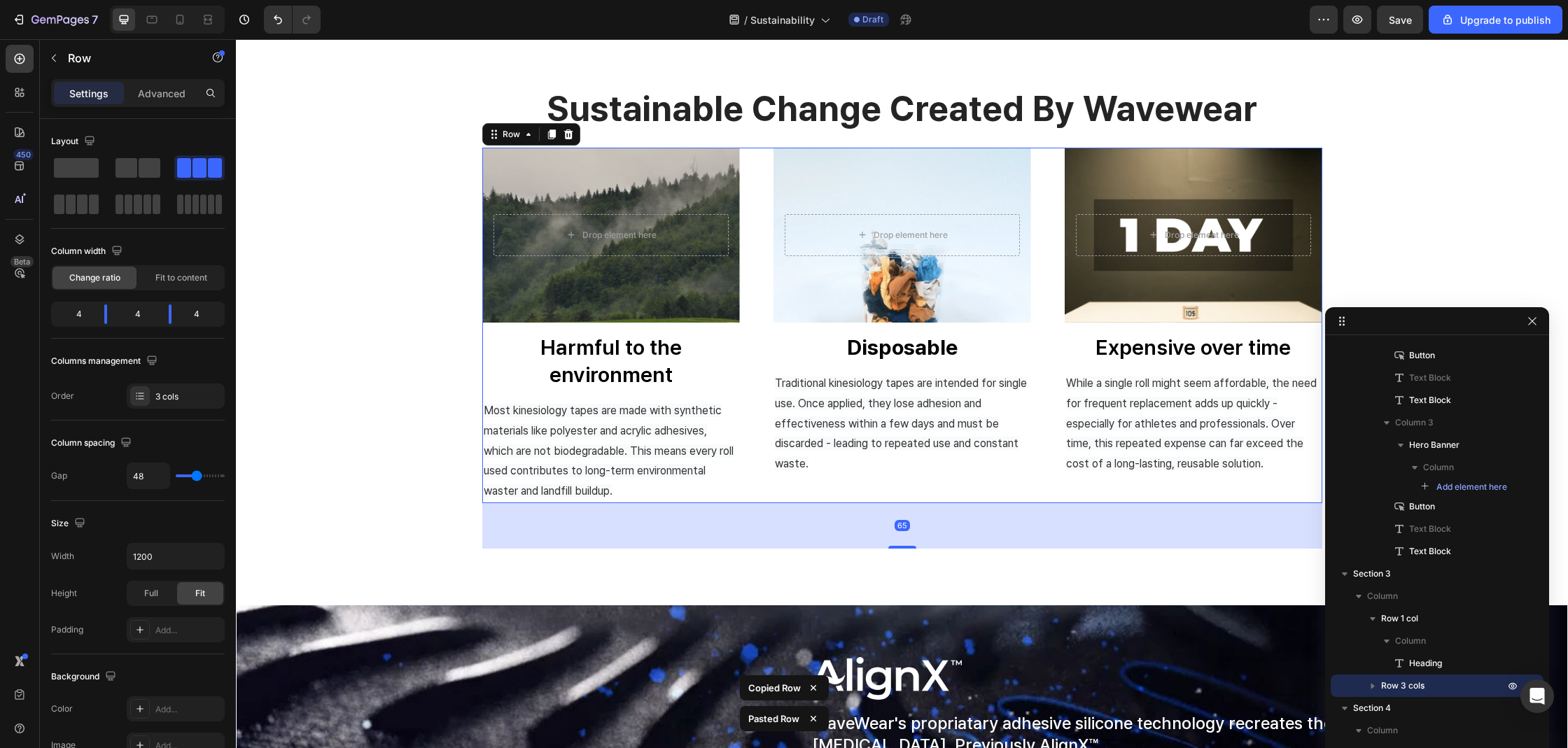
scroll to position [1047, 0]
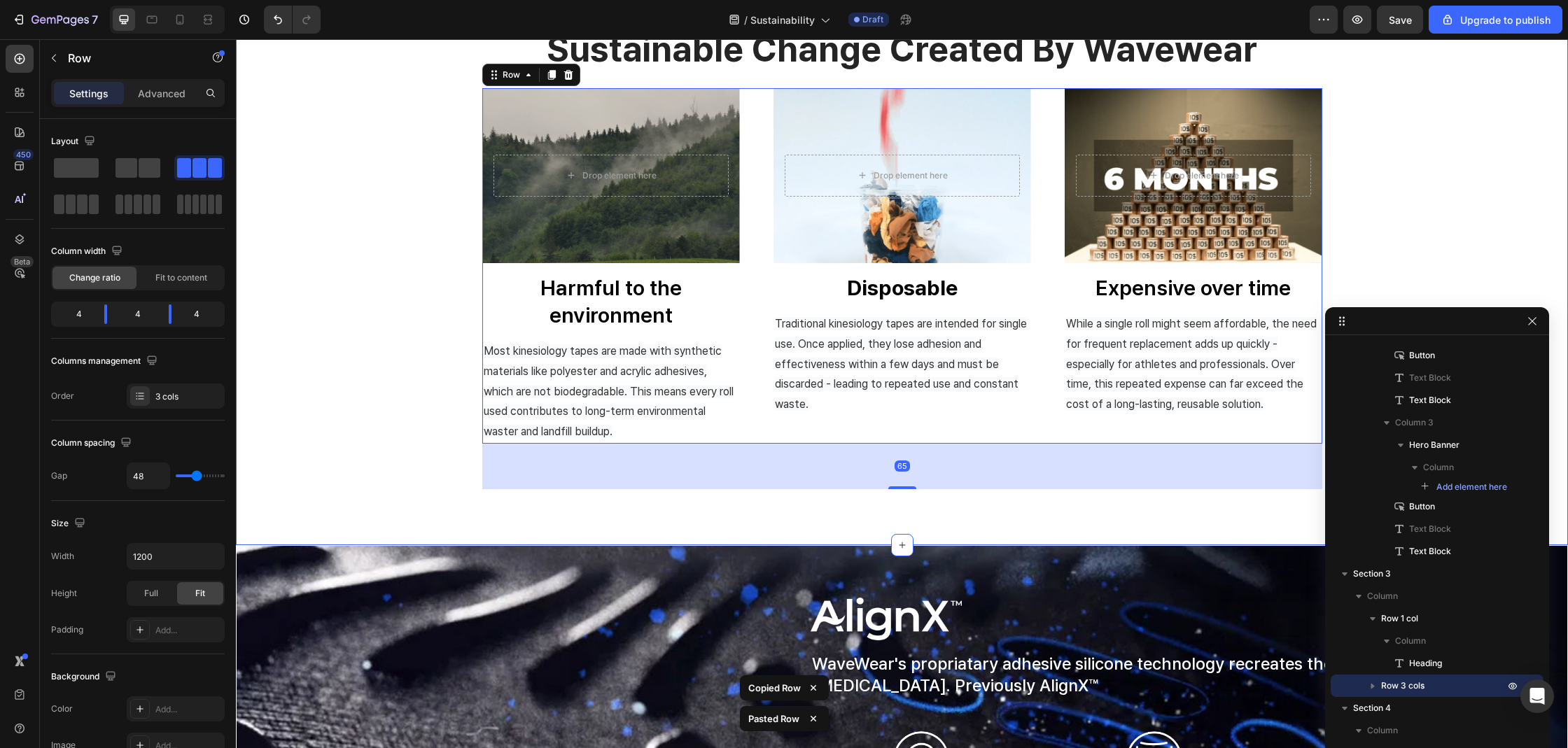
click at [343, 314] on div "sustainable change created by wavewear Heading Row Drop element here Hero Banne…" at bounding box center [902, 258] width 1311 height 463
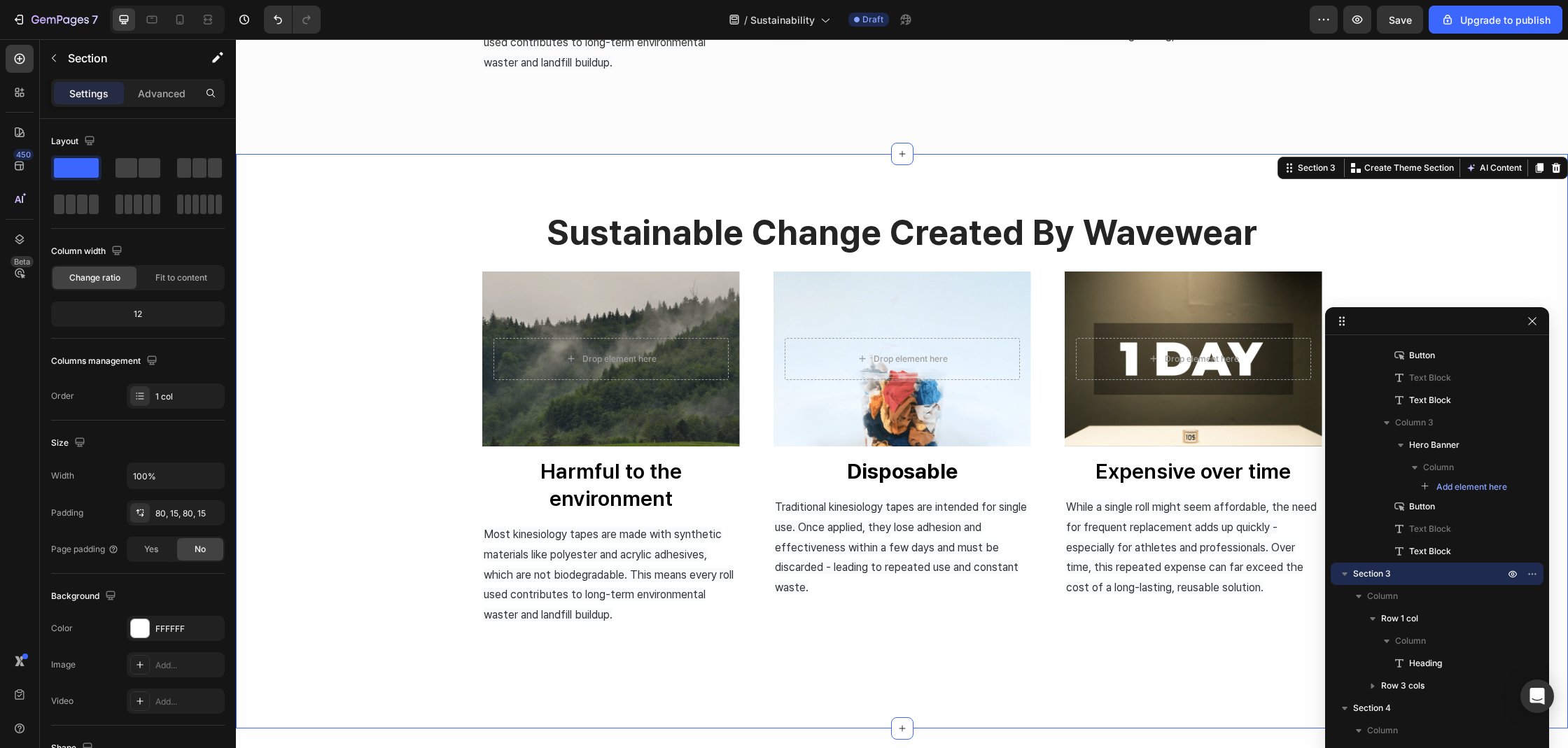
scroll to position [838, 0]
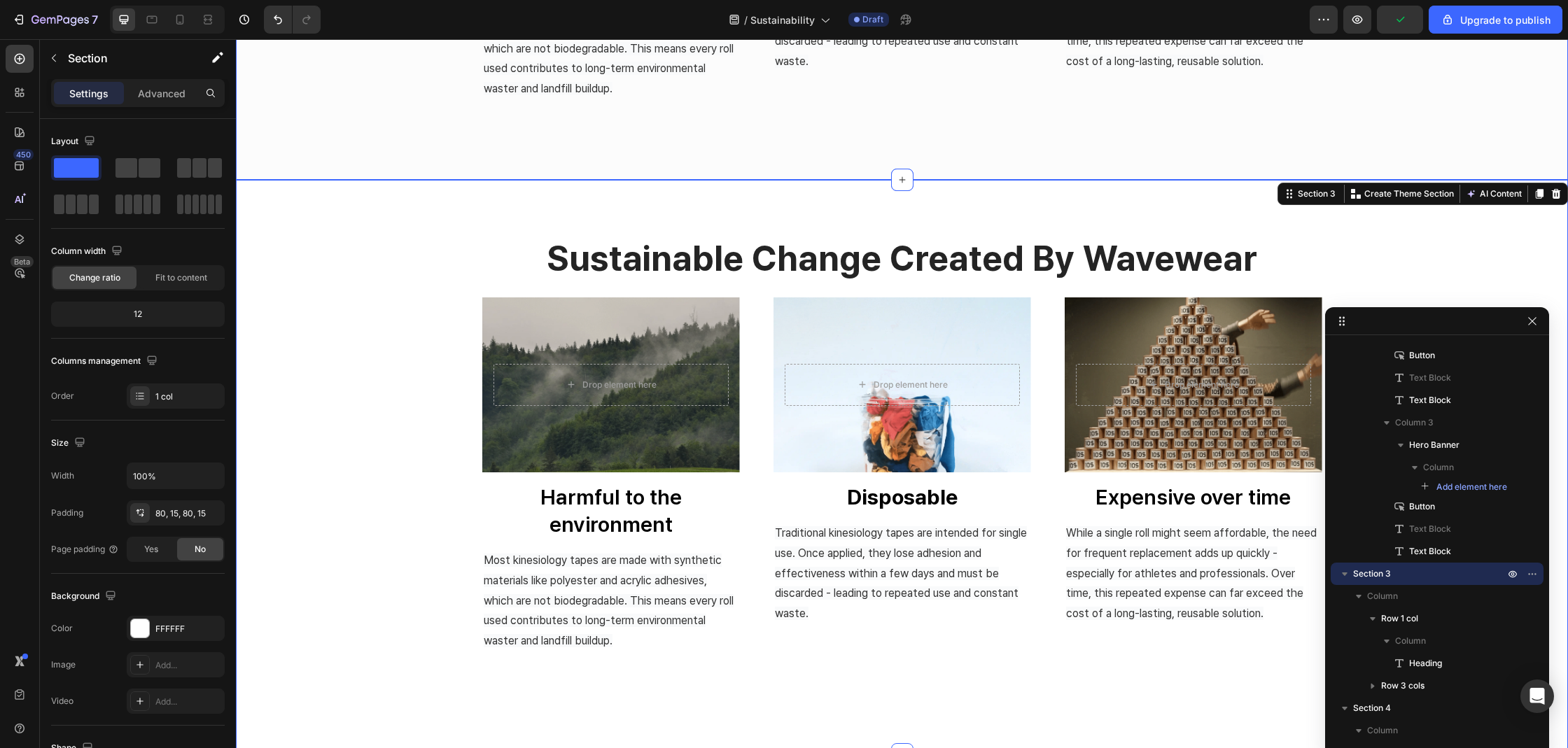
click at [578, 361] on div "Drop element here" at bounding box center [611, 384] width 258 height 48
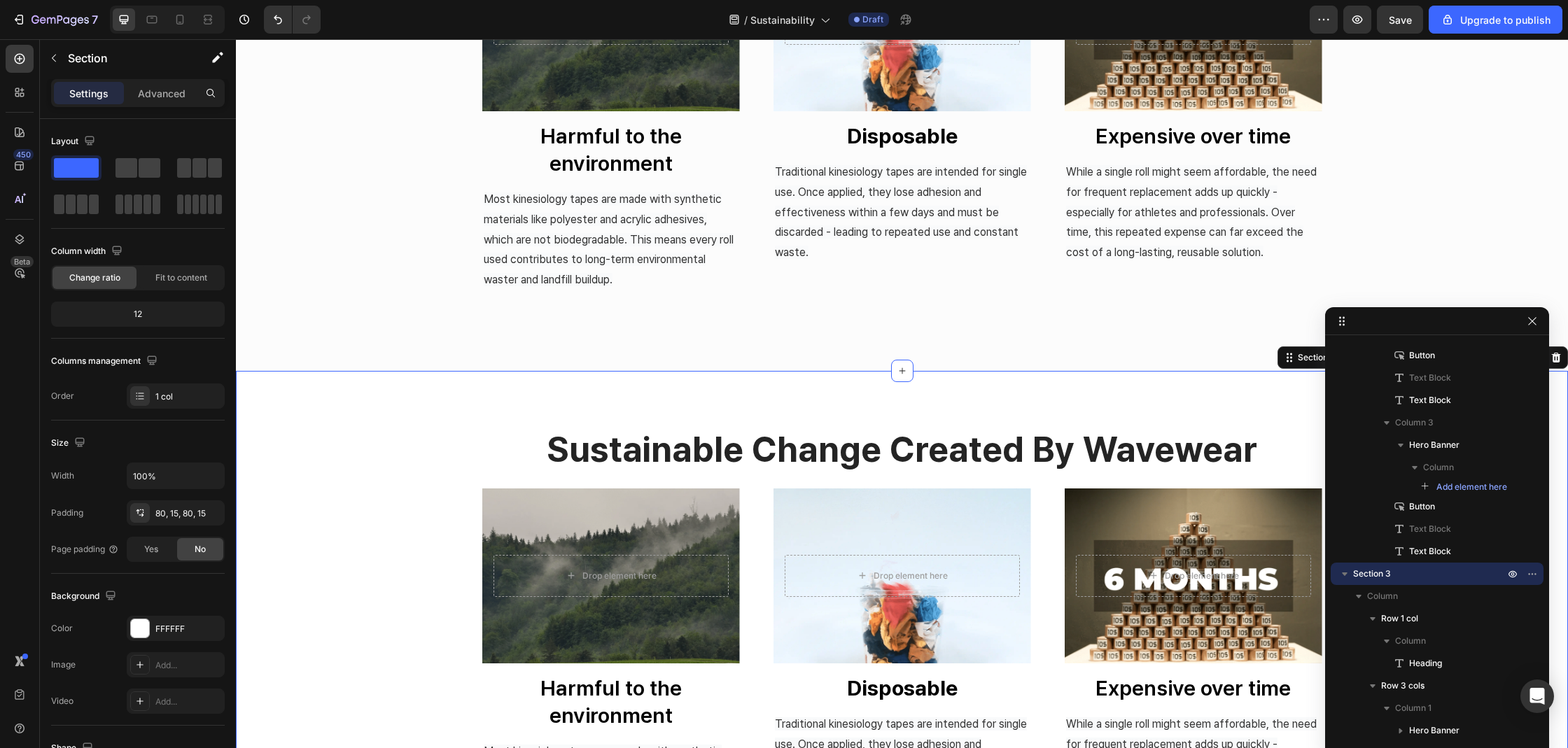
scroll to position [633, 0]
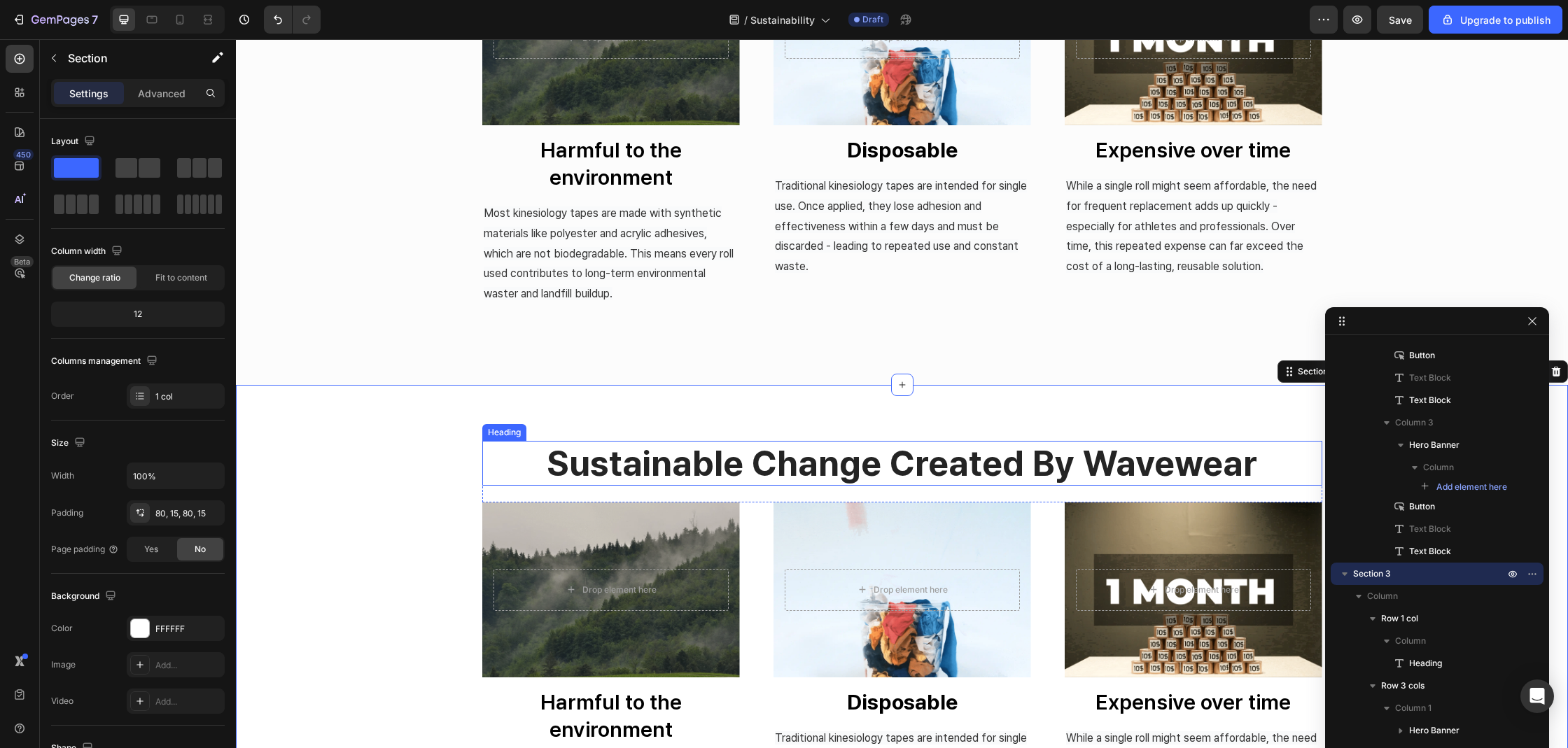
click at [1190, 468] on h2 "sustainable change created by wavewear" at bounding box center [902, 463] width 840 height 45
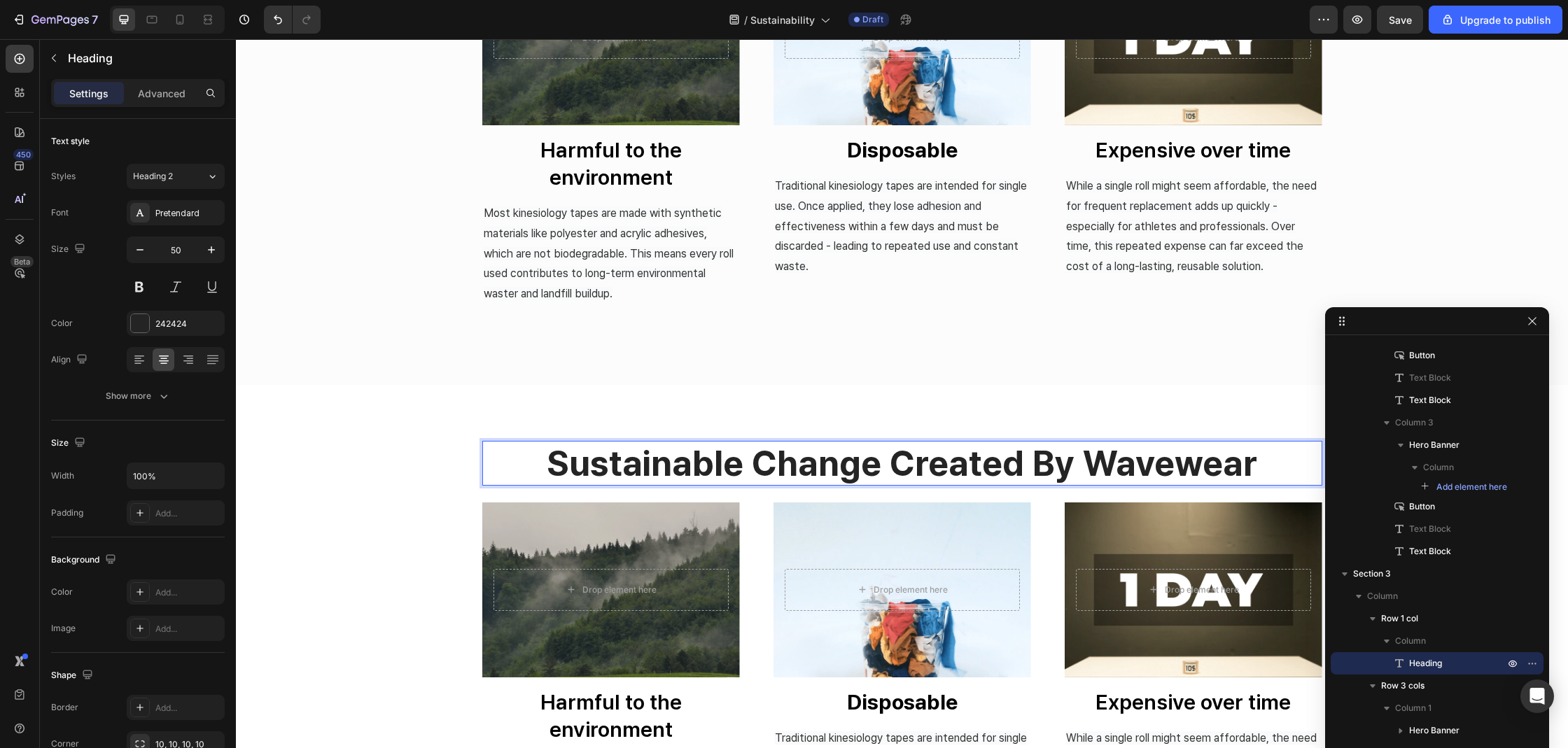
click at [1194, 466] on p "sustainable change created by wavewear" at bounding box center [902, 463] width 837 height 42
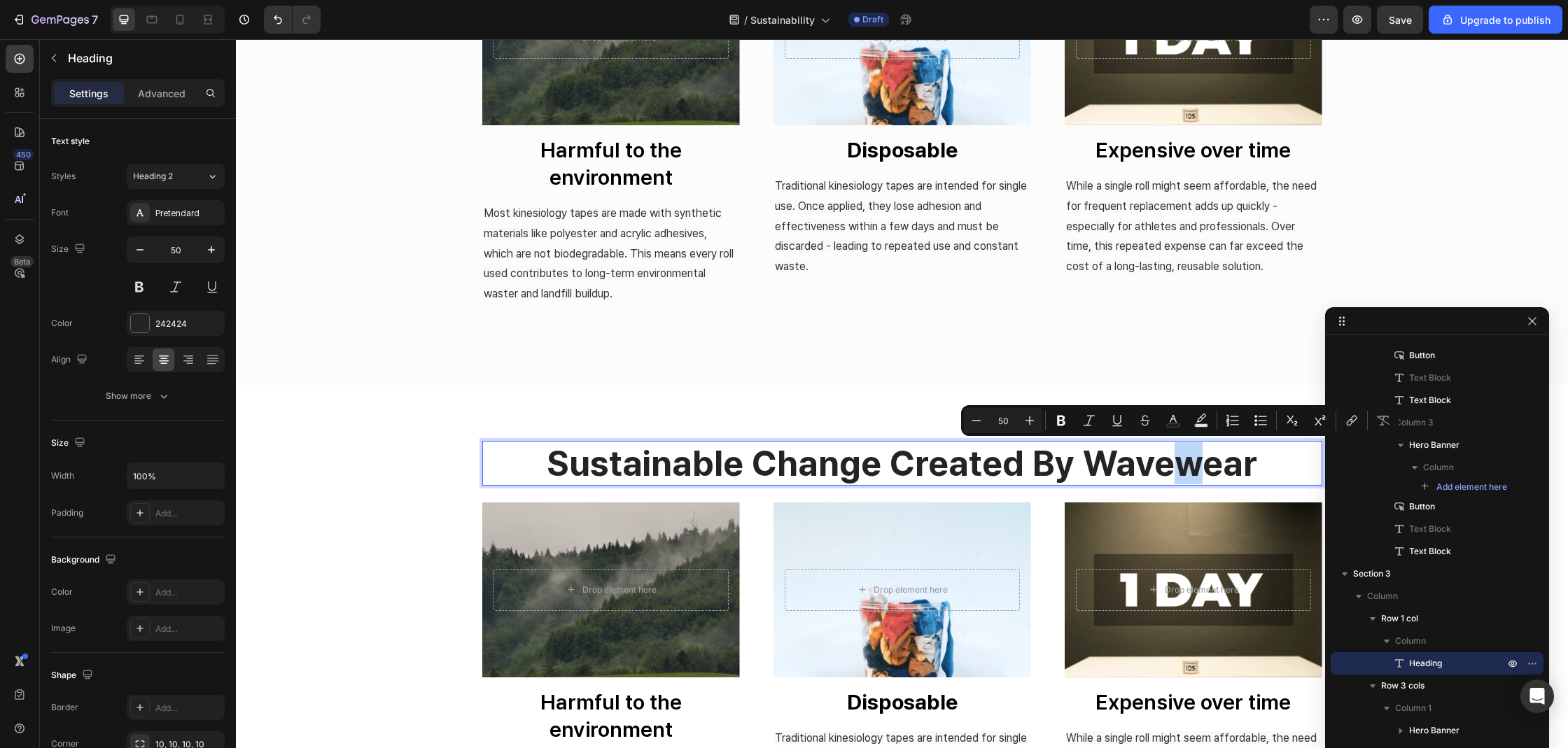
drag, startPoint x: 1194, startPoint y: 465, endPoint x: 1173, endPoint y: 463, distance: 21.1
click at [1173, 463] on p "sustainable change created by wavewear" at bounding box center [902, 463] width 837 height 42
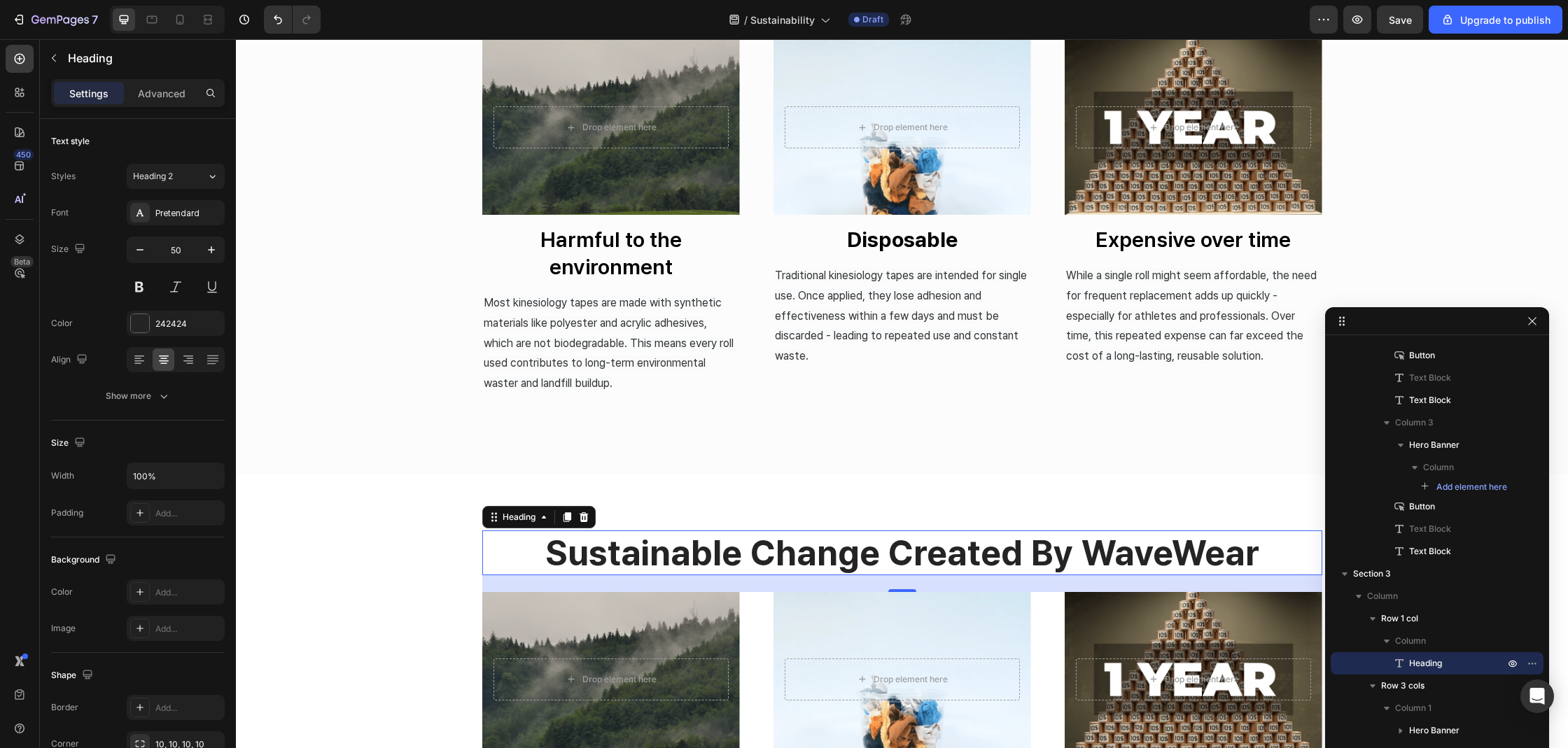
scroll to position [725, 0]
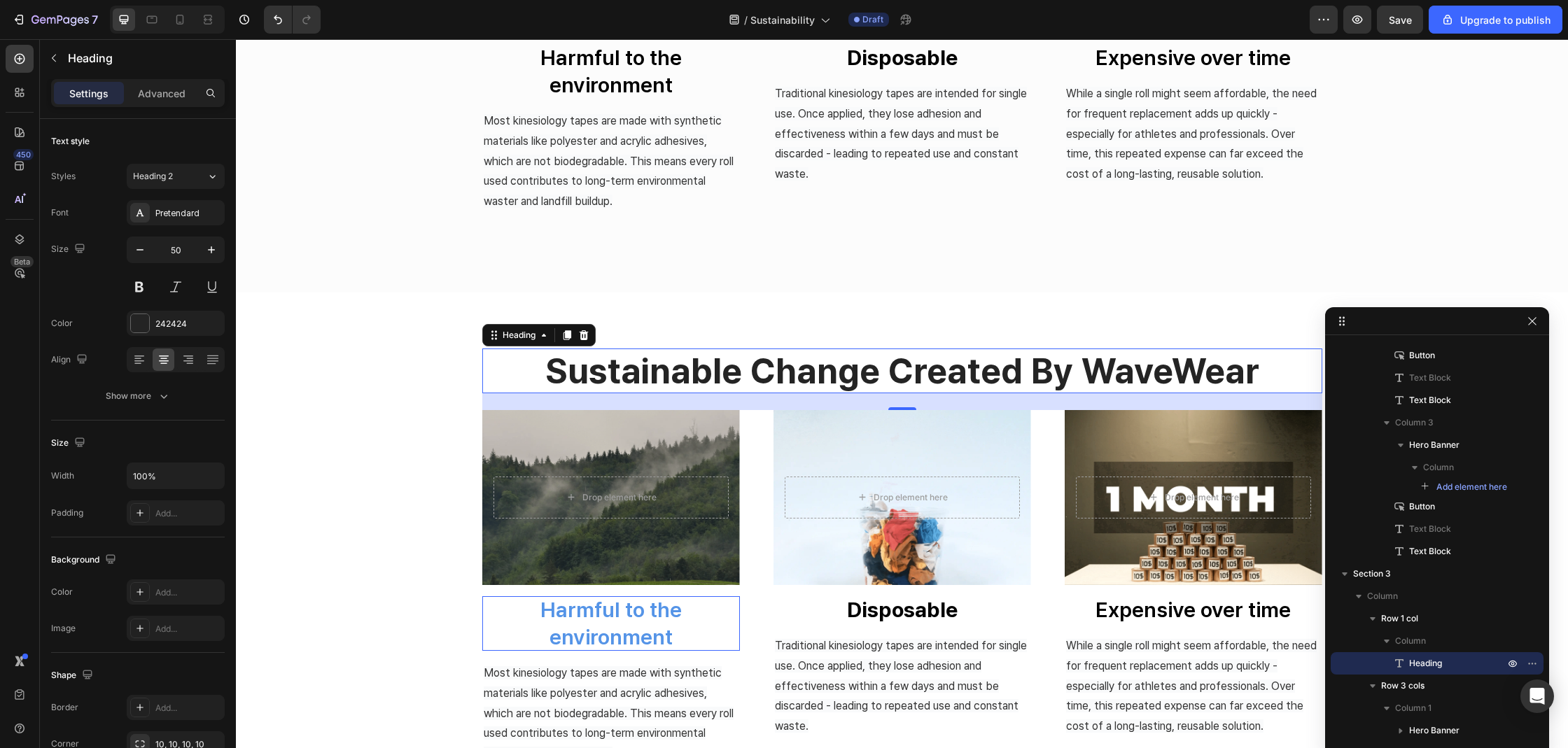
click at [637, 609] on p "Harmful to the environment" at bounding box center [611, 623] width 258 height 54
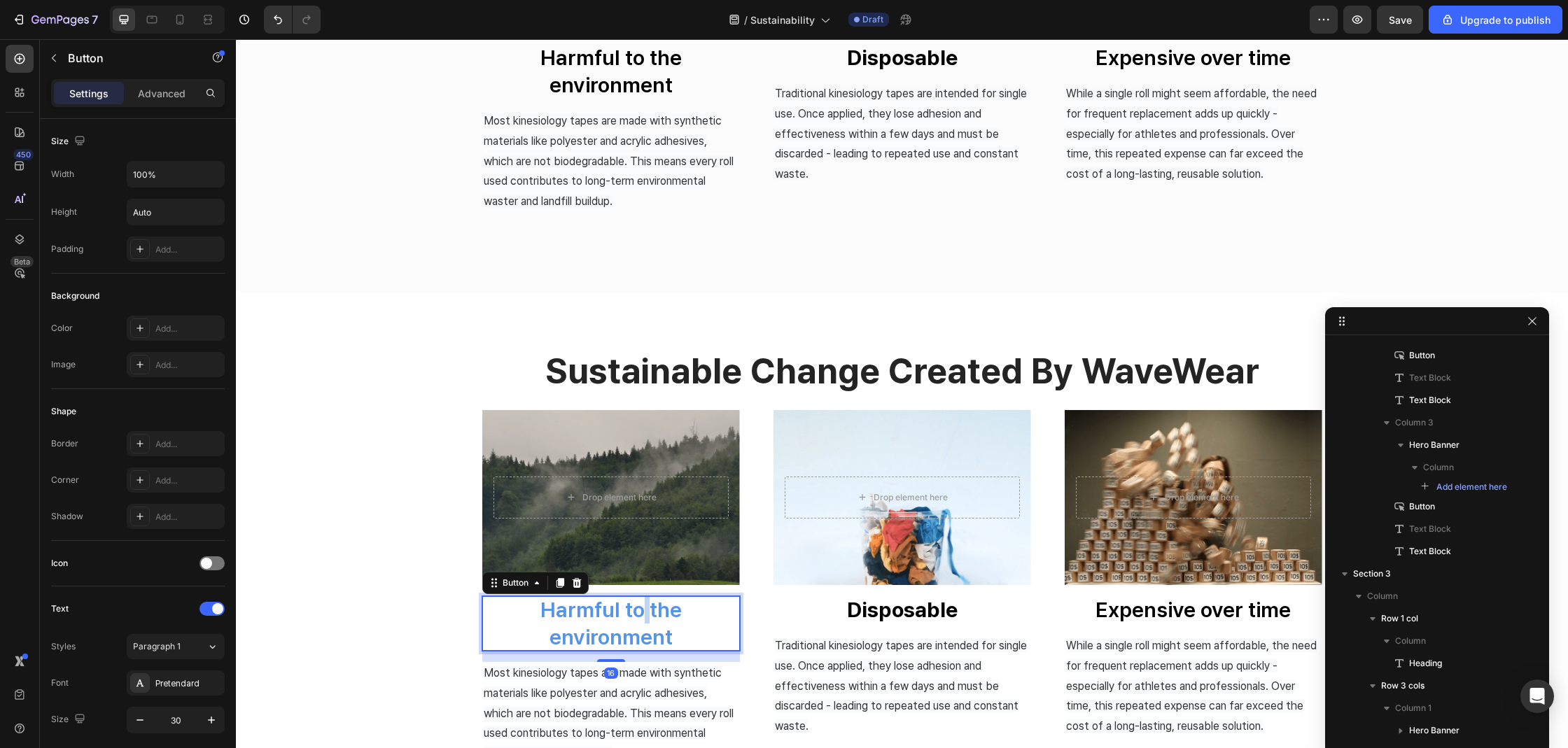
scroll to position [599, 0]
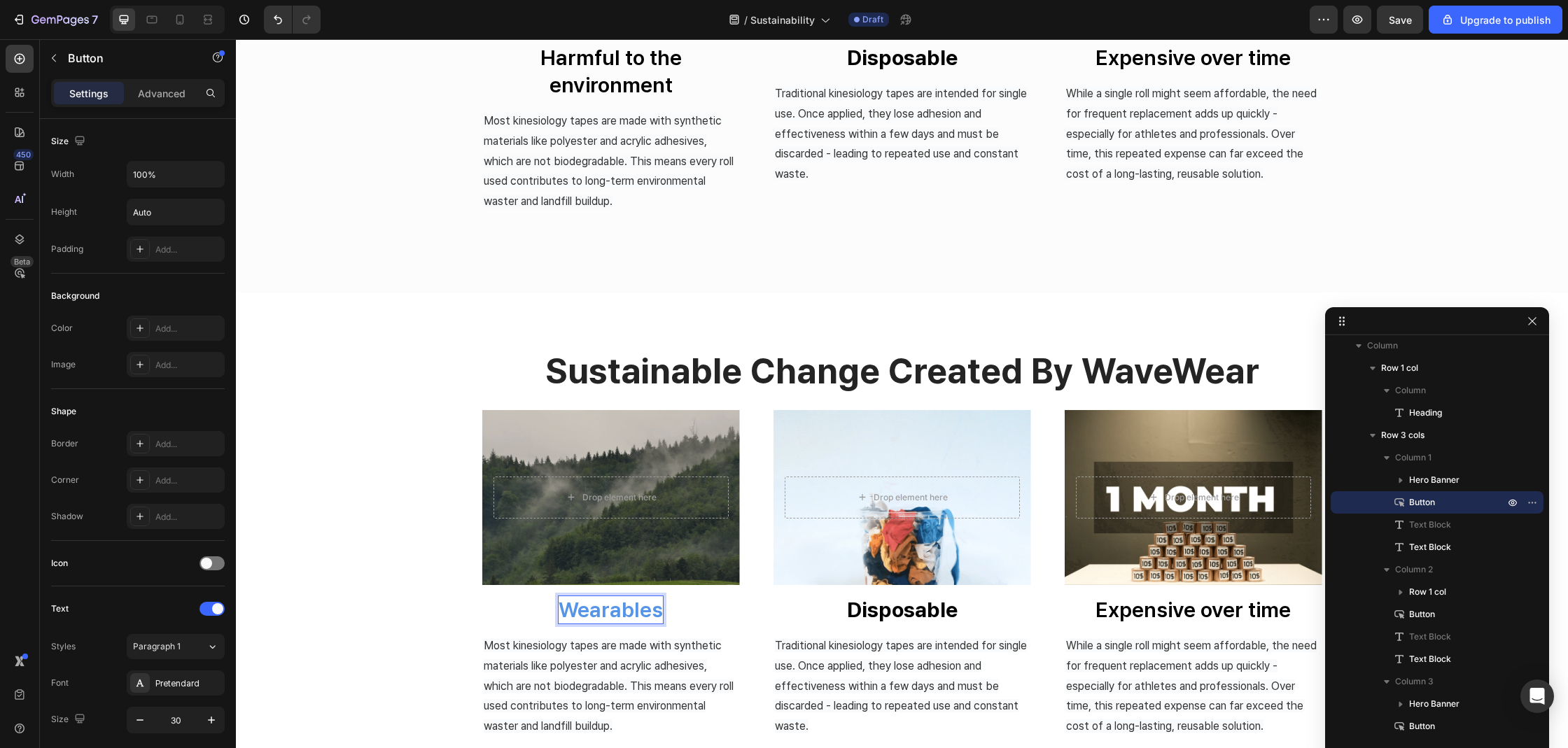
click at [482, 596] on button "Wearables" at bounding box center [611, 610] width 258 height 28
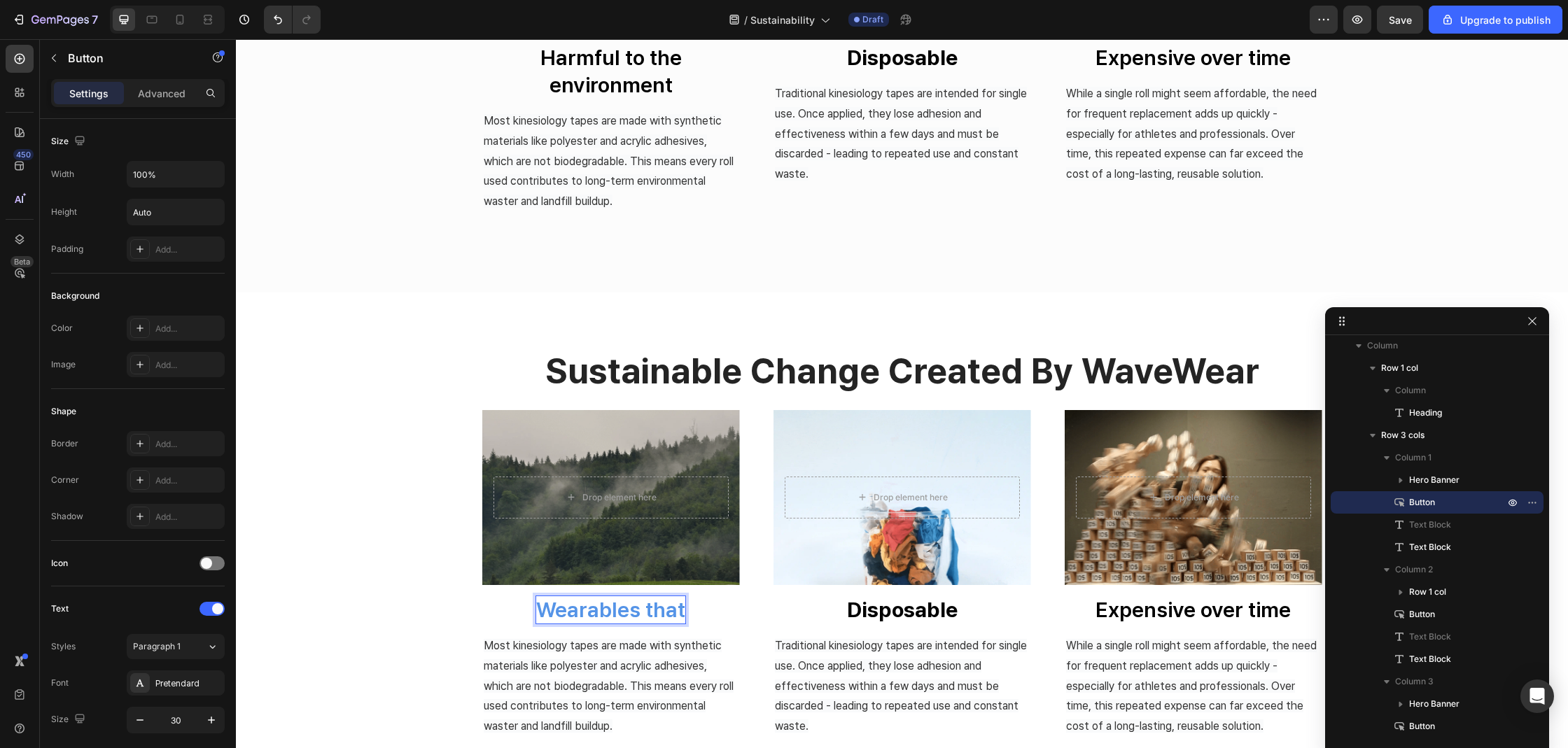
click at [482, 596] on button "Wearables that" at bounding box center [611, 610] width 258 height 28
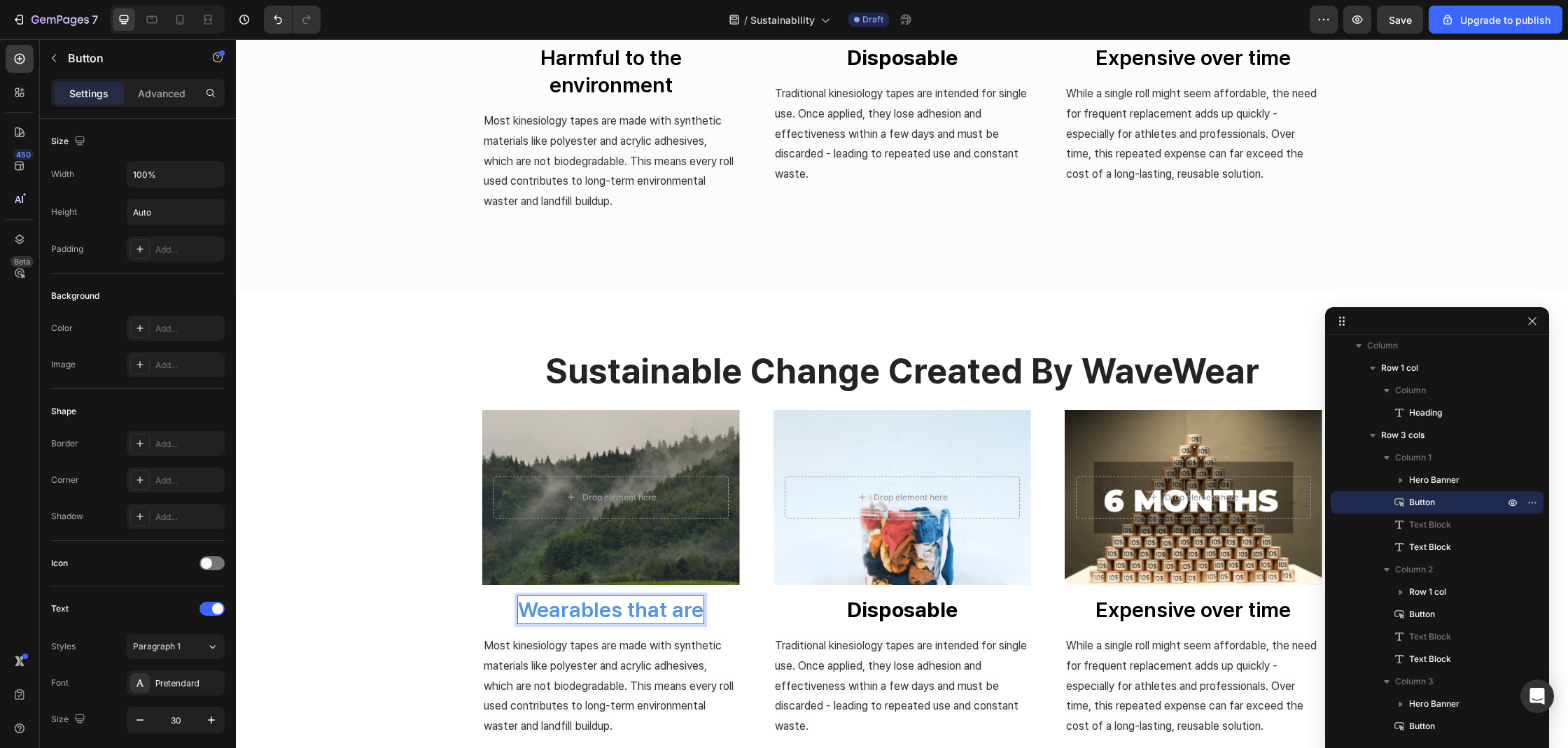
click at [482, 596] on button "Wearables that are" at bounding box center [611, 610] width 258 height 28
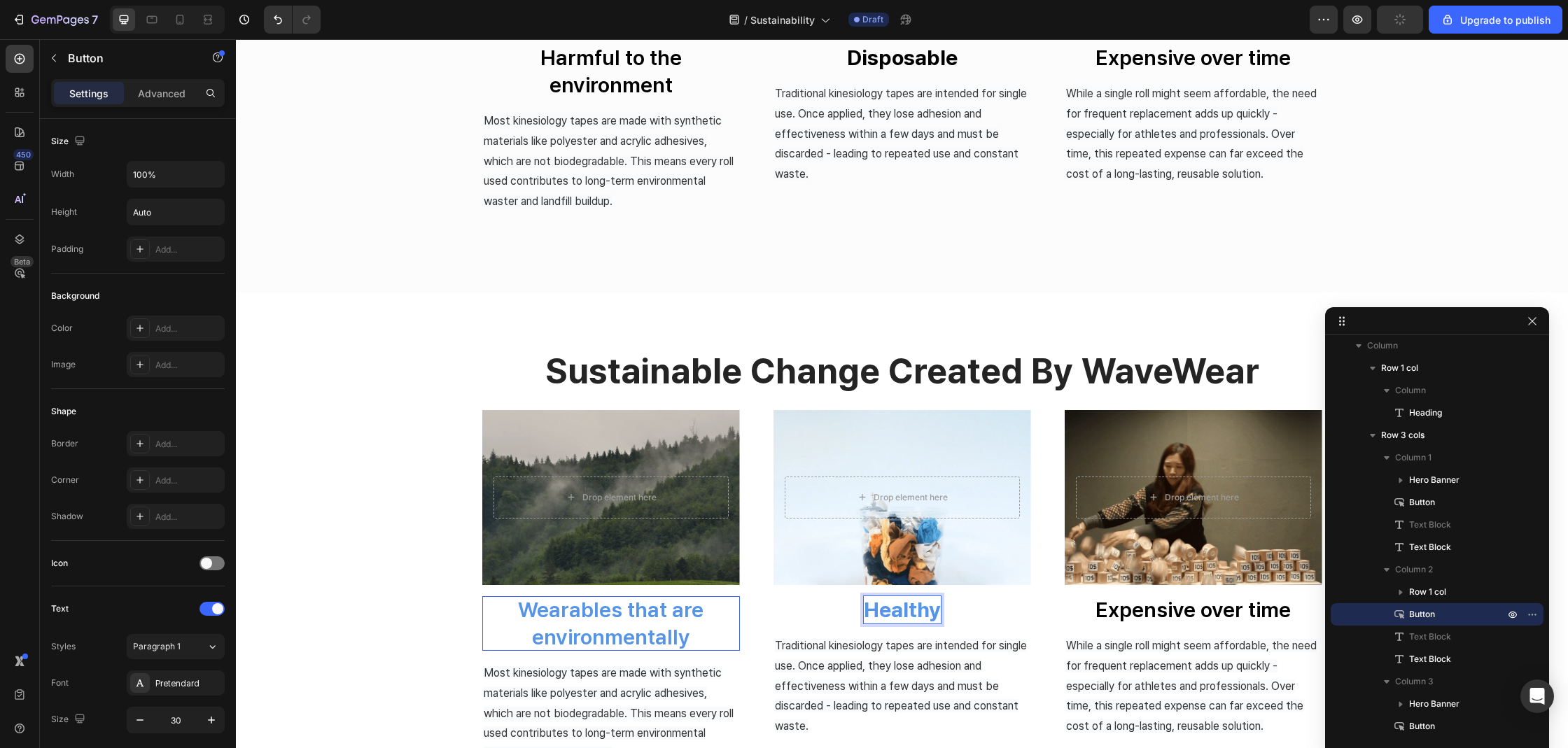
click at [773, 596] on button "Healthy" at bounding box center [902, 610] width 258 height 28
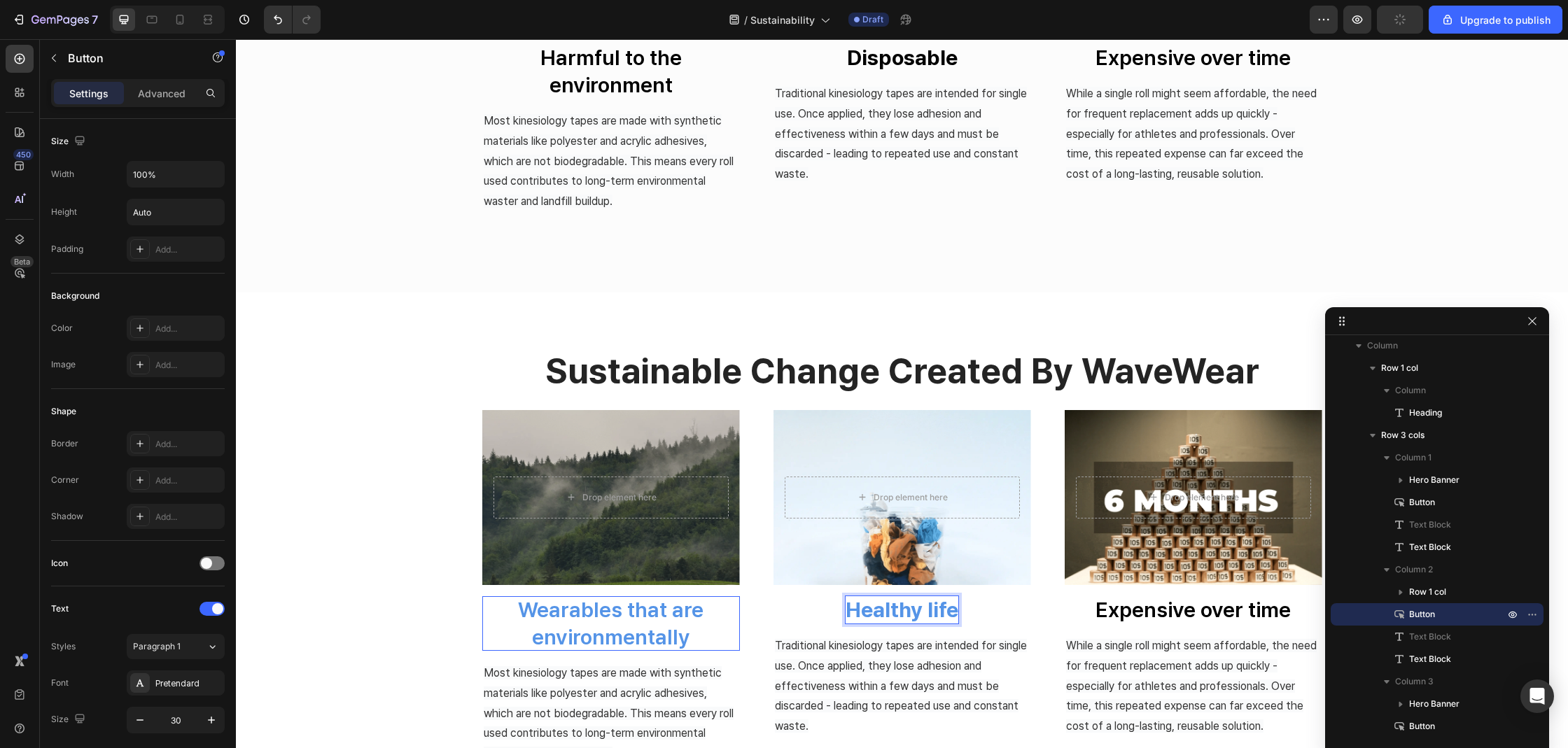
click at [773, 596] on button "Healthy life" at bounding box center [902, 610] width 258 height 28
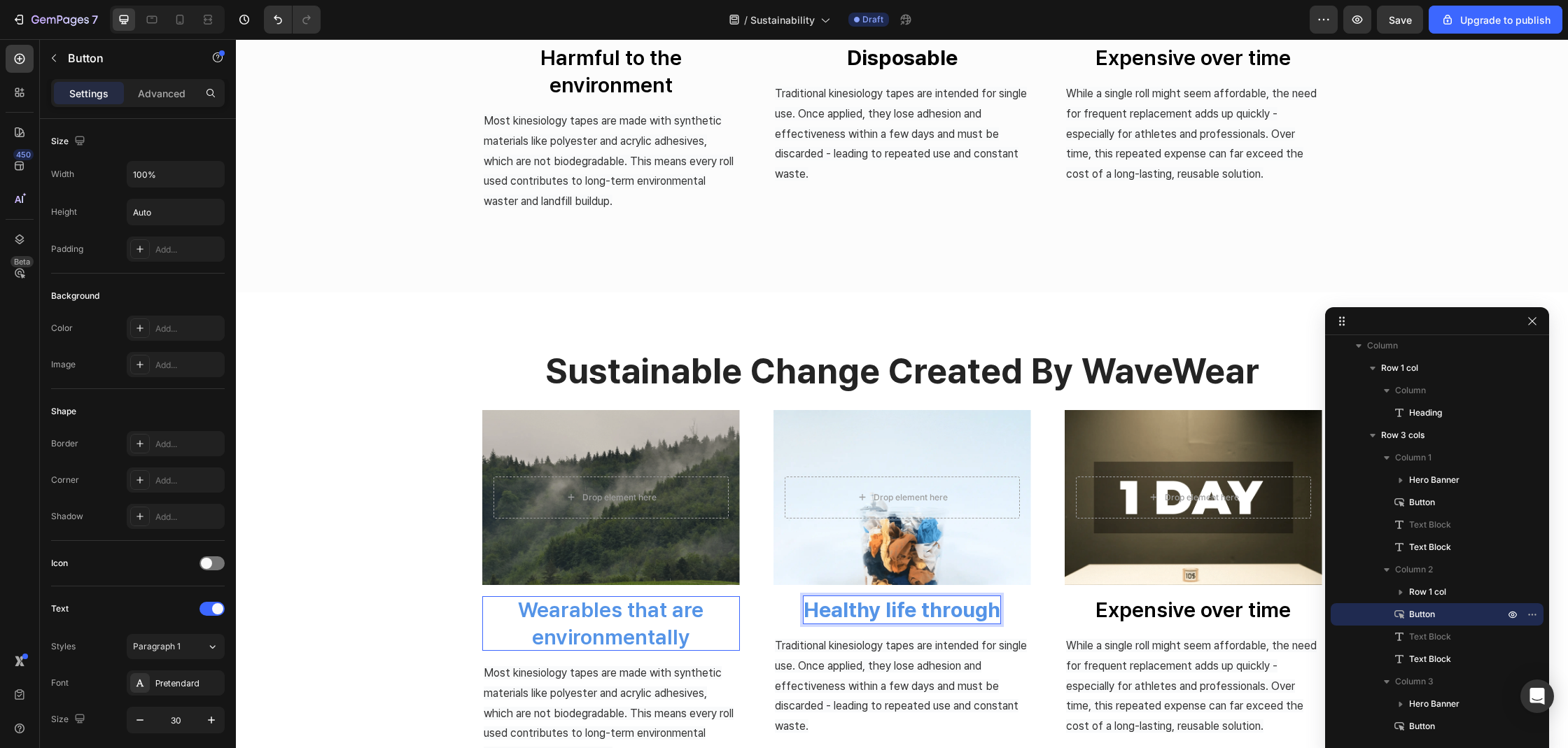
click at [773, 596] on button "Healthy life through" at bounding box center [902, 610] width 258 height 28
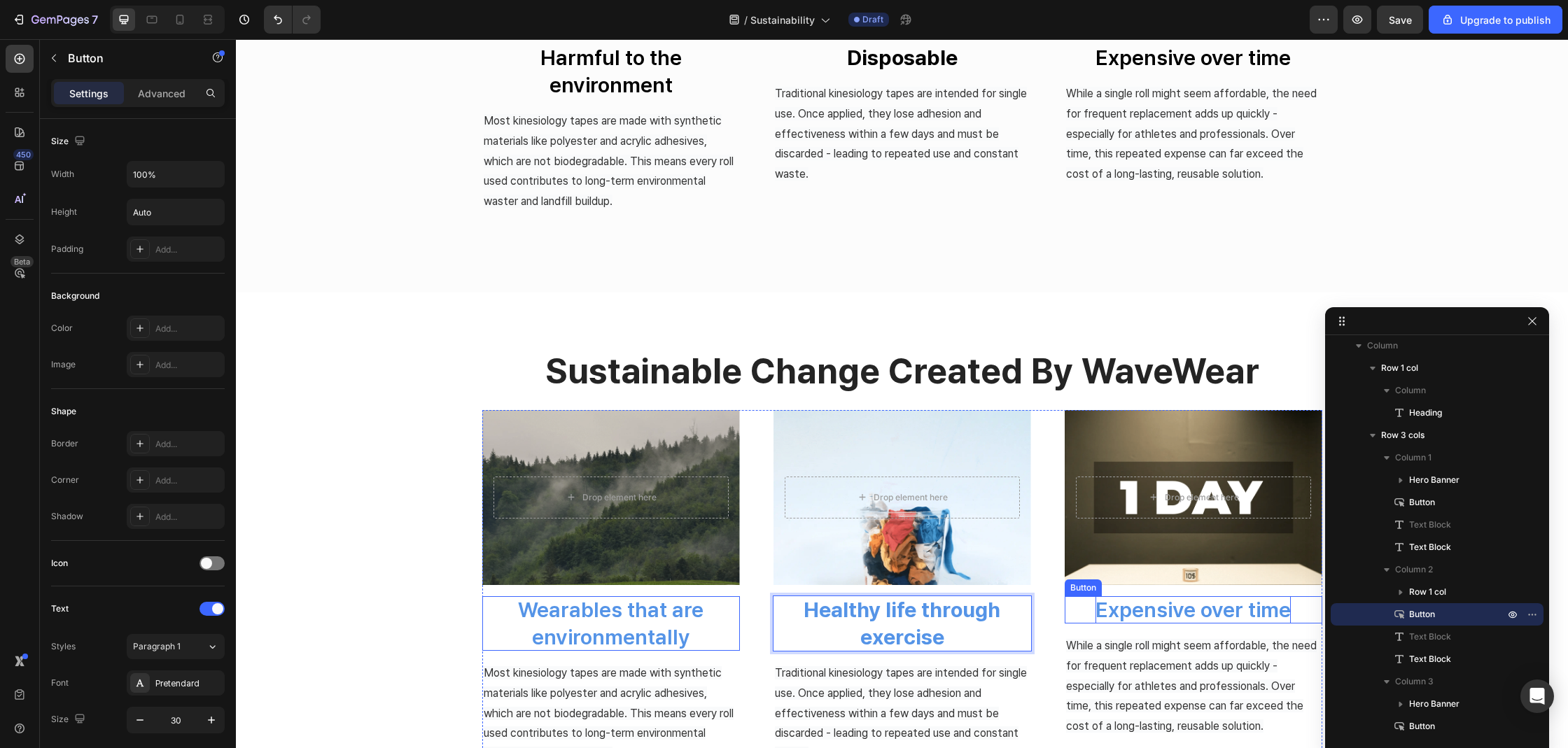
click at [1130, 602] on p "Expensive over time" at bounding box center [1193, 610] width 196 height 28
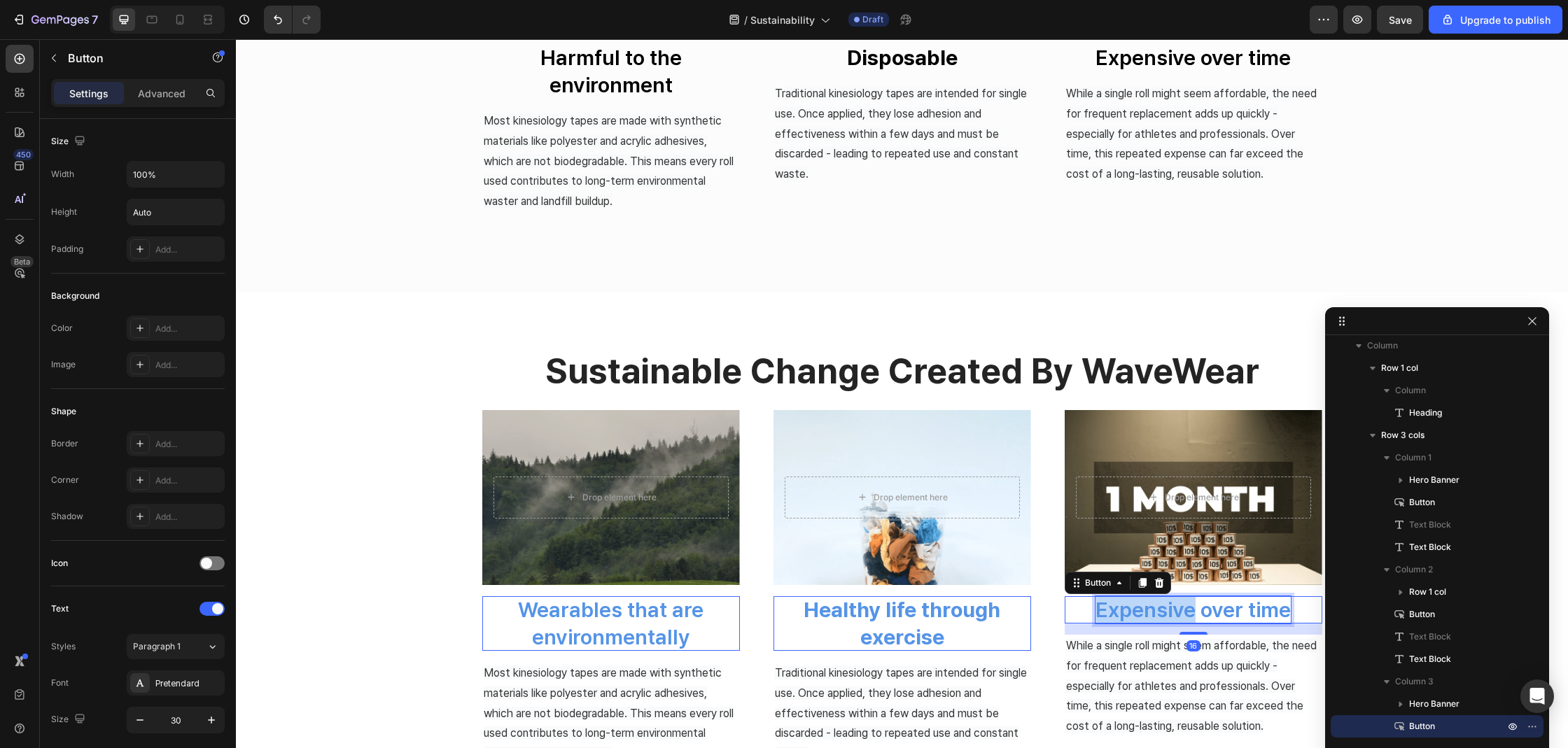
click at [1130, 602] on p "Expensive over time" at bounding box center [1193, 610] width 196 height 28
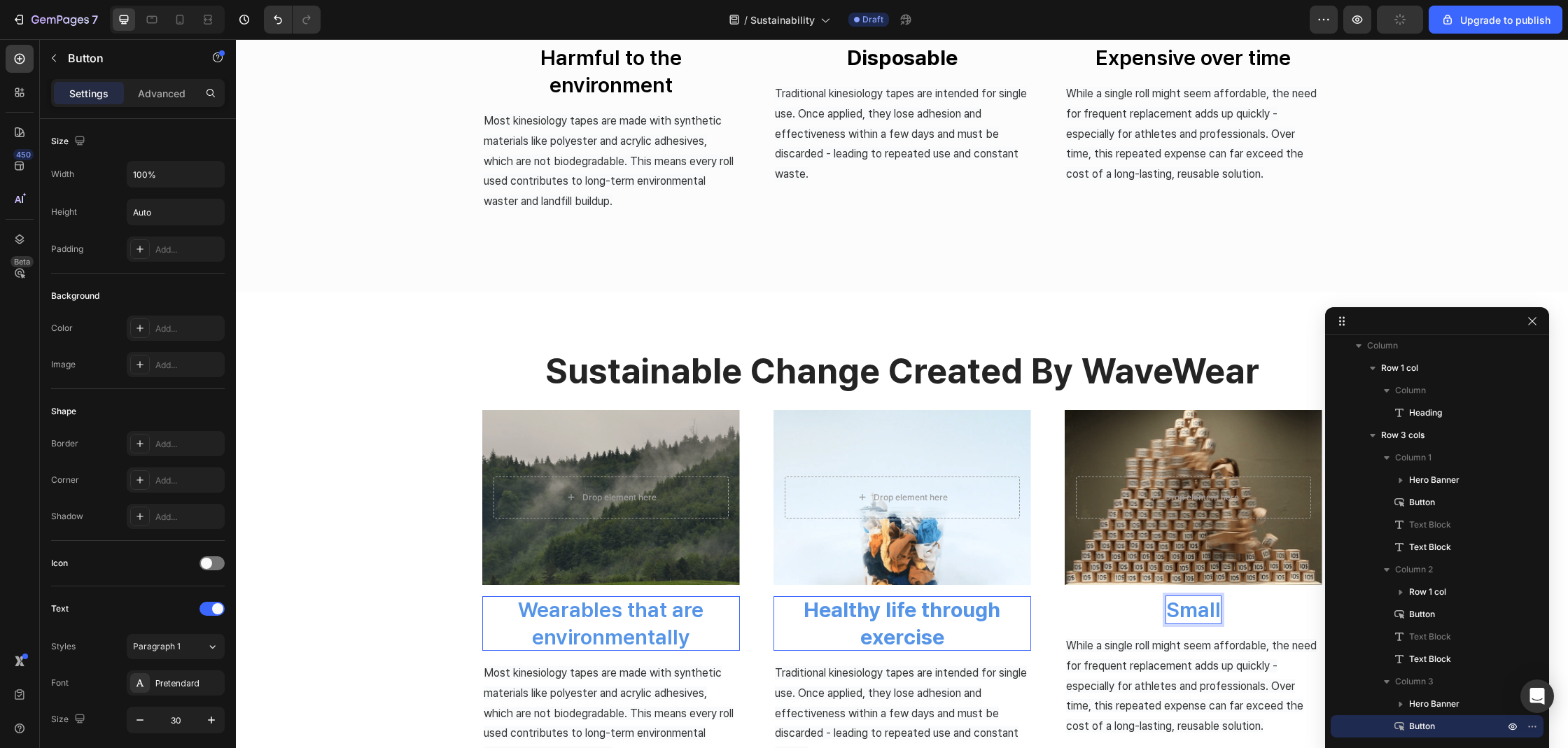
click at [1064, 596] on button "Small" at bounding box center [1193, 610] width 258 height 28
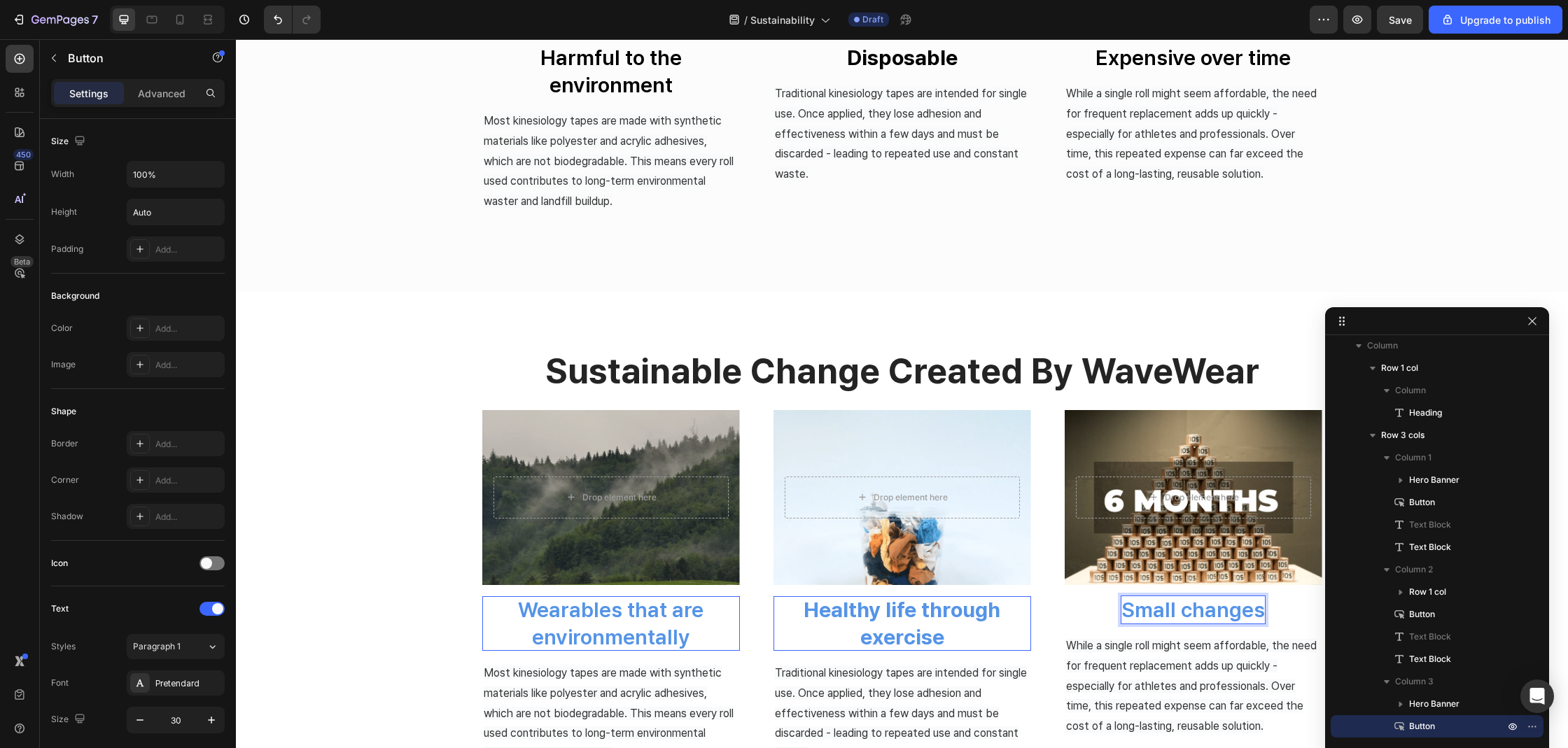
click at [1064, 596] on button "Small changes" at bounding box center [1193, 610] width 258 height 28
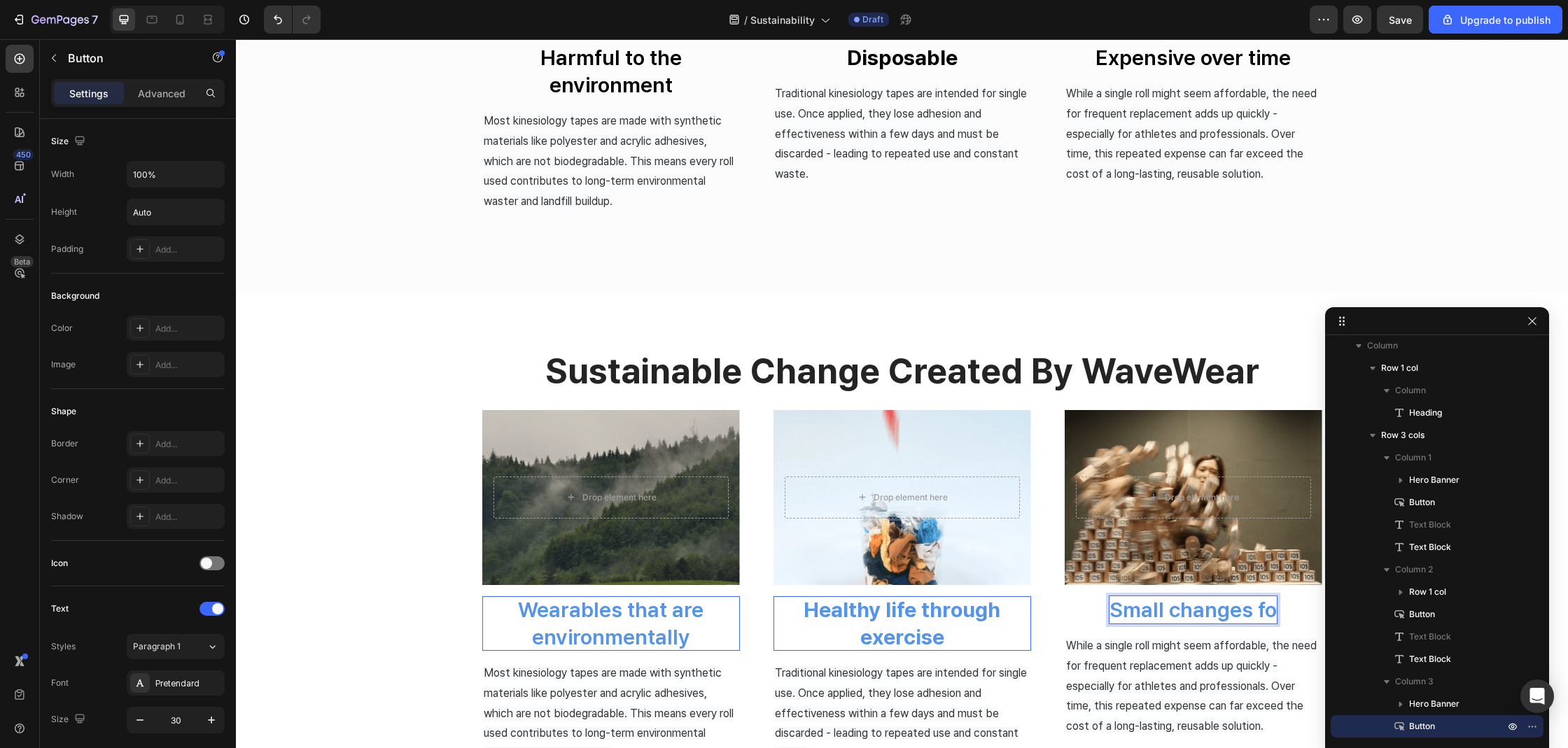
click at [1064, 596] on button "Small changes fo" at bounding box center [1193, 610] width 258 height 28
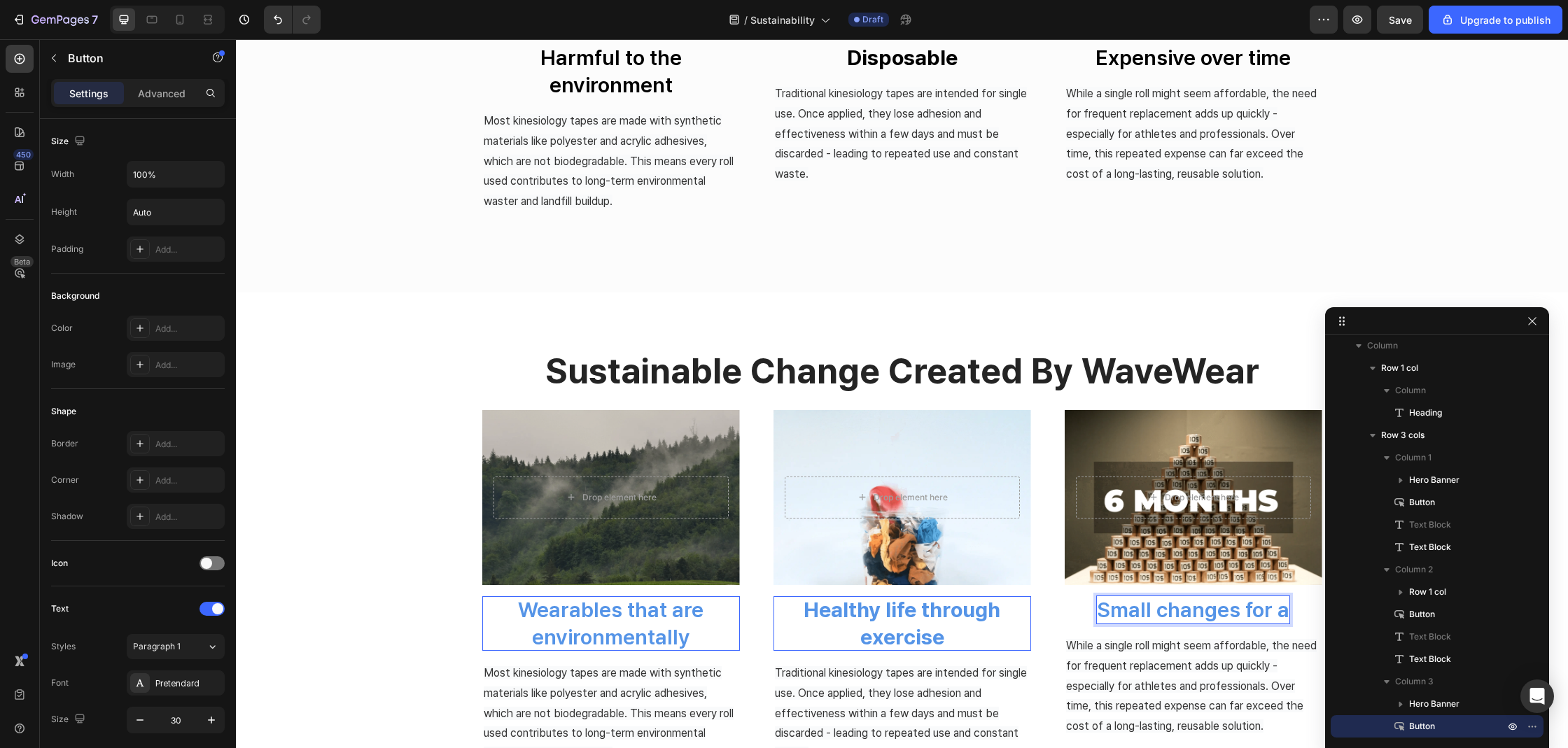
click at [1064, 596] on button "Small changes for a" at bounding box center [1193, 610] width 258 height 28
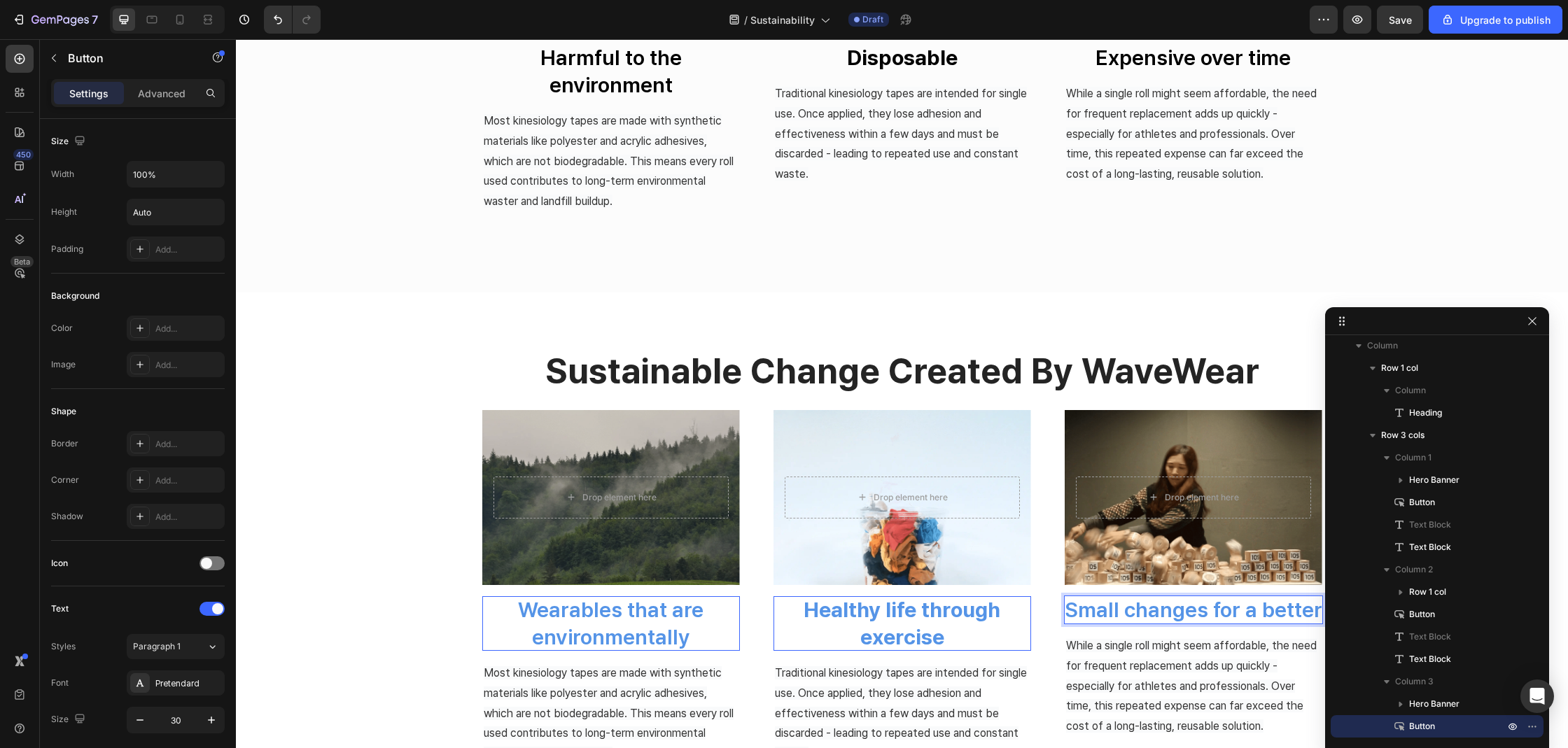
click at [1064, 596] on button "Small changes for a better" at bounding box center [1193, 610] width 258 height 28
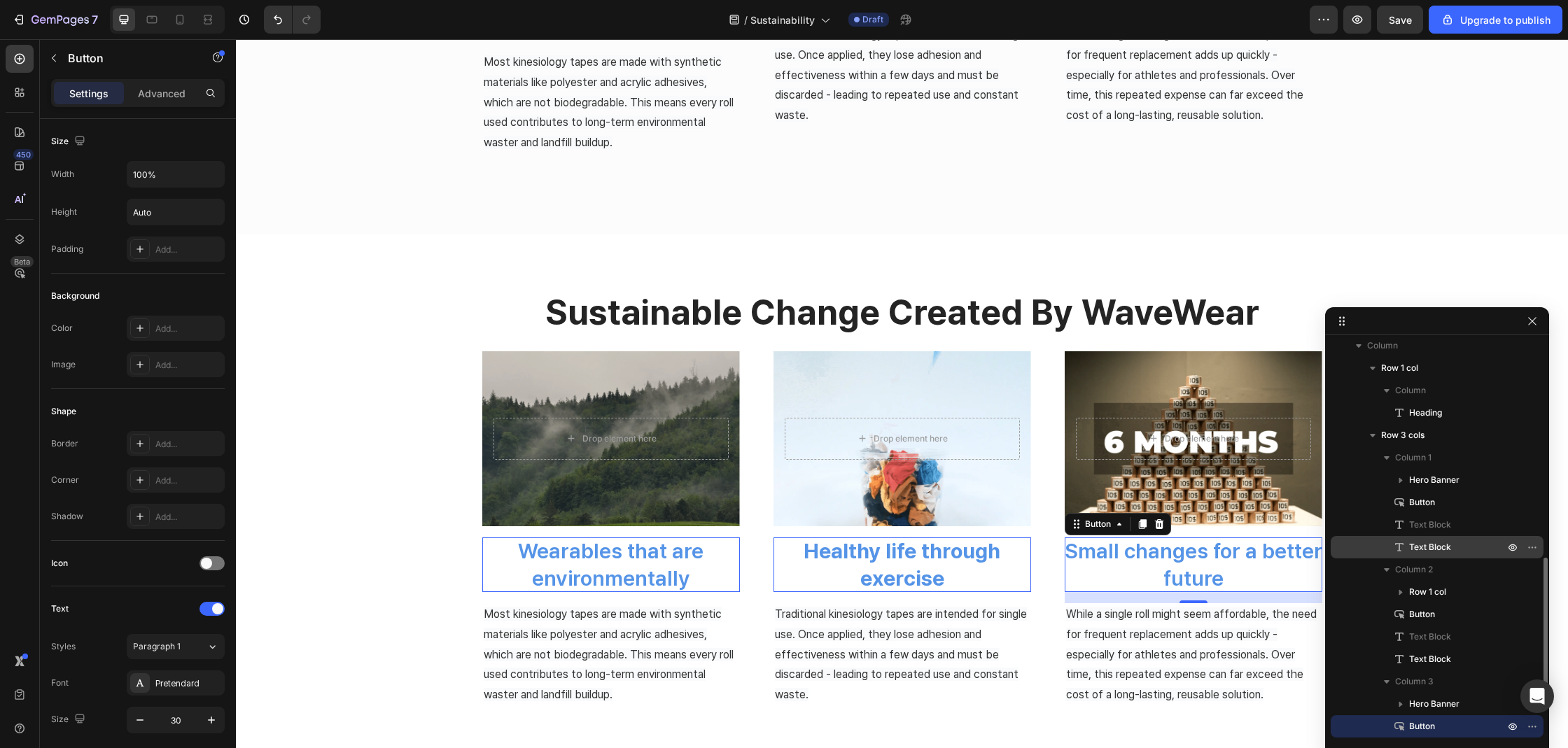
scroll to position [784, 0]
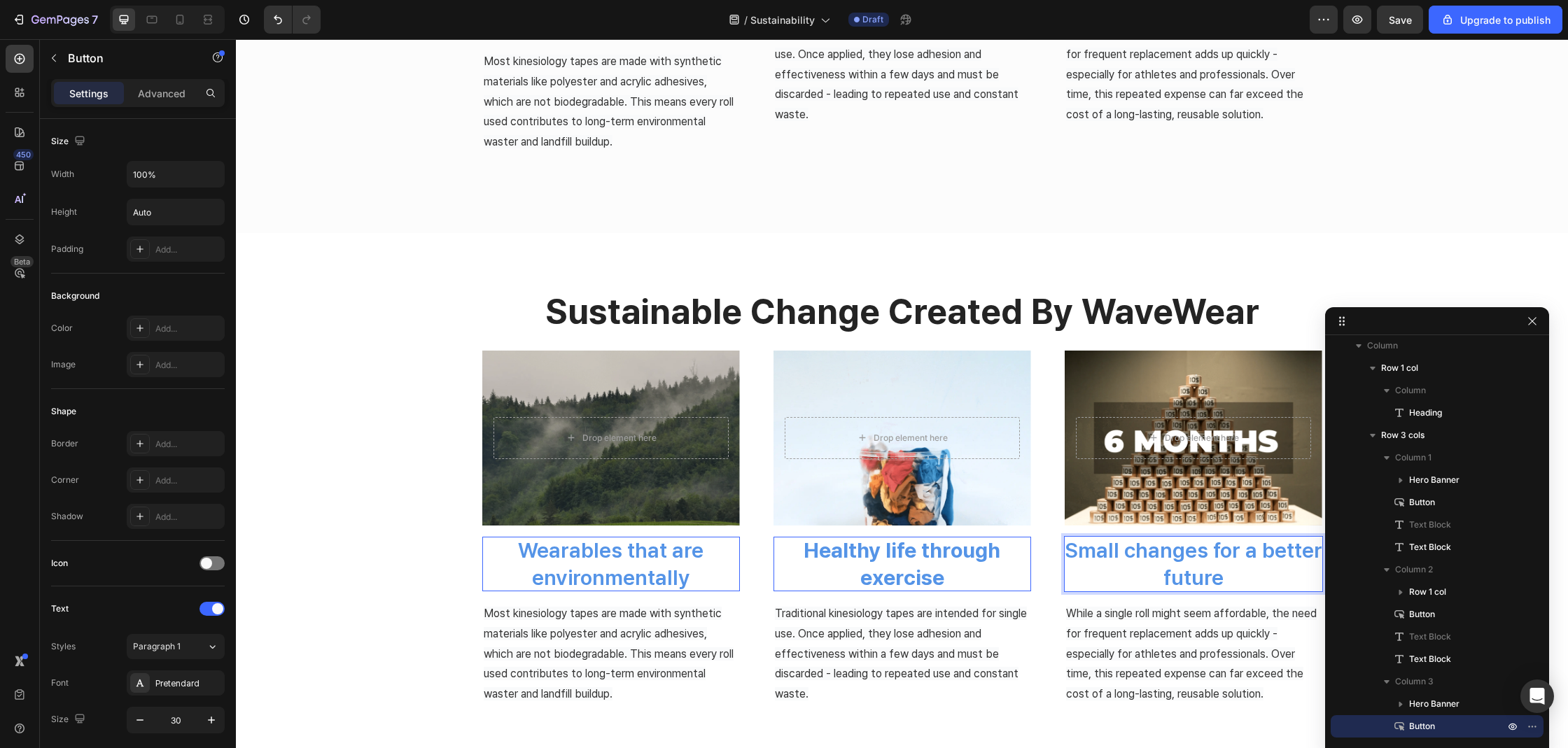
click at [558, 613] on span "Most kinesiology tapes are made with synthetic materials like polyester and acr…" at bounding box center [609, 654] width 250 height 94
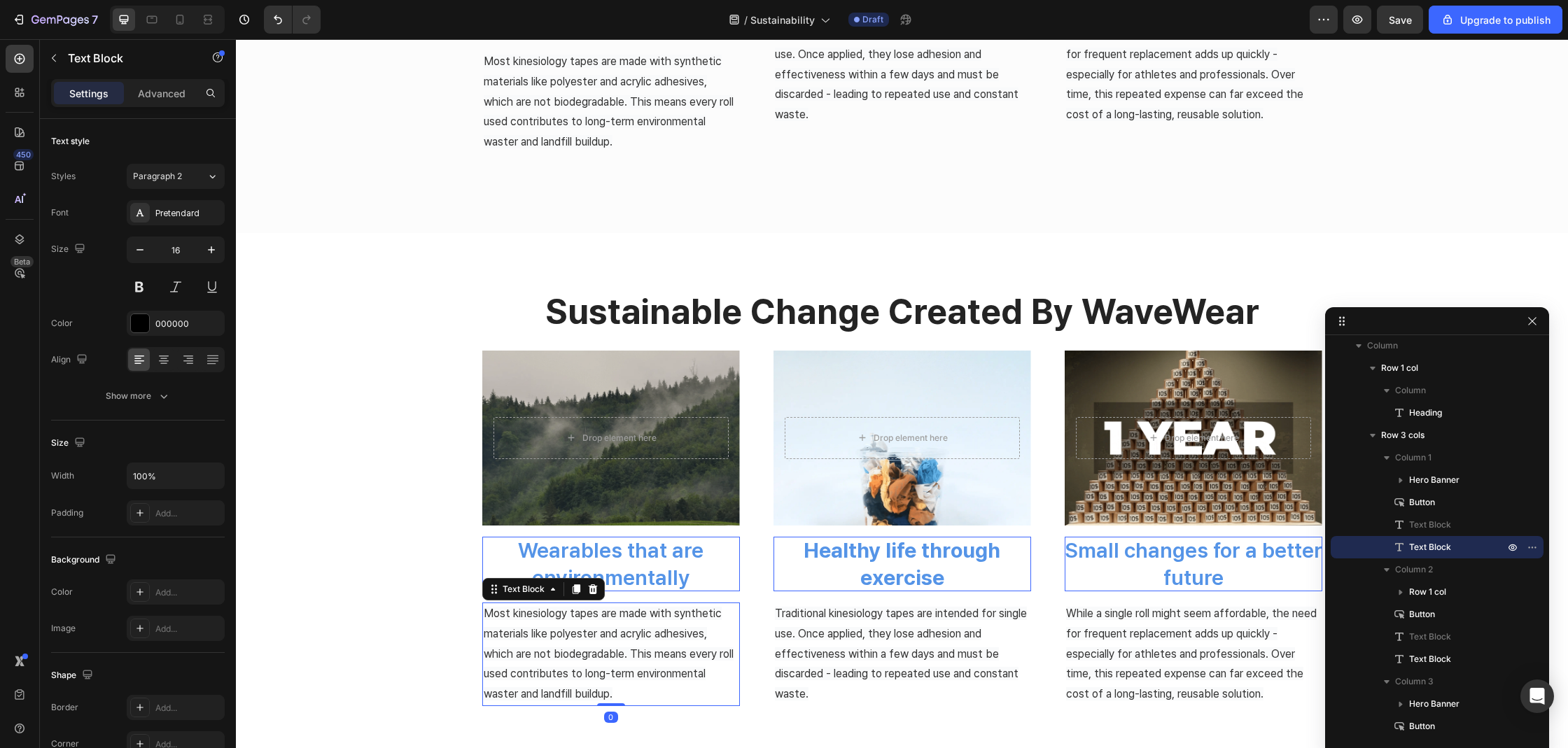
click at [590, 634] on span "Most kinesiology tapes are made with synthetic materials like polyester and acr…" at bounding box center [609, 654] width 250 height 94
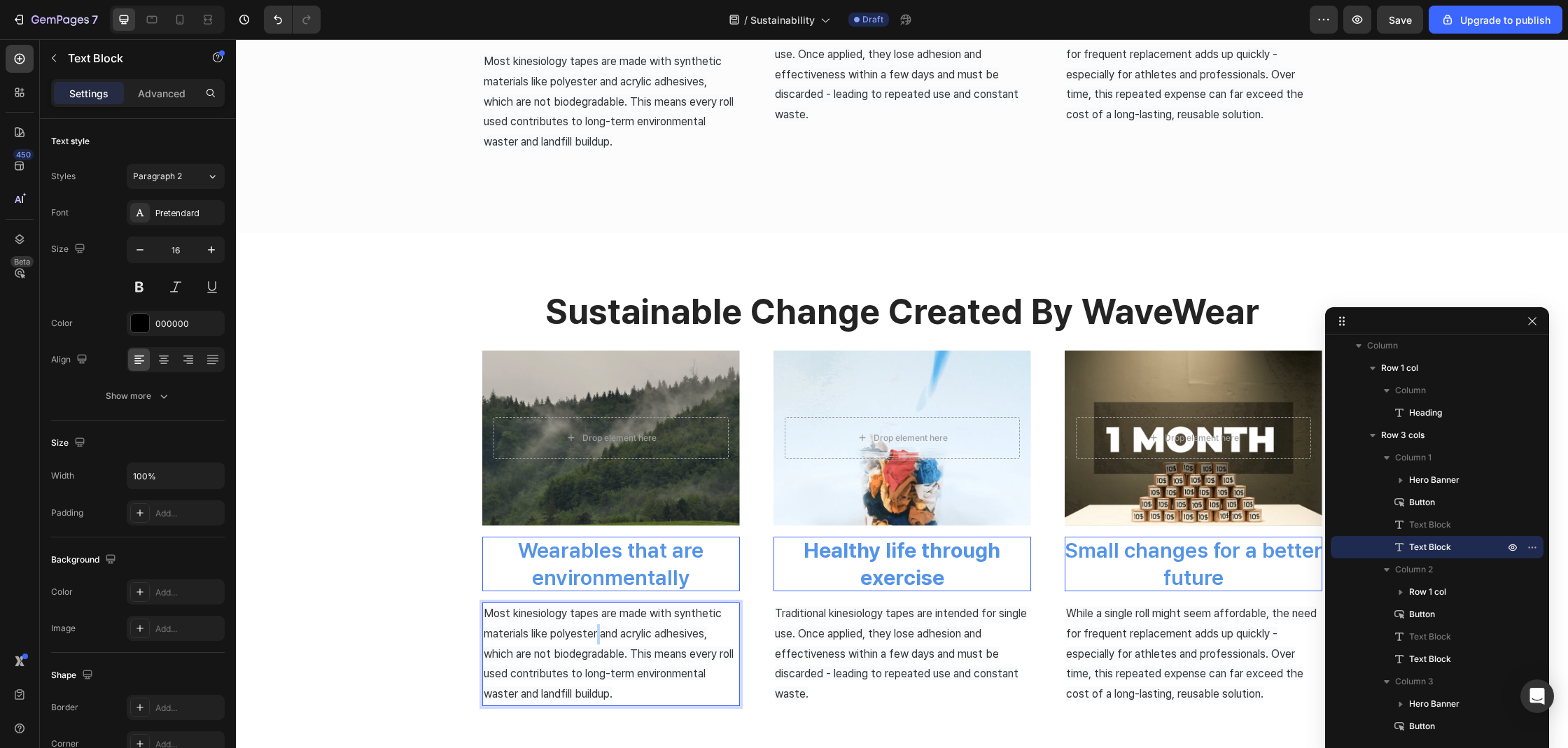
click at [590, 634] on span "Most kinesiology tapes are made with synthetic materials like polyester and acr…" at bounding box center [609, 654] width 250 height 94
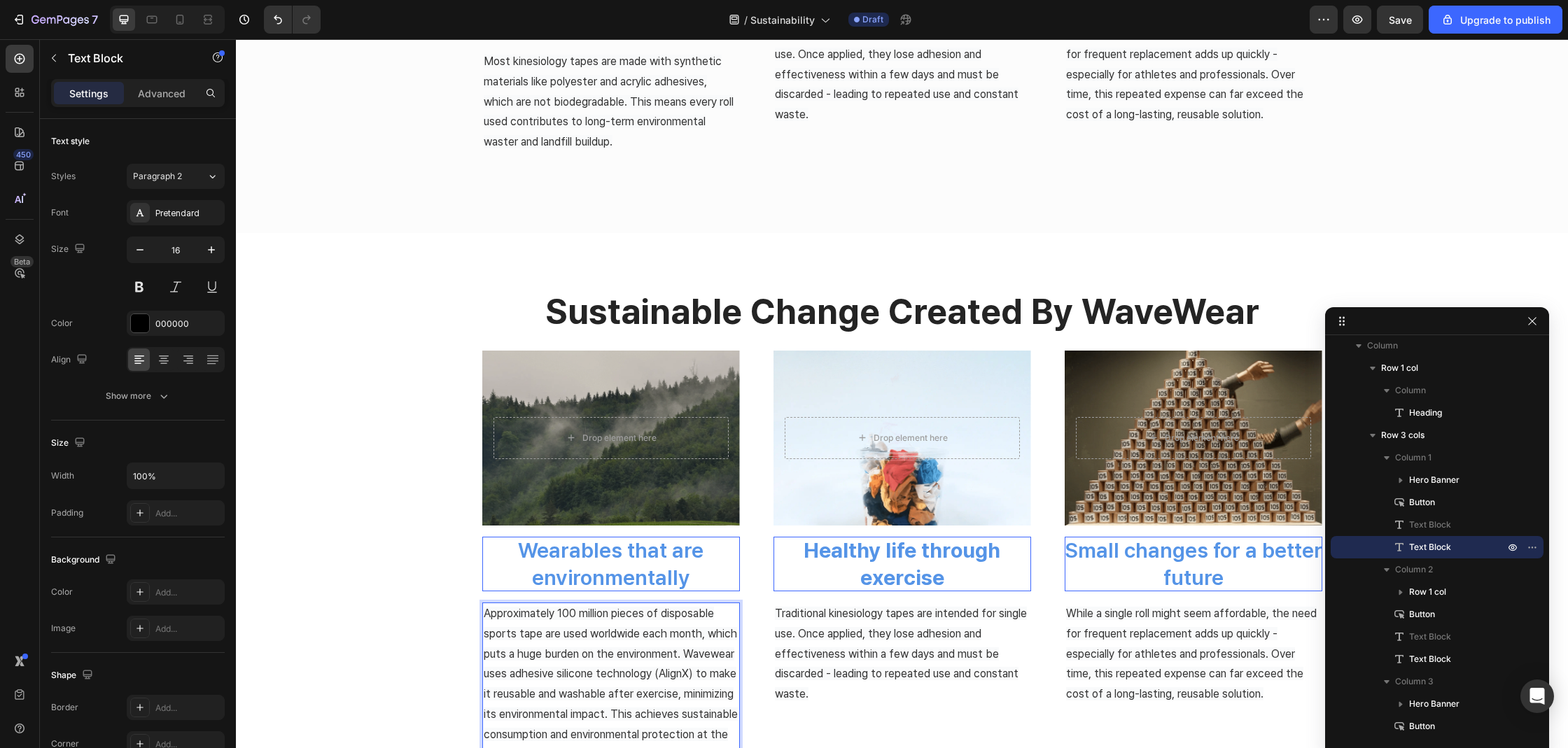
scroll to position [812, 0]
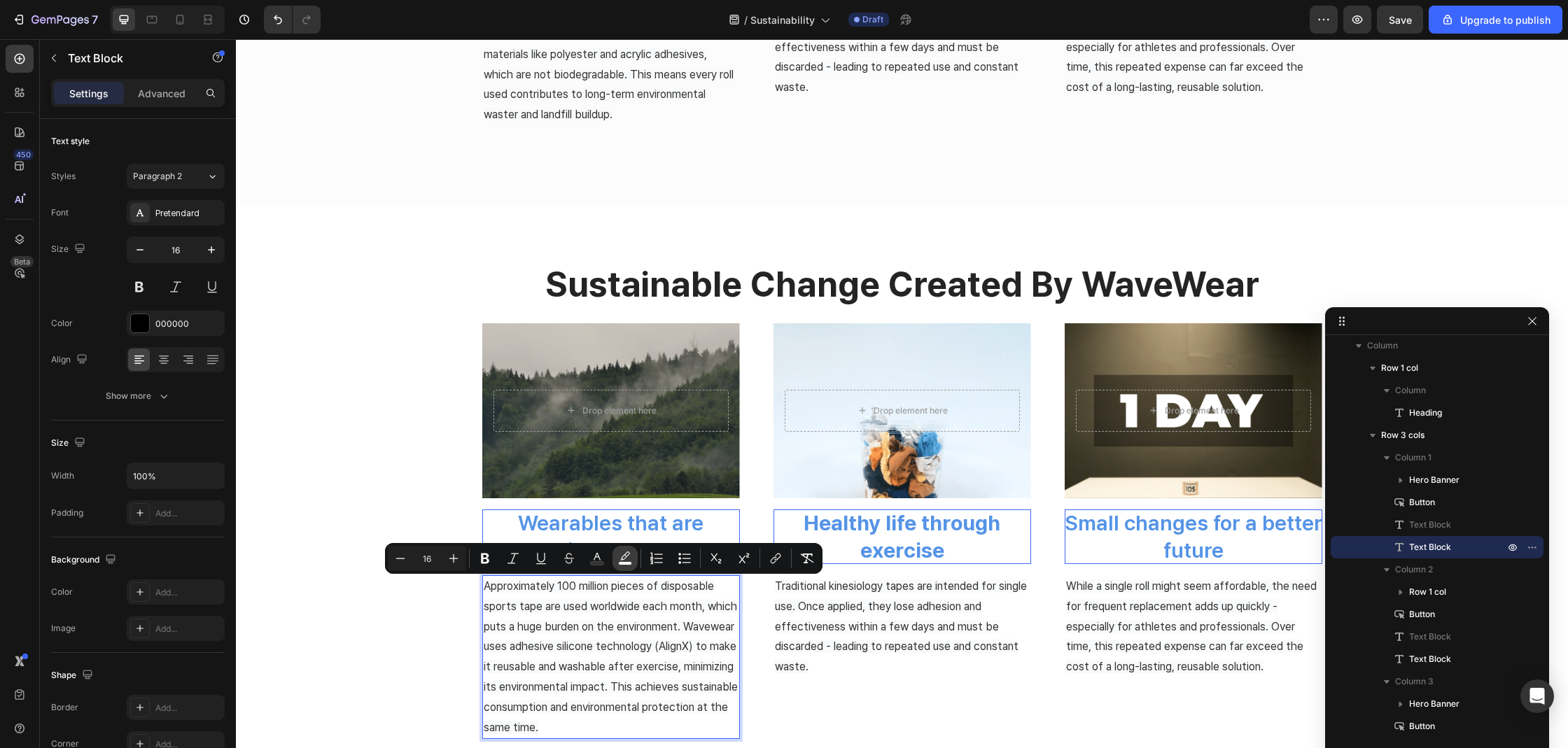
click at [619, 560] on icon "Editor contextual toolbar" at bounding box center [625, 558] width 14 height 14
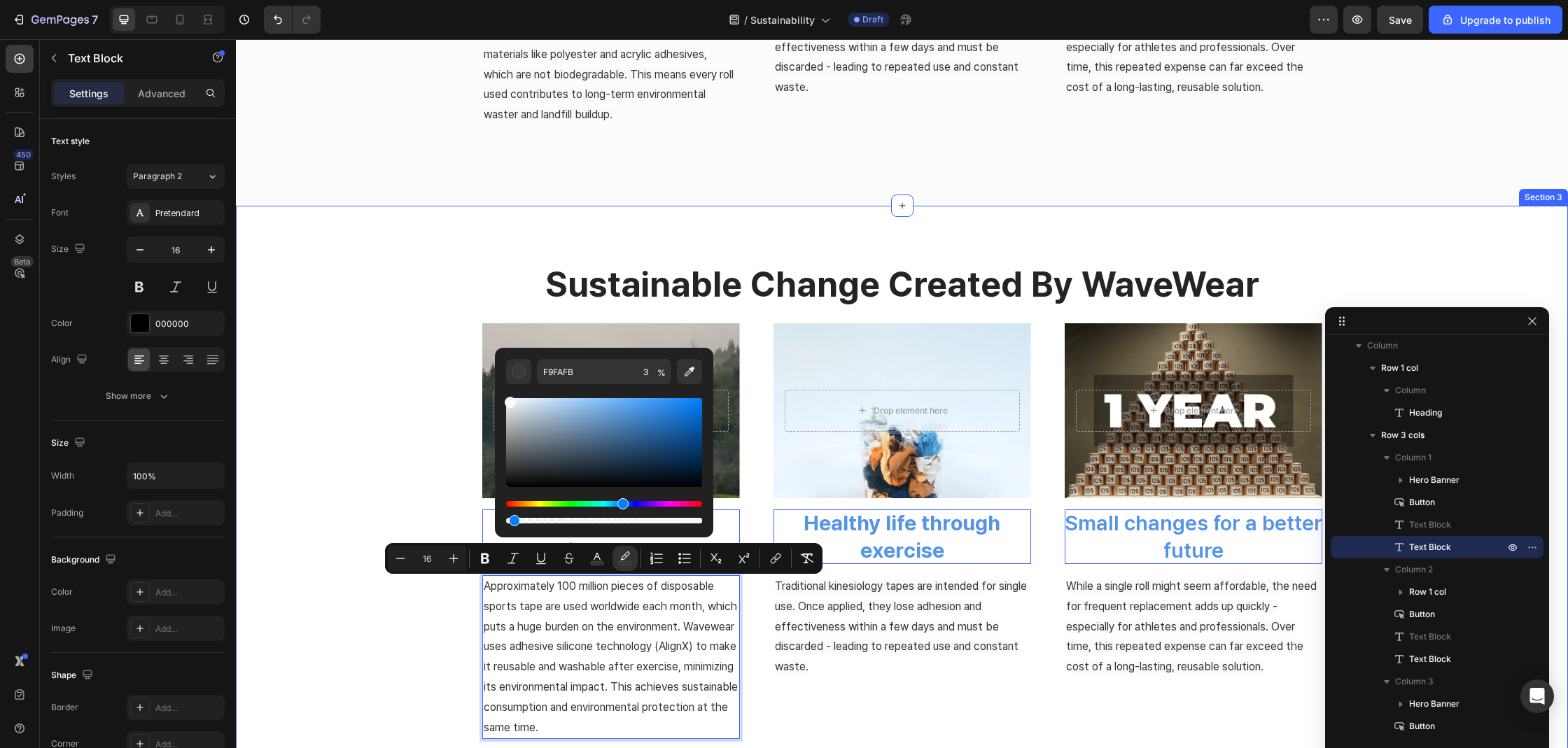
drag, startPoint x: 761, startPoint y: 559, endPoint x: 463, endPoint y: 511, distance: 301.8
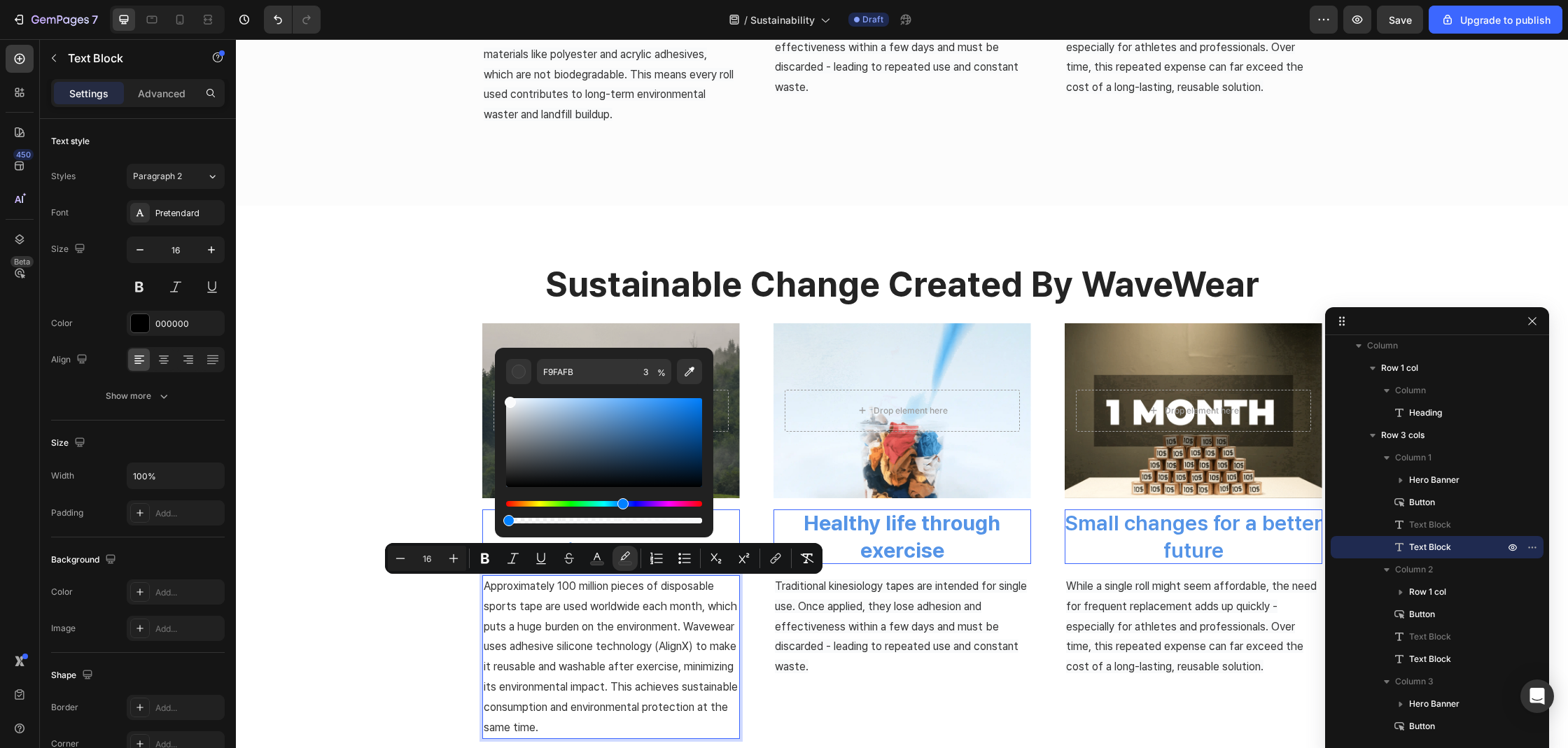
type input "0"
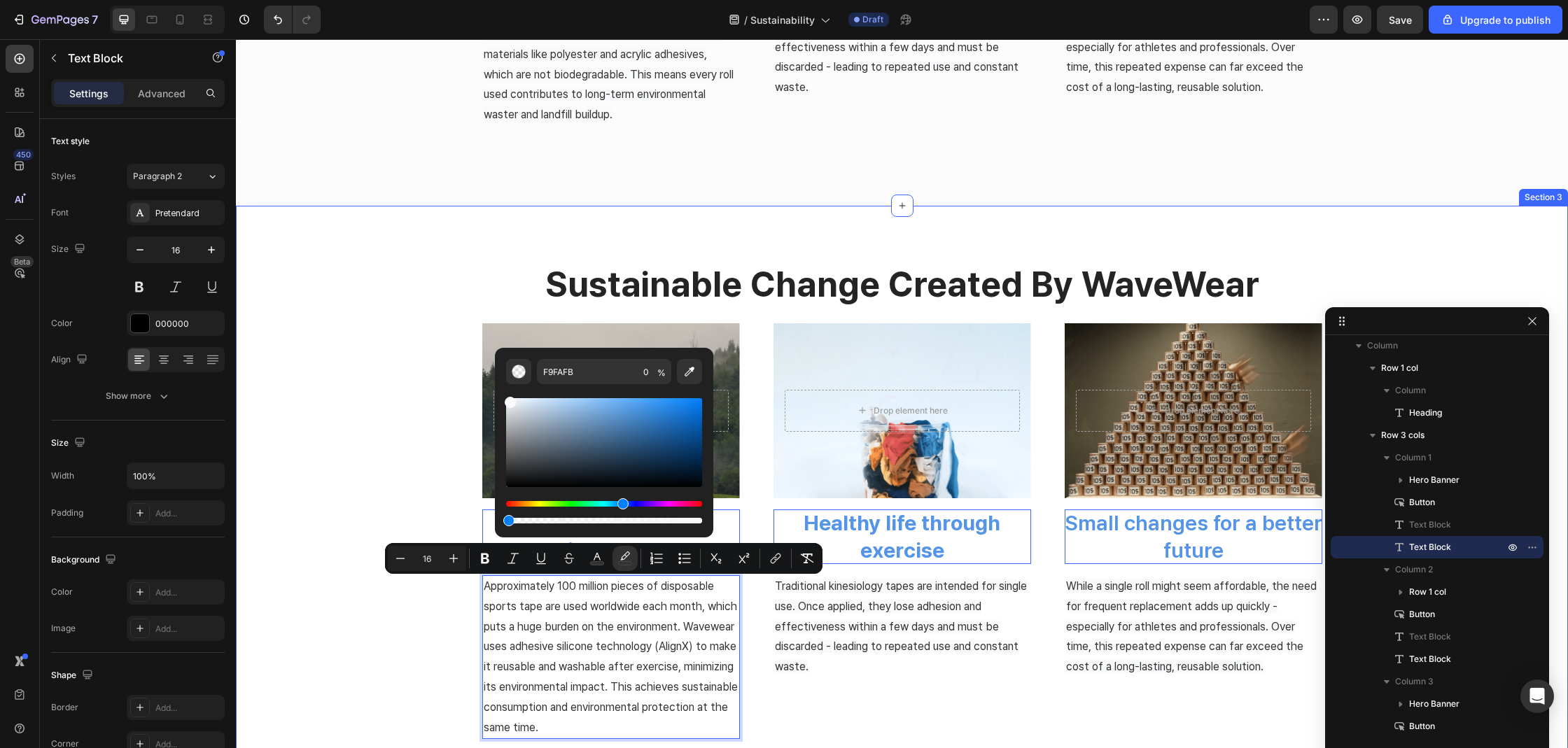
drag, startPoint x: 742, startPoint y: 557, endPoint x: 406, endPoint y: 522, distance: 337.8
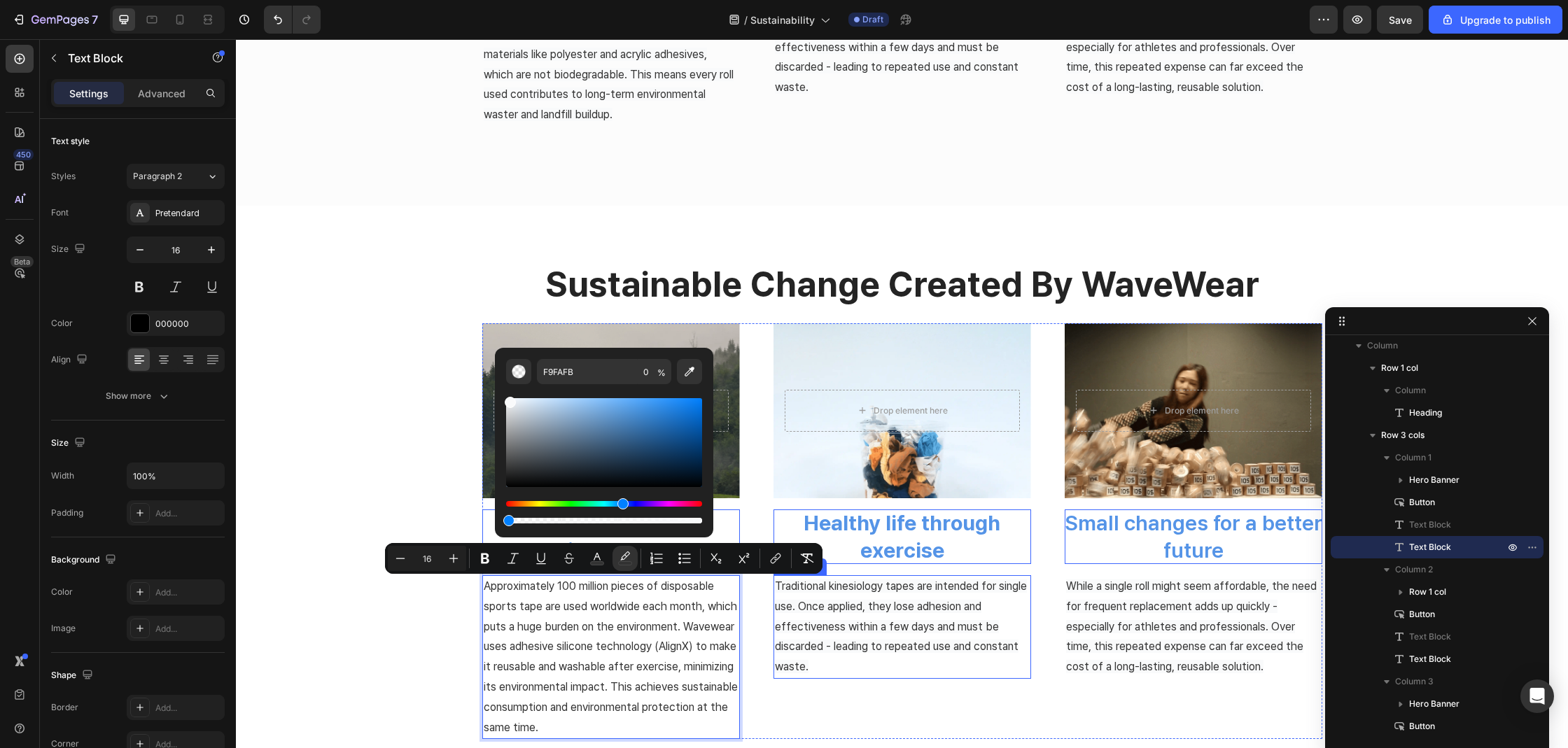
click at [901, 641] on span "Traditional kinesiology tapes are intended for single use. Once applied, they l…" at bounding box center [901, 626] width 252 height 94
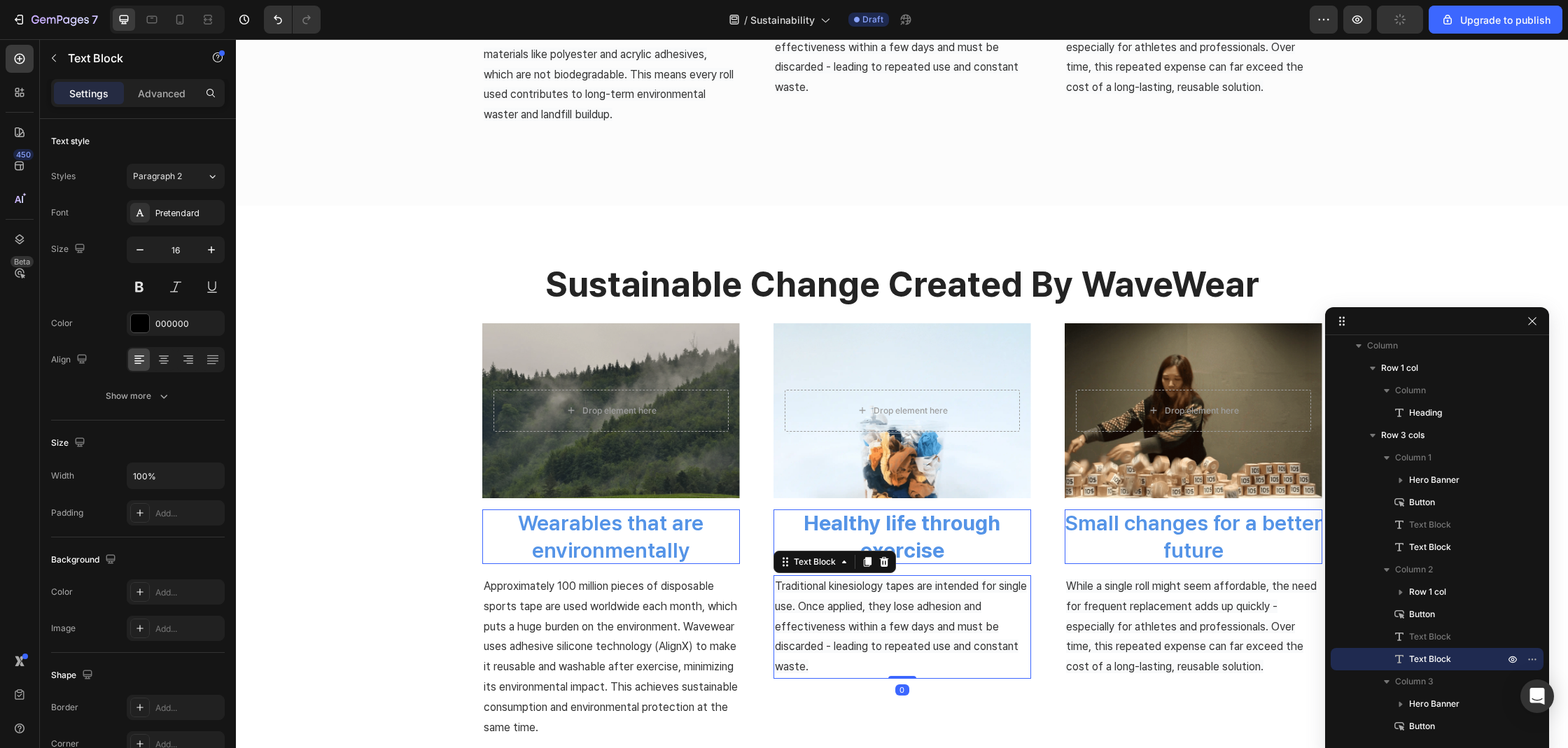
click at [857, 617] on p "Traditional kinesiology tapes are intended for single use. Once applied, they l…" at bounding box center [902, 627] width 255 height 101
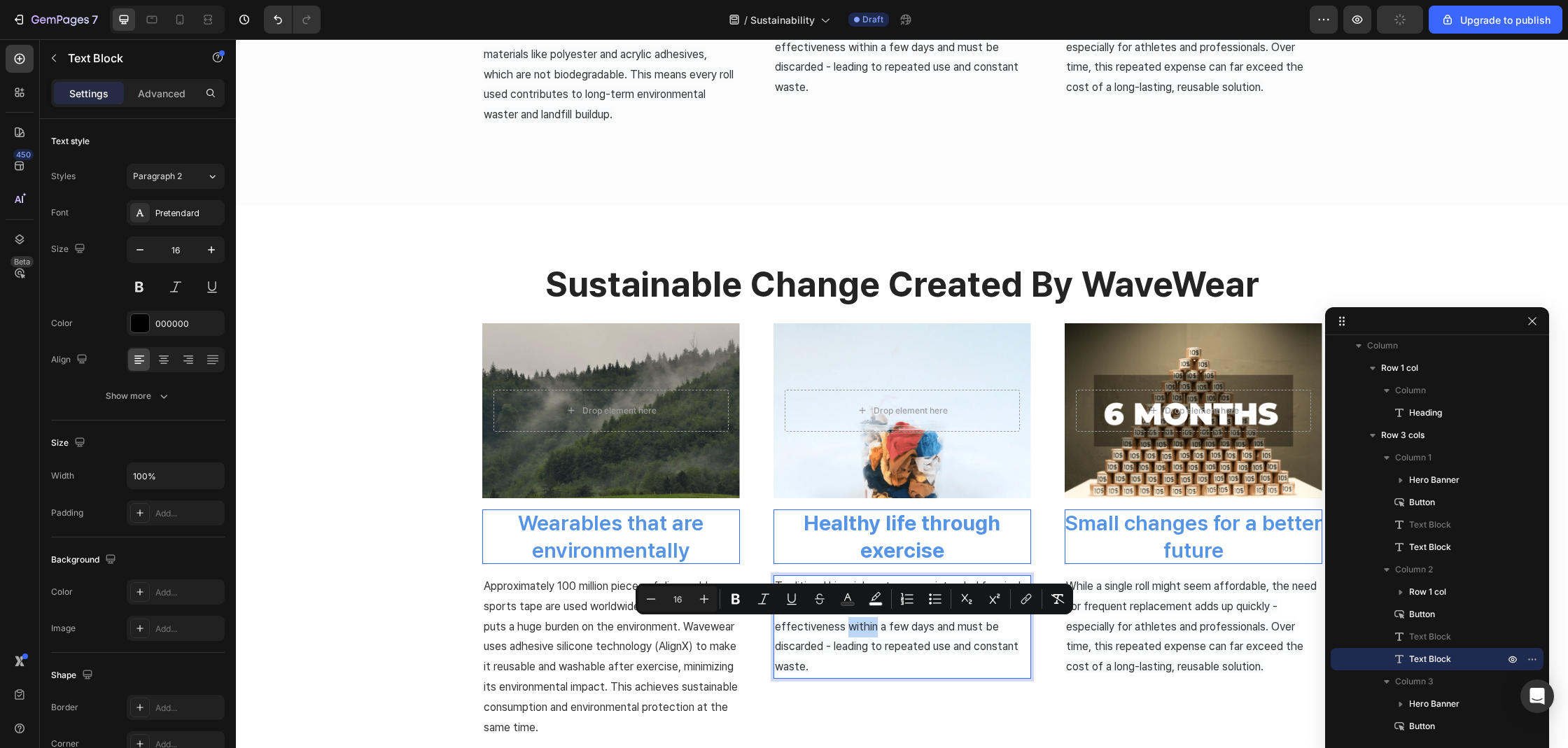
click at [857, 617] on p "Traditional kinesiology tapes are intended for single use. Once applied, they l…" at bounding box center [902, 627] width 255 height 101
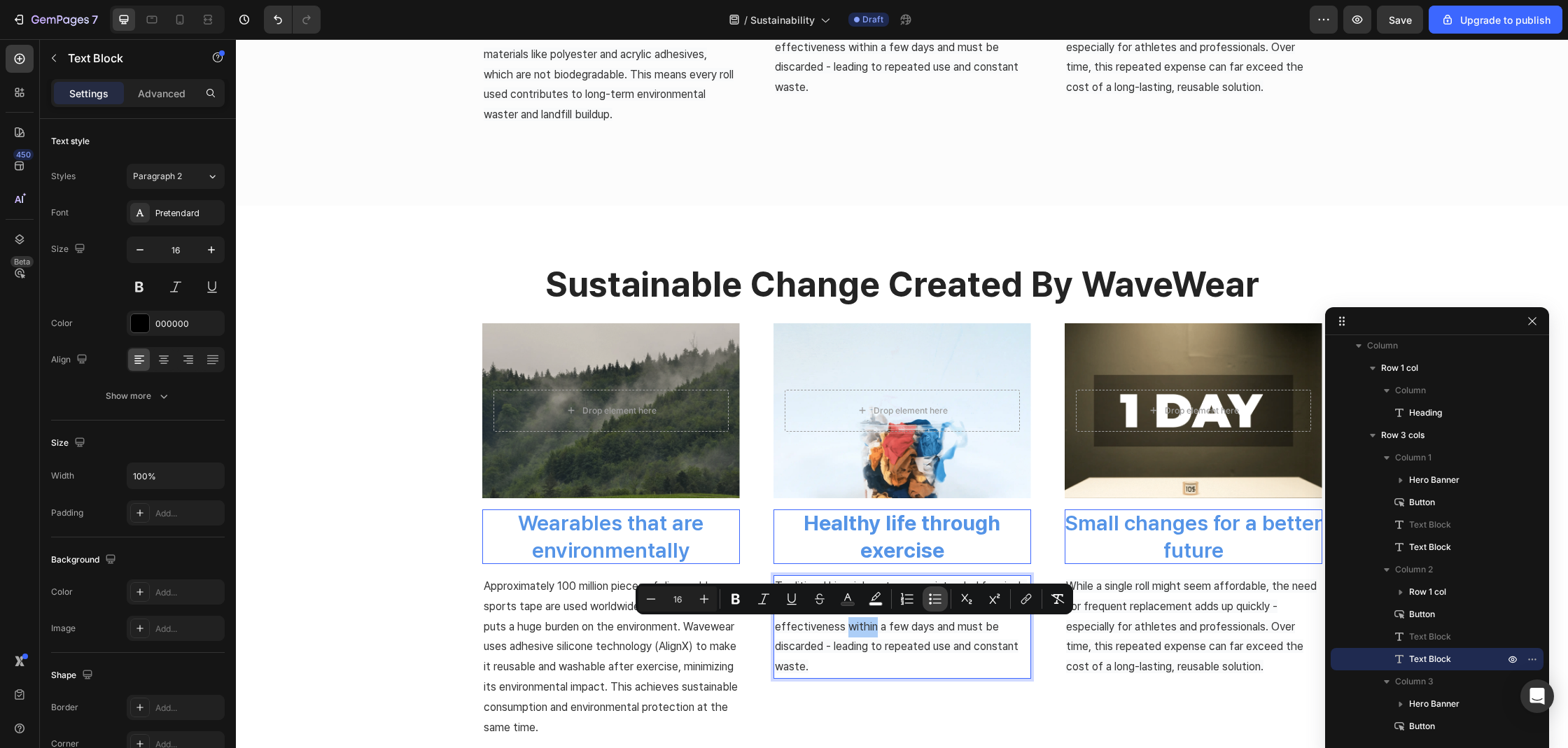
click at [945, 608] on button "Bulleted List" at bounding box center [935, 599] width 25 height 25
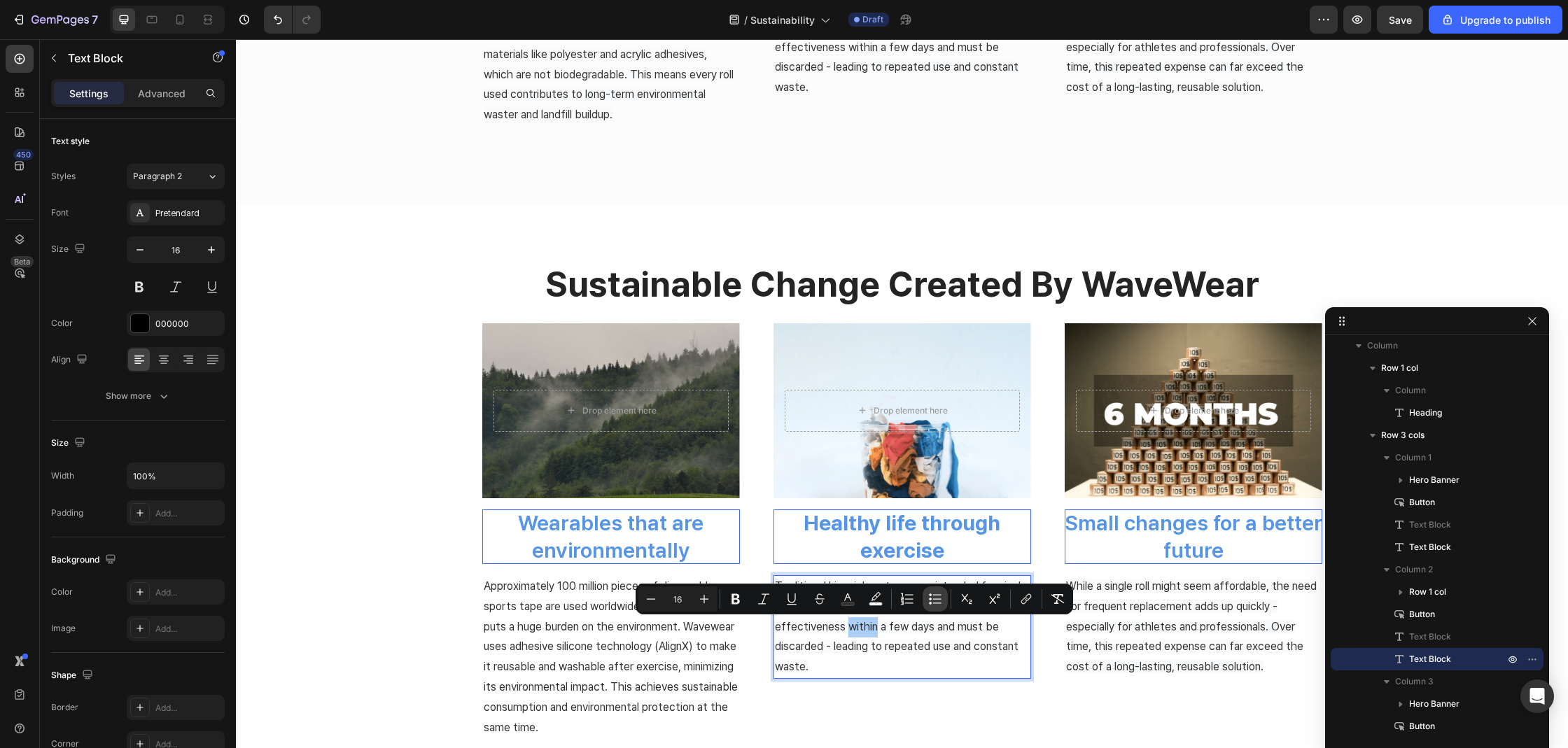
click at [945, 608] on button "Bulleted List" at bounding box center [935, 599] width 25 height 25
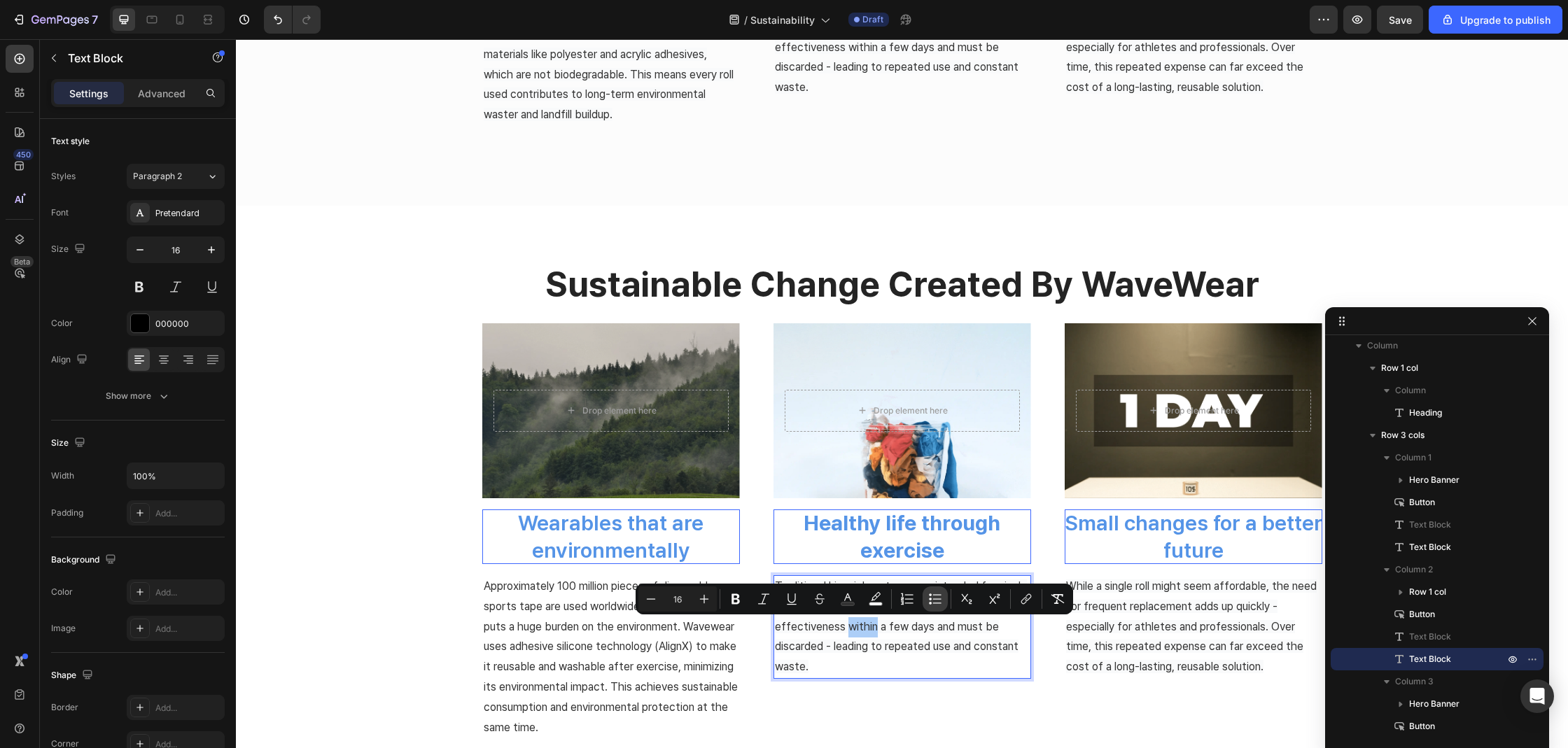
click at [945, 608] on button "Bulleted List" at bounding box center [935, 599] width 25 height 25
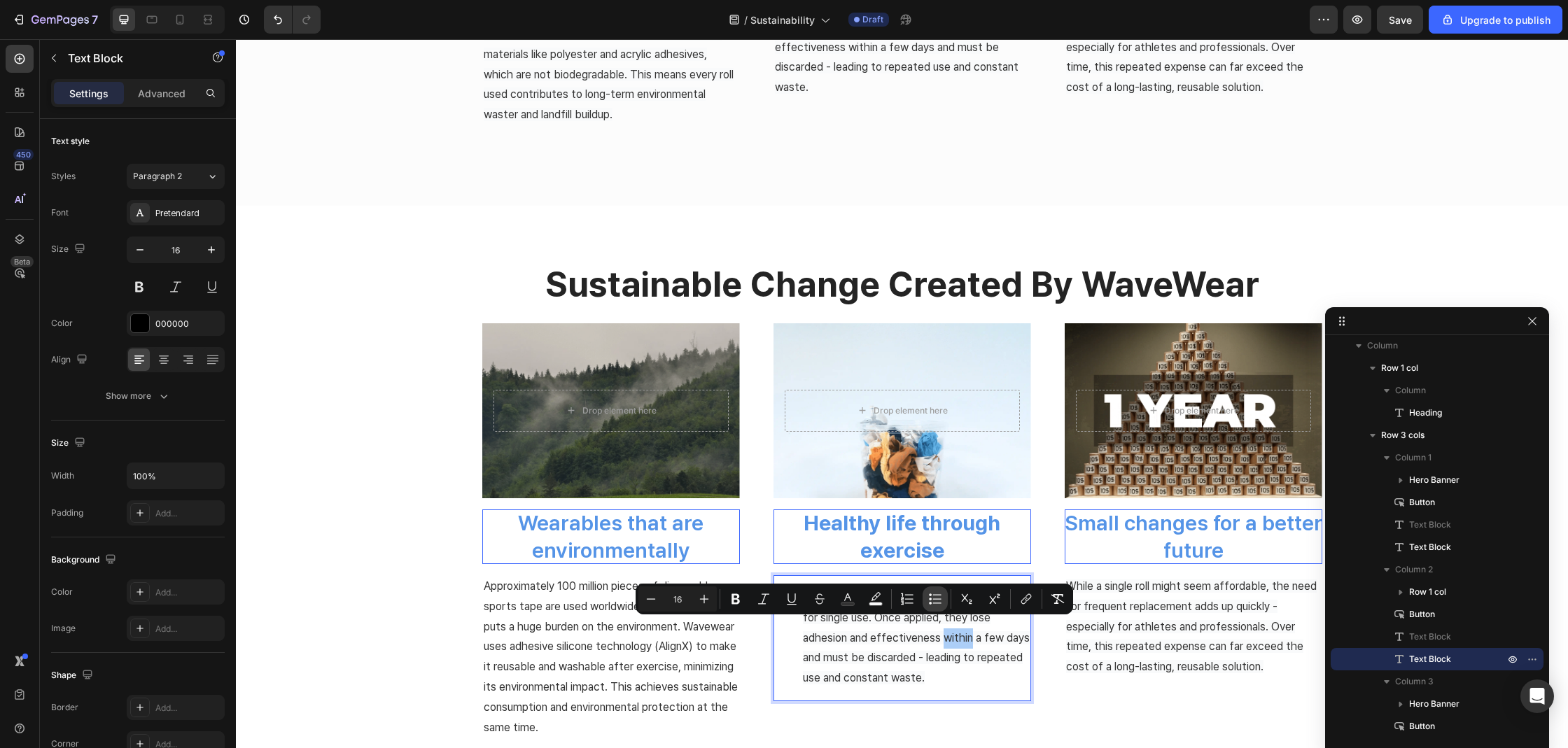
click at [941, 597] on icon "Editor contextual toolbar" at bounding box center [934, 598] width 14 height 14
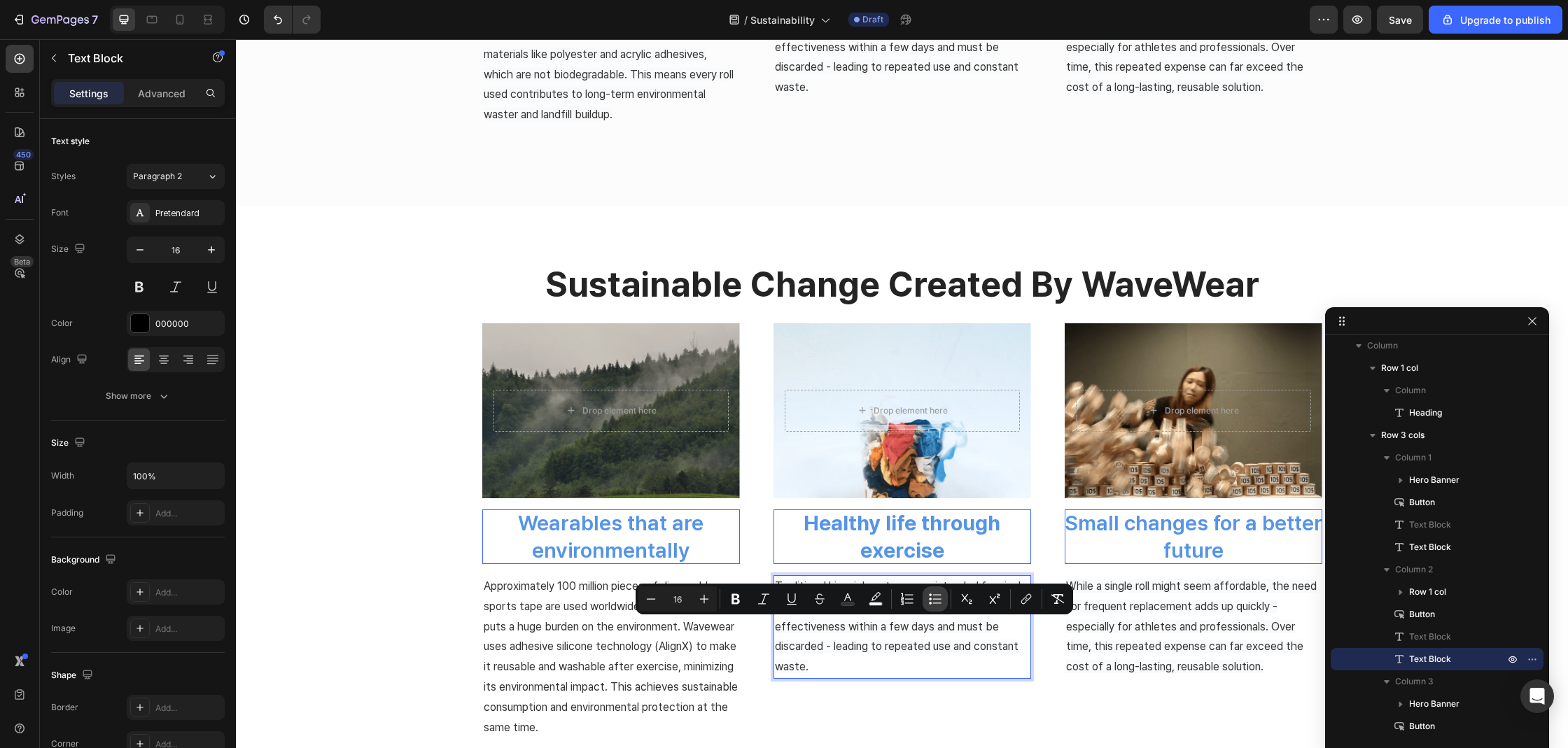
click at [928, 639] on p "Traditional kinesiology tapes are intended for single use. Once applied, they l…" at bounding box center [902, 627] width 255 height 101
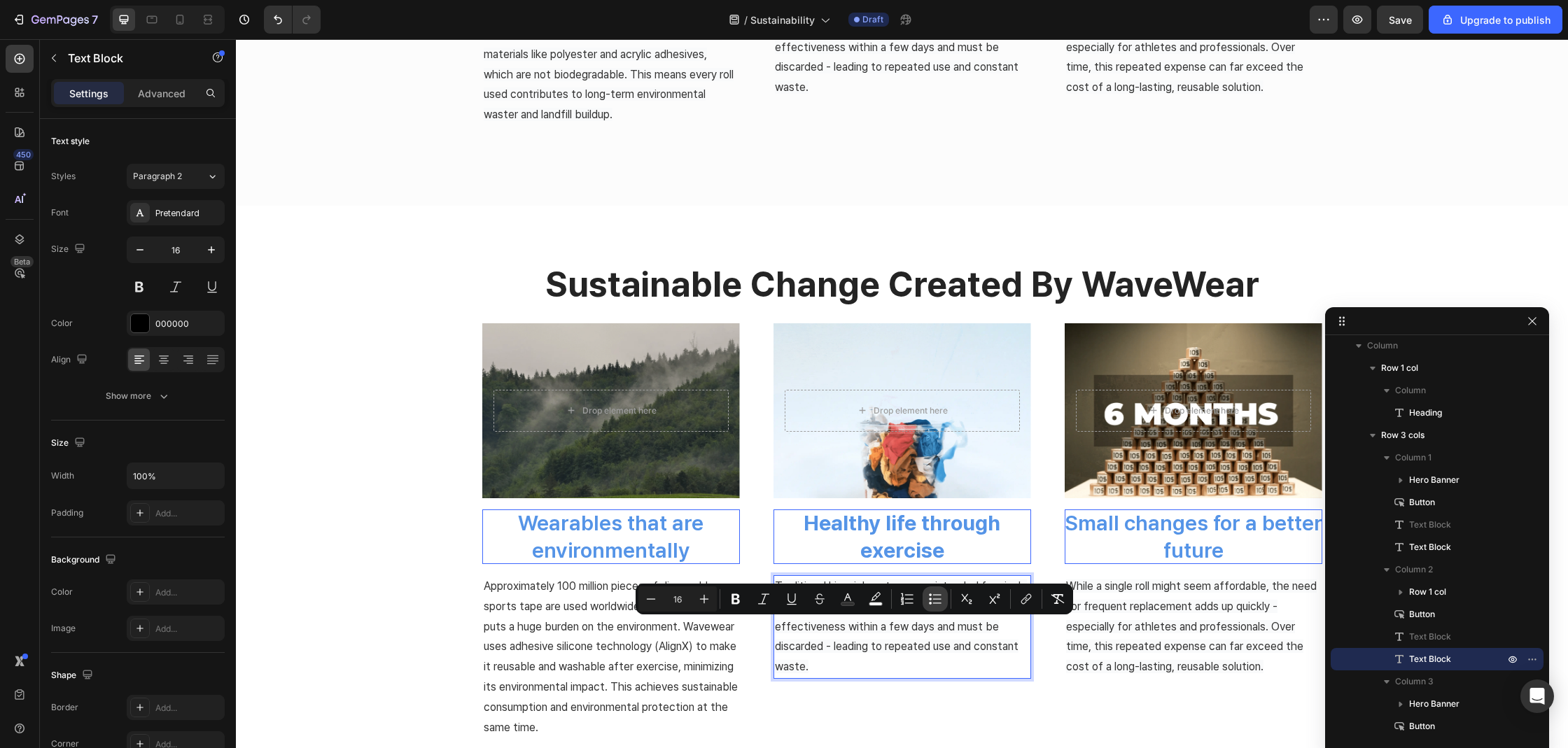
click at [928, 639] on p "Traditional kinesiology tapes are intended for single use. Once applied, they l…" at bounding box center [902, 627] width 255 height 101
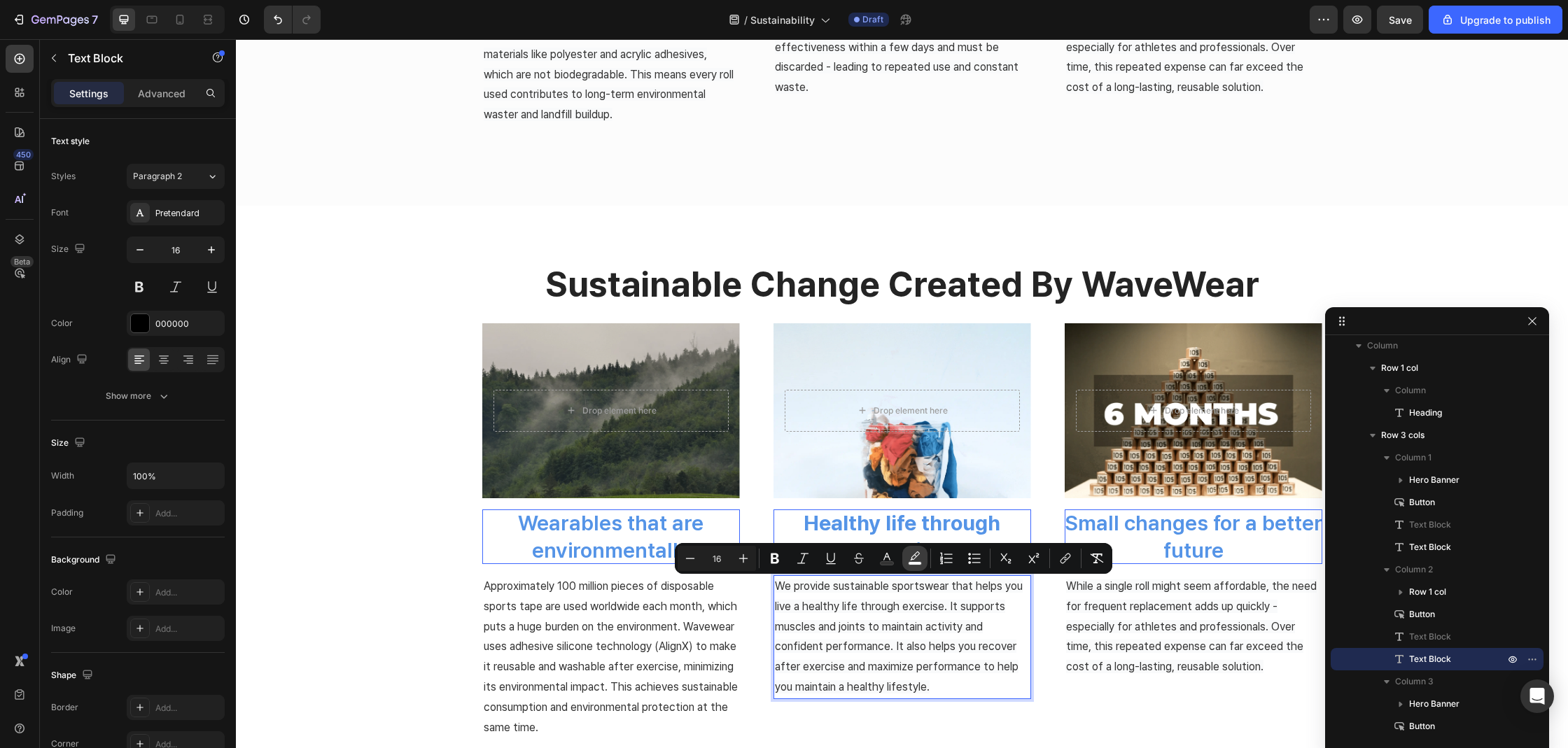
click at [909, 554] on icon "Editor contextual toolbar" at bounding box center [914, 558] width 14 height 14
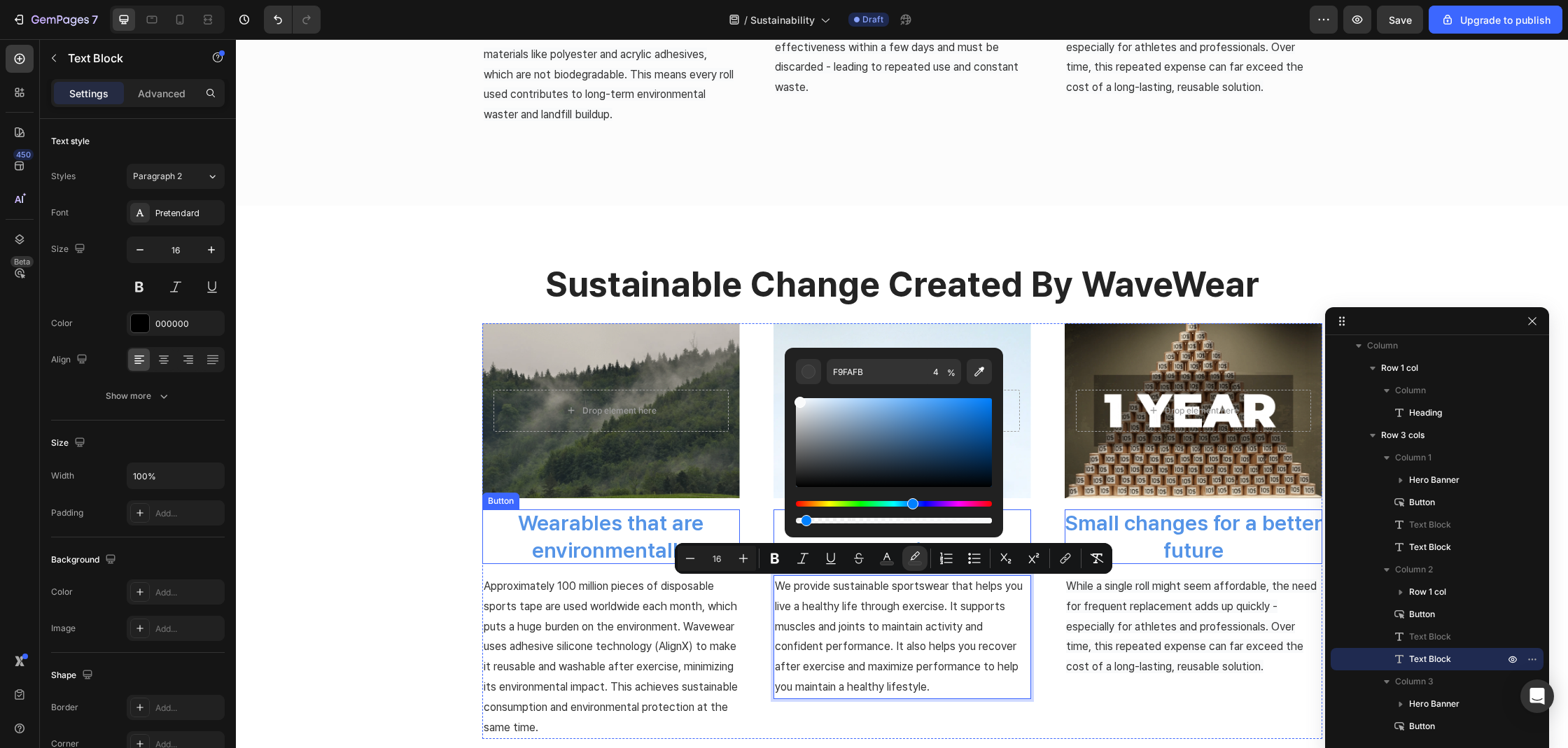
drag, startPoint x: 1223, startPoint y: 558, endPoint x: 683, endPoint y: 521, distance: 541.3
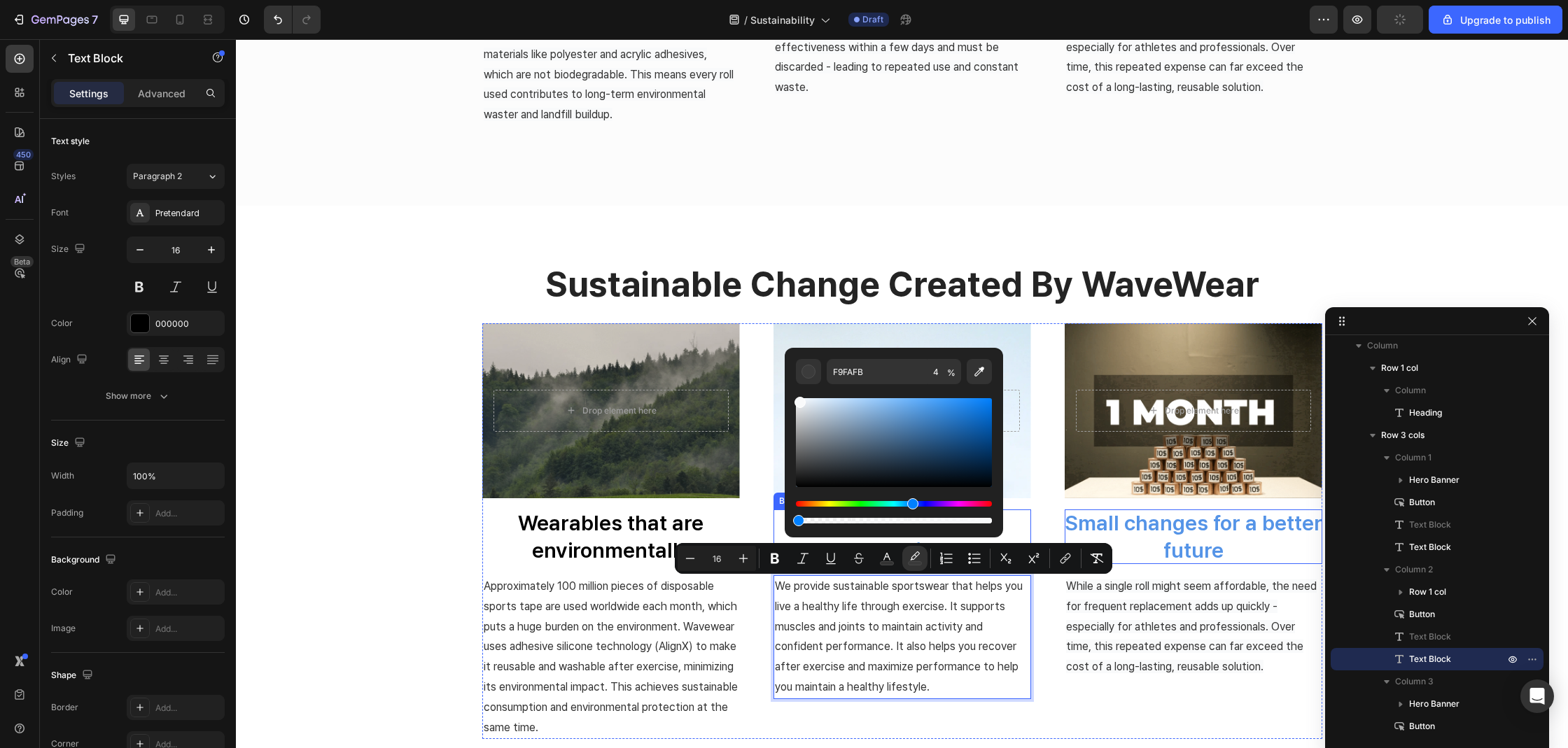
type input "0"
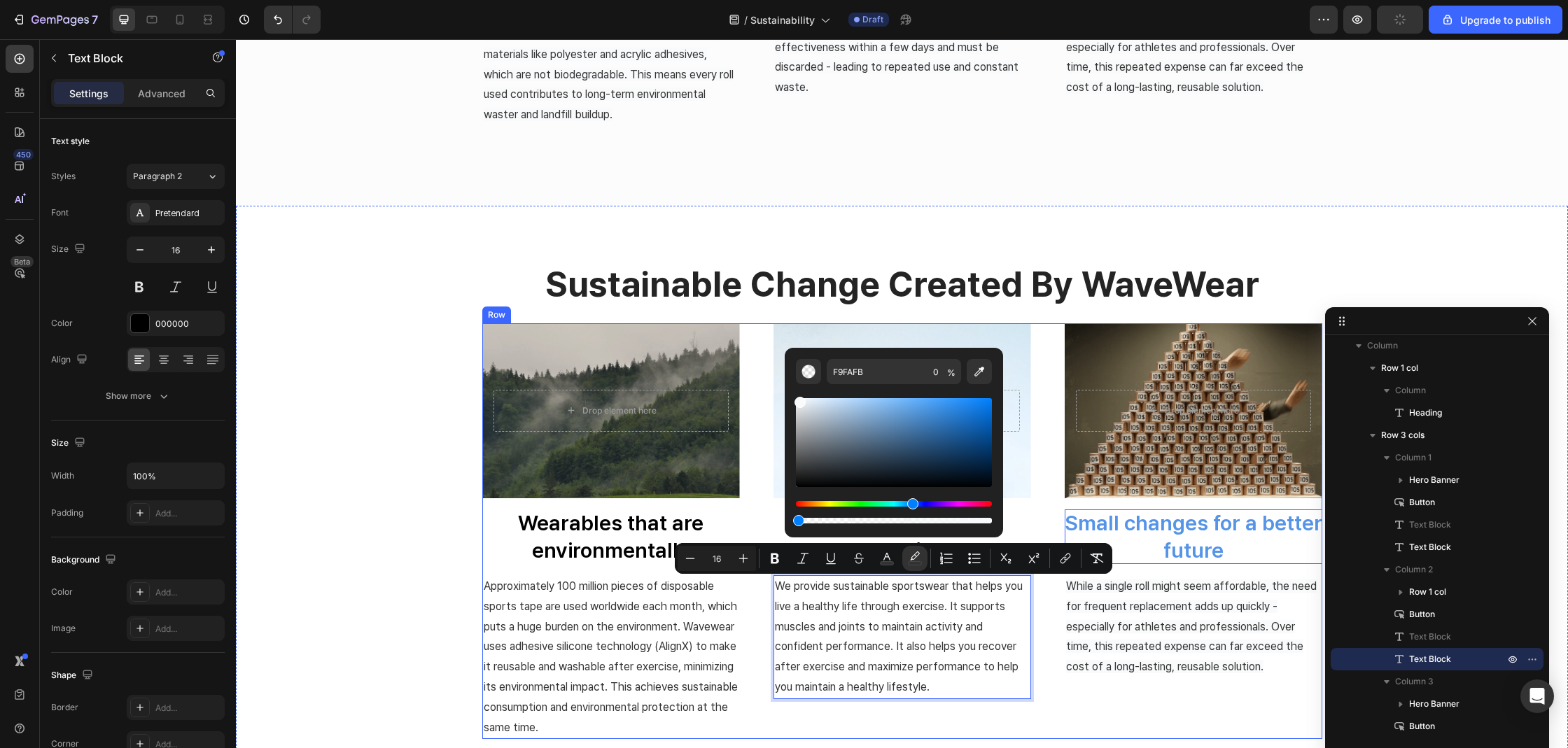
drag, startPoint x: 1042, startPoint y: 560, endPoint x: 746, endPoint y: 521, distance: 298.6
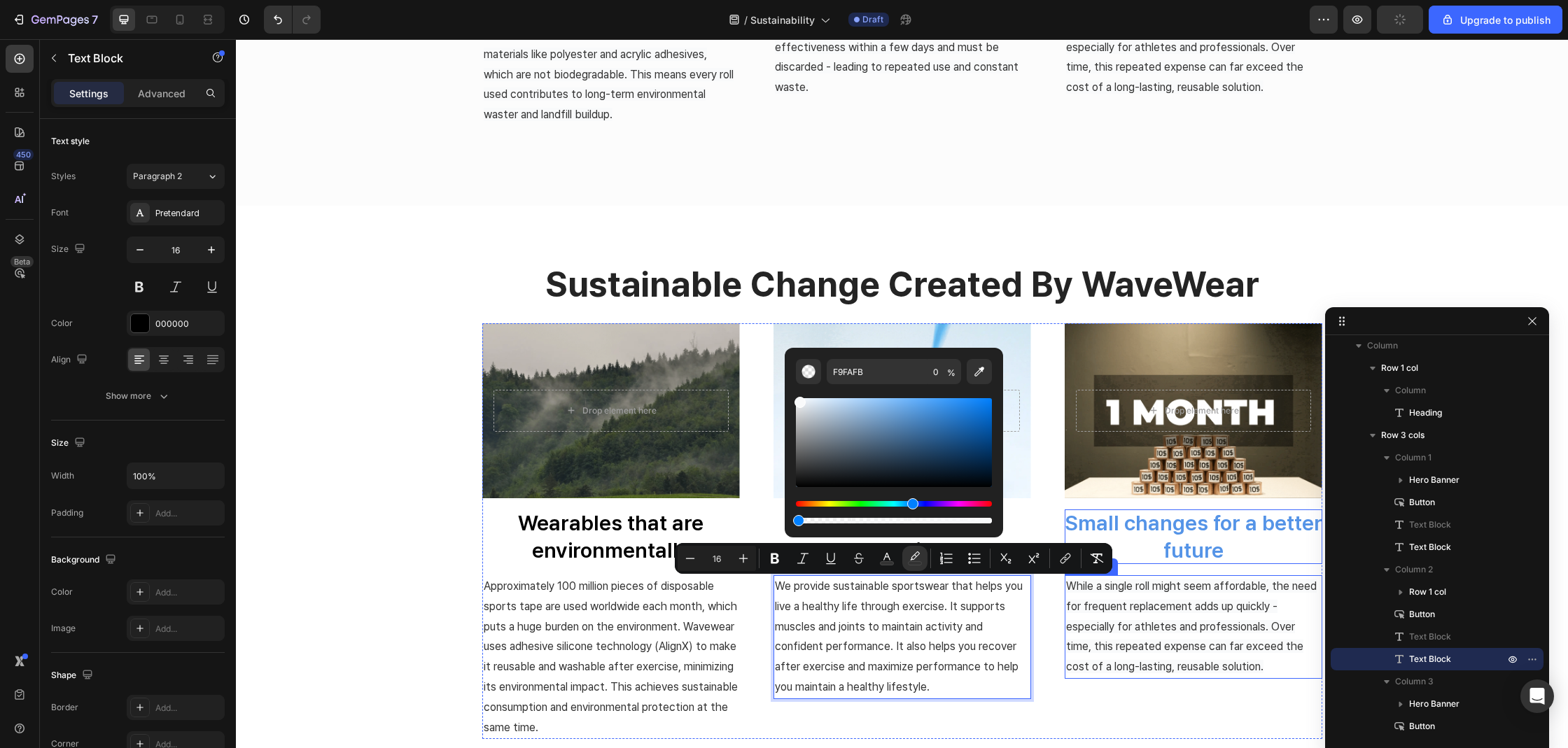
click at [1172, 630] on span "While a single roll might seem affordable, the need for frequent replacement ad…" at bounding box center [1191, 626] width 251 height 94
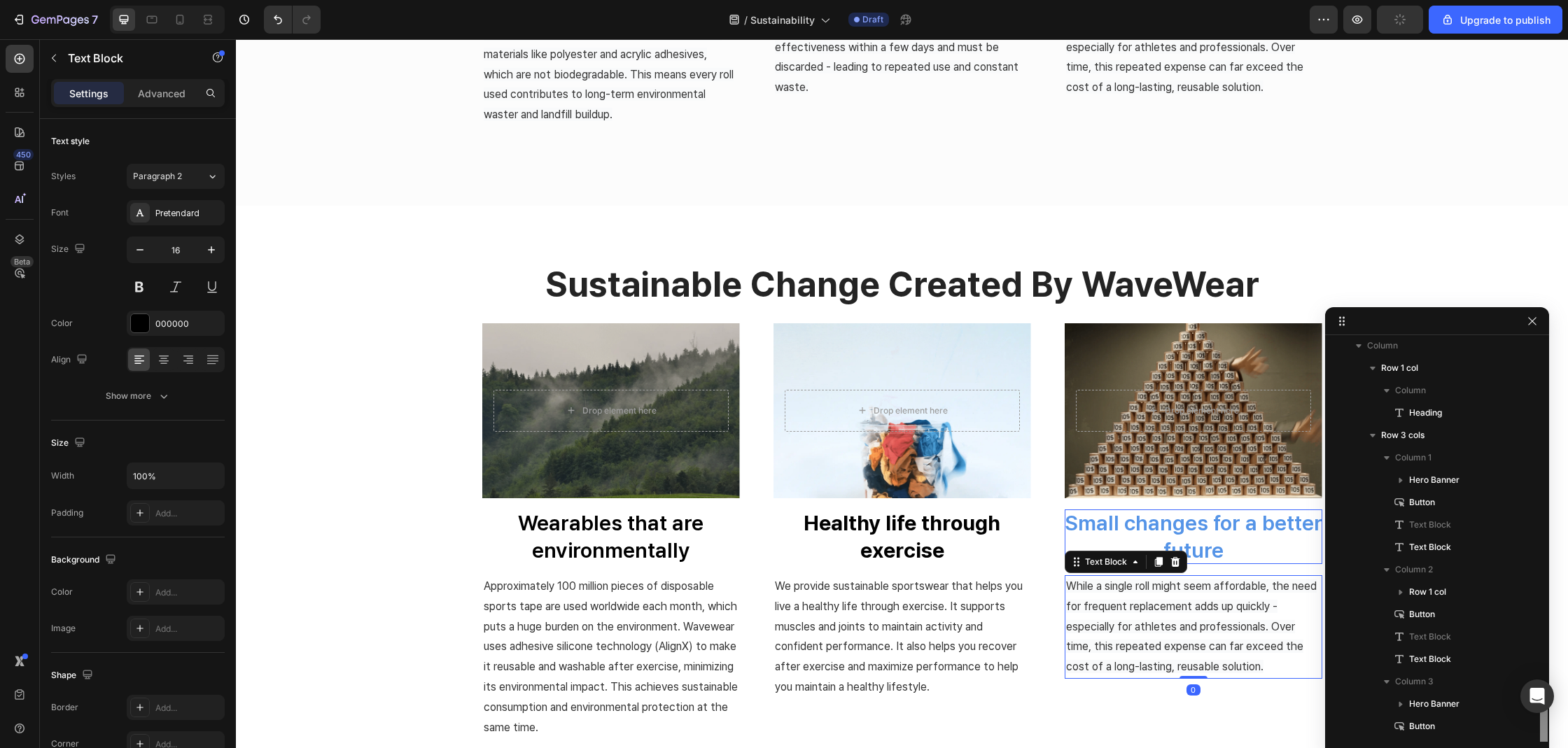
scroll to position [707, 0]
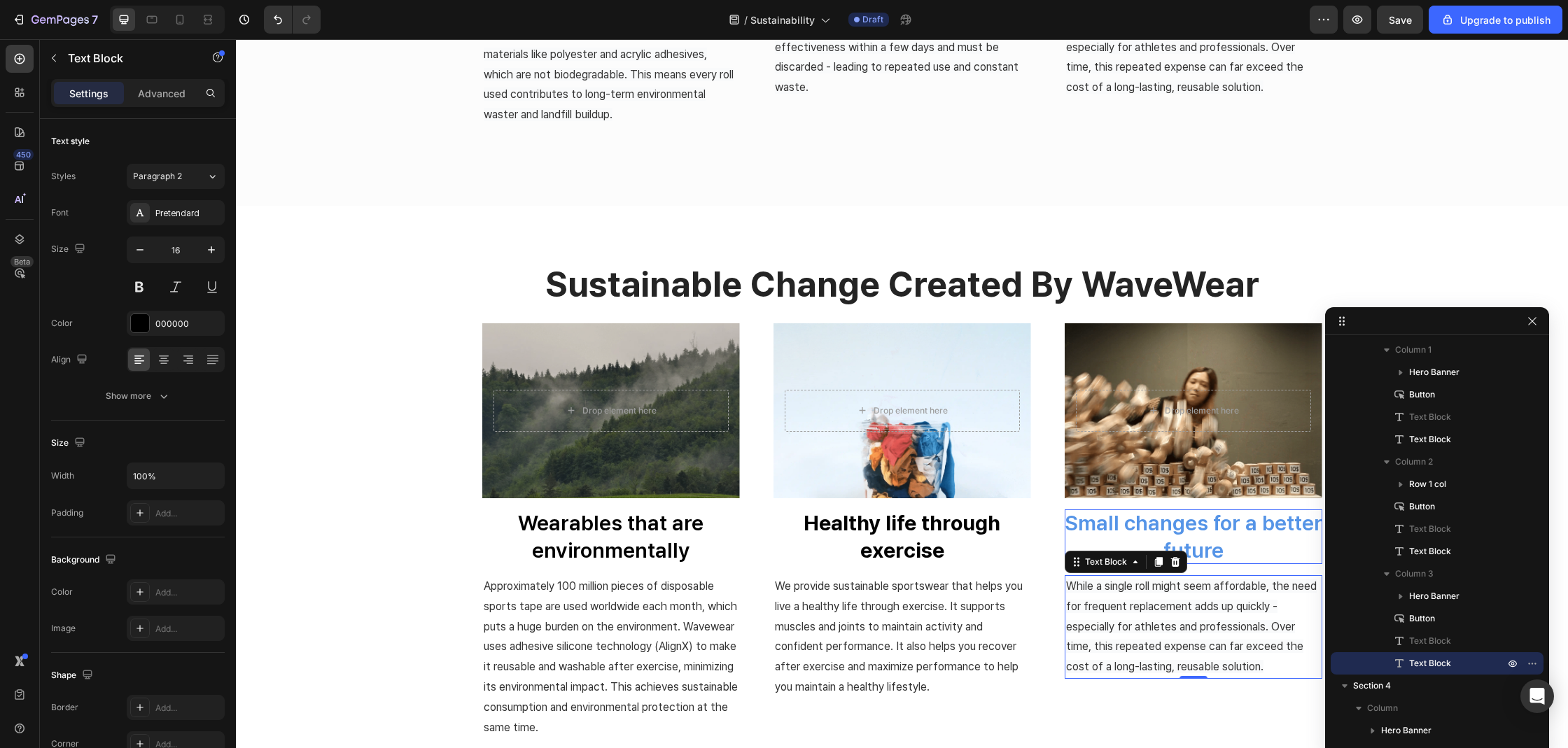
click at [1235, 608] on span "While a single roll might seem affordable, the need for frequent replacement ad…" at bounding box center [1191, 626] width 251 height 94
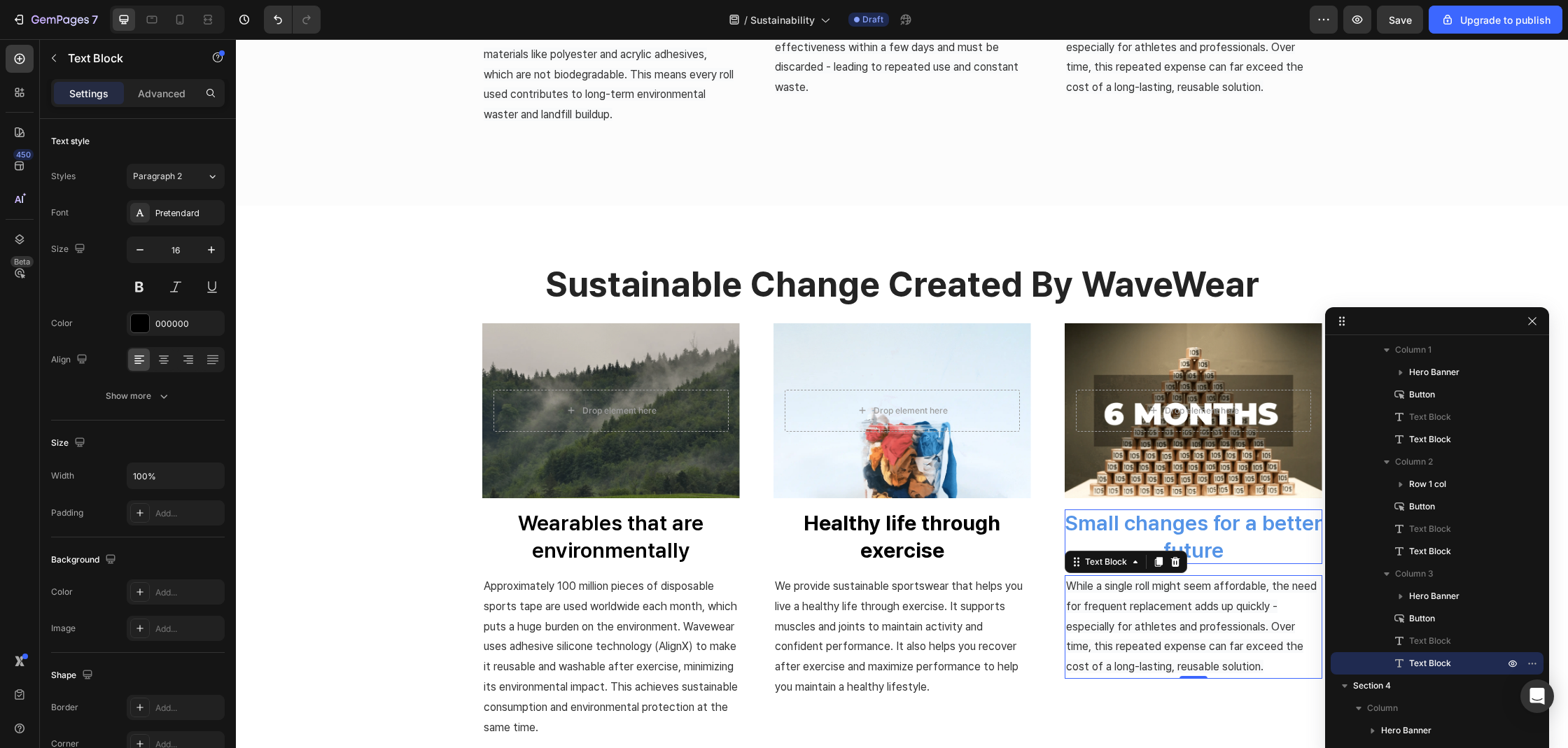
click at [1235, 608] on span "While a single roll might seem affordable, the need for frequent replacement ad…" at bounding box center [1191, 626] width 251 height 94
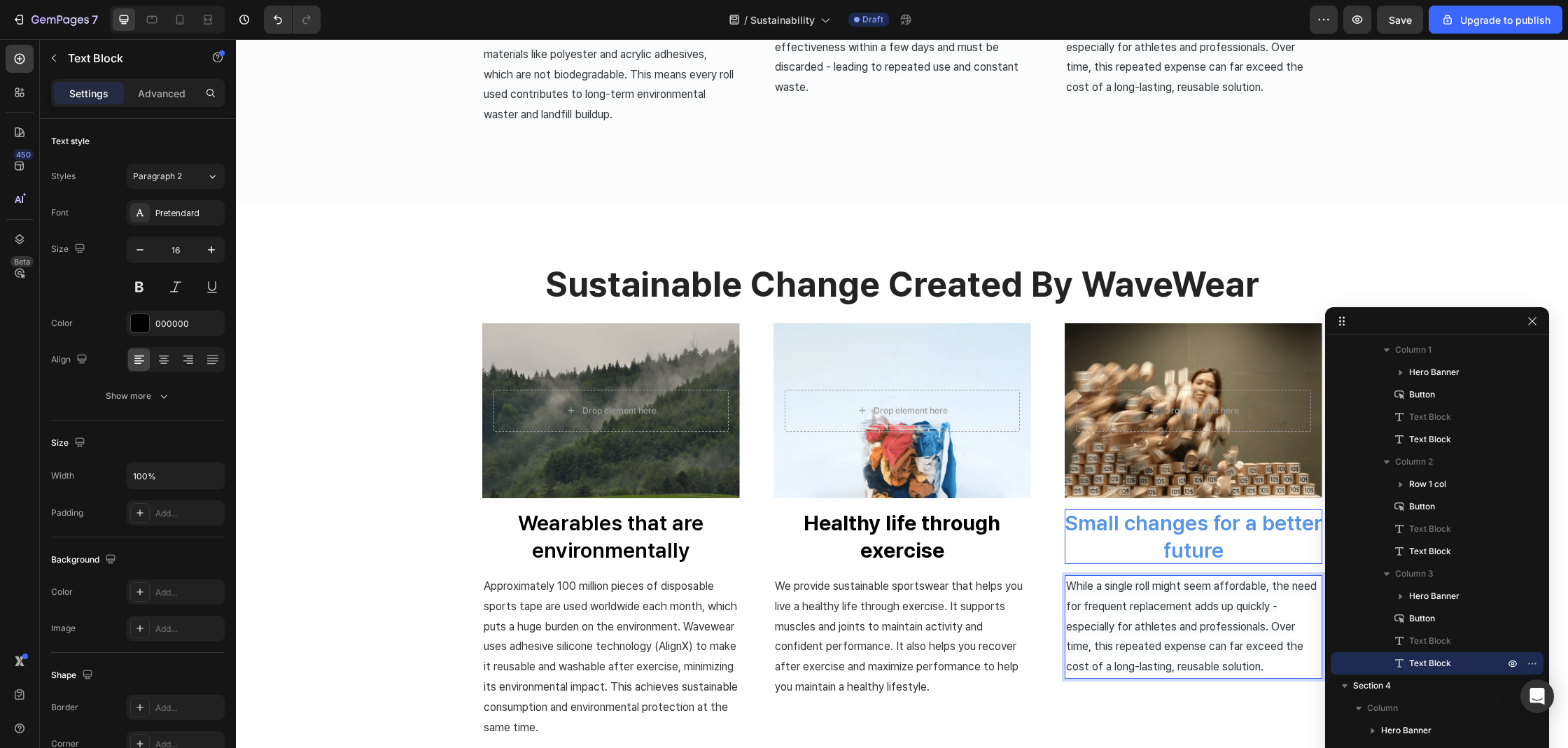
click at [1235, 608] on span "While a single roll might seem affordable, the need for frequent replacement ad…" at bounding box center [1191, 626] width 251 height 94
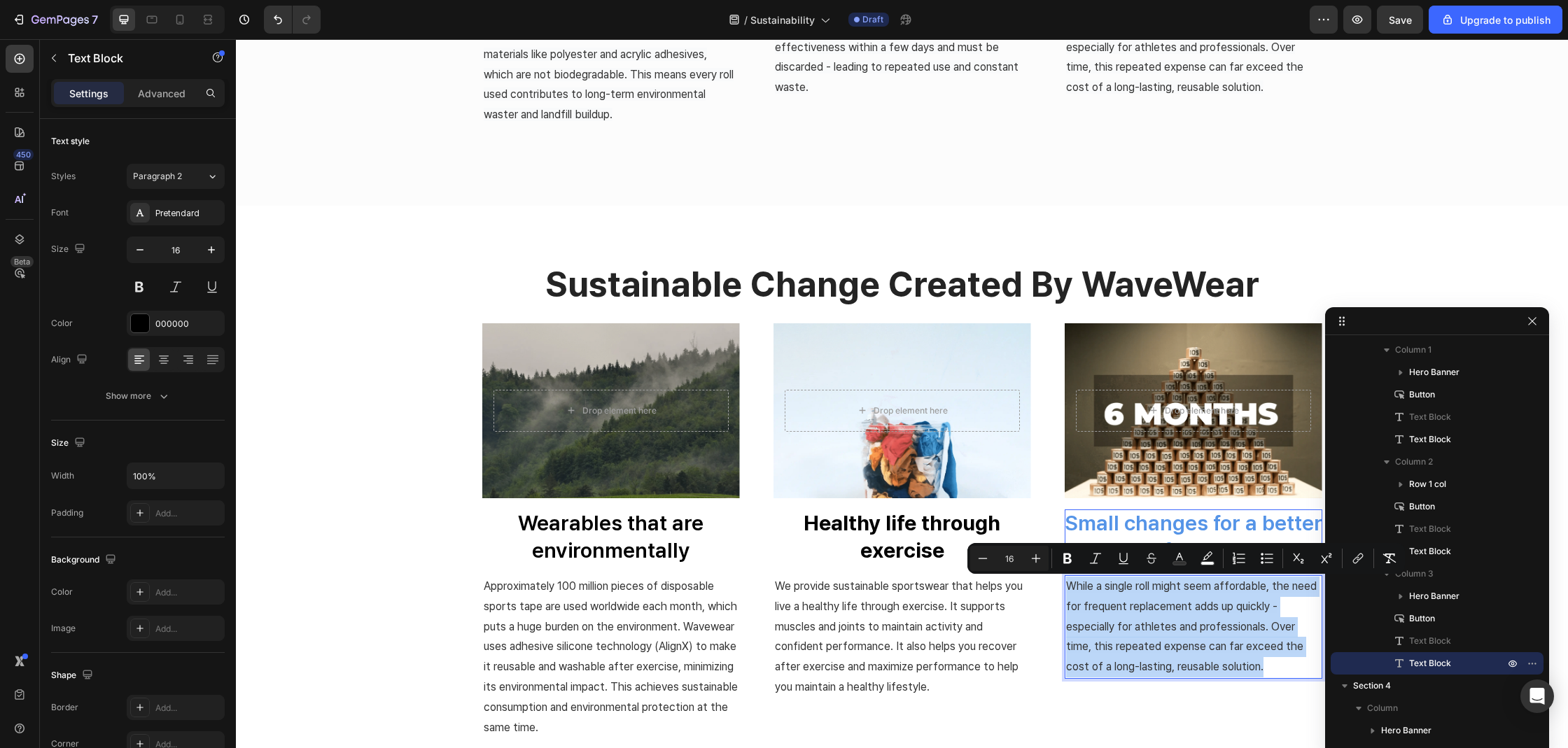
click at [1235, 608] on span "While a single roll might seem affordable, the need for frequent replacement ad…" at bounding box center [1191, 626] width 251 height 94
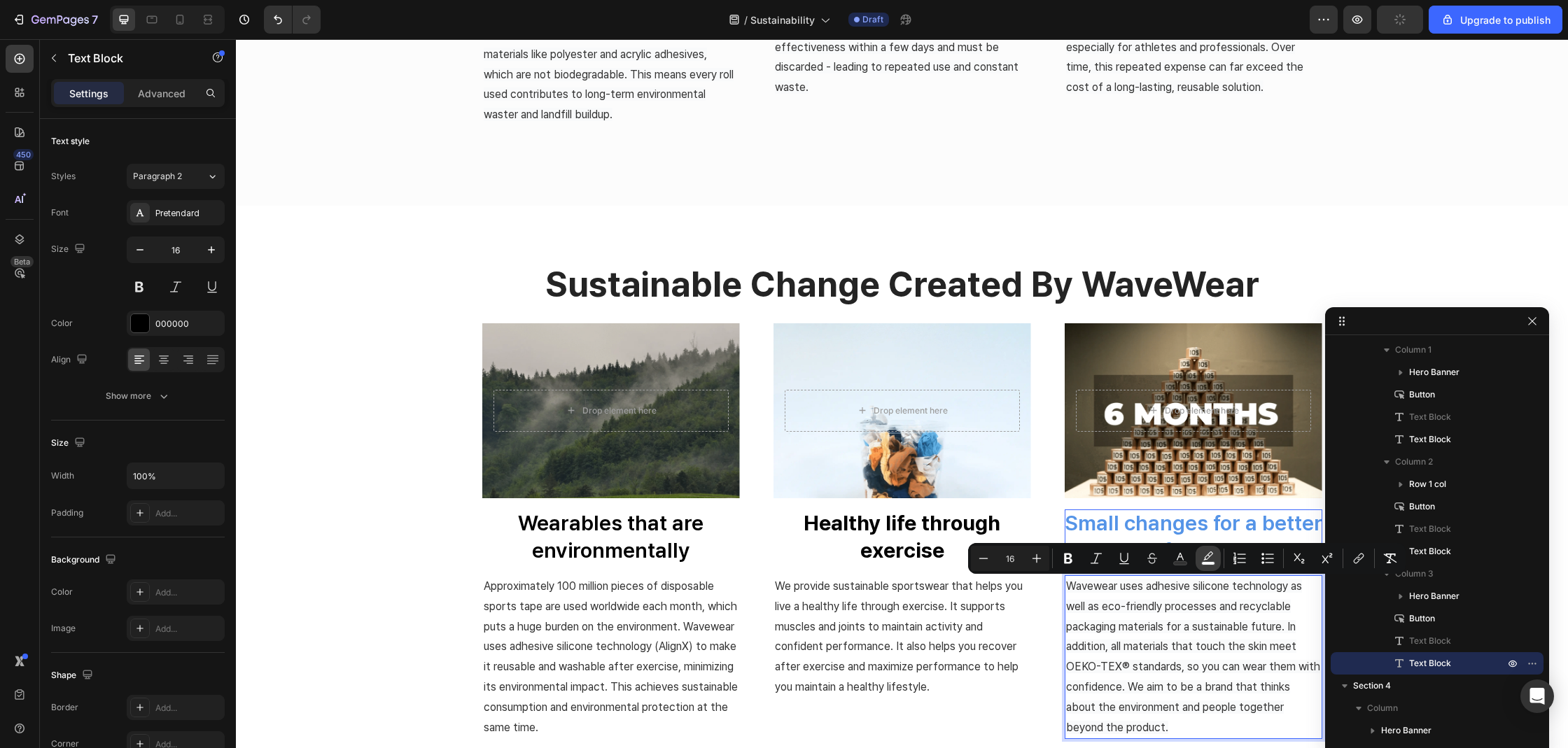
click at [1203, 555] on icon "Editor contextual toolbar" at bounding box center [1207, 558] width 14 height 14
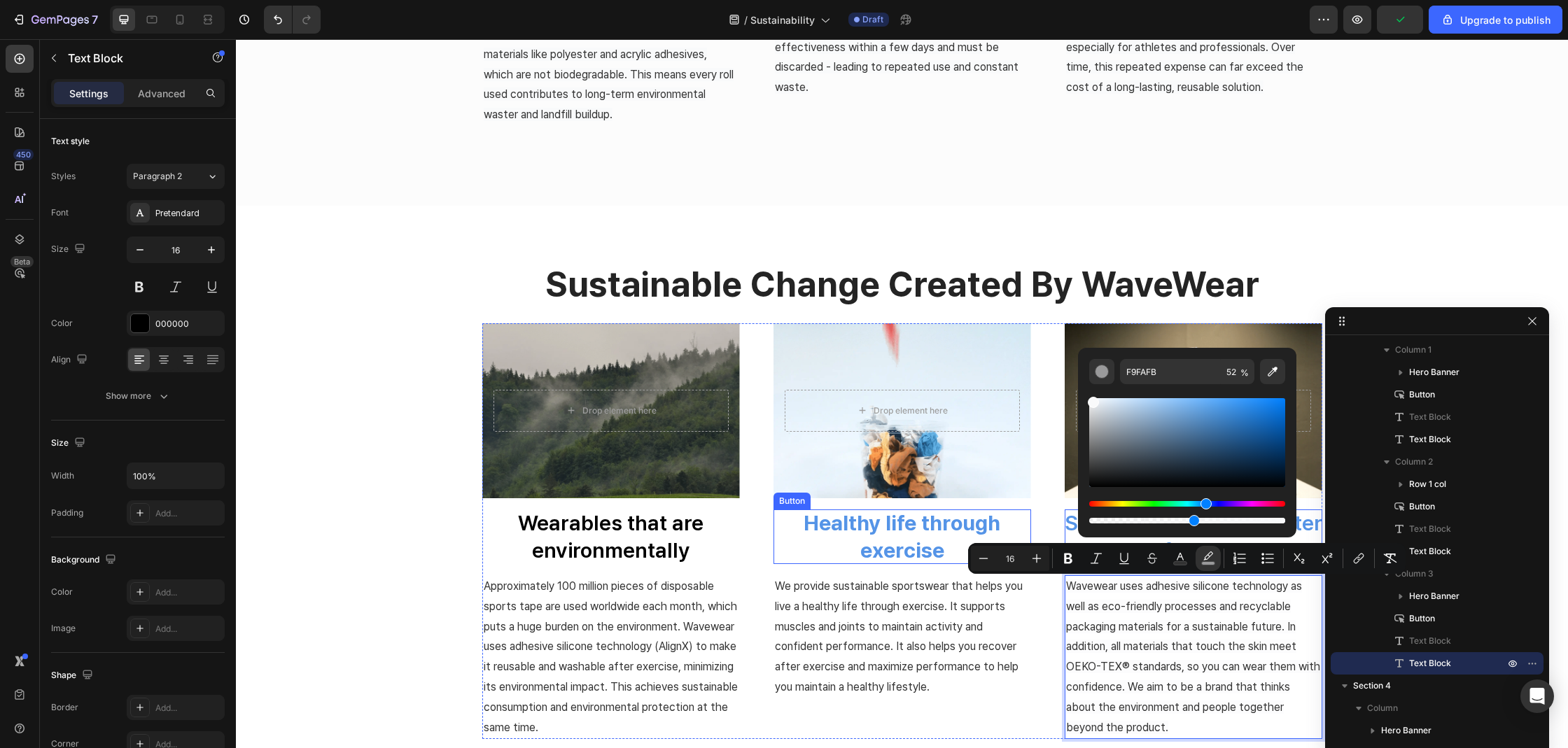
drag, startPoint x: 1511, startPoint y: 560, endPoint x: 1009, endPoint y: 521, distance: 503.5
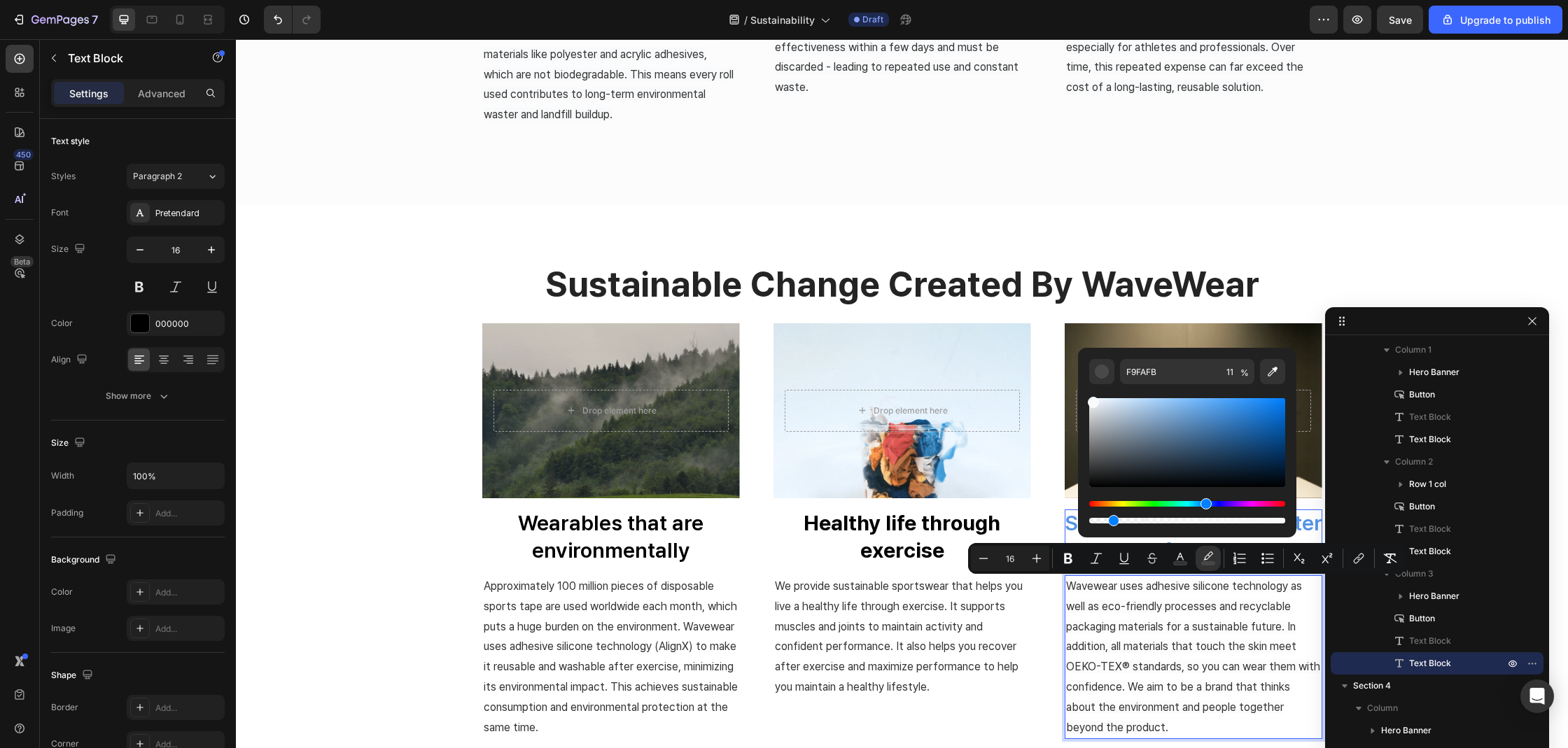
click at [1109, 519] on div "Editor contextual toolbar" at bounding box center [1186, 521] width 196 height 6
type input "0"
drag, startPoint x: 1349, startPoint y: 557, endPoint x: 1070, endPoint y: 521, distance: 281.3
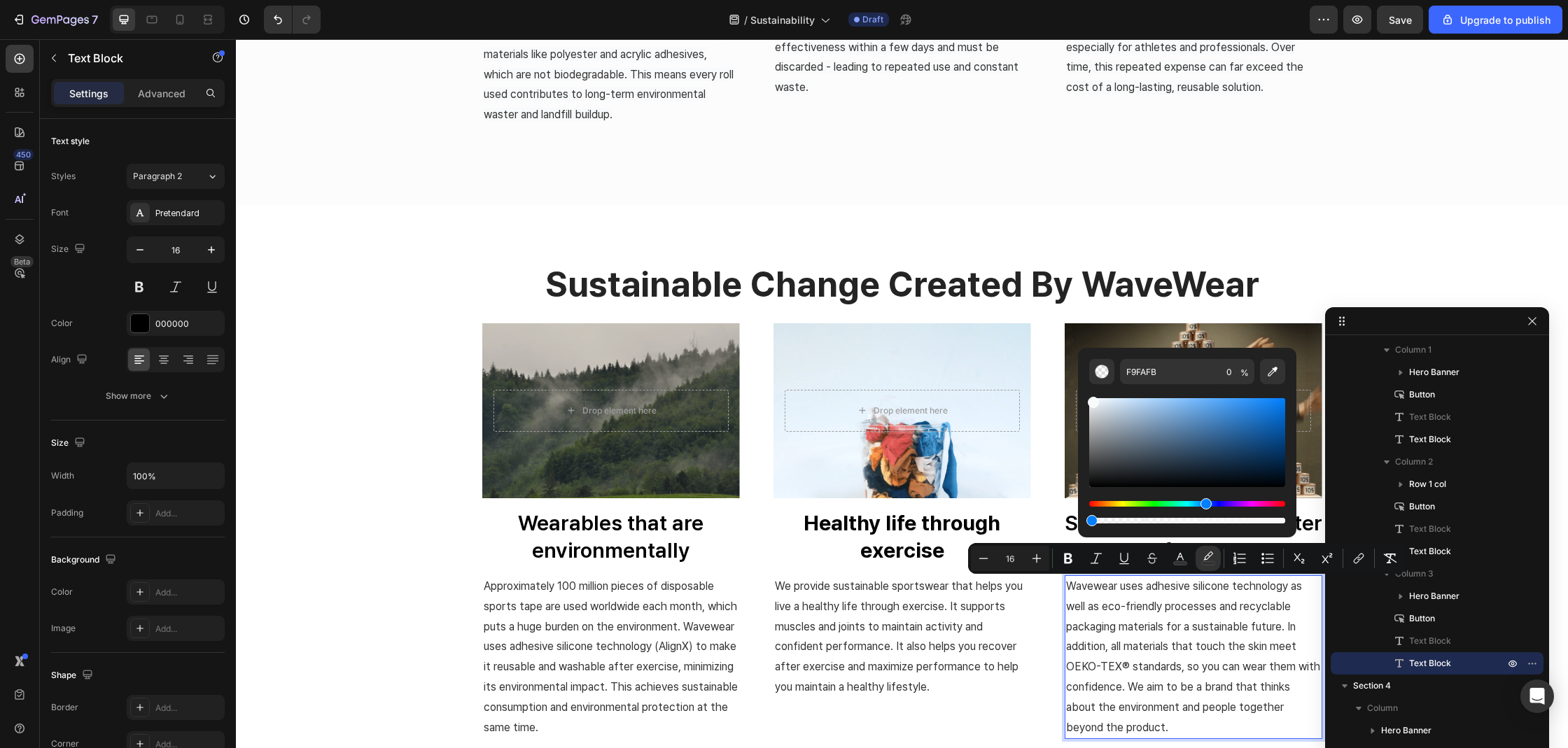
click at [1134, 631] on span "Wavewear uses adhesive silicone technology as well as eco-friendly processes an…" at bounding box center [1193, 656] width 254 height 155
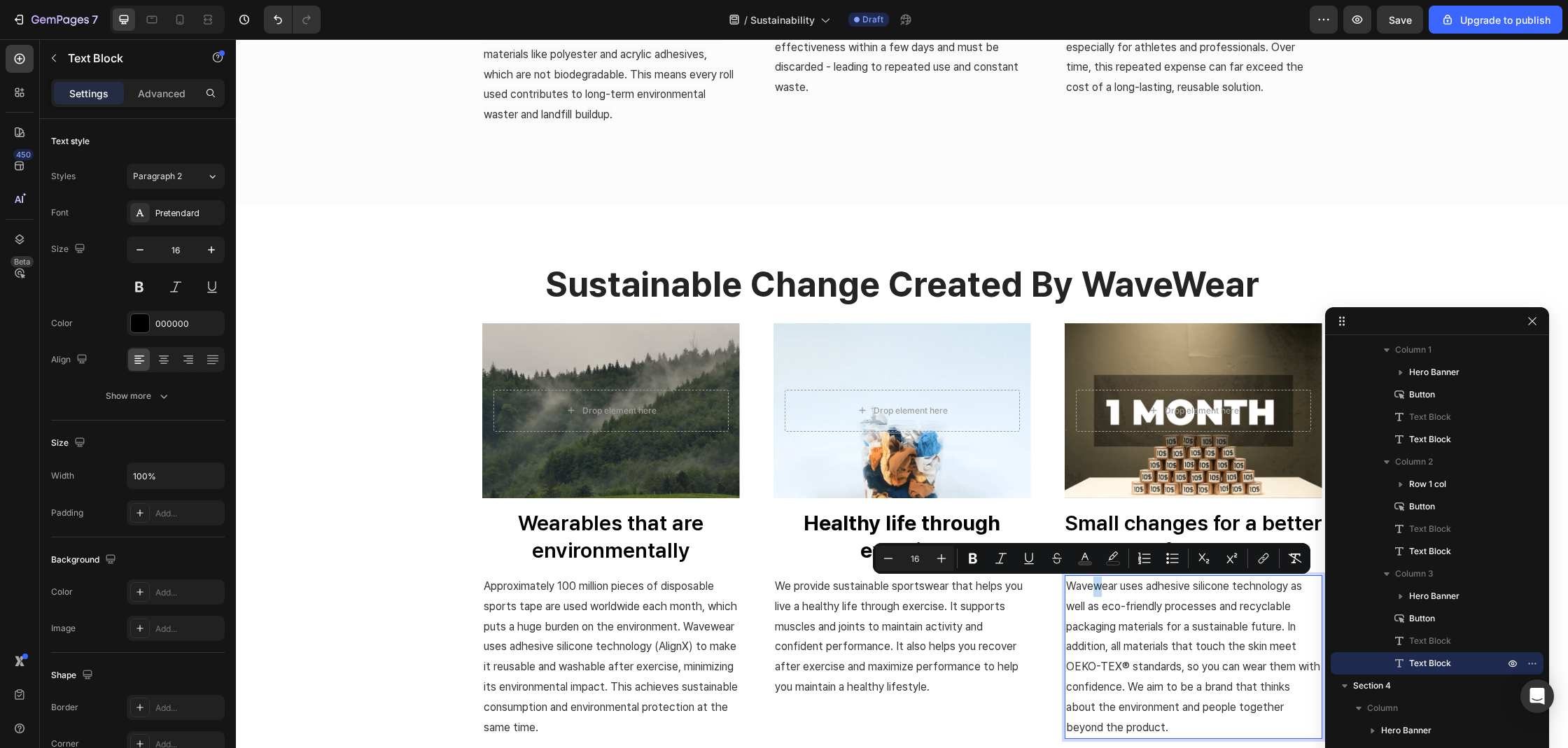
click at [1090, 587] on span "Wavewear uses adhesive silicone technology as well as eco-friendly processes an…" at bounding box center [1193, 656] width 254 height 155
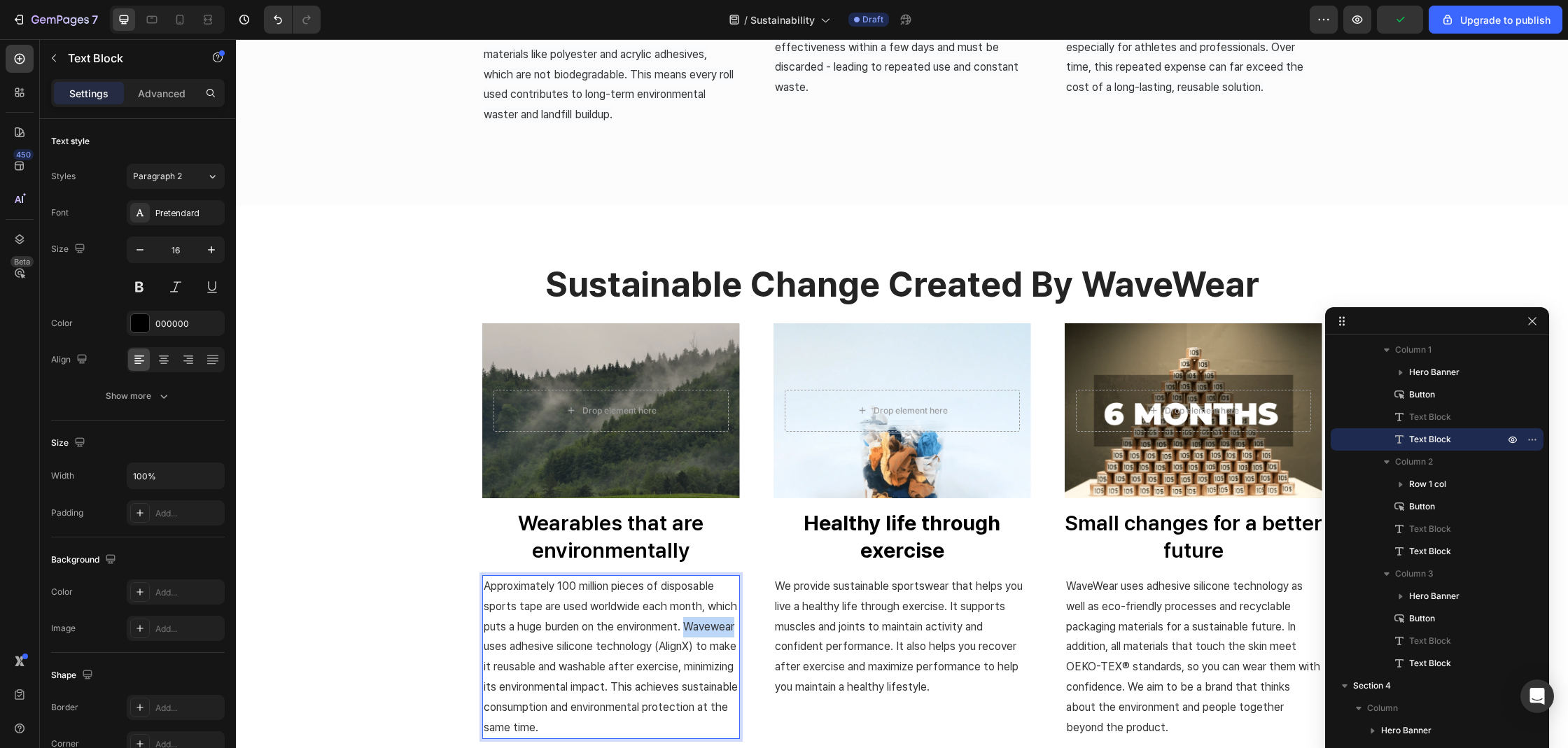
click at [512, 645] on span "Approximately 100 million pieces of disposable sports tape are used worldwide e…" at bounding box center [611, 656] width 254 height 155
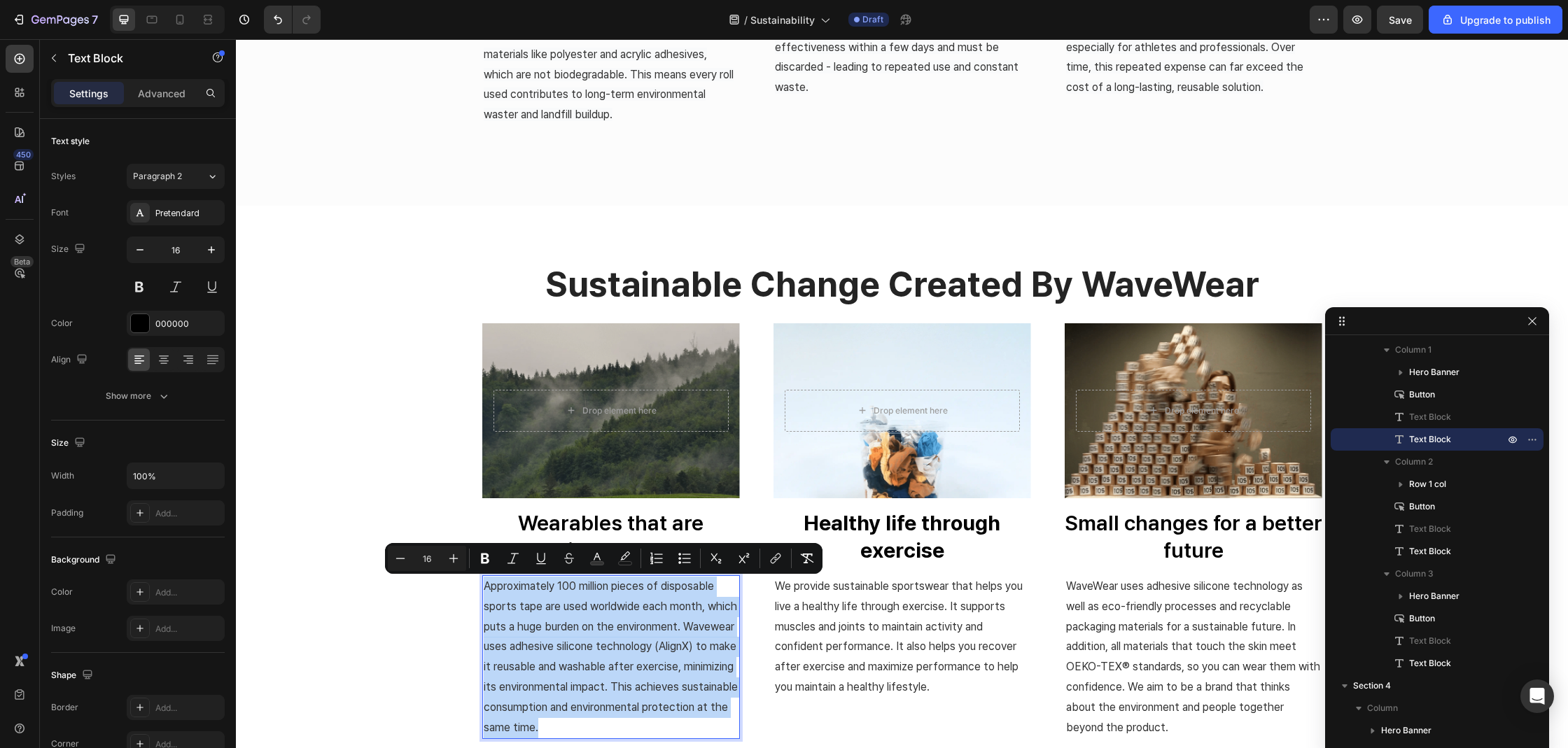
click at [512, 645] on span "Approximately 100 million pieces of disposable sports tape are used worldwide e…" at bounding box center [611, 656] width 254 height 155
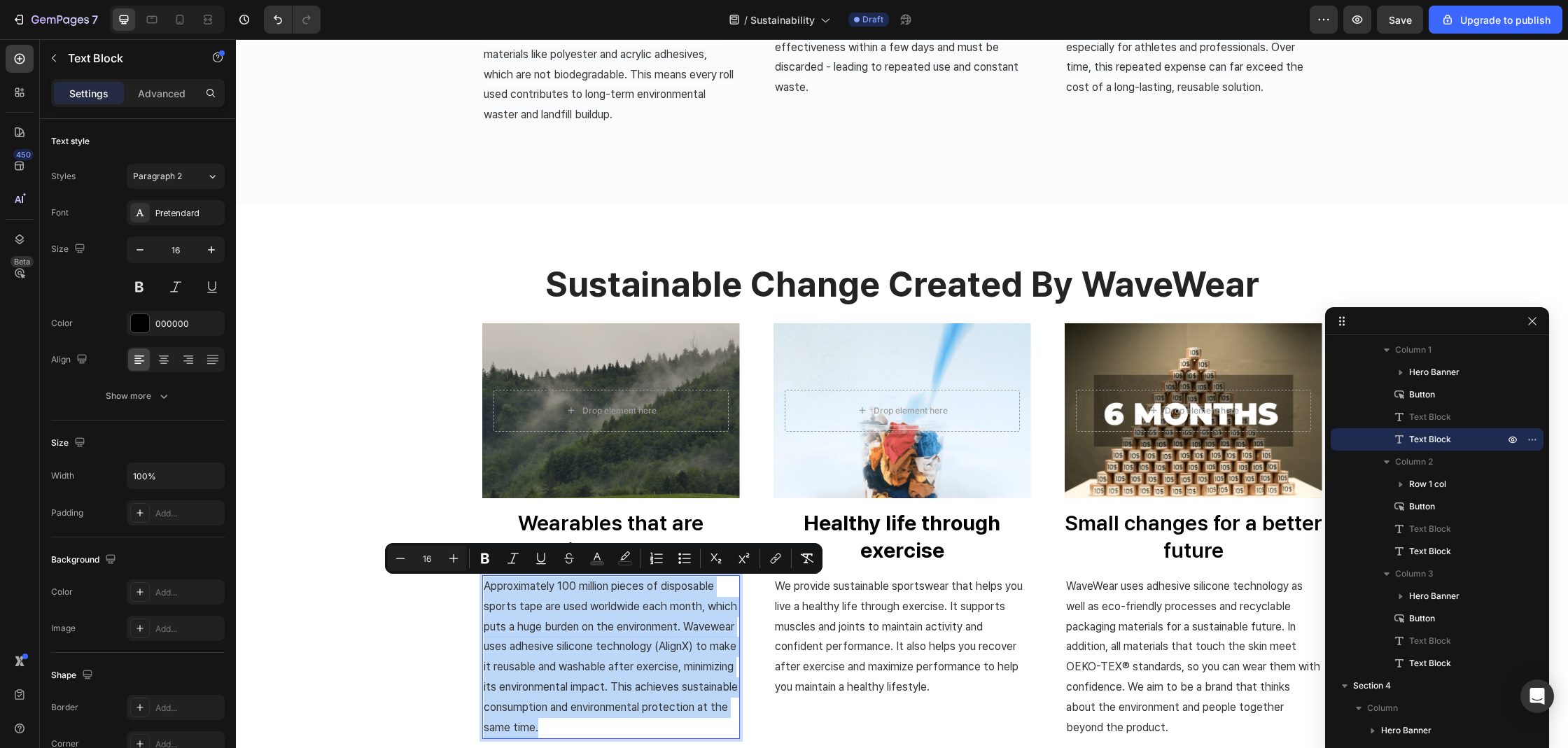
click at [512, 647] on span "Approximately 100 million pieces of disposable sports tape are used worldwide e…" at bounding box center [611, 656] width 254 height 155
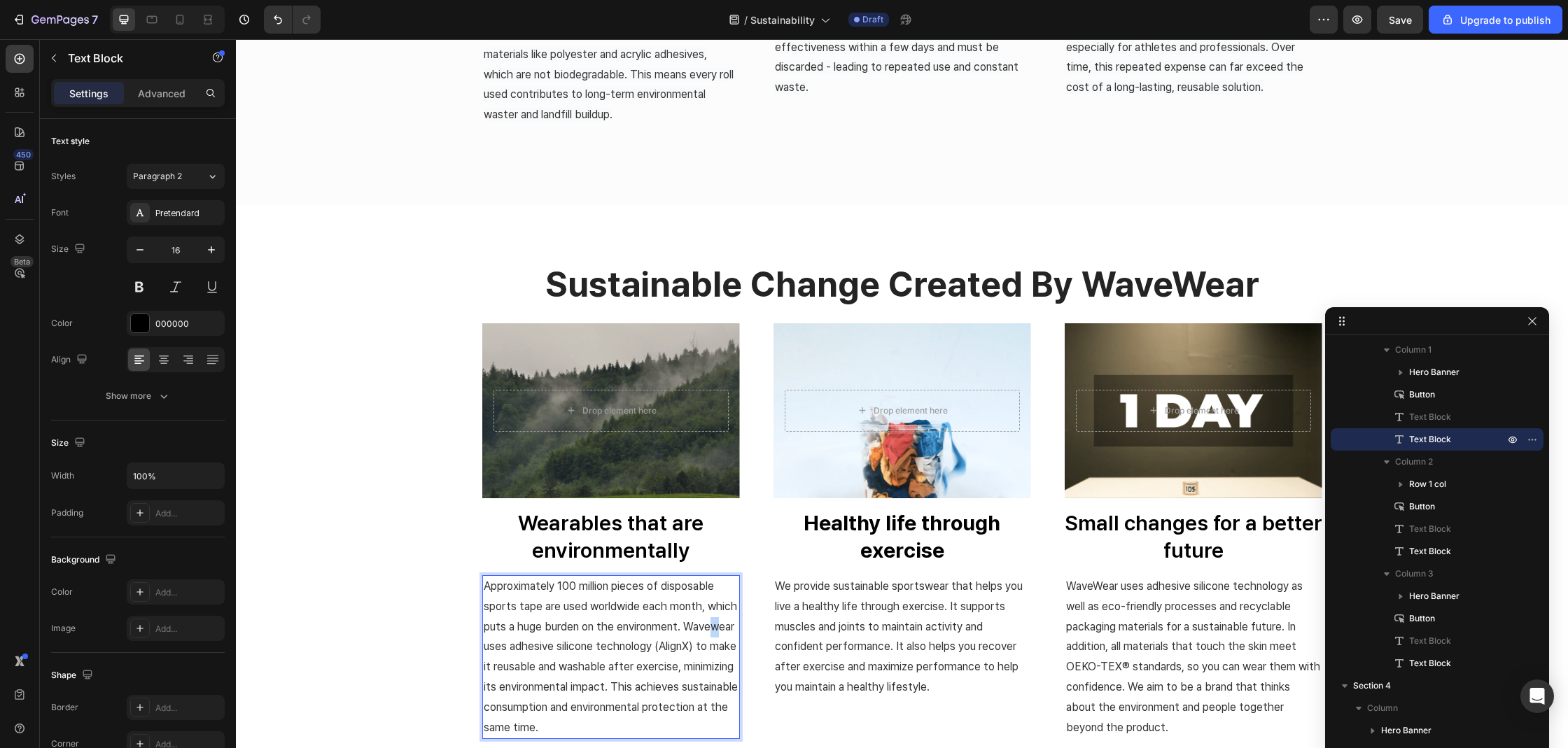
click at [509, 648] on span "Approximately 100 million pieces of disposable sports tape are used worldwide e…" at bounding box center [611, 656] width 254 height 155
